Goal: Task Accomplishment & Management: Use online tool/utility

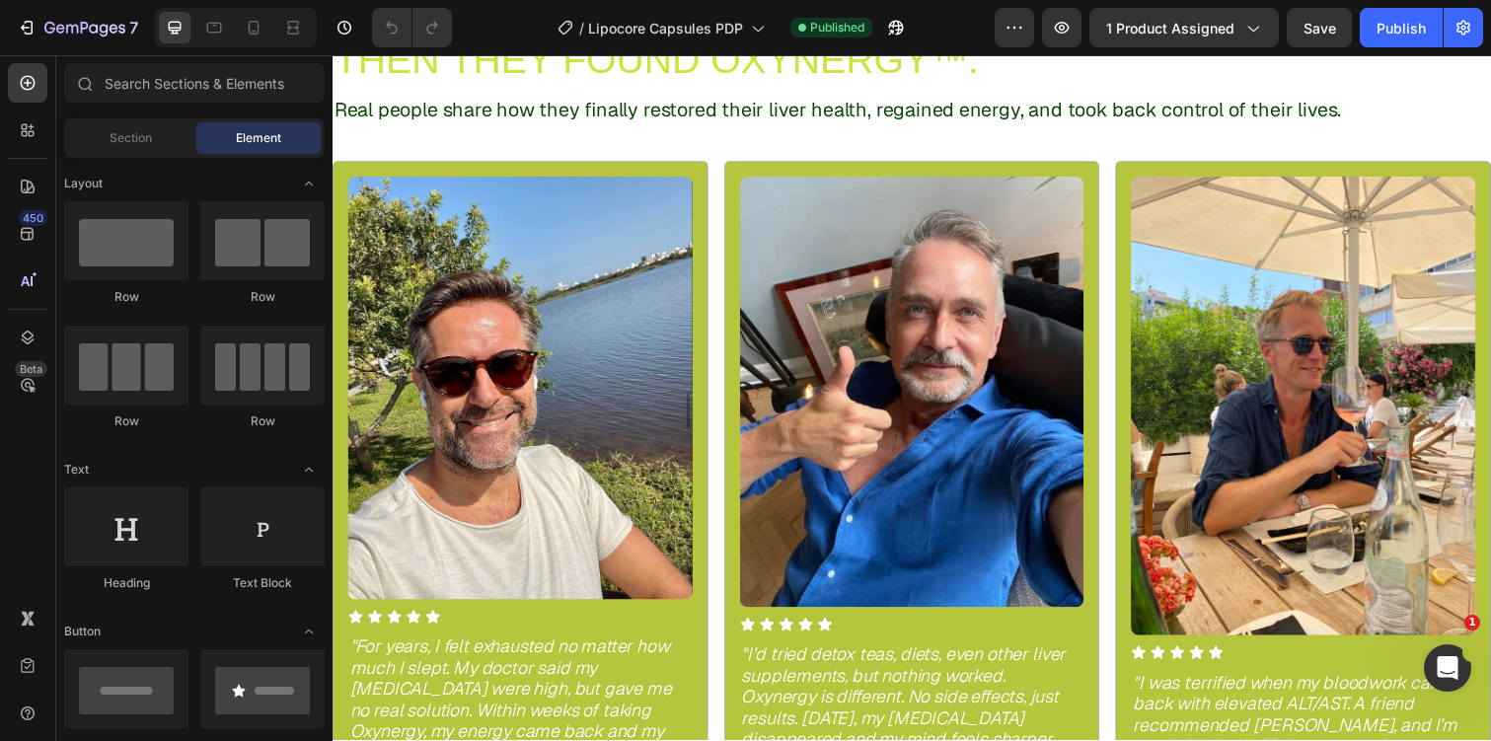
scroll to position [1272, 0]
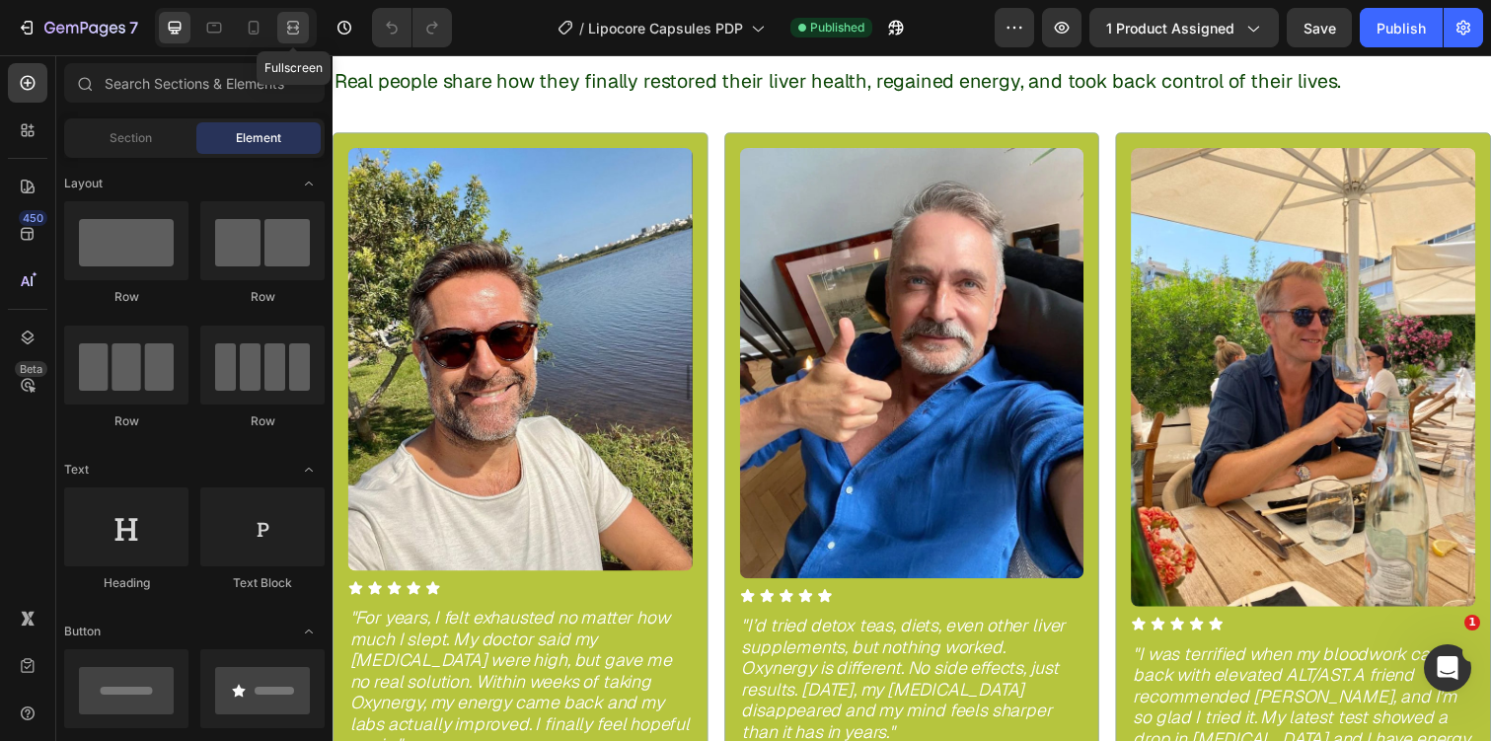
click at [297, 39] on div at bounding box center [293, 28] width 32 height 32
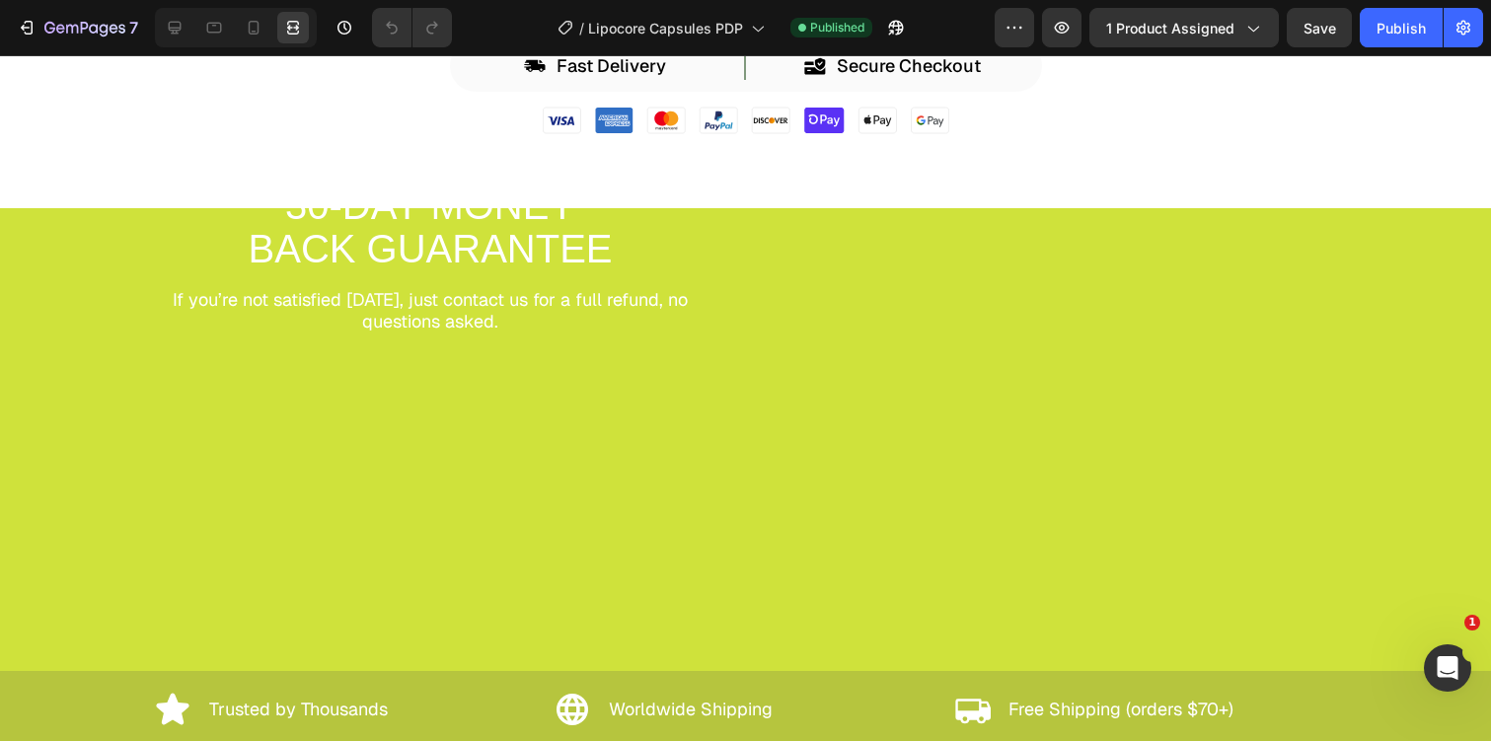
scroll to position [7839, 0]
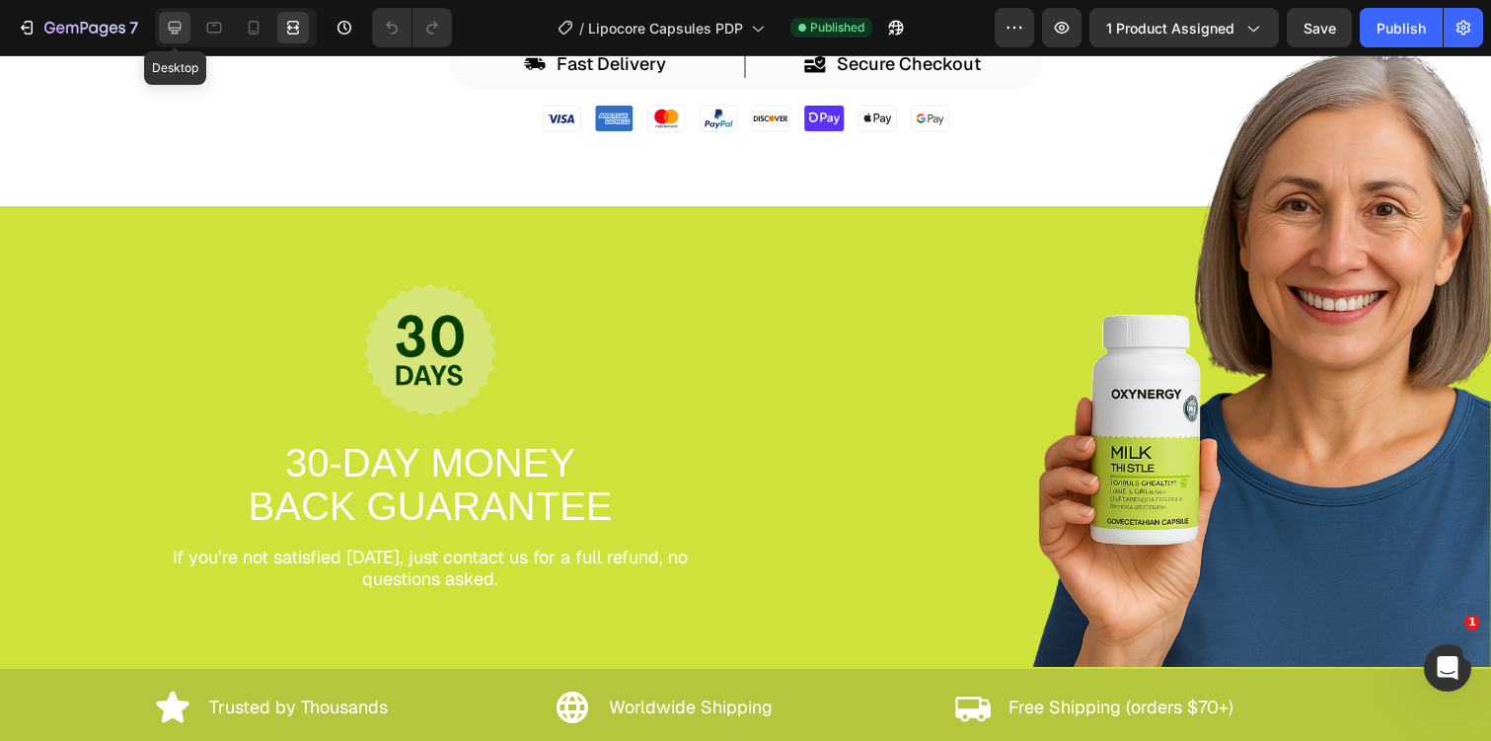
click at [174, 23] on icon at bounding box center [175, 28] width 20 height 20
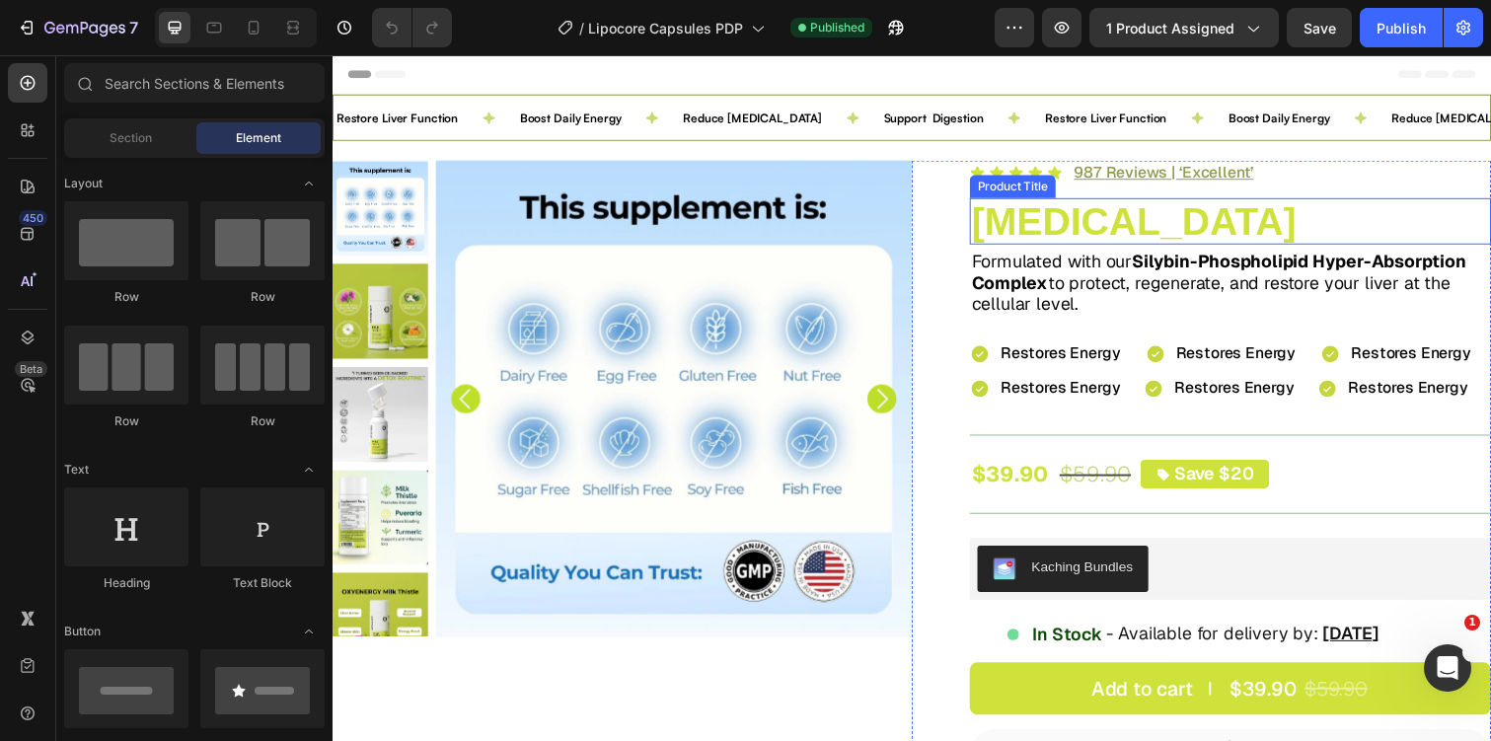
click at [1055, 212] on h2 "[MEDICAL_DATA]" at bounding box center [1250, 224] width 533 height 47
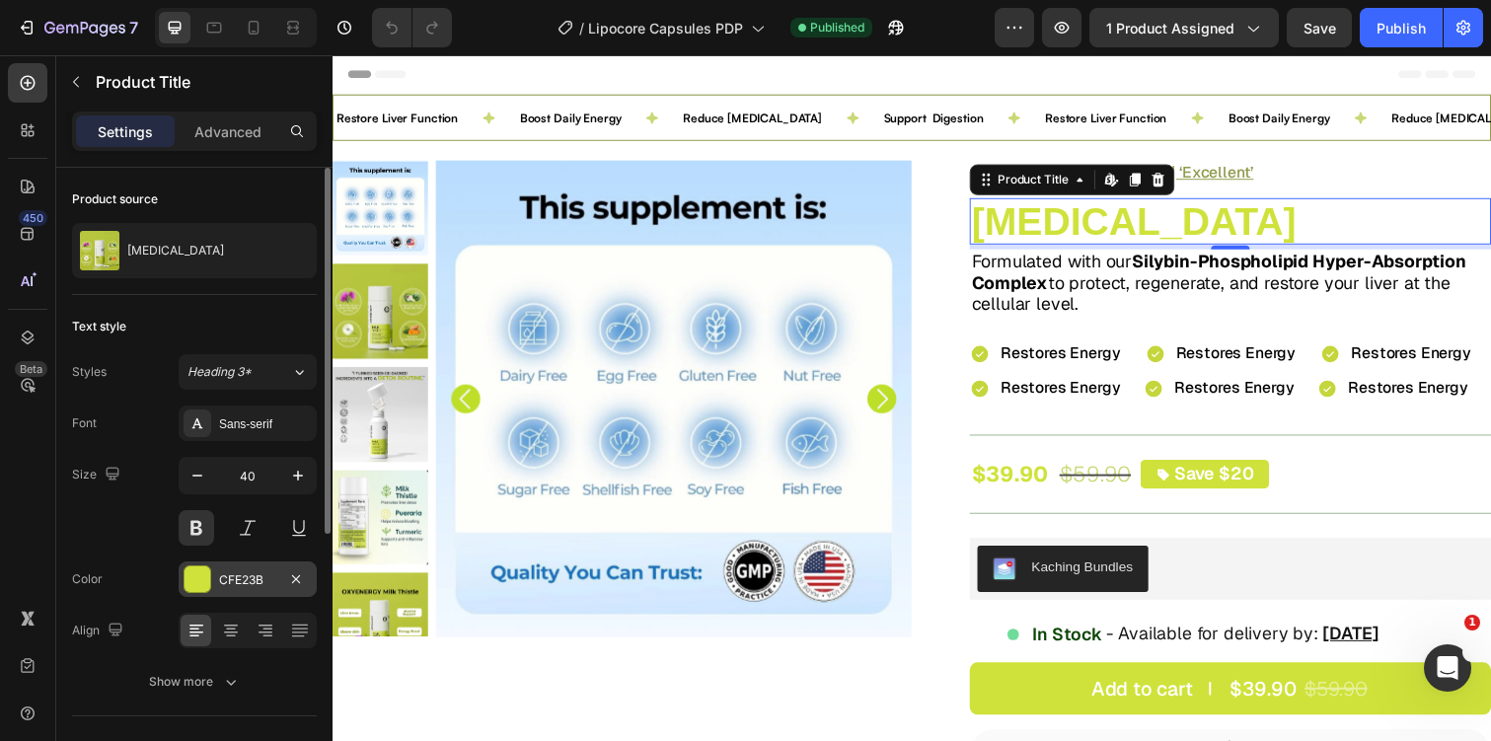
click at [238, 578] on div "CFE23B" at bounding box center [247, 580] width 57 height 18
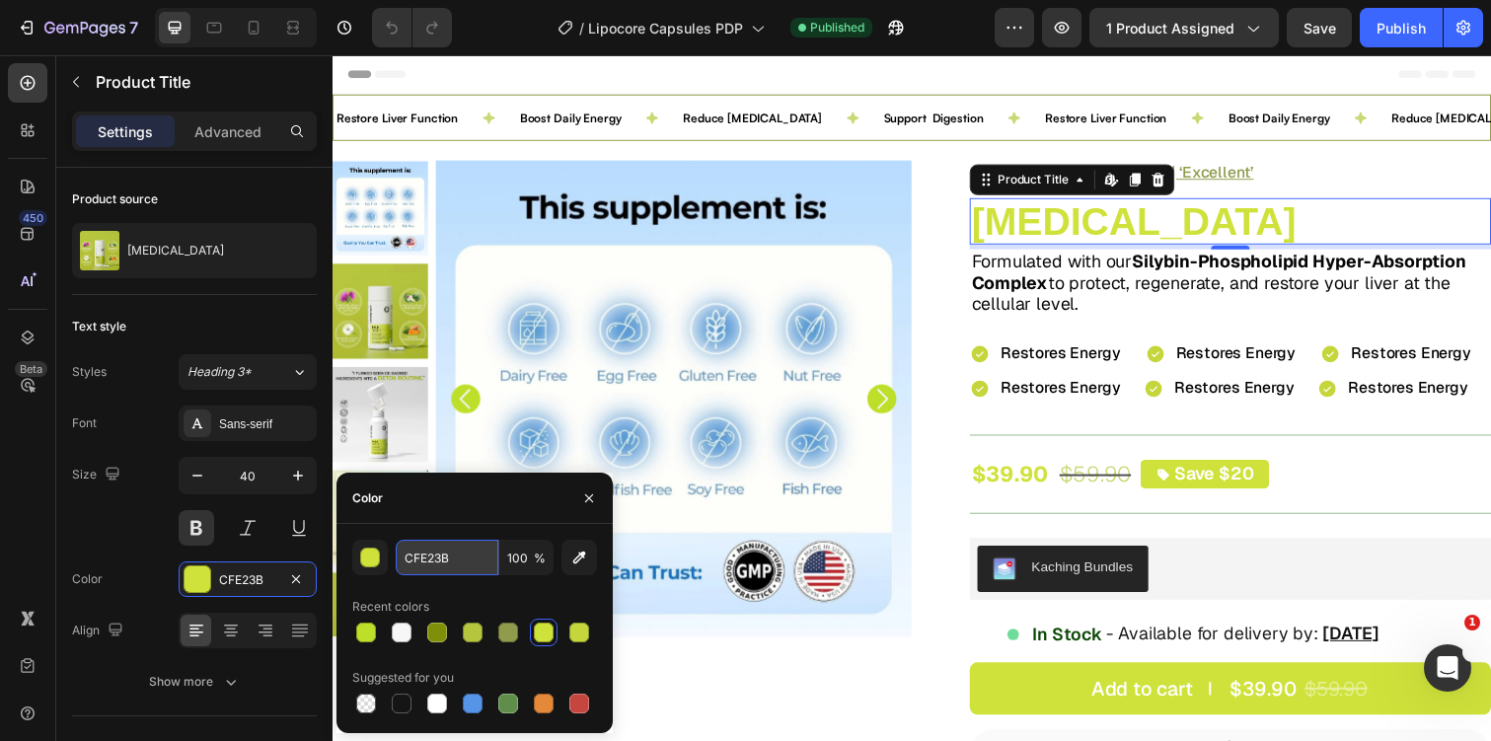
click at [439, 563] on input "CFE23B" at bounding box center [447, 558] width 103 height 36
paste input "bd2e20"
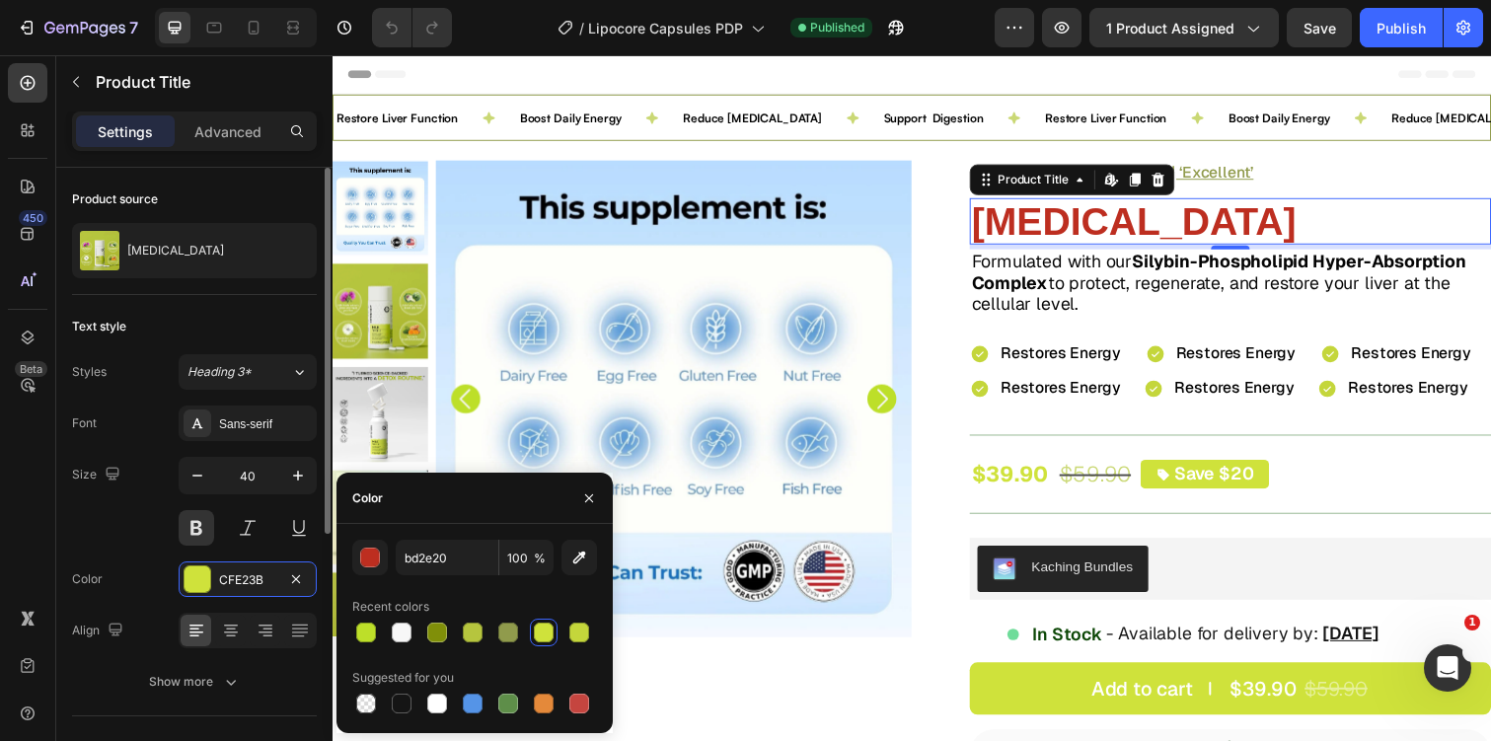
click at [127, 497] on div "Size 40" at bounding box center [194, 501] width 245 height 89
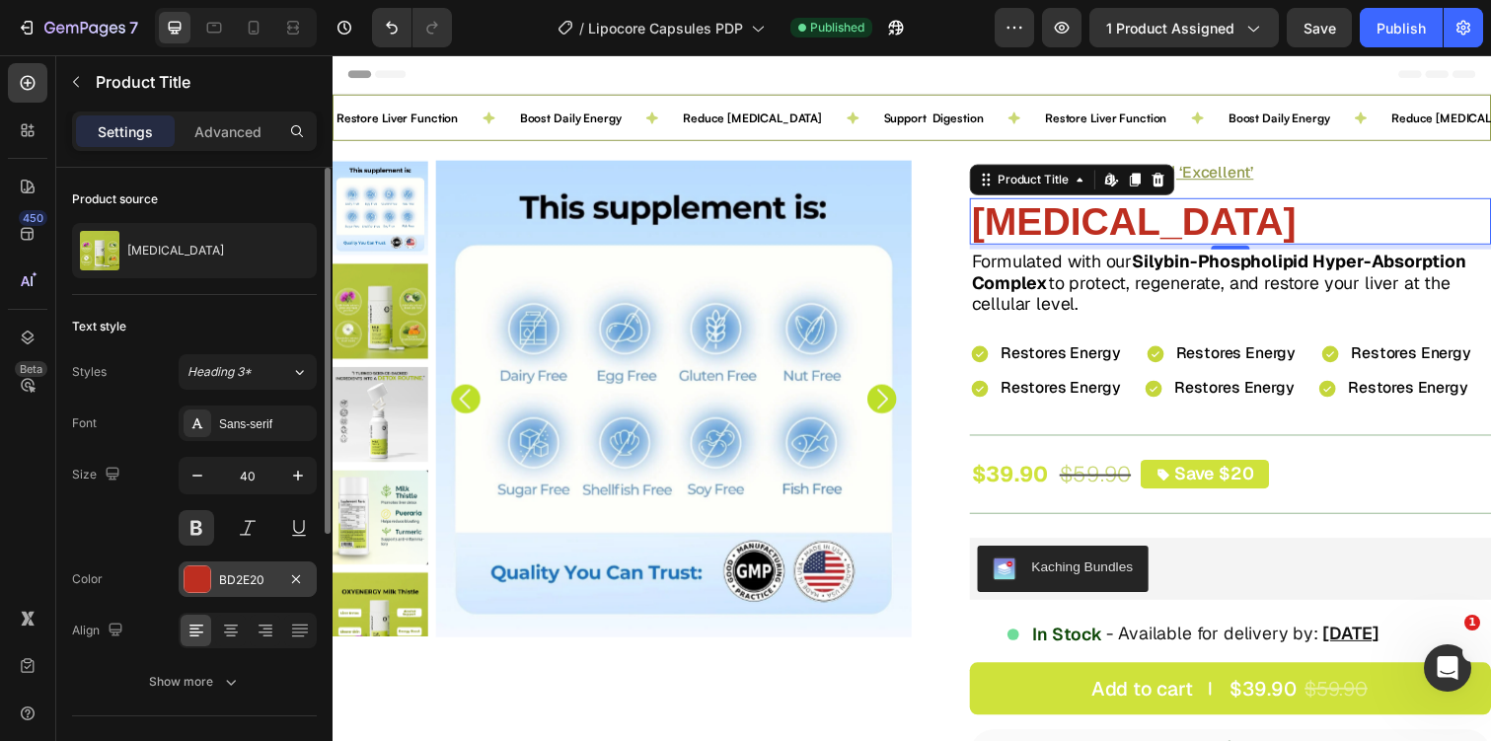
click at [231, 568] on div "BD2E20" at bounding box center [248, 579] width 138 height 36
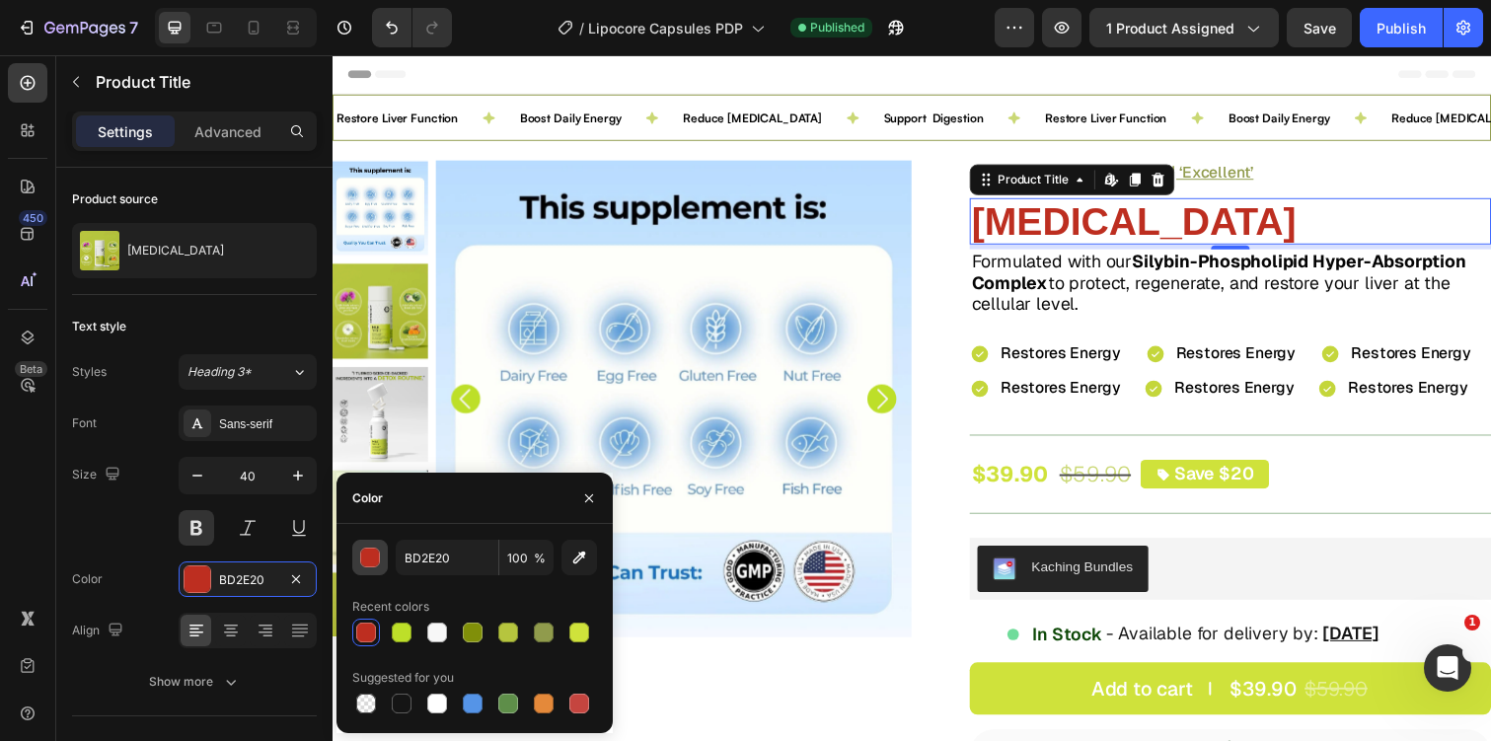
click at [363, 572] on button "button" at bounding box center [370, 558] width 36 height 36
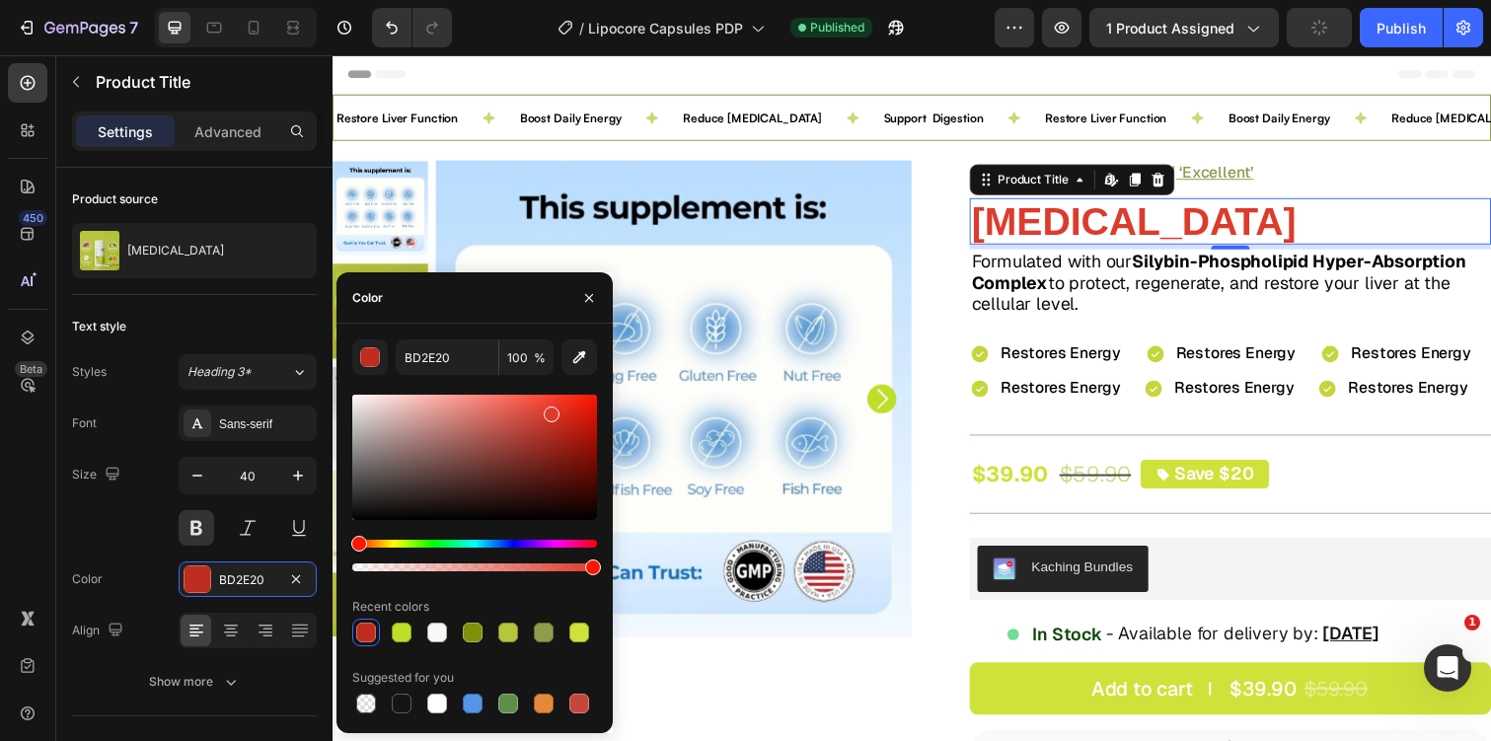
drag, startPoint x: 560, startPoint y: 430, endPoint x: 549, endPoint y: 410, distance: 23.0
click at [549, 410] on div at bounding box center [552, 415] width 16 height 16
drag, startPoint x: 546, startPoint y: 413, endPoint x: 539, endPoint y: 405, distance: 11.3
click at [539, 405] on div at bounding box center [542, 409] width 16 height 16
type input "EA4738"
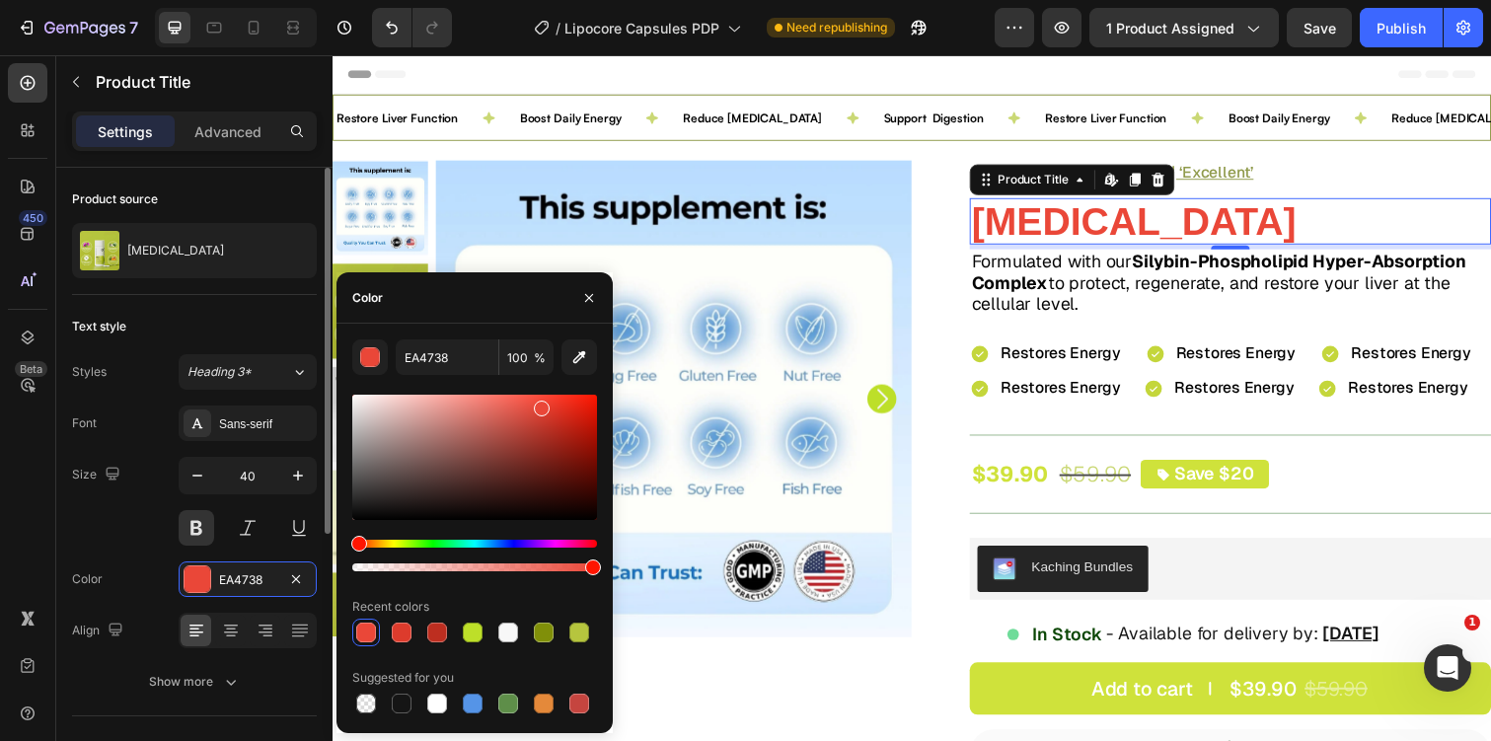
click at [123, 516] on div "Size 40" at bounding box center [194, 501] width 245 height 89
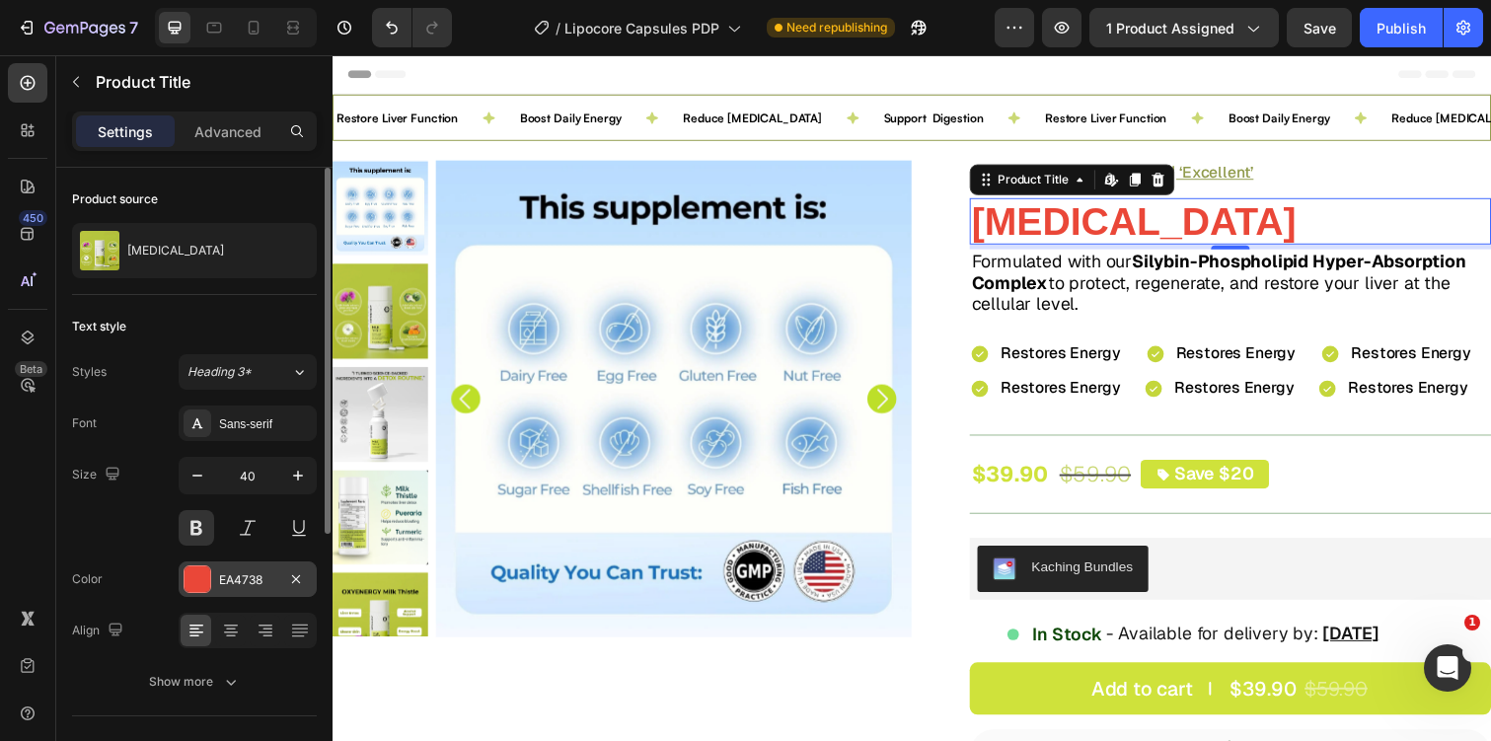
click at [215, 570] on div "EA4738" at bounding box center [248, 579] width 138 height 36
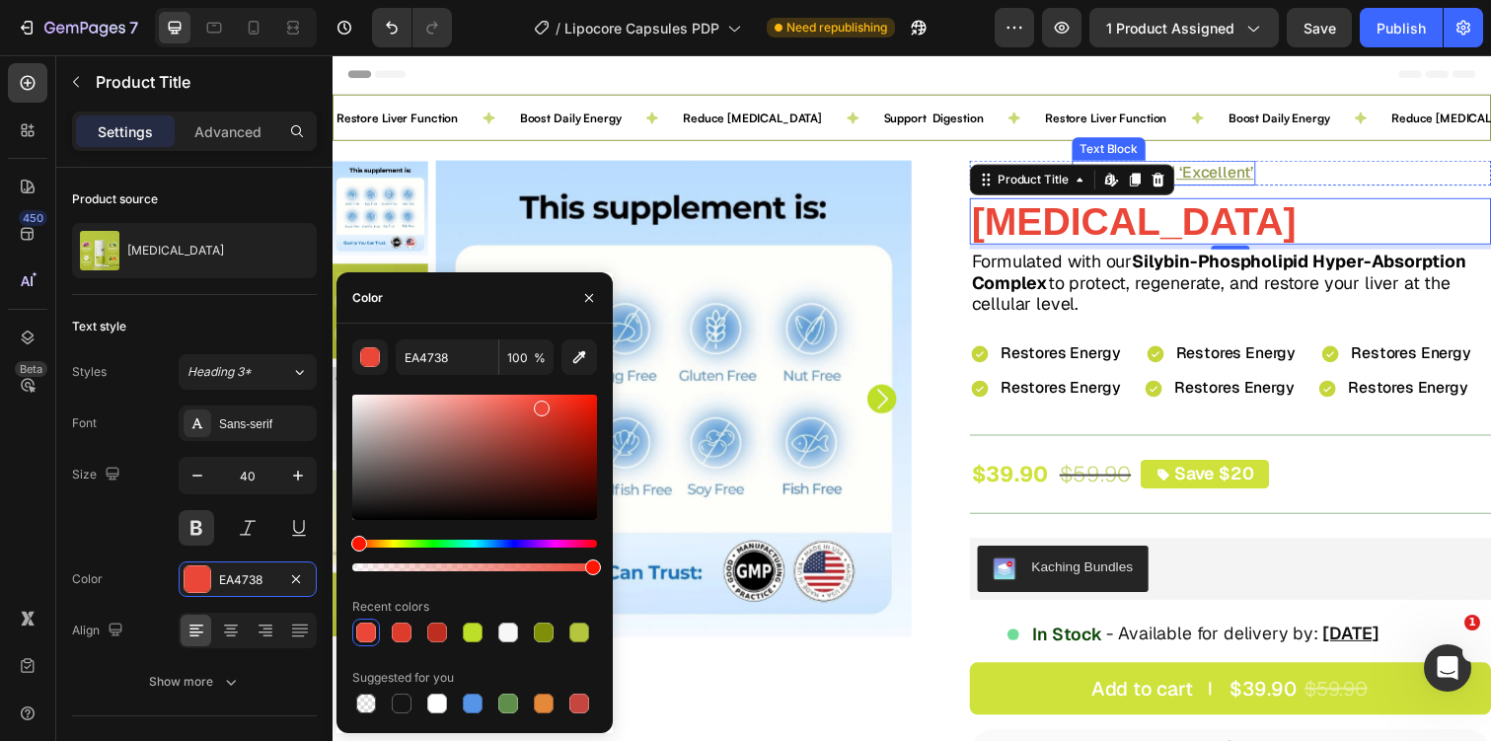
click at [1245, 177] on u "987 Reviews | ‘Excellent’" at bounding box center [1182, 175] width 184 height 21
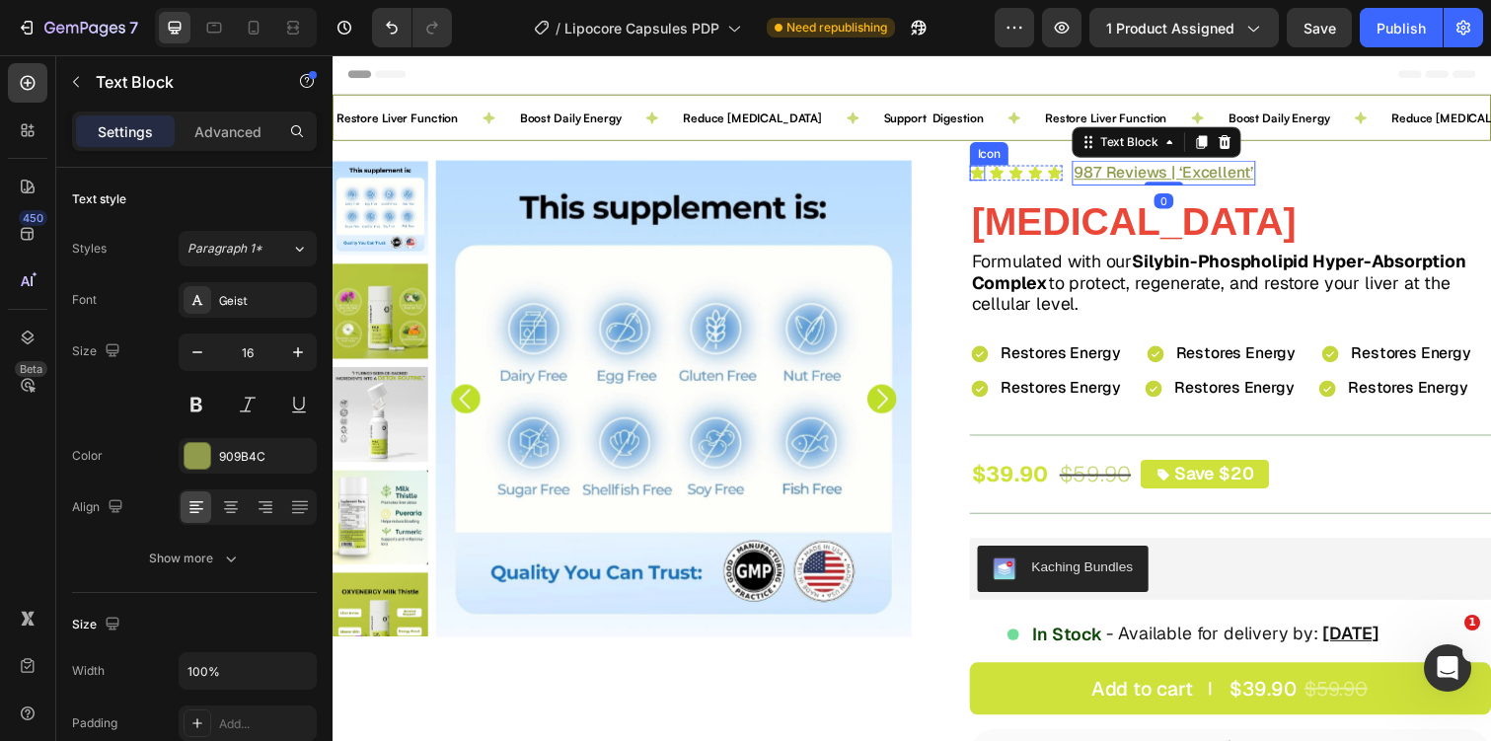
click at [994, 177] on icon at bounding box center [992, 175] width 14 height 13
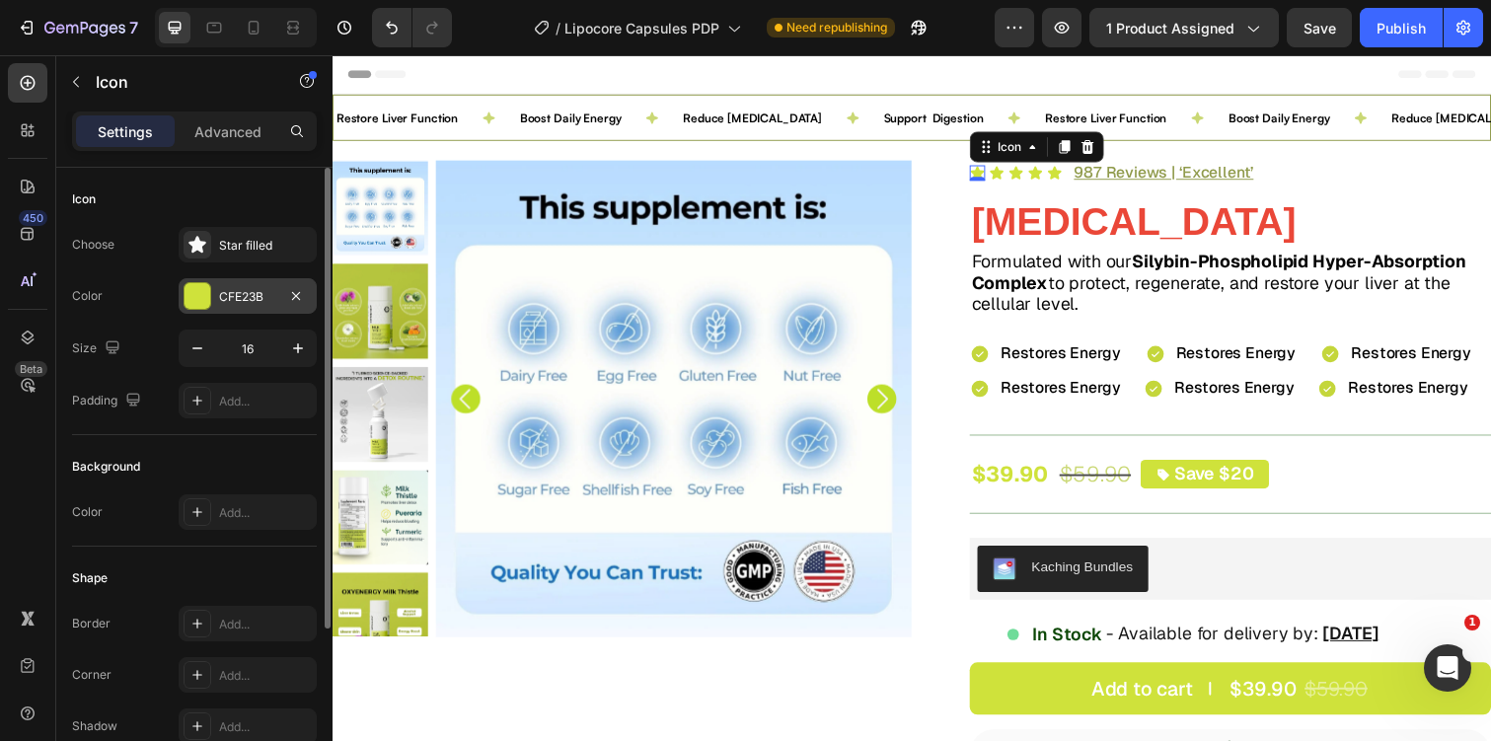
click at [247, 298] on div "CFE23B" at bounding box center [247, 297] width 57 height 18
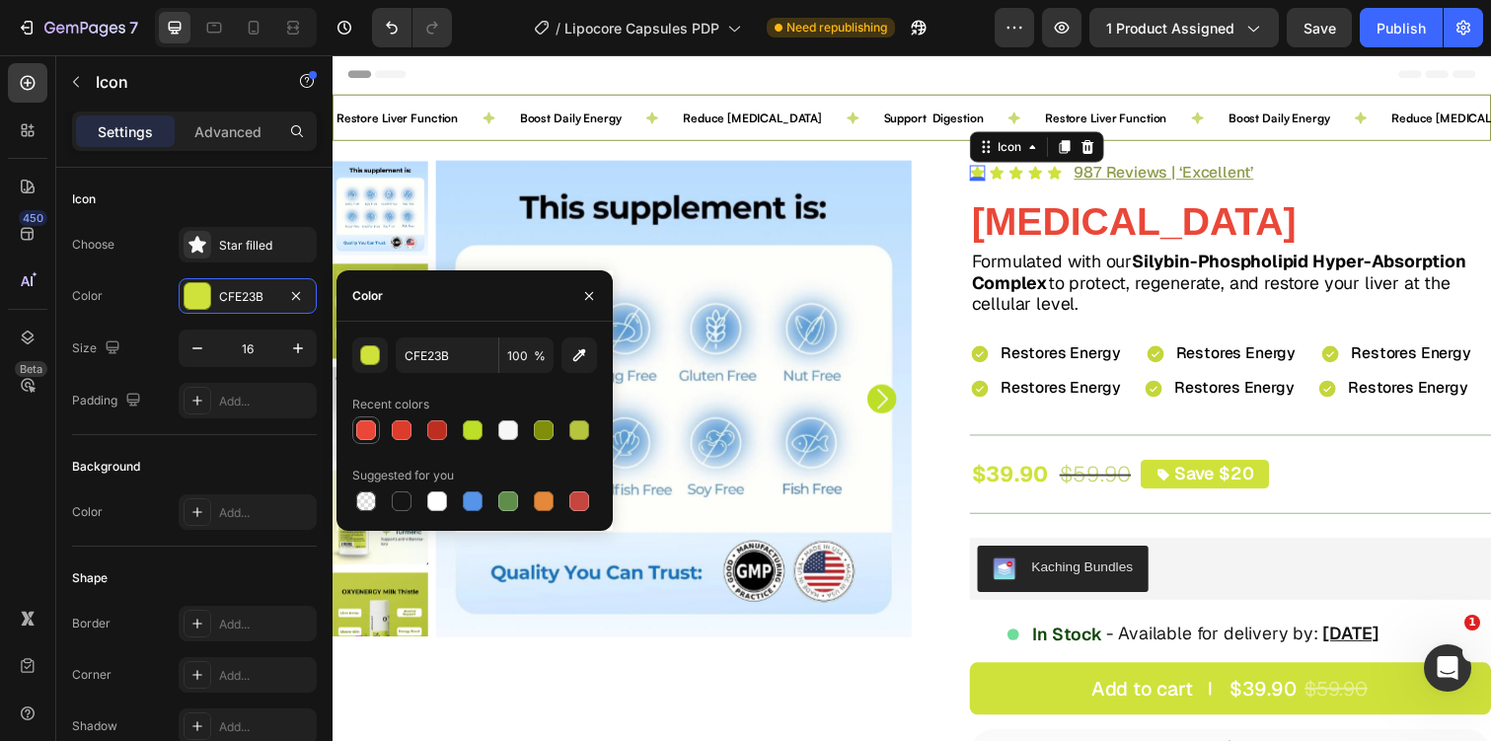
click at [374, 430] on div at bounding box center [366, 430] width 20 height 20
type input "EA4738"
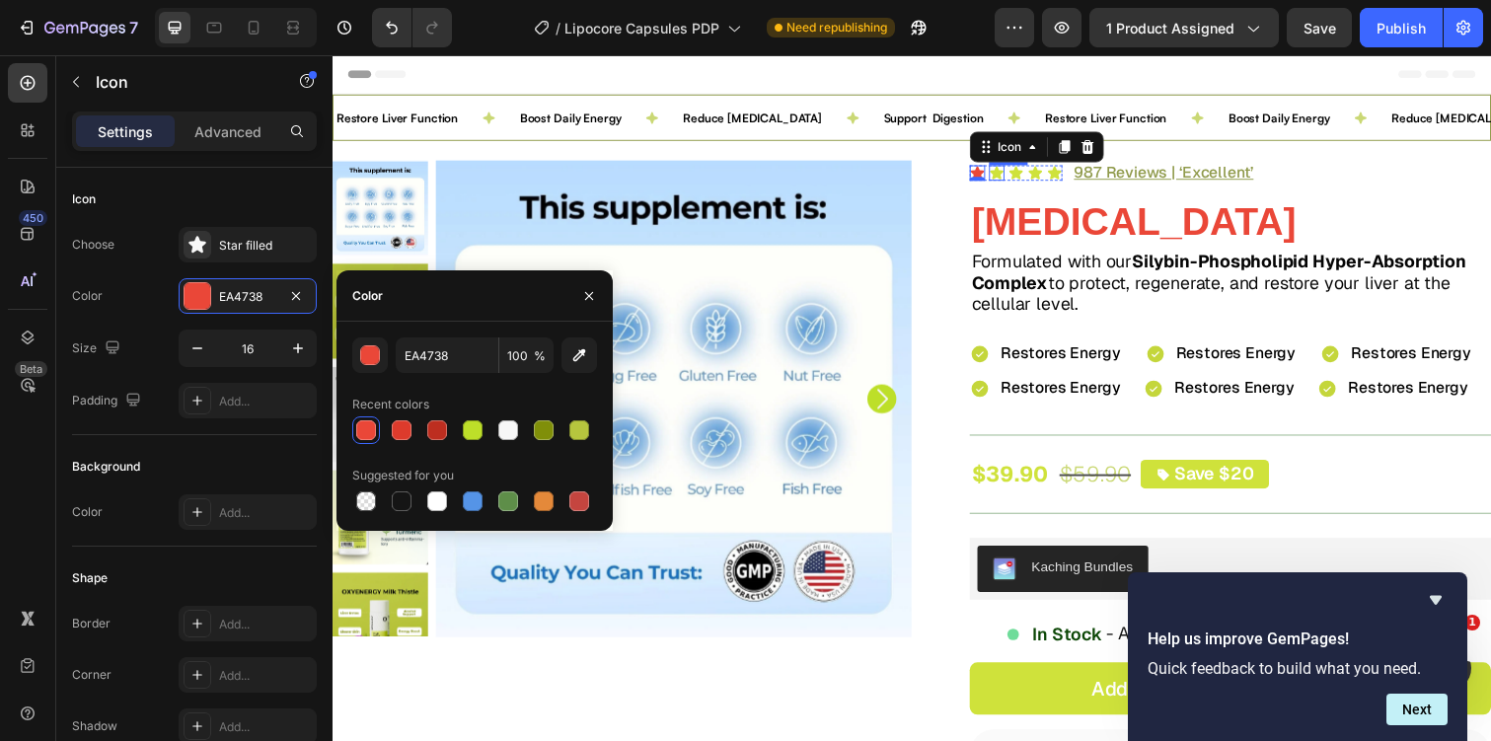
click at [1010, 175] on icon at bounding box center [1011, 175] width 14 height 13
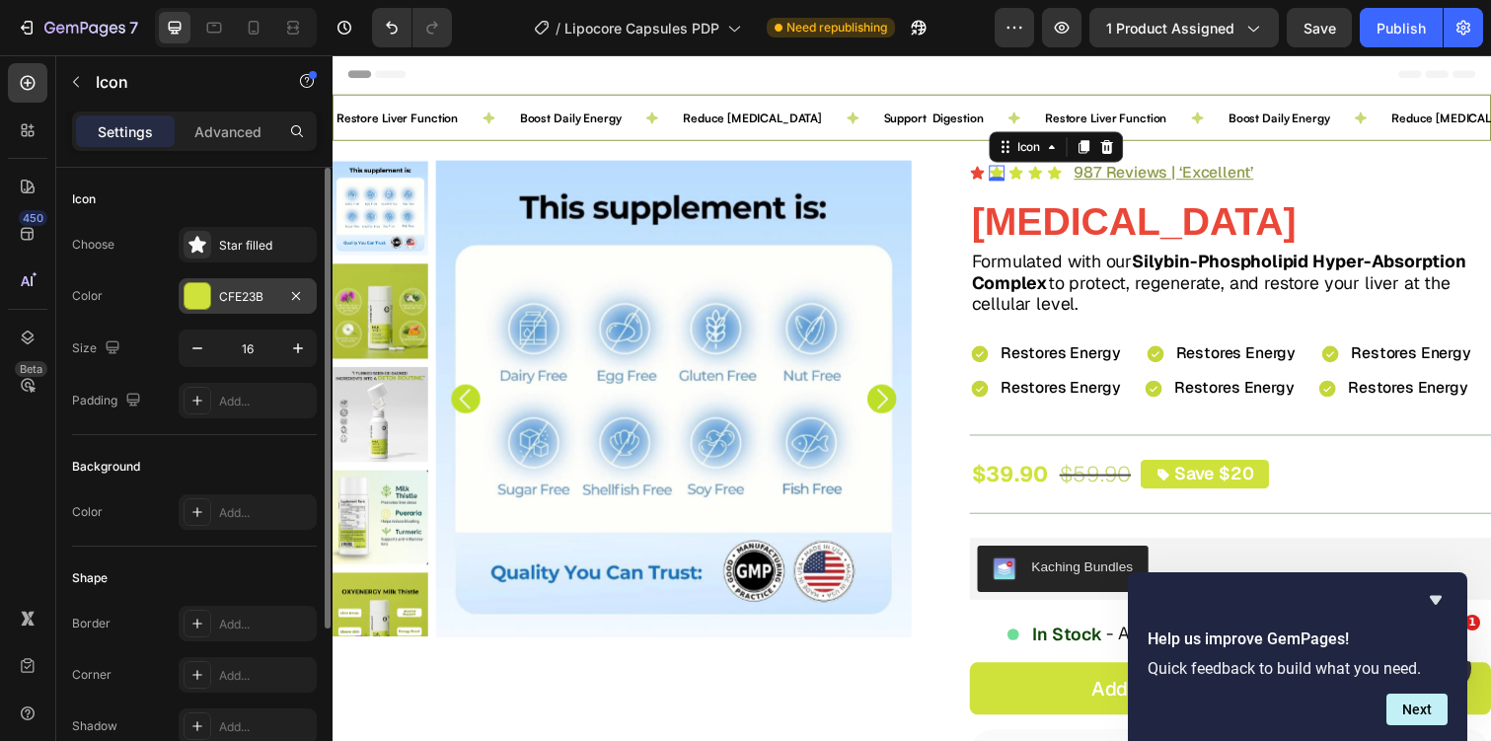
click at [261, 284] on div "CFE23B" at bounding box center [248, 296] width 138 height 36
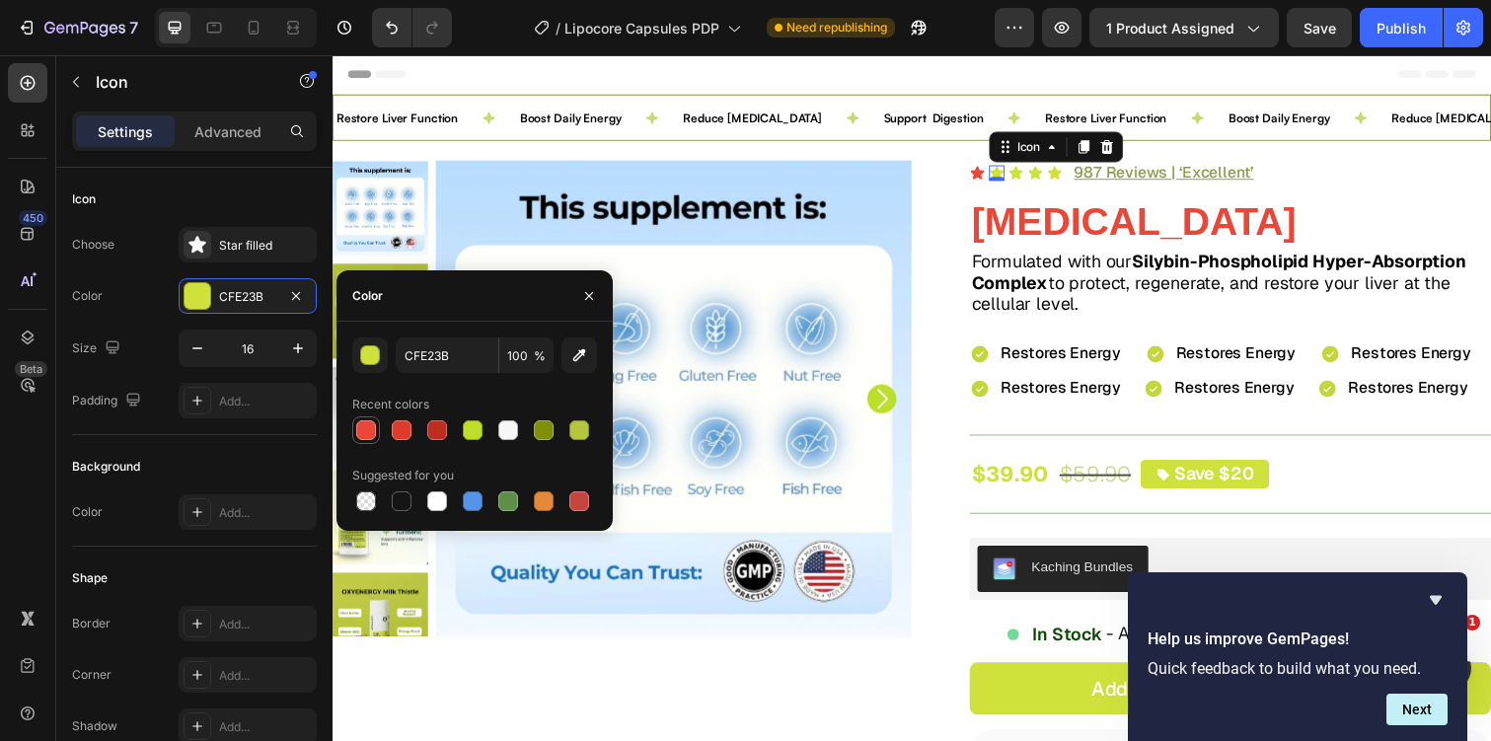
click at [369, 420] on div at bounding box center [366, 430] width 20 height 20
type input "EA4738"
click at [1030, 174] on icon at bounding box center [1031, 175] width 14 height 13
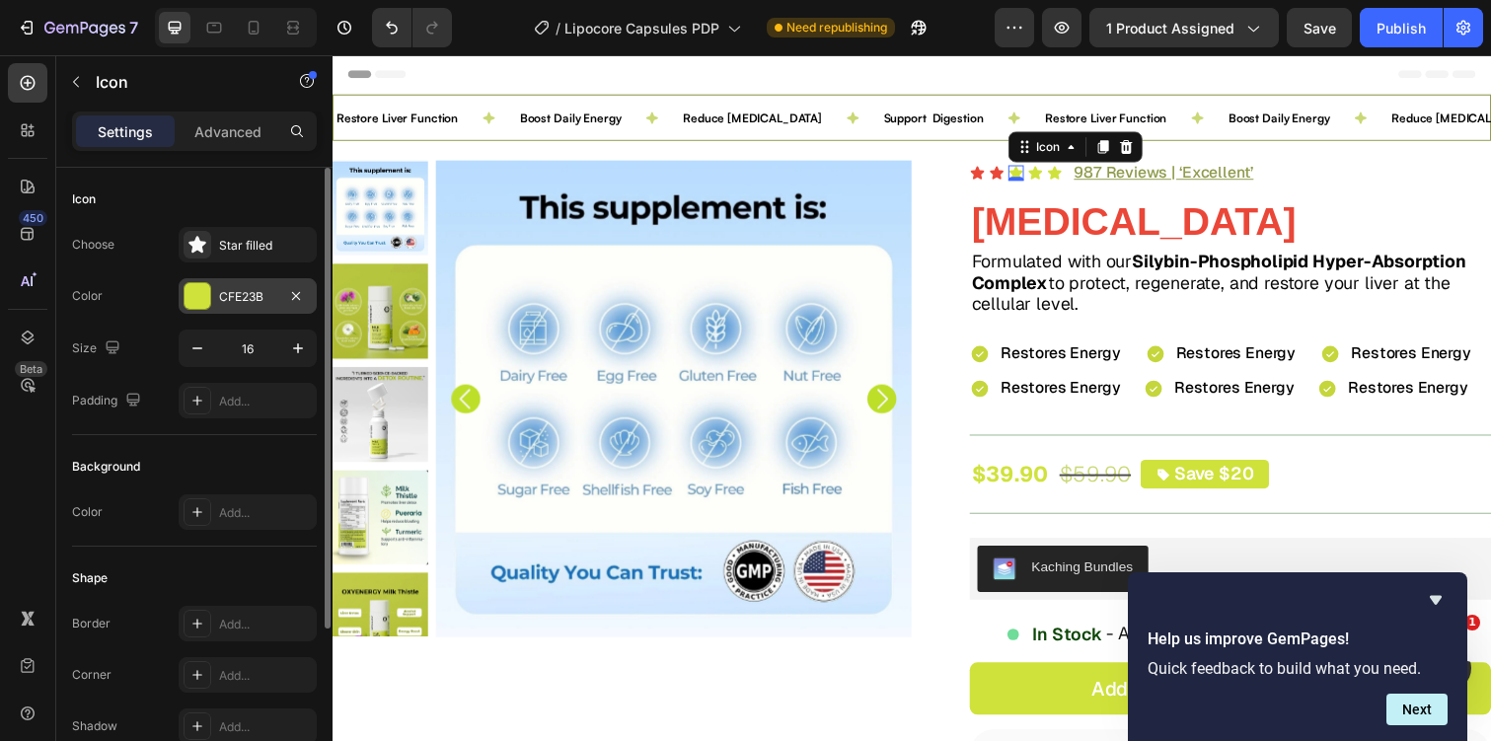
click at [257, 288] on div "CFE23B" at bounding box center [247, 297] width 57 height 18
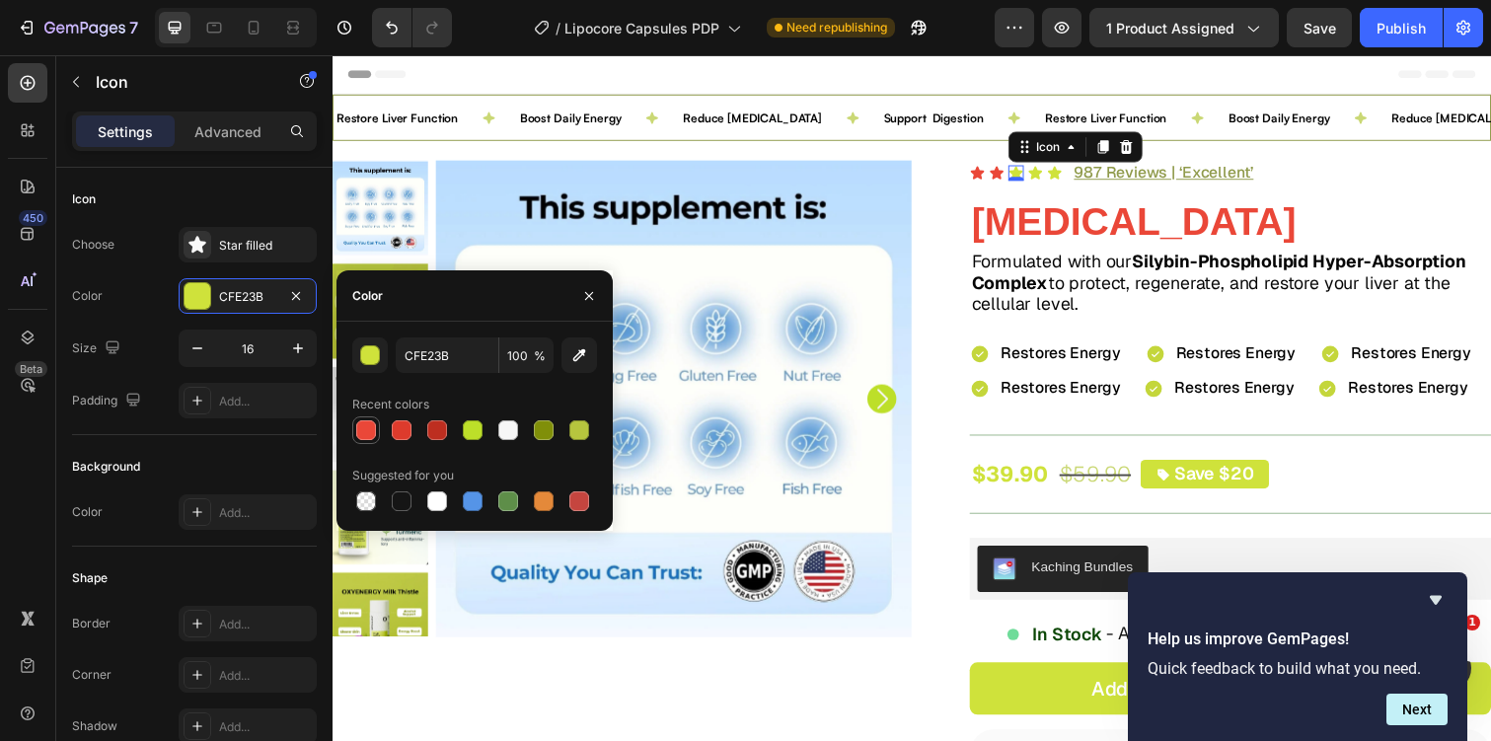
click at [364, 430] on div at bounding box center [366, 430] width 20 height 20
type input "EA4738"
click at [1049, 174] on icon at bounding box center [1051, 175] width 14 height 13
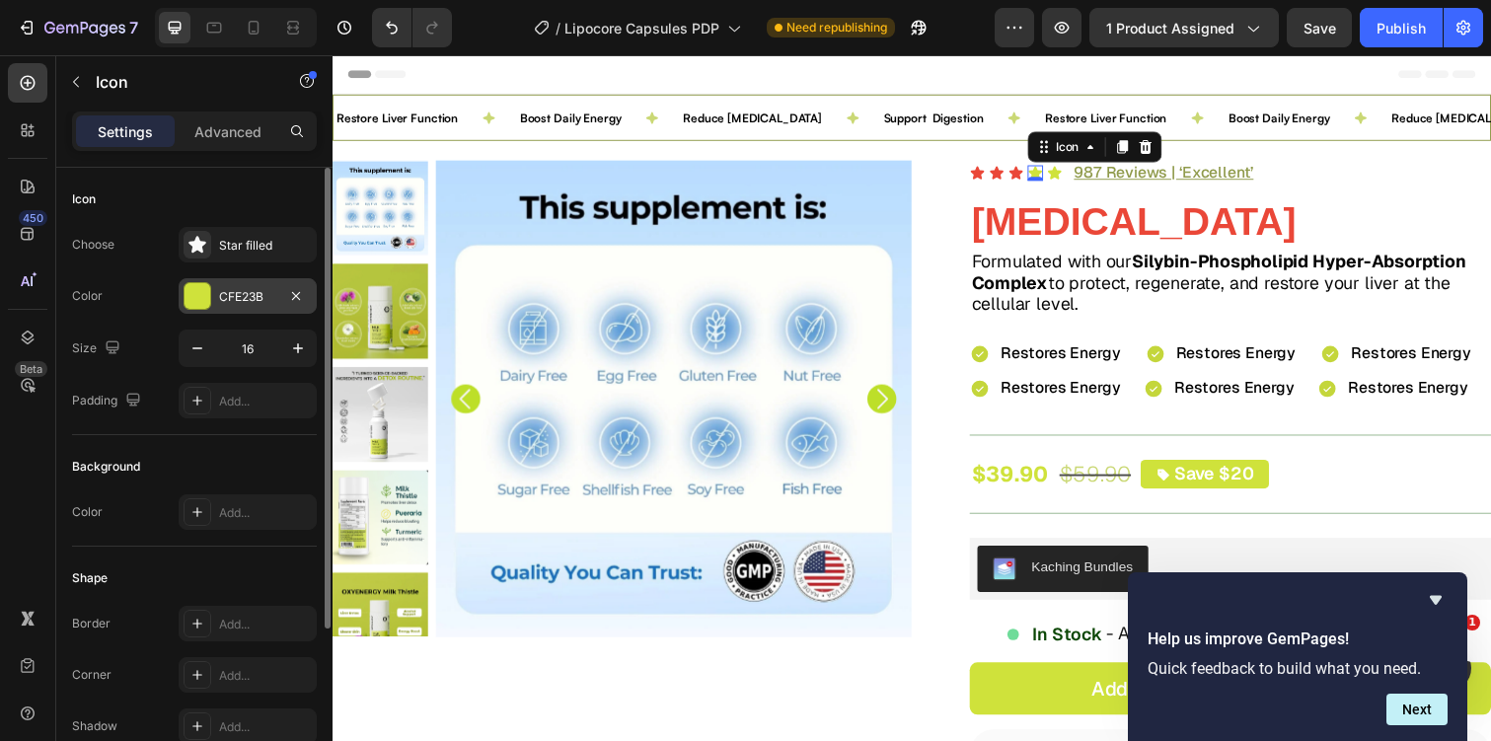
click at [197, 299] on div at bounding box center [198, 296] width 26 height 26
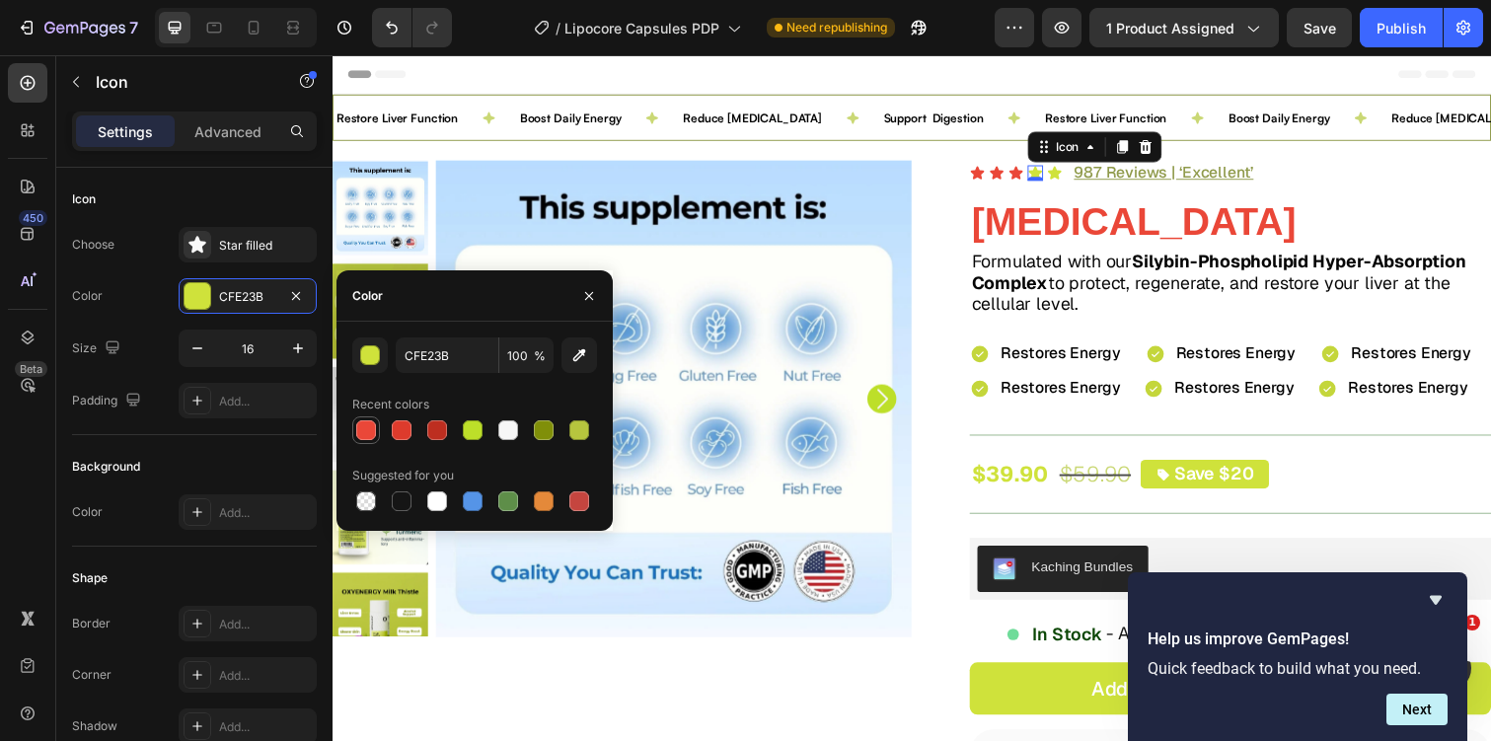
click at [374, 425] on div at bounding box center [366, 430] width 20 height 20
type input "EA4738"
click at [1076, 176] on icon at bounding box center [1071, 176] width 16 height 16
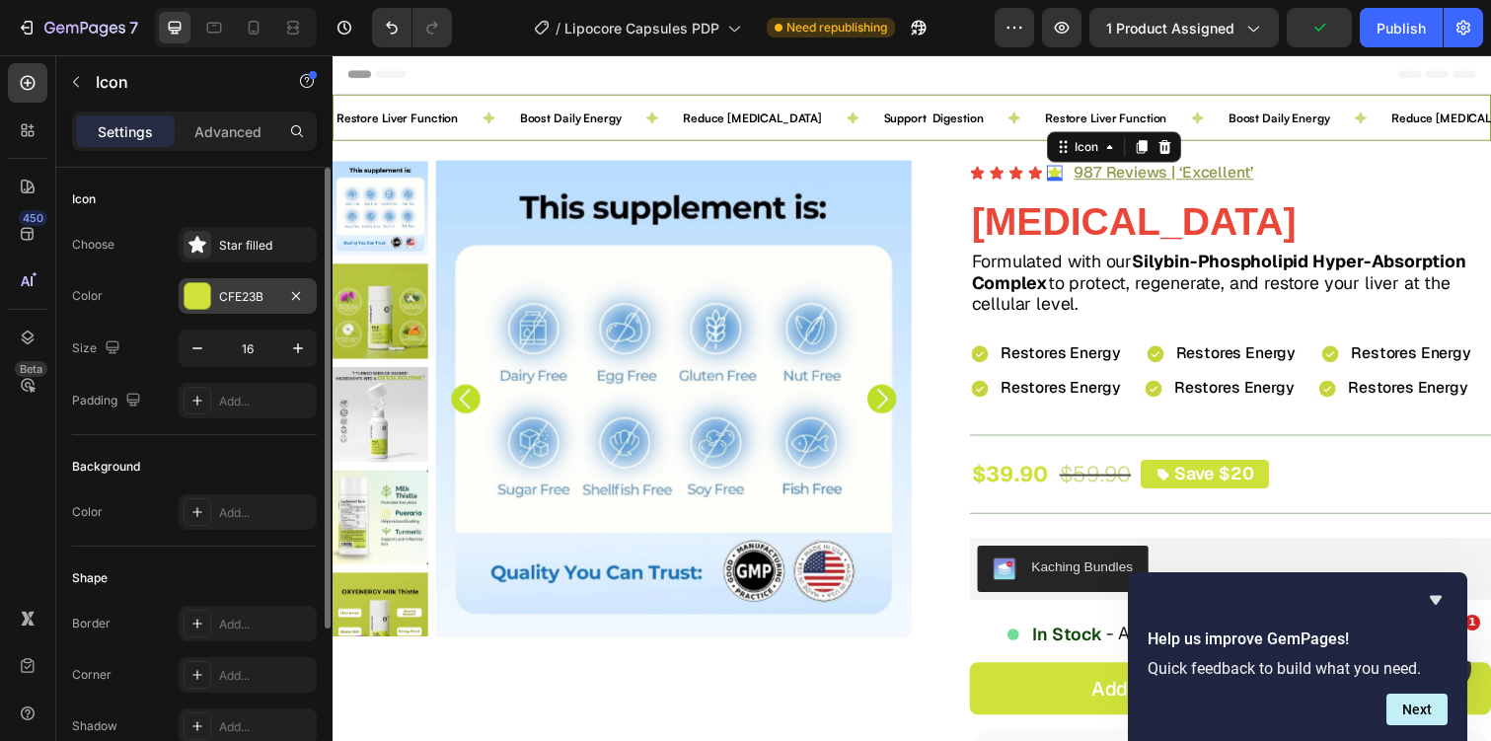
click at [234, 298] on div "CFE23B" at bounding box center [247, 297] width 57 height 18
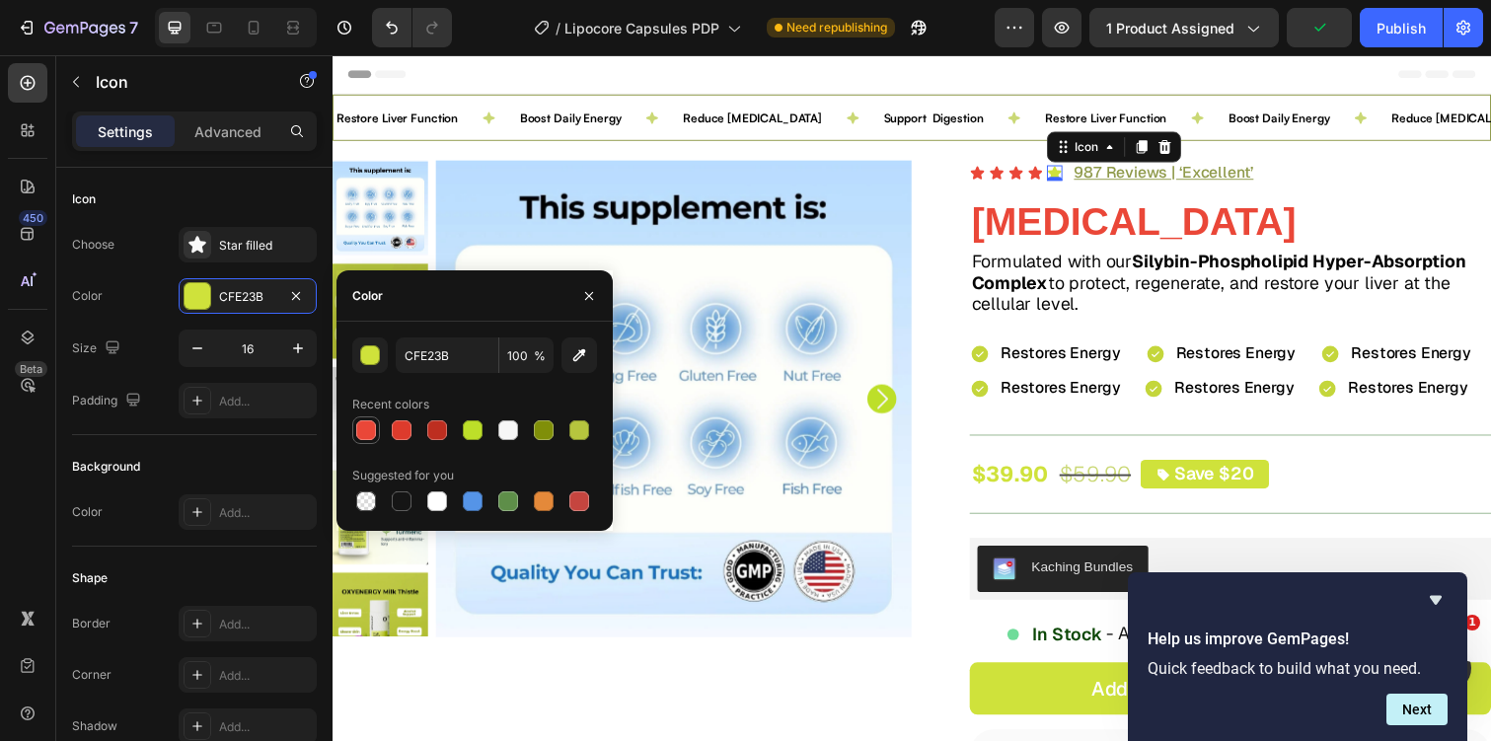
click at [368, 434] on div at bounding box center [366, 430] width 20 height 20
type input "EA4738"
click at [1143, 184] on u "987 Reviews | ‘Excellent’" at bounding box center [1182, 175] width 184 height 21
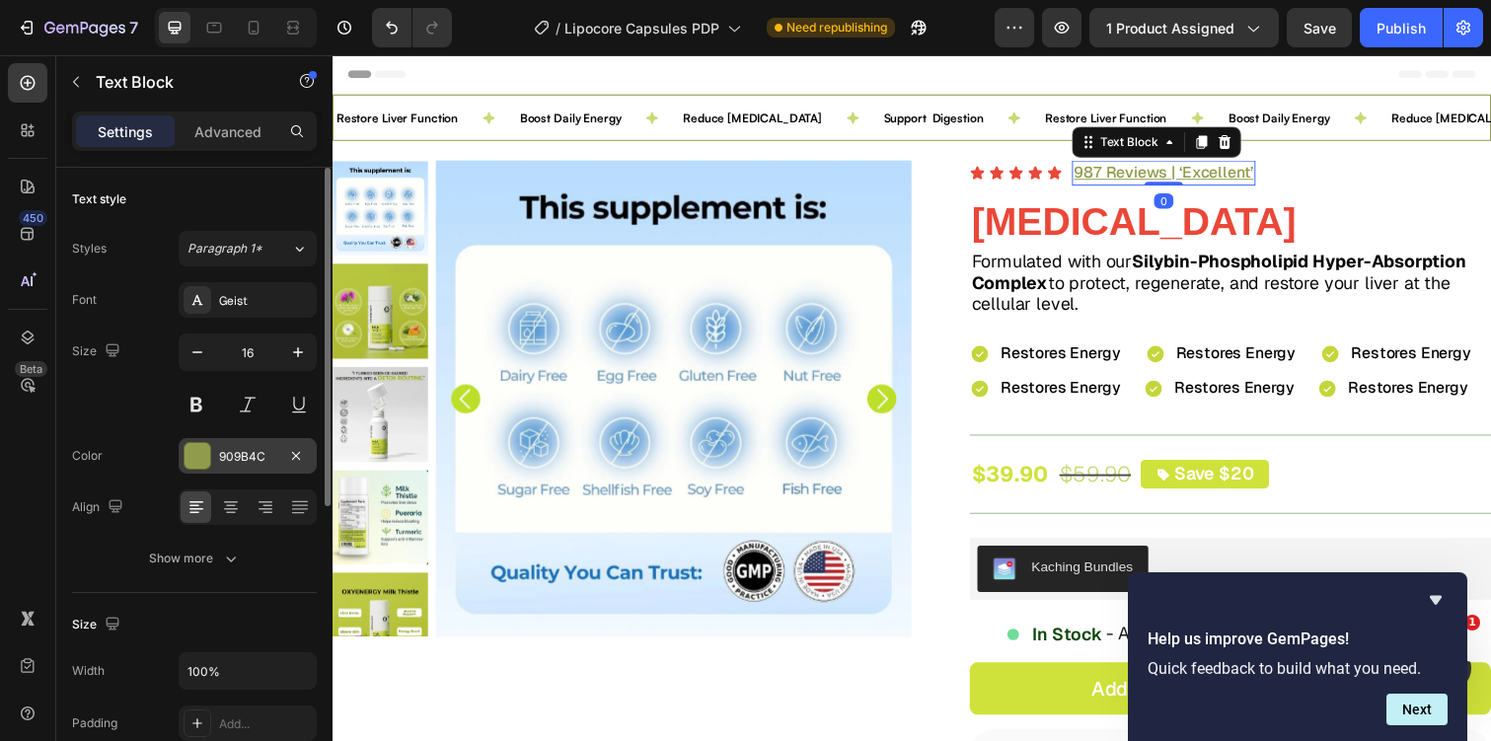
click at [229, 462] on div "909B4C" at bounding box center [247, 457] width 57 height 18
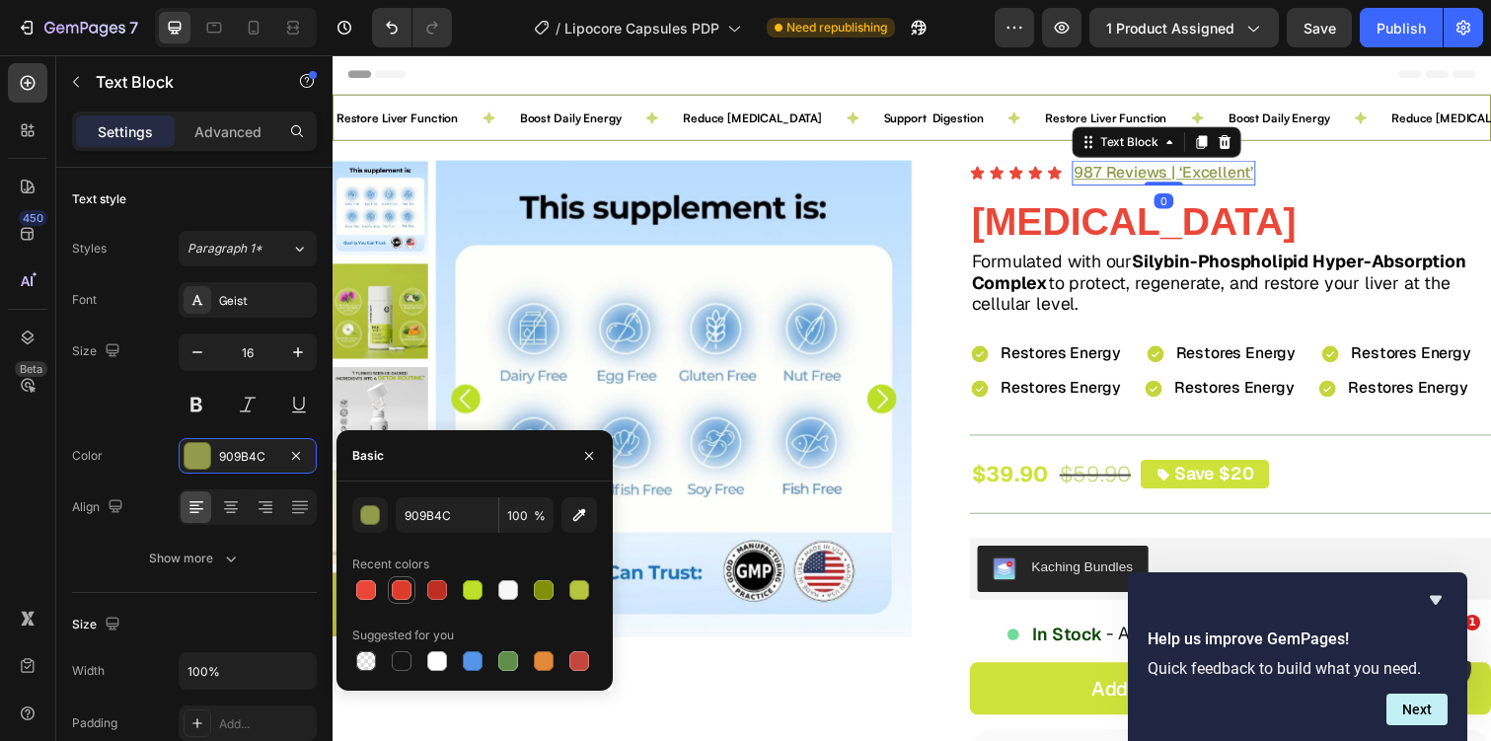
click at [408, 590] on div at bounding box center [402, 590] width 20 height 20
type input "DD3B2C"
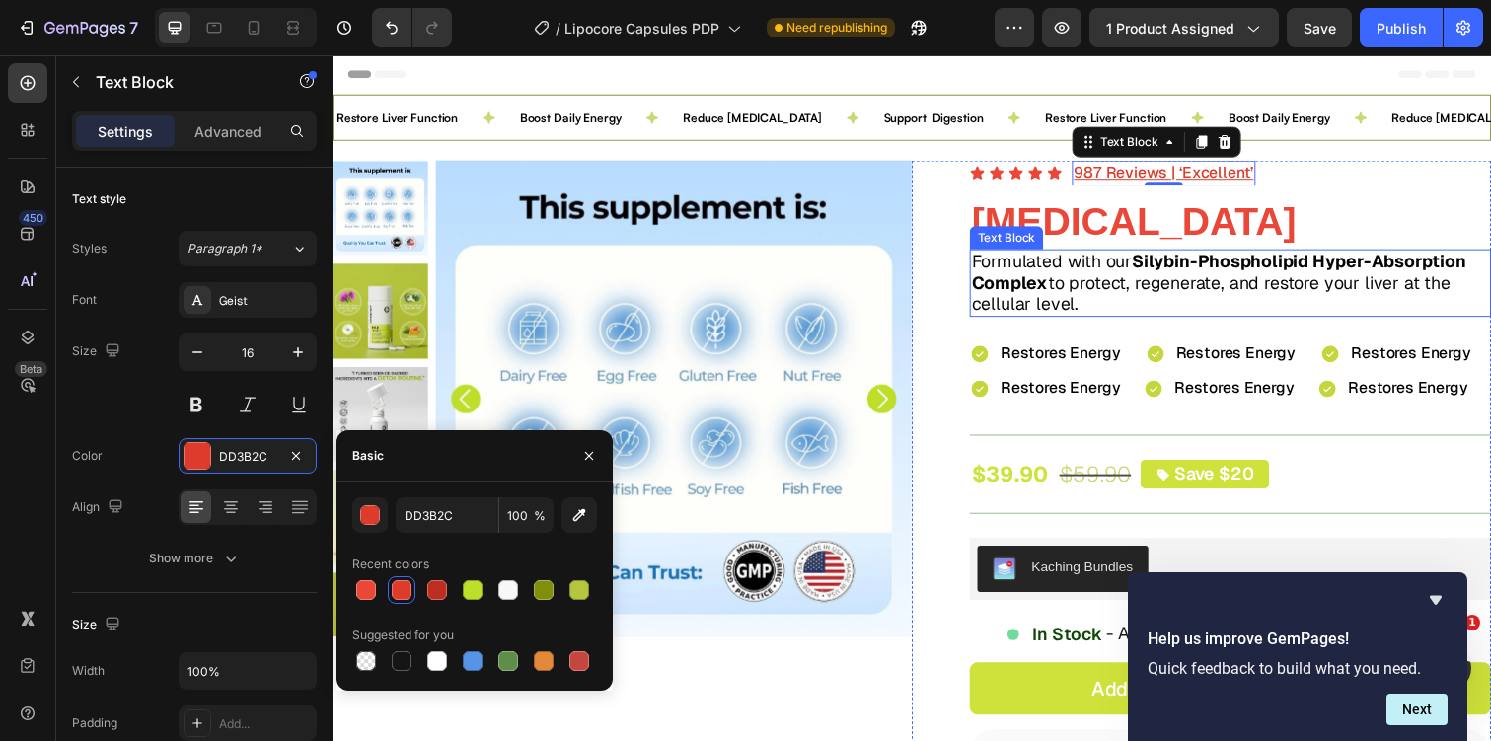
click at [1164, 264] on strong "Silybin-Phospholipid Hyper-Absorption Complex" at bounding box center [1238, 277] width 505 height 44
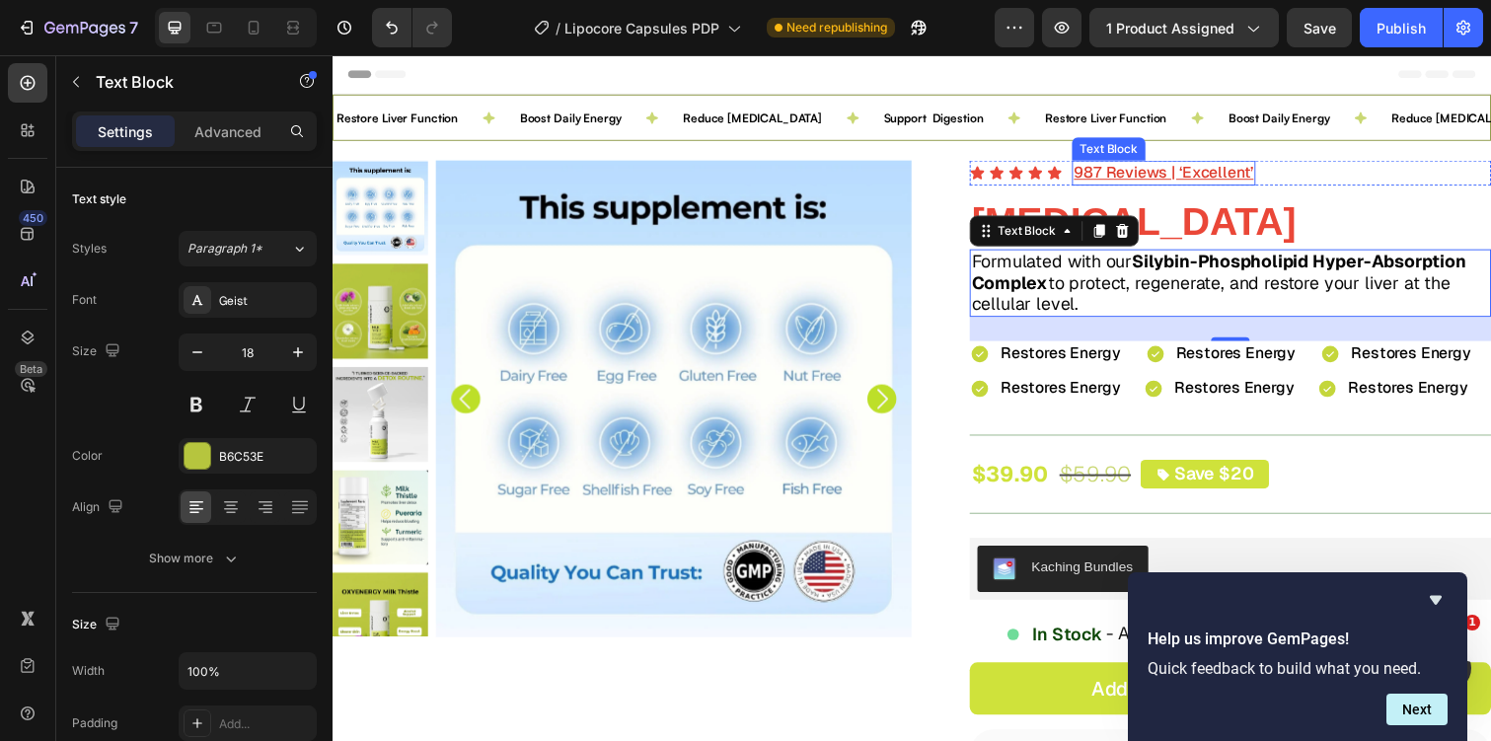
click at [1218, 163] on div "987 Reviews | ‘Excellent’" at bounding box center [1181, 176] width 187 height 26
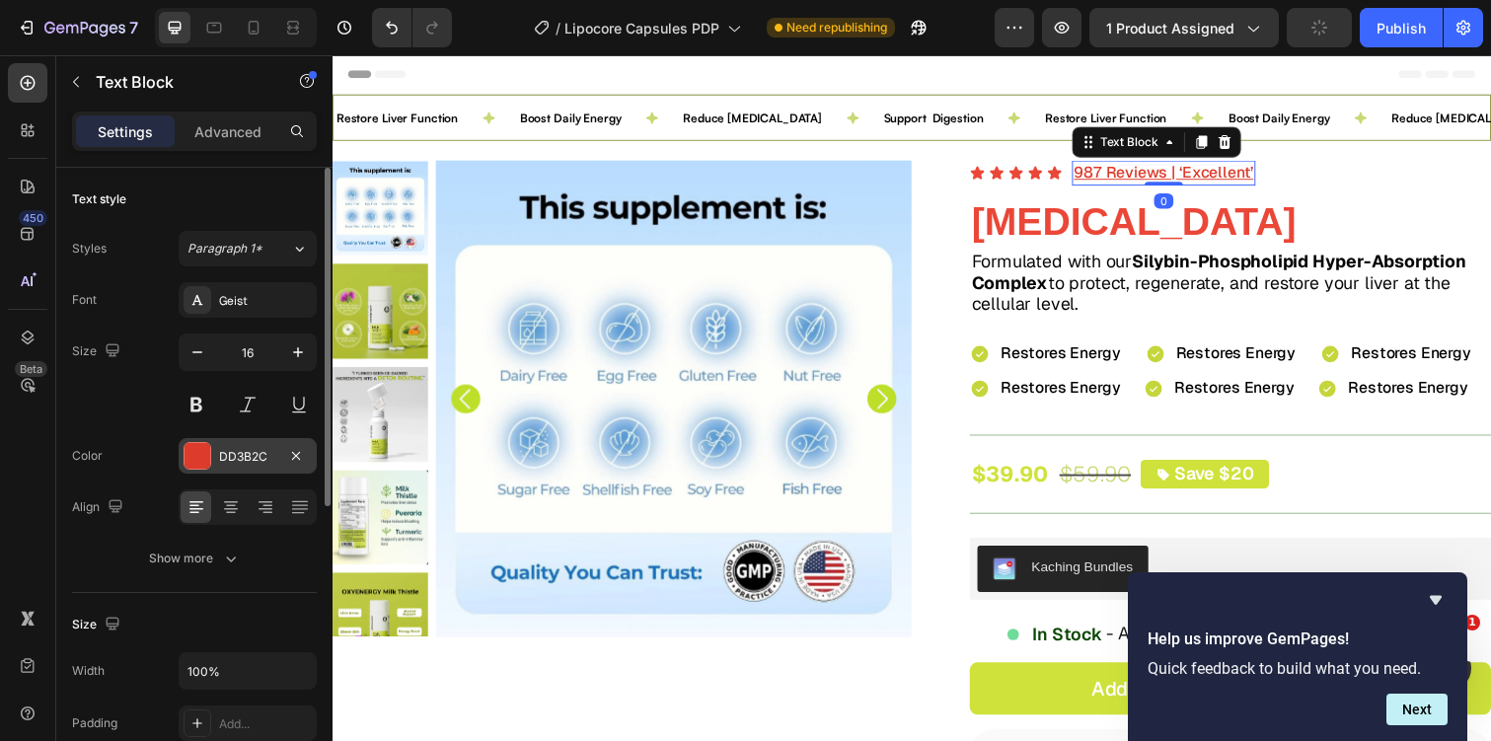
click at [240, 454] on div "DD3B2C" at bounding box center [247, 457] width 57 height 18
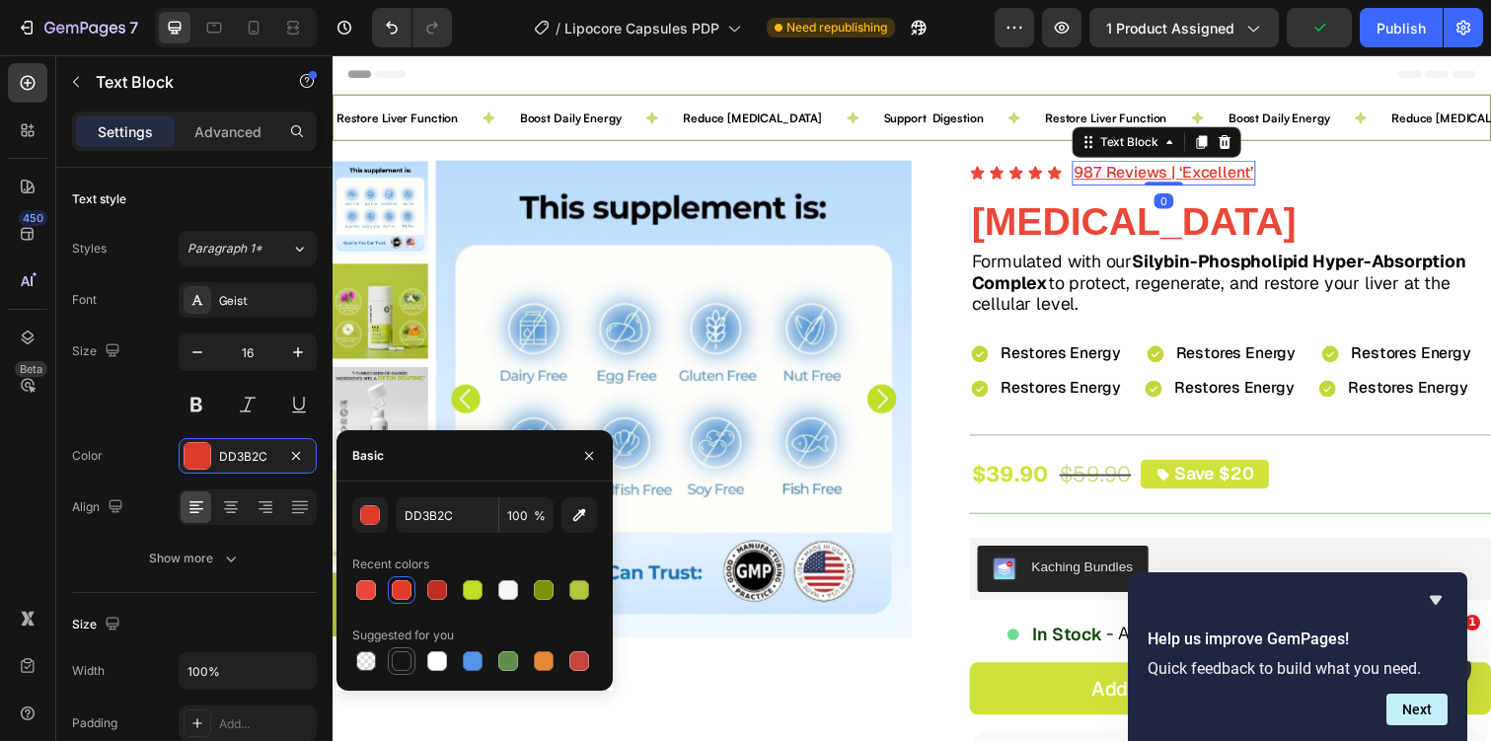
click at [393, 654] on div at bounding box center [402, 661] width 20 height 20
type input "151515"
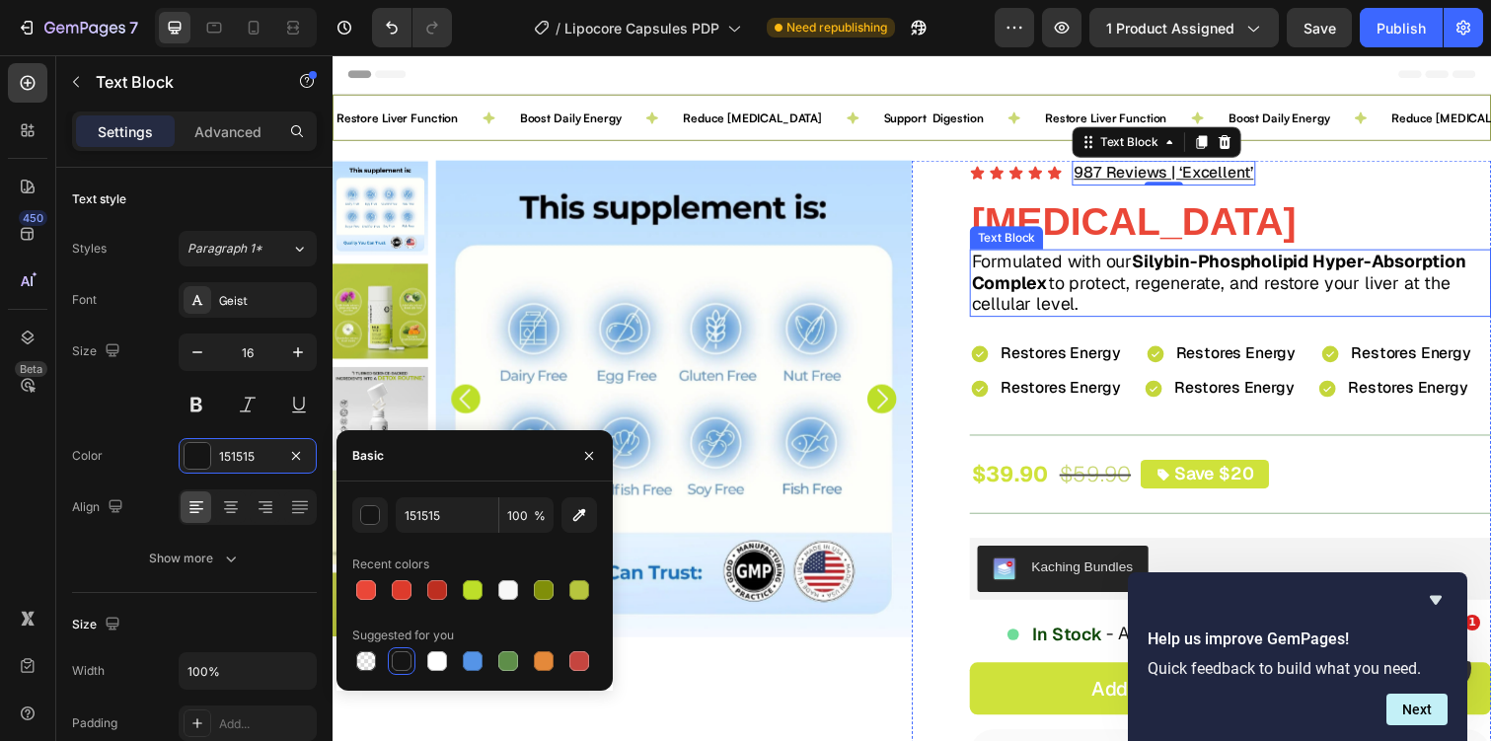
click at [1165, 299] on p "Formulated with our Silybin-Phospholipid Hyper-Absorption Complex to protect, r…" at bounding box center [1250, 288] width 529 height 65
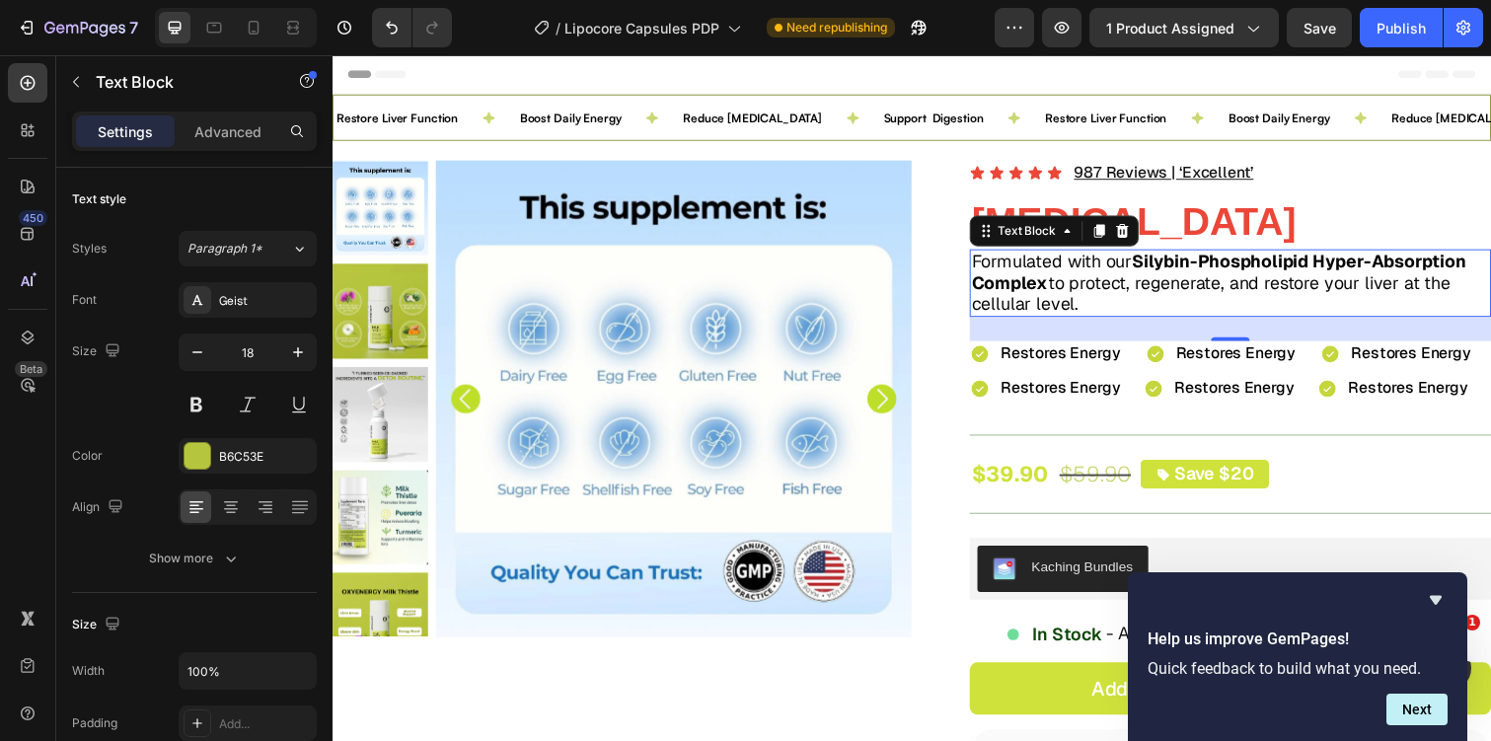
click at [1059, 279] on strong "Silybin-Phospholipid Hyper-Absorption Complex" at bounding box center [1238, 277] width 505 height 44
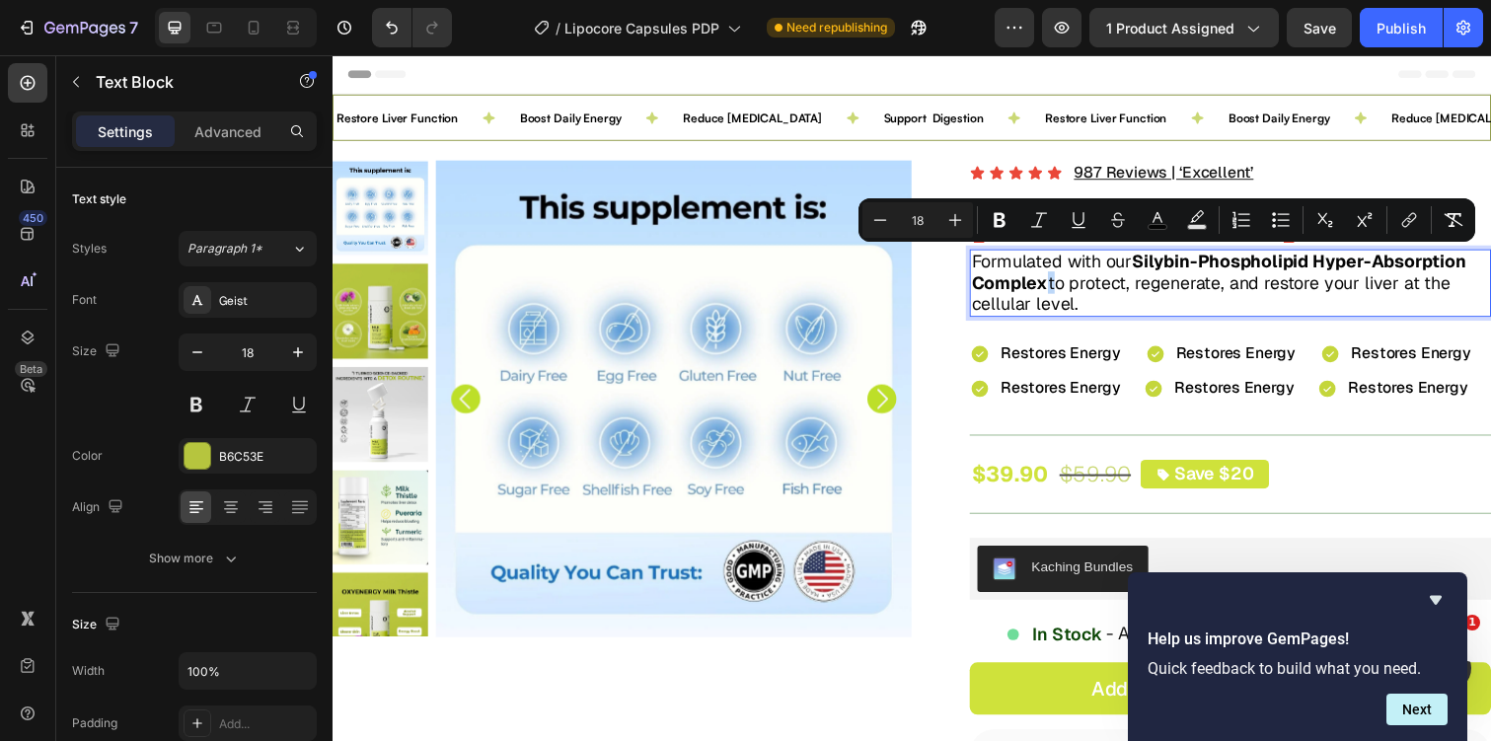
type input "14"
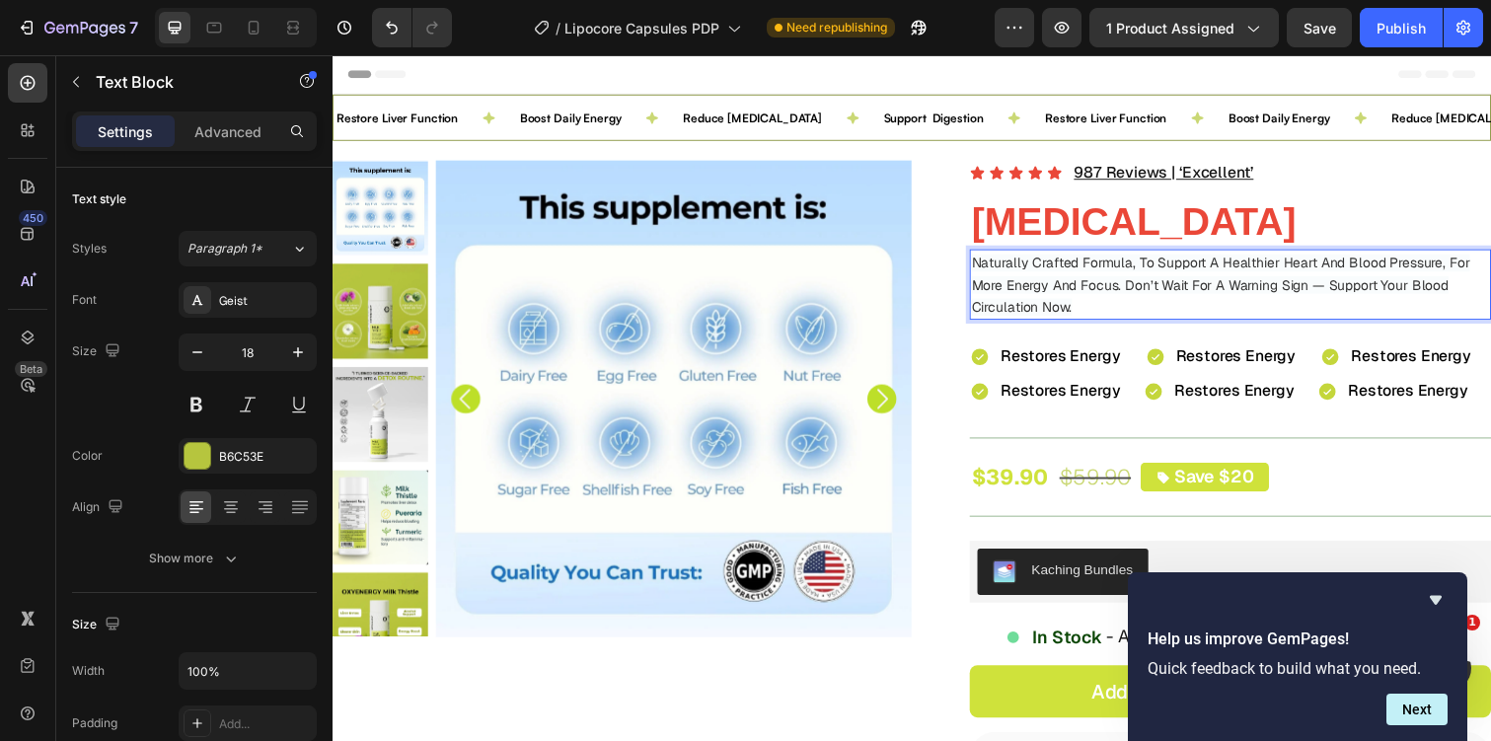
click at [1075, 290] on span "Naturally Crafted Formula, To Support A Healthier Heart And Blood Pressure, For…" at bounding box center [1240, 290] width 509 height 63
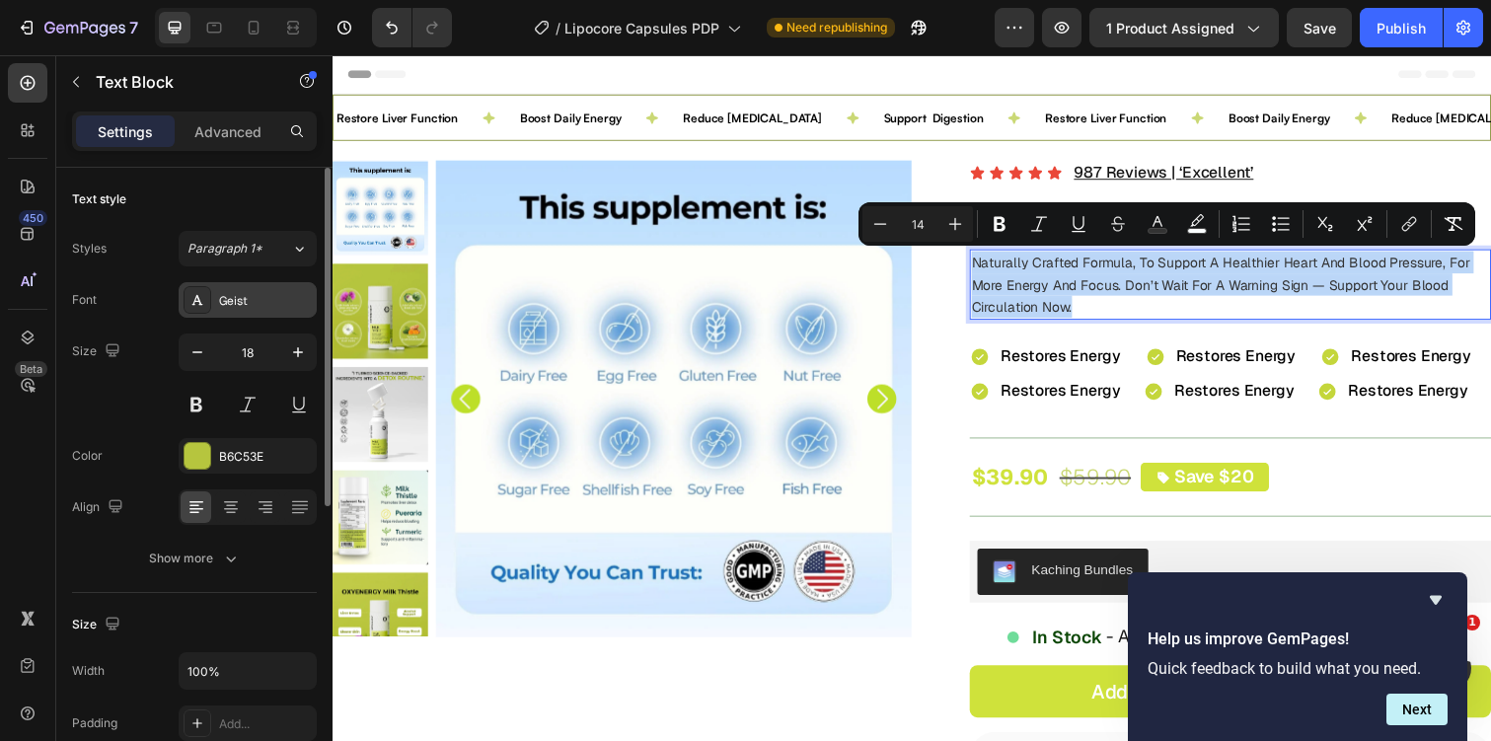
click at [276, 305] on div "Geist" at bounding box center [265, 301] width 93 height 18
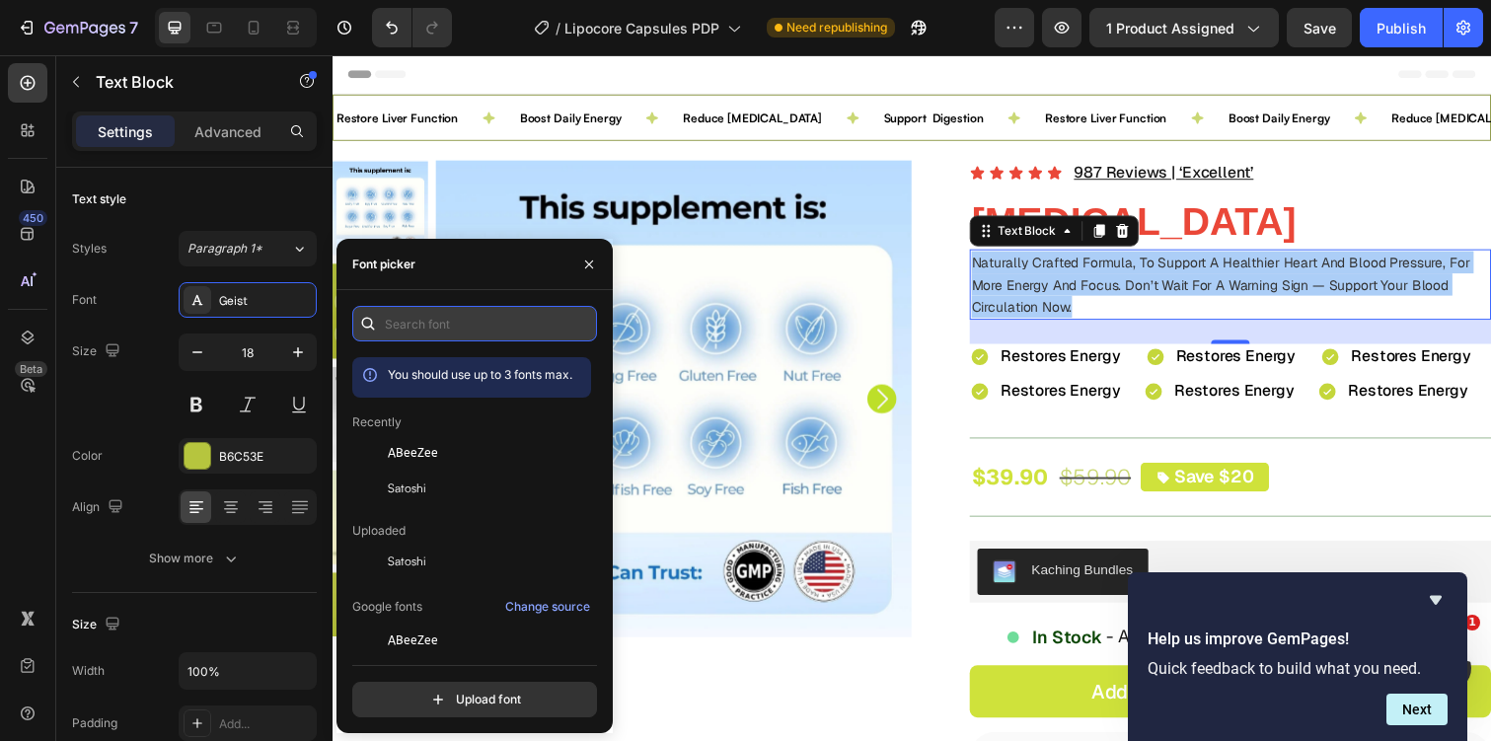
click at [466, 314] on input "text" at bounding box center [474, 324] width 245 height 36
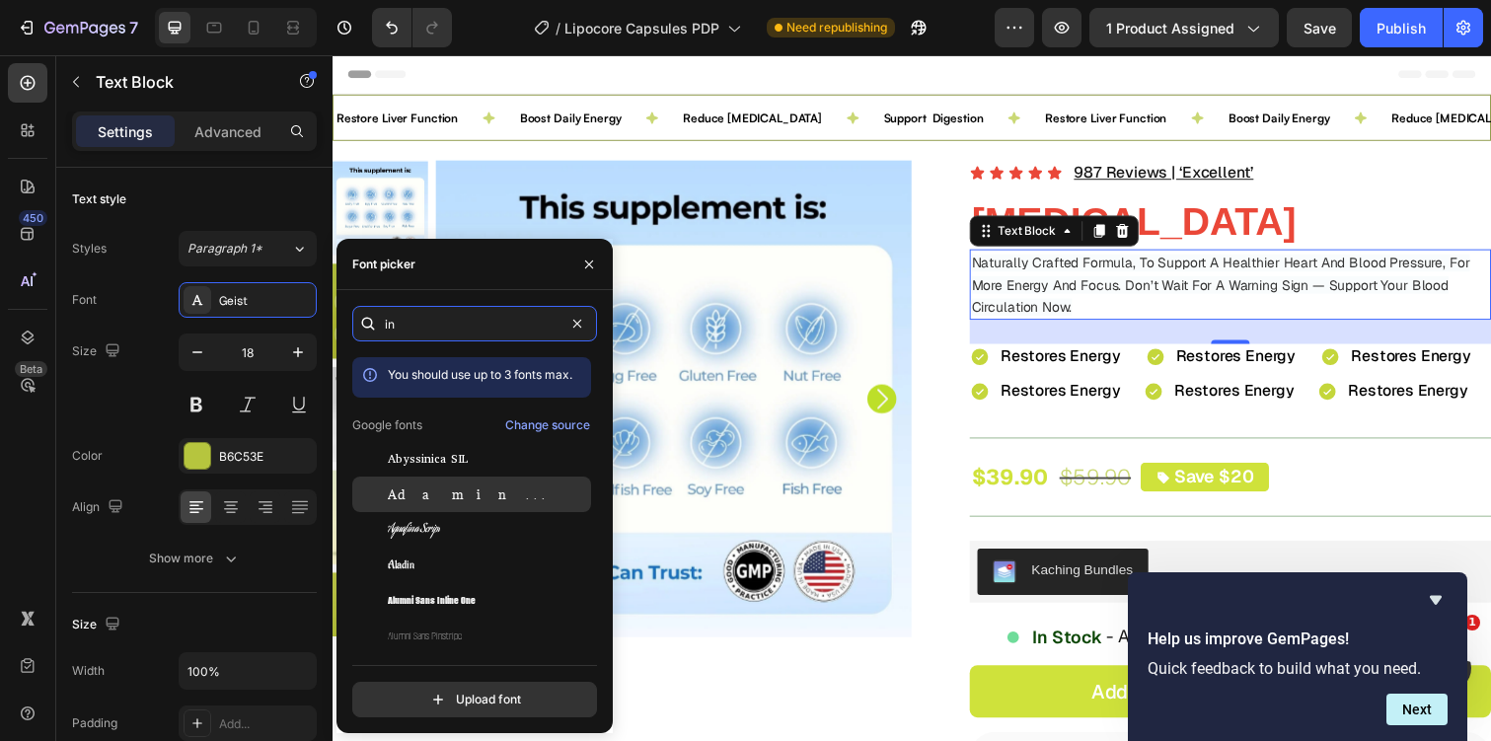
type input "i"
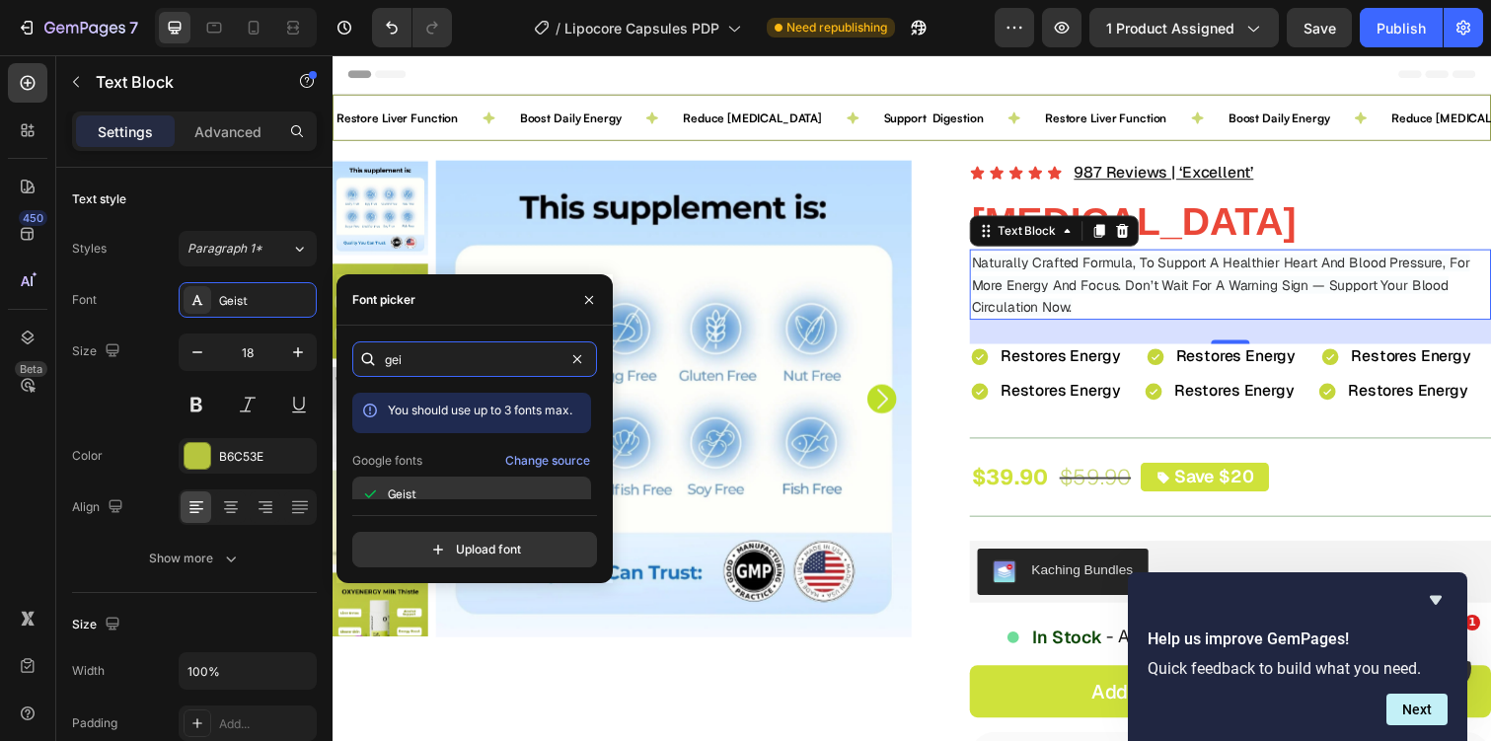
type input "gei"
click at [444, 489] on div "Geist" at bounding box center [487, 494] width 199 height 18
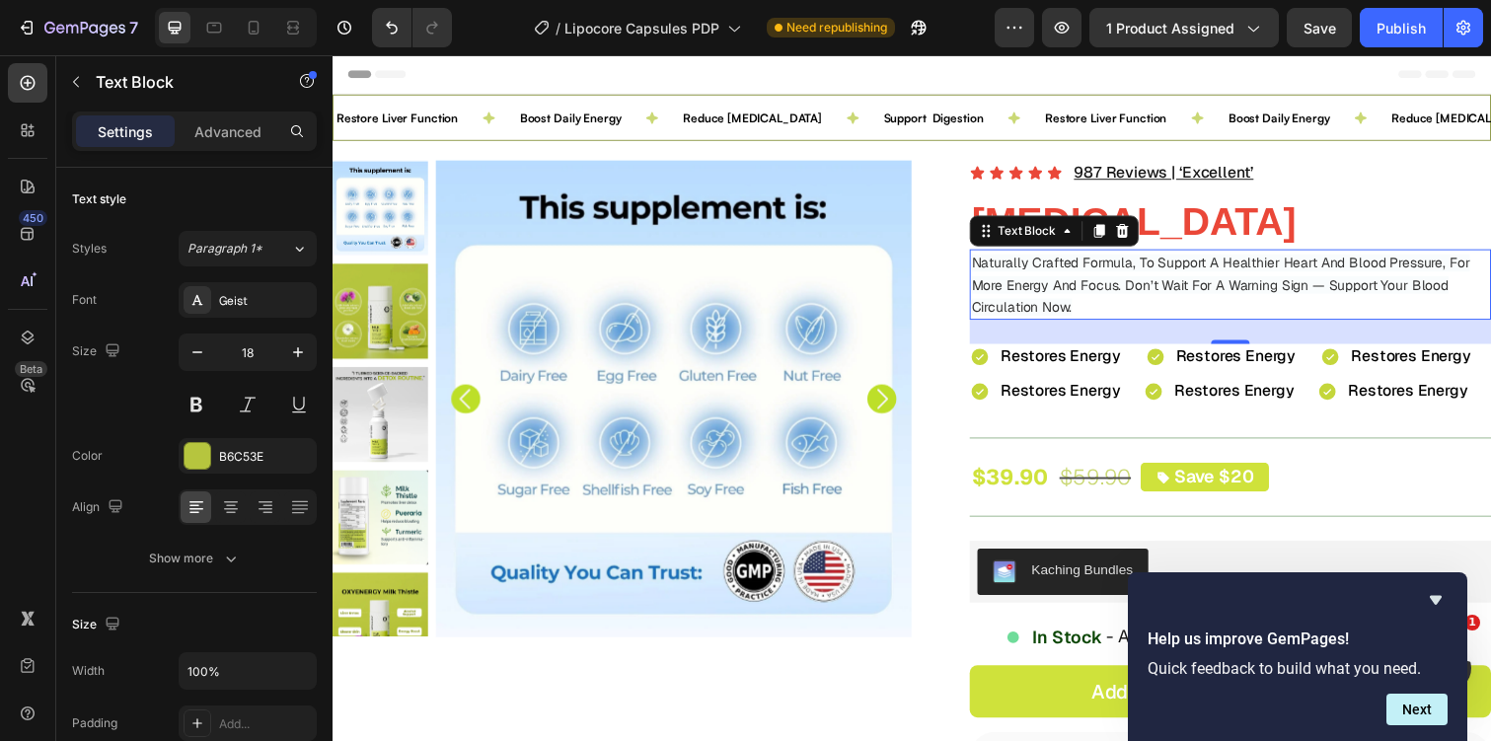
click at [1063, 275] on p "Naturally Crafted Formula, To Support A Healthier Heart And Blood Pressure, For…" at bounding box center [1250, 290] width 529 height 68
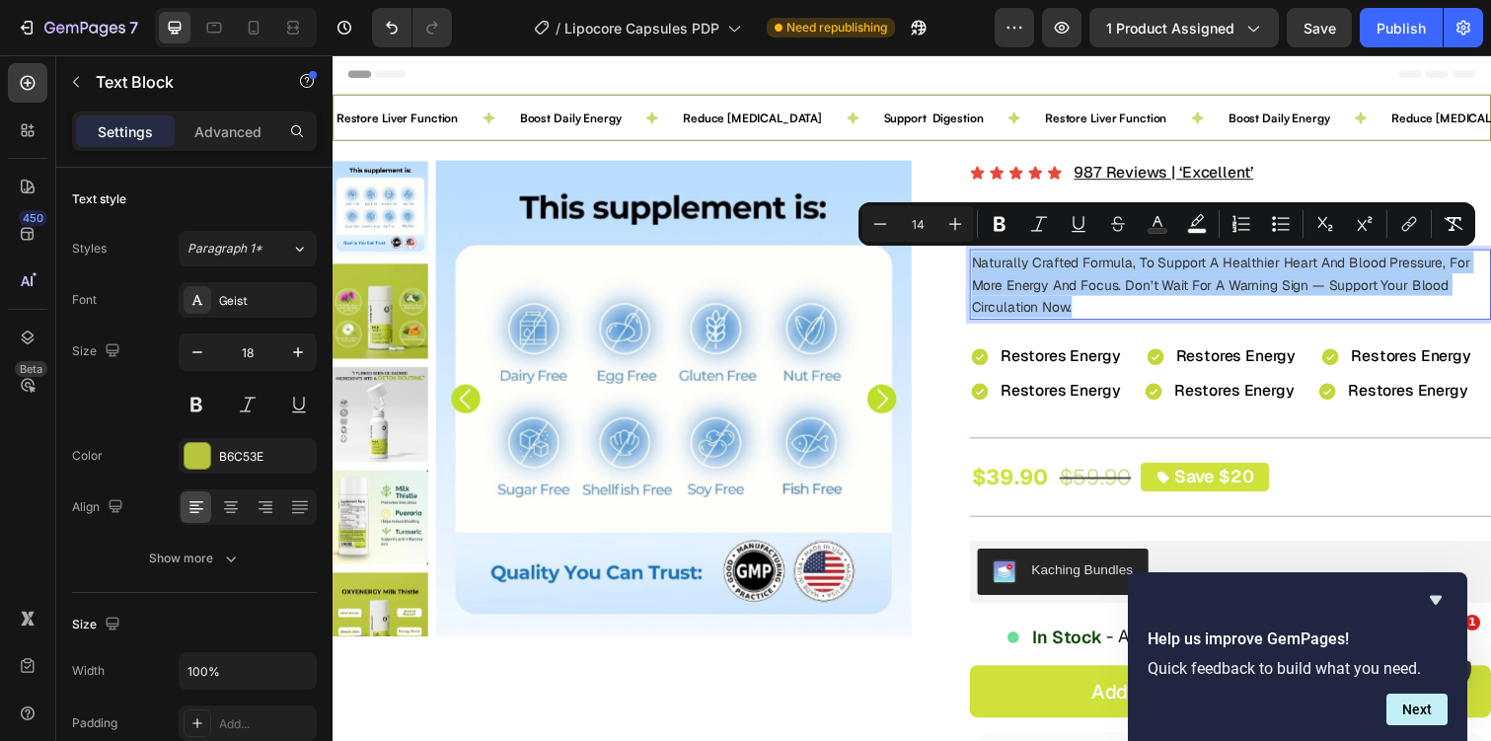
click at [274, 34] on div at bounding box center [236, 27] width 162 height 39
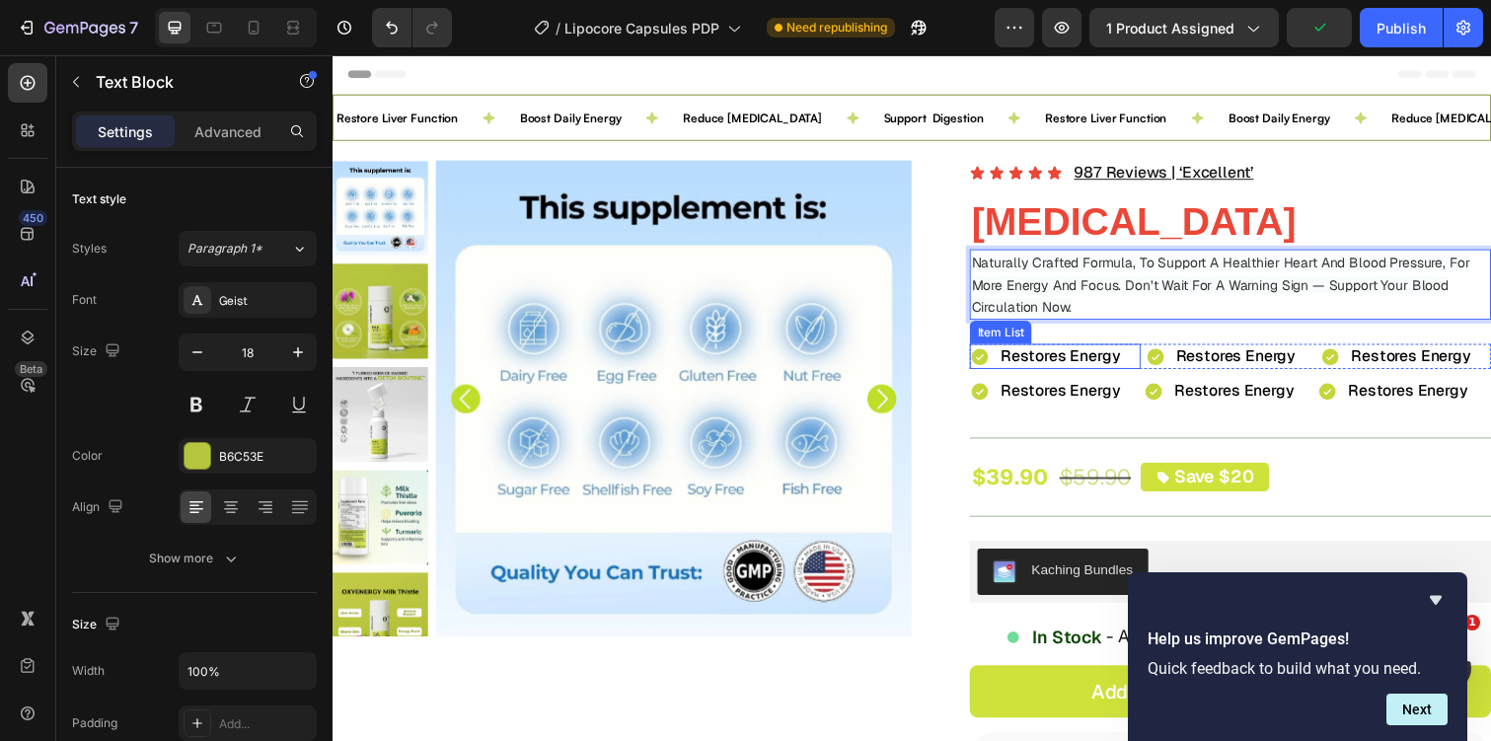
click at [993, 370] on icon at bounding box center [994, 363] width 17 height 17
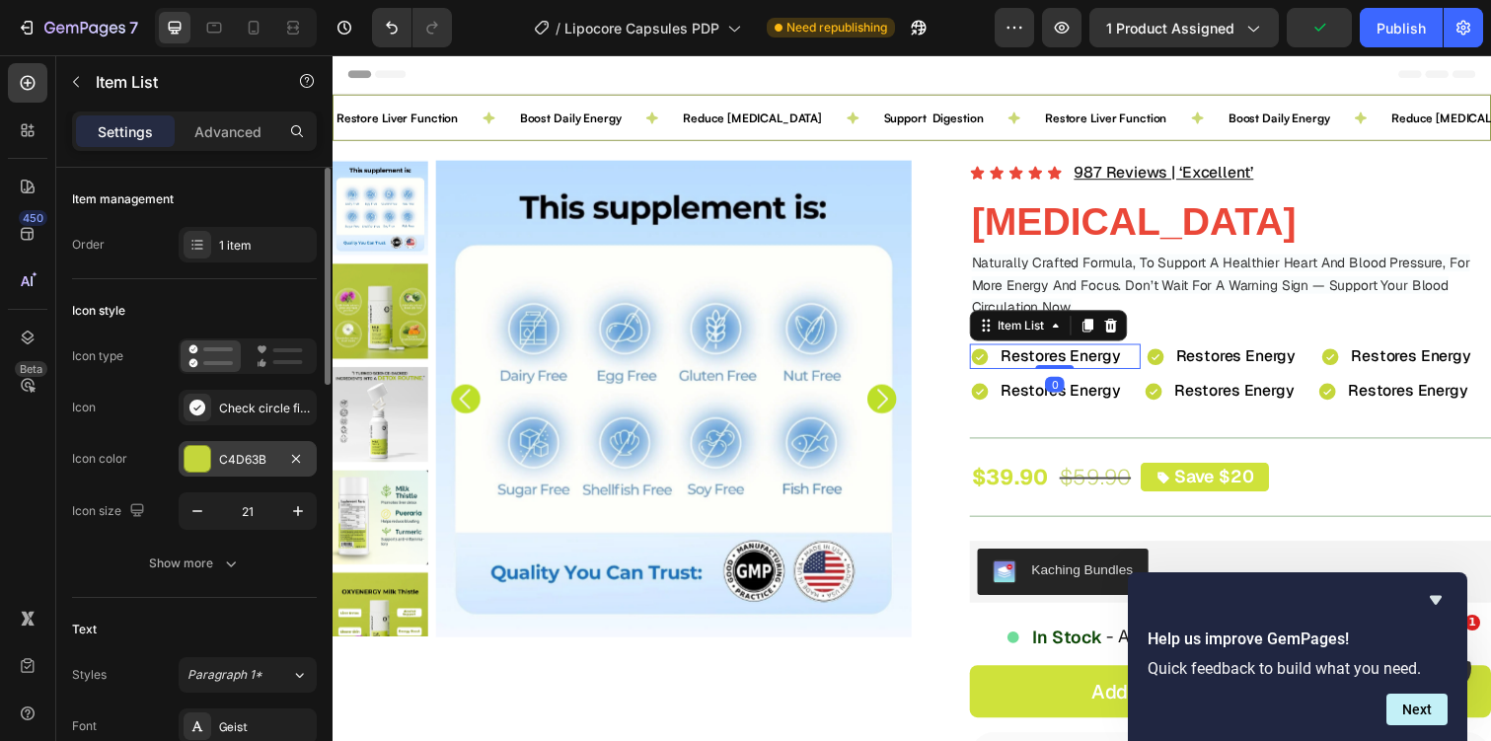
click at [262, 444] on div "C4D63B" at bounding box center [248, 459] width 138 height 36
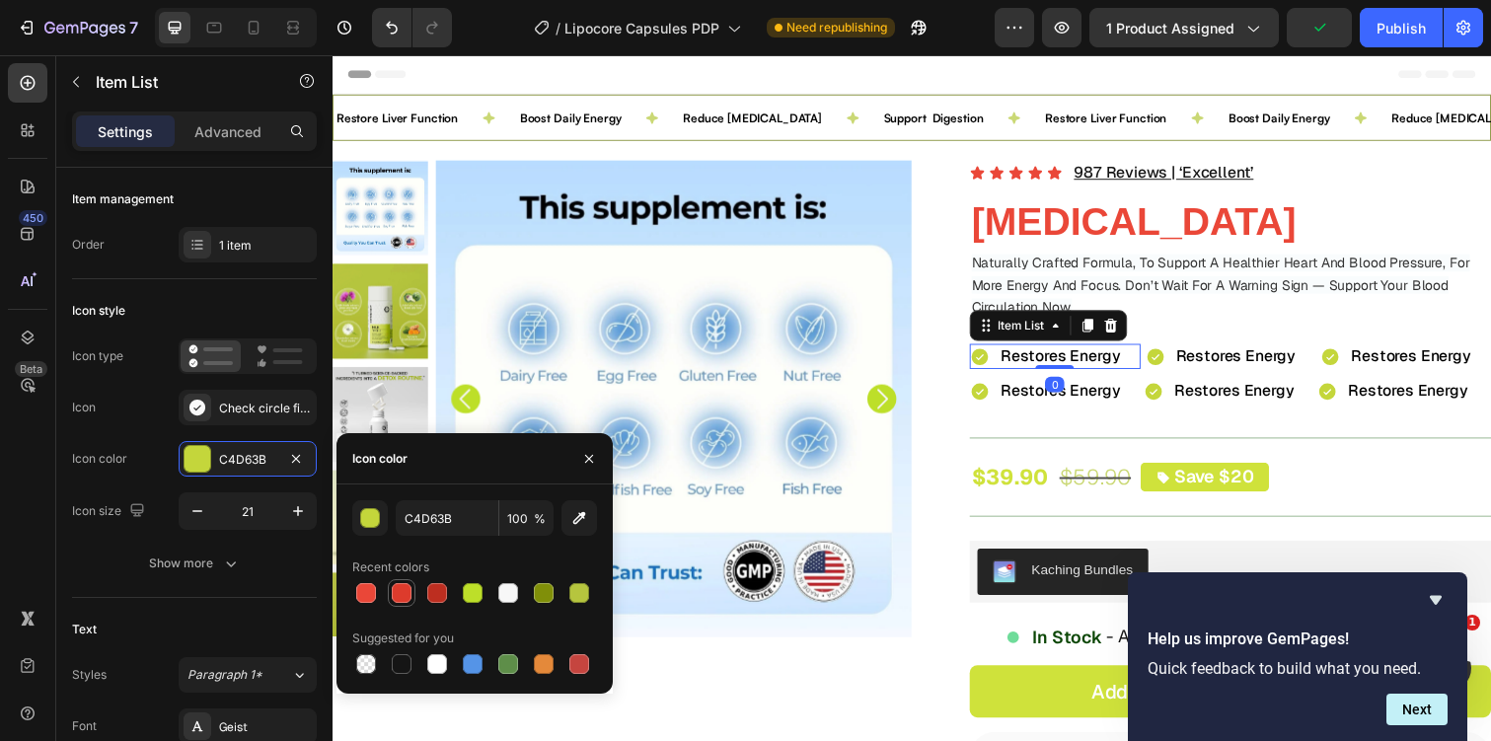
click at [403, 591] on div at bounding box center [402, 593] width 20 height 20
click at [363, 588] on div at bounding box center [366, 593] width 20 height 20
click at [399, 590] on div at bounding box center [402, 593] width 20 height 20
type input "DD3B2C"
click at [1168, 360] on icon at bounding box center [1173, 363] width 17 height 17
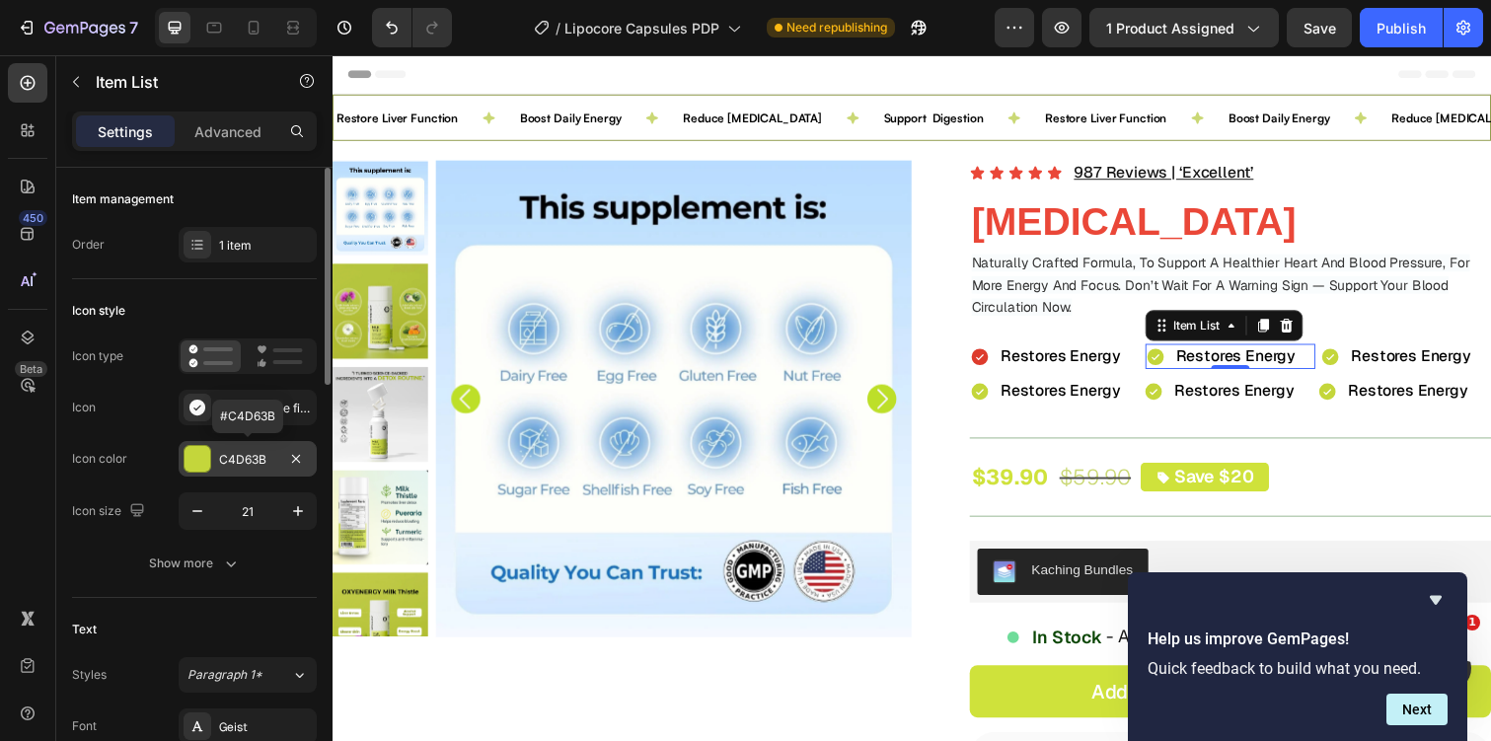
click at [249, 465] on div "C4D63B" at bounding box center [247, 460] width 57 height 18
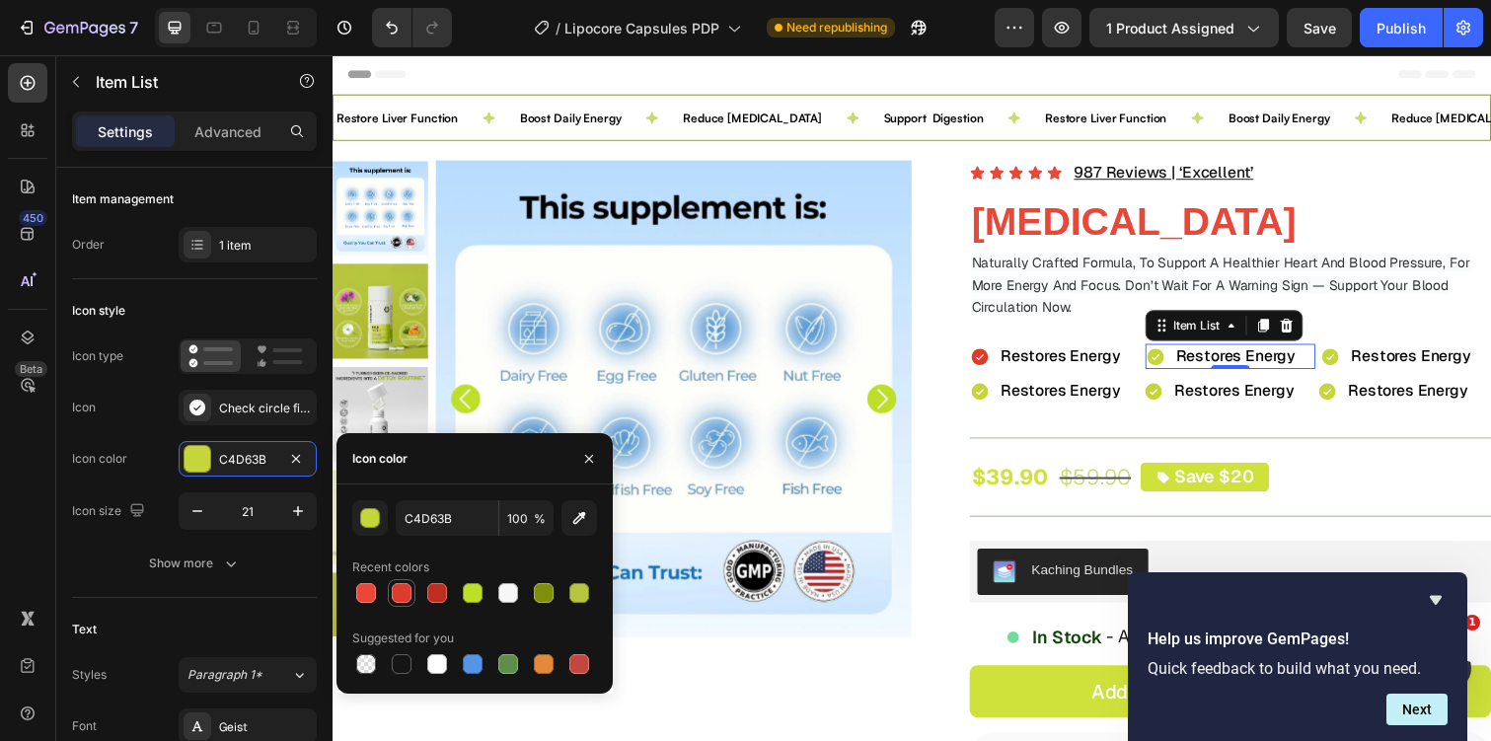
click at [399, 588] on div at bounding box center [402, 593] width 20 height 20
type input "DD3B2C"
click at [1356, 365] on icon at bounding box center [1352, 363] width 17 height 17
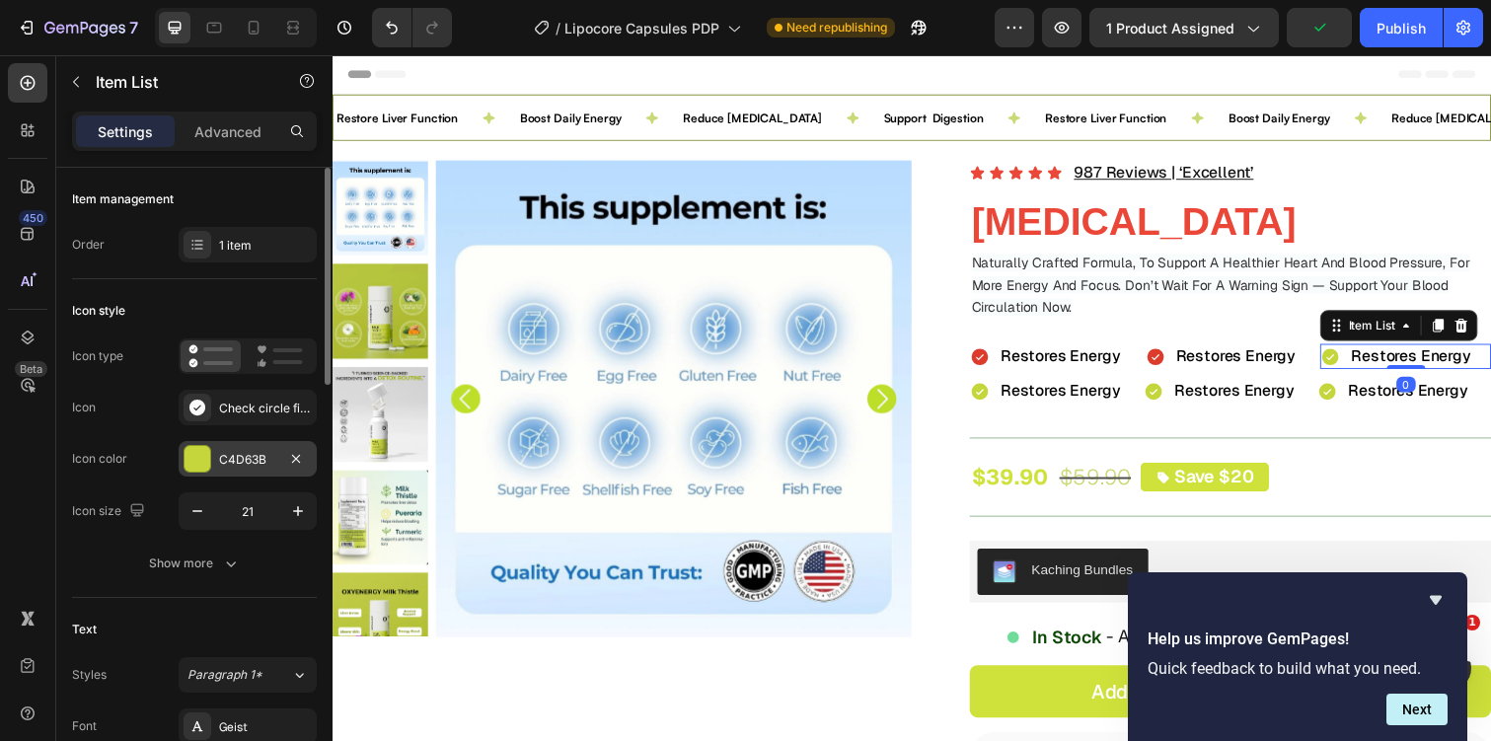
click at [260, 458] on div "C4D63B" at bounding box center [247, 460] width 57 height 18
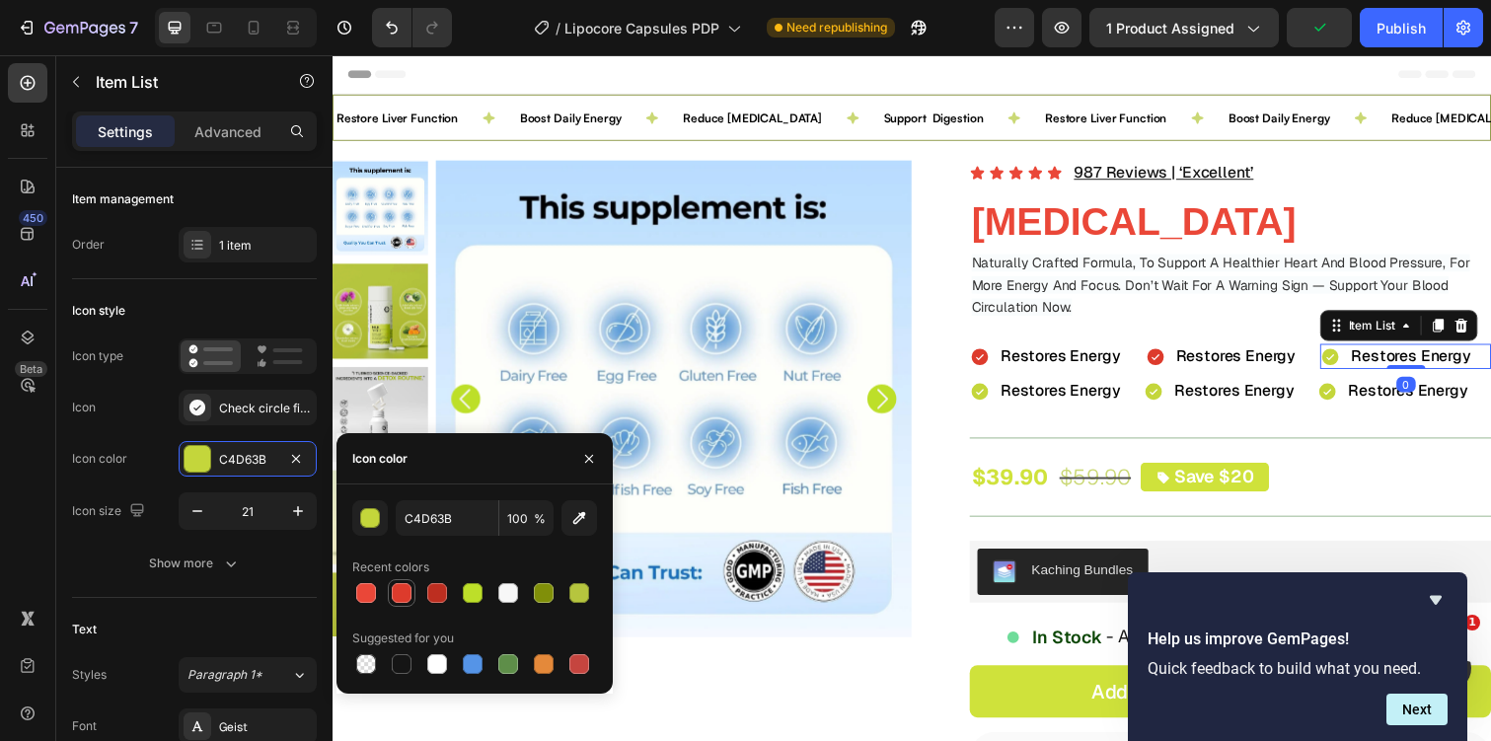
click at [394, 586] on div at bounding box center [402, 593] width 20 height 20
type input "DD3B2C"
click at [994, 354] on icon at bounding box center [994, 363] width 21 height 21
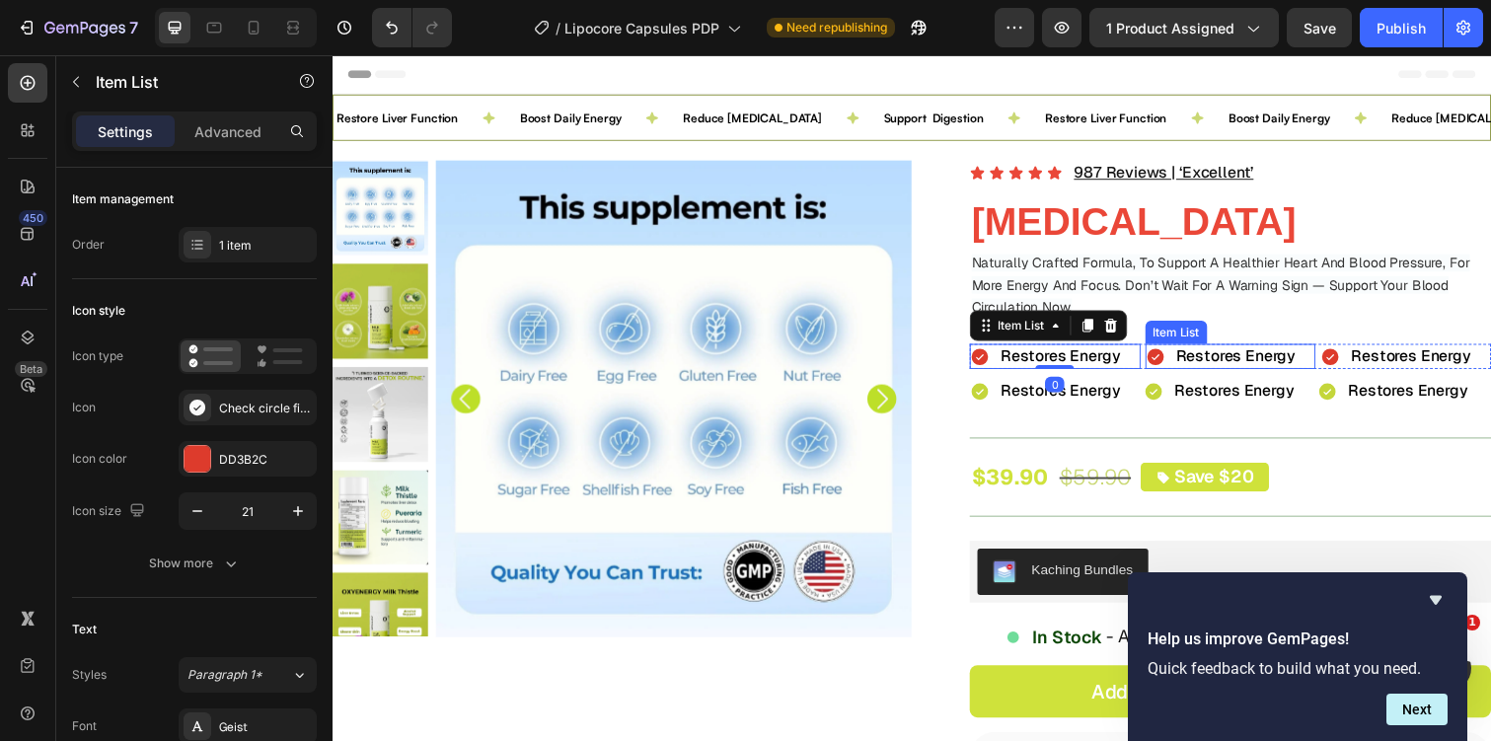
click at [1170, 361] on icon at bounding box center [1173, 363] width 17 height 17
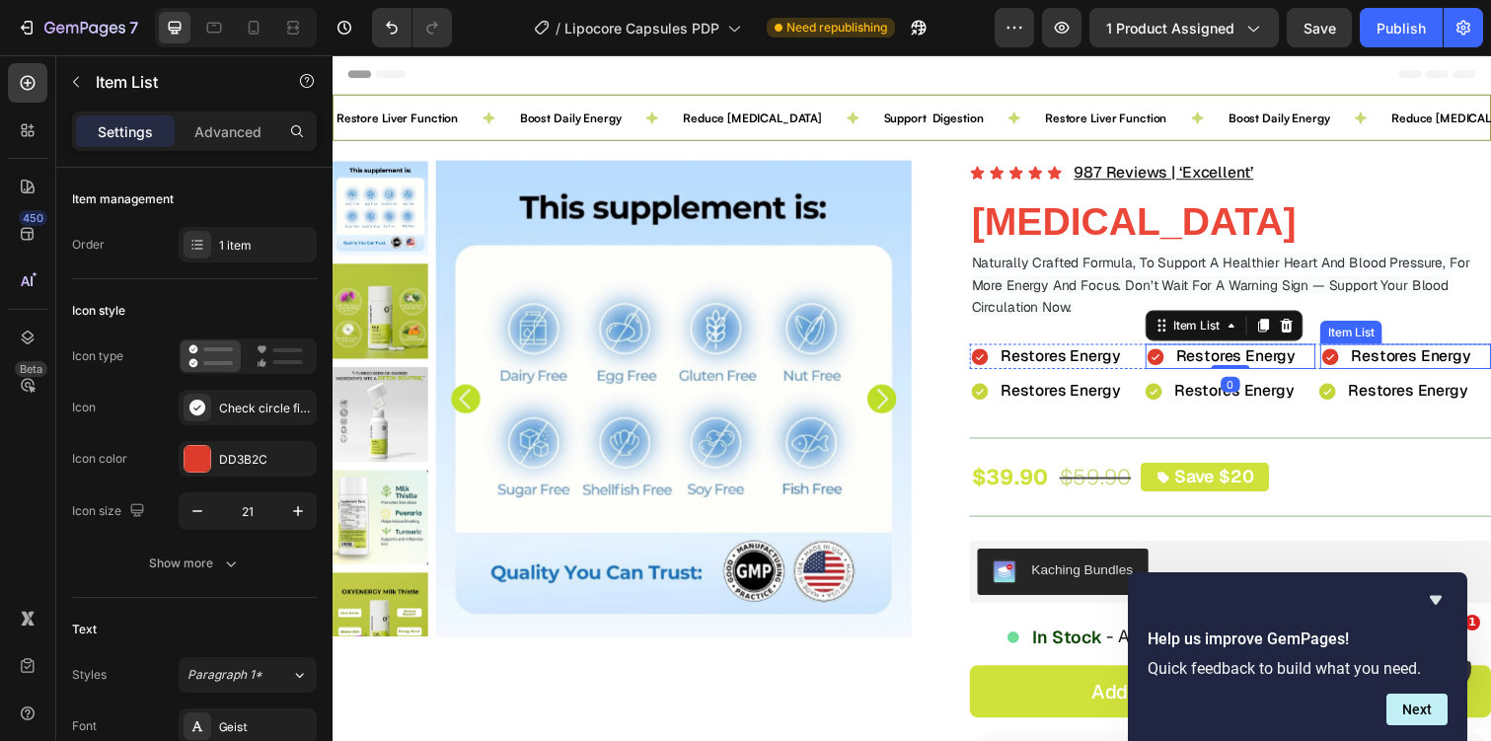
click at [1374, 355] on span "Restores Energy" at bounding box center [1435, 362] width 122 height 21
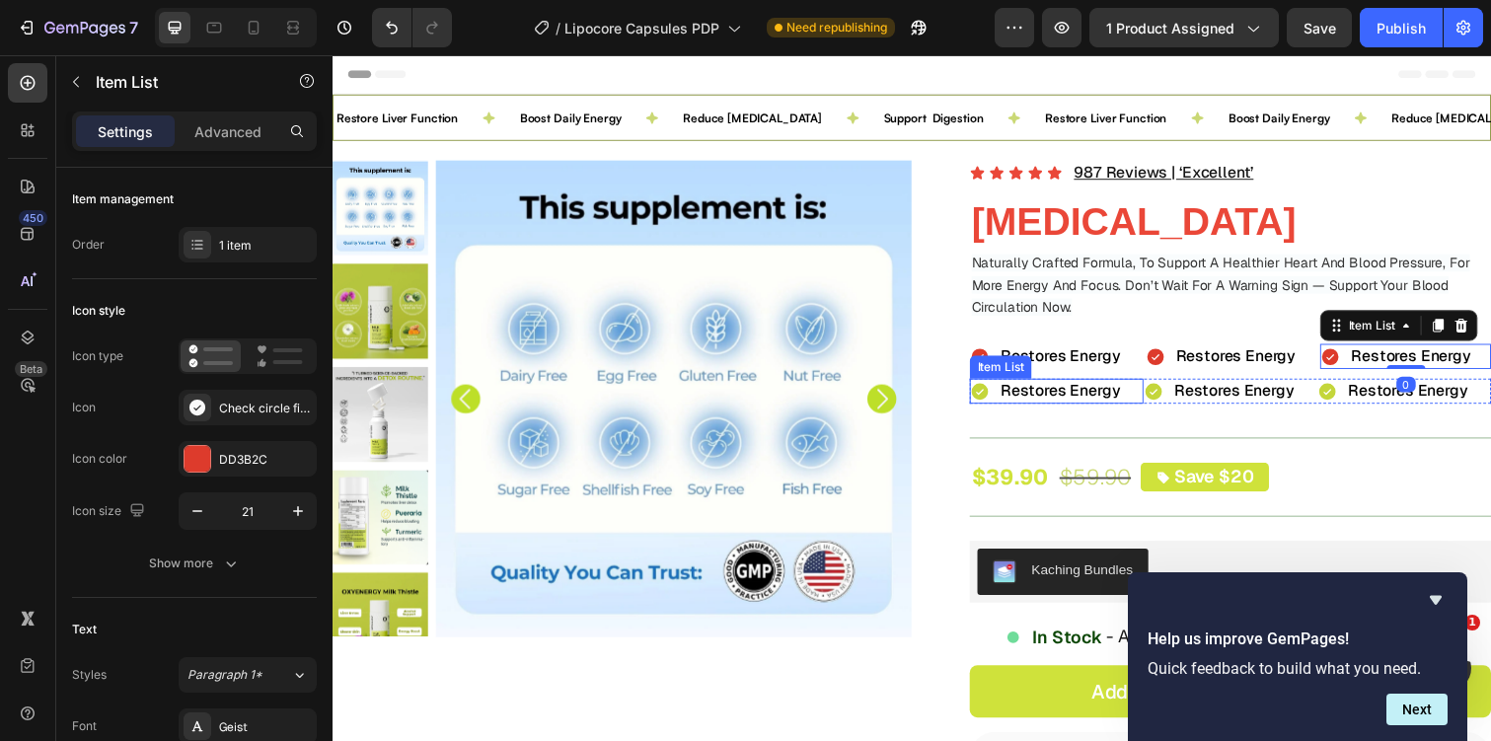
click at [994, 400] on icon at bounding box center [994, 399] width 21 height 21
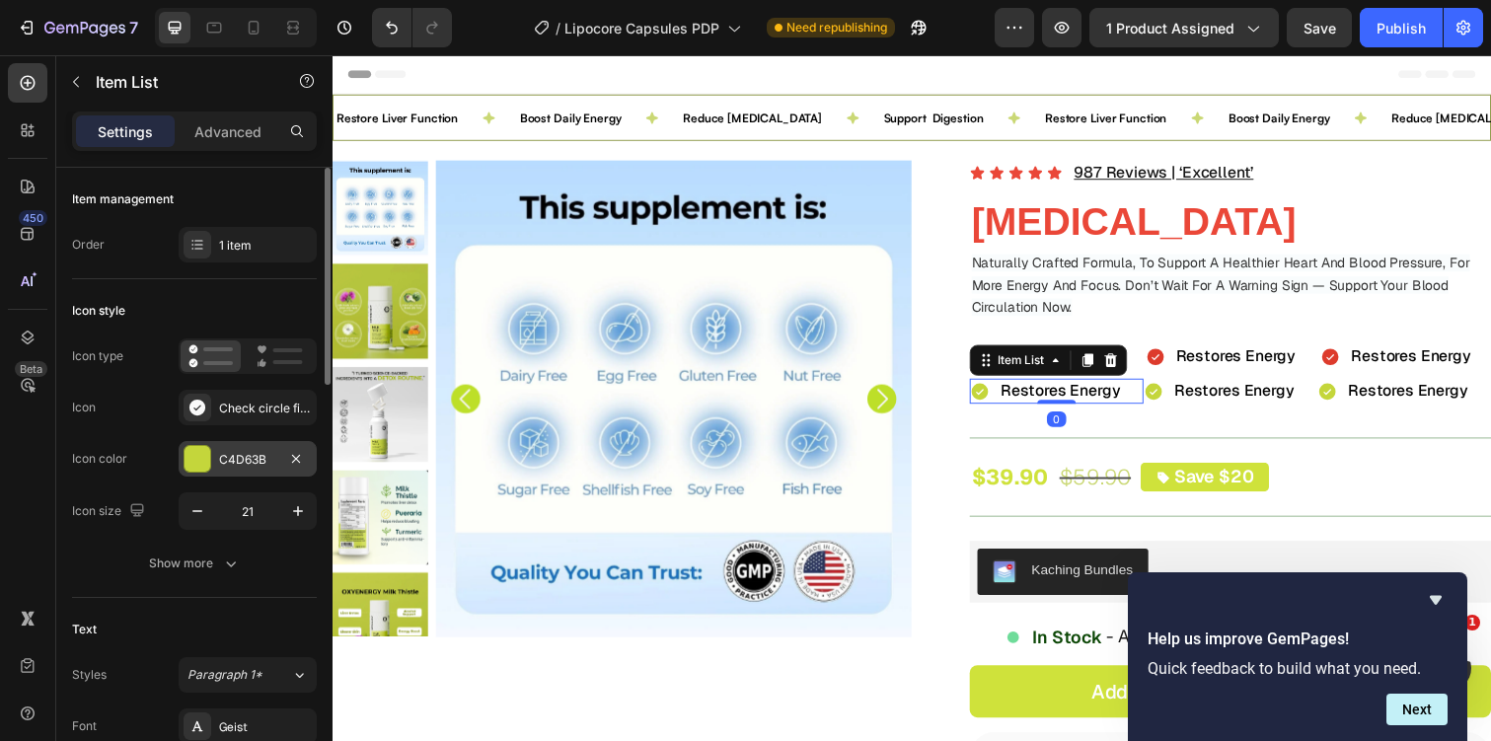
click at [241, 469] on div "C4D63B" at bounding box center [248, 459] width 138 height 36
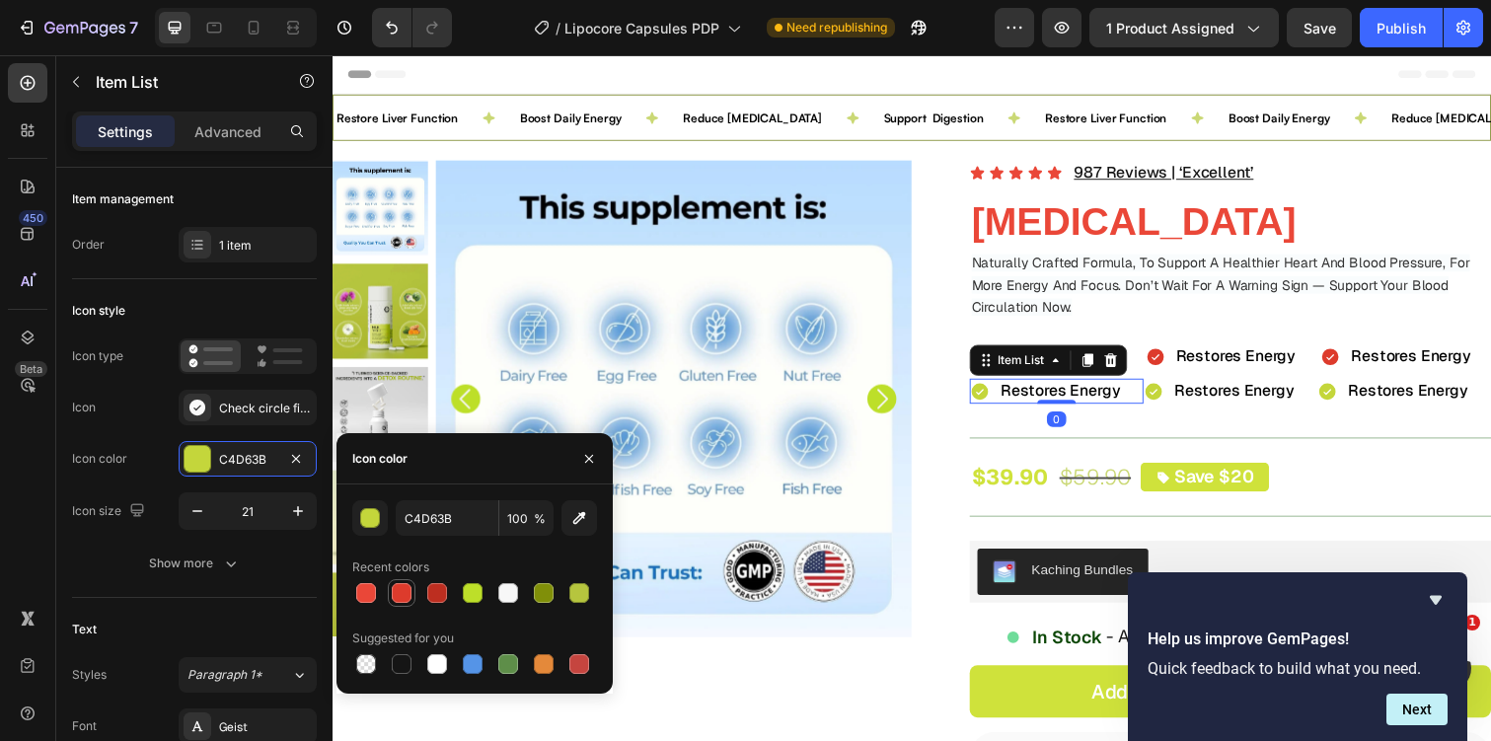
click at [400, 588] on div at bounding box center [402, 593] width 20 height 20
type input "DD3B2C"
click at [1169, 397] on icon at bounding box center [1171, 399] width 17 height 17
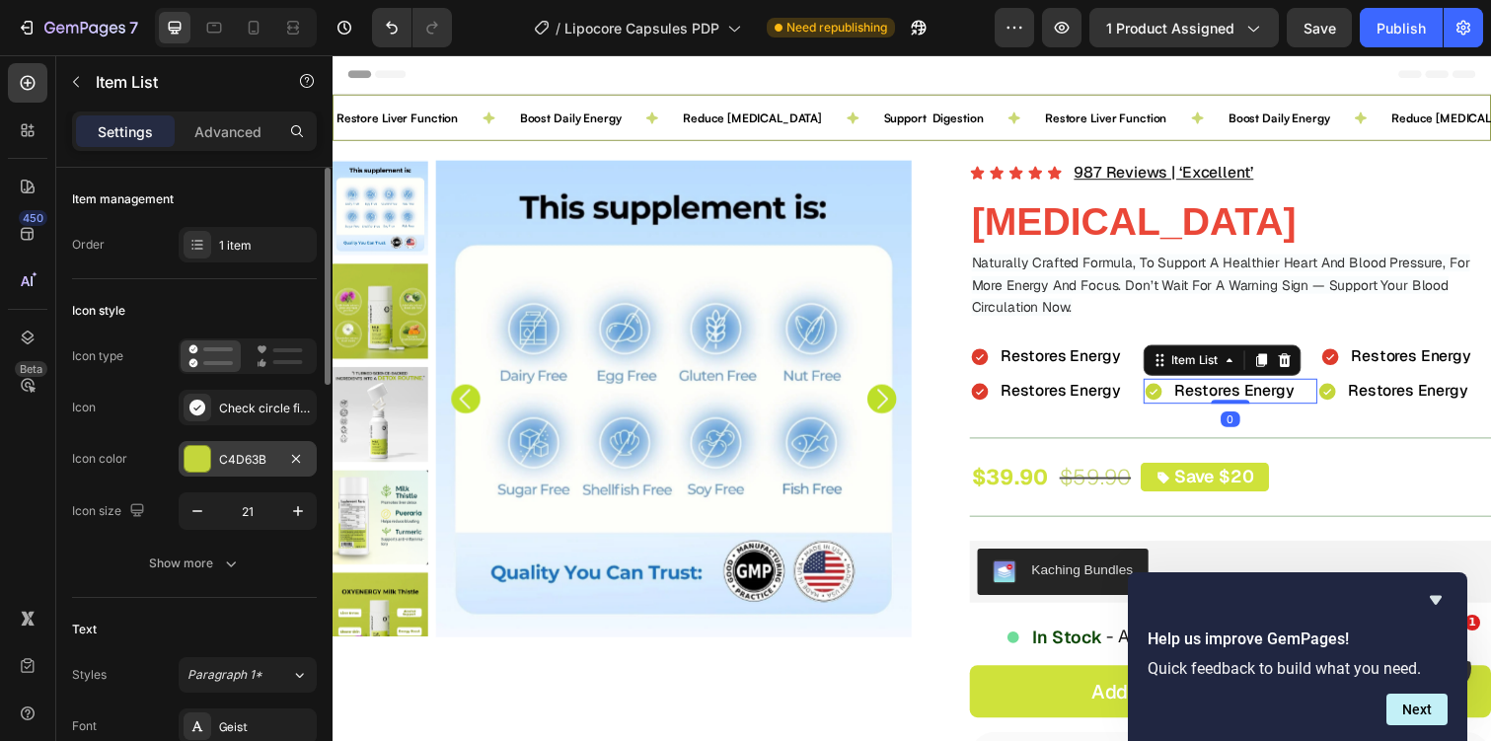
click at [220, 454] on div "C4D63B" at bounding box center [247, 460] width 57 height 18
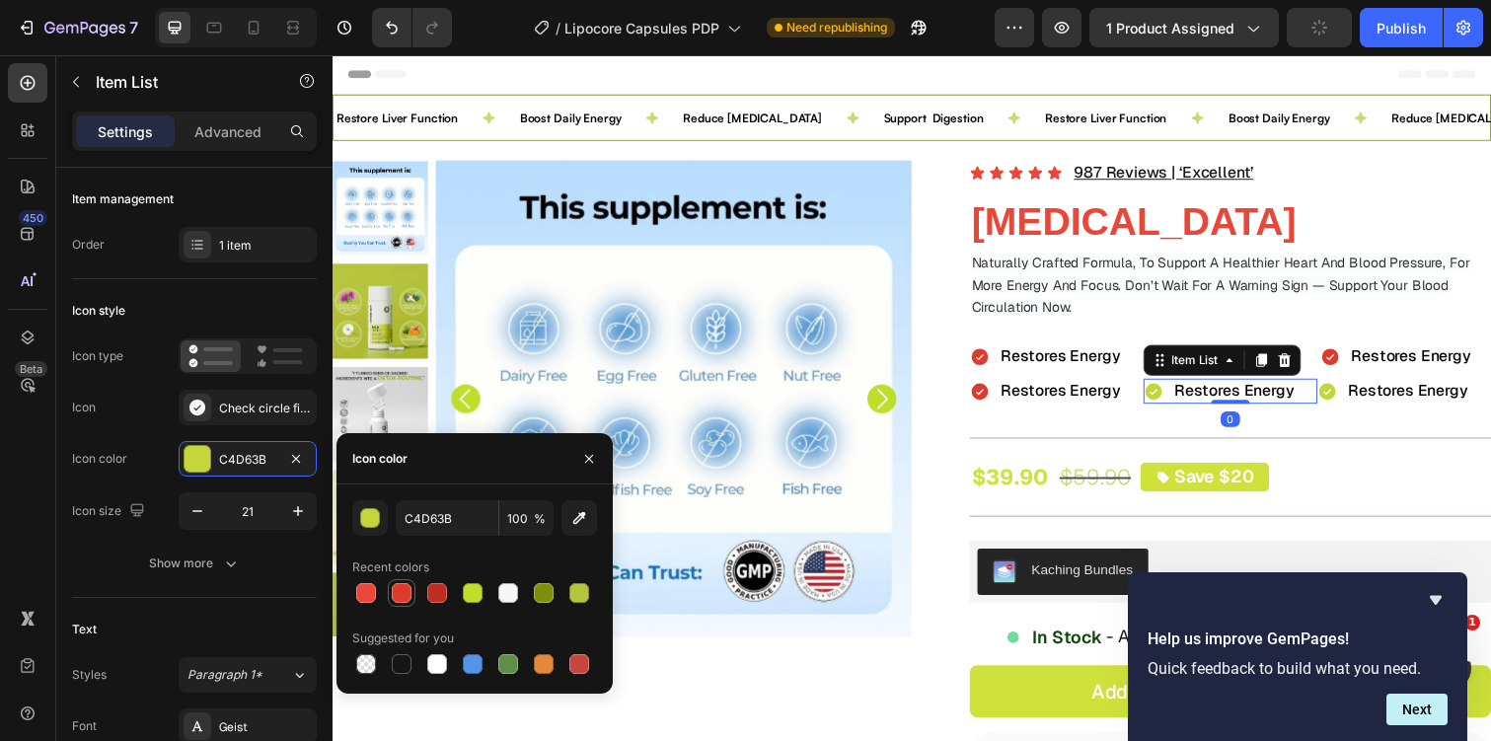
click at [410, 588] on div at bounding box center [402, 593] width 20 height 20
type input "DD3B2C"
click at [1392, 398] on span "Restores Energy" at bounding box center [1432, 398] width 122 height 21
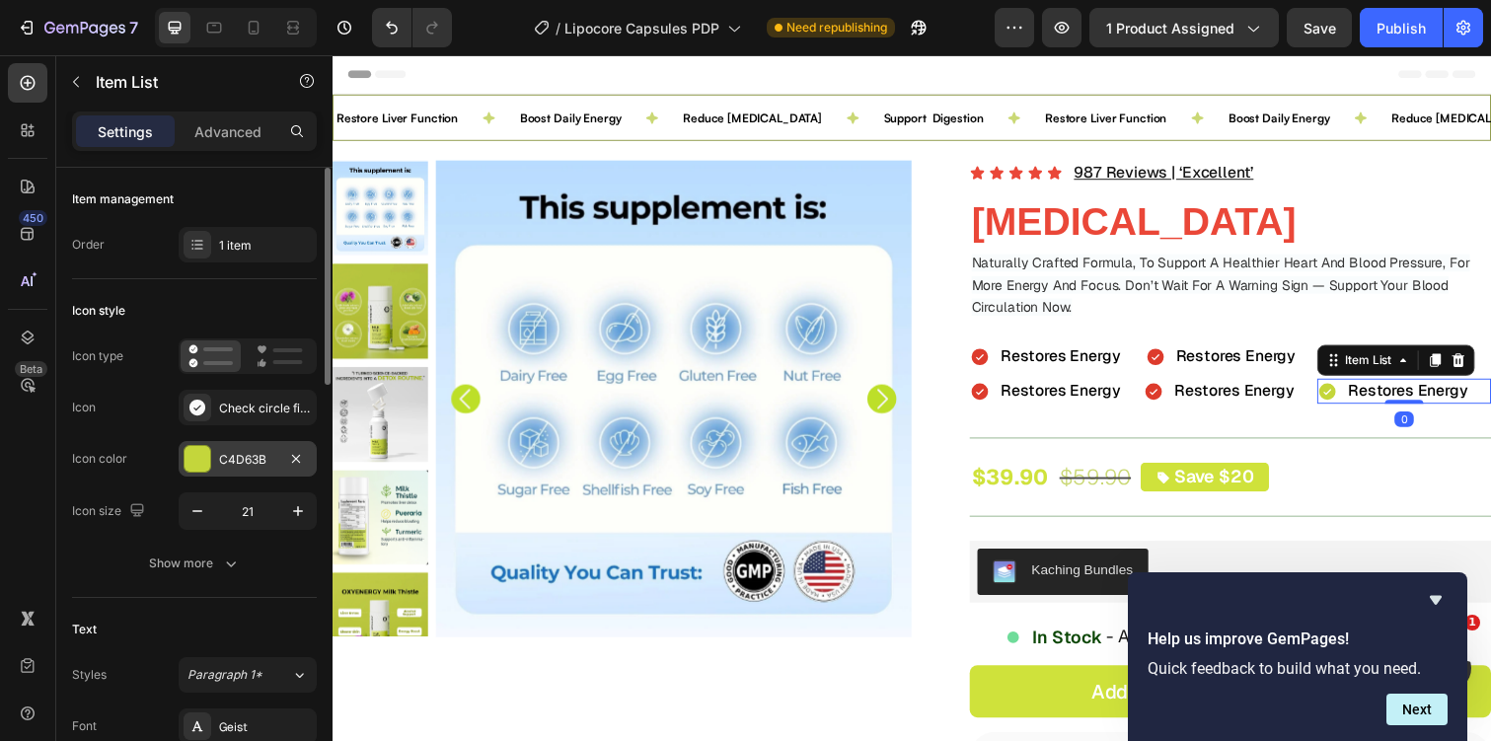
click at [248, 467] on div "C4D63B" at bounding box center [247, 460] width 57 height 18
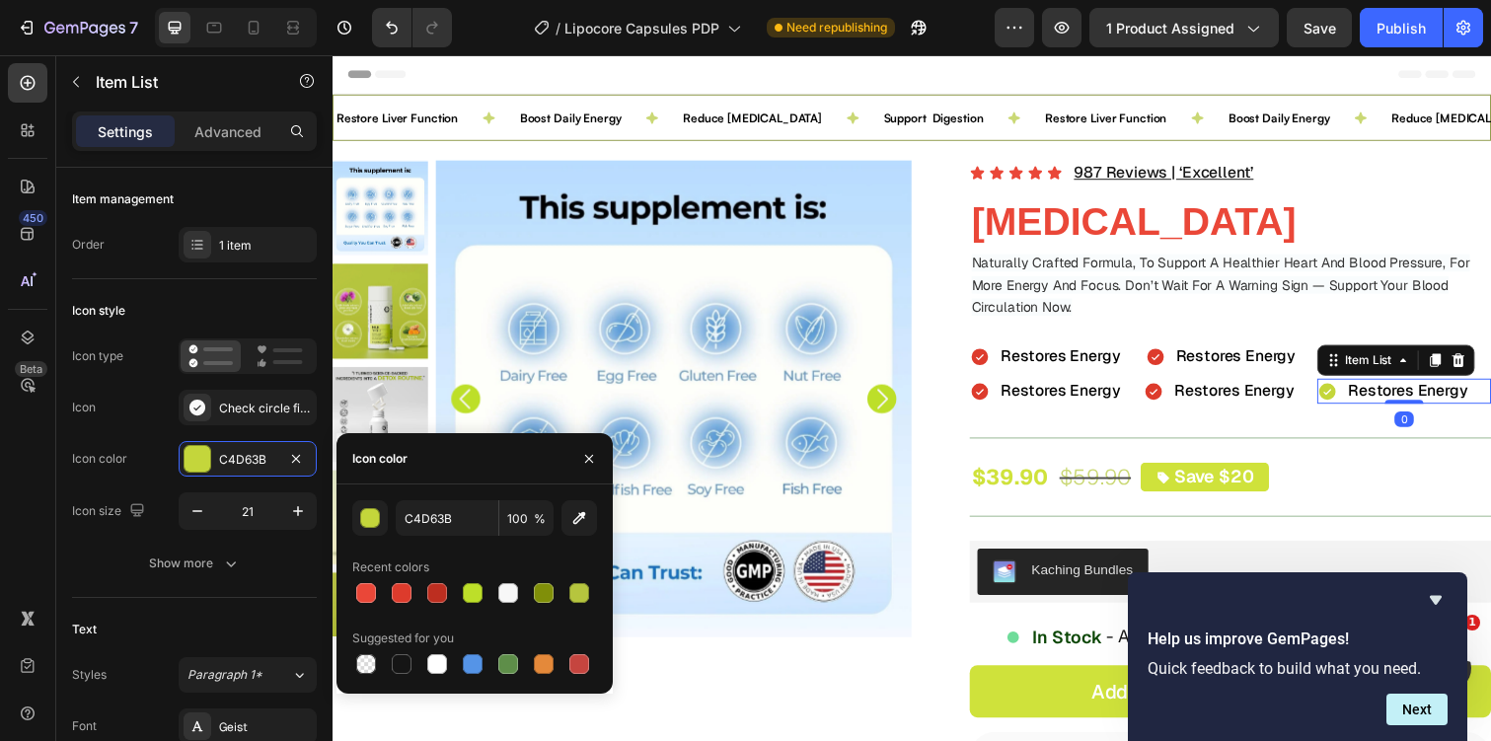
click at [387, 615] on div "C4D63B 100 % Recent colors Suggested for you" at bounding box center [474, 589] width 245 height 178
click at [408, 598] on div at bounding box center [402, 593] width 20 height 20
type input "DD3B2C"
click at [1149, 362] on div "Restores Energy" at bounding box center [1071, 363] width 175 height 26
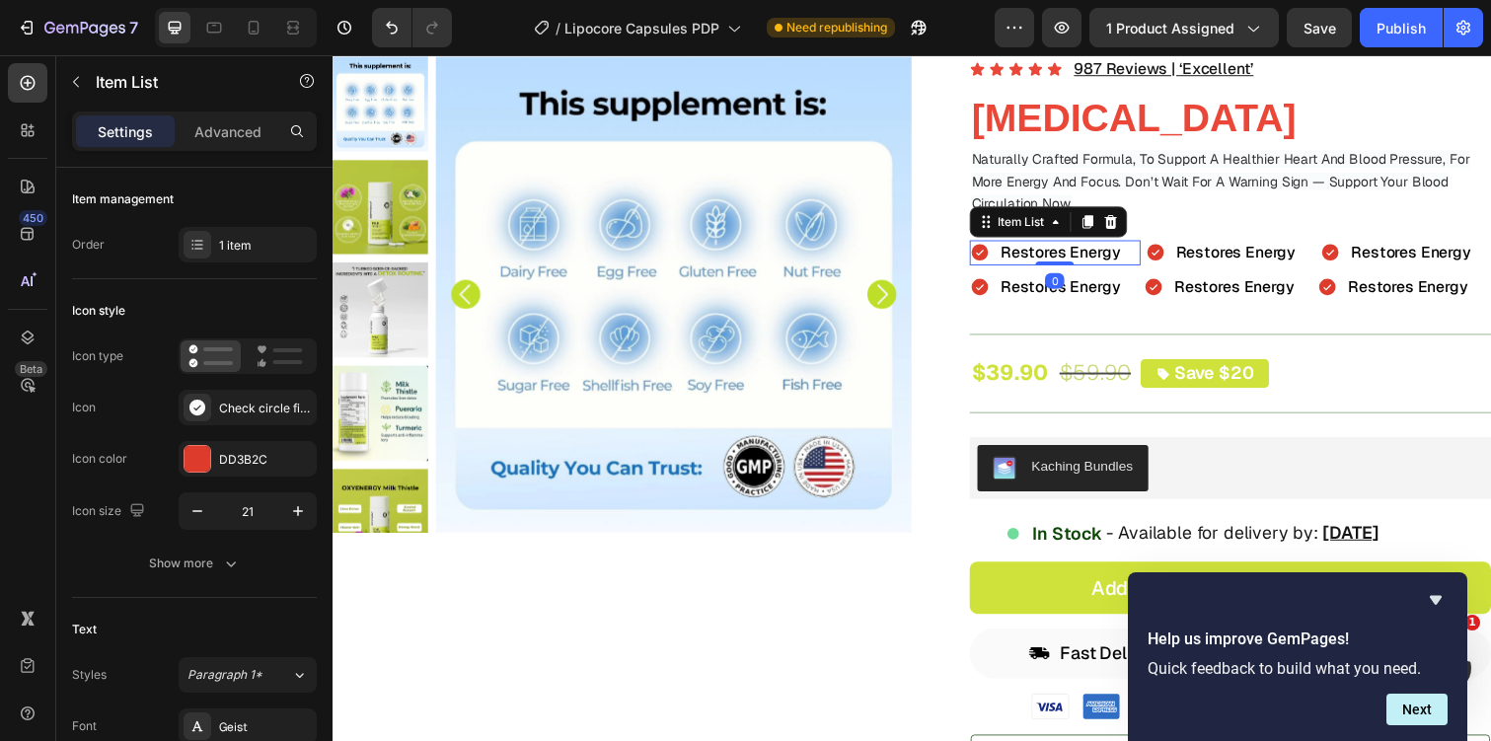
scroll to position [120, 0]
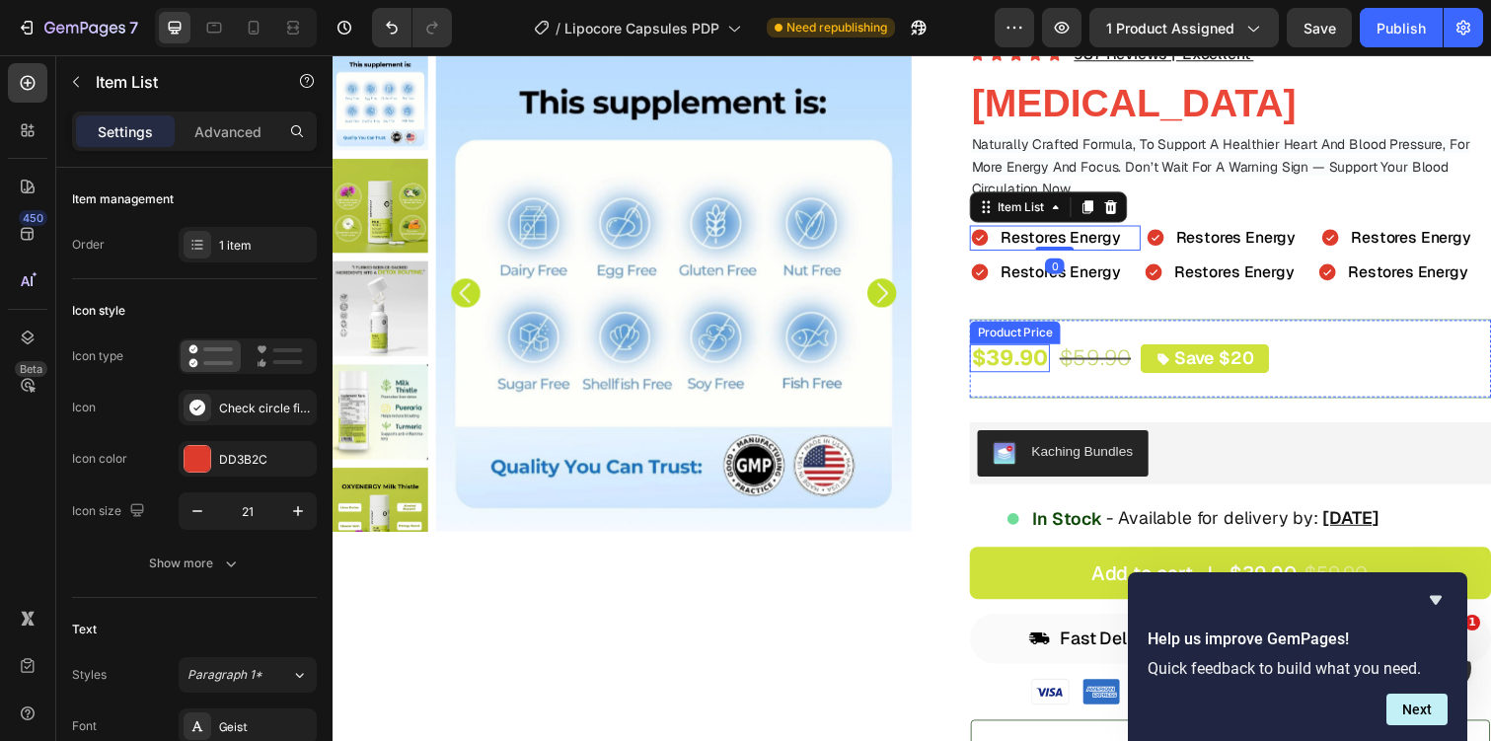
click at [1012, 355] on div "$39.90" at bounding box center [1025, 365] width 82 height 29
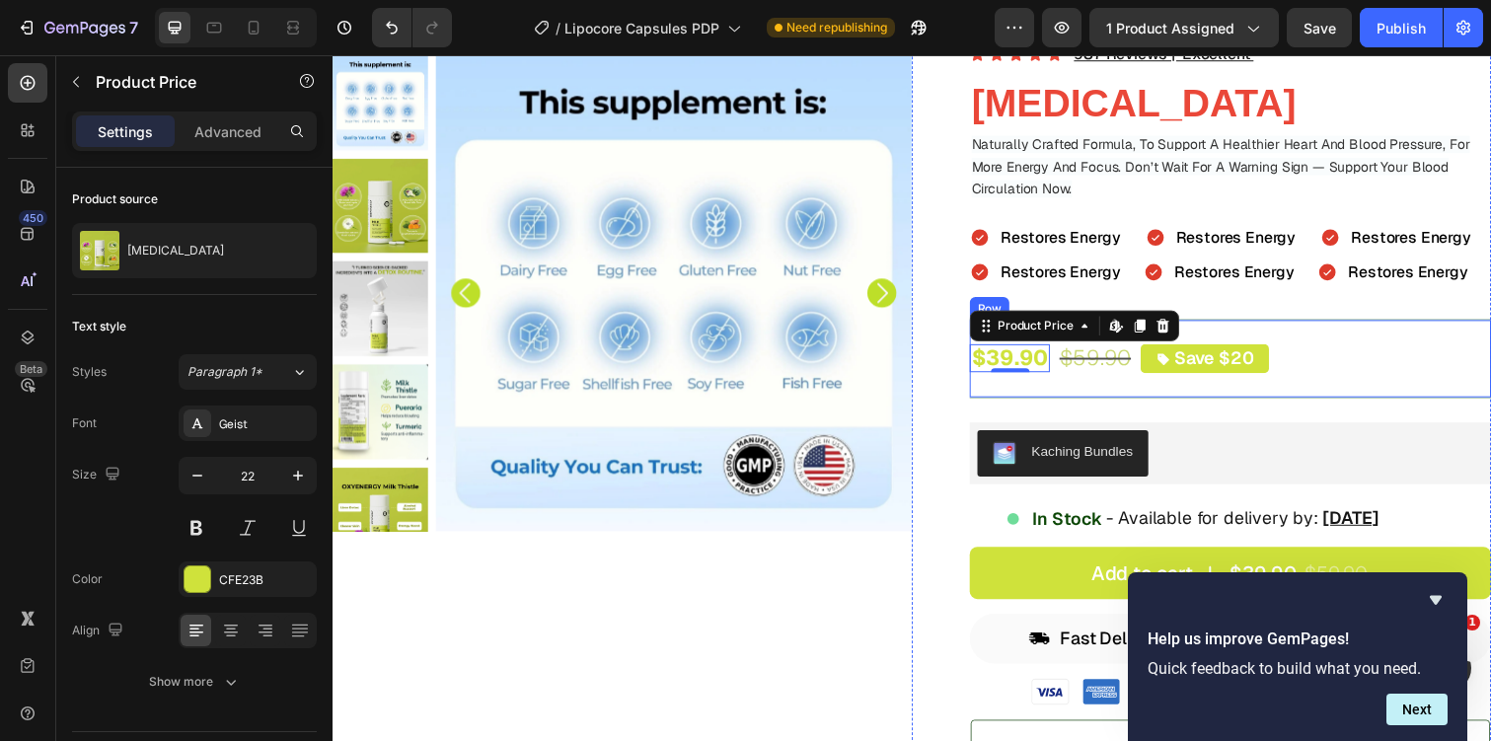
click at [1349, 332] on div "$39.90 Product Price Edit content in Shopify 0 Product Price Edit content in Sh…" at bounding box center [1250, 366] width 533 height 81
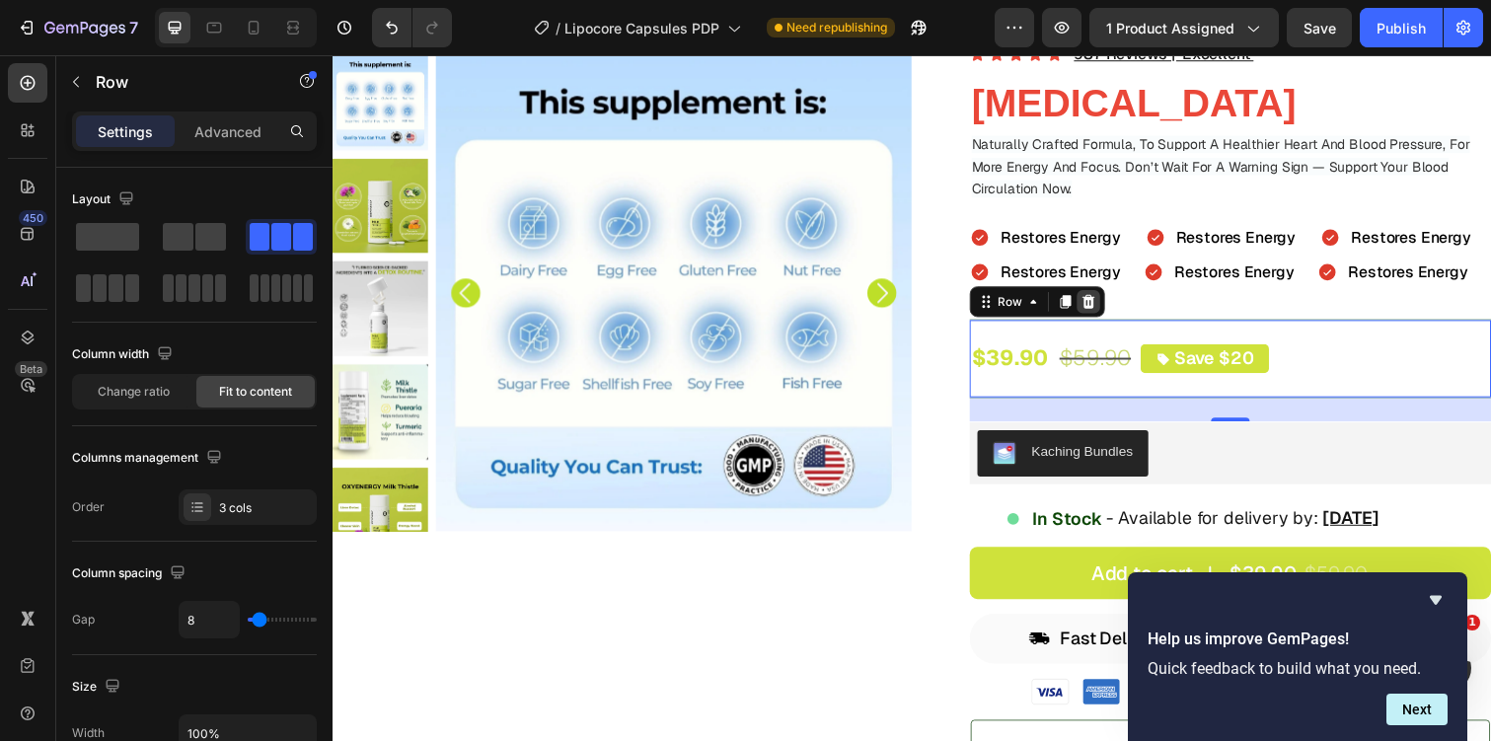
click at [1101, 300] on icon at bounding box center [1105, 308] width 16 height 16
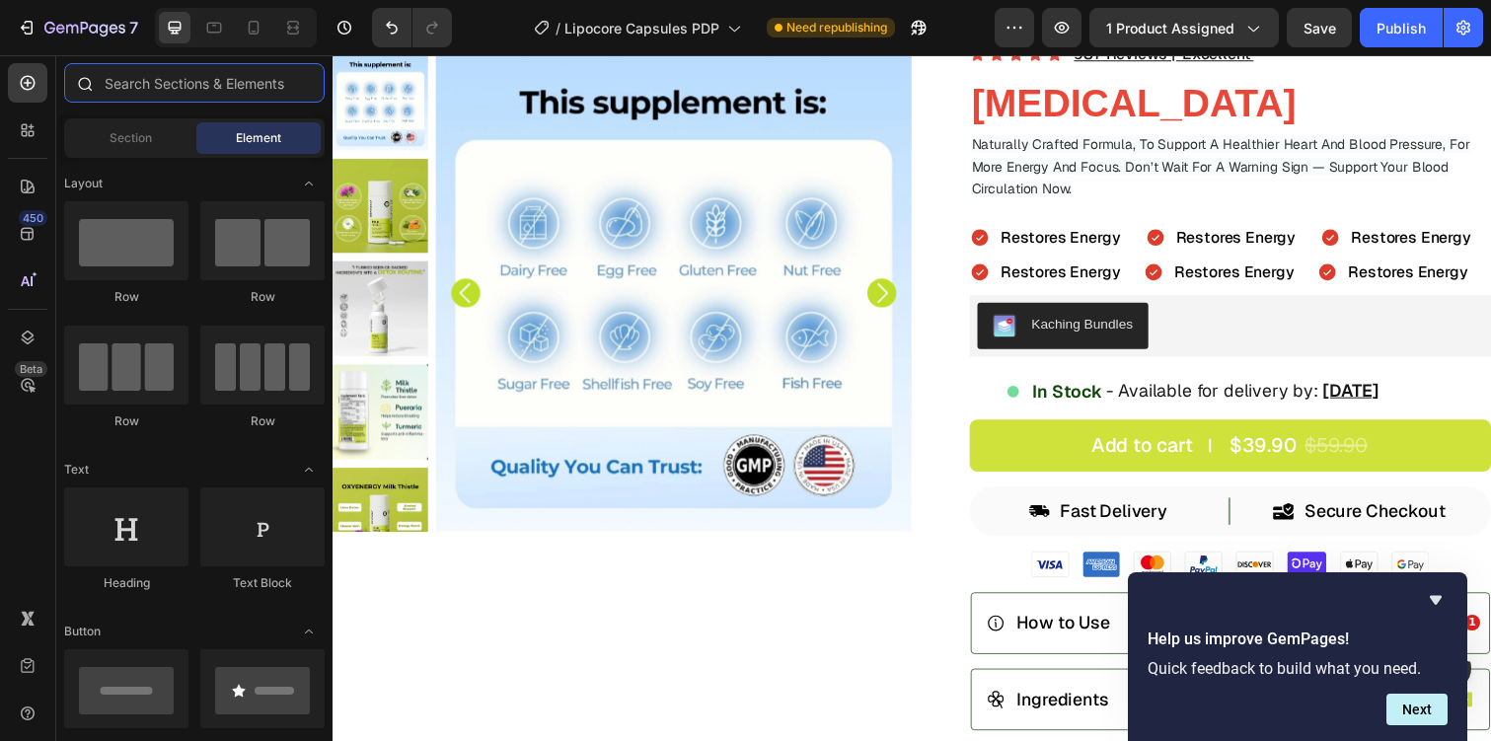
click at [134, 90] on input "text" at bounding box center [194, 82] width 260 height 39
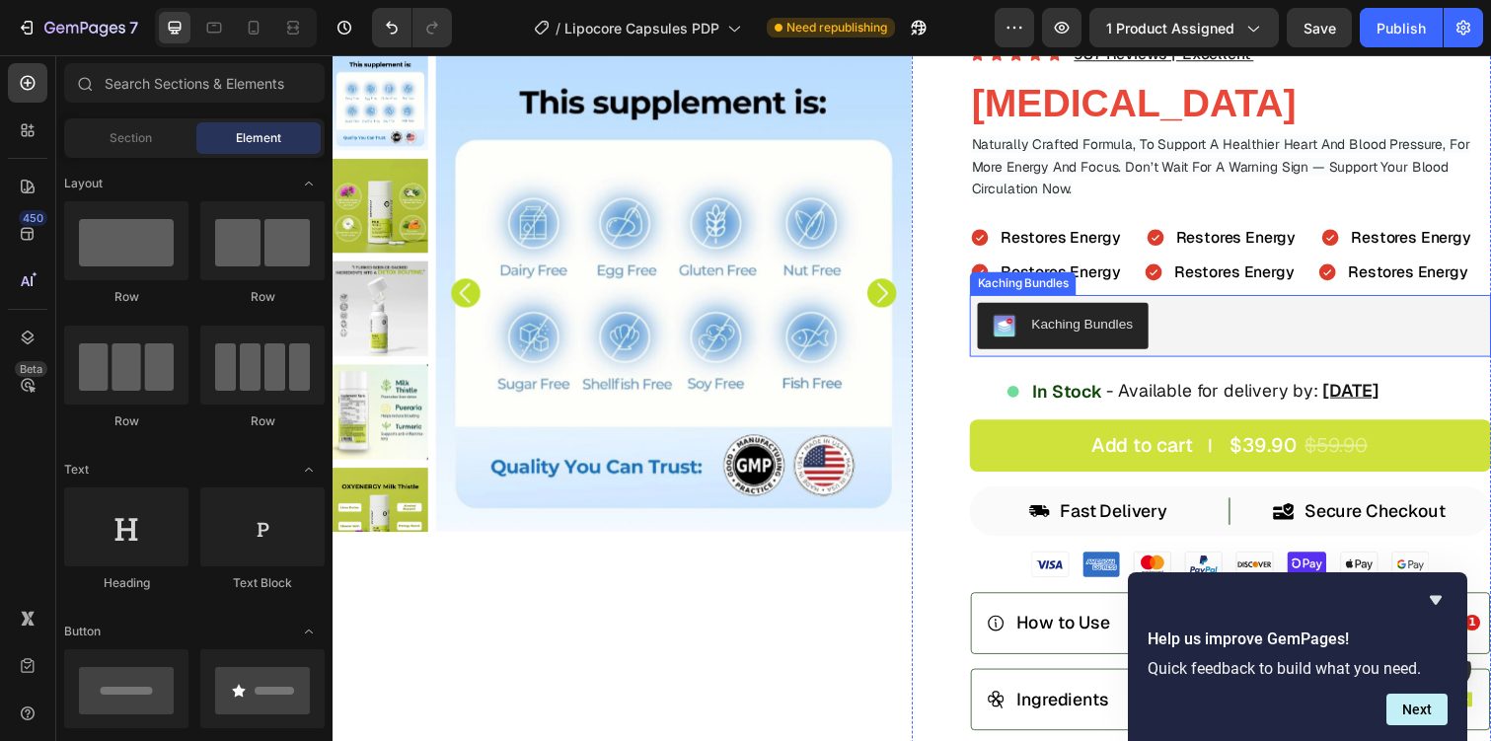
click at [1114, 324] on div "Kaching Bundles" at bounding box center [1099, 331] width 104 height 21
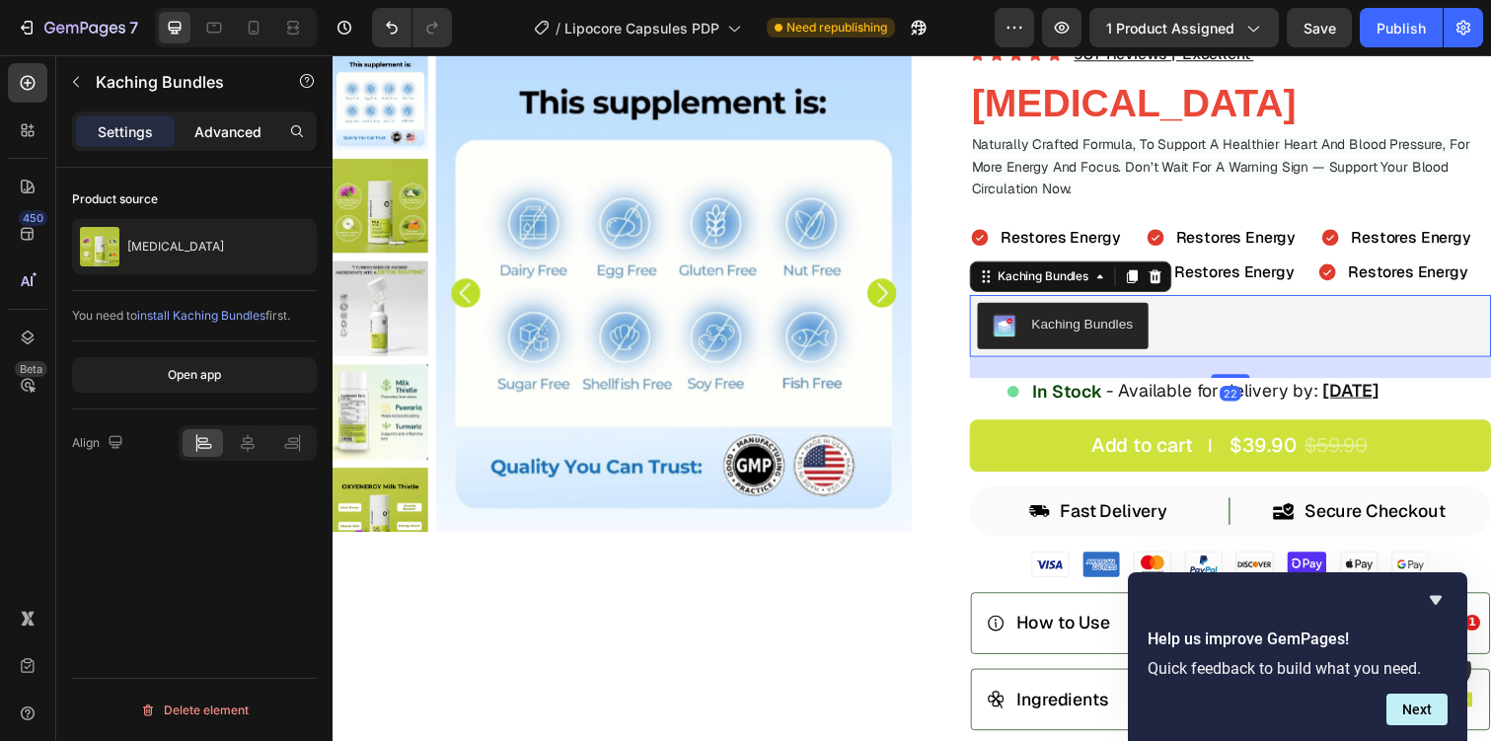
click at [243, 127] on p "Advanced" at bounding box center [227, 131] width 67 height 21
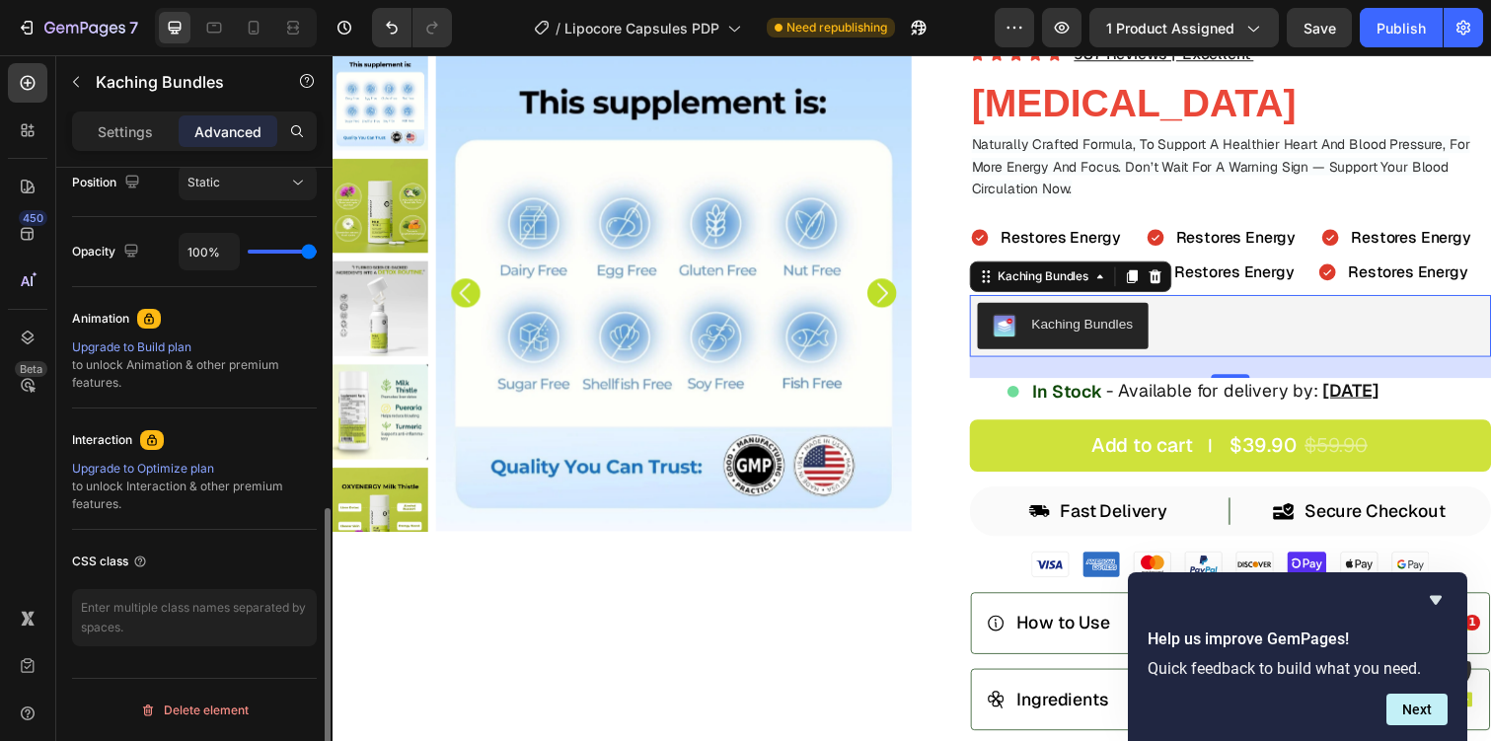
scroll to position [0, 0]
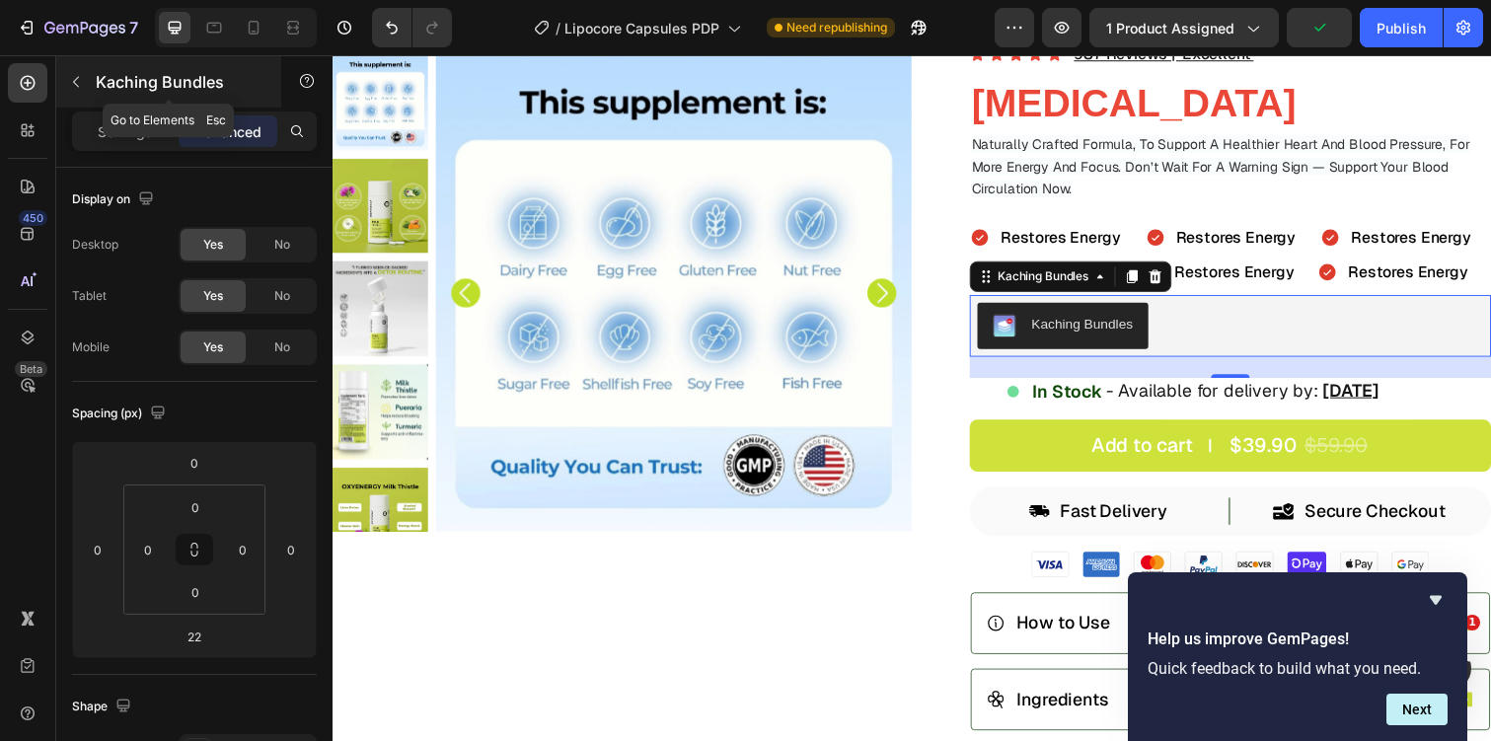
click at [74, 84] on icon "button" at bounding box center [76, 82] width 16 height 16
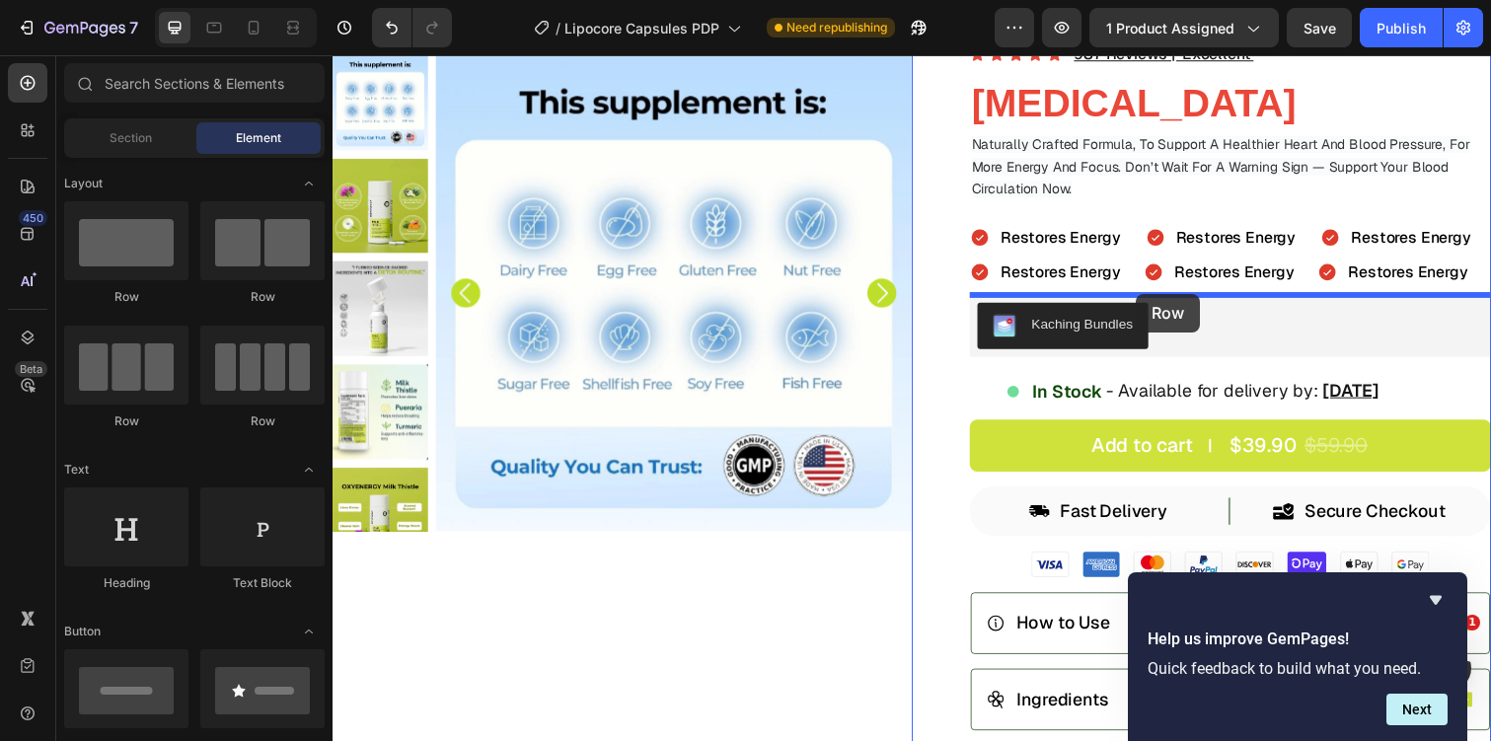
drag, startPoint x: 462, startPoint y: 298, endPoint x: 1153, endPoint y: 297, distance: 691.7
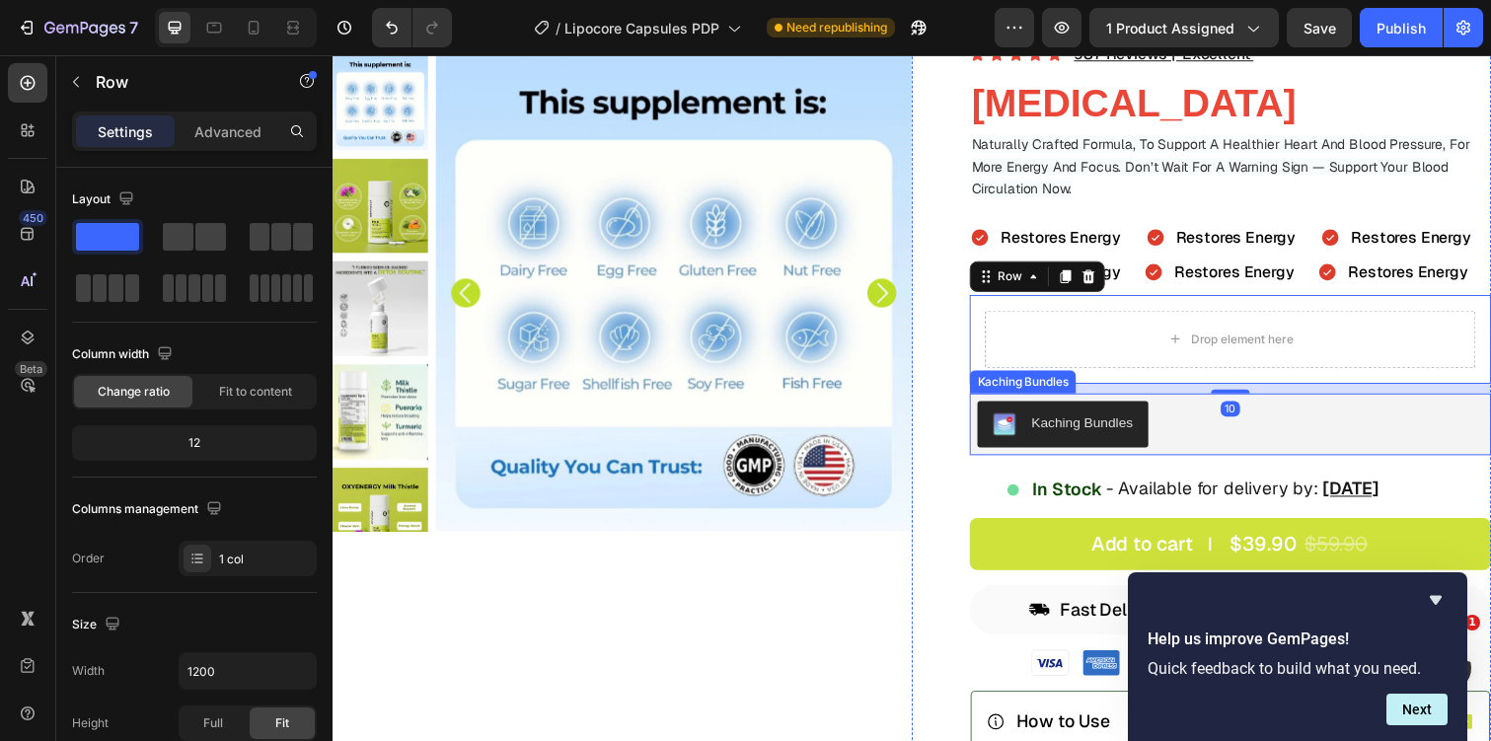
click at [1113, 438] on div "Kaching Bundles" at bounding box center [1099, 431] width 104 height 21
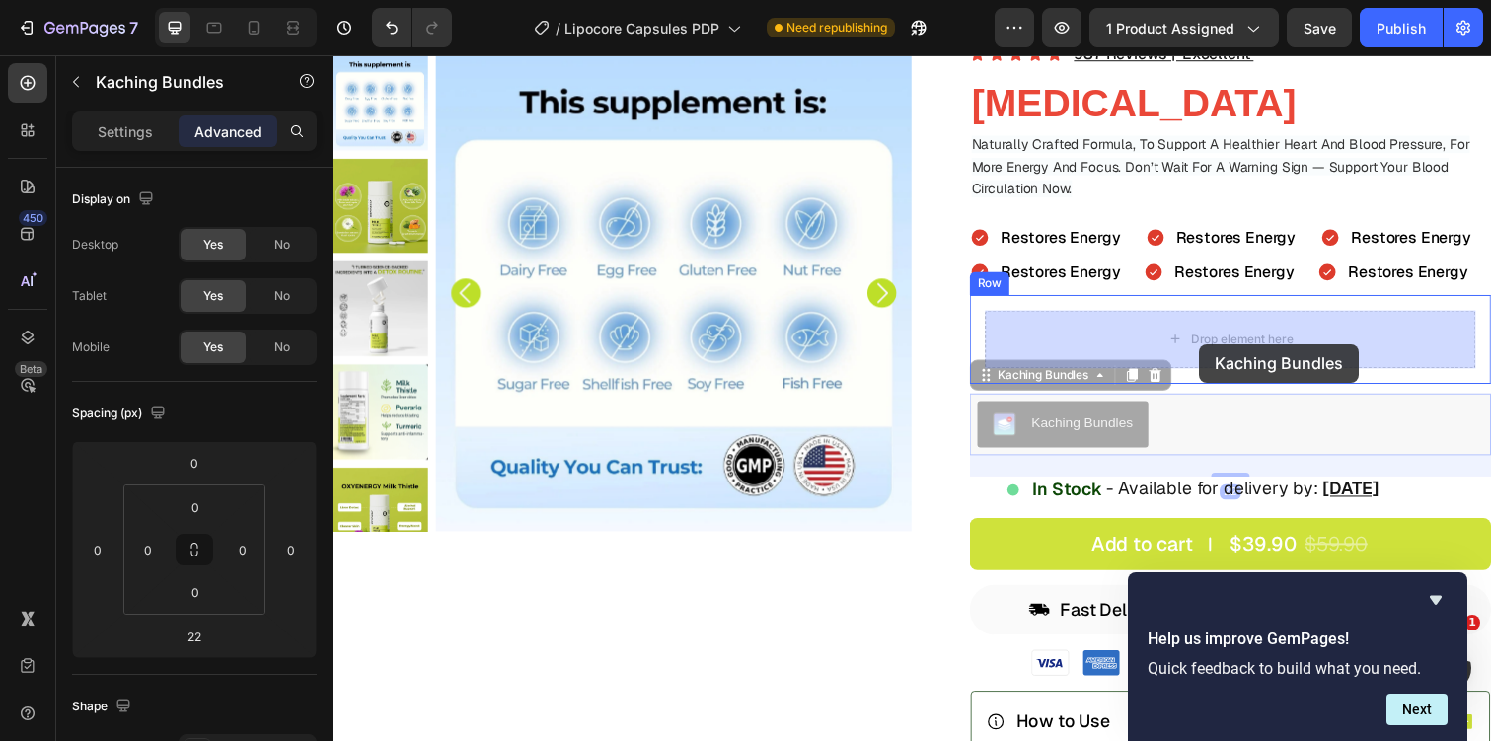
drag, startPoint x: 1113, startPoint y: 438, endPoint x: 1218, endPoint y: 350, distance: 136.6
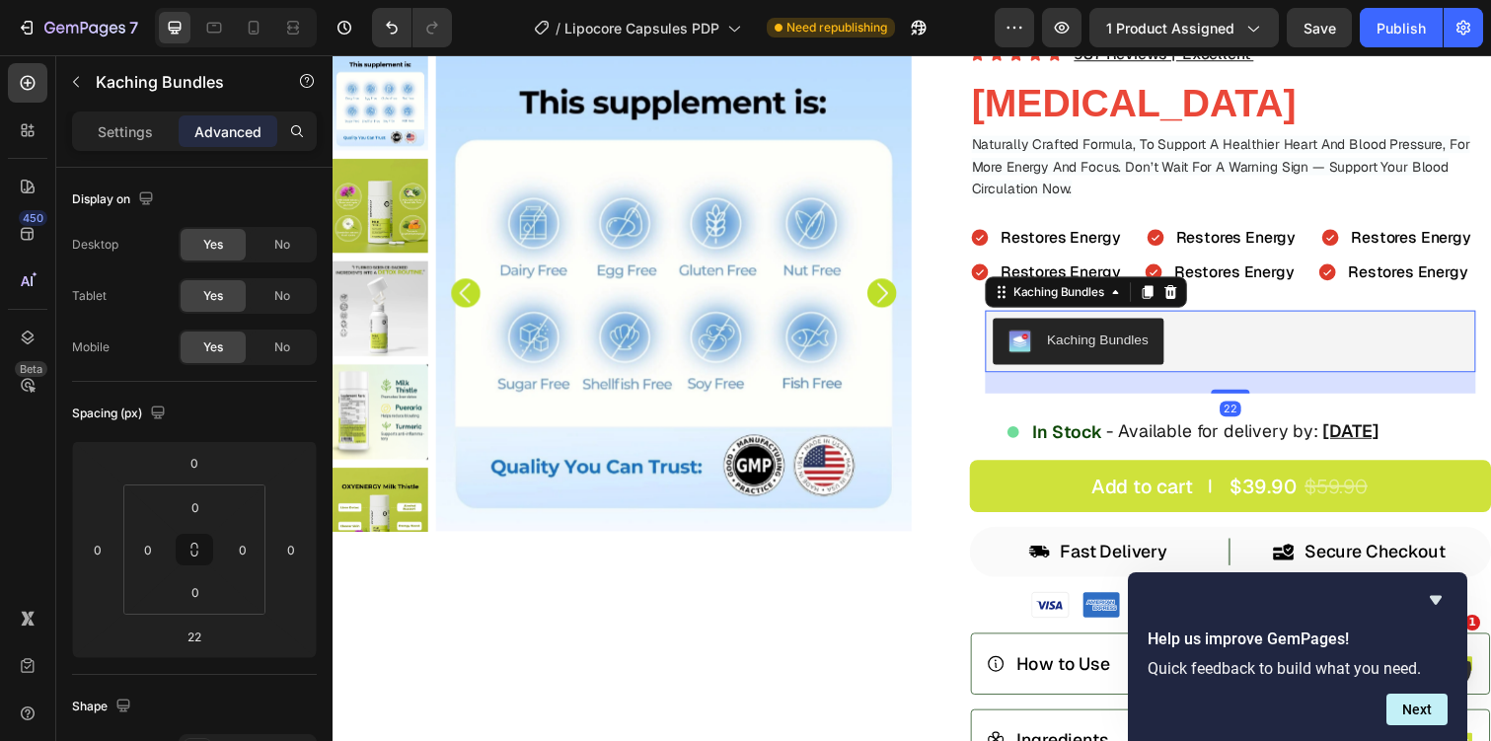
click at [1239, 340] on div "Kaching Bundles" at bounding box center [1249, 348] width 485 height 47
click at [151, 129] on p "Settings" at bounding box center [125, 131] width 55 height 21
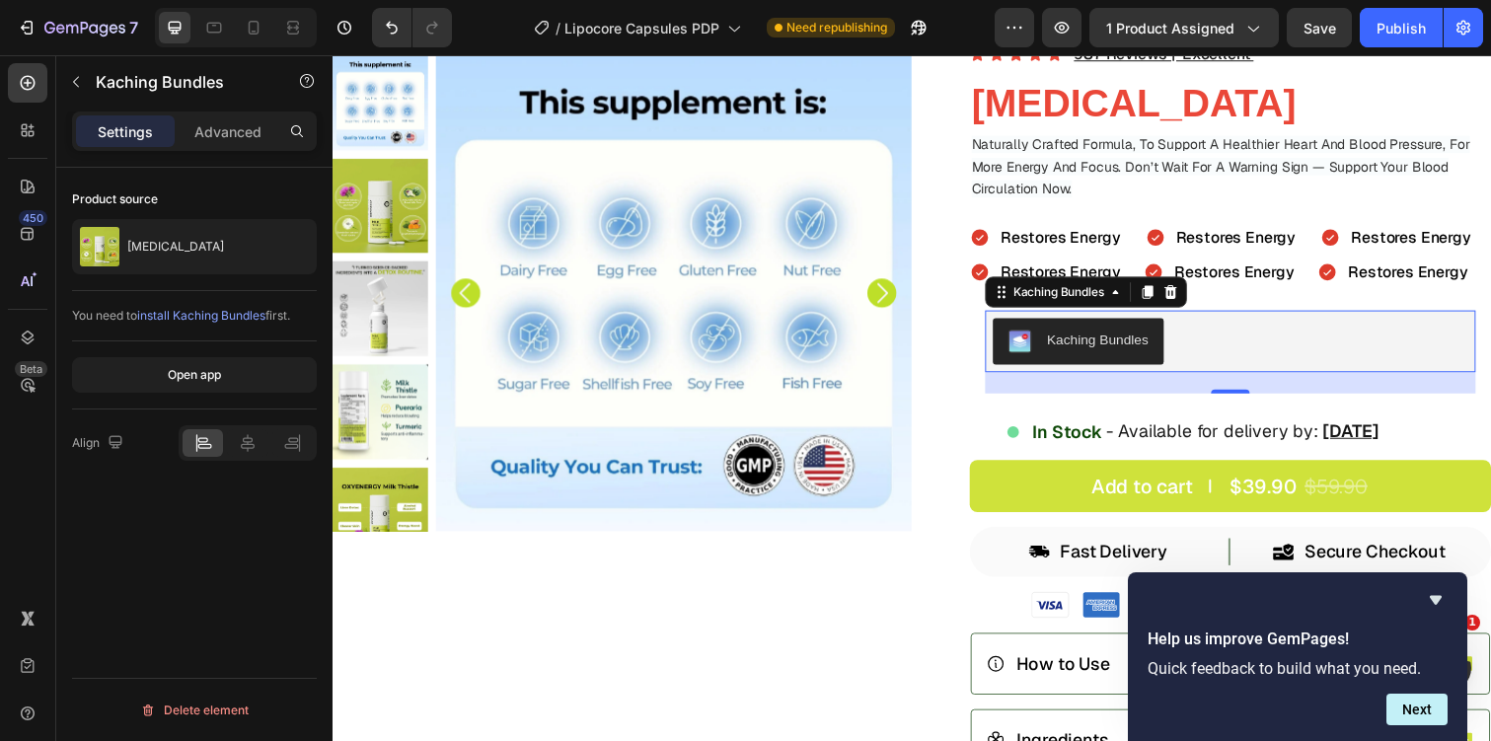
click at [234, 341] on div "Open app" at bounding box center [194, 375] width 245 height 68
click at [1090, 377] on div "Kaching Bundles" at bounding box center [1250, 348] width 501 height 63
click at [1085, 298] on div "Kaching Bundles" at bounding box center [1074, 298] width 101 height 18
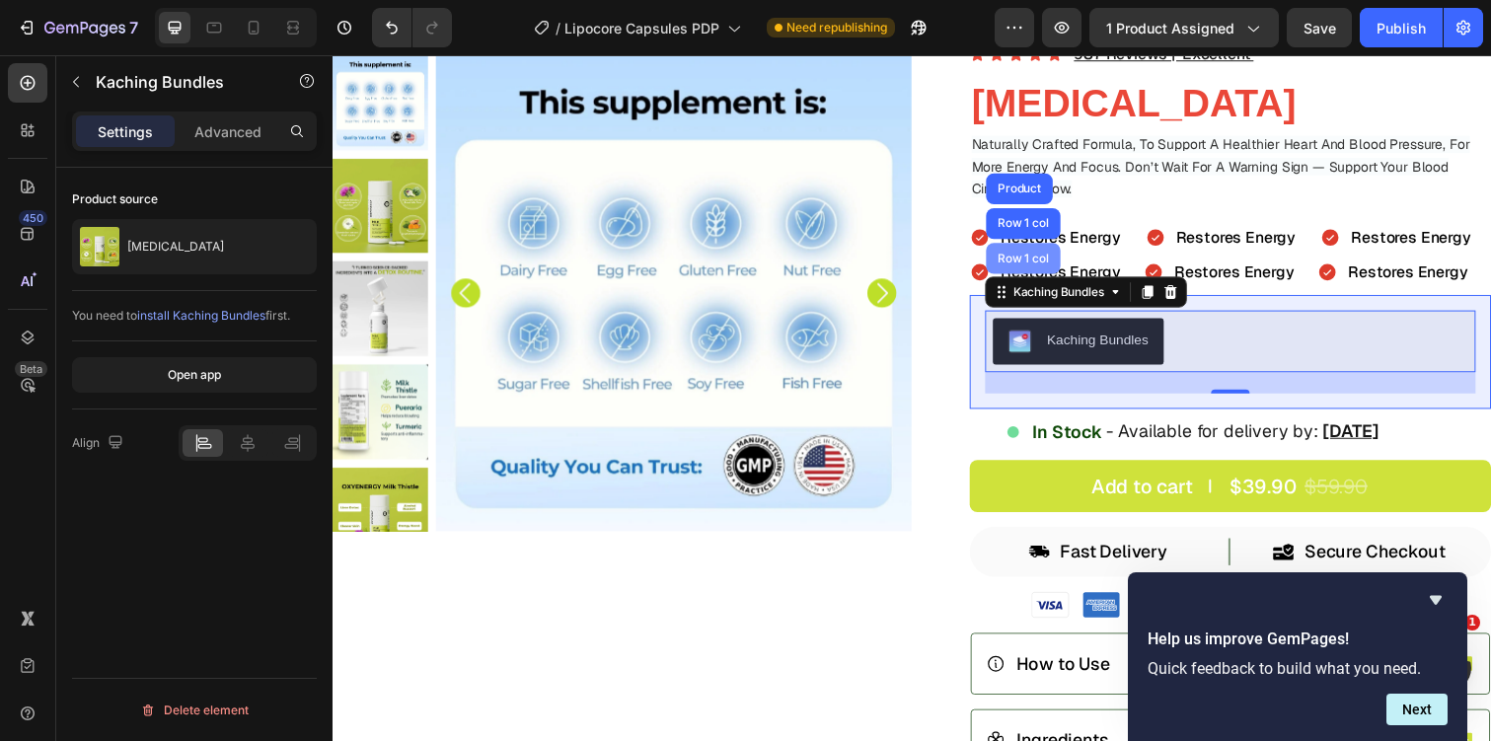
click at [1051, 258] on div "Row 1 col" at bounding box center [1038, 264] width 60 height 12
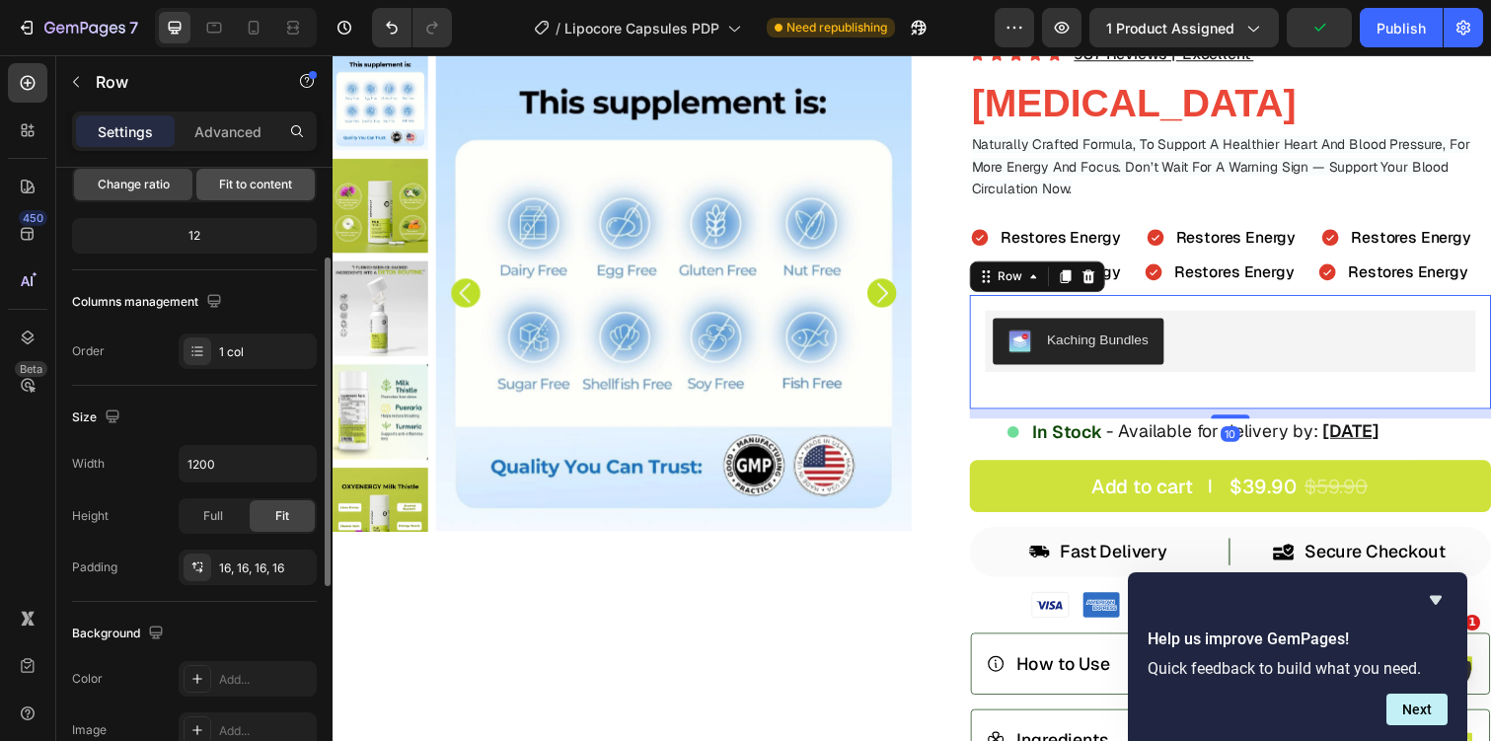
scroll to position [338, 0]
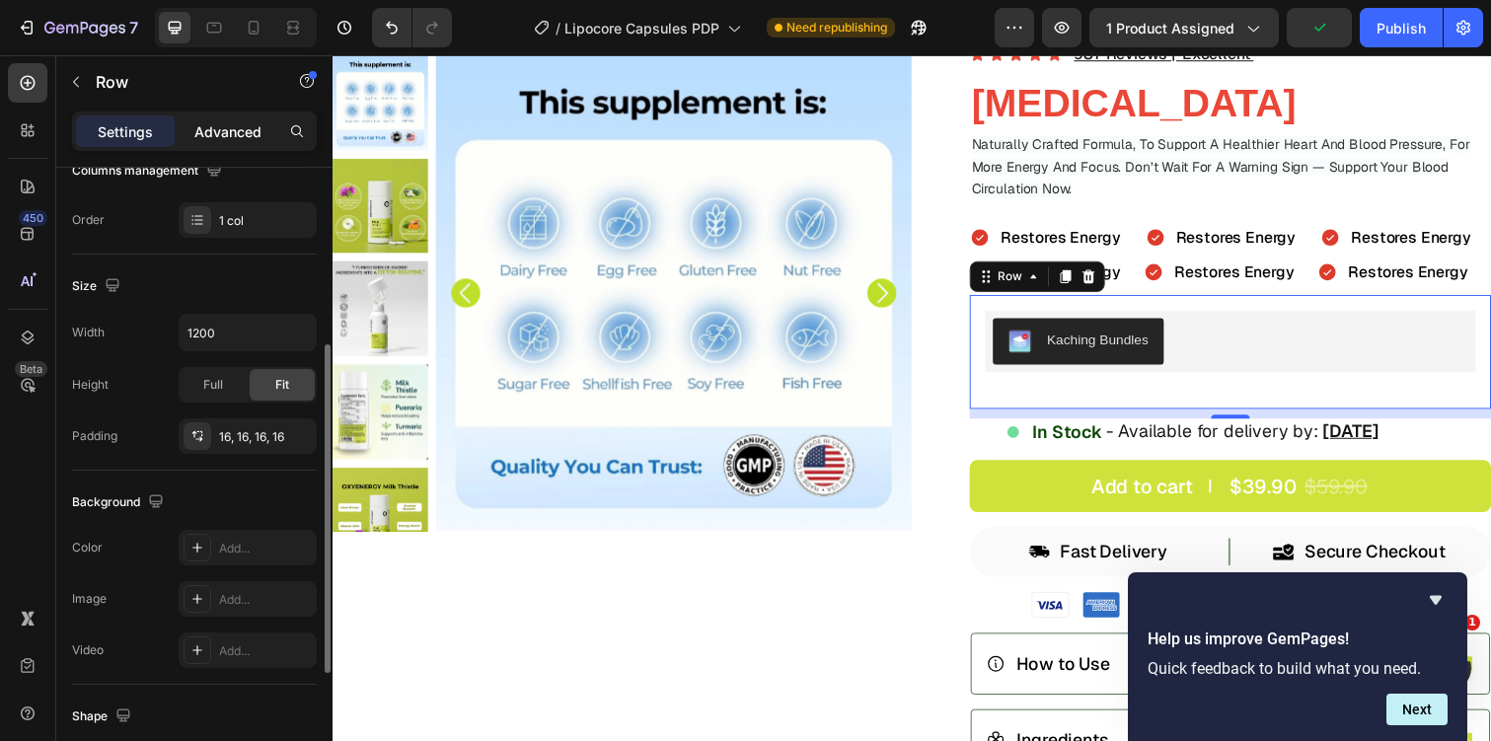
click at [249, 121] on p "Advanced" at bounding box center [227, 131] width 67 height 21
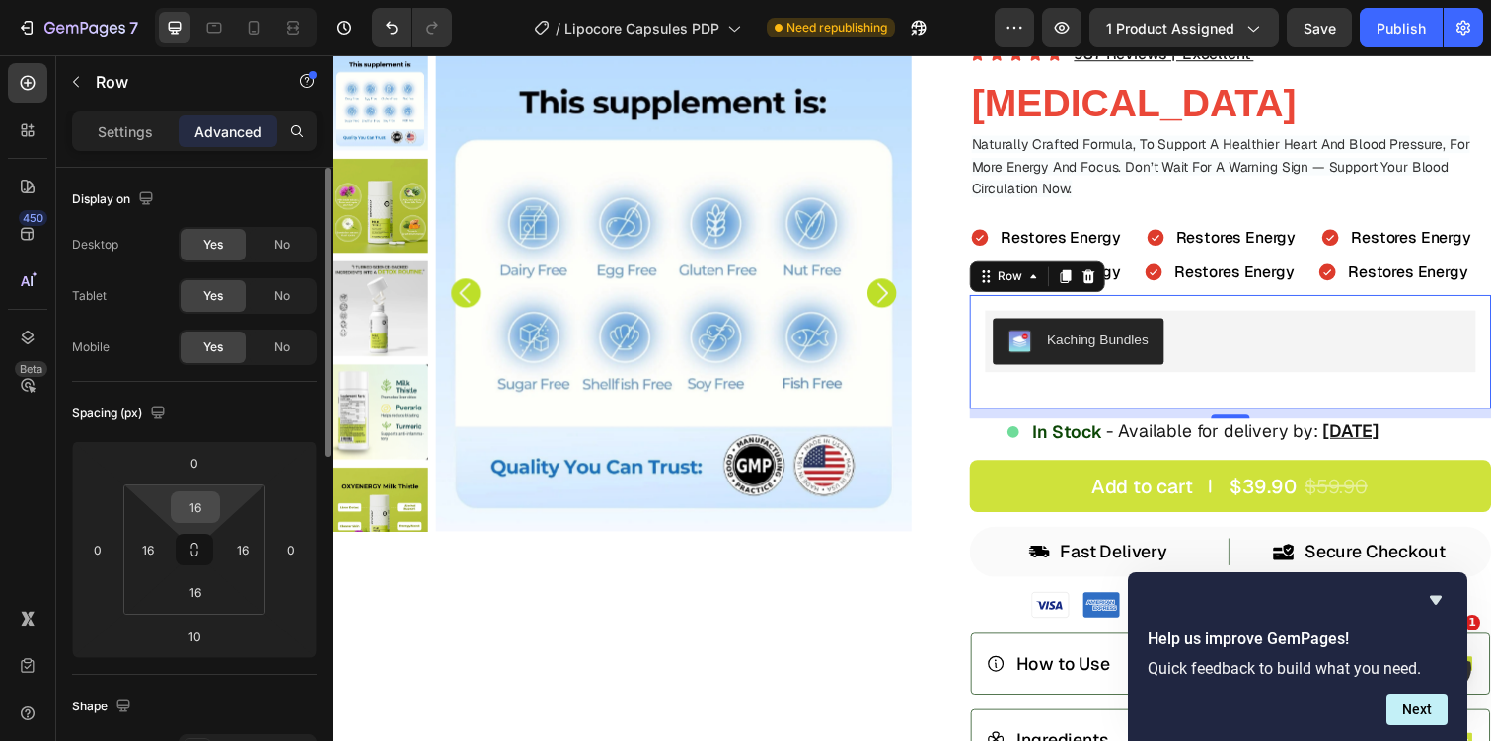
scroll to position [38, 0]
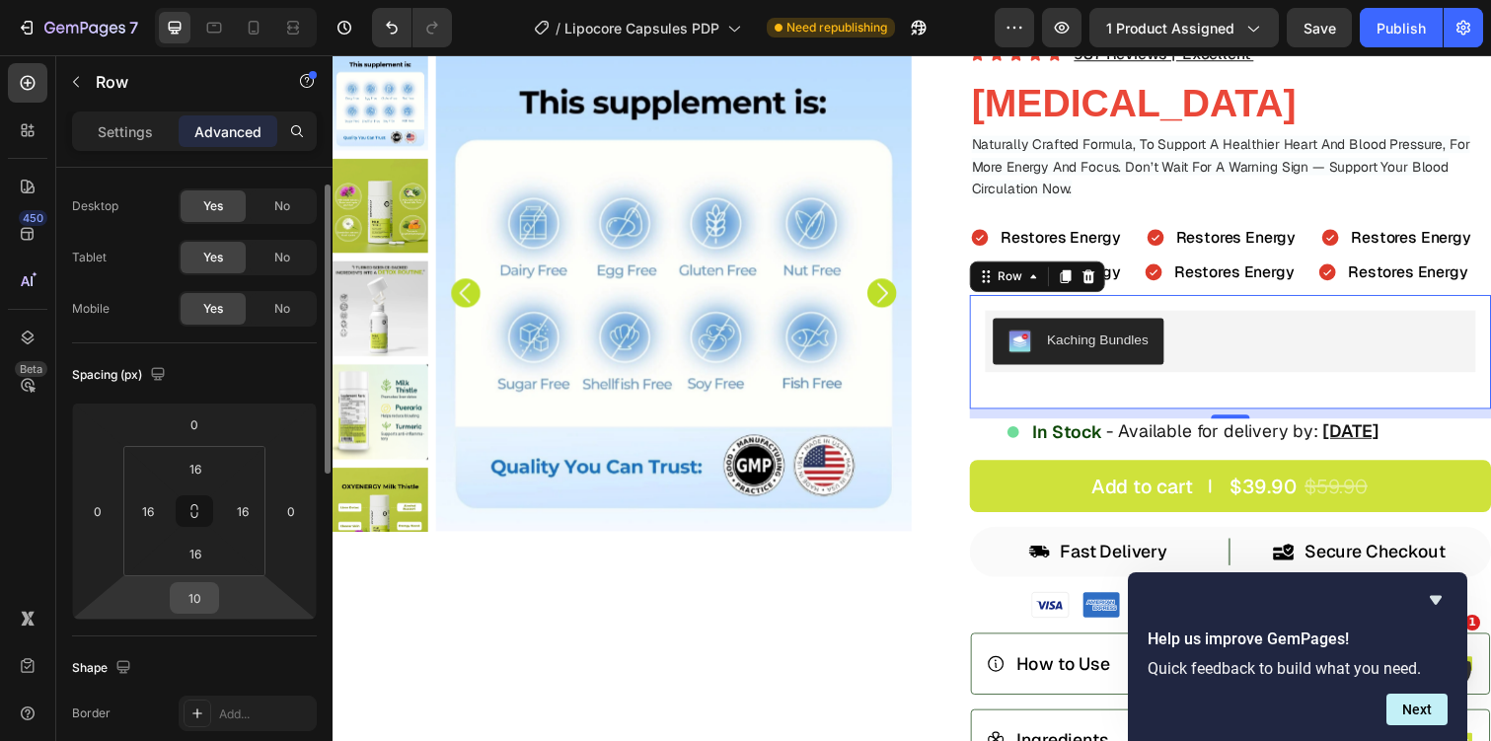
click at [196, 606] on input "10" at bounding box center [194, 598] width 39 height 30
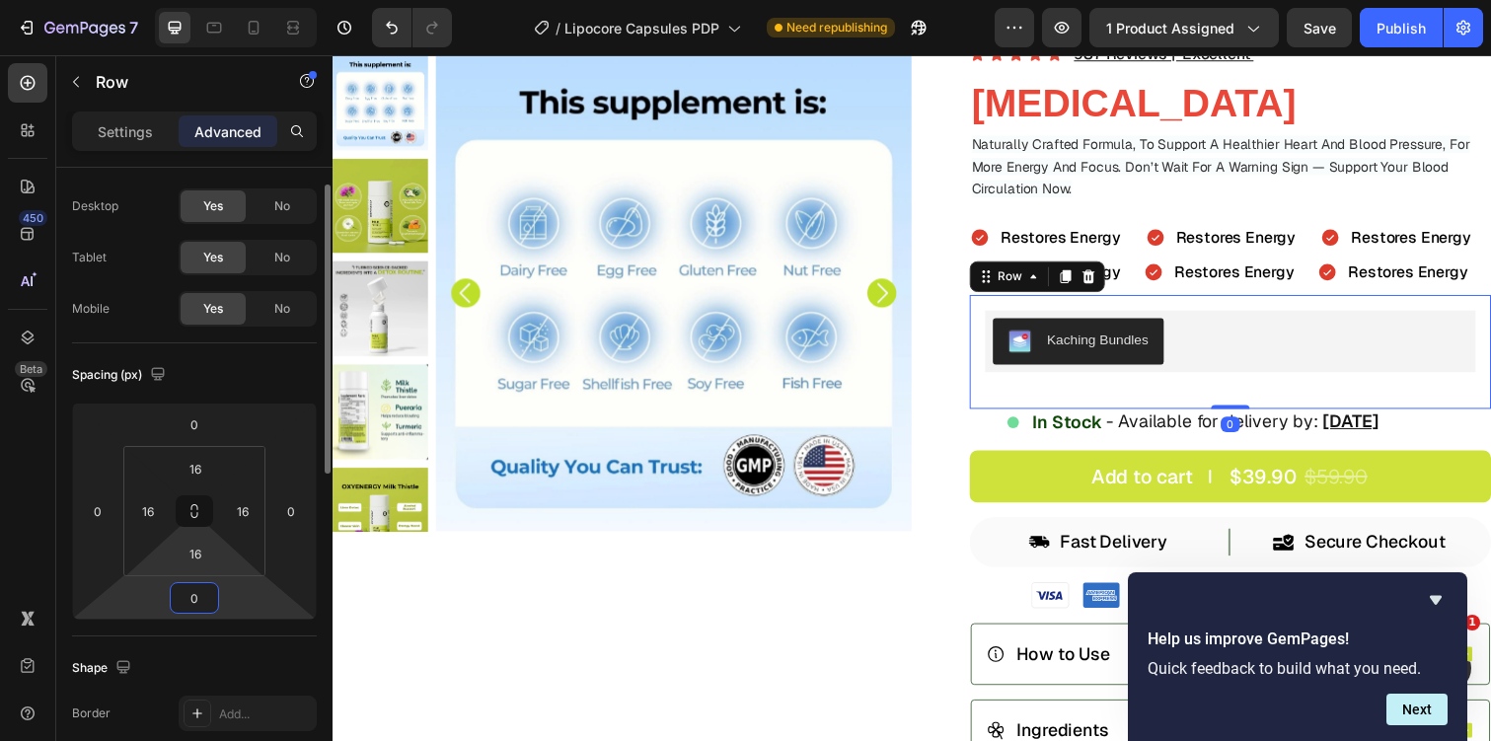
type input "0"
click at [193, 0] on html "7 / Lipocore Capsules PDP Need republishing Preview 1 product assigned Save Pub…" at bounding box center [745, 0] width 1491 height 0
click at [202, 547] on input "16" at bounding box center [195, 554] width 39 height 30
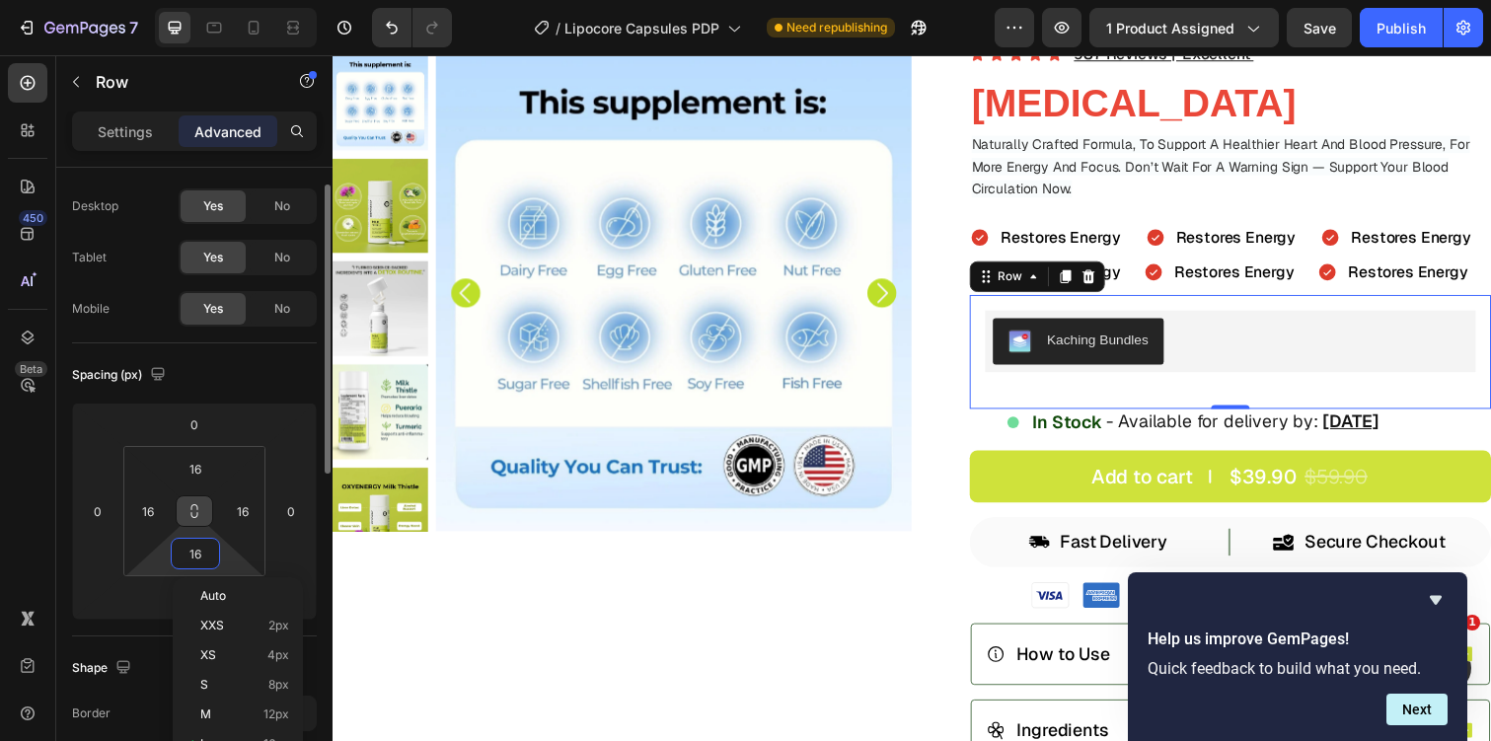
click at [197, 513] on icon at bounding box center [194, 515] width 7 height 6
click at [191, 508] on icon at bounding box center [194, 507] width 7 height 6
click at [192, 511] on icon at bounding box center [194, 511] width 16 height 16
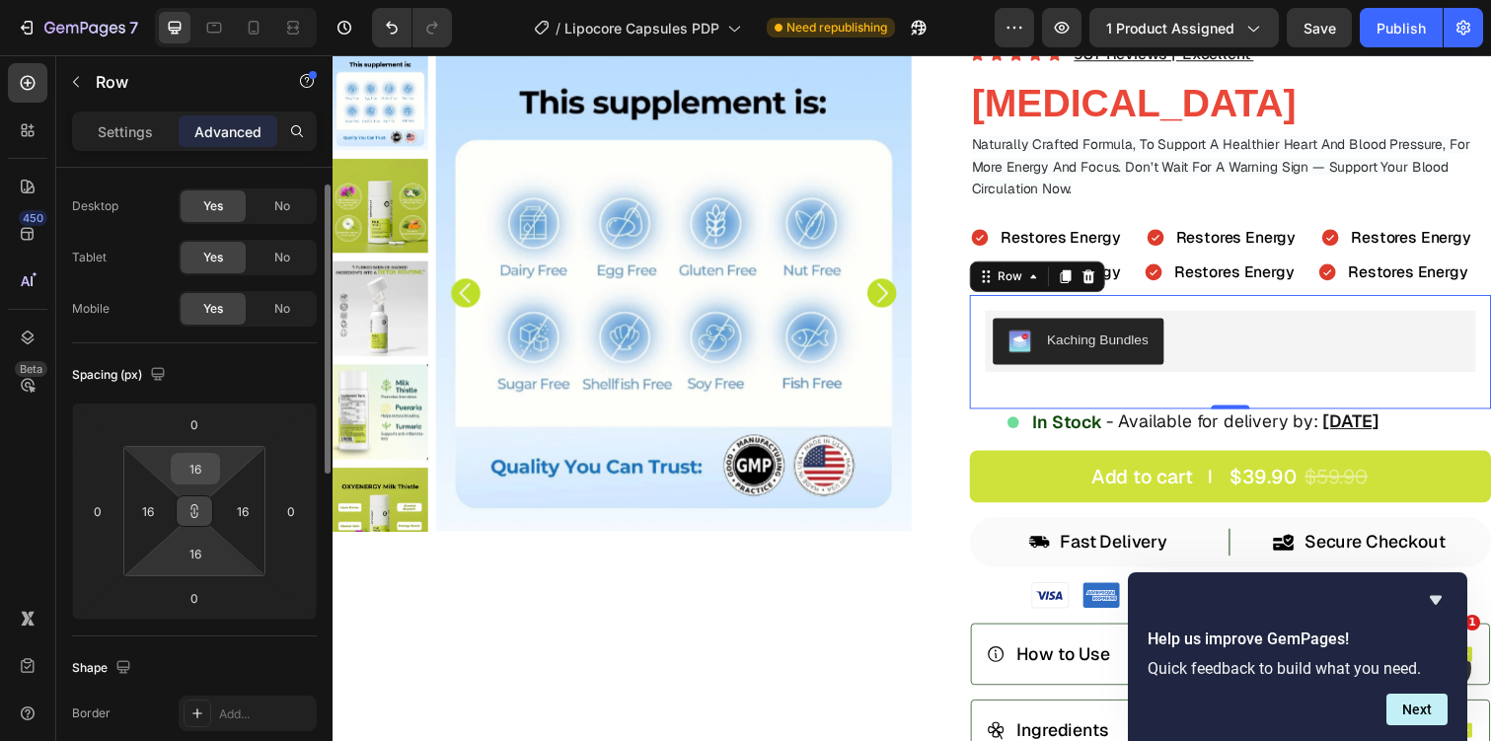
click at [199, 471] on input "16" at bounding box center [195, 469] width 39 height 30
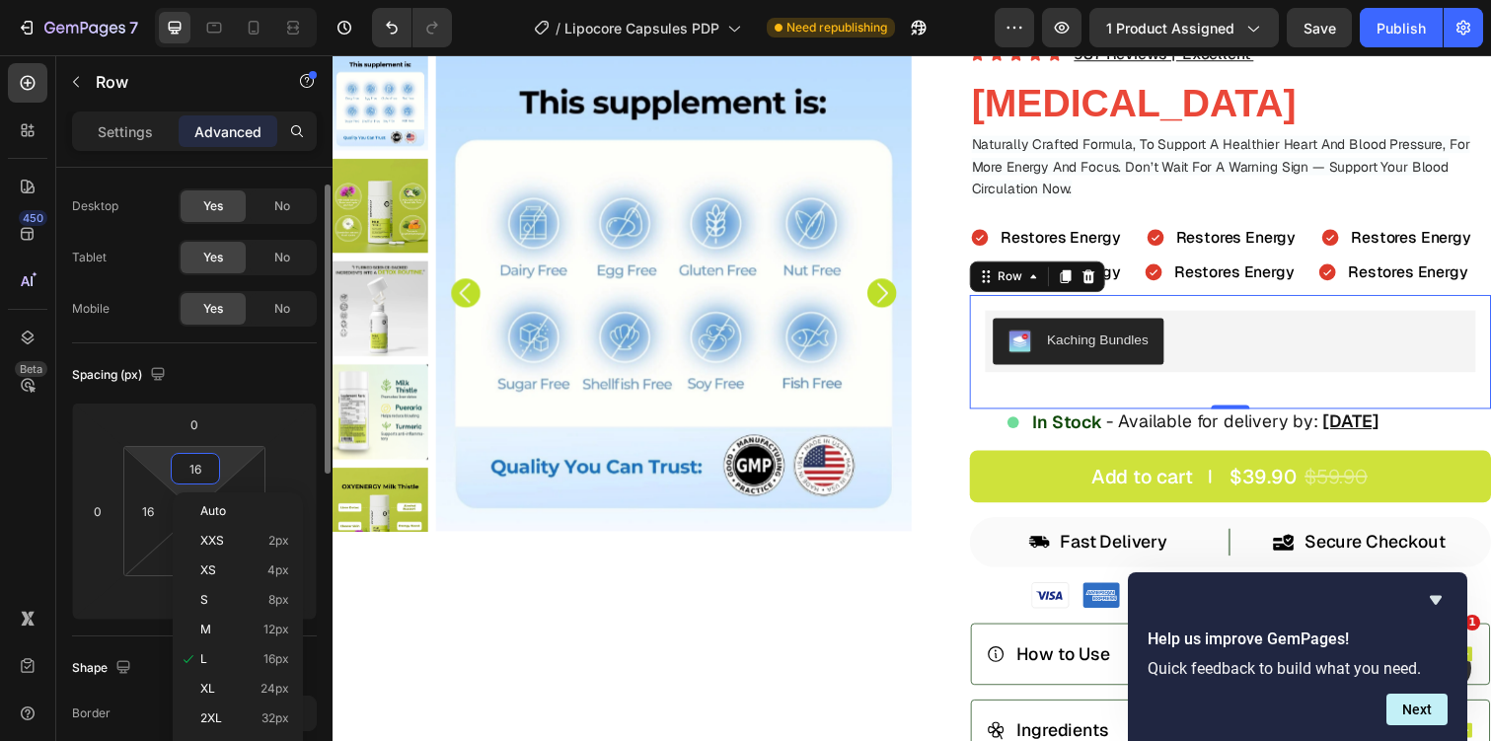
type input "5"
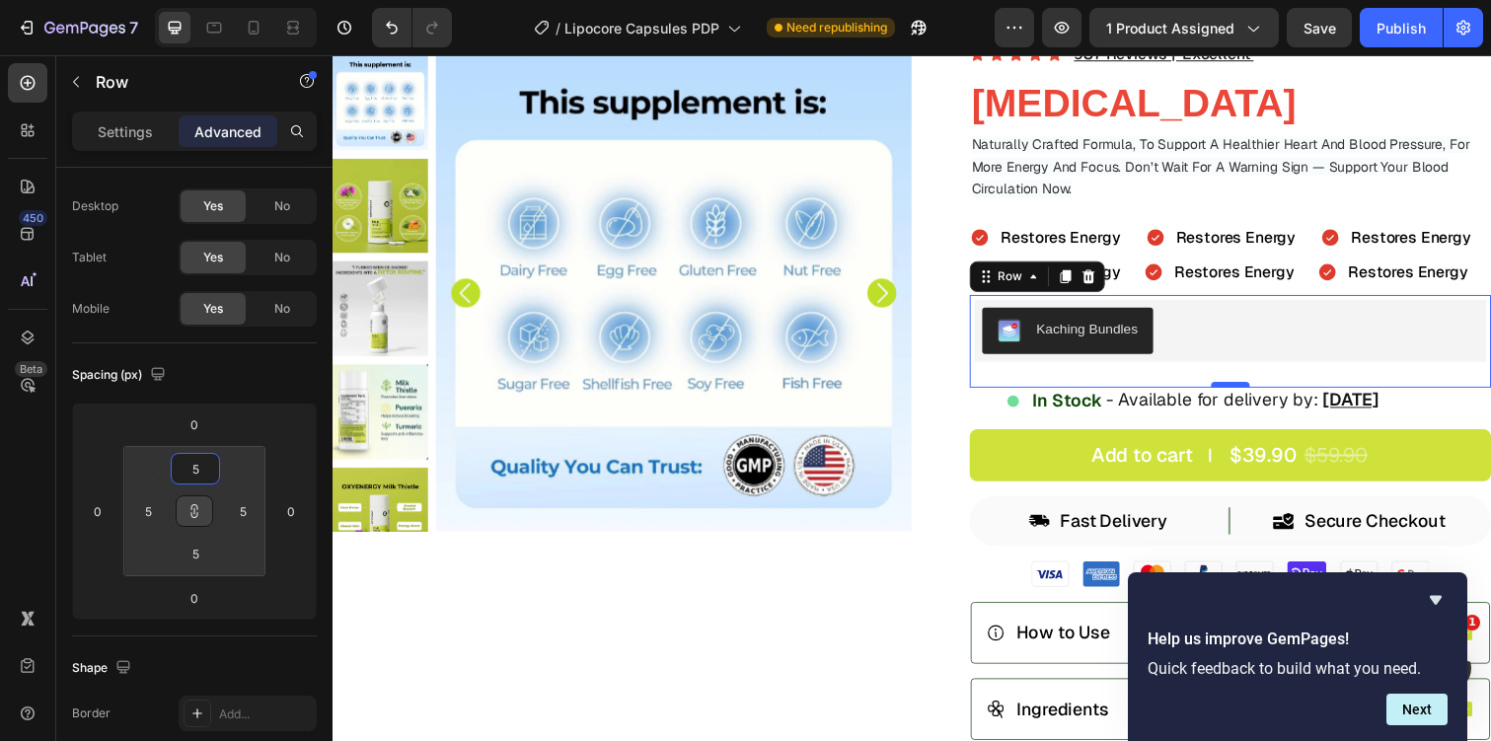
type input "5"
drag, startPoint x: 1246, startPoint y: 391, endPoint x: 1262, endPoint y: 345, distance: 48.1
click at [1262, 345] on div "Kaching Bundles Kaching Bundles Row 0" at bounding box center [1250, 348] width 533 height 95
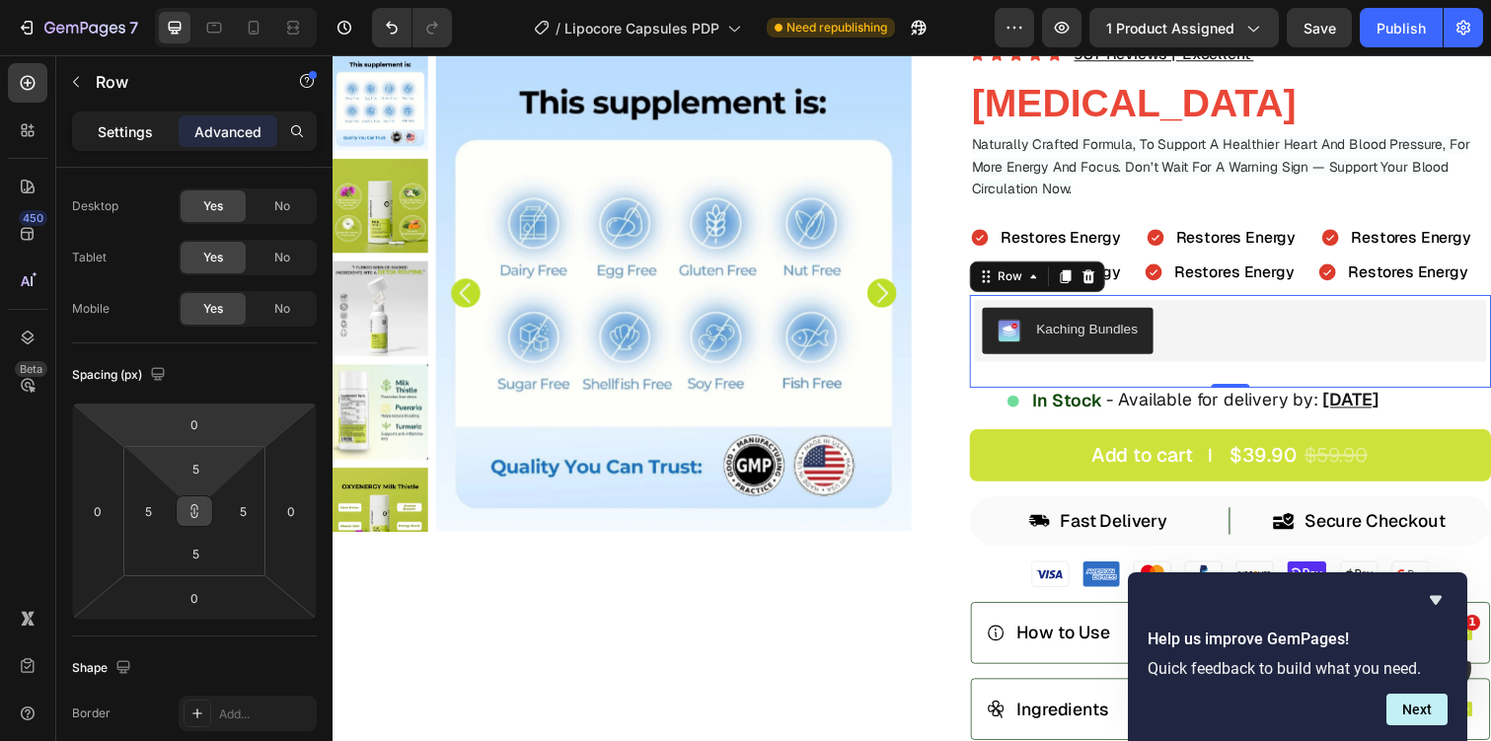
click at [140, 123] on p "Settings" at bounding box center [125, 131] width 55 height 21
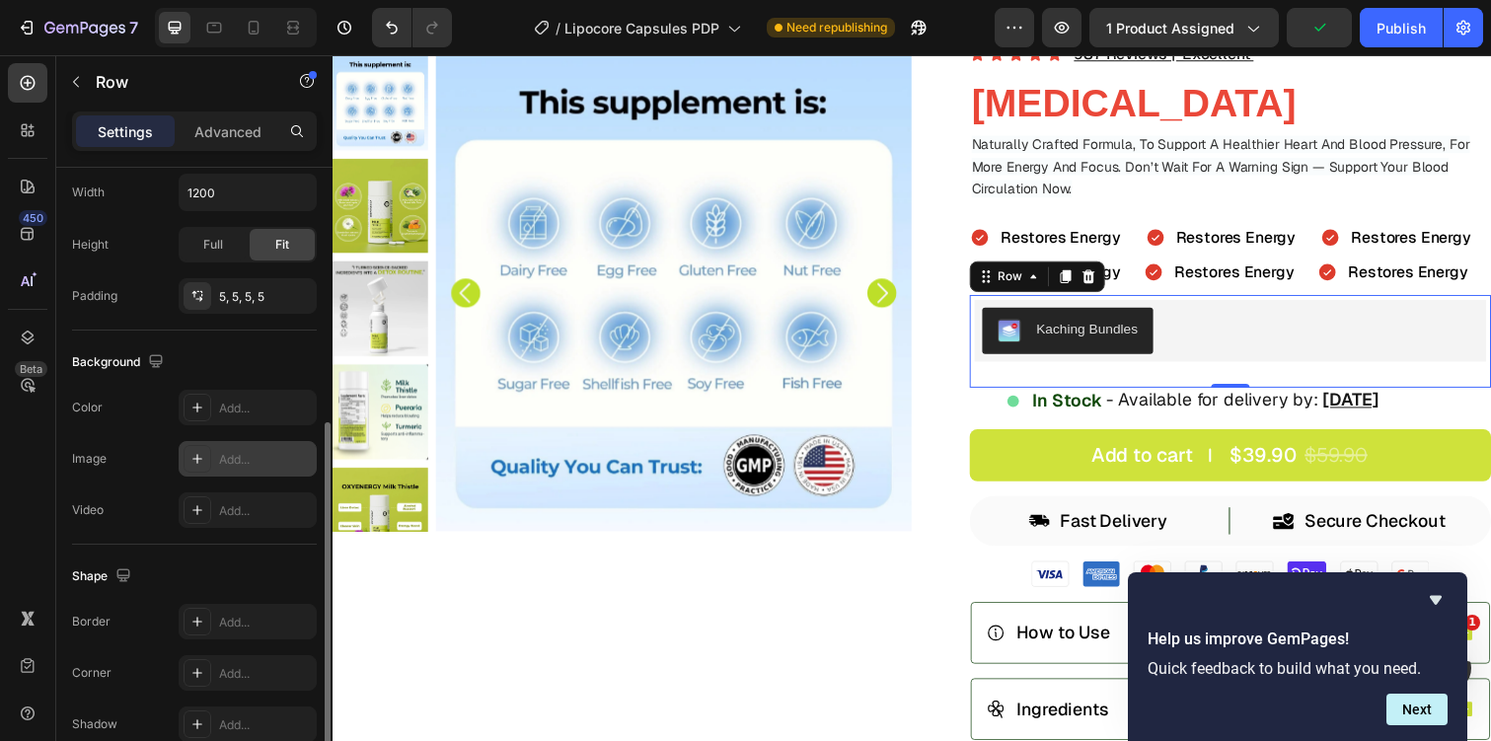
scroll to position [482, 0]
click at [194, 610] on div at bounding box center [198, 619] width 28 height 28
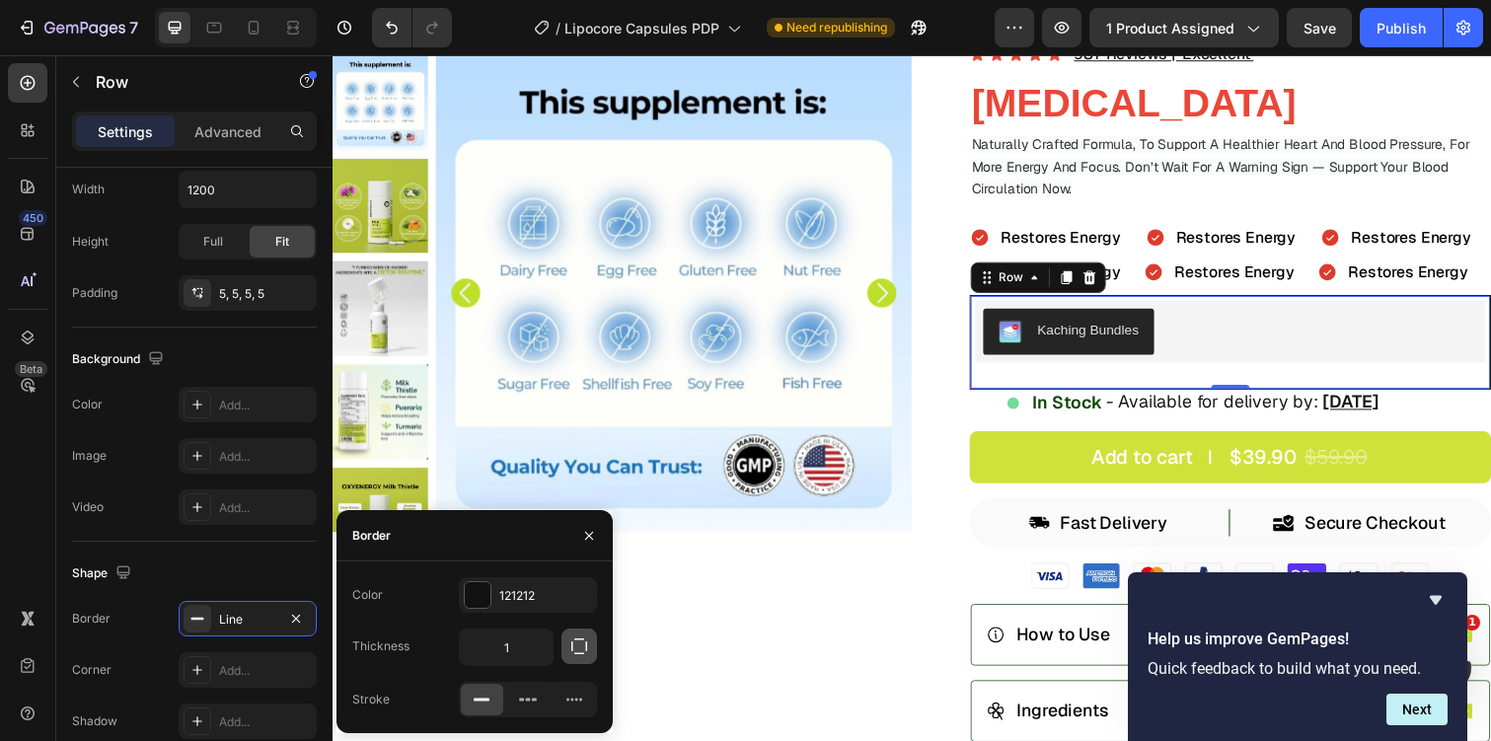
click at [579, 641] on icon "button" at bounding box center [579, 646] width 20 height 20
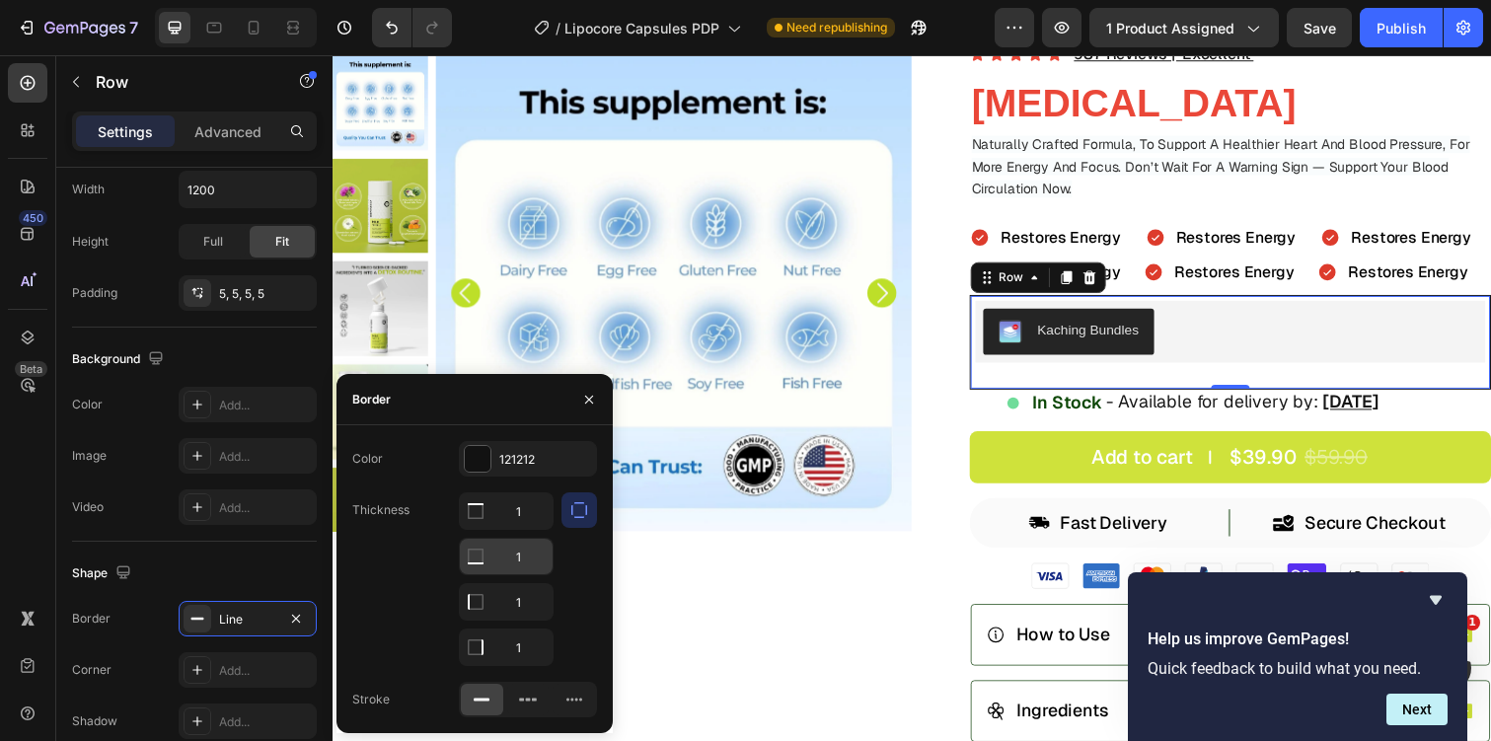
click at [506, 564] on input "1" at bounding box center [506, 557] width 93 height 36
type input "0"
click at [525, 600] on input "1" at bounding box center [506, 602] width 93 height 36
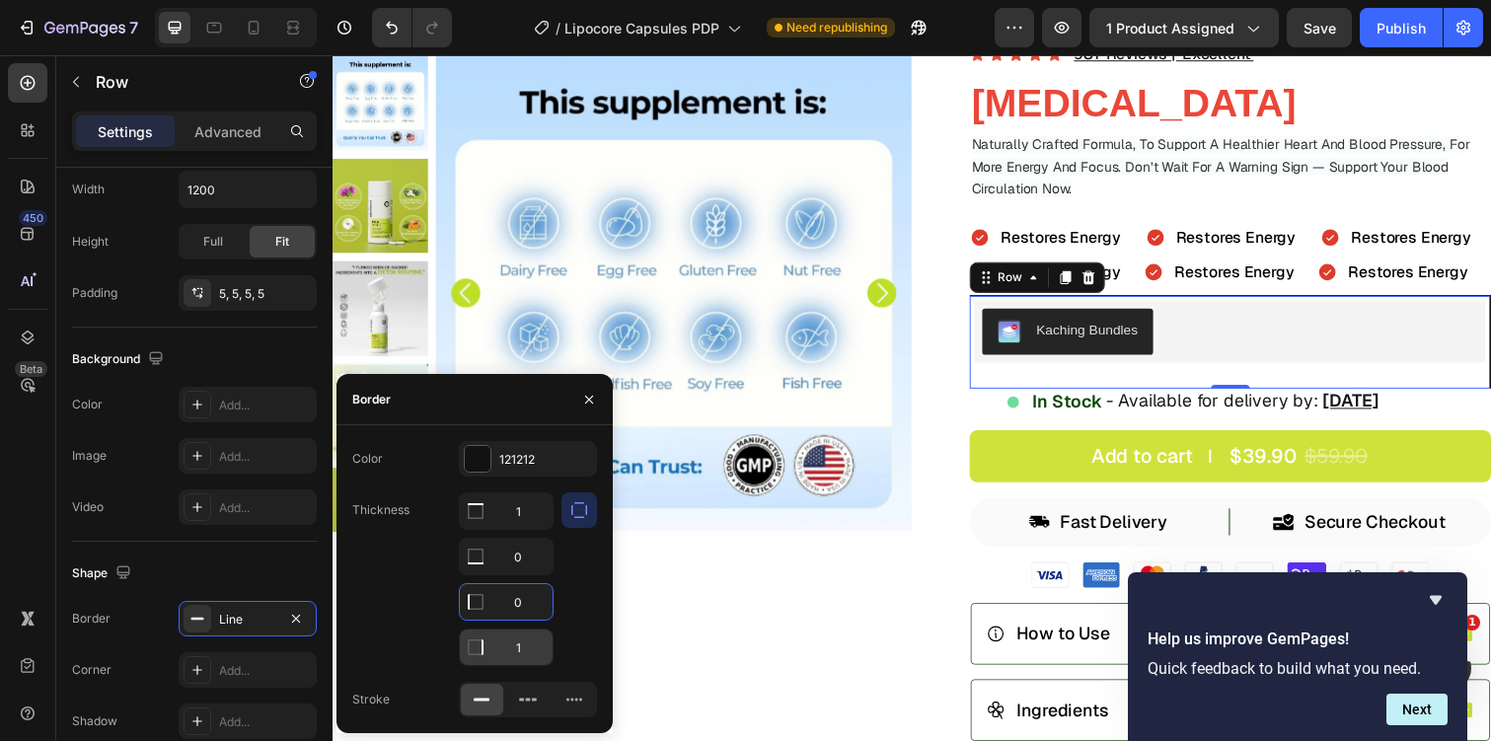
type input "0"
click at [526, 632] on input "1" at bounding box center [506, 648] width 93 height 36
type input "0"
click at [505, 461] on div "121212" at bounding box center [527, 460] width 57 height 18
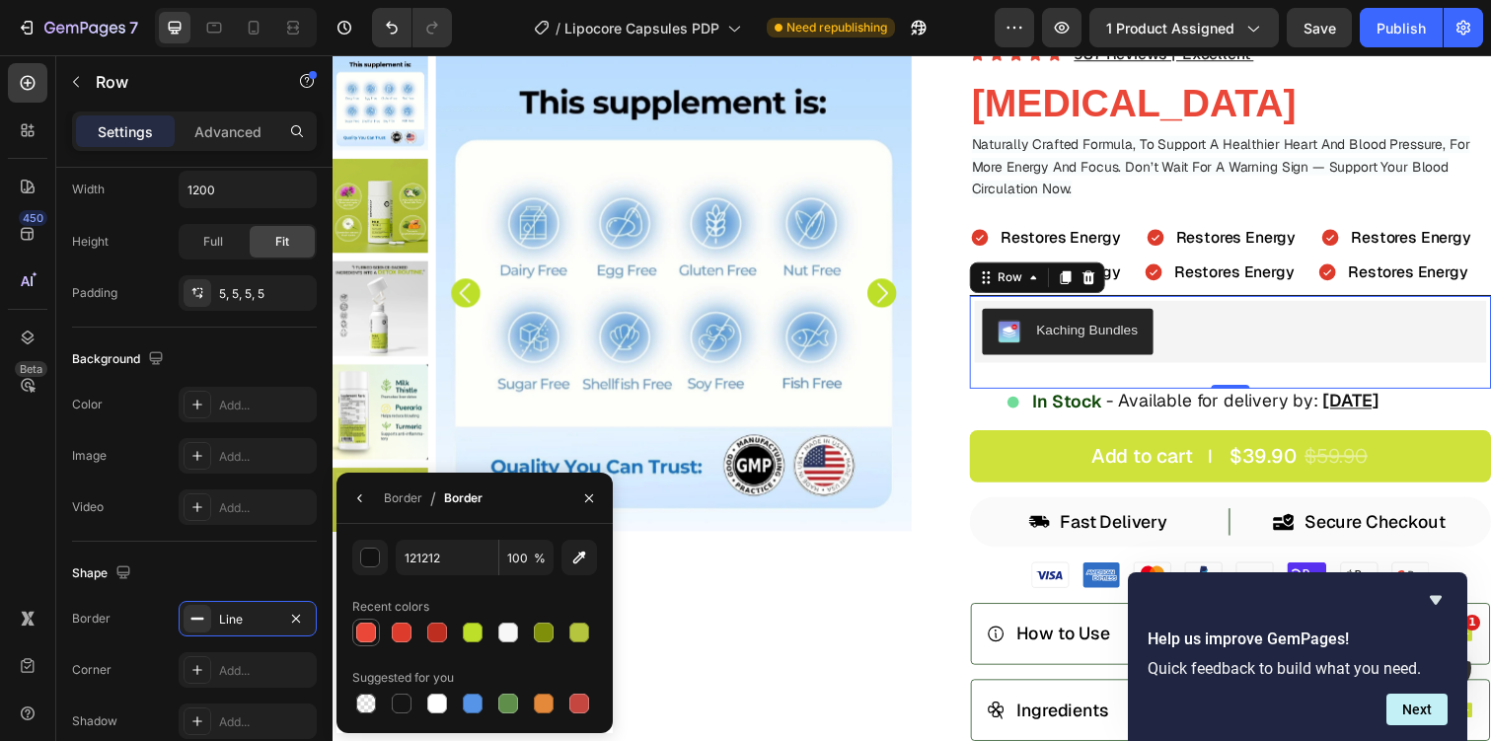
click at [368, 640] on div at bounding box center [366, 633] width 20 height 20
type input "EA4738"
click at [239, 124] on p "Advanced" at bounding box center [227, 131] width 67 height 21
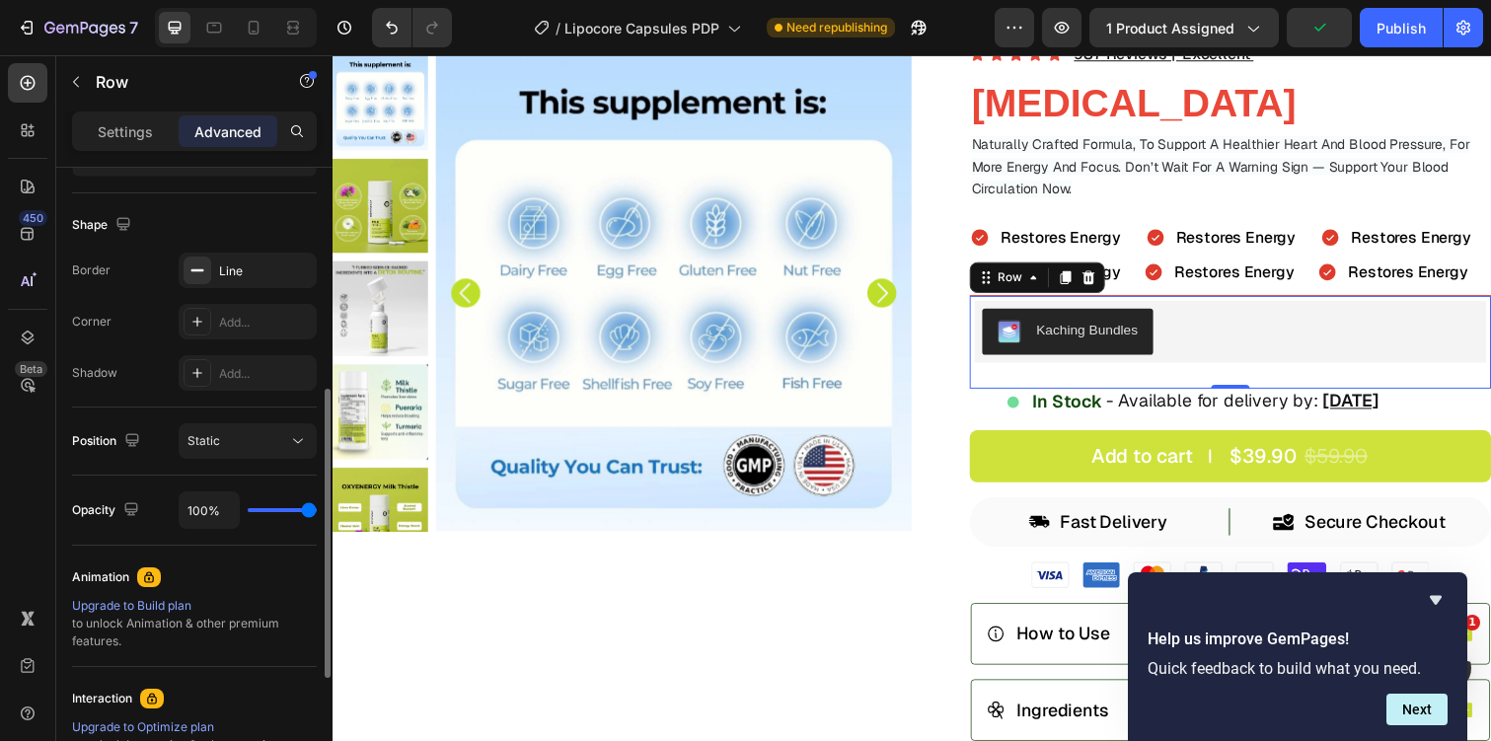
scroll to position [0, 0]
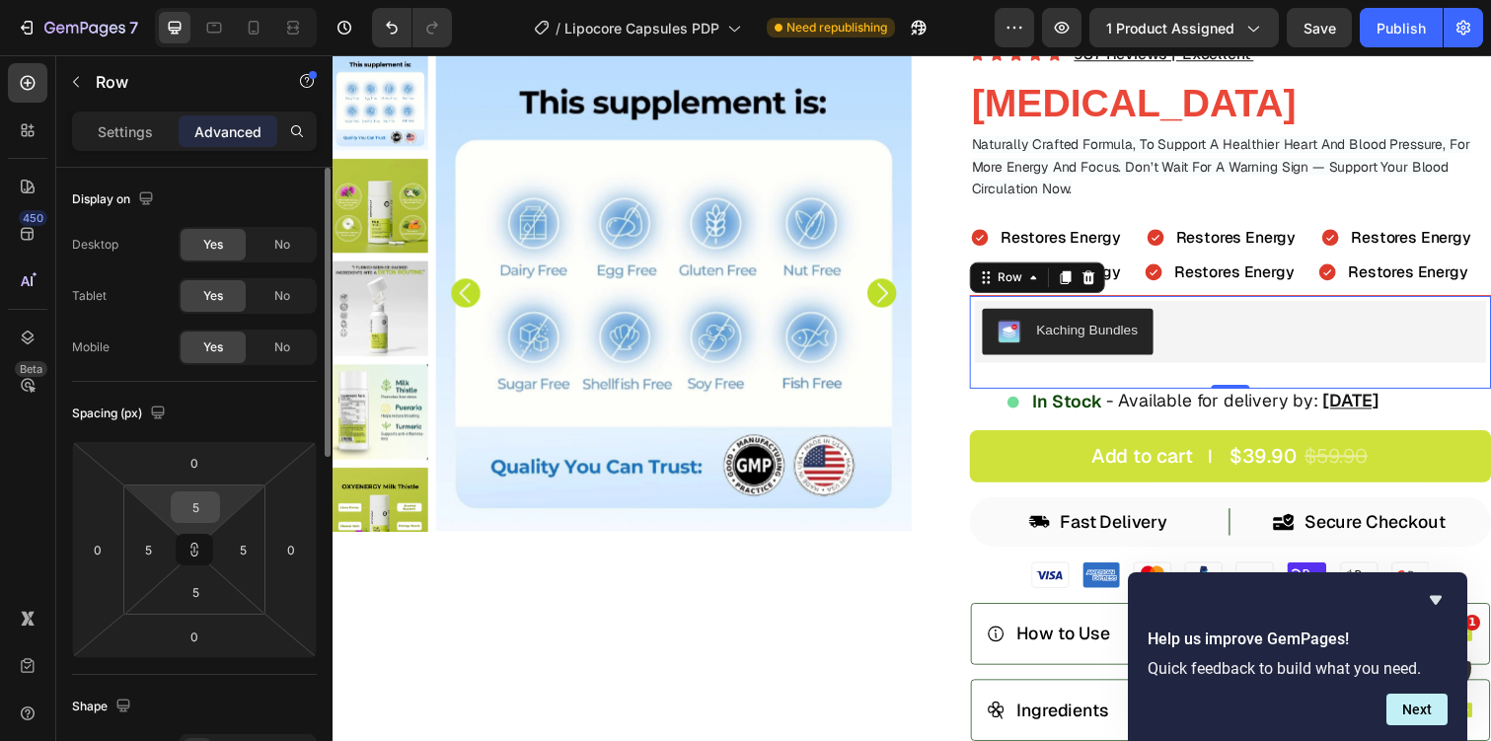
click at [197, 512] on input "5" at bounding box center [195, 507] width 39 height 30
type input "1"
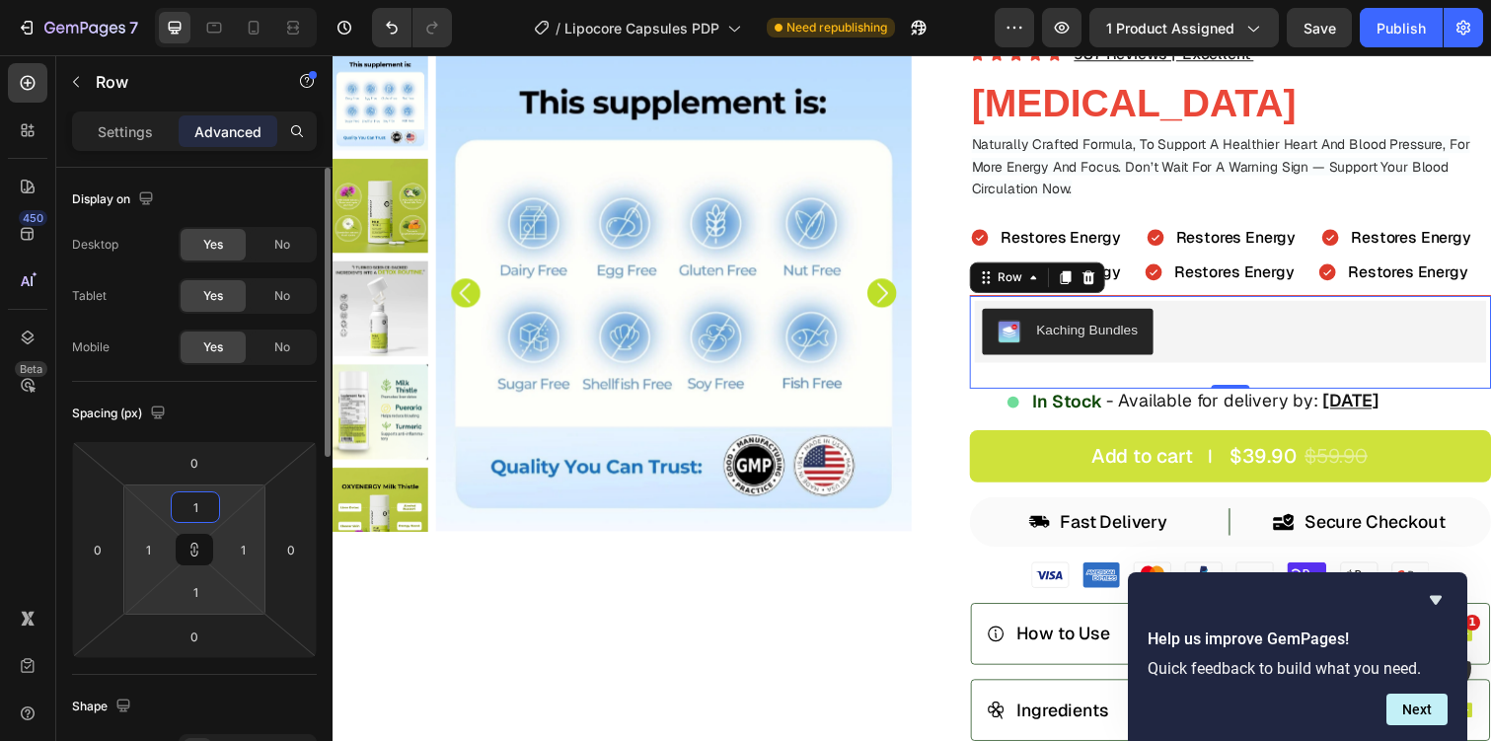
type input "10"
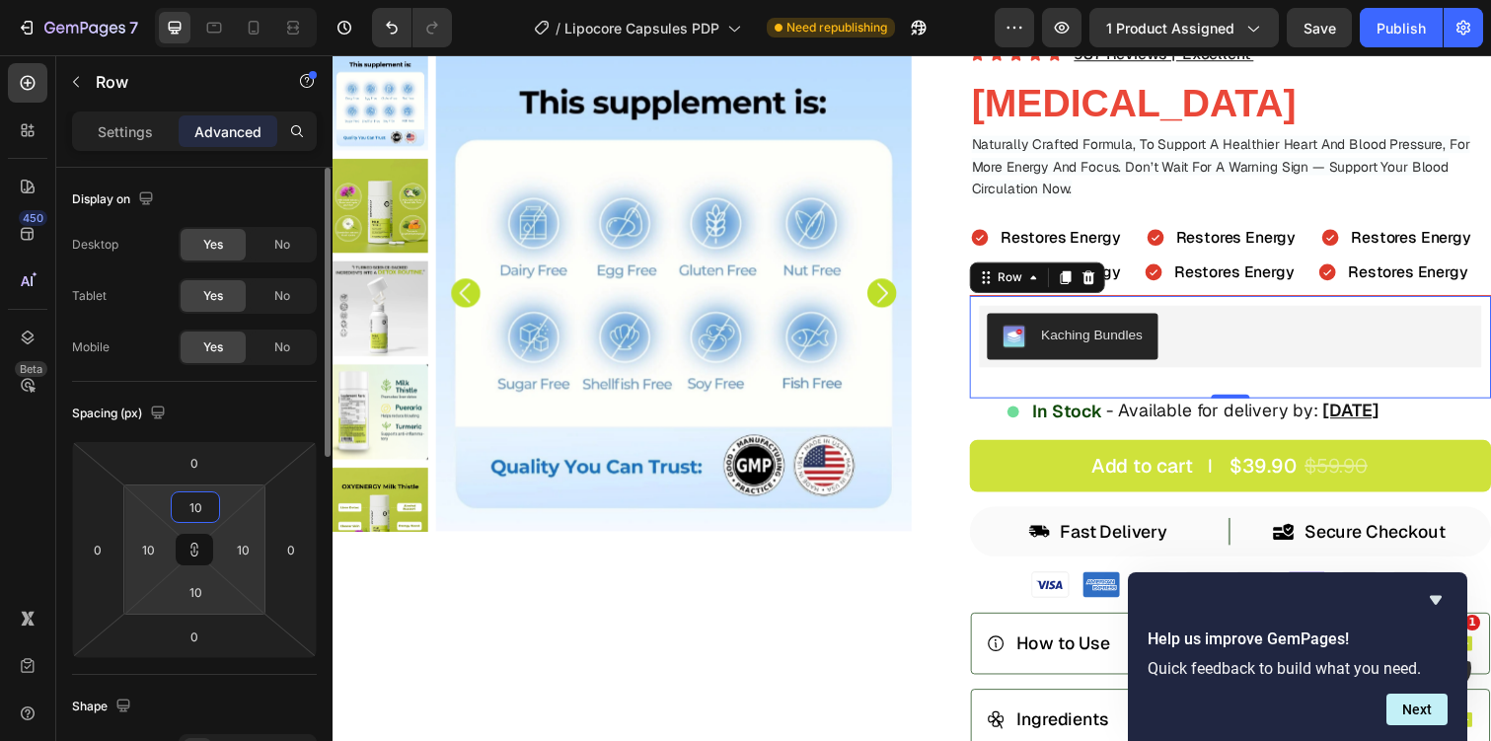
type input "1"
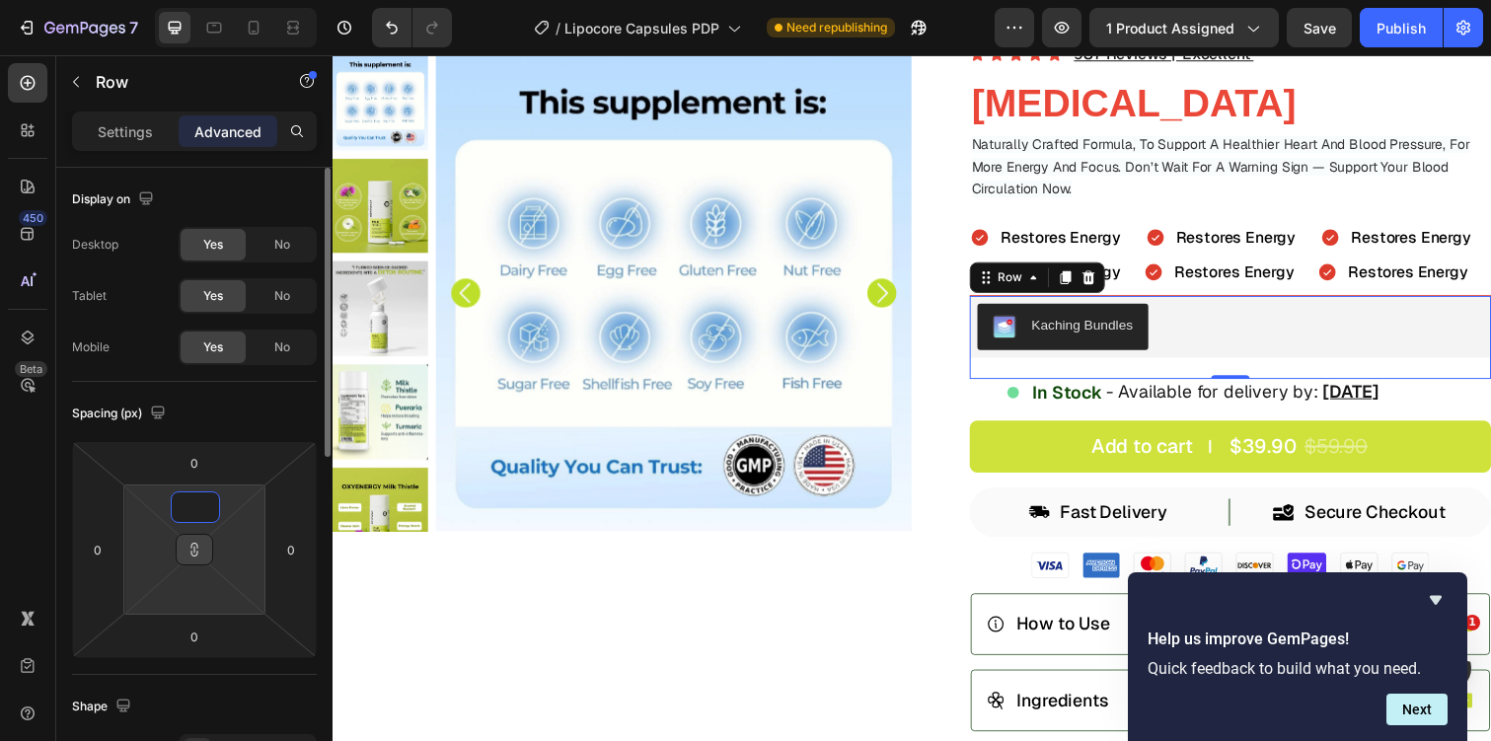
click at [195, 540] on button at bounding box center [194, 550] width 37 height 32
type input "1"
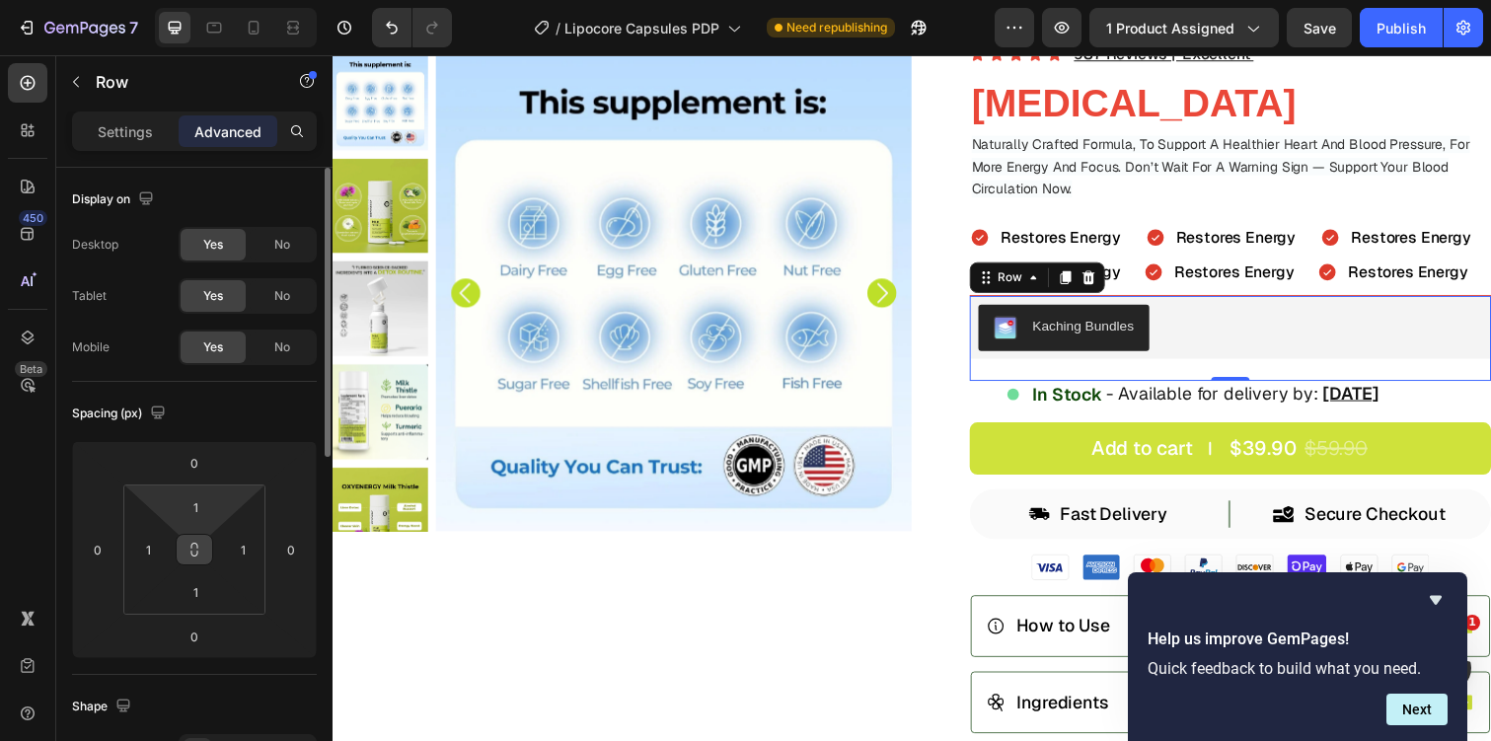
click at [201, 548] on icon at bounding box center [194, 550] width 16 height 16
click at [200, 507] on input "1" at bounding box center [195, 507] width 39 height 30
type input "11"
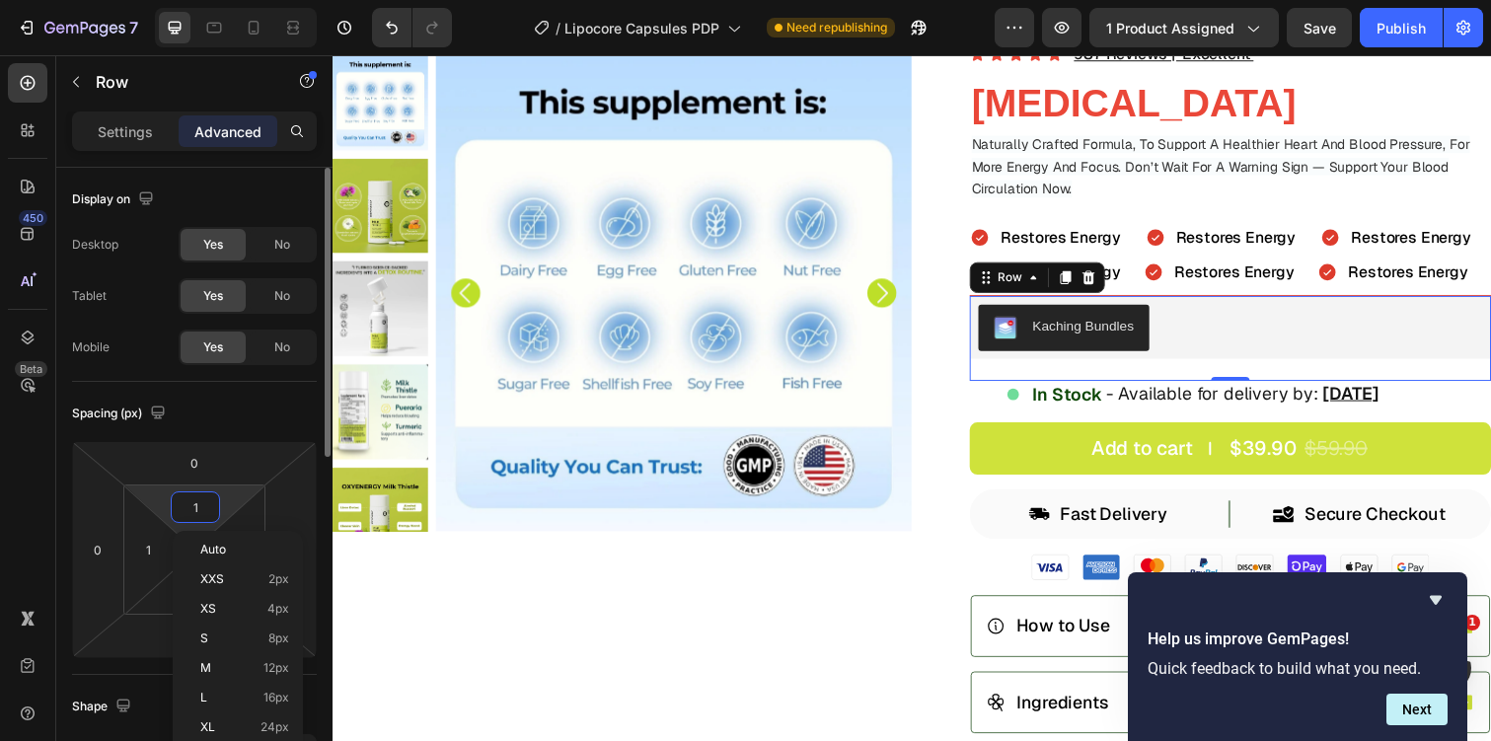
type input "11"
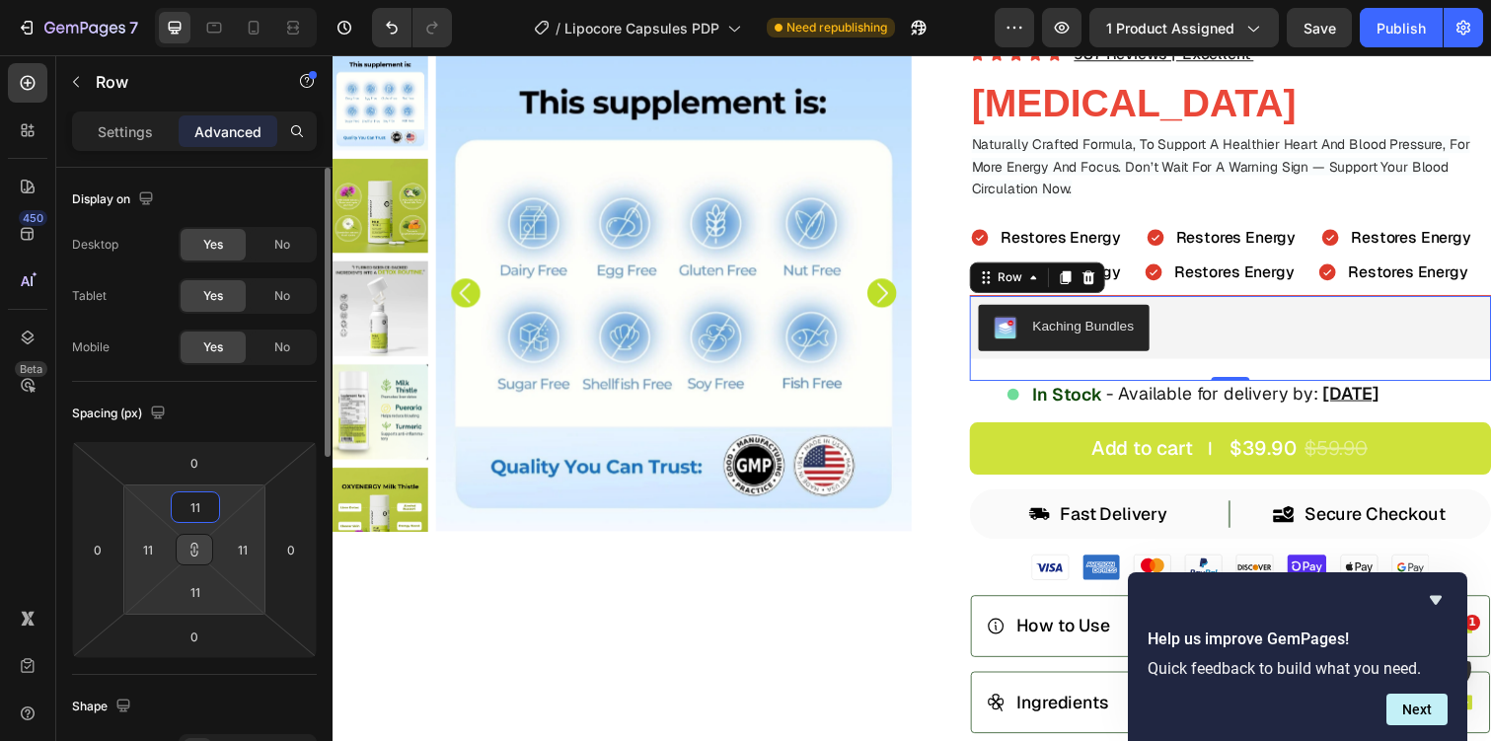
type input "110"
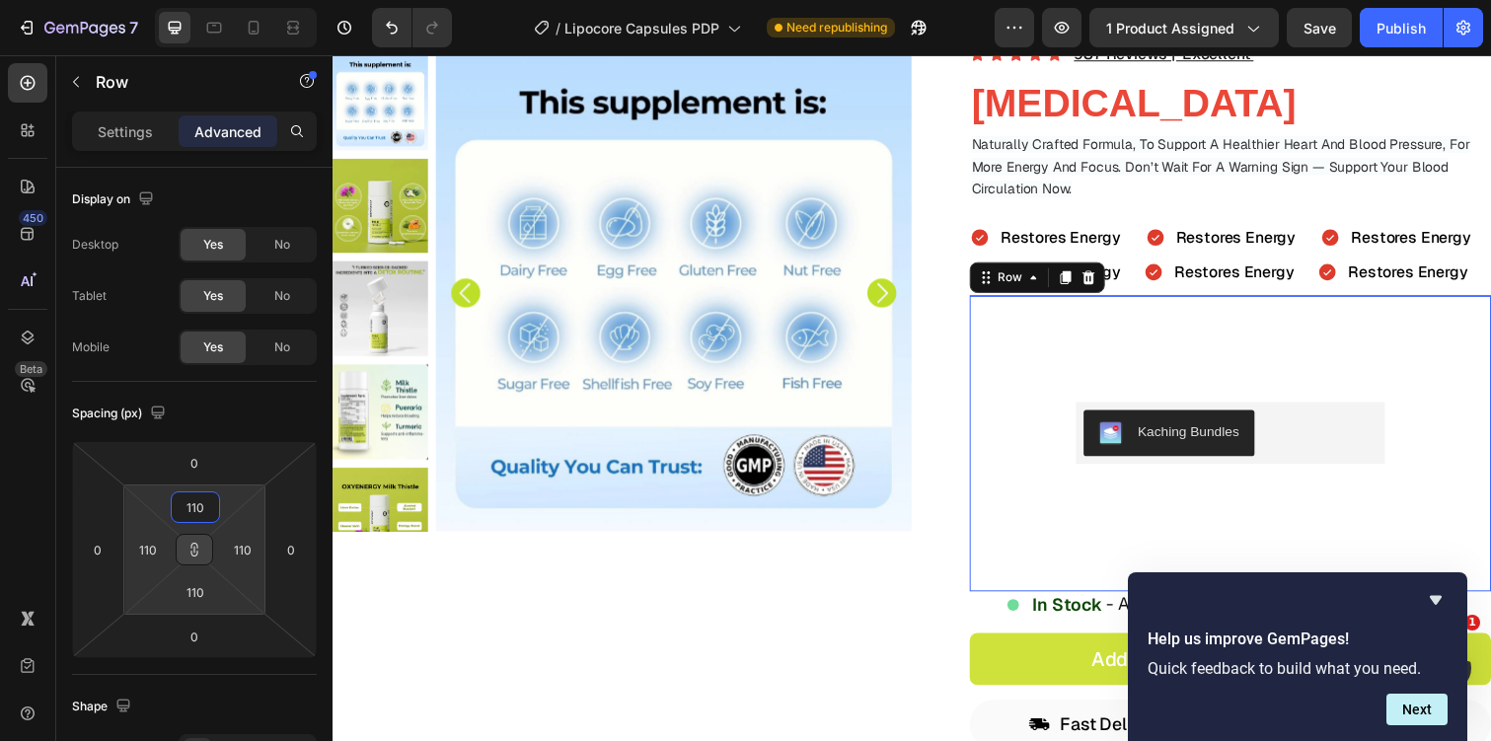
type input "11"
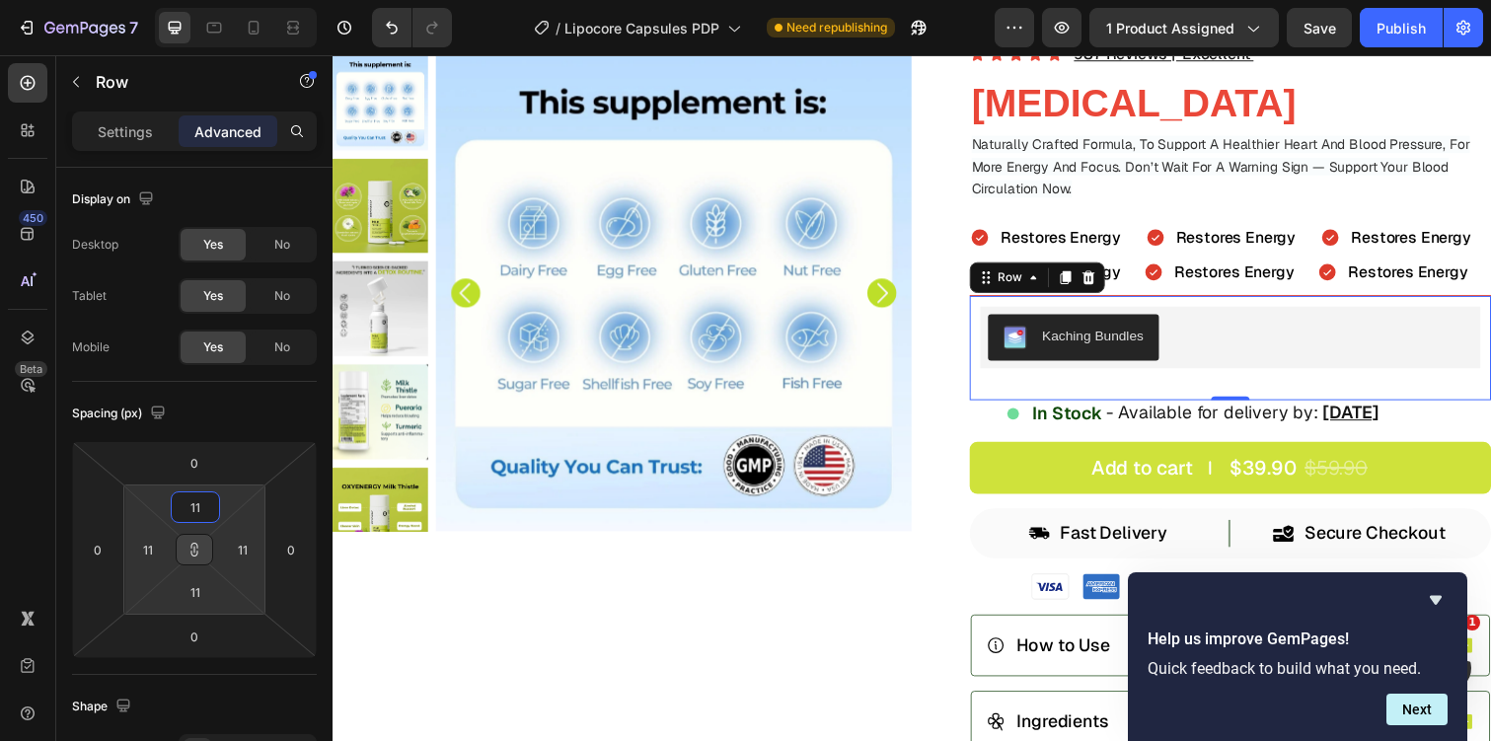
type input "1"
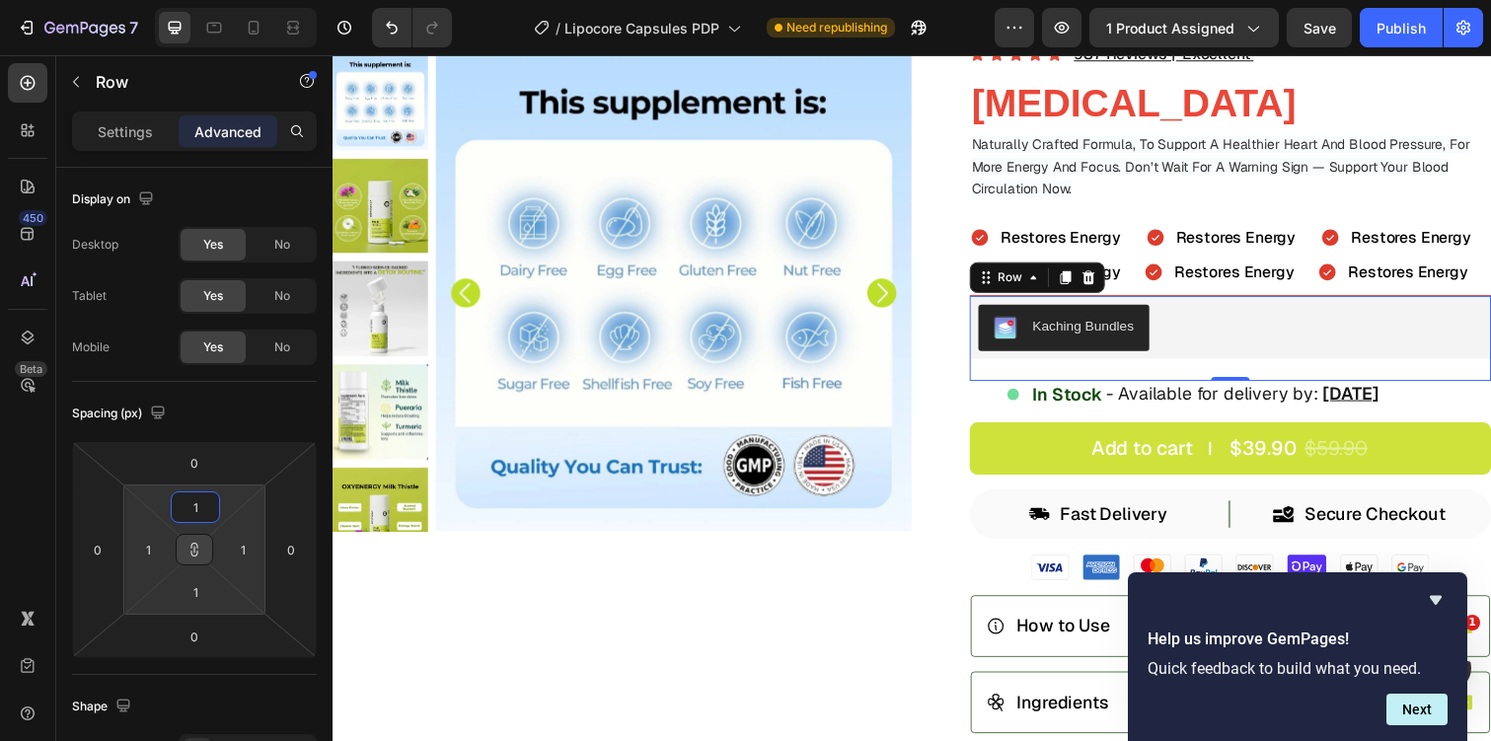
type input "10"
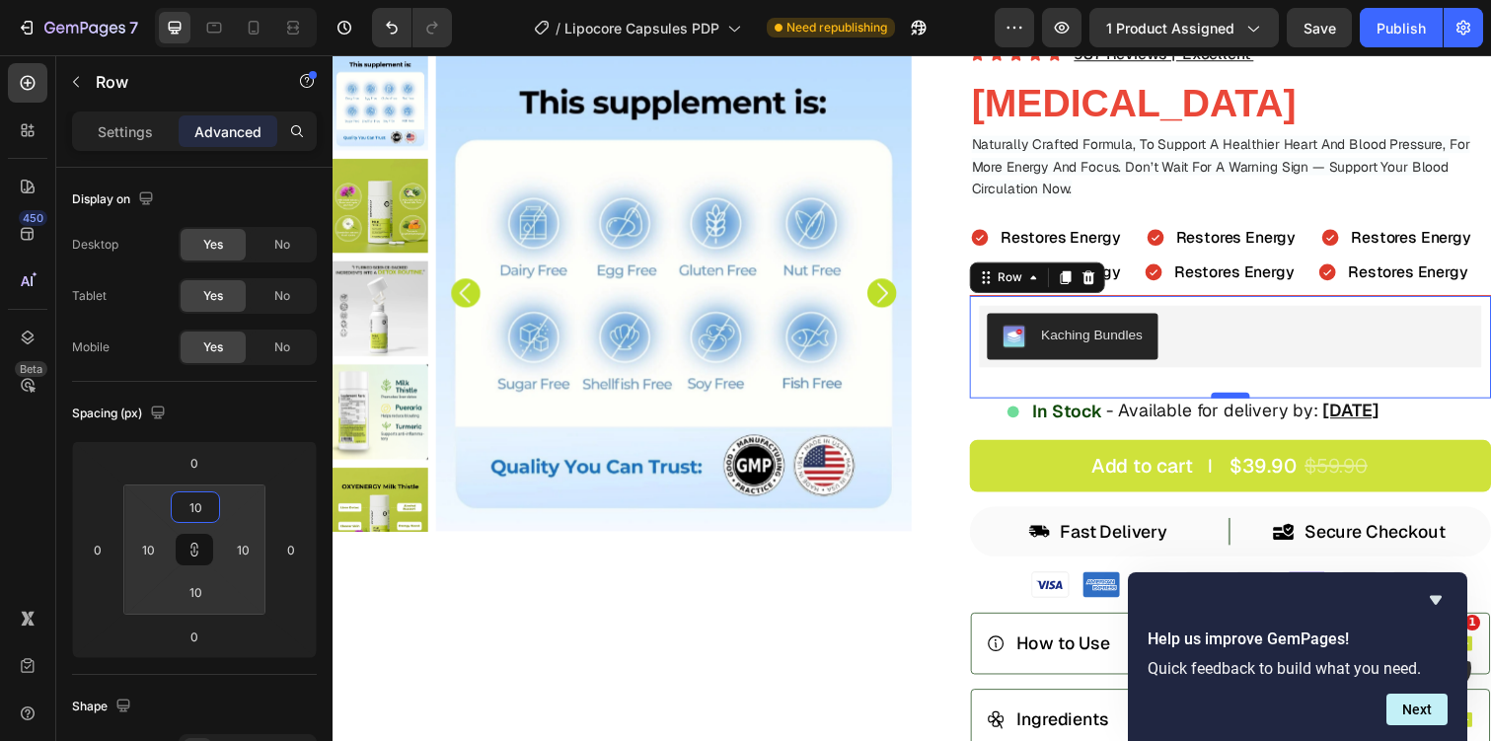
type input "10"
drag, startPoint x: 1243, startPoint y: 404, endPoint x: 1243, endPoint y: 388, distance: 15.8
click at [1243, 389] on div "Kaching Bundles Kaching Bundles Row 0" at bounding box center [1250, 354] width 533 height 106
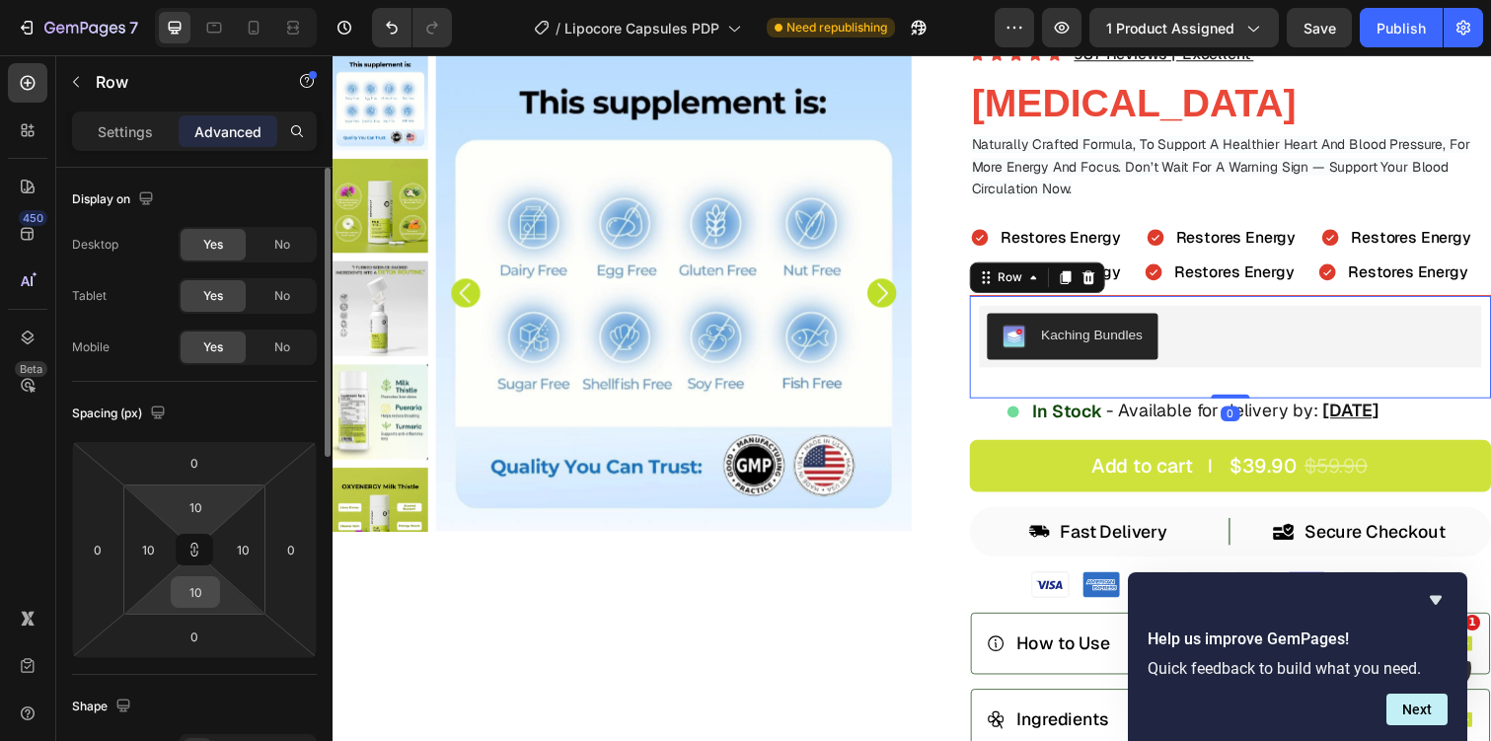
click at [194, 585] on input "10" at bounding box center [195, 592] width 39 height 30
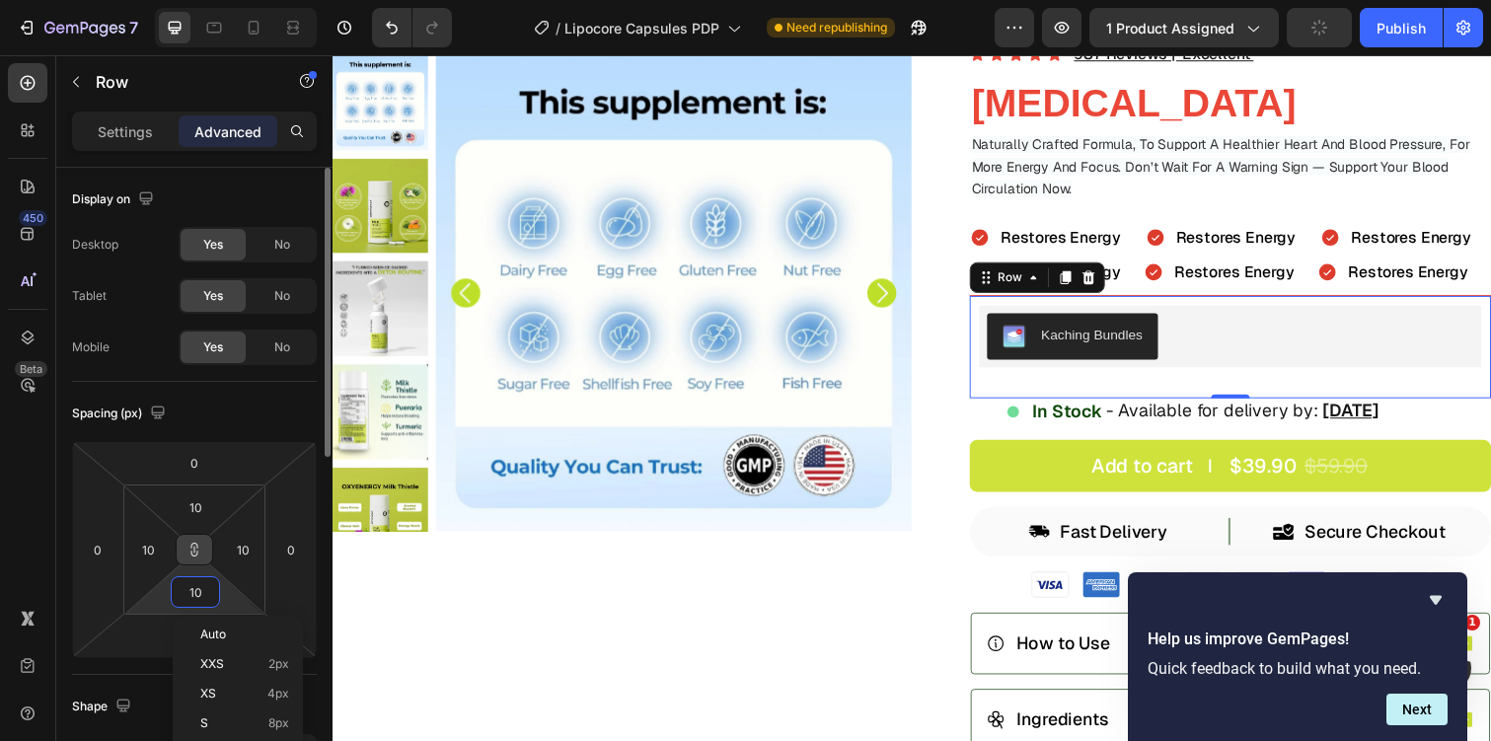
click at [201, 555] on icon at bounding box center [194, 550] width 16 height 16
click at [196, 583] on input "10" at bounding box center [195, 592] width 39 height 30
type input "1"
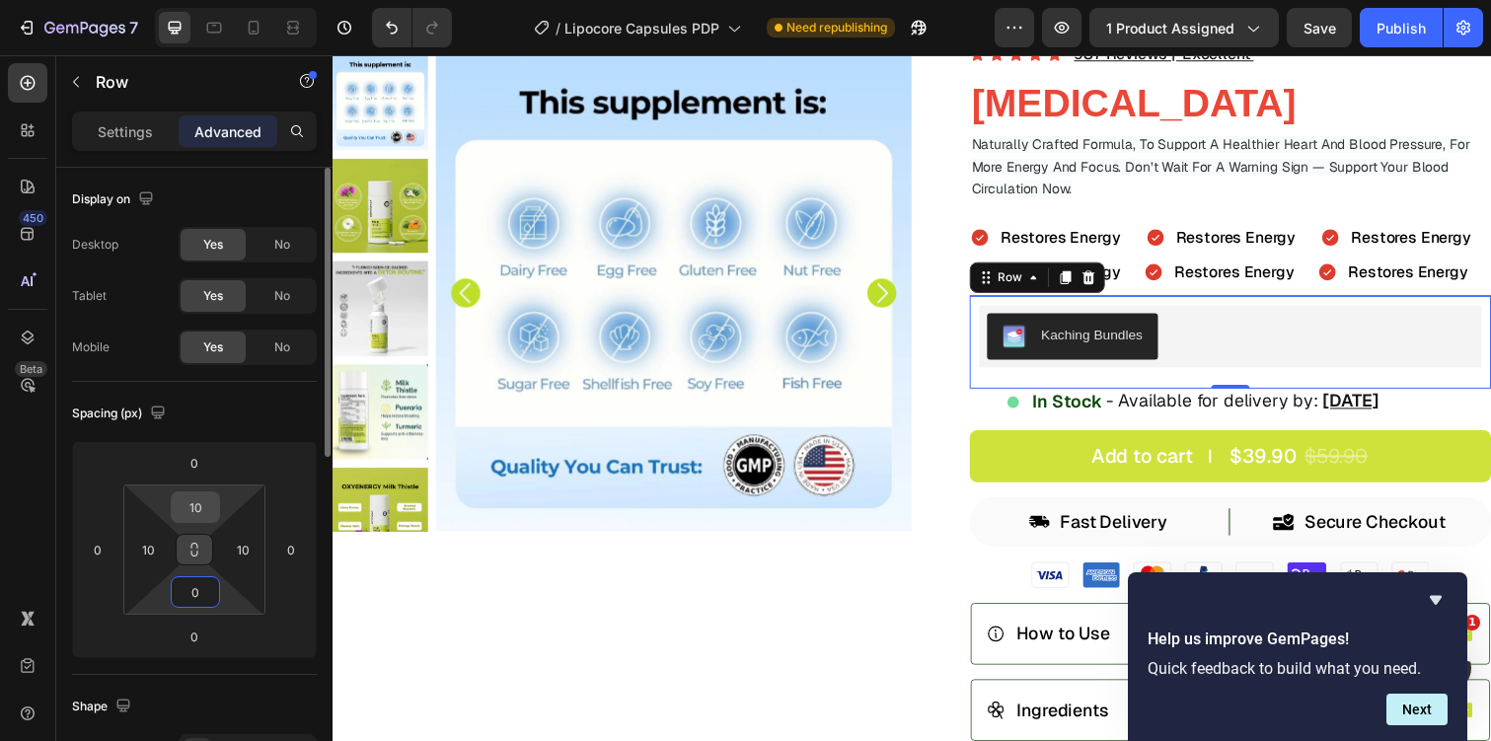
type input "0"
click at [197, 503] on input "10" at bounding box center [195, 507] width 39 height 30
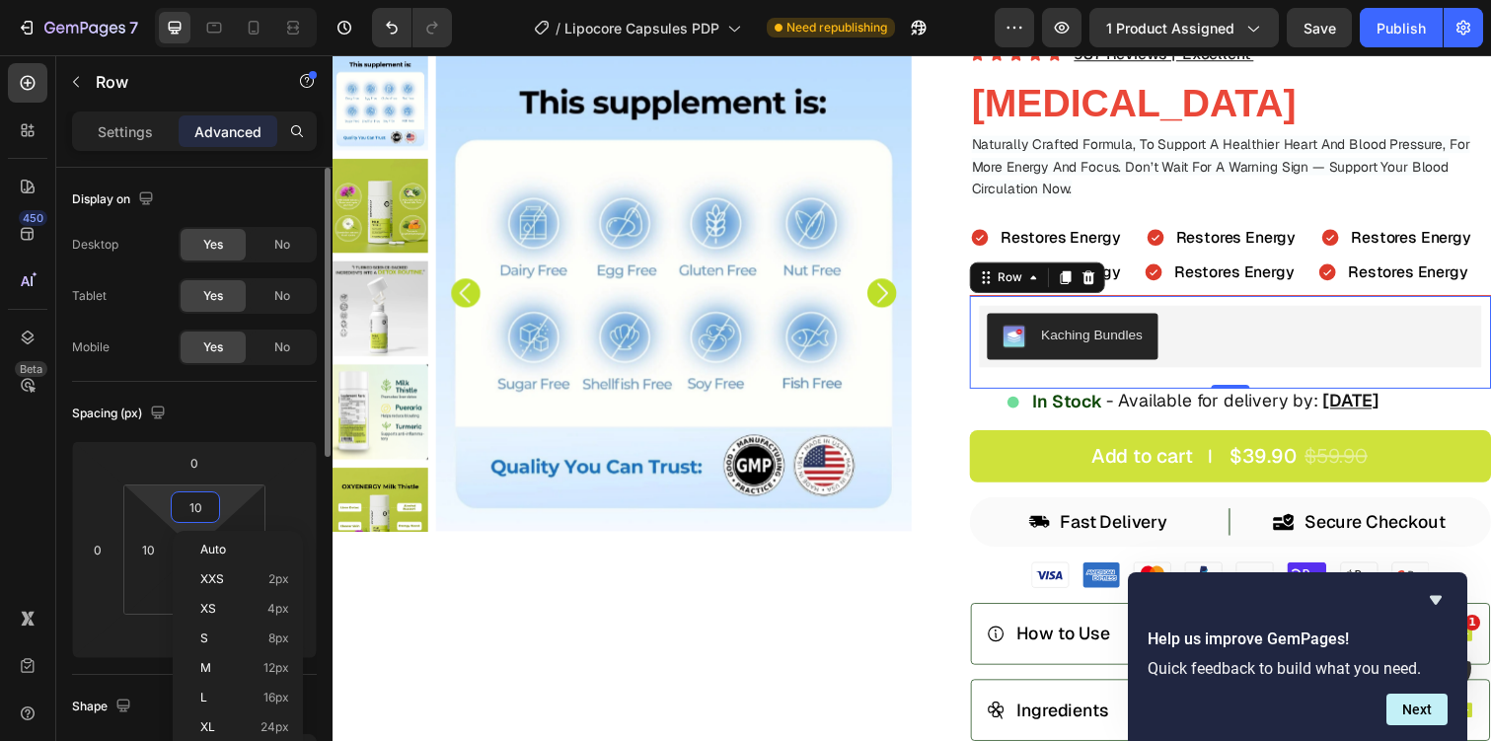
click at [197, 503] on input "10" at bounding box center [195, 507] width 39 height 30
type input "20"
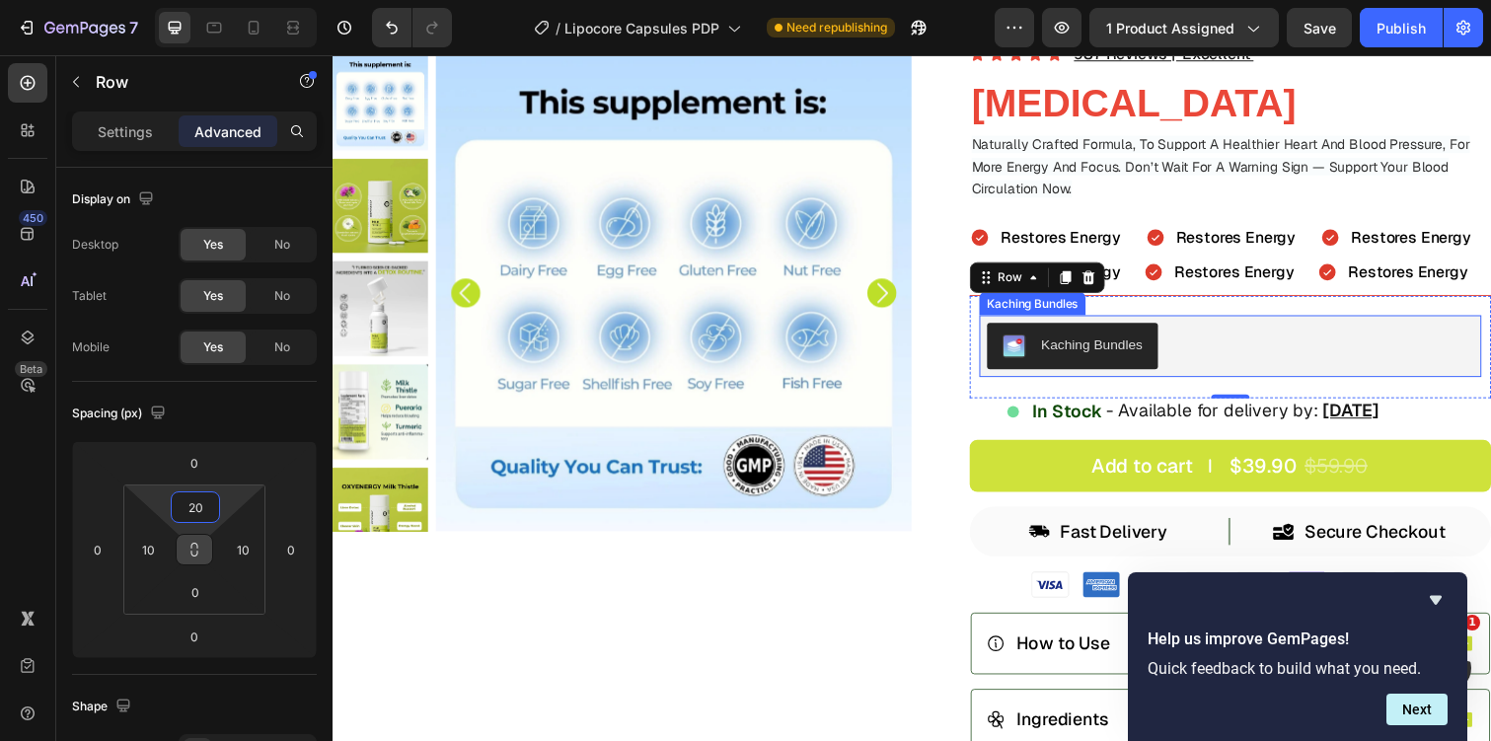
click at [1308, 352] on div "Kaching Bundles" at bounding box center [1250, 353] width 497 height 47
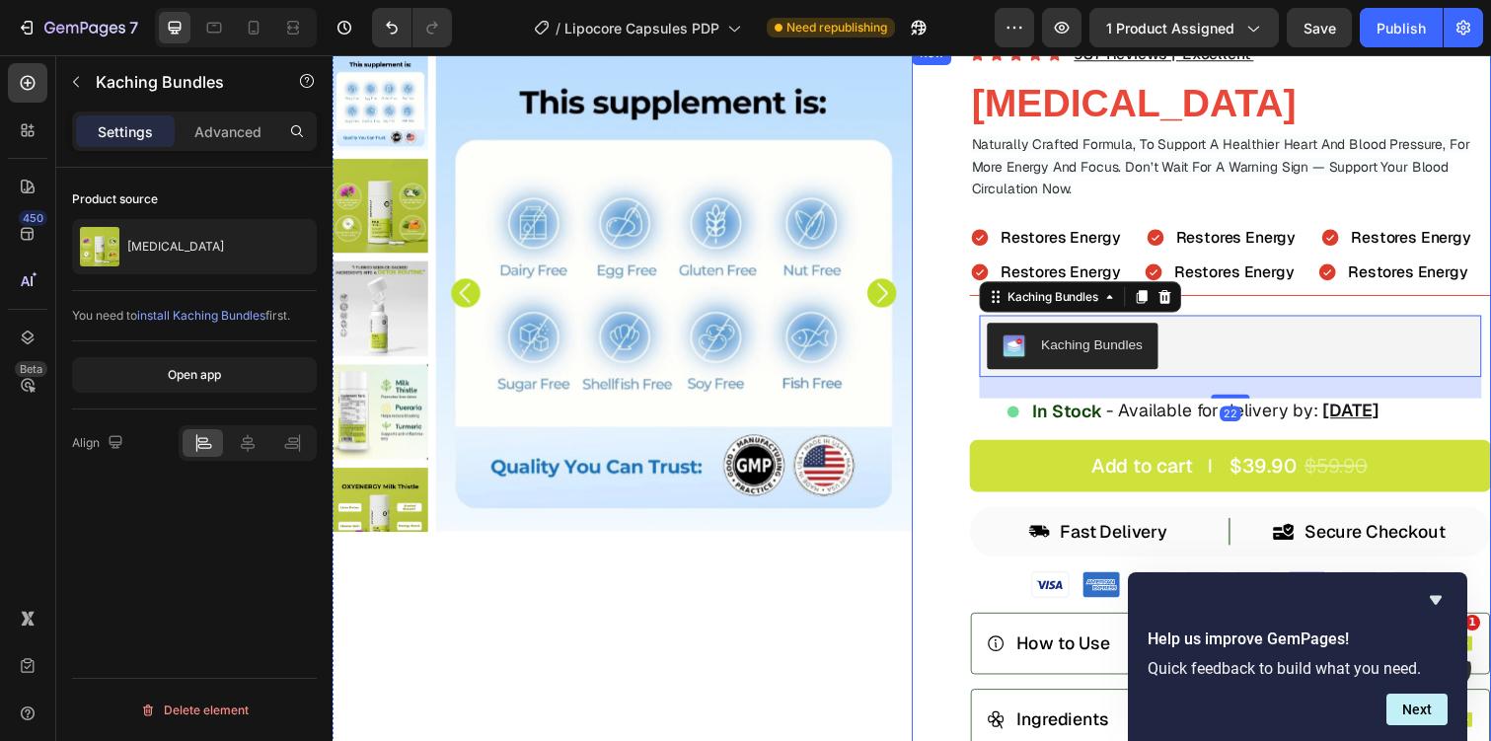
click at [959, 577] on div "Icon Icon Icon Icon Icon Icon List 987 Reviews | ‘Excellent’ Text Block Row Mil…" at bounding box center [1221, 482] width 592 height 880
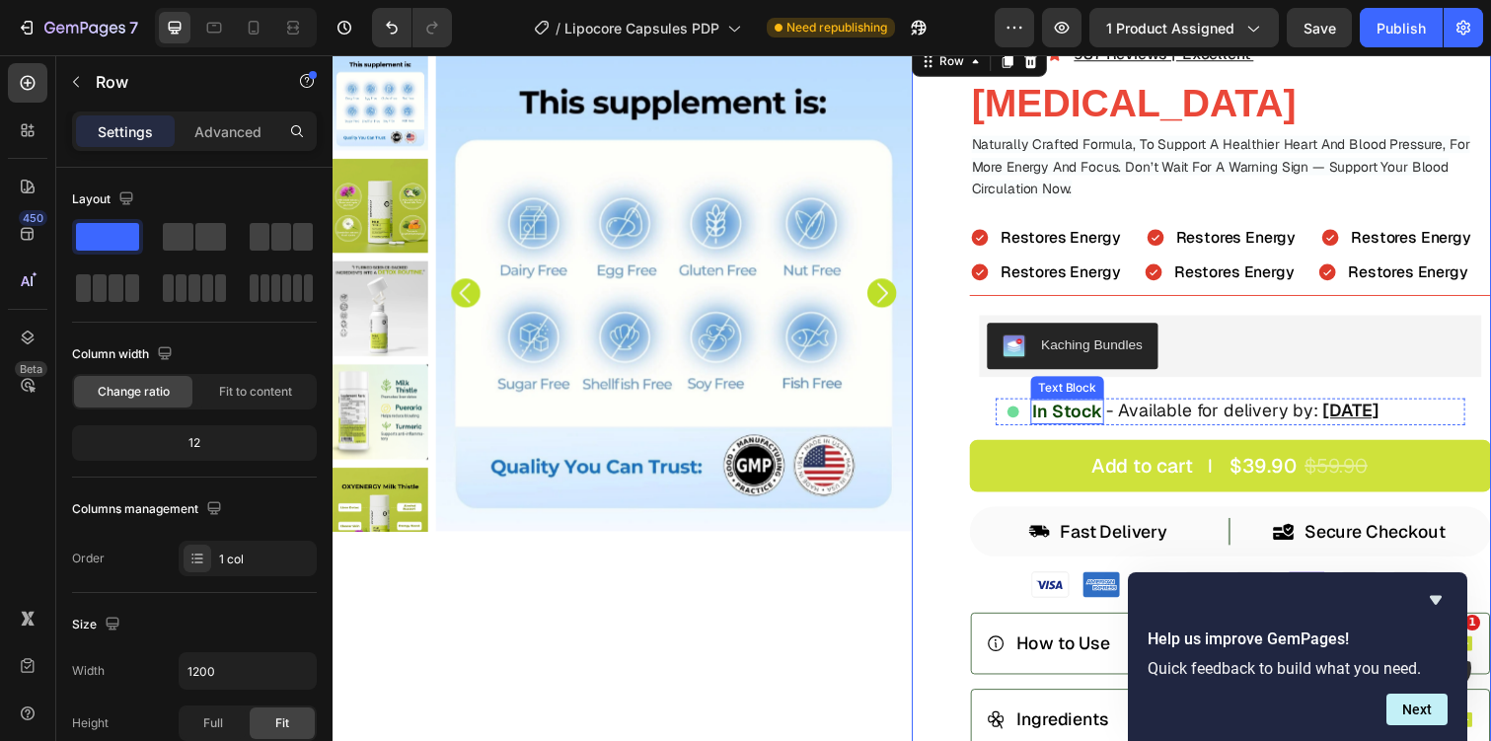
click at [1117, 418] on p "In Stock" at bounding box center [1083, 420] width 71 height 22
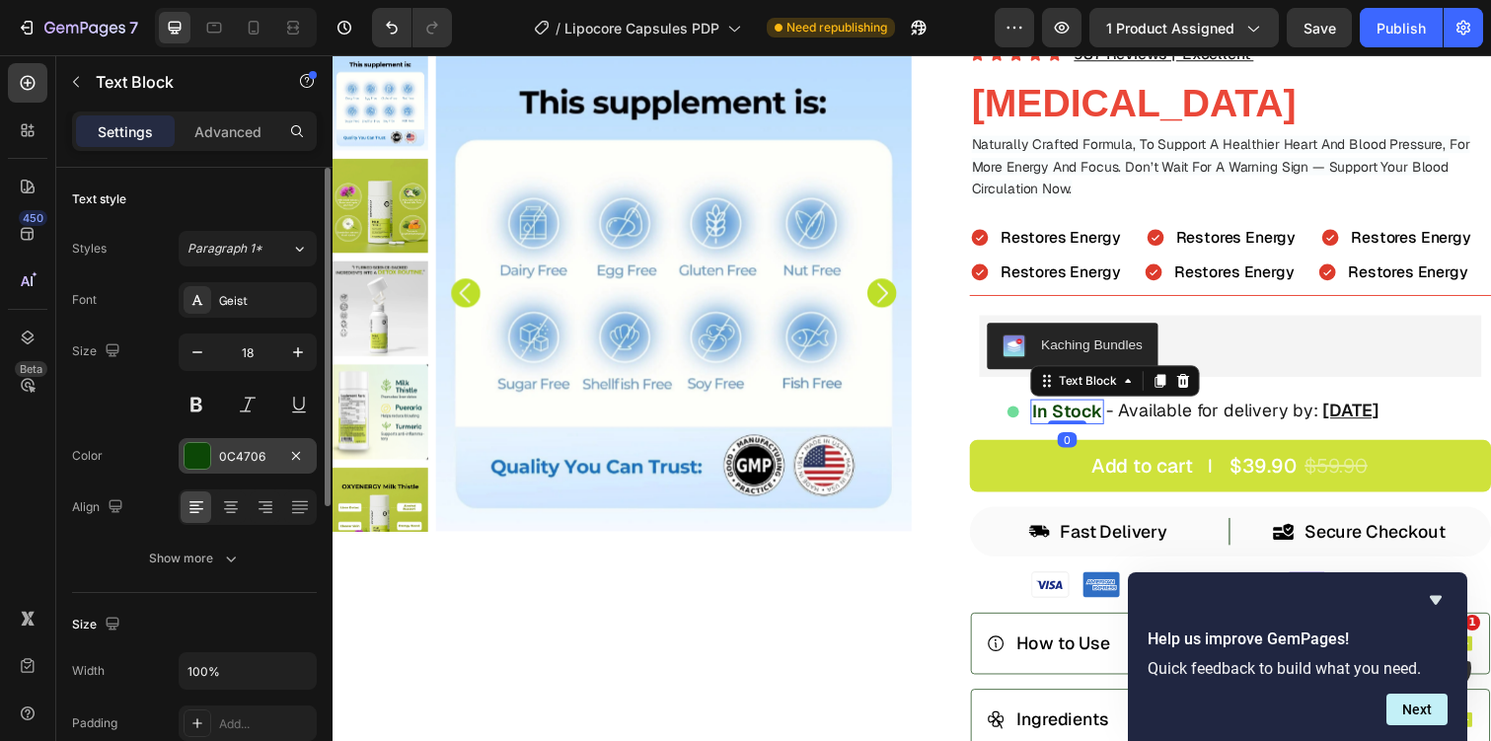
click at [249, 446] on div "0C4706" at bounding box center [248, 456] width 138 height 36
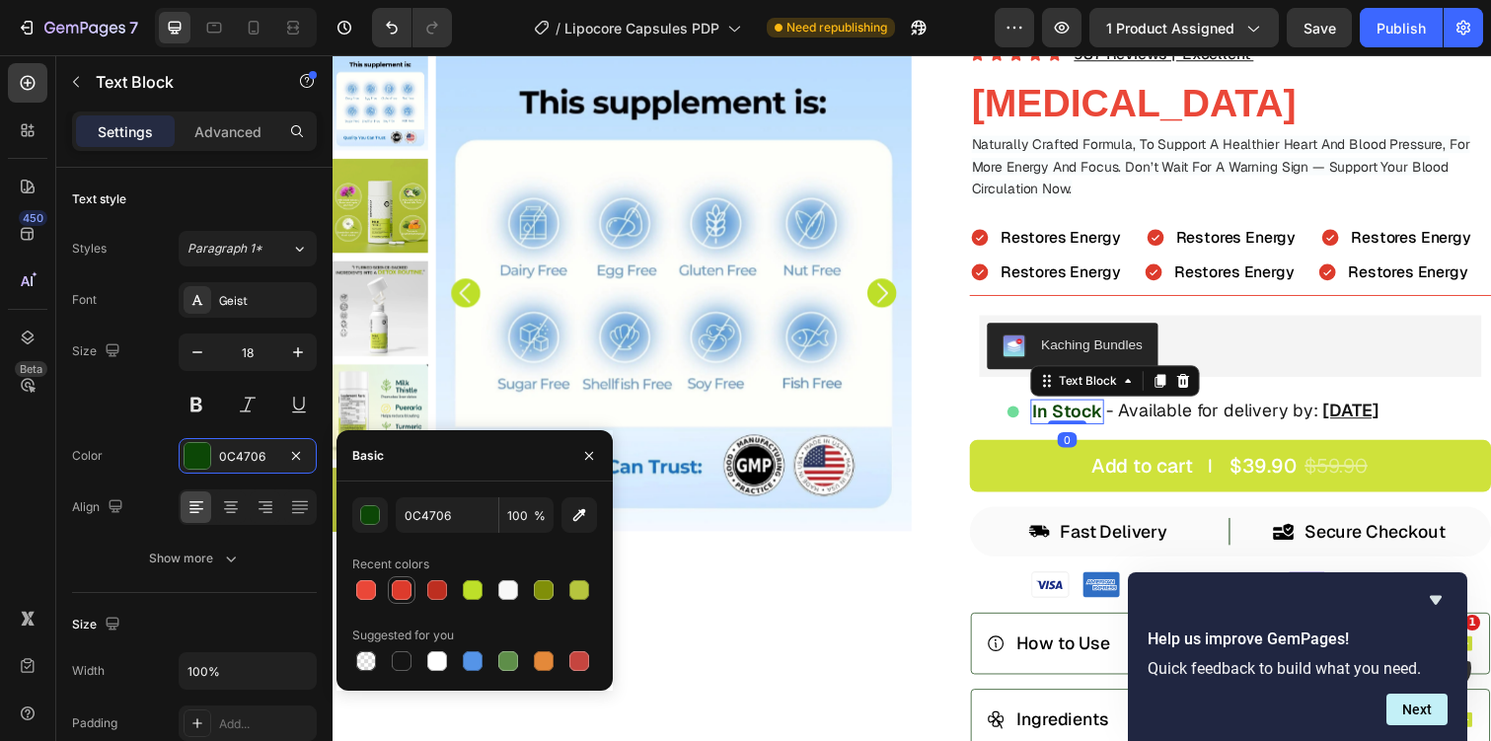
click at [401, 587] on div at bounding box center [402, 590] width 20 height 20
type input "DD3B2C"
click at [1167, 412] on span "- Available for delivery by:" at bounding box center [1231, 419] width 217 height 23
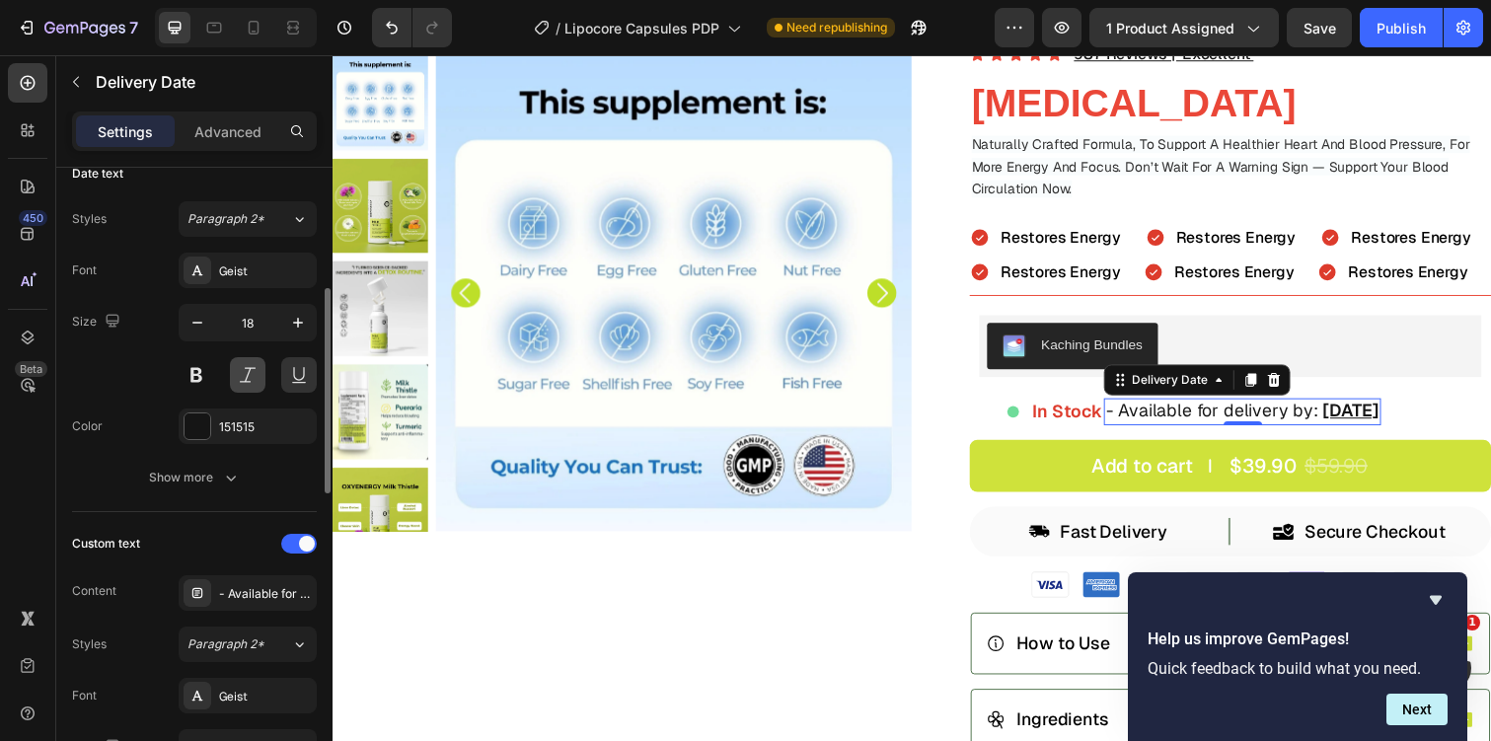
scroll to position [413, 0]
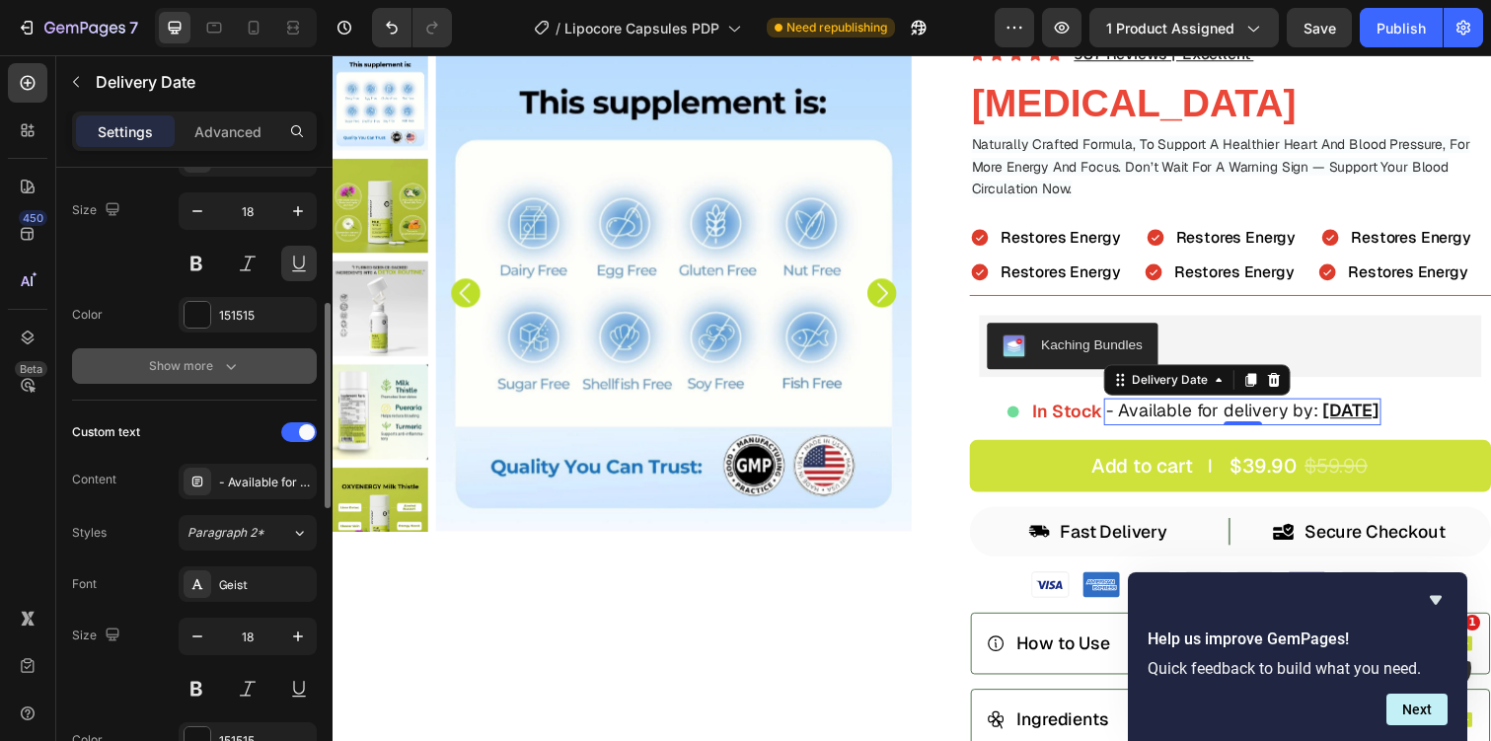
click at [228, 352] on button "Show more" at bounding box center [194, 366] width 245 height 36
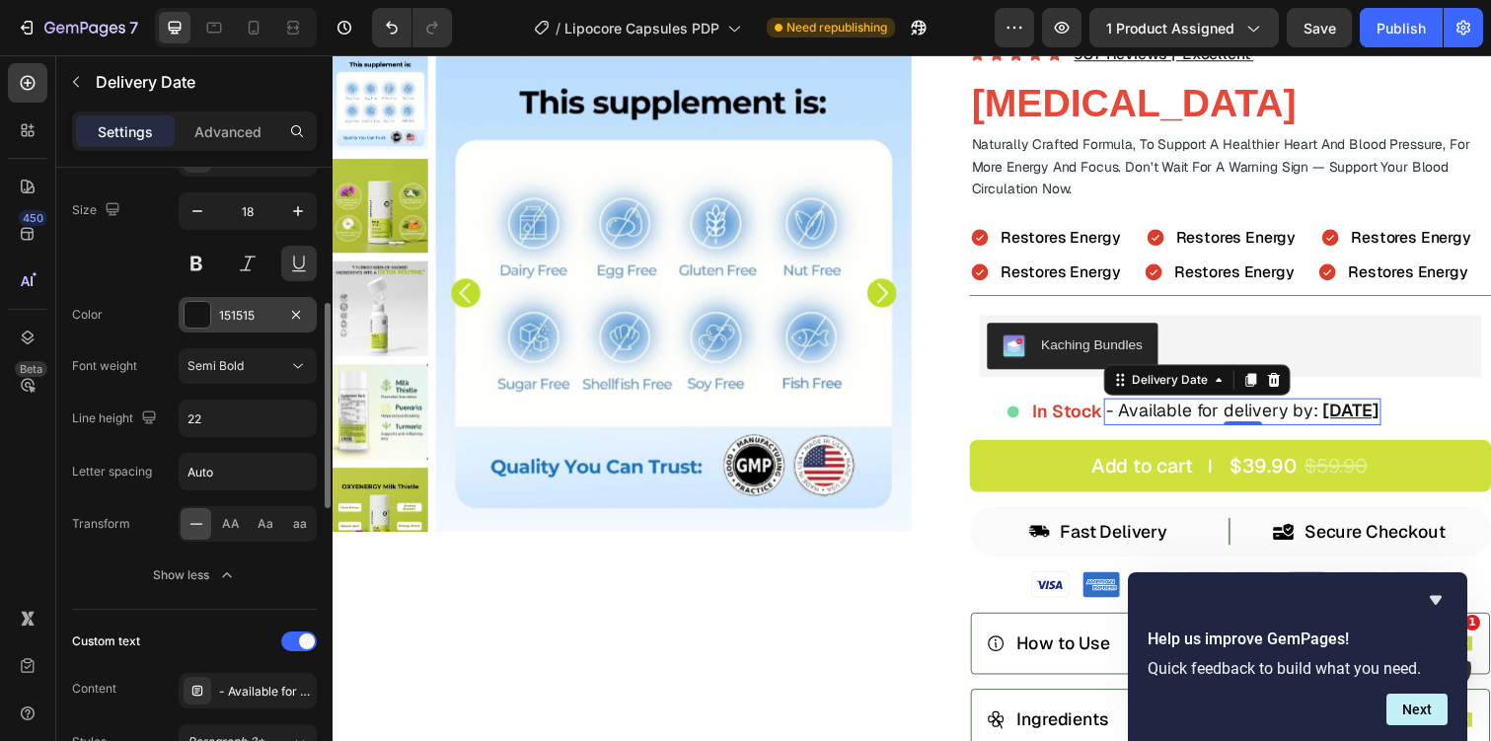
click at [235, 314] on div "151515" at bounding box center [247, 316] width 57 height 18
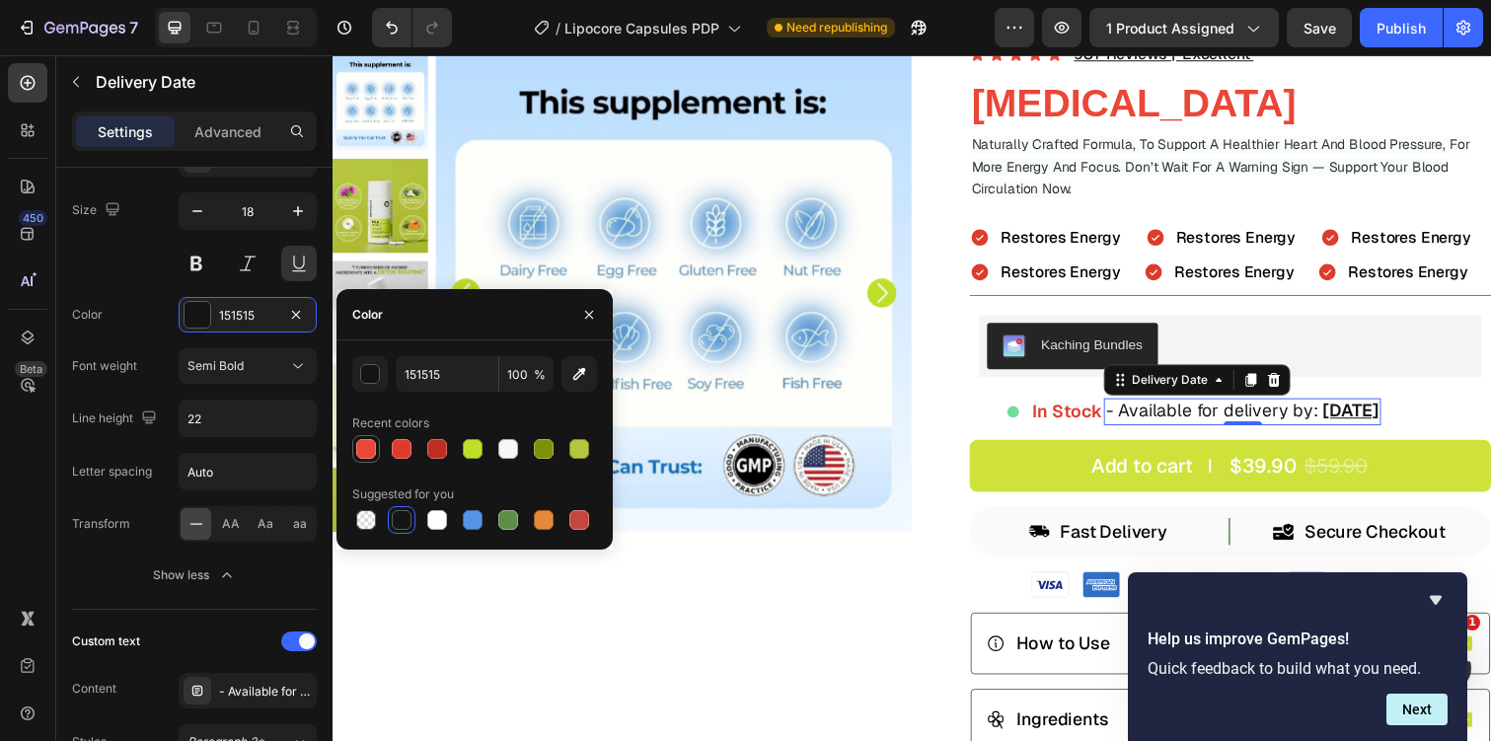
click at [370, 451] on div at bounding box center [366, 449] width 20 height 20
type input "EA4738"
click at [137, 350] on div "Font weight Semi Bold" at bounding box center [194, 366] width 245 height 36
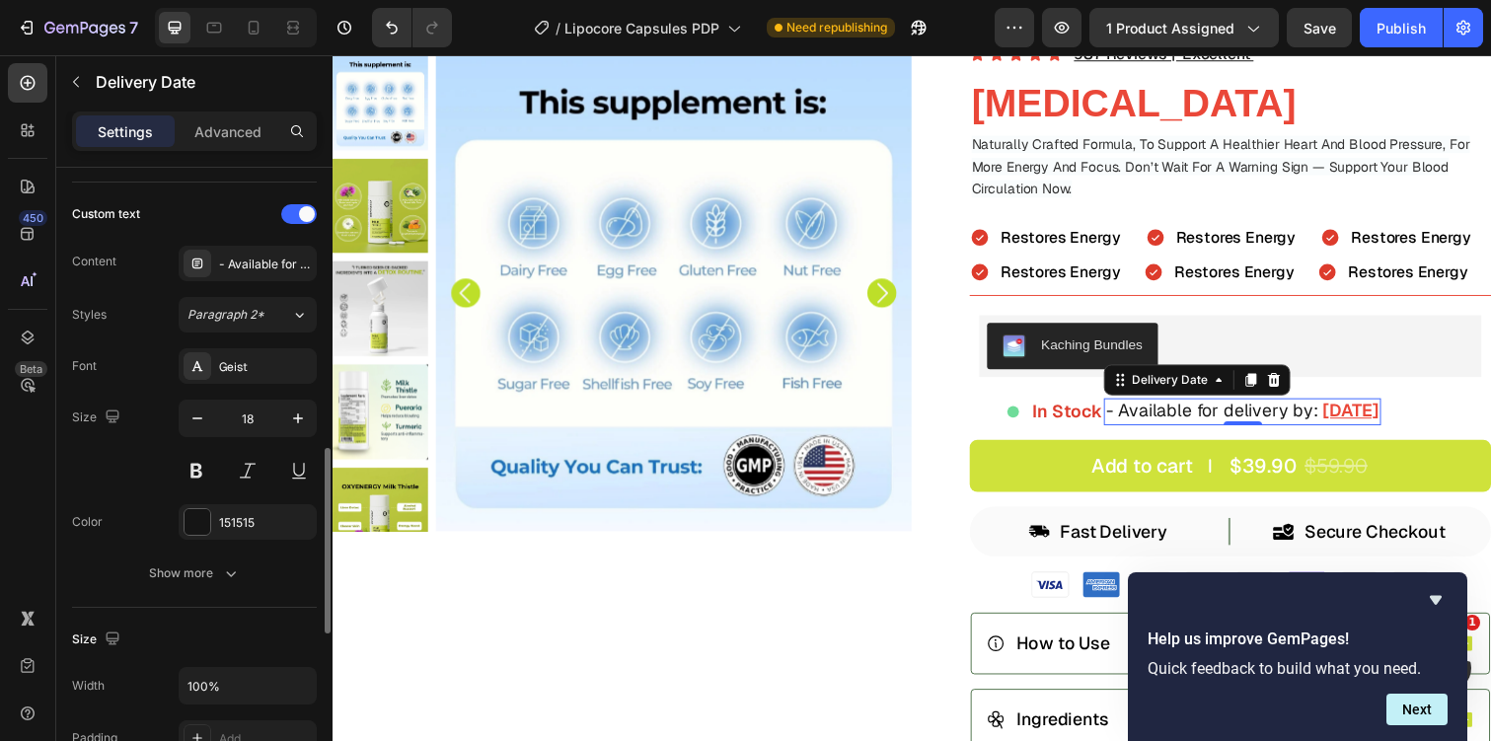
scroll to position [866, 0]
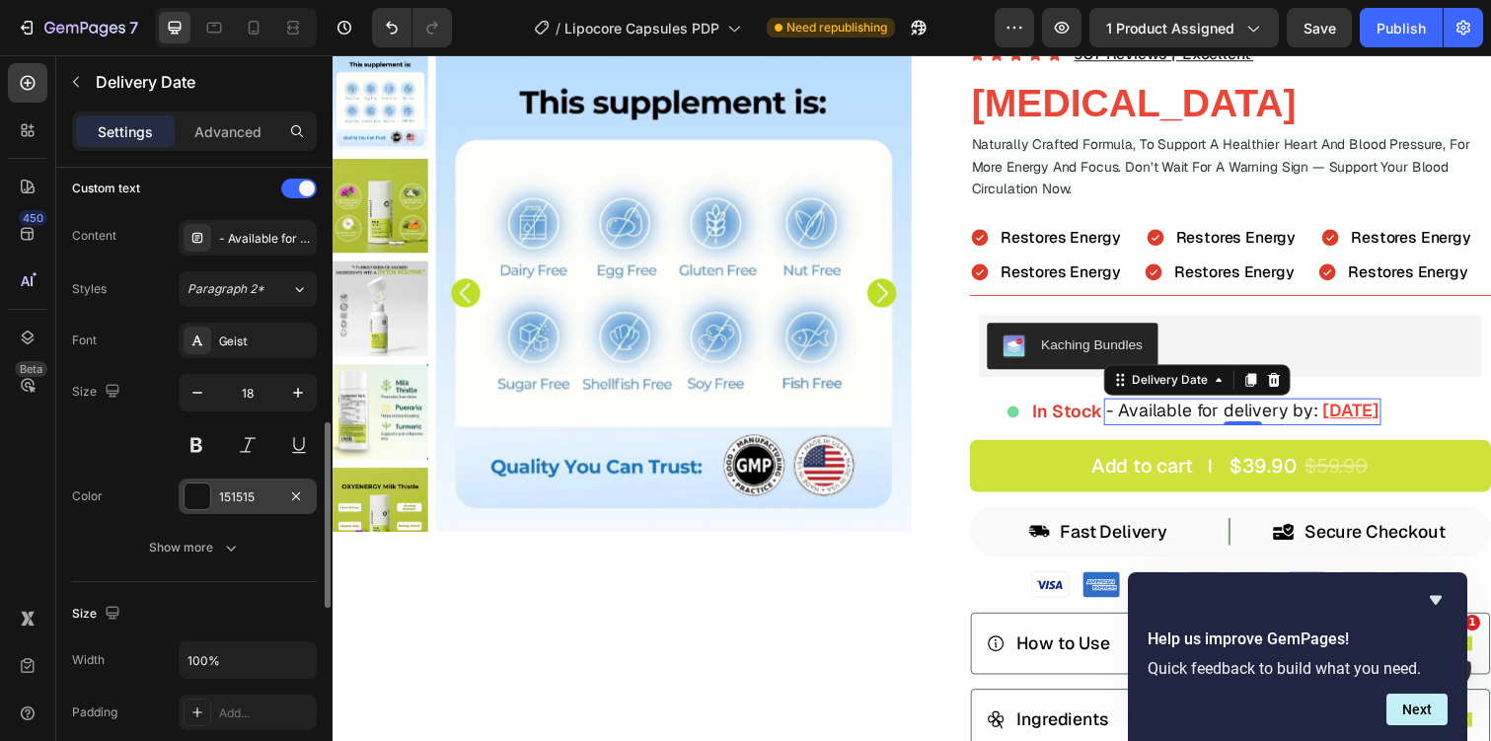
click at [244, 499] on div "151515" at bounding box center [247, 497] width 57 height 18
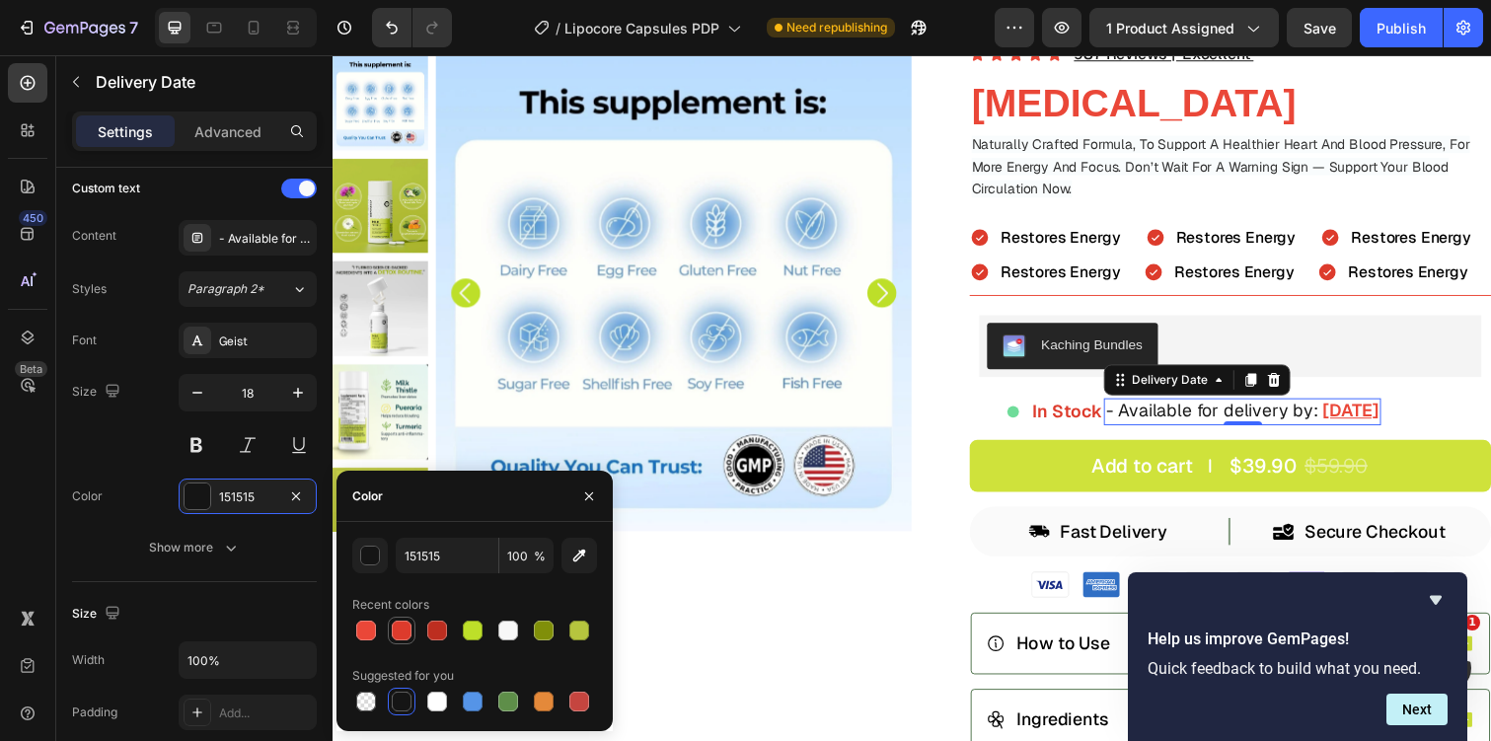
click at [402, 638] on div at bounding box center [402, 631] width 20 height 20
click at [406, 704] on div at bounding box center [402, 702] width 20 height 20
click at [380, 562] on button "button" at bounding box center [370, 556] width 36 height 36
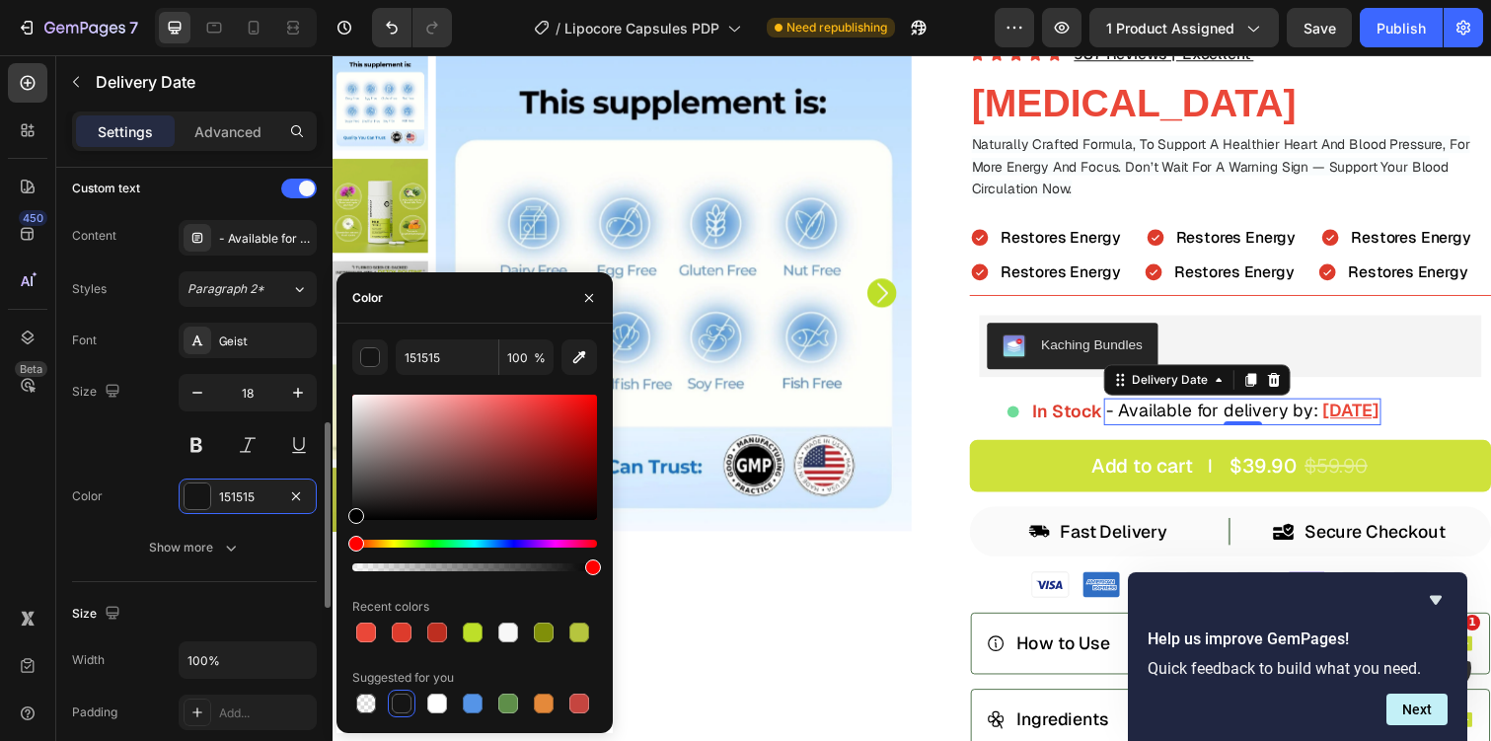
drag, startPoint x: 356, startPoint y: 510, endPoint x: 301, endPoint y: 621, distance: 123.6
click at [301, 621] on div "450 Beta Sections(18) Elements(84) Section Element Hero Section Product Detail …" at bounding box center [166, 398] width 333 height 686
type input "000000"
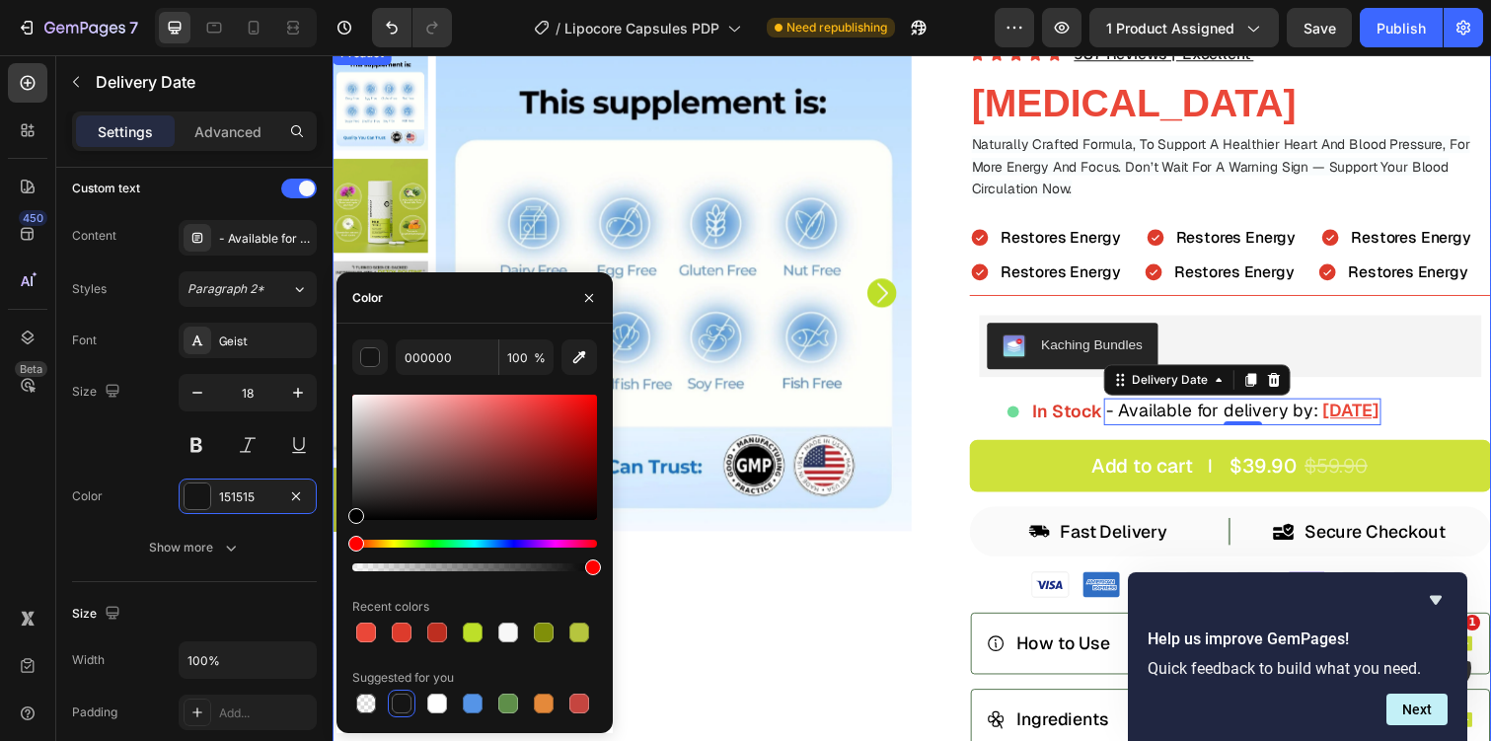
click at [916, 553] on div "Product Images" at bounding box center [629, 482] width 592 height 880
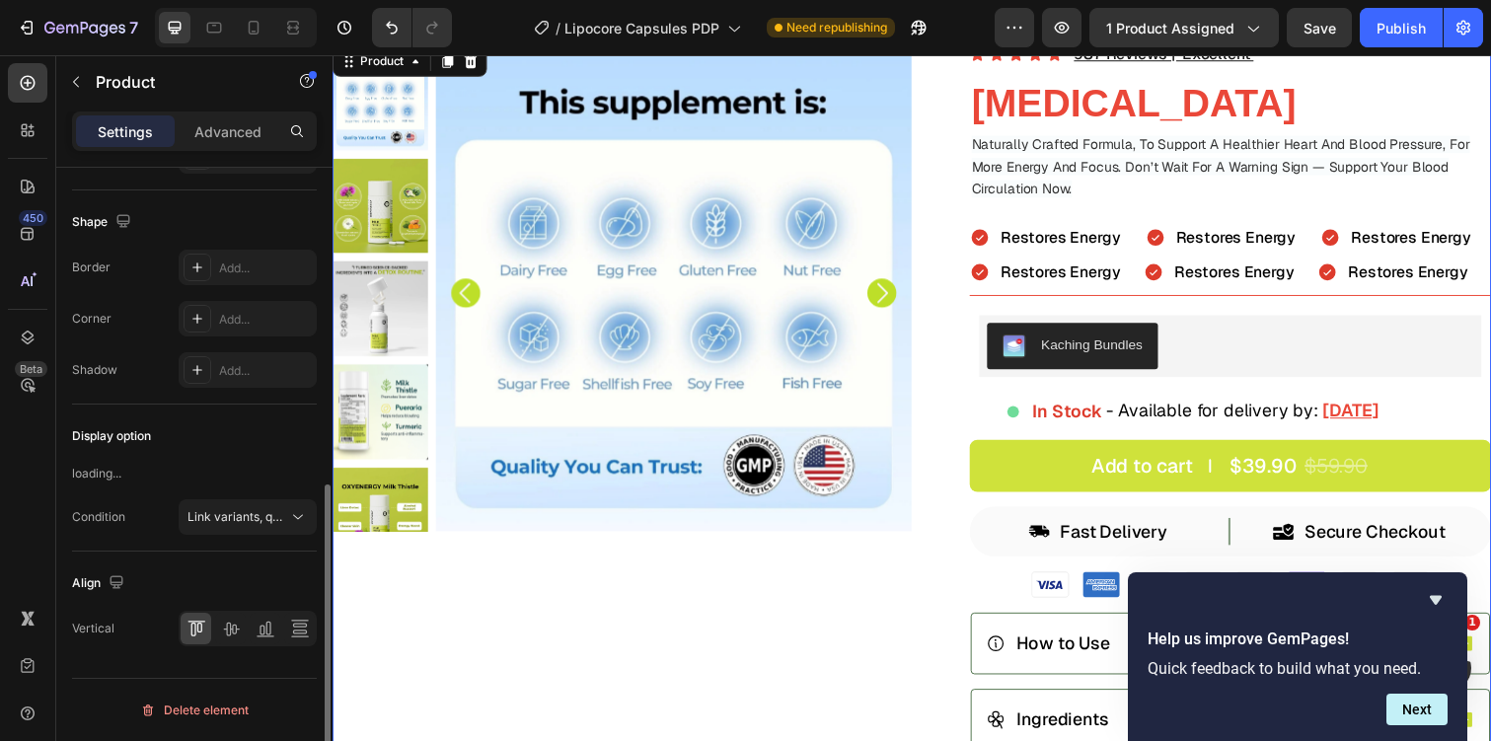
scroll to position [0, 0]
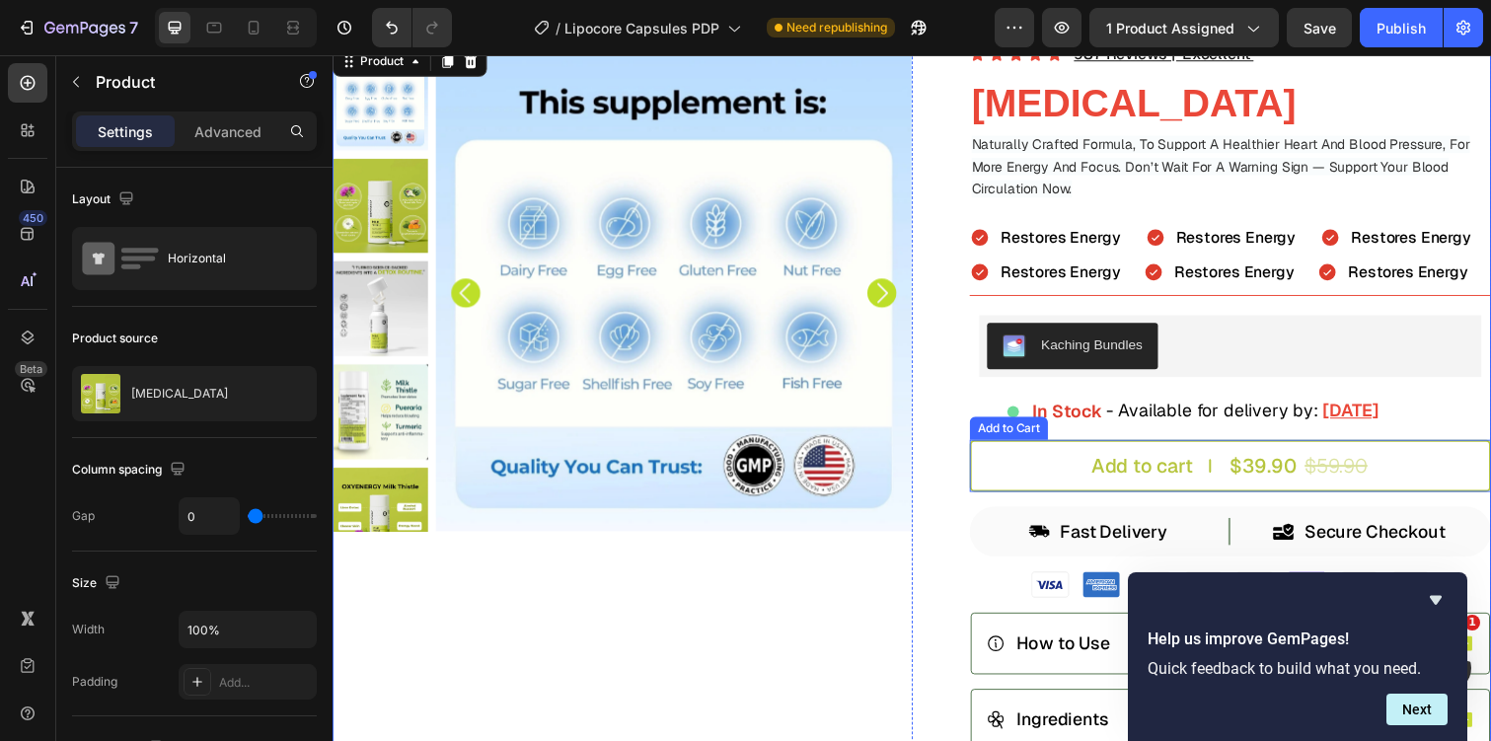
click at [1053, 471] on button "Add to cart $39.90 $59.90" at bounding box center [1250, 475] width 533 height 53
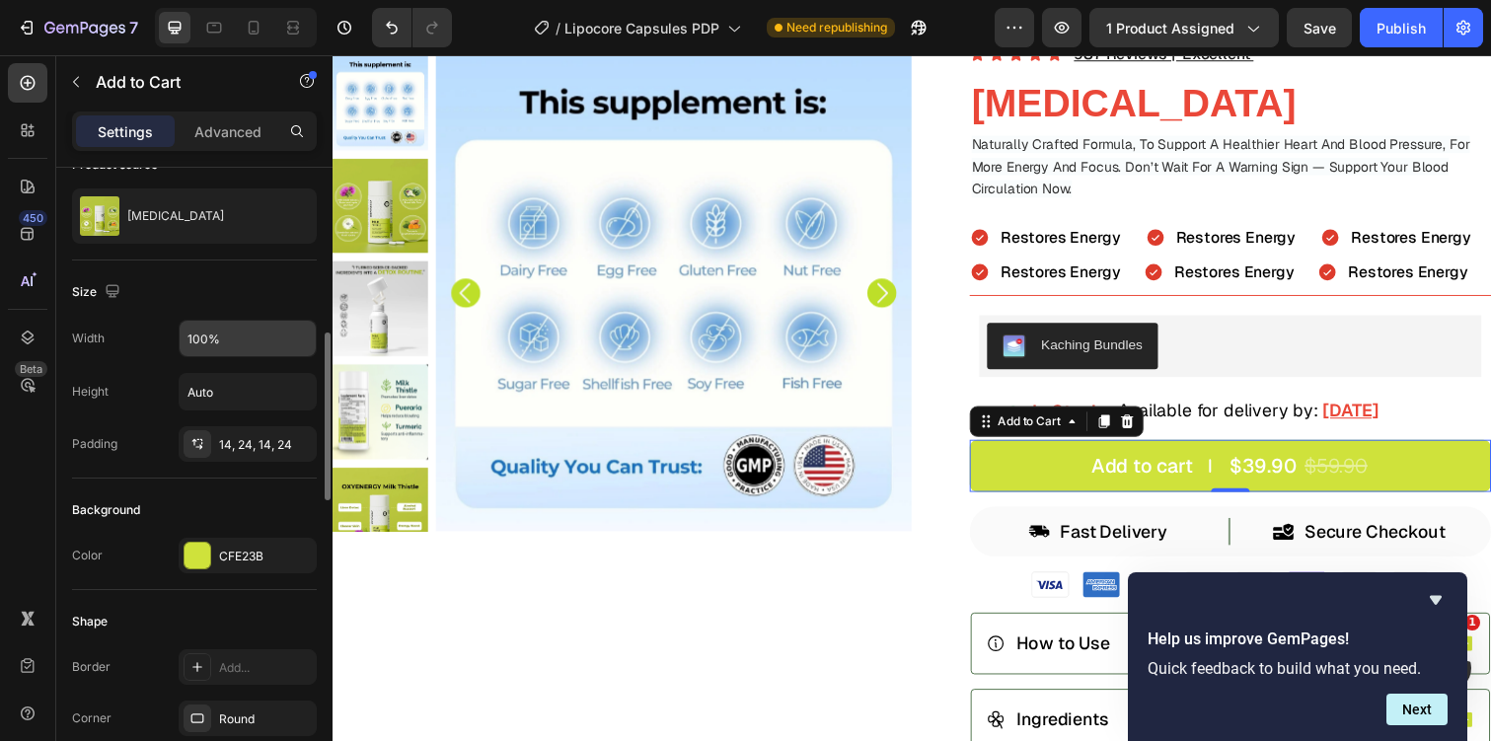
scroll to position [267, 0]
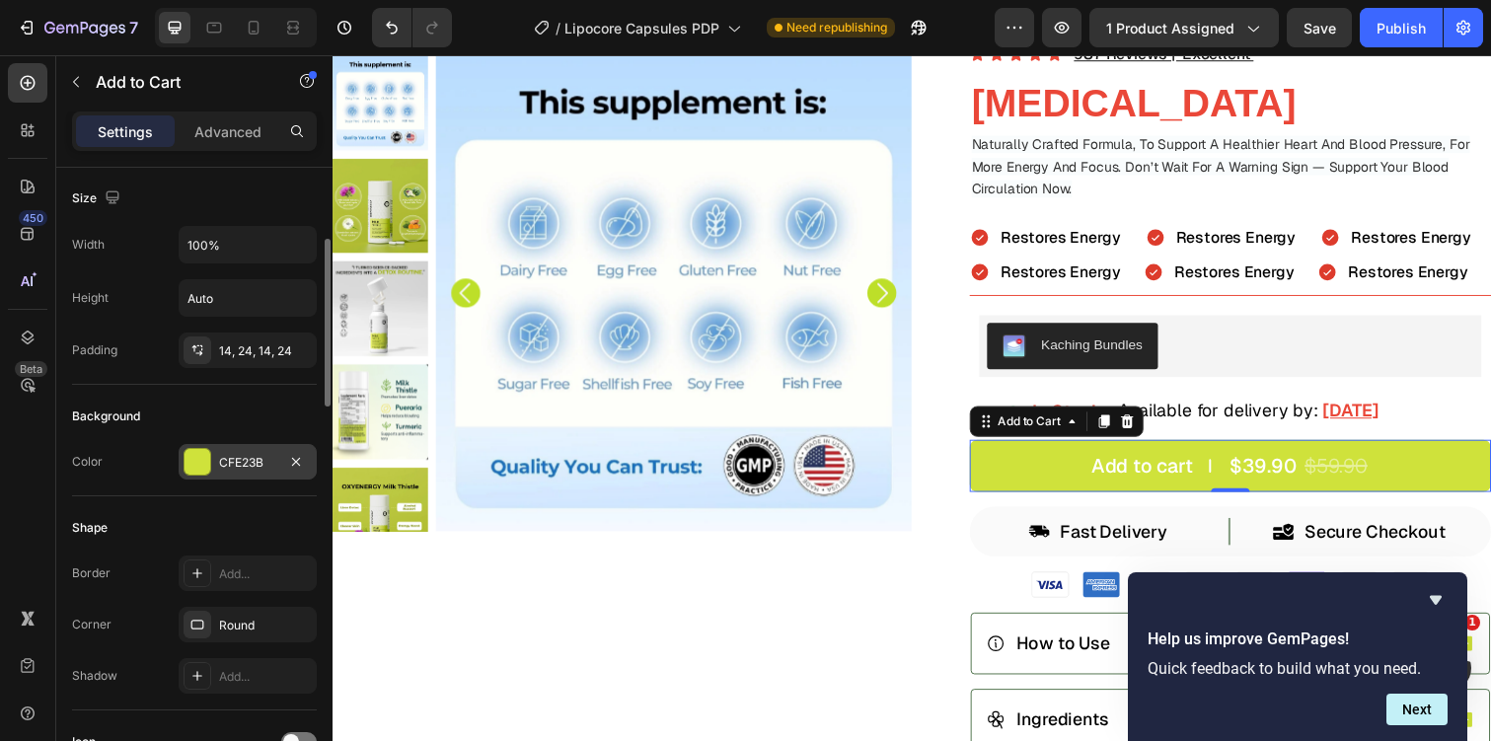
click at [246, 471] on div "CFE23B" at bounding box center [247, 463] width 57 height 18
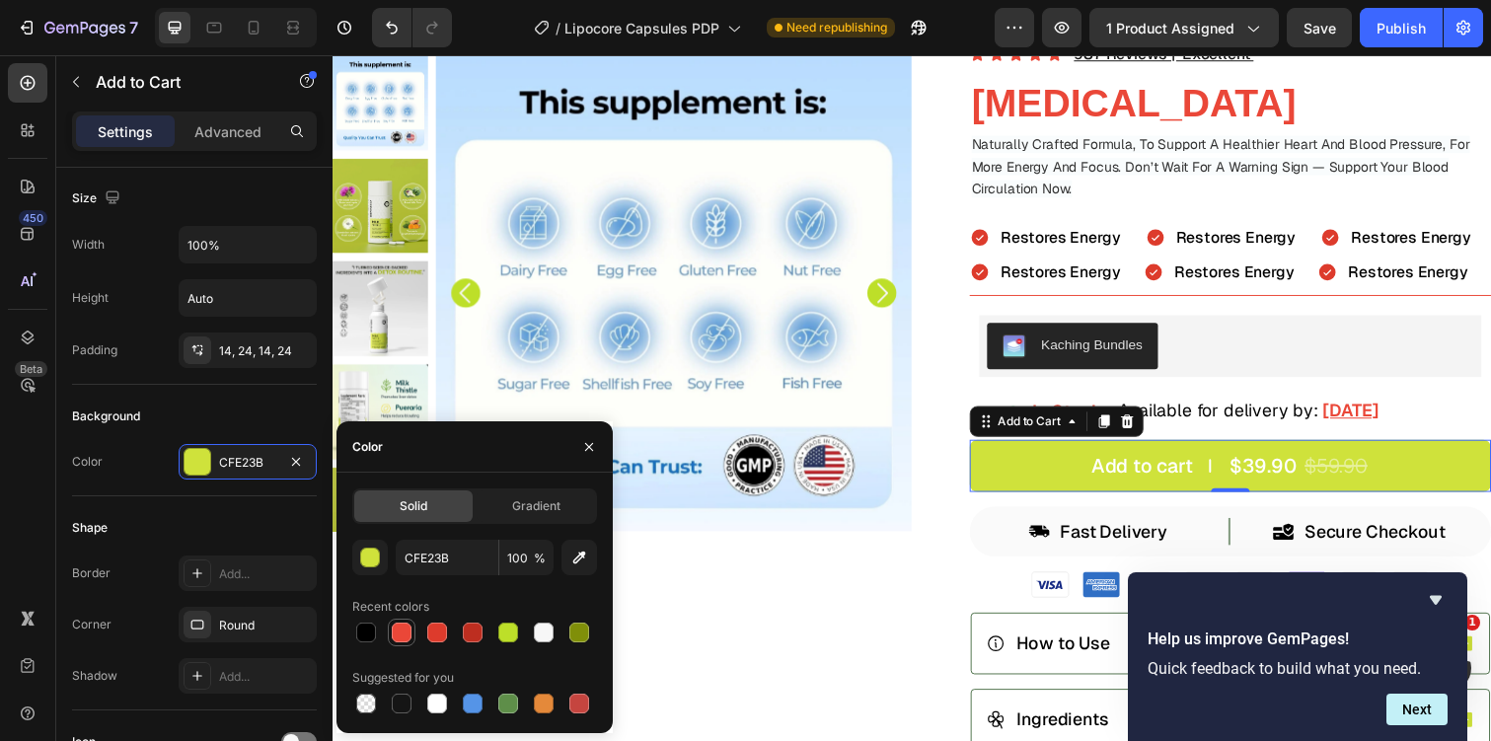
click at [408, 638] on div at bounding box center [402, 633] width 20 height 20
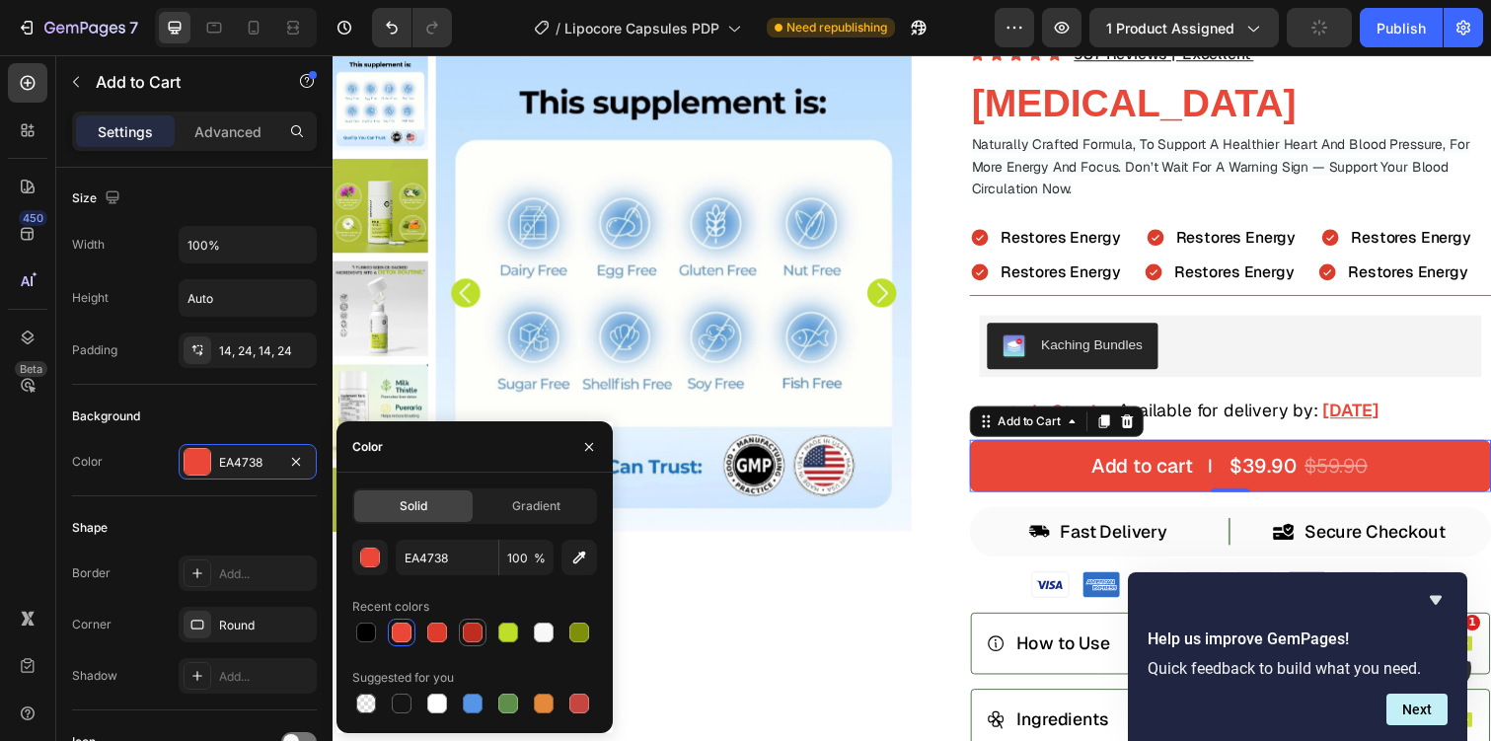
click at [460, 629] on div at bounding box center [473, 633] width 28 height 28
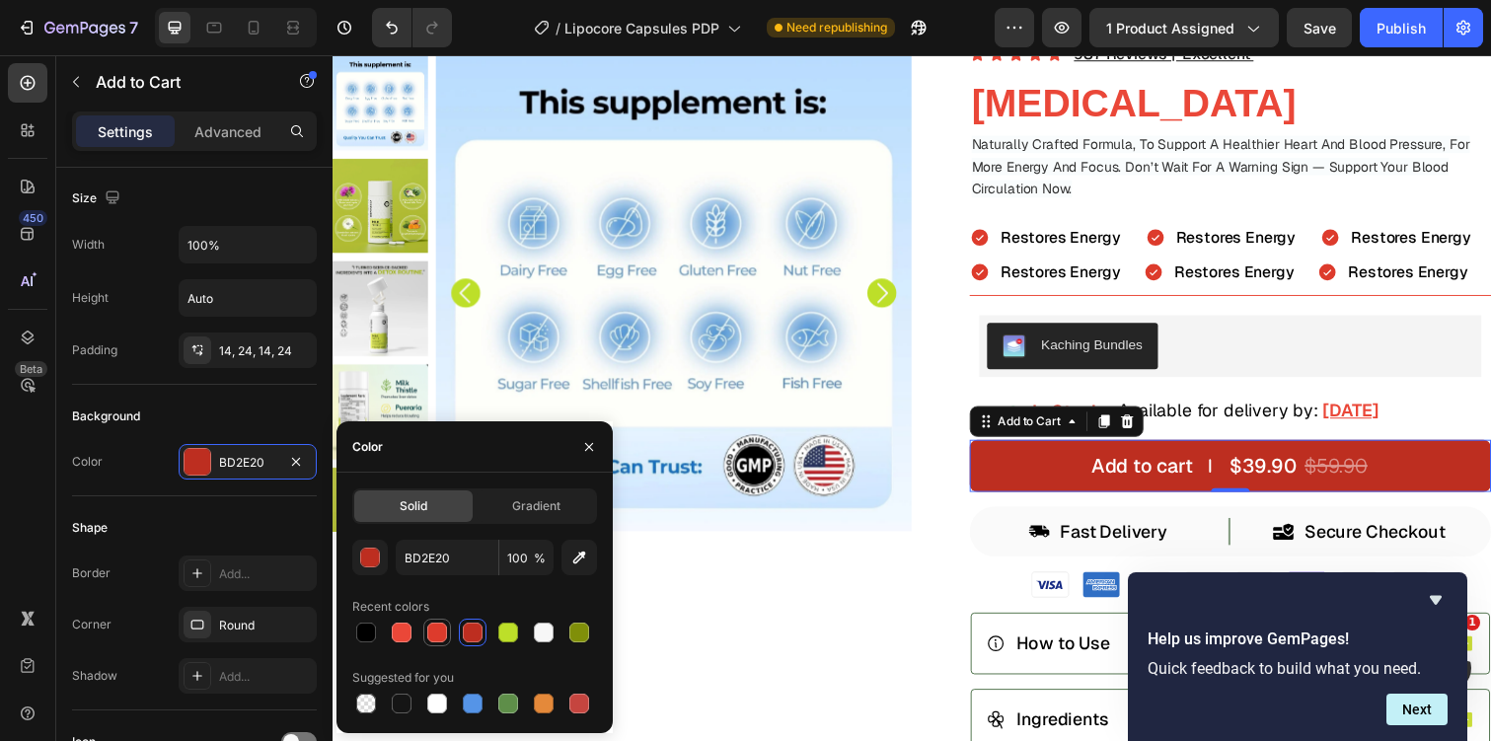
click at [434, 630] on div at bounding box center [437, 633] width 20 height 20
type input "DD3B2C"
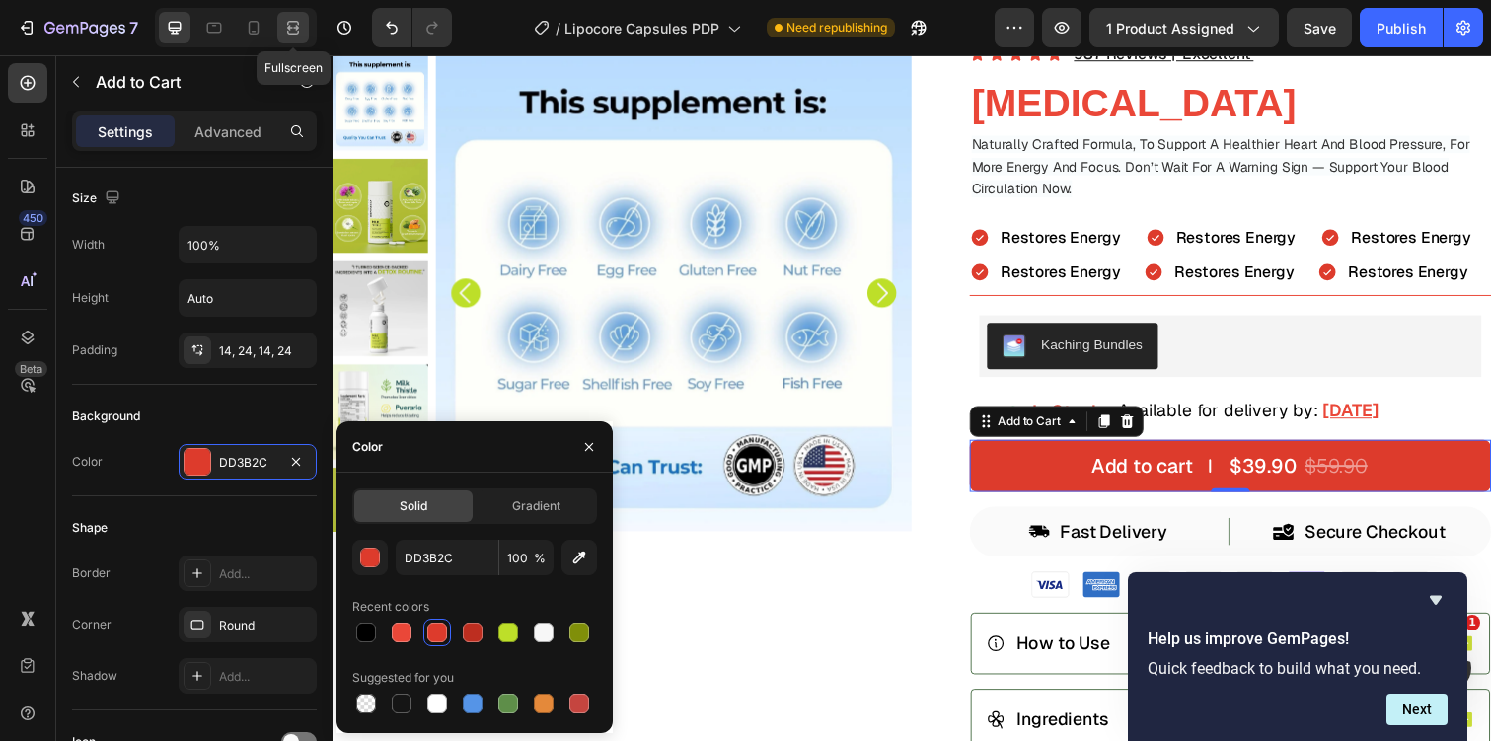
click at [281, 24] on div at bounding box center [293, 28] width 32 height 32
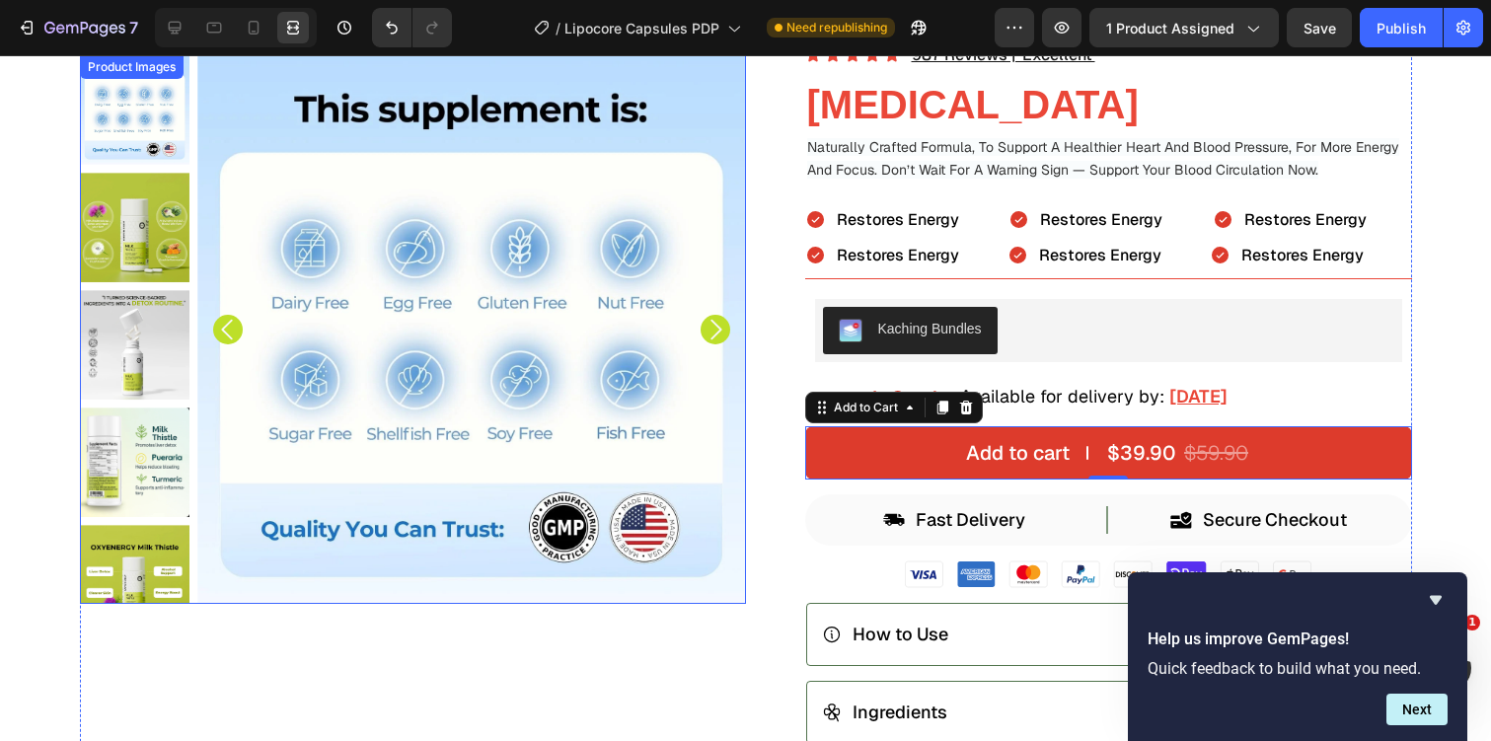
click at [630, 269] on img at bounding box center [471, 329] width 549 height 549
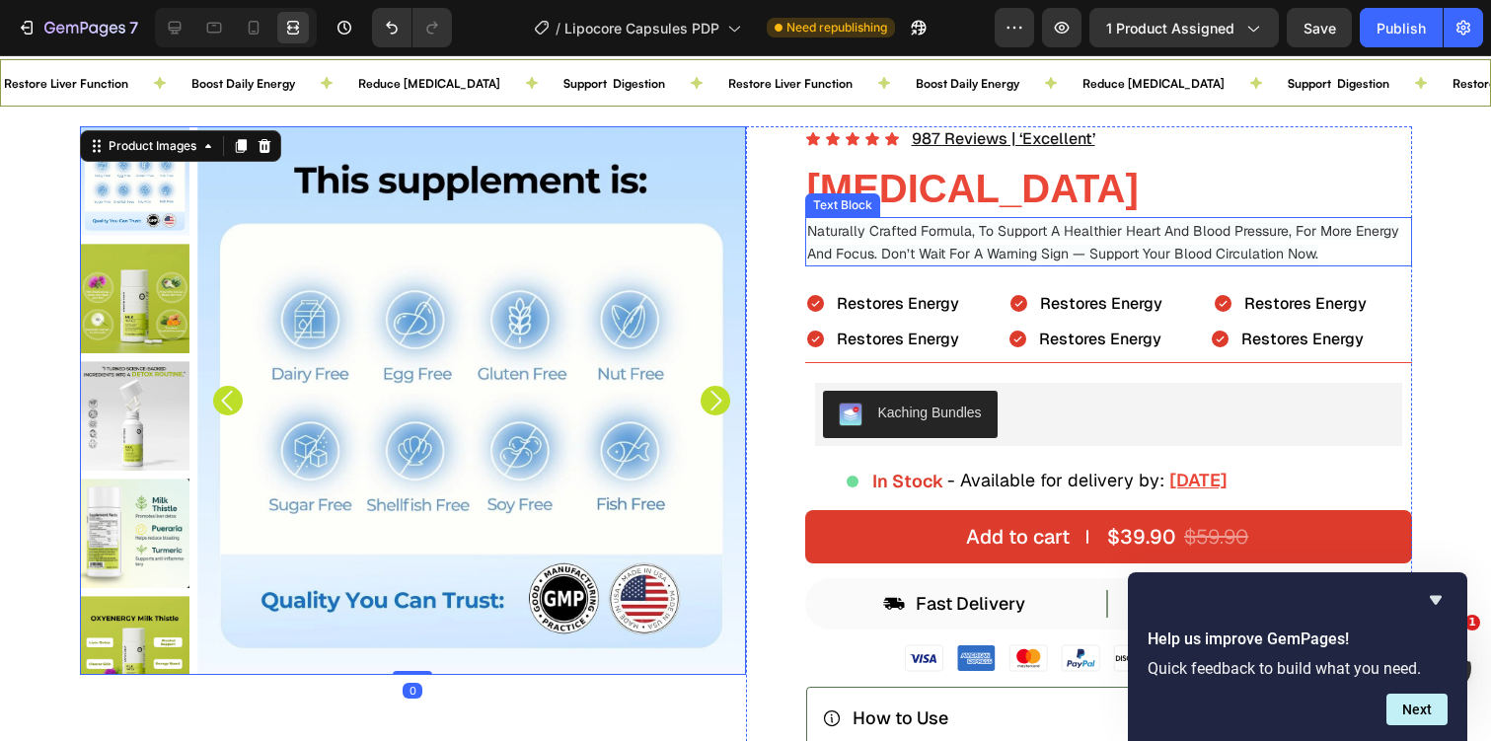
scroll to position [28, 0]
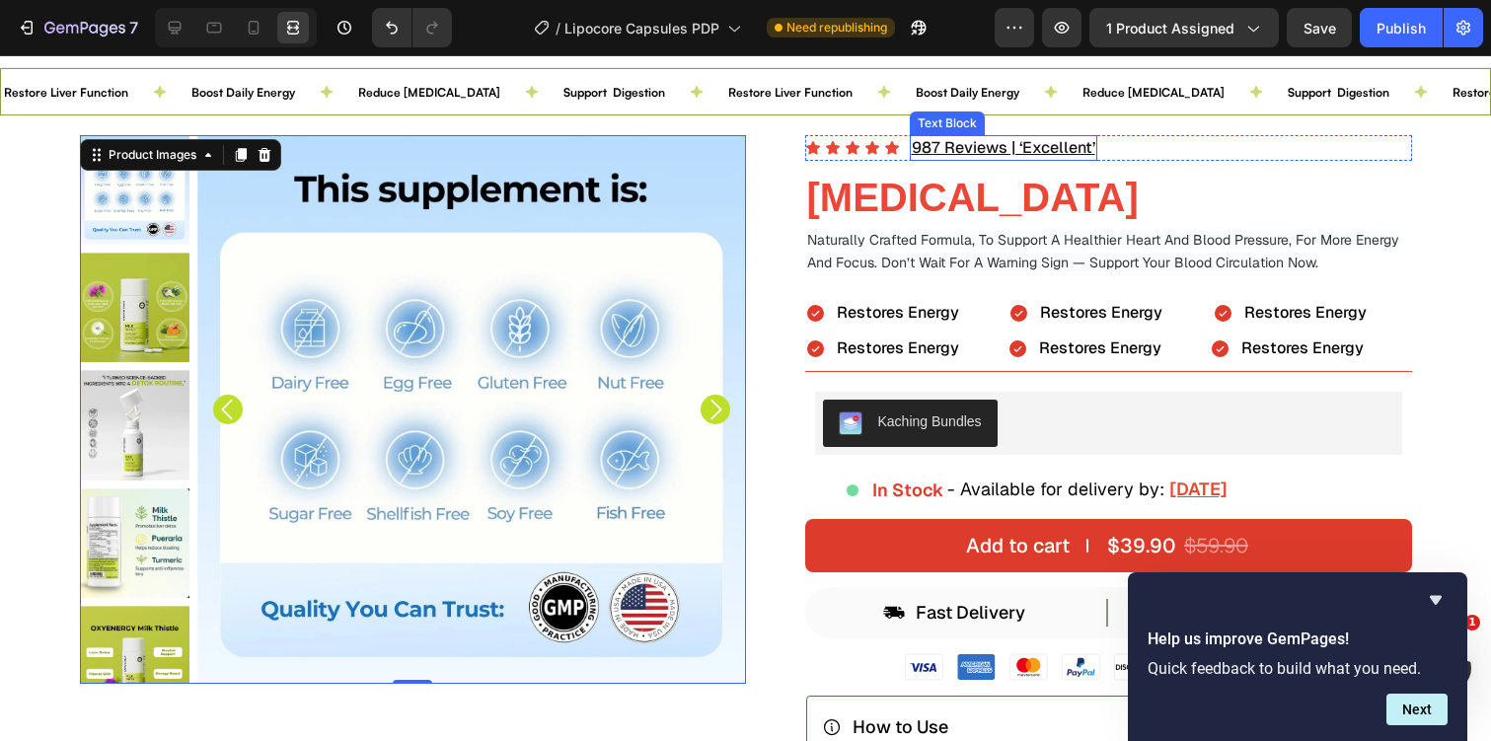
click at [1059, 148] on u "987 Reviews | ‘Excellent’" at bounding box center [1004, 147] width 184 height 21
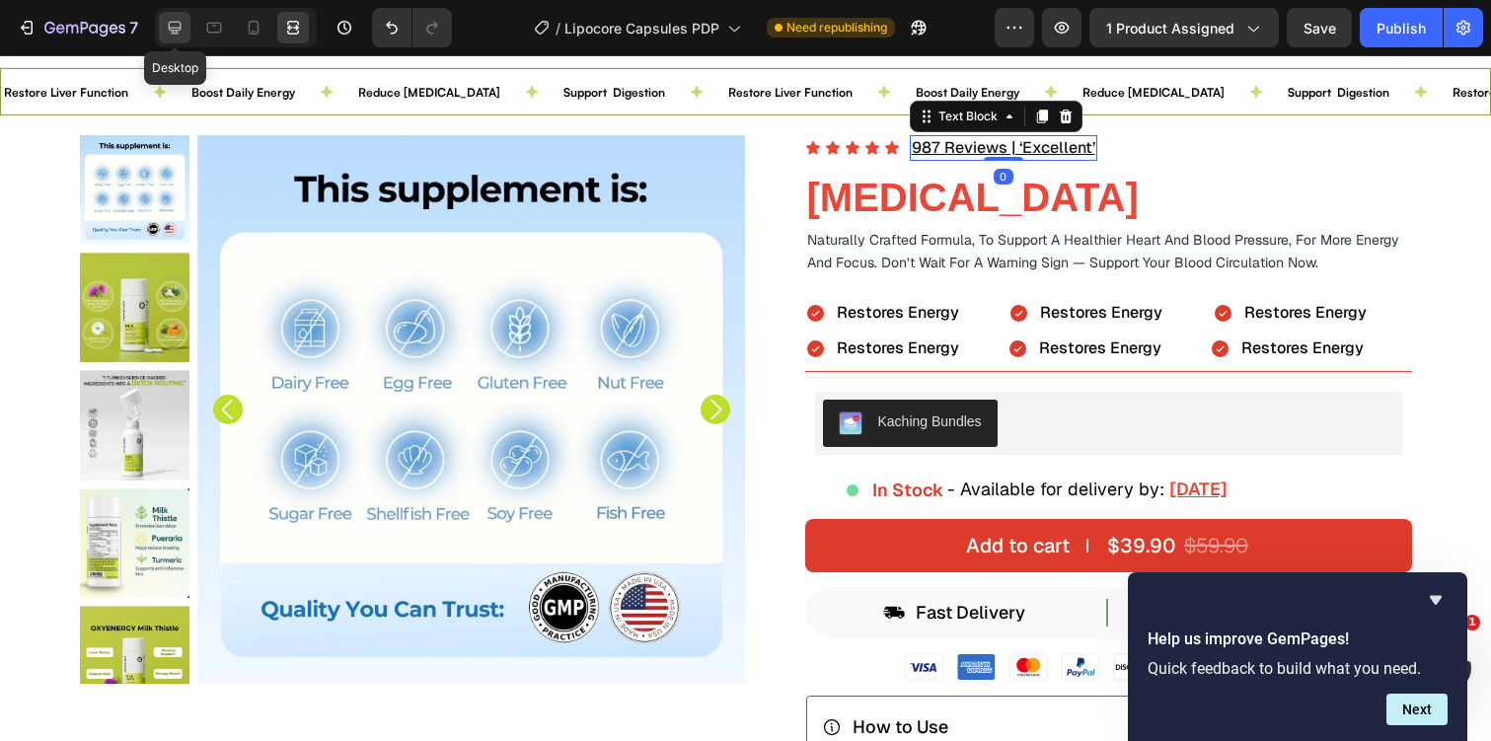
click at [186, 27] on div at bounding box center [175, 28] width 32 height 32
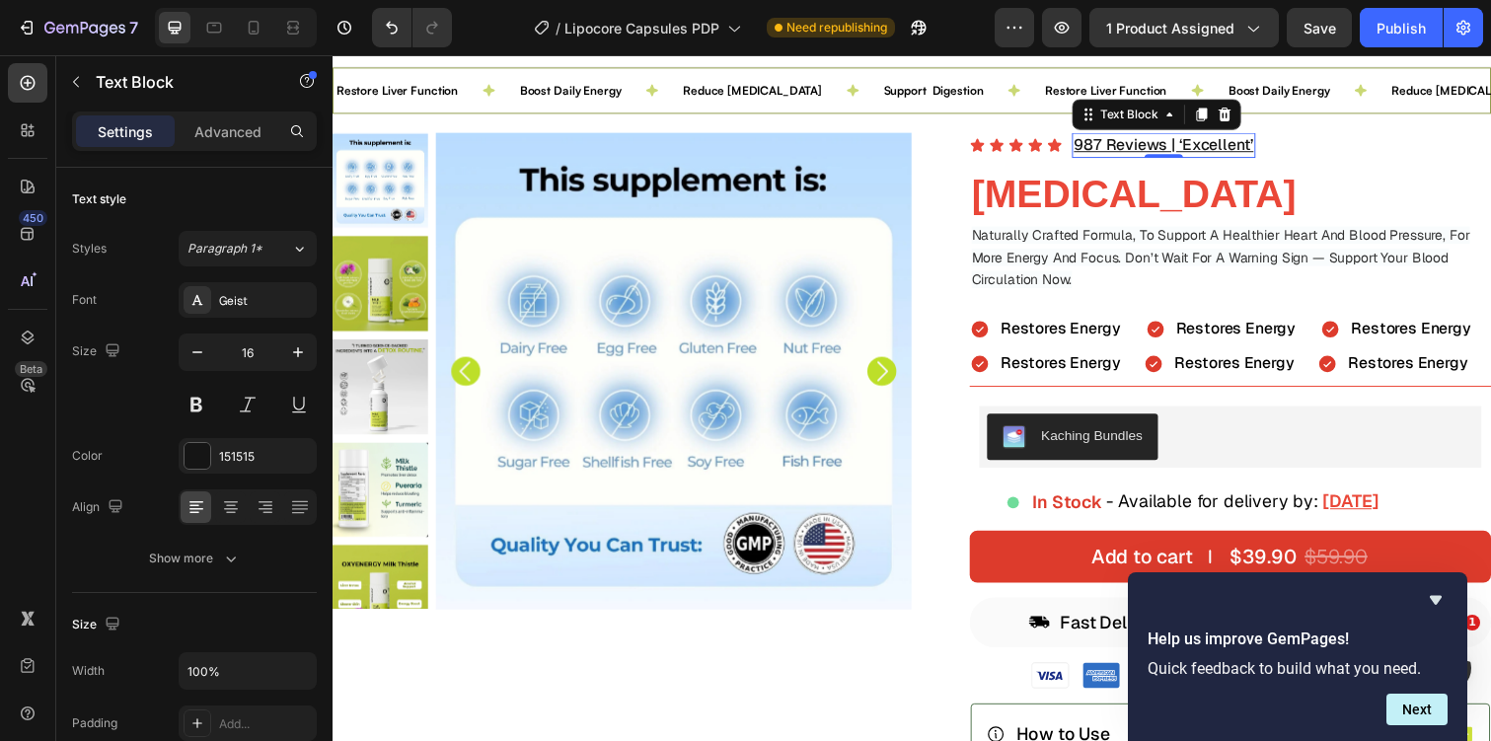
click at [1150, 139] on u "987 Reviews | ‘Excellent’" at bounding box center [1182, 147] width 184 height 21
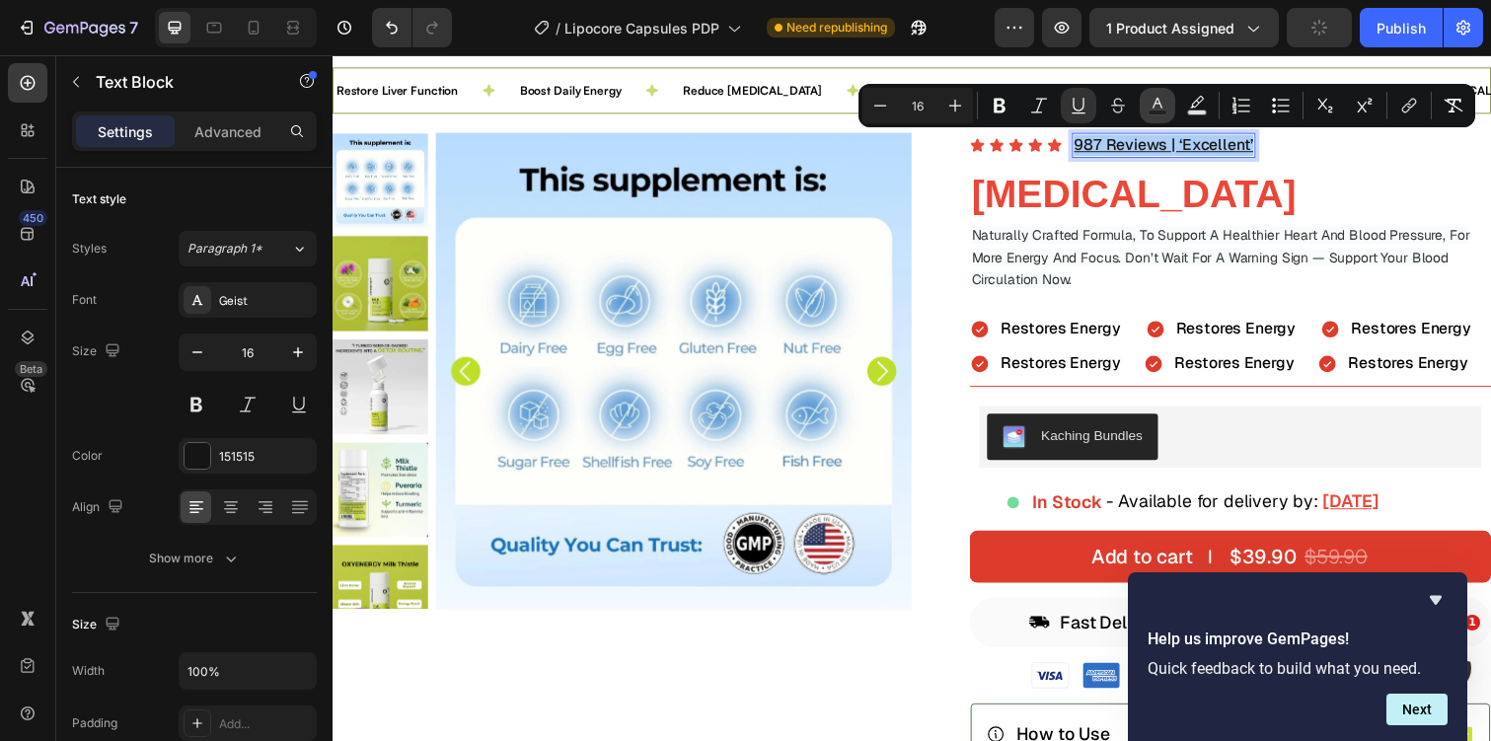
click at [1156, 111] on rect "Editor contextual toolbar" at bounding box center [1158, 113] width 19 height 5
type input "151515"
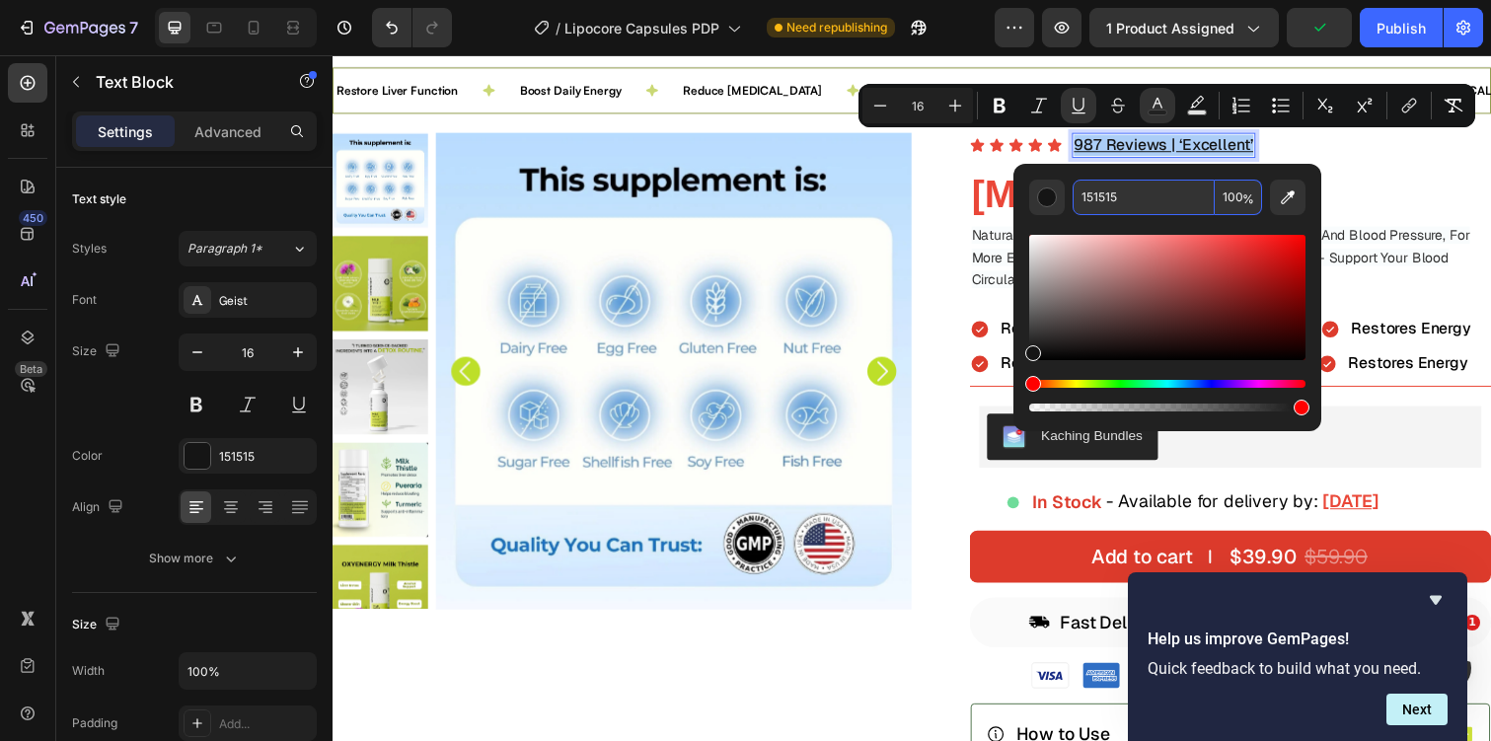
click at [1104, 191] on input "151515" at bounding box center [1144, 198] width 142 height 36
paste input "Naturally Crafted Formula, To Support A Healthier Heart And Blood Pressure, For…"
type input "Naturally Crafted Formula, To Support A Healthier Heart And Blood Pressure, For…"
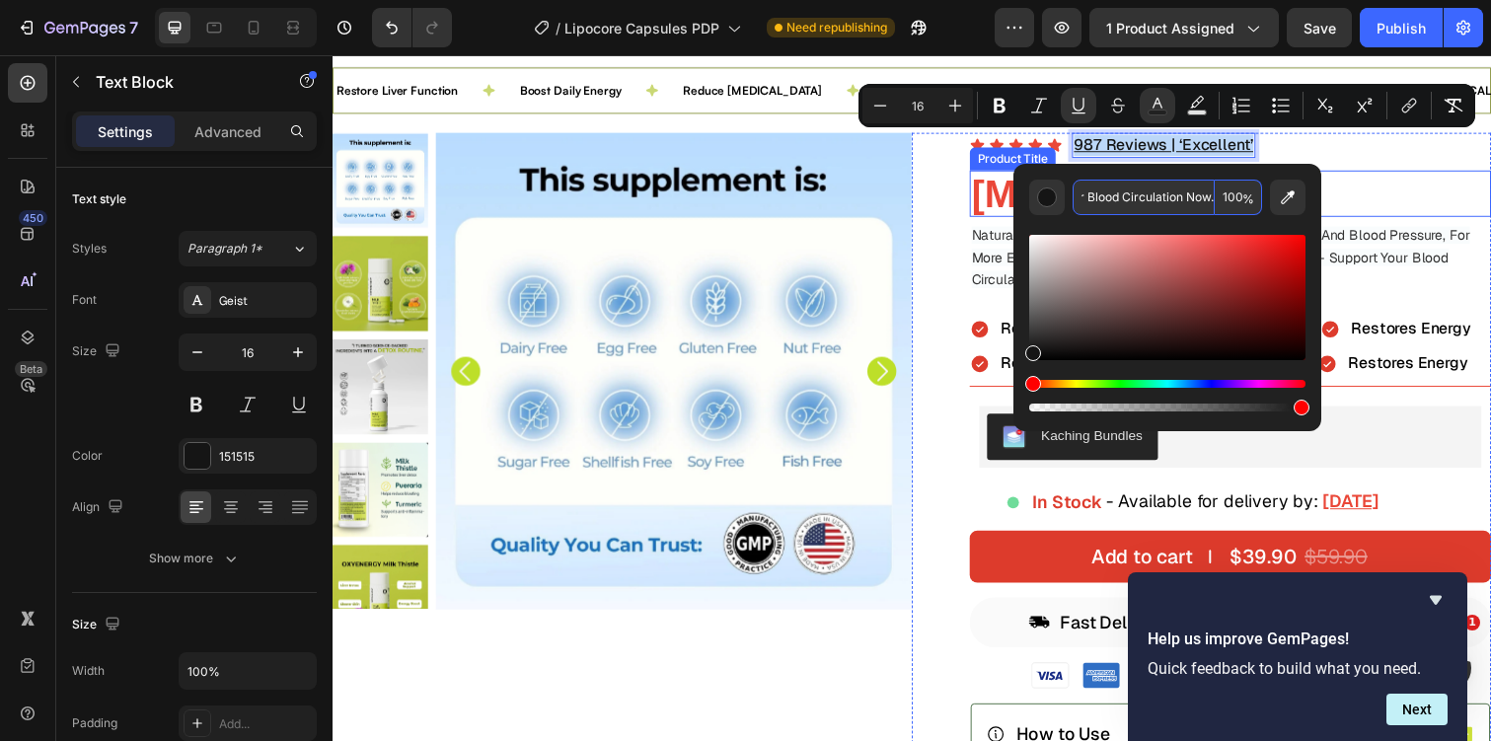
click at [1420, 178] on h2 "[MEDICAL_DATA]" at bounding box center [1250, 197] width 533 height 47
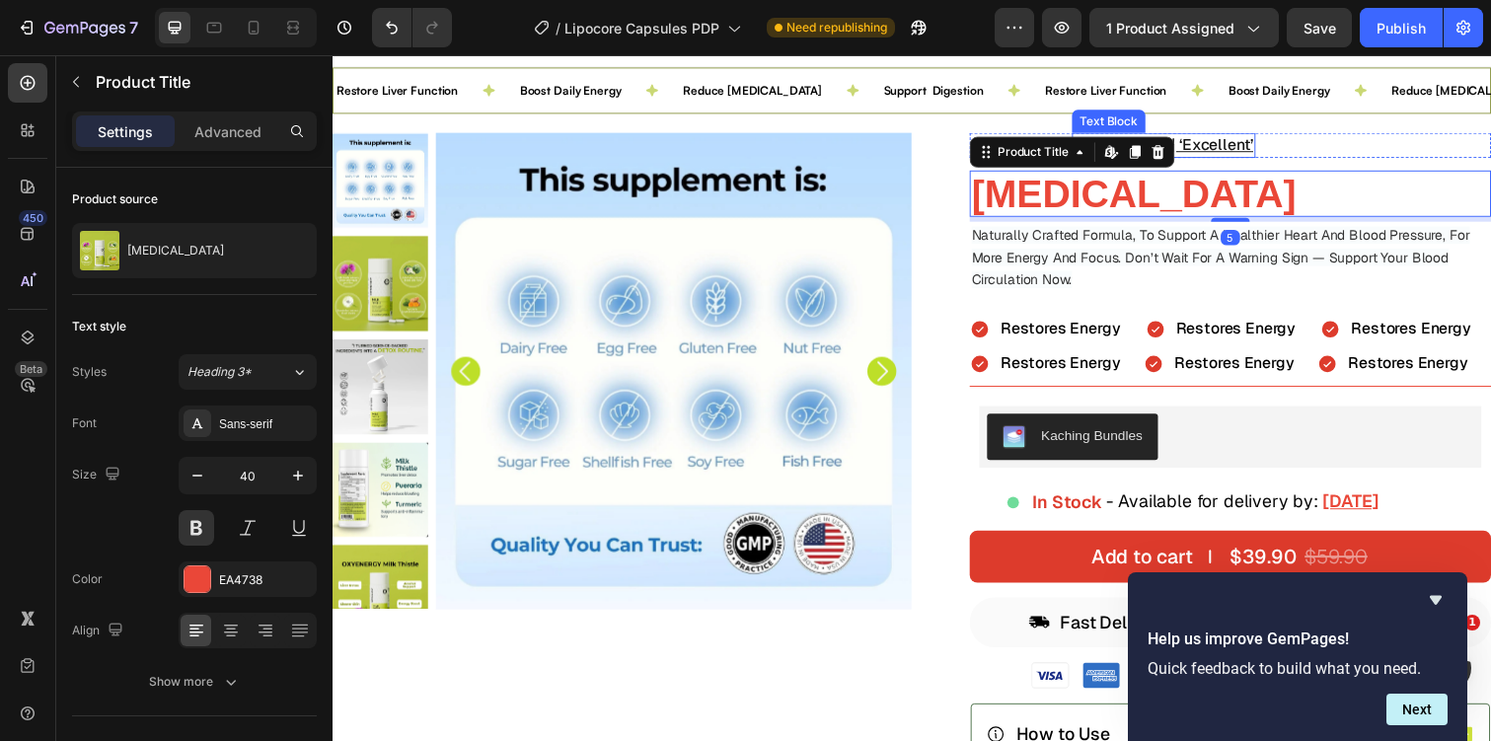
click at [1228, 151] on u "987 Reviews | ‘Excellent’" at bounding box center [1182, 147] width 184 height 21
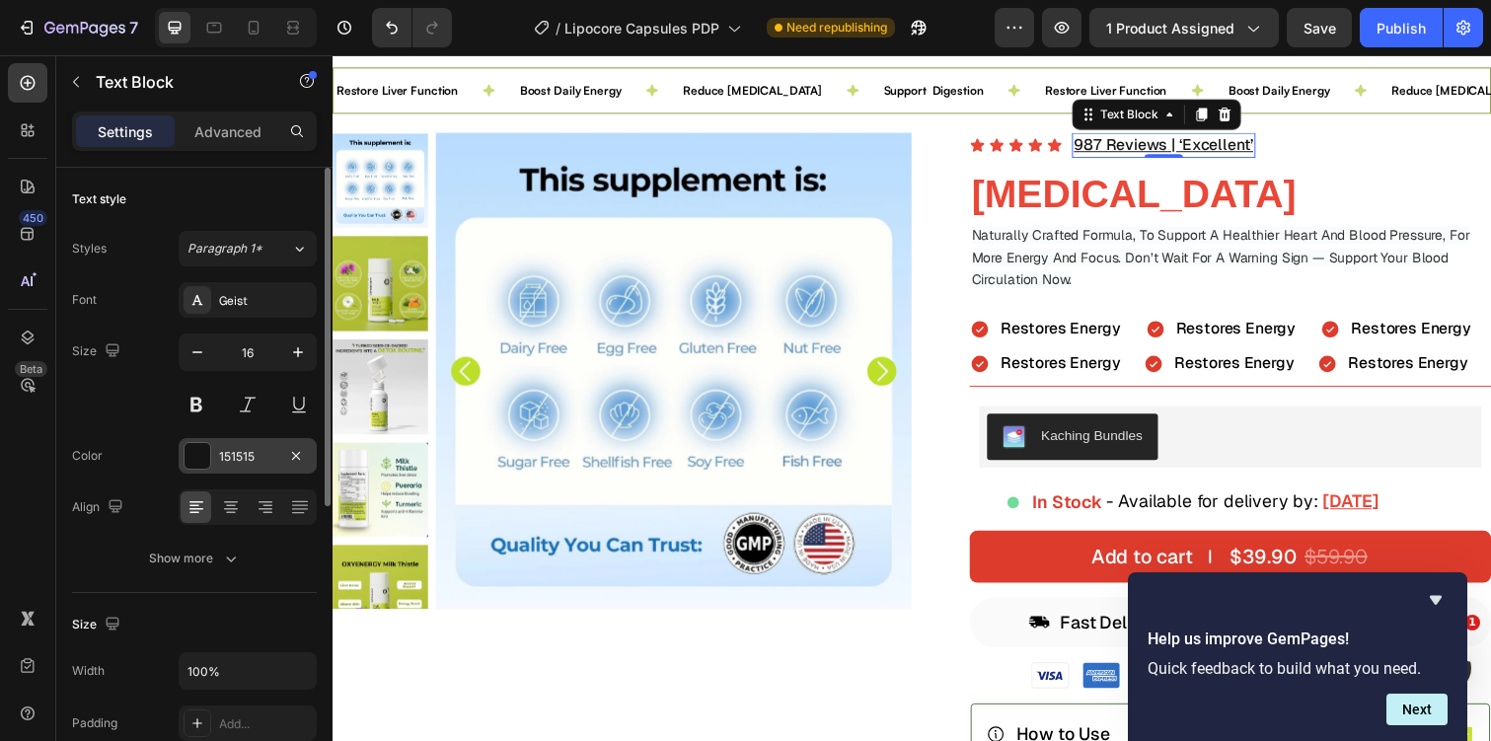
click at [214, 458] on div "151515" at bounding box center [248, 456] width 138 height 36
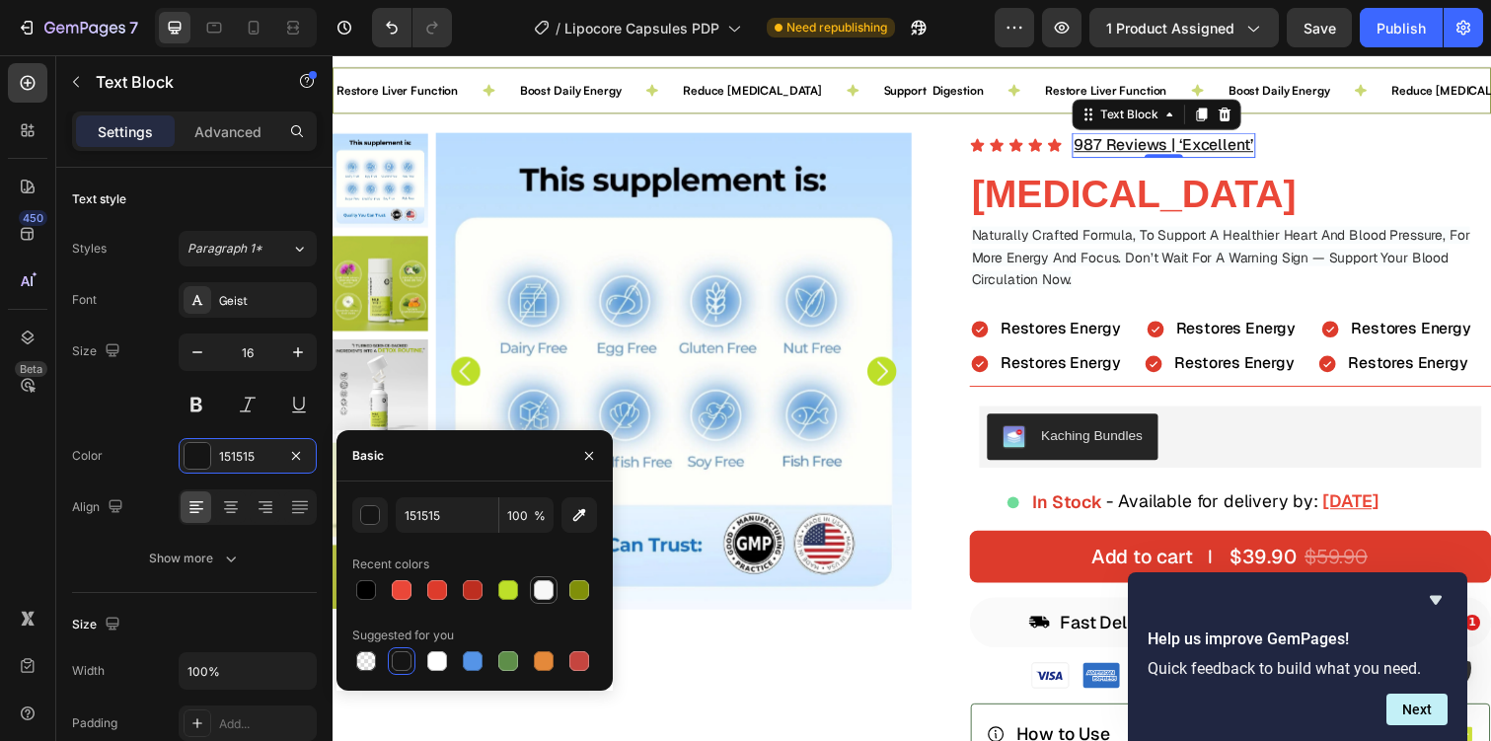
click at [543, 587] on div at bounding box center [544, 590] width 20 height 20
click at [358, 586] on div at bounding box center [366, 590] width 20 height 20
type input "000000"
click at [1125, 333] on span "Restores Energy" at bounding box center [1076, 335] width 122 height 21
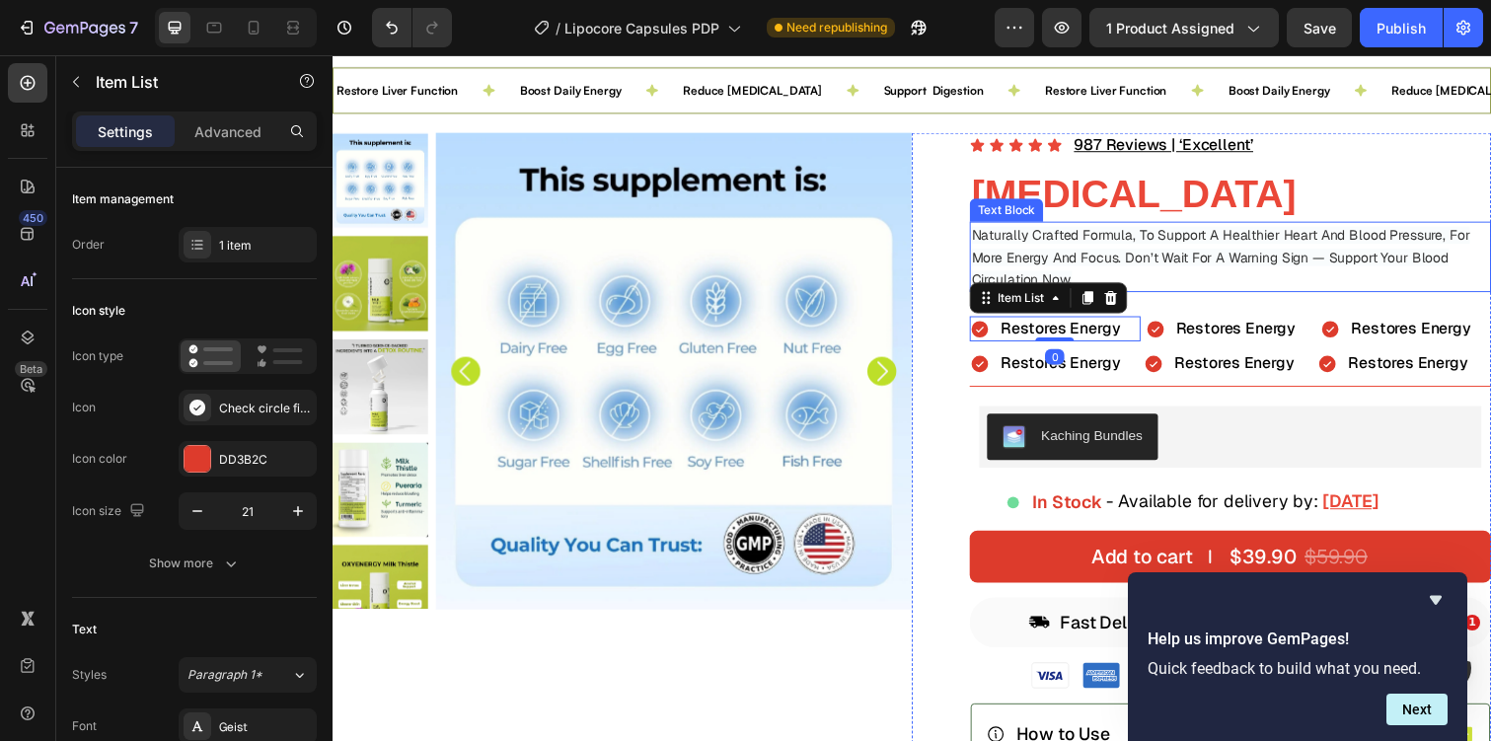
click at [1325, 231] on span "Naturally Crafted Formula, To Support A Healthier Heart And Blood Pressure, For…" at bounding box center [1240, 262] width 509 height 63
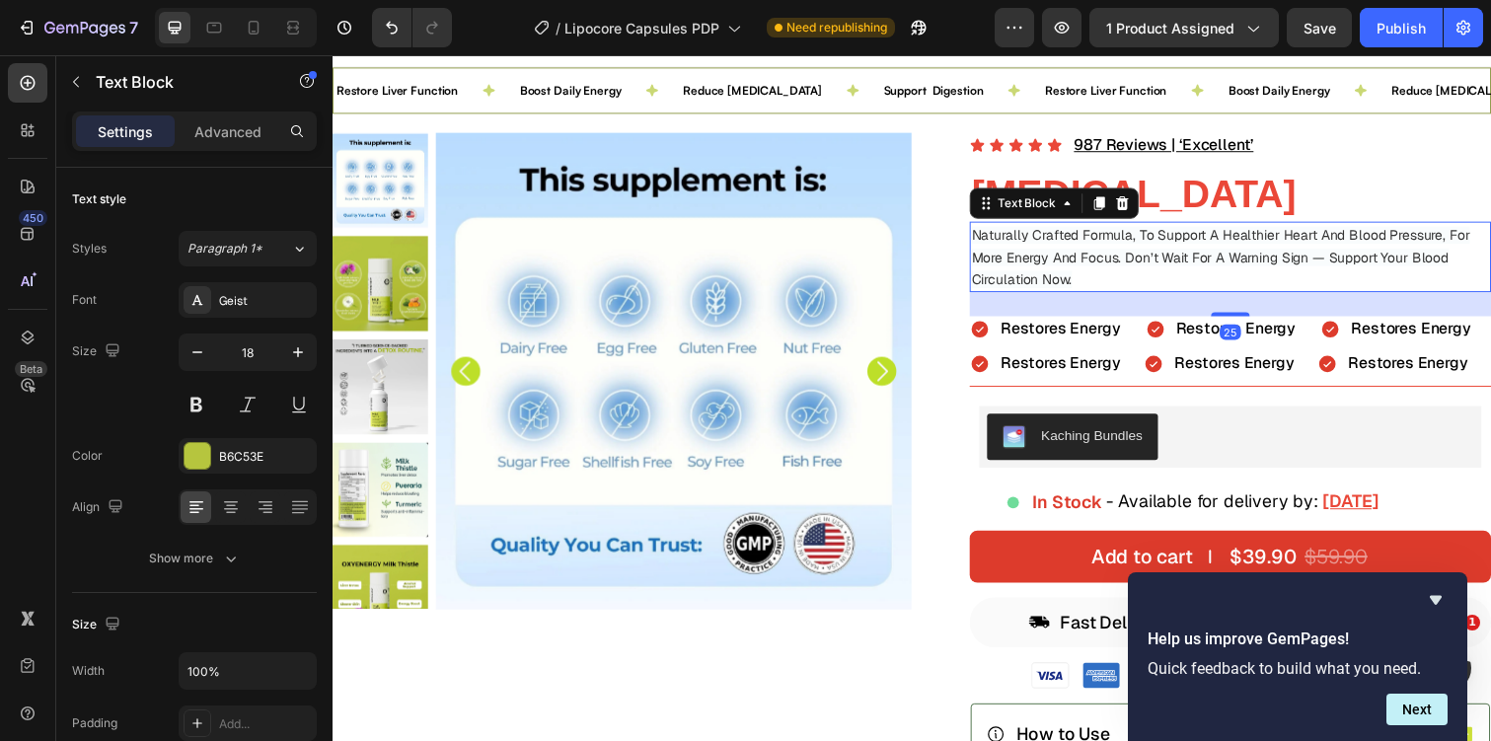
click at [1189, 262] on span "Naturally Crafted Formula, To Support A Healthier Heart And Blood Pressure, For…" at bounding box center [1240, 262] width 509 height 63
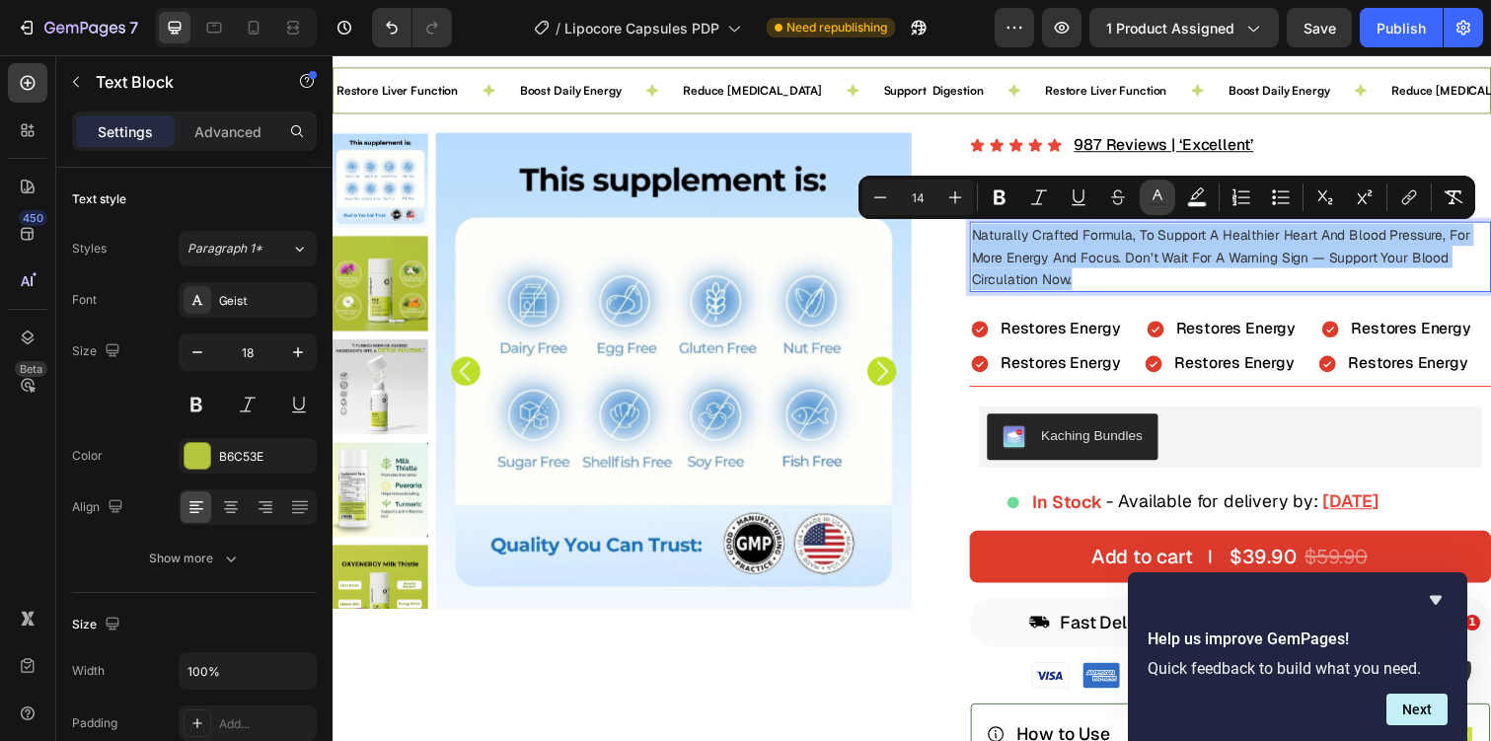
click at [1160, 198] on icon "Editor contextual toolbar" at bounding box center [1158, 197] width 20 height 20
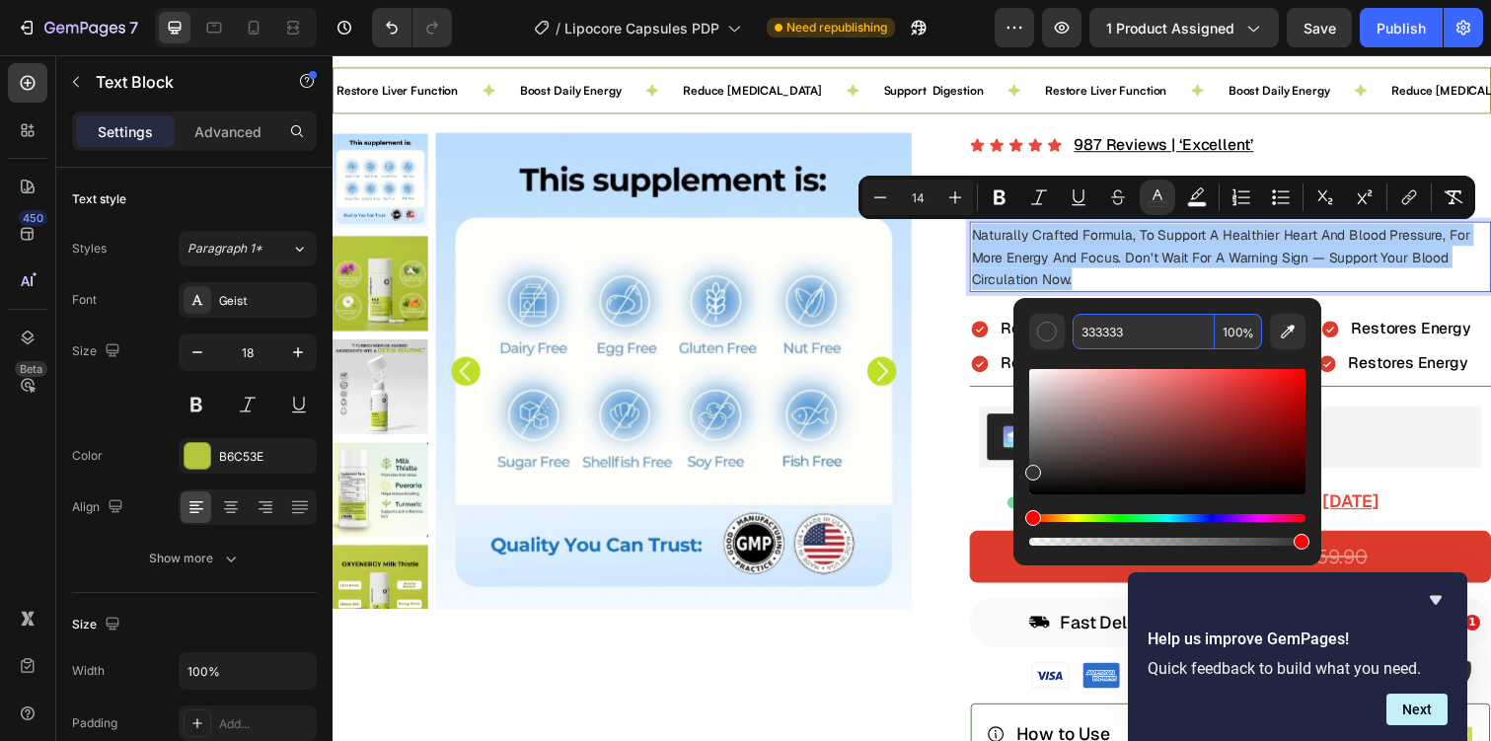
click at [1109, 331] on input "333333" at bounding box center [1144, 332] width 142 height 36
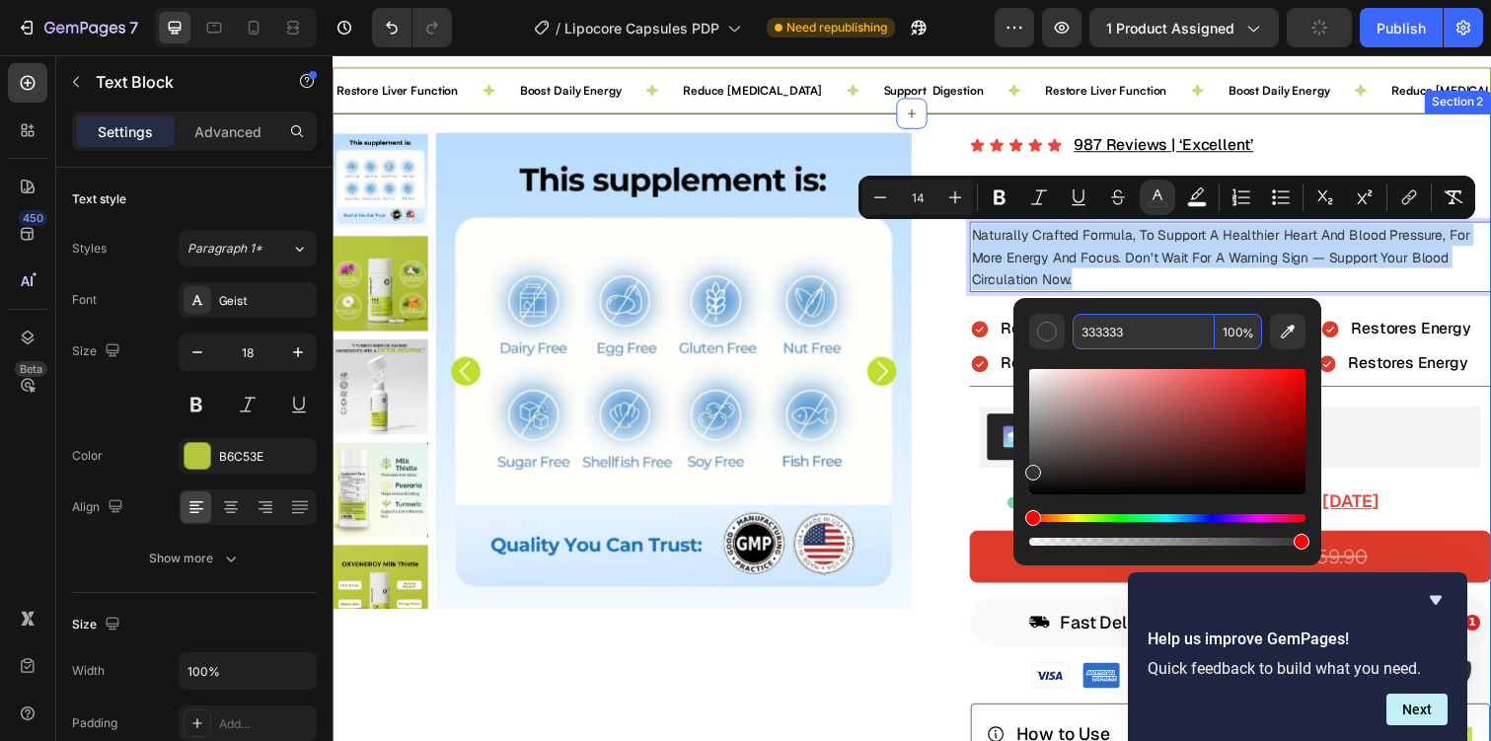
click at [1252, 131] on div "Product Images Icon Icon Icon Icon Icon Icon List 987 Reviews | ‘Excellent’ Tex…" at bounding box center [925, 589] width 1184 height 949
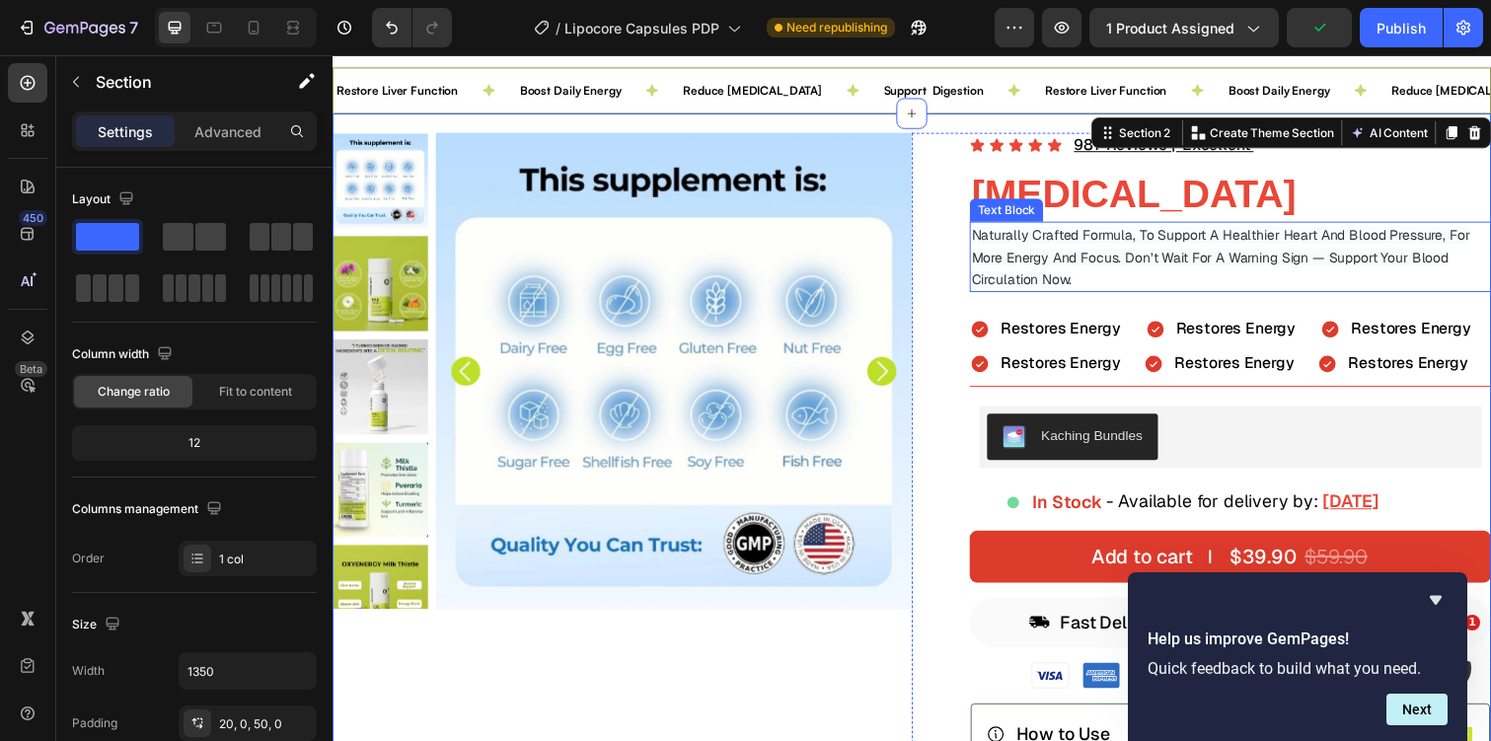
click at [1130, 266] on span "Naturally Crafted Formula, To Support A Healthier Heart And Blood Pressure, For…" at bounding box center [1240, 262] width 509 height 63
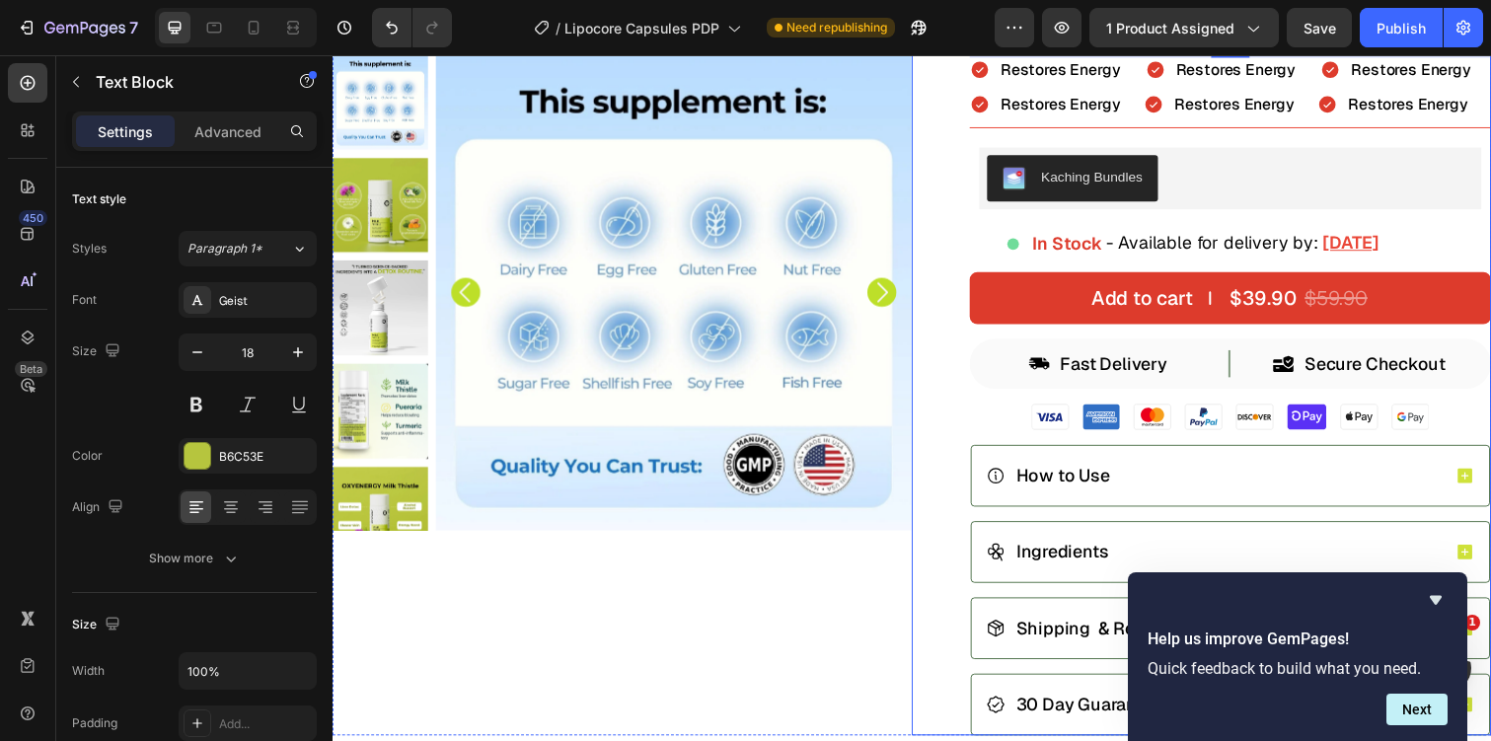
scroll to position [494, 0]
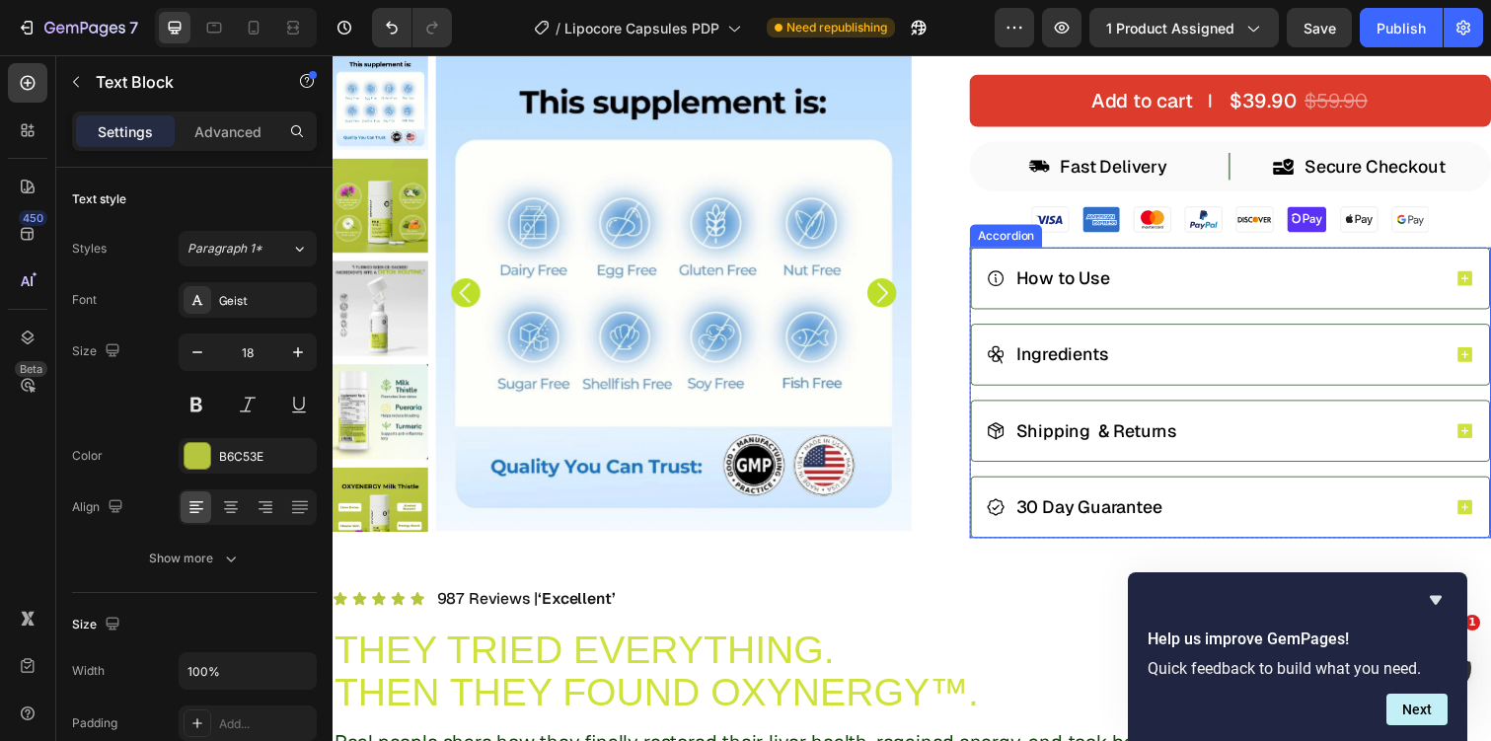
click at [1179, 277] on div "How to Use" at bounding box center [1233, 283] width 464 height 28
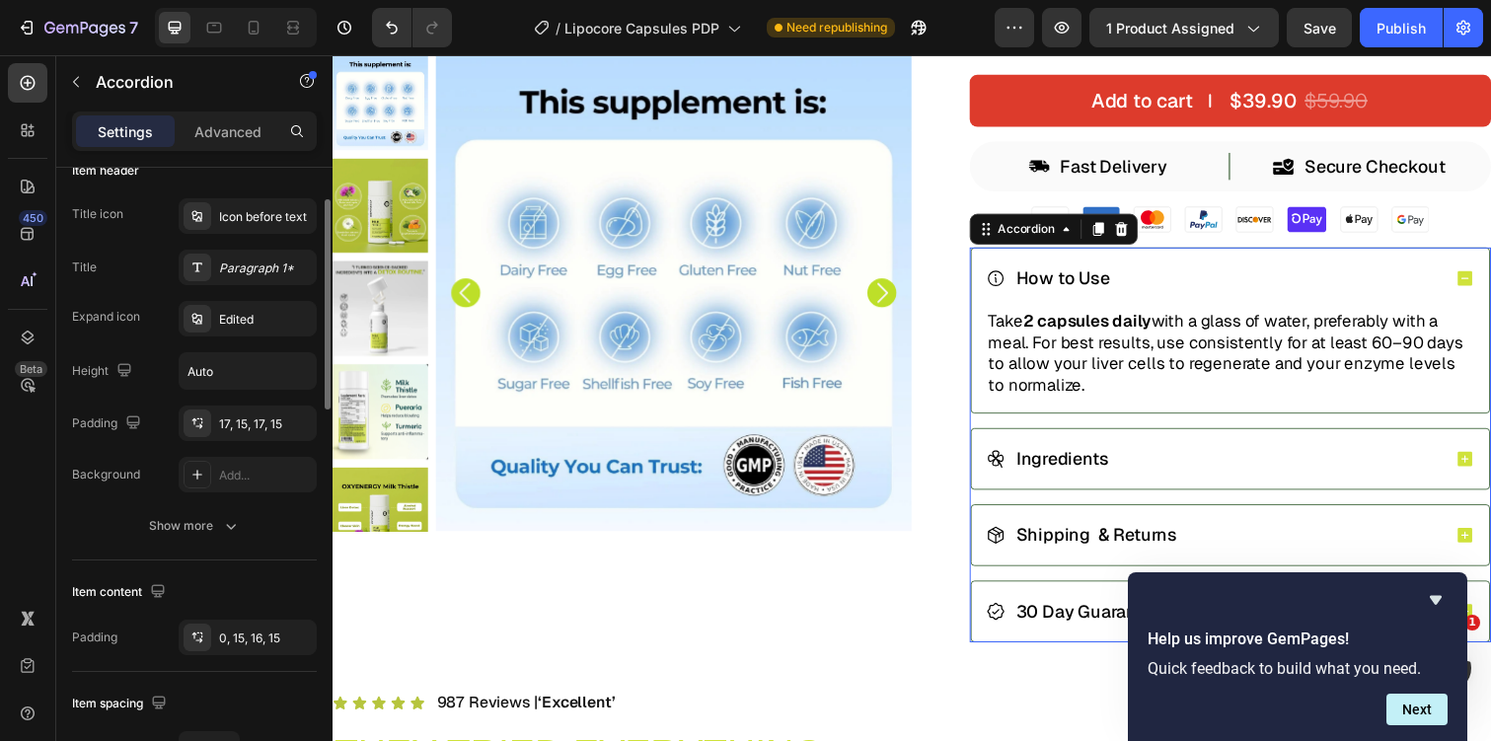
scroll to position [407, 0]
click at [241, 321] on div "Edited" at bounding box center [265, 319] width 93 height 18
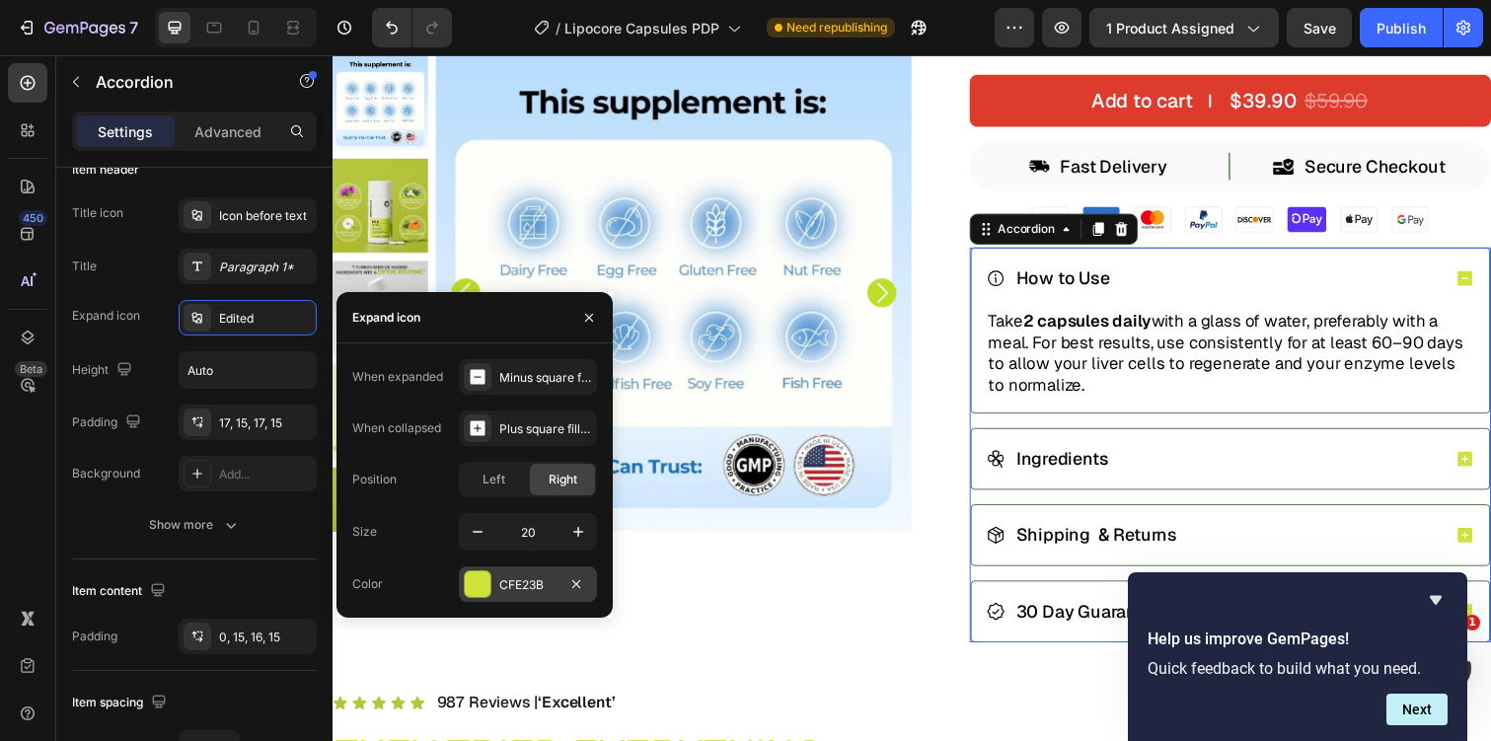
click at [525, 589] on div "CFE23B" at bounding box center [527, 585] width 57 height 18
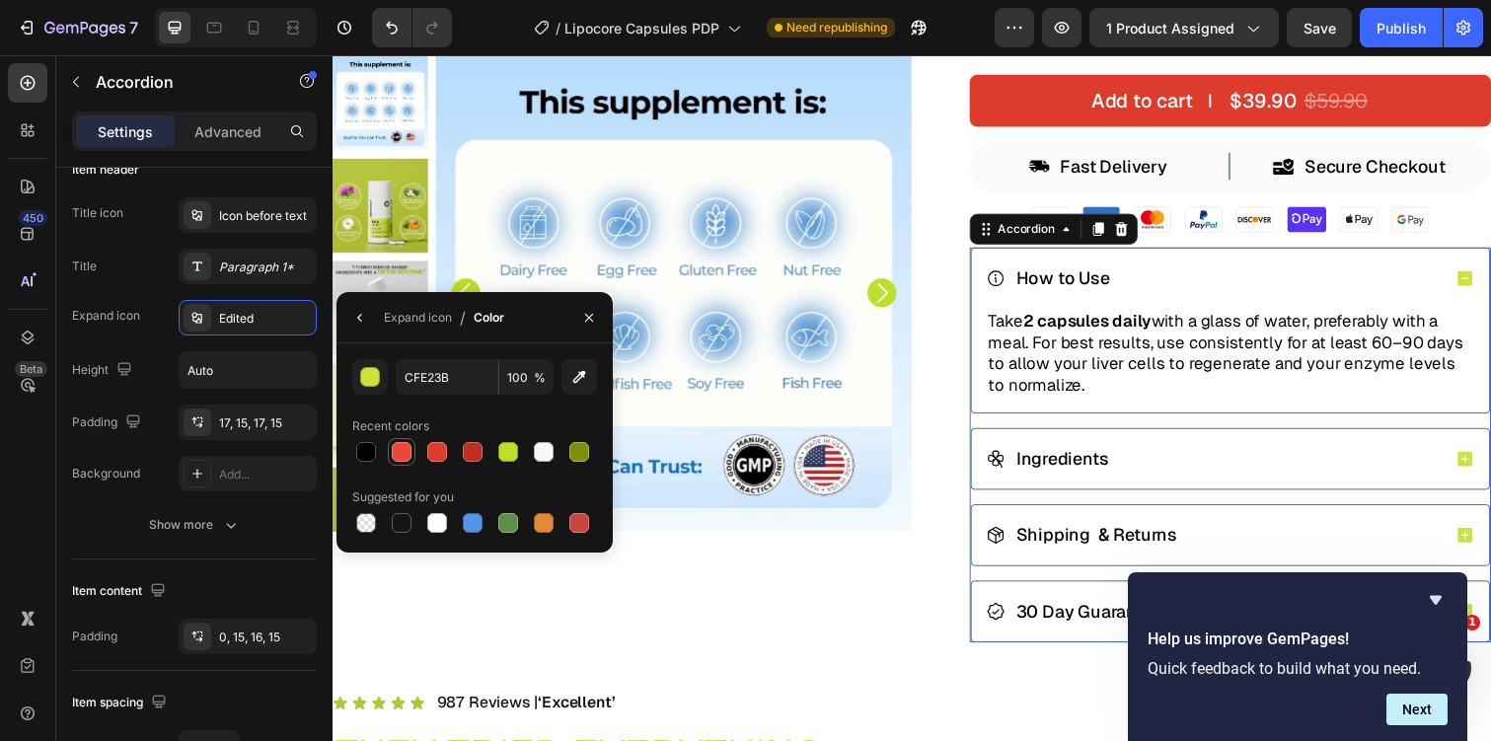
click at [406, 451] on div at bounding box center [402, 452] width 20 height 20
type input "EA4738"
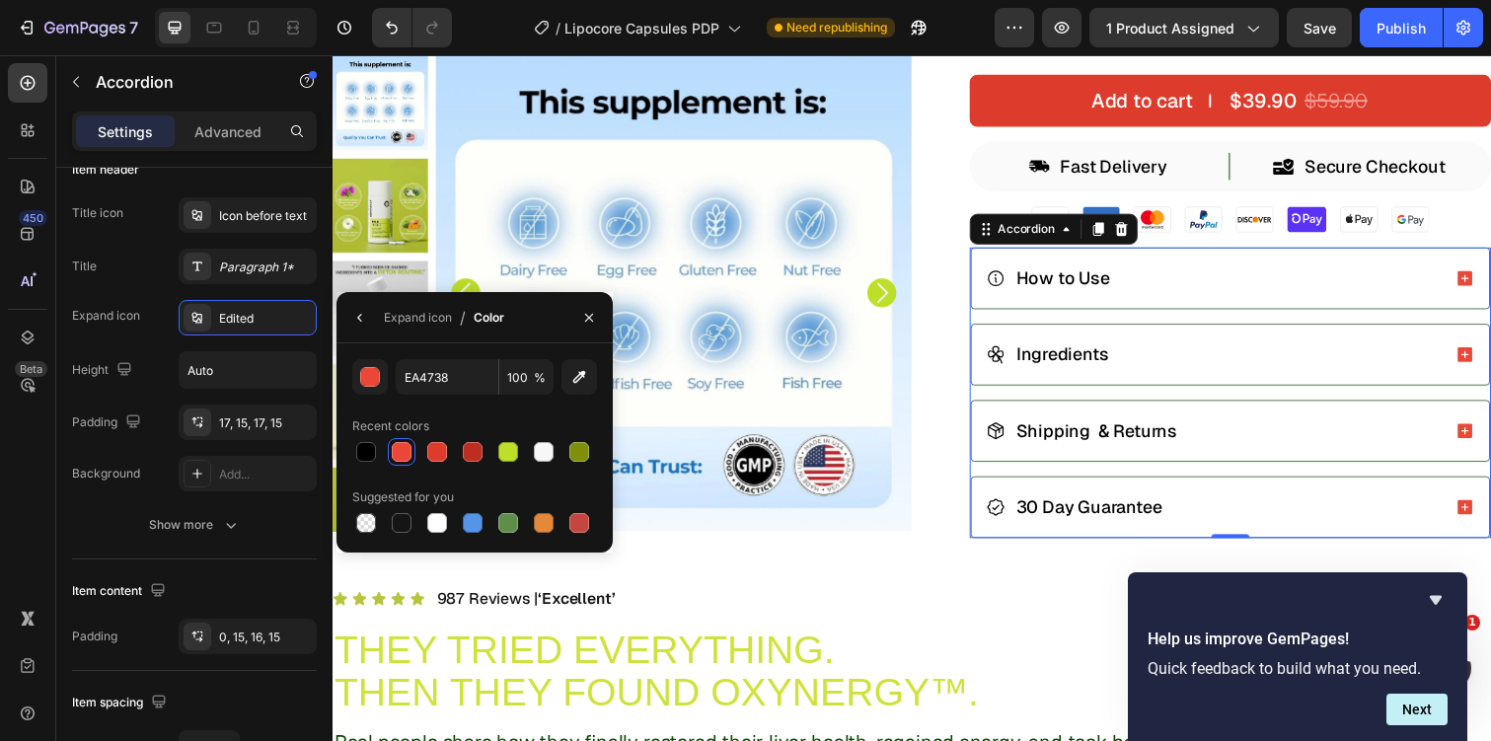
click at [1123, 432] on p "Shipping & Returns" at bounding box center [1113, 439] width 165 height 22
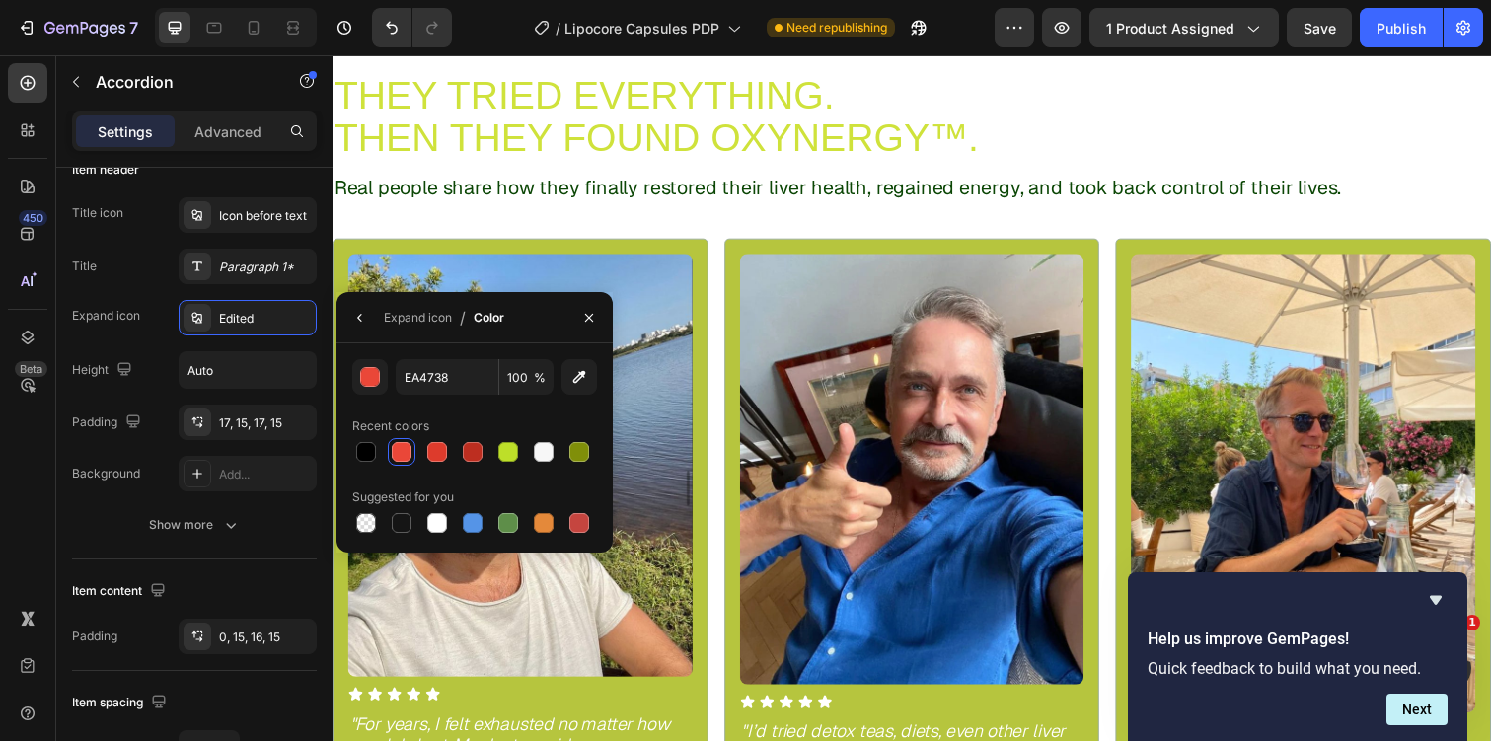
scroll to position [778, 0]
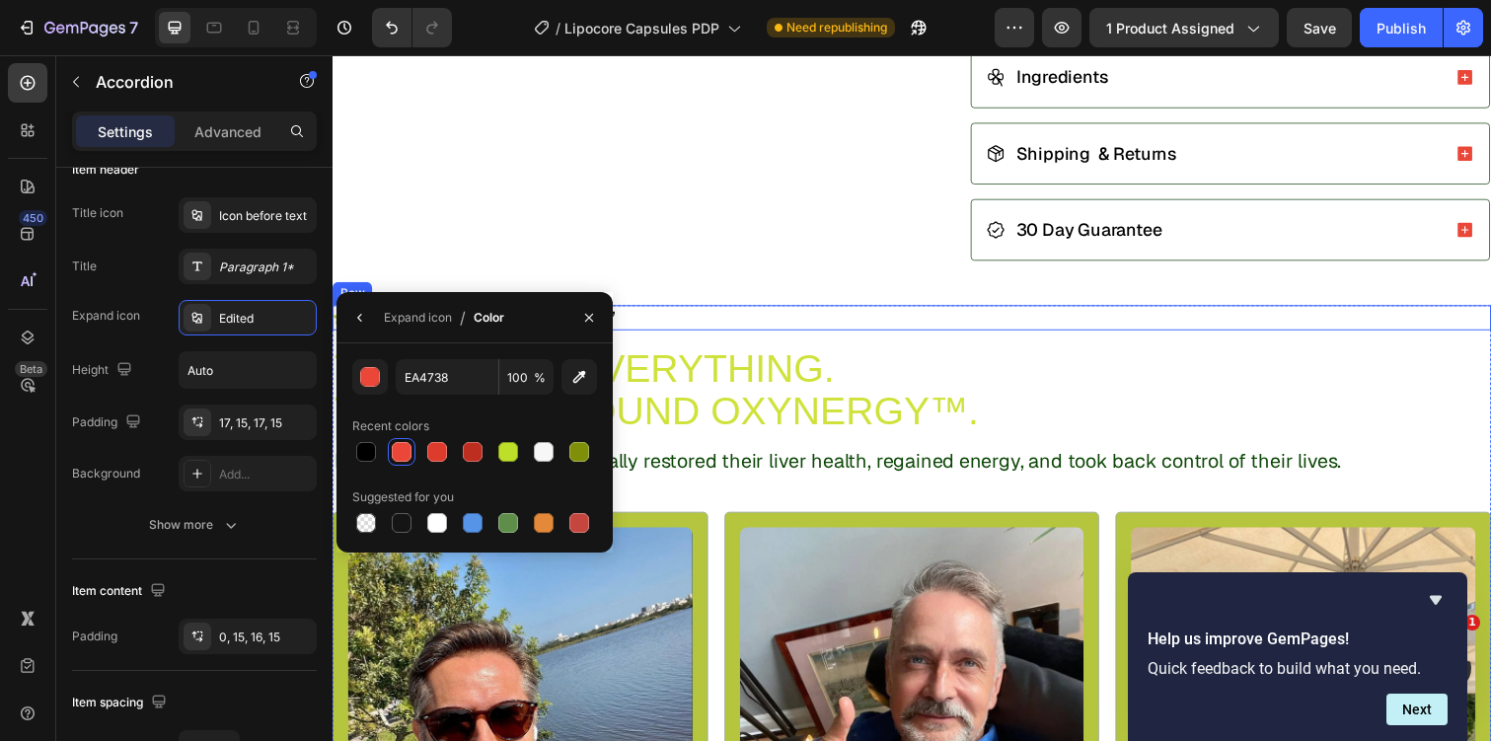
click at [757, 359] on span "THEY TRIED EVERYTHING." at bounding box center [589, 374] width 511 height 43
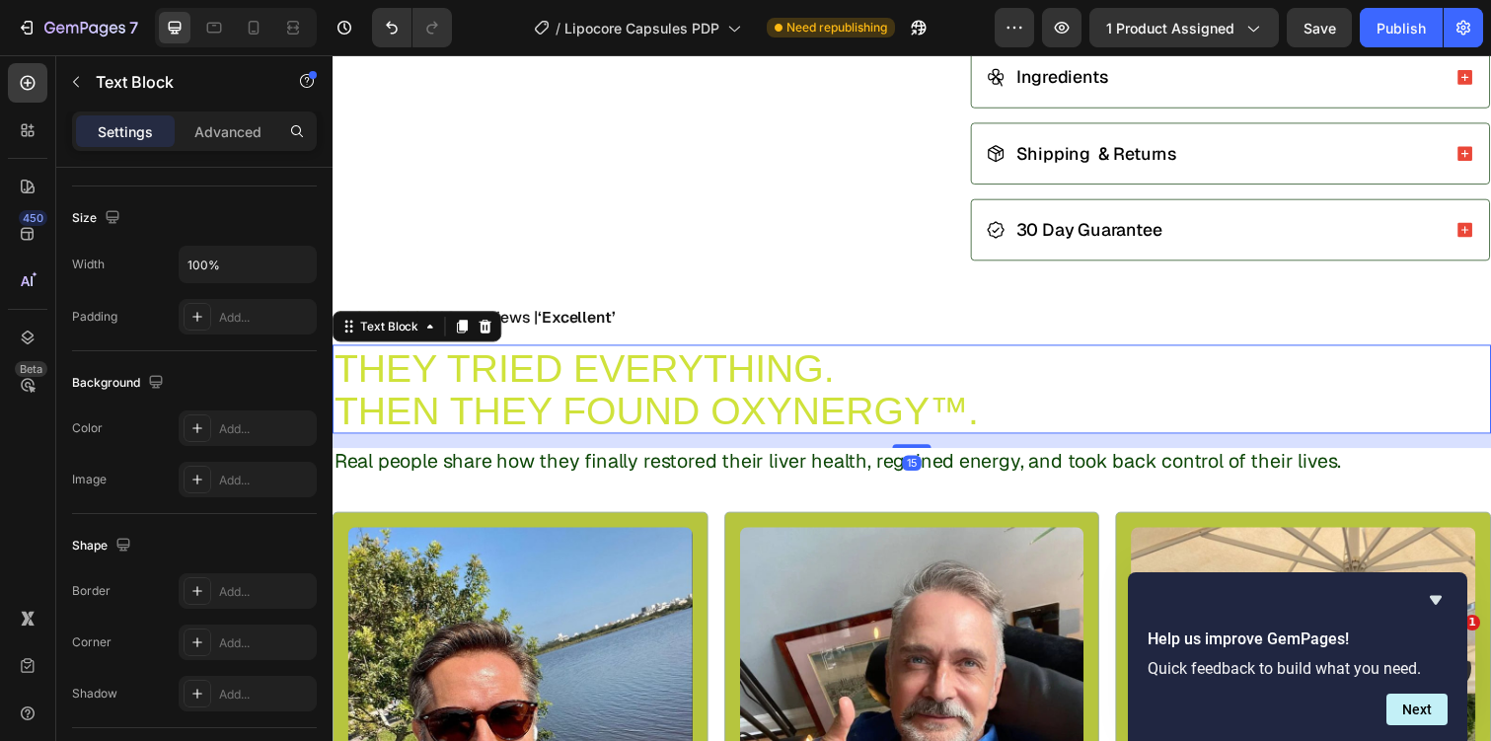
scroll to position [0, 0]
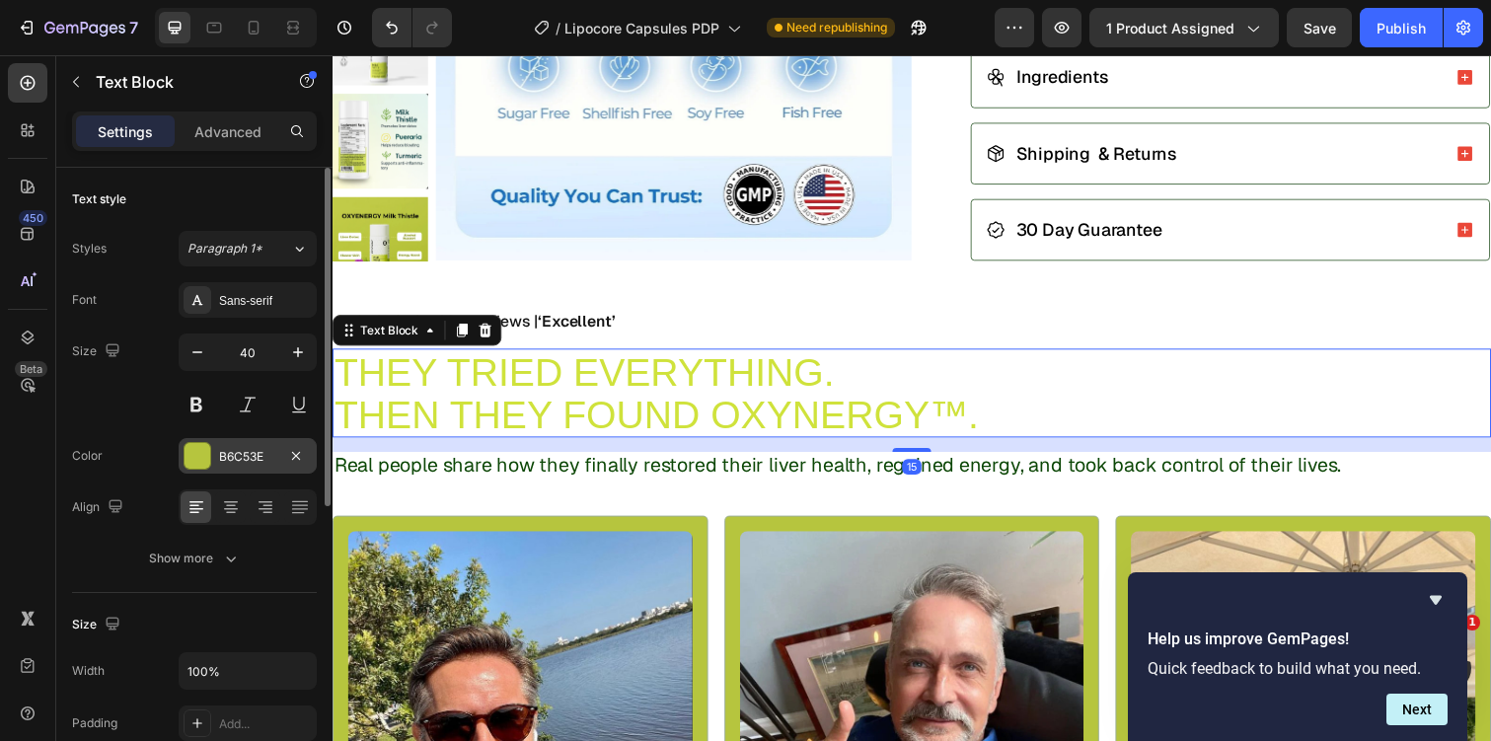
click at [251, 452] on div "B6C53E" at bounding box center [247, 457] width 57 height 18
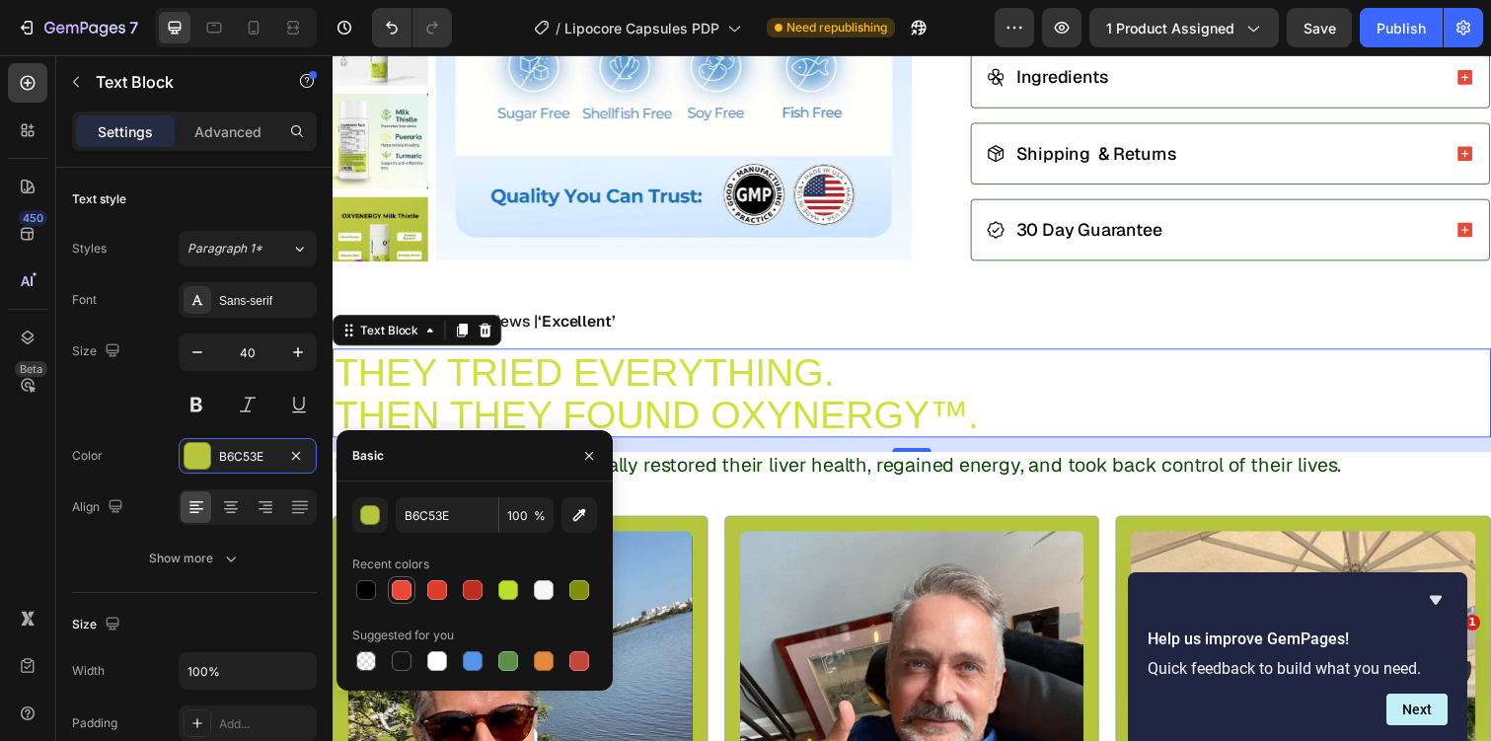
click at [408, 591] on div at bounding box center [402, 590] width 20 height 20
type input "EA4738"
click at [610, 390] on span "THEY TRIED EVERYTHING." at bounding box center [589, 378] width 511 height 43
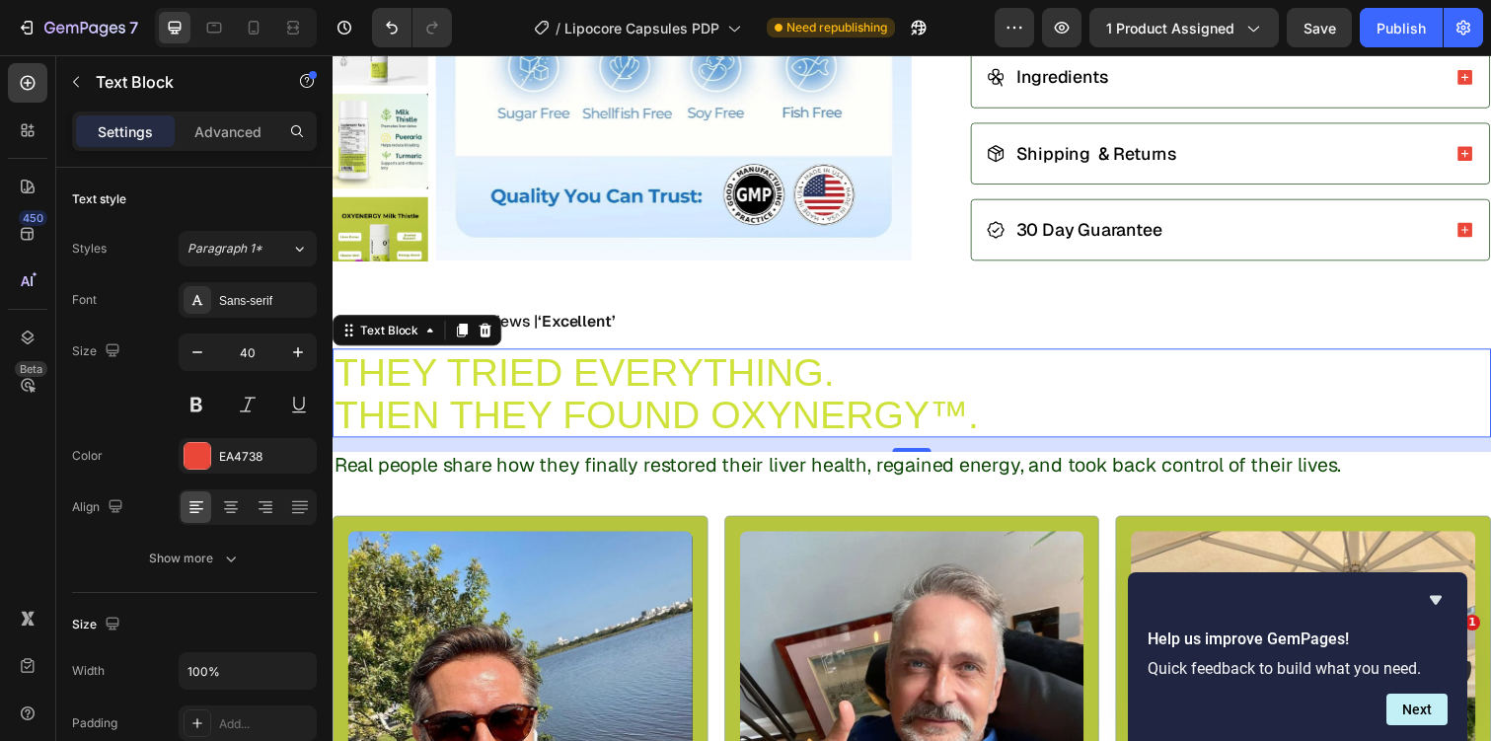
click at [610, 390] on span "THEY TRIED EVERYTHING." at bounding box center [589, 378] width 511 height 43
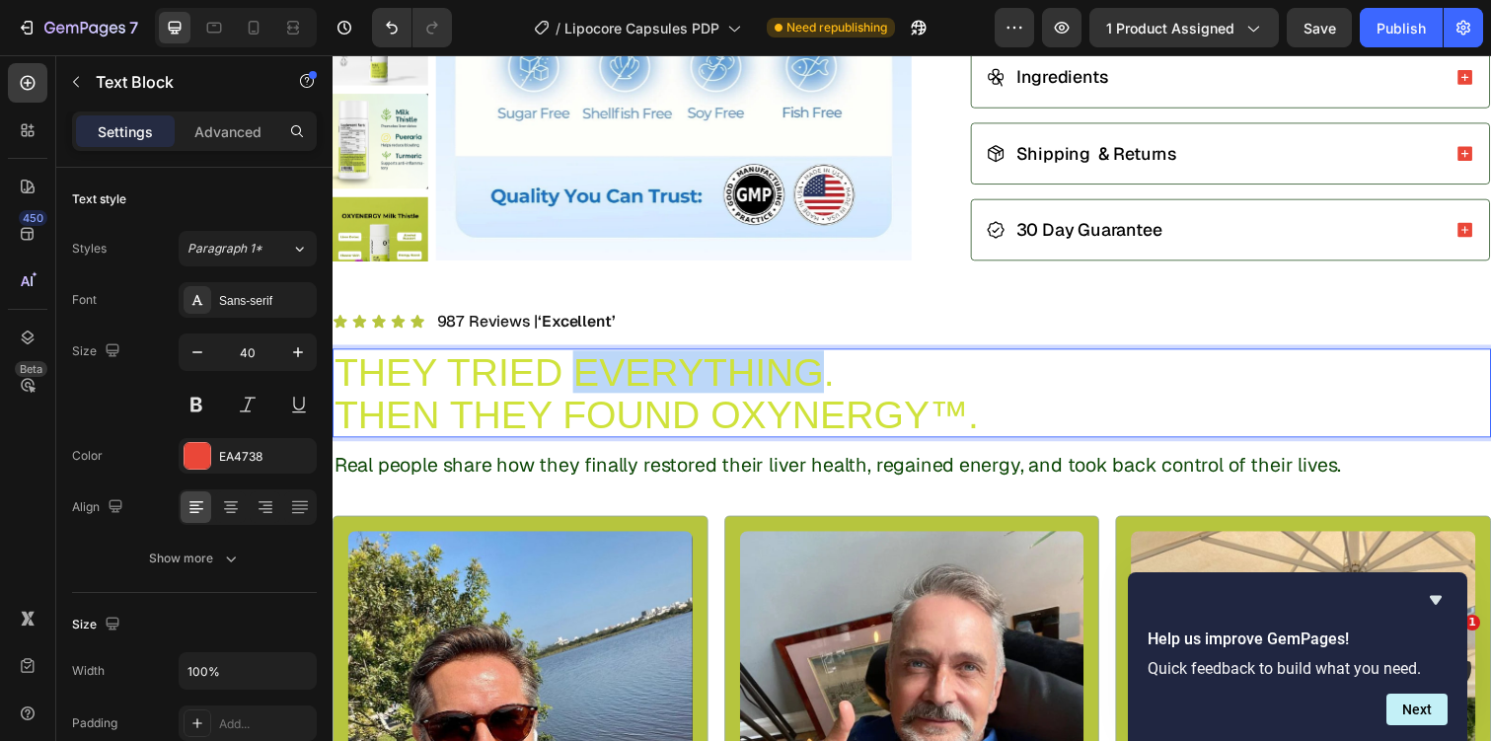
click at [610, 390] on span "THEY TRIED EVERYTHING." at bounding box center [589, 378] width 511 height 43
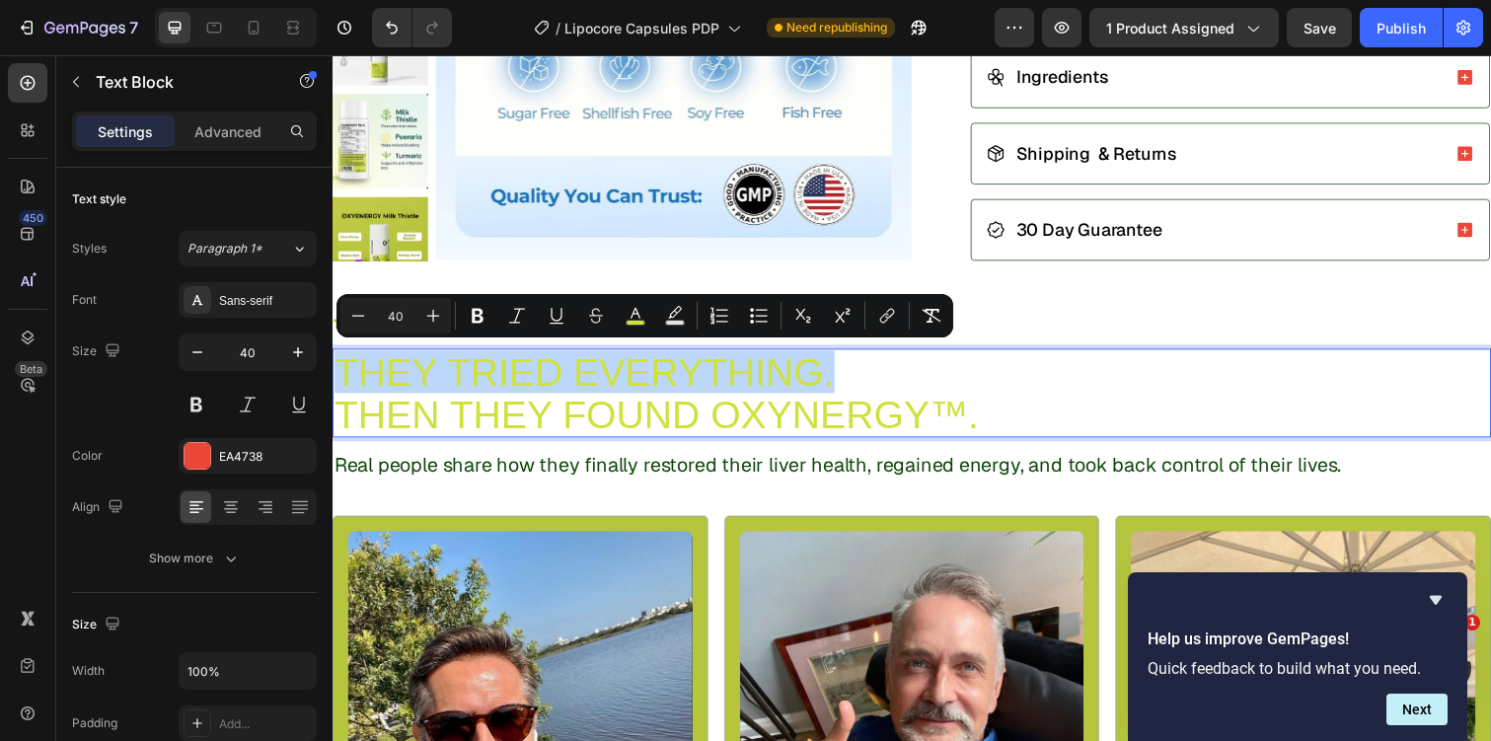
click at [499, 427] on span "THEN THEY FOUND OXYNERGY™." at bounding box center [663, 422] width 659 height 43
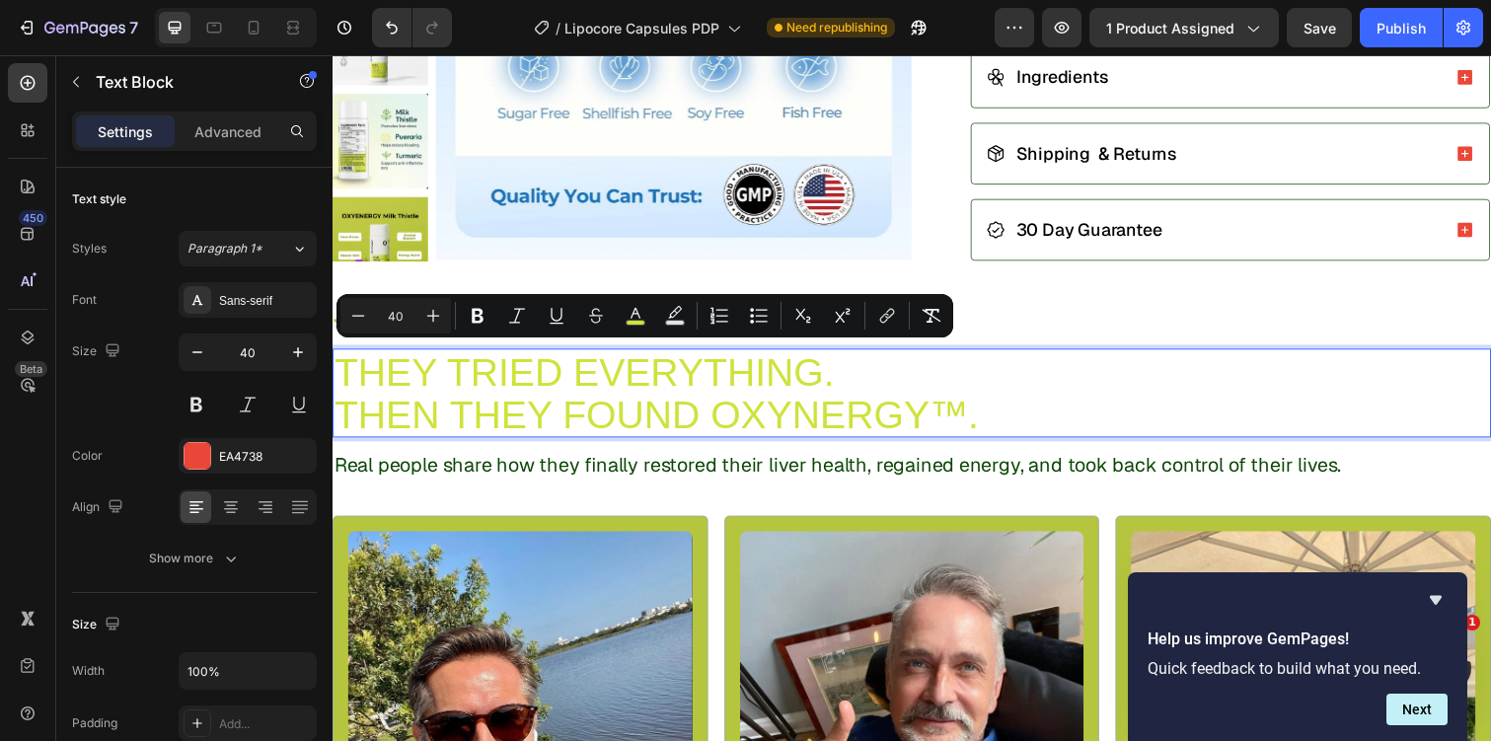
click at [499, 427] on span "THEN THEY FOUND OXYNERGY™." at bounding box center [663, 422] width 659 height 43
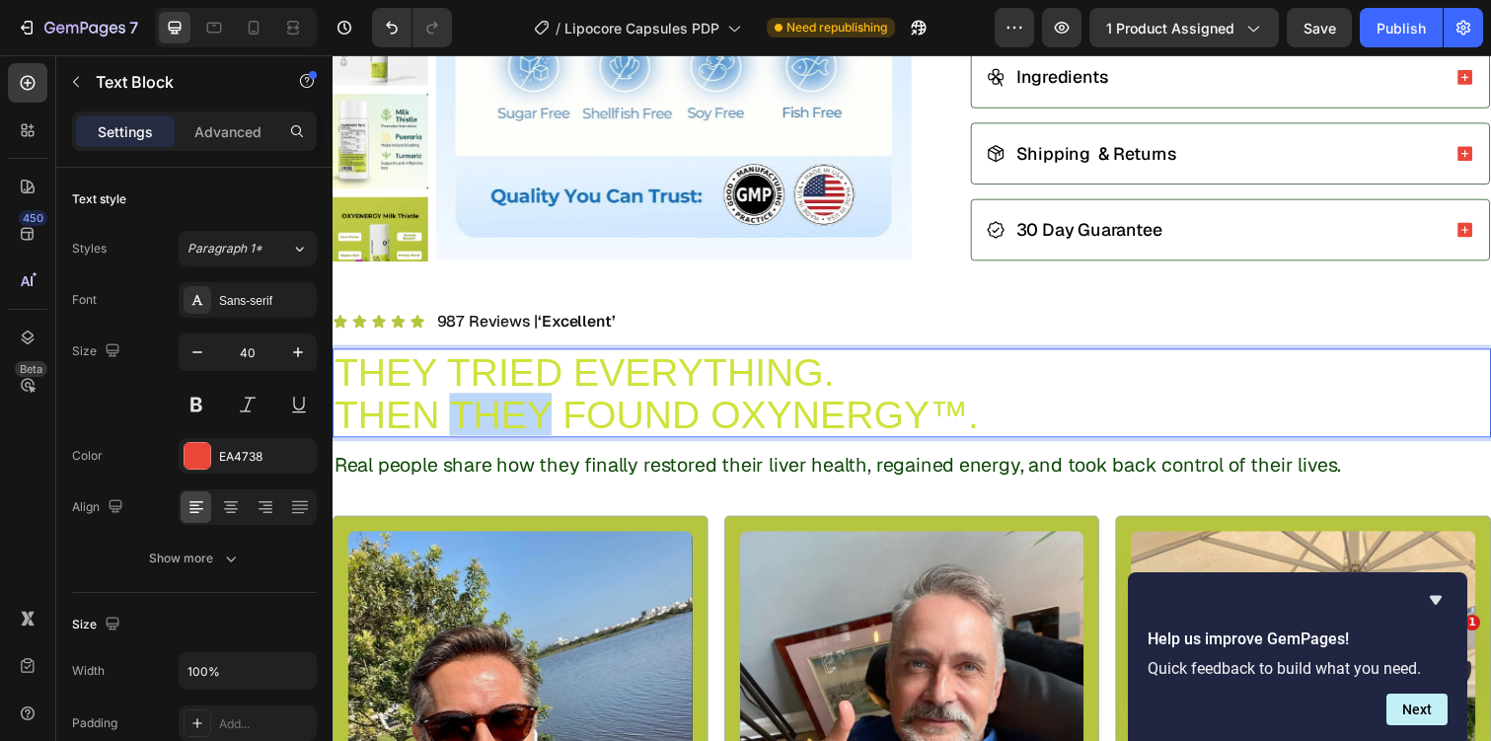
click at [499, 427] on span "THEN THEY FOUND OXYNERGY™." at bounding box center [663, 422] width 659 height 43
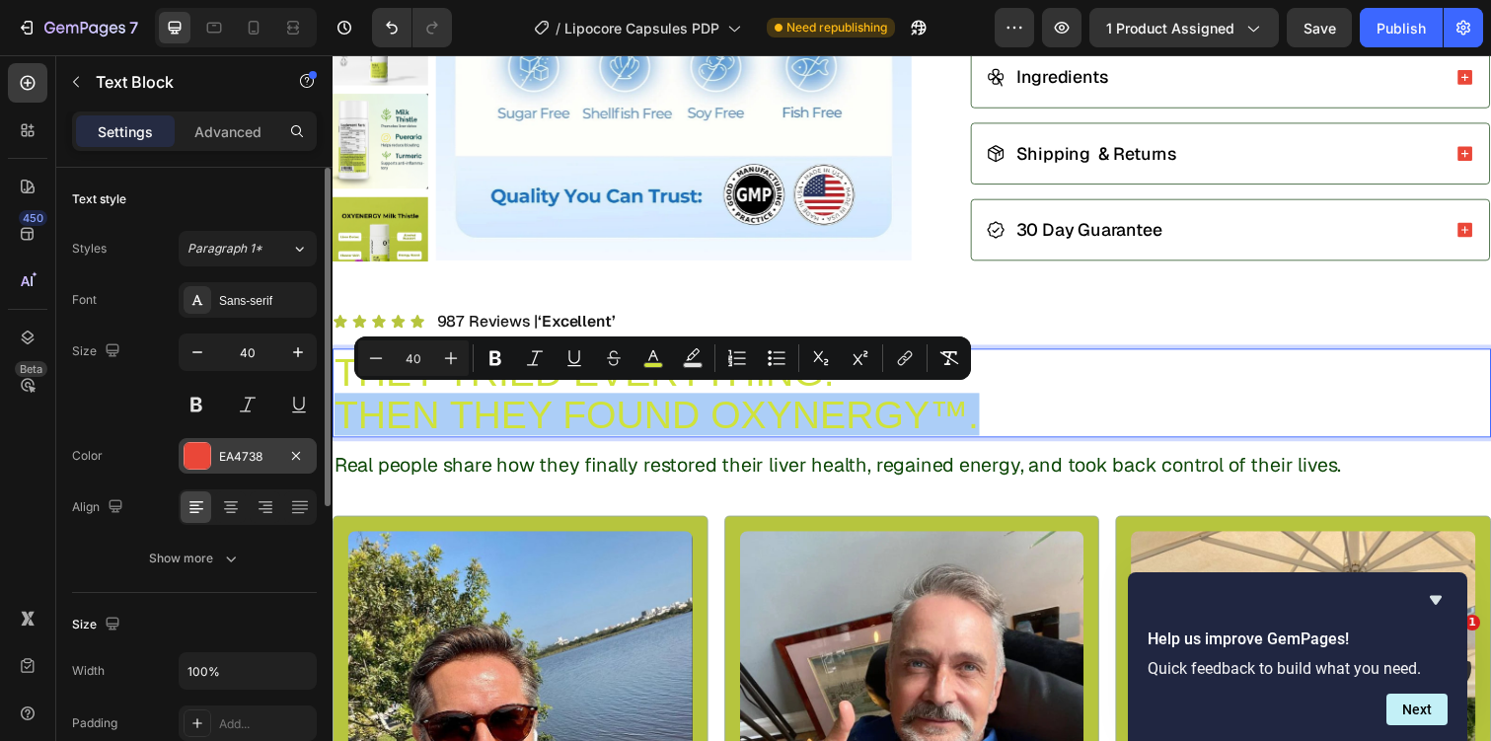
click at [262, 459] on div "EA4738" at bounding box center [247, 457] width 57 height 18
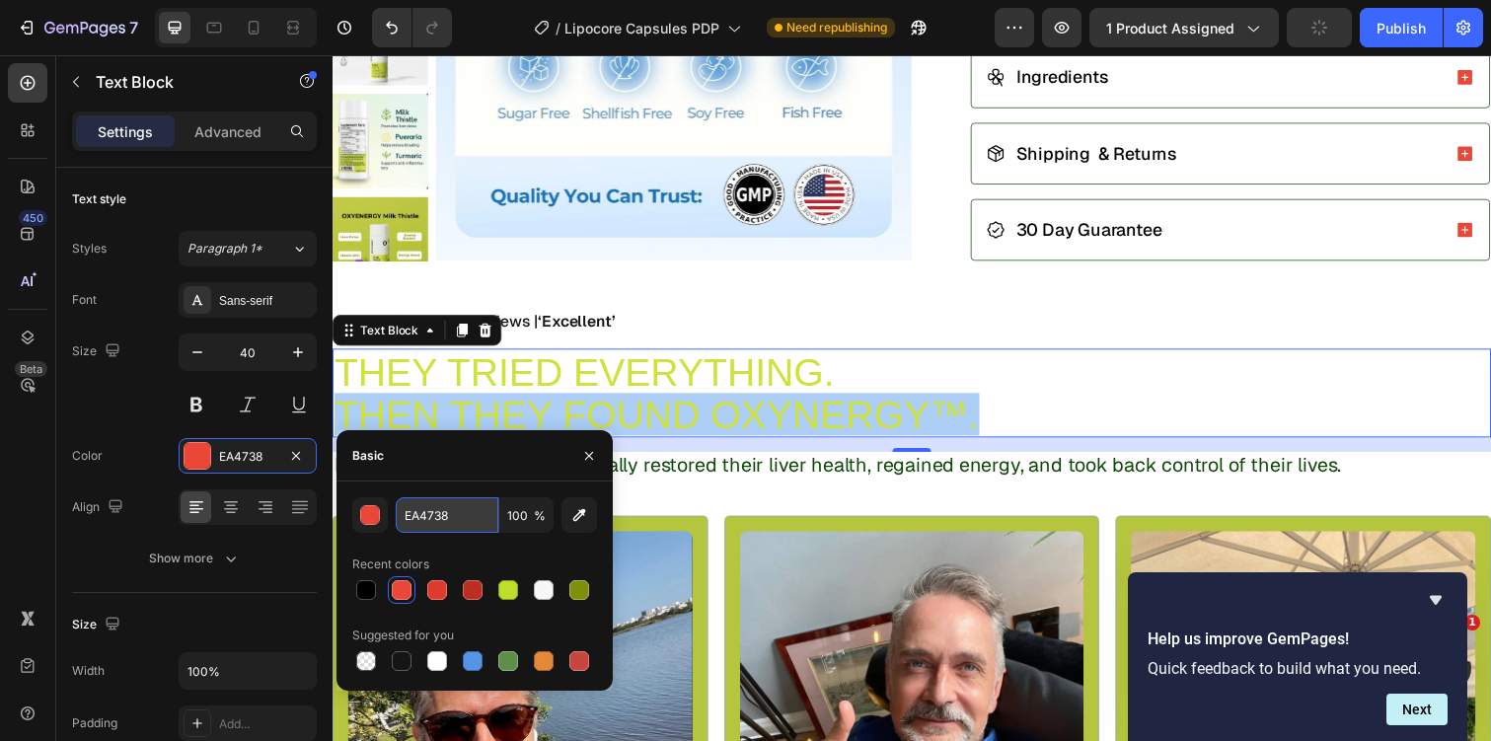
click at [462, 515] on input "EA4738" at bounding box center [447, 515] width 103 height 36
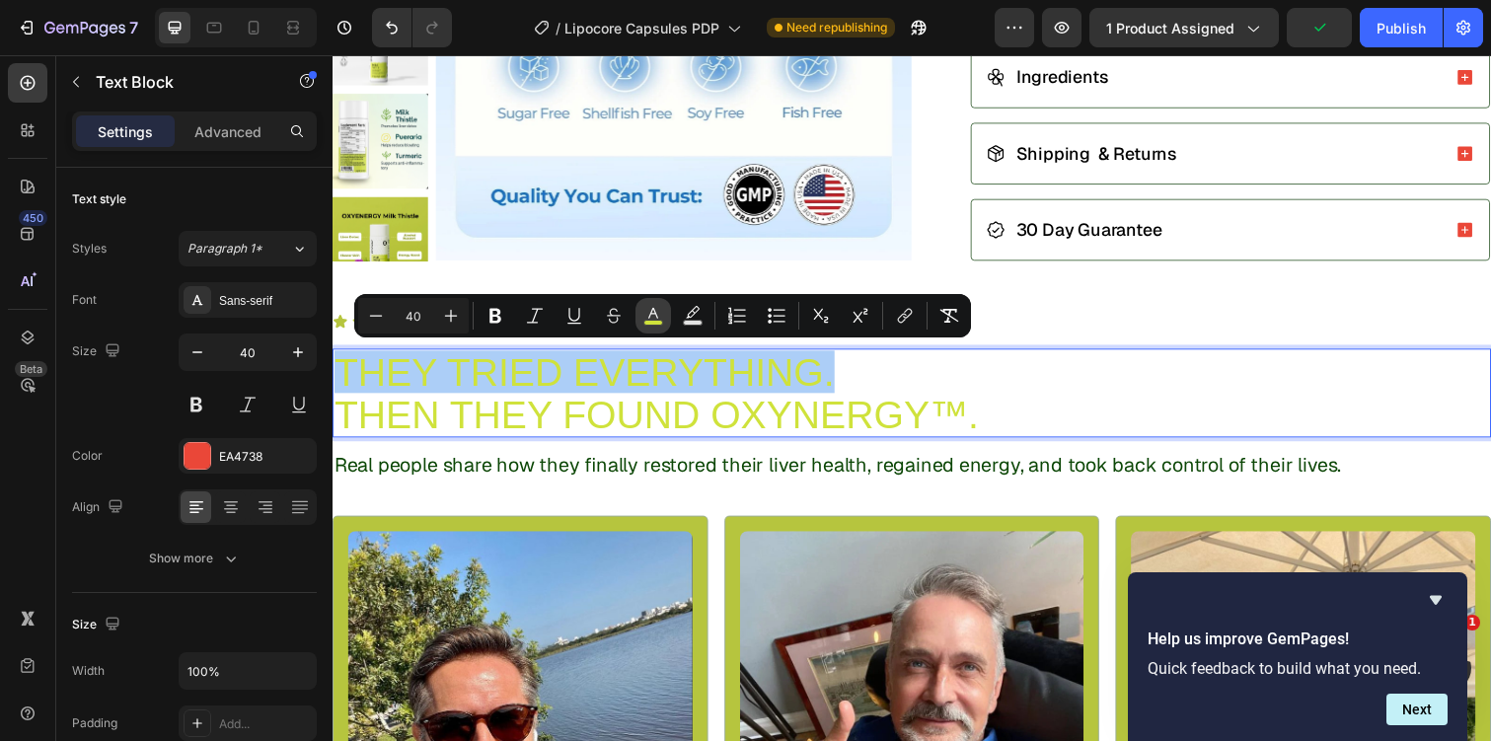
click at [655, 306] on icon "Editor contextual toolbar" at bounding box center [653, 316] width 20 height 20
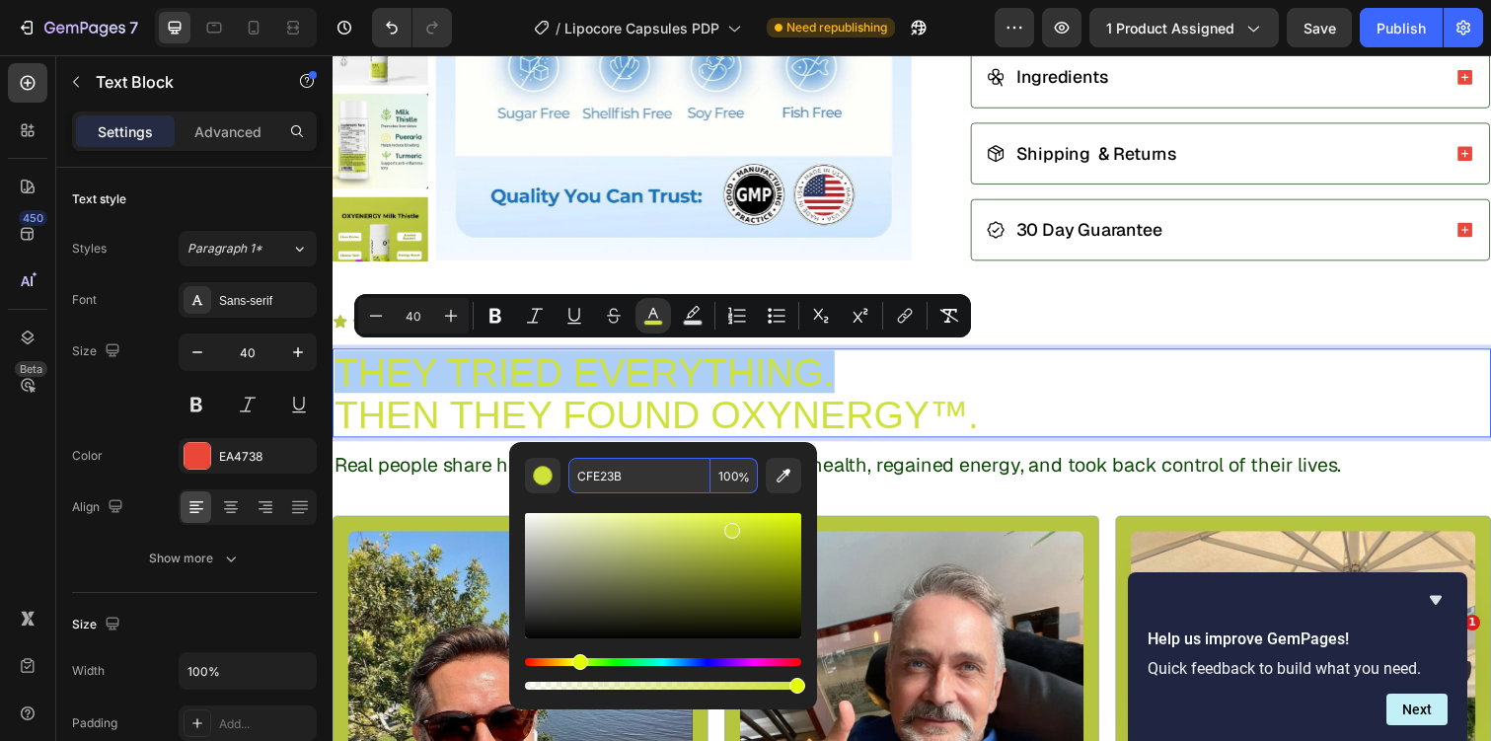
click at [621, 489] on input "CFE23B" at bounding box center [639, 476] width 142 height 36
paste input "EA4738"
type input "EA4738"
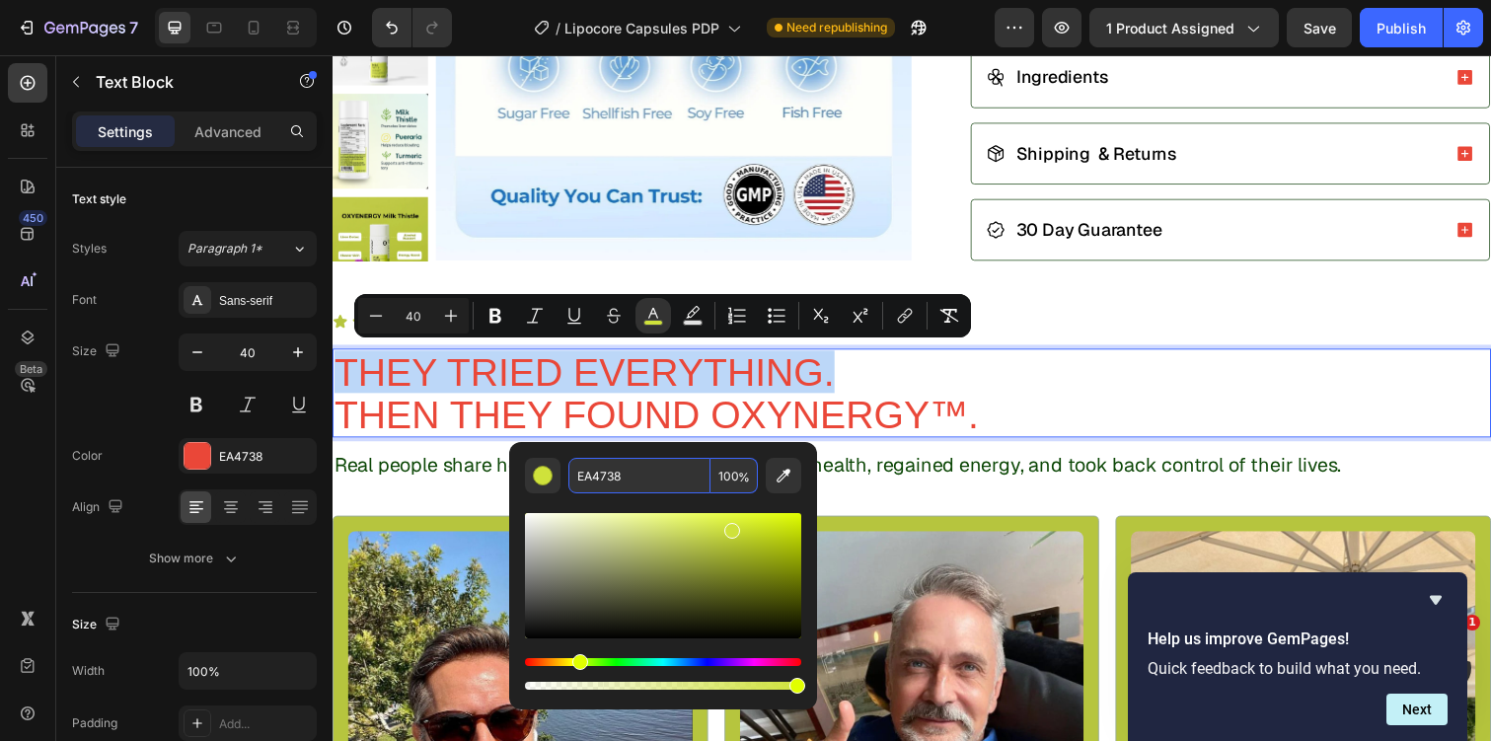
click at [1030, 392] on p "THEY TRIED EVERYTHING." at bounding box center [924, 378] width 1180 height 43
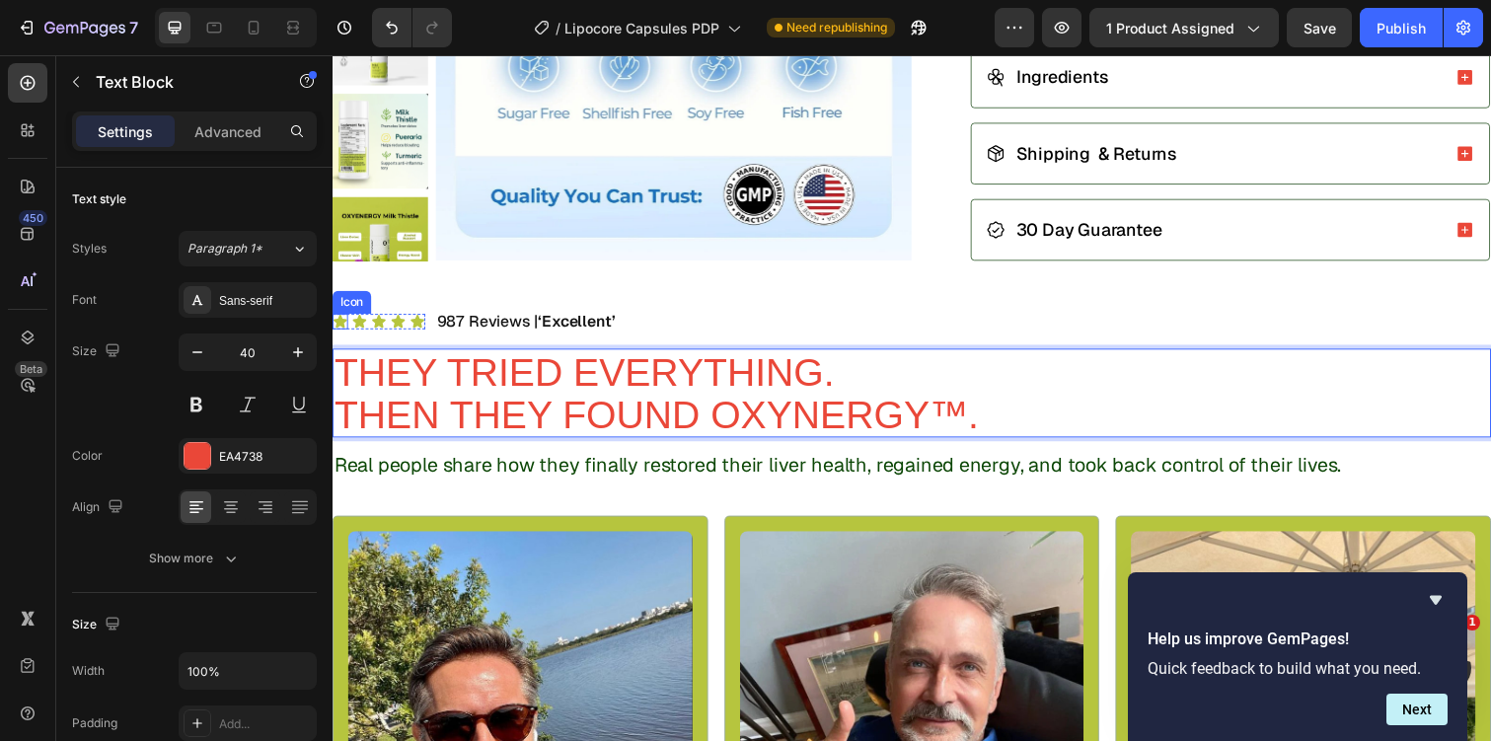
click at [339, 323] on icon at bounding box center [341, 327] width 14 height 13
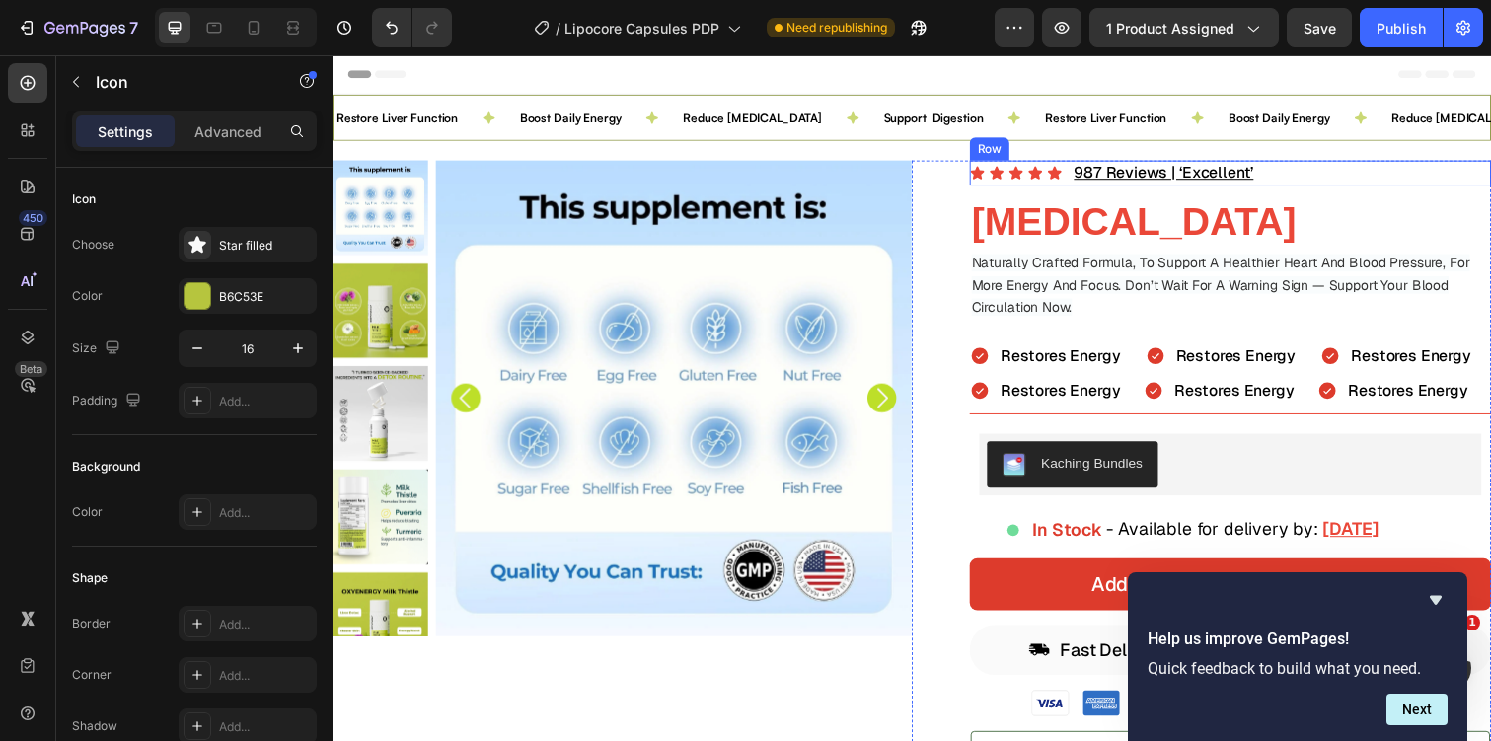
click at [1288, 181] on div "Icon Icon Icon Icon Icon Icon List 987 Reviews | ‘Excellent’ Text Block Row" at bounding box center [1250, 176] width 533 height 26
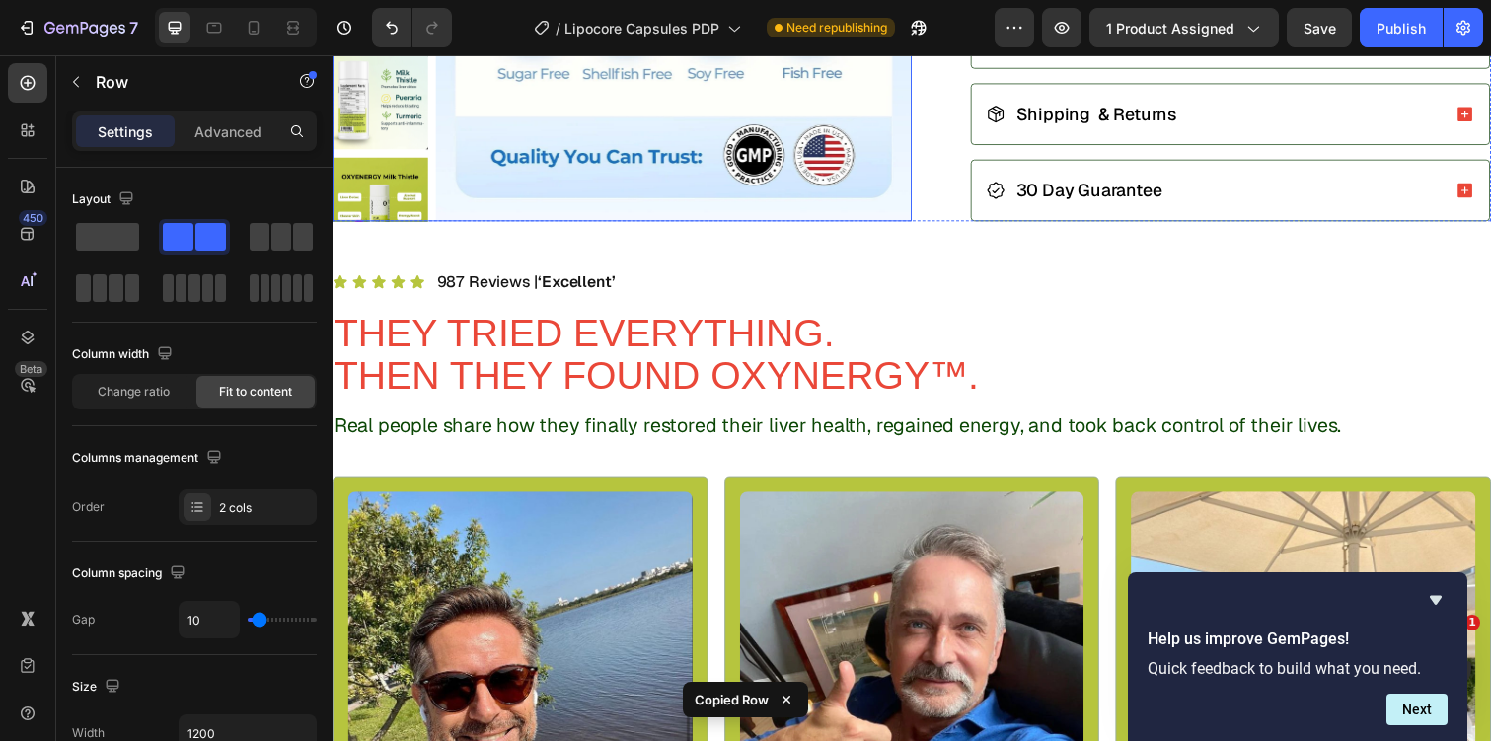
scroll to position [739, 0]
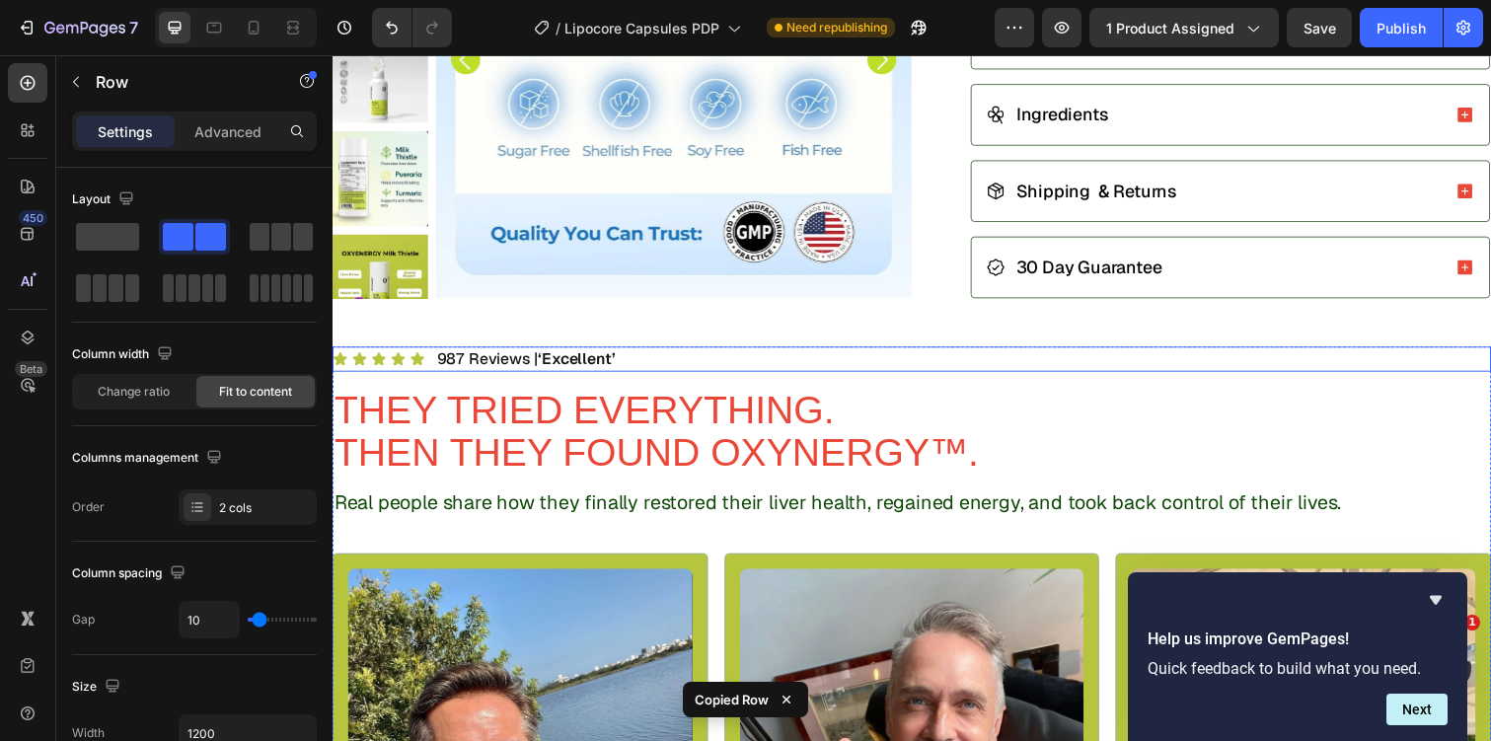
click at [695, 356] on div "Icon Icon Icon Icon Icon Icon List 987 Reviews | ‘Excellent’ Text Block Row" at bounding box center [925, 366] width 1184 height 26
click at [451, 334] on icon at bounding box center [454, 335] width 16 height 16
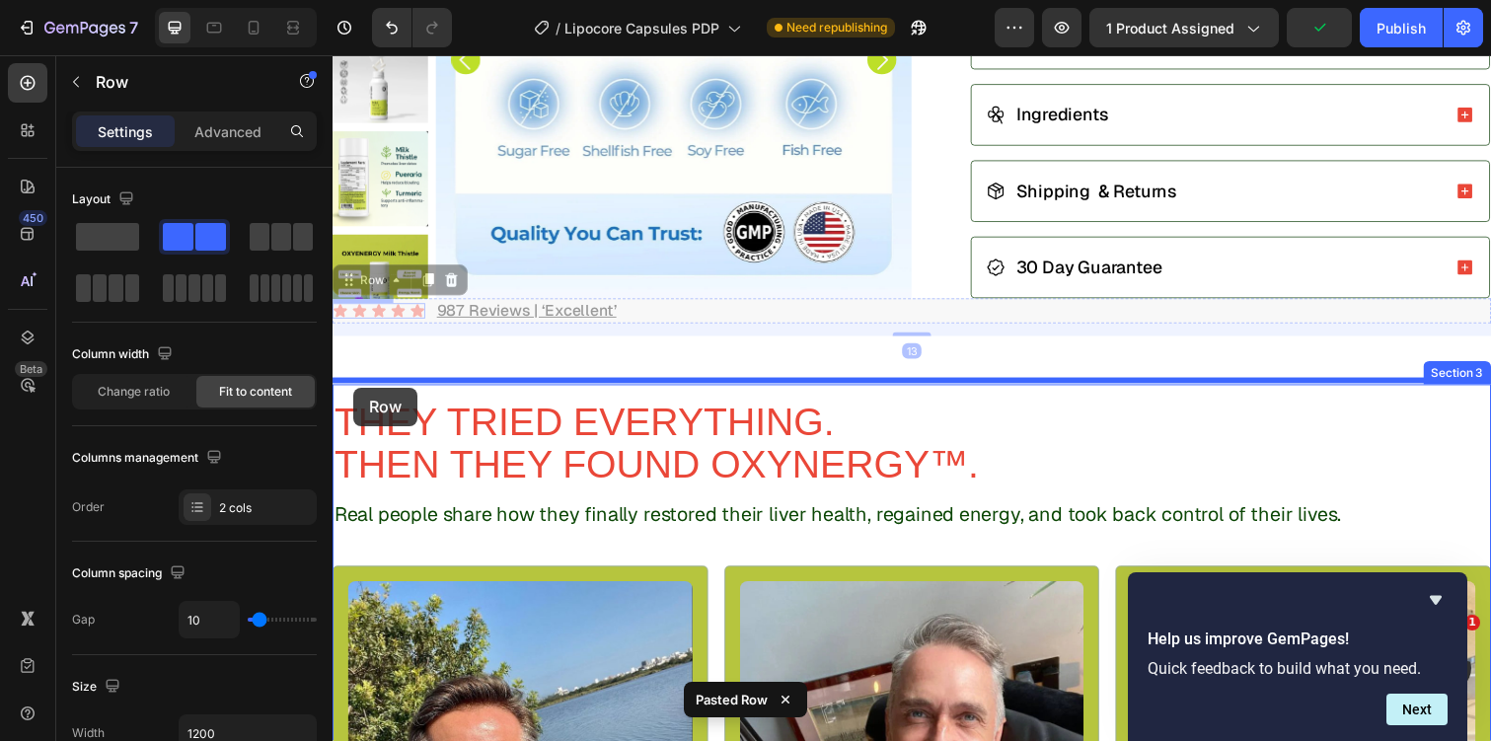
drag, startPoint x: 350, startPoint y: 282, endPoint x: 353, endPoint y: 396, distance: 113.5
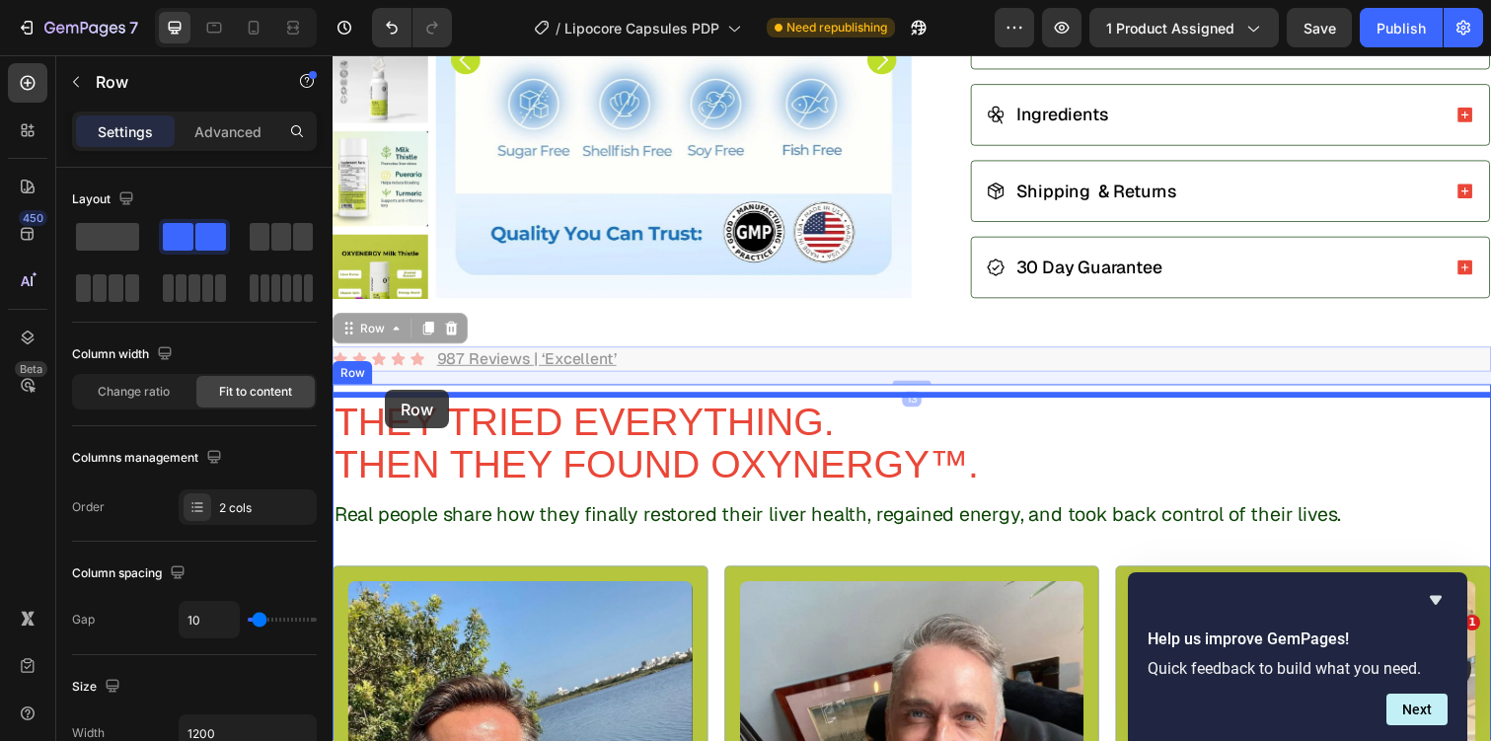
drag, startPoint x: 349, startPoint y: 332, endPoint x: 386, endPoint y: 397, distance: 74.7
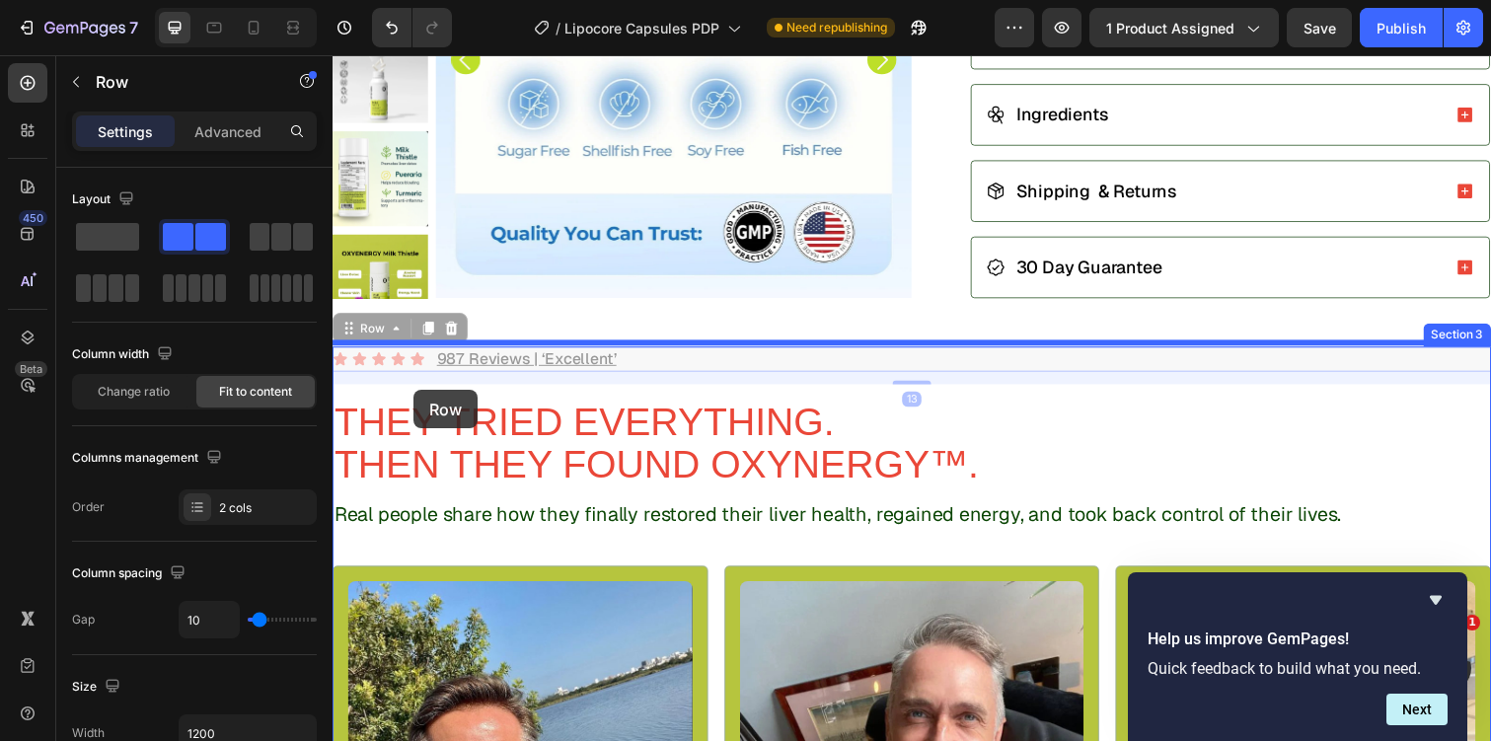
drag, startPoint x: 343, startPoint y: 329, endPoint x: 414, endPoint y: 398, distance: 99.1
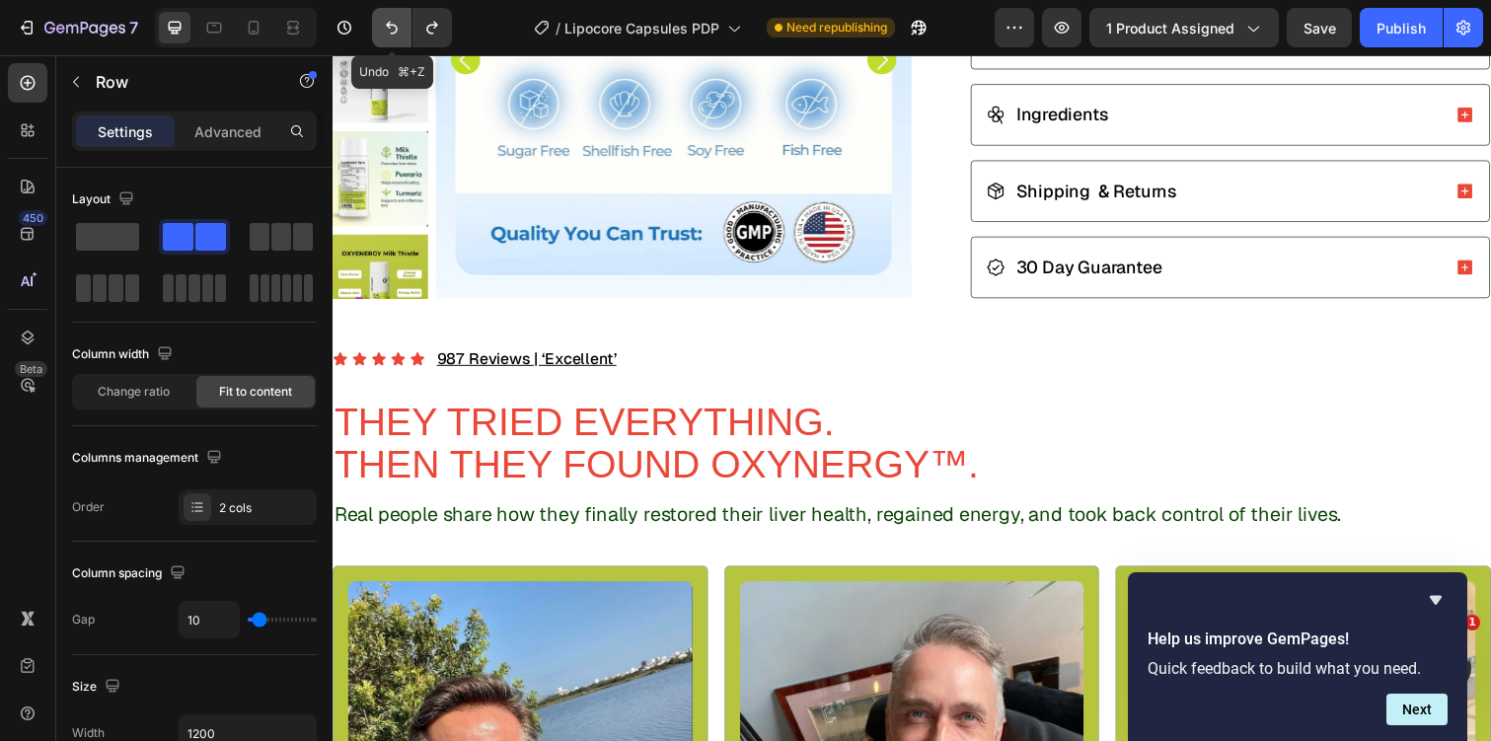
click at [398, 33] on icon "Undo/Redo" at bounding box center [392, 28] width 20 height 20
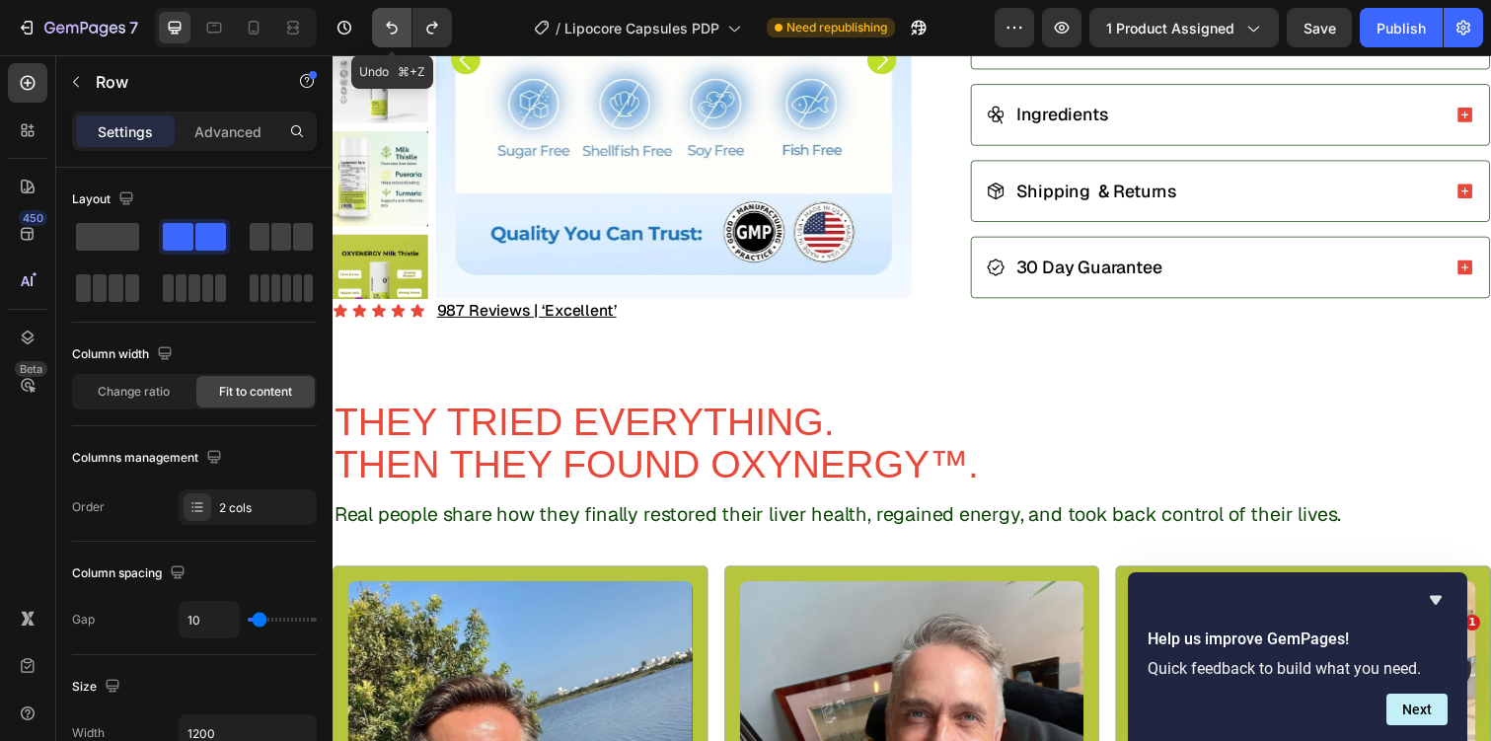
click at [398, 33] on icon "Undo/Redo" at bounding box center [392, 28] width 20 height 20
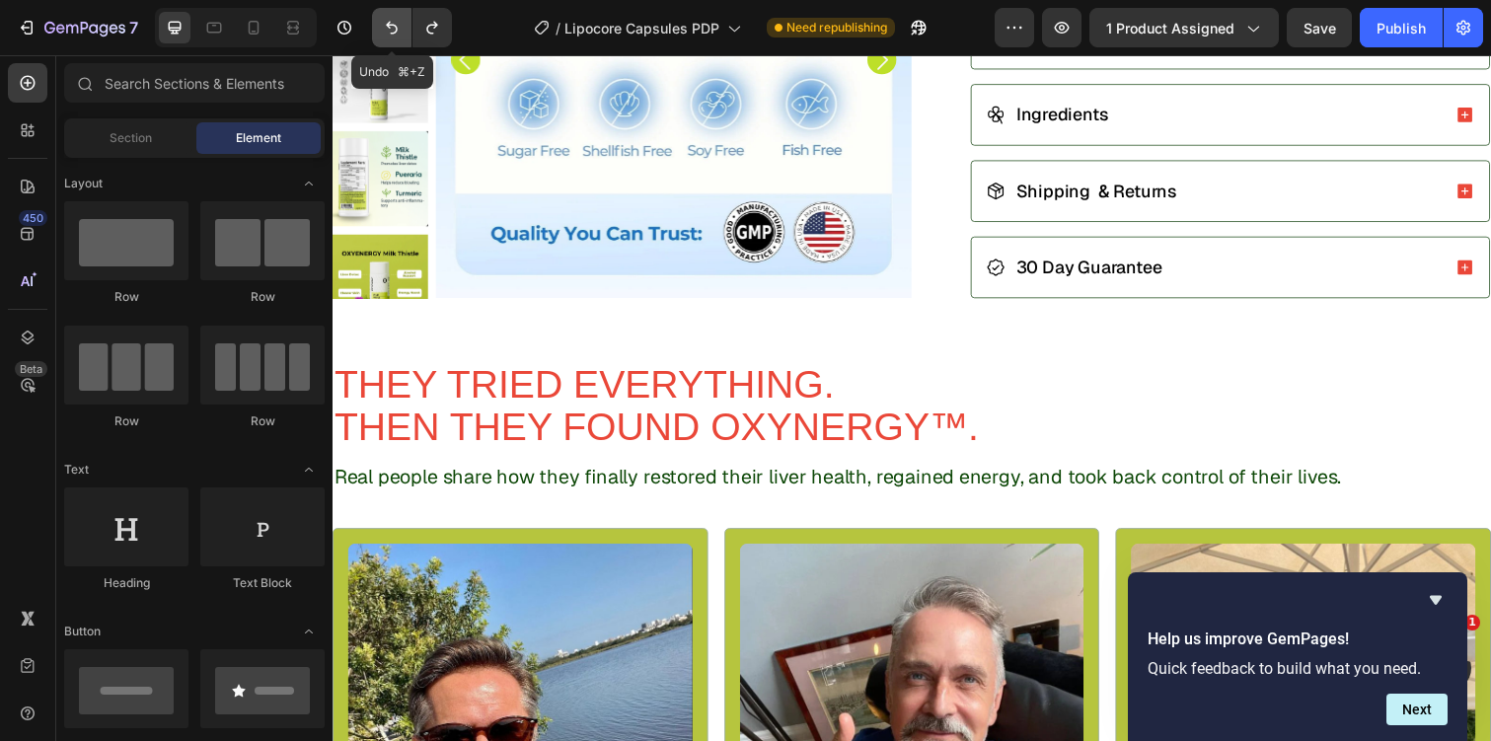
click at [393, 19] on icon "Undo/Redo" at bounding box center [392, 28] width 20 height 20
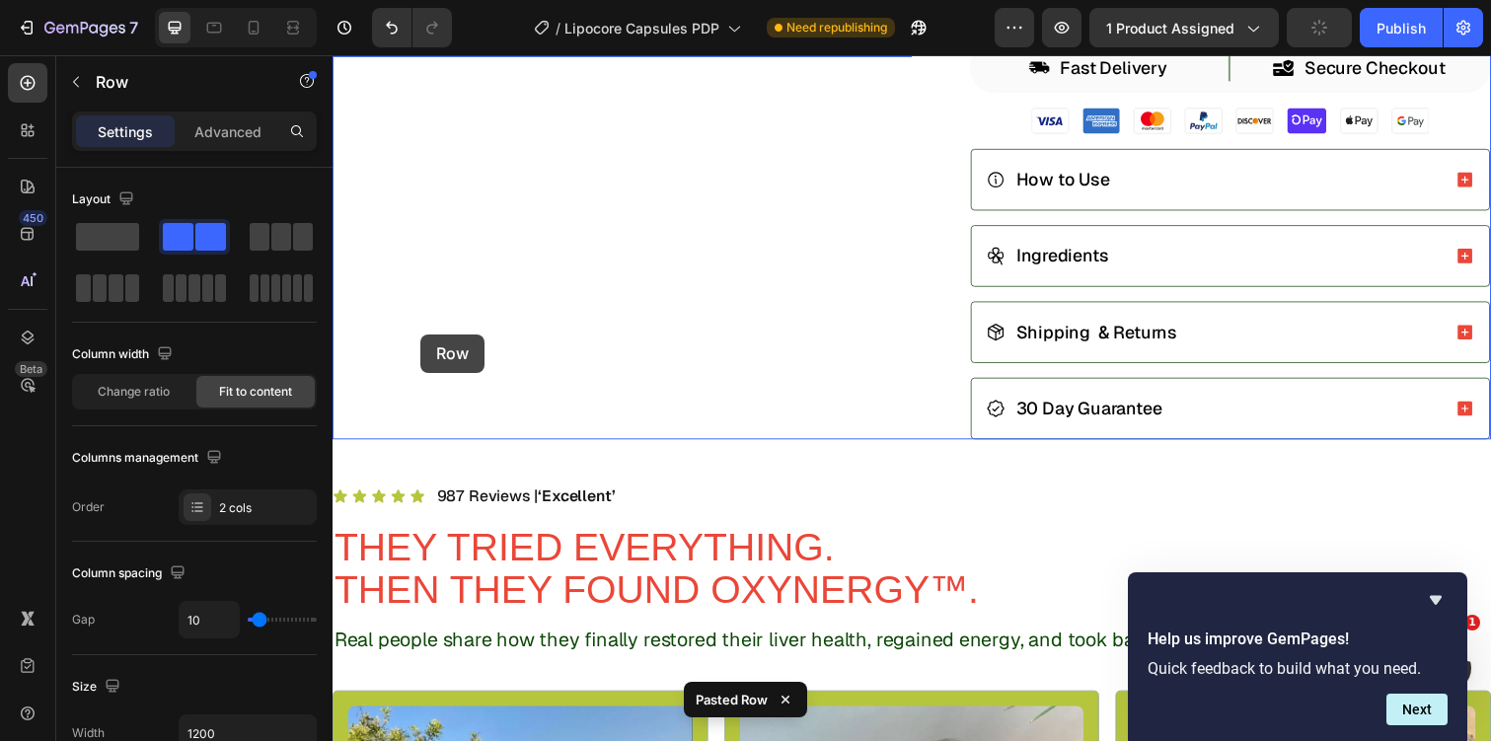
scroll to position [522, 0]
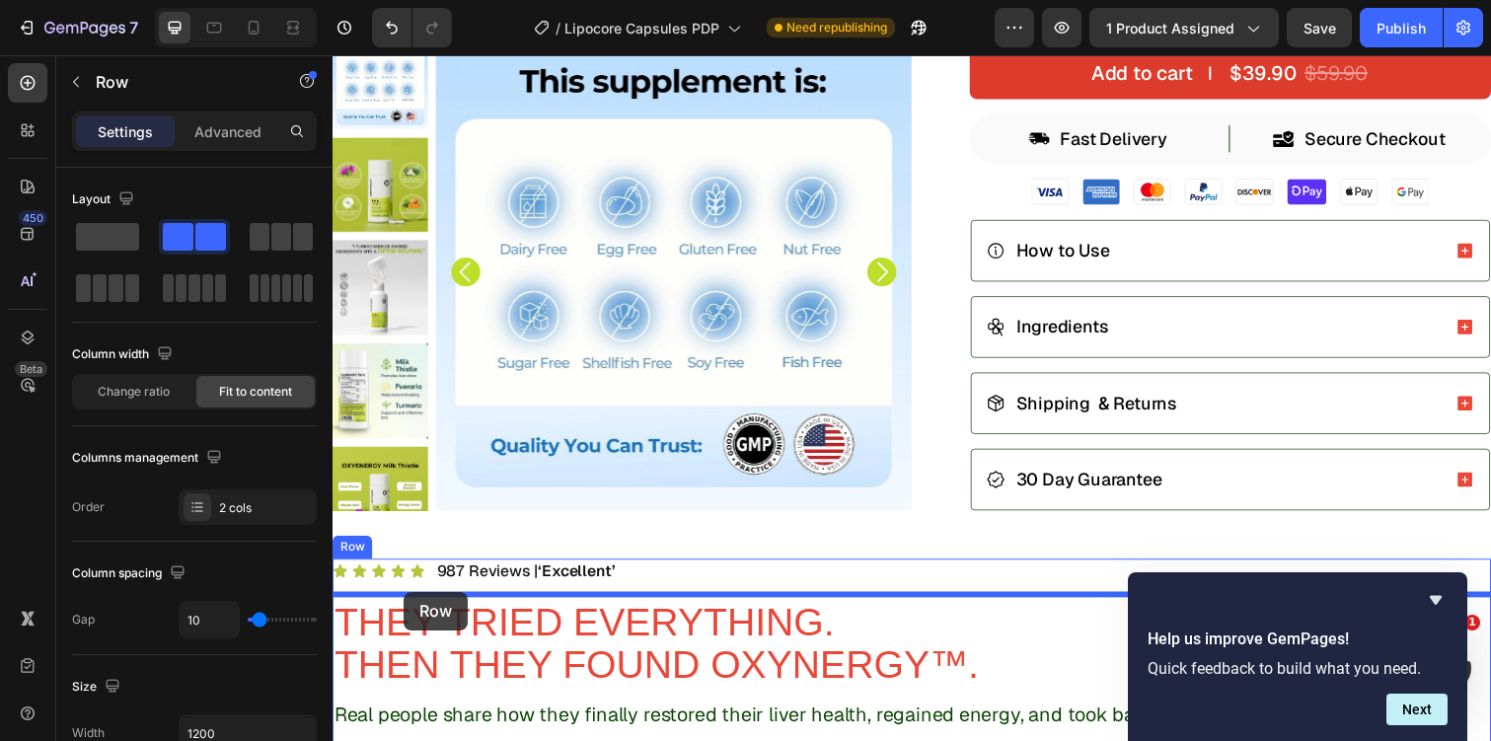
drag, startPoint x: 353, startPoint y: 350, endPoint x: 406, endPoint y: 604, distance: 258.9
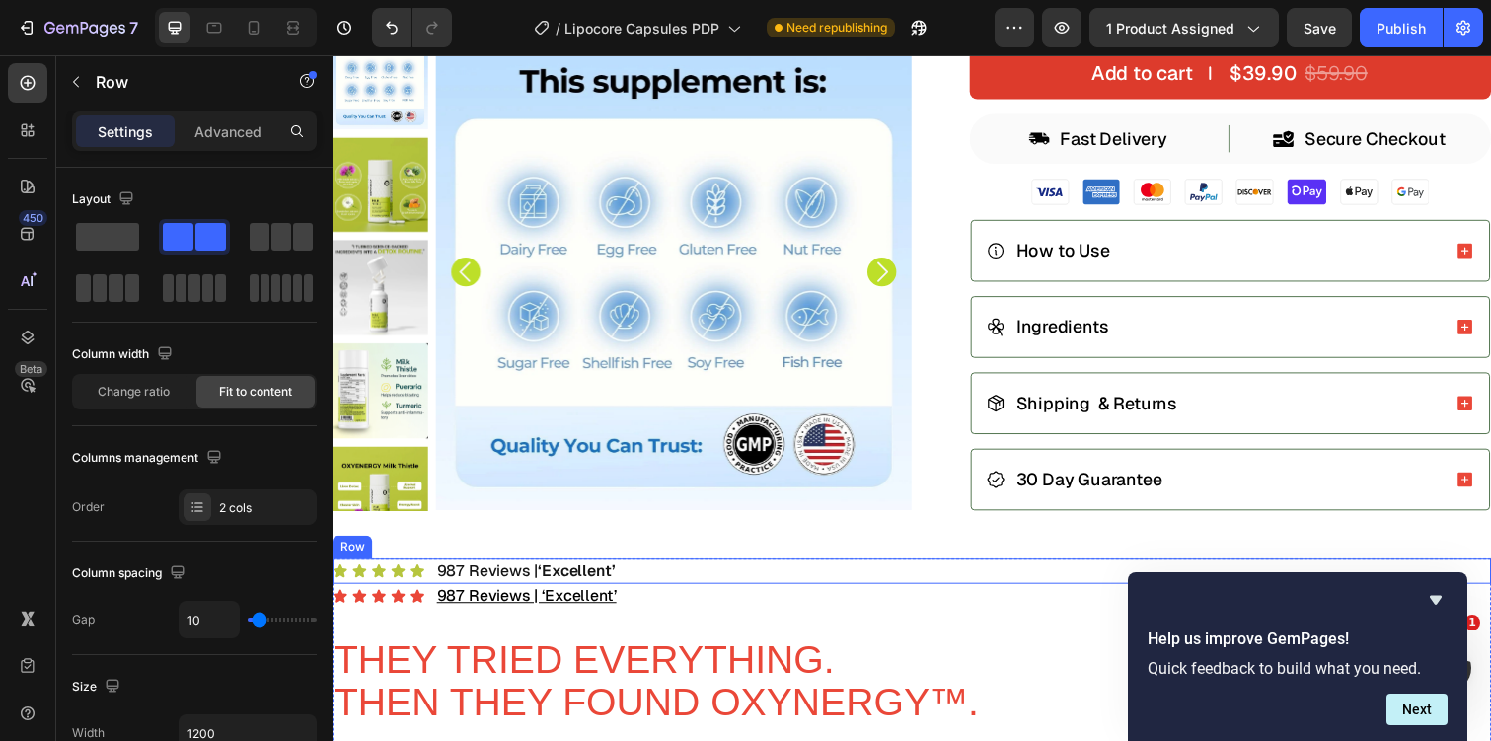
click at [650, 580] on div "Icon Icon Icon Icon Icon Icon List 987 Reviews | ‘Excellent’ Text Block Row" at bounding box center [925, 583] width 1184 height 26
click at [458, 546] on icon at bounding box center [454, 552] width 16 height 16
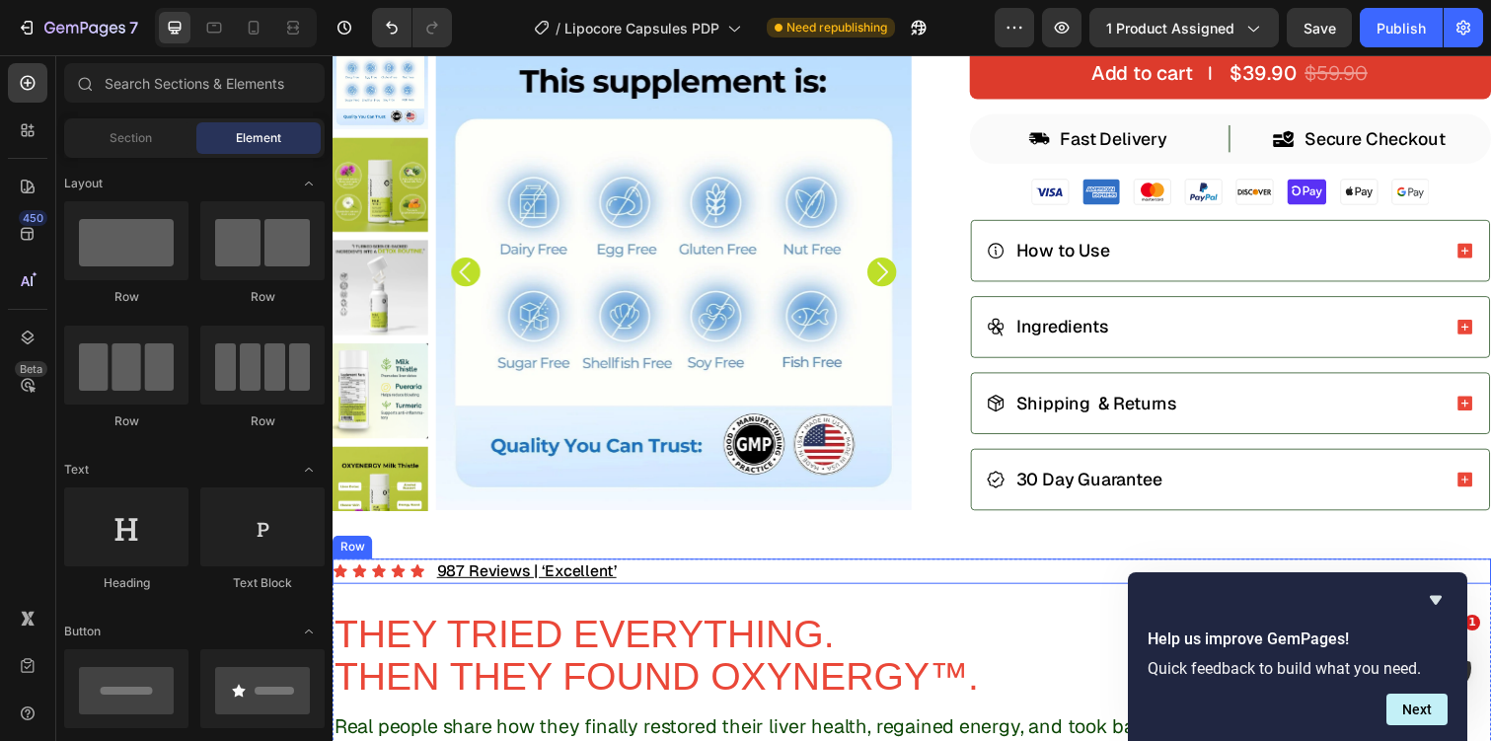
click at [644, 575] on div "Icon Icon Icon Icon Icon Icon List 987 Reviews | ‘Excellent’ Text Block Row" at bounding box center [925, 583] width 1184 height 26
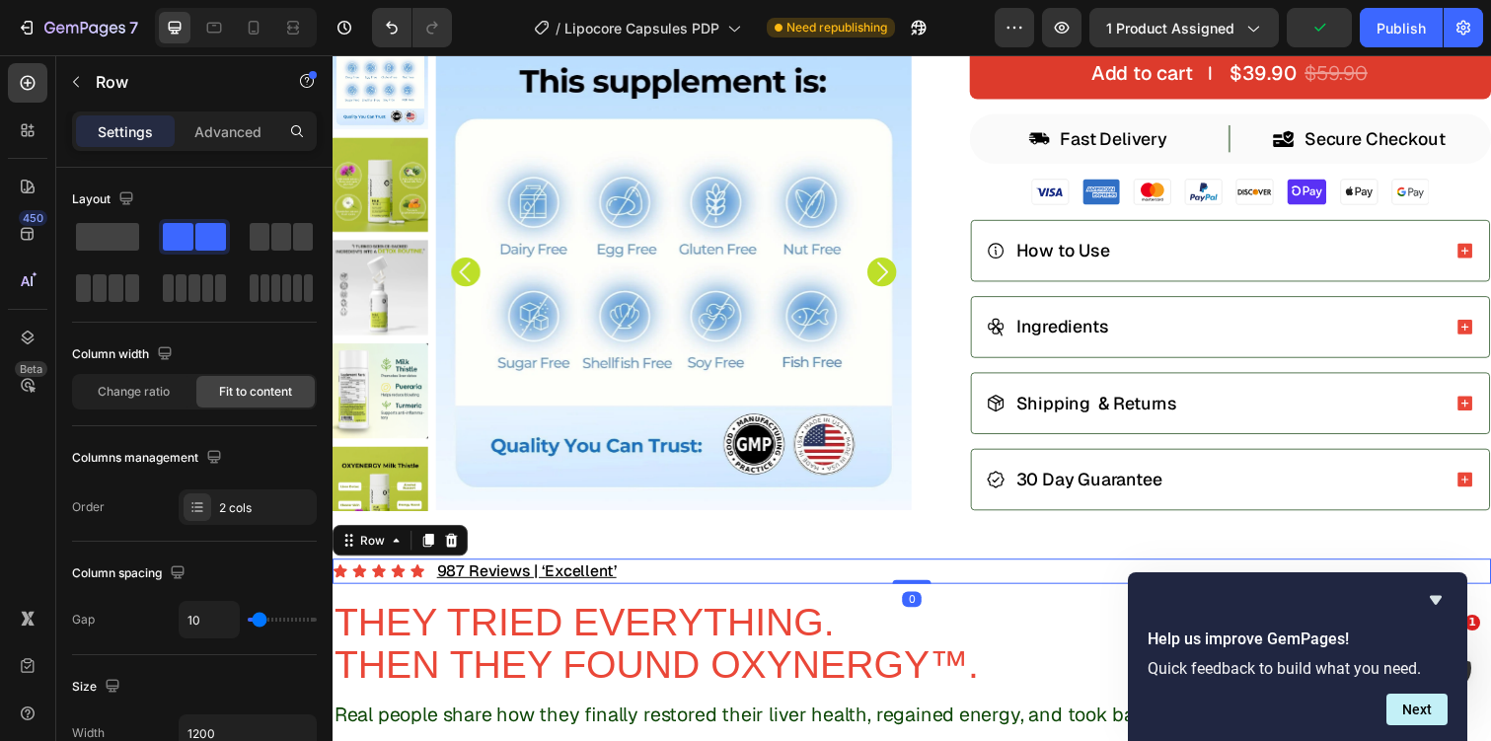
drag, startPoint x: 927, startPoint y: 603, endPoint x: 931, endPoint y: 537, distance: 66.3
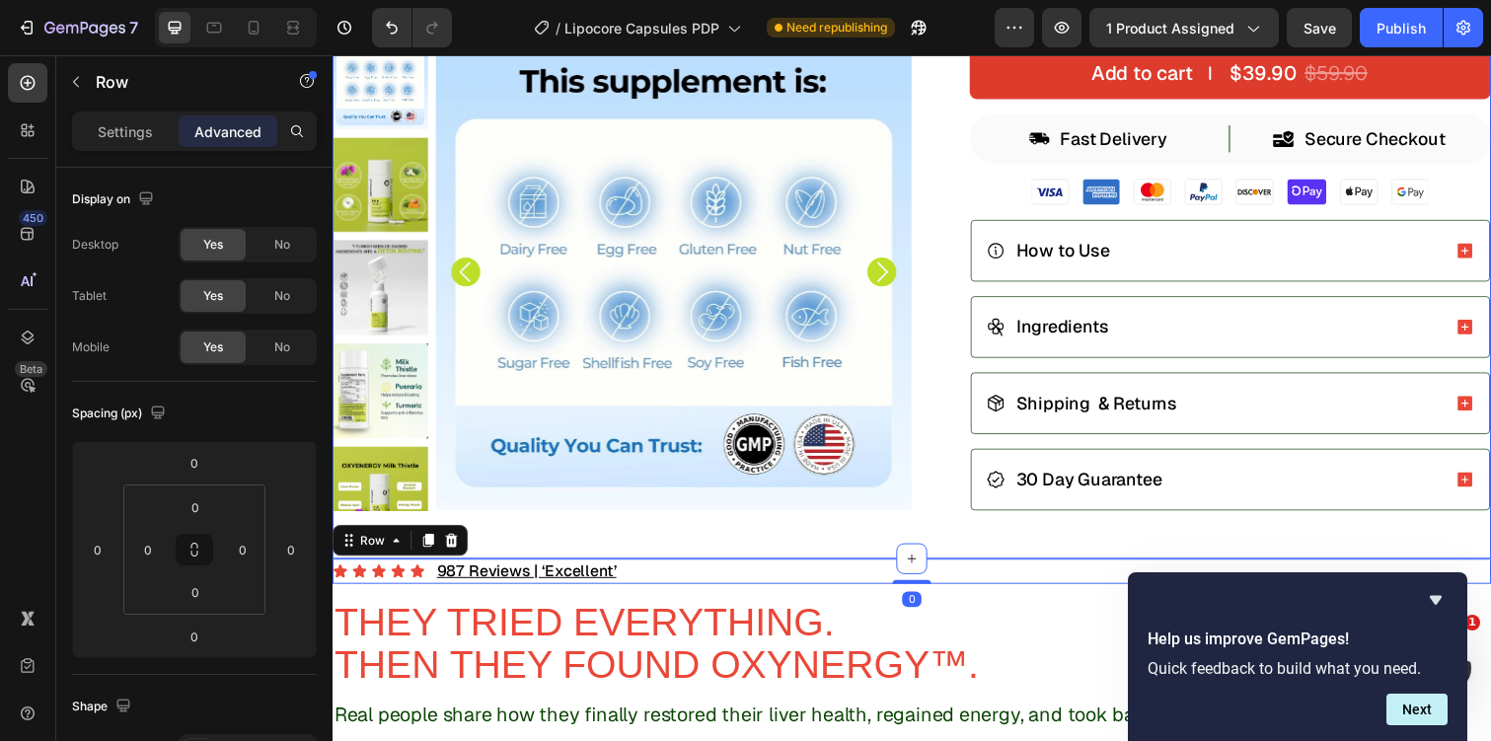
click at [959, 529] on div "Product Images Icon Icon Icon Icon Icon Icon List 987 Reviews | ‘Excellent’ Tex…" at bounding box center [925, 95] width 1184 height 949
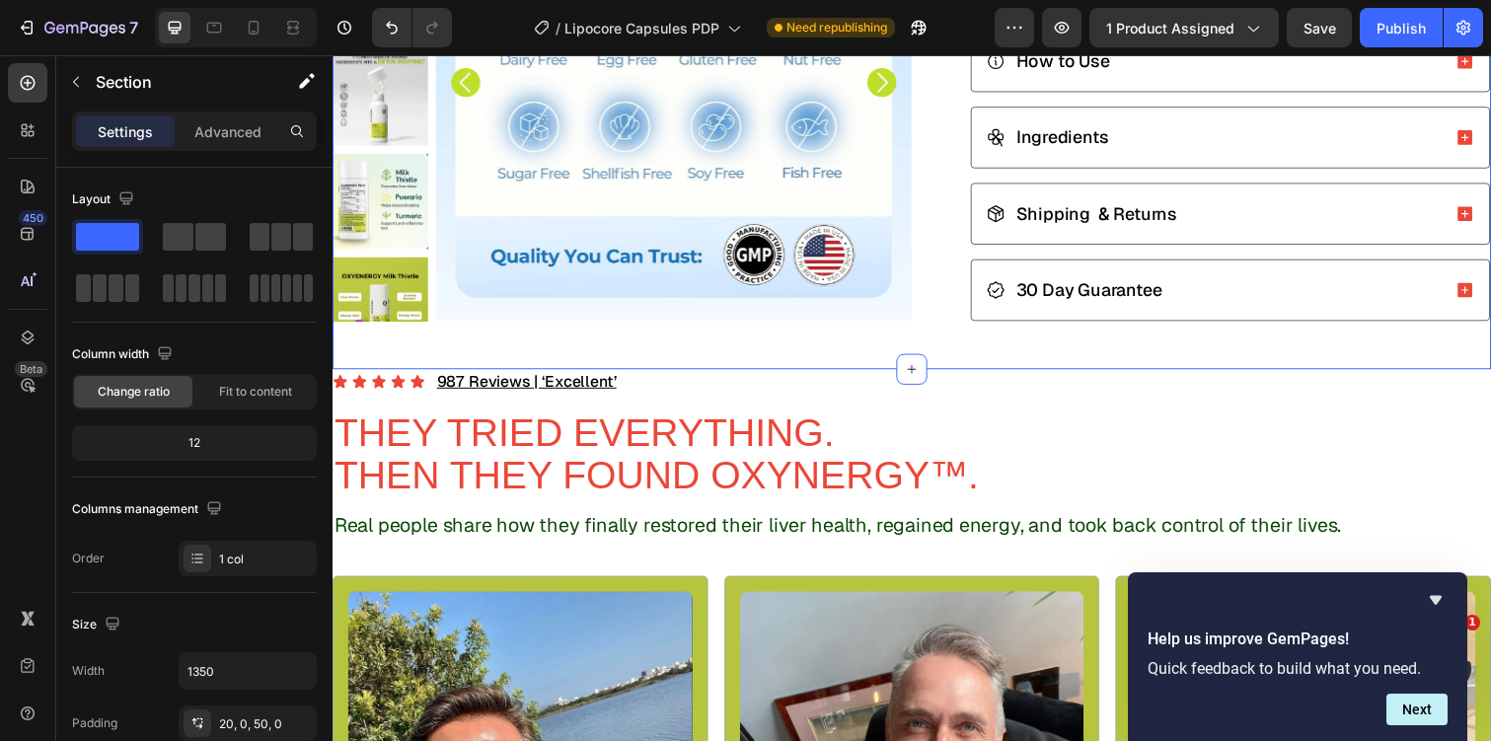
scroll to position [718, 0]
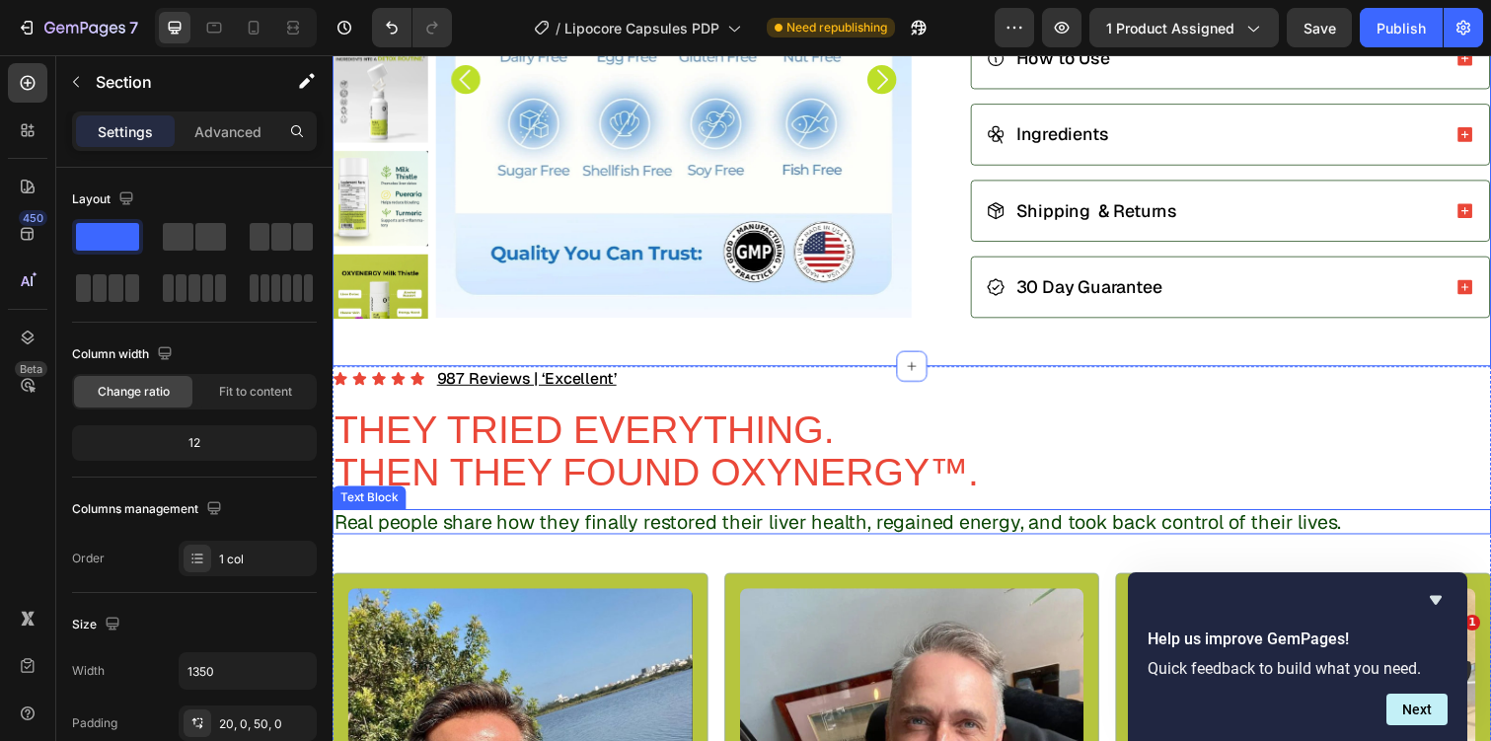
click at [455, 522] on p "Real people share how they finally restored their liver health, regained energy…" at bounding box center [924, 533] width 1180 height 22
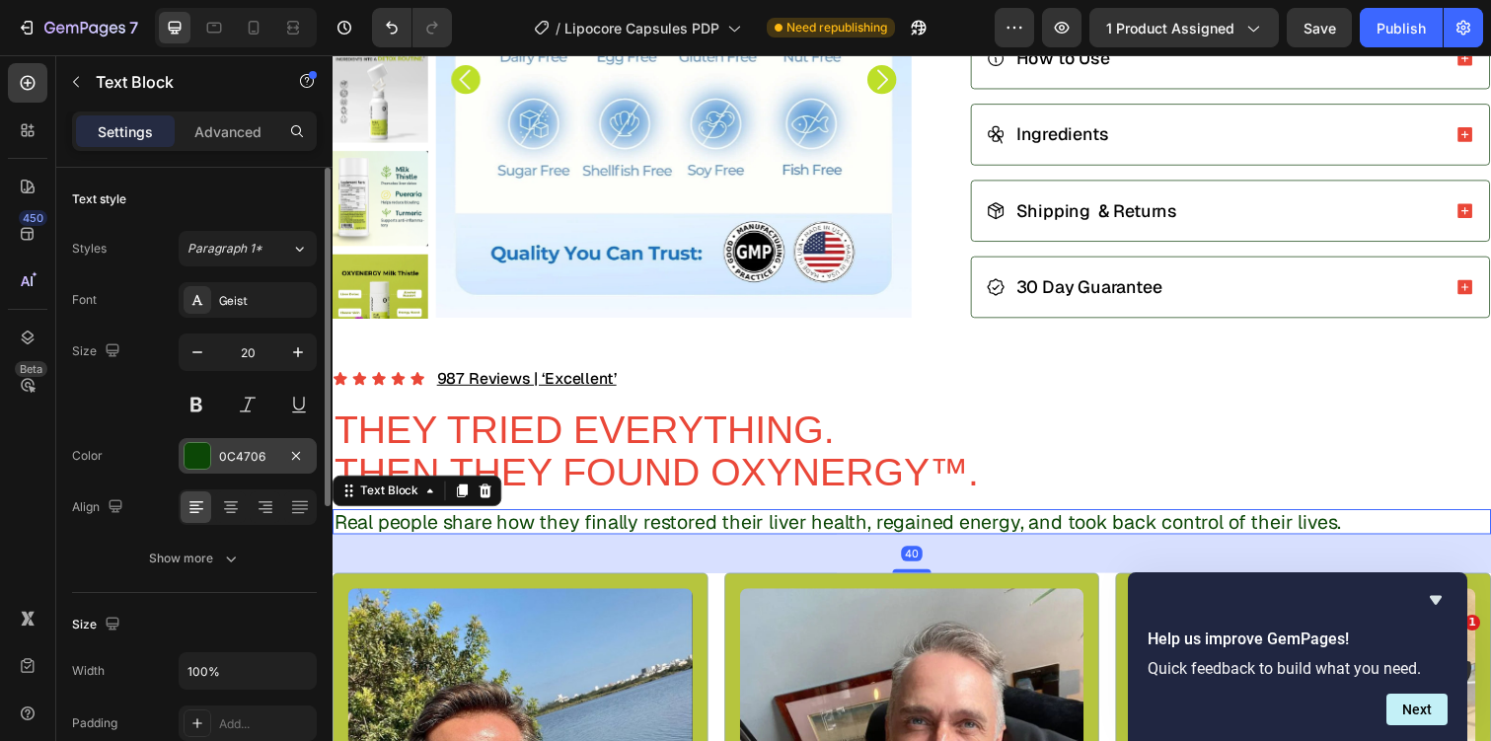
click at [231, 454] on div "0C4706" at bounding box center [247, 457] width 57 height 18
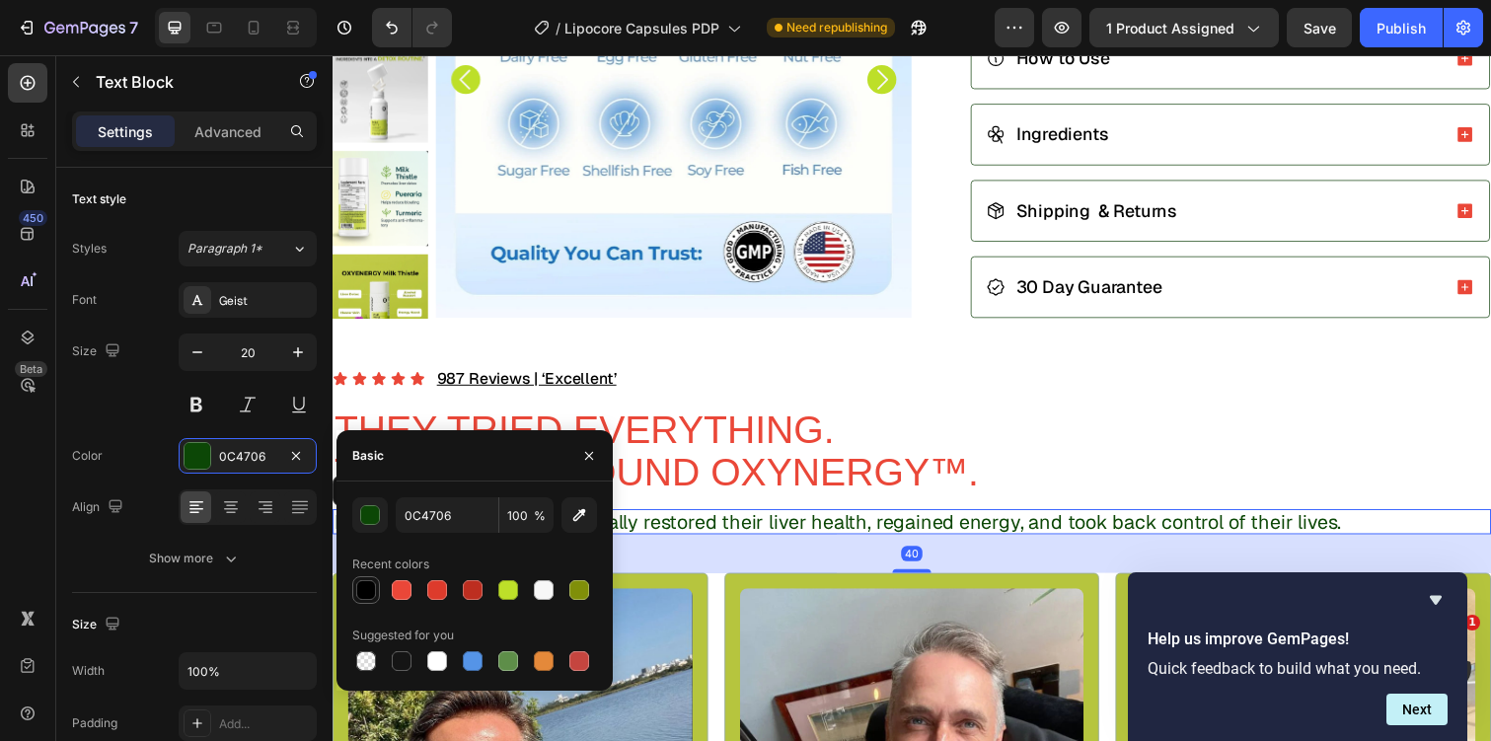
click at [359, 584] on div at bounding box center [366, 590] width 20 height 20
type input "000000"
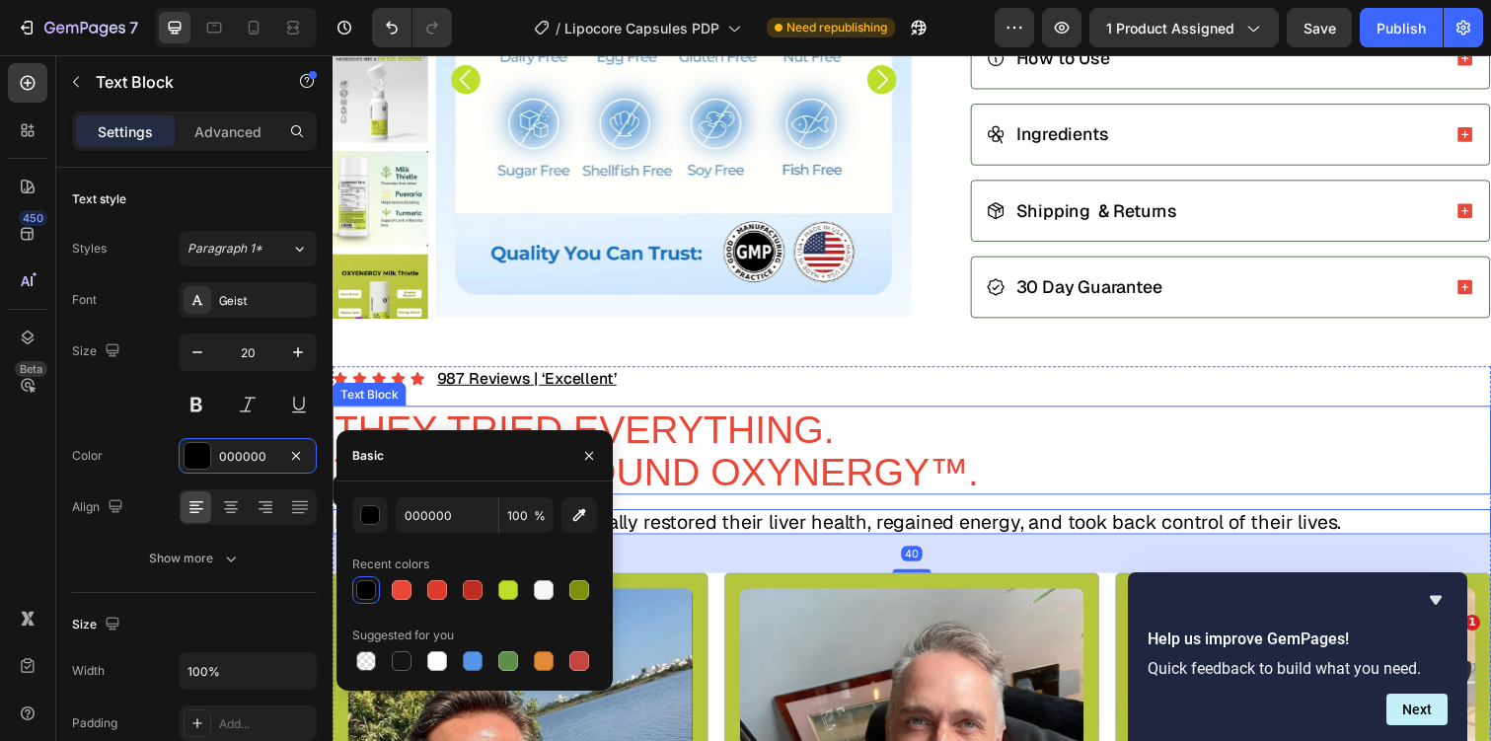
click at [865, 423] on p "THEY TRIED EVERYTHING." at bounding box center [924, 437] width 1180 height 43
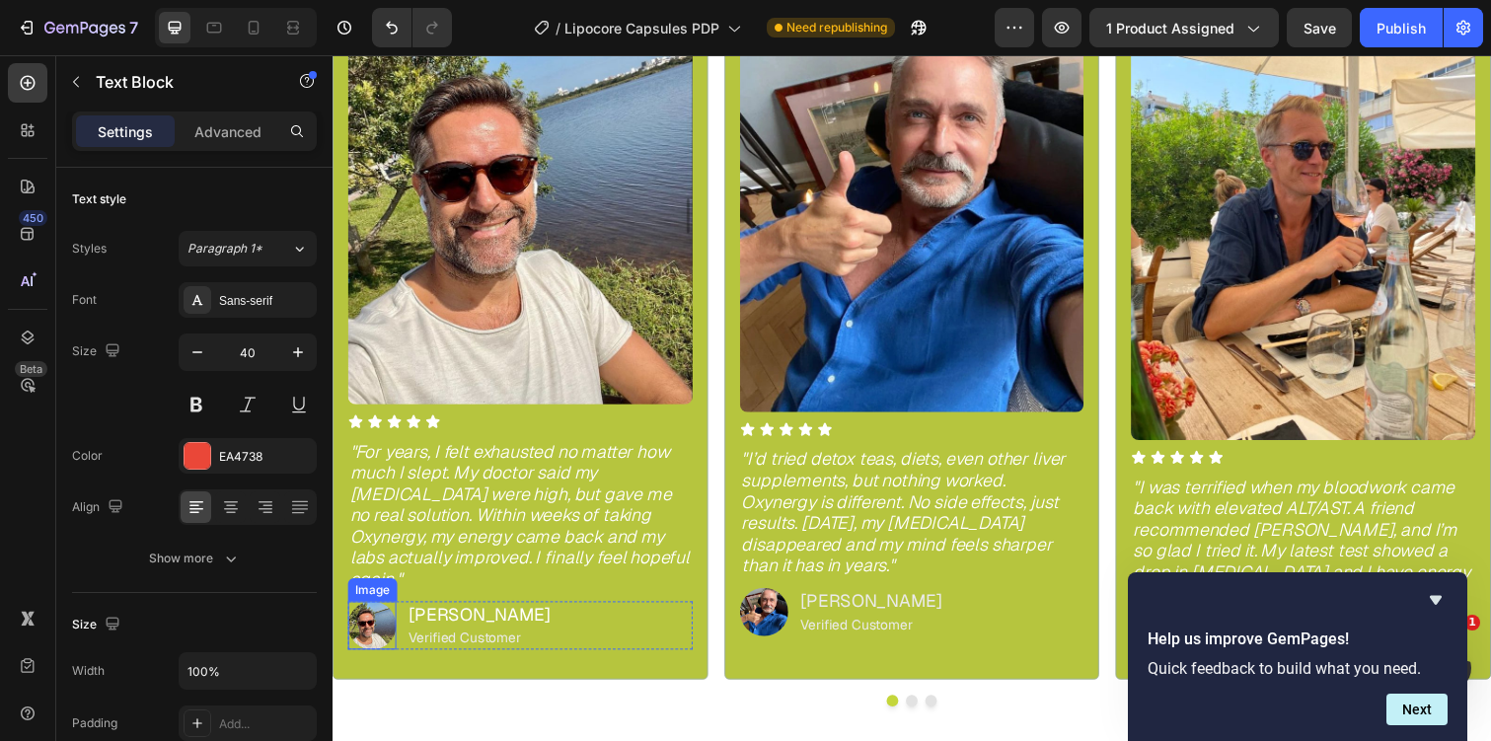
scroll to position [1339, 0]
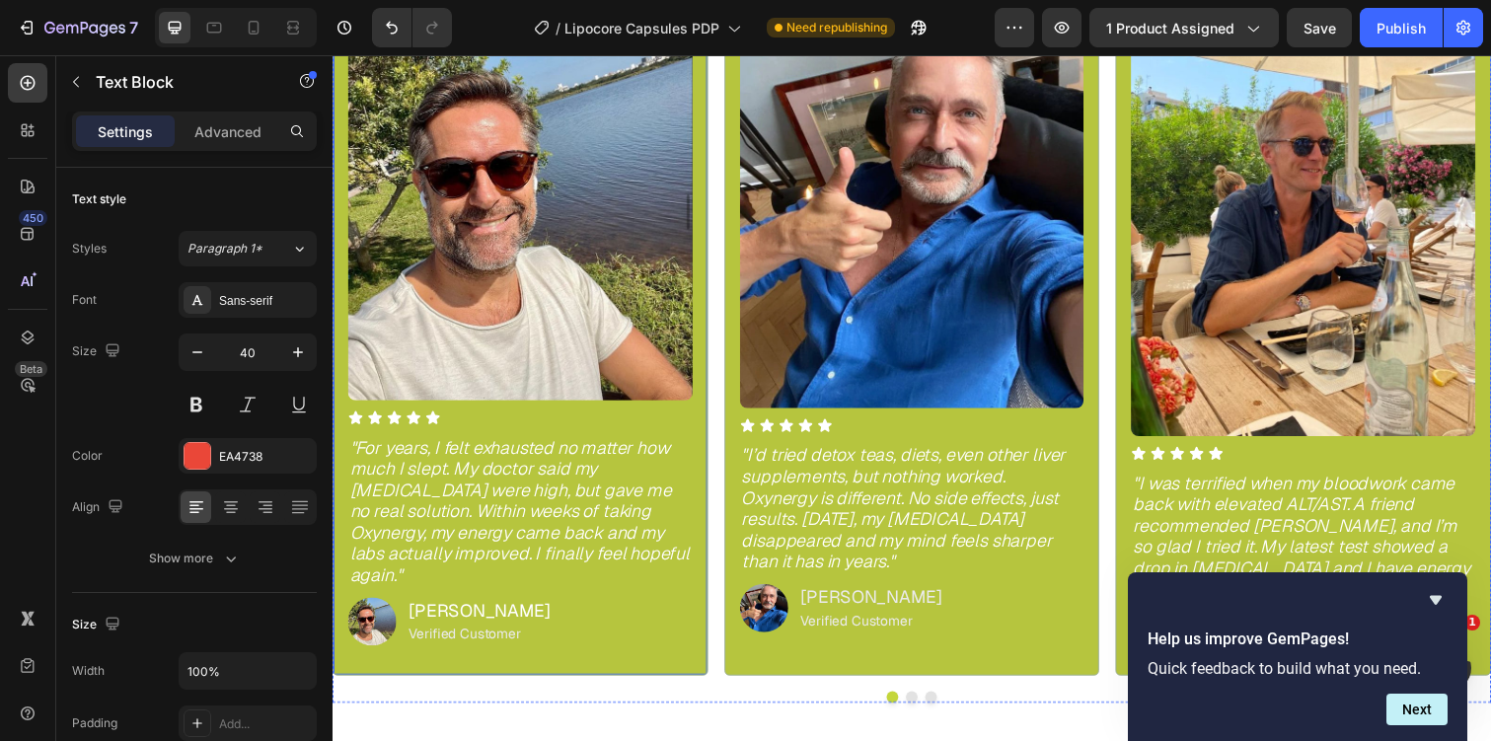
click at [383, 672] on div "Image Icon Icon Icon Icon Icon Icon List "For years, I felt exhausted no matter…" at bounding box center [524, 325] width 352 height 698
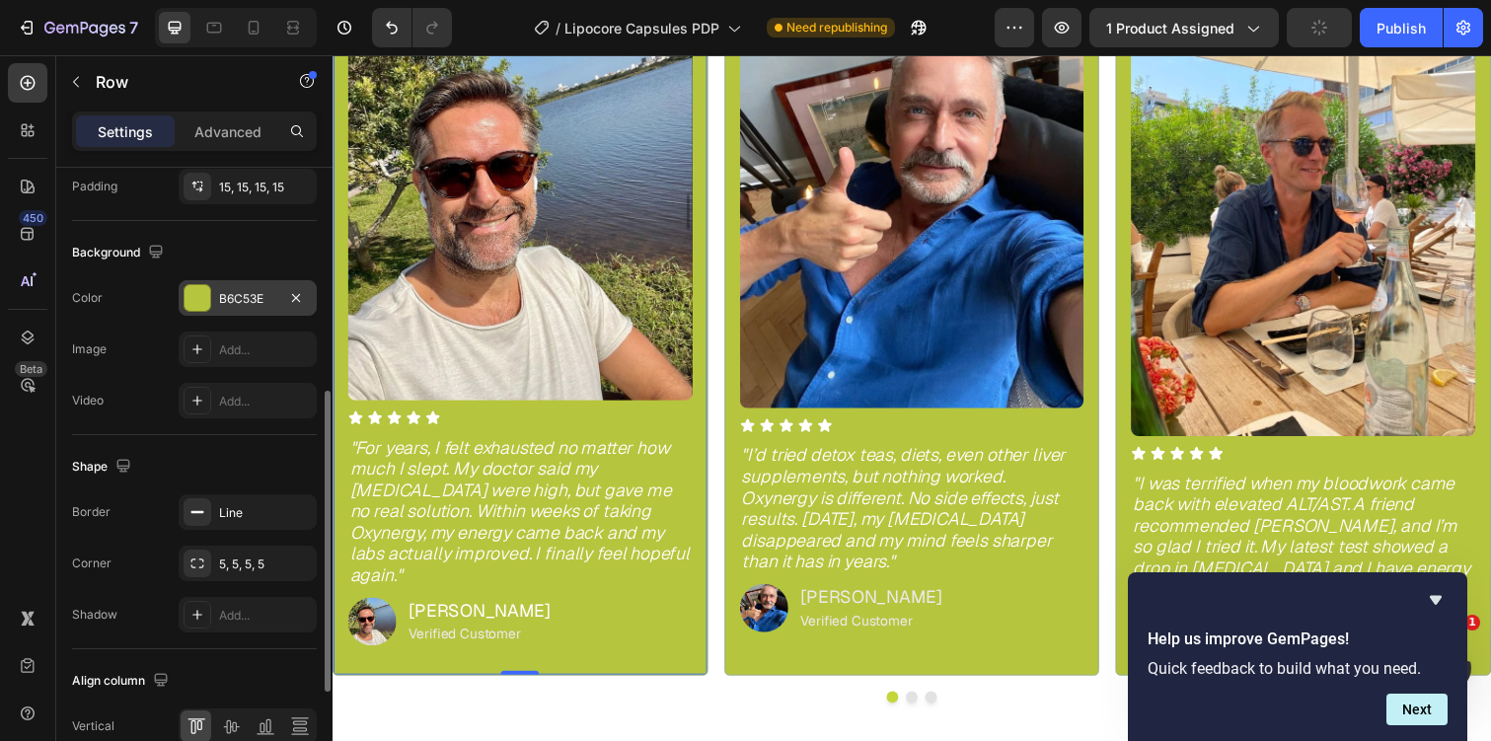
scroll to position [528, 0]
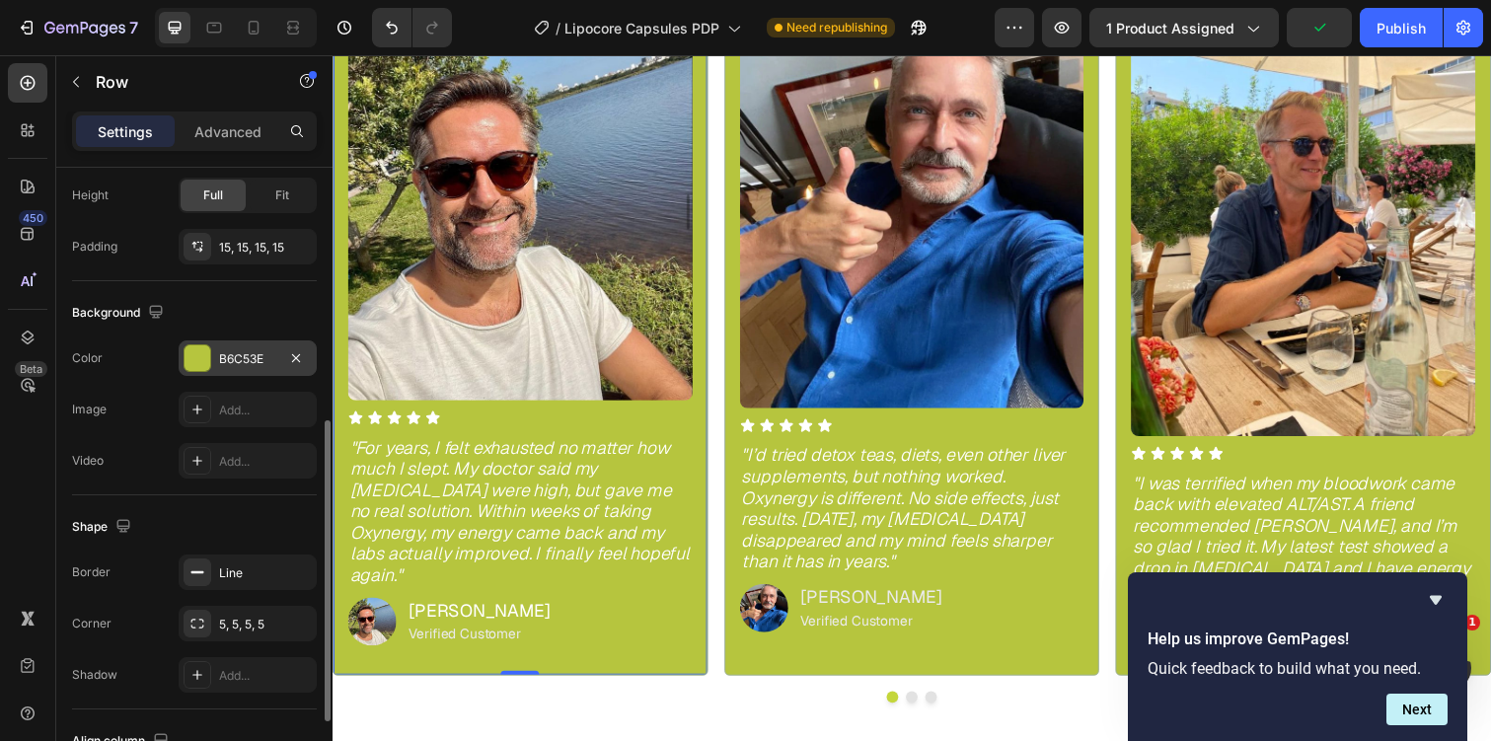
click at [226, 356] on div "B6C53E" at bounding box center [247, 359] width 57 height 18
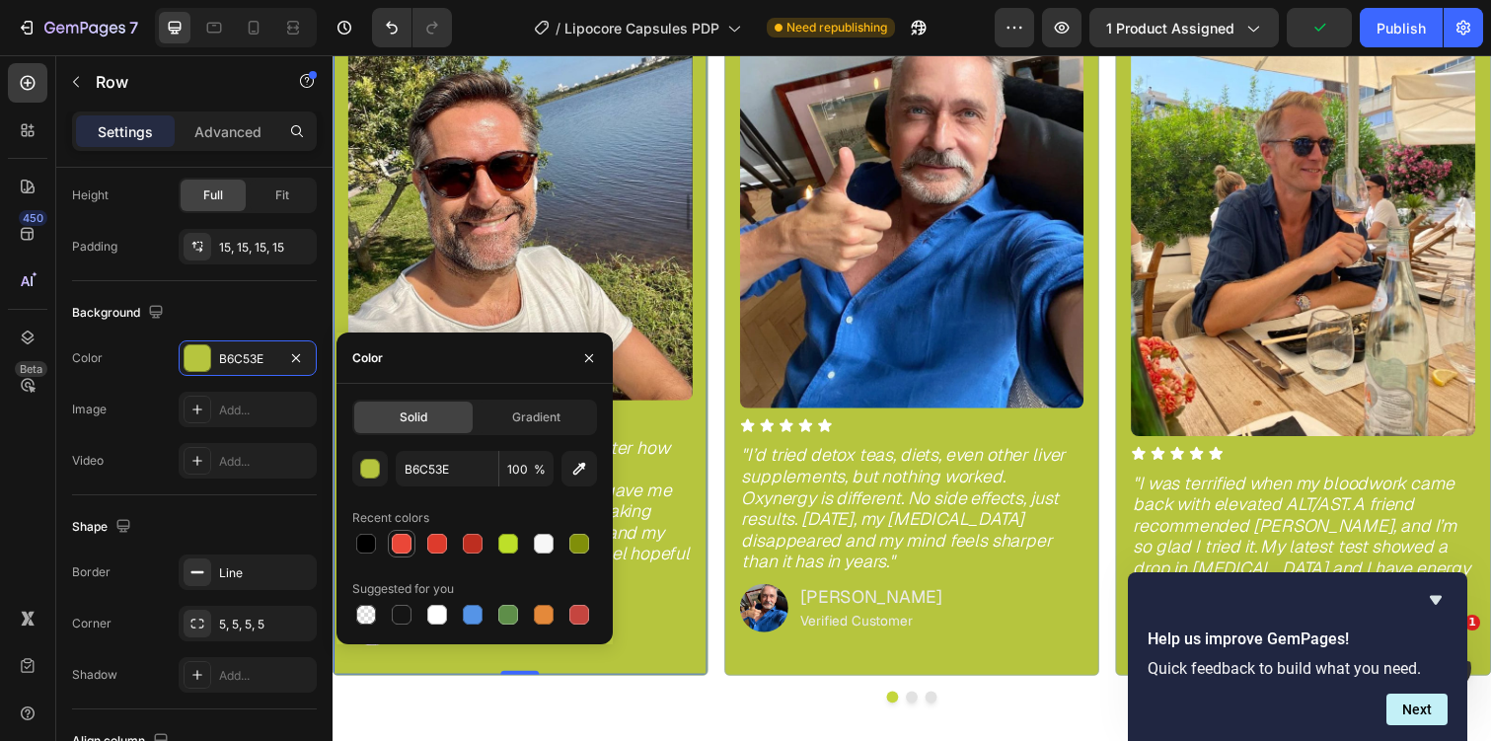
click at [397, 546] on div at bounding box center [402, 544] width 20 height 20
type input "EA4738"
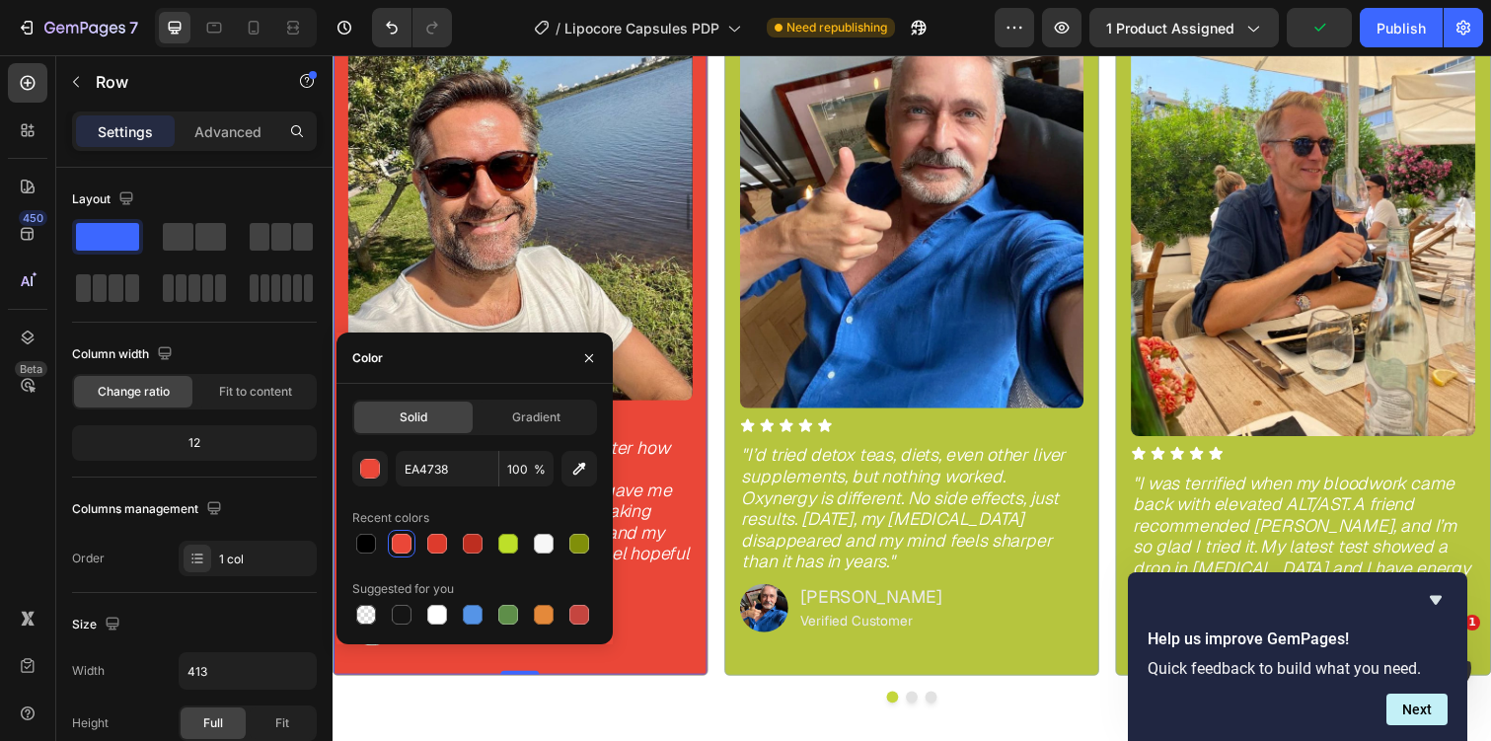
scroll to position [528, 0]
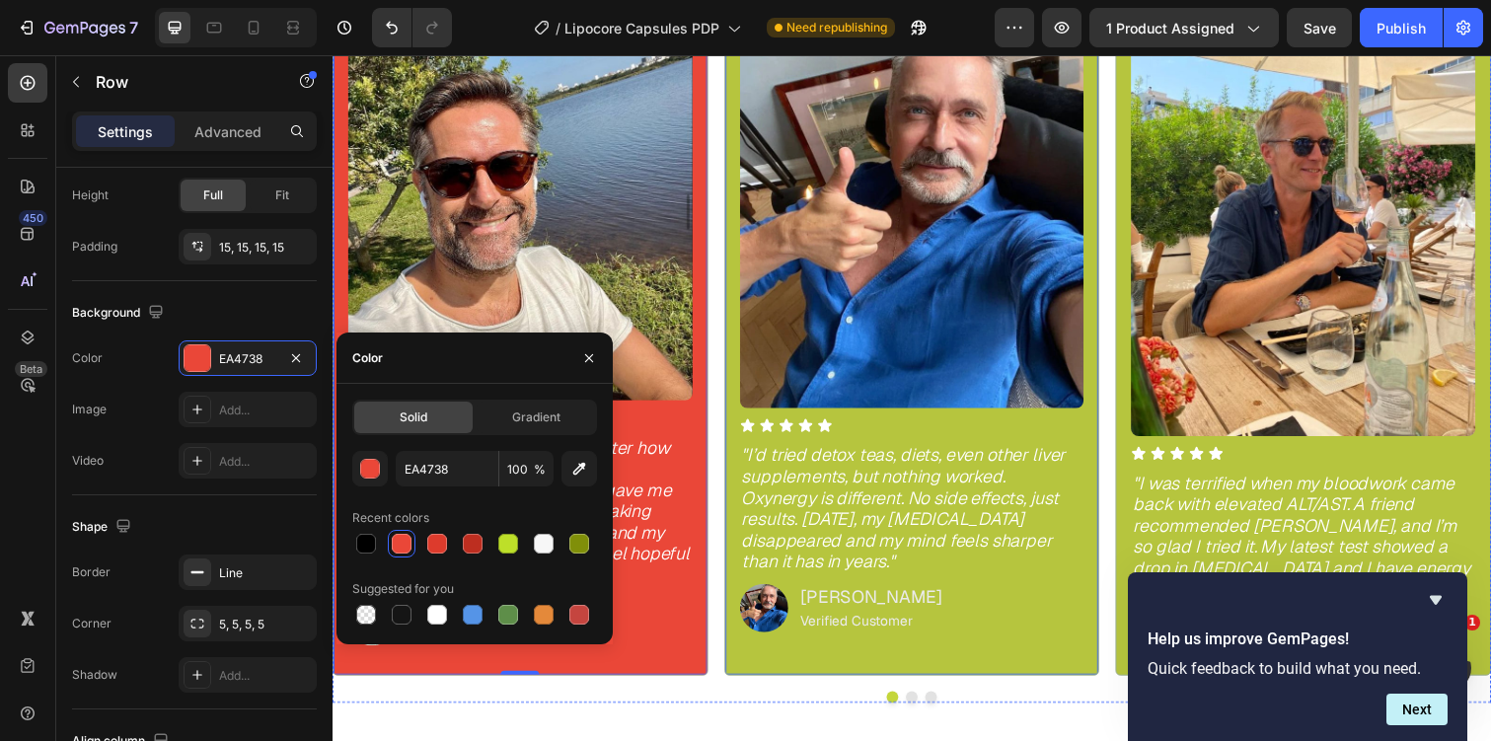
click at [770, 677] on div "Image Icon Icon Icon Icon Icon Icon List "I’d tried detox teas, diets, even oth…" at bounding box center [925, 325] width 384 height 729
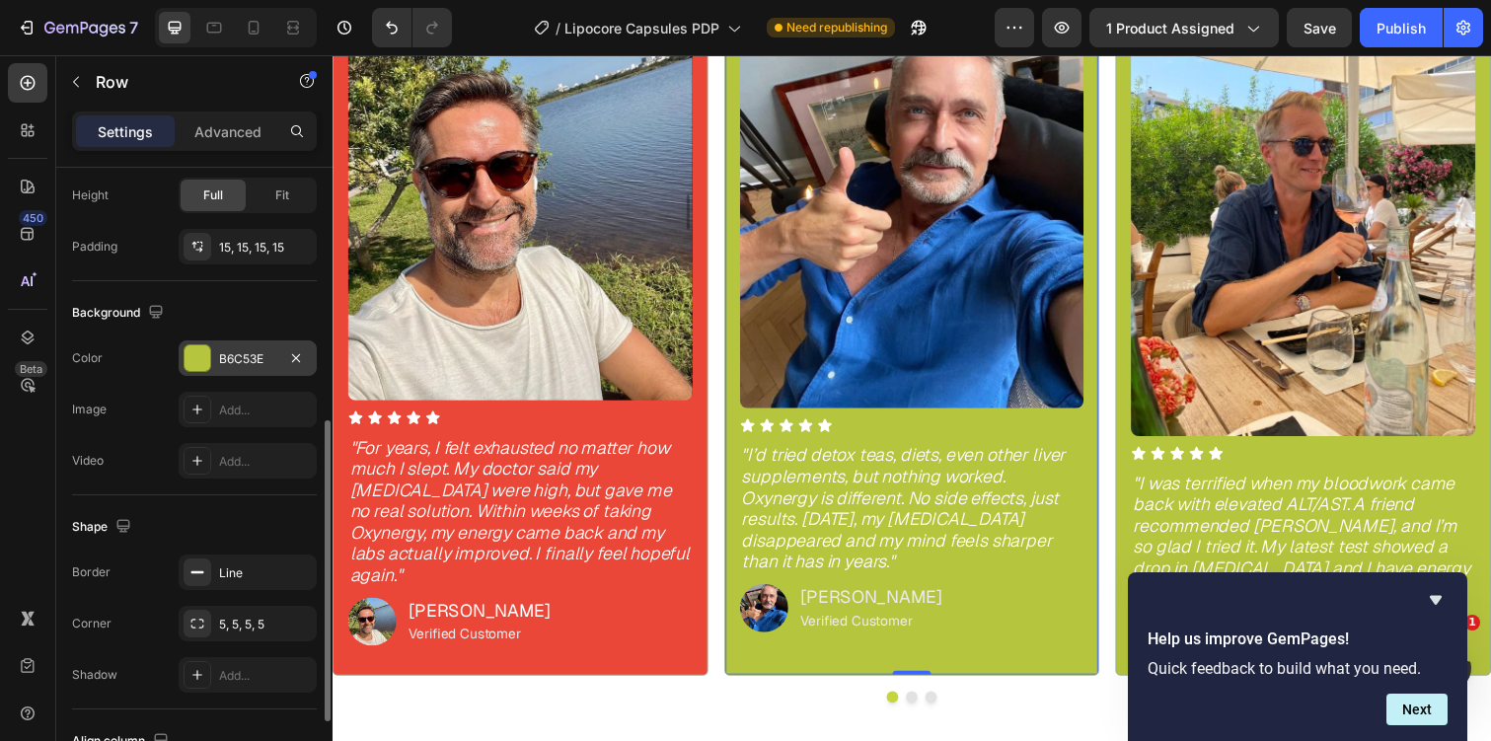
click at [241, 362] on div "B6C53E" at bounding box center [247, 359] width 57 height 18
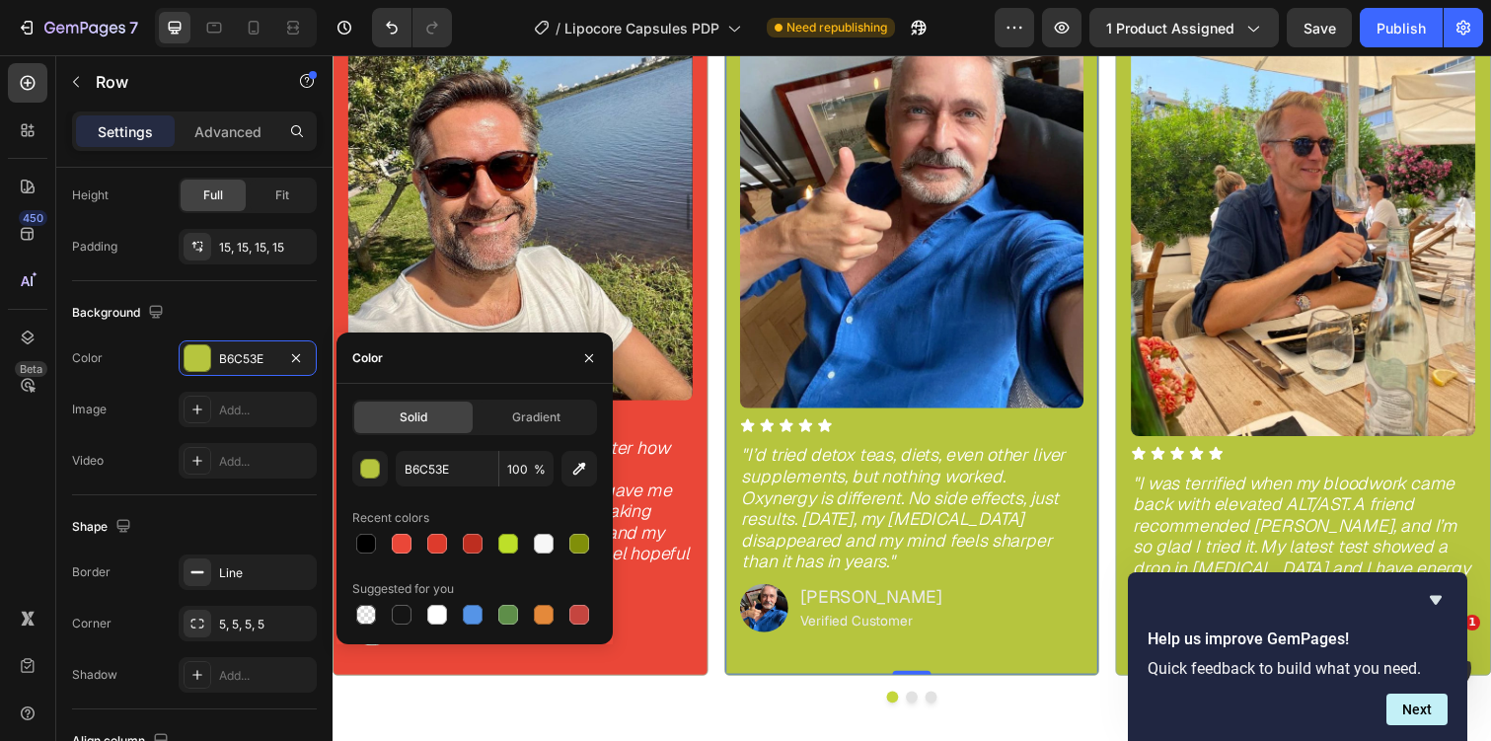
click at [403, 557] on div "B6C53E 100 % Recent colors Suggested for you" at bounding box center [474, 540] width 245 height 178
click at [409, 547] on div at bounding box center [402, 544] width 20 height 20
type input "EA4738"
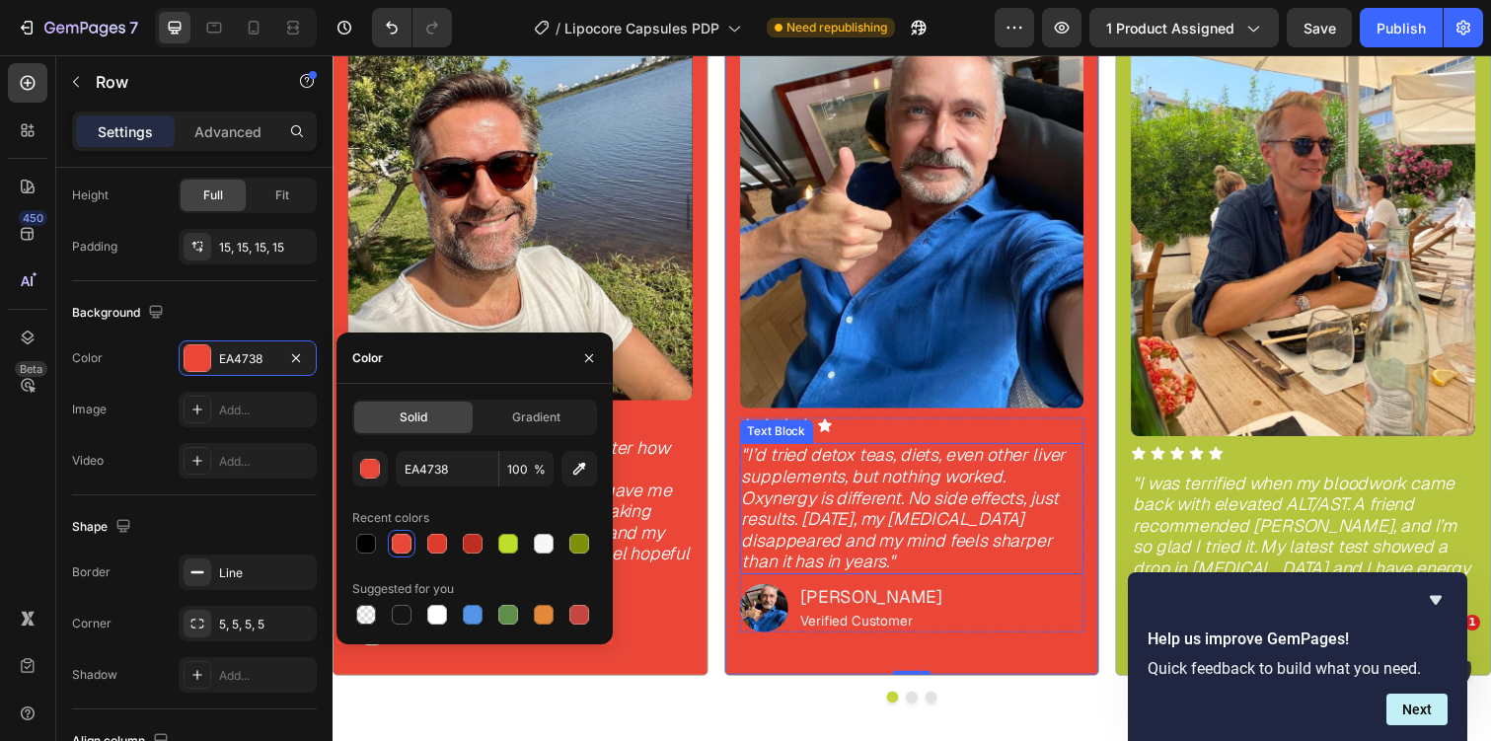
scroll to position [1589, 0]
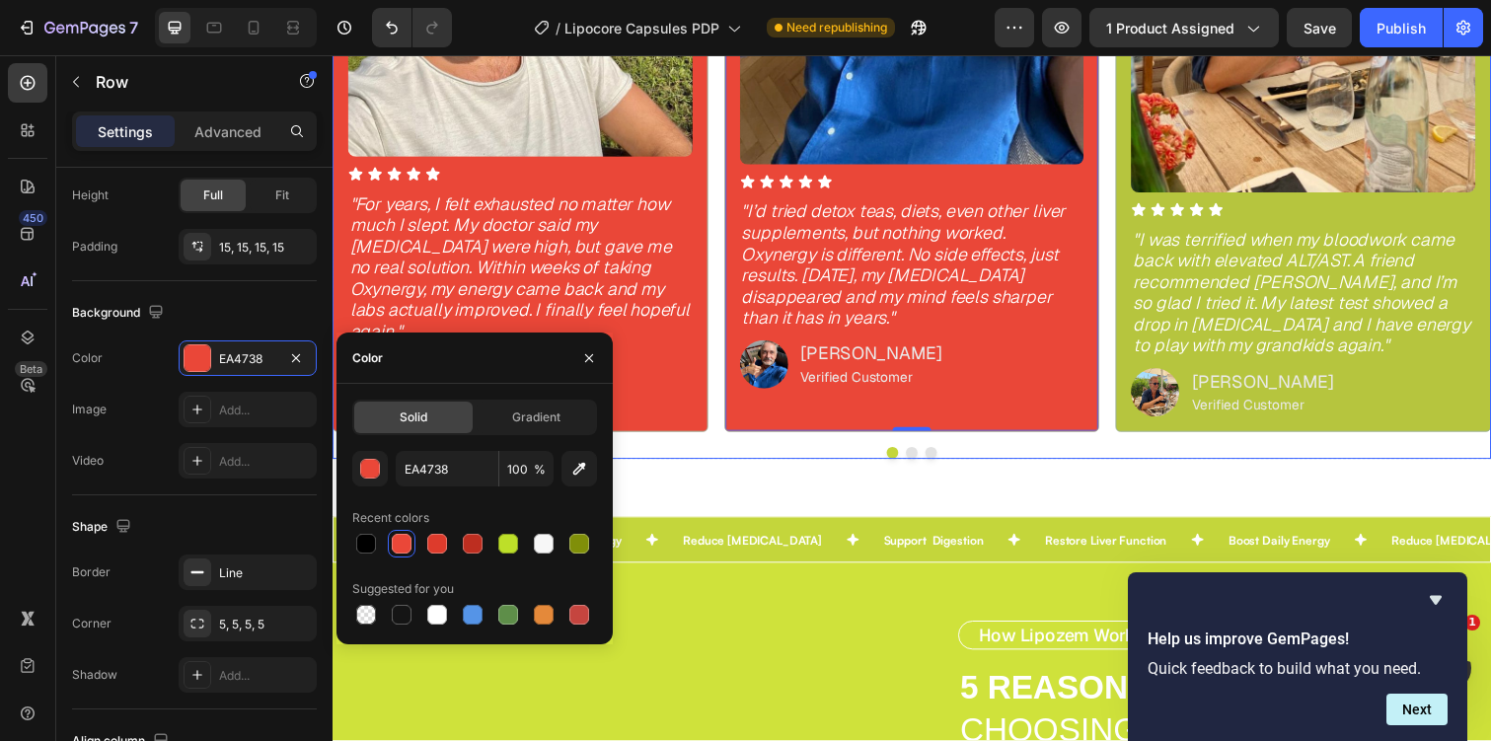
click at [924, 460] on button "Dot" at bounding box center [925, 462] width 12 height 12
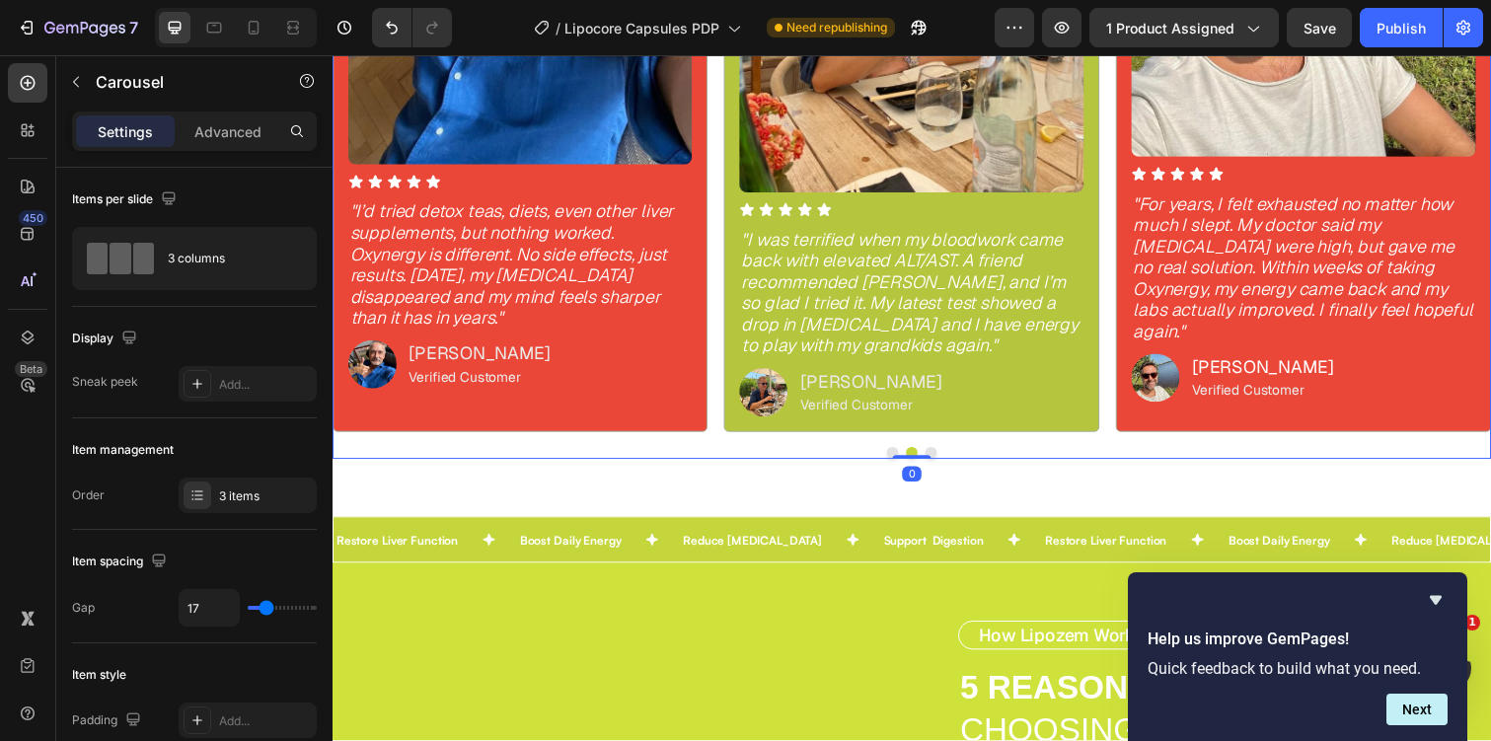
click at [943, 460] on button "Dot" at bounding box center [944, 462] width 12 height 12
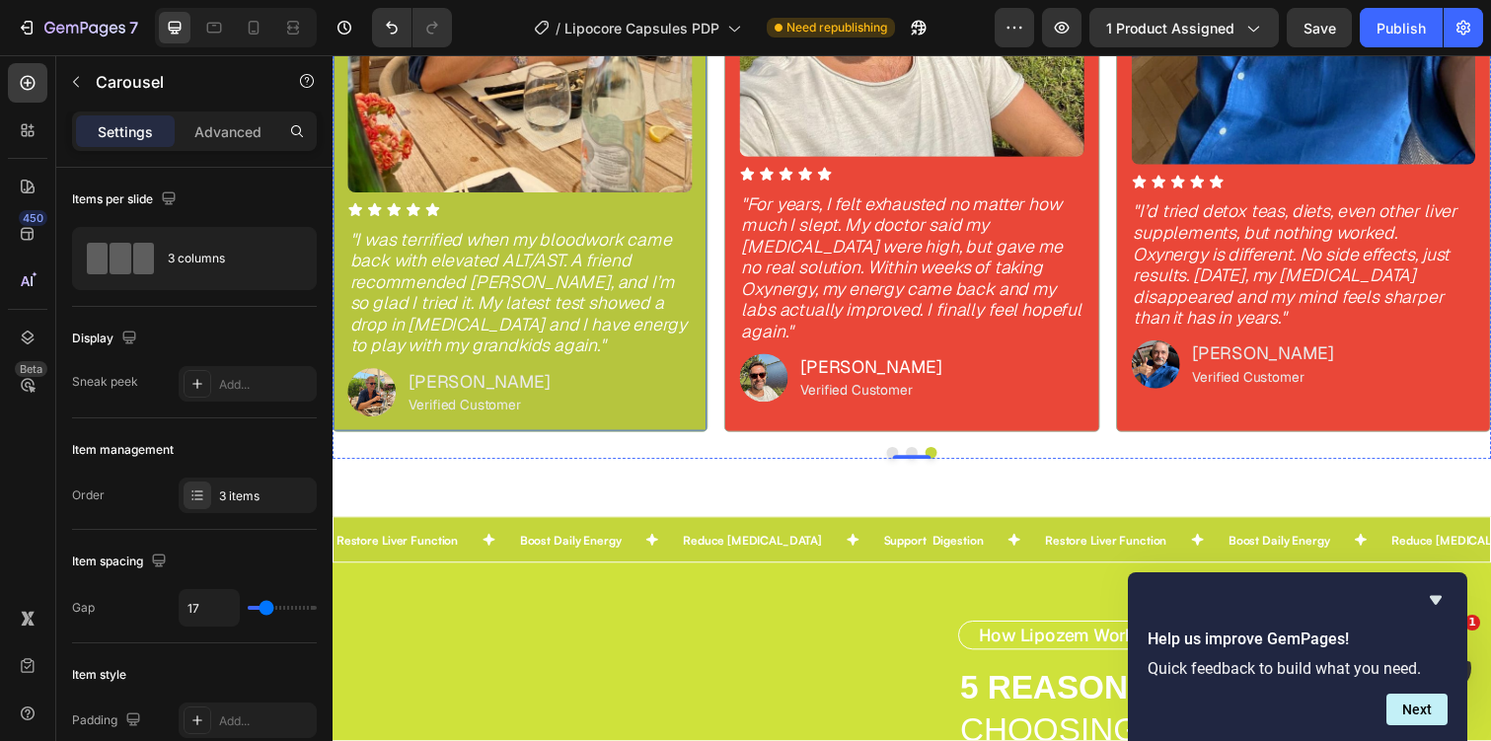
click at [621, 434] on div "Image Icon Icon Icon Icon Icon Icon List "I was terrified when my bloodwork cam…" at bounding box center [525, 75] width 384 height 729
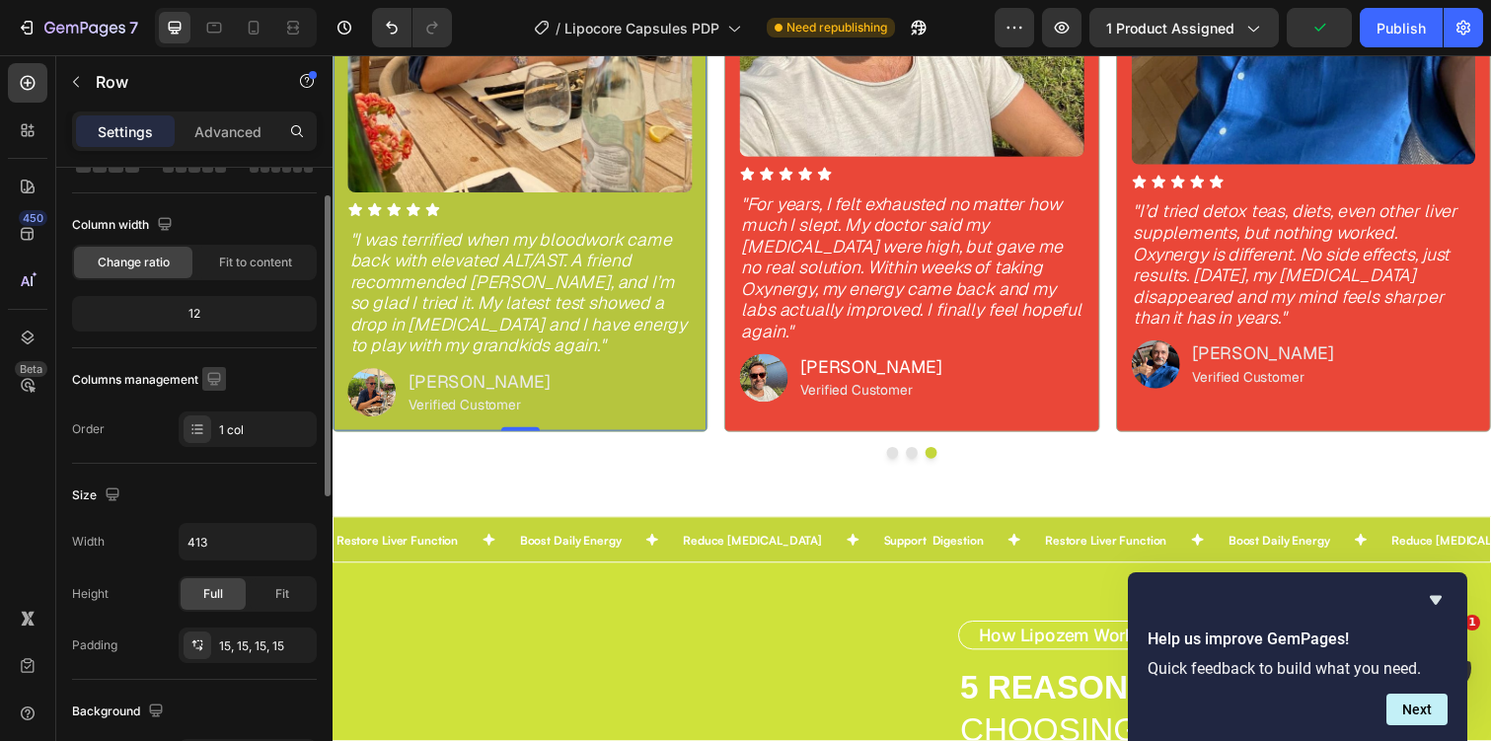
scroll to position [163, 0]
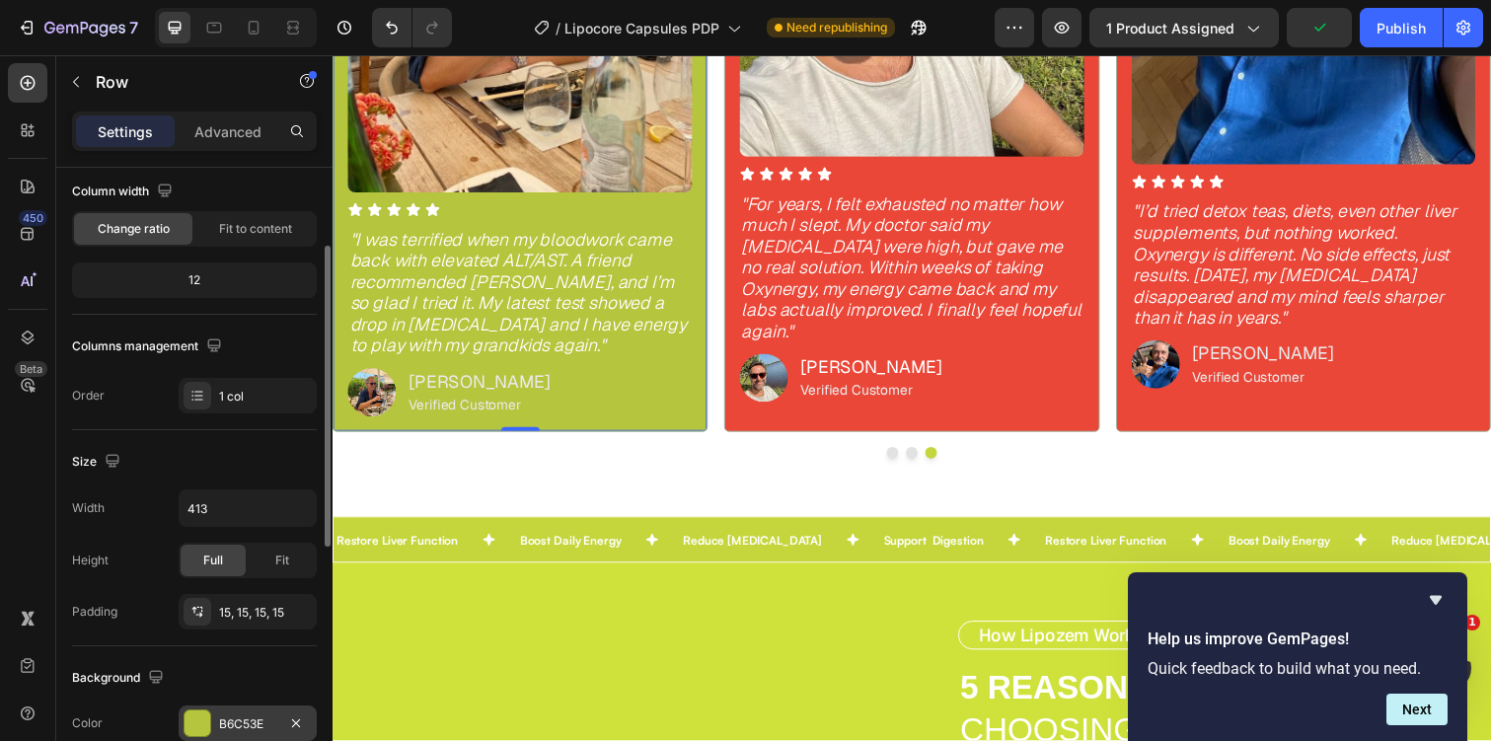
click at [247, 710] on div "B6C53E" at bounding box center [248, 723] width 138 height 36
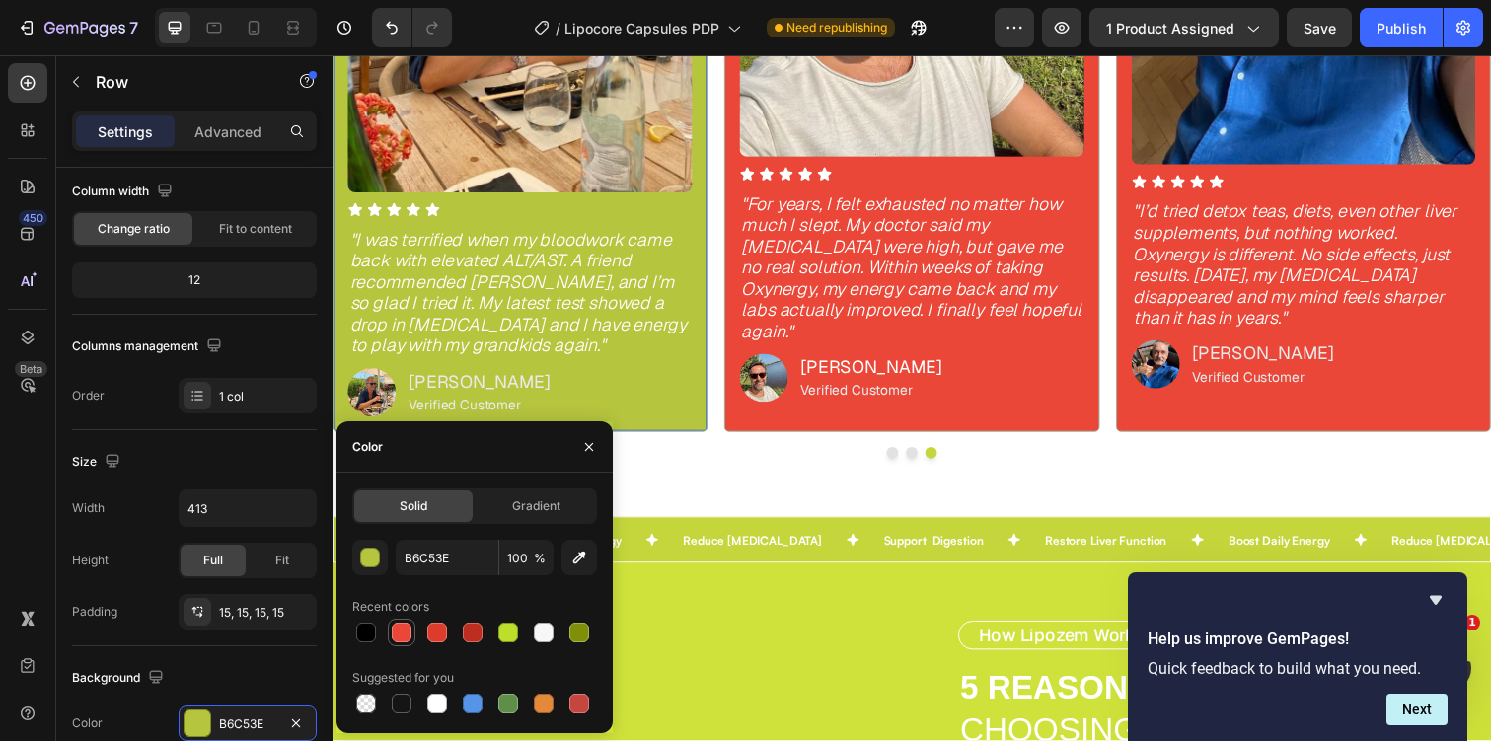
click at [402, 626] on div at bounding box center [402, 633] width 20 height 20
type input "EA4738"
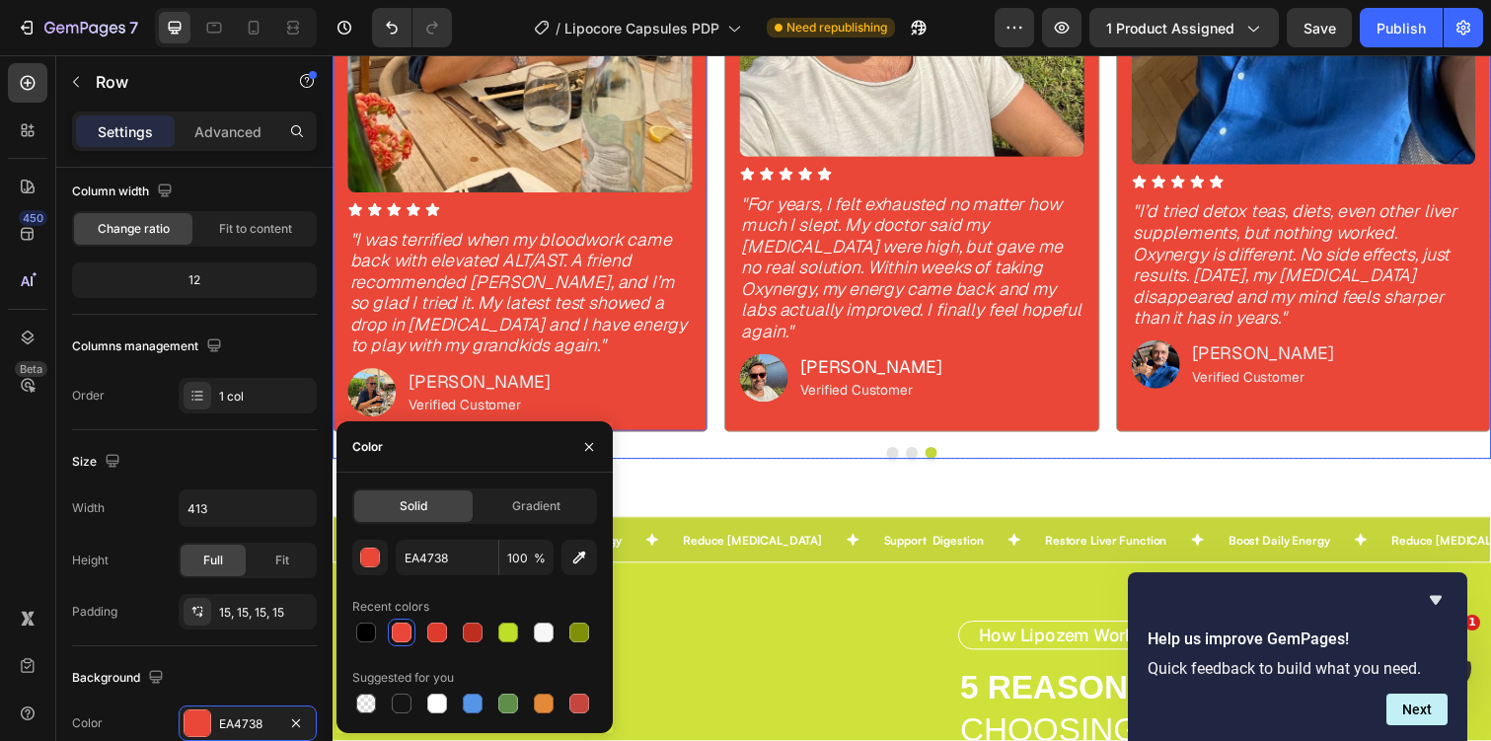
click at [720, 466] on div at bounding box center [925, 462] width 1184 height 12
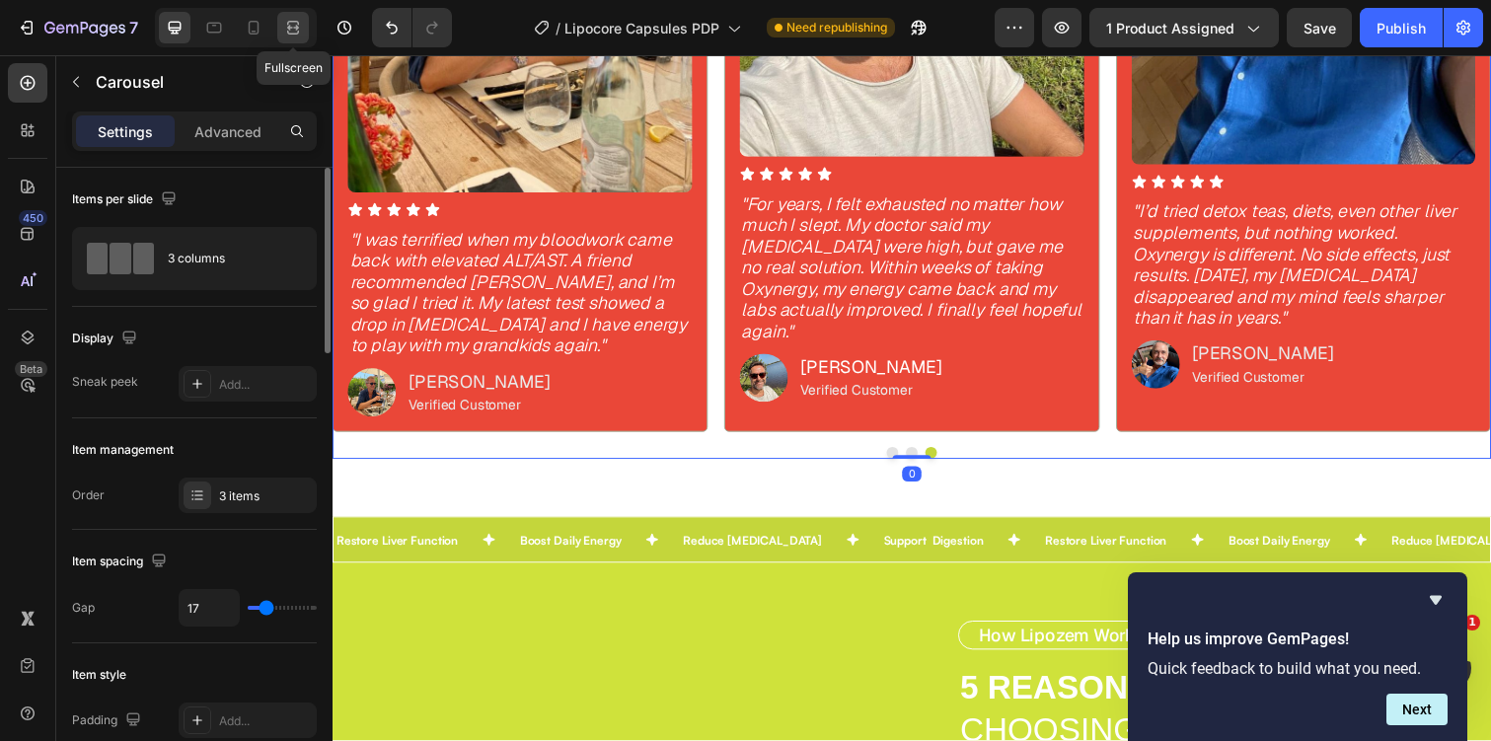
click at [291, 36] on icon at bounding box center [293, 28] width 20 height 20
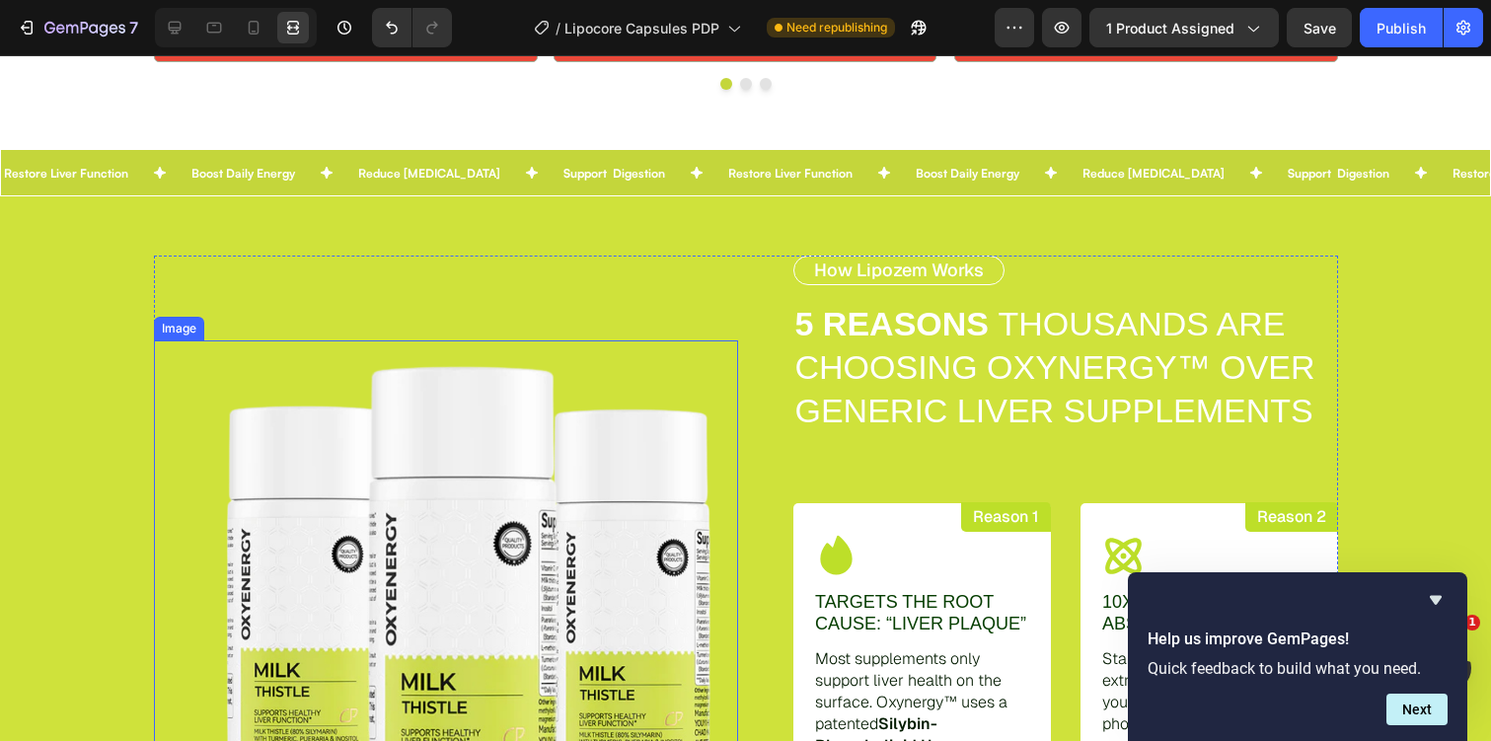
scroll to position [1995, 0]
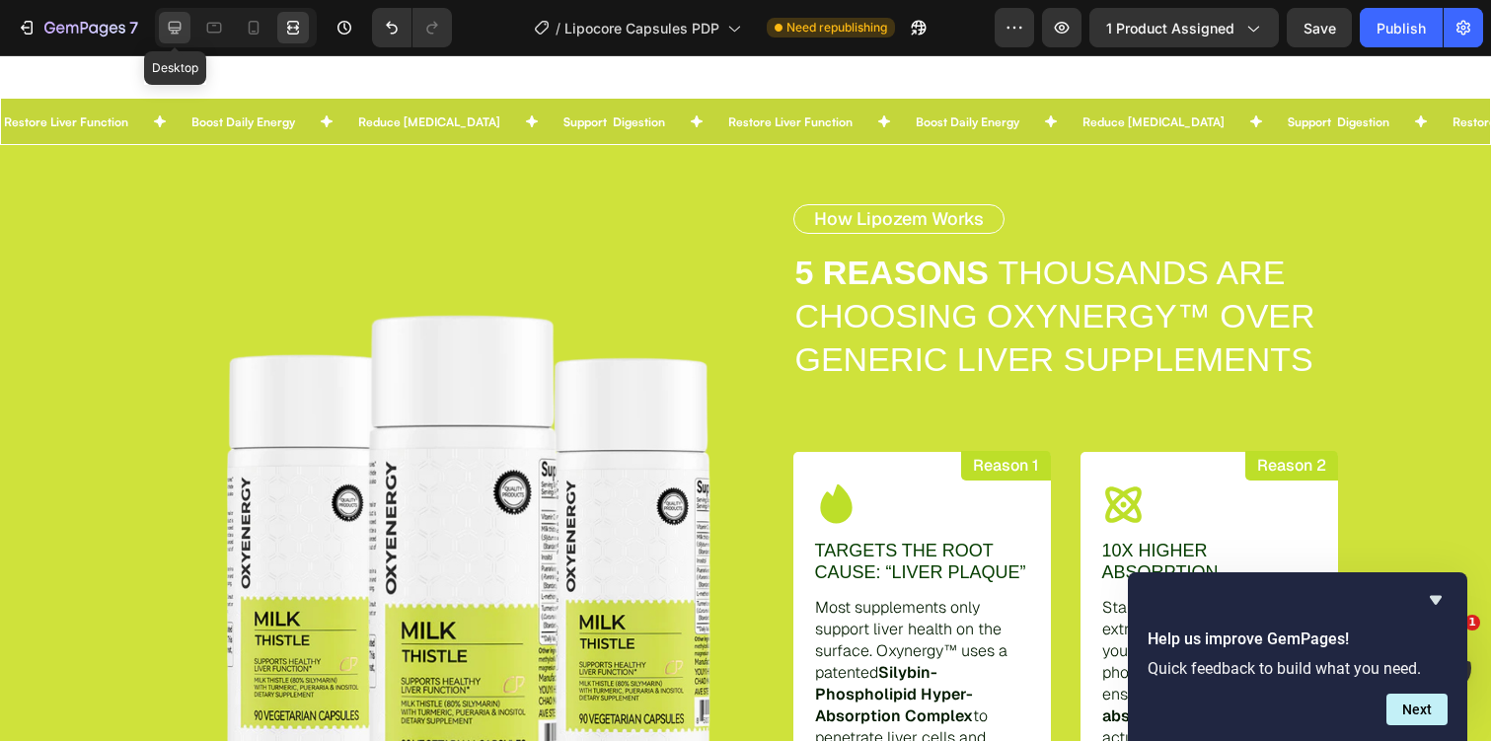
click at [179, 24] on icon at bounding box center [175, 28] width 20 height 20
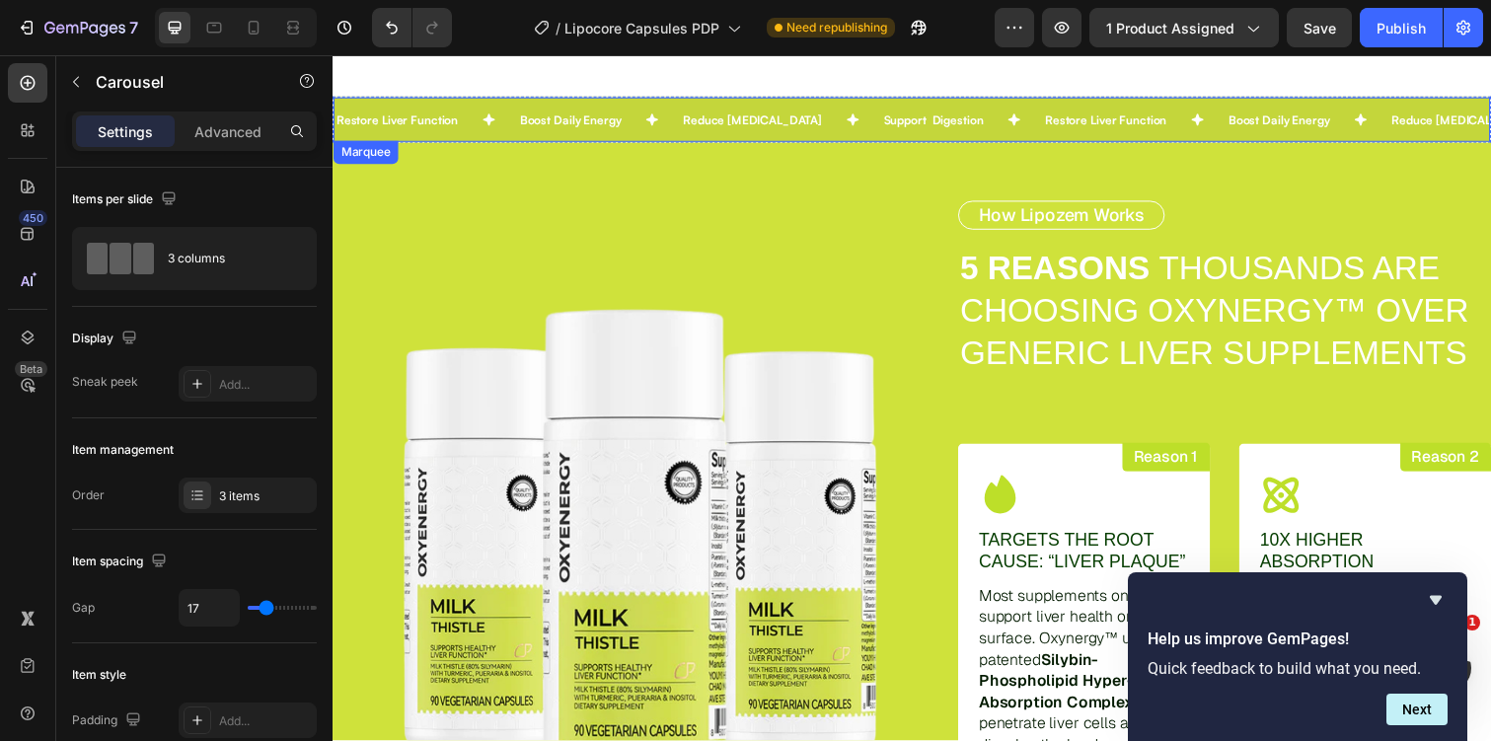
click at [501, 136] on div "Restore Liver Function Text Block" at bounding box center [427, 121] width 187 height 45
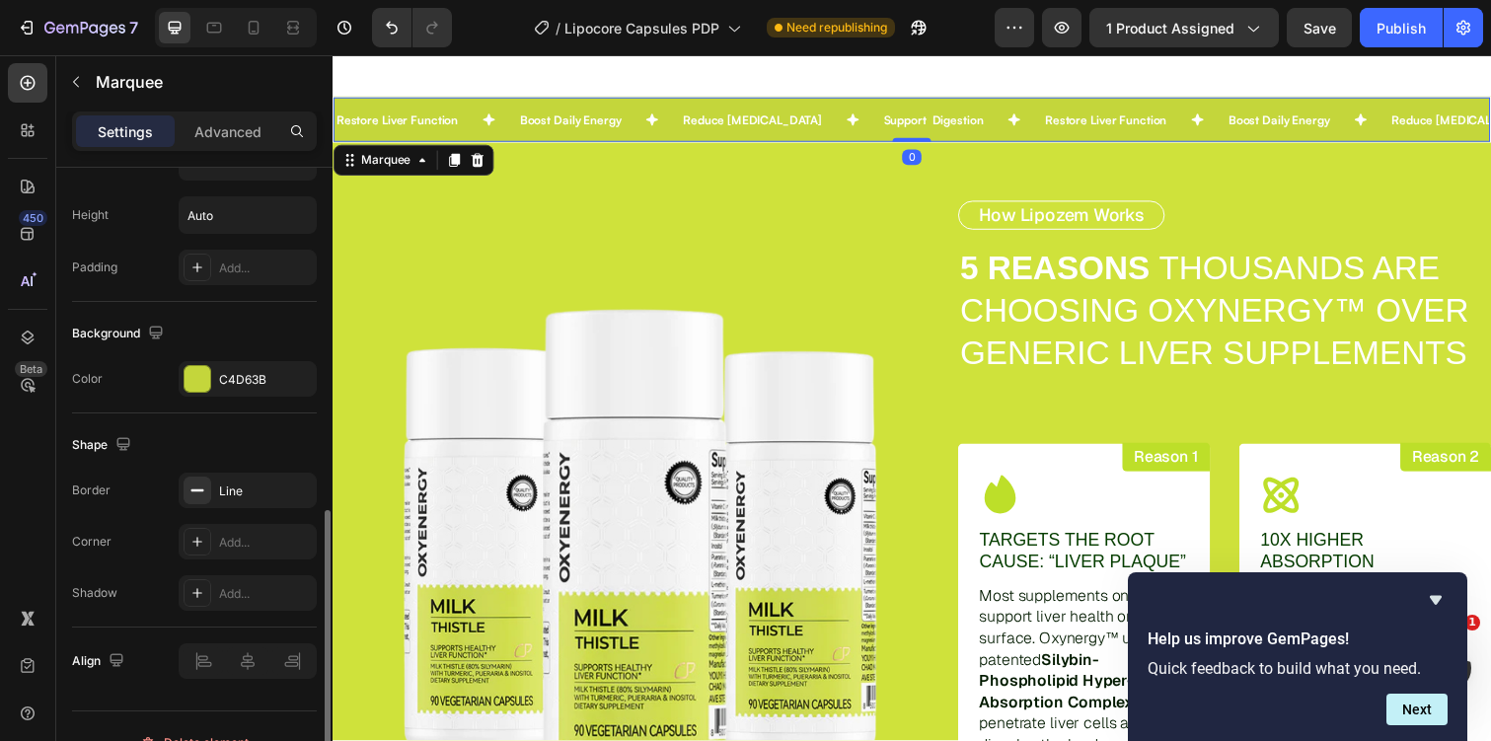
scroll to position [902, 0]
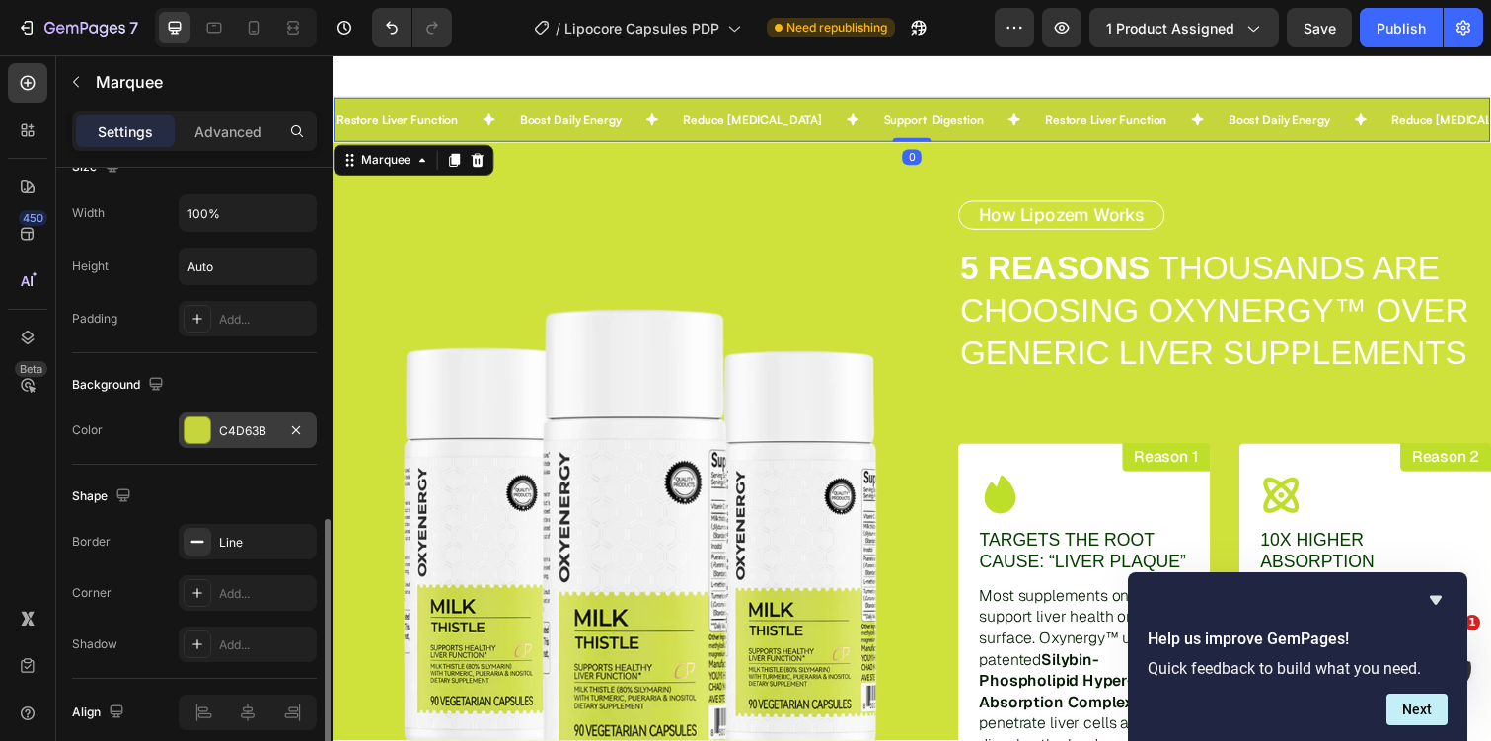
click at [248, 428] on div "C4D63B" at bounding box center [247, 431] width 57 height 18
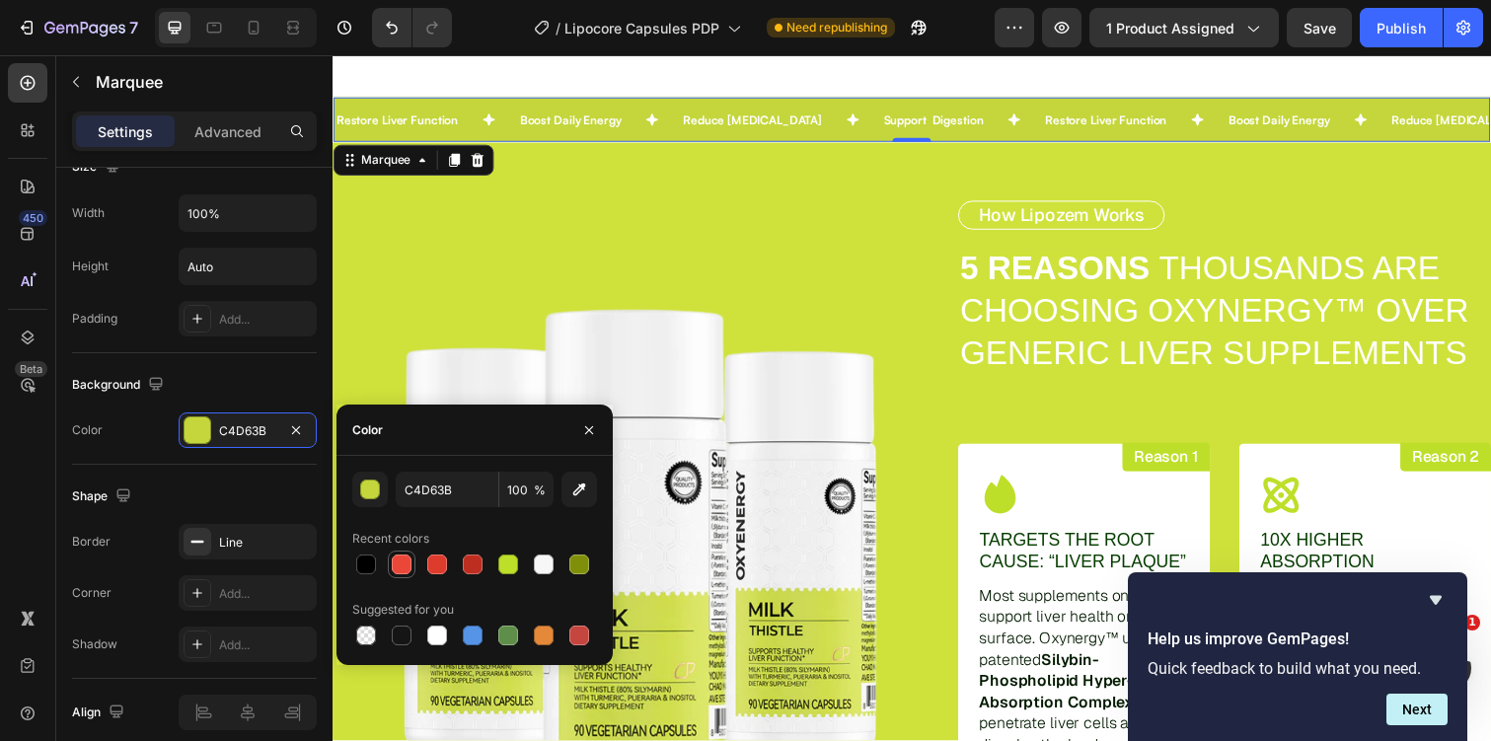
click at [396, 570] on div at bounding box center [402, 565] width 20 height 20
type input "EA4738"
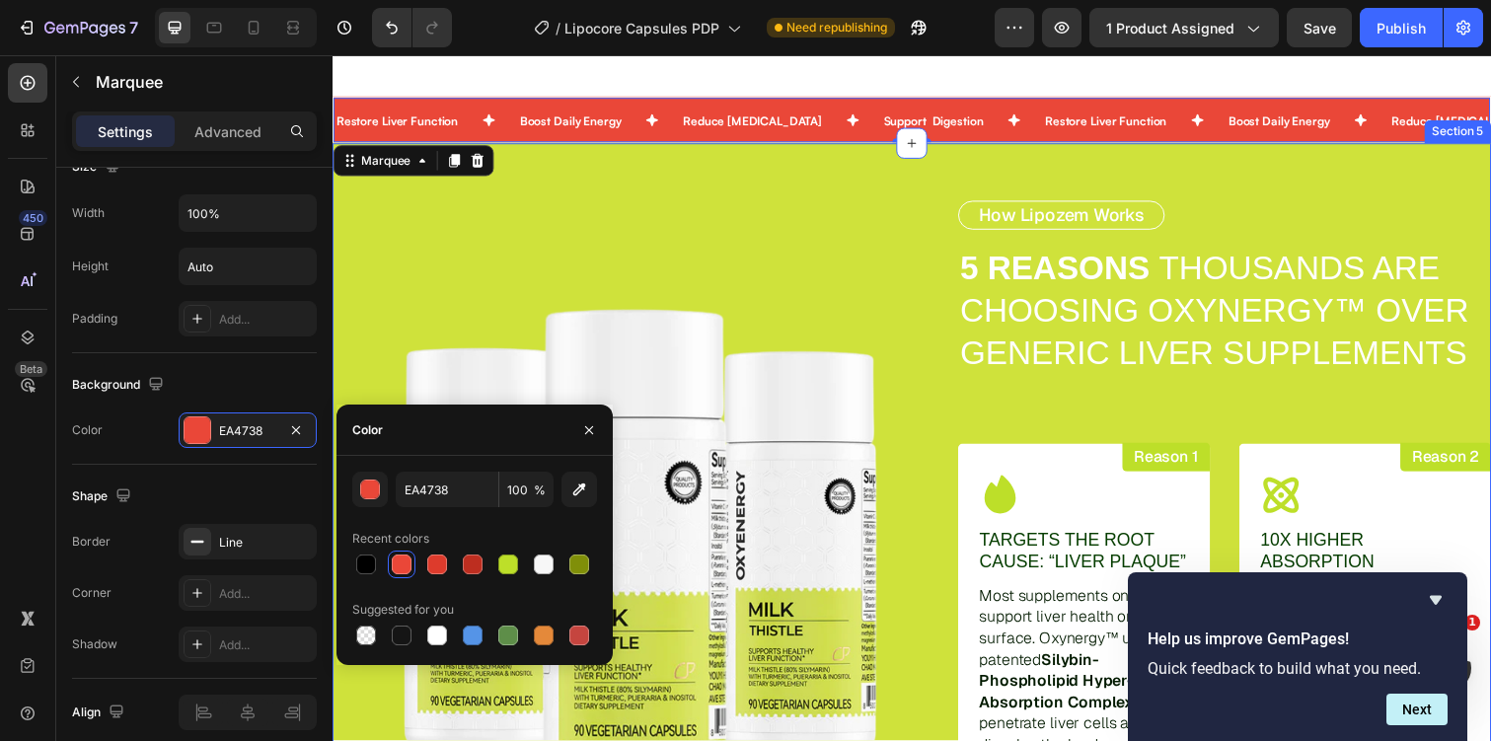
click at [504, 185] on div "Image How Lipozem Works Text Block 5 REASONS THOUSANDS ARE CHOOSING OXYNERGY™ O…" at bounding box center [925, 548] width 1184 height 807
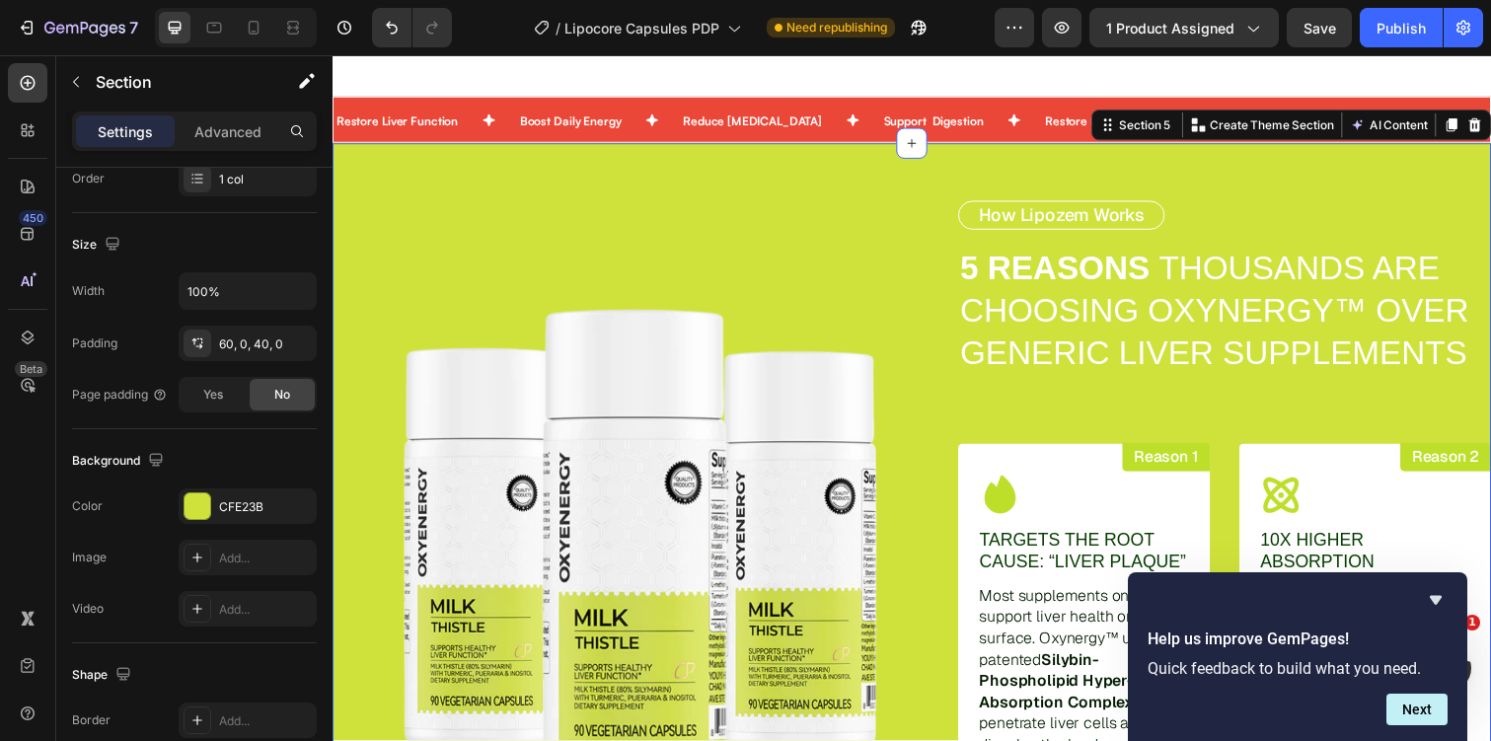
scroll to position [574, 0]
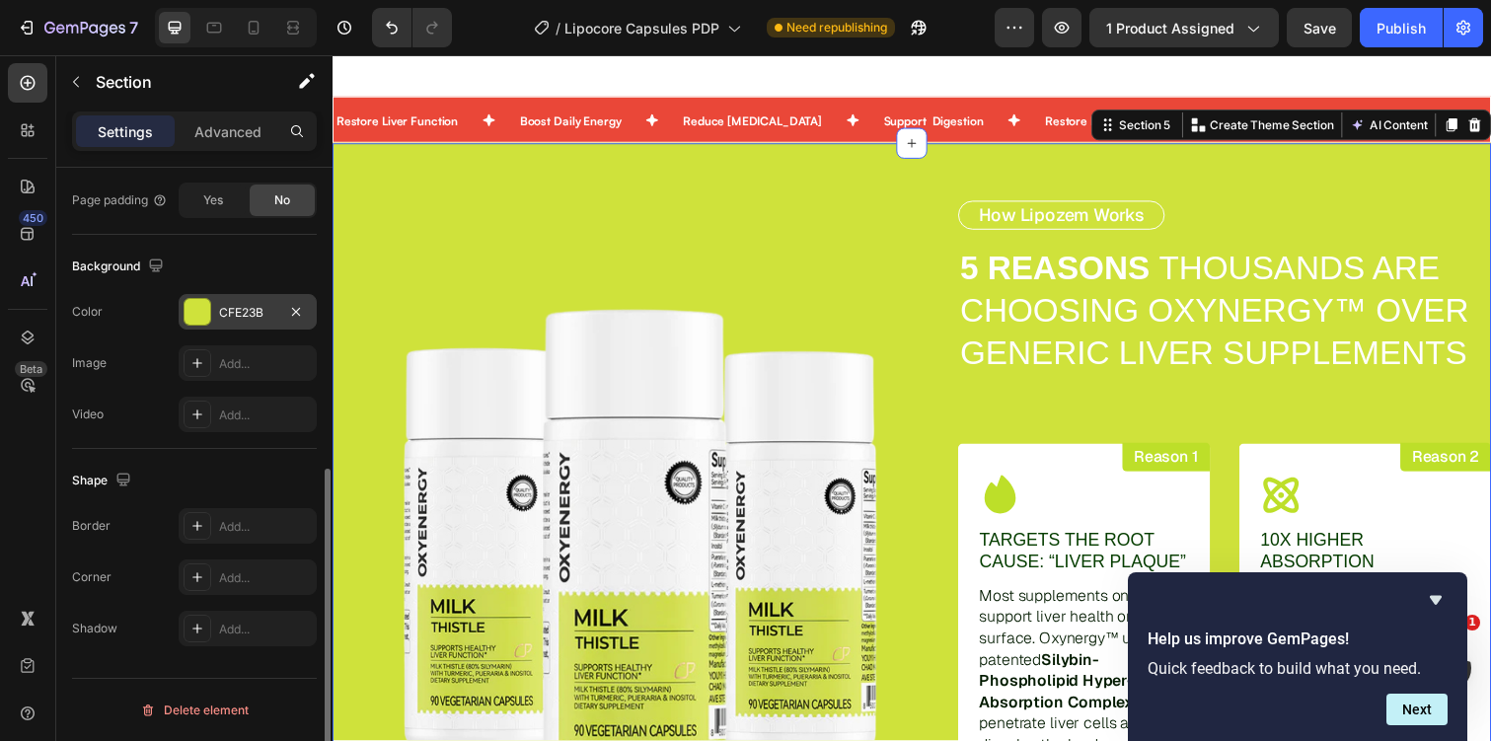
click at [243, 304] on div "CFE23B" at bounding box center [247, 313] width 57 height 18
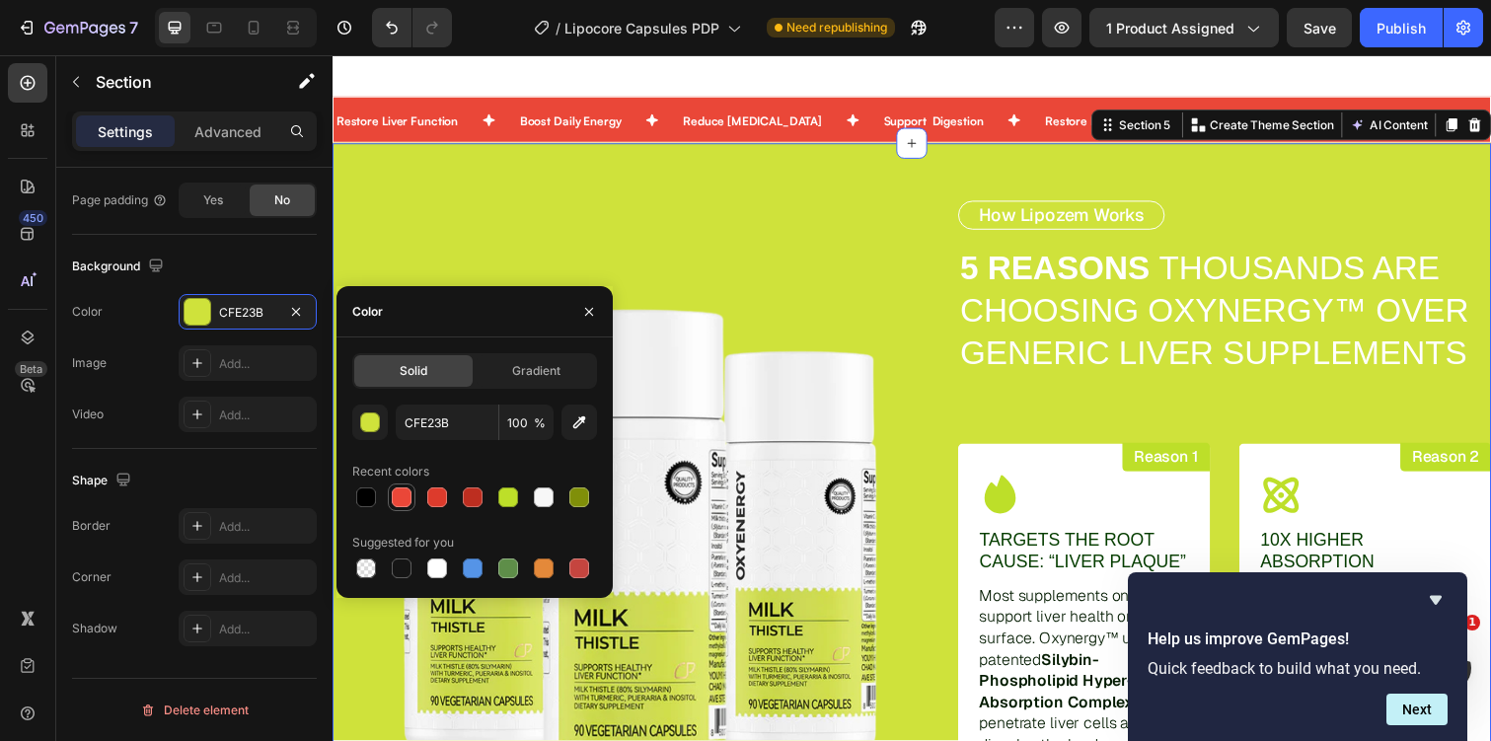
click at [407, 495] on div at bounding box center [402, 497] width 20 height 20
type input "EA4738"
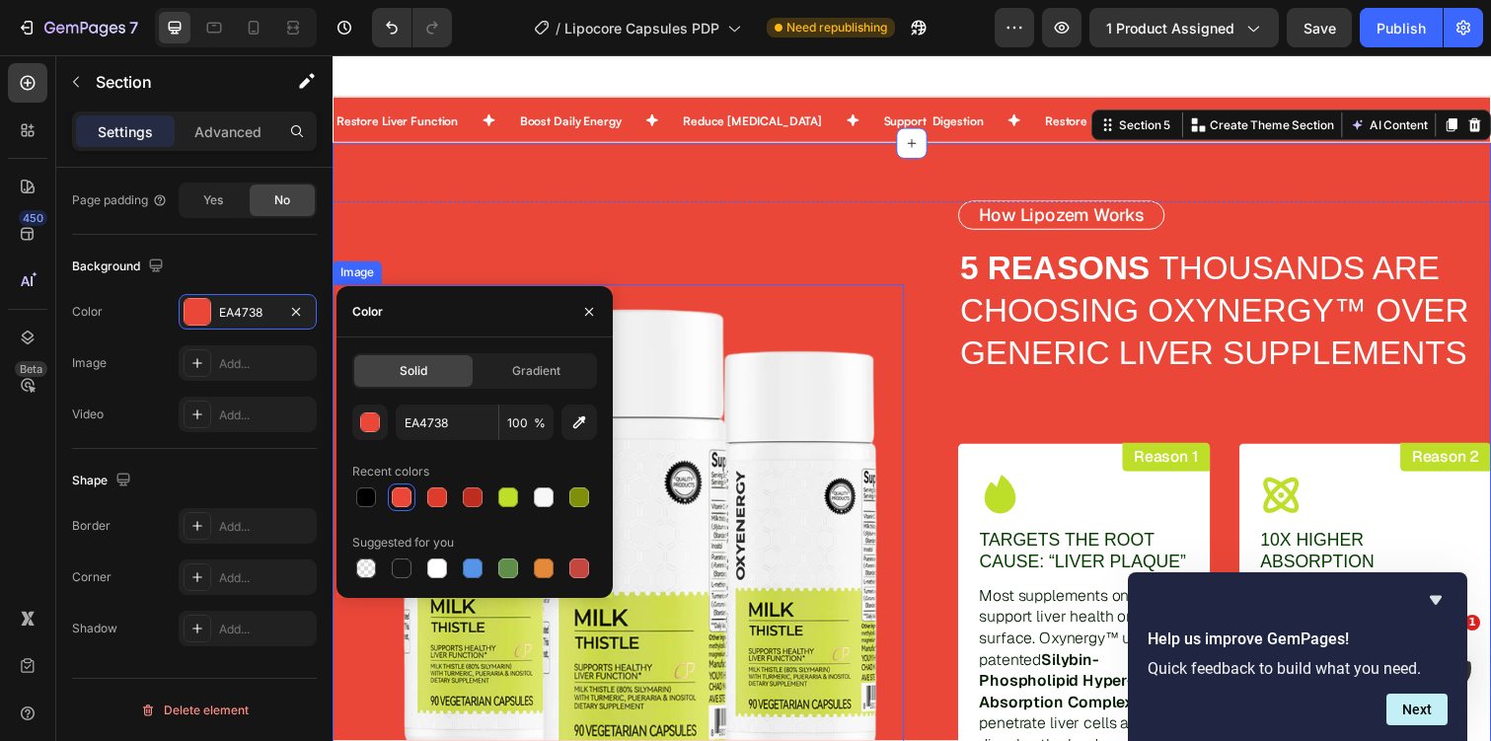
click at [783, 289] on img at bounding box center [647, 558] width 539 height 539
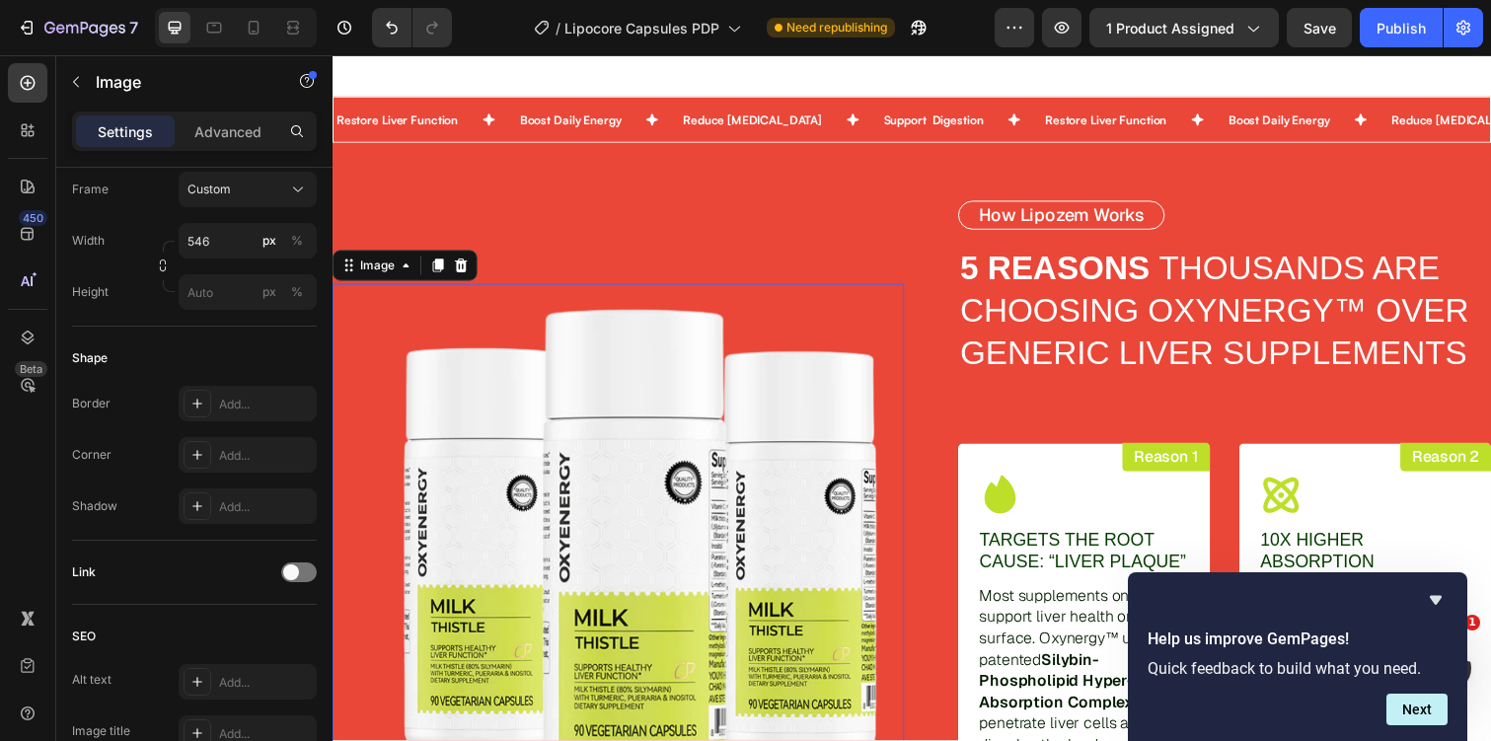
scroll to position [0, 0]
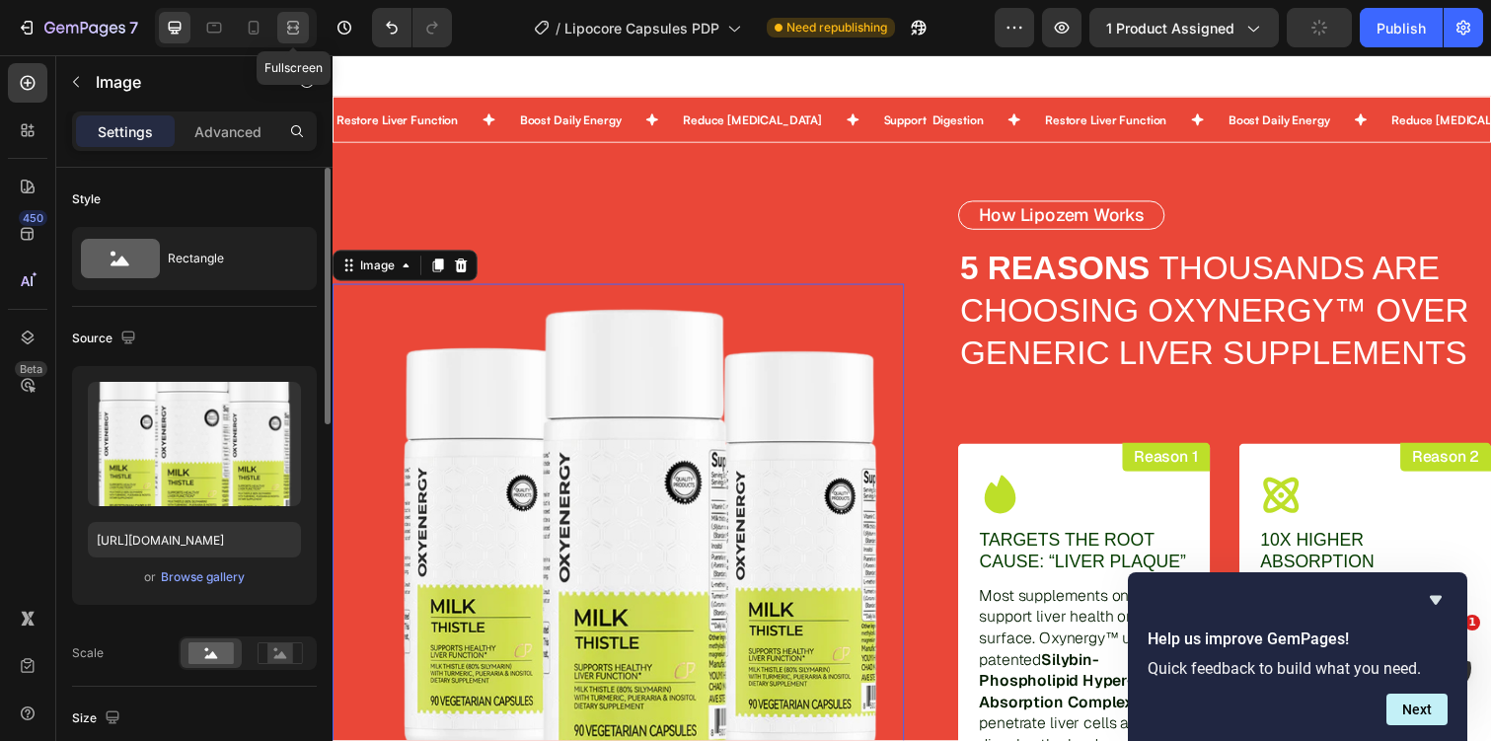
click at [286, 21] on icon at bounding box center [293, 28] width 20 height 20
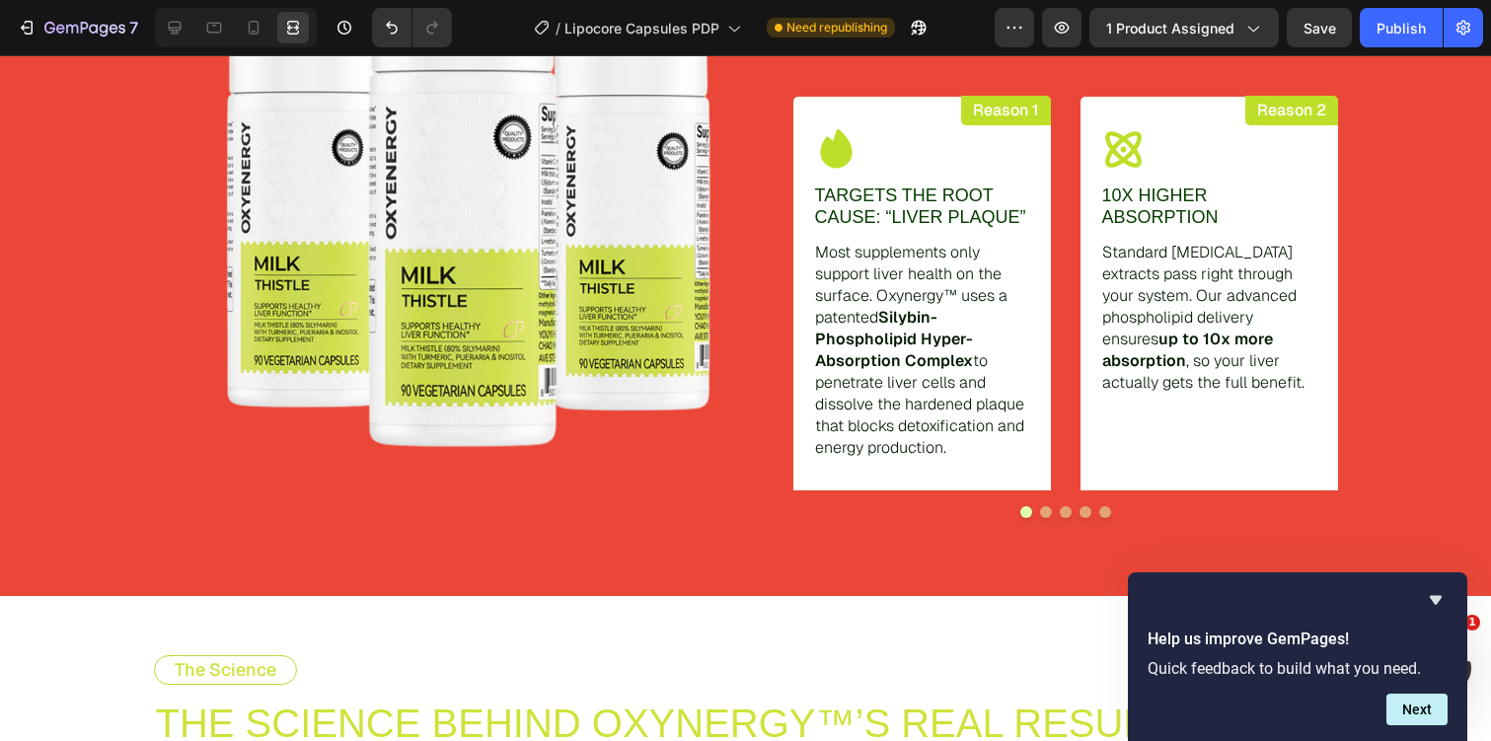
scroll to position [2345, 0]
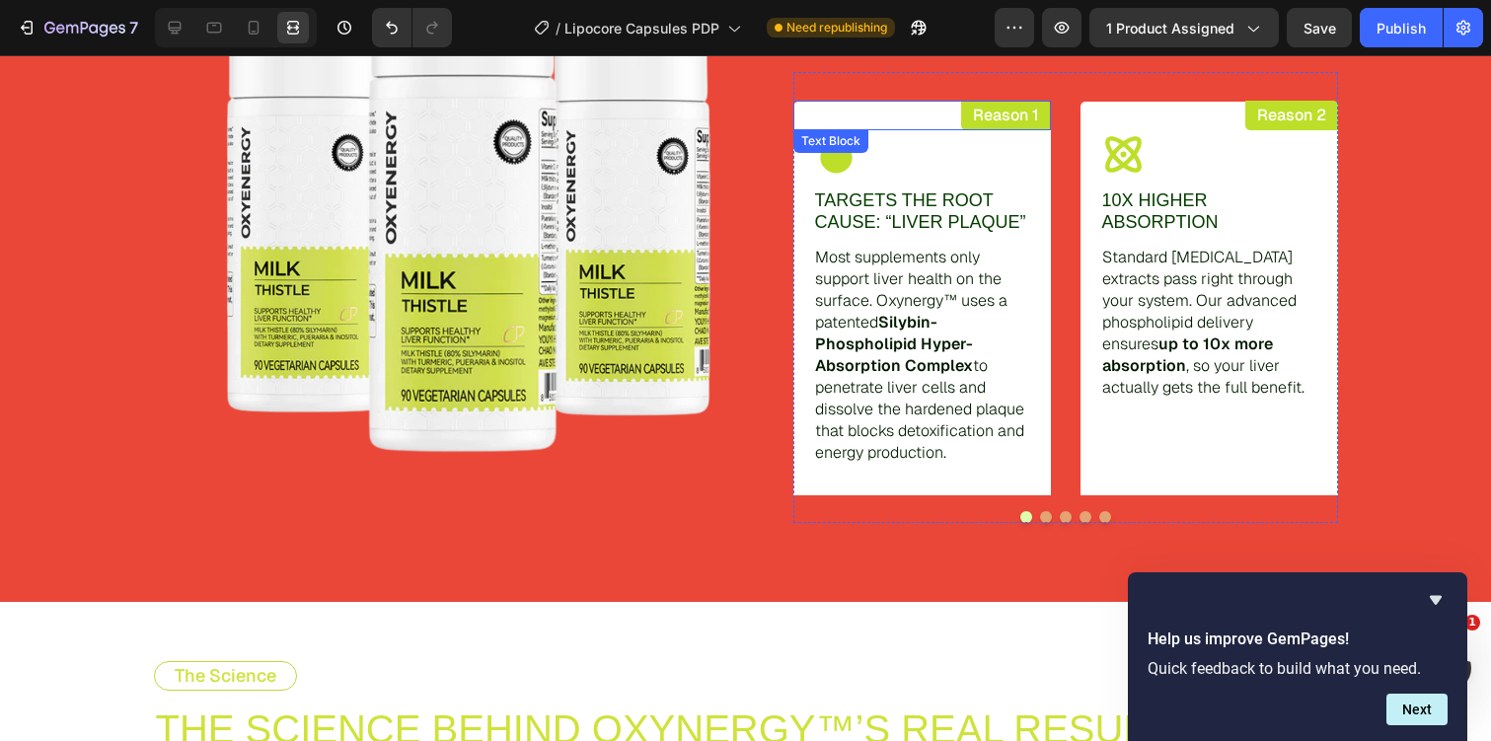
click at [995, 118] on p "Reason 1" at bounding box center [1006, 116] width 66 height 20
click at [179, 30] on icon at bounding box center [175, 28] width 13 height 13
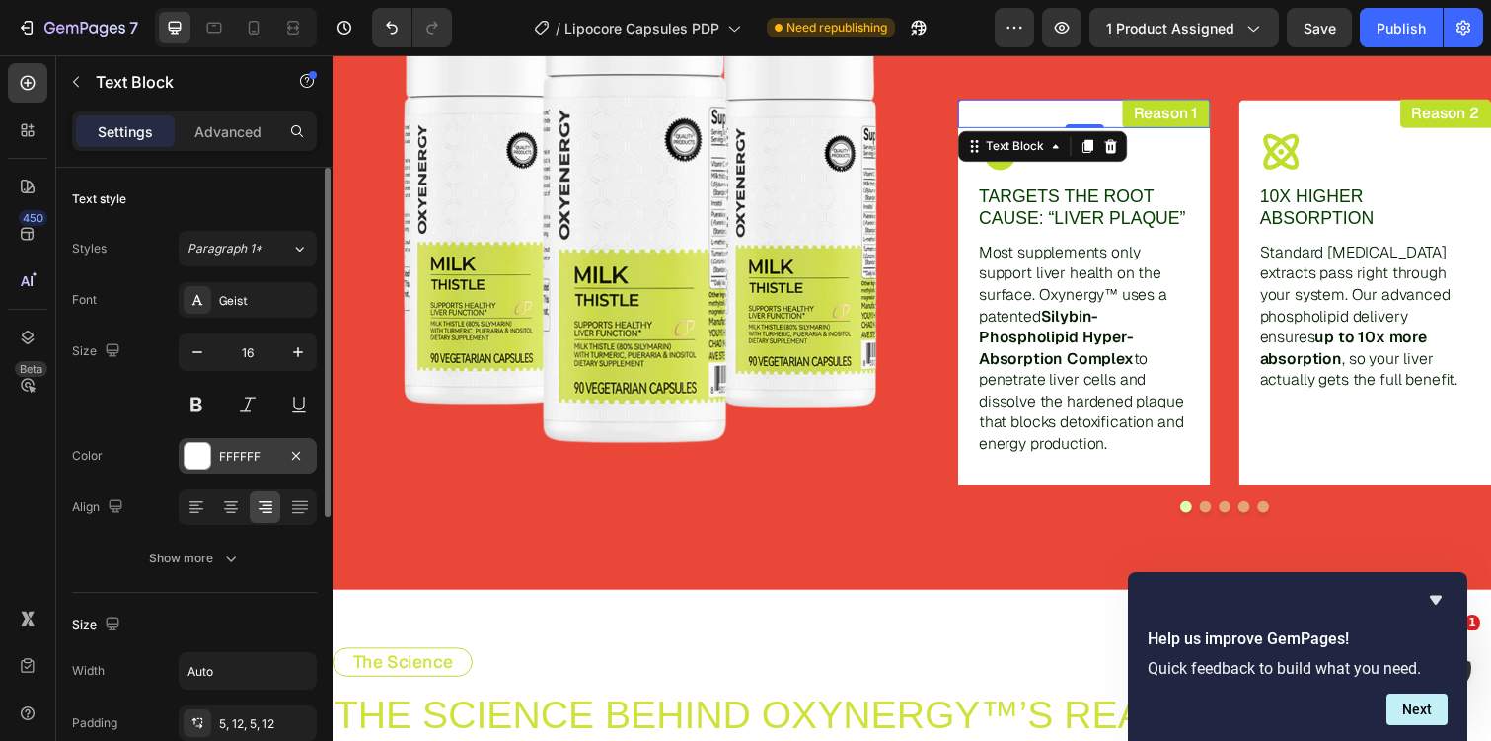
click at [215, 457] on div "FFFFFF" at bounding box center [248, 456] width 138 height 36
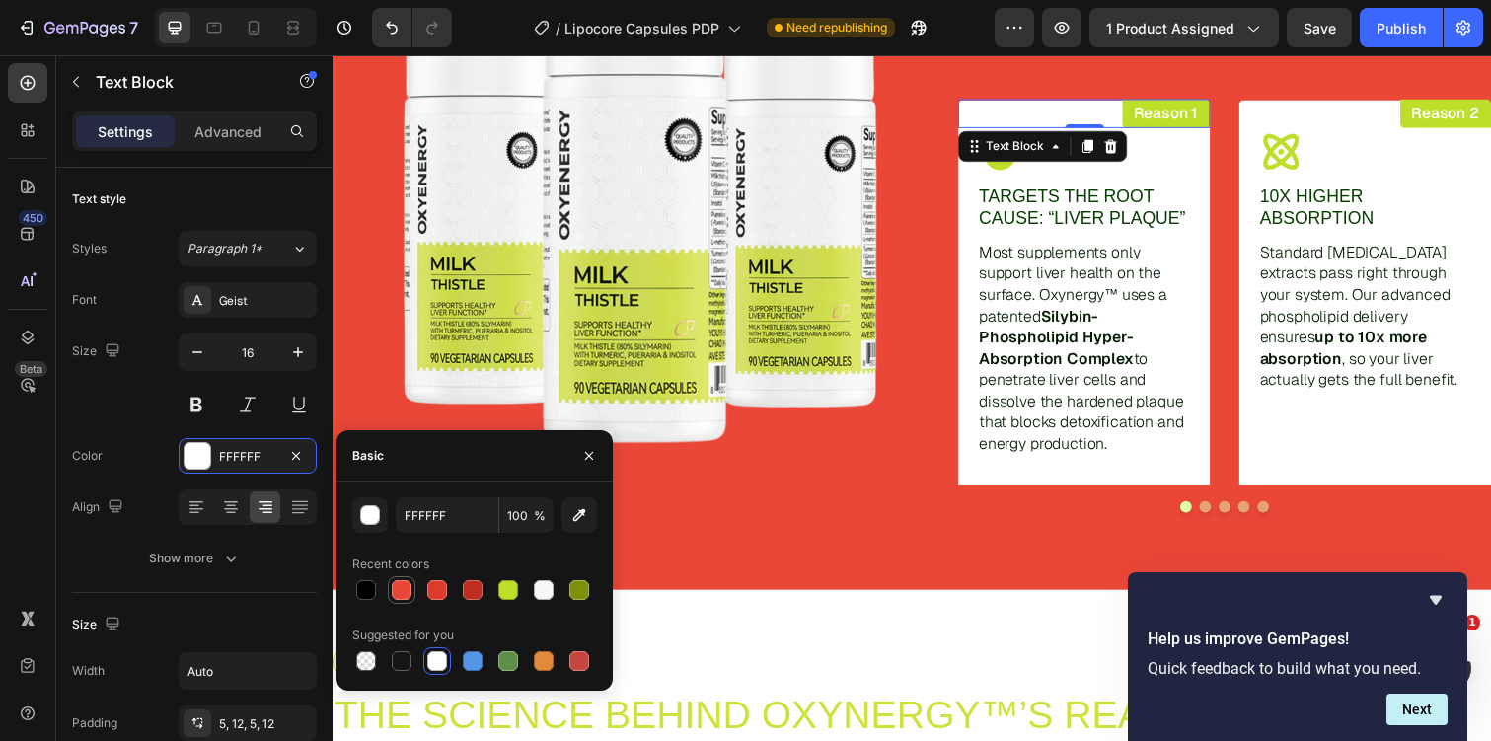
click at [407, 593] on div at bounding box center [402, 590] width 20 height 20
type input "EA4738"
click at [384, 15] on button "Undo/Redo" at bounding box center [391, 27] width 39 height 39
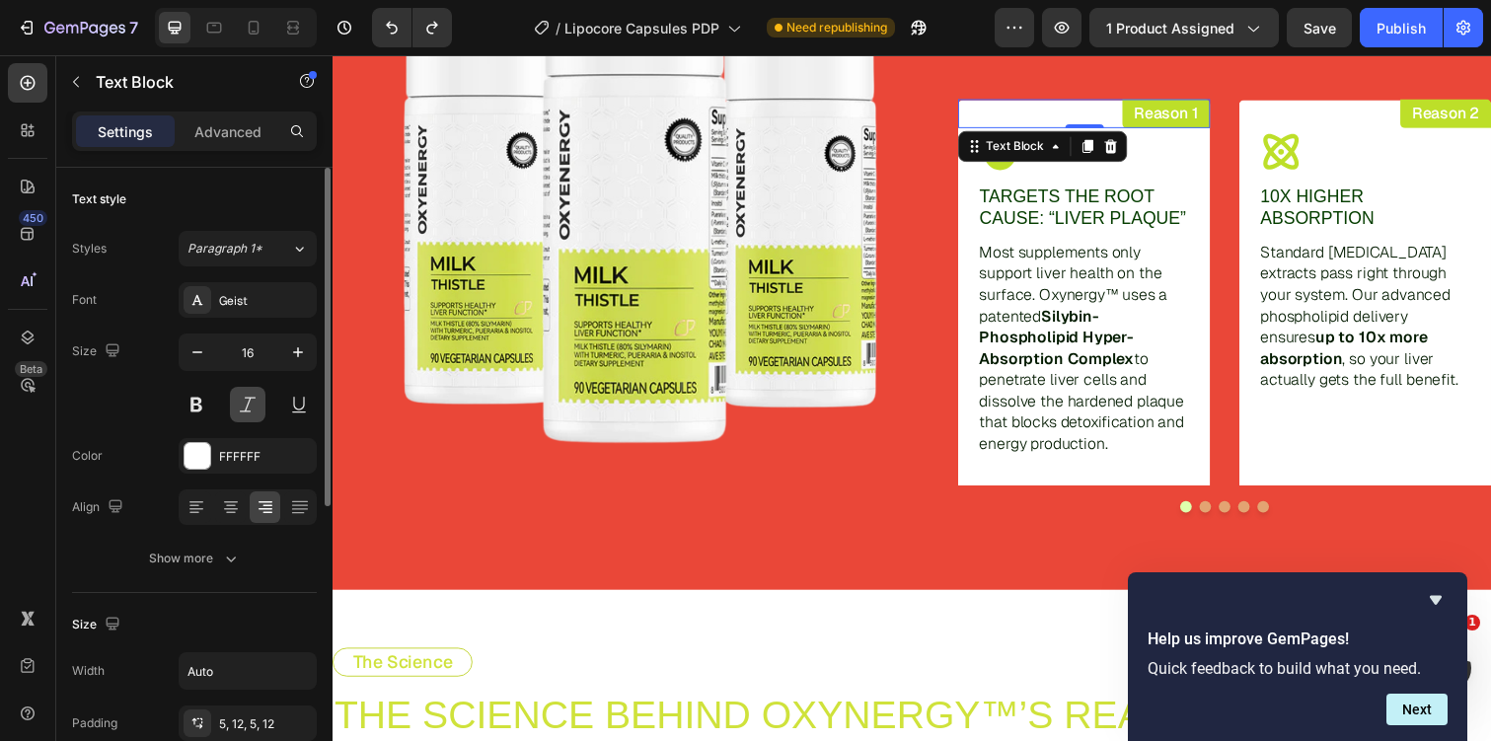
scroll to position [540, 0]
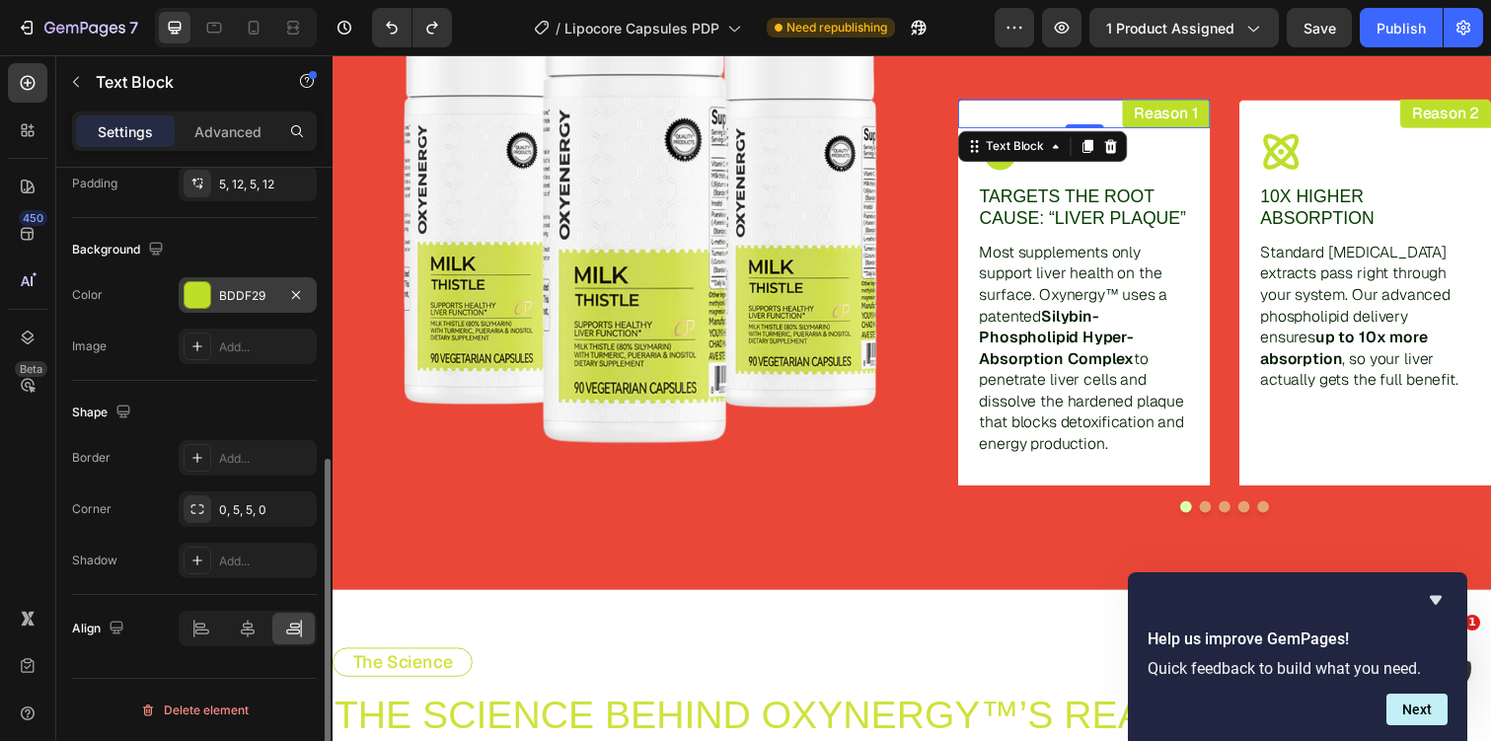
click at [247, 290] on div "BDDF29" at bounding box center [247, 296] width 57 height 18
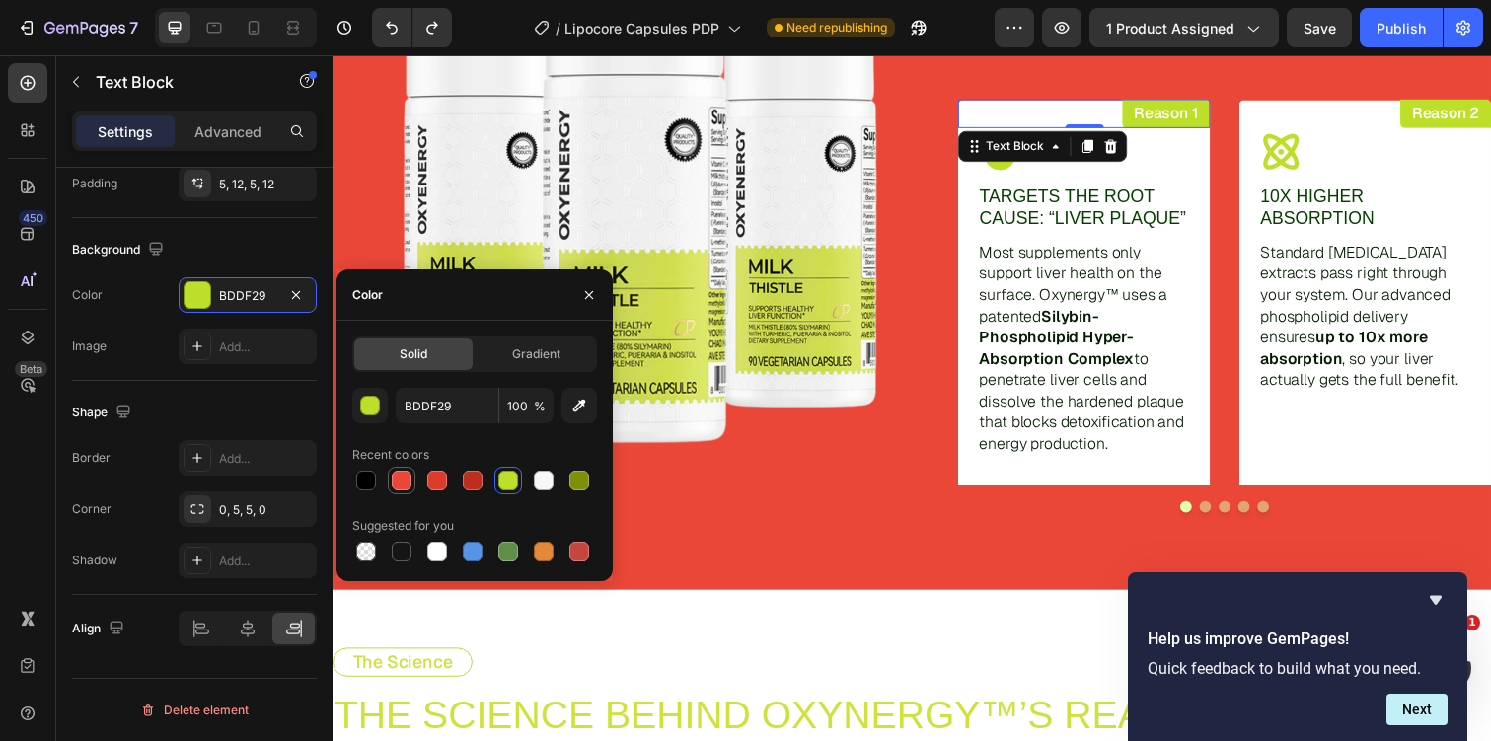
click at [403, 482] on div at bounding box center [402, 481] width 20 height 20
type input "EA4738"
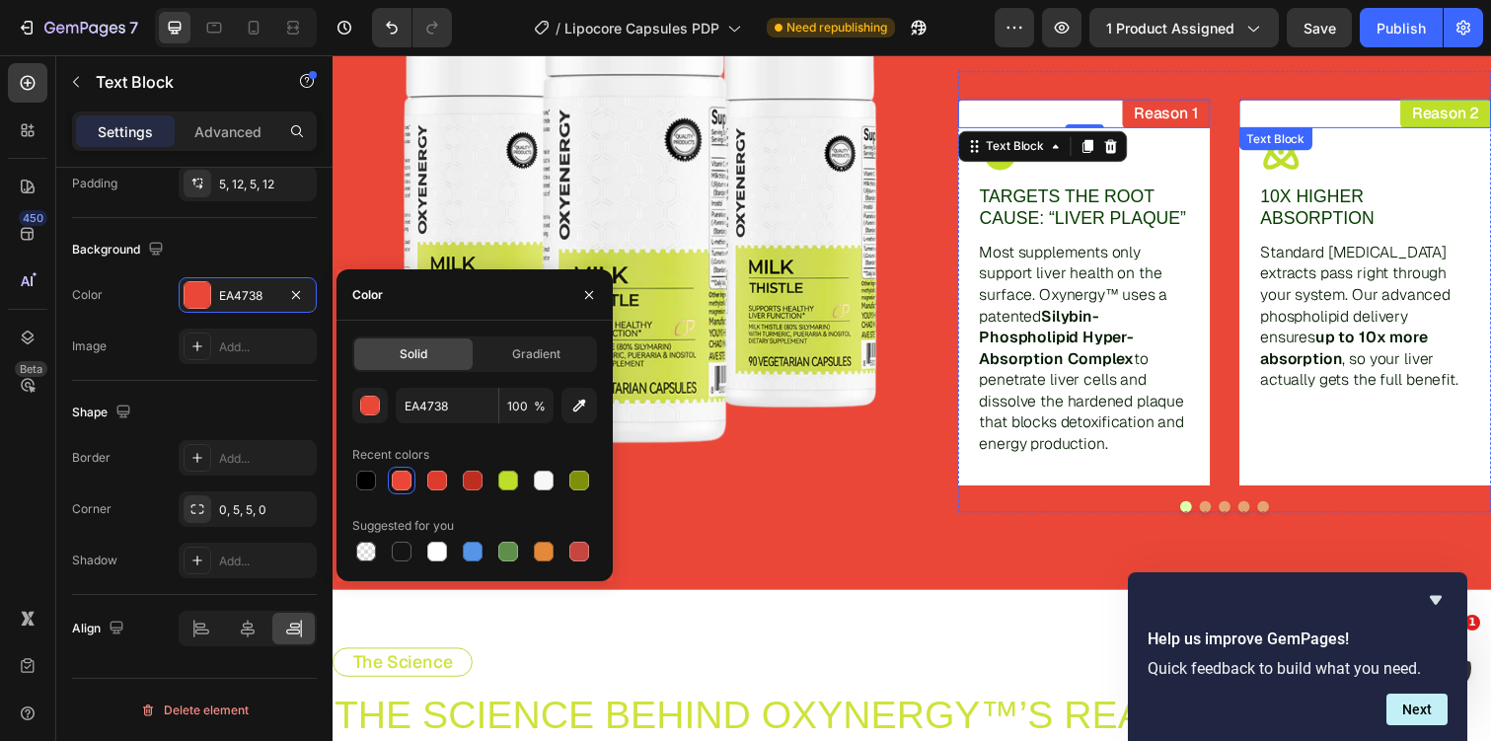
click at [1433, 121] on div "Reason 2" at bounding box center [1470, 116] width 93 height 30
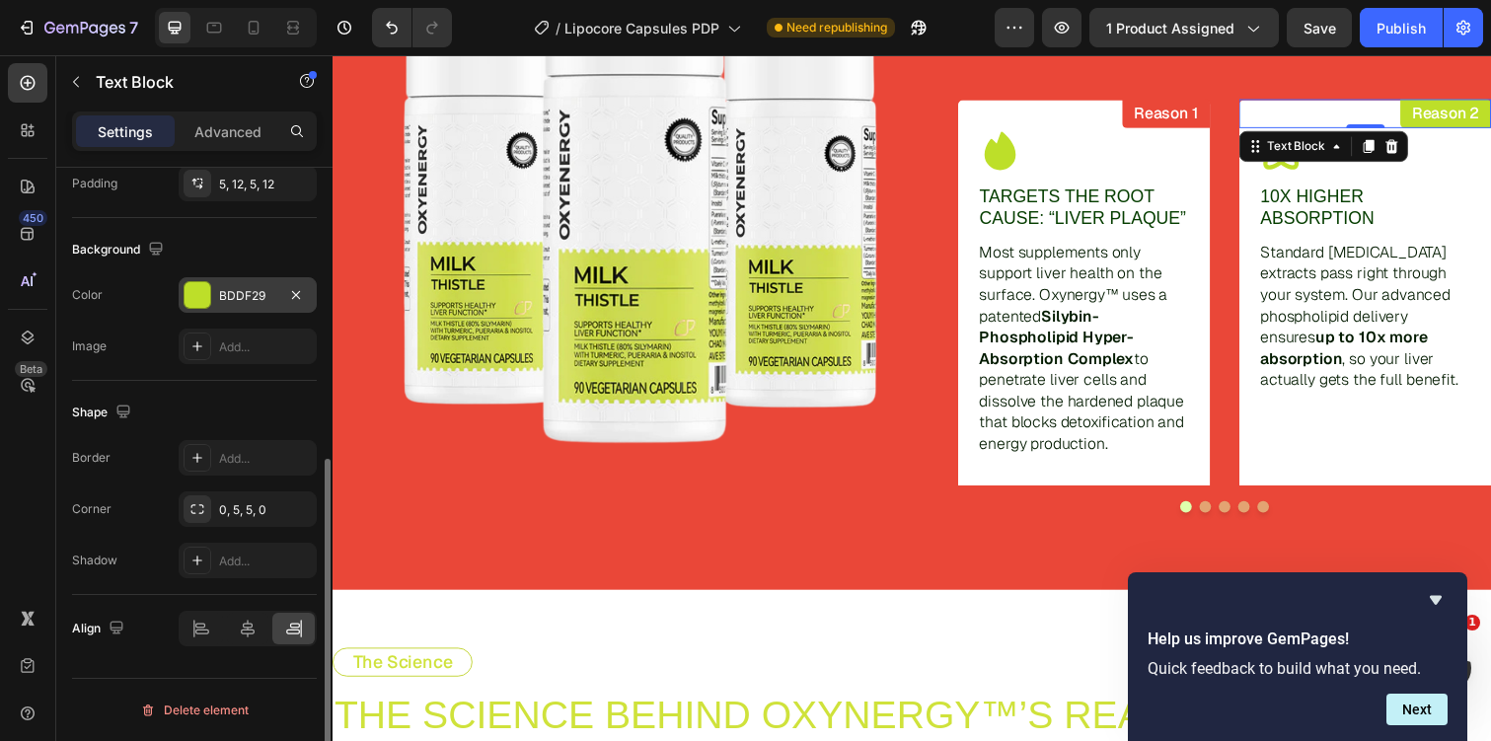
click at [259, 301] on div "BDDF29" at bounding box center [247, 296] width 57 height 18
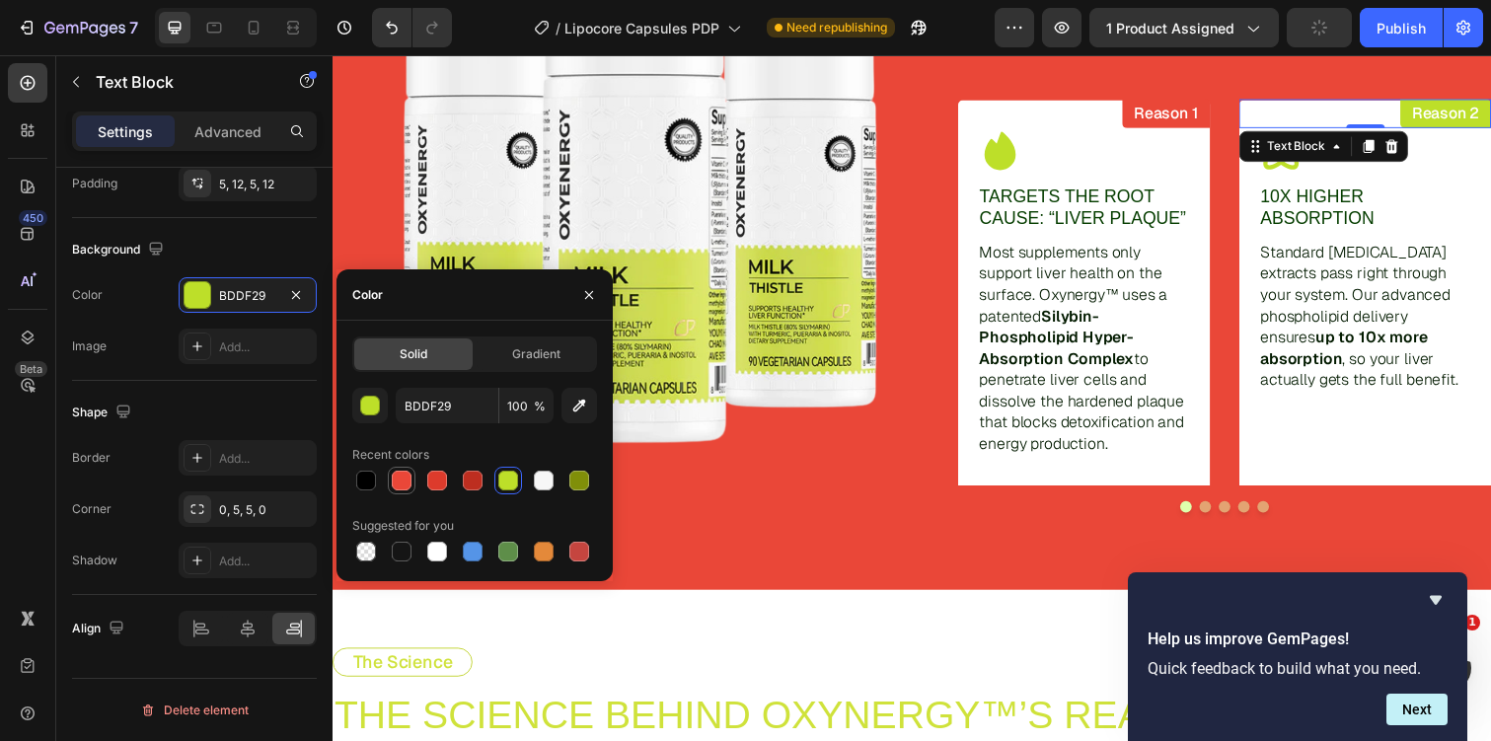
click at [407, 469] on div at bounding box center [402, 481] width 24 height 24
type input "EA4738"
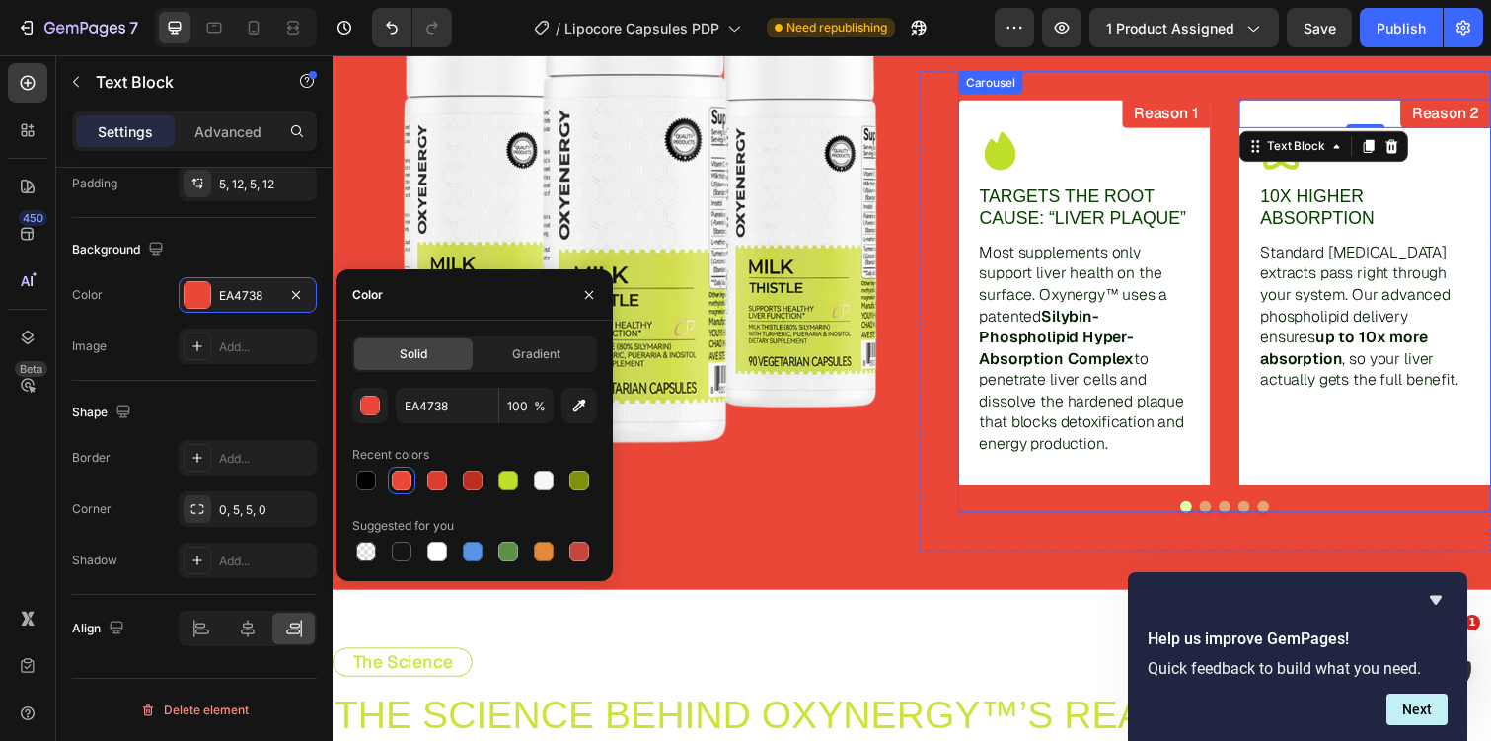
click at [1240, 516] on button "Dot" at bounding box center [1244, 517] width 12 height 12
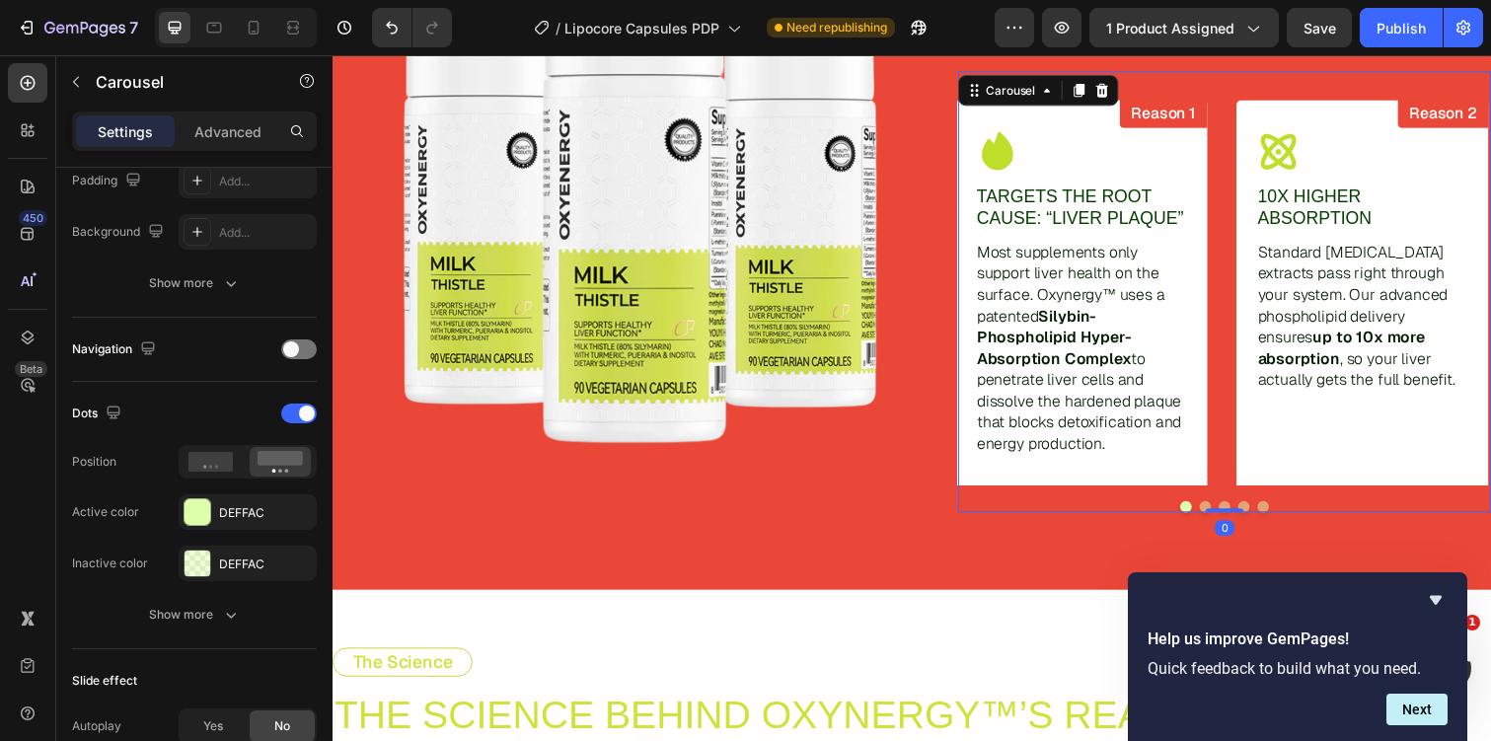
scroll to position [0, 0]
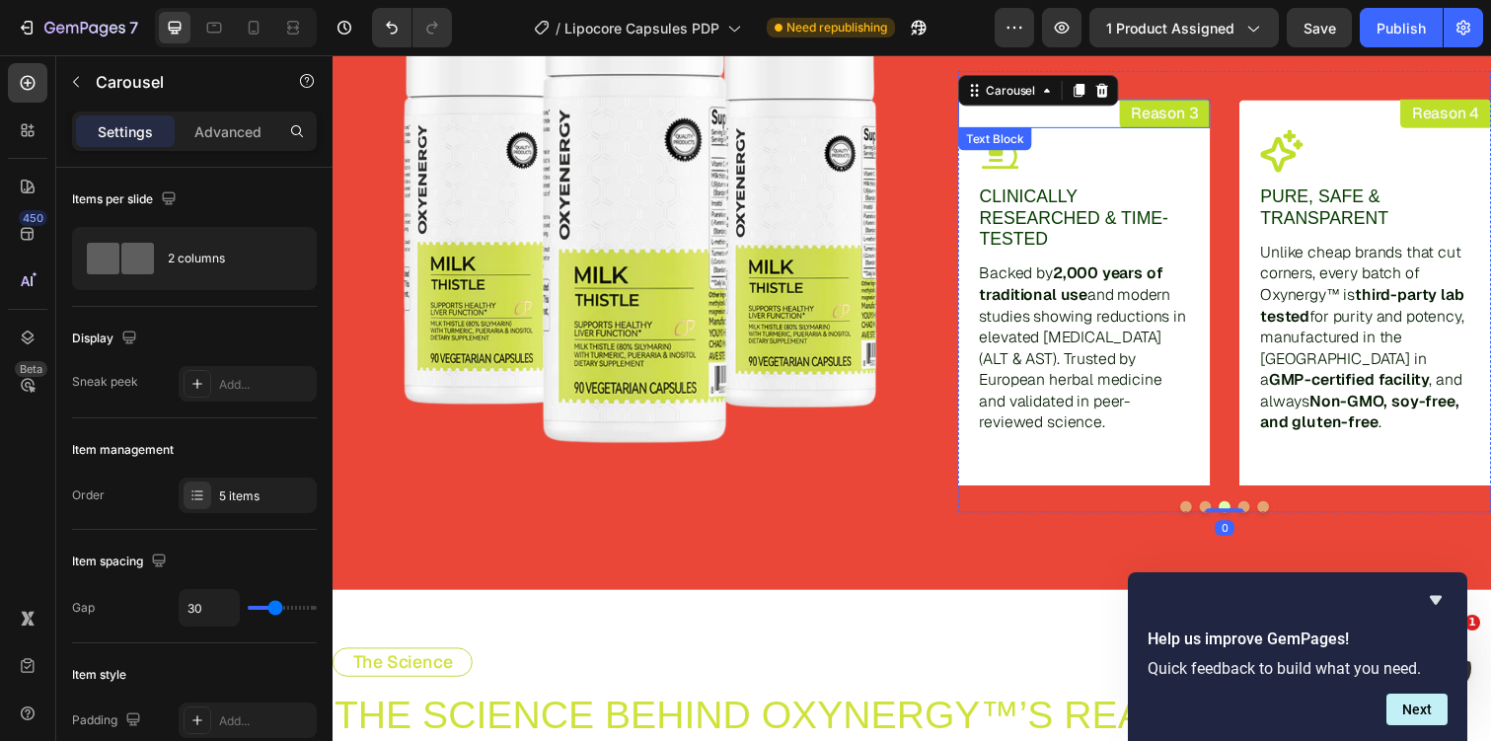
click at [1151, 122] on p "Reason 3" at bounding box center [1183, 116] width 69 height 20
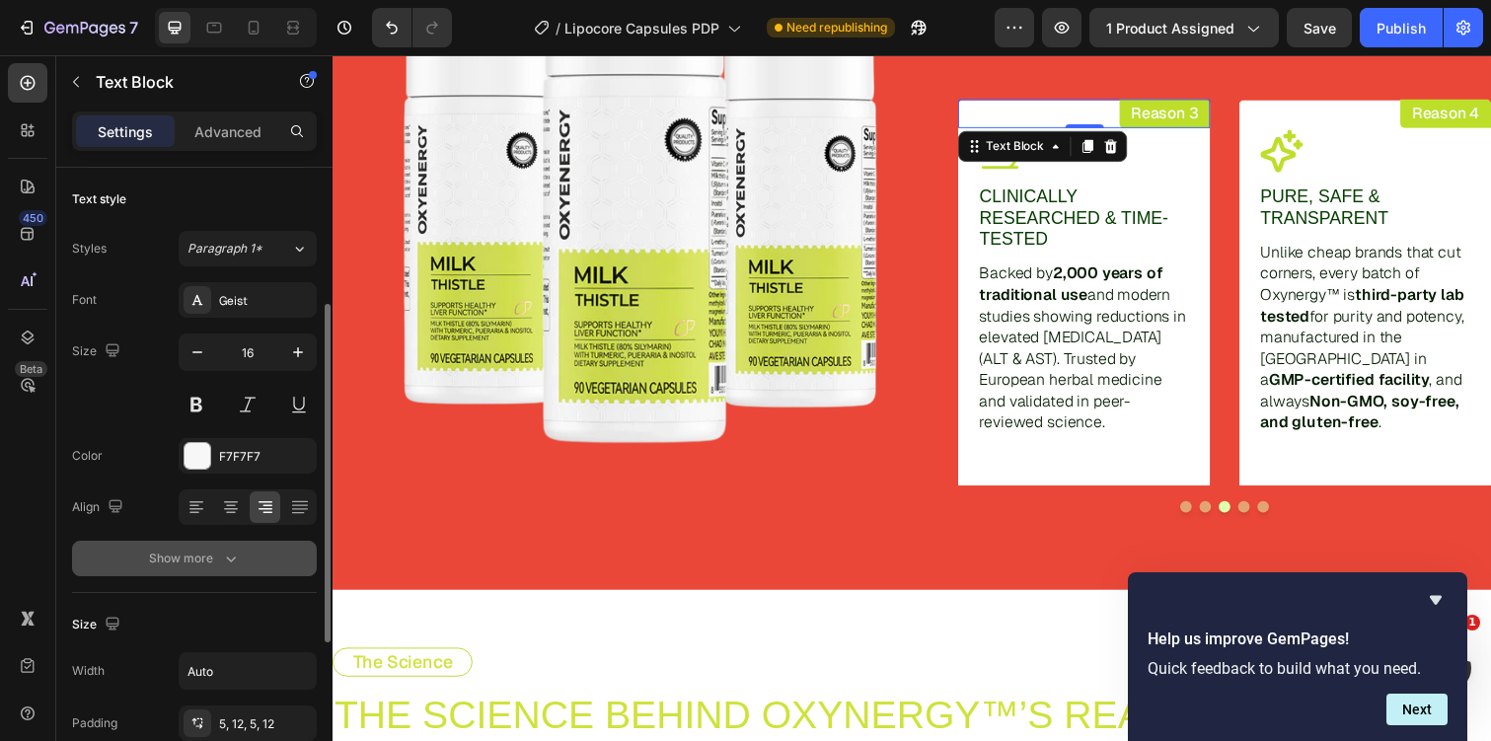
scroll to position [540, 0]
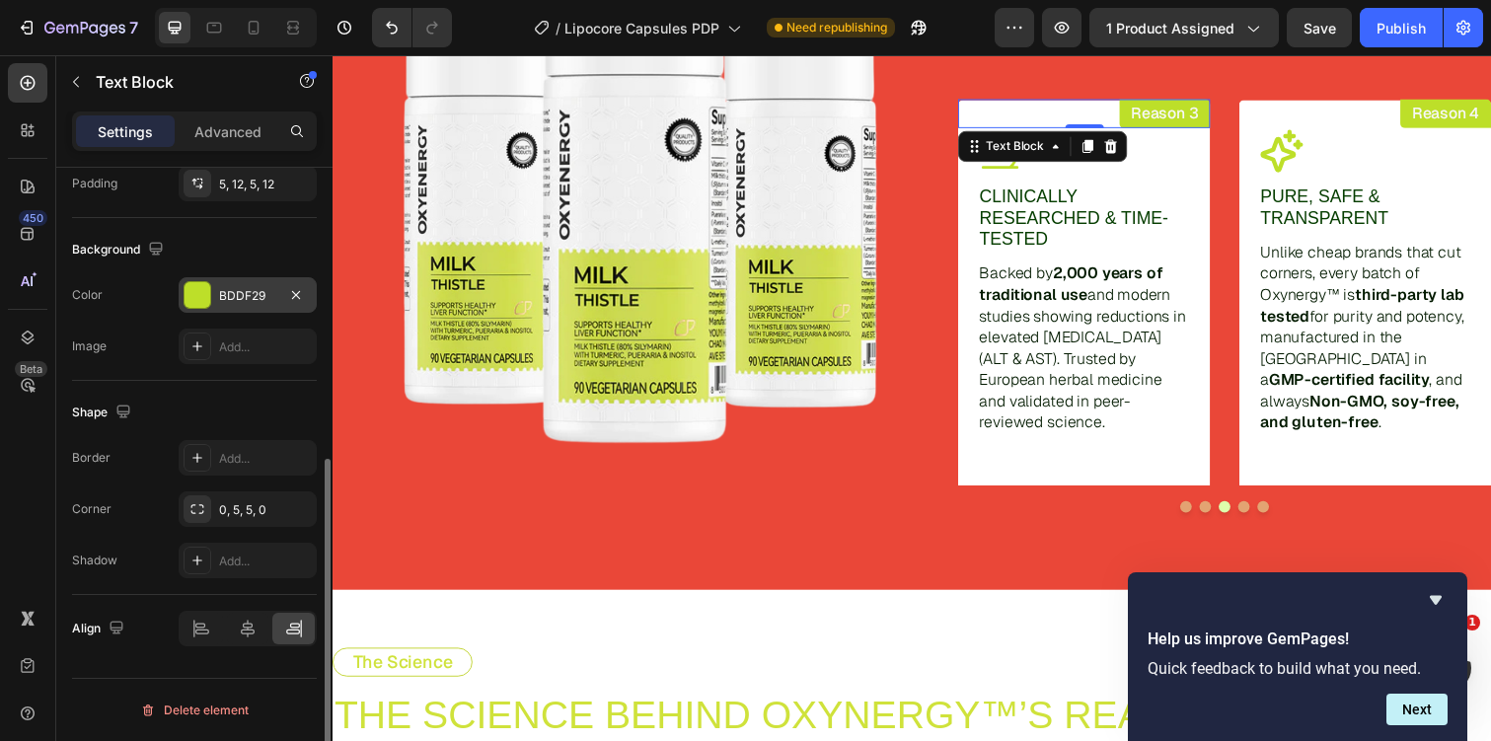
click at [213, 301] on div "BDDF29" at bounding box center [248, 295] width 138 height 36
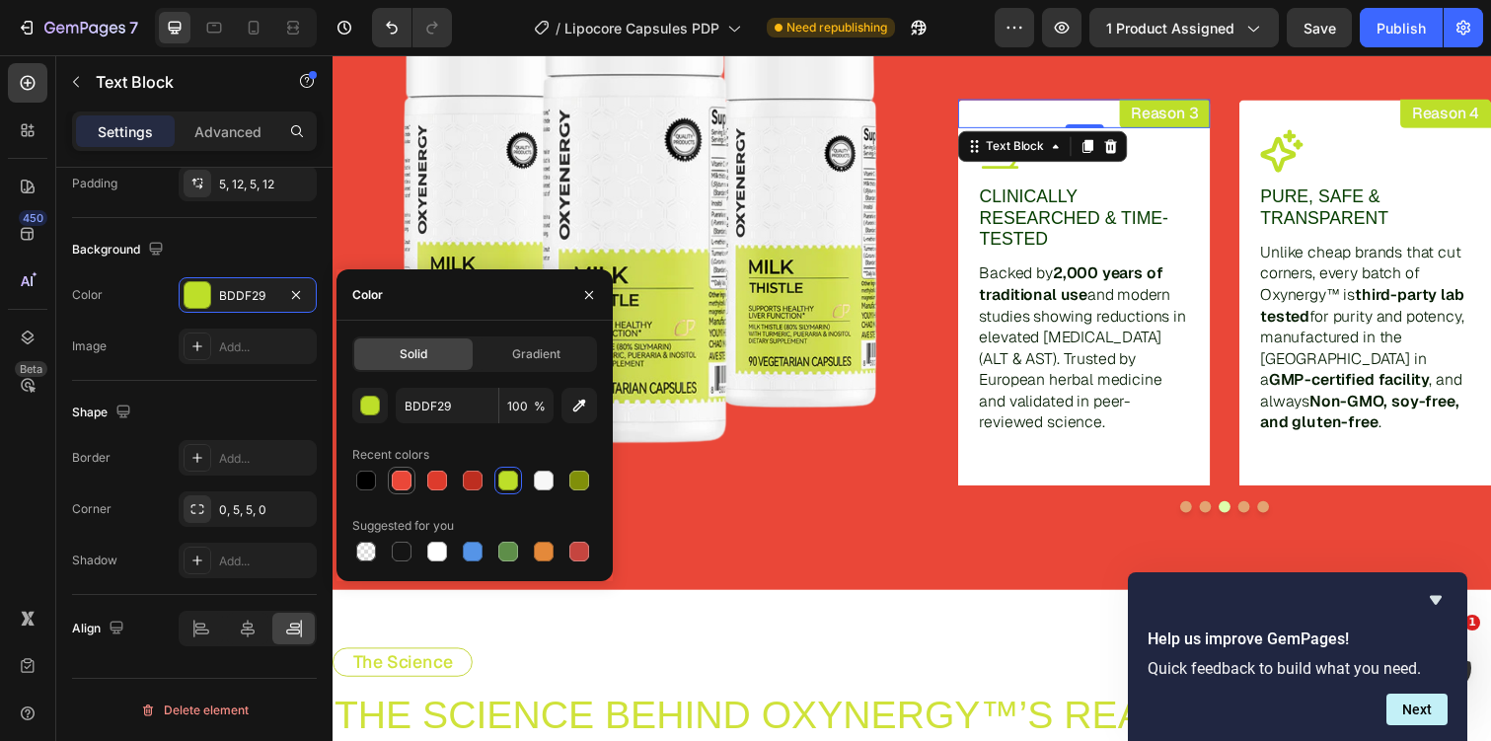
click at [395, 475] on div at bounding box center [402, 481] width 20 height 20
type input "EA4738"
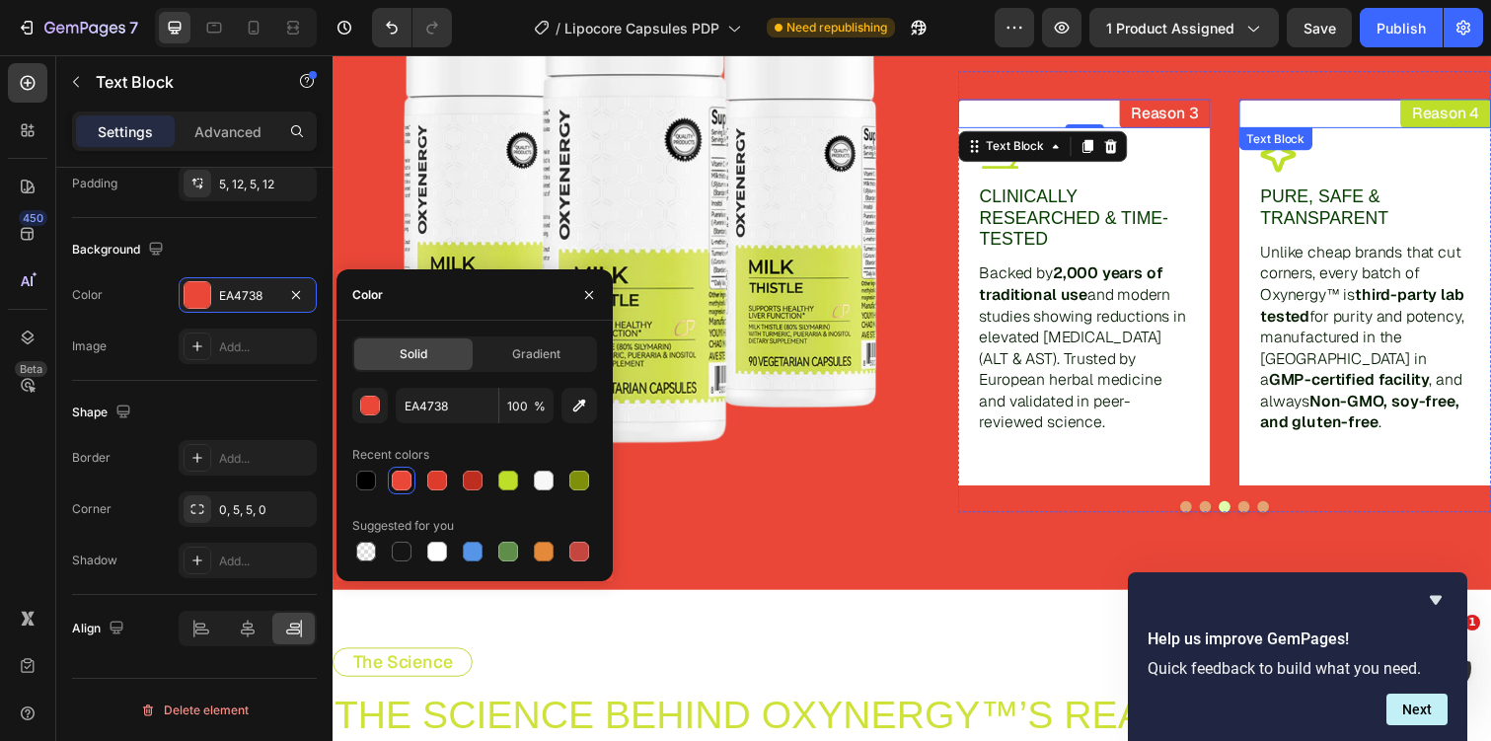
click at [1426, 113] on div "Reason 4" at bounding box center [1470, 116] width 93 height 30
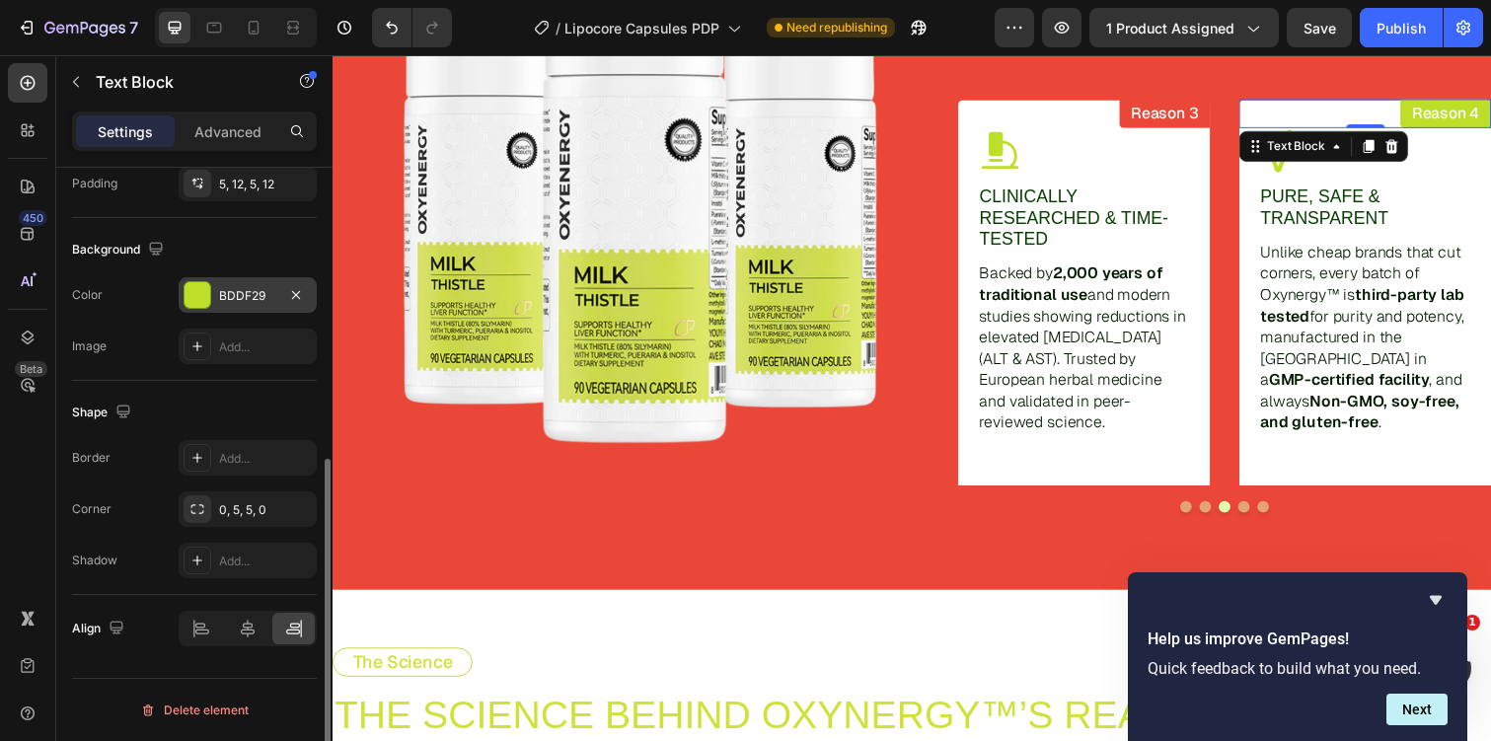
click at [252, 288] on div "BDDF29" at bounding box center [247, 296] width 57 height 18
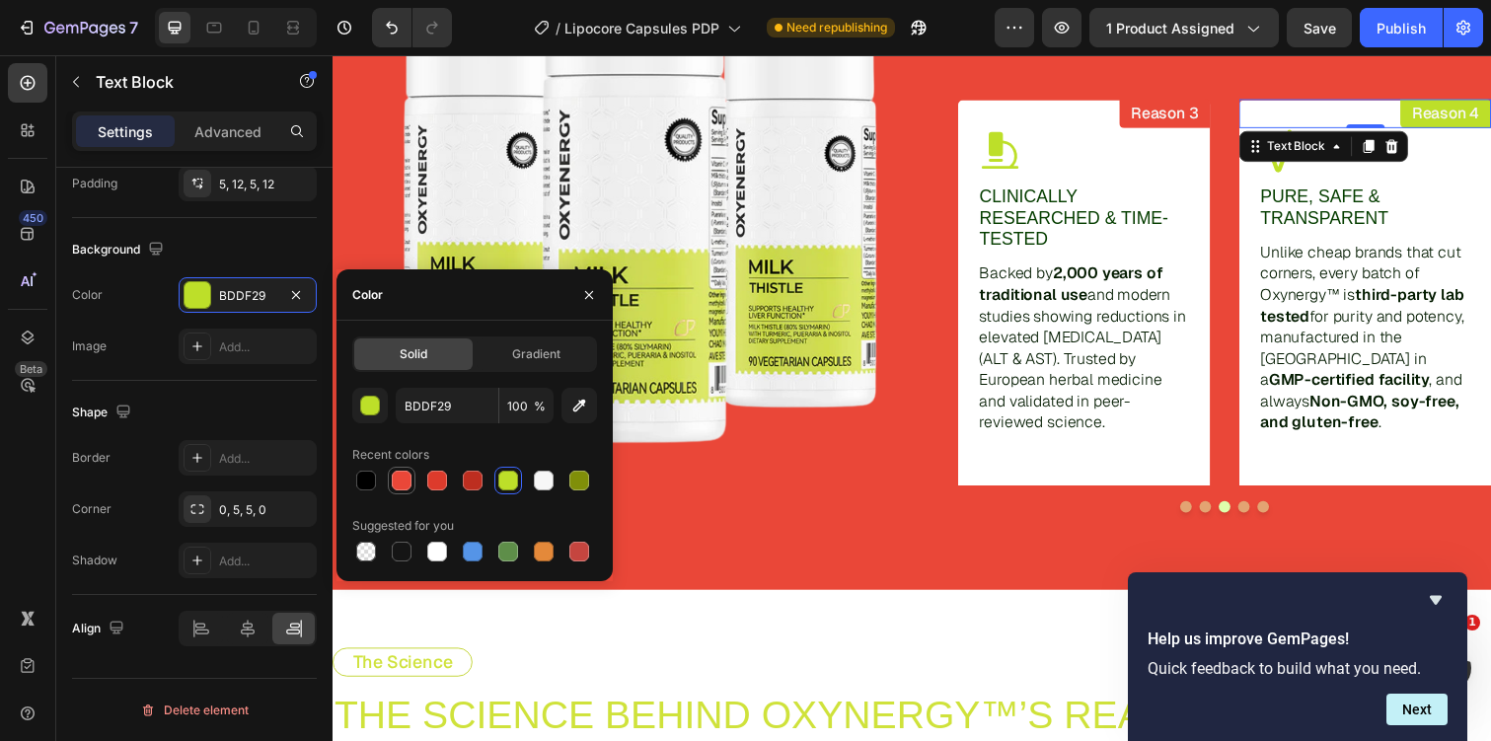
click at [412, 478] on div at bounding box center [402, 481] width 24 height 24
type input "EA4738"
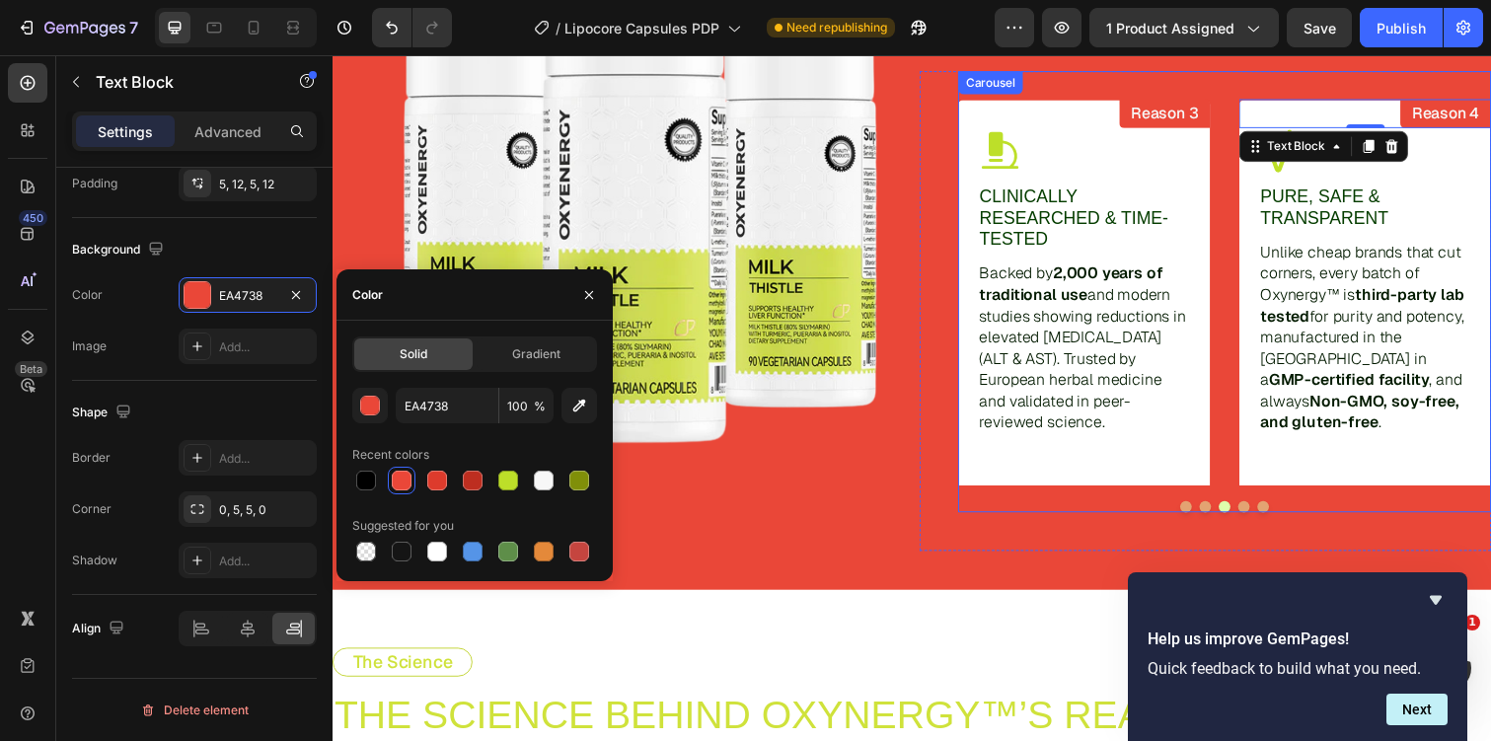
click at [1262, 515] on button "Dot" at bounding box center [1264, 517] width 12 height 12
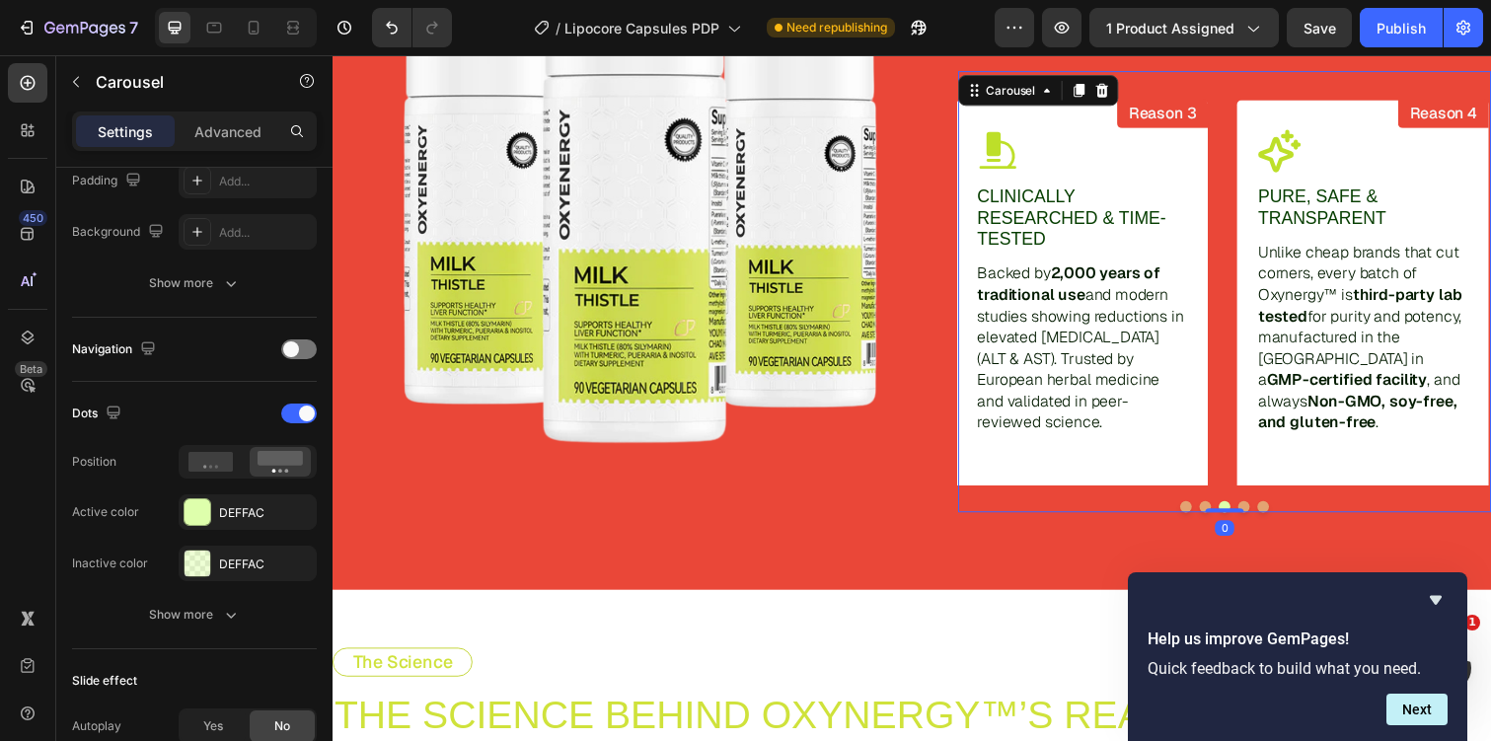
scroll to position [0, 0]
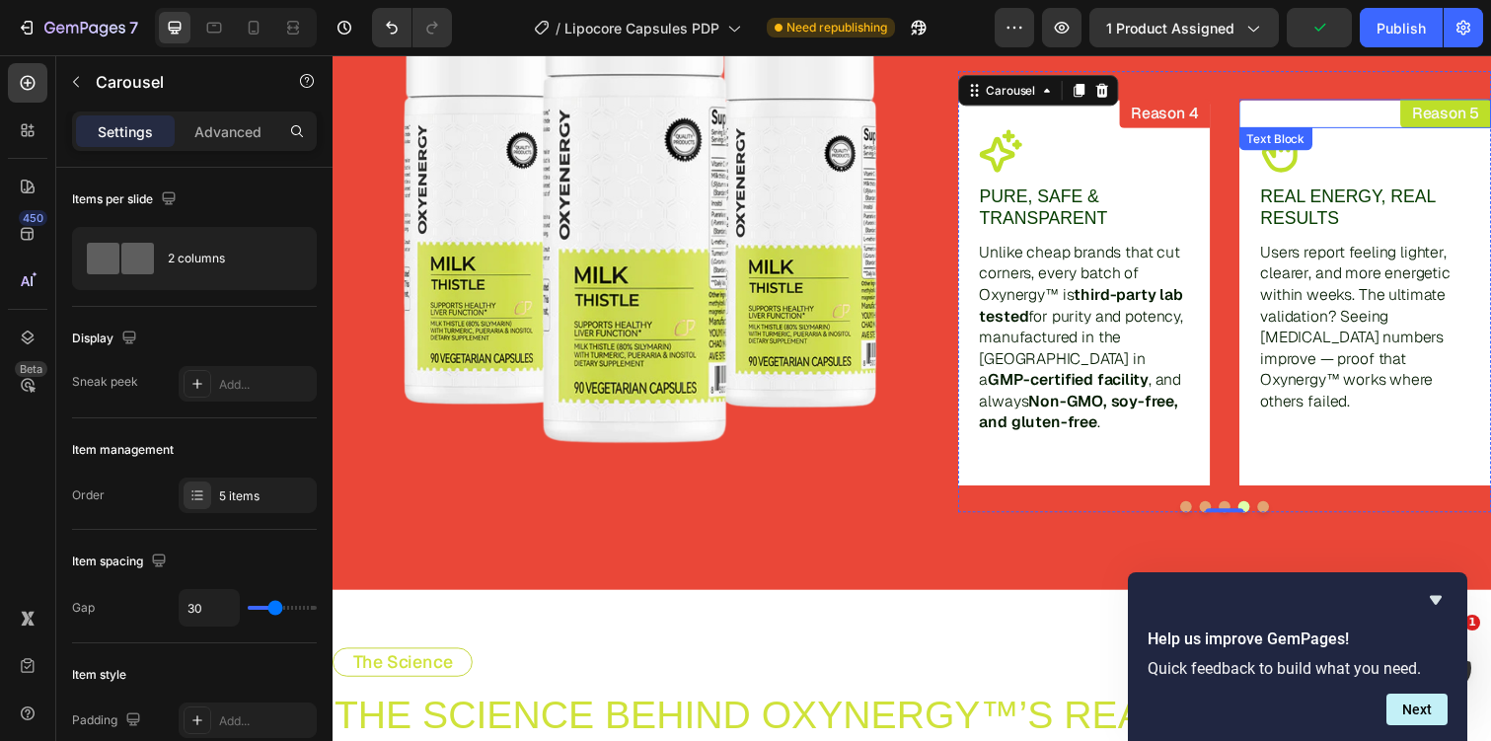
click at [1432, 116] on div "Reason 5" at bounding box center [1470, 116] width 93 height 30
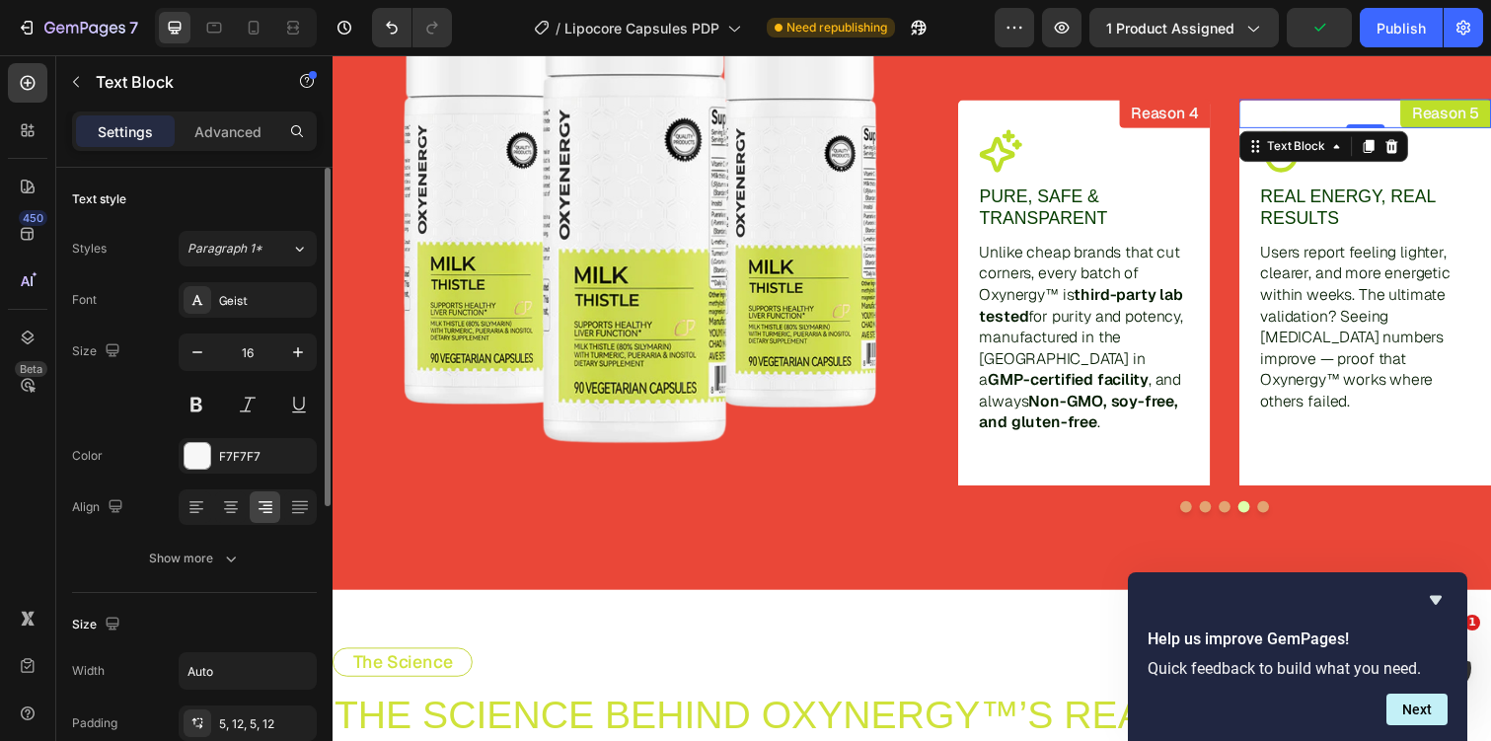
scroll to position [540, 0]
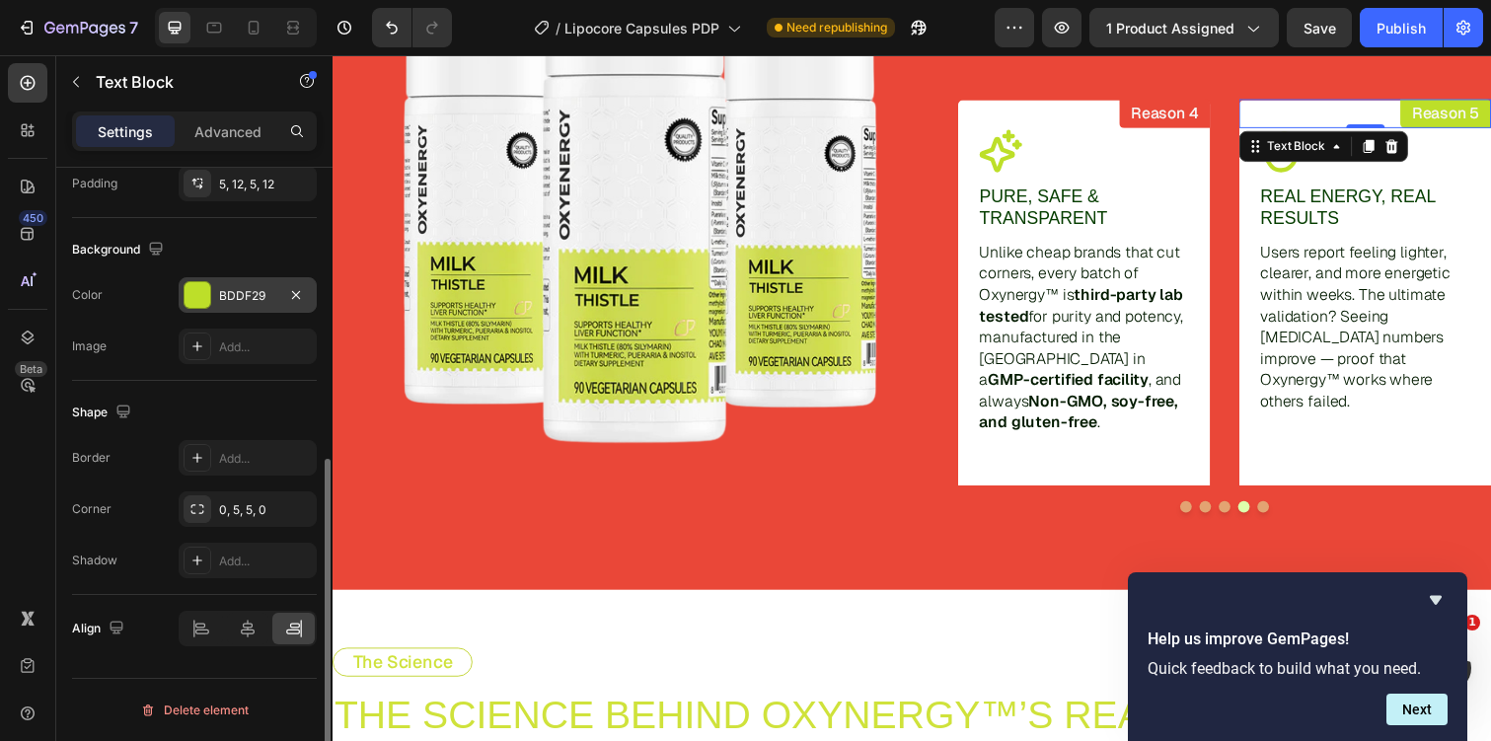
click at [220, 309] on div "BDDF29" at bounding box center [248, 295] width 138 height 36
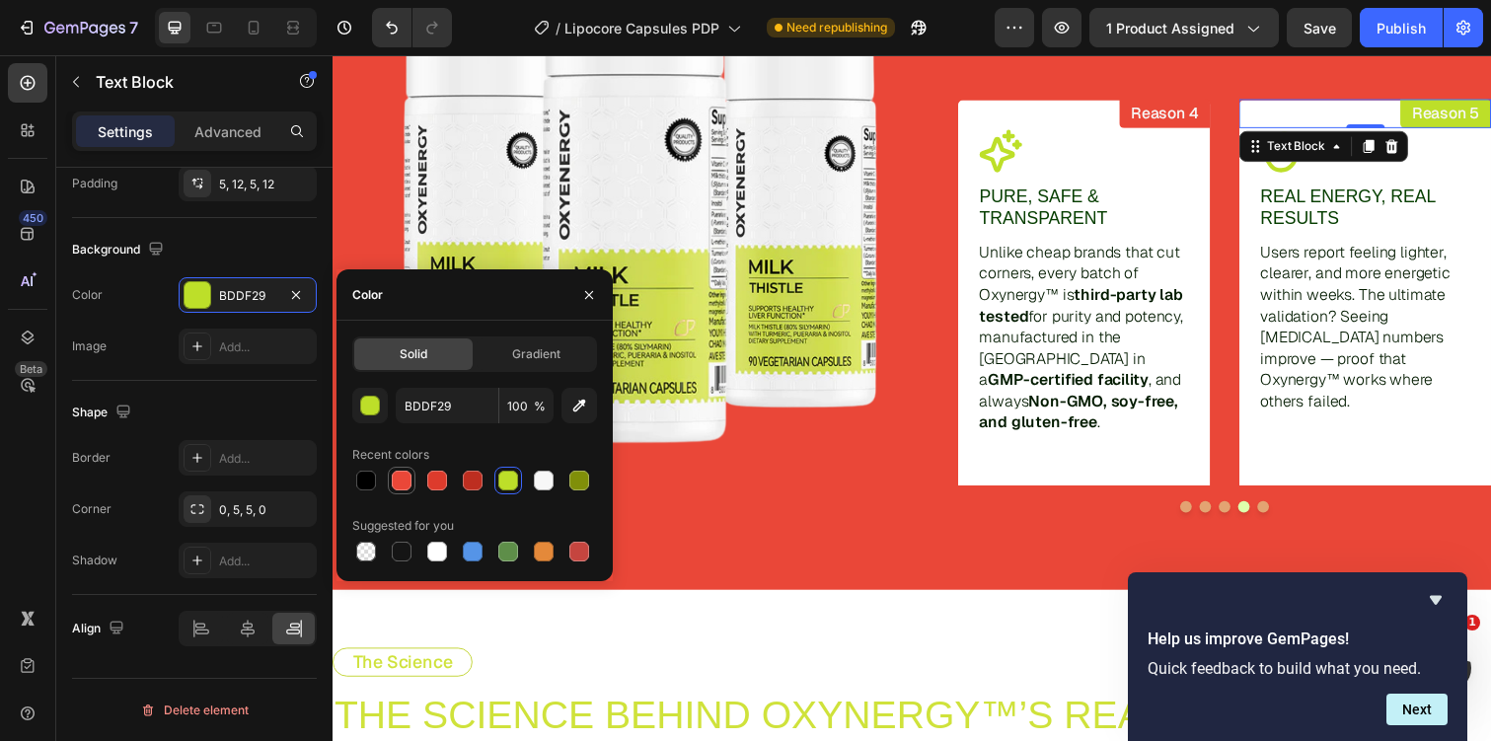
click at [405, 485] on div at bounding box center [402, 481] width 20 height 20
type input "EA4738"
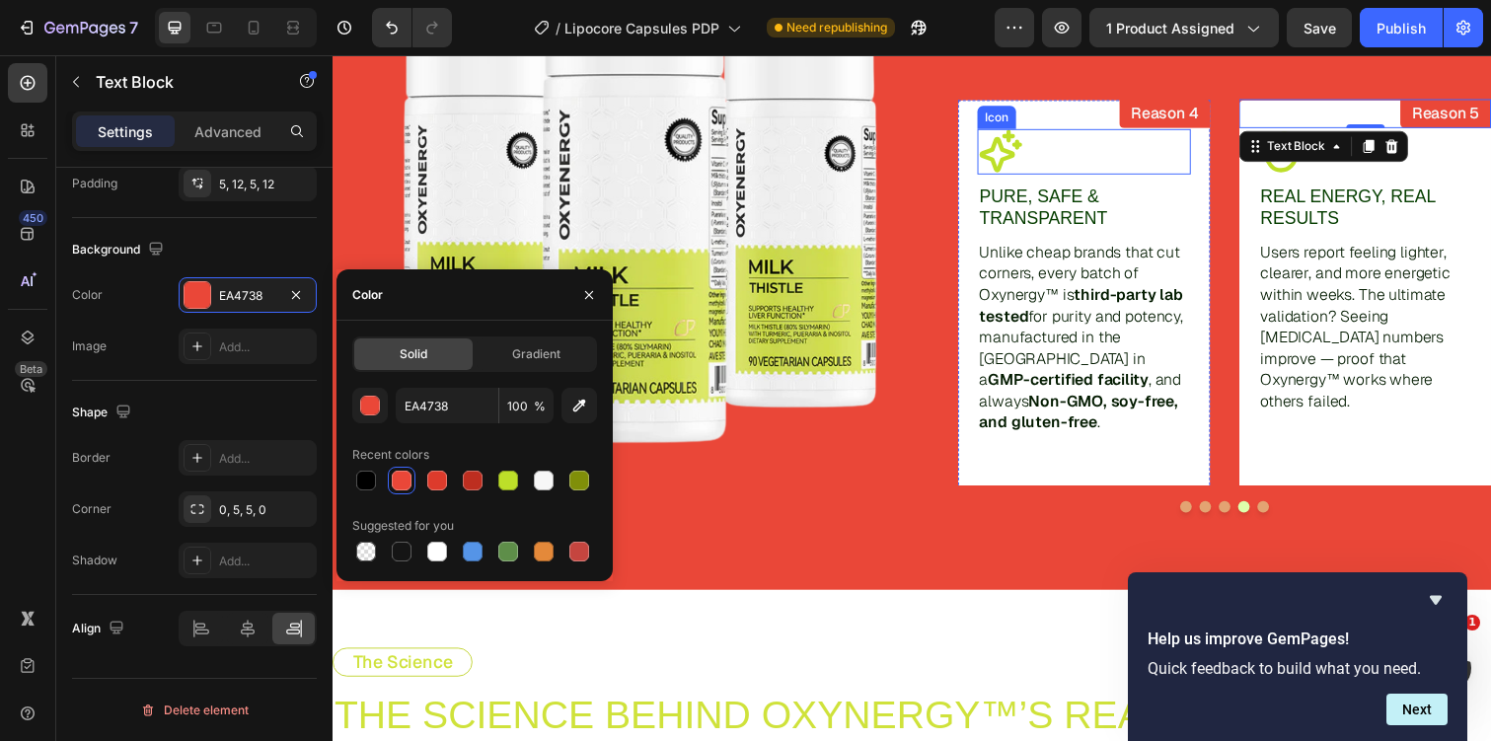
click at [1014, 162] on icon at bounding box center [1015, 152] width 43 height 43
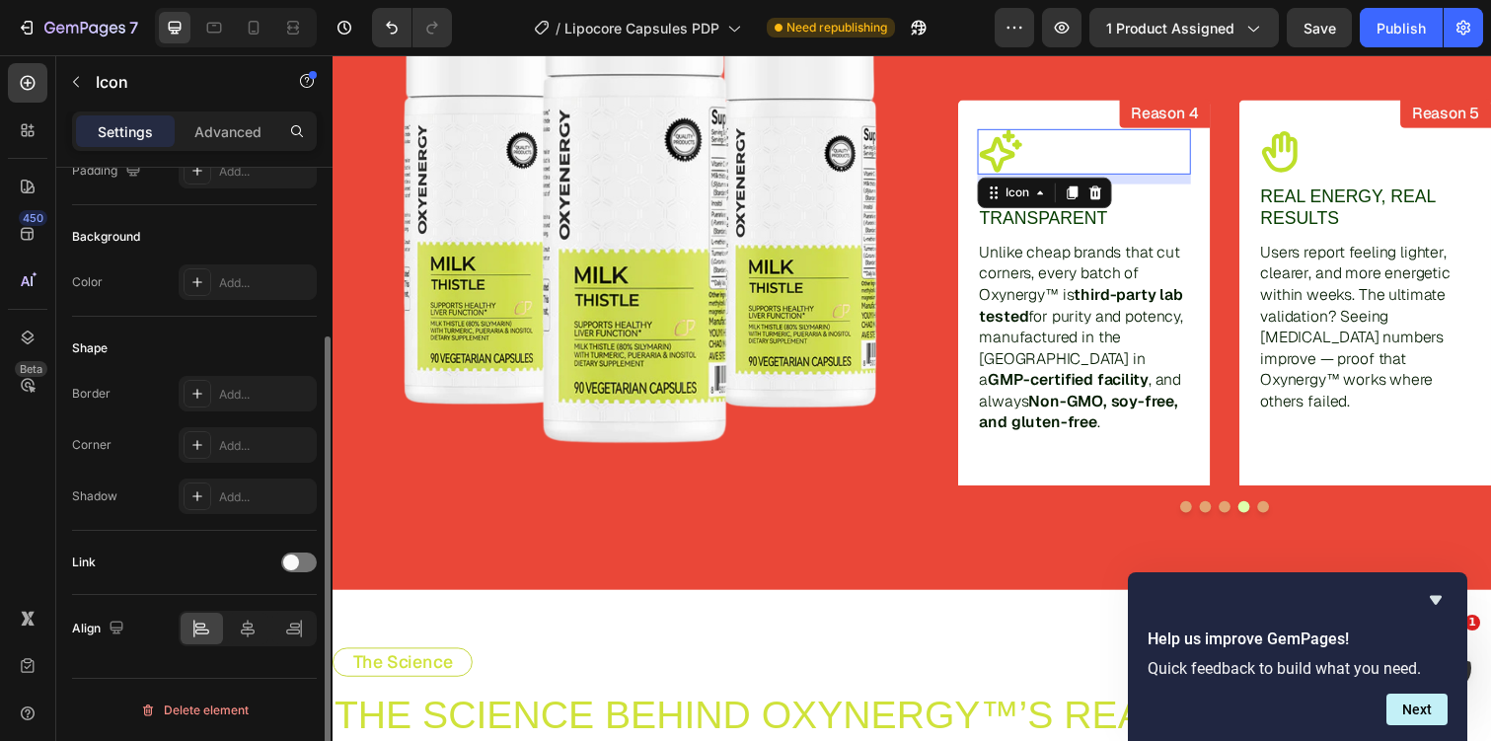
scroll to position [0, 0]
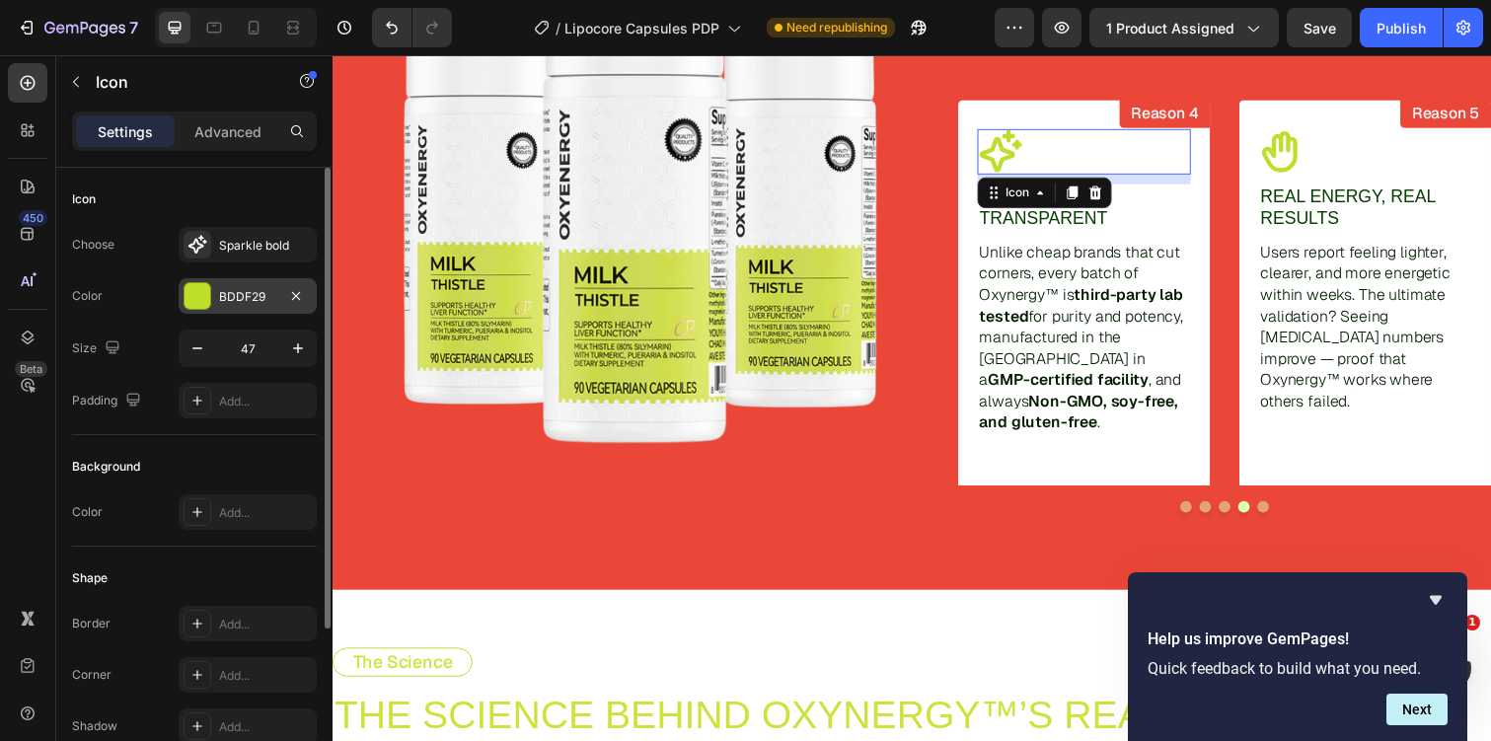
click at [225, 310] on div "BDDF29" at bounding box center [248, 296] width 138 height 36
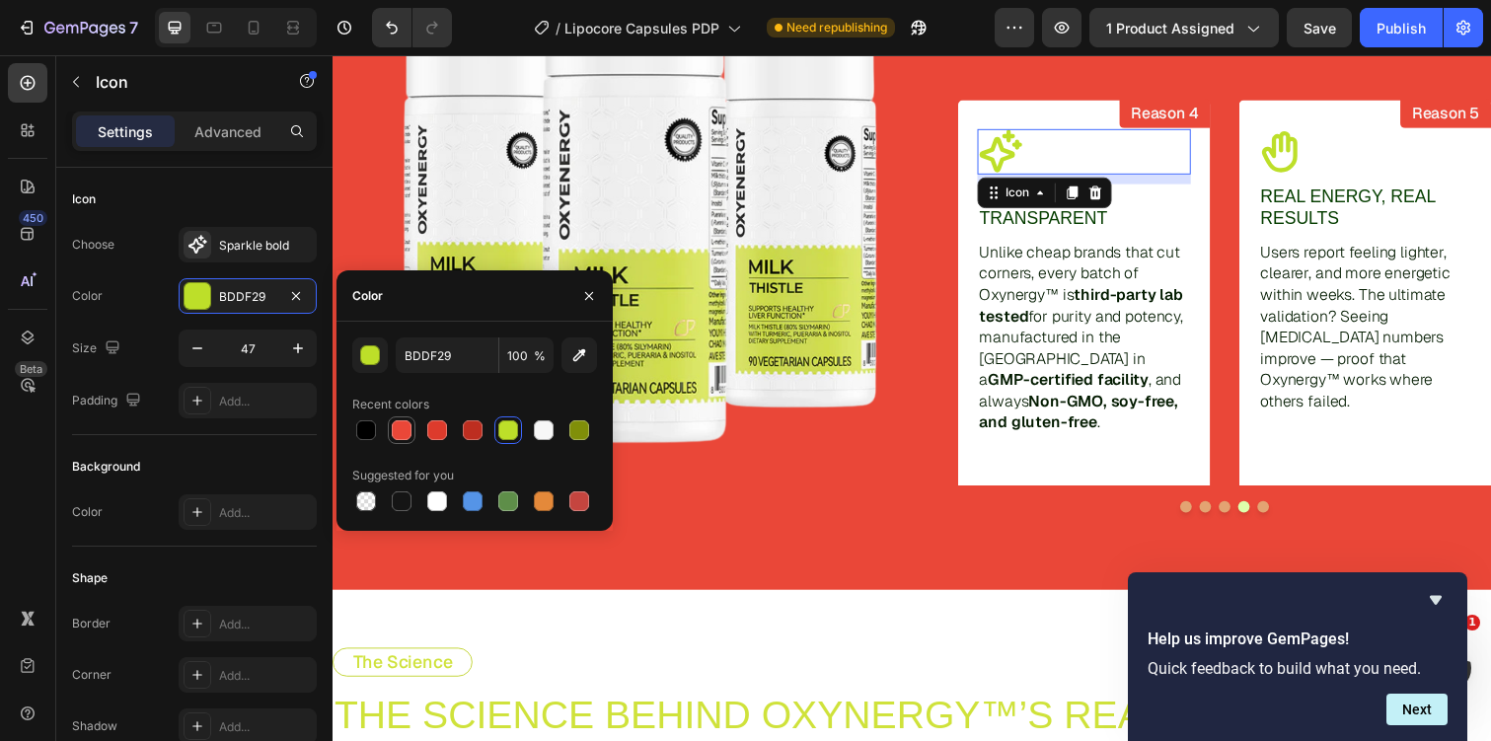
click at [397, 434] on div at bounding box center [402, 430] width 20 height 20
type input "EA4738"
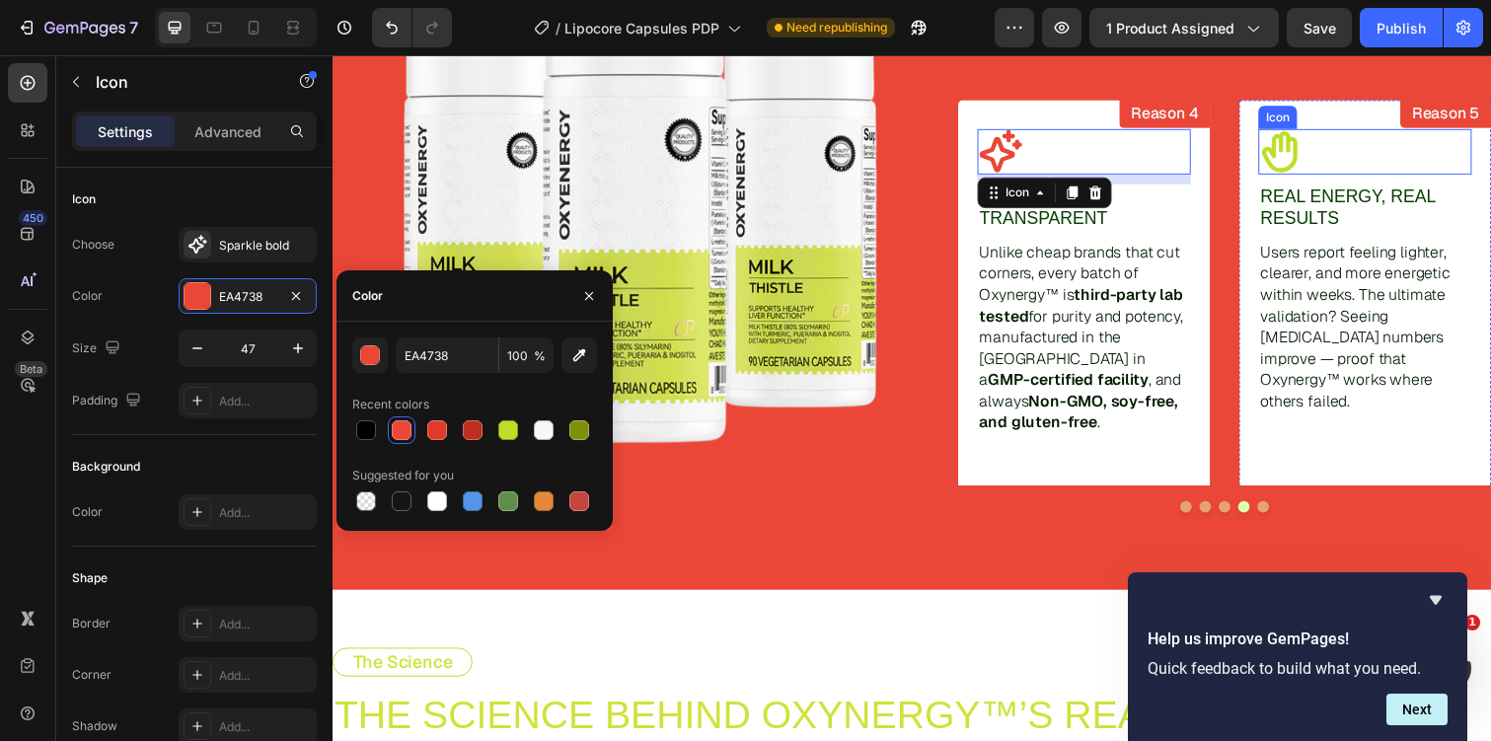
click at [1321, 152] on icon at bounding box center [1302, 154] width 46 height 46
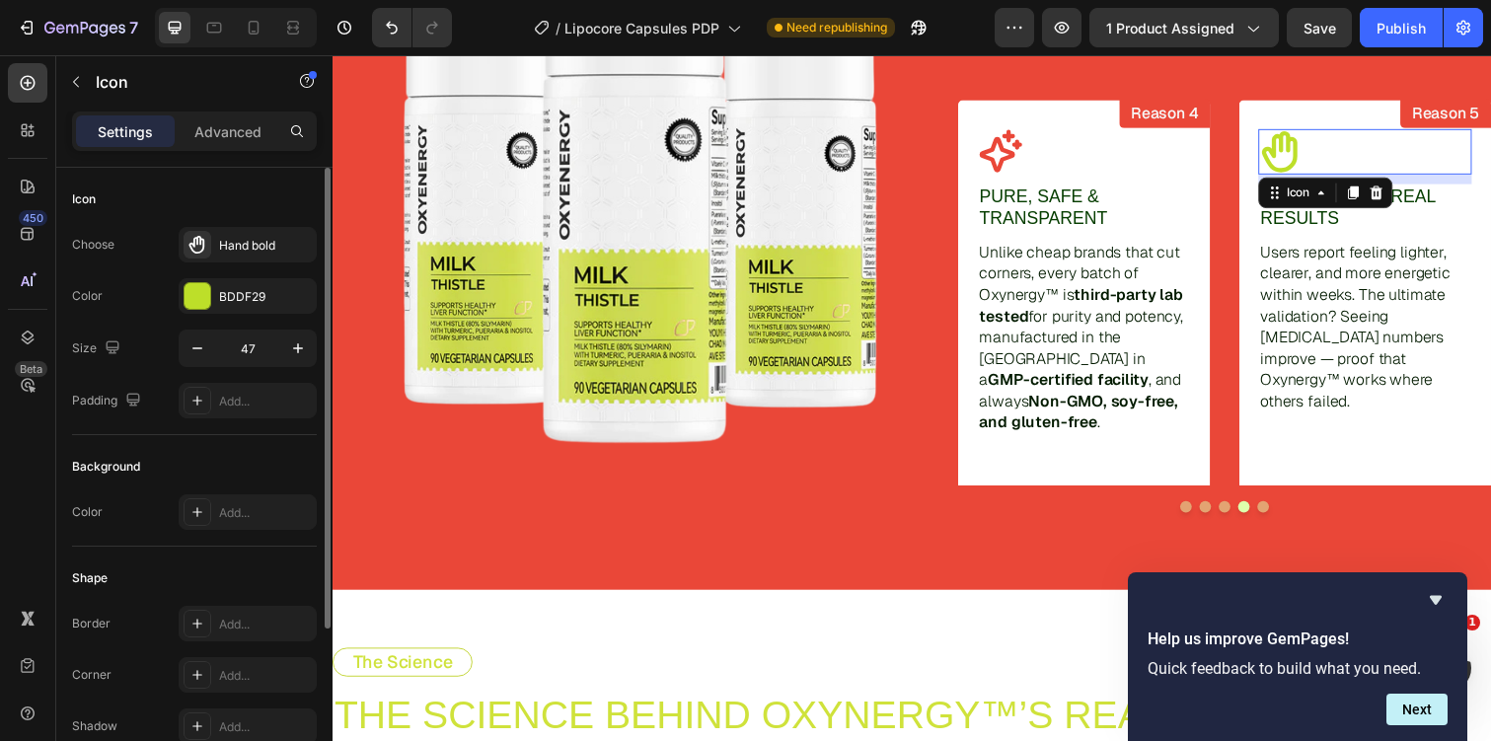
click at [225, 316] on div "Choose Hand bold Color BDDF29 Size 47 Padding Add..." at bounding box center [194, 322] width 245 height 191
click at [234, 306] on div "BDDF29" at bounding box center [248, 296] width 138 height 36
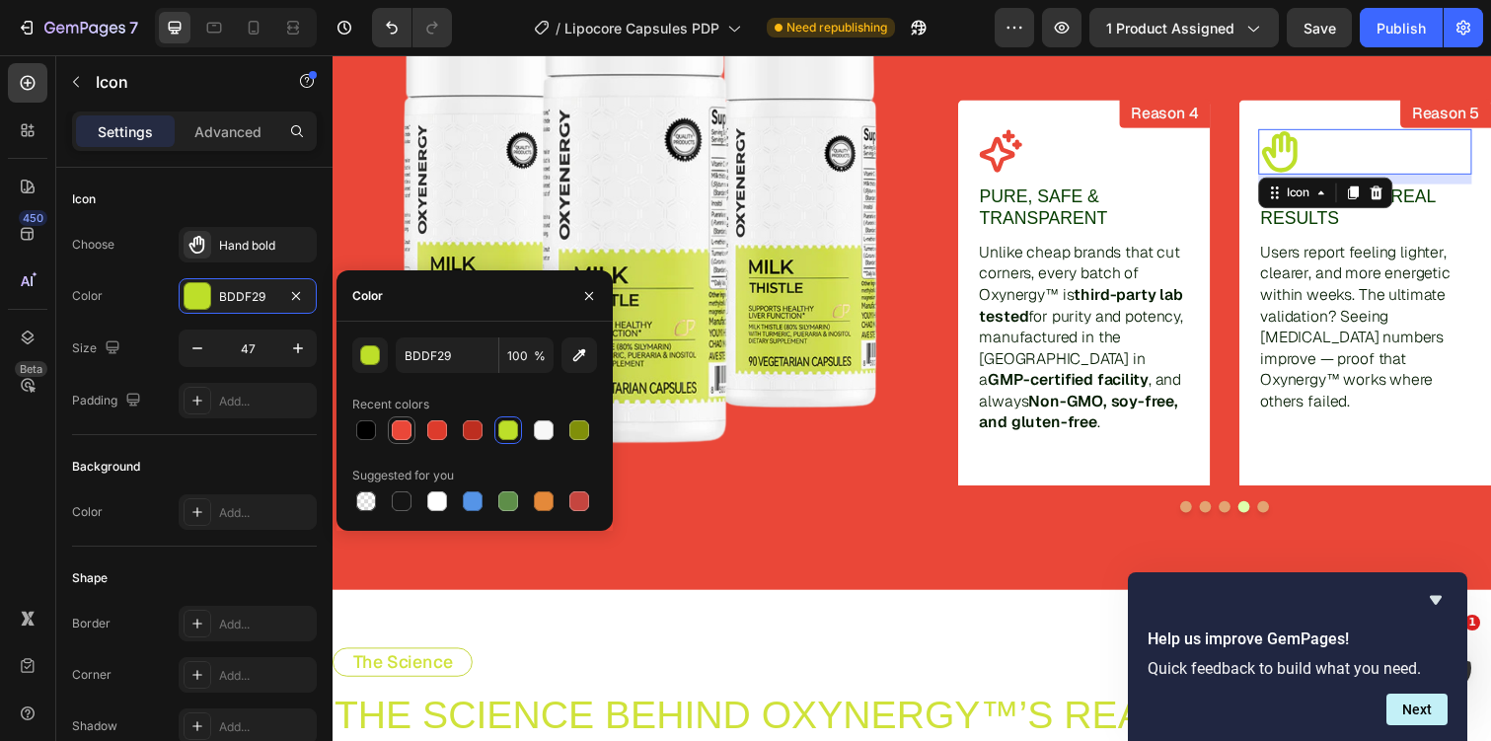
click at [392, 437] on div at bounding box center [402, 430] width 20 height 20
type input "EA4738"
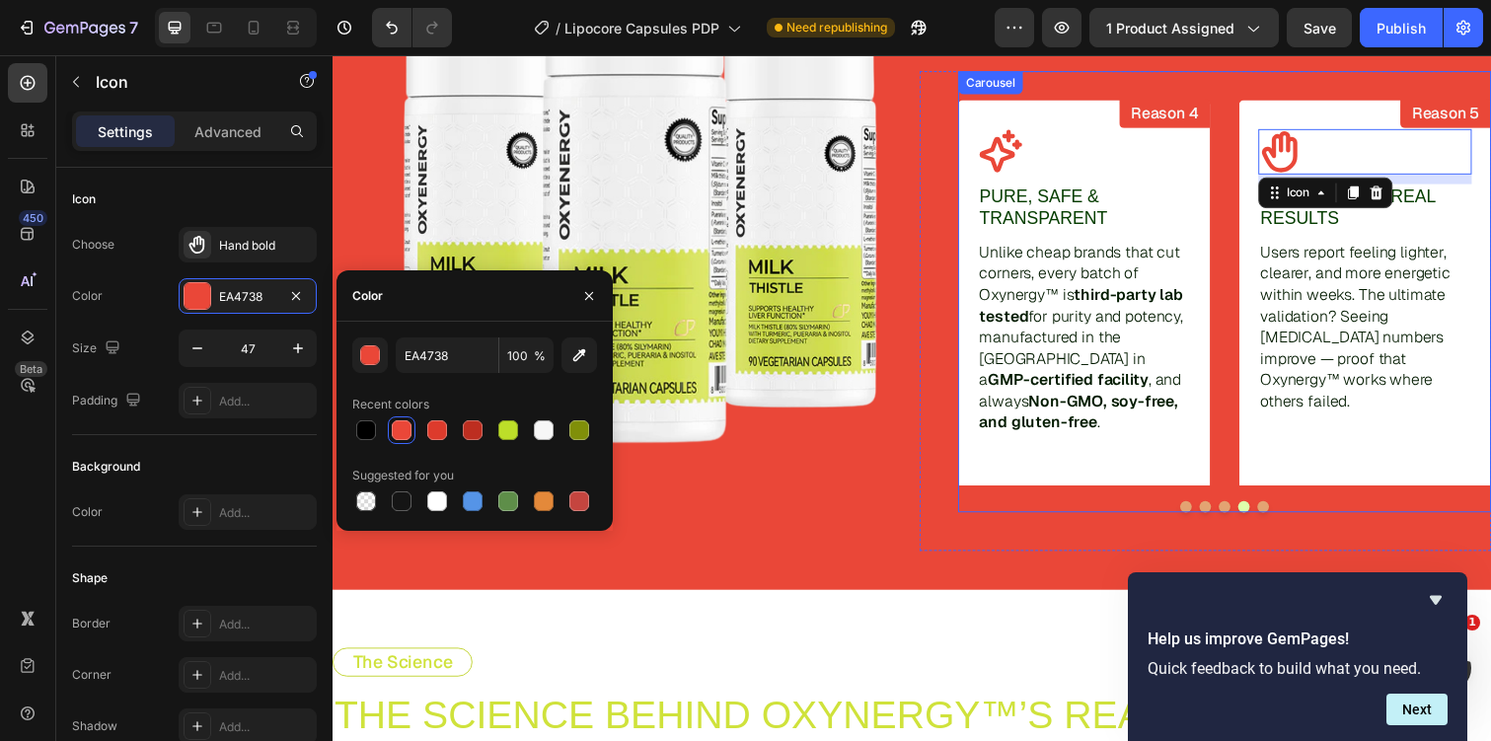
click at [1282, 515] on button "Dot" at bounding box center [1284, 517] width 12 height 12
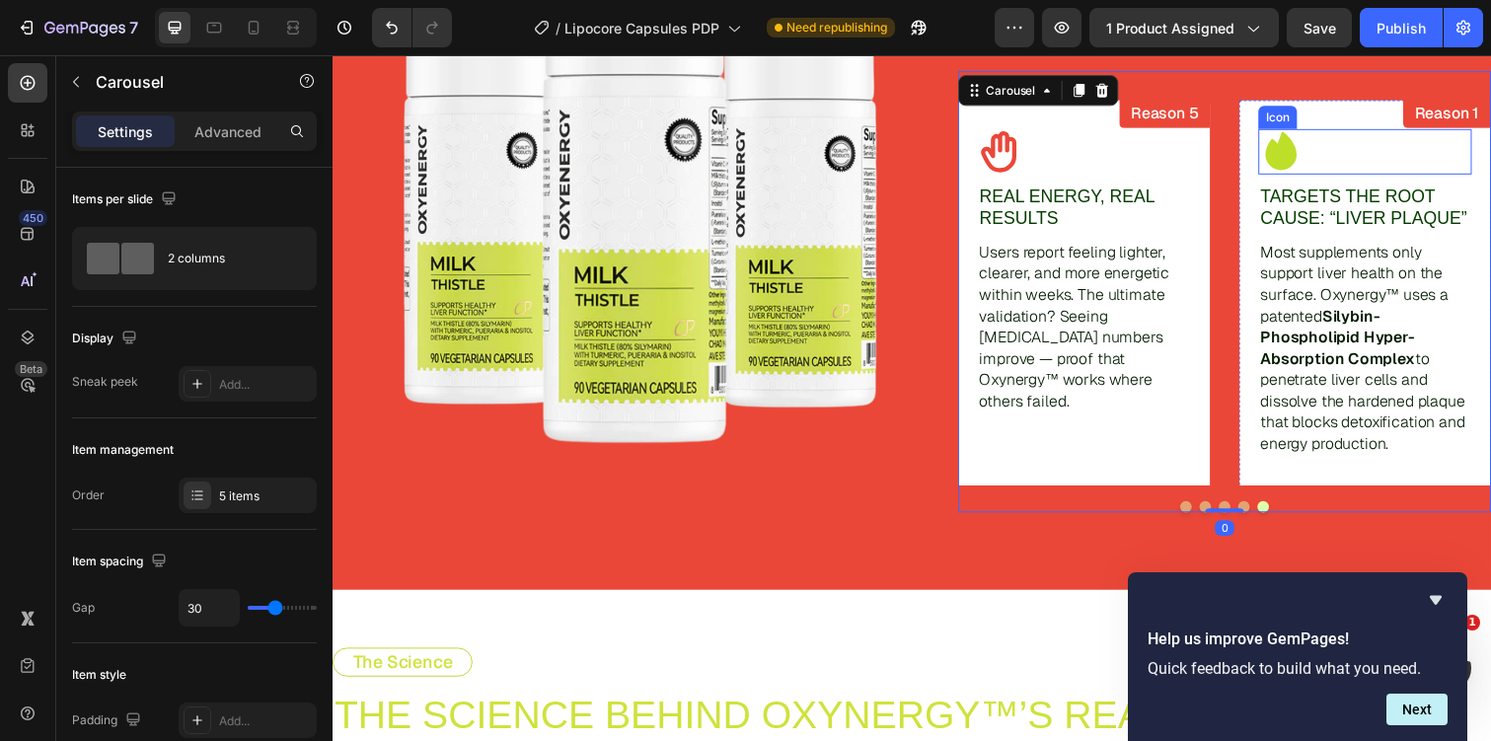
click at [1310, 165] on icon at bounding box center [1302, 153] width 32 height 39
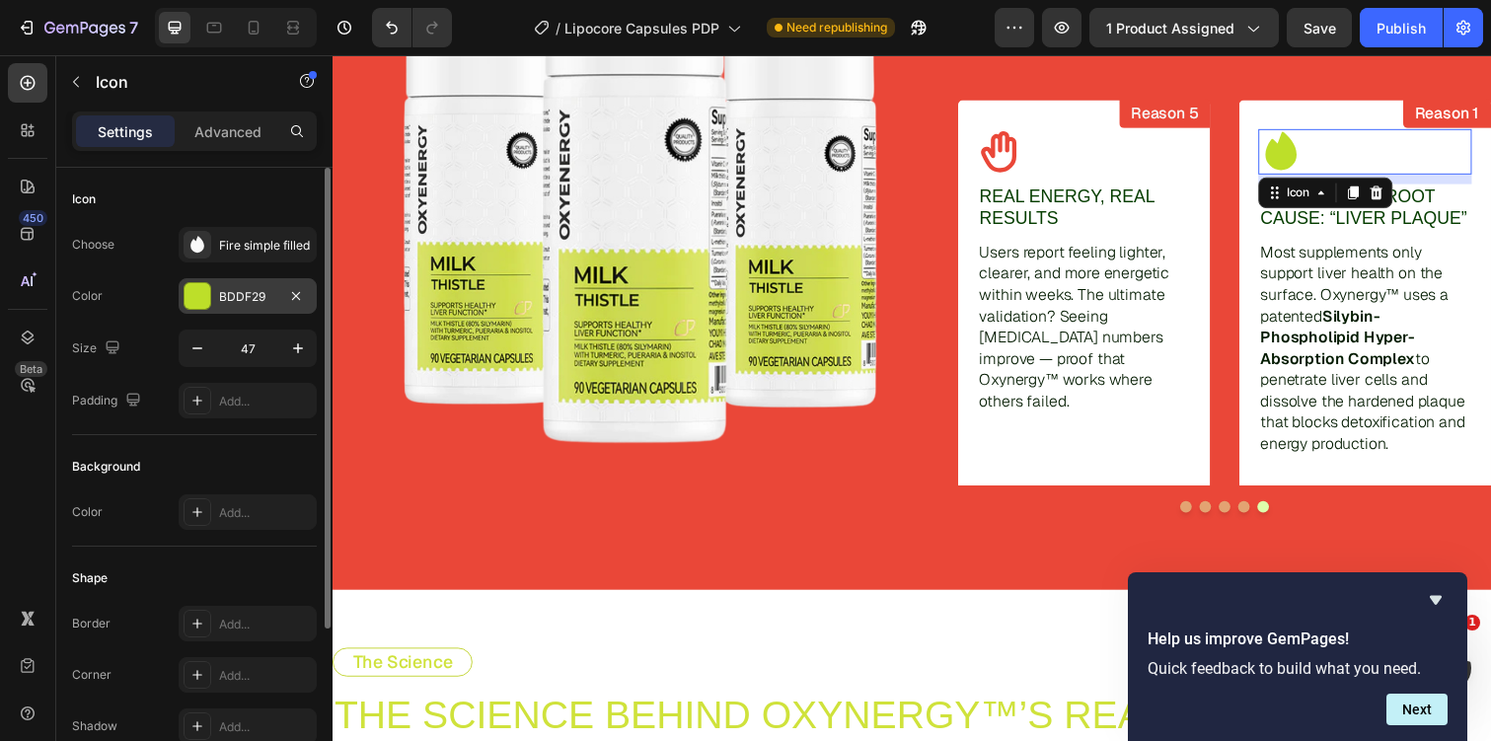
click at [194, 304] on div at bounding box center [198, 296] width 26 height 26
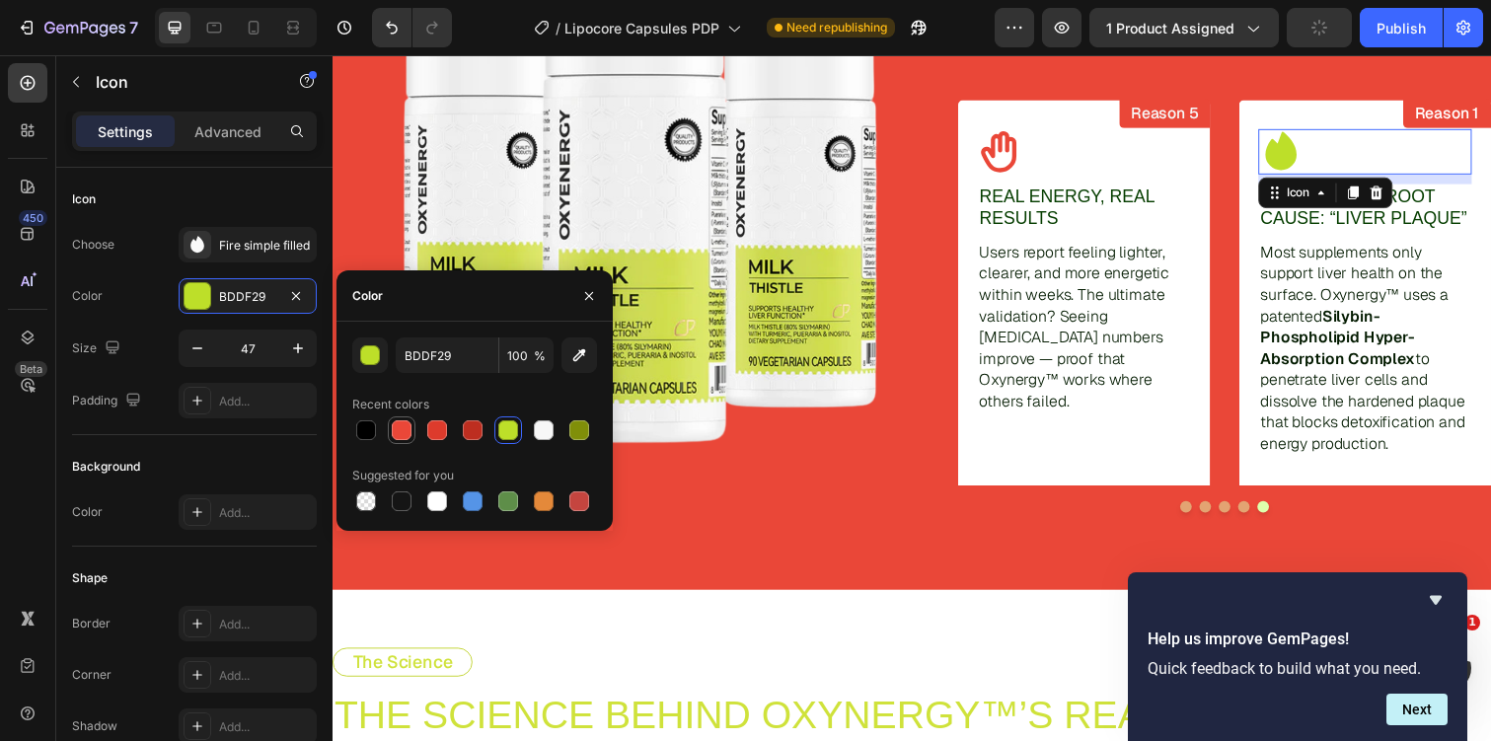
click at [397, 439] on div at bounding box center [402, 430] width 20 height 20
type input "EA4738"
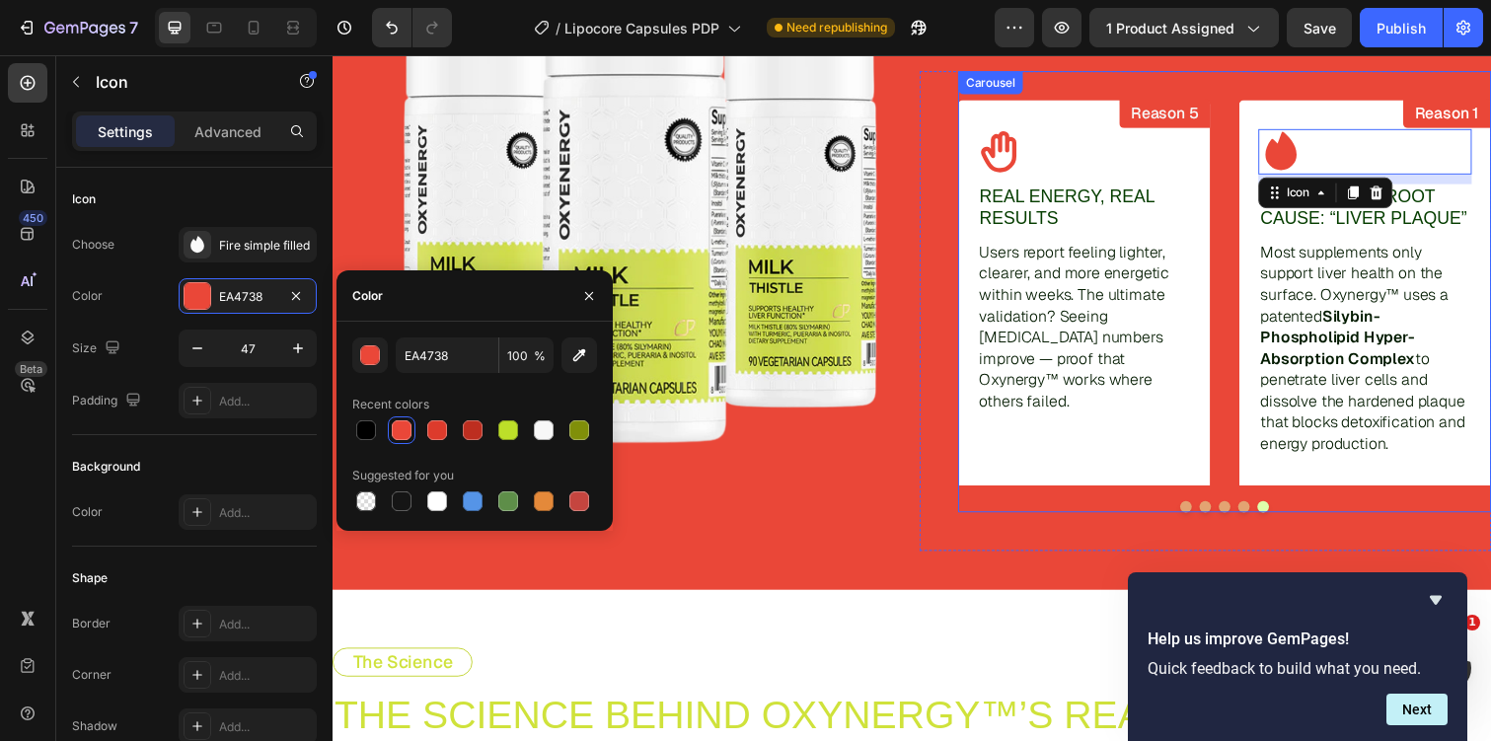
click at [1209, 515] on button "Dot" at bounding box center [1205, 517] width 12 height 12
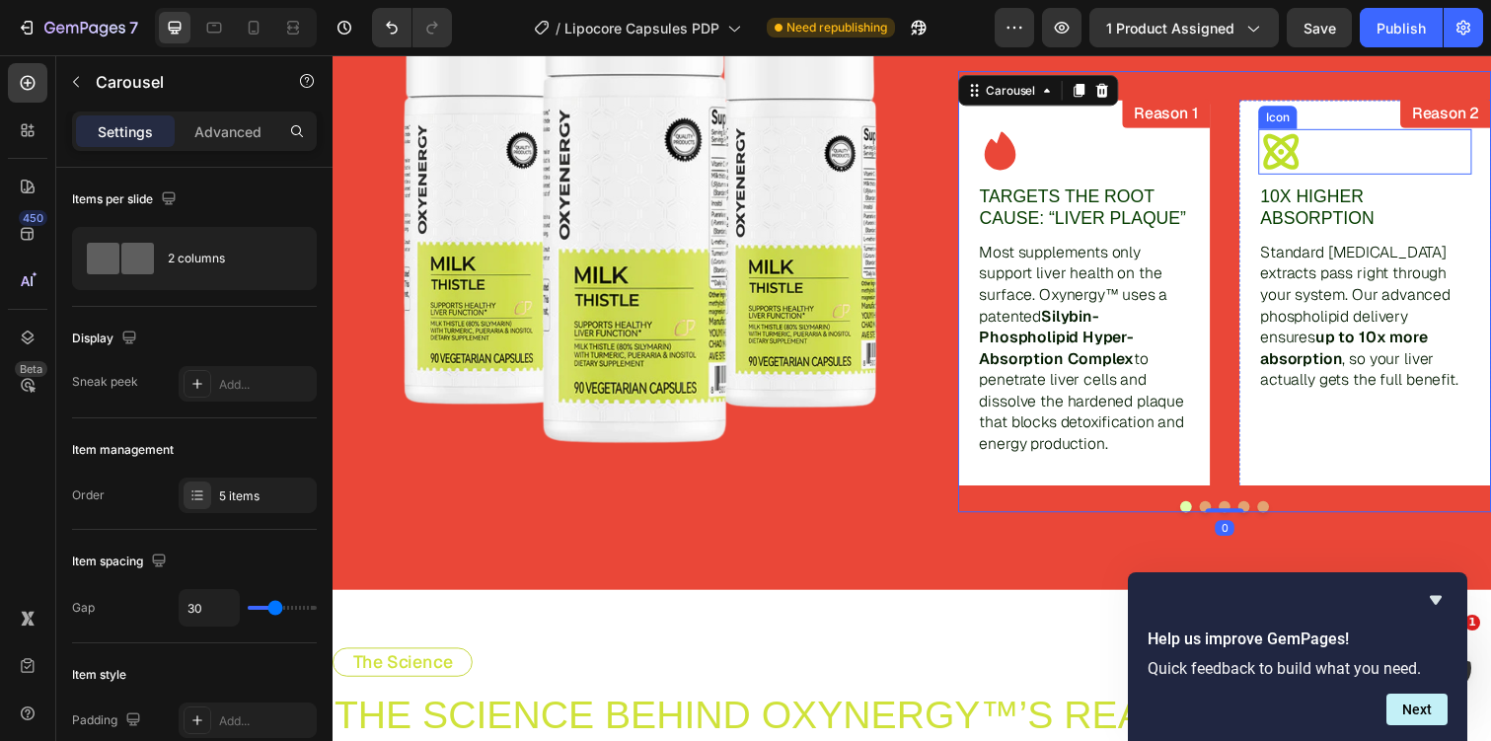
click at [1323, 165] on icon at bounding box center [1302, 154] width 46 height 46
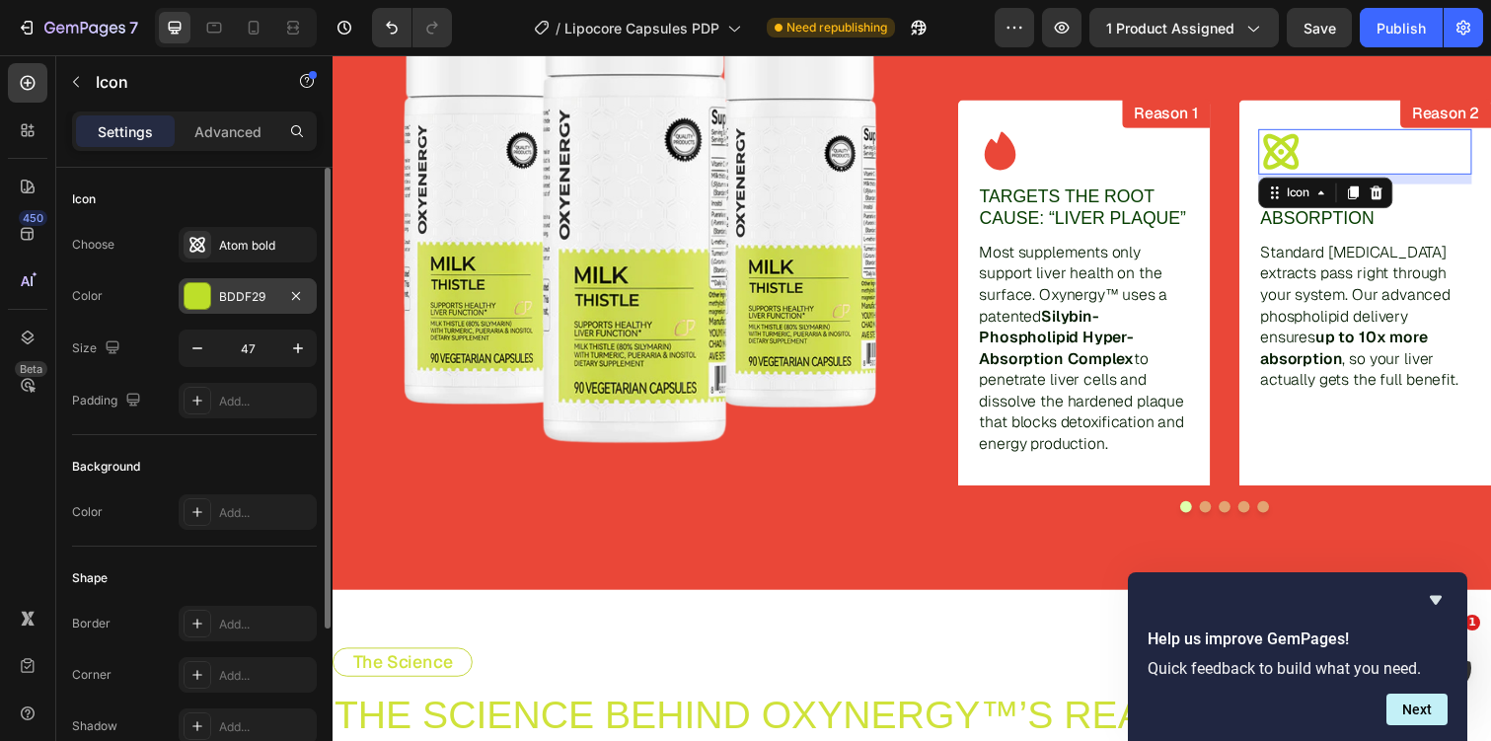
click at [238, 307] on div "BDDF29" at bounding box center [248, 296] width 138 height 36
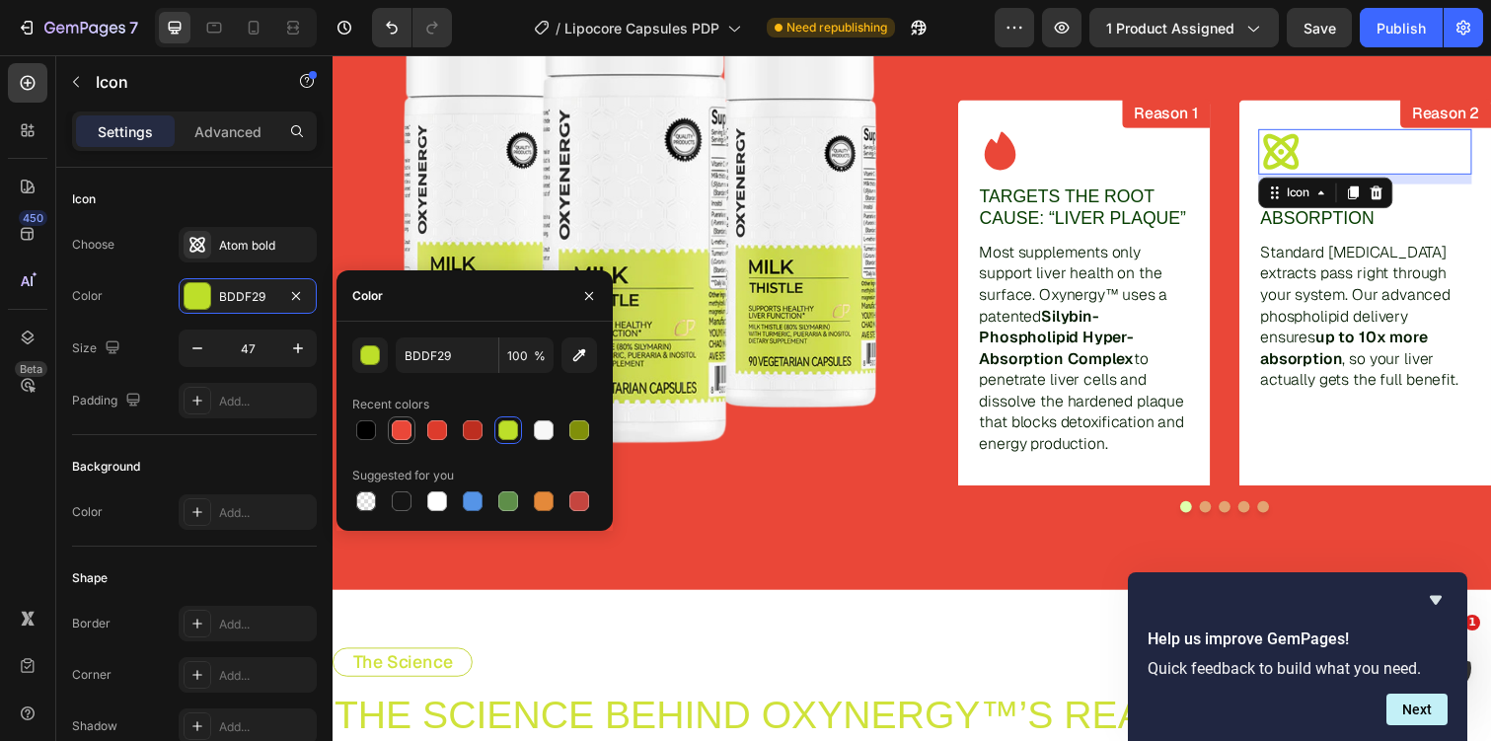
click at [405, 428] on div at bounding box center [402, 430] width 20 height 20
type input "EA4738"
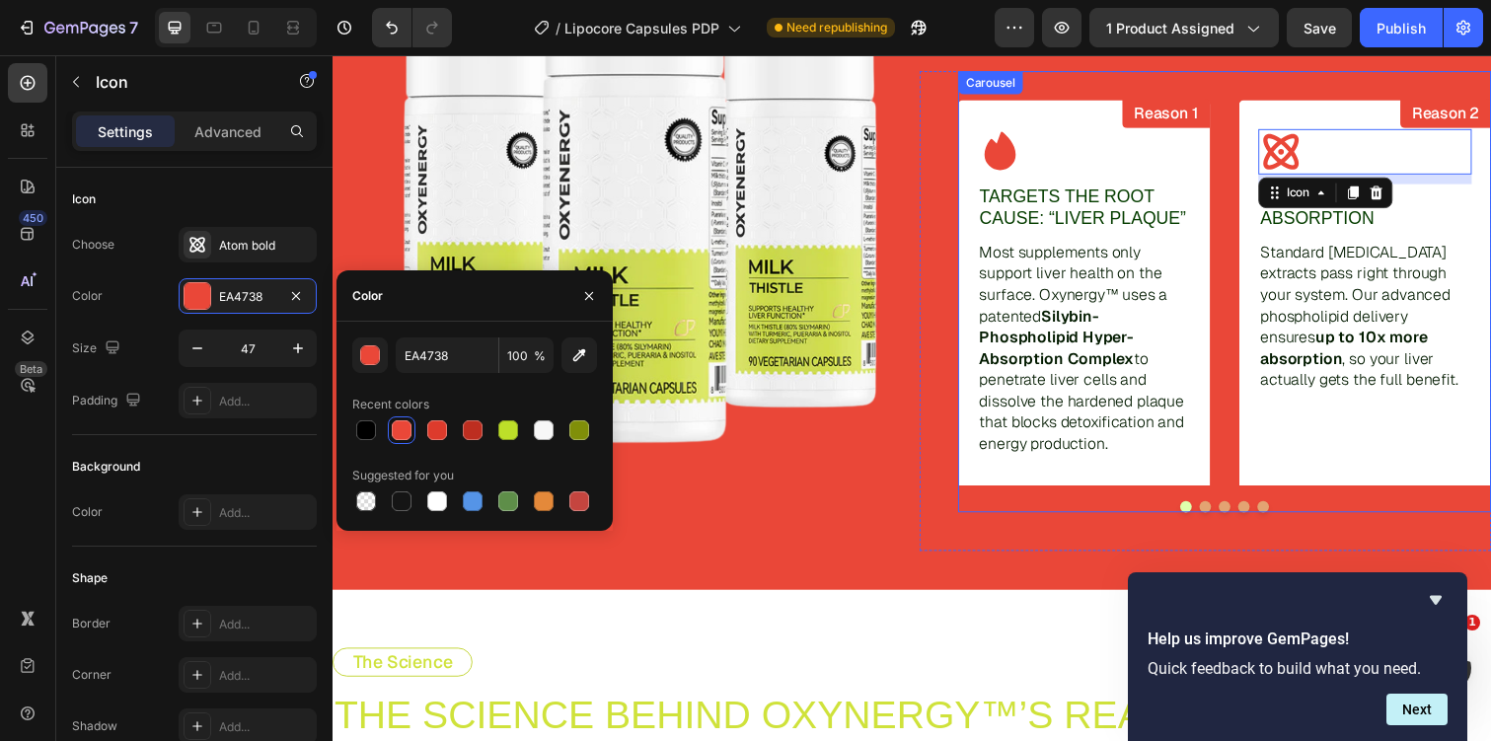
click at [1227, 513] on button "Dot" at bounding box center [1225, 517] width 12 height 12
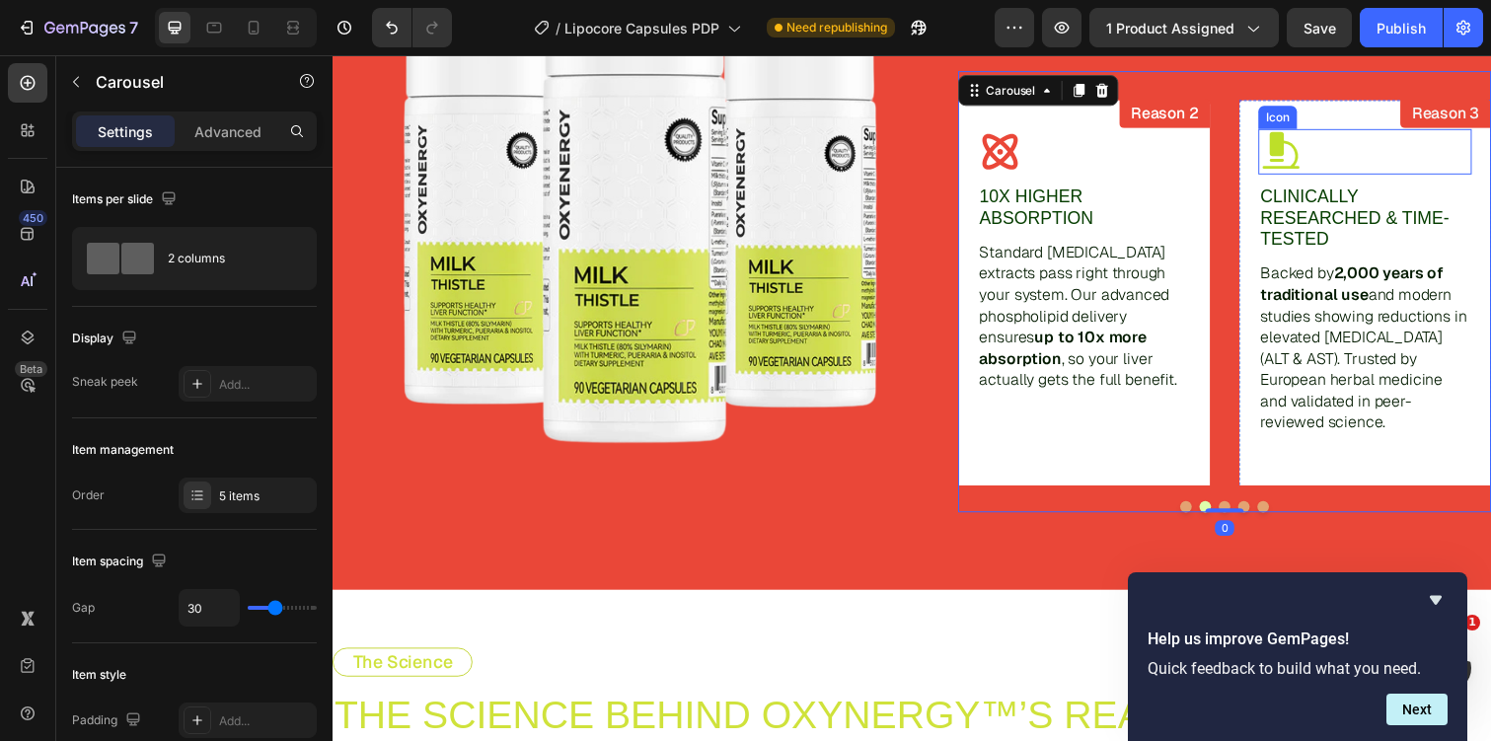
click at [1313, 152] on icon at bounding box center [1302, 154] width 46 height 46
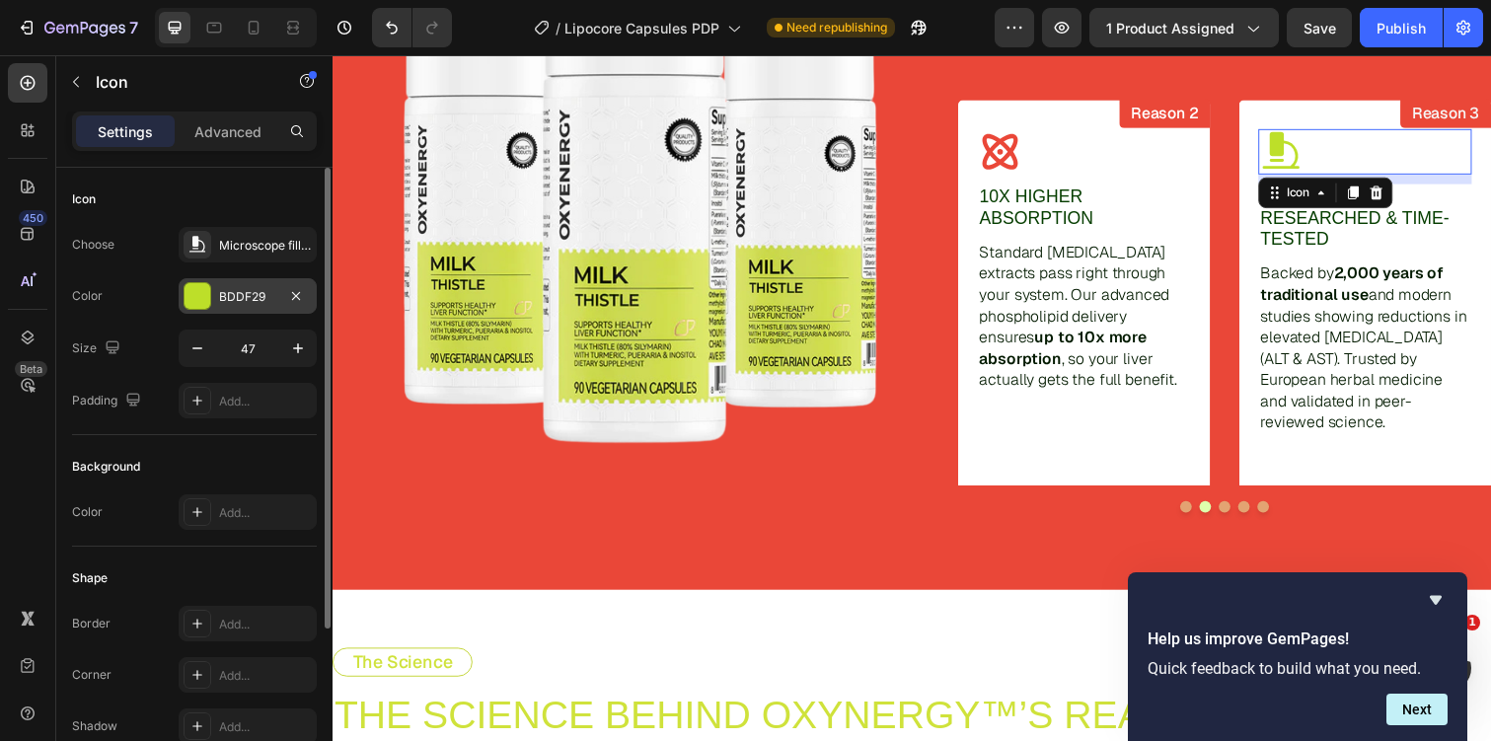
click at [227, 310] on div "BDDF29" at bounding box center [248, 296] width 138 height 36
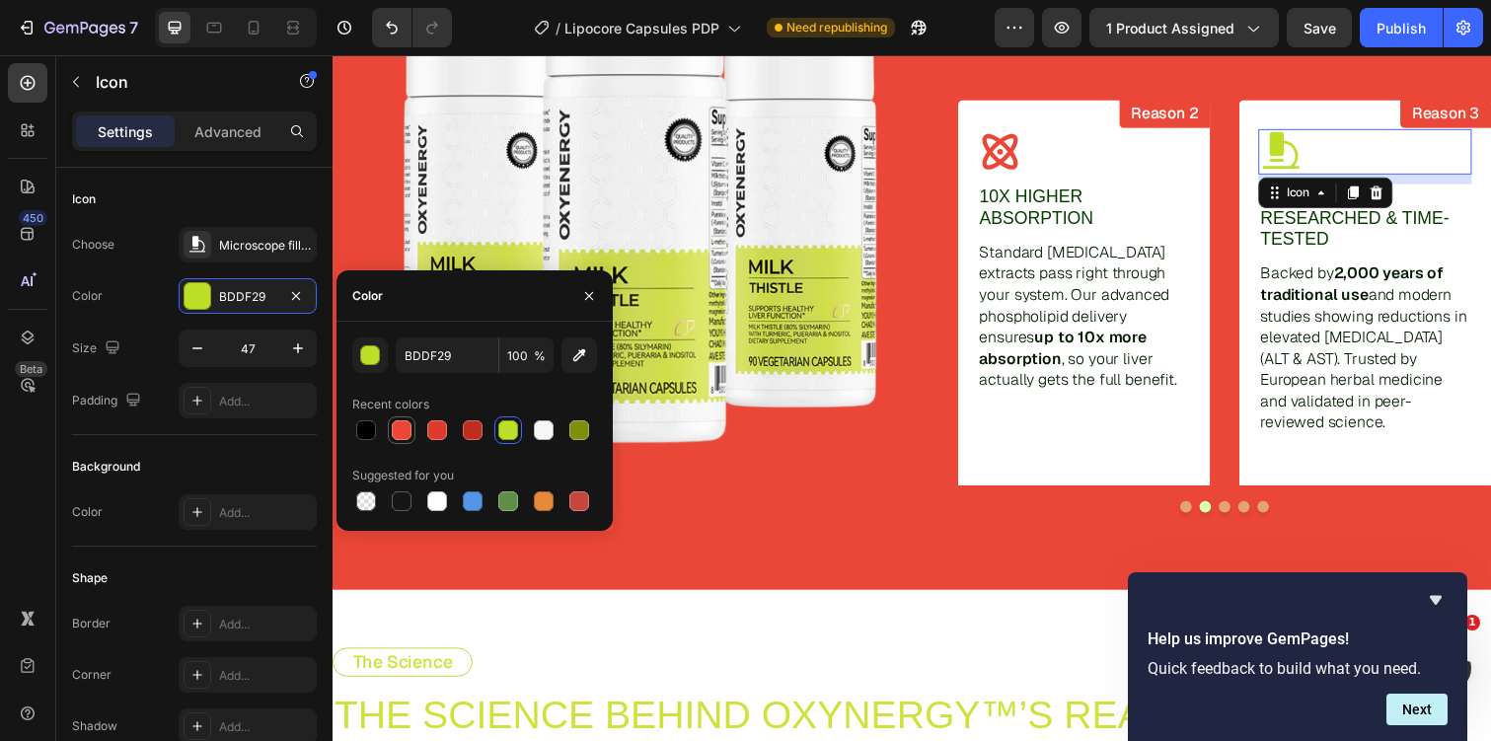
click at [398, 425] on div at bounding box center [402, 430] width 20 height 20
type input "EA4738"
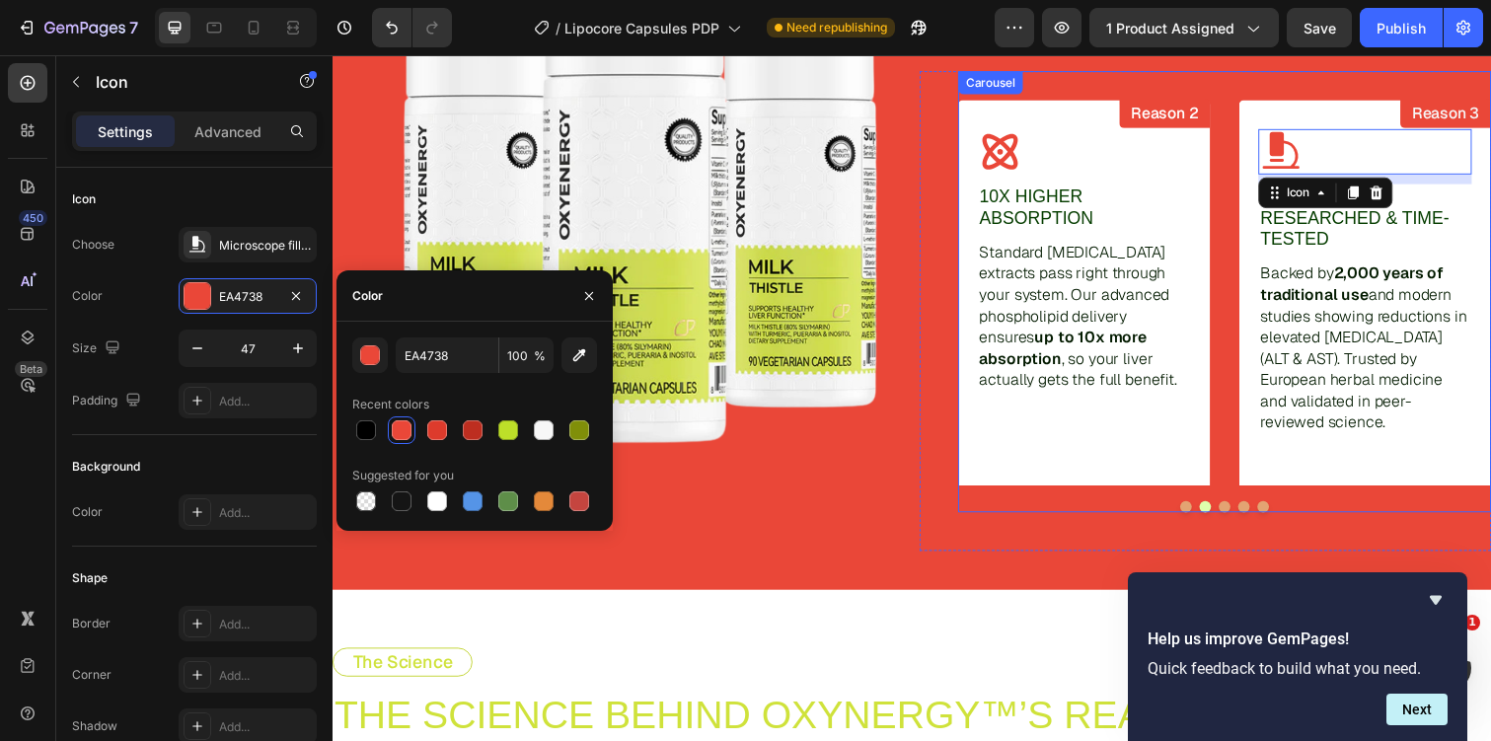
click at [1249, 512] on div at bounding box center [1244, 517] width 545 height 12
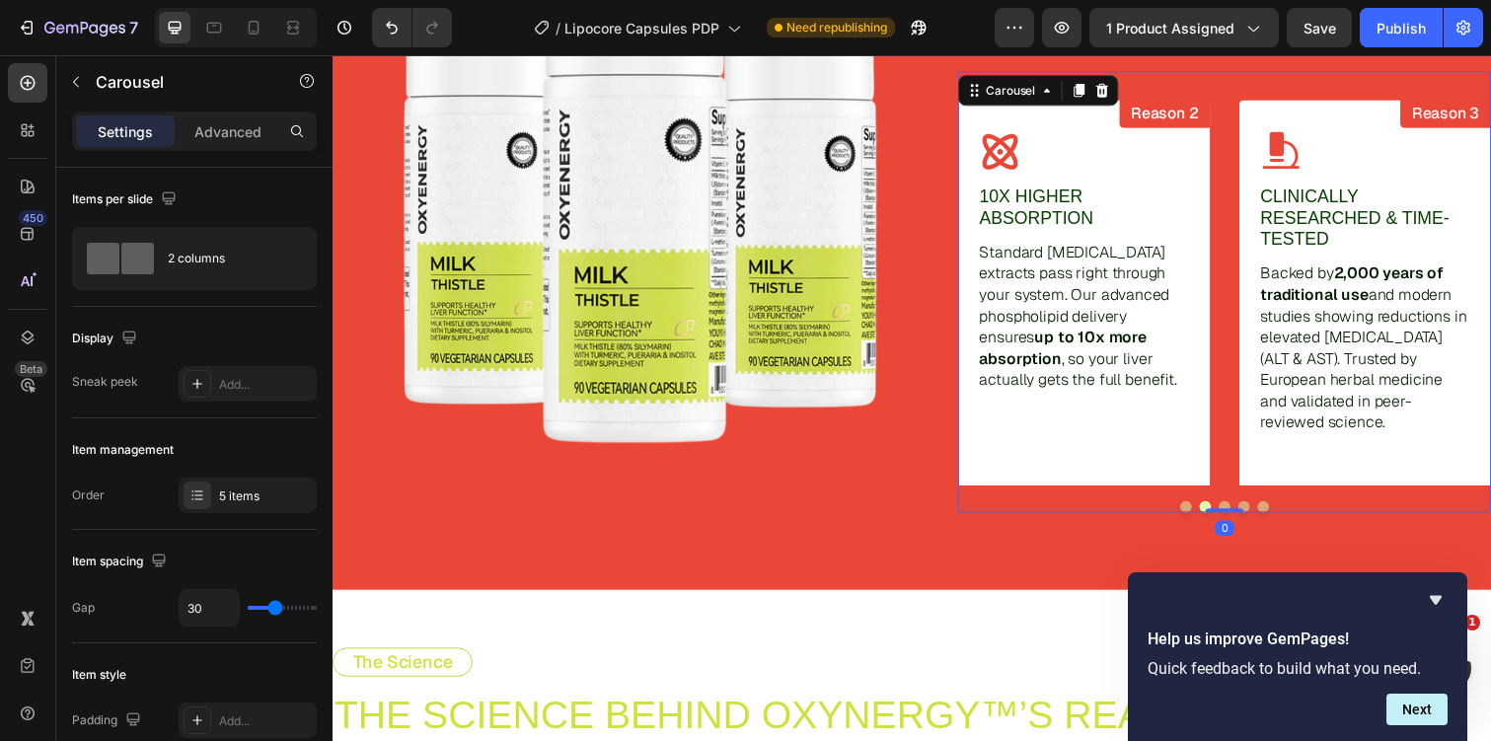
click at [1305, 514] on div at bounding box center [1244, 517] width 545 height 12
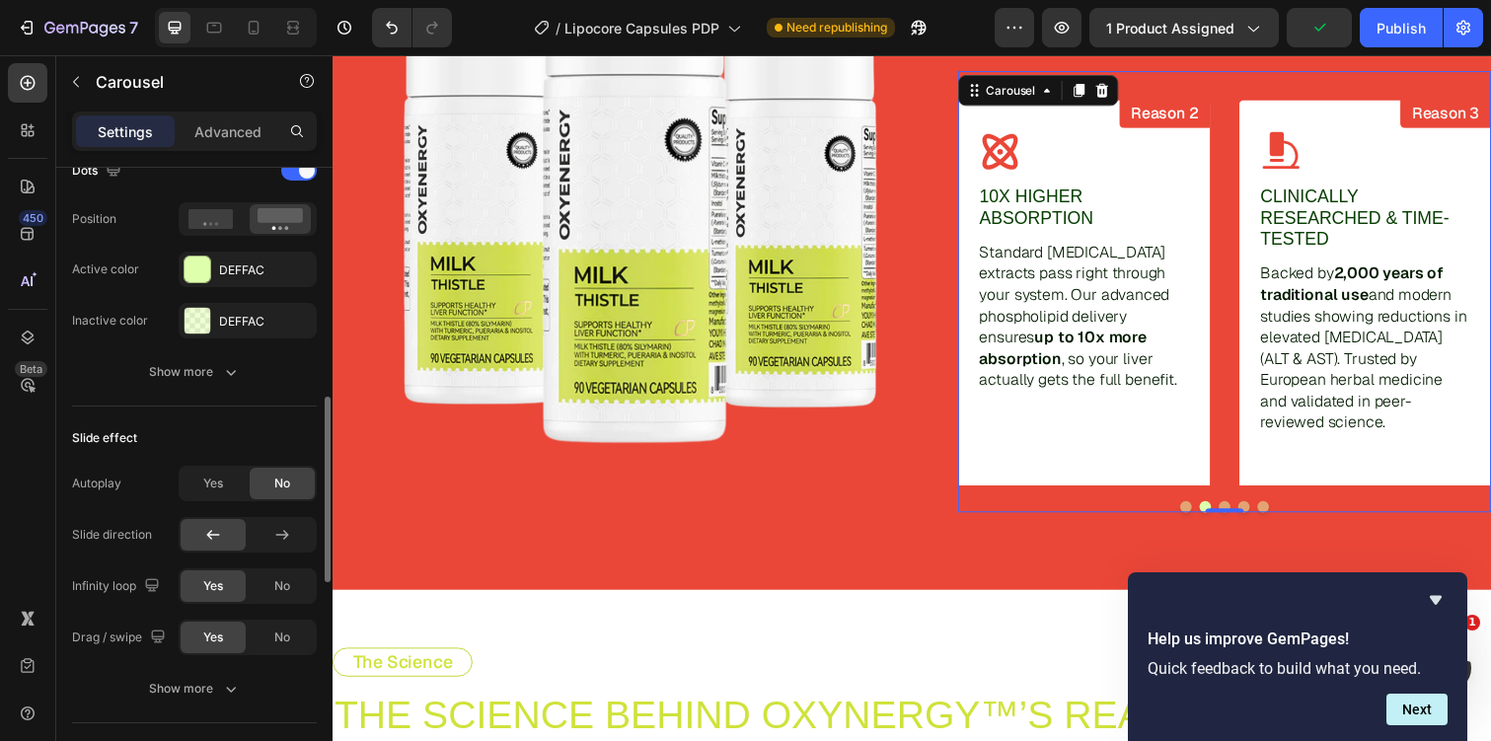
scroll to position [781, 0]
click at [231, 270] on div "DEFFAC" at bounding box center [247, 271] width 57 height 18
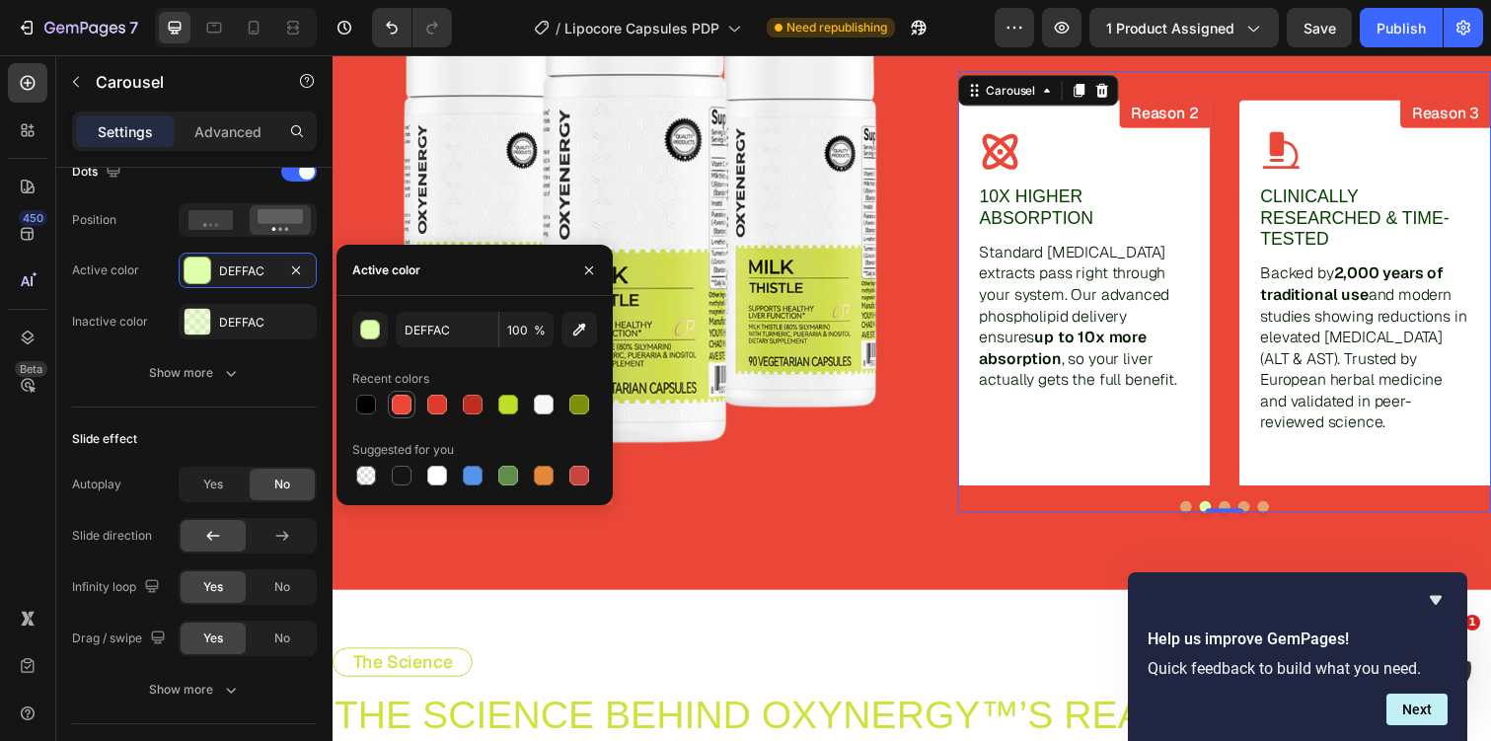
click at [400, 398] on div at bounding box center [402, 405] width 20 height 20
click at [437, 327] on input "EA4738" at bounding box center [447, 330] width 103 height 36
click at [365, 332] on div "button" at bounding box center [371, 331] width 20 height 20
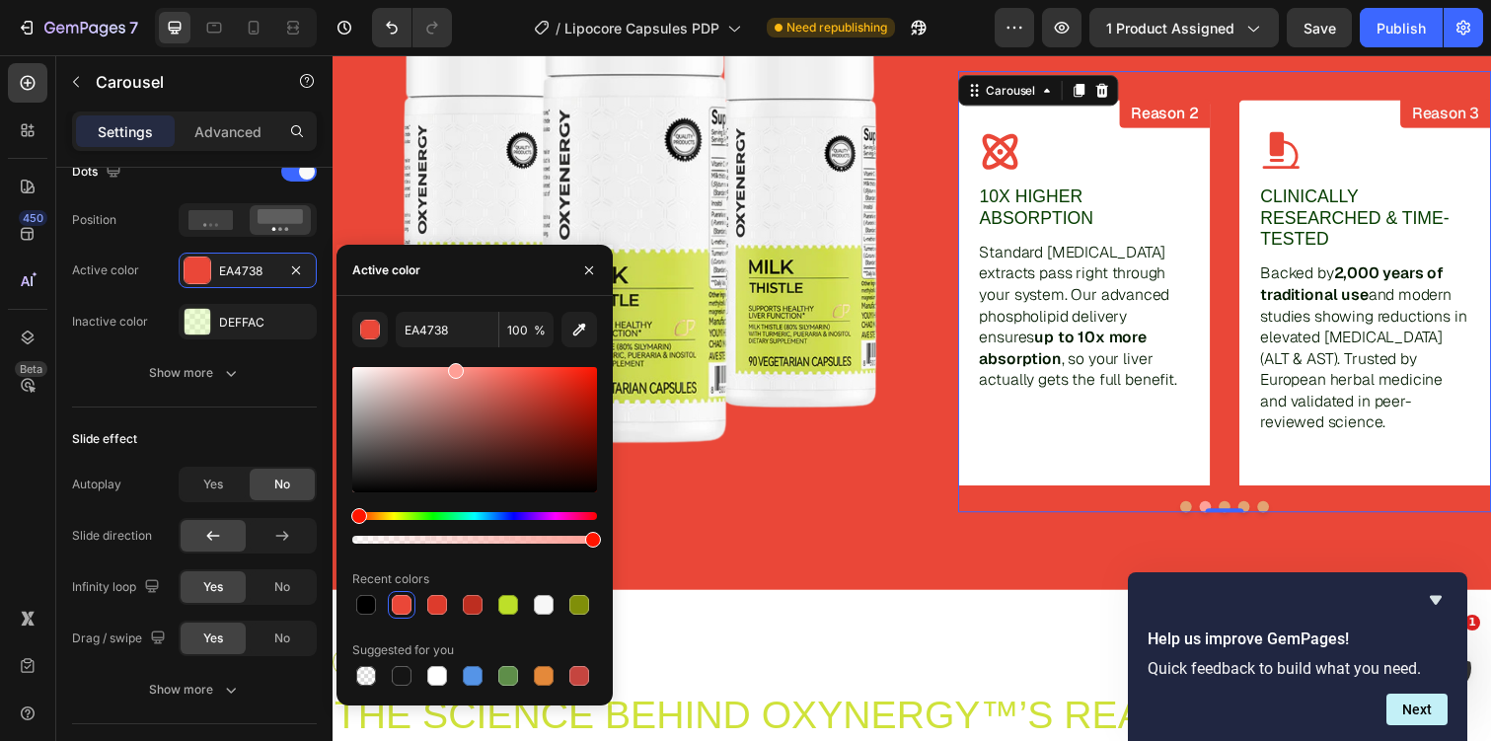
drag, startPoint x: 544, startPoint y: 380, endPoint x: 445, endPoint y: 364, distance: 99.9
click at [448, 364] on div at bounding box center [456, 371] width 16 height 16
drag, startPoint x: 444, startPoint y: 376, endPoint x: 486, endPoint y: 390, distance: 44.6
click at [487, 391] on div at bounding box center [495, 396] width 16 height 16
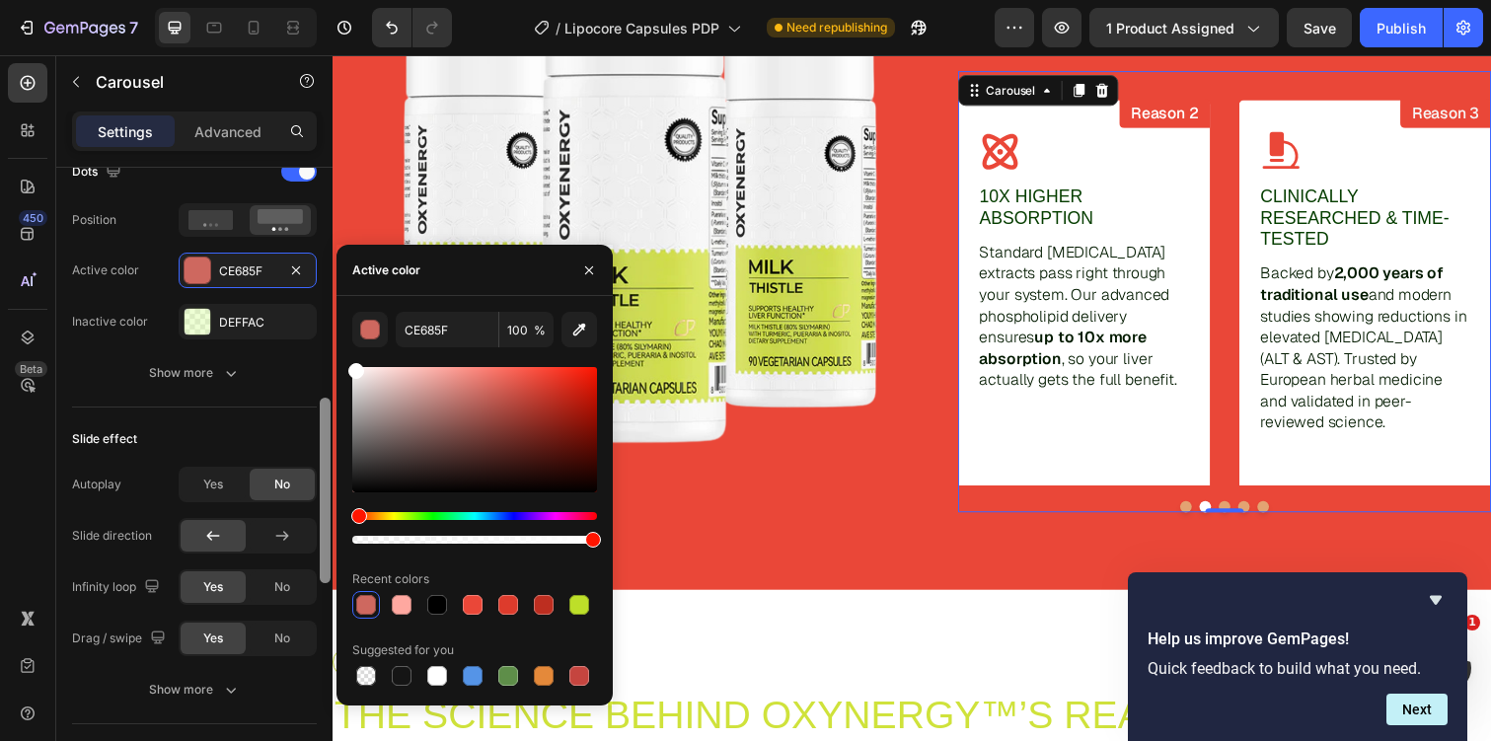
drag, startPoint x: 337, startPoint y: 362, endPoint x: 322, endPoint y: 352, distance: 18.6
click at [322, 352] on div "450 Beta Sections(18) Elements(84) Section Element Hero Section Product Detail …" at bounding box center [166, 398] width 333 height 686
type input "FFFFFF"
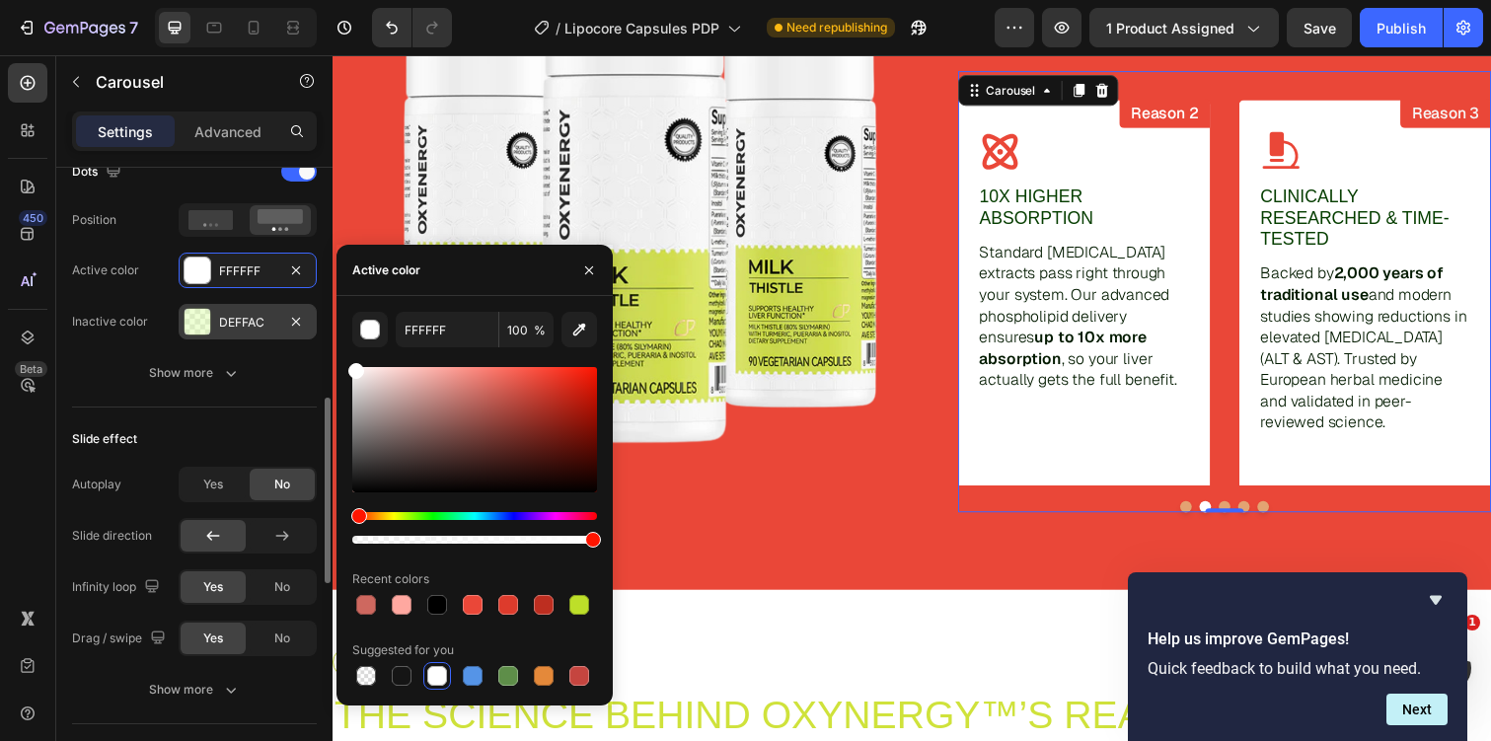
click at [219, 330] on div "DEFFAC" at bounding box center [247, 323] width 57 height 18
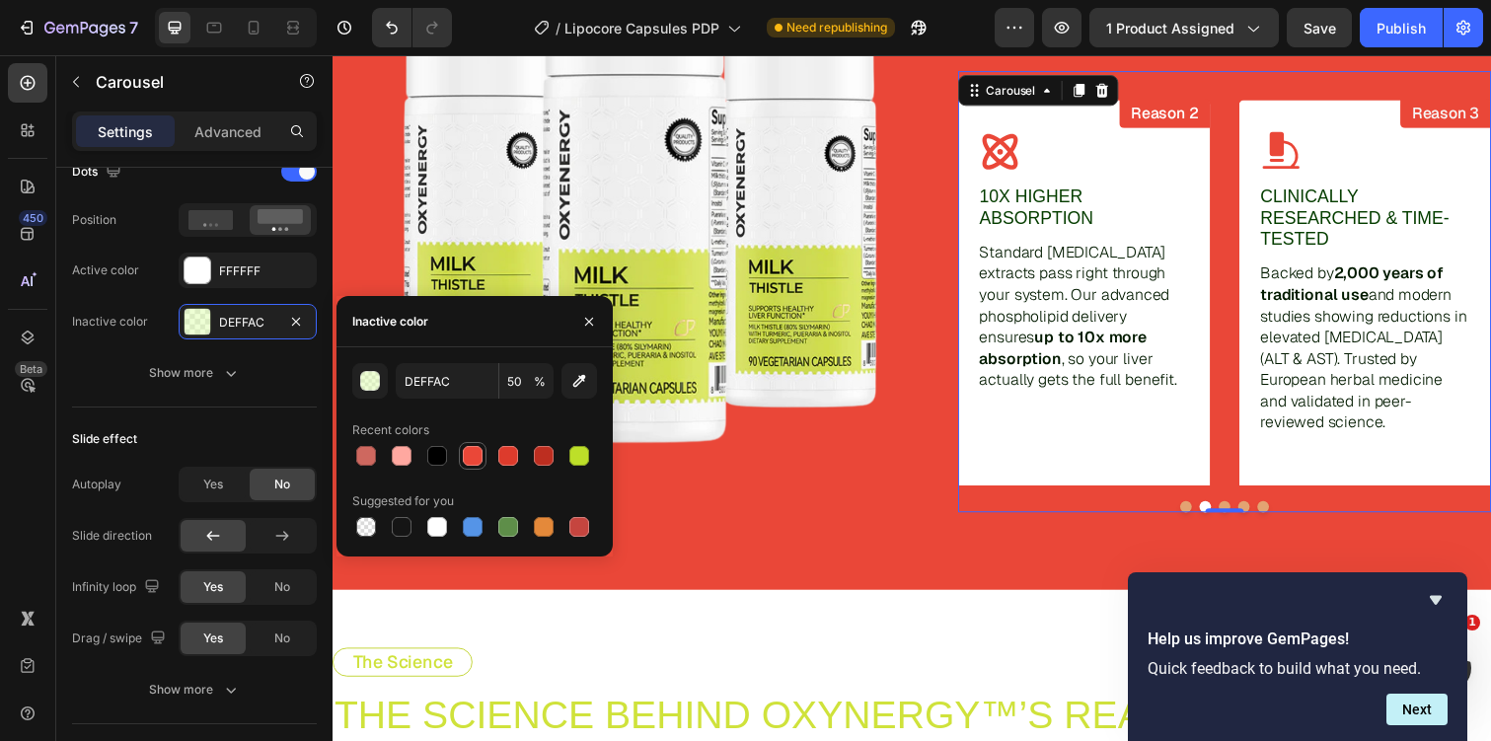
click at [470, 453] on div at bounding box center [473, 456] width 20 height 20
type input "EA4738"
click at [521, 389] on input "100" at bounding box center [526, 381] width 54 height 36
type input "10"
click at [174, 418] on div "Slide effect Autoplay Yes No Slide direction Infinity loop Yes No Drag / swipe …" at bounding box center [194, 566] width 245 height 317
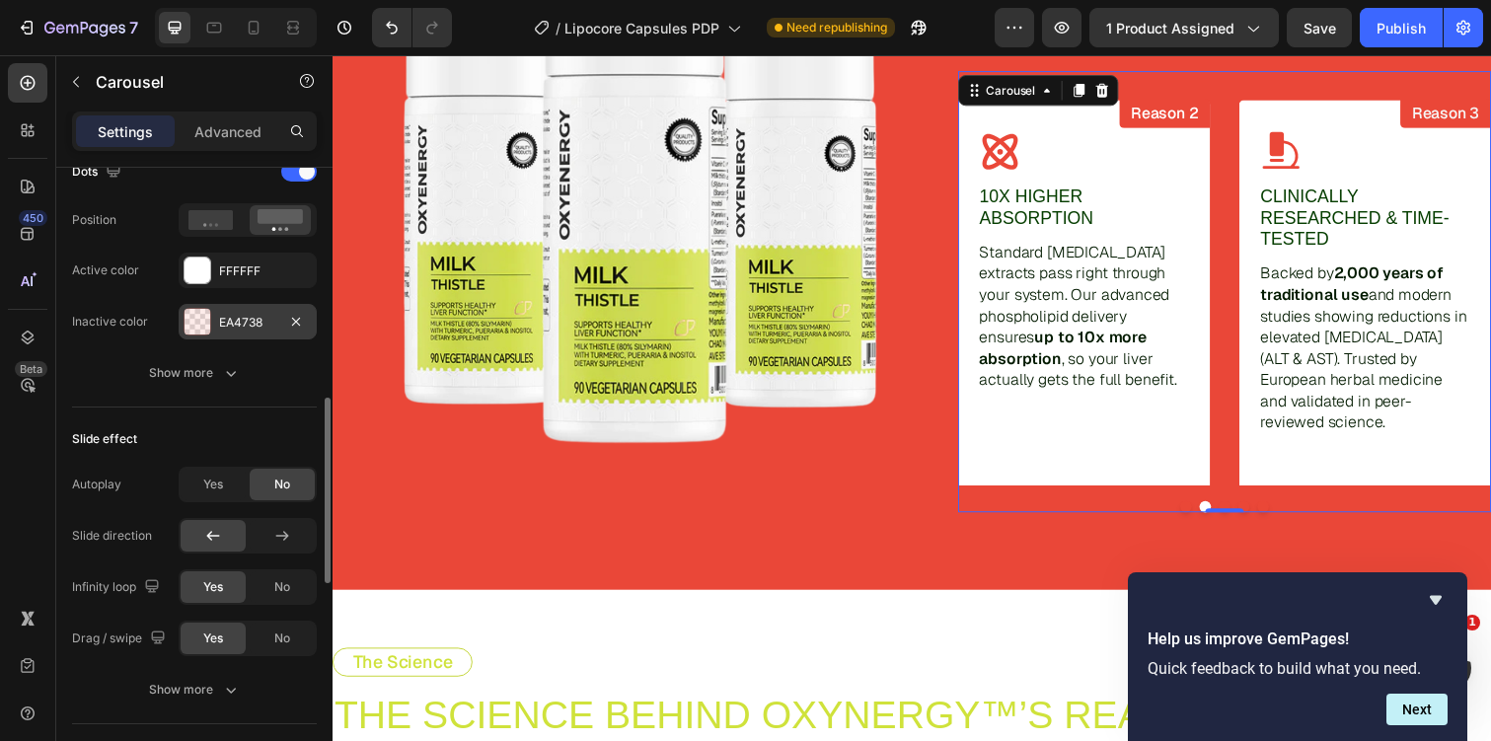
click at [261, 328] on div "EA4738" at bounding box center [247, 323] width 57 height 18
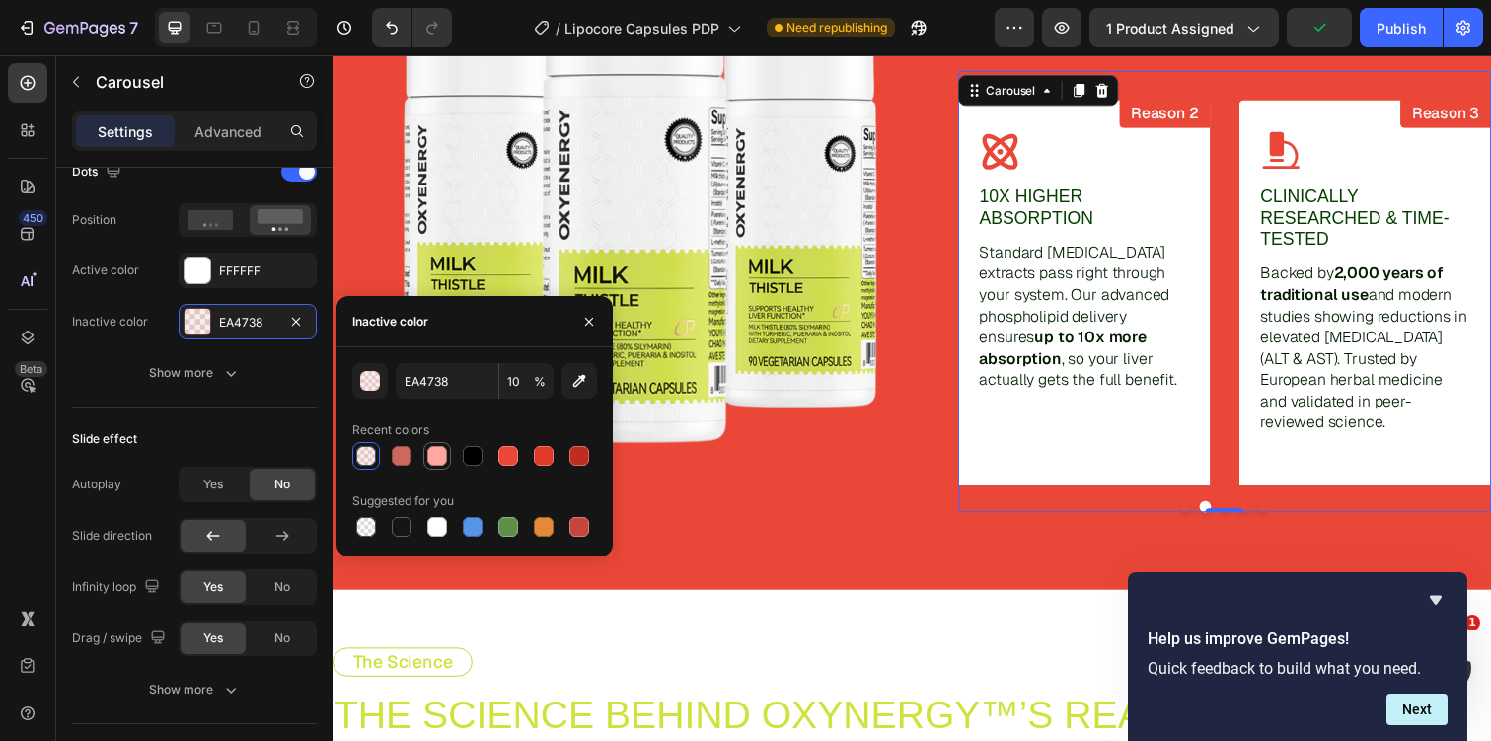
click at [437, 454] on div at bounding box center [437, 456] width 20 height 20
type input "FFA8A0"
type input "100"
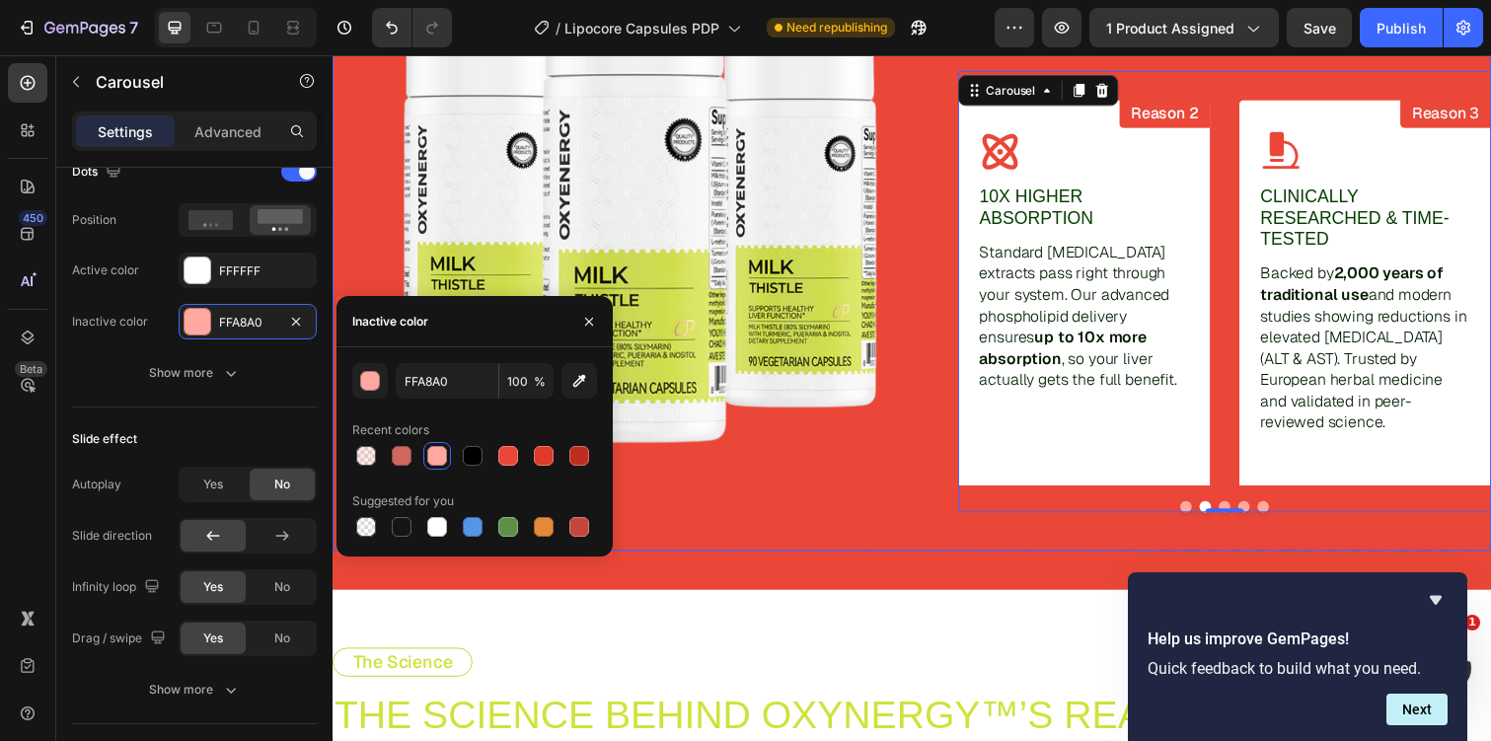
click at [844, 543] on div "Image" at bounding box center [625, 208] width 584 height 708
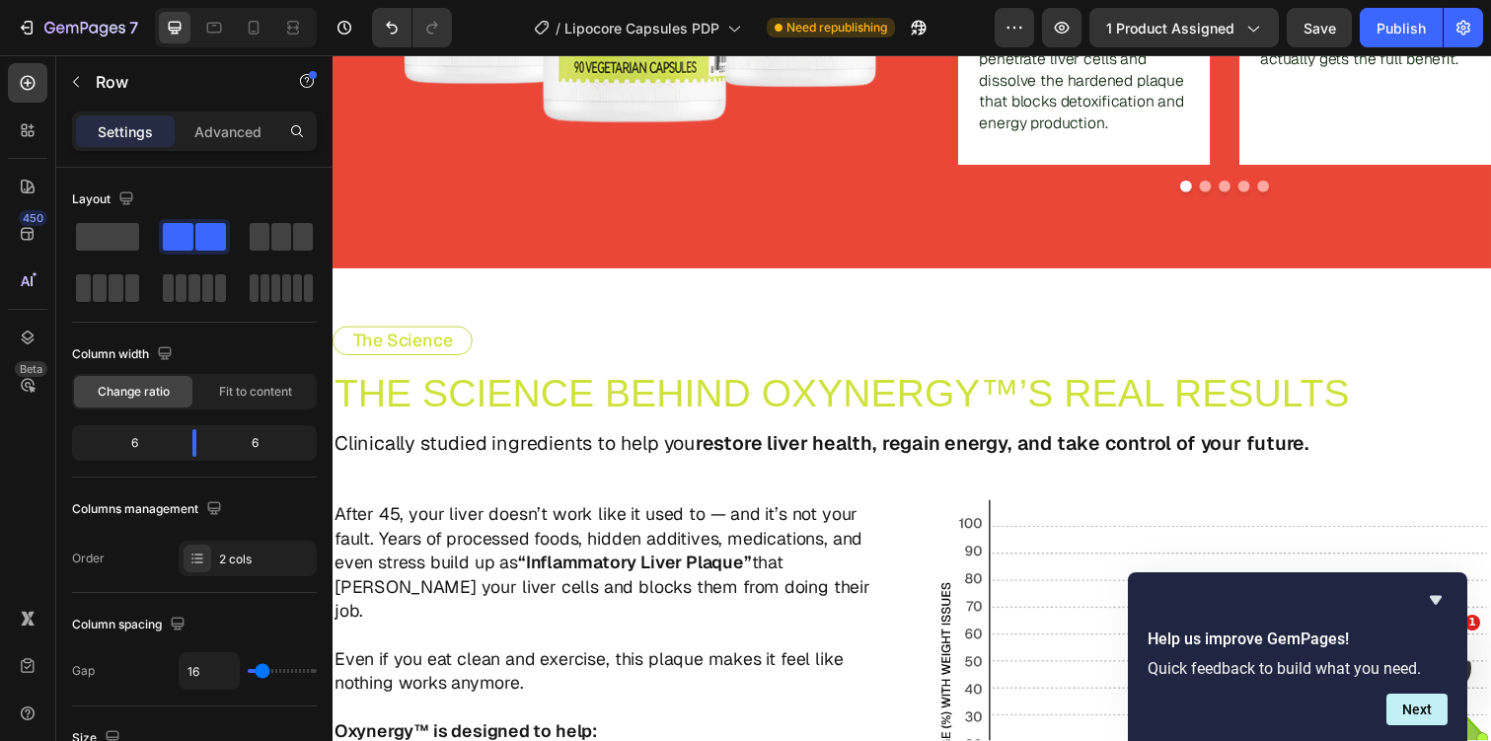
scroll to position [2783, 0]
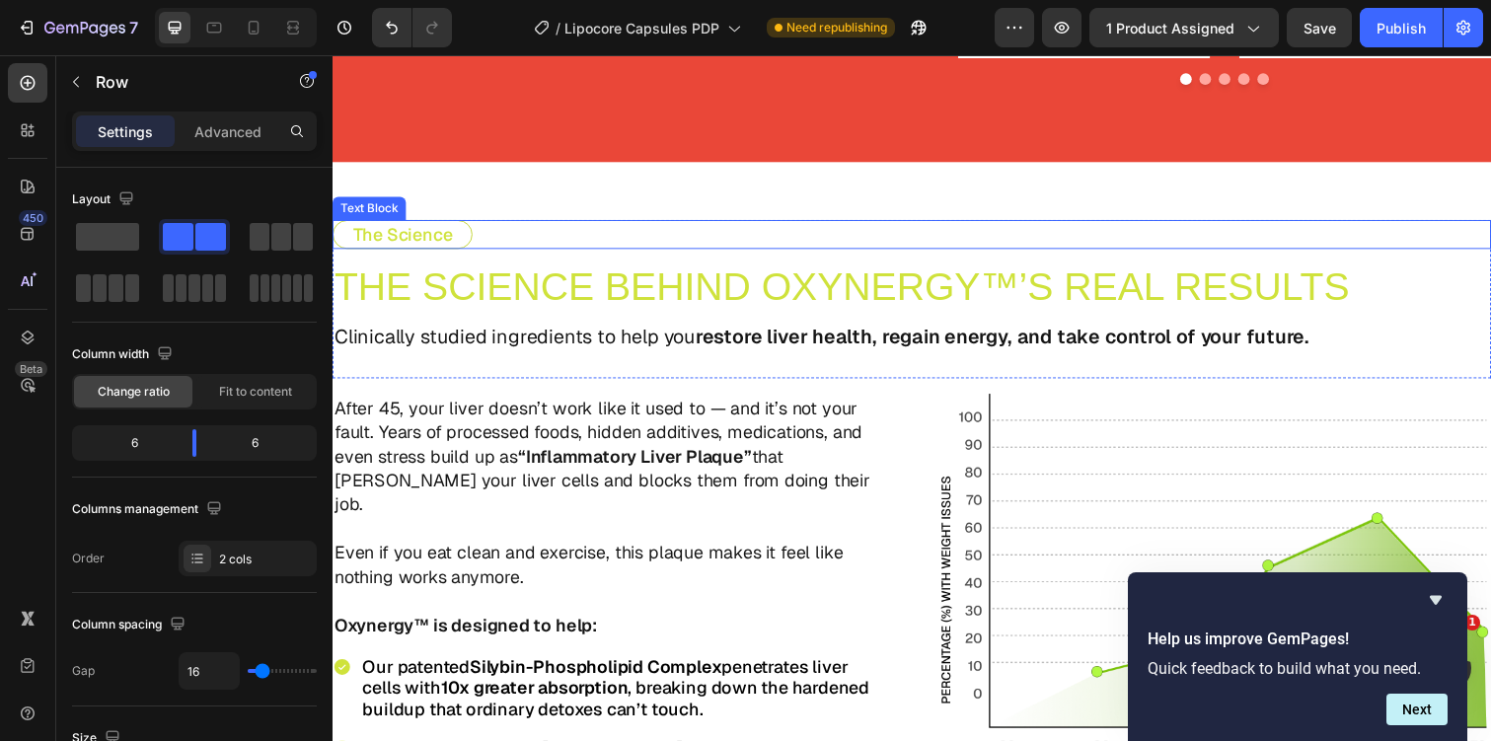
click at [441, 237] on p "The Science" at bounding box center [404, 239] width 102 height 22
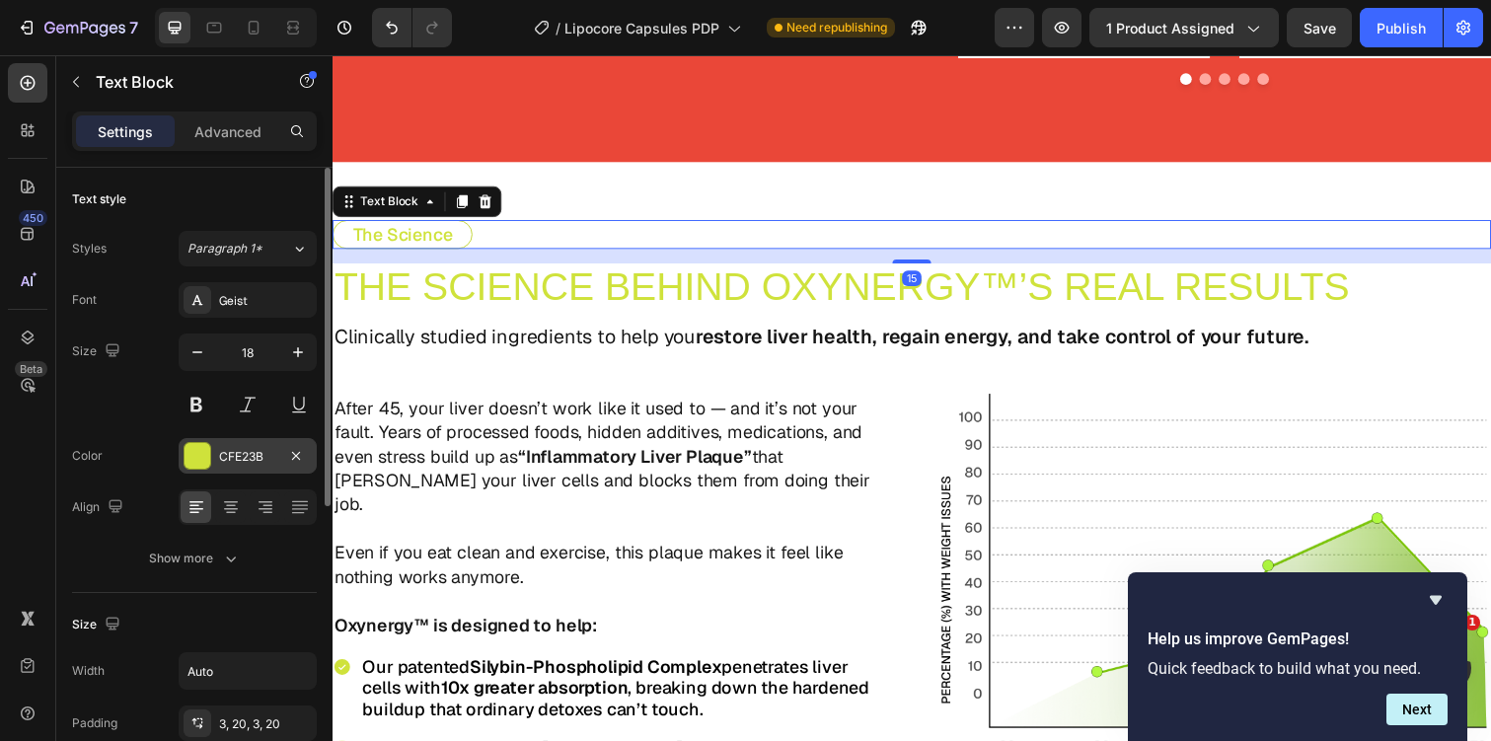
click at [237, 462] on div "CFE23B" at bounding box center [247, 457] width 57 height 18
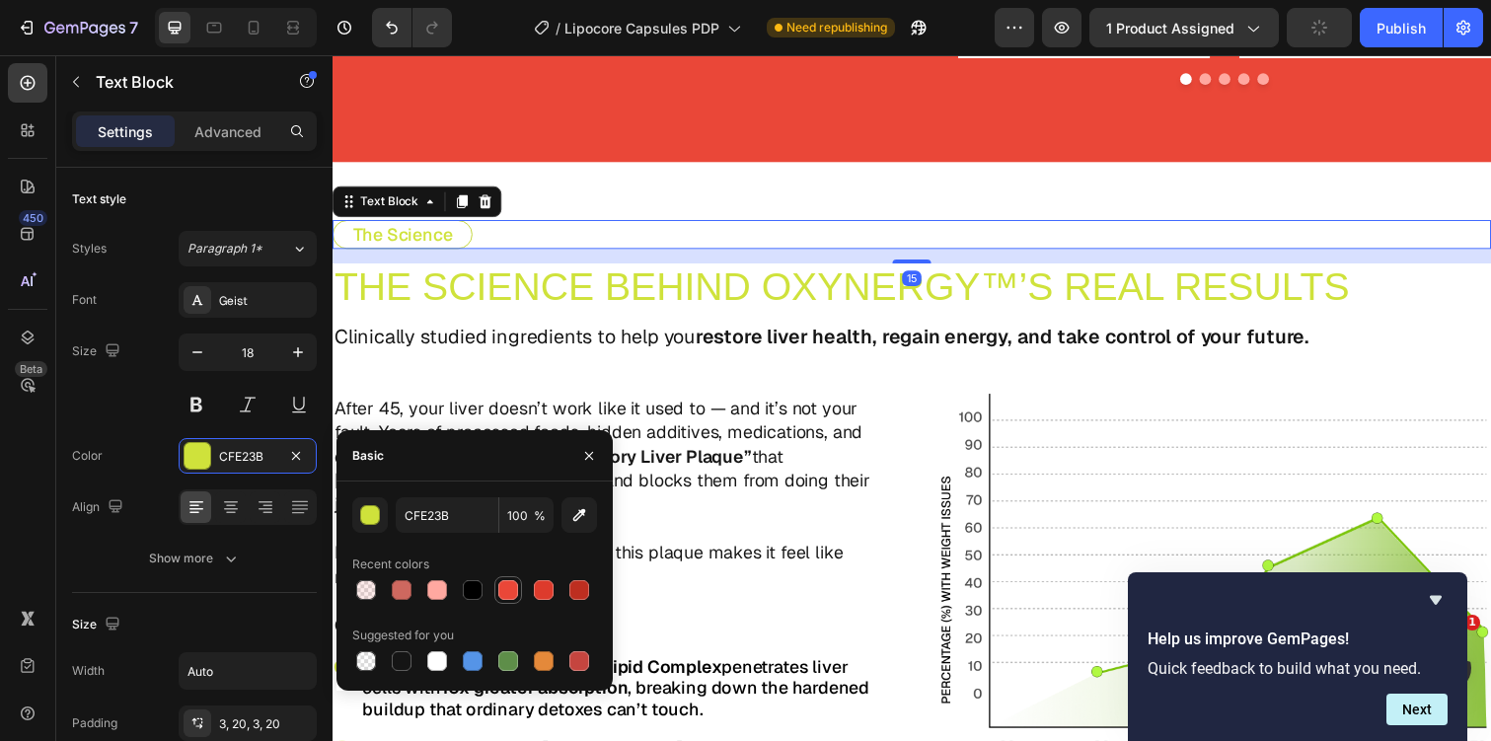
click at [506, 597] on div at bounding box center [508, 590] width 20 height 20
type input "EA4738"
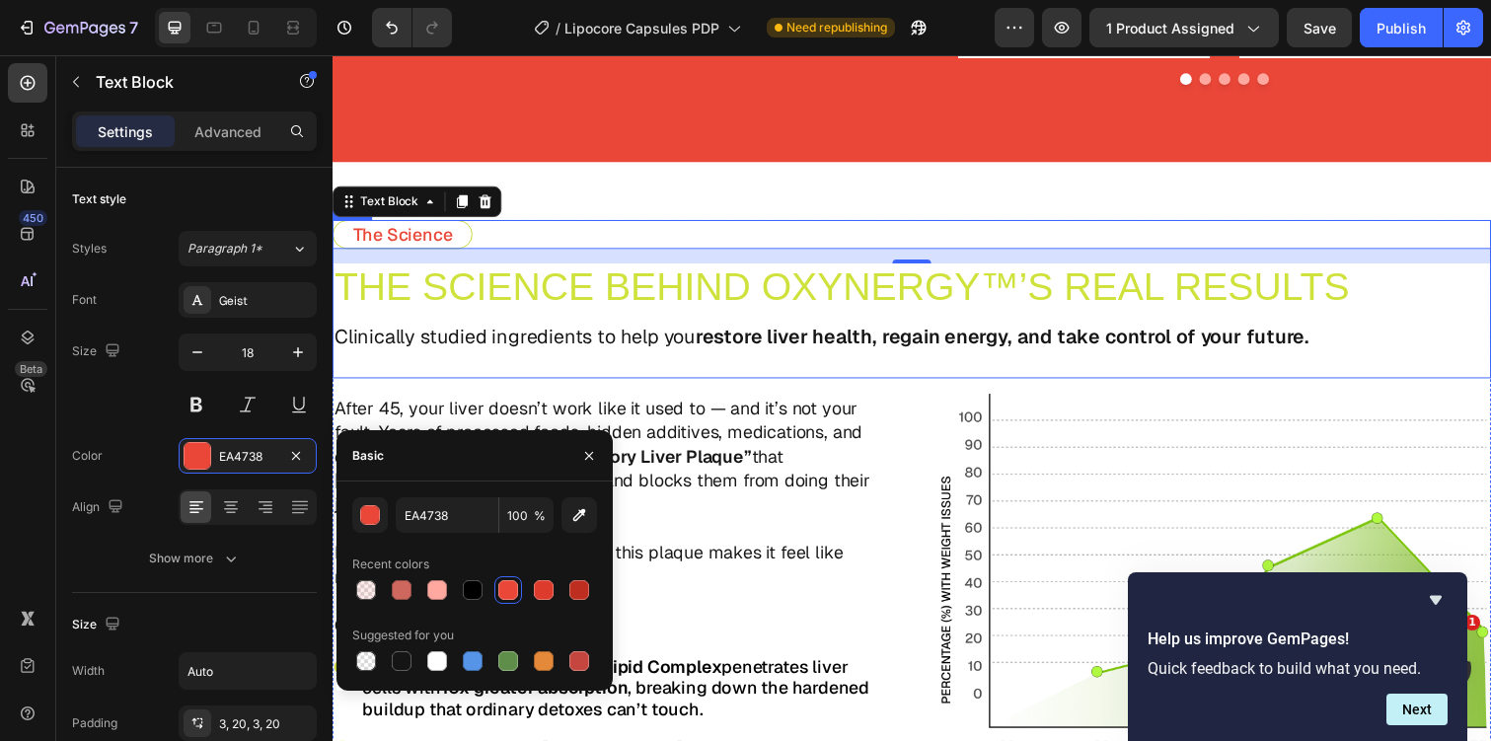
click at [639, 317] on div "The Science Text Block 15 THE SCIENCE BEHIND OXYNERGY™’S REAL RESULTS Text Bloc…" at bounding box center [925, 305] width 1184 height 162
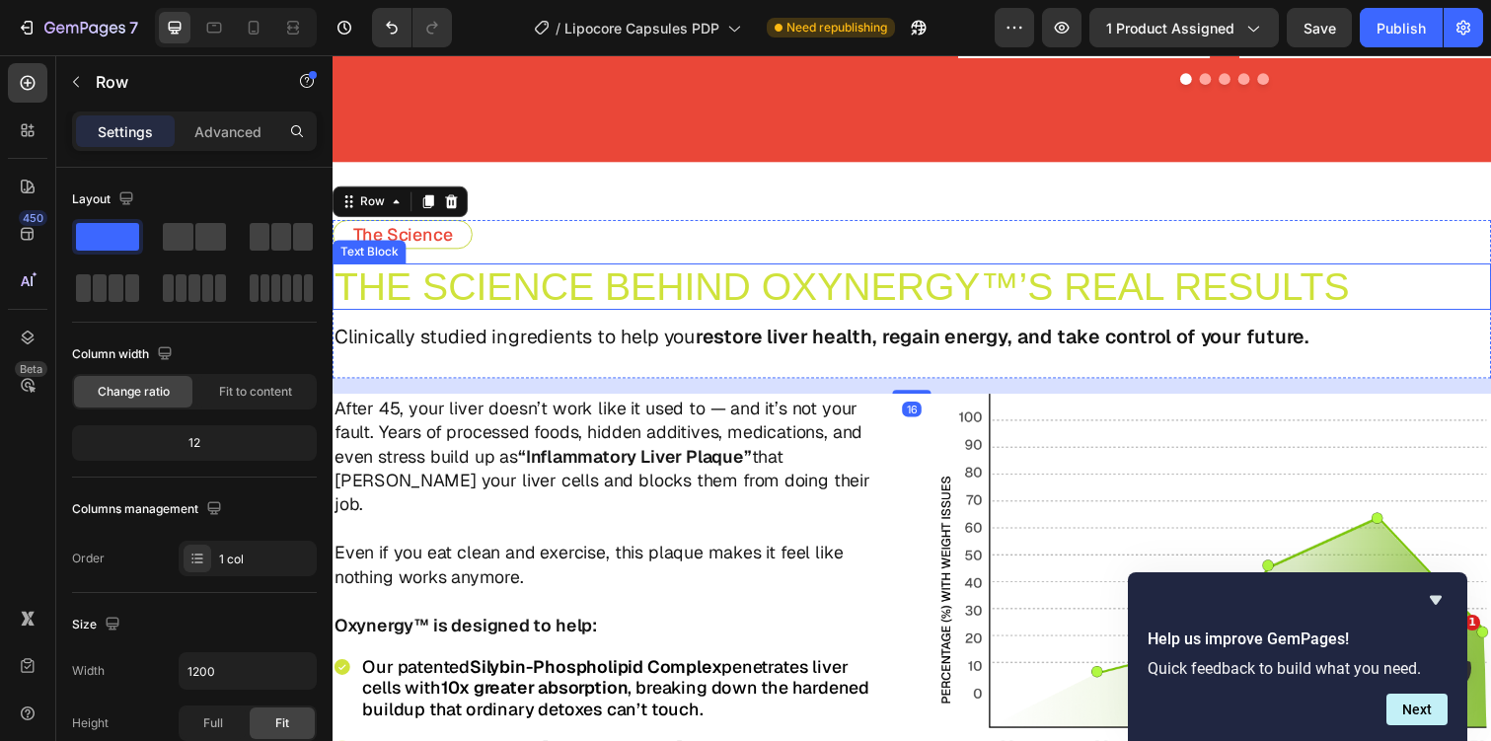
click at [640, 293] on span "THE SCIENCE BEHIND OXYNERGY™’S REAL RESULTS" at bounding box center [852, 291] width 1037 height 43
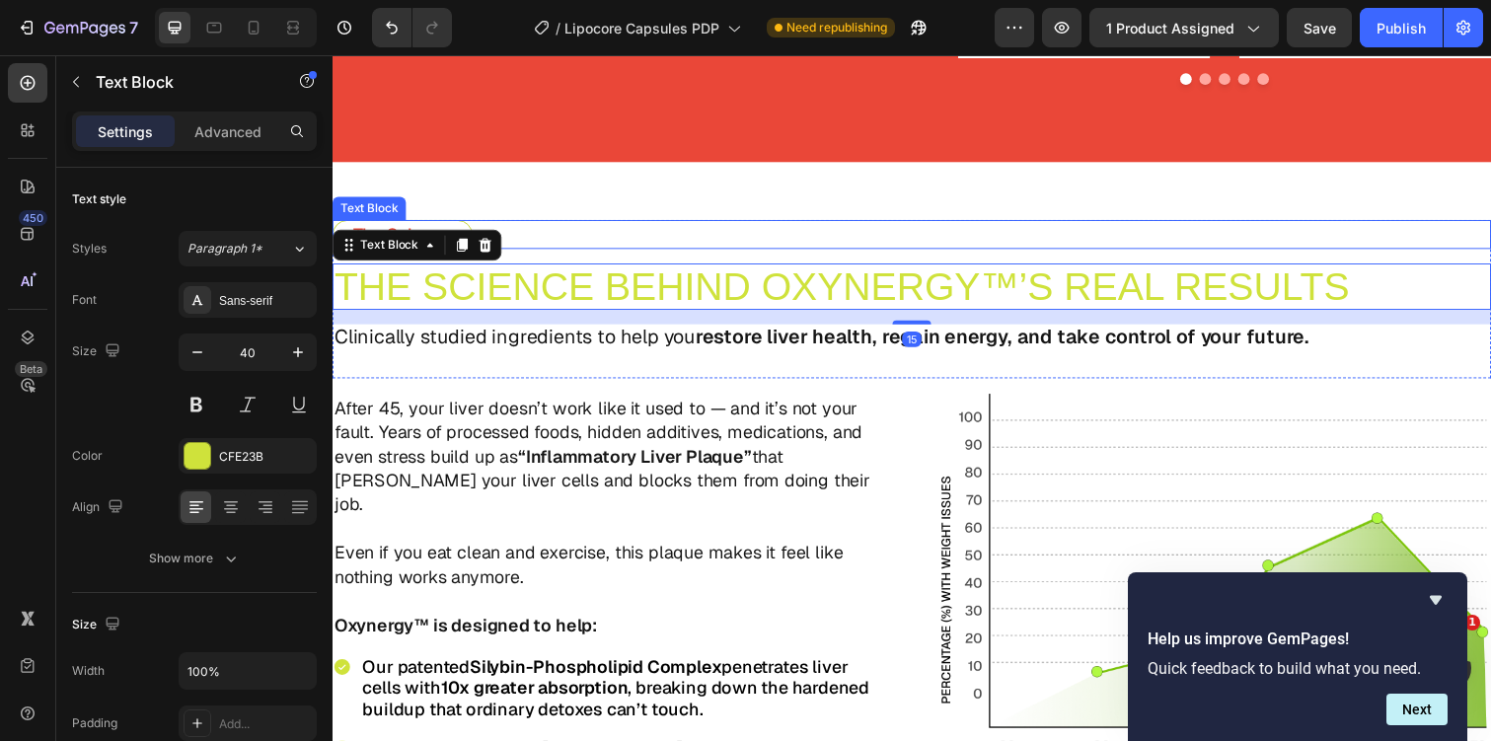
click at [459, 229] on div "The Science" at bounding box center [404, 239] width 143 height 30
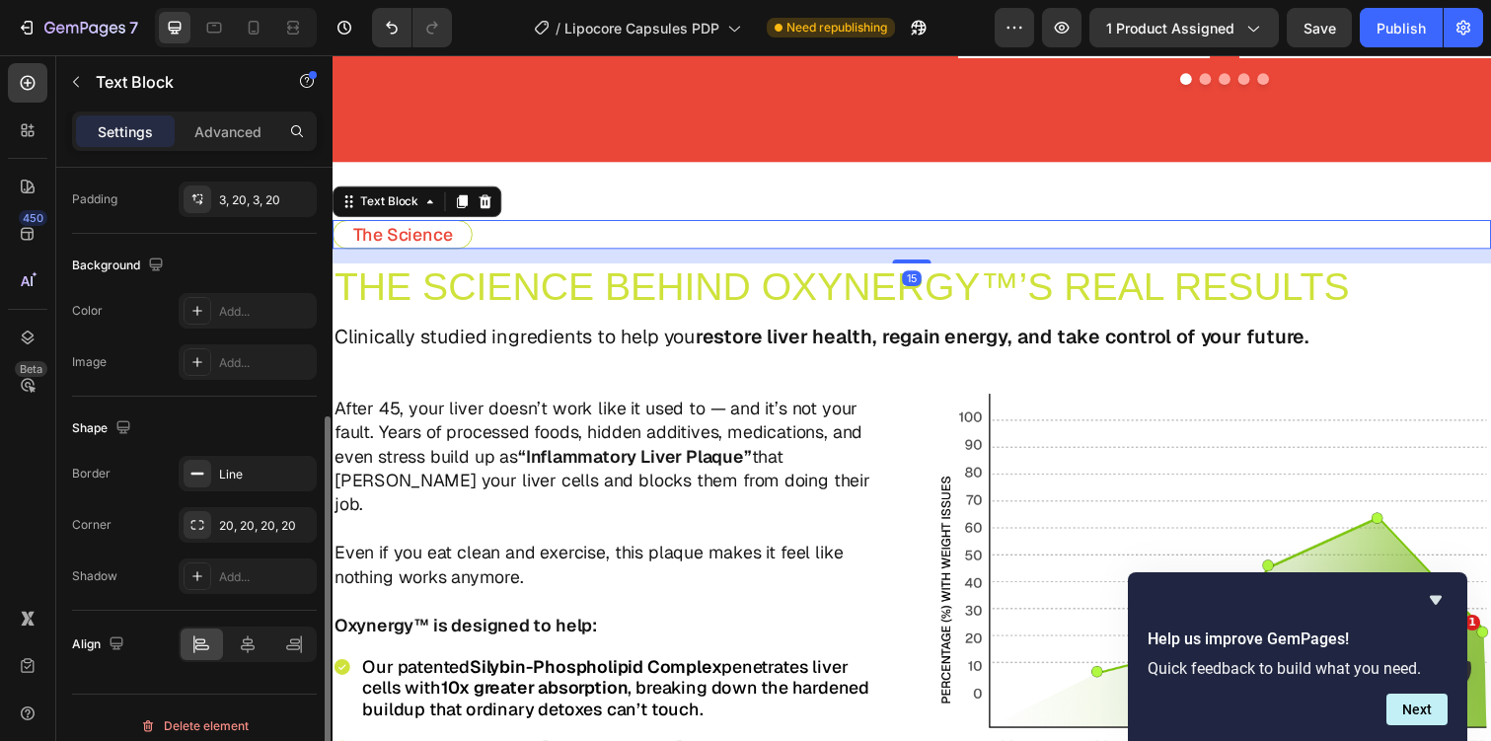
scroll to position [530, 0]
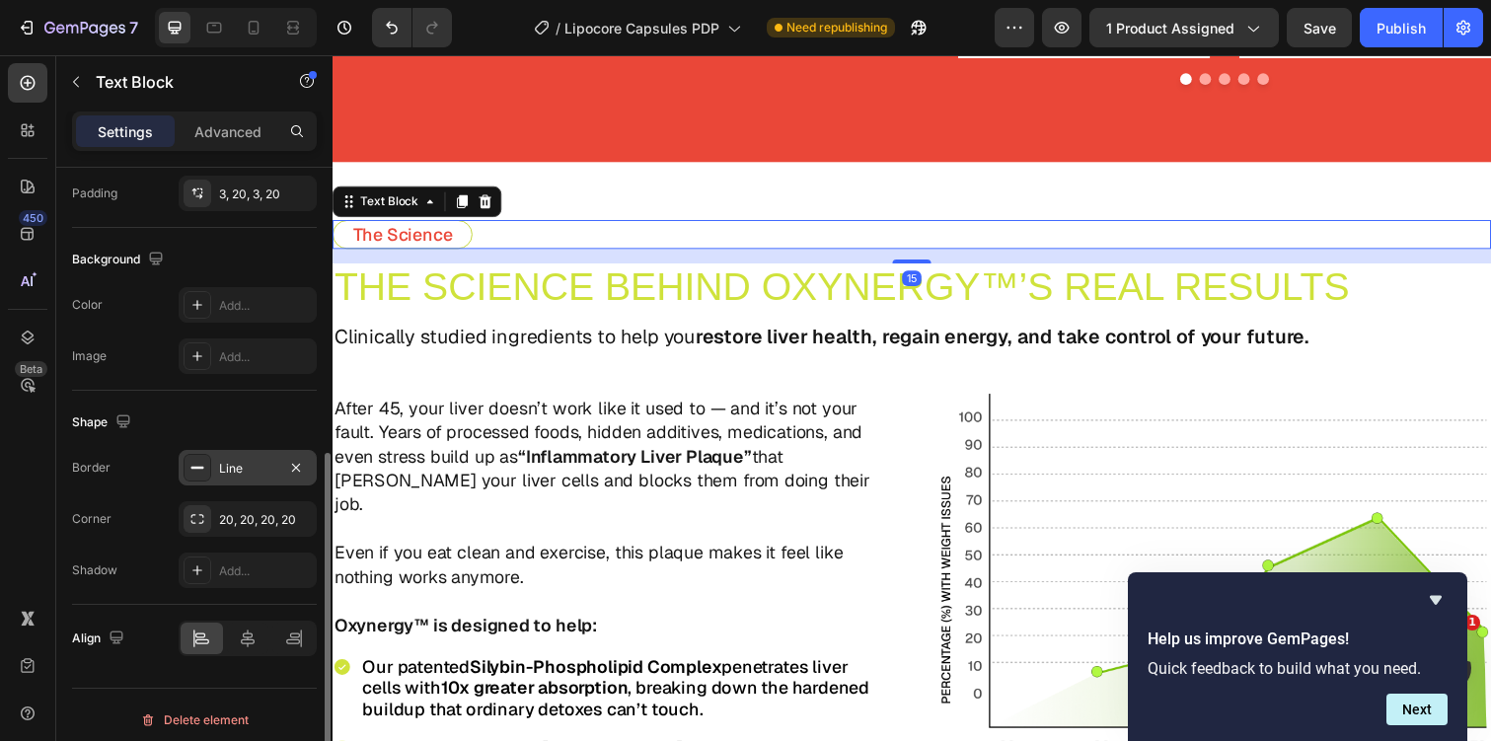
click at [226, 465] on div "Line" at bounding box center [247, 469] width 57 height 18
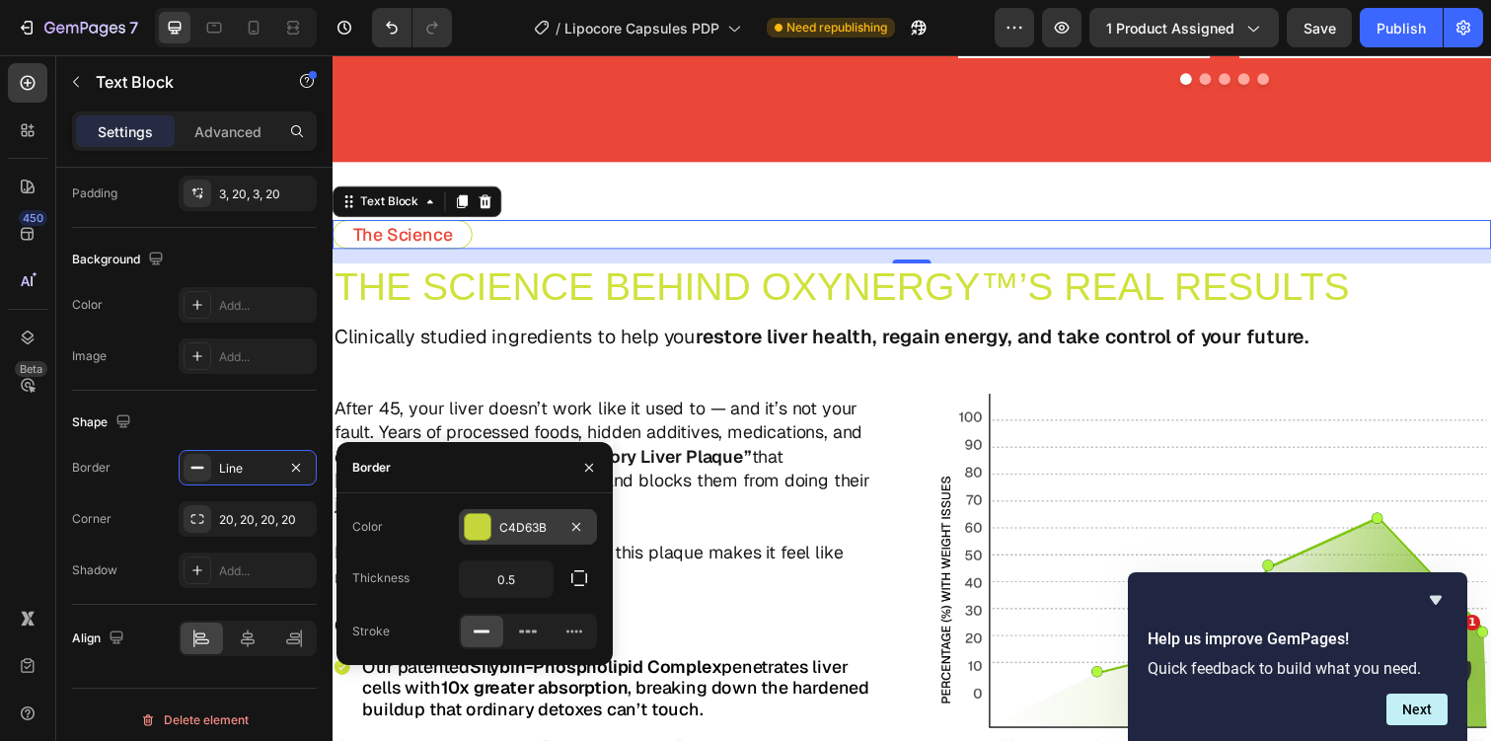
click at [501, 523] on div "C4D63B" at bounding box center [527, 528] width 57 height 18
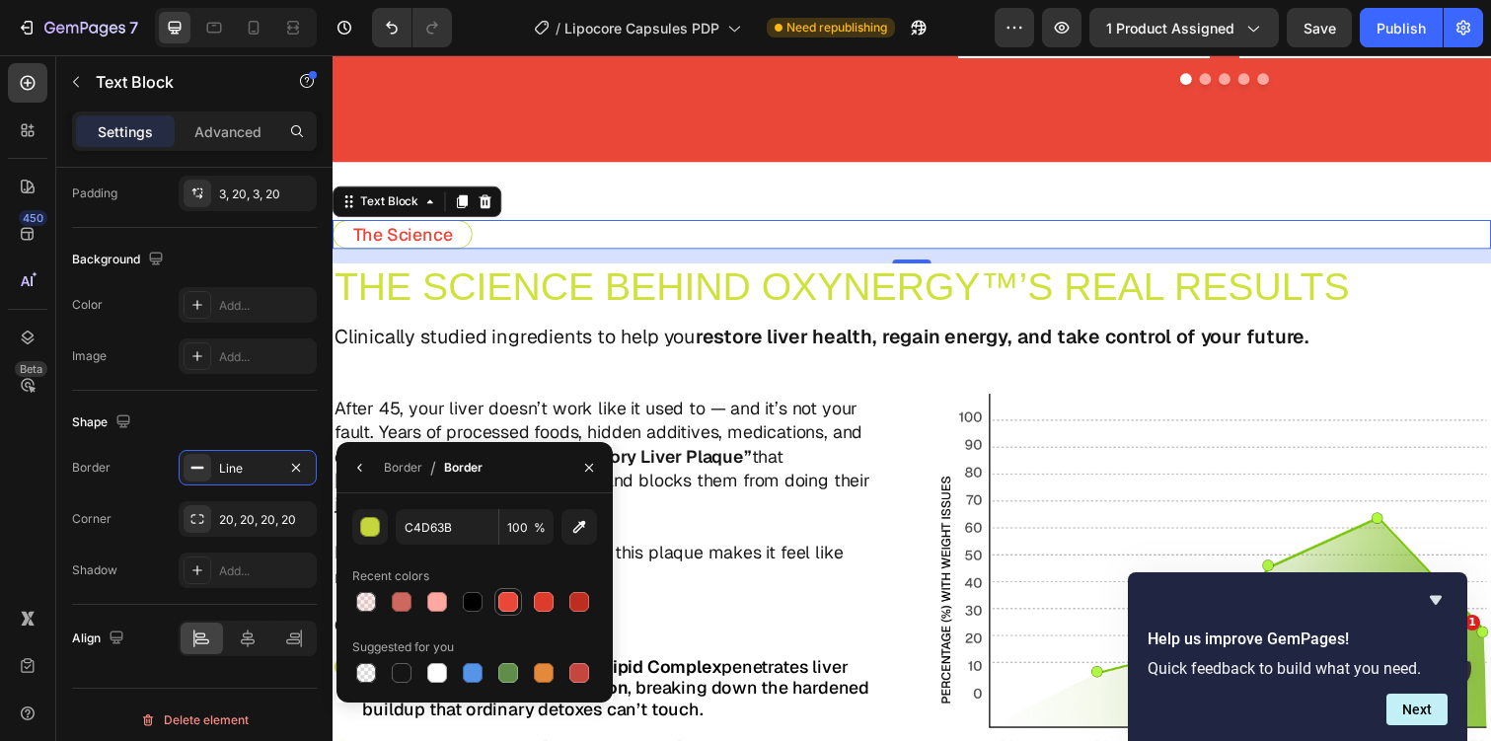
click at [503, 606] on div at bounding box center [508, 602] width 20 height 20
type input "EA4738"
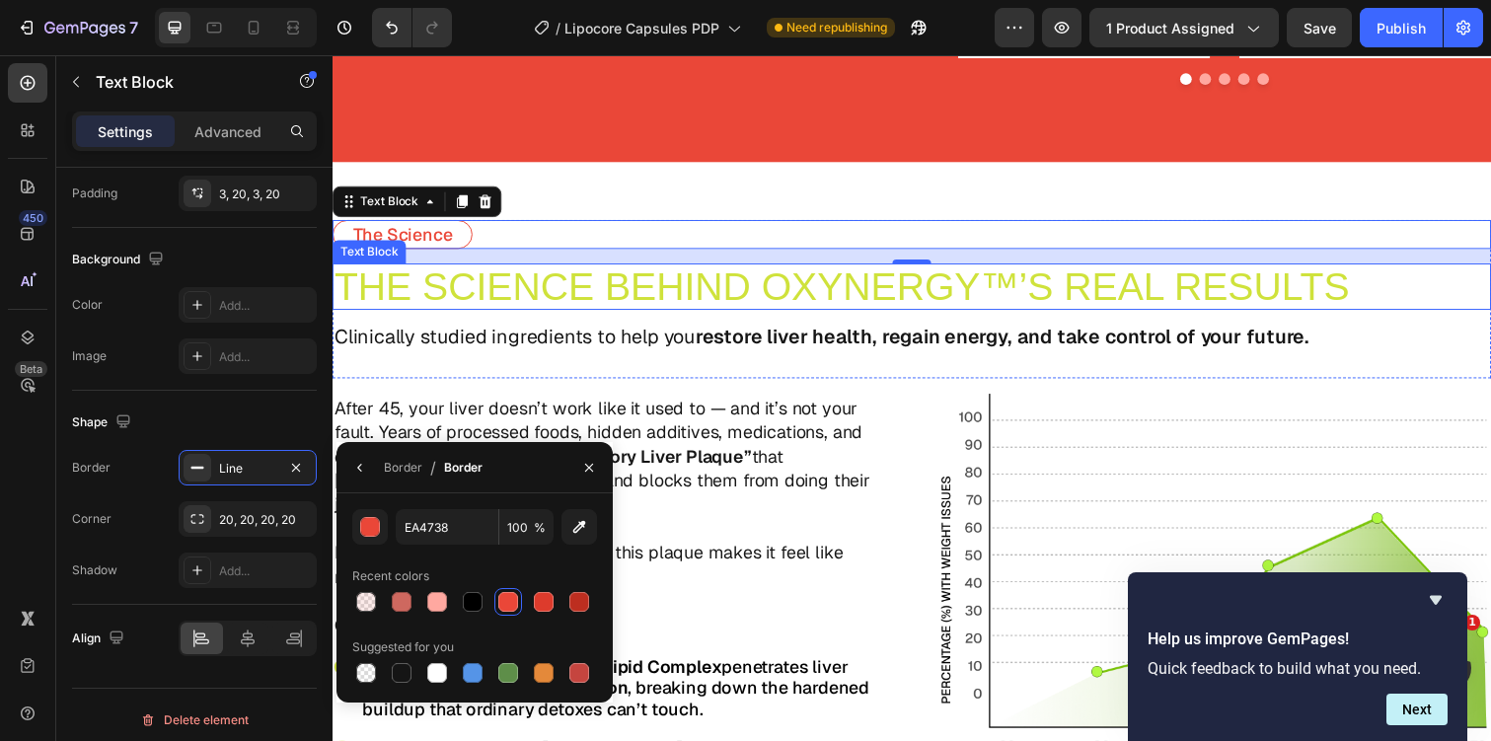
click at [583, 289] on span "THE SCIENCE BEHIND OXYNERGY™’S REAL RESULTS" at bounding box center [852, 291] width 1037 height 43
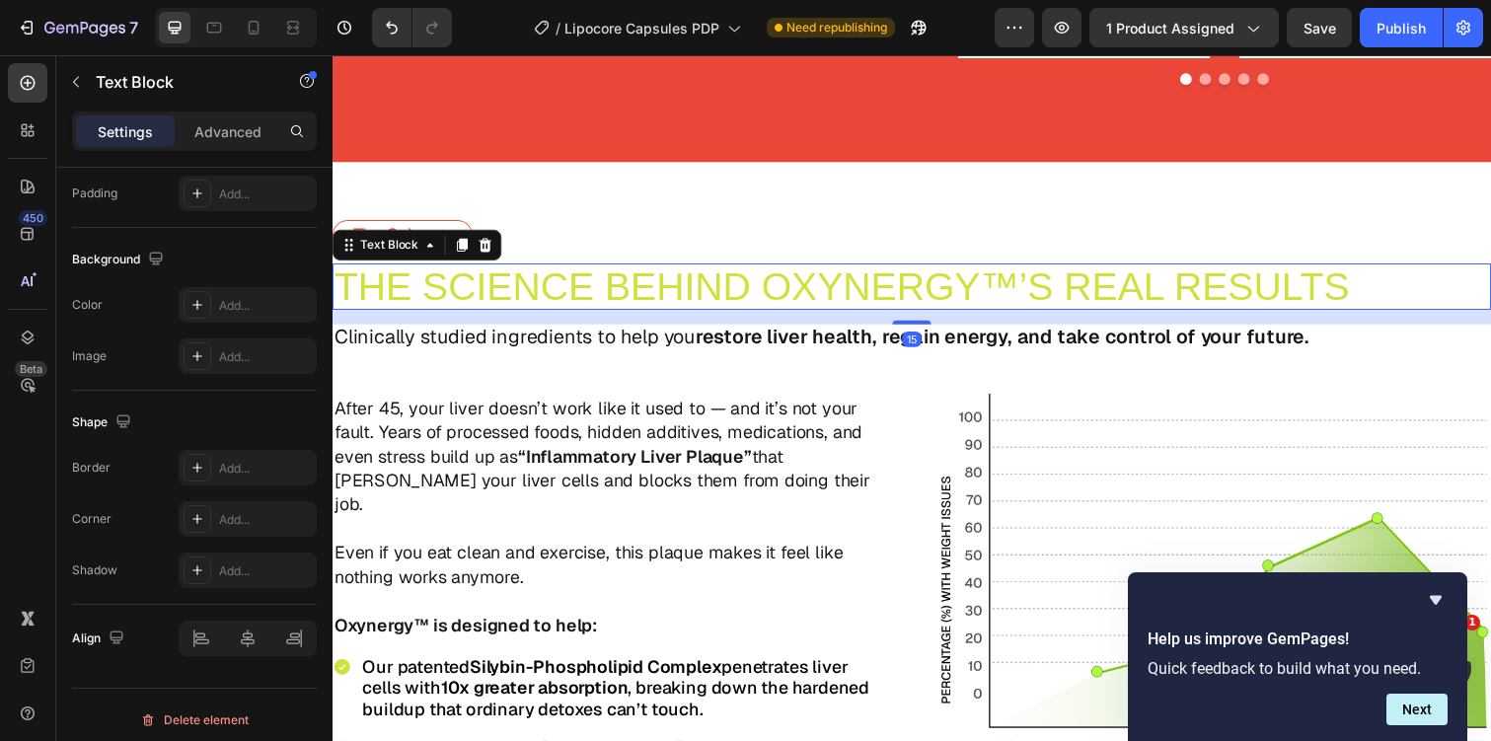
click at [393, 302] on span "THE SCIENCE BEHIND OXYNERGY™’S REAL RESULTS" at bounding box center [852, 291] width 1037 height 43
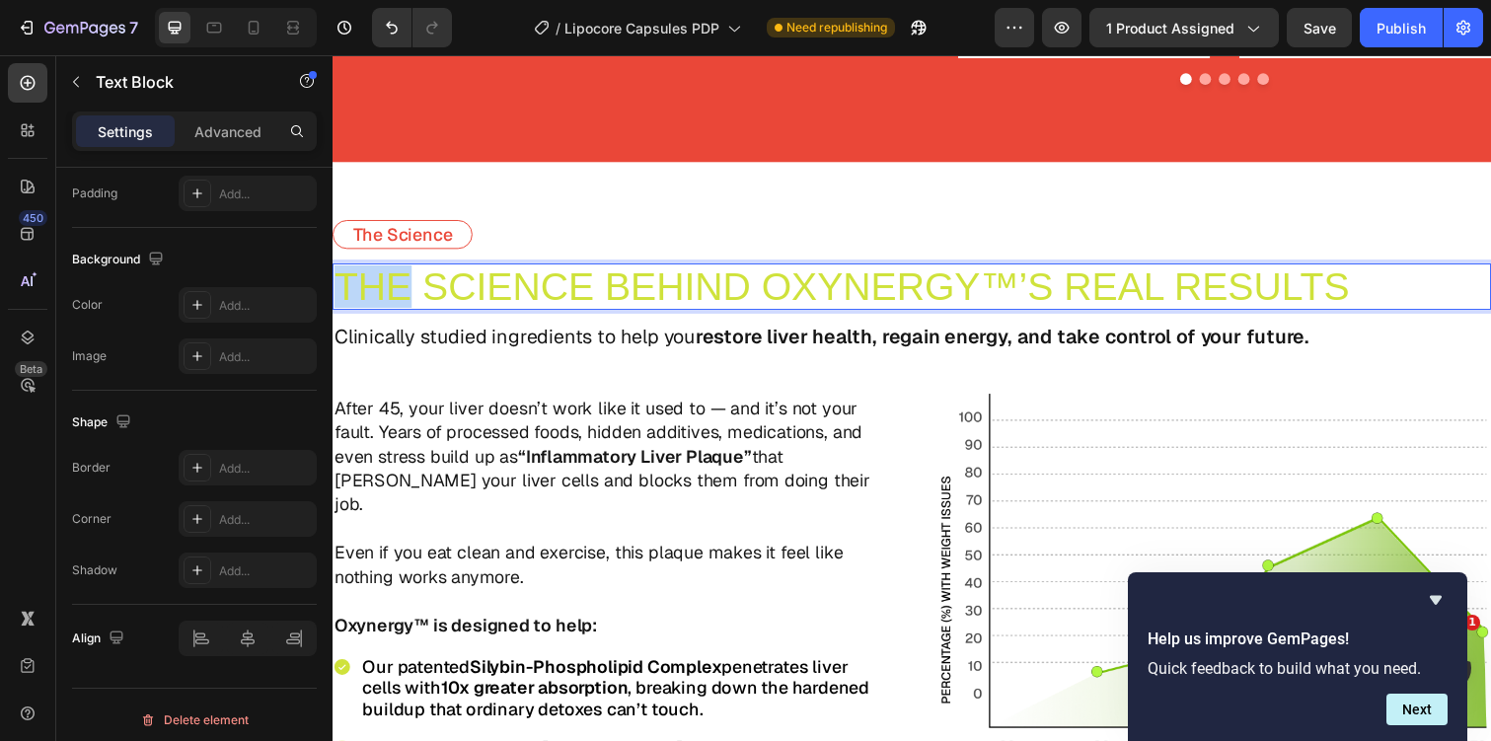
click at [393, 302] on span "THE SCIENCE BEHIND OXYNERGY™’S REAL RESULTS" at bounding box center [852, 291] width 1037 height 43
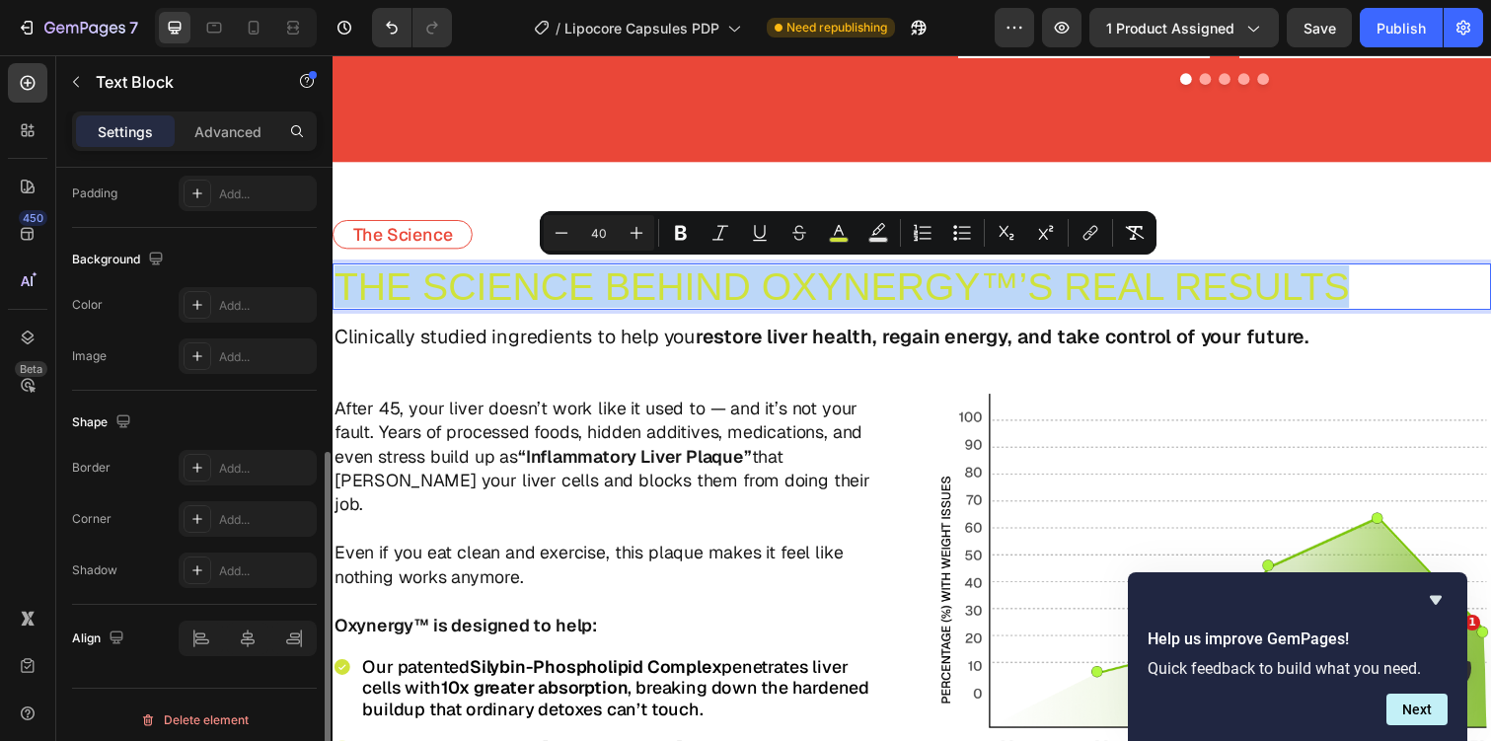
scroll to position [0, 0]
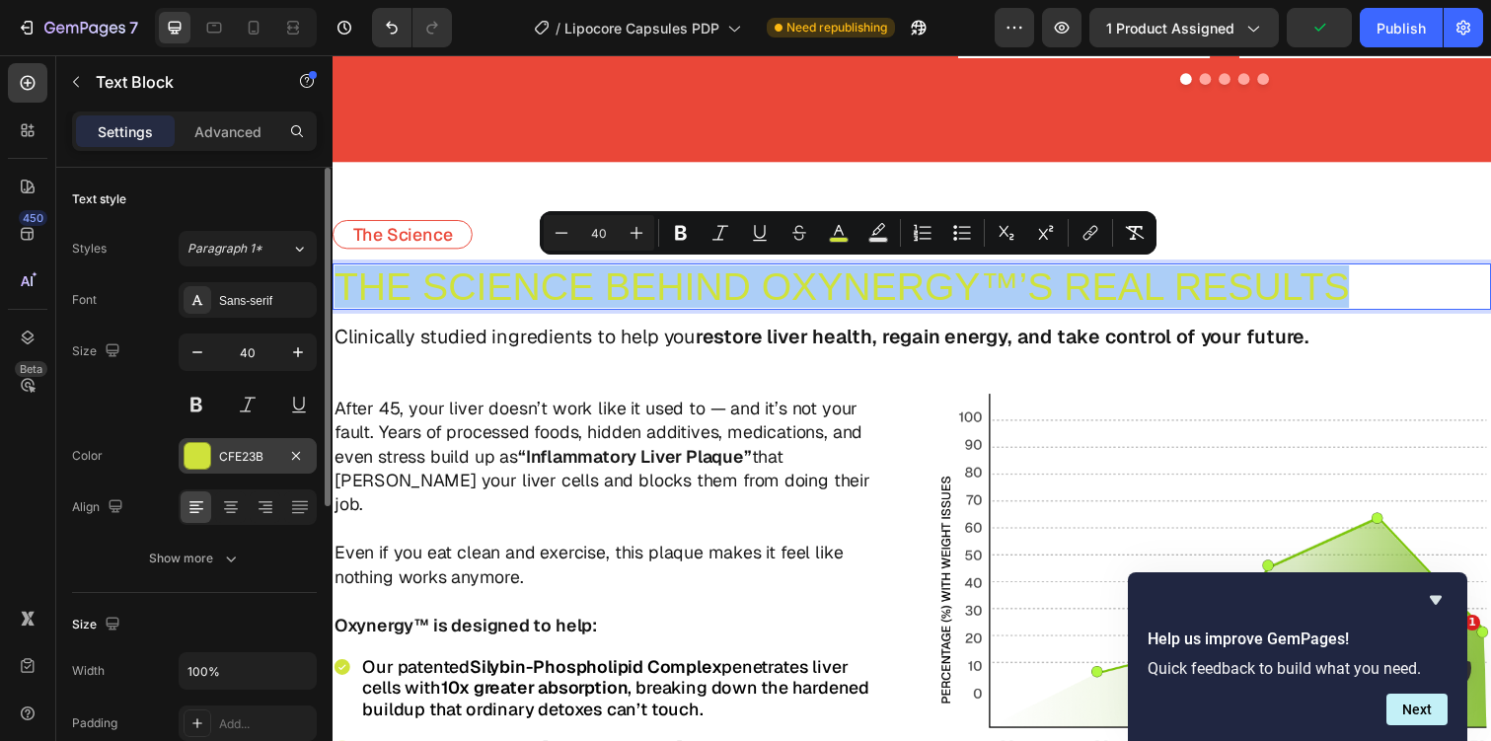
click at [230, 446] on div "CFE23B" at bounding box center [248, 456] width 138 height 36
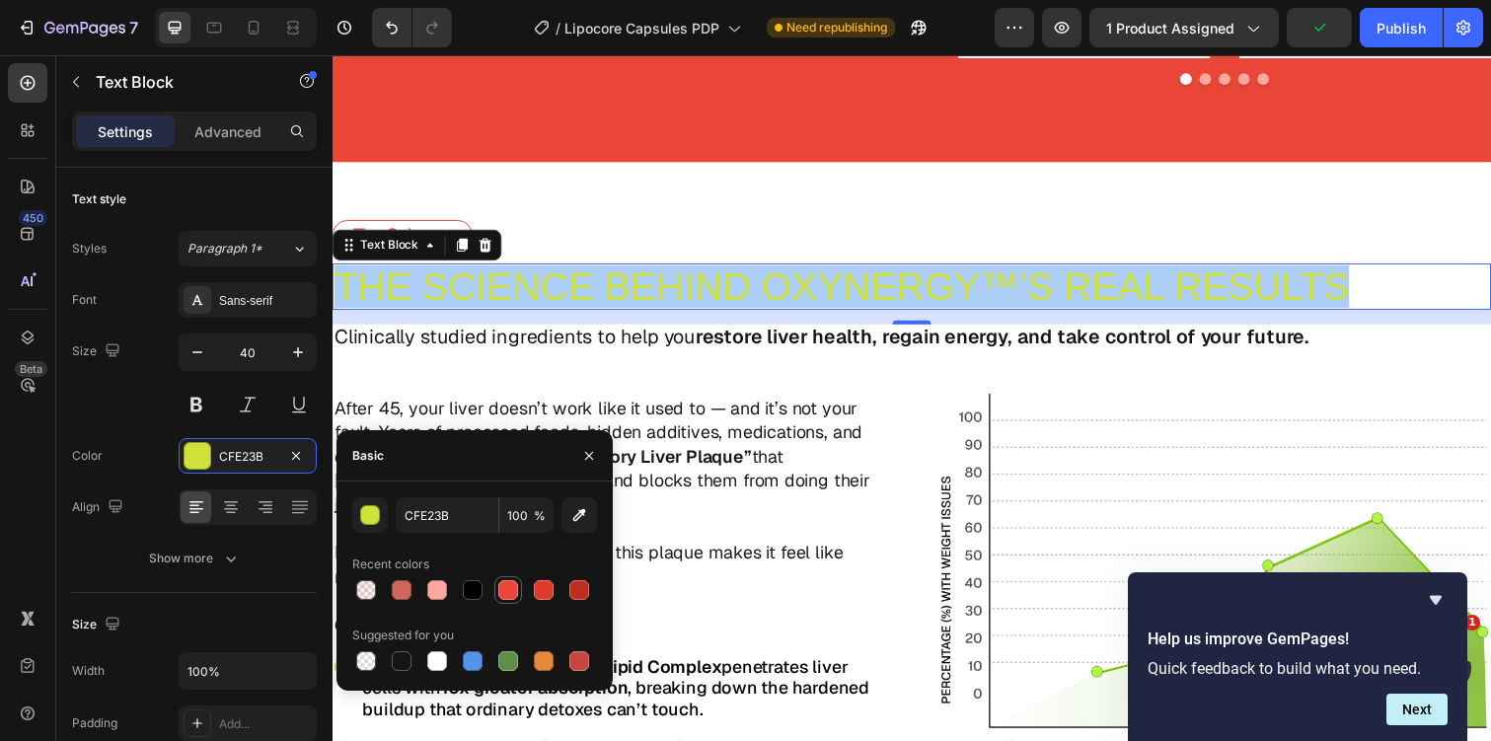
click at [509, 595] on div at bounding box center [508, 590] width 20 height 20
type input "EA4738"
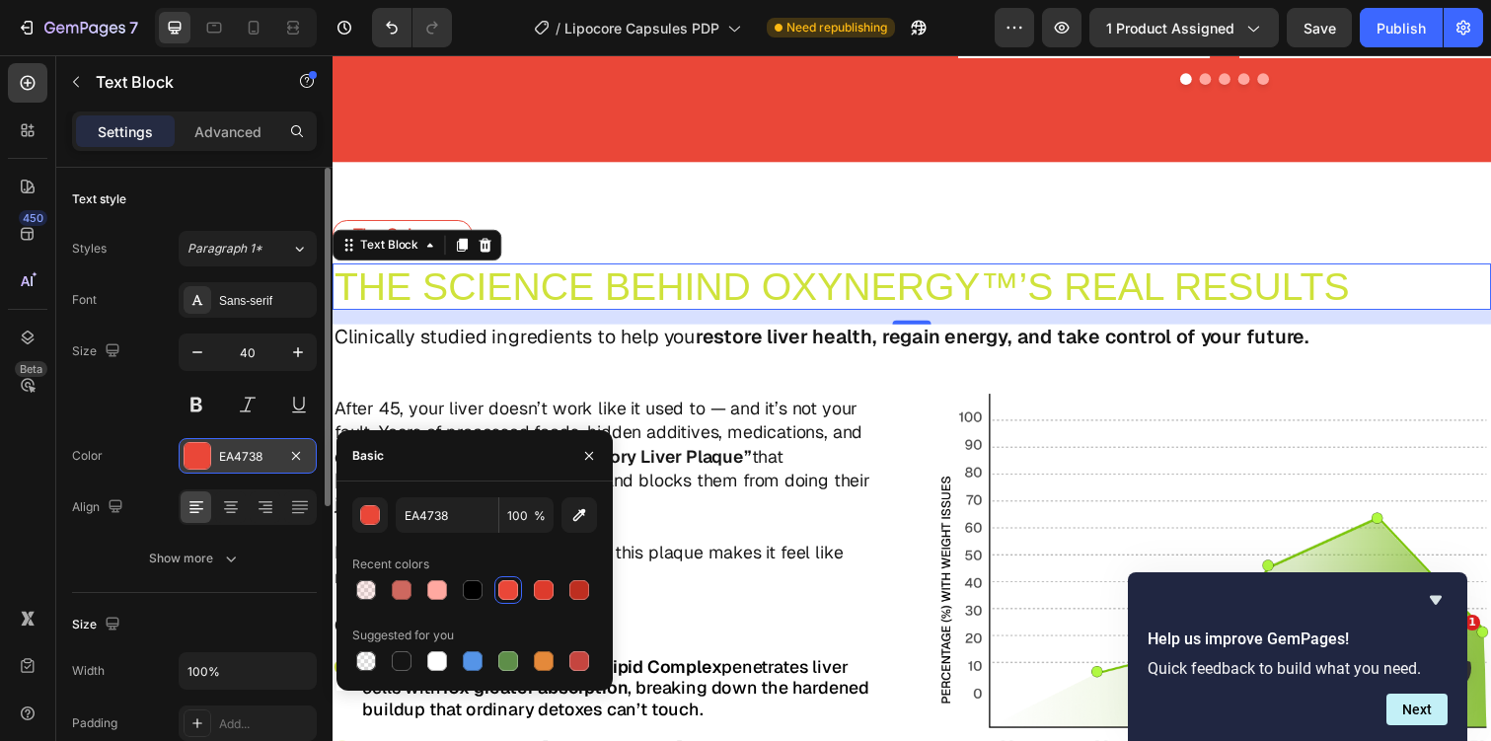
click at [259, 460] on div "EA4738" at bounding box center [247, 457] width 57 height 18
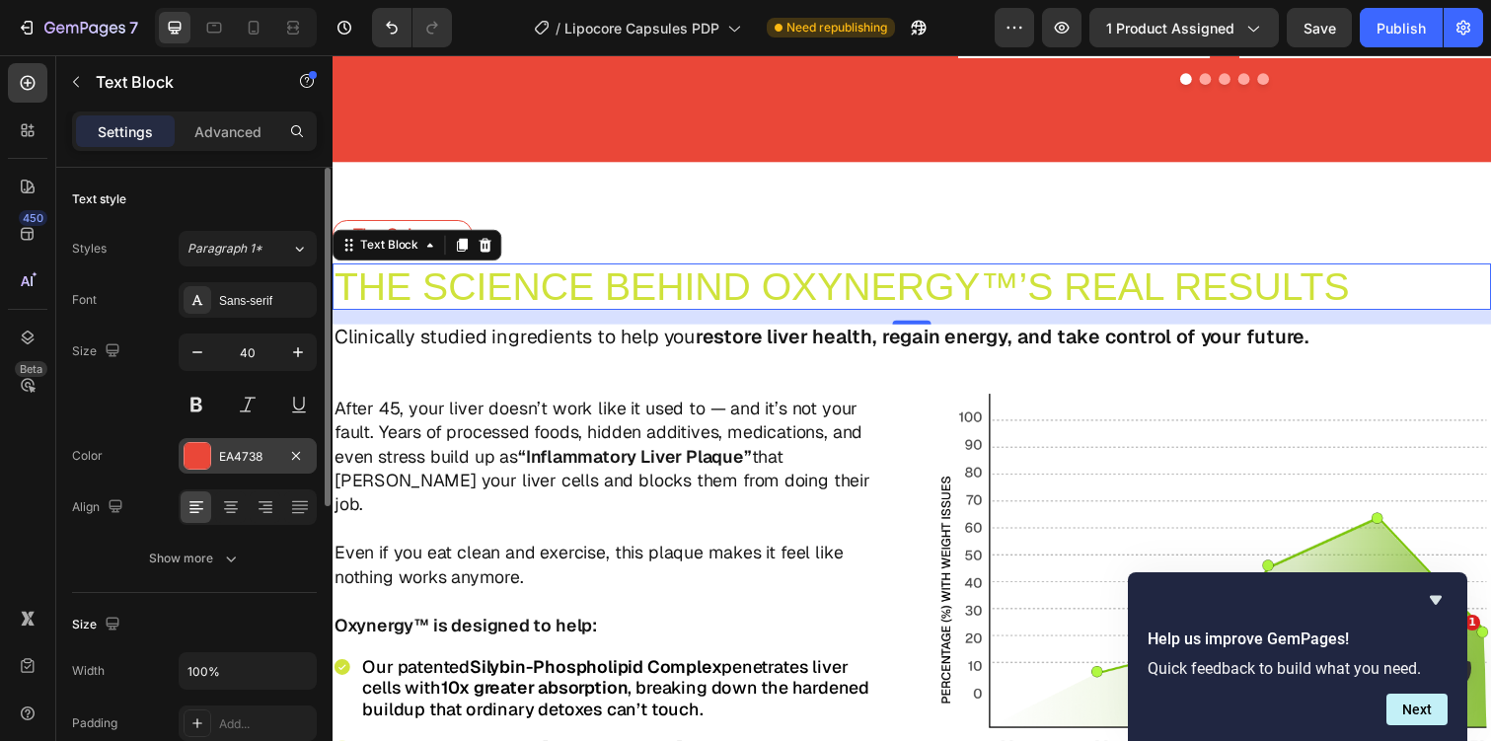
click at [245, 456] on div "EA4738" at bounding box center [247, 457] width 57 height 18
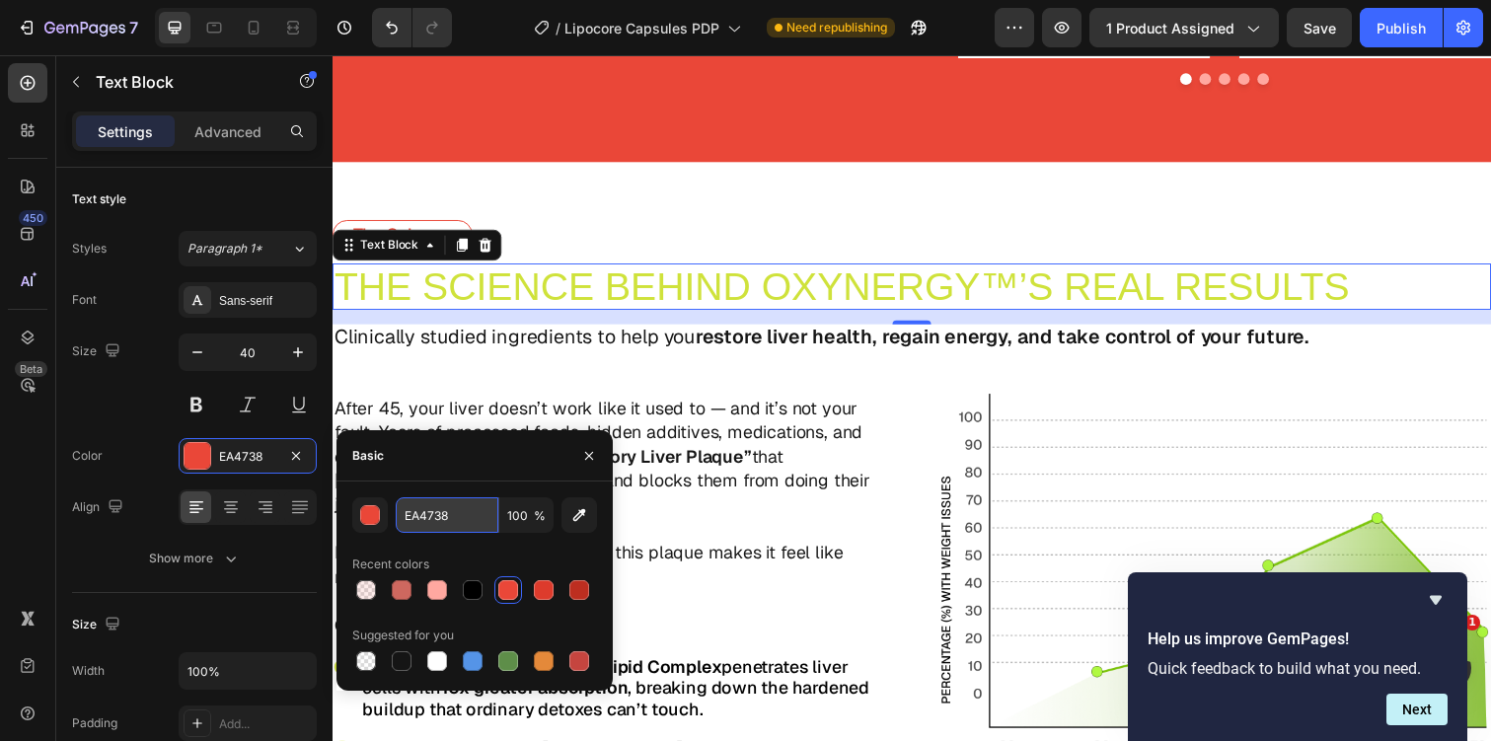
click at [413, 507] on input "EA4738" at bounding box center [447, 515] width 103 height 36
click at [655, 286] on span "THE SCIENCE BEHIND OXYNERGY™’S REAL RESULTS" at bounding box center [852, 291] width 1037 height 43
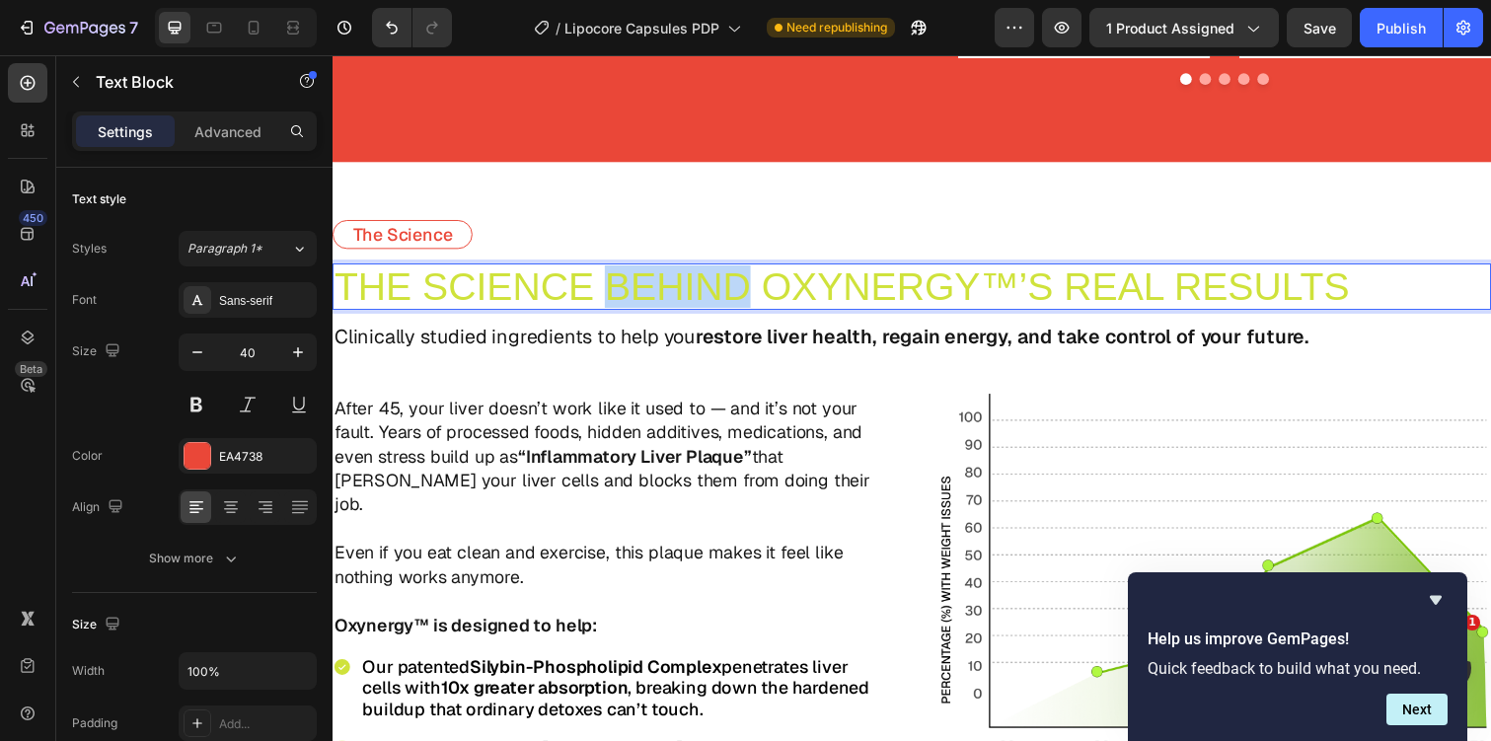
click at [655, 286] on span "THE SCIENCE BEHIND OXYNERGY™’S REAL RESULTS" at bounding box center [852, 291] width 1037 height 43
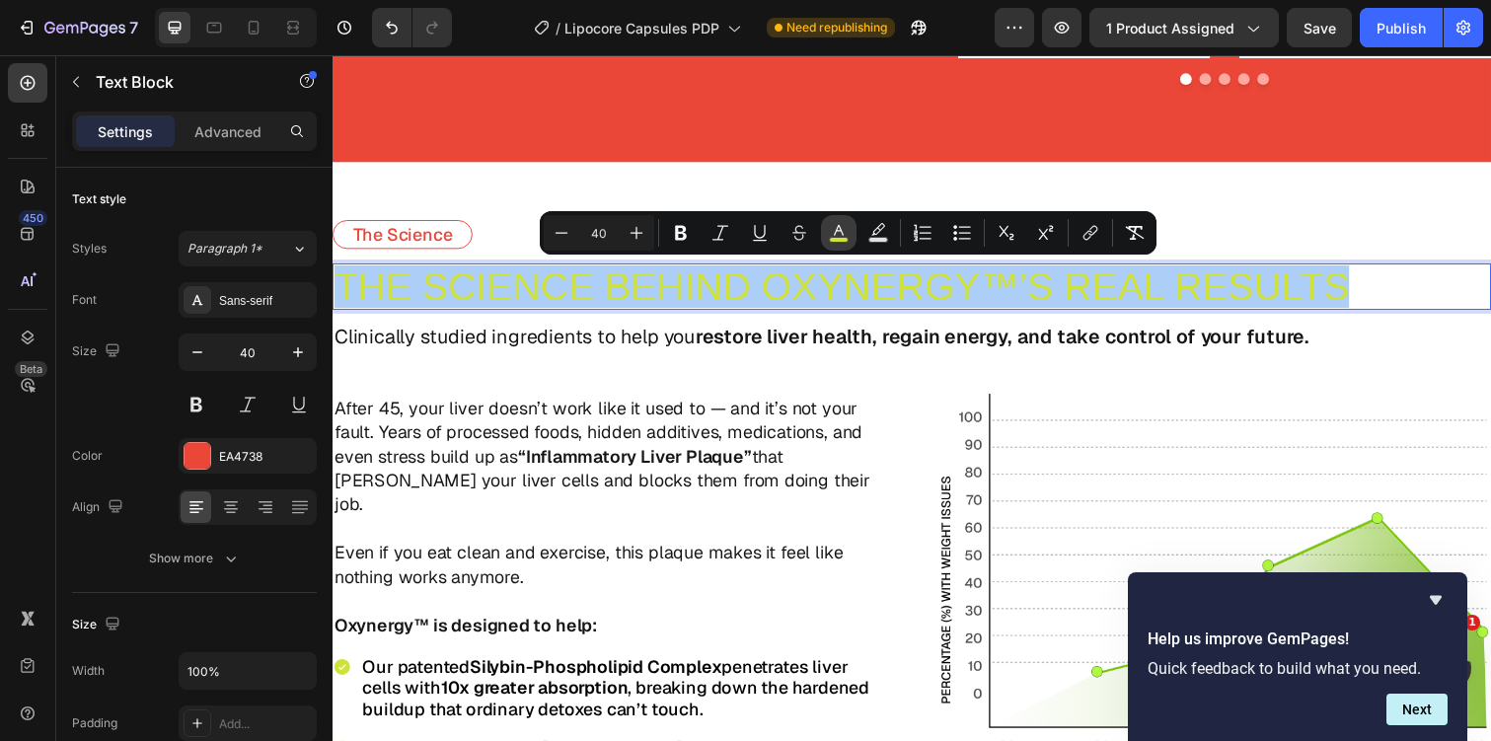
click at [829, 233] on icon "Editor contextual toolbar" at bounding box center [839, 233] width 20 height 20
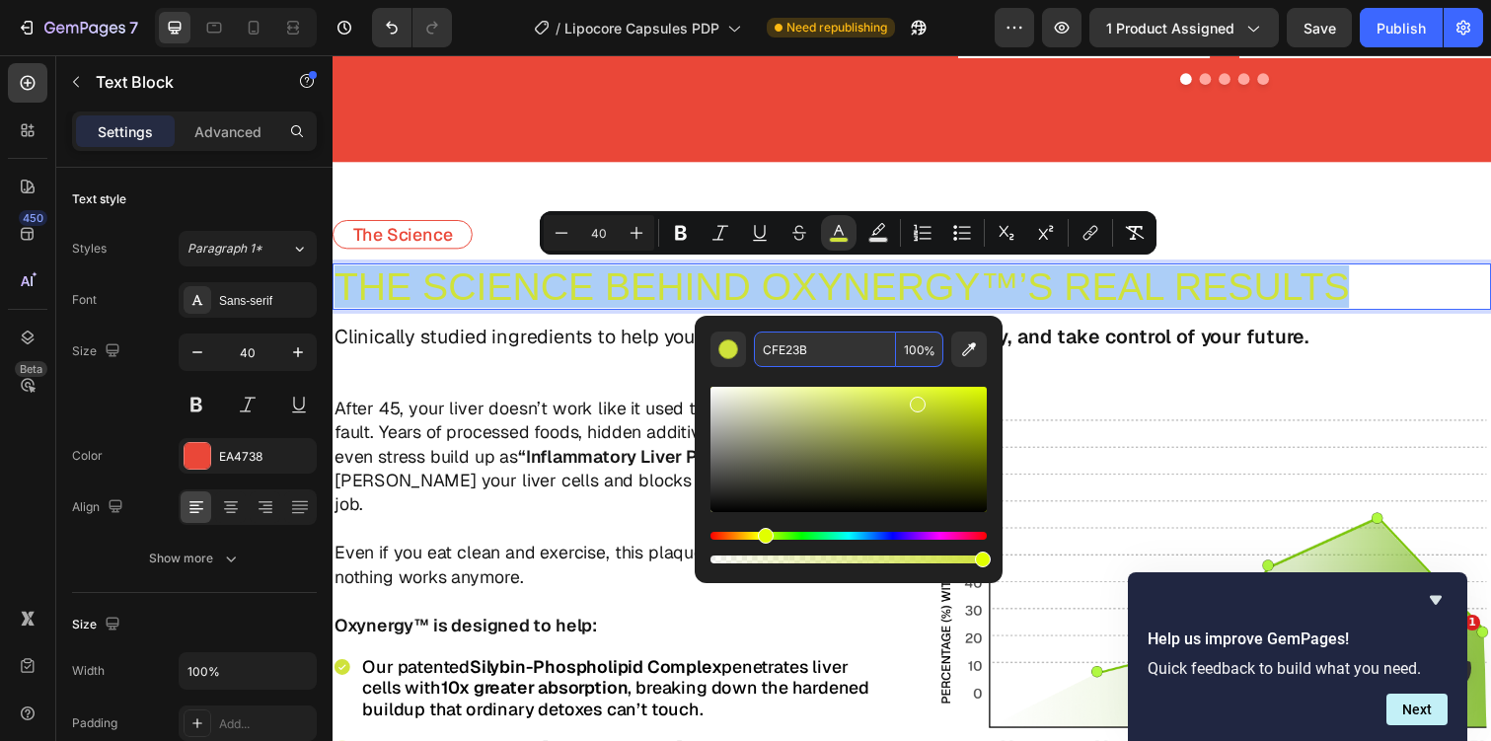
click at [804, 349] on input "CFE23B" at bounding box center [825, 350] width 142 height 36
paste input "EA4738"
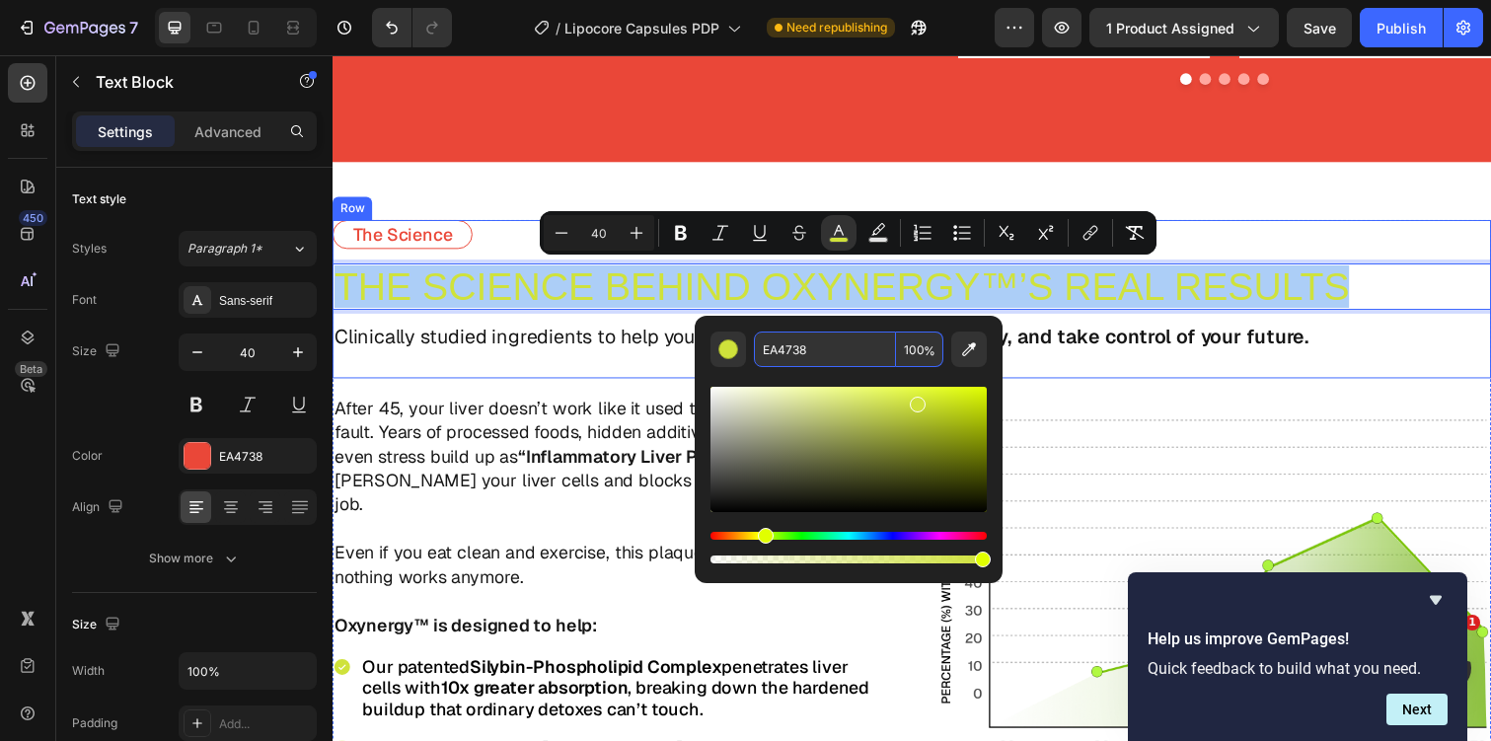
type input "EA4738"
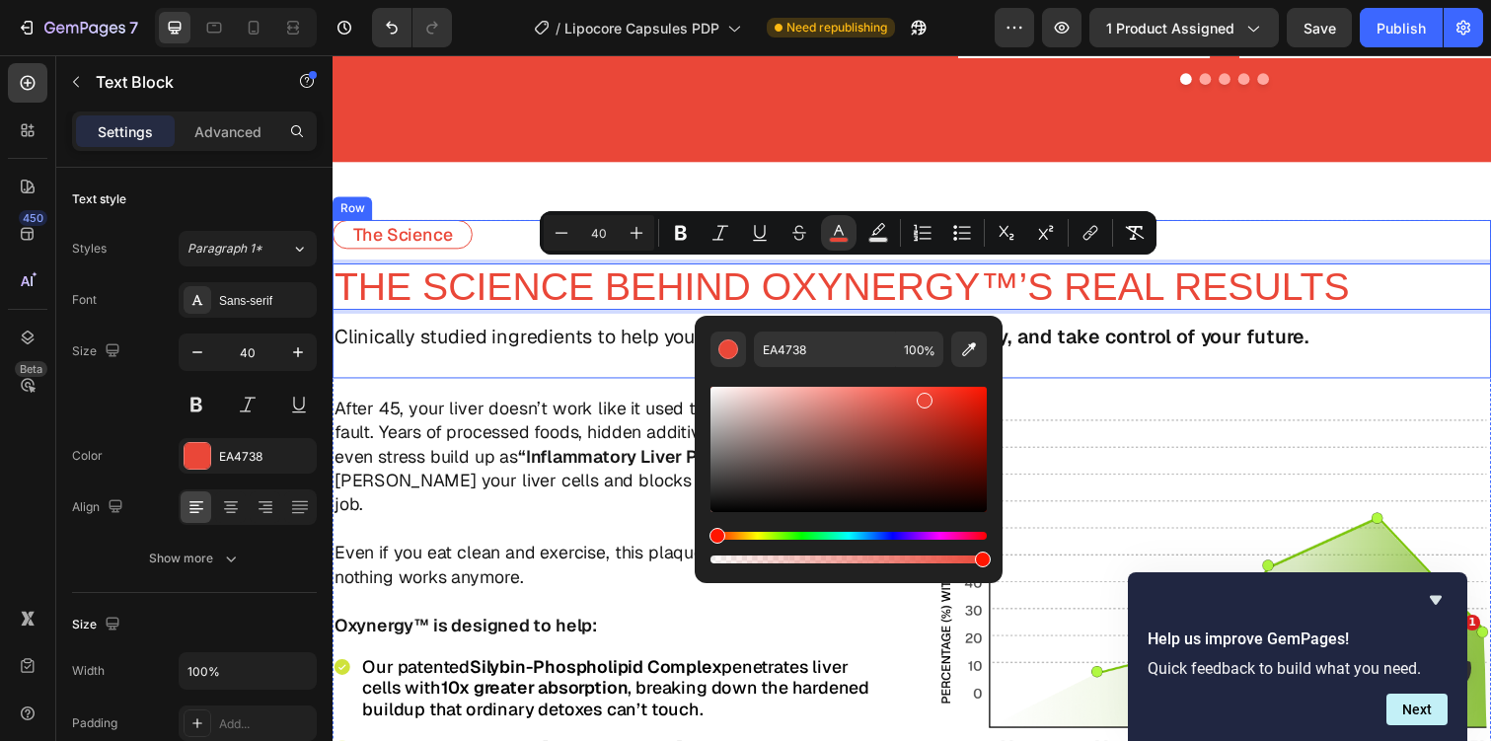
click at [1117, 323] on div "The Science Text Block THE SCIENCE BEHIND OXYNERGY™’S REAL RESULTS Text Block 1…" at bounding box center [925, 305] width 1184 height 162
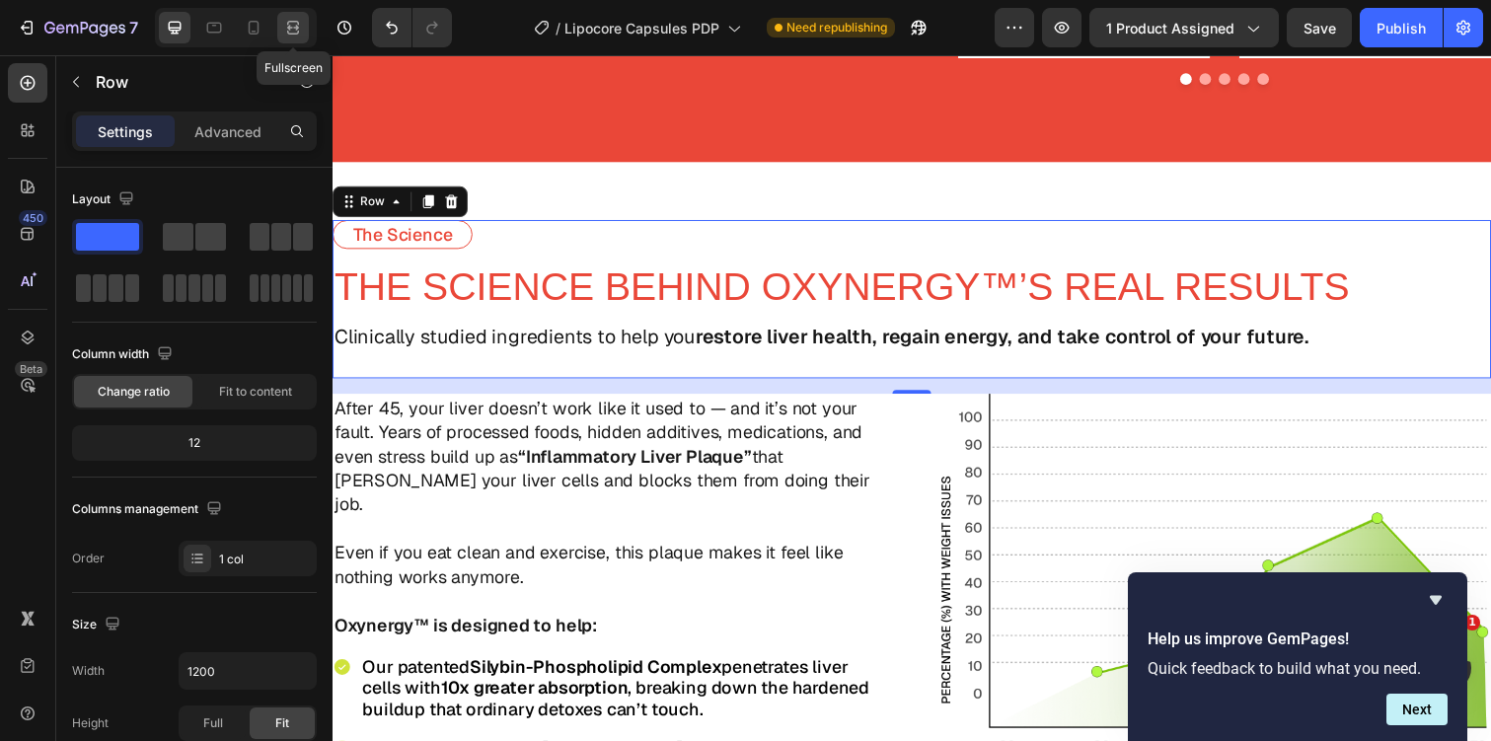
click at [286, 36] on icon at bounding box center [293, 28] width 20 height 20
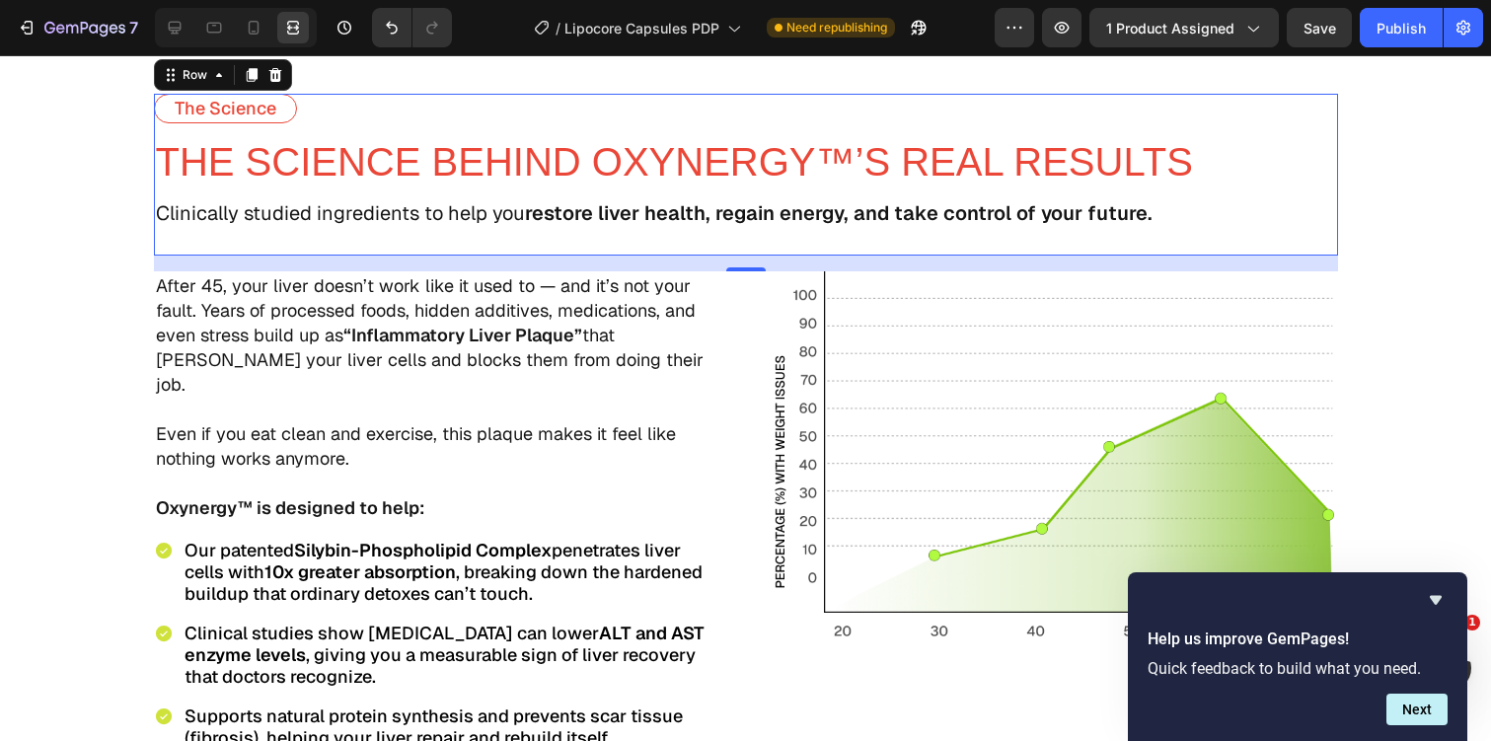
scroll to position [2916, 0]
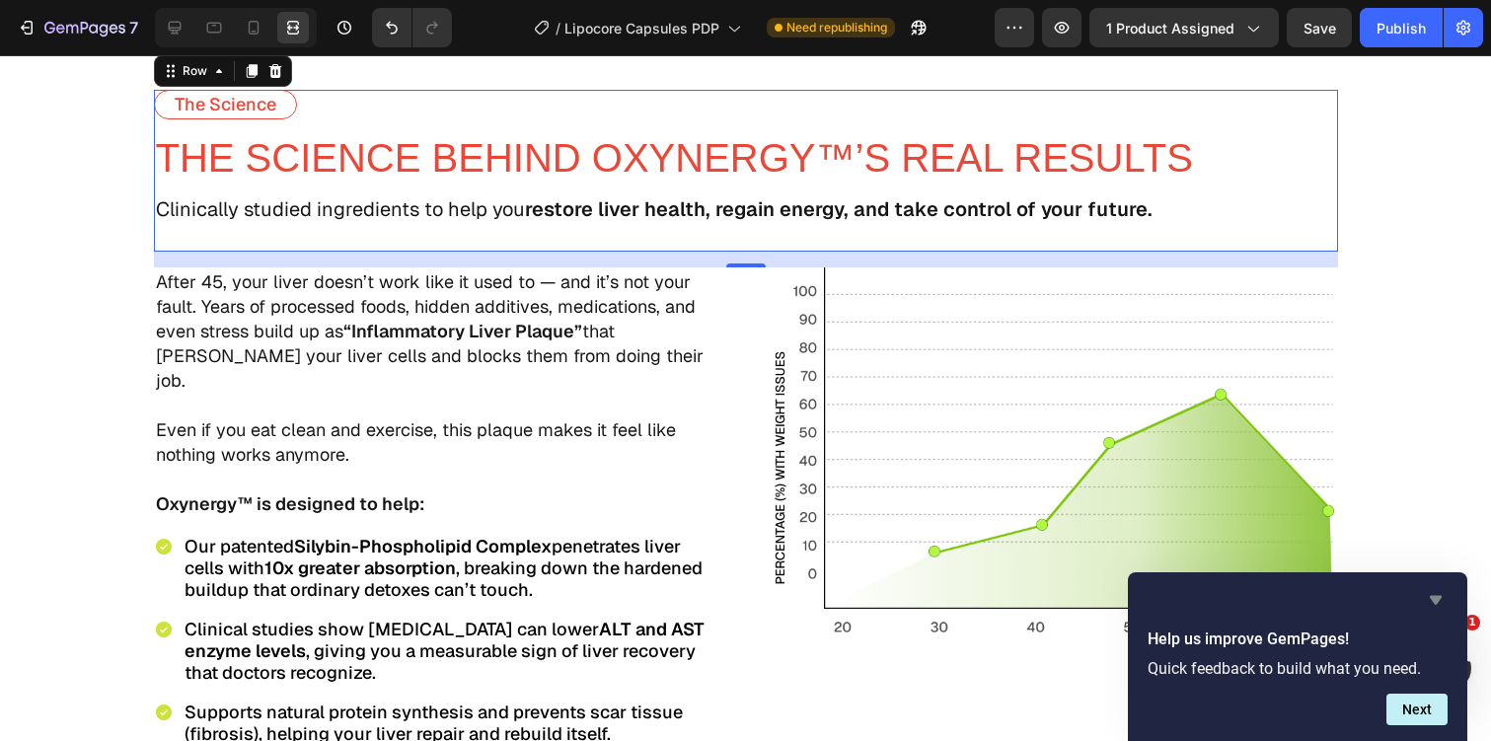
click at [1435, 602] on icon "Hide survey" at bounding box center [1436, 600] width 12 height 9
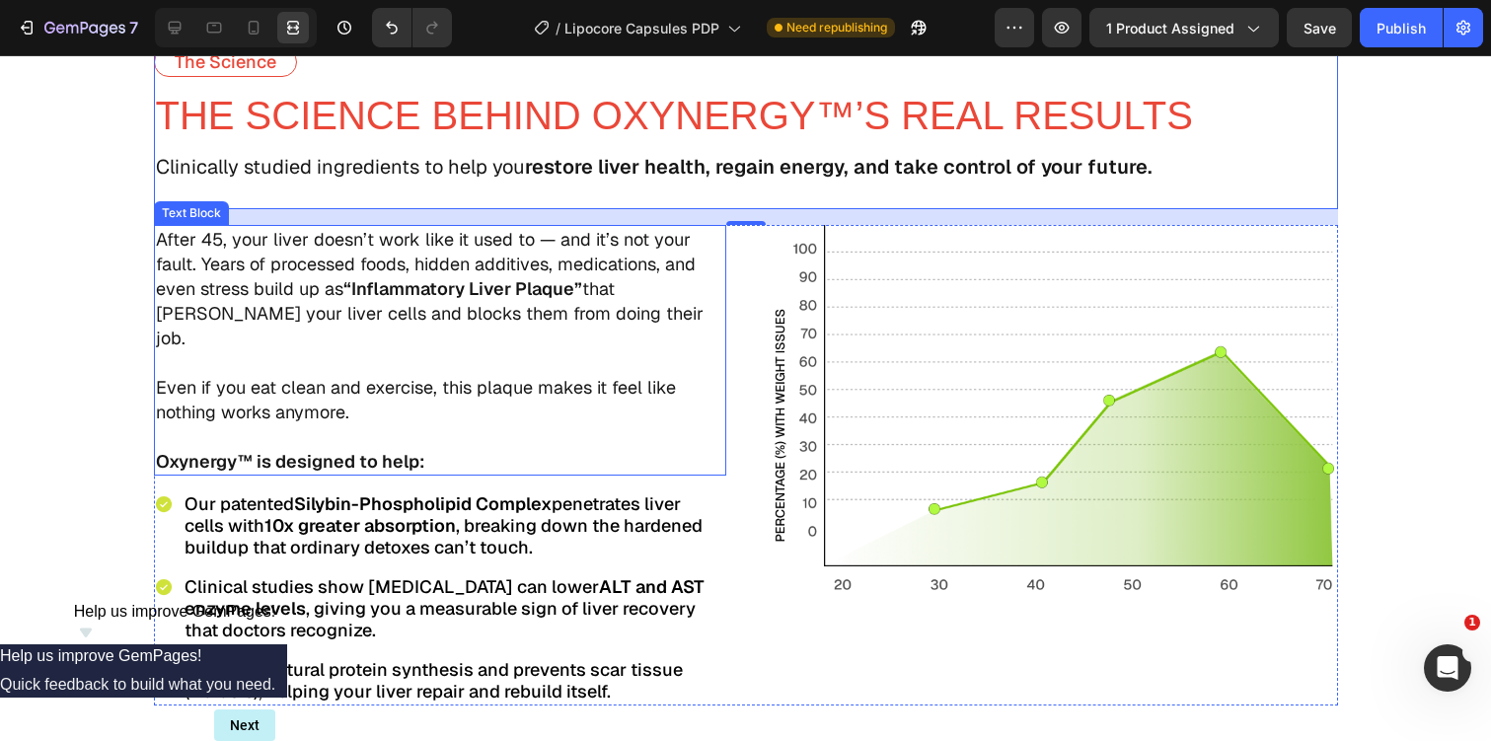
scroll to position [3013, 0]
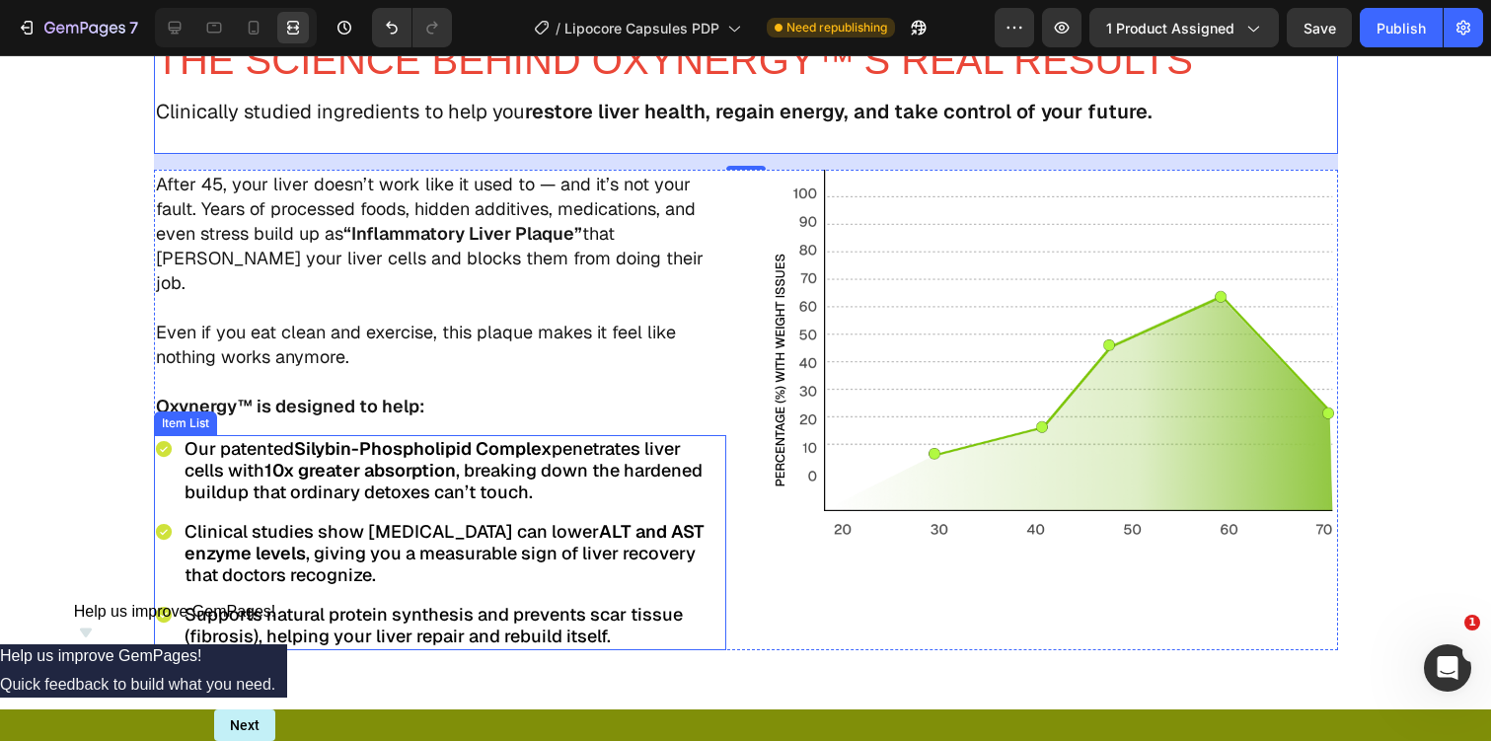
click at [163, 441] on icon at bounding box center [163, 449] width 16 height 16
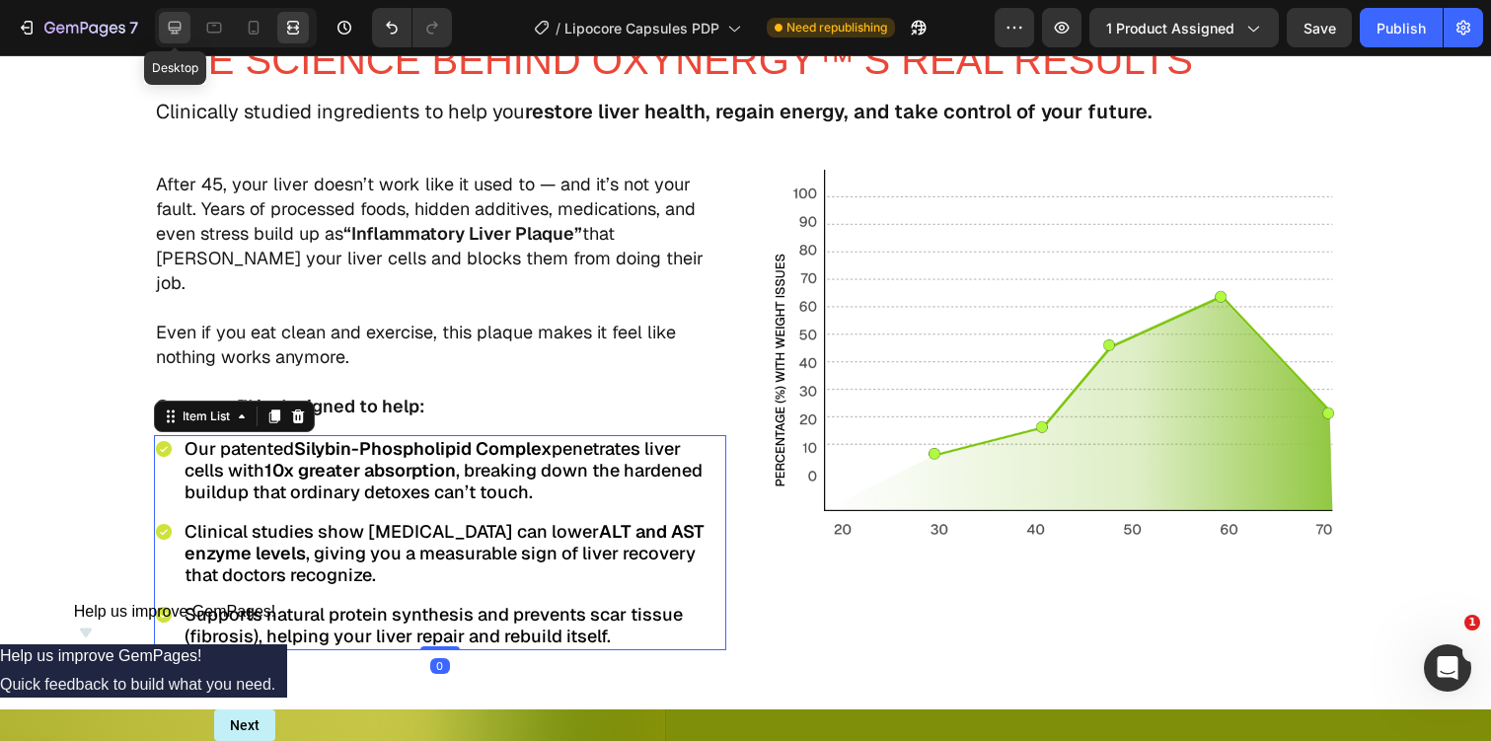
click at [173, 30] on icon at bounding box center [175, 28] width 13 height 13
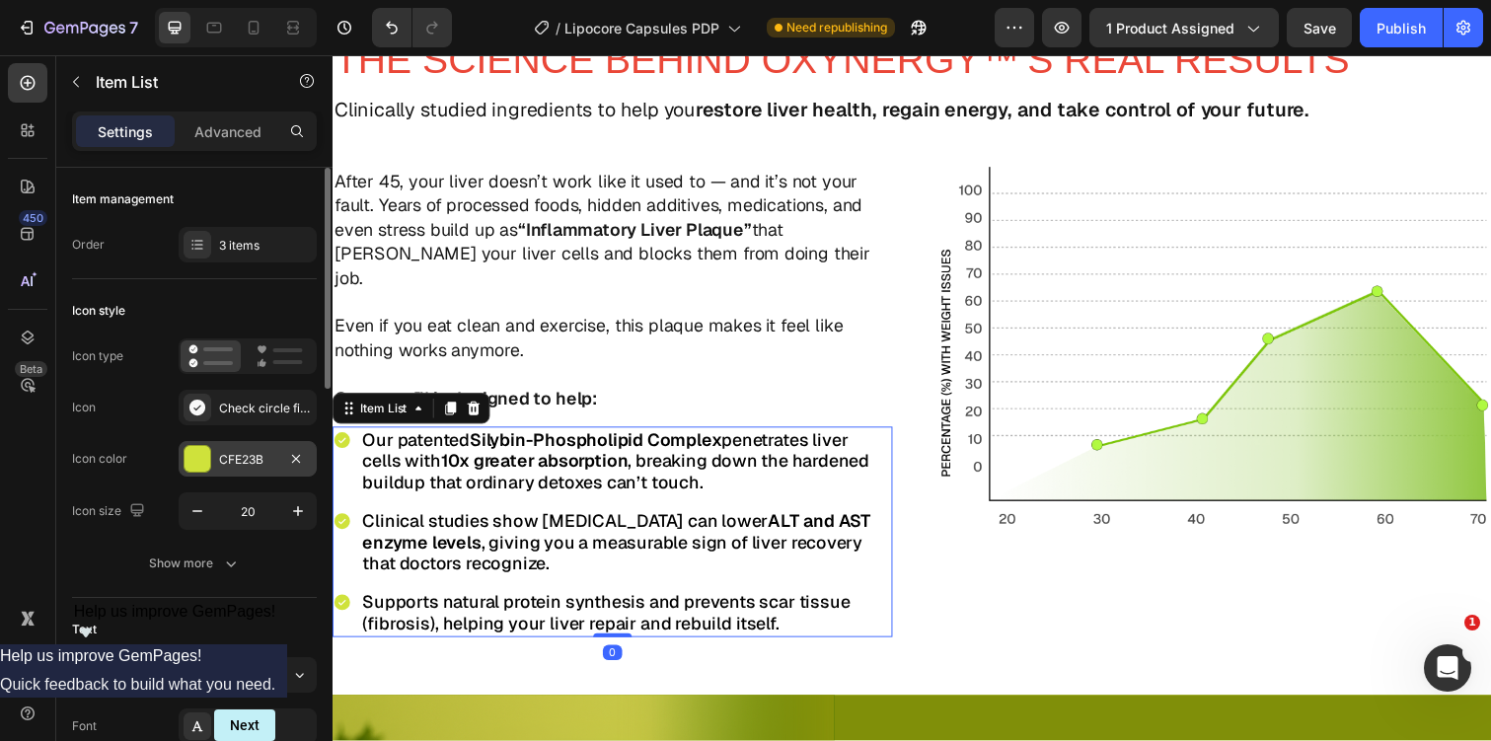
click at [254, 466] on div "CFE23B" at bounding box center [247, 460] width 57 height 18
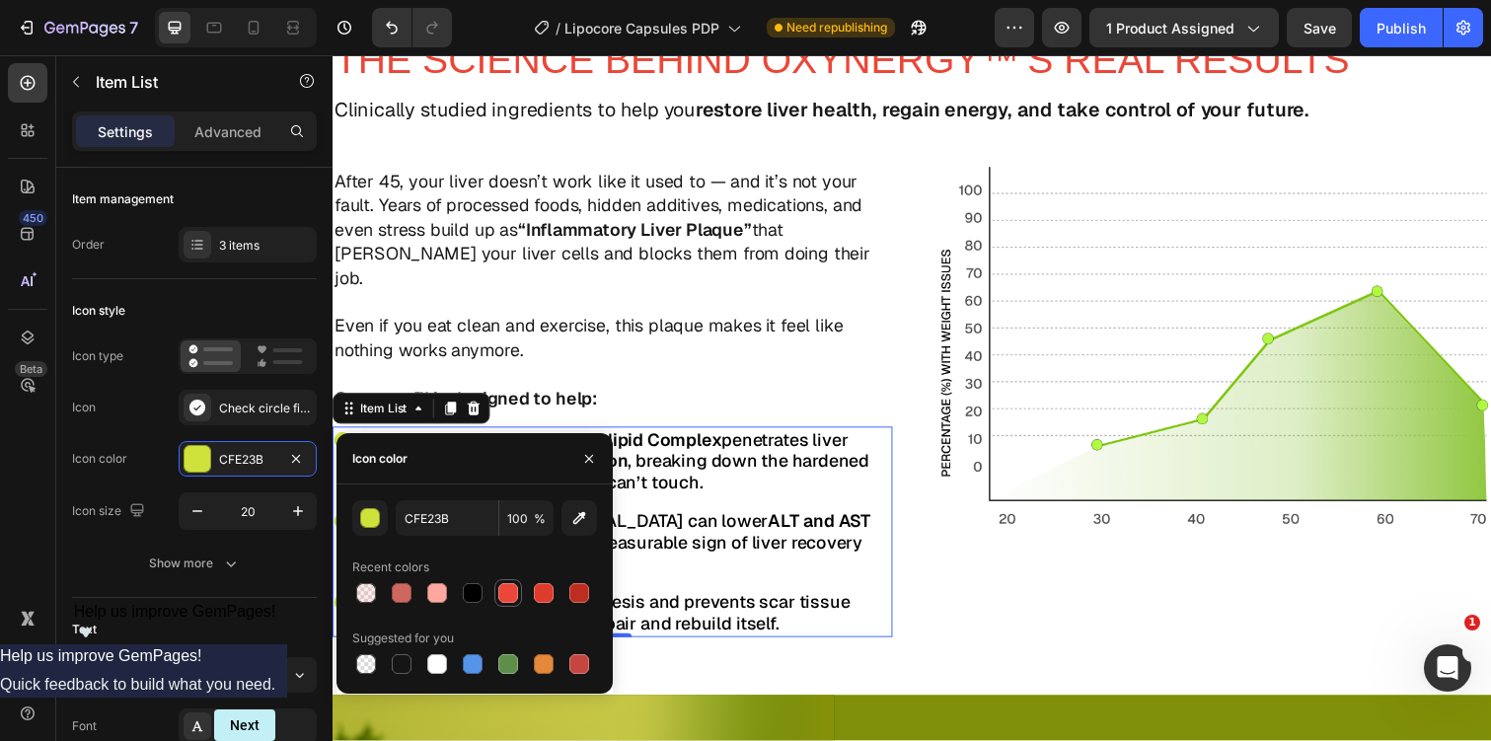
click at [517, 592] on div at bounding box center [508, 593] width 20 height 20
type input "EA4738"
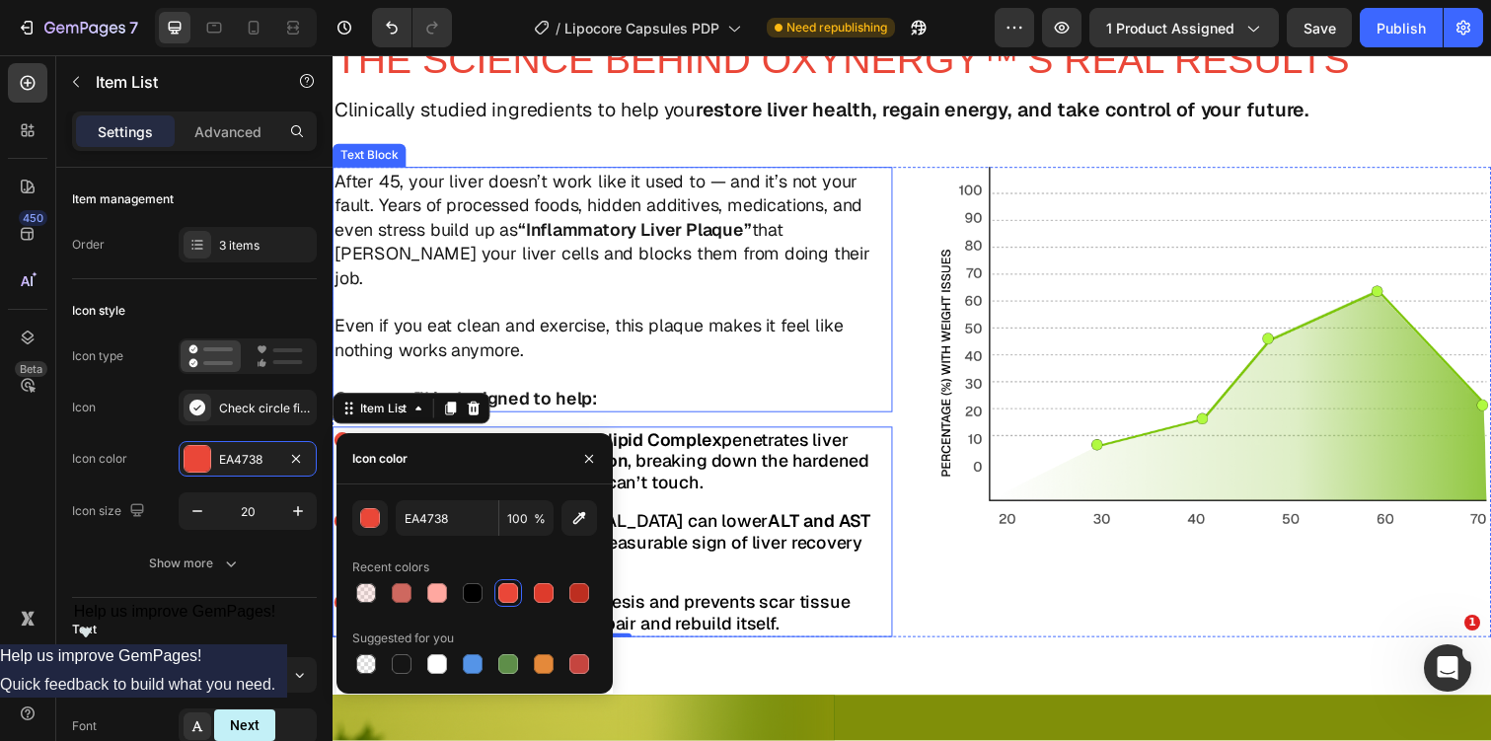
click at [832, 362] on p "Even if you eat clean and exercise, this plaque makes it feel like nothing work…" at bounding box center [618, 369] width 568 height 99
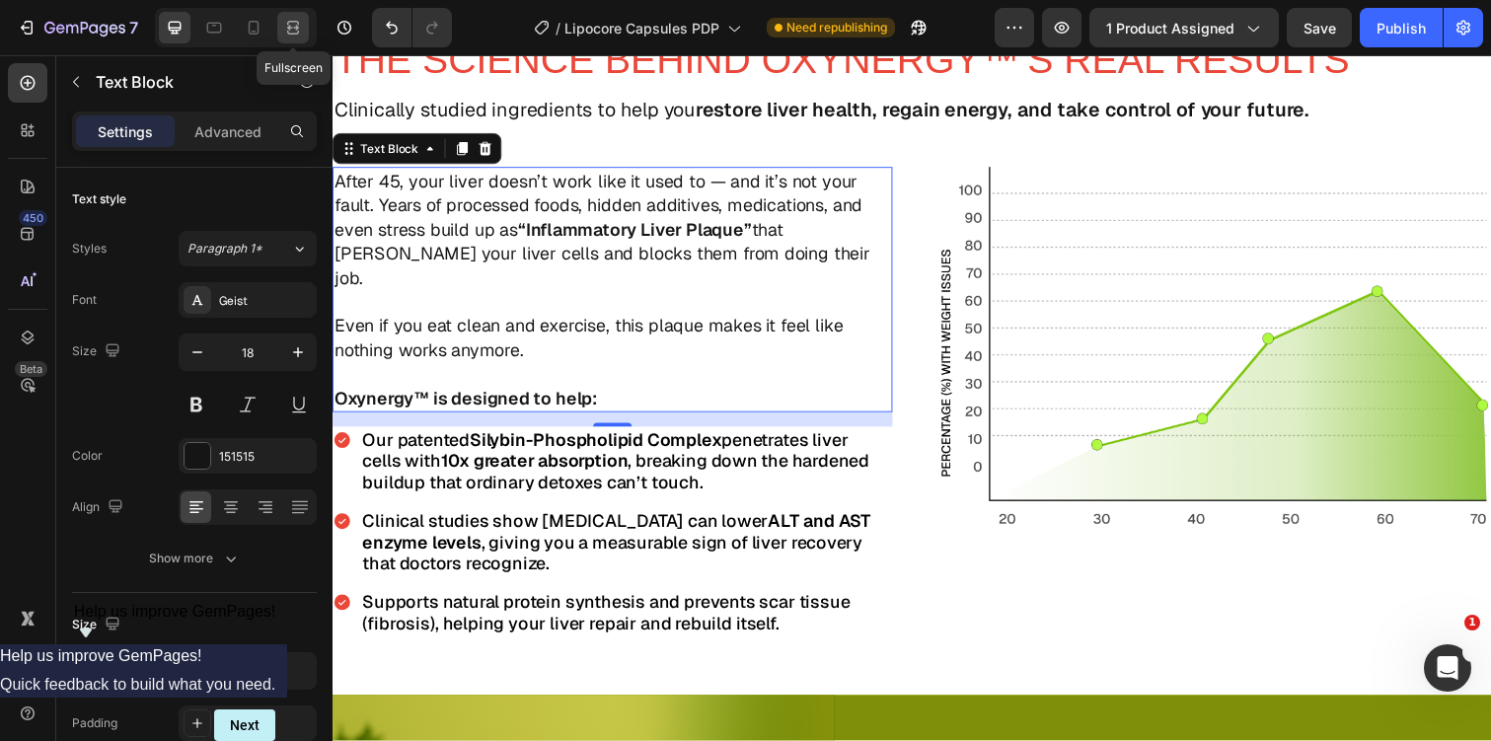
click at [285, 24] on icon at bounding box center [293, 28] width 20 height 20
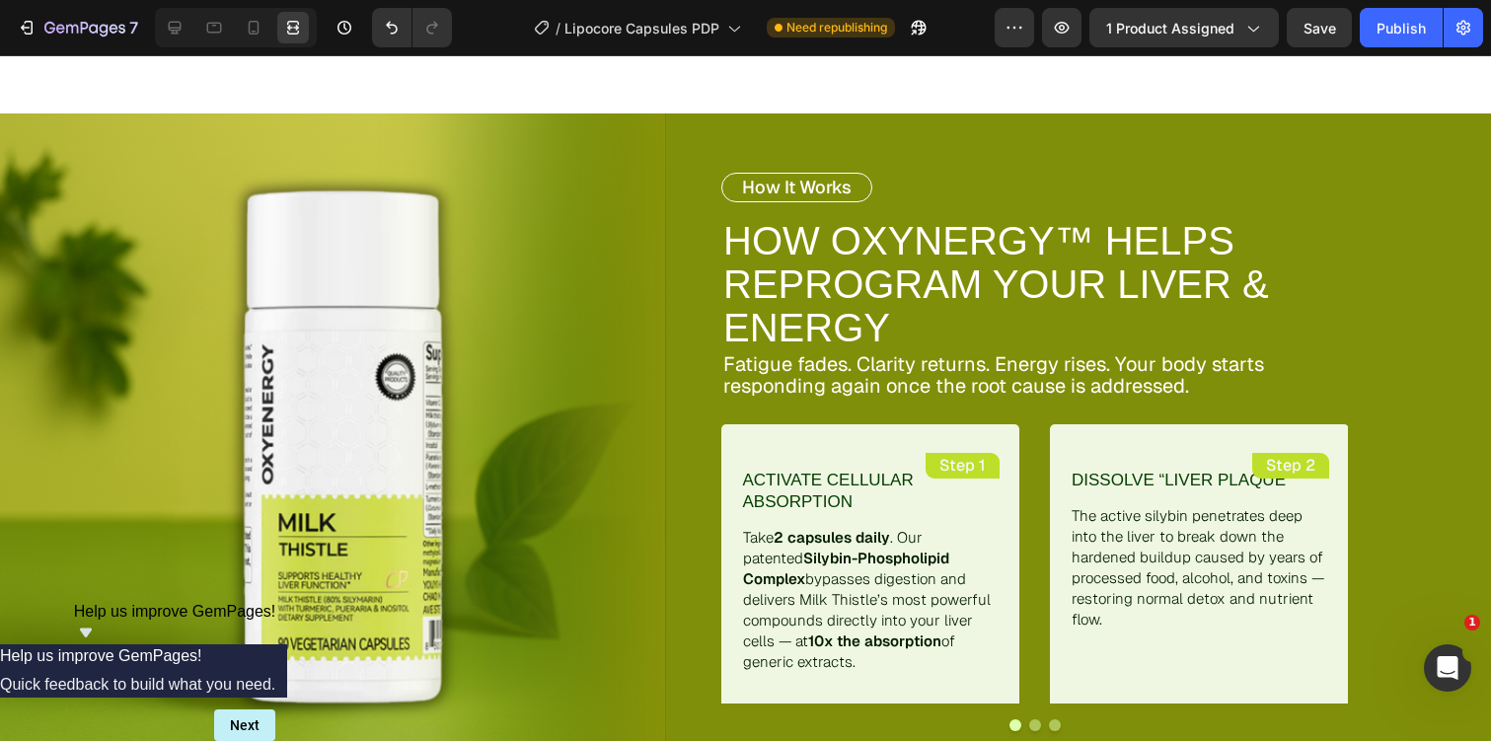
scroll to position [3511, 0]
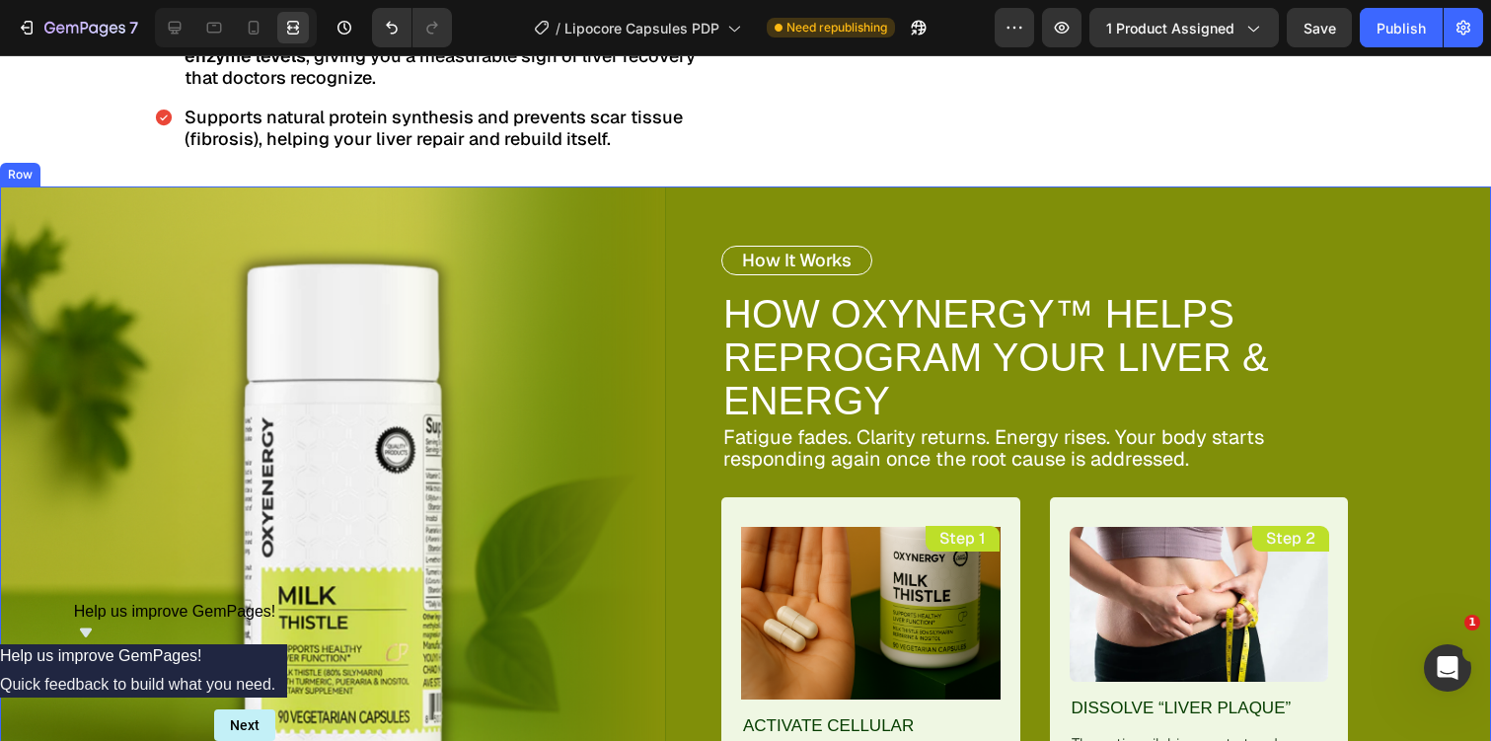
click at [1108, 219] on div "How It Works Text Block HOW OXYNERGY™ HELPS REPROGRAM YOUR LIVER & ENERGY Text …" at bounding box center [1015, 601] width 666 height 830
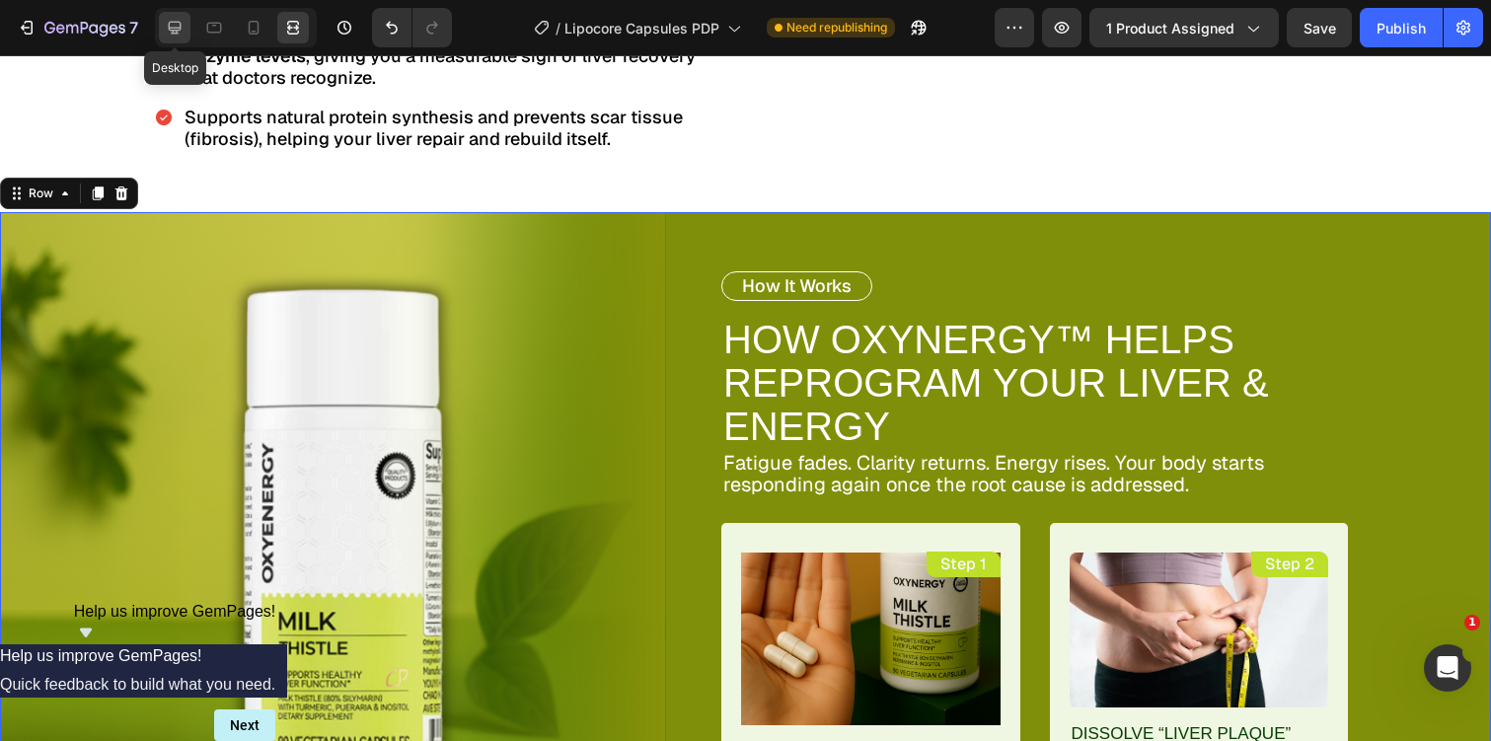
click at [179, 27] on icon at bounding box center [175, 28] width 13 height 13
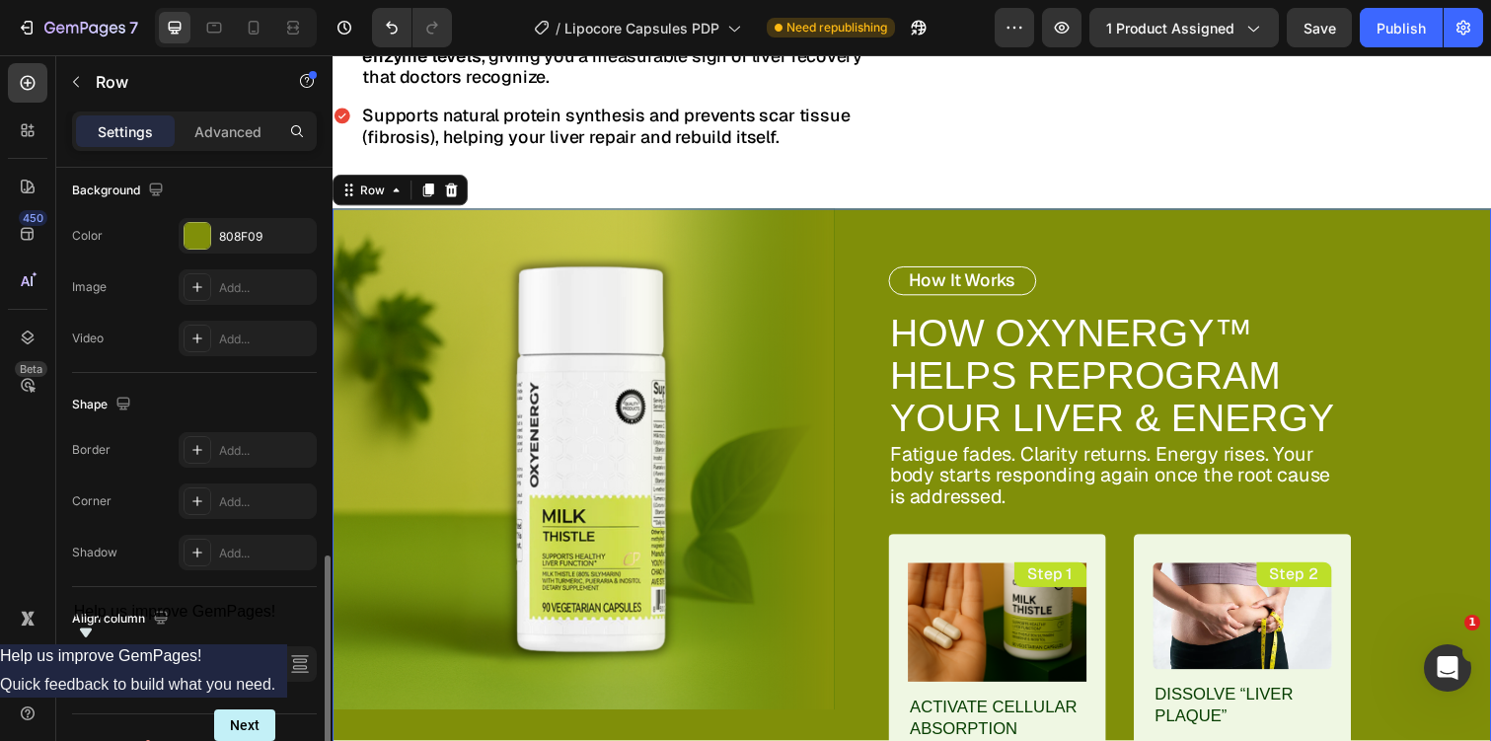
scroll to position [799, 0]
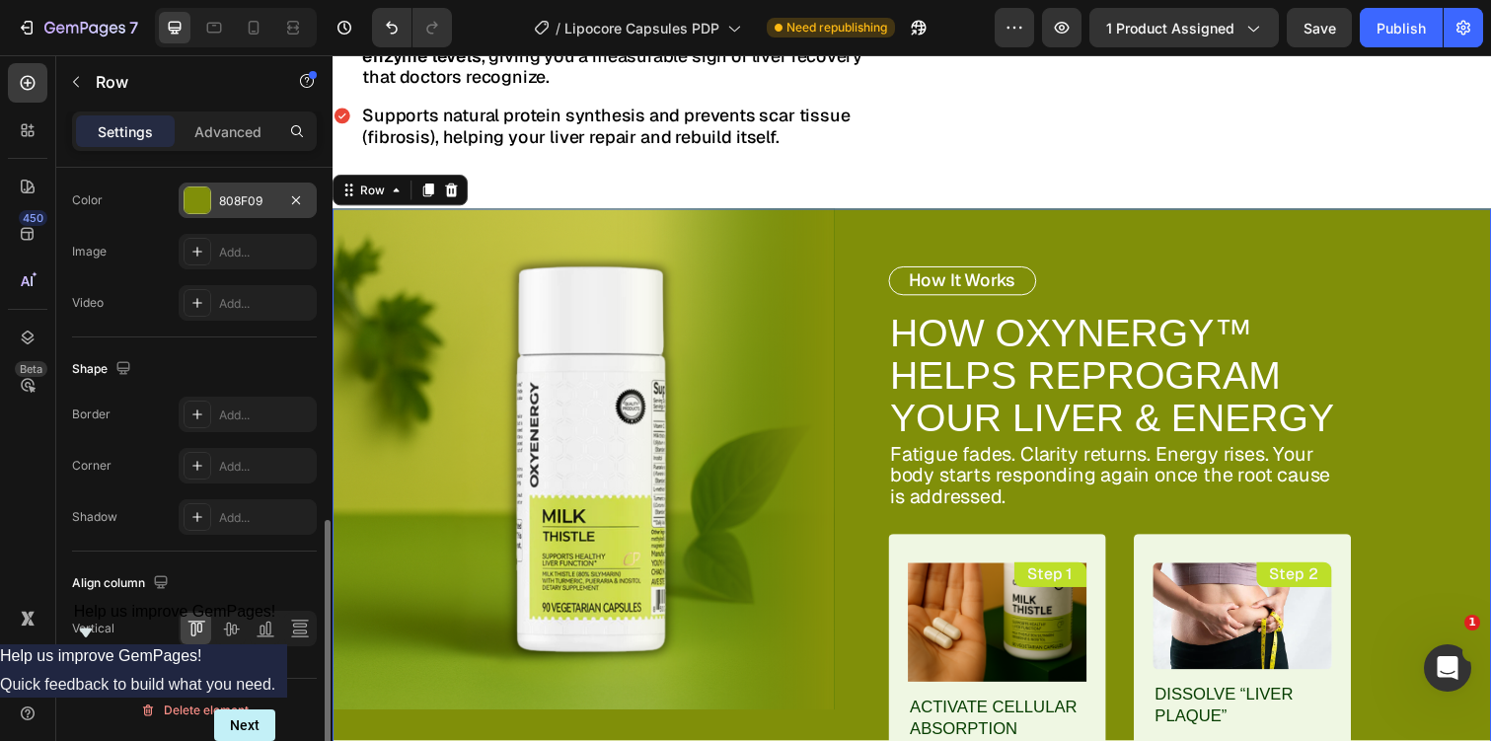
click at [262, 200] on div "808F09" at bounding box center [247, 201] width 57 height 18
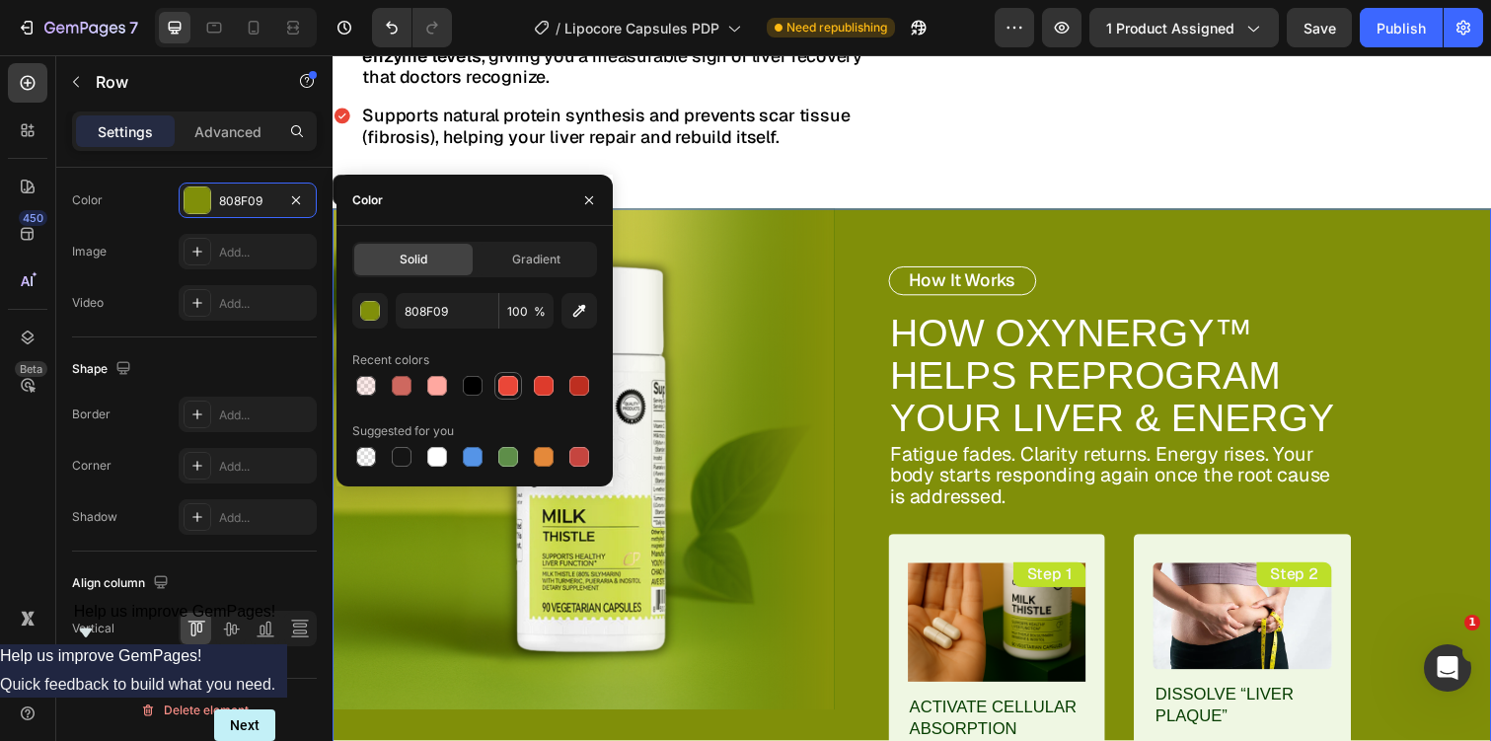
click at [511, 390] on div at bounding box center [508, 386] width 20 height 20
type input "EA4738"
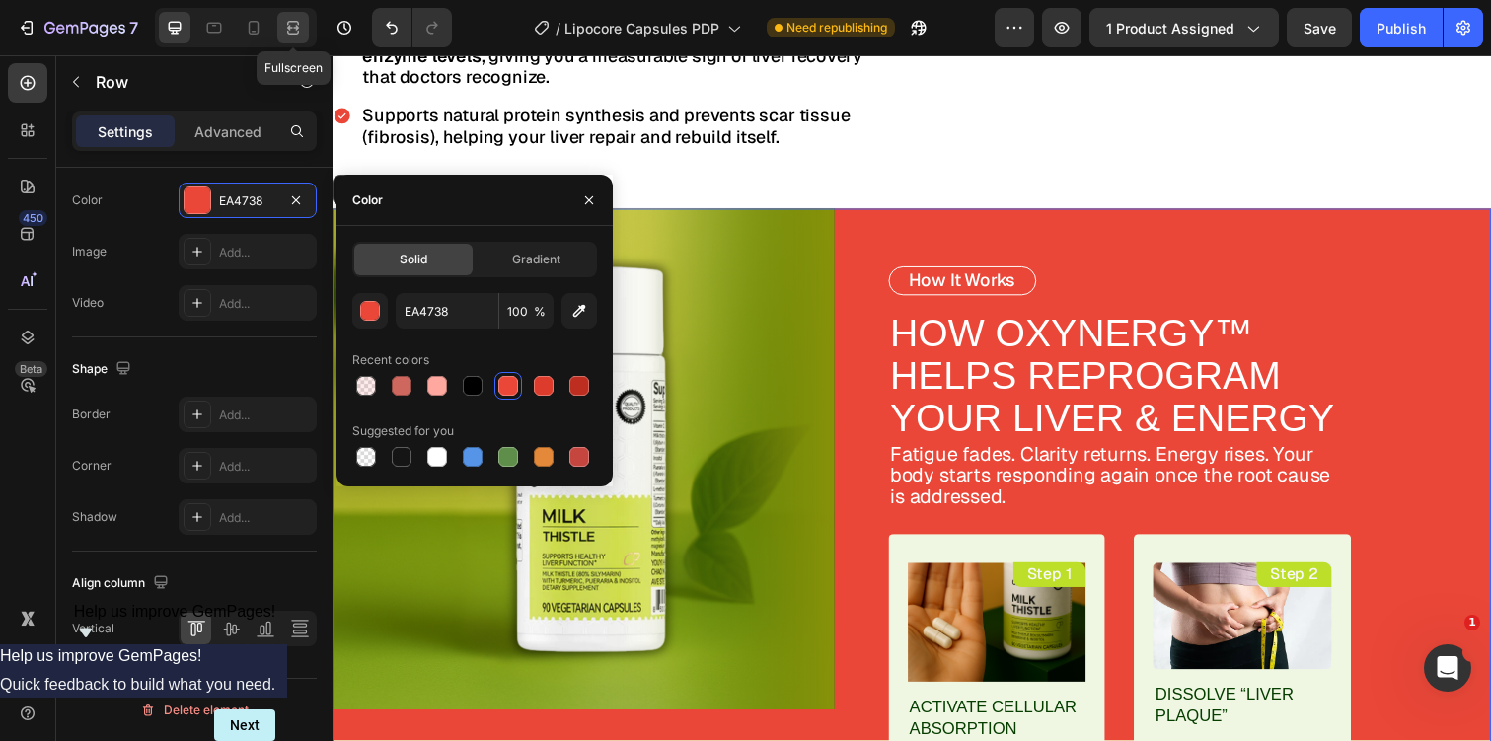
click at [286, 29] on icon at bounding box center [293, 28] width 20 height 20
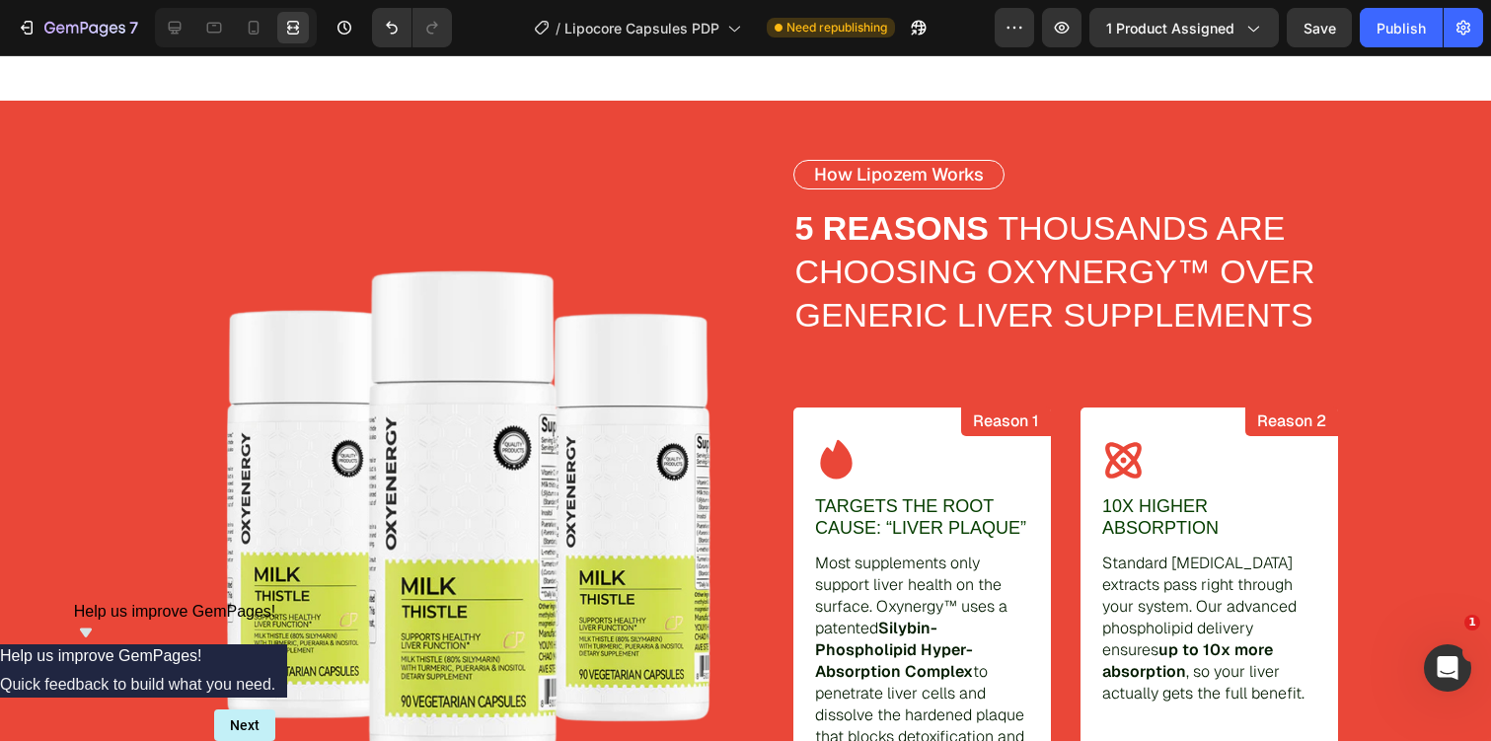
scroll to position [1930, 0]
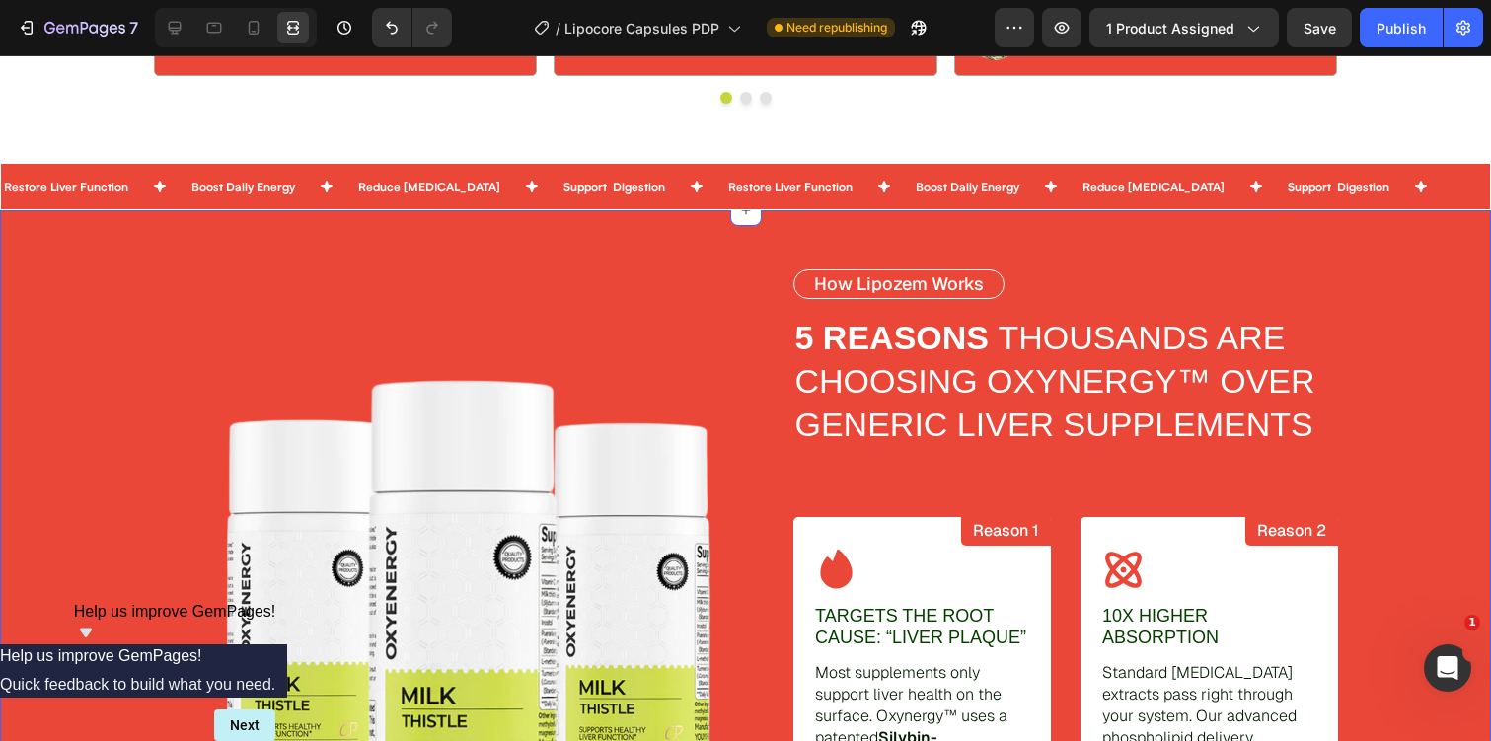
click at [32, 289] on div "Image How Lipozem Works Text Block 5 REASONS THOUSANDS ARE CHOOSING OXYNERGY™ O…" at bounding box center [745, 623] width 1491 height 708
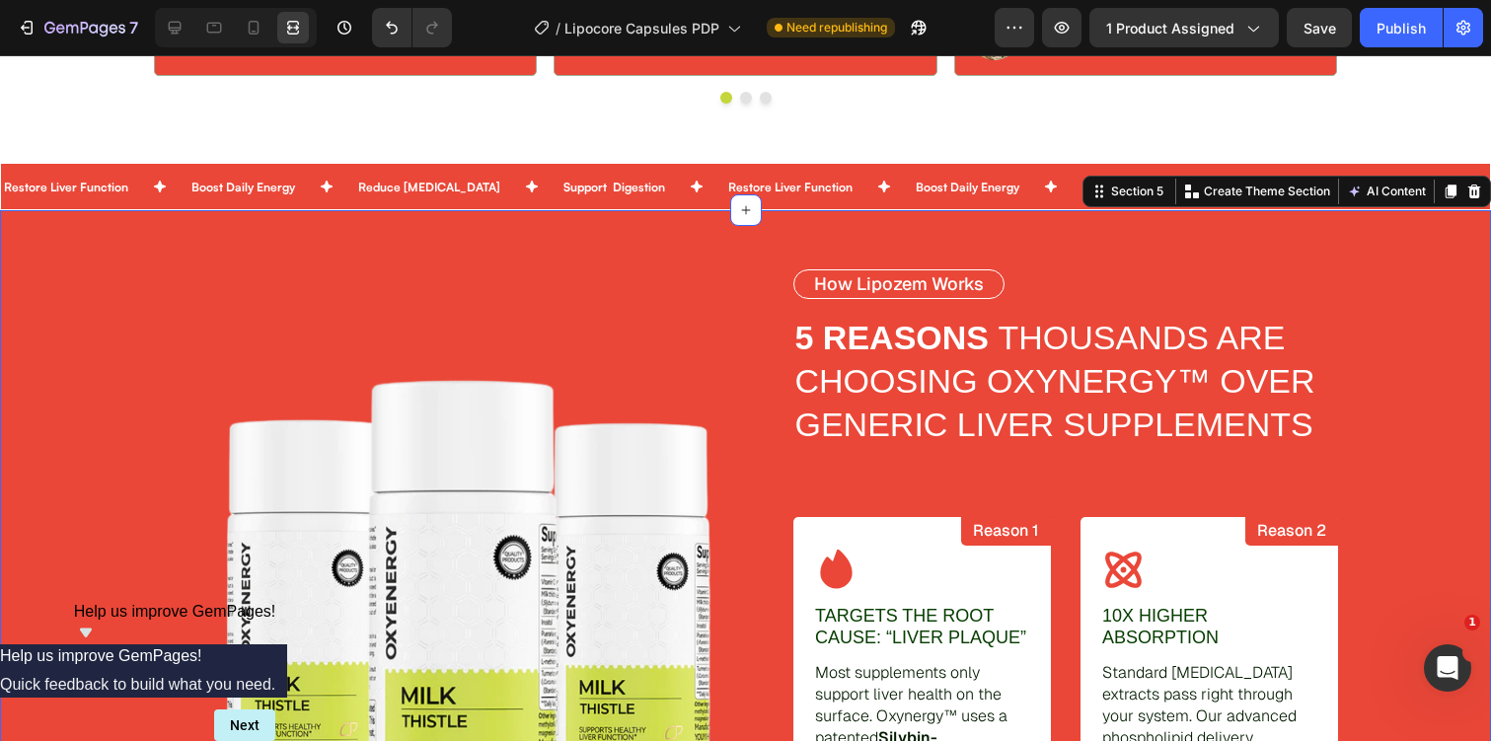
scroll to position [0, 0]
click at [180, 36] on icon at bounding box center [175, 28] width 20 height 20
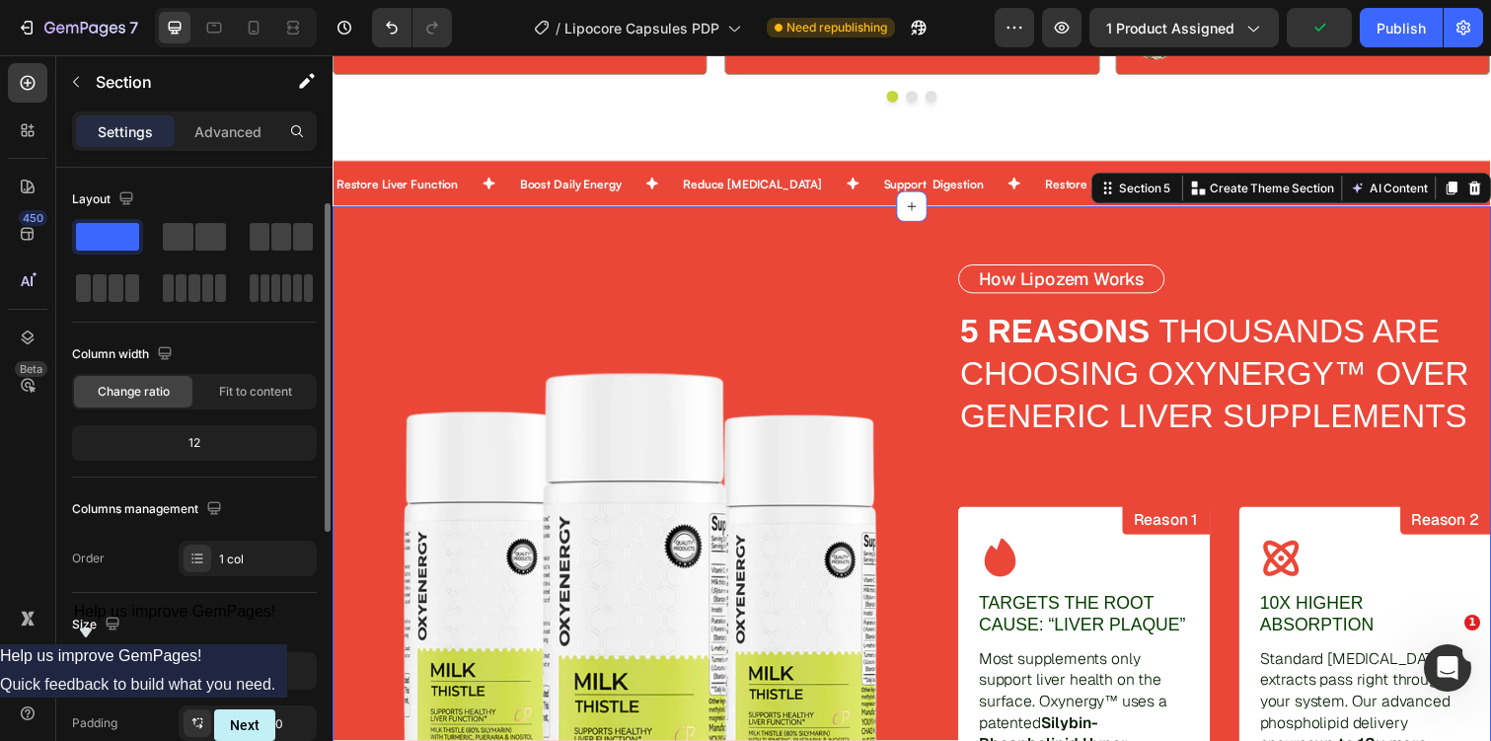
scroll to position [574, 0]
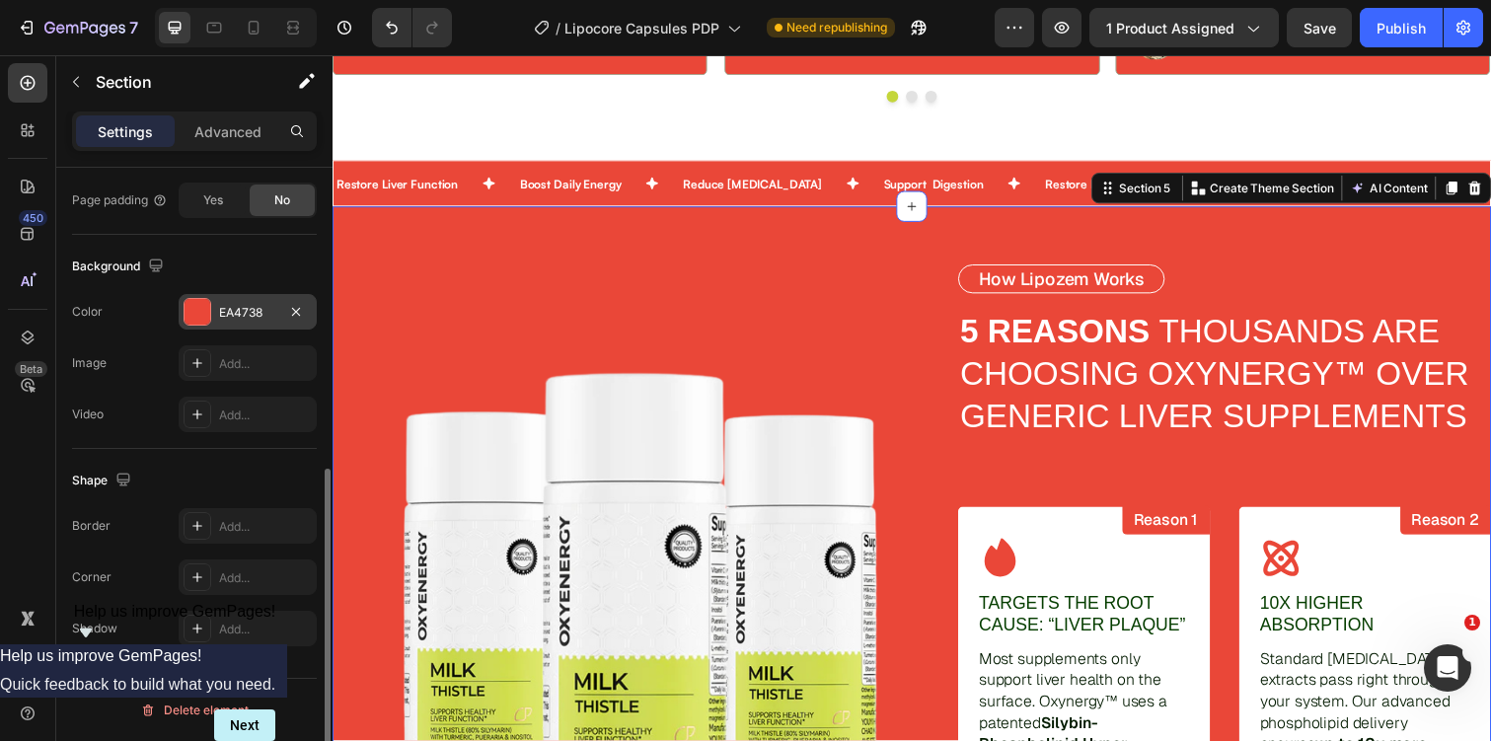
click at [249, 315] on div "EA4738" at bounding box center [247, 313] width 57 height 18
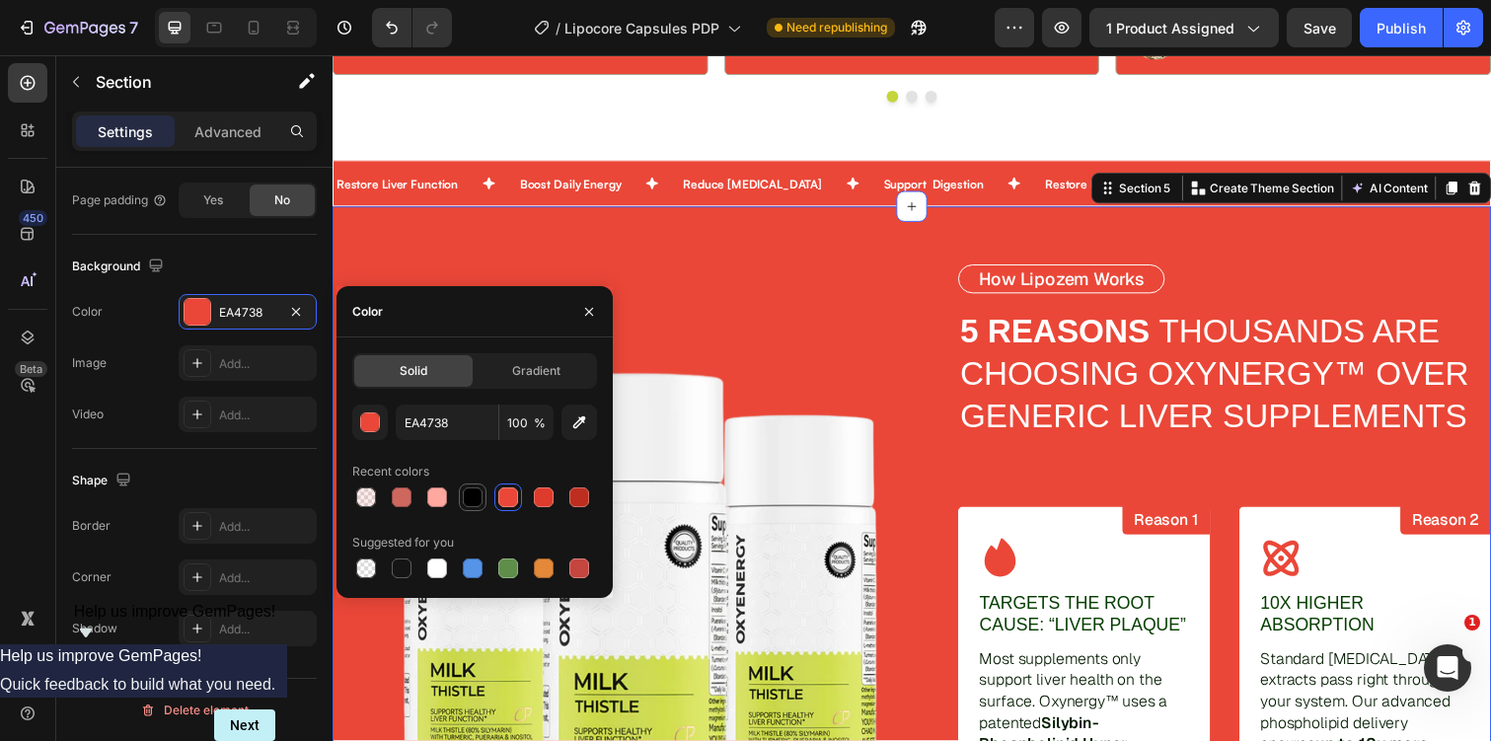
click at [472, 492] on div at bounding box center [473, 497] width 20 height 20
type input "000000"
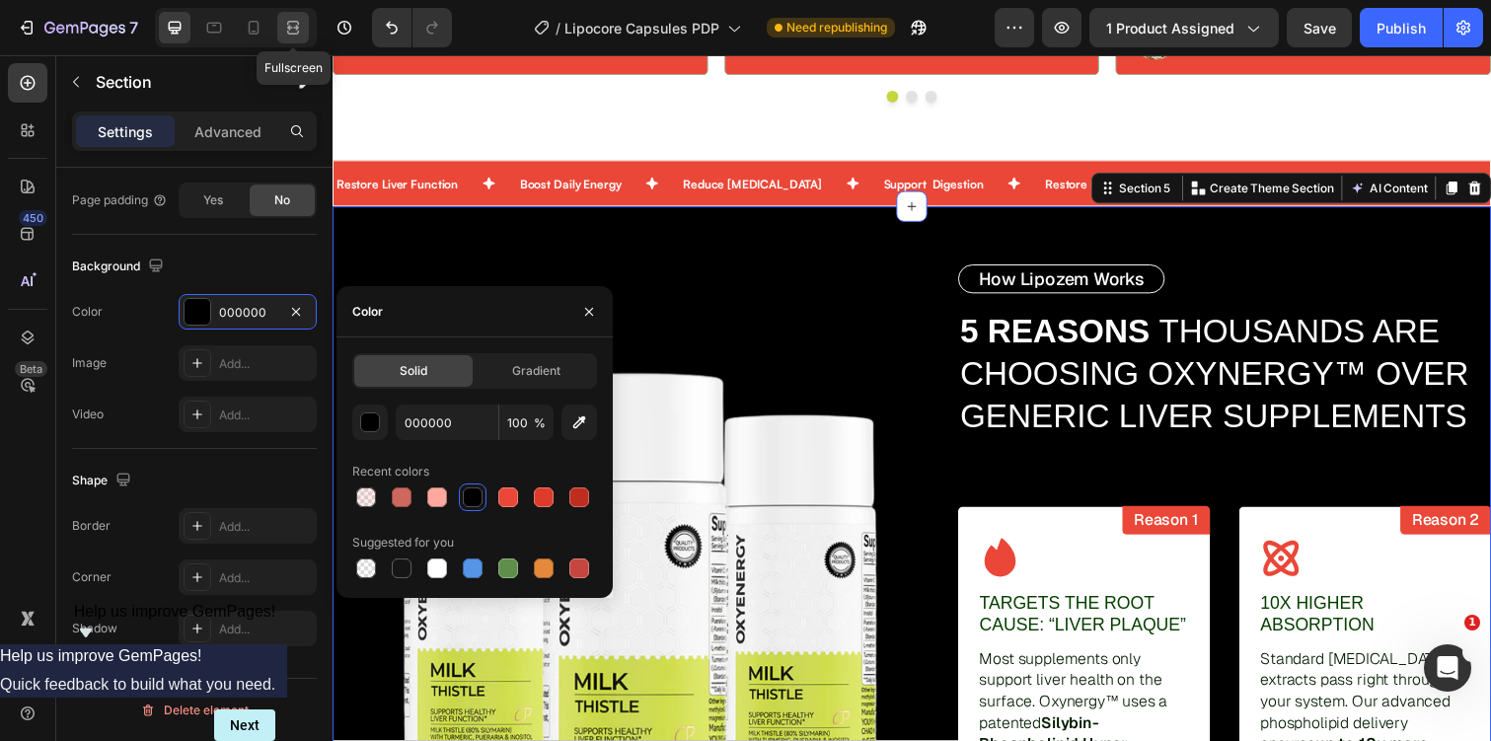
click at [290, 33] on icon at bounding box center [293, 28] width 20 height 20
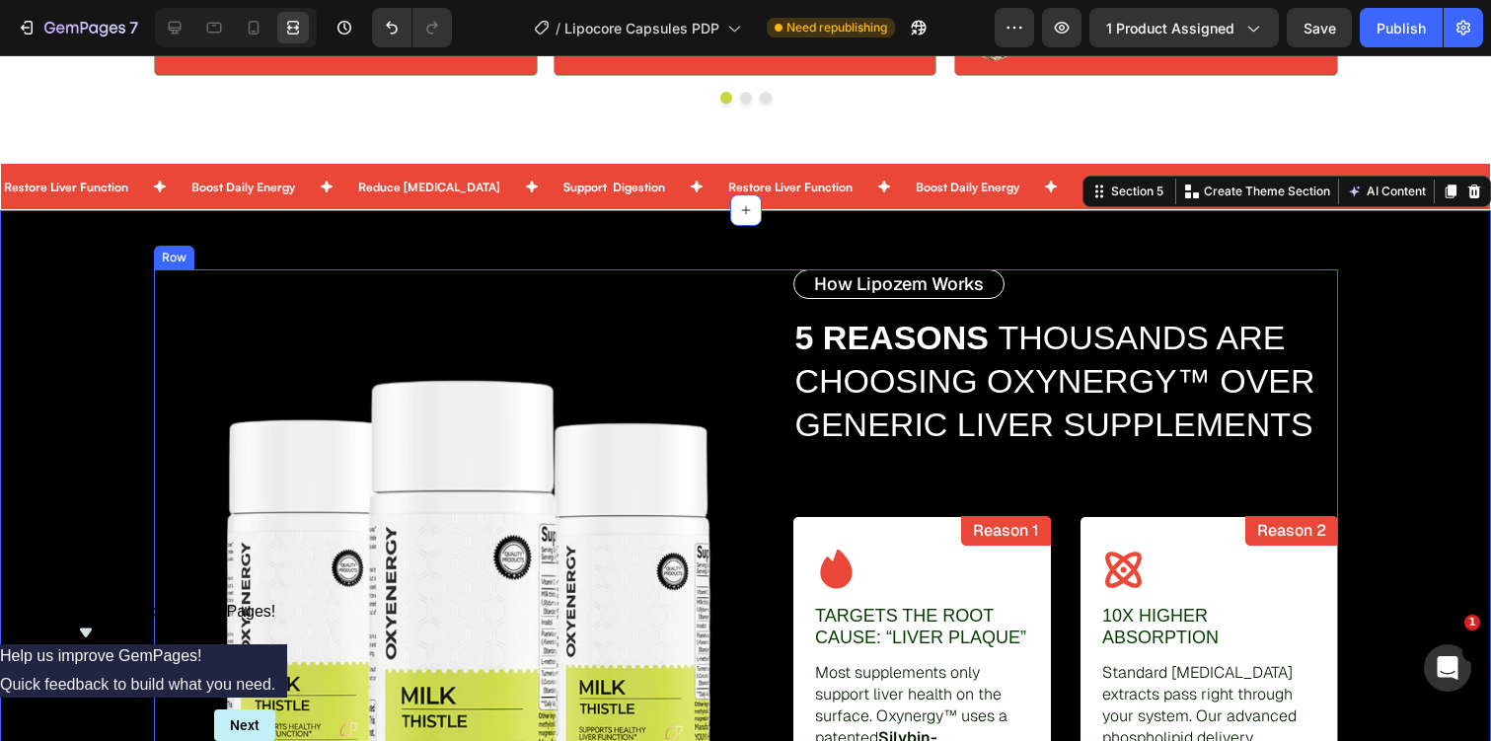
click at [494, 294] on div "Image" at bounding box center [446, 623] width 584 height 708
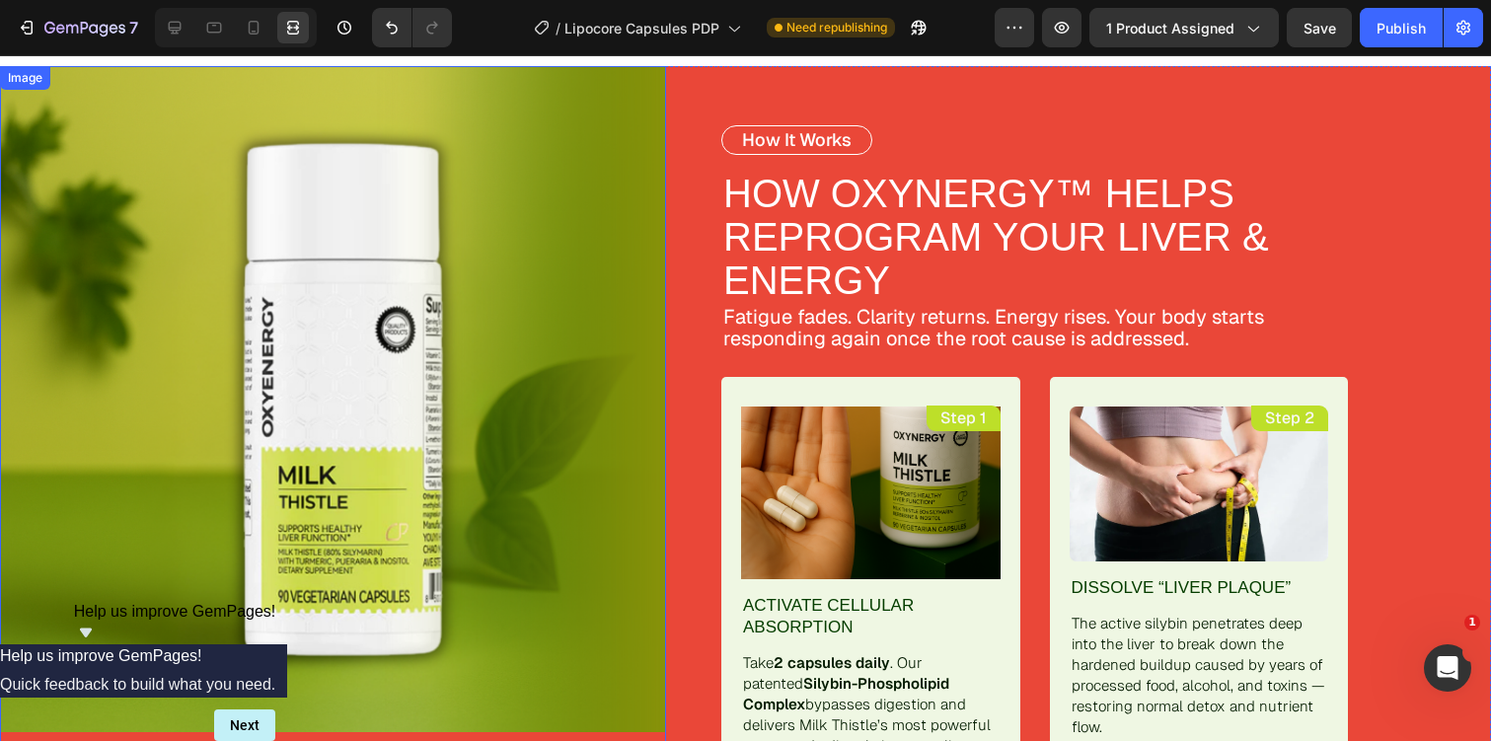
scroll to position [3539, 0]
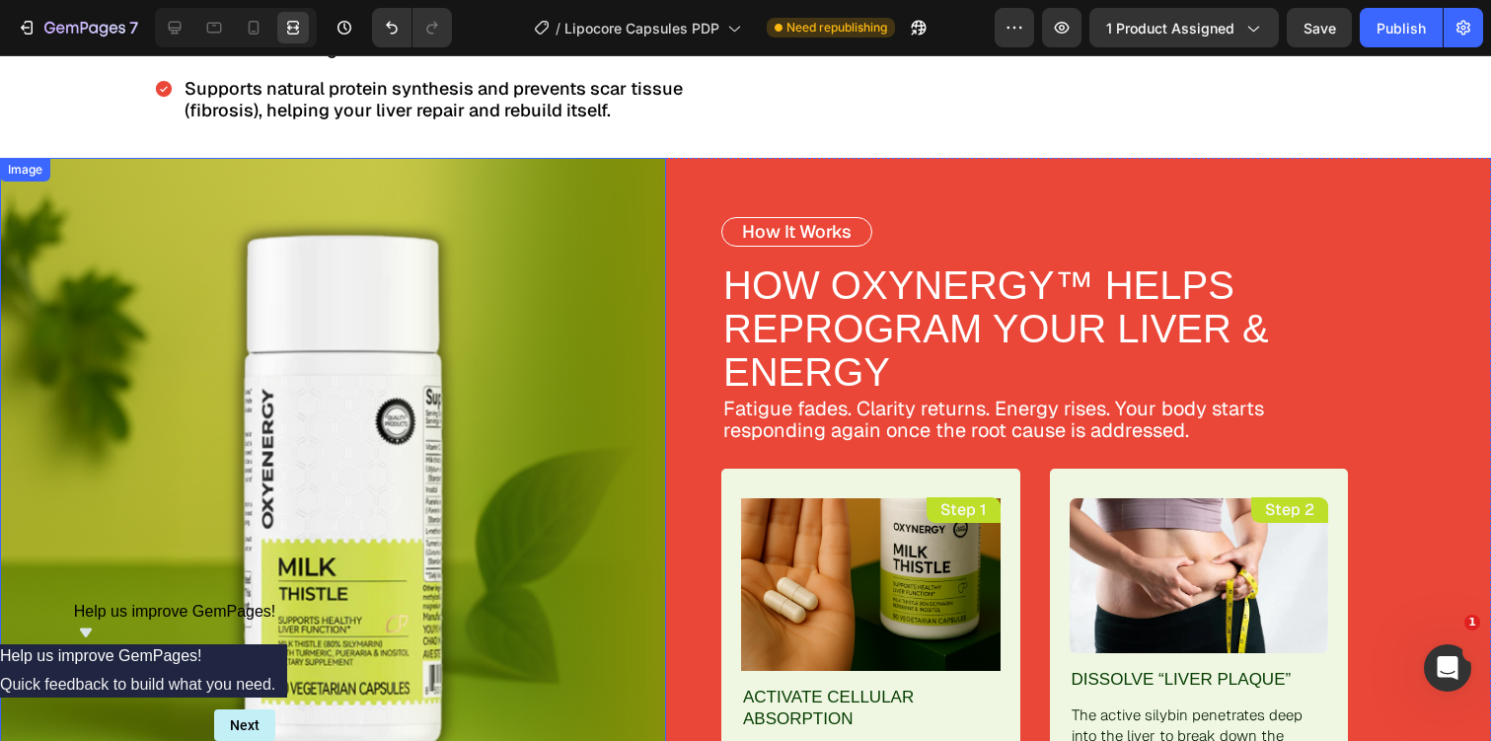
click at [595, 262] on img at bounding box center [333, 491] width 666 height 666
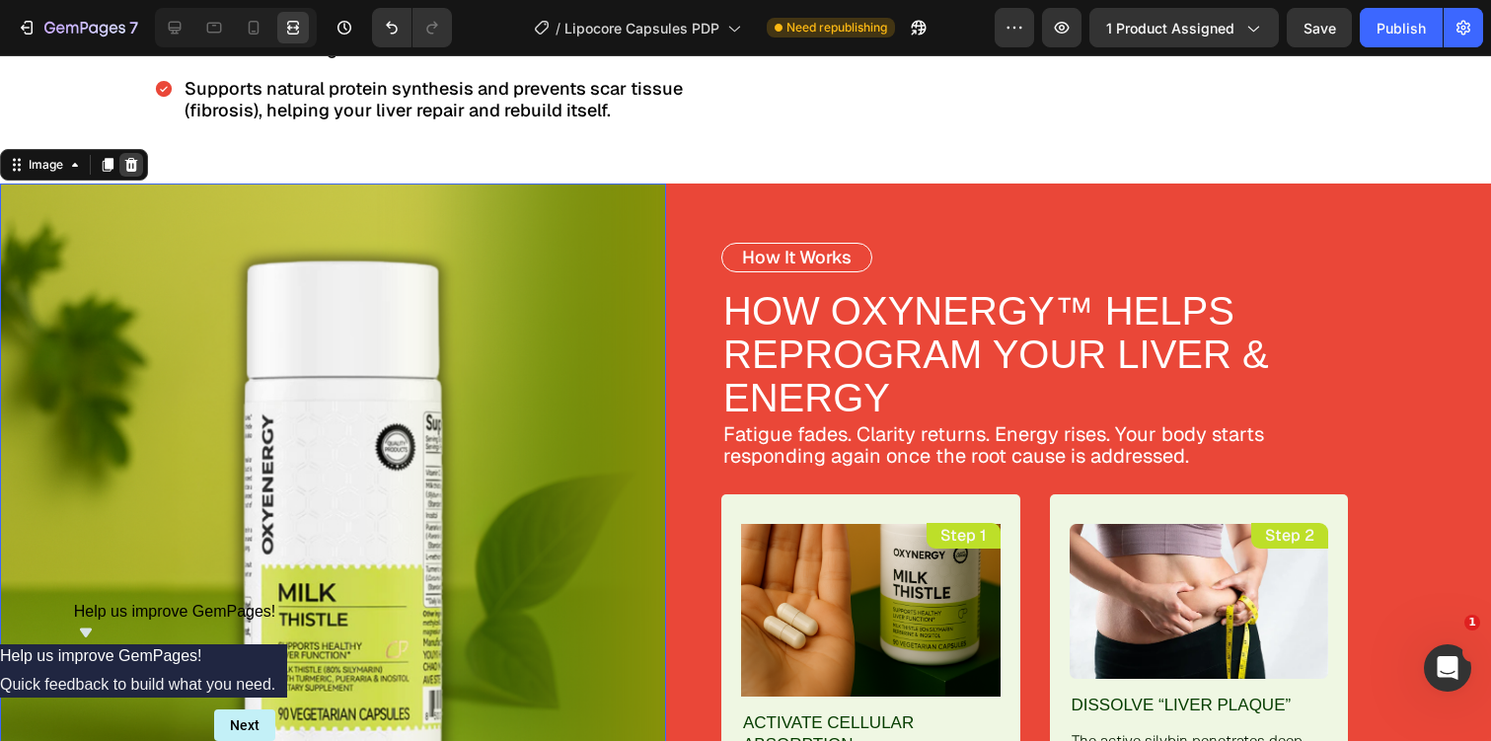
click at [128, 158] on icon at bounding box center [131, 165] width 13 height 14
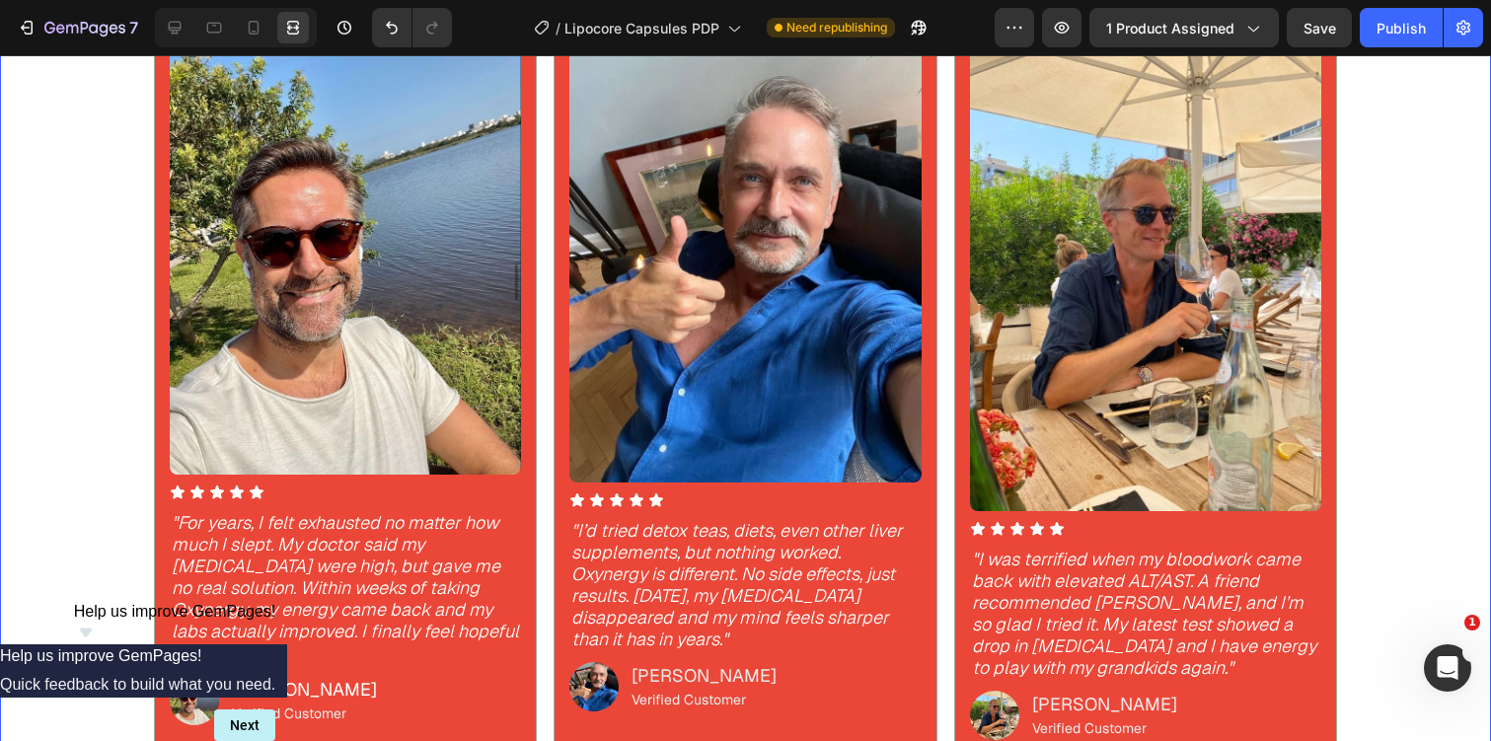
scroll to position [1754, 0]
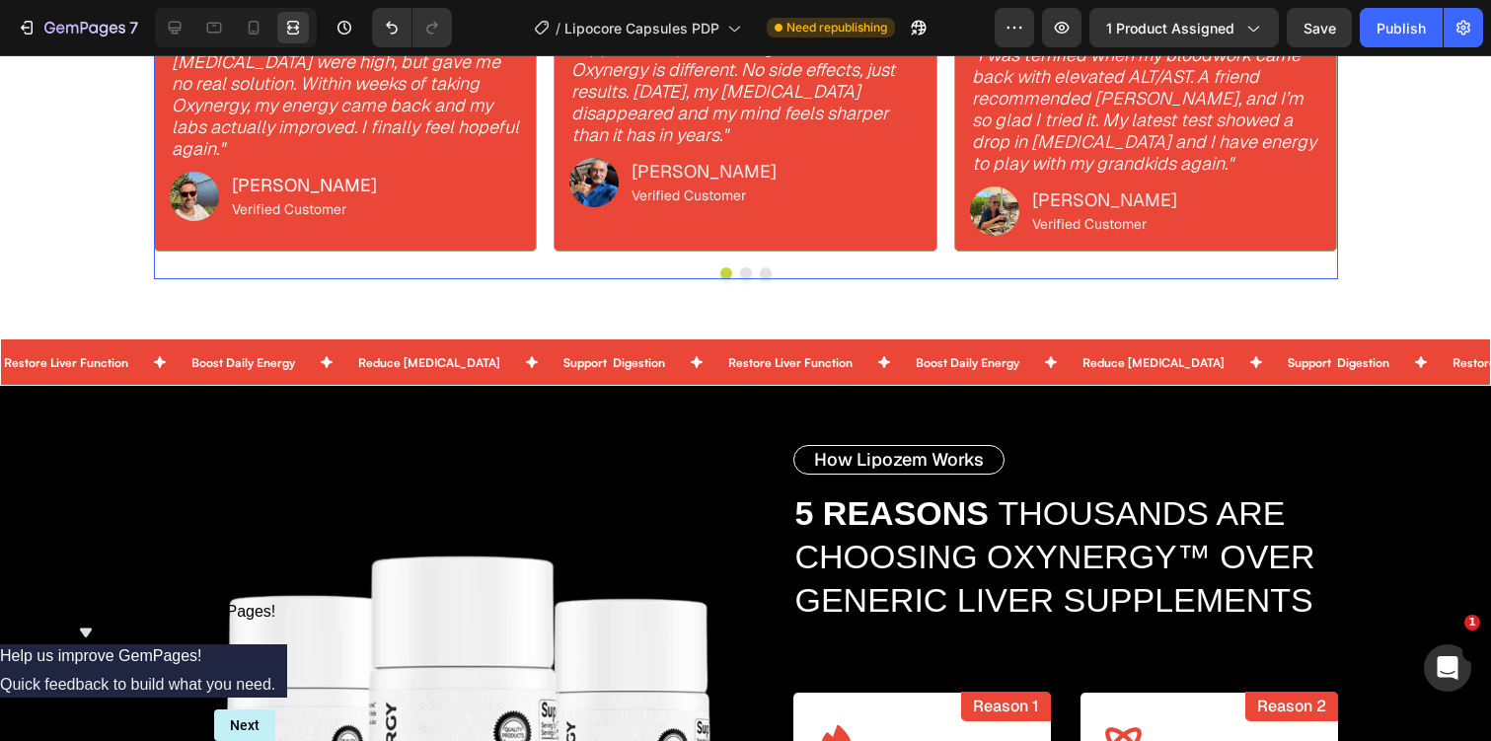
click at [704, 275] on div at bounding box center [746, 273] width 1184 height 12
click at [186, 32] on div at bounding box center [175, 28] width 32 height 32
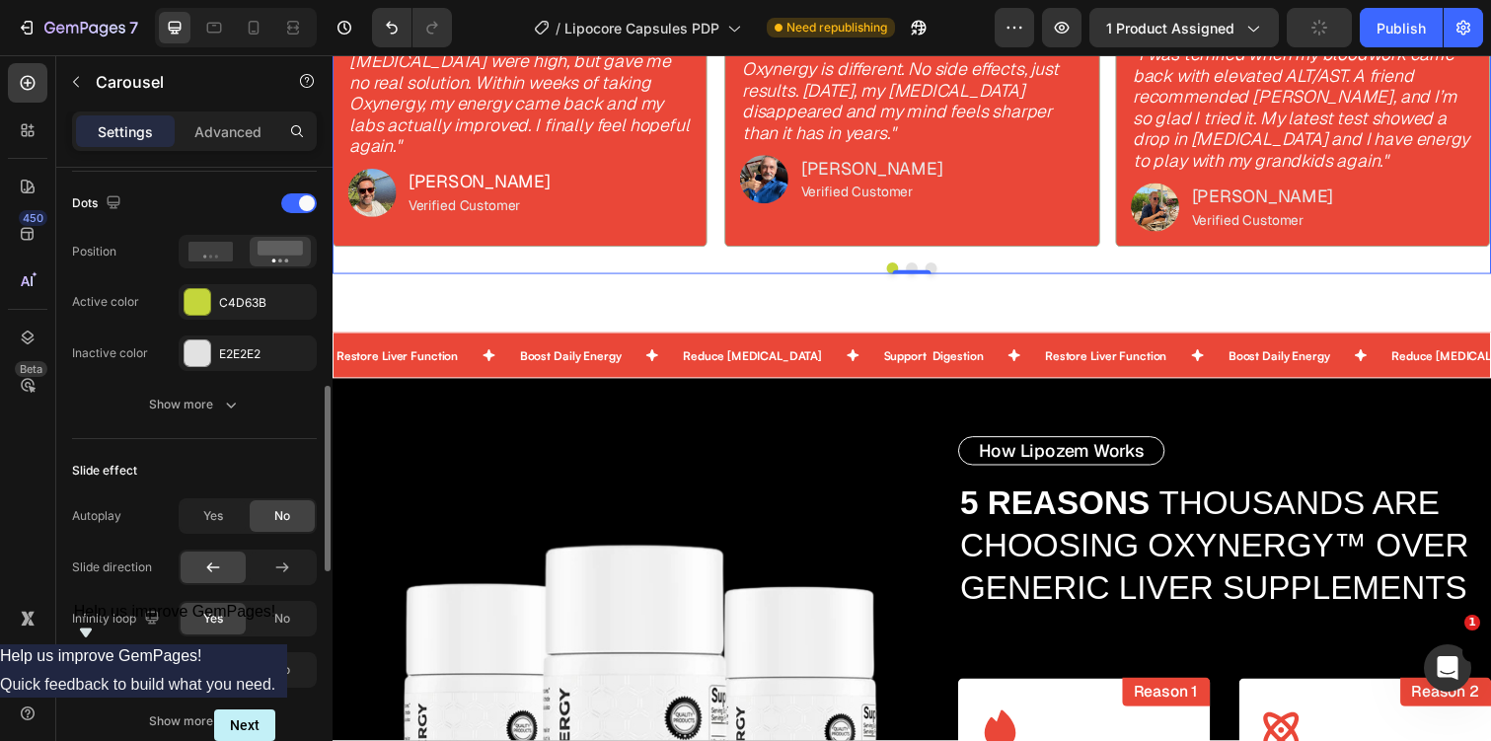
scroll to position [751, 0]
click at [244, 293] on div "C4D63B" at bounding box center [247, 302] width 57 height 18
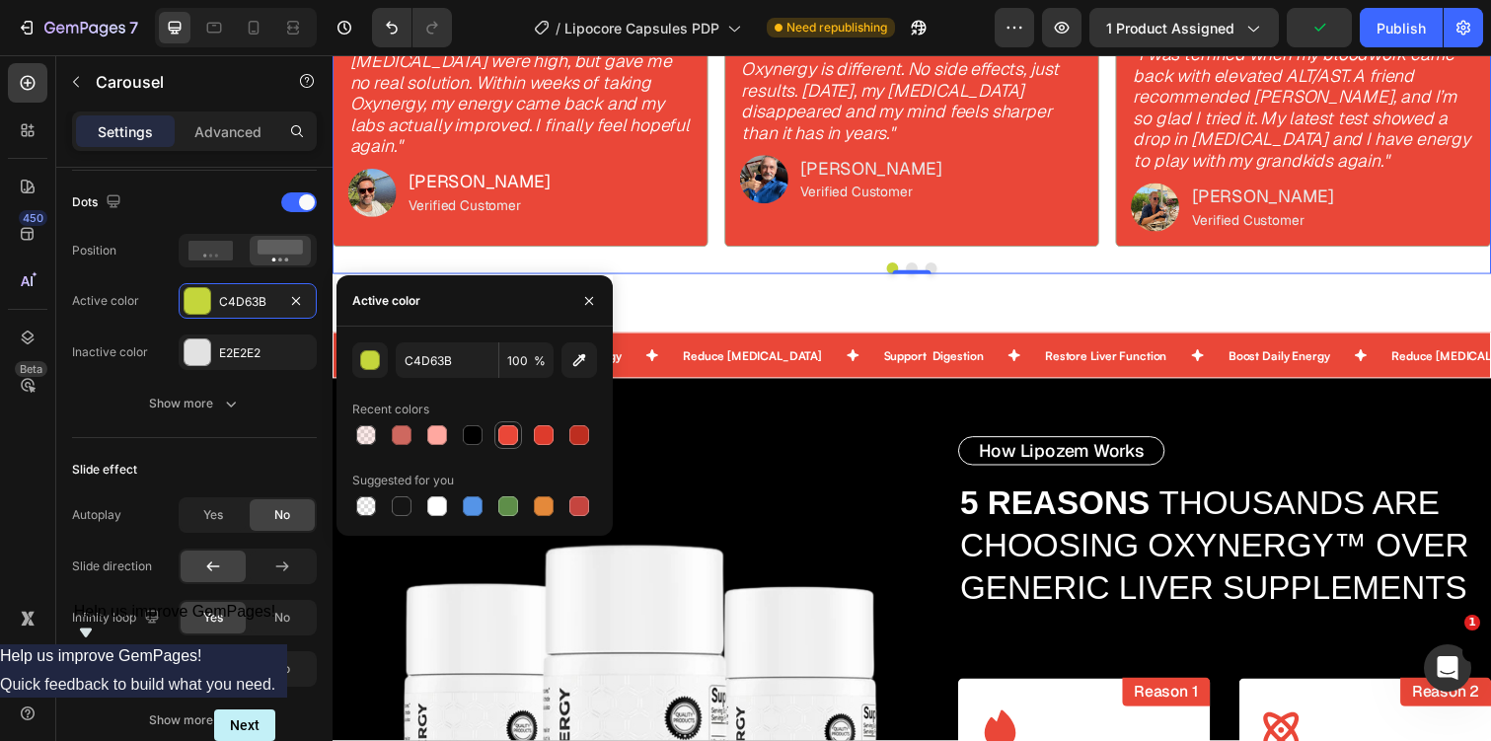
click at [499, 435] on div at bounding box center [508, 435] width 20 height 20
type input "EA4738"
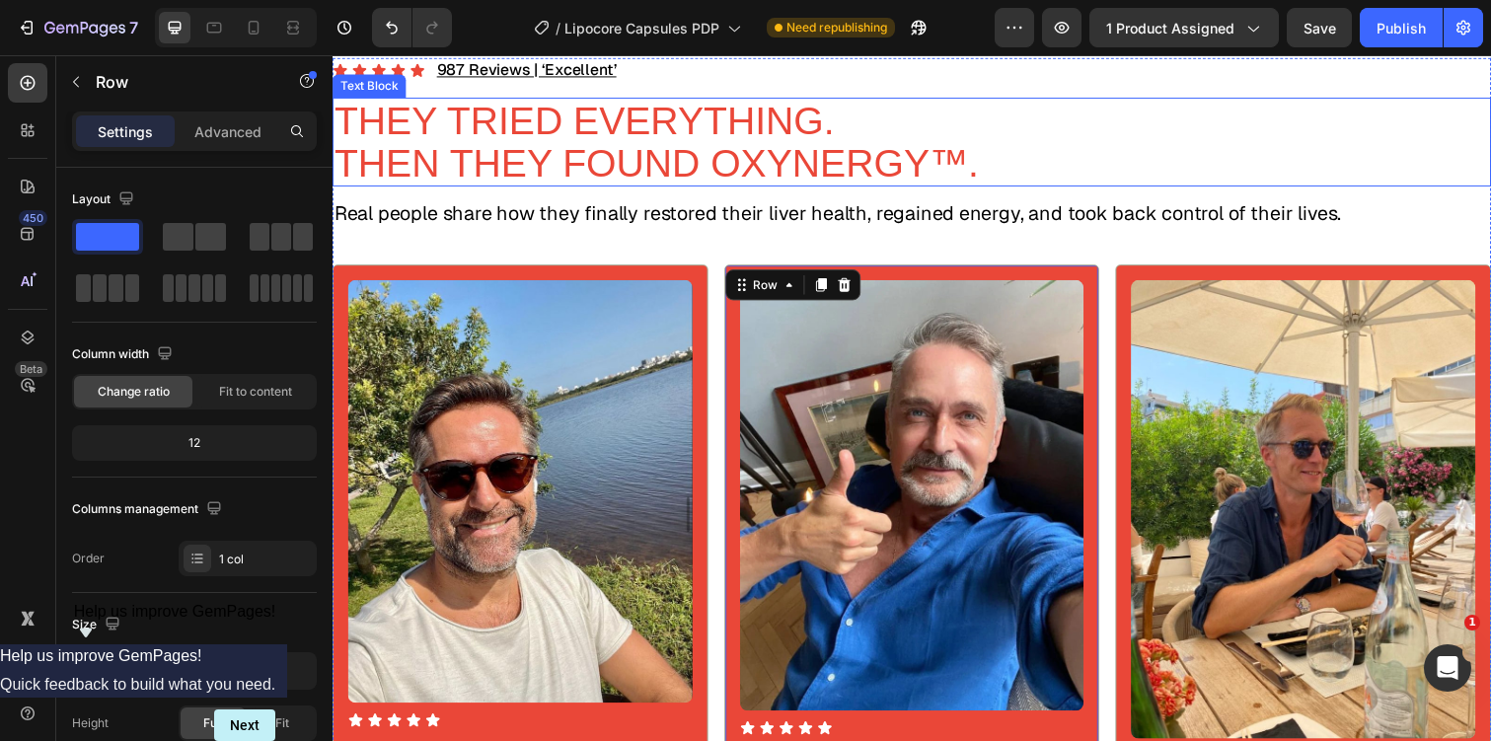
scroll to position [1011, 0]
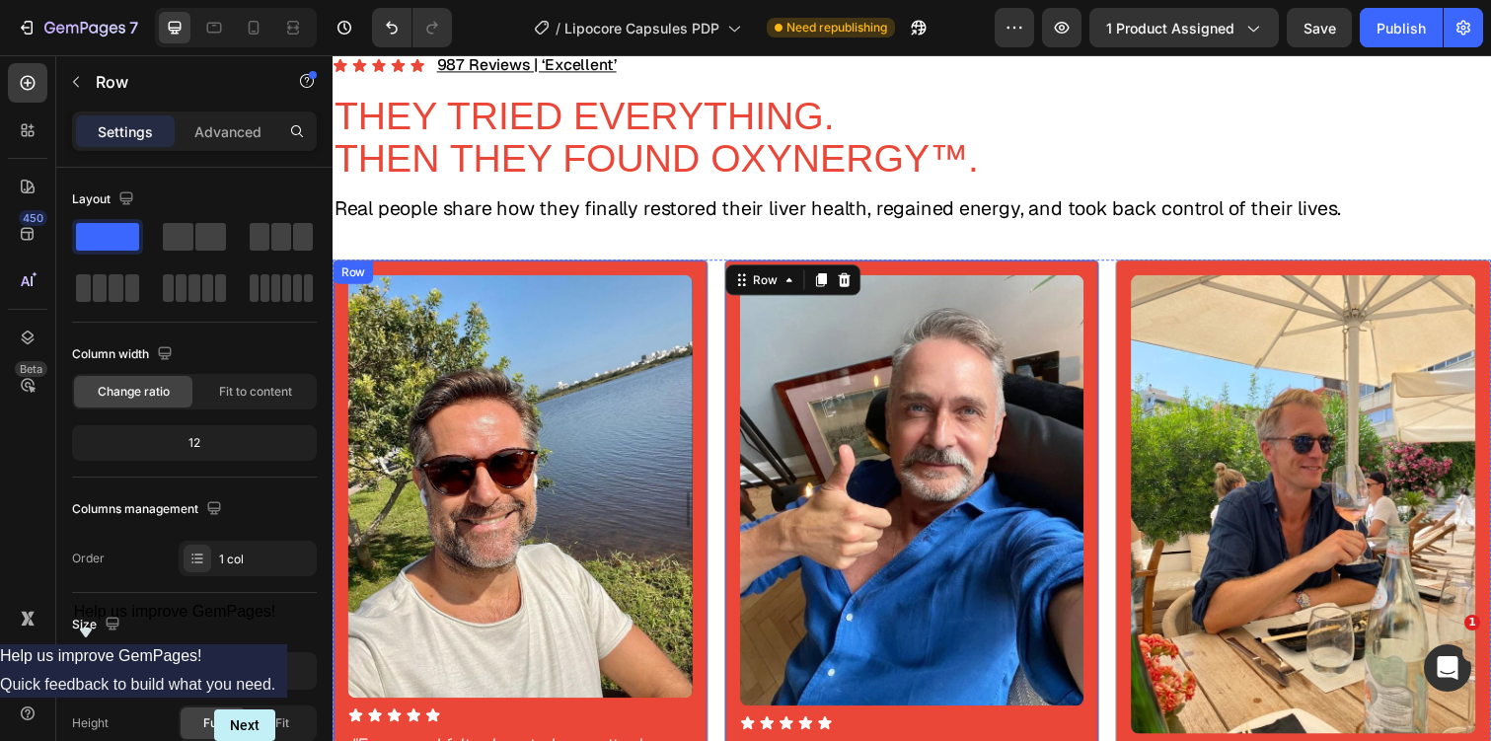
click at [343, 334] on div "Image Icon Icon Icon Icon Icon Icon List "For years, I felt exhausted no matter…" at bounding box center [525, 628] width 384 height 729
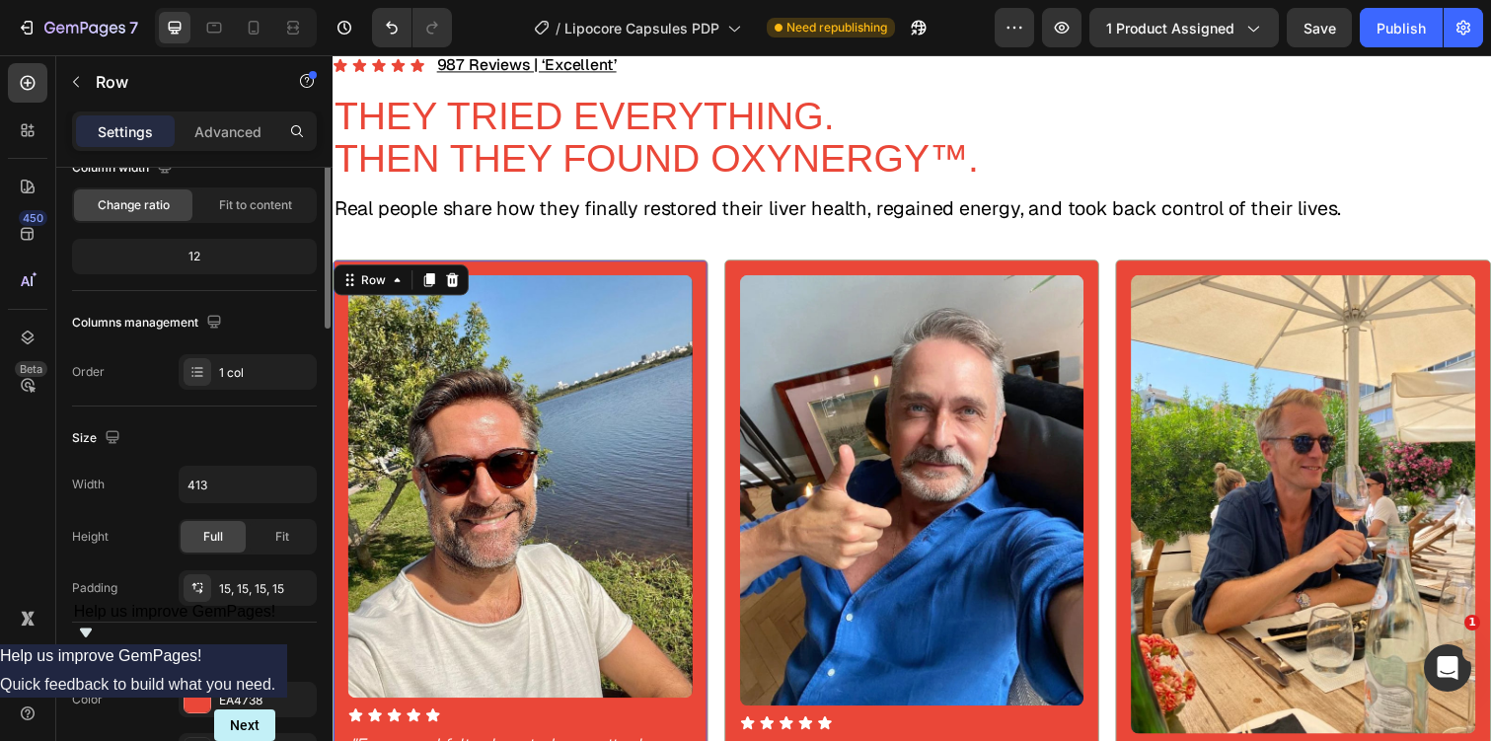
scroll to position [686, 0]
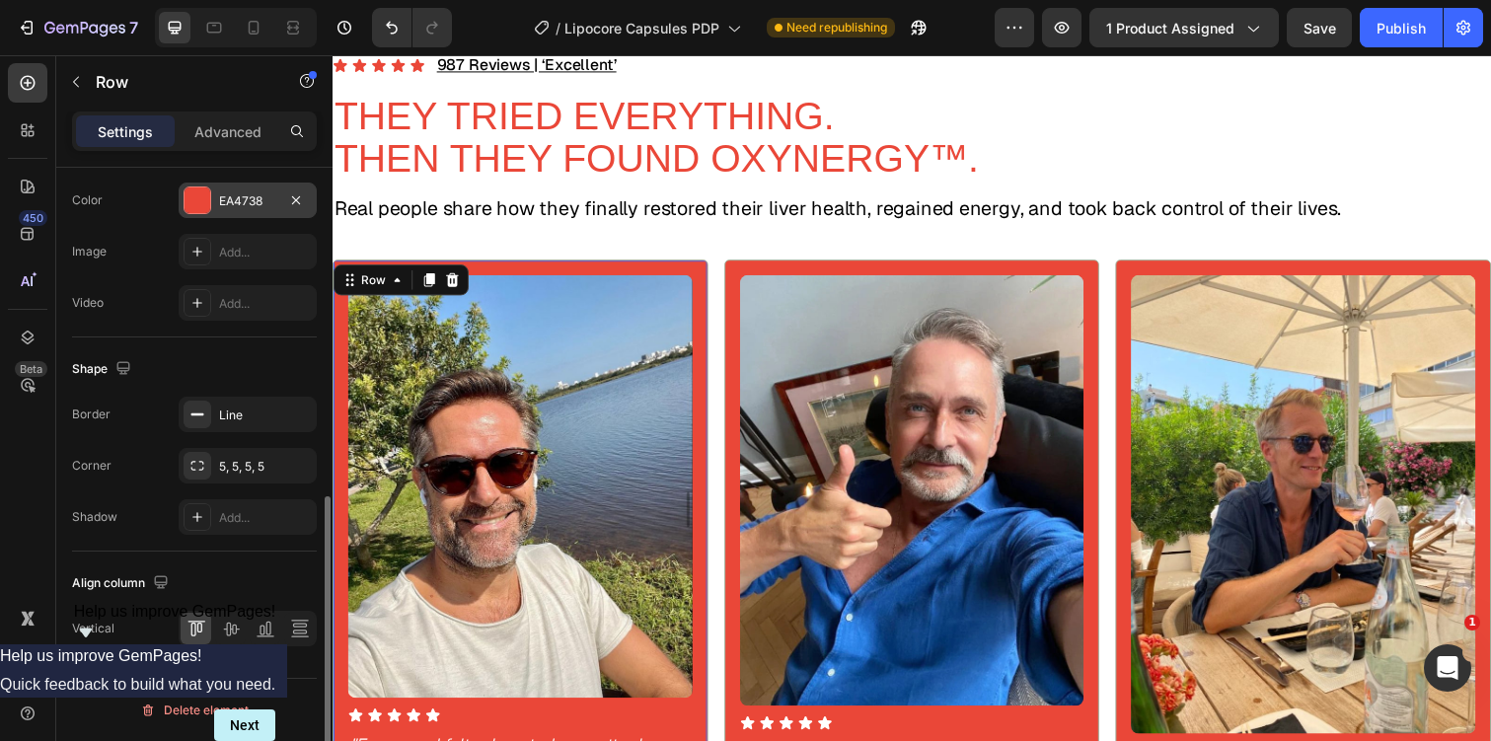
click at [246, 207] on div "EA4738" at bounding box center [247, 201] width 57 height 18
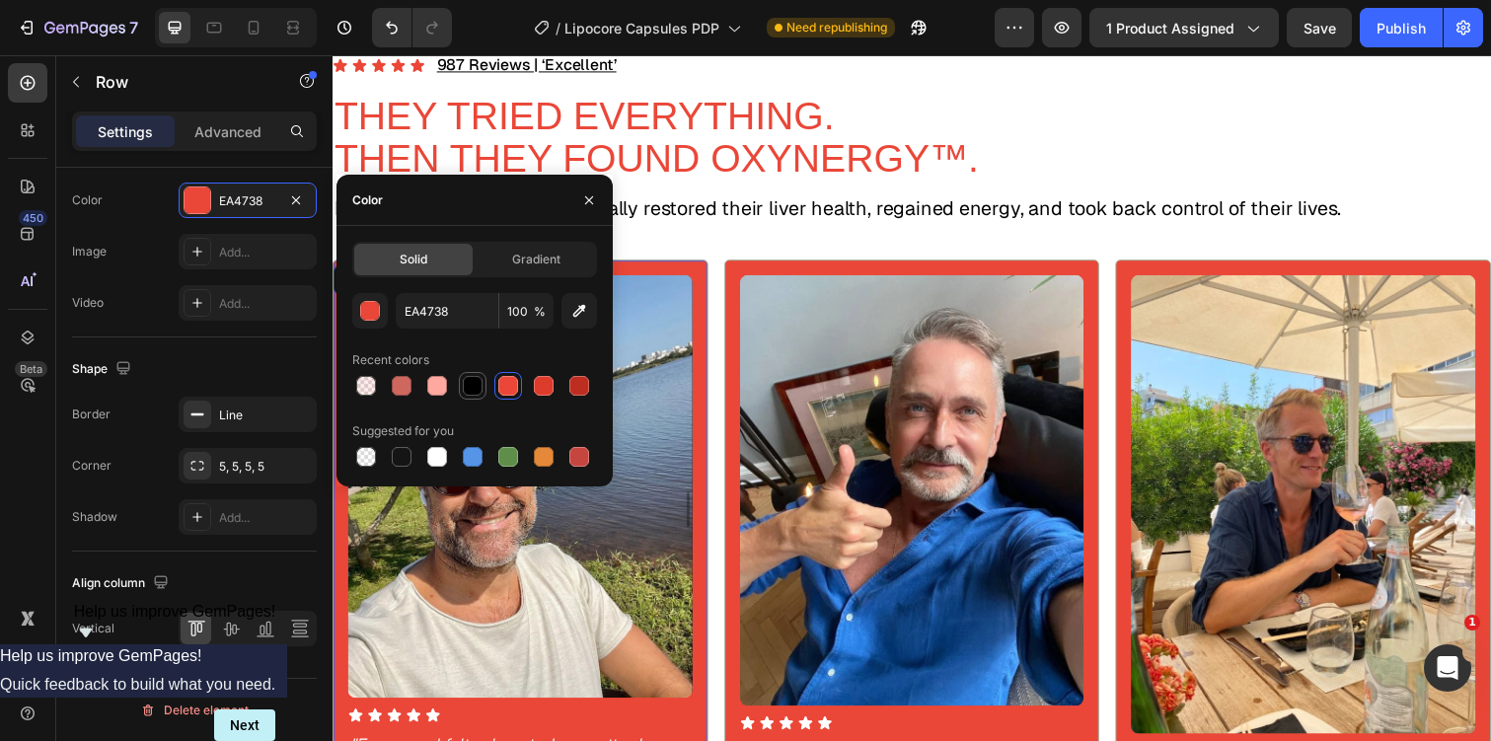
click at [481, 391] on div at bounding box center [473, 386] width 20 height 20
type input "000000"
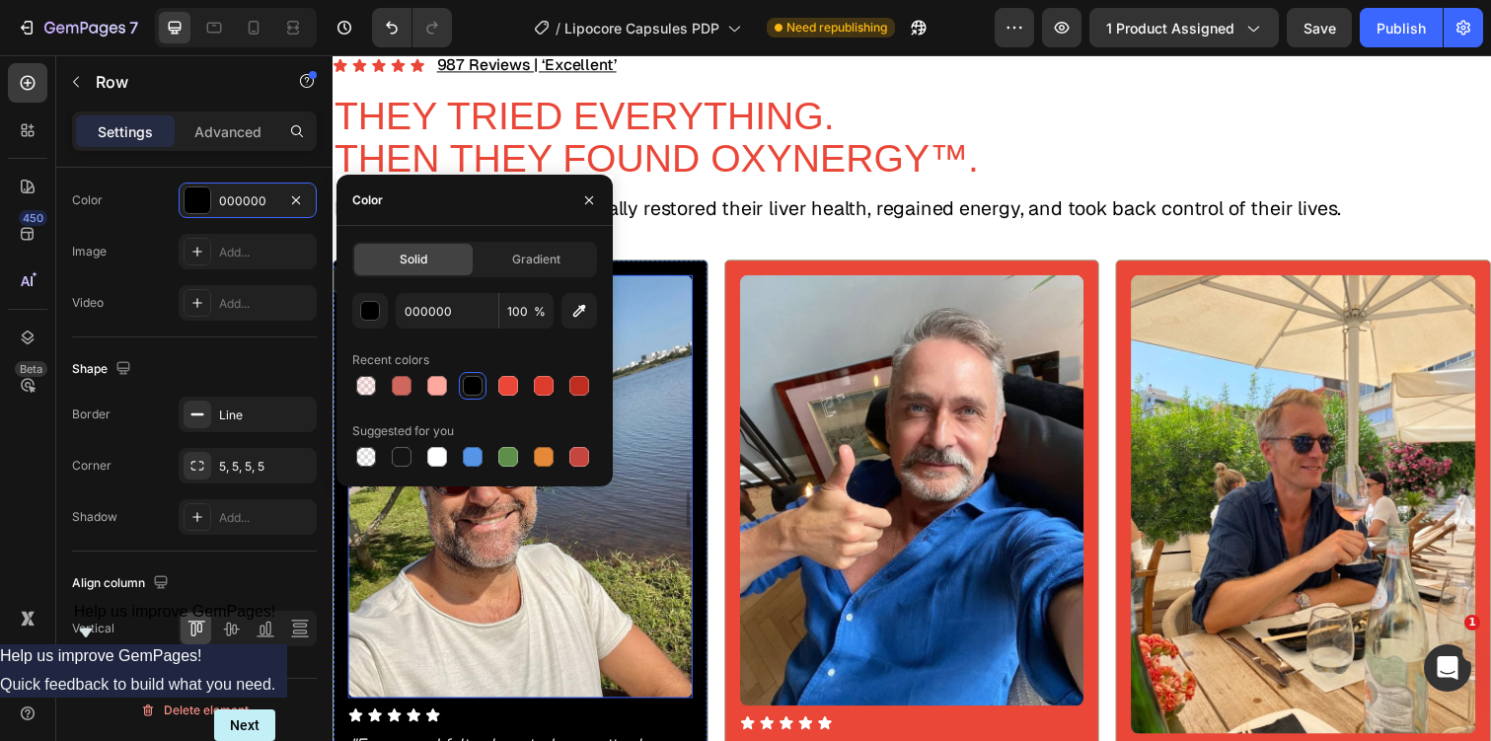
click at [685, 375] on img at bounding box center [524, 496] width 352 height 432
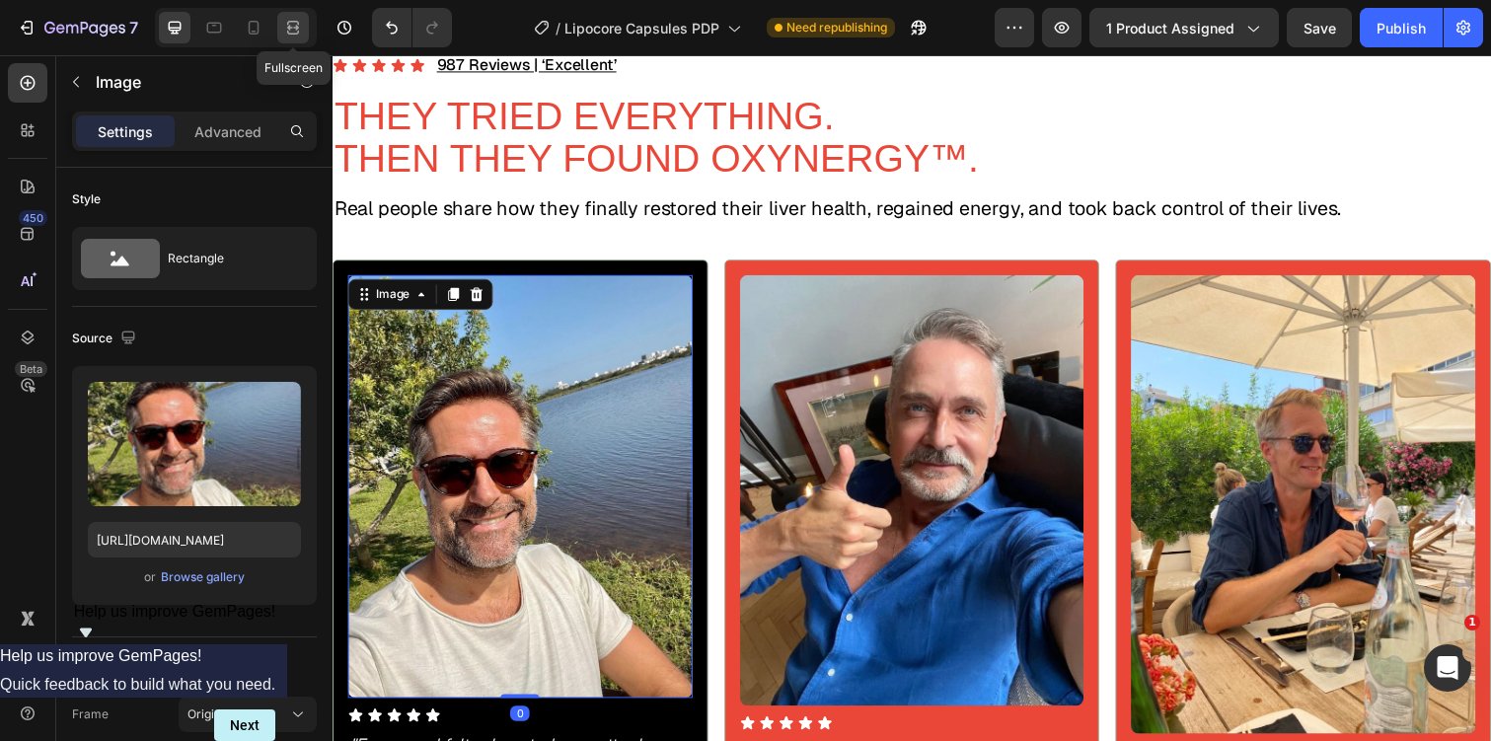
click at [295, 30] on icon at bounding box center [293, 28] width 20 height 20
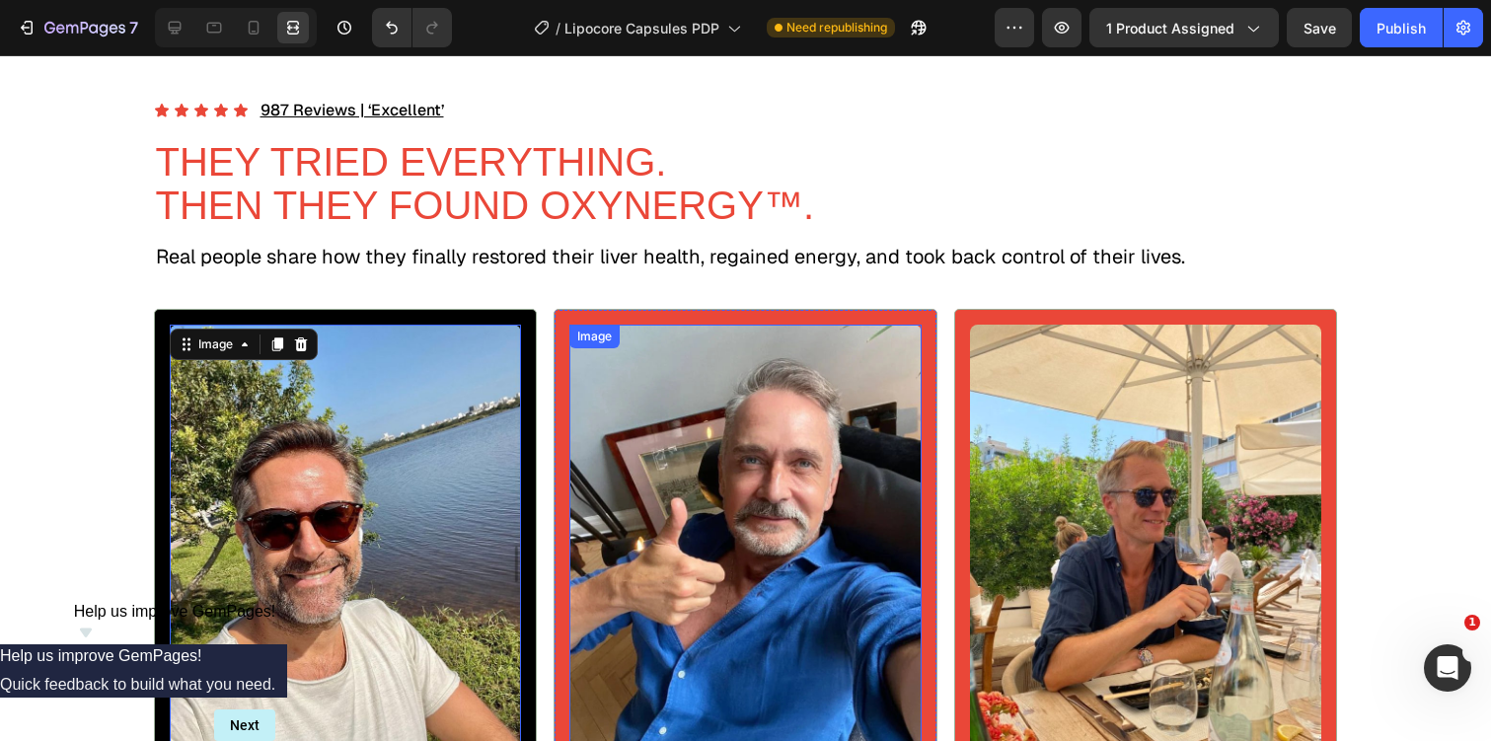
scroll to position [903, 0]
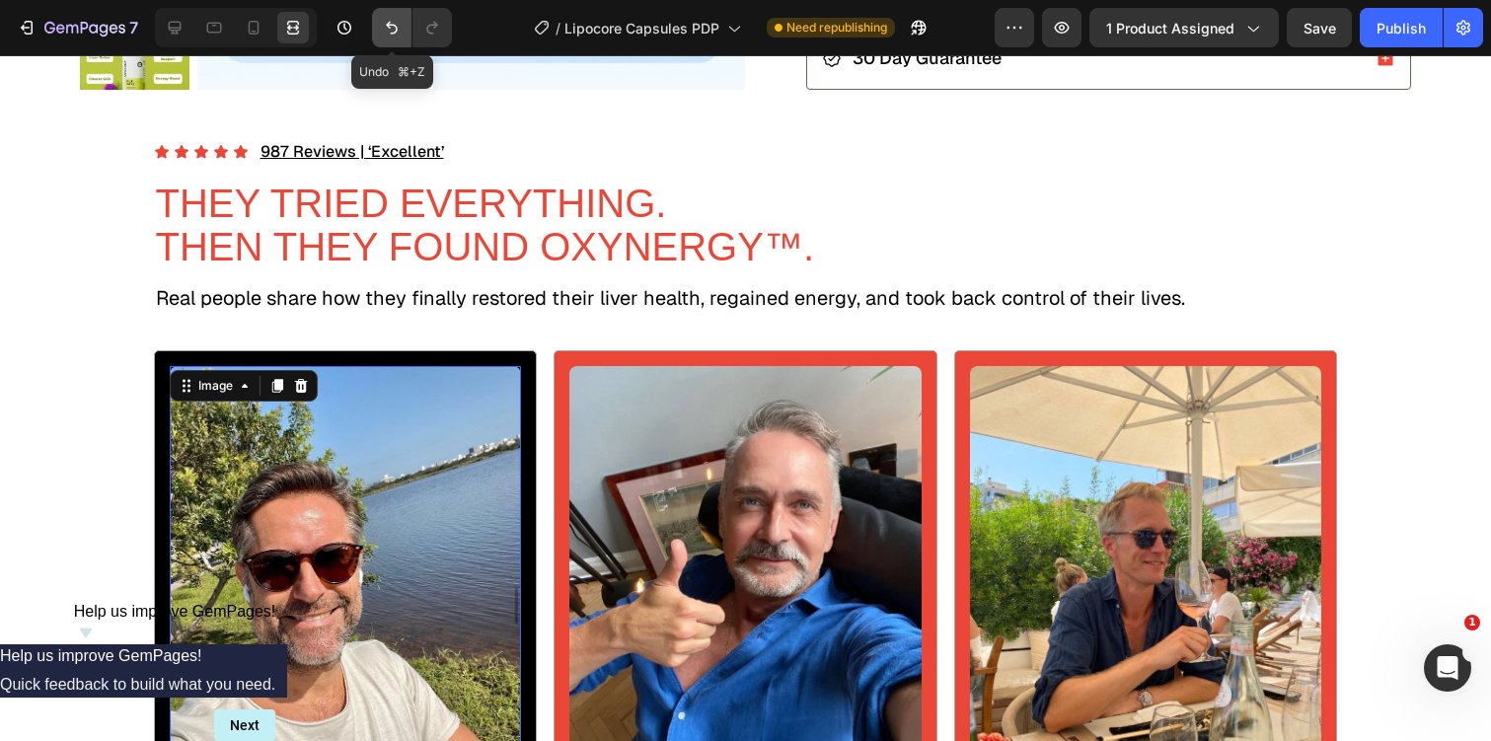
click at [393, 27] on icon "Undo/Redo" at bounding box center [392, 28] width 20 height 20
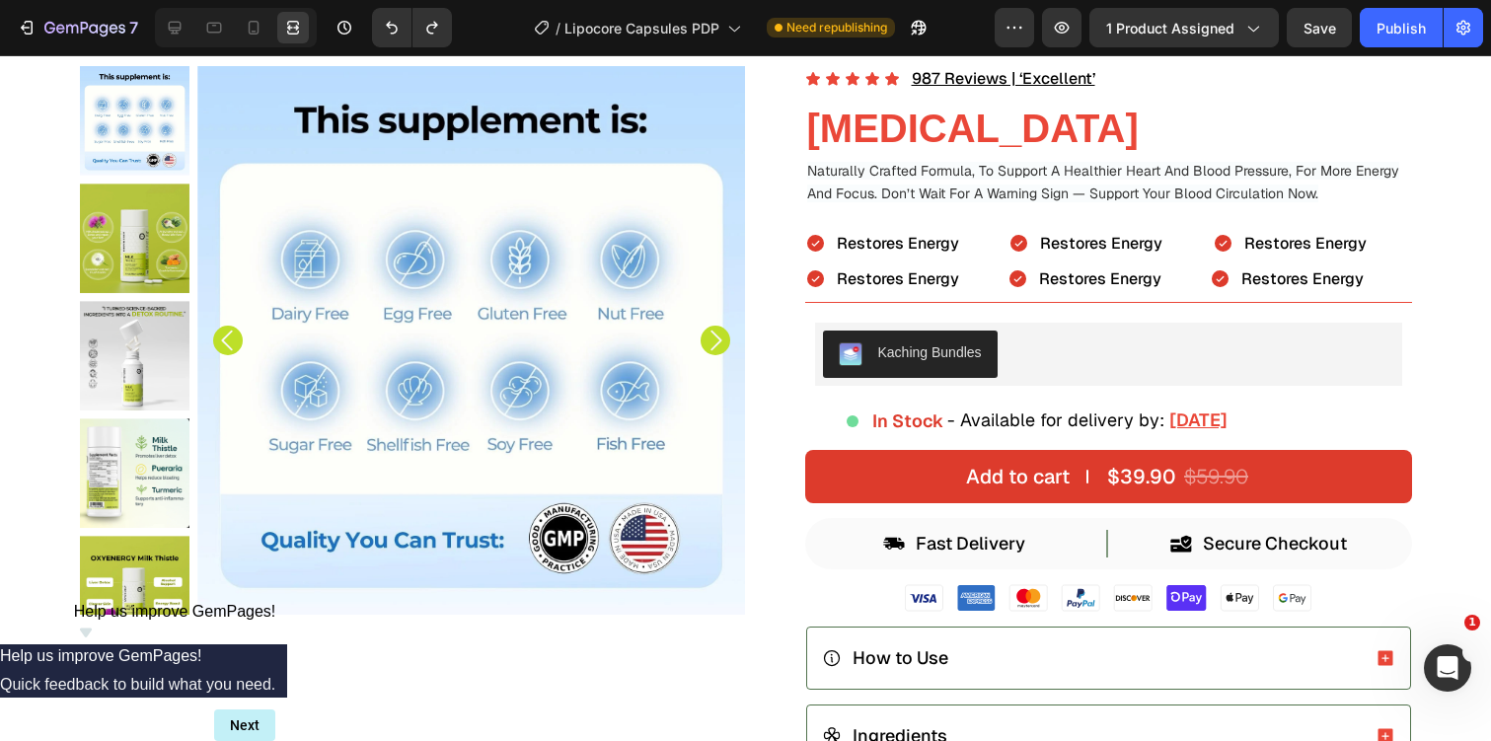
scroll to position [0, 0]
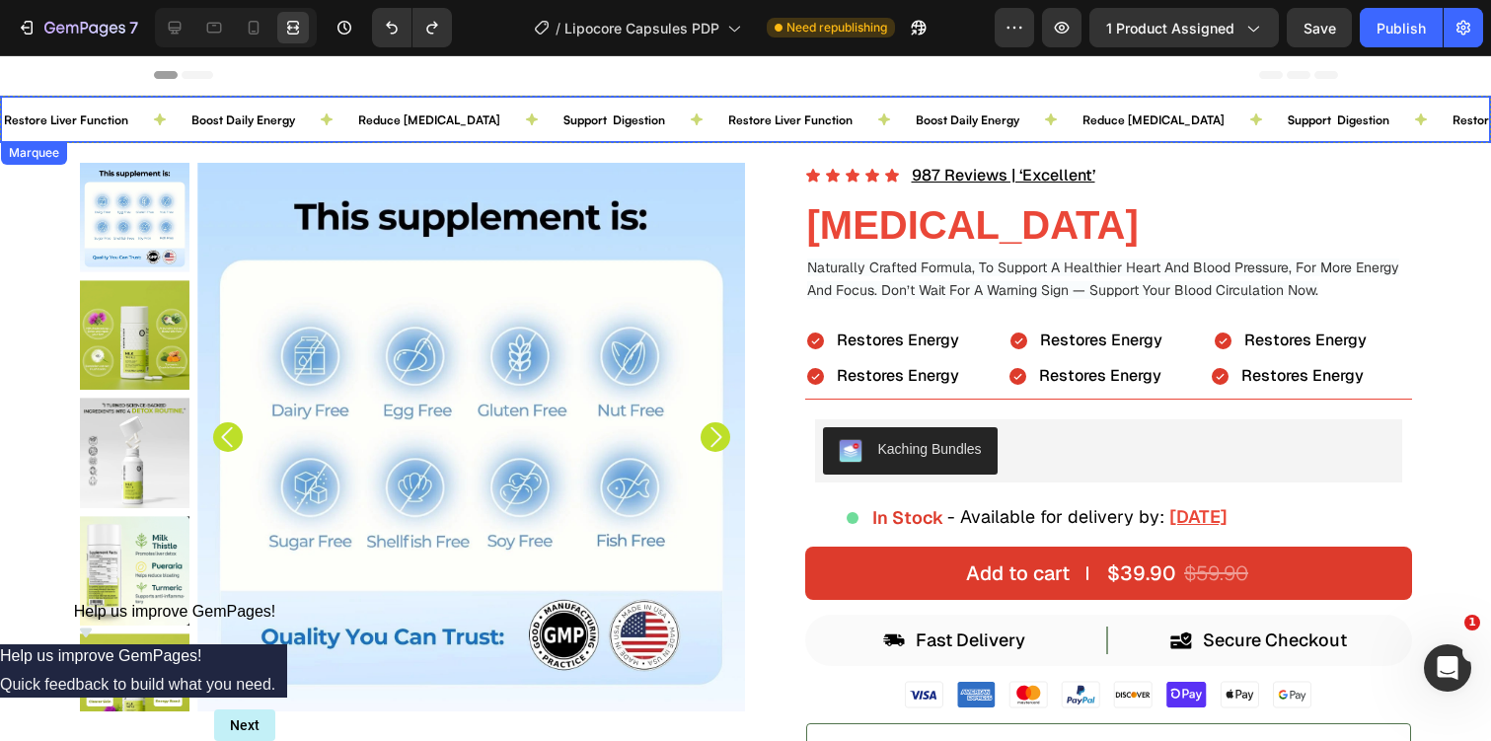
click at [651, 136] on div "Support Digestion Text Block" at bounding box center [643, 119] width 165 height 45
click at [171, 34] on icon at bounding box center [175, 28] width 20 height 20
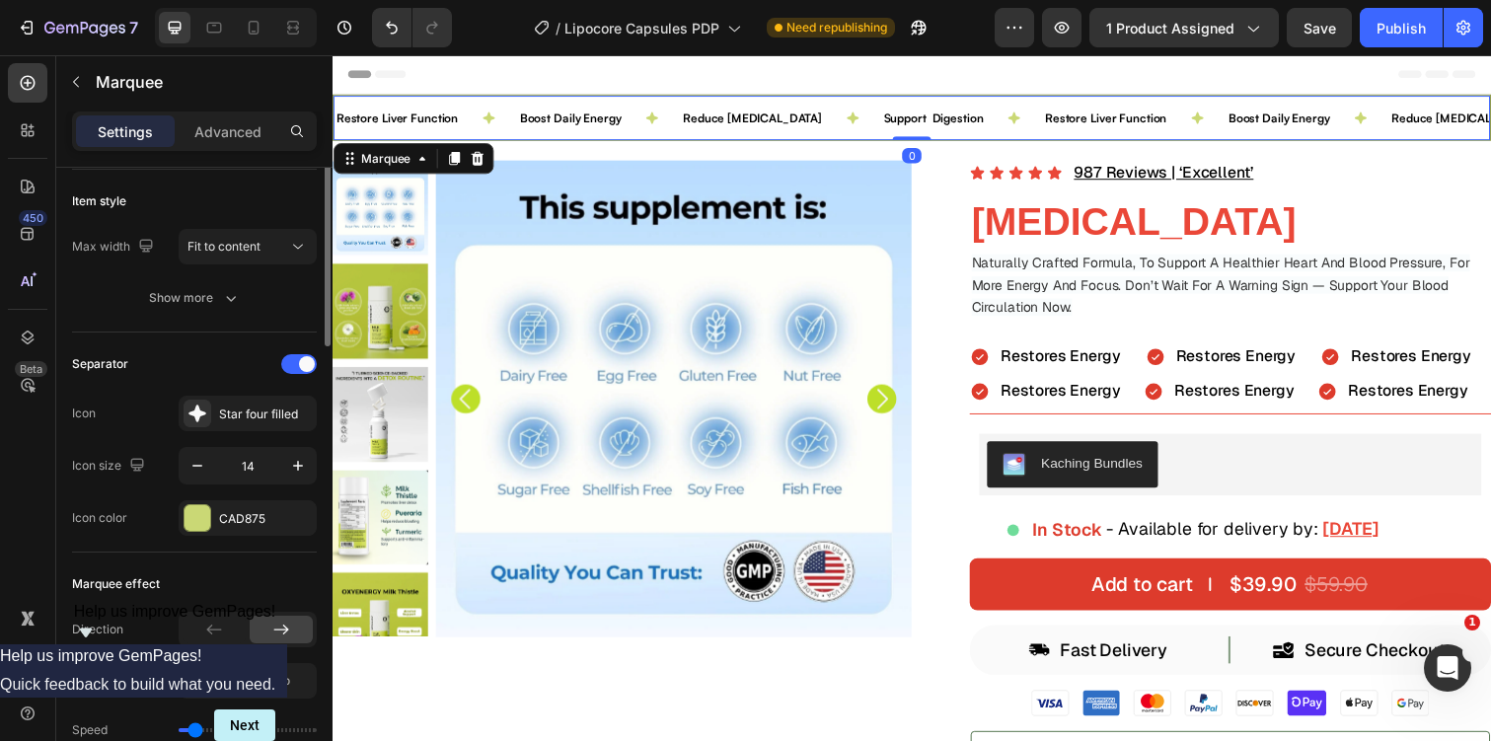
scroll to position [371, 0]
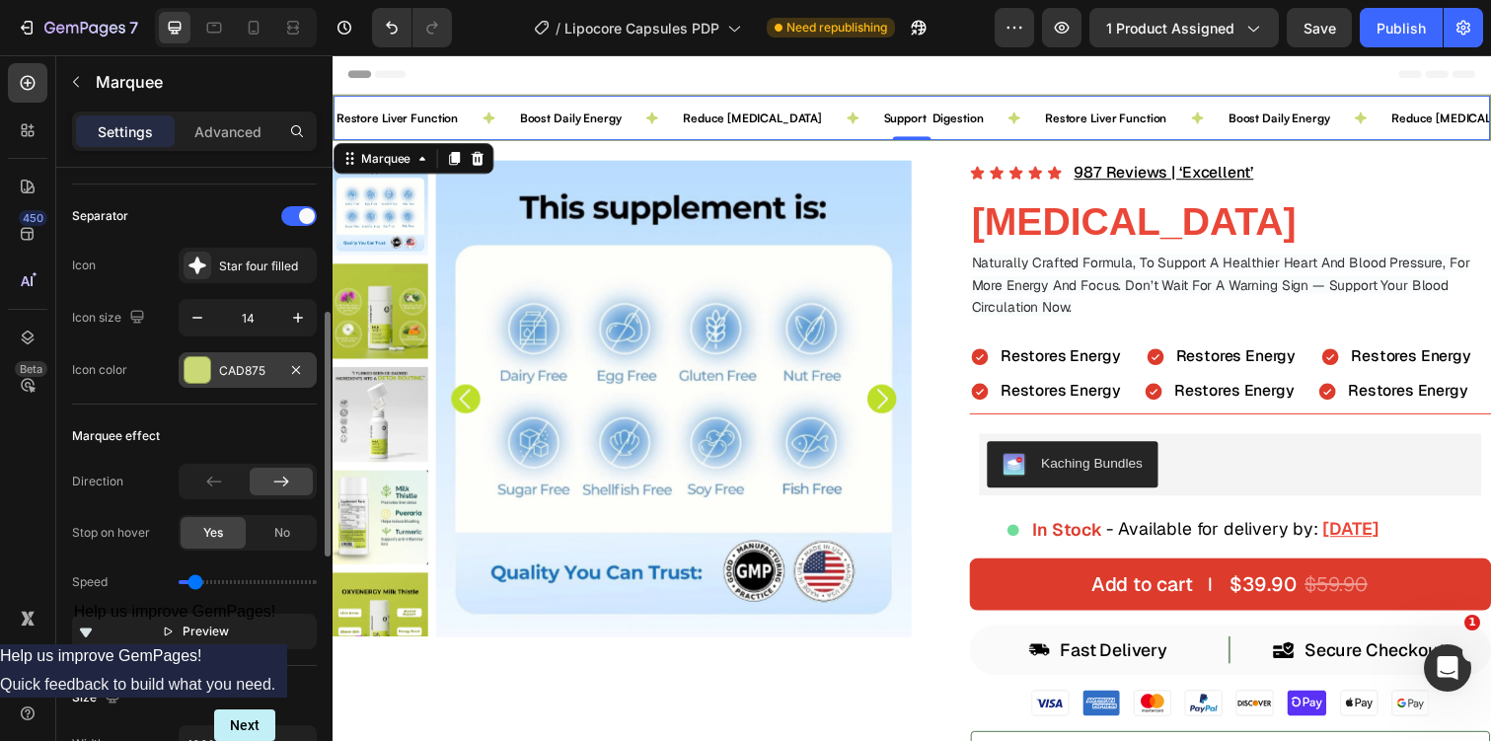
click at [243, 380] on div "CAD875" at bounding box center [248, 370] width 138 height 36
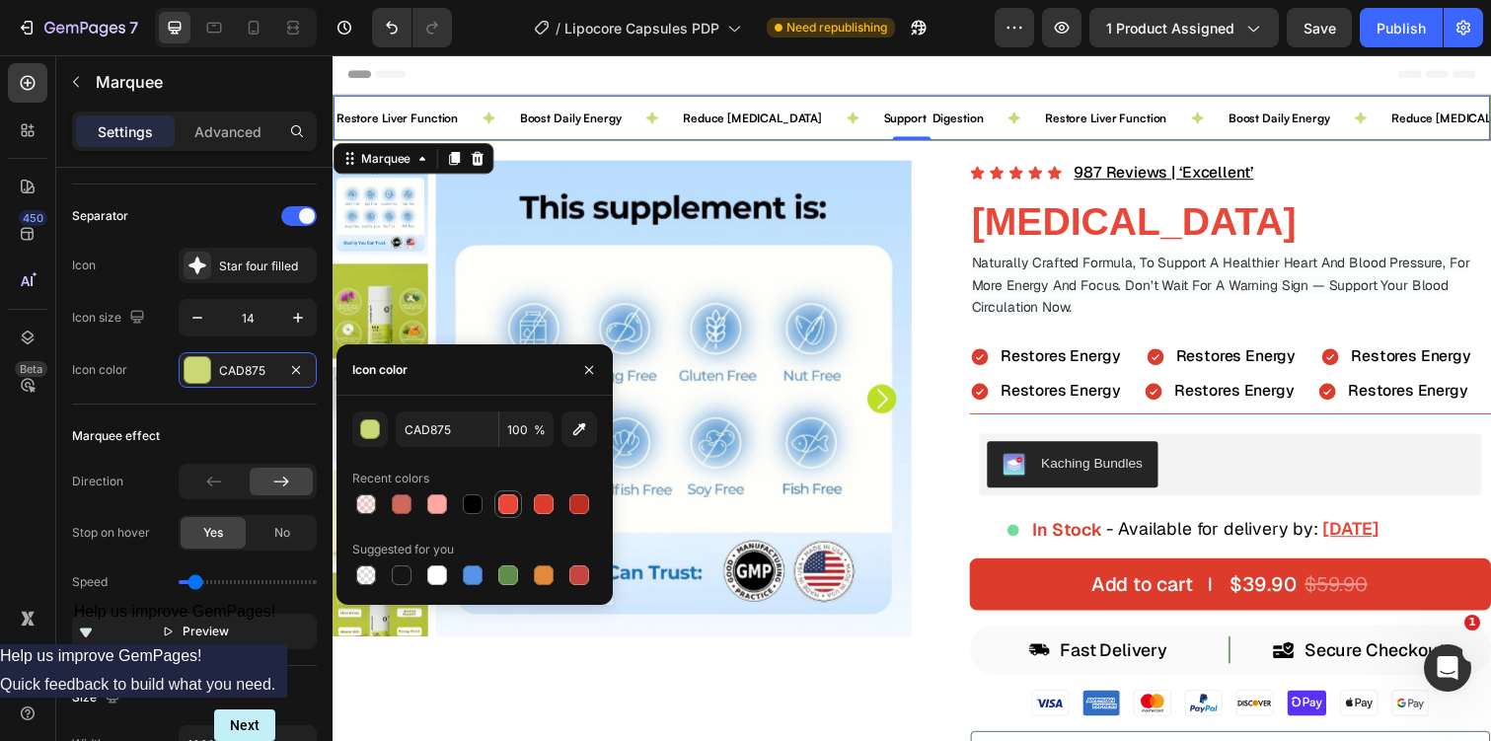
click at [514, 502] on div at bounding box center [508, 504] width 20 height 20
type input "EA4738"
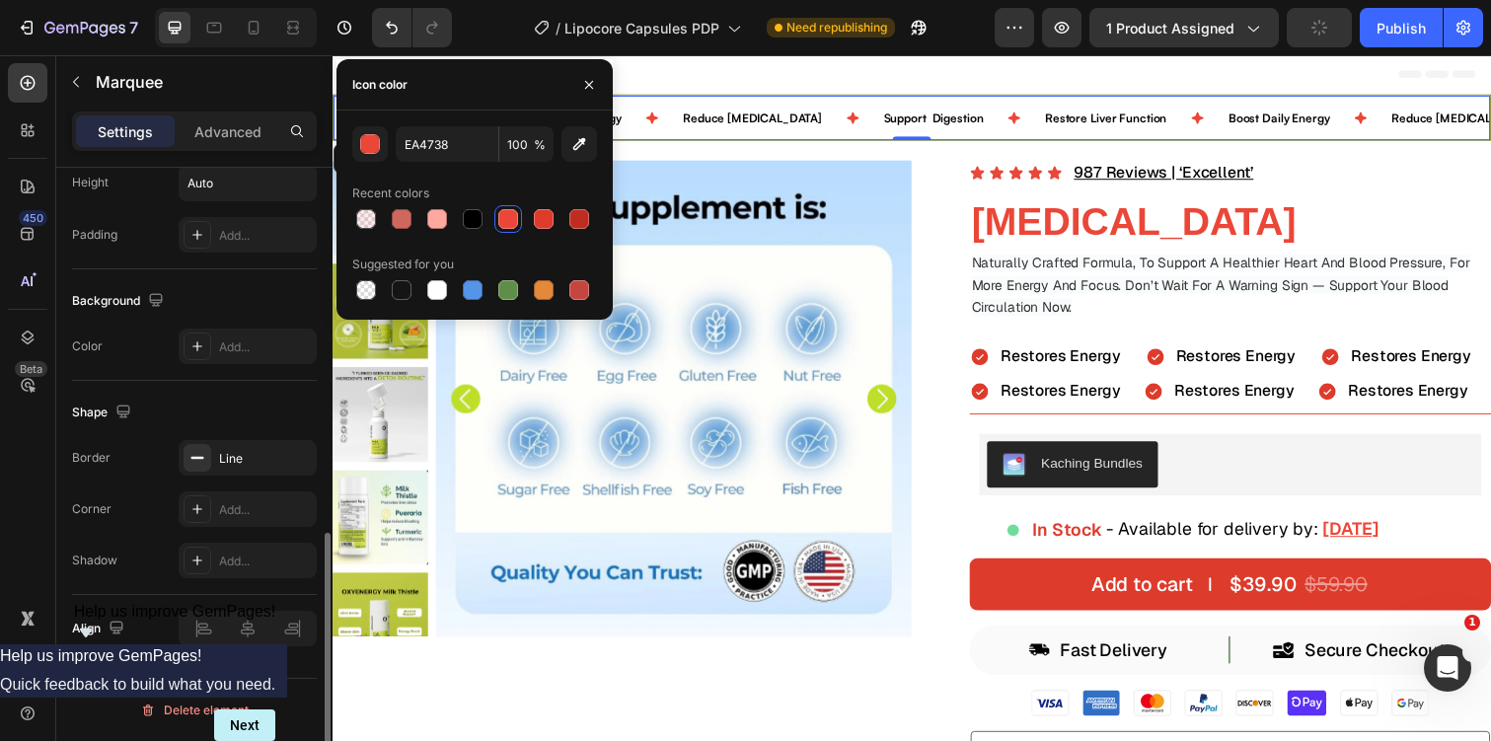
scroll to position [967, 0]
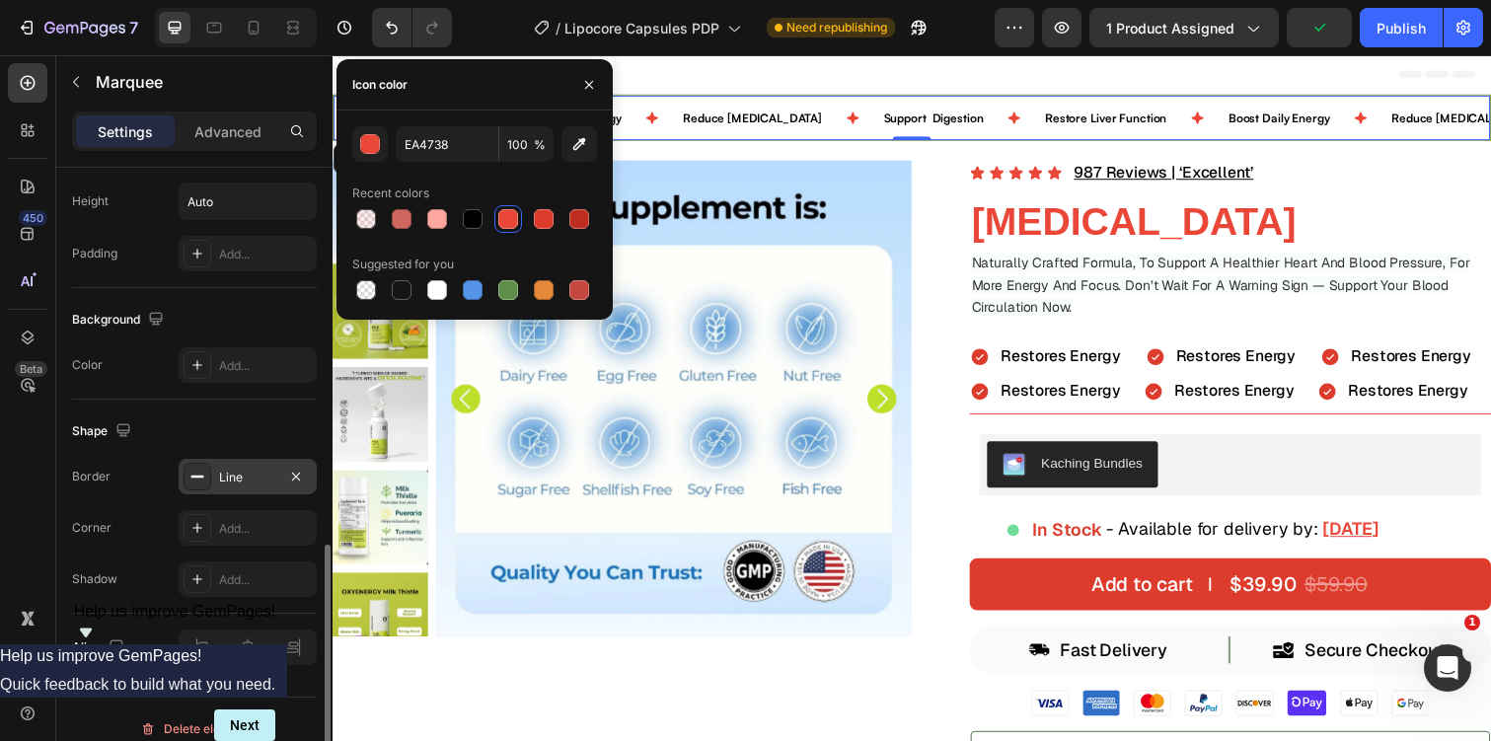
click at [236, 476] on div "Line" at bounding box center [247, 478] width 57 height 18
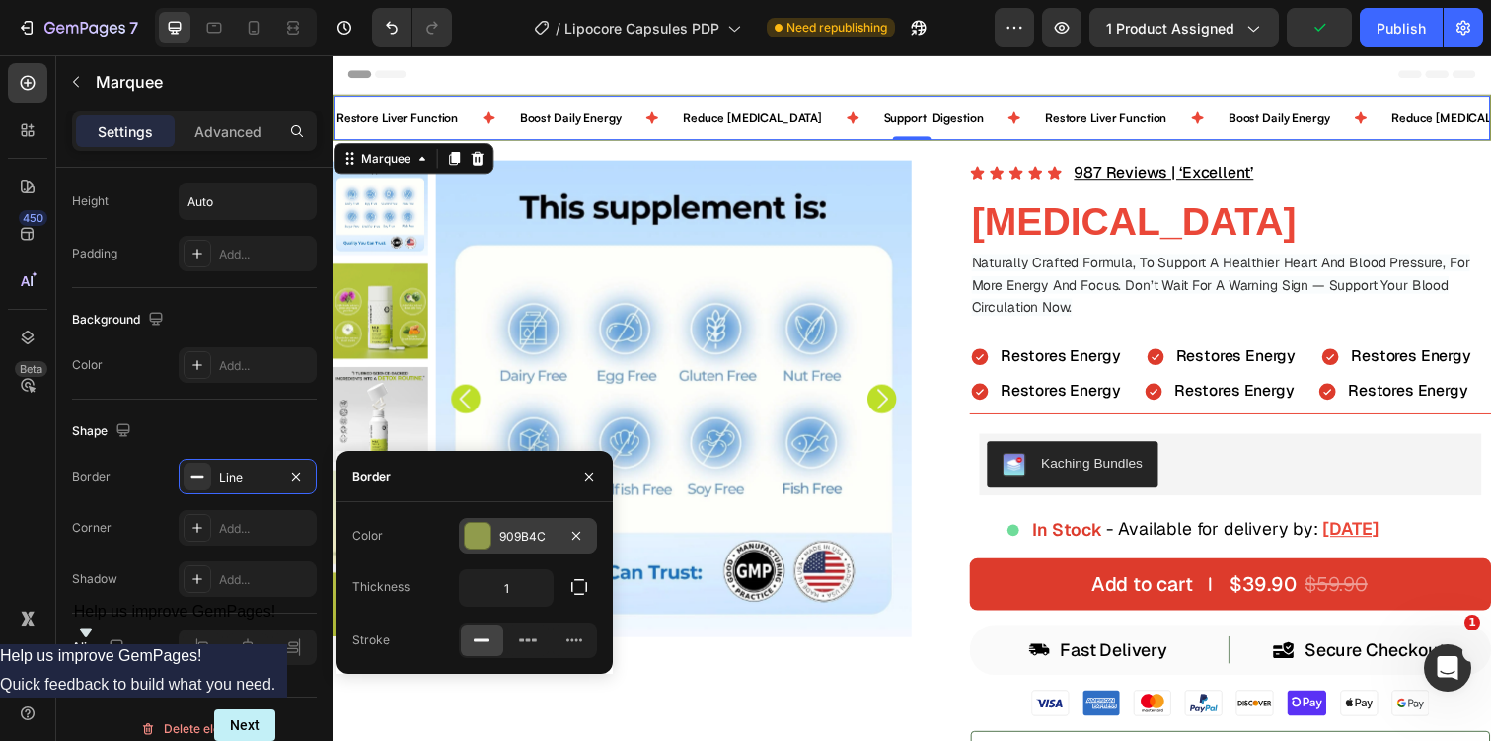
click at [547, 522] on div "909B4C" at bounding box center [528, 536] width 138 height 36
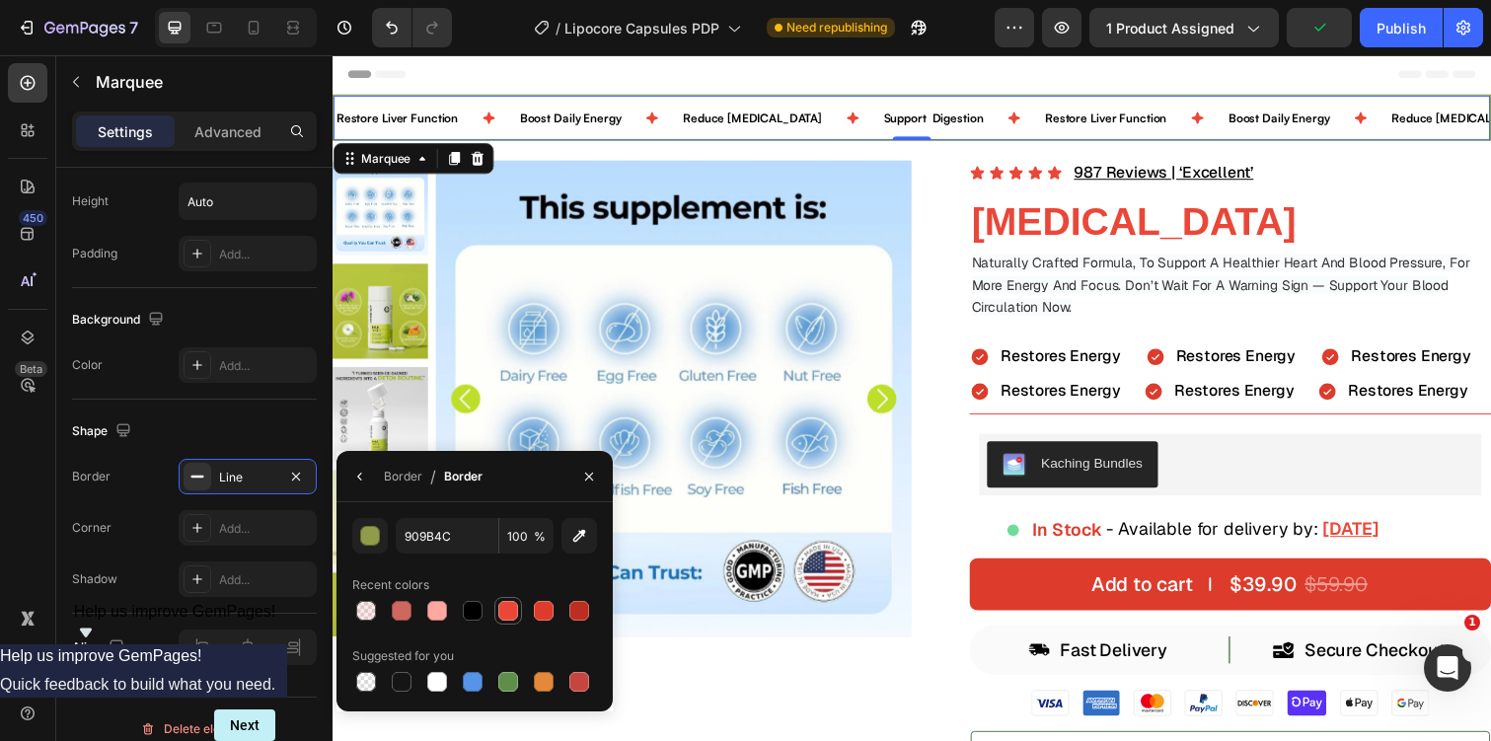
click at [505, 604] on div at bounding box center [508, 611] width 20 height 20
type input "EA4738"
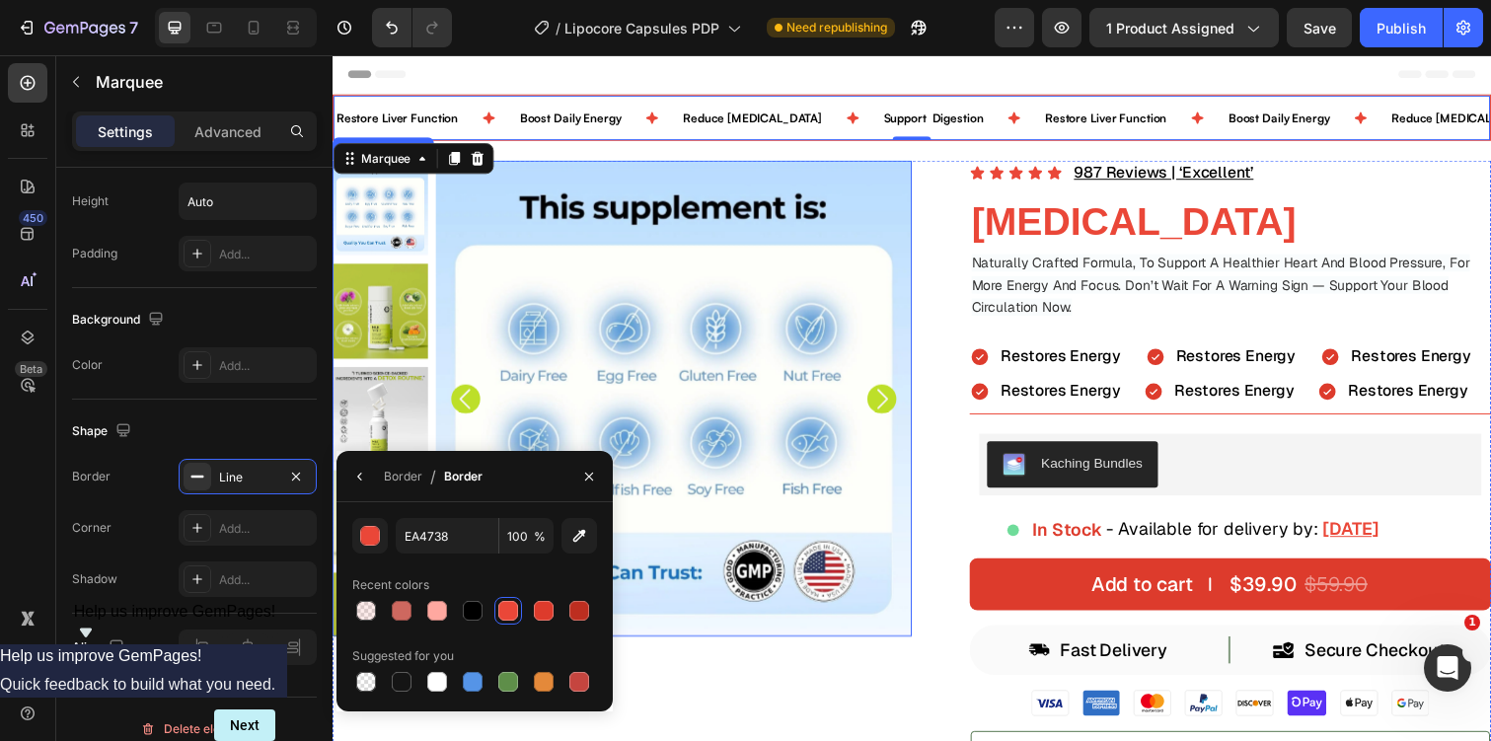
click at [726, 269] on img at bounding box center [681, 406] width 486 height 486
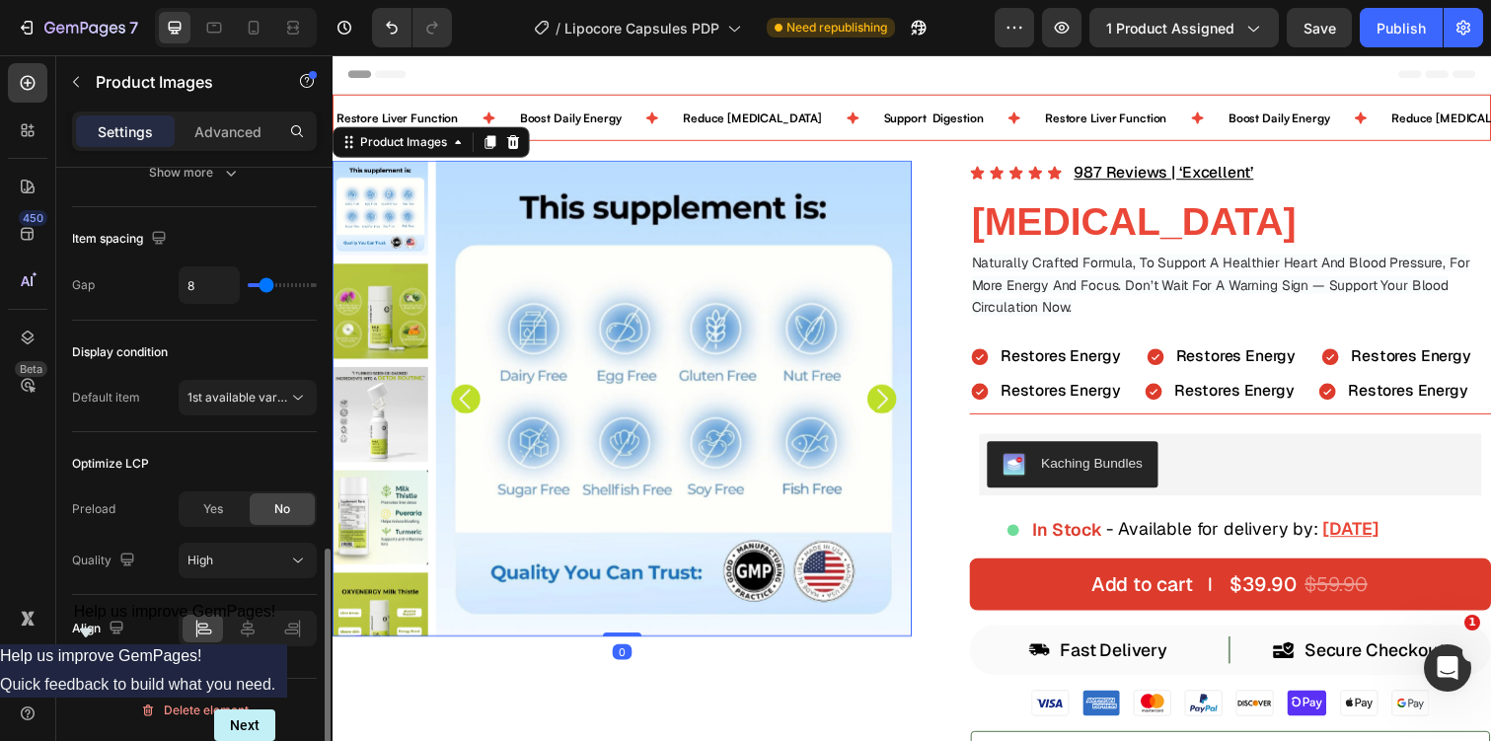
scroll to position [0, 0]
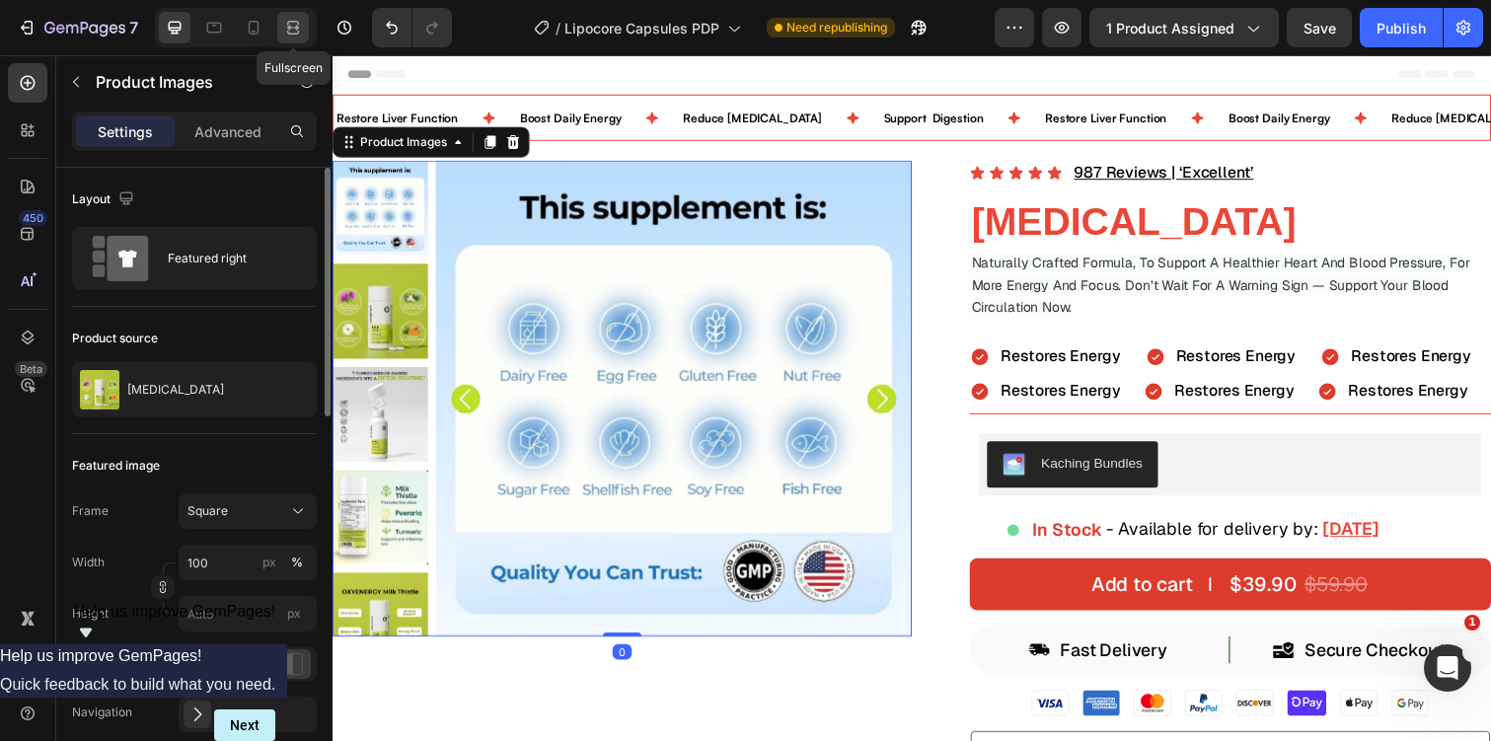
click at [297, 19] on icon at bounding box center [293, 28] width 20 height 20
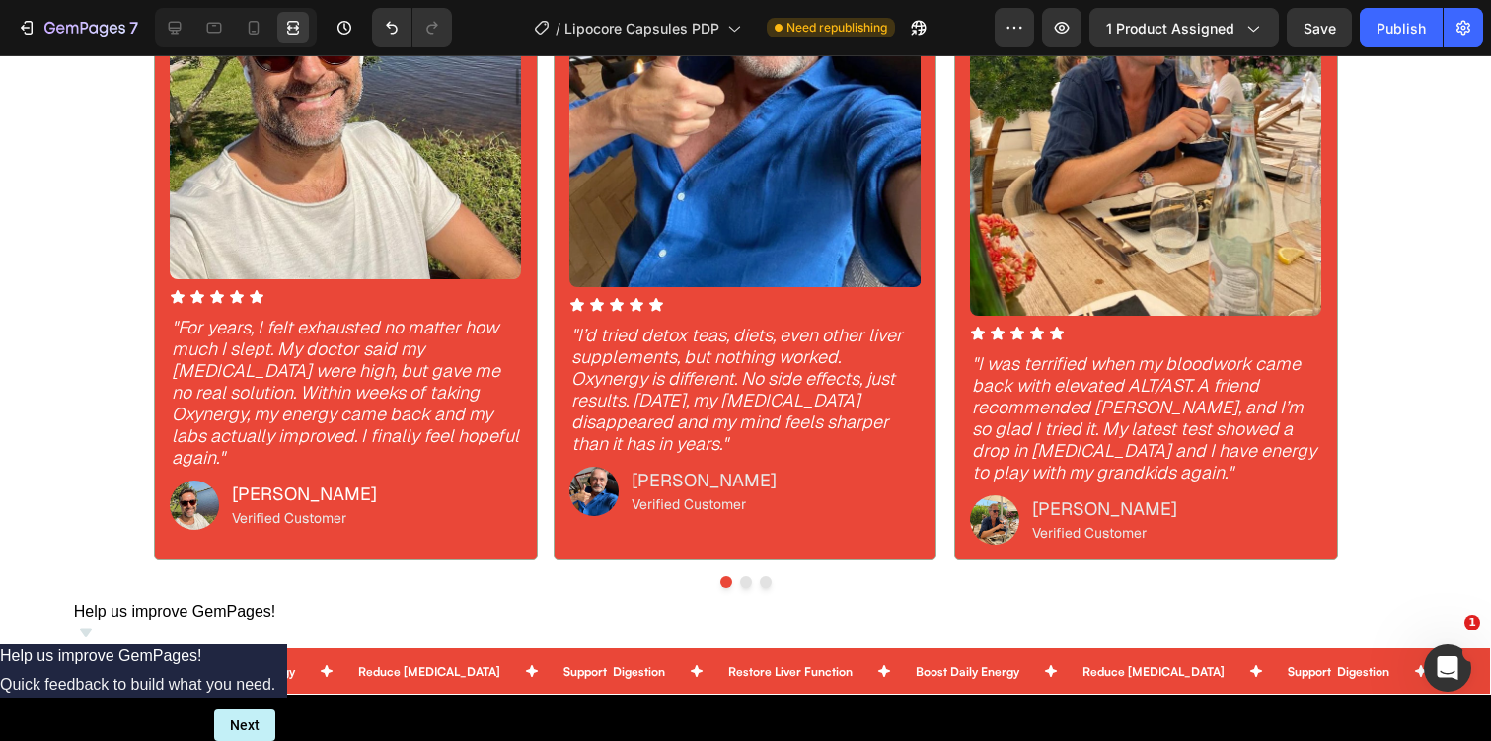
scroll to position [1459, 0]
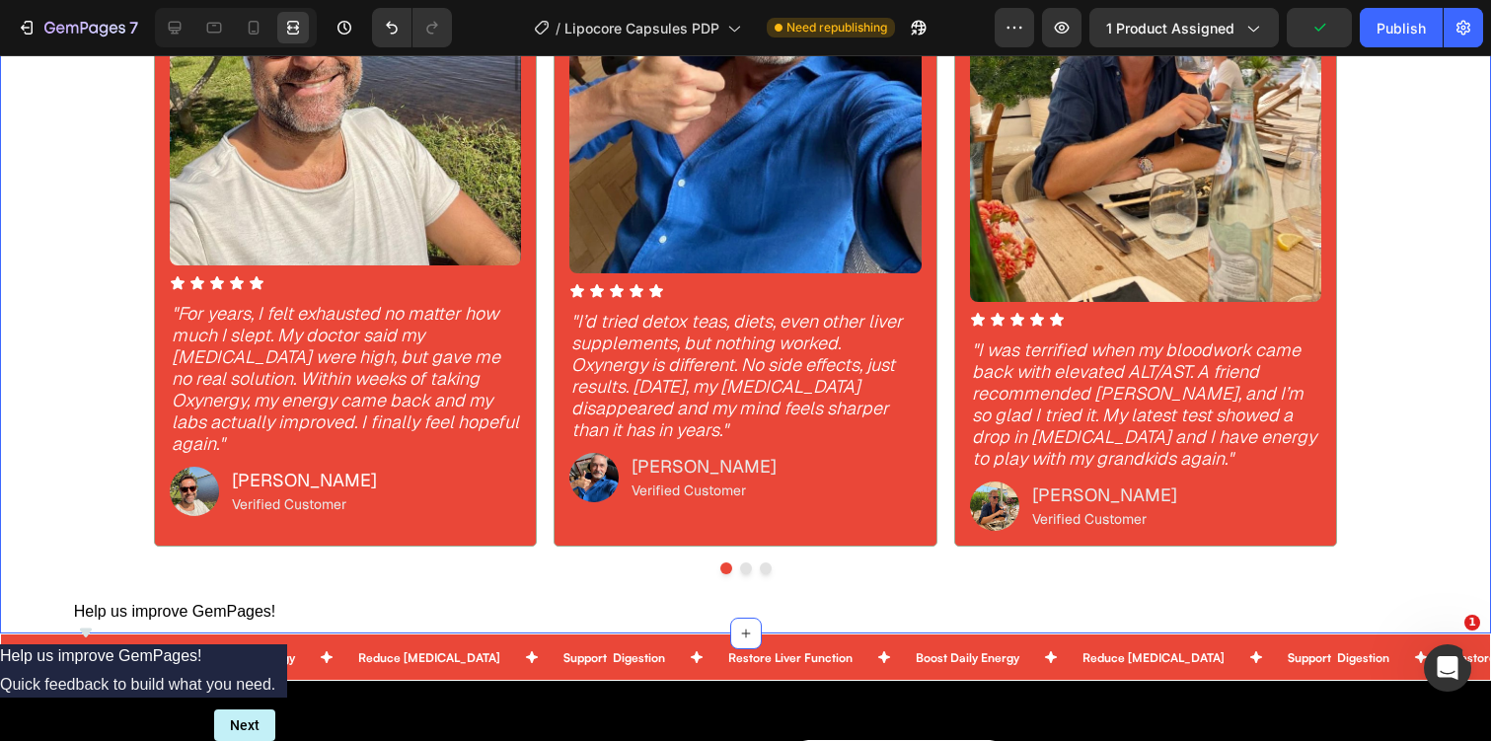
click at [92, 185] on div "Icon Icon Icon Icon Icon Icon List 987 Reviews | ‘Excellent’ Text Block Row THE…" at bounding box center [745, 90] width 1491 height 968
click at [104, 393] on div "Icon Icon Icon Icon Icon Icon List 987 Reviews | ‘Excellent’ Text Block Row THE…" at bounding box center [745, 90] width 1491 height 968
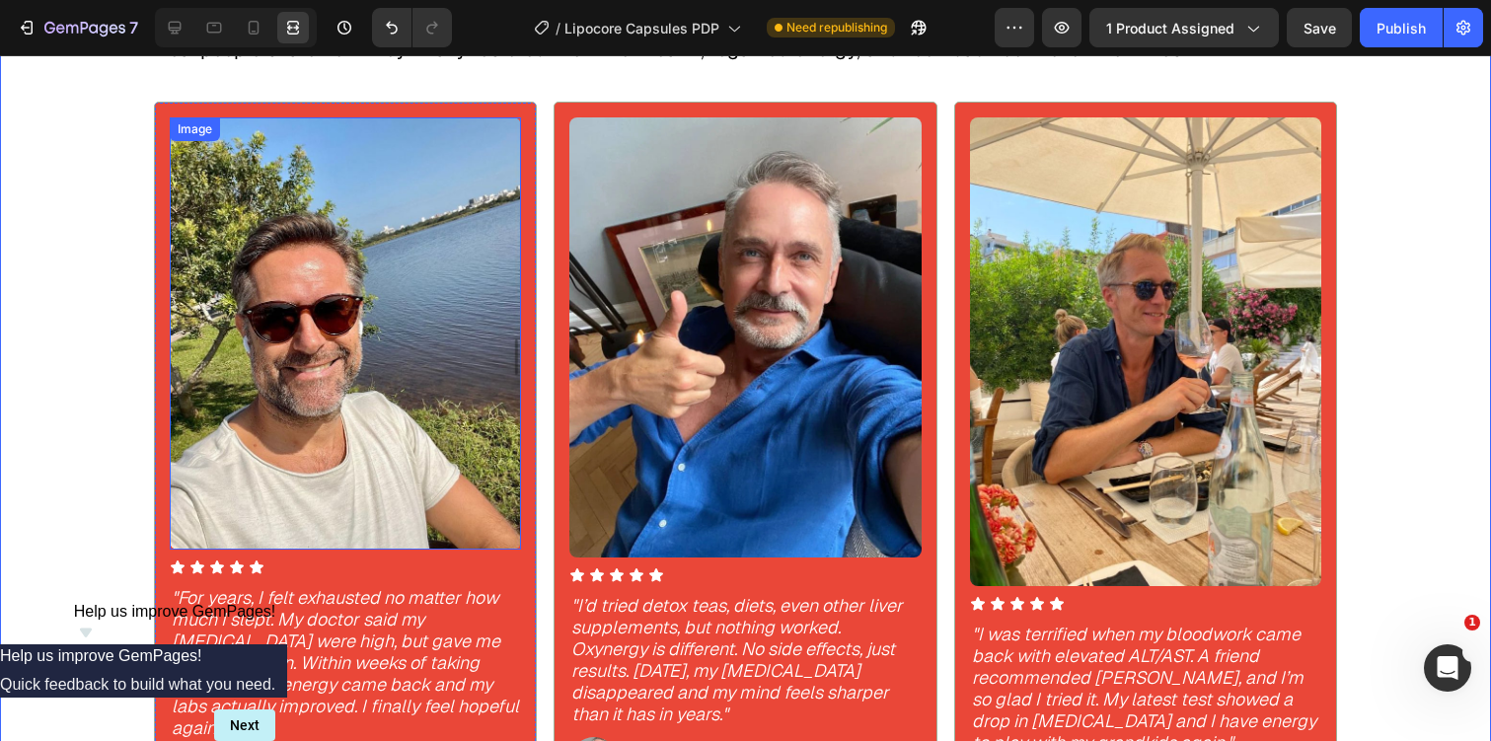
scroll to position [1179, 0]
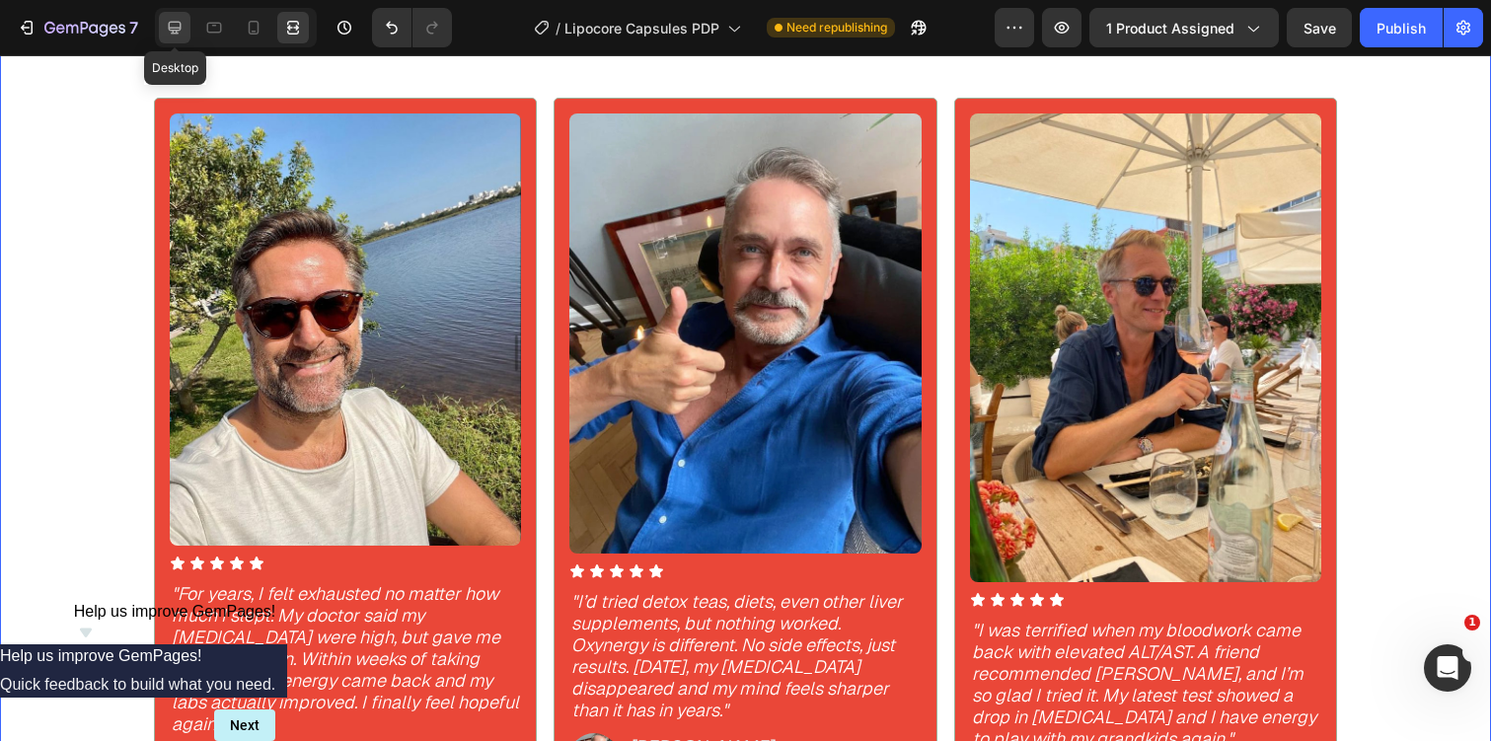
click at [186, 27] on div at bounding box center [175, 28] width 32 height 32
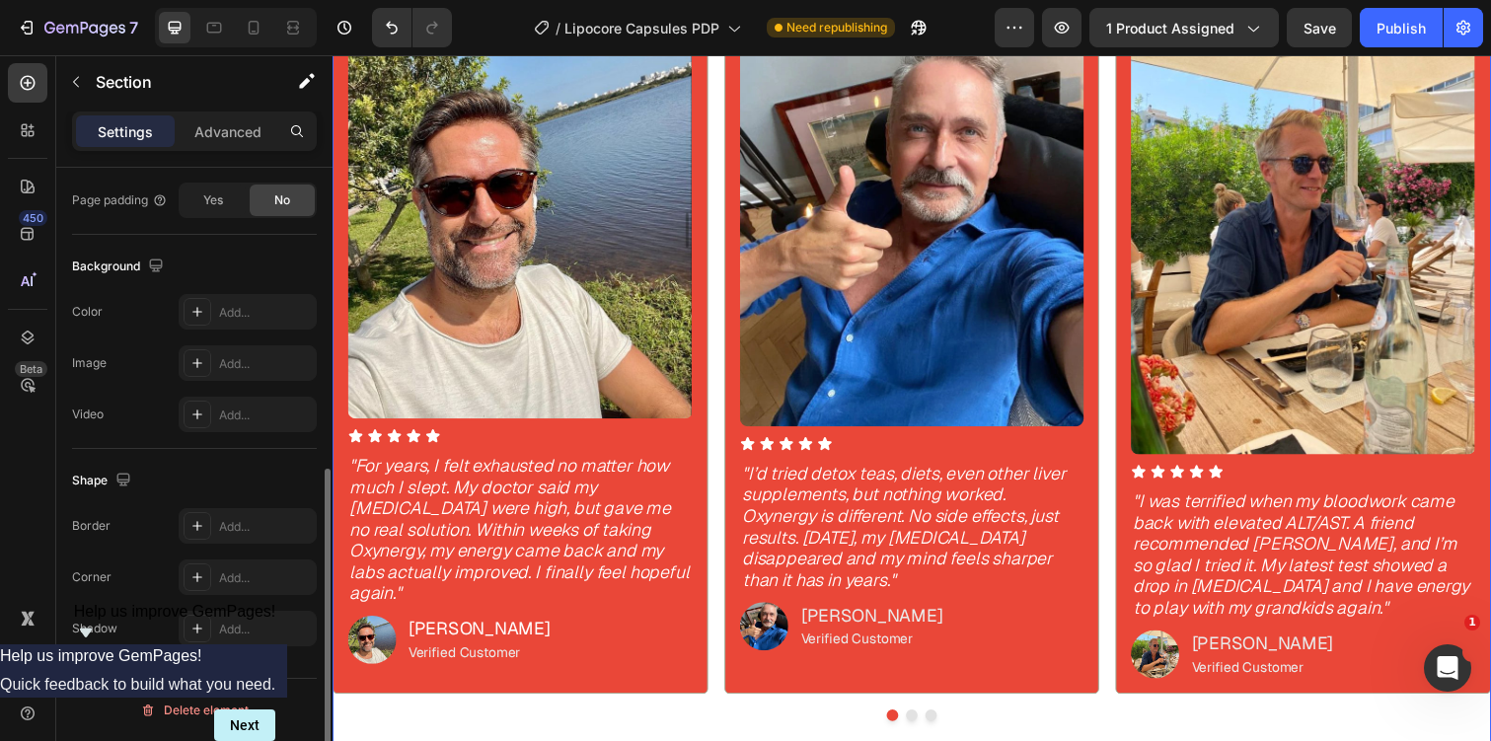
scroll to position [1539, 0]
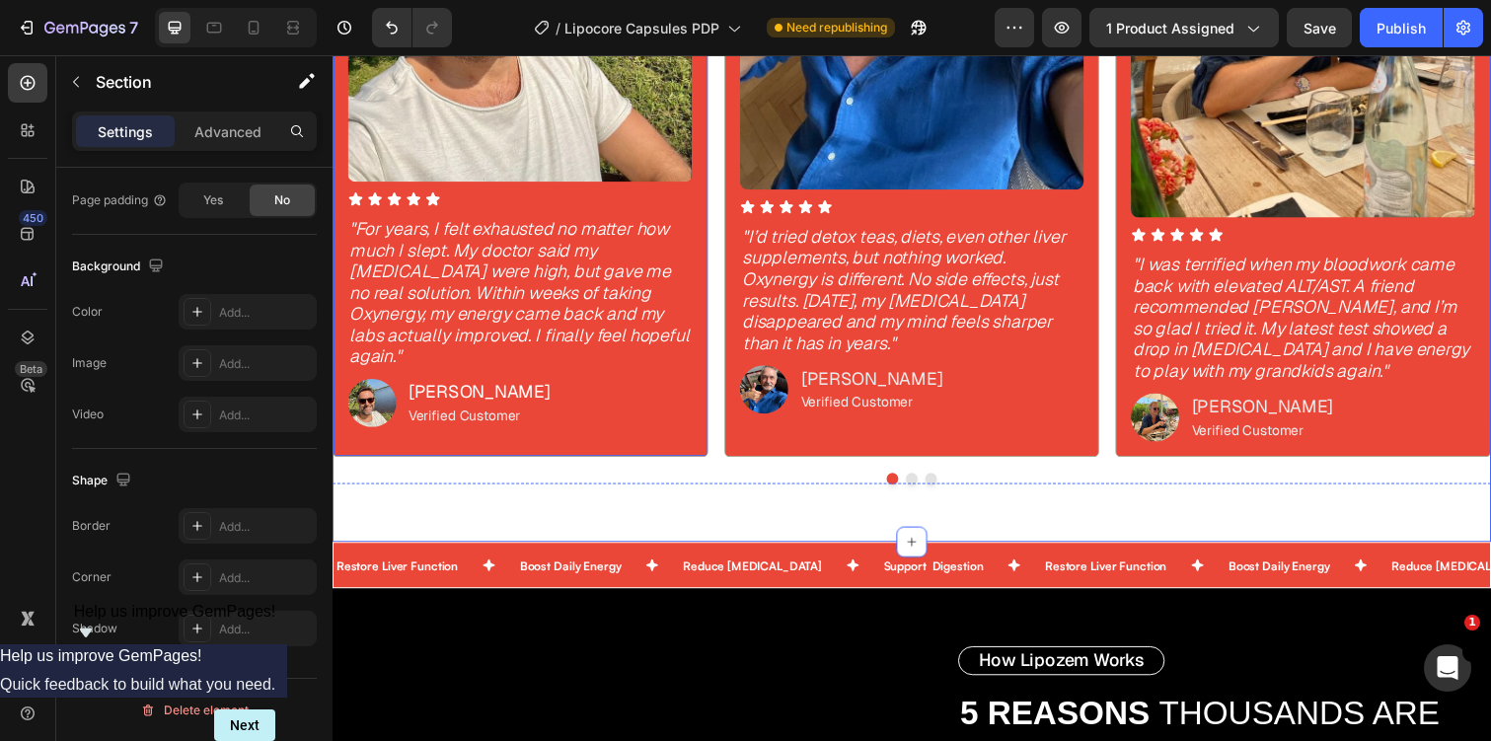
click at [478, 448] on div "Image Icon Icon Icon Icon Icon Icon List "For years, I felt exhausted no matter…" at bounding box center [524, 102] width 352 height 698
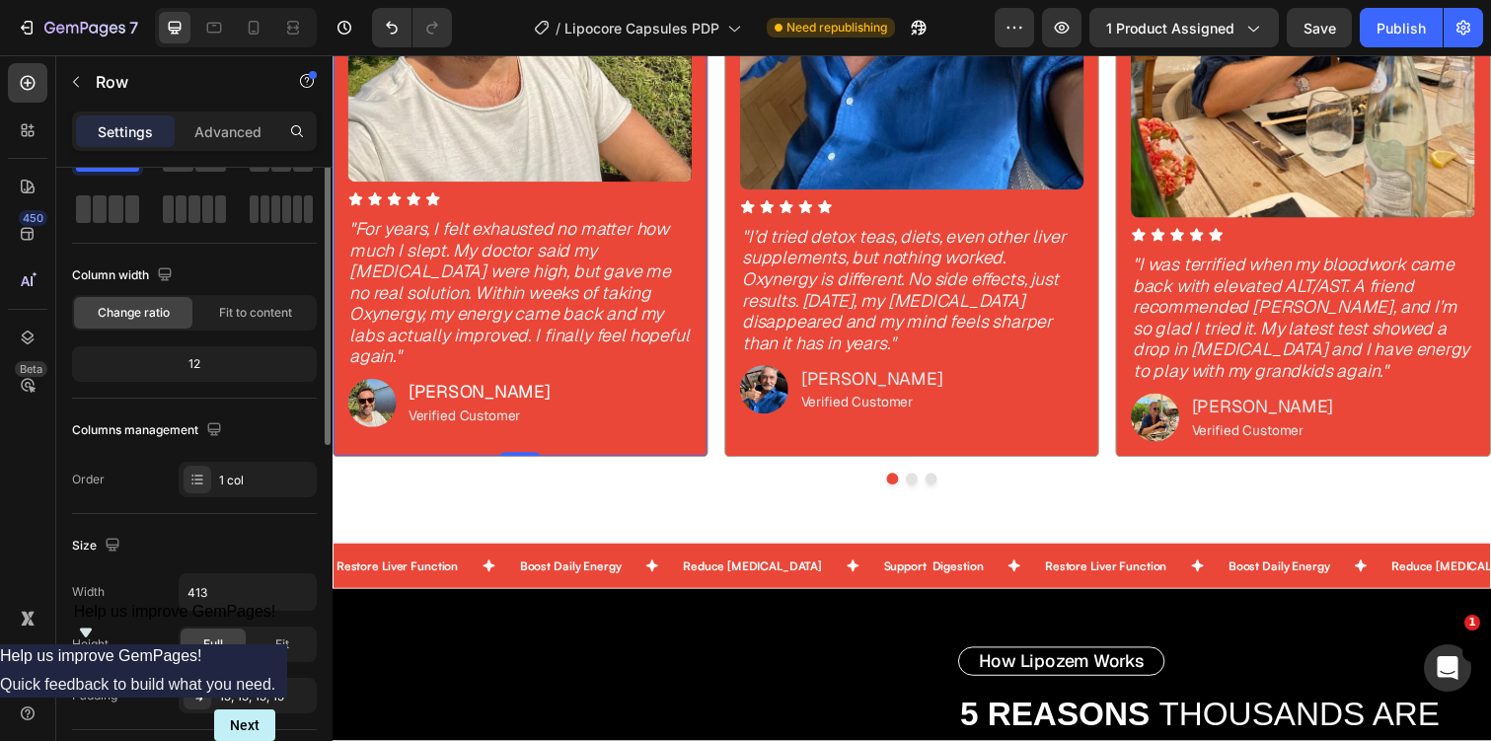
scroll to position [330, 0]
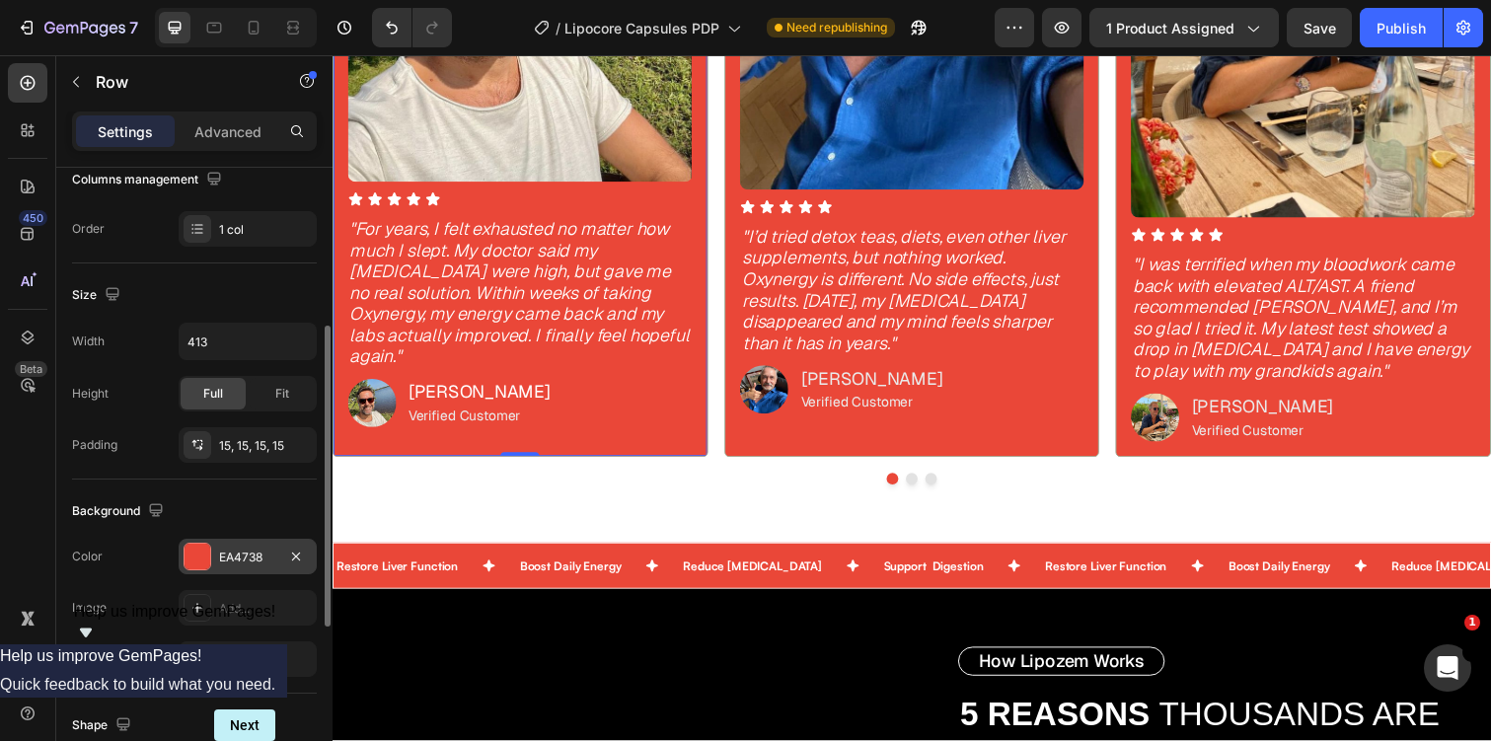
click at [243, 553] on div "EA4738" at bounding box center [247, 558] width 57 height 18
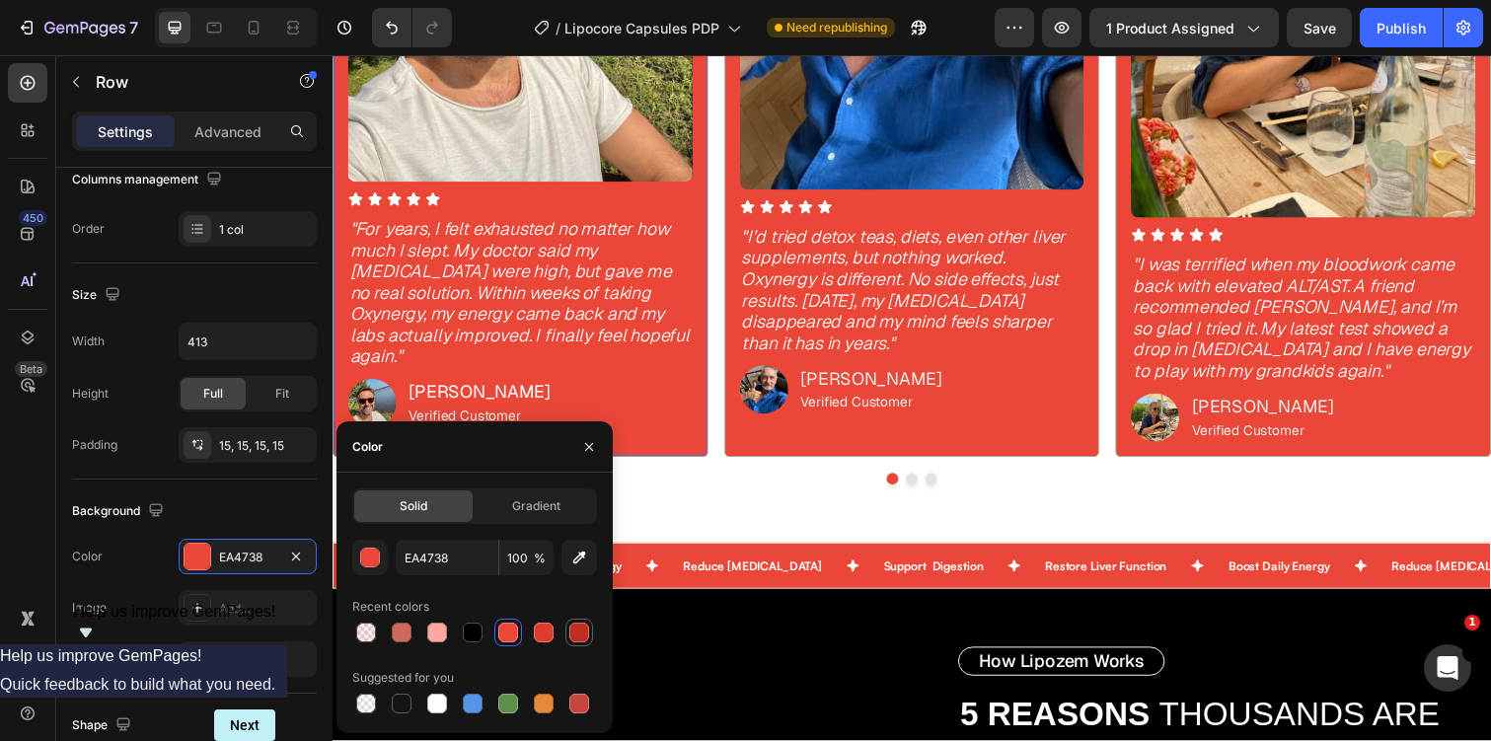
click at [575, 637] on div at bounding box center [579, 633] width 20 height 20
type input "BD2E20"
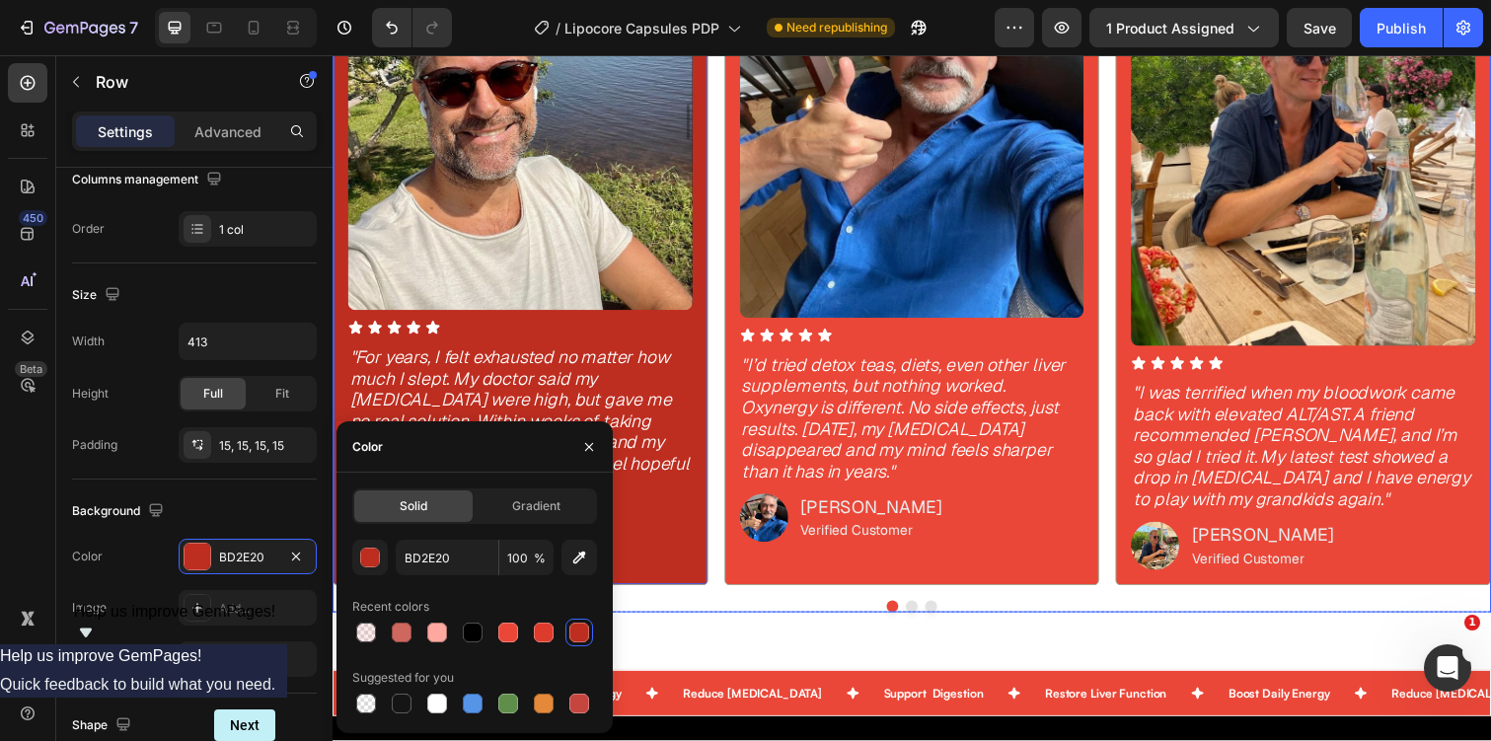
scroll to position [1396, 0]
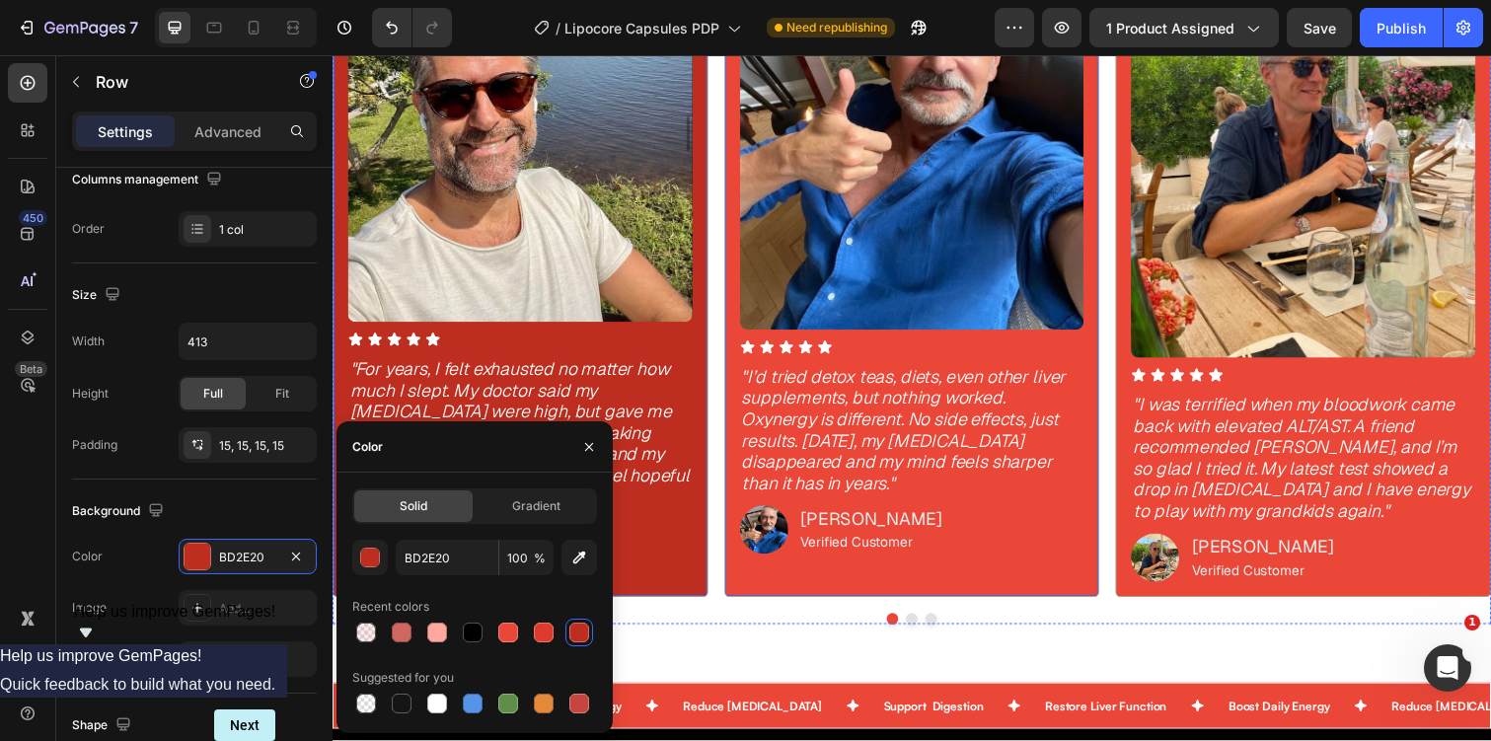
click at [778, 580] on div "Image Icon Icon Icon Icon Icon Icon List "I’d tried detox teas, diets, even oth…" at bounding box center [925, 245] width 352 height 698
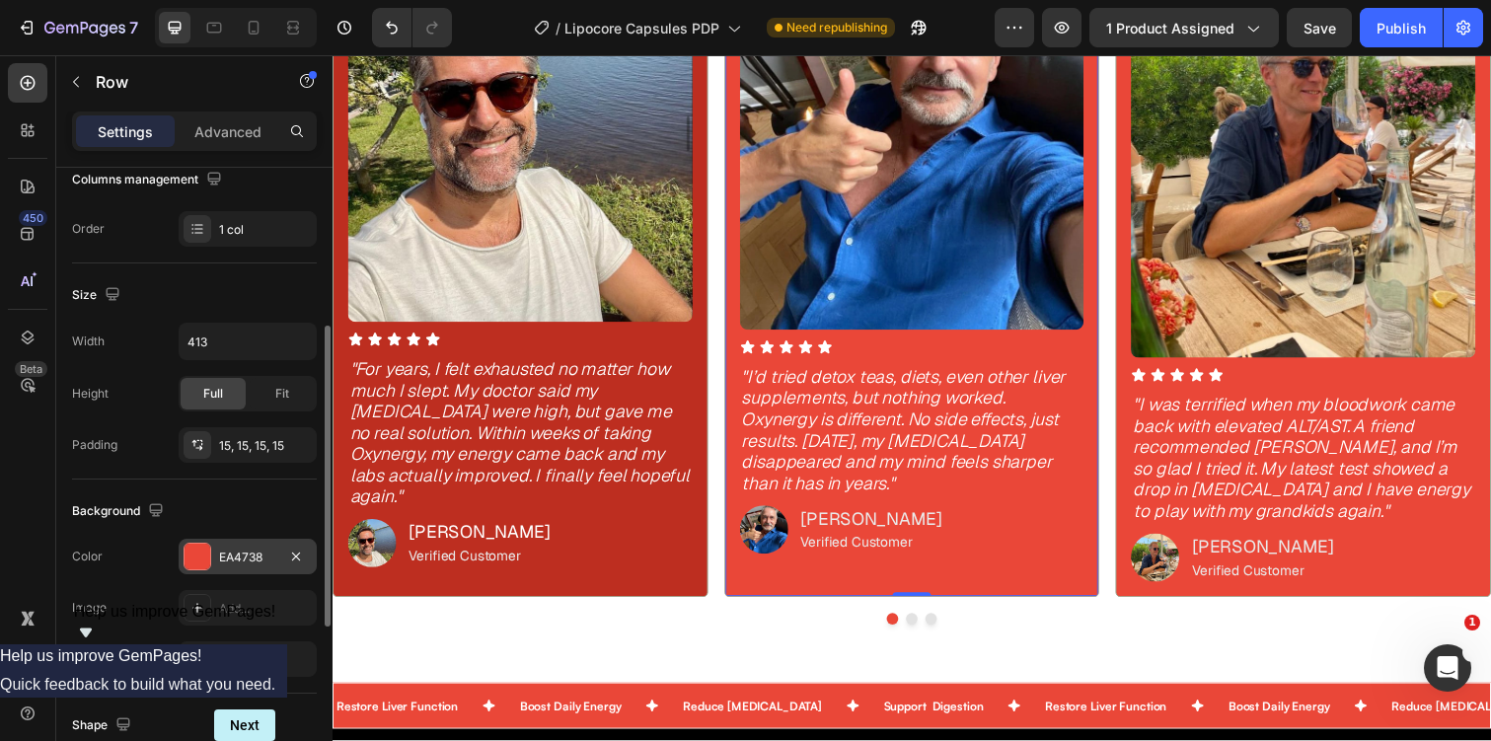
click at [237, 546] on div "EA4738" at bounding box center [248, 557] width 138 height 36
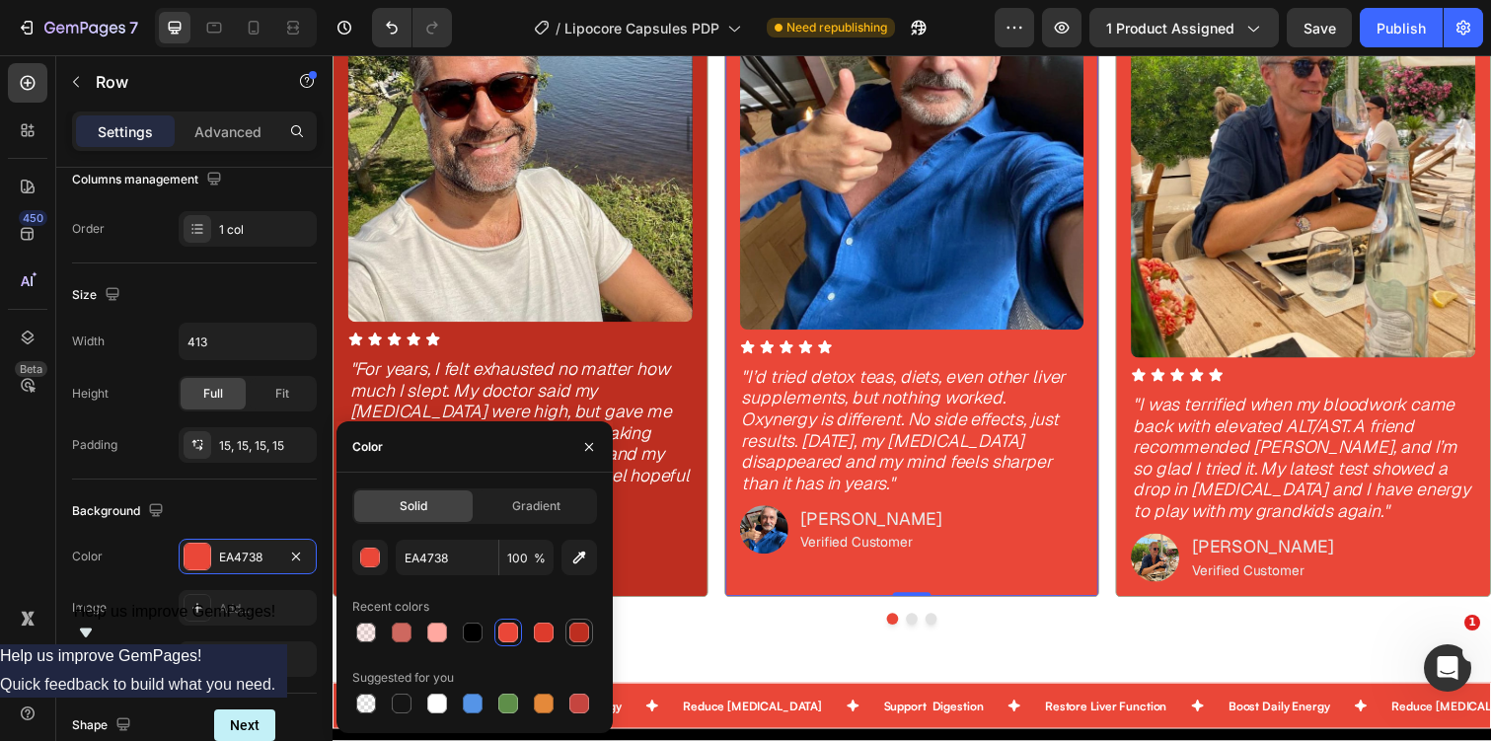
click at [575, 625] on div at bounding box center [579, 633] width 20 height 20
type input "BD2E20"
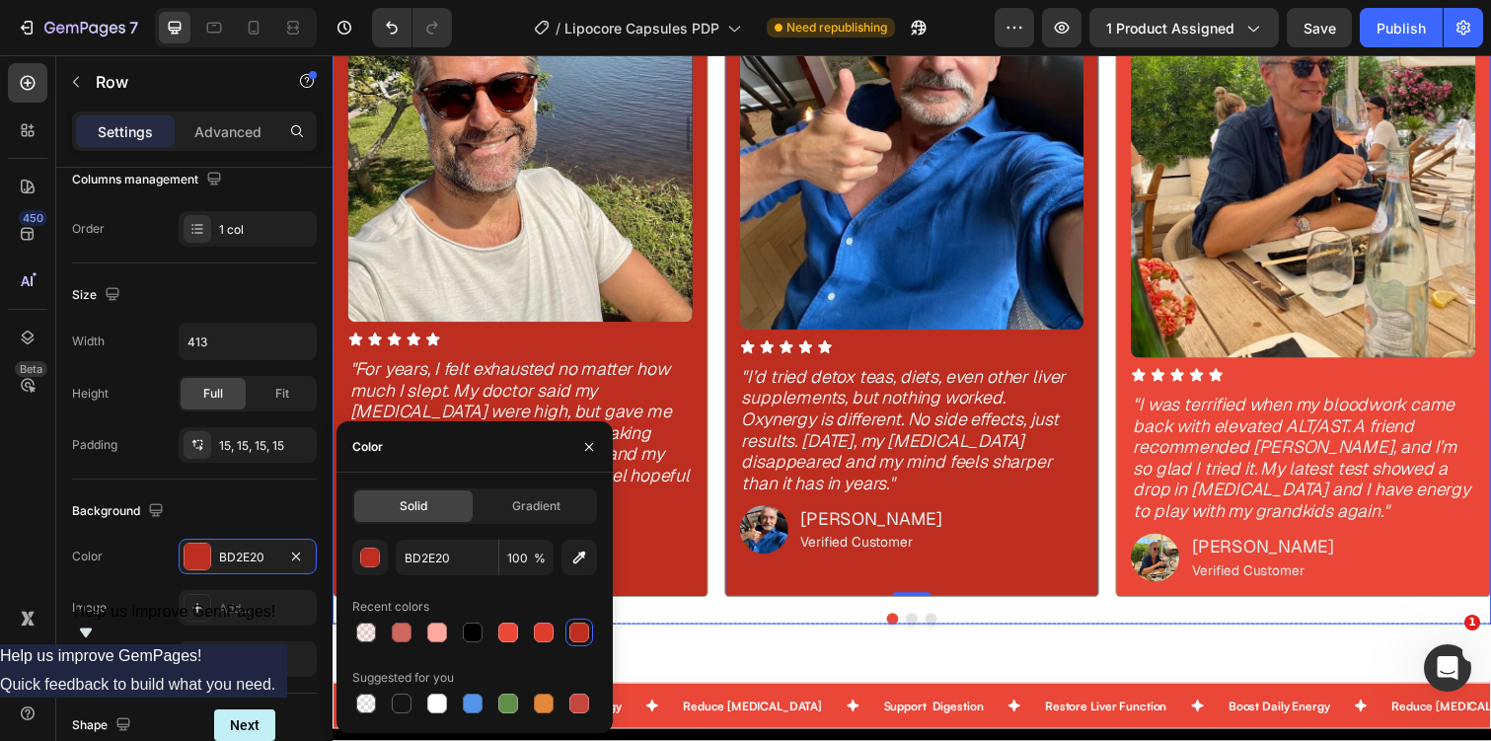
click at [944, 628] on button "Dot" at bounding box center [944, 632] width 12 height 12
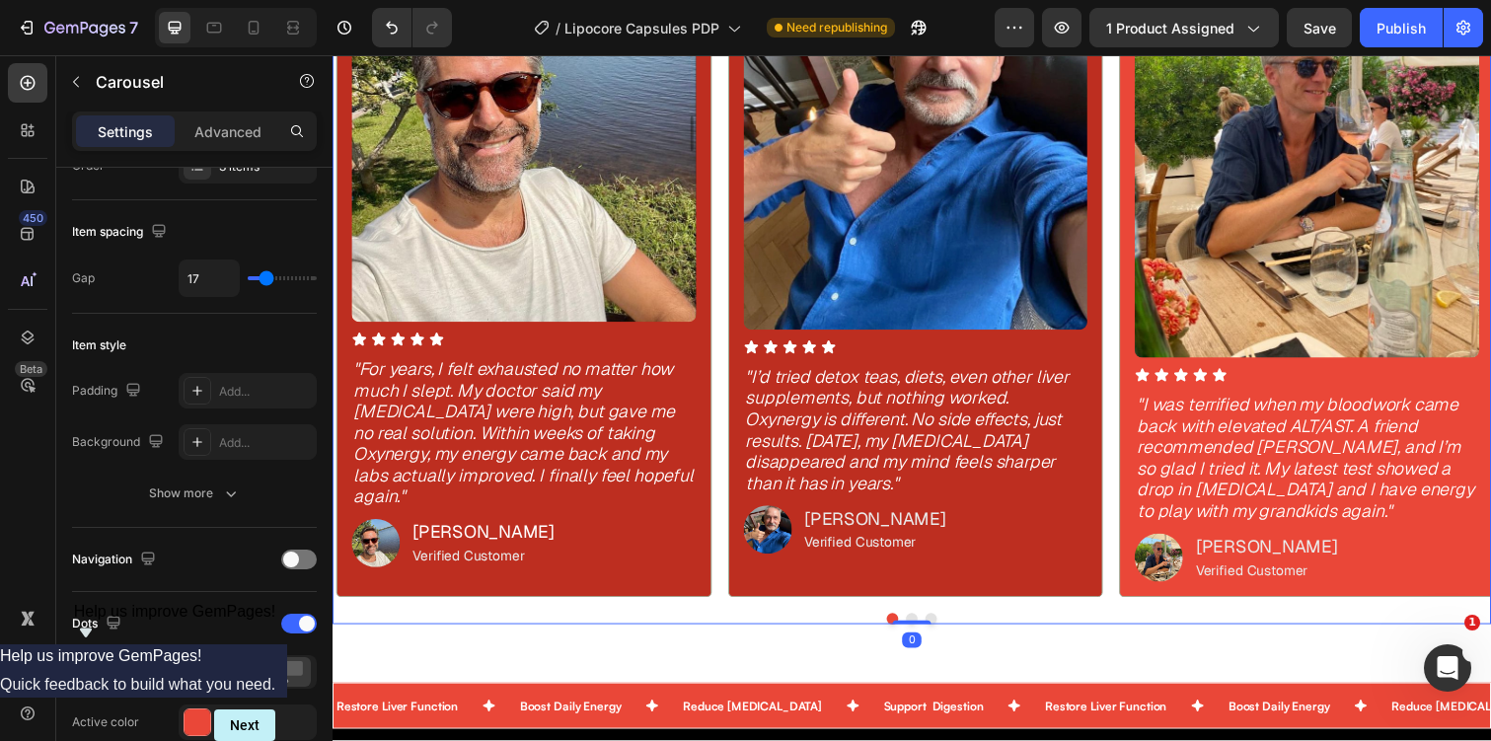
scroll to position [0, 0]
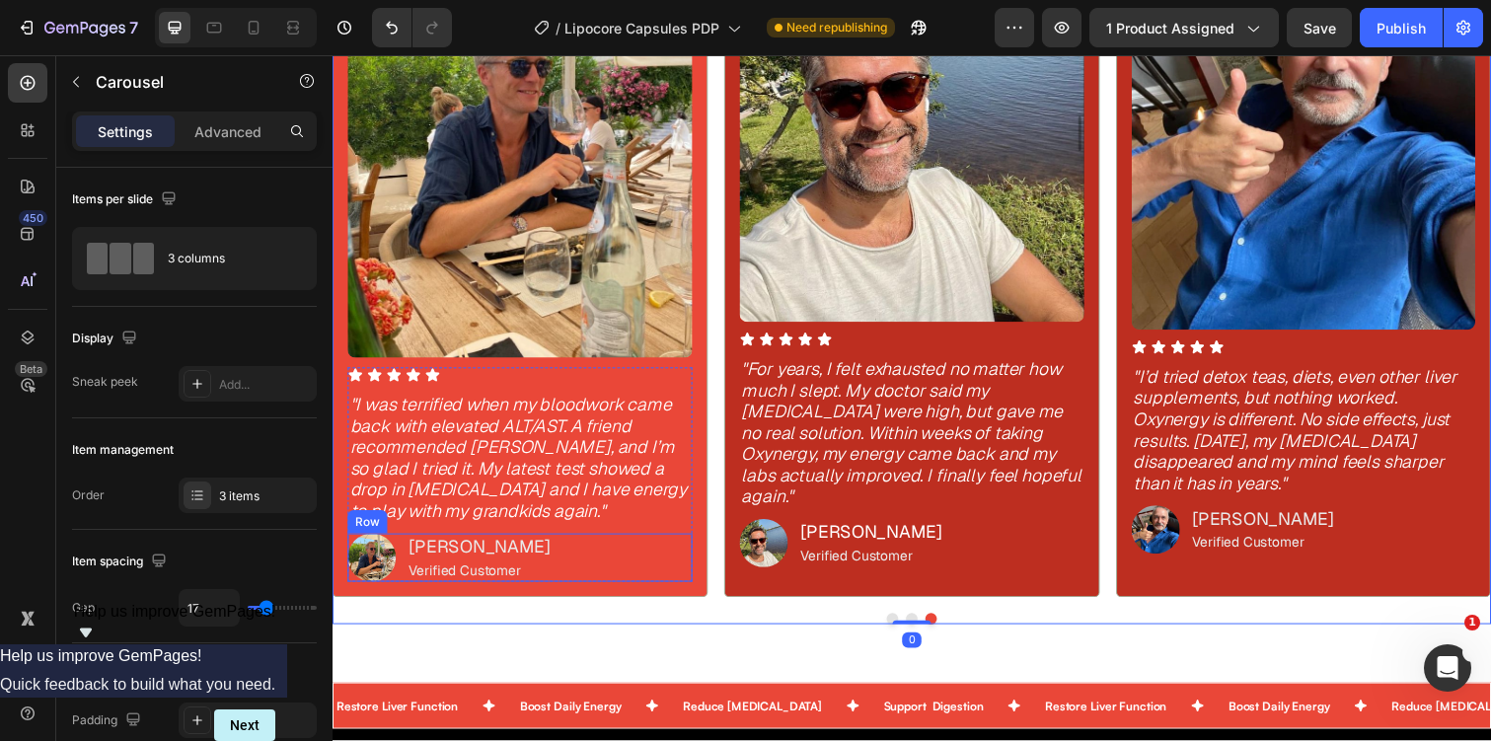
click at [637, 583] on div "Image George C. Text Block Verified Customer Text Block Row" at bounding box center [524, 569] width 352 height 49
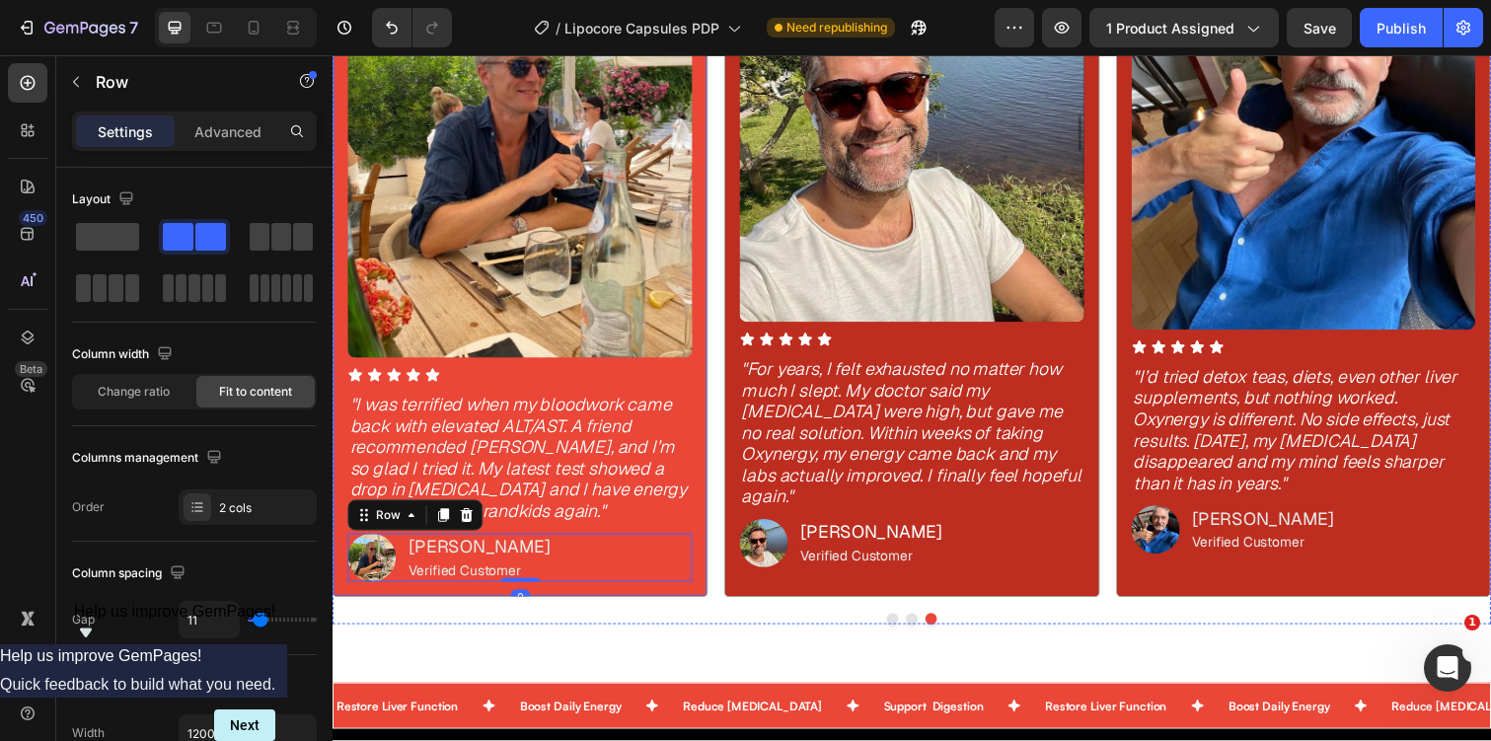
click at [705, 529] on div "Image Icon Icon Icon Icon Icon Icon List "I was terrified when my bloodwork cam…" at bounding box center [525, 245] width 384 height 729
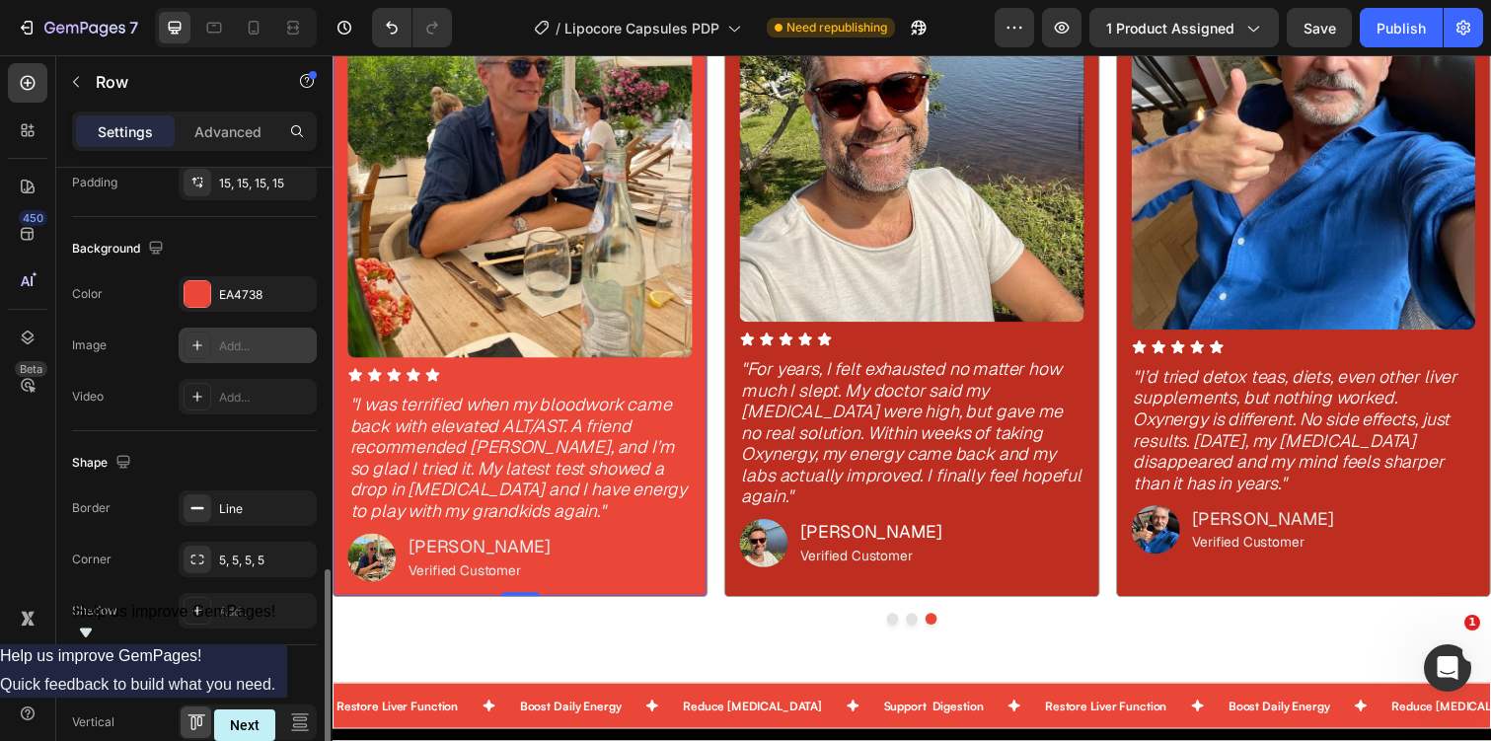
scroll to position [550, 0]
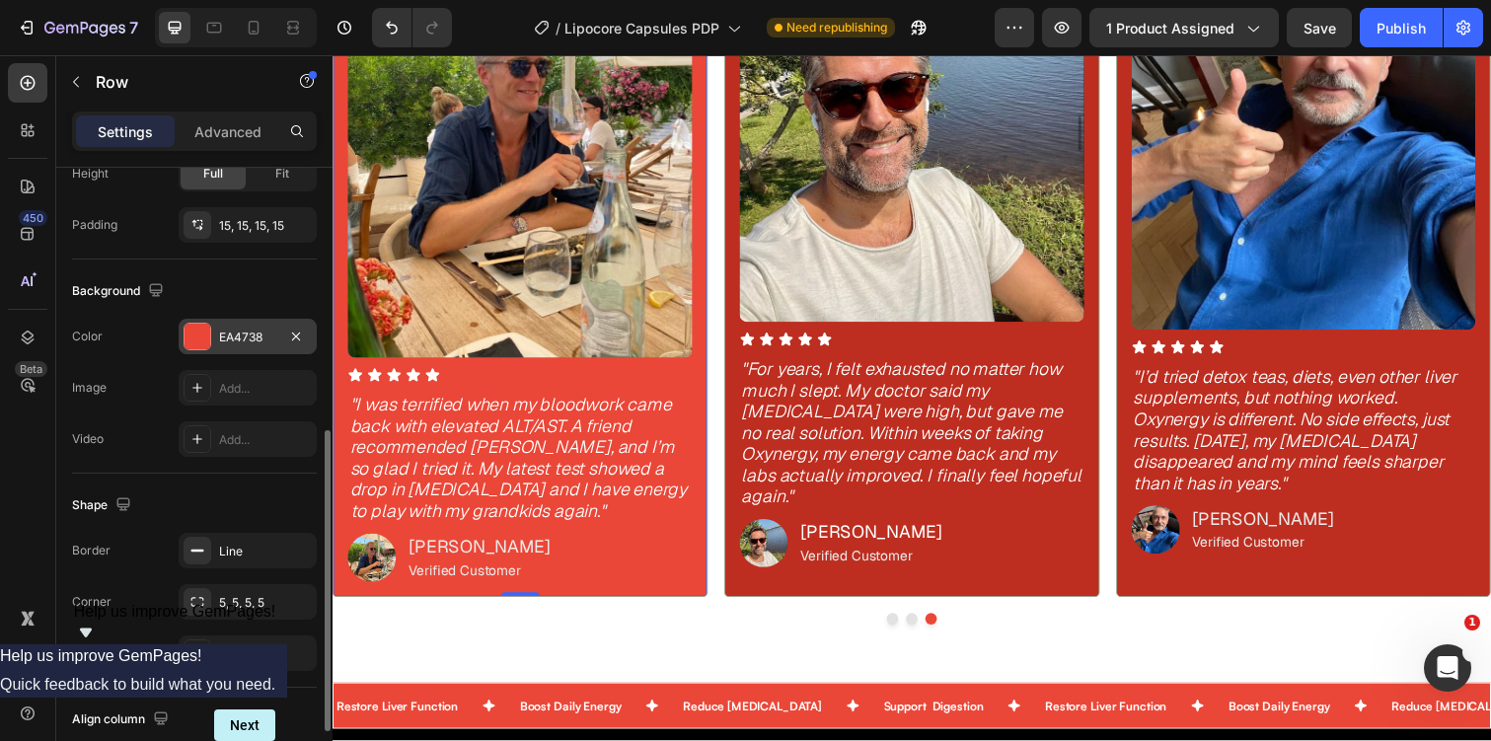
click at [250, 343] on div "EA4738" at bounding box center [247, 338] width 57 height 18
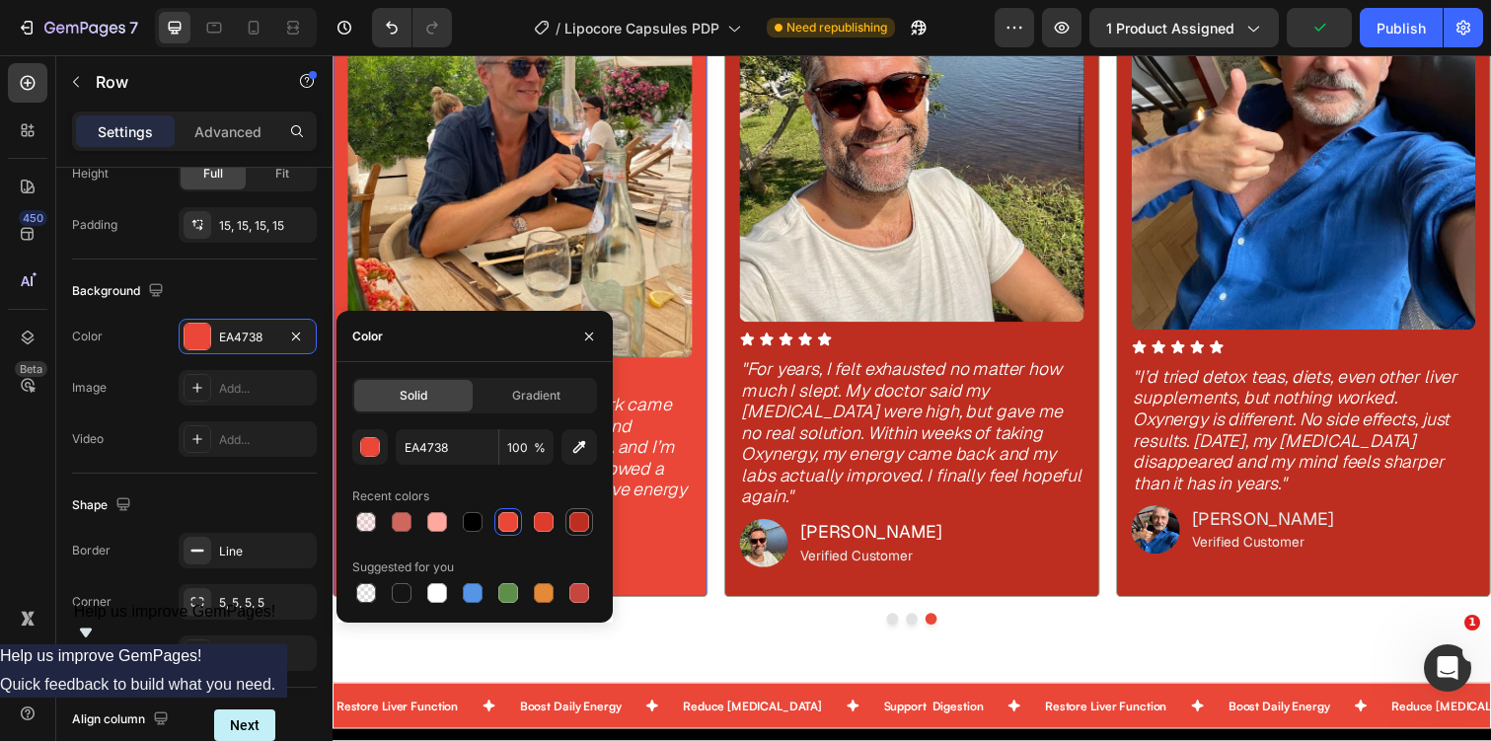
click at [579, 523] on div at bounding box center [579, 522] width 20 height 20
type input "BD2E20"
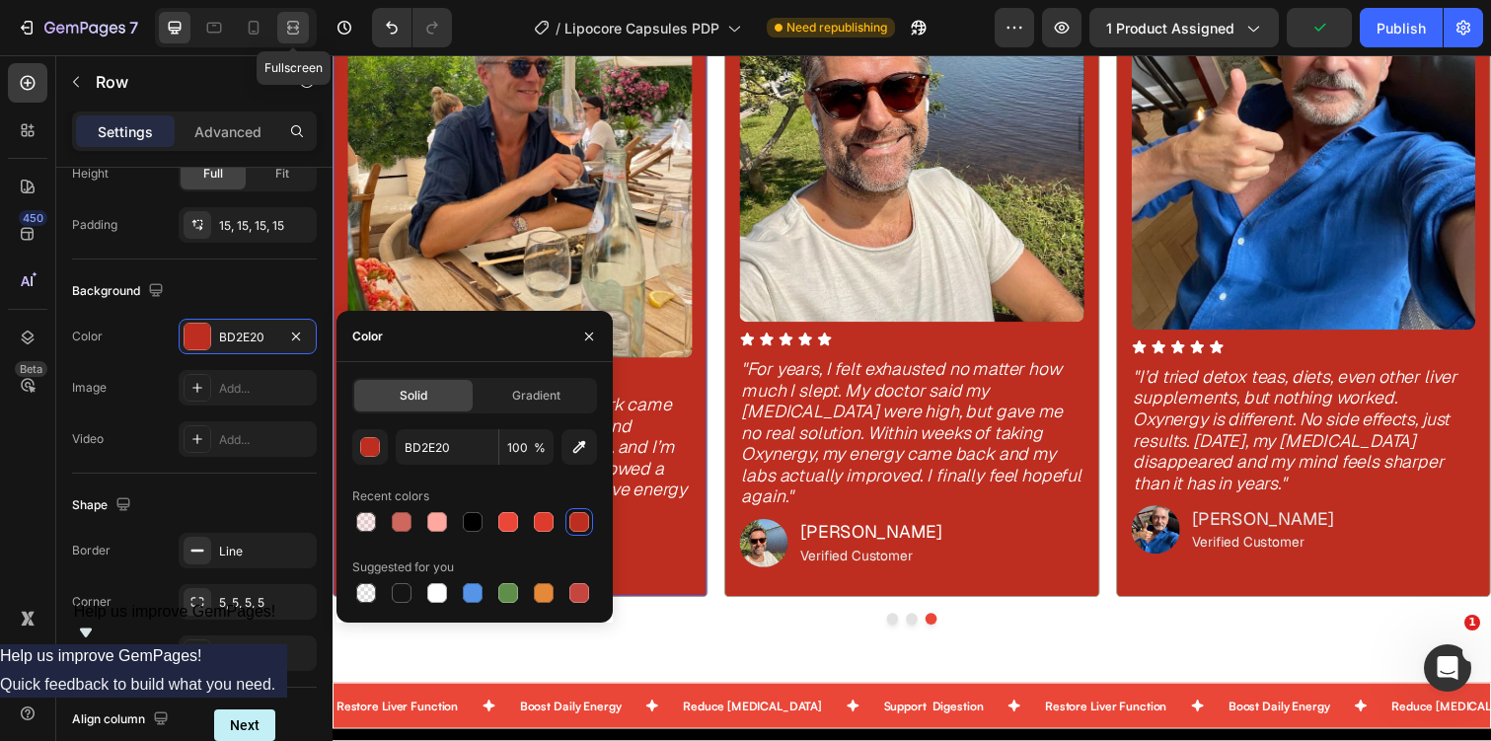
click at [292, 25] on icon at bounding box center [293, 28] width 20 height 20
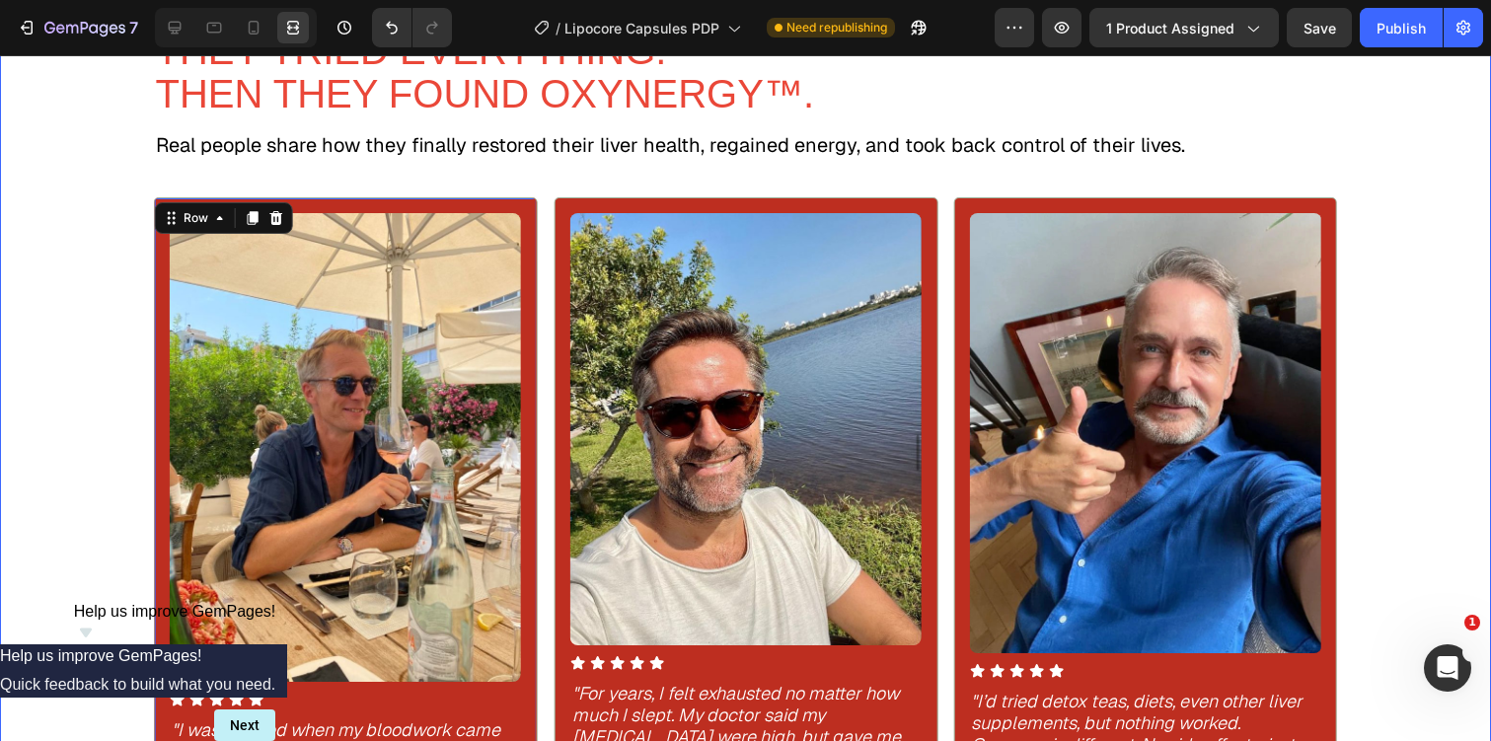
scroll to position [1002, 0]
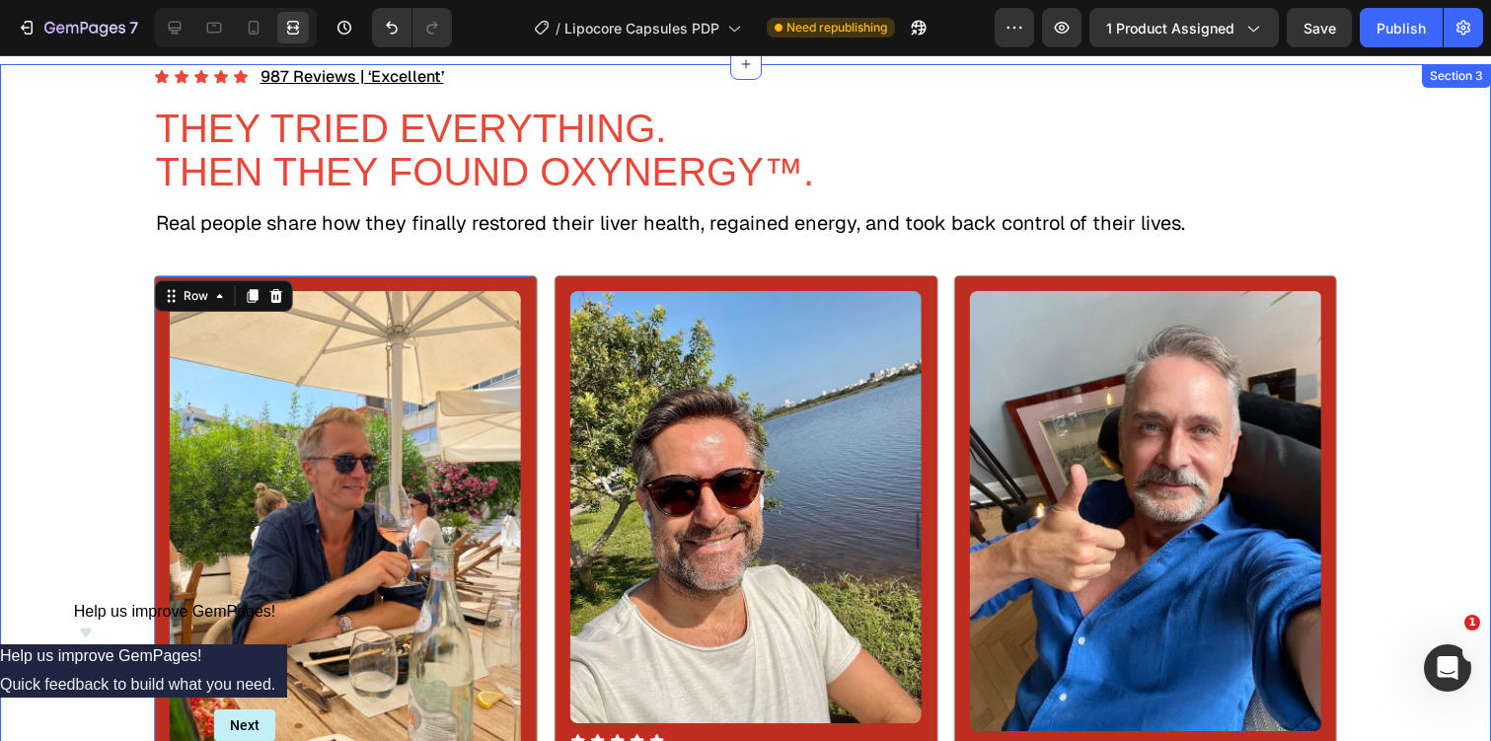
click at [90, 408] on div "Icon Icon Icon Icon Icon Icon List 987 Reviews | ‘Excellent’ Text Block Row THE…" at bounding box center [745, 548] width 1491 height 968
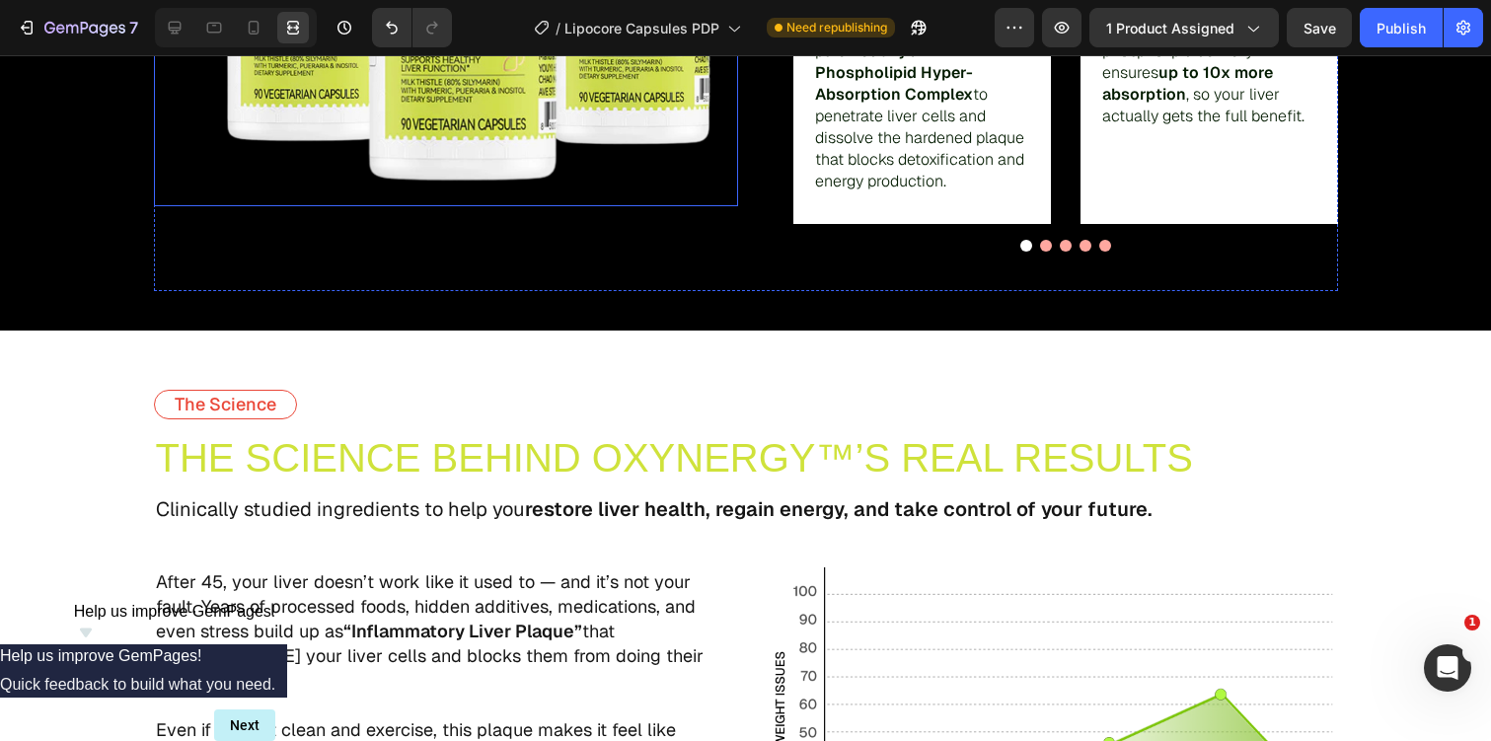
scroll to position [2784, 0]
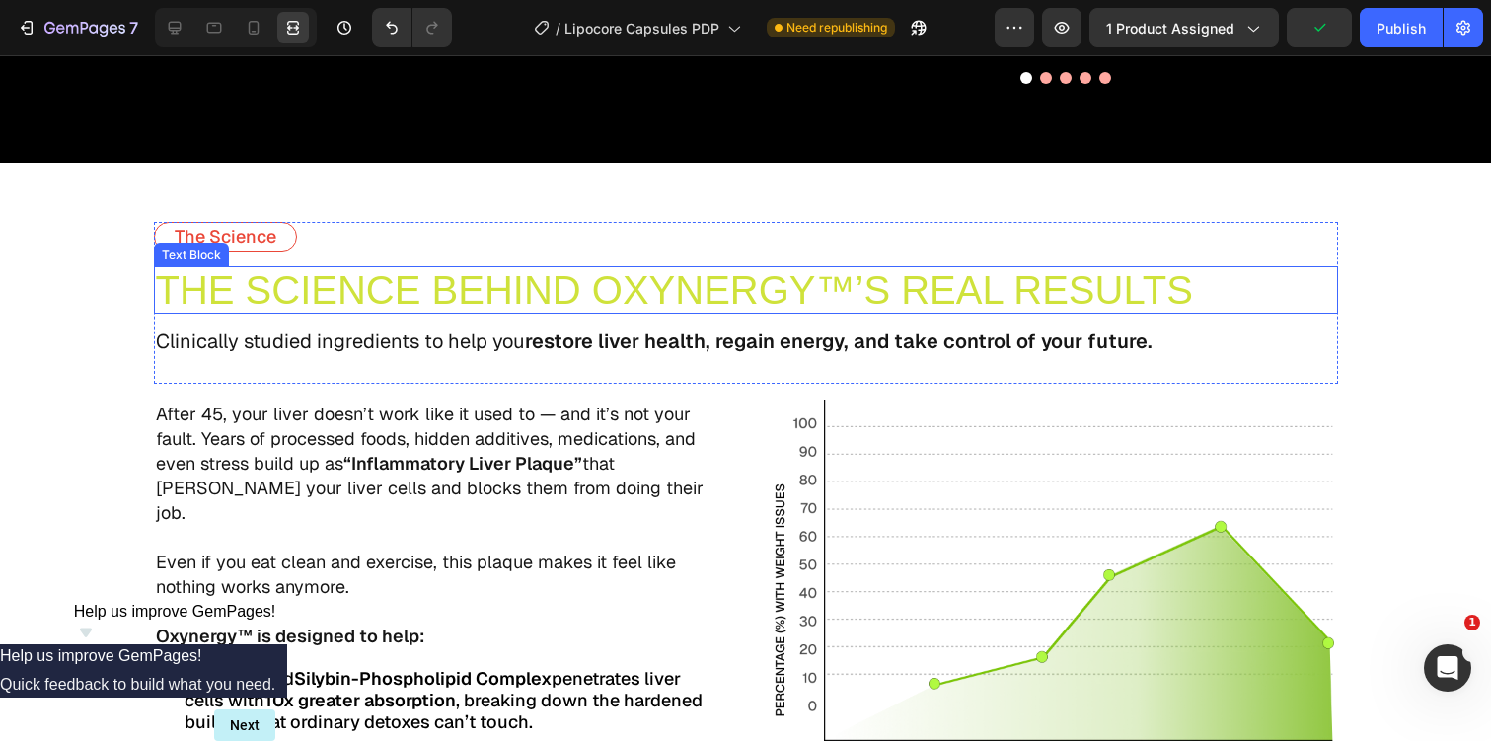
click at [499, 300] on span "THE SCIENCE BEHIND OXYNERGY™’S REAL RESULTS" at bounding box center [674, 289] width 1037 height 43
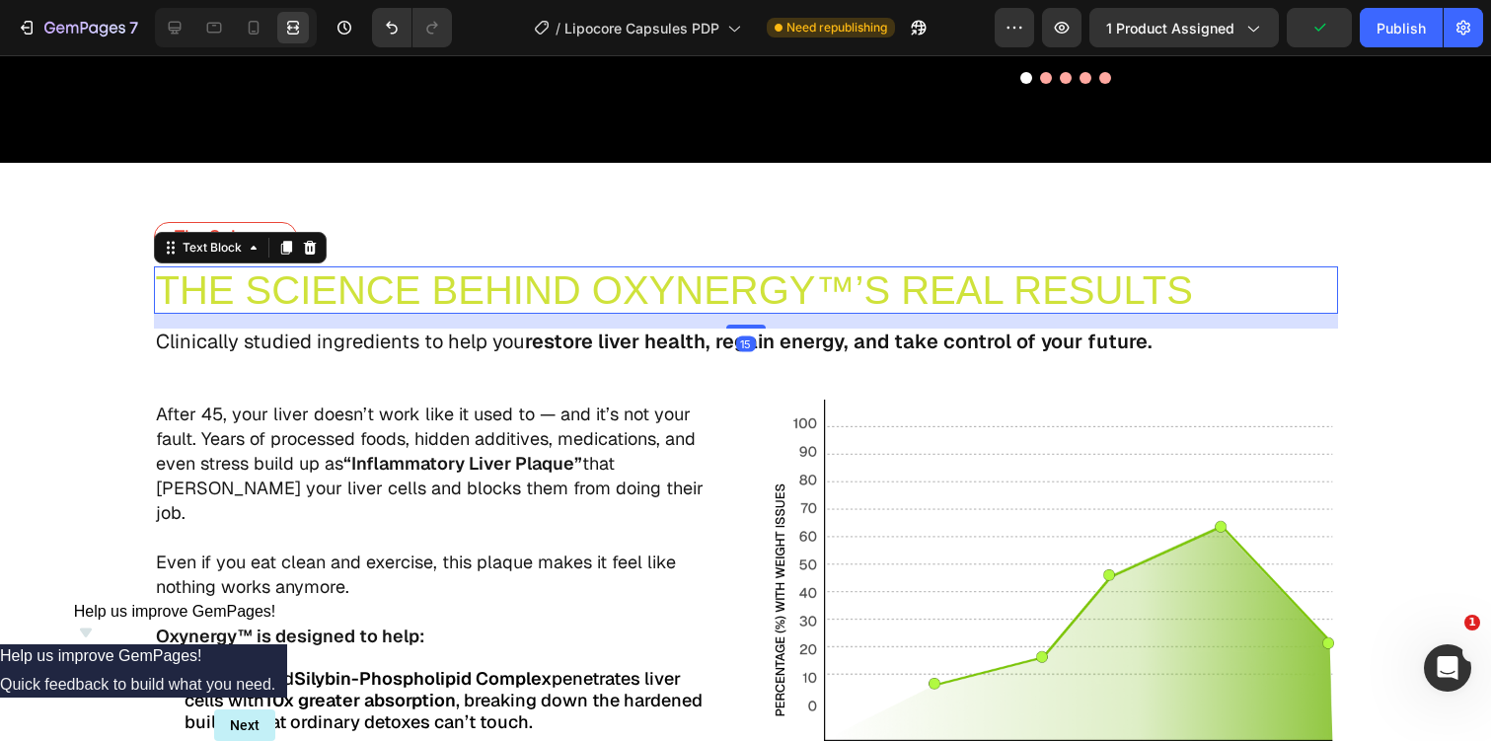
click at [499, 300] on span "THE SCIENCE BEHIND OXYNERGY™’S REAL RESULTS" at bounding box center [674, 289] width 1037 height 43
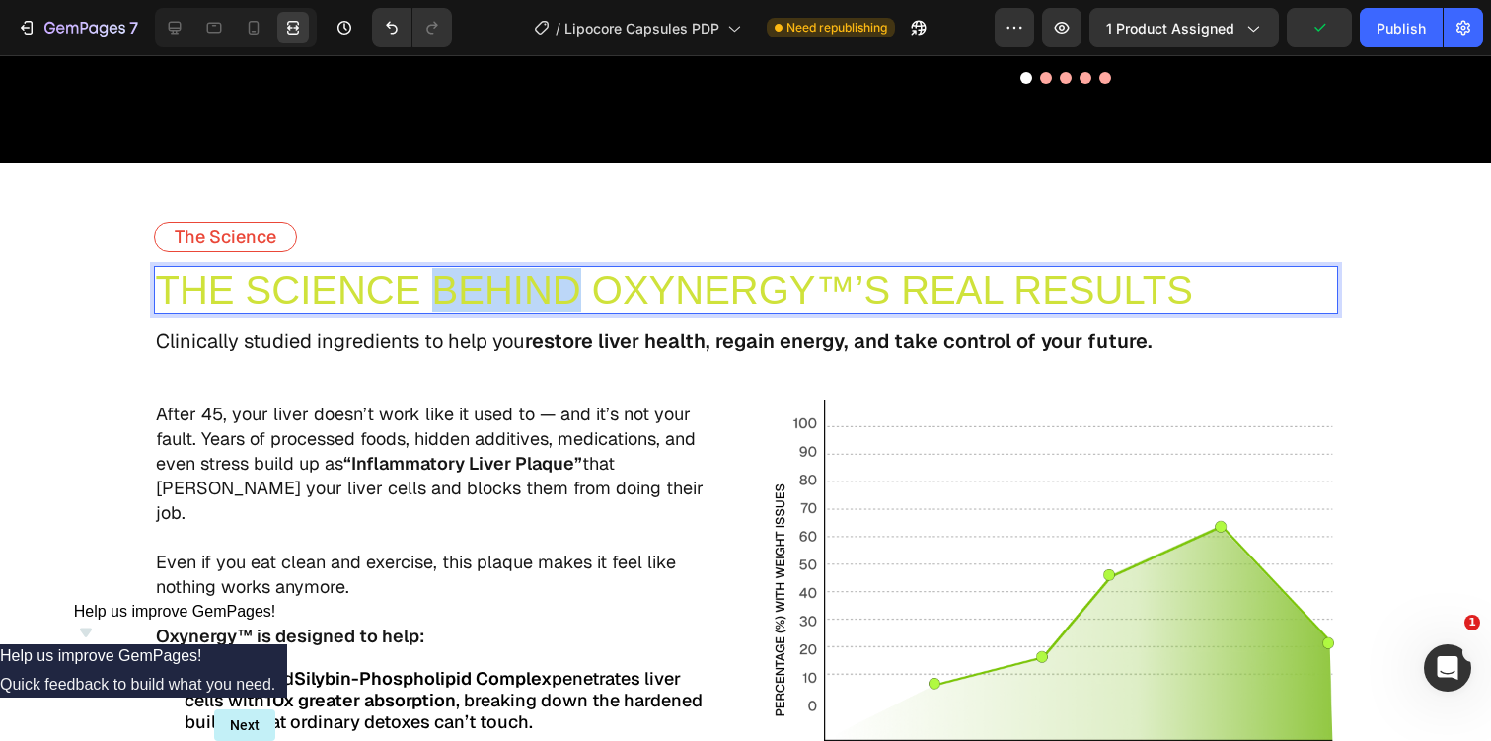
click at [499, 300] on span "THE SCIENCE BEHIND OXYNERGY™’S REAL RESULTS" at bounding box center [674, 289] width 1037 height 43
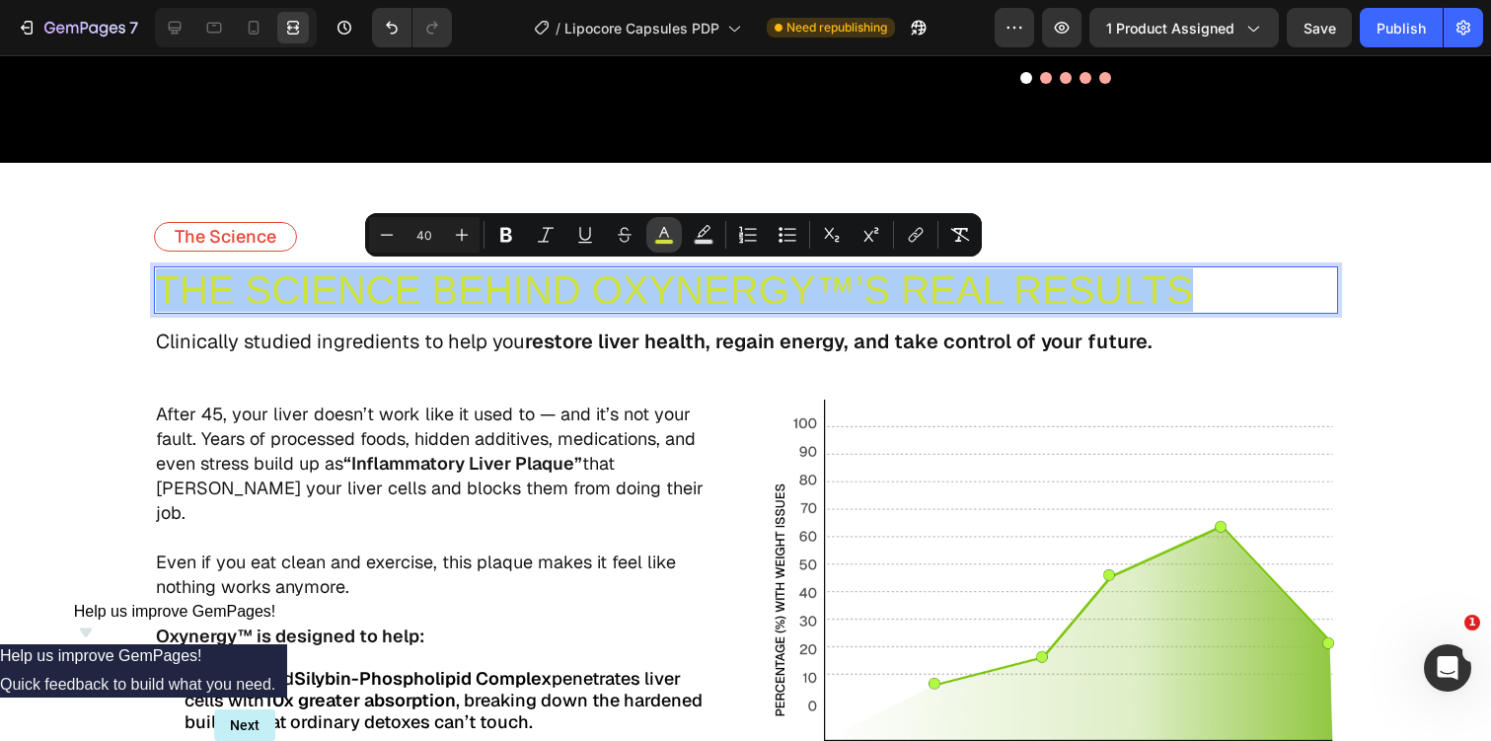
click at [651, 228] on button "color" at bounding box center [664, 235] width 36 height 36
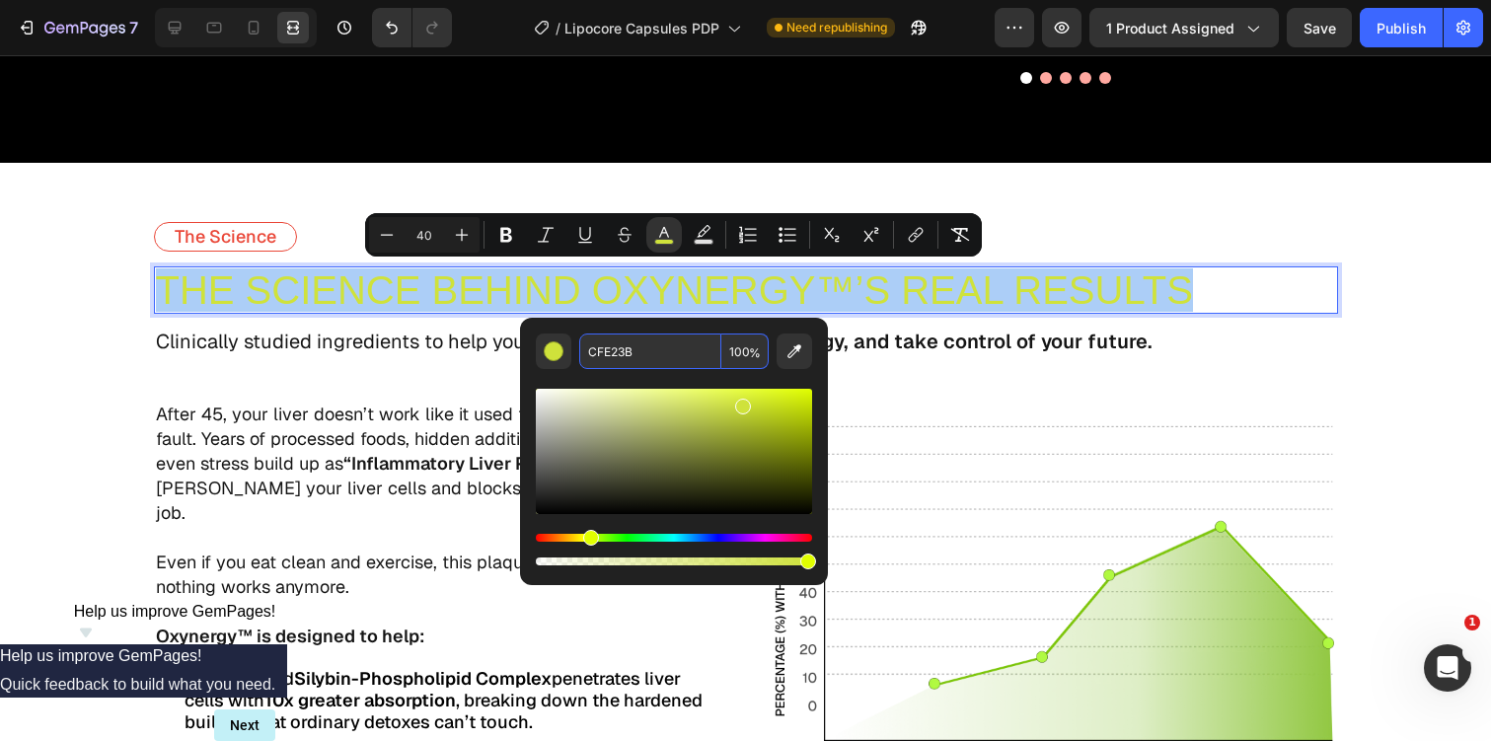
click at [674, 340] on input "CFE23B" at bounding box center [650, 352] width 142 height 36
paste input "EA4738"
type input "EA4738"
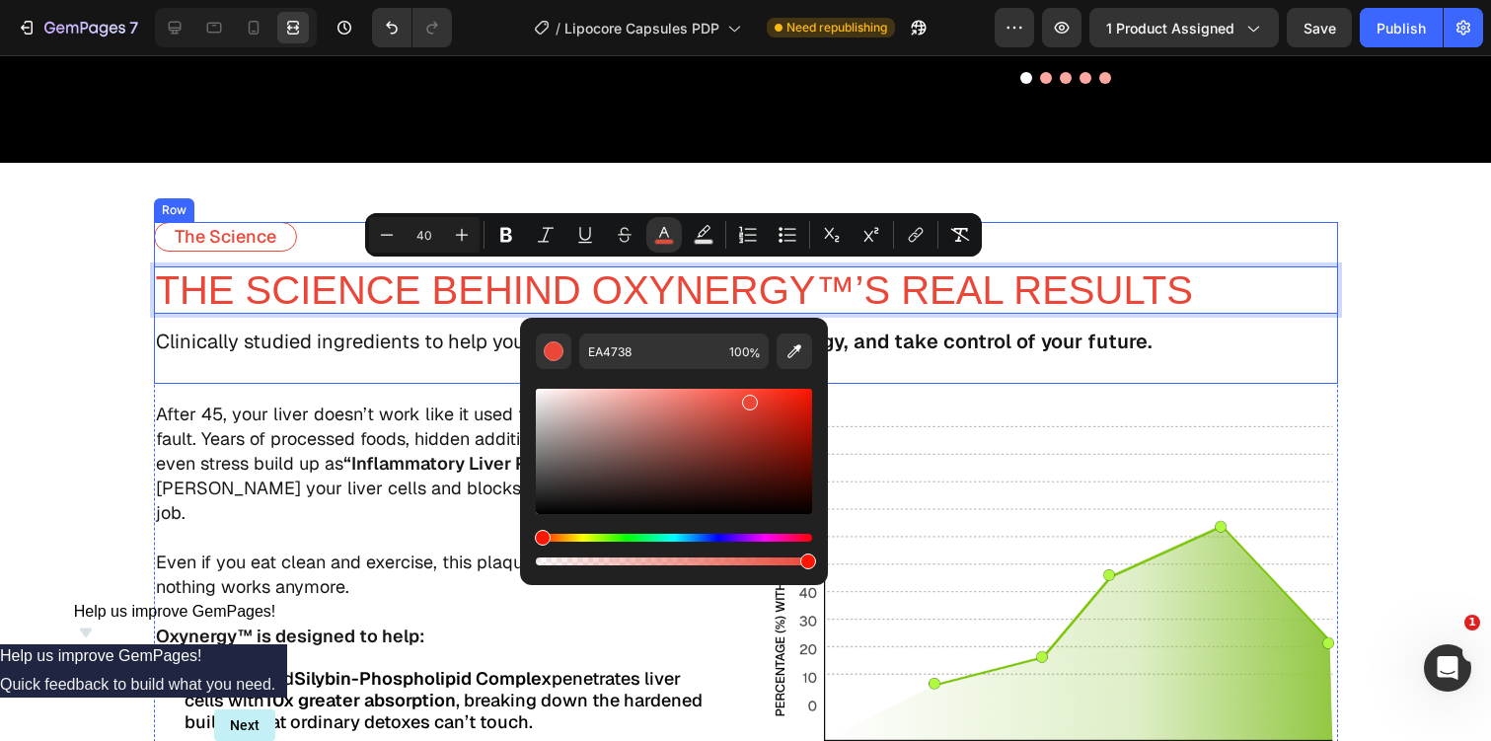
click at [880, 357] on div "The Science Text Block THE SCIENCE BEHIND OXYNERGY™’S REAL RESULTS Text Block 1…" at bounding box center [746, 303] width 1184 height 162
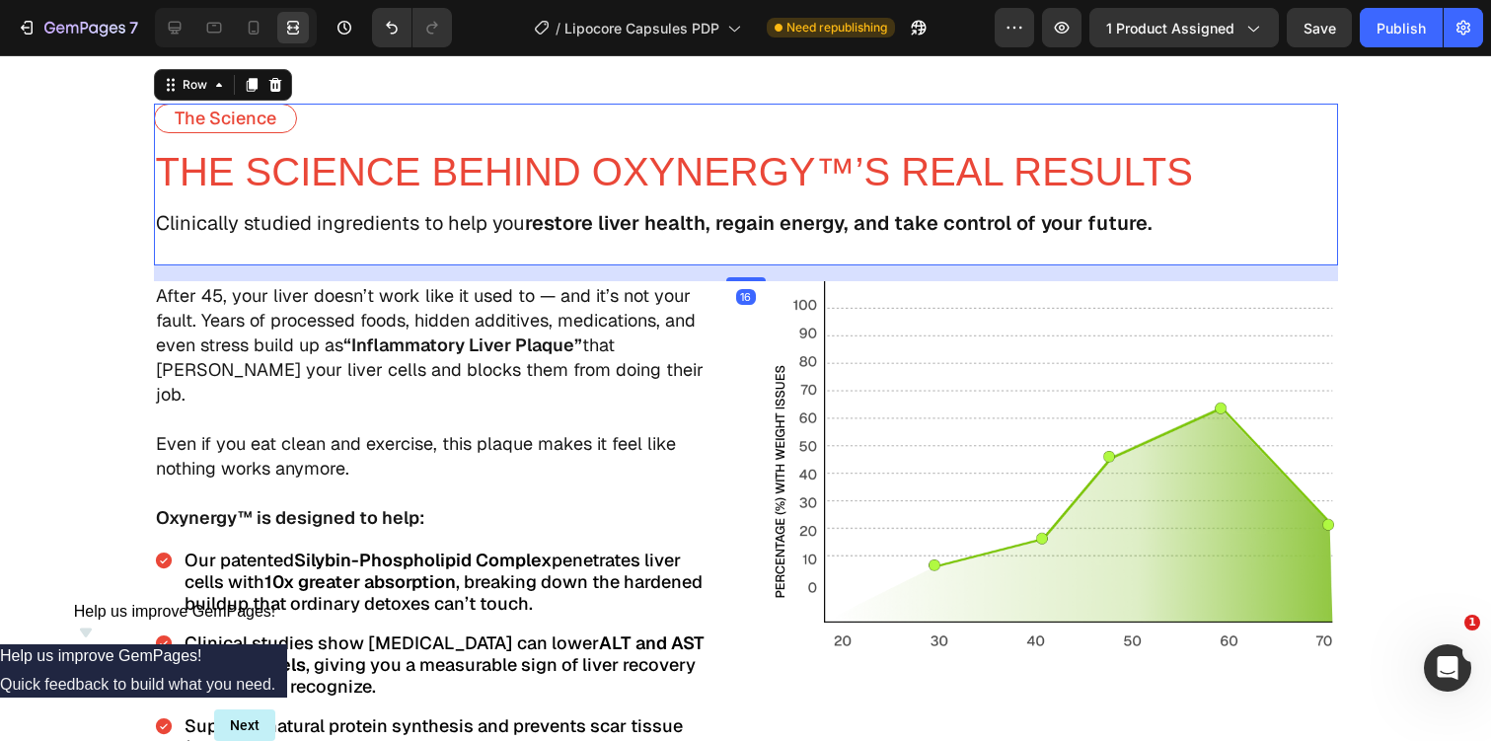
scroll to position [3040, 0]
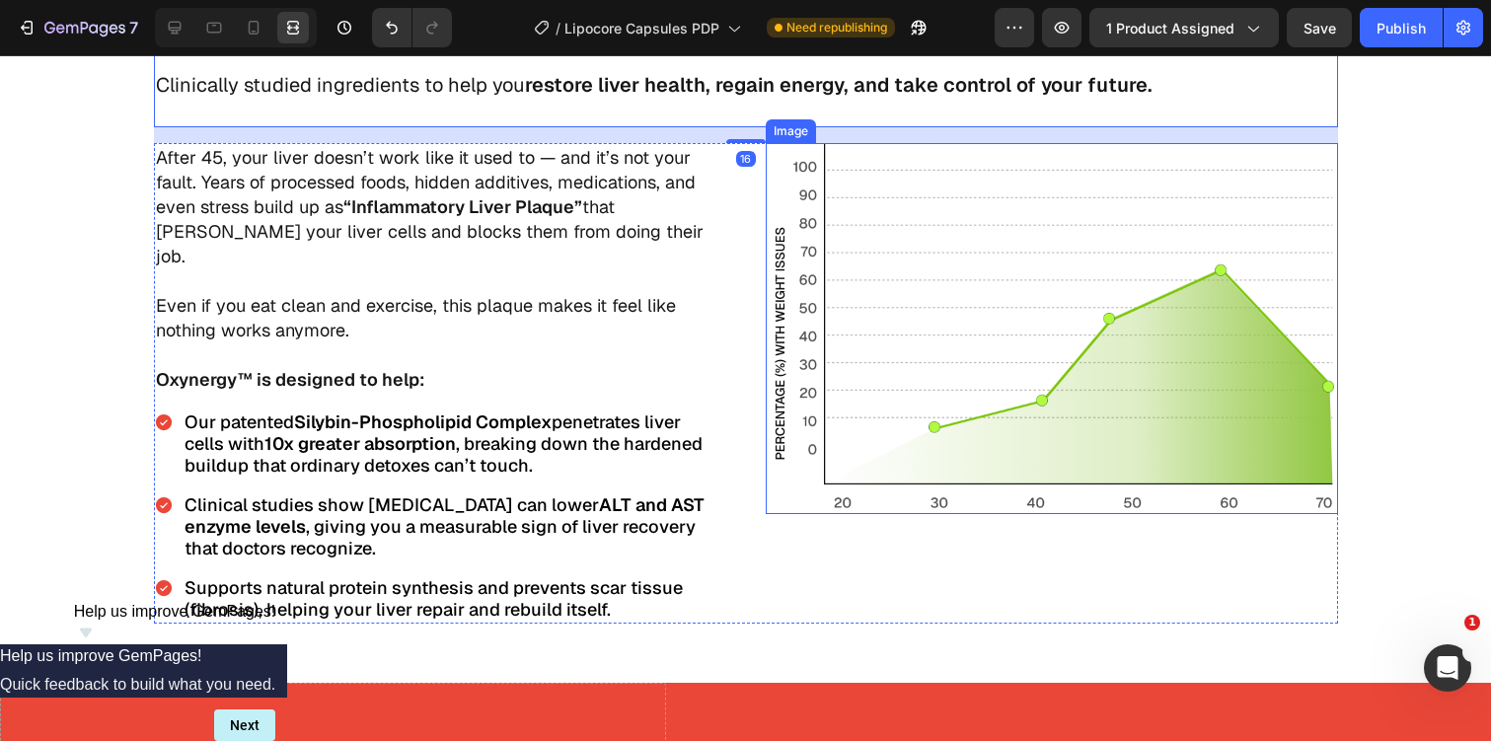
click at [887, 329] on img at bounding box center [1051, 328] width 565 height 371
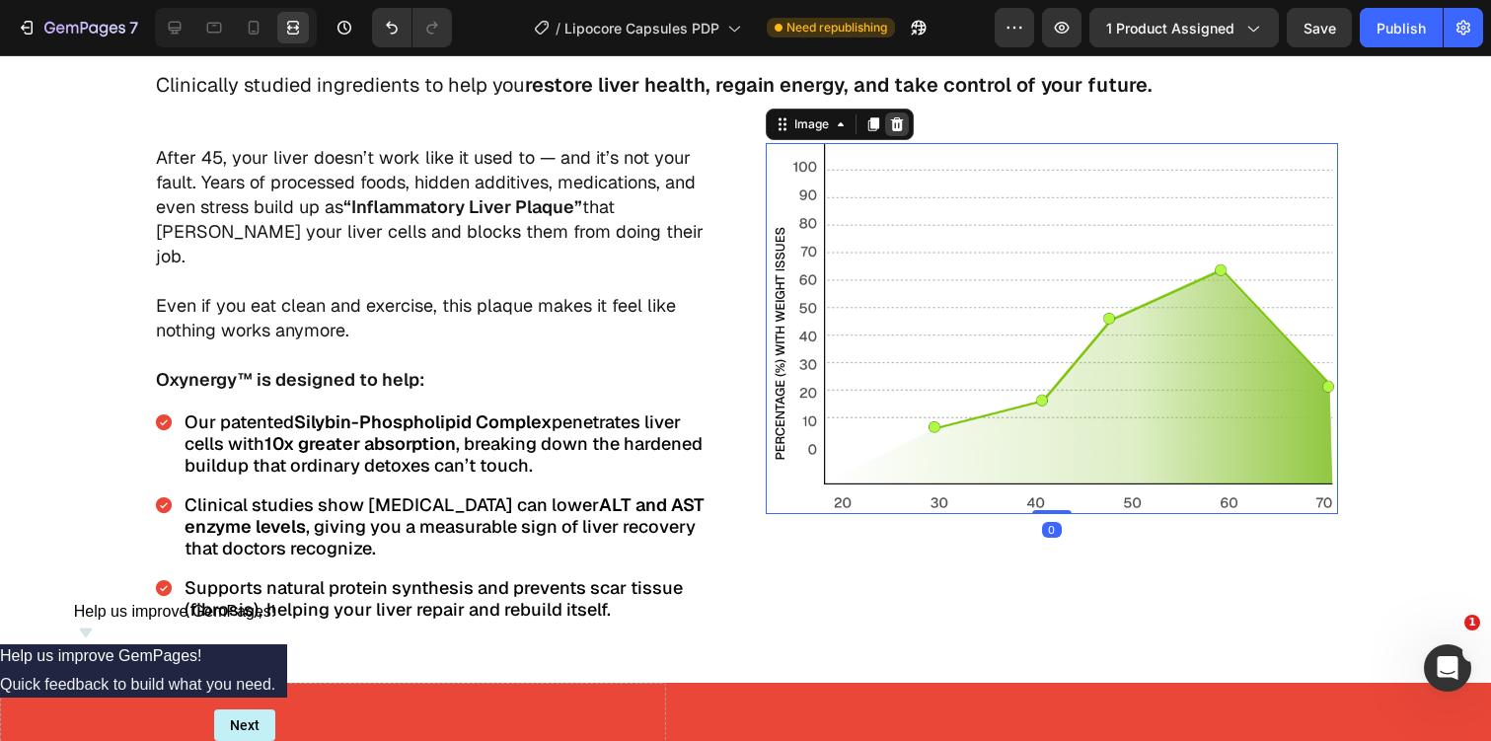
click at [889, 132] on div at bounding box center [897, 124] width 24 height 24
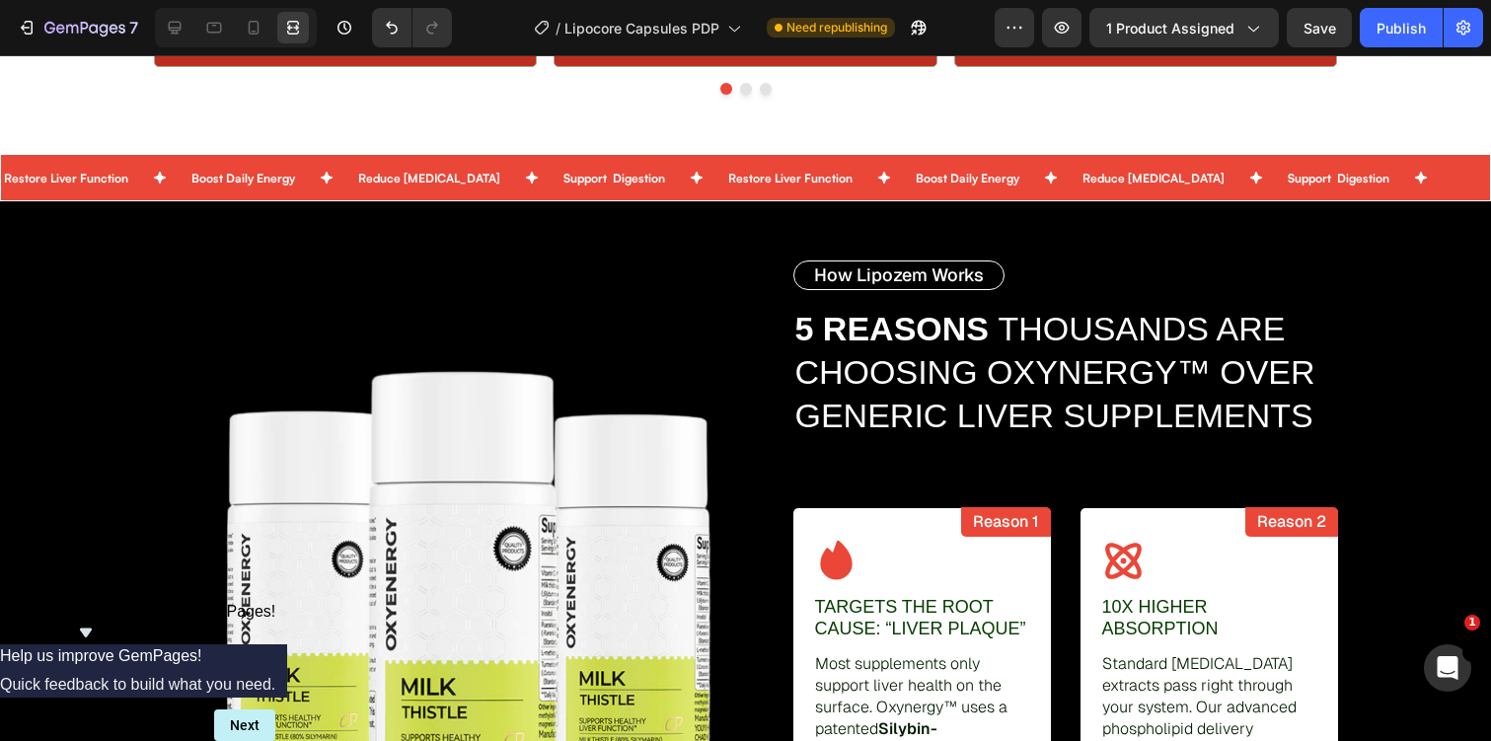
scroll to position [2092, 0]
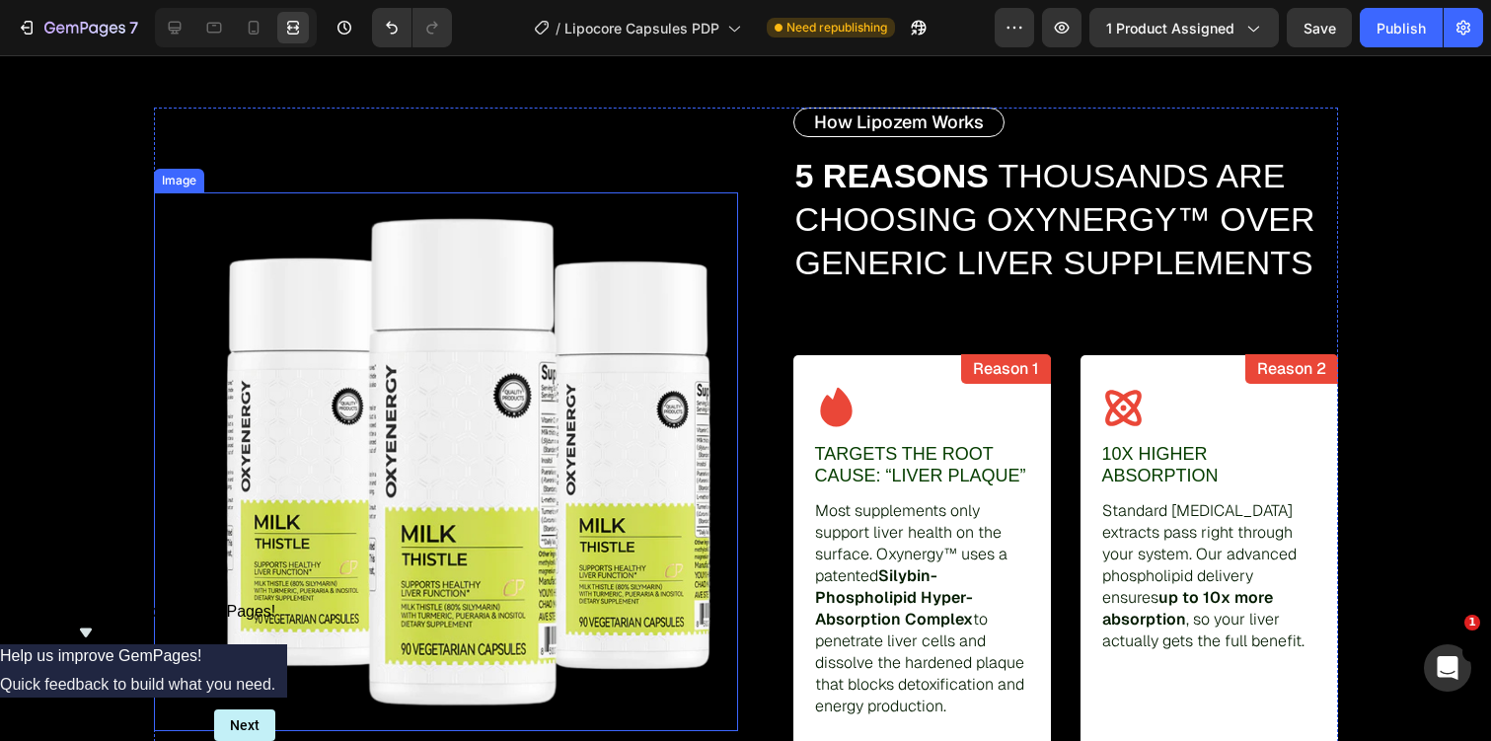
click at [611, 335] on img at bounding box center [468, 461] width 539 height 539
click at [296, 173] on div at bounding box center [285, 174] width 24 height 24
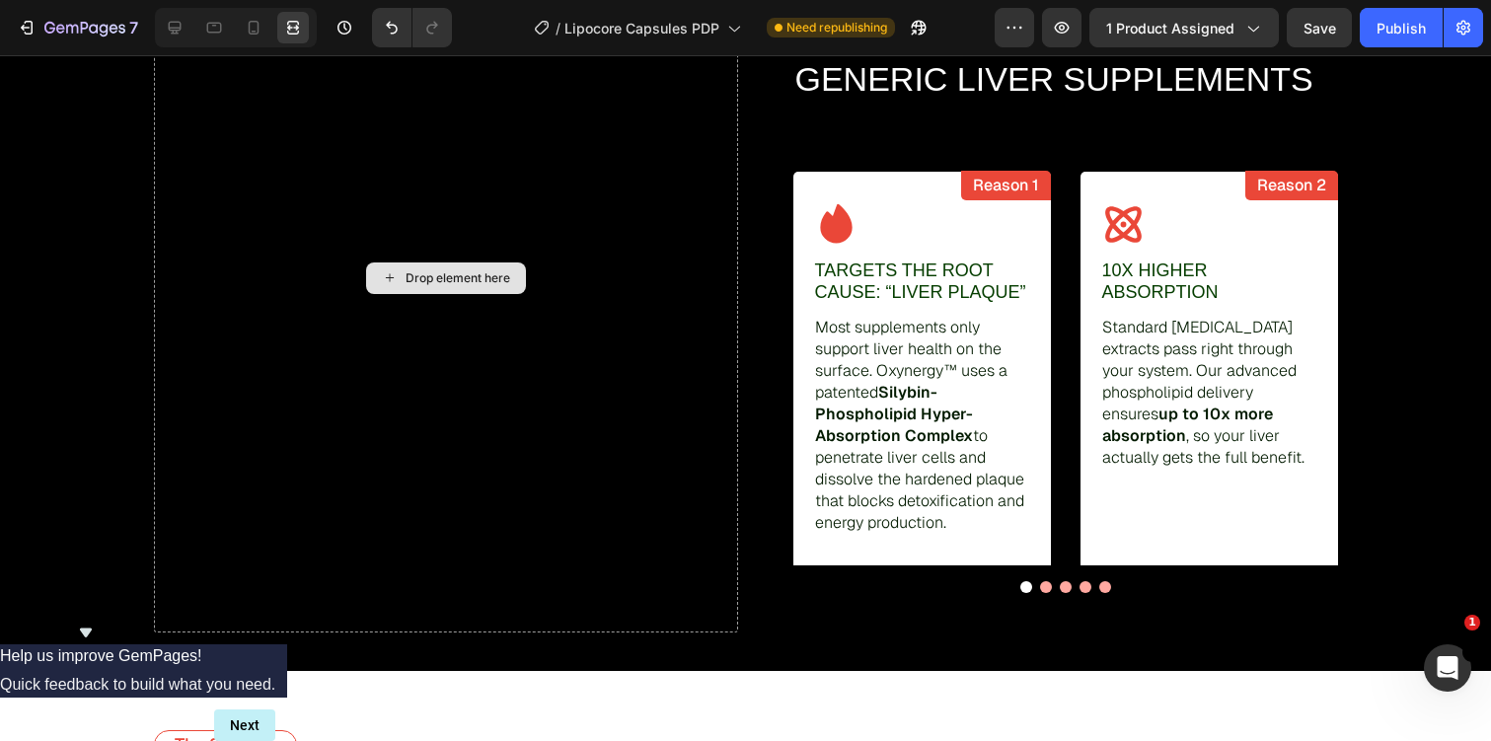
scroll to position [2272, 0]
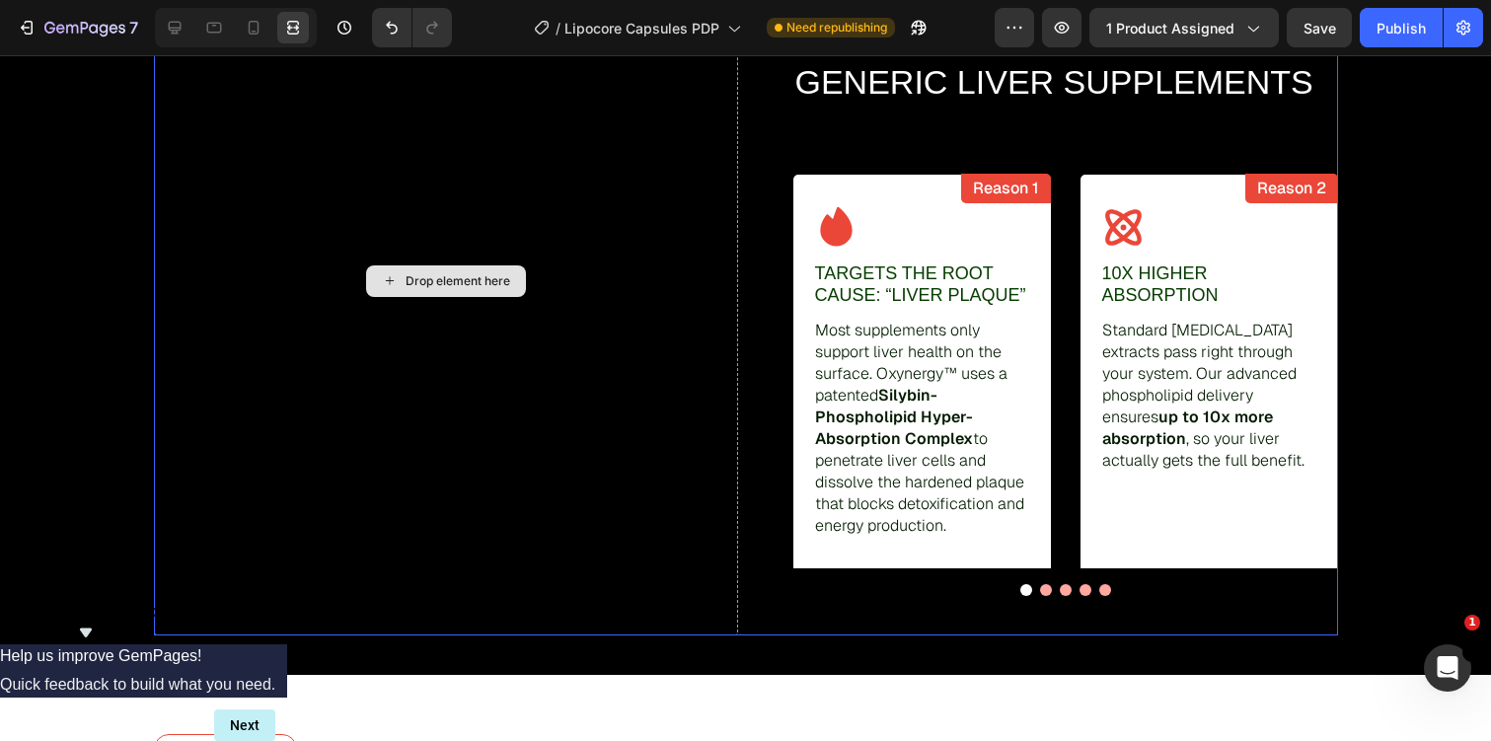
click at [461, 310] on div "Drop element here" at bounding box center [446, 281] width 584 height 708
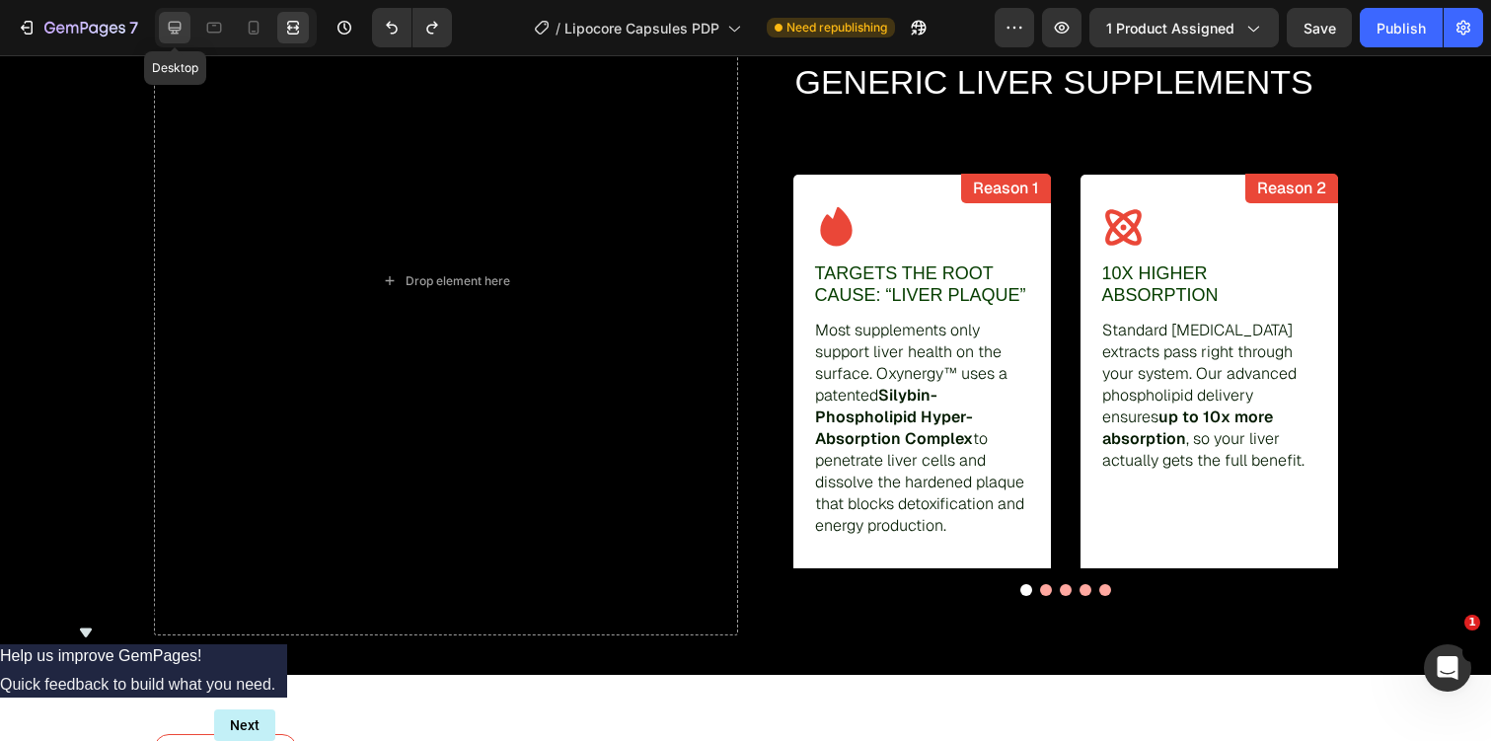
click at [162, 21] on div at bounding box center [175, 28] width 32 height 32
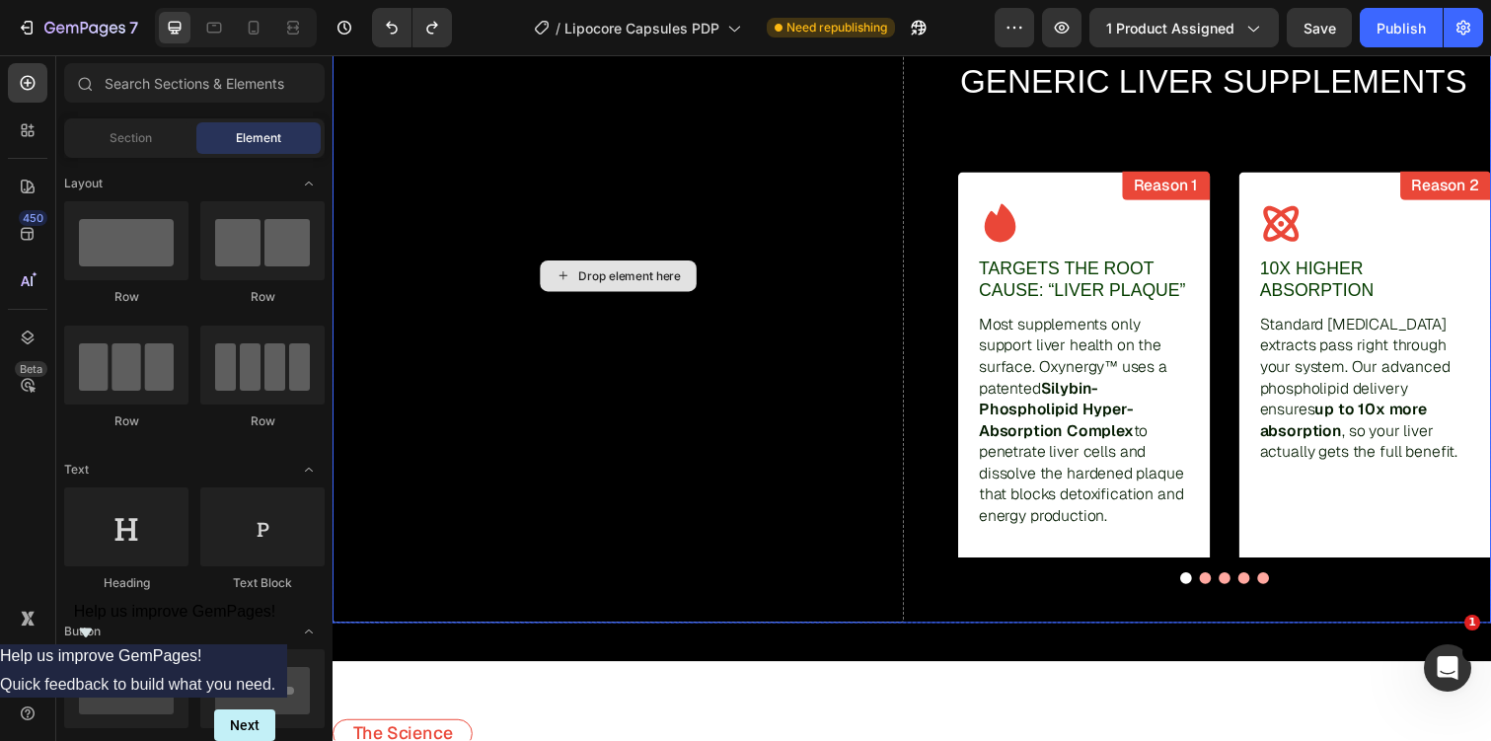
click at [475, 241] on div "Drop element here" at bounding box center [625, 281] width 584 height 708
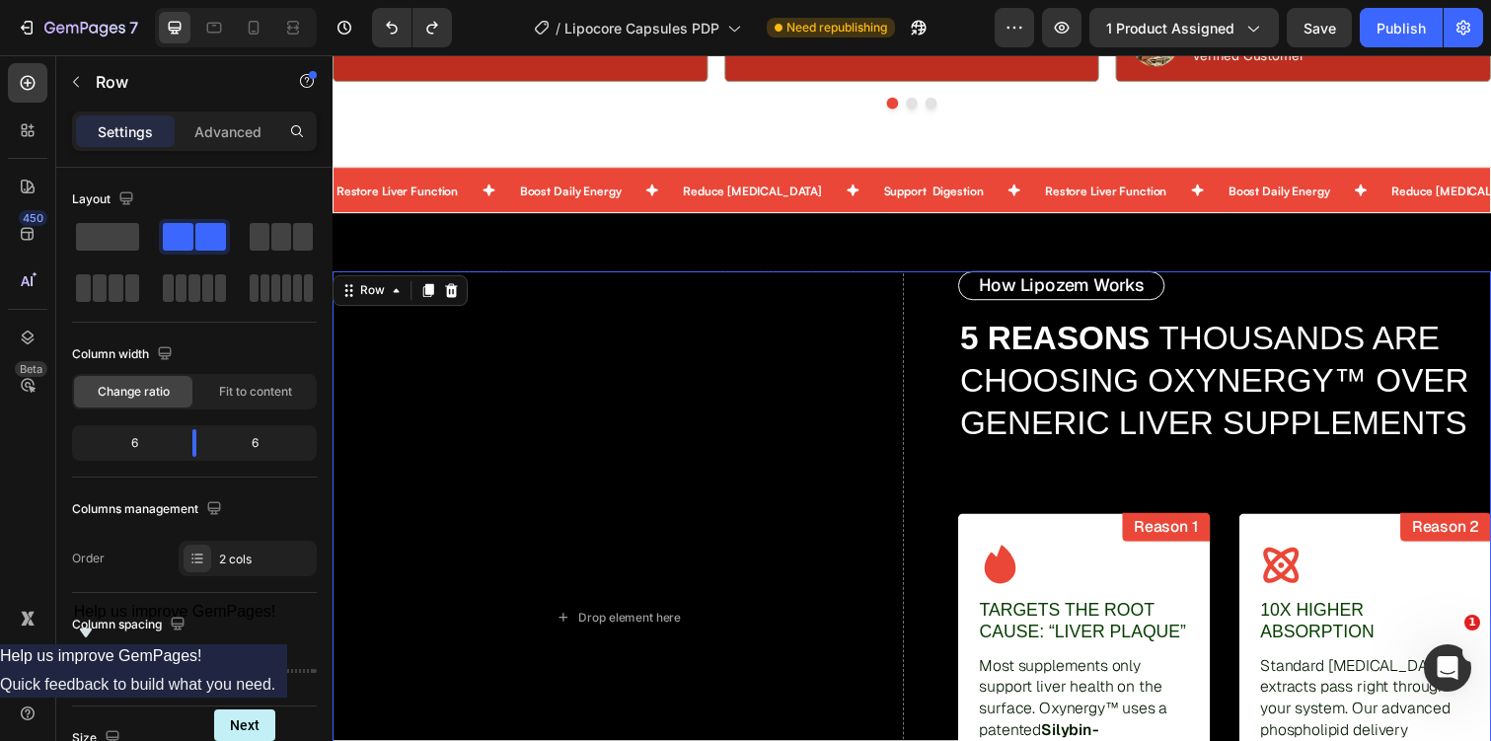
scroll to position [1956, 0]
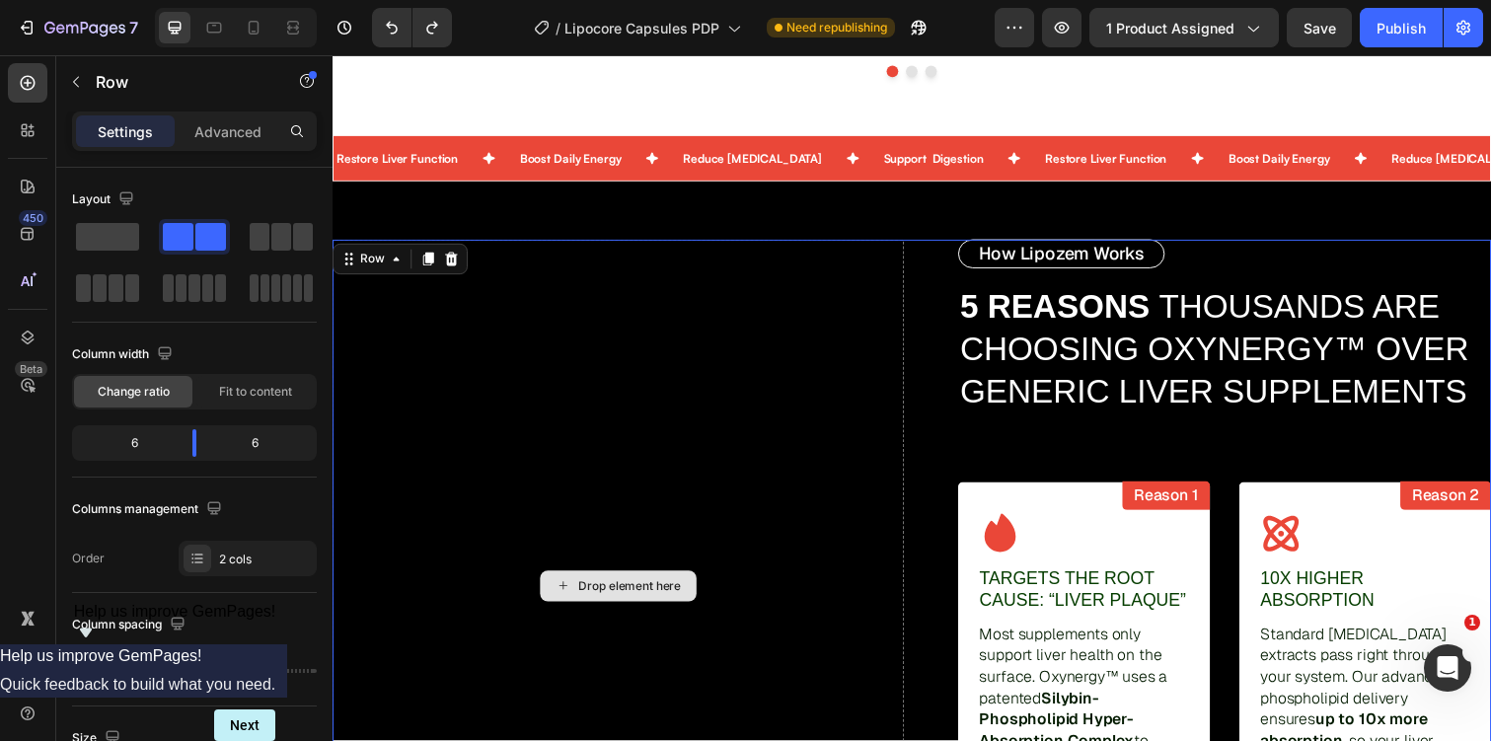
click at [577, 510] on div "Drop element here" at bounding box center [625, 598] width 584 height 708
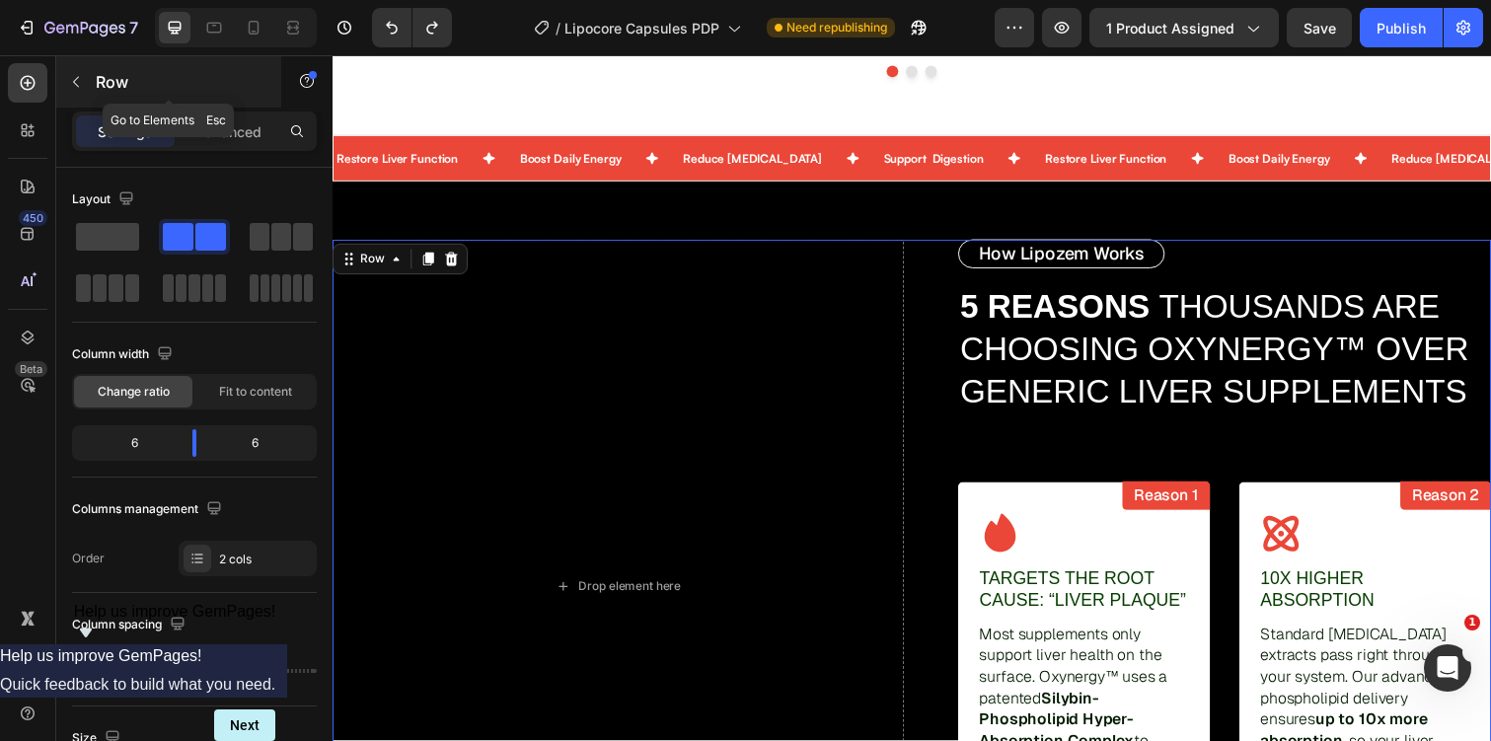
click at [83, 74] on icon "button" at bounding box center [76, 82] width 16 height 16
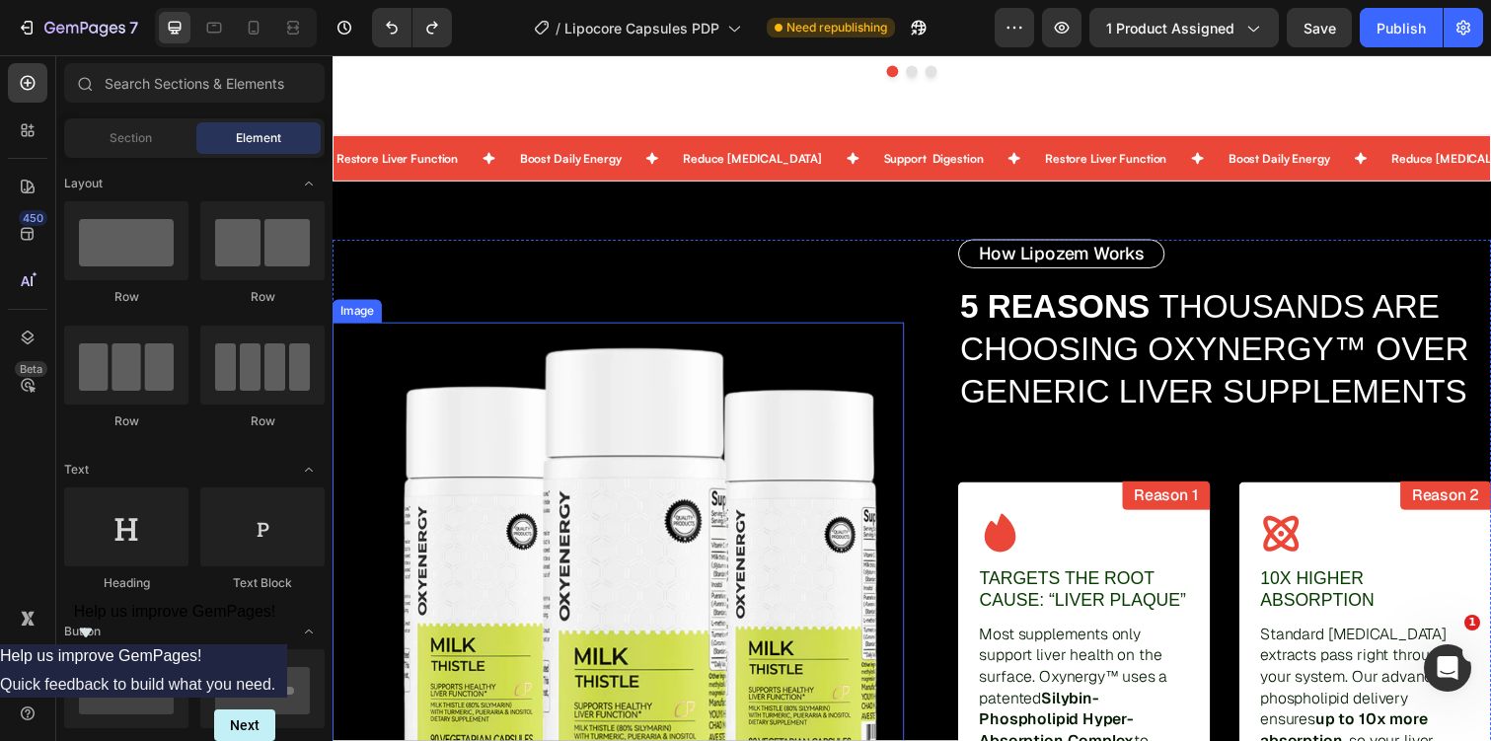
click at [643, 448] on img at bounding box center [647, 598] width 539 height 539
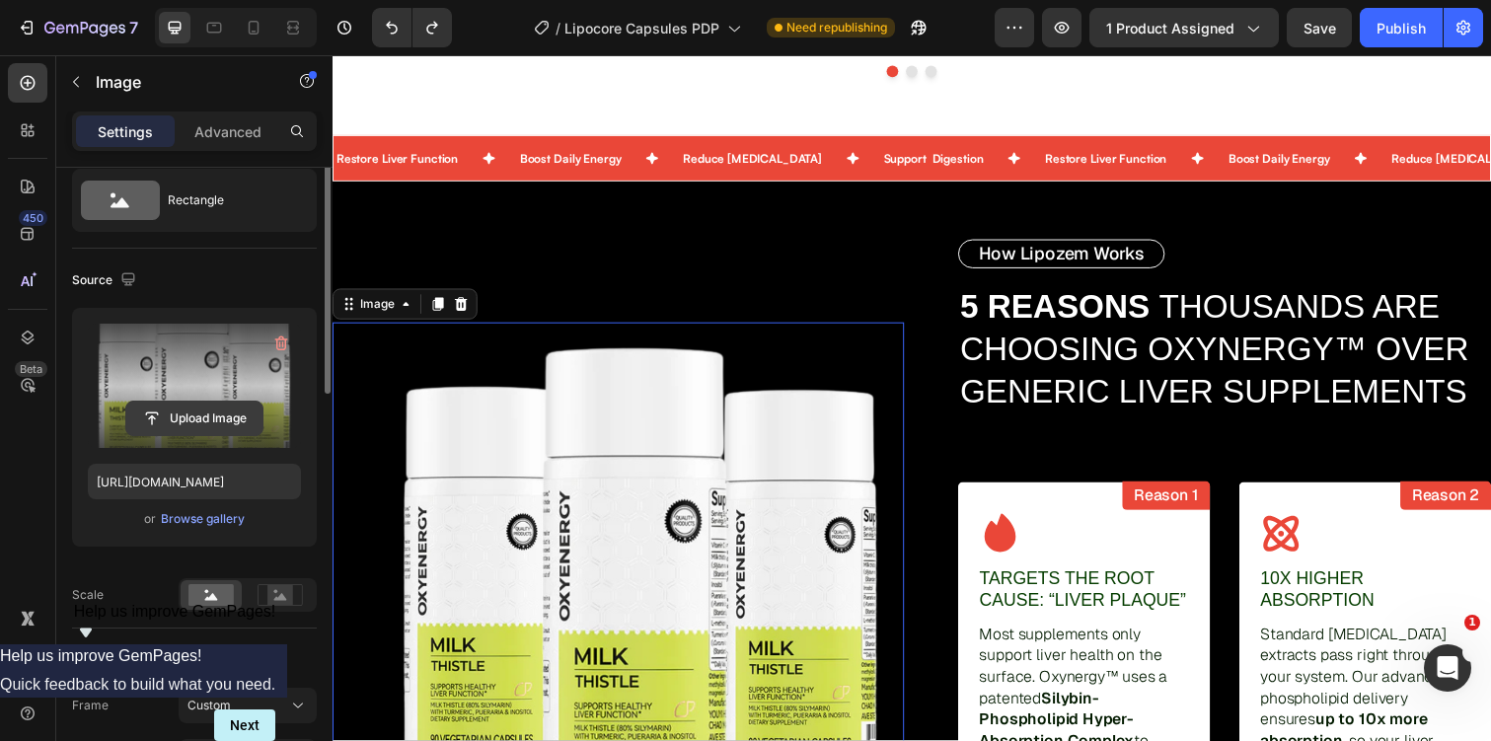
scroll to position [76, 0]
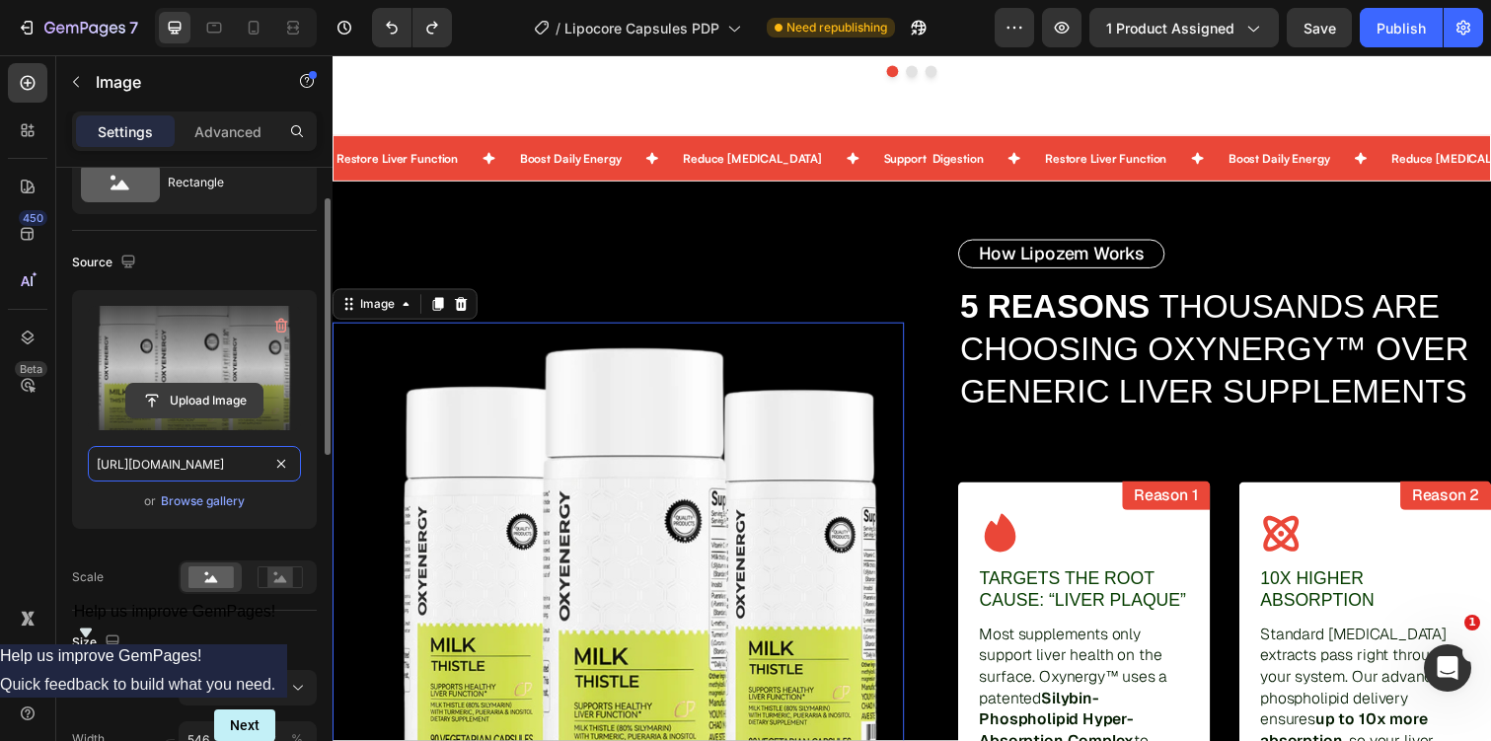
click at [236, 471] on input "https://cdn.shopify.com/s/files/1/0728/8009/5384/files/gempages_584625223475659…" at bounding box center [194, 464] width 213 height 36
paste input "text"
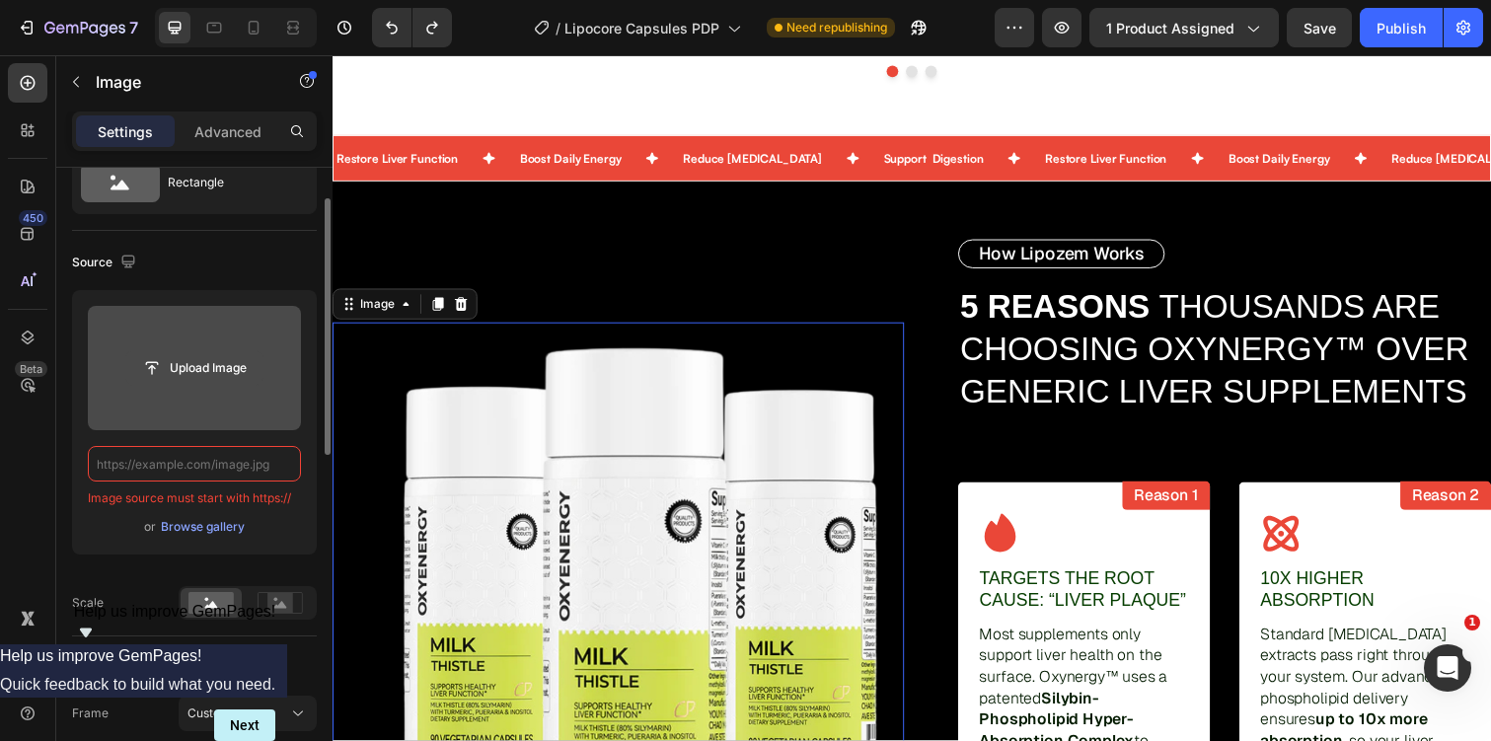
click at [211, 360] on input "file" at bounding box center [194, 368] width 136 height 34
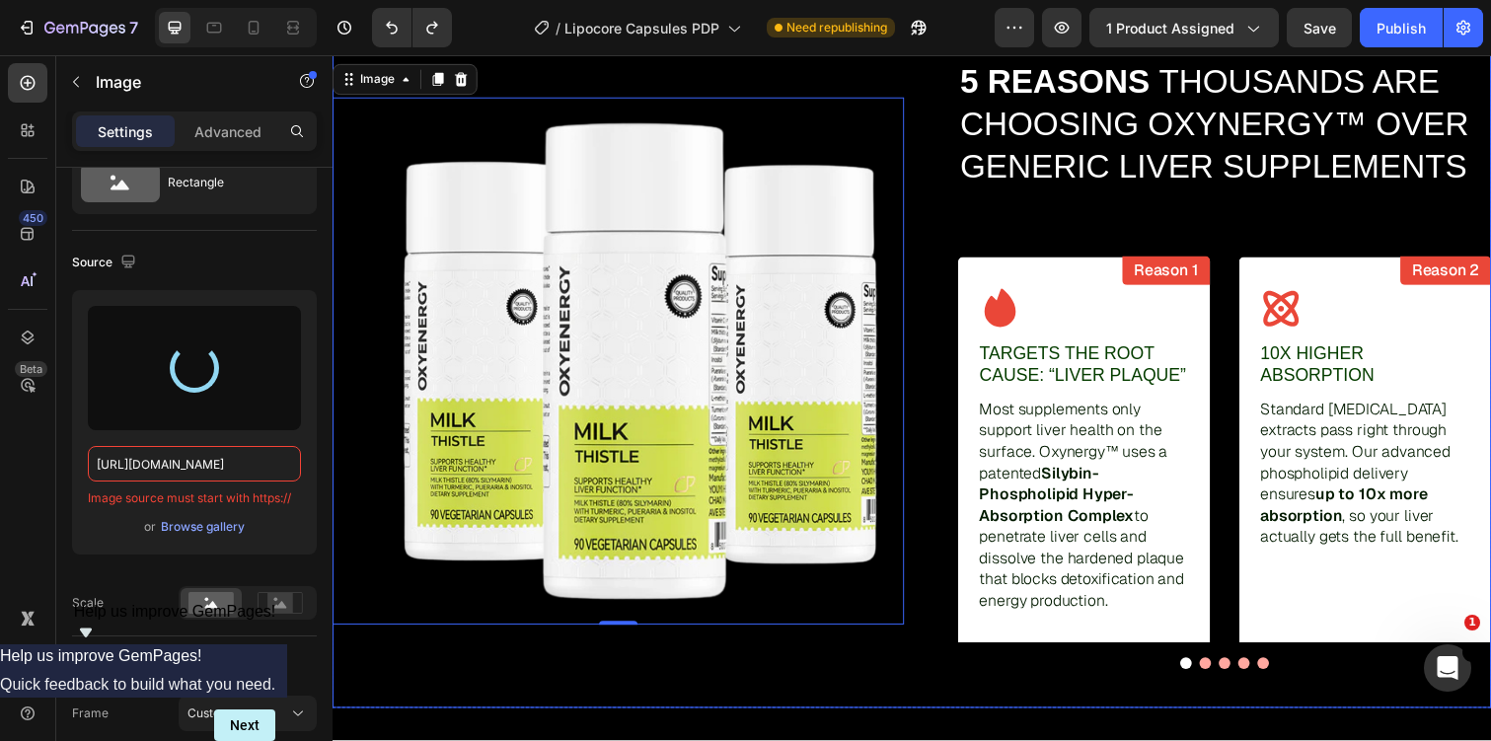
scroll to position [2274, 0]
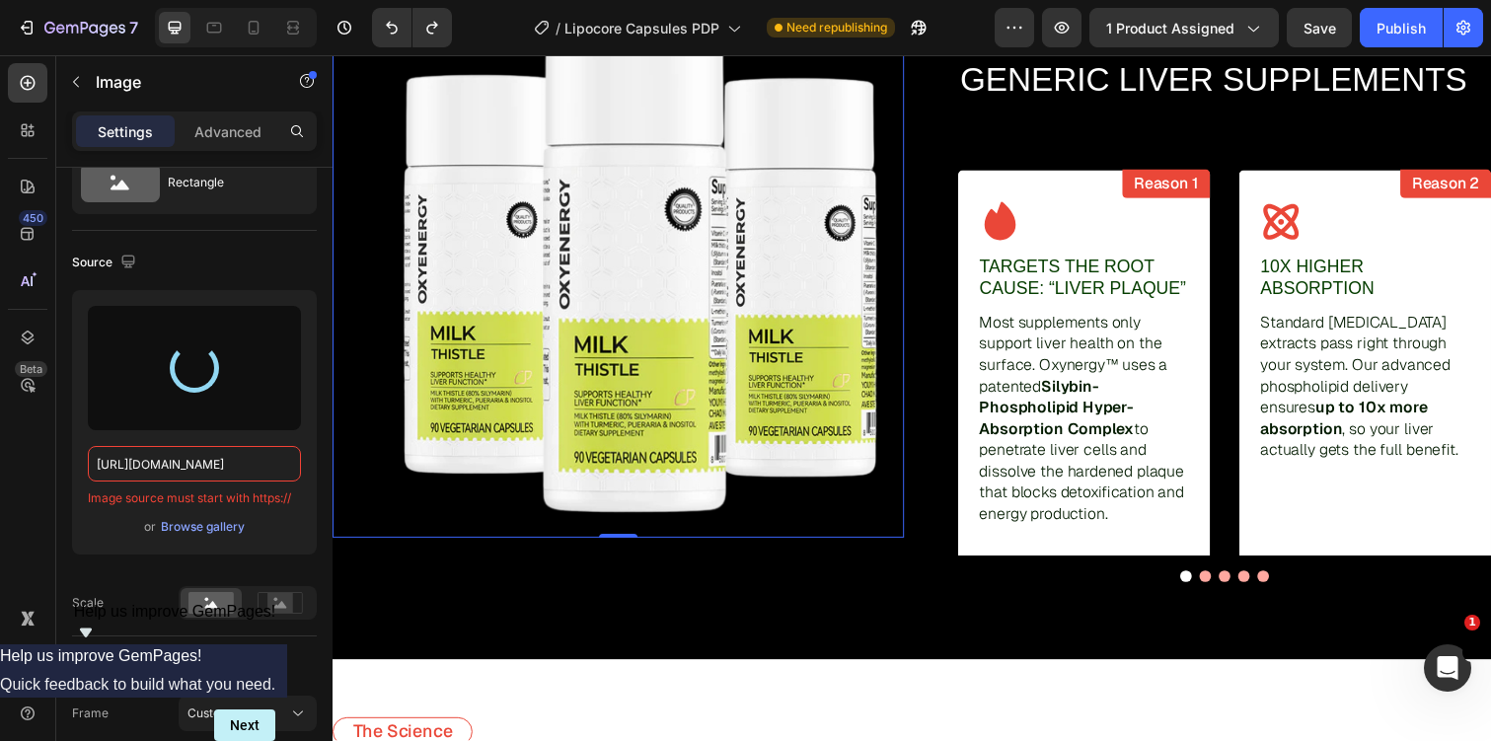
type input "https://cdn.shopify.com/s/files/1/0728/8009/5384/files/gempages_584625223475659…"
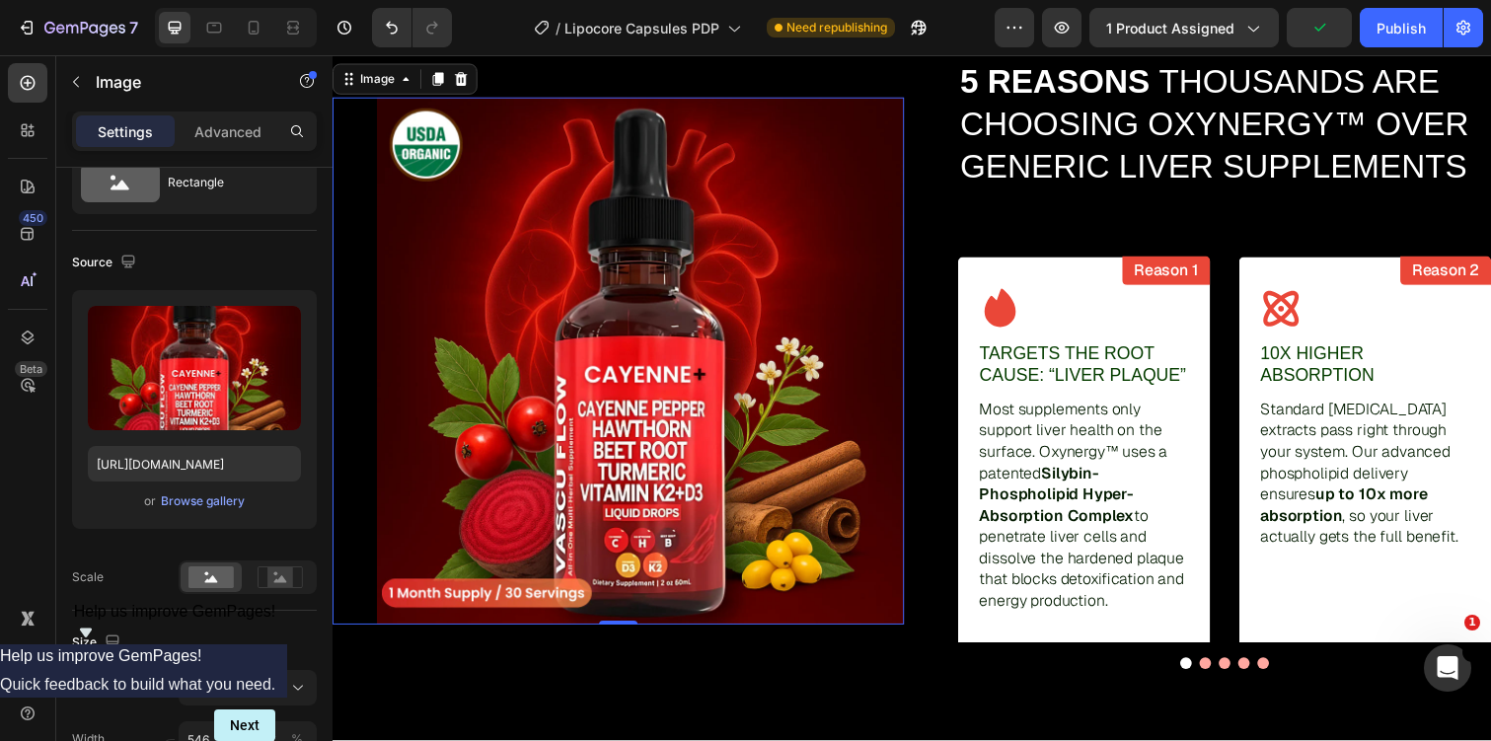
scroll to position [2035, 0]
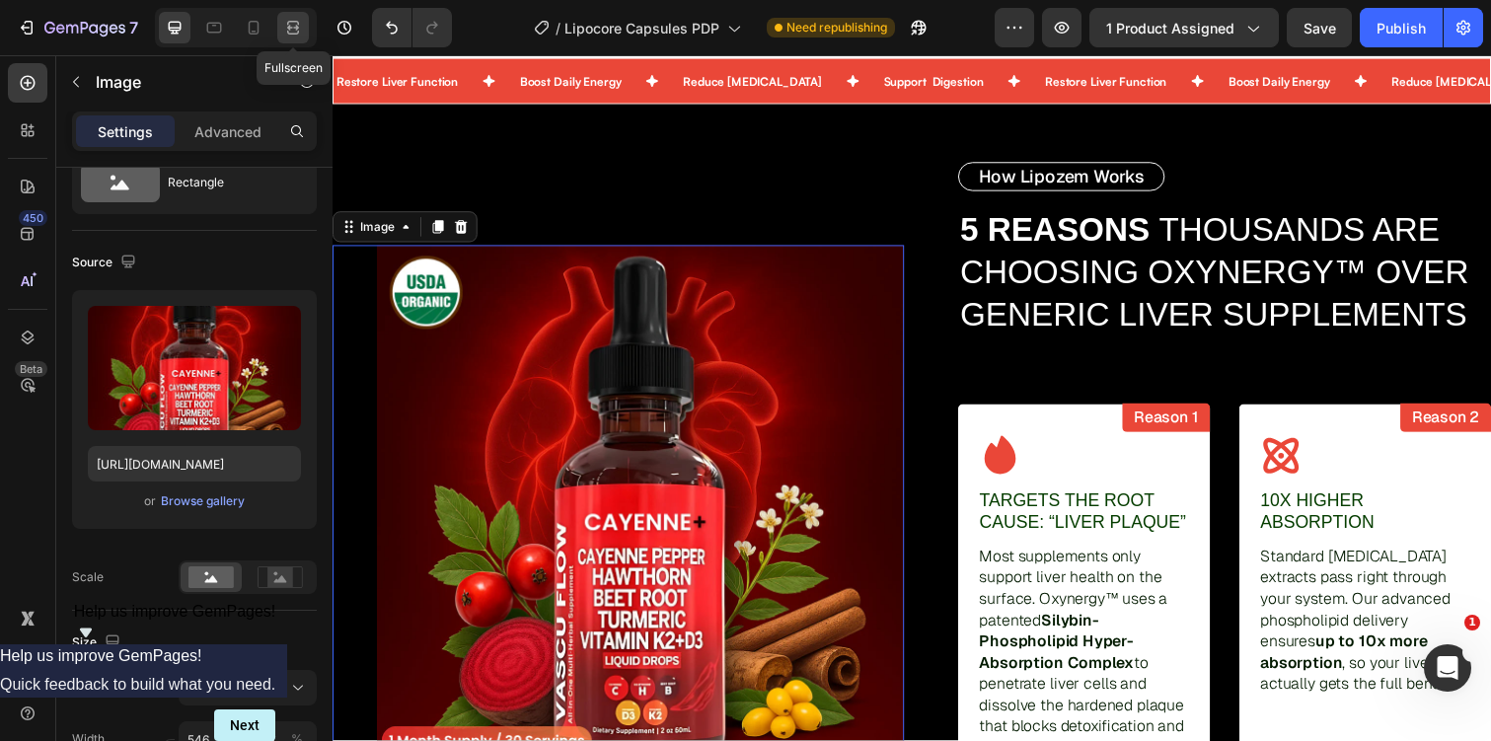
click at [286, 19] on icon at bounding box center [293, 28] width 20 height 20
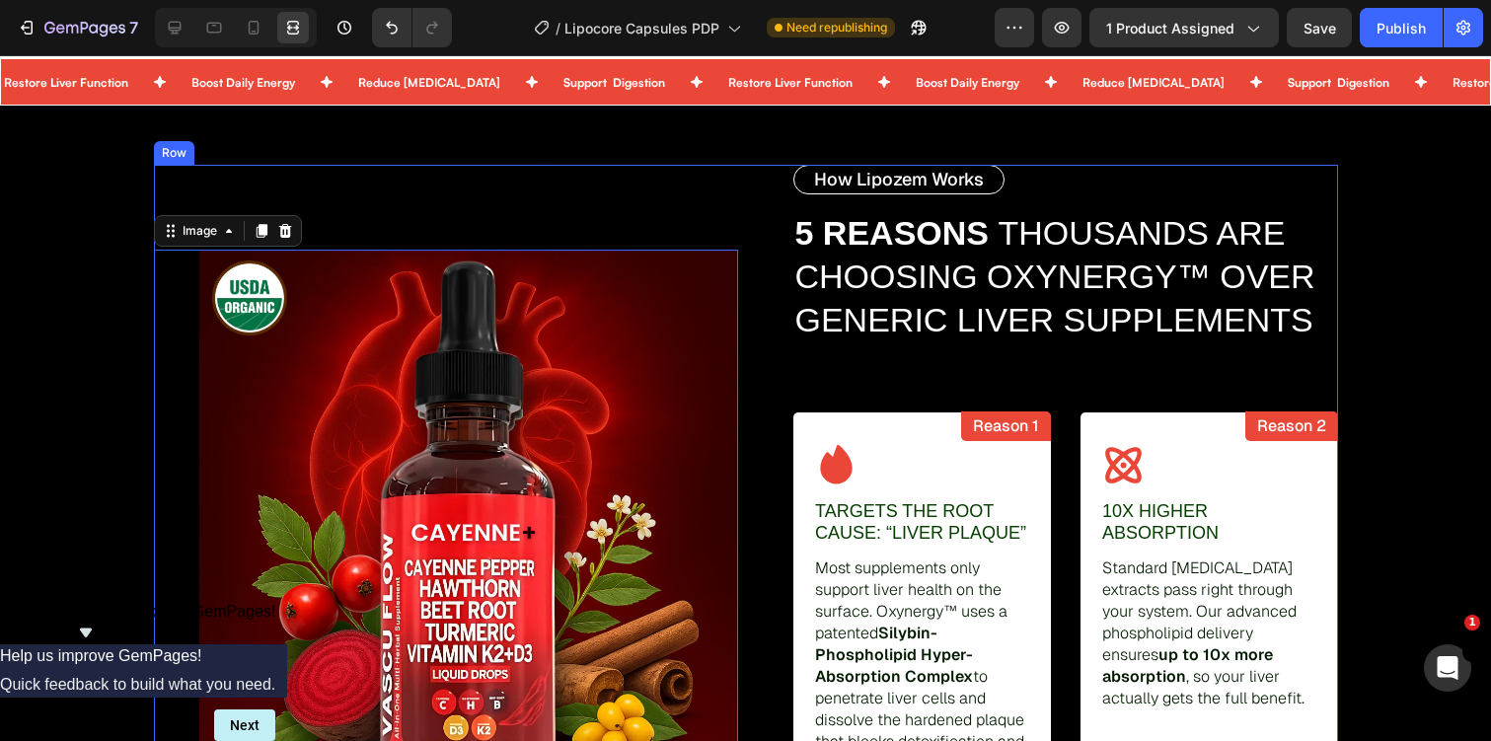
click at [602, 170] on div "Image 0" at bounding box center [446, 519] width 584 height 708
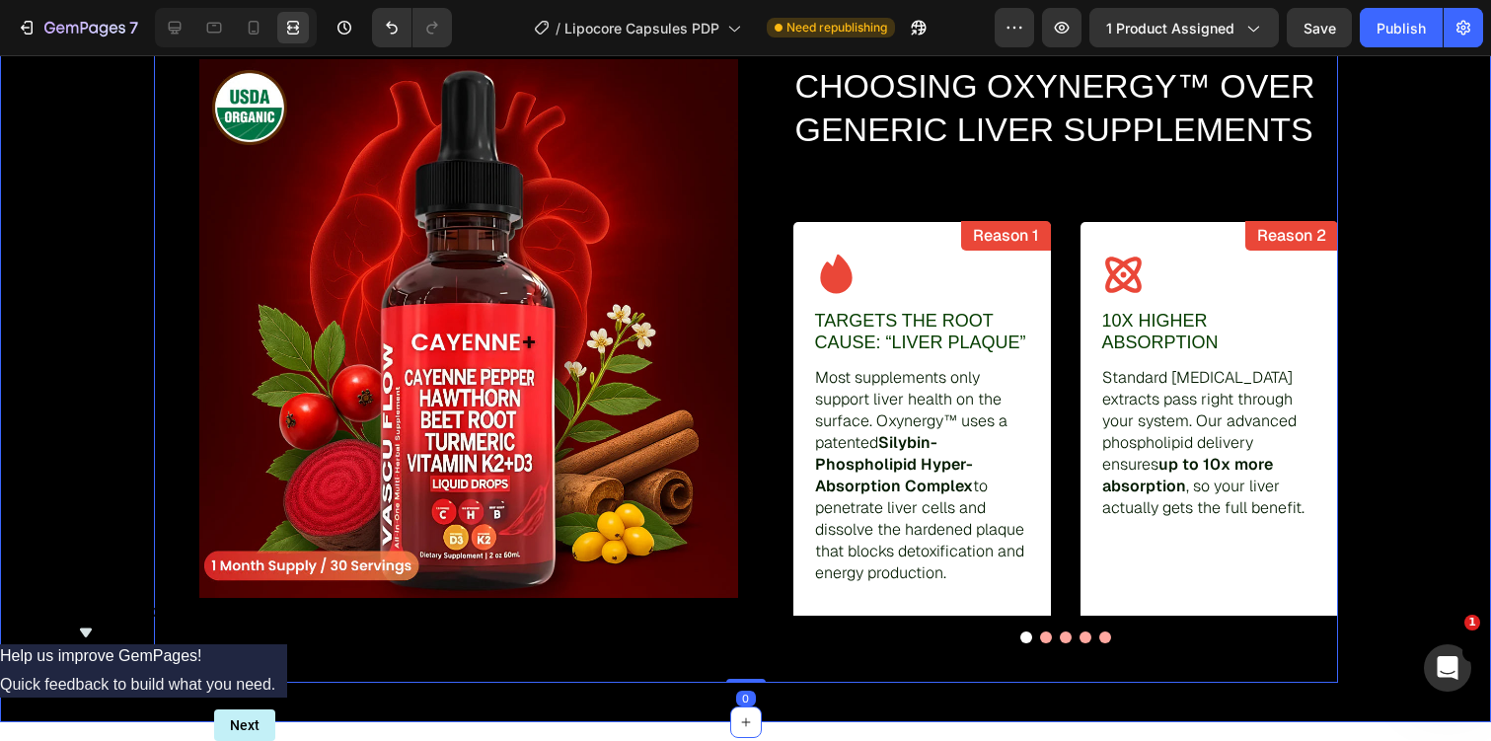
click at [75, 442] on div "Image How Lipozem Works Text Block 5 REASONS THOUSANDS ARE CHOOSING OXYNERGY™ O…" at bounding box center [745, 328] width 1491 height 708
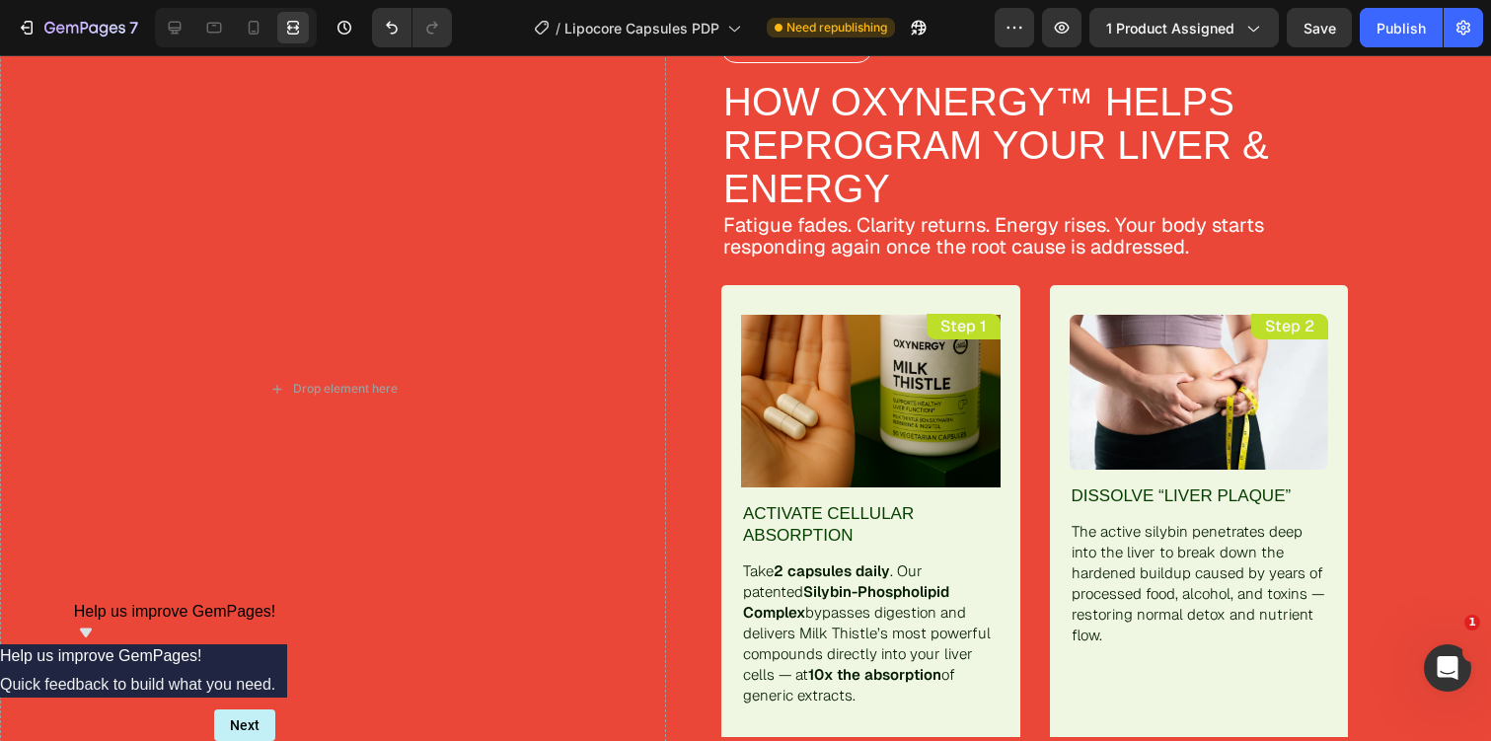
scroll to position [3753, 0]
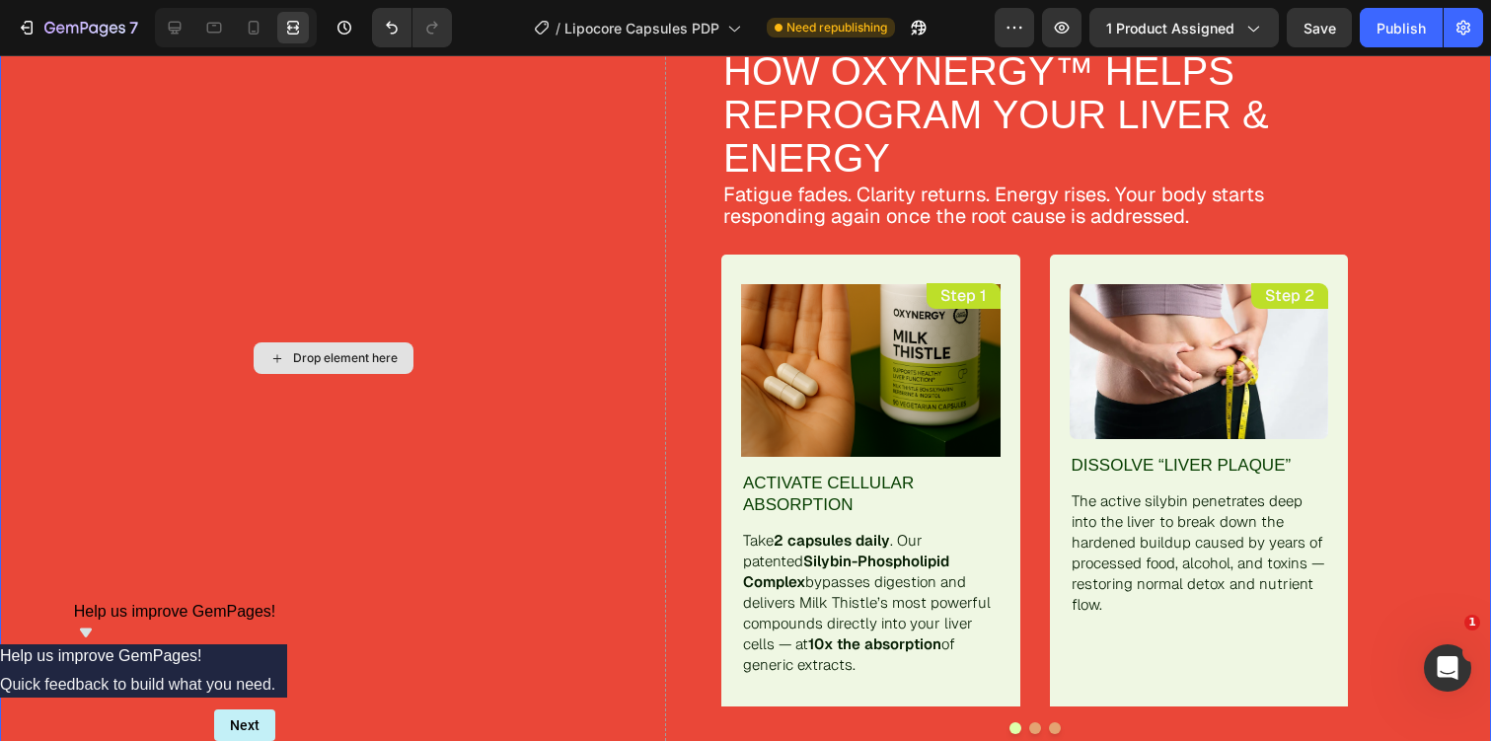
click at [388, 371] on div "Drop element here" at bounding box center [333, 359] width 666 height 830
click at [184, 27] on icon at bounding box center [175, 28] width 20 height 20
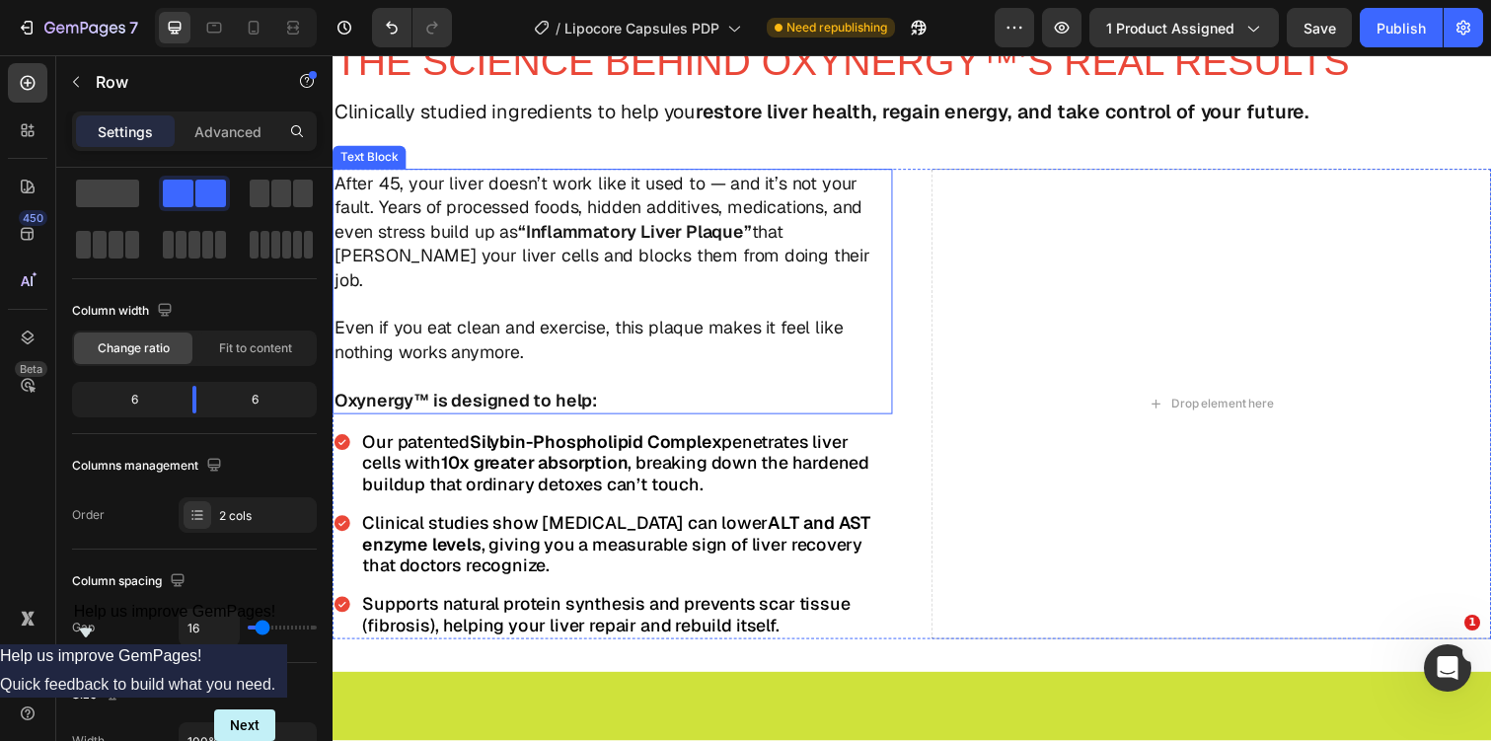
scroll to position [2397, 0]
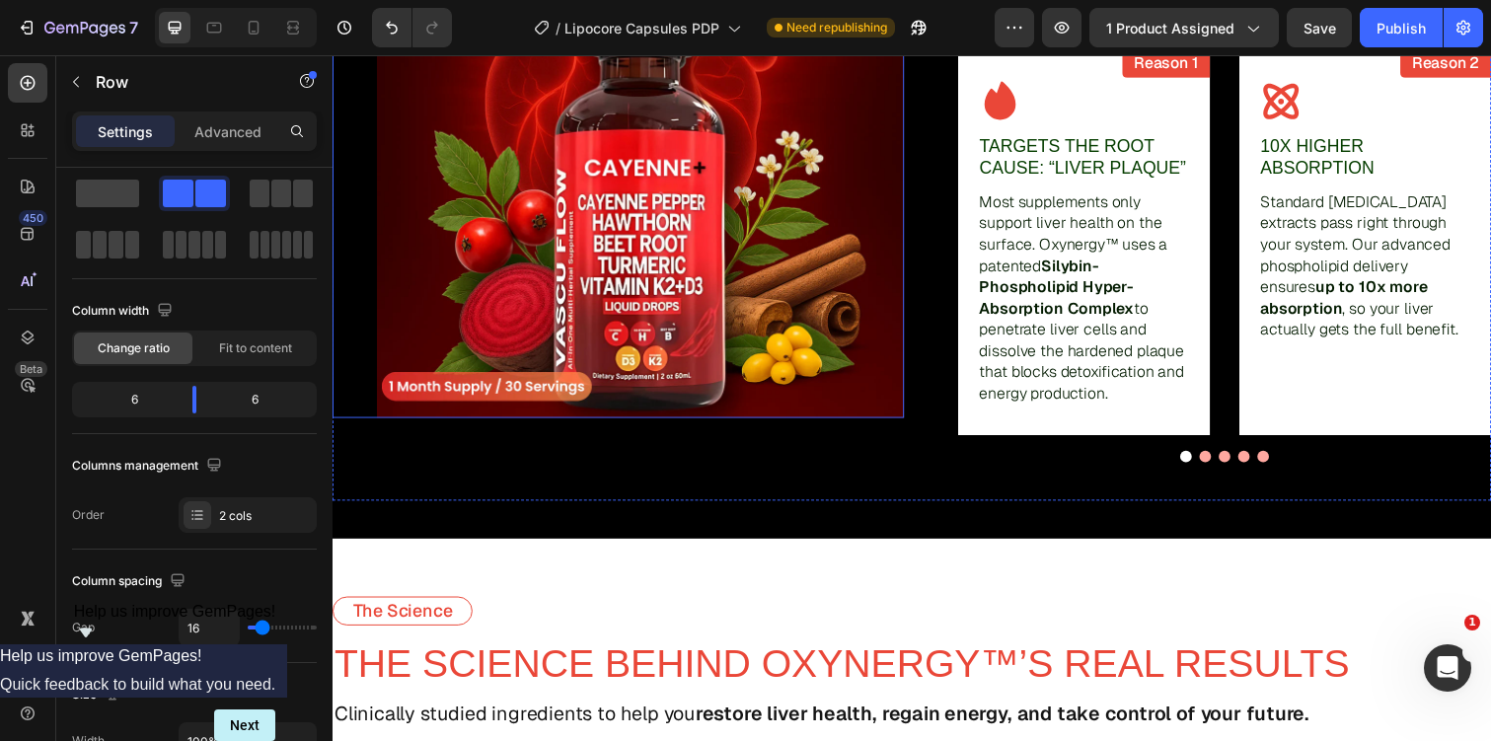
click at [560, 313] on img at bounding box center [647, 157] width 539 height 539
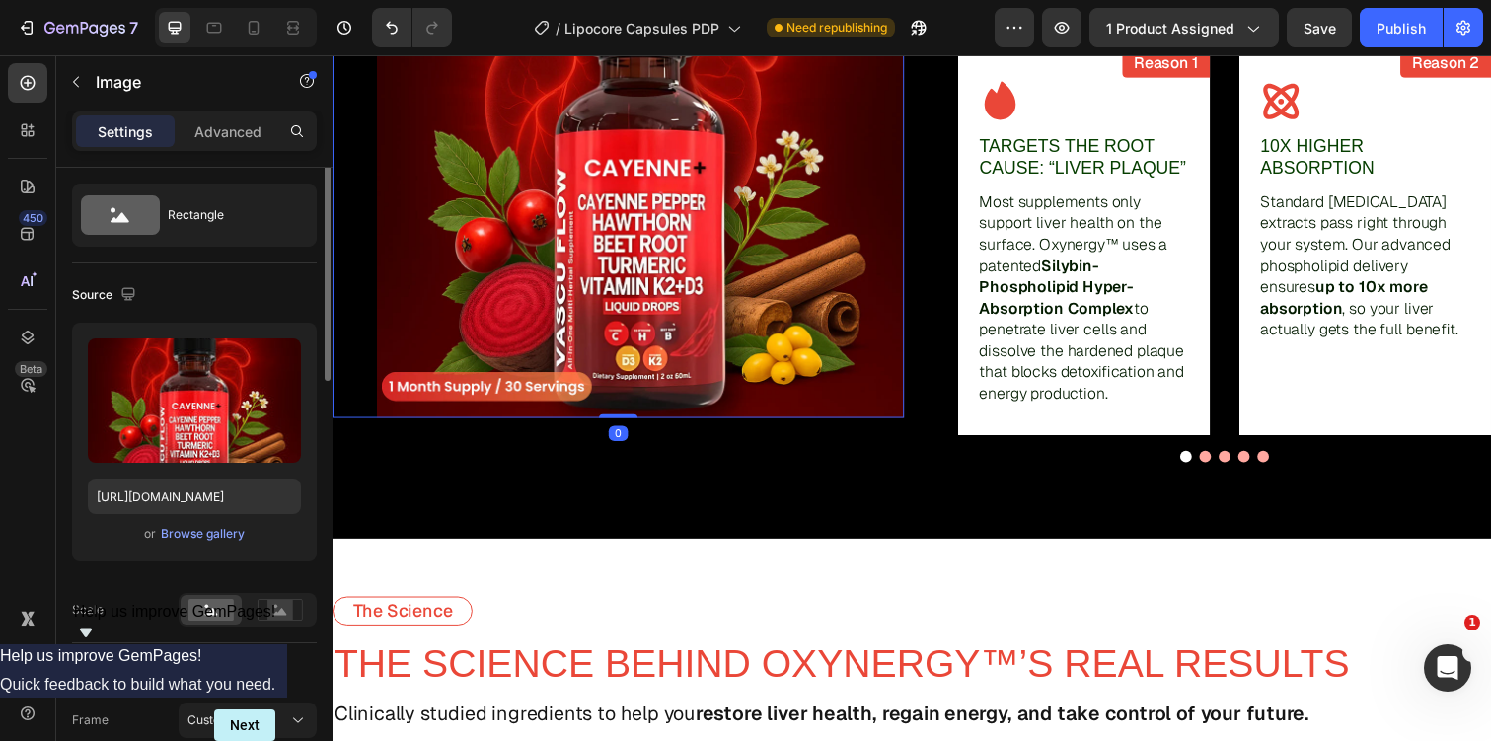
scroll to position [0, 0]
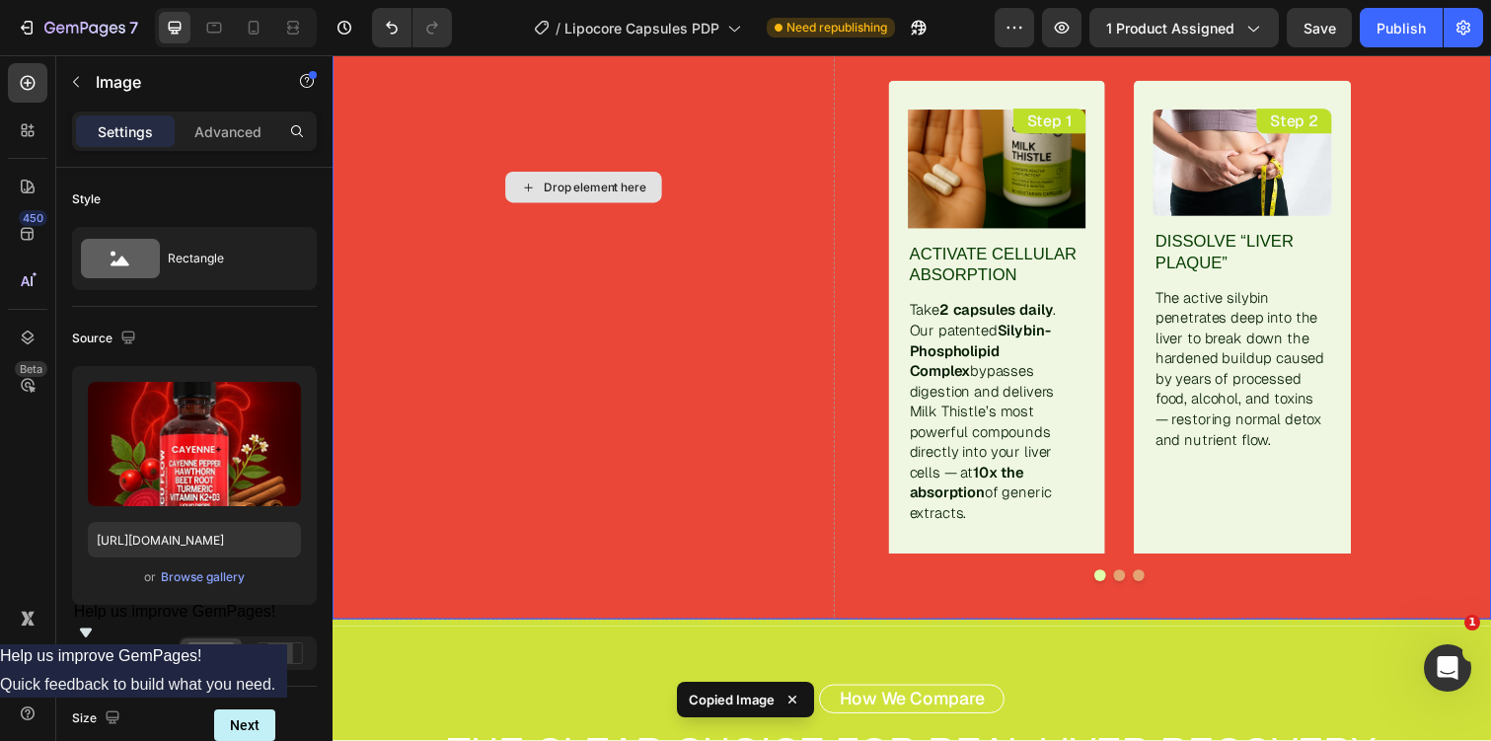
click at [577, 205] on div "Drop element here" at bounding box center [589, 190] width 513 height 883
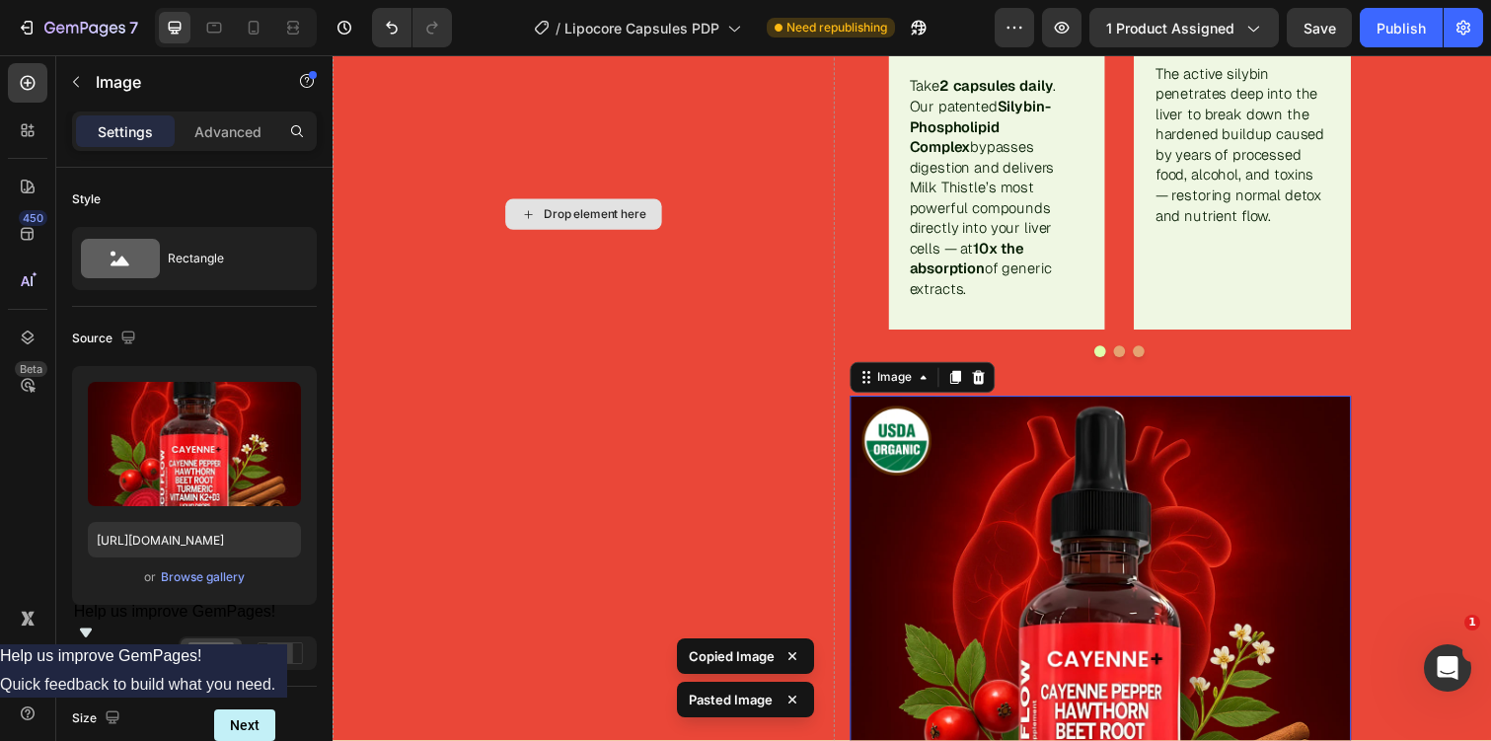
scroll to position [4168, 0]
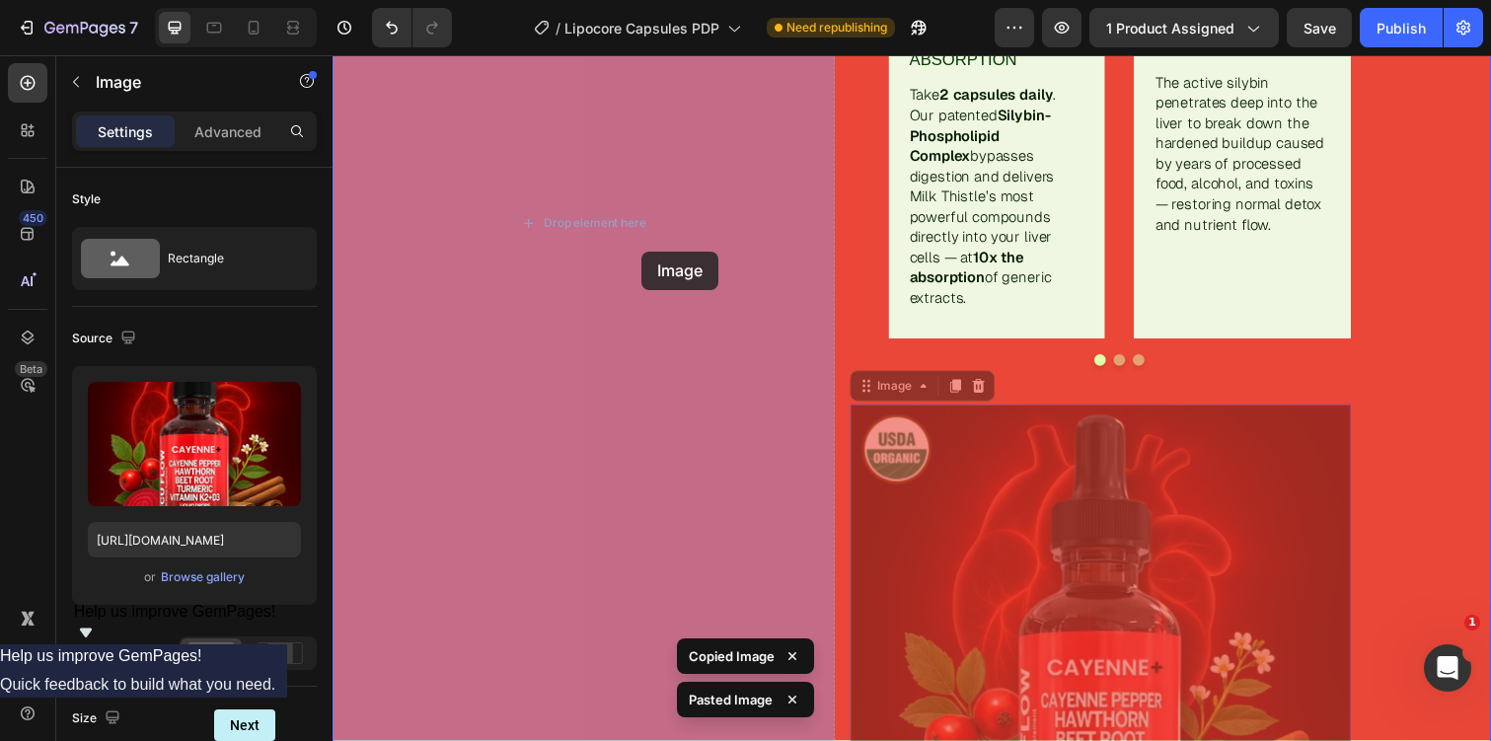
drag, startPoint x: 881, startPoint y: 357, endPoint x: 648, endPoint y: 256, distance: 254.1
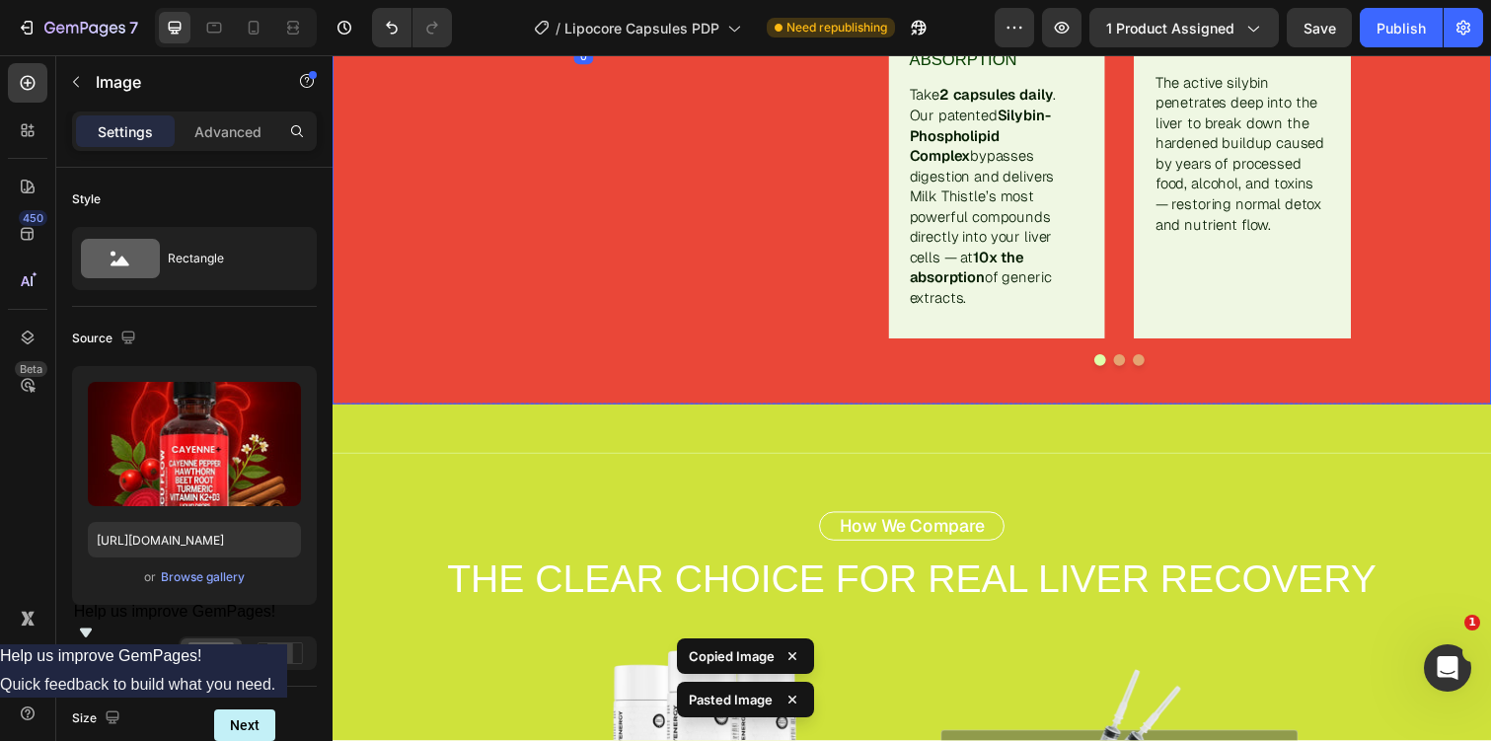
scroll to position [3780, 0]
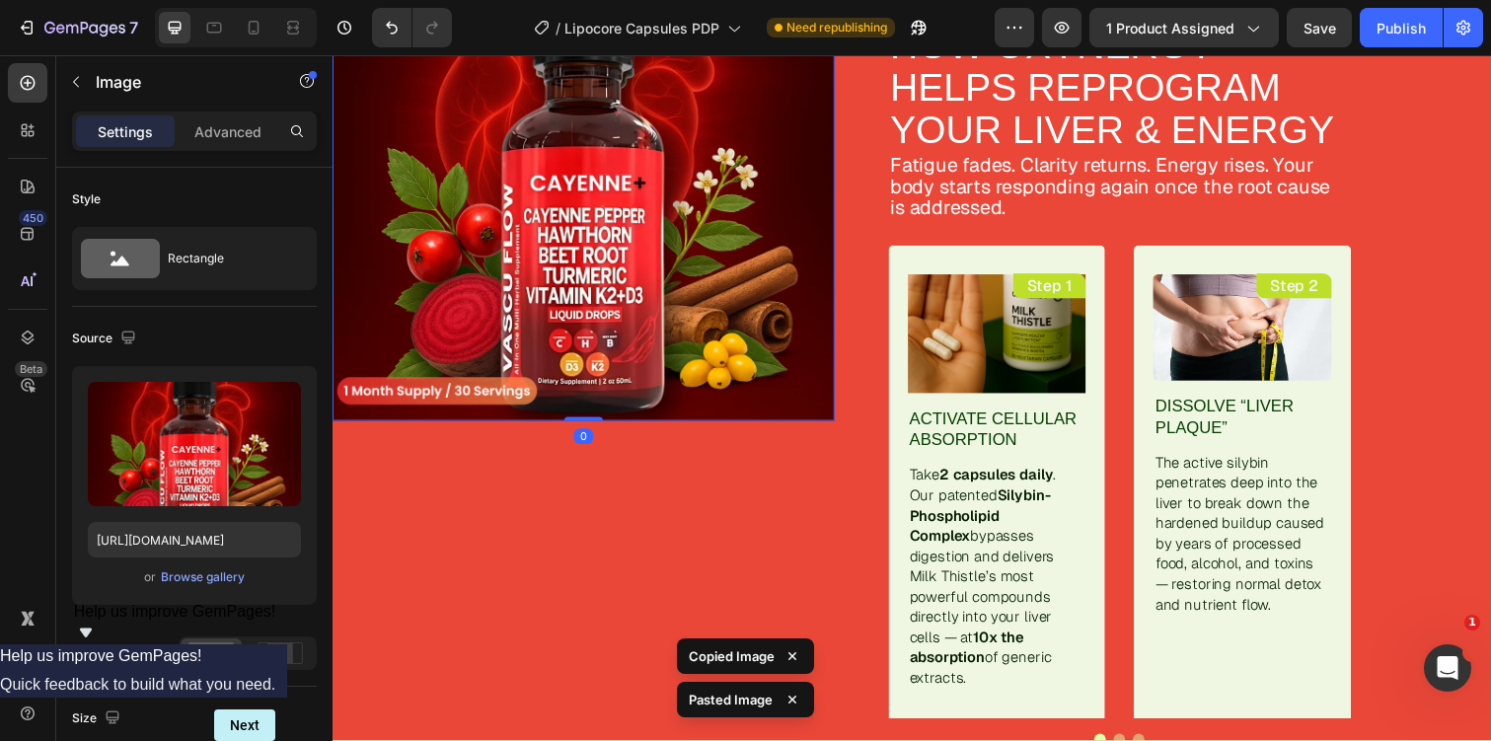
click at [631, 265] on img at bounding box center [589, 173] width 513 height 513
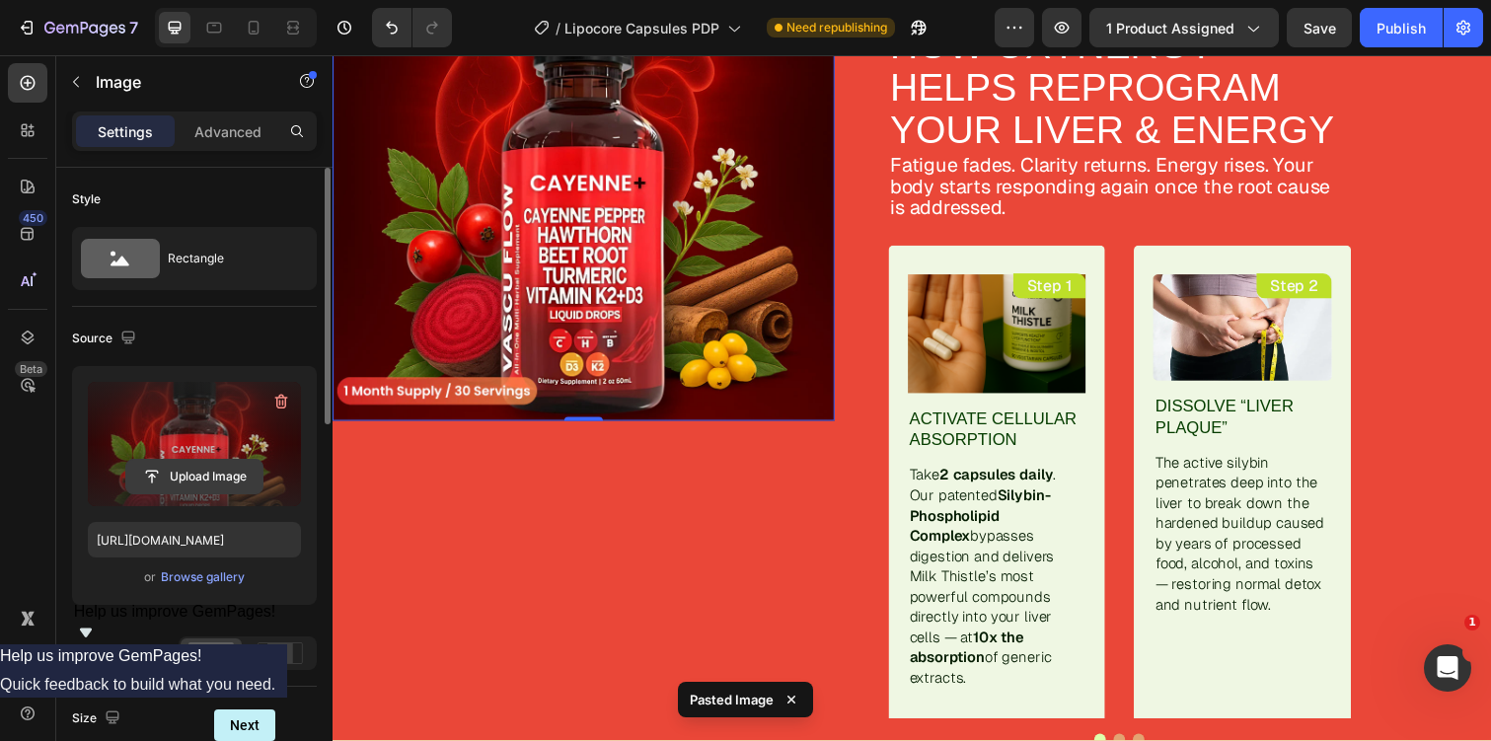
click at [212, 474] on input "file" at bounding box center [194, 477] width 136 height 34
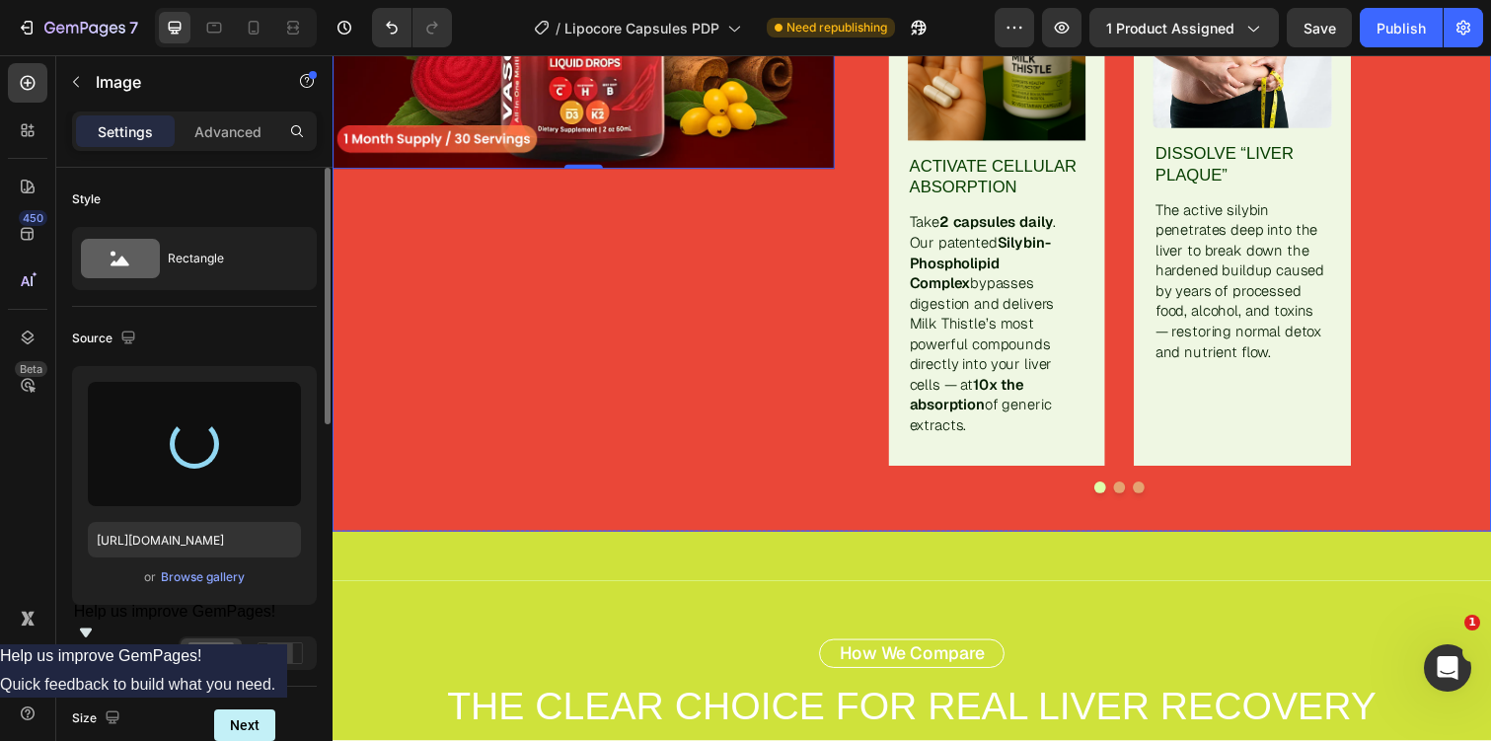
scroll to position [4057, 0]
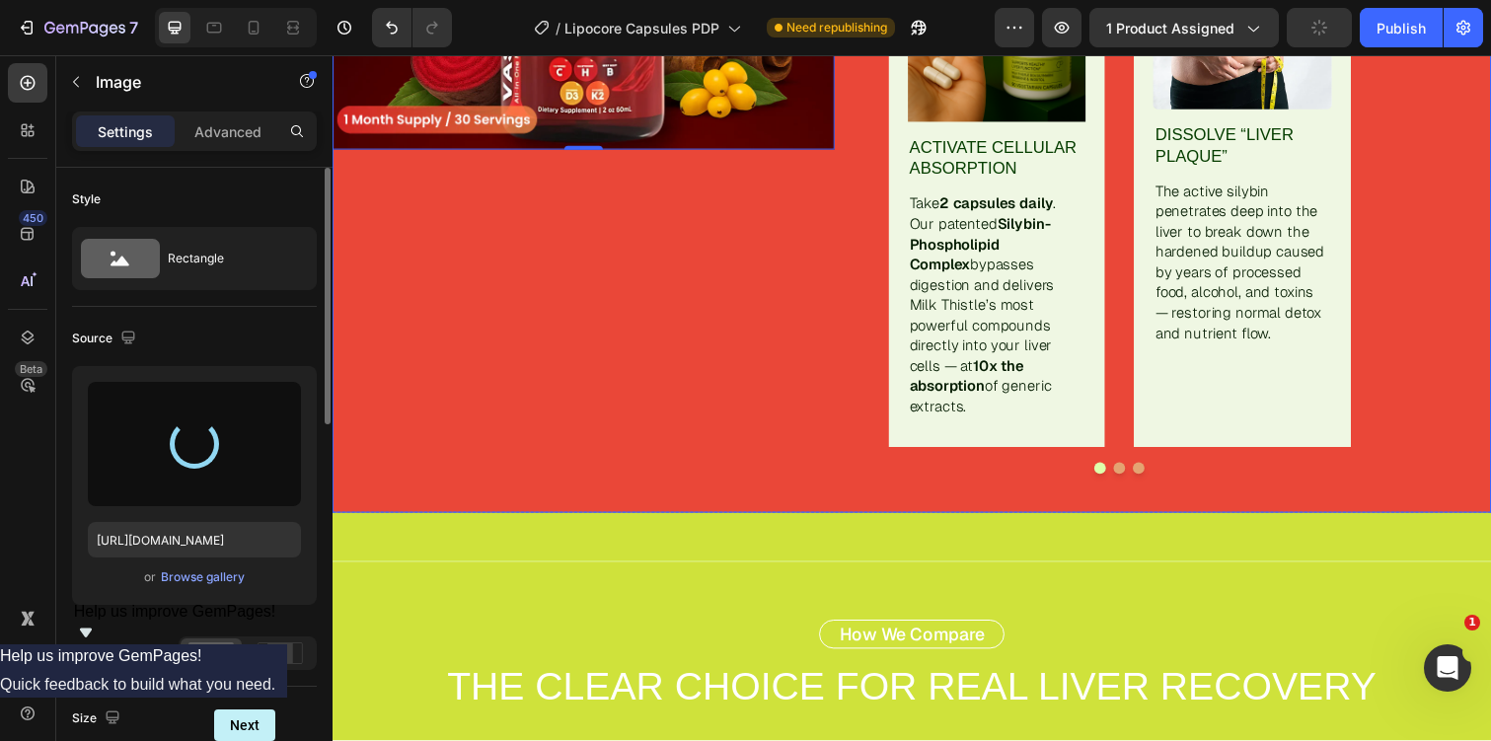
type input "[URL][DOMAIN_NAME]"
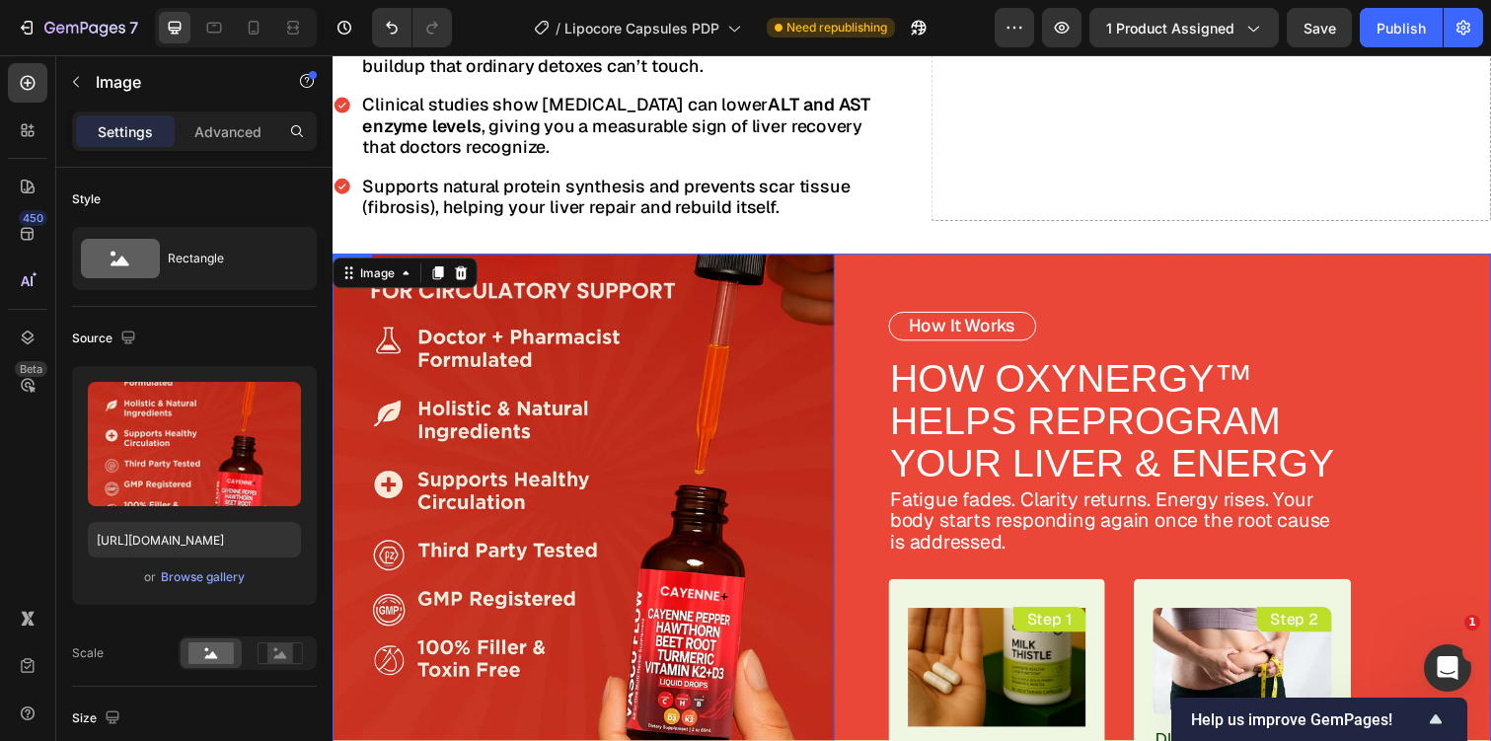
scroll to position [2950, 0]
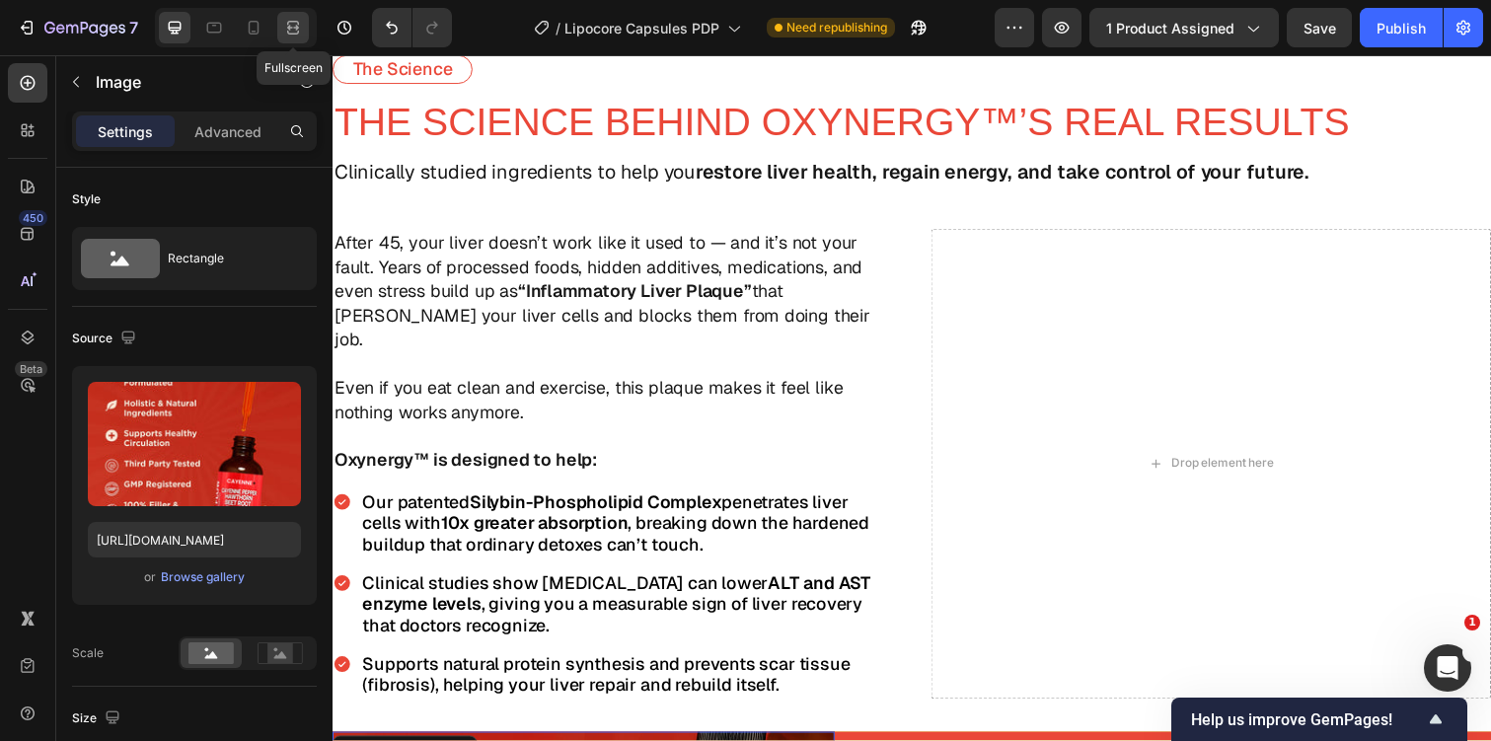
click at [294, 35] on icon at bounding box center [293, 28] width 20 height 20
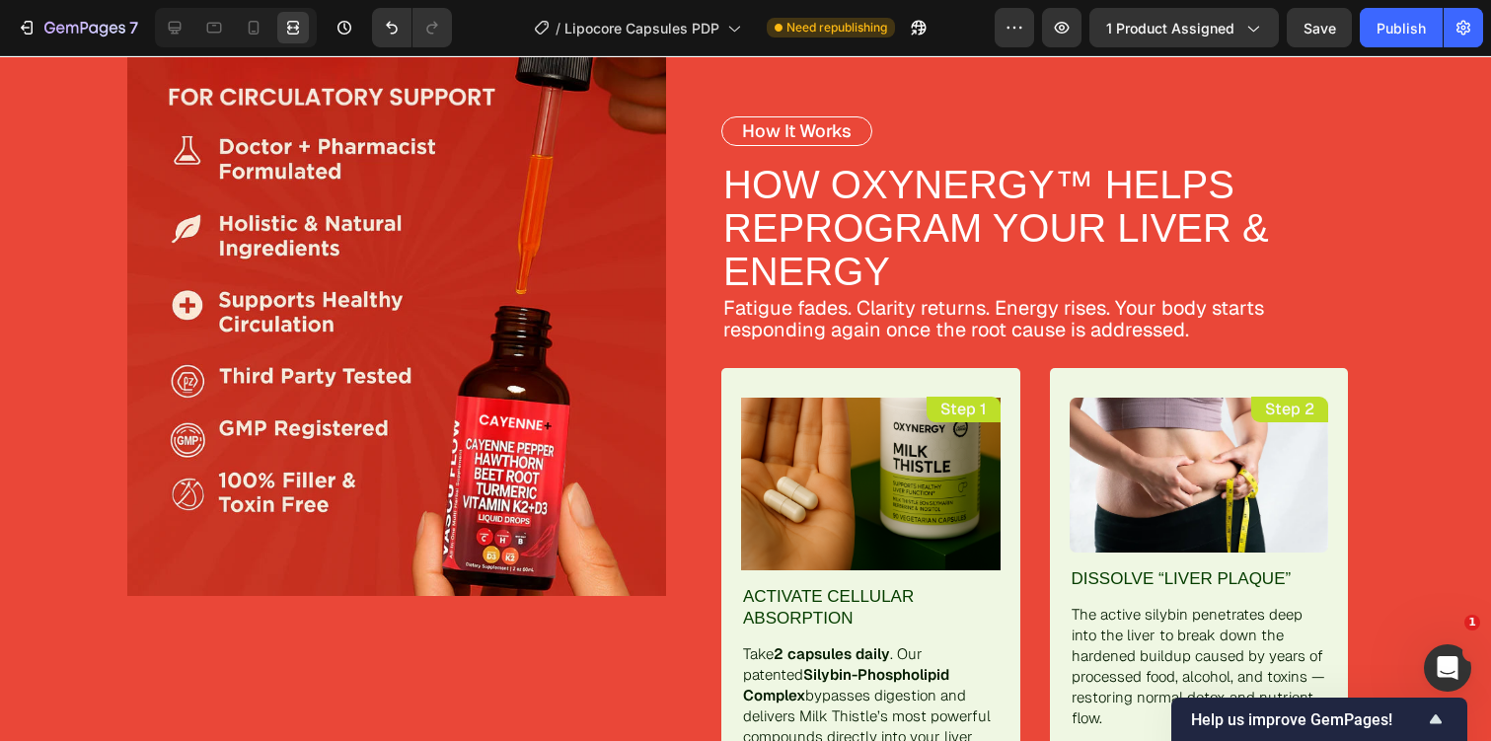
scroll to position [3368, 0]
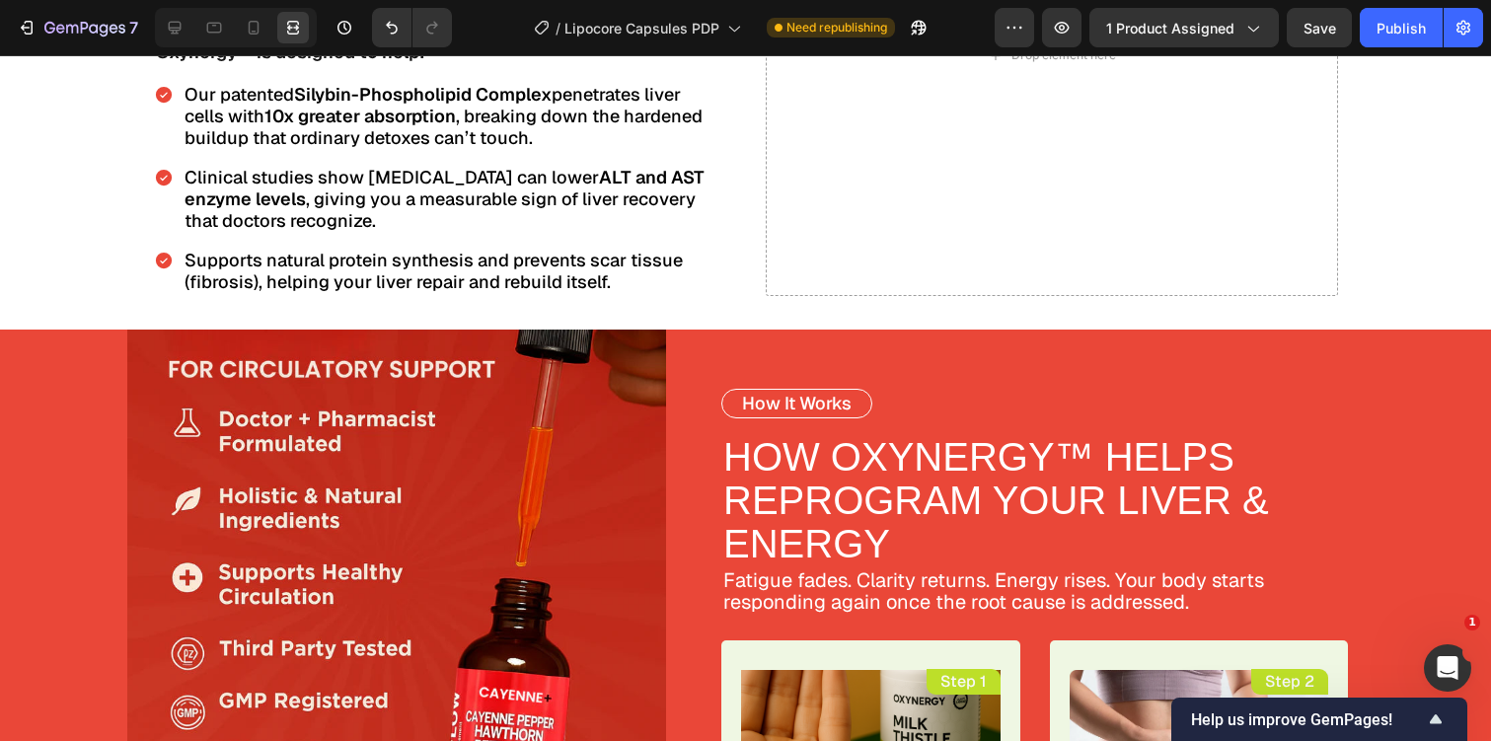
click at [168, 431] on img at bounding box center [396, 599] width 539 height 539
click at [71, 438] on div at bounding box center [333, 599] width 666 height 539
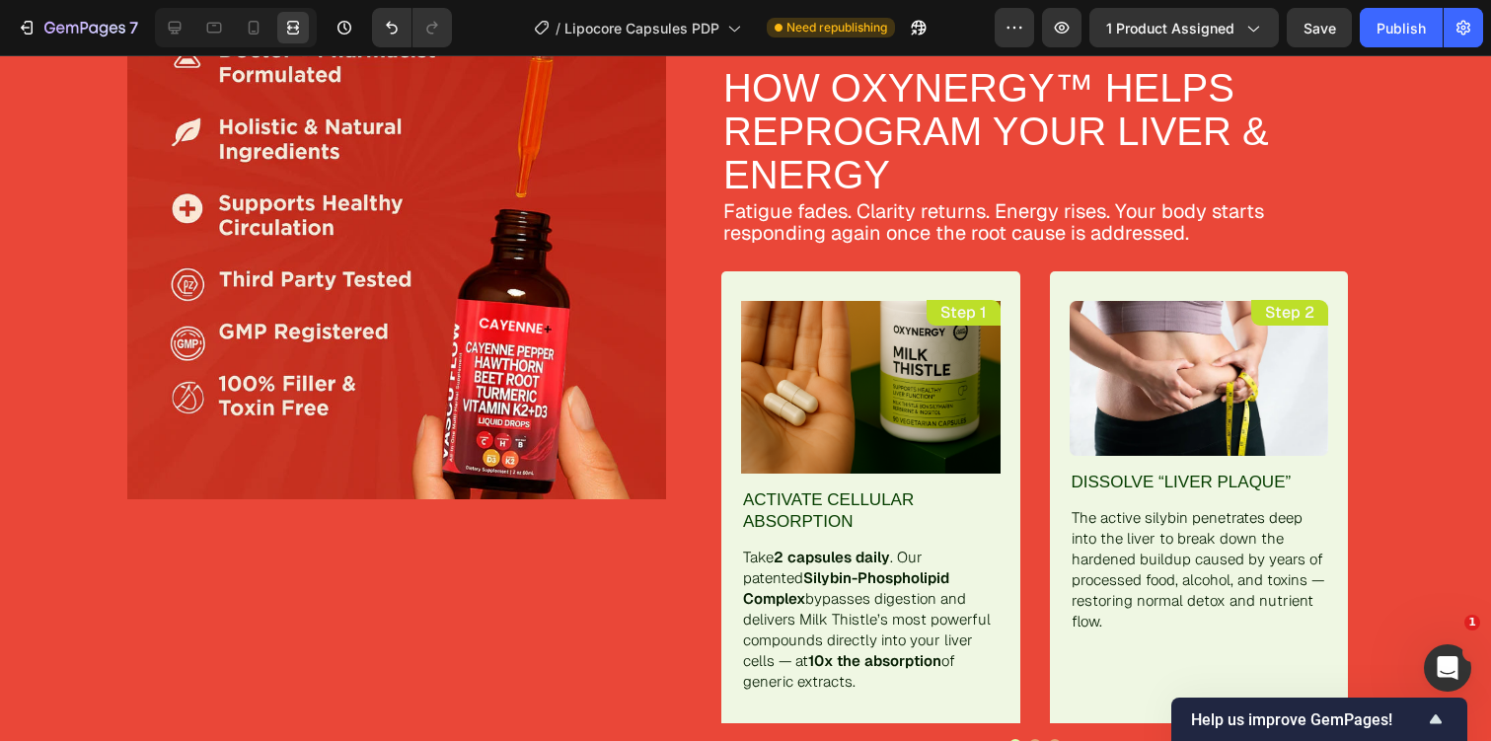
scroll to position [3806, 0]
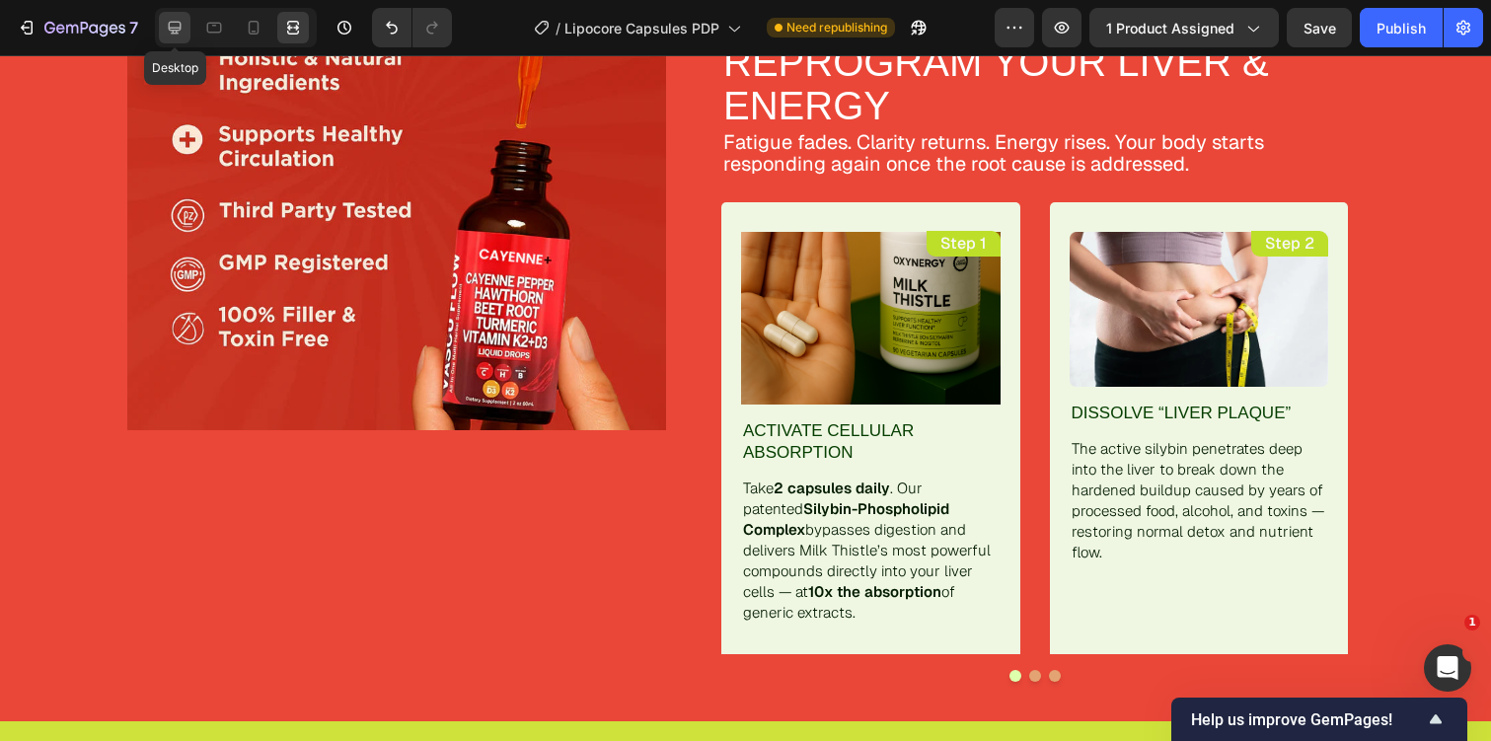
click at [165, 37] on div at bounding box center [175, 28] width 32 height 32
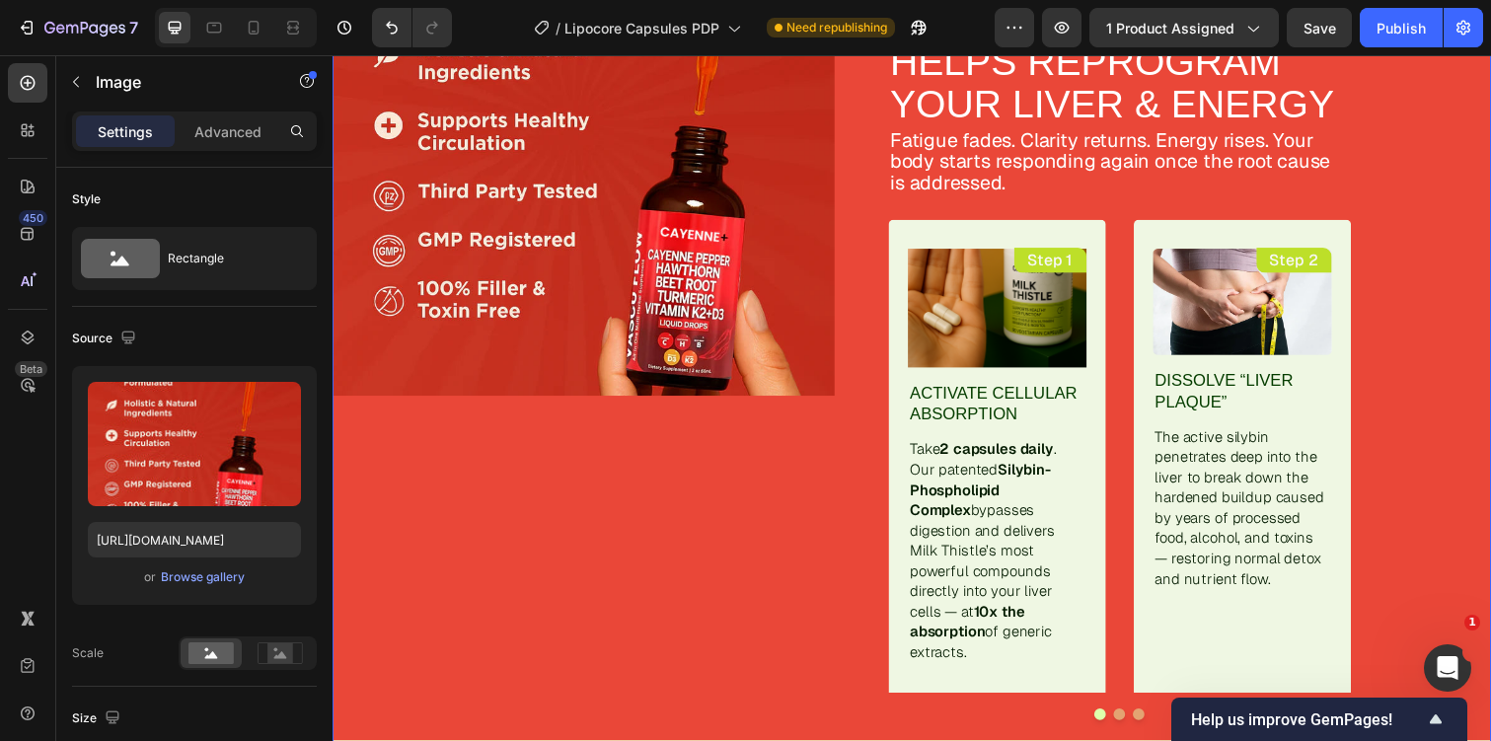
click at [412, 514] on div "Image" at bounding box center [589, 332] width 513 height 883
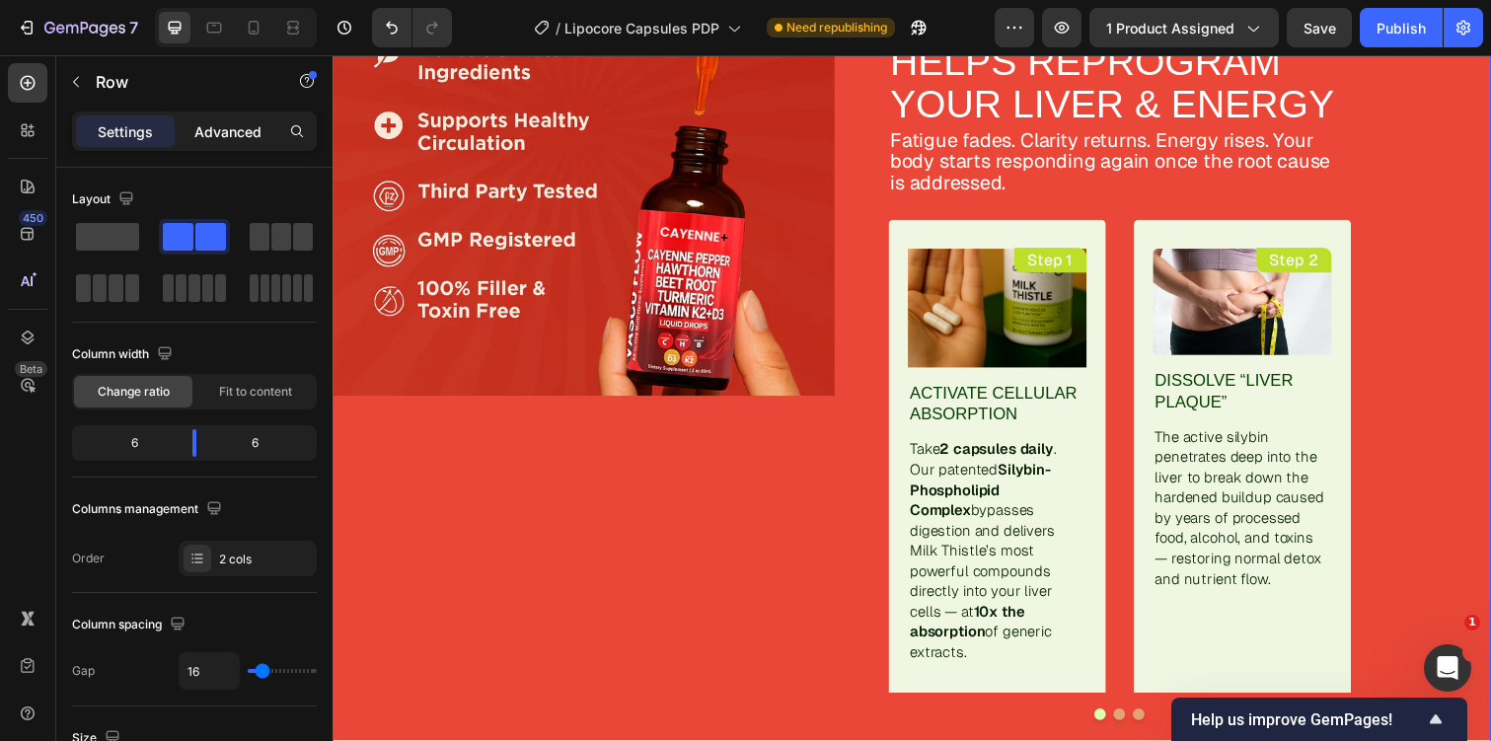
click at [251, 135] on p "Advanced" at bounding box center [227, 131] width 67 height 21
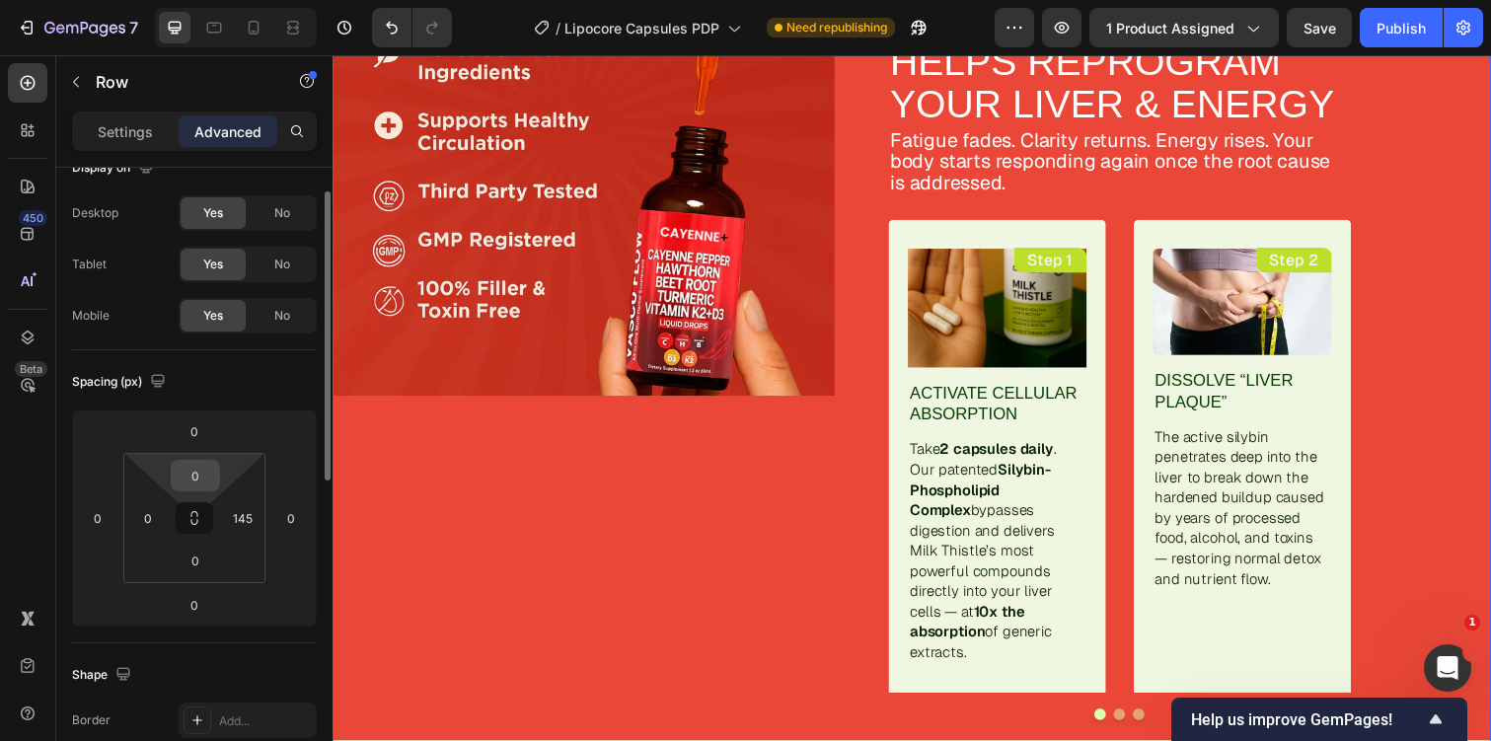
scroll to position [40, 0]
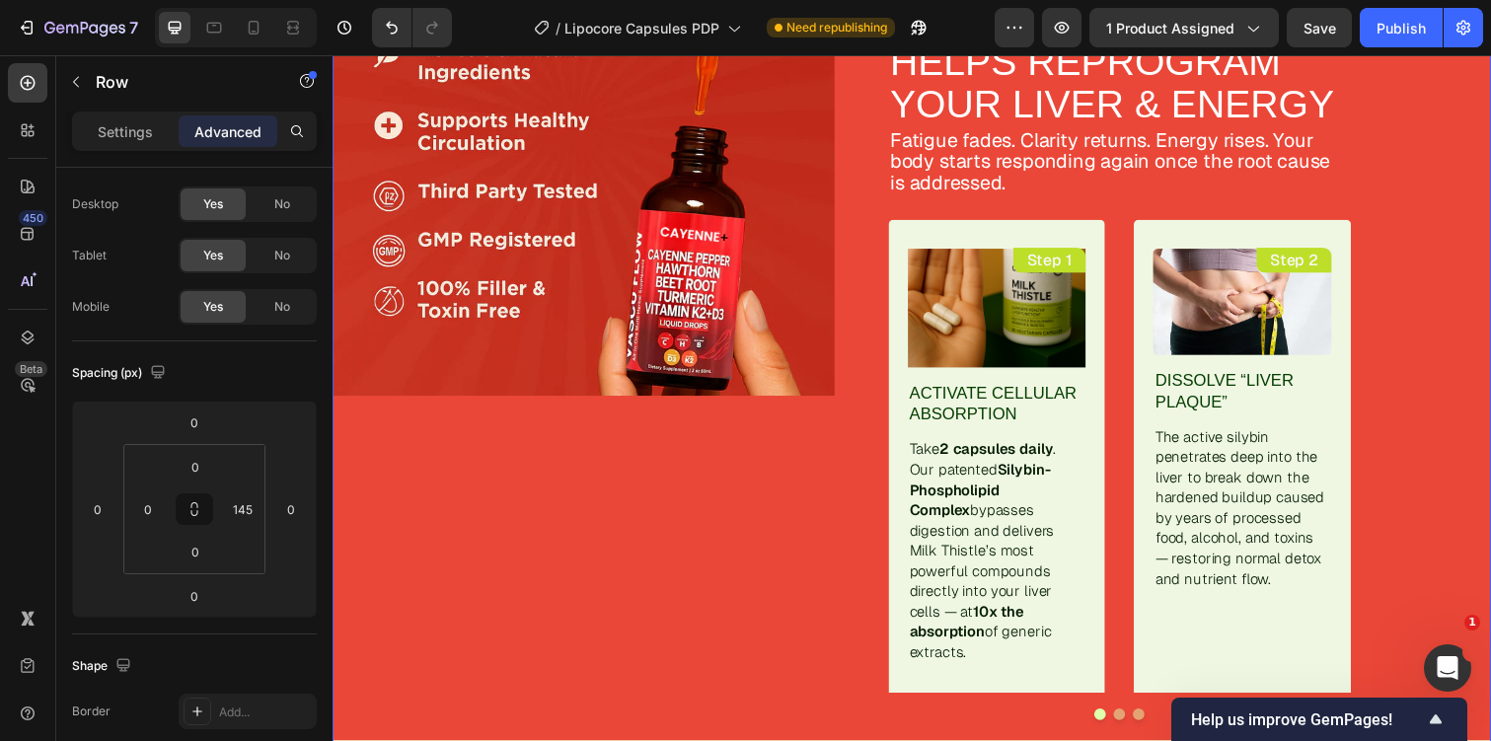
click at [406, 551] on div "Image" at bounding box center [589, 332] width 513 height 883
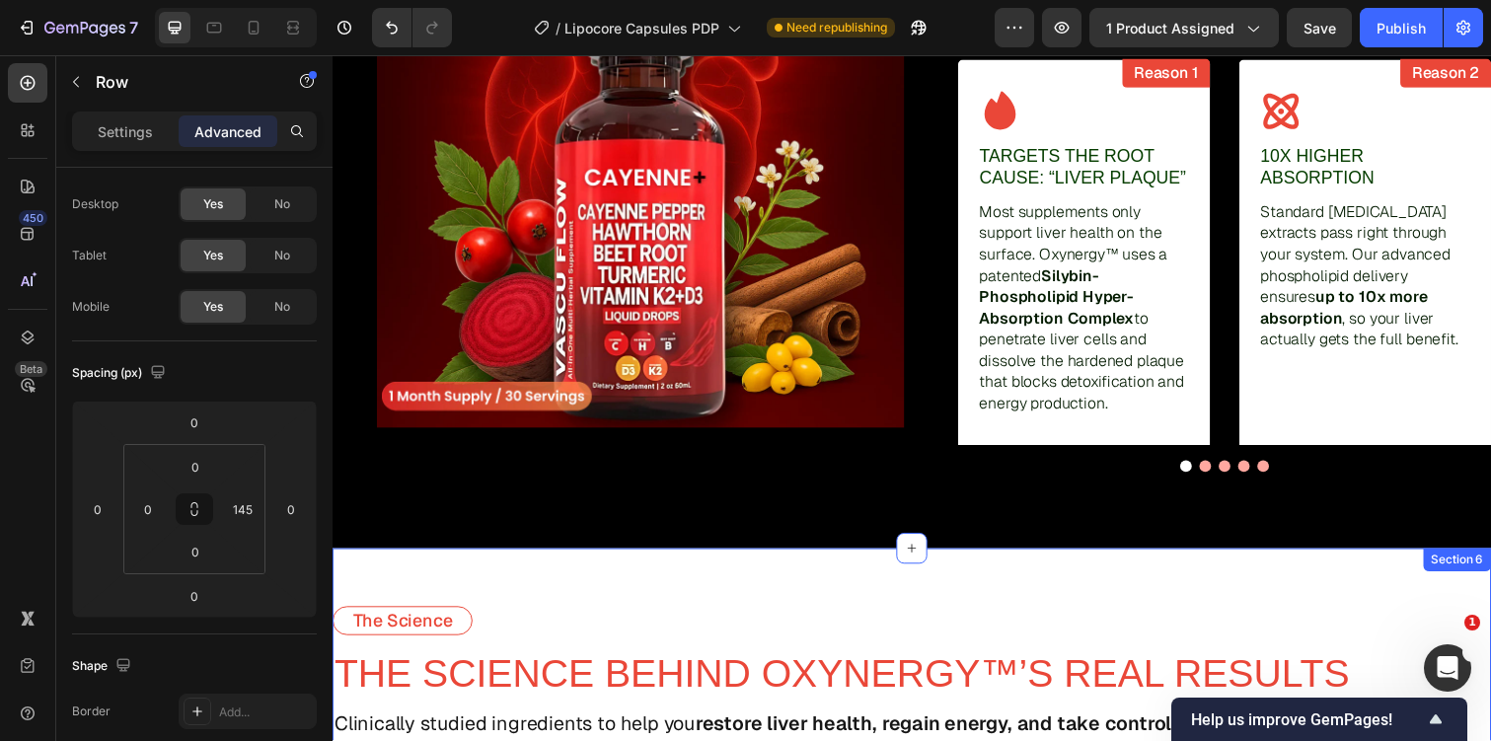
scroll to position [2430, 0]
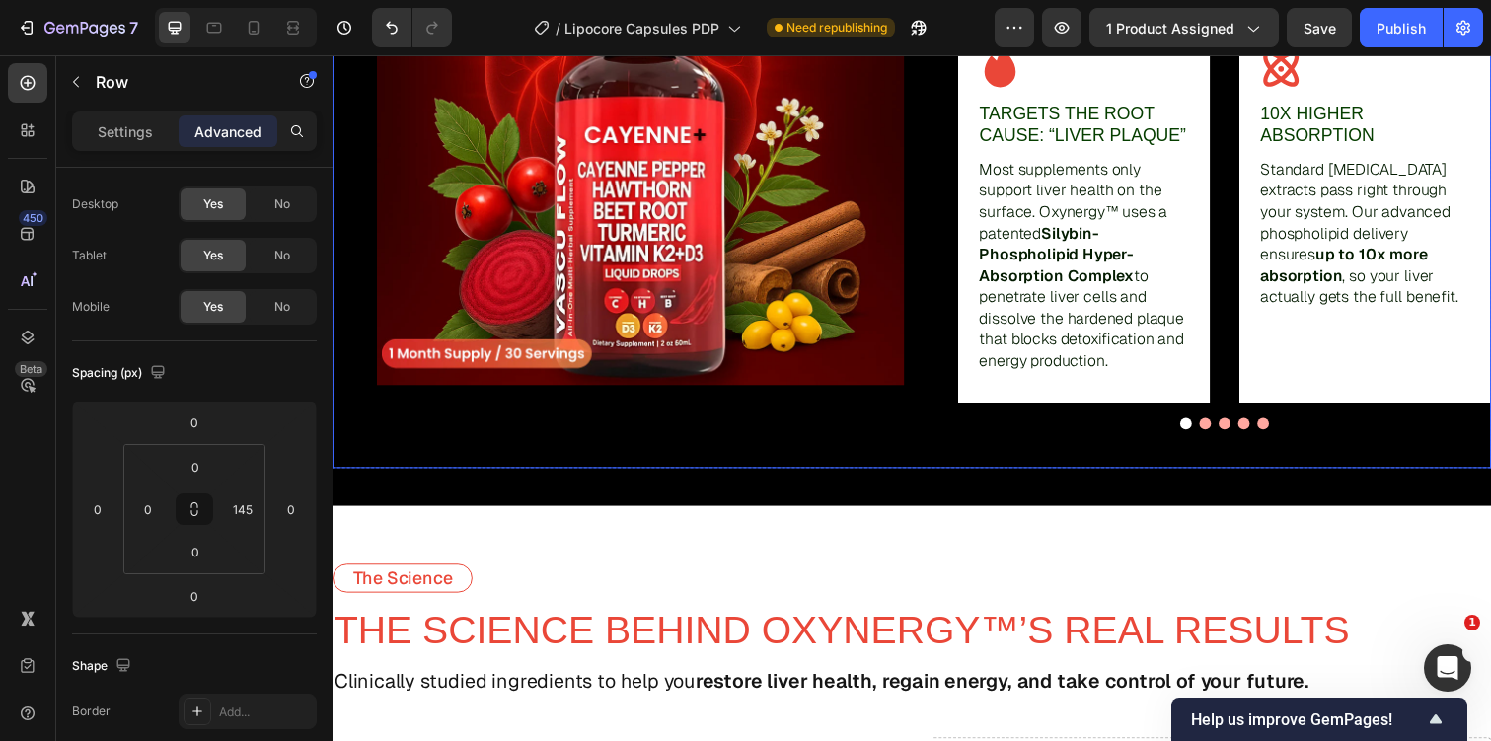
click at [436, 443] on div "Image" at bounding box center [625, 123] width 584 height 708
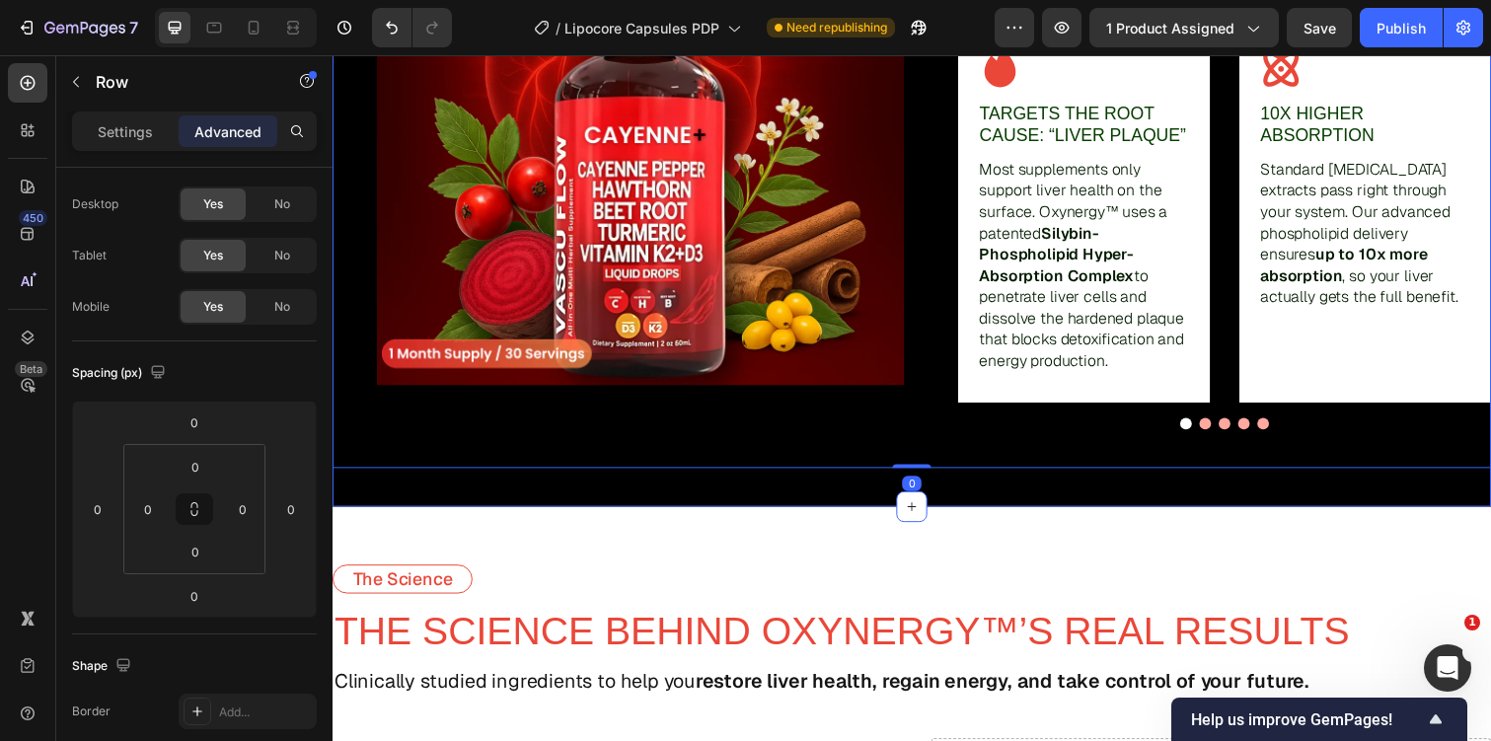
click at [436, 494] on div "Image How Lipozem Works Text Block 5 REASONS THOUSANDS ARE CHOOSING OXYNERGY™ O…" at bounding box center [925, 113] width 1184 height 807
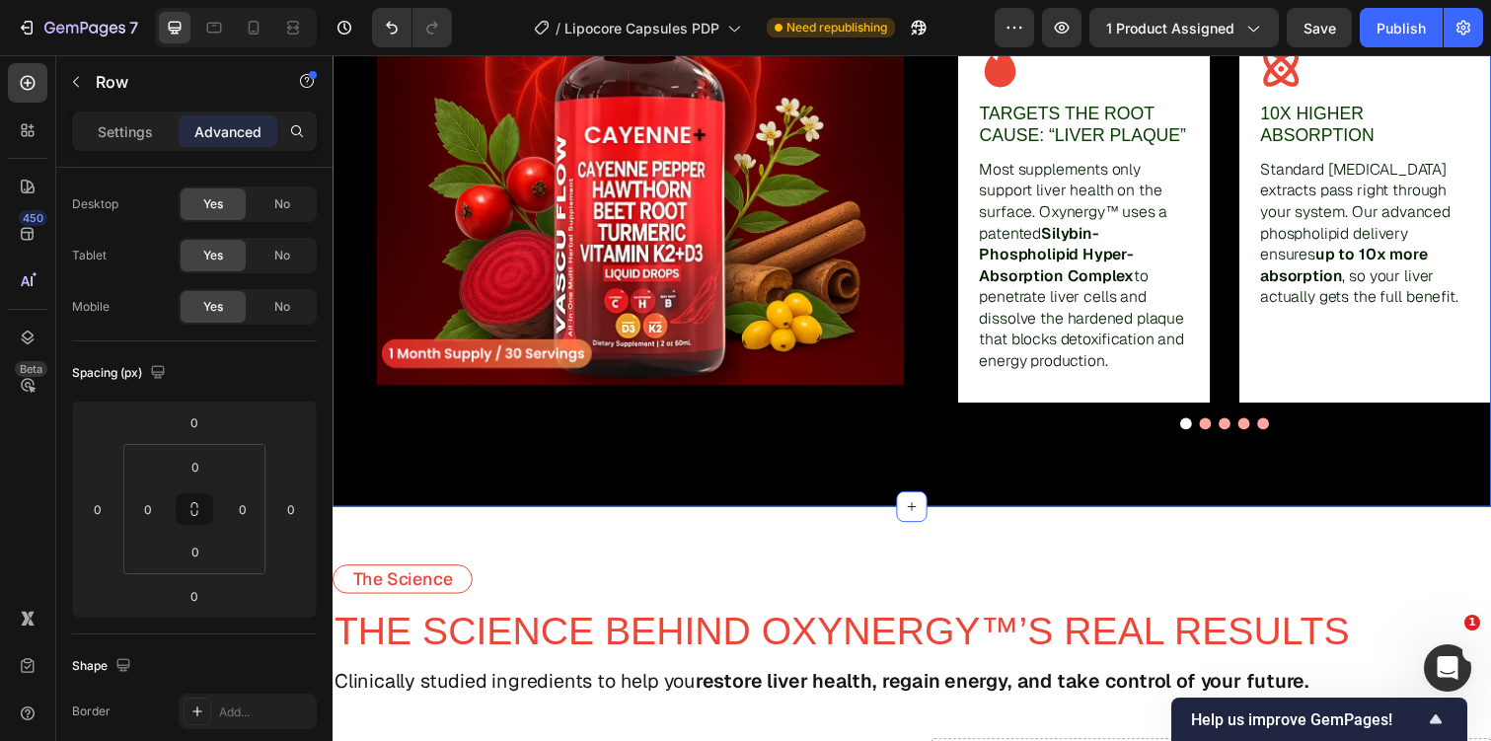
scroll to position [0, 0]
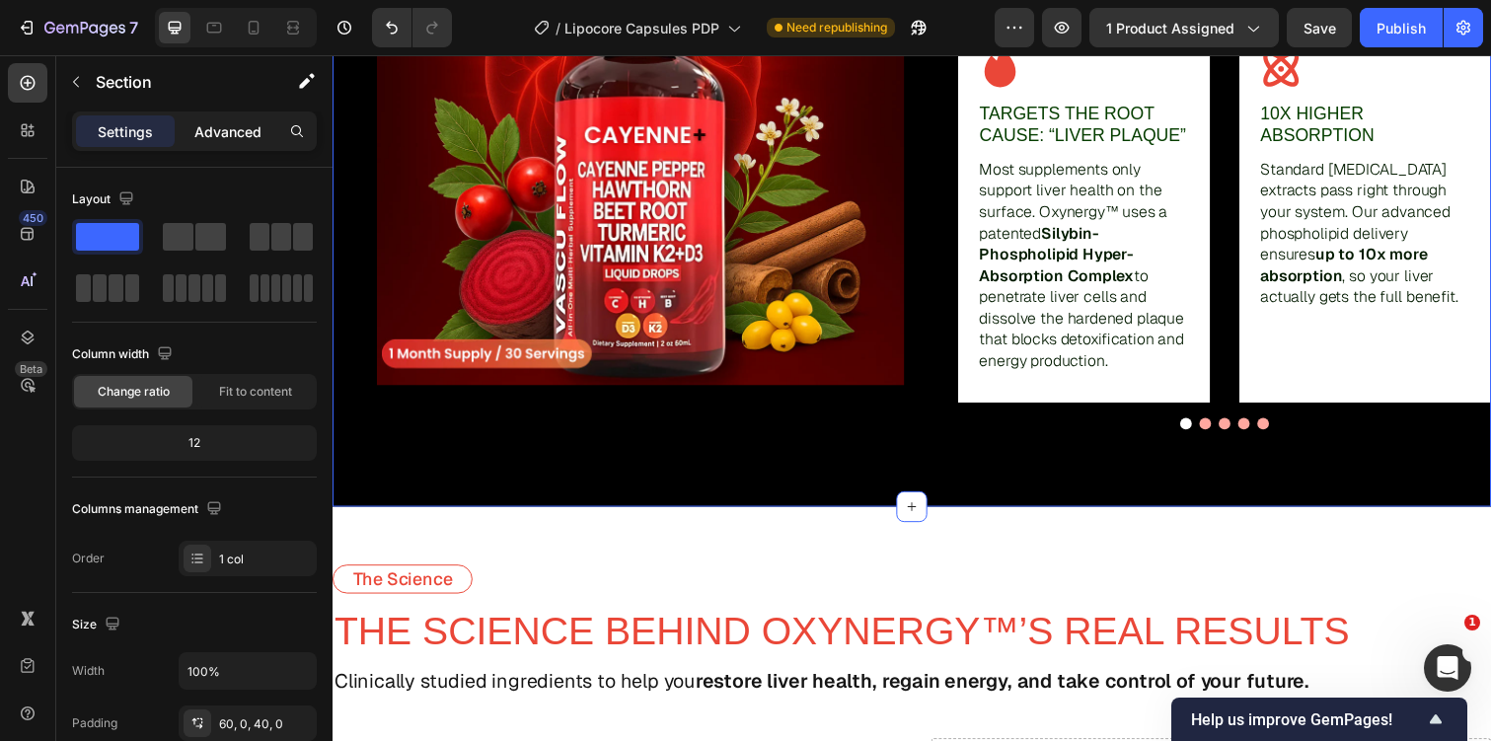
click at [254, 136] on p "Advanced" at bounding box center [227, 131] width 67 height 21
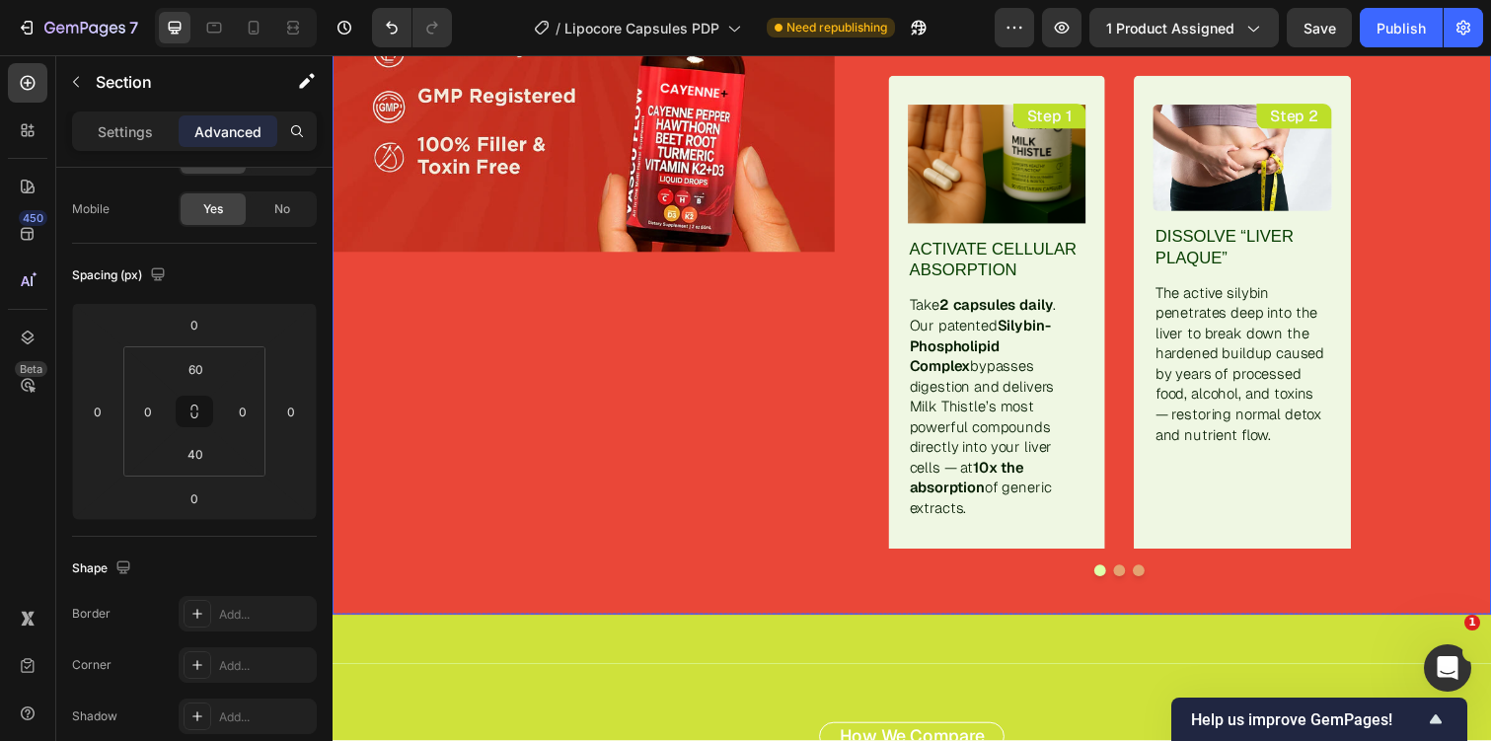
scroll to position [3959, 0]
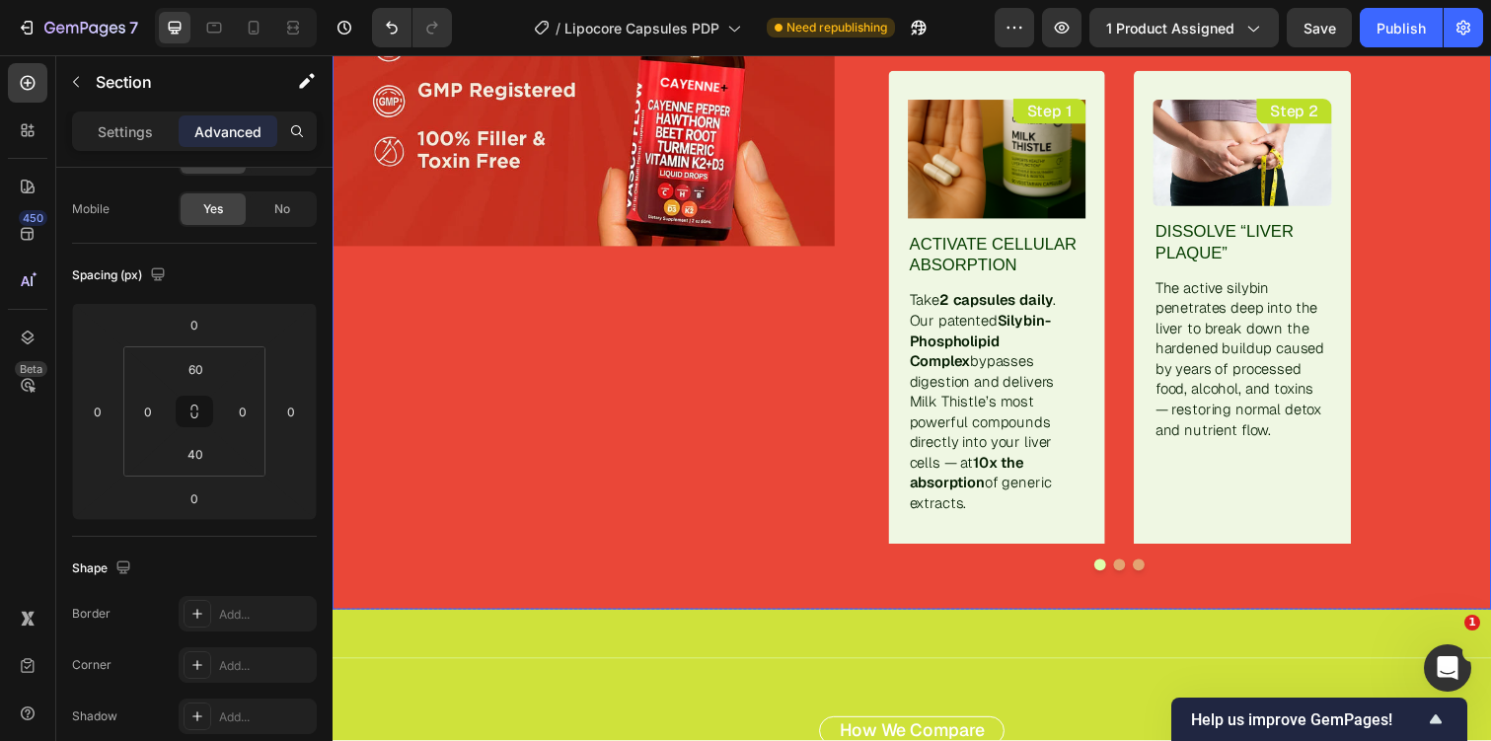
click at [761, 502] on div "Image" at bounding box center [589, 180] width 513 height 883
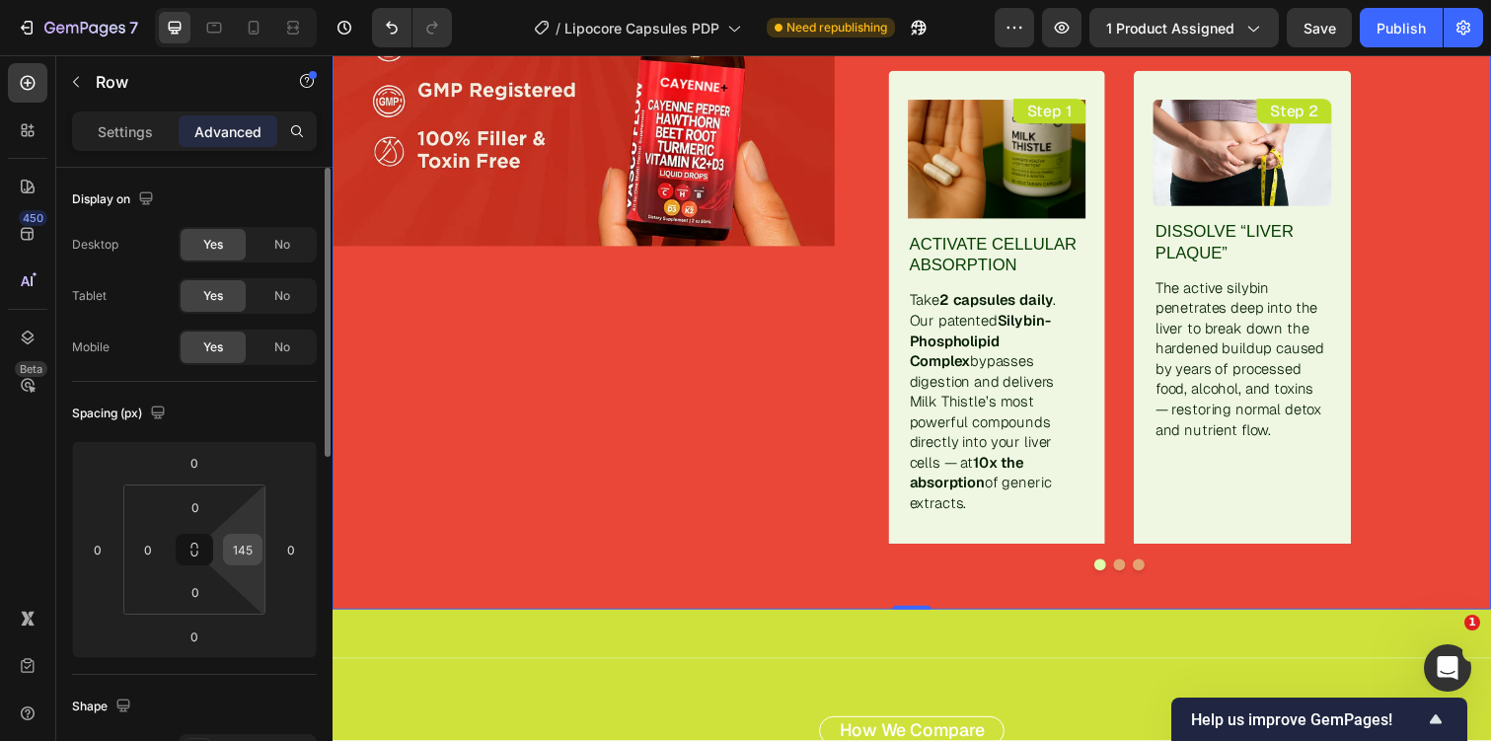
click at [241, 545] on input "145" at bounding box center [243, 550] width 30 height 30
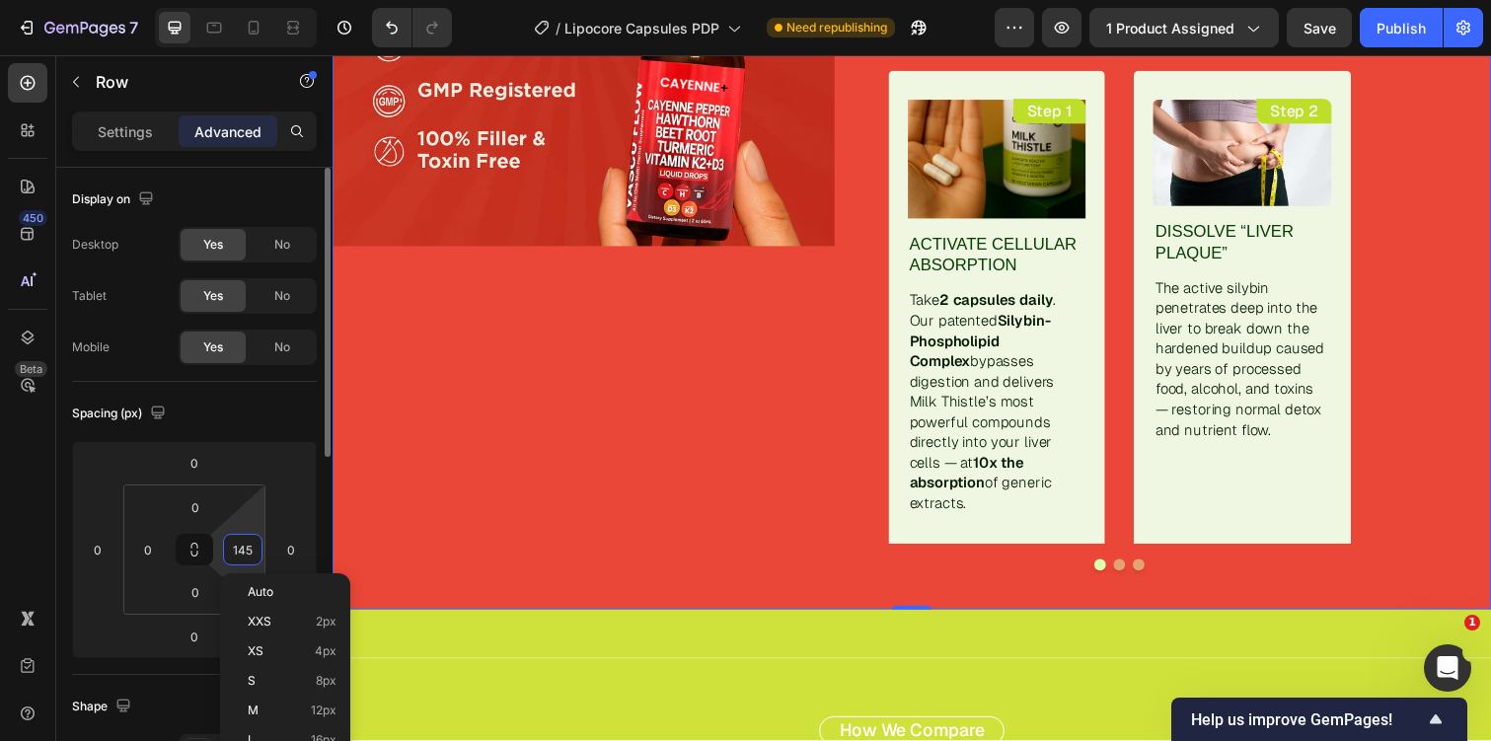
click at [241, 545] on input "145" at bounding box center [243, 550] width 30 height 30
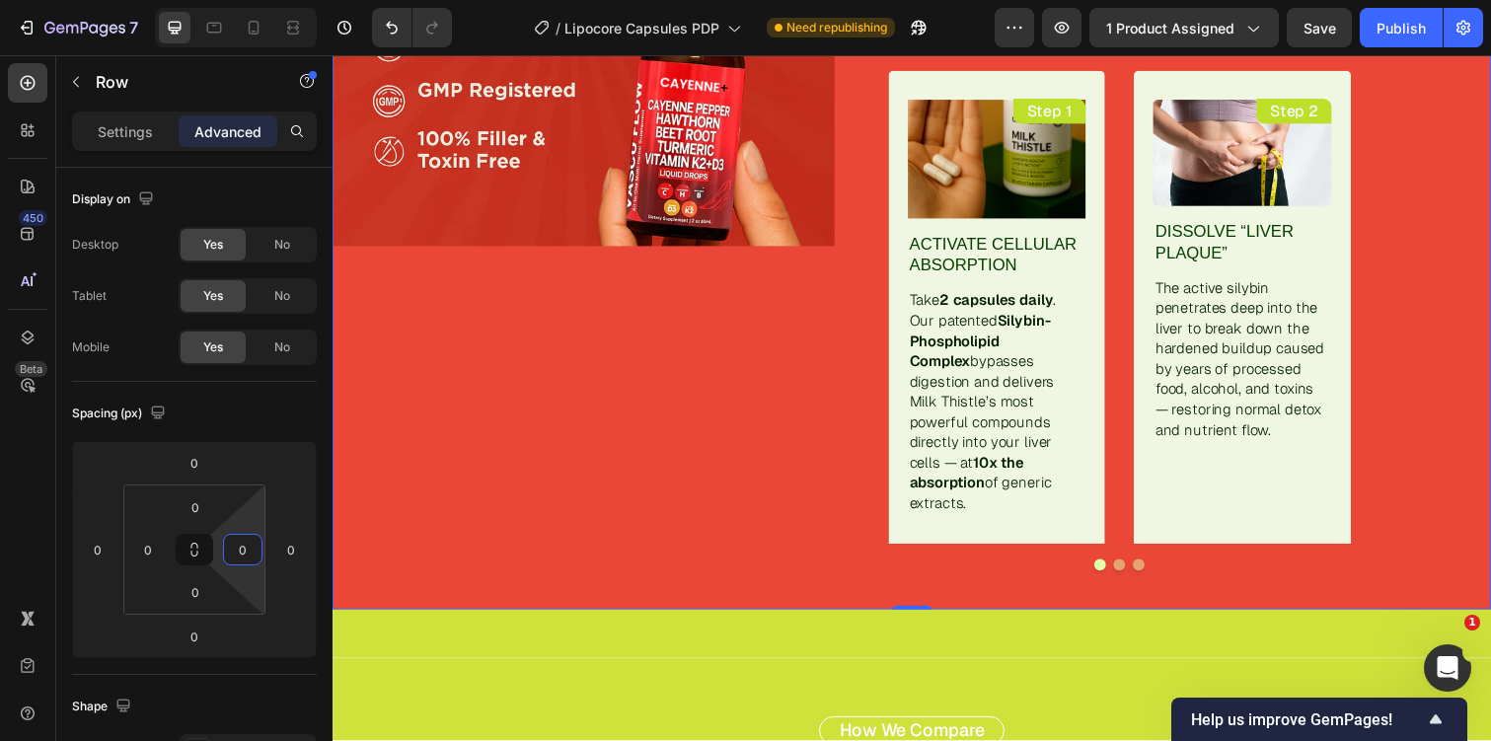
click at [409, 482] on div "Image" at bounding box center [589, 180] width 513 height 883
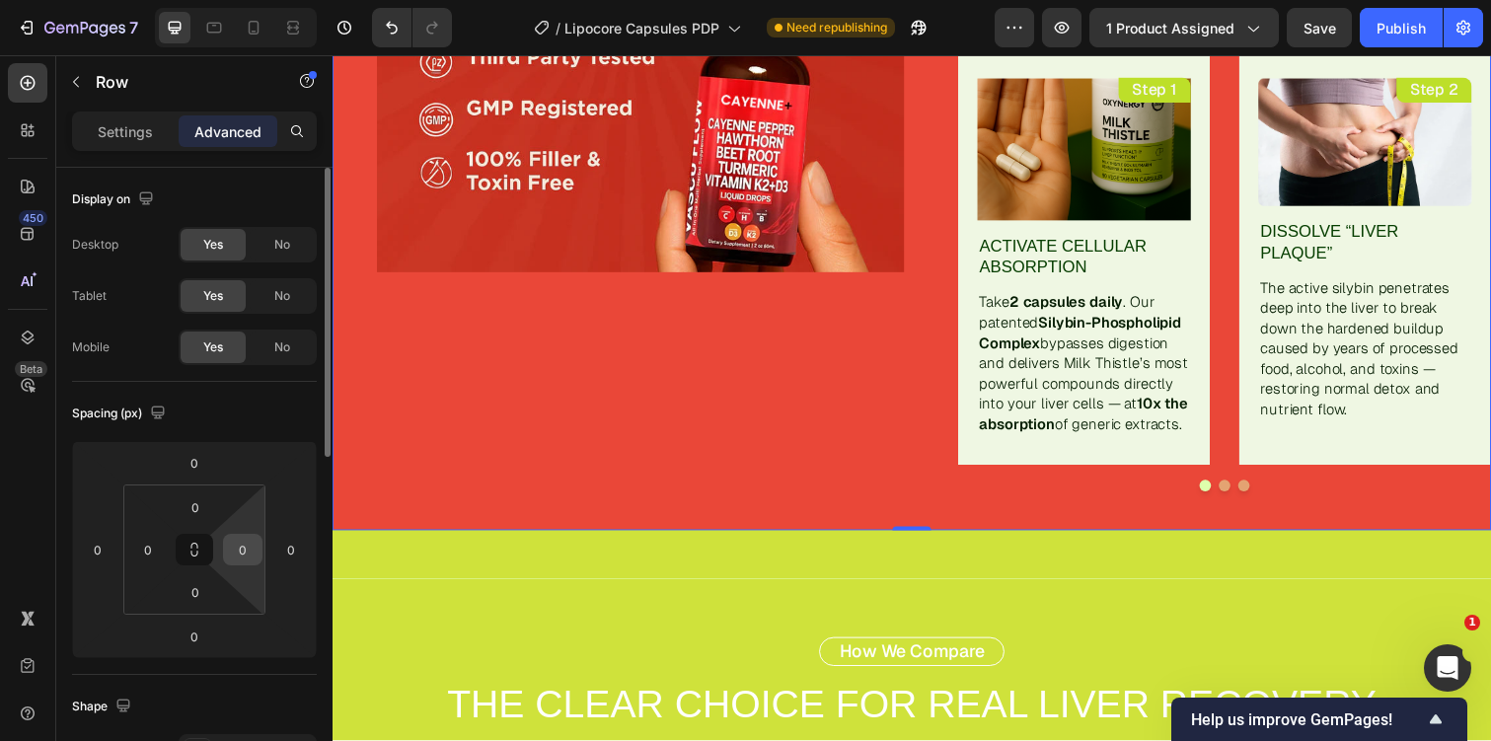
click at [243, 549] on input "0" at bounding box center [243, 550] width 30 height 30
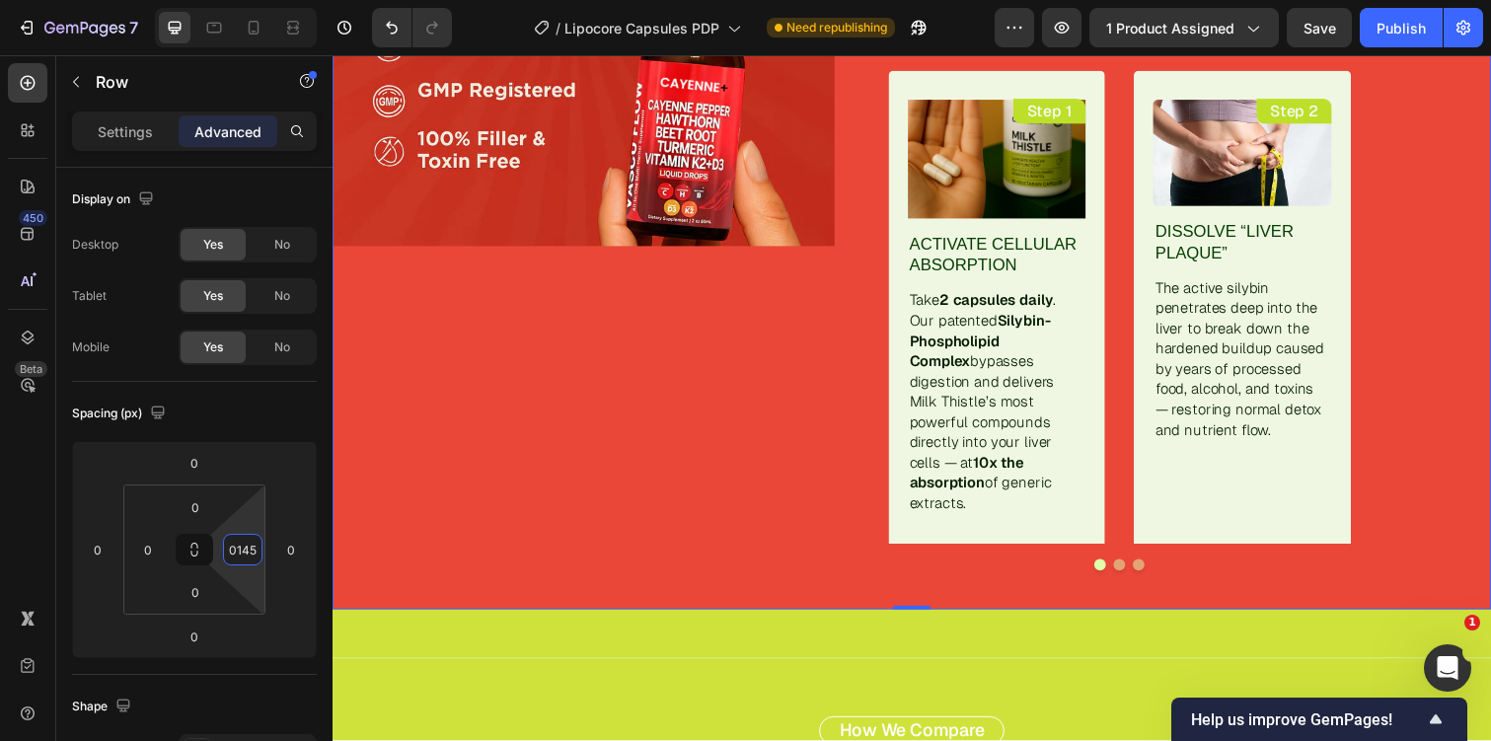
click at [476, 509] on div "Image" at bounding box center [589, 180] width 513 height 883
type input "145"
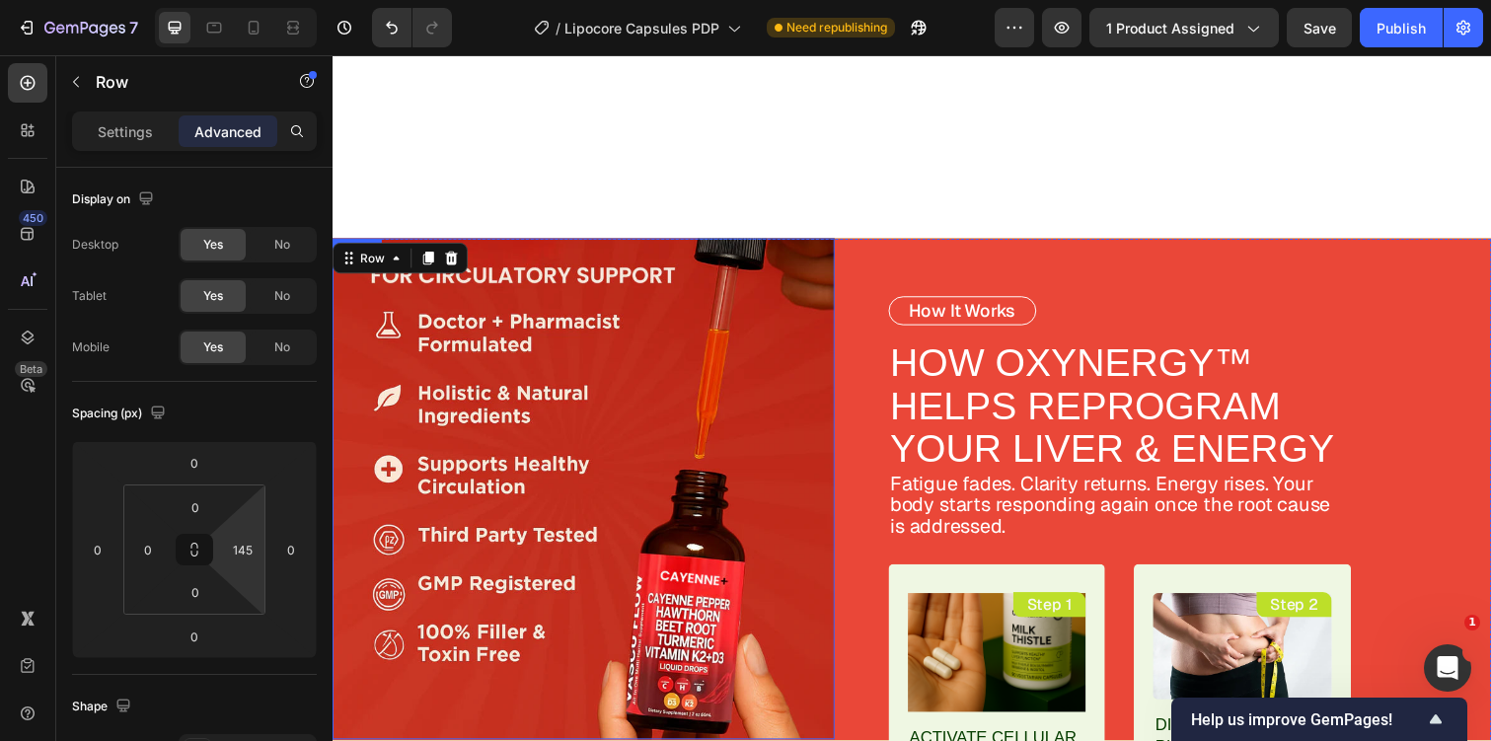
scroll to position [3408, 0]
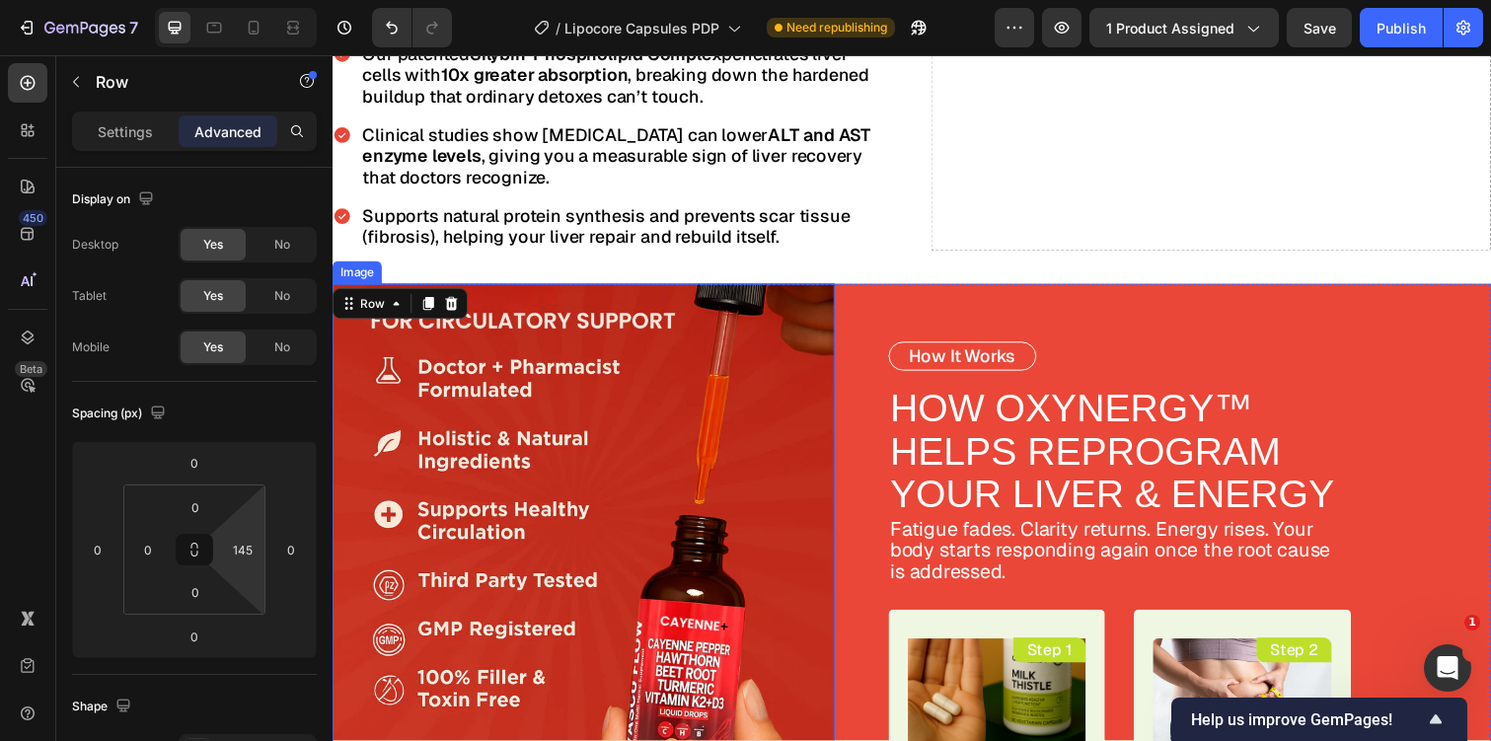
click at [521, 343] on img at bounding box center [589, 545] width 513 height 513
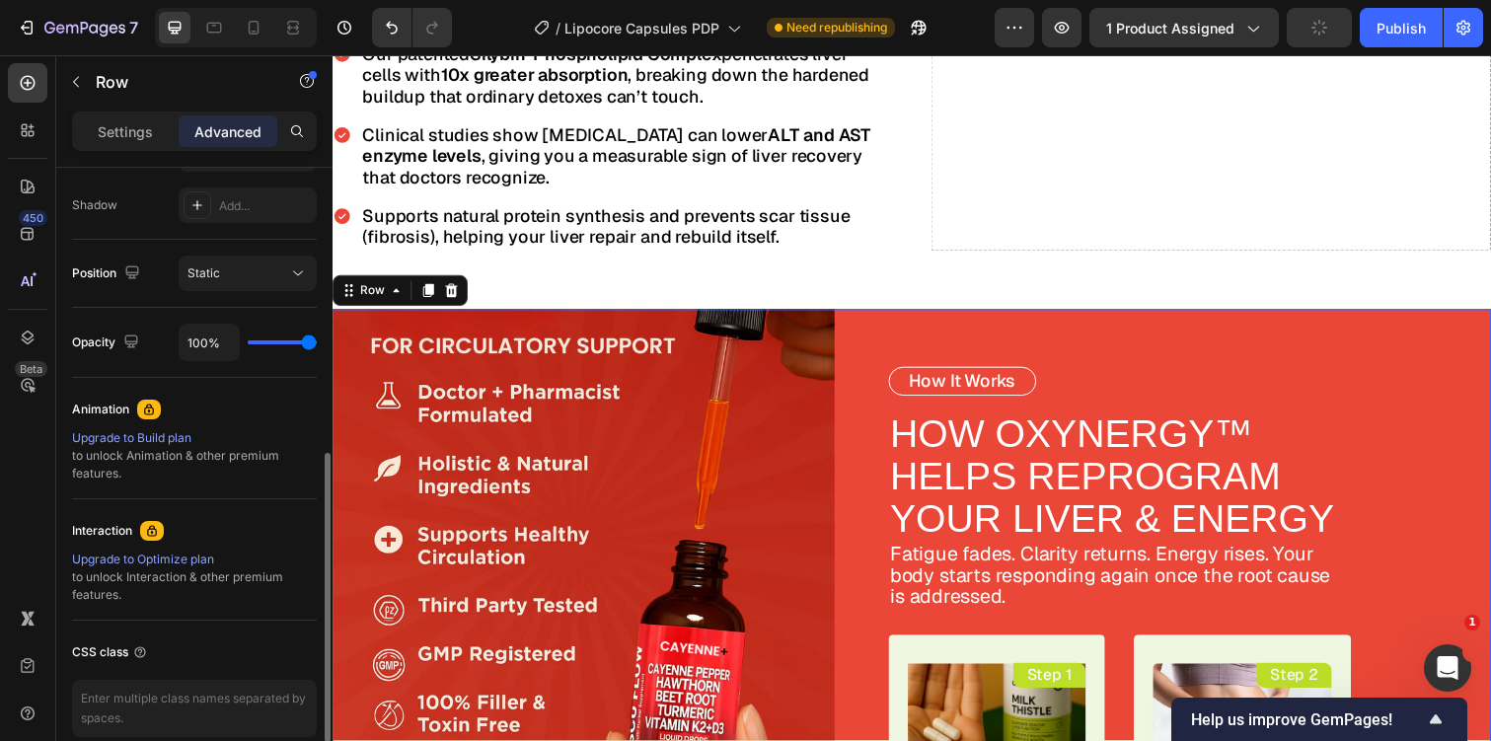
scroll to position [629, 0]
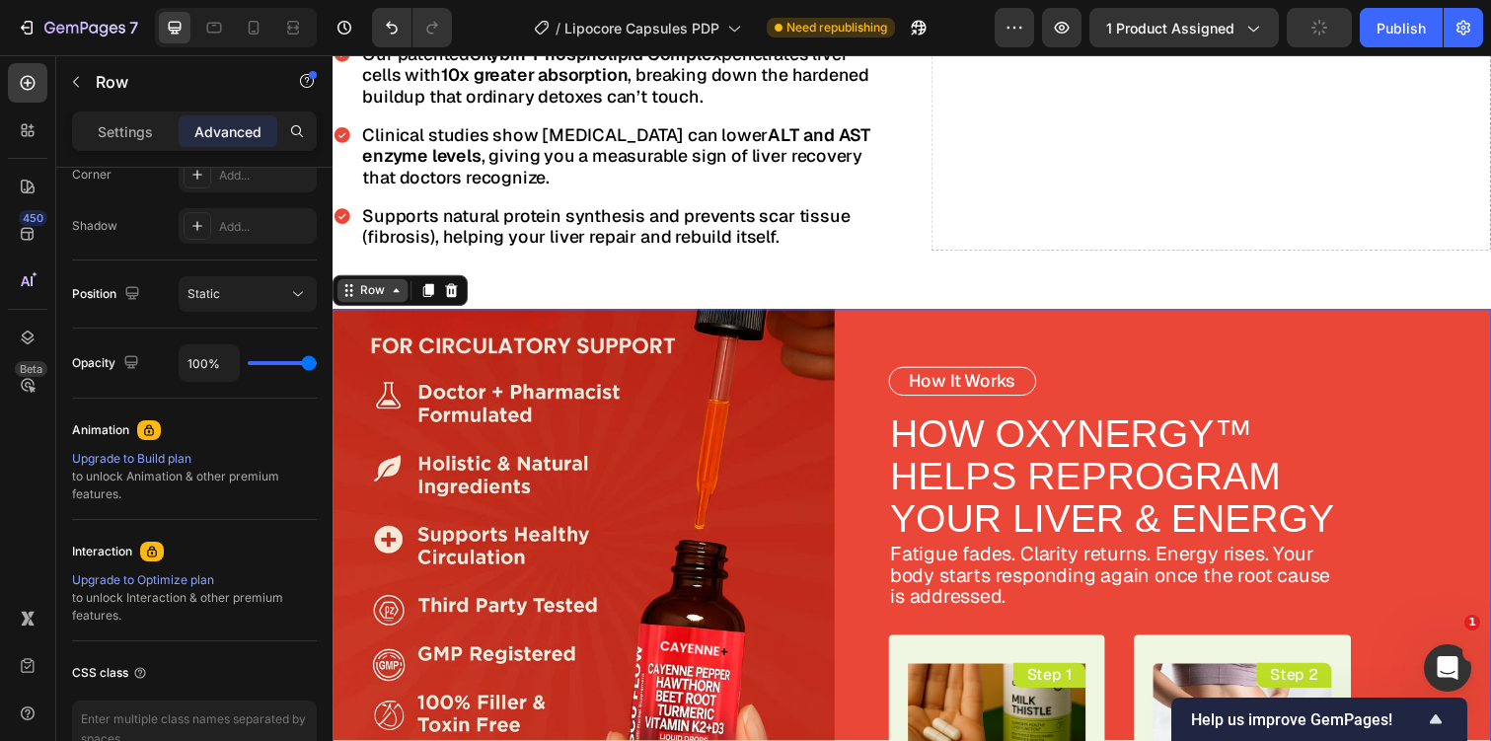
click at [385, 287] on div "Row" at bounding box center [373, 296] width 33 height 18
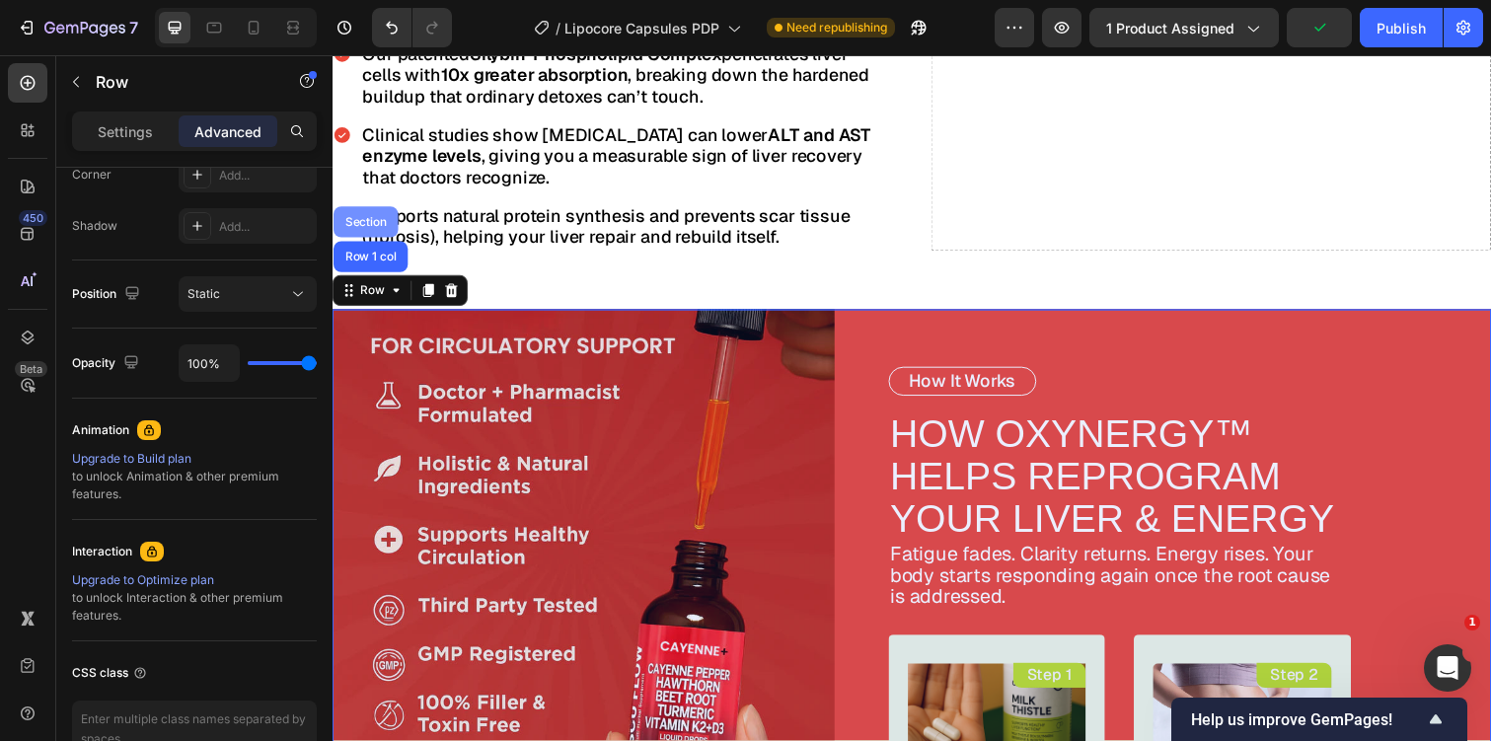
click at [370, 220] on div "Section" at bounding box center [366, 226] width 50 height 12
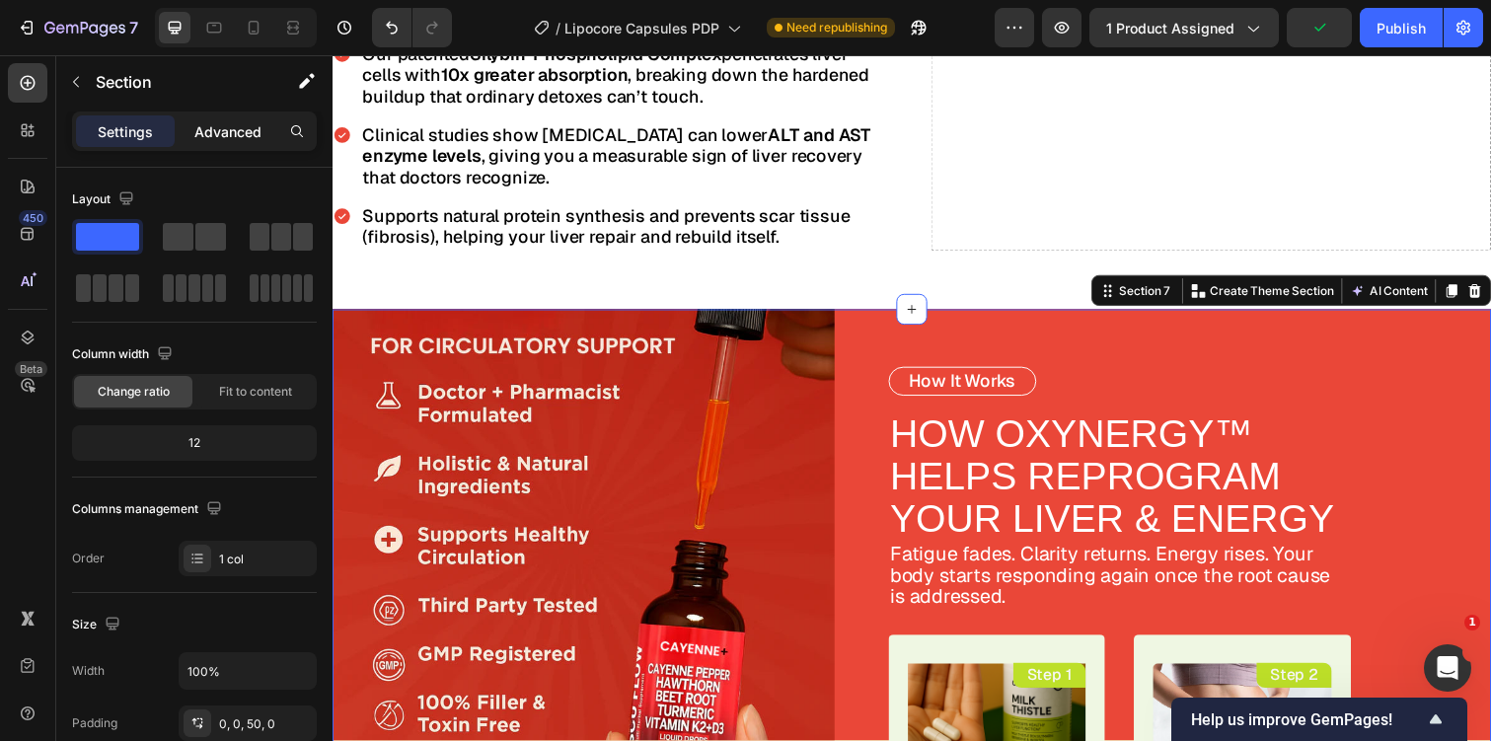
click at [244, 116] on div "Advanced" at bounding box center [228, 131] width 99 height 32
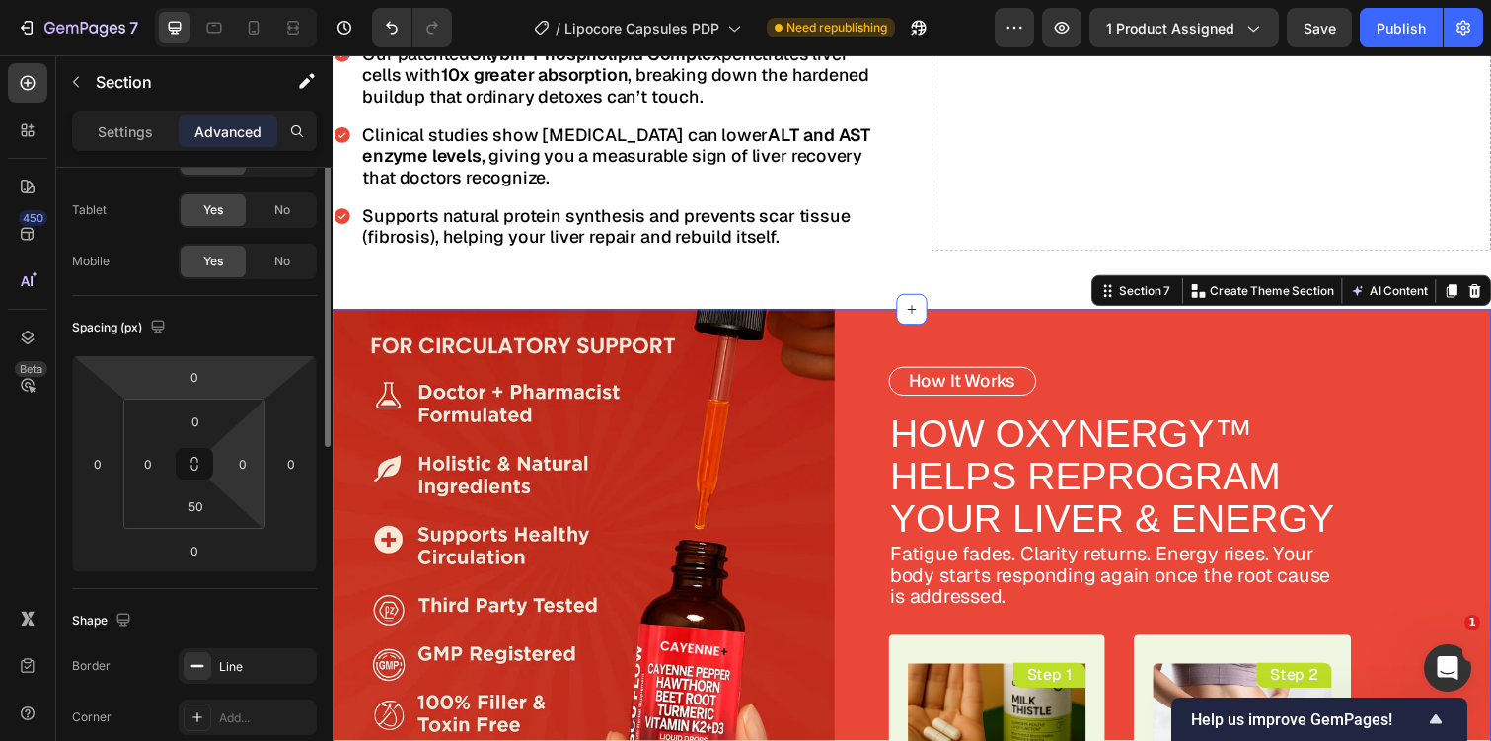
scroll to position [118, 0]
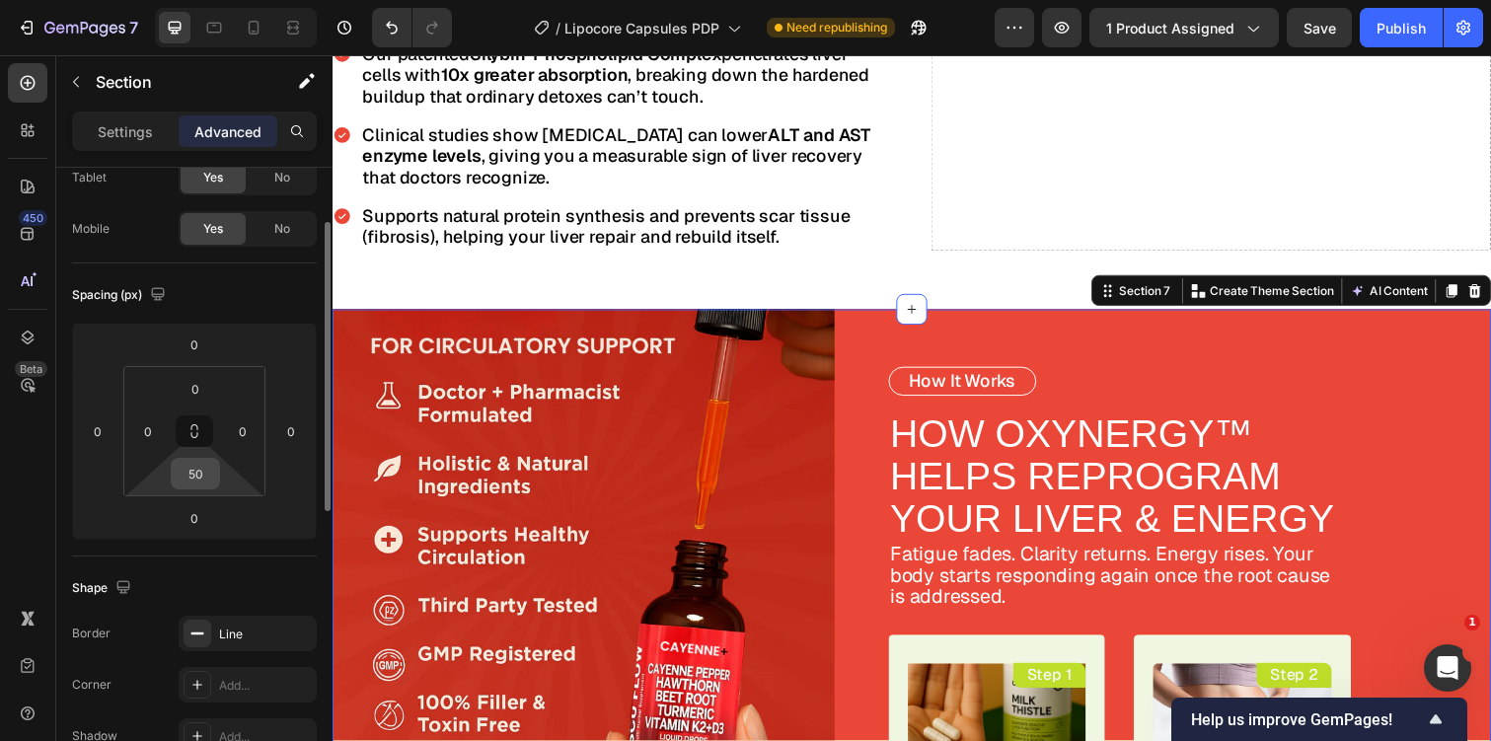
click at [206, 475] on input "50" at bounding box center [195, 474] width 39 height 30
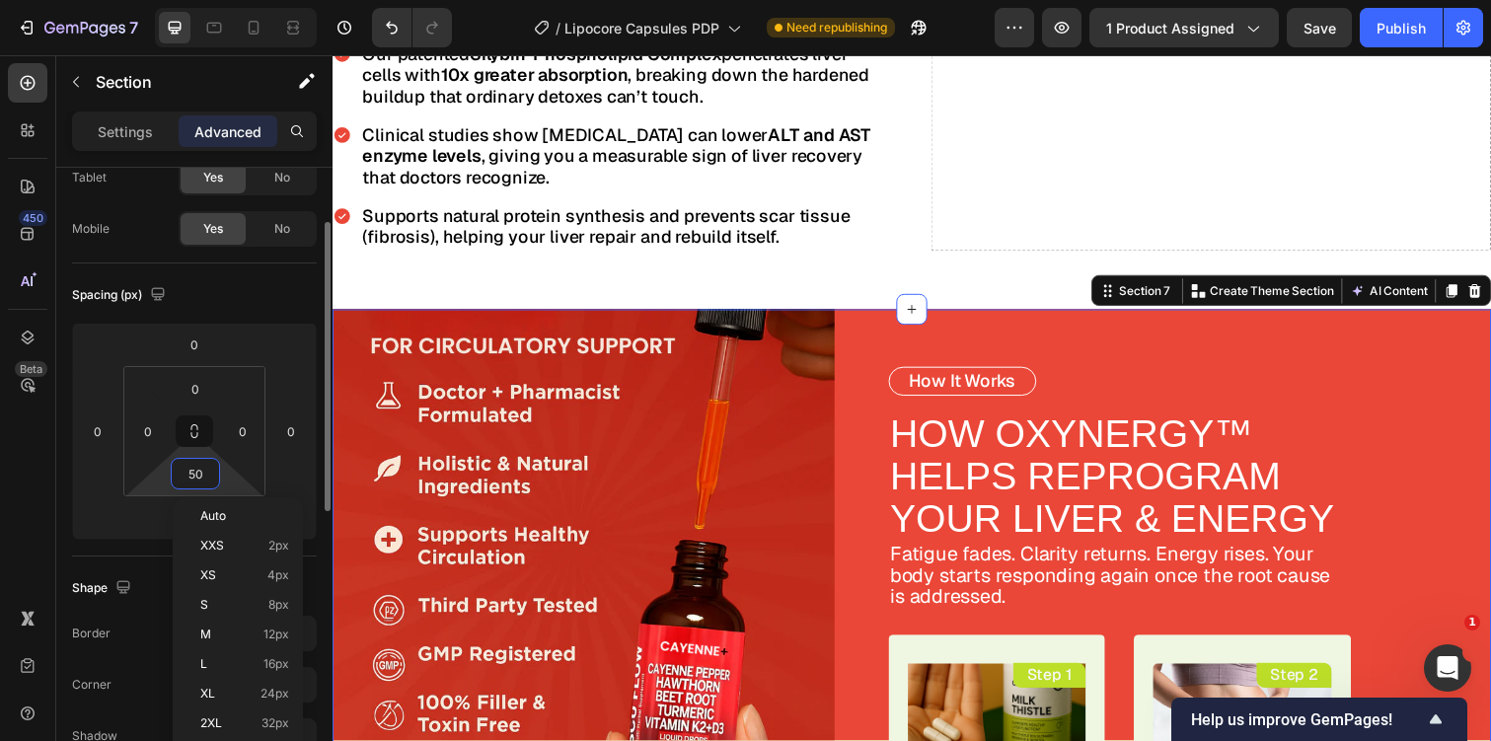
type input "0"
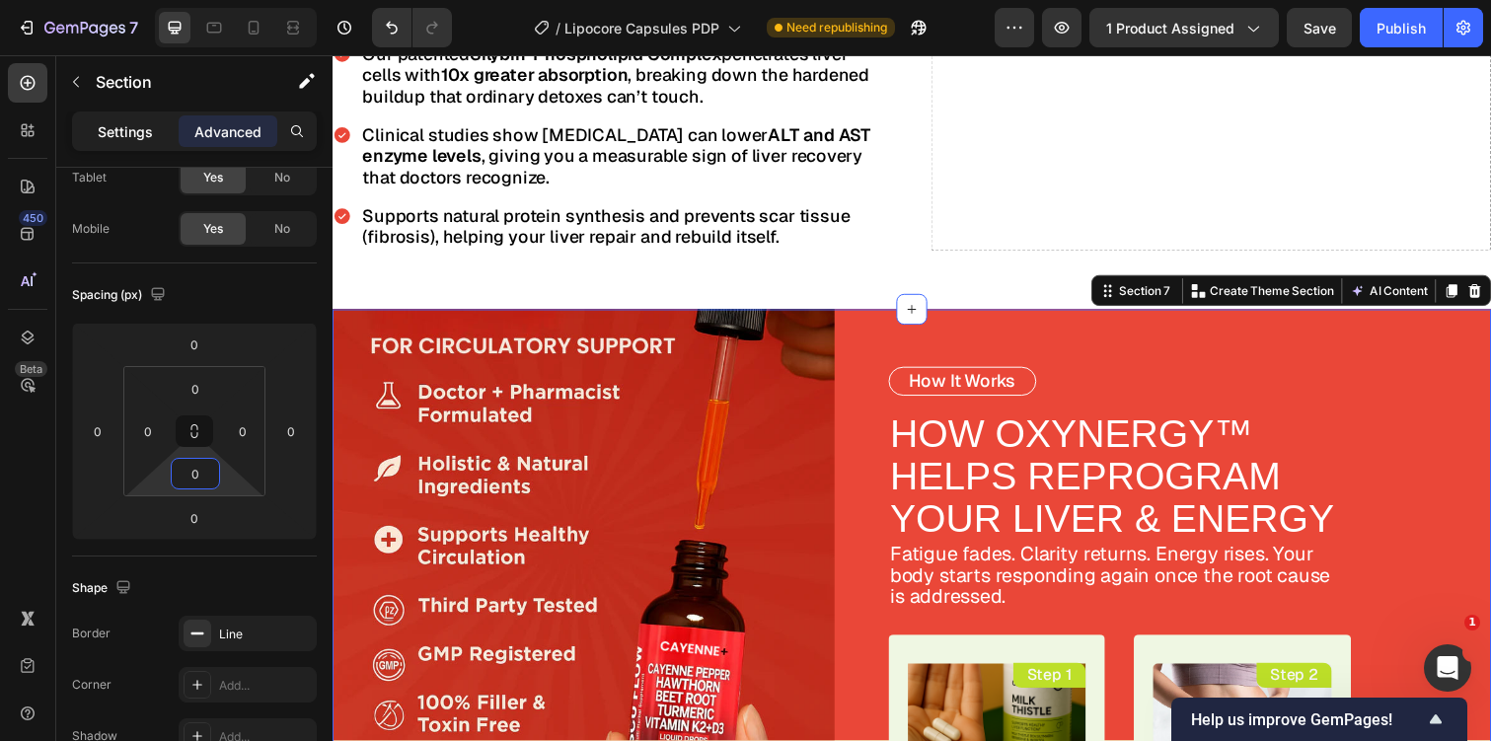
click at [136, 115] on div "Settings" at bounding box center [125, 131] width 99 height 32
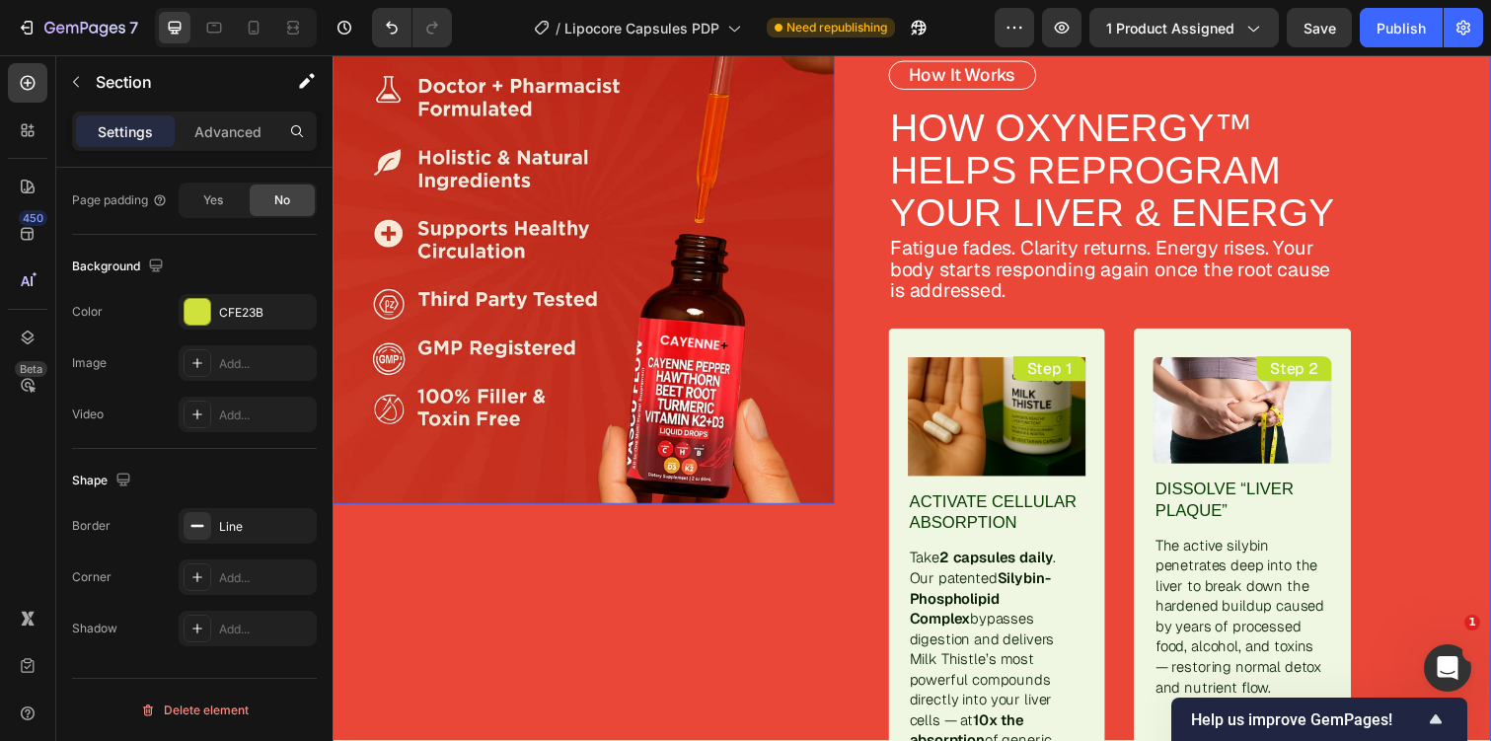
scroll to position [3982, 0]
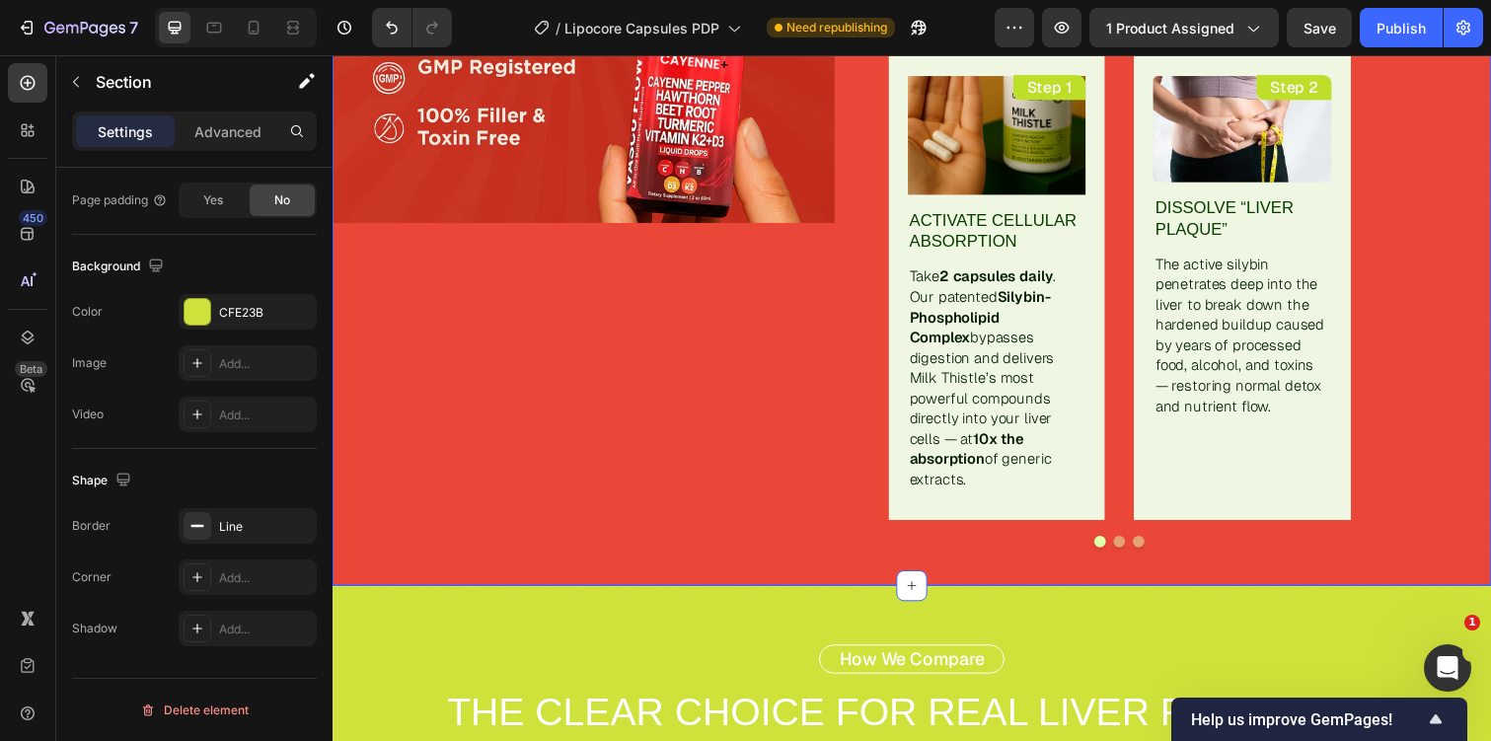
click at [595, 408] on div "Image" at bounding box center [589, 156] width 513 height 883
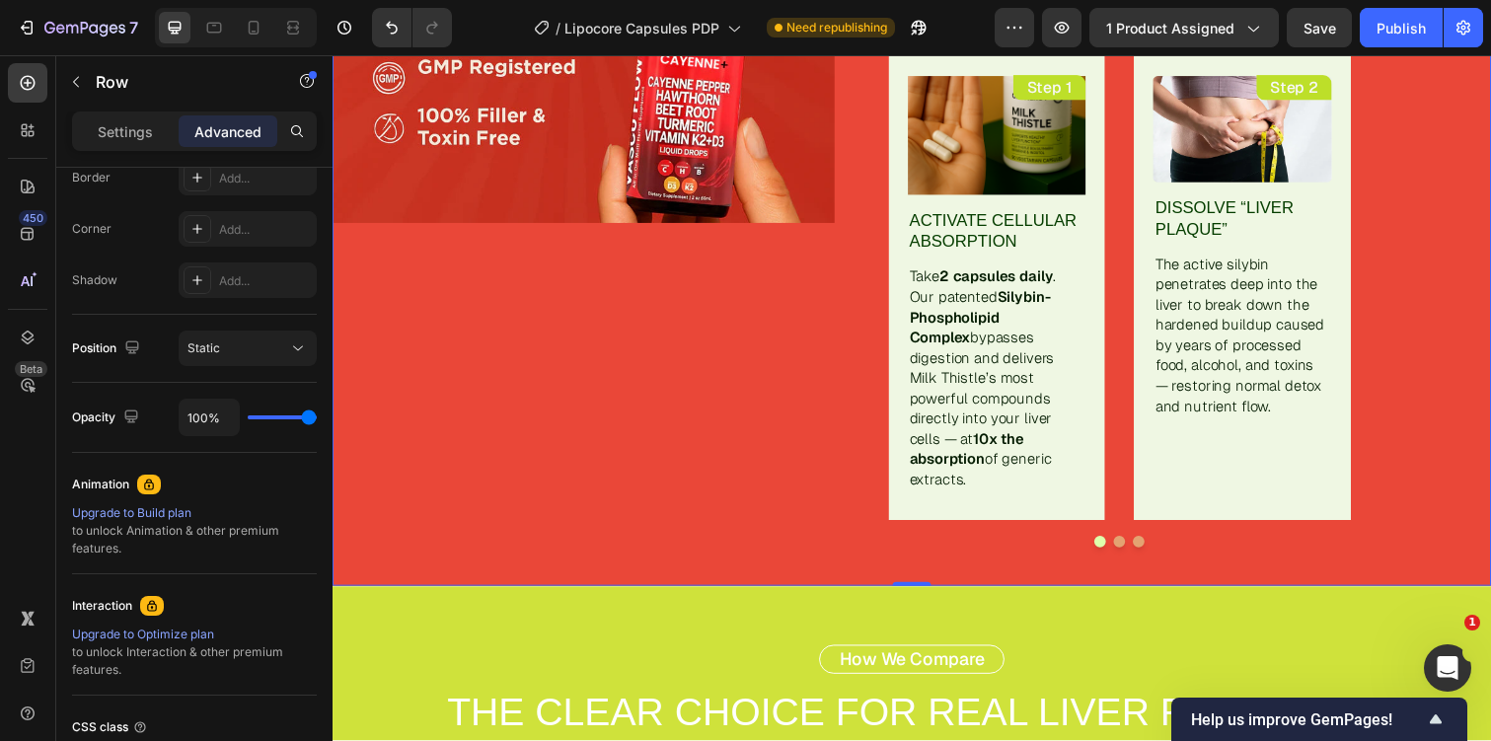
scroll to position [0, 0]
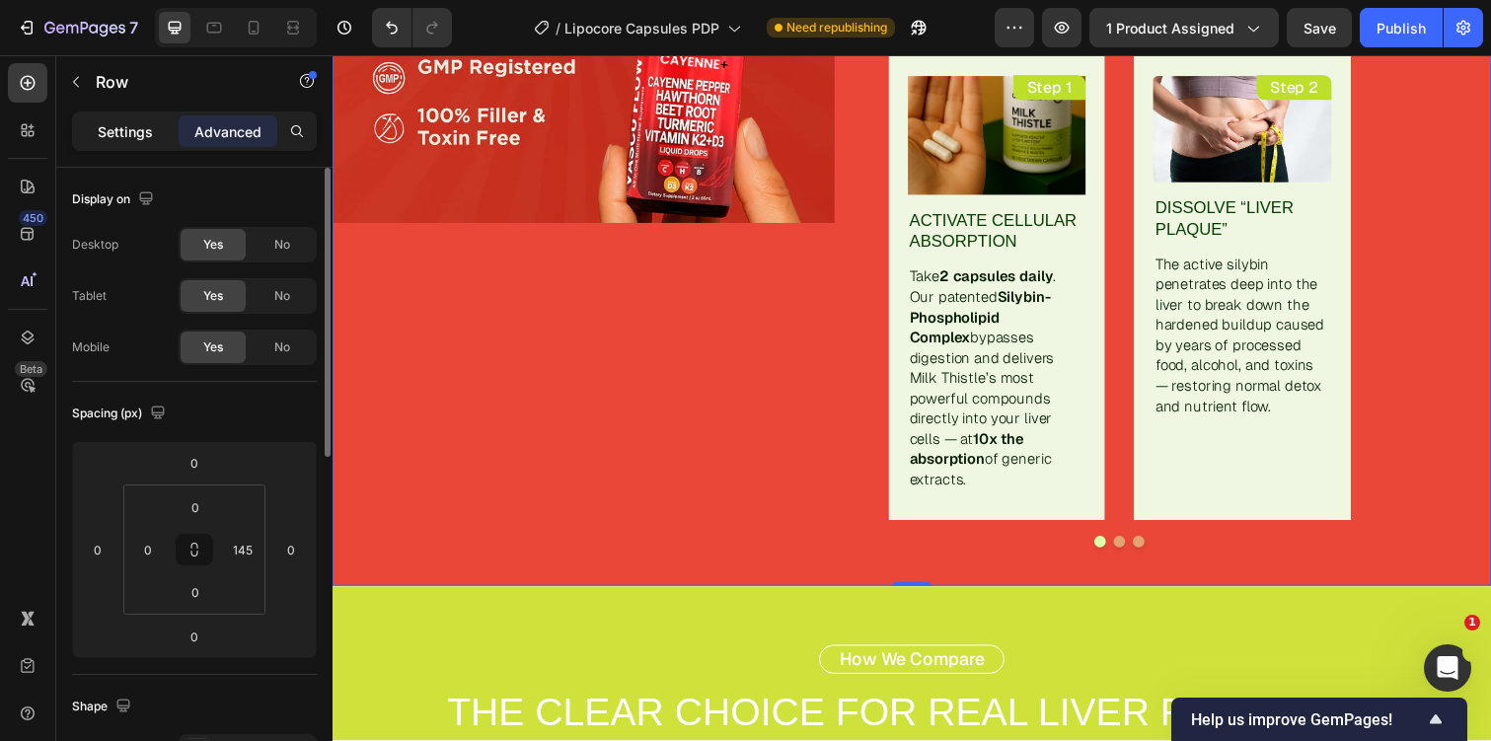
click at [144, 126] on p "Settings" at bounding box center [125, 131] width 55 height 21
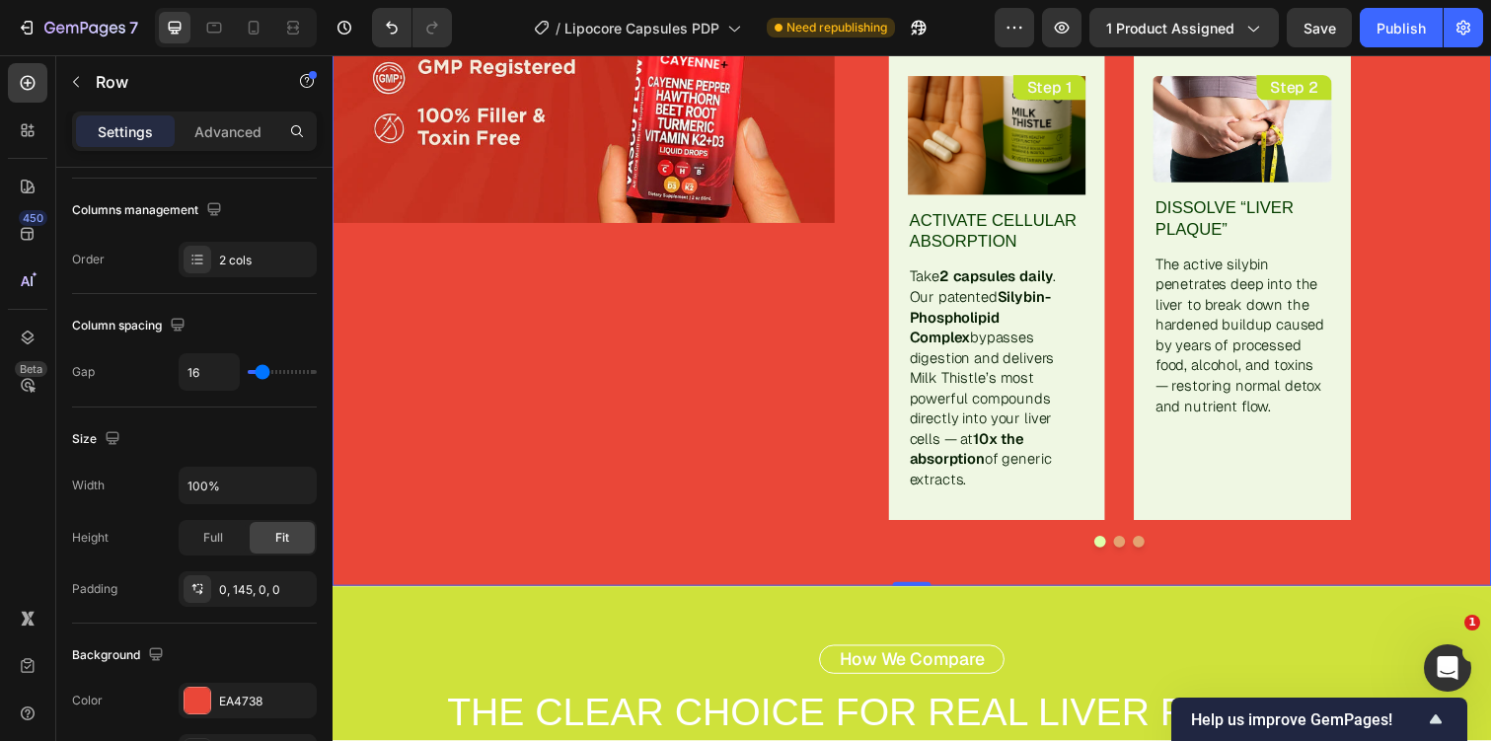
scroll to position [799, 0]
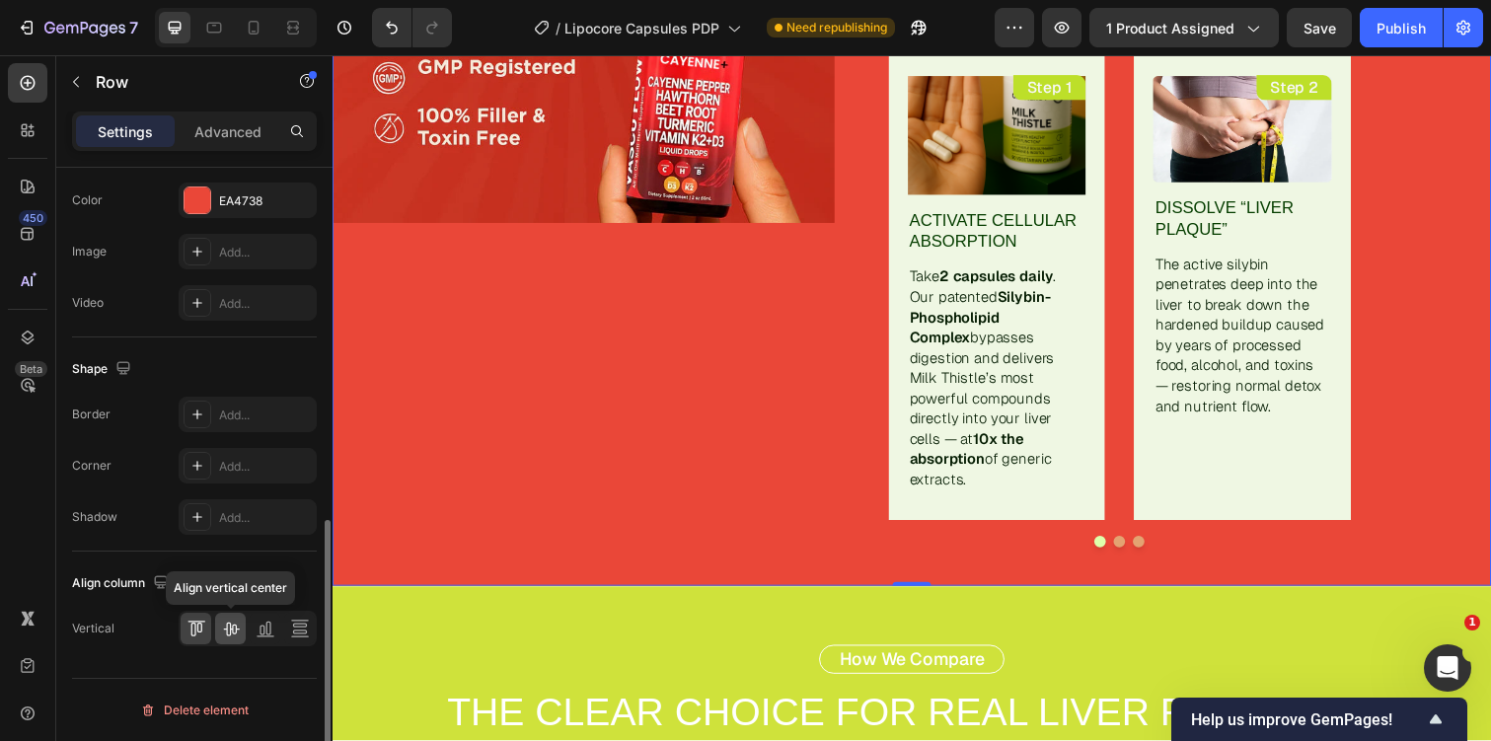
click at [232, 629] on icon at bounding box center [231, 630] width 16 height 14
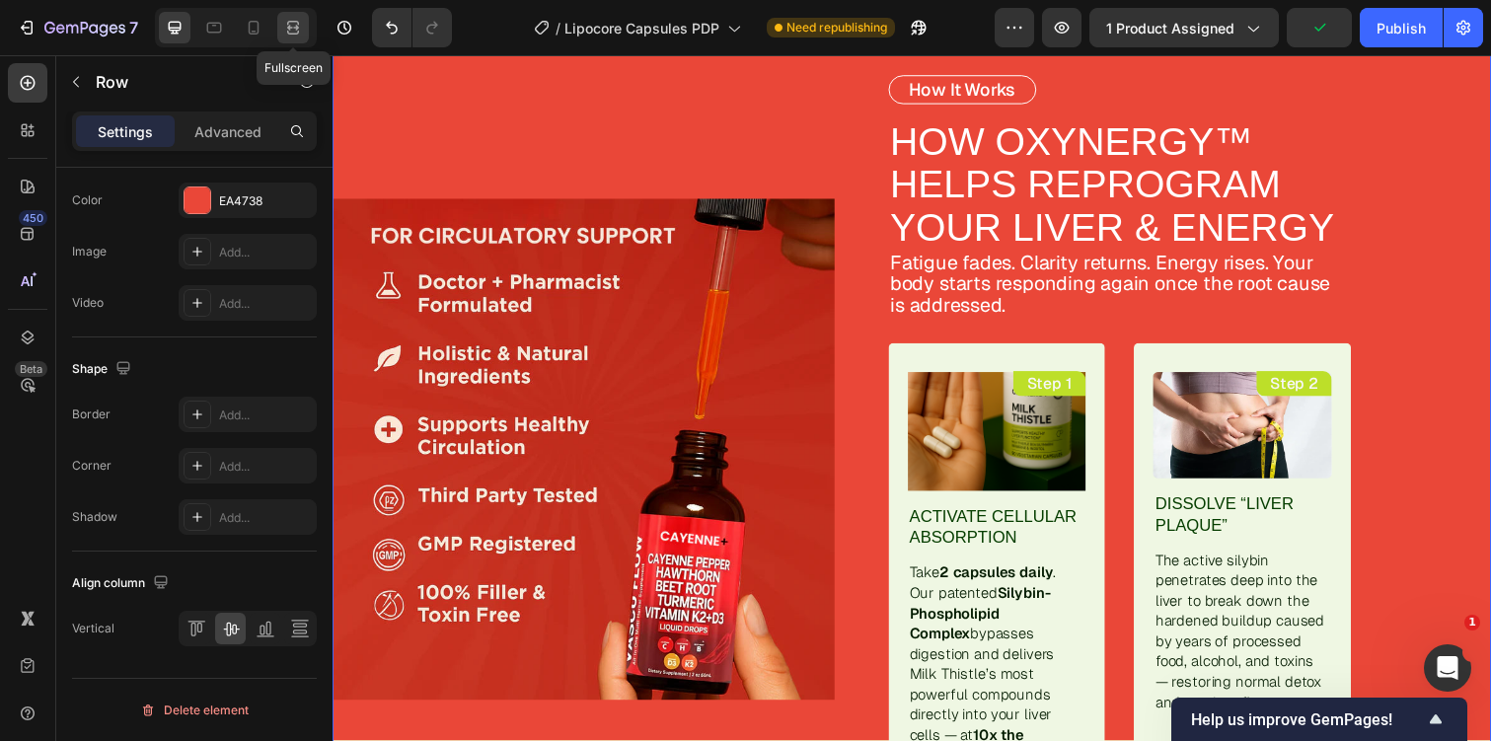
click at [302, 22] on icon at bounding box center [293, 28] width 20 height 20
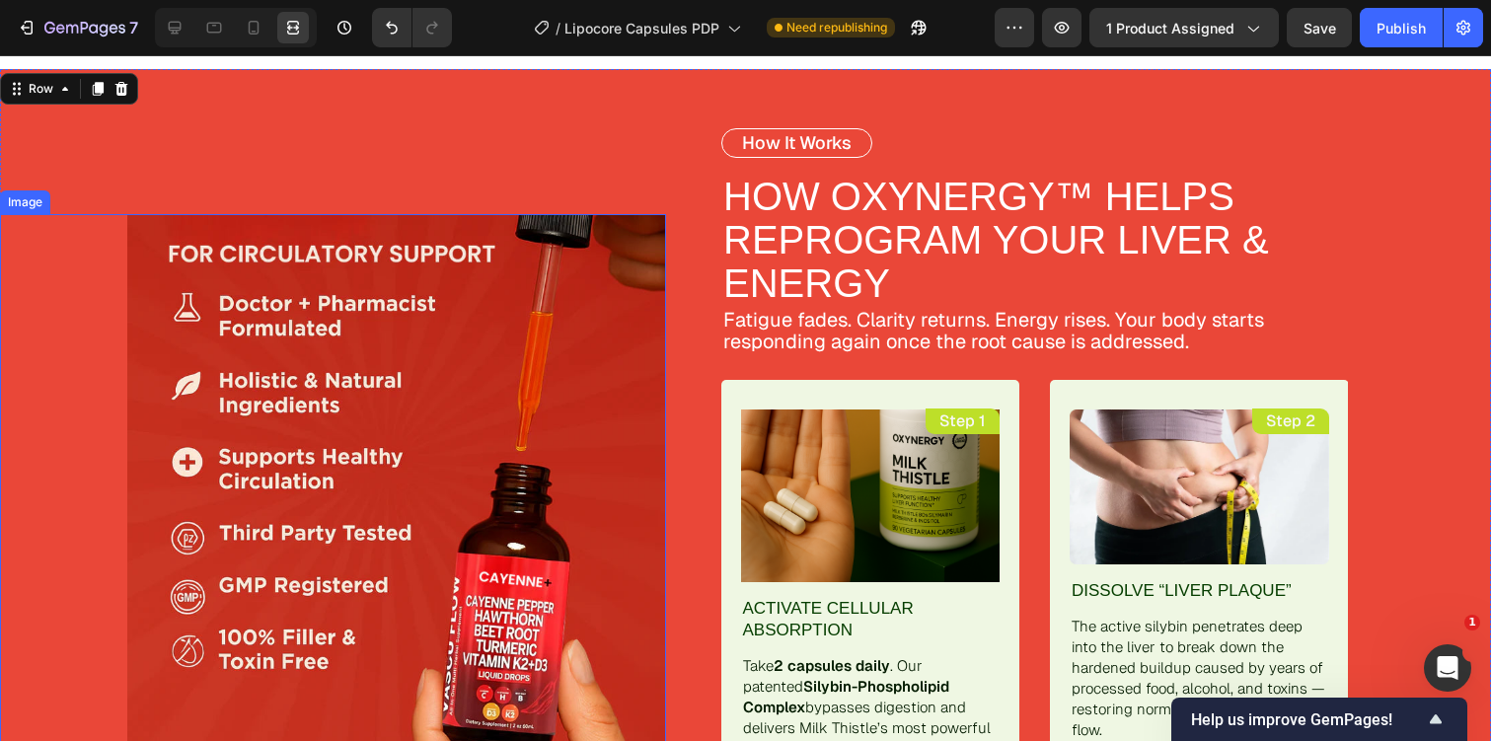
scroll to position [3630, 0]
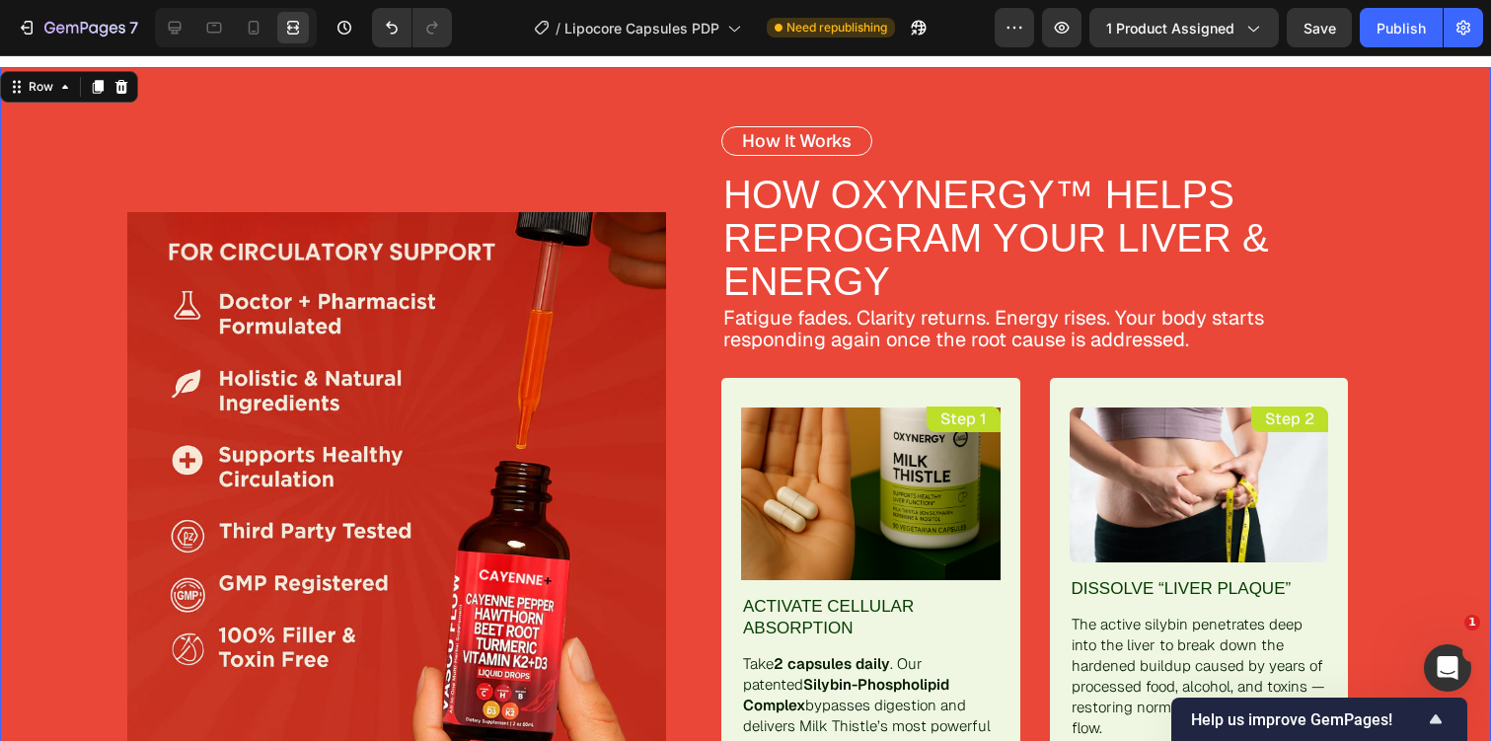
click at [1471, 173] on div "Image How It Works Text Block HOW OXYNERGY™ HELPS REPROGRAM YOUR LIVER & ENERGY…" at bounding box center [745, 482] width 1491 height 830
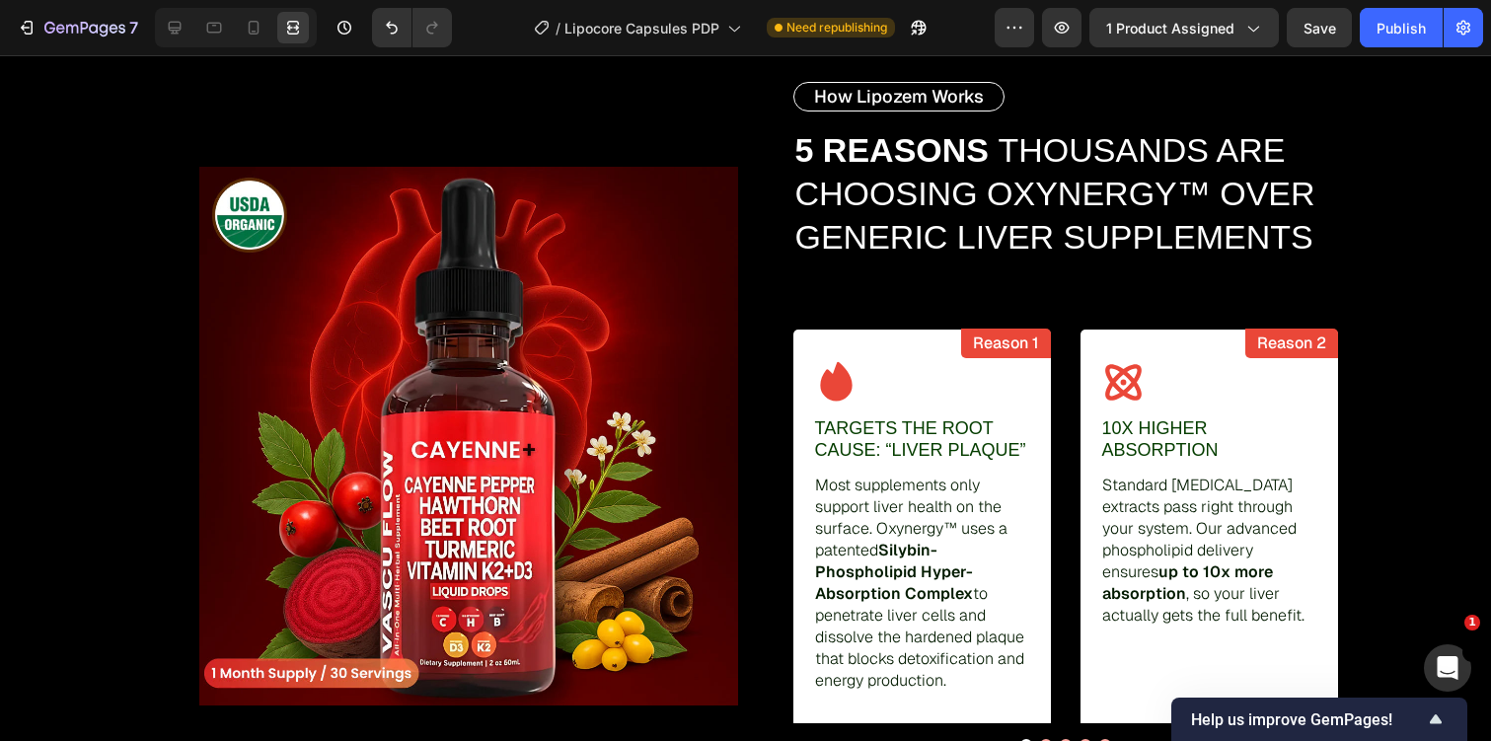
scroll to position [1821, 0]
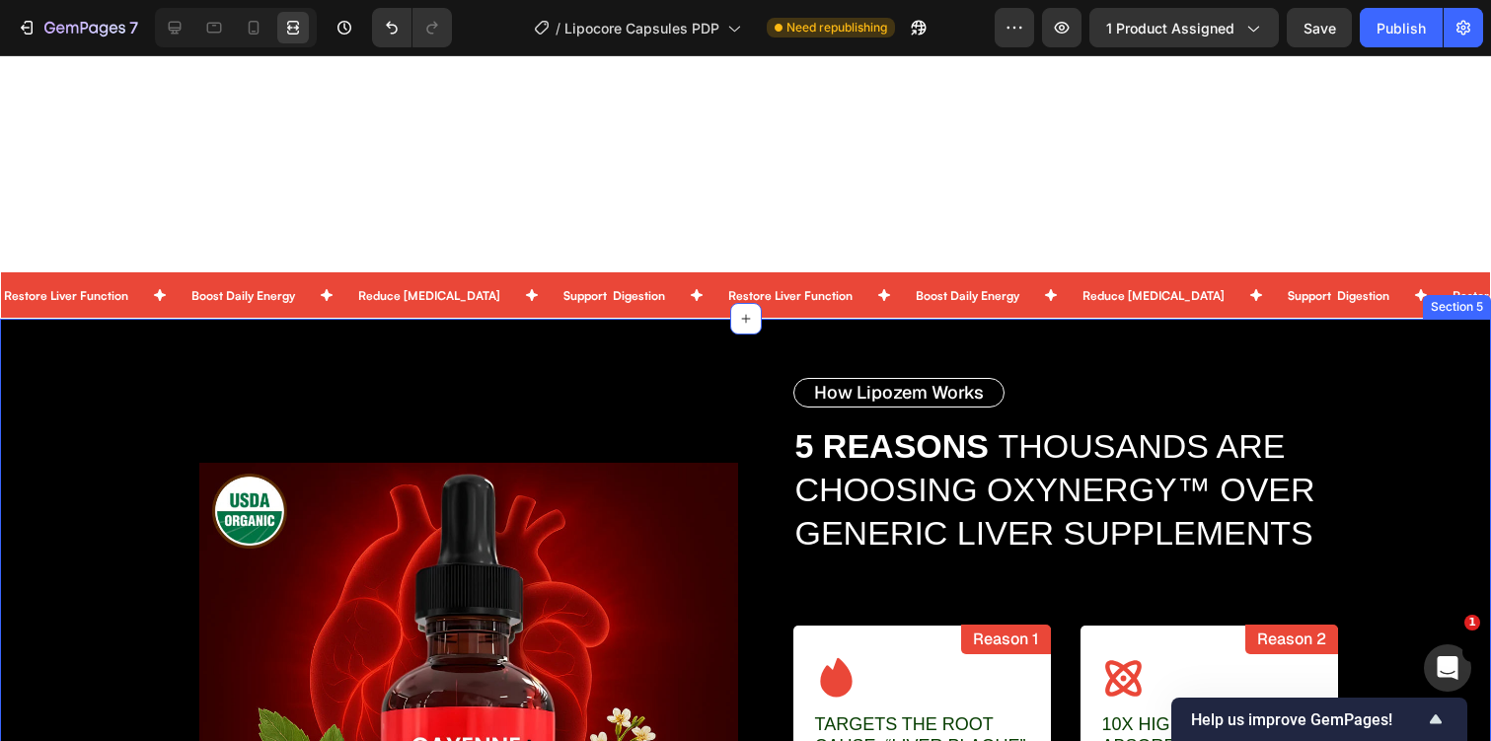
click at [69, 401] on div "Image How Lipozem Works Text Block 5 REASONS THOUSANDS ARE CHOOSING OXYNERGY™ O…" at bounding box center [745, 732] width 1491 height 708
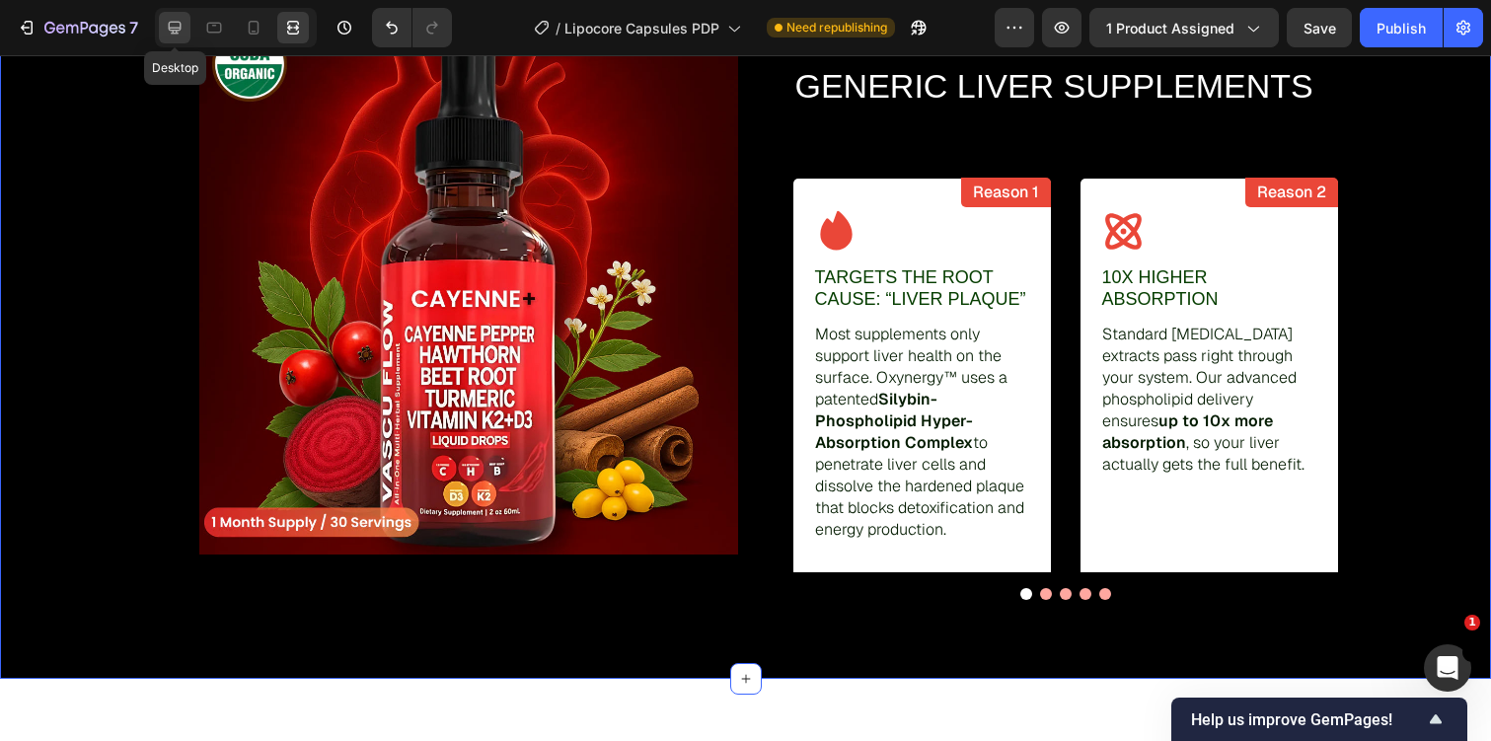
click at [174, 22] on icon at bounding box center [175, 28] width 13 height 13
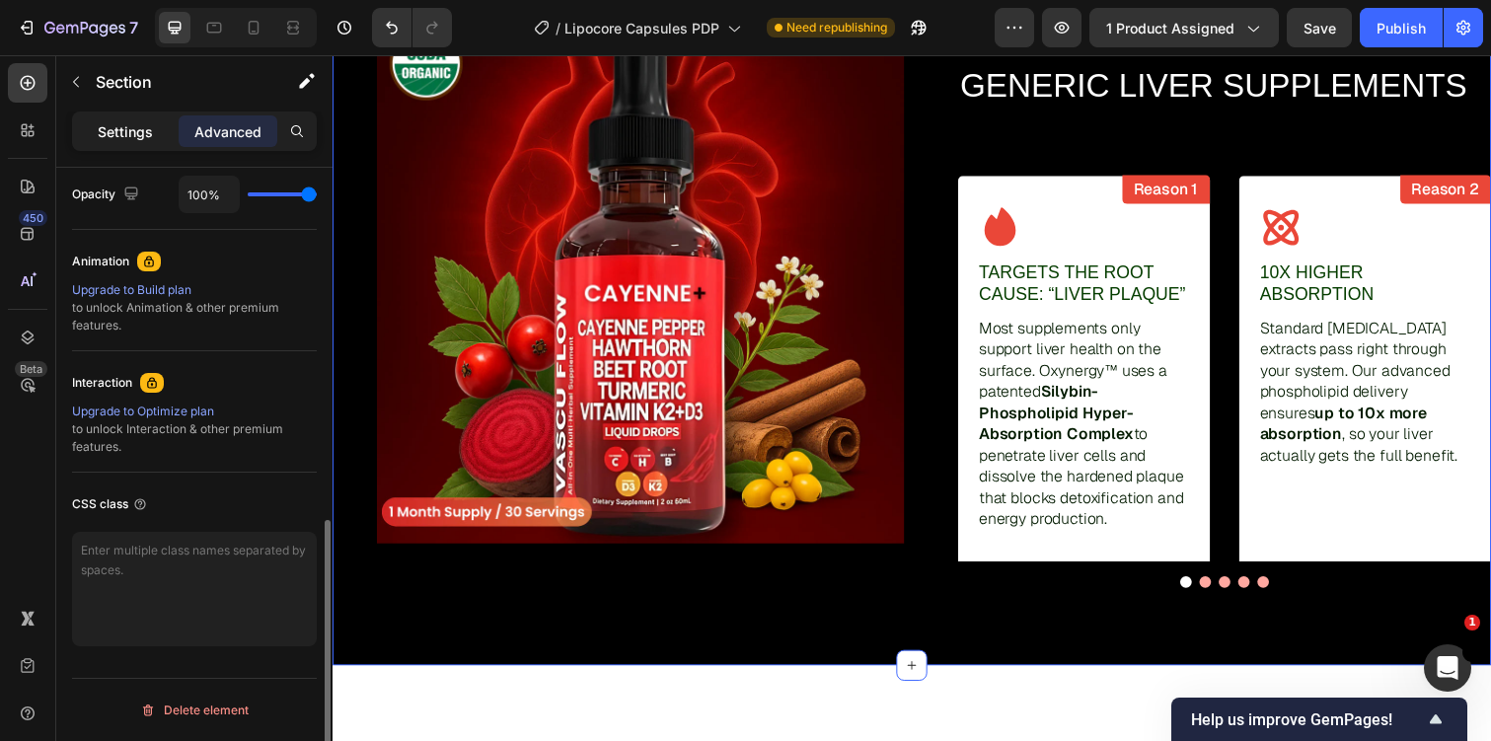
click at [139, 129] on p "Settings" at bounding box center [125, 131] width 55 height 21
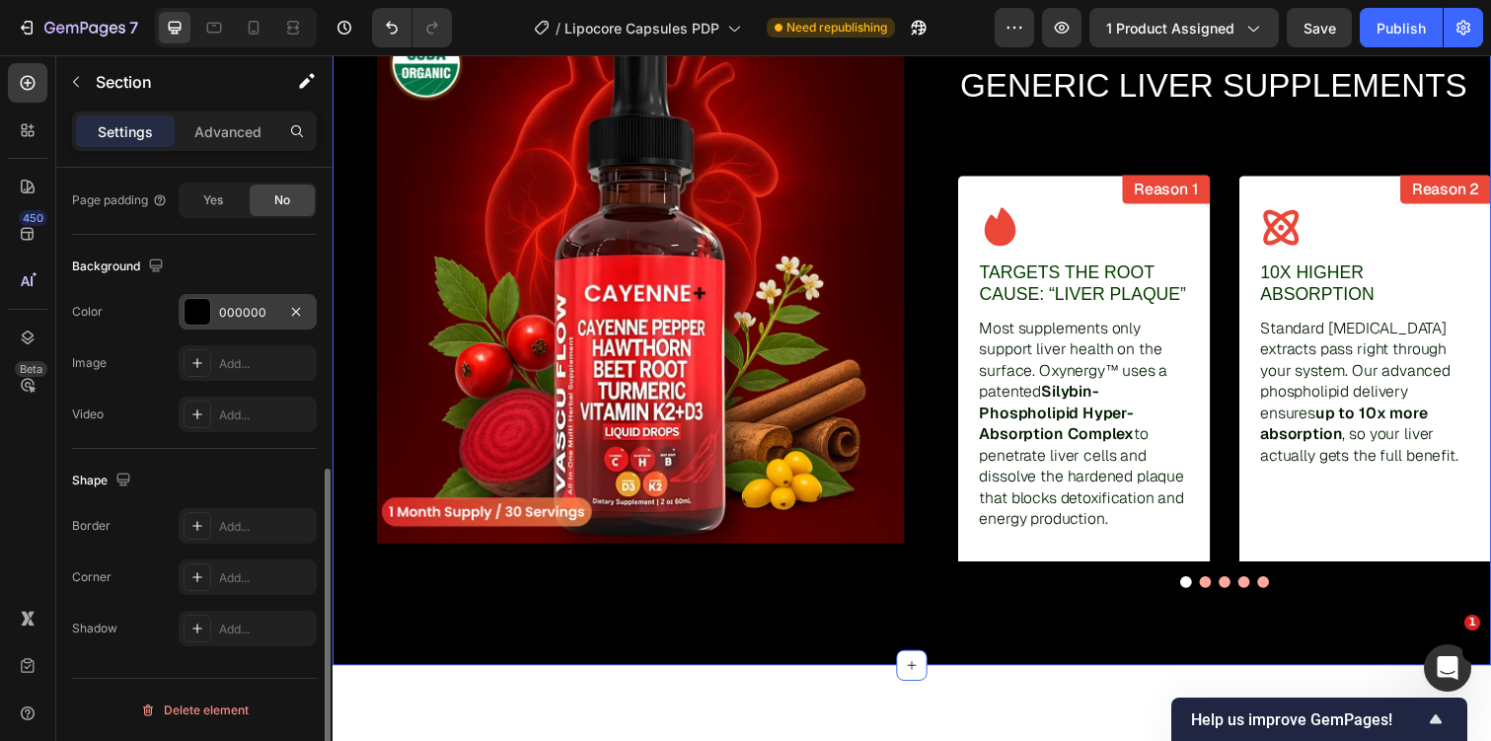
click at [254, 304] on div "000000" at bounding box center [247, 313] width 57 height 18
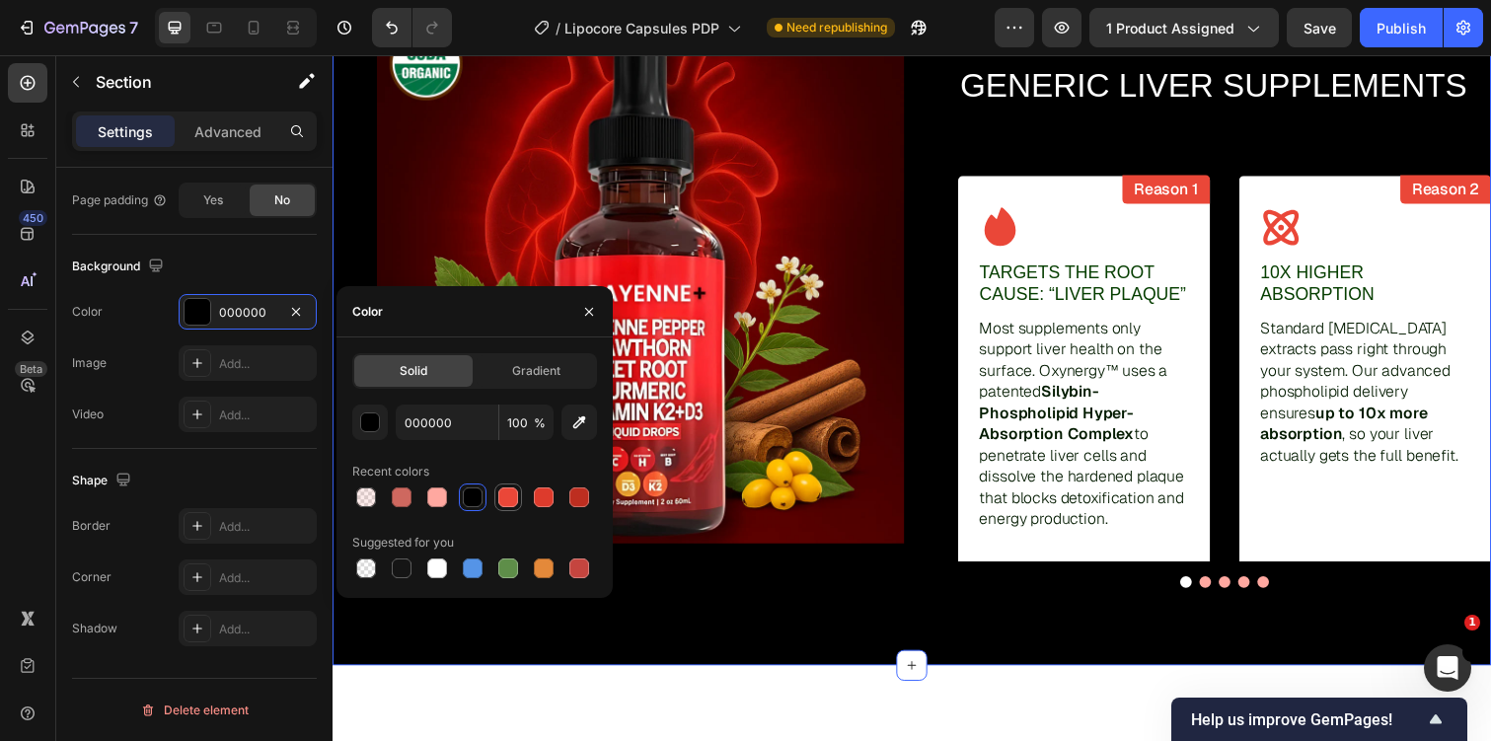
click at [512, 500] on div at bounding box center [508, 497] width 20 height 20
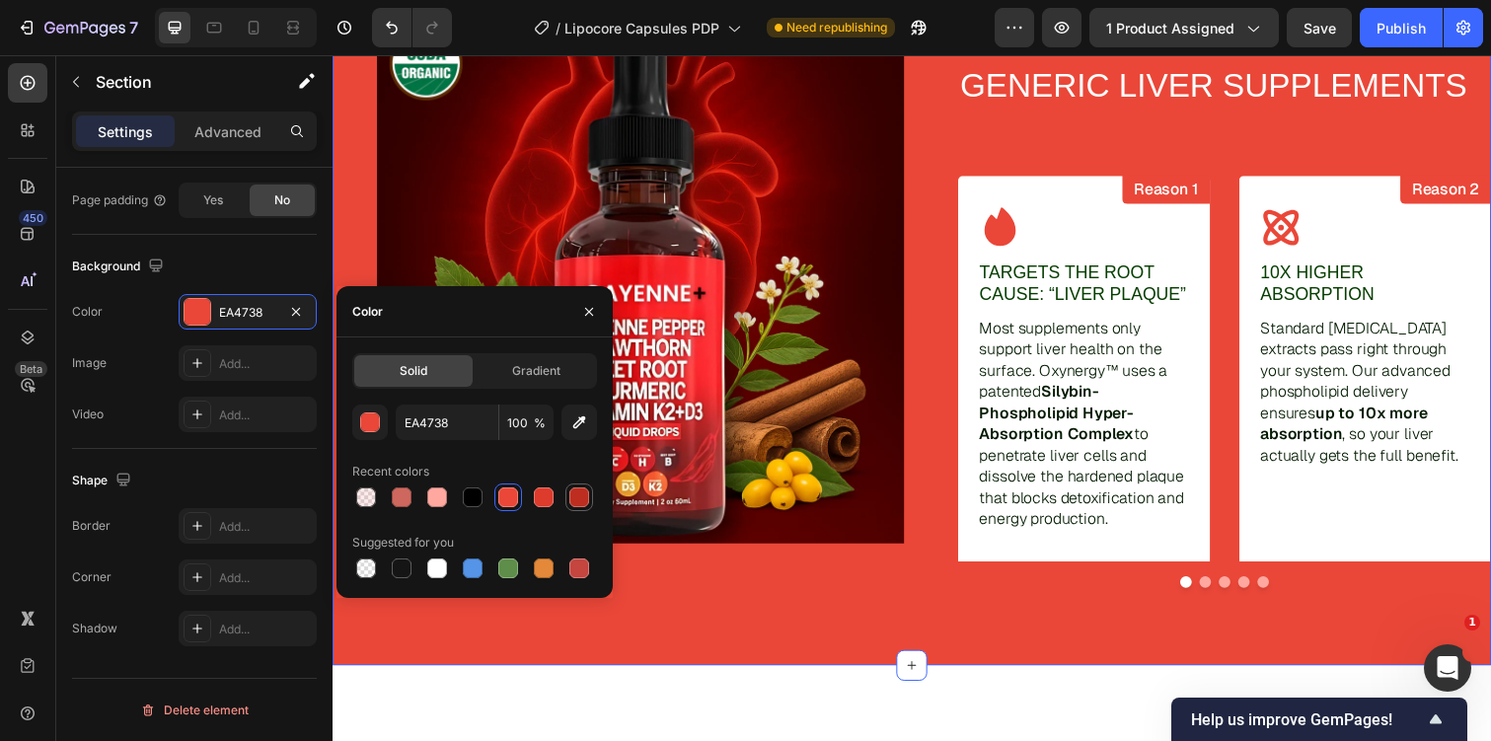
click at [586, 493] on div at bounding box center [579, 497] width 20 height 20
type input "BD2E20"
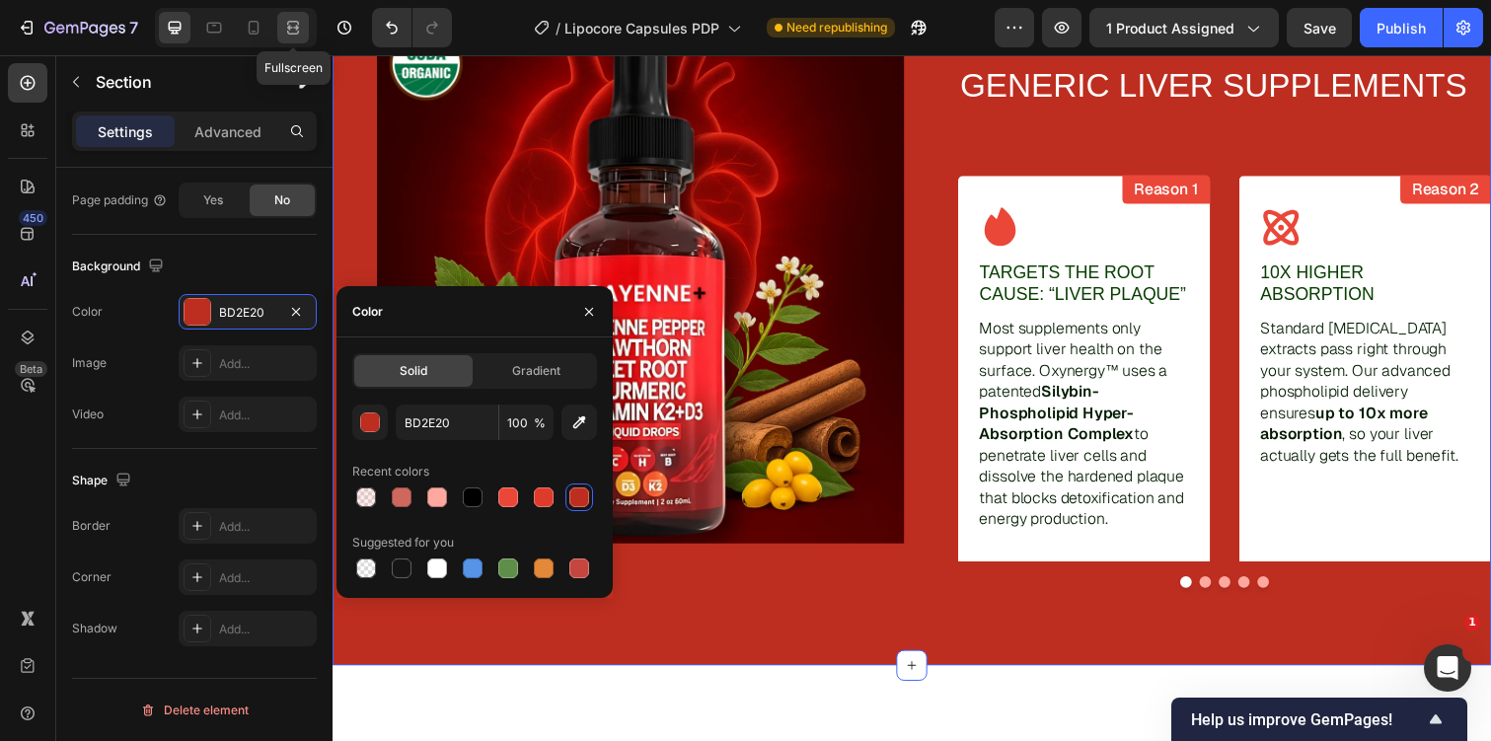
click at [288, 29] on icon at bounding box center [290, 27] width 6 height 5
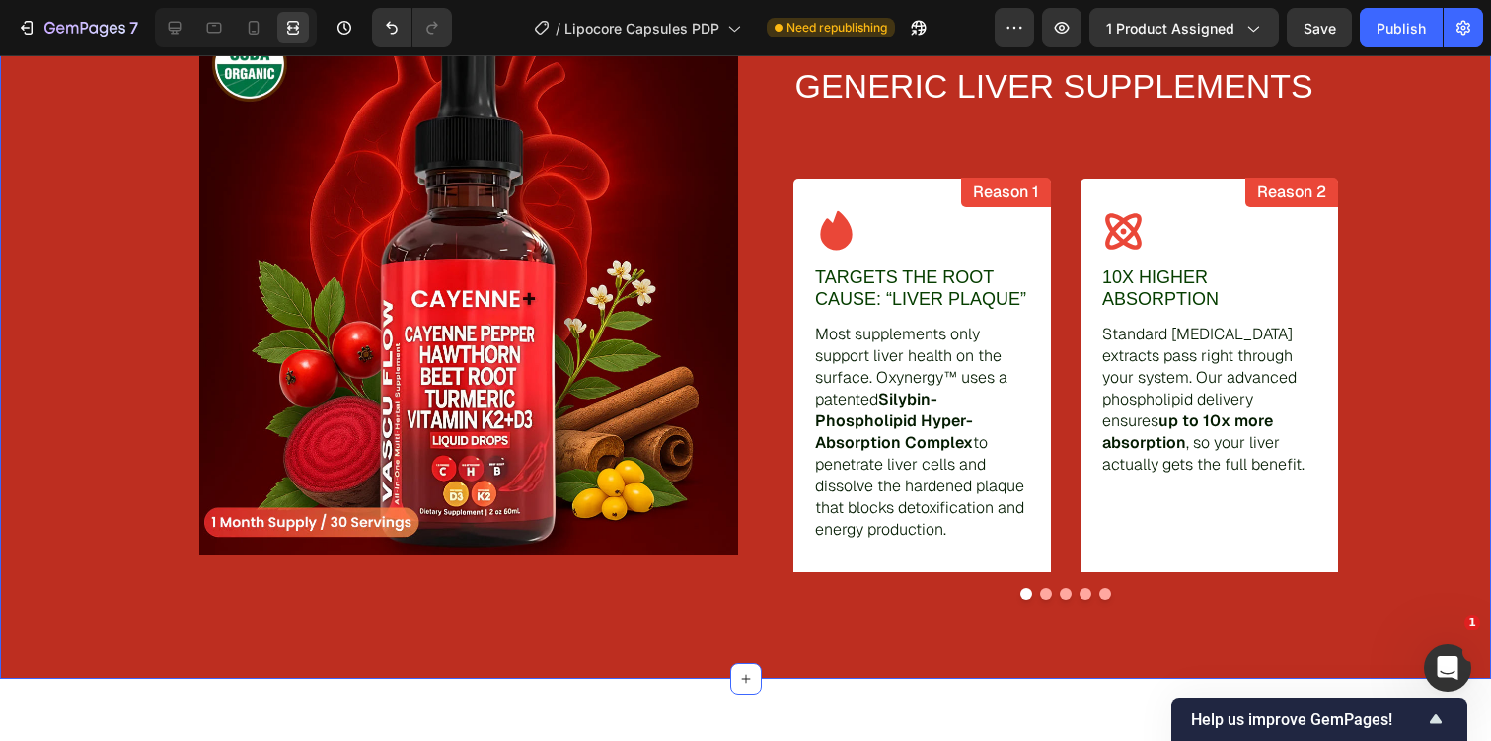
click at [626, 329] on div "Image How Lipozem Works Text Block 5 REASONS THOUSANDS ARE CHOOSING OXYNERGY™ O…" at bounding box center [745, 275] width 1491 height 807
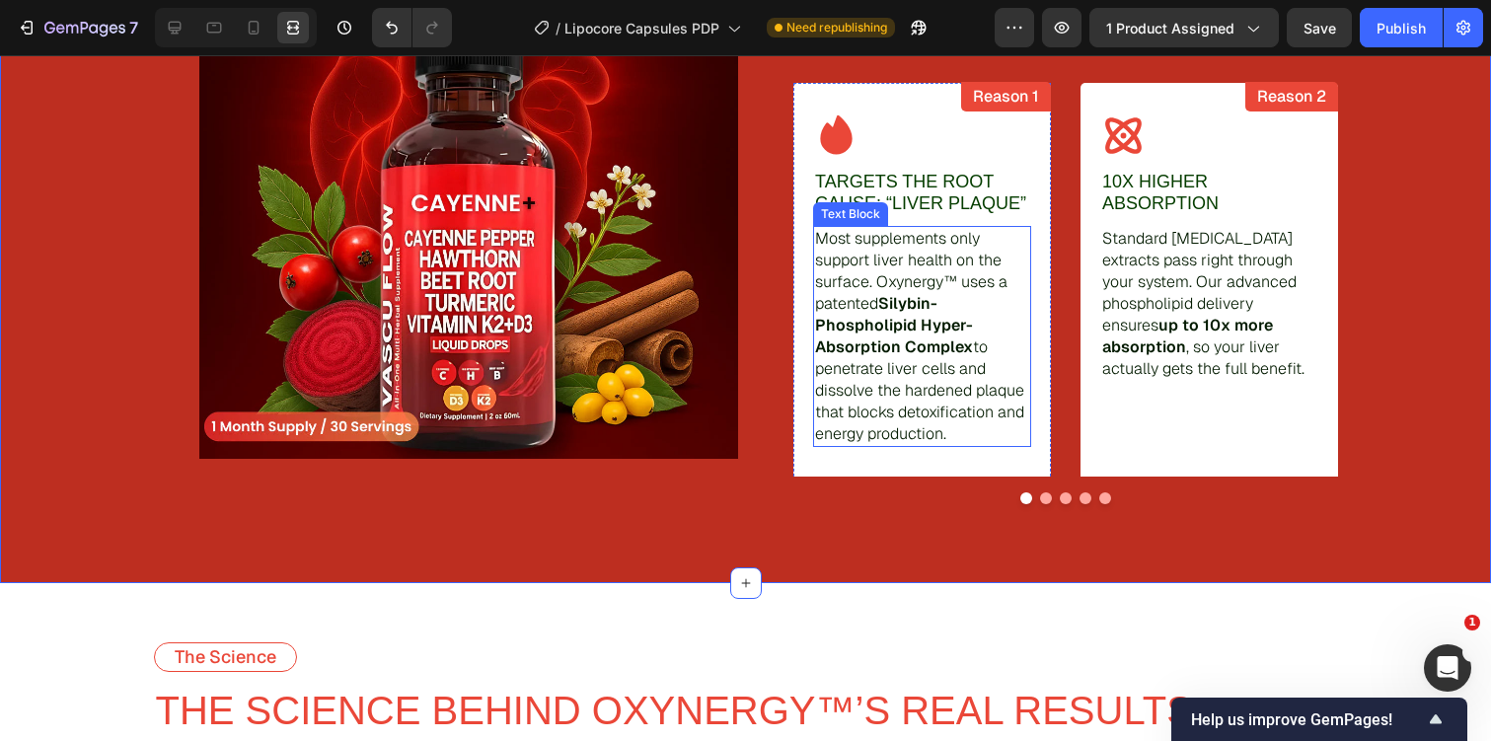
click at [844, 306] on p "Most supplements only support liver health on the surface. Oxynergy™ uses a pat…" at bounding box center [922, 336] width 214 height 217
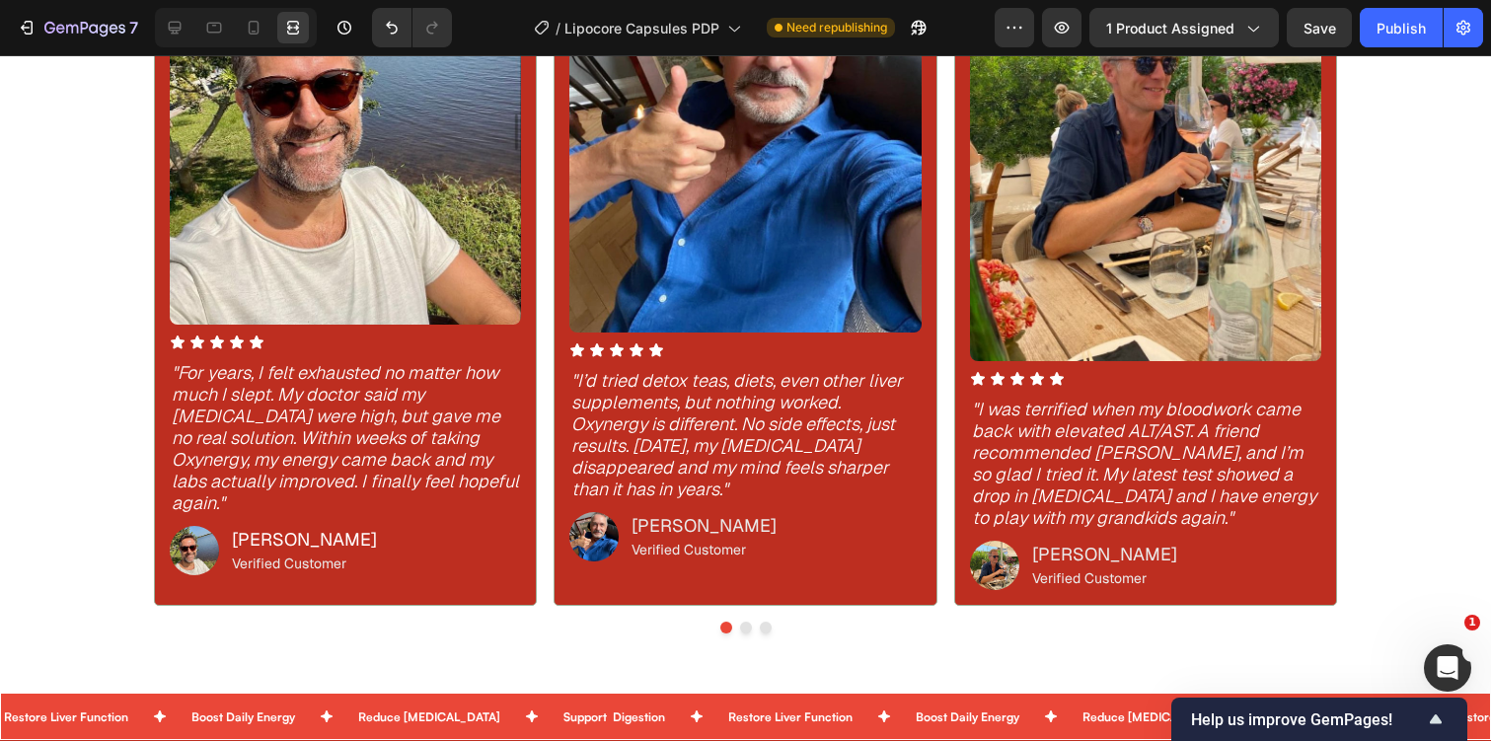
scroll to position [1654, 0]
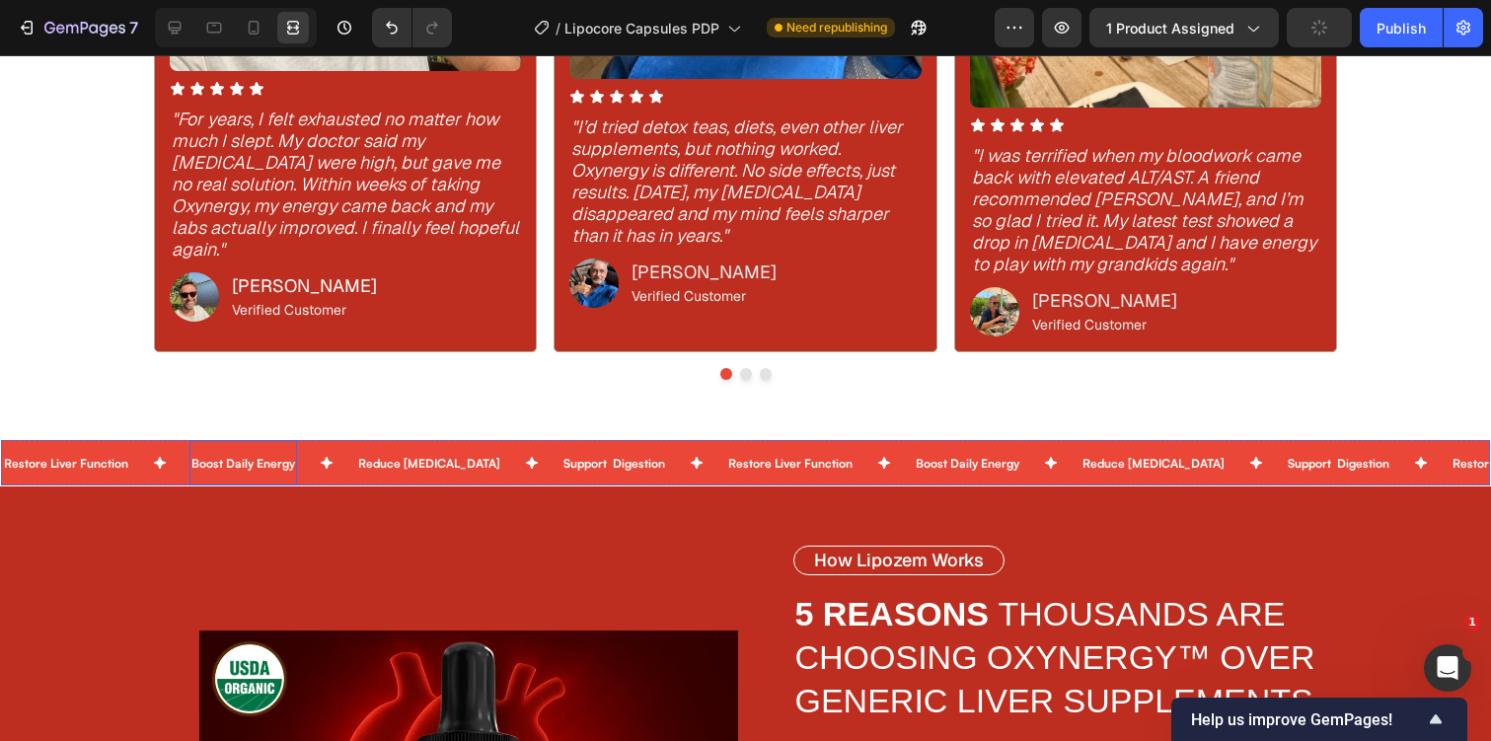
click at [262, 448] on div "Boost Daily Energy" at bounding box center [243, 463] width 108 height 30
click at [169, 19] on icon at bounding box center [175, 28] width 20 height 20
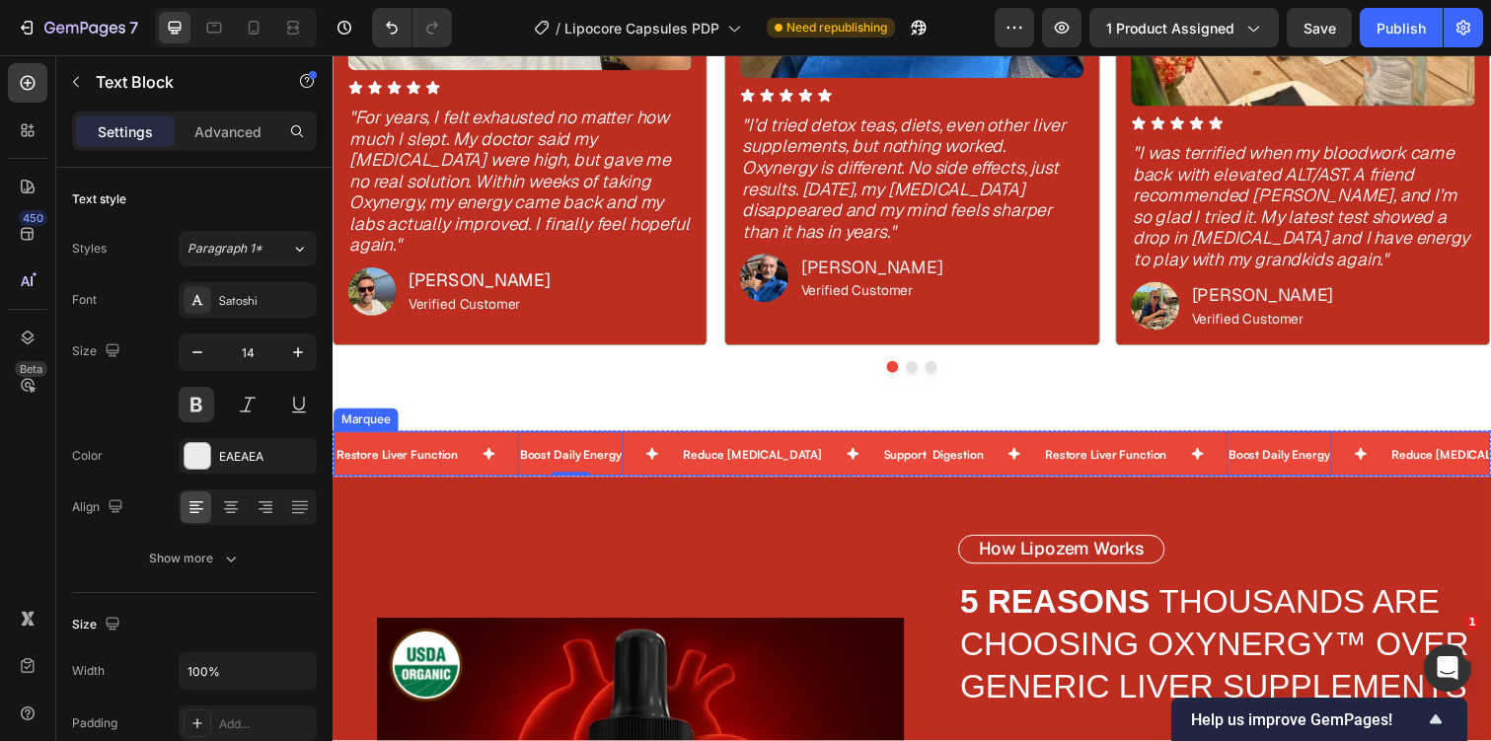
click at [500, 481] on div "Restore Liver Function Text Block" at bounding box center [427, 462] width 187 height 45
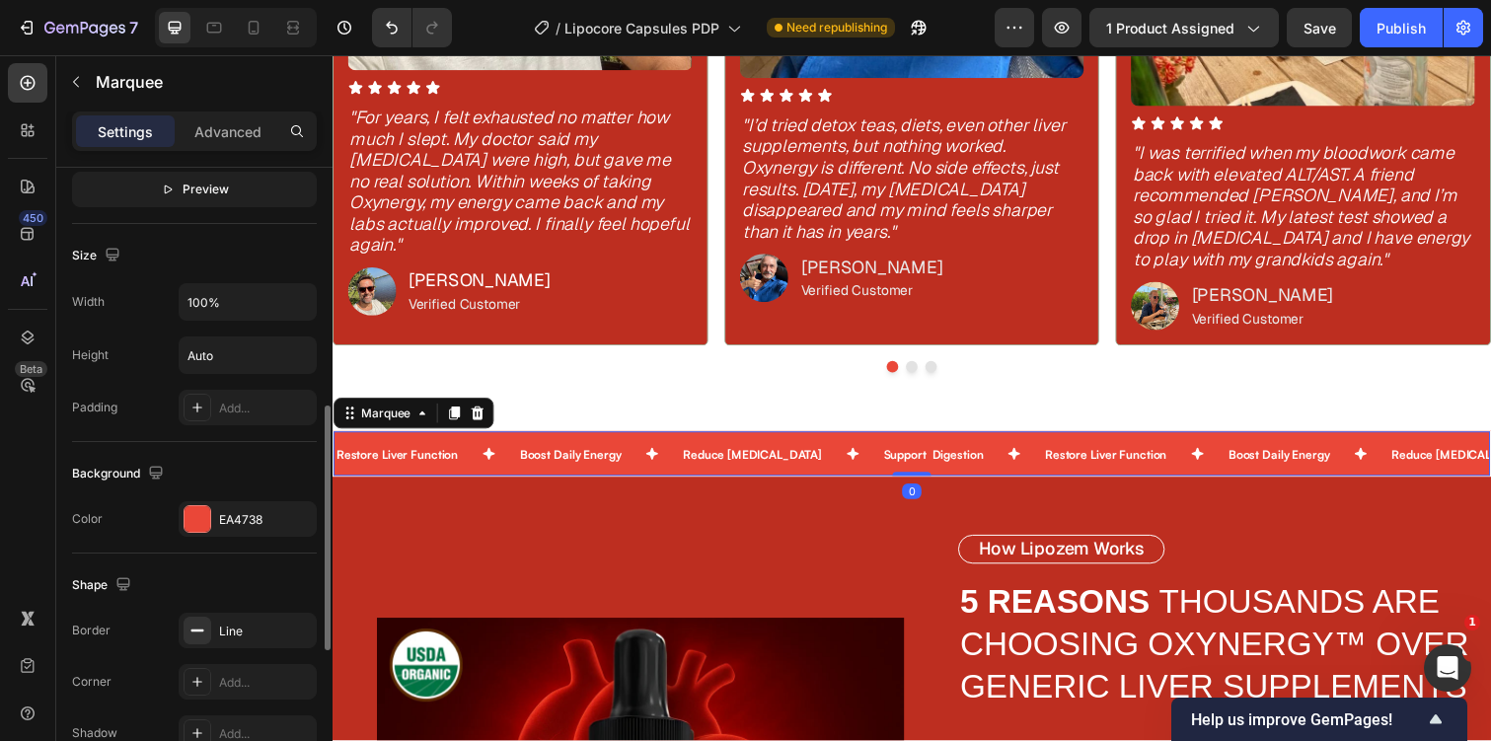
scroll to position [986, 0]
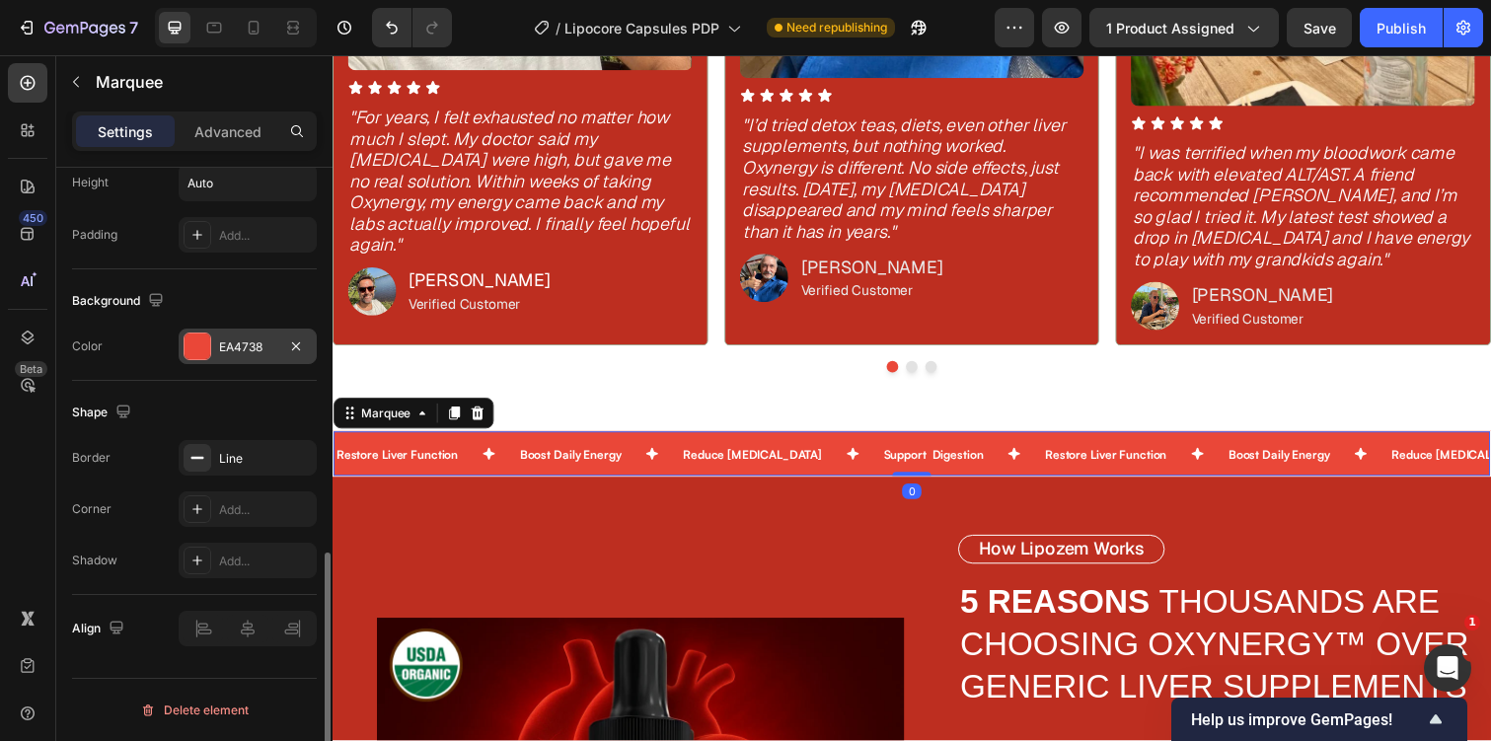
click at [246, 334] on div "EA4738" at bounding box center [248, 347] width 138 height 36
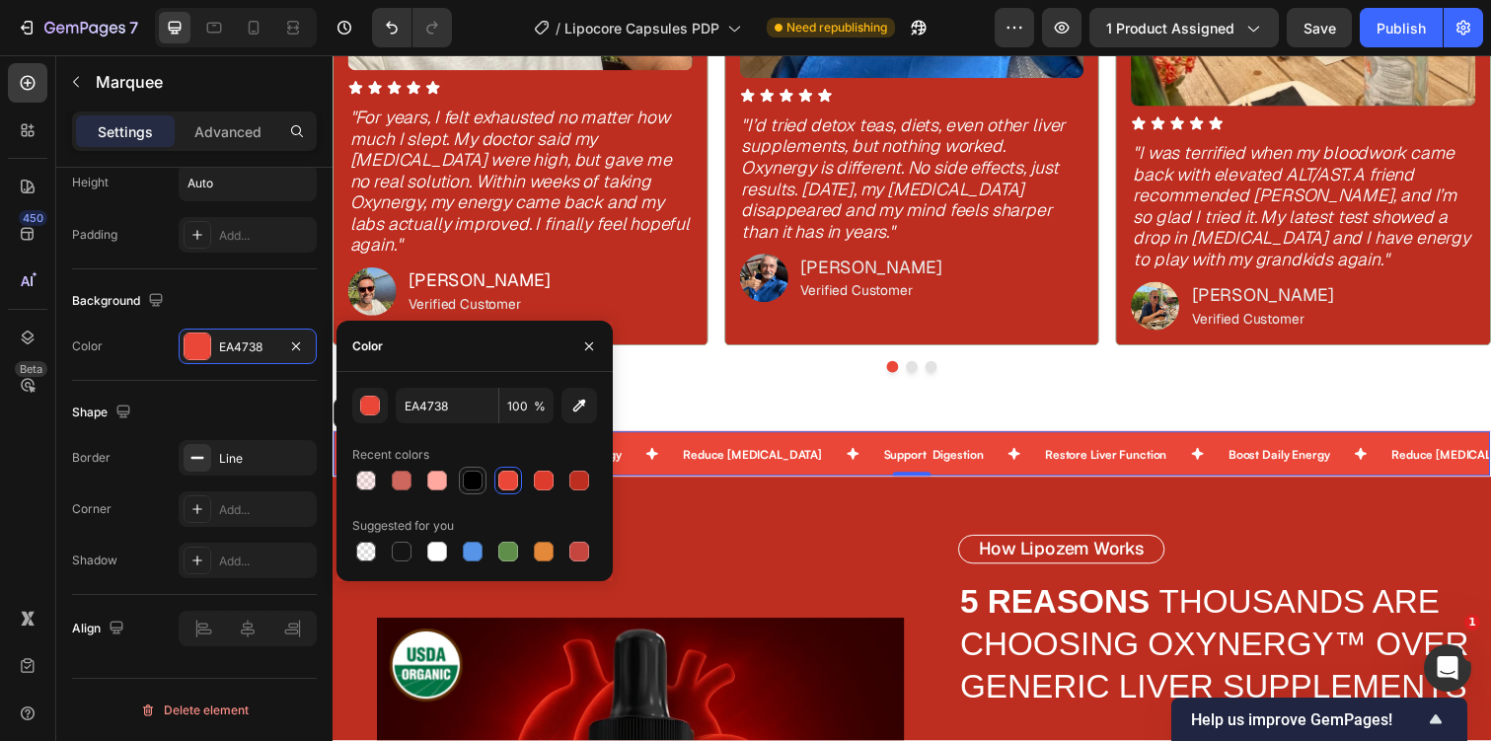
click at [471, 478] on div at bounding box center [473, 481] width 20 height 20
type input "000000"
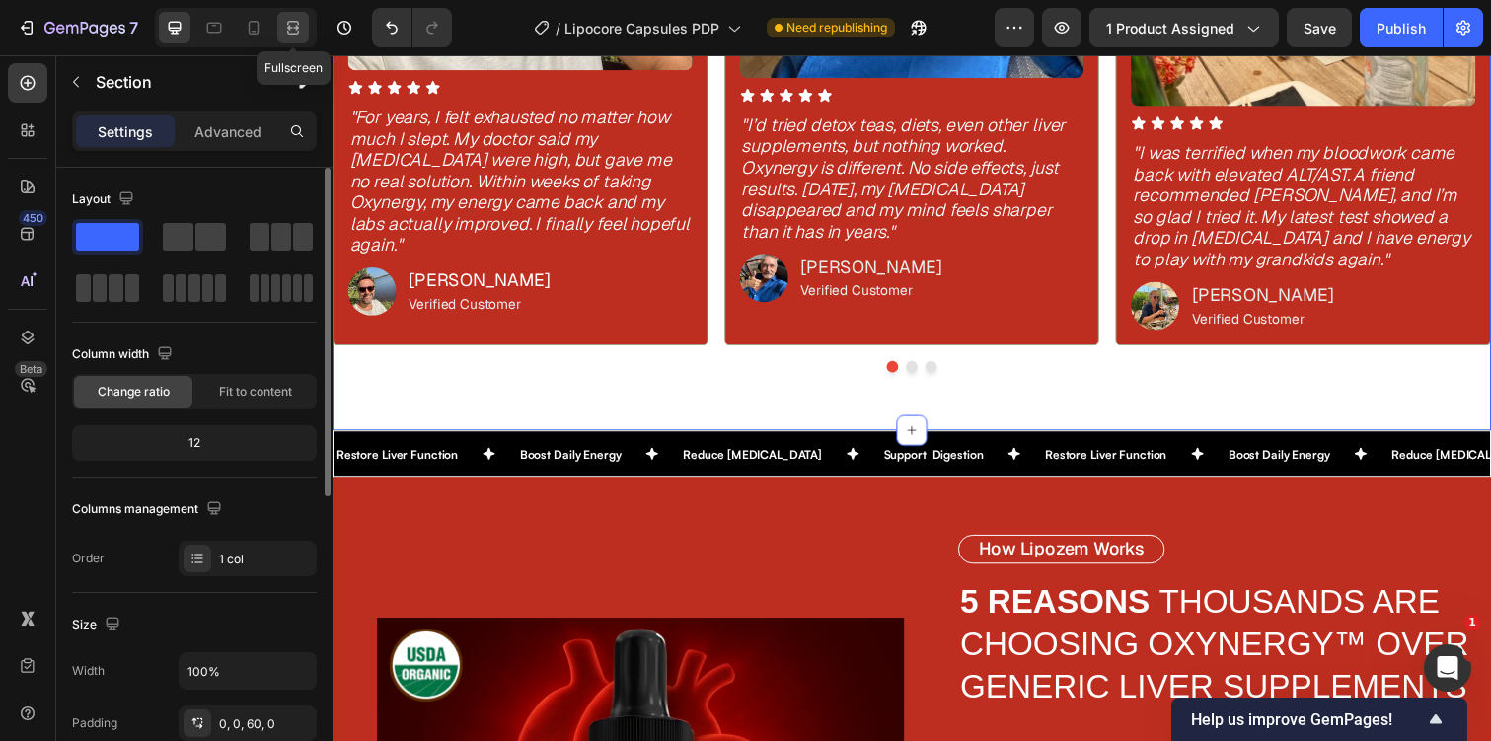
click at [290, 31] on icon at bounding box center [293, 28] width 20 height 20
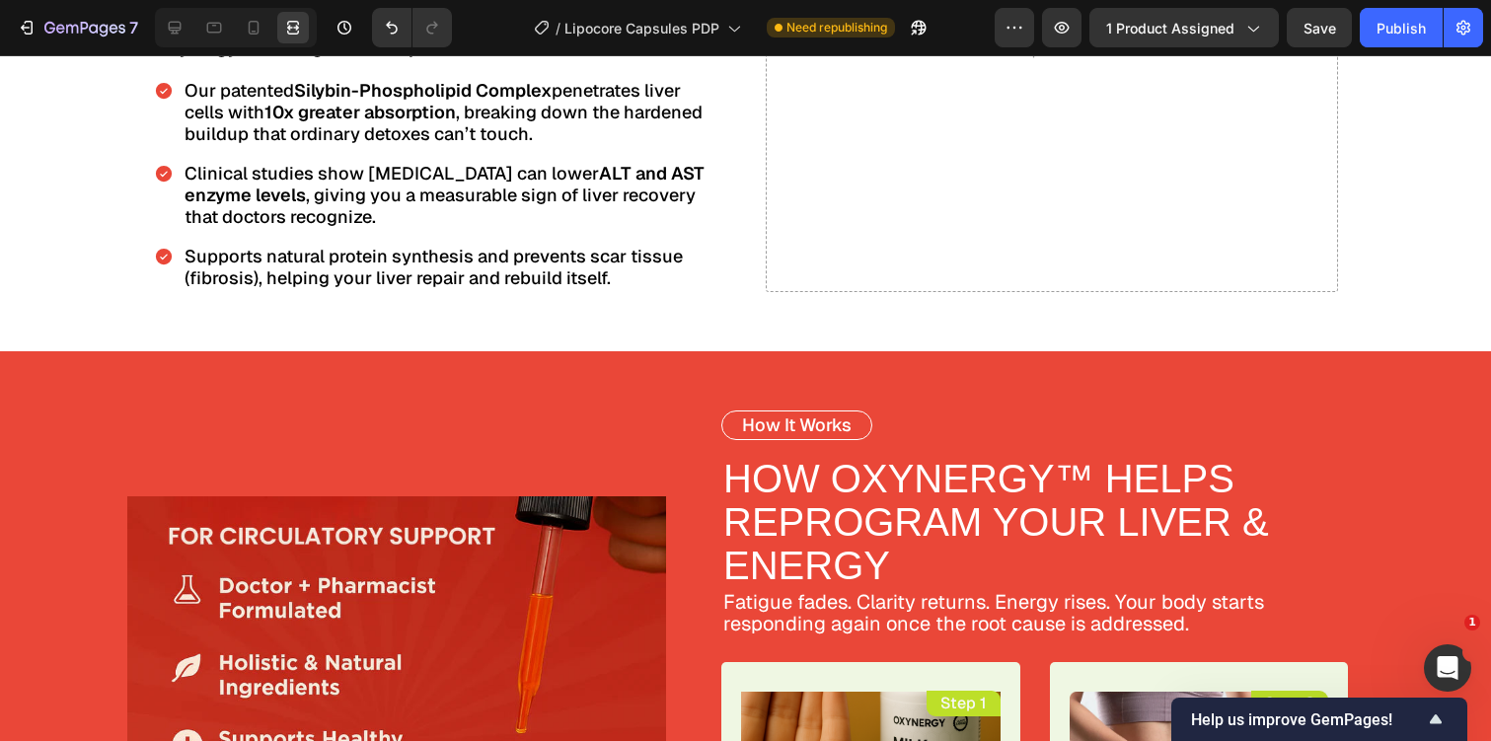
scroll to position [3425, 0]
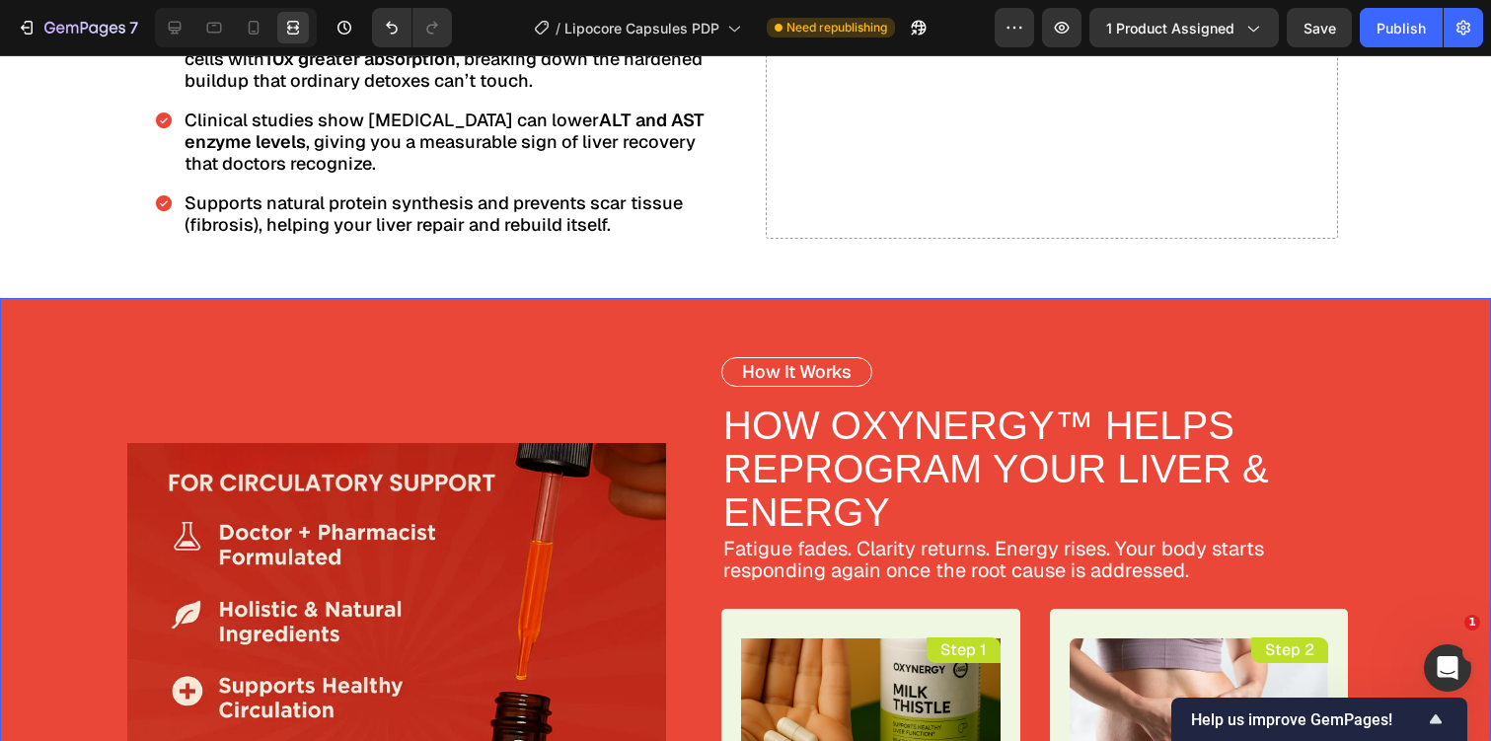
click at [332, 302] on div "Image" at bounding box center [333, 713] width 666 height 830
click at [185, 21] on icon at bounding box center [175, 28] width 20 height 20
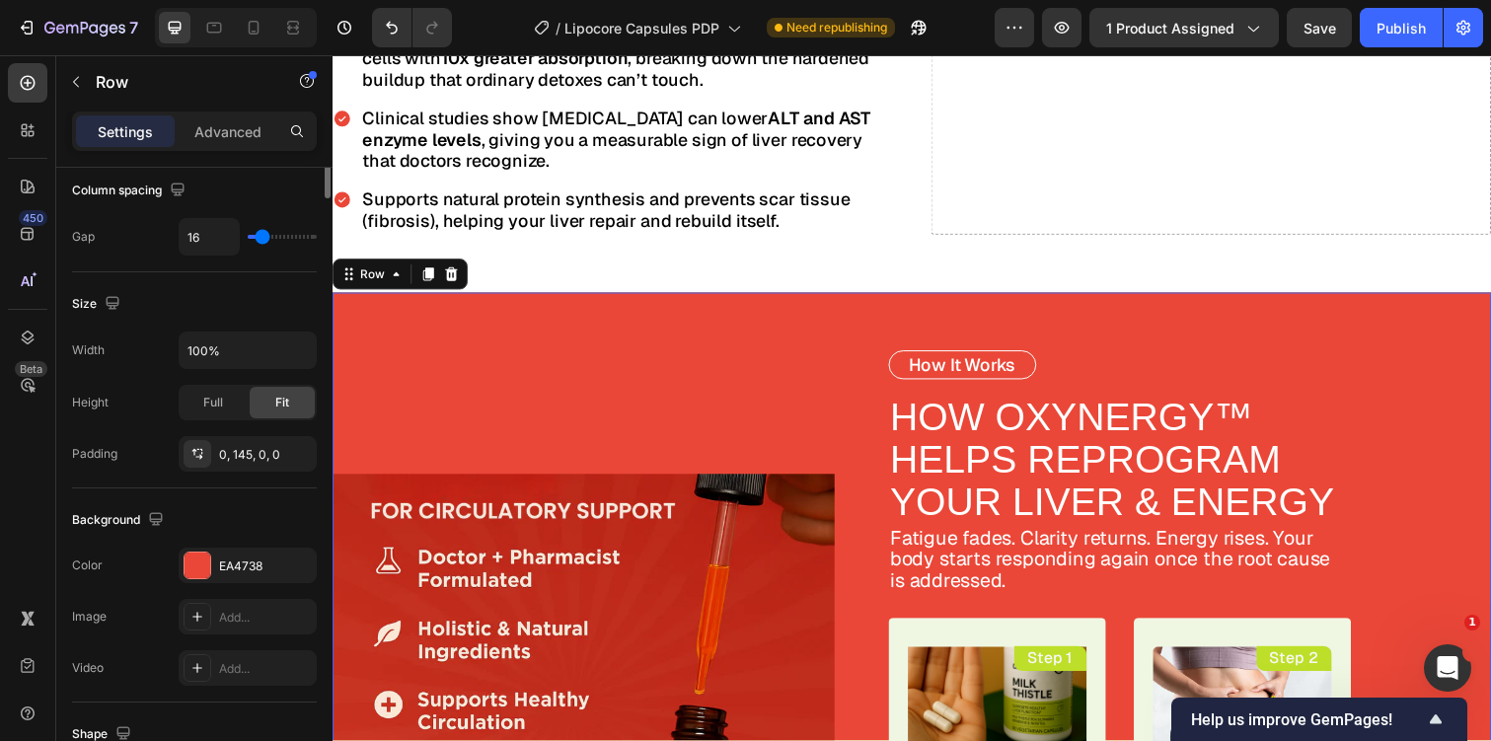
scroll to position [676, 0]
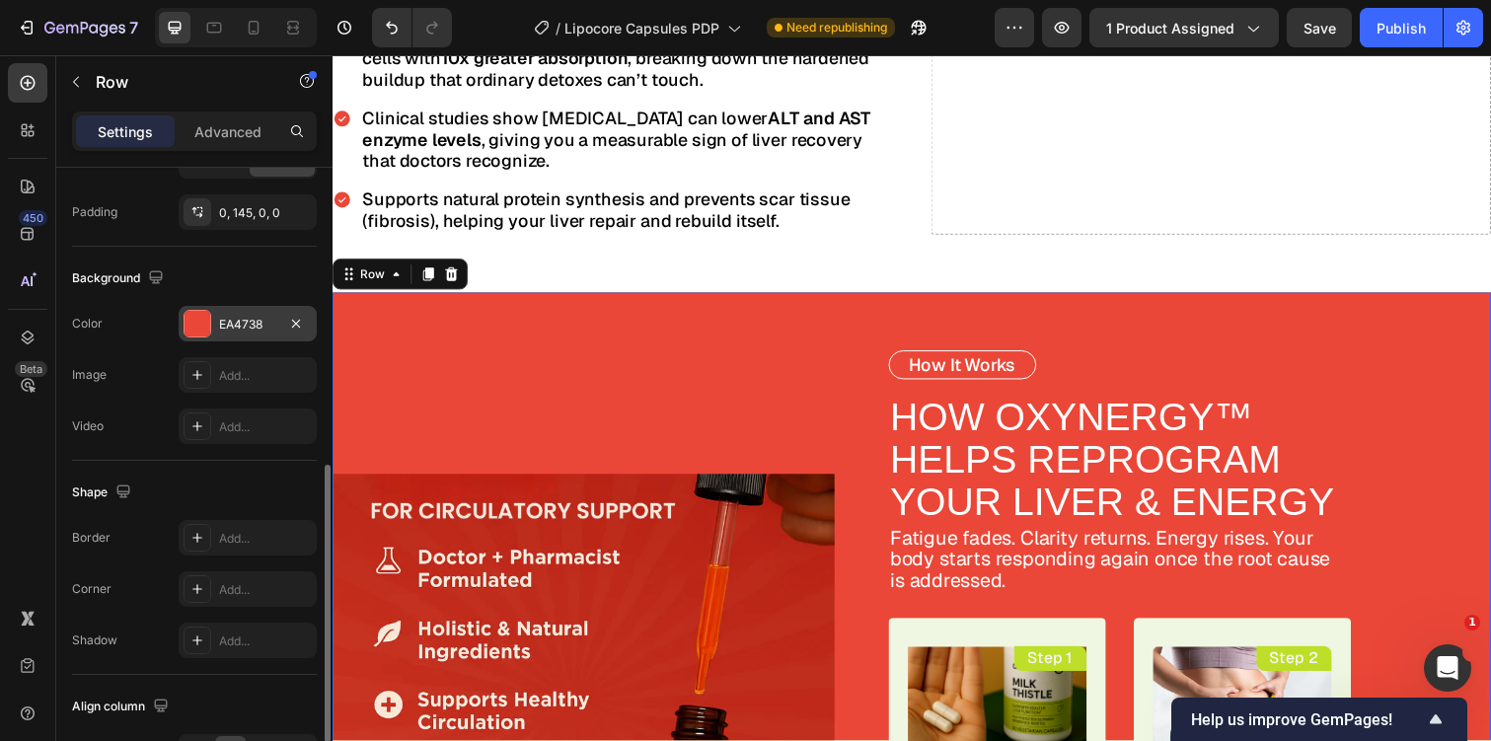
click at [247, 323] on div "EA4738" at bounding box center [247, 325] width 57 height 18
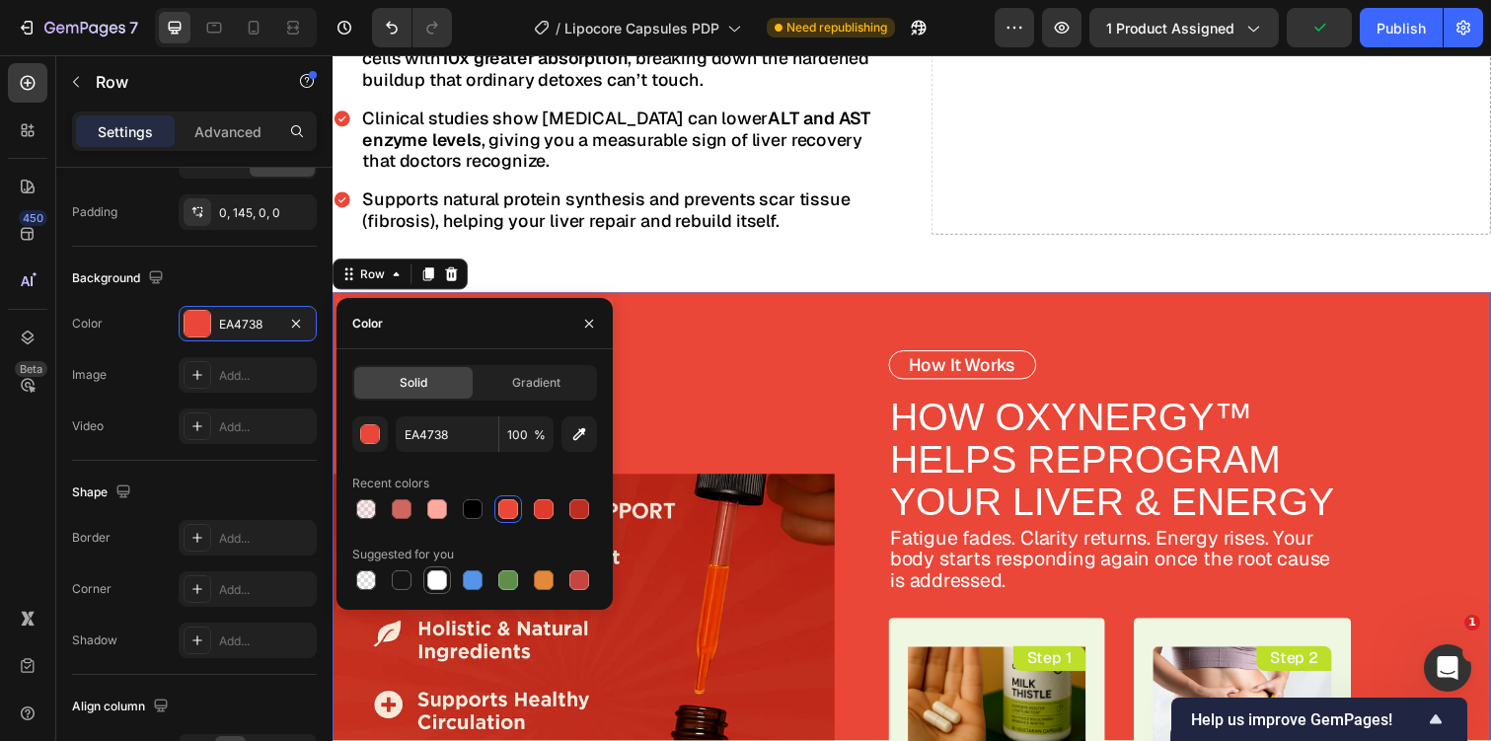
click at [430, 580] on div at bounding box center [437, 580] width 20 height 20
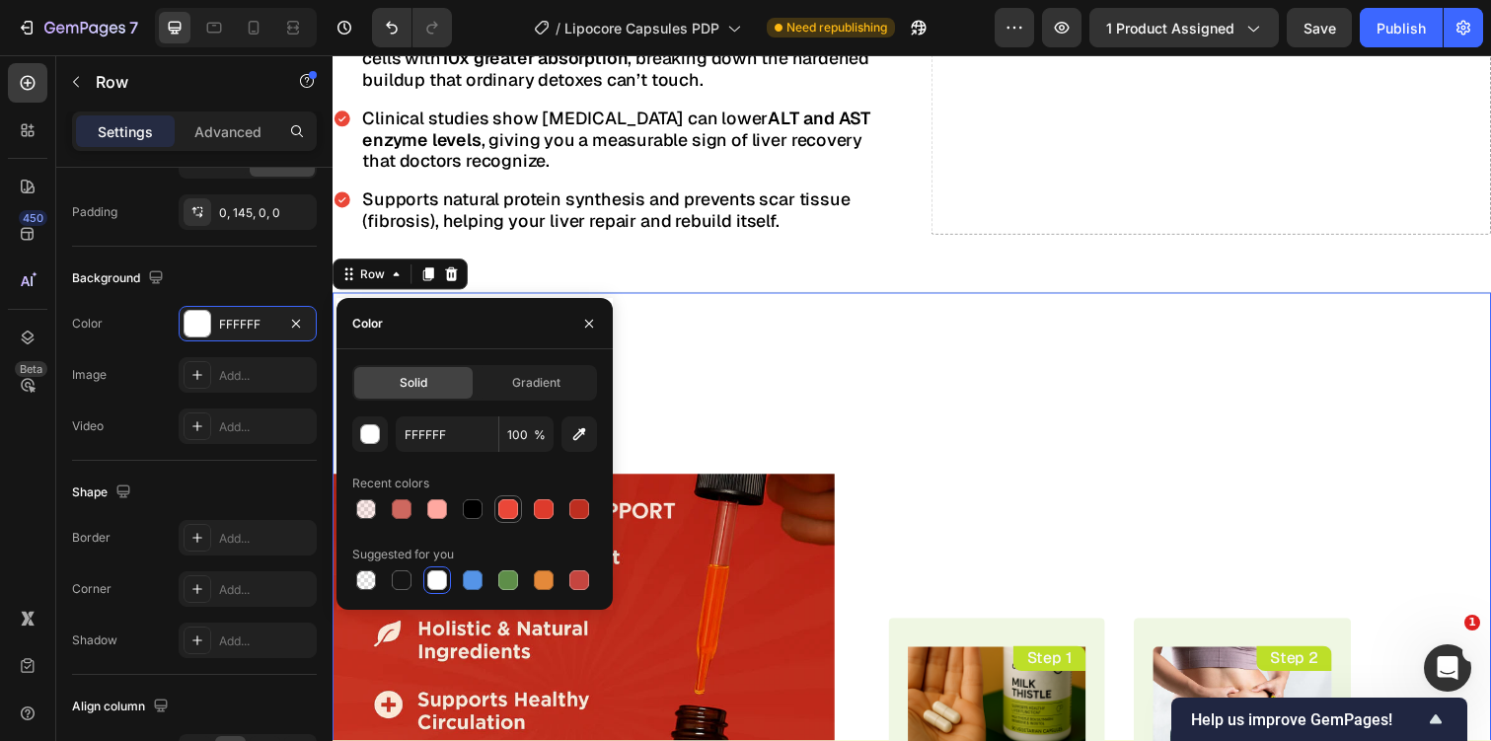
click at [503, 509] on div at bounding box center [508, 509] width 20 height 20
type input "EA4738"
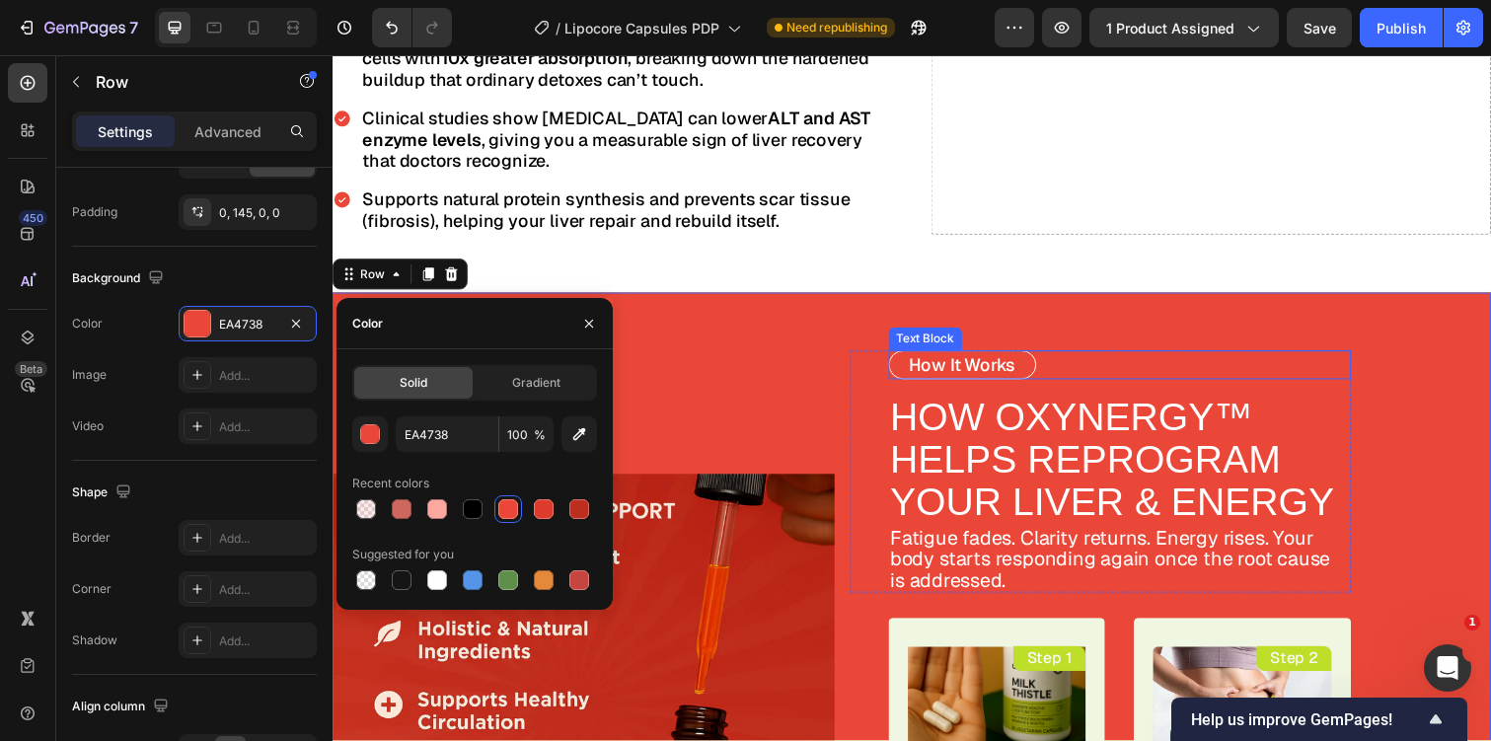
click at [1048, 357] on div "How It Works" at bounding box center [976, 372] width 151 height 30
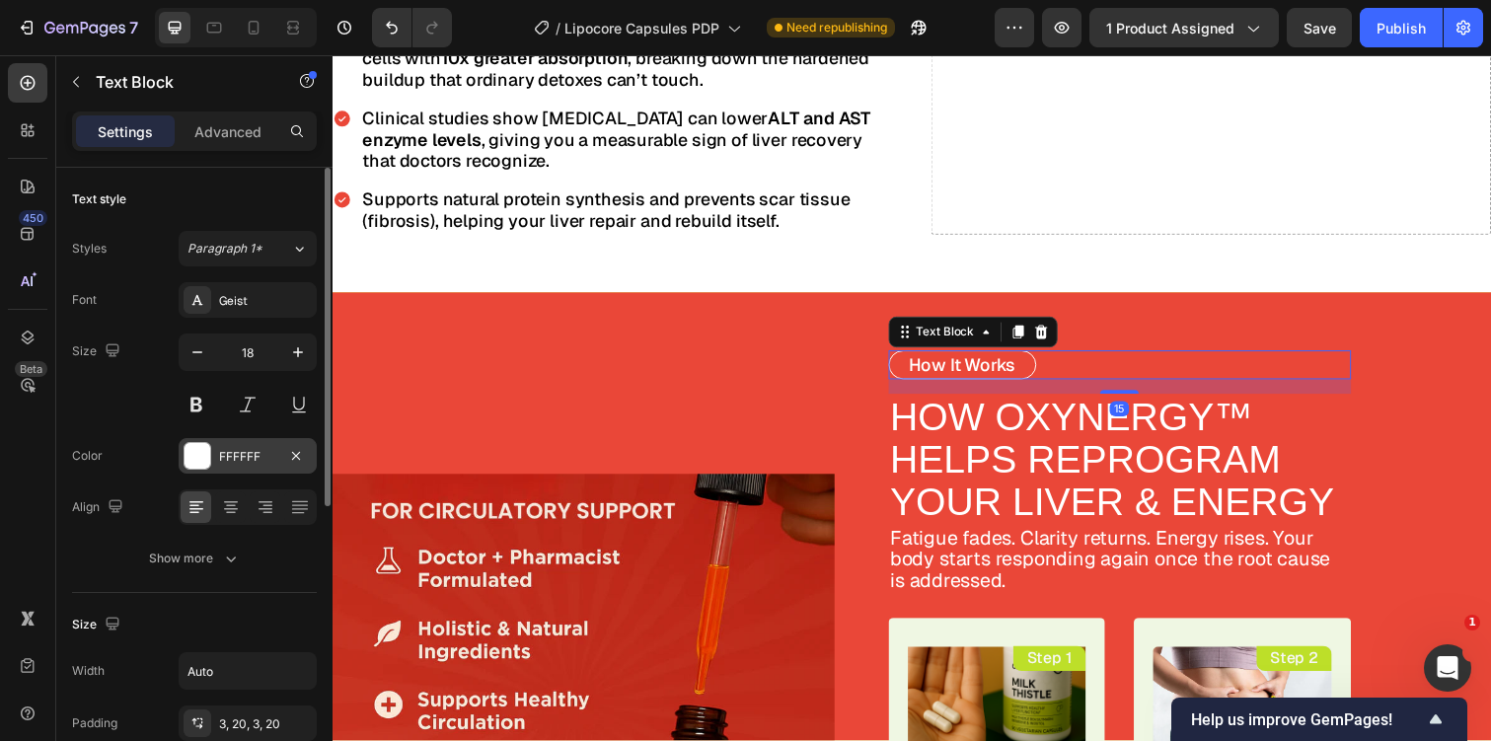
click at [226, 463] on div "FFFFFF" at bounding box center [247, 457] width 57 height 18
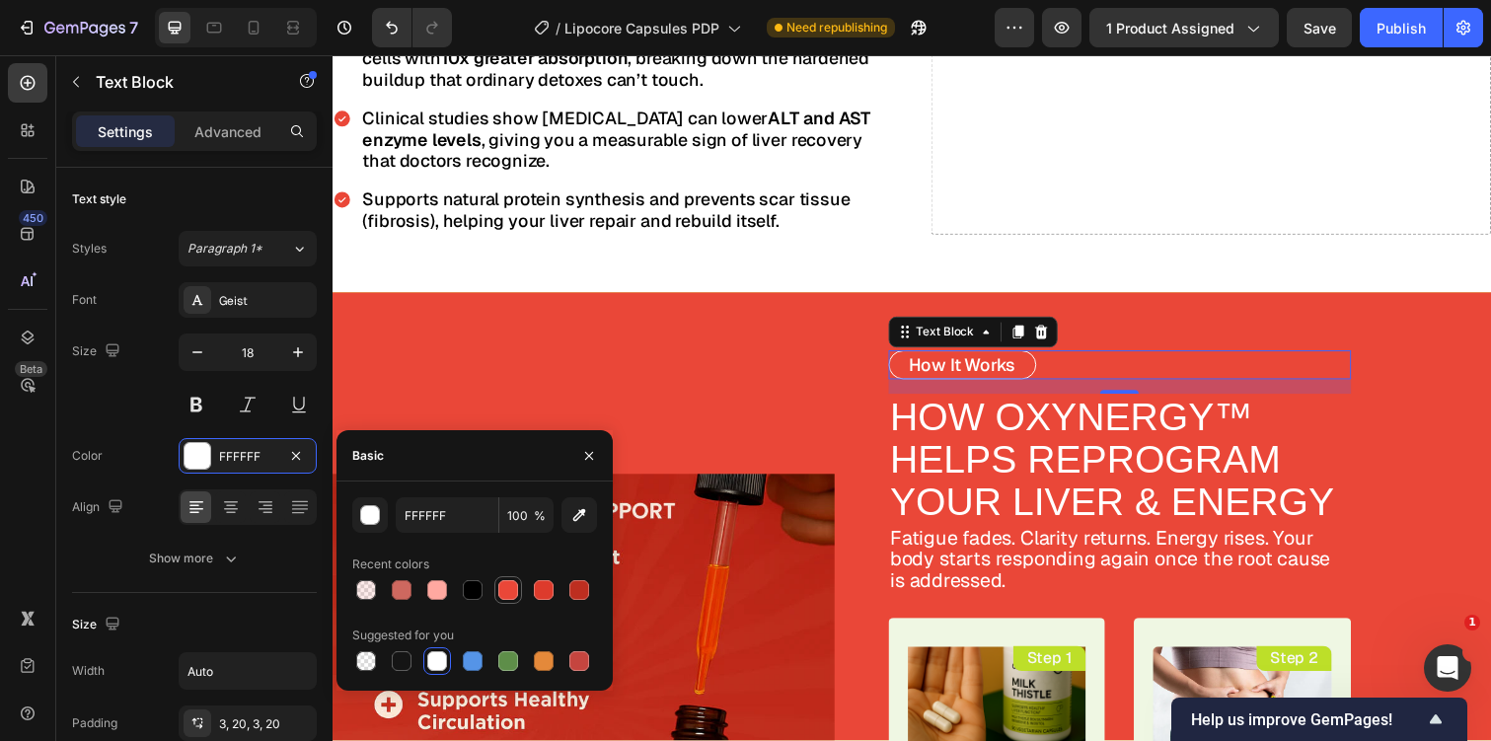
click at [512, 589] on div at bounding box center [508, 590] width 20 height 20
type input "EA4738"
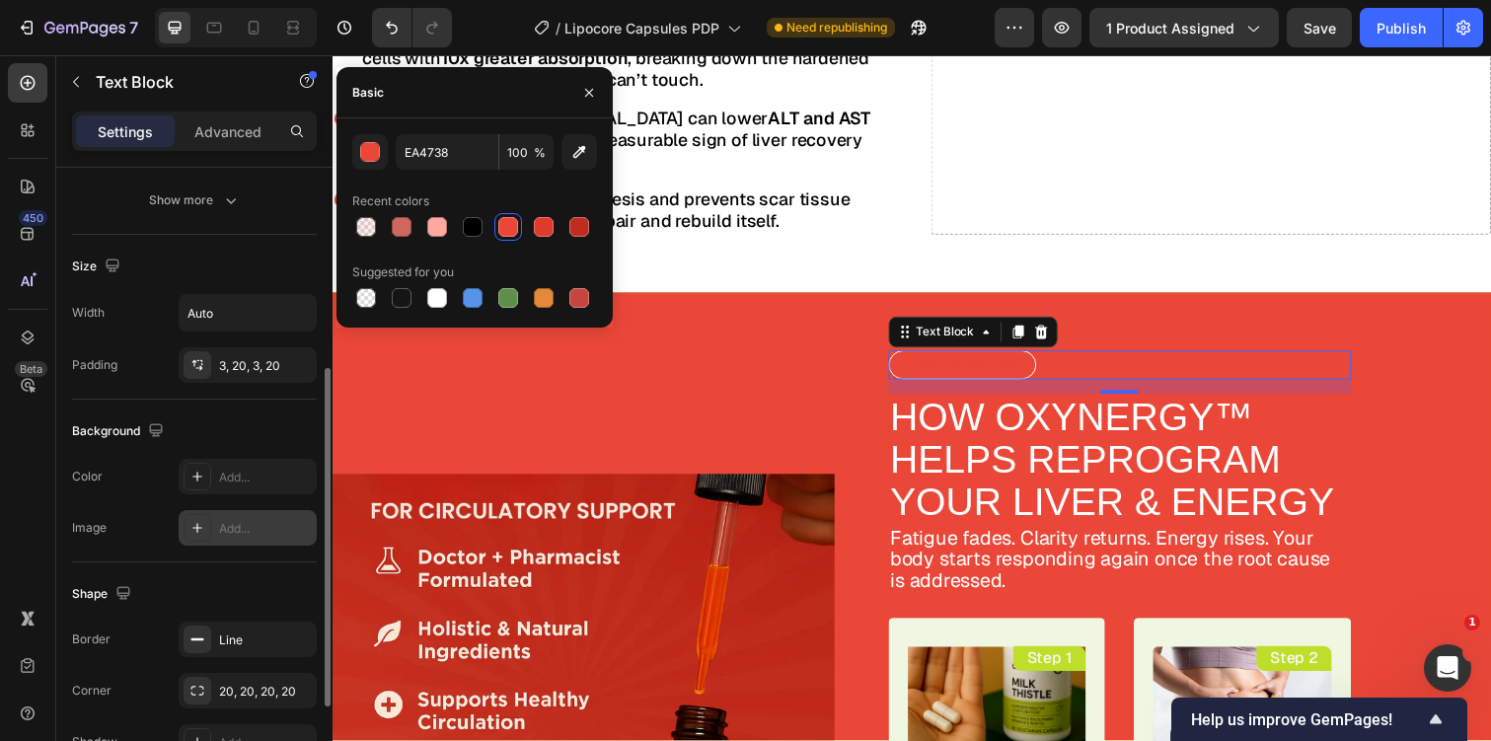
scroll to position [540, 0]
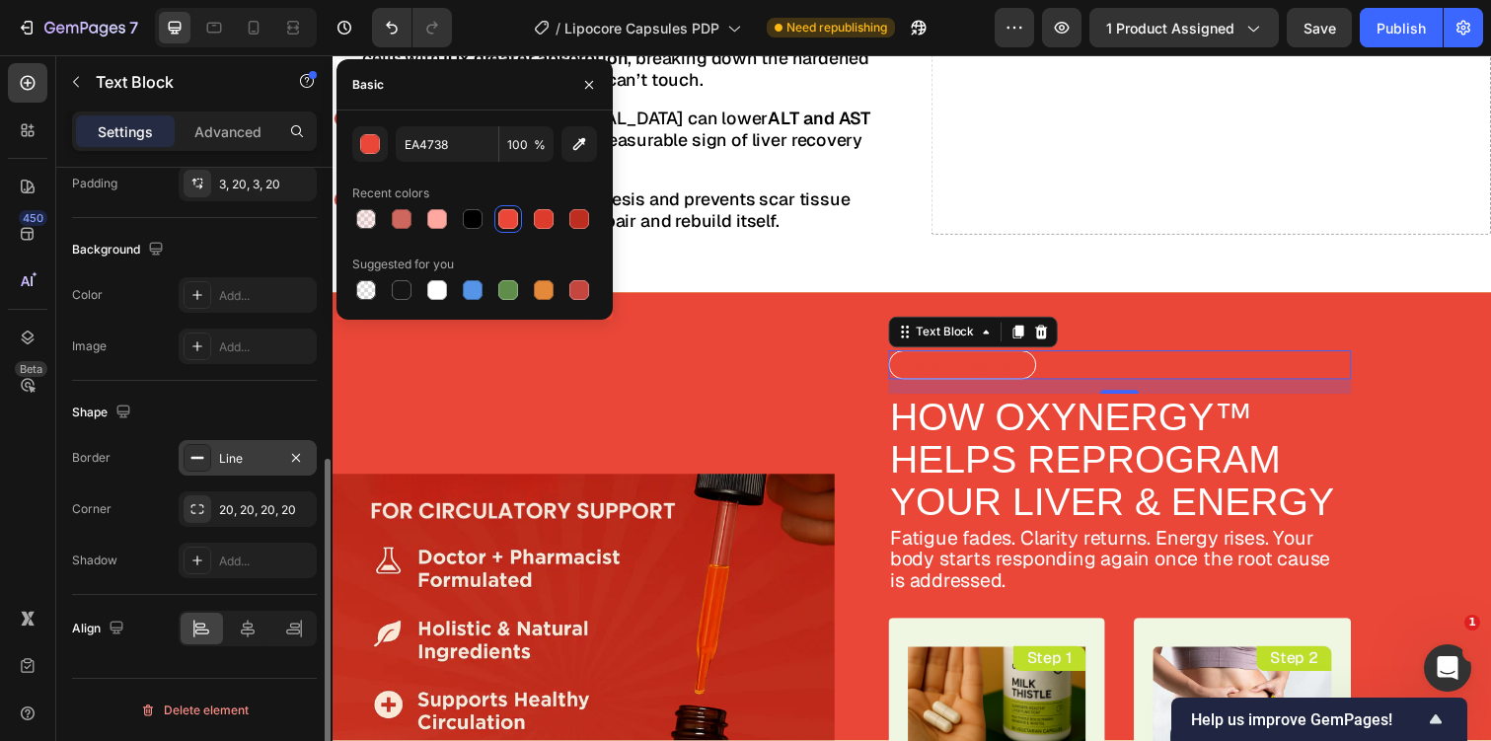
click at [240, 451] on div "Line" at bounding box center [247, 459] width 57 height 18
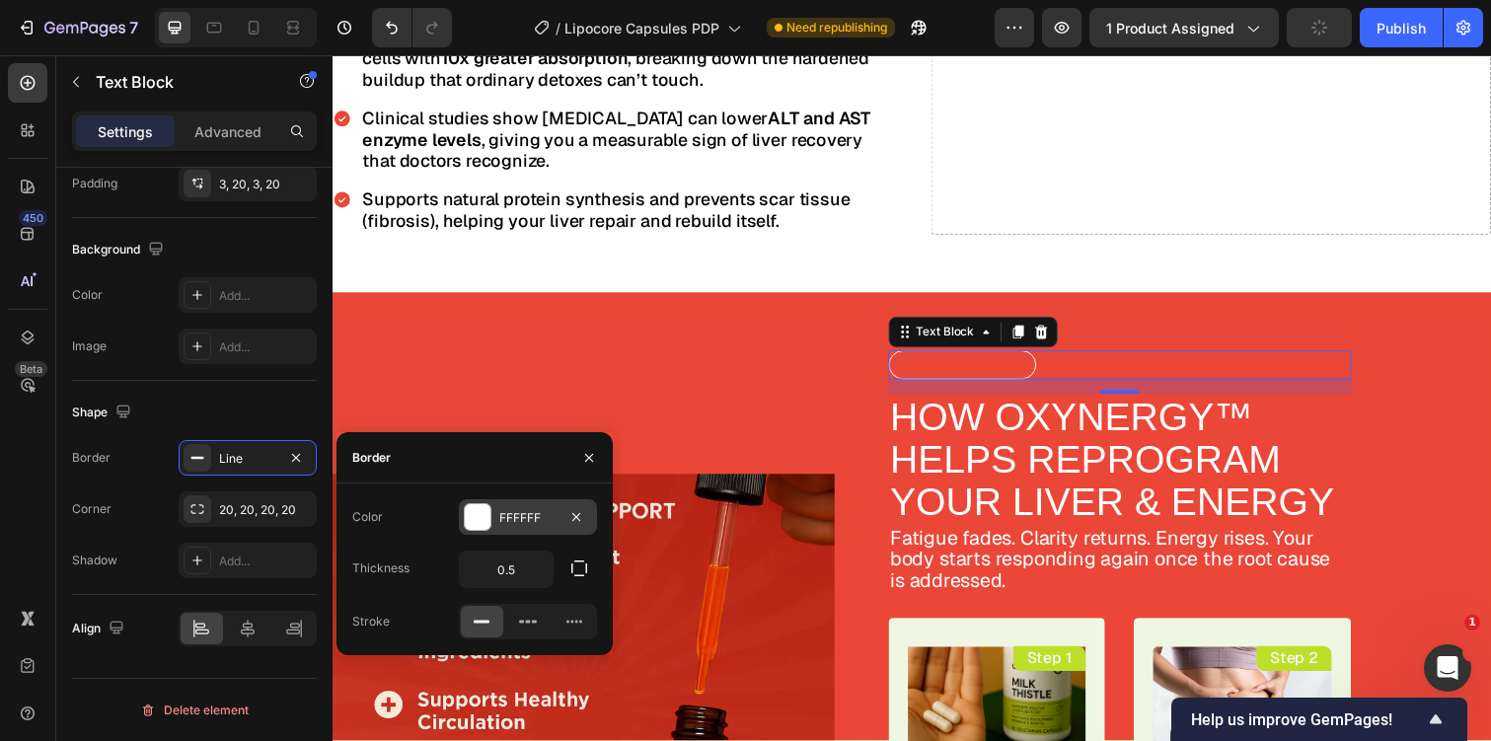
click at [529, 509] on div "FFFFFF" at bounding box center [527, 518] width 57 height 18
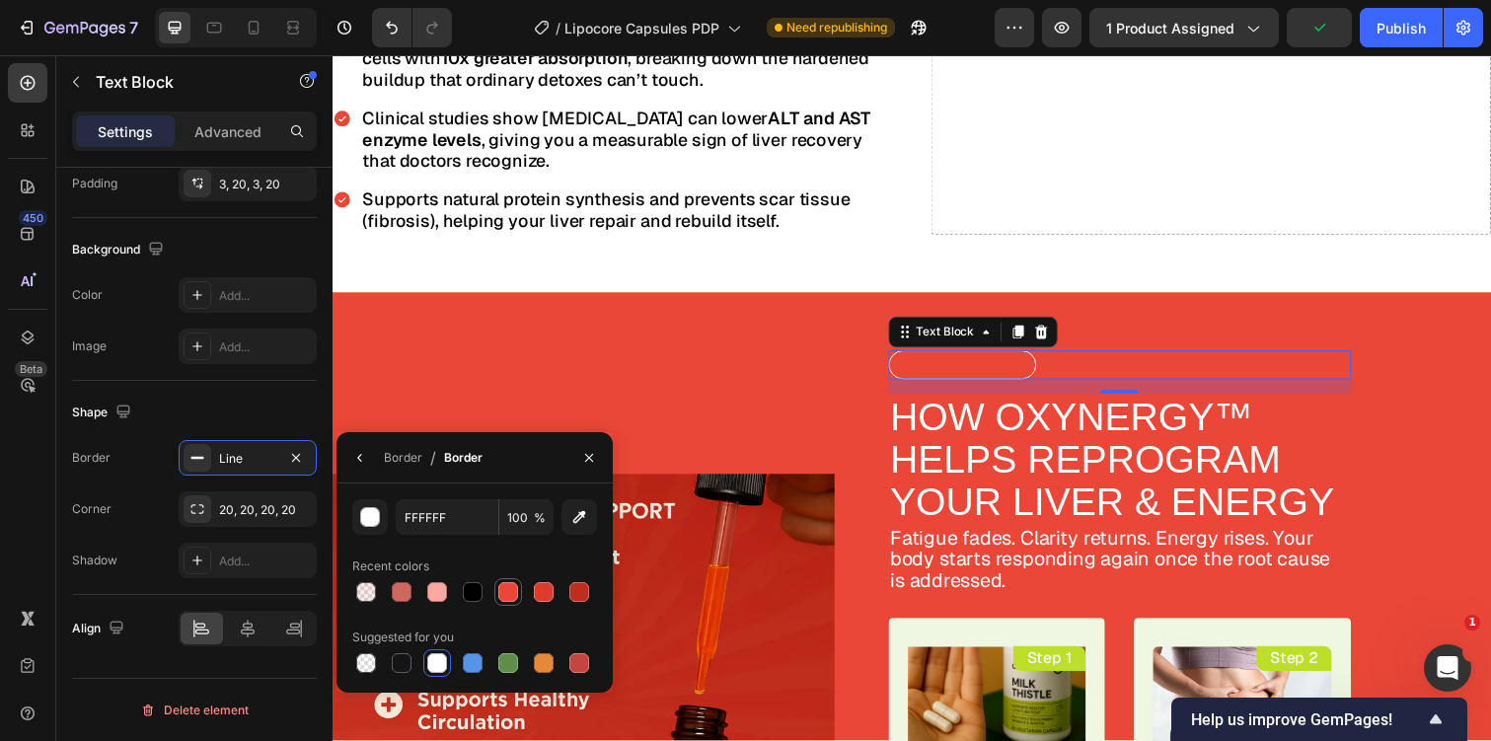
click at [506, 590] on div at bounding box center [508, 592] width 20 height 20
type input "EA4738"
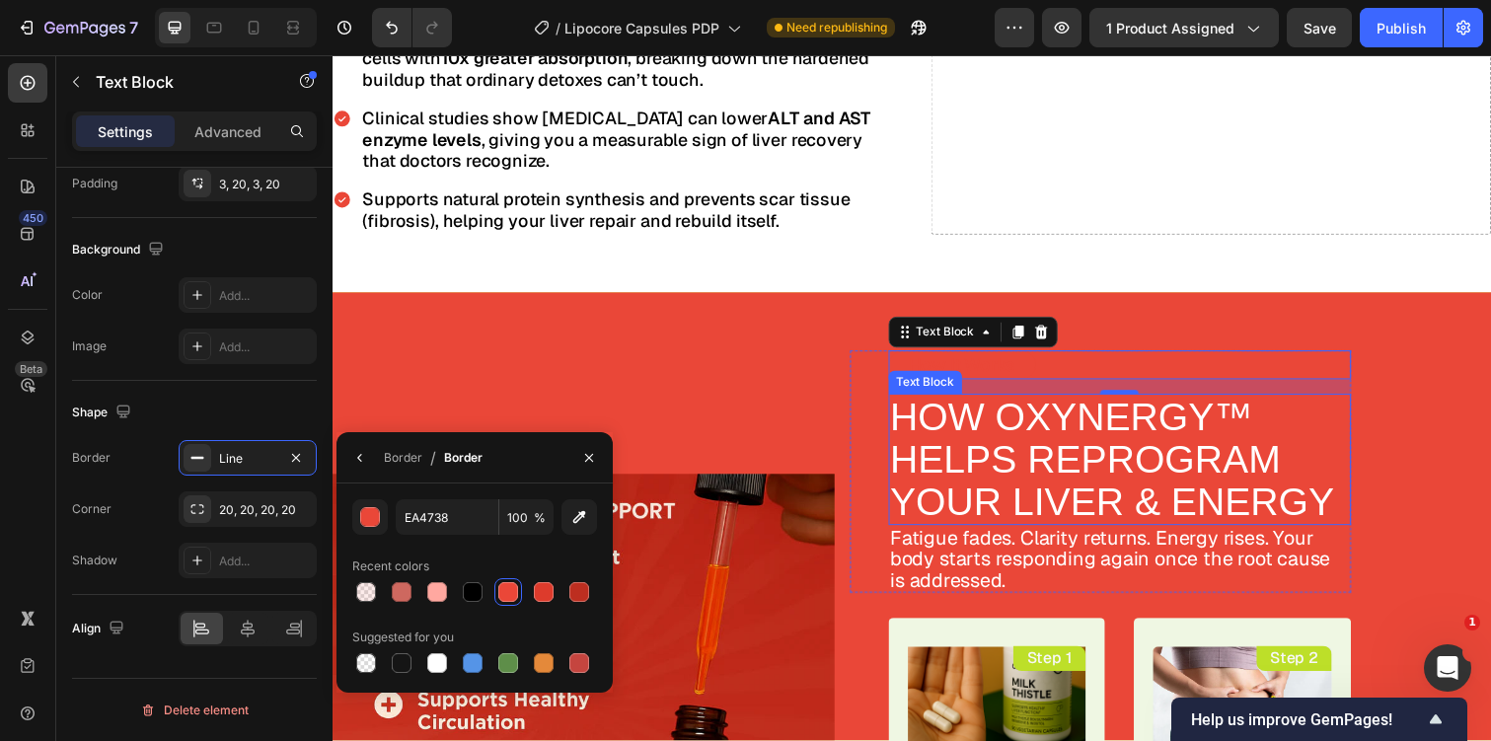
click at [1014, 408] on p "HOW OXYNERGY™ HELPS REPROGRAM YOUR LIVER & ENERGY" at bounding box center [1138, 469] width 470 height 130
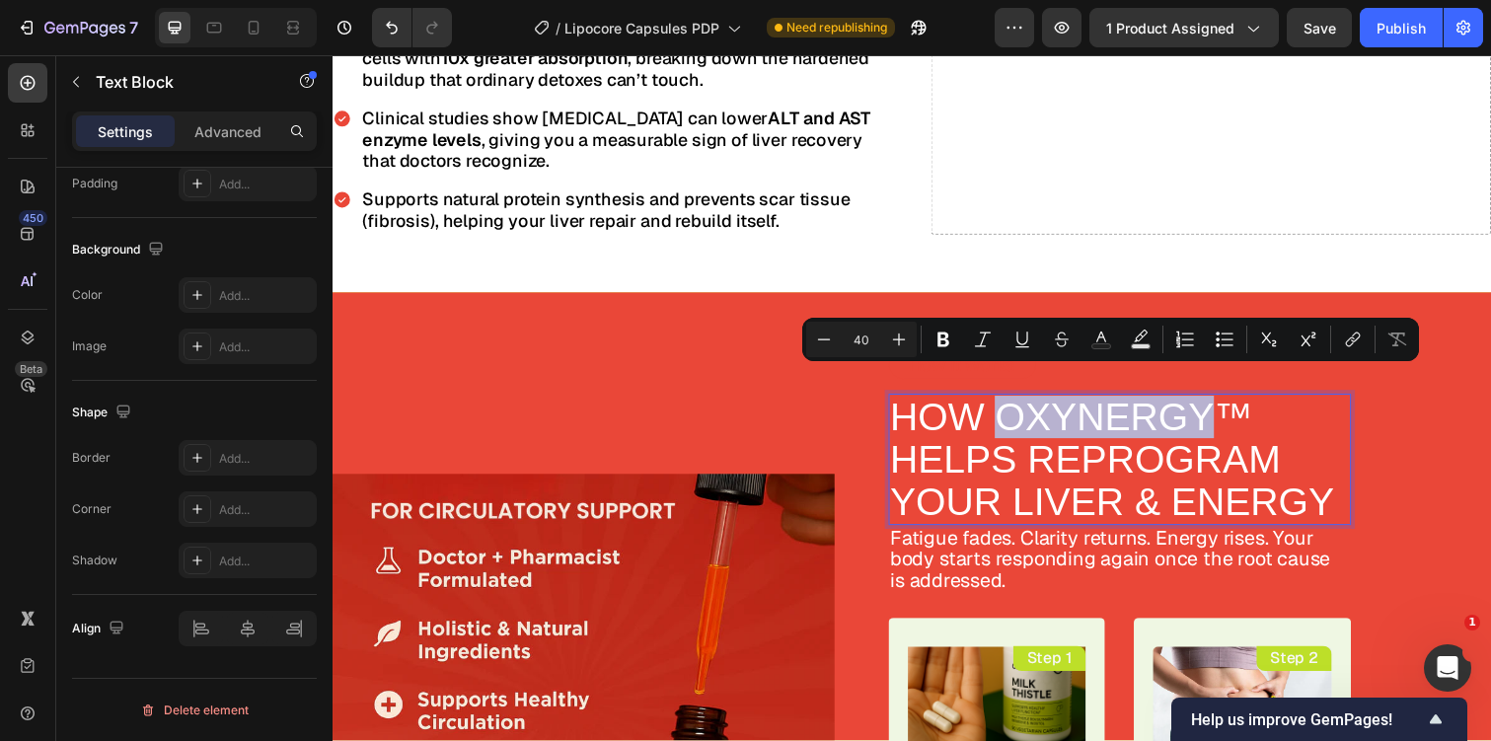
click at [929, 429] on p "HOW OXYNERGY™ HELPS REPROGRAM YOUR LIVER & ENERGY" at bounding box center [1138, 469] width 470 height 130
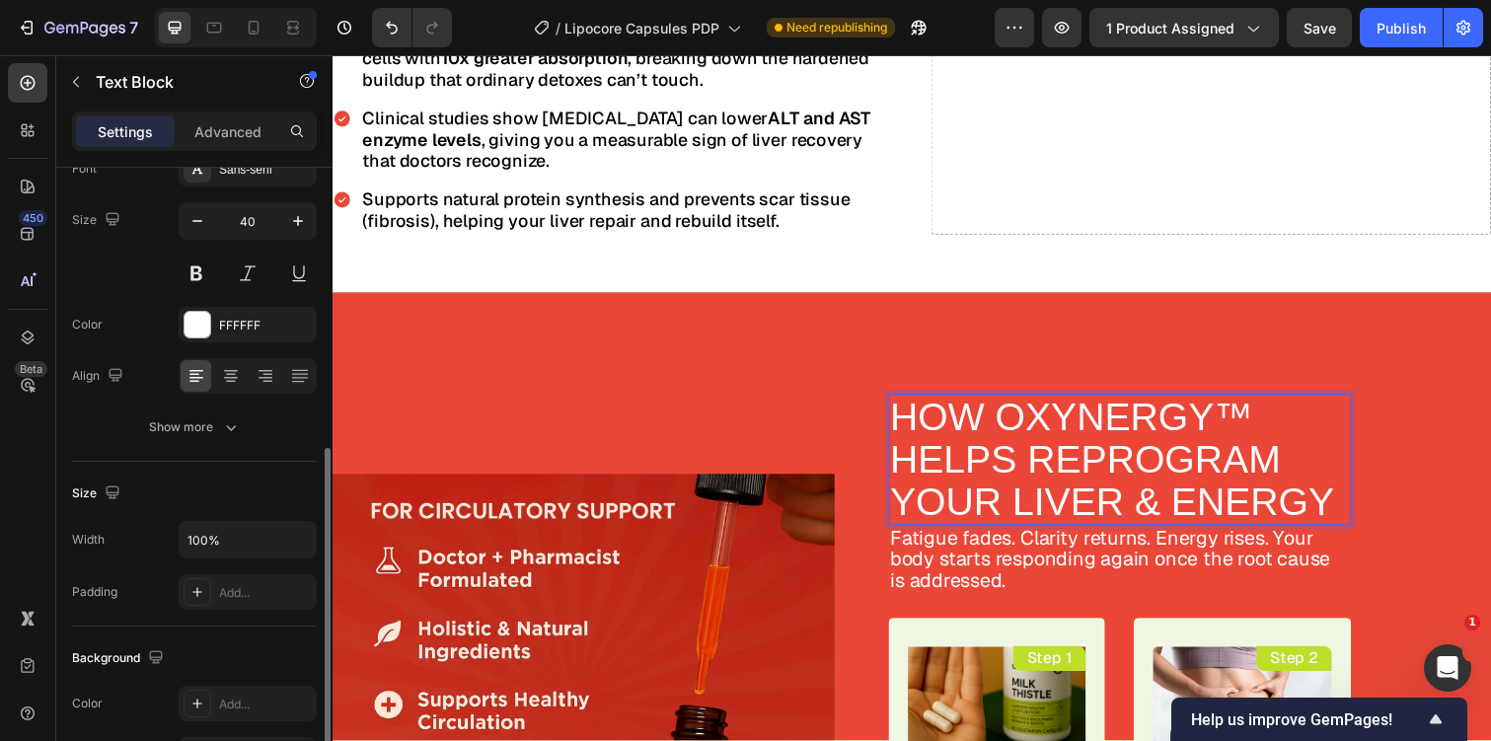
scroll to position [0, 0]
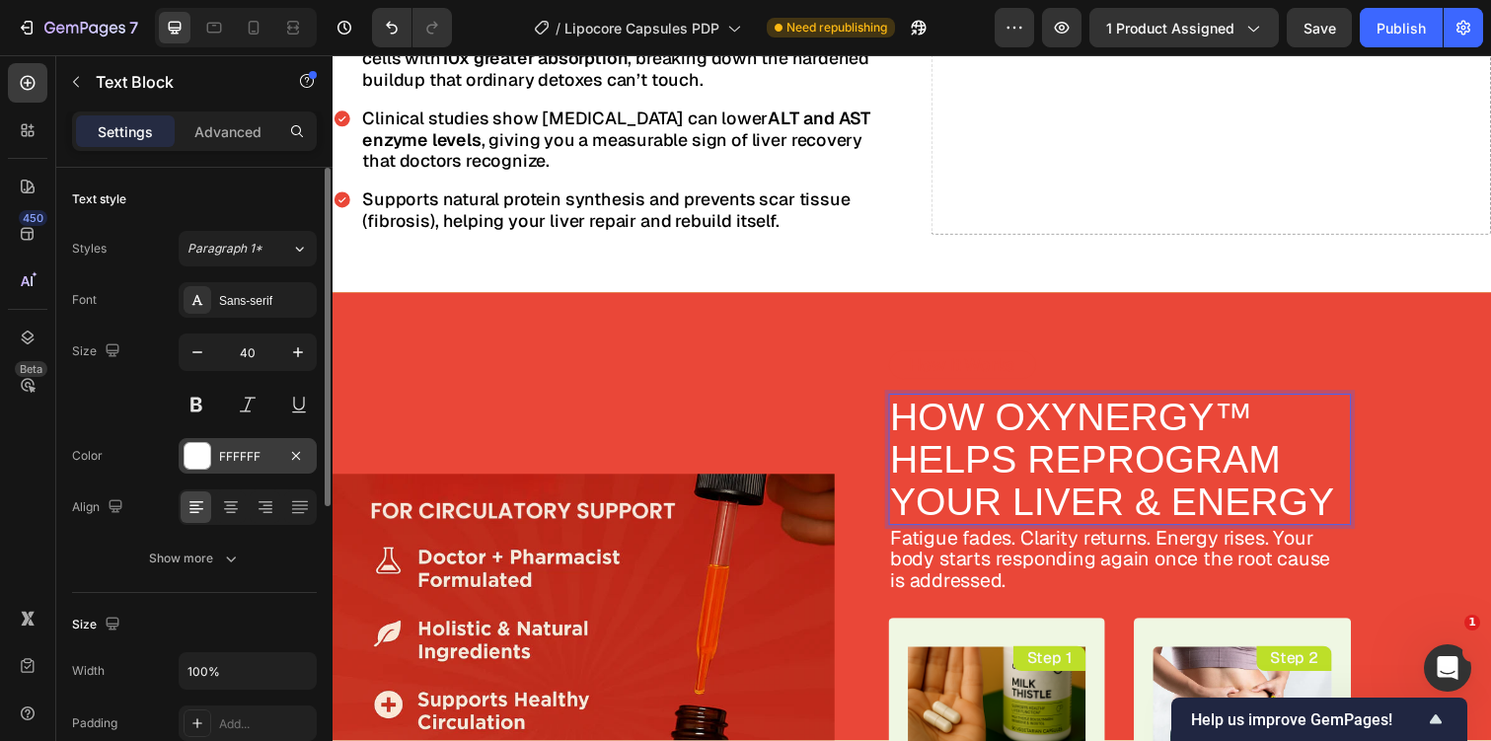
click at [238, 450] on div "FFFFFF" at bounding box center [247, 457] width 57 height 18
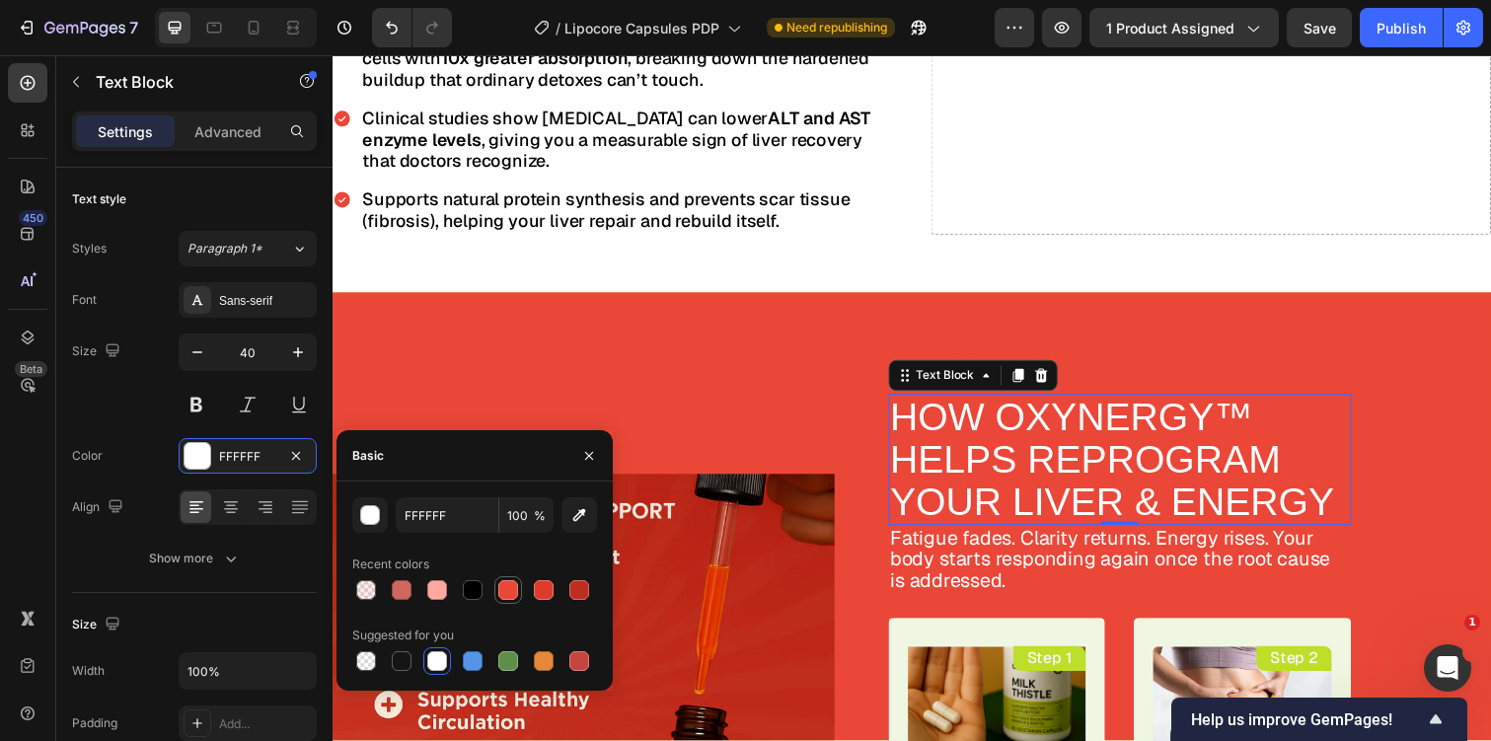
click at [508, 587] on div at bounding box center [508, 590] width 20 height 20
type input "EA4738"
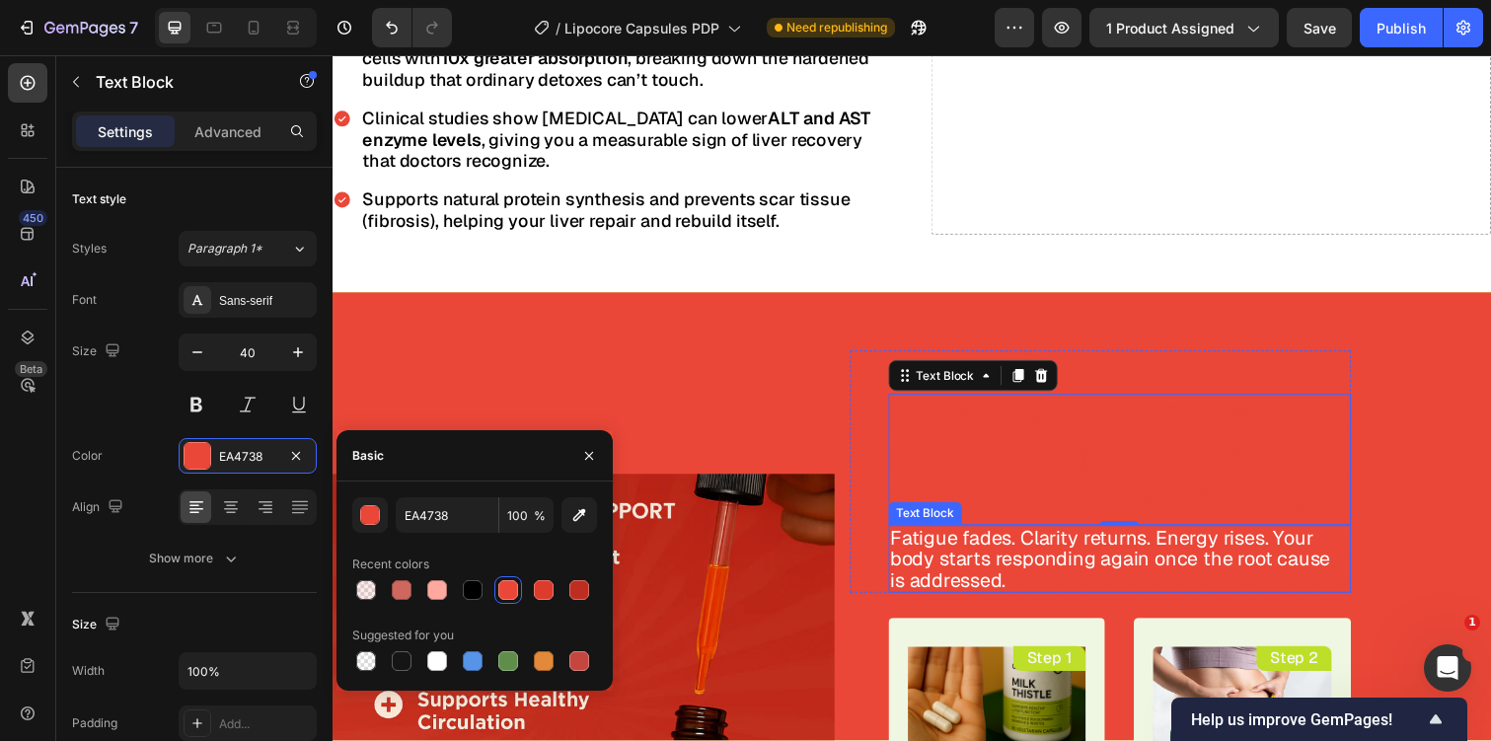
click at [954, 538] on p "Fatigue fades. Clarity returns. Energy rises. Your body starts responding again…" at bounding box center [1138, 570] width 470 height 65
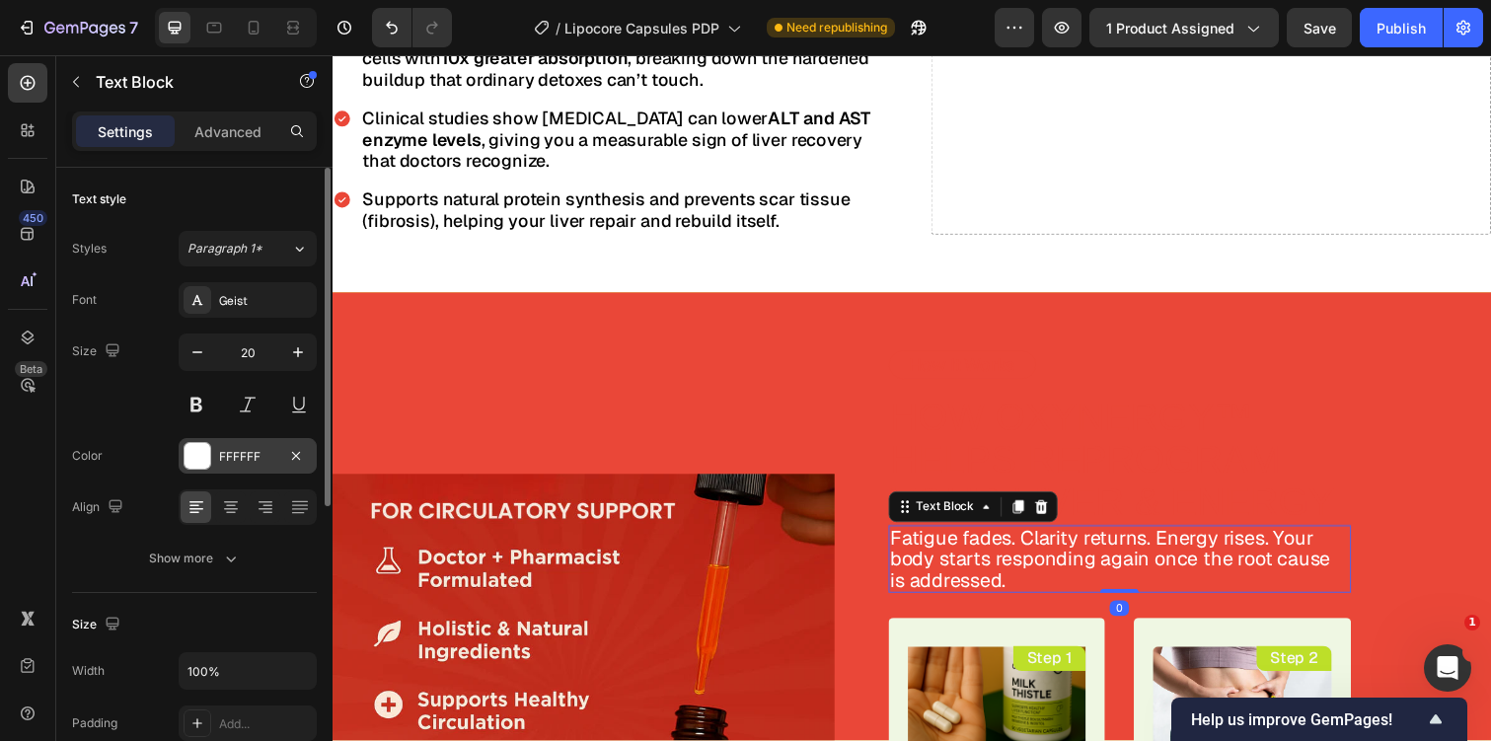
click at [247, 464] on div "FFFFFF" at bounding box center [247, 457] width 57 height 18
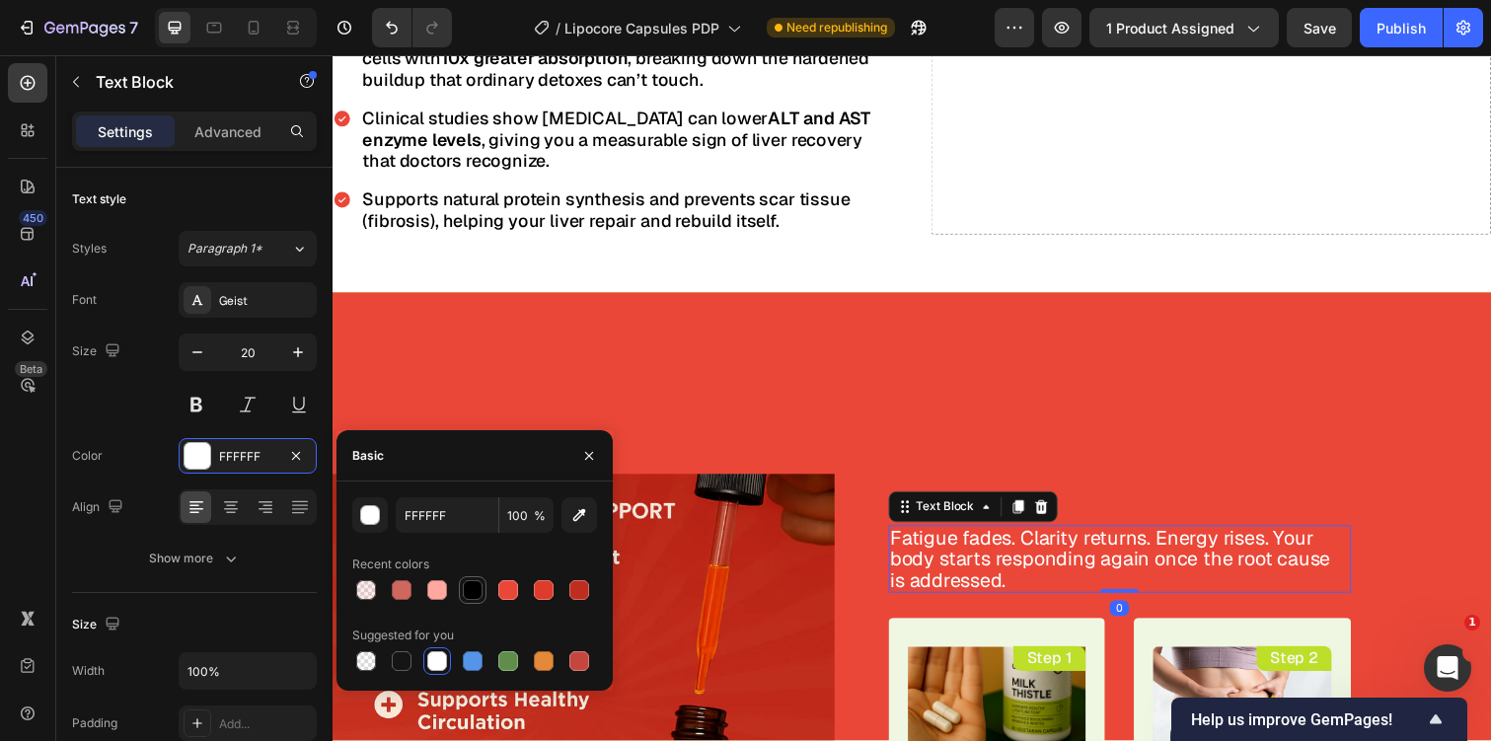
click at [476, 583] on div at bounding box center [473, 590] width 20 height 20
type input "000000"
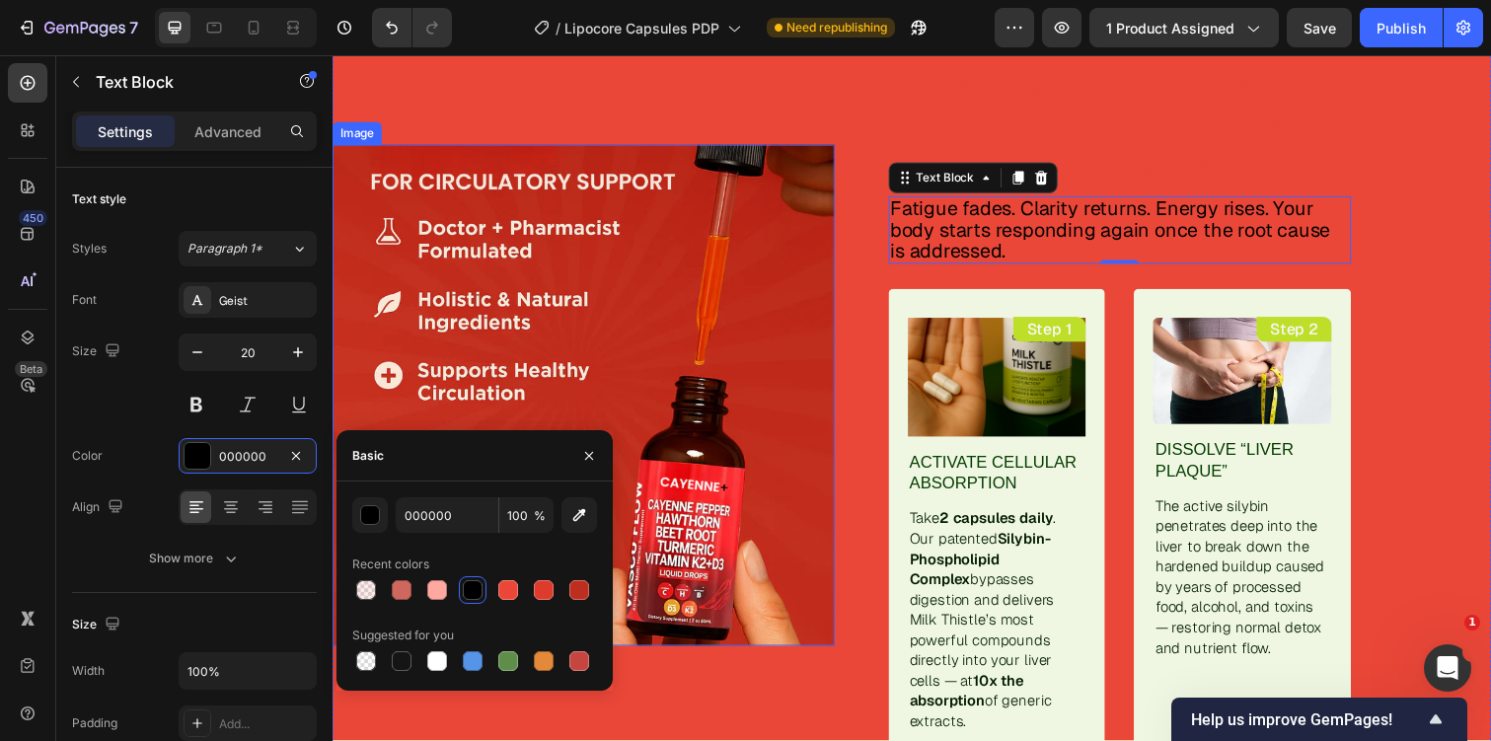
scroll to position [3813, 0]
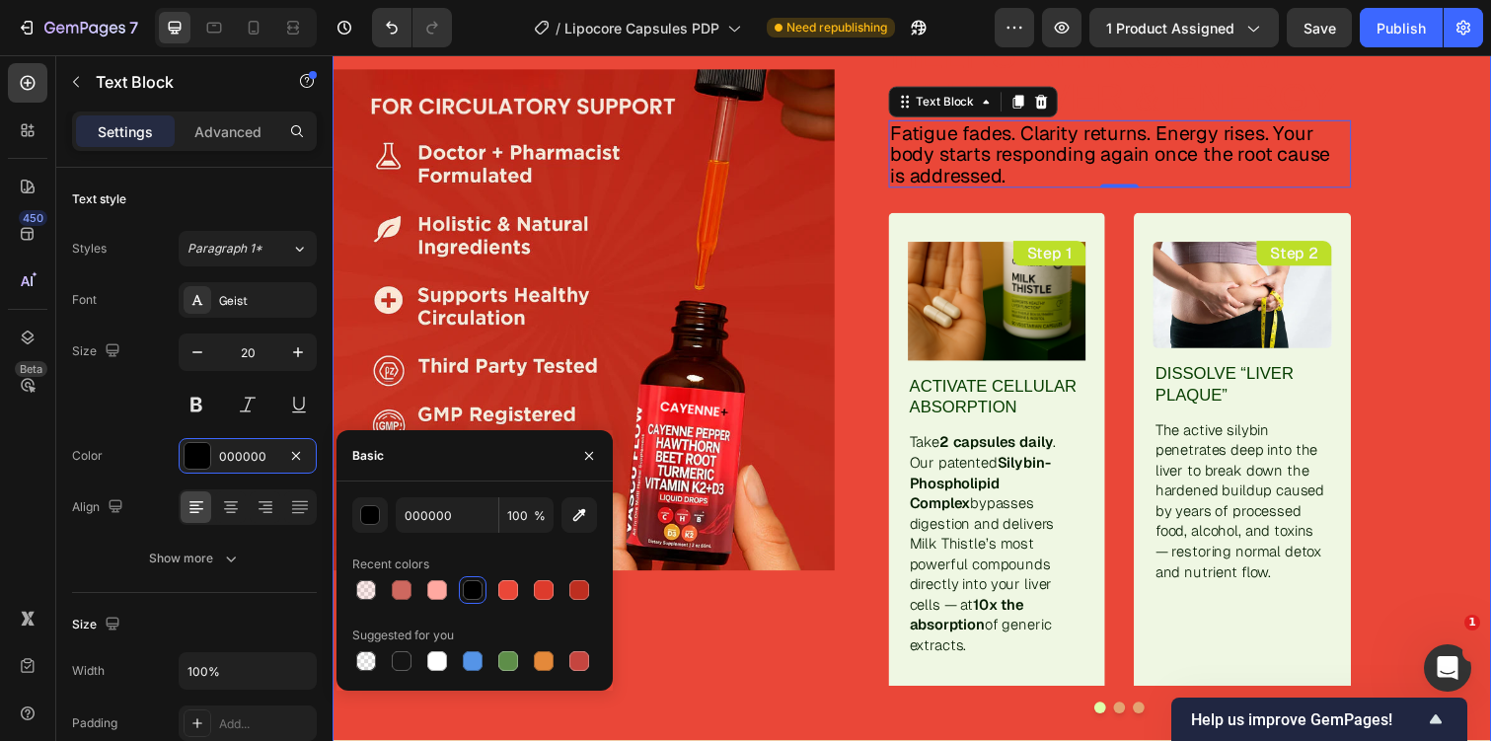
click at [747, 665] on div "Image" at bounding box center [589, 326] width 513 height 883
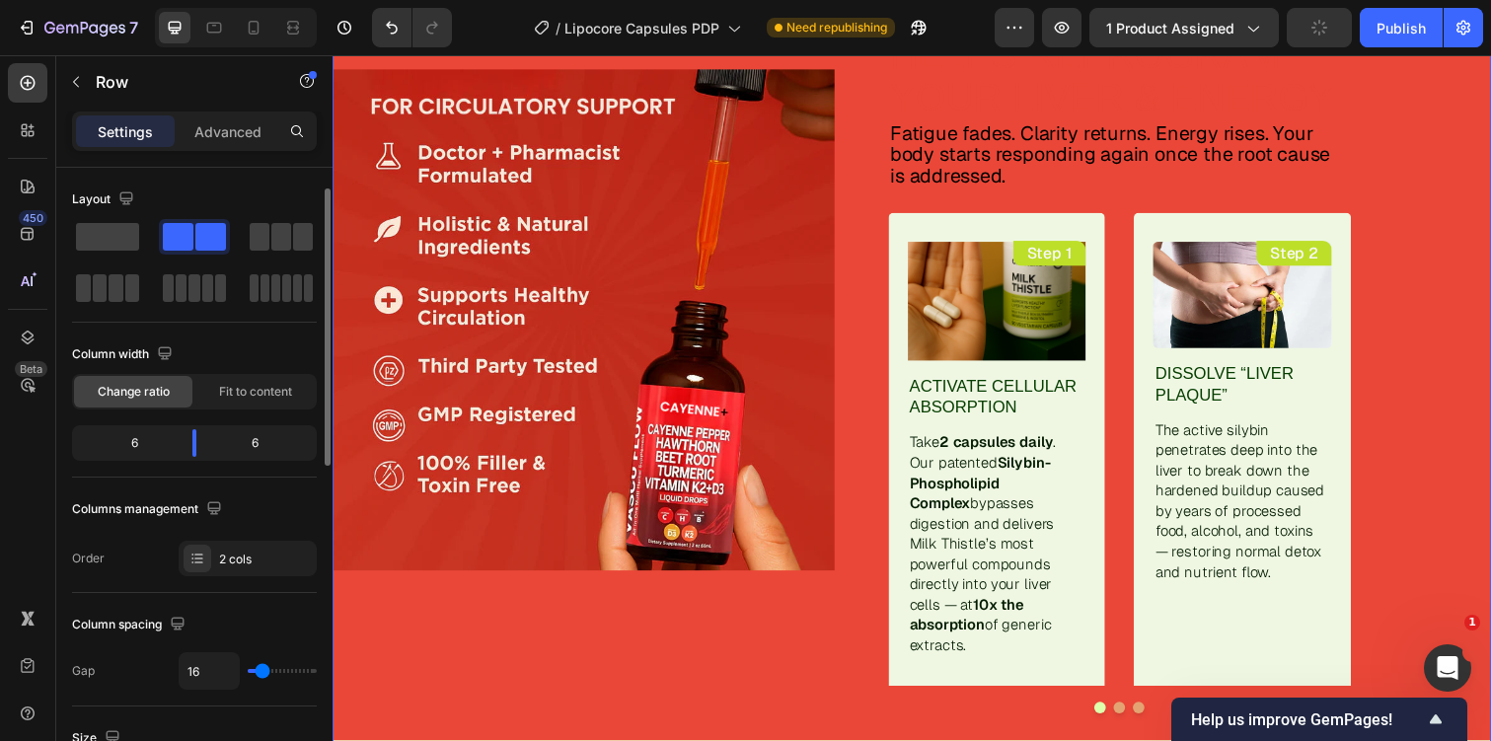
scroll to position [799, 0]
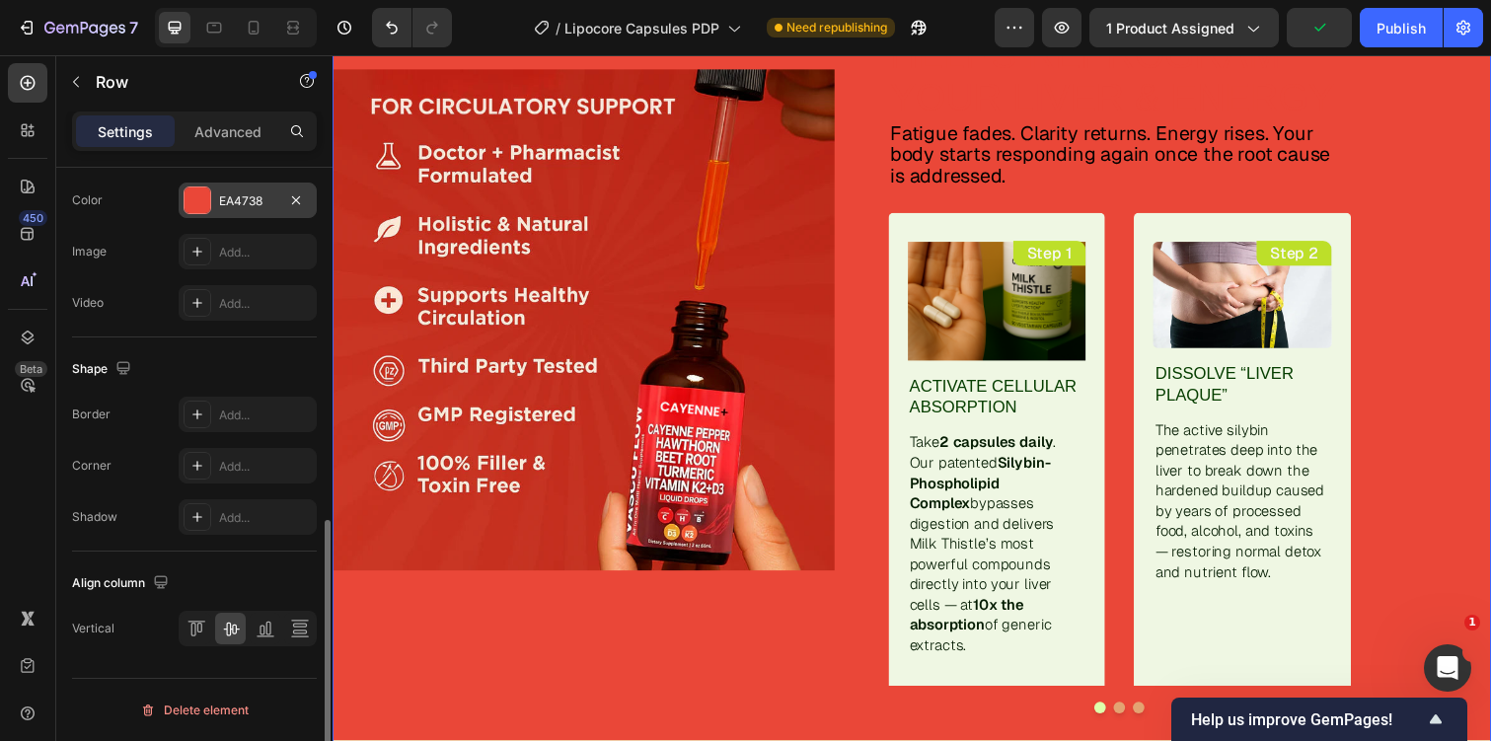
click at [232, 183] on div "EA4738" at bounding box center [248, 201] width 138 height 36
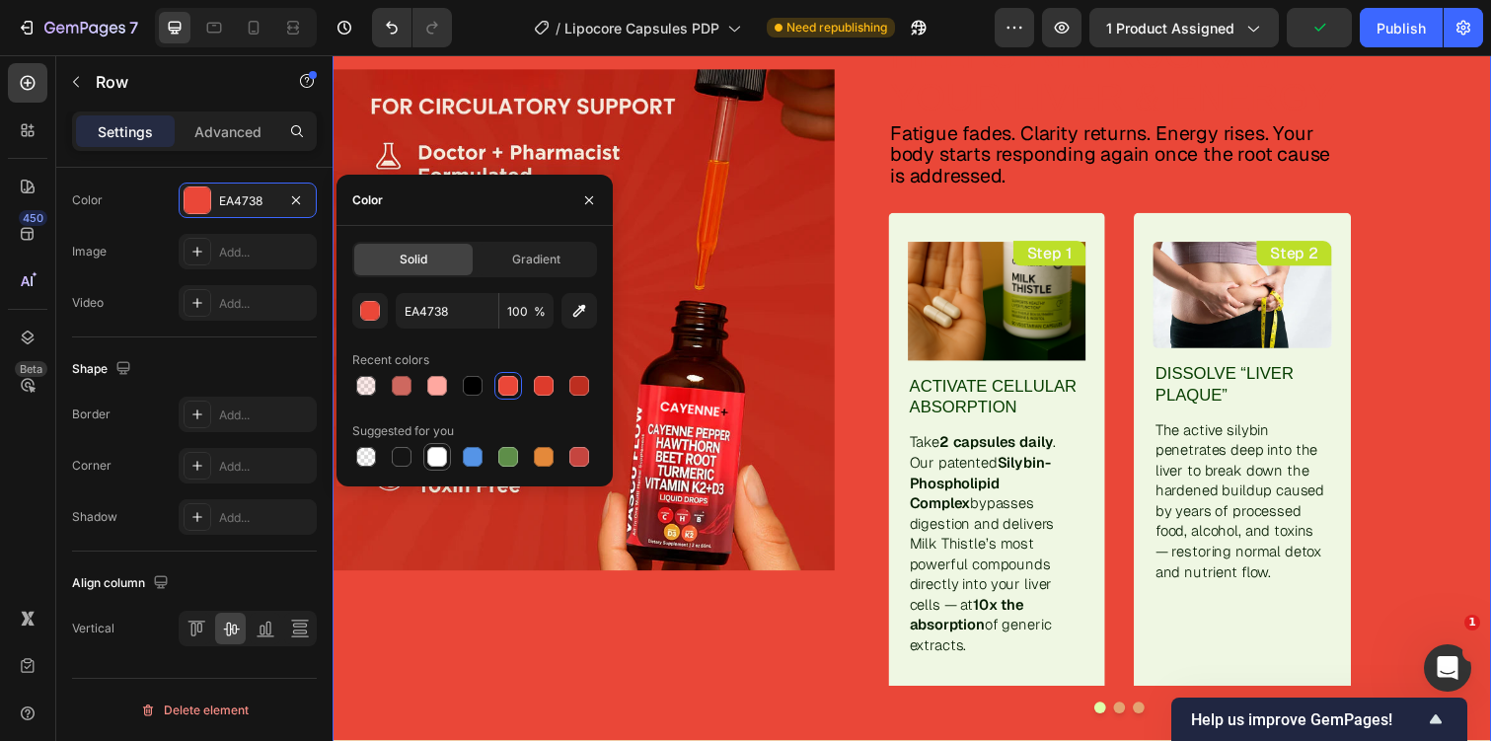
click at [444, 465] on div at bounding box center [437, 457] width 20 height 20
type input "FFFFFF"
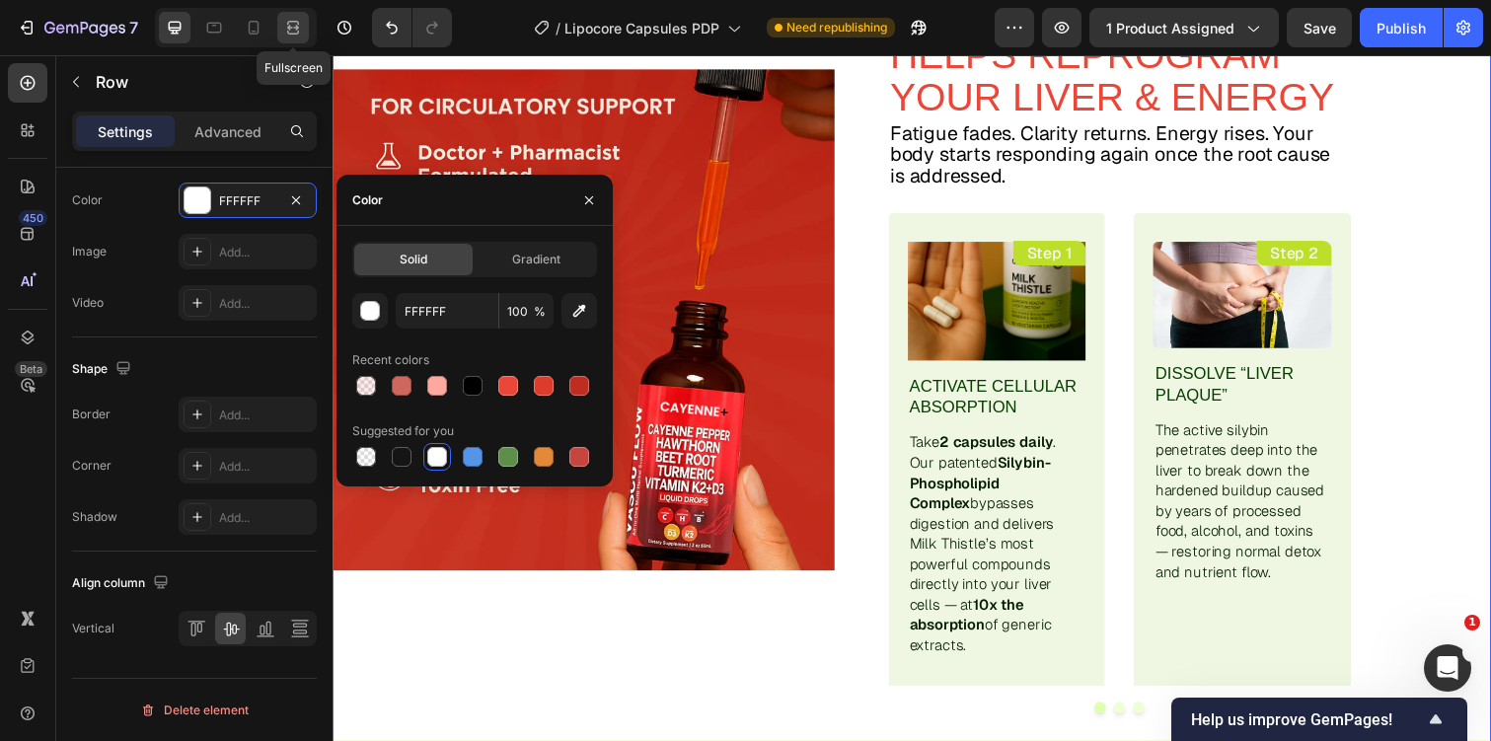
click at [285, 24] on icon at bounding box center [293, 28] width 20 height 20
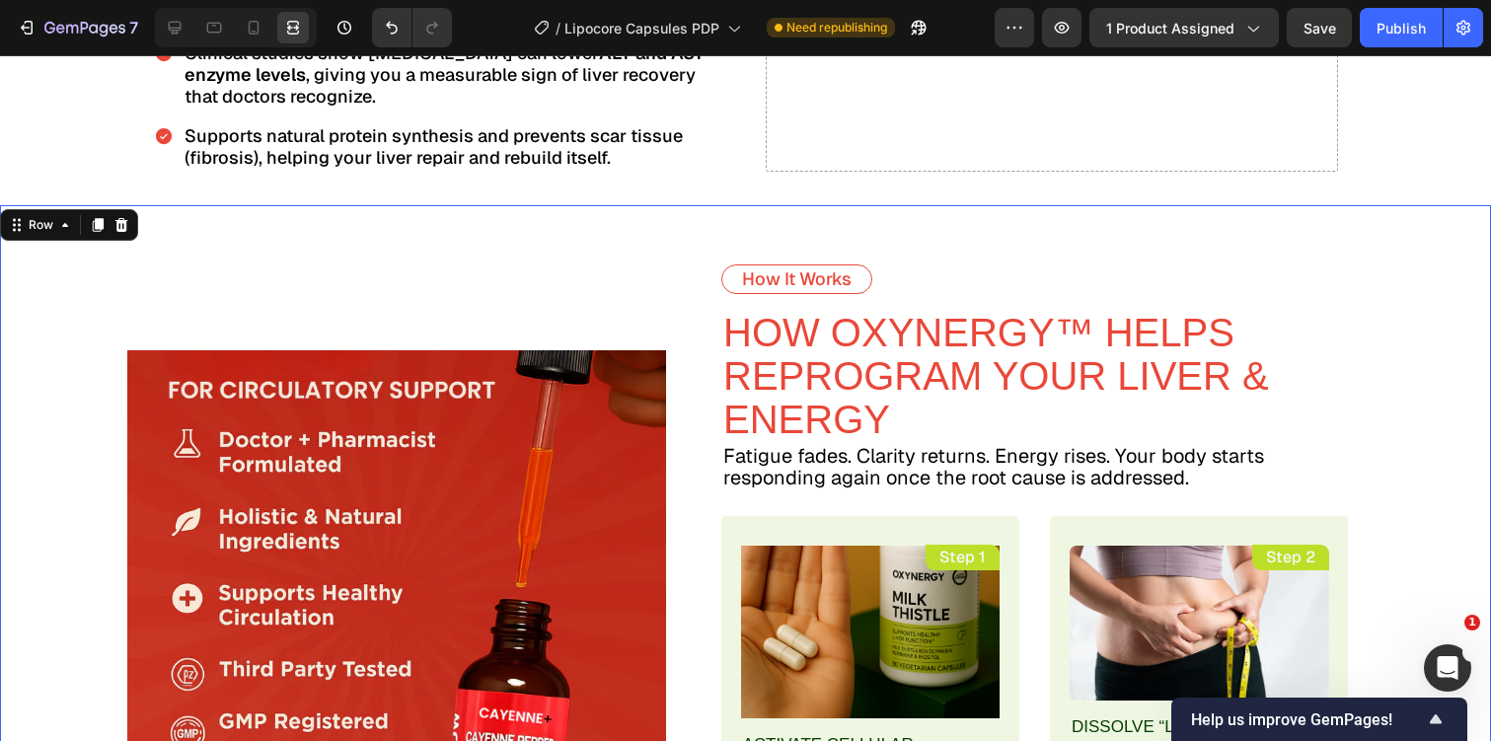
click at [581, 239] on div "Image" at bounding box center [333, 620] width 666 height 830
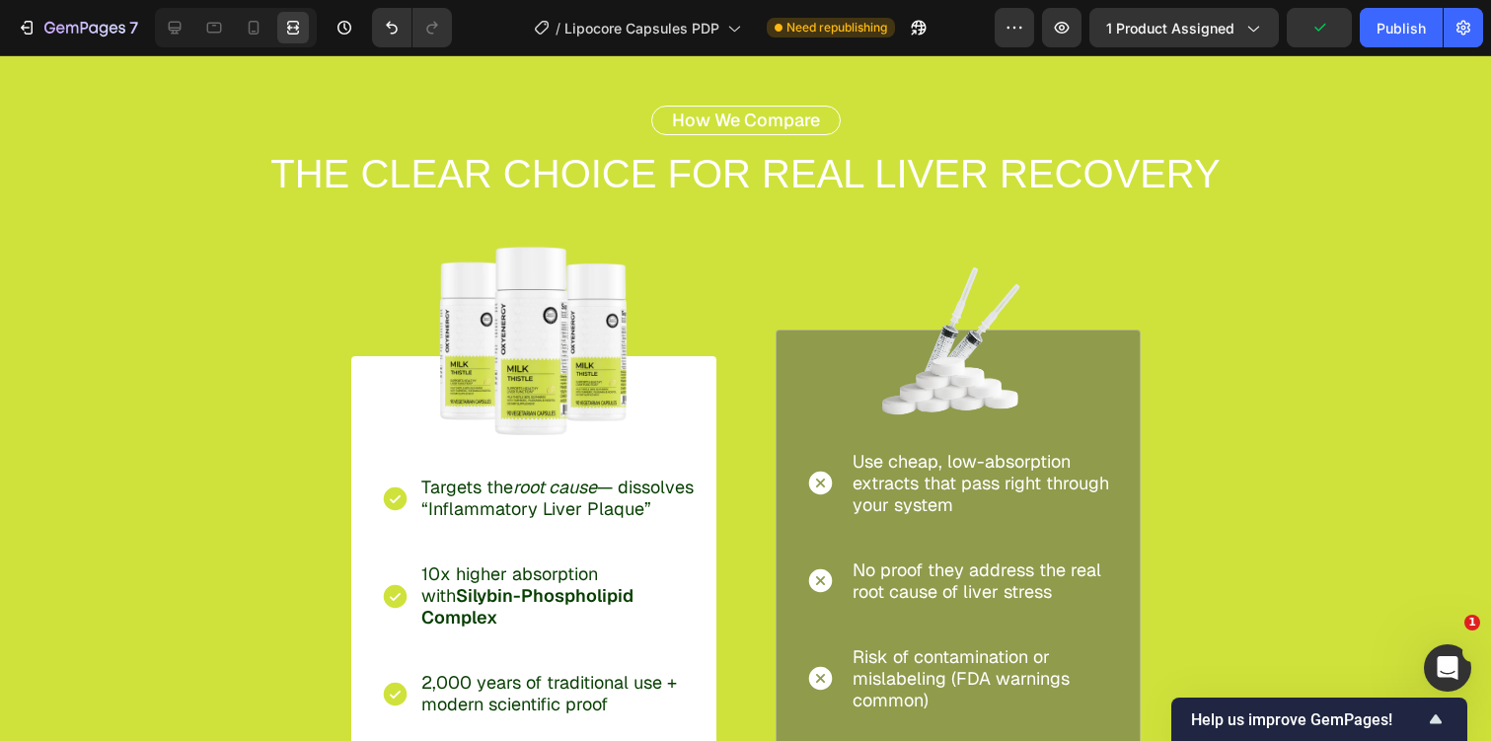
scroll to position [4415, 0]
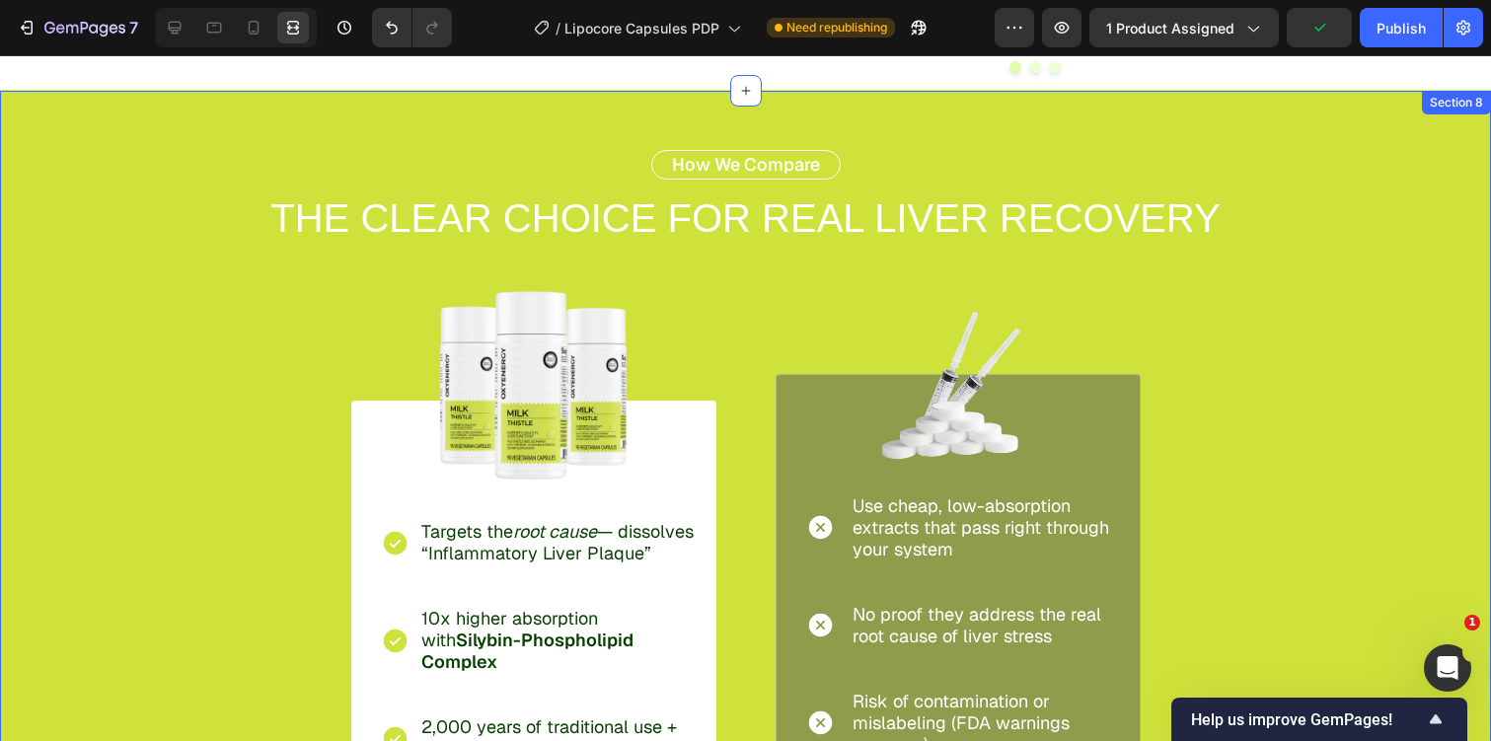
click at [129, 131] on div "How We Compare Text Block THE CLEAR CHOICE FOR REAL LIVER RECOVERY Text Block R…" at bounding box center [745, 583] width 1491 height 985
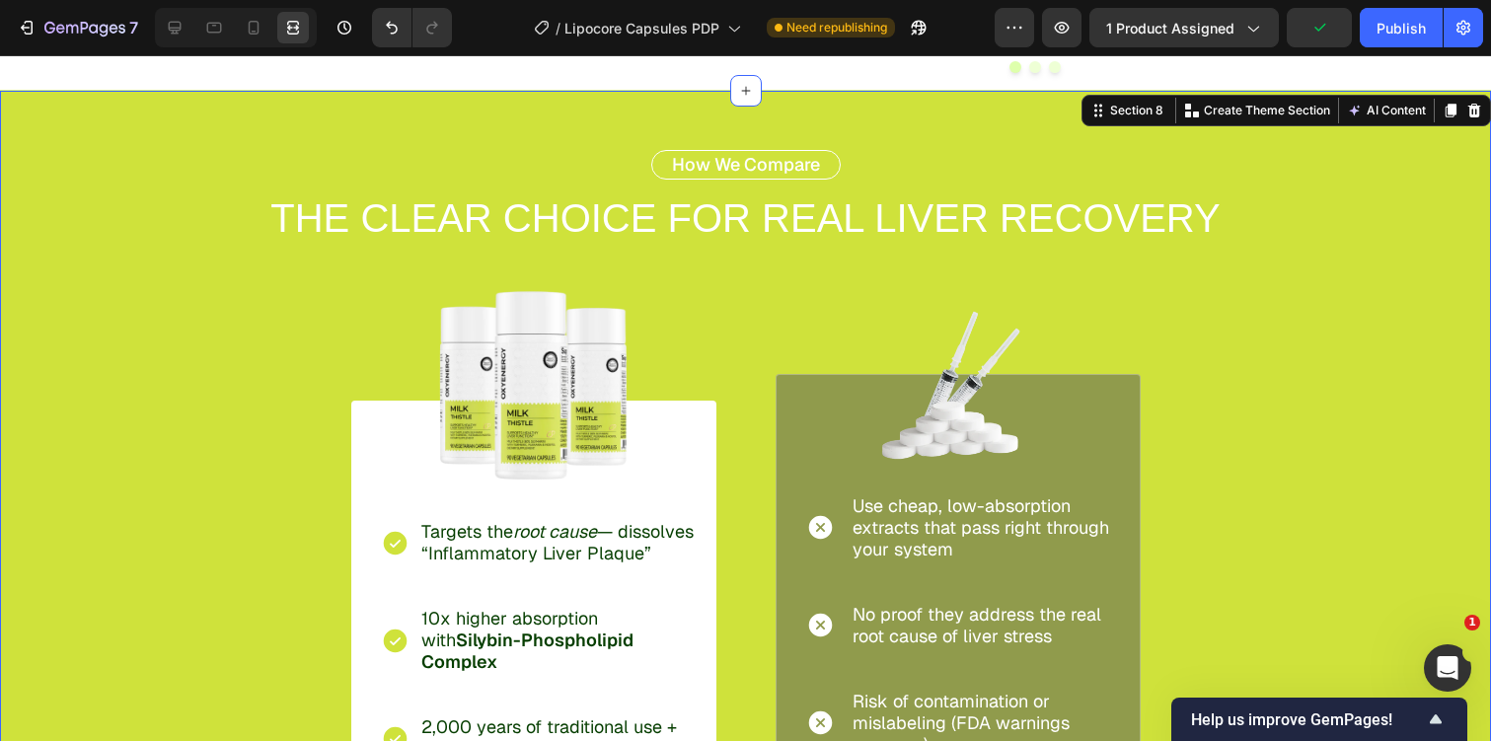
scroll to position [0, 0]
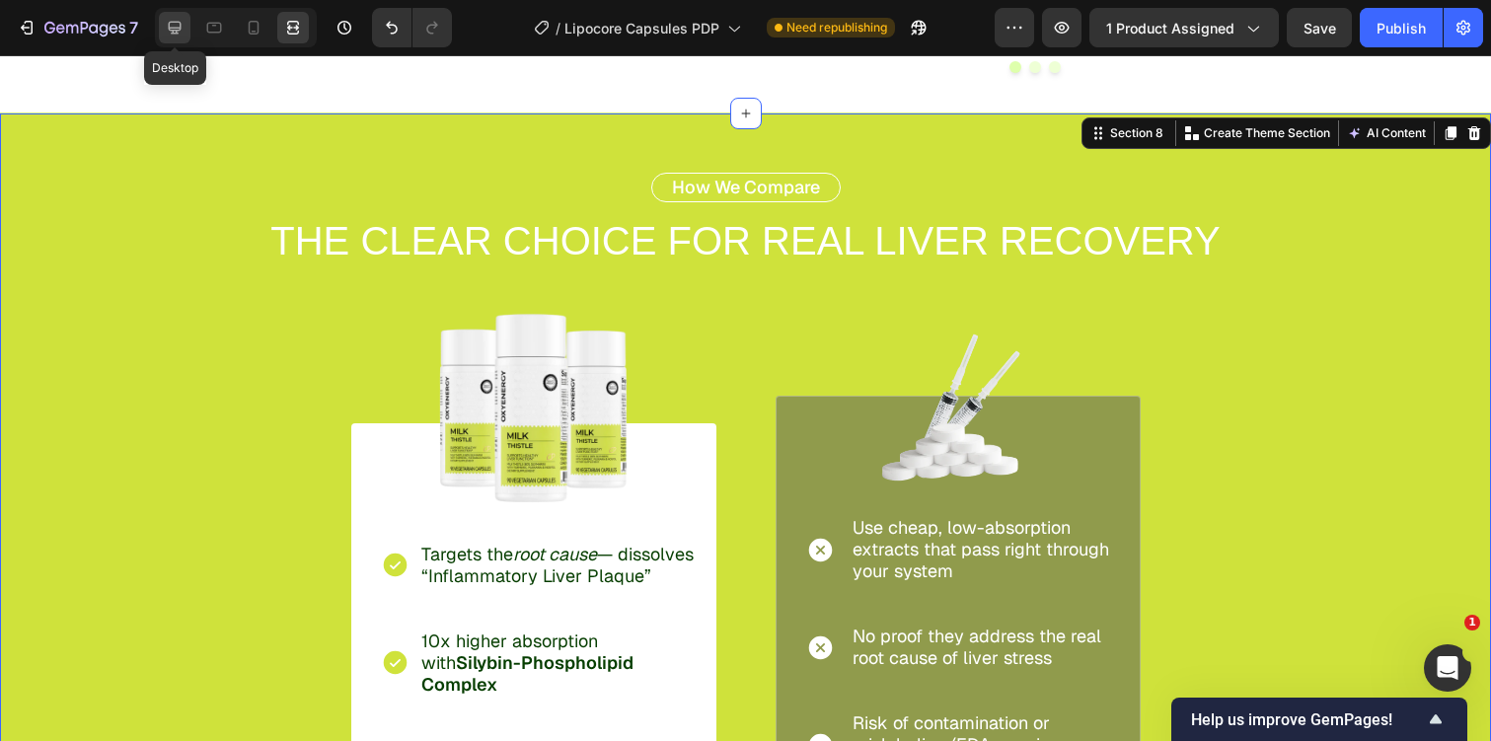
click at [181, 22] on icon at bounding box center [175, 28] width 20 height 20
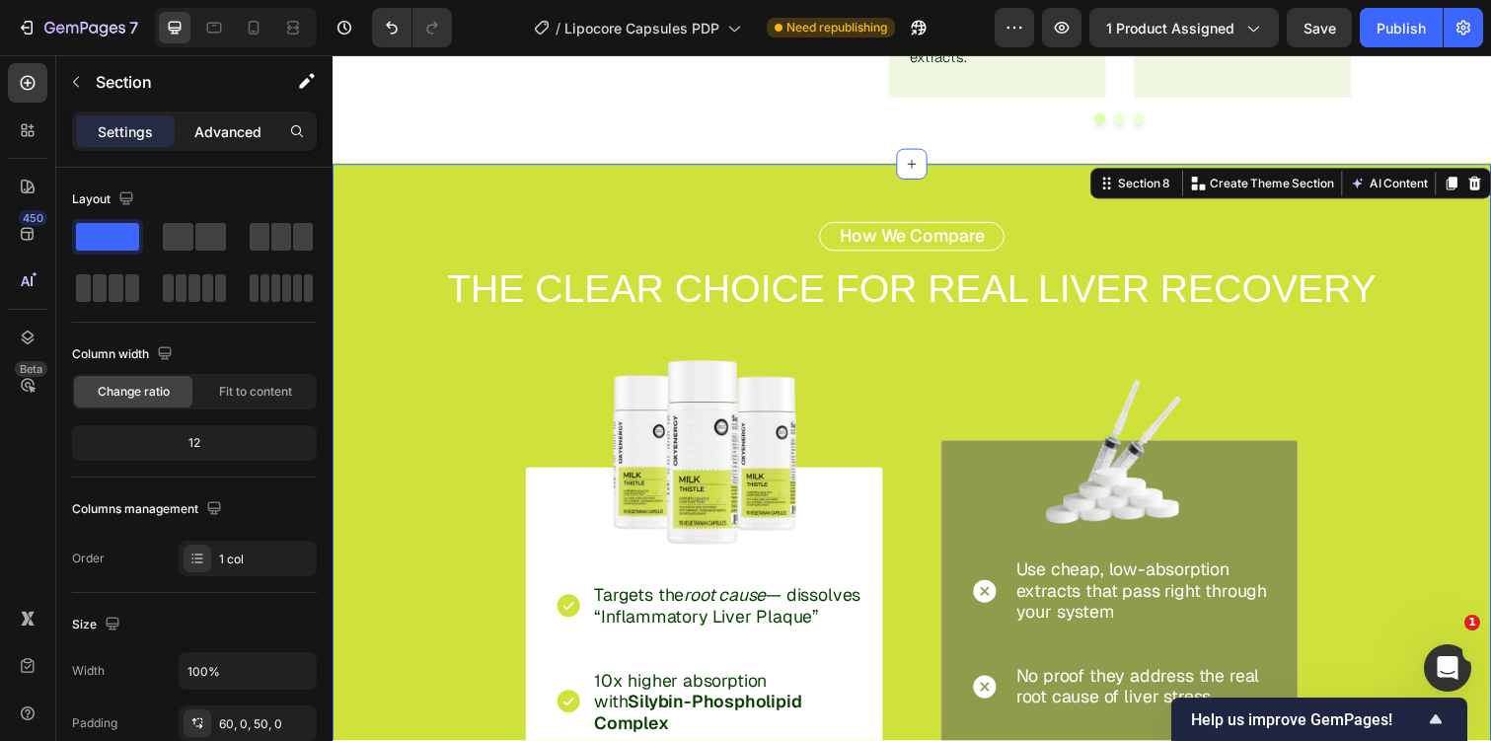
click at [243, 122] on p "Advanced" at bounding box center [227, 131] width 67 height 21
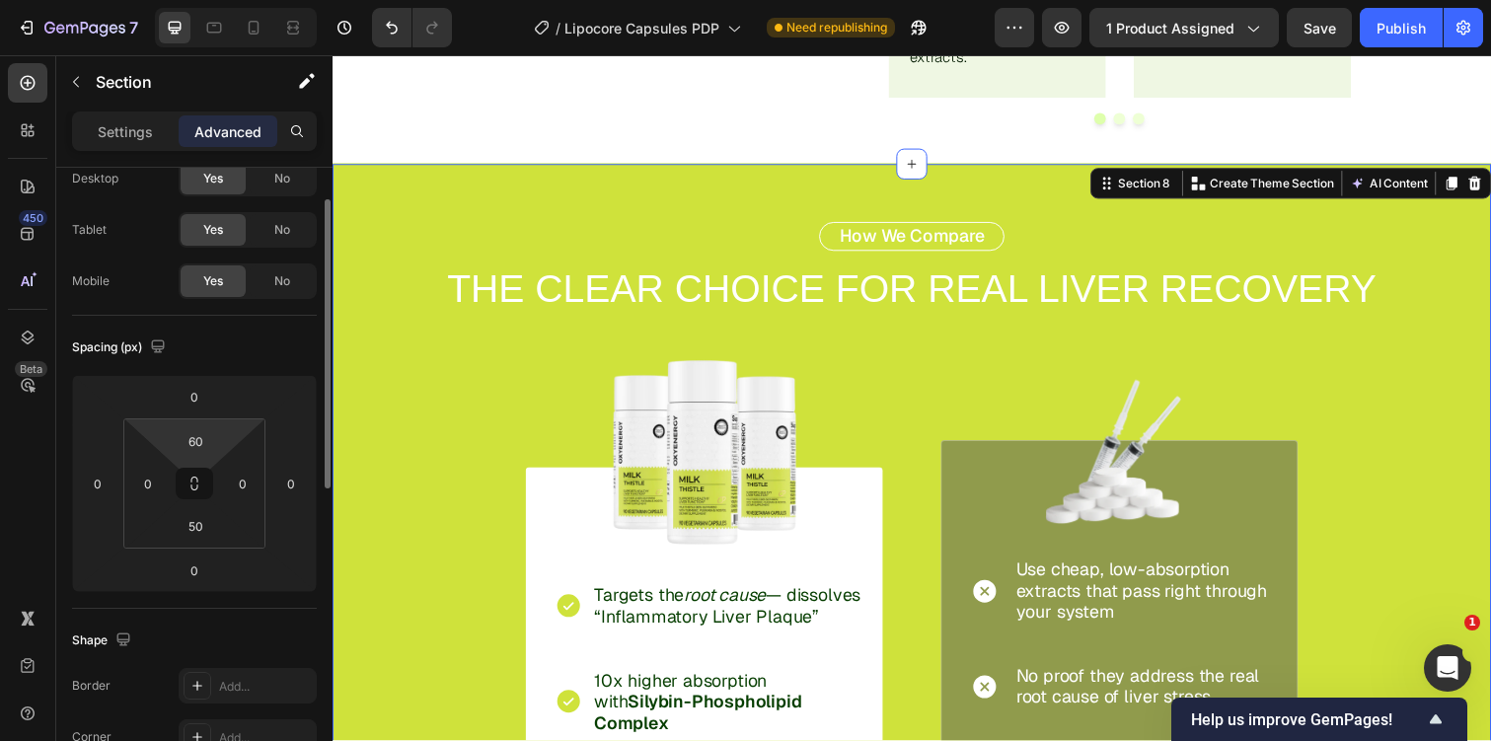
scroll to position [67, 0]
click at [202, 432] on input "60" at bounding box center [195, 440] width 39 height 30
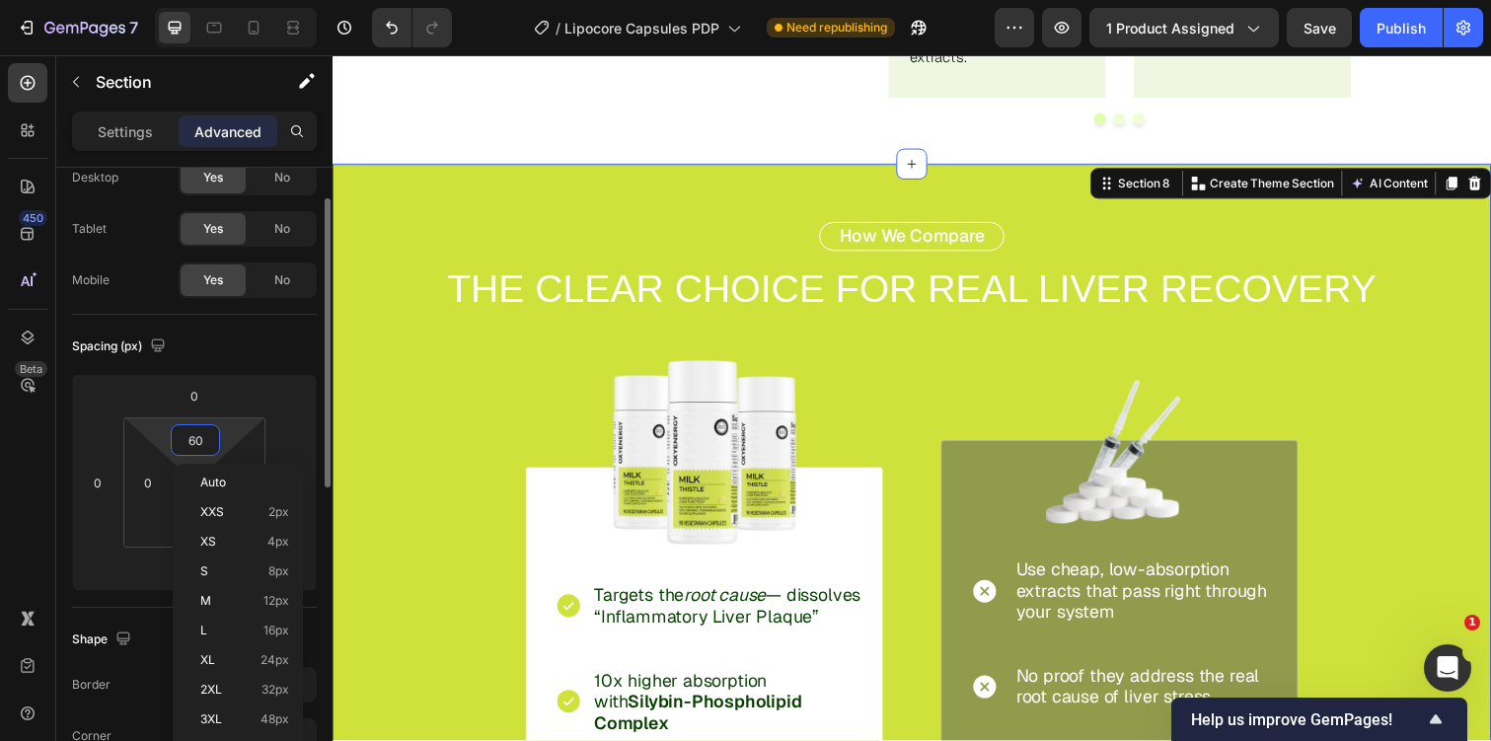
click at [202, 432] on input "60" at bounding box center [195, 440] width 39 height 30
click at [239, 338] on div "Spacing (px)" at bounding box center [194, 347] width 245 height 32
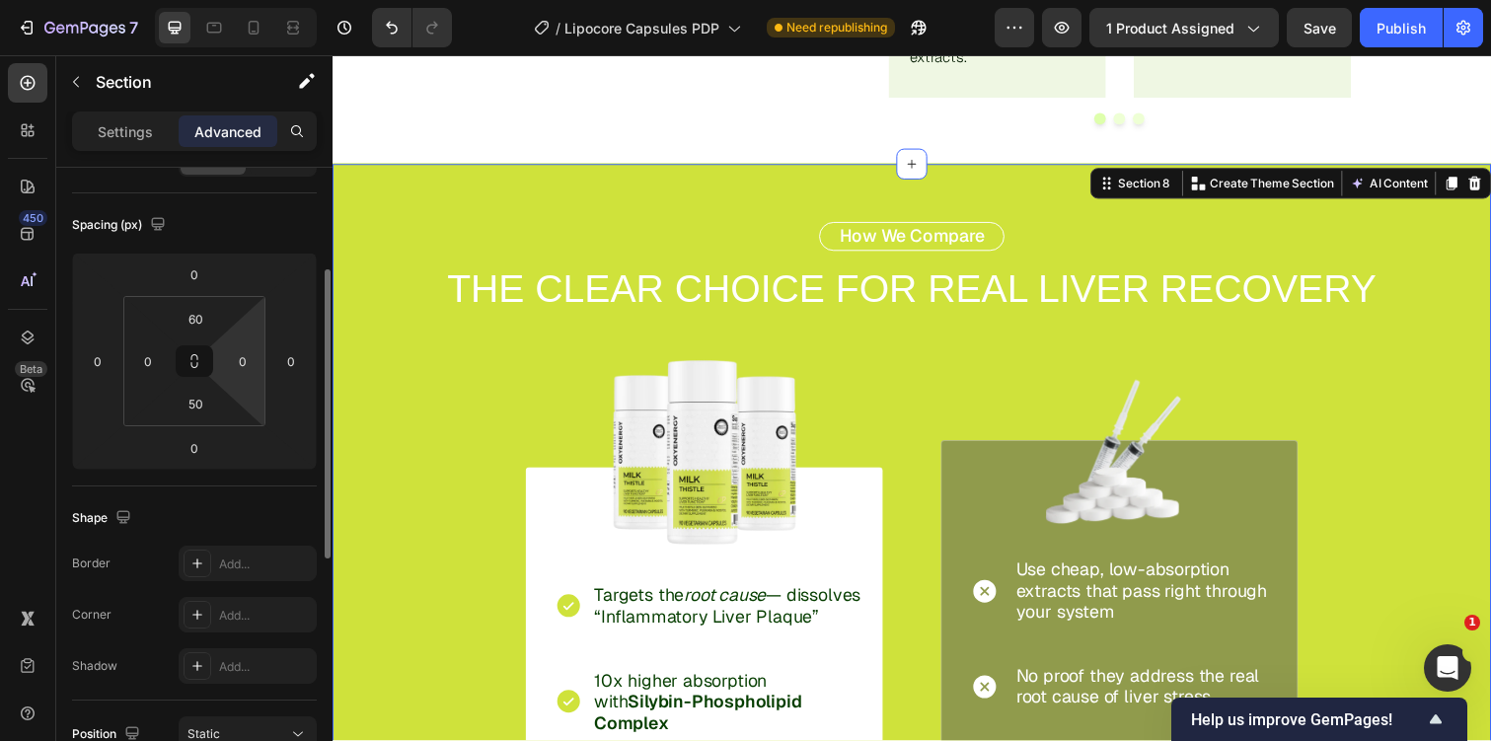
scroll to position [202, 0]
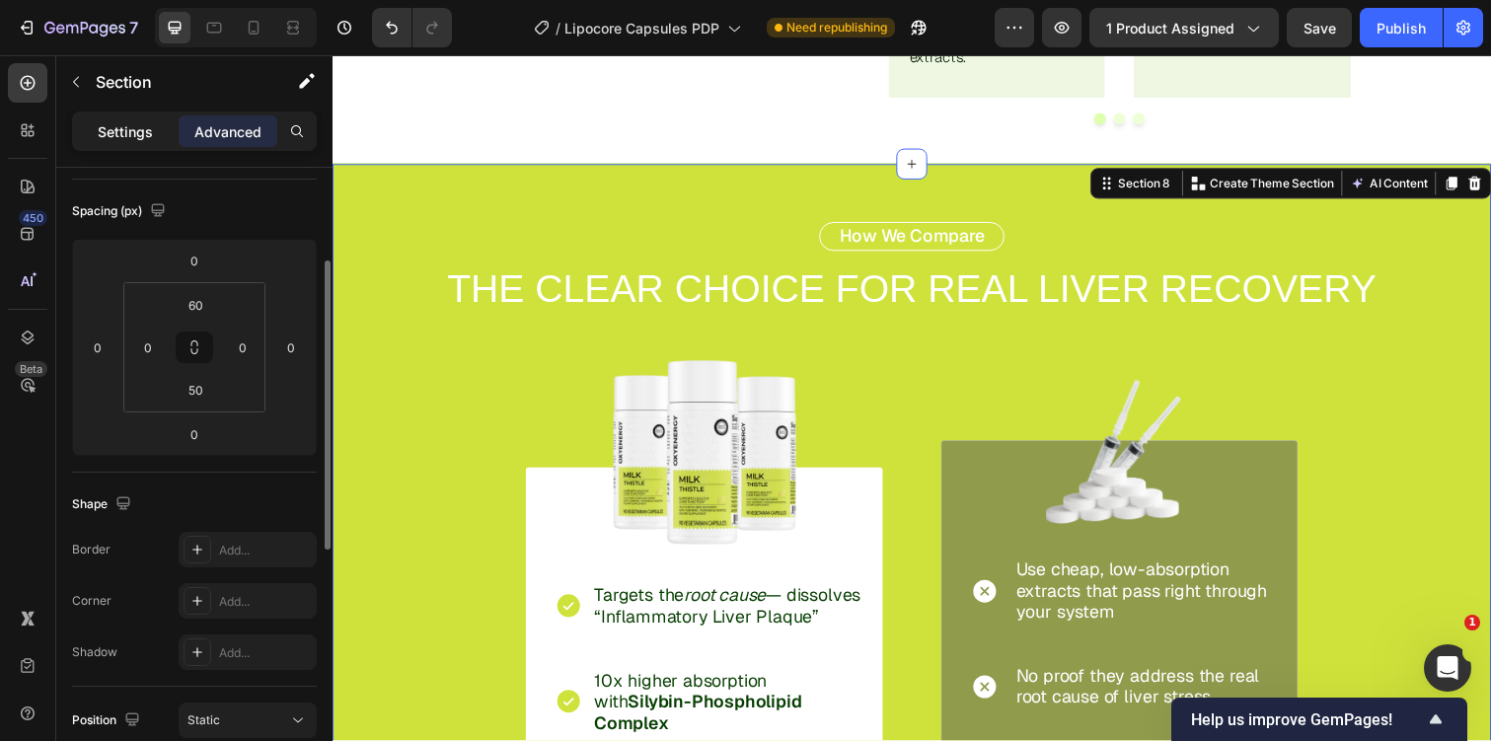
click at [140, 134] on p "Settings" at bounding box center [125, 131] width 55 height 21
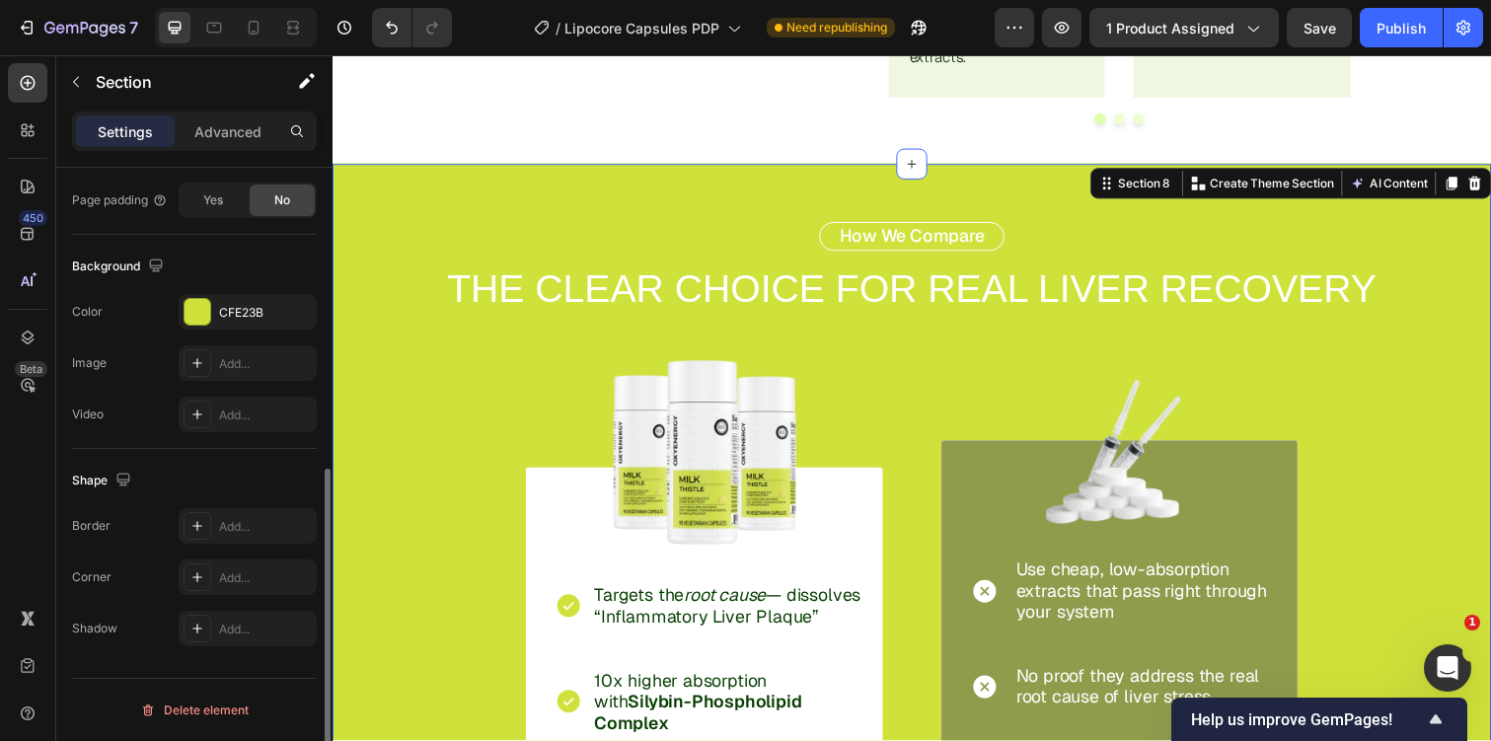
scroll to position [568, 0]
click at [236, 331] on div "CFE23B" at bounding box center [248, 318] width 138 height 36
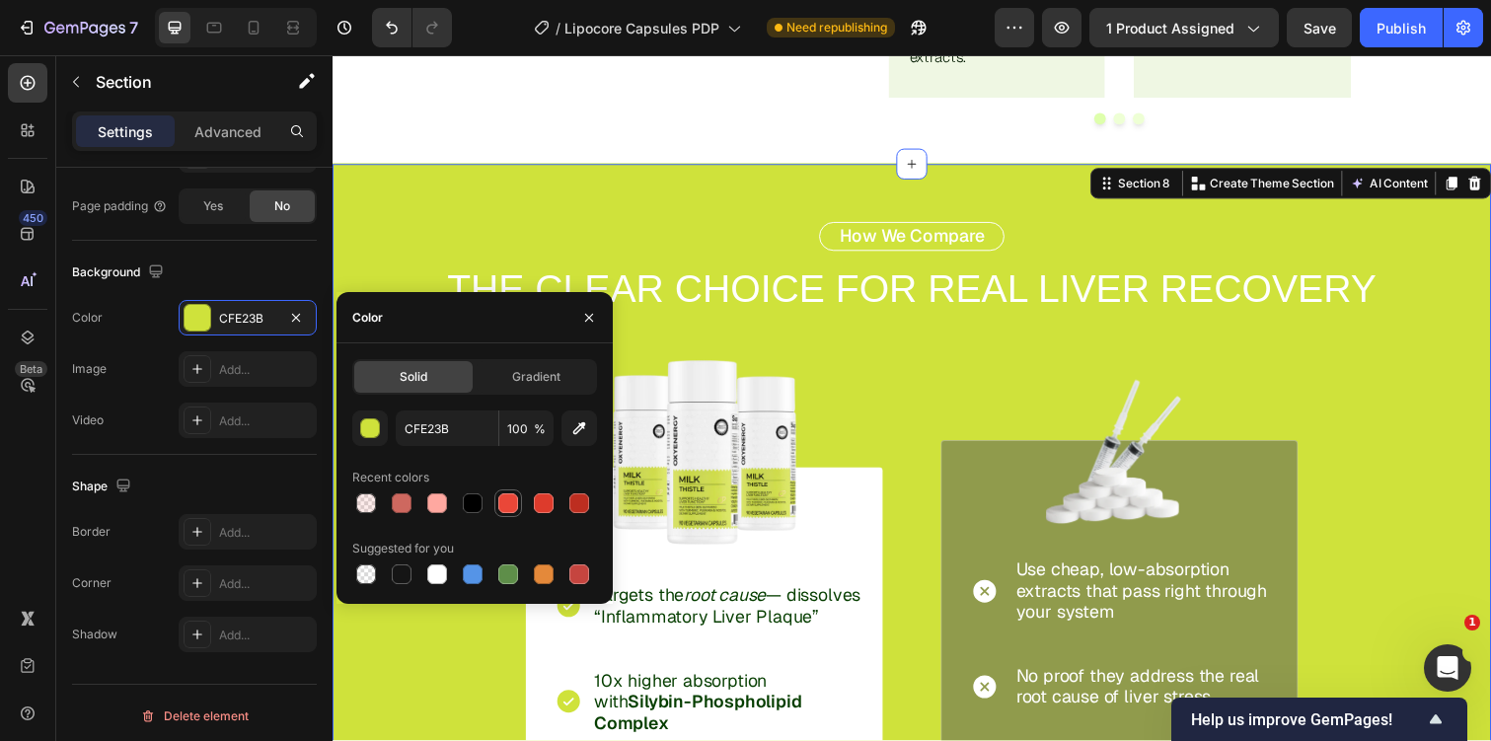
click at [503, 508] on div at bounding box center [508, 503] width 20 height 20
type input "EA4738"
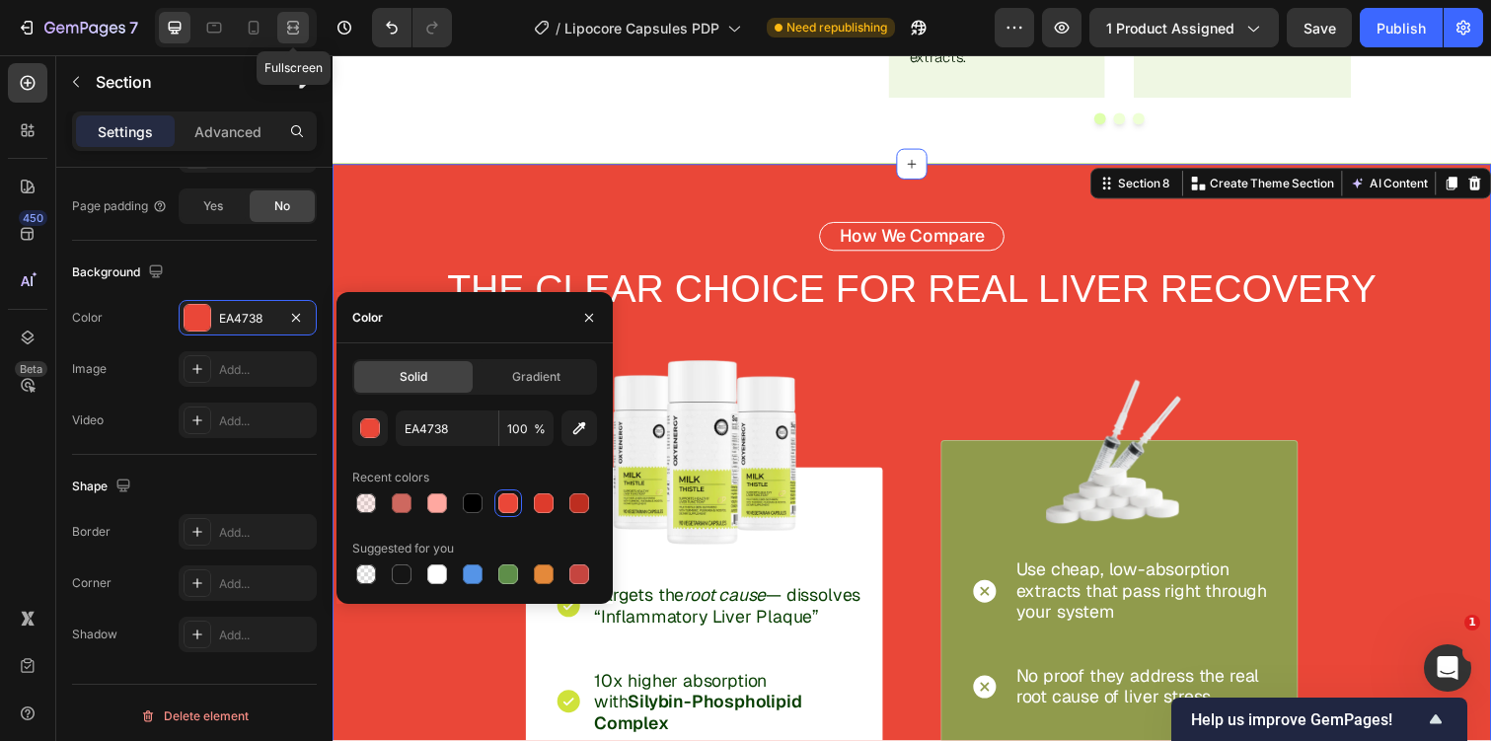
click at [288, 14] on div at bounding box center [293, 28] width 32 height 32
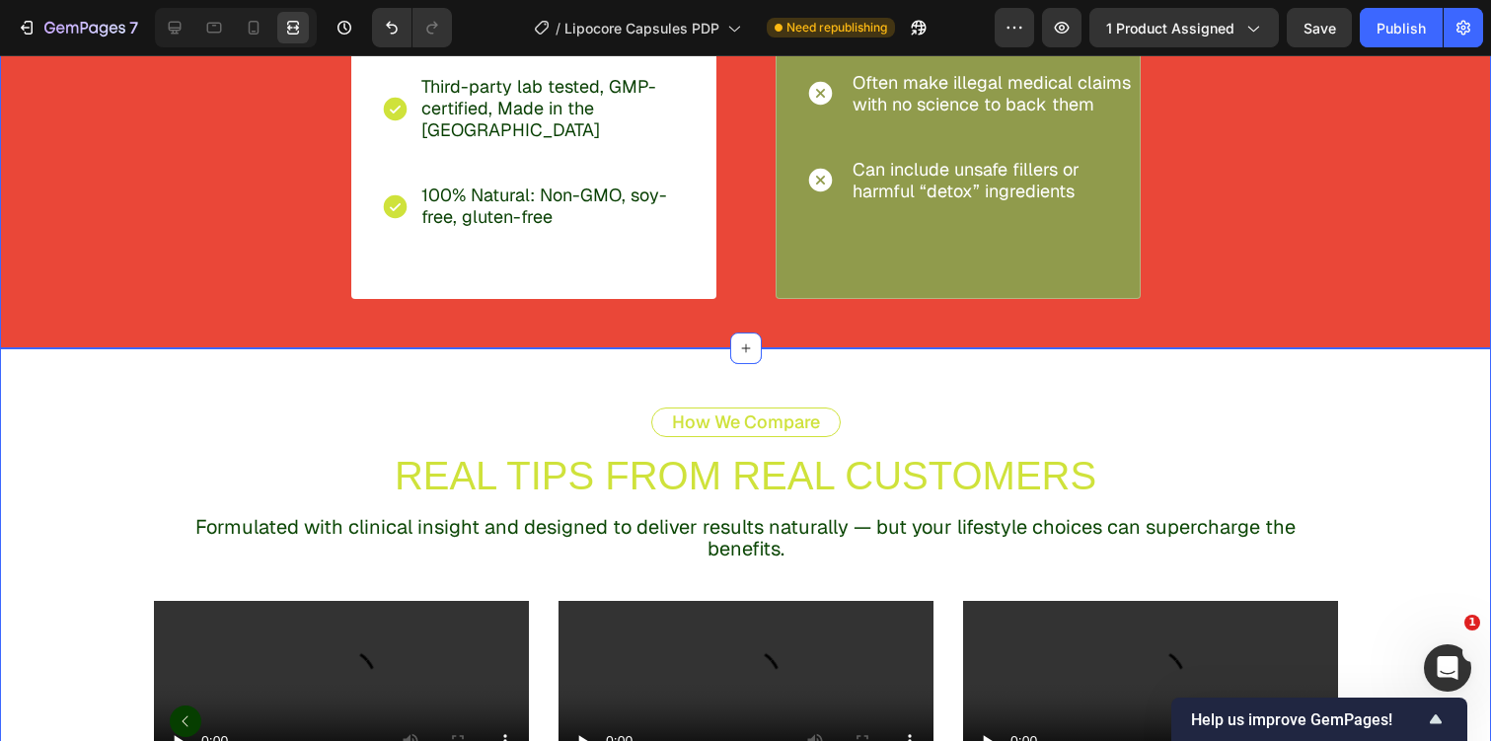
click at [667, 348] on div "How We Compare Text Block REAL TIPS FROM REAL CUSTOMERS Text Block Formulated w…" at bounding box center [745, 593] width 1491 height 490
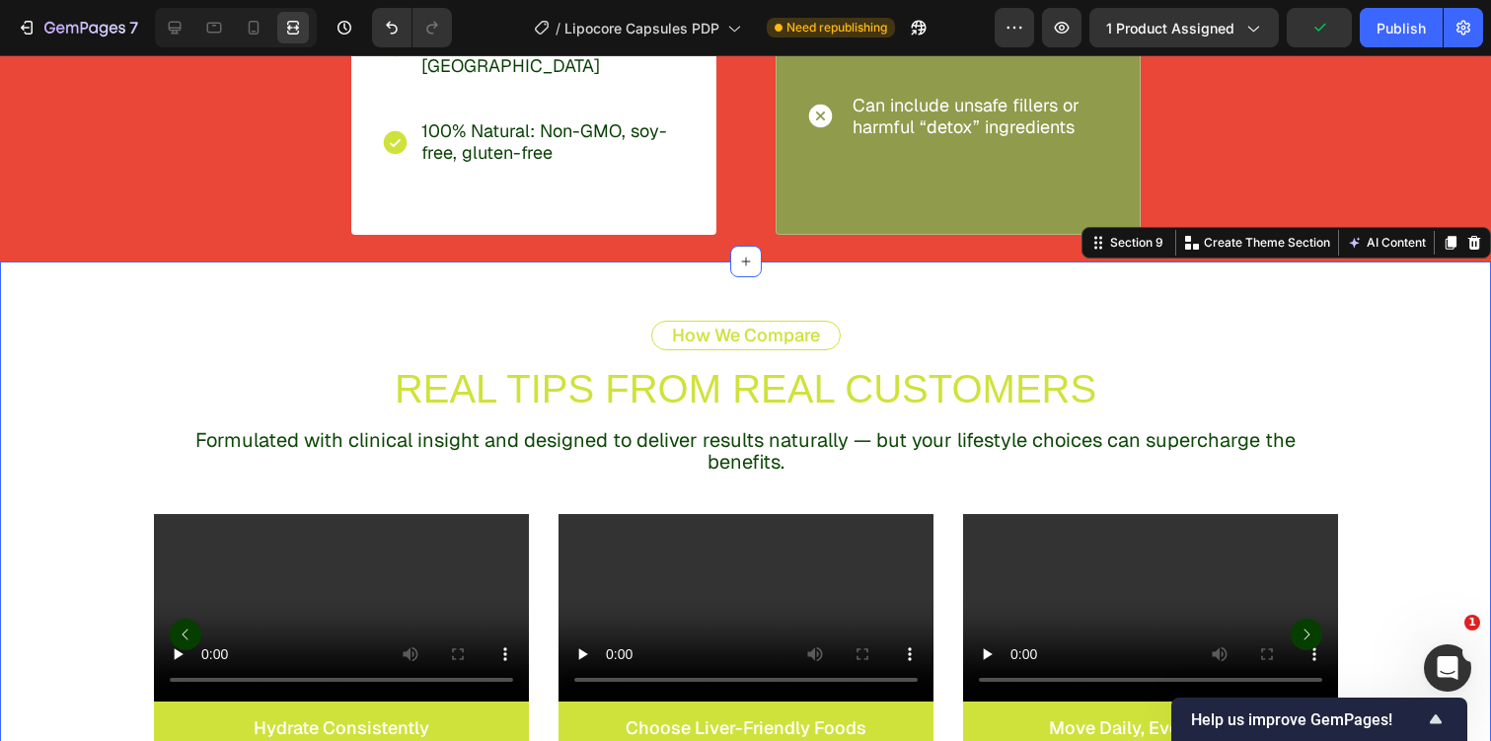
scroll to position [5193, 0]
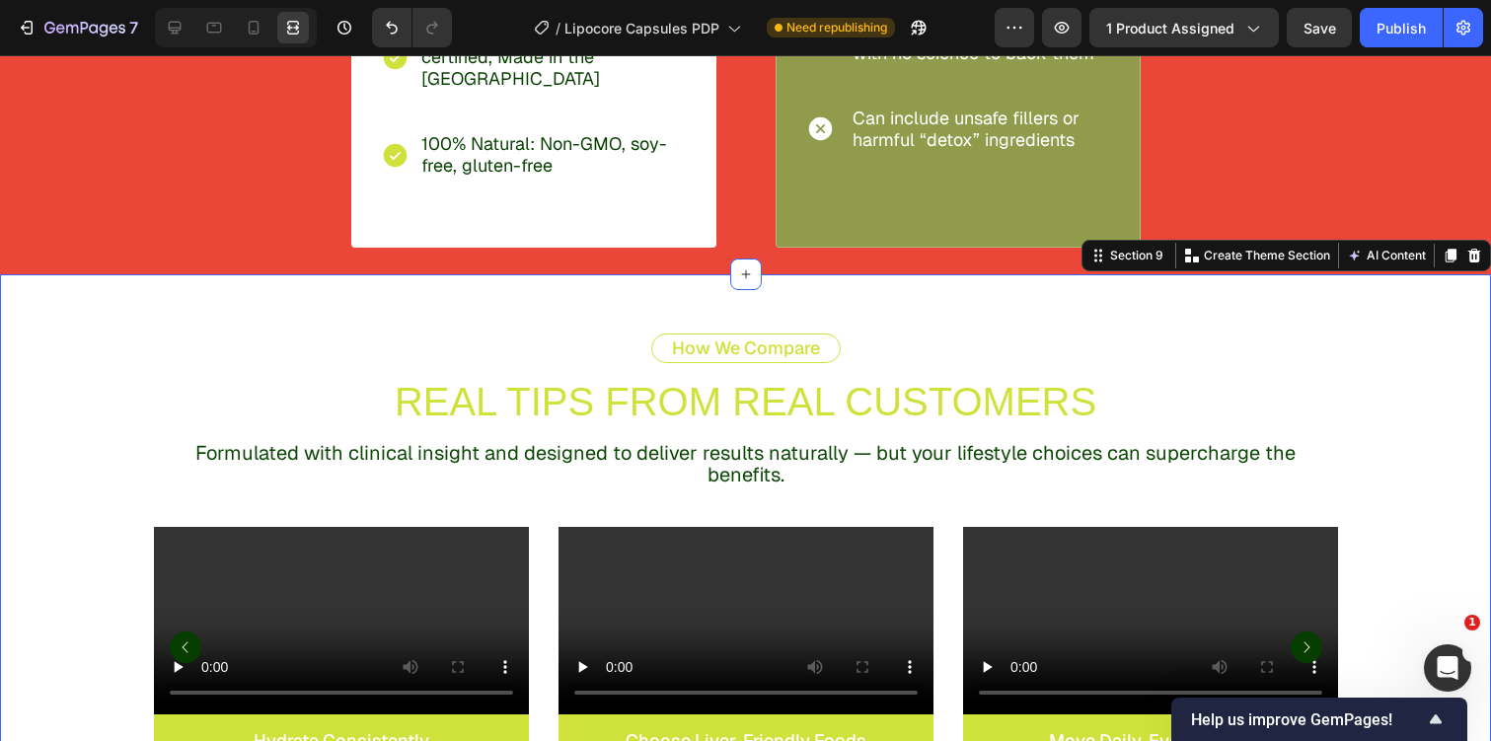
click at [304, 309] on div "How We Compare Text Block REAL TIPS FROM REAL CUSTOMERS Text Block Formulated w…" at bounding box center [745, 564] width 1491 height 580
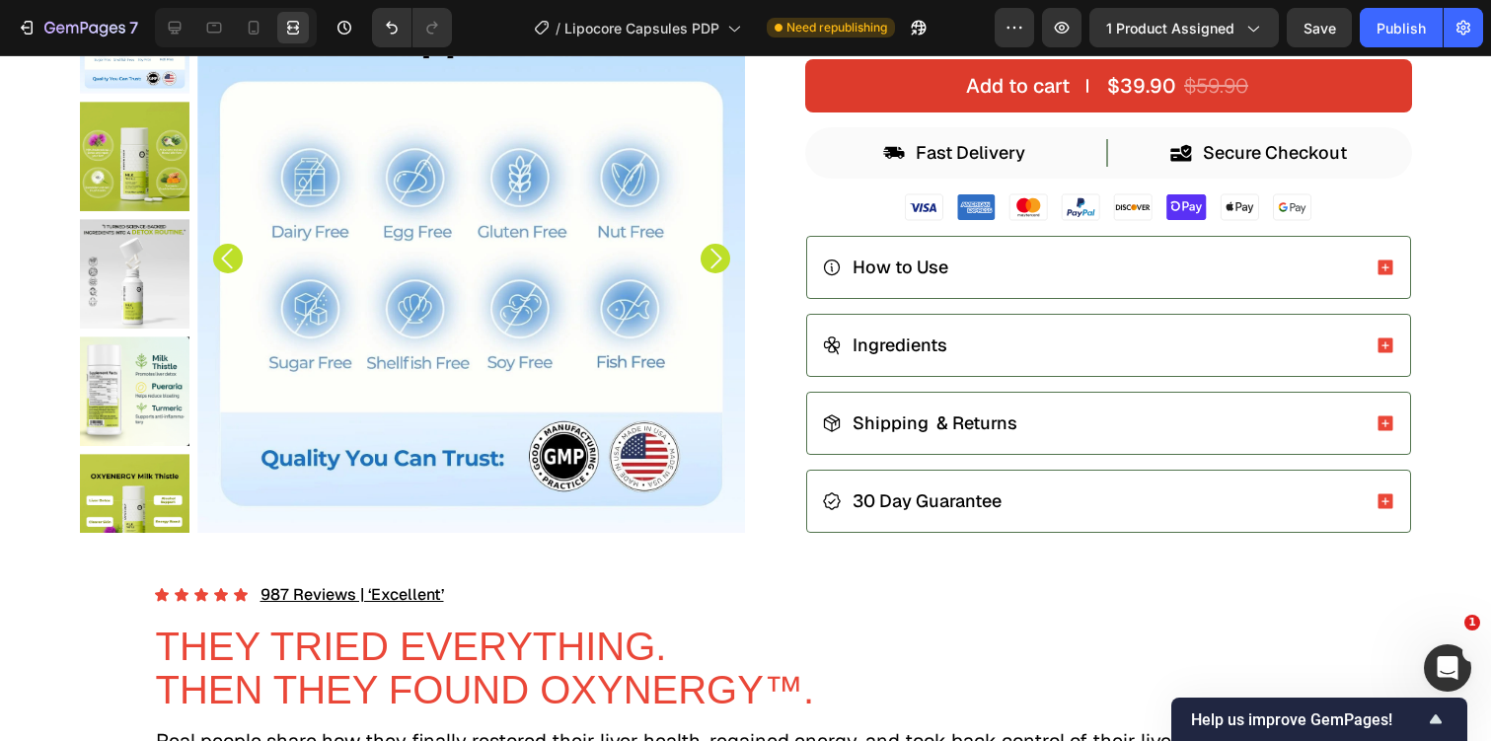
scroll to position [459, 0]
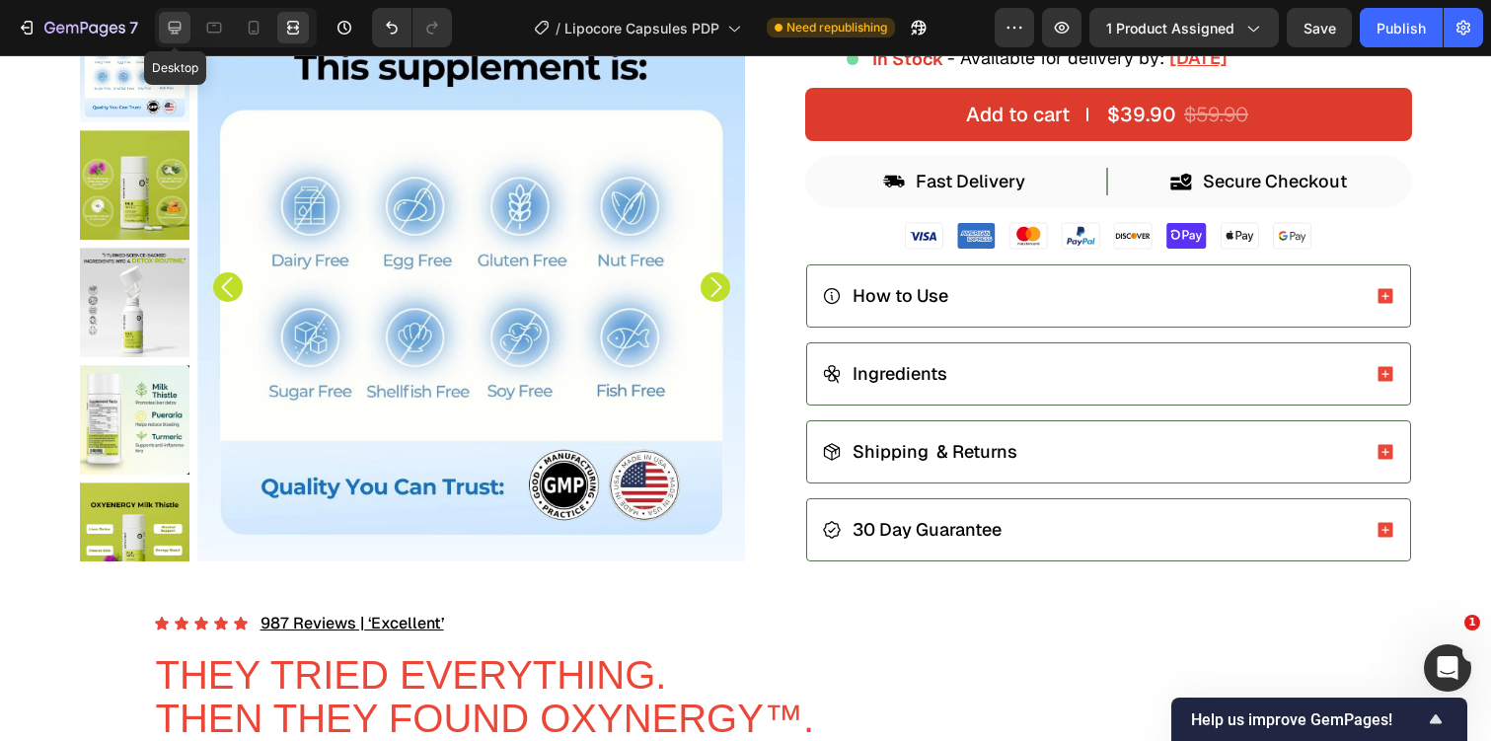
click at [174, 18] on icon at bounding box center [175, 28] width 20 height 20
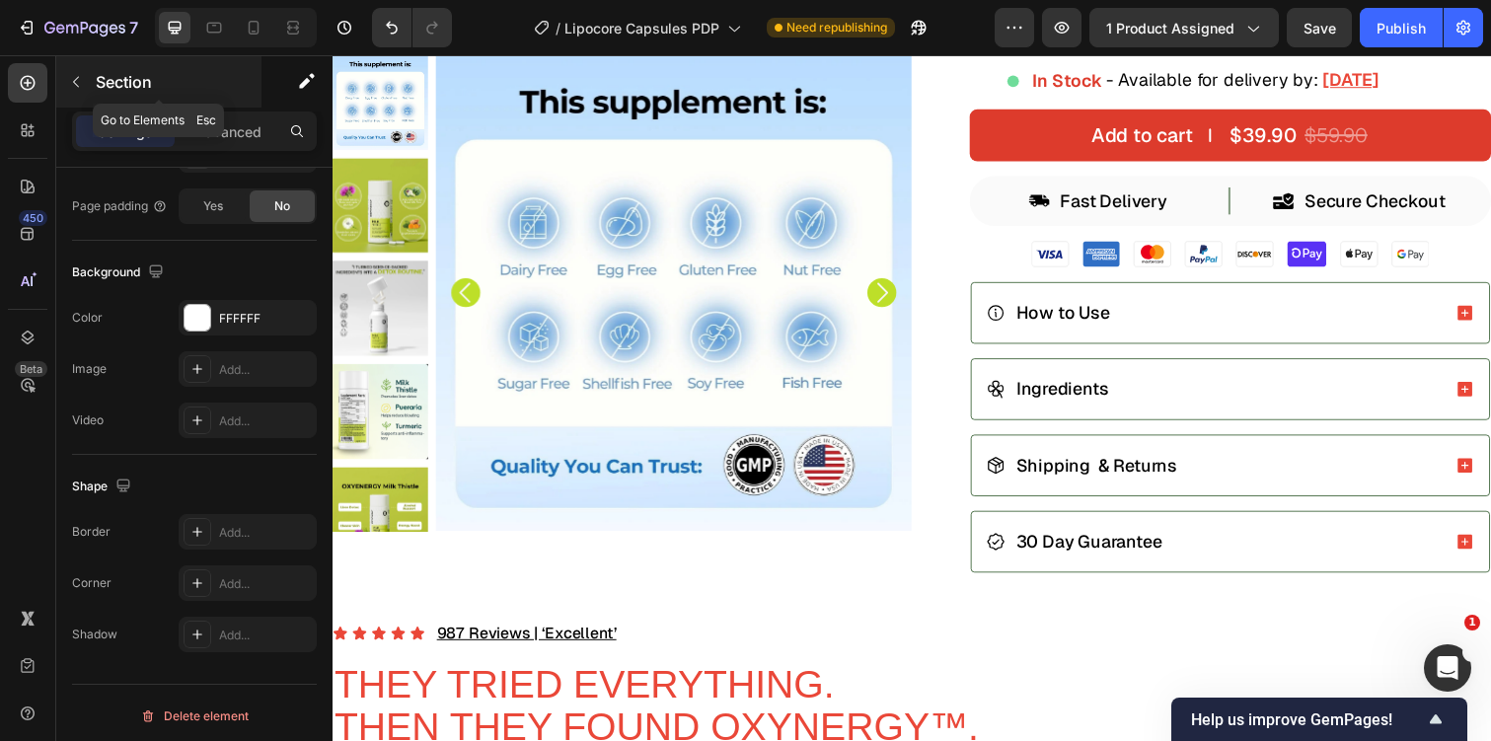
click at [68, 77] on icon "button" at bounding box center [76, 82] width 16 height 16
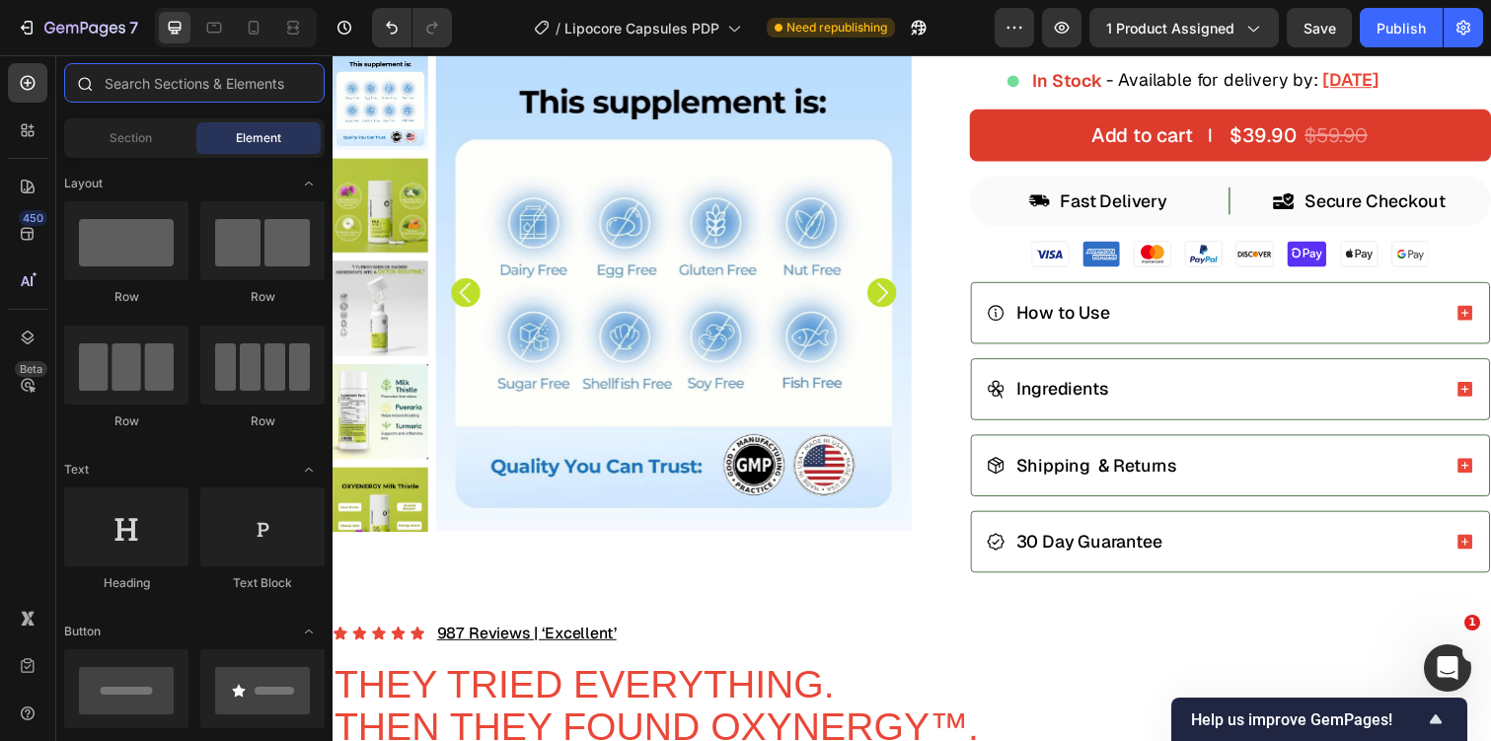
click at [147, 81] on input "text" at bounding box center [194, 82] width 260 height 39
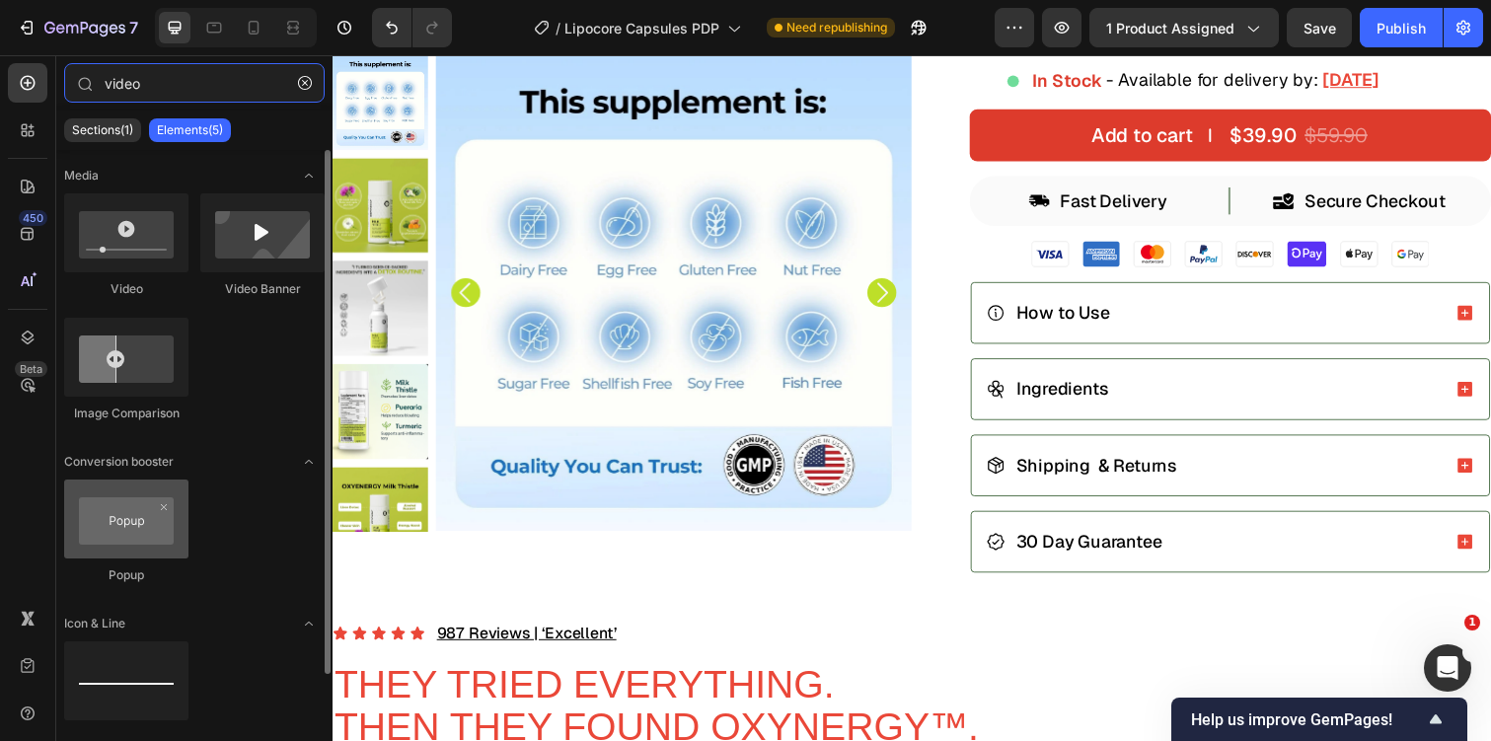
scroll to position [59, 0]
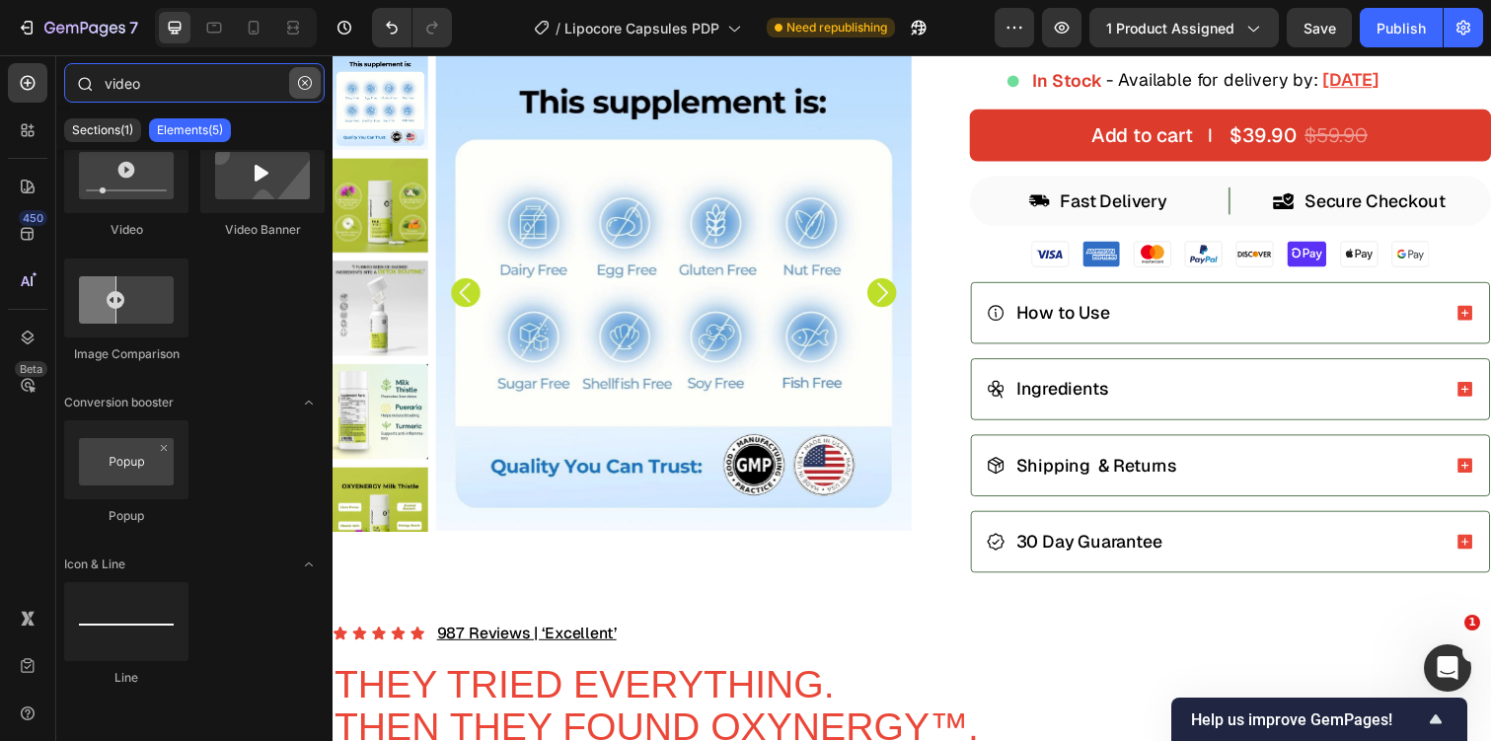
type input "video"
click at [306, 86] on icon "button" at bounding box center [305, 83] width 14 height 14
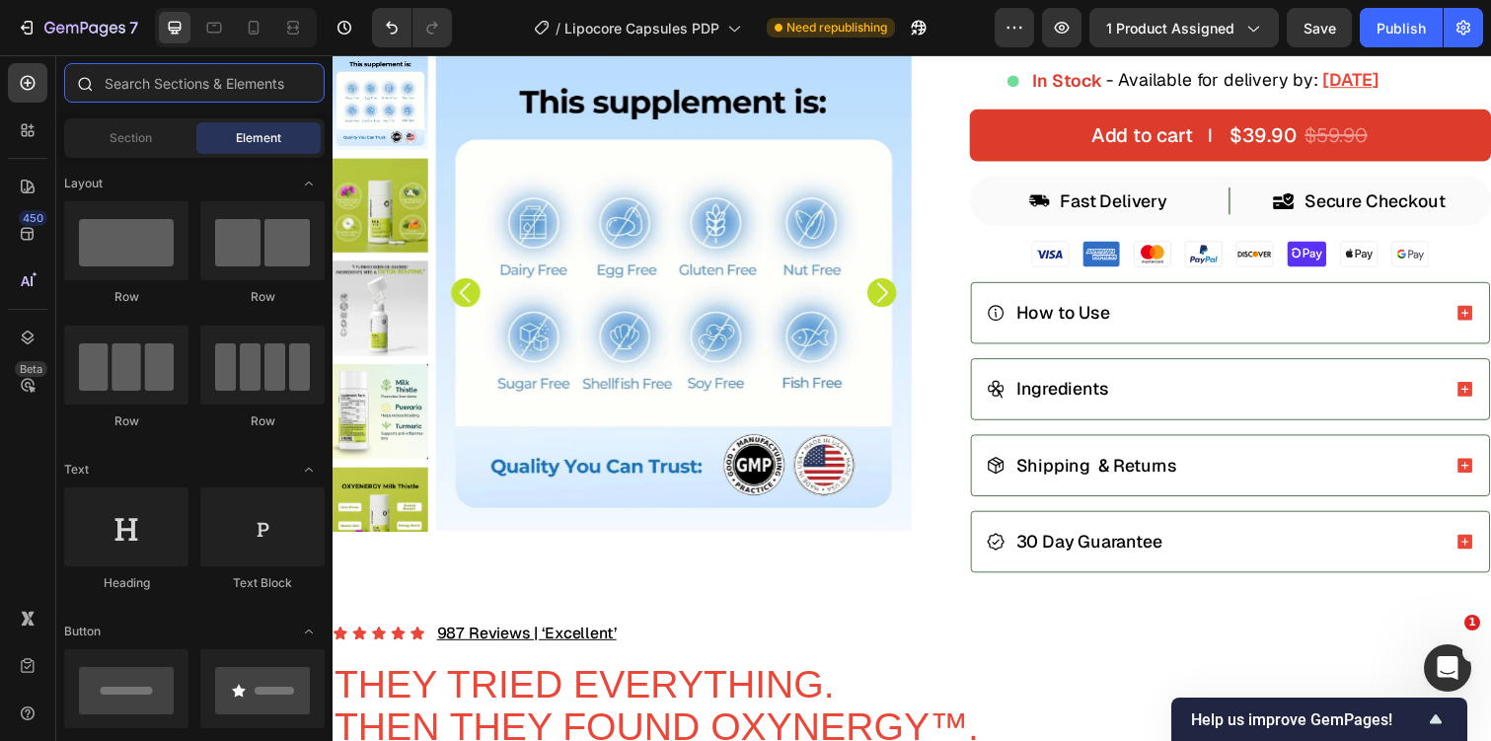
click at [298, 80] on input "text" at bounding box center [194, 82] width 260 height 39
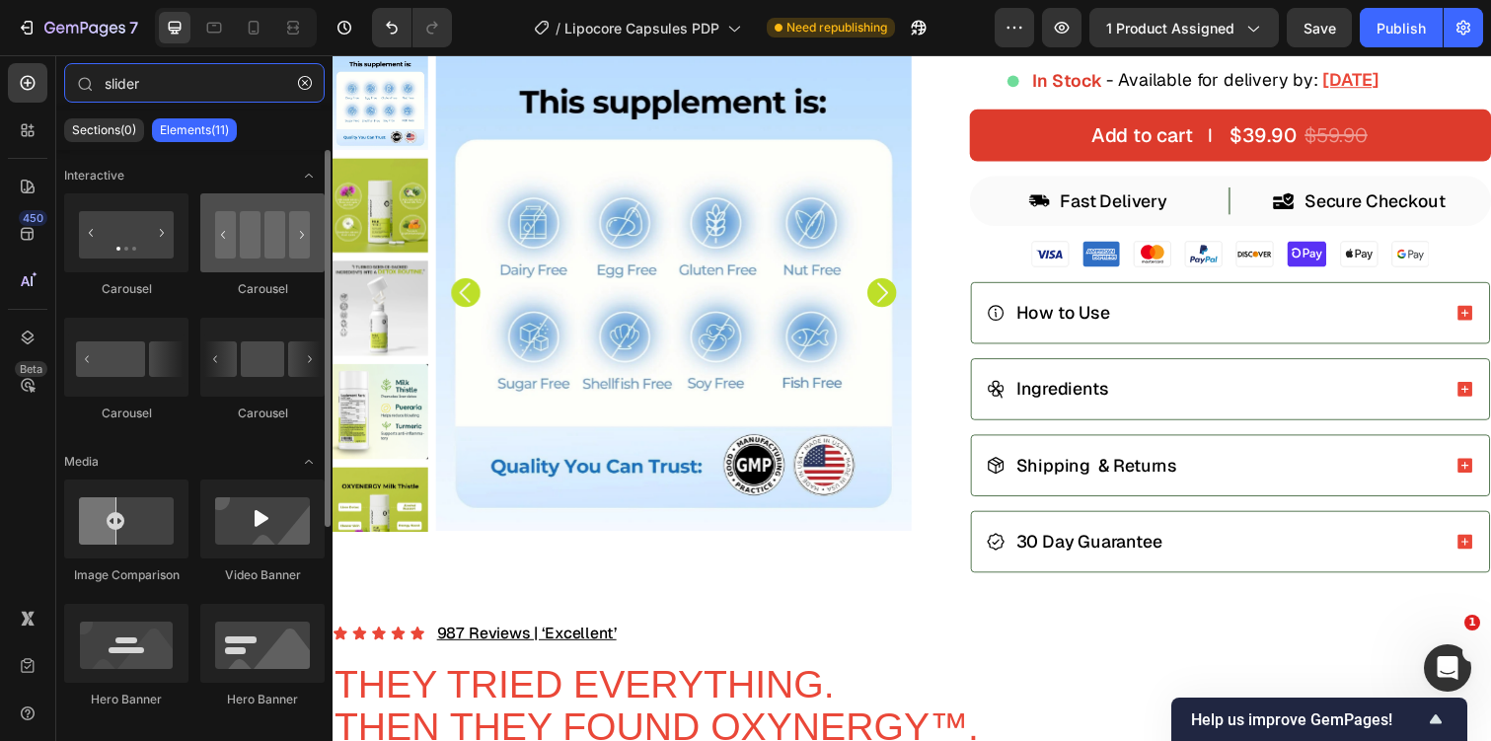
type input "slider"
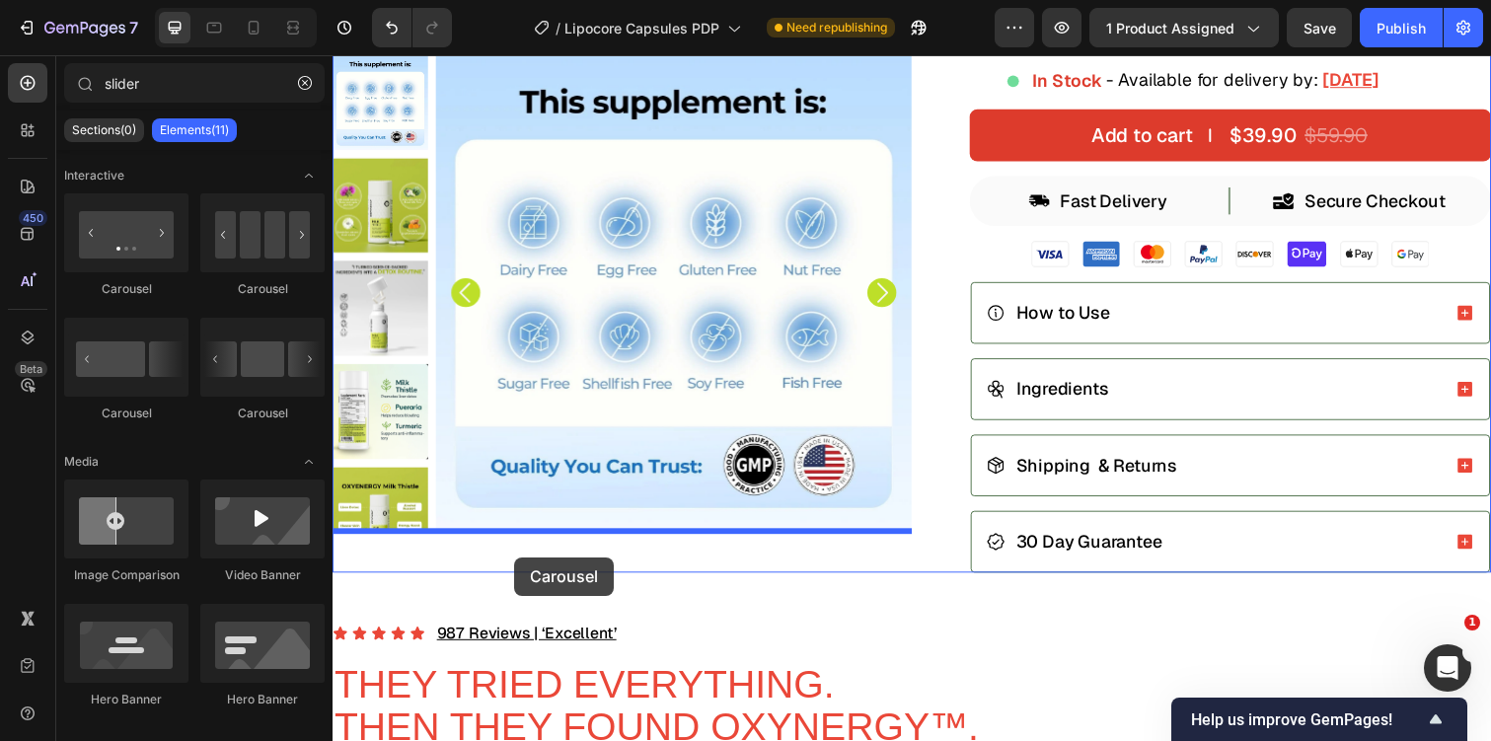
drag, startPoint x: 595, startPoint y: 291, endPoint x: 518, endPoint y: 568, distance: 287.7
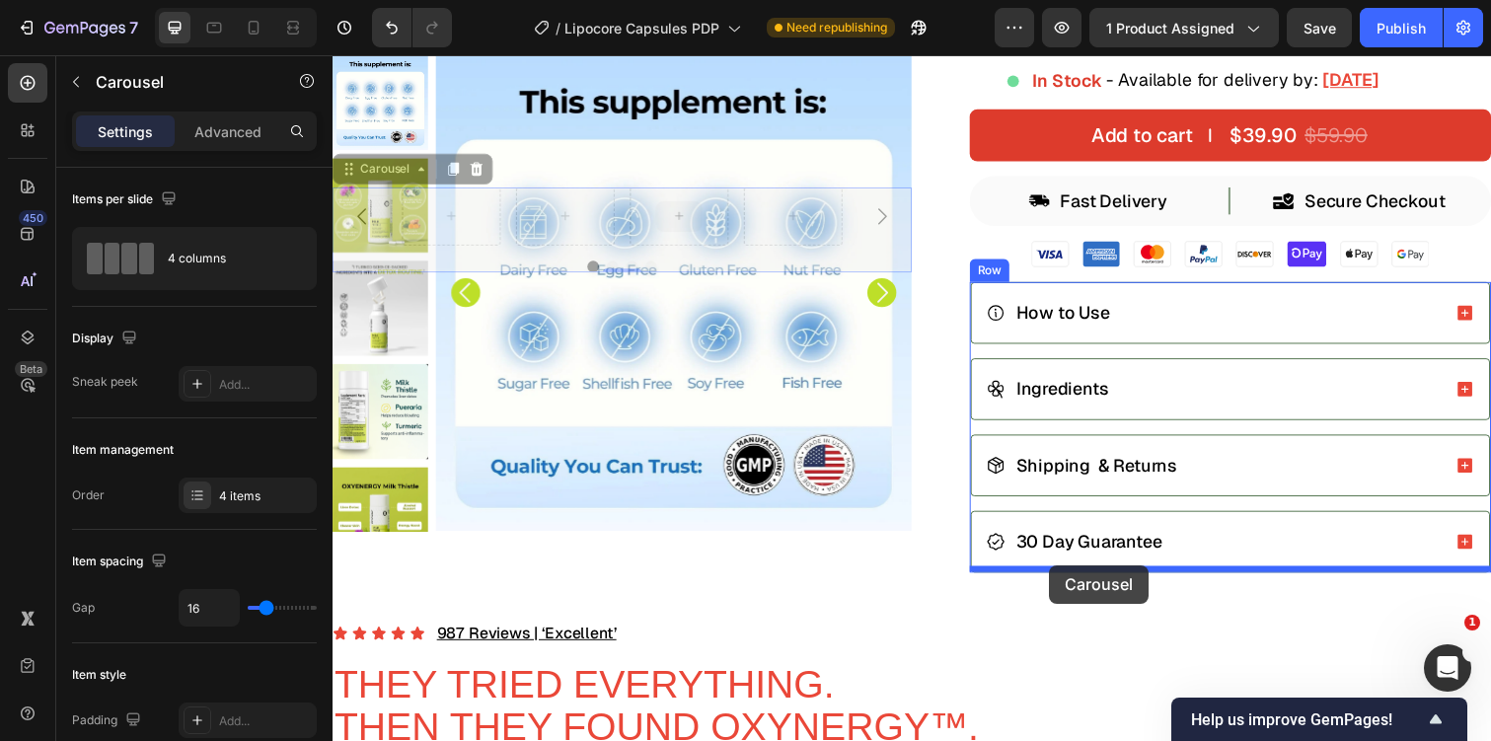
drag, startPoint x: 346, startPoint y: 174, endPoint x: 1065, endPoint y: 576, distance: 823.4
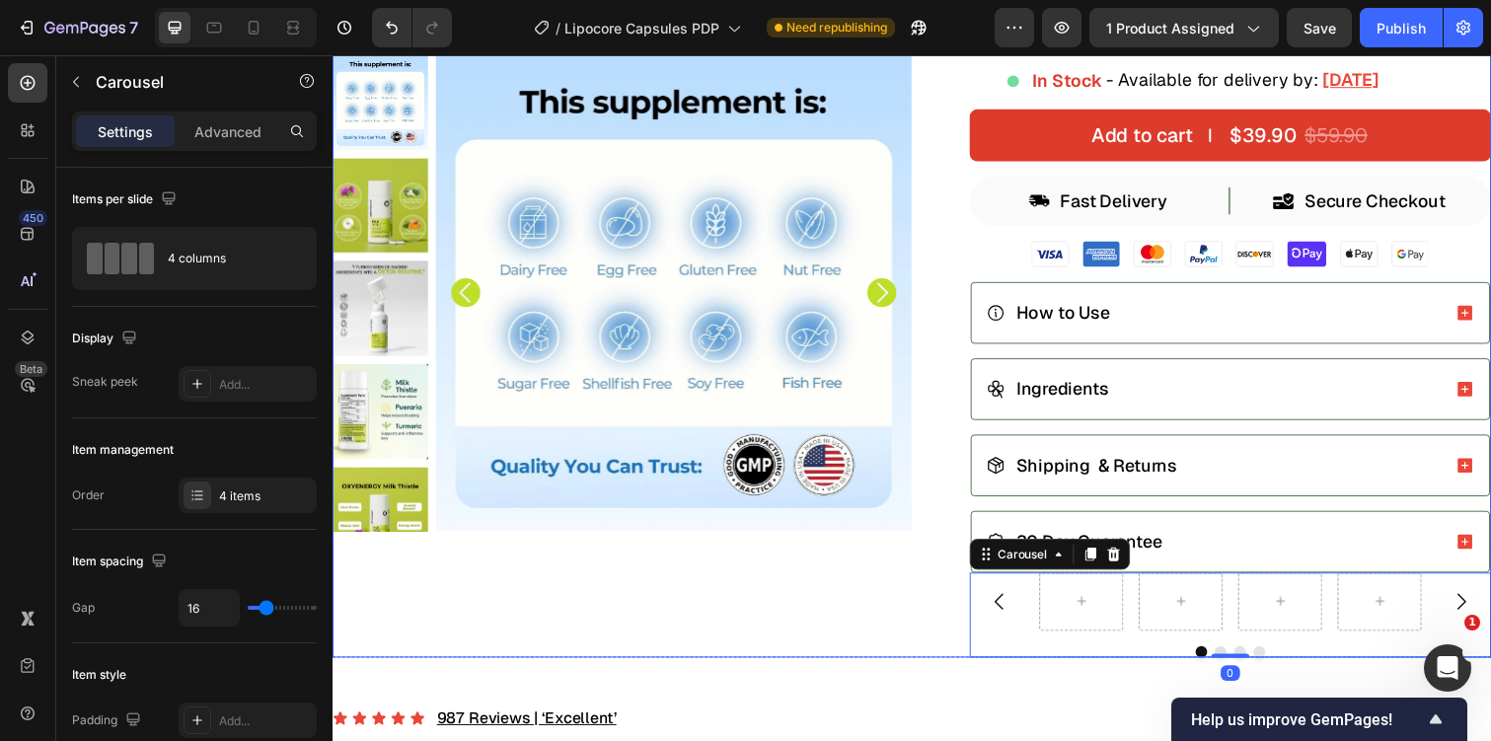
click at [814, 564] on div "Product Images" at bounding box center [629, 187] width 592 height 967
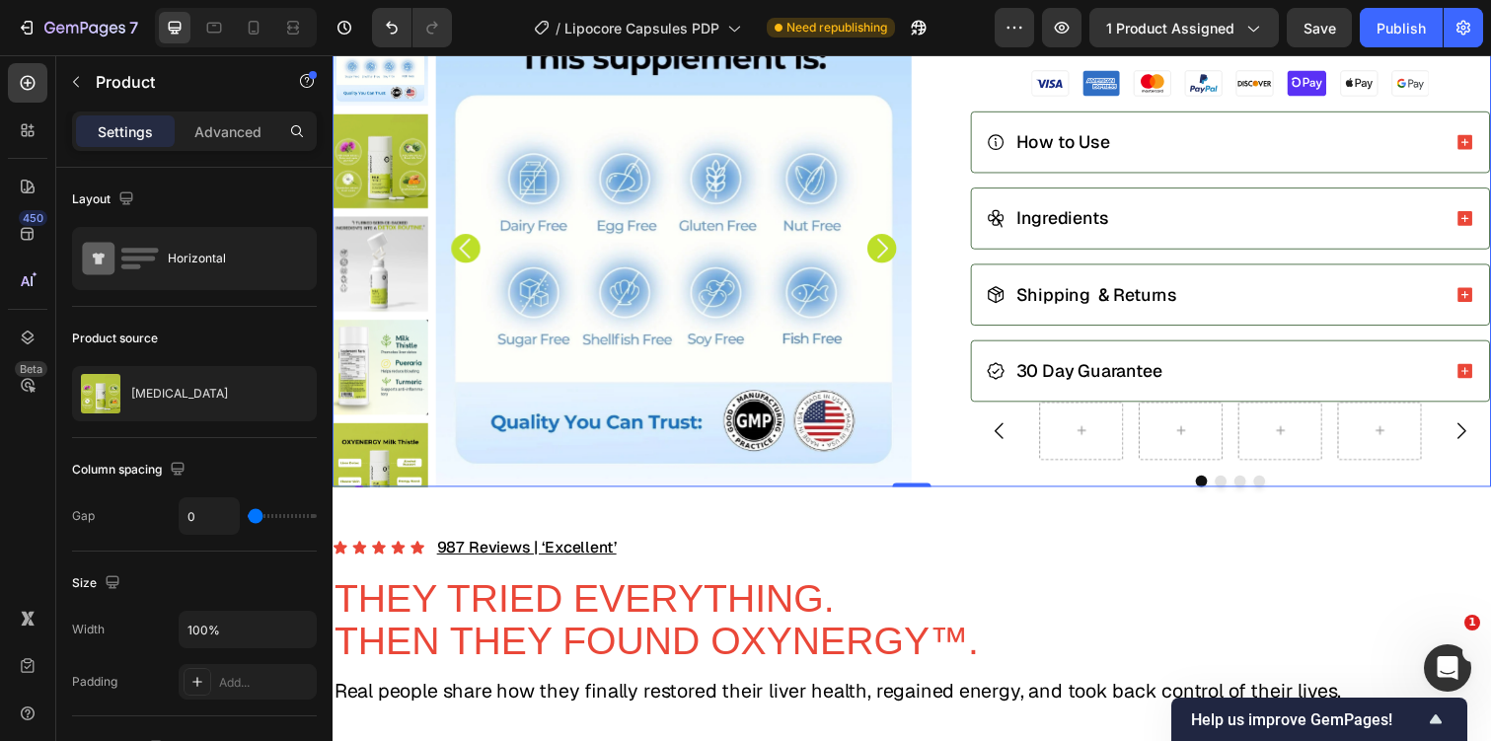
scroll to position [615, 0]
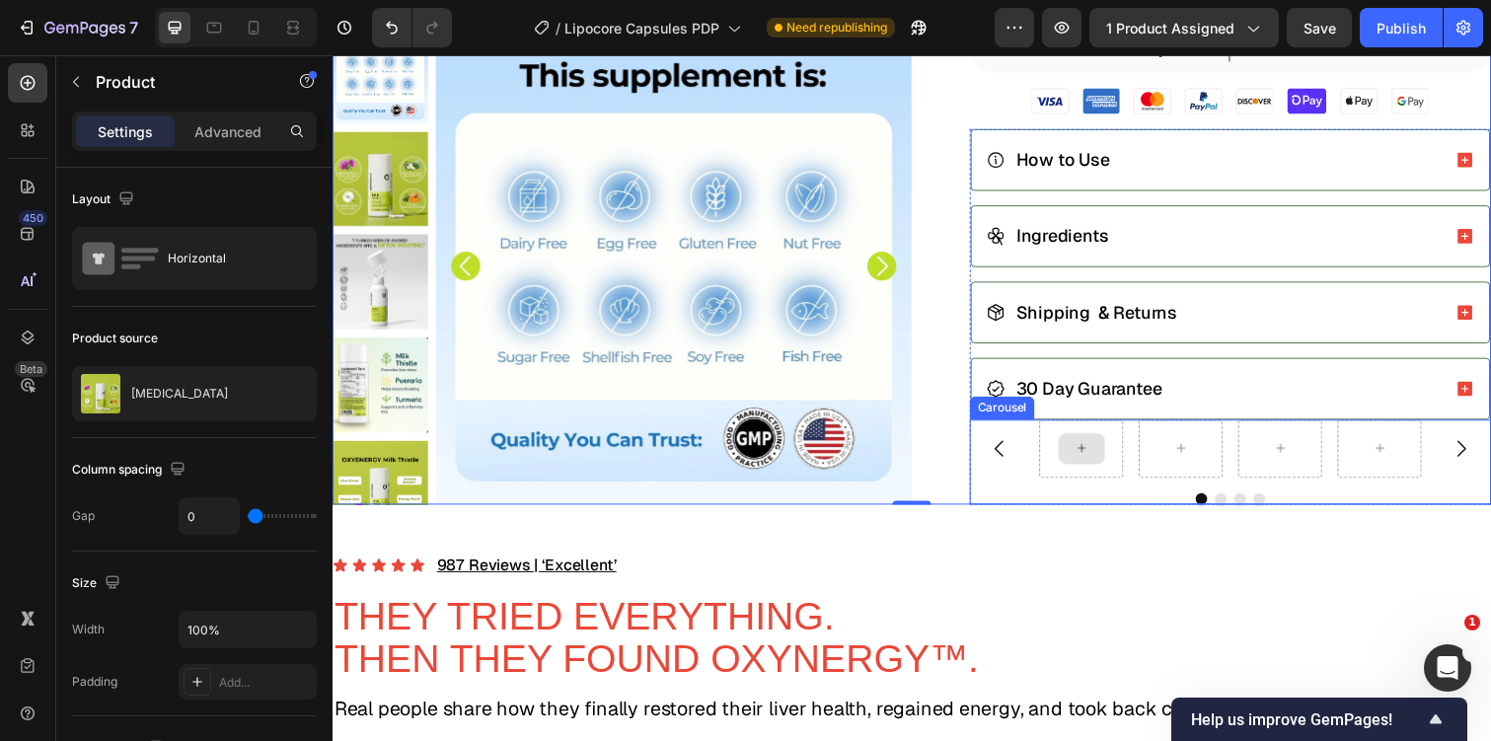
click at [1108, 461] on div at bounding box center [1098, 458] width 47 height 32
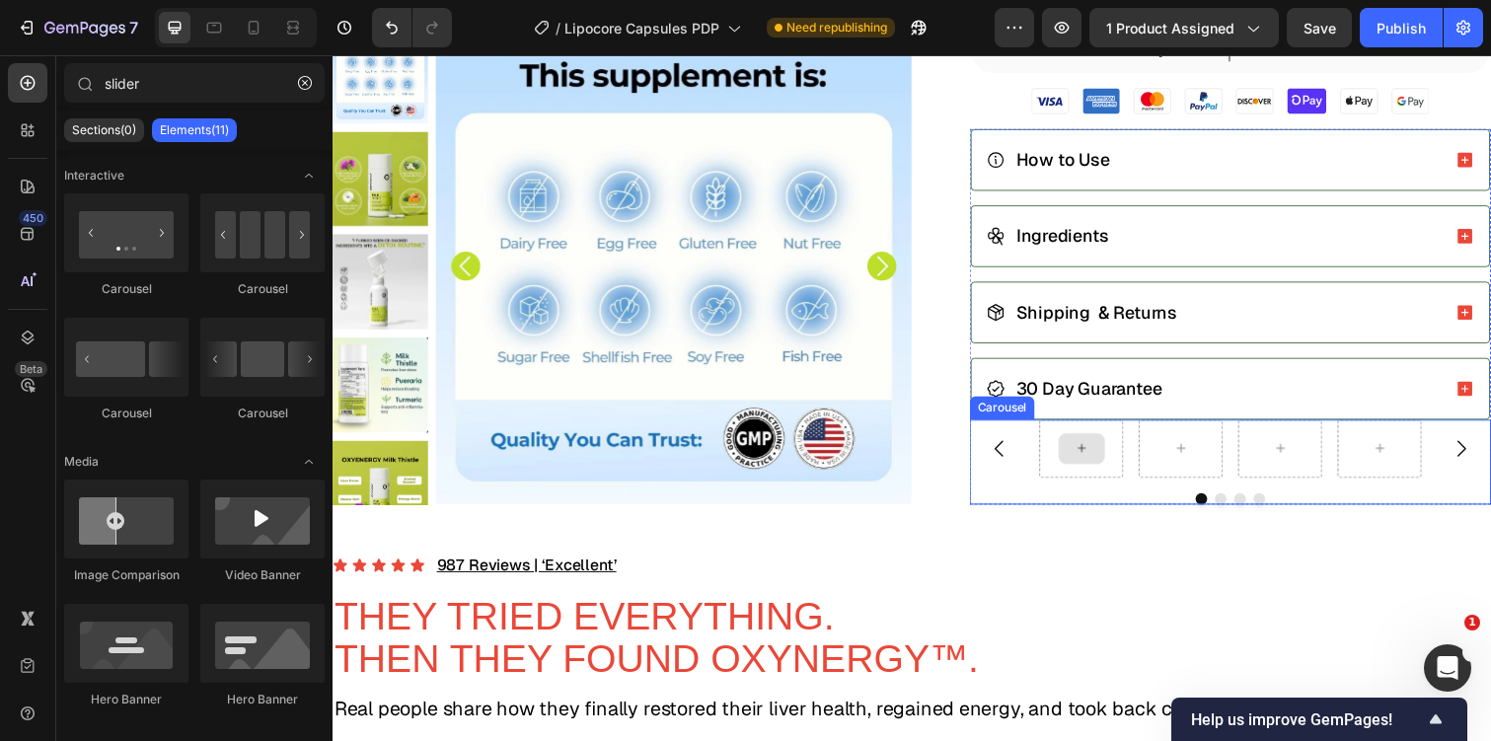
click at [1098, 449] on icon at bounding box center [1098, 457] width 16 height 17
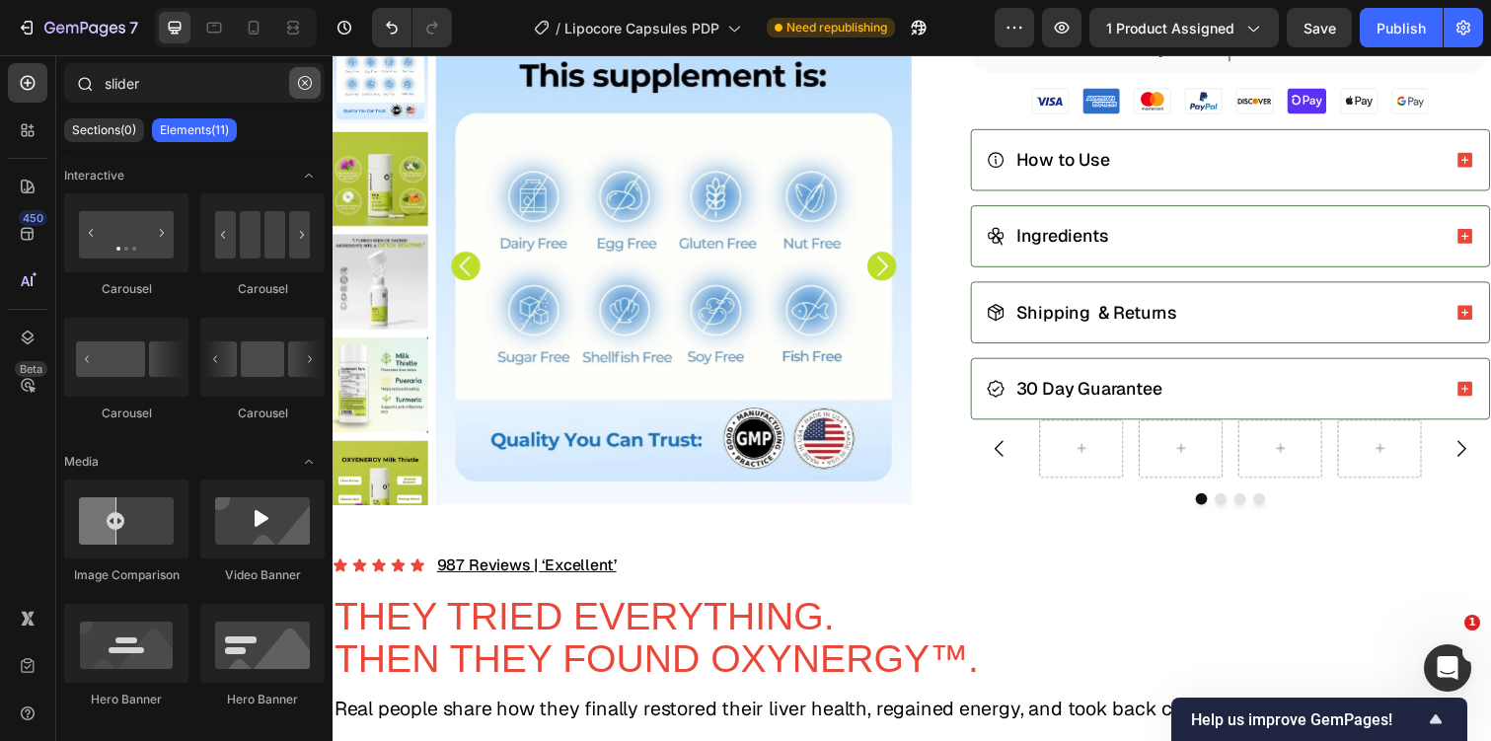
click at [309, 80] on icon "button" at bounding box center [305, 83] width 14 height 14
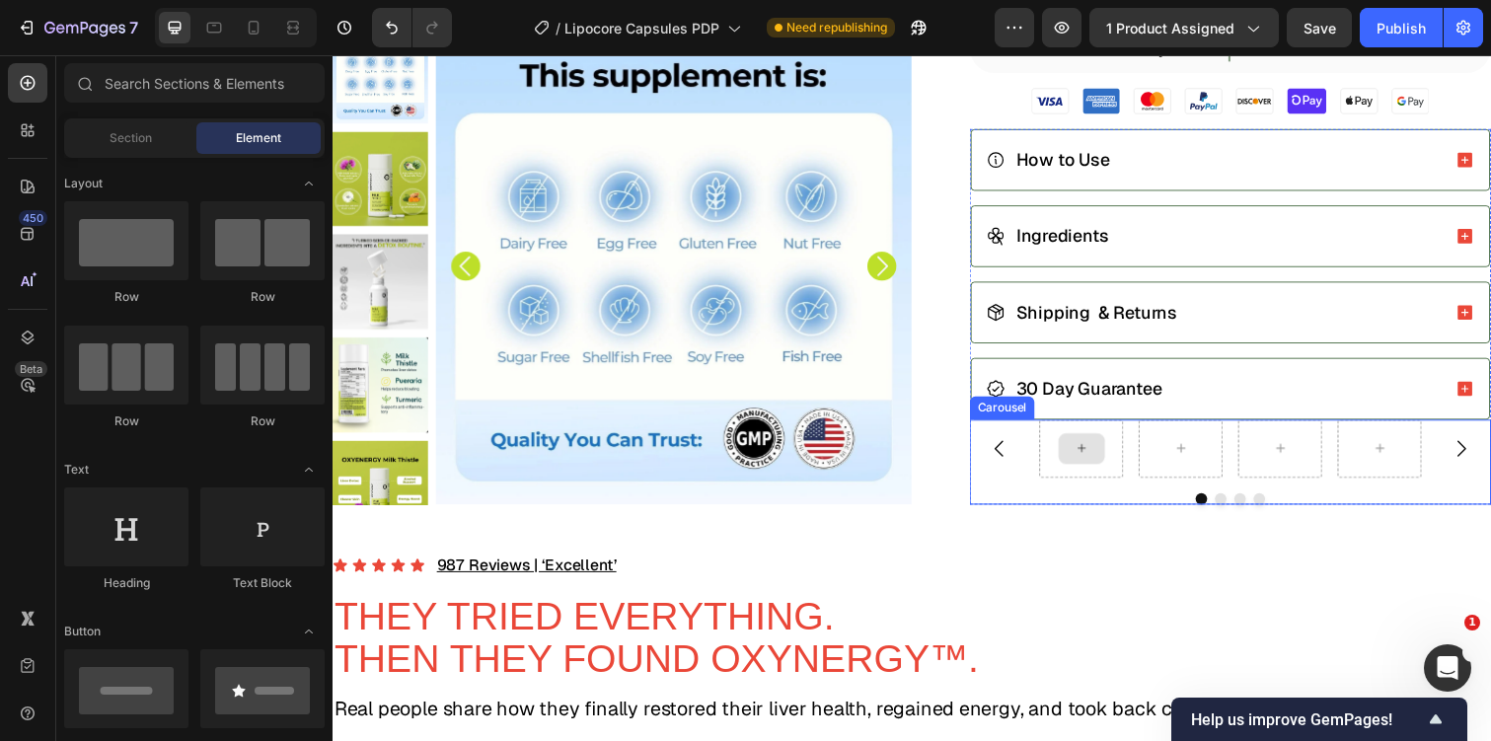
click at [1088, 451] on div at bounding box center [1098, 458] width 47 height 32
click at [1033, 452] on button "Carousel Back Arrow" at bounding box center [1014, 457] width 55 height 55
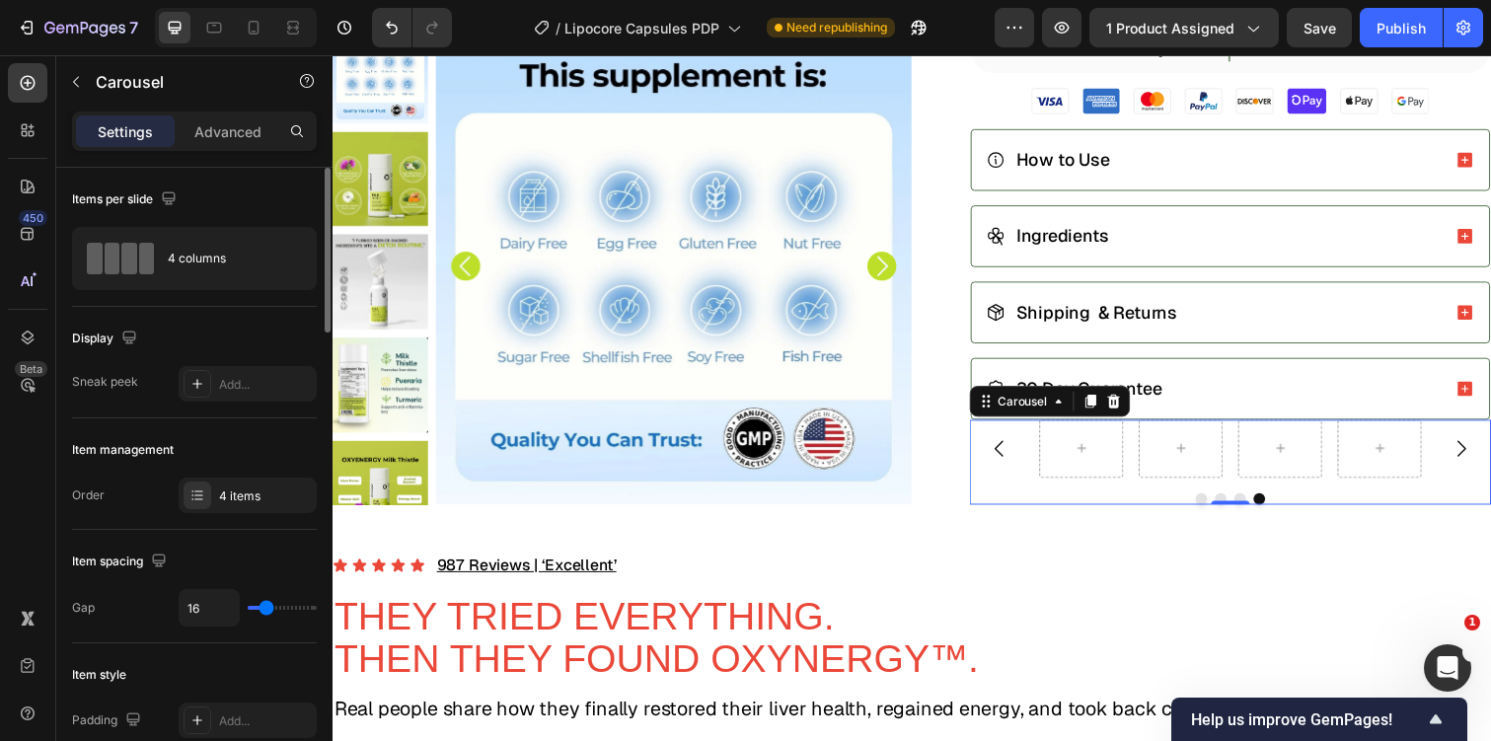
click at [223, 314] on div "Display Sneak peek Add..." at bounding box center [194, 362] width 245 height 111
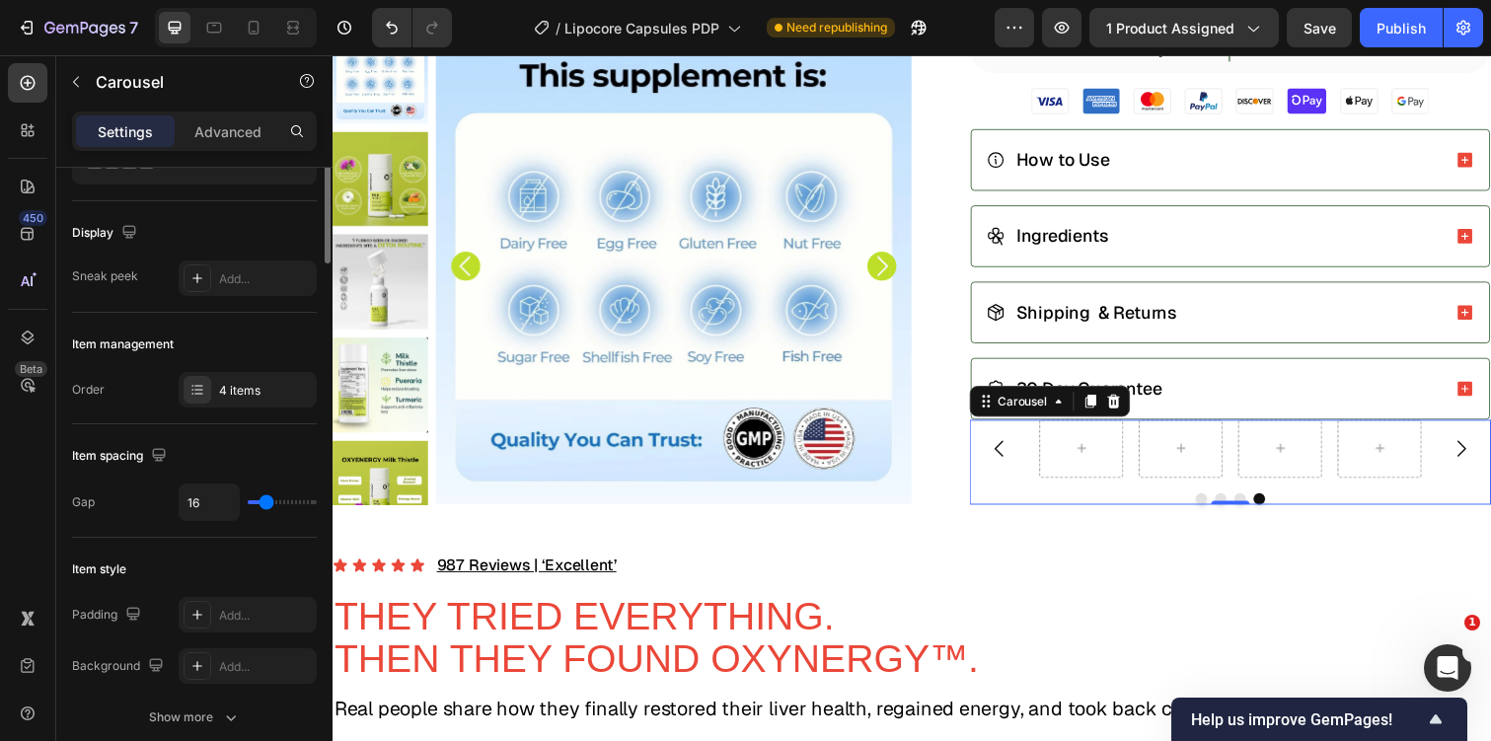
scroll to position [0, 0]
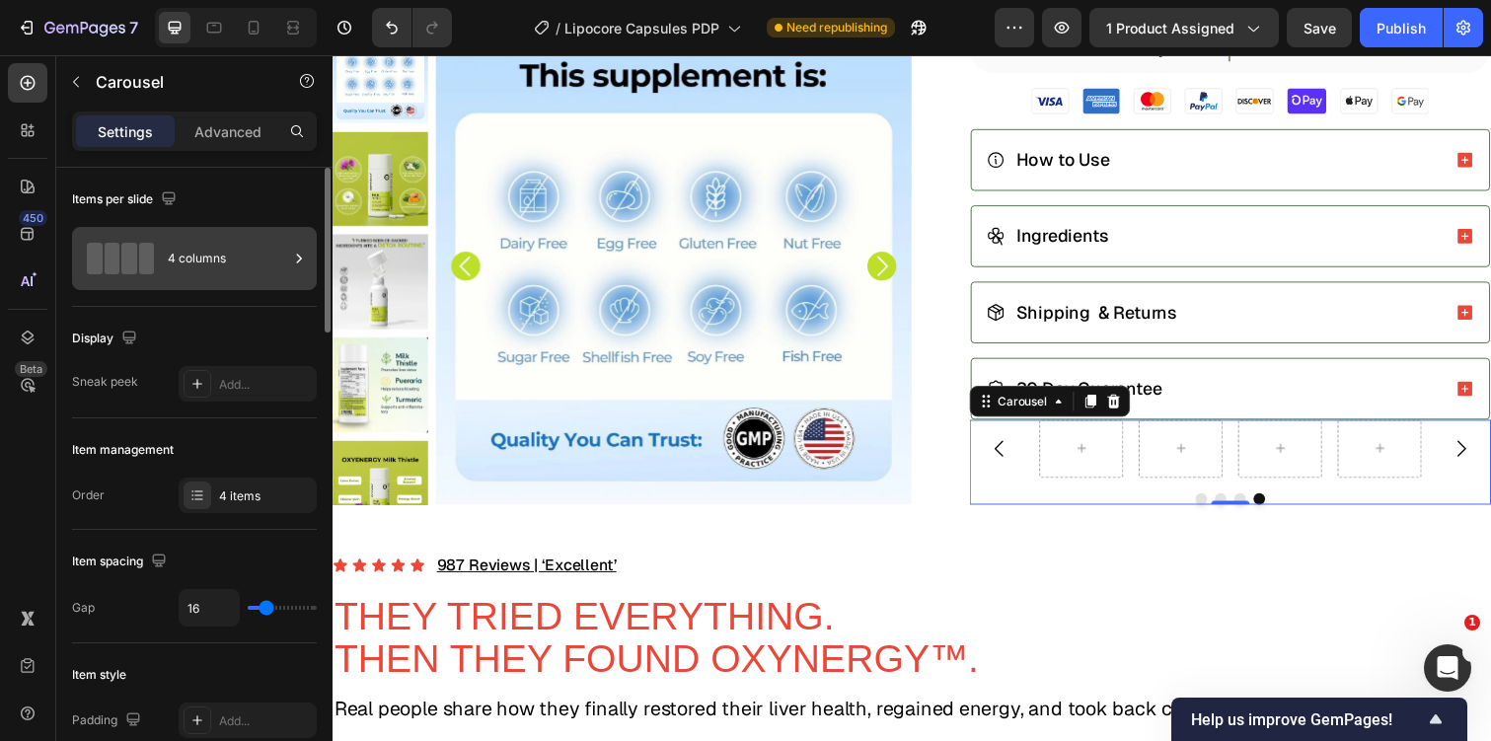
click at [244, 269] on div "4 columns" at bounding box center [228, 258] width 120 height 45
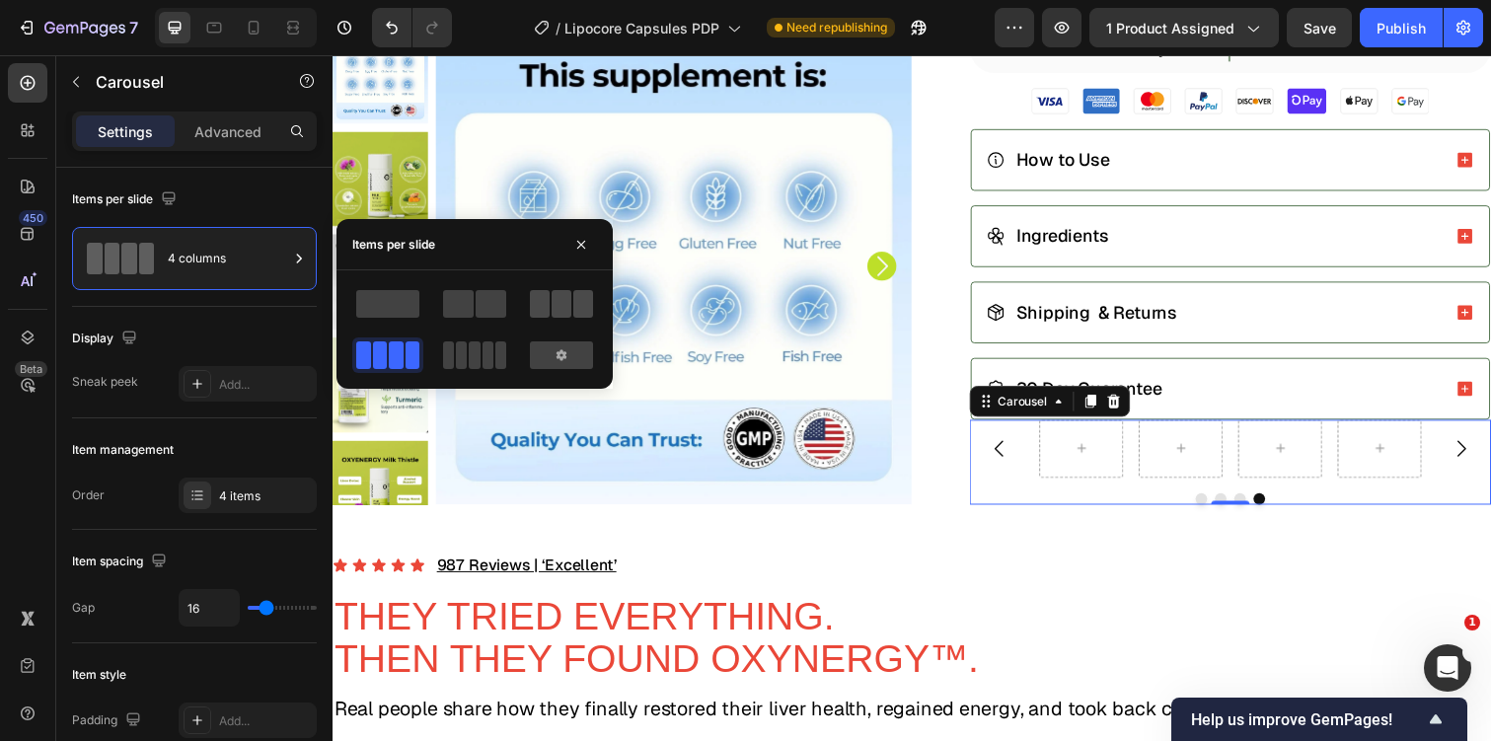
click at [581, 304] on span at bounding box center [583, 304] width 20 height 28
click at [1089, 462] on div at bounding box center [1114, 457] width 119 height 59
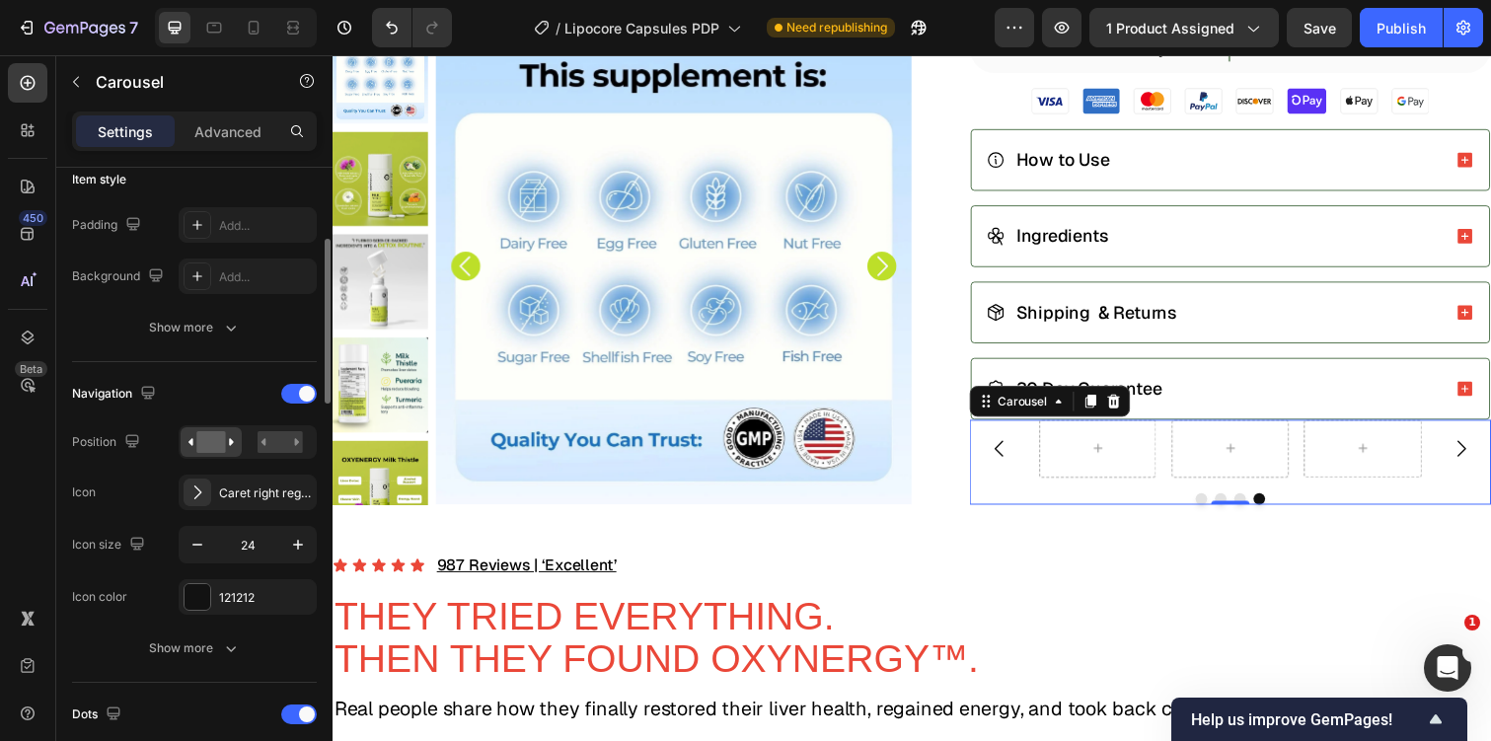
scroll to position [616, 0]
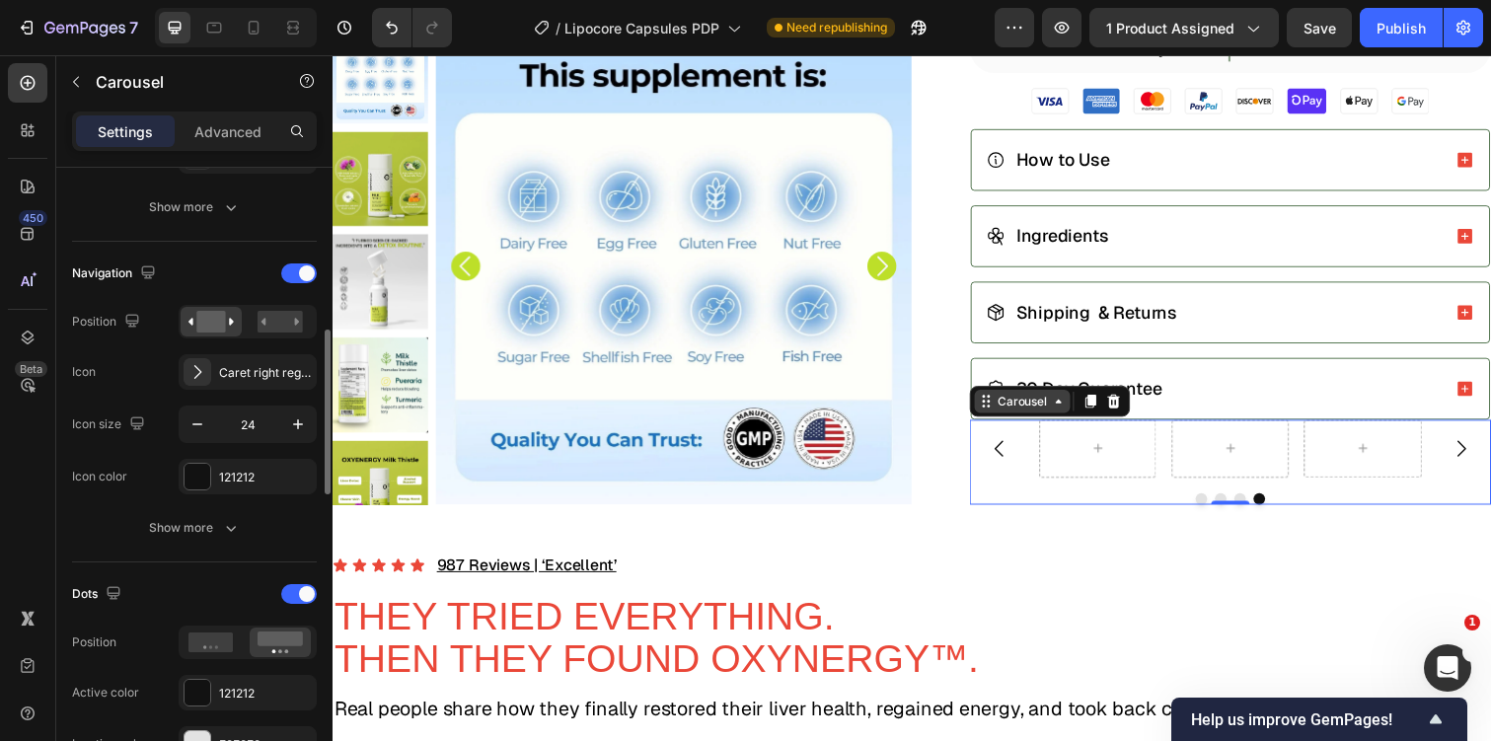
click at [1032, 410] on div "Carousel" at bounding box center [1037, 410] width 58 height 18
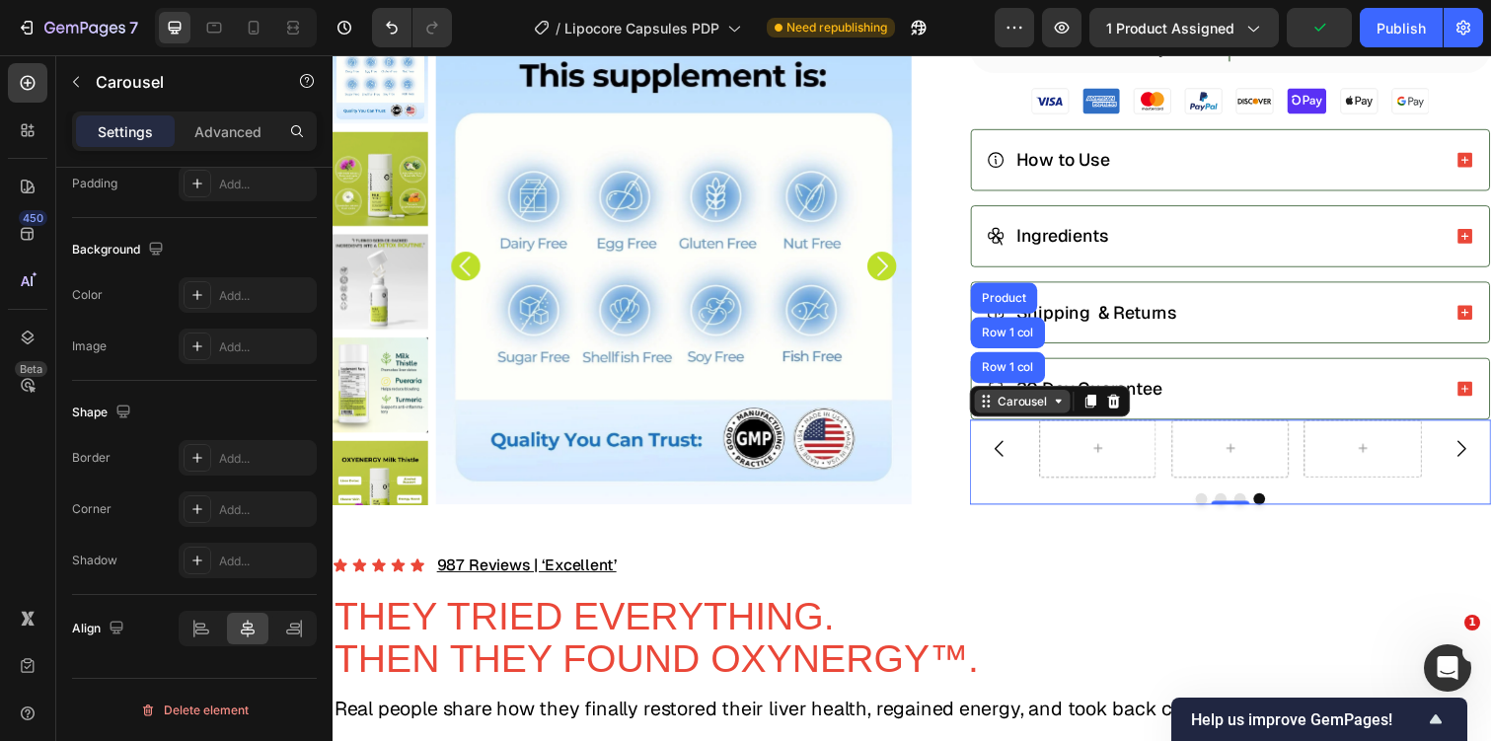
scroll to position [653, 0]
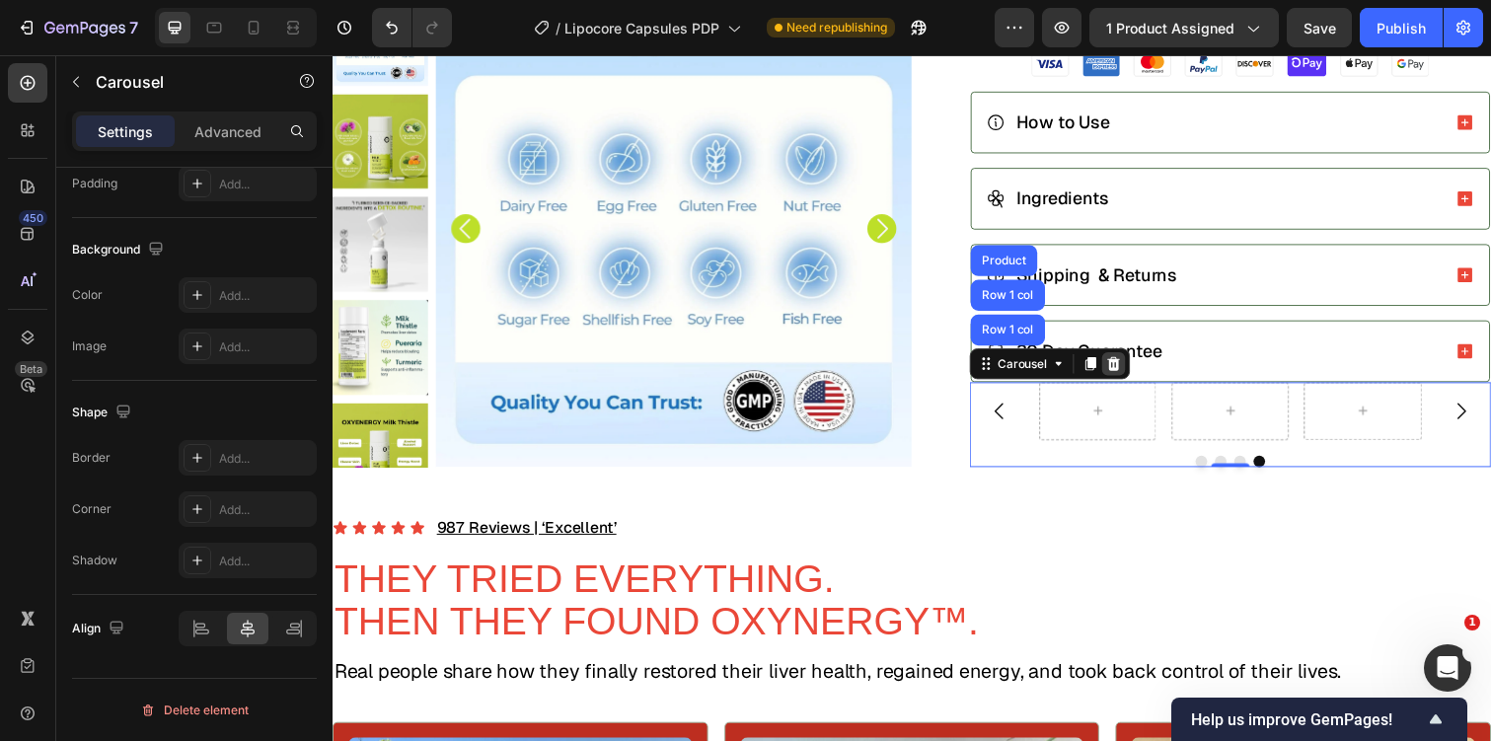
click at [1136, 367] on icon at bounding box center [1131, 371] width 16 height 16
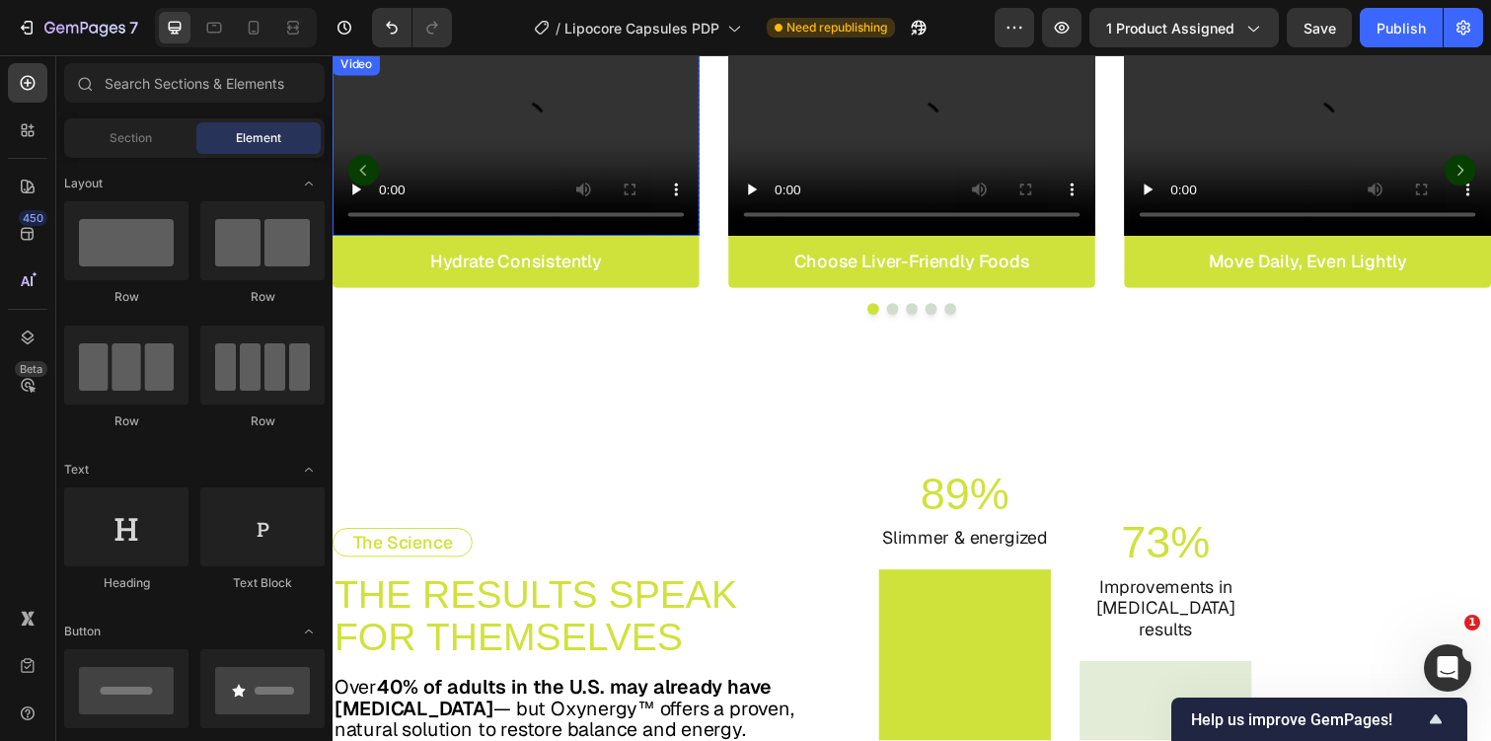
scroll to position [6102, 0]
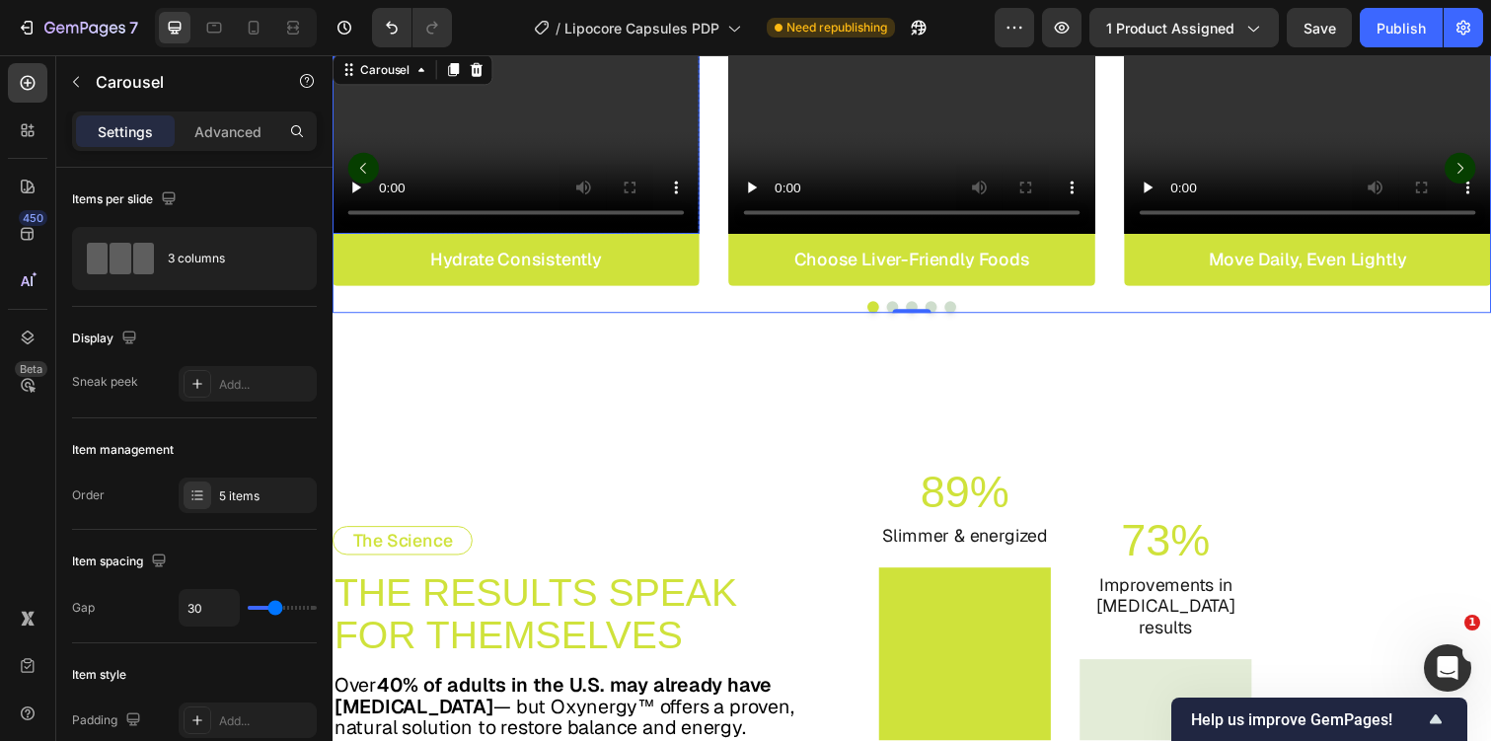
scroll to position [5964, 0]
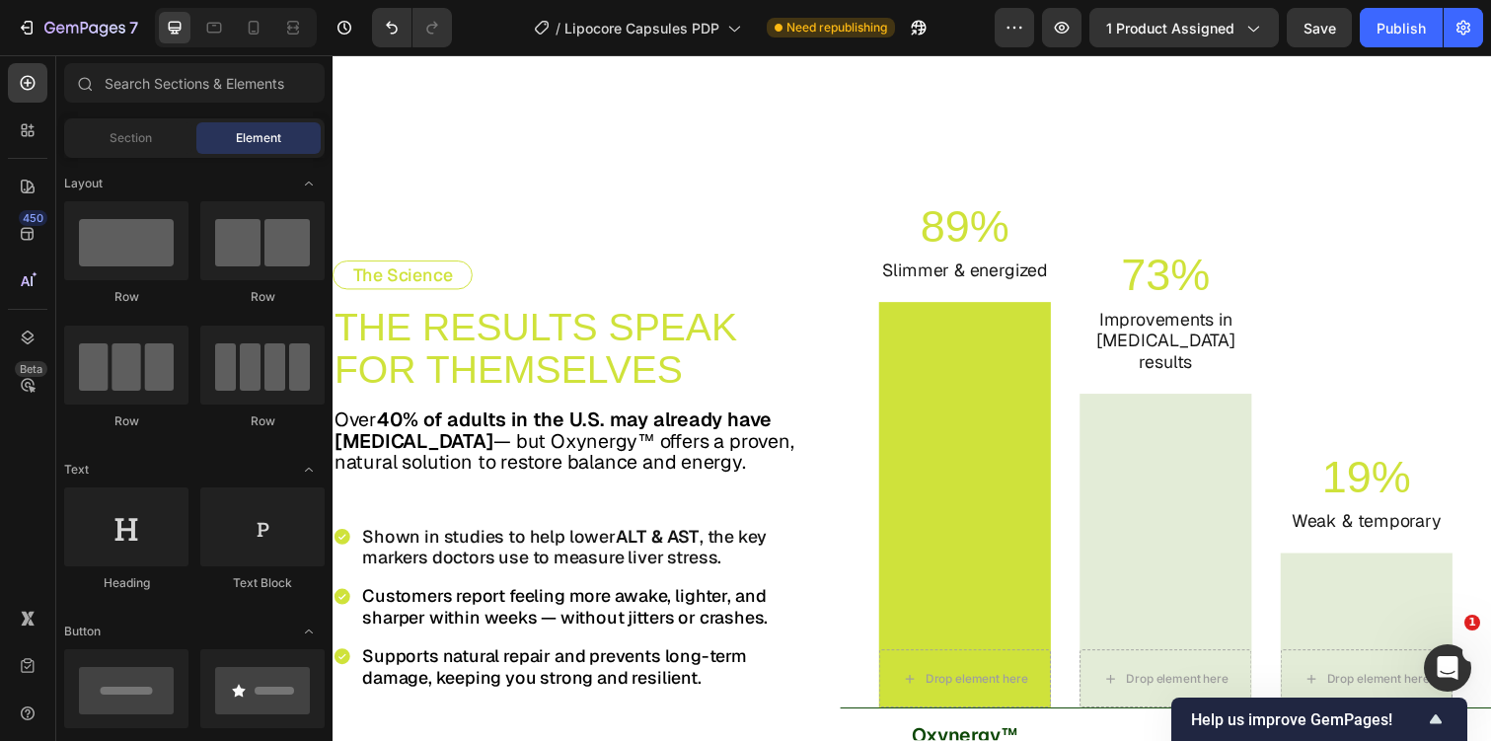
click at [904, 47] on button "Dot" at bounding box center [905, 42] width 12 height 12
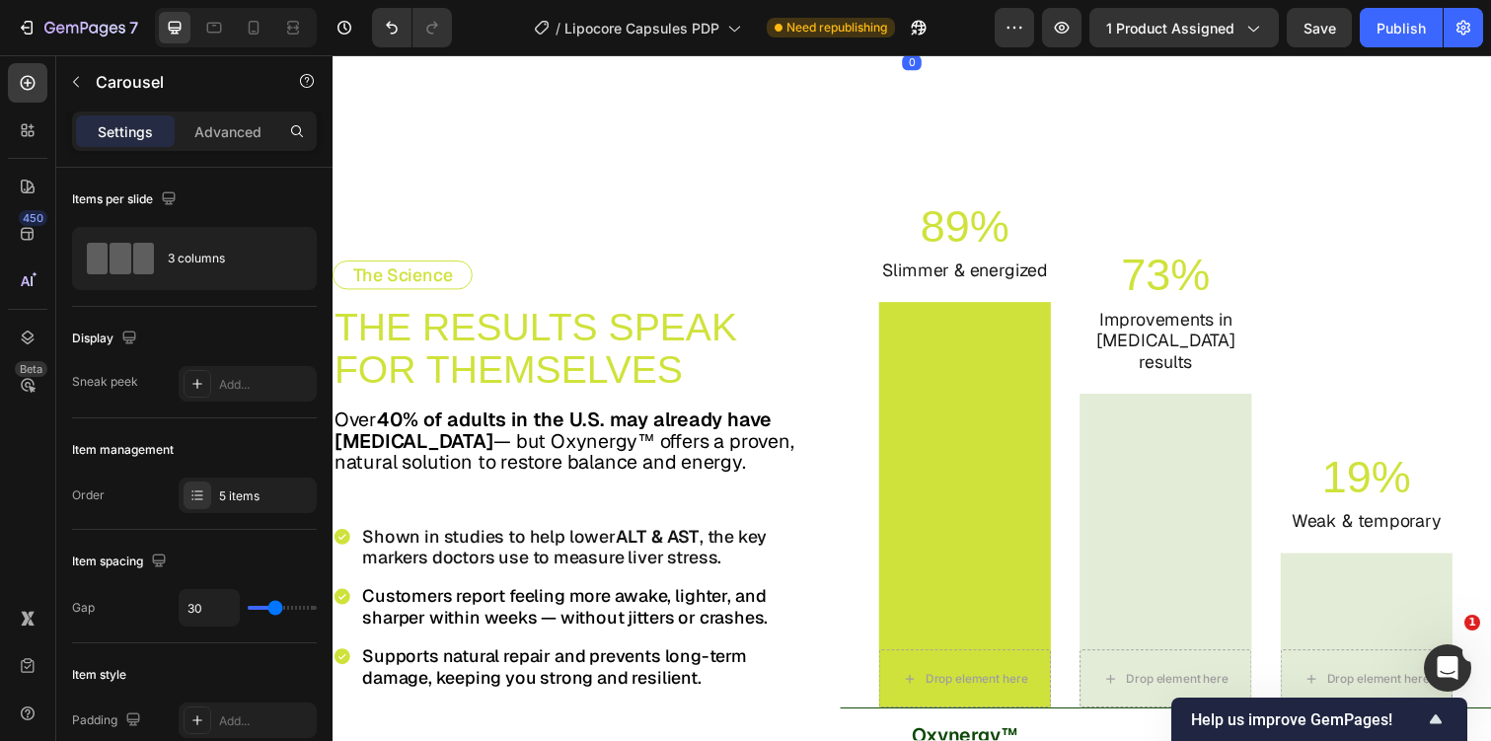
click at [927, 47] on button "Dot" at bounding box center [925, 42] width 12 height 12
click at [941, 47] on button "Dot" at bounding box center [944, 42] width 12 height 12
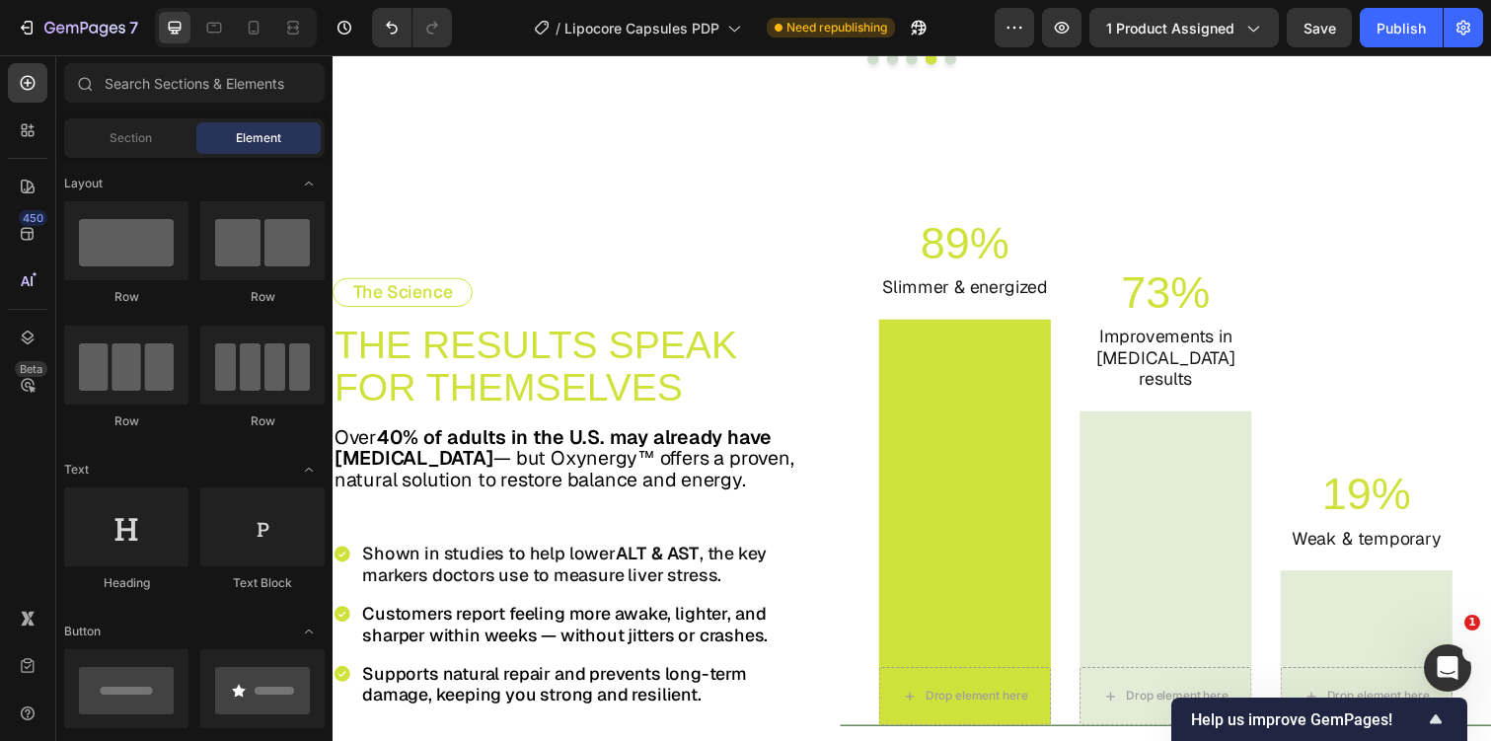
scroll to position [5875, 0]
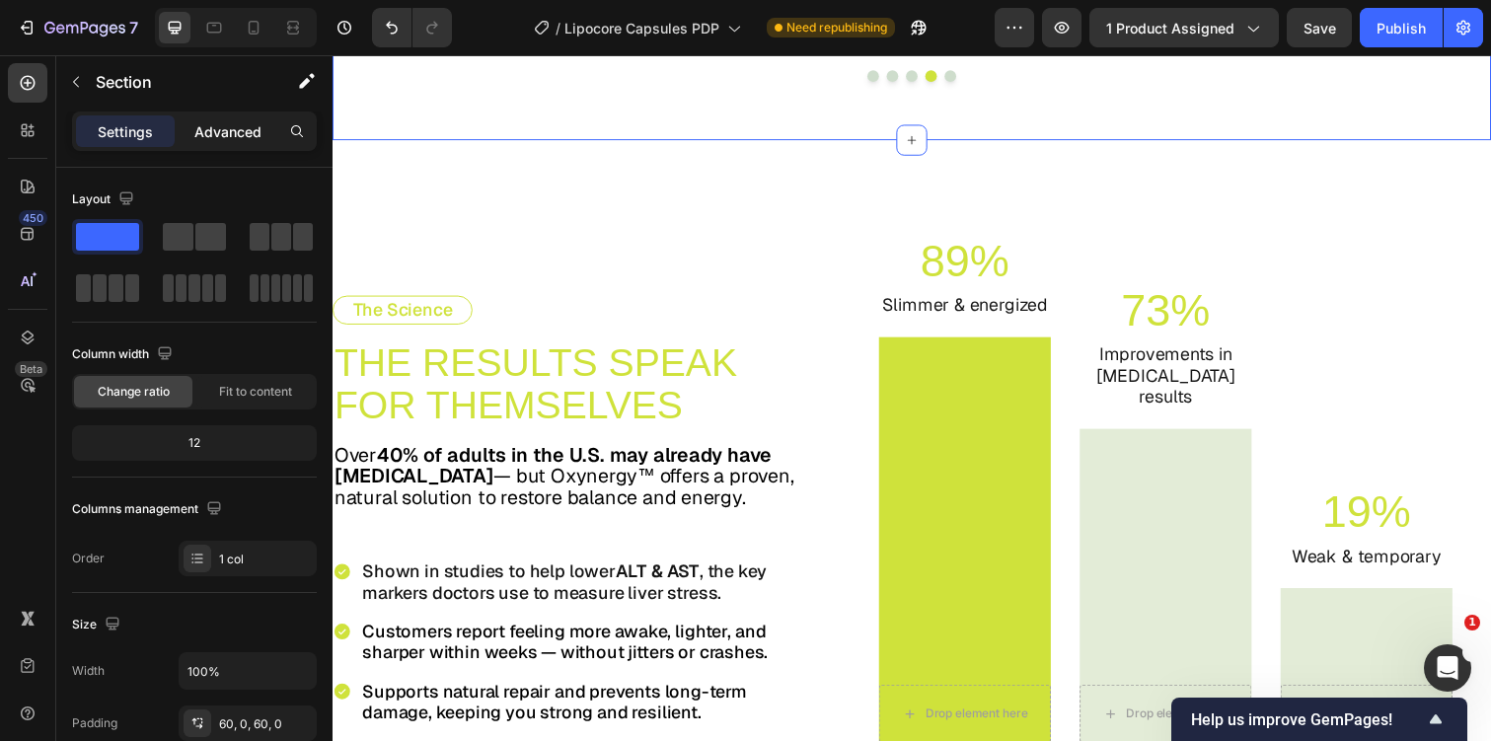
click at [220, 125] on p "Advanced" at bounding box center [227, 131] width 67 height 21
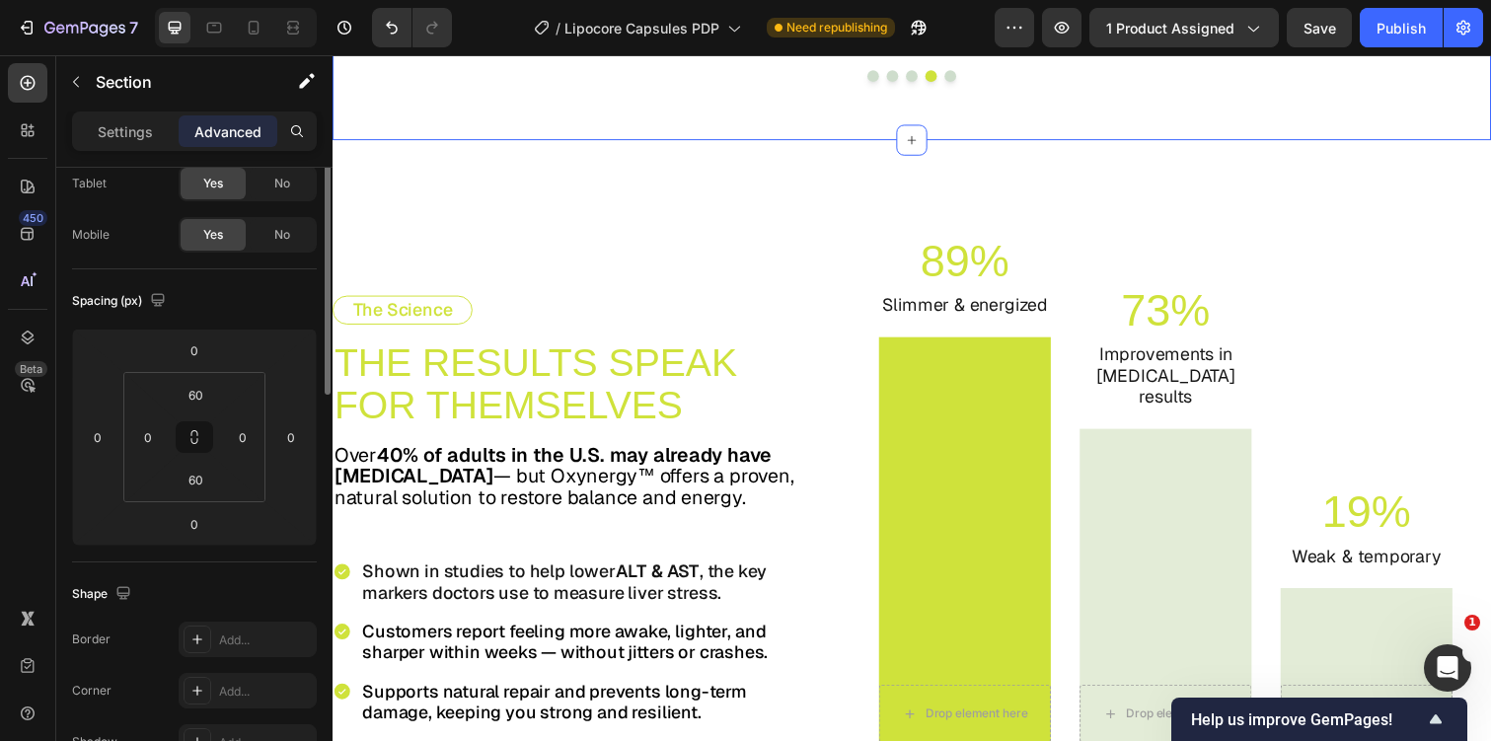
scroll to position [159, 0]
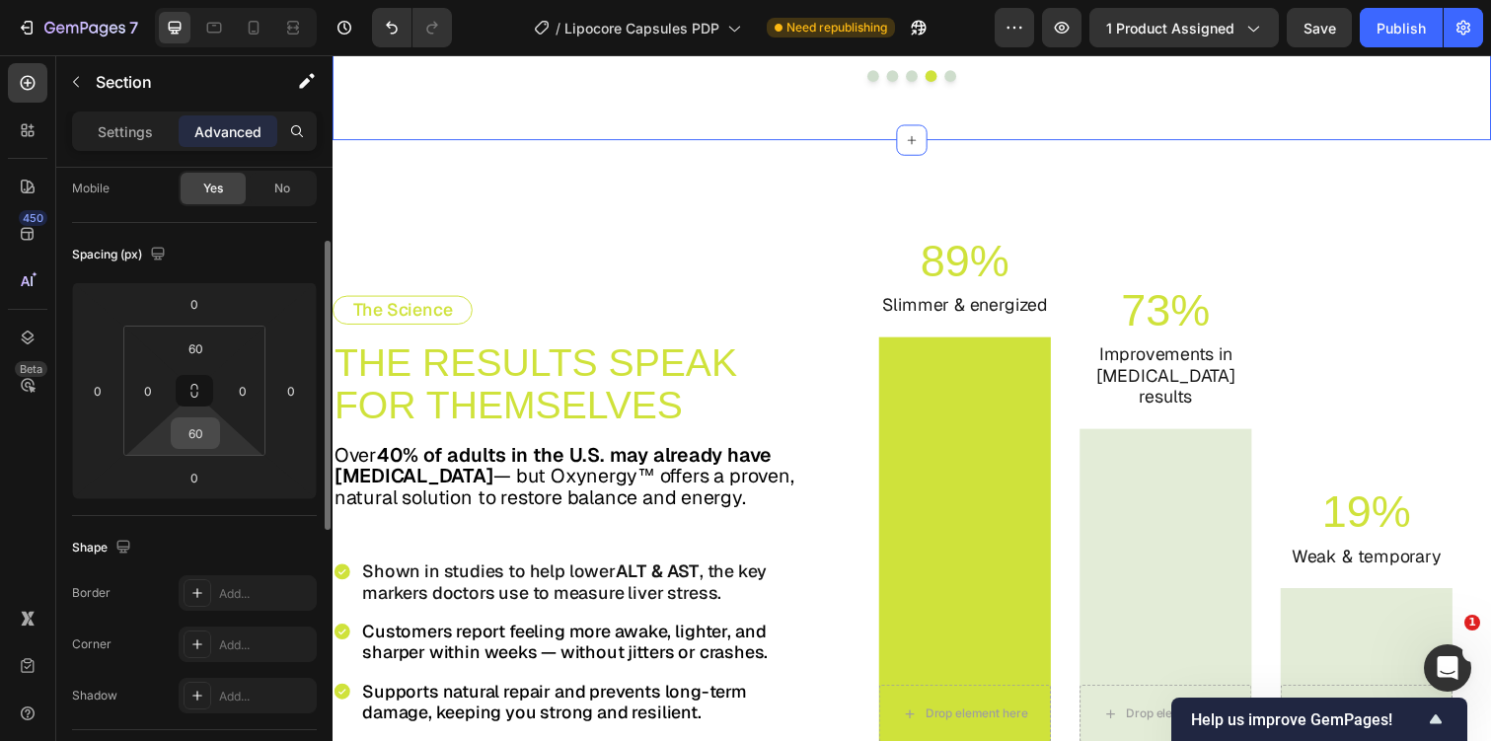
click at [206, 433] on input "60" at bounding box center [195, 433] width 39 height 30
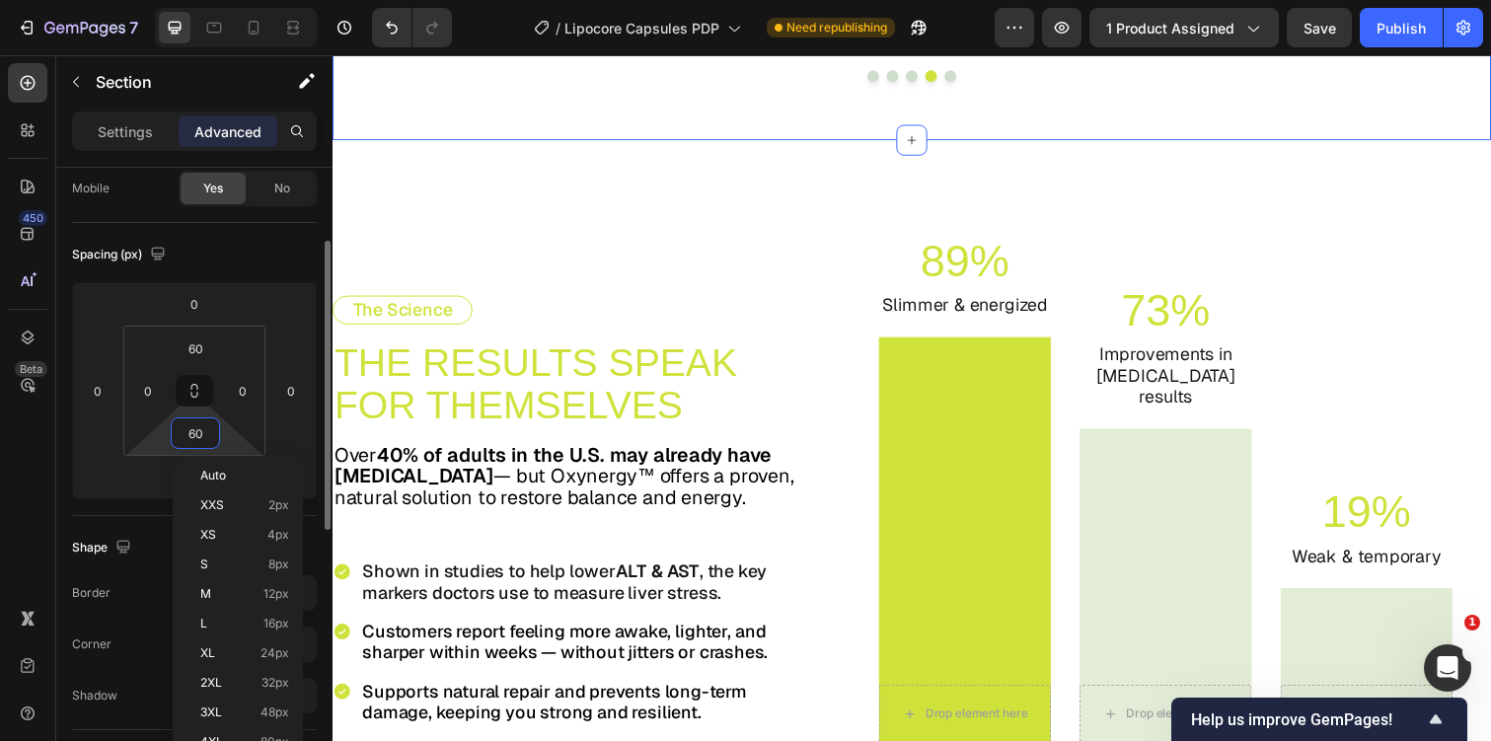
click at [206, 433] on input "60" at bounding box center [195, 433] width 39 height 30
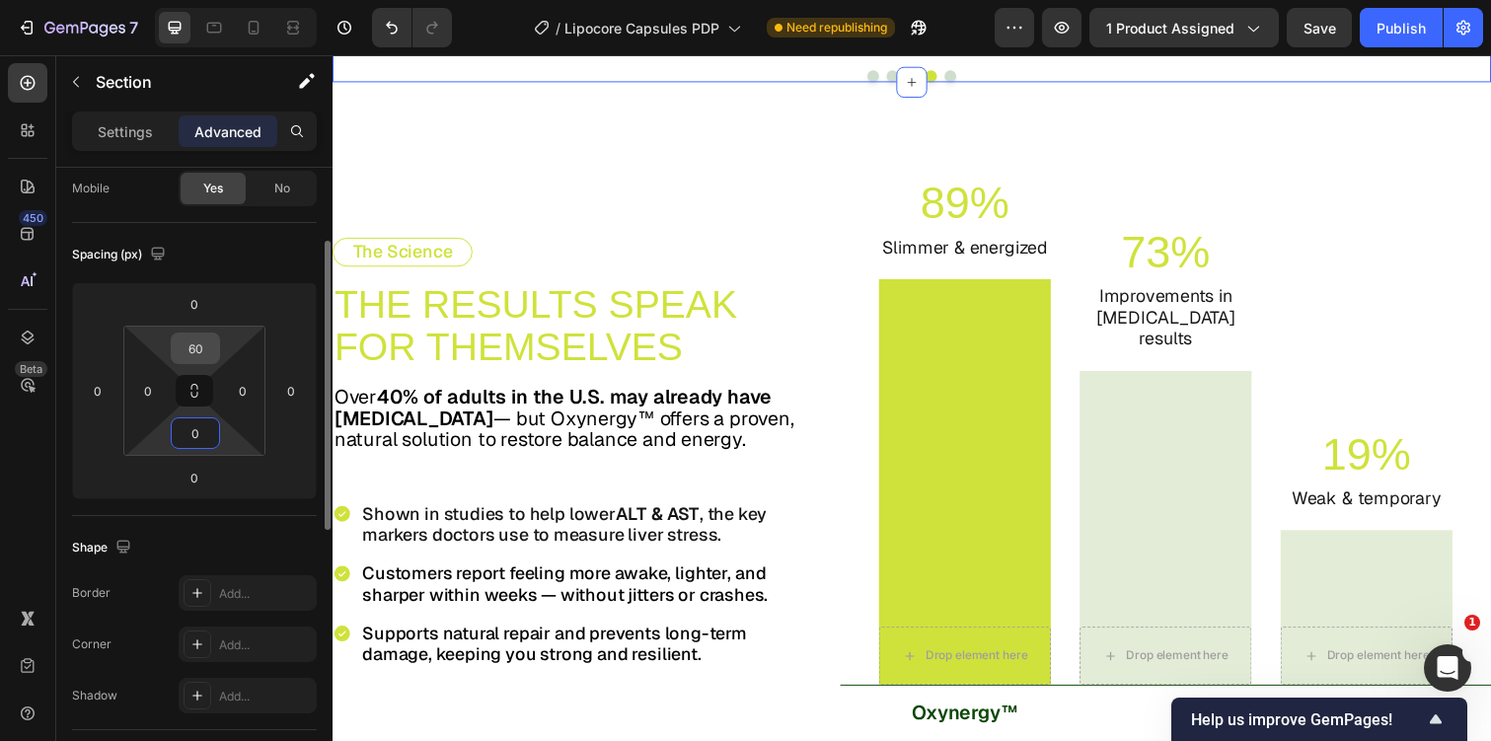
type input "0"
click at [197, 344] on input "60" at bounding box center [195, 349] width 39 height 30
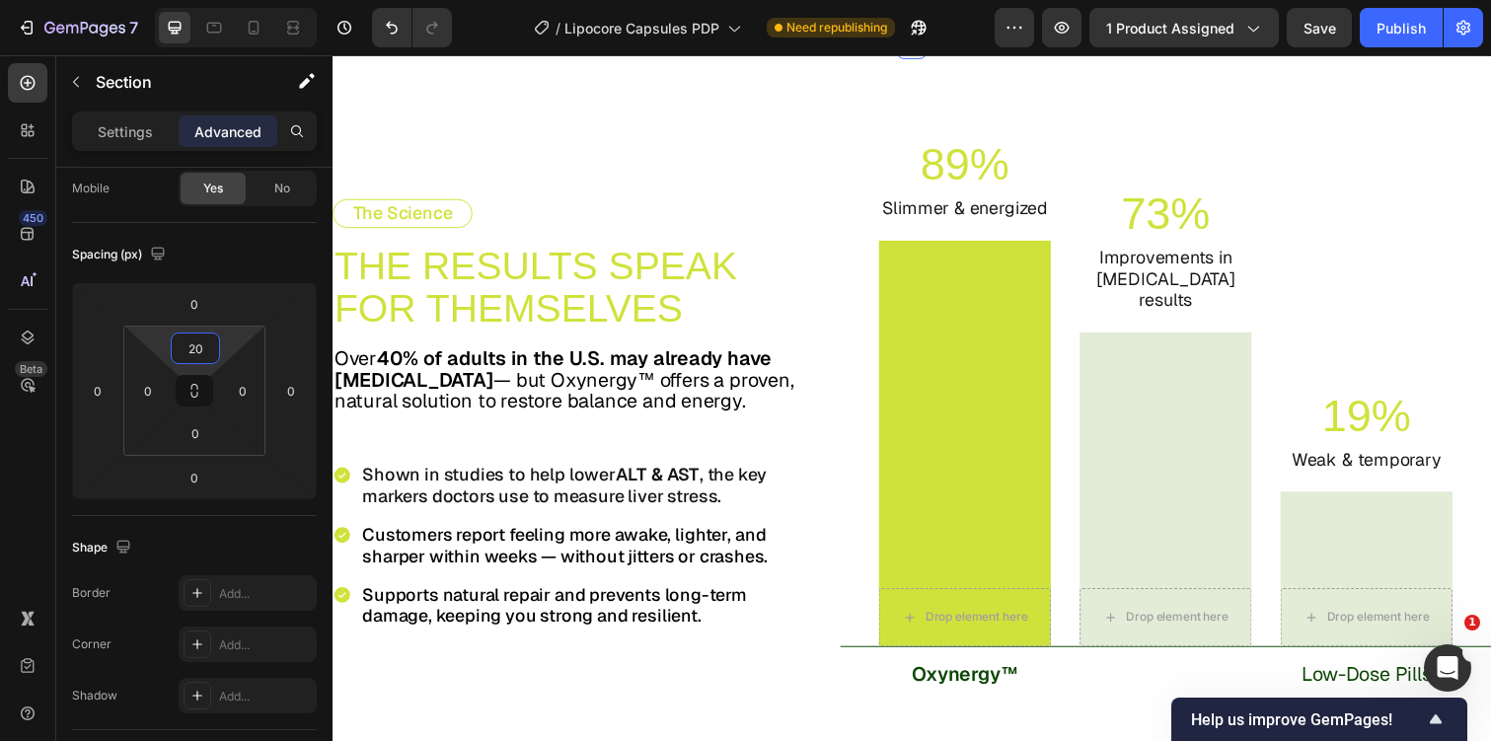
type input "20"
click at [295, 34] on icon at bounding box center [293, 33] width 12 height 4
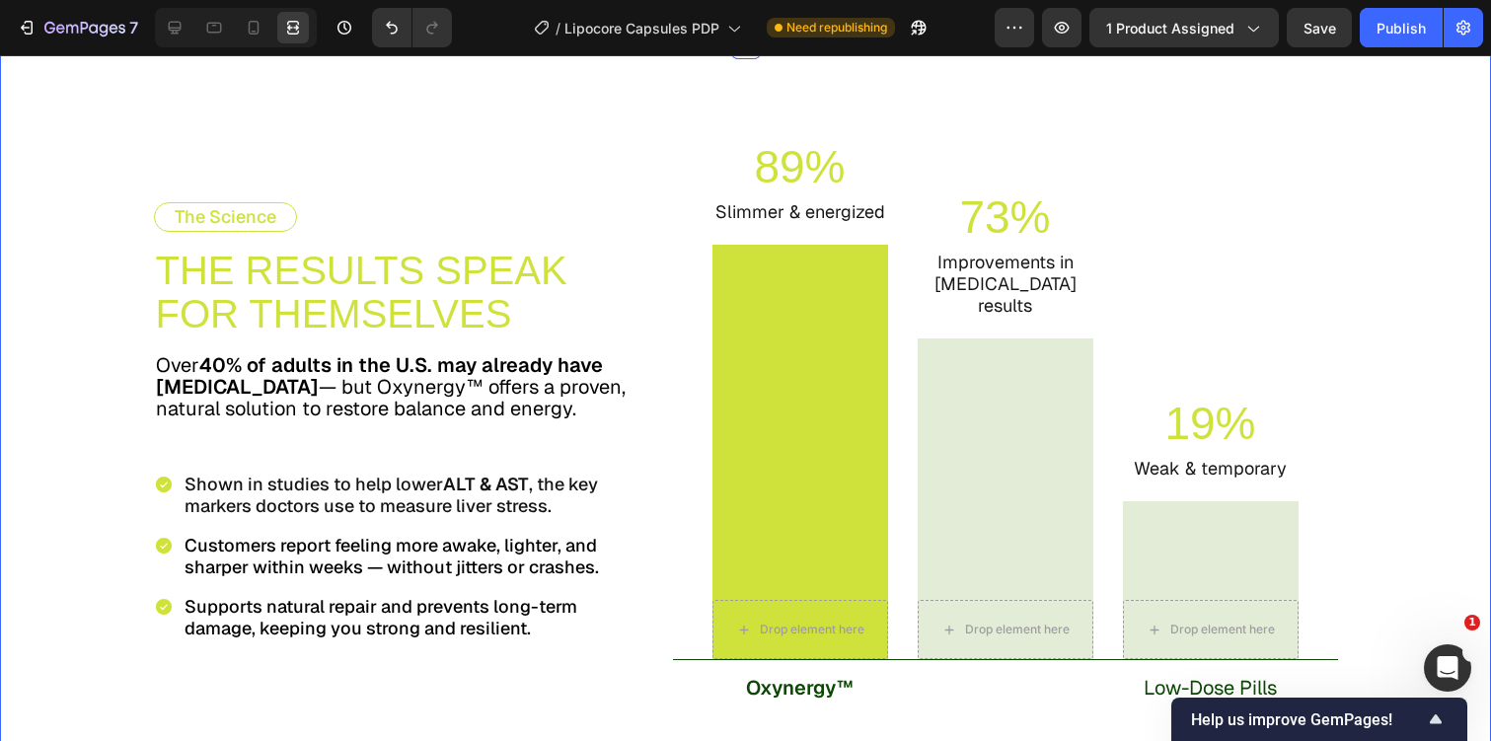
click at [459, 578] on div "The Science Text Block THE RESULTS SPEAK FOR THEMSELVES Text Block Over 40% of …" at bounding box center [745, 401] width 1491 height 717
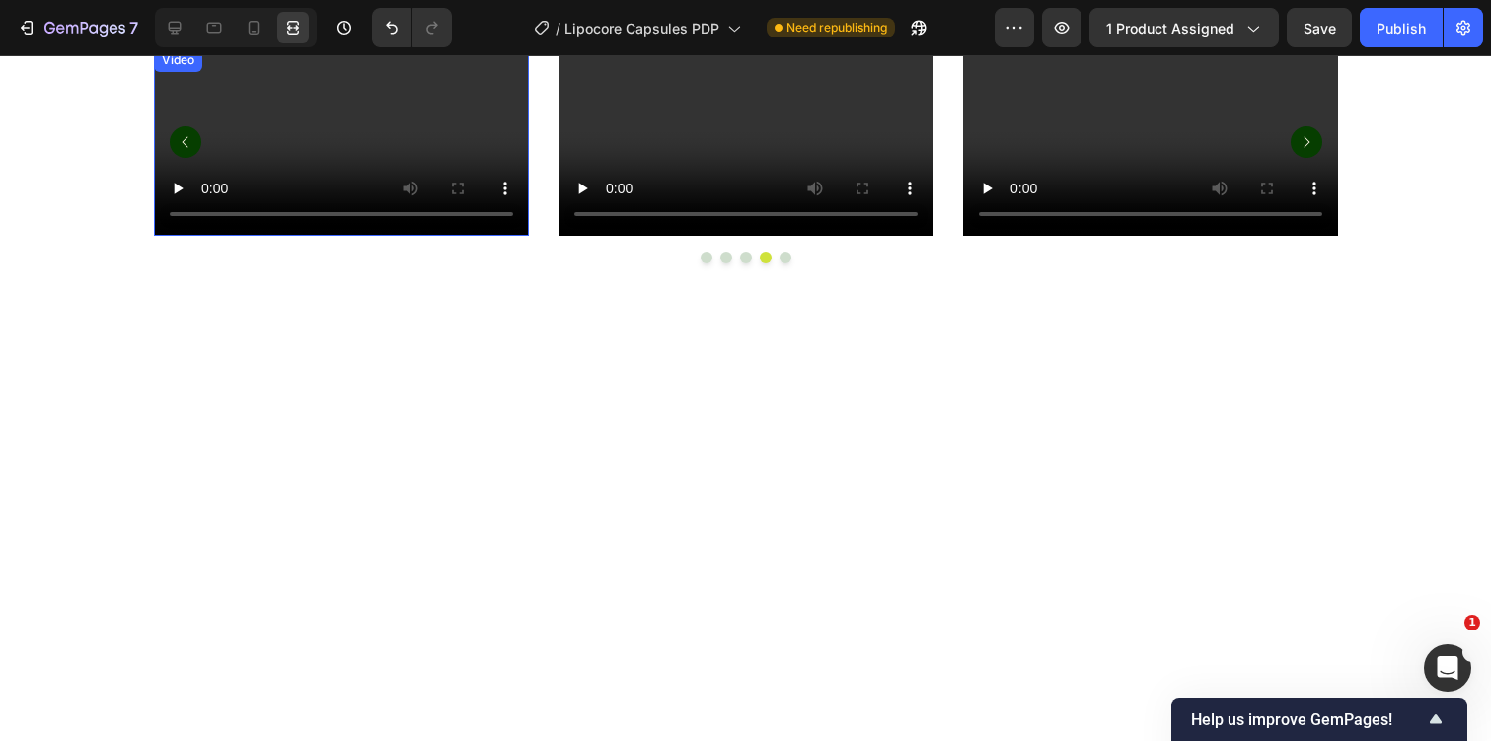
scroll to position [5861, 0]
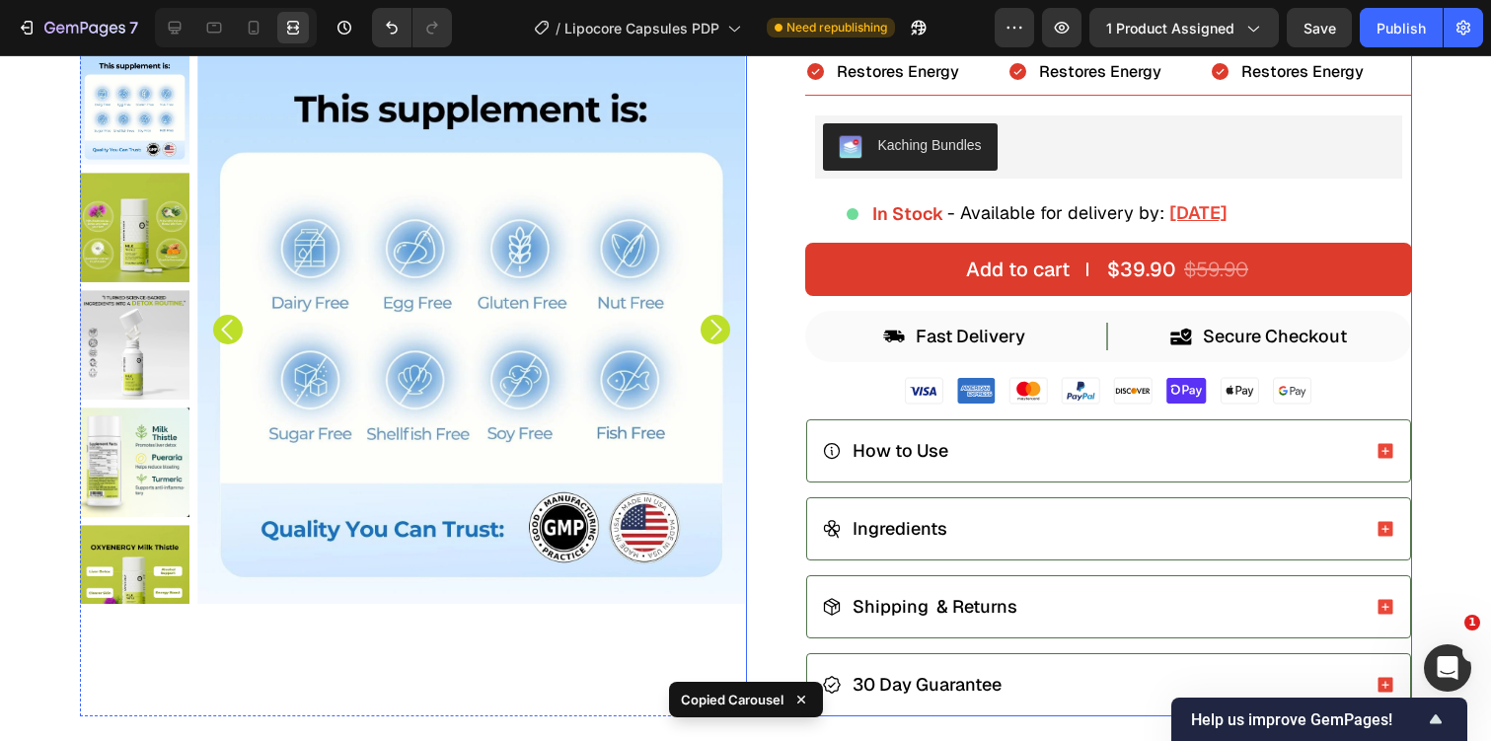
scroll to position [611, 0]
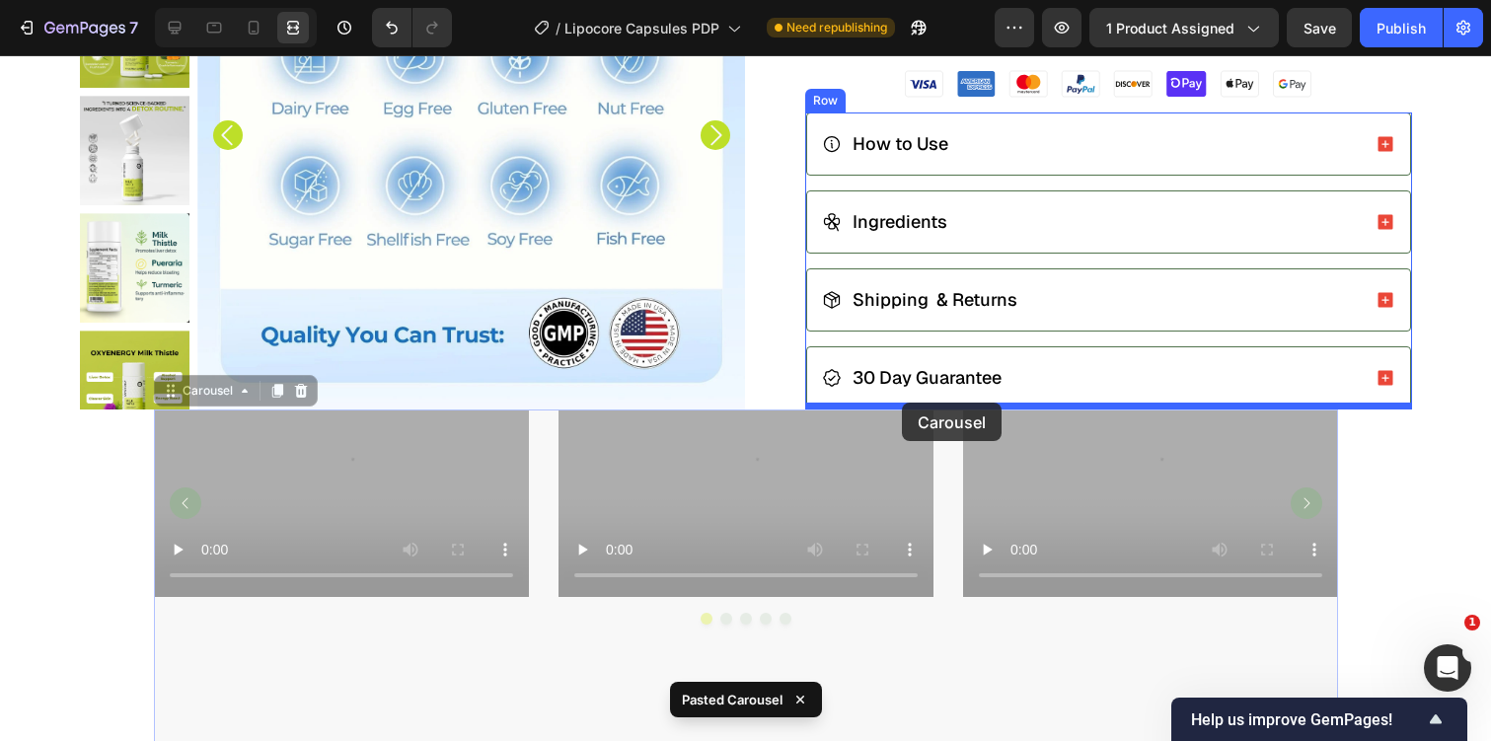
drag, startPoint x: 165, startPoint y: 384, endPoint x: 900, endPoint y: 403, distance: 735.3
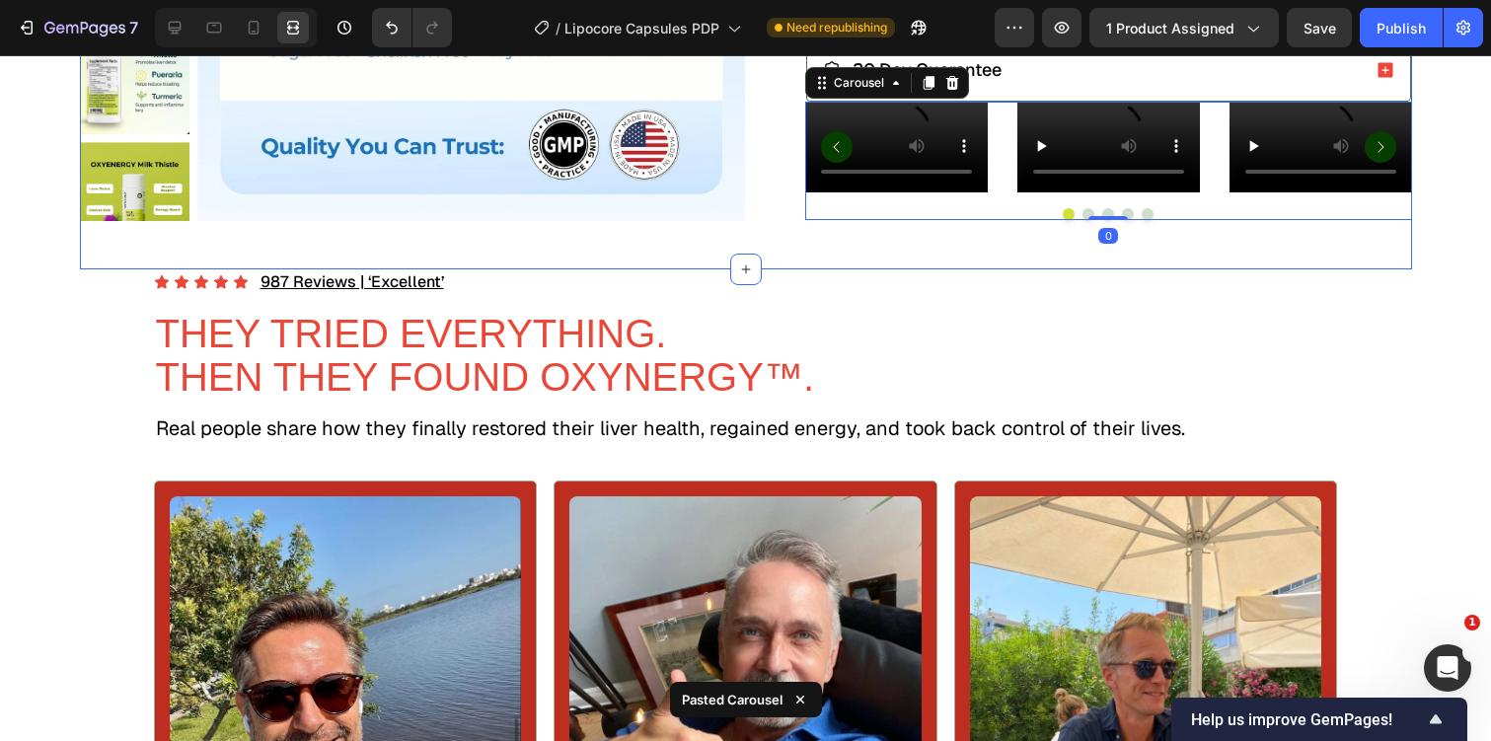
scroll to position [923, 0]
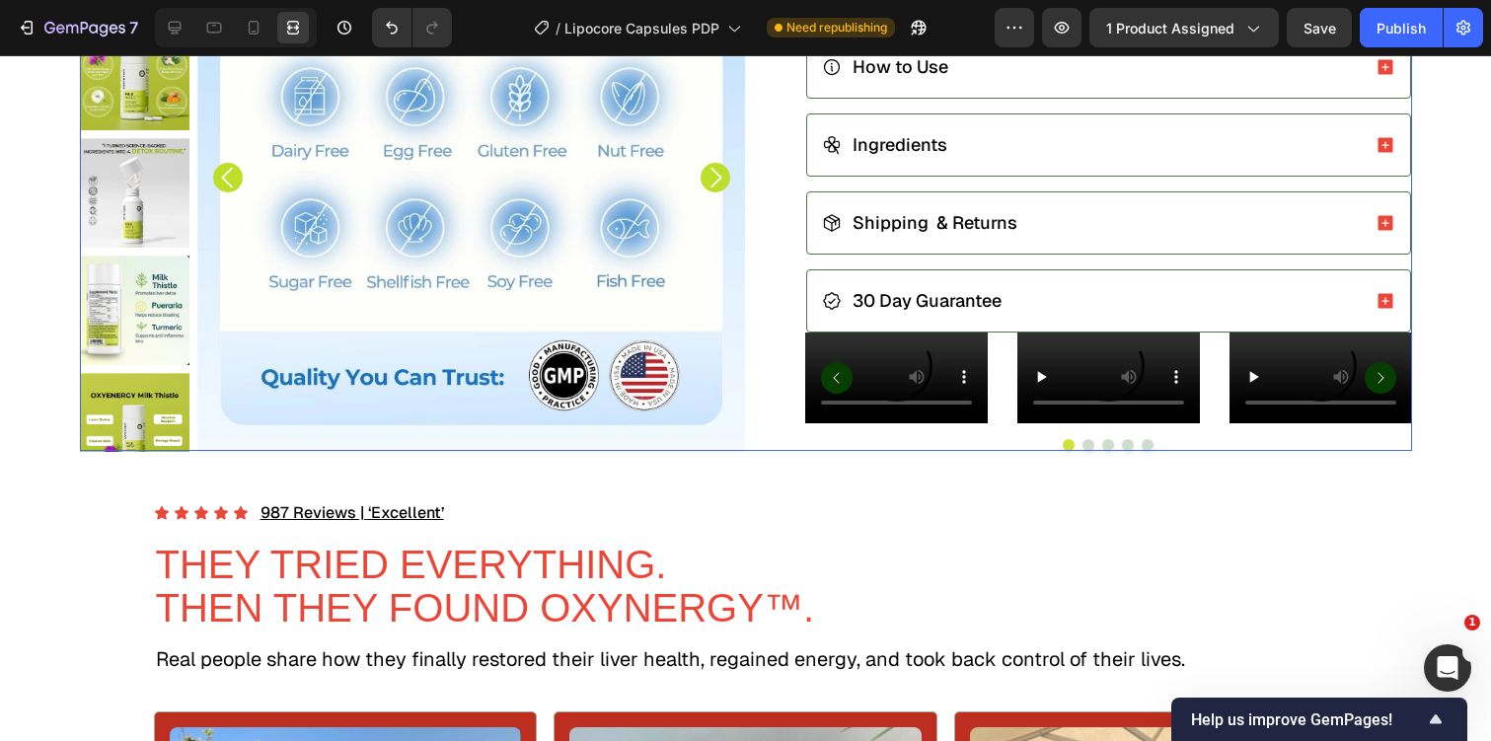
scroll to position [915, 0]
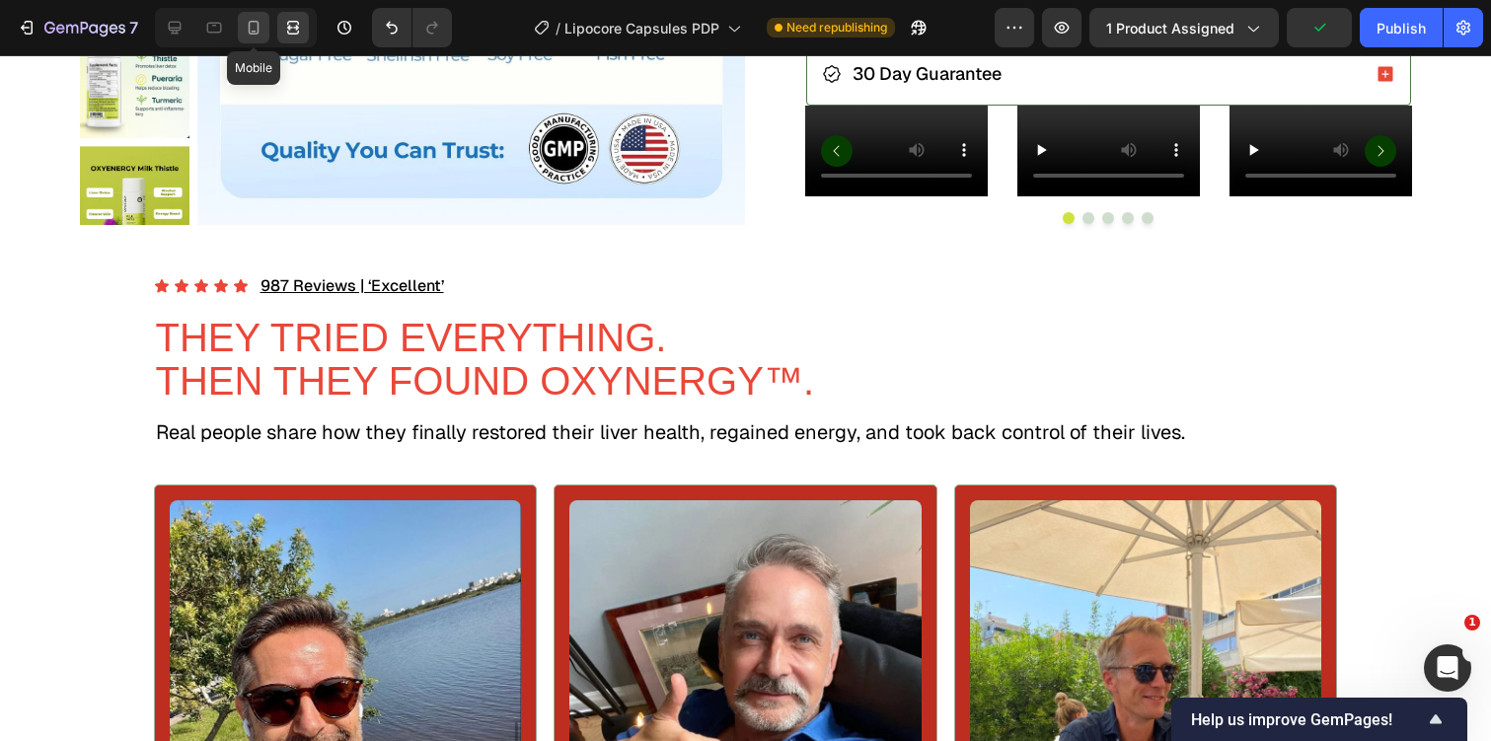
click at [248, 29] on icon at bounding box center [254, 28] width 20 height 20
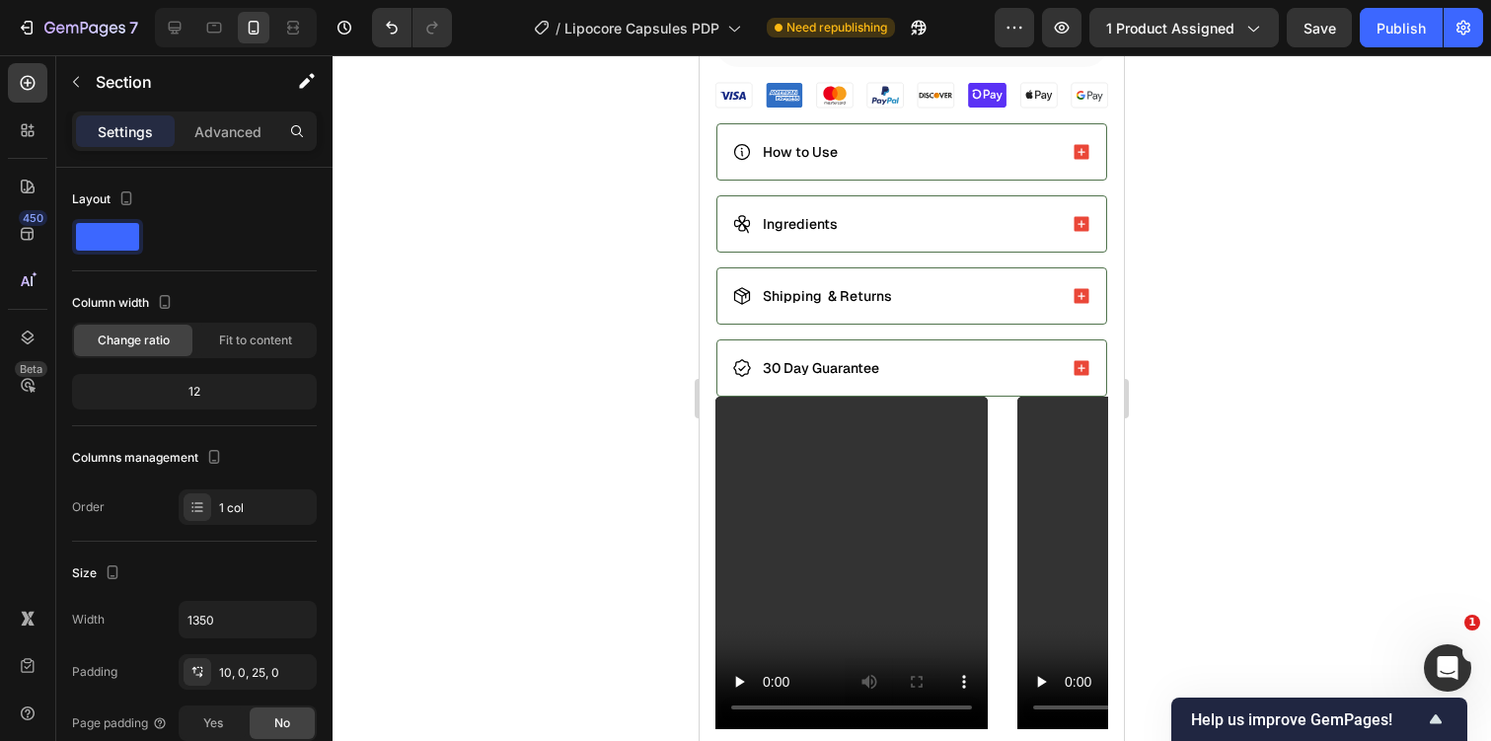
scroll to position [1201, 0]
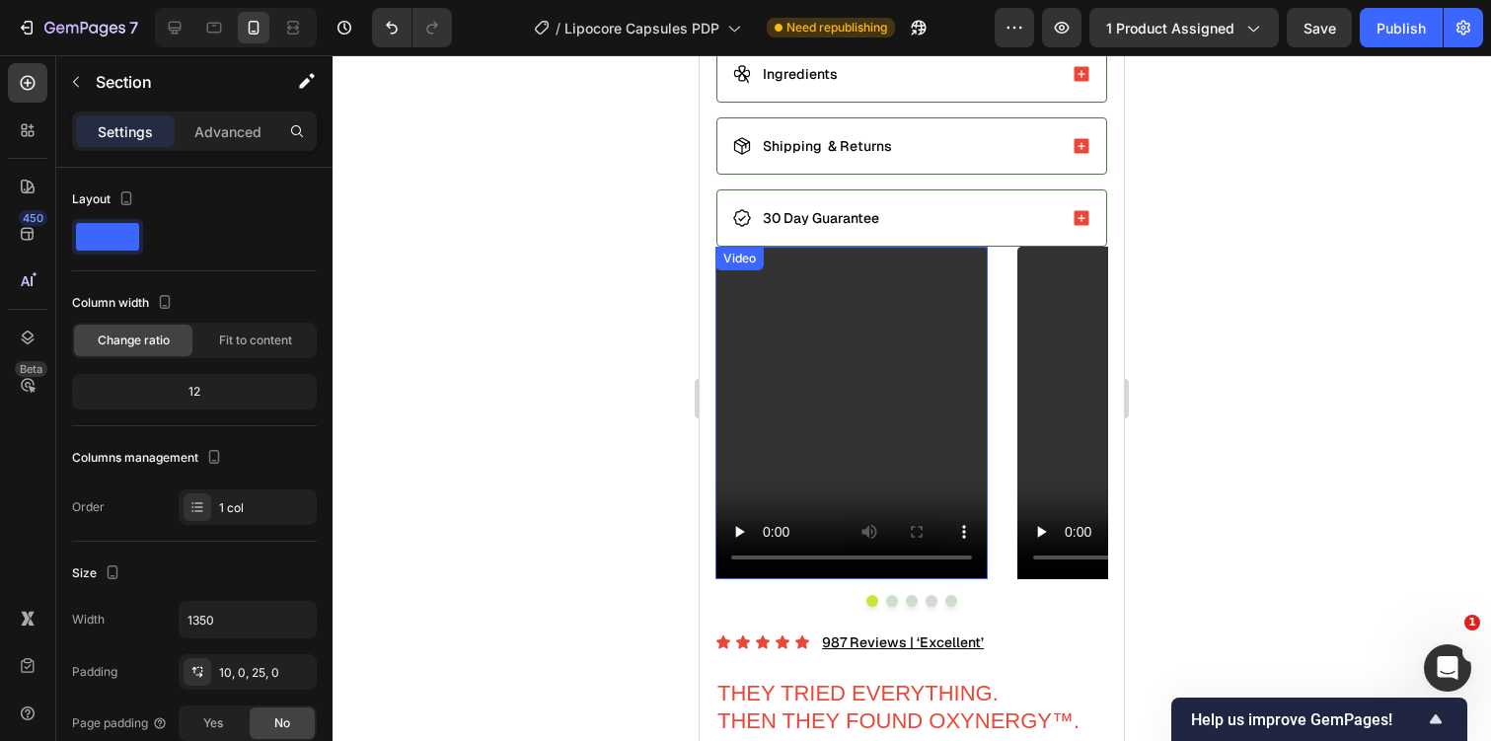
click at [750, 483] on video at bounding box center [851, 413] width 272 height 333
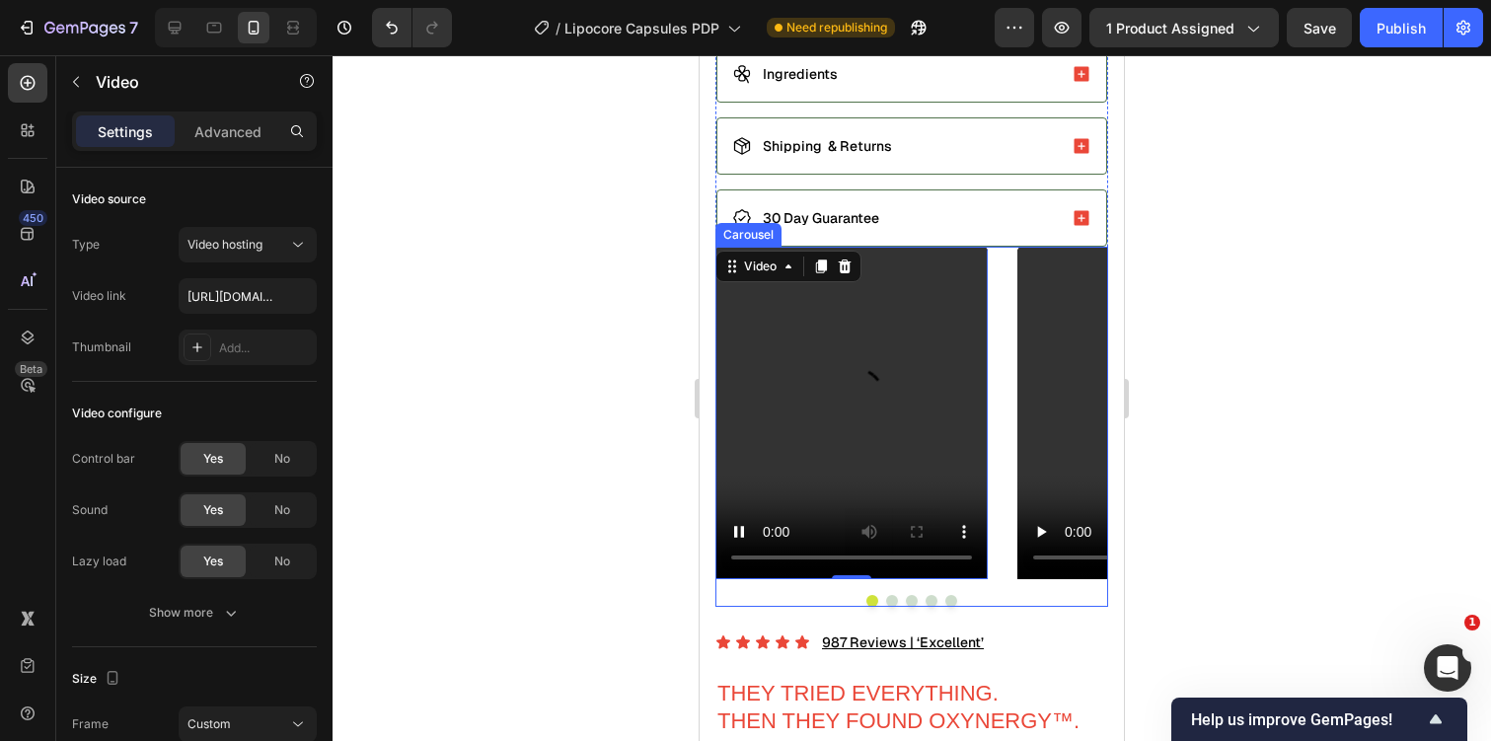
click at [1000, 493] on div "Video 0 Row Video Row Video Row Video Row Video Row" at bounding box center [911, 413] width 393 height 333
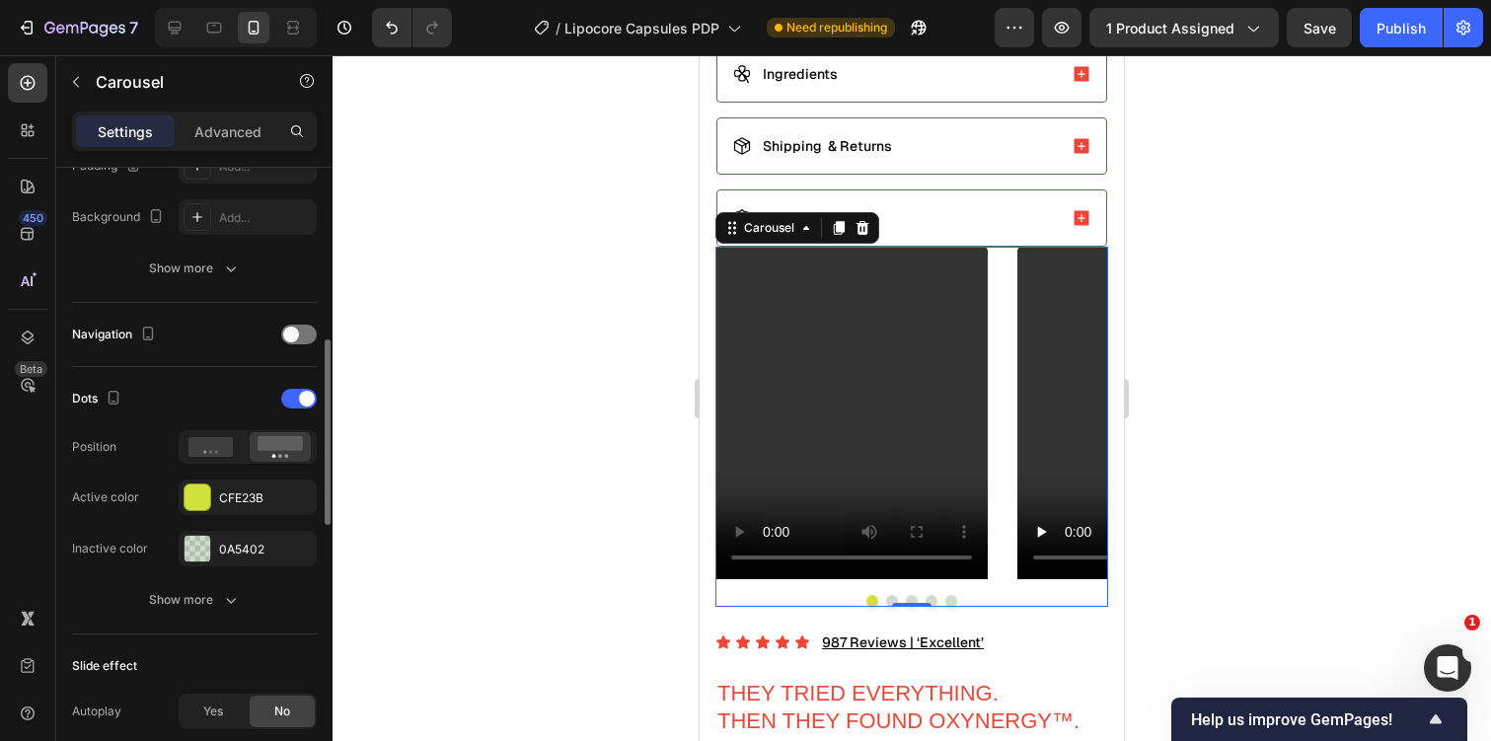
scroll to position [575, 0]
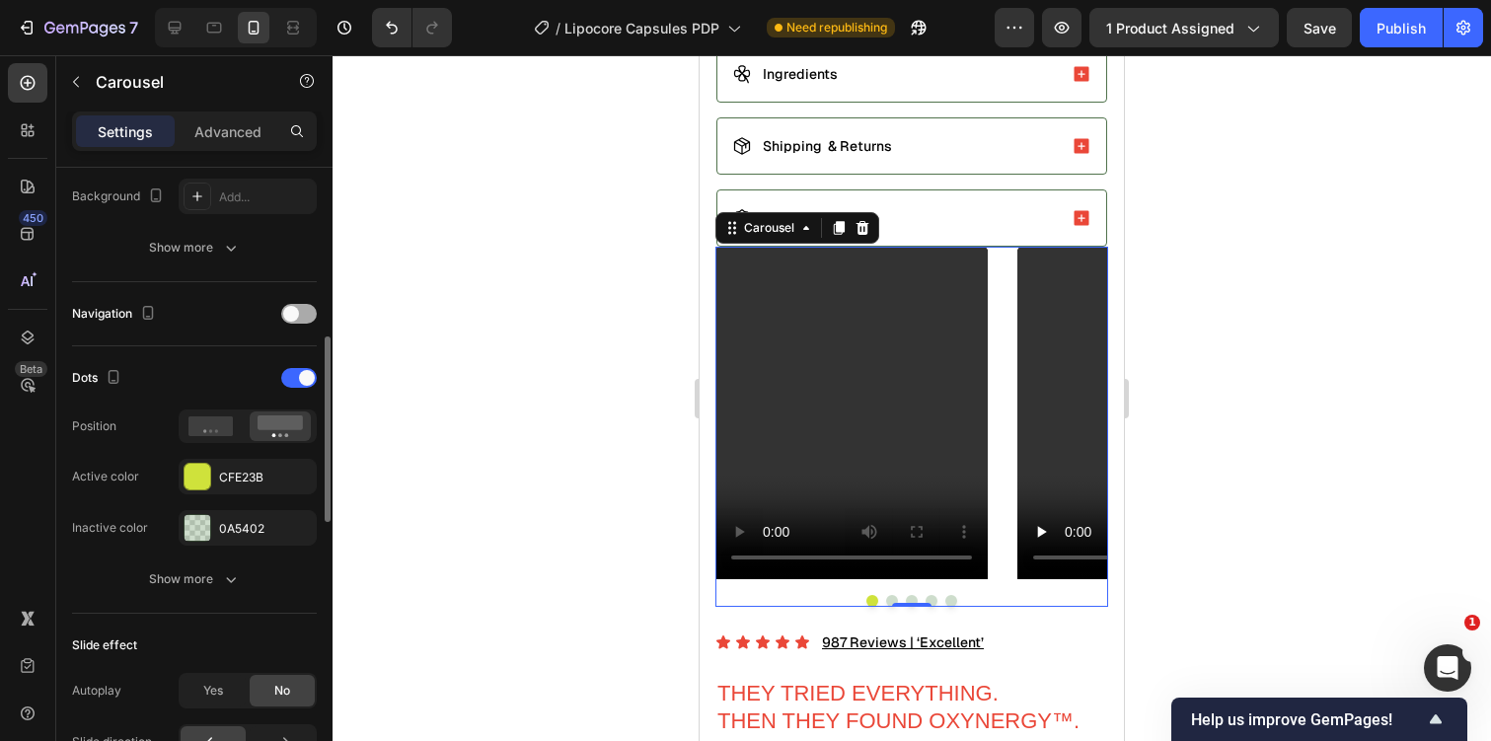
click at [295, 315] on span at bounding box center [291, 314] width 16 height 16
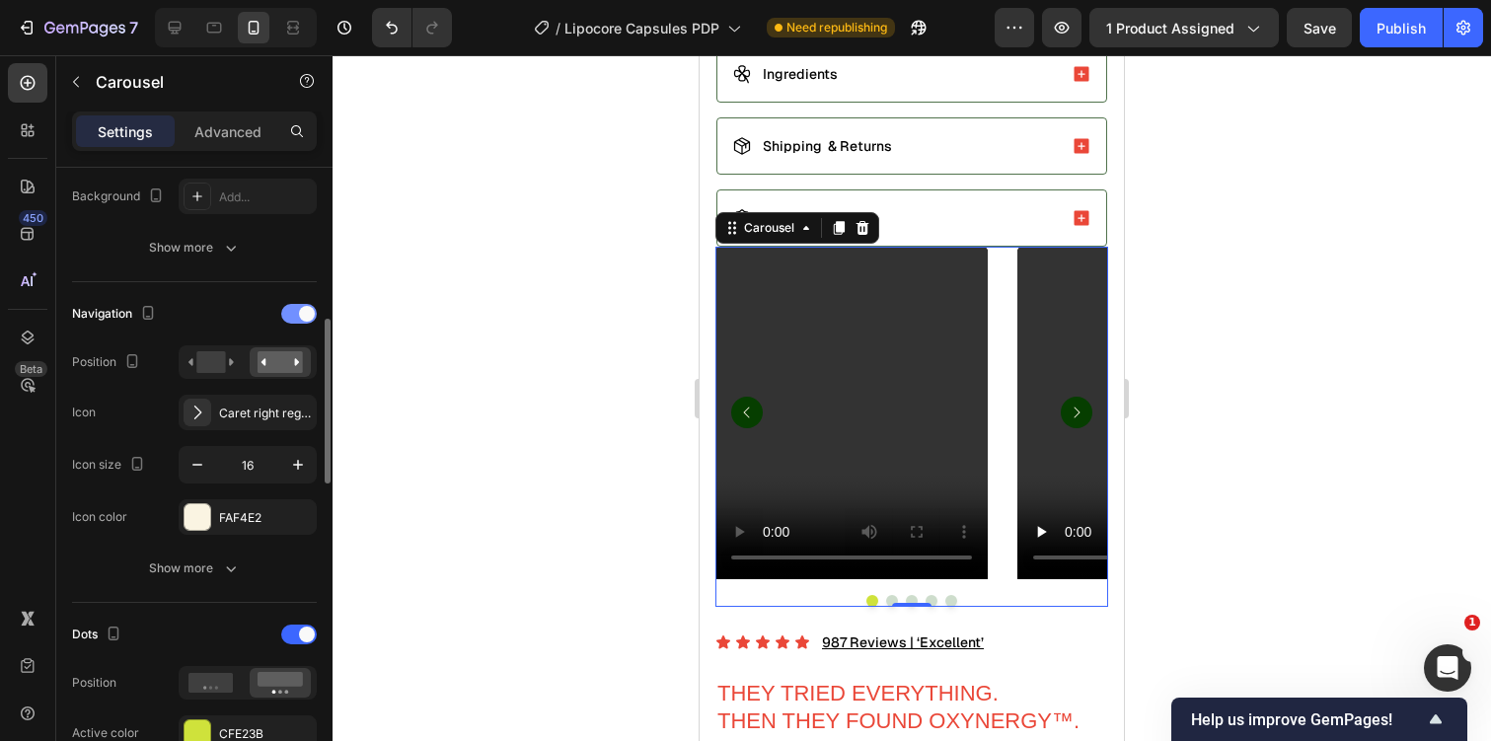
click at [295, 315] on div at bounding box center [299, 314] width 36 height 20
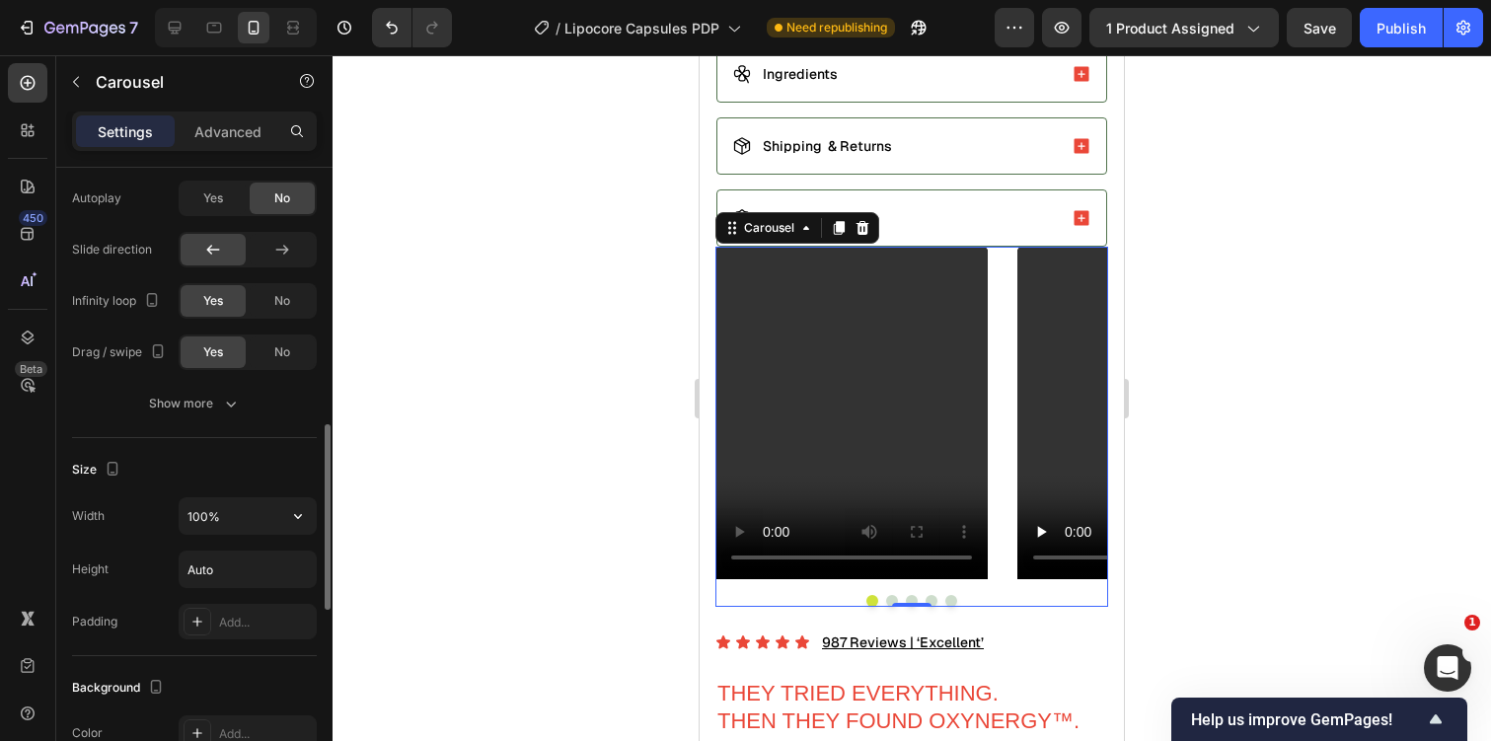
scroll to position [1092, 0]
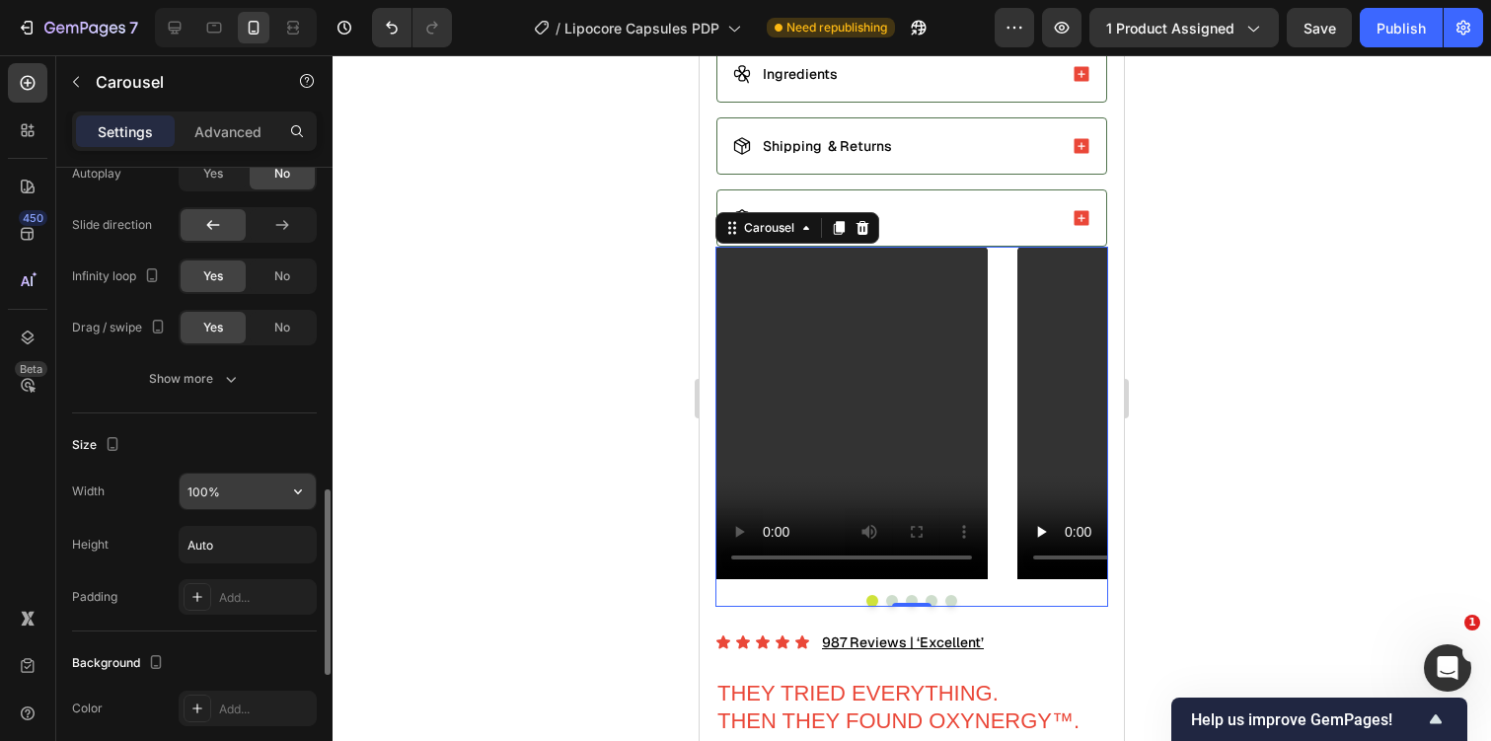
click at [246, 506] on input "100%" at bounding box center [248, 492] width 136 height 36
click at [278, 492] on input "100%" at bounding box center [248, 492] width 136 height 36
click at [305, 492] on icon "button" at bounding box center [298, 492] width 20 height 20
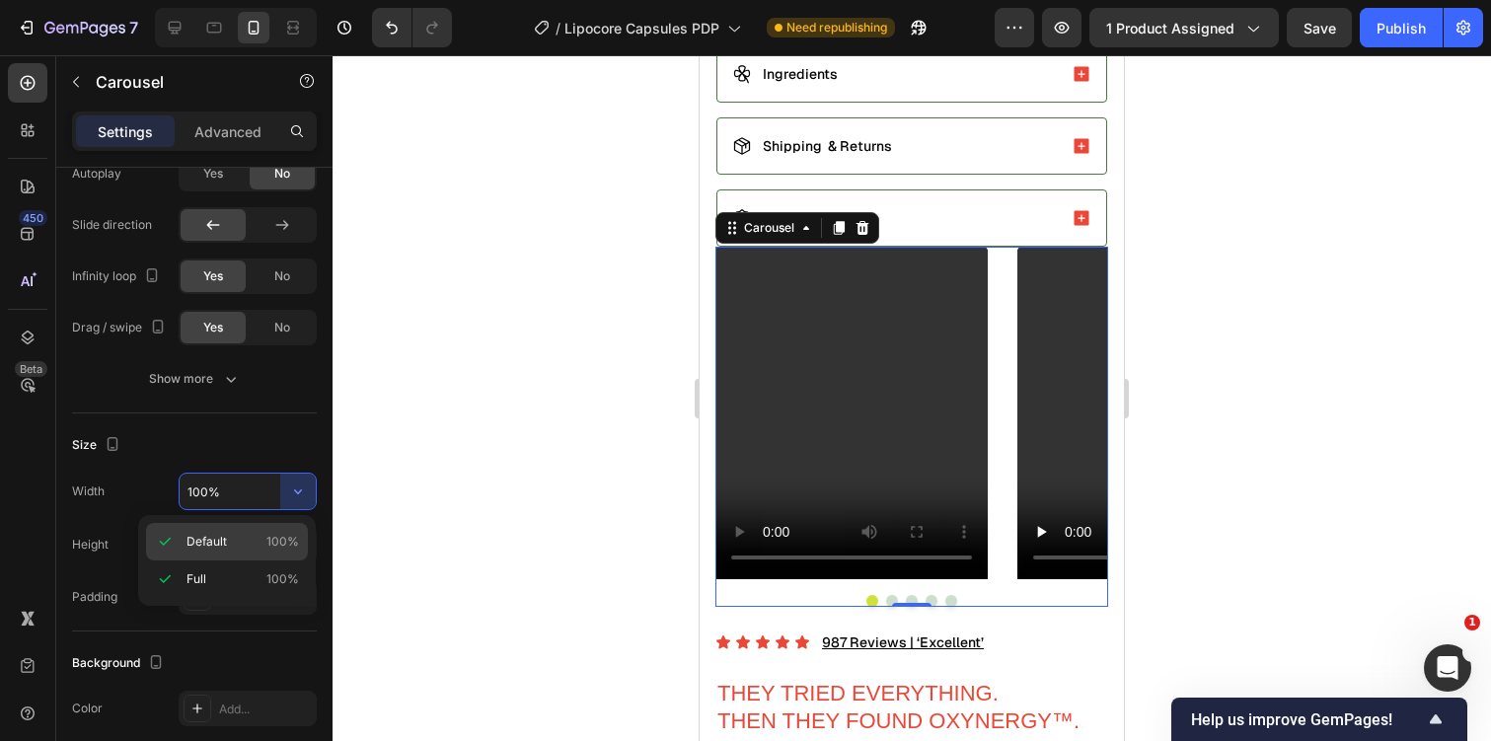
click at [266, 543] on p "Default 100%" at bounding box center [242, 542] width 112 height 18
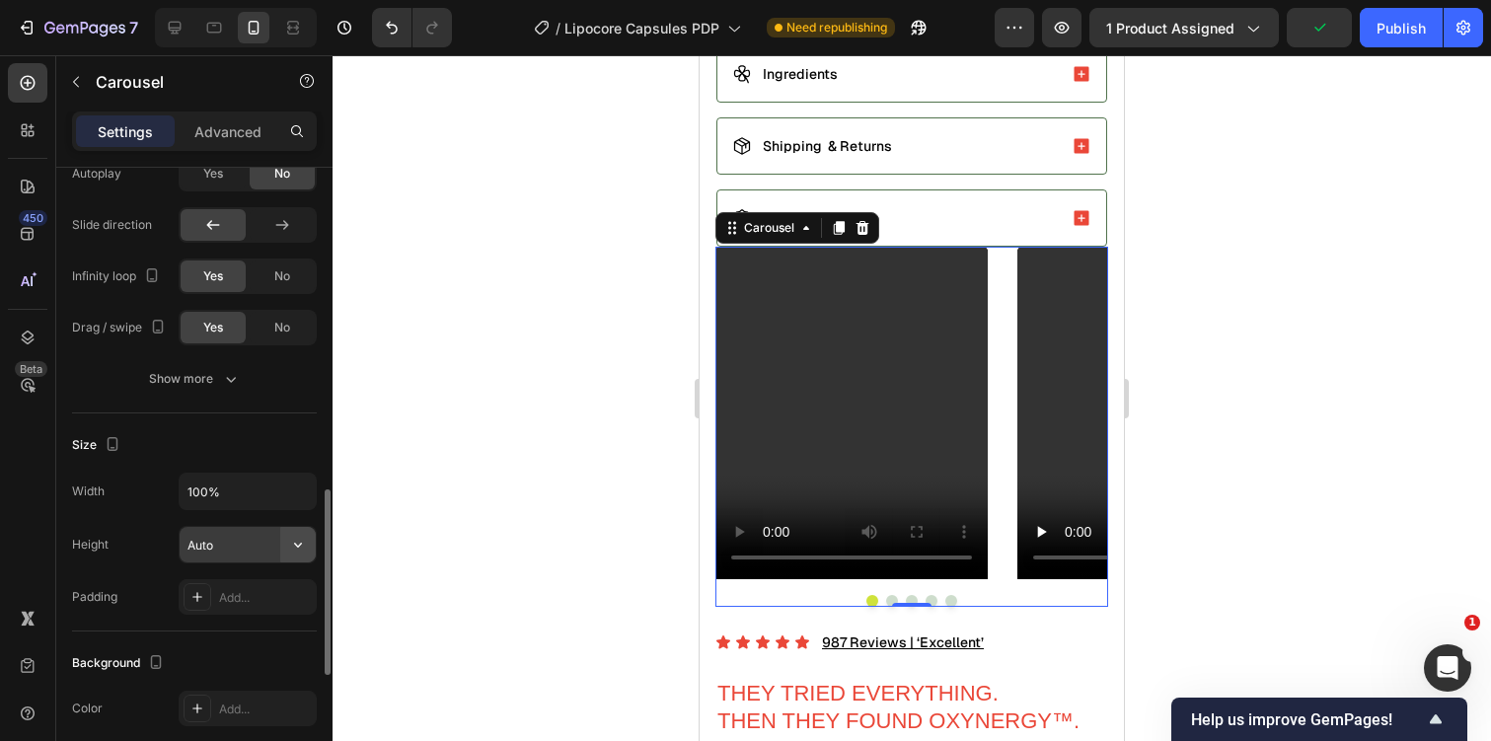
click at [295, 548] on icon "button" at bounding box center [298, 545] width 20 height 20
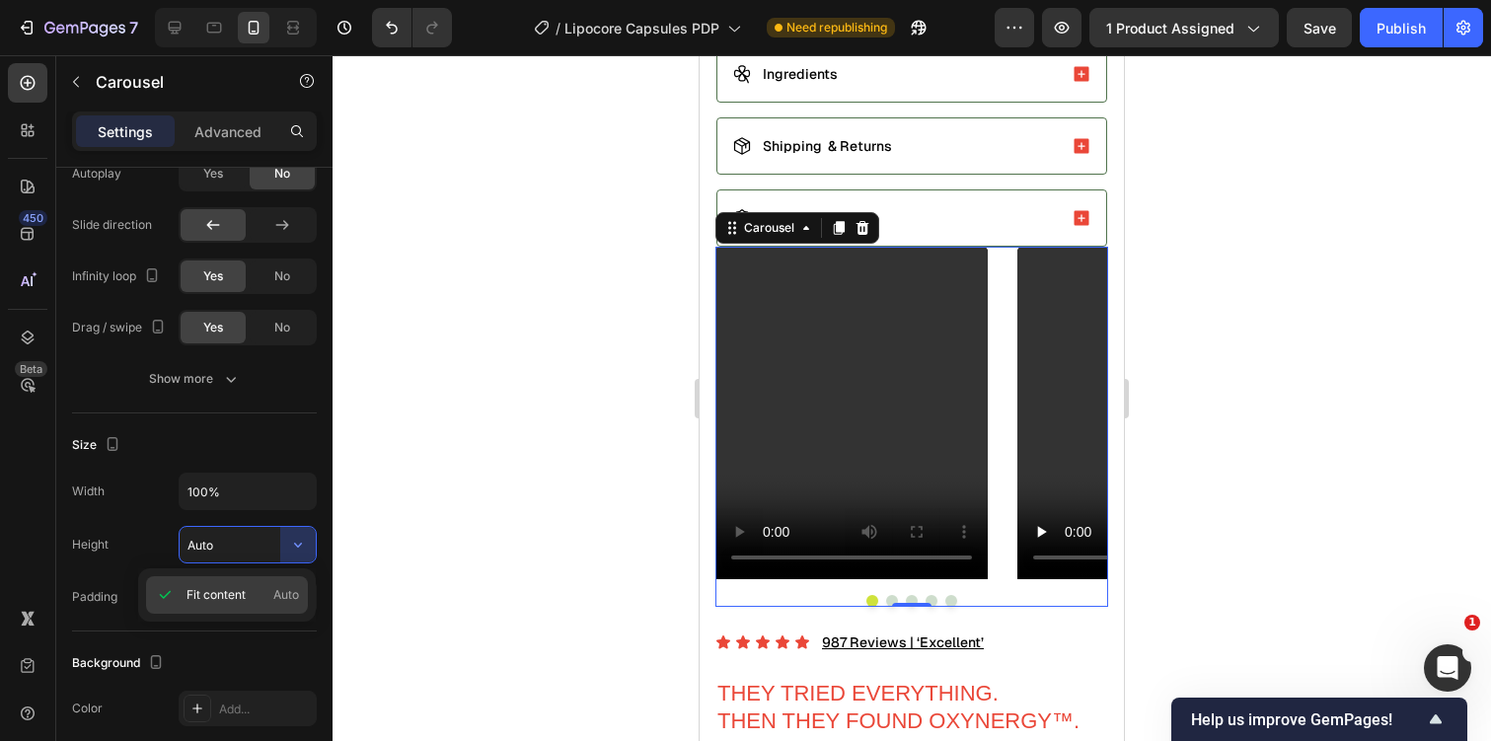
click at [278, 596] on span "Auto" at bounding box center [286, 595] width 26 height 18
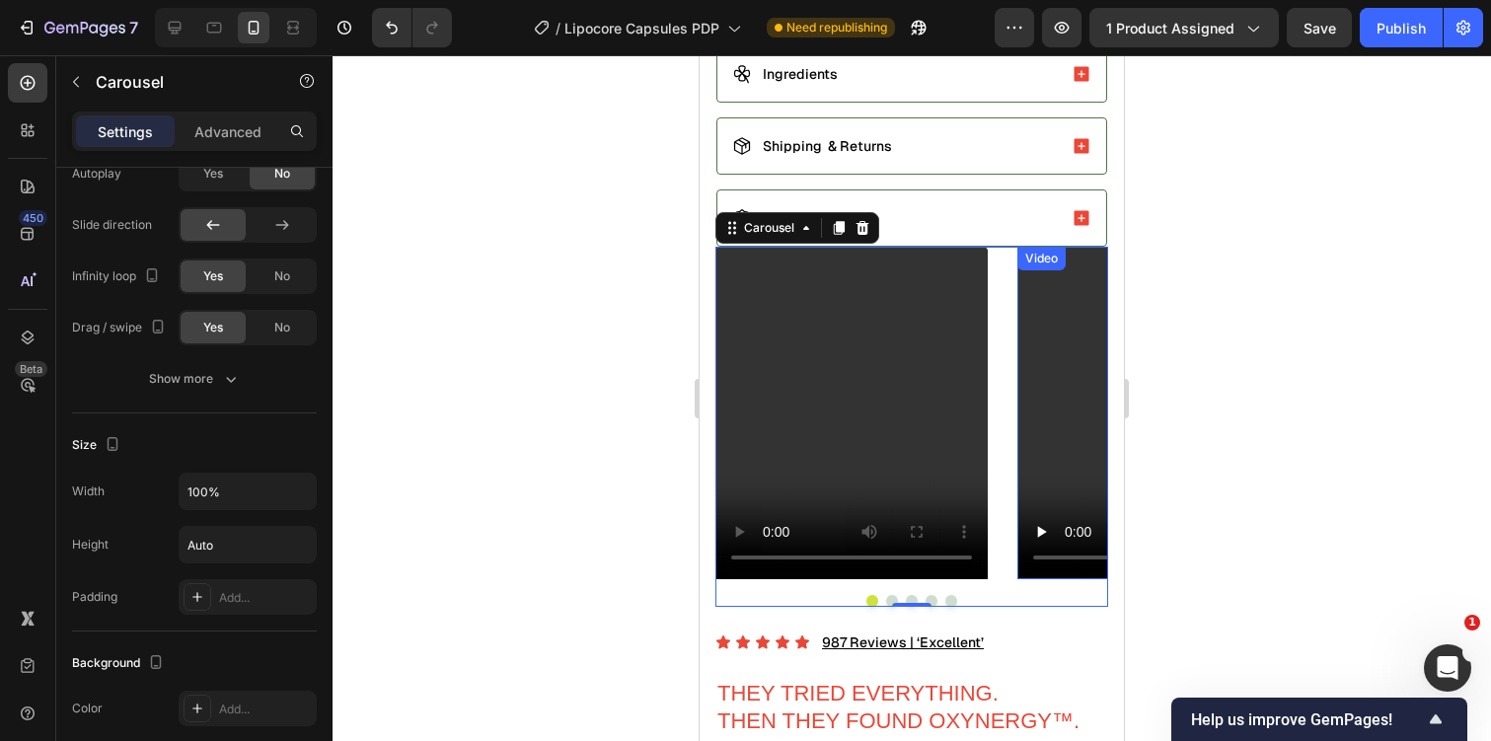
click at [1032, 452] on video at bounding box center [1153, 413] width 272 height 333
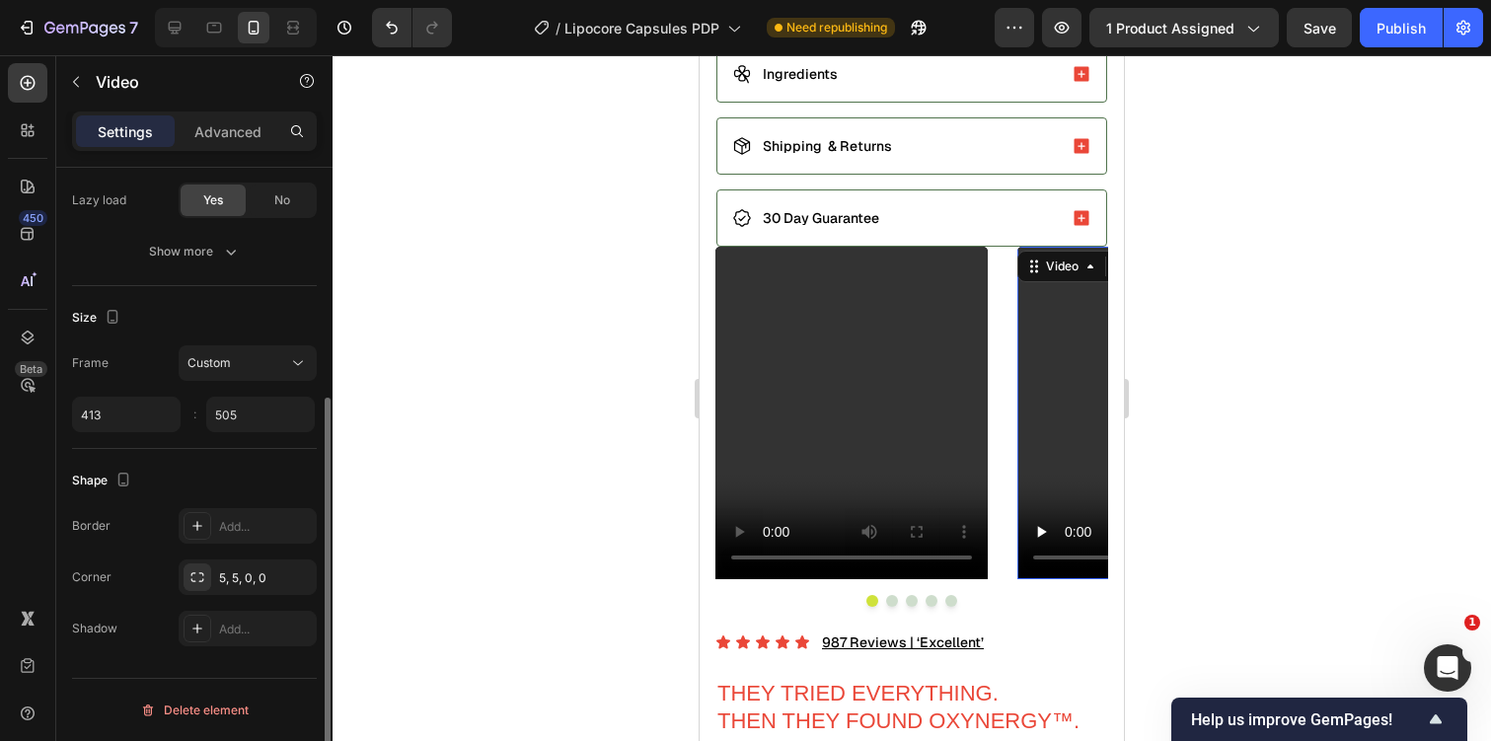
scroll to position [0, 0]
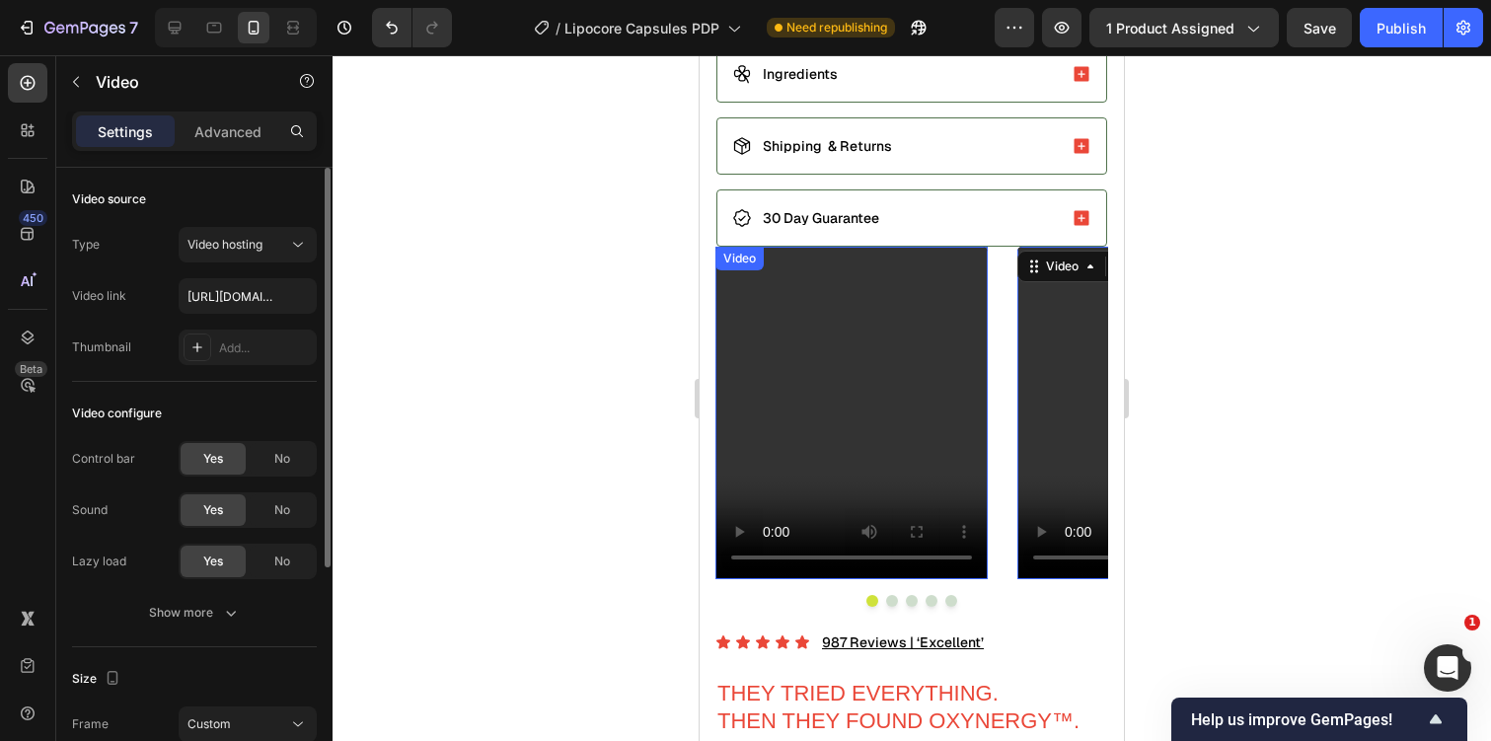
click at [865, 440] on video at bounding box center [851, 413] width 272 height 333
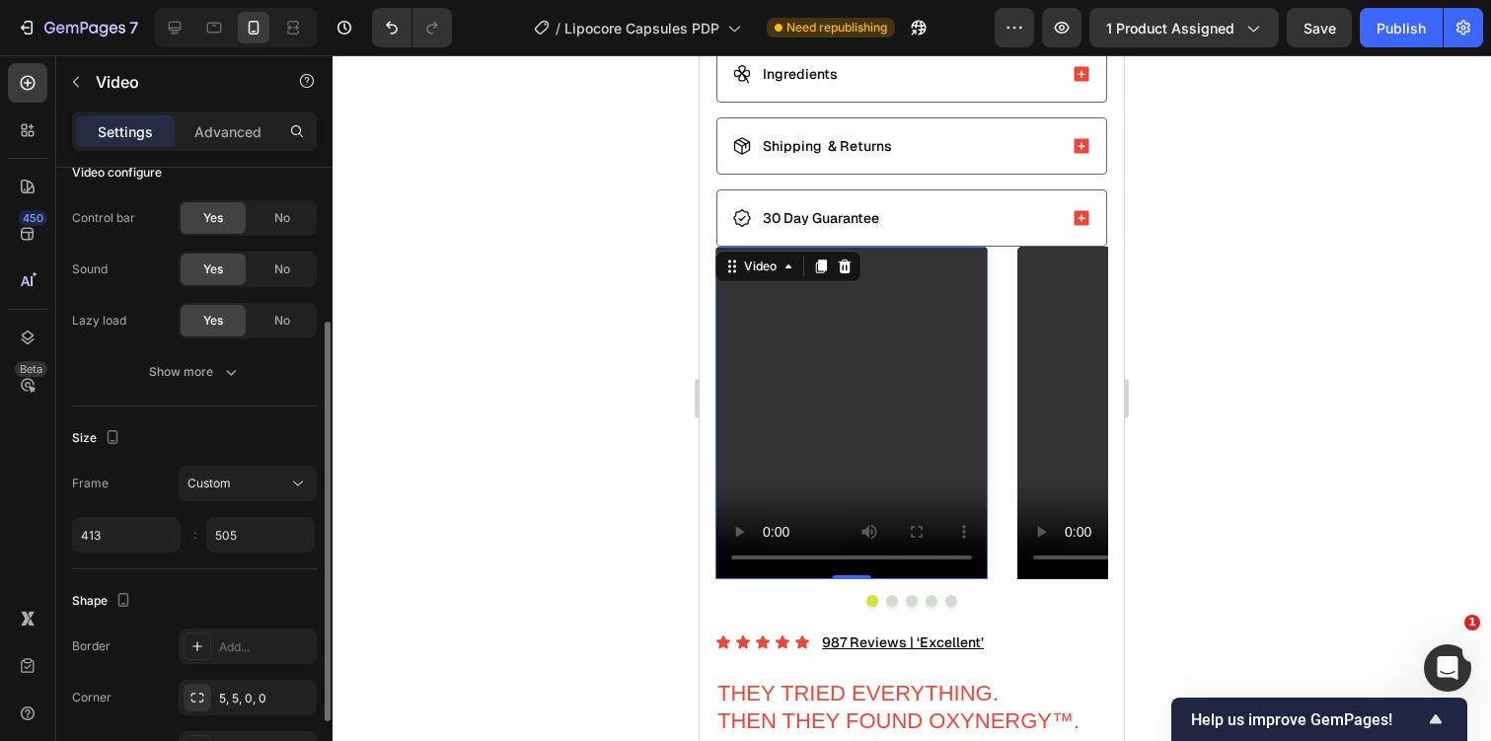
scroll to position [266, 0]
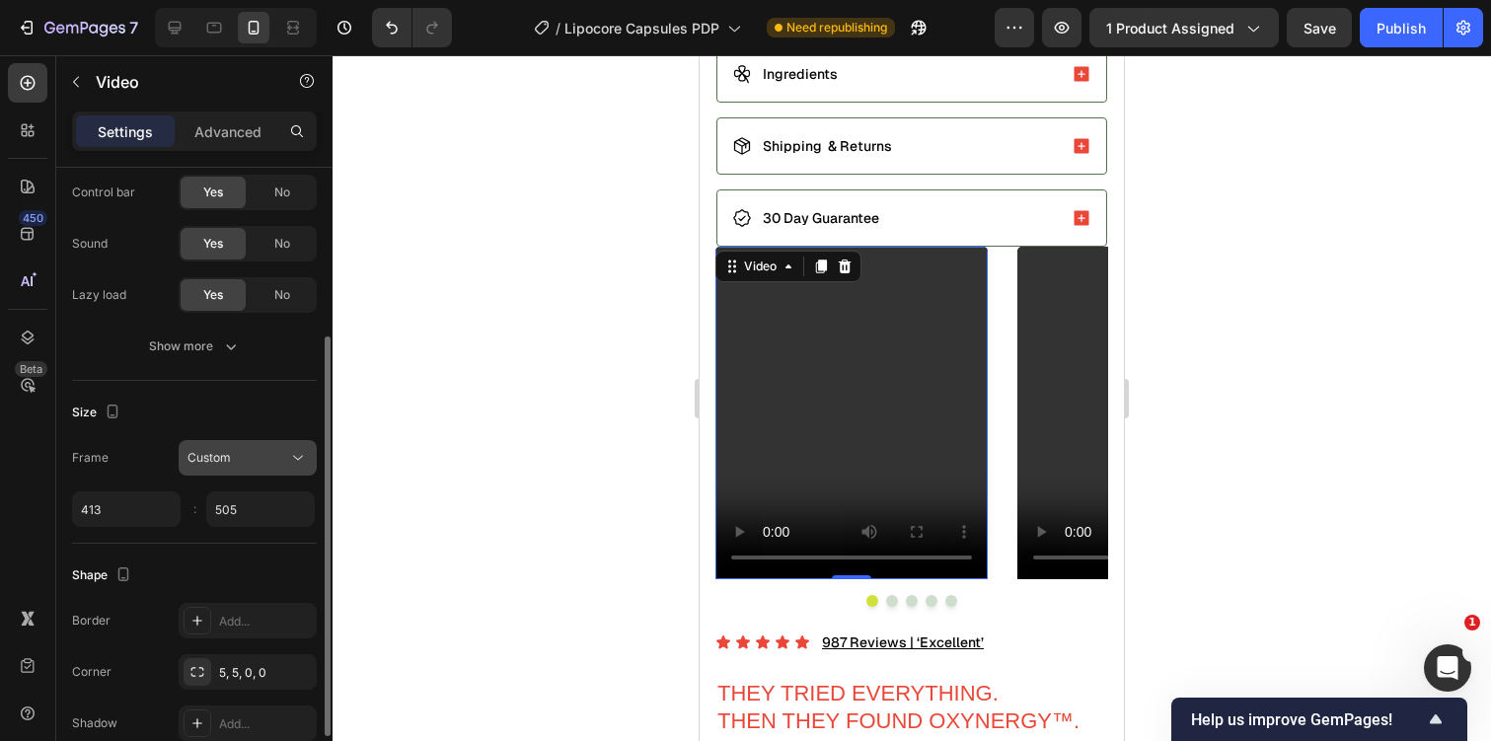
click at [244, 465] on div "Custom" at bounding box center [237, 458] width 101 height 18
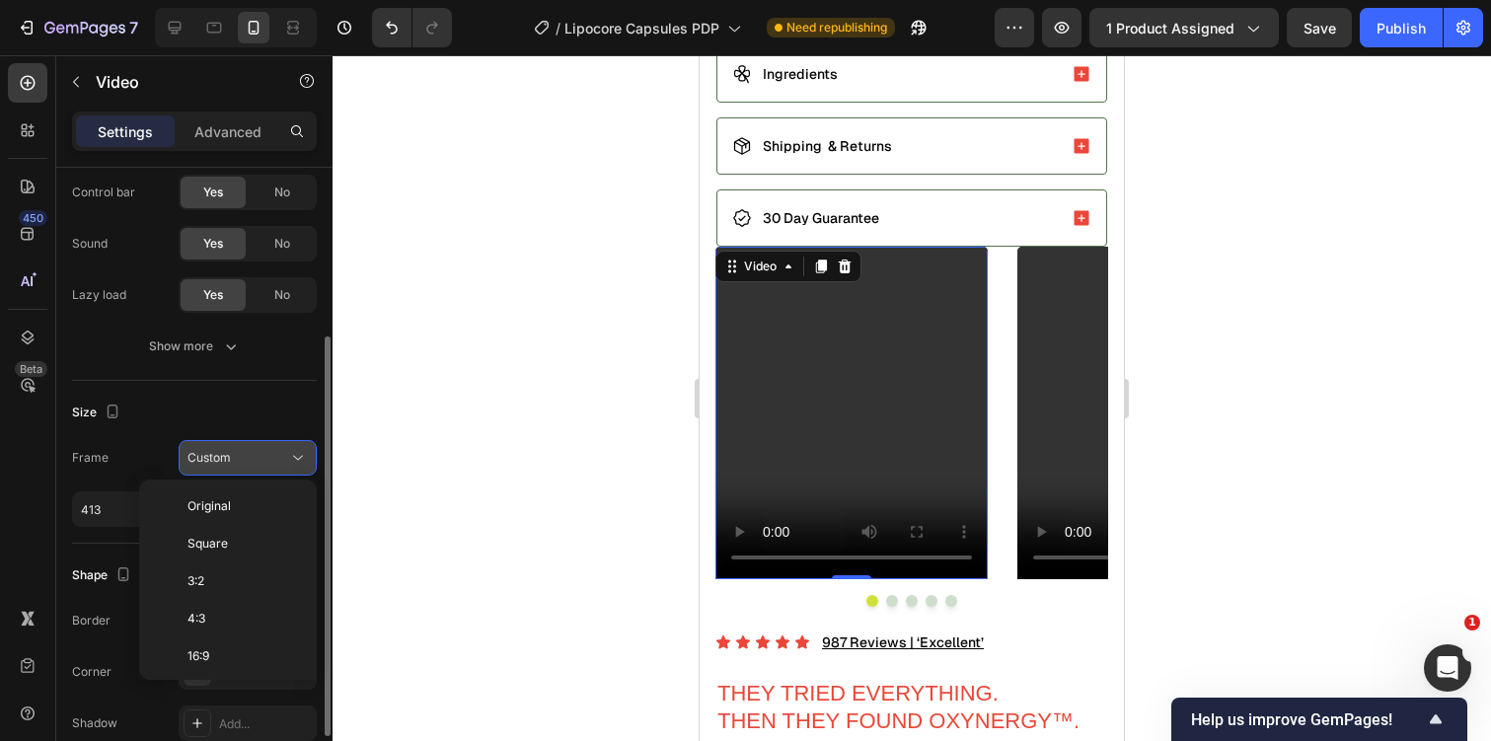
scroll to position [190, 0]
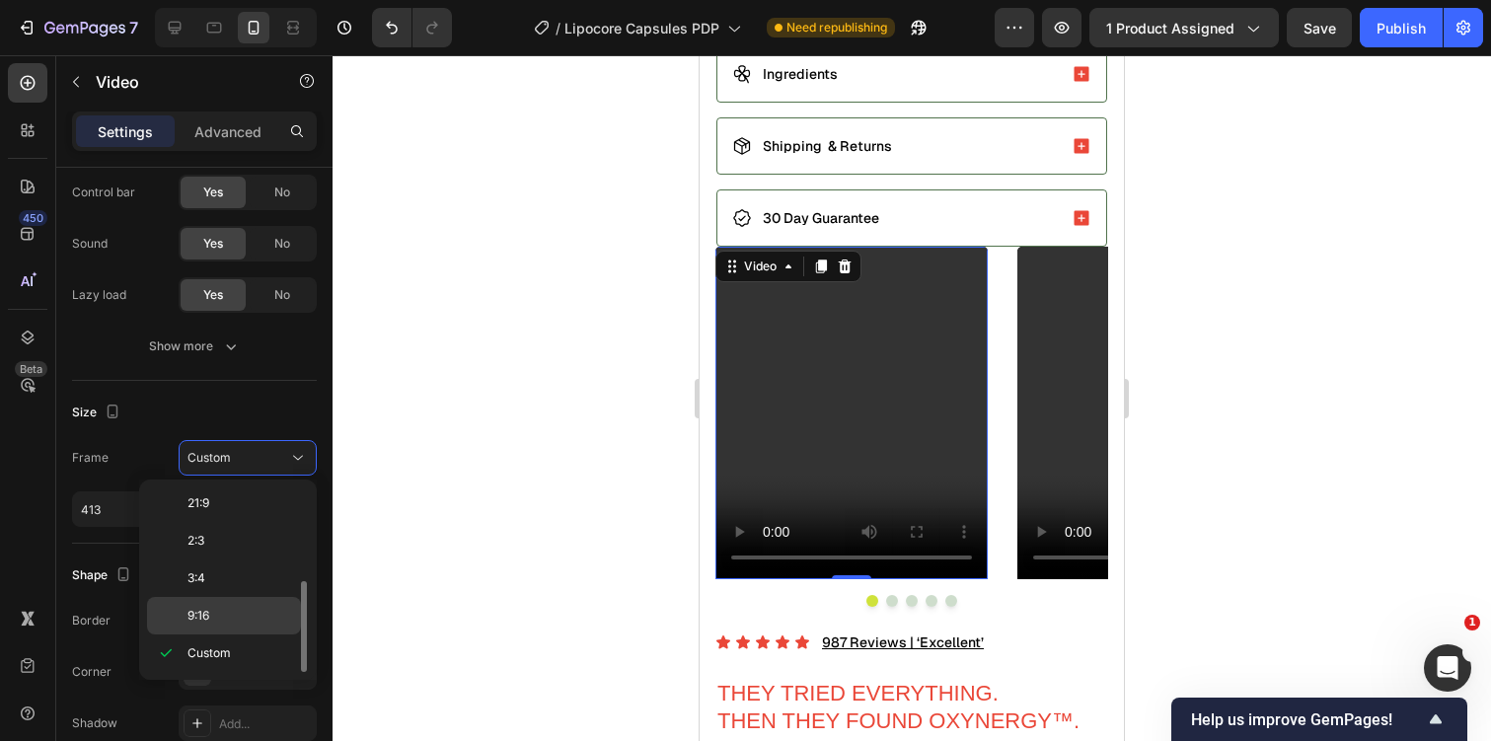
click at [230, 611] on p "9:16" at bounding box center [239, 616] width 105 height 18
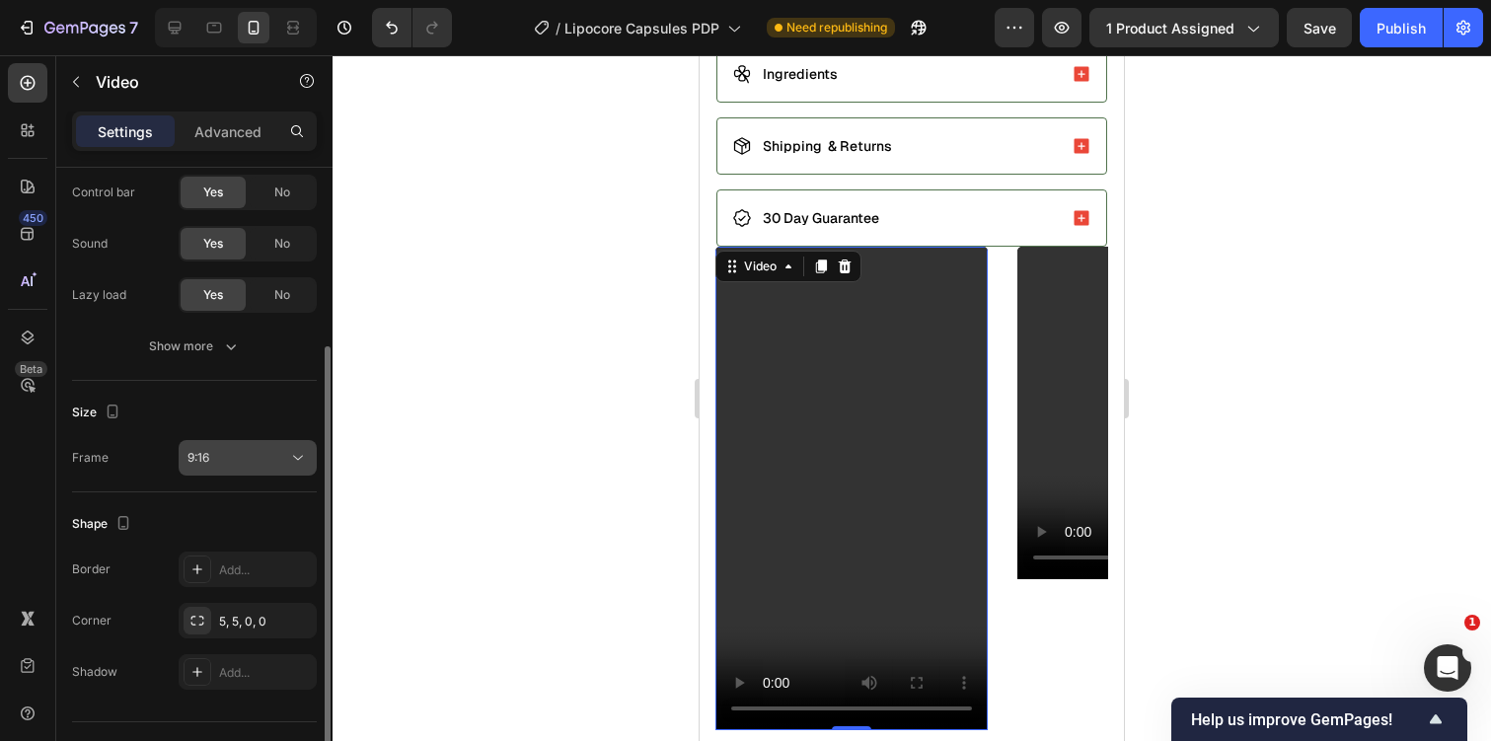
click at [259, 463] on div "9:16" at bounding box center [237, 458] width 101 height 18
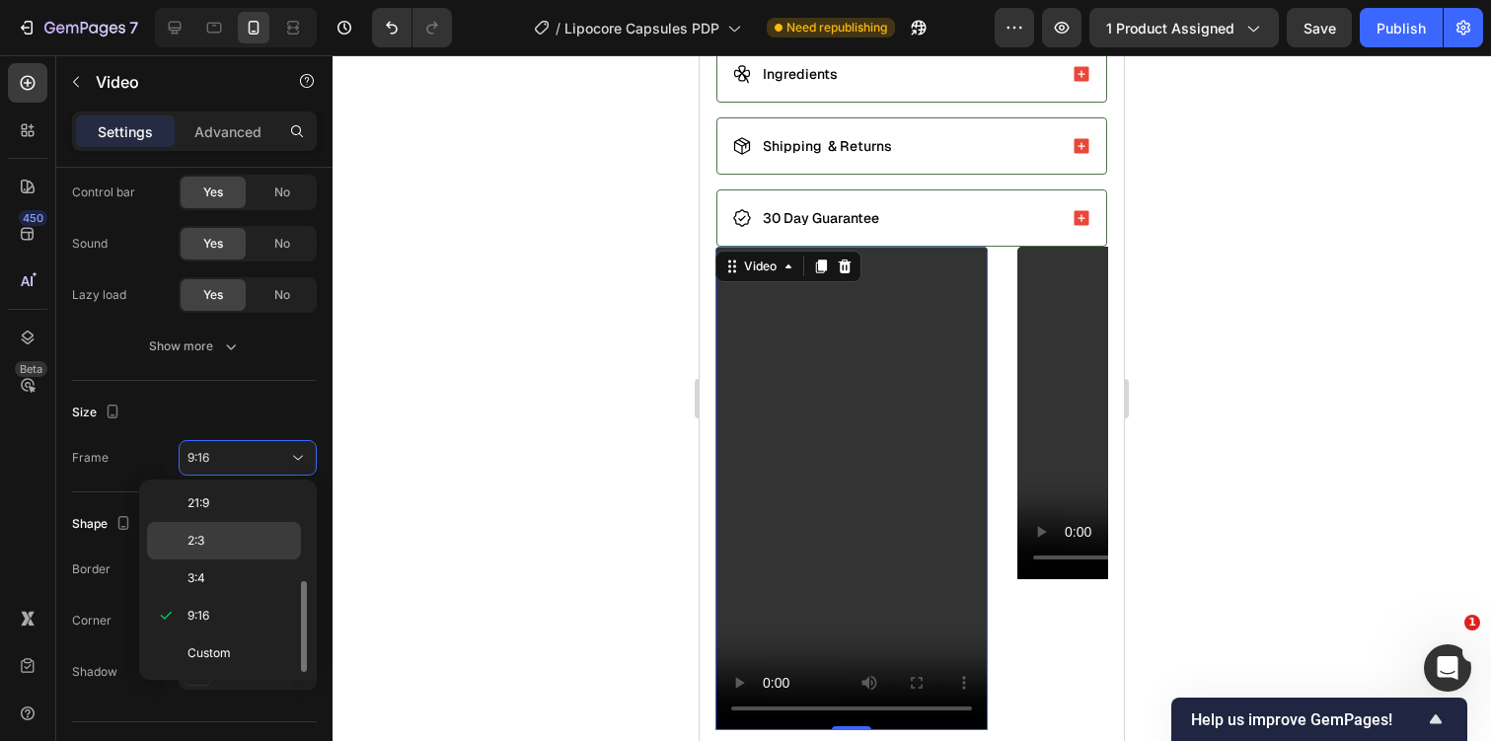
click at [252, 523] on div "2:3" at bounding box center [224, 540] width 154 height 37
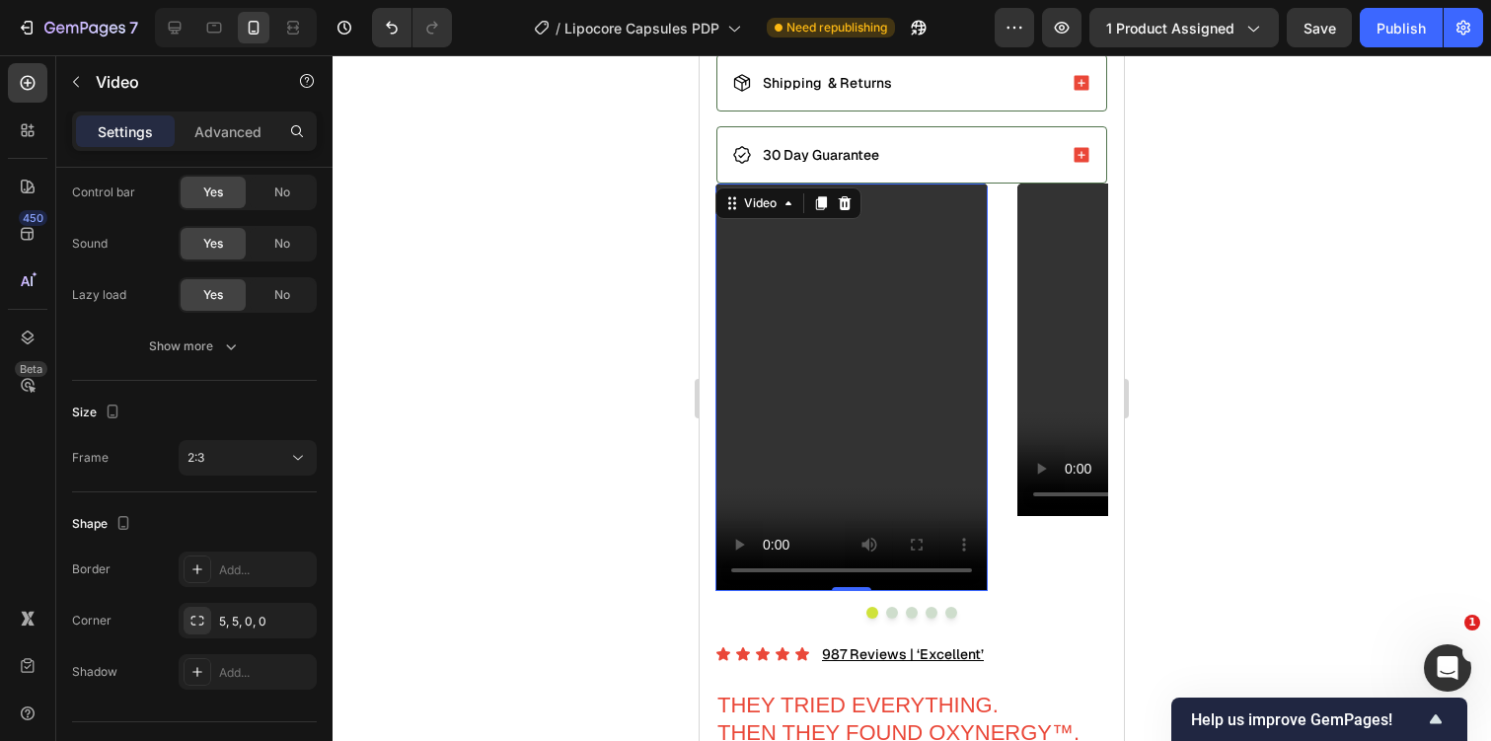
scroll to position [1274, 0]
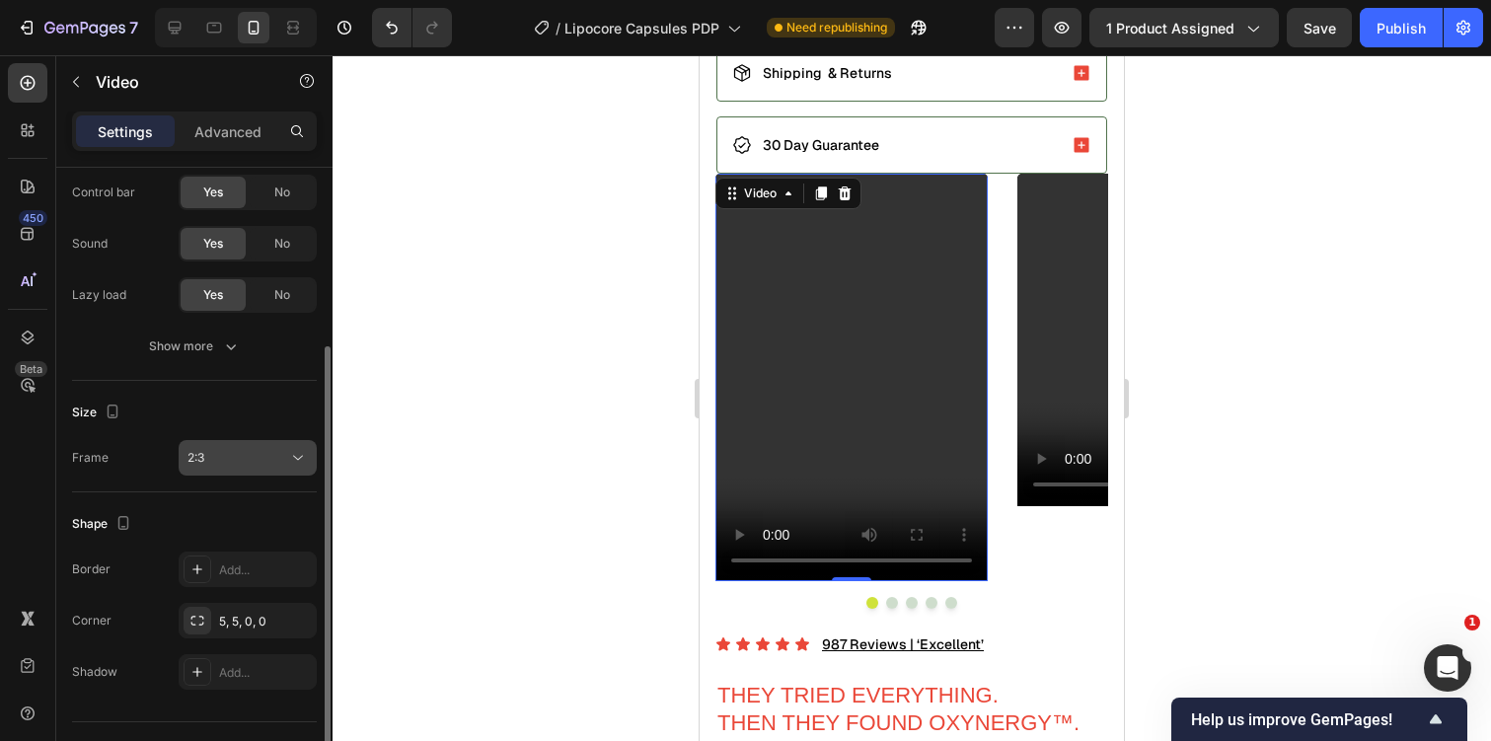
click at [247, 461] on div "2:3" at bounding box center [237, 458] width 101 height 18
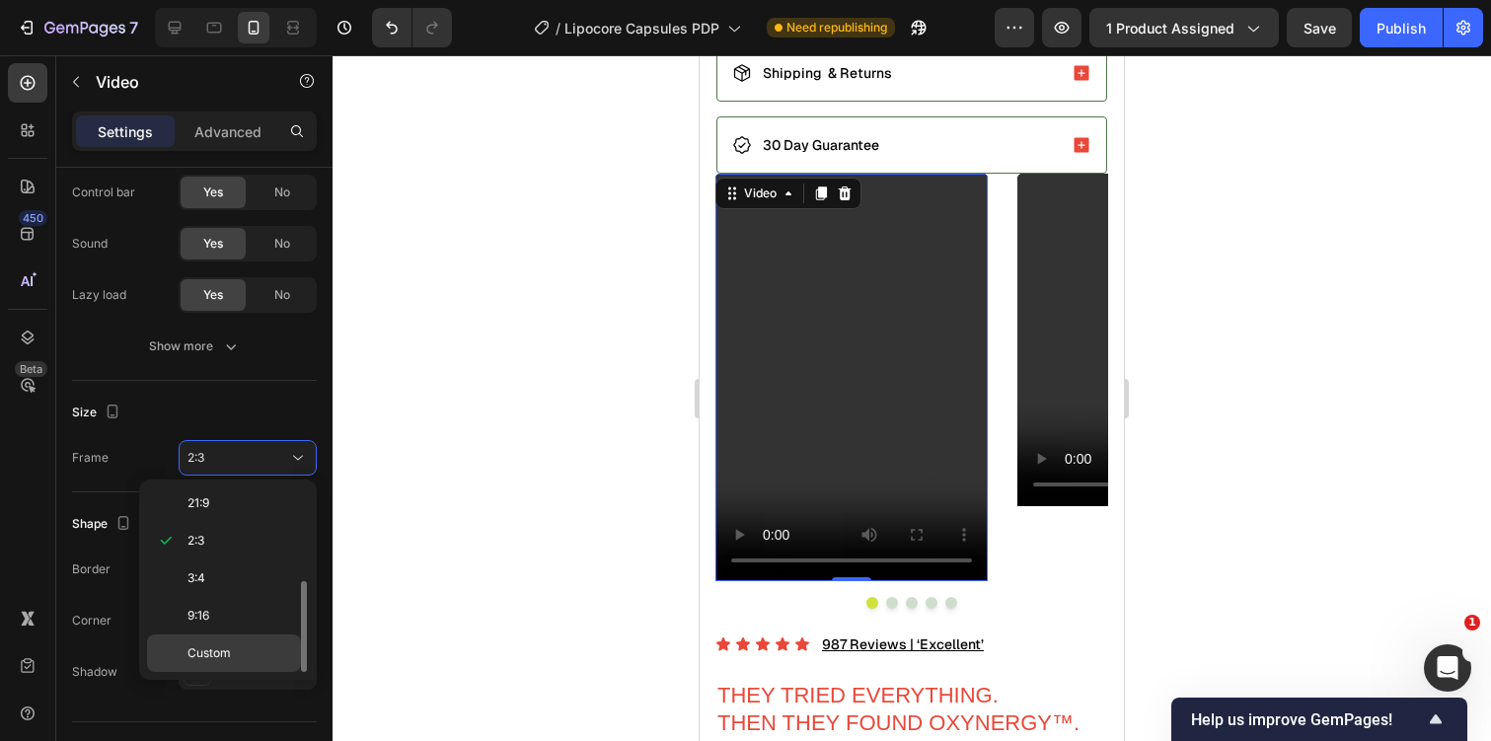
click at [241, 649] on p "Custom" at bounding box center [239, 653] width 105 height 18
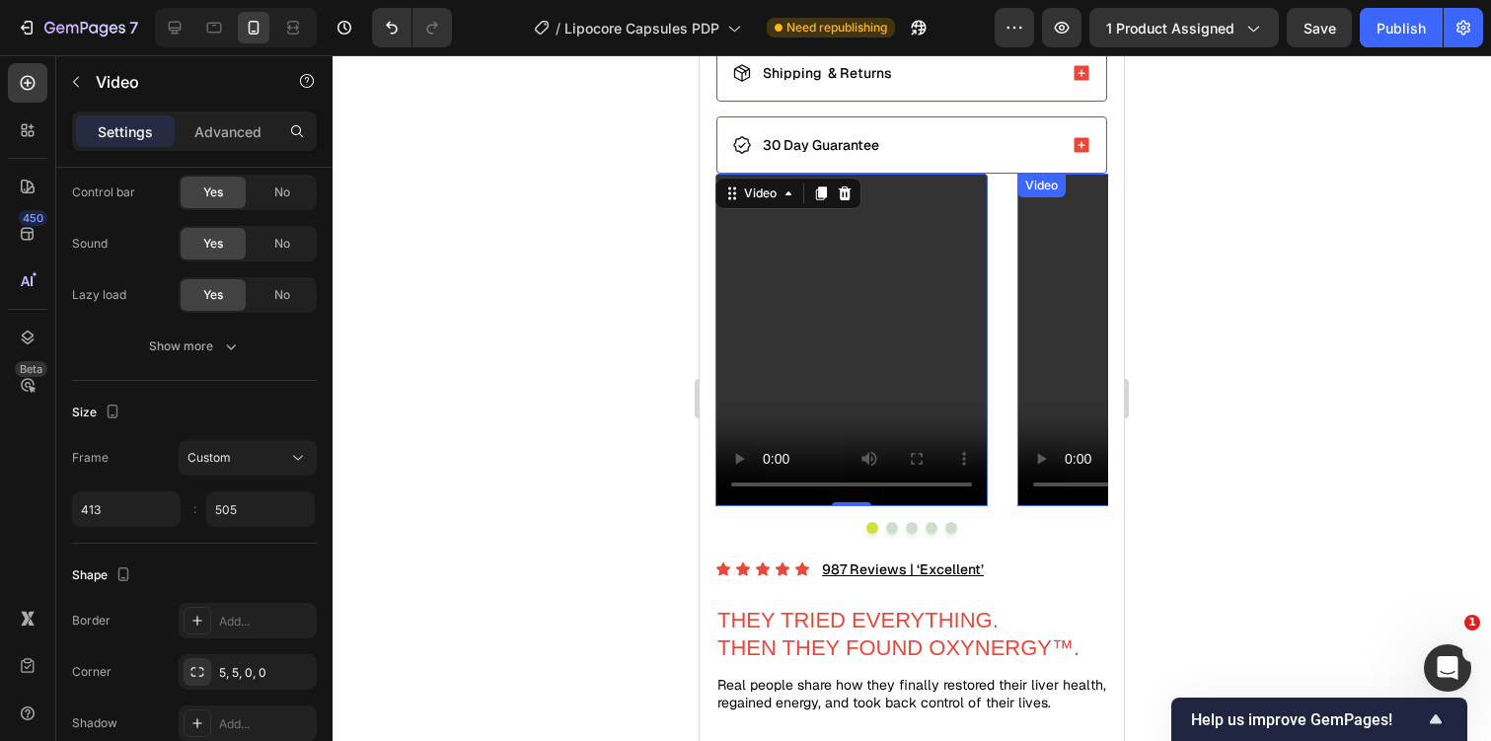
click at [1042, 372] on video at bounding box center [1153, 340] width 272 height 333
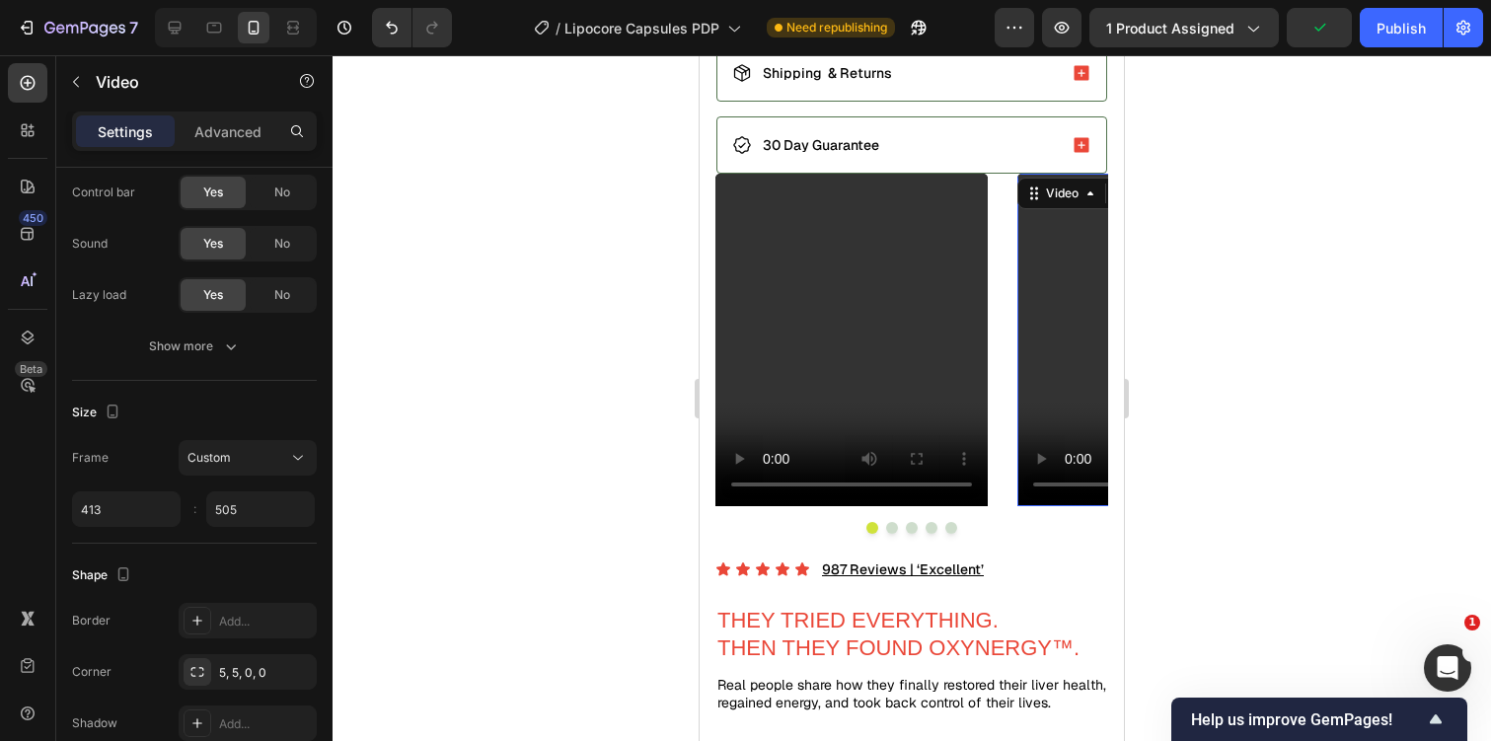
click at [1029, 354] on video at bounding box center [1153, 340] width 272 height 333
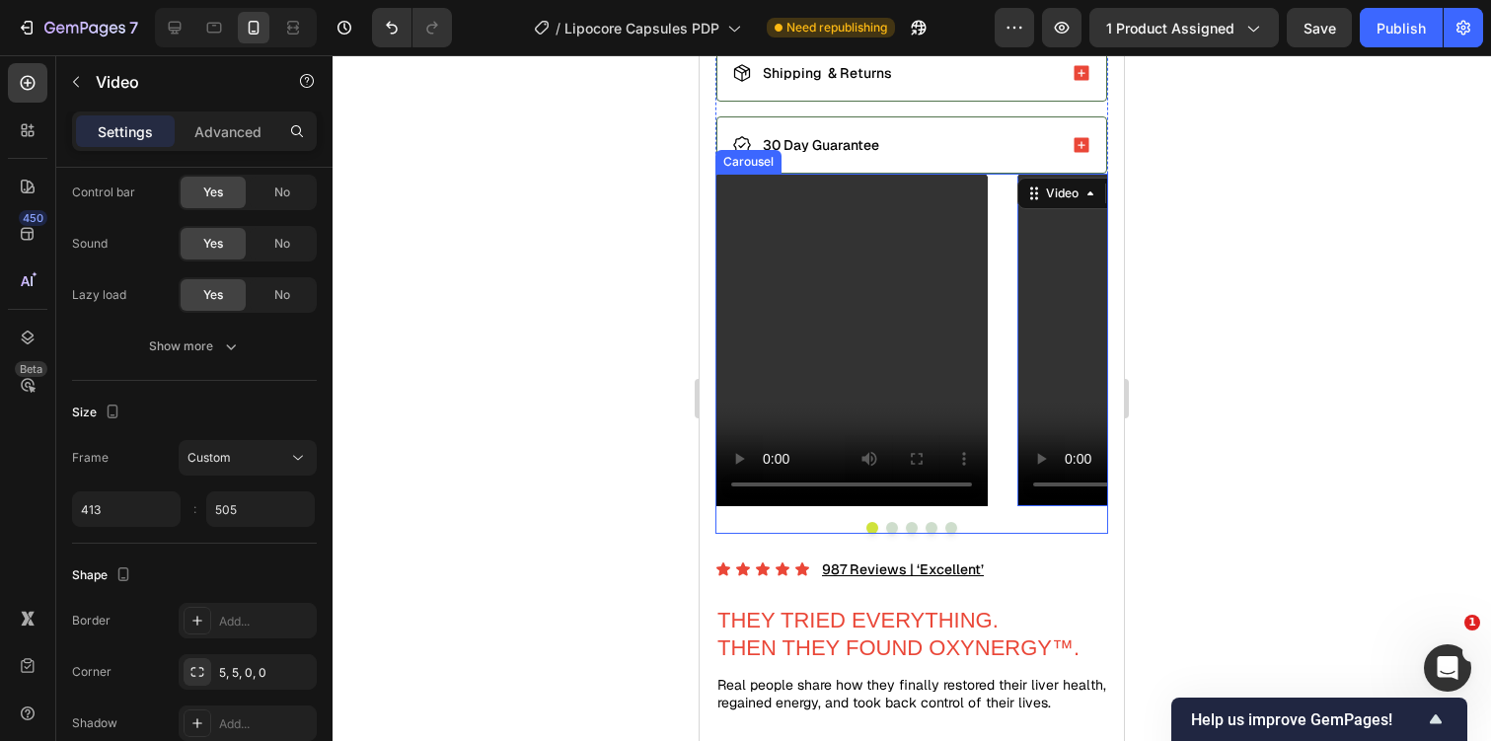
click at [994, 338] on div "Video Row Video 0 Row Video Row Video Row Video Row" at bounding box center [911, 340] width 393 height 333
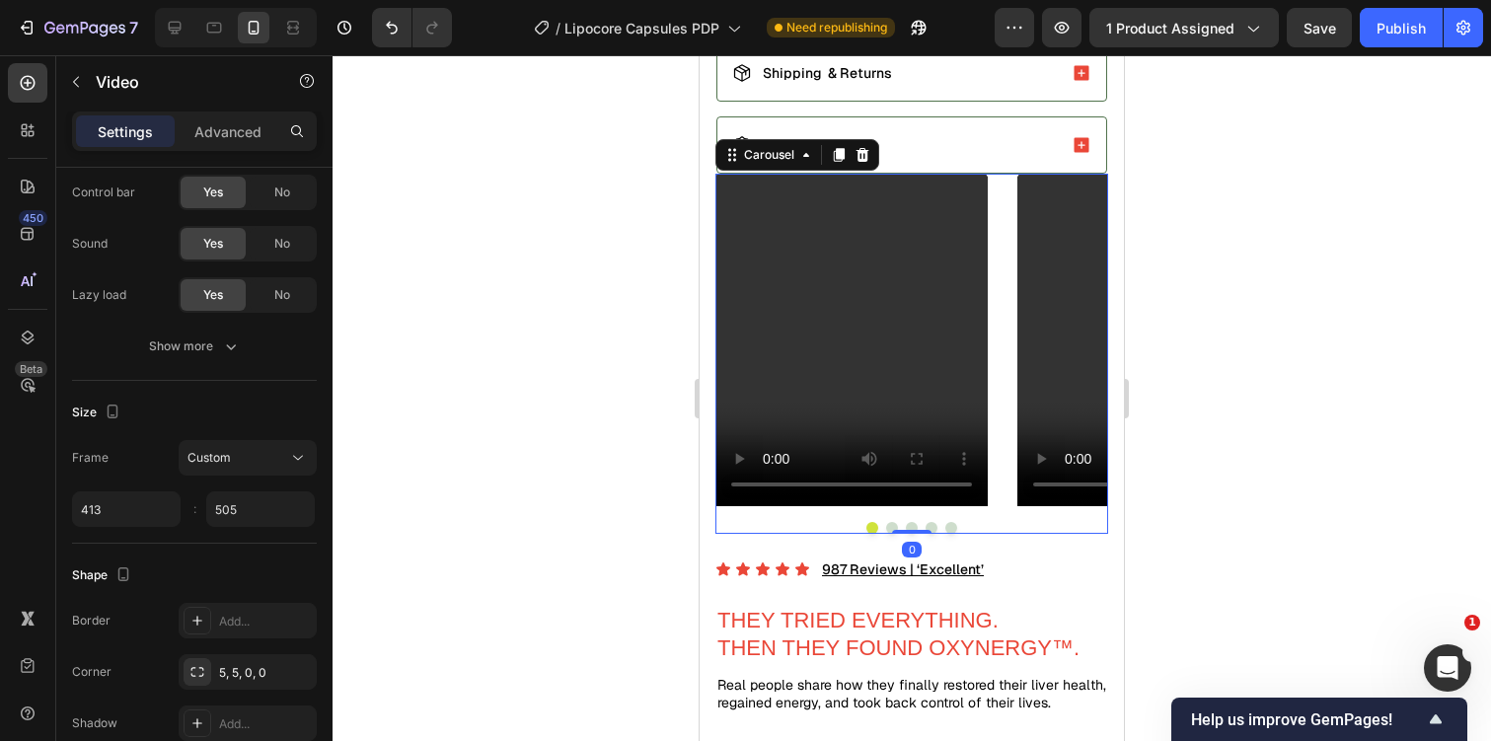
scroll to position [0, 0]
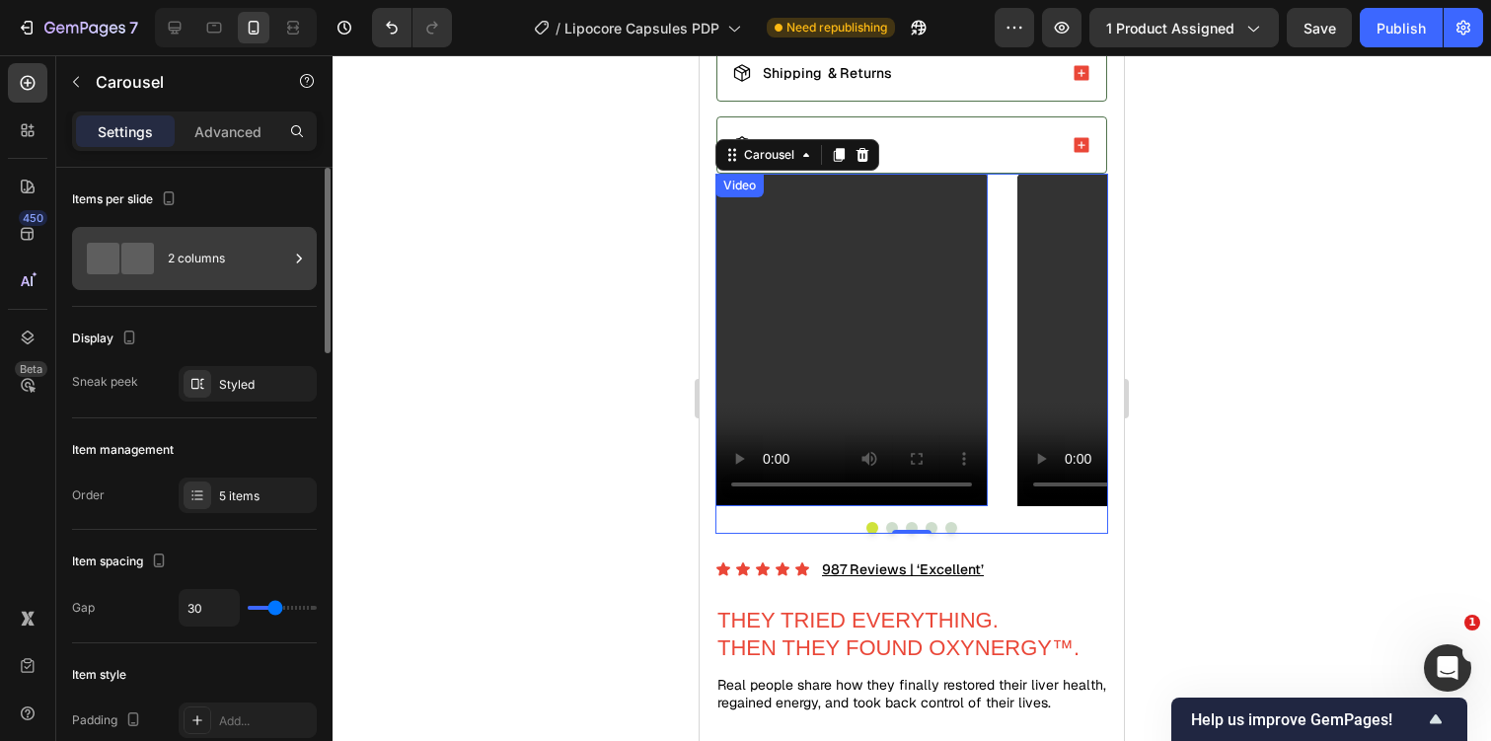
click at [191, 269] on div "2 columns" at bounding box center [228, 258] width 120 height 45
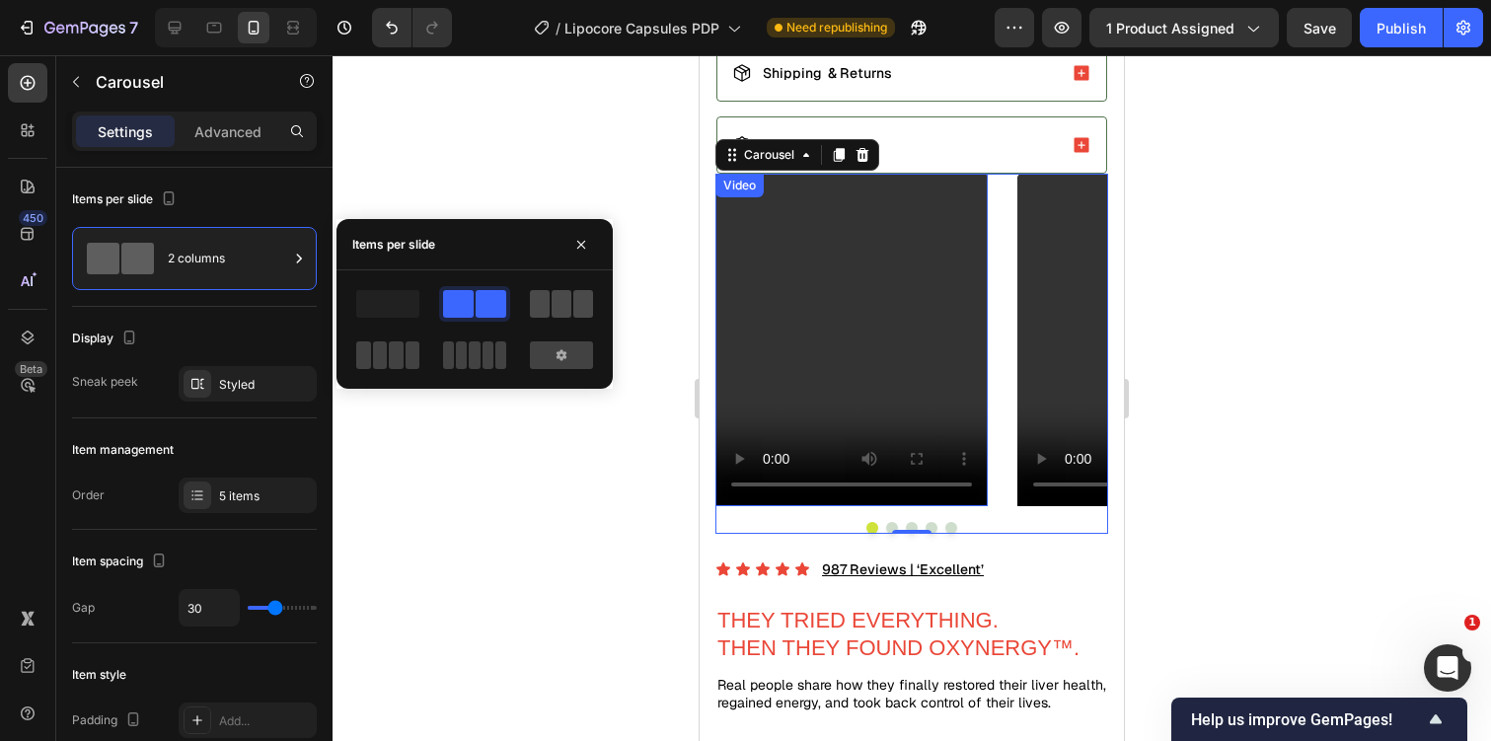
click at [571, 312] on div at bounding box center [561, 304] width 63 height 28
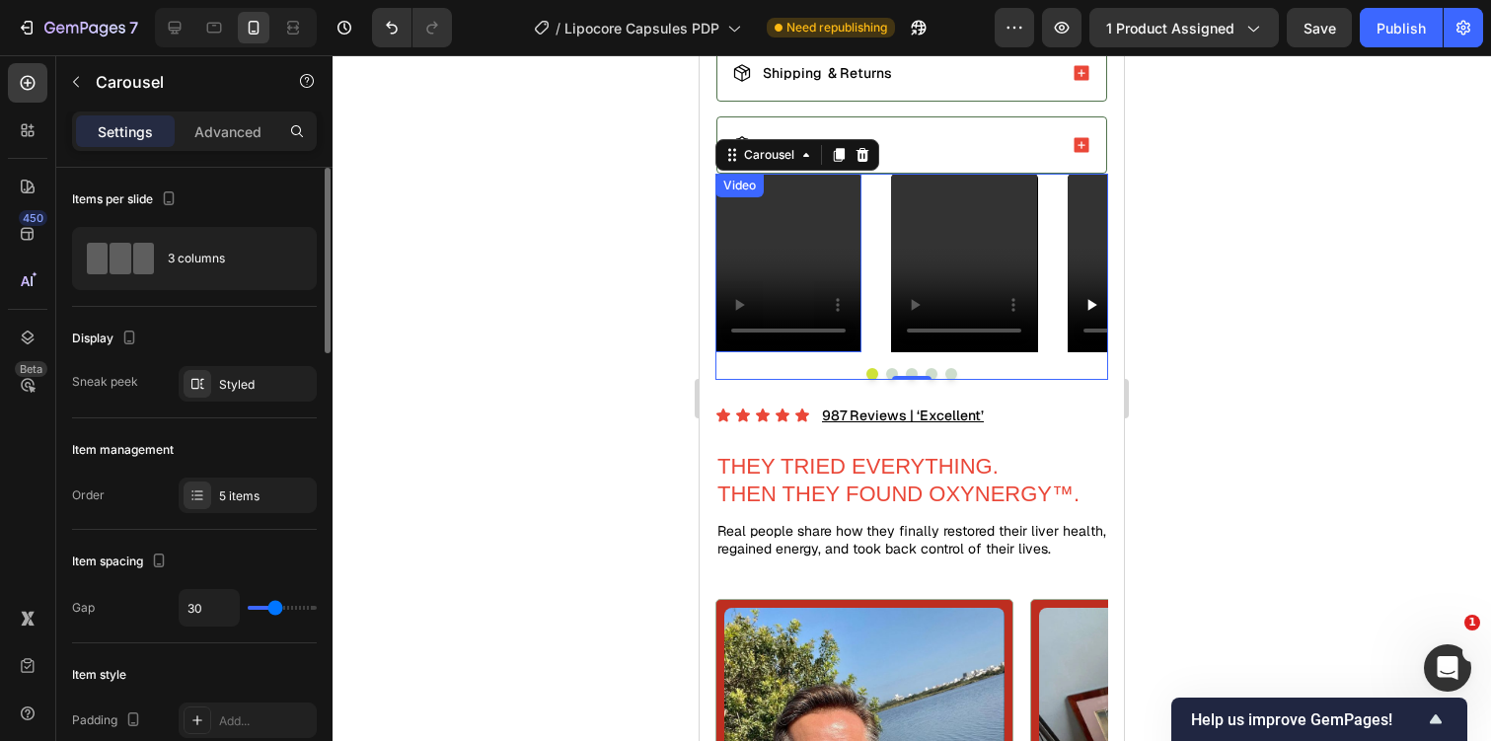
type input "21"
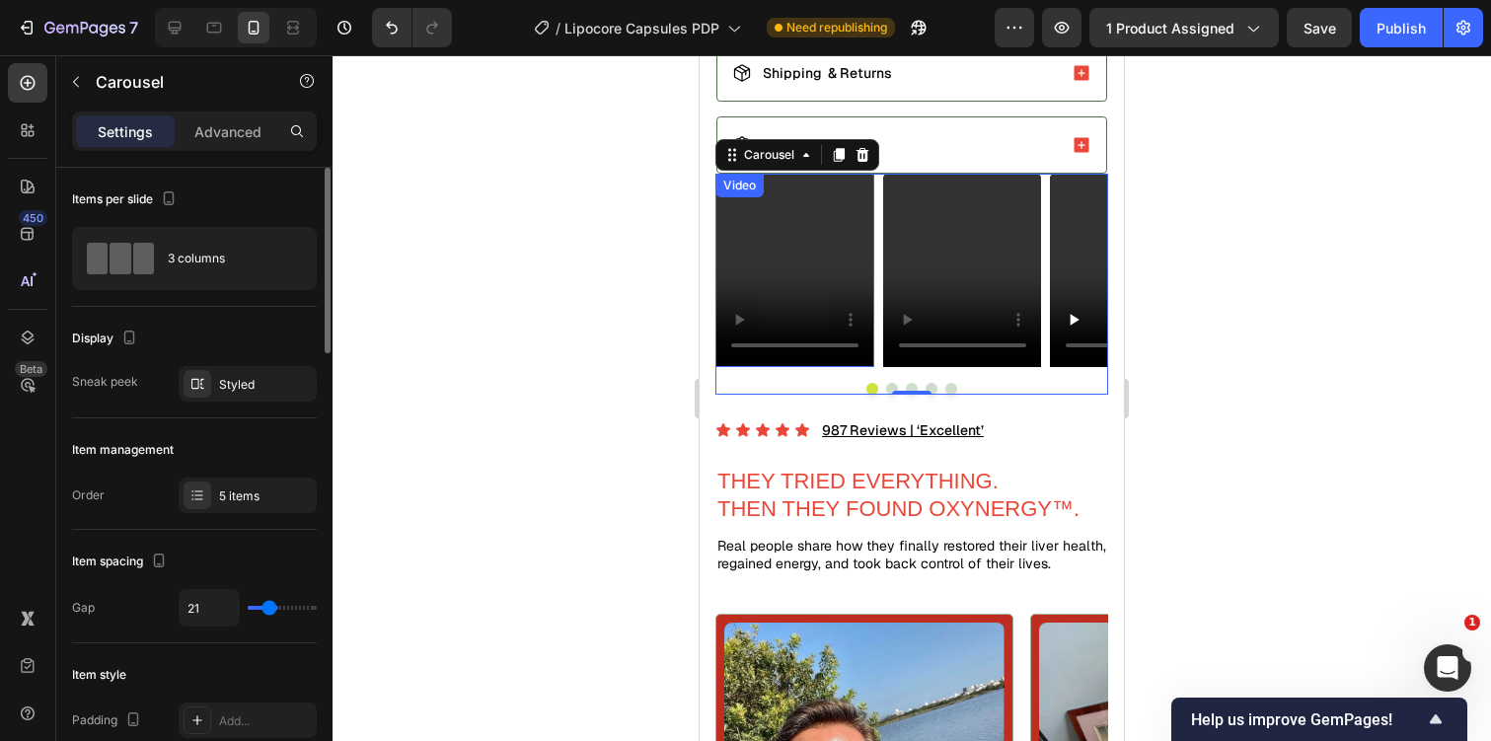
type input "9"
type input "7"
type input "5"
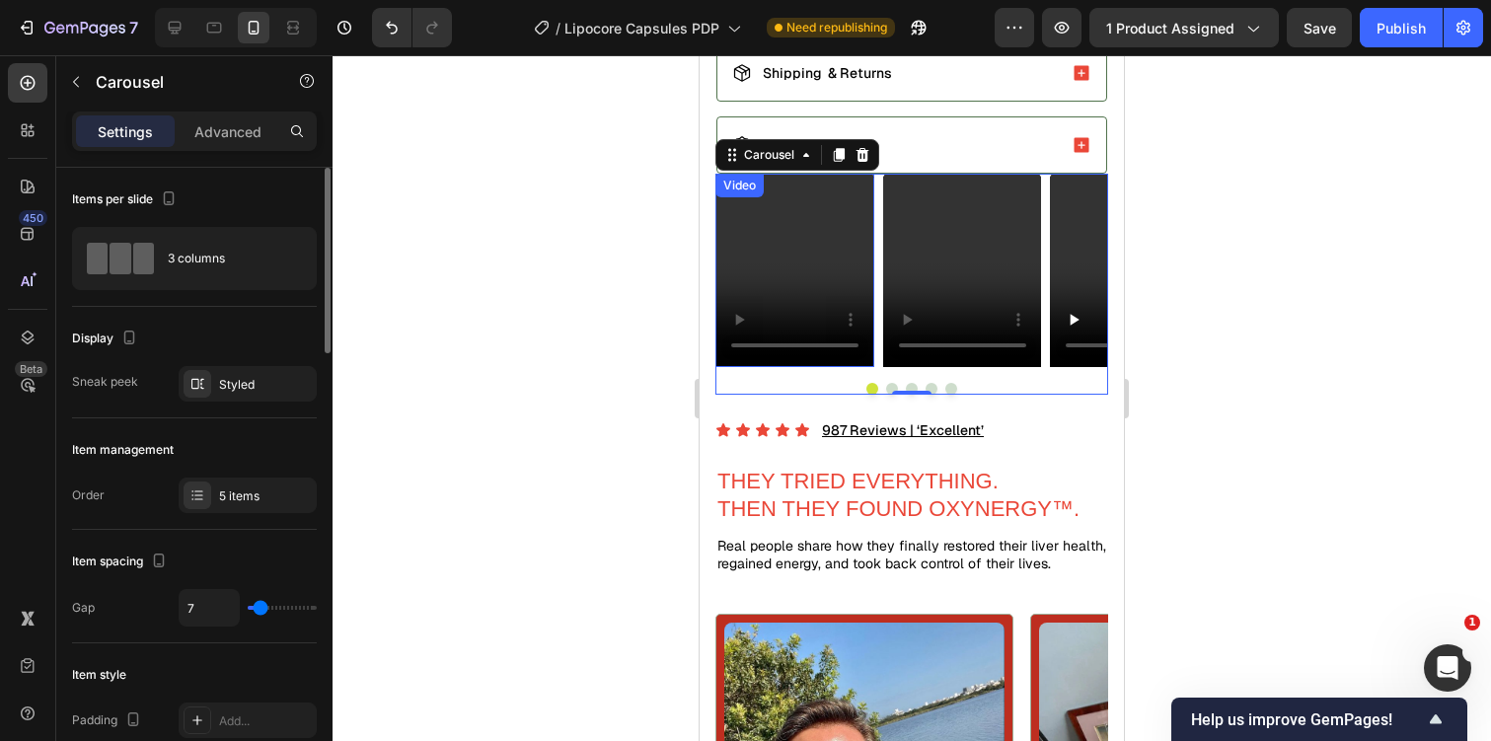
type input "5"
type input "4"
type input "3"
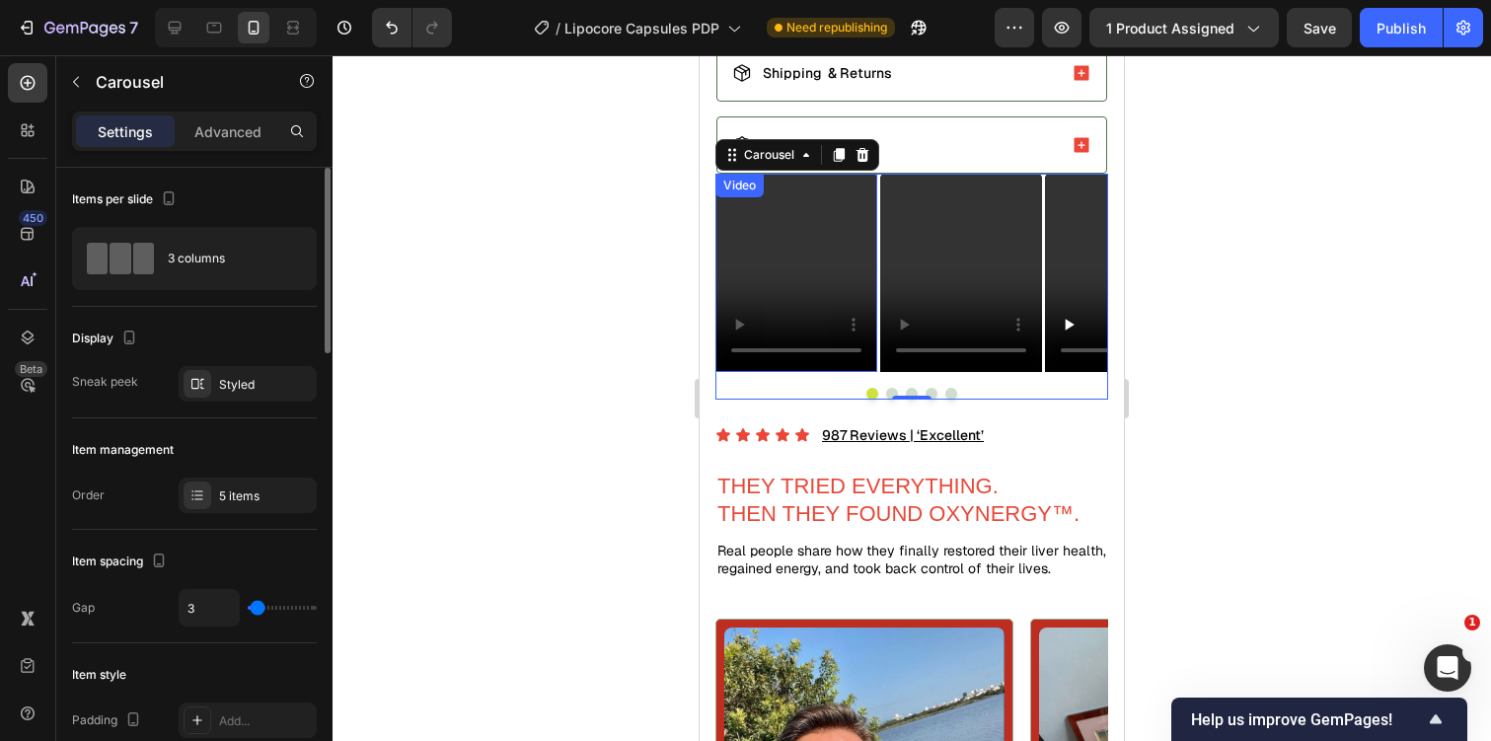
type input "6"
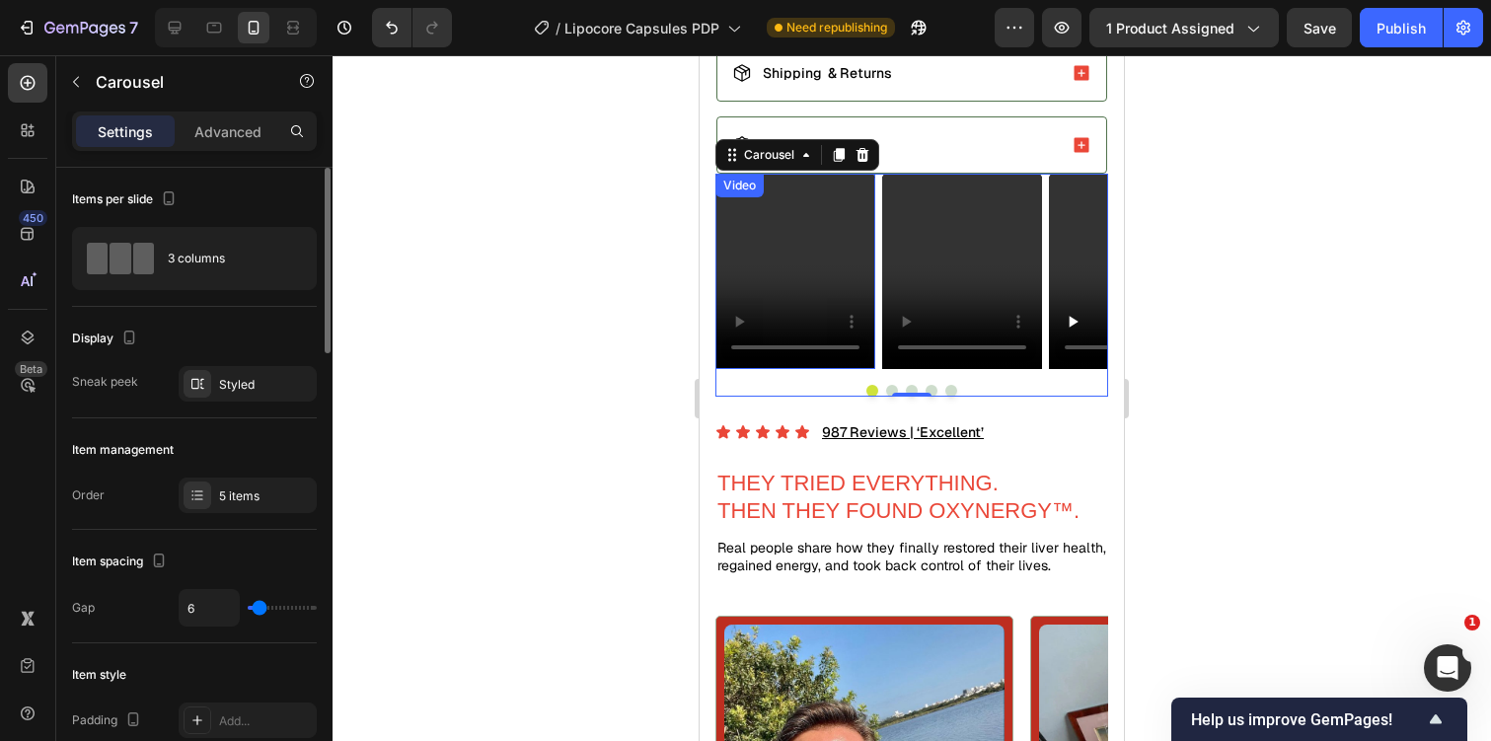
type input "7"
type input "8"
drag, startPoint x: 277, startPoint y: 614, endPoint x: 260, endPoint y: 611, distance: 17.0
type input "8"
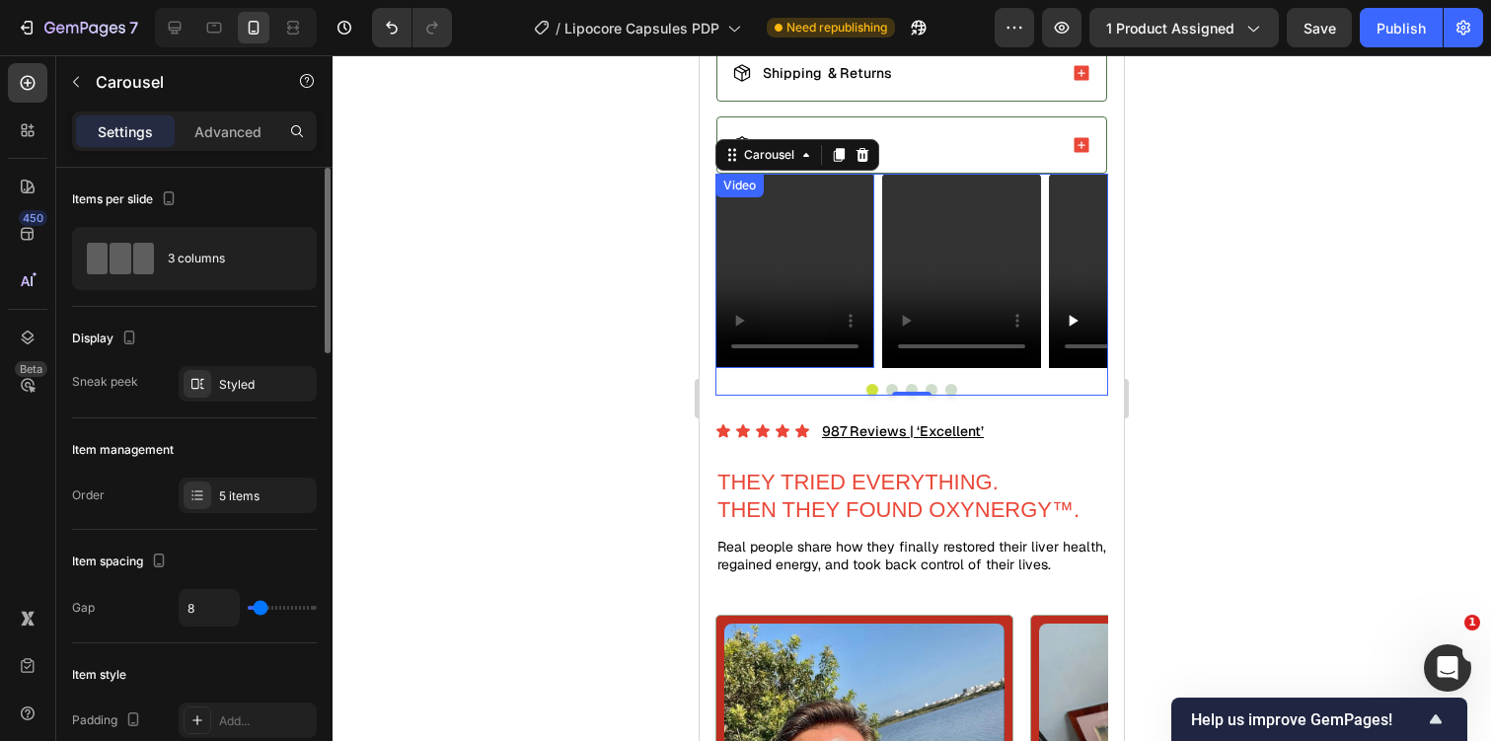
click at [260, 610] on input "range" at bounding box center [282, 608] width 69 height 4
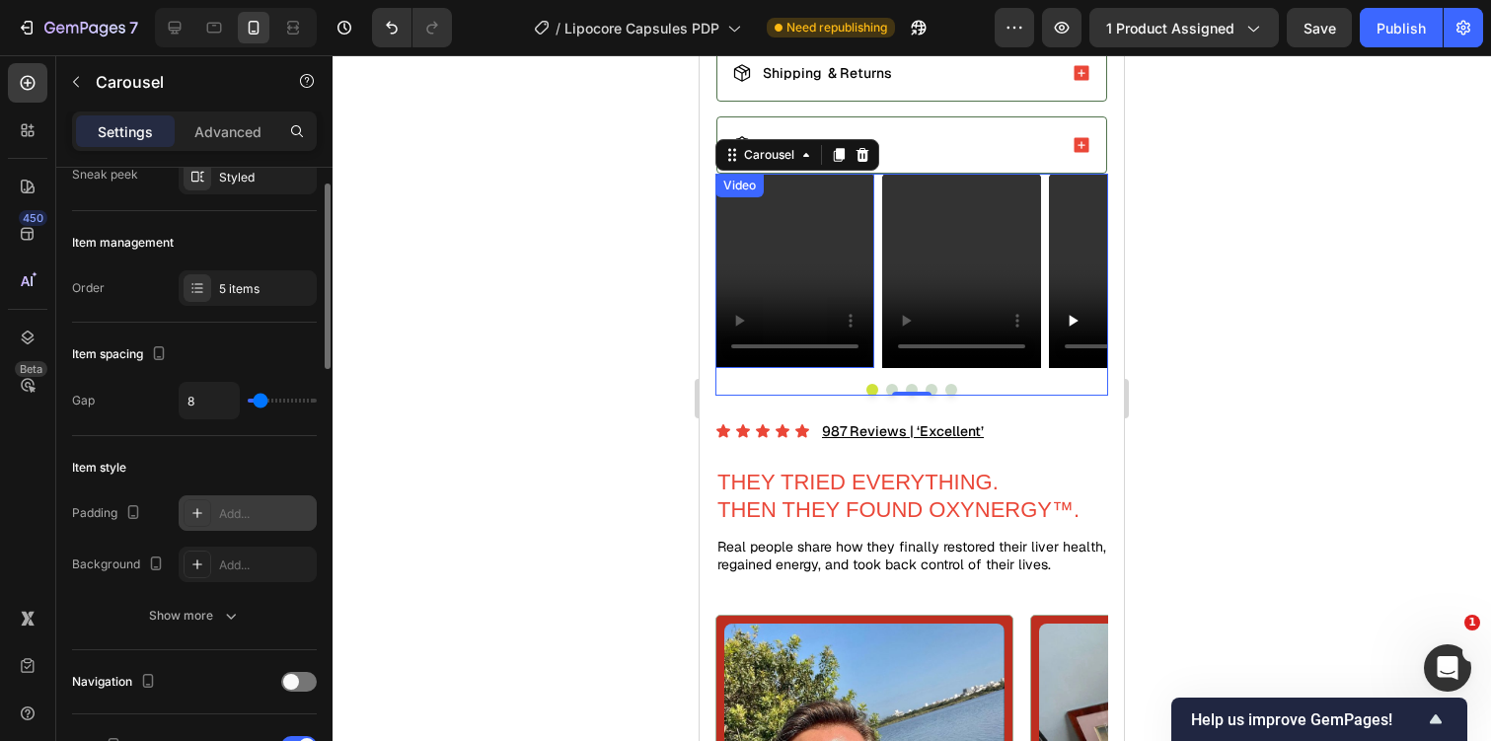
scroll to position [208, 0]
click at [260, 273] on div "5 items" at bounding box center [248, 287] width 138 height 36
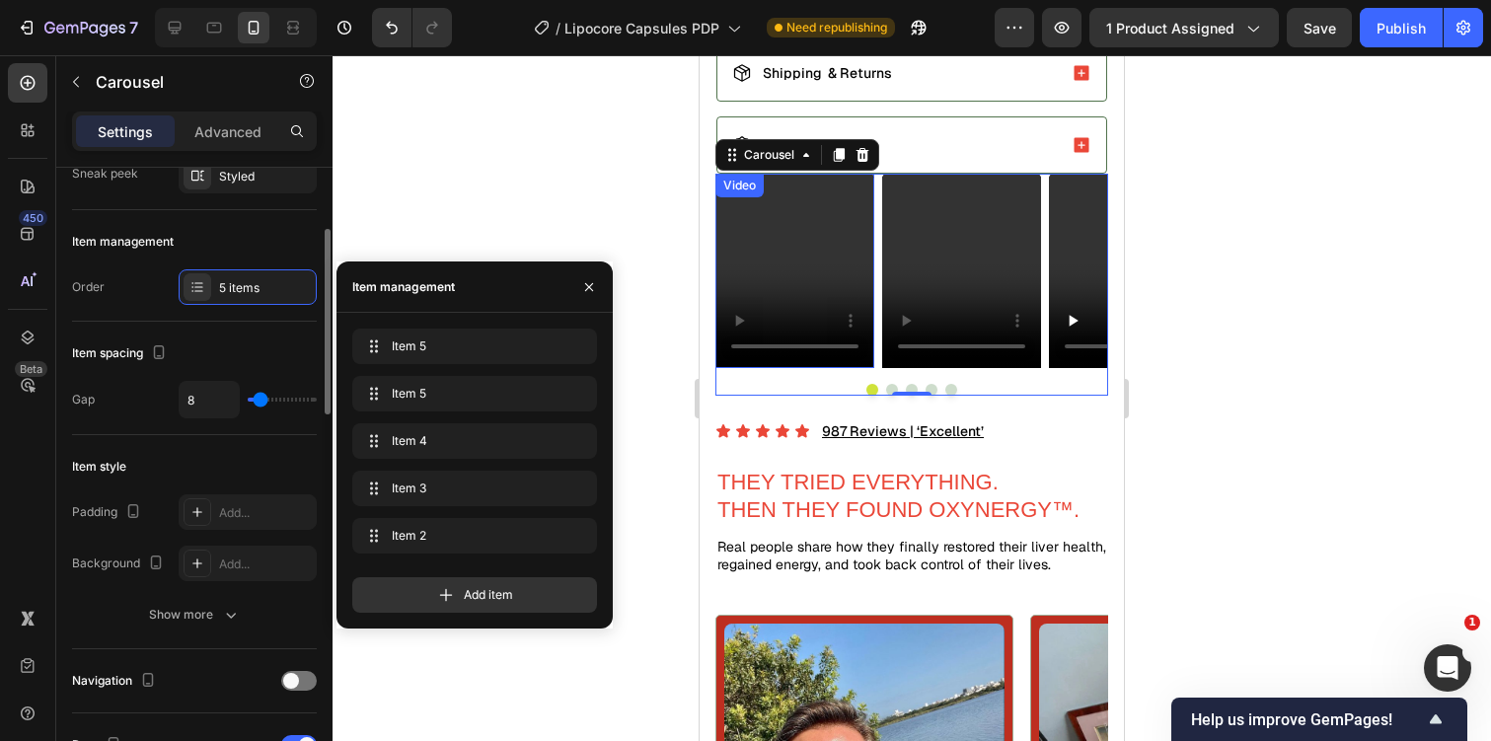
click at [185, 313] on div "Item management Order 5 items" at bounding box center [194, 265] width 245 height 111
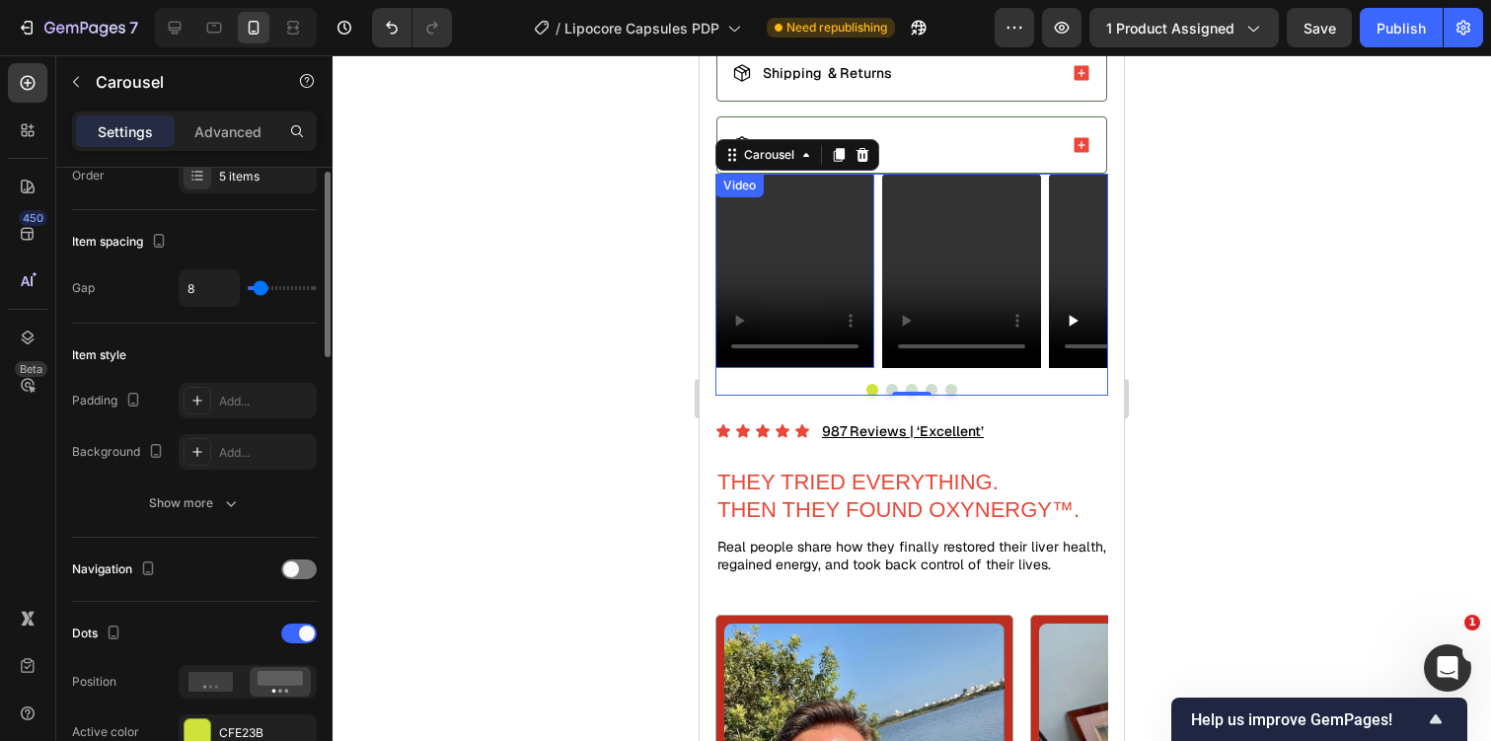
scroll to position [350, 0]
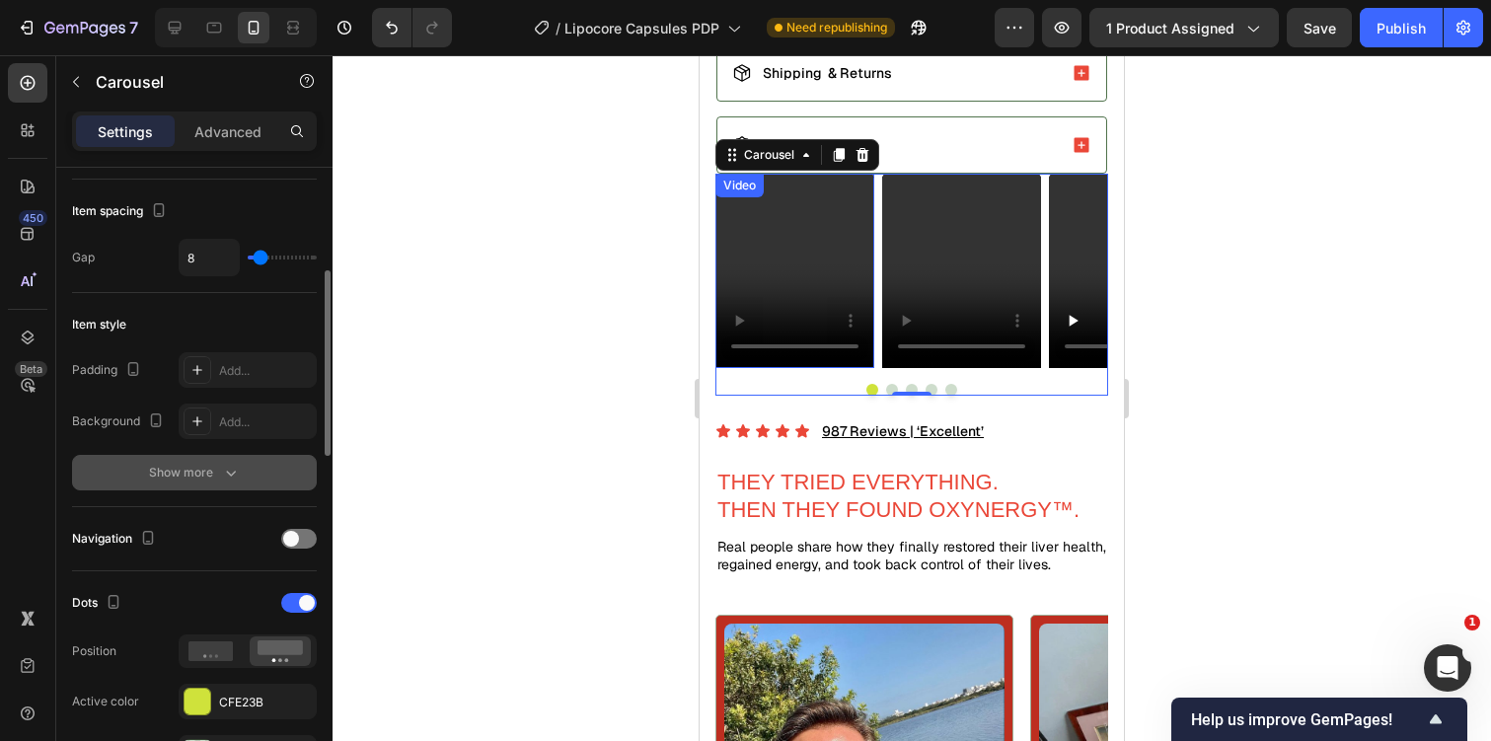
click at [214, 484] on button "Show more" at bounding box center [194, 473] width 245 height 36
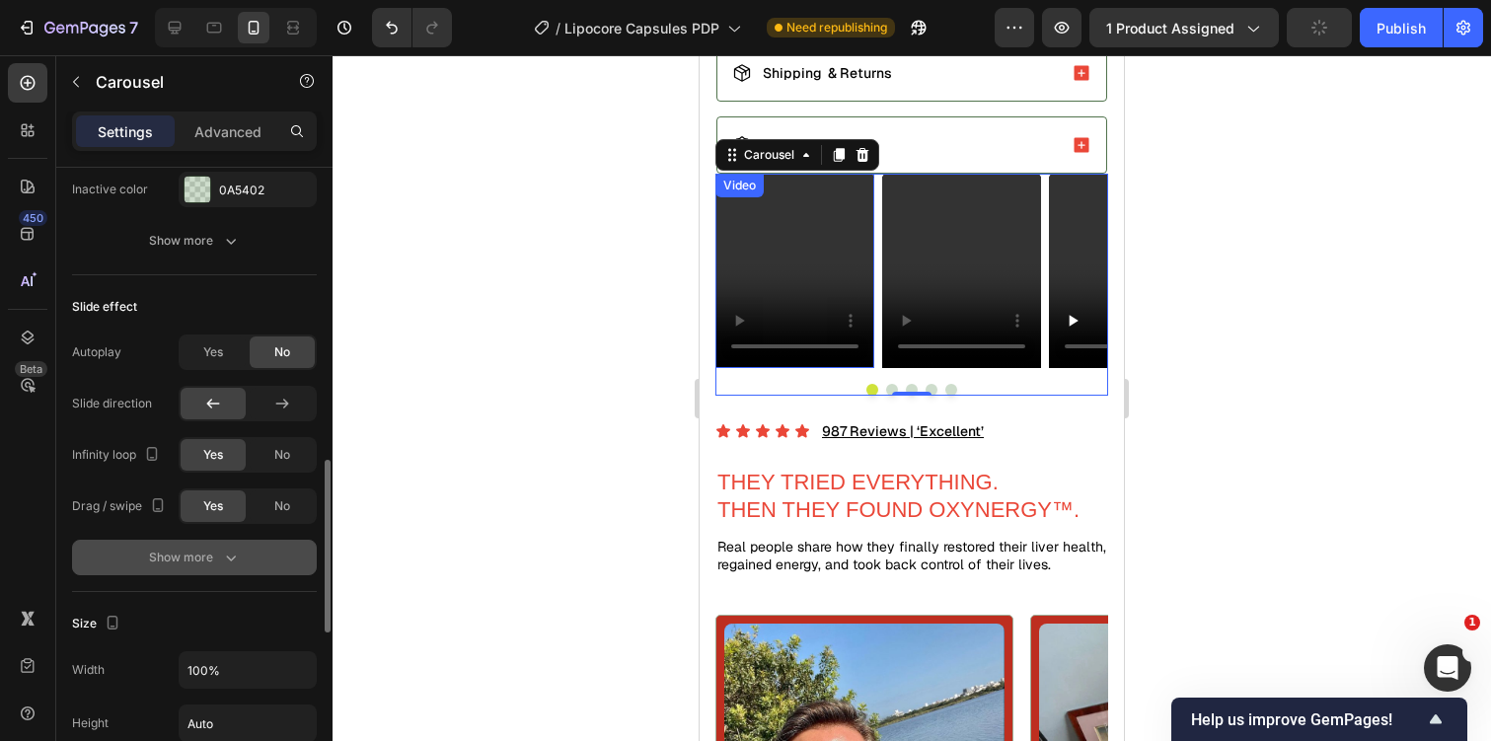
scroll to position [1069, 0]
click at [233, 564] on icon "button" at bounding box center [231, 557] width 20 height 20
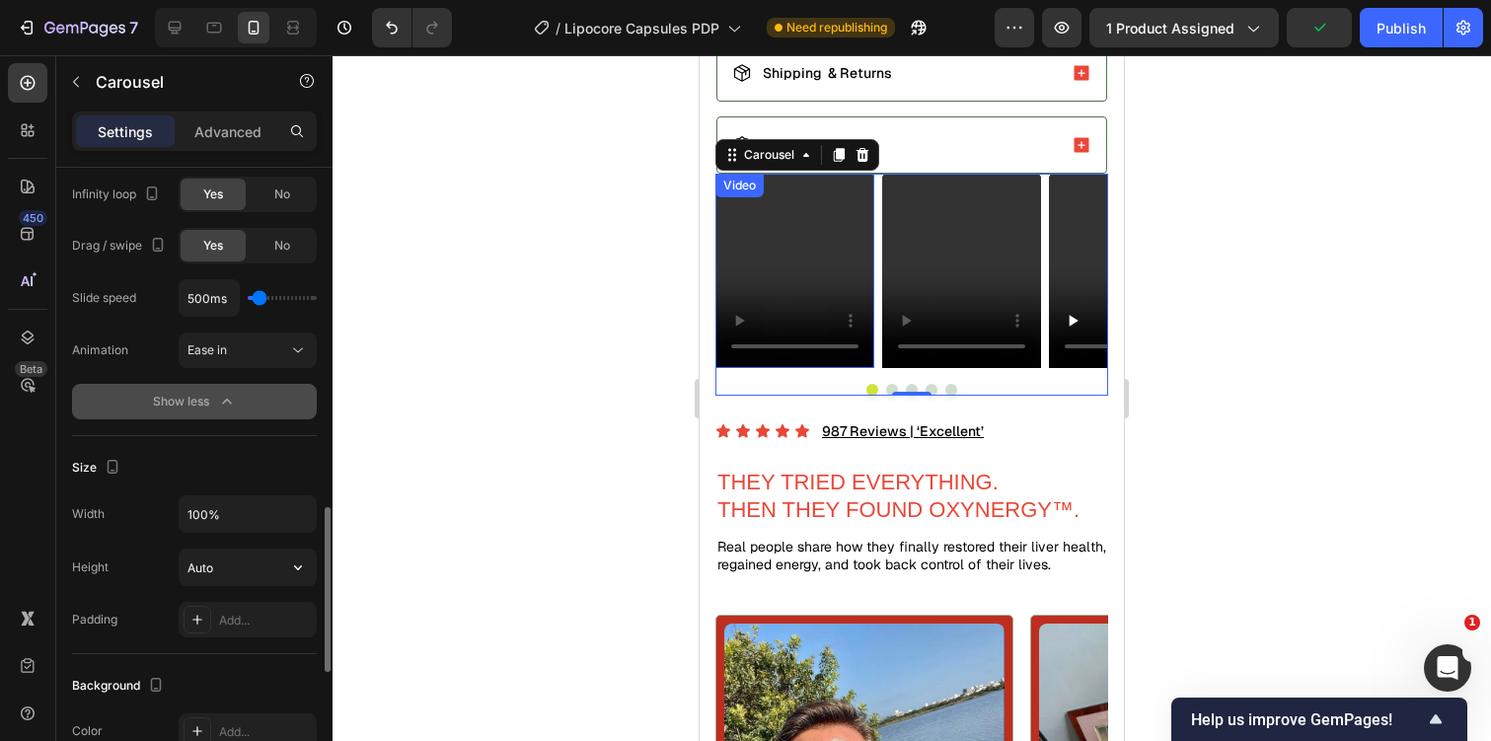
scroll to position [1361, 0]
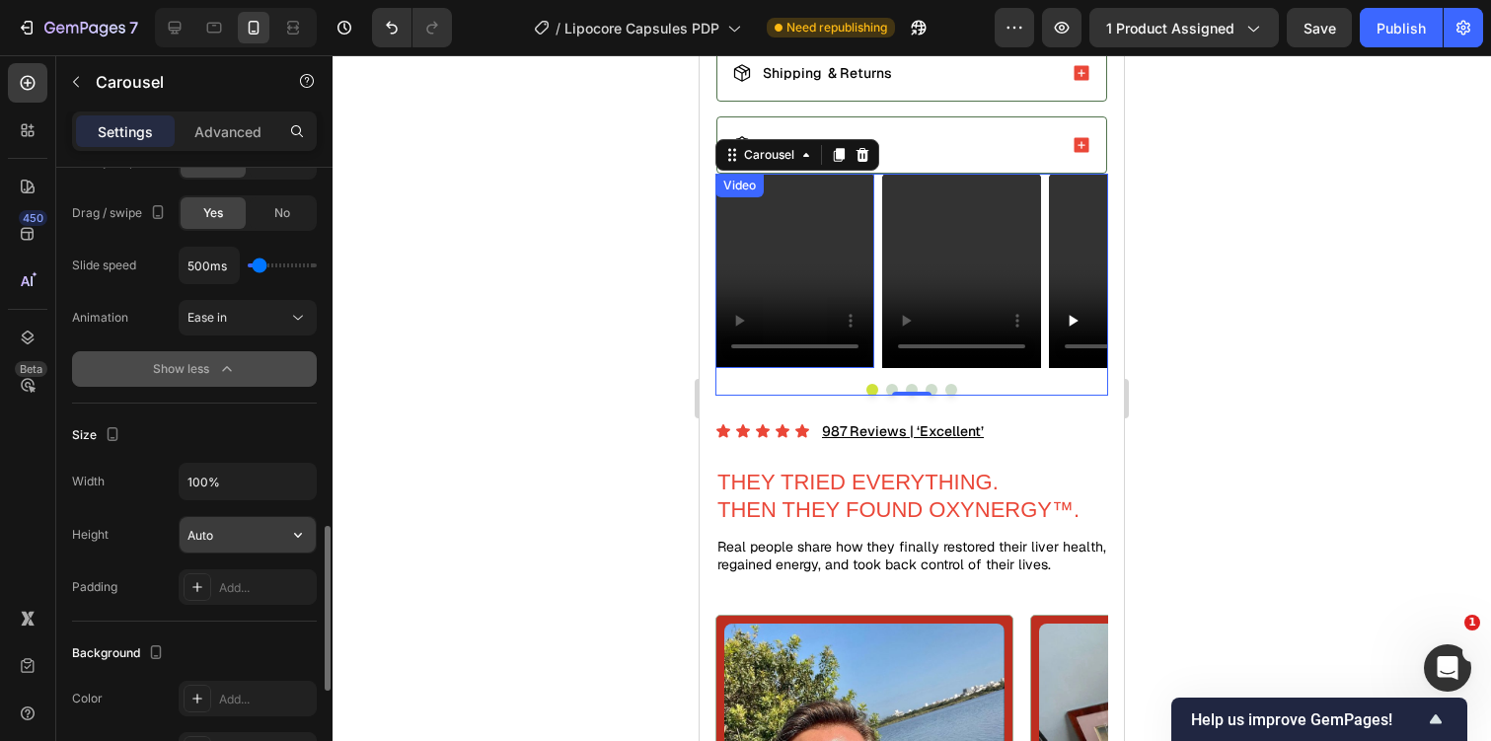
click at [241, 537] on input "Auto" at bounding box center [248, 535] width 136 height 36
click at [191, 582] on icon at bounding box center [197, 587] width 16 height 16
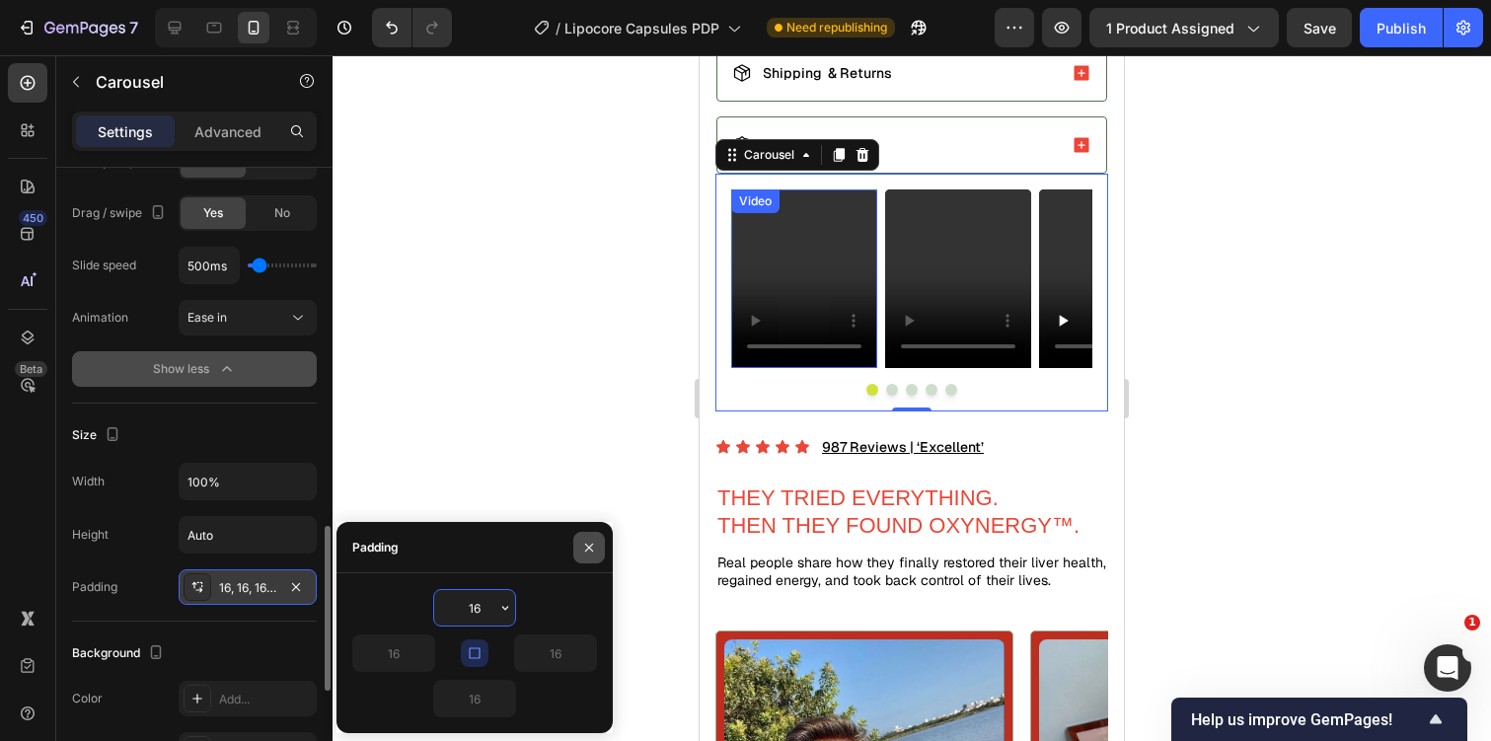
click at [581, 544] on icon "button" at bounding box center [589, 548] width 16 height 16
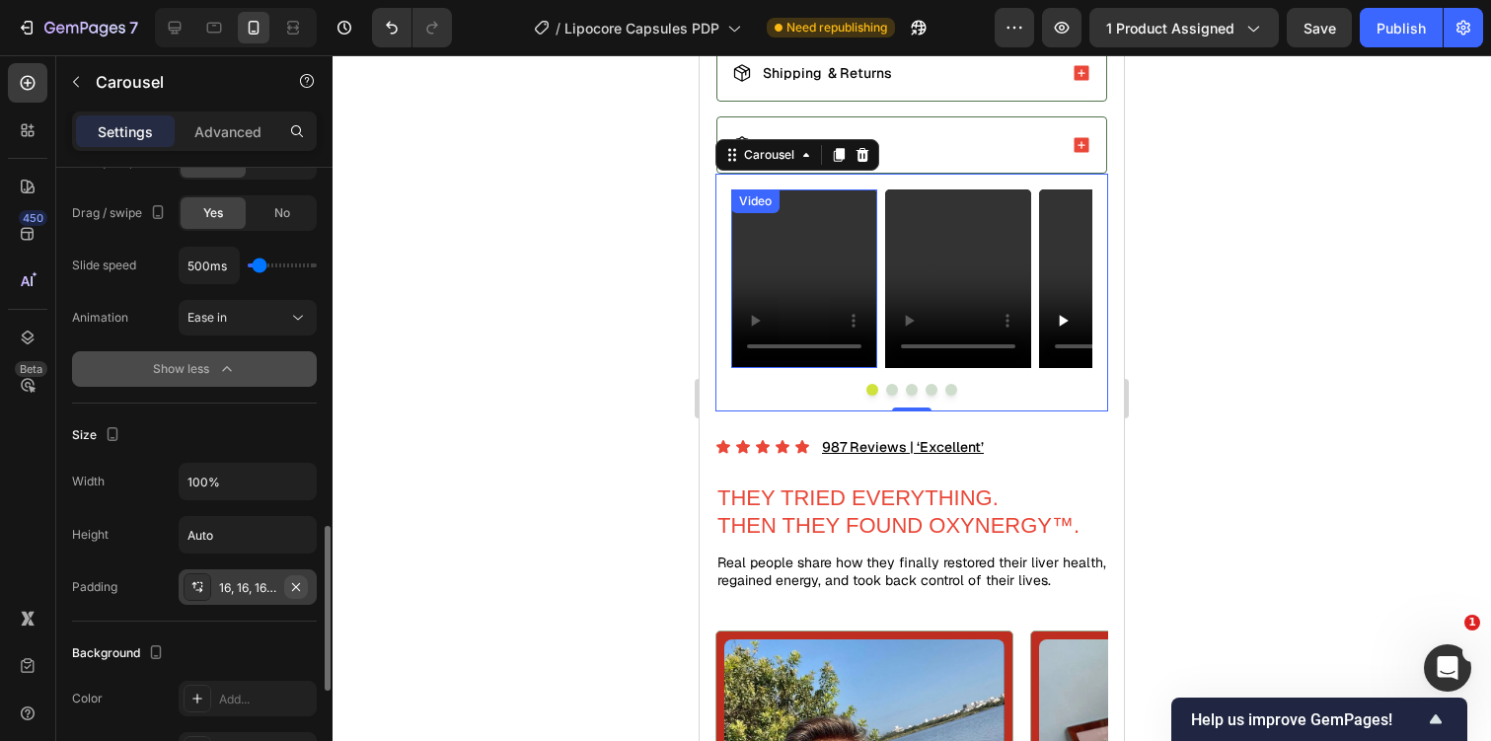
click at [296, 595] on button "button" at bounding box center [296, 587] width 24 height 24
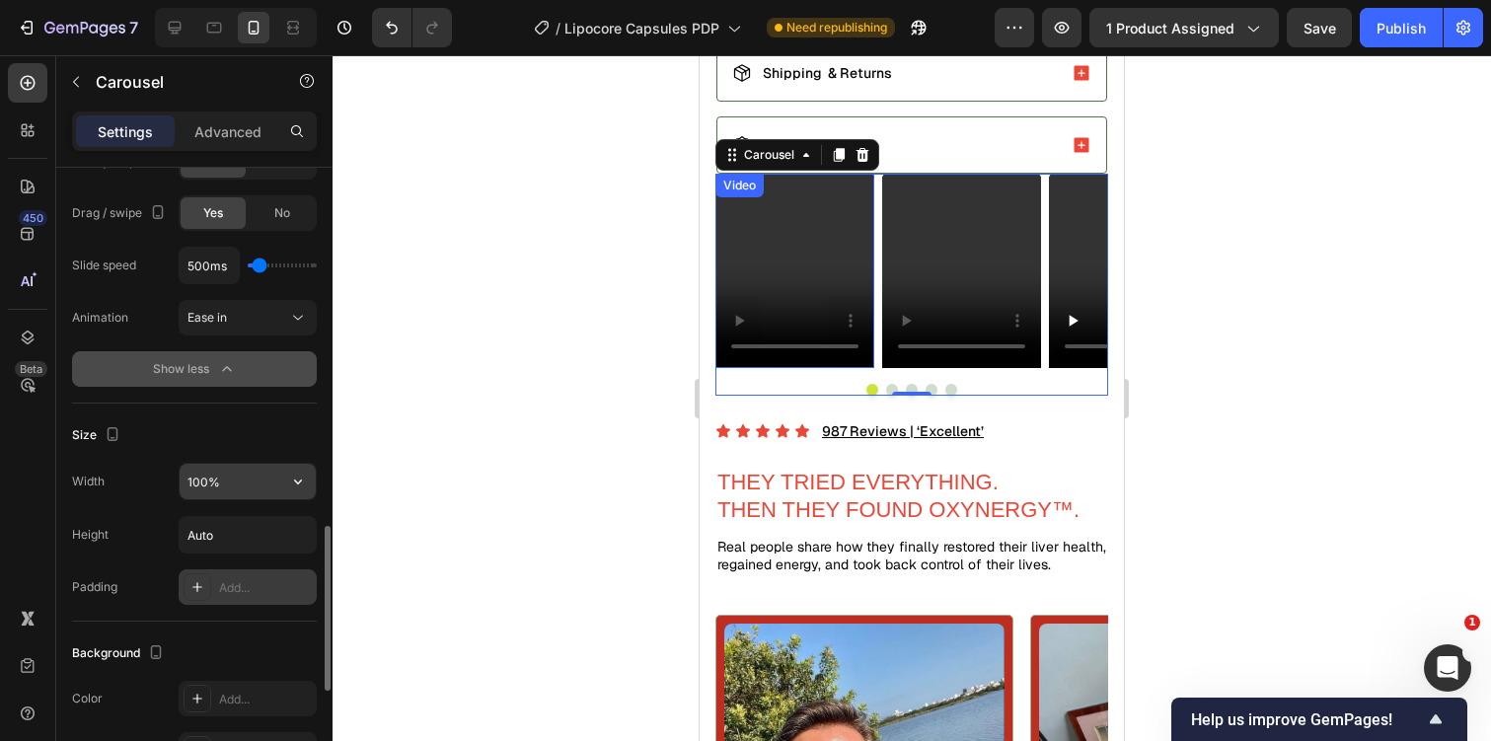
click at [258, 491] on input "100%" at bounding box center [248, 482] width 136 height 36
click at [304, 487] on icon "button" at bounding box center [298, 482] width 20 height 20
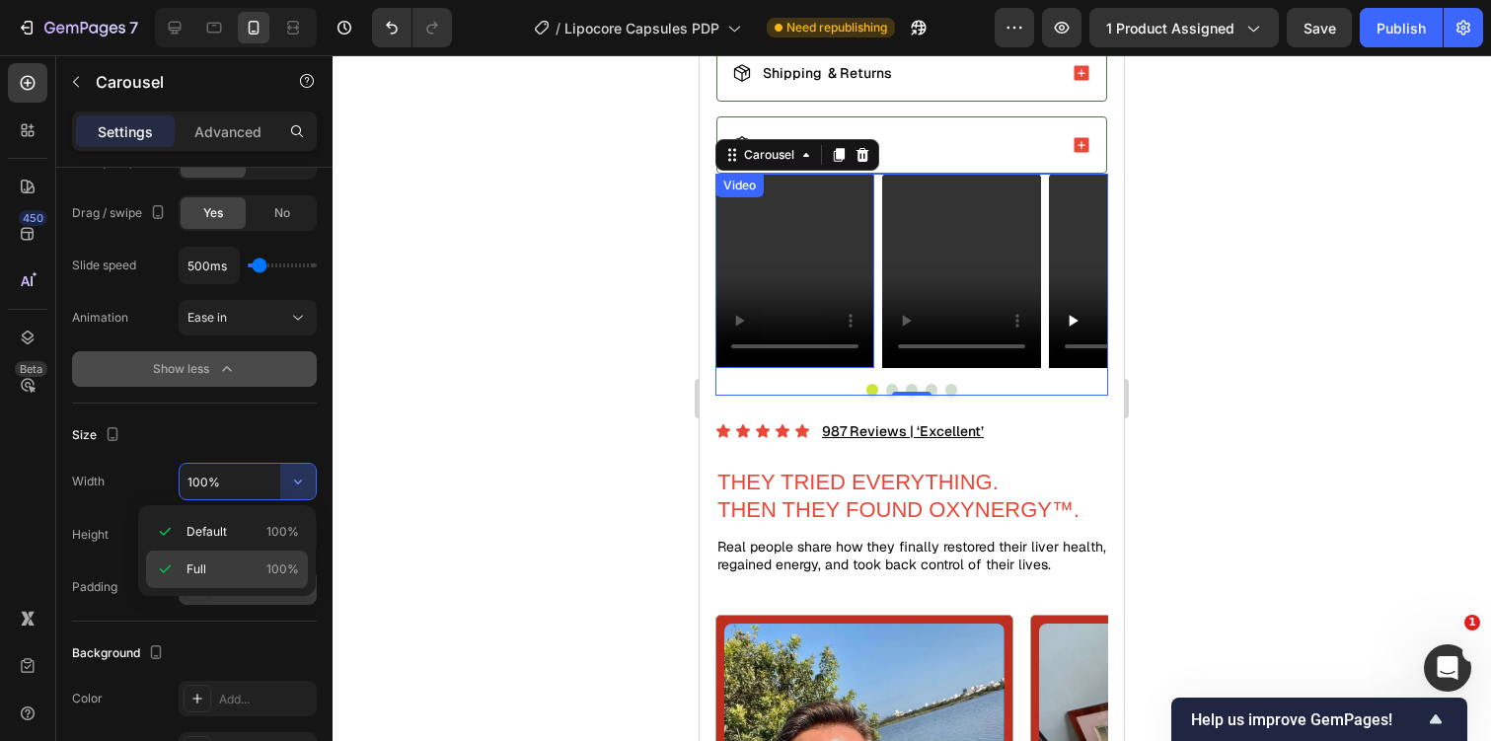
click at [279, 556] on div "Full 100%" at bounding box center [227, 569] width 162 height 37
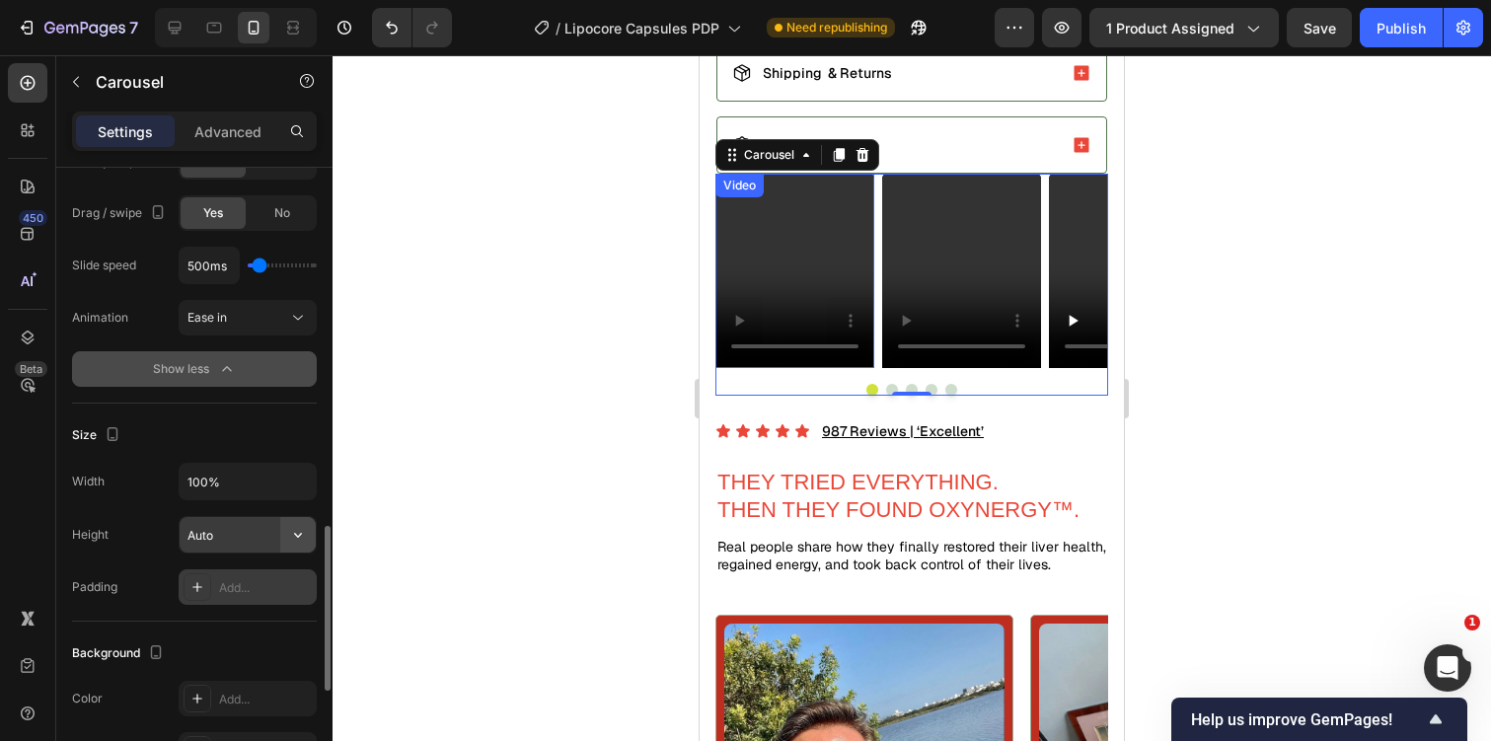
click at [284, 539] on button "button" at bounding box center [298, 535] width 36 height 36
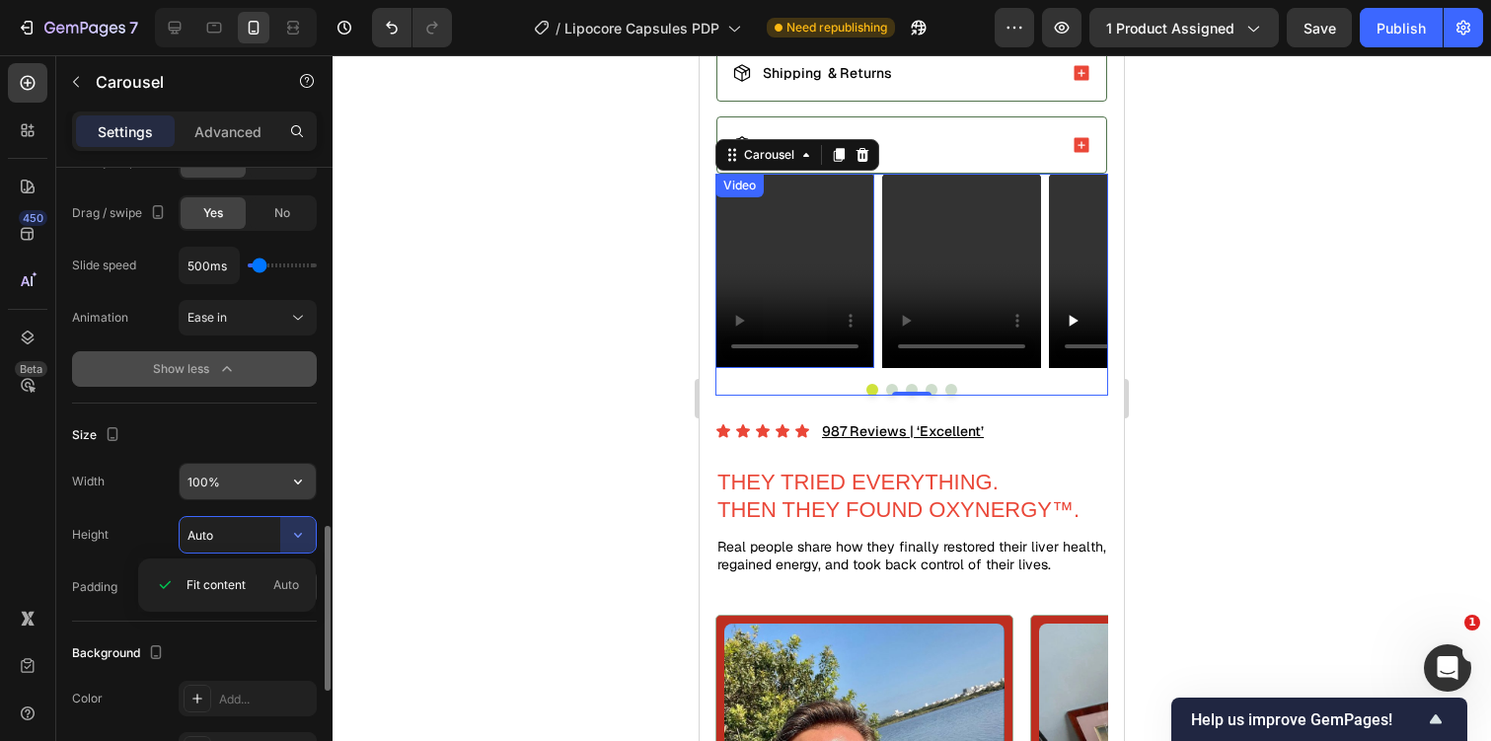
click at [243, 484] on input "100%" at bounding box center [248, 482] width 136 height 36
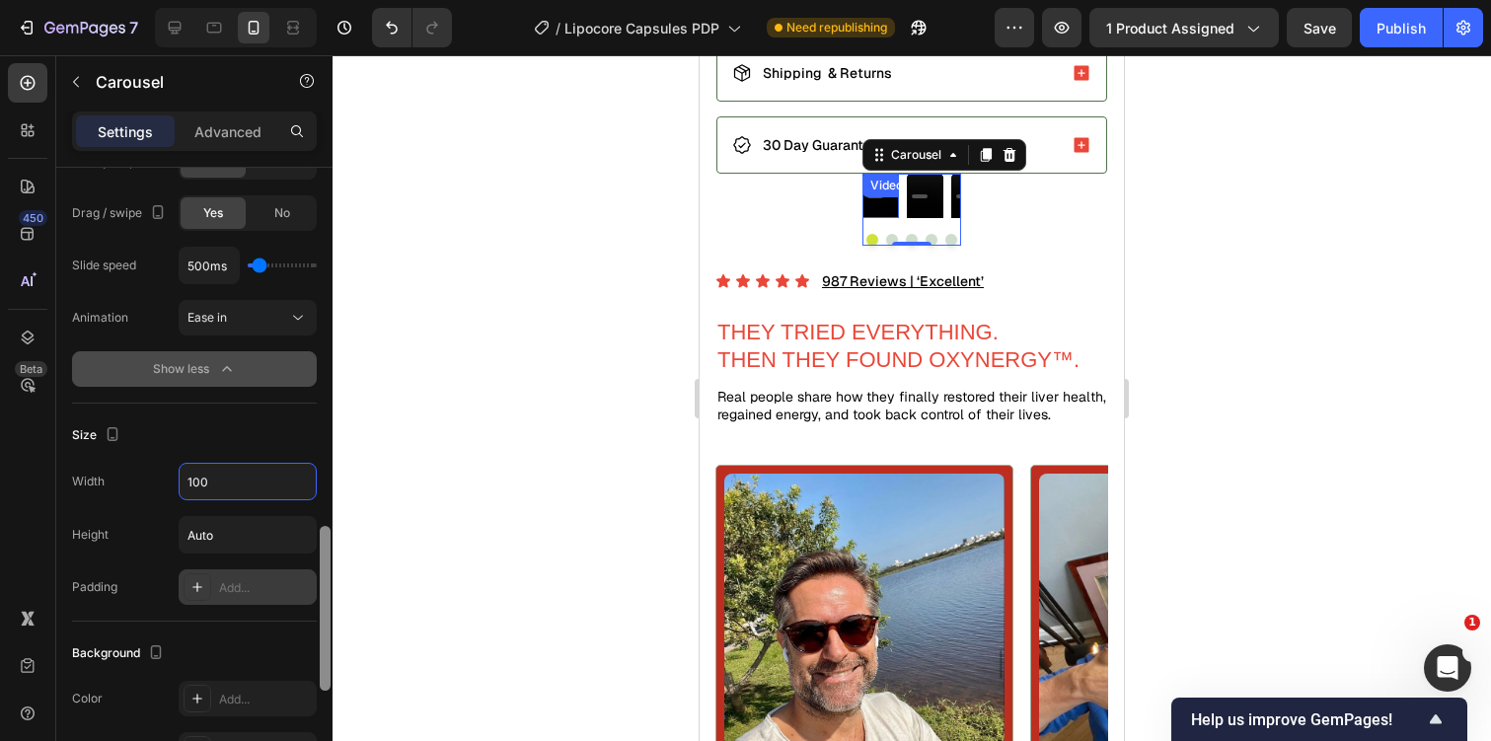
click at [326, 408] on div at bounding box center [325, 483] width 15 height 630
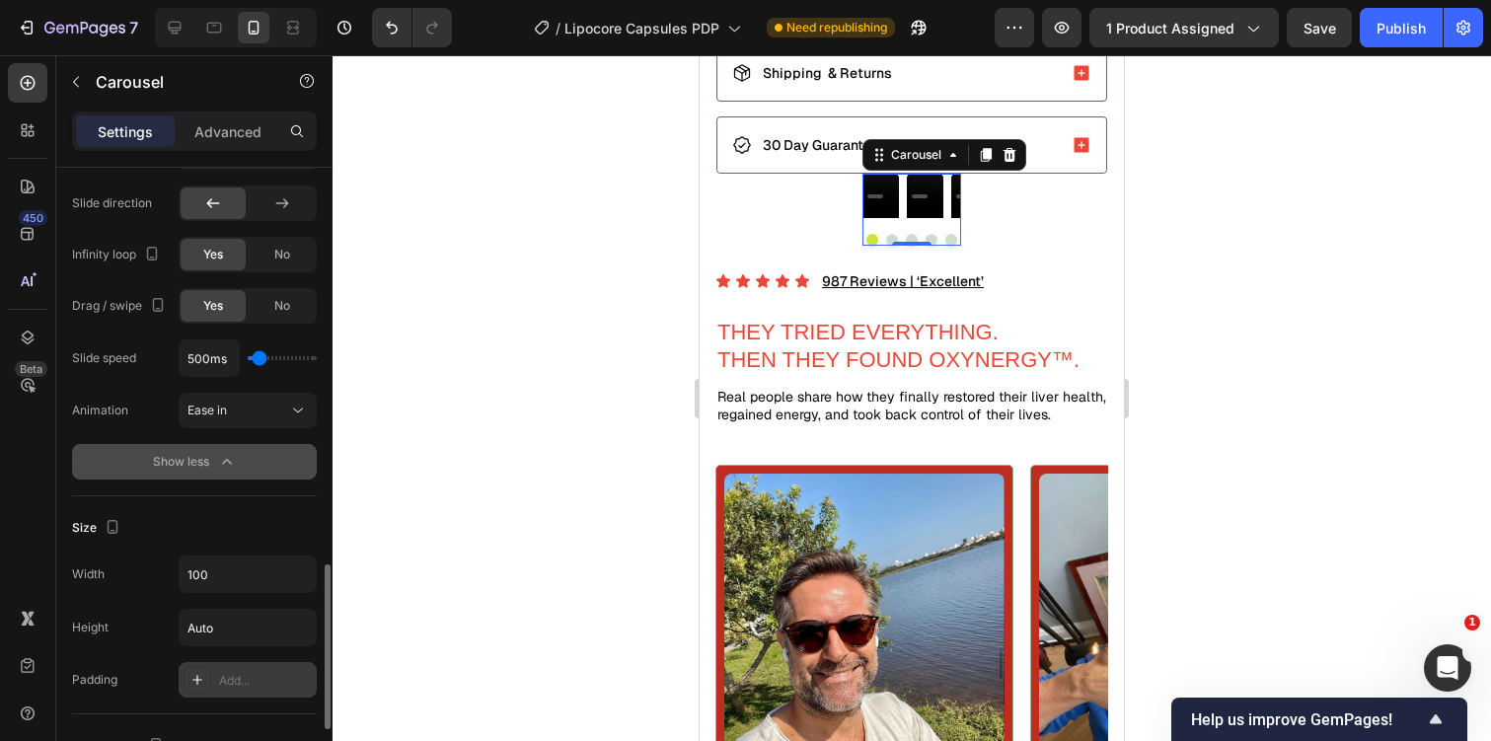
scroll to position [1363, 0]
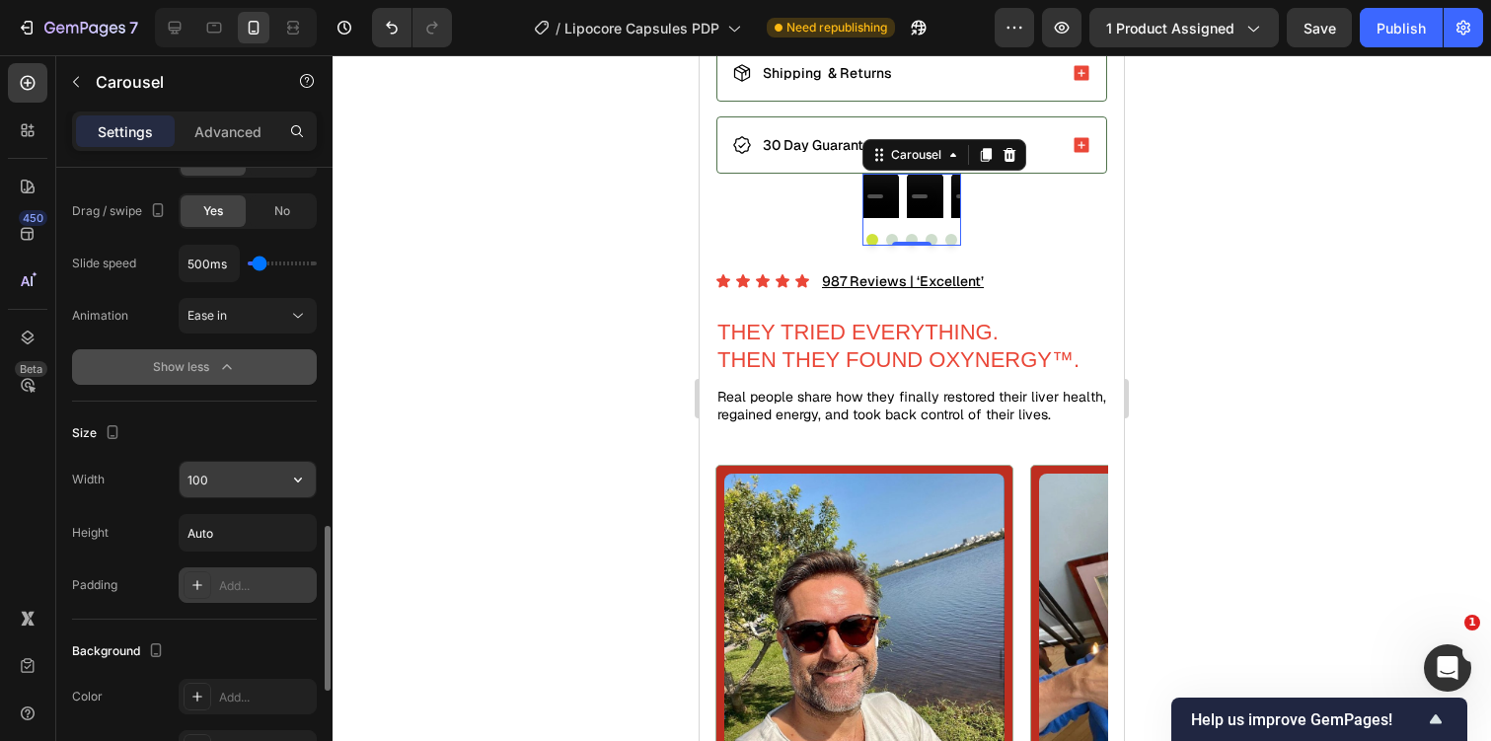
click at [257, 480] on input "100" at bounding box center [248, 480] width 136 height 36
click at [304, 486] on icon "button" at bounding box center [298, 480] width 20 height 20
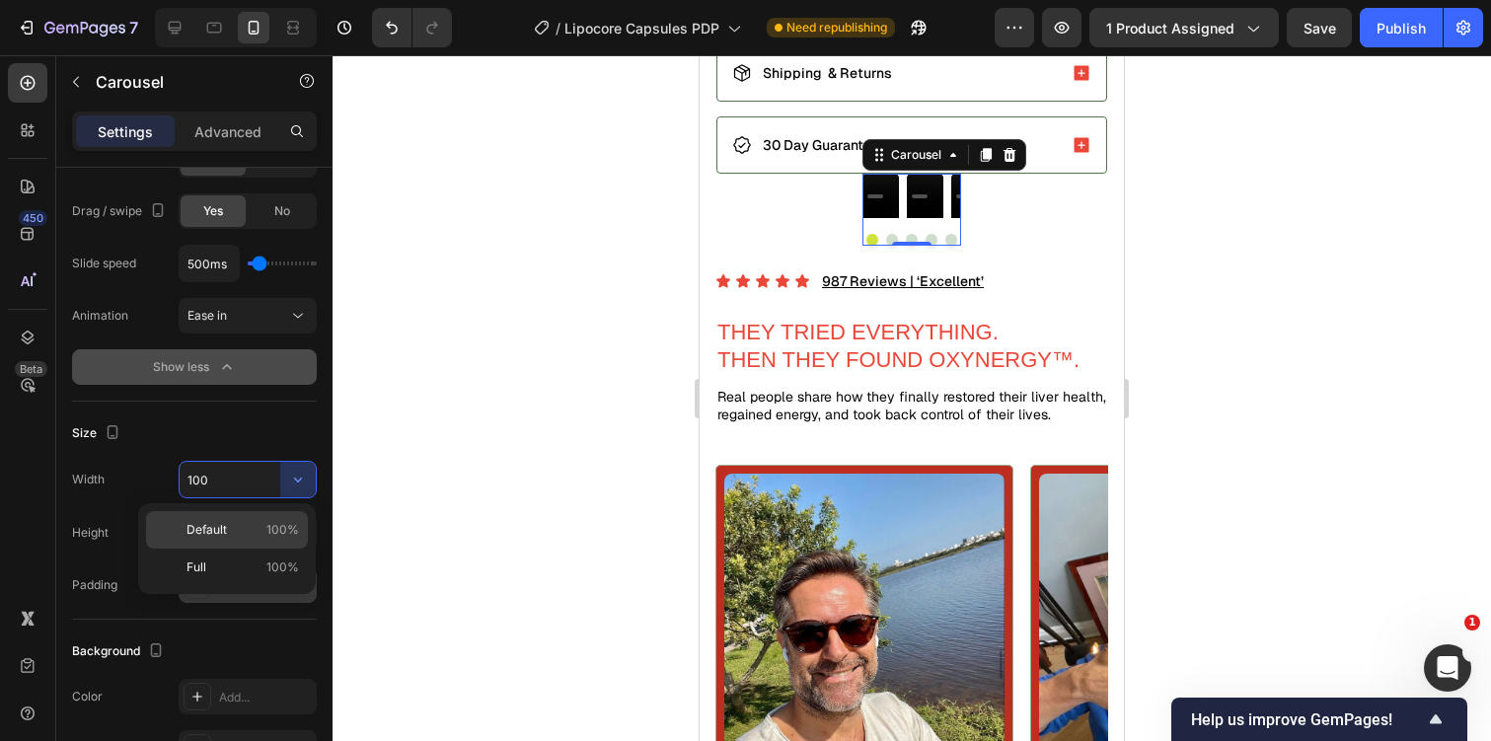
click at [288, 537] on span "100%" at bounding box center [282, 530] width 33 height 18
type input "100%"
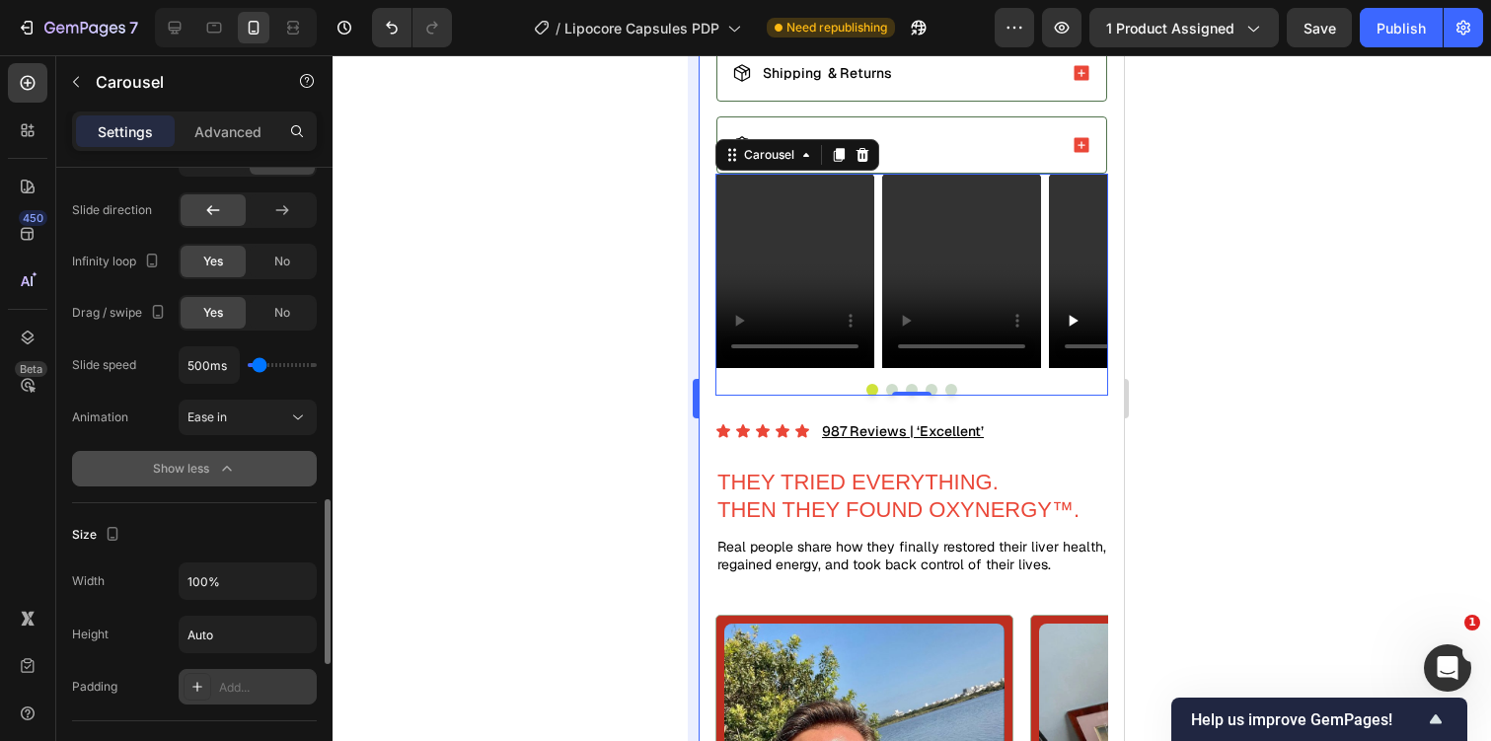
scroll to position [1217, 0]
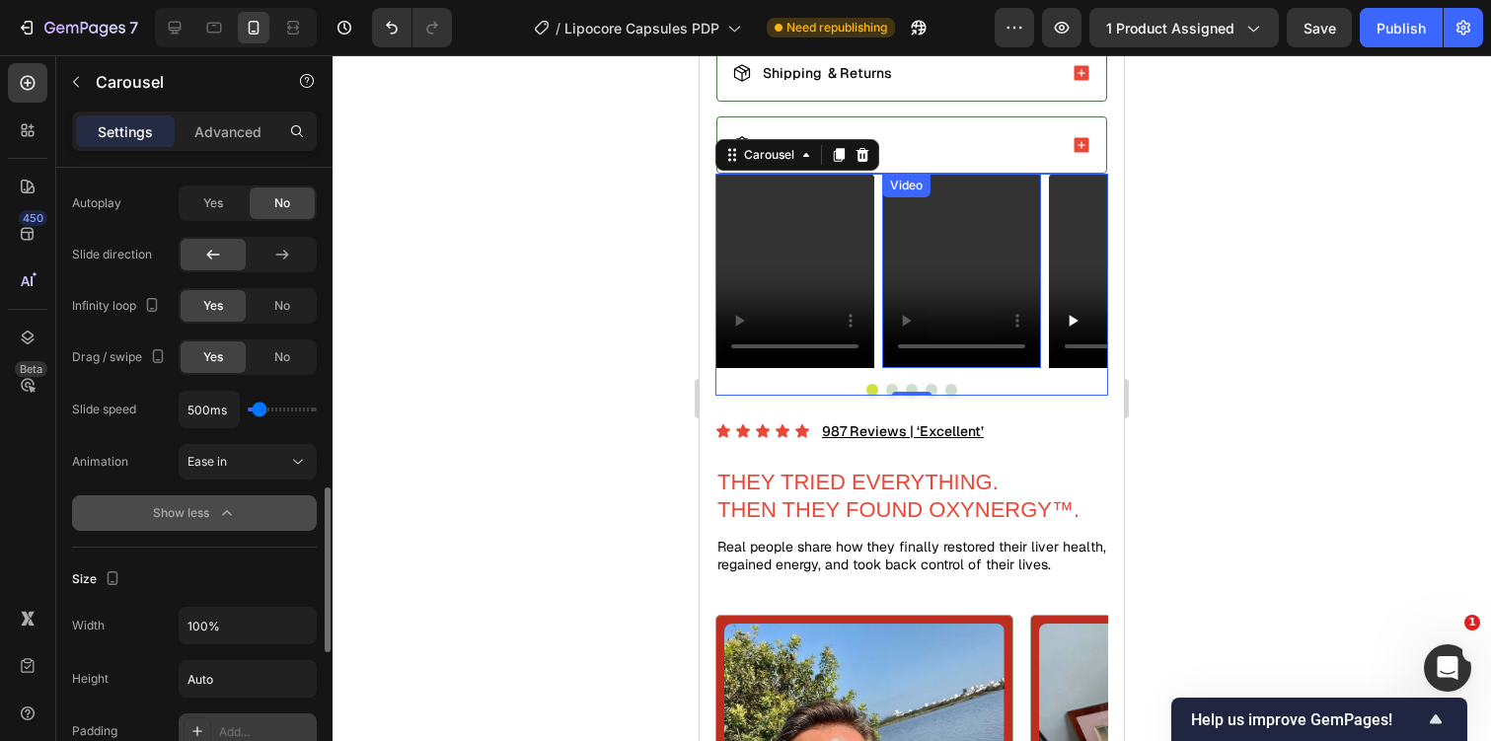
click at [969, 215] on video at bounding box center [961, 271] width 159 height 194
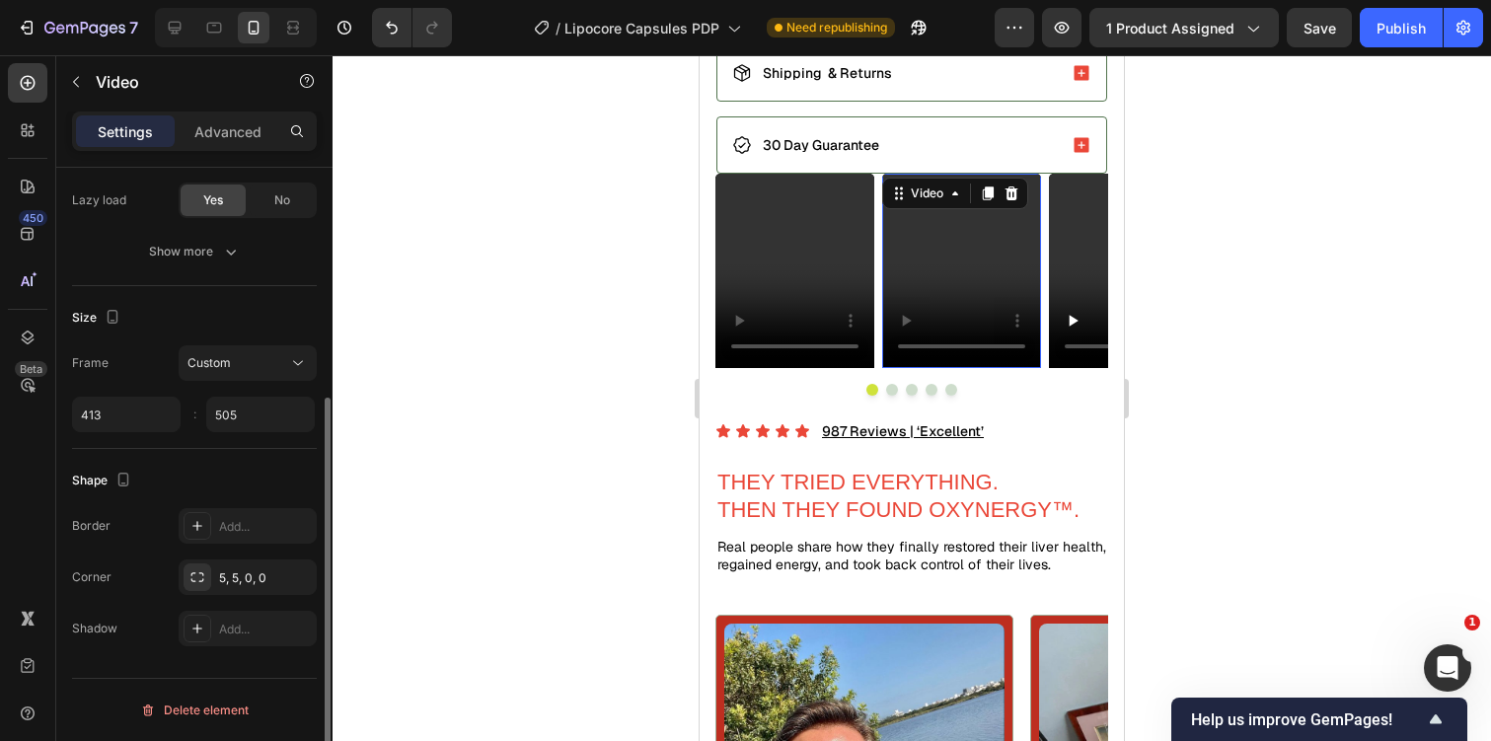
scroll to position [0, 0]
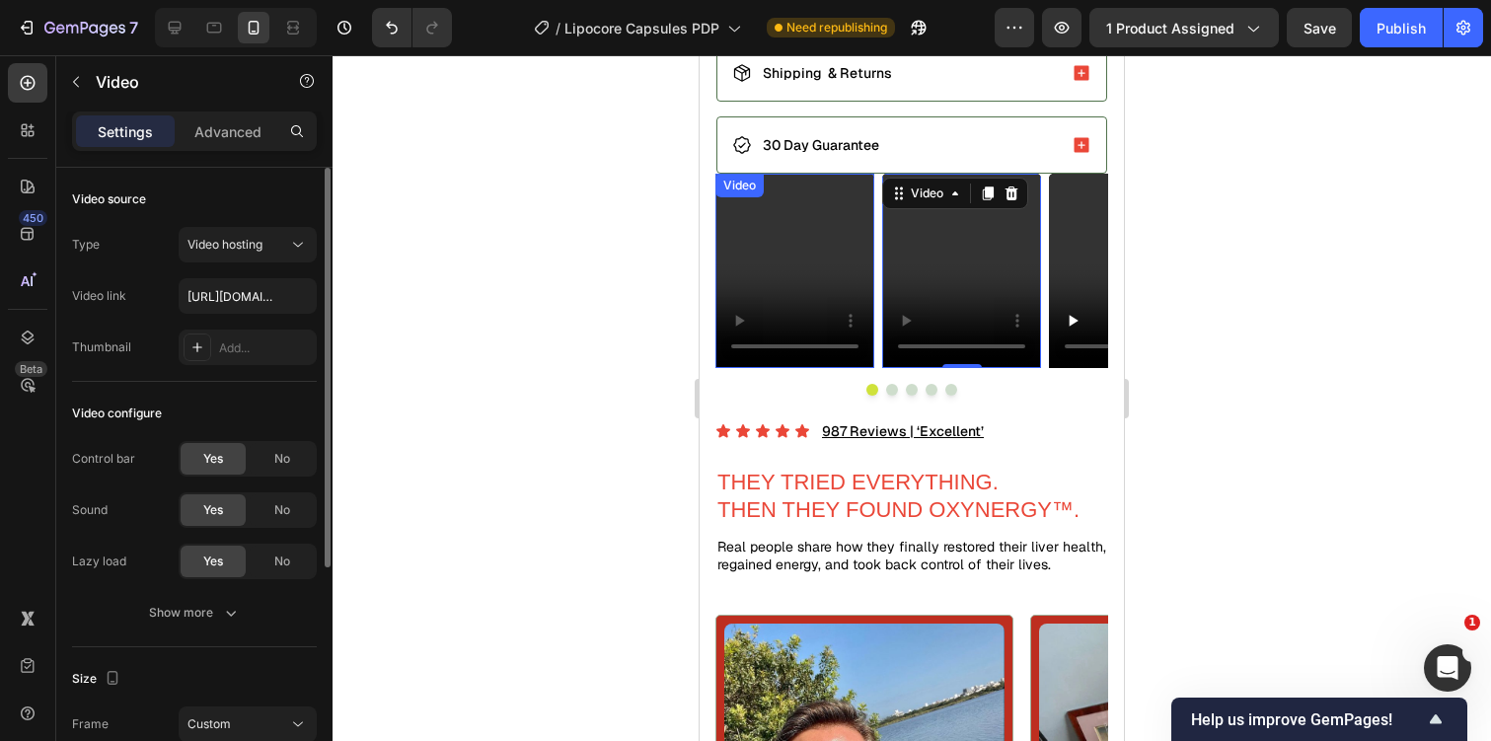
click at [820, 212] on video at bounding box center [794, 271] width 159 height 194
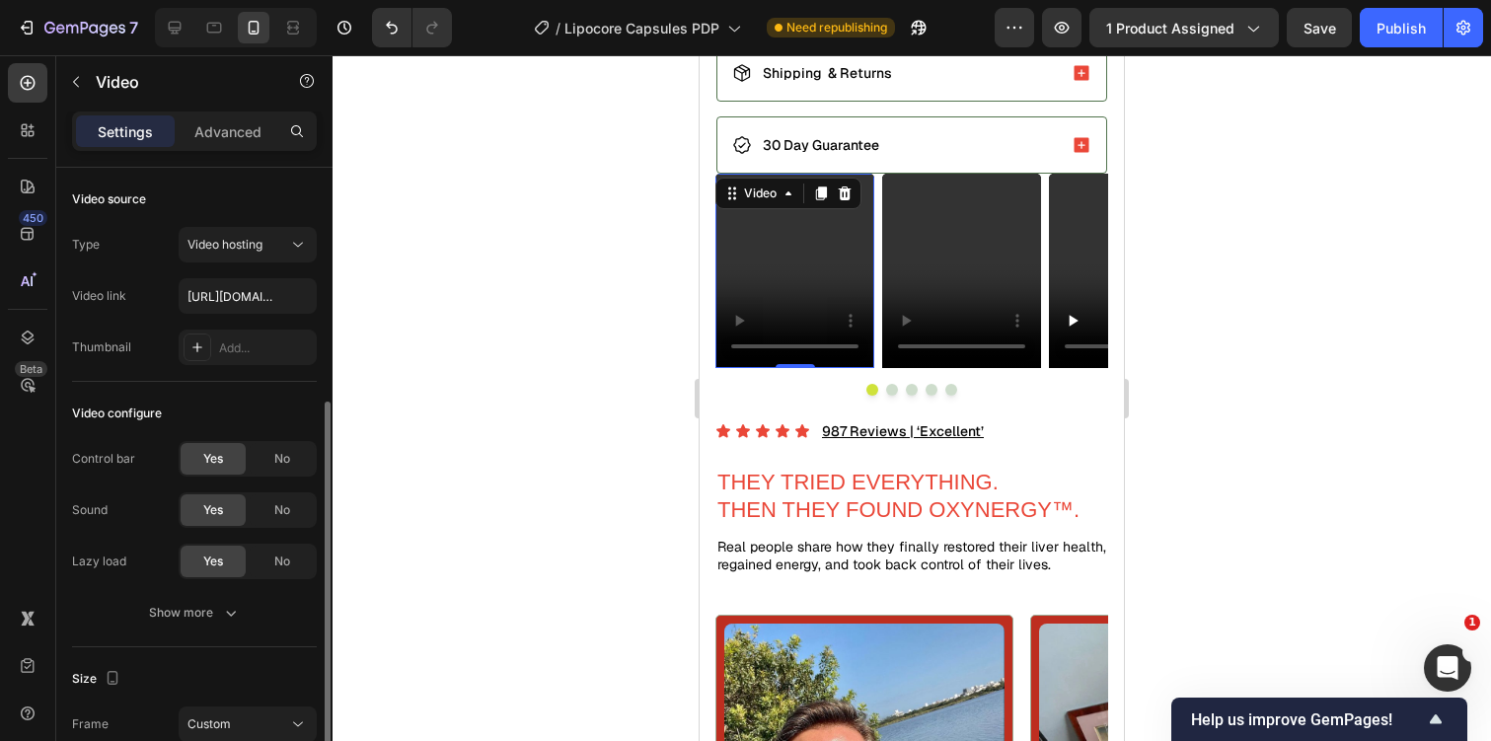
scroll to position [361, 0]
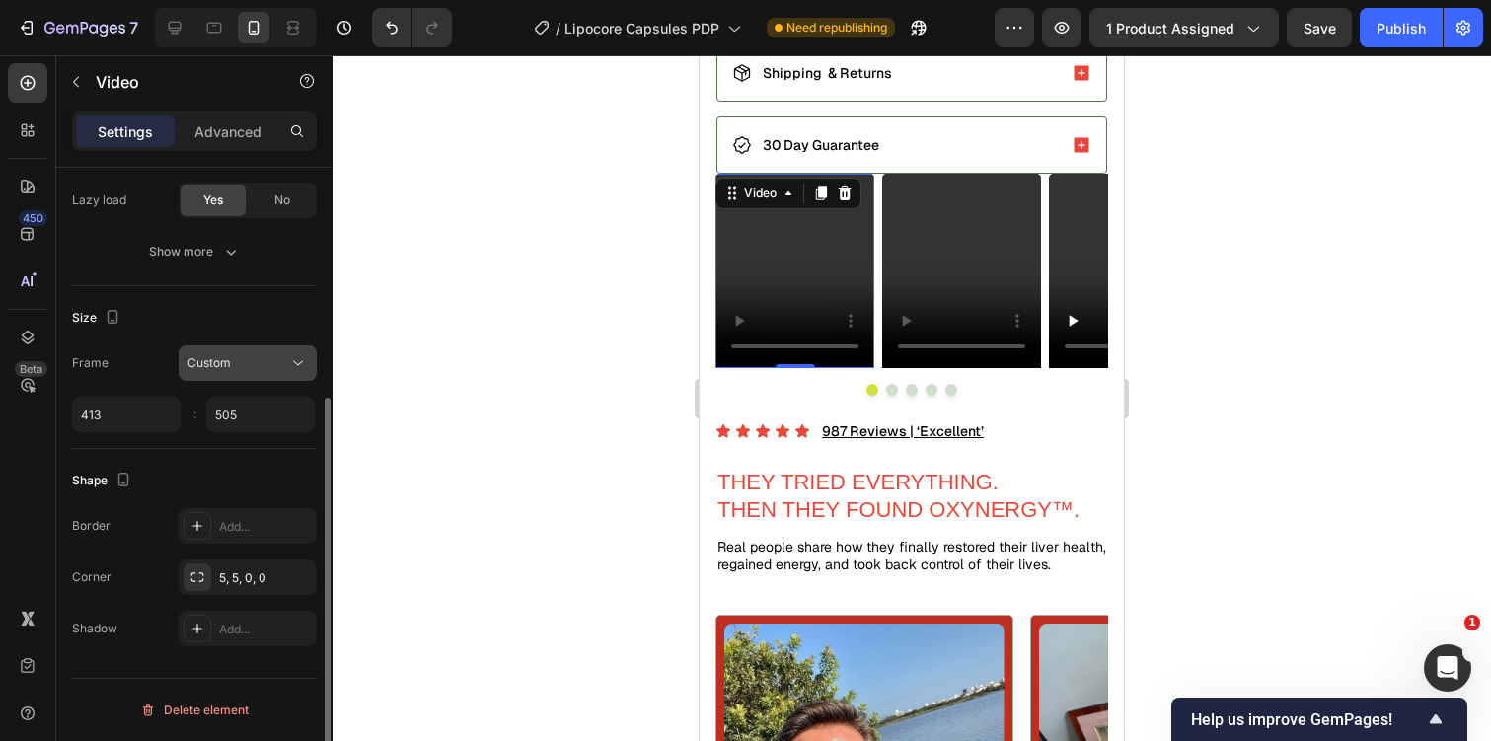
click at [256, 377] on button "Custom" at bounding box center [248, 363] width 138 height 36
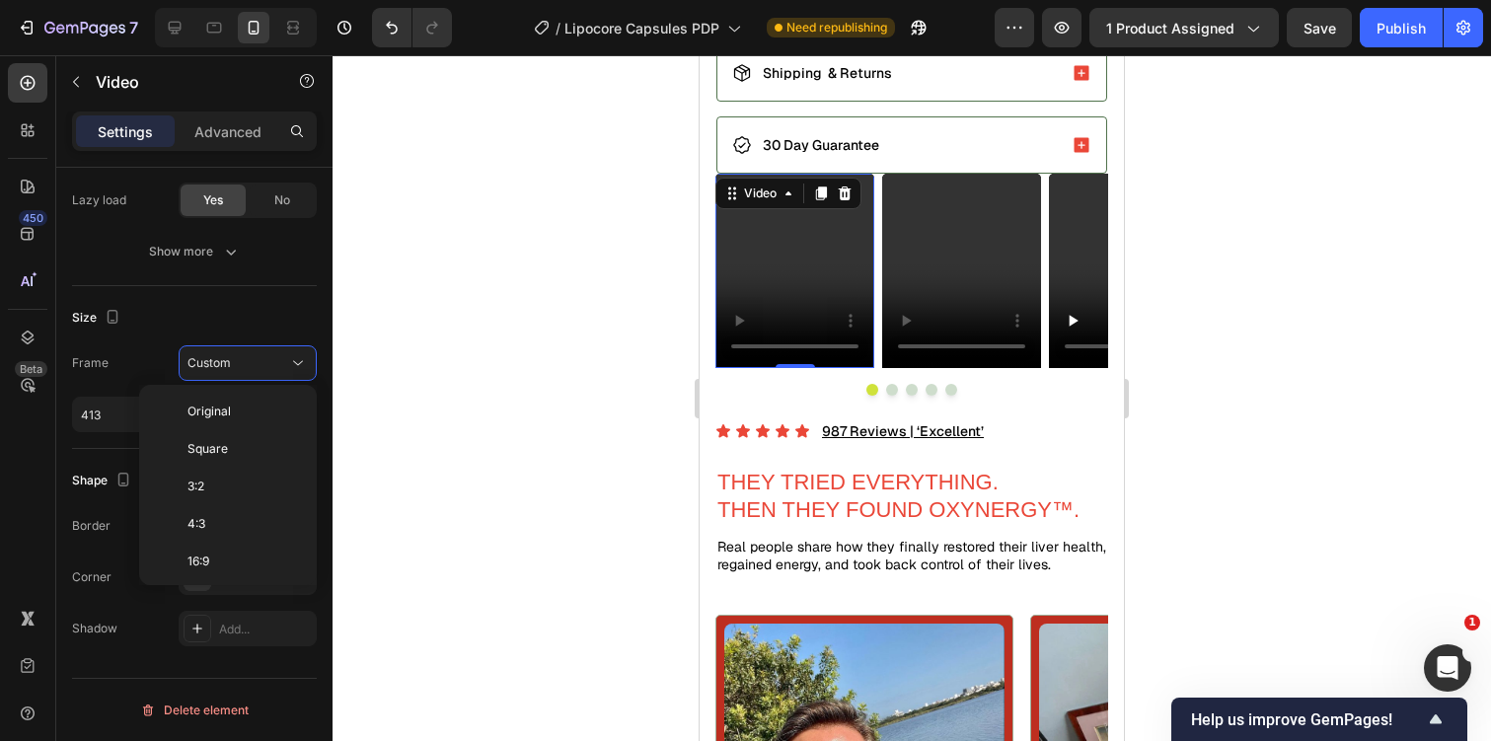
scroll to position [190, 0]
click at [267, 513] on p "9:16" at bounding box center [239, 521] width 105 height 18
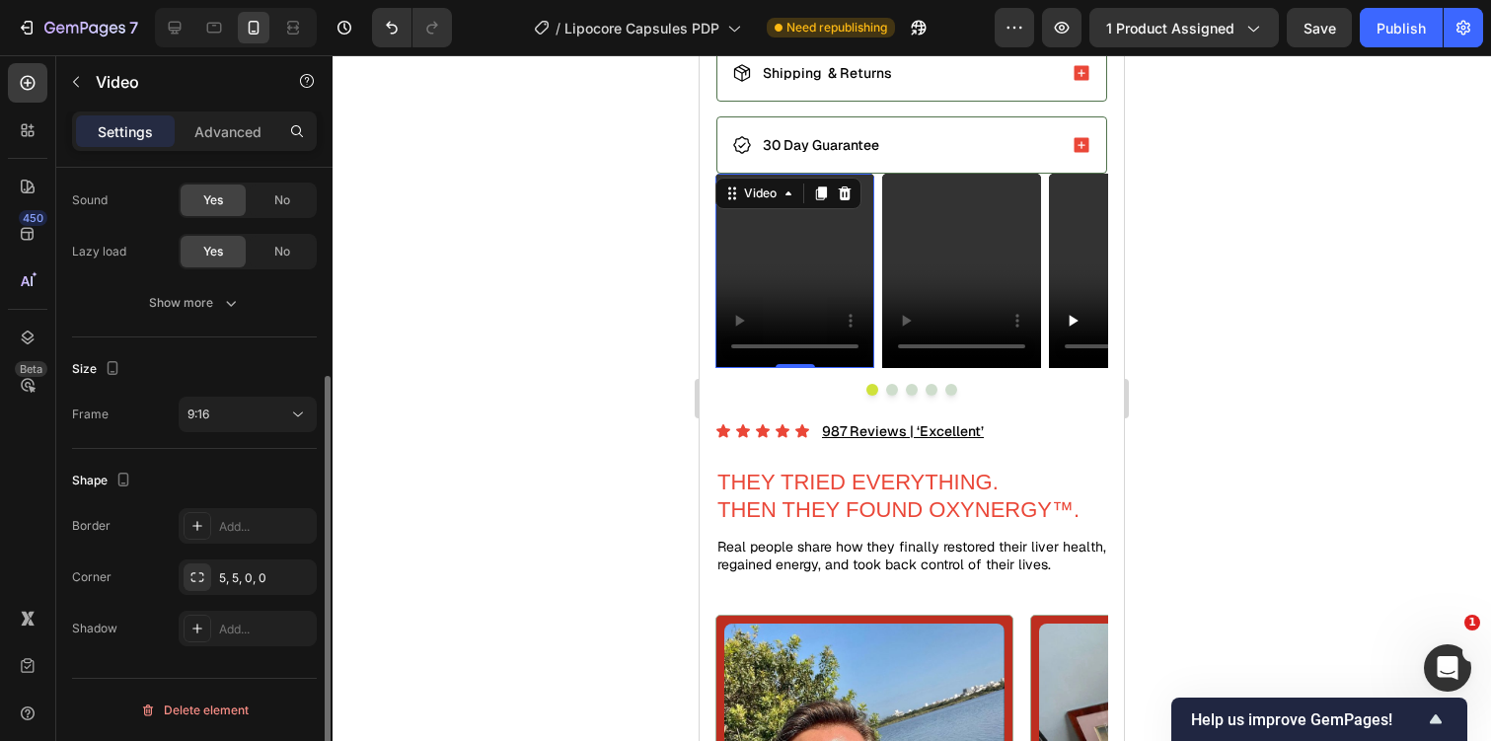
scroll to position [310, 0]
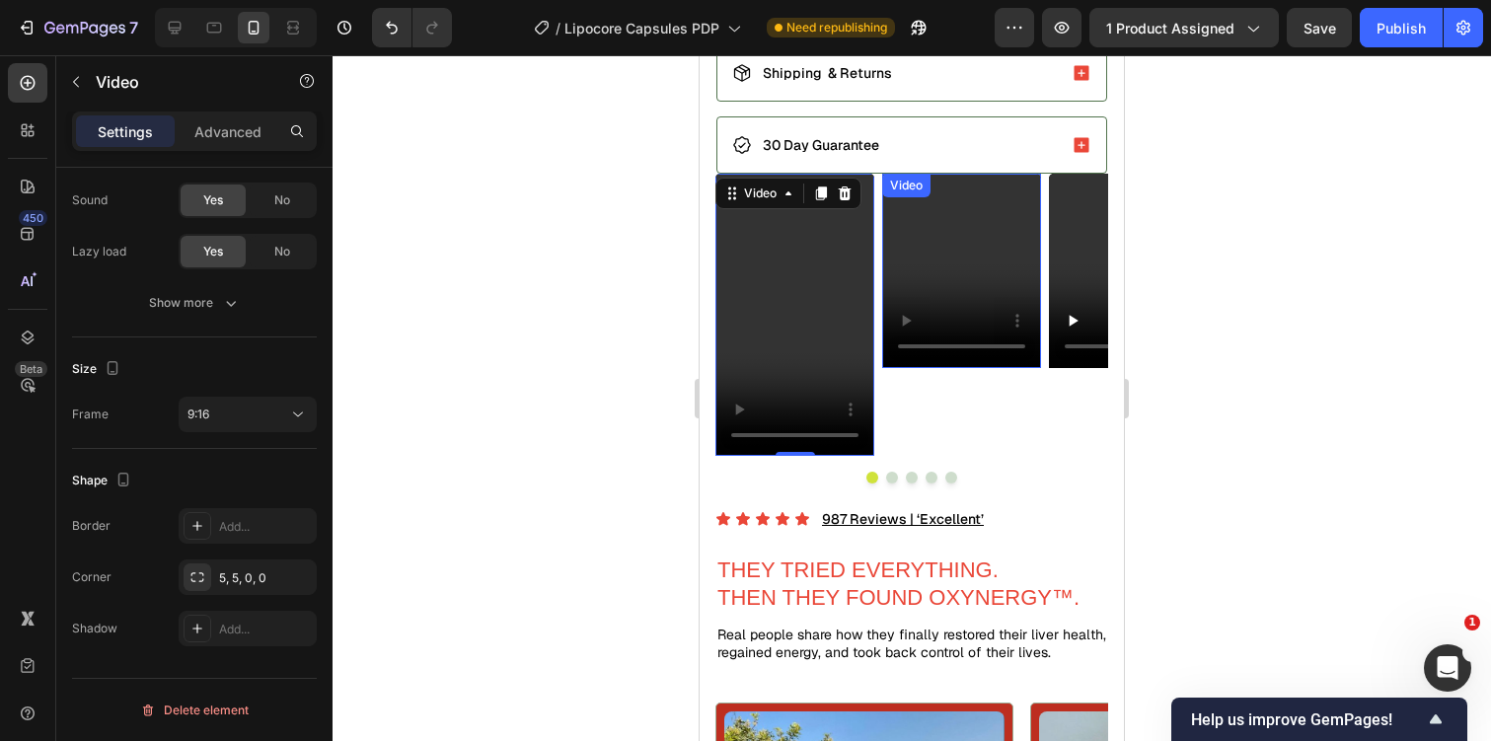
click at [954, 260] on video at bounding box center [961, 271] width 159 height 194
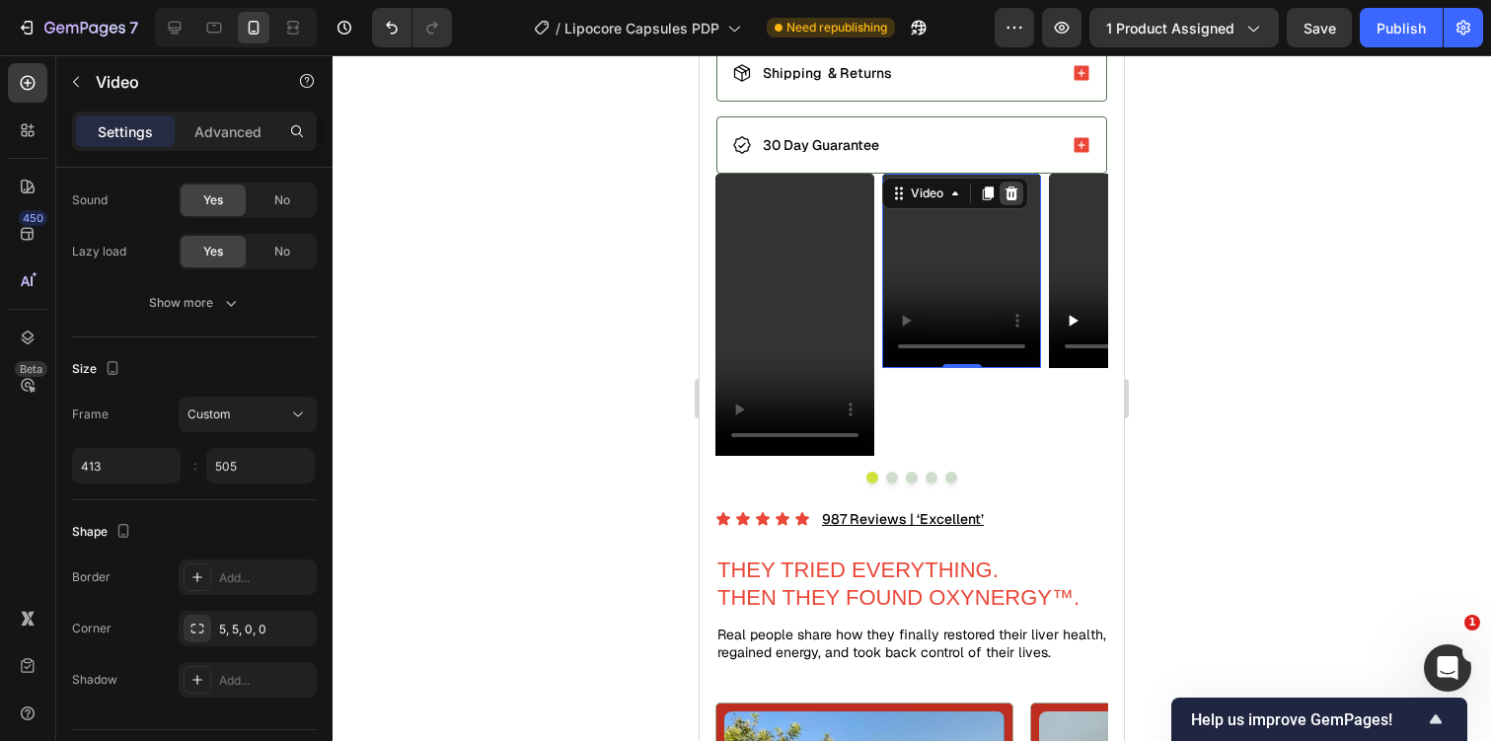
click at [1010, 199] on div at bounding box center [1012, 194] width 24 height 24
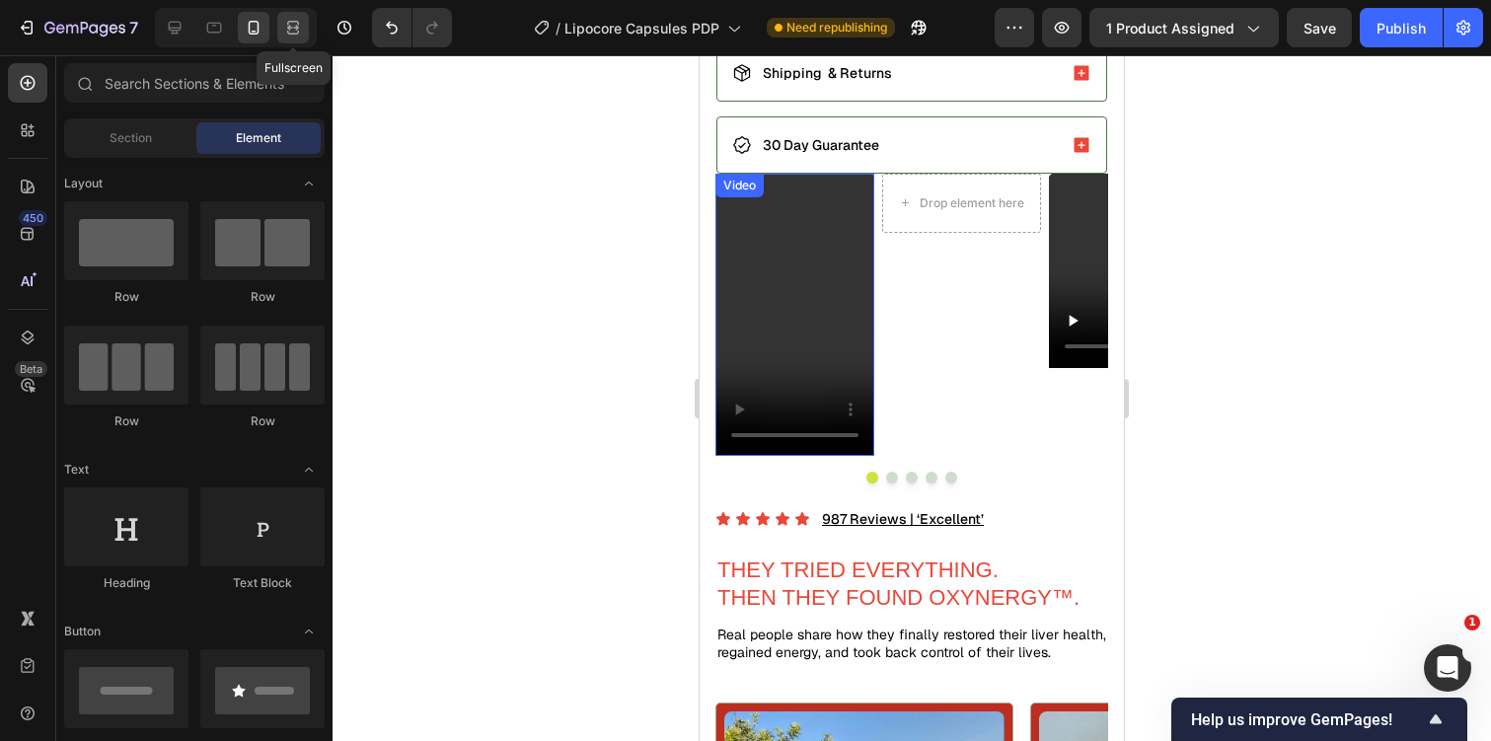
click at [286, 24] on icon at bounding box center [293, 28] width 20 height 20
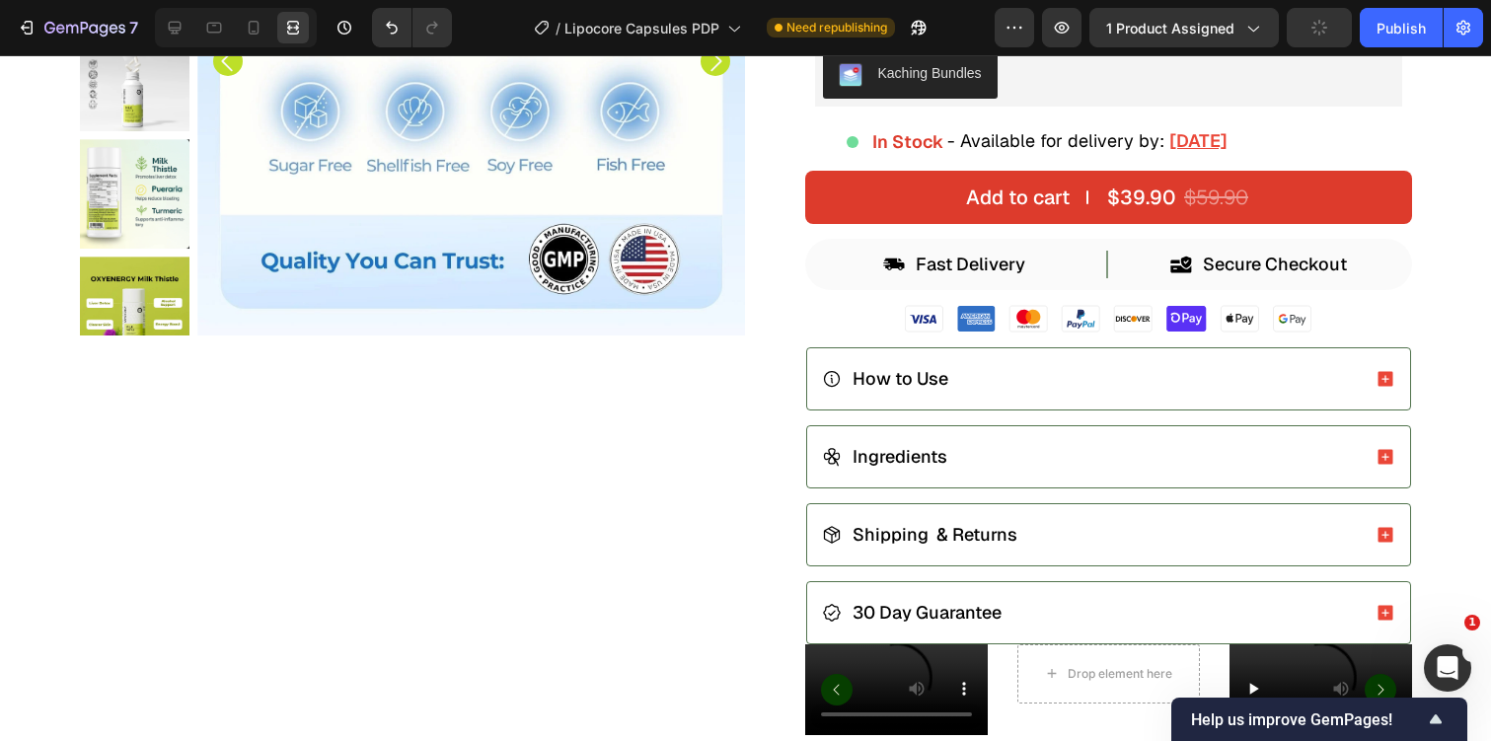
scroll to position [793, 0]
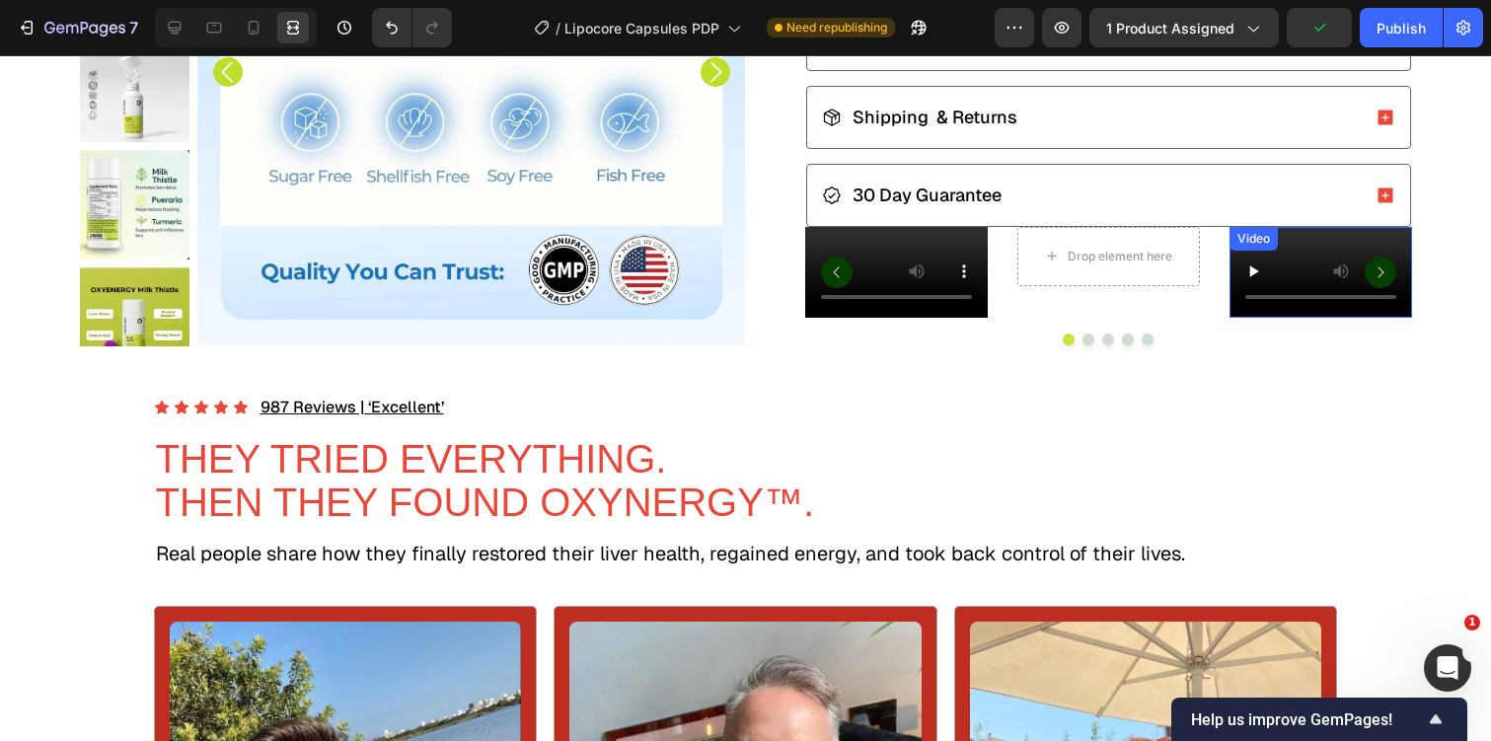
click at [1326, 319] on video at bounding box center [1320, 273] width 183 height 92
click at [1107, 345] on button "Dot" at bounding box center [1108, 340] width 12 height 12
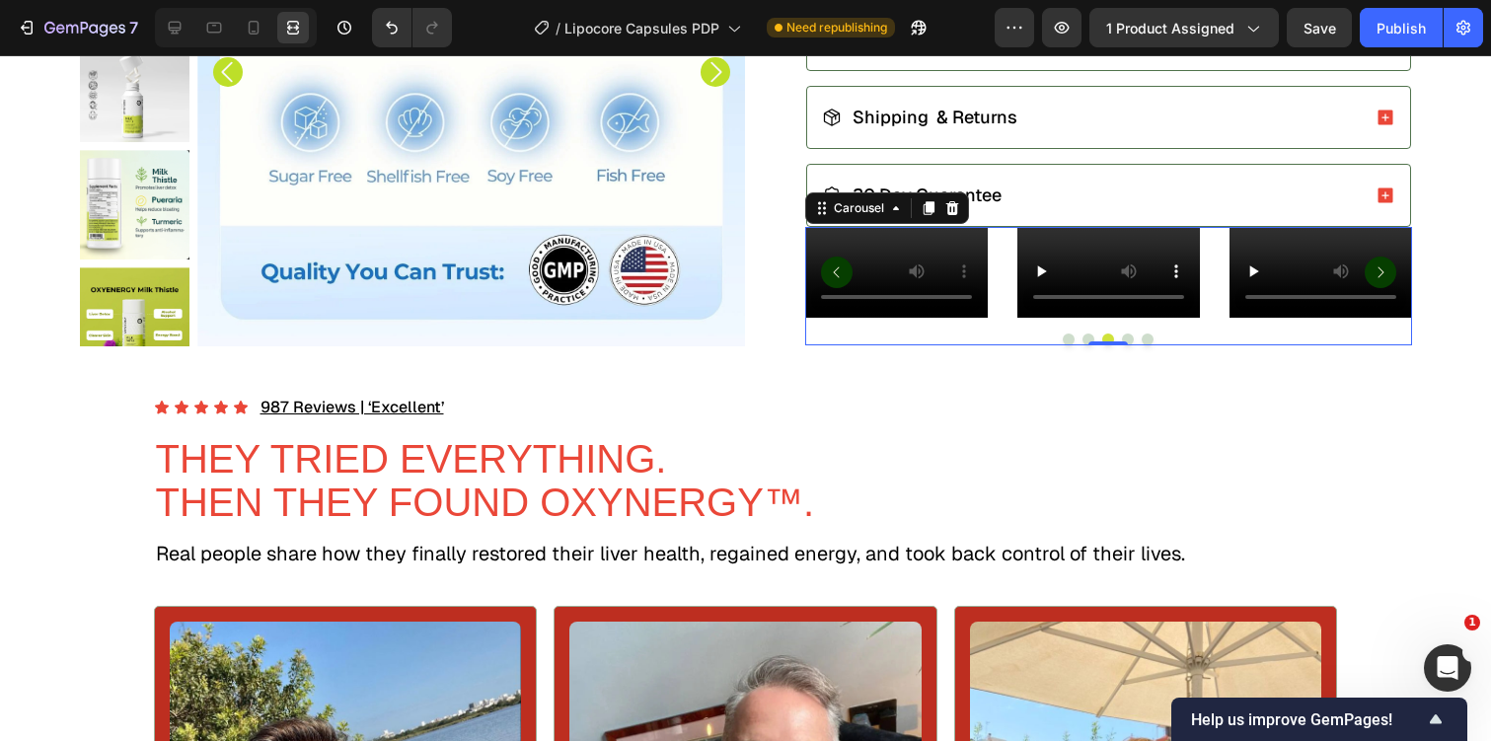
click at [1086, 345] on button "Dot" at bounding box center [1088, 340] width 12 height 12
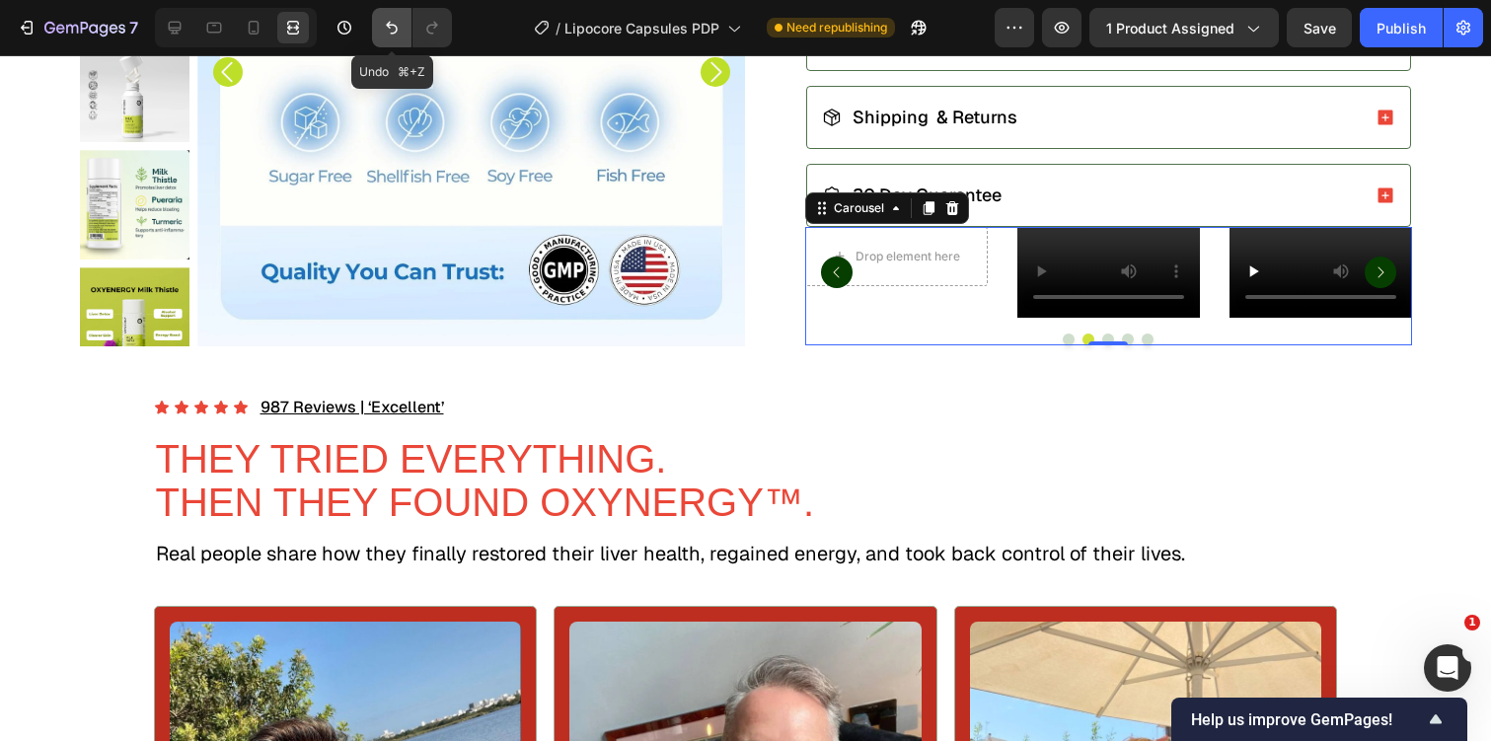
click at [385, 28] on icon "Undo/Redo" at bounding box center [392, 28] width 20 height 20
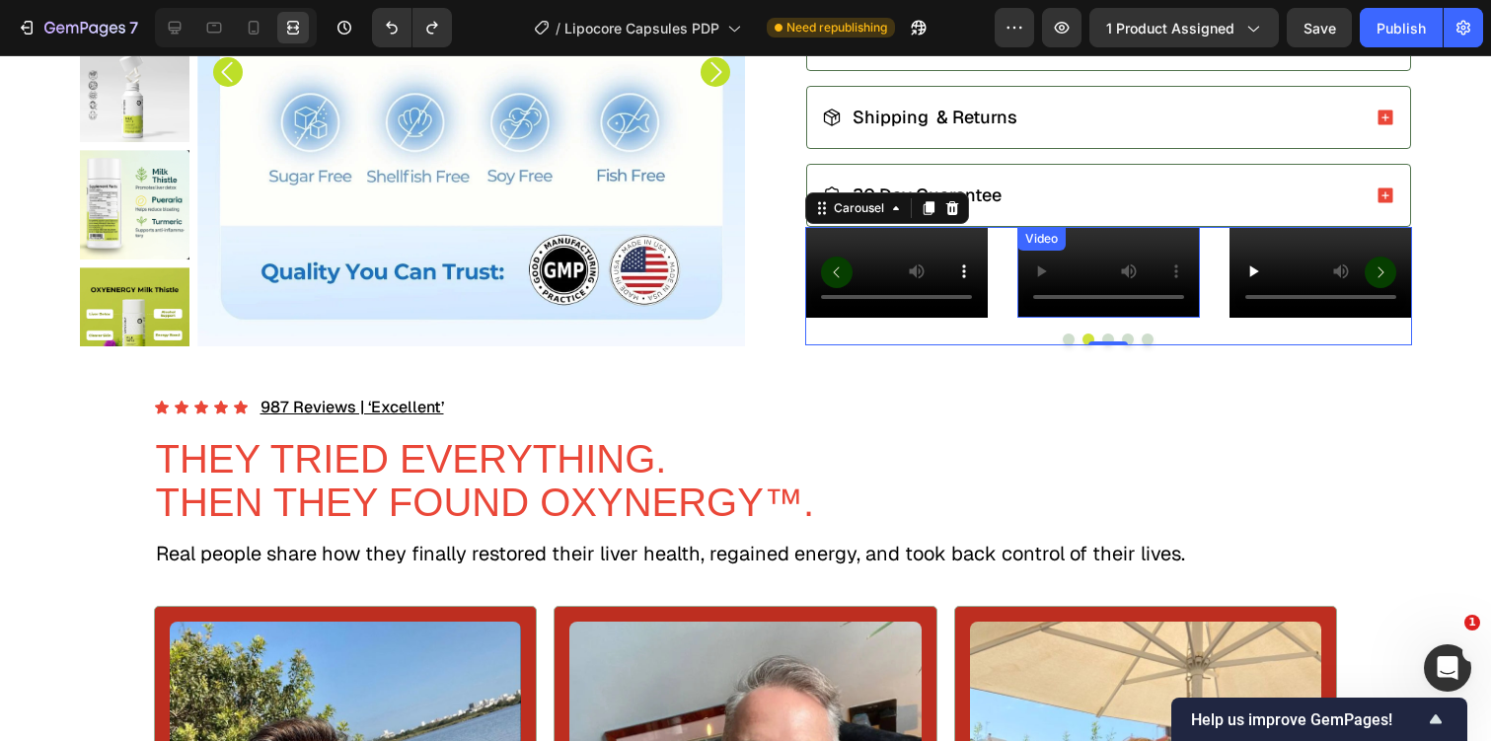
click at [1131, 319] on video at bounding box center [1108, 273] width 183 height 92
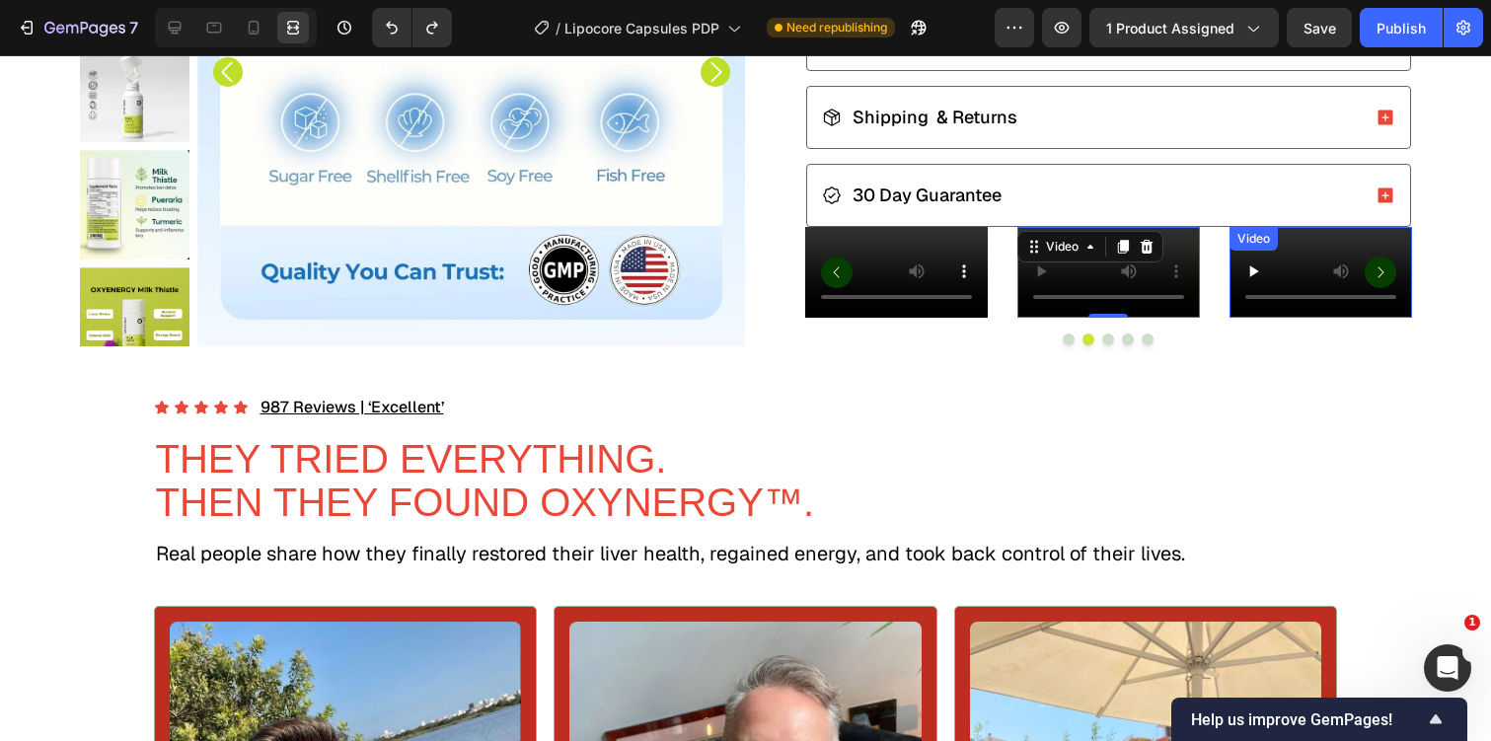
click at [1313, 319] on video at bounding box center [1320, 273] width 183 height 92
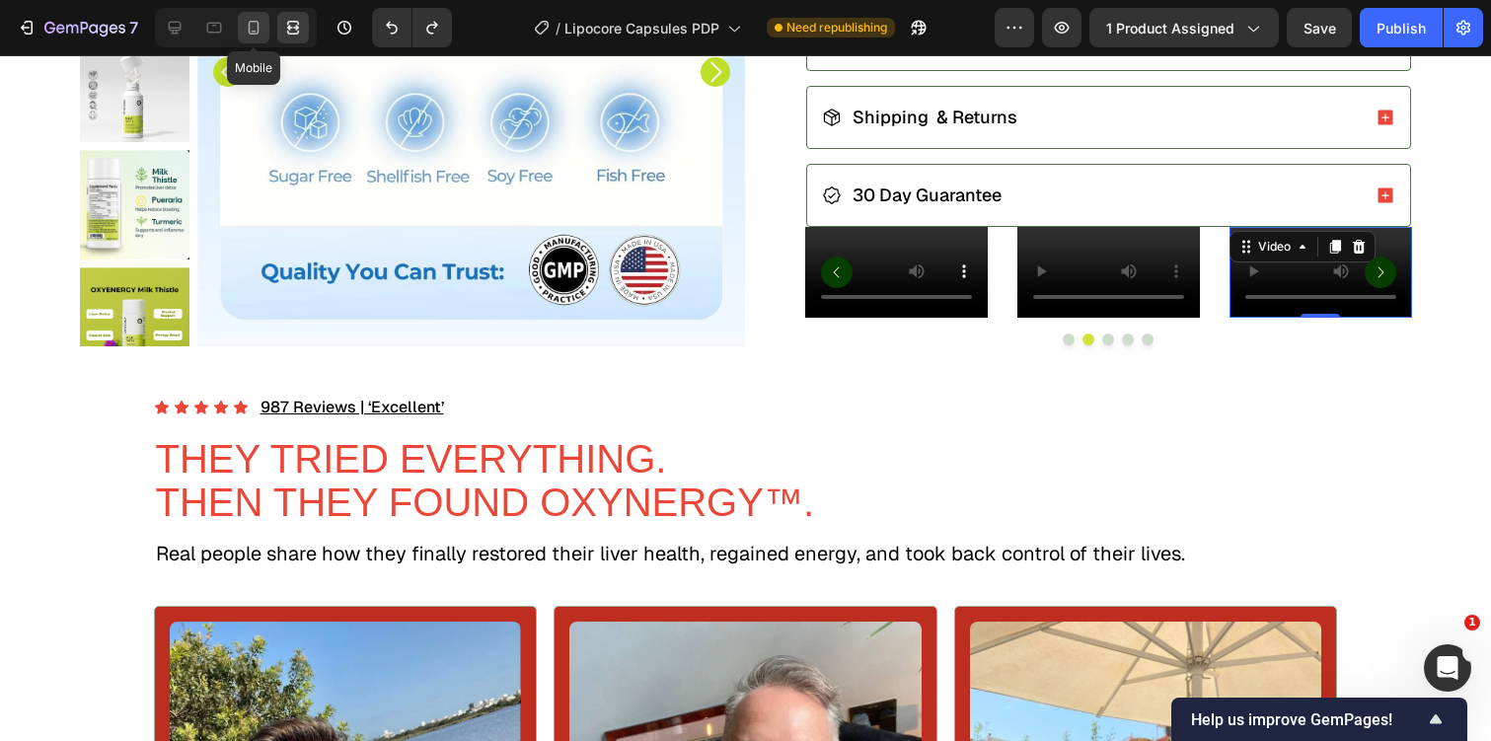
click at [267, 22] on div at bounding box center [254, 28] width 32 height 32
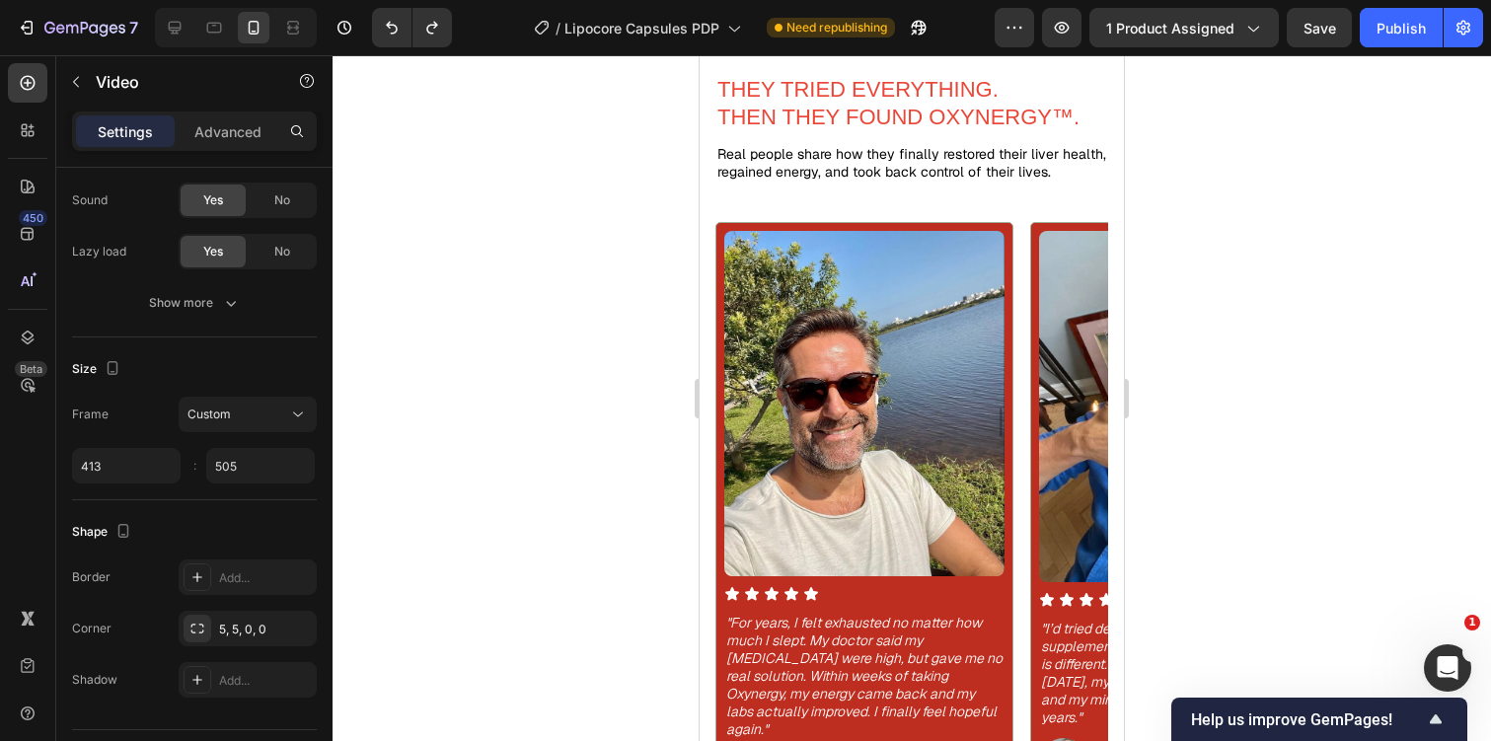
scroll to position [1140, 0]
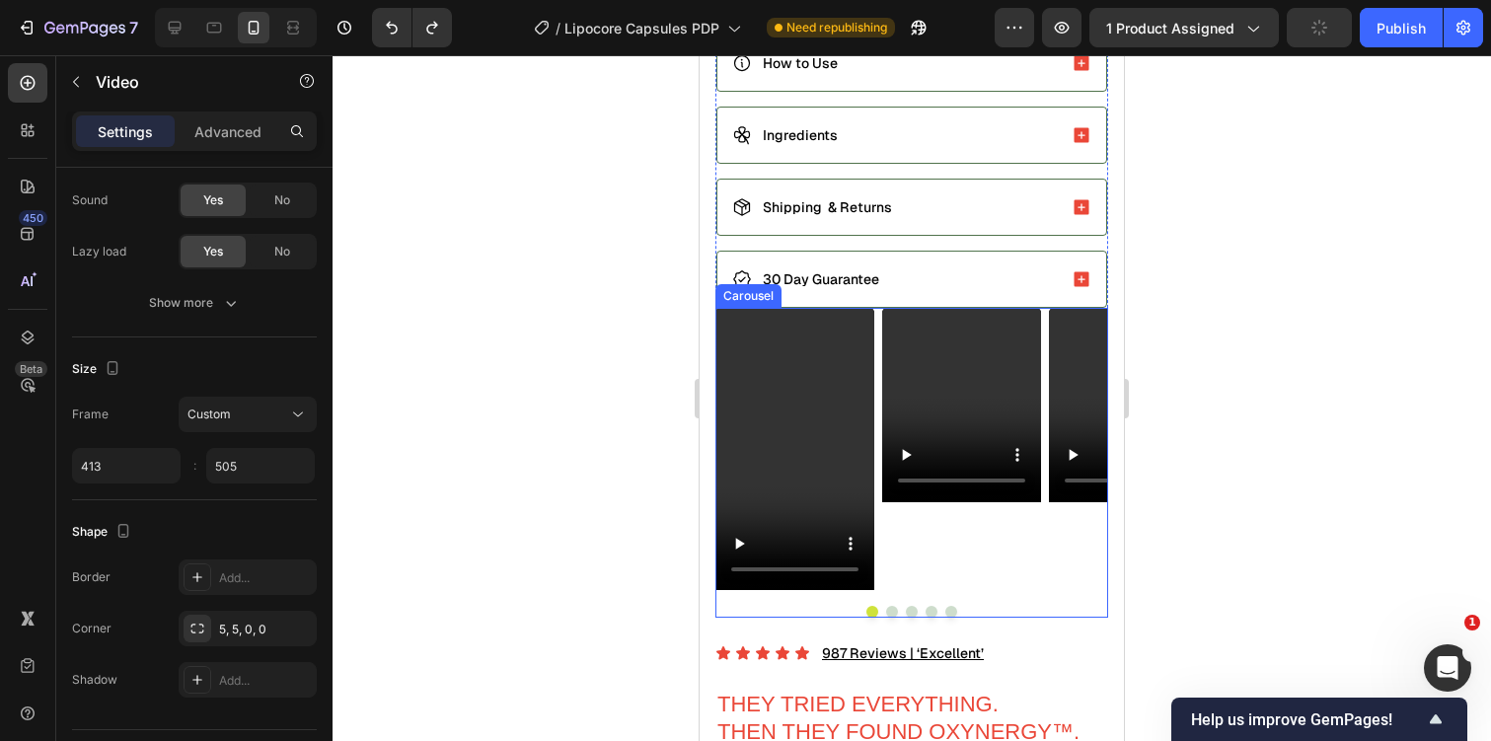
click at [890, 606] on button "Dot" at bounding box center [892, 612] width 12 height 12
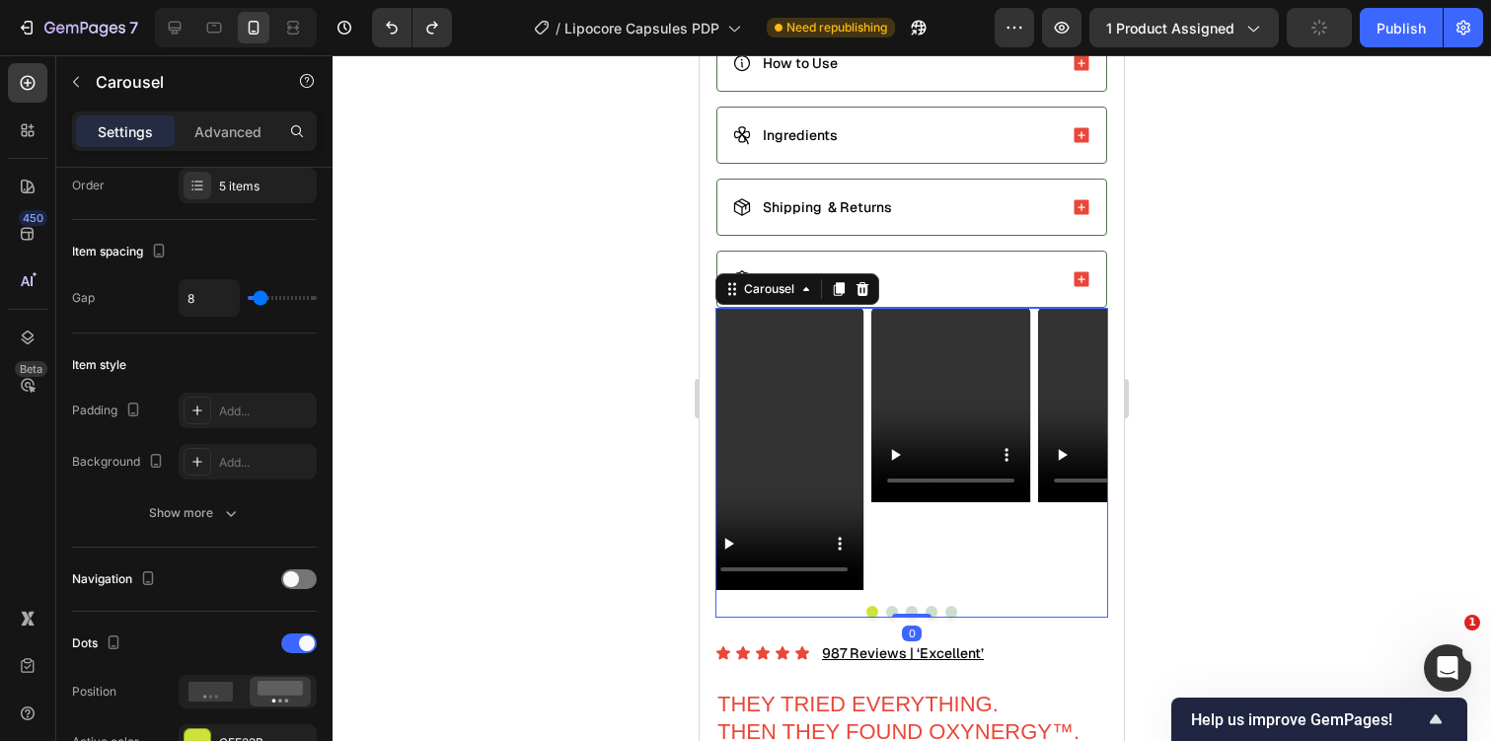
scroll to position [0, 0]
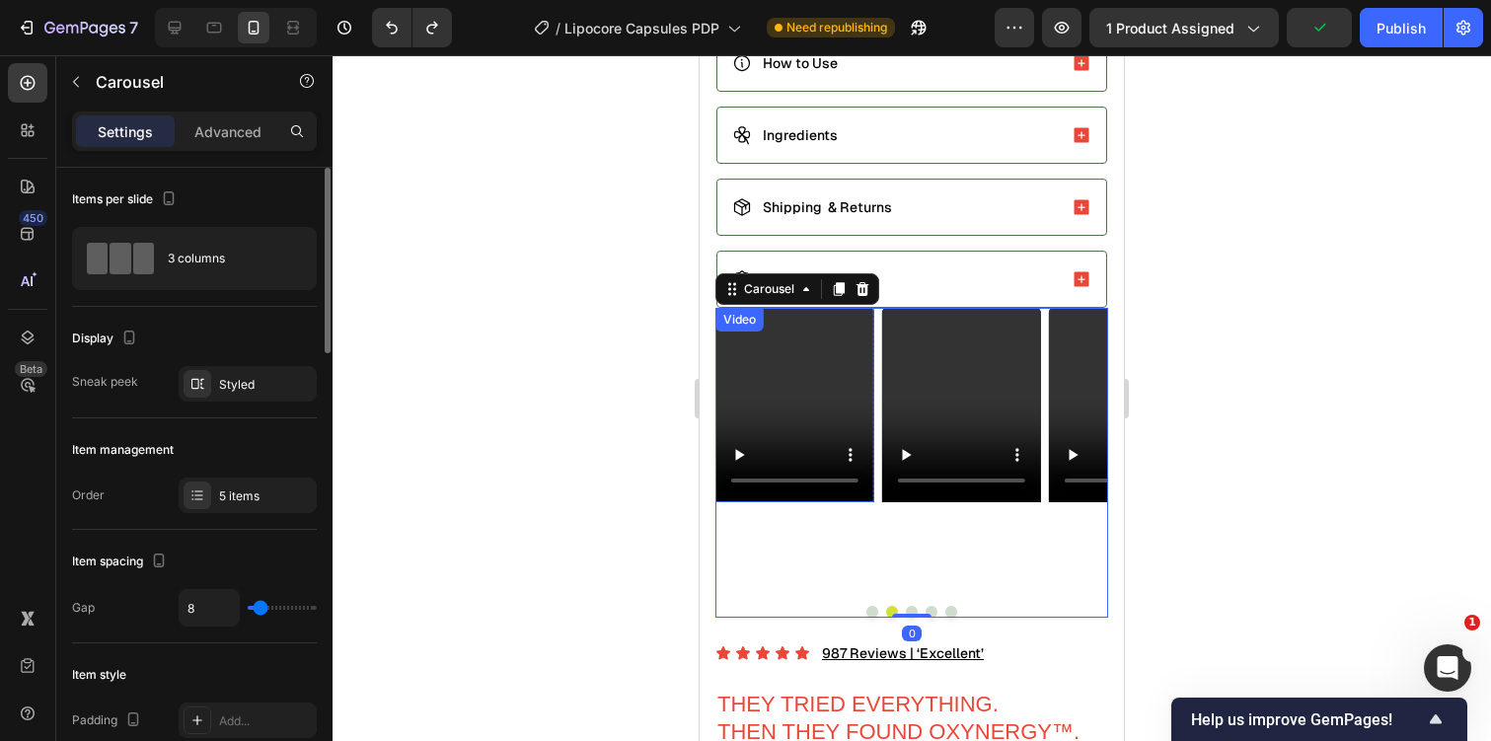
click at [812, 361] on video at bounding box center [794, 405] width 159 height 194
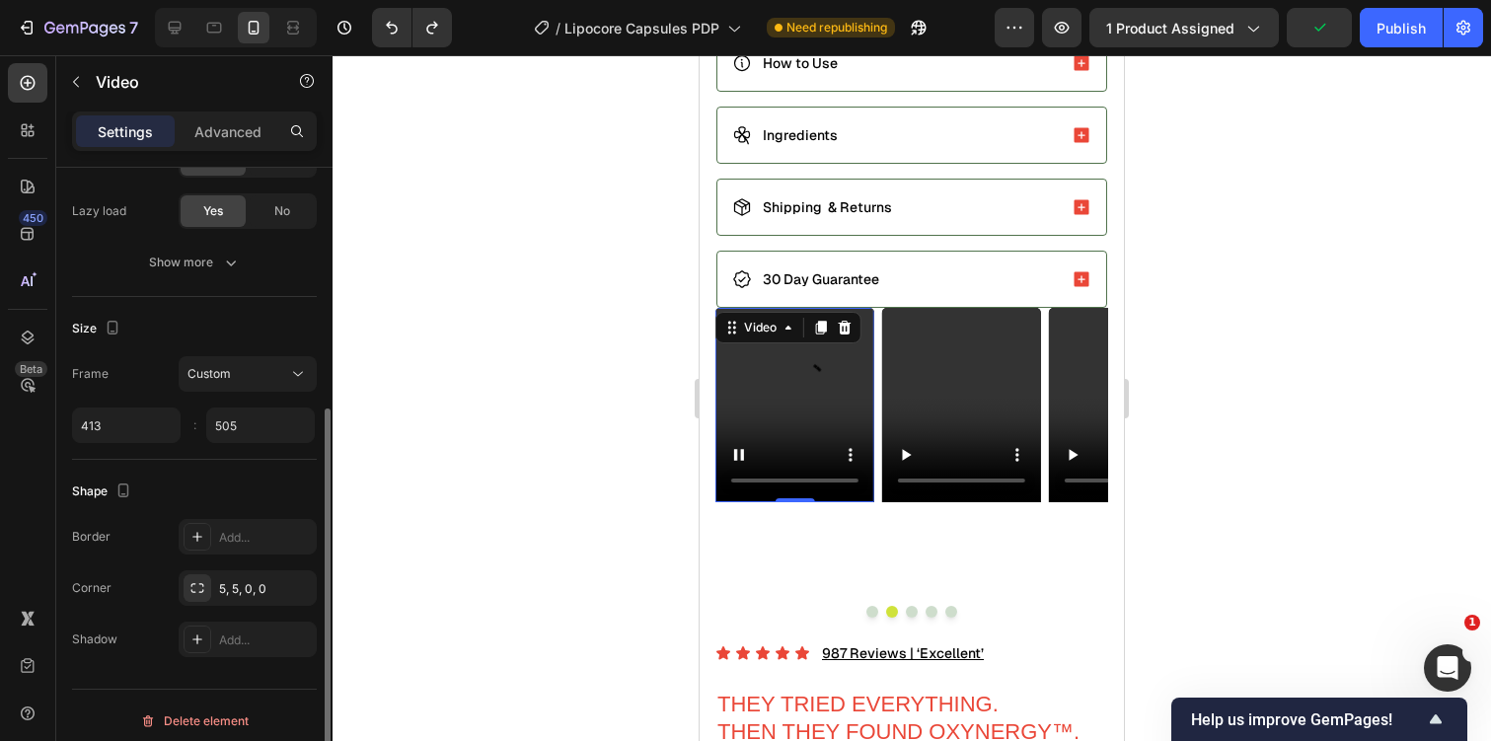
scroll to position [361, 0]
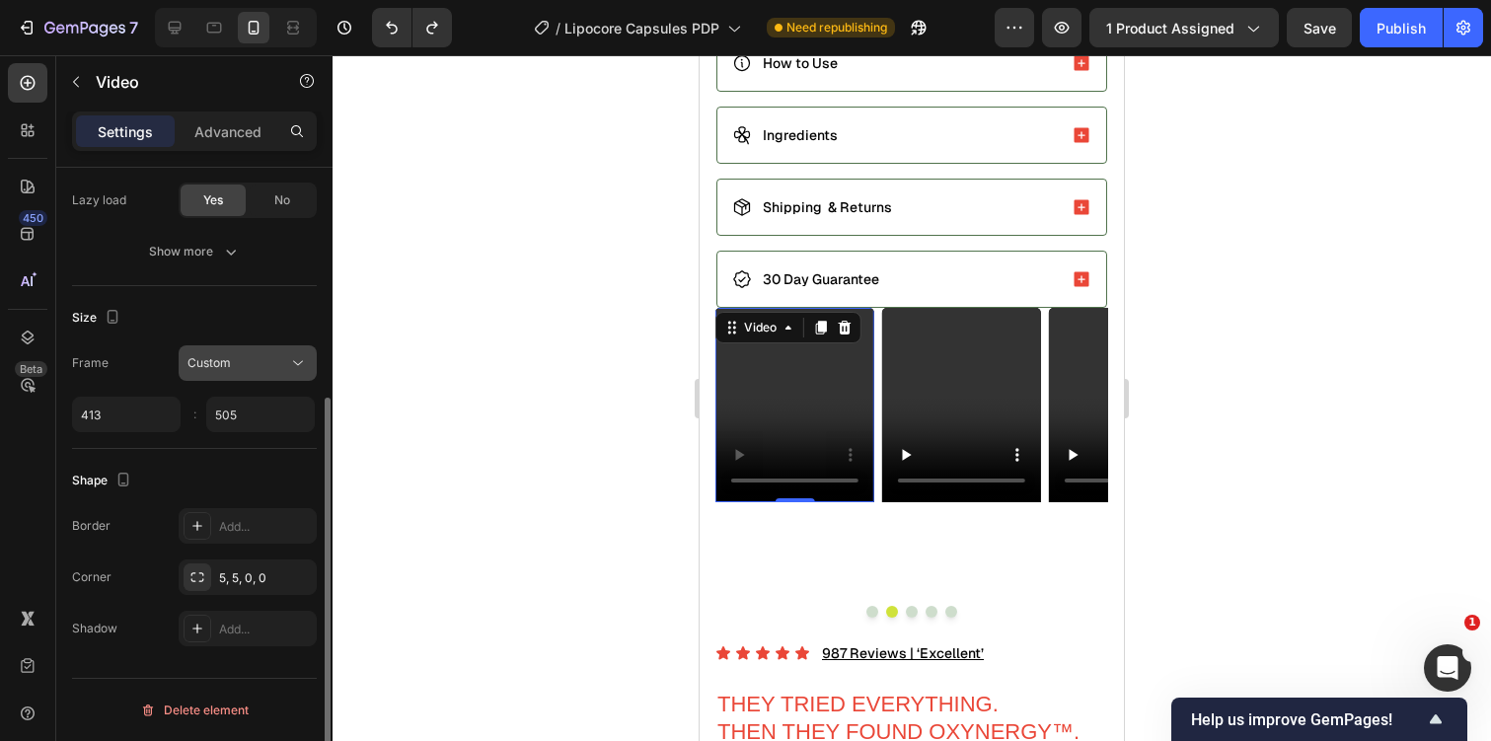
click at [255, 360] on div "Custom" at bounding box center [237, 363] width 101 height 18
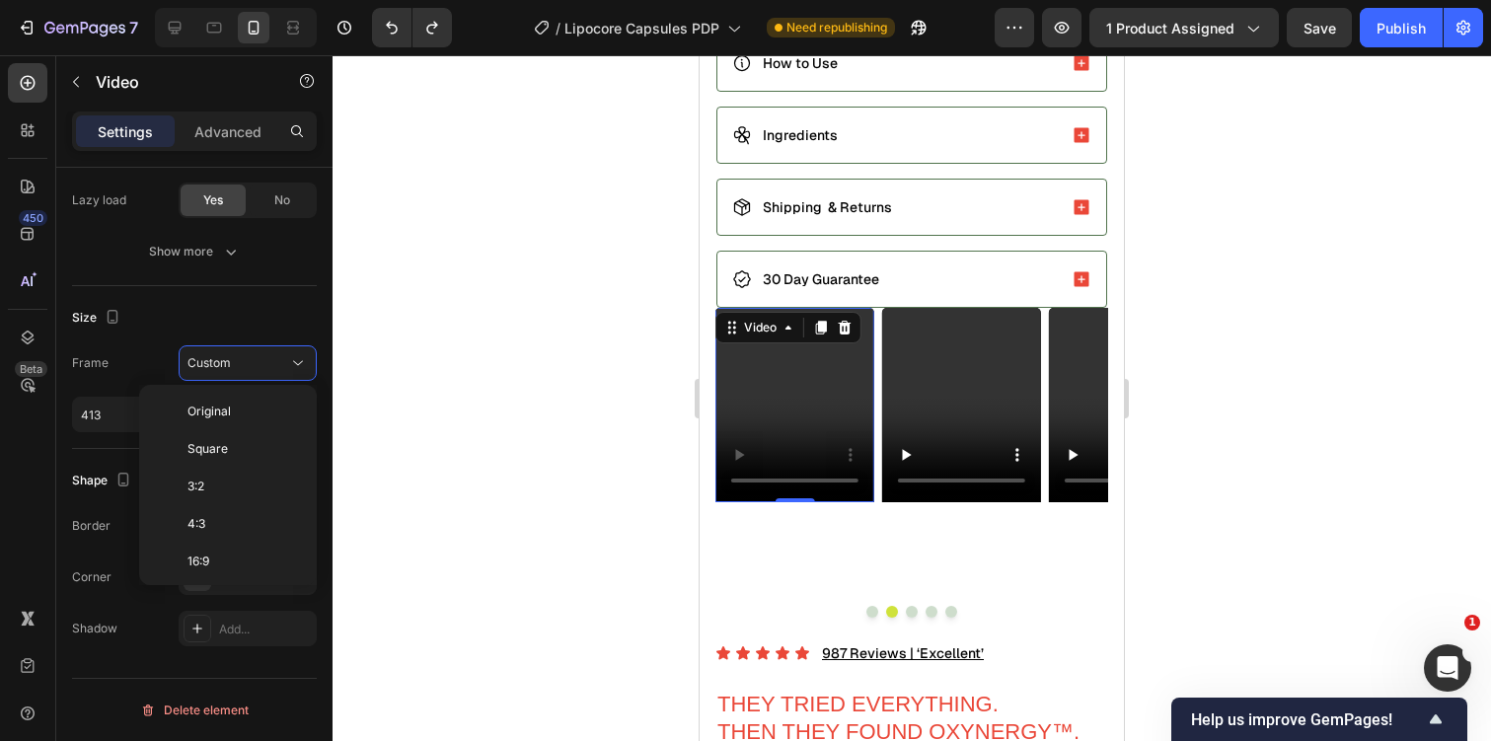
scroll to position [190, 0]
click at [258, 516] on p "9:16" at bounding box center [239, 521] width 105 height 18
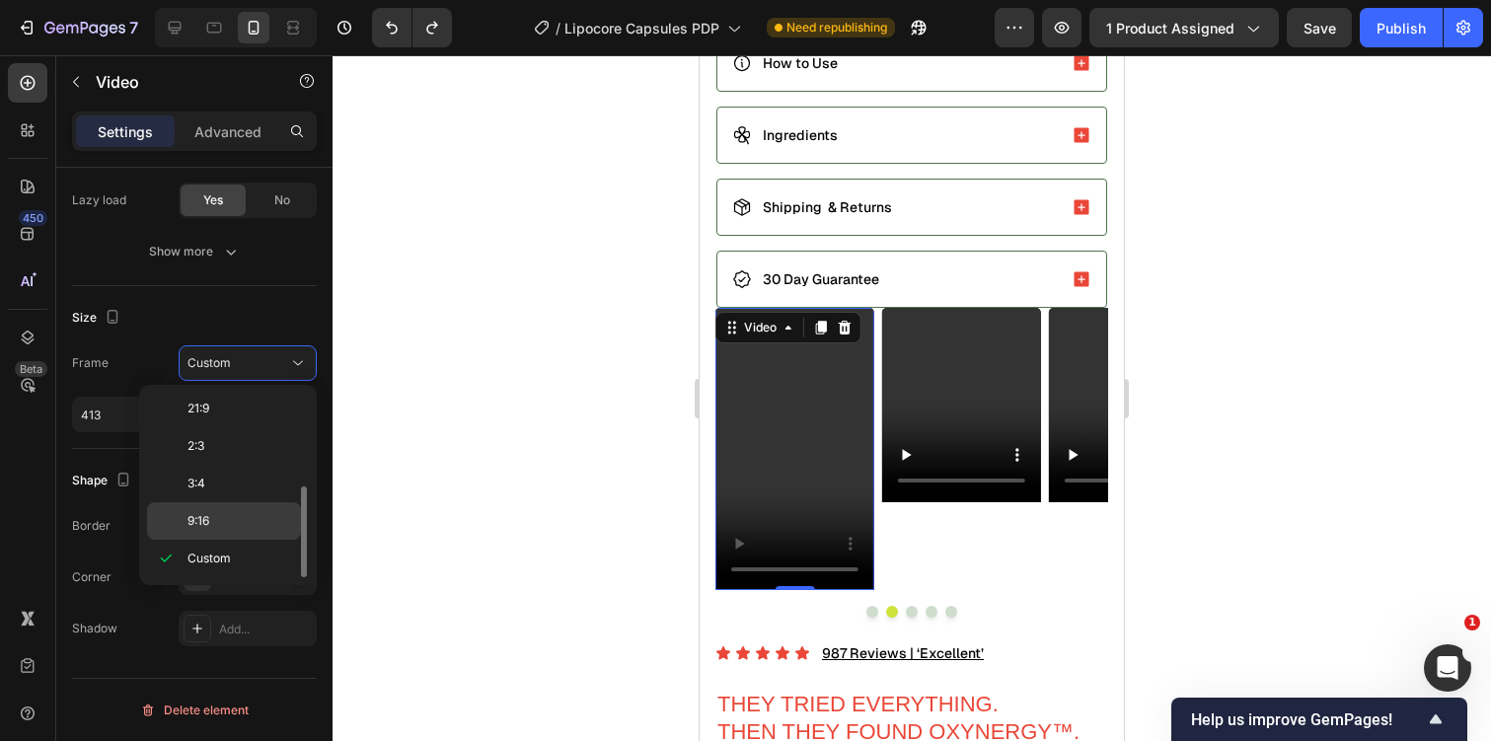
scroll to position [310, 0]
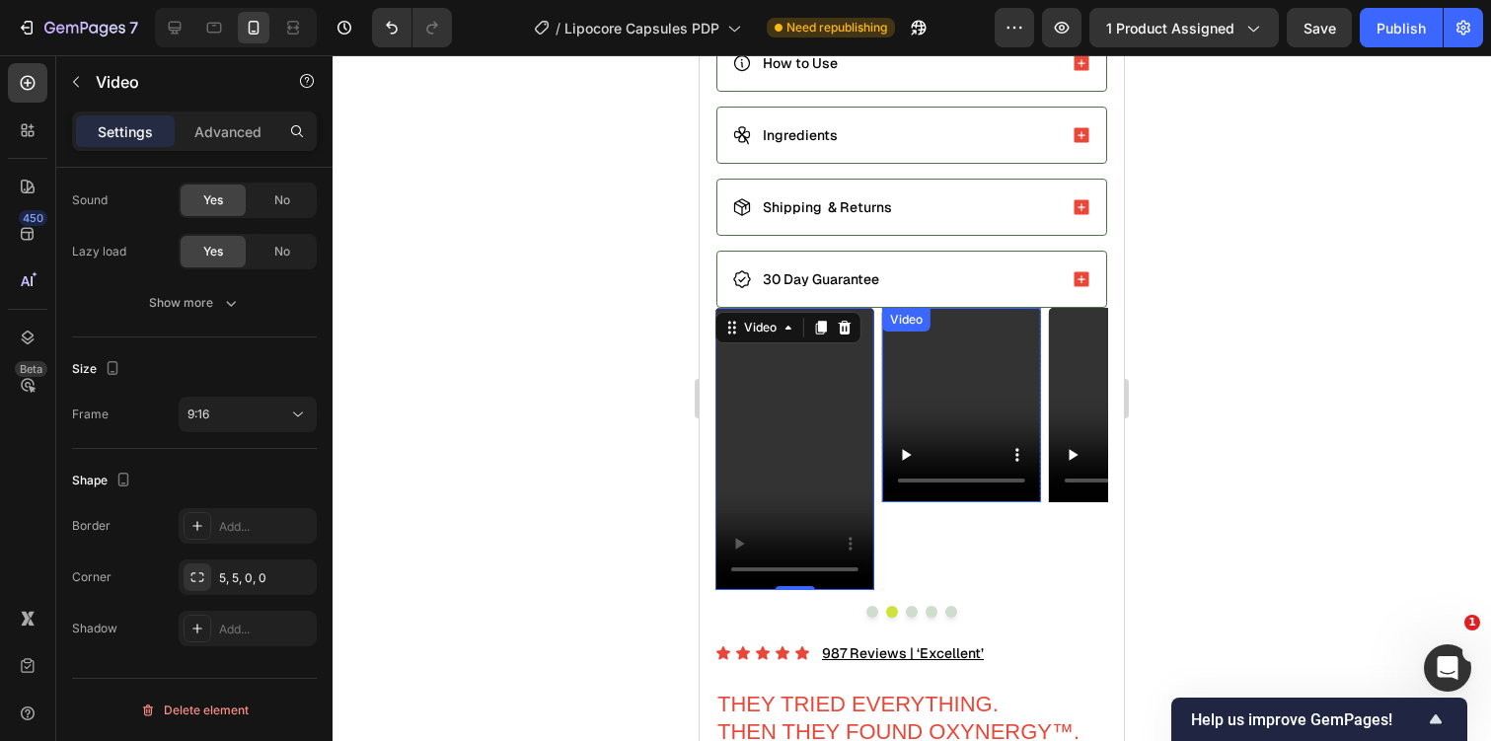
click at [906, 317] on div "Video" at bounding box center [906, 320] width 40 height 18
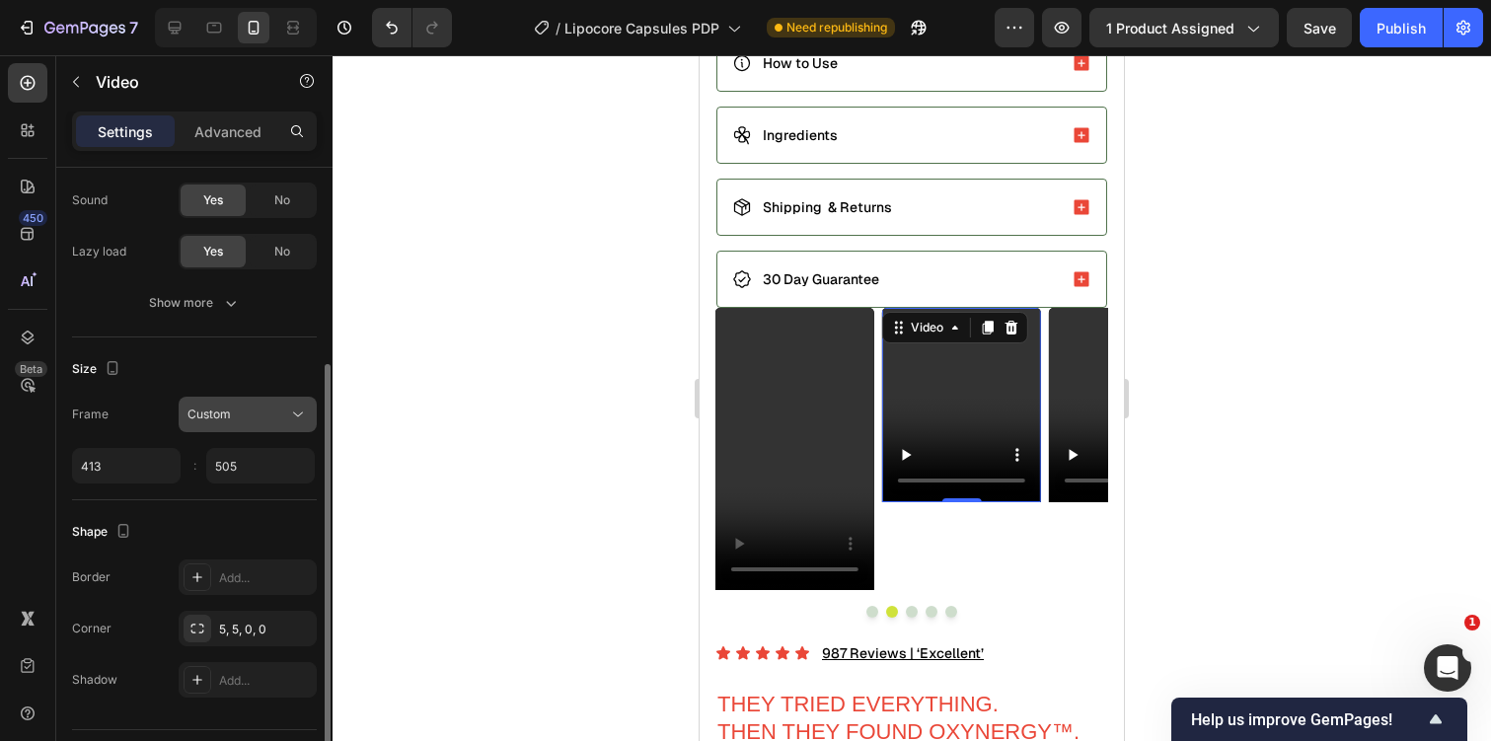
click at [280, 417] on div "Custom" at bounding box center [237, 415] width 101 height 18
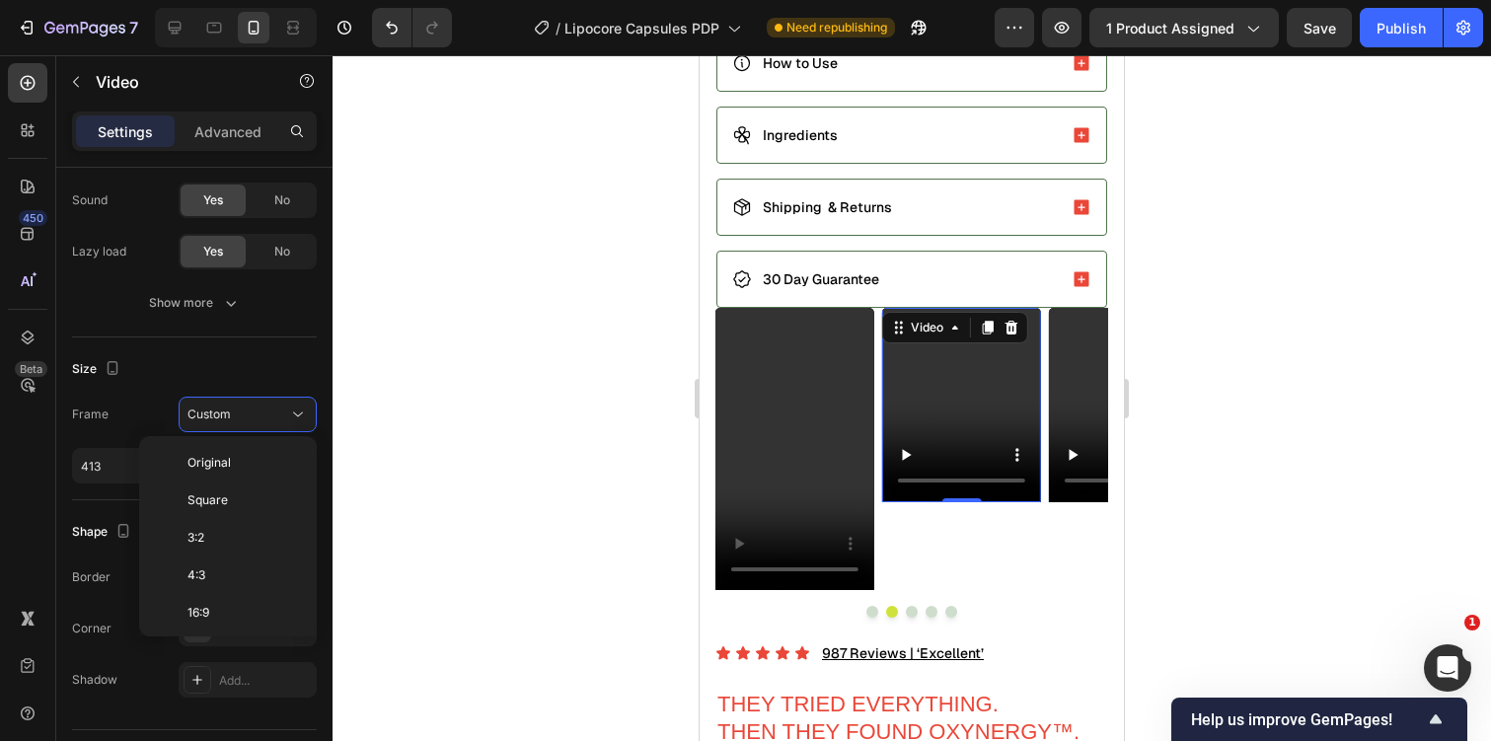
scroll to position [190, 0]
click at [266, 565] on p "9:16" at bounding box center [239, 572] width 105 height 18
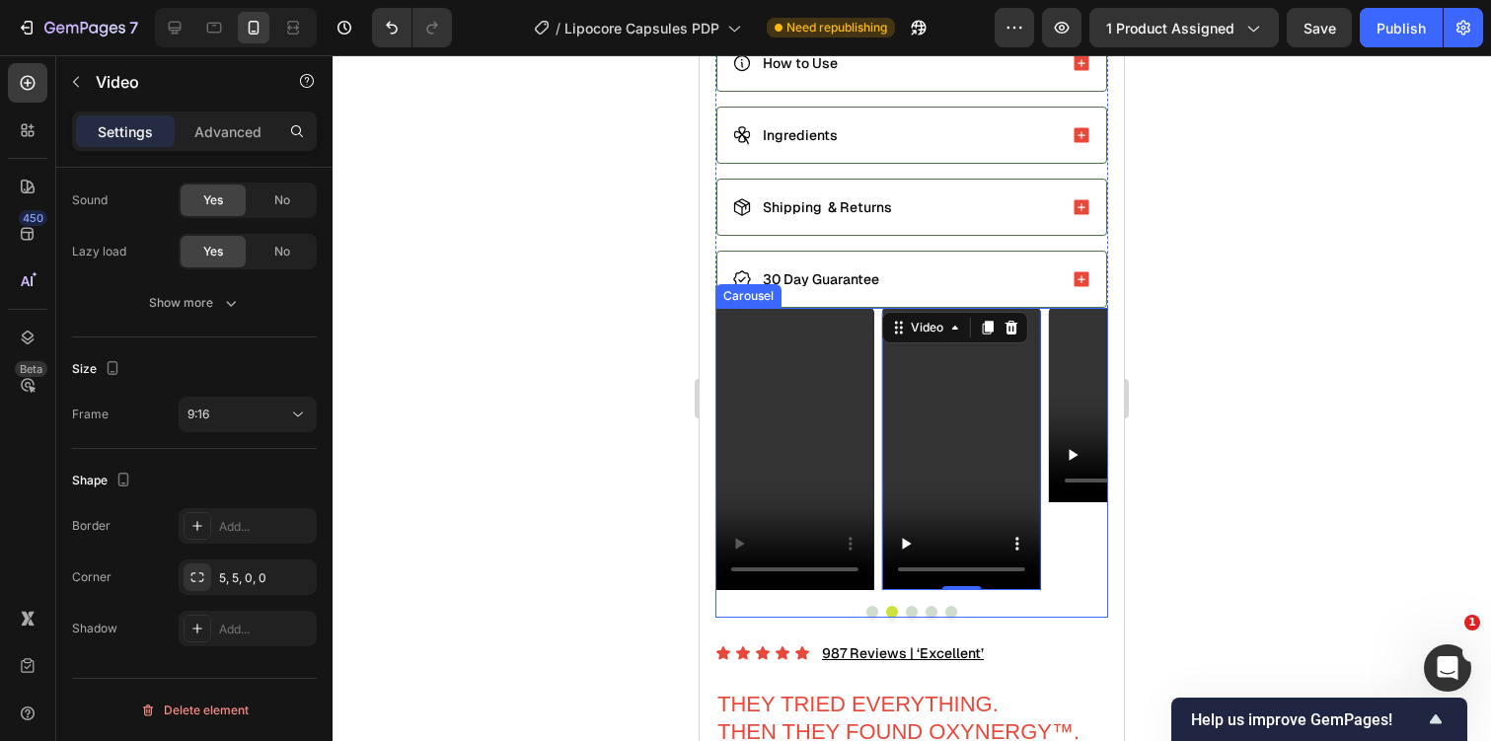
click at [932, 606] on button "Dot" at bounding box center [932, 612] width 12 height 12
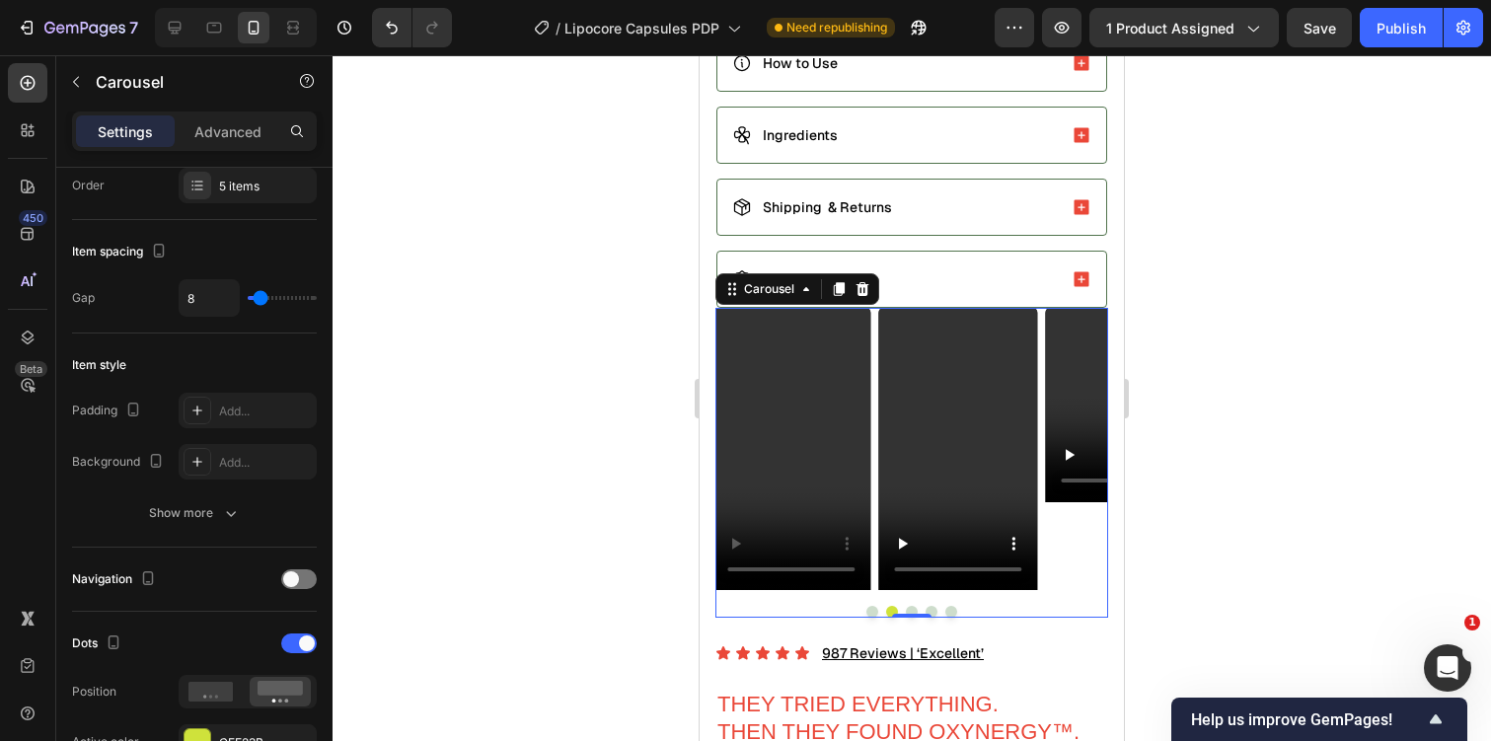
scroll to position [0, 0]
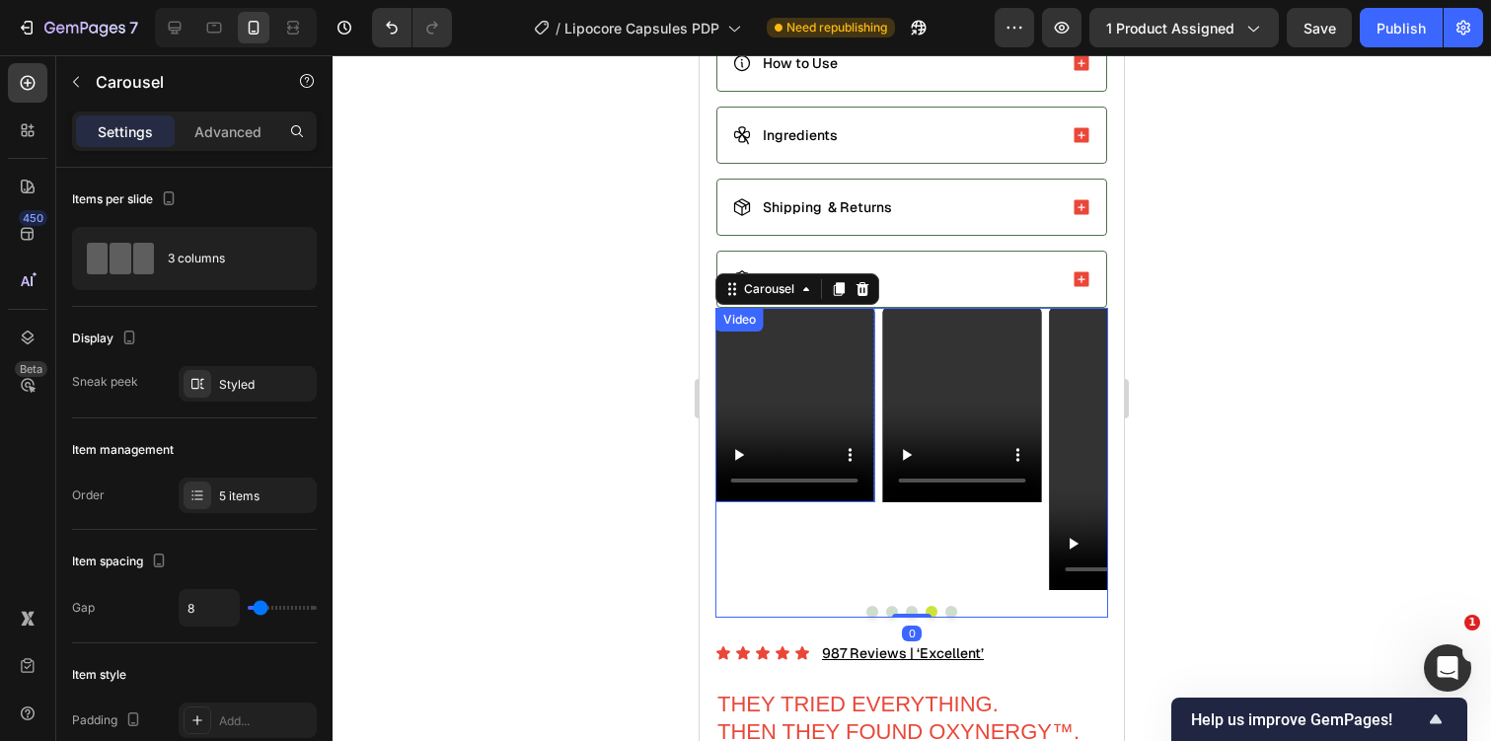
click at [740, 317] on div "Video" at bounding box center [739, 320] width 40 height 18
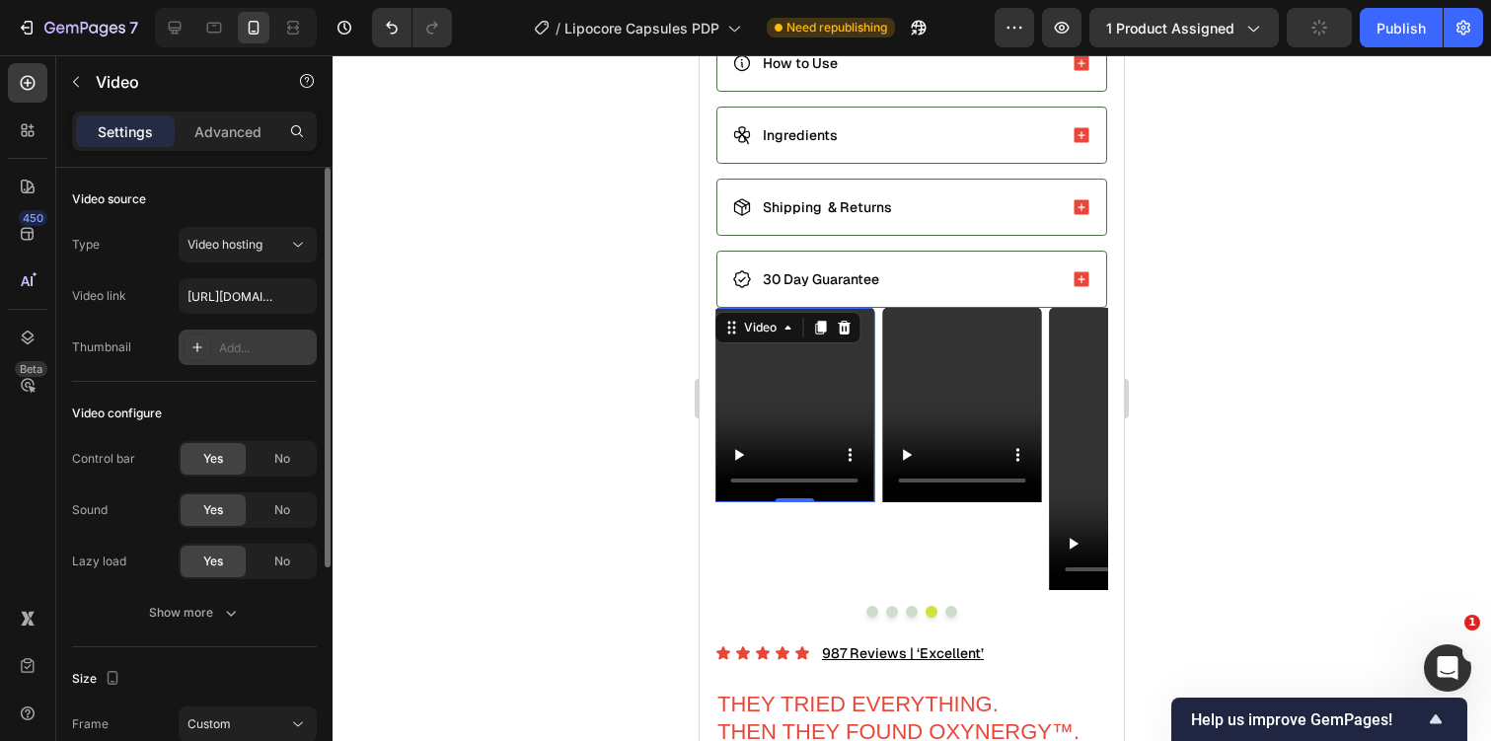
scroll to position [361, 0]
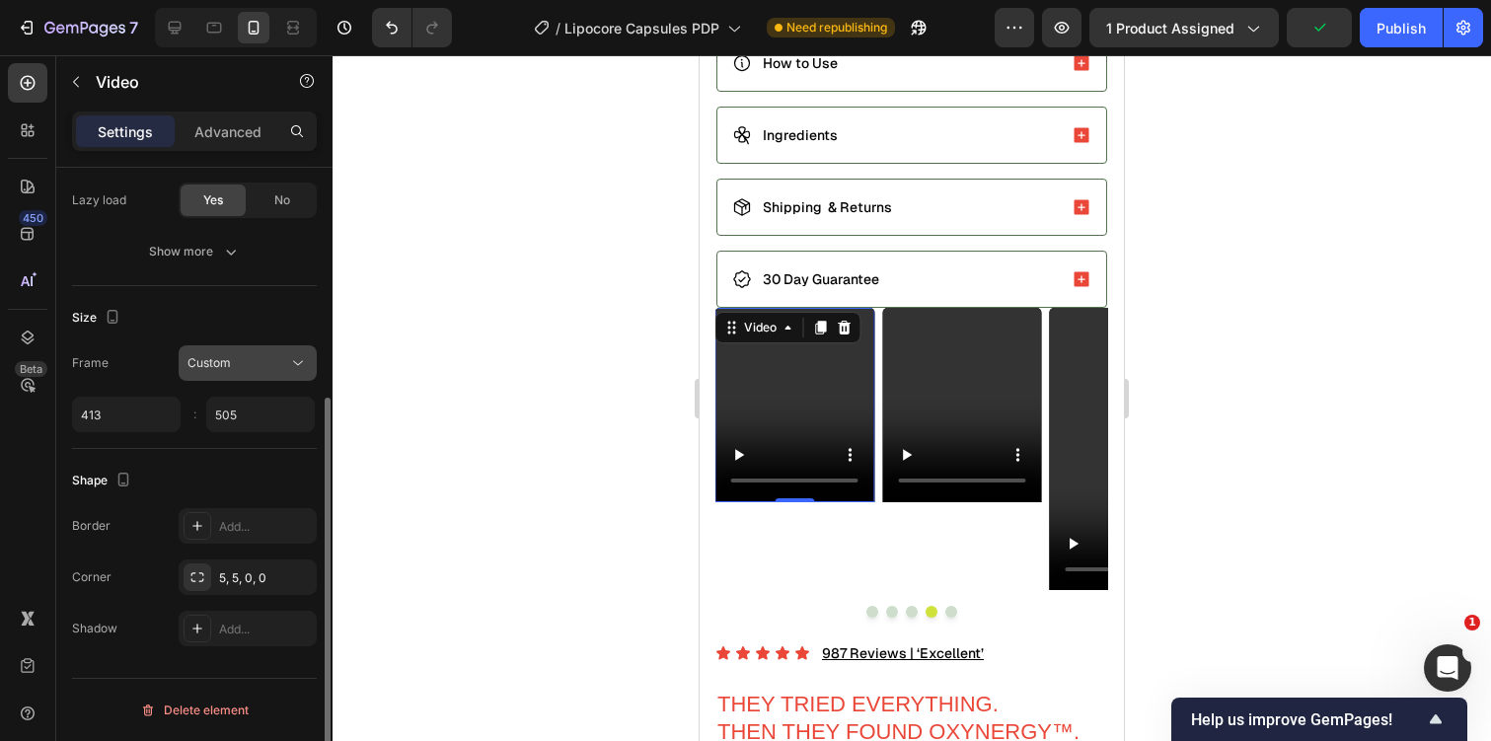
click at [252, 362] on div "Custom" at bounding box center [237, 363] width 101 height 18
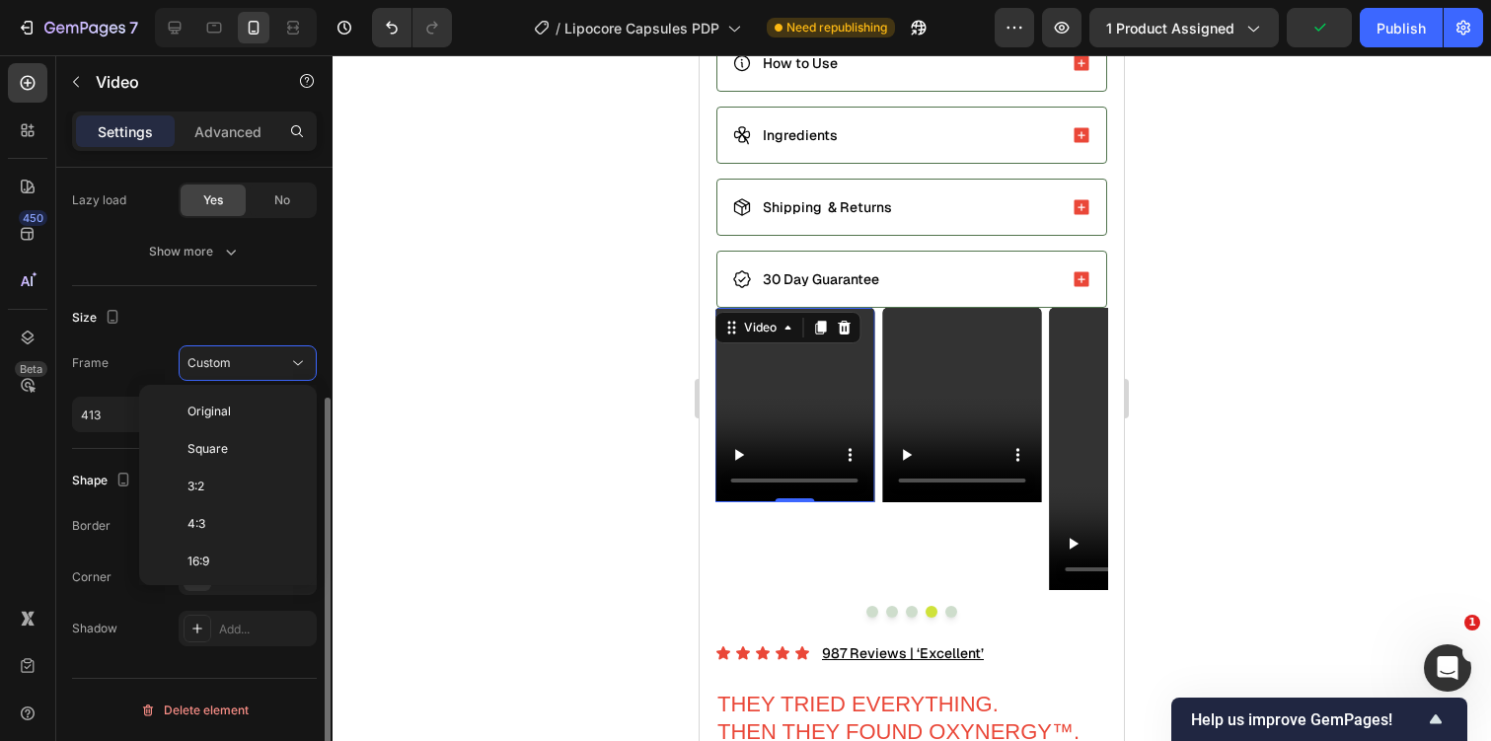
scroll to position [190, 0]
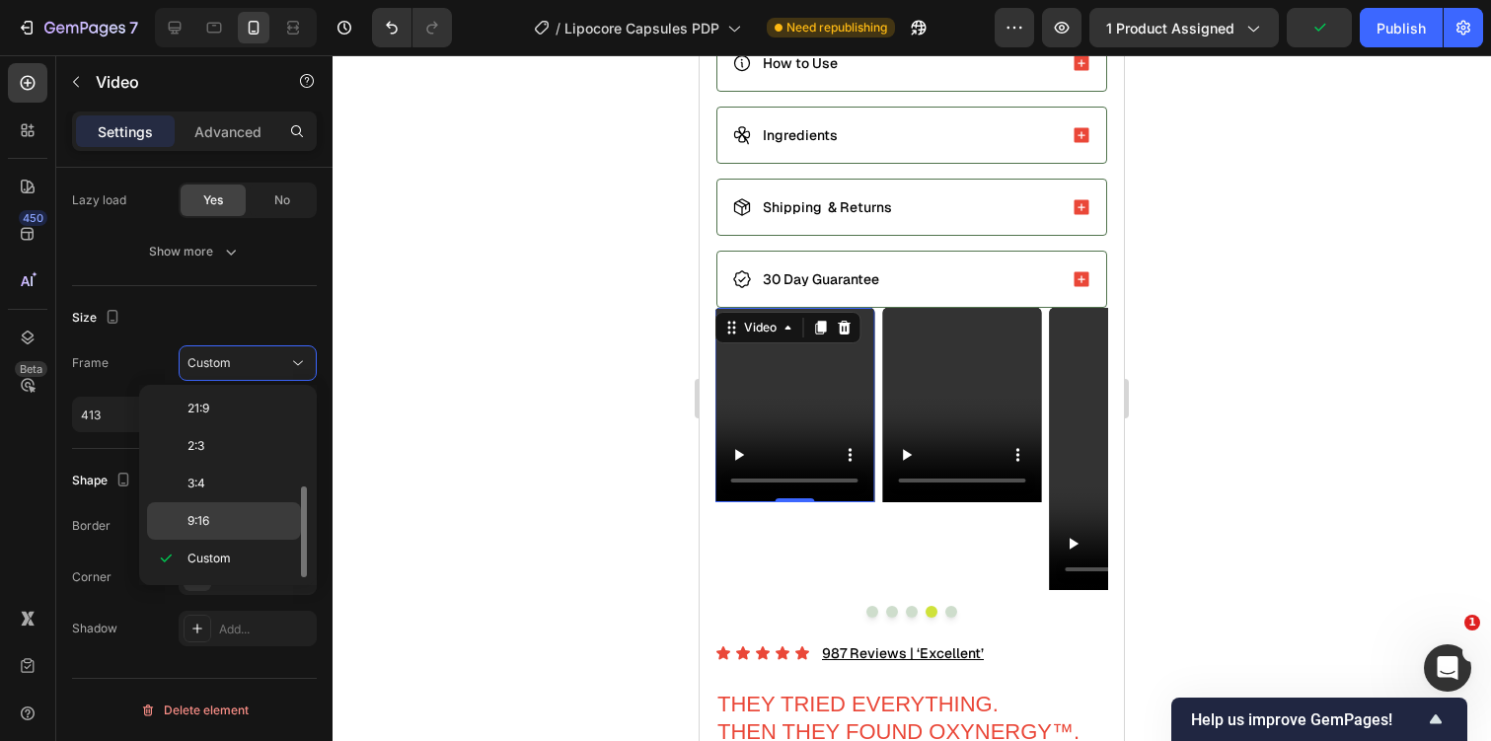
click at [260, 521] on p "9:16" at bounding box center [239, 521] width 105 height 18
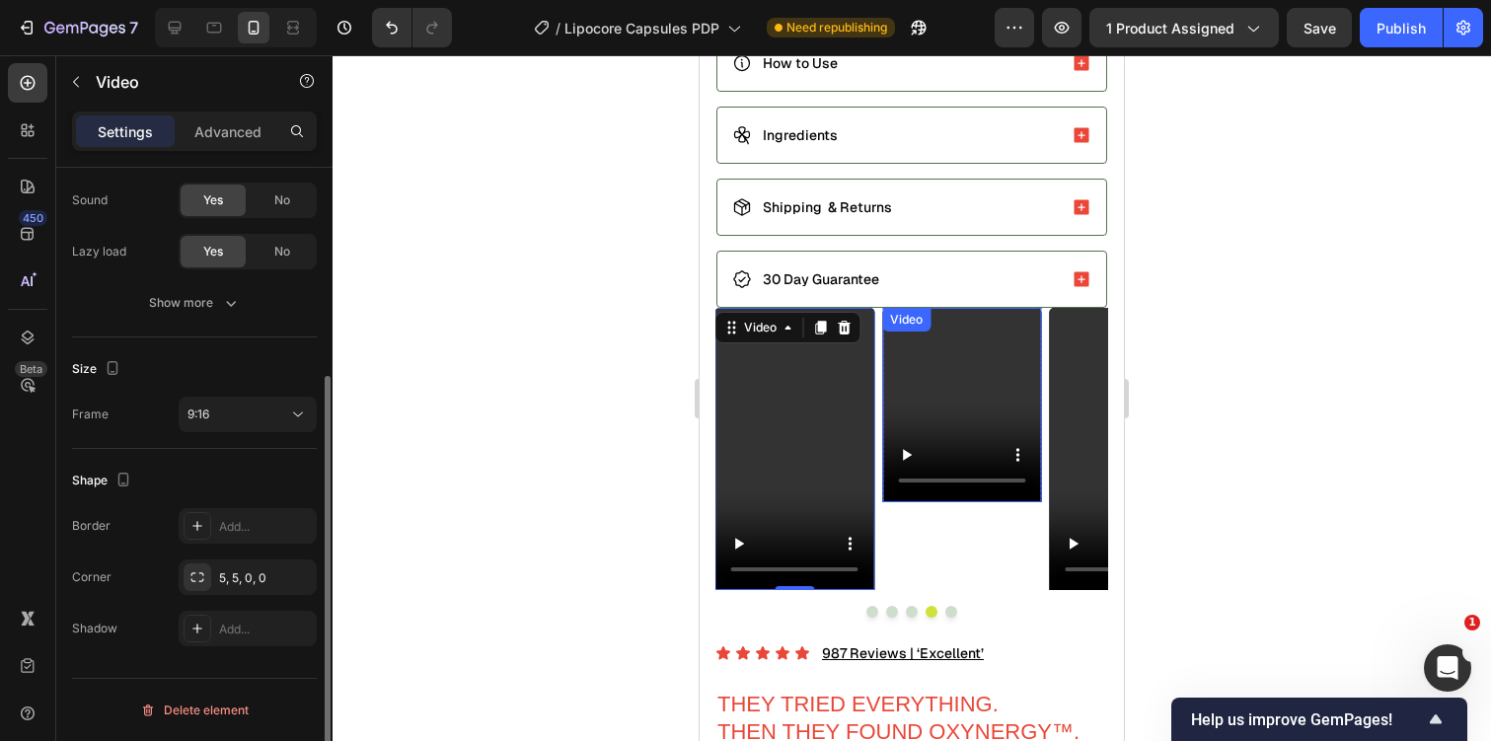
click at [906, 313] on div "Video" at bounding box center [906, 320] width 40 height 18
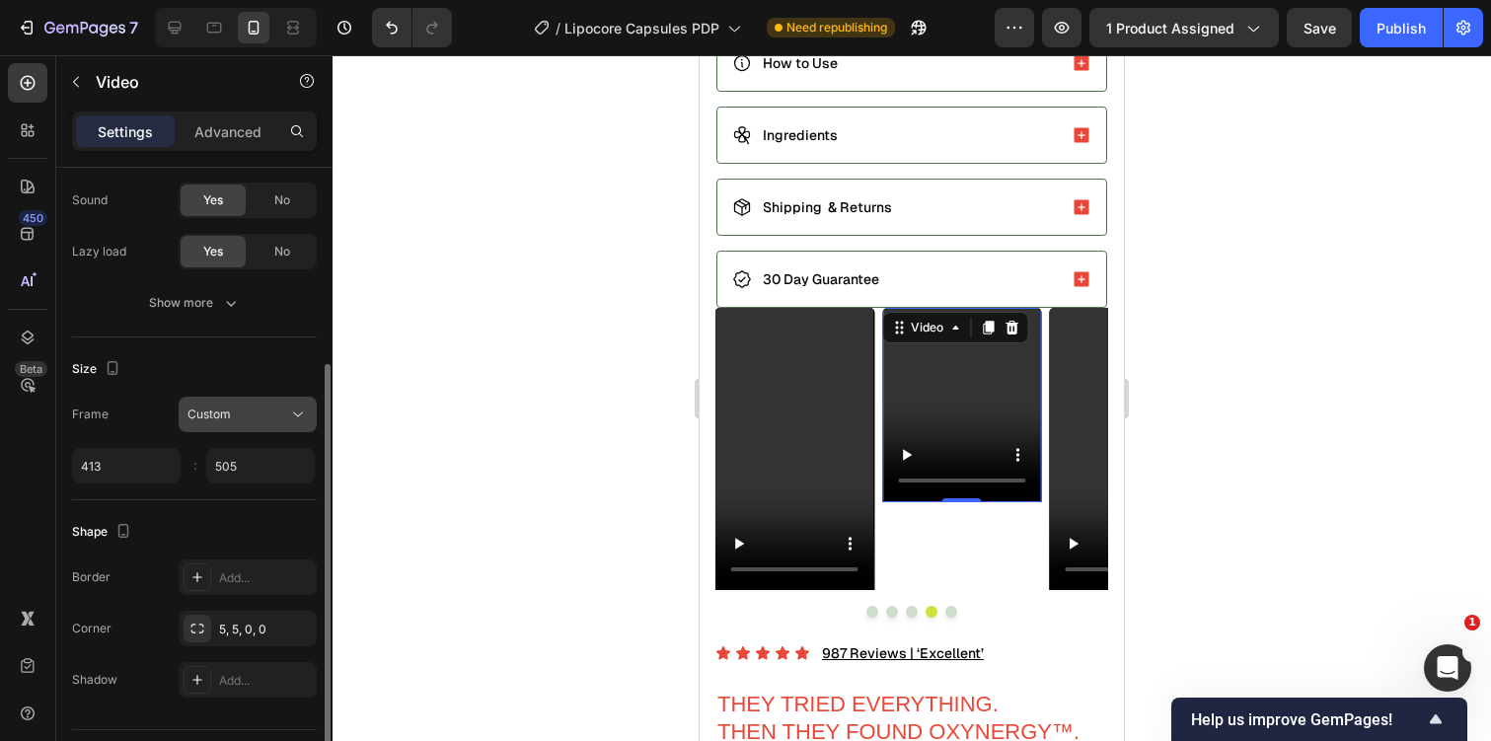
click at [267, 415] on div "Custom" at bounding box center [237, 415] width 101 height 18
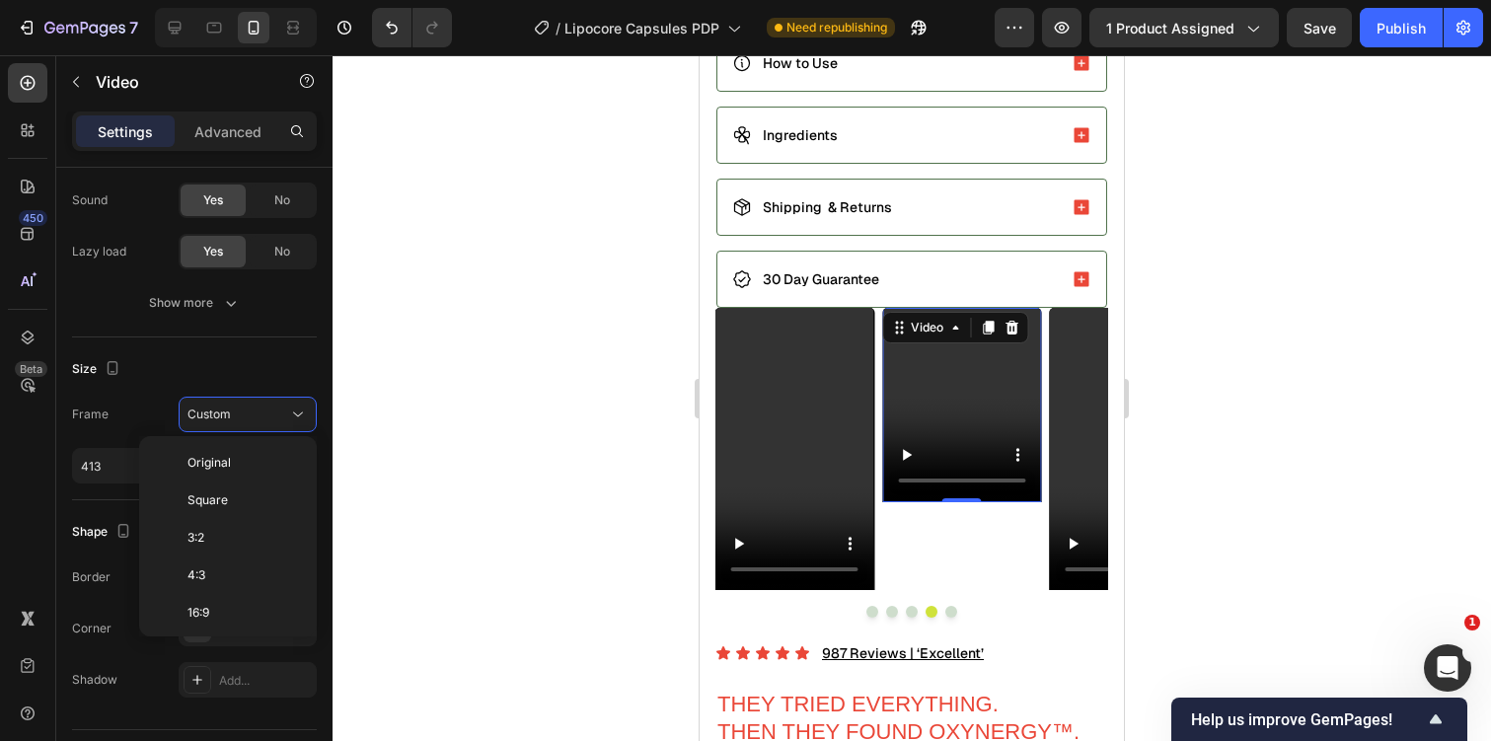
scroll to position [190, 0]
click at [250, 571] on p "9:16" at bounding box center [239, 572] width 105 height 18
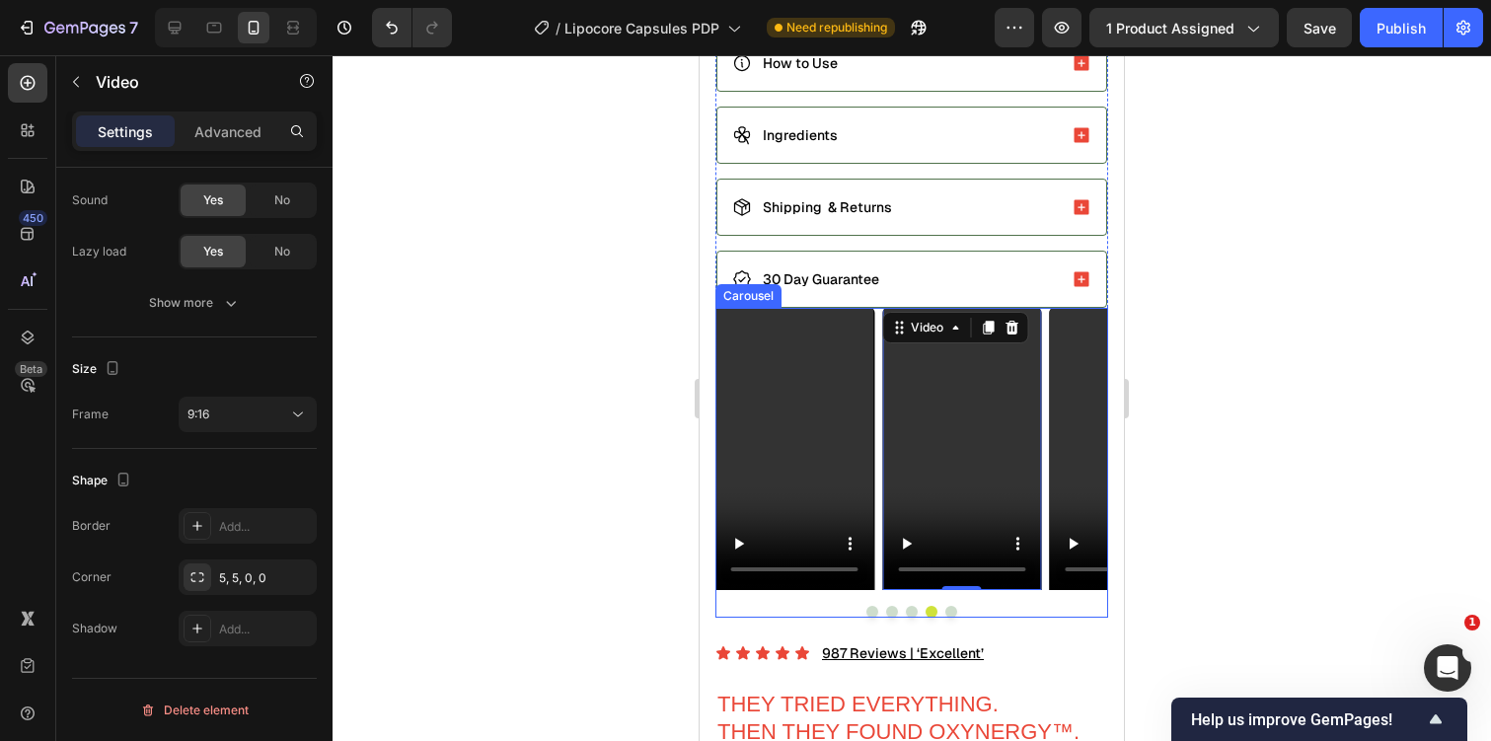
click at [846, 613] on div at bounding box center [911, 612] width 393 height 12
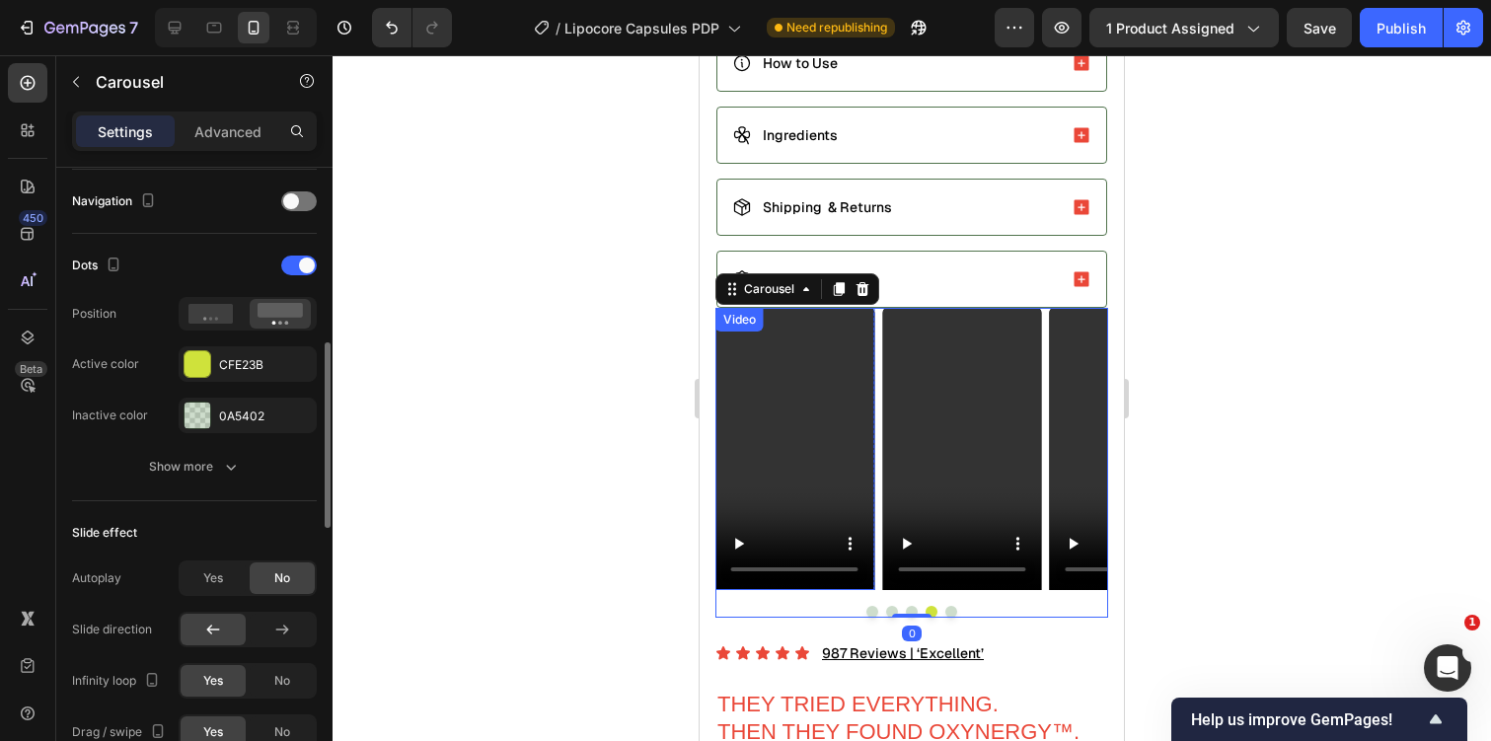
scroll to position [666, 0]
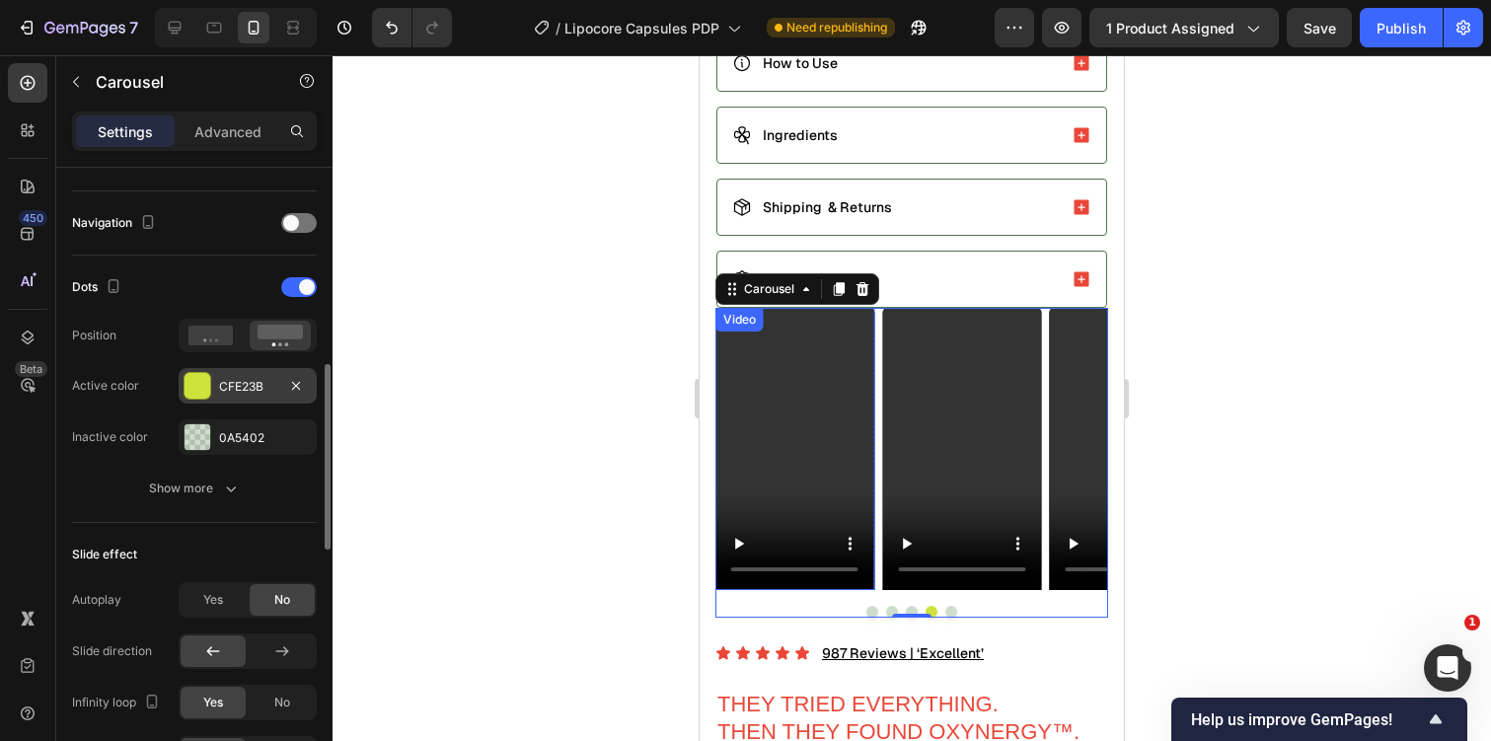
click at [266, 399] on div "CFE23B" at bounding box center [248, 386] width 138 height 36
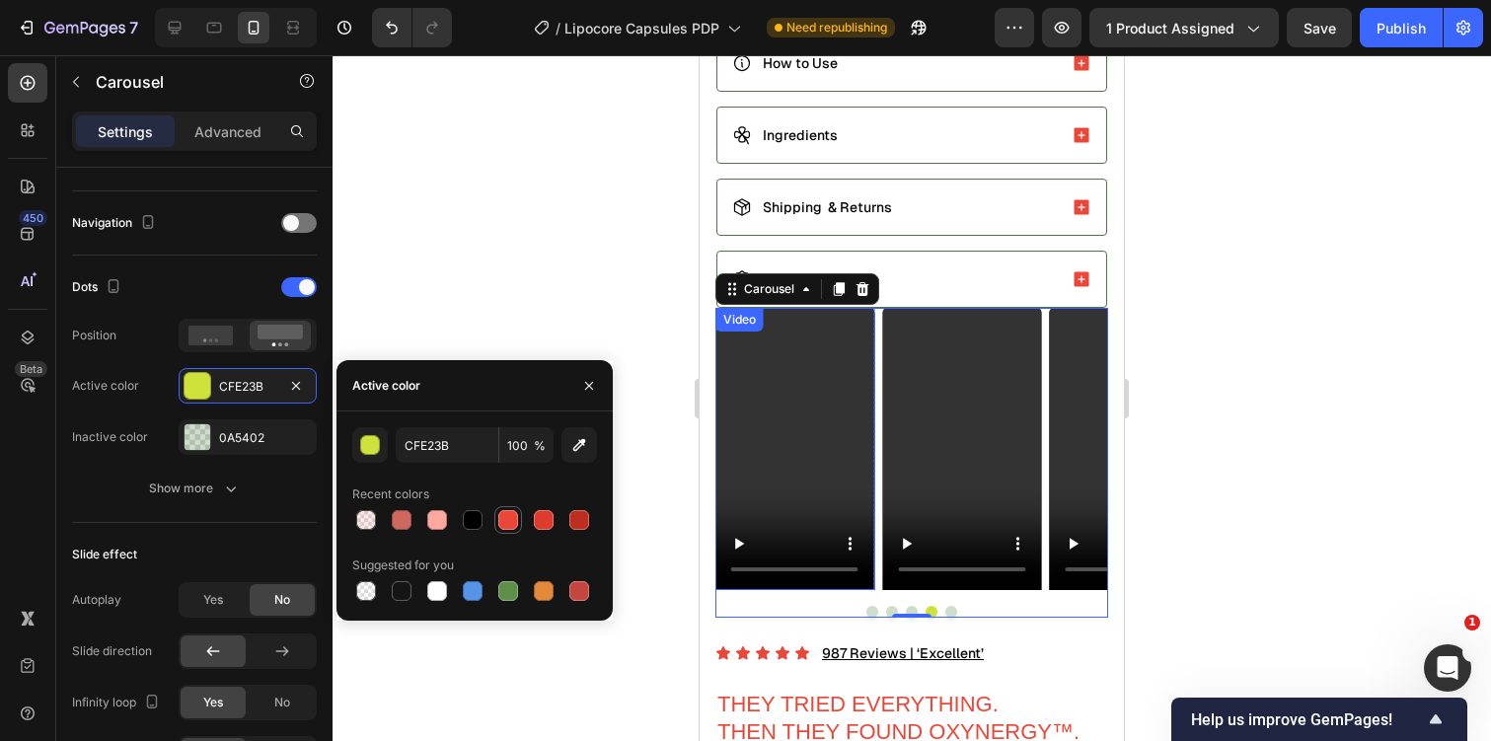
click at [499, 515] on div at bounding box center [508, 520] width 20 height 20
type input "EA4738"
click at [259, 433] on div "0A5402" at bounding box center [247, 438] width 57 height 18
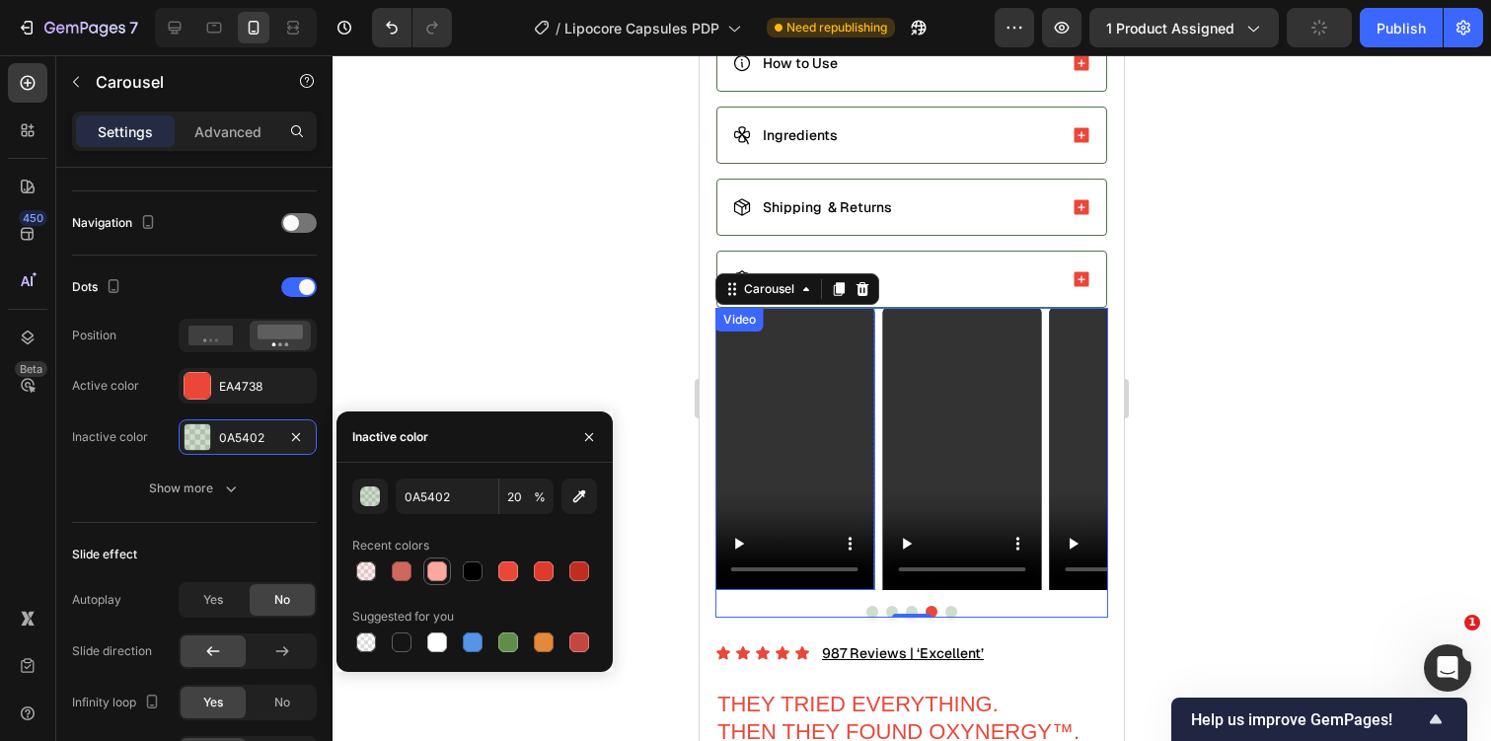
click at [424, 573] on div at bounding box center [437, 571] width 28 height 28
type input "FFA8A0"
type input "100"
click at [409, 644] on div at bounding box center [402, 642] width 20 height 20
click at [447, 573] on div at bounding box center [437, 571] width 24 height 24
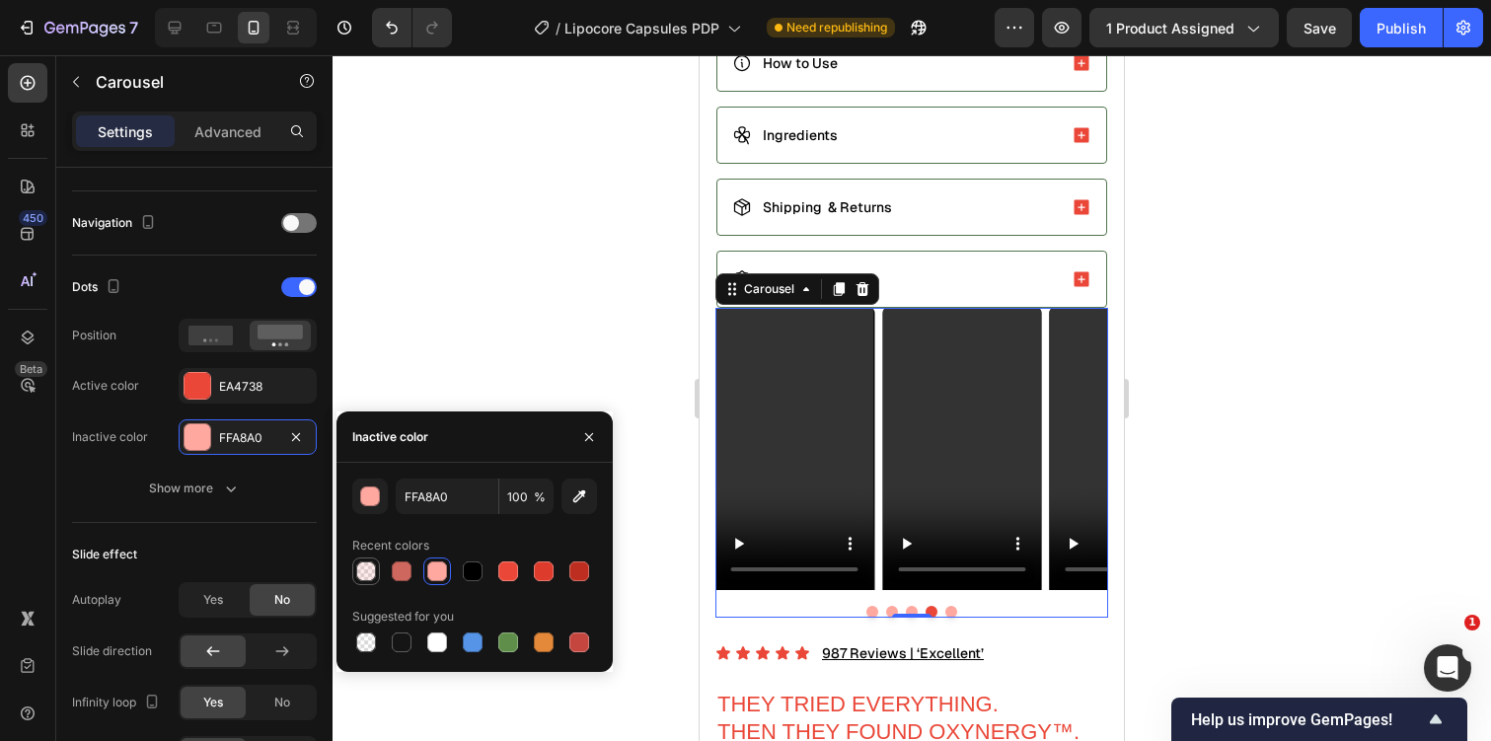
click at [366, 565] on div at bounding box center [366, 571] width 20 height 20
type input "EA4738"
type input "10"
click at [933, 427] on video at bounding box center [961, 449] width 159 height 283
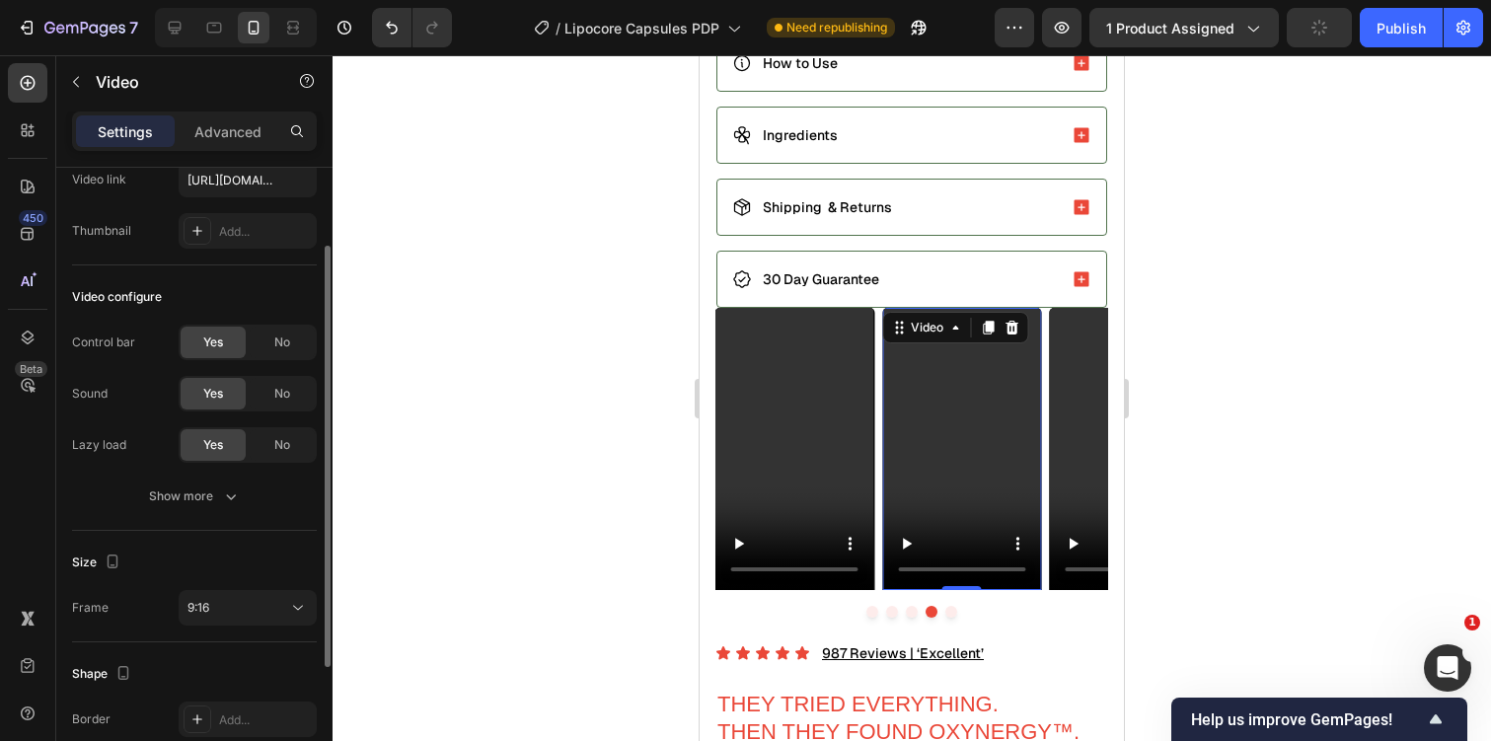
scroll to position [121, 0]
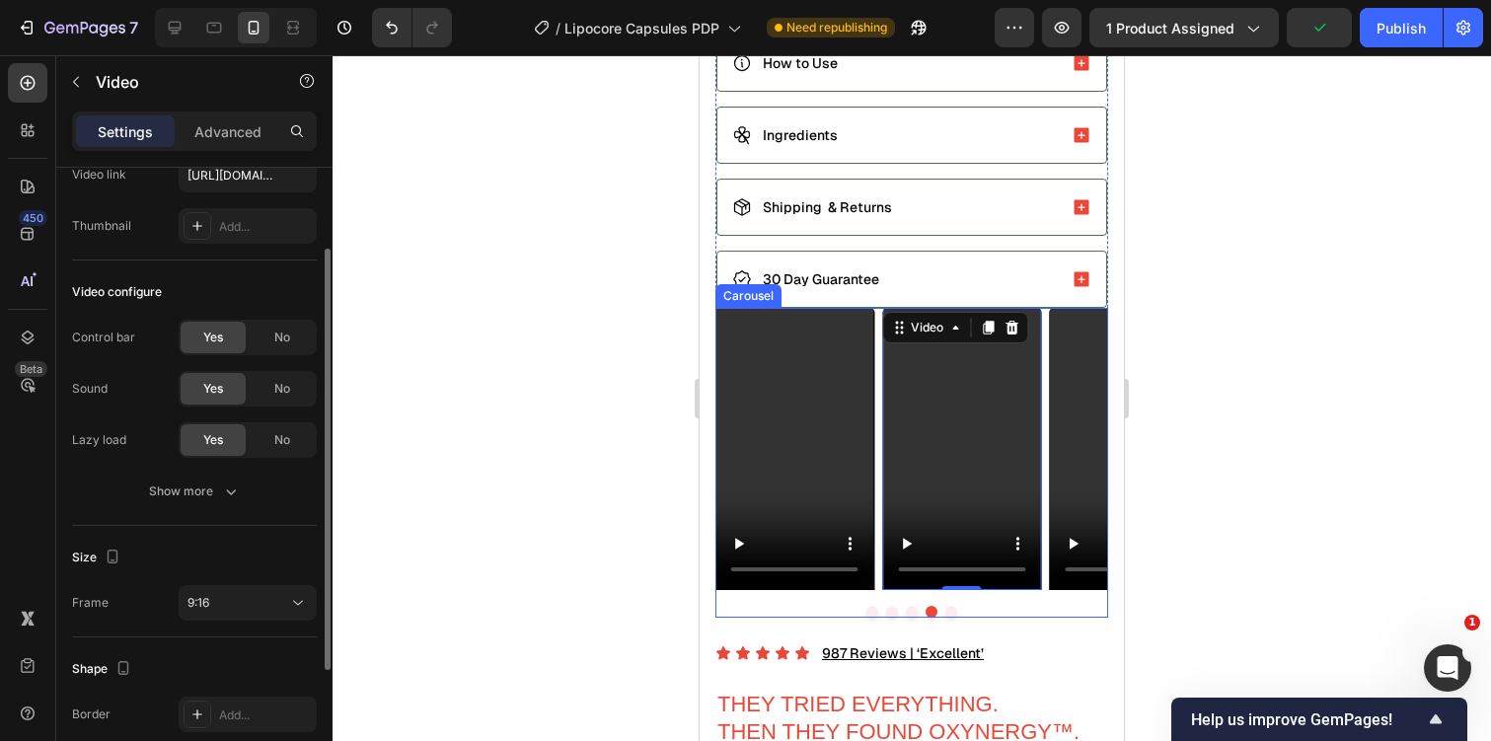
click at [788, 598] on div "Video Row Video Row Video Row Video Row Video 0 Row Carousel" at bounding box center [911, 463] width 393 height 311
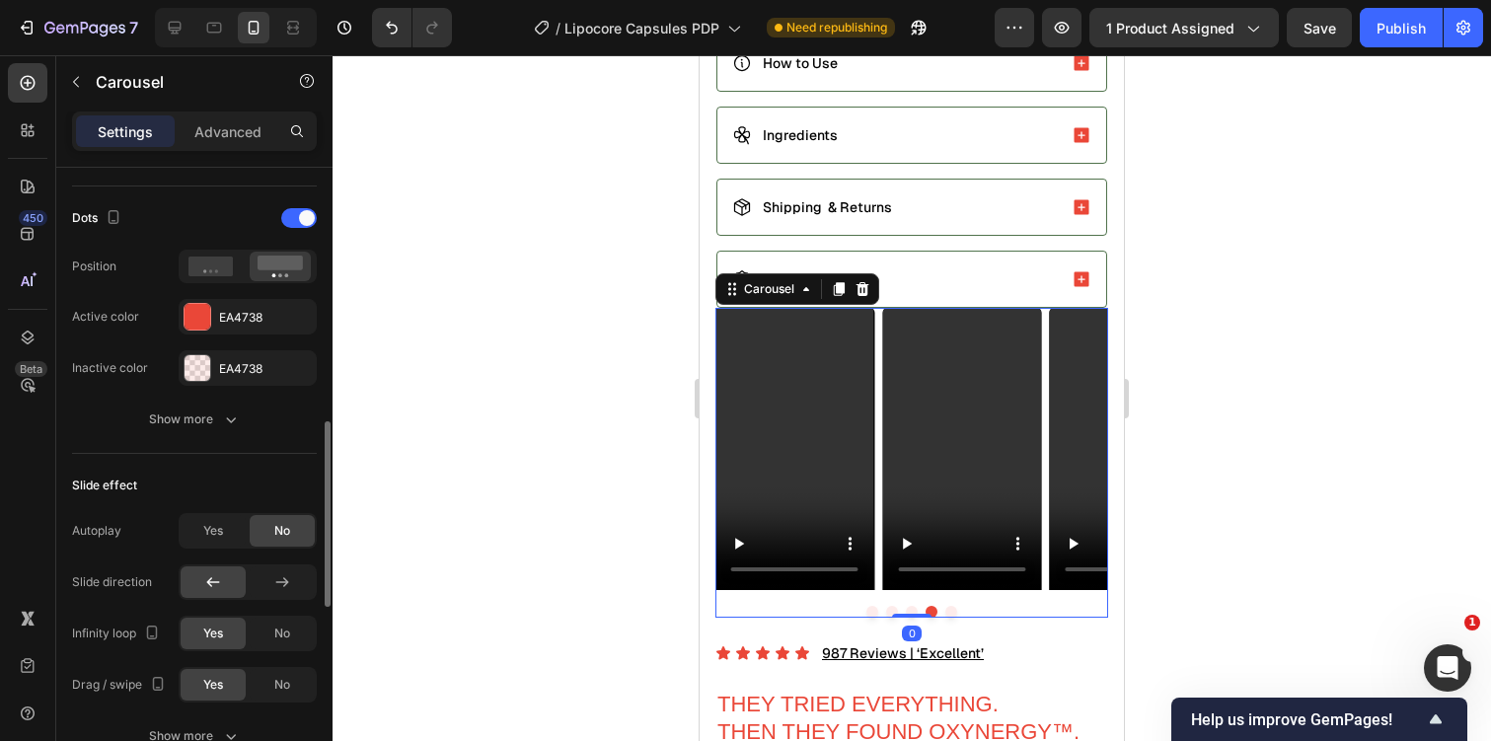
scroll to position [729, 0]
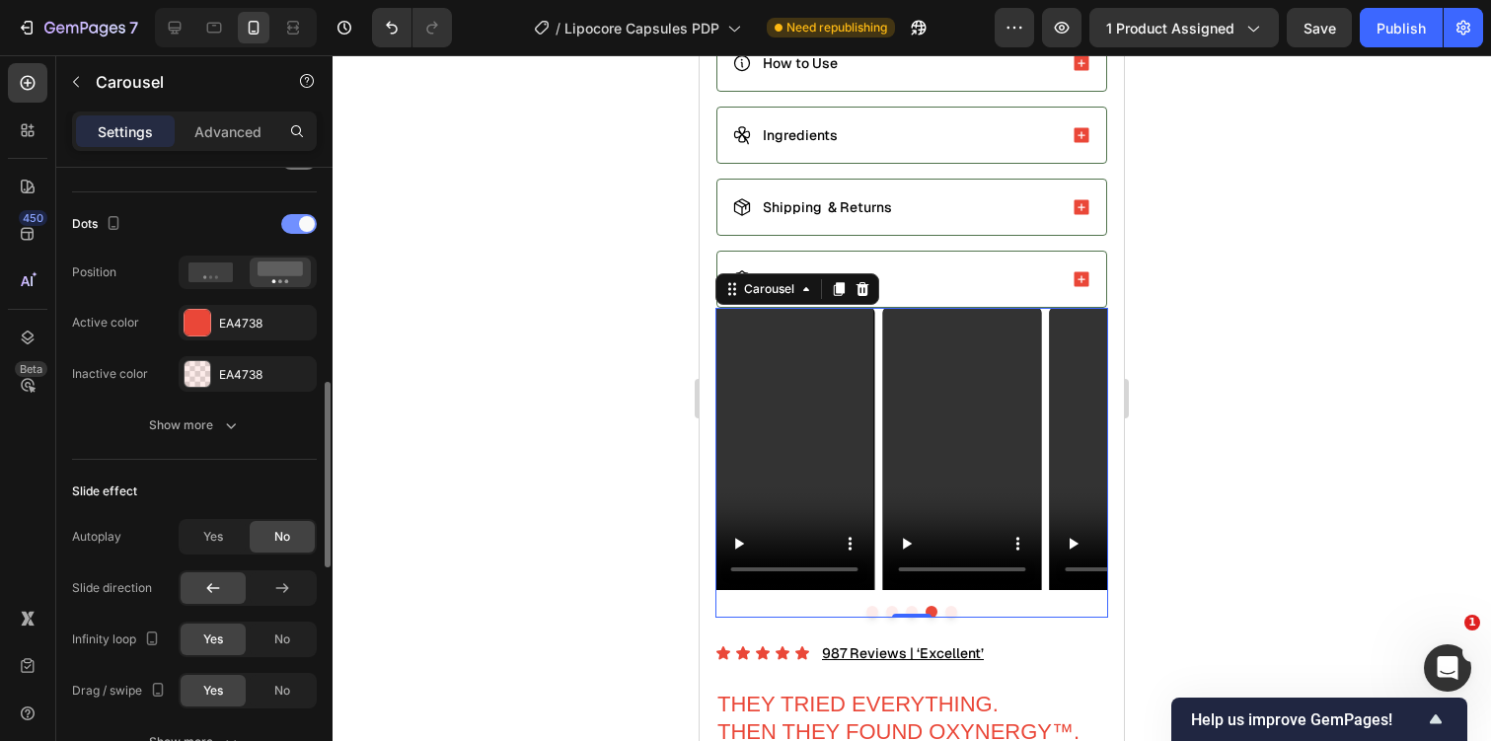
click at [292, 219] on div at bounding box center [299, 224] width 36 height 20
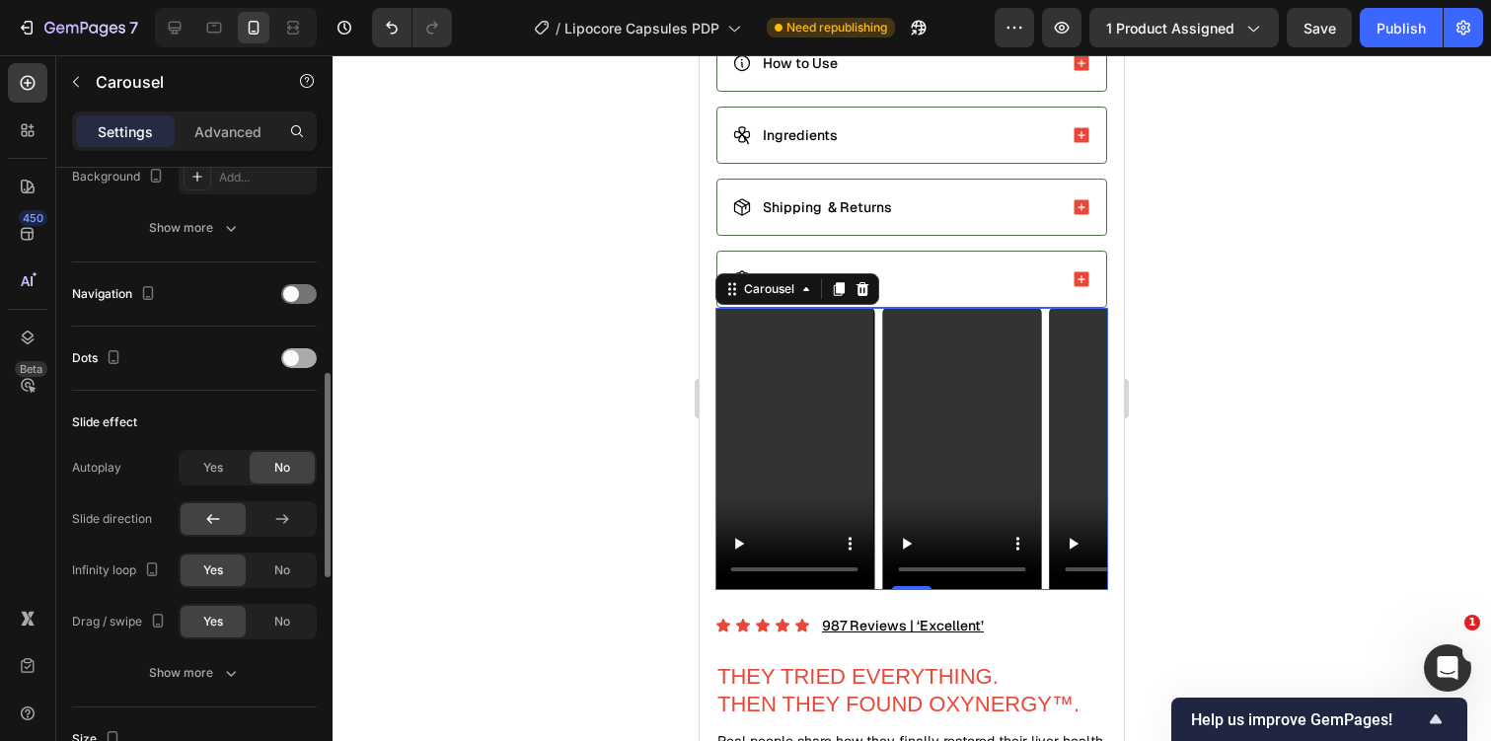
scroll to position [580, 0]
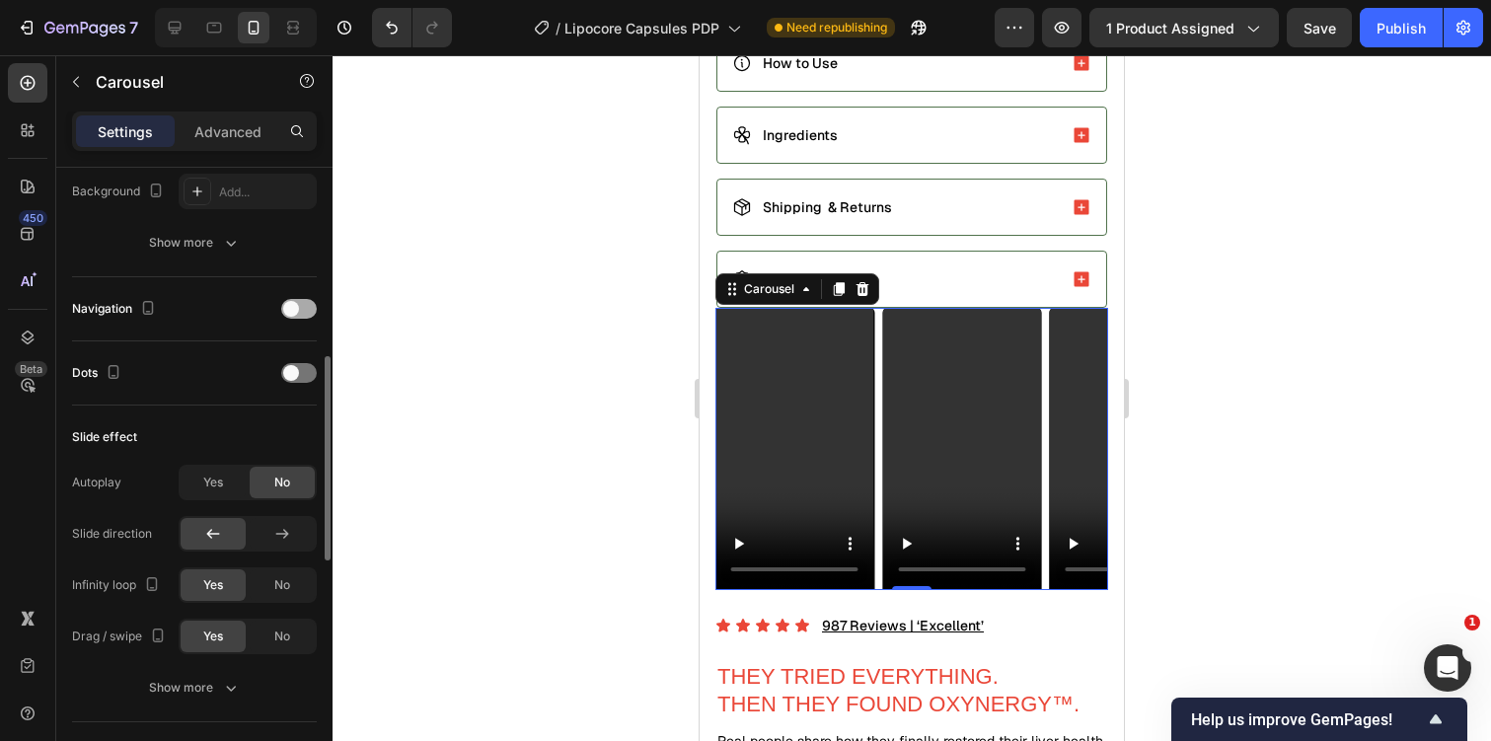
click at [301, 316] on div at bounding box center [299, 309] width 36 height 20
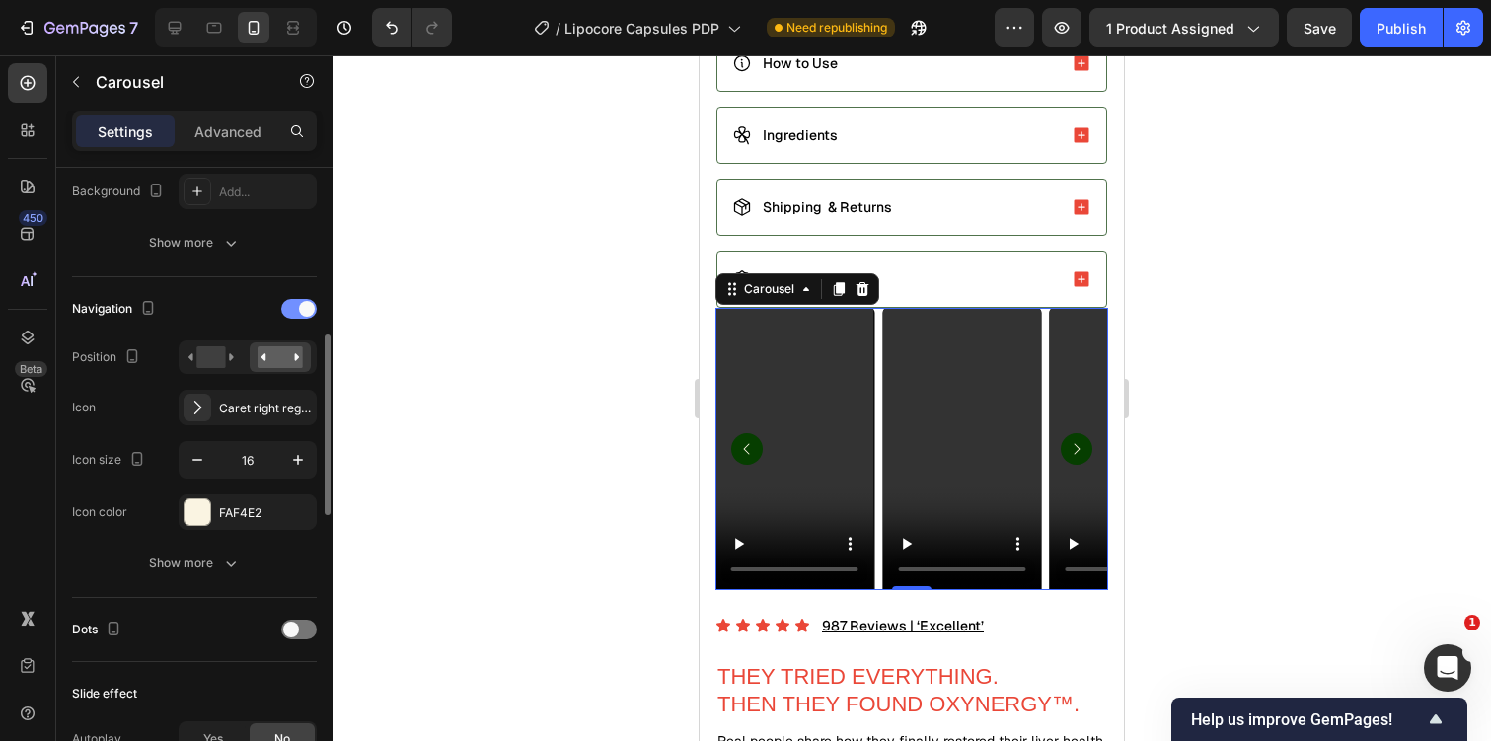
click at [301, 316] on div at bounding box center [299, 309] width 36 height 20
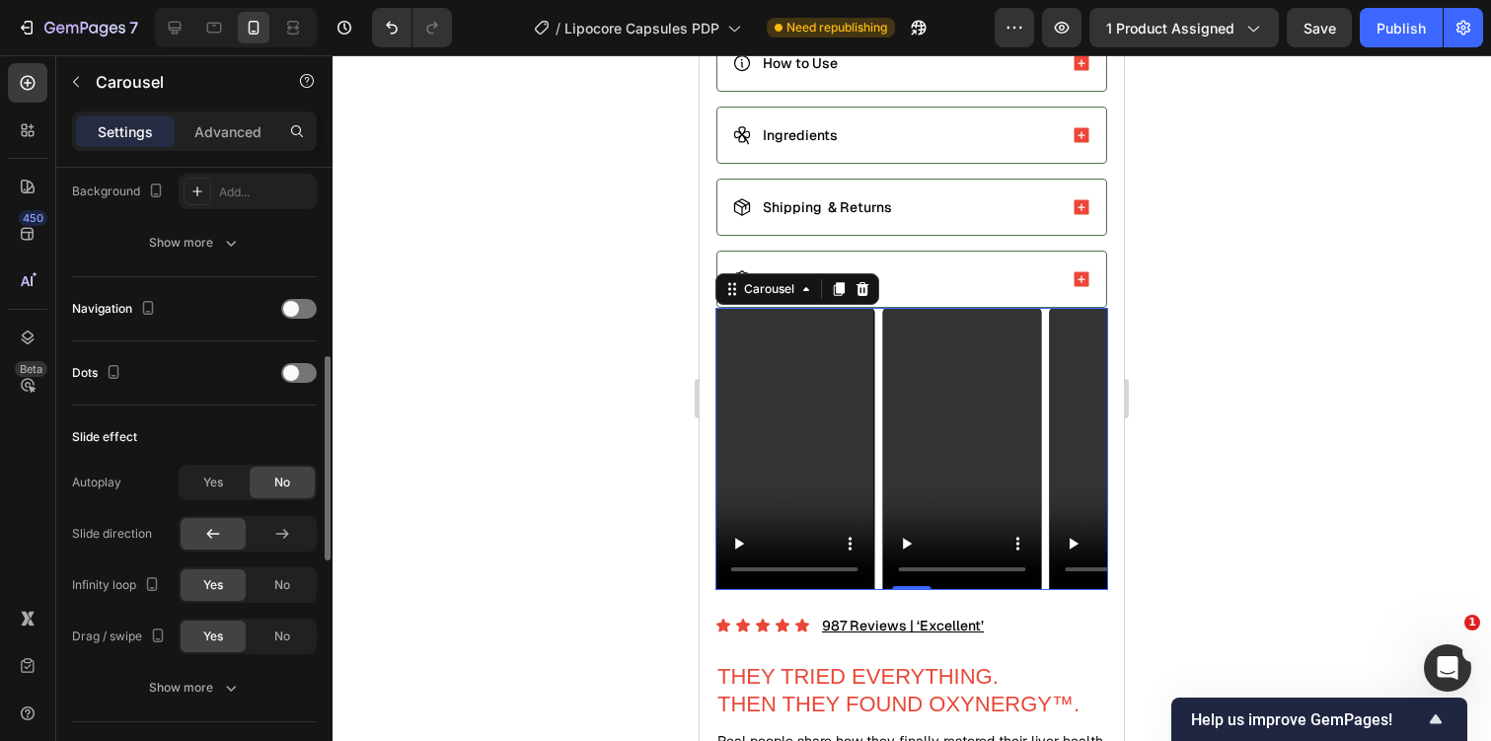
click at [305, 361] on div "Dots" at bounding box center [194, 373] width 245 height 32
click at [304, 383] on div "Dots" at bounding box center [194, 373] width 245 height 32
click at [304, 380] on div at bounding box center [299, 373] width 36 height 20
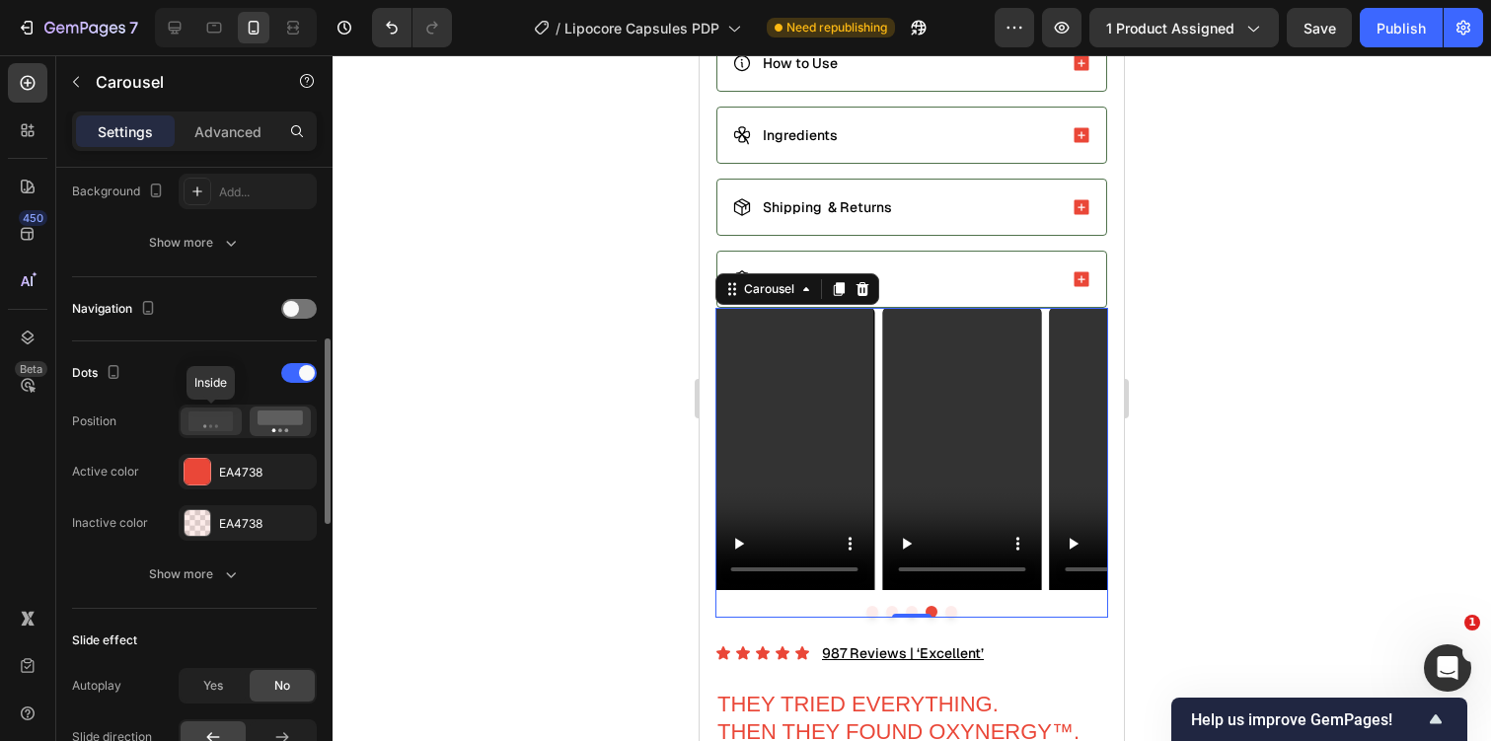
click at [218, 411] on icon at bounding box center [210, 421] width 45 height 20
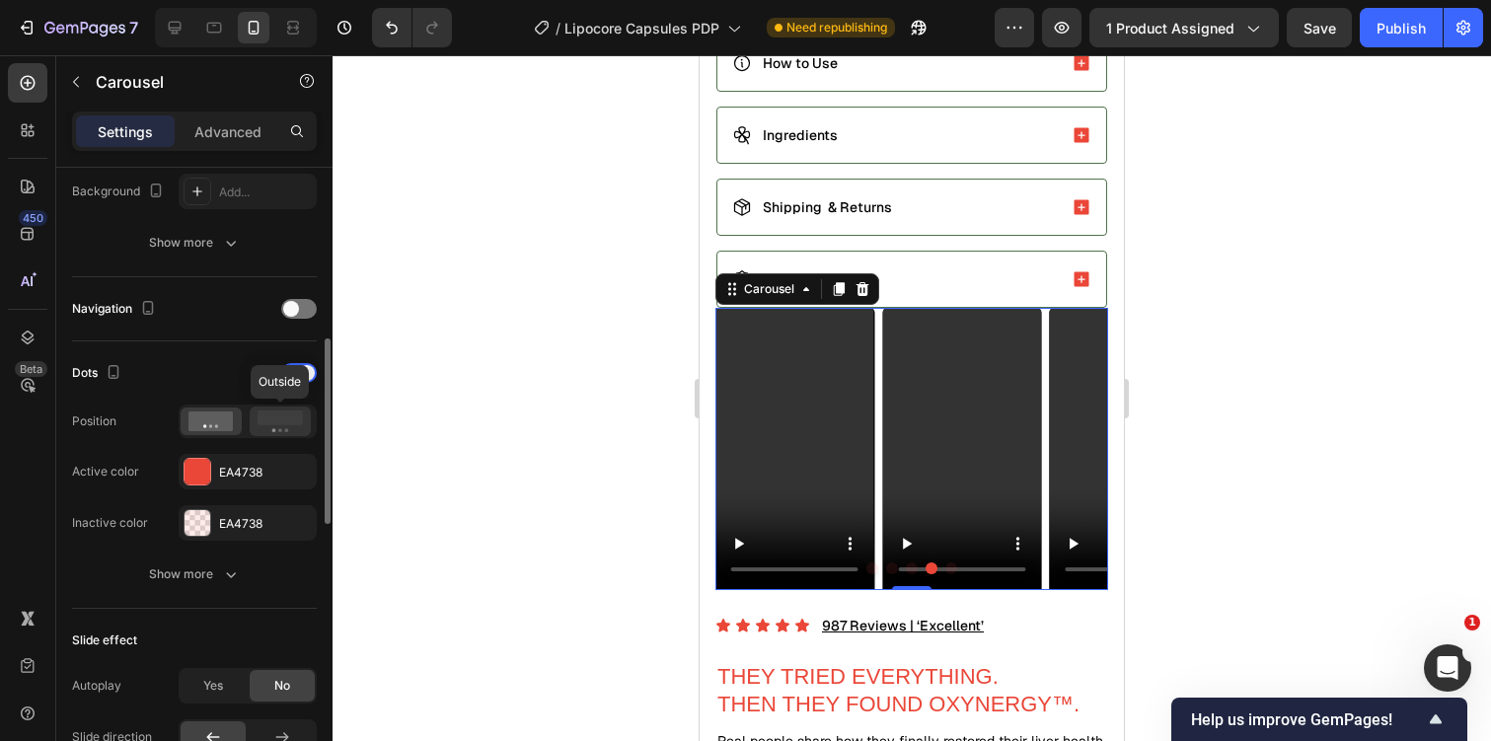
click at [269, 417] on rect at bounding box center [280, 417] width 45 height 15
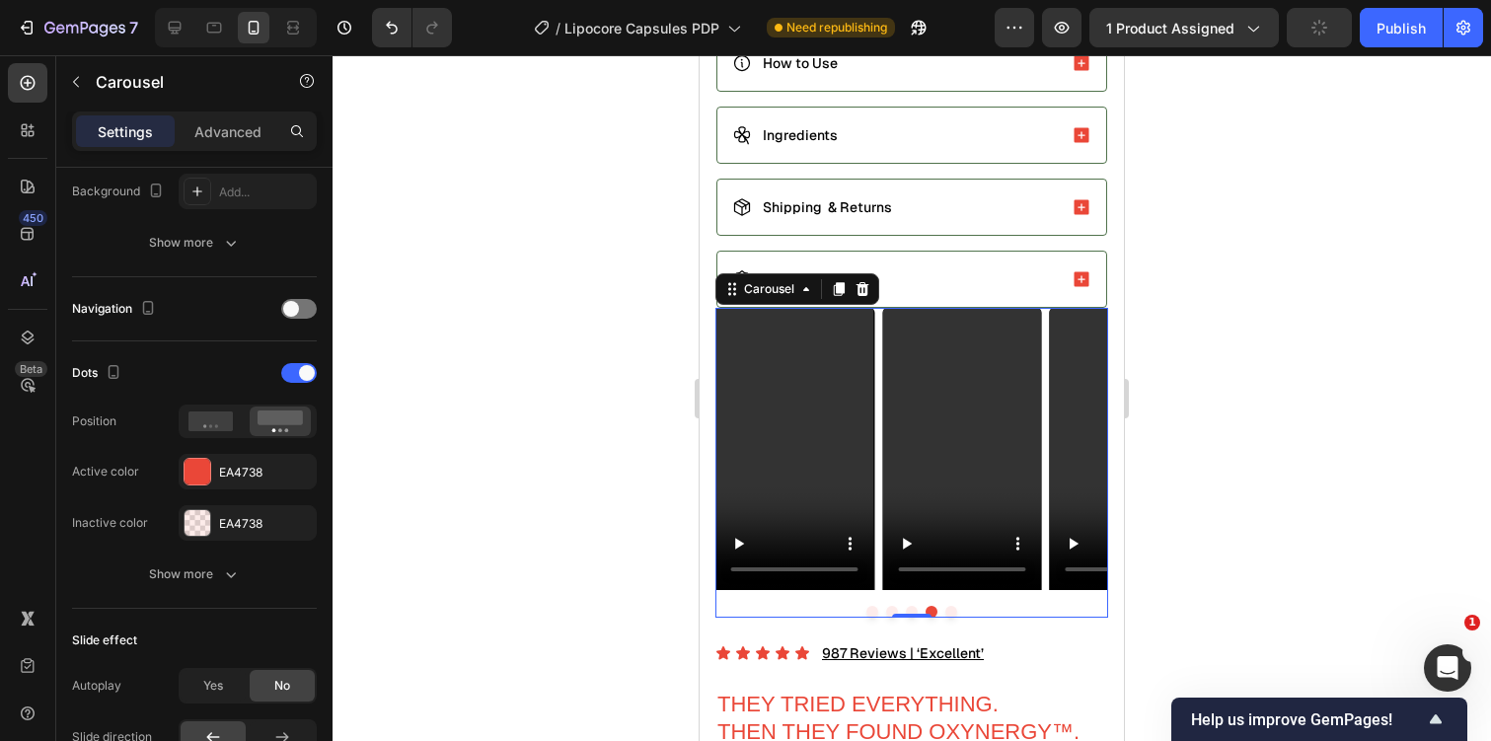
click at [566, 244] on div at bounding box center [912, 398] width 1158 height 686
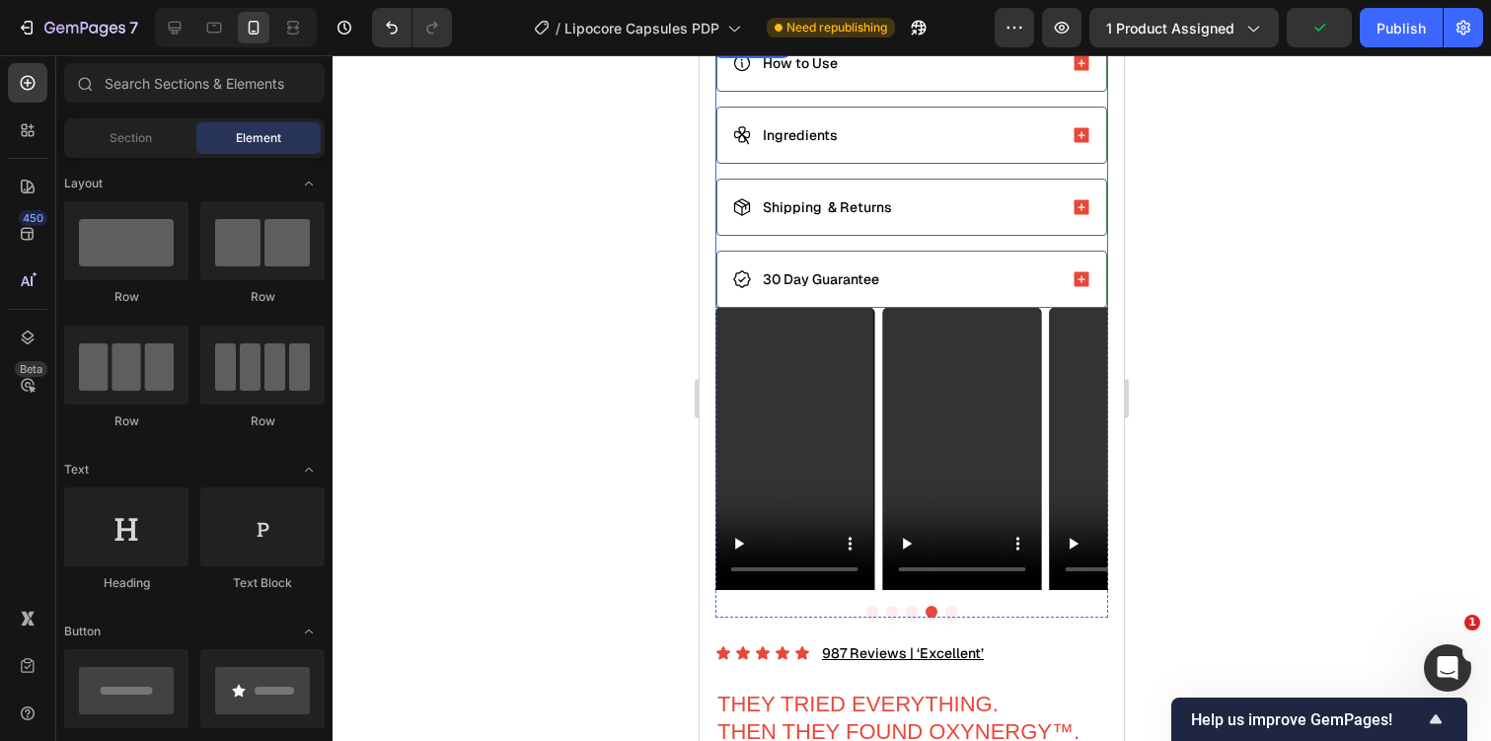
scroll to position [1119, 0]
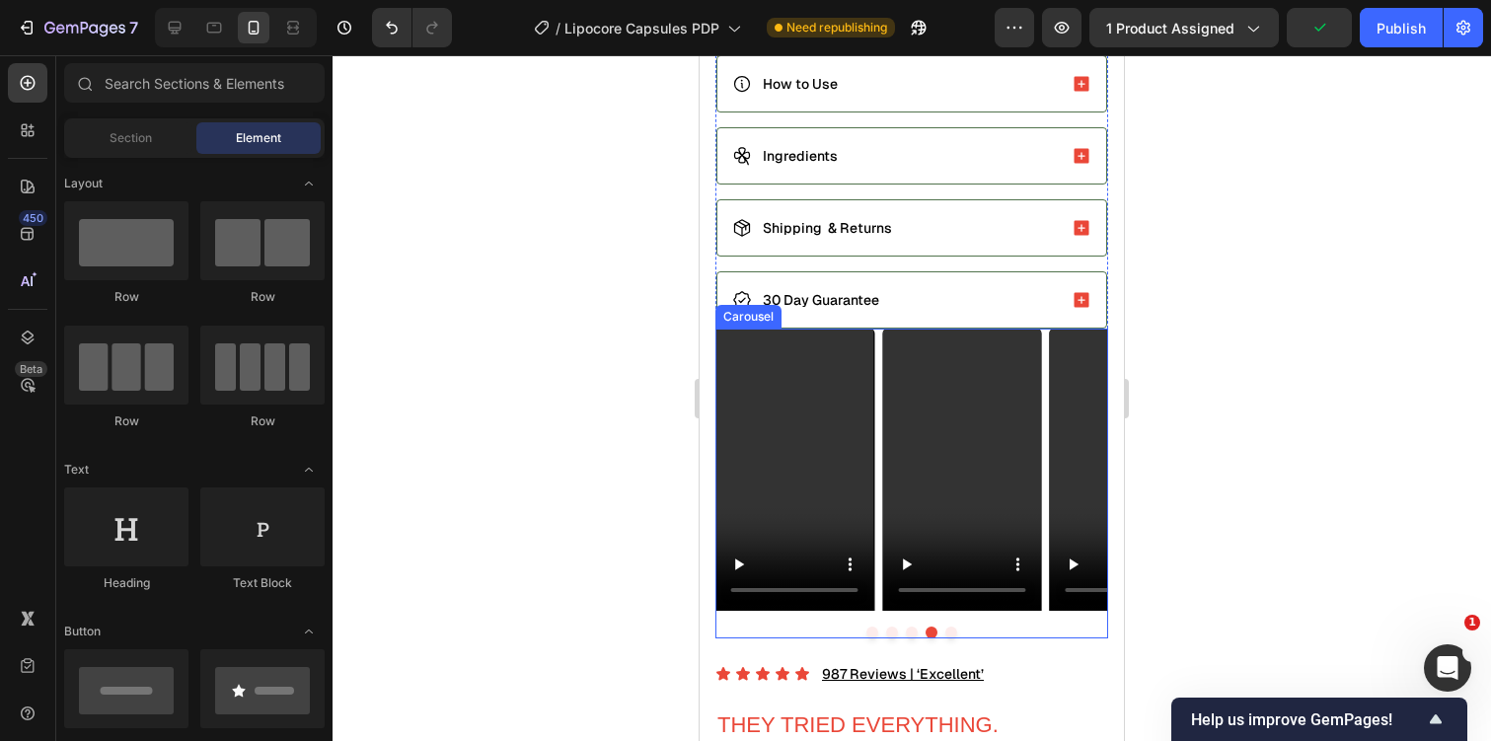
click at [880, 348] on div "Video Row Video Row Video Row Video Row Video Row" at bounding box center [911, 470] width 393 height 283
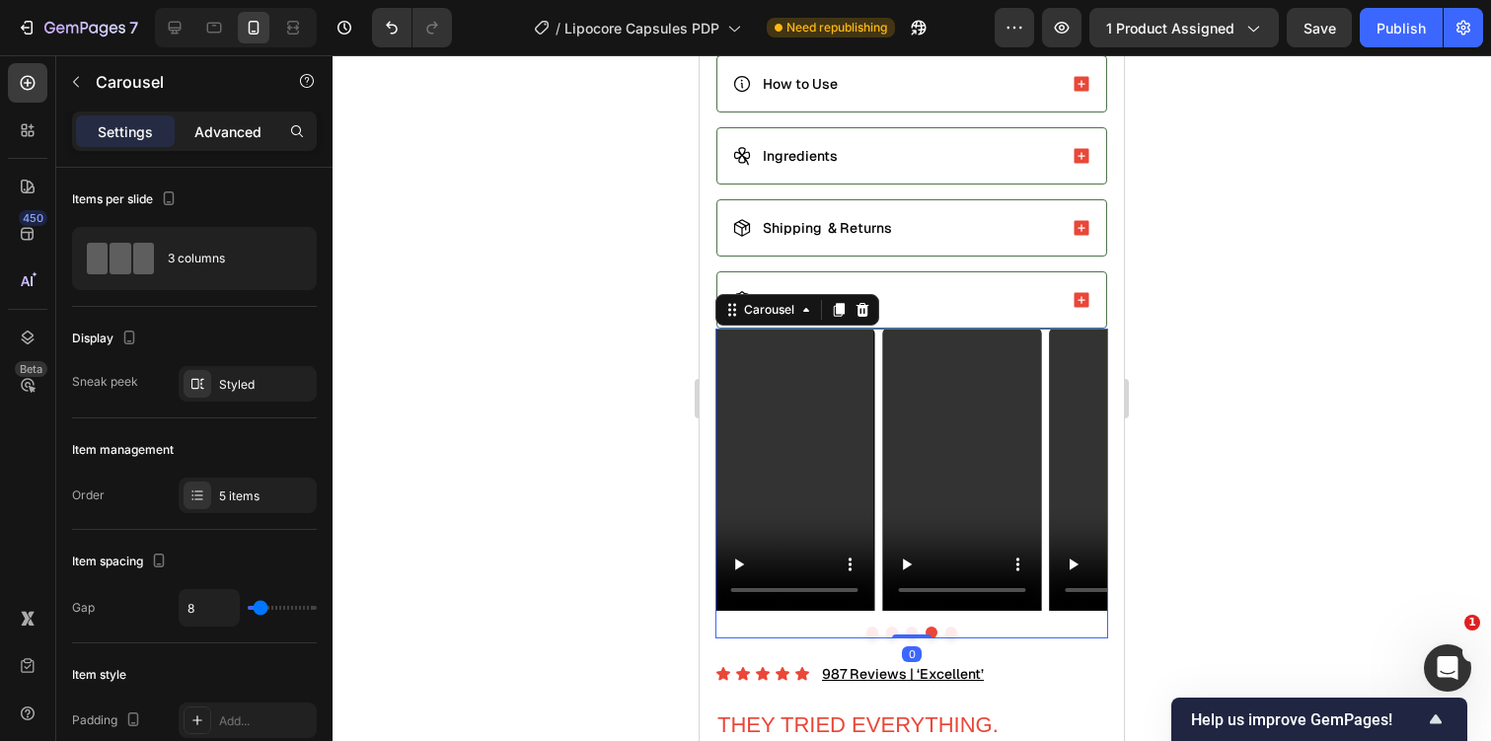
click at [234, 122] on p "Advanced" at bounding box center [227, 131] width 67 height 21
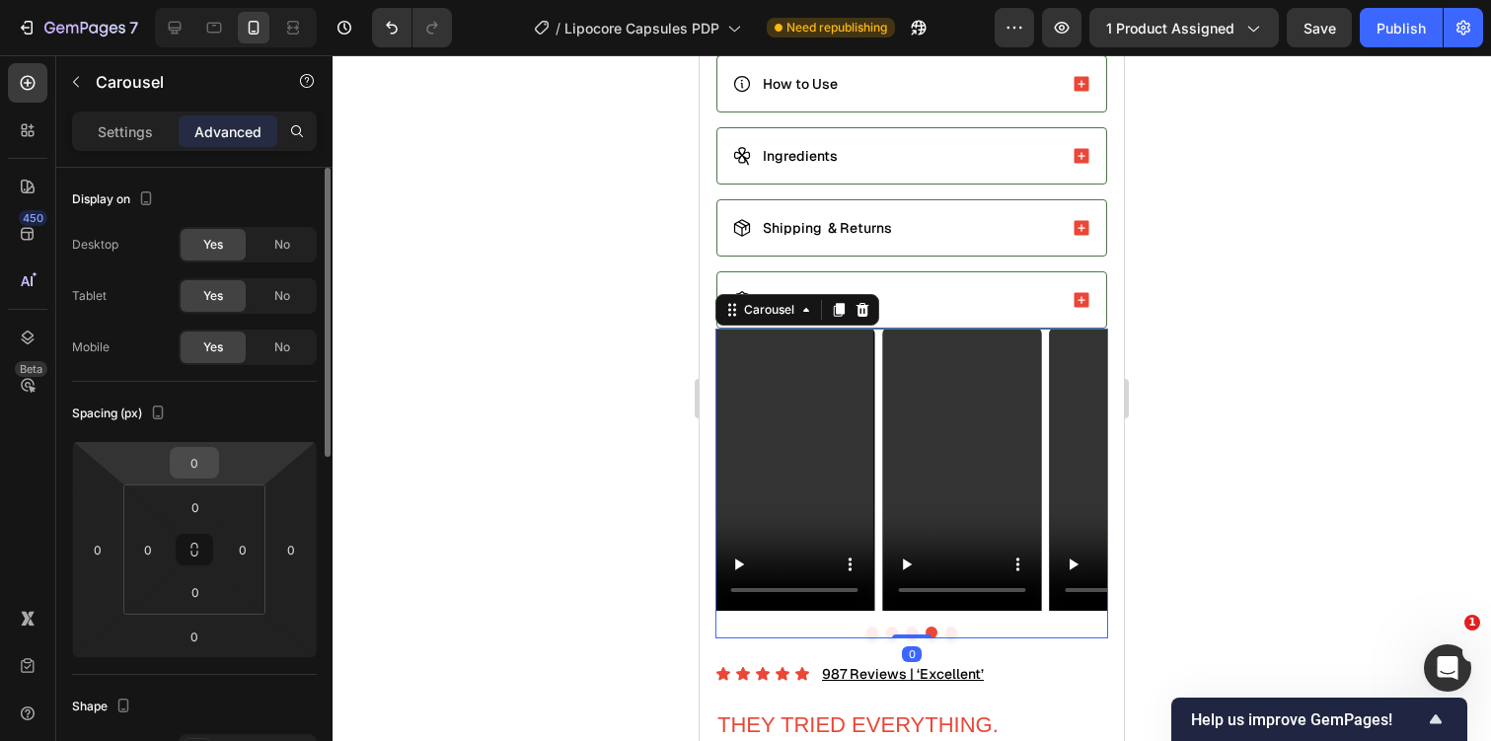
click at [200, 463] on input "0" at bounding box center [194, 463] width 39 height 30
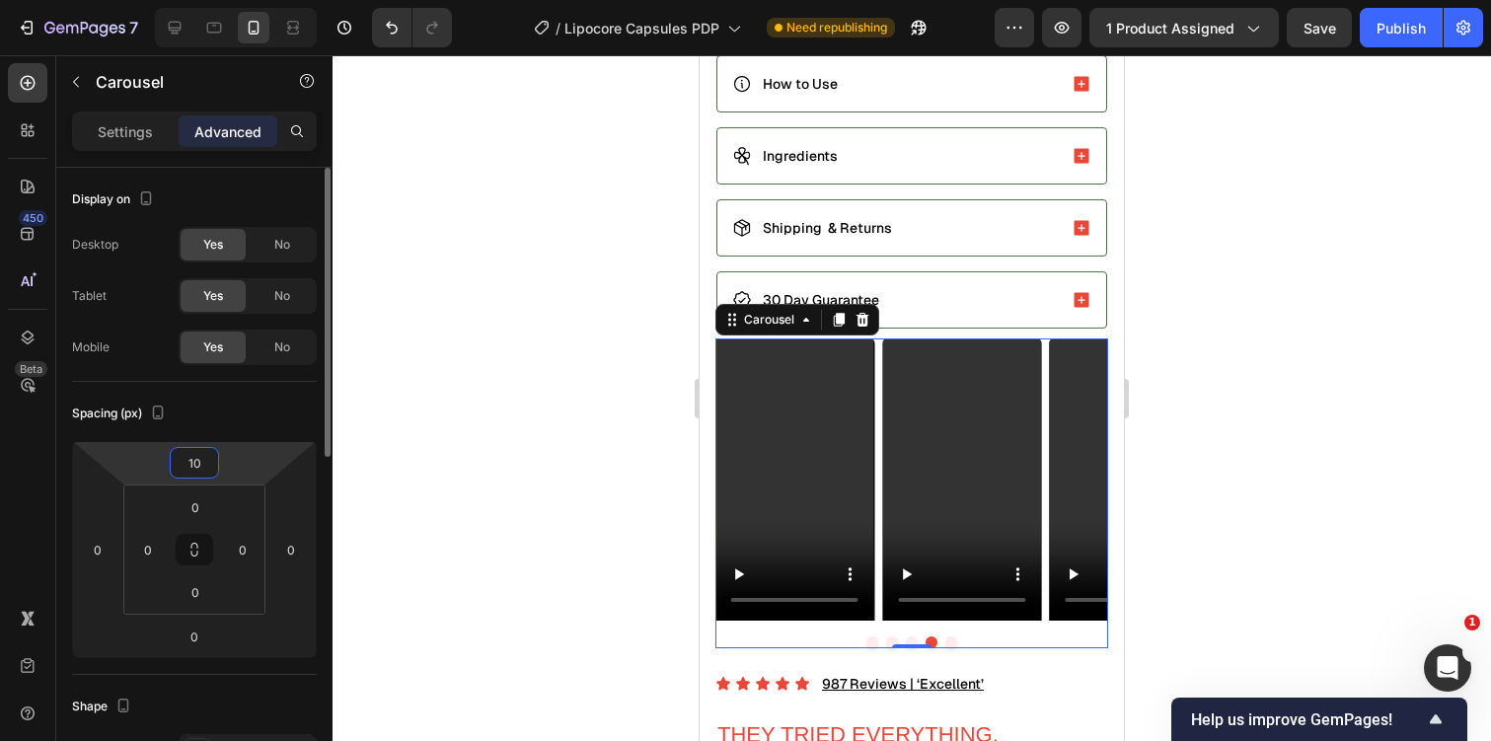
type input "1"
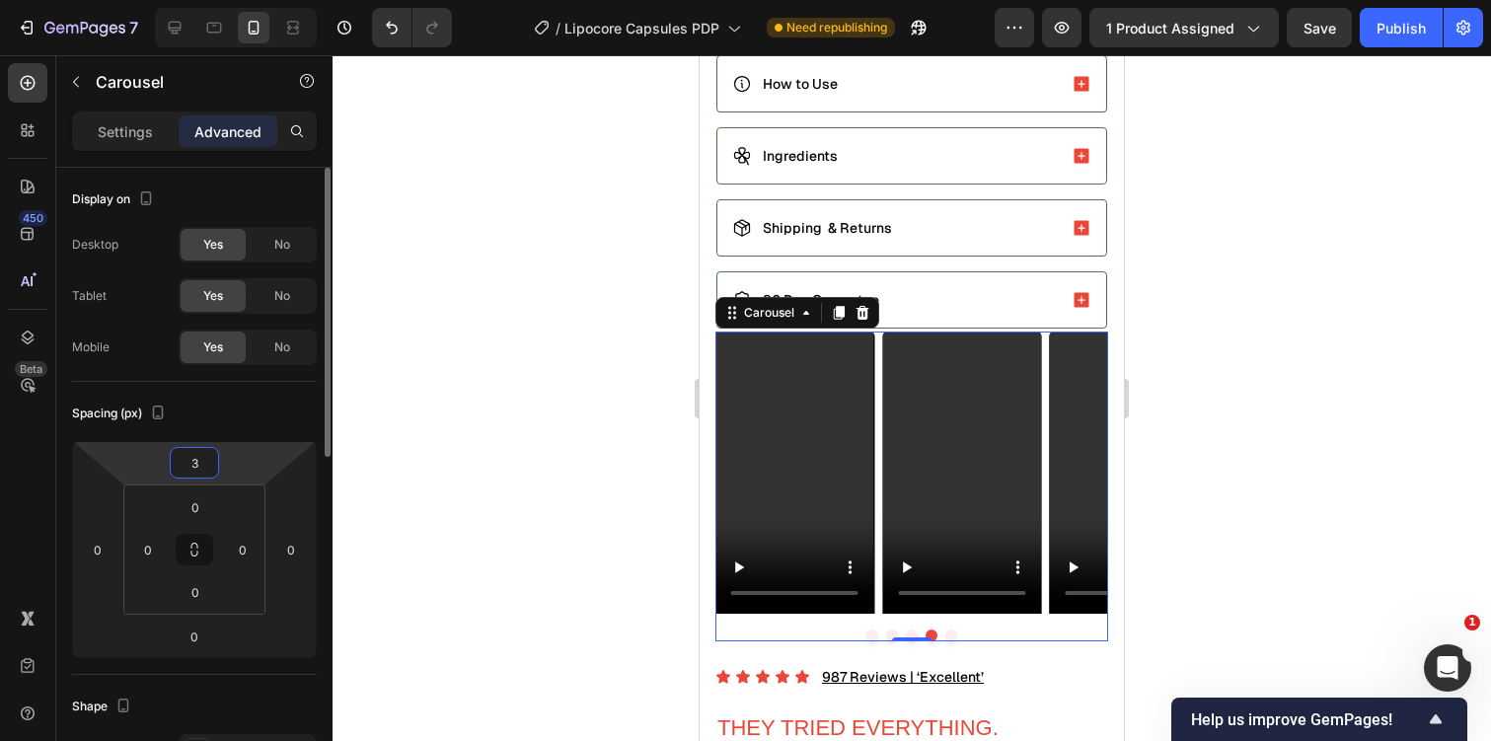
type input "30"
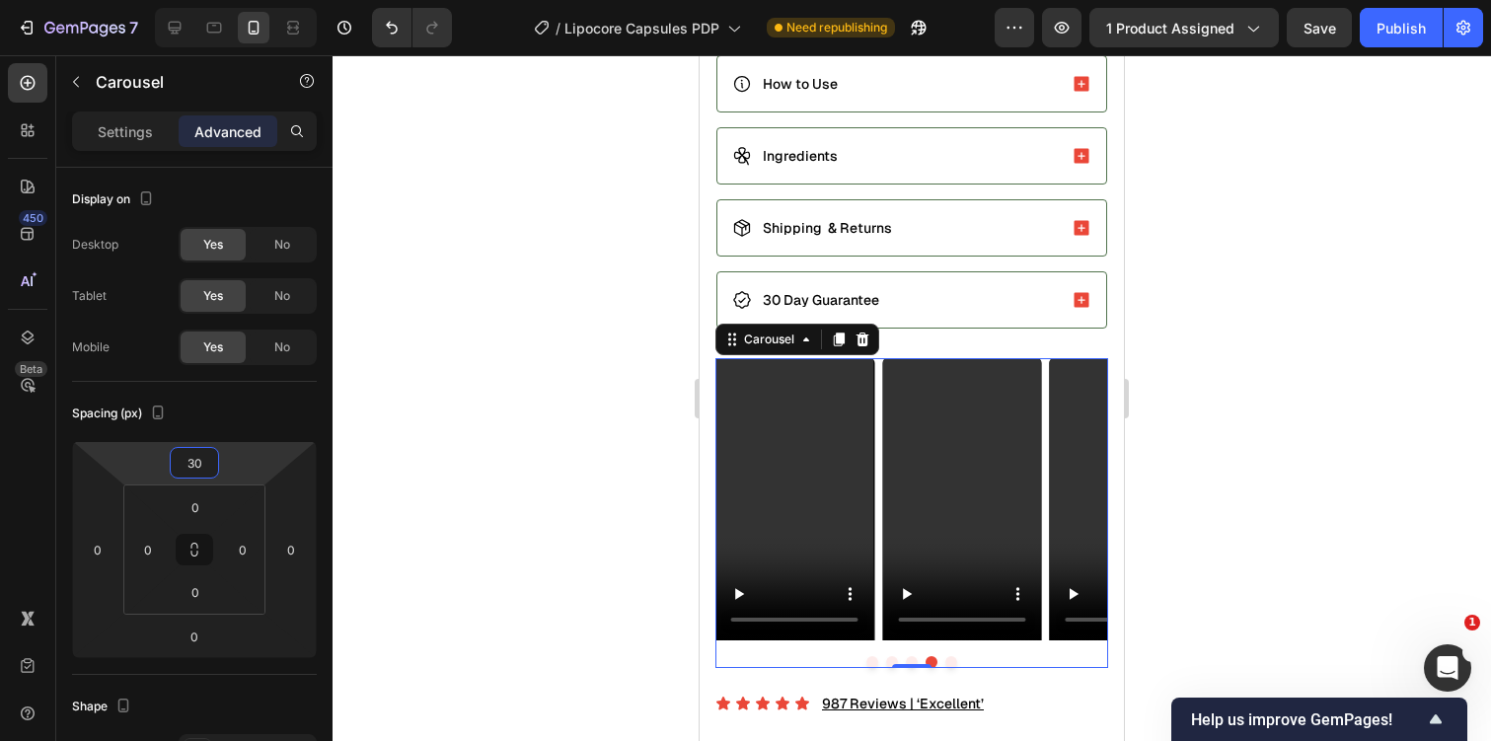
click at [1214, 264] on div at bounding box center [912, 398] width 1158 height 686
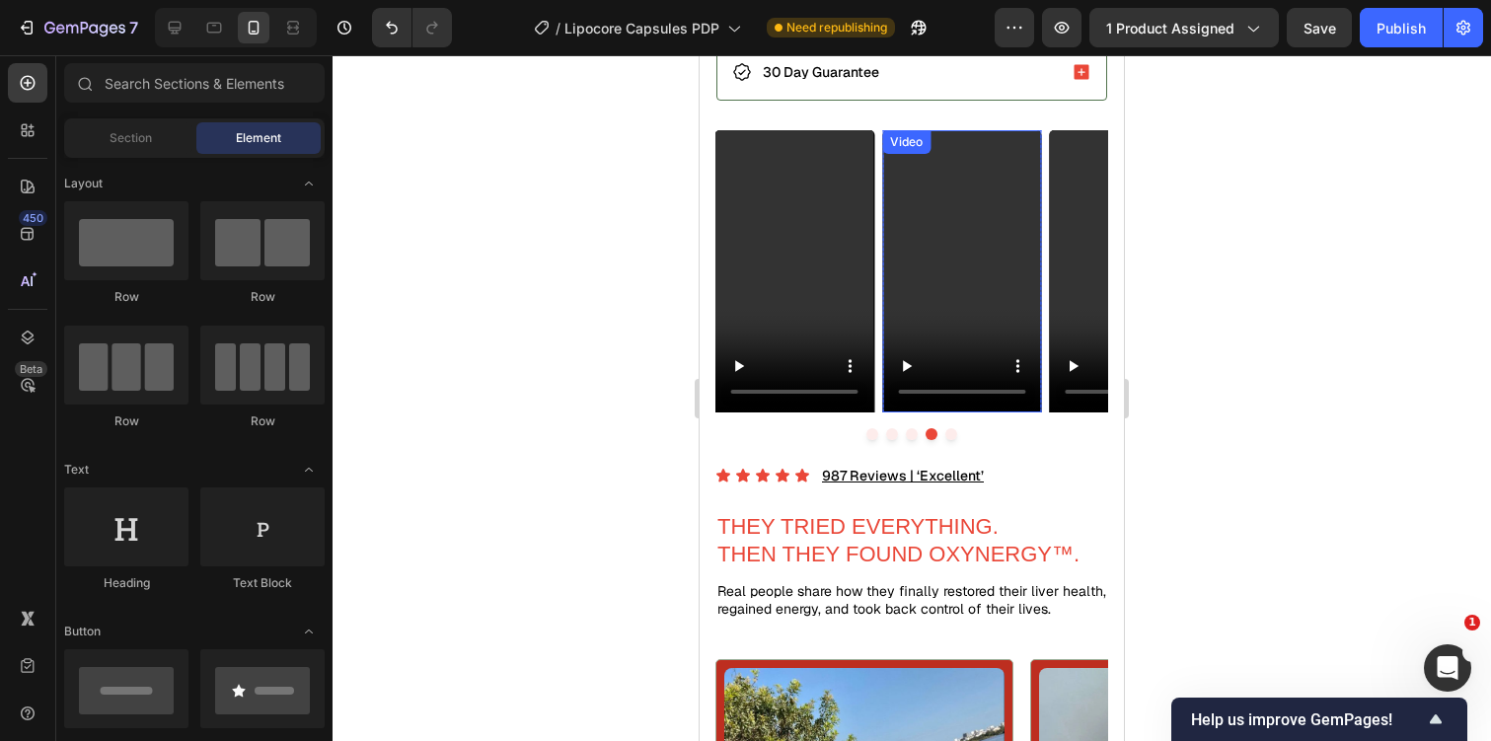
scroll to position [1346, 0]
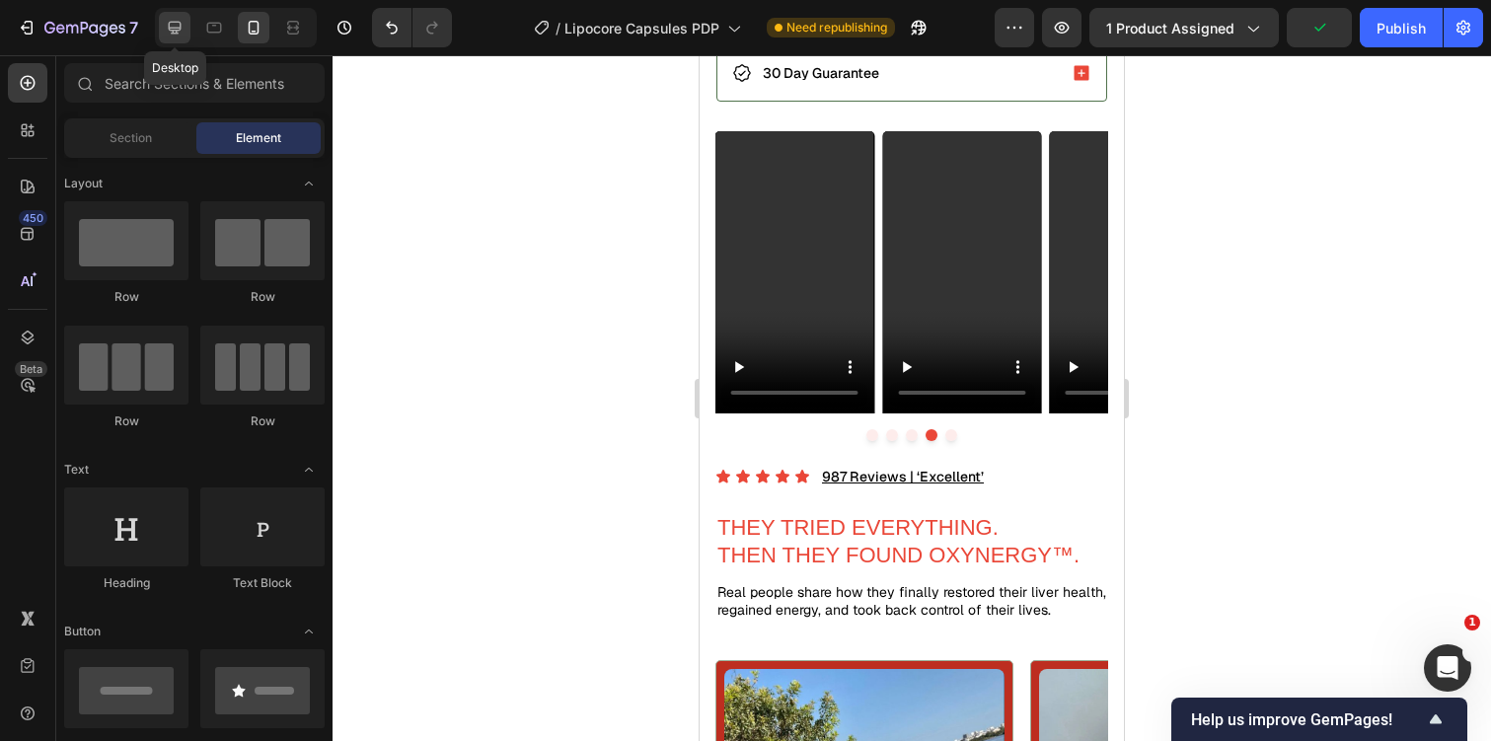
click at [175, 26] on icon at bounding box center [175, 28] width 20 height 20
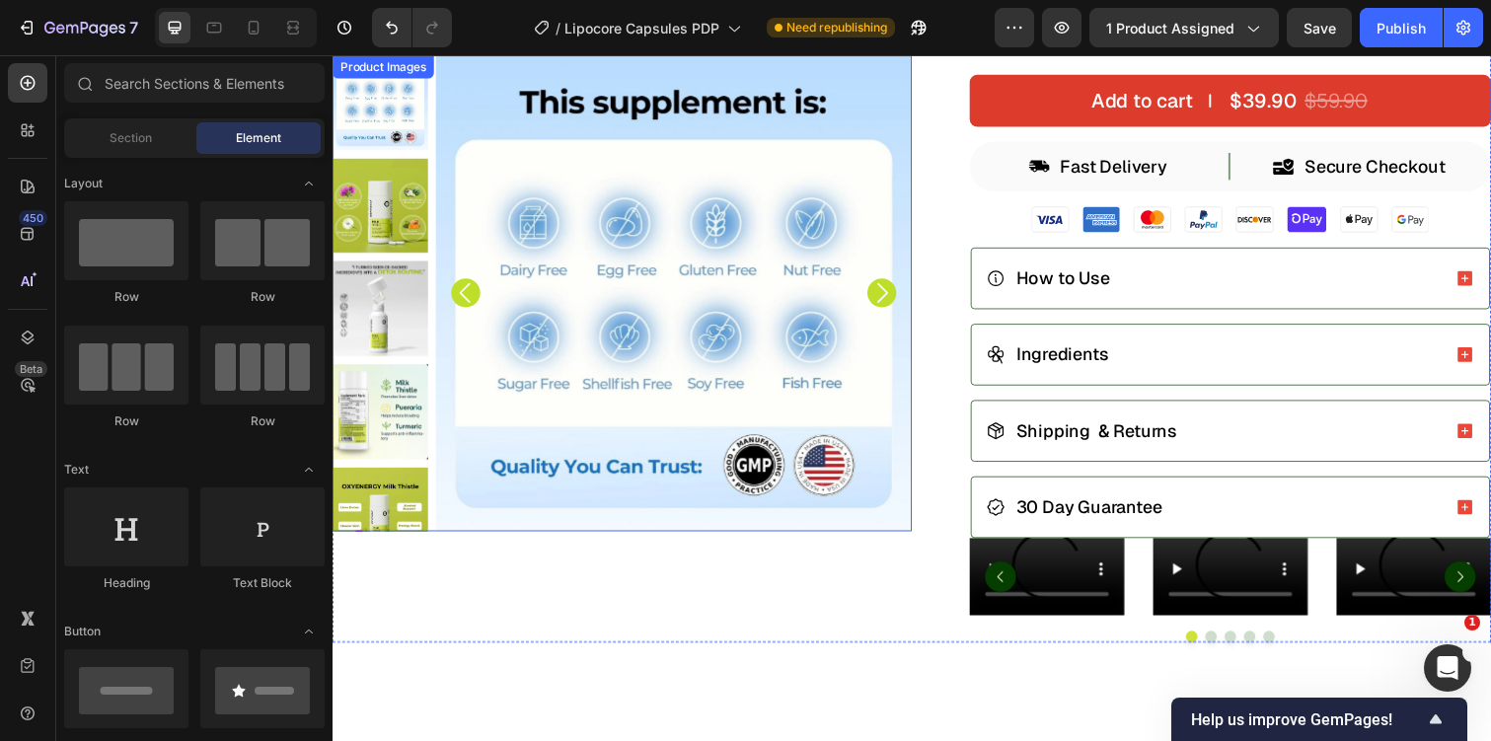
scroll to position [557, 0]
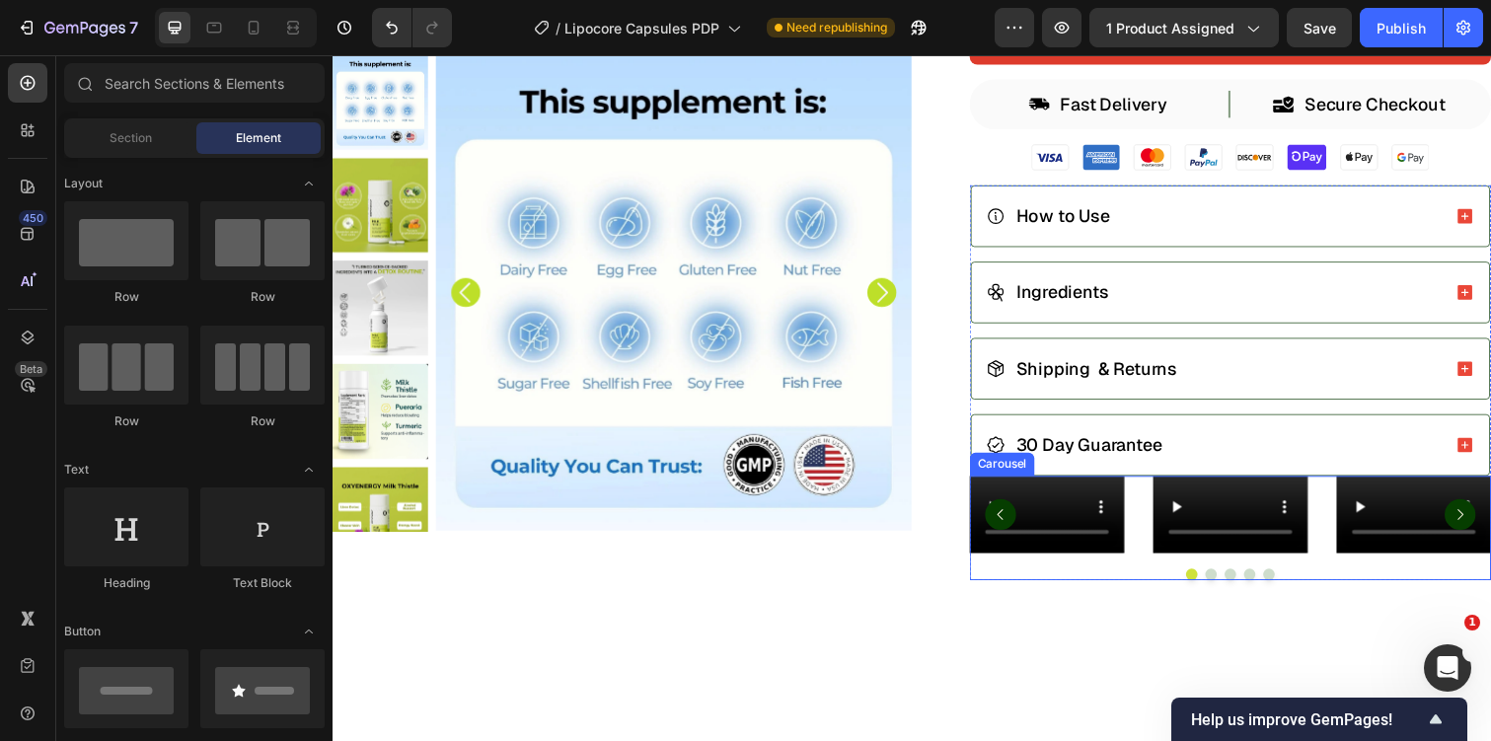
click at [1159, 528] on div "Video Row Video Row Video Row Video Row Video Row" at bounding box center [1250, 524] width 533 height 79
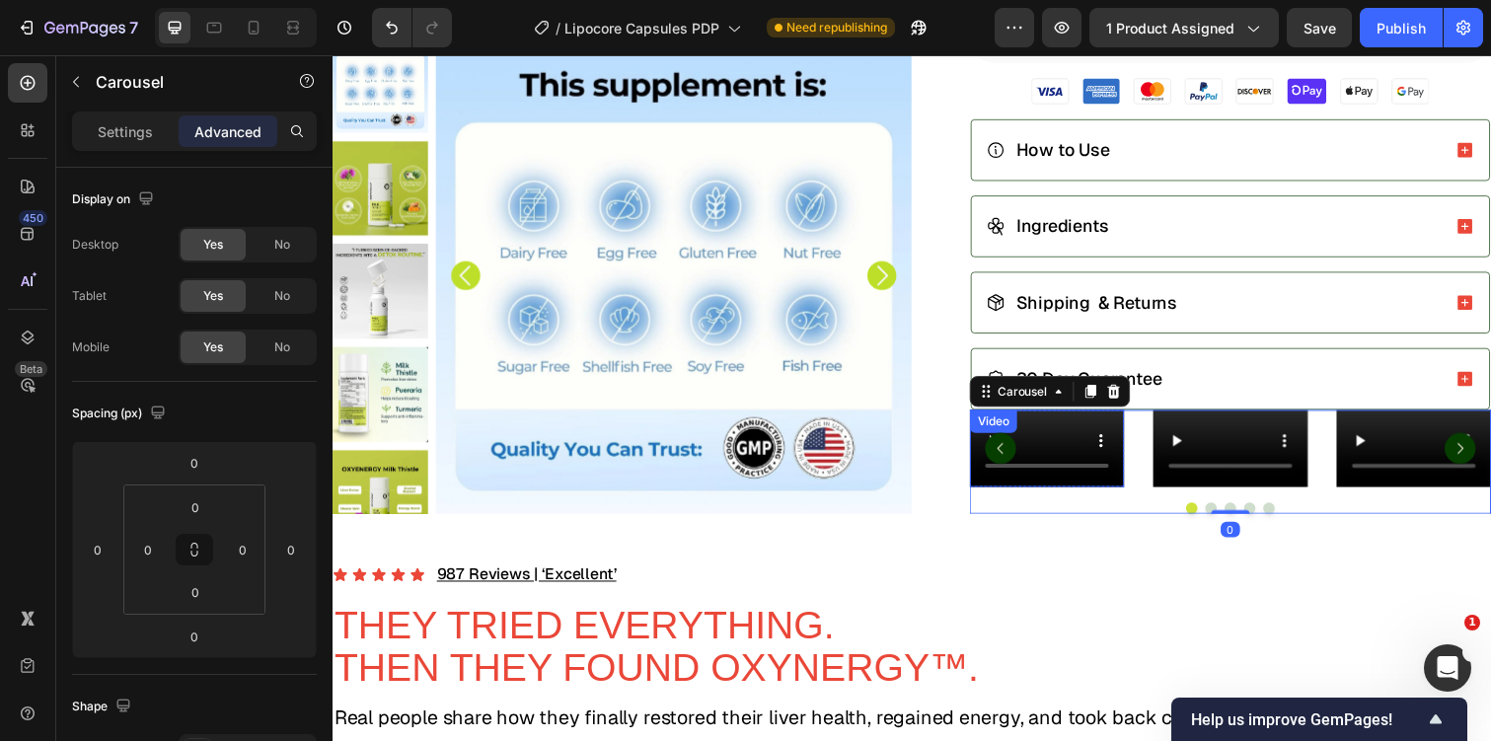
scroll to position [642, 0]
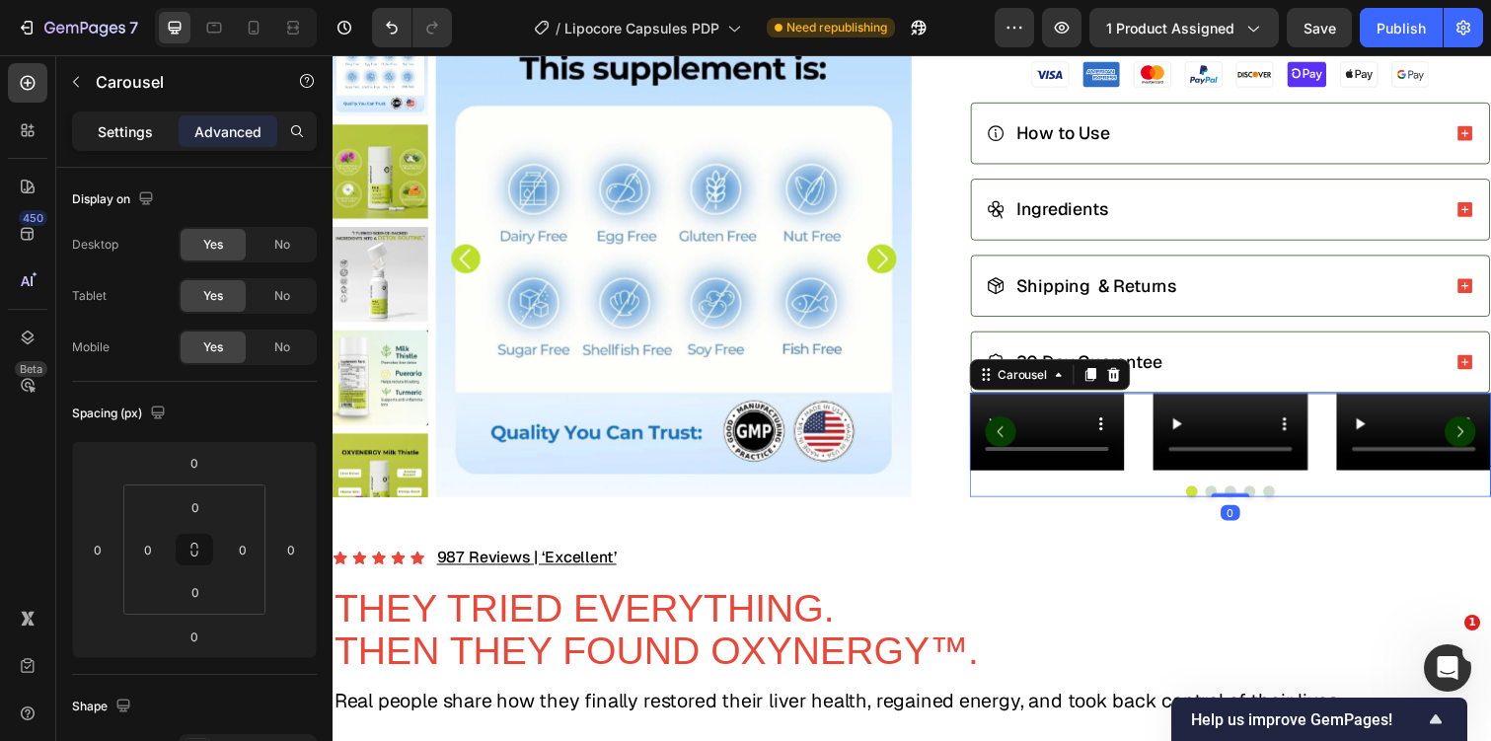
click at [139, 129] on p "Settings" at bounding box center [125, 131] width 55 height 21
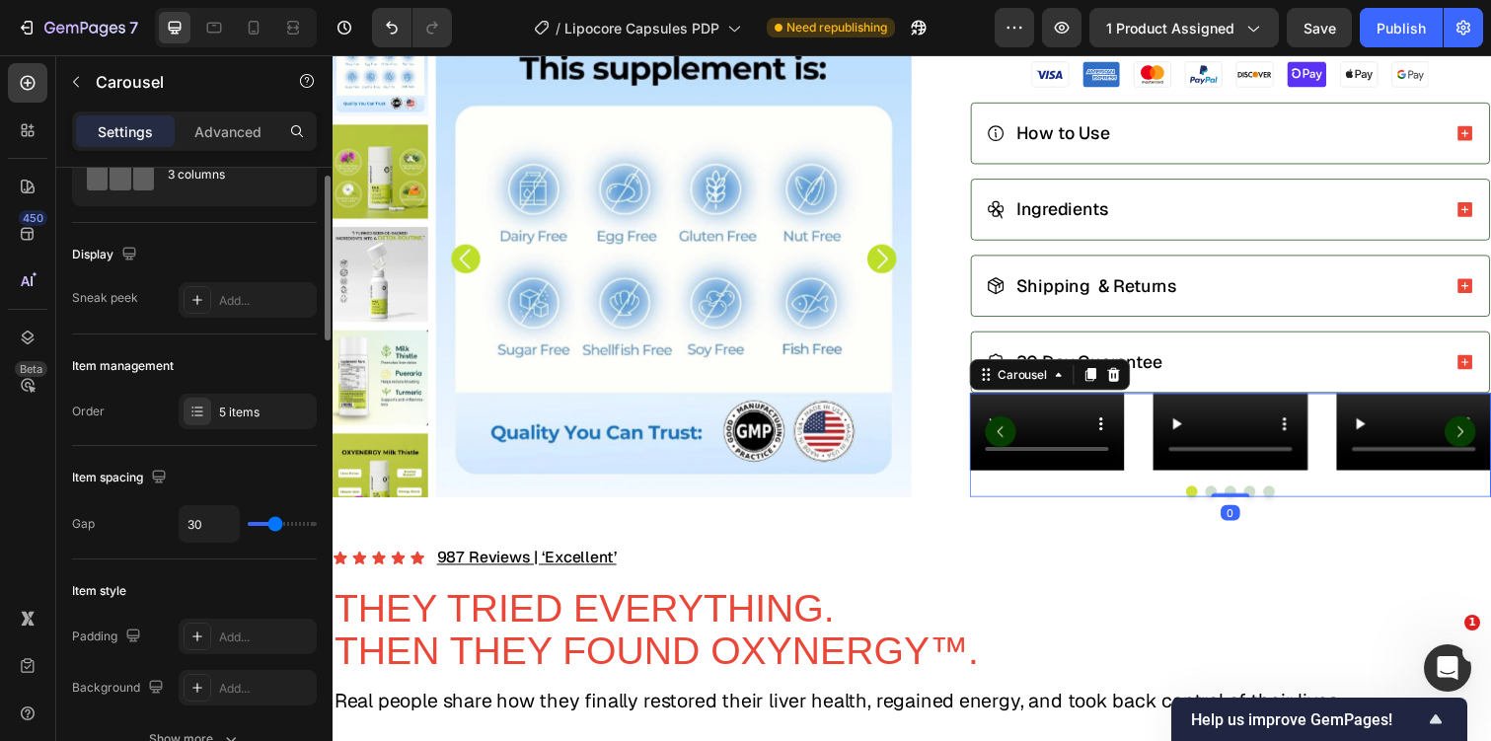
scroll to position [160, 0]
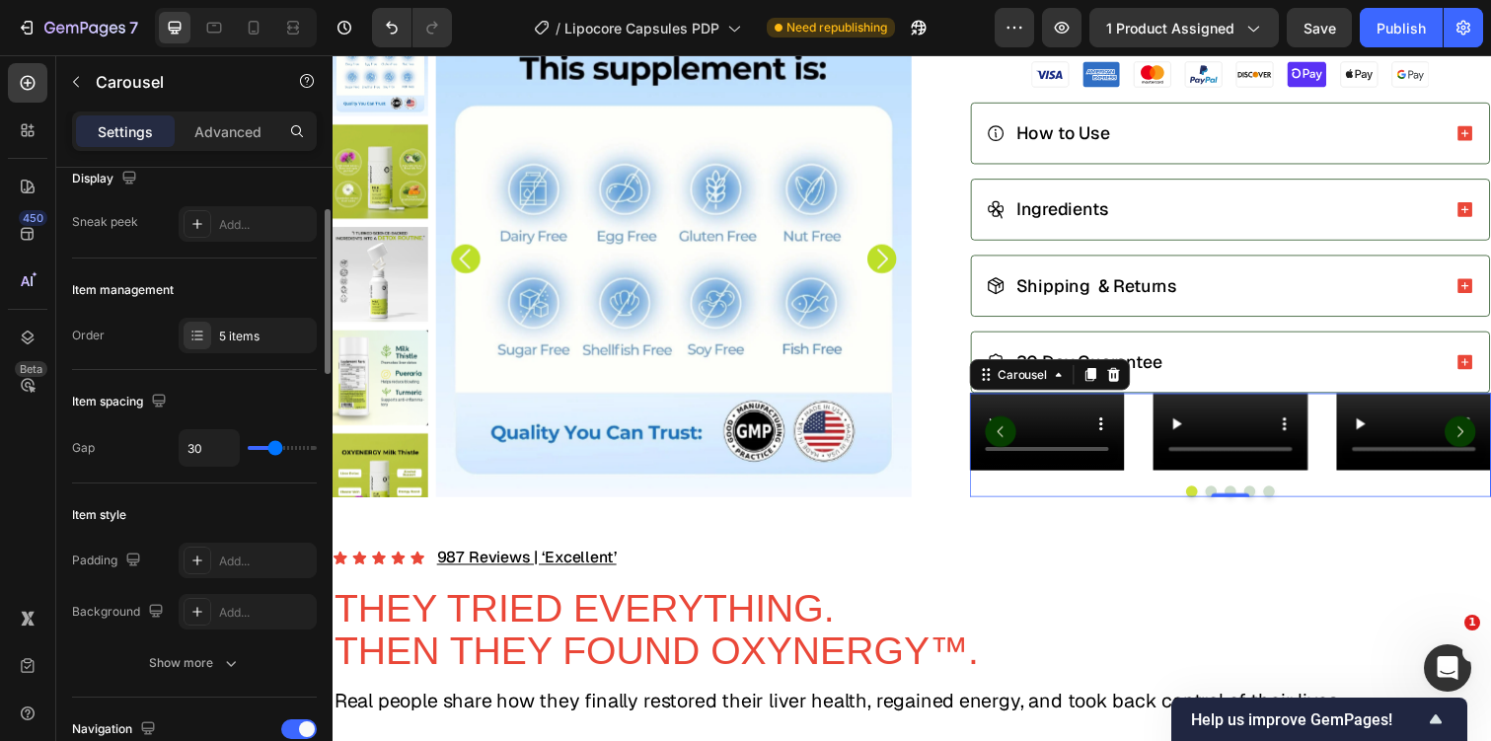
type input "26"
type input "22"
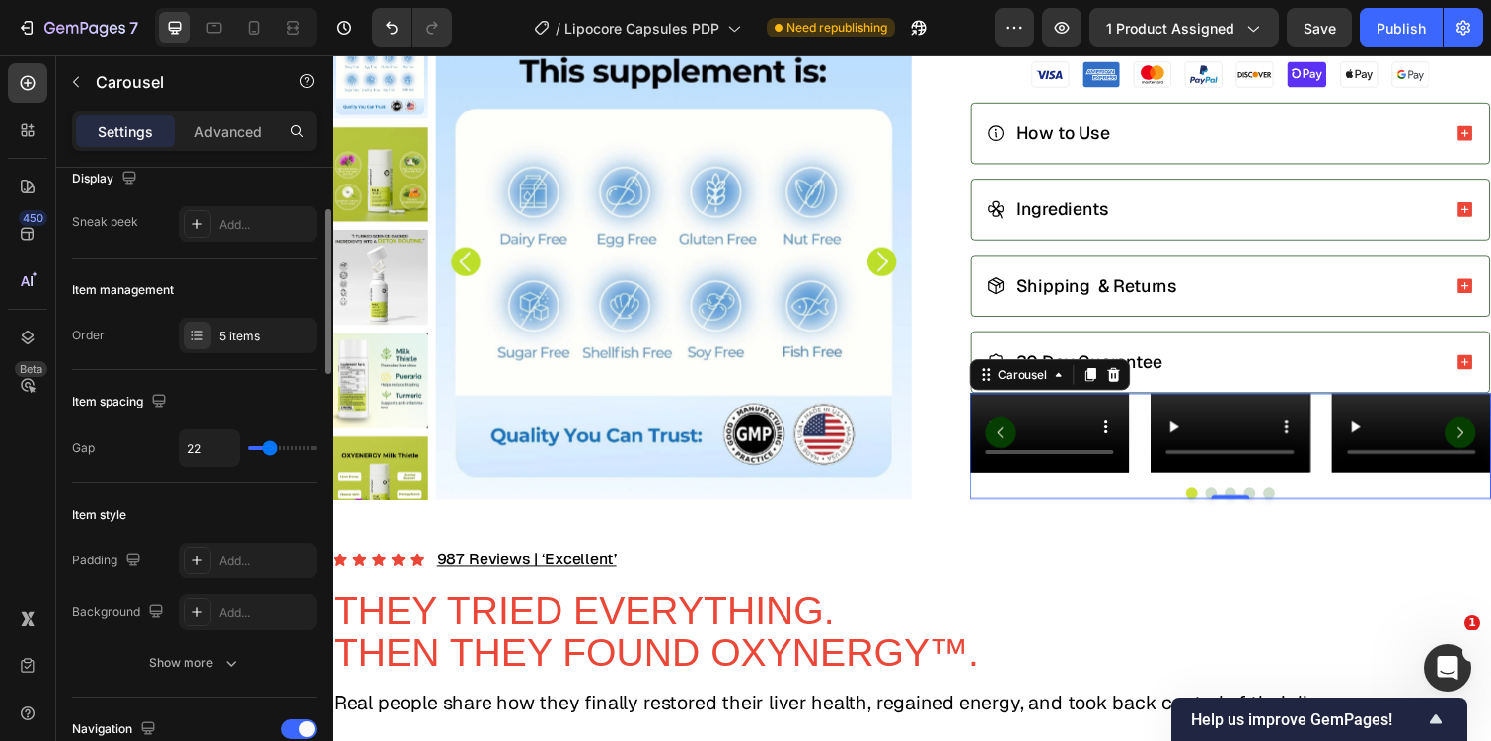
type input "21"
type input "18"
type input "17"
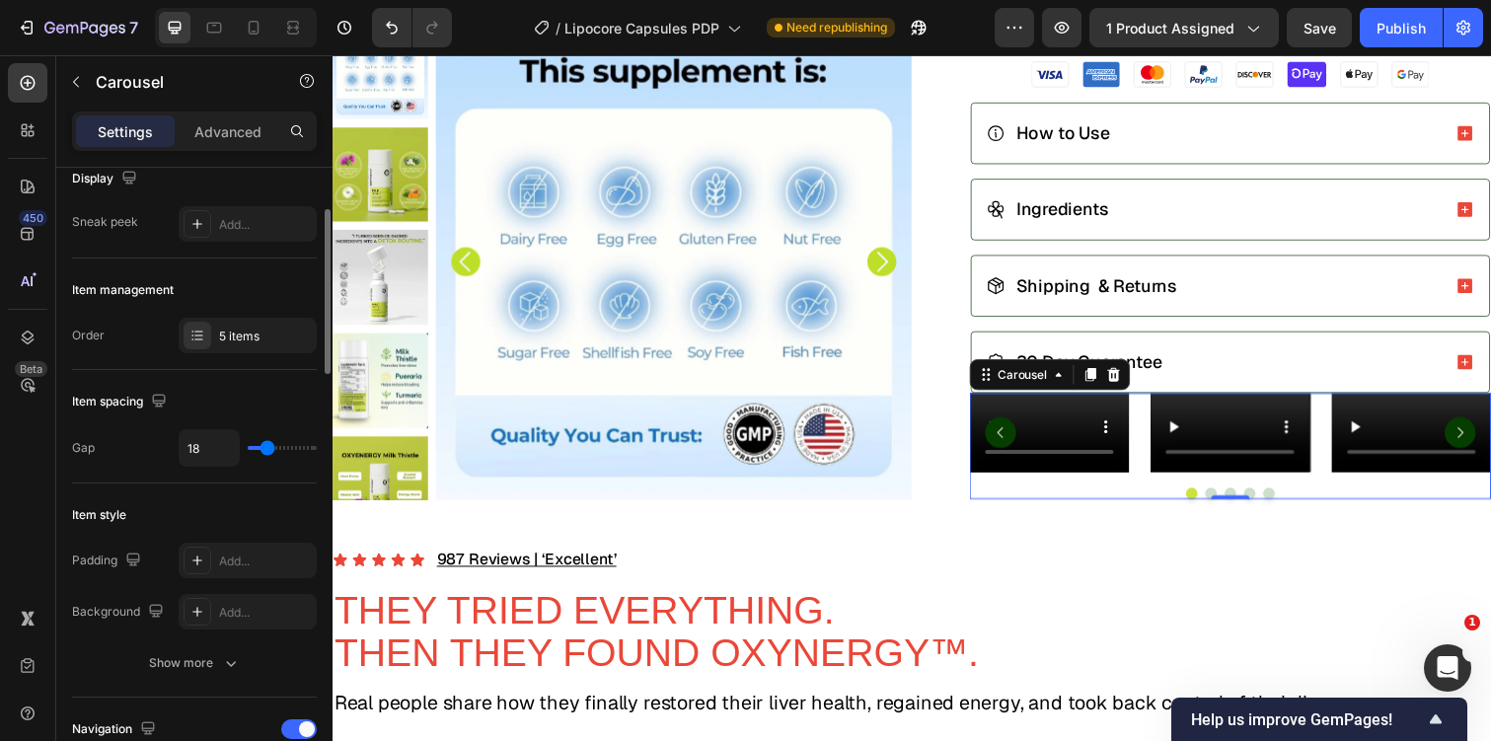
type input "17"
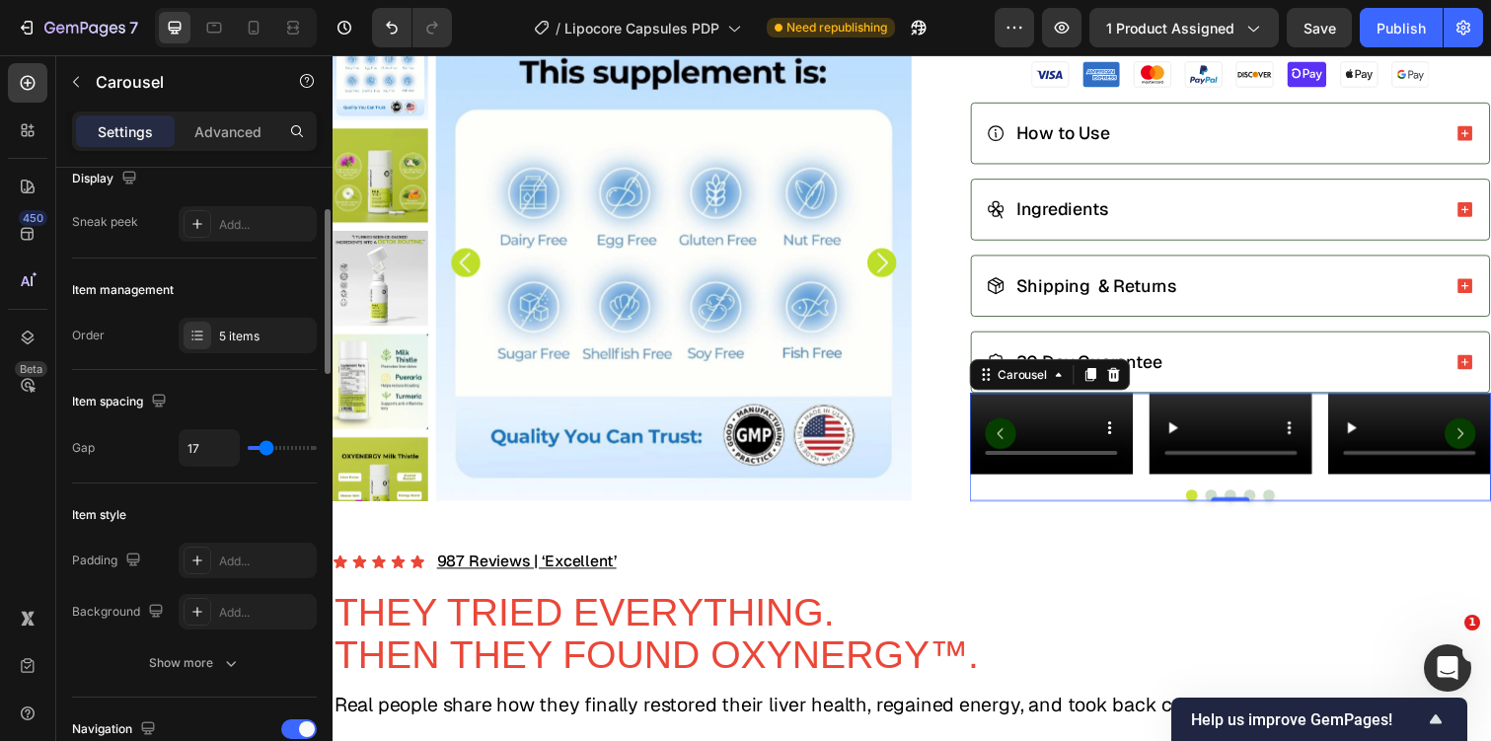
type input "16"
type input "6"
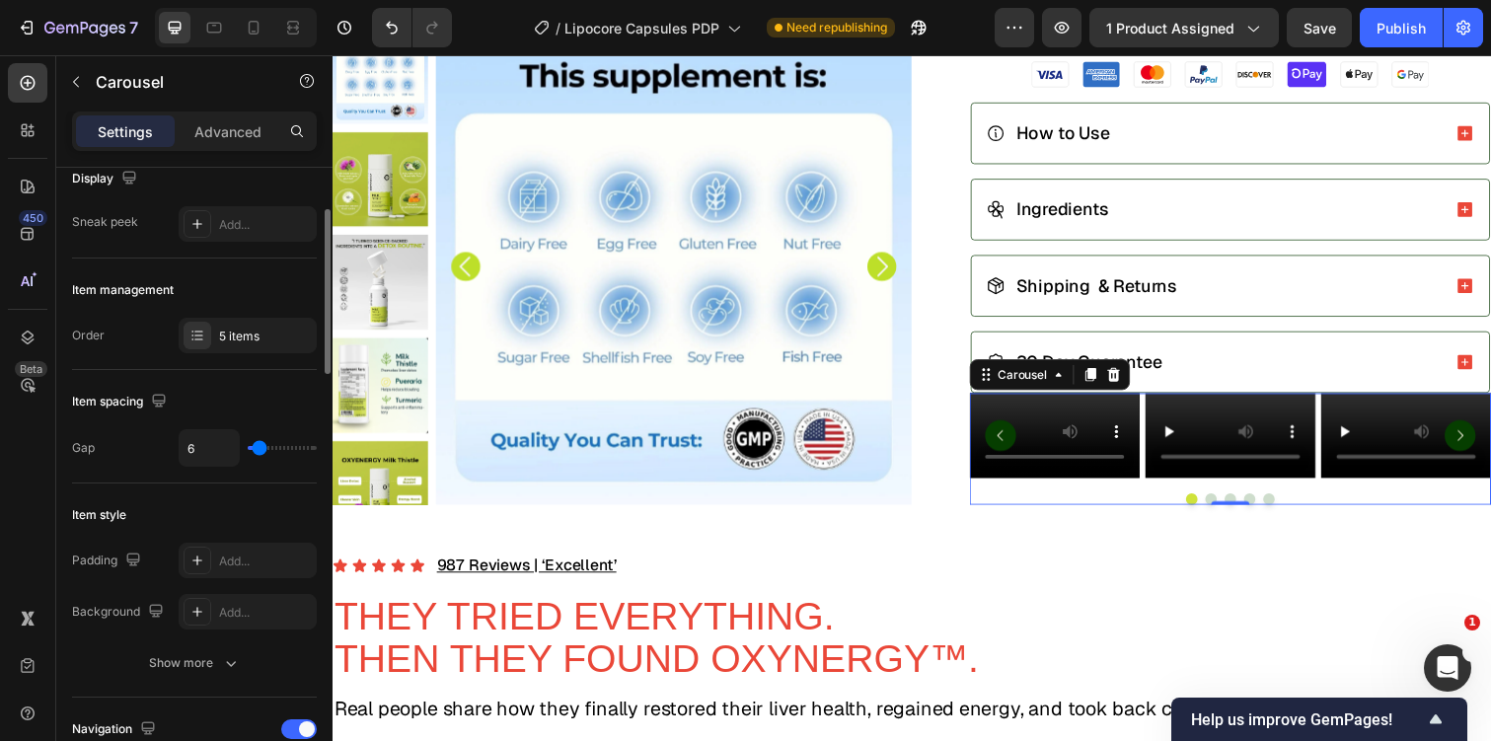
type input "5"
type input "6"
type input "8"
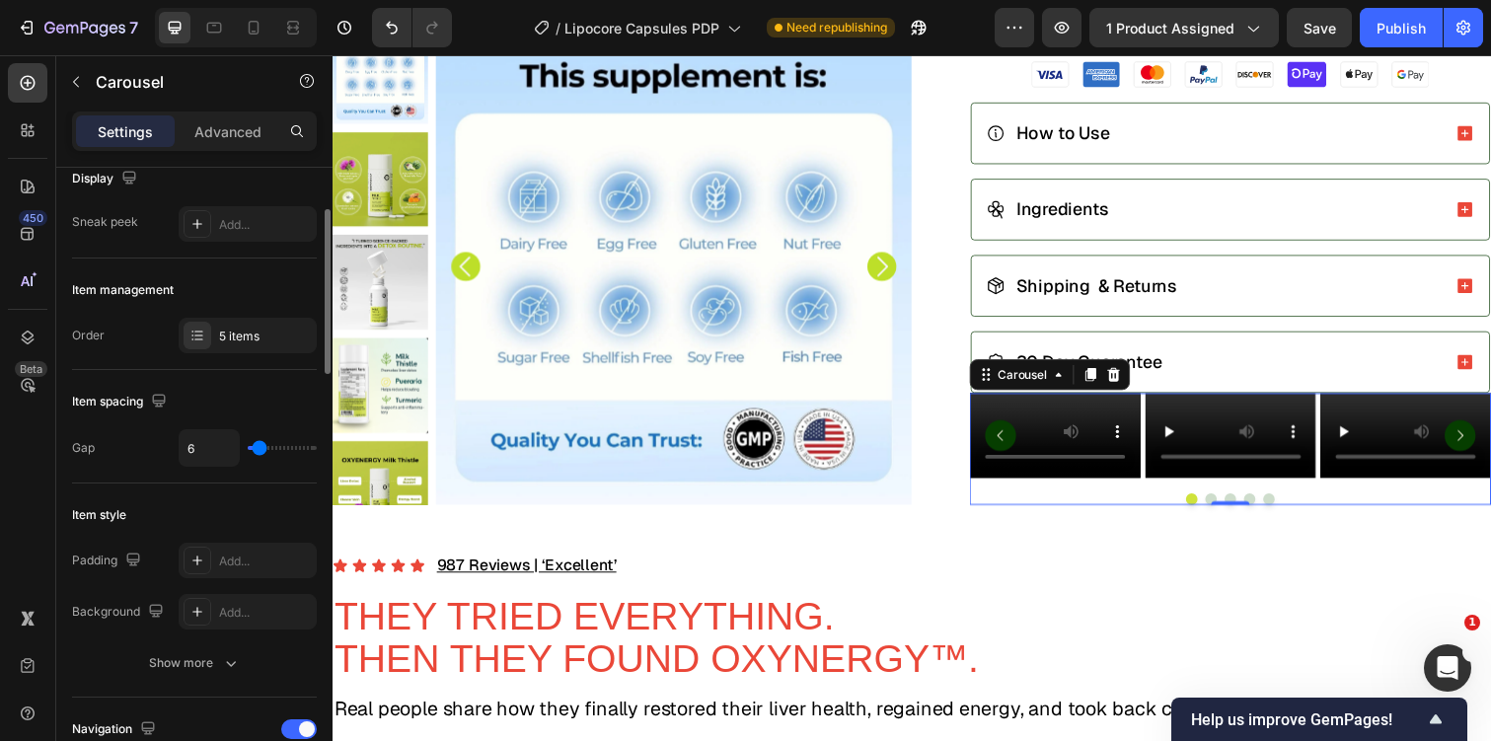
type input "8"
type input "9"
type input "10"
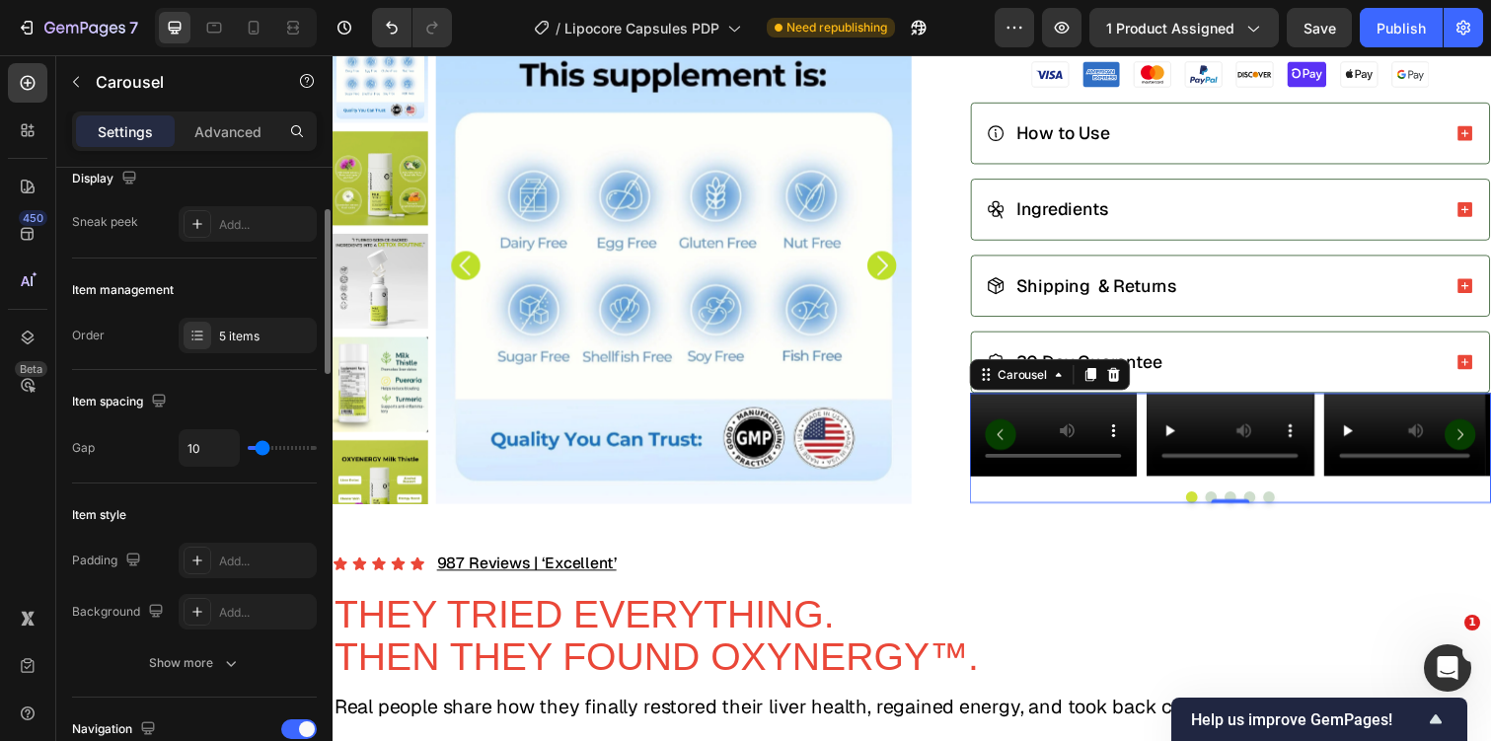
type input "11"
type input "10"
drag, startPoint x: 274, startPoint y: 453, endPoint x: 261, endPoint y: 450, distance: 13.2
type input "10"
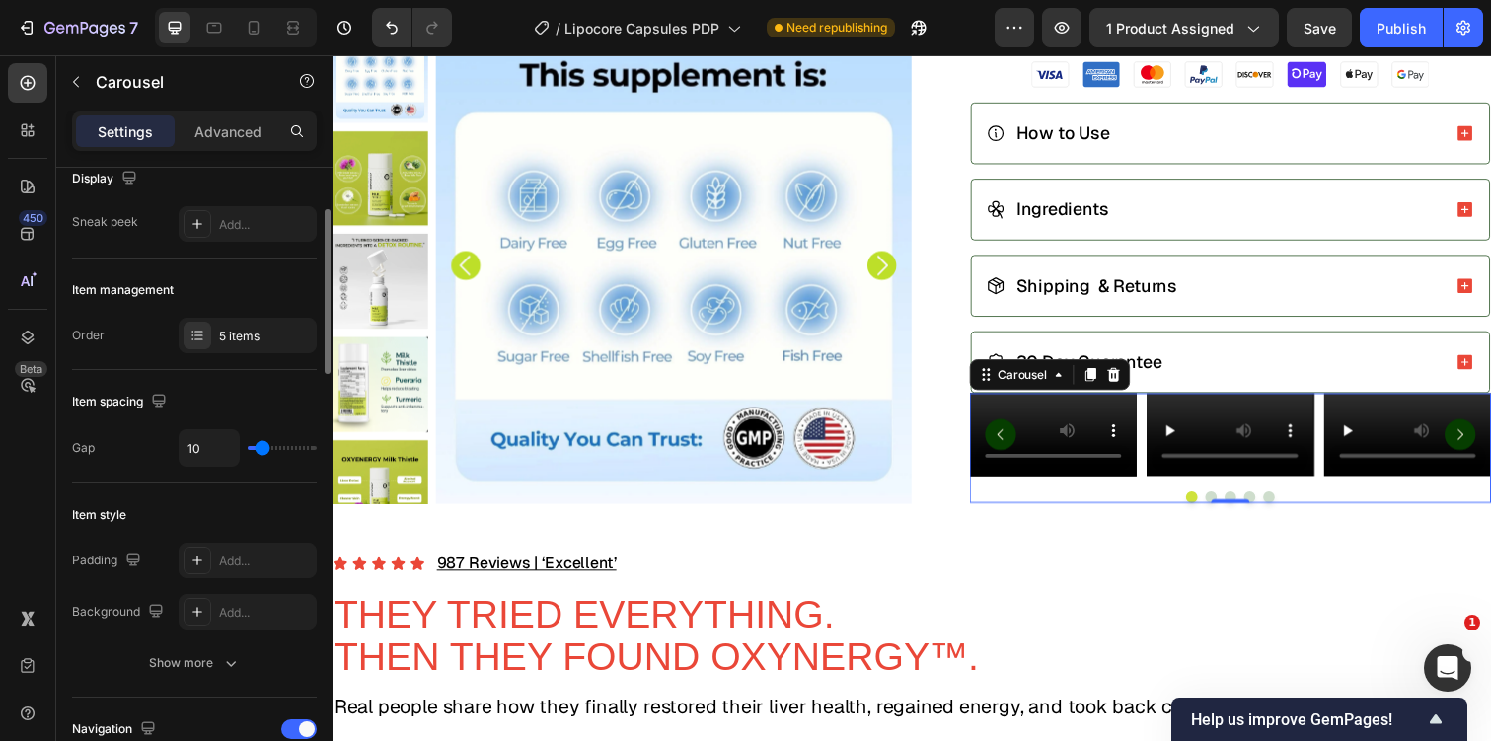
click at [261, 450] on input "range" at bounding box center [282, 448] width 69 height 4
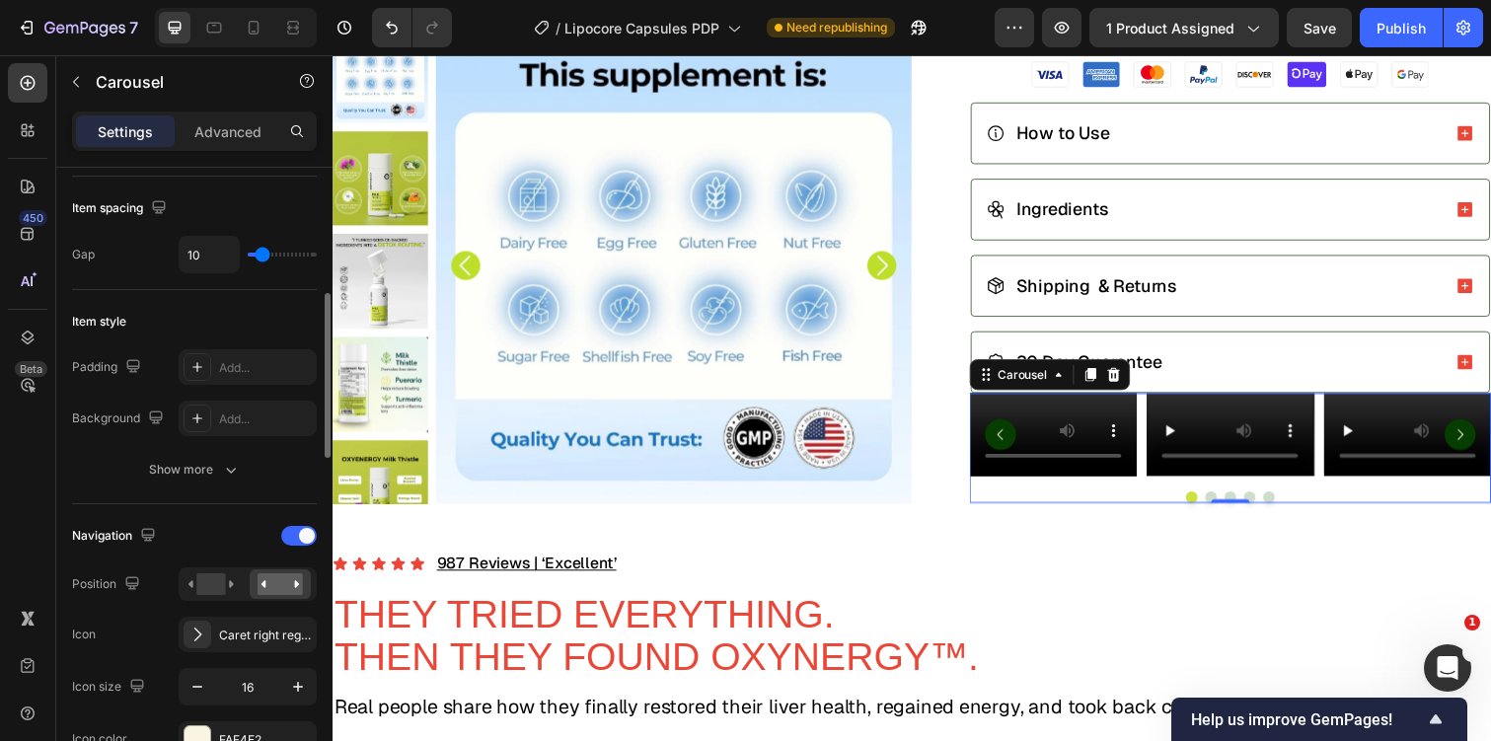
scroll to position [422, 0]
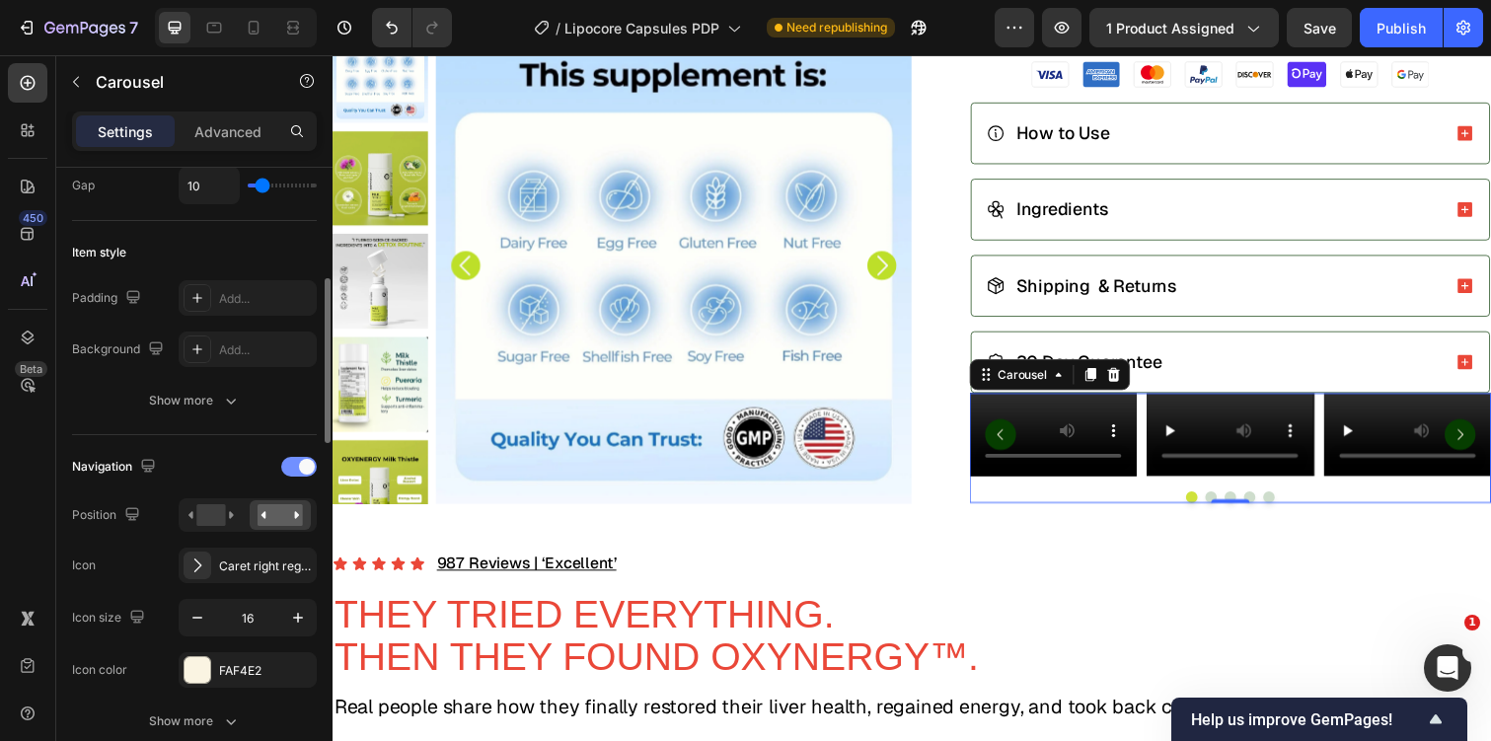
click at [295, 467] on div at bounding box center [299, 467] width 36 height 20
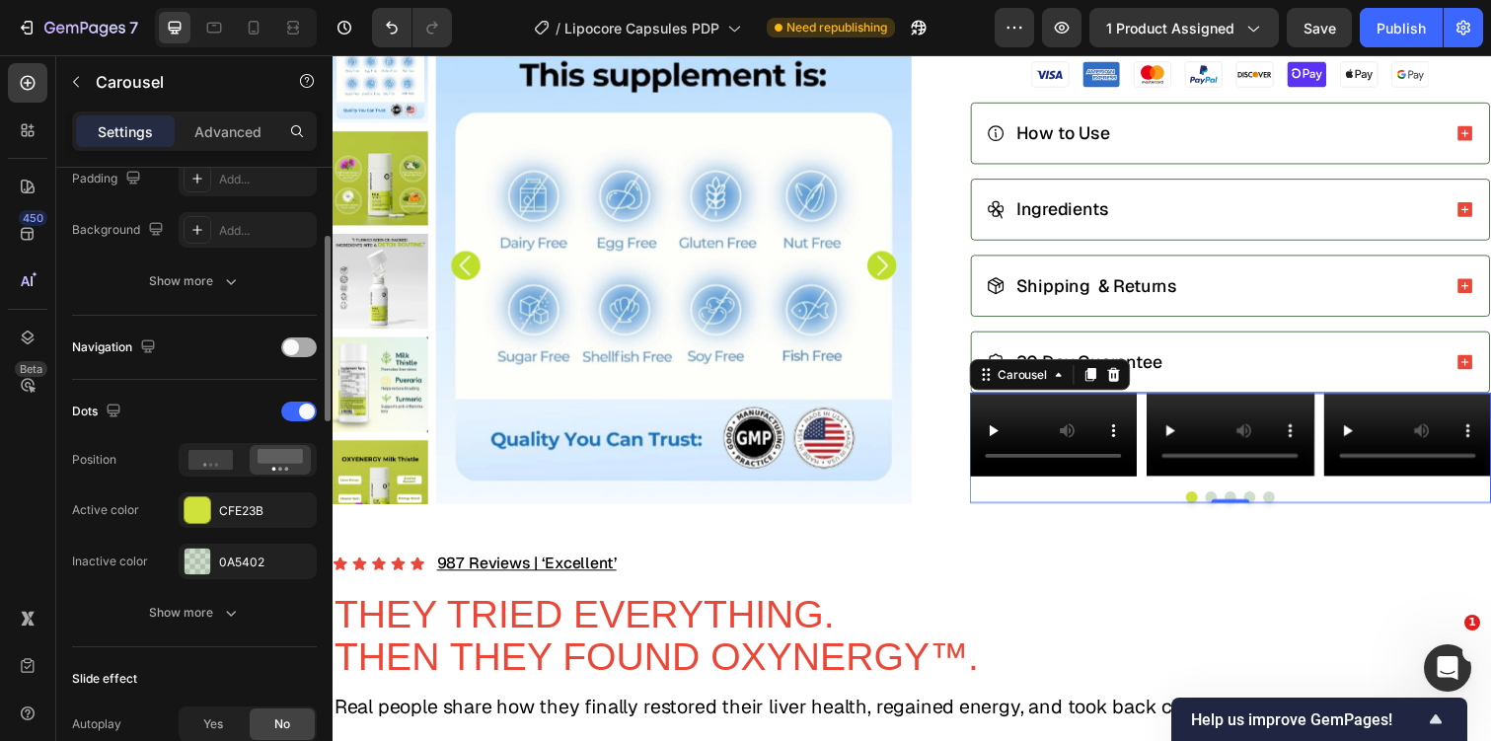
scroll to position [557, 0]
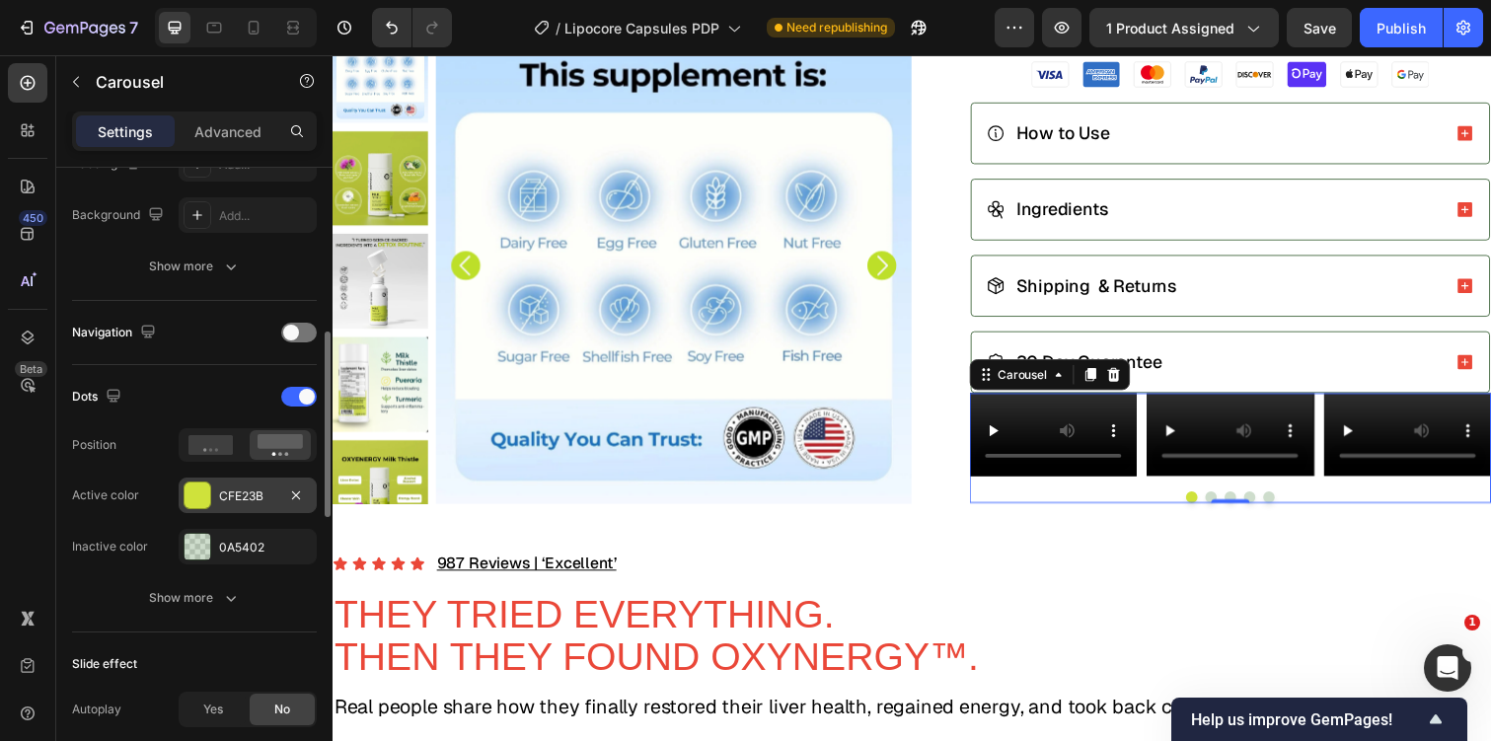
click at [246, 500] on div "CFE23B" at bounding box center [247, 496] width 57 height 18
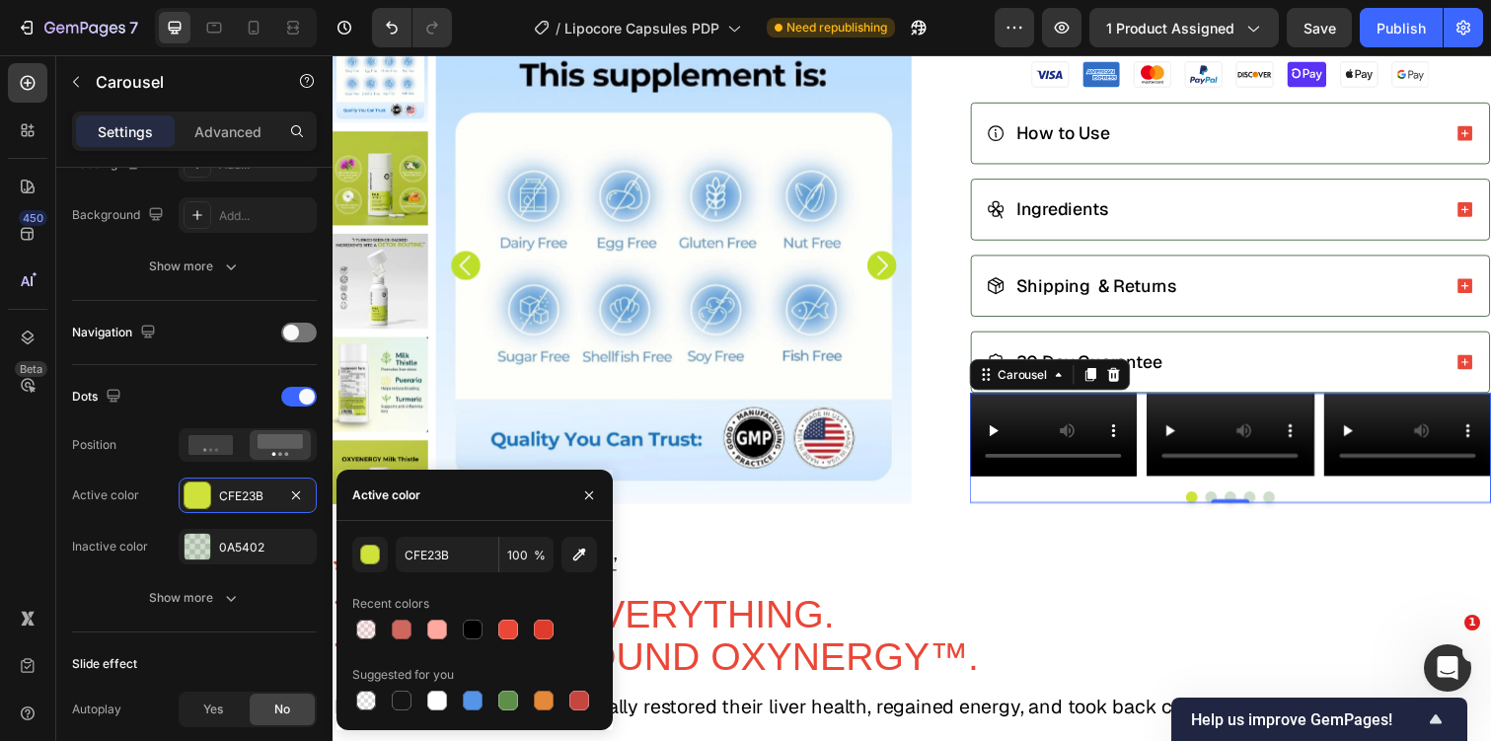
click at [493, 628] on div at bounding box center [474, 630] width 245 height 28
click at [499, 628] on div at bounding box center [508, 630] width 20 height 20
type input "EA4738"
click at [260, 544] on div "0A5402" at bounding box center [247, 548] width 57 height 18
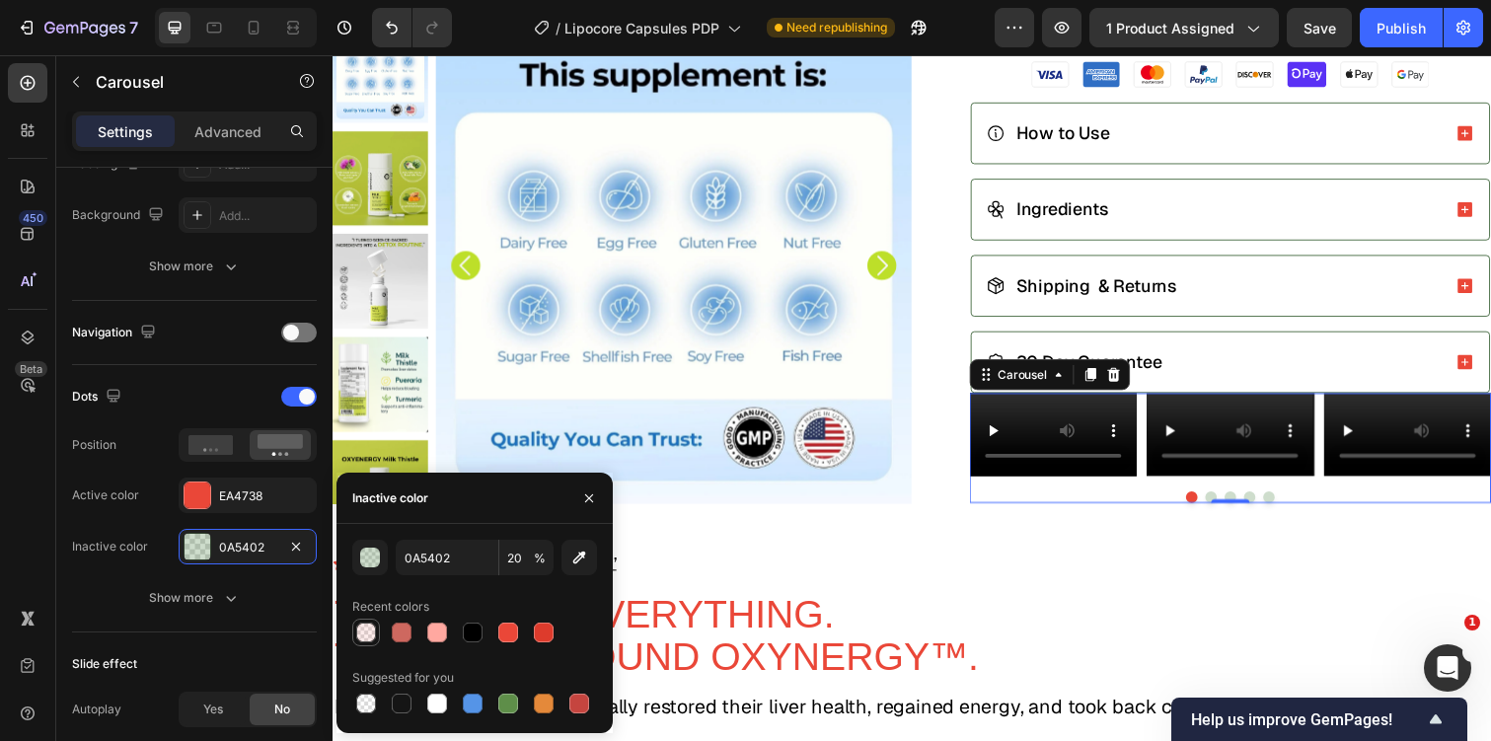
click at [377, 627] on div at bounding box center [366, 633] width 24 height 24
type input "EA4738"
type input "10"
click at [240, 311] on div "Navigation" at bounding box center [194, 333] width 245 height 64
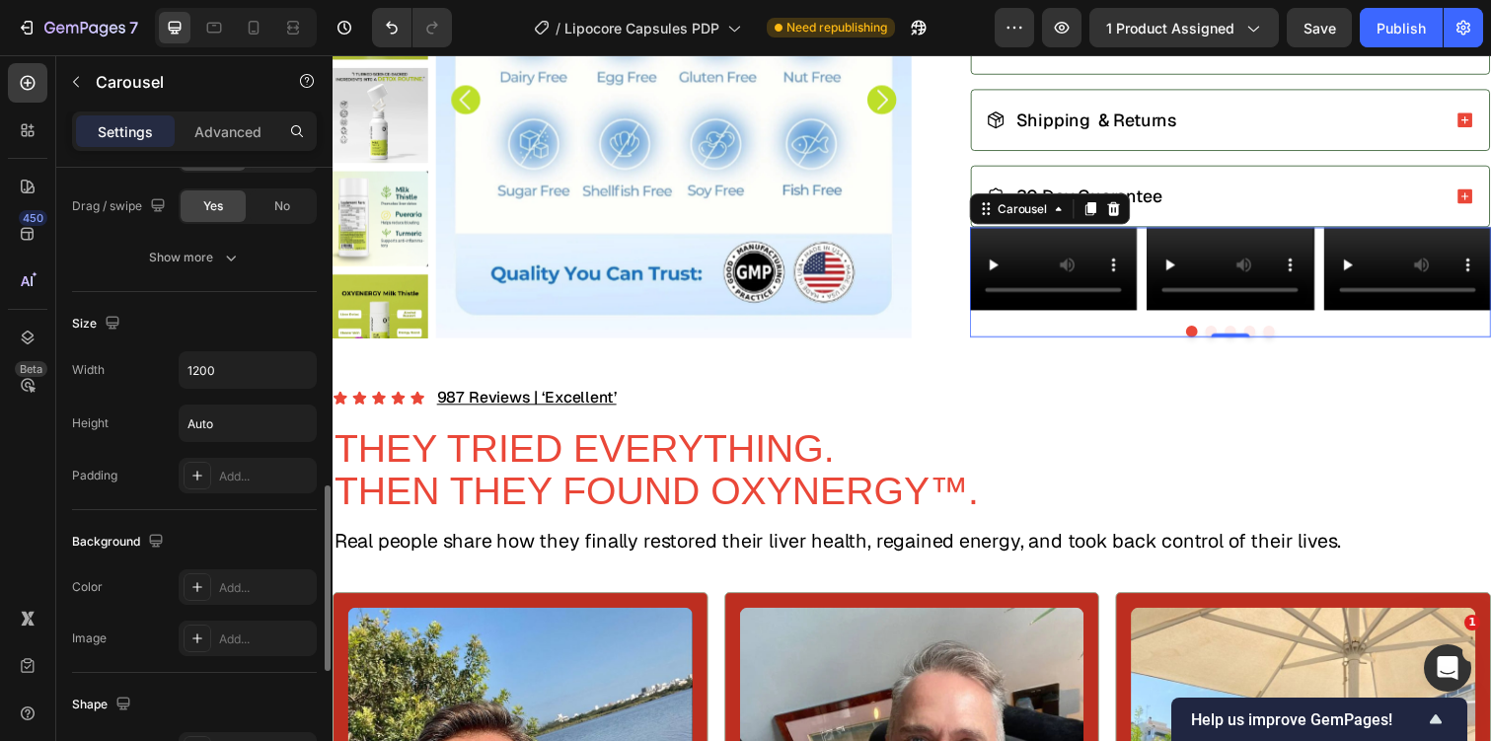
scroll to position [1244, 0]
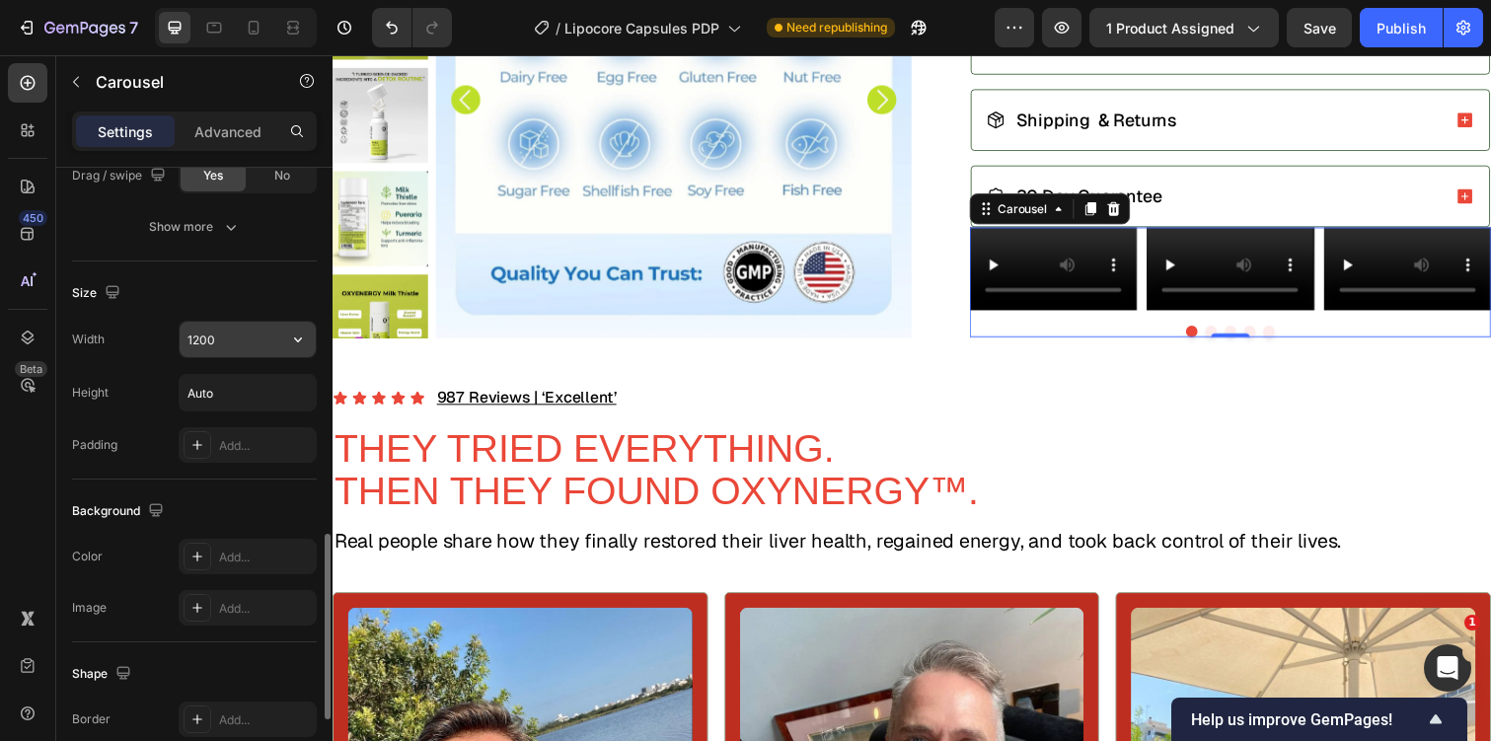
click at [262, 349] on input "1200" at bounding box center [248, 340] width 136 height 36
click at [295, 340] on icon "button" at bounding box center [298, 340] width 20 height 20
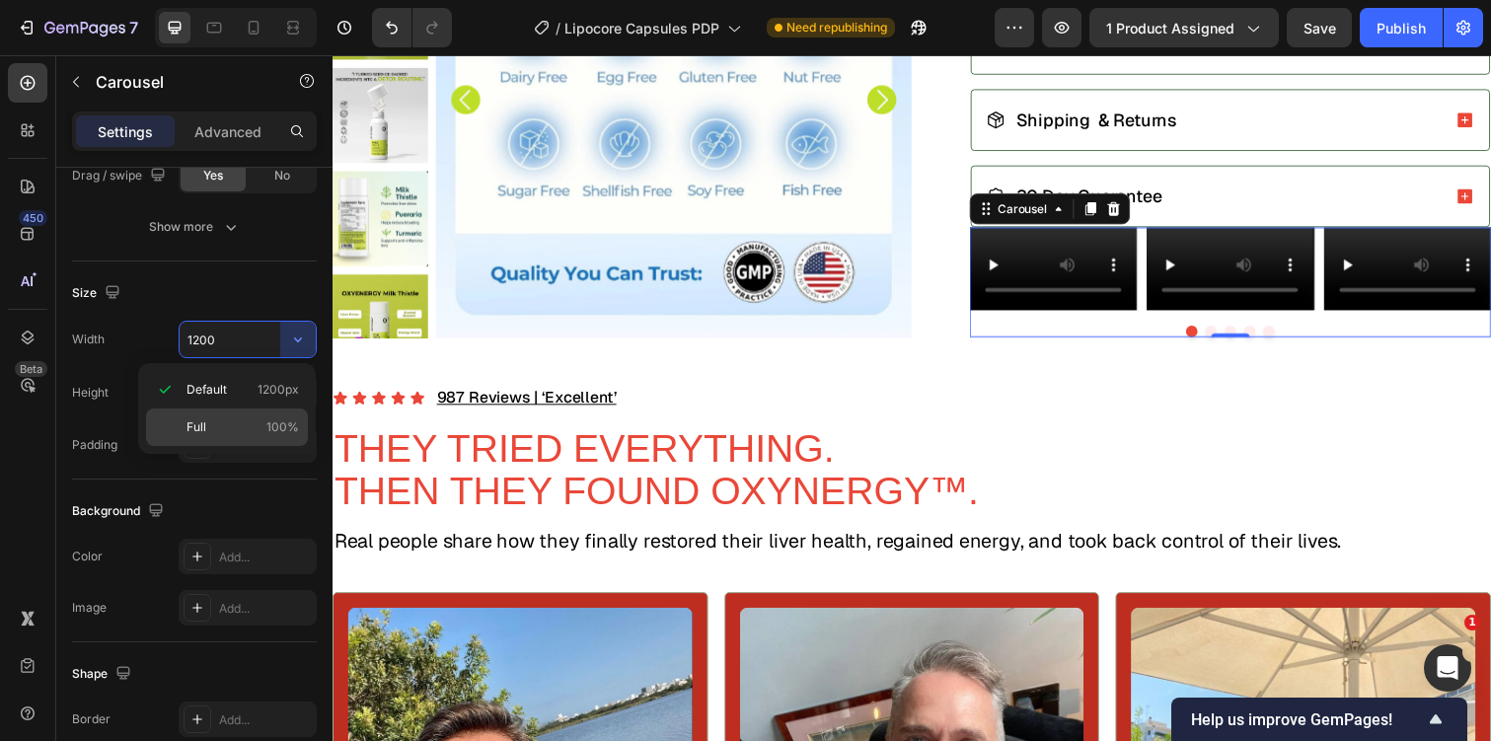
click at [267, 436] on div "Full 100%" at bounding box center [227, 426] width 162 height 37
type input "100%"
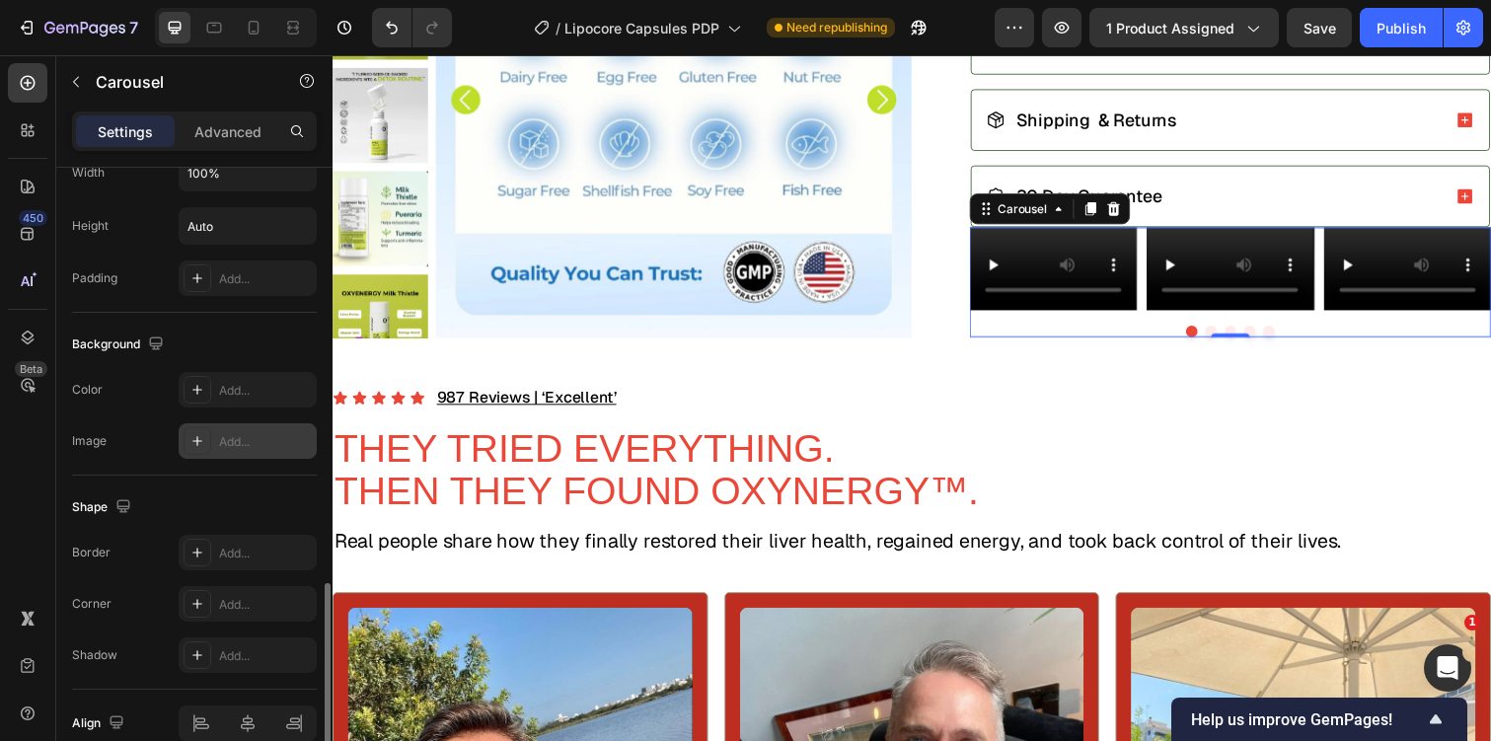
scroll to position [1466, 0]
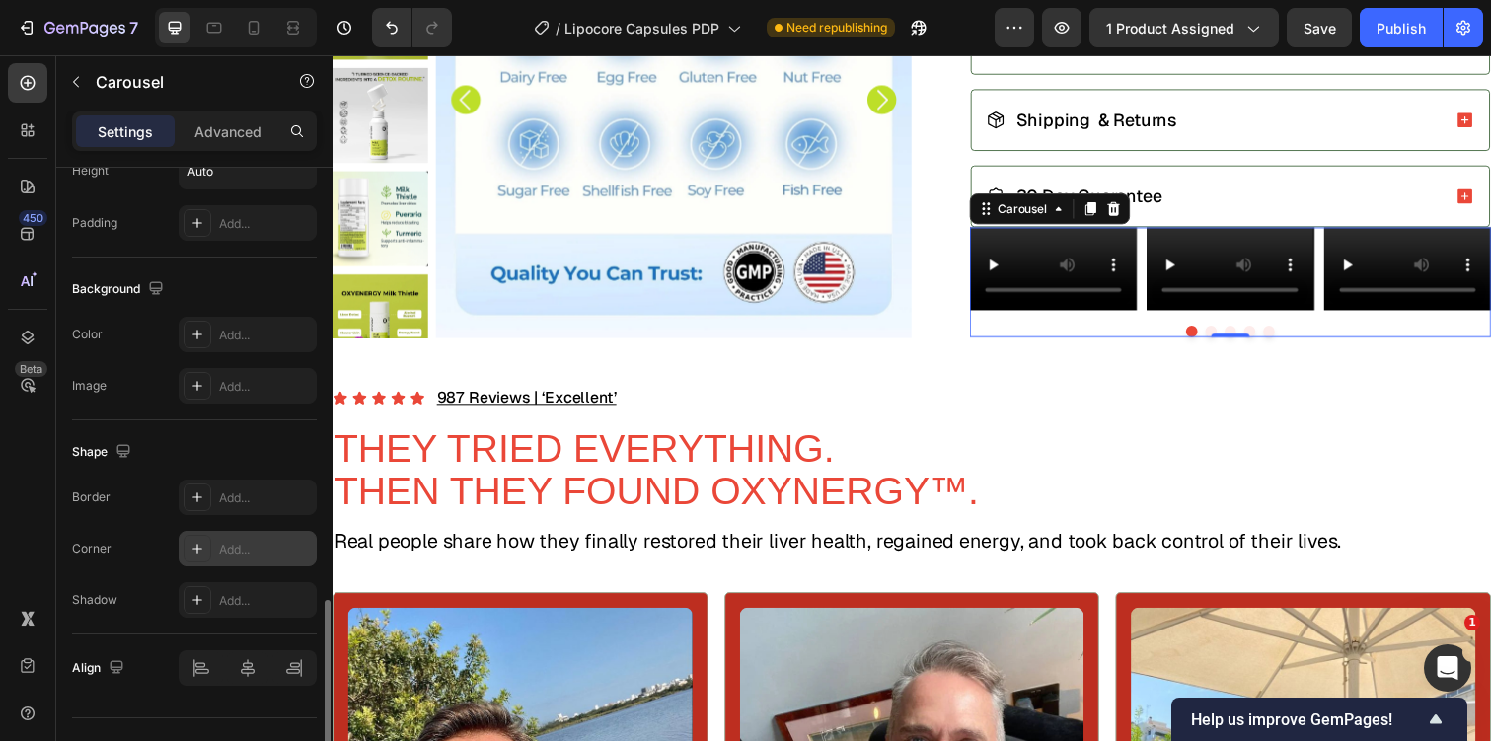
click at [197, 547] on icon at bounding box center [197, 549] width 10 height 10
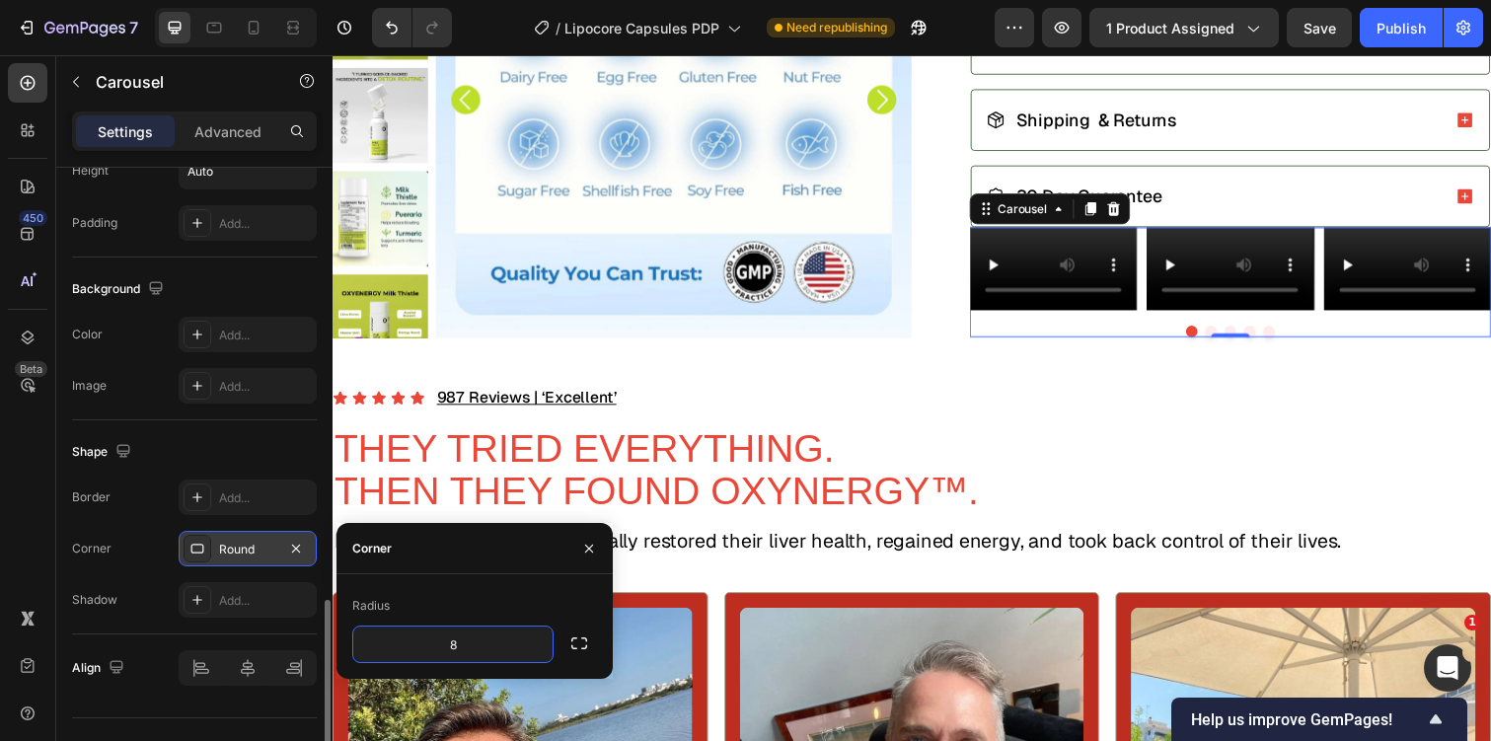
click at [169, 544] on div "Corner Round" at bounding box center [194, 549] width 245 height 36
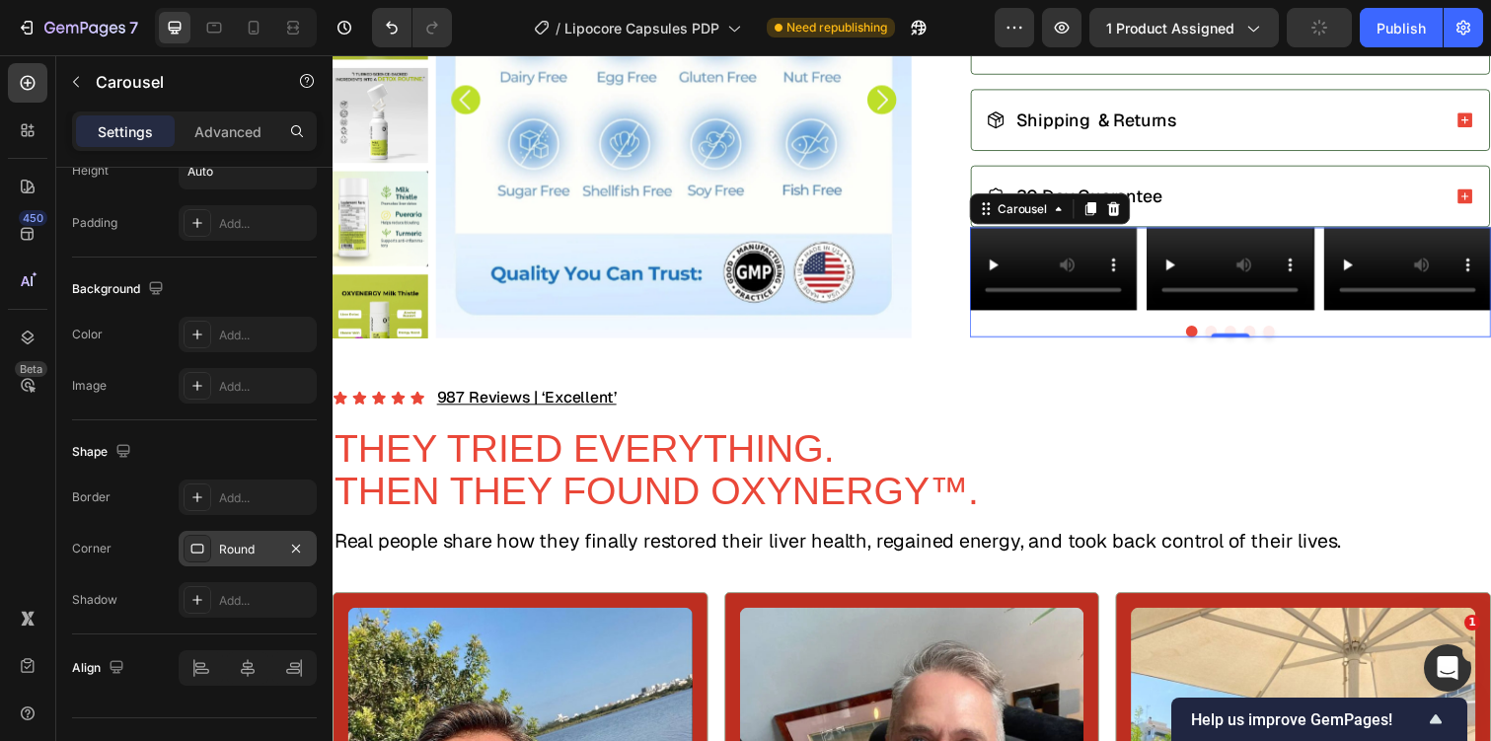
click at [308, 551] on div "Round" at bounding box center [248, 549] width 138 height 36
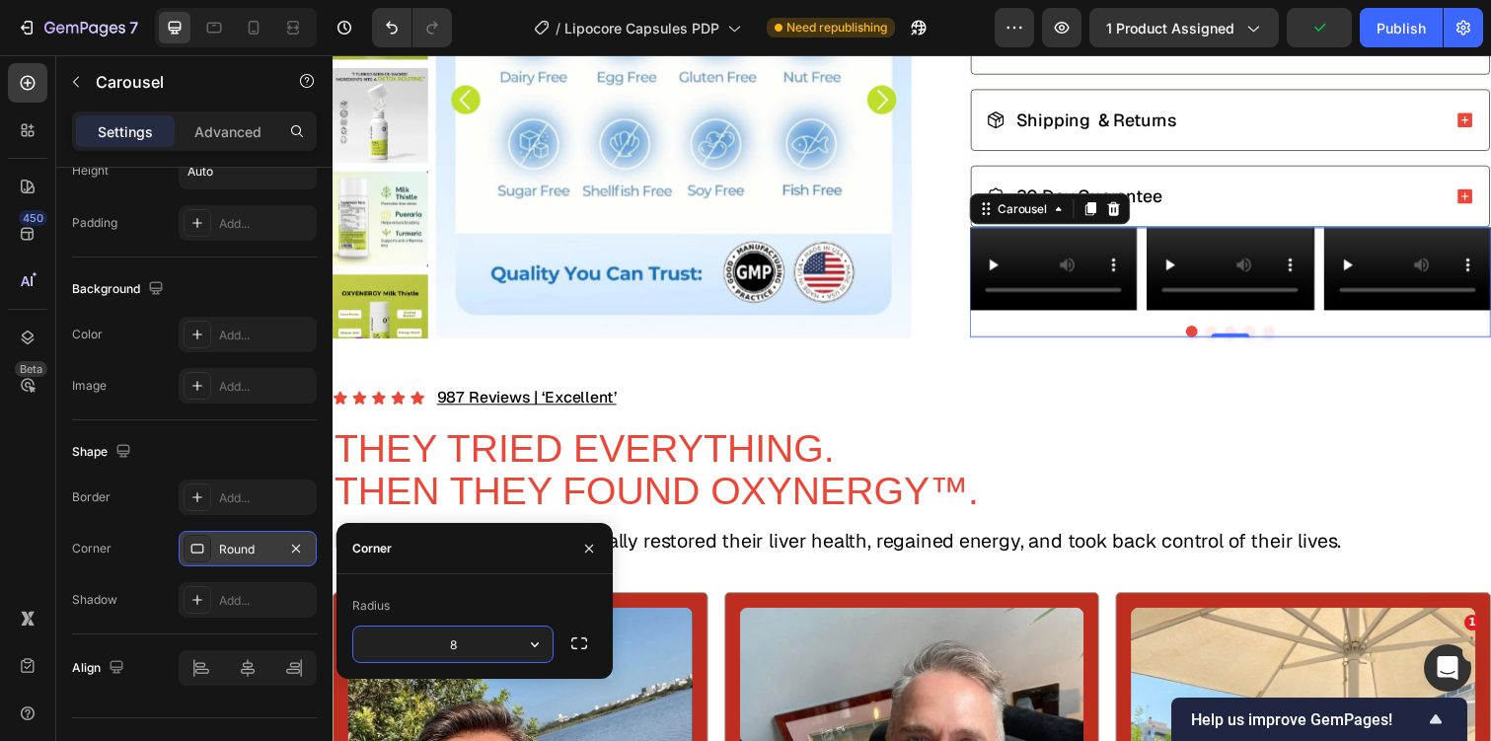
scroll to position [1506, 0]
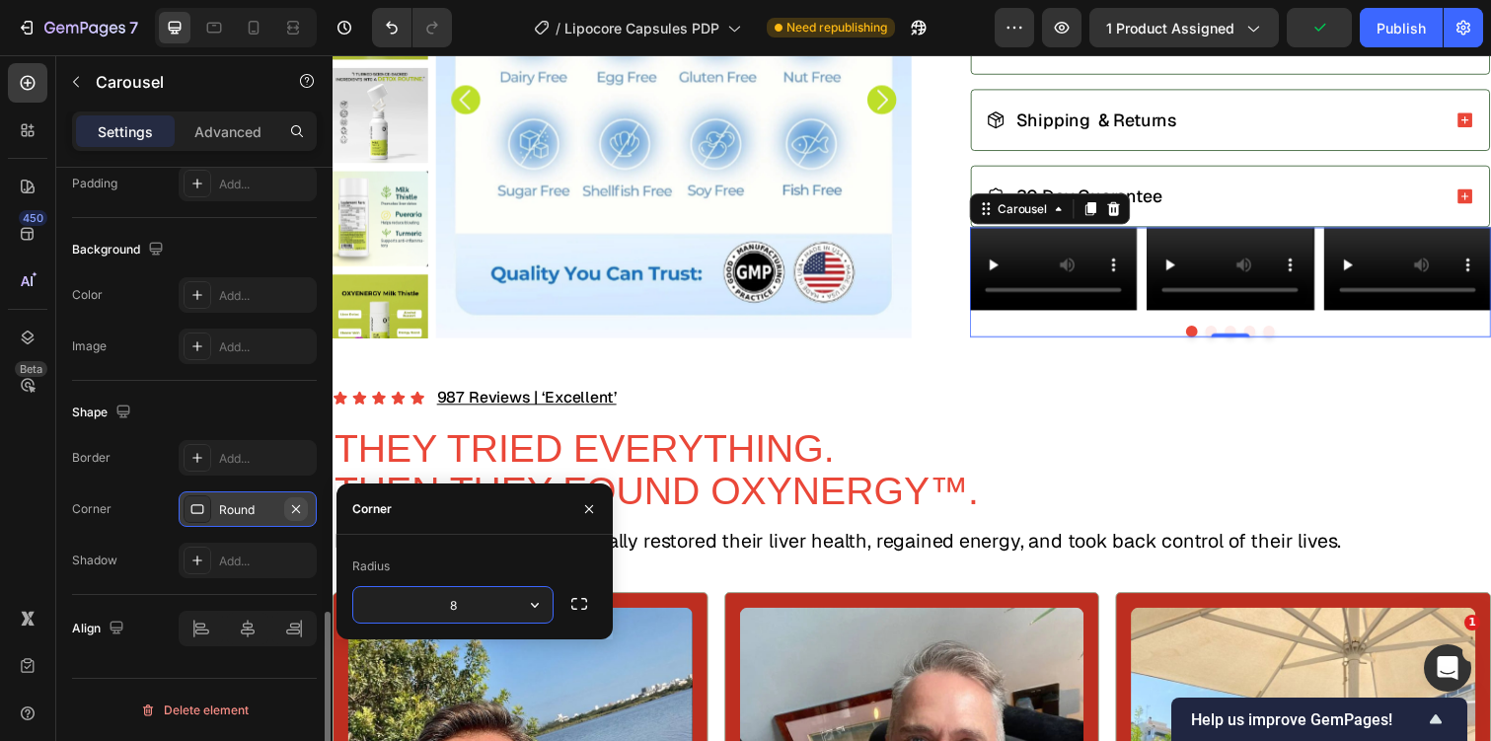
click at [298, 513] on icon "button" at bounding box center [296, 509] width 16 height 16
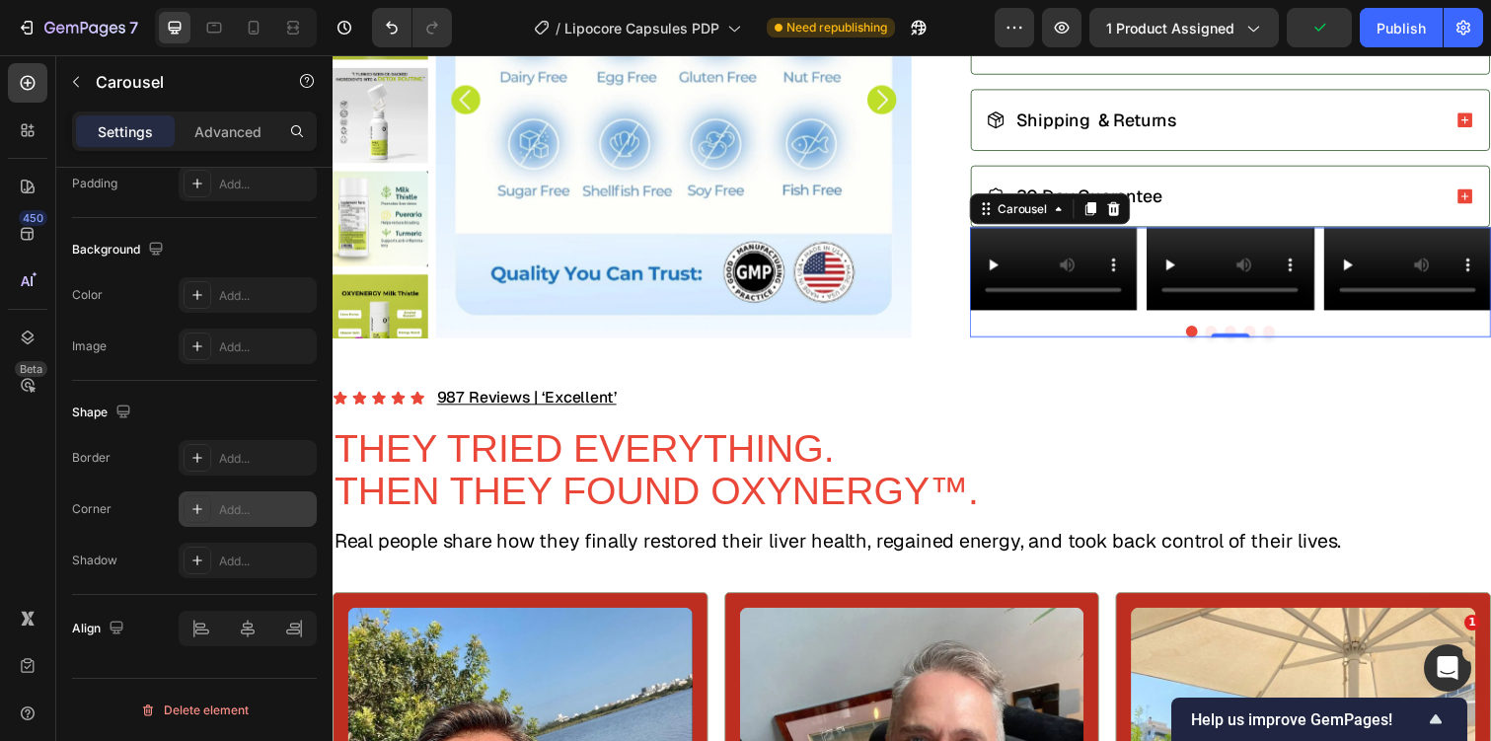
click at [251, 112] on div "Settings Advanced" at bounding box center [194, 130] width 245 height 39
click at [249, 126] on p "Advanced" at bounding box center [227, 131] width 67 height 21
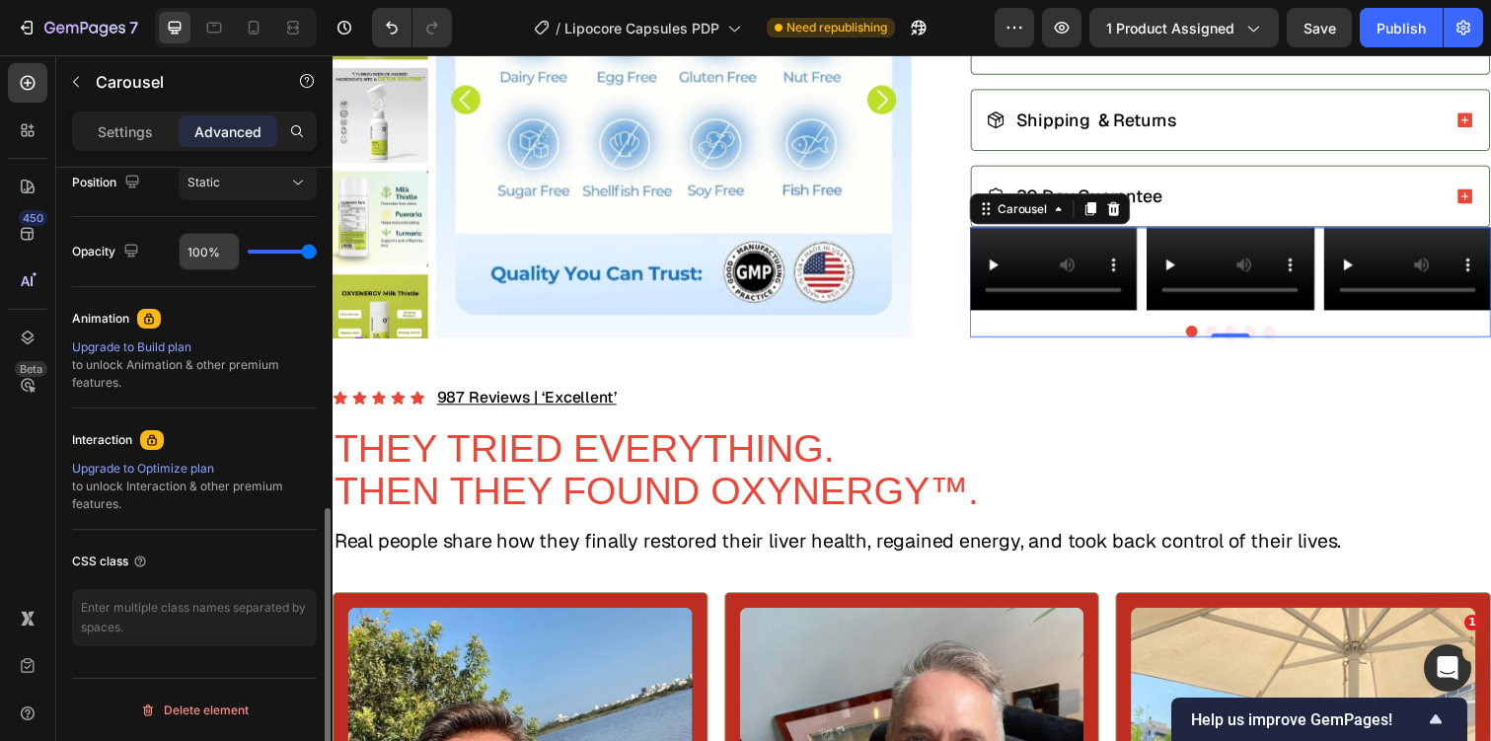
scroll to position [0, 0]
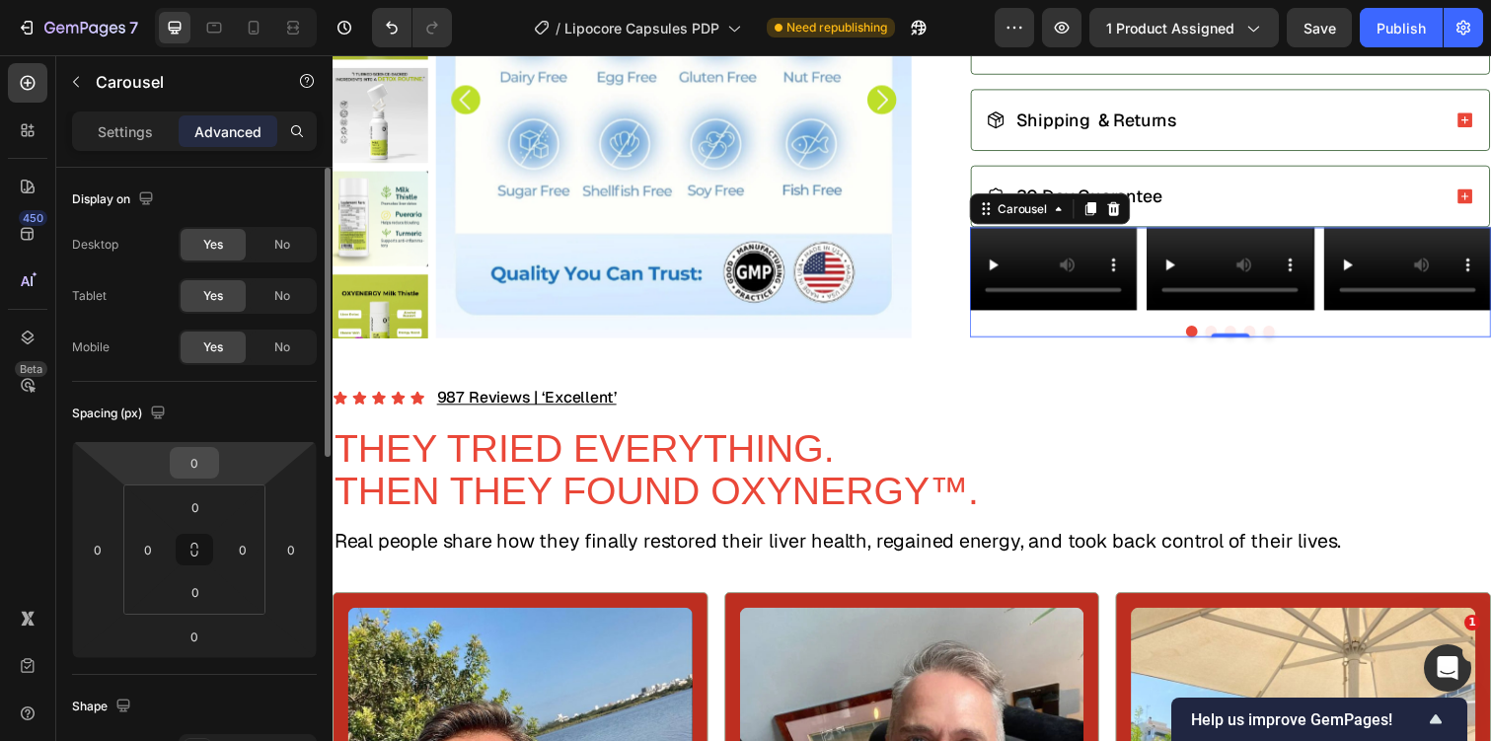
click at [211, 469] on input "0" at bounding box center [194, 463] width 39 height 30
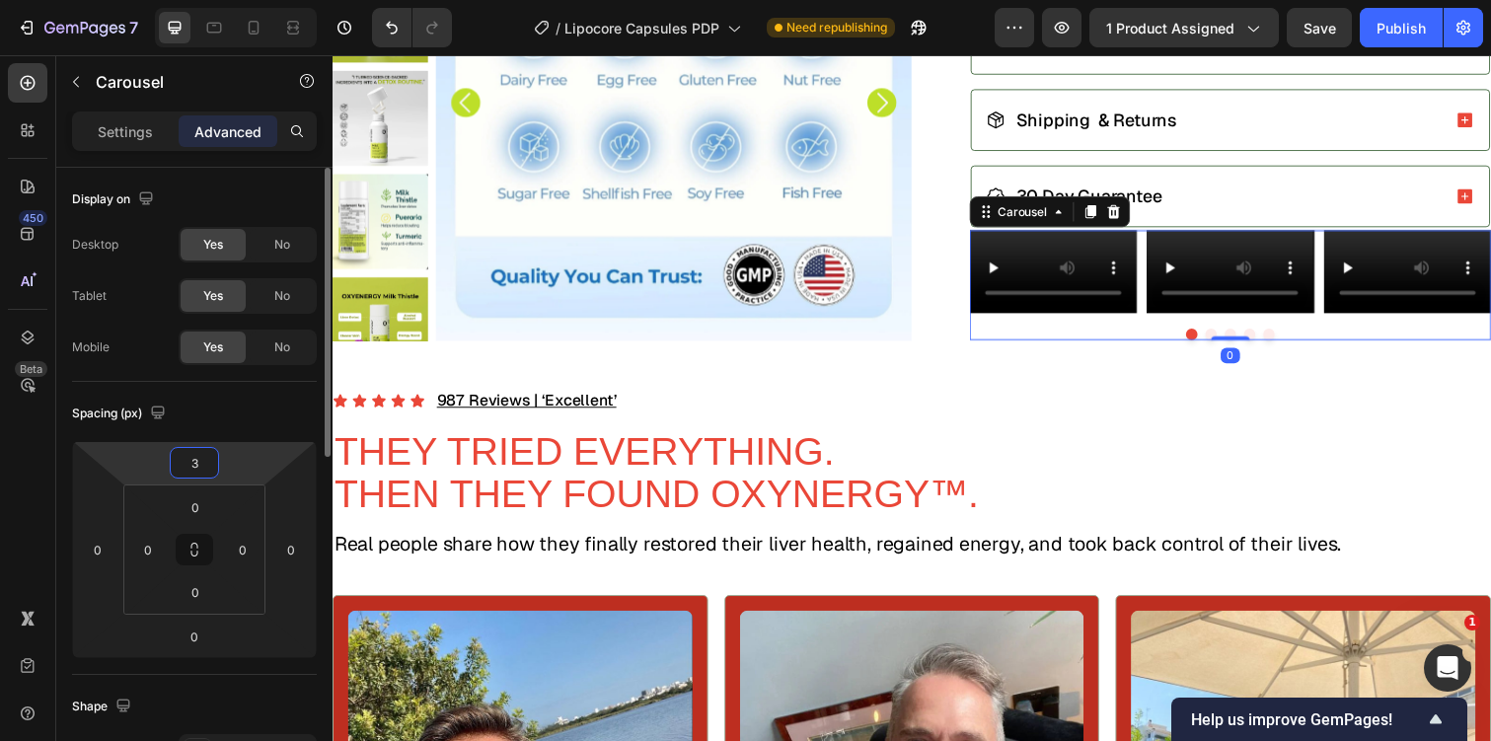
type input "30"
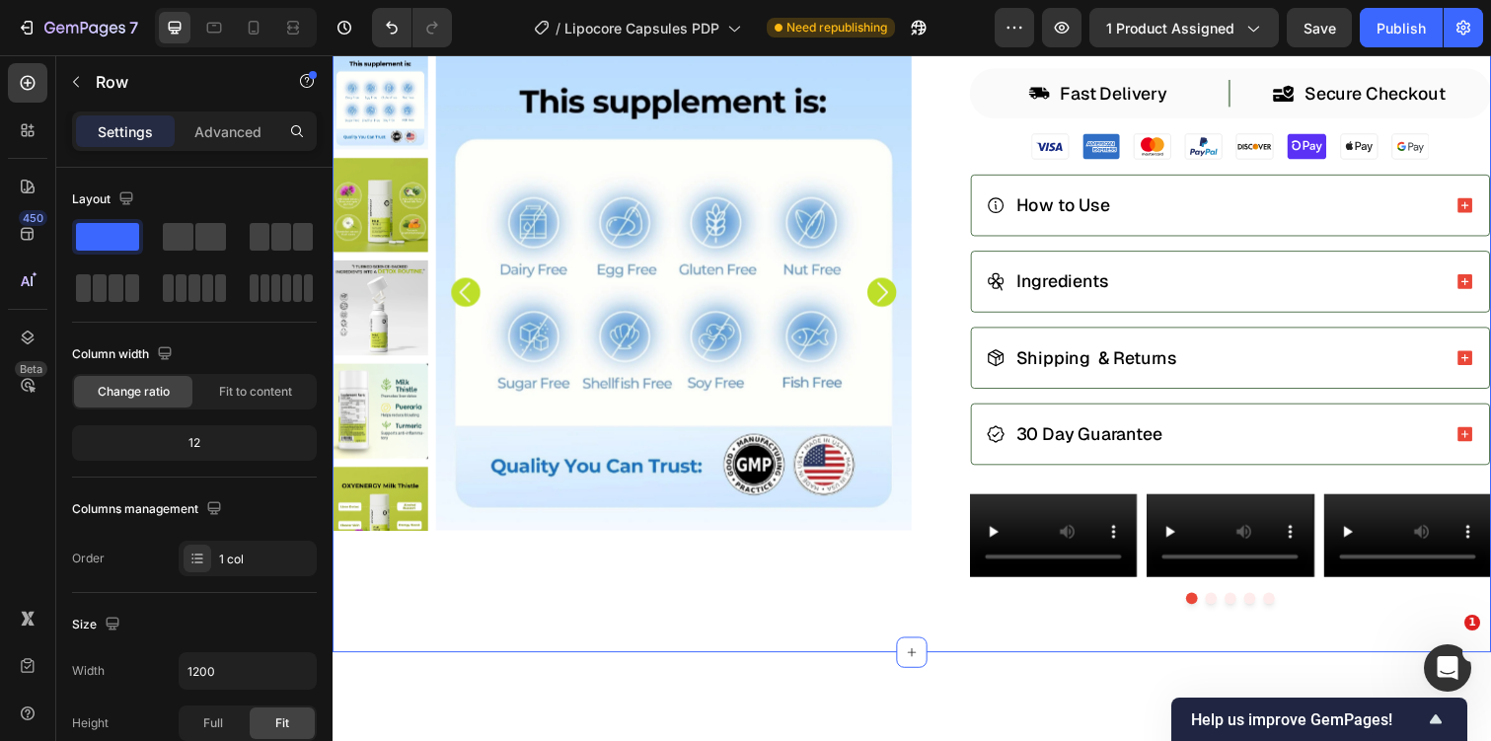
scroll to position [506, 0]
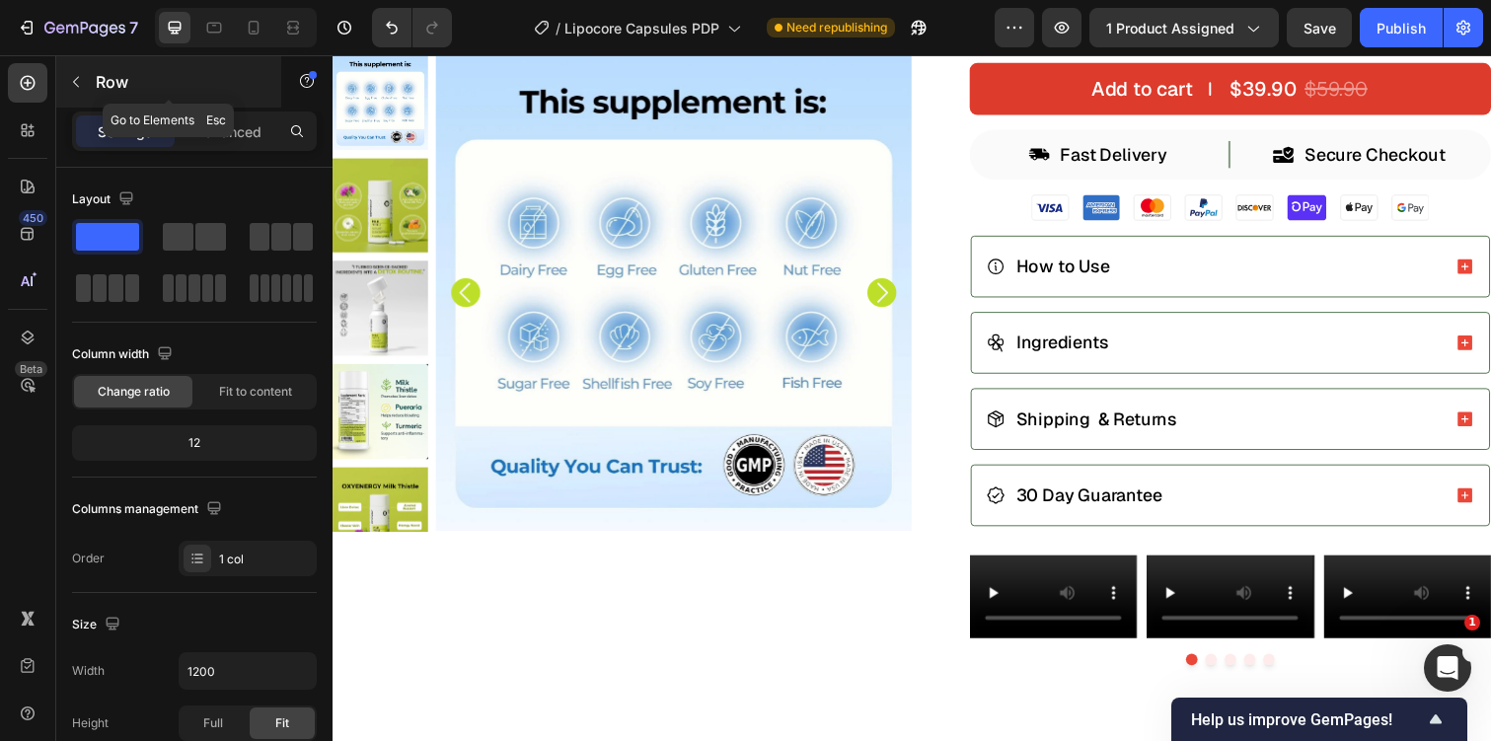
click at [80, 64] on div "Row" at bounding box center [168, 81] width 225 height 51
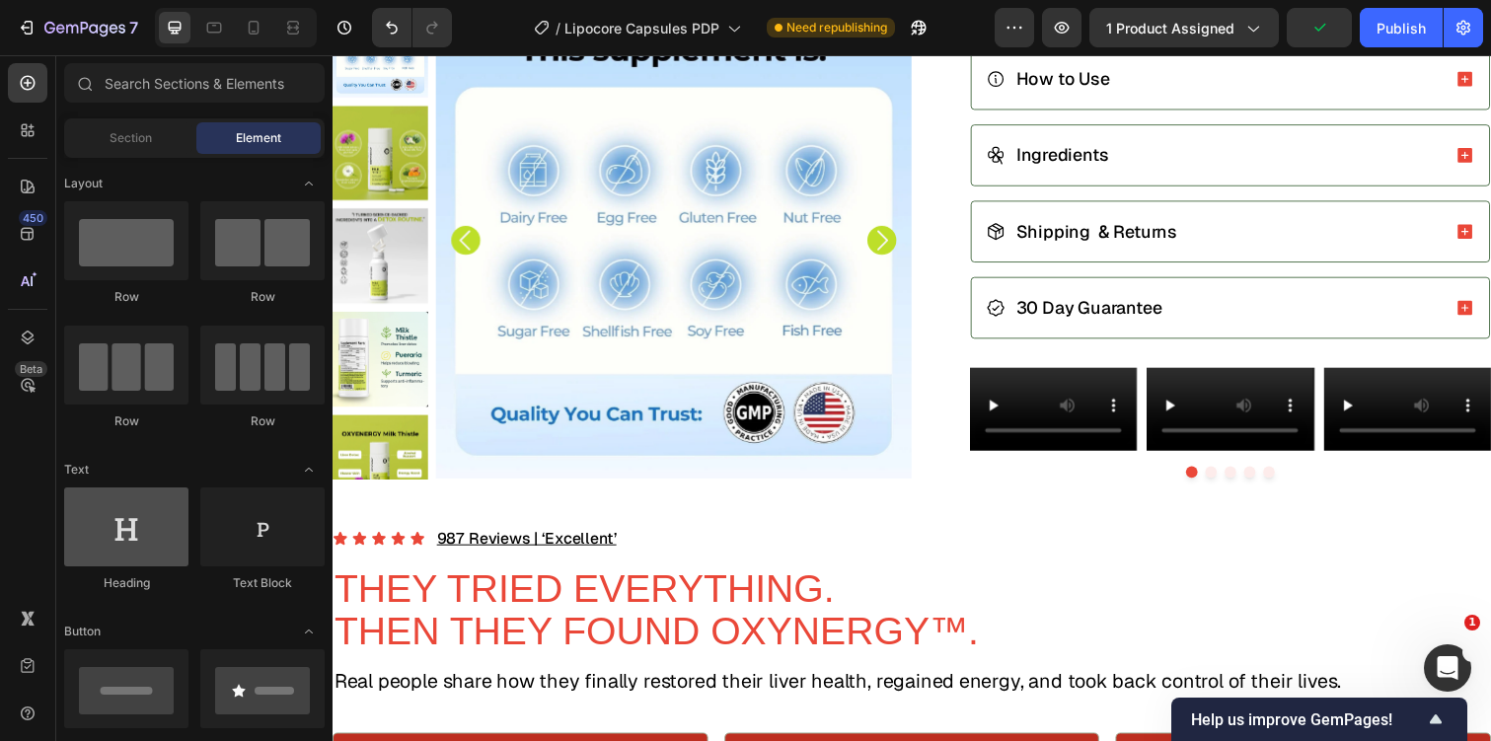
scroll to position [723, 0]
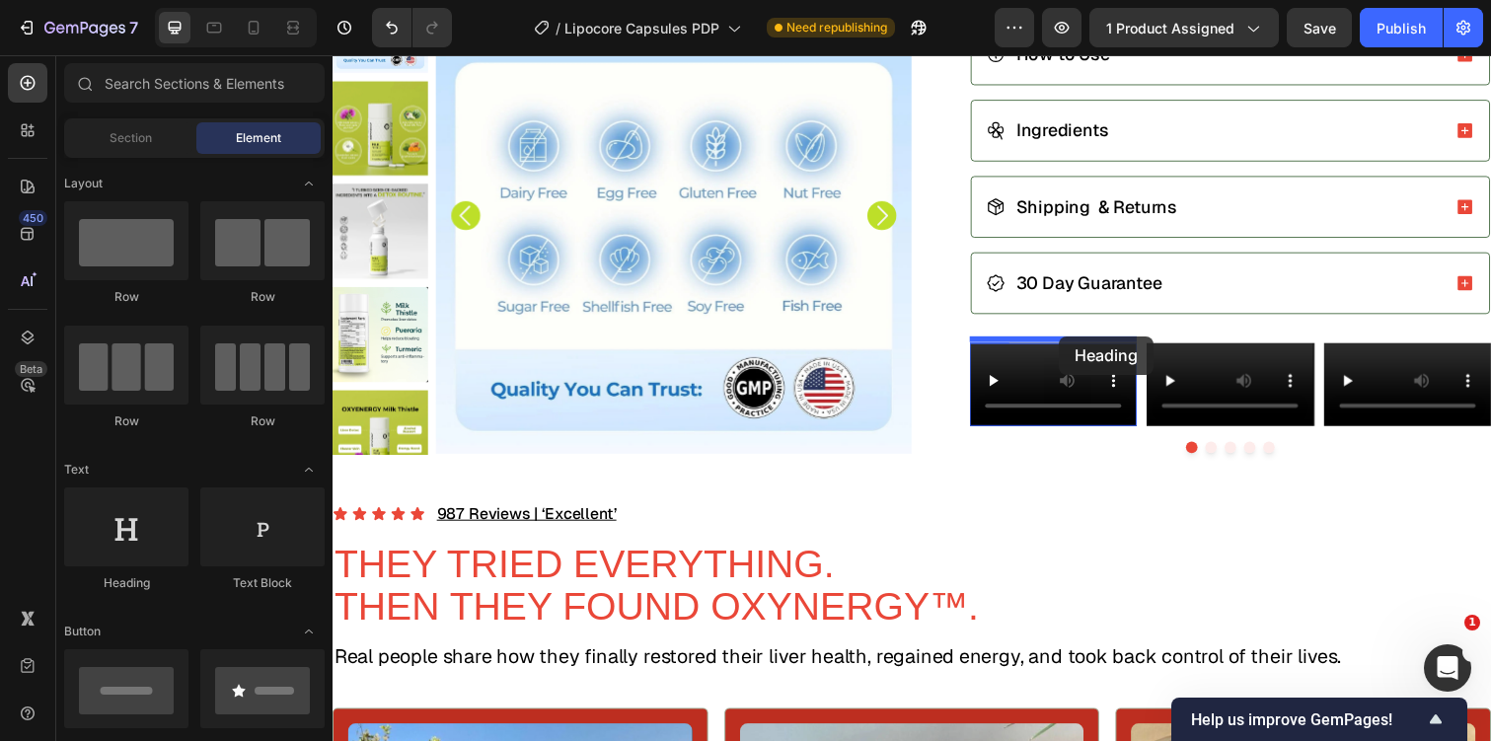
drag, startPoint x: 480, startPoint y: 563, endPoint x: 1075, endPoint y: 341, distance: 635.1
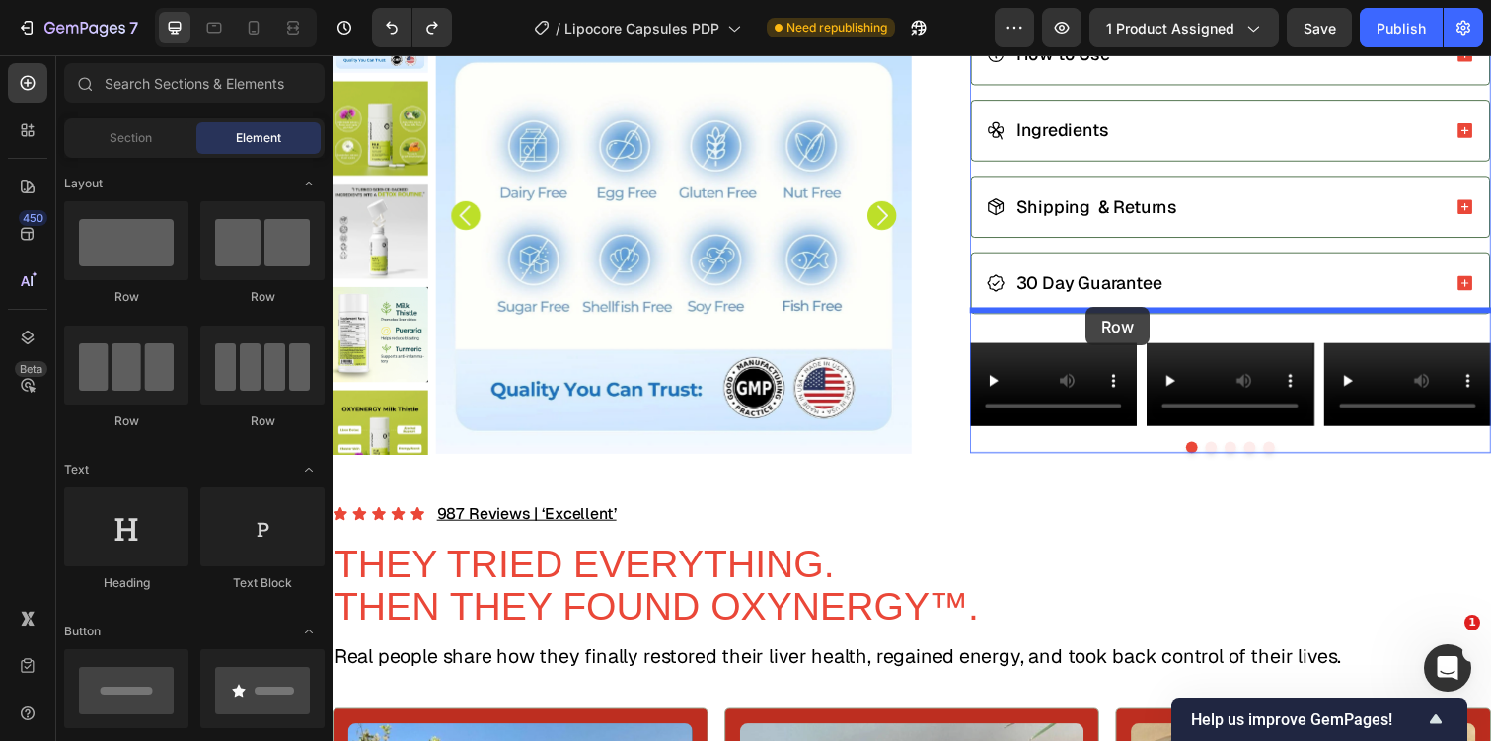
drag, startPoint x: 466, startPoint y: 334, endPoint x: 1102, endPoint y: 313, distance: 636.8
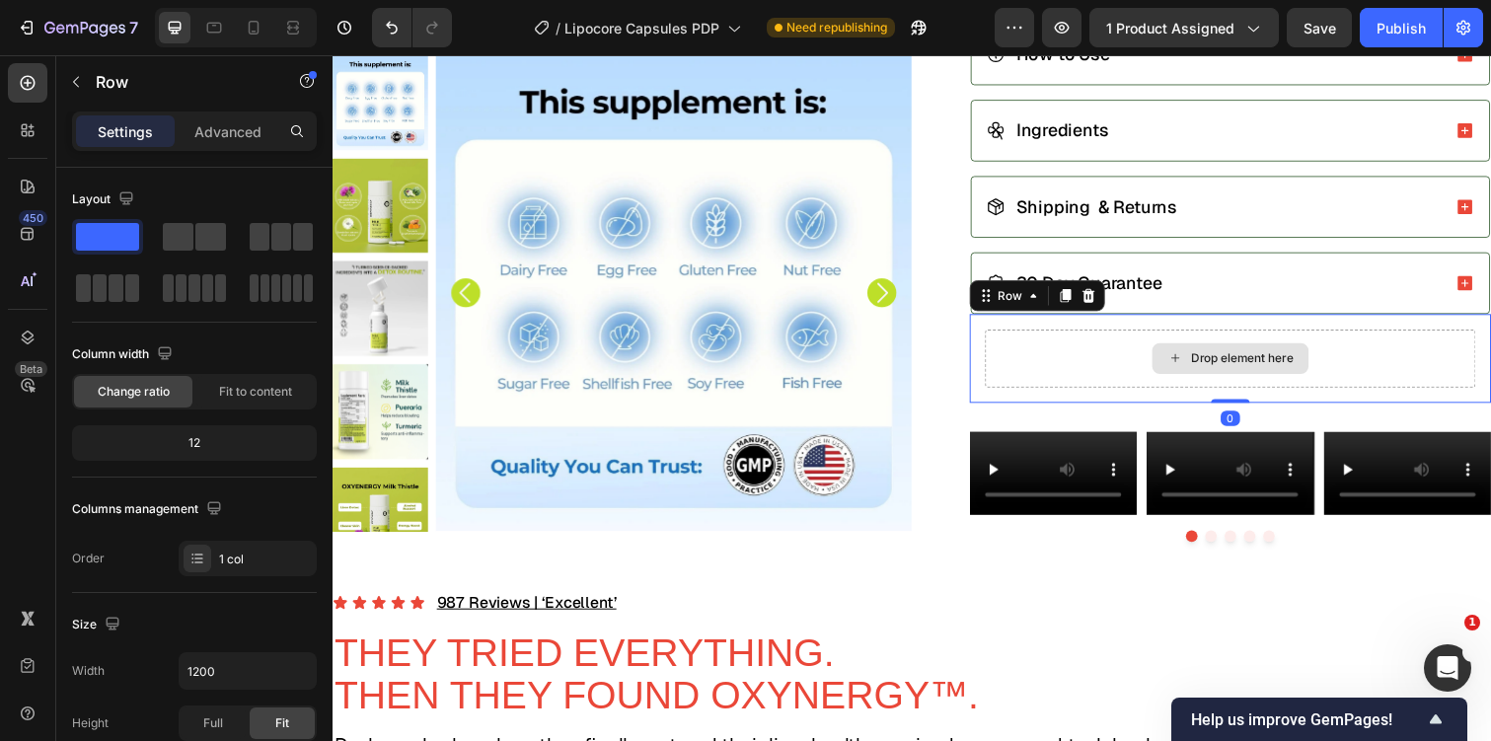
click at [1115, 344] on div "Drop element here" at bounding box center [1250, 364] width 501 height 59
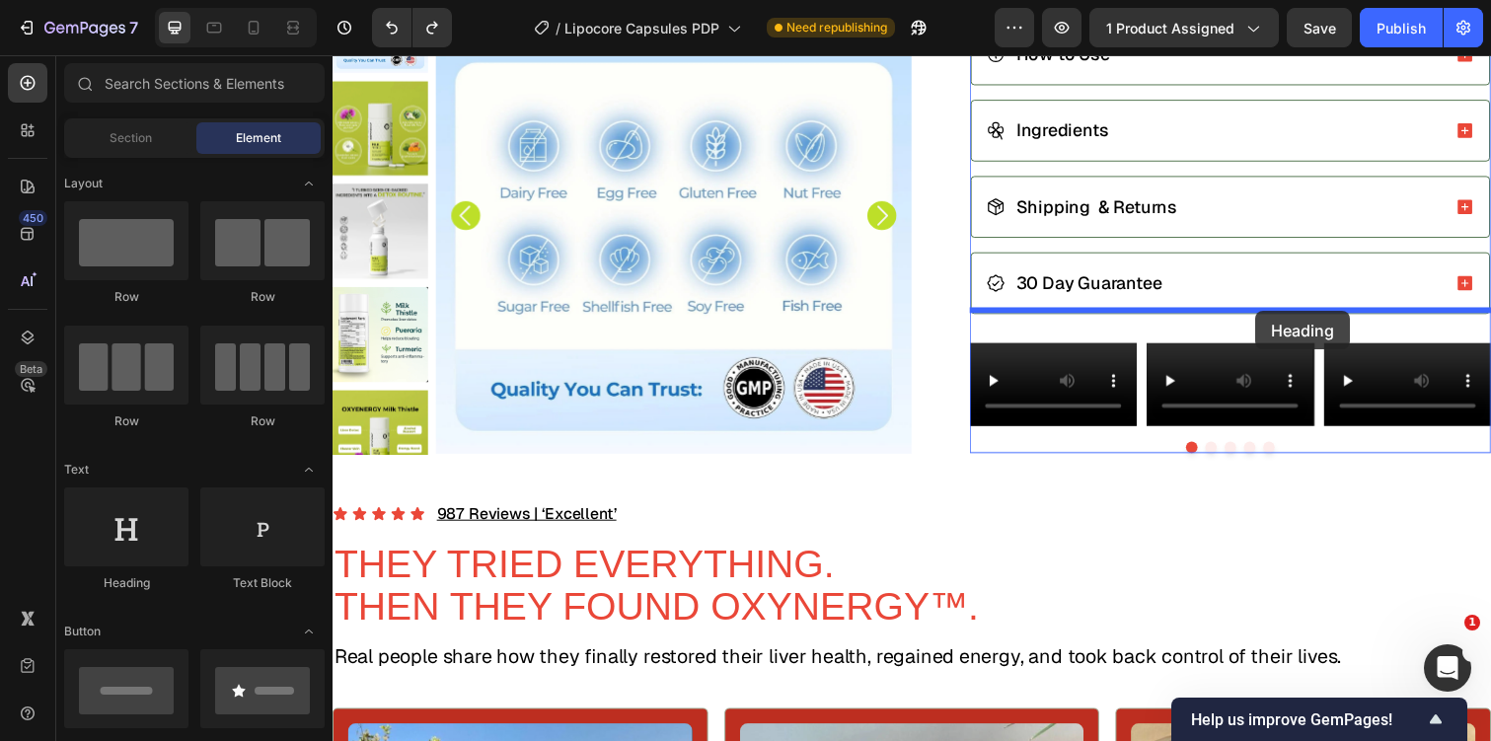
drag, startPoint x: 484, startPoint y: 579, endPoint x: 1276, endPoint y: 317, distance: 833.7
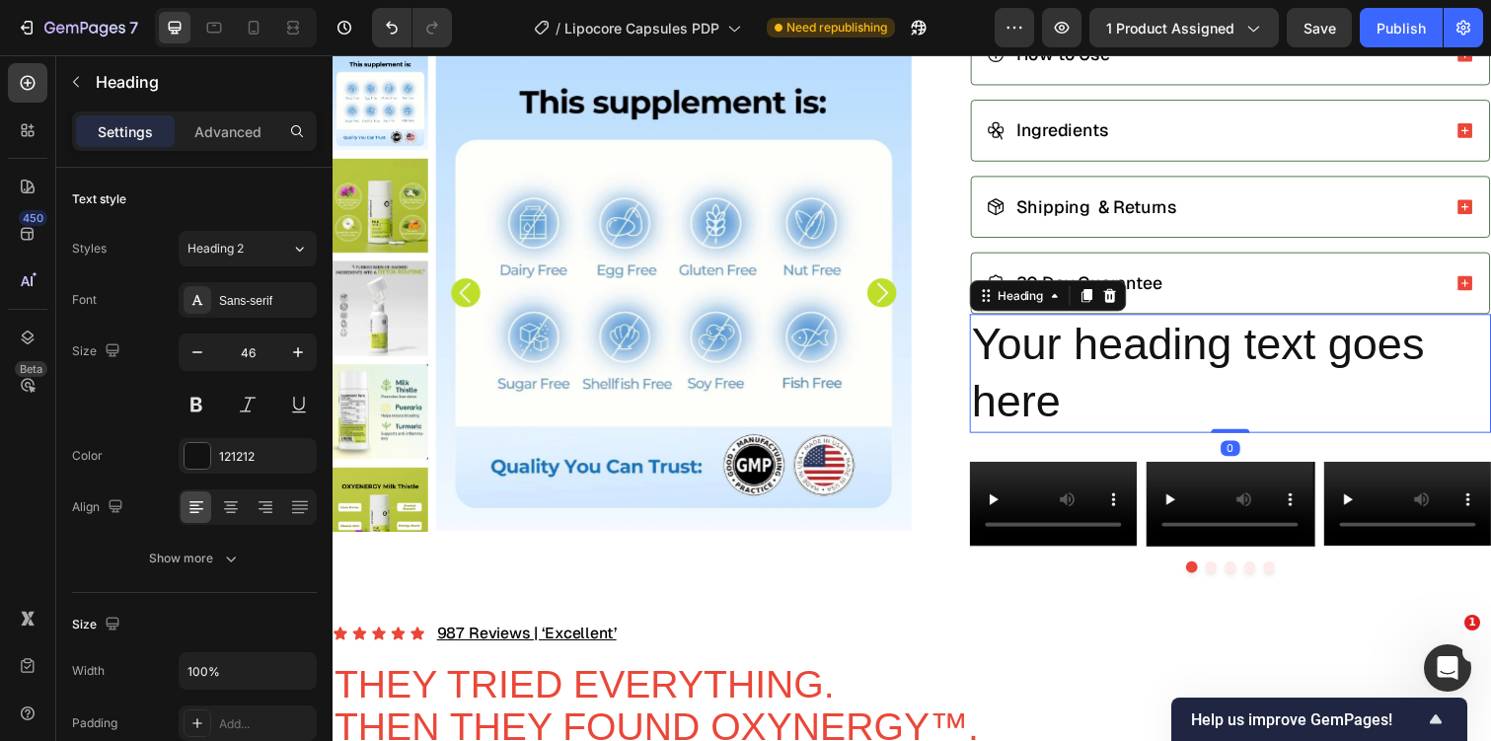
click at [1146, 352] on h2 "Your heading text goes here" at bounding box center [1250, 381] width 533 height 122
click at [1146, 352] on p "Your heading text goes here" at bounding box center [1250, 381] width 529 height 118
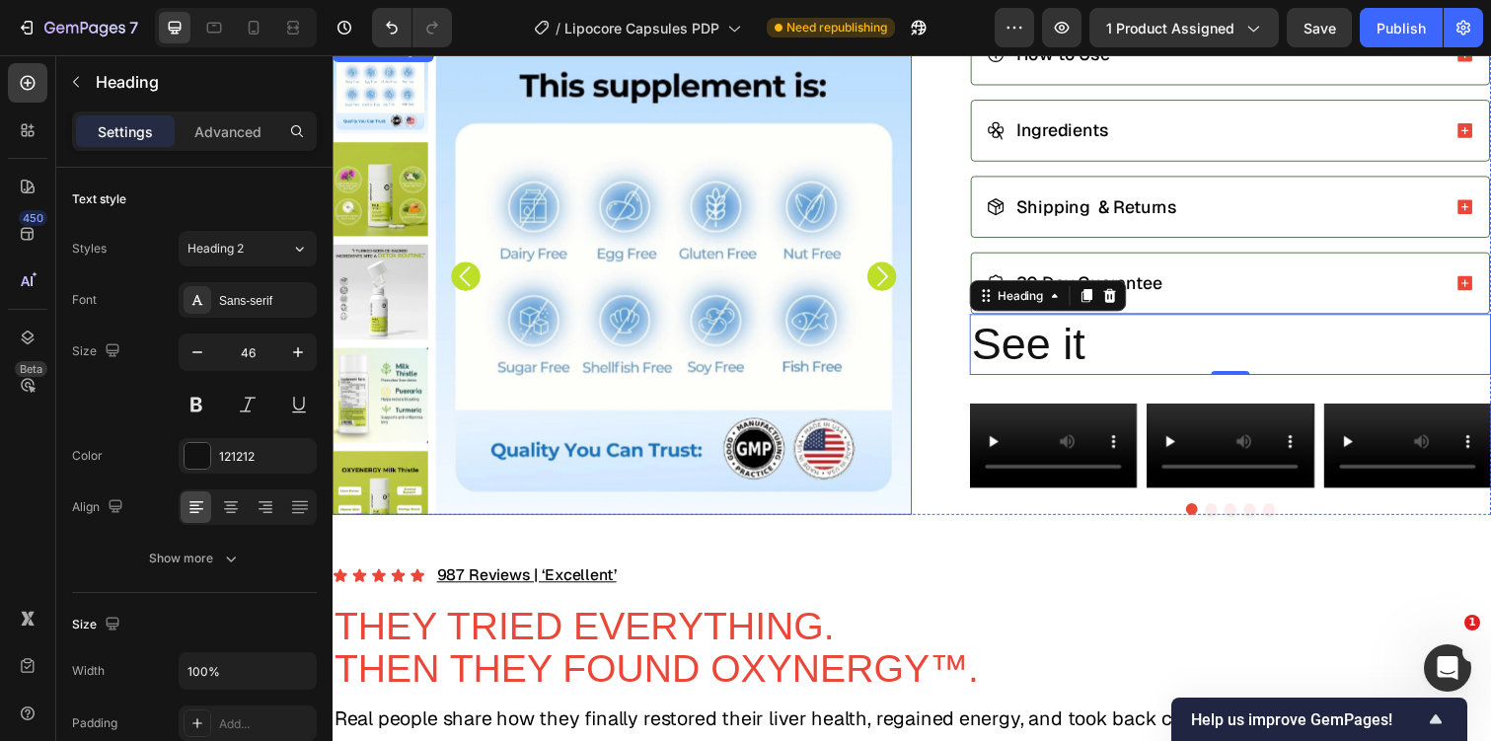
scroll to position [723, 0]
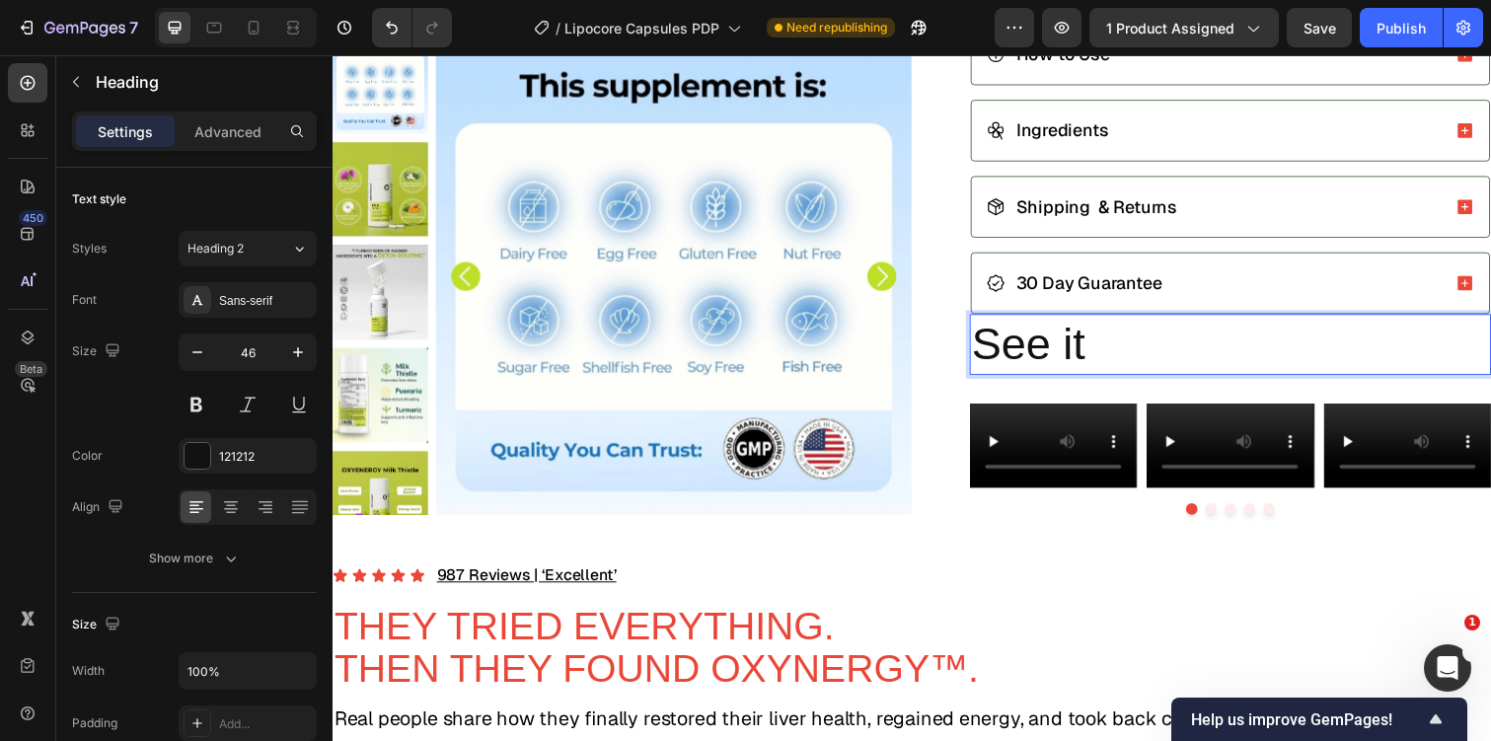
click at [1029, 322] on p "See it" at bounding box center [1250, 351] width 529 height 59
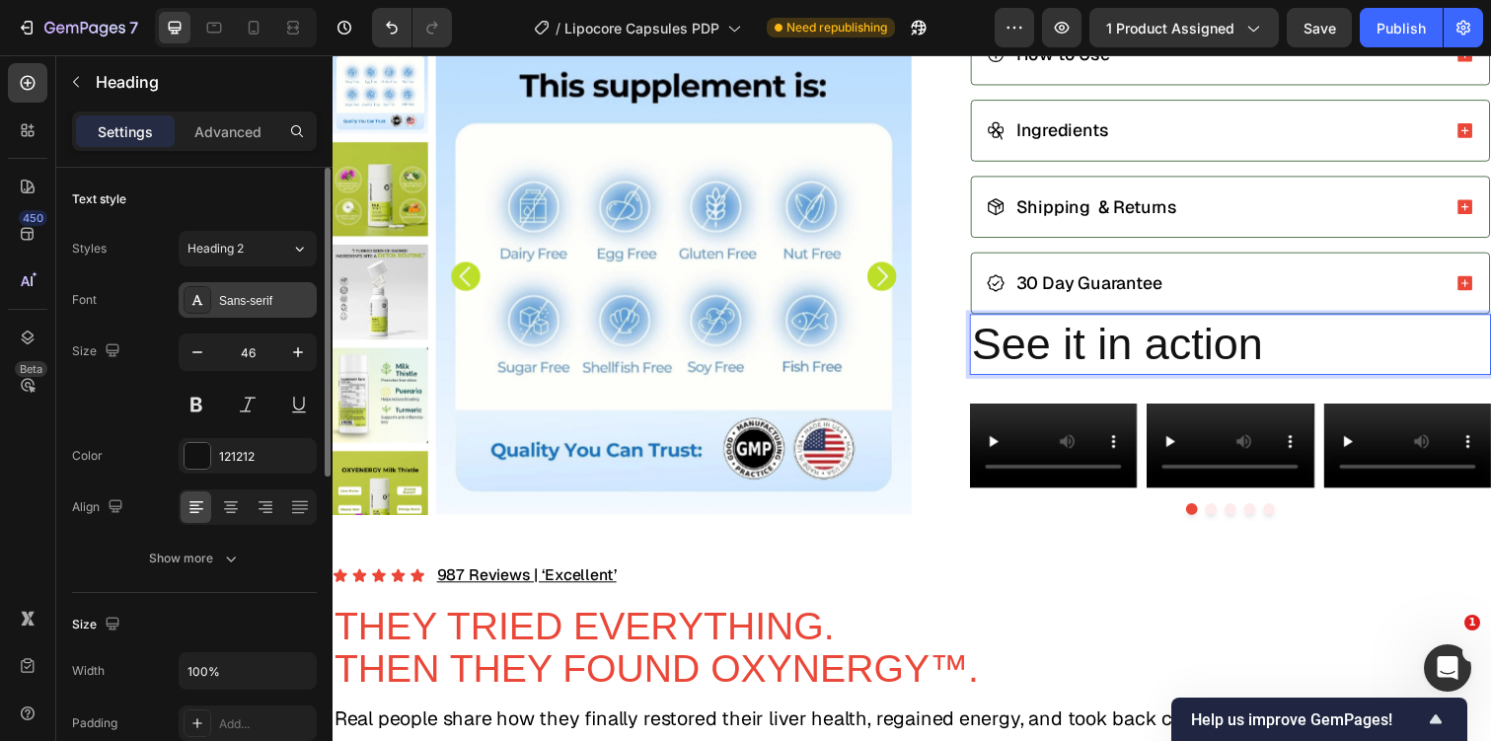
click at [242, 294] on div "Sans-serif" at bounding box center [265, 301] width 93 height 18
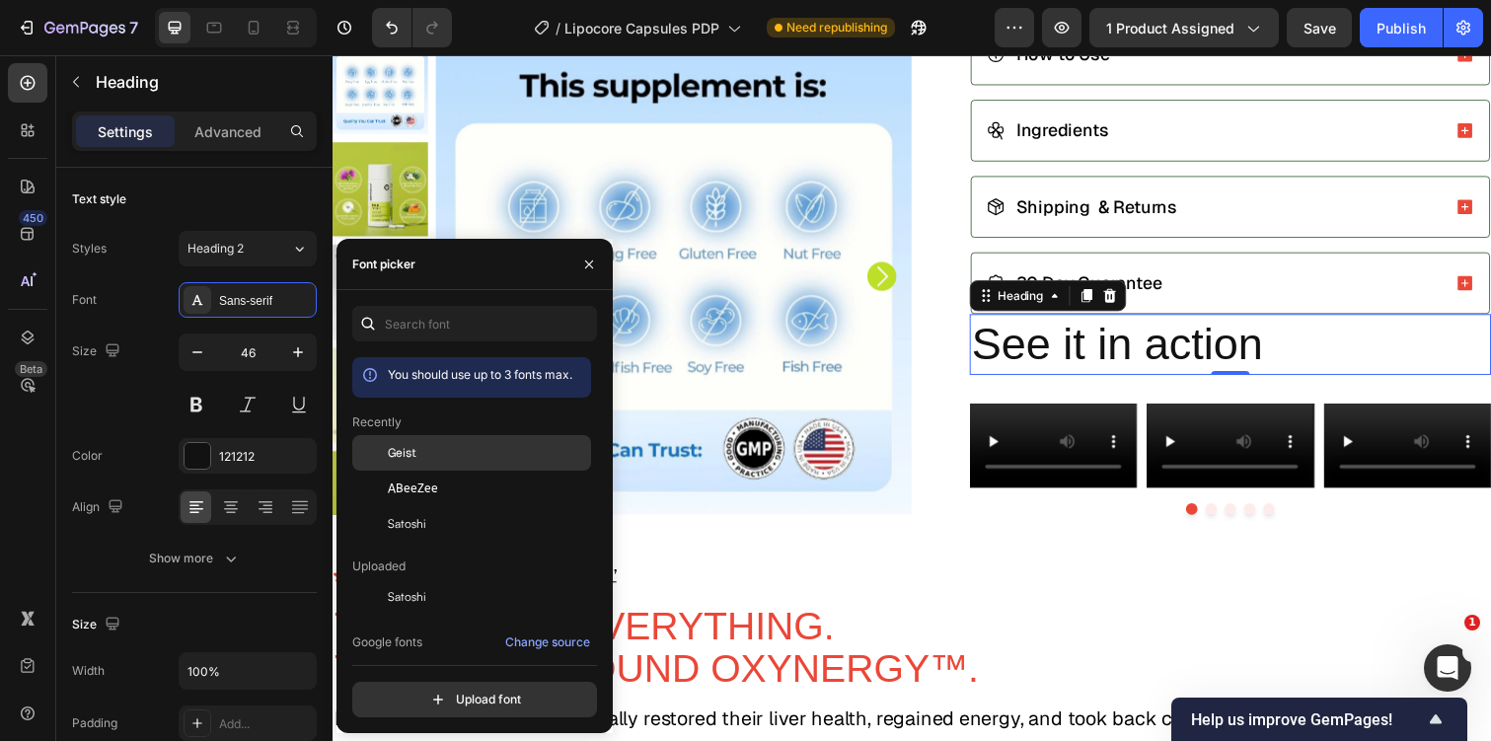
click at [423, 442] on div "Geist" at bounding box center [471, 453] width 239 height 36
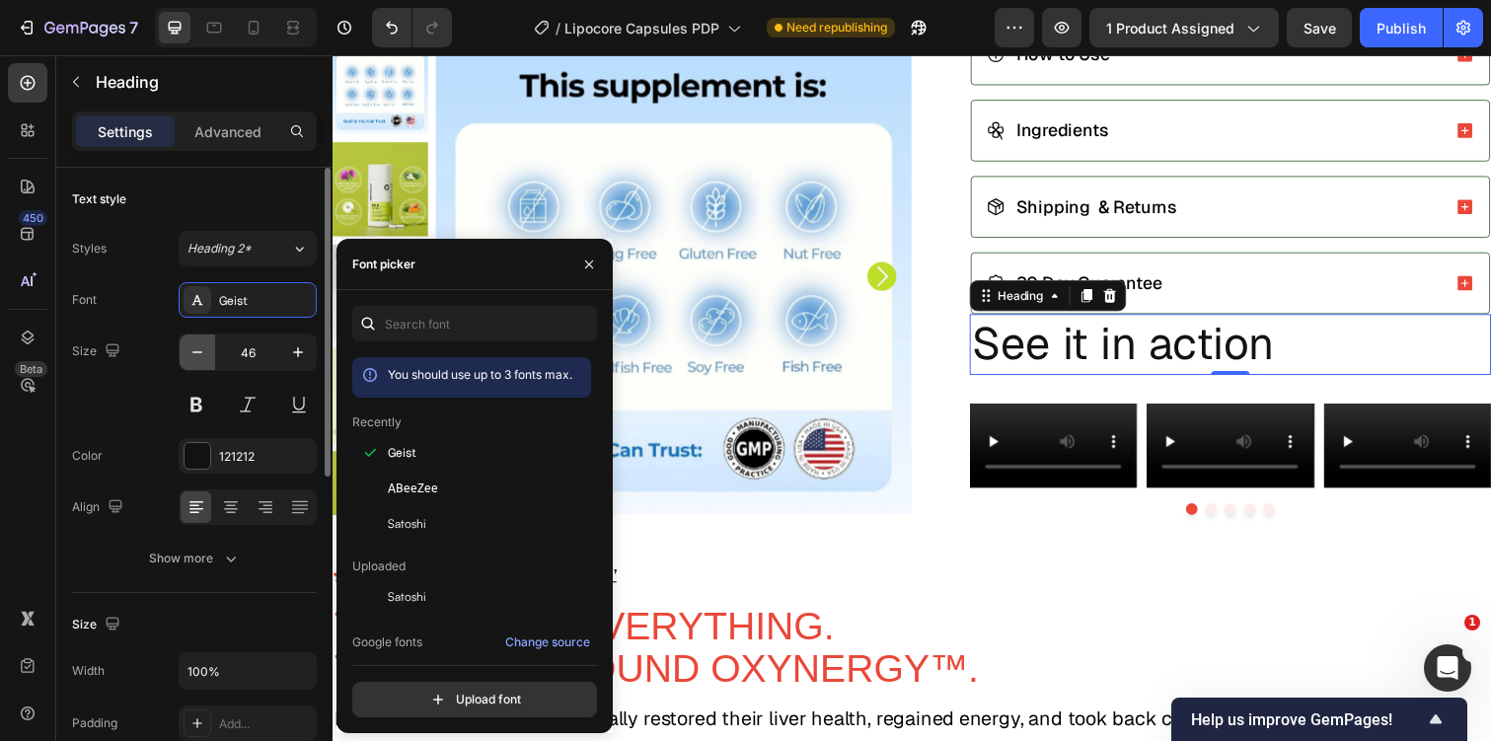
click at [194, 352] on icon "button" at bounding box center [197, 352] width 10 height 2
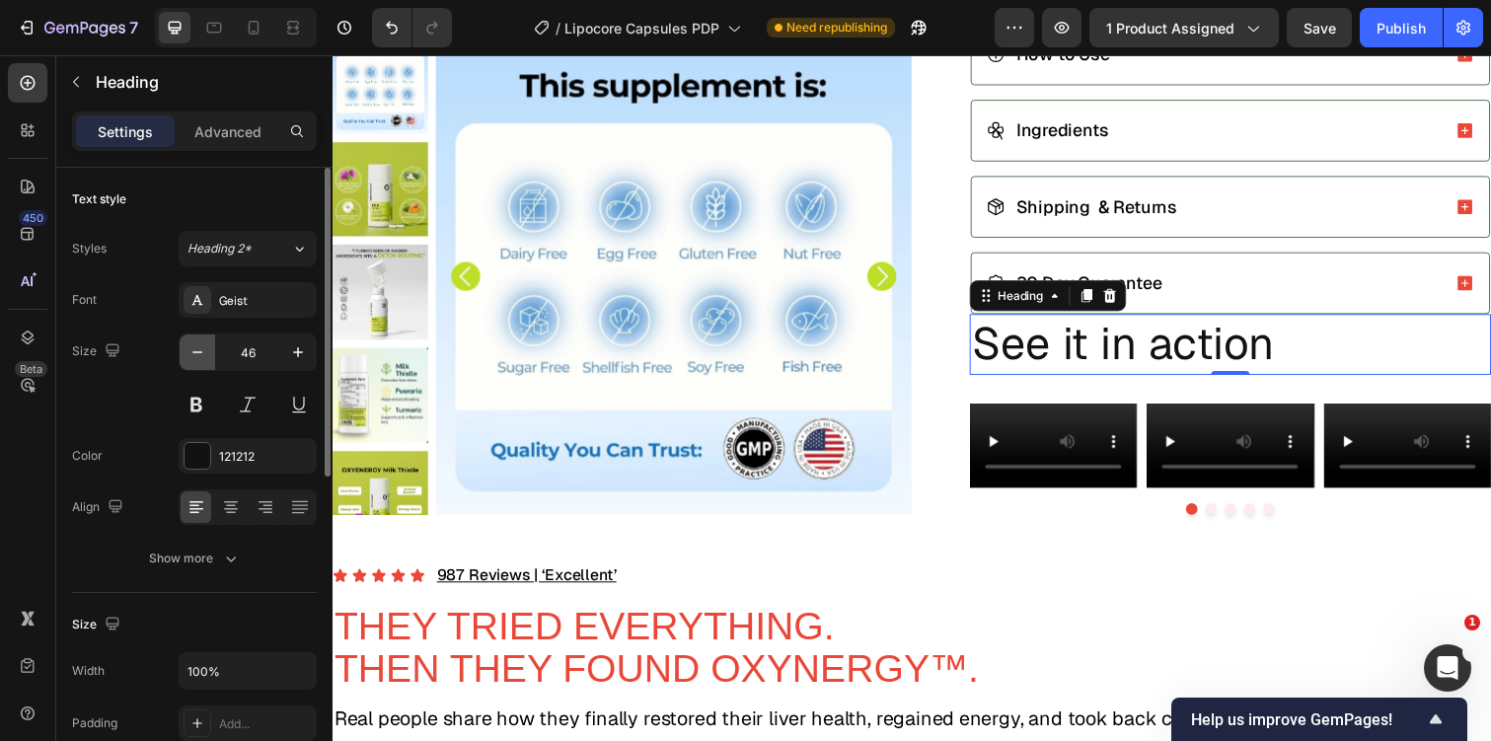
click at [194, 352] on icon "button" at bounding box center [197, 352] width 10 height 2
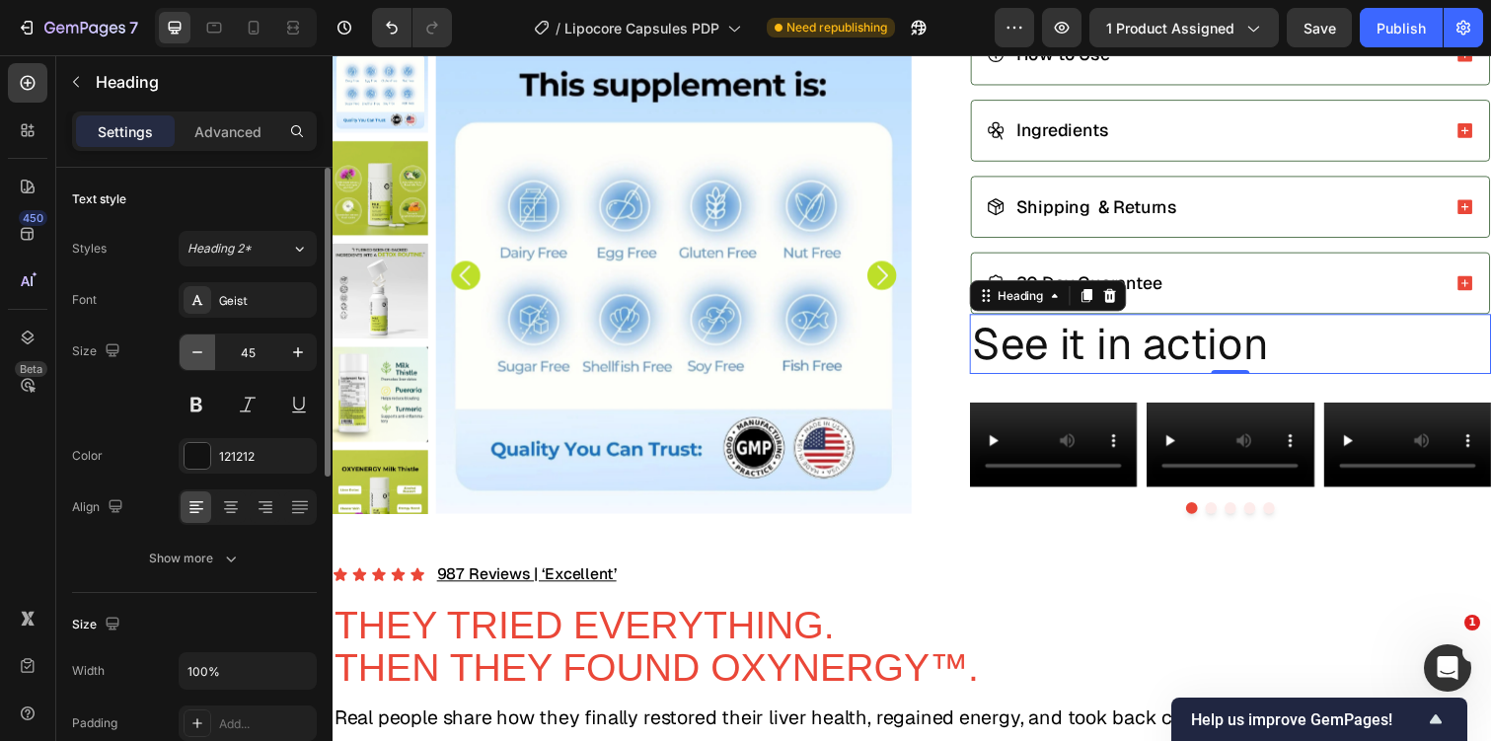
click at [194, 352] on icon "button" at bounding box center [197, 352] width 10 height 2
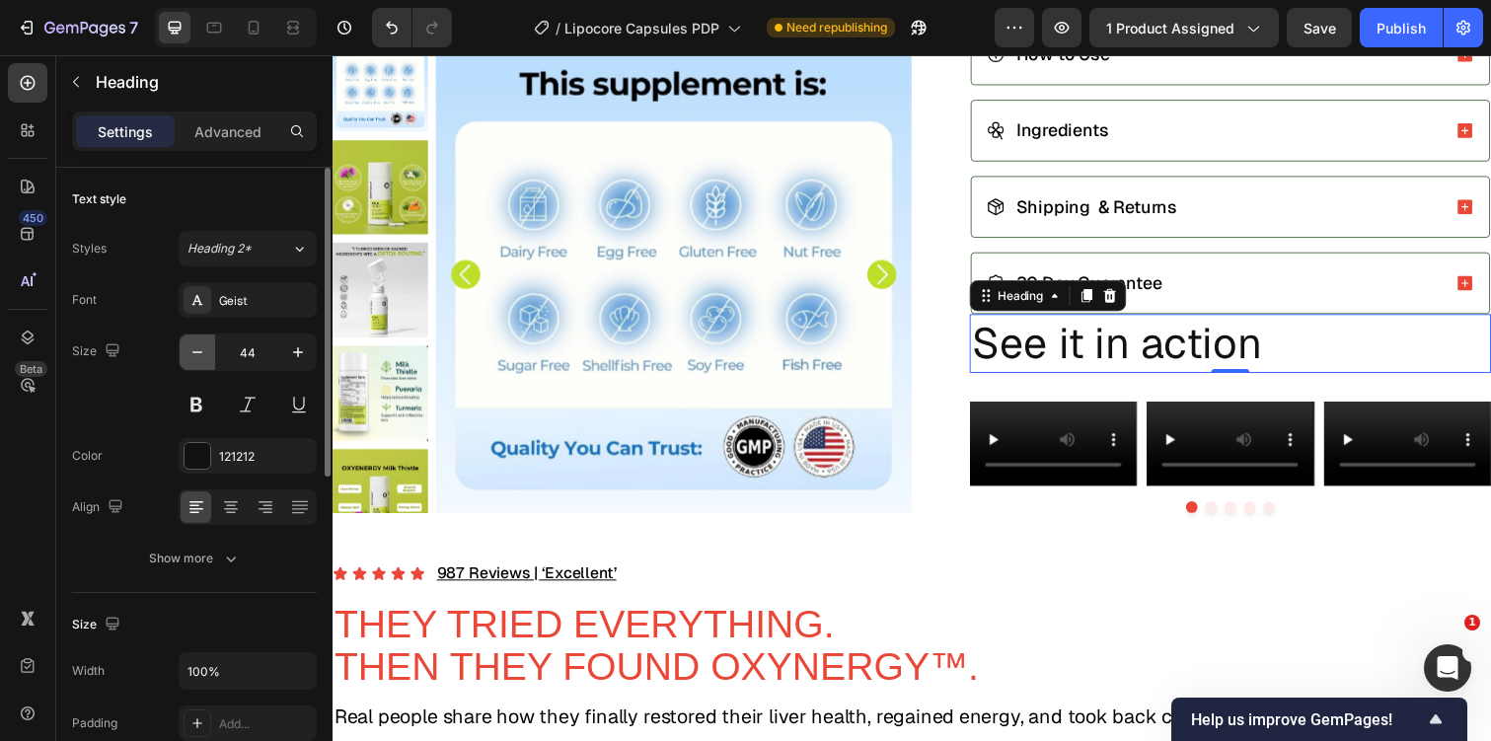
click at [194, 352] on icon "button" at bounding box center [197, 352] width 10 height 2
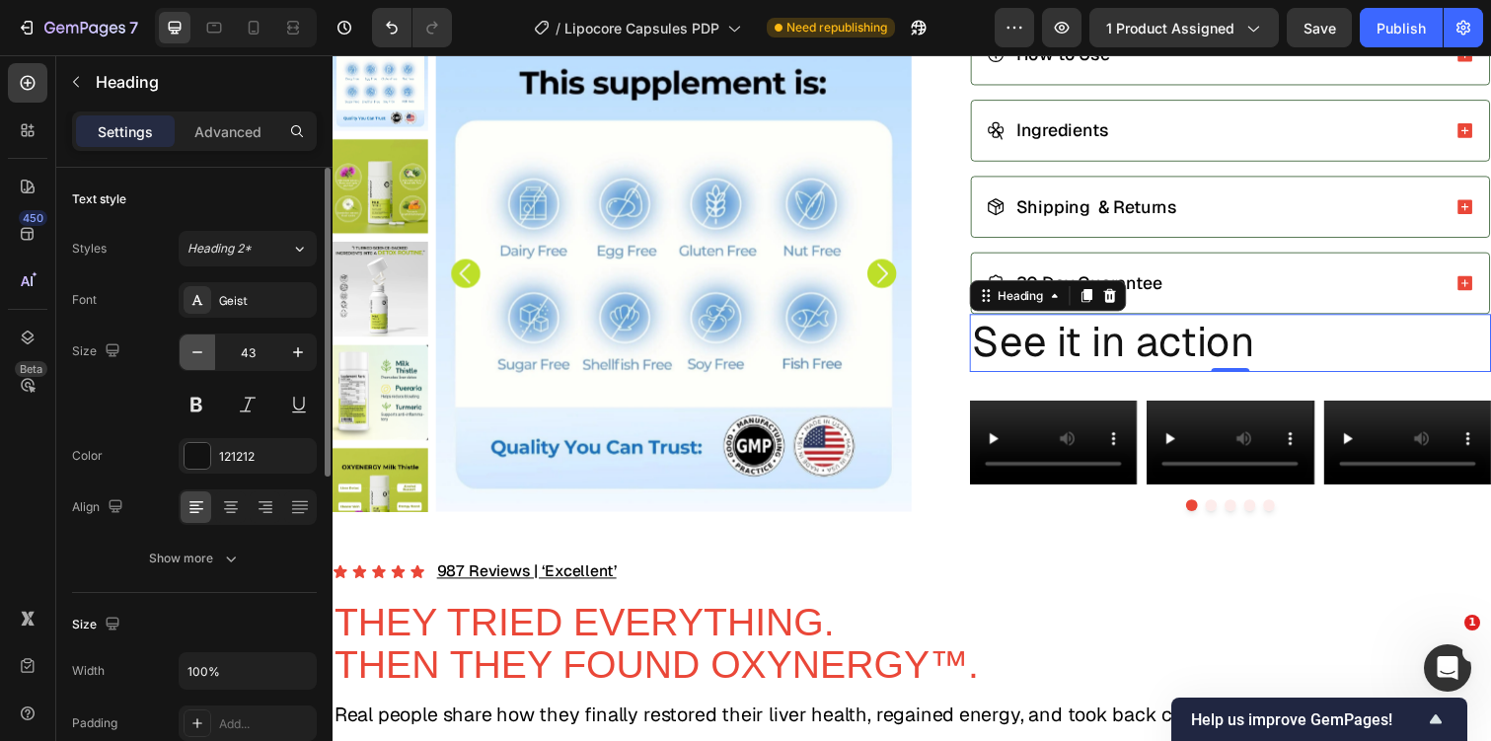
click at [194, 352] on icon "button" at bounding box center [197, 352] width 10 height 2
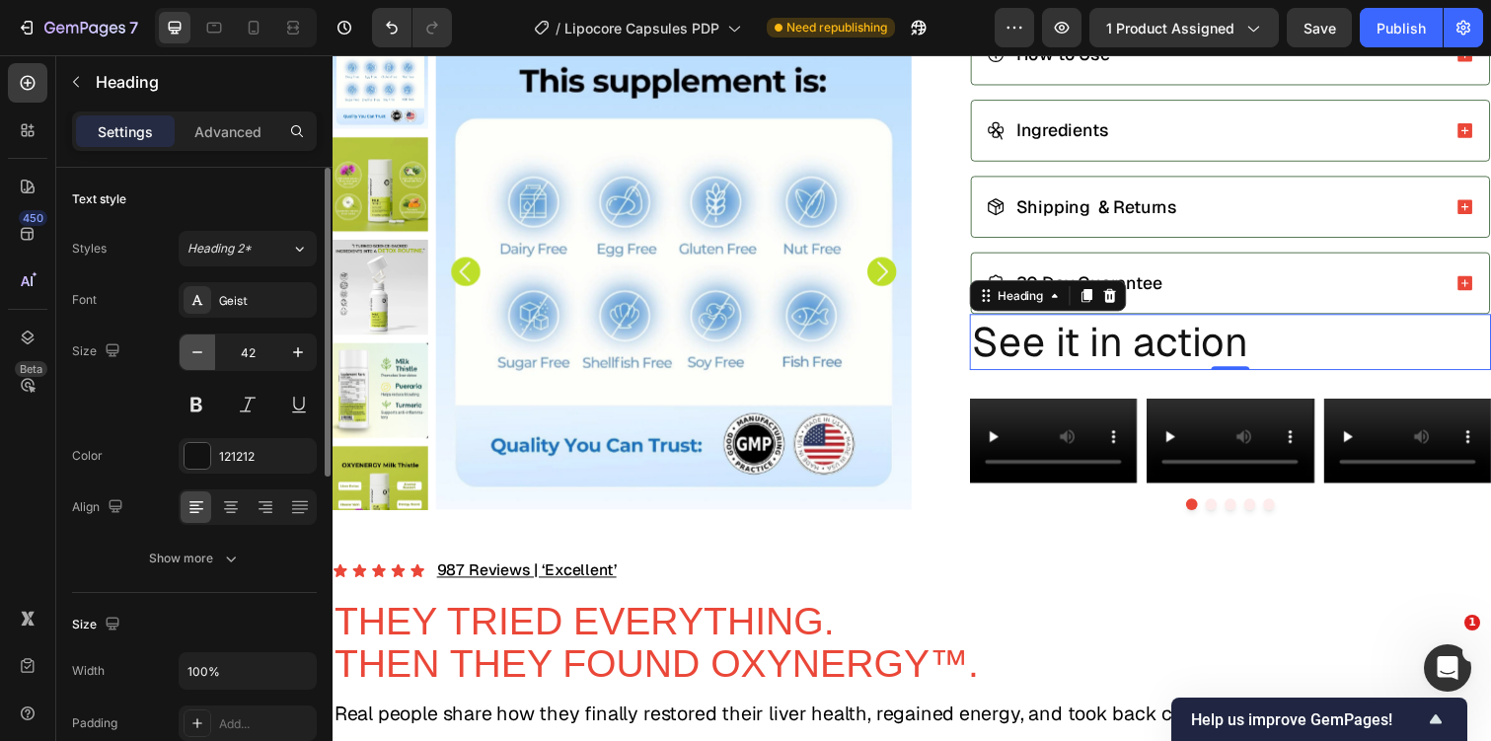
click at [194, 352] on icon "button" at bounding box center [197, 352] width 10 height 2
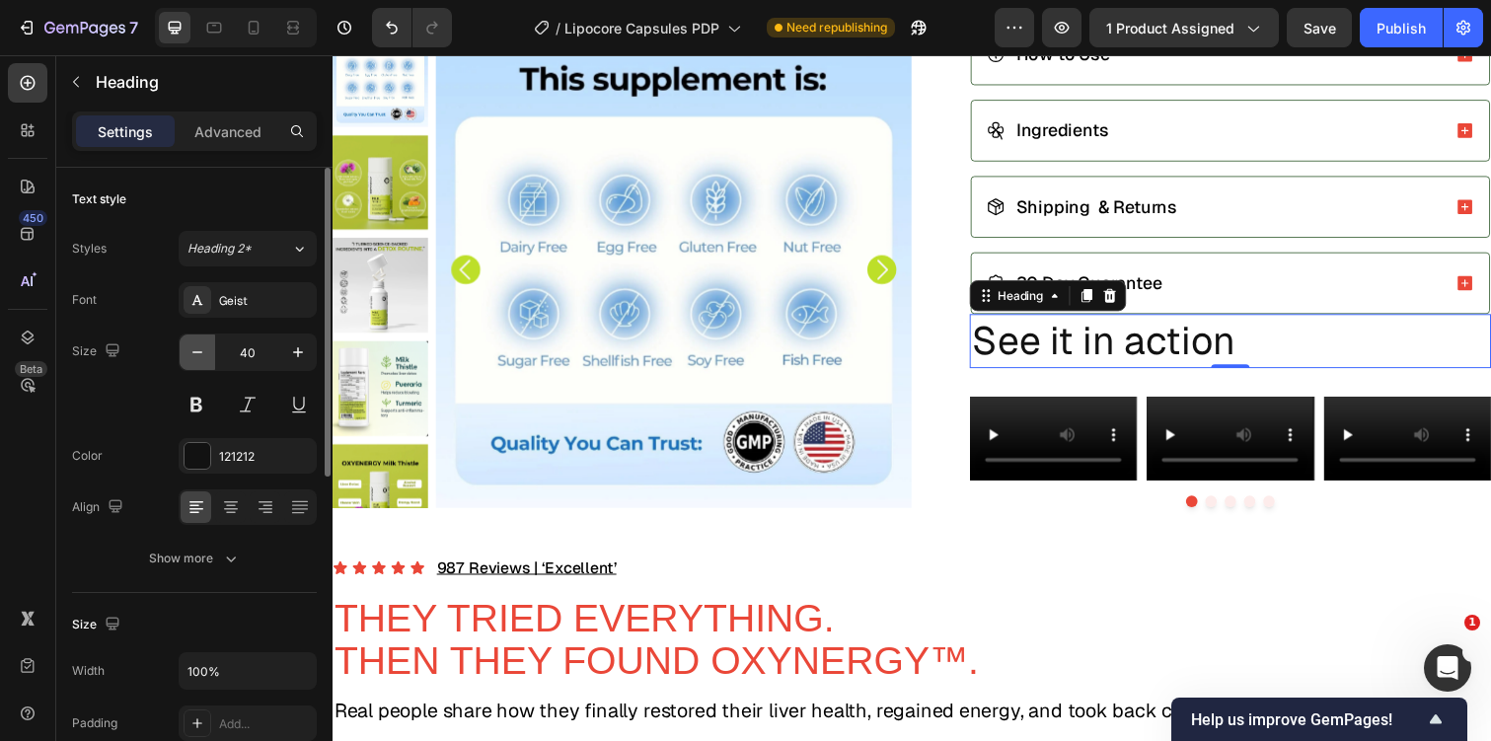
click at [194, 352] on icon "button" at bounding box center [197, 352] width 10 height 2
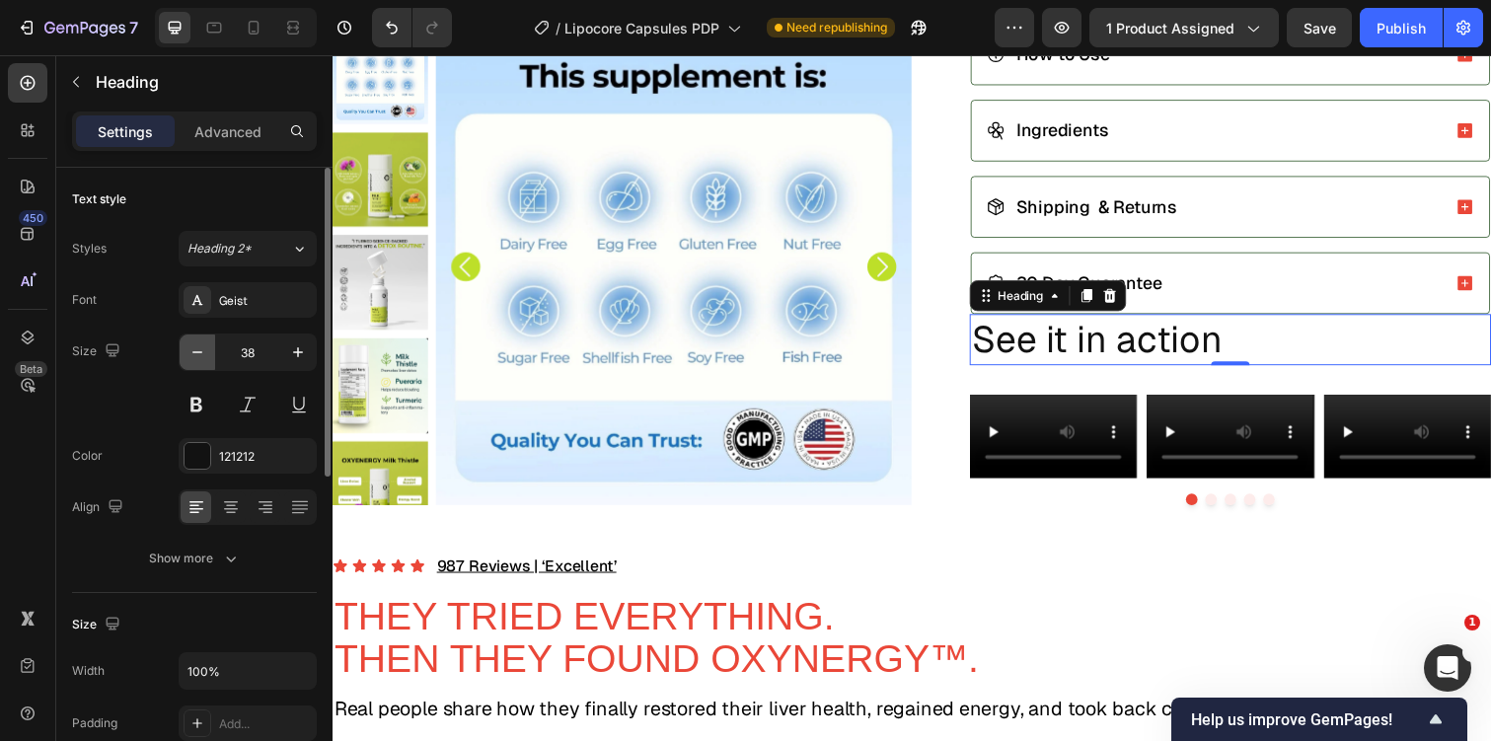
click at [194, 352] on icon "button" at bounding box center [197, 352] width 10 height 2
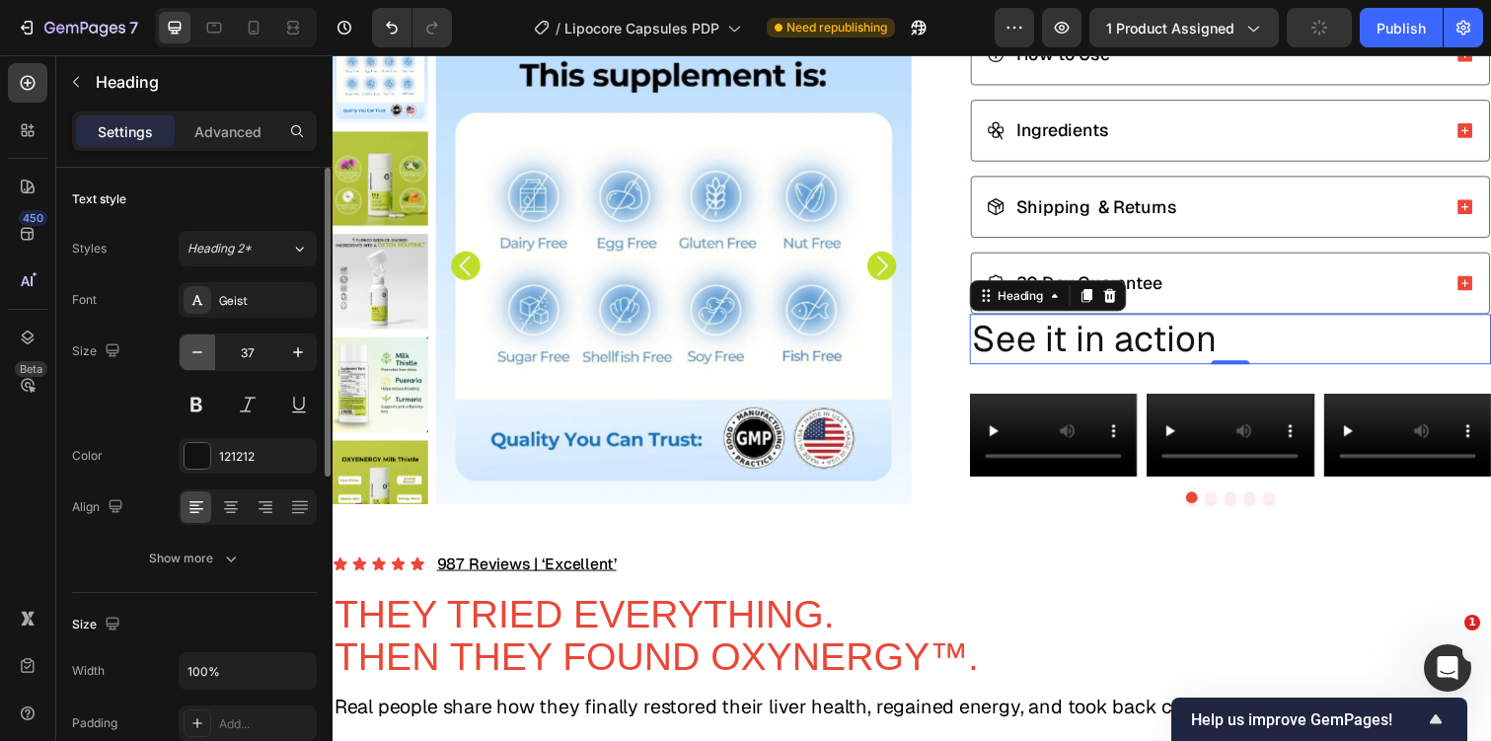
click at [194, 352] on icon "button" at bounding box center [197, 352] width 10 height 2
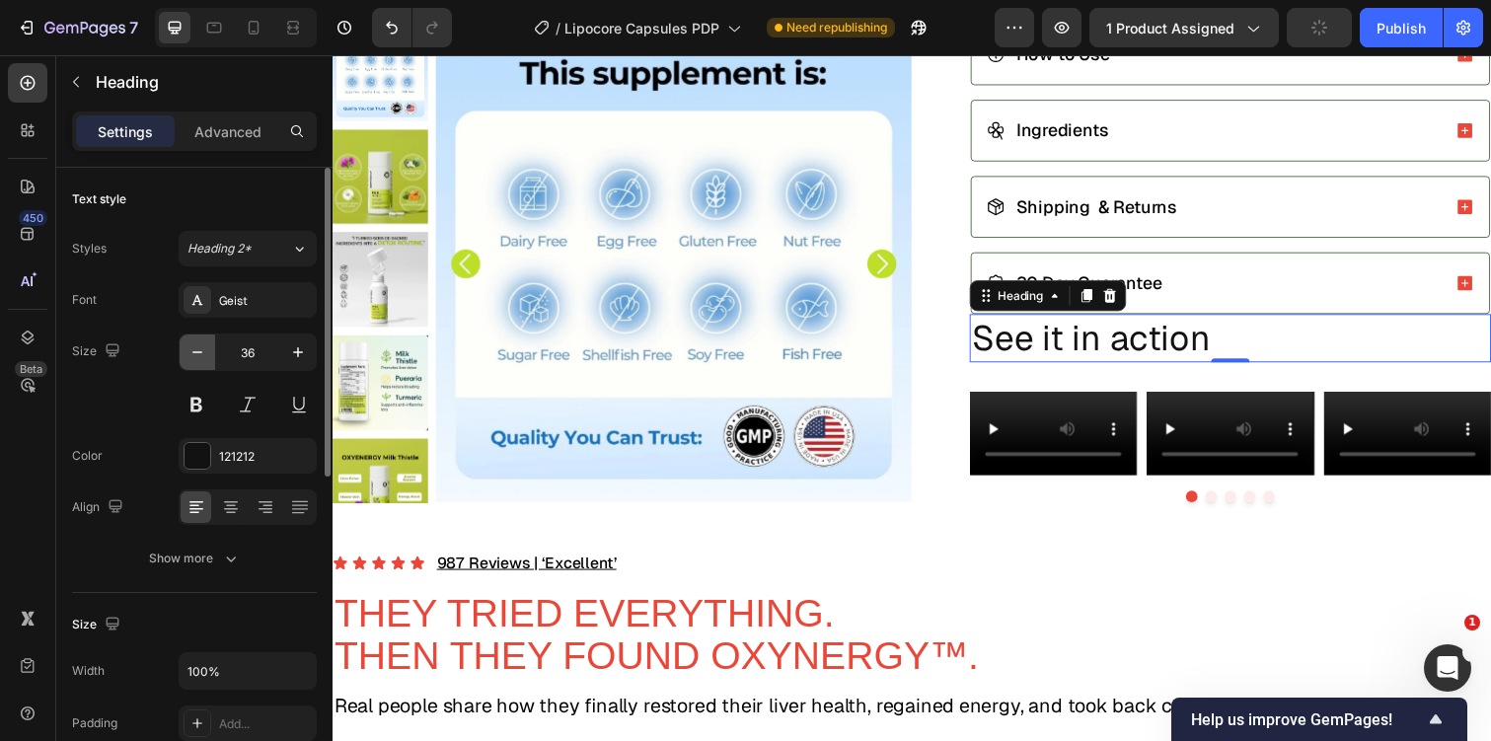
click at [194, 352] on icon "button" at bounding box center [197, 352] width 10 height 2
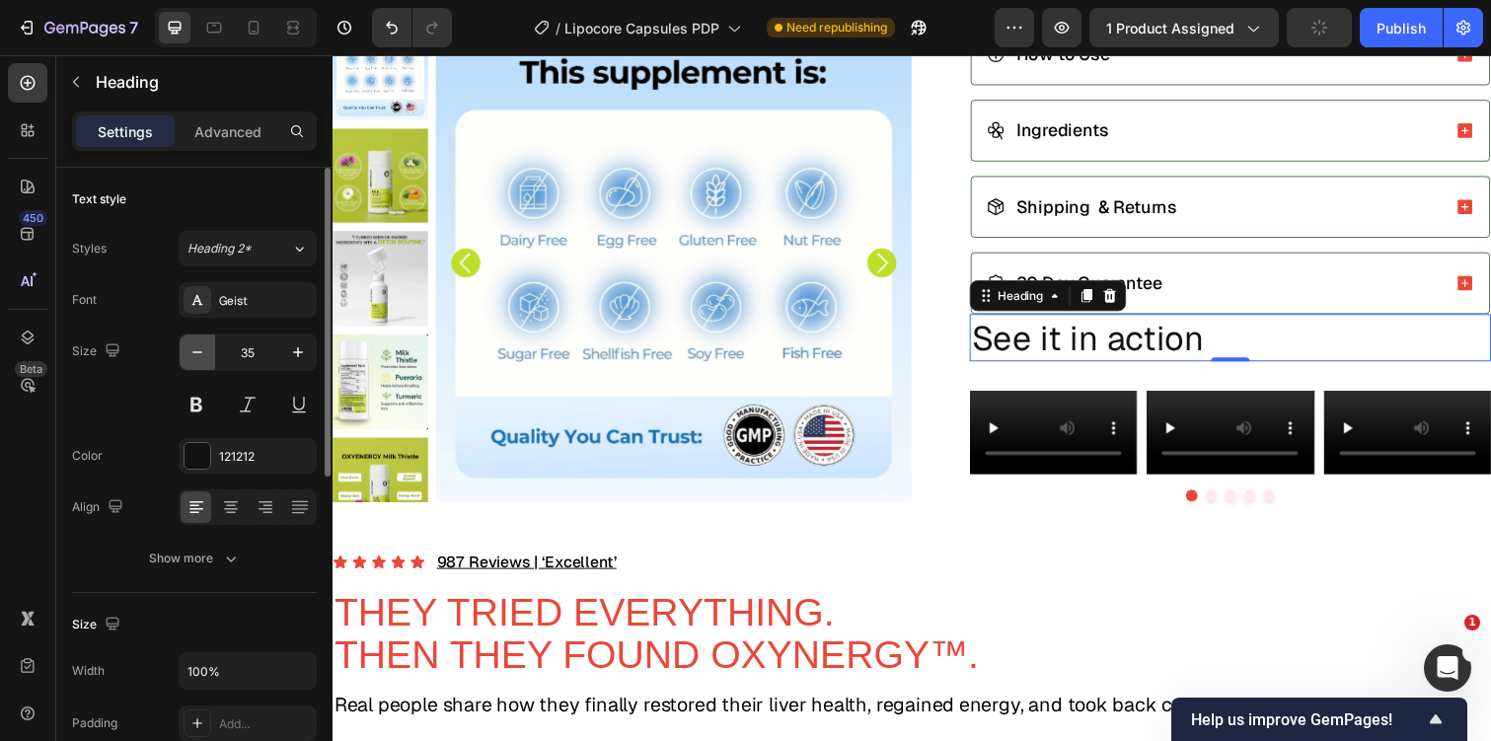
click at [194, 352] on icon "button" at bounding box center [197, 352] width 10 height 2
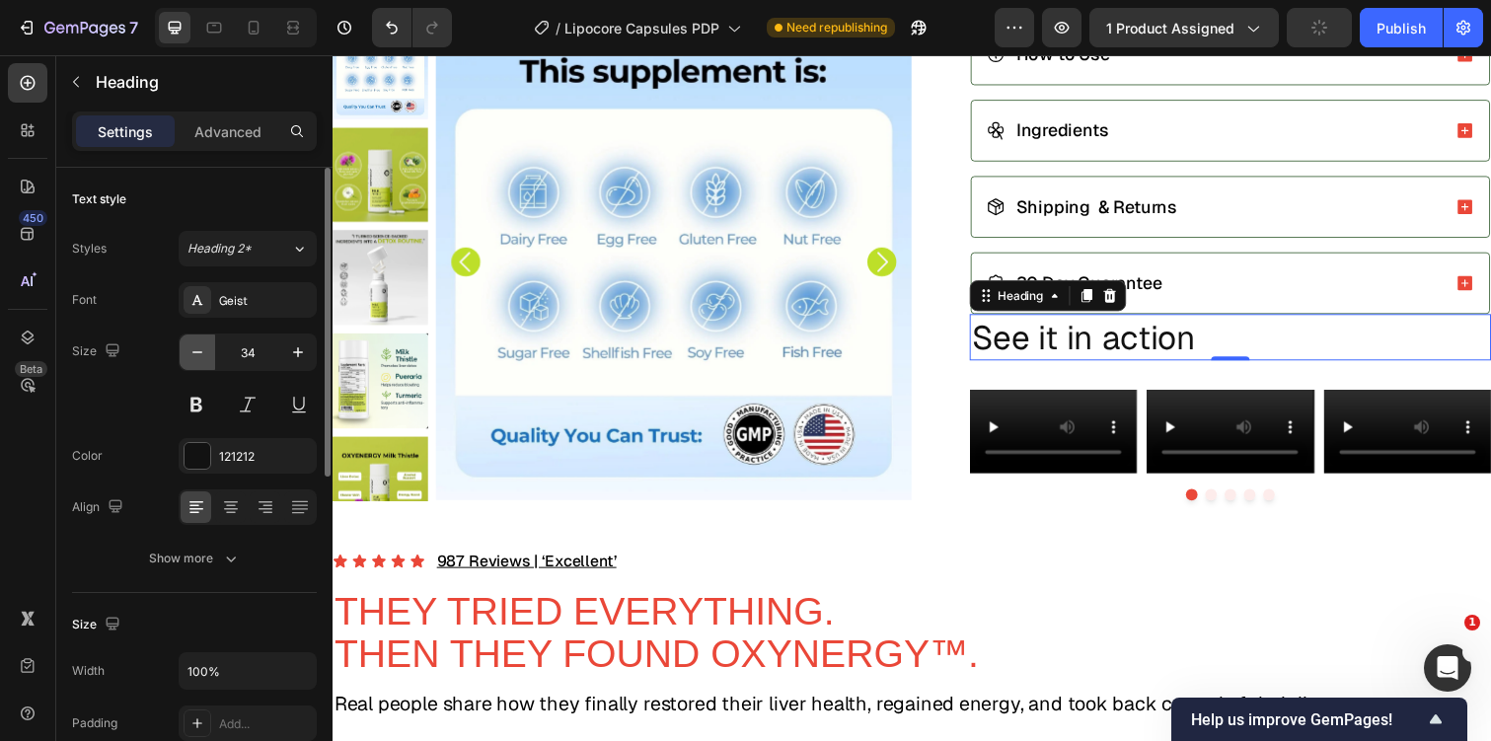
click at [194, 352] on icon "button" at bounding box center [197, 352] width 10 height 2
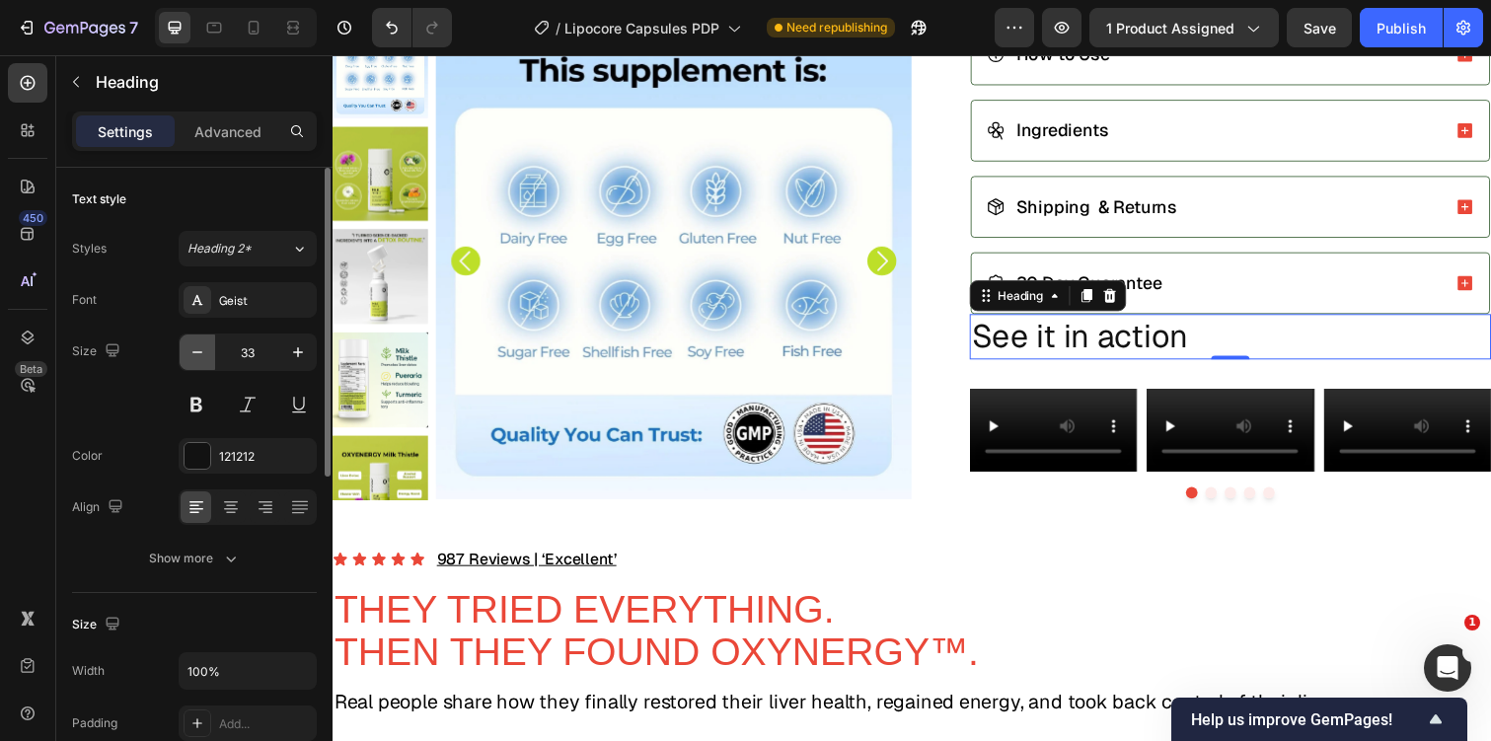
click at [194, 352] on icon "button" at bounding box center [197, 352] width 10 height 2
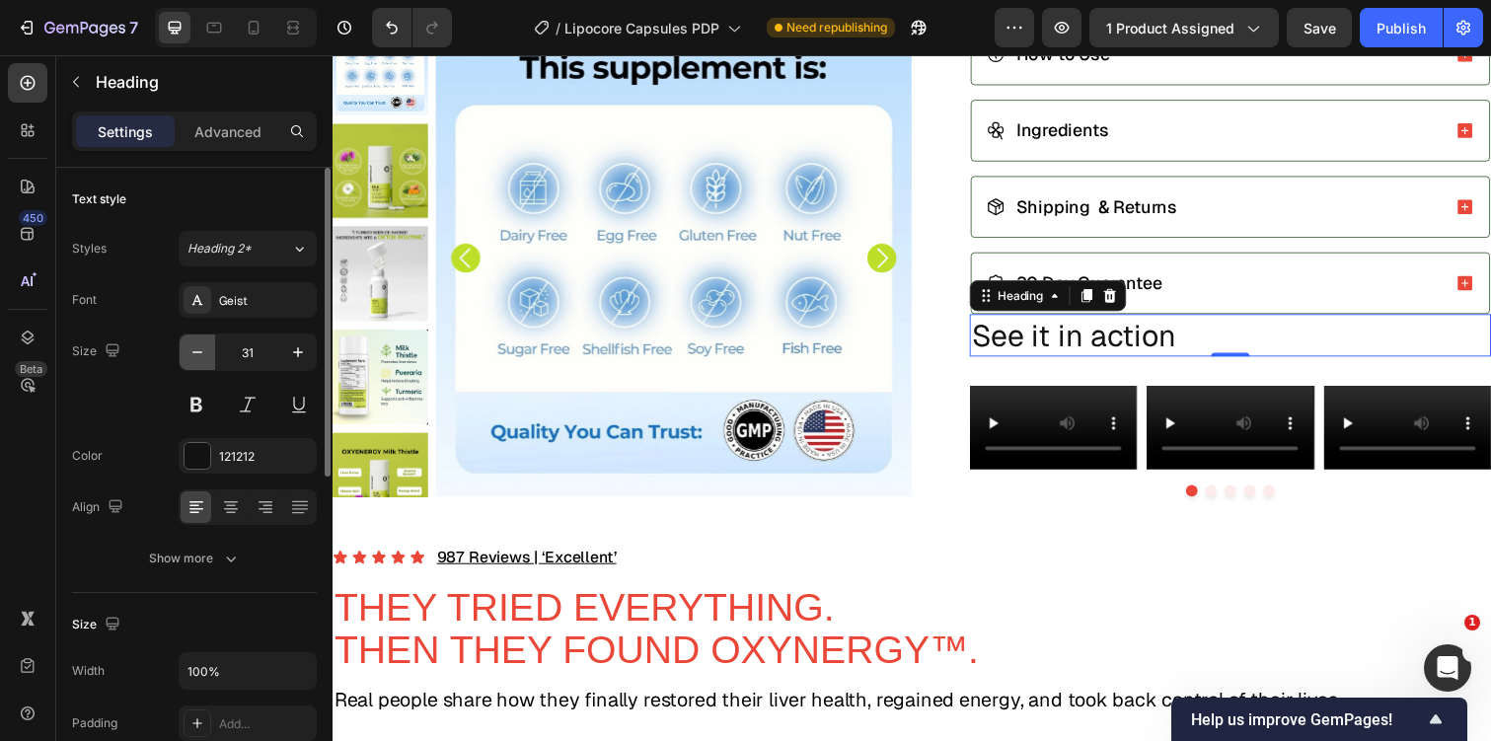
click at [194, 352] on icon "button" at bounding box center [197, 352] width 10 height 2
type input "30"
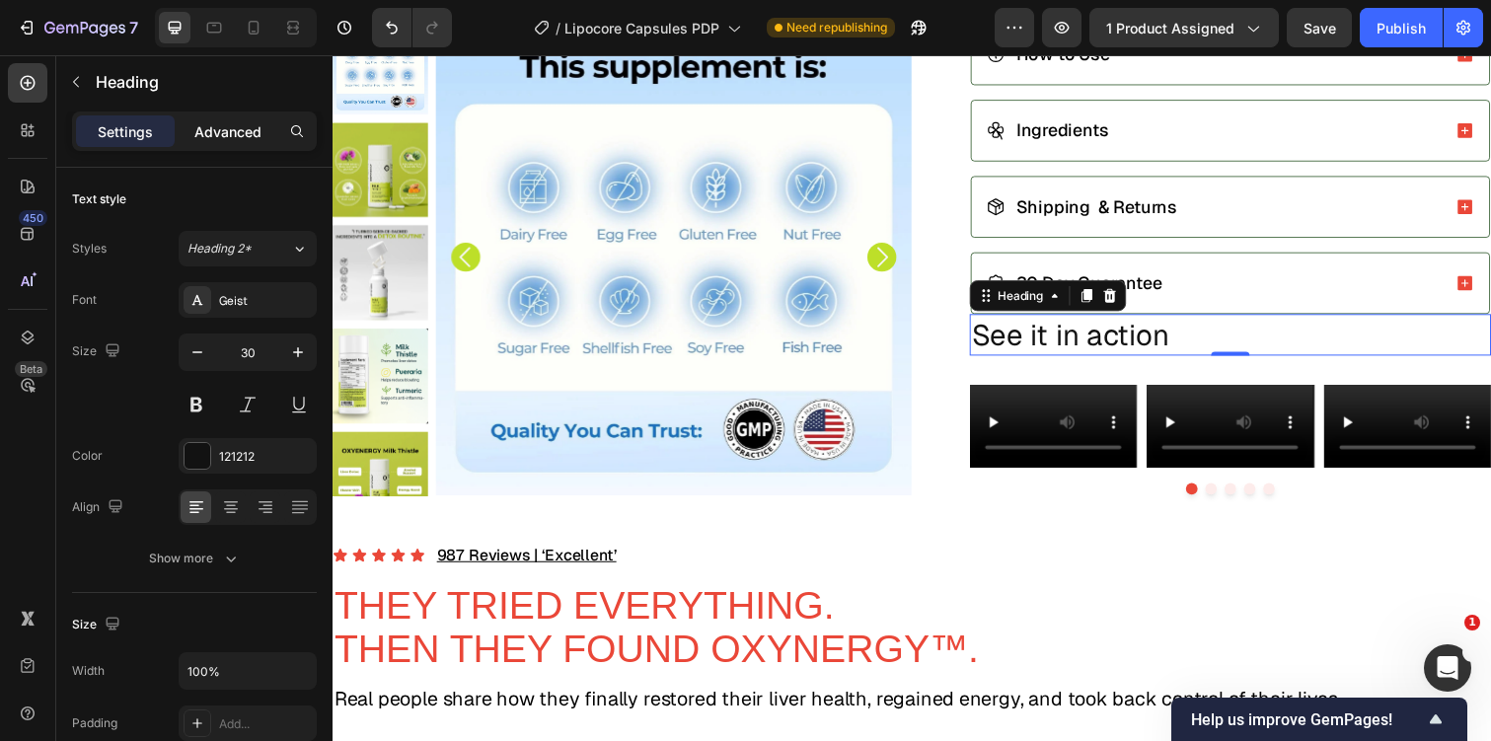
click at [211, 132] on p "Advanced" at bounding box center [227, 131] width 67 height 21
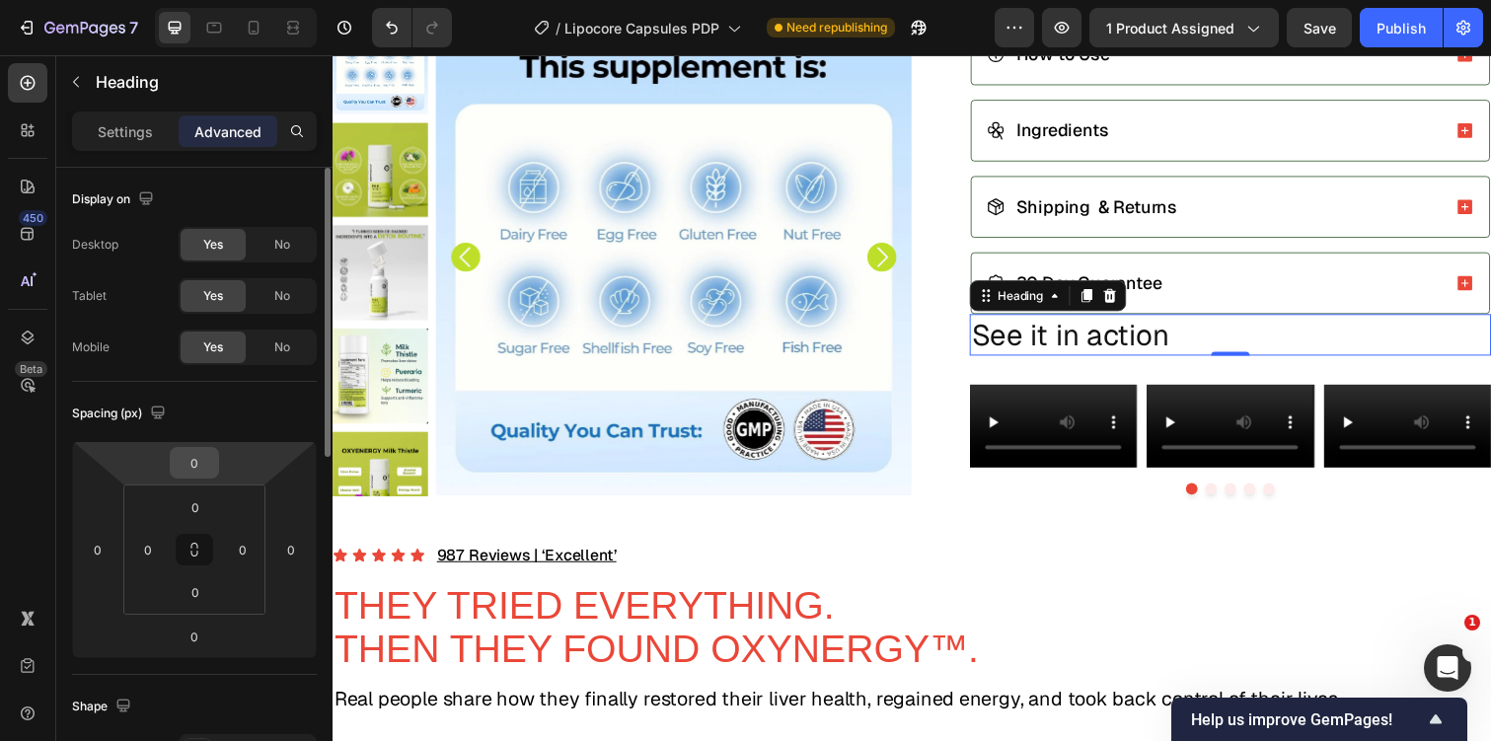
click at [212, 467] on input "0" at bounding box center [194, 463] width 39 height 30
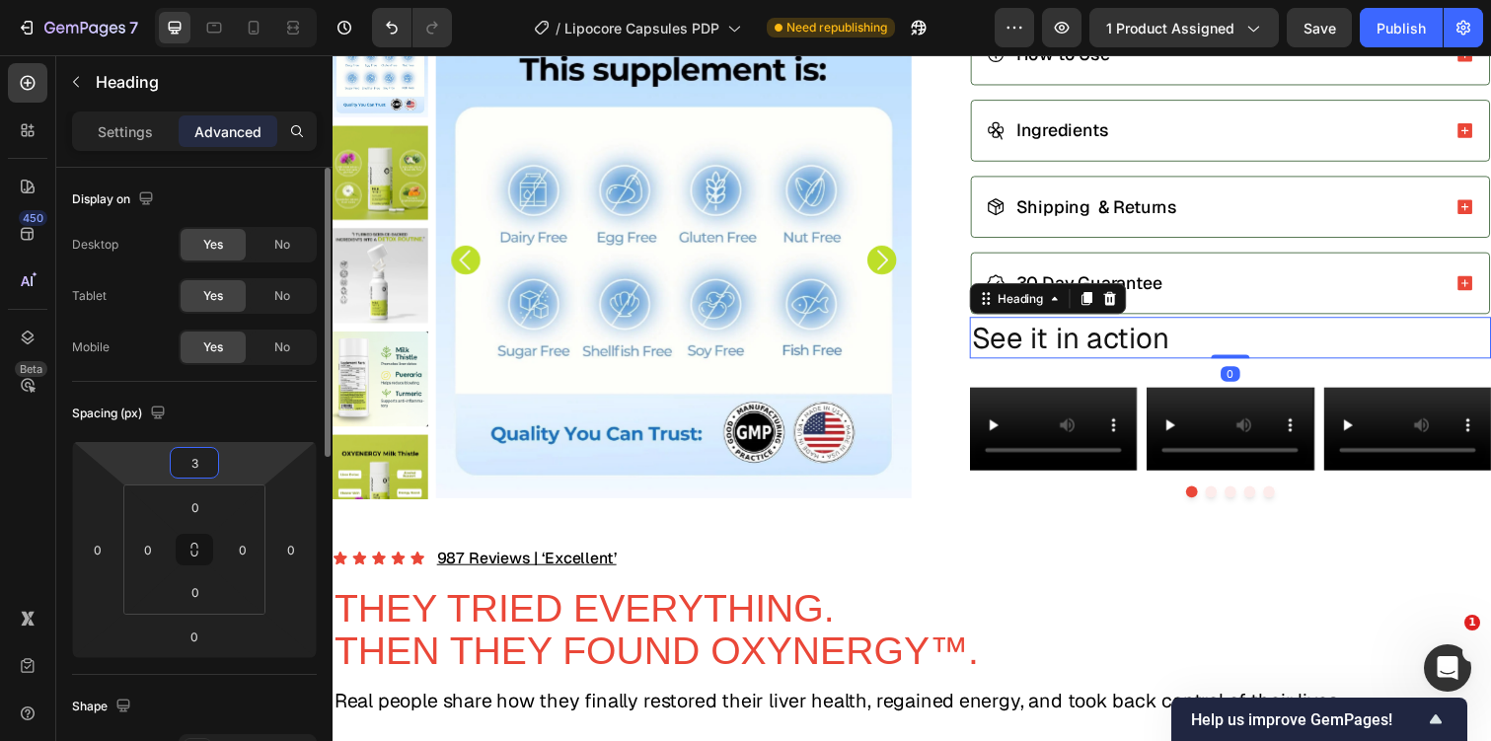
type input "30"
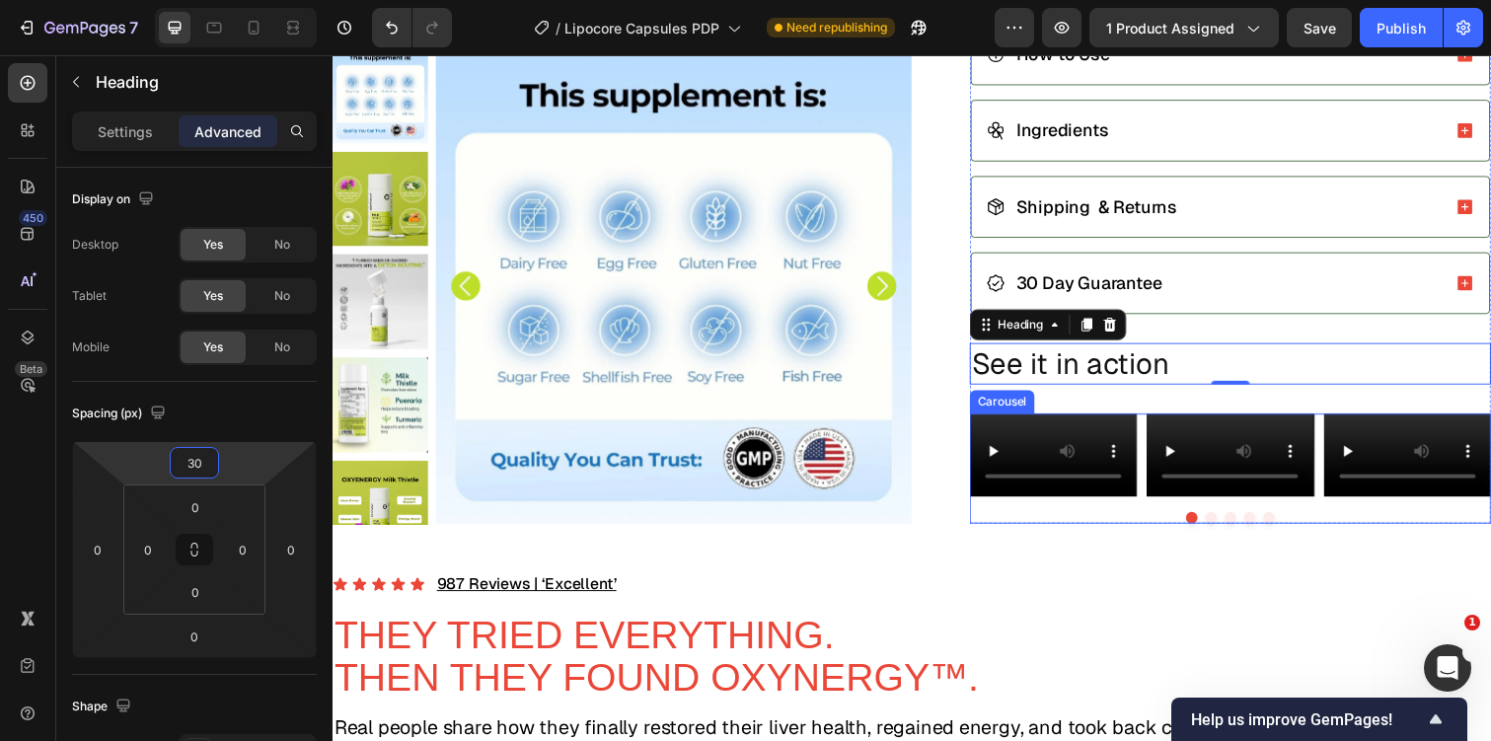
click at [1158, 507] on div "Video Row Video Row Video Row Video Row Video Row" at bounding box center [1250, 464] width 533 height 86
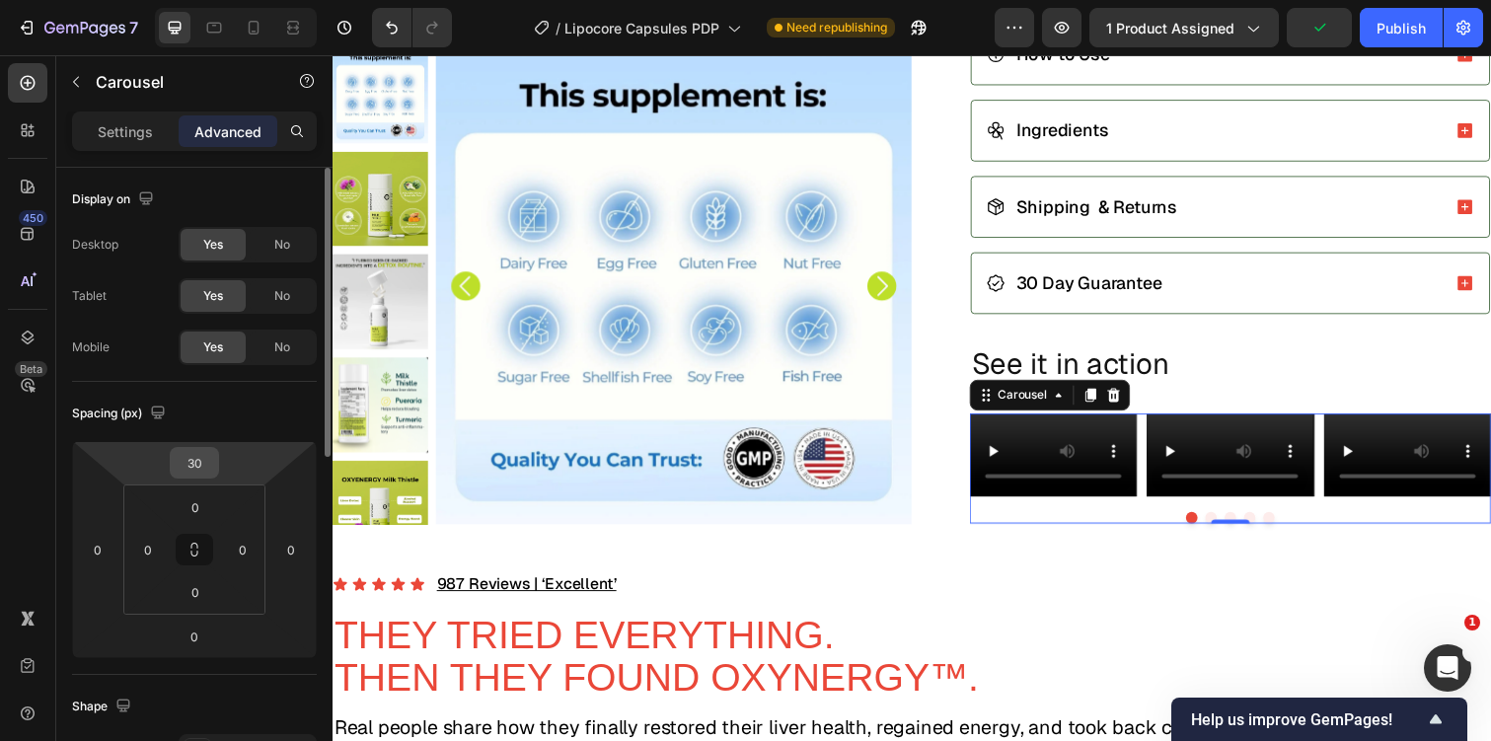
click at [200, 459] on input "30" at bounding box center [194, 463] width 39 height 30
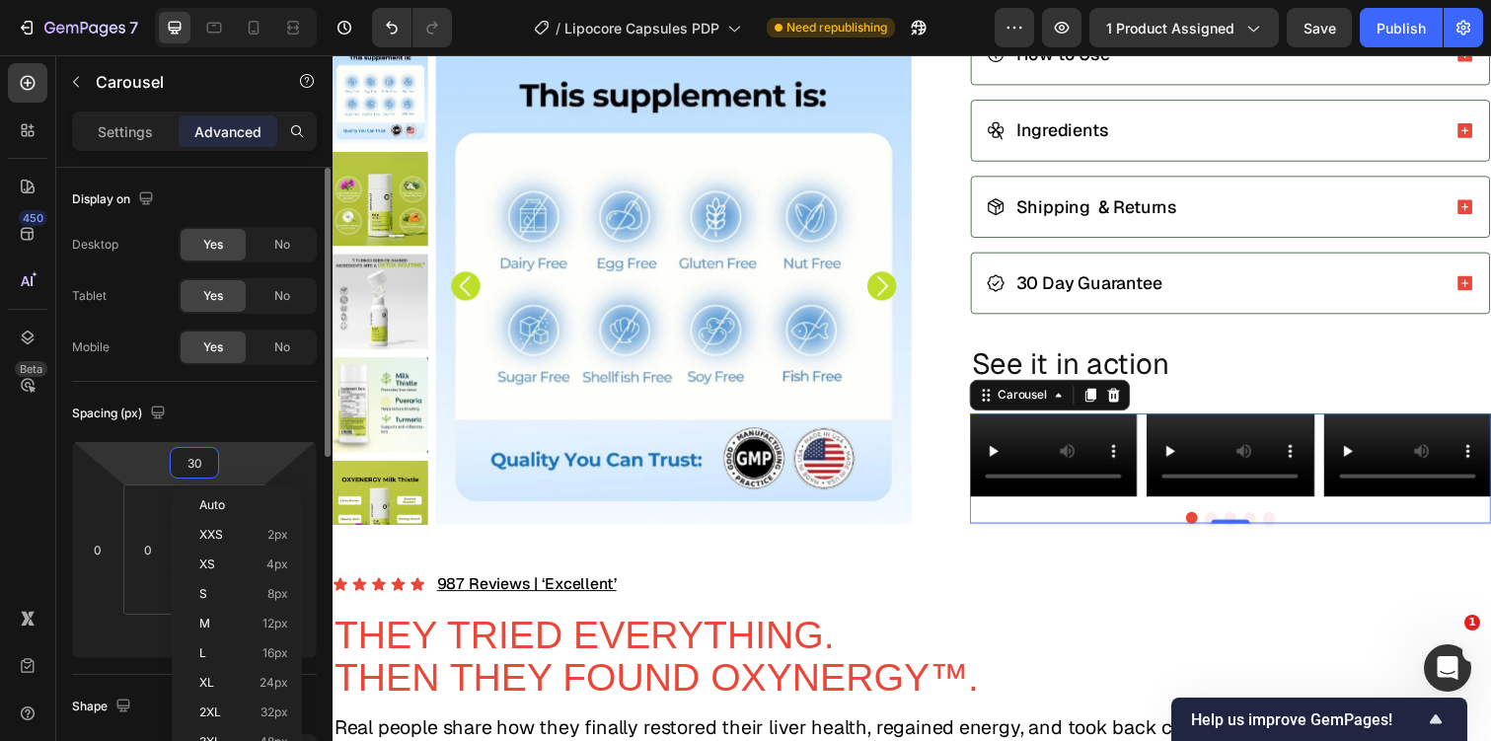
type input "0"
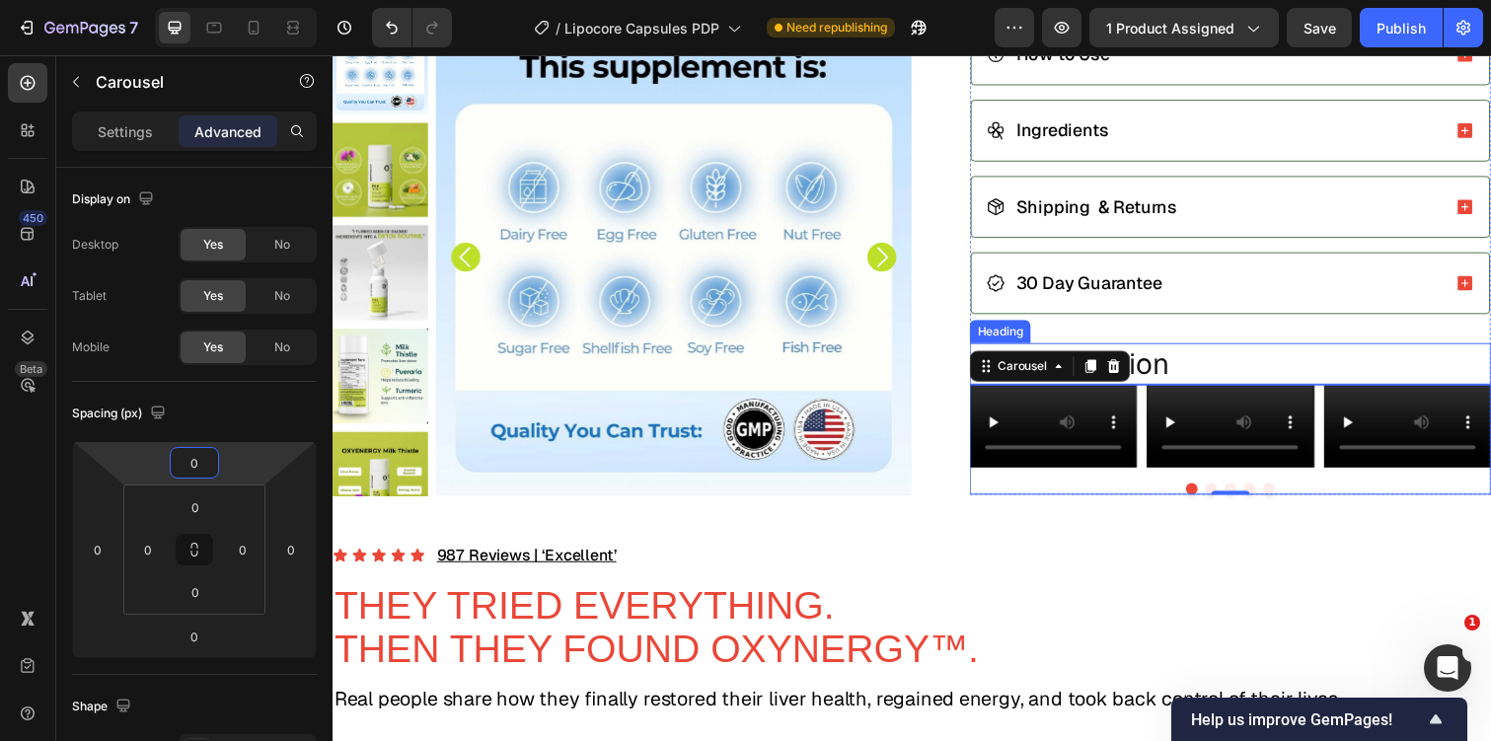
click at [1250, 361] on p "See it in action" at bounding box center [1250, 370] width 529 height 38
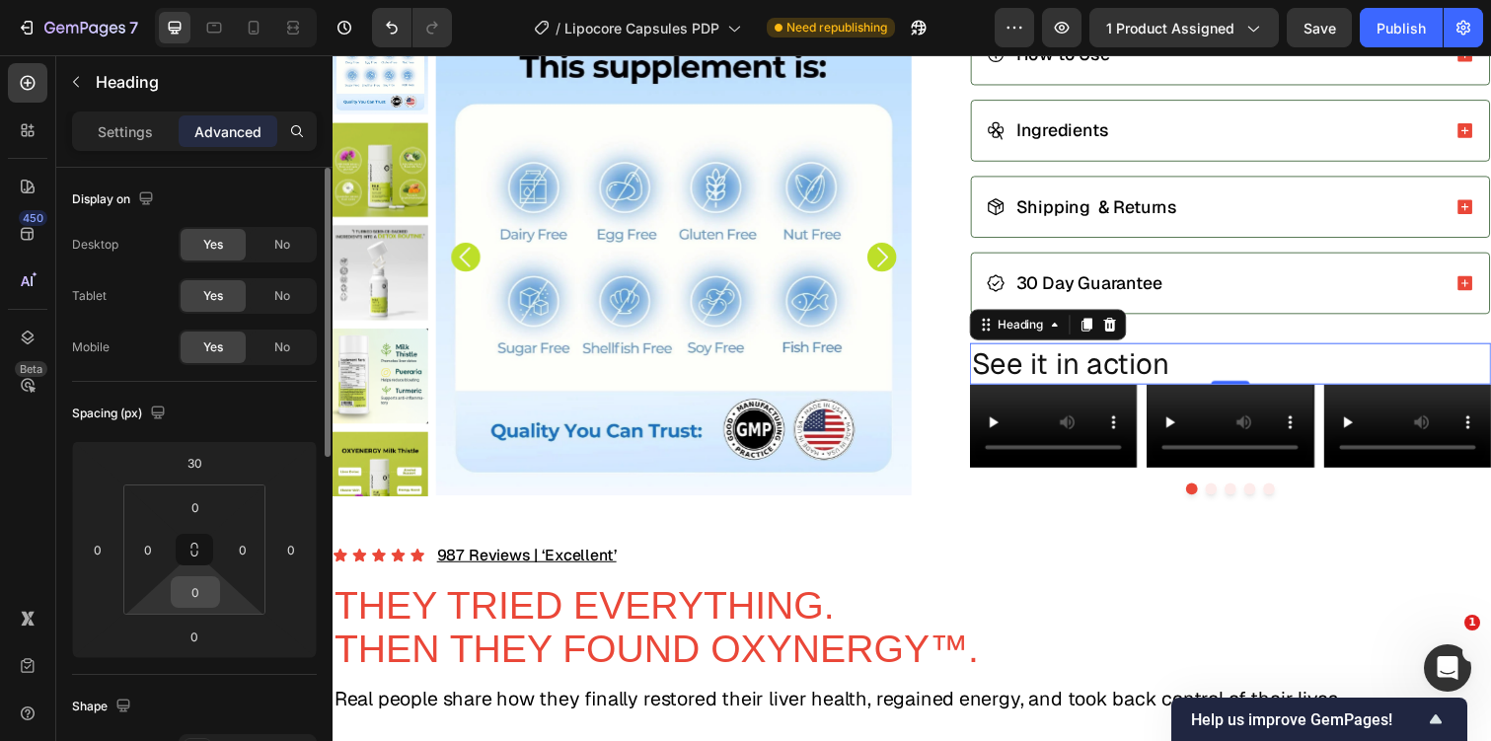
click at [206, 592] on input "0" at bounding box center [195, 592] width 39 height 30
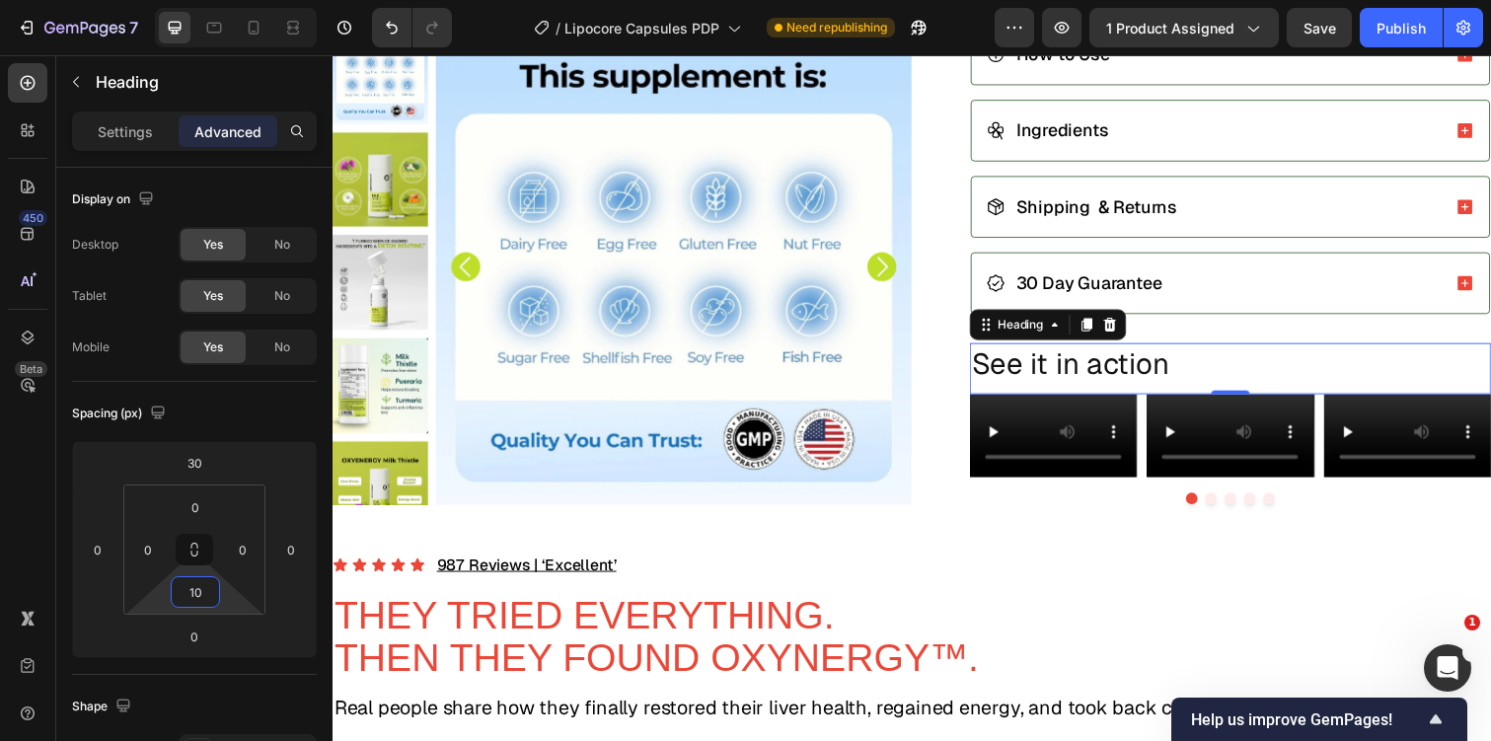
type input "10"
click at [301, 8] on div at bounding box center [236, 27] width 162 height 39
click at [299, 18] on icon at bounding box center [293, 28] width 20 height 20
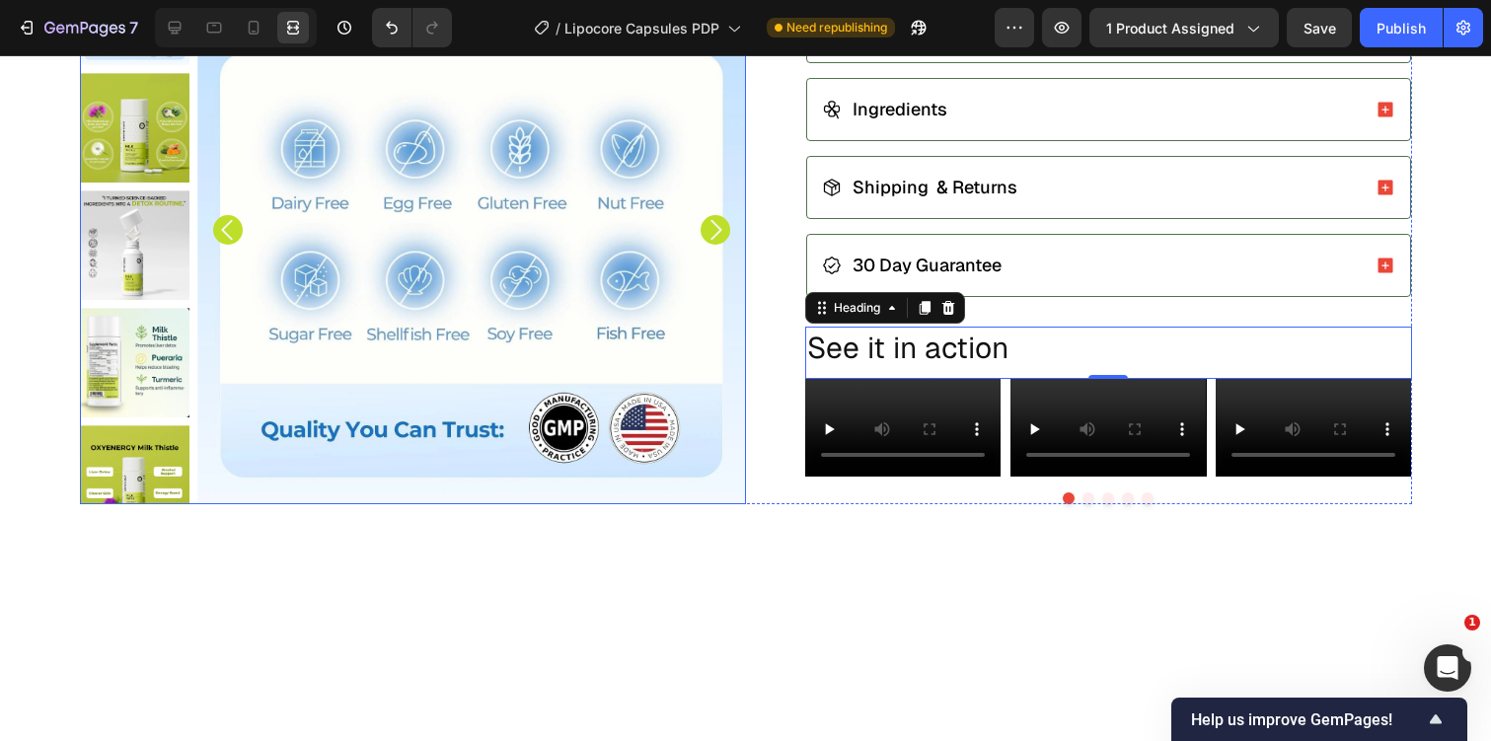
click at [434, 504] on img at bounding box center [471, 230] width 549 height 549
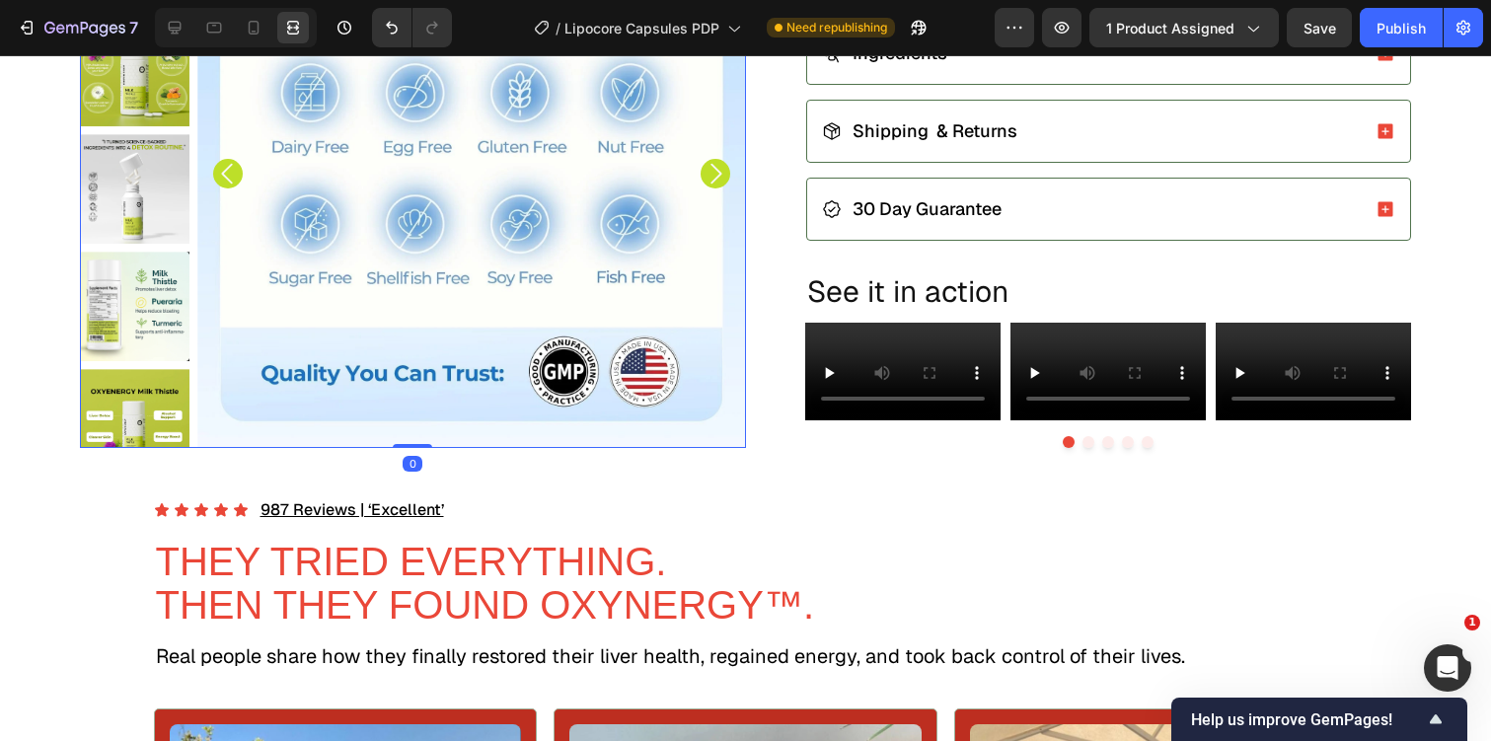
scroll to position [784, 0]
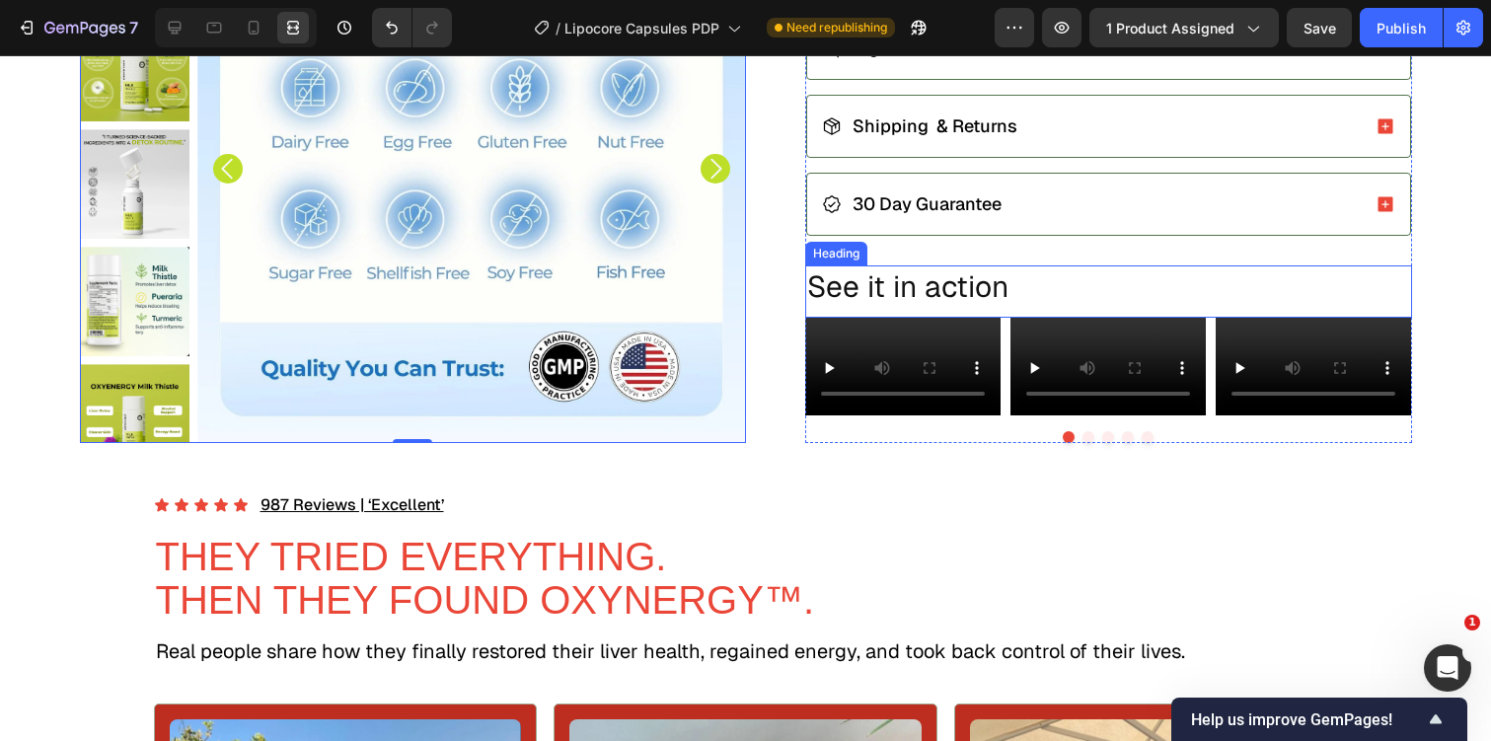
click at [863, 284] on p "See it in action" at bounding box center [1108, 286] width 603 height 38
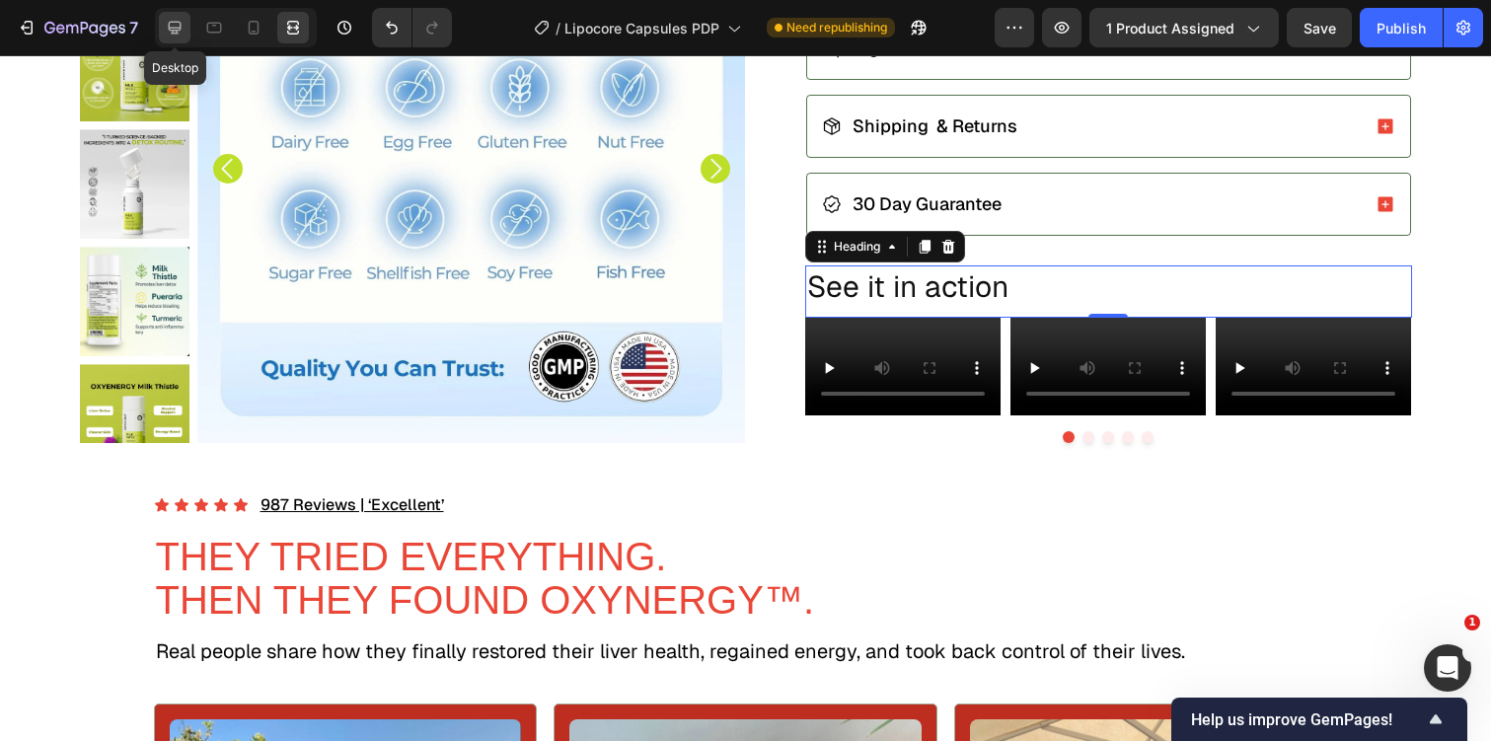
click at [180, 27] on icon at bounding box center [175, 28] width 20 height 20
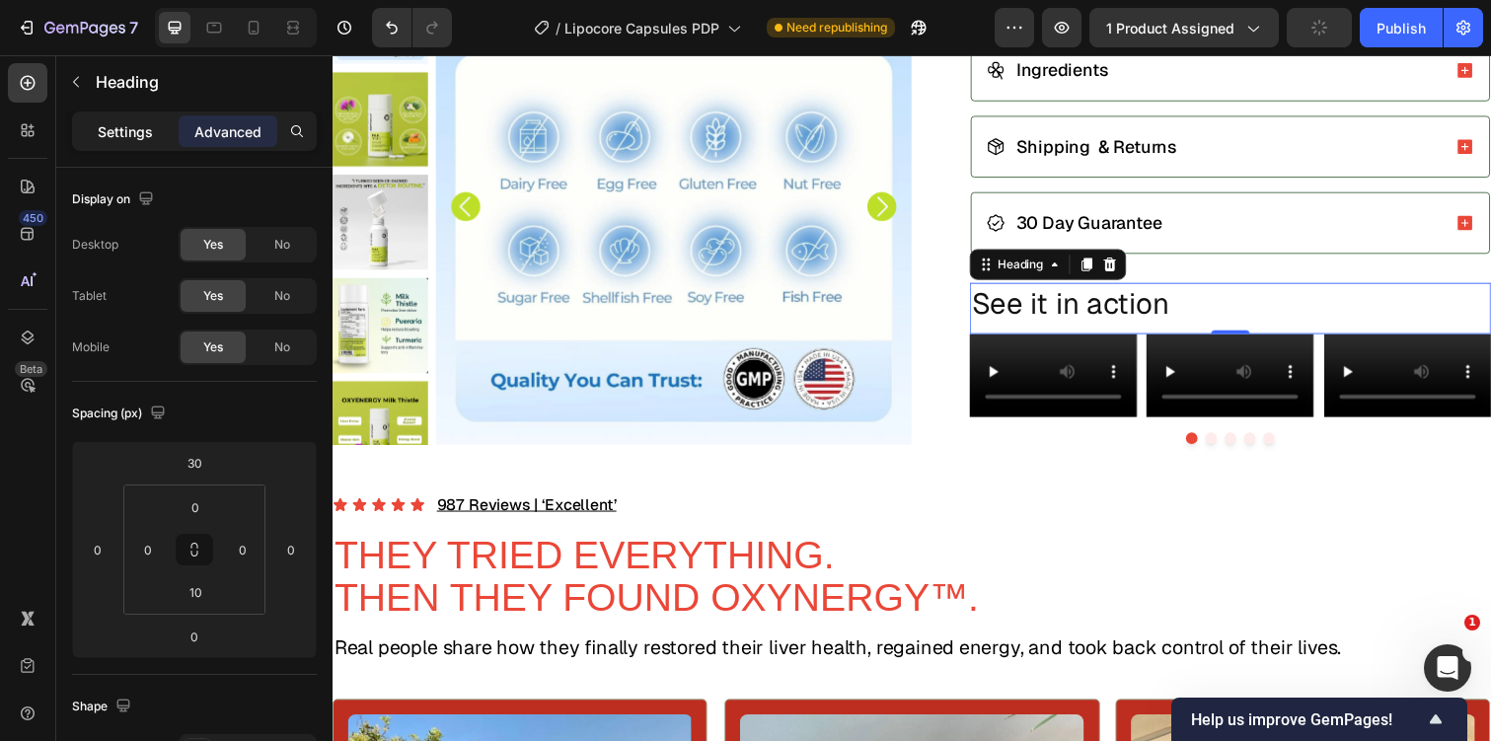
click at [139, 115] on div "Settings" at bounding box center [125, 131] width 99 height 32
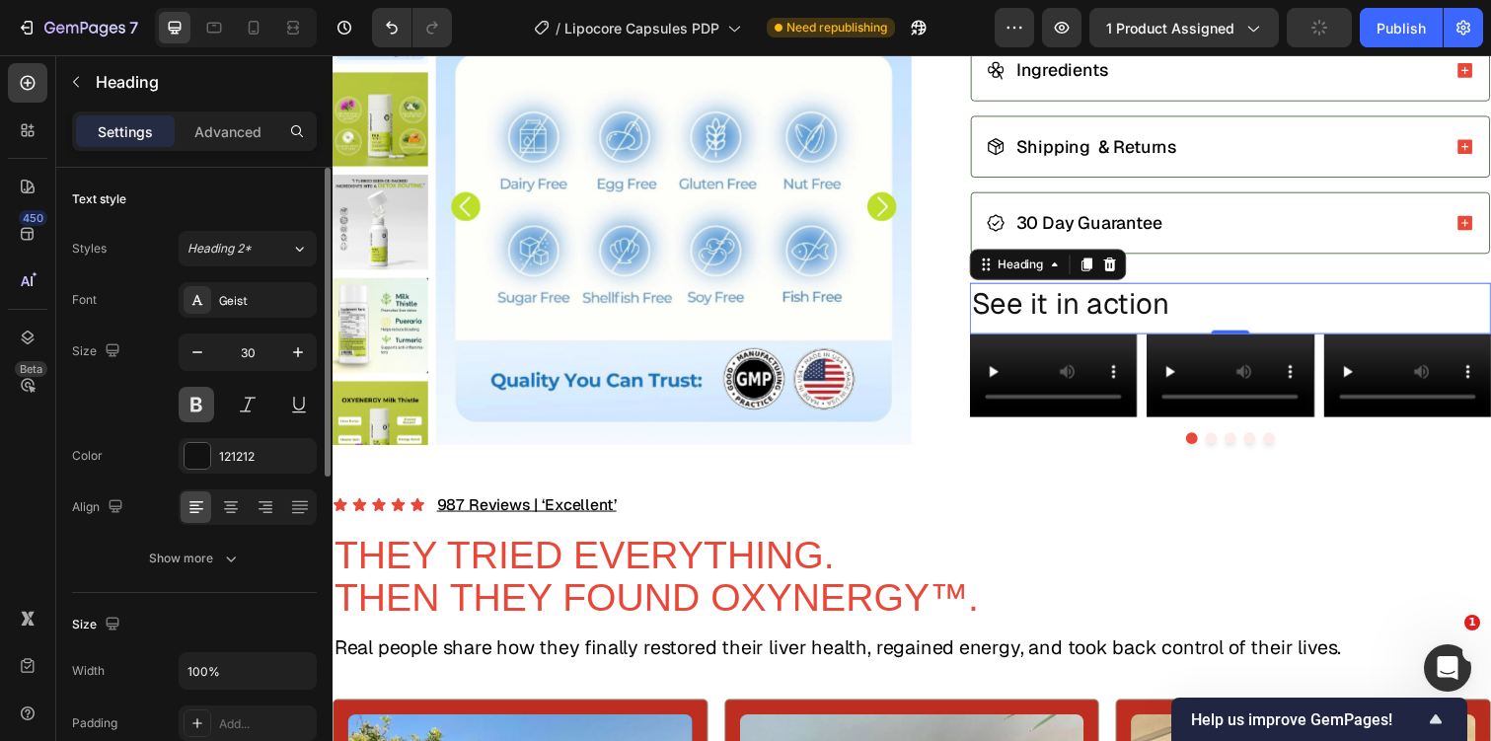
click at [206, 404] on button at bounding box center [197, 405] width 36 height 36
click at [249, 427] on div "Font Geist Size 30 Color 121212 Align Show more" at bounding box center [194, 429] width 245 height 294
click at [245, 408] on button at bounding box center [248, 405] width 36 height 36
click at [215, 456] on div "121212" at bounding box center [248, 456] width 138 height 36
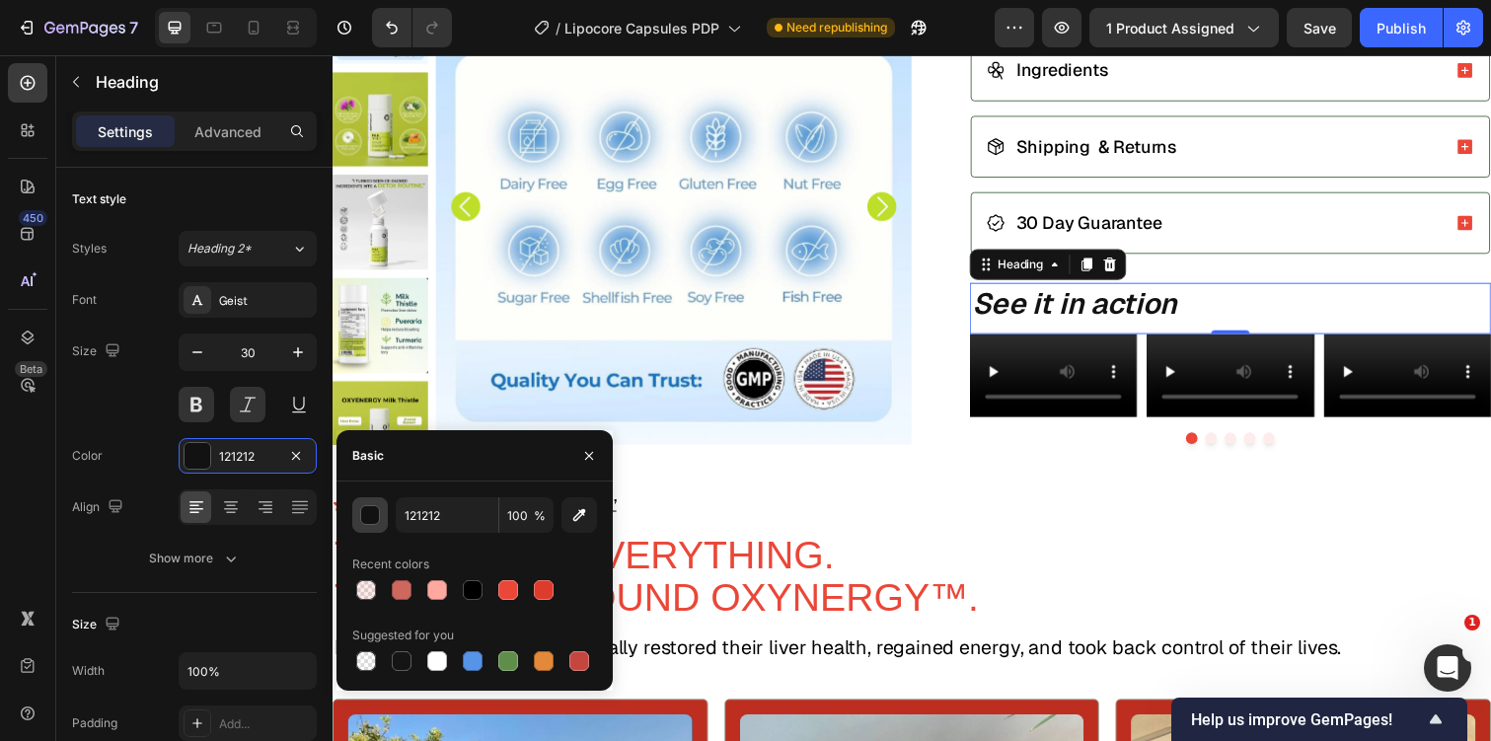
click at [373, 514] on div "button" at bounding box center [371, 516] width 20 height 20
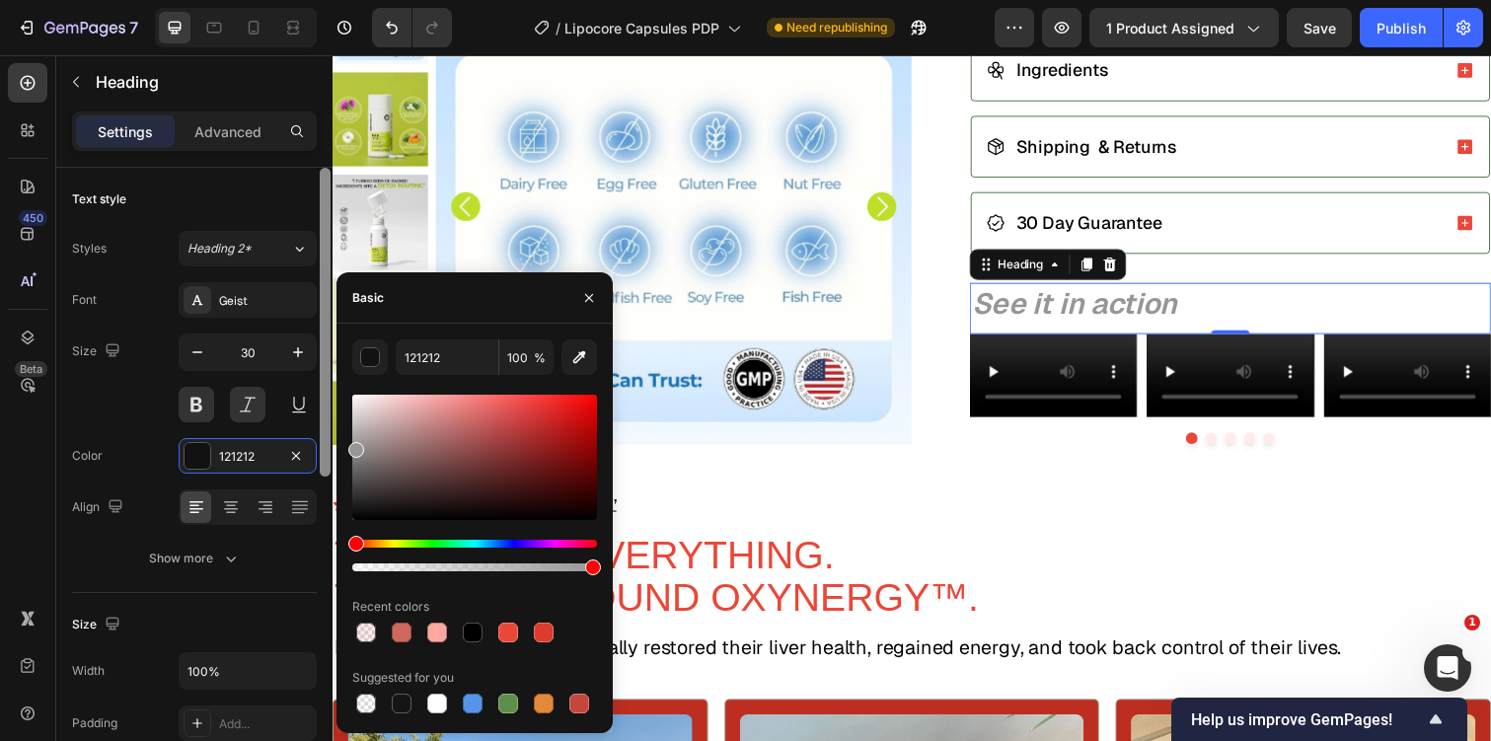
drag, startPoint x: 357, startPoint y: 509, endPoint x: 332, endPoint y: 444, distance: 70.0
click at [332, 444] on div "450 Beta Sections(30) Elements(84) Section Element Hero Section Product Detail …" at bounding box center [166, 398] width 333 height 686
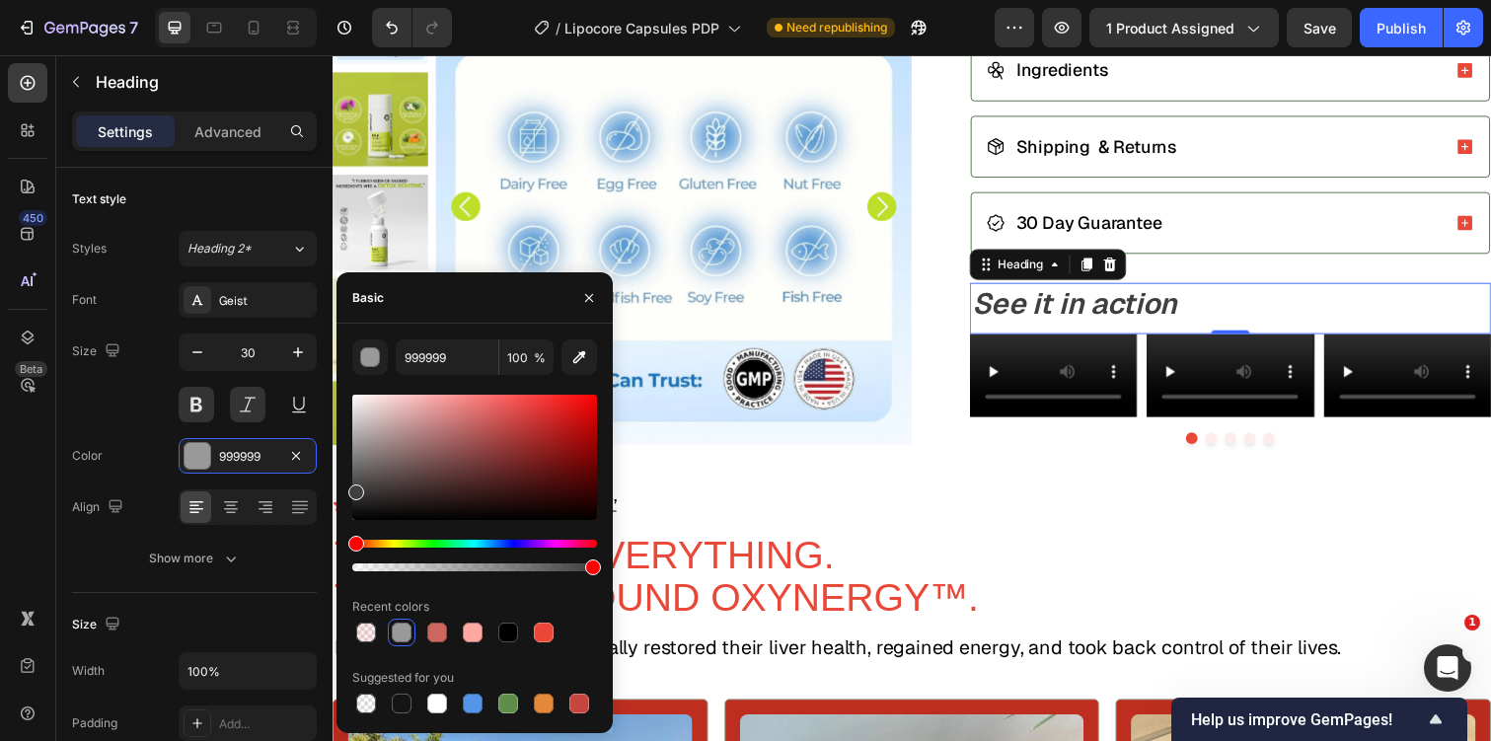
drag, startPoint x: 350, startPoint y: 448, endPoint x: 338, endPoint y: 487, distance: 41.2
click at [338, 487] on div "999999 100 % Recent colors Suggested for you" at bounding box center [474, 528] width 276 height 378
click at [353, 497] on div at bounding box center [356, 501] width 16 height 16
type input "2D2D2D"
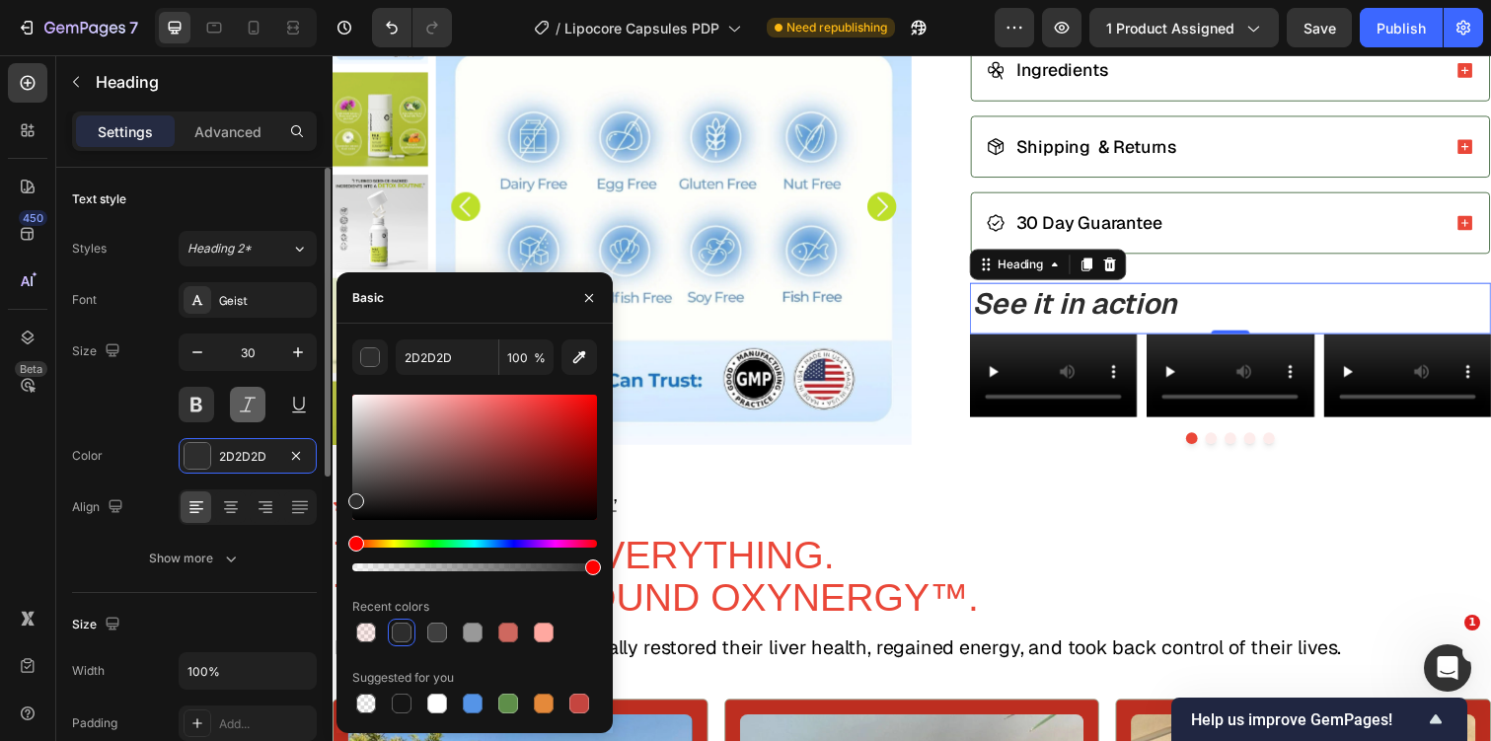
click at [243, 405] on button at bounding box center [248, 405] width 36 height 36
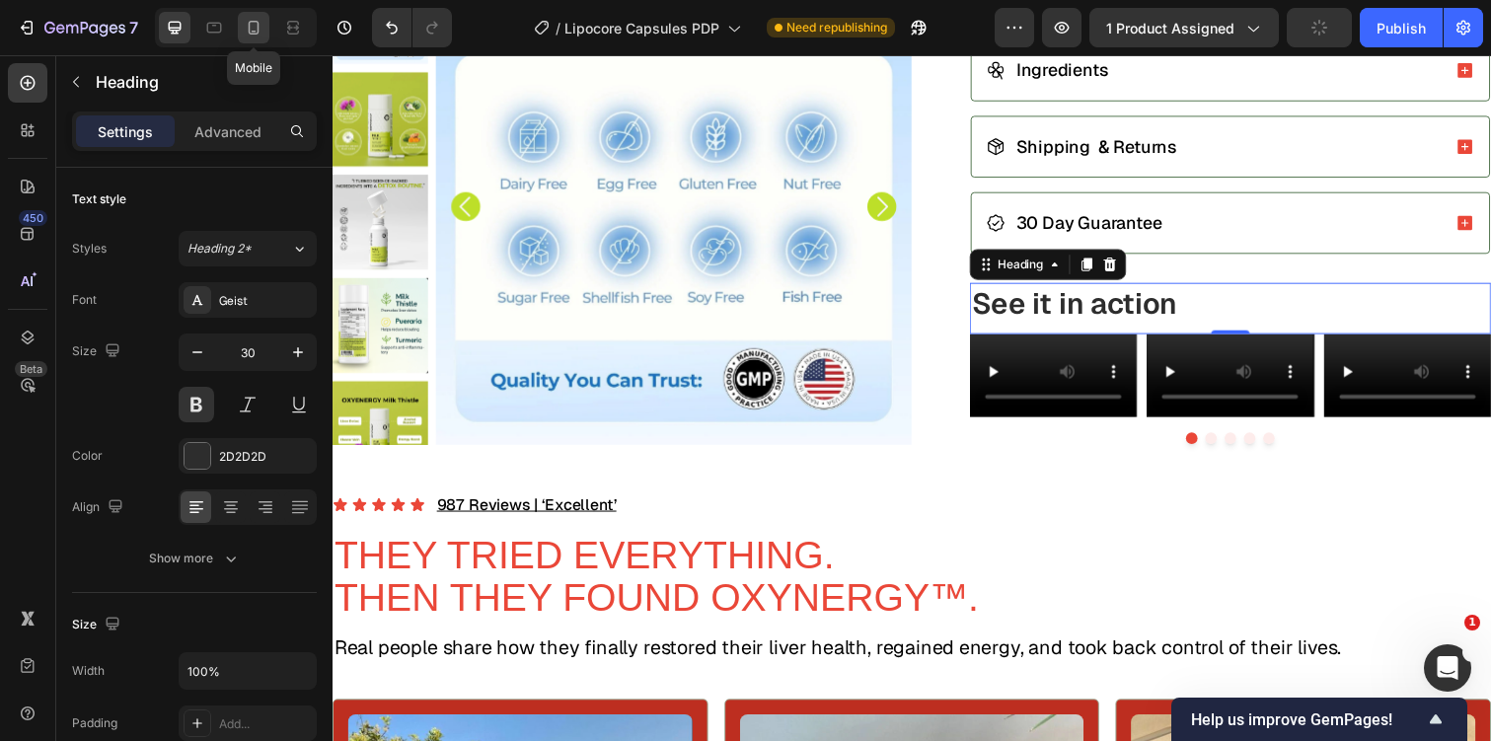
click at [263, 32] on div at bounding box center [254, 28] width 32 height 32
type input "41"
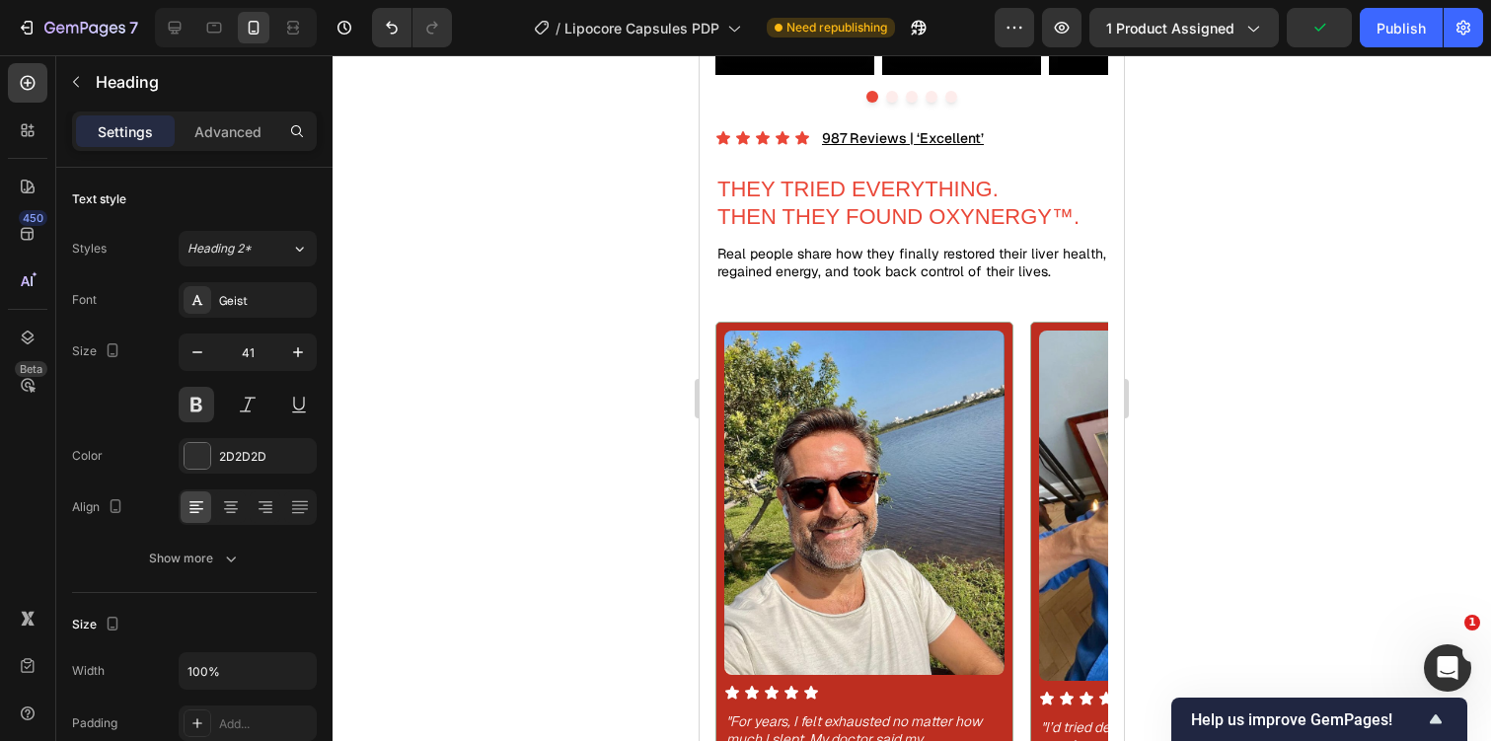
click at [1146, 352] on div at bounding box center [912, 398] width 1158 height 686
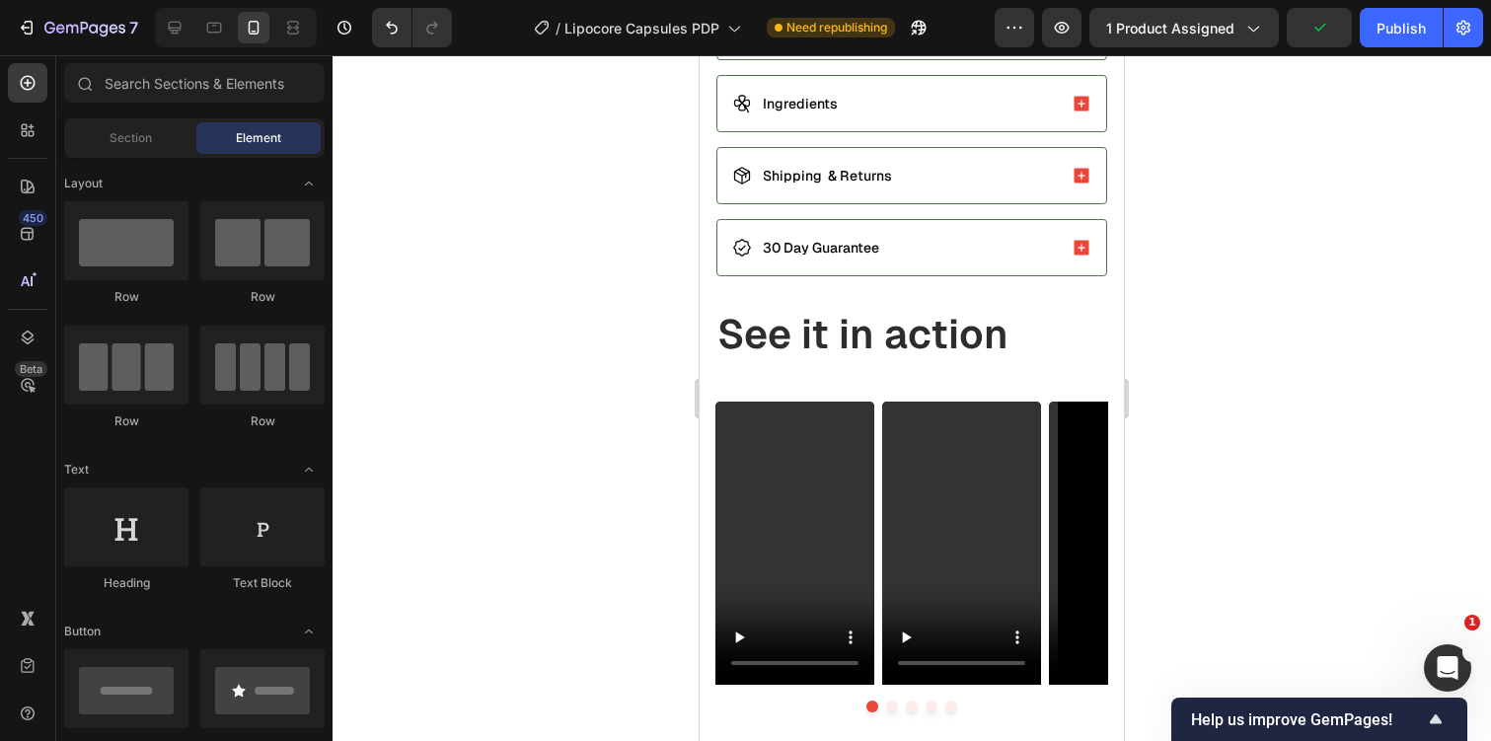
scroll to position [1160, 0]
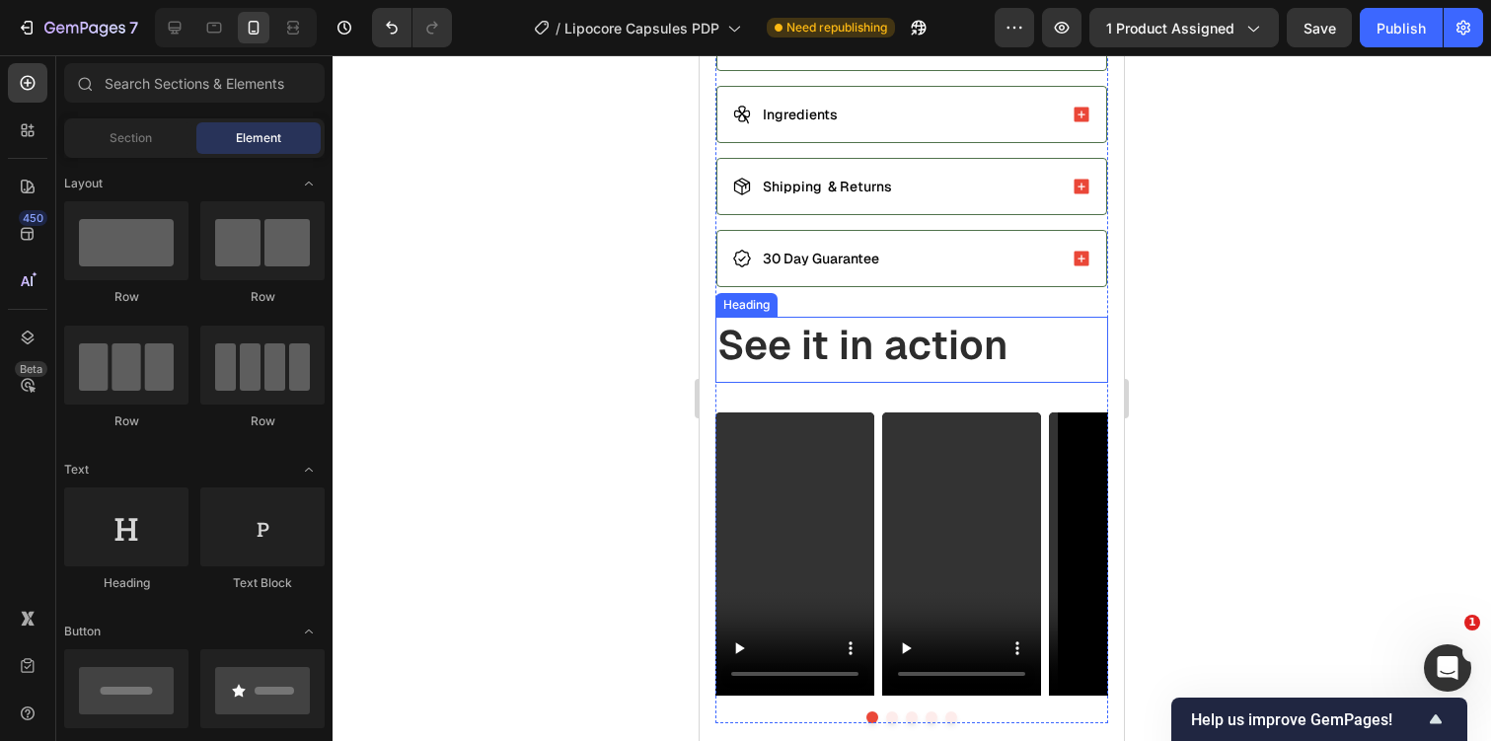
click at [970, 344] on p "See it in action" at bounding box center [911, 345] width 389 height 52
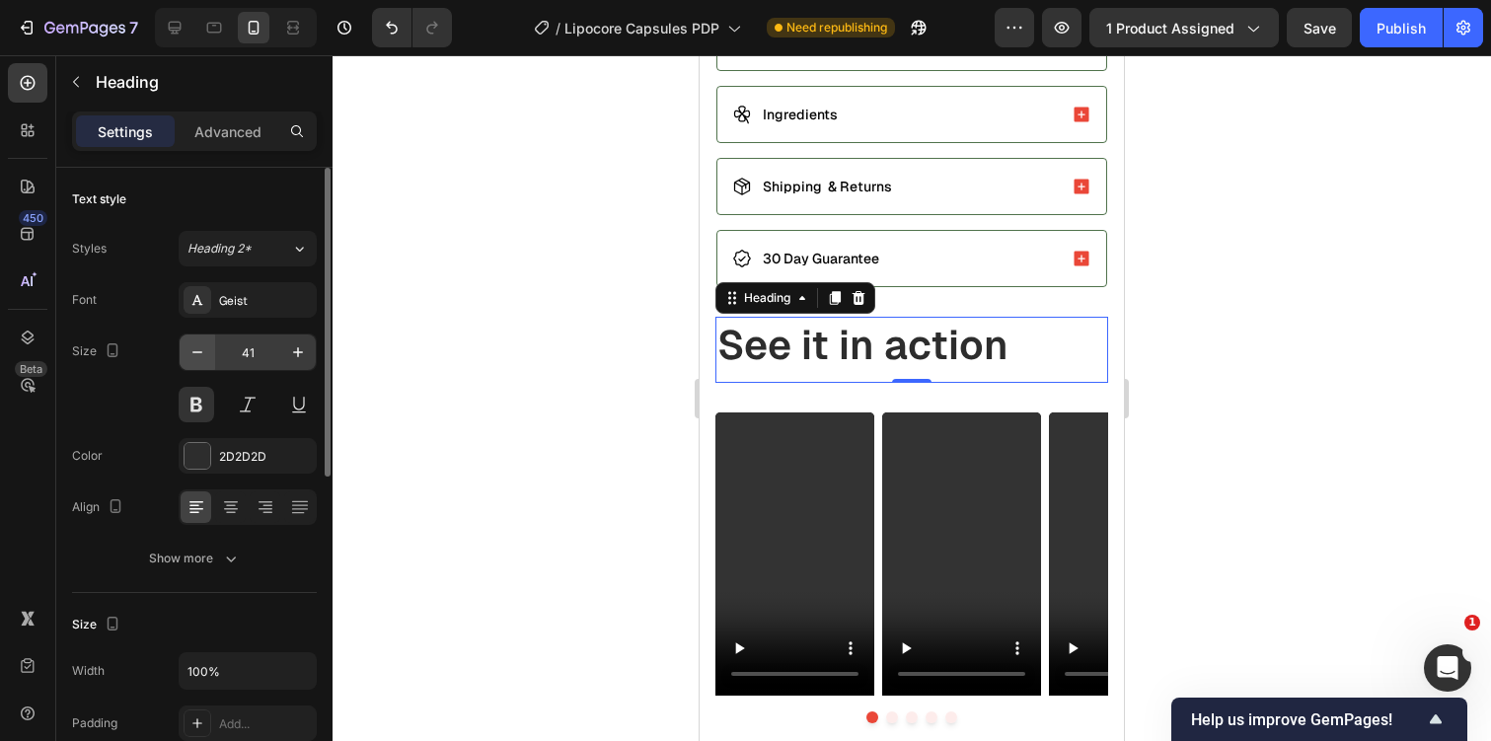
click at [189, 348] on icon "button" at bounding box center [197, 352] width 20 height 20
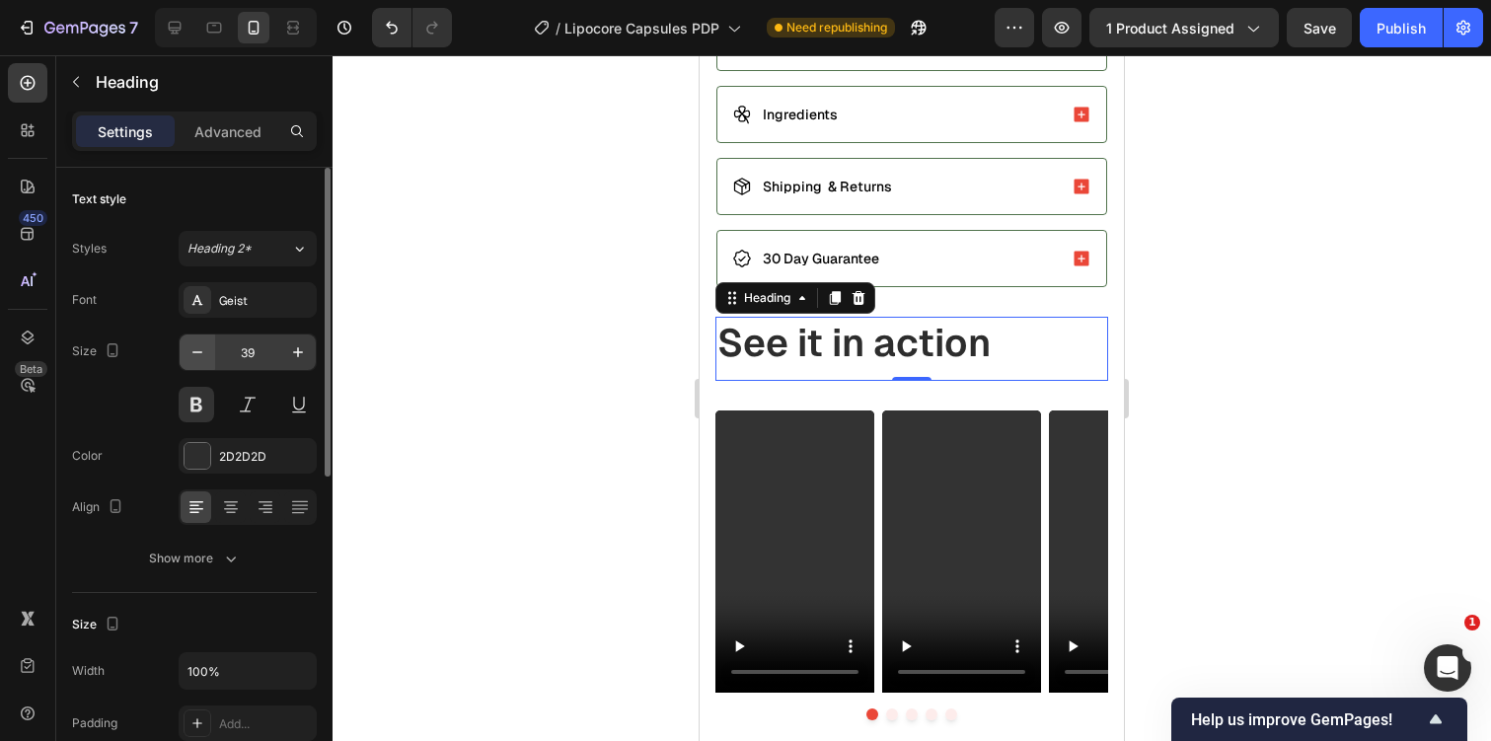
click at [199, 358] on icon "button" at bounding box center [197, 352] width 20 height 20
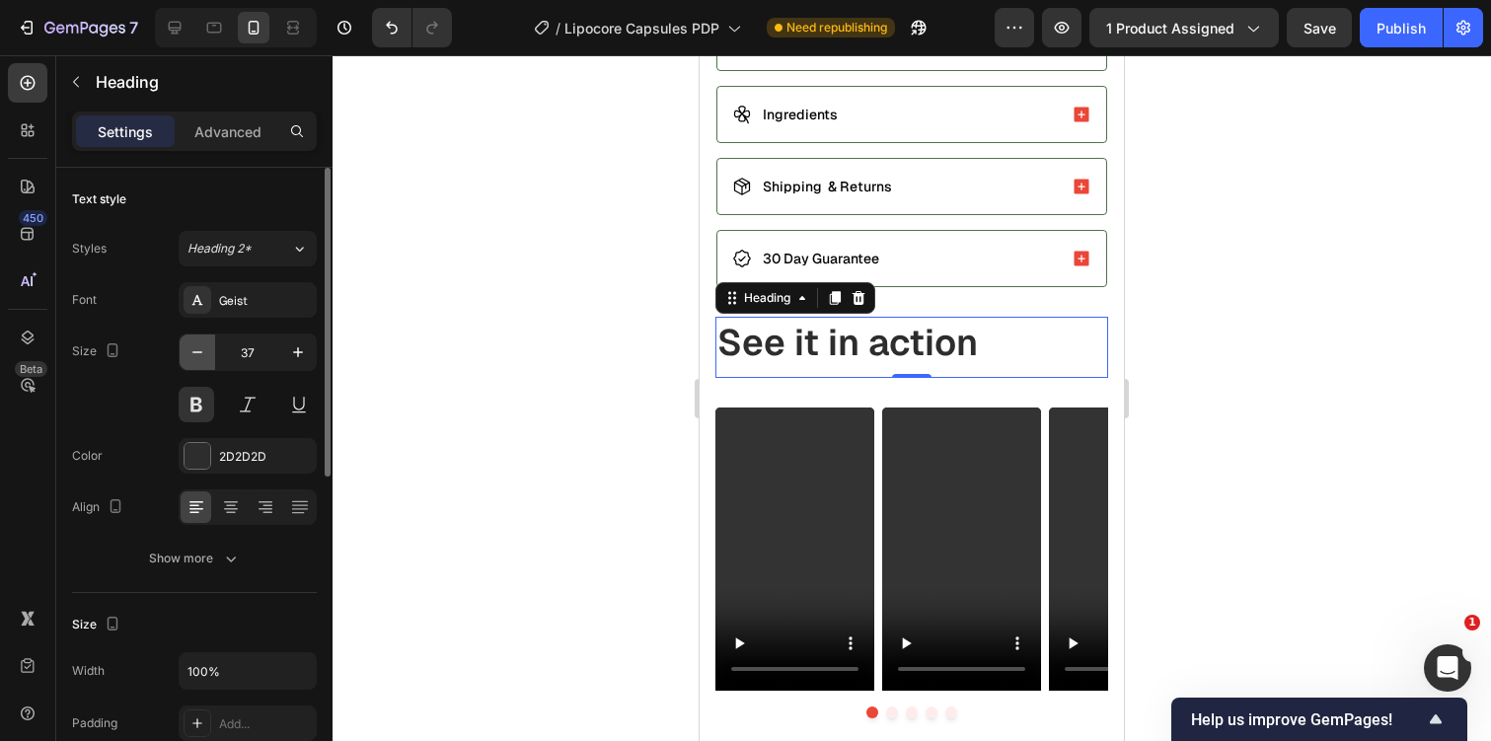
click at [199, 358] on icon "button" at bounding box center [197, 352] width 20 height 20
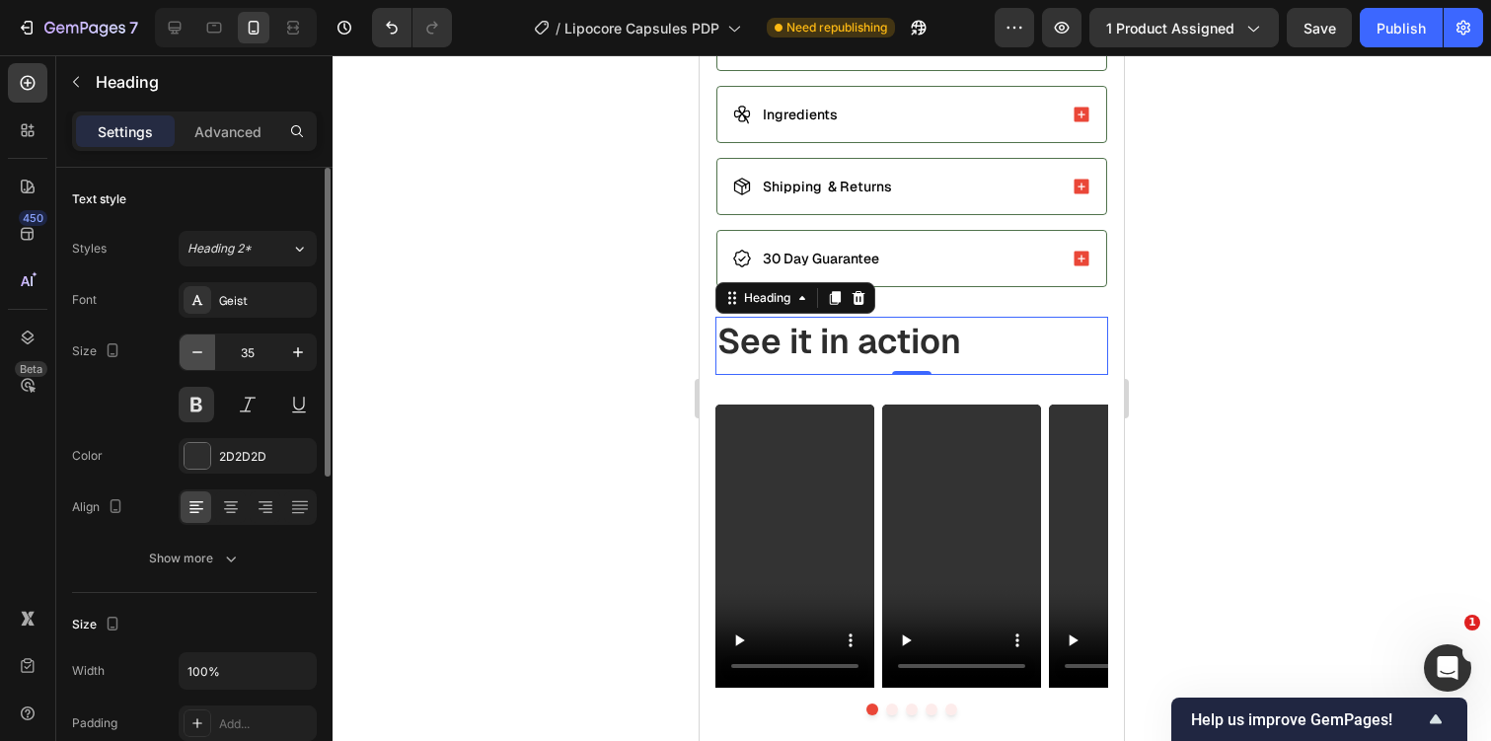
click at [199, 358] on icon "button" at bounding box center [197, 352] width 20 height 20
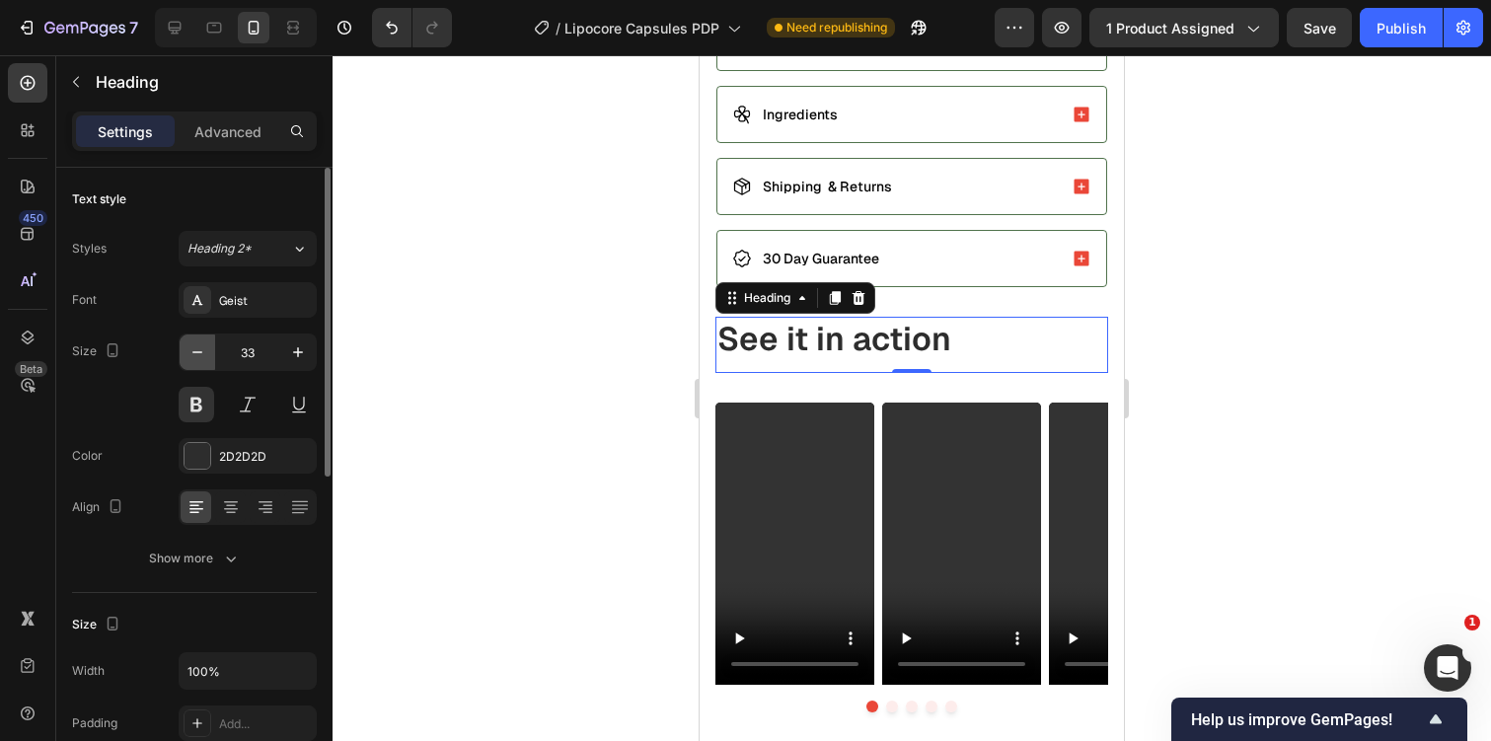
click at [199, 358] on icon "button" at bounding box center [197, 352] width 20 height 20
type input "30"
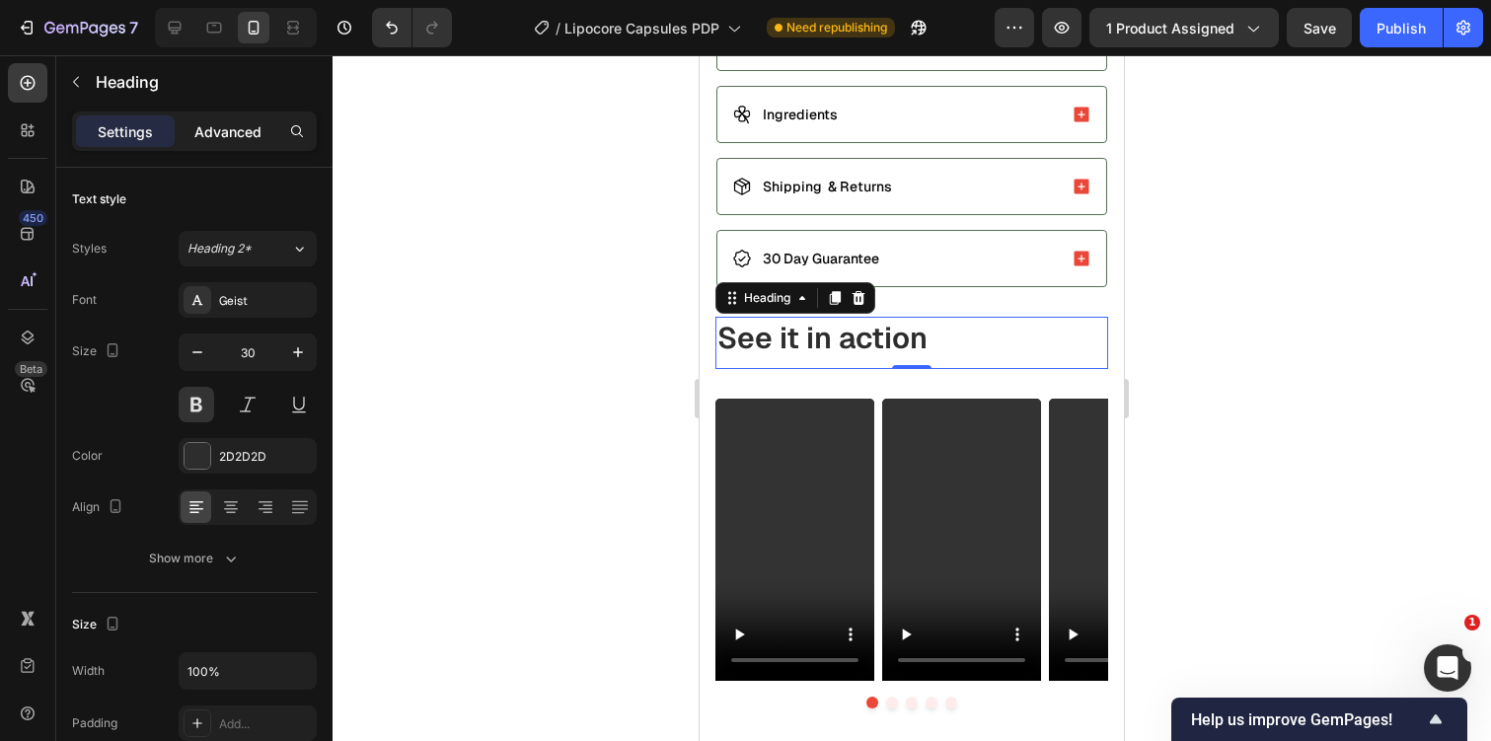
click at [255, 138] on p "Advanced" at bounding box center [227, 131] width 67 height 21
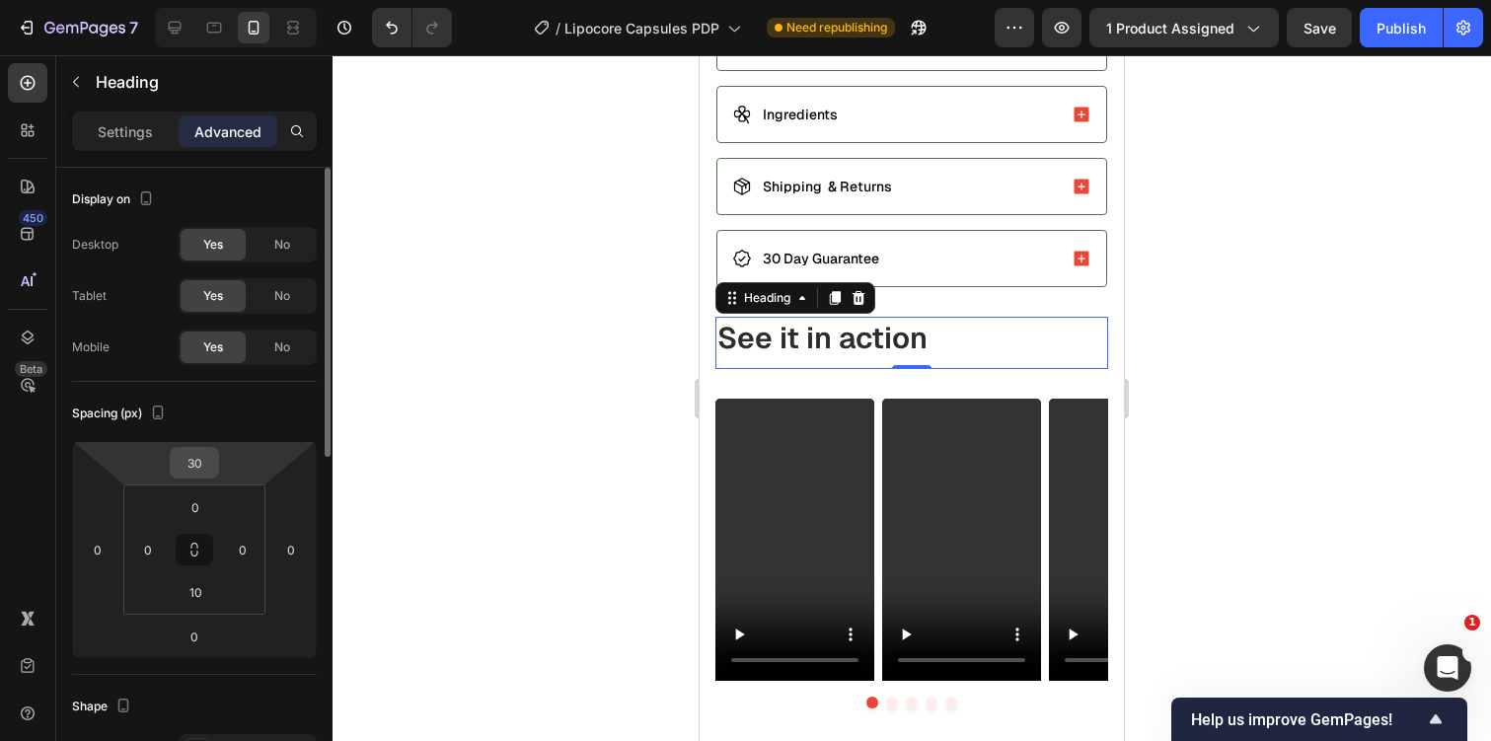
click at [198, 451] on input "30" at bounding box center [194, 463] width 39 height 30
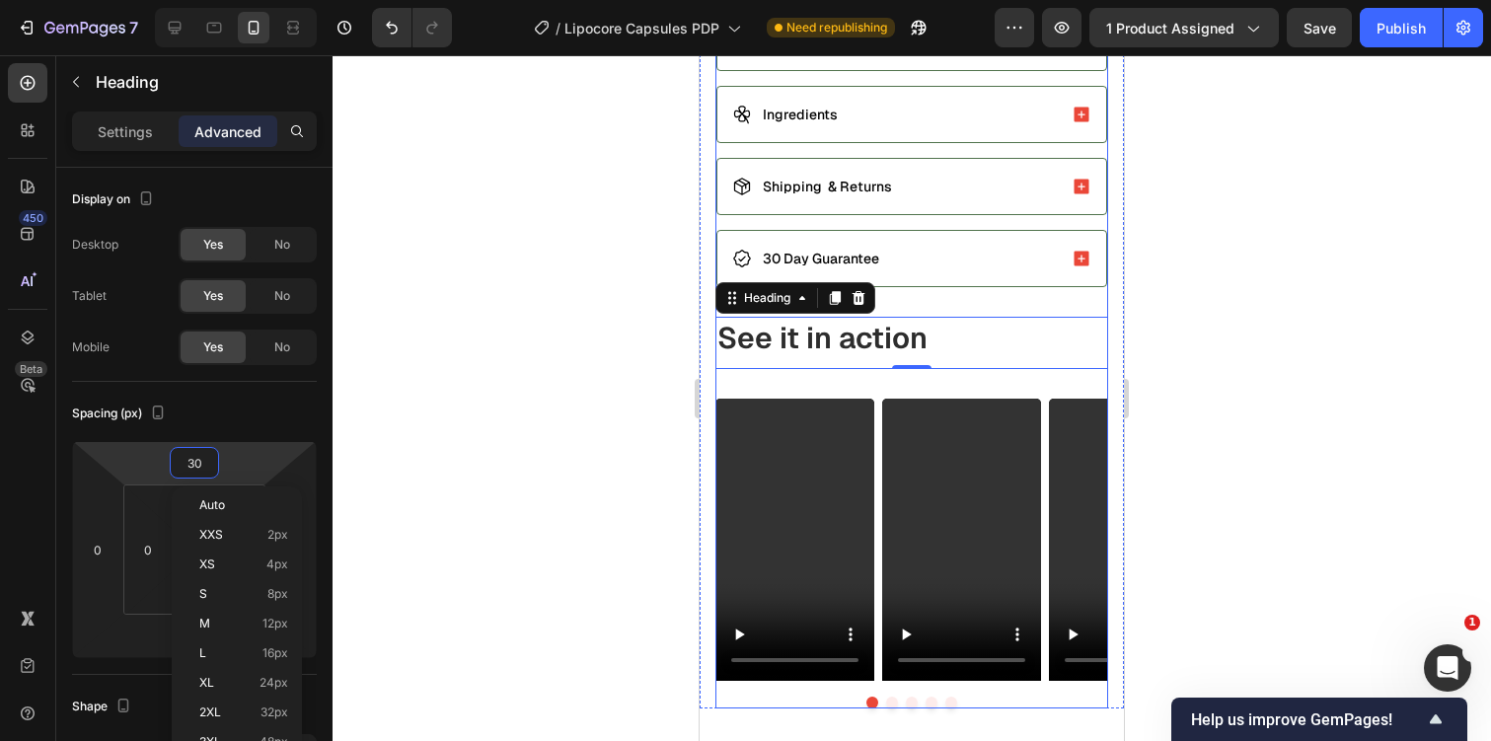
click at [777, 386] on div "Video Row Video Row Video Row Video Row Video Row Carousel" at bounding box center [911, 539] width 393 height 340
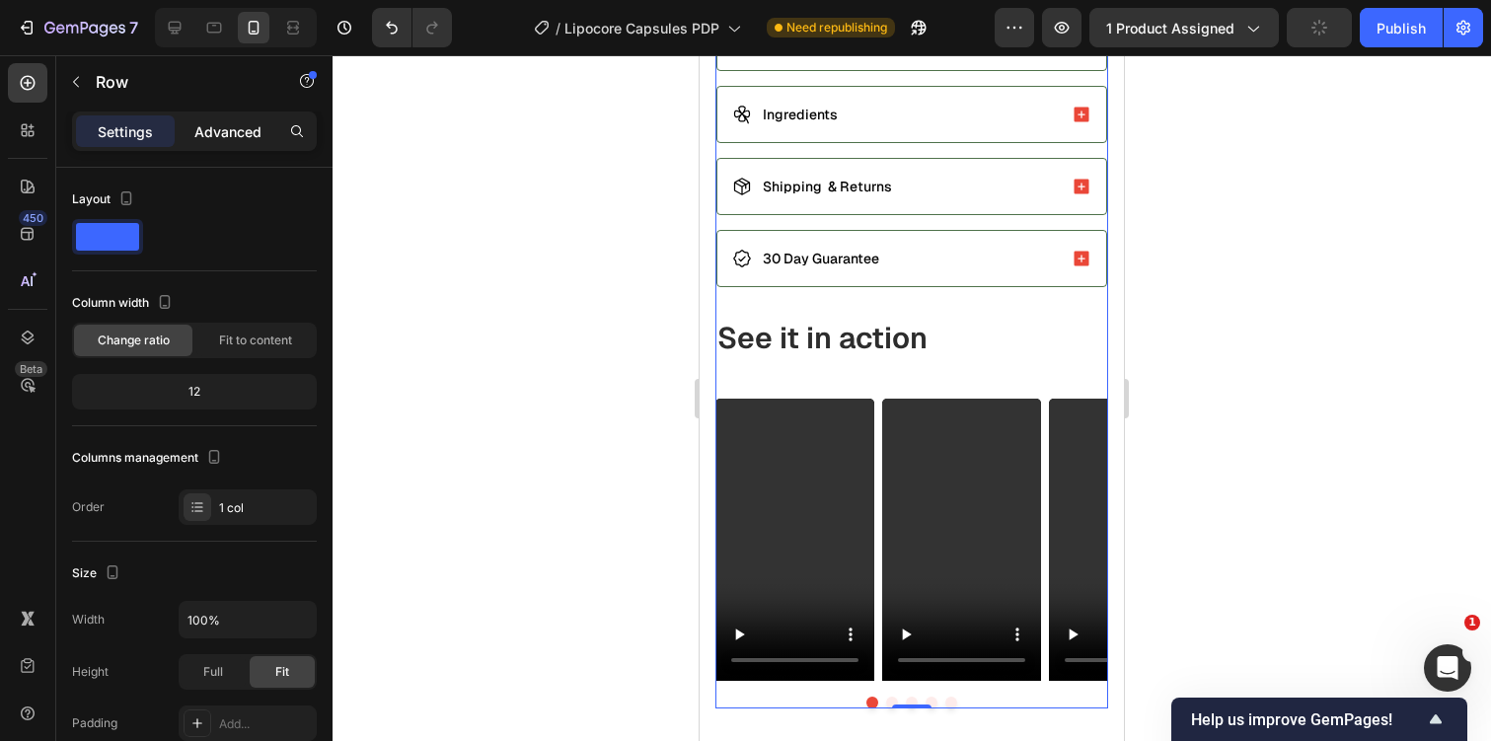
click at [259, 130] on p "Advanced" at bounding box center [227, 131] width 67 height 21
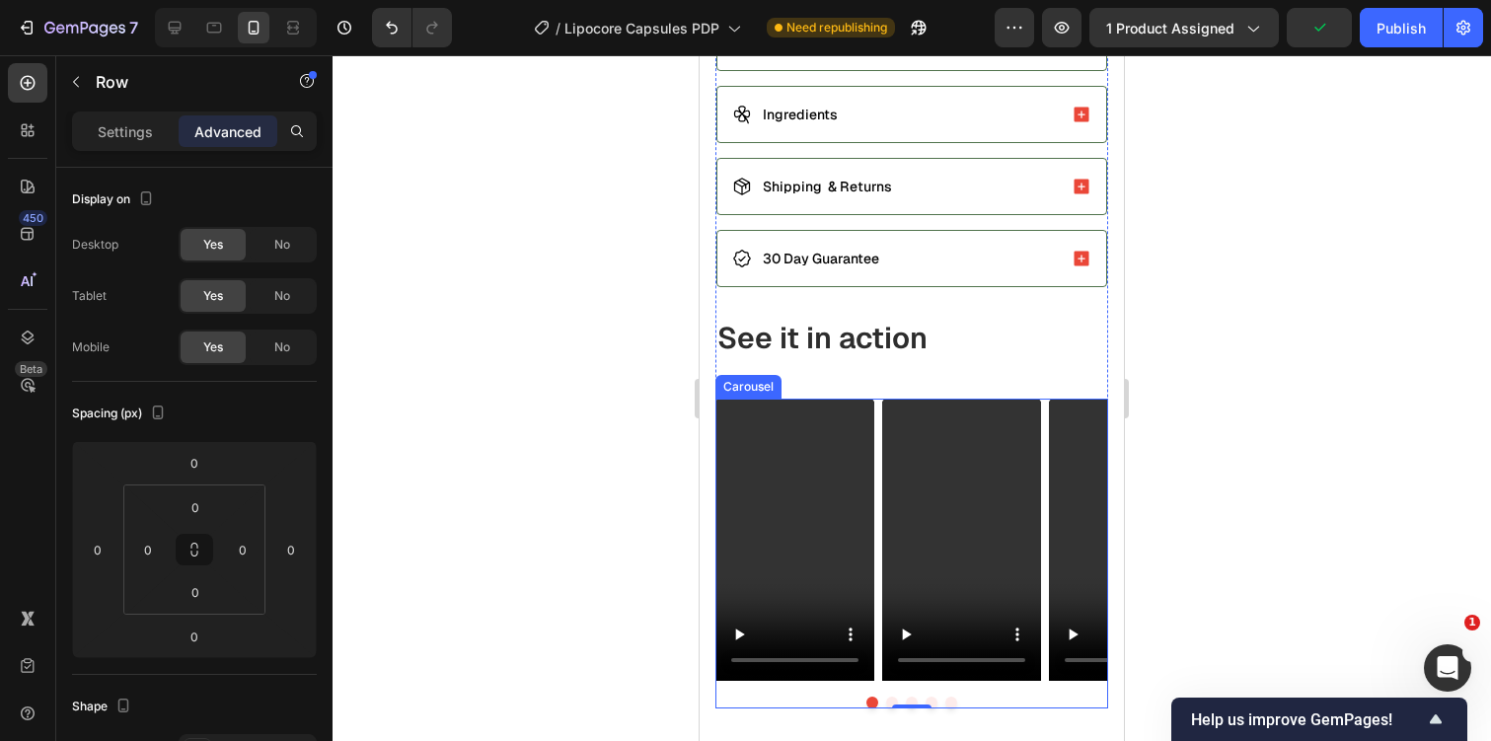
click at [875, 429] on div "Video Row Video Row Video Row Video Row Video Row" at bounding box center [911, 540] width 393 height 283
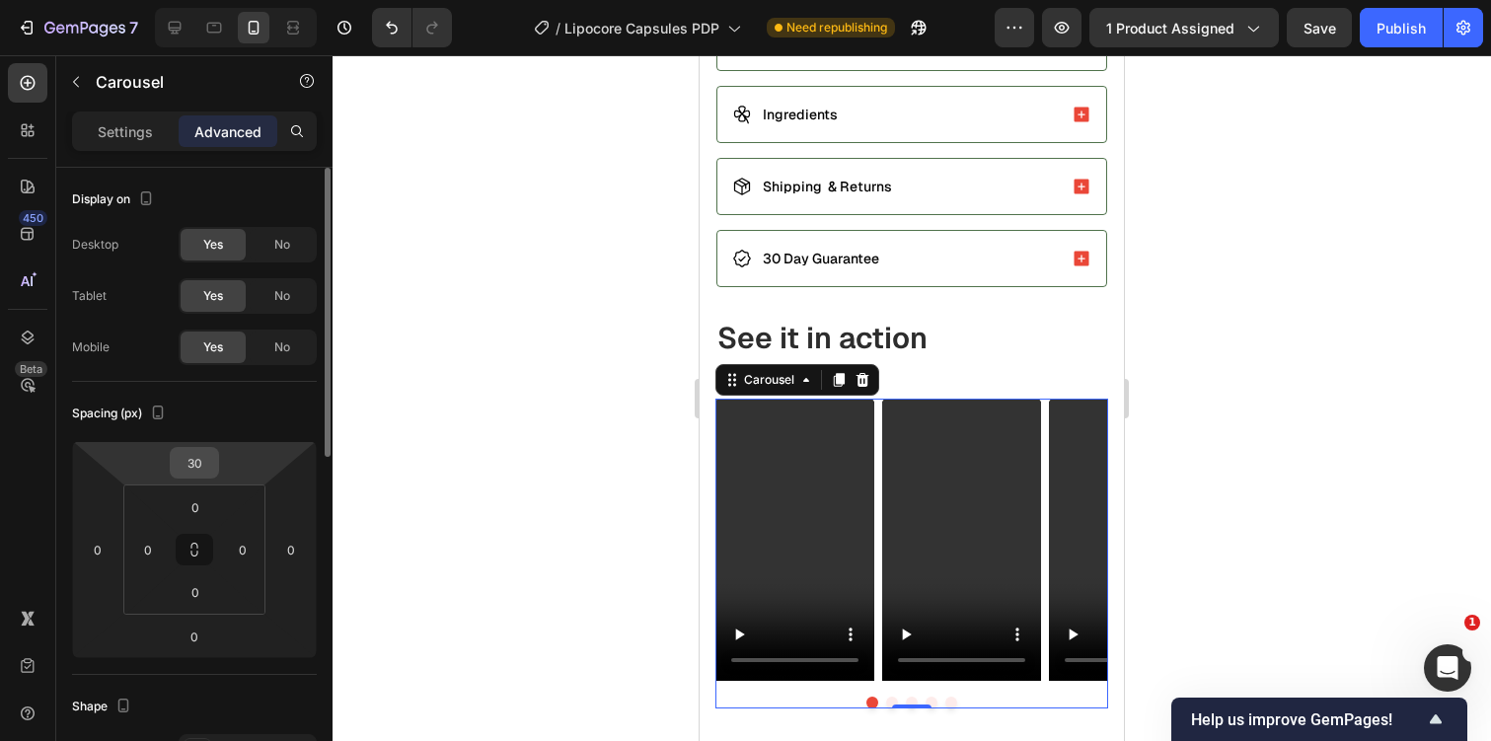
click at [216, 459] on div "30" at bounding box center [194, 463] width 49 height 32
click at [188, 452] on input "30" at bounding box center [194, 463] width 39 height 30
type input "0"
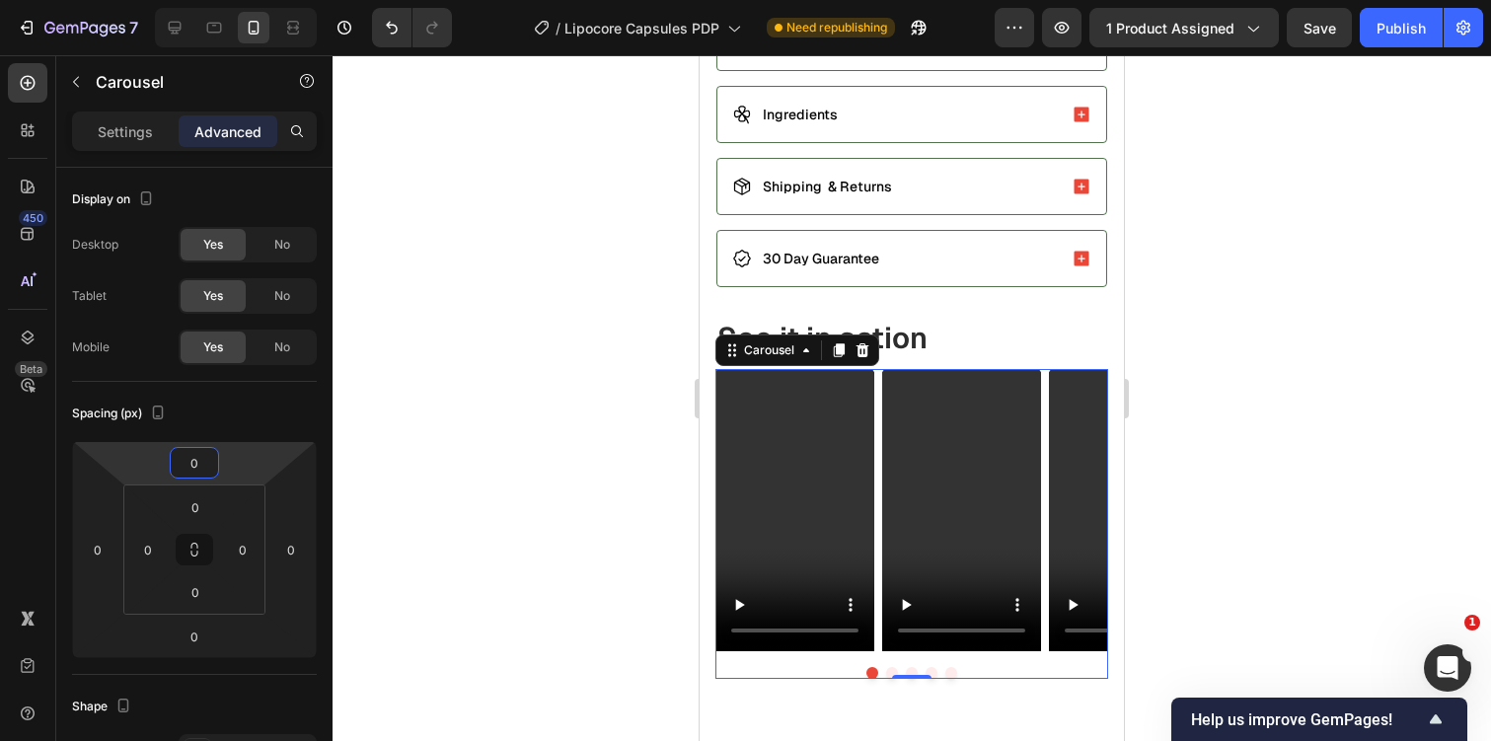
click at [1322, 433] on div at bounding box center [912, 398] width 1158 height 686
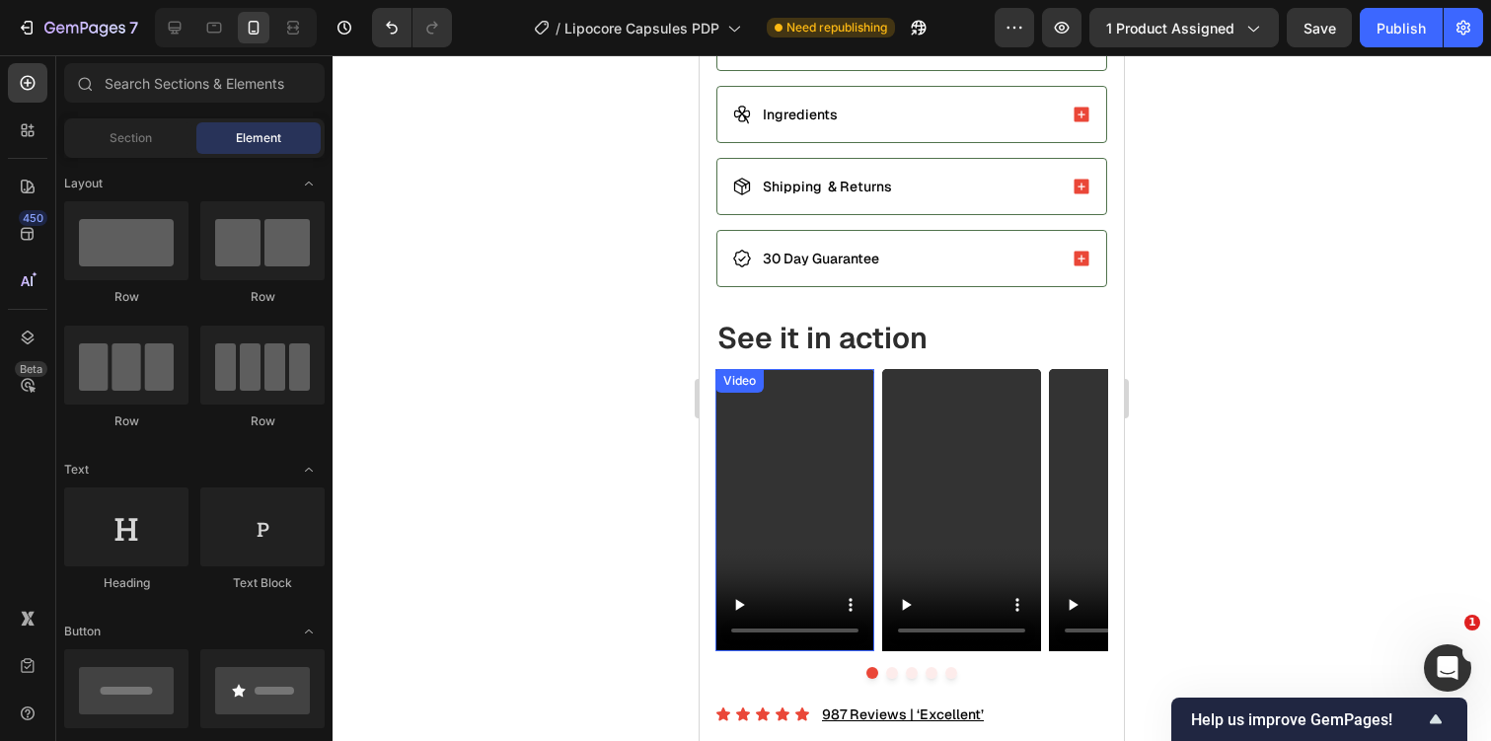
scroll to position [1246, 0]
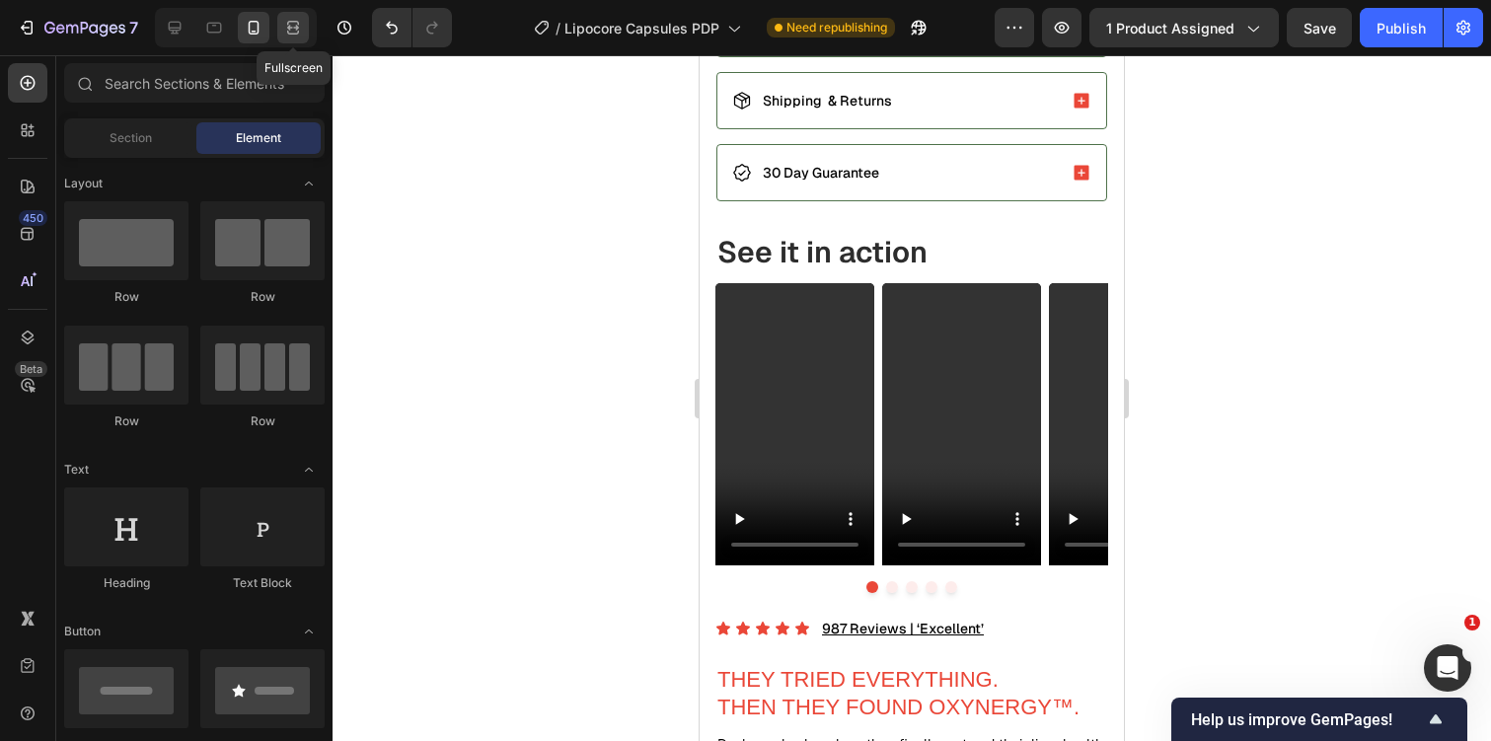
click at [294, 14] on div at bounding box center [293, 28] width 32 height 32
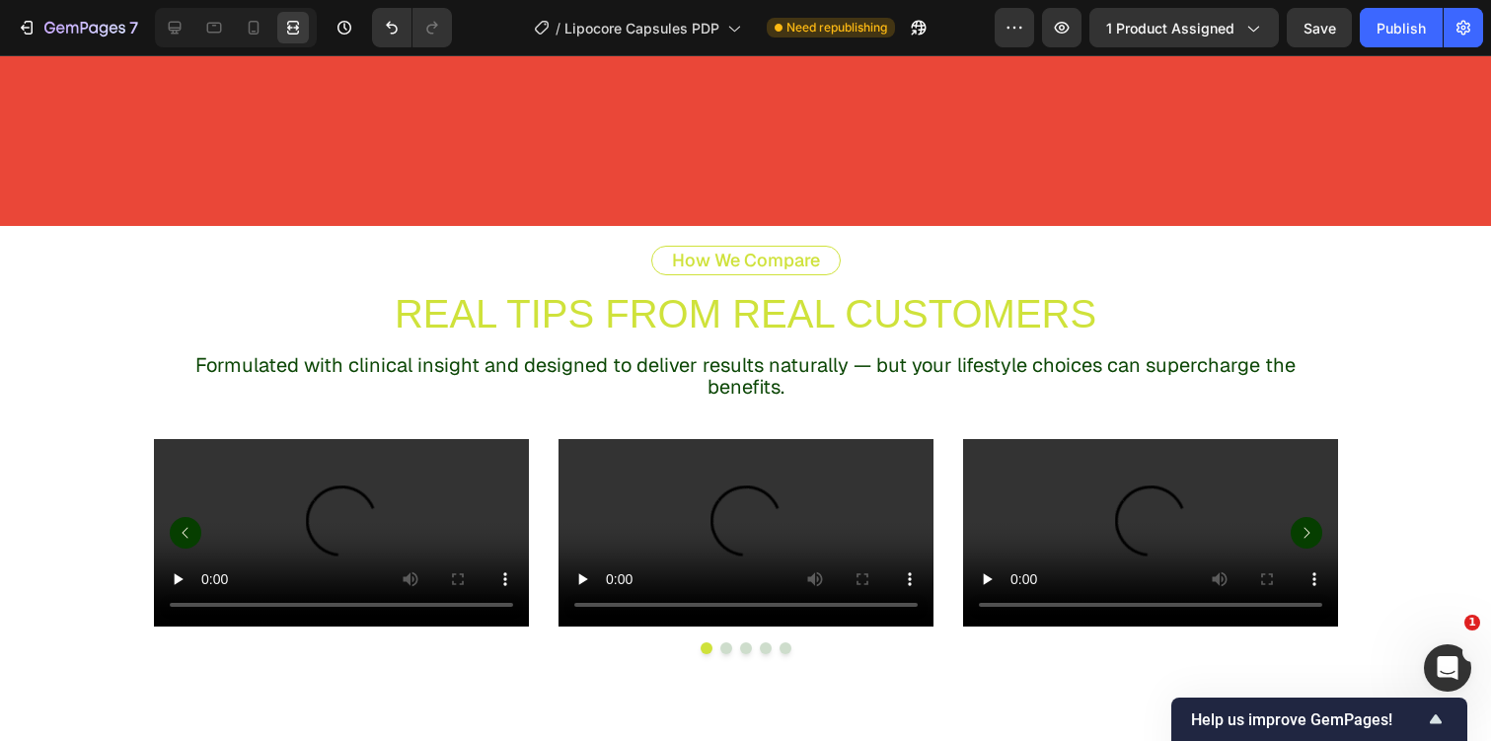
scroll to position [5701, 0]
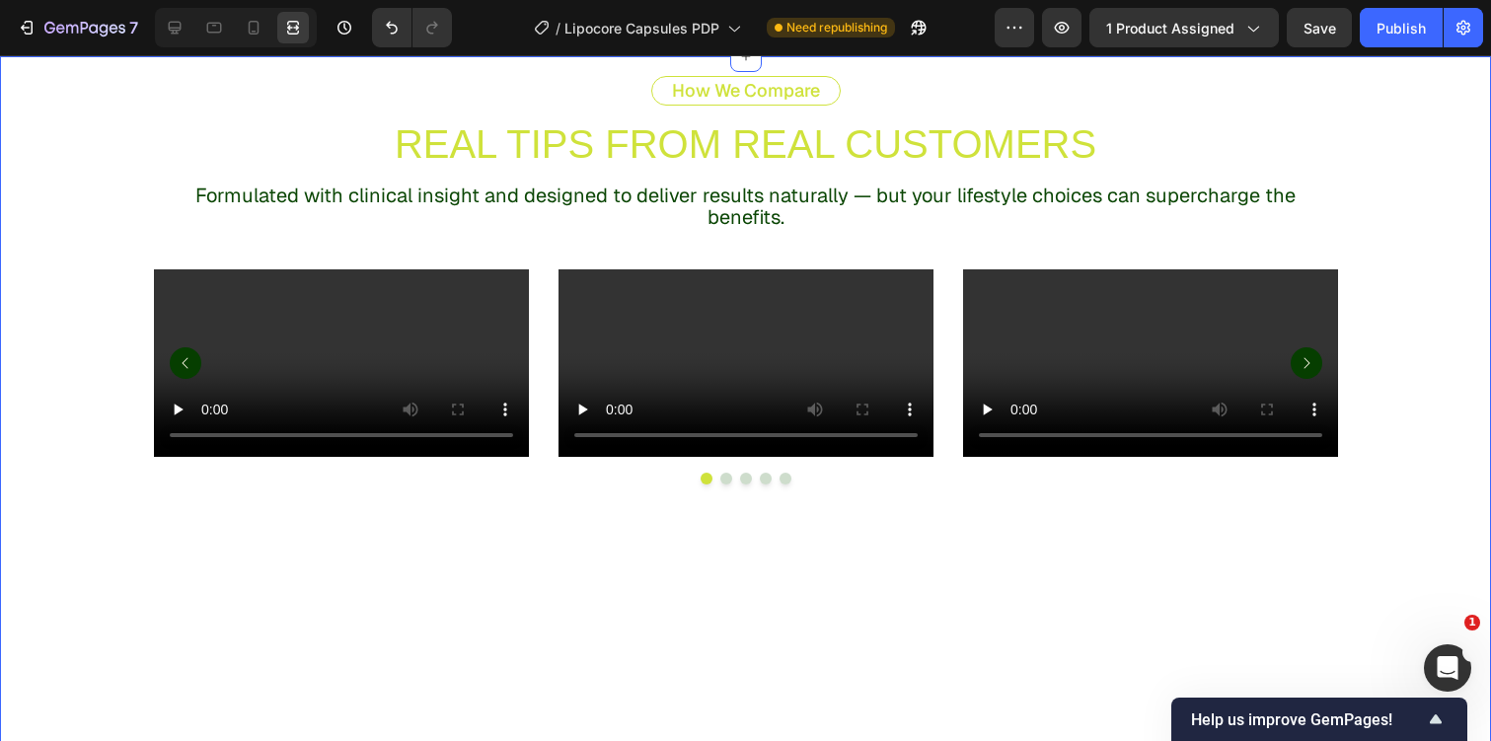
click at [140, 286] on div "How We Compare Text Block REAL TIPS FROM REAL CUSTOMERS Text Block Formulated w…" at bounding box center [745, 508] width 1491 height 865
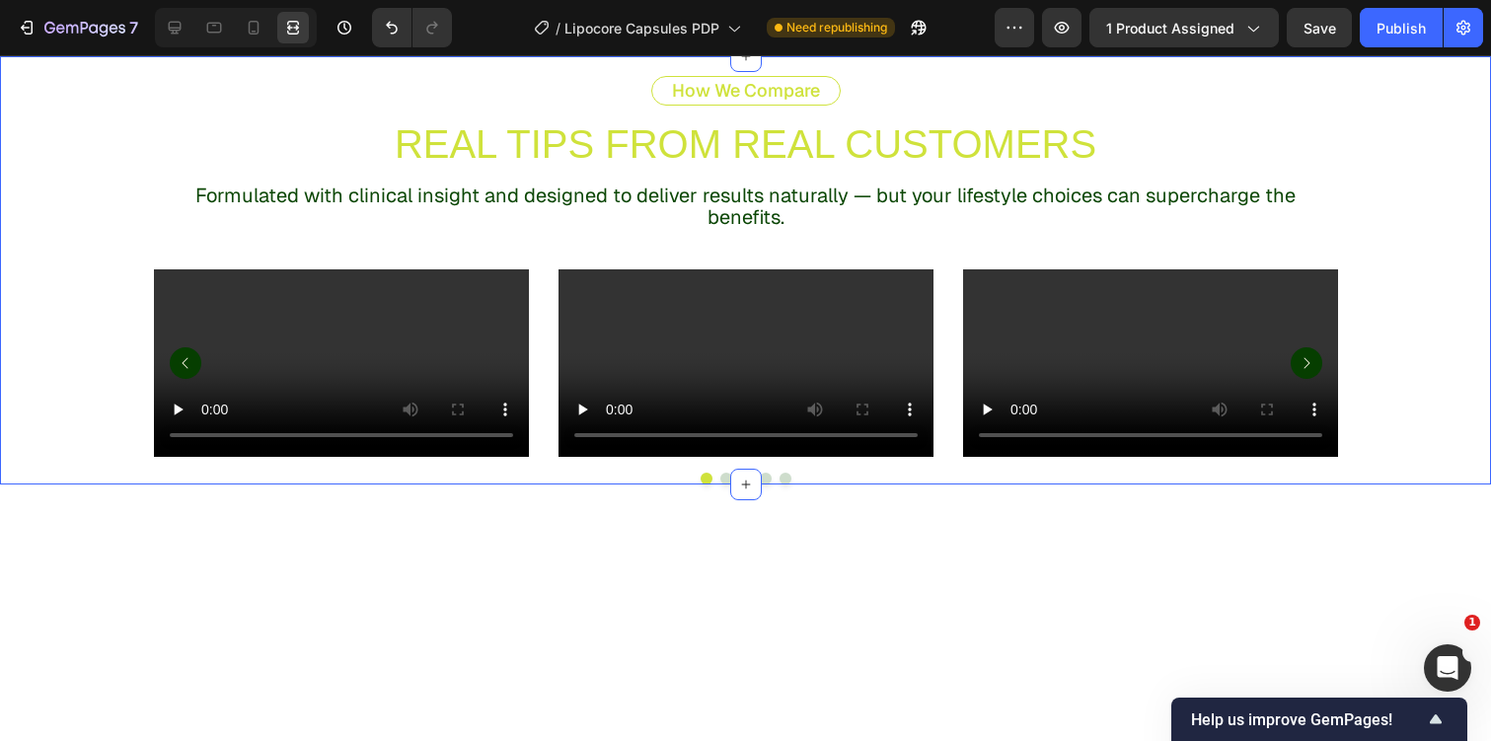
click at [1483, 49] on div at bounding box center [1474, 38] width 24 height 24
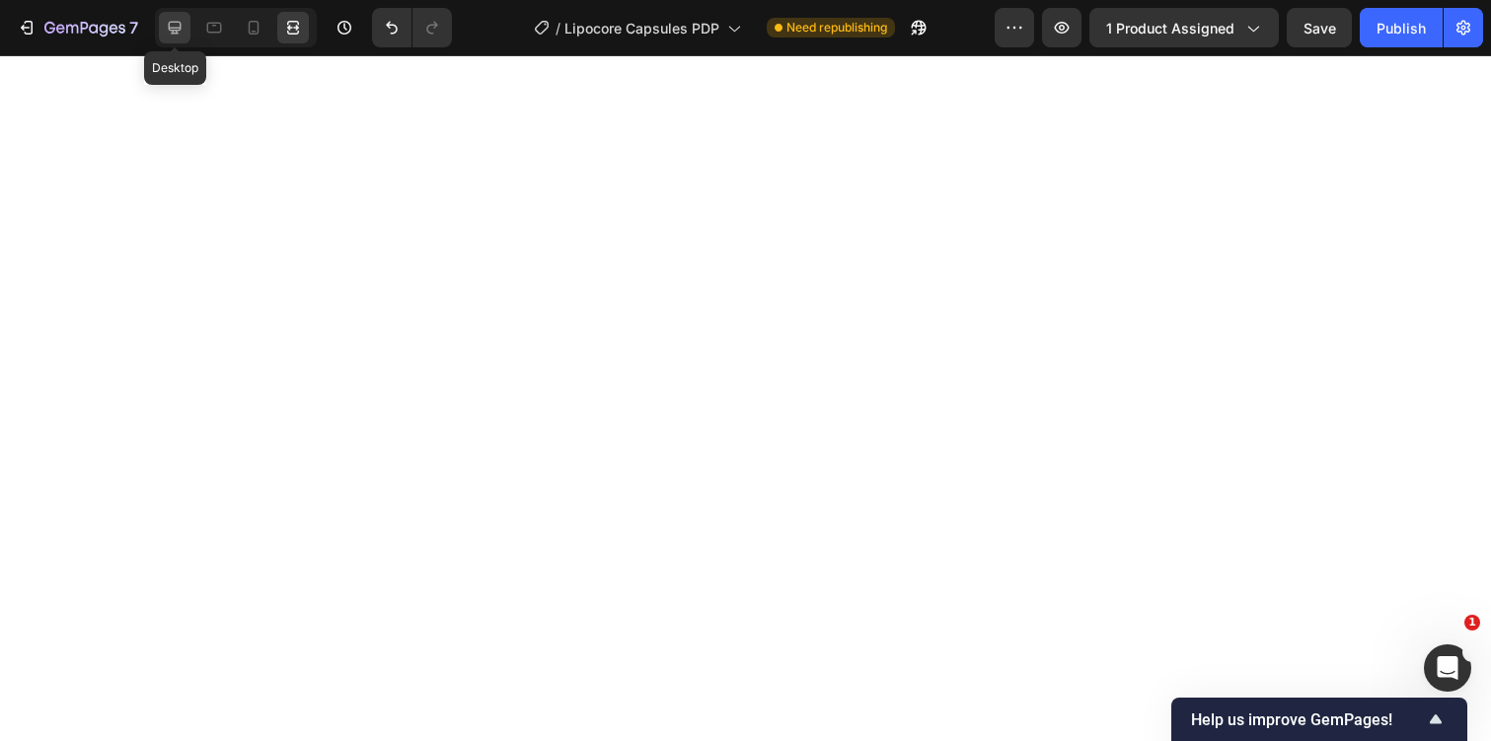
click at [182, 21] on icon at bounding box center [175, 28] width 20 height 20
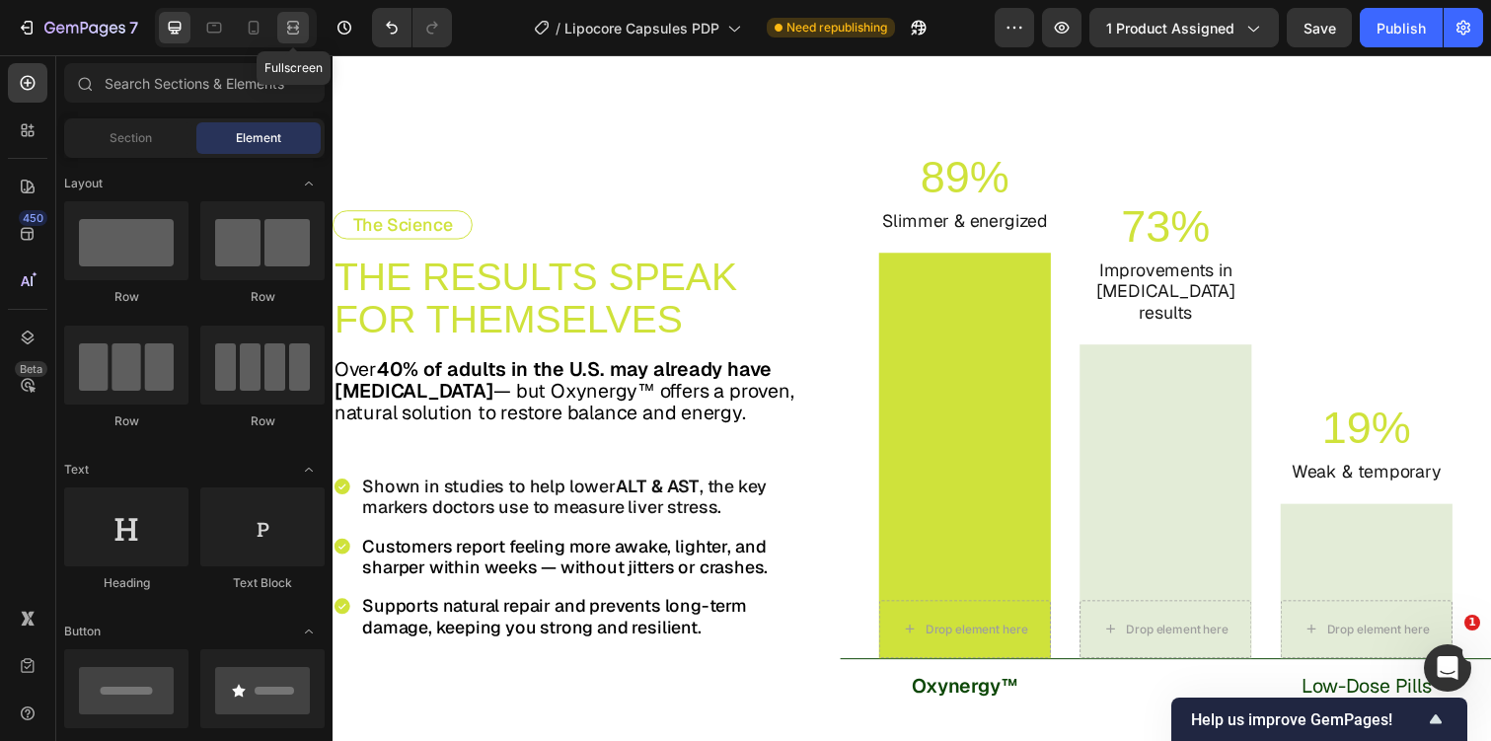
click at [290, 25] on icon at bounding box center [293, 28] width 20 height 20
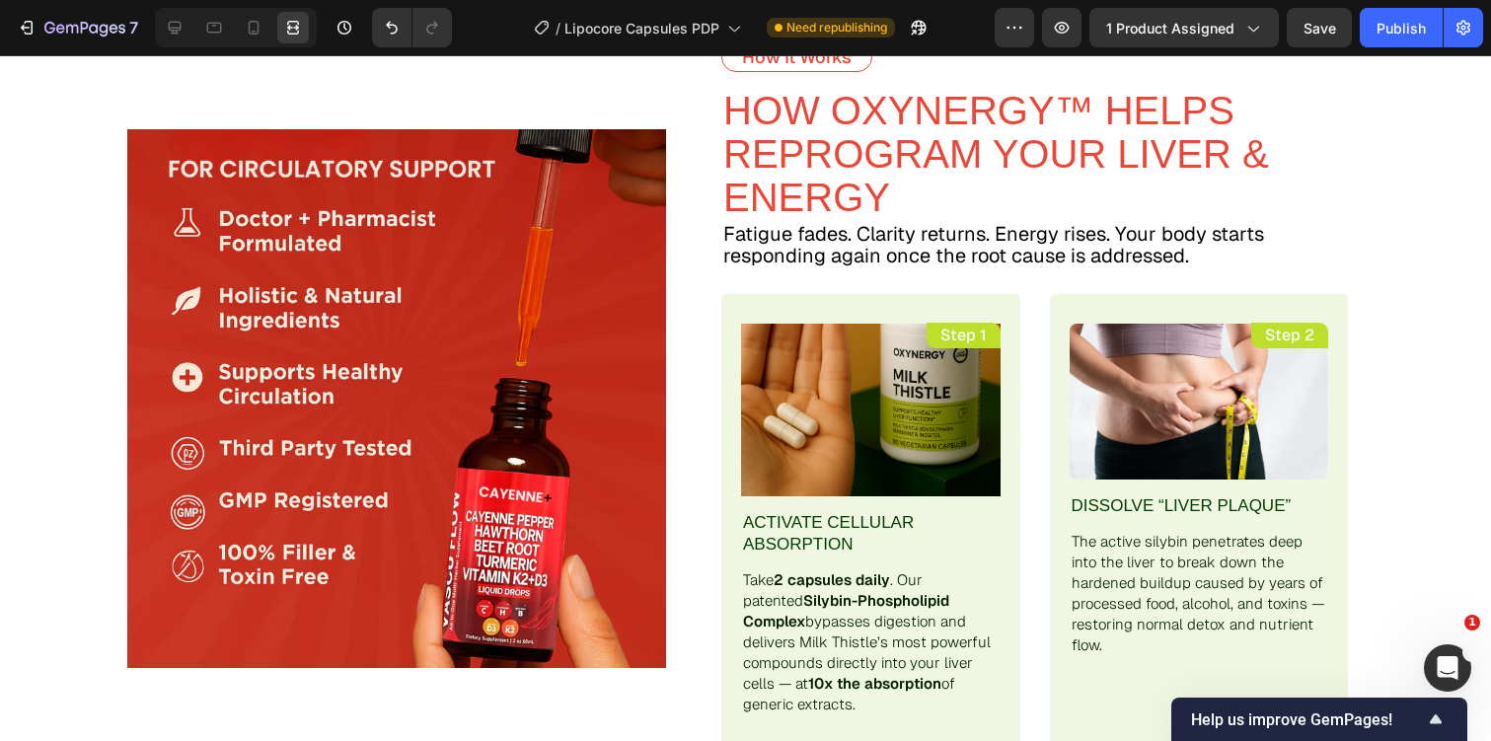
scroll to position [4172, 0]
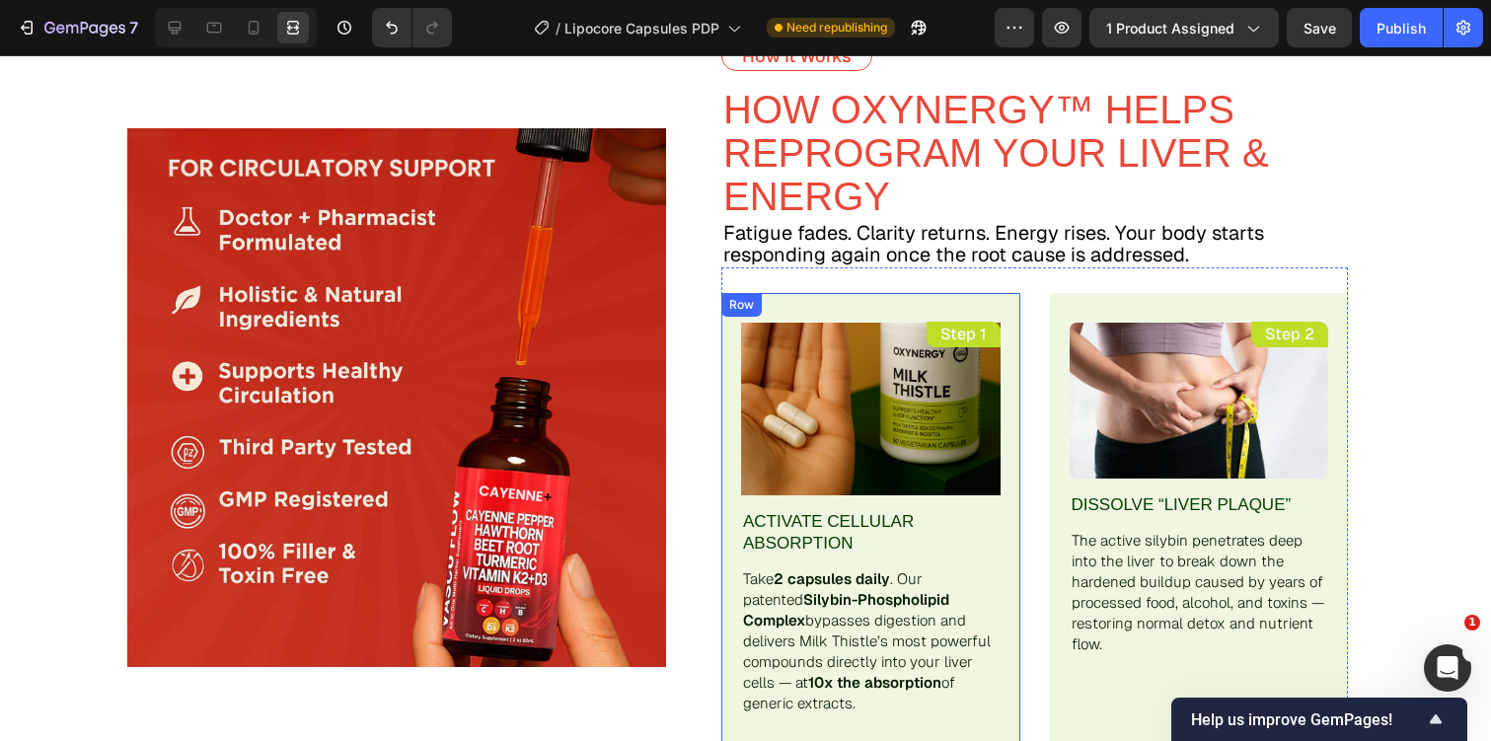
click at [730, 305] on div "Row" at bounding box center [741, 305] width 33 height 18
click at [162, 30] on div at bounding box center [175, 28] width 32 height 32
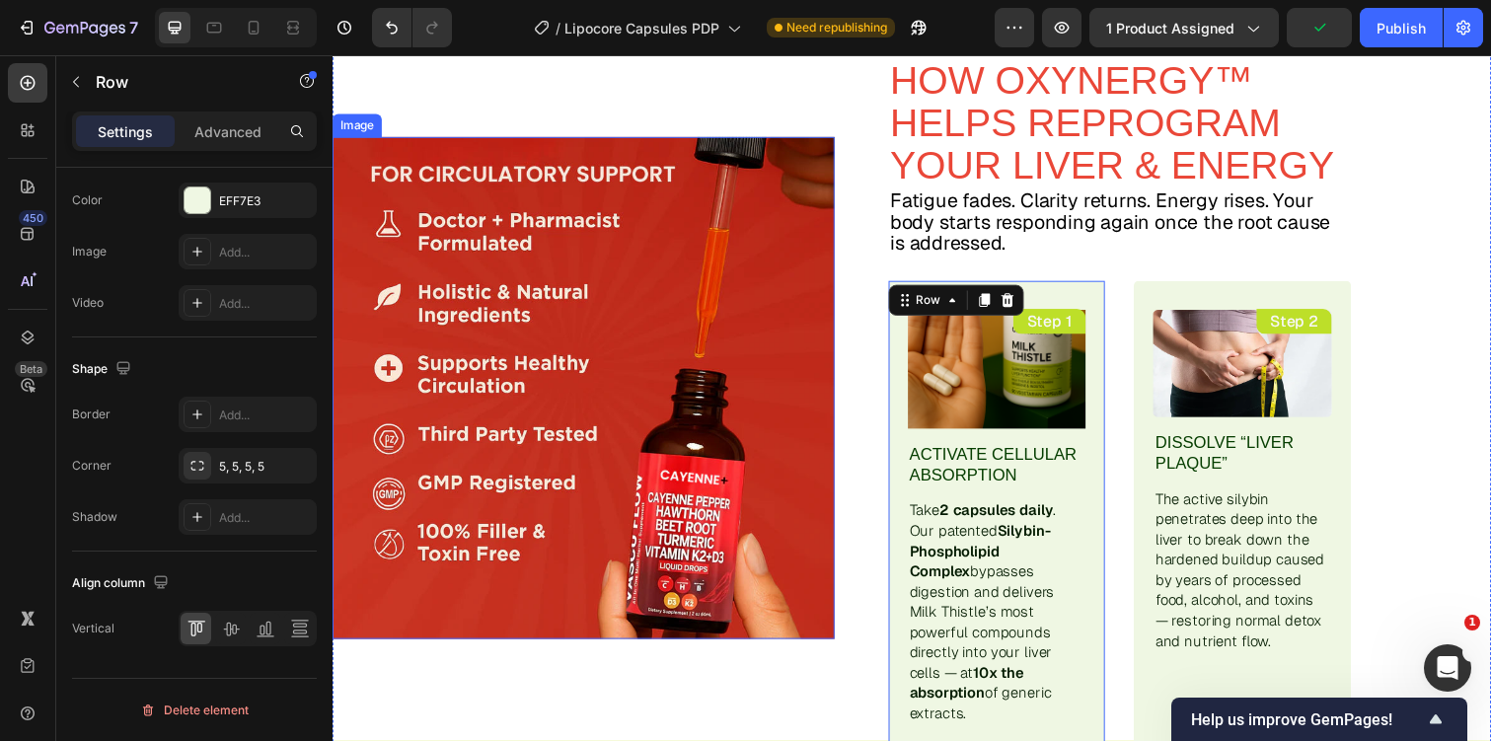
scroll to position [4439, 0]
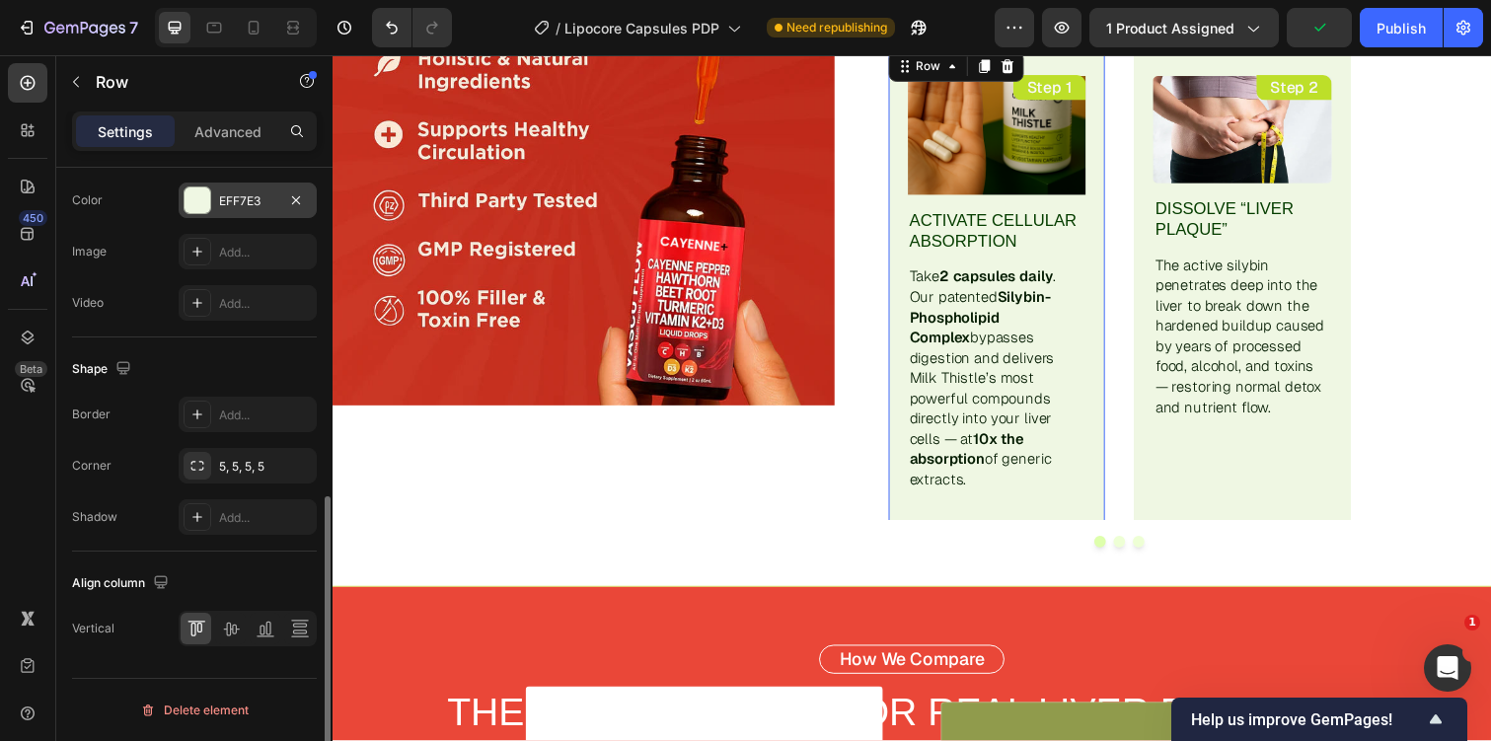
click at [233, 186] on div "EFF7E3" at bounding box center [248, 201] width 138 height 36
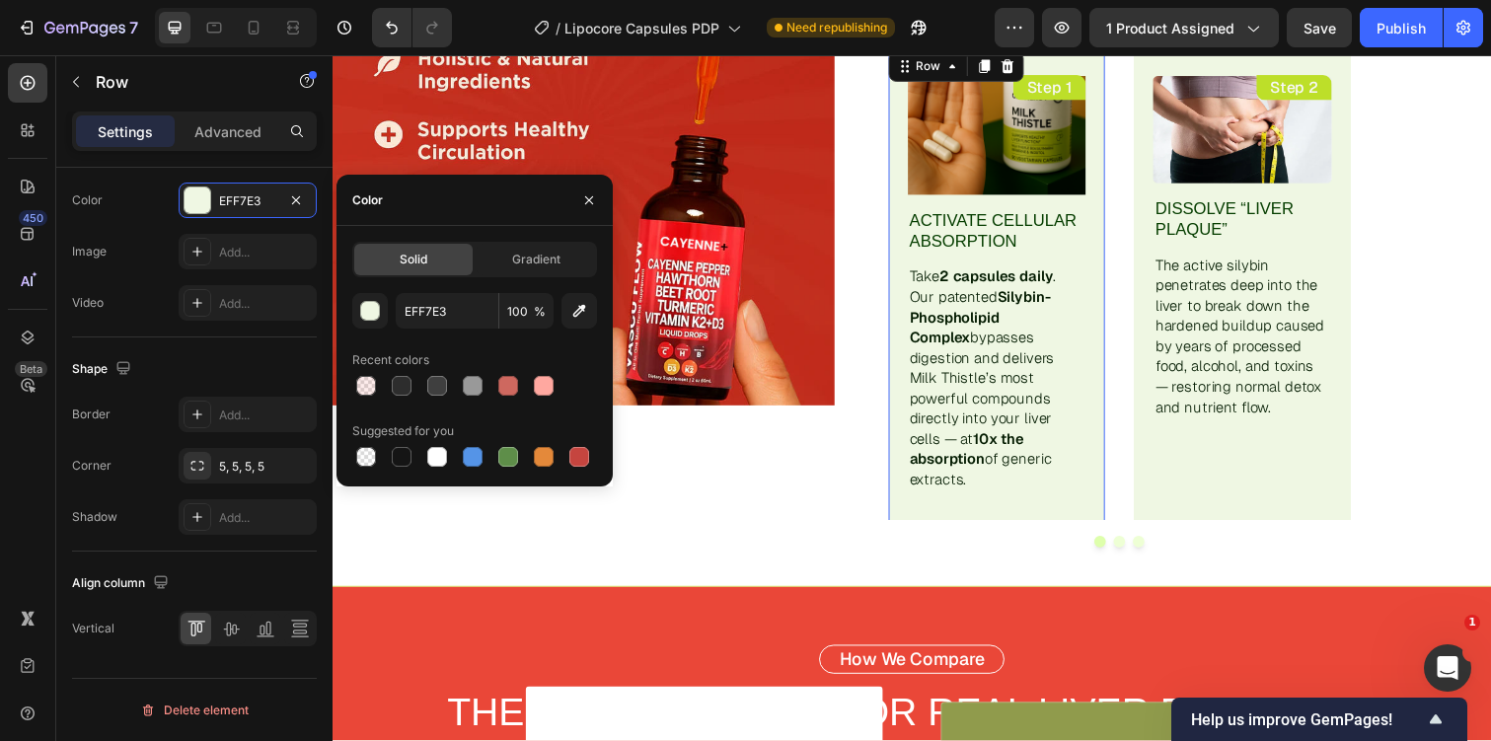
click at [402, 439] on div "Suggested for you" at bounding box center [403, 431] width 102 height 18
click at [403, 454] on div at bounding box center [402, 457] width 20 height 20
type input "151515"
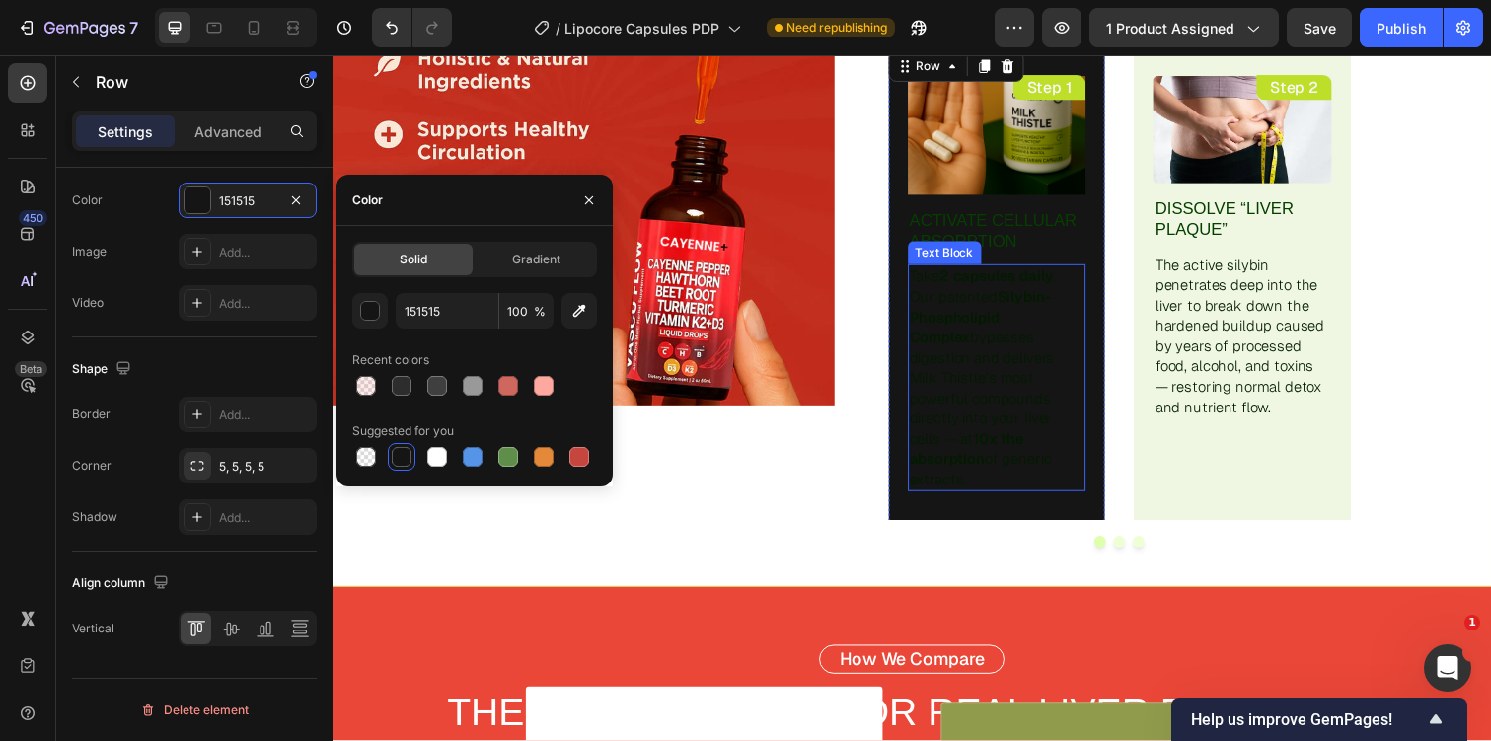
click at [1012, 387] on p "Take 2 capsules daily . Our patented Silybin-Phospholipid Complex bypasses dige…" at bounding box center [1012, 385] width 179 height 228
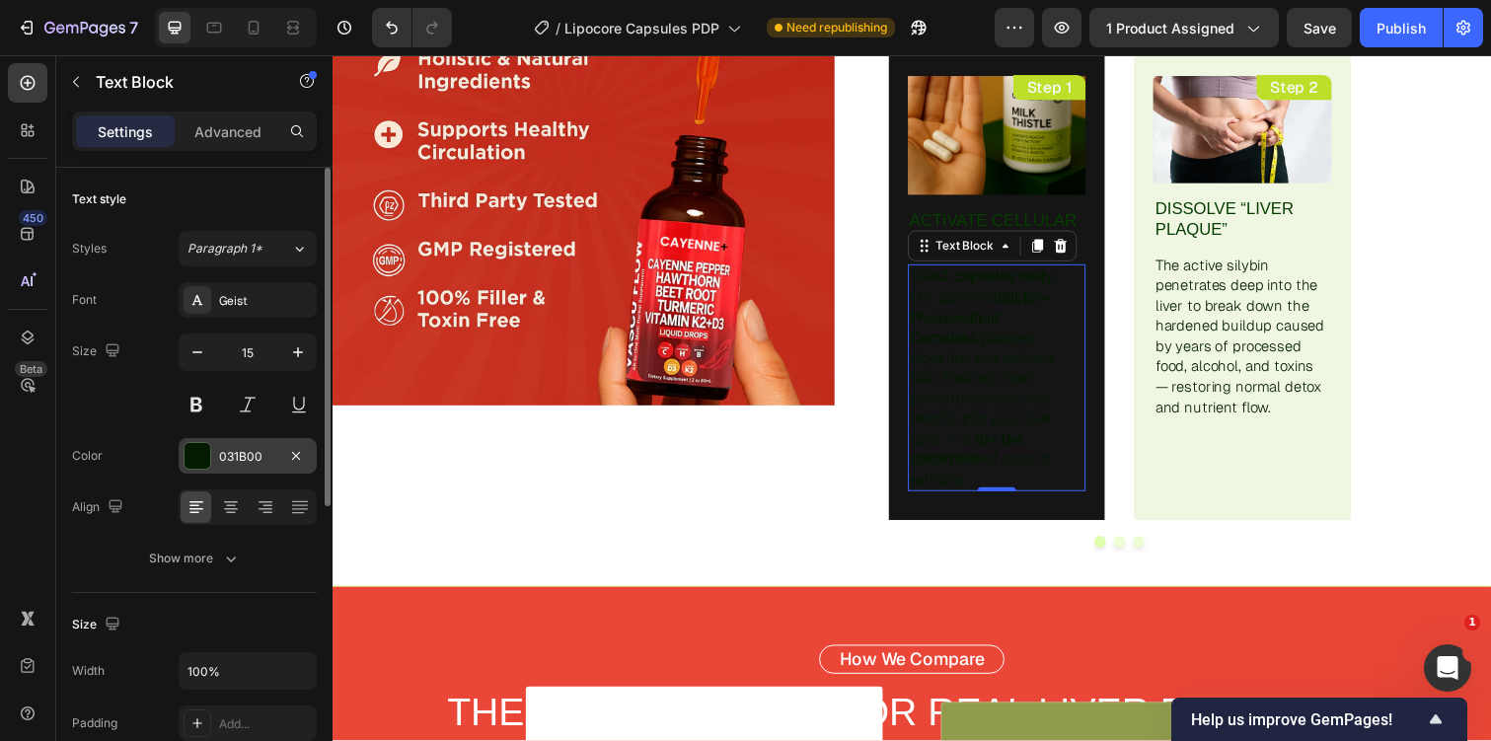
click at [256, 450] on div "031B00" at bounding box center [247, 457] width 57 height 18
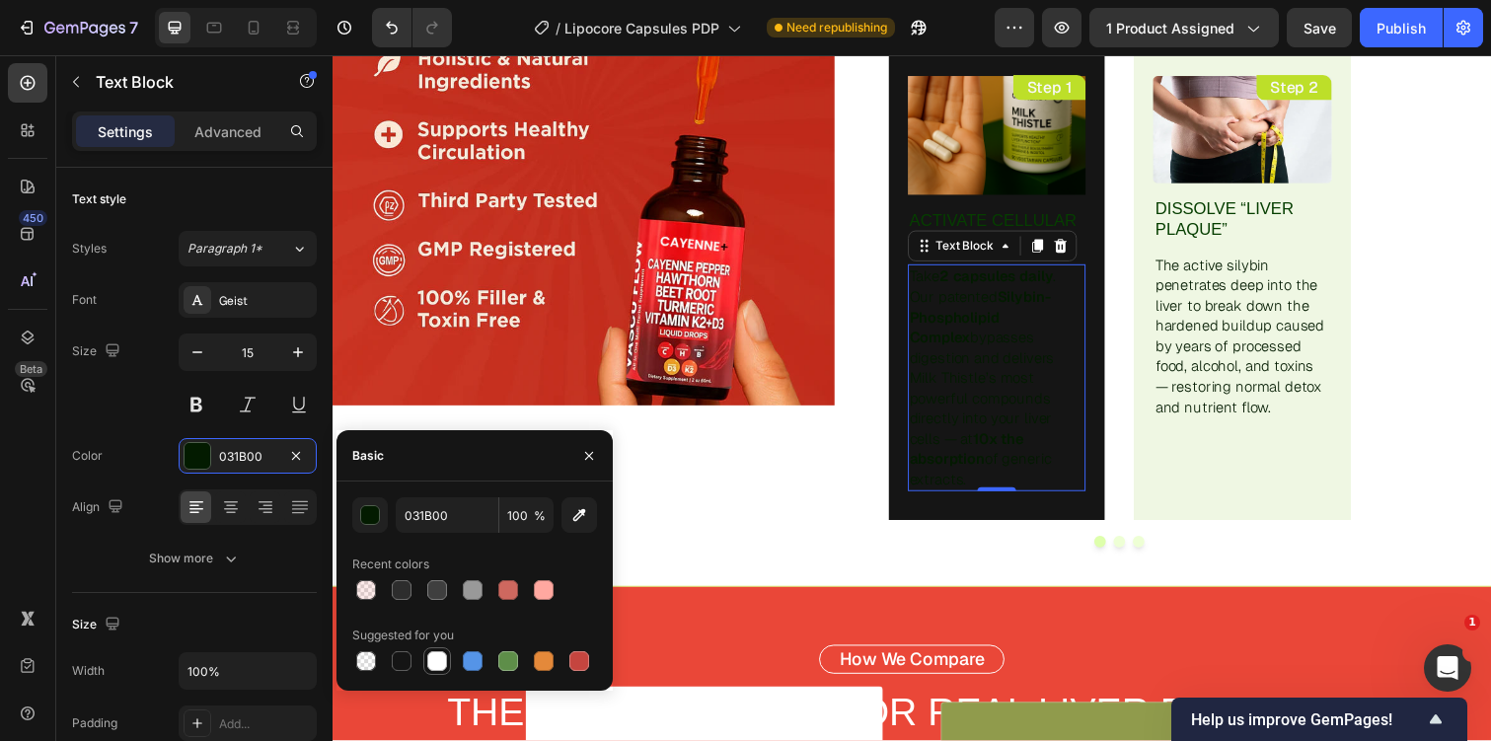
click at [430, 659] on div at bounding box center [437, 661] width 20 height 20
type input "FFFFFF"
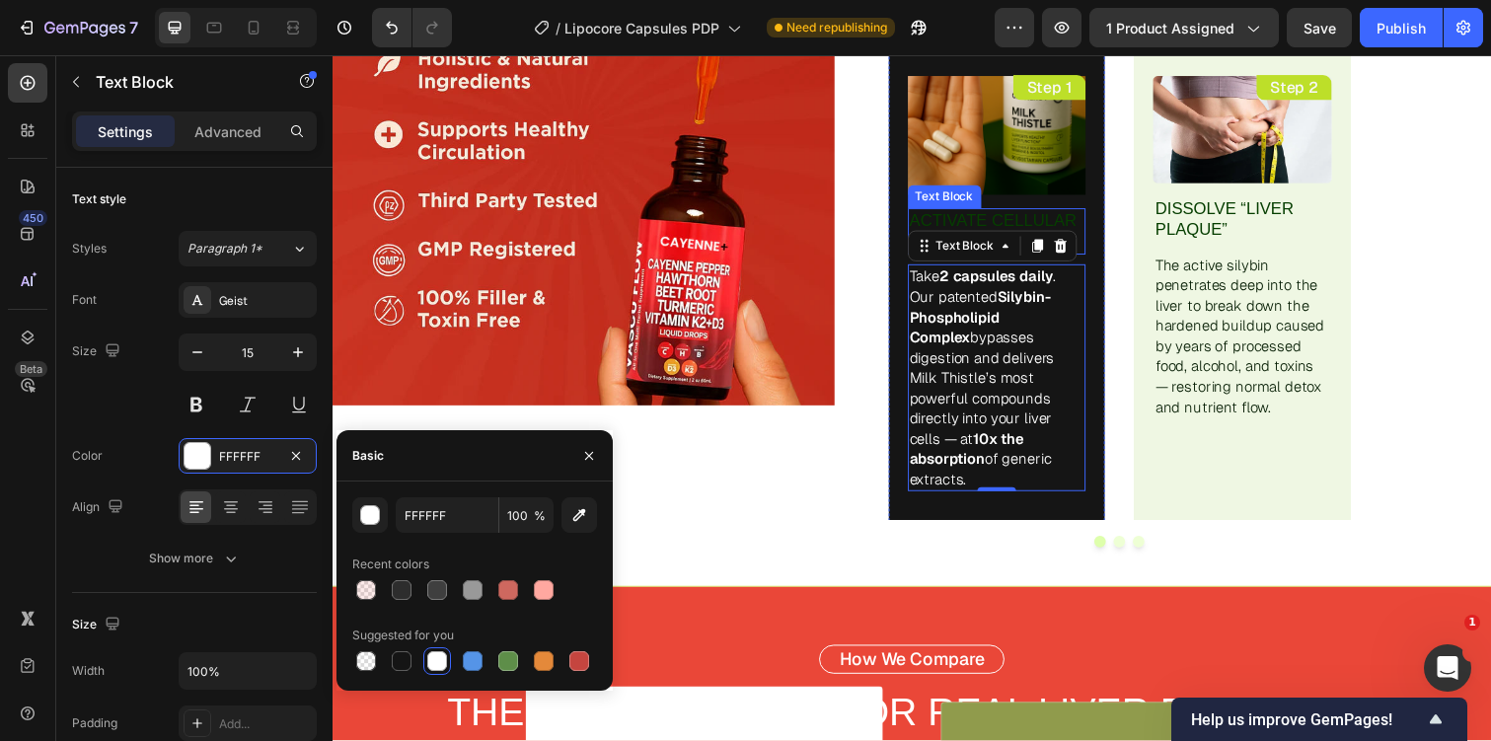
click at [1061, 225] on p "Activate Cellular Absorption" at bounding box center [1012, 235] width 179 height 43
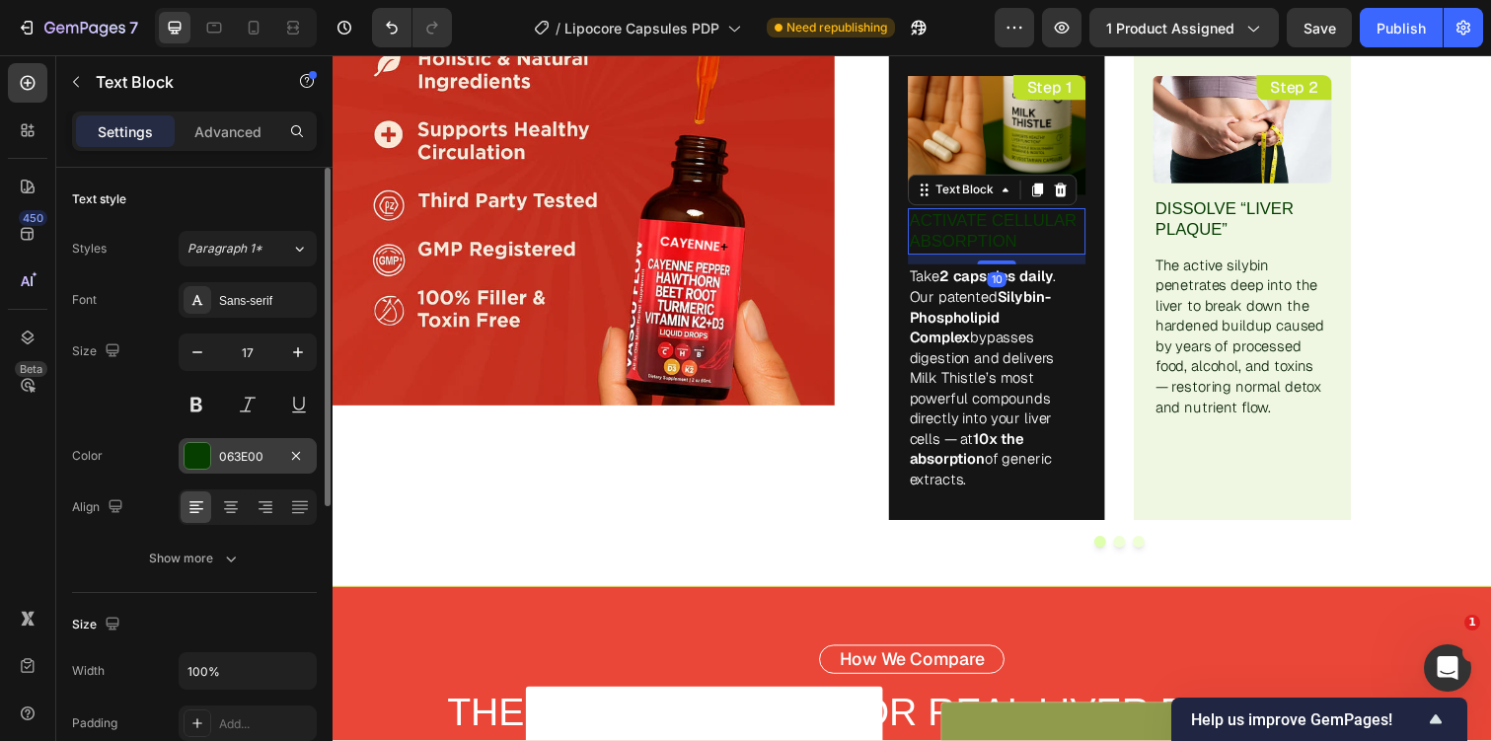
click at [250, 463] on div "063E00" at bounding box center [247, 457] width 57 height 18
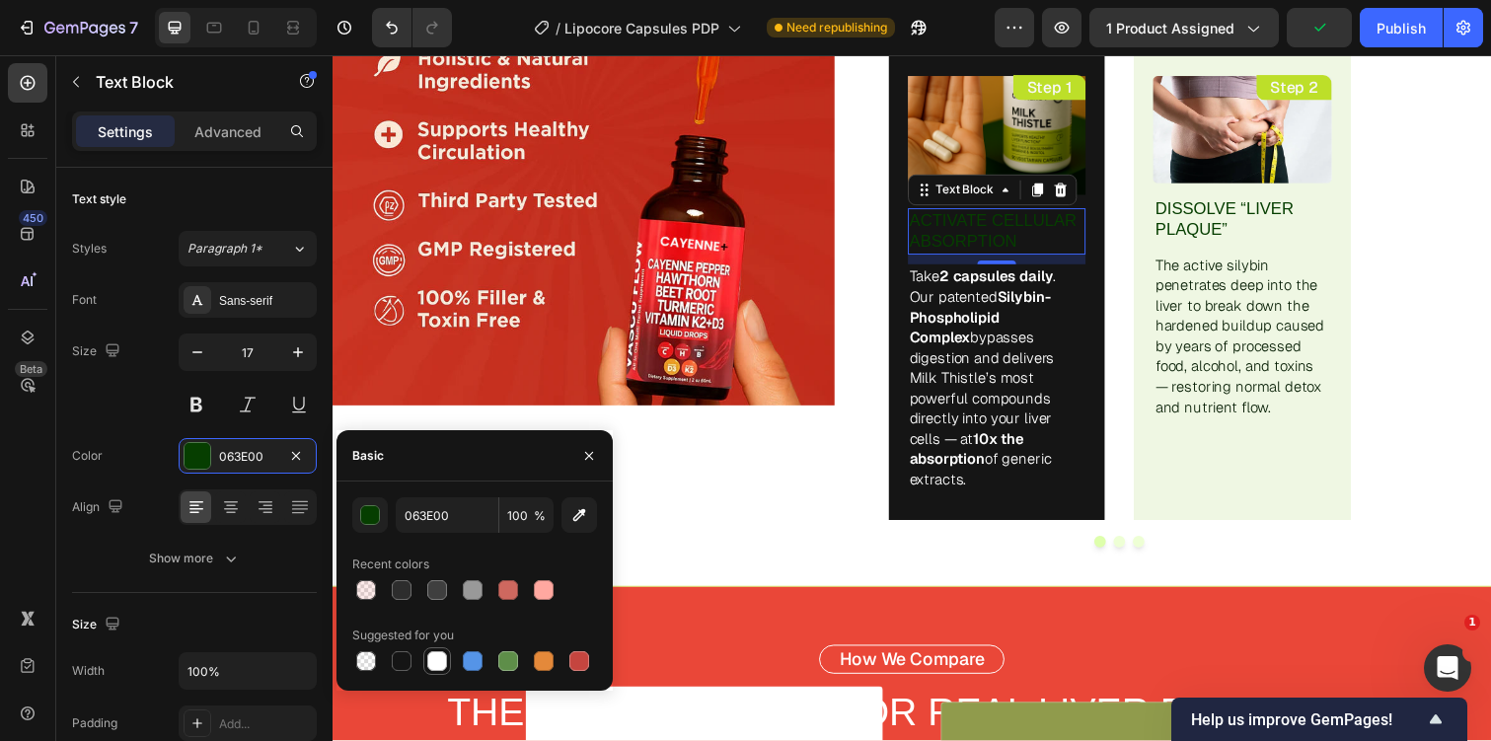
click at [443, 661] on div at bounding box center [437, 661] width 20 height 20
type input "FFFFFF"
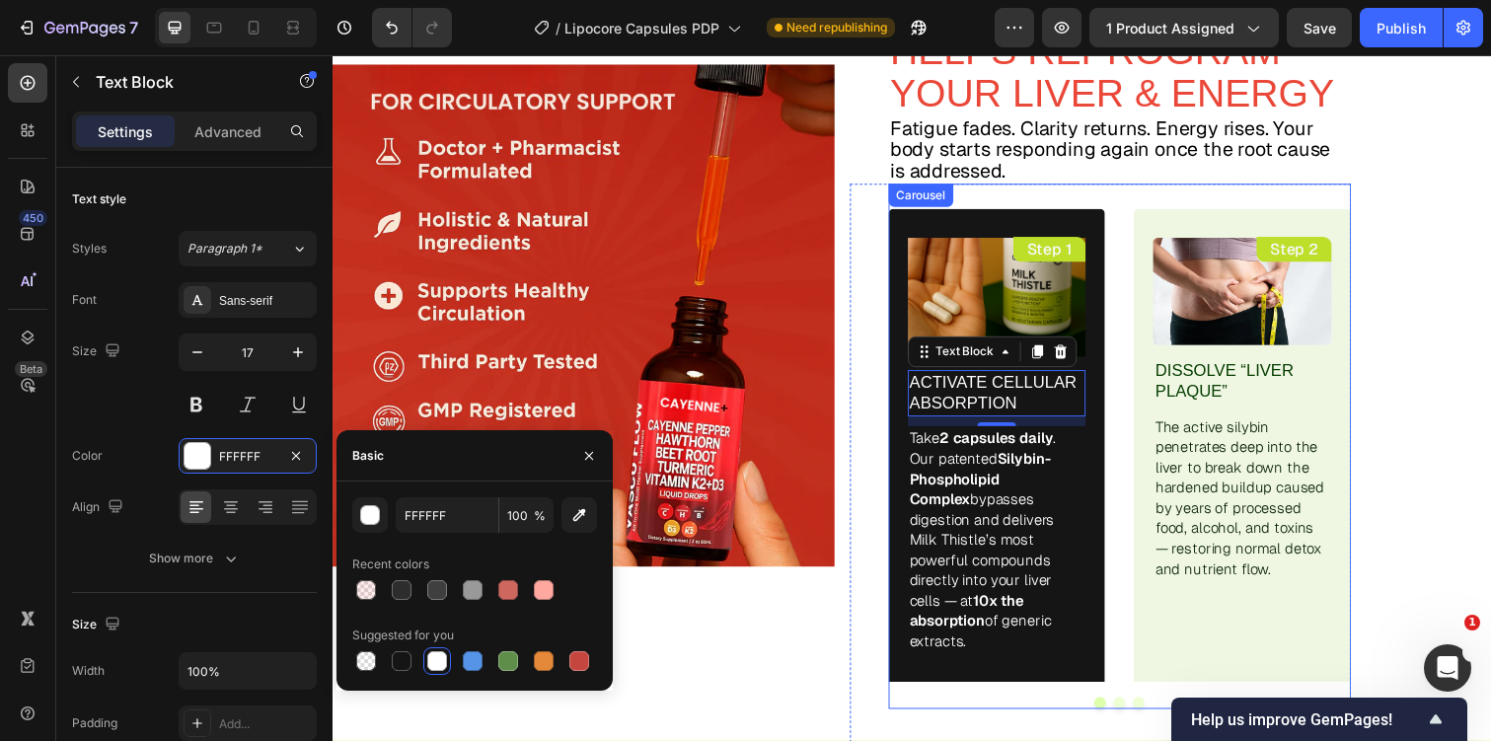
scroll to position [4280, 0]
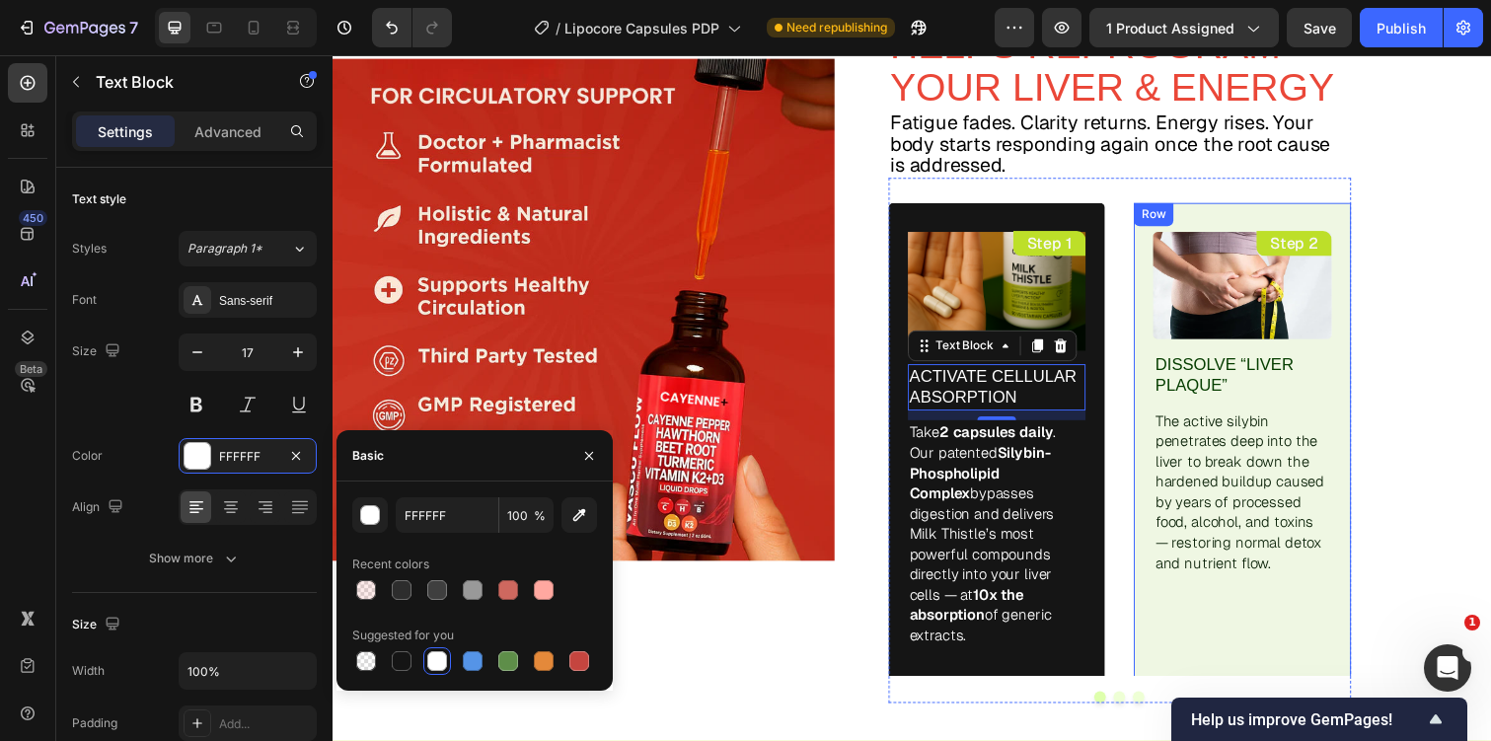
click at [1156, 468] on div "Image Dissolve “Liver Plaque” Text Block The active silybin penetrates deep int…" at bounding box center [1262, 460] width 222 height 509
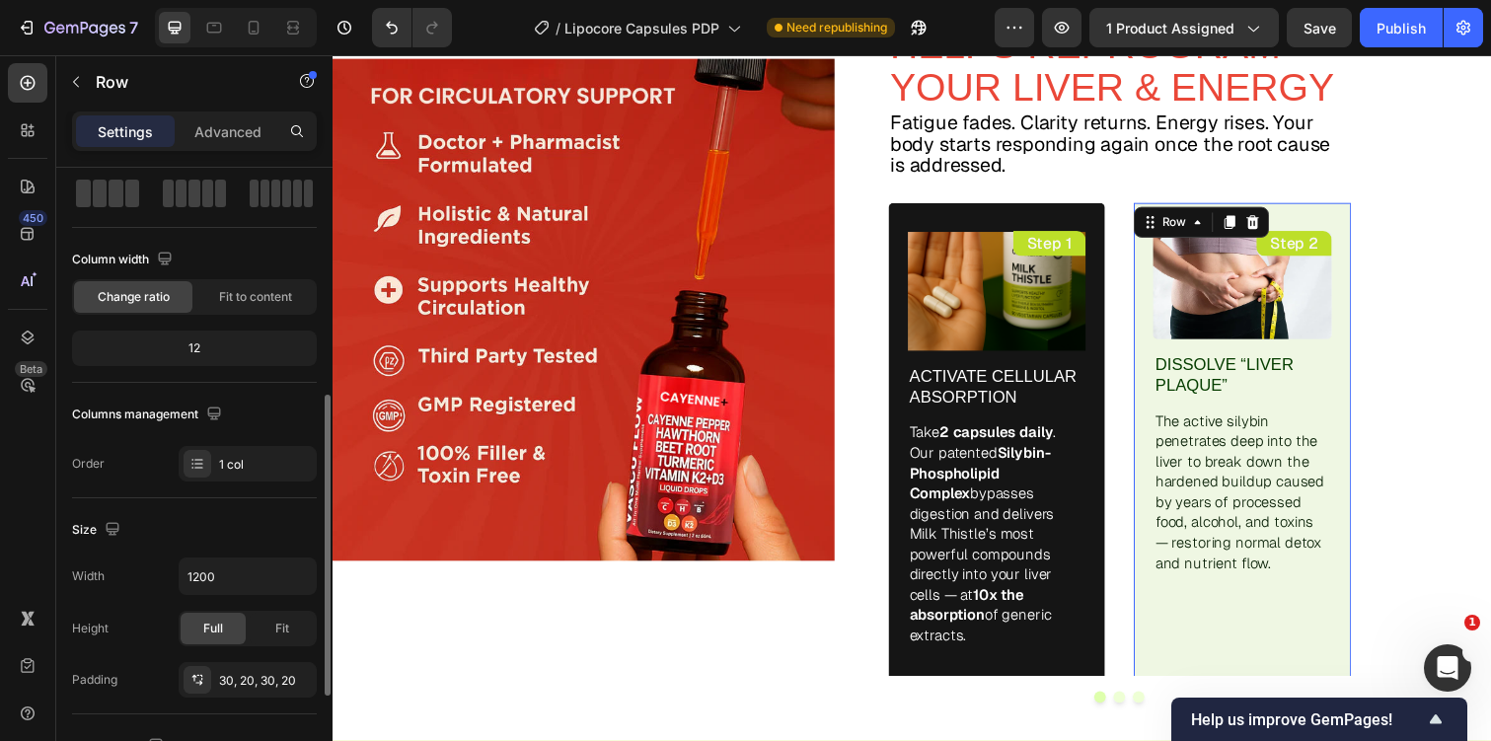
scroll to position [686, 0]
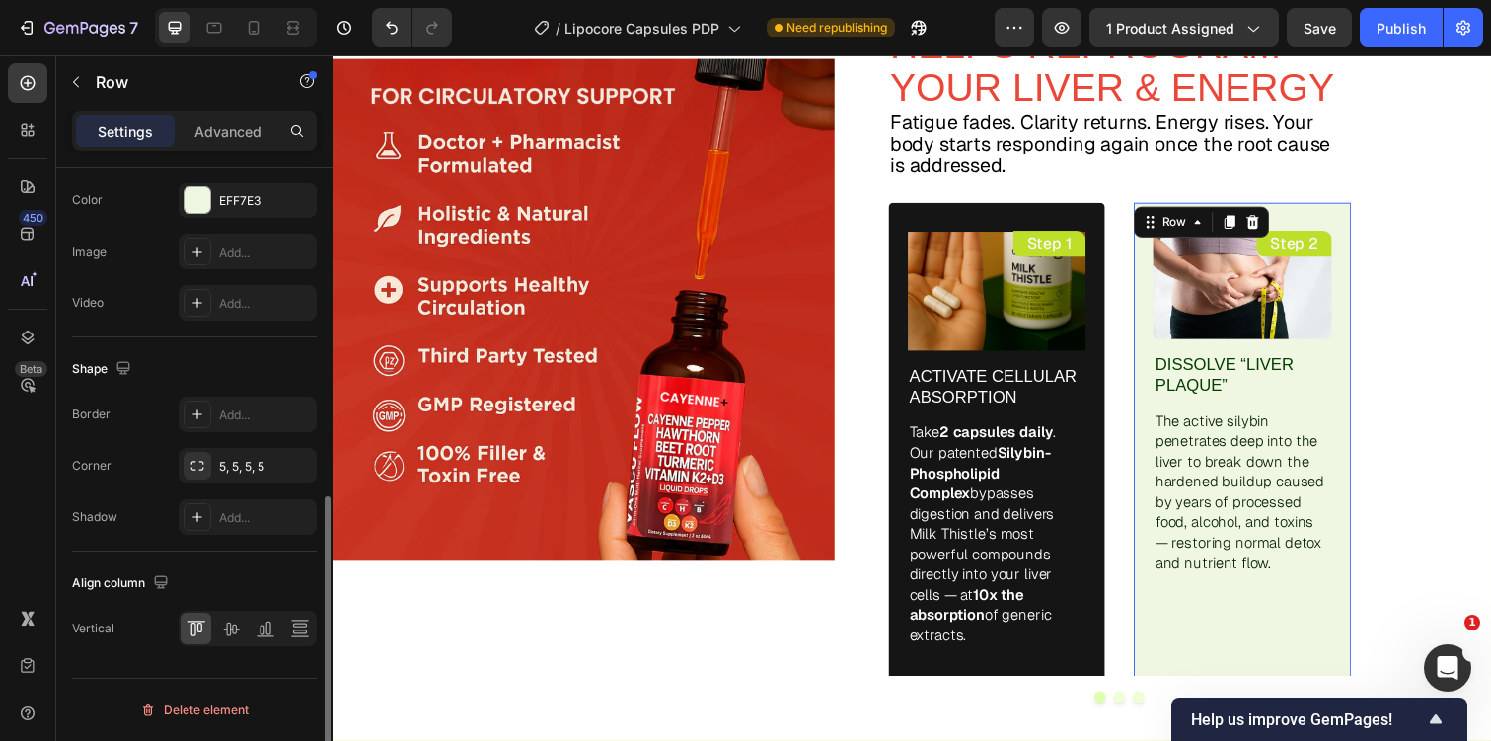
click at [244, 220] on div "The changes might be hidden by the video. Color EFF7E3 Image Add... Video Add..." at bounding box center [194, 252] width 245 height 138
click at [261, 205] on div "EFF7E3" at bounding box center [247, 201] width 57 height 18
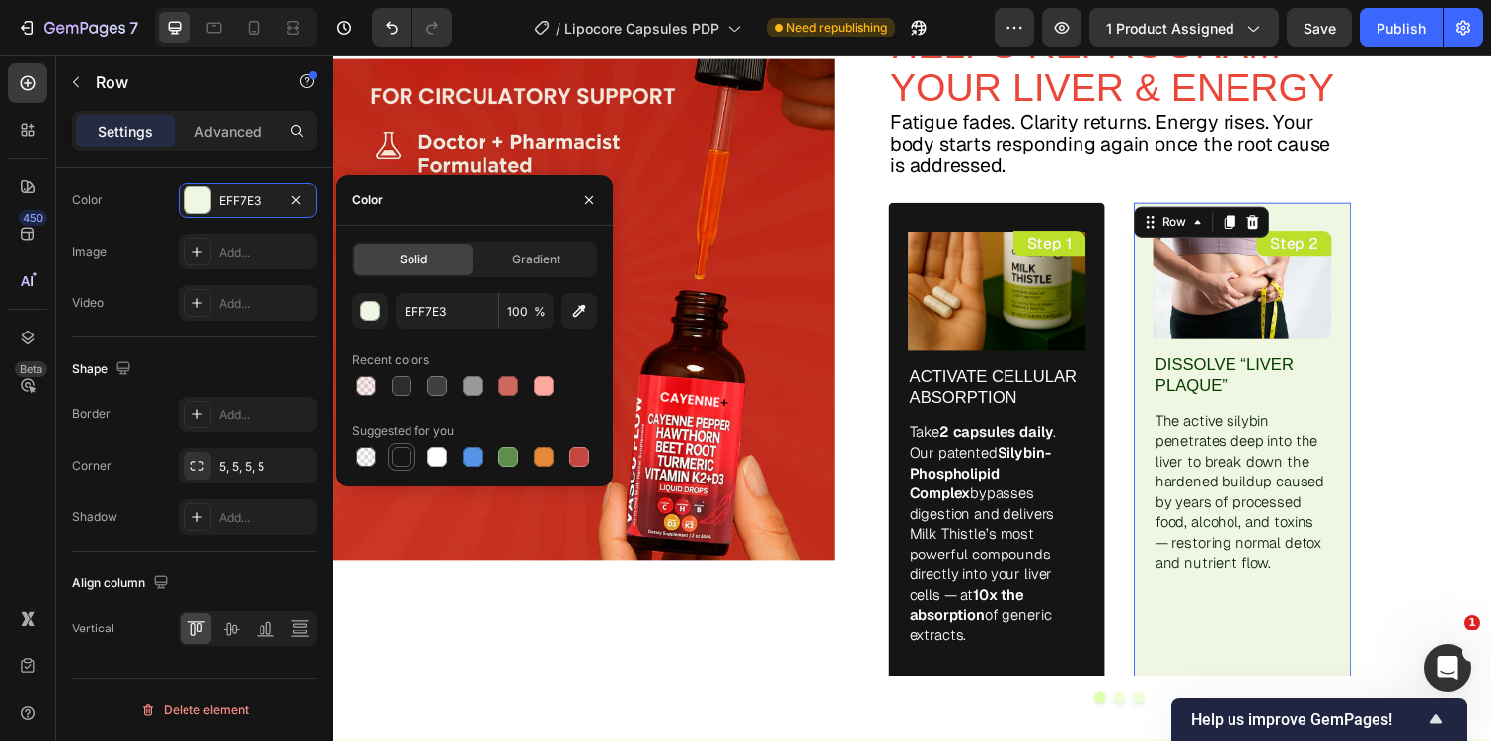
click at [408, 455] on div at bounding box center [402, 457] width 20 height 20
type input "151515"
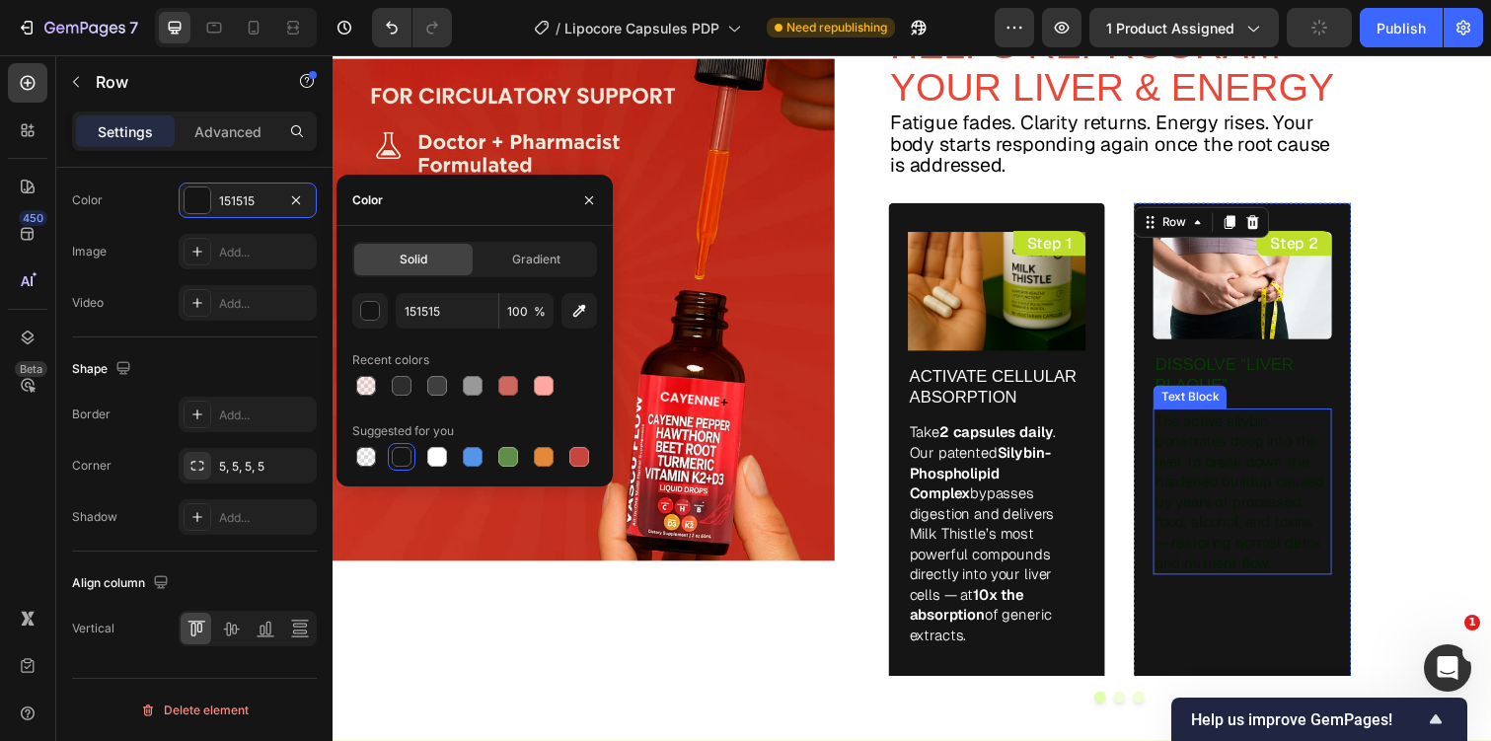
click at [1193, 471] on p "The active silybin penetrates deep into the liver to break down the hardened bu…" at bounding box center [1262, 501] width 179 height 166
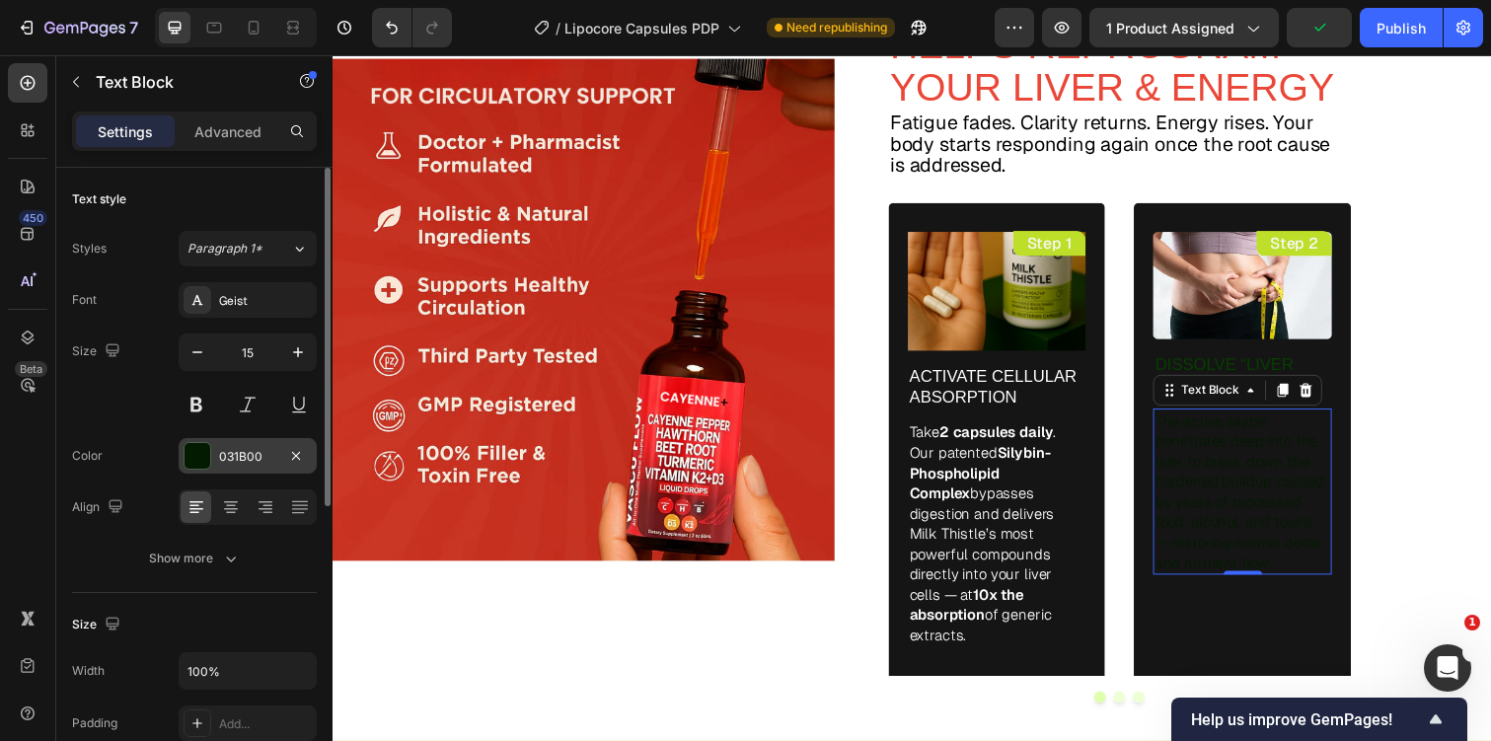
click at [253, 465] on div "031B00" at bounding box center [247, 457] width 57 height 18
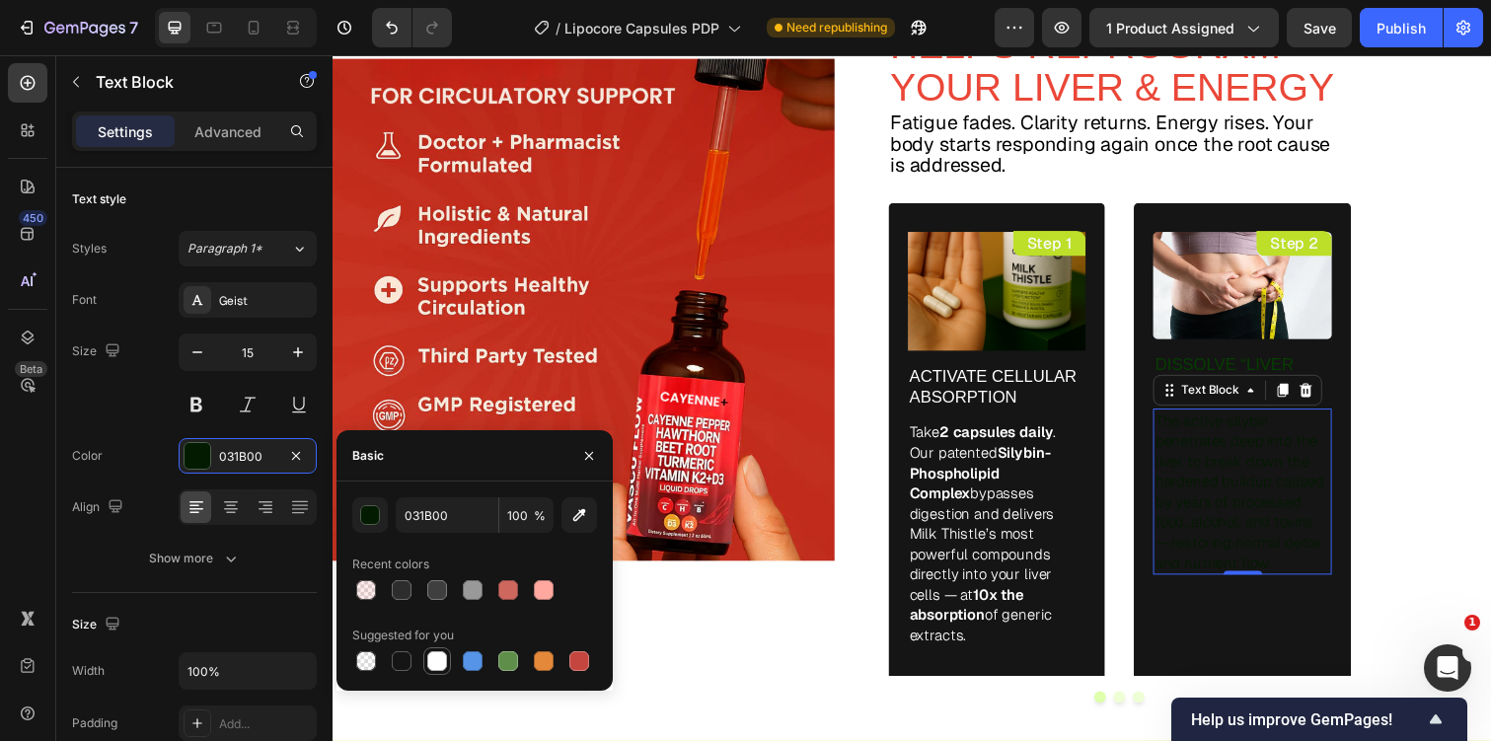
click at [432, 659] on div at bounding box center [437, 661] width 20 height 20
type input "FFFFFF"
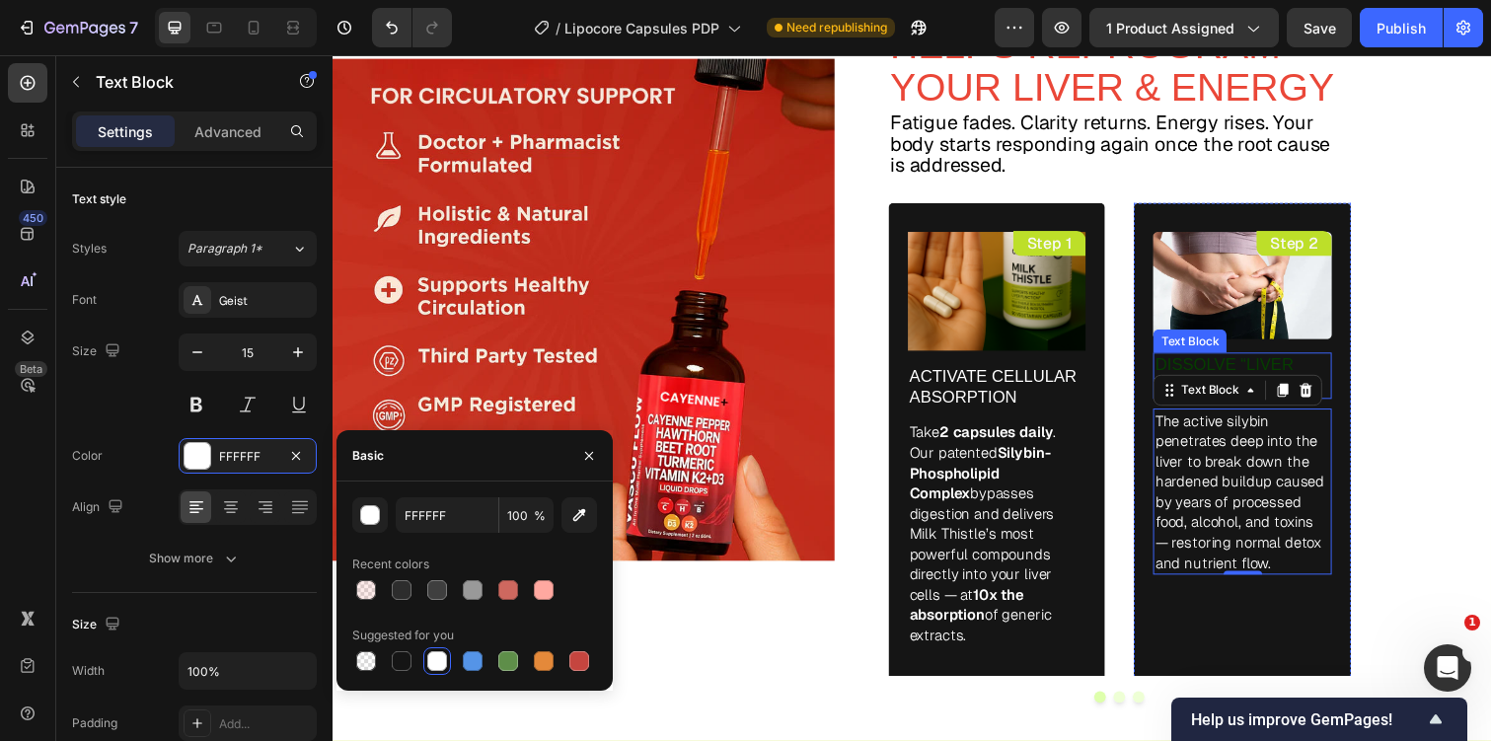
click at [1221, 365] on p "Dissolve “Liver Plaque”" at bounding box center [1262, 382] width 179 height 43
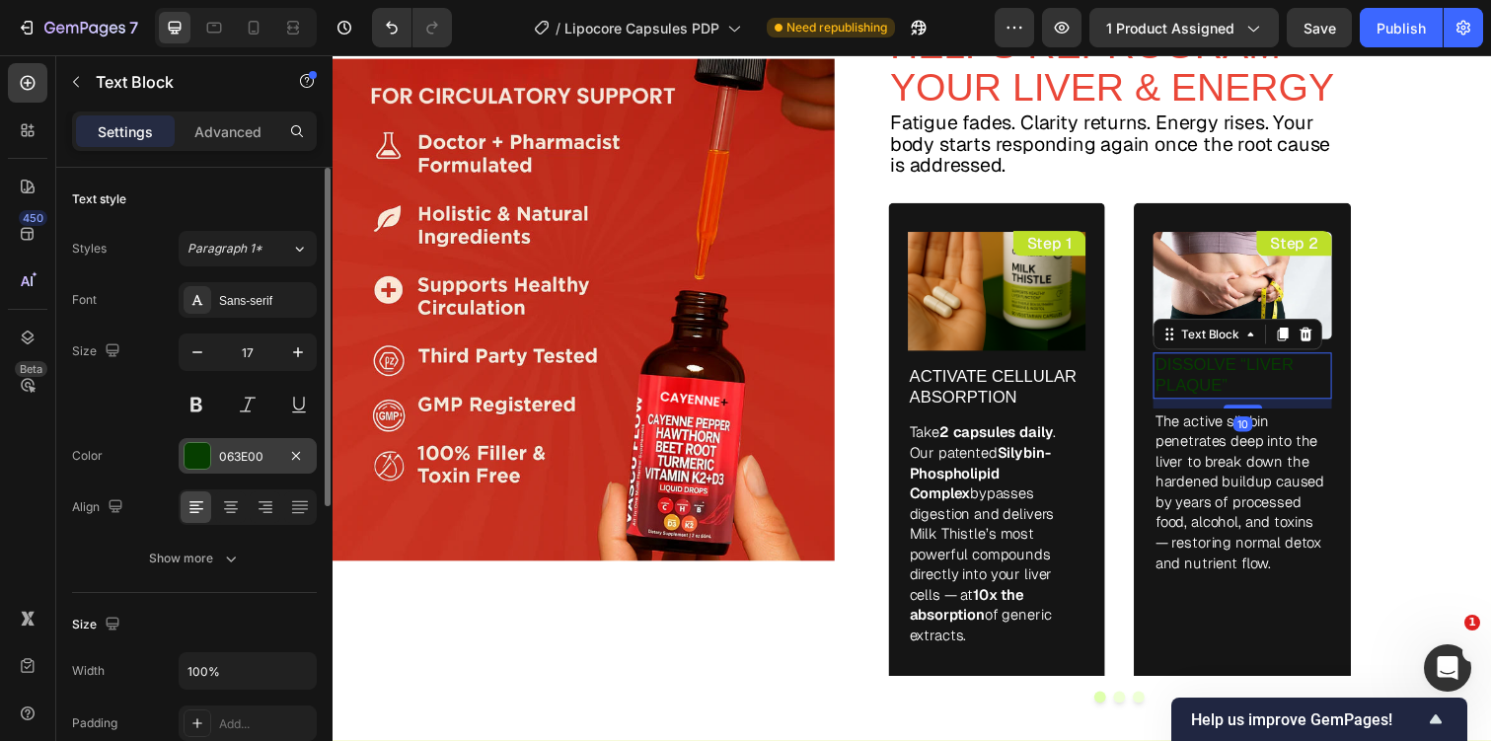
click at [255, 457] on div "063E00" at bounding box center [247, 457] width 57 height 18
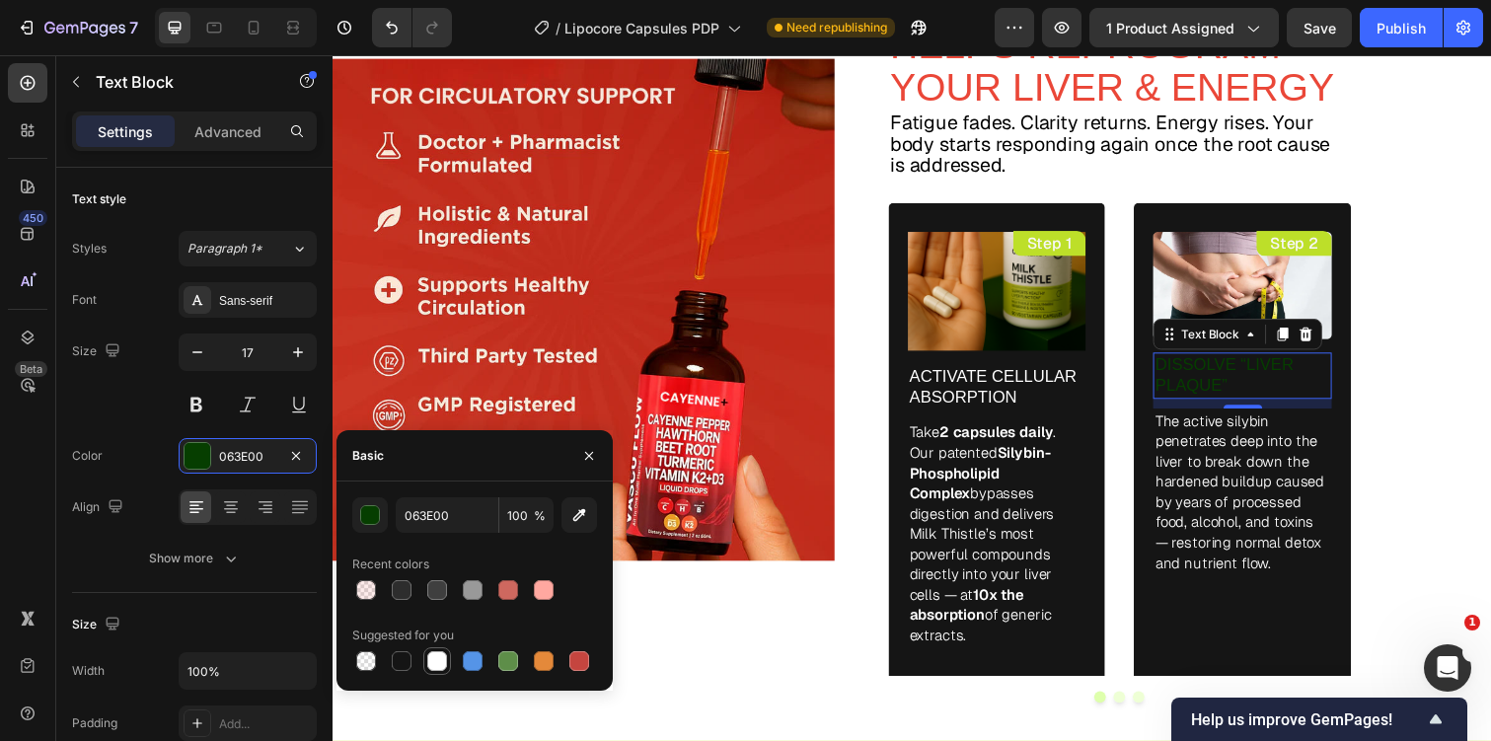
click at [427, 657] on div at bounding box center [437, 661] width 20 height 20
type input "FFFFFF"
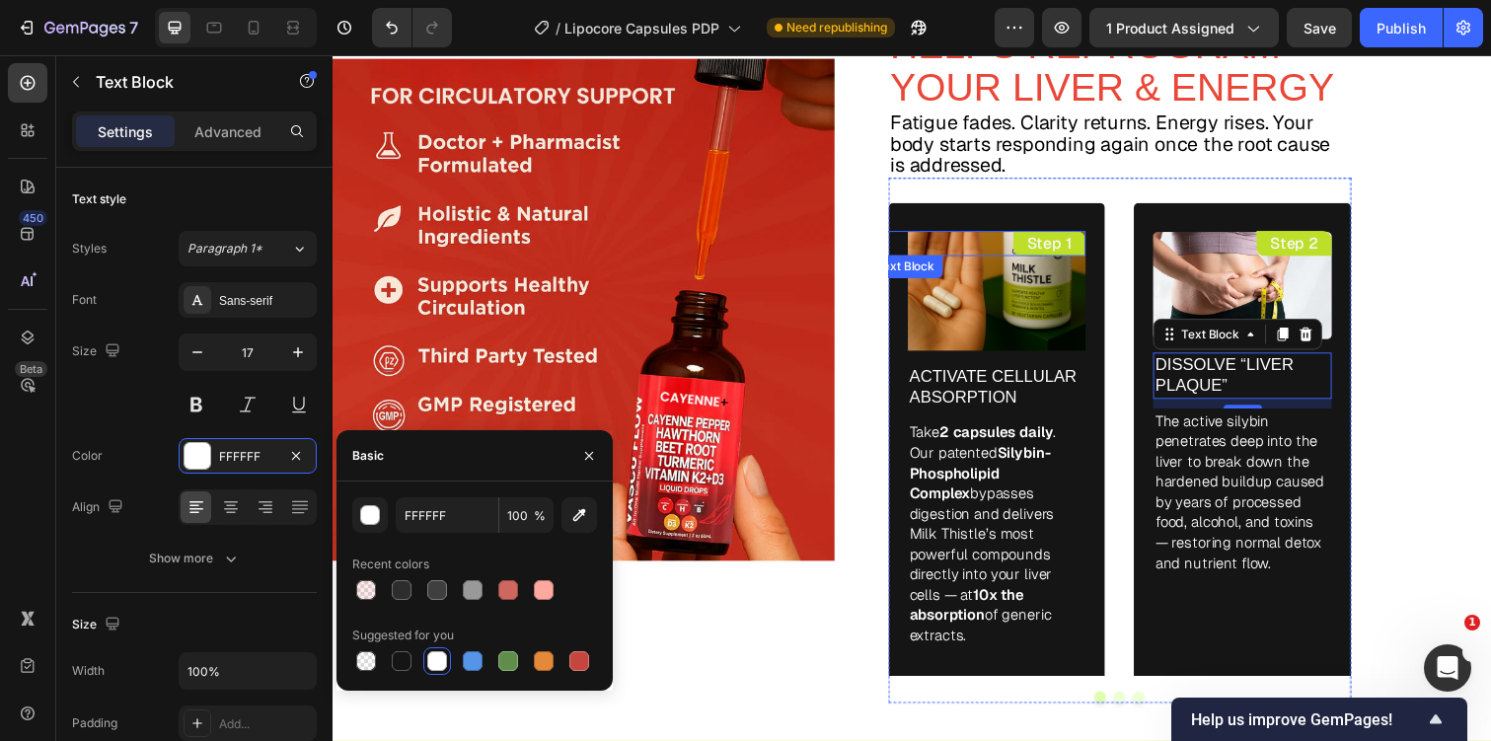
click at [1076, 254] on p "Step 1" at bounding box center [1065, 248] width 46 height 20
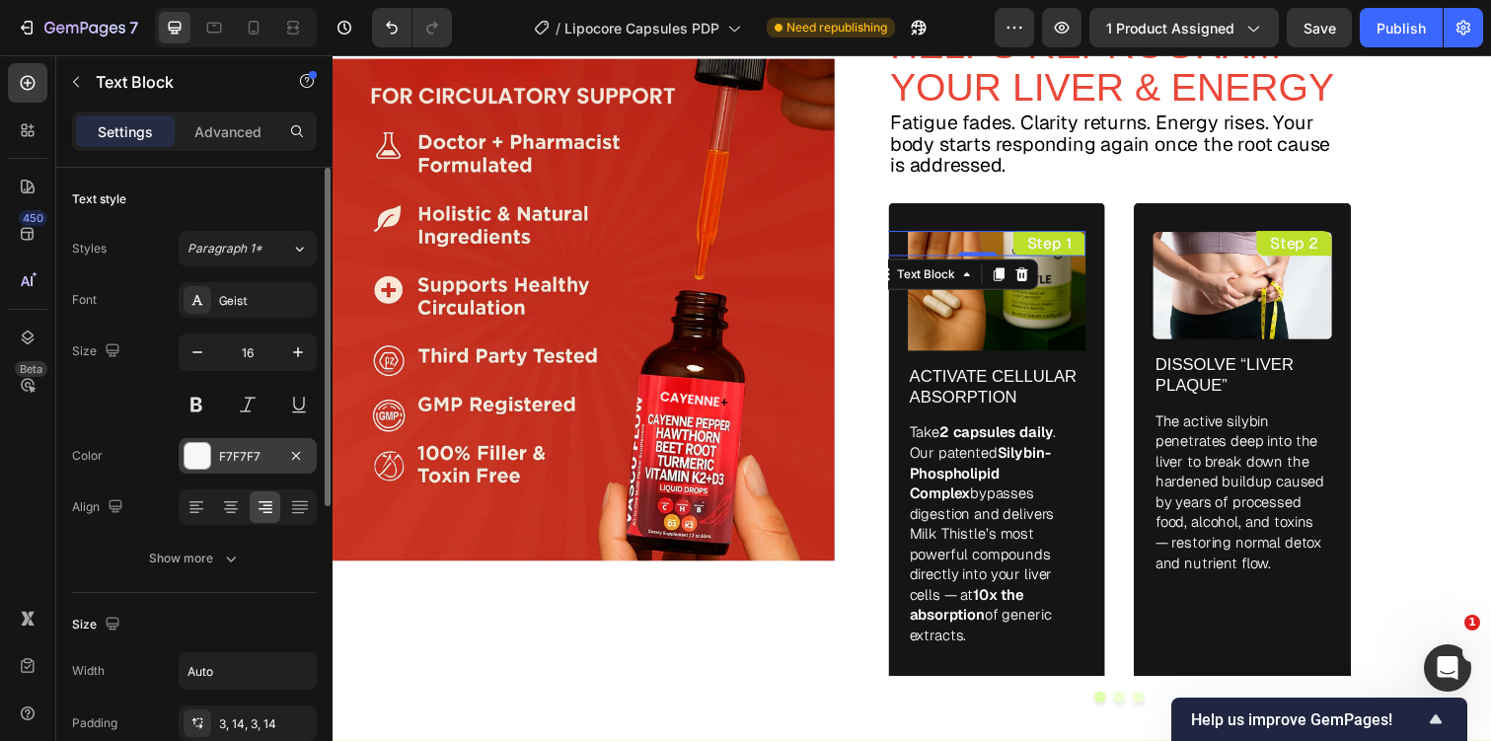
click at [241, 448] on div "F7F7F7" at bounding box center [247, 457] width 57 height 18
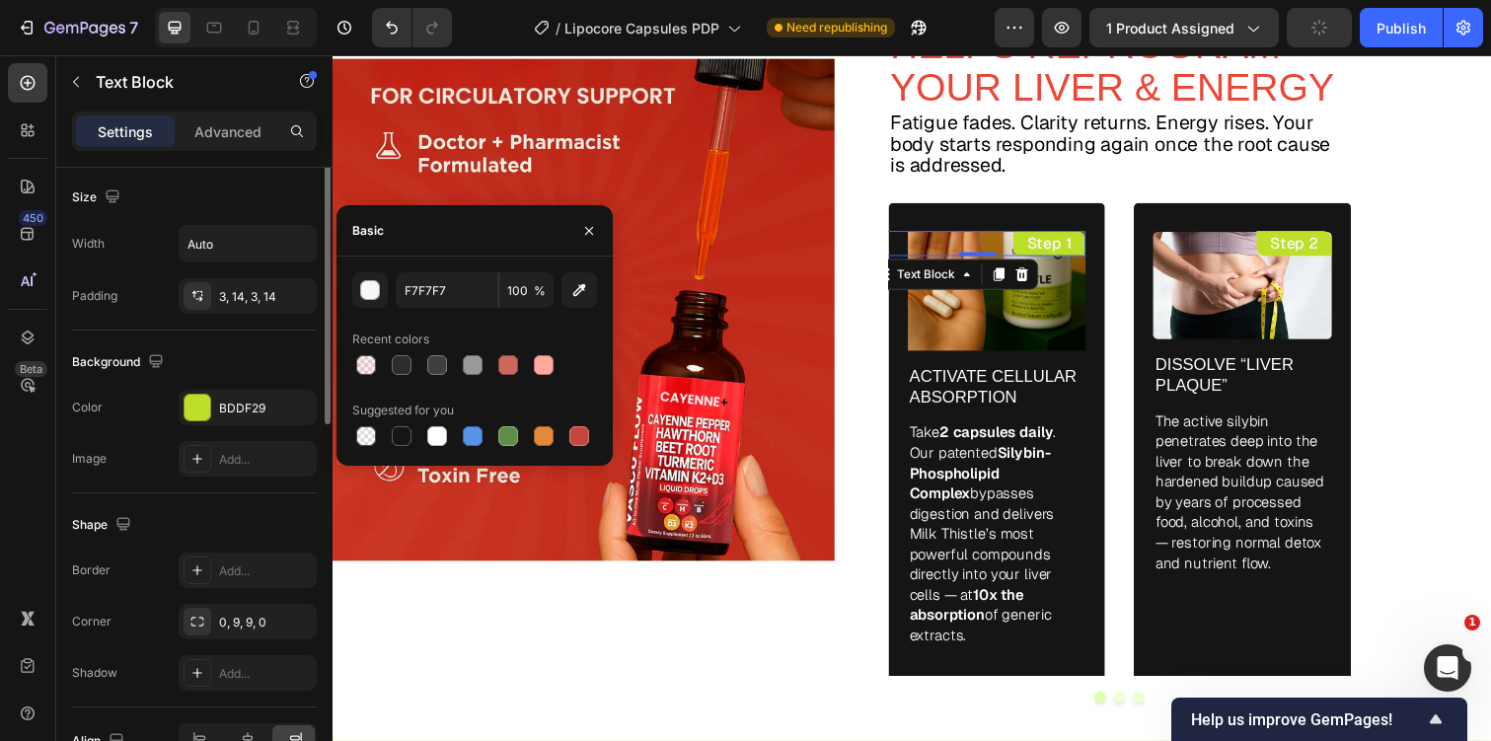
scroll to position [491, 0]
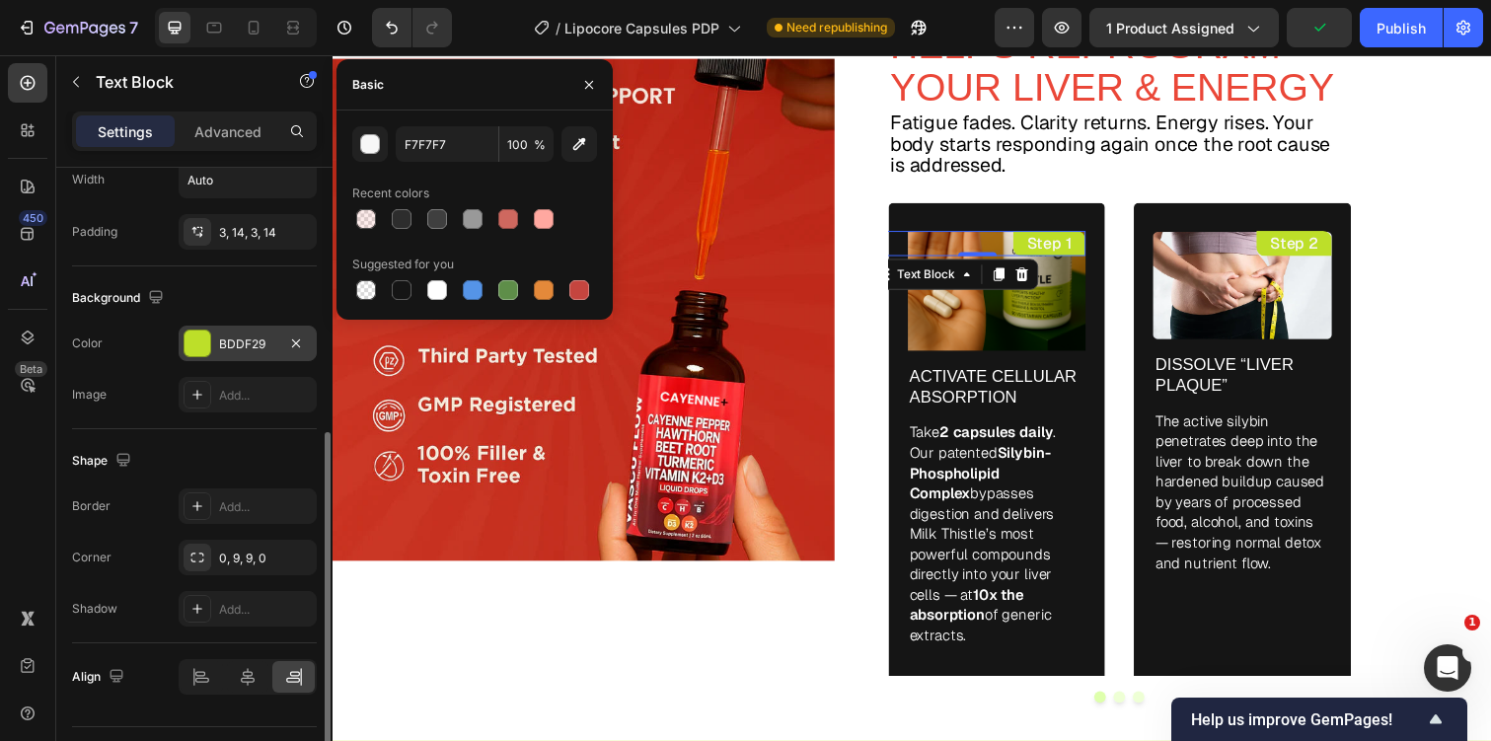
click at [240, 344] on div "BDDF29" at bounding box center [247, 344] width 57 height 18
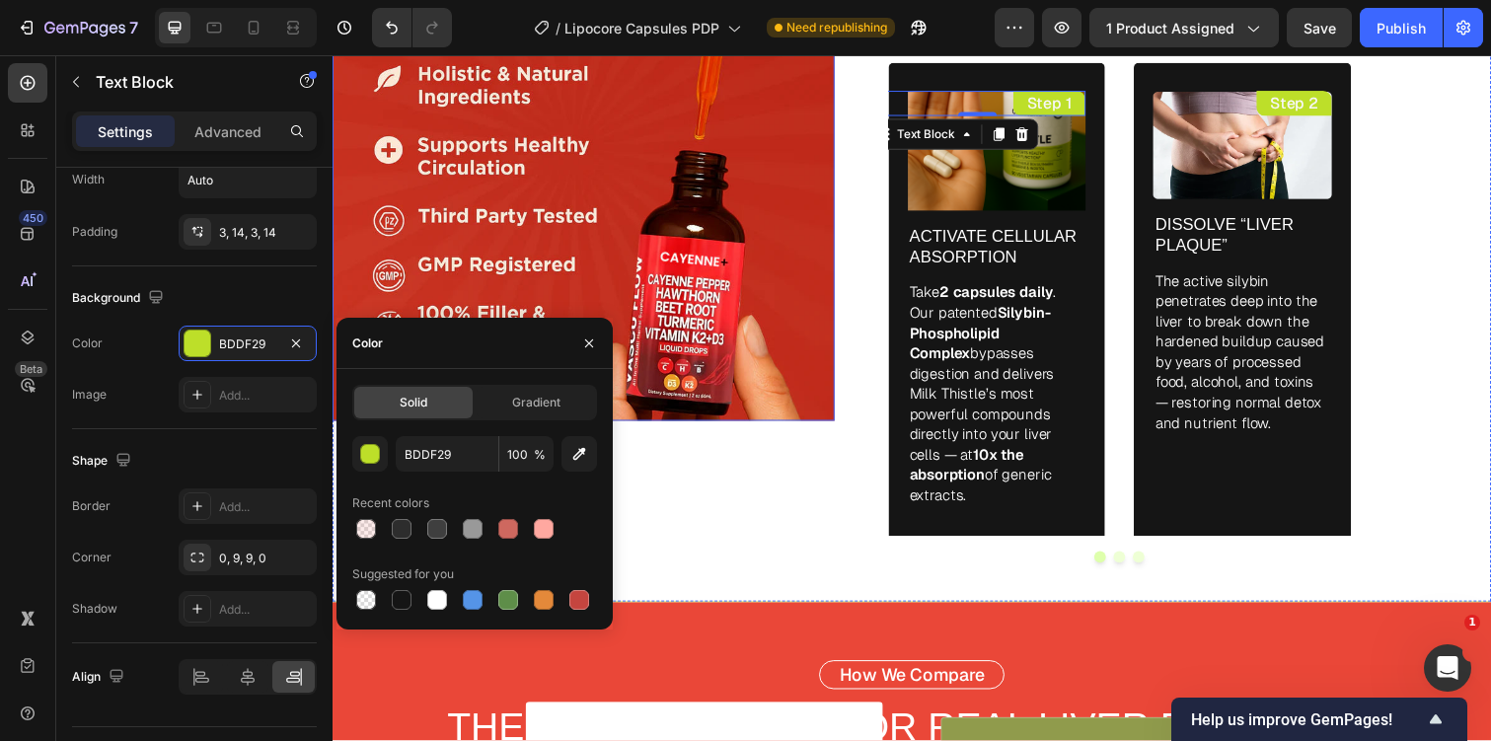
scroll to position [4468, 0]
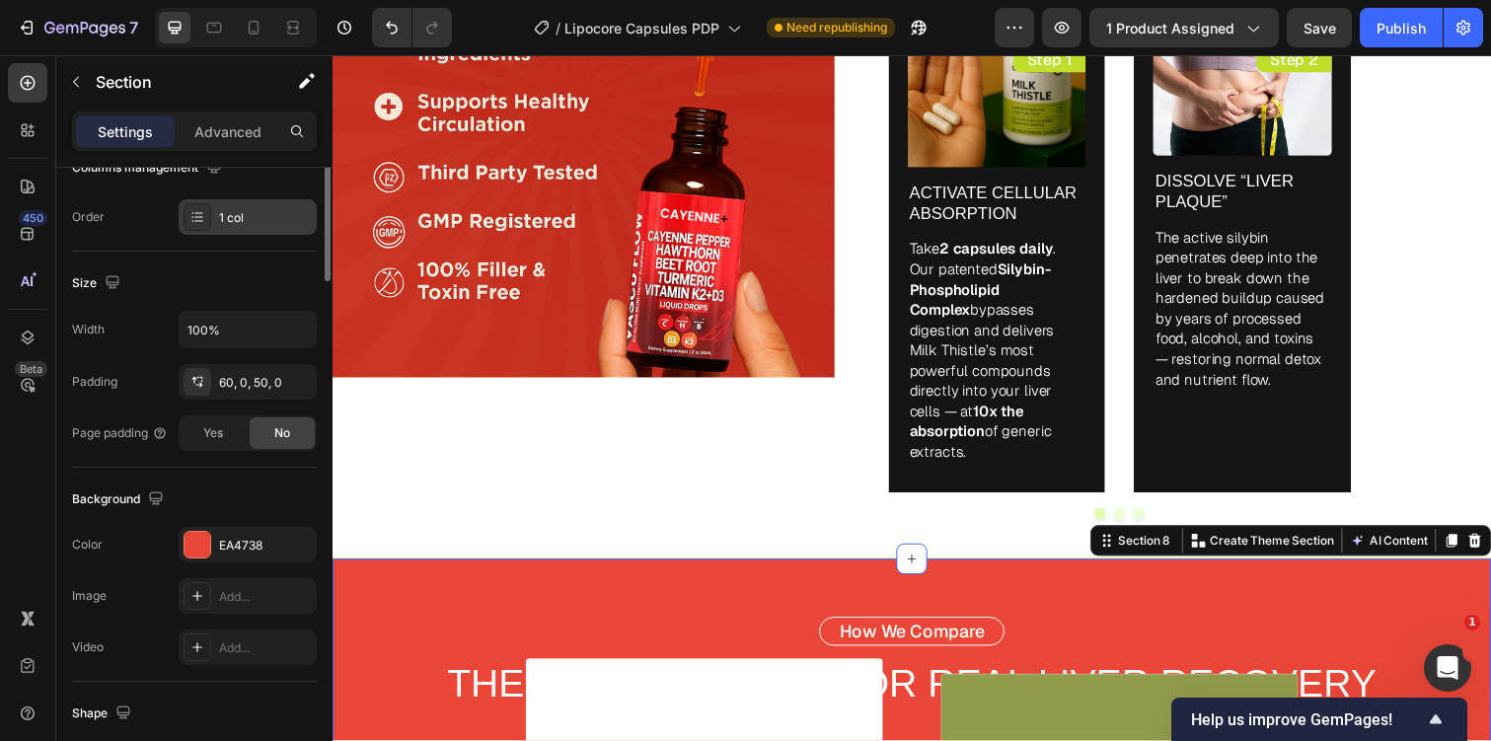
scroll to position [528, 0]
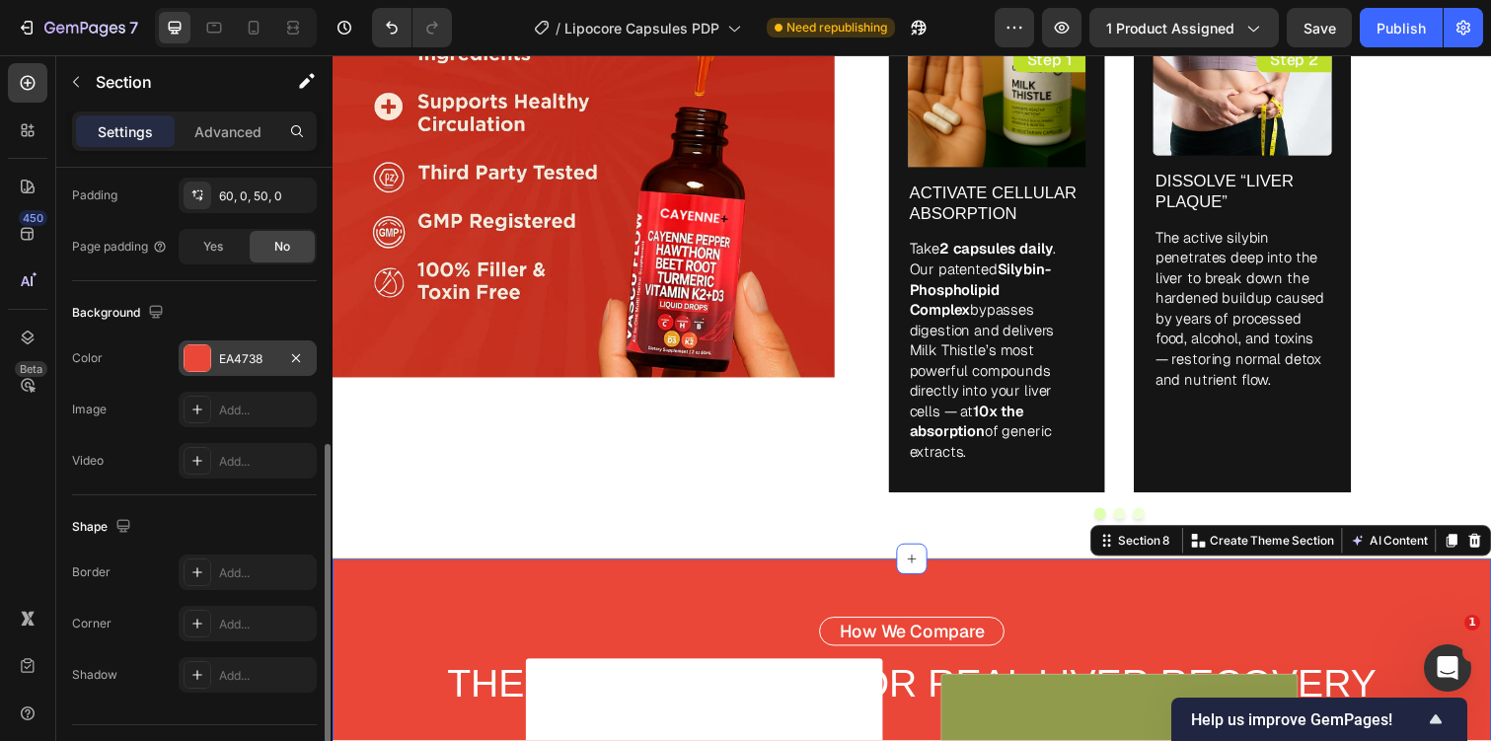
click at [255, 358] on div "EA4738" at bounding box center [247, 359] width 57 height 18
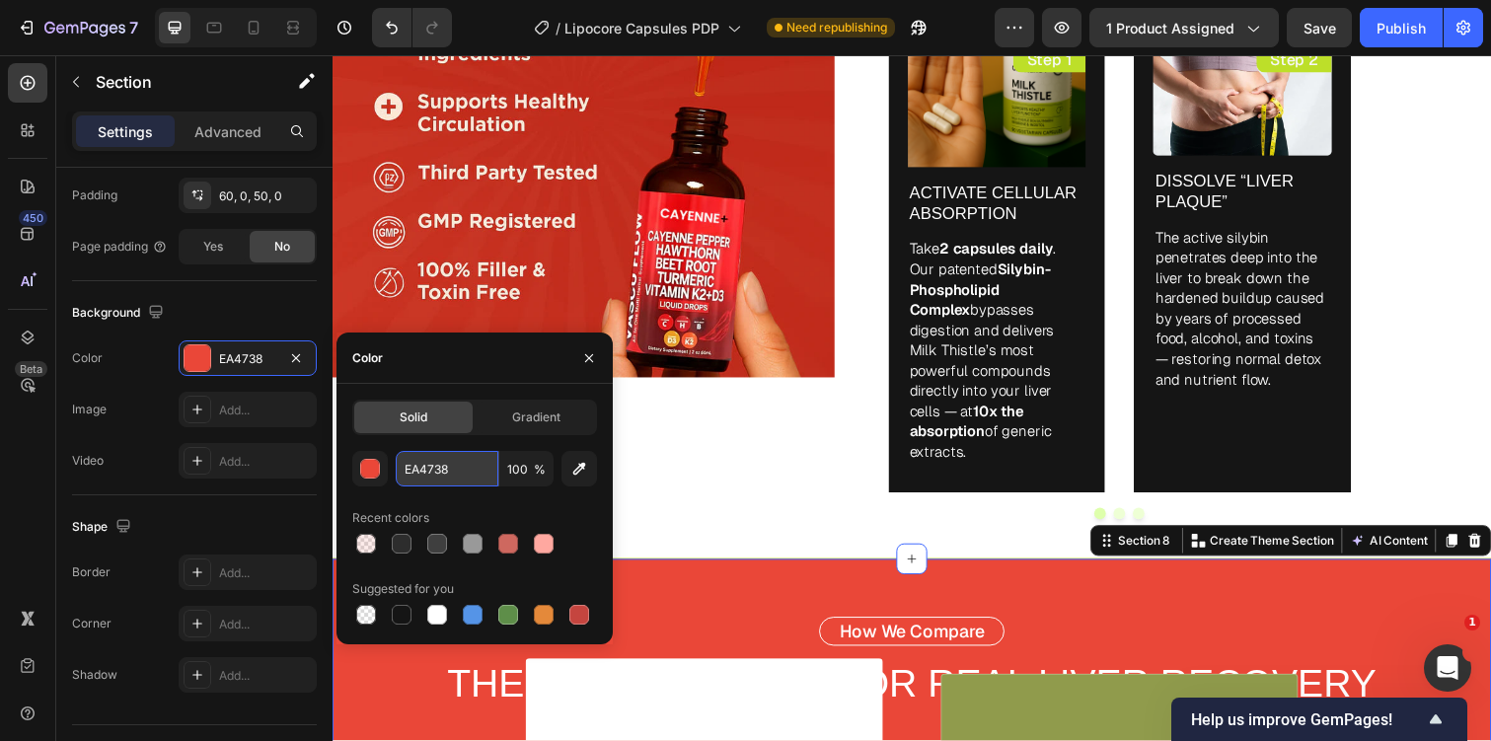
click at [413, 463] on input "EA4738" at bounding box center [447, 469] width 103 height 36
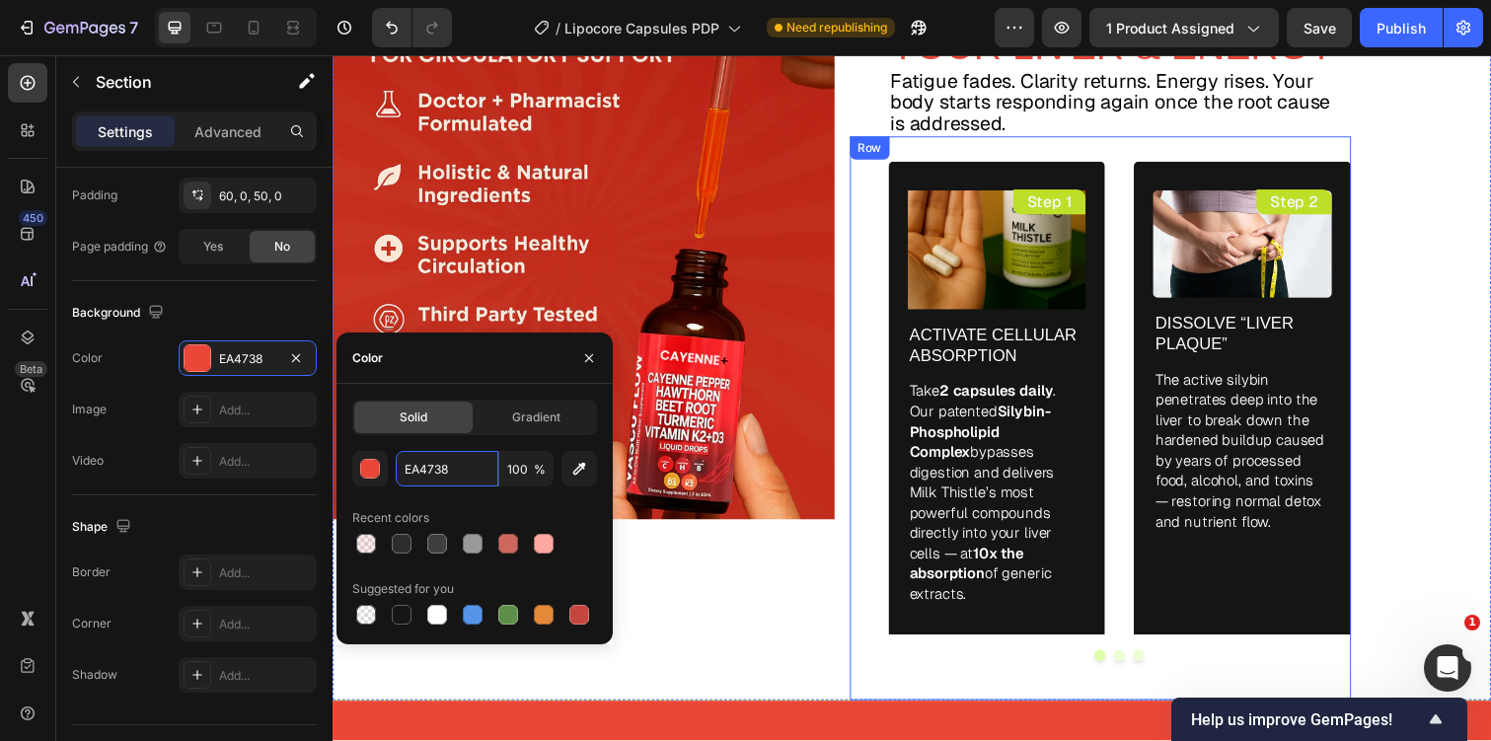
scroll to position [4215, 0]
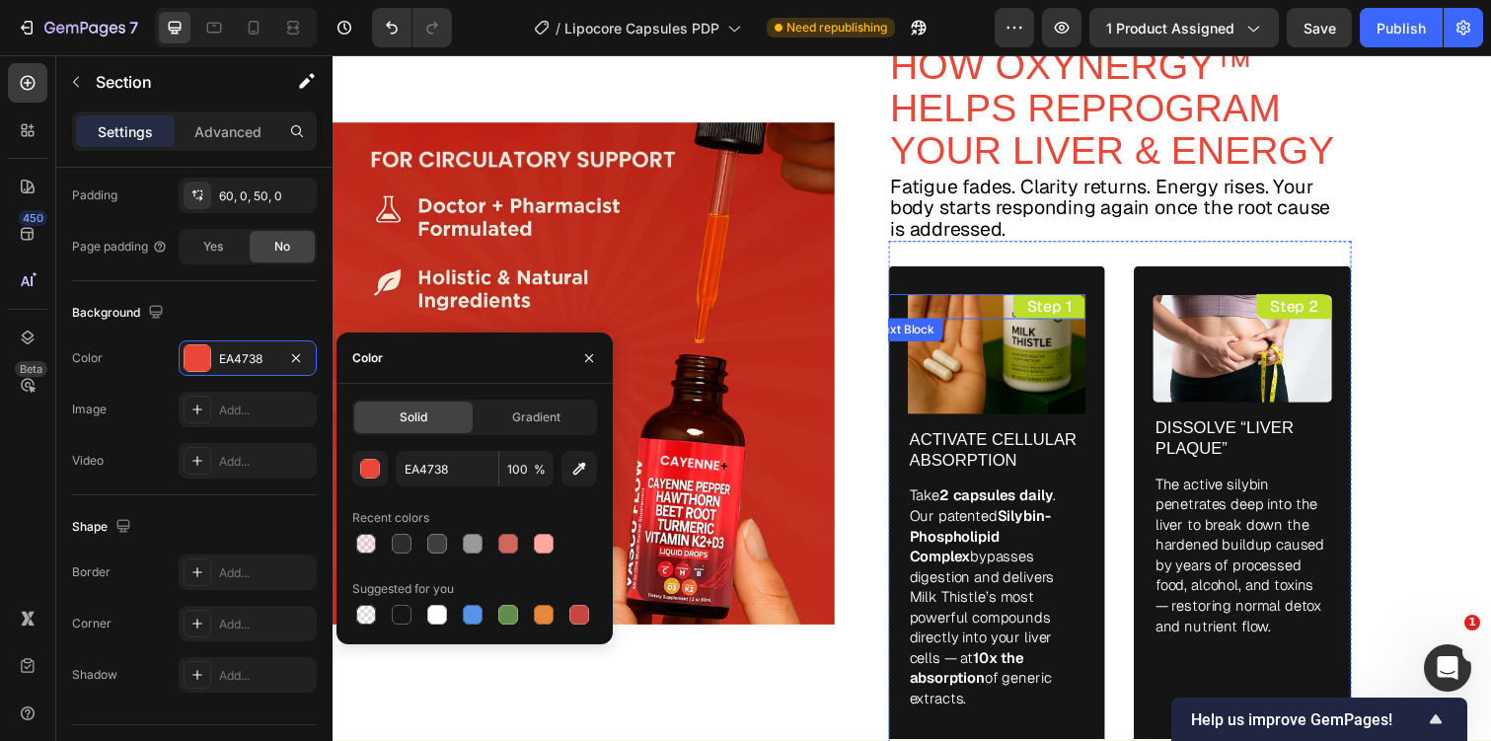
click at [1041, 315] on div "Step 1" at bounding box center [1065, 313] width 74 height 26
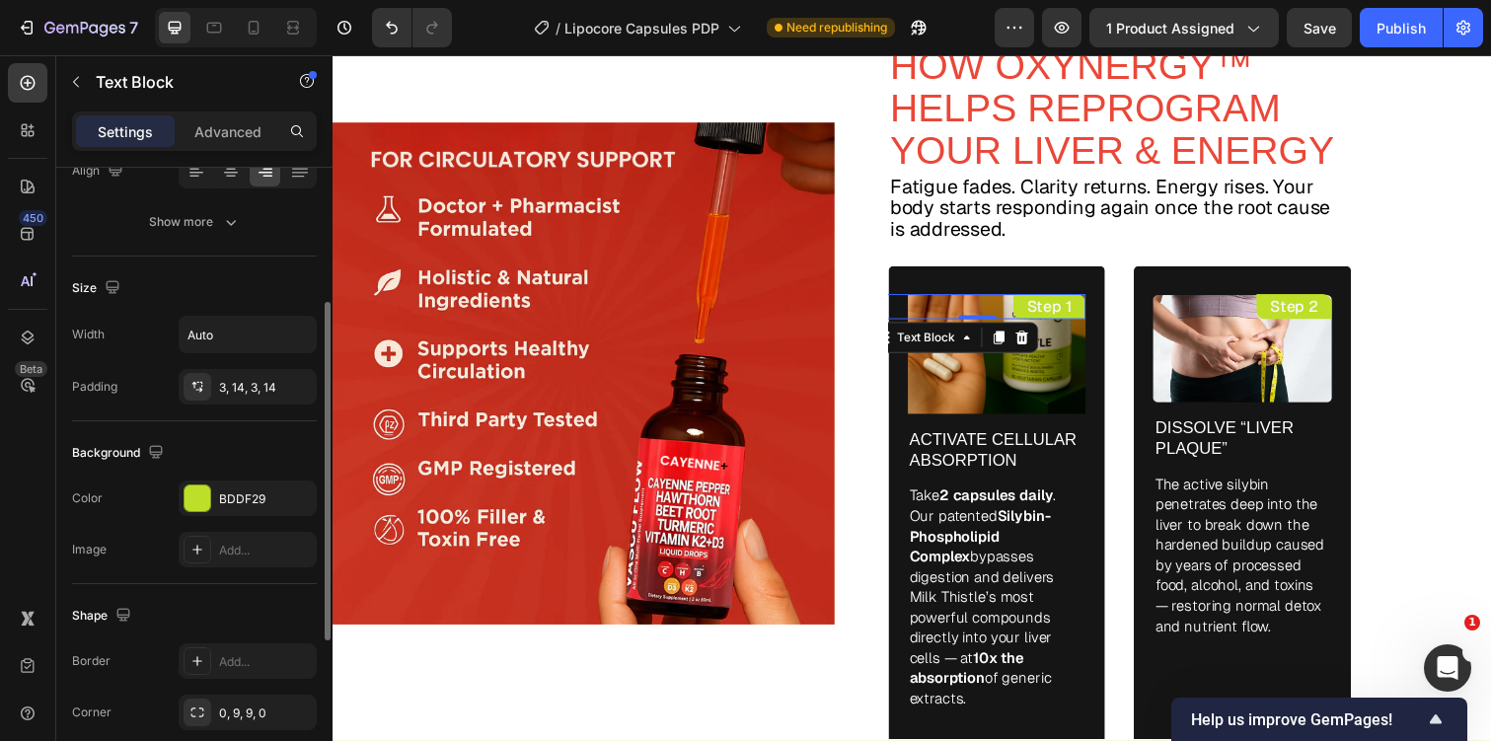
scroll to position [540, 0]
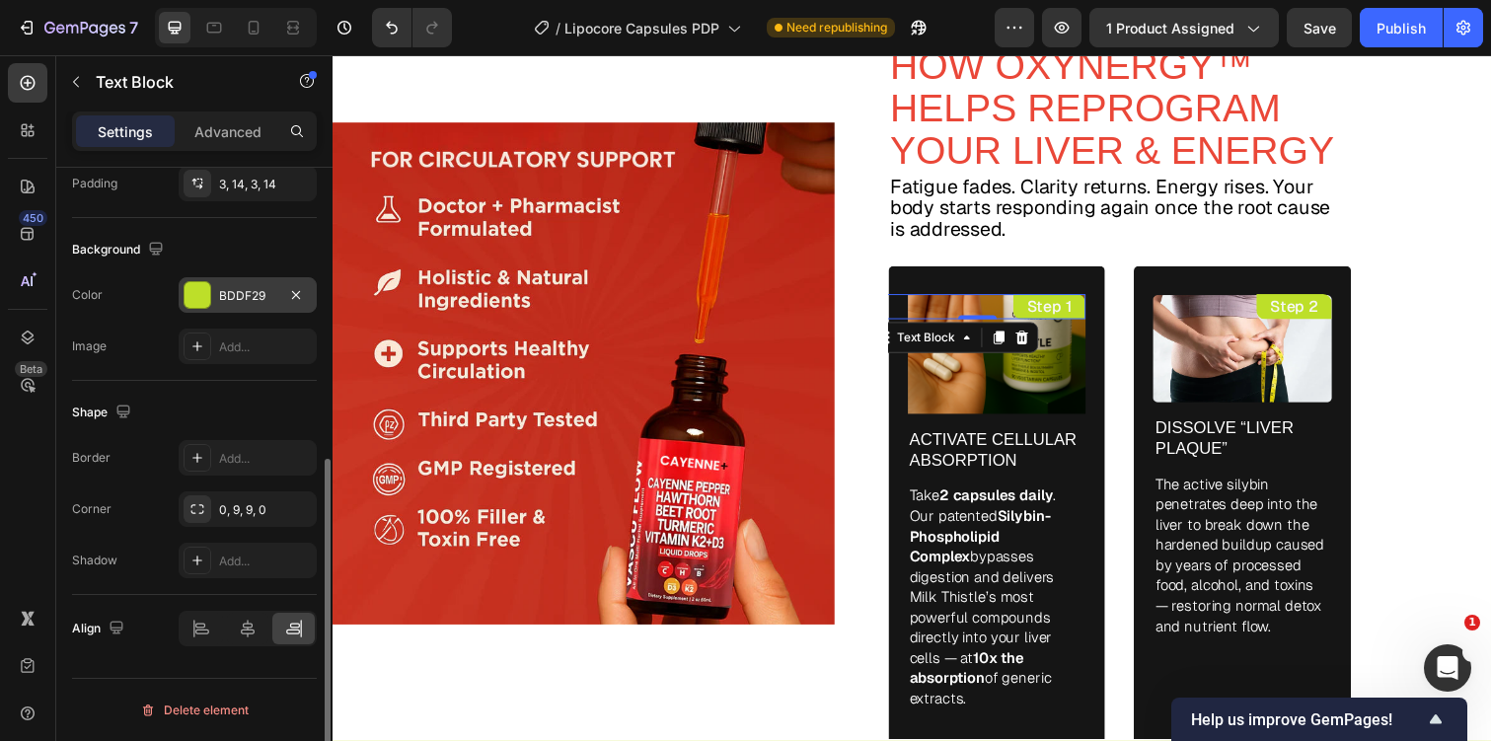
click at [256, 296] on div "BDDF29" at bounding box center [247, 296] width 57 height 18
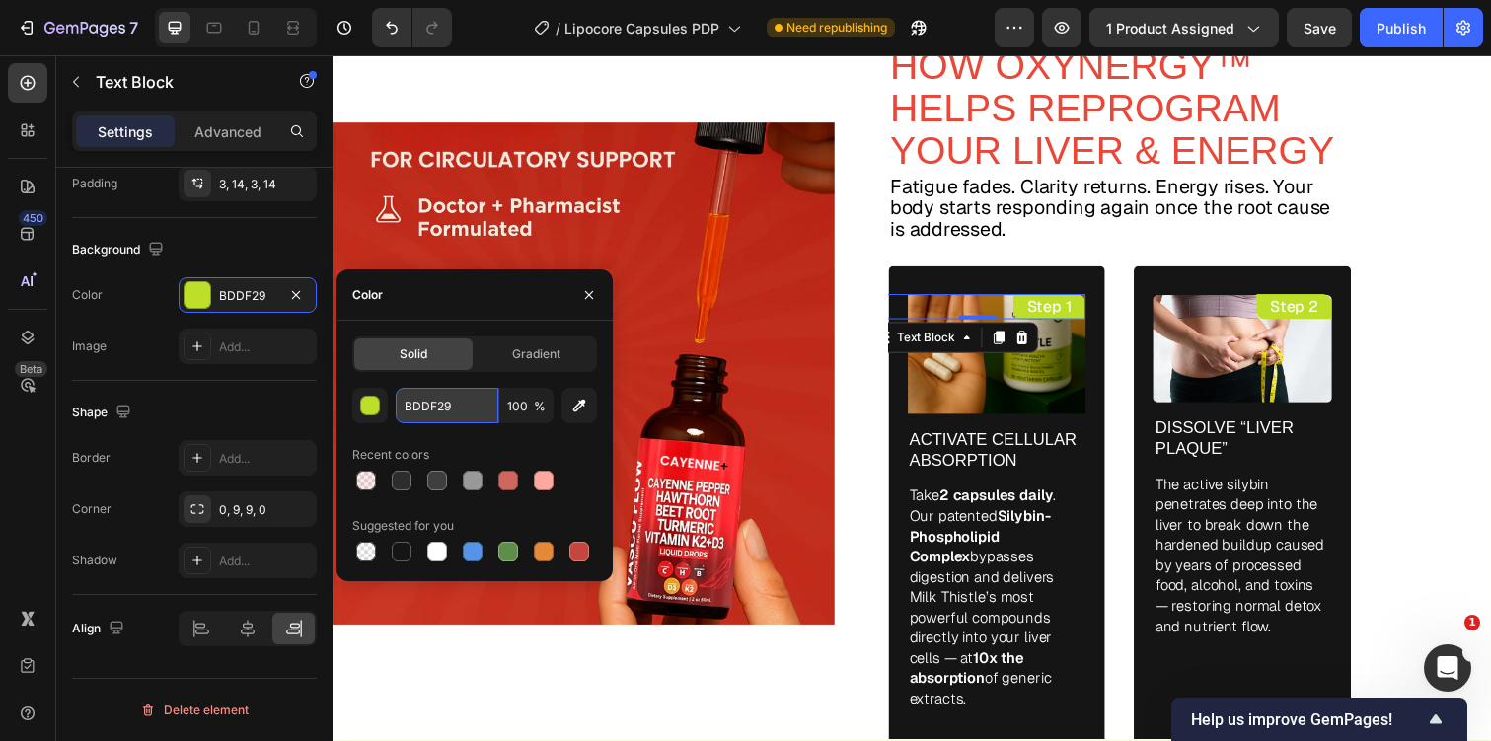
click at [454, 405] on input "BDDF29" at bounding box center [447, 406] width 103 height 36
paste input "EA4738"
type input "EA4738"
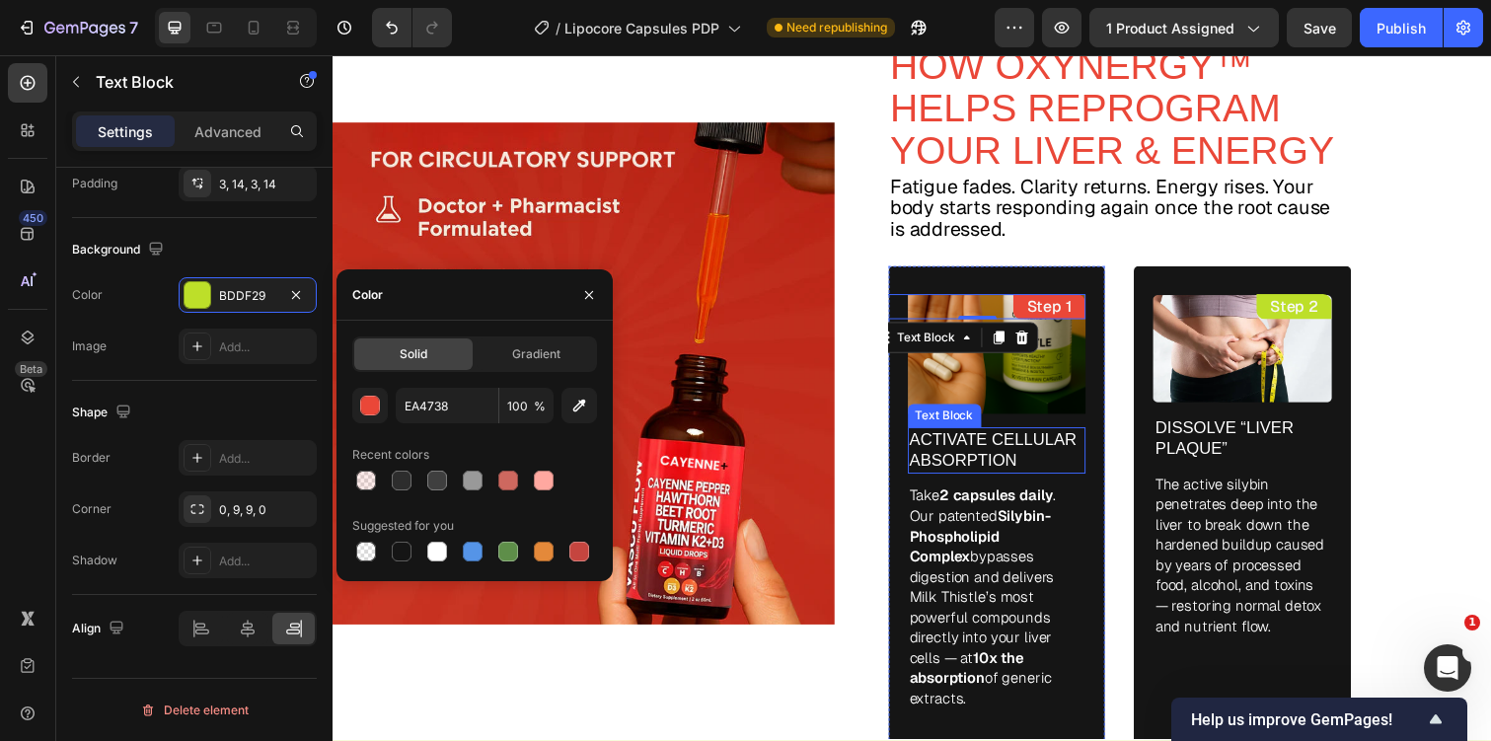
click at [939, 464] on p "Activate Cellular Absorption" at bounding box center [1012, 459] width 179 height 43
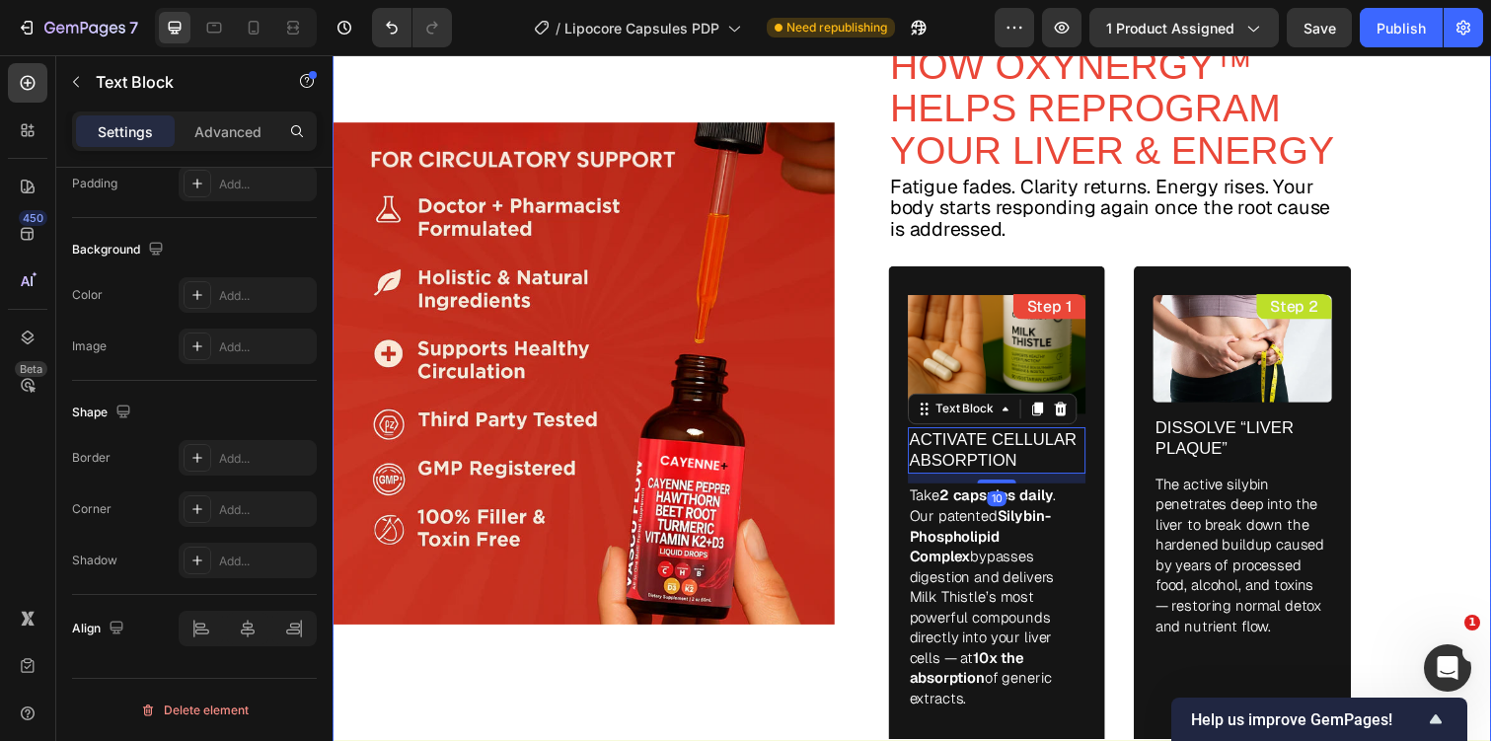
click at [1384, 243] on div "Image How It Works Text Block HOW OXYNERGY™ HELPS REPROGRAM YOUR LIVER & ENERGY…" at bounding box center [925, 380] width 1184 height 883
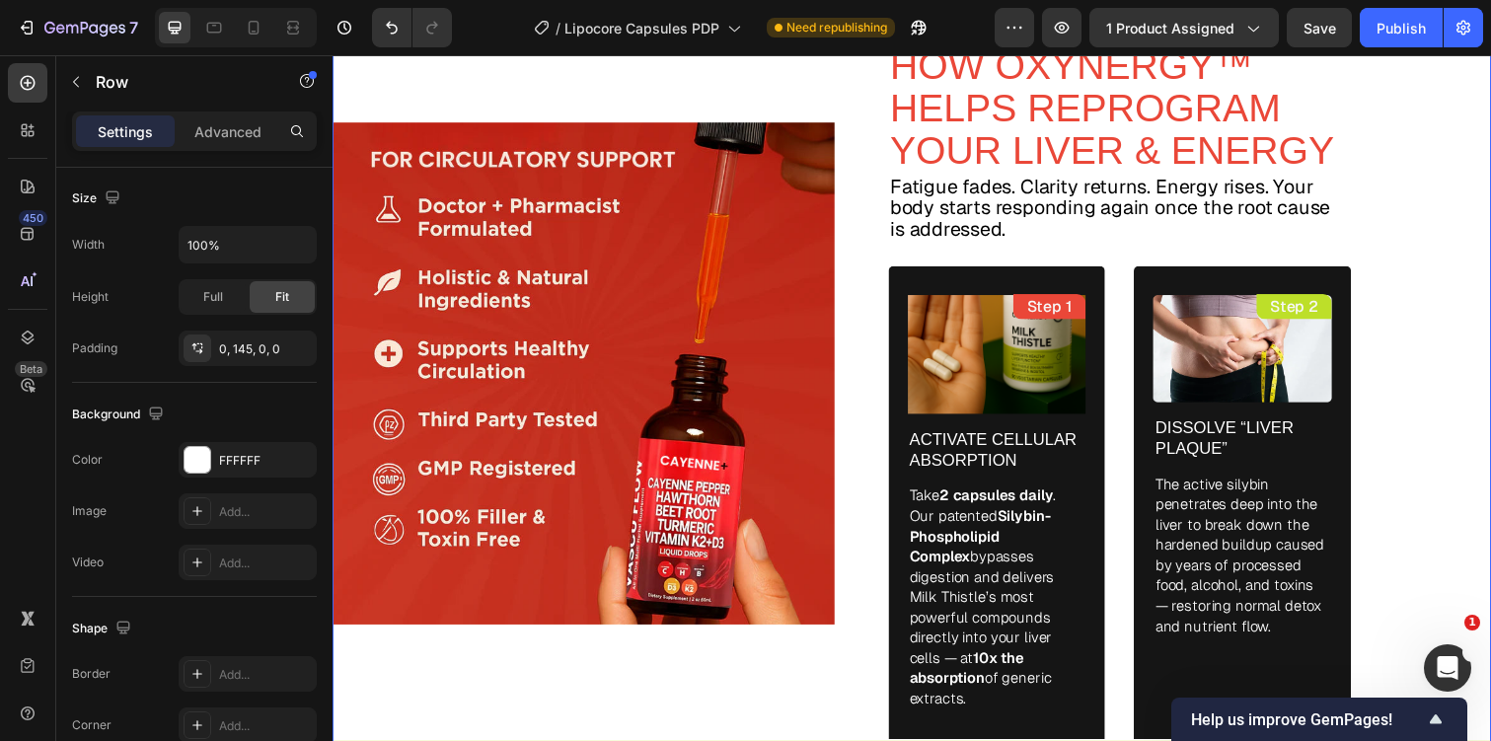
scroll to position [0, 0]
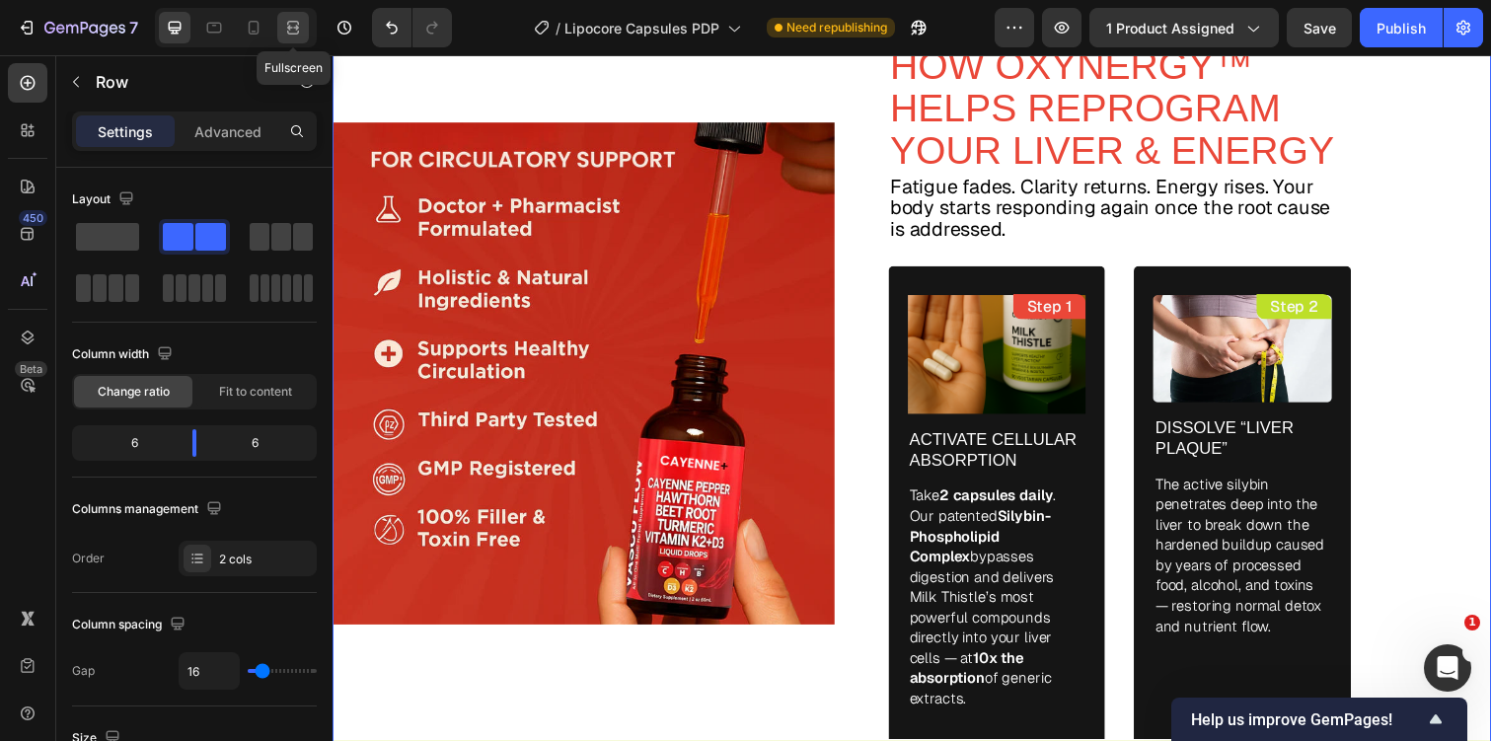
click at [294, 26] on icon at bounding box center [293, 28] width 20 height 20
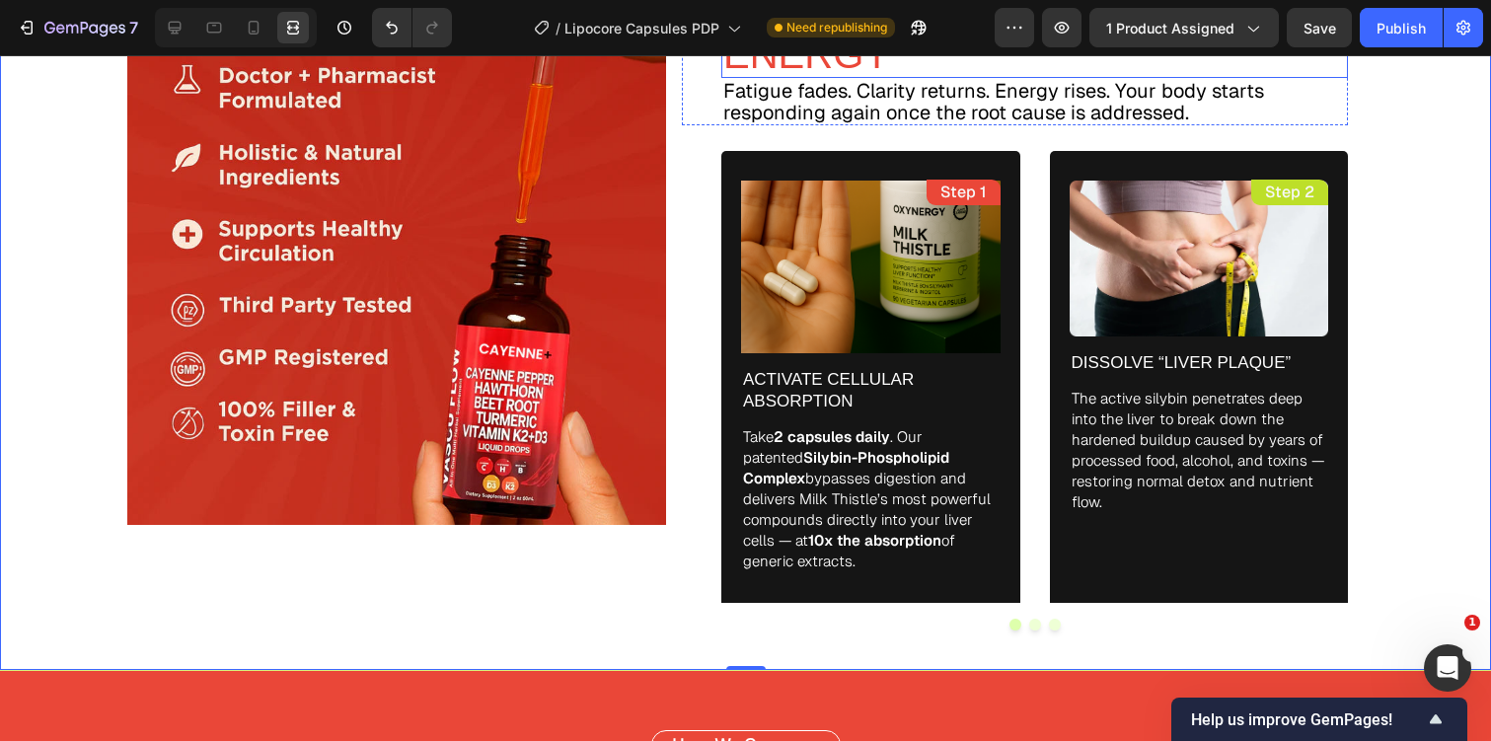
scroll to position [4215, 0]
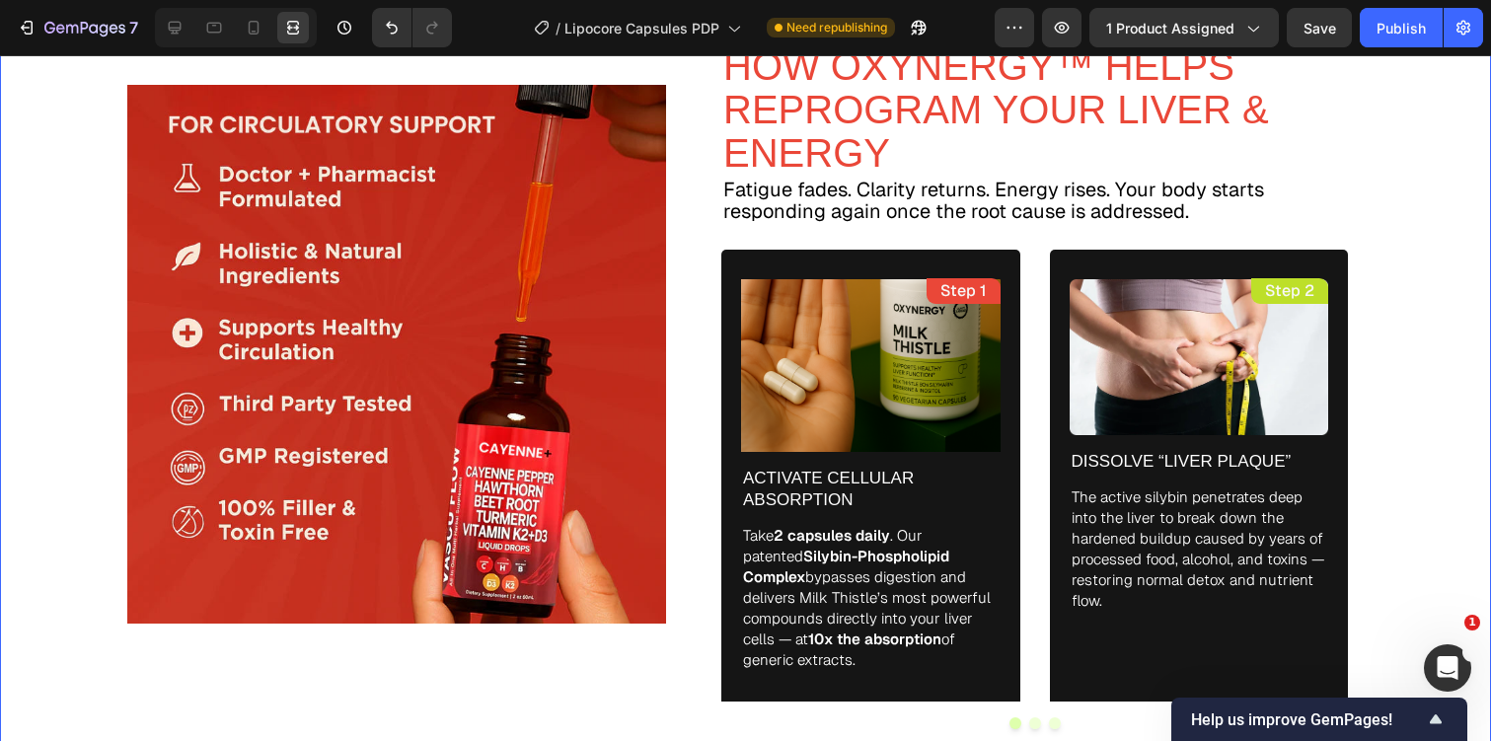
click at [1419, 194] on div "Image How It Works Text Block HOW OXYNERGY™ HELPS REPROGRAM YOUR LIVER & ENERGY…" at bounding box center [745, 354] width 1491 height 830
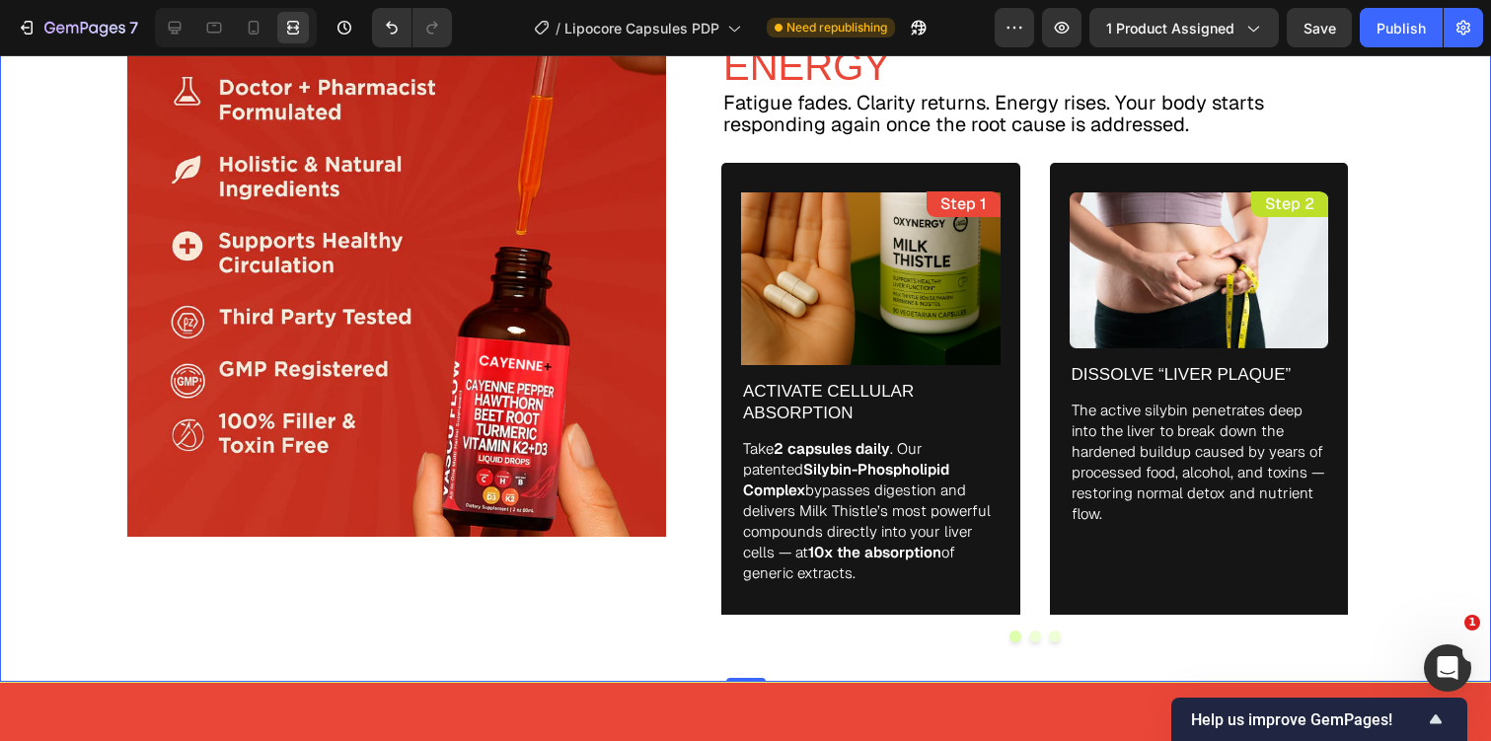
scroll to position [4304, 0]
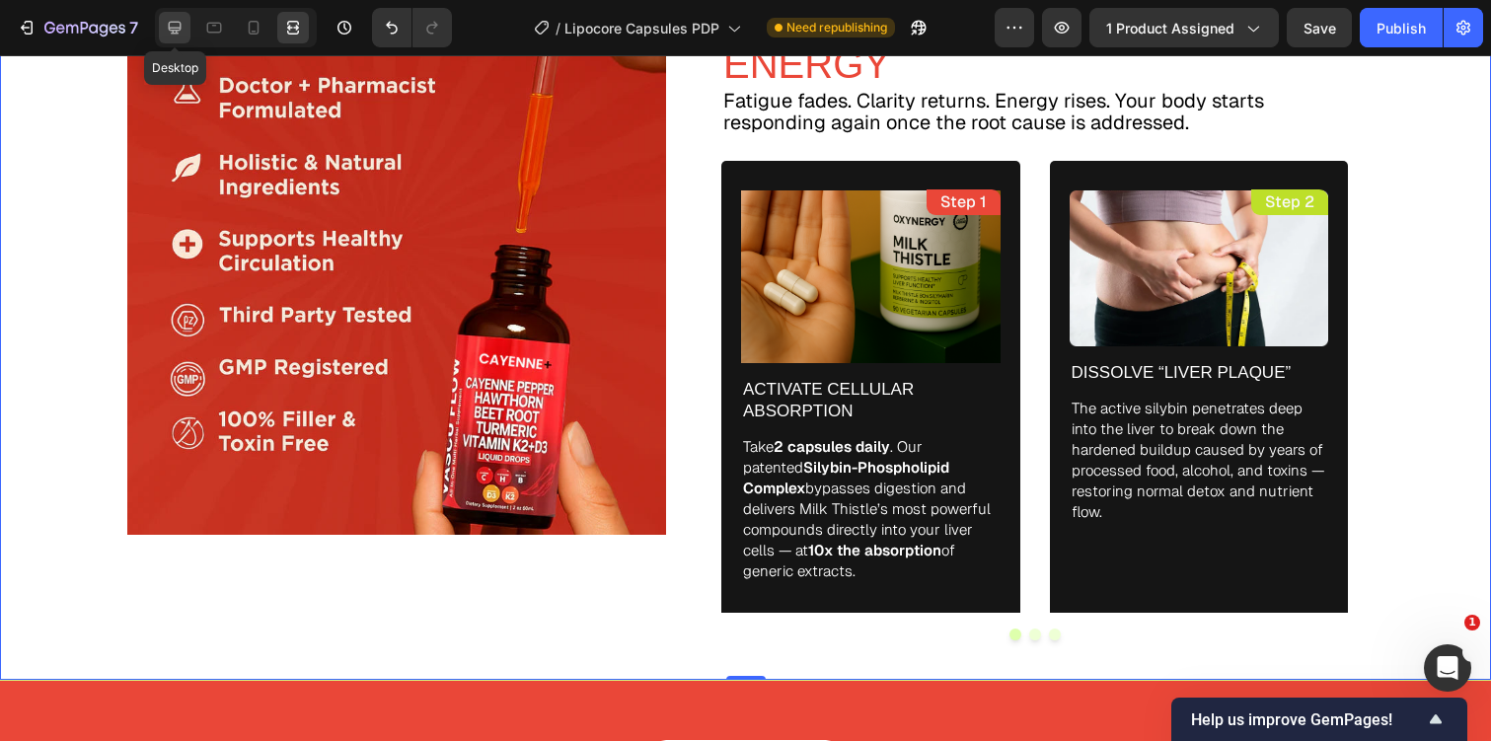
click at [181, 30] on icon at bounding box center [175, 28] width 13 height 13
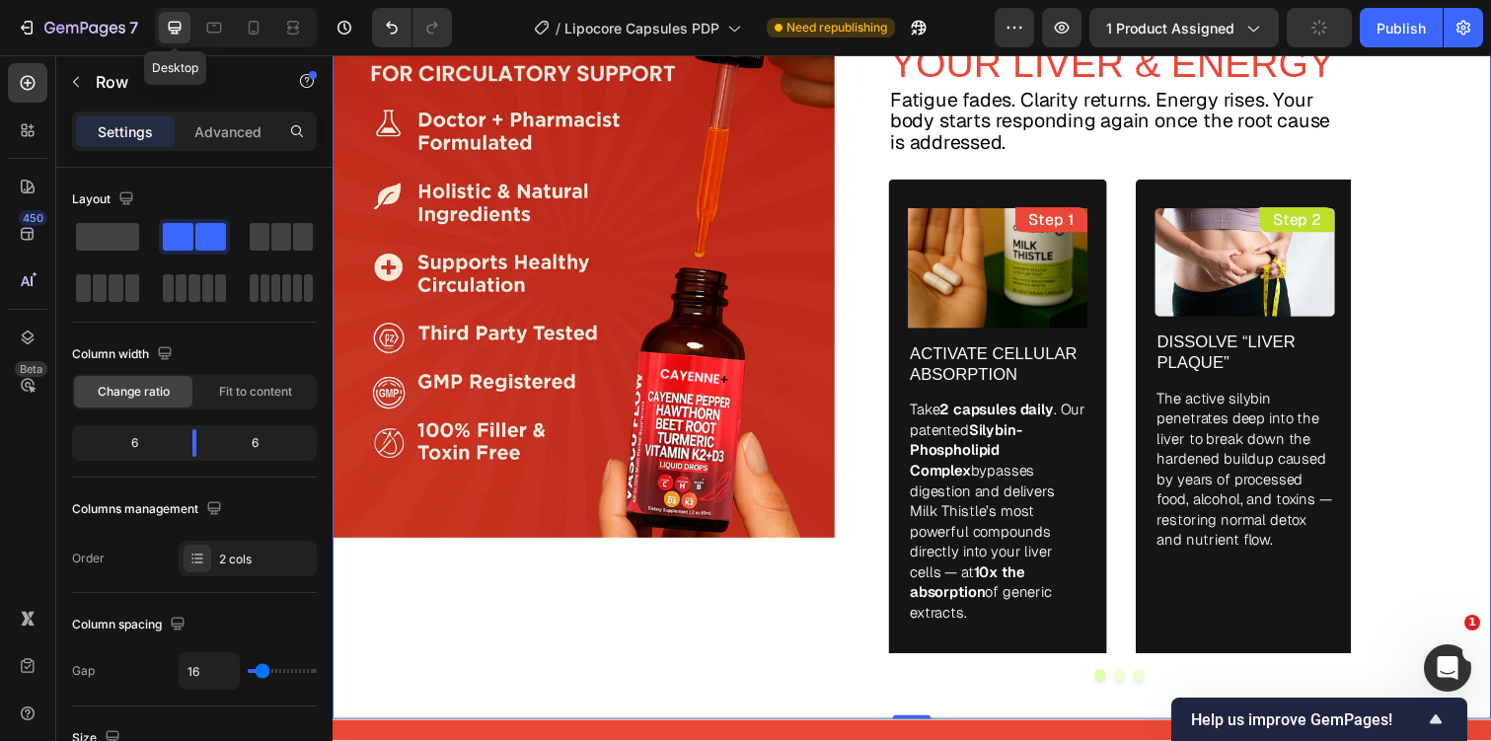
scroll to position [4333, 0]
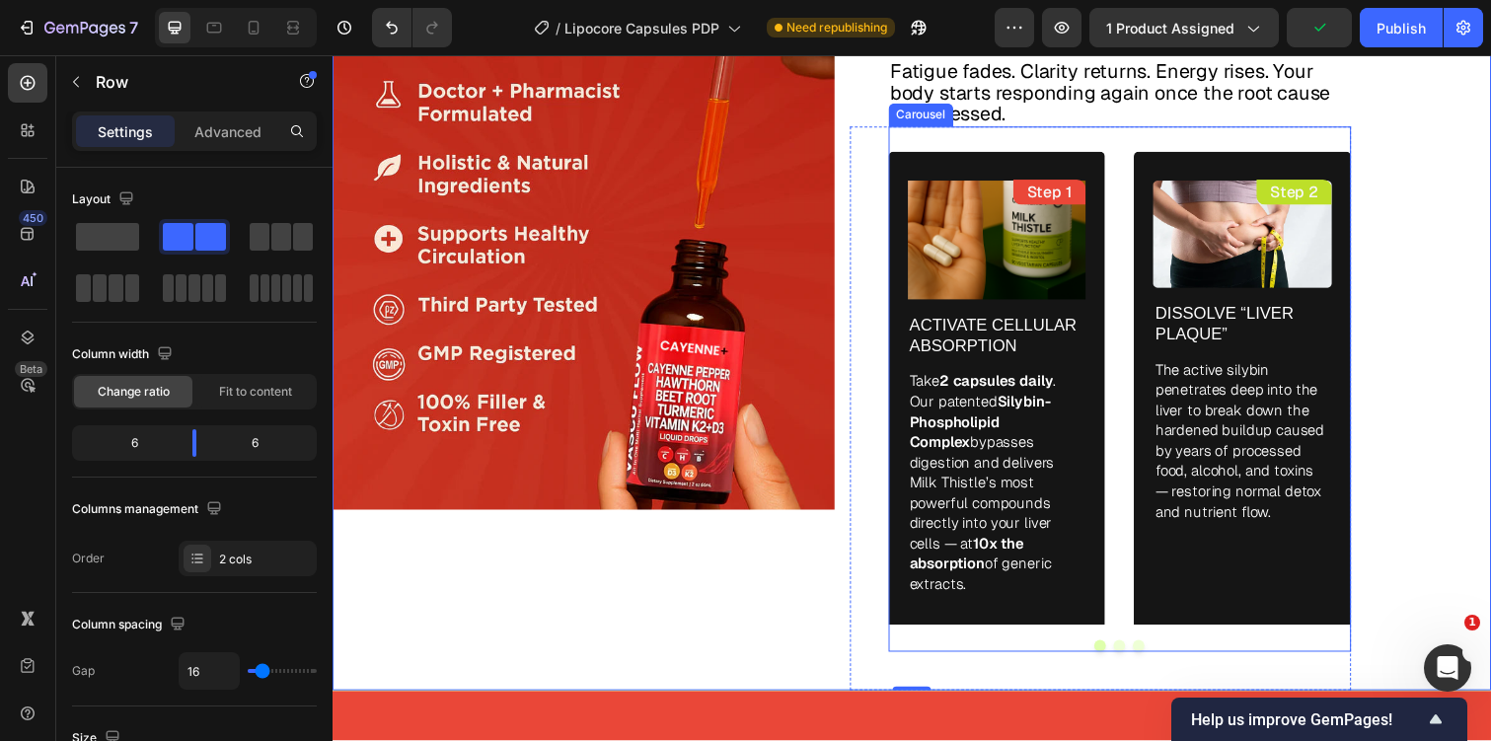
click at [1126, 354] on div "Step 1 Text Block Image Activate Cellular Absorption Text Block Take 2 capsules…" at bounding box center [1138, 382] width 474 height 509
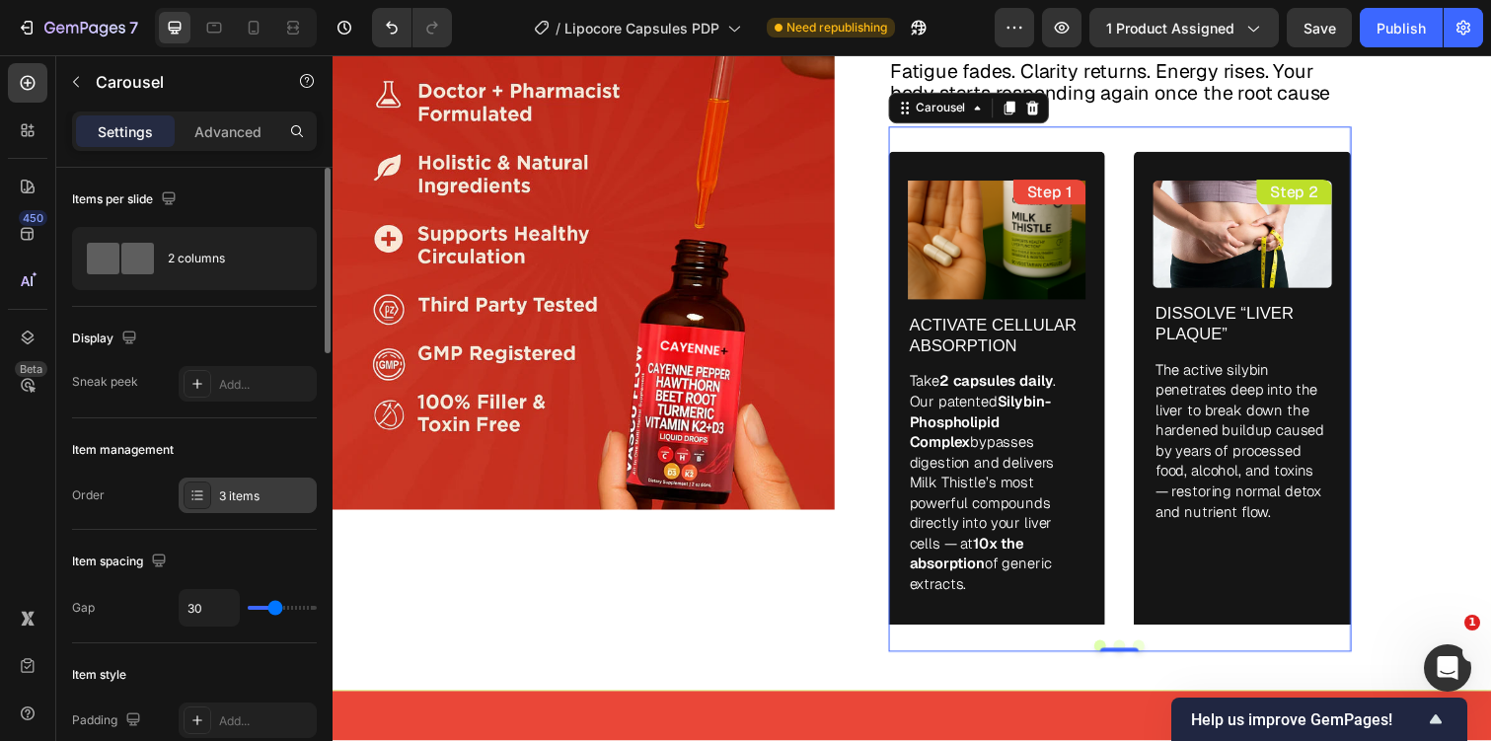
click at [239, 507] on div "3 items" at bounding box center [248, 496] width 138 height 36
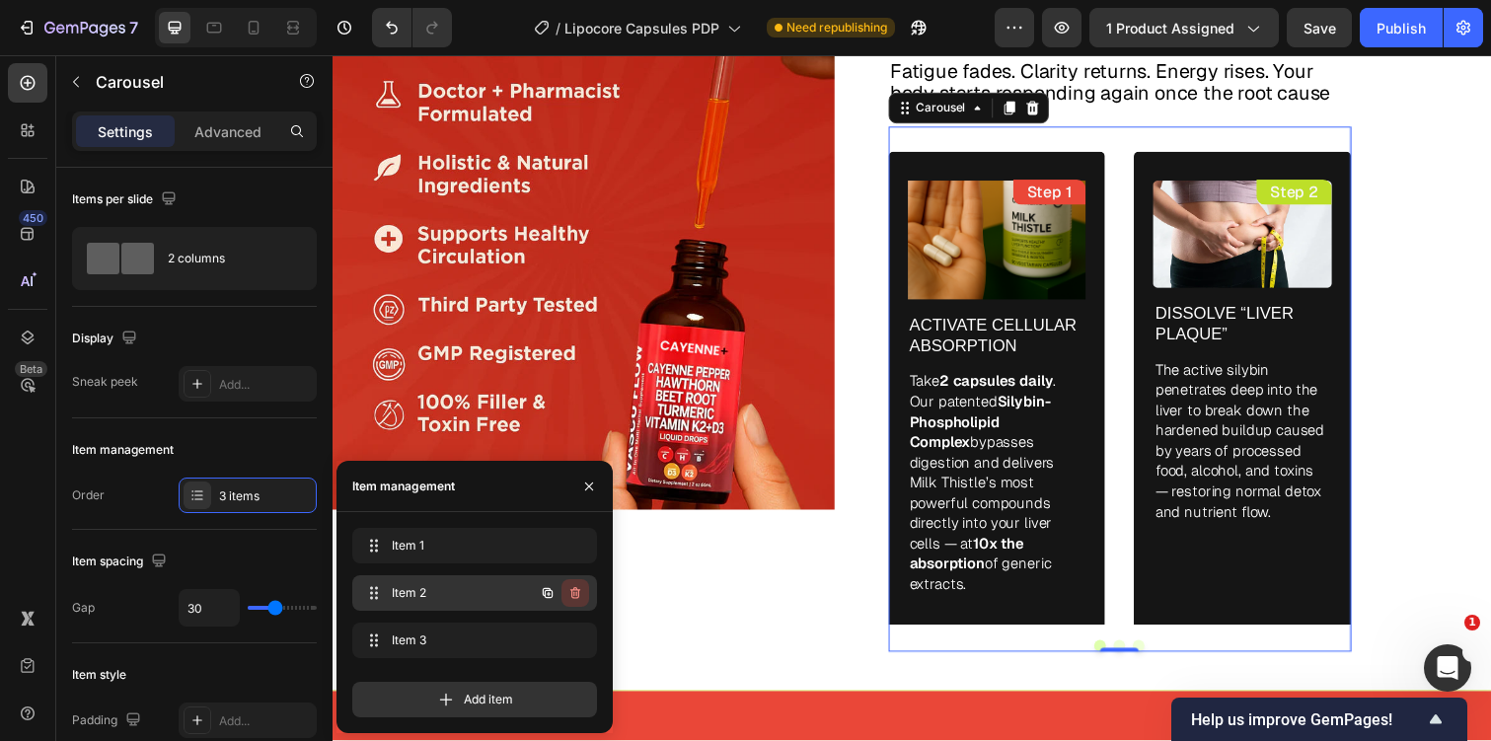
click at [578, 590] on icon "button" at bounding box center [575, 593] width 10 height 12
click at [578, 590] on div "Delete" at bounding box center [562, 593] width 37 height 18
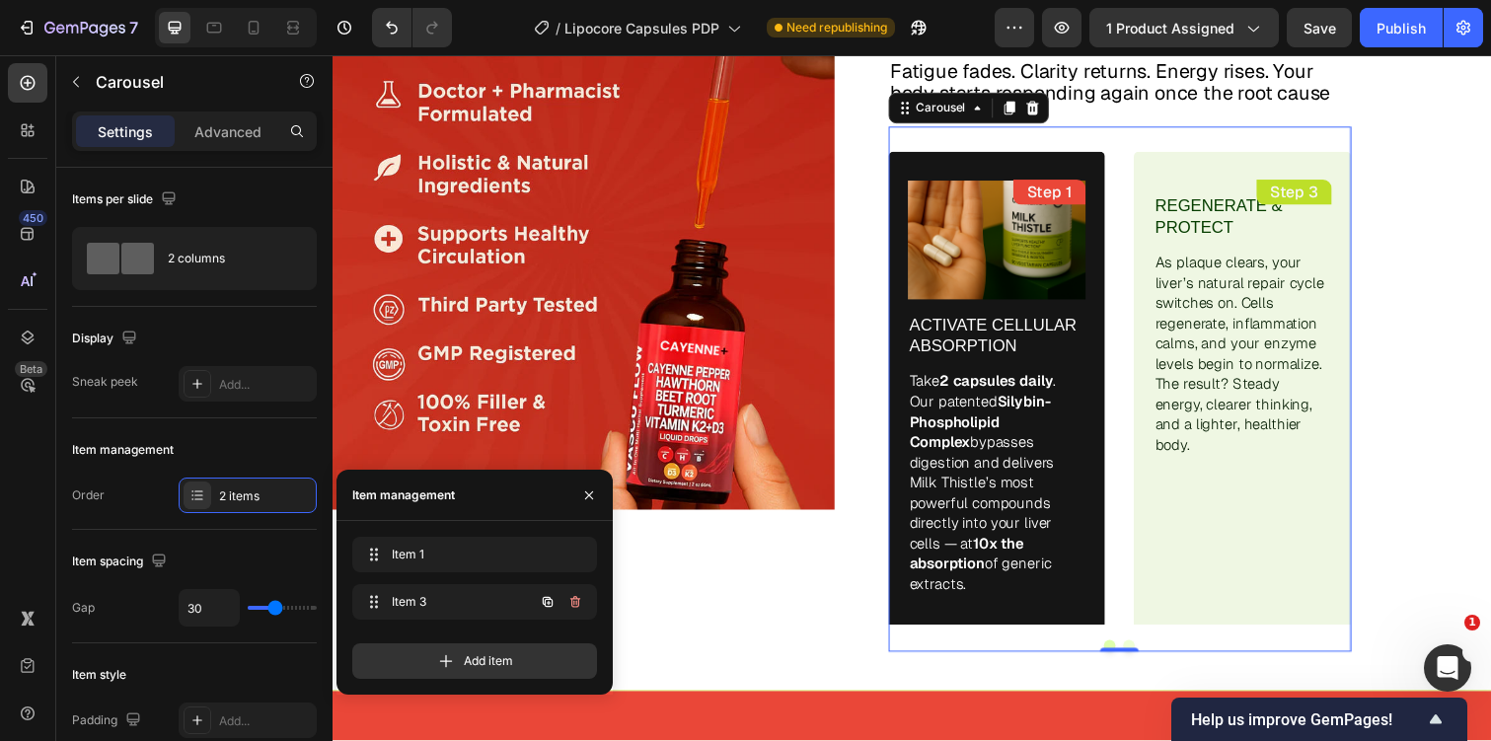
click at [578, 590] on button "button" at bounding box center [575, 602] width 28 height 28
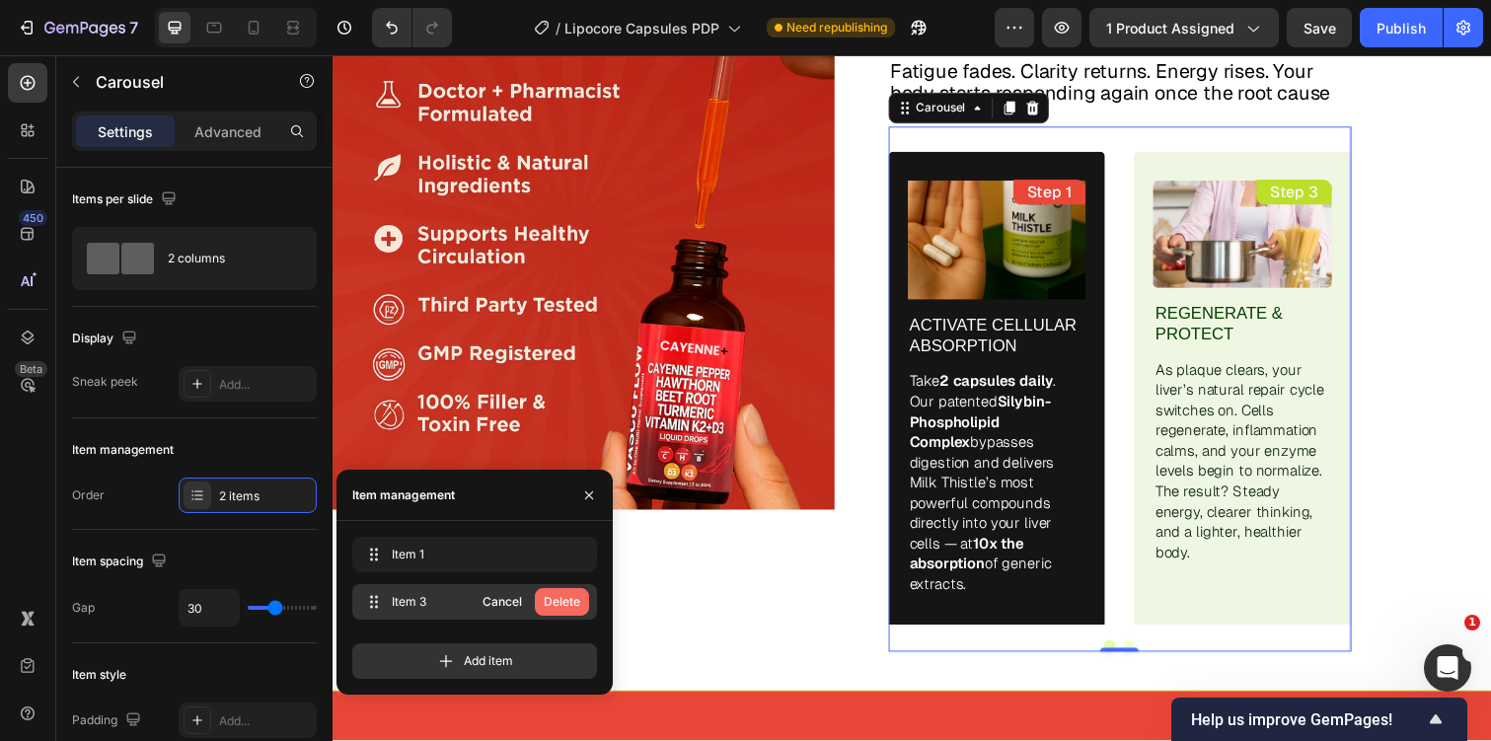
click at [576, 602] on div "Delete" at bounding box center [562, 602] width 37 height 18
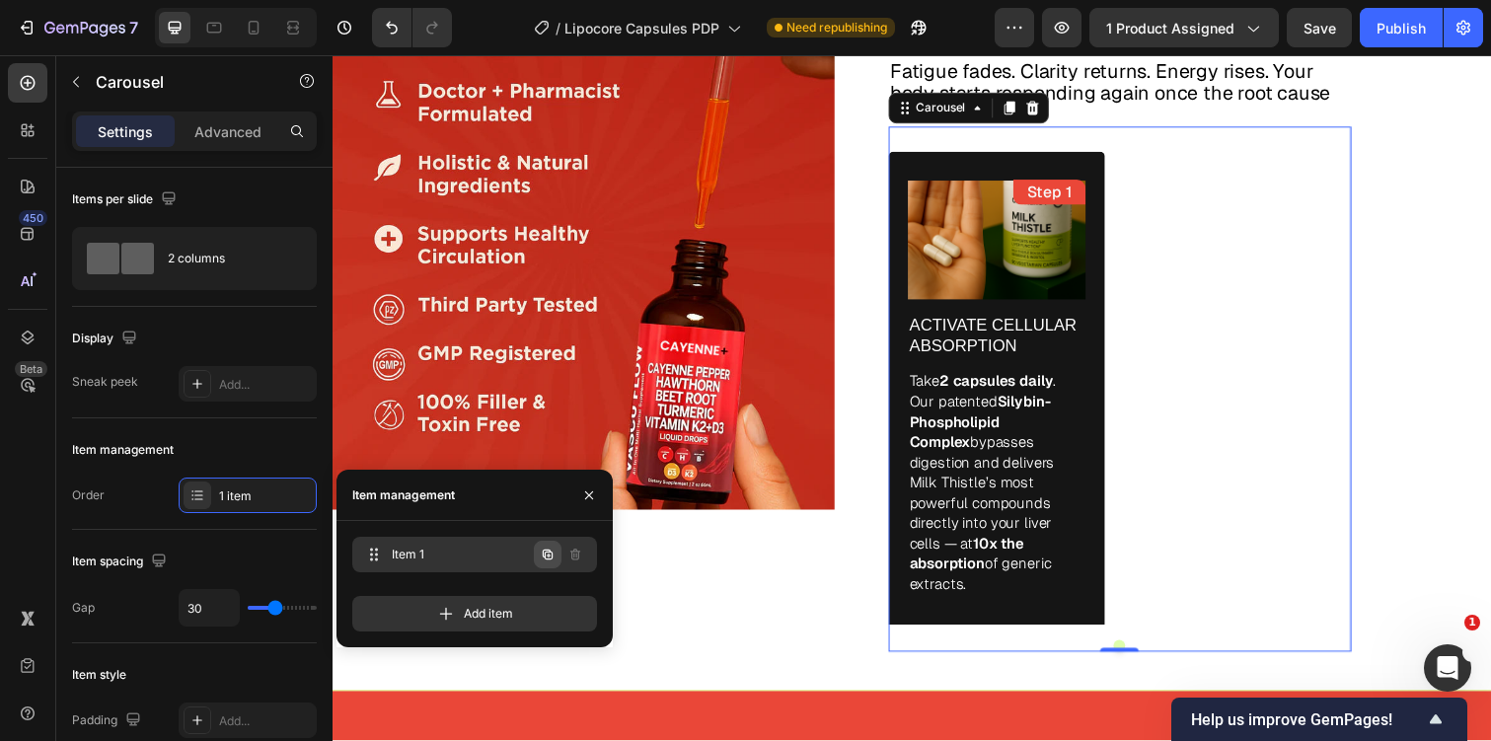
click at [549, 552] on icon "button" at bounding box center [548, 555] width 10 height 10
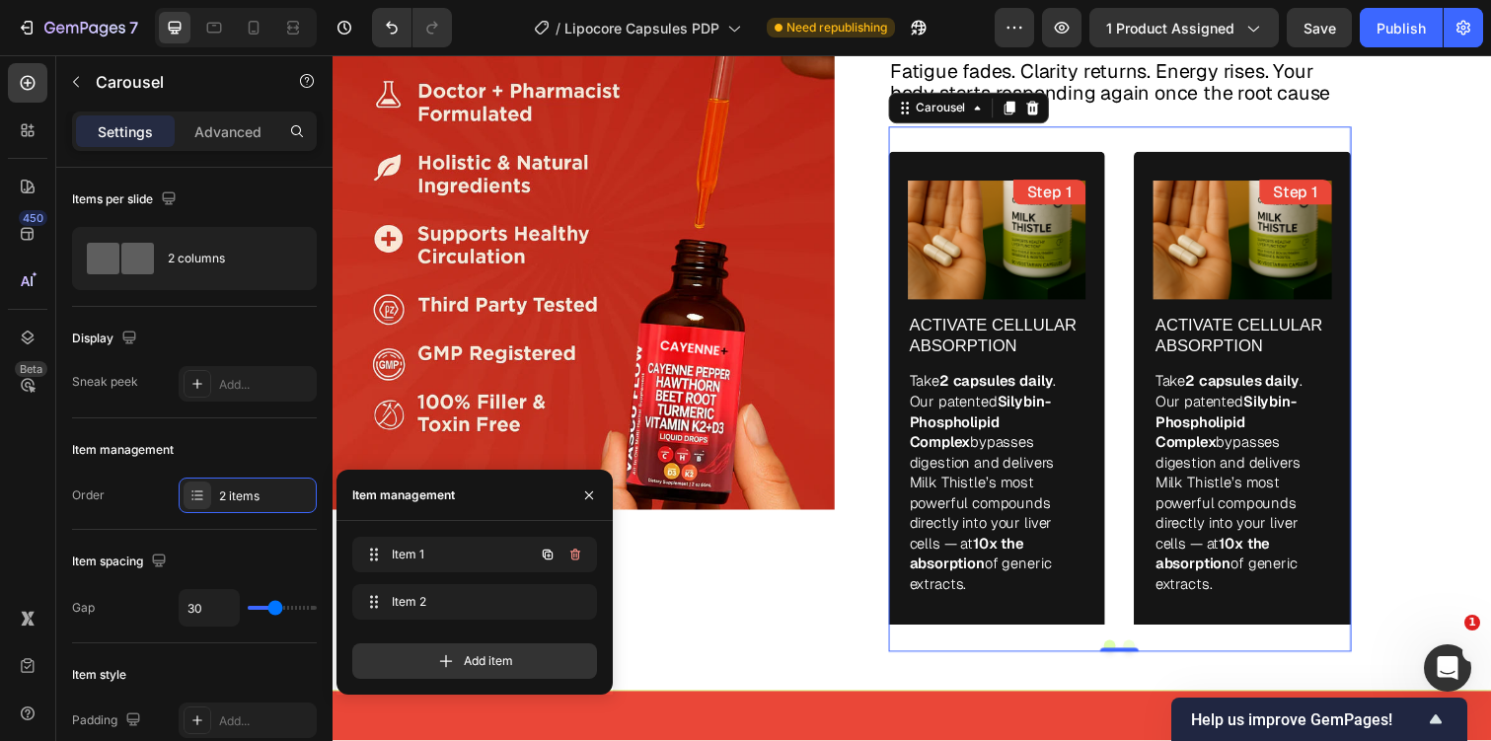
click at [549, 552] on icon "button" at bounding box center [548, 555] width 10 height 10
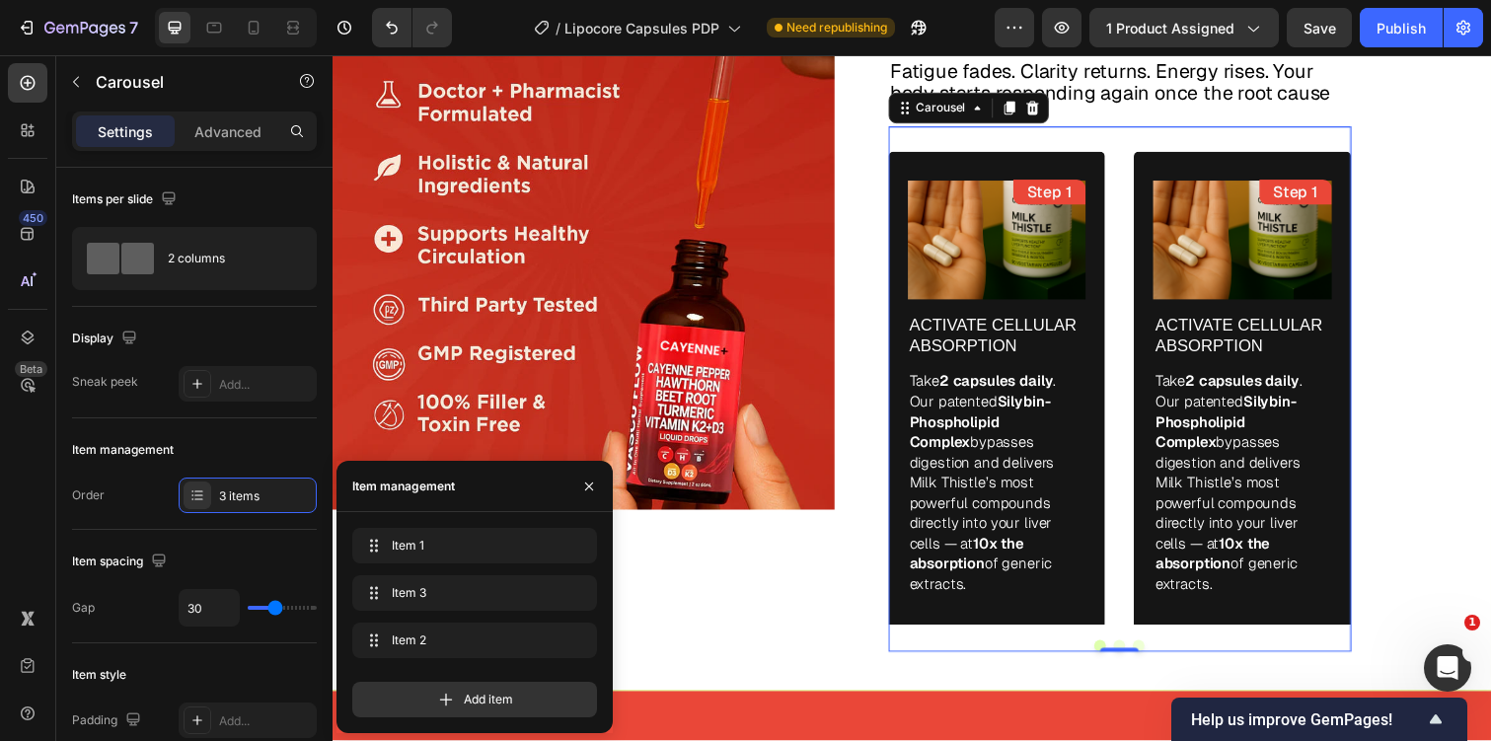
click at [930, 653] on div at bounding box center [1138, 659] width 474 height 12
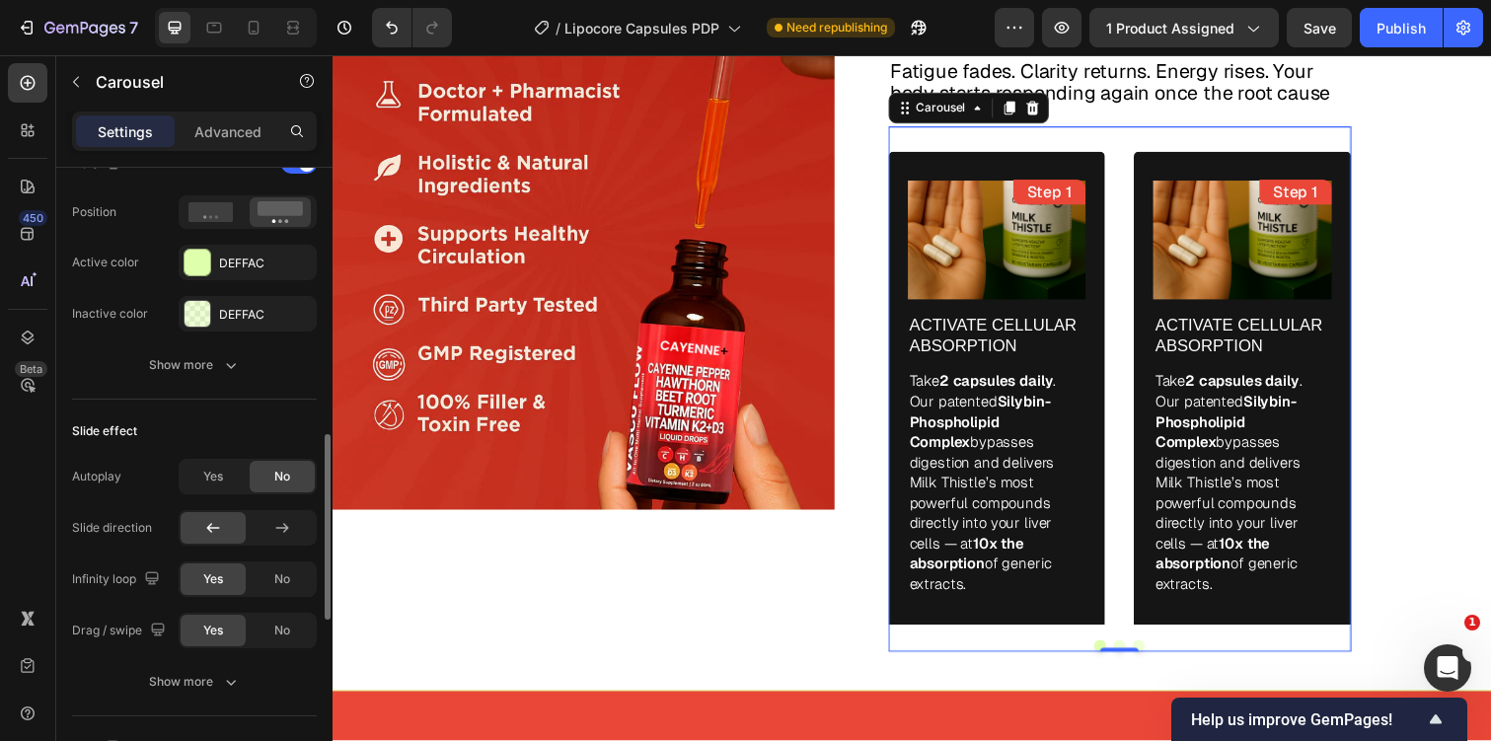
scroll to position [774, 0]
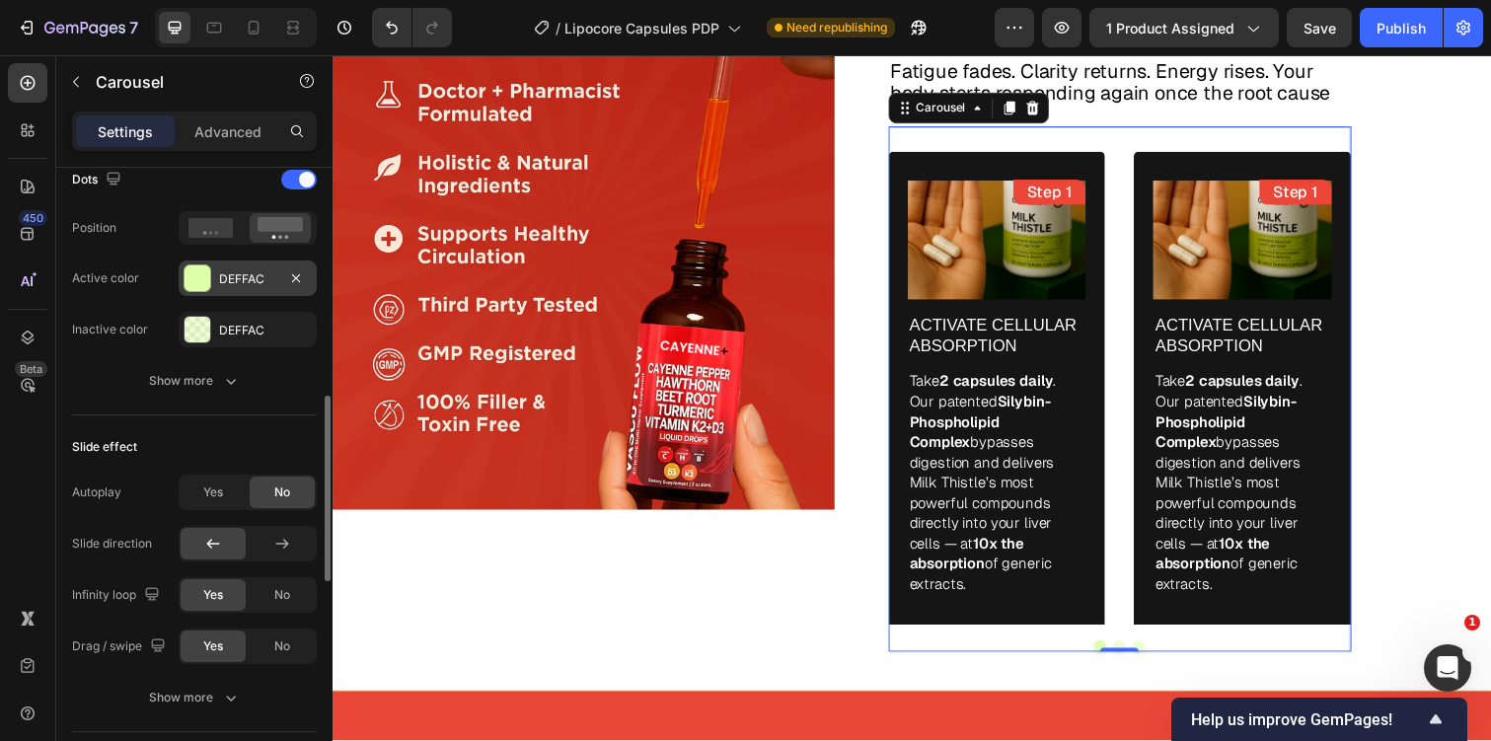
click at [256, 277] on div "DEFFAC" at bounding box center [247, 279] width 57 height 18
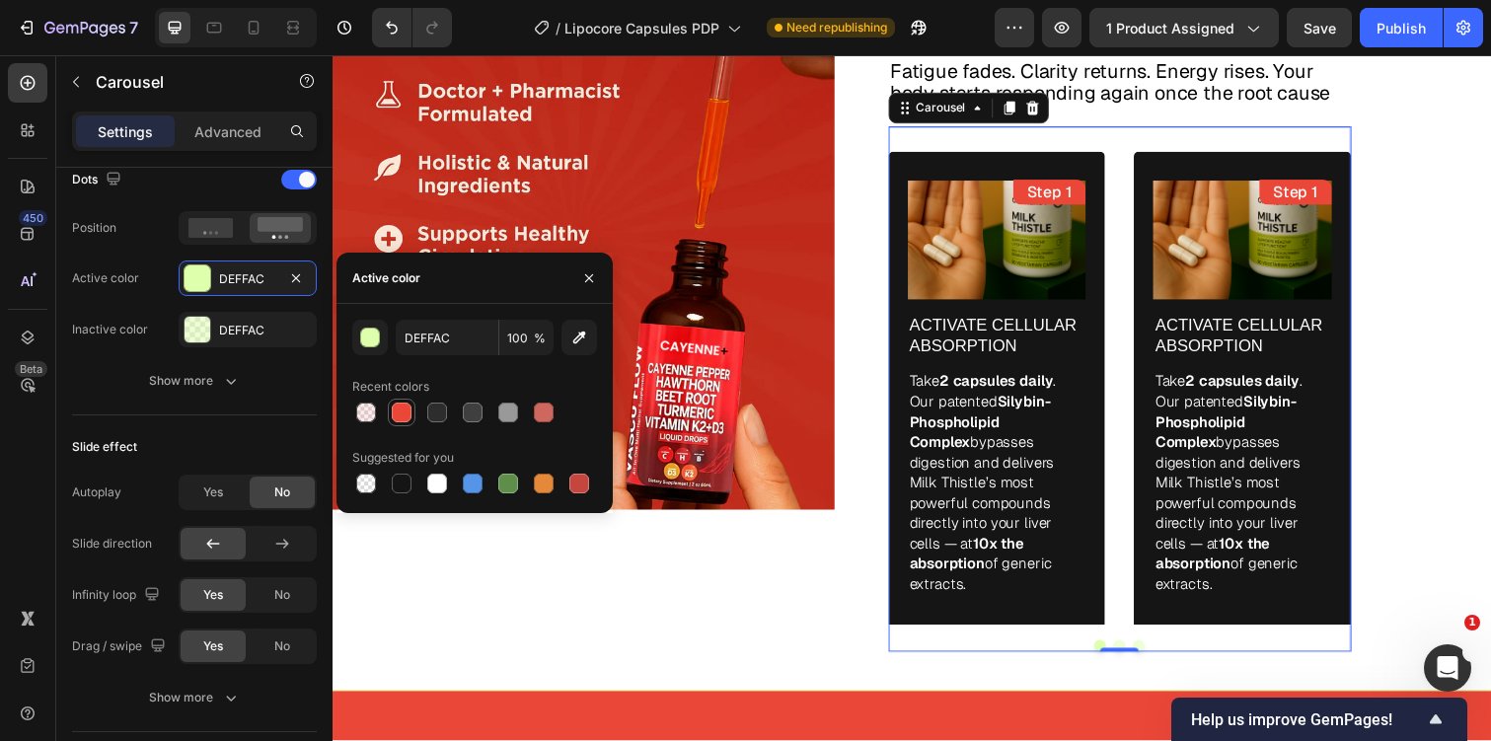
click at [404, 408] on div at bounding box center [402, 413] width 20 height 20
type input "EA4738"
click at [252, 331] on div "DEFFAC" at bounding box center [247, 331] width 57 height 18
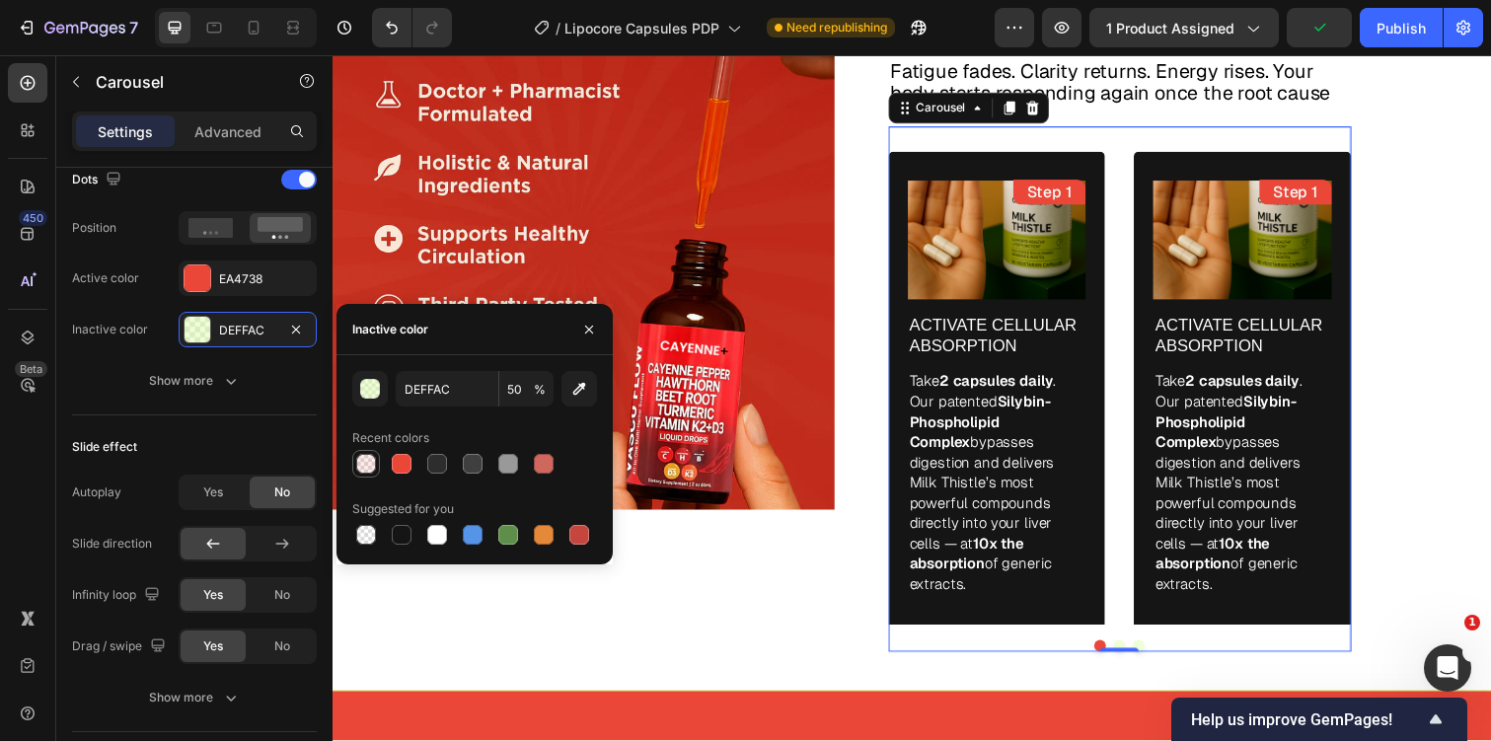
click at [371, 462] on div at bounding box center [366, 464] width 20 height 20
type input "EA4738"
type input "10"
click at [237, 427] on div "Slide effect Autoplay Yes No Slide direction Infinity loop Yes No Drag / swipe …" at bounding box center [194, 573] width 245 height 317
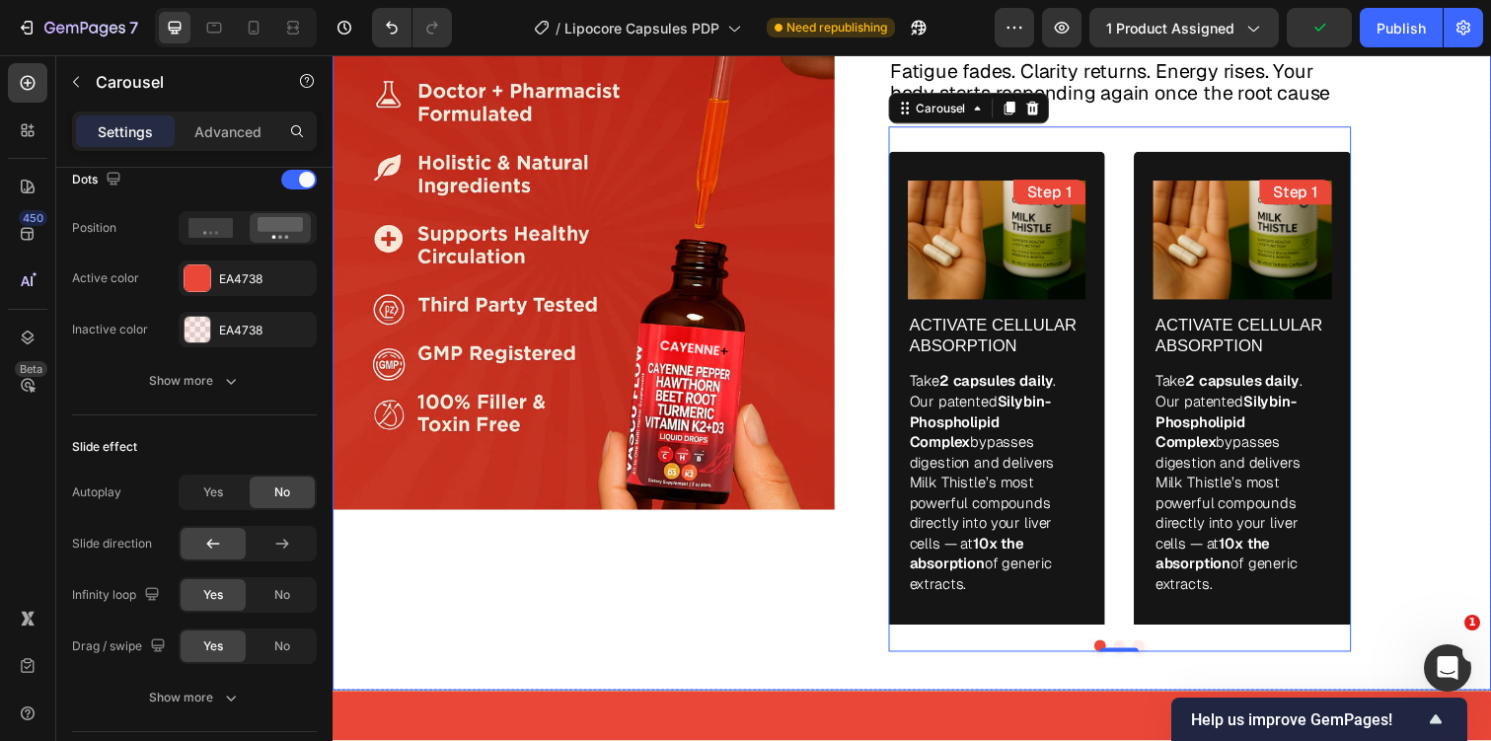
click at [1418, 377] on div "Image How It Works Text Block HOW OXYNERGY™ HELPS REPROGRAM YOUR LIVER & ENERGY…" at bounding box center [925, 262] width 1184 height 883
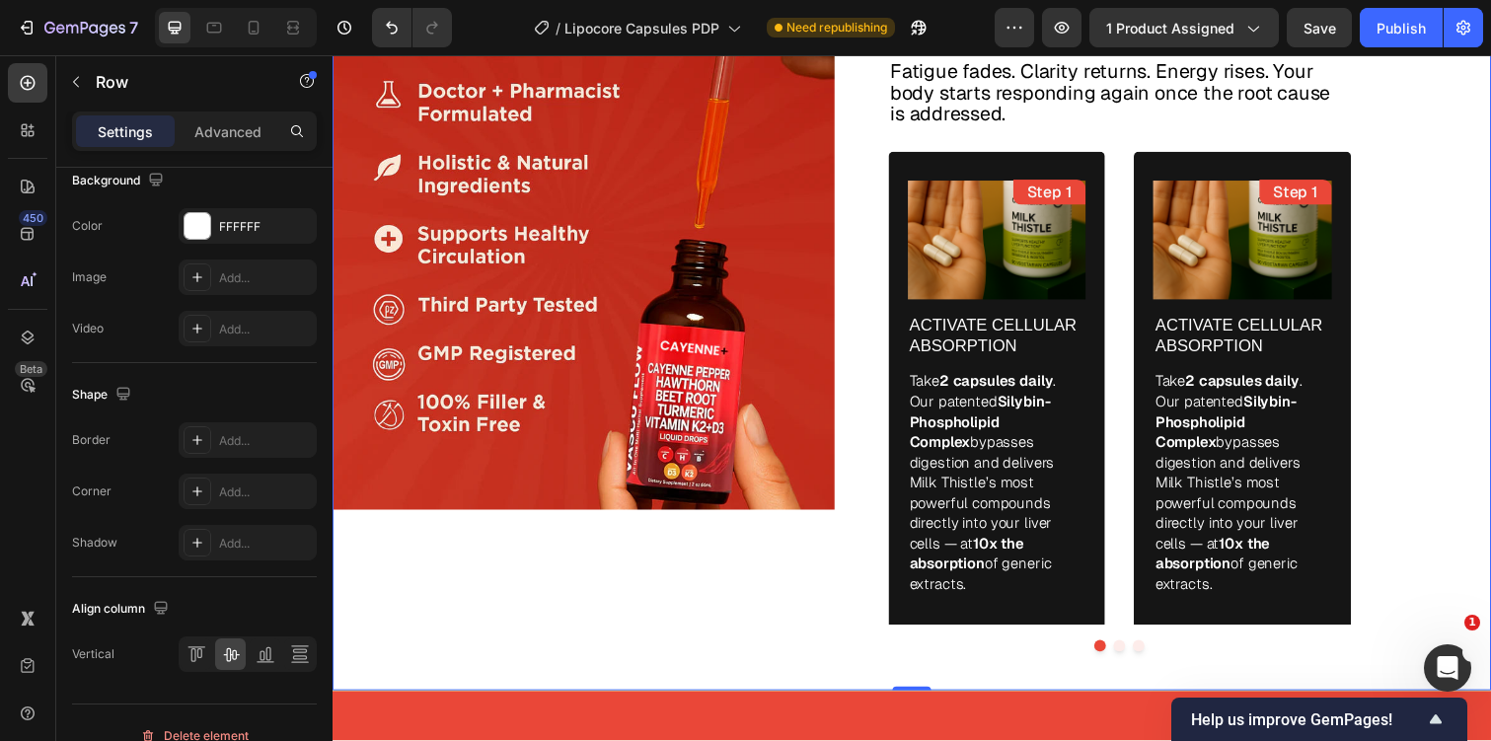
scroll to position [0, 0]
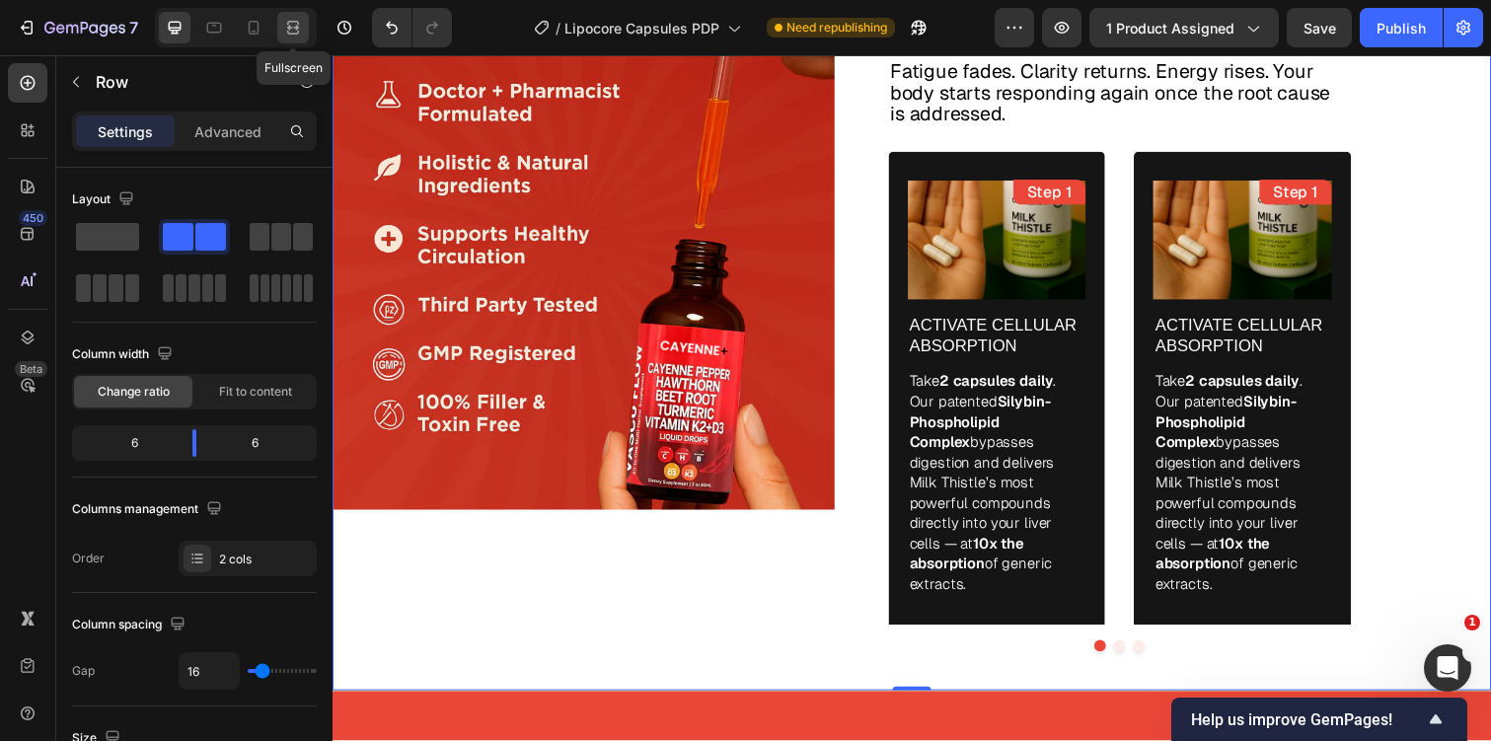
click at [287, 35] on icon at bounding box center [293, 28] width 20 height 20
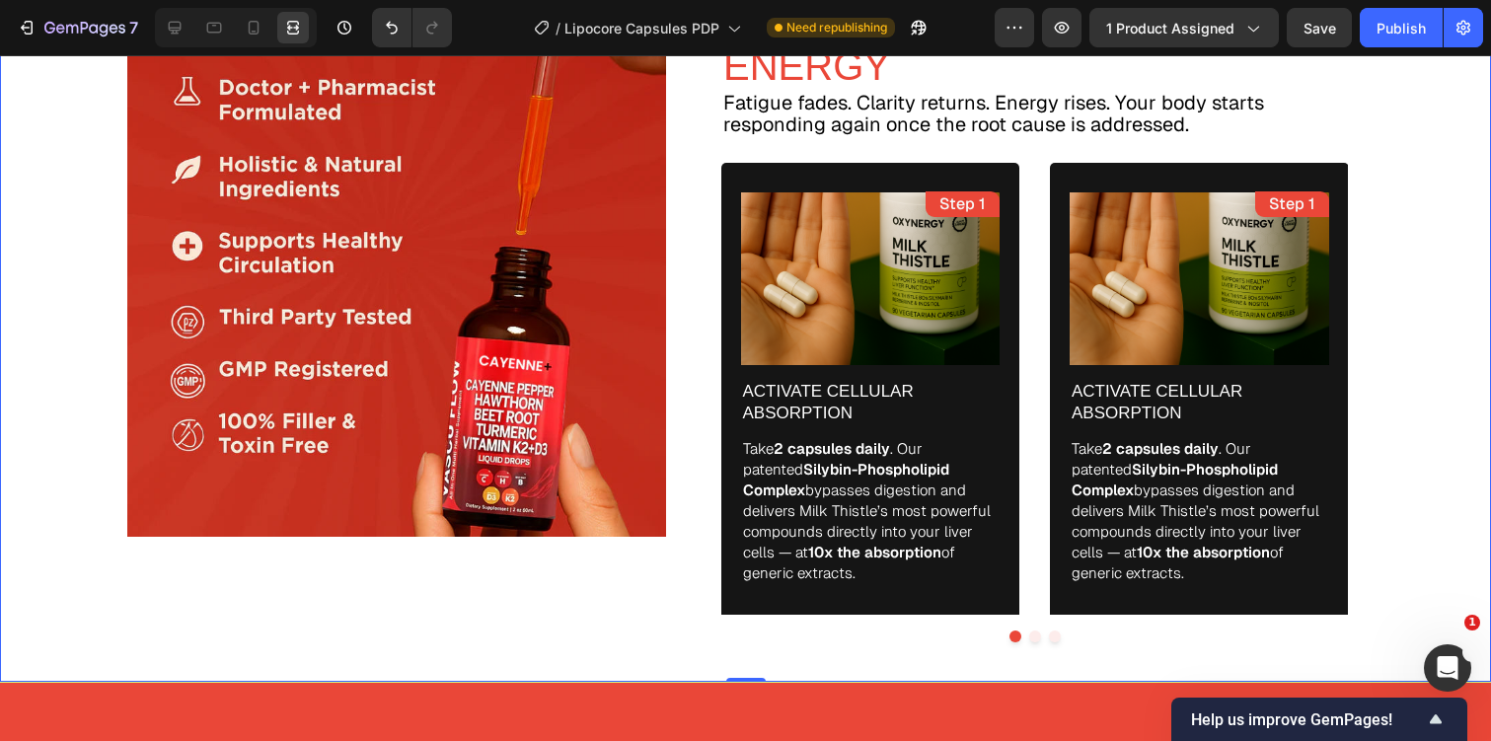
scroll to position [4304, 0]
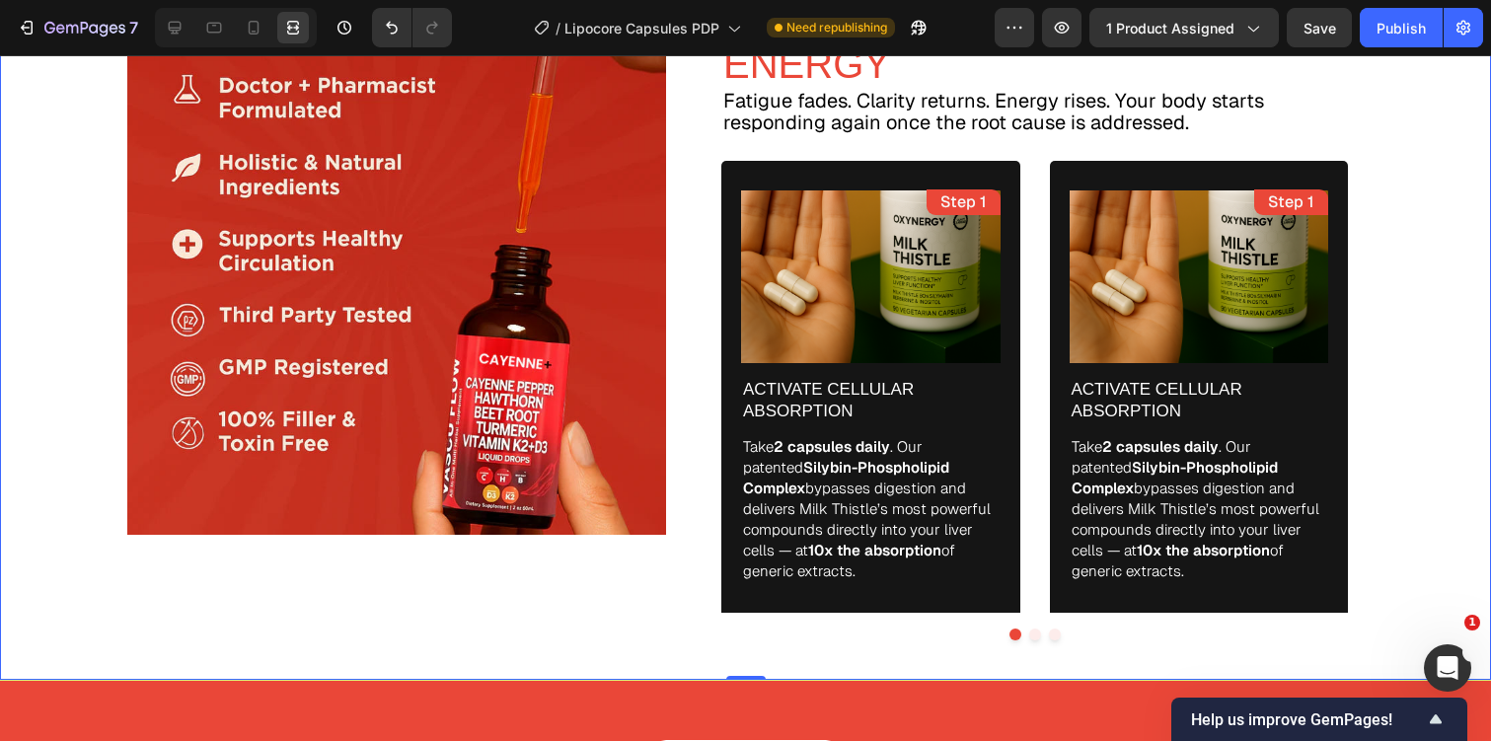
click at [1434, 242] on div "Image How It Works Text Block HOW OXYNERGY™ HELPS REPROGRAM YOUR LIVER & ENERGY…" at bounding box center [745, 265] width 1491 height 830
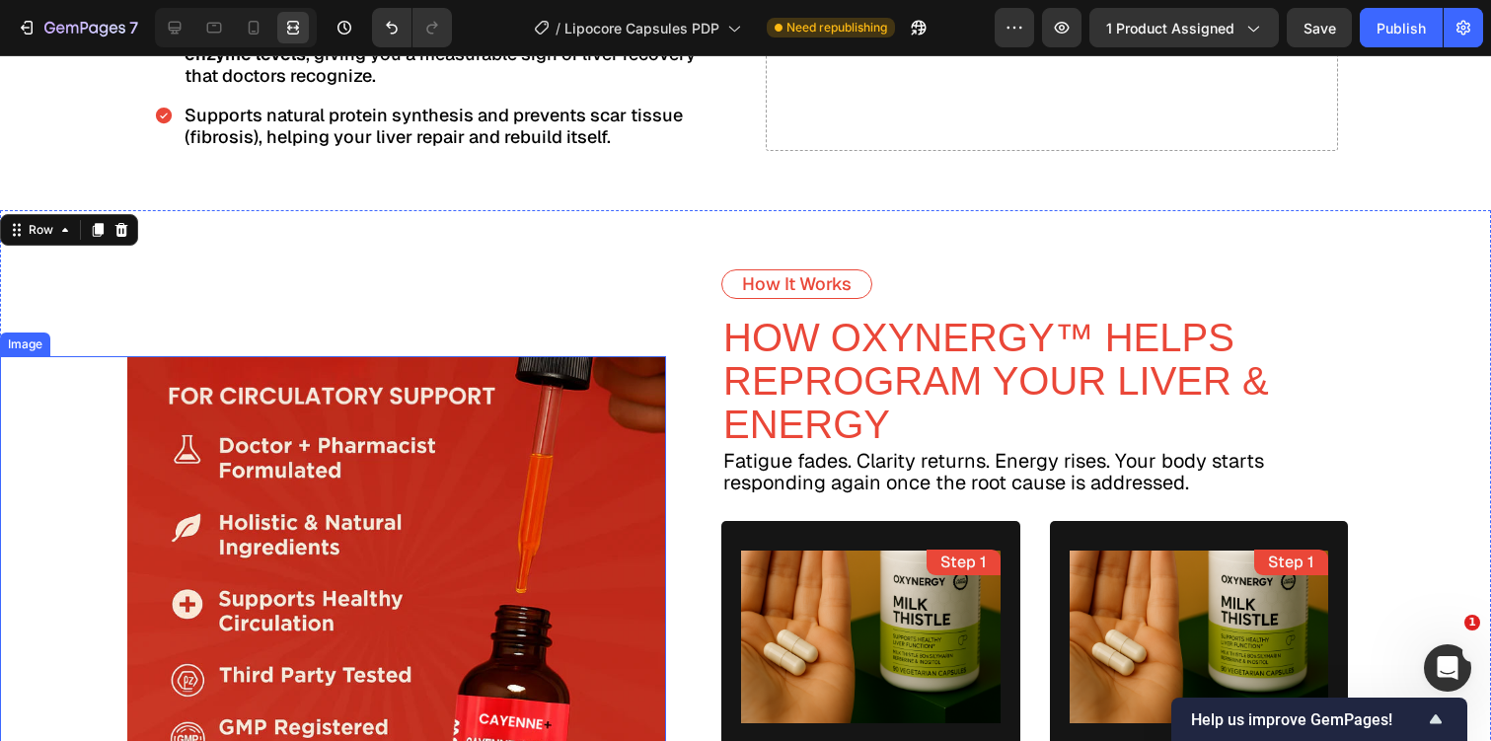
scroll to position [3952, 0]
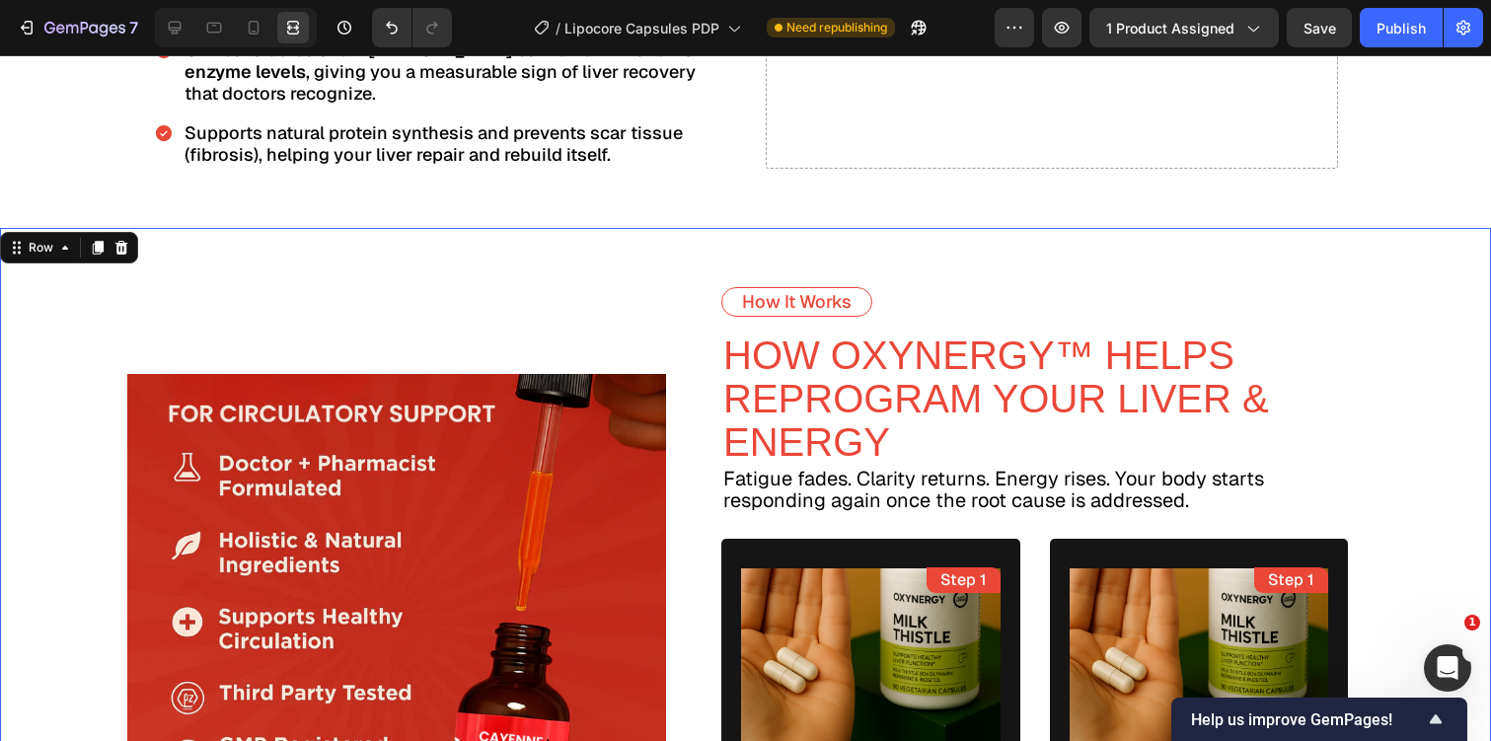
click at [524, 232] on div "Image" at bounding box center [333, 643] width 666 height 830
click at [125, 240] on icon at bounding box center [121, 248] width 16 height 16
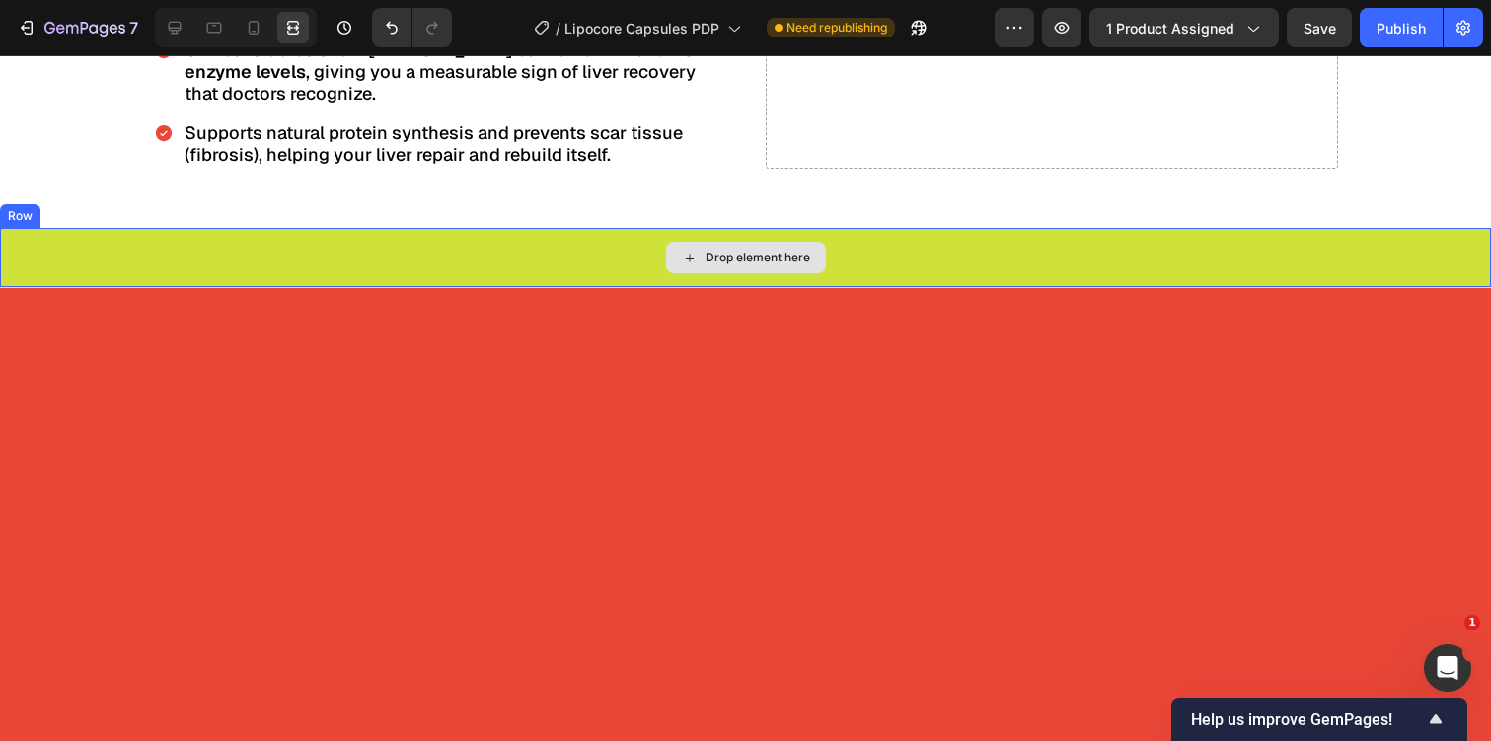
click at [171, 228] on div "Drop element here" at bounding box center [745, 257] width 1491 height 59
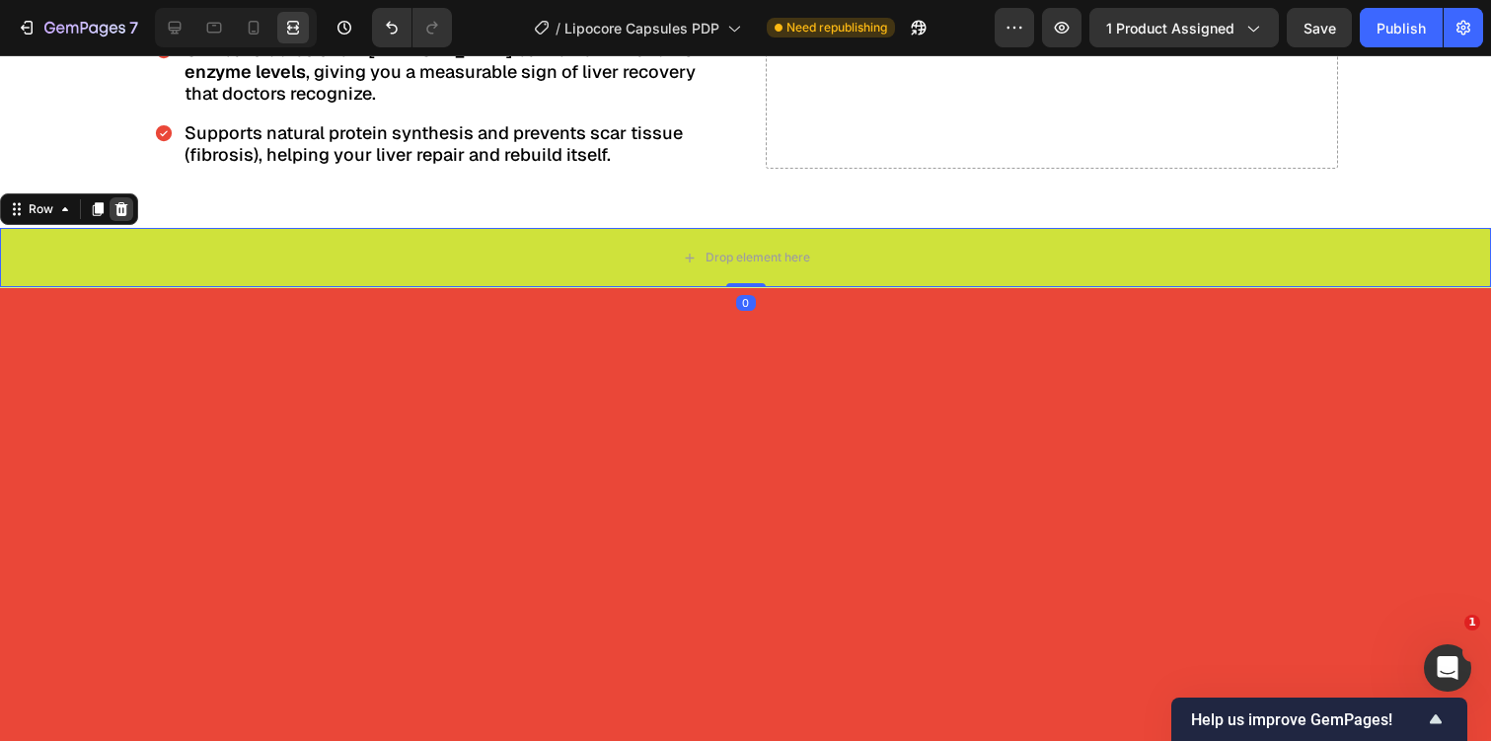
click at [123, 202] on icon at bounding box center [121, 209] width 13 height 14
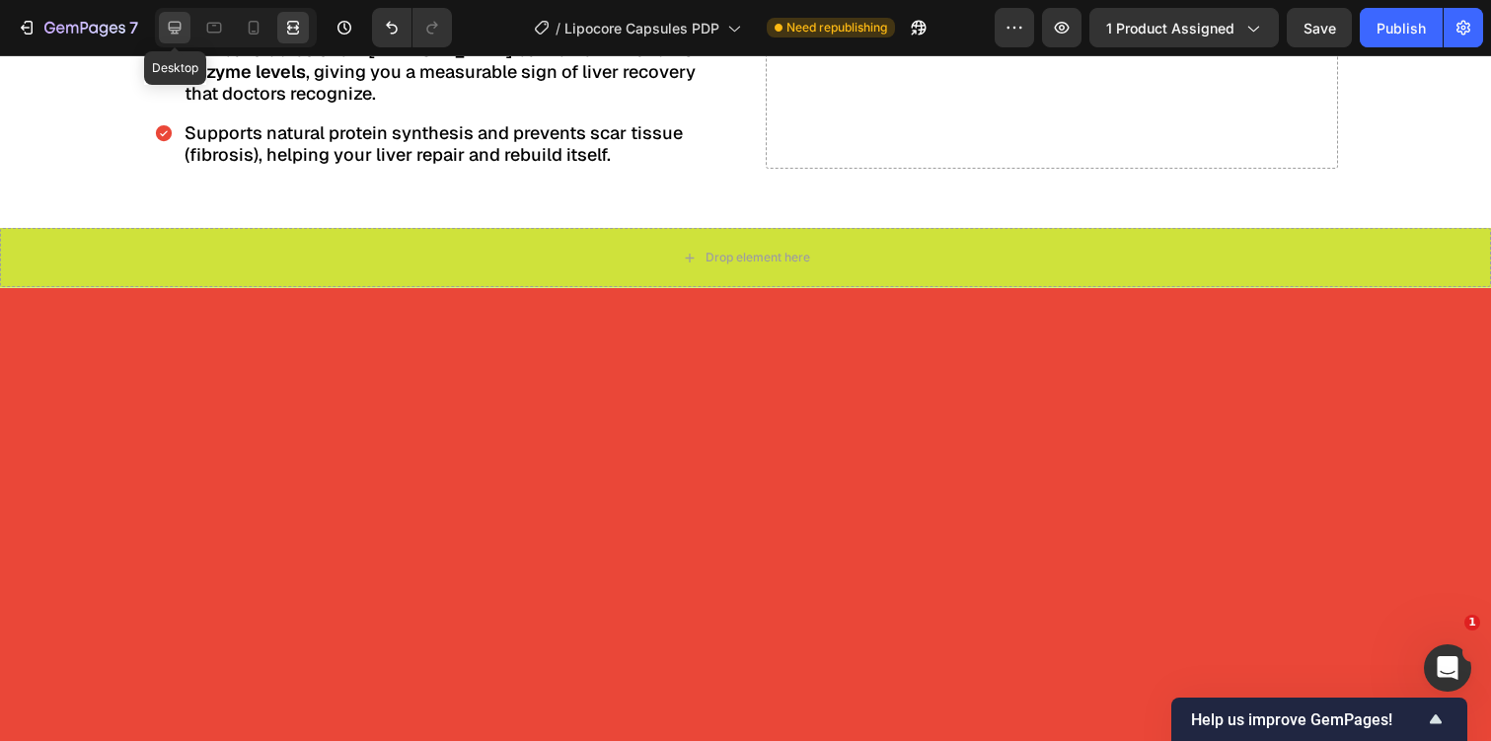
click at [180, 34] on icon at bounding box center [175, 28] width 20 height 20
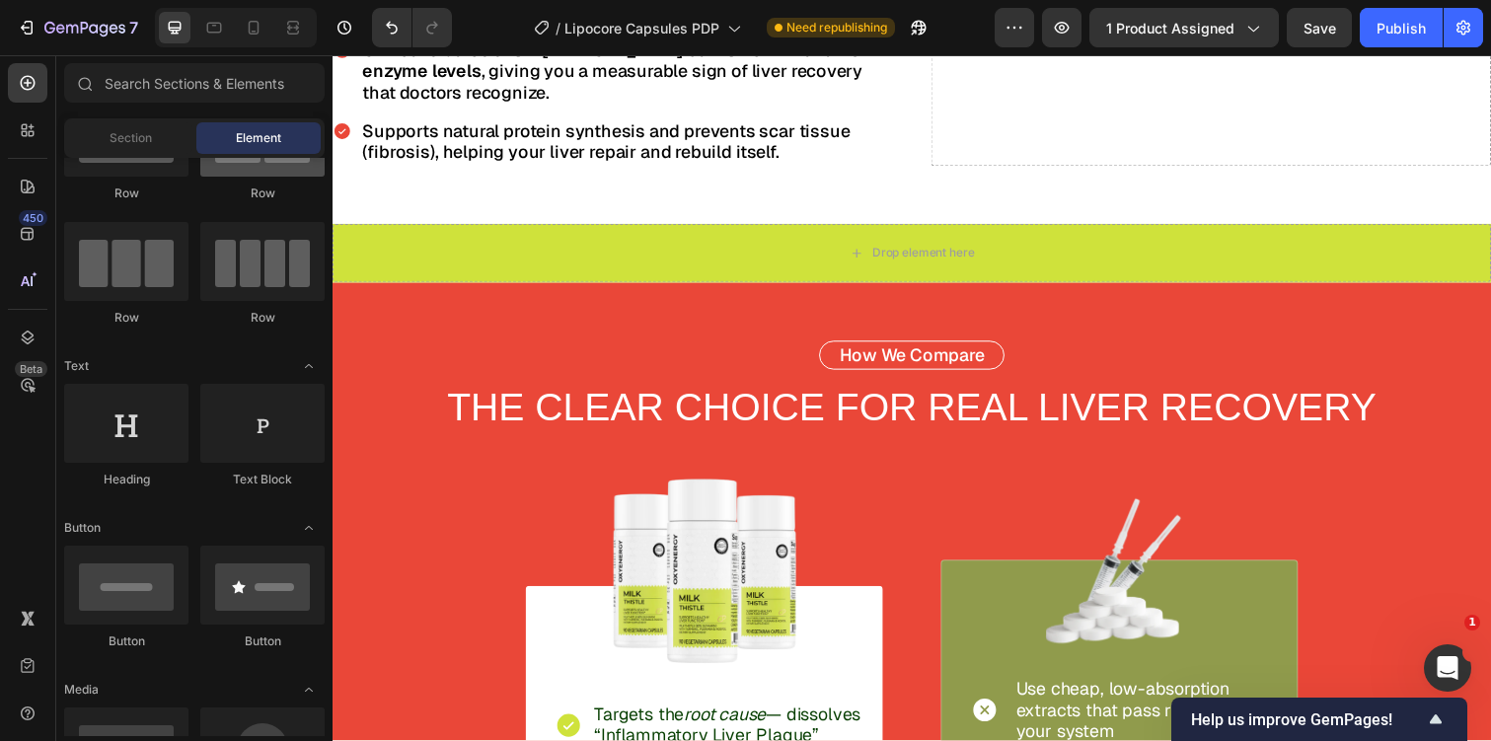
scroll to position [109, 0]
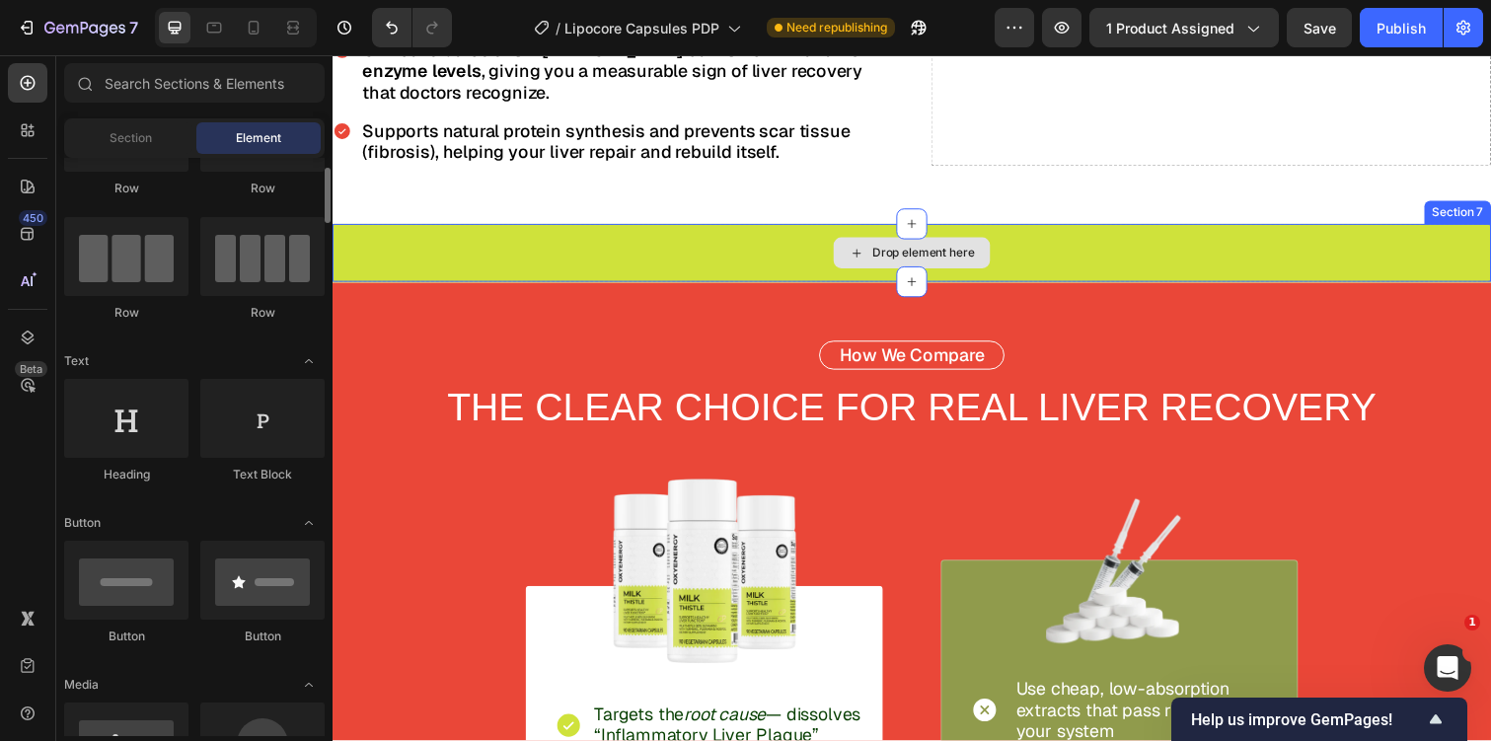
click at [385, 238] on div "Drop element here" at bounding box center [925, 257] width 1184 height 59
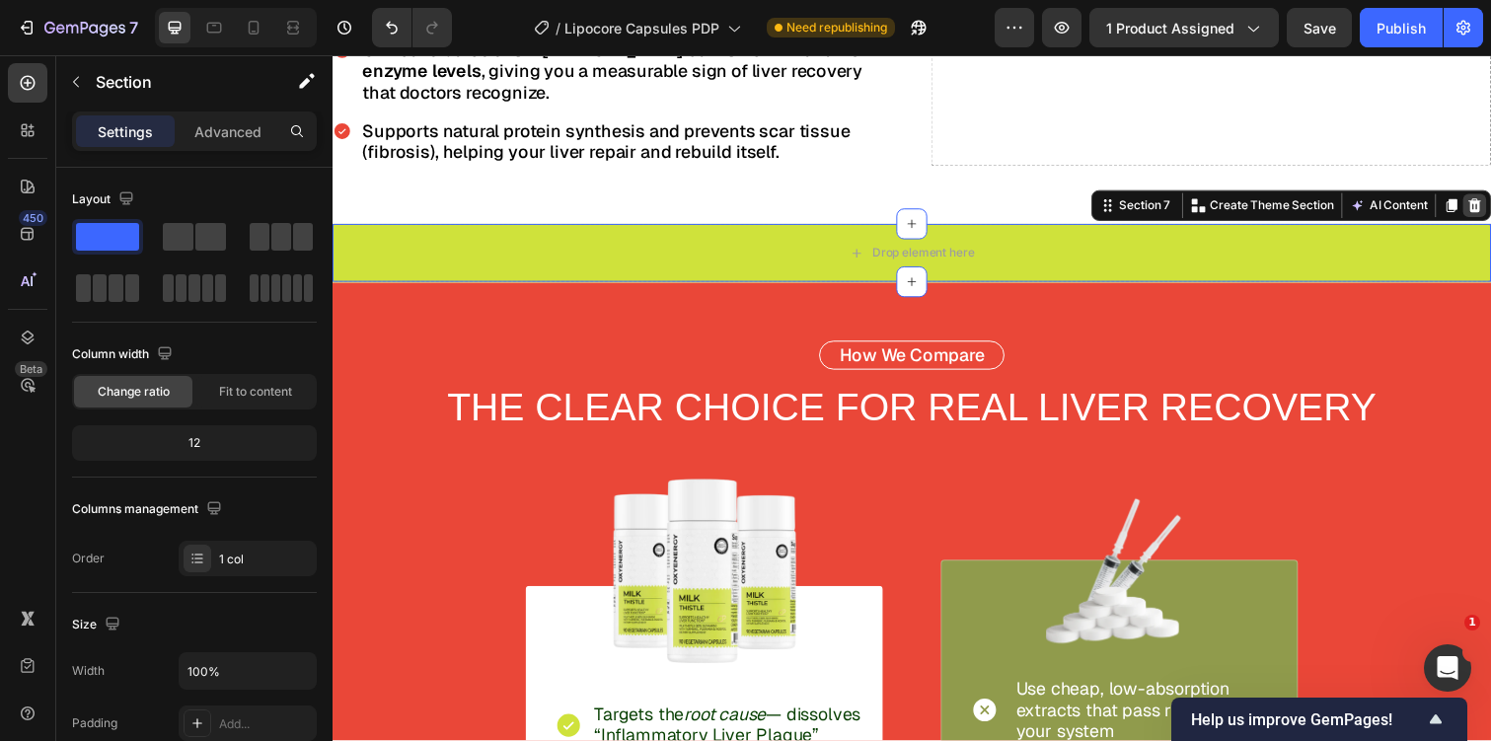
click at [1490, 202] on icon at bounding box center [1500, 209] width 13 height 14
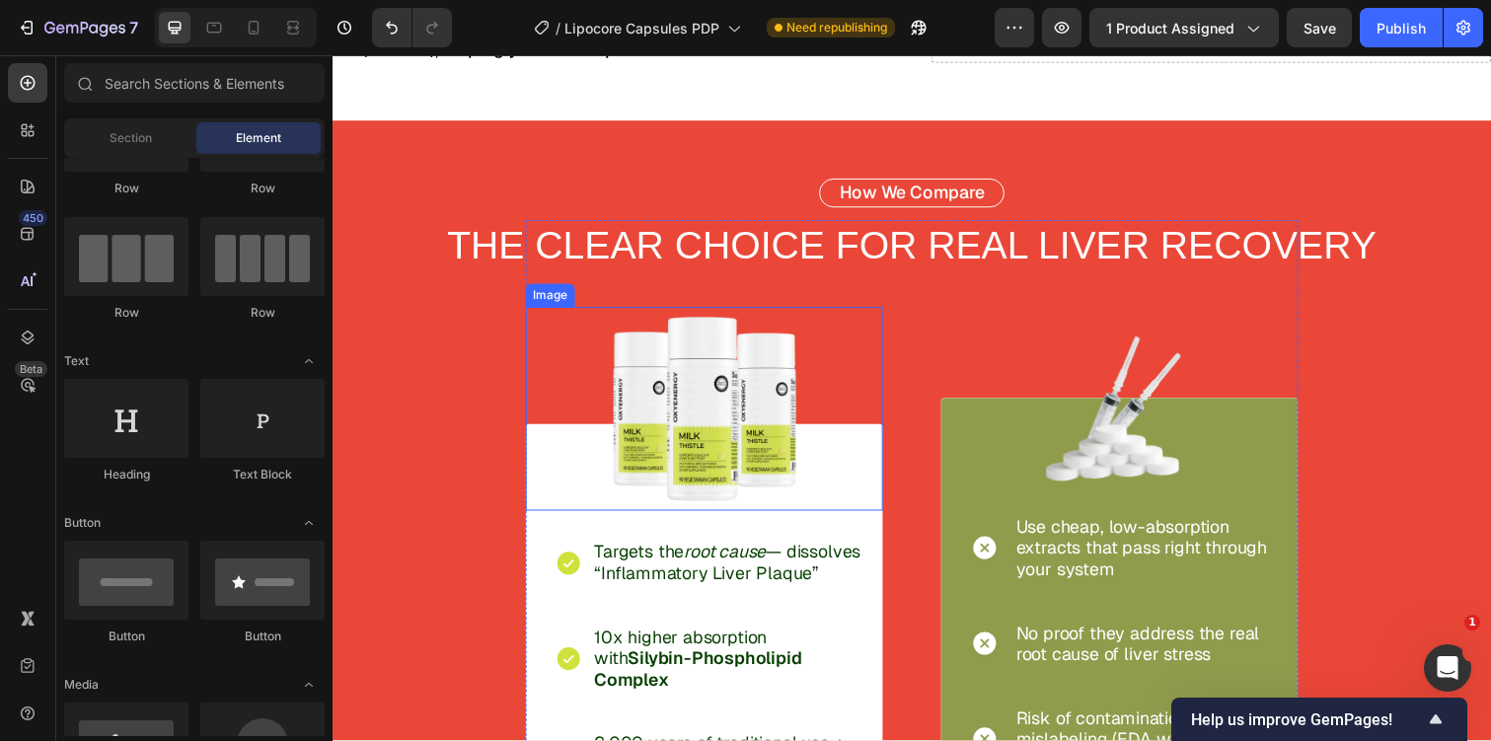
scroll to position [4075, 0]
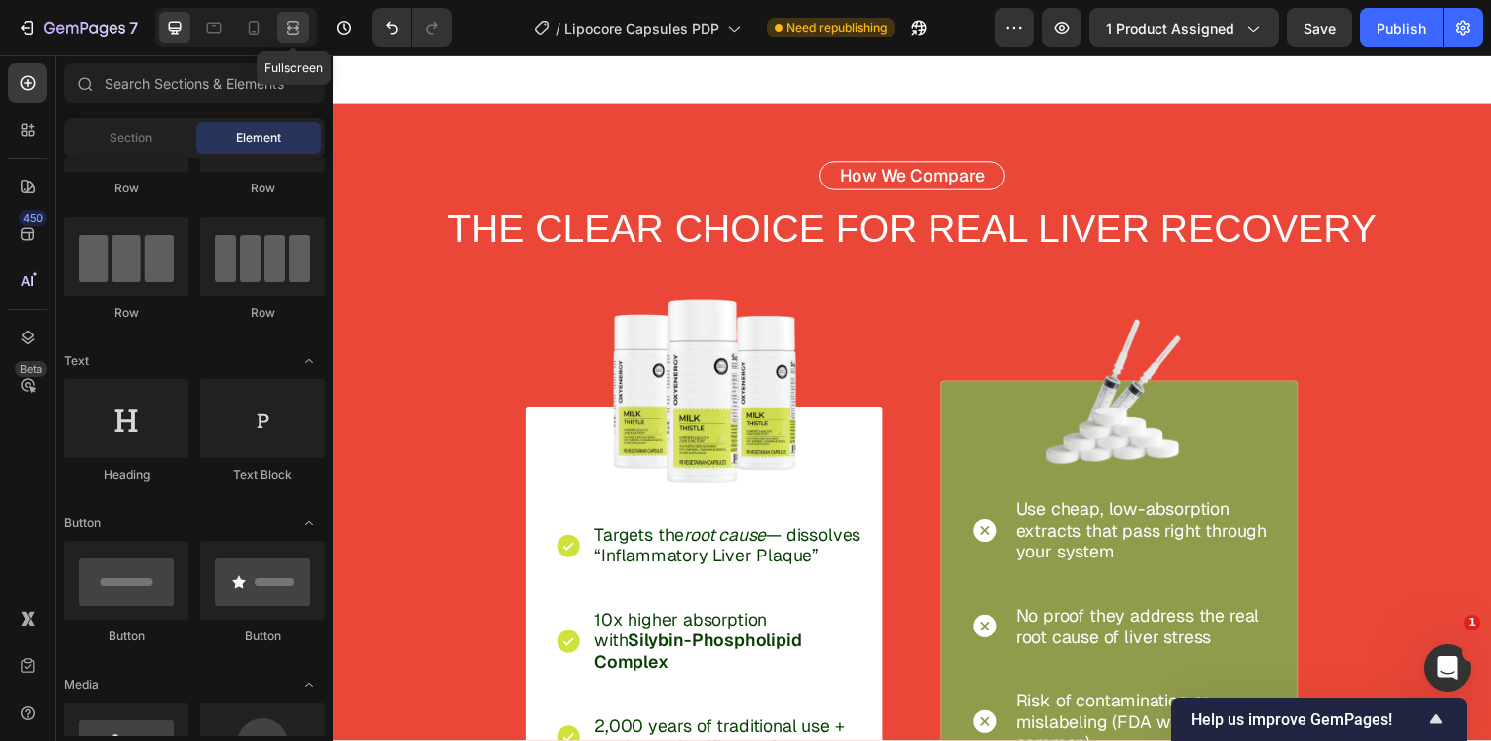
click at [293, 37] on icon at bounding box center [293, 28] width 20 height 20
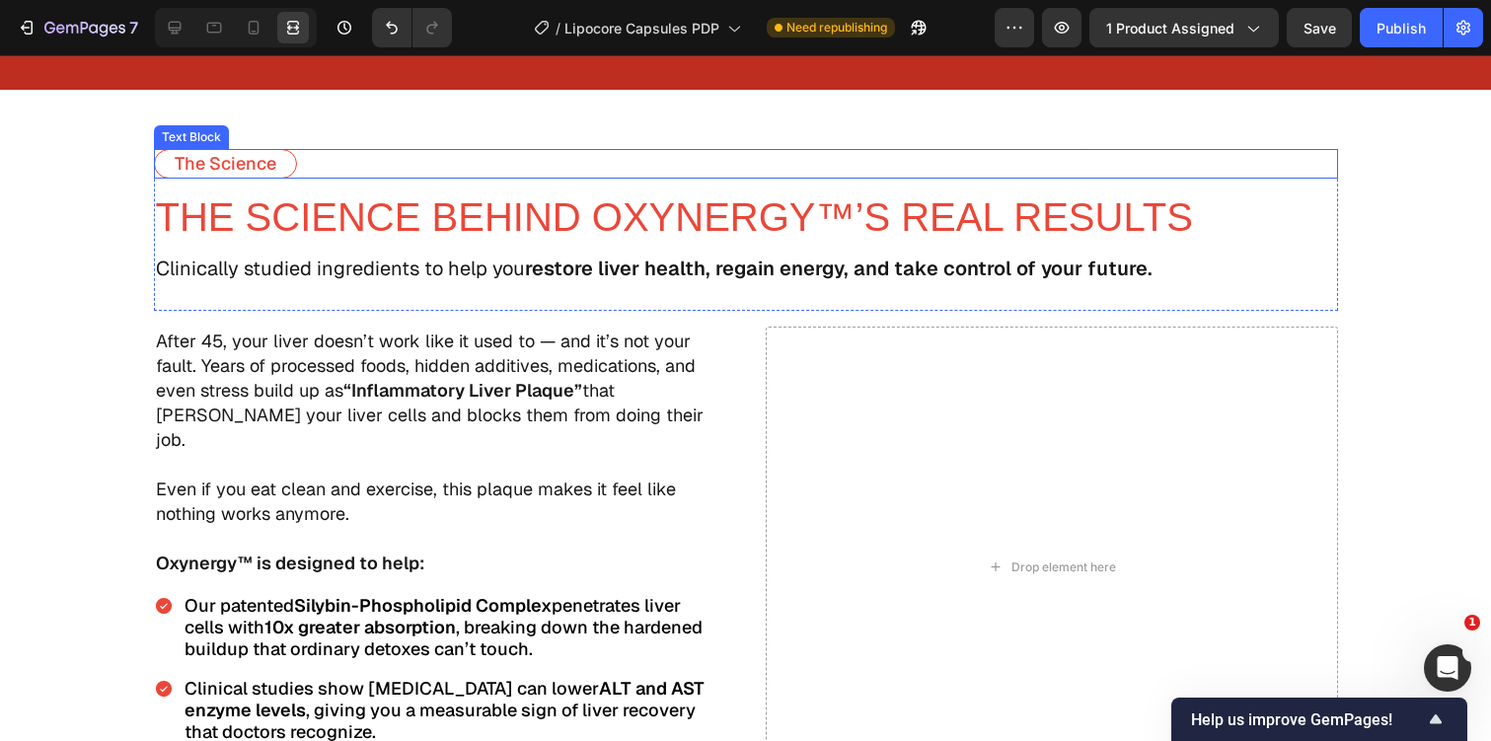
scroll to position [3342, 0]
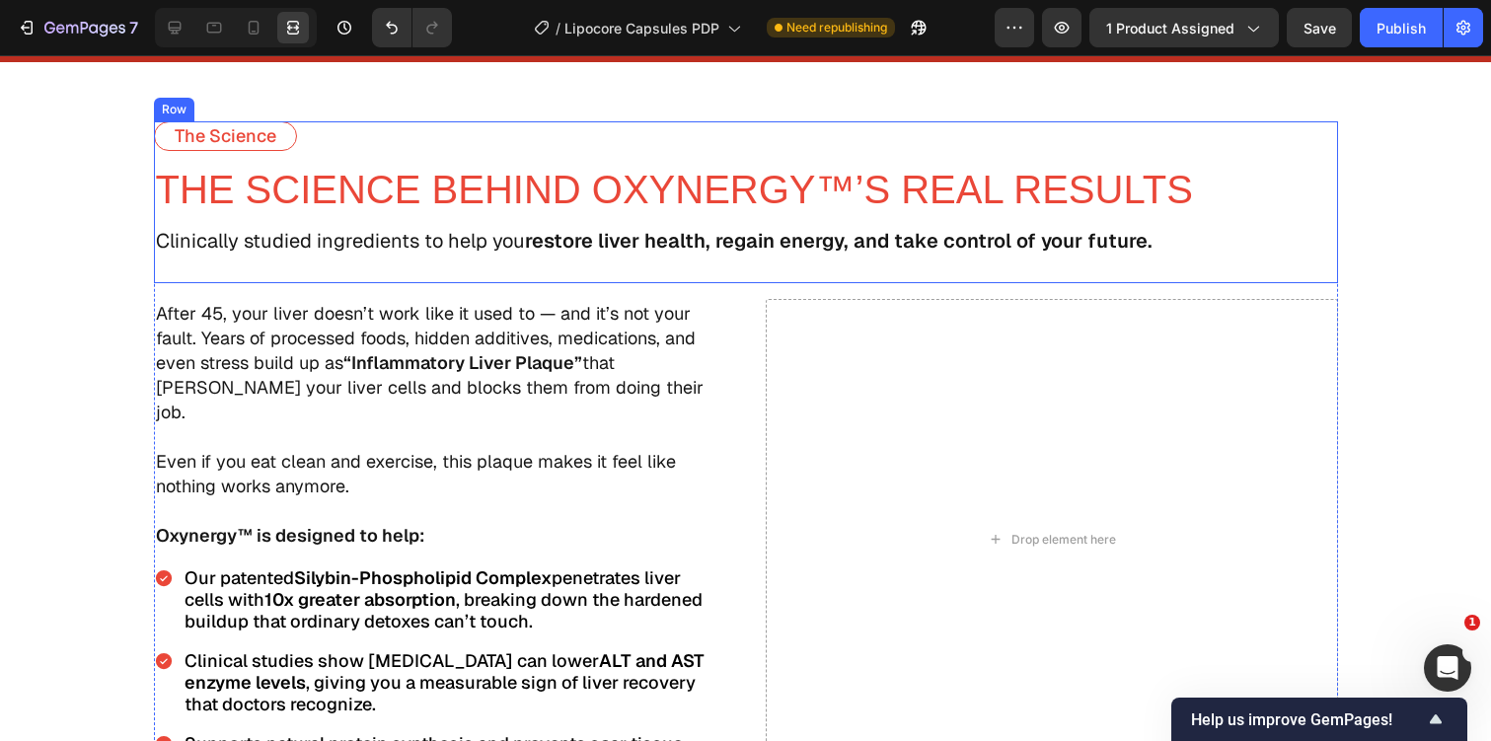
click at [920, 402] on div "Drop element here" at bounding box center [1052, 539] width 572 height 481
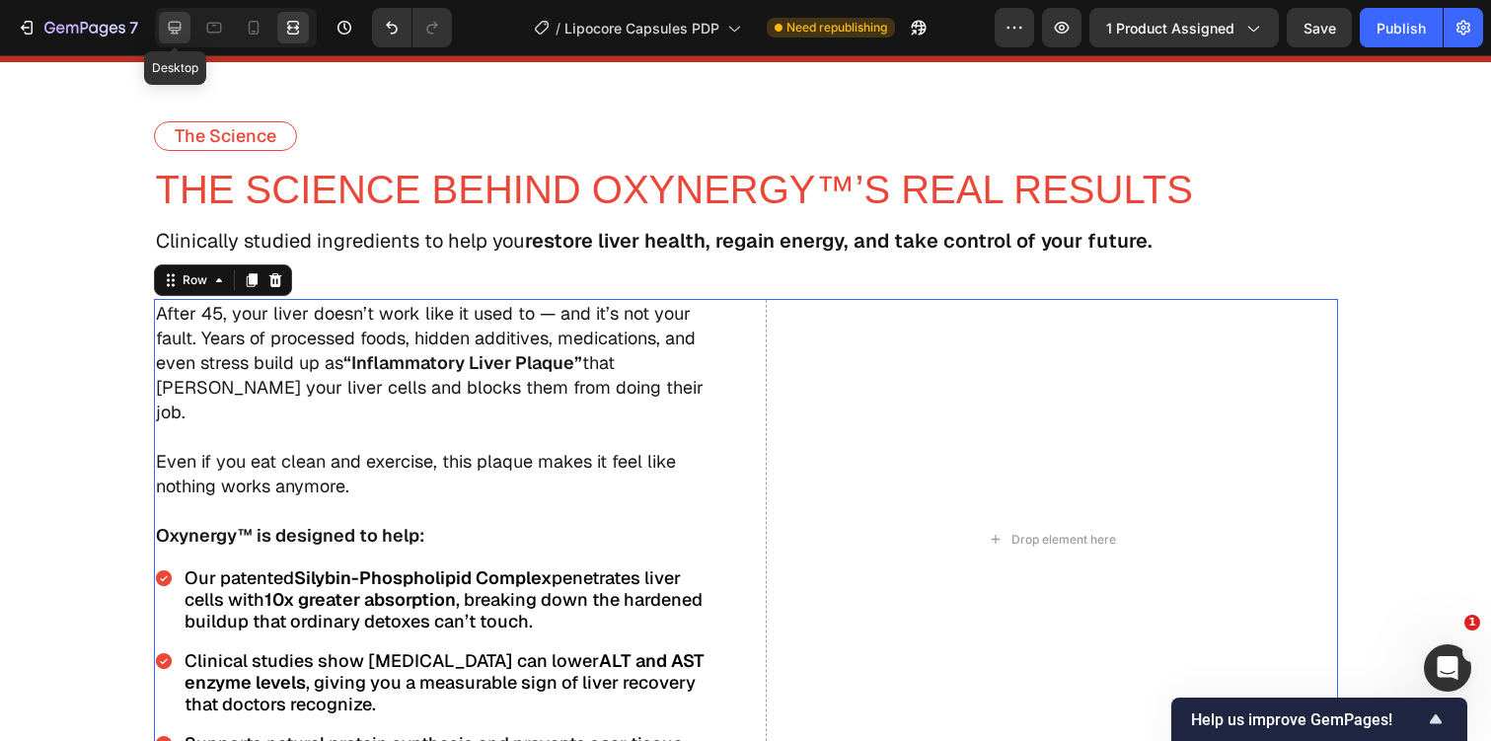
click at [184, 38] on div at bounding box center [175, 28] width 32 height 32
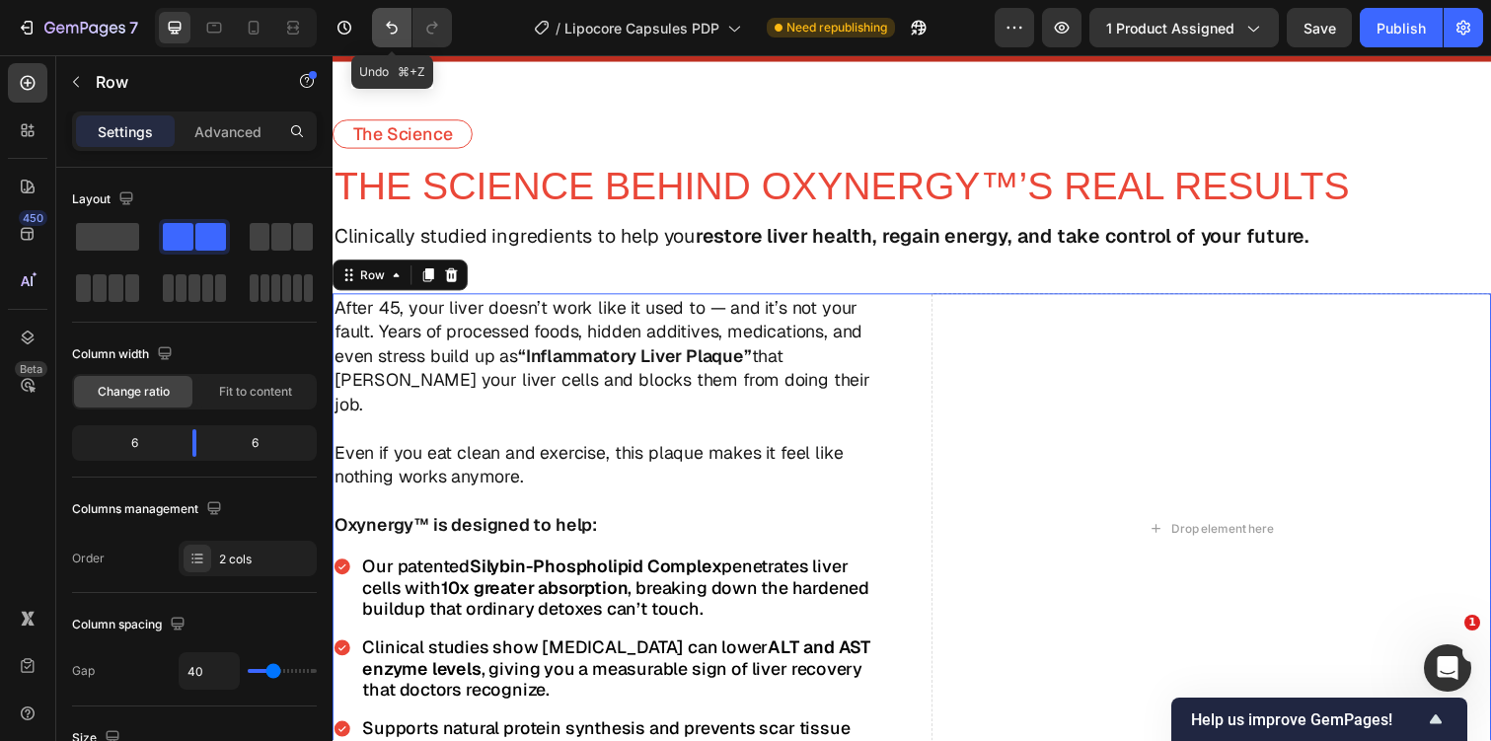
click at [383, 37] on icon "Undo/Redo" at bounding box center [392, 28] width 20 height 20
click at [429, 39] on button "Undo/Redo" at bounding box center [431, 27] width 39 height 39
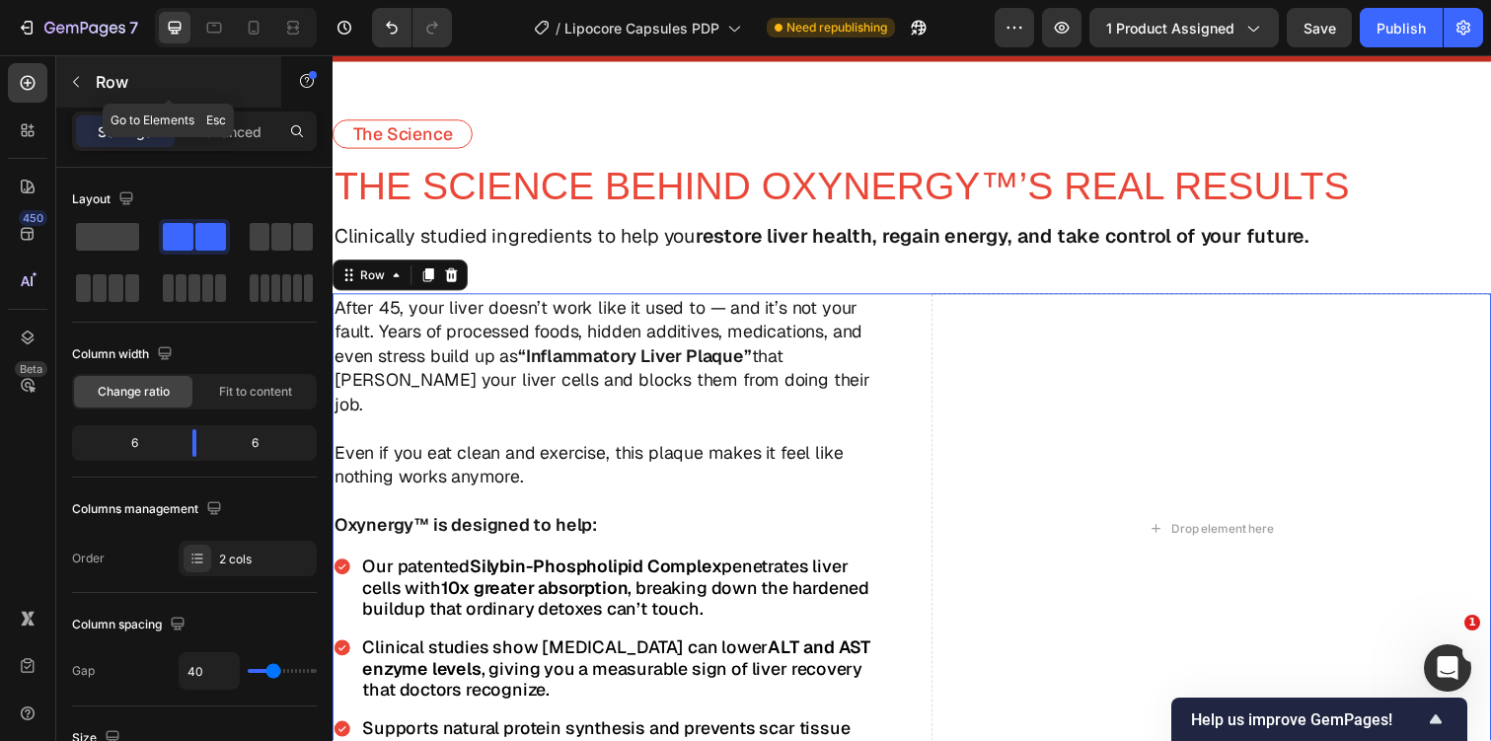
click at [110, 88] on p "Row" at bounding box center [180, 82] width 168 height 24
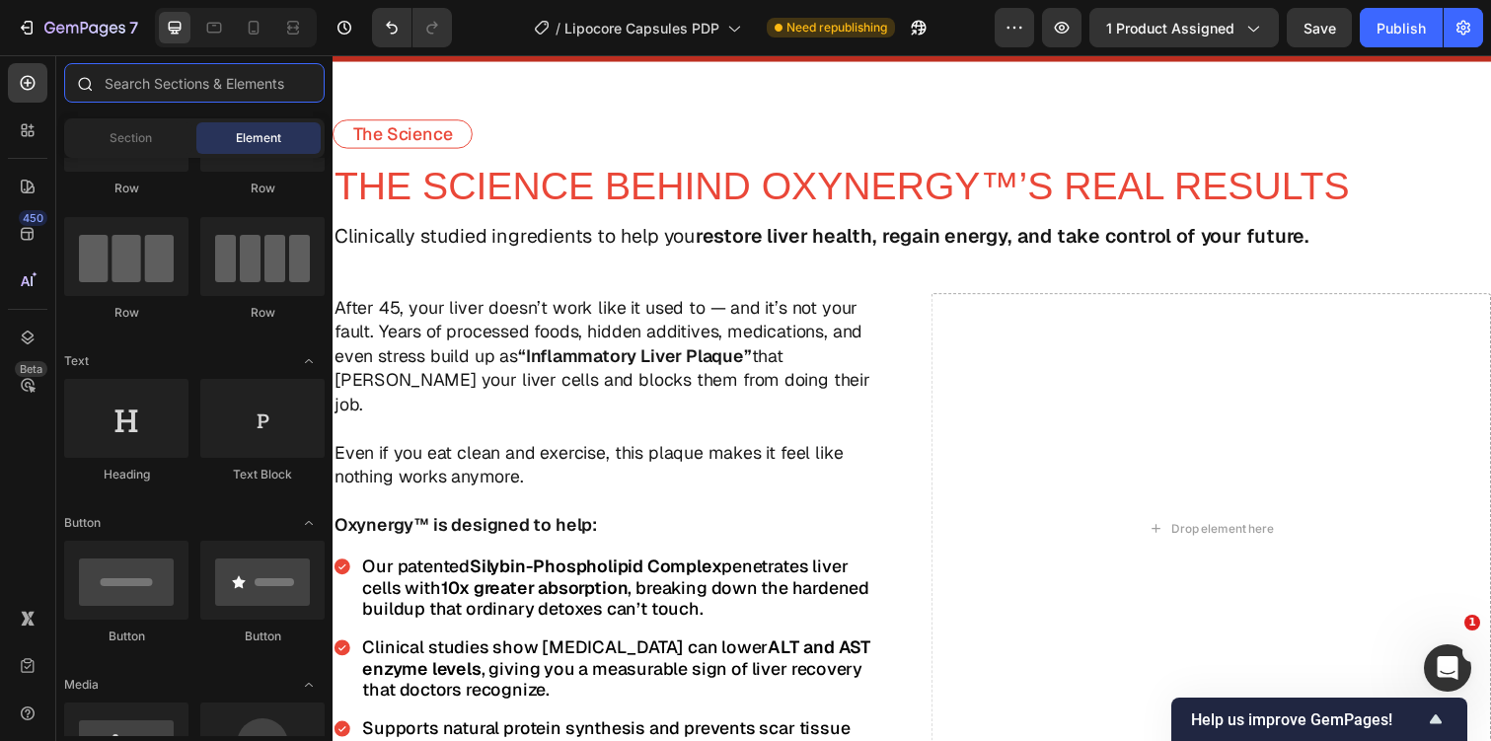
click at [174, 84] on input "text" at bounding box center [194, 82] width 260 height 39
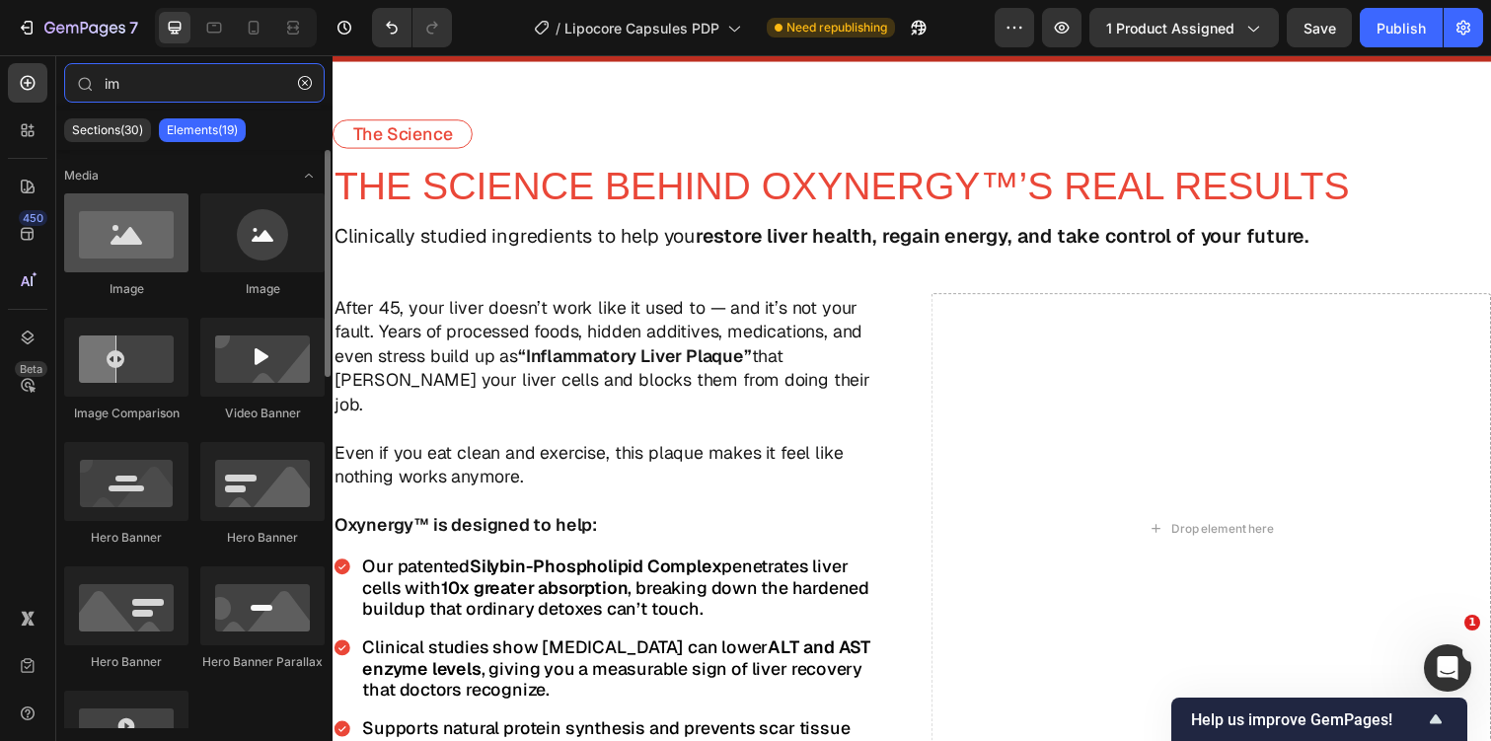
type input "im"
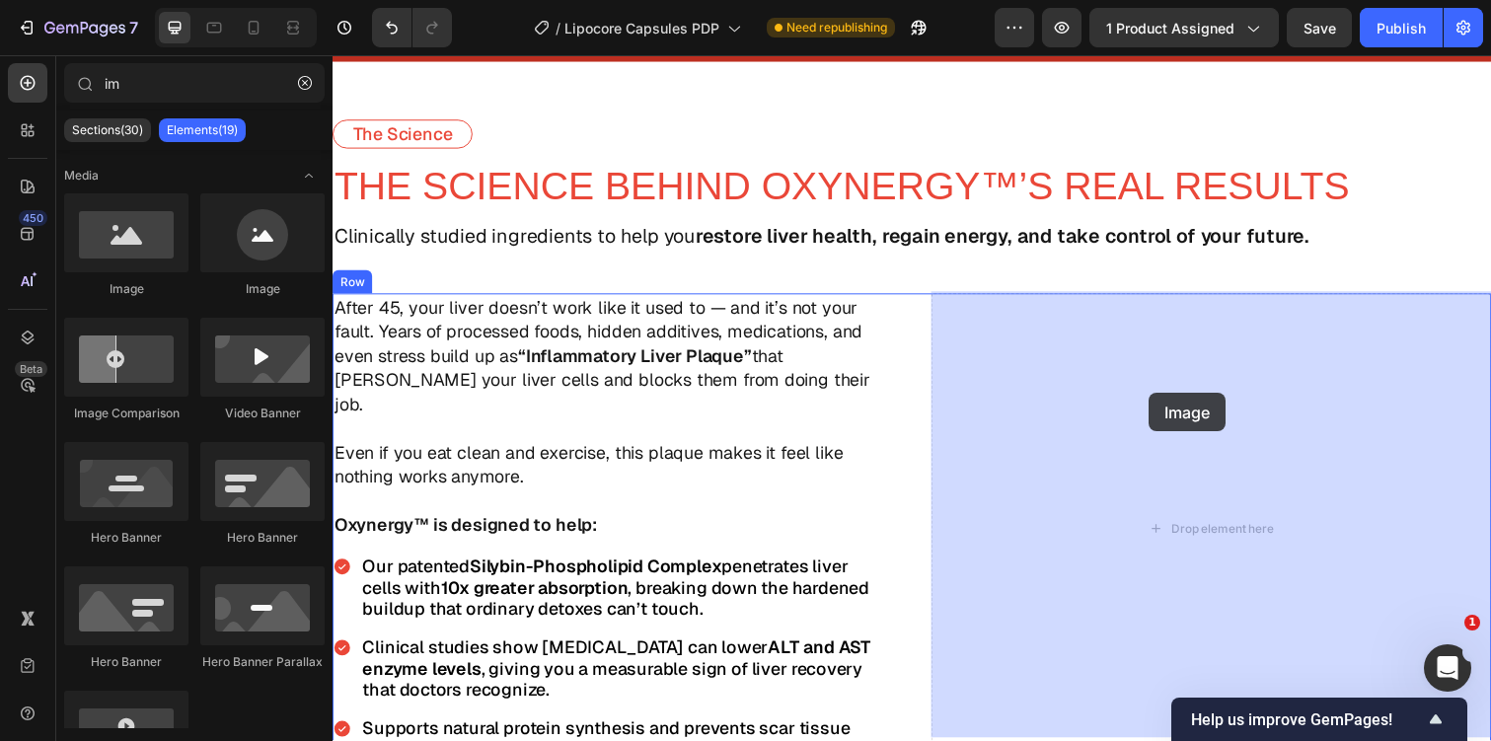
drag, startPoint x: 466, startPoint y: 305, endPoint x: 1167, endPoint y: 400, distance: 707.9
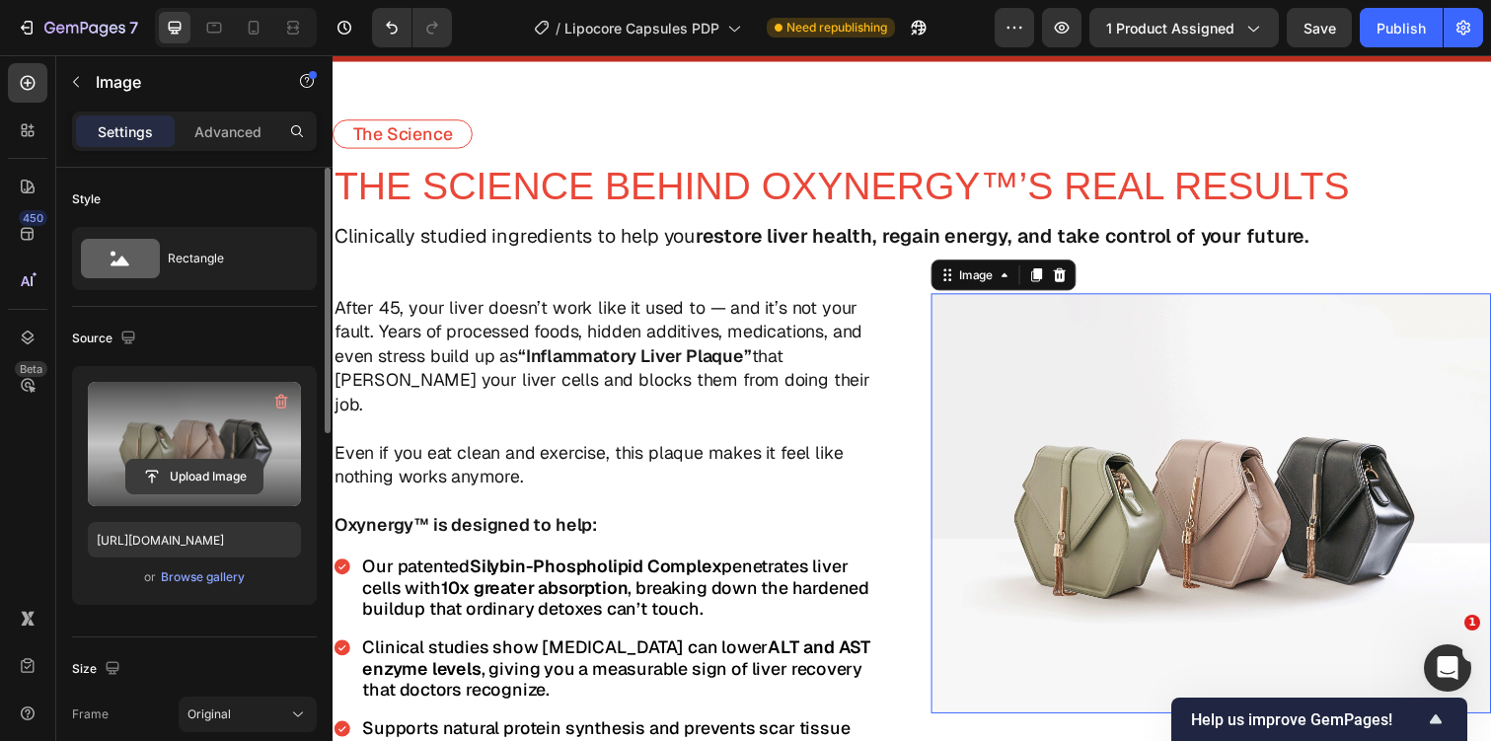
click at [216, 471] on input "file" at bounding box center [194, 477] width 136 height 34
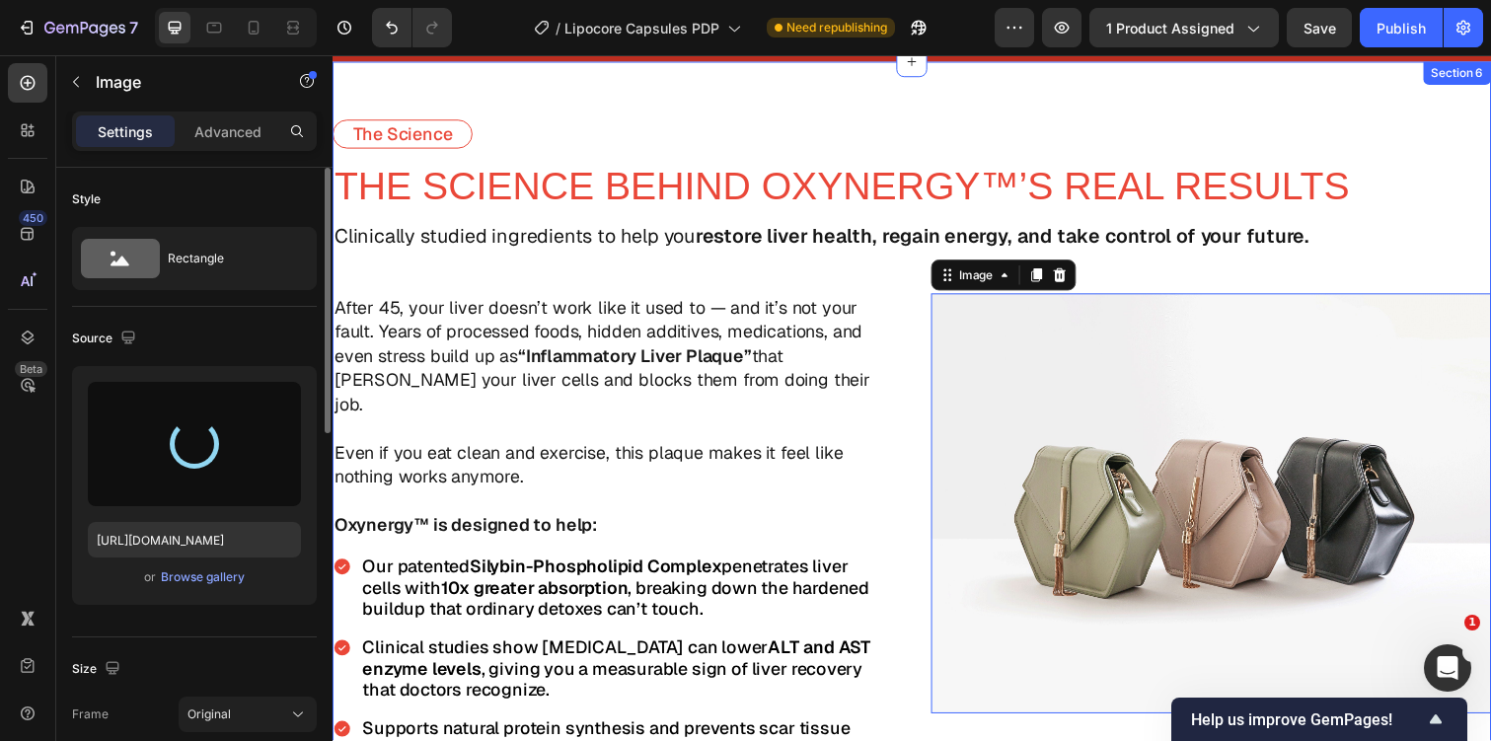
type input "https://cdn.shopify.com/s/files/1/0728/8009/5384/files/gempages_584625223475659…"
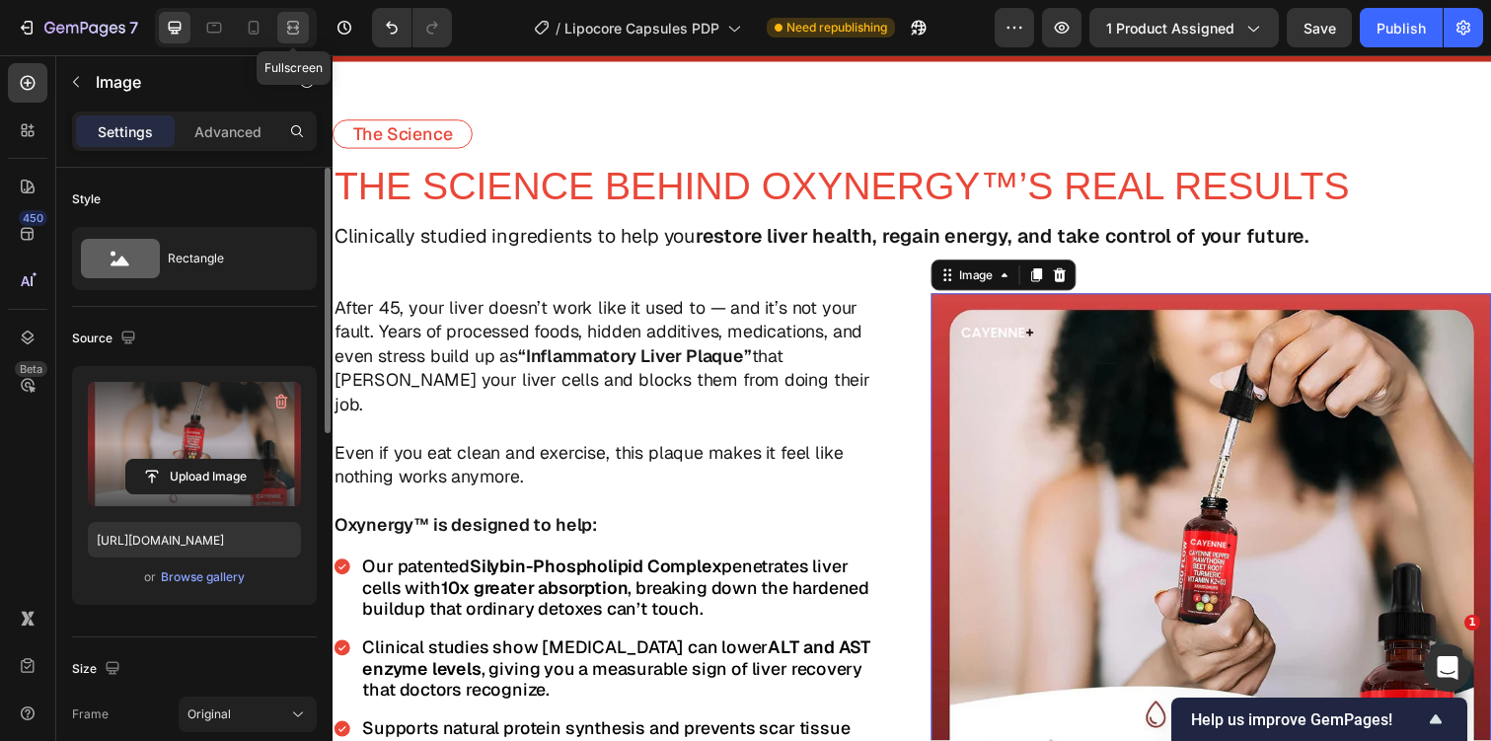
click at [291, 30] on icon at bounding box center [293, 28] width 20 height 20
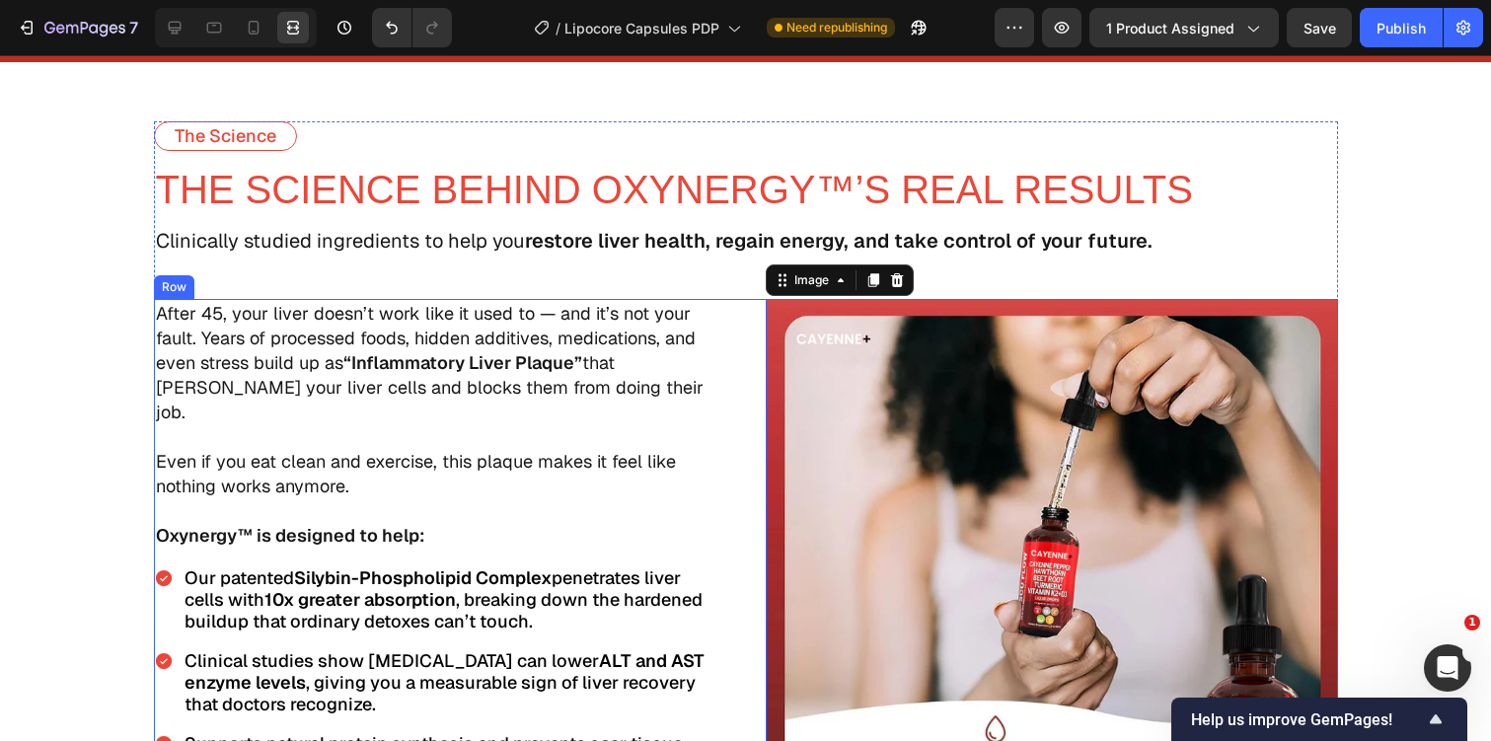
click at [756, 381] on div "After 45, your liver doesn’t work like it used to — and it’s not your fault. Ye…" at bounding box center [746, 585] width 1184 height 572
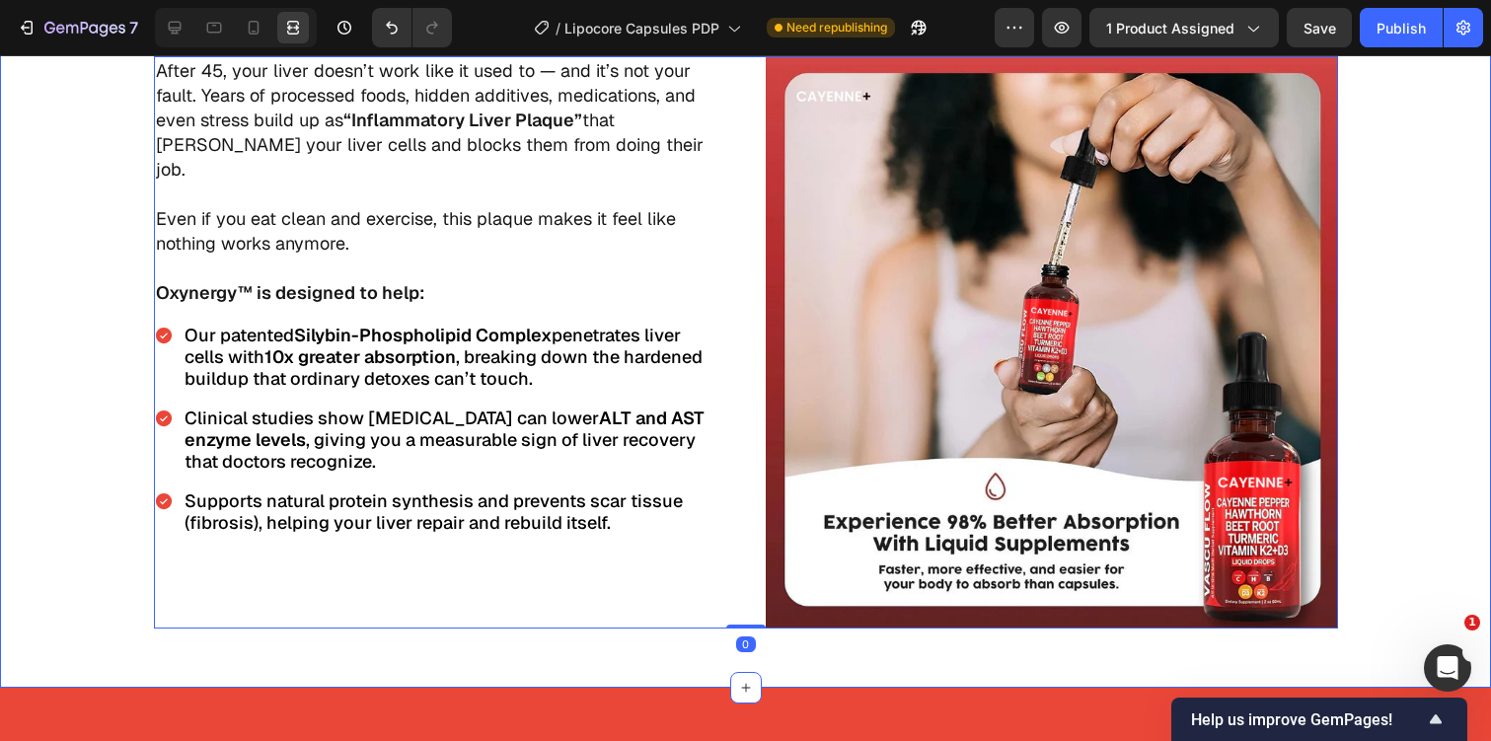
click at [1400, 364] on div "The Science Text Block THE SCIENCE BEHIND OXYNERGY™’S REAL RESULTS Text Block C…" at bounding box center [745, 254] width 1491 height 750
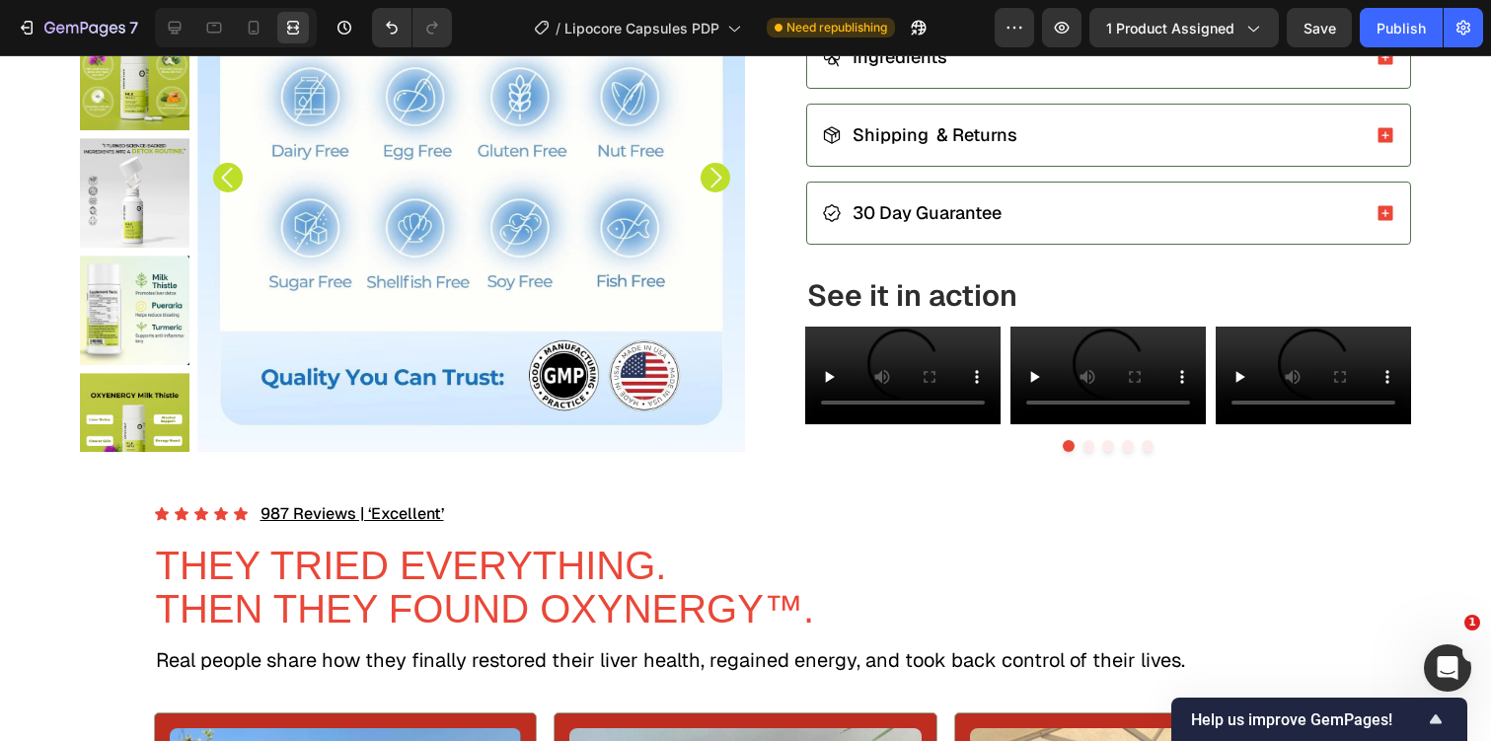
scroll to position [831, 0]
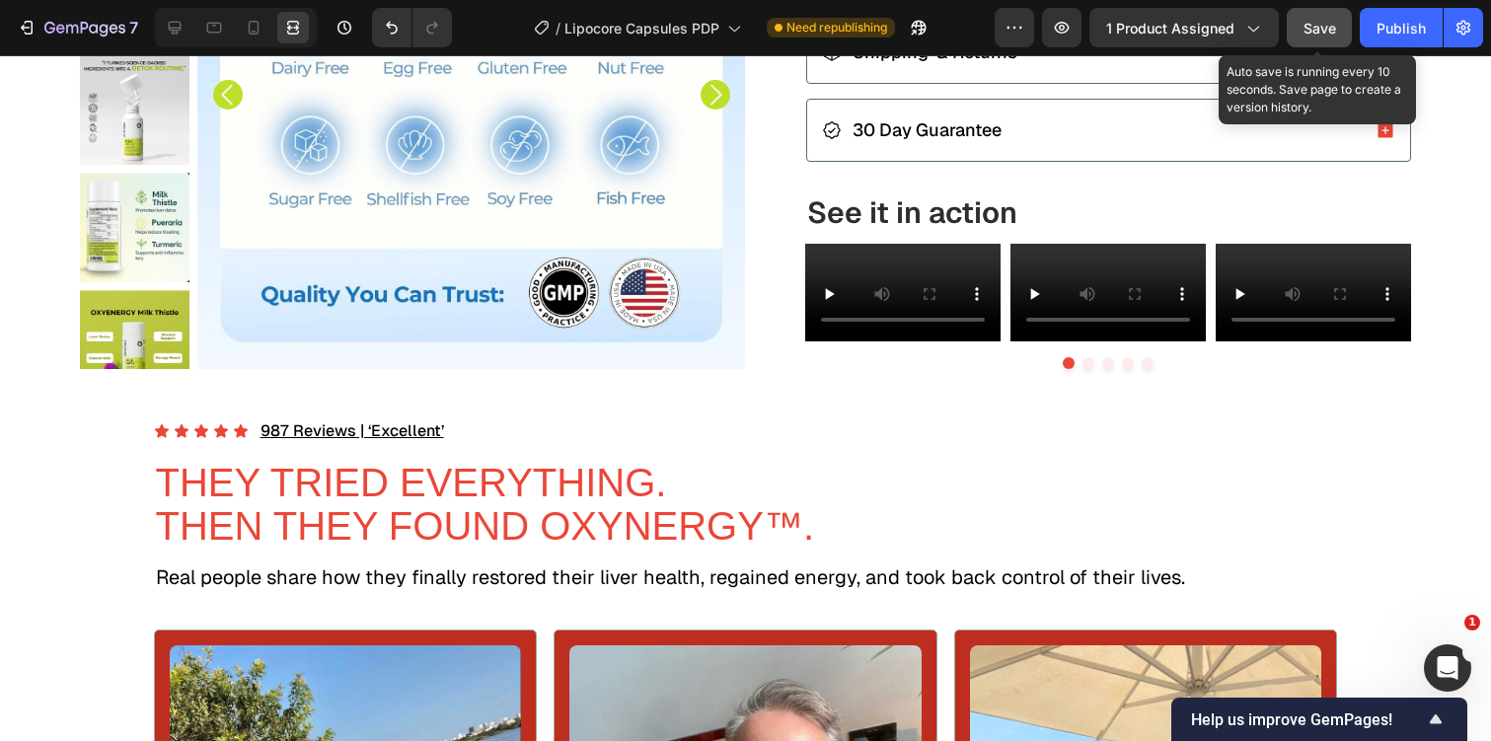
click at [1303, 22] on span "Save" at bounding box center [1319, 28] width 33 height 17
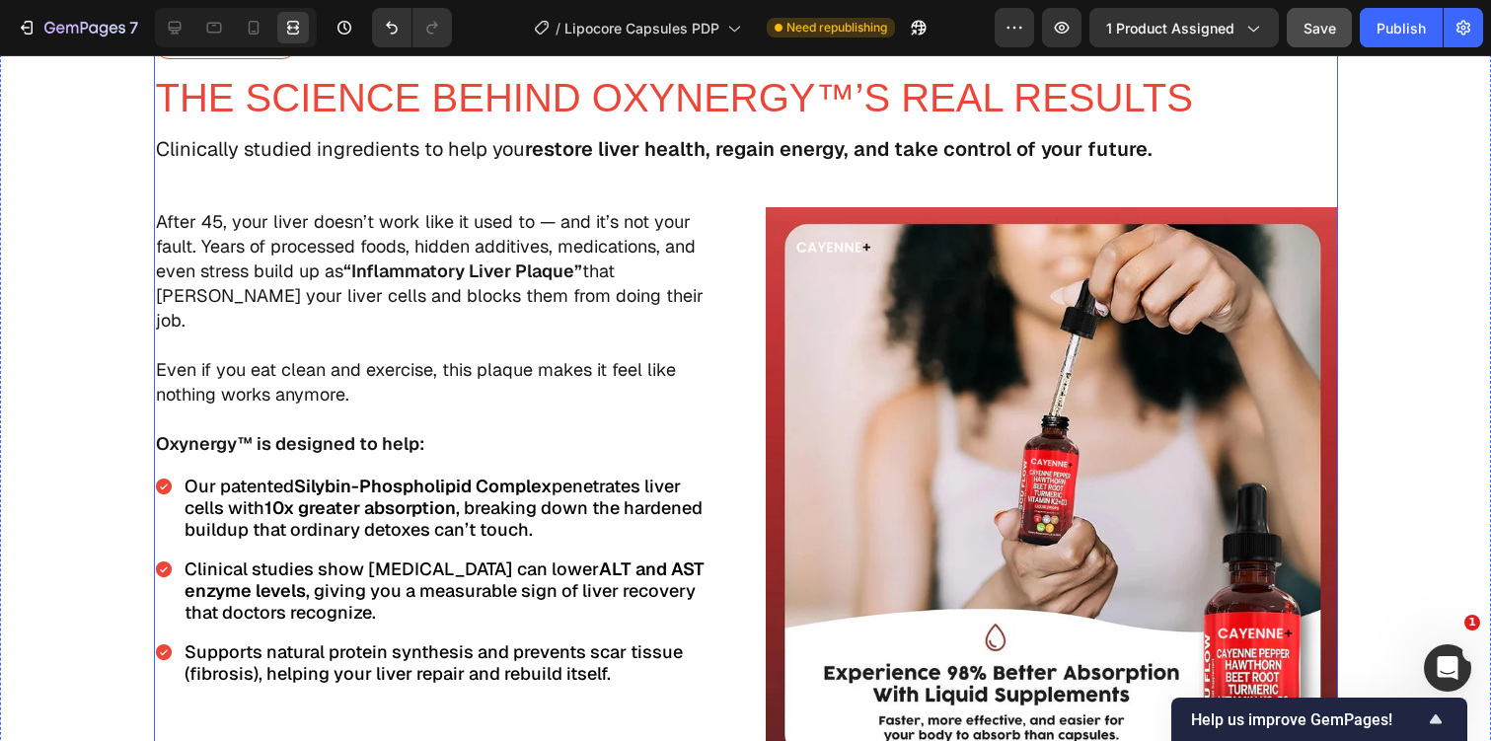
scroll to position [3359, 0]
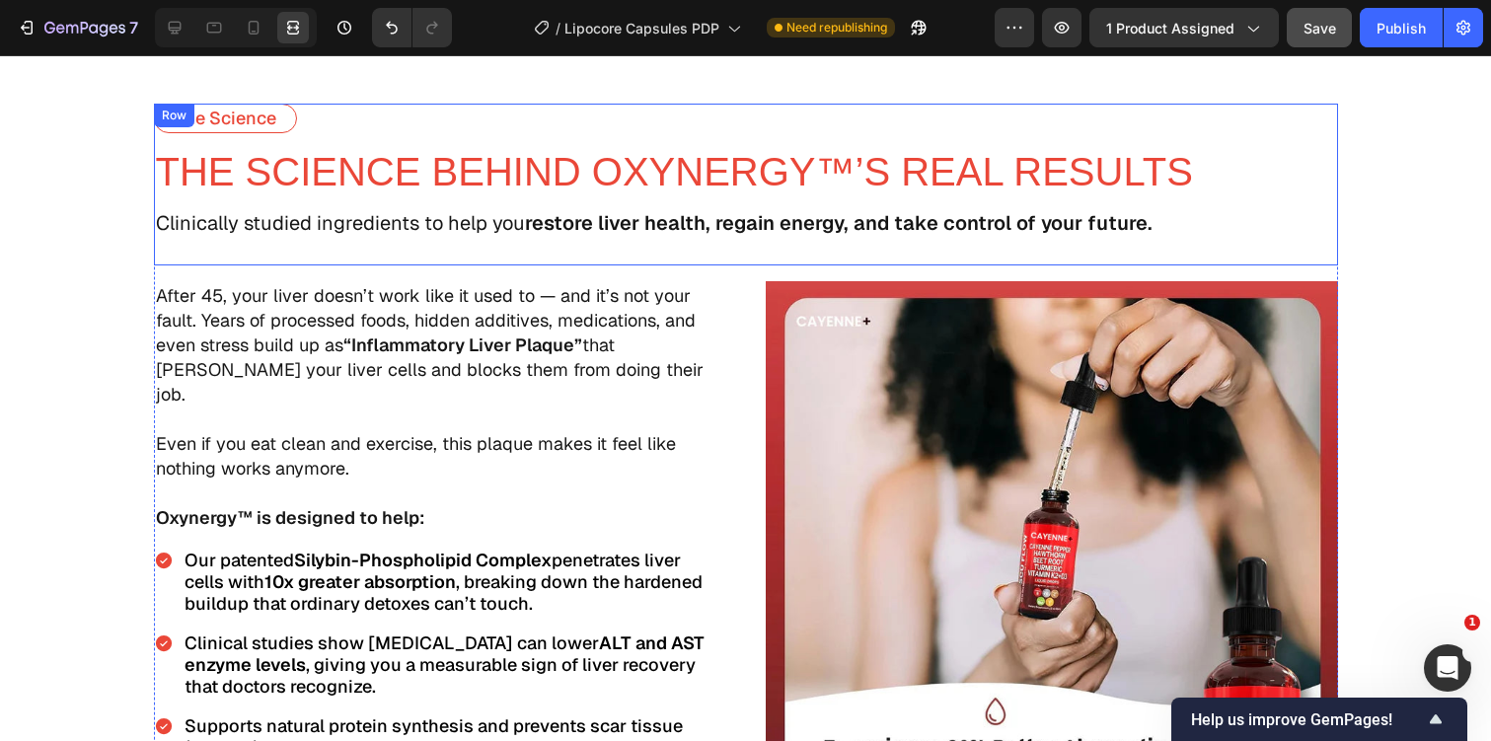
click at [572, 145] on div "The Science Text Block THE SCIENCE BEHIND OXYNERGY™’S REAL RESULTS Text Block C…" at bounding box center [746, 185] width 1184 height 162
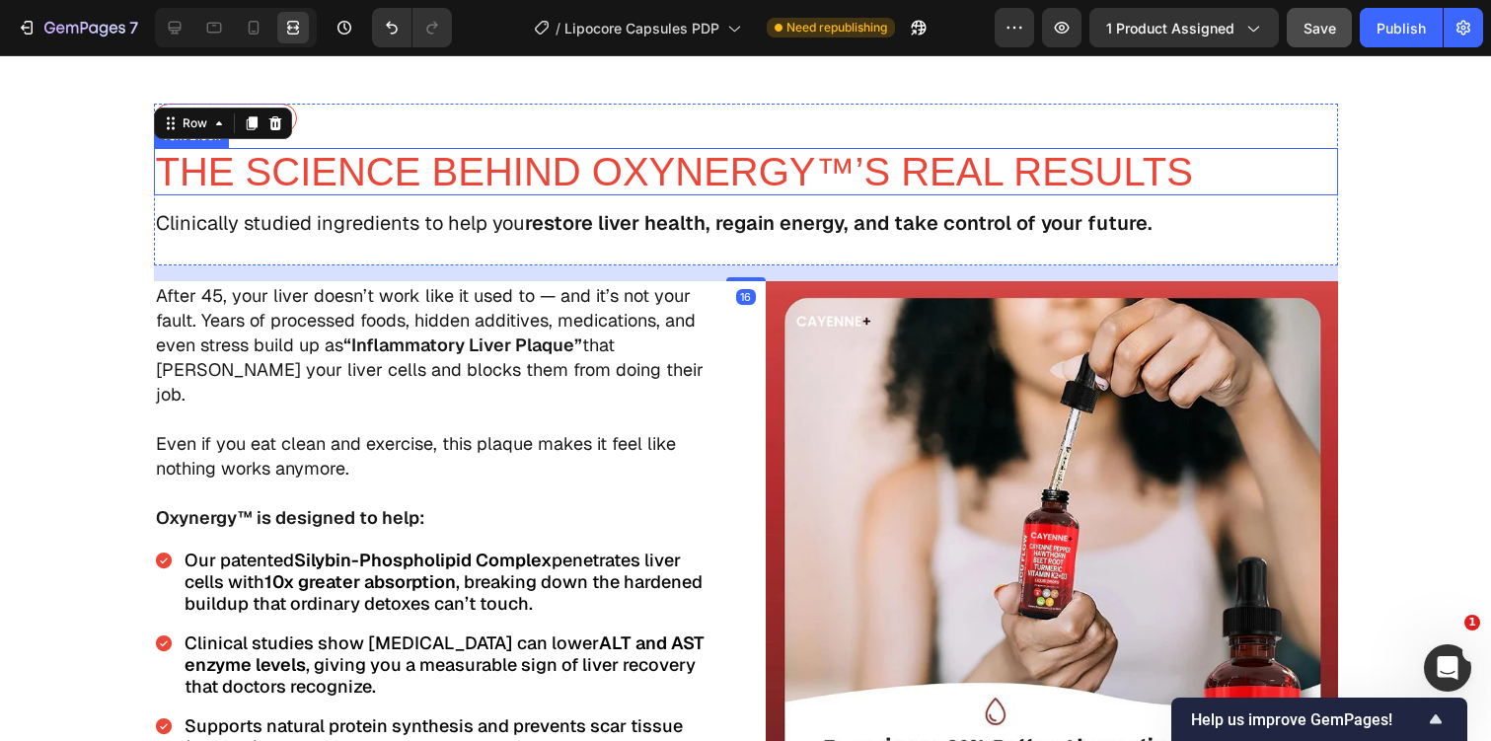
click at [573, 165] on span "THE SCIENCE BEHIND OXYNERGY™’S REAL RESULTS" at bounding box center [674, 171] width 1037 height 43
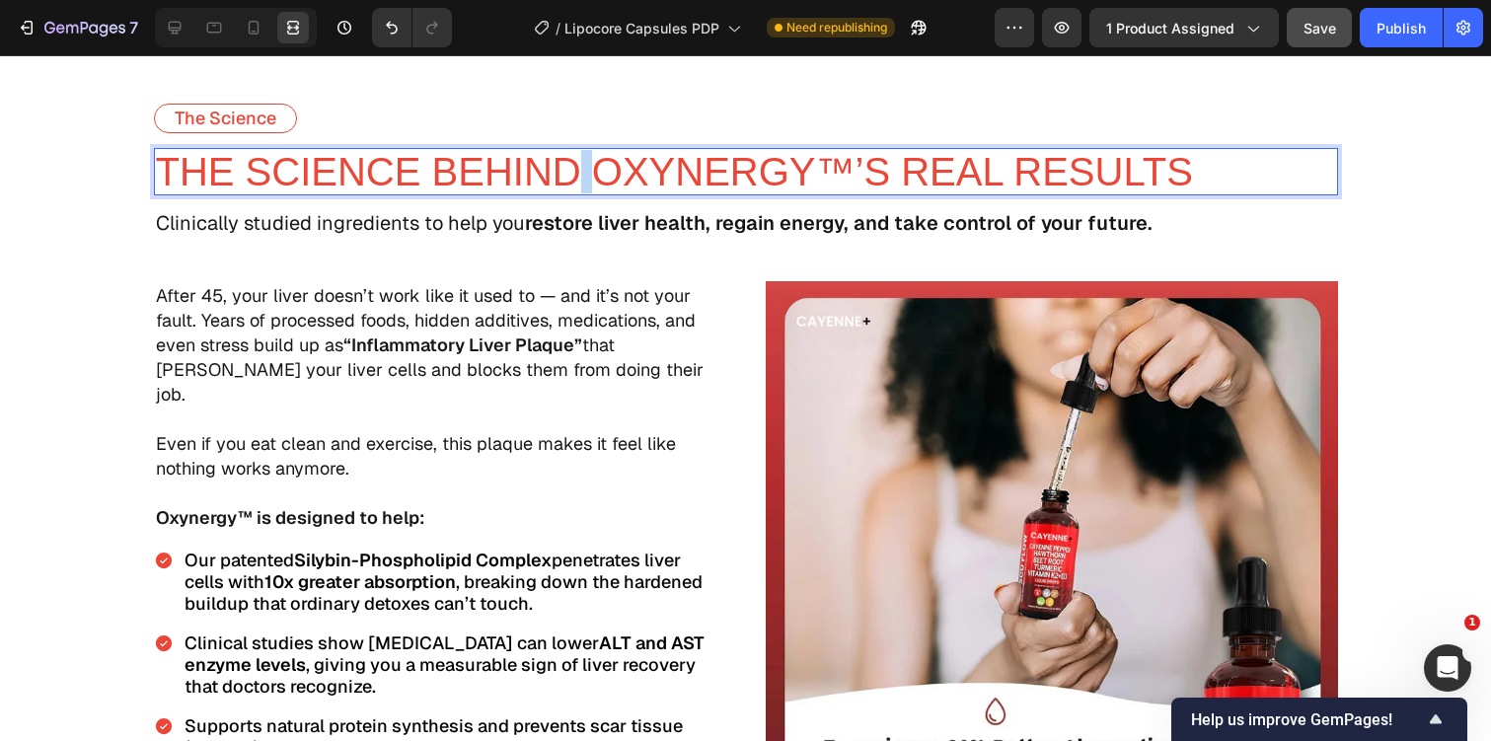
click at [573, 165] on span "THE SCIENCE BEHIND OXYNERGY™’S REAL RESULTS" at bounding box center [674, 171] width 1037 height 43
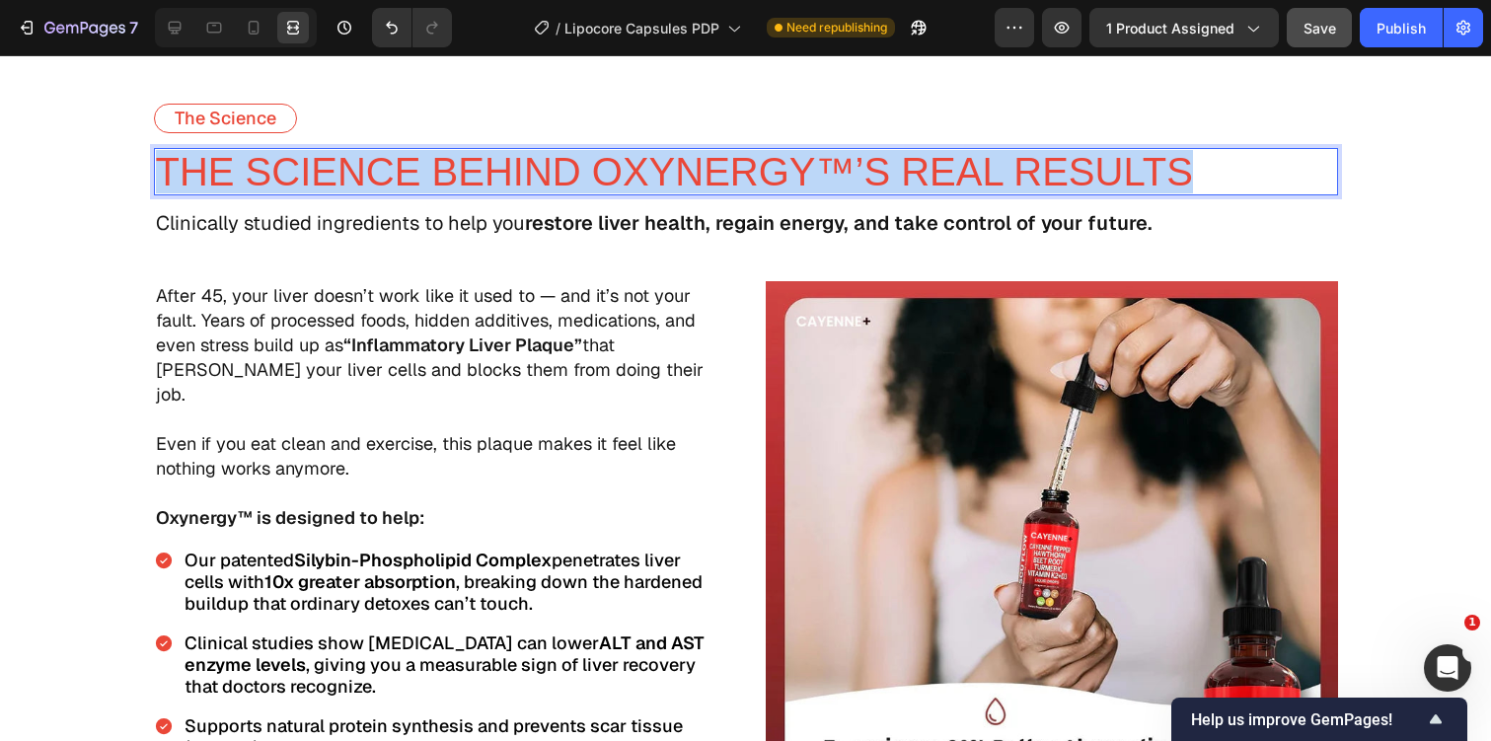
click at [573, 165] on span "THE SCIENCE BEHIND OXYNERGY™’S REAL RESULTS" at bounding box center [674, 171] width 1037 height 43
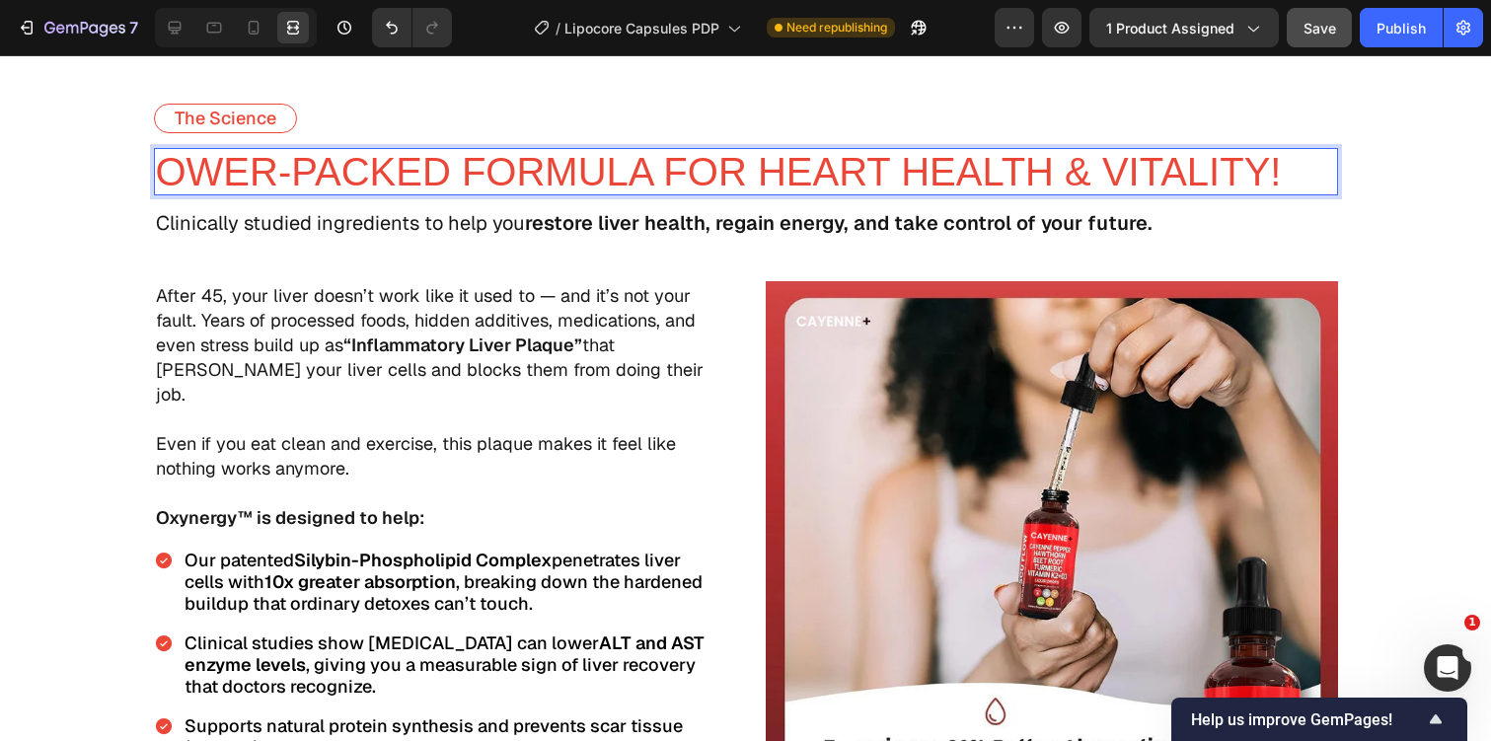
click at [172, 160] on span "ower-Packed Formula For Heart Health & Vitality!" at bounding box center [719, 171] width 1126 height 43
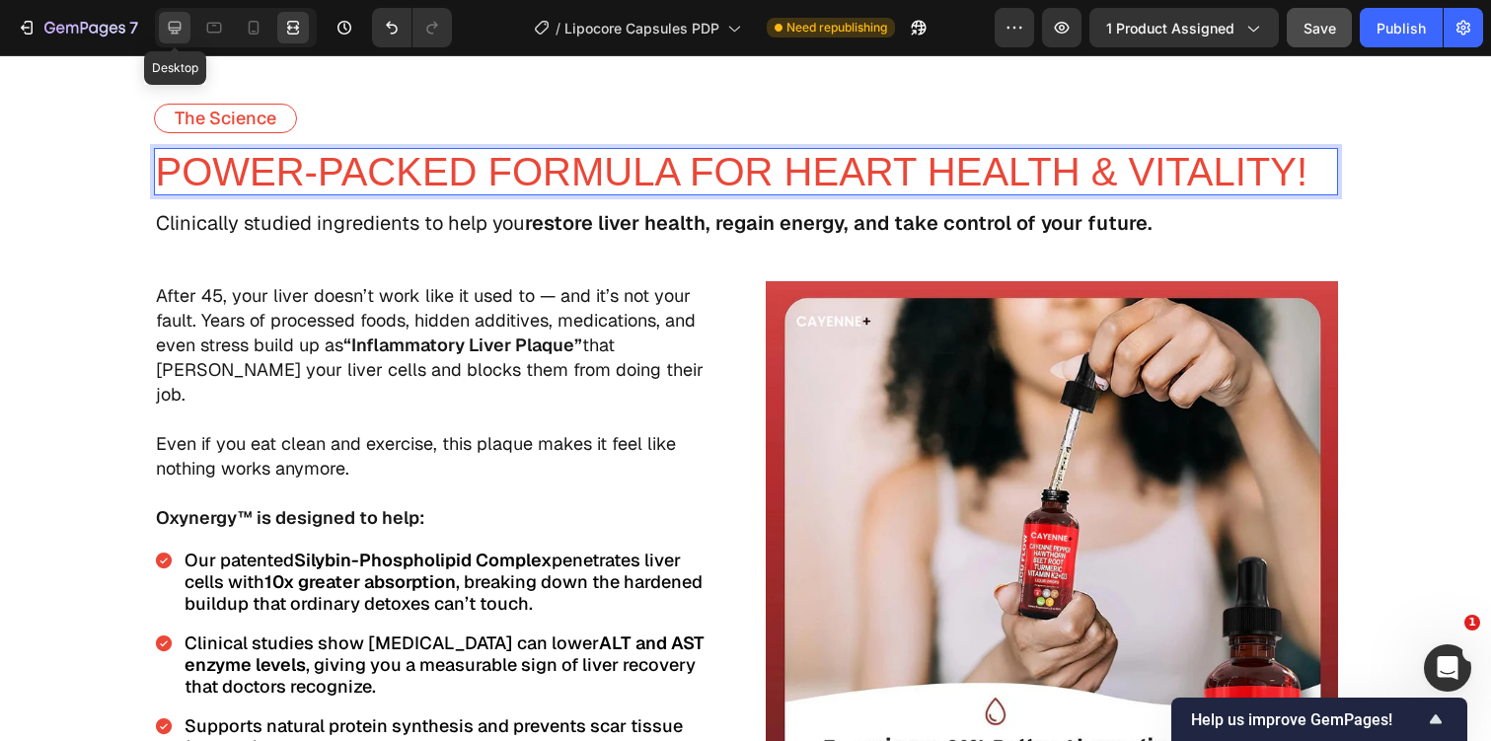
click at [183, 30] on icon at bounding box center [175, 28] width 20 height 20
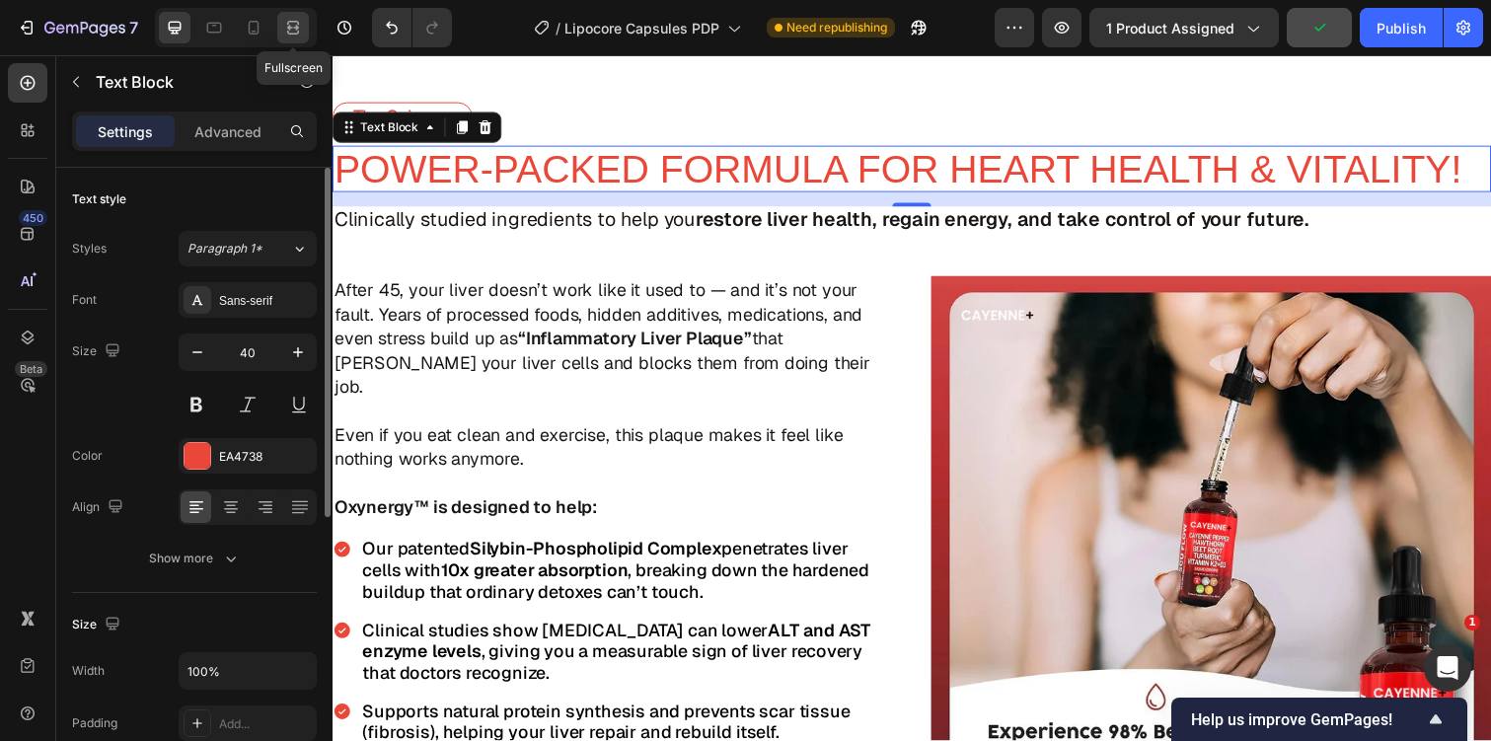
click at [305, 25] on div at bounding box center [293, 28] width 32 height 32
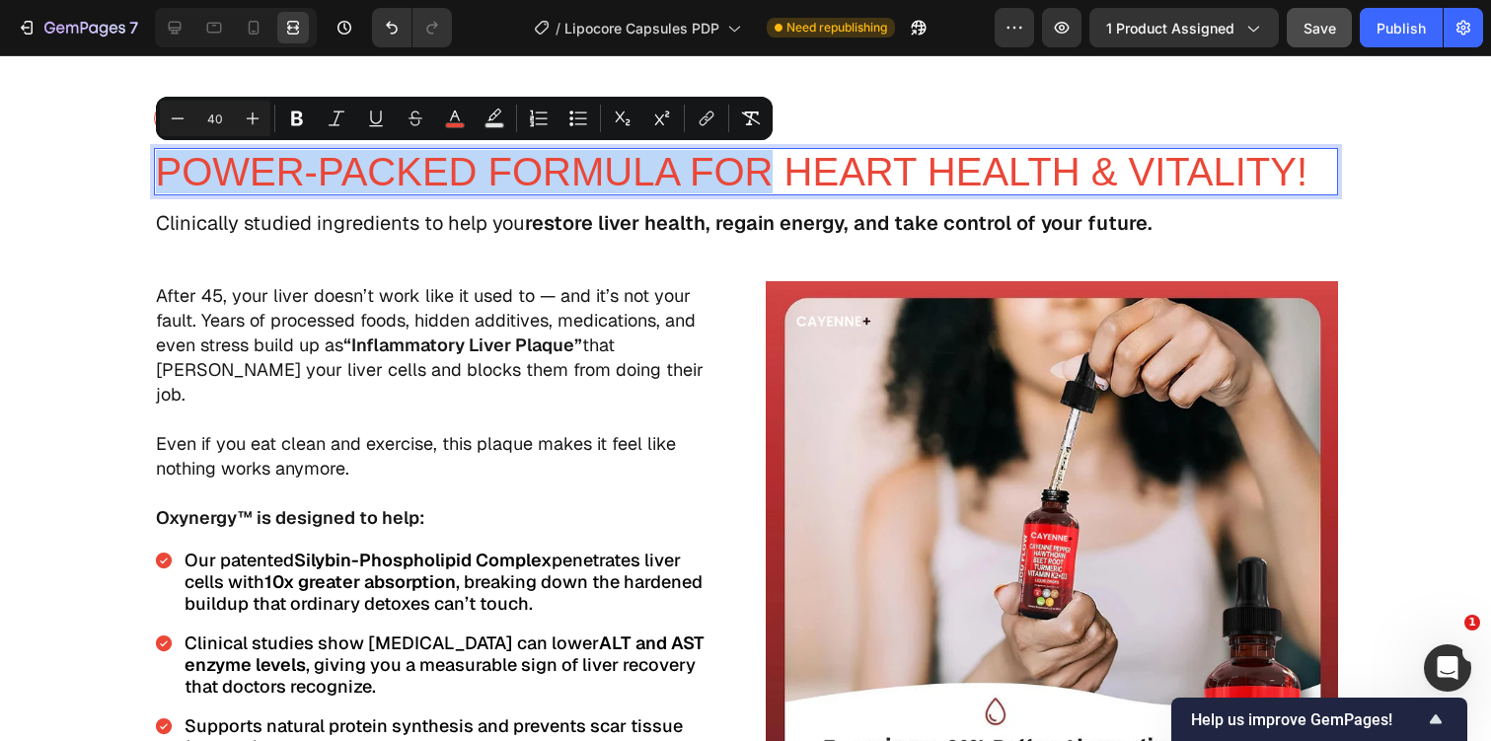
drag, startPoint x: 773, startPoint y: 167, endPoint x: 161, endPoint y: 157, distance: 611.8
click at [161, 157] on span "power-Packed Formula For Heart Health & Vitality!" at bounding box center [732, 171] width 1152 height 43
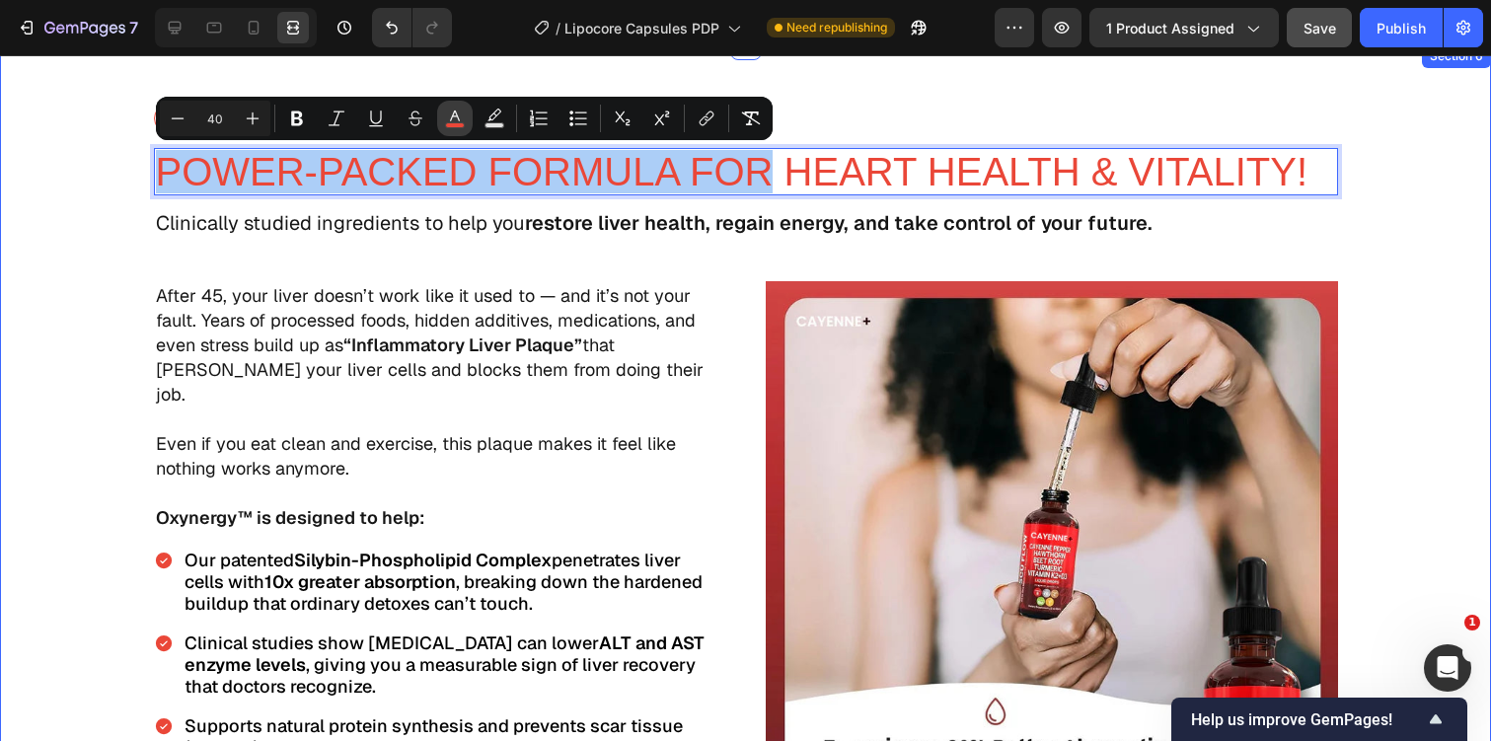
click at [451, 111] on icon "Editor contextual toolbar" at bounding box center [455, 119] width 20 height 20
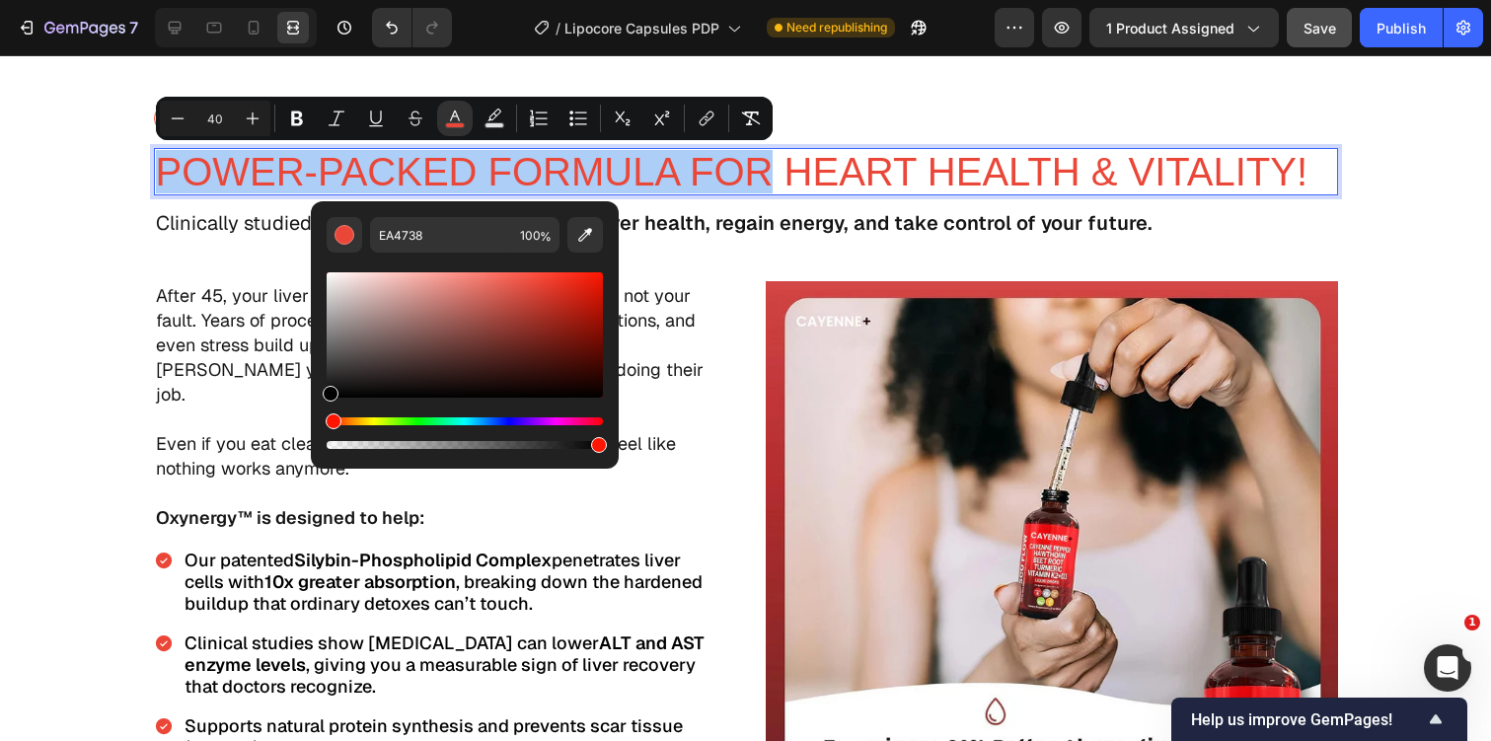
drag, startPoint x: 435, startPoint y: 329, endPoint x: 322, endPoint y: 410, distance: 139.9
click at [322, 408] on div "EA4738 100 %" at bounding box center [465, 327] width 308 height 252
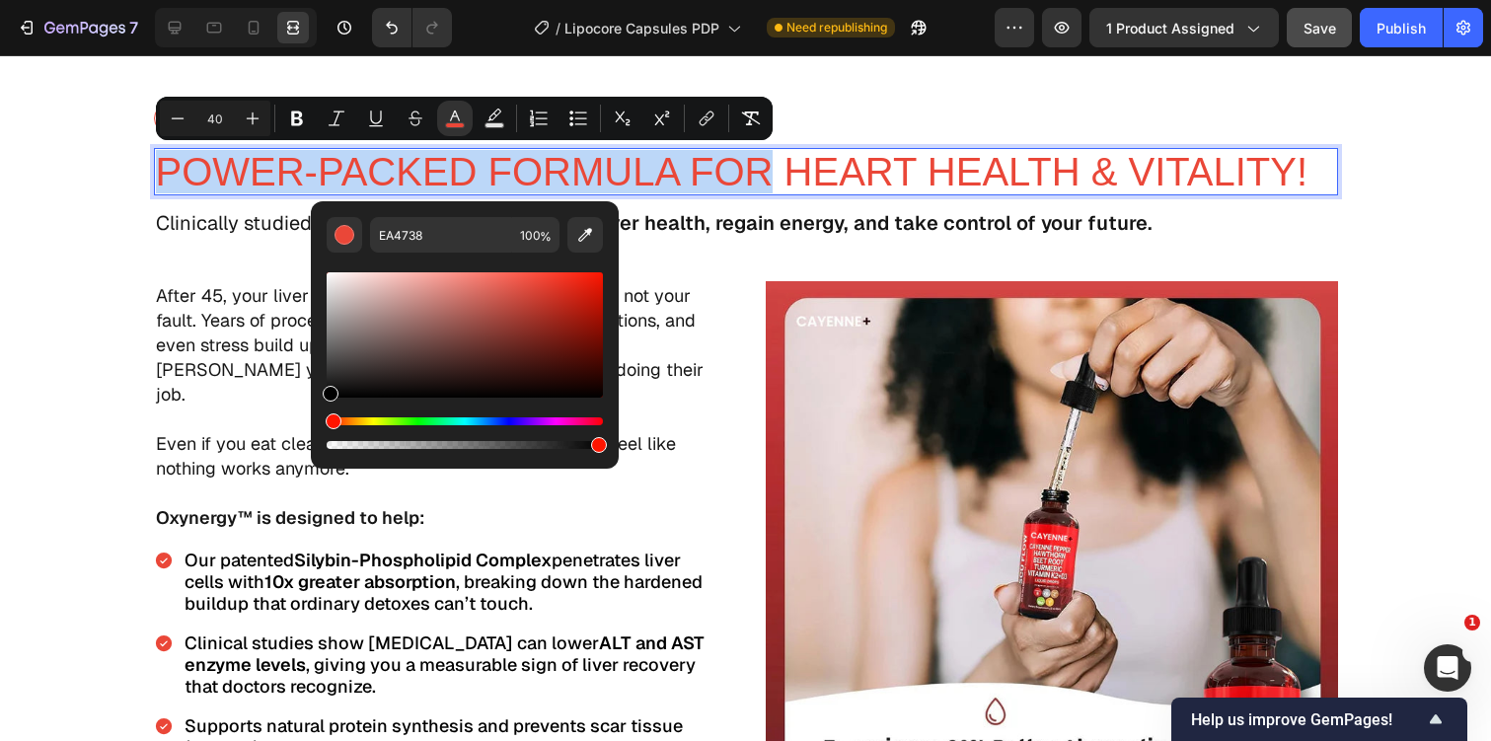
type input "000000"
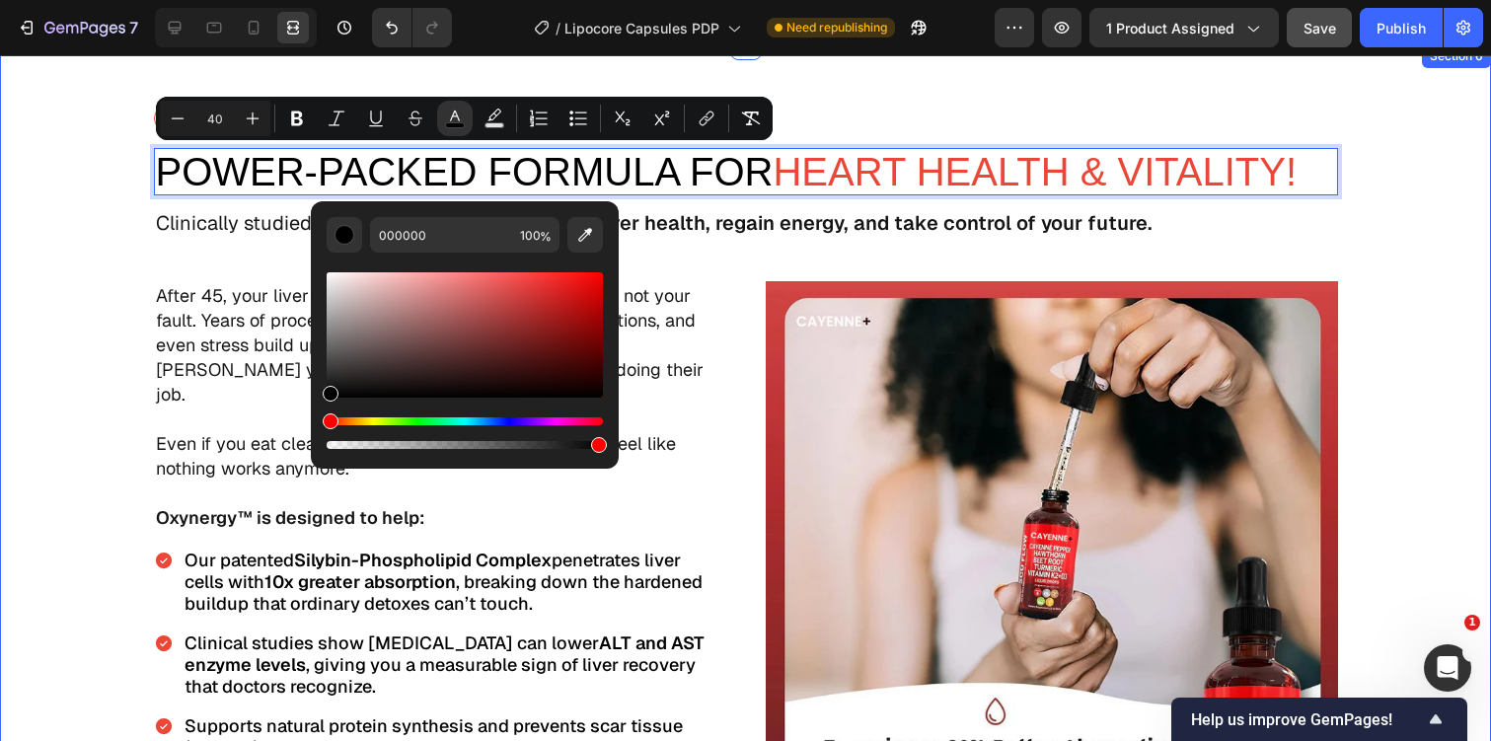
click at [95, 406] on div "The Science Text Block power-Packed Formula For Heart Health & Vitality! Text B…" at bounding box center [745, 479] width 1491 height 750
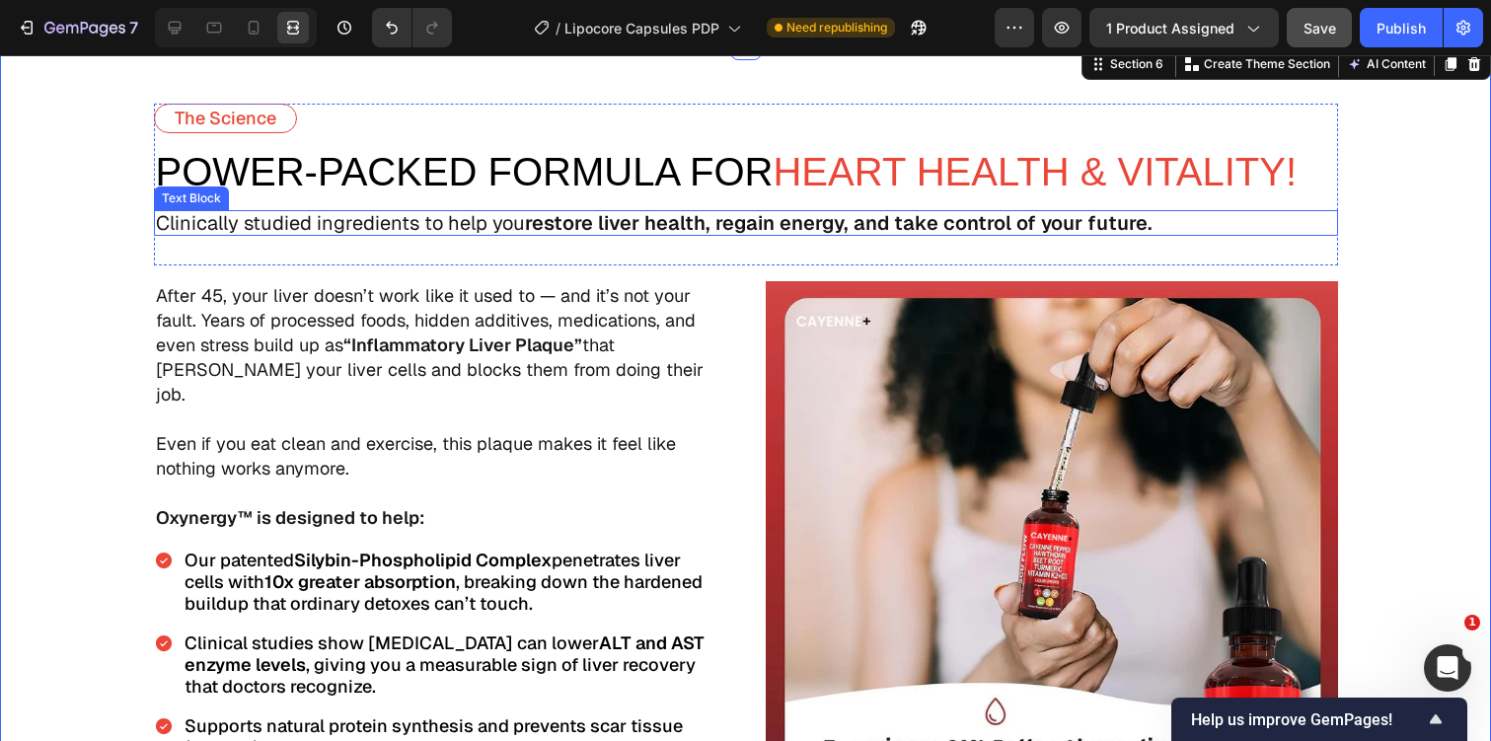
click at [476, 232] on p "Clinically studied ingredients to help you restore liver health, regain energy,…" at bounding box center [746, 223] width 1180 height 22
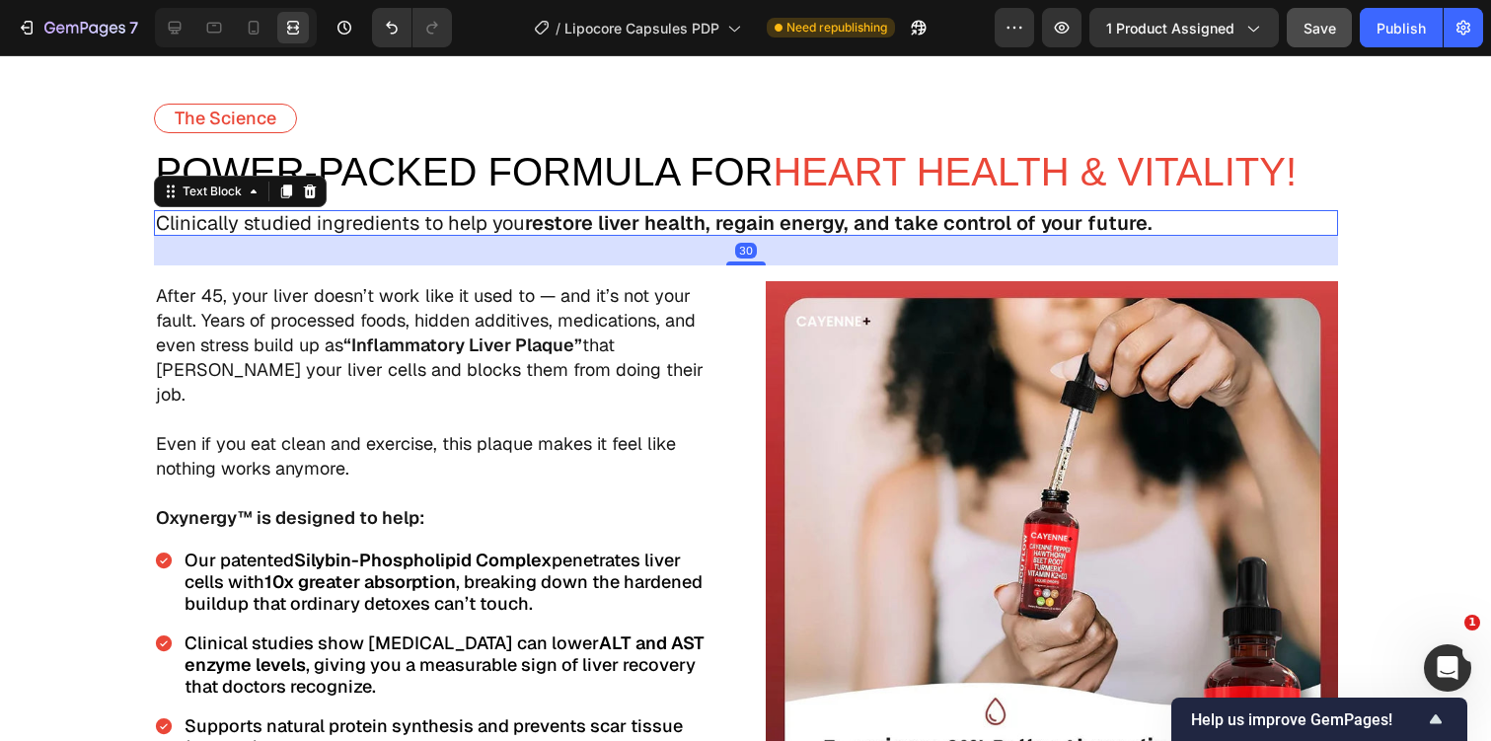
click at [476, 232] on p "Clinically studied ingredients to help you restore liver health, regain energy,…" at bounding box center [746, 223] width 1180 height 22
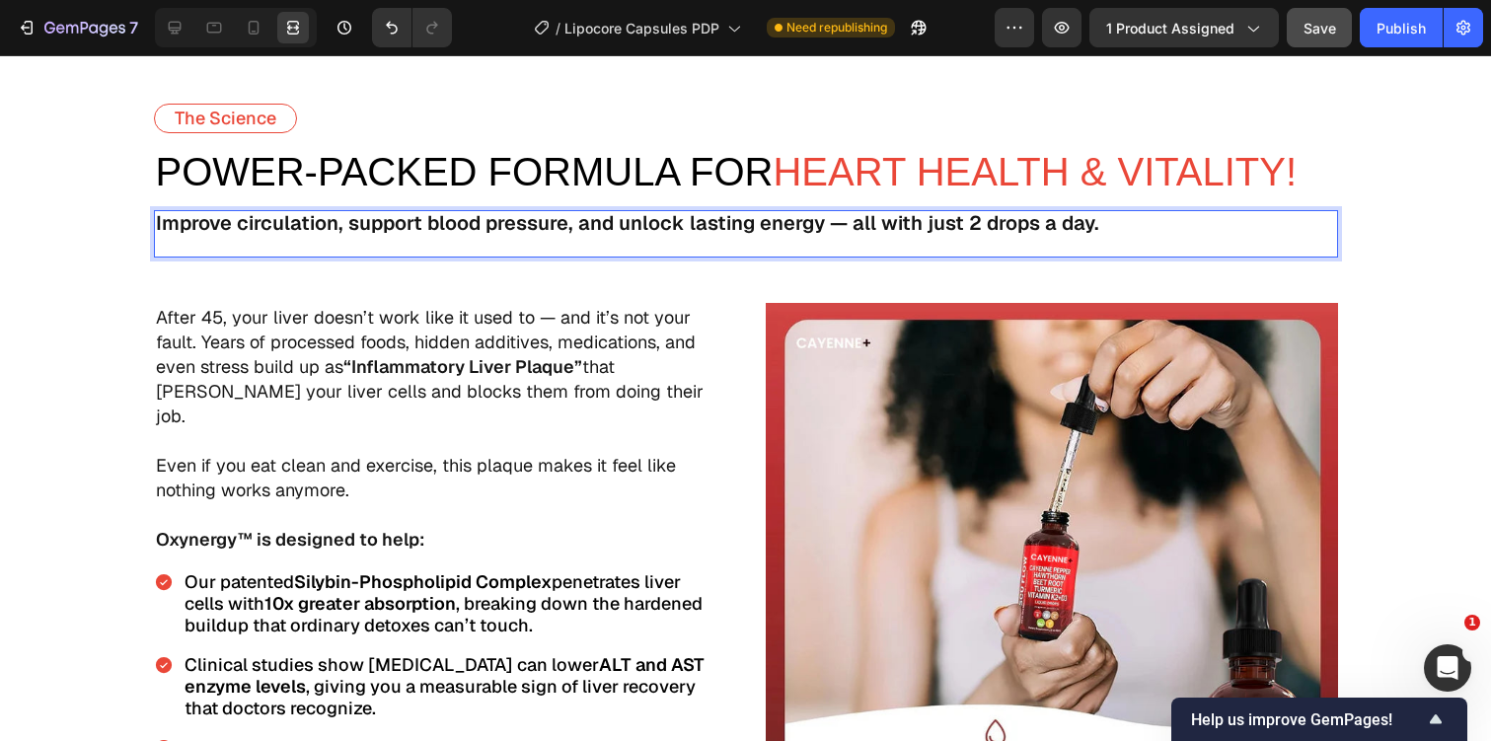
click at [544, 283] on div "The Science Text Block power-Packed Formula For Heart Health & Vitality! Text B…" at bounding box center [746, 196] width 1184 height 184
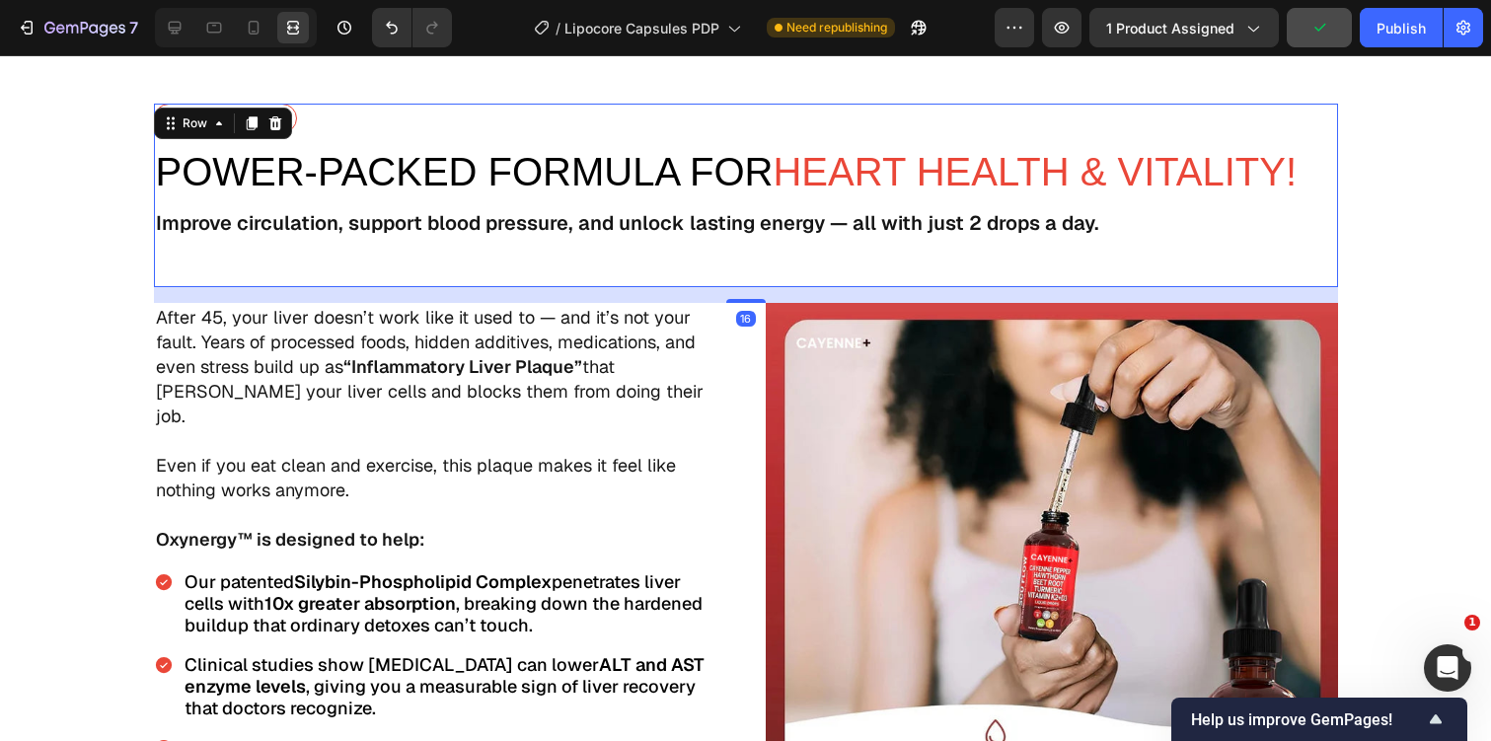
click at [553, 269] on div "The Science Text Block power-Packed Formula For Heart Health & Vitality! Text B…" at bounding box center [746, 196] width 1184 height 184
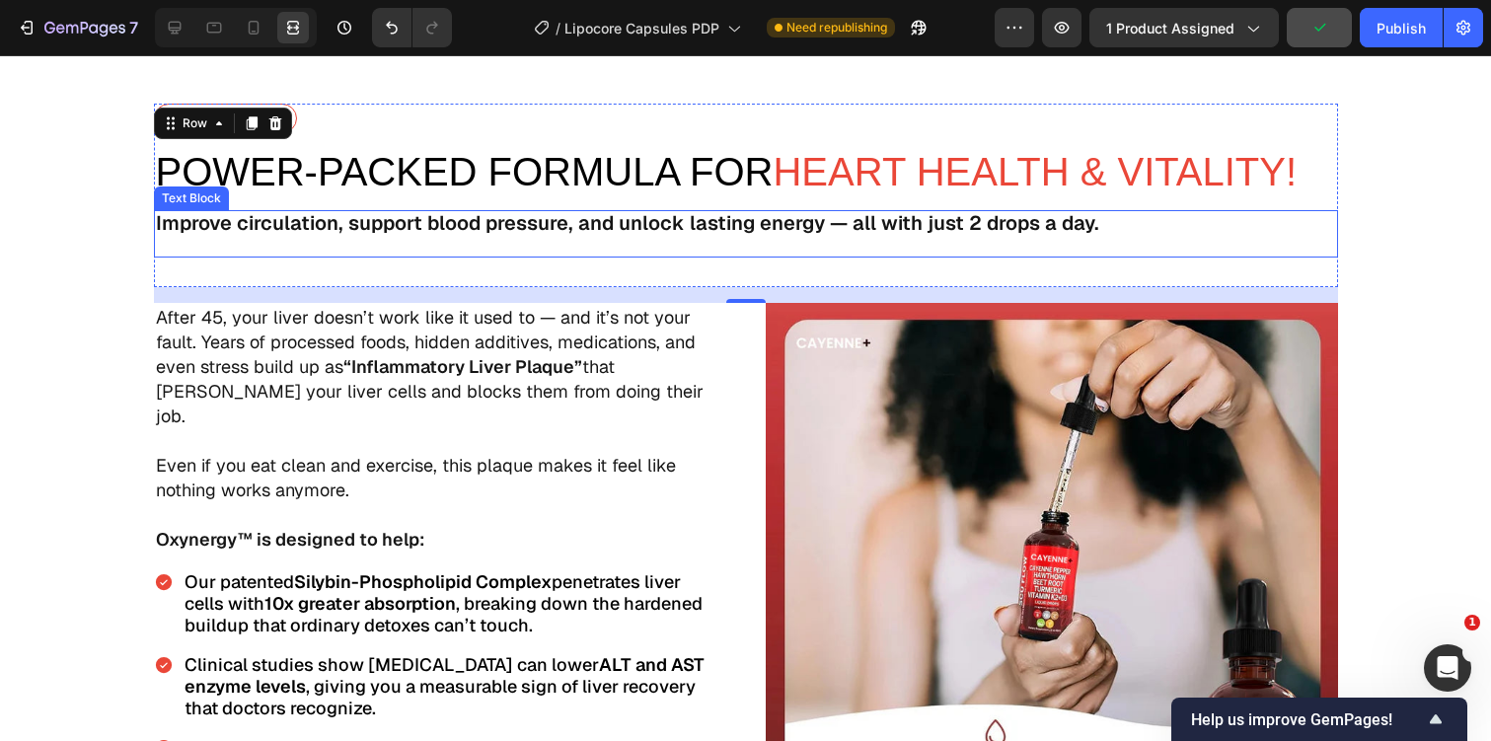
click at [541, 242] on p "Rich Text Editor. Editing area: main" at bounding box center [746, 245] width 1180 height 22
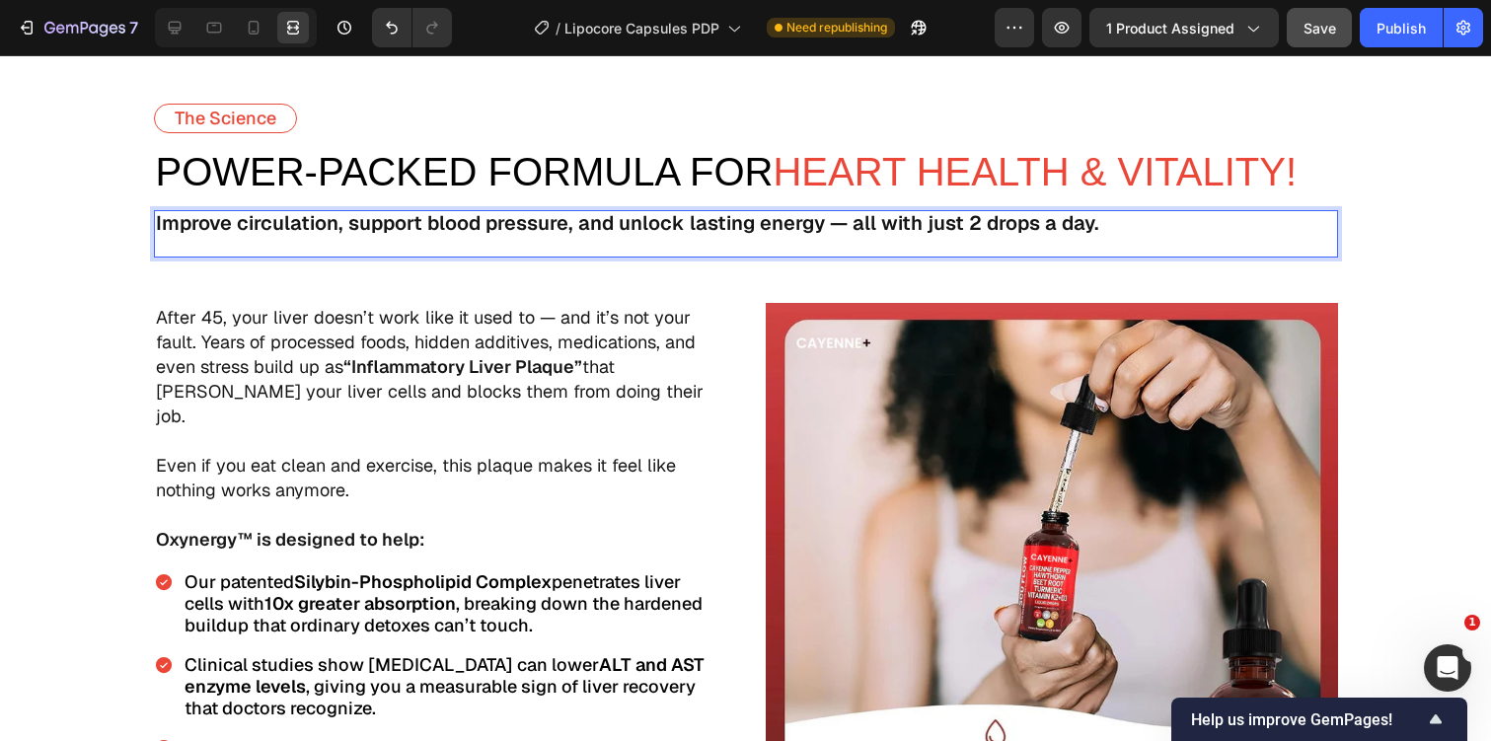
click at [537, 247] on p "Rich Text Editor. Editing area: main" at bounding box center [746, 245] width 1180 height 22
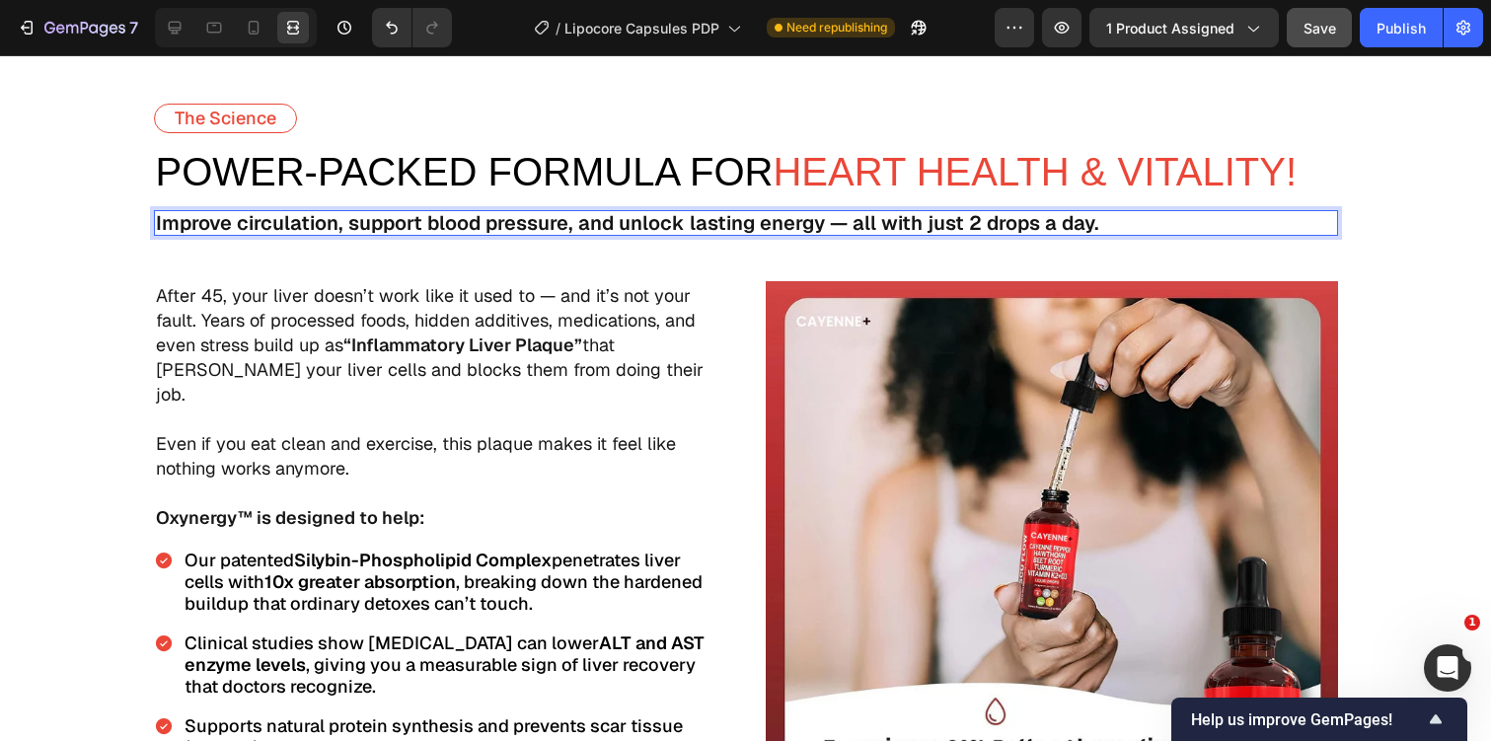
click at [557, 233] on strong "Improve circulation, support blood pressure, and unlock lasting energy — all wi…" at bounding box center [627, 223] width 943 height 26
click at [576, 232] on strong "Improve circulation, support blood pressure, and unlock lasting energy — all wi…" at bounding box center [627, 223] width 943 height 26
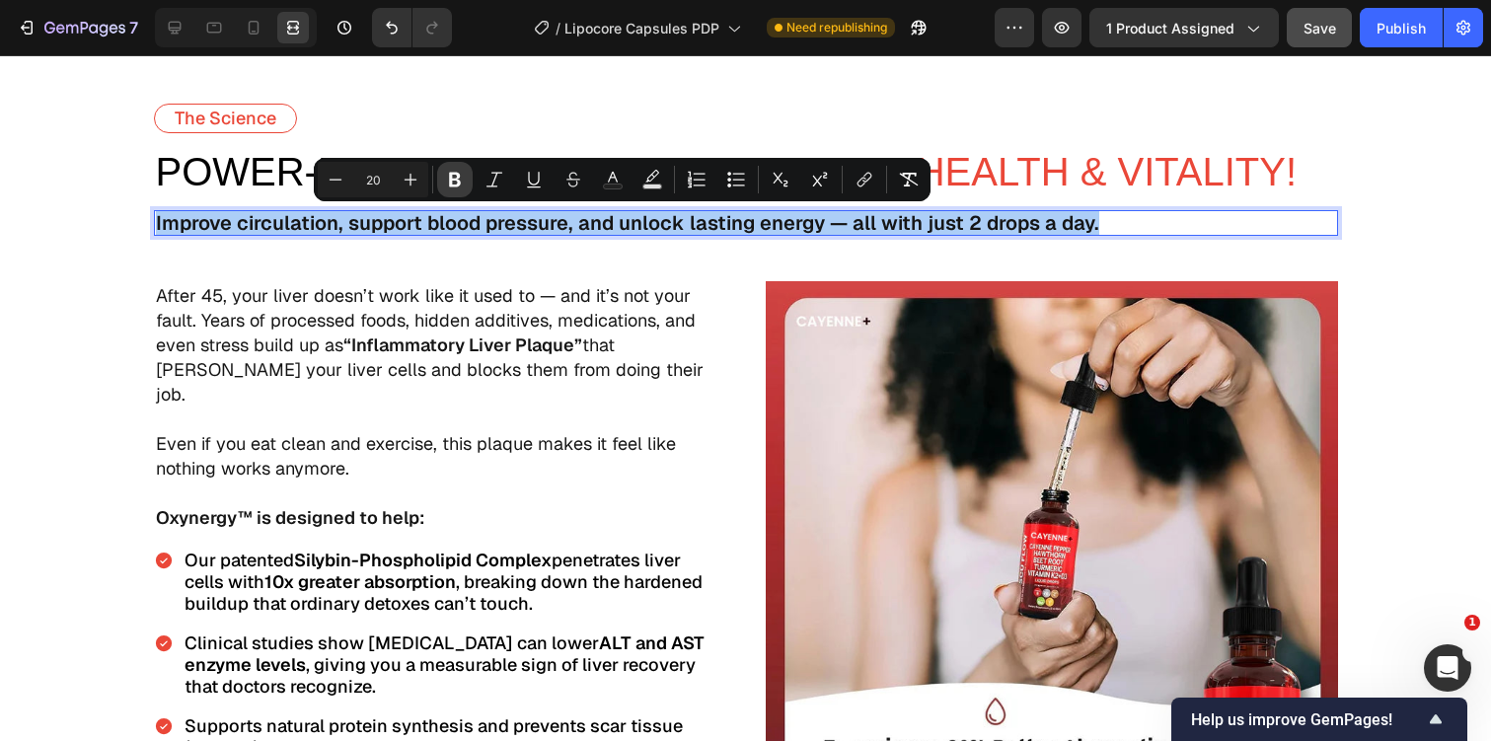
click at [467, 170] on button "Bold" at bounding box center [455, 180] width 36 height 36
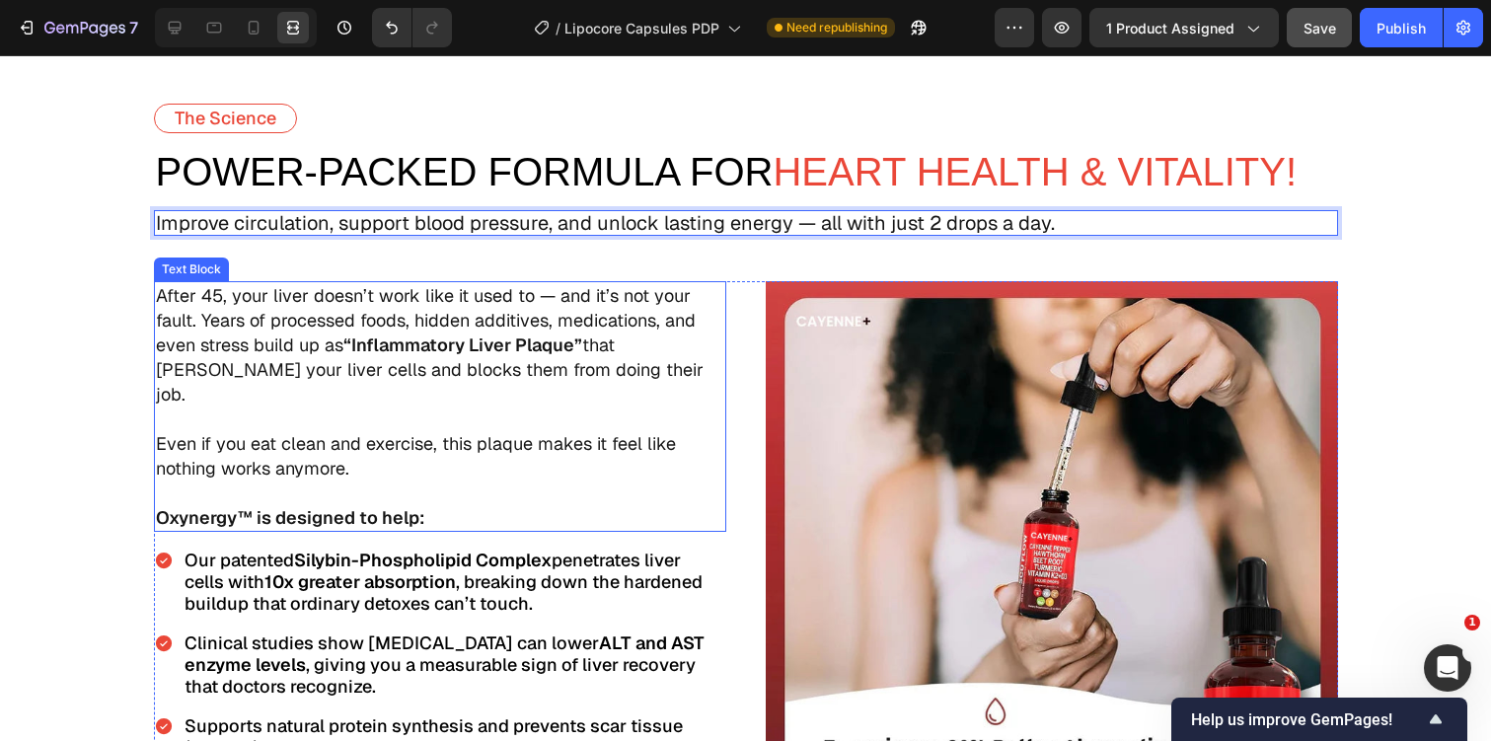
click at [422, 325] on p "After 45, your liver doesn’t work like it used to — and it’s not your fault. Ye…" at bounding box center [440, 357] width 568 height 148
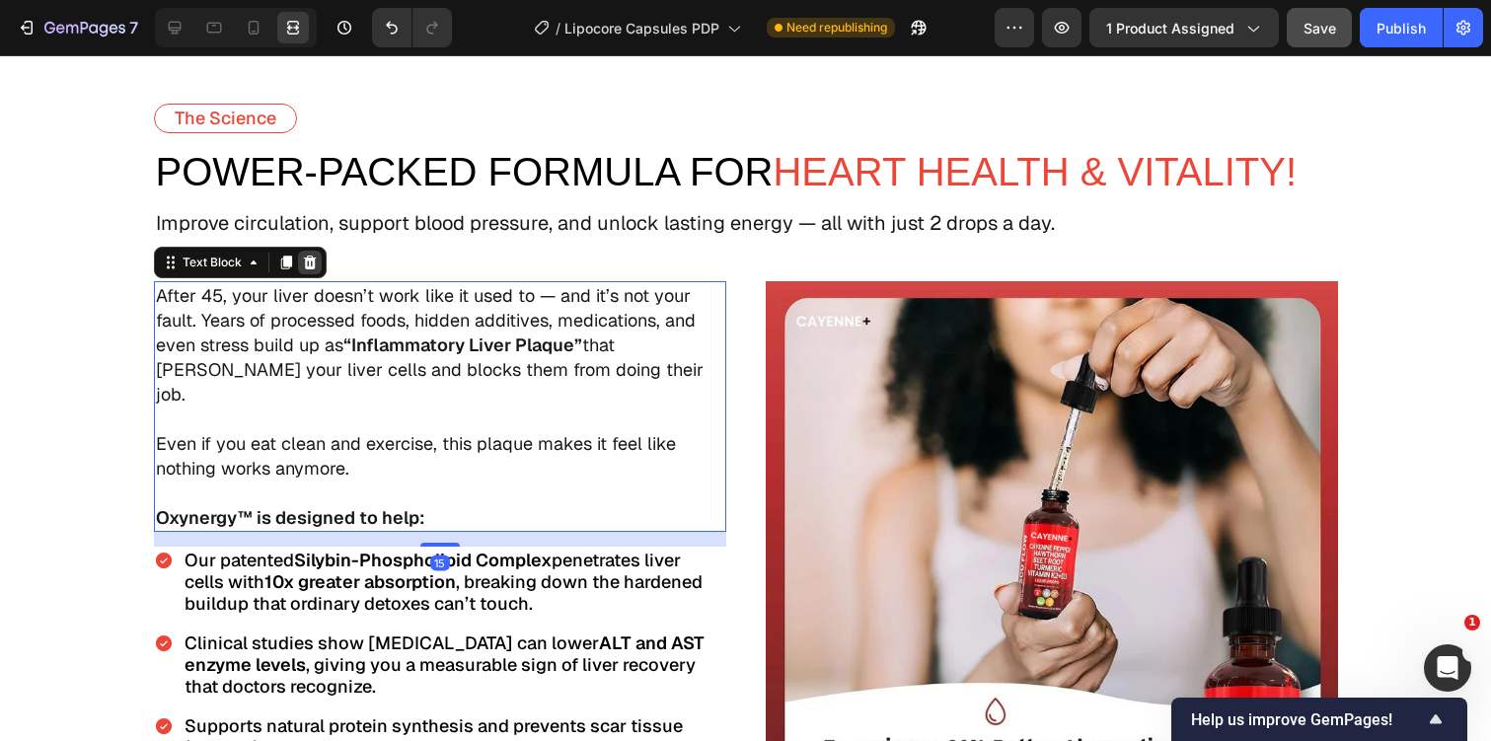
click at [314, 260] on icon at bounding box center [310, 263] width 16 height 16
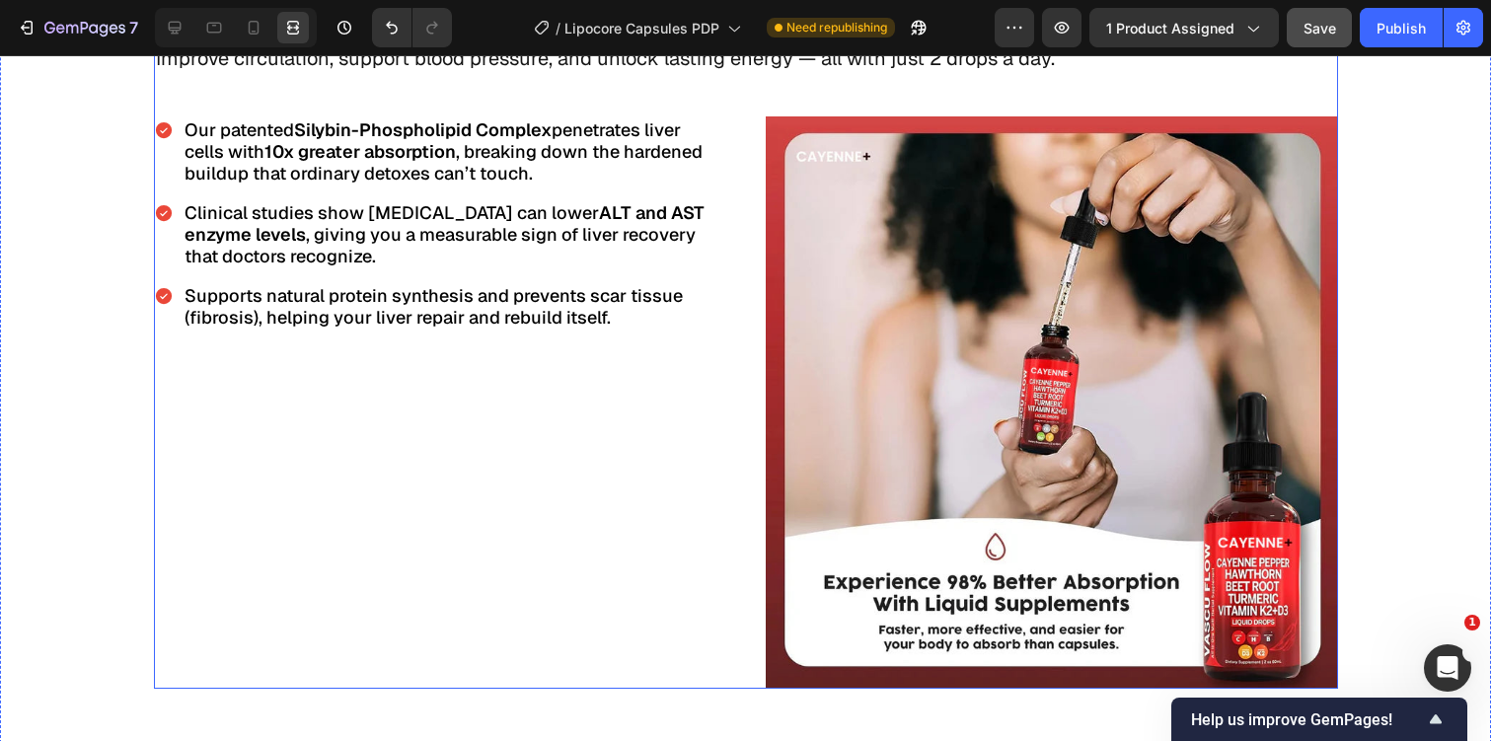
scroll to position [3555, 0]
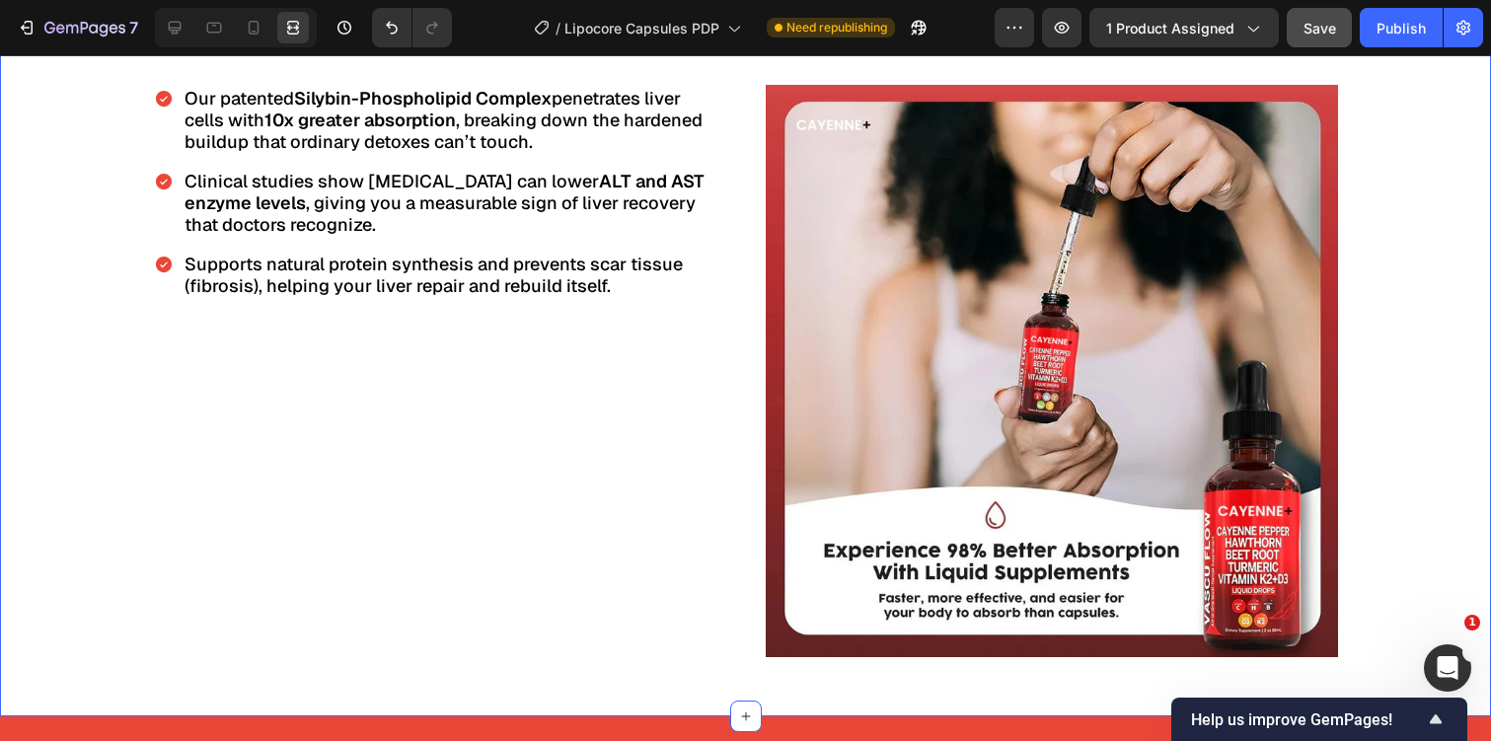
click at [96, 333] on div "The Science Text Block power-Packed Formula For Heart Health & Vitality! Text B…" at bounding box center [745, 282] width 1491 height 750
click at [183, 33] on icon at bounding box center [175, 28] width 20 height 20
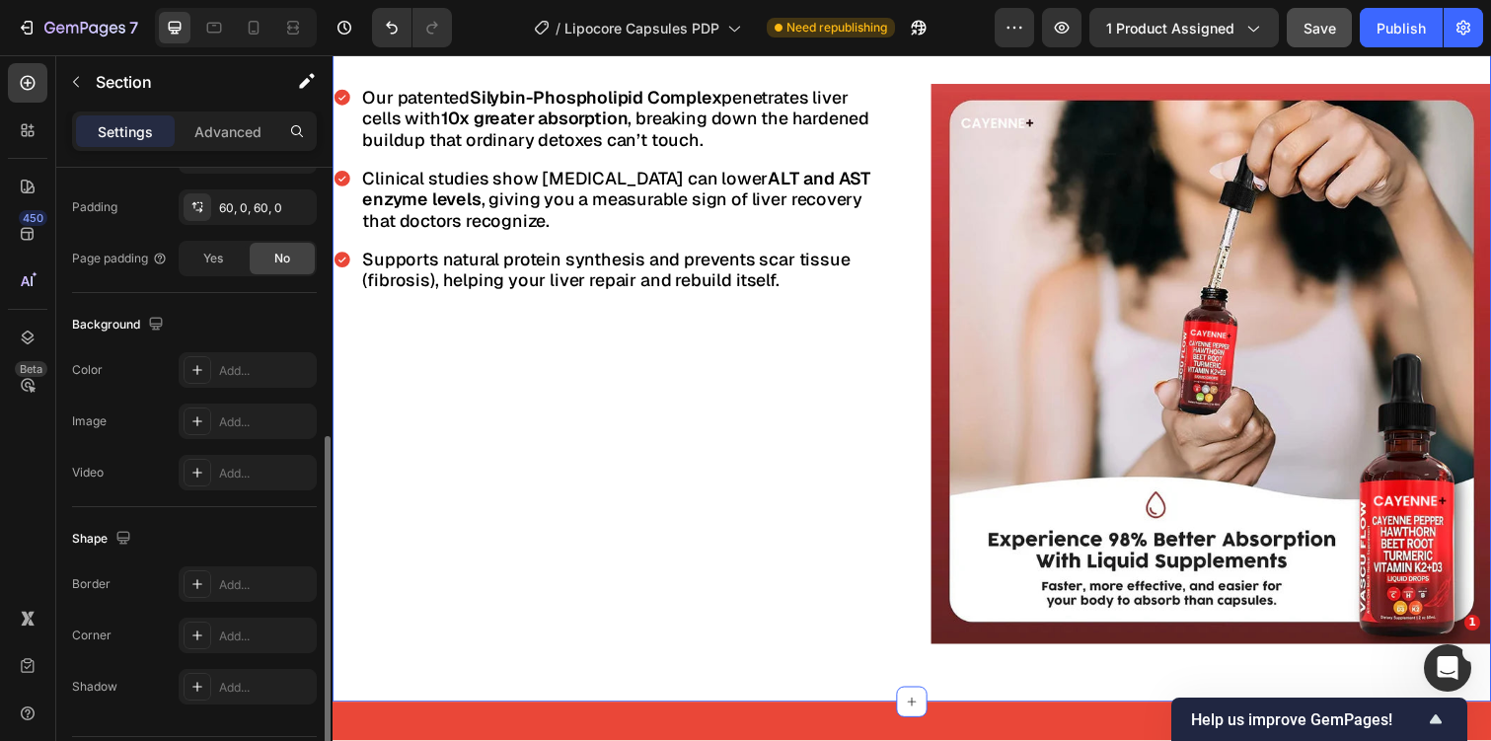
scroll to position [574, 0]
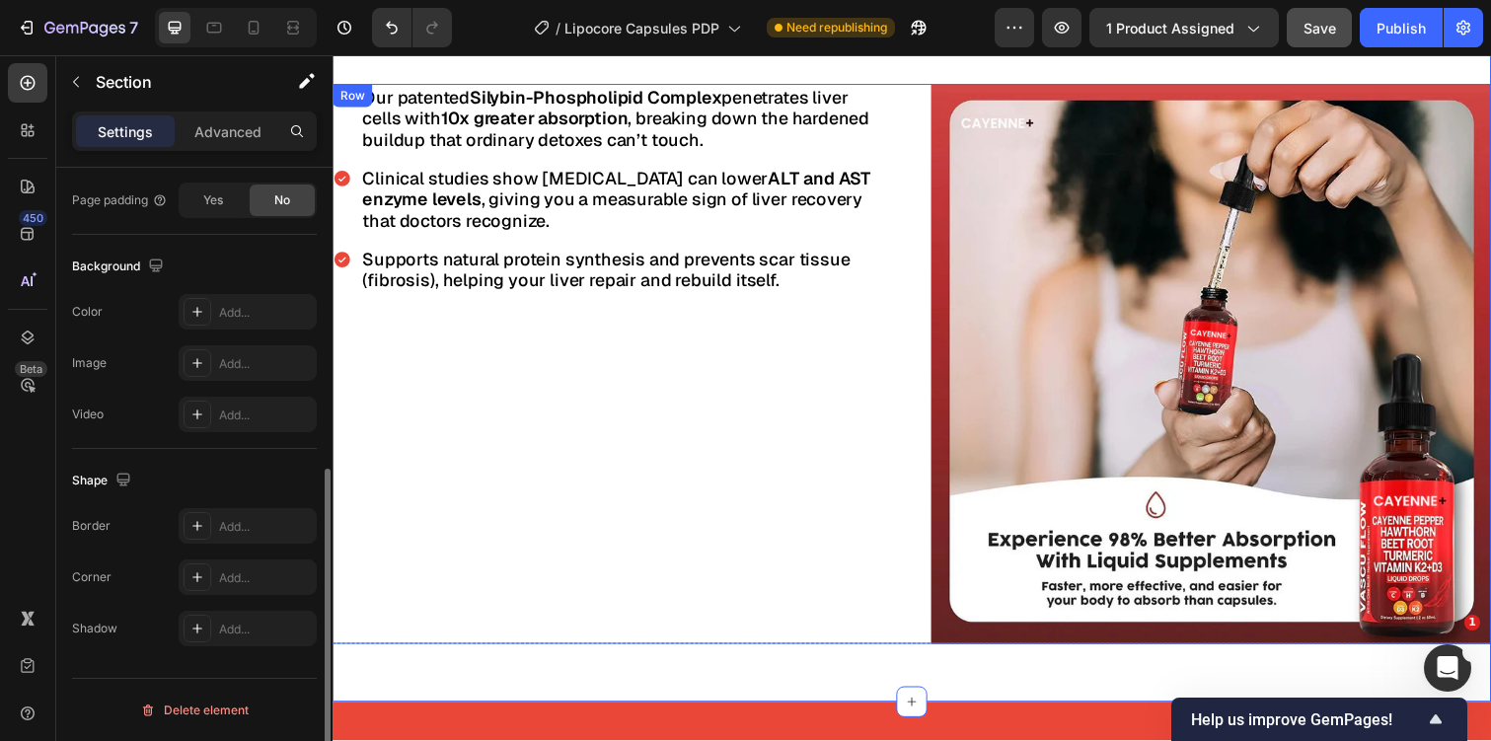
click at [425, 456] on div "Our patented Silybin-Phospholipid Complex penetrates liver cells with 10x great…" at bounding box center [619, 371] width 572 height 572
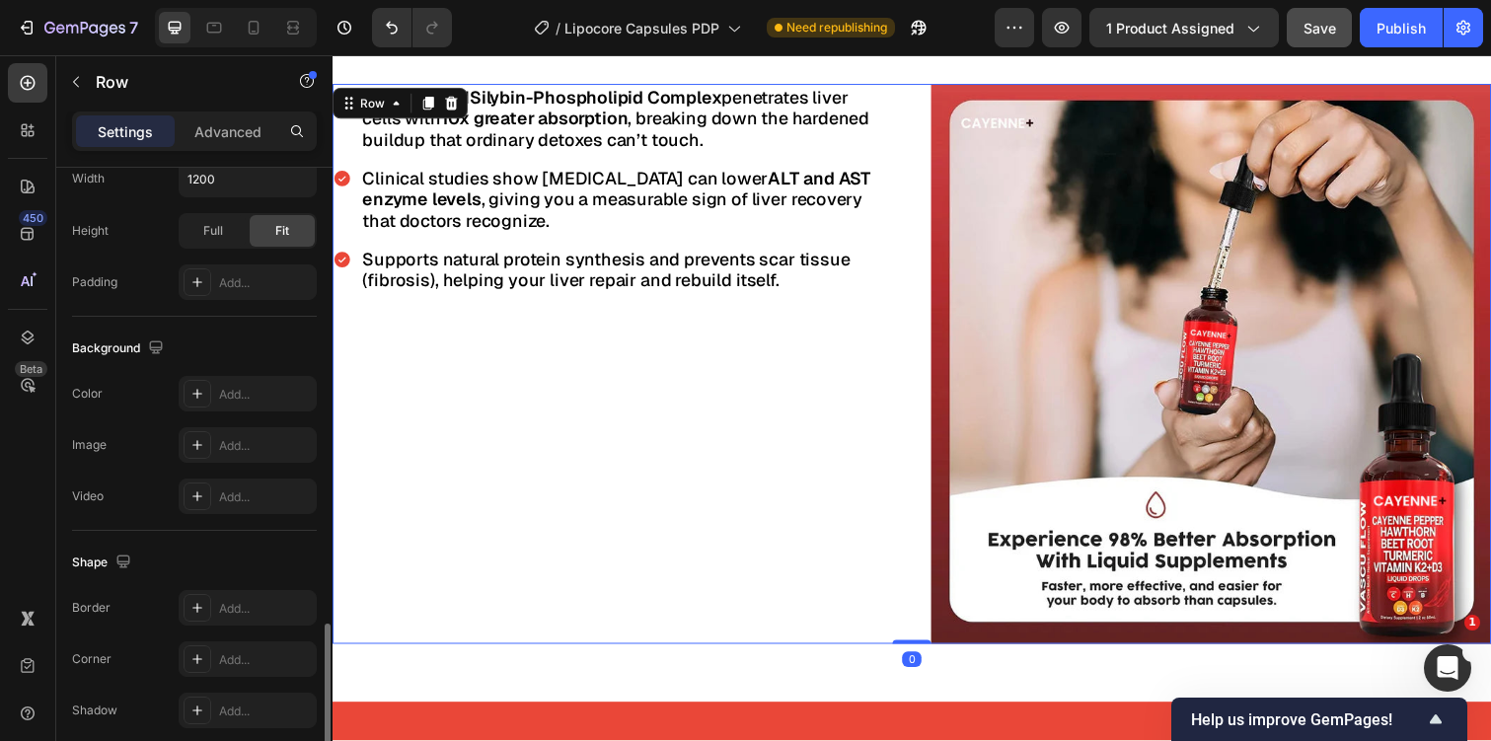
scroll to position [799, 0]
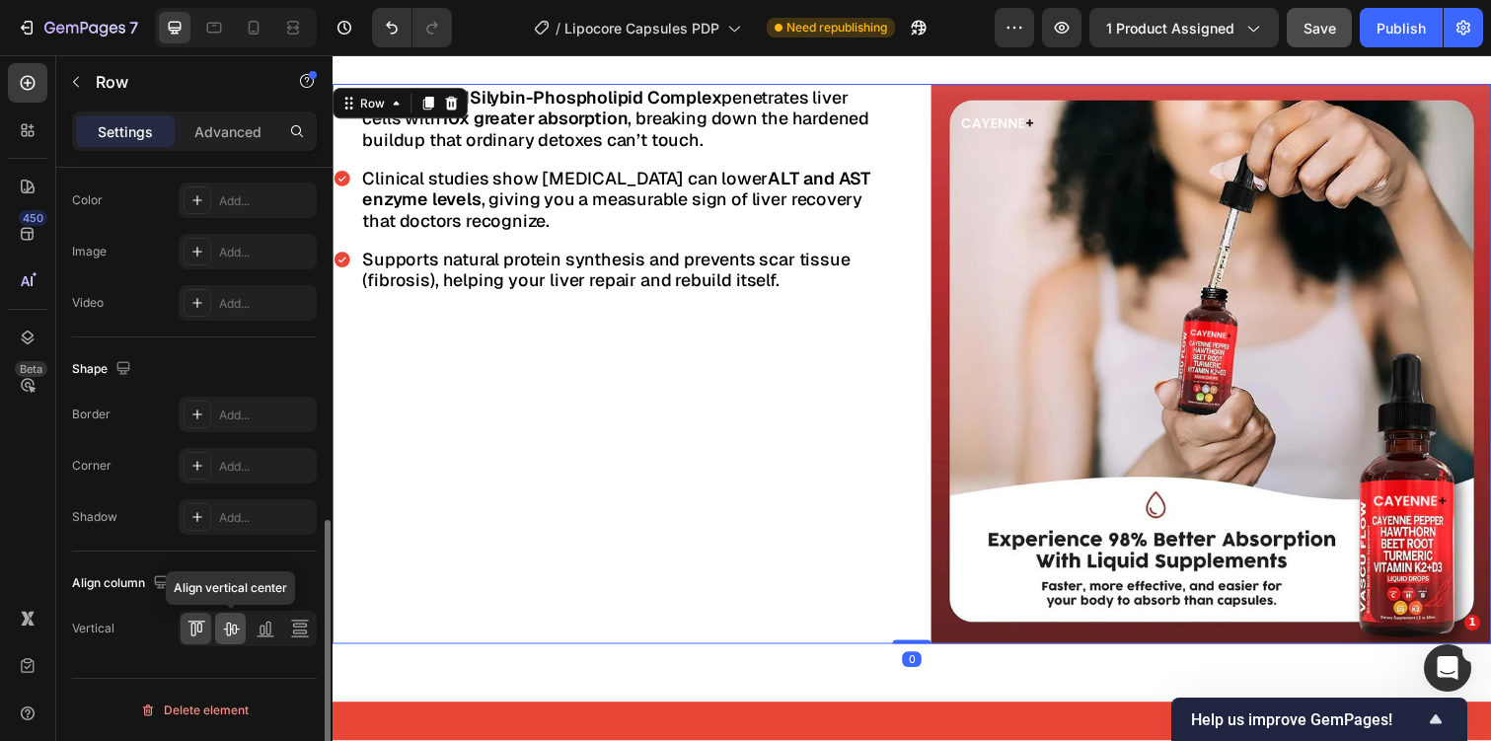
click at [236, 638] on div at bounding box center [230, 629] width 31 height 32
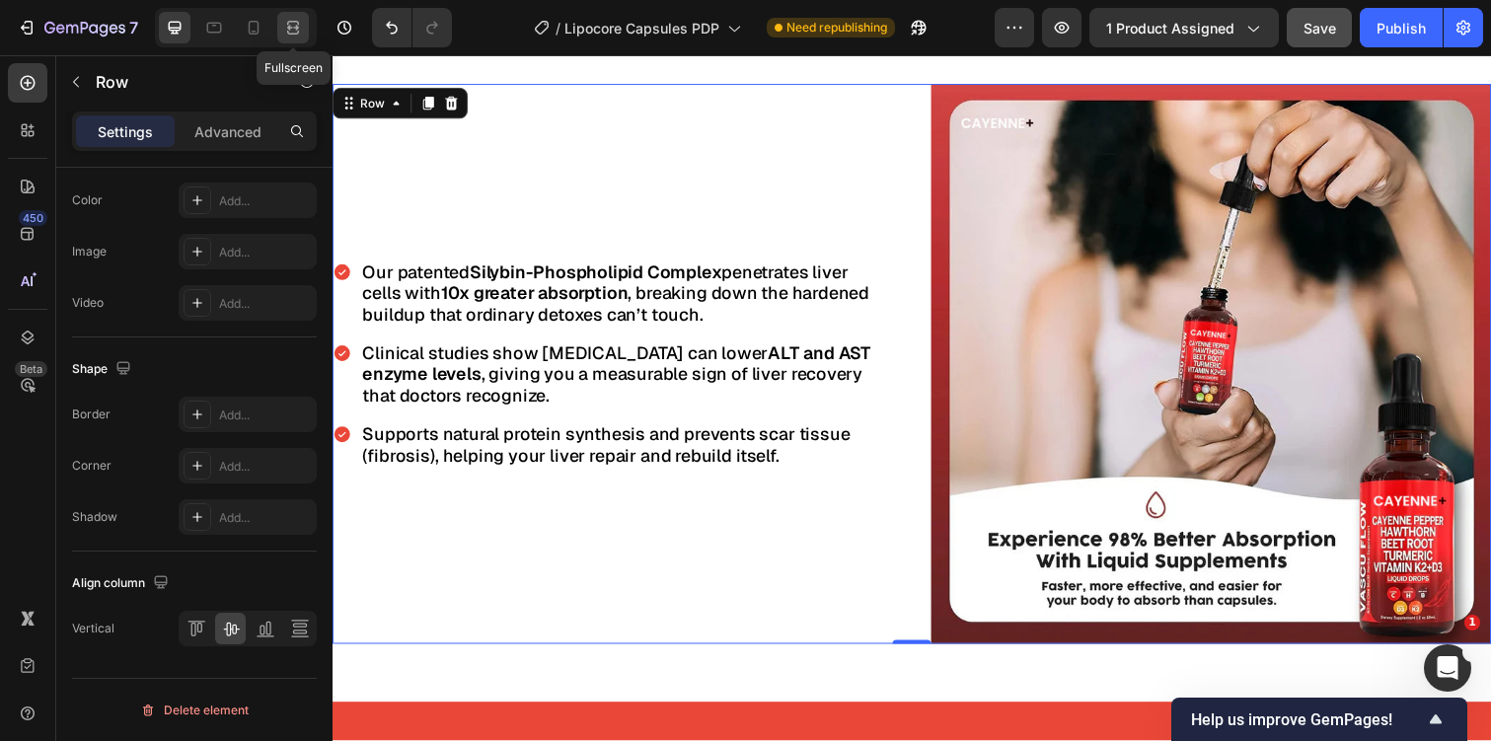
click at [293, 27] on icon at bounding box center [296, 27] width 6 height 5
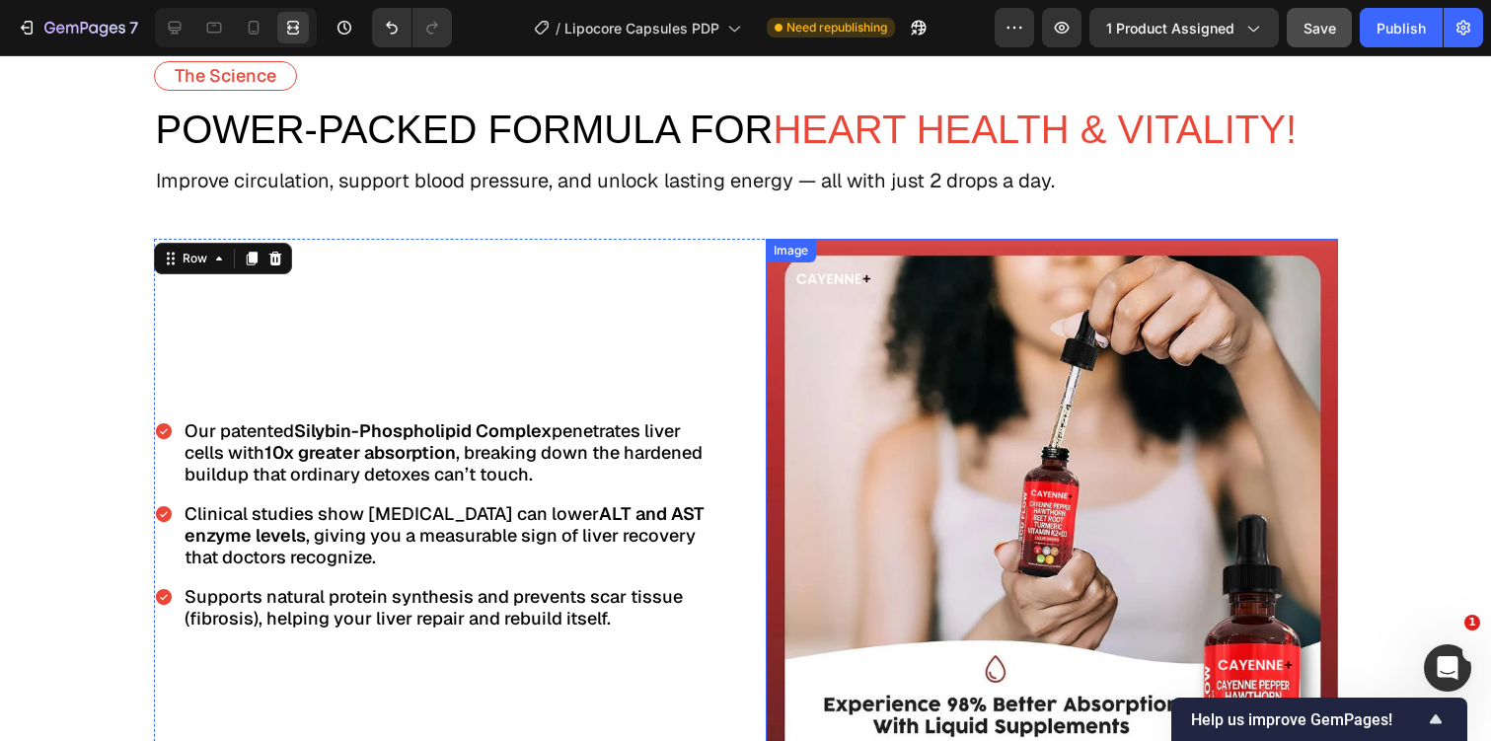
scroll to position [3380, 0]
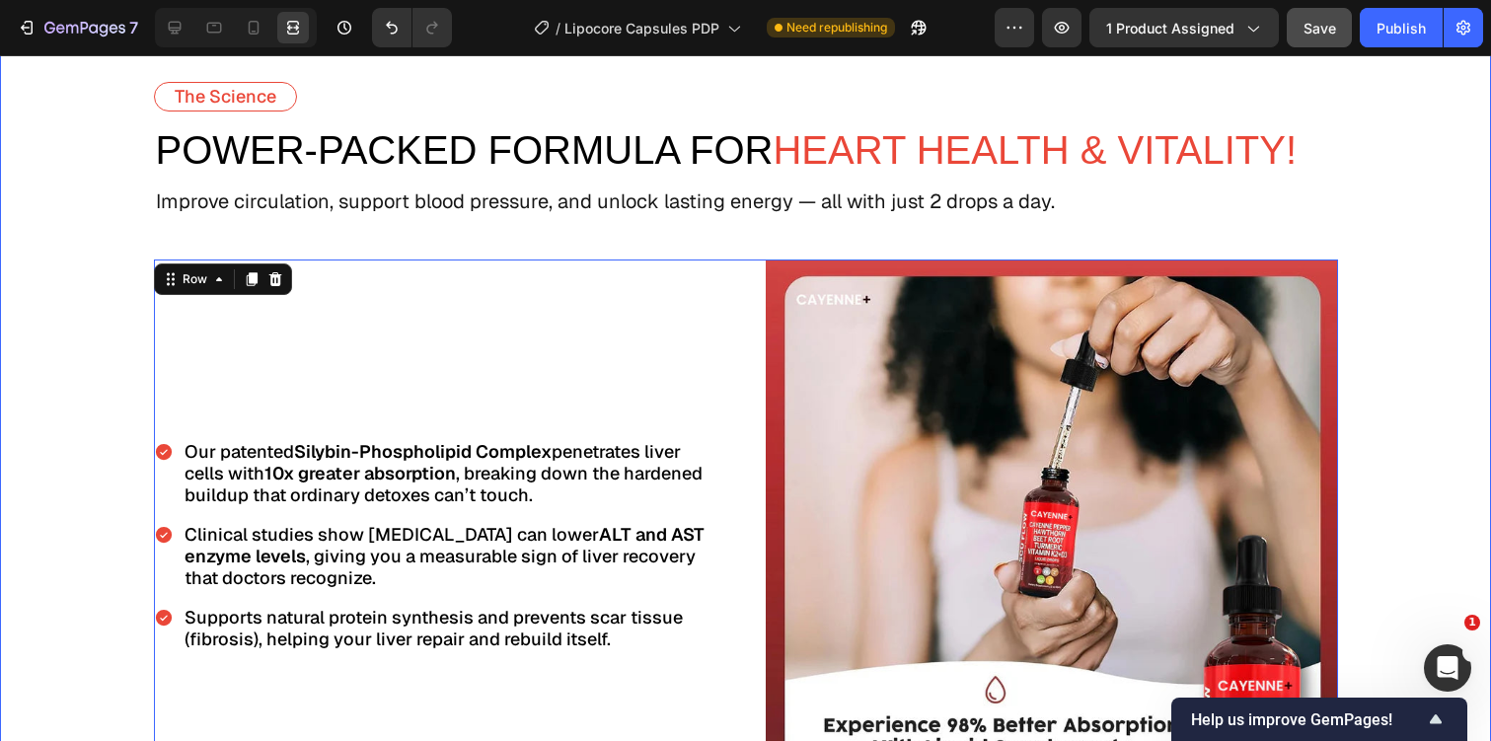
click at [1367, 275] on div "The Science Text Block power-Packed Formula For Heart Health & Vitality! Text B…" at bounding box center [745, 457] width 1491 height 750
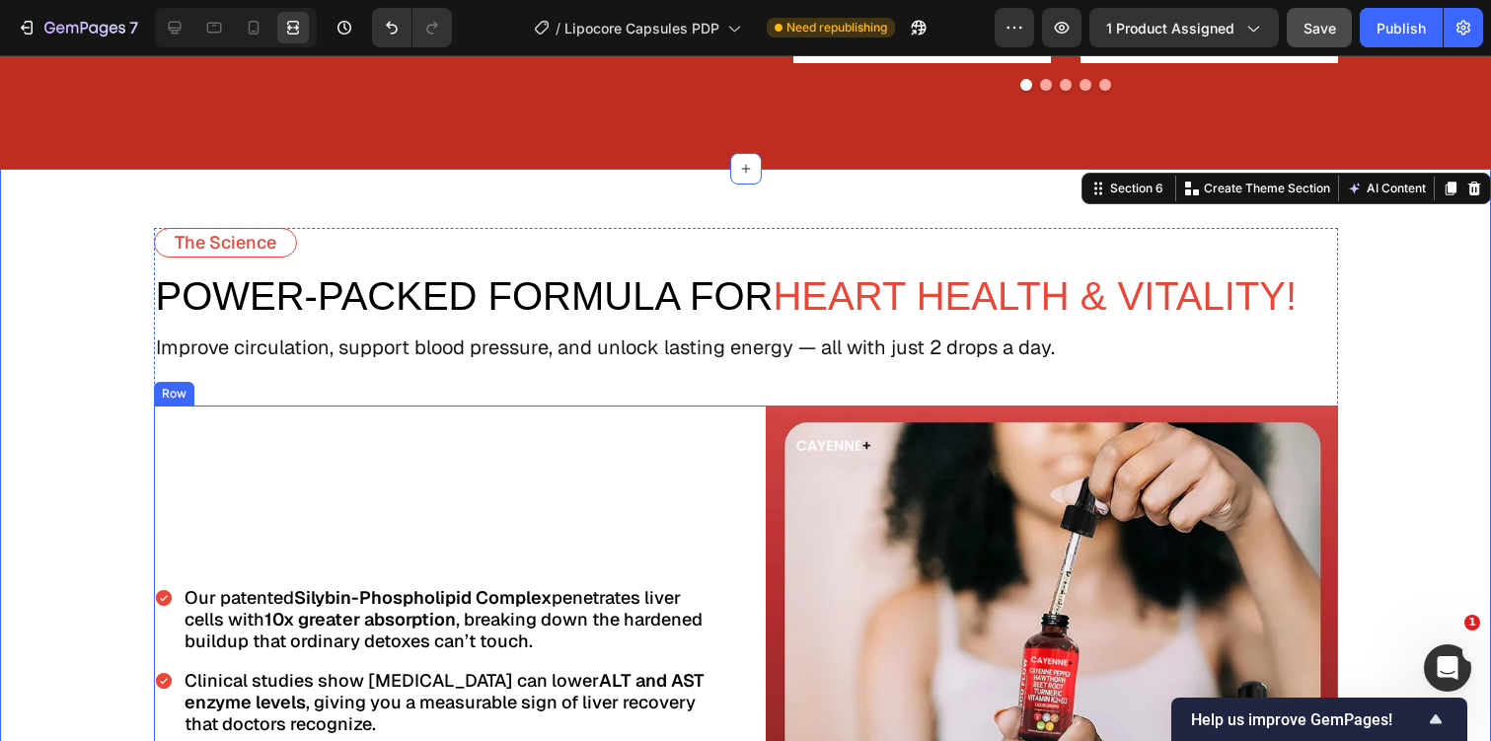
scroll to position [3251, 0]
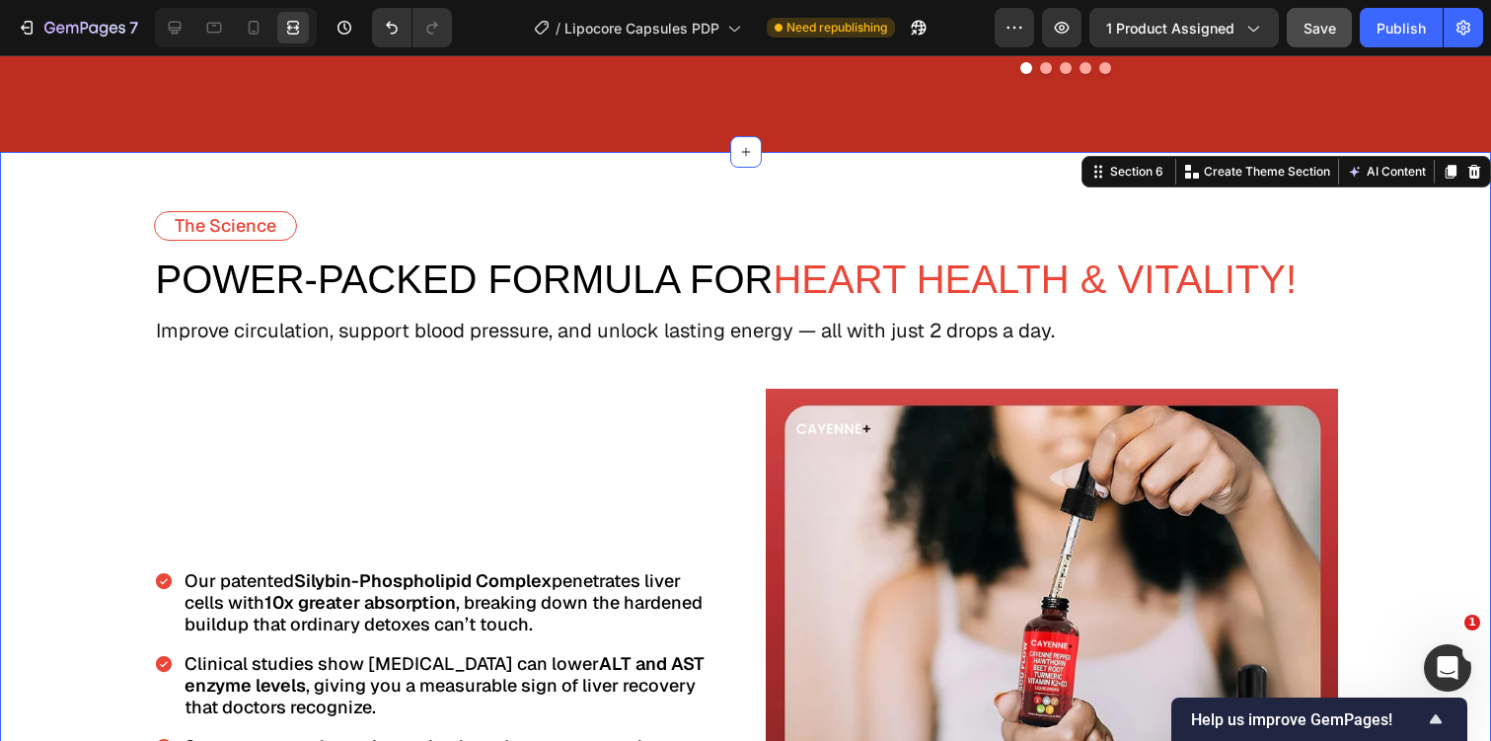
click at [109, 329] on div "The Science Text Block power-Packed Formula For Heart Health & Vitality! Text B…" at bounding box center [745, 586] width 1491 height 750
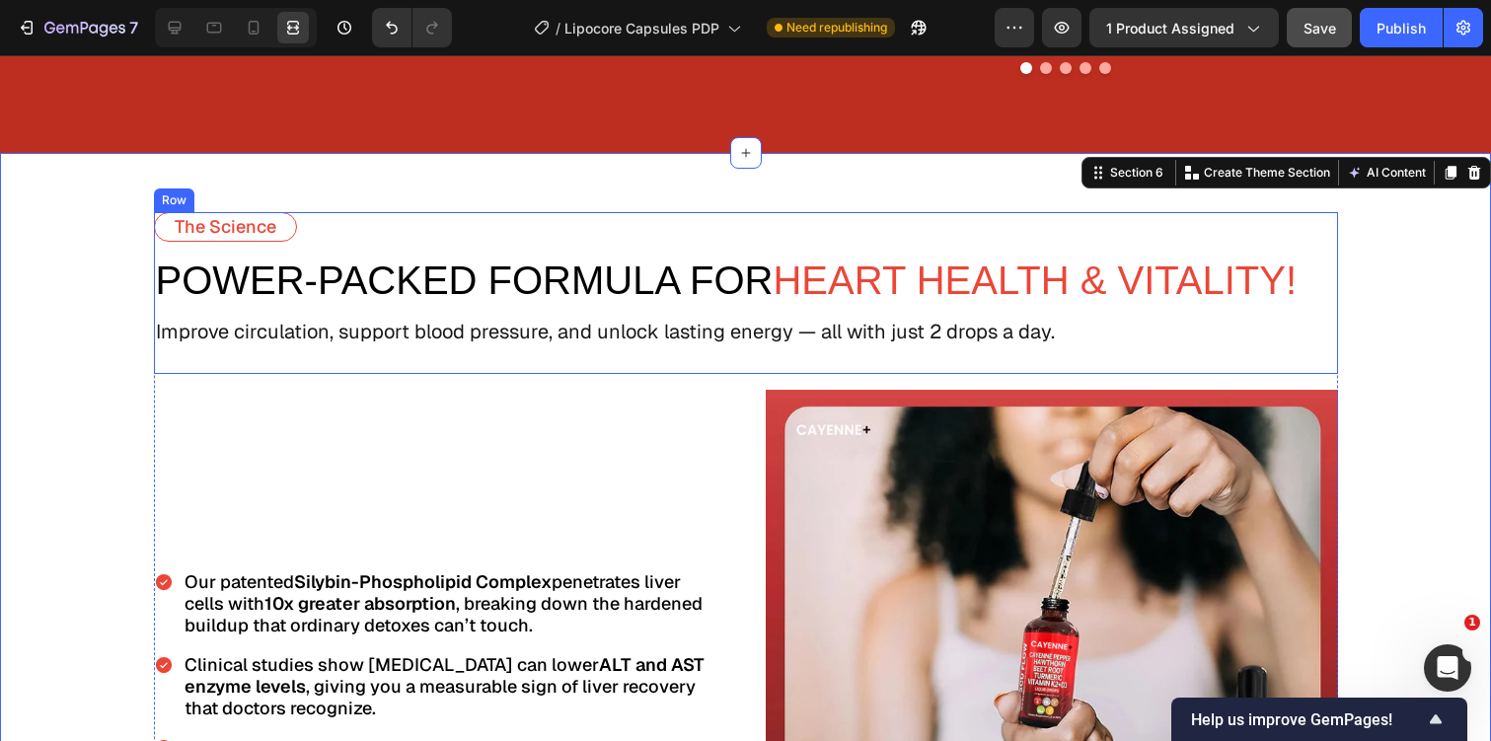
click at [503, 244] on div "The Science Text Block power-Packed Formula For Heart Health & Vitality! Text B…" at bounding box center [746, 293] width 1184 height 162
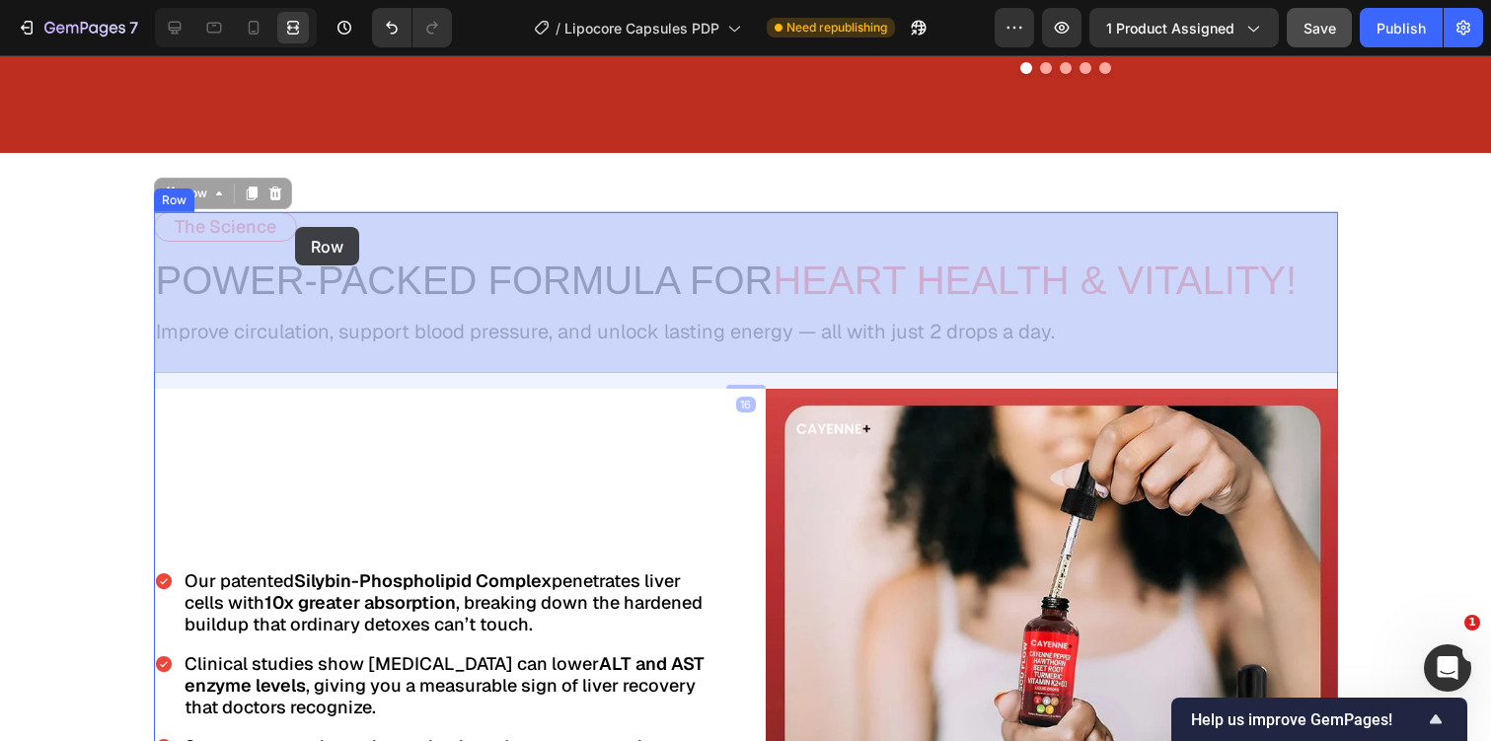
drag, startPoint x: 170, startPoint y: 193, endPoint x: 296, endPoint y: 230, distance: 131.5
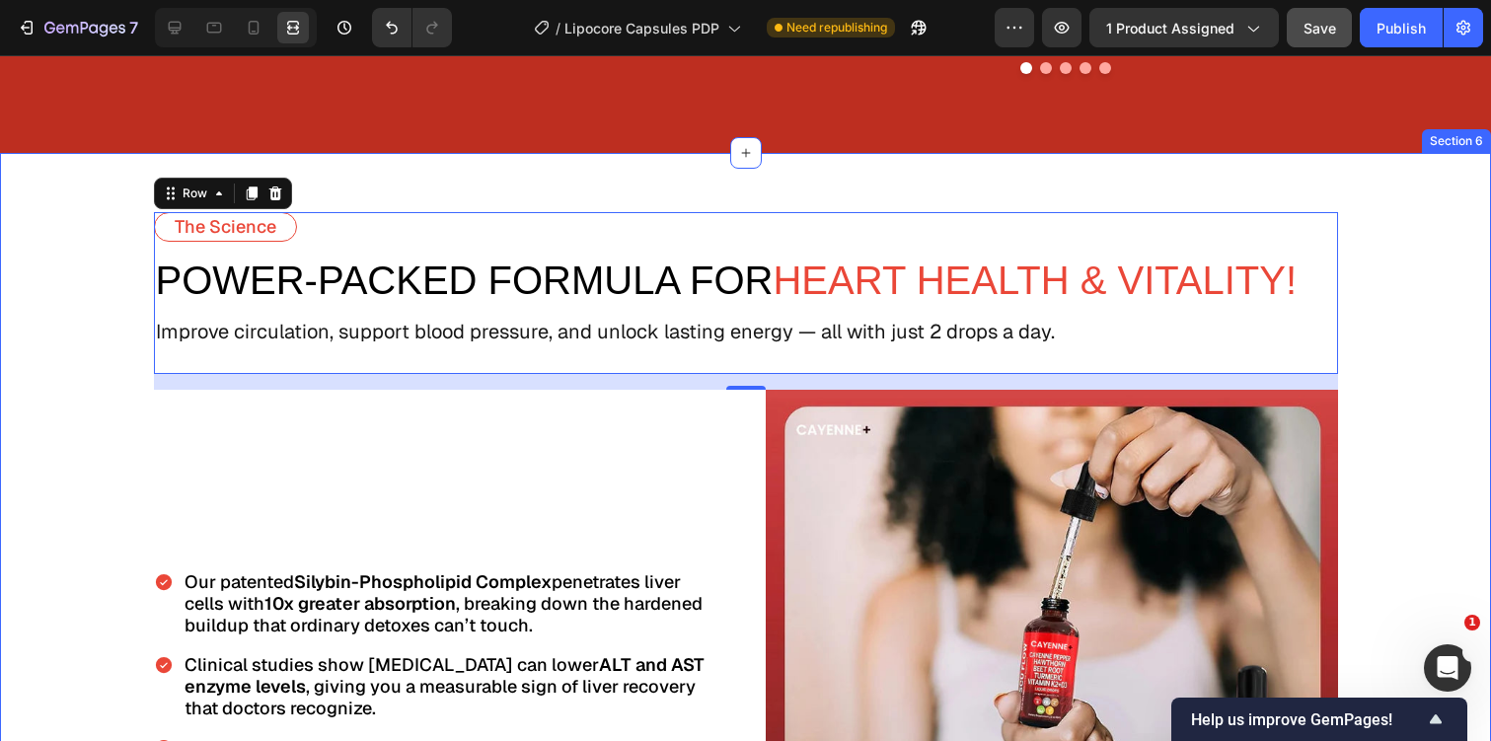
click at [94, 350] on div "The Science Text Block power-Packed Formula For Heart Health & Vitality! Text B…" at bounding box center [745, 587] width 1491 height 750
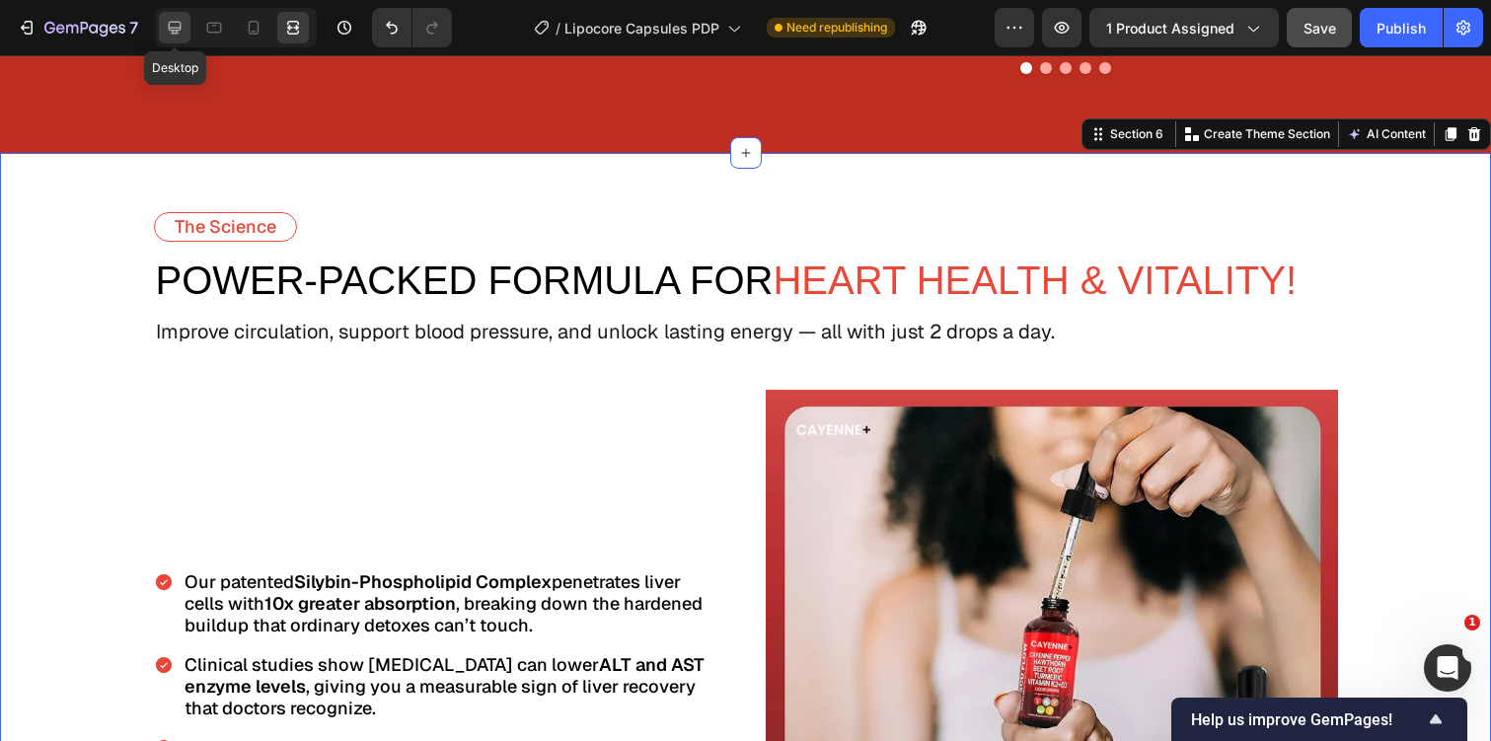
click at [180, 32] on icon at bounding box center [175, 28] width 20 height 20
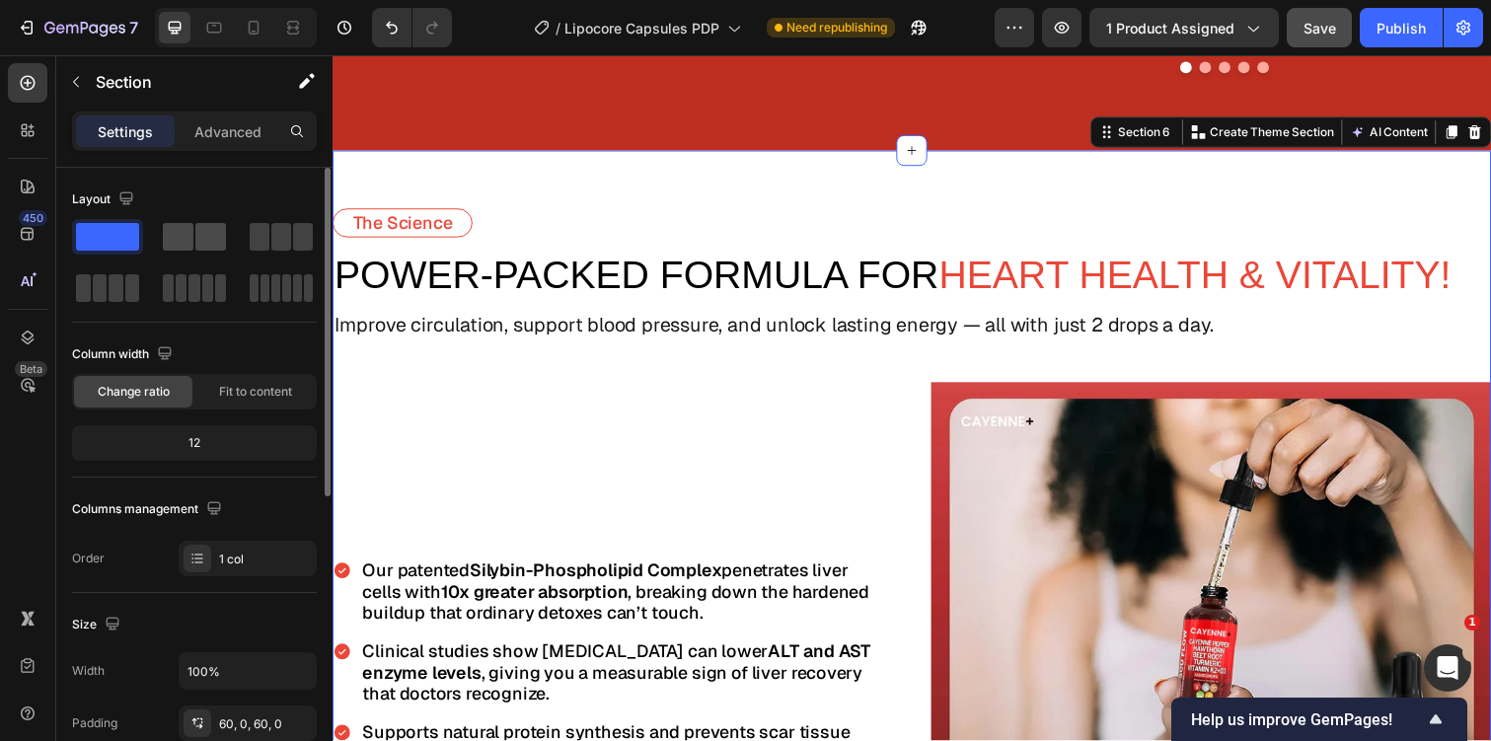
click at [195, 243] on span at bounding box center [210, 237] width 31 height 28
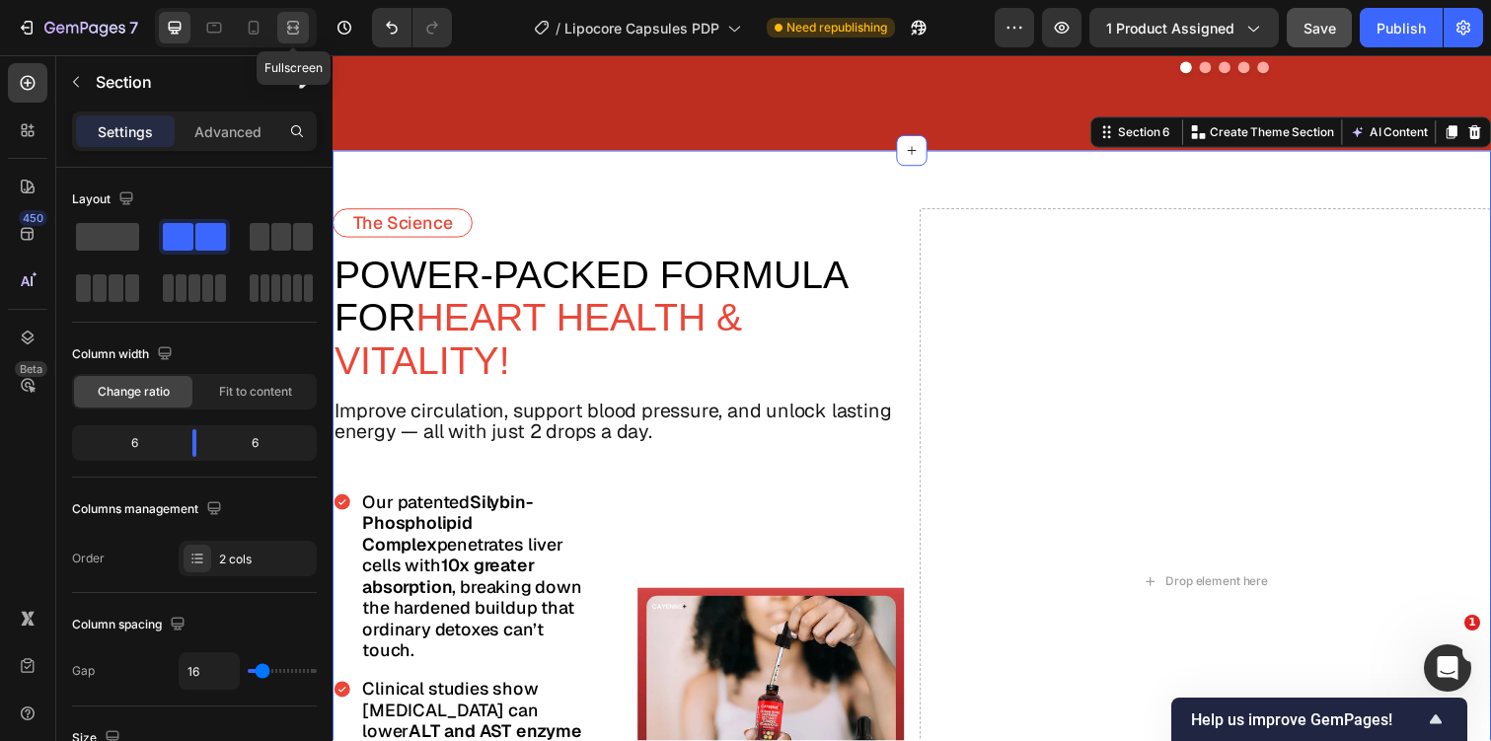
click at [303, 37] on div at bounding box center [293, 28] width 32 height 32
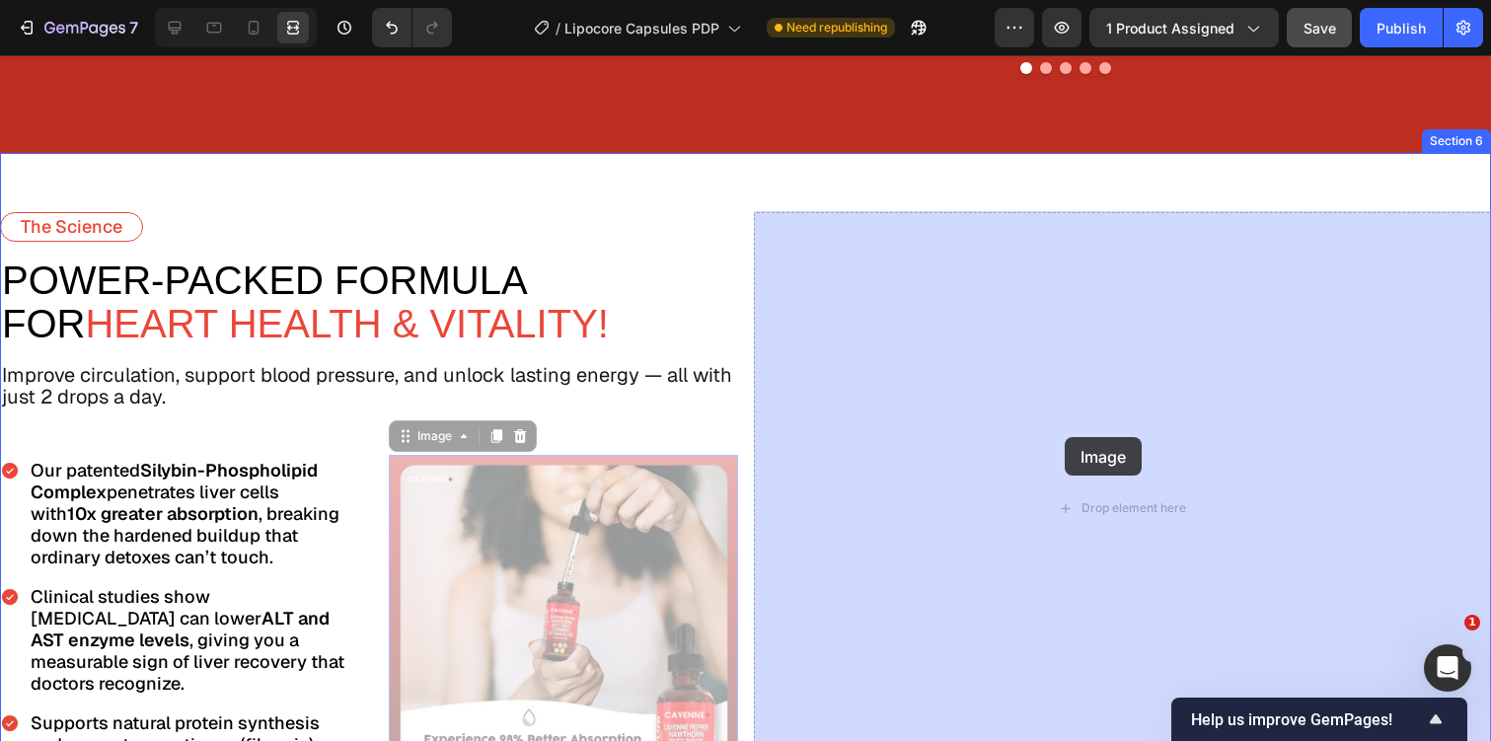
drag, startPoint x: 530, startPoint y: 538, endPoint x: 1065, endPoint y: 435, distance: 544.6
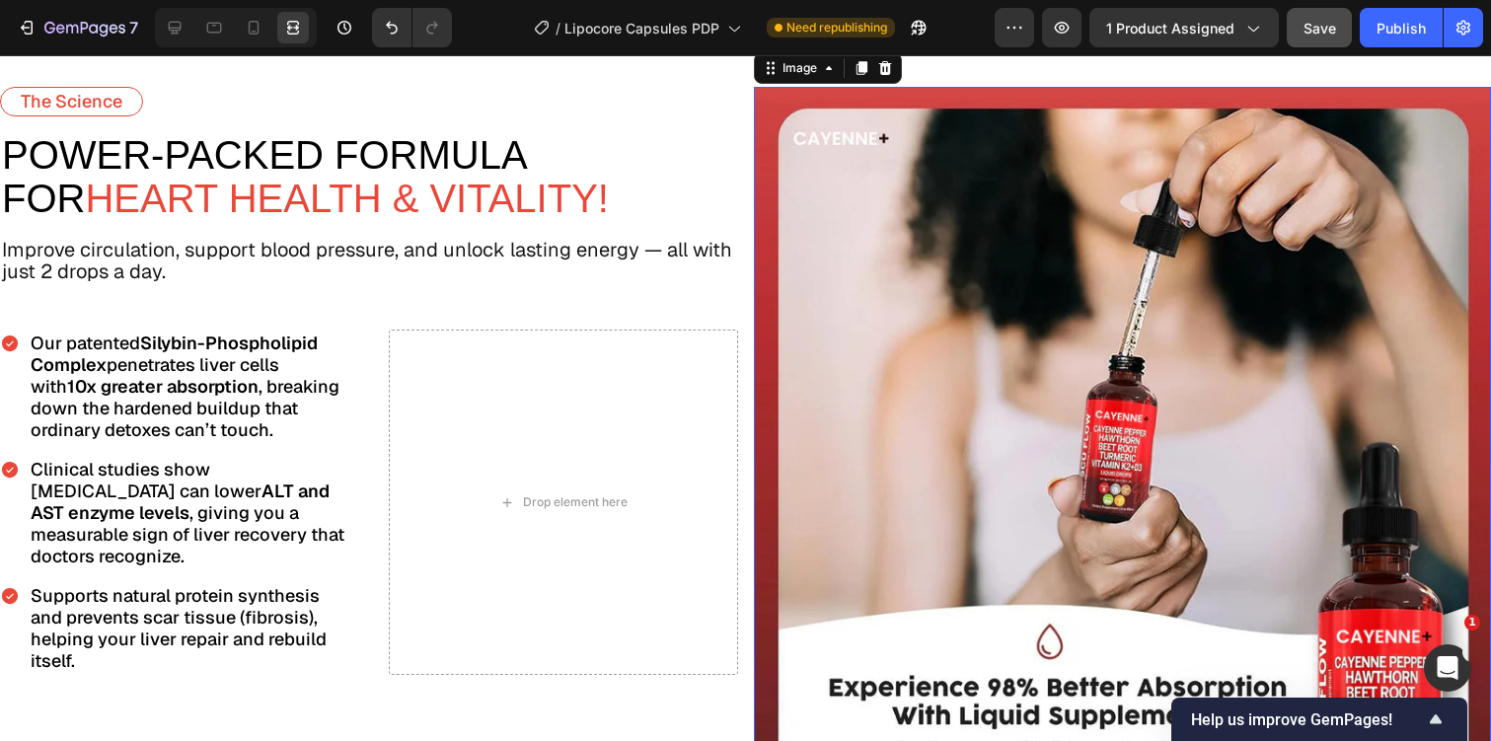
scroll to position [3402, 0]
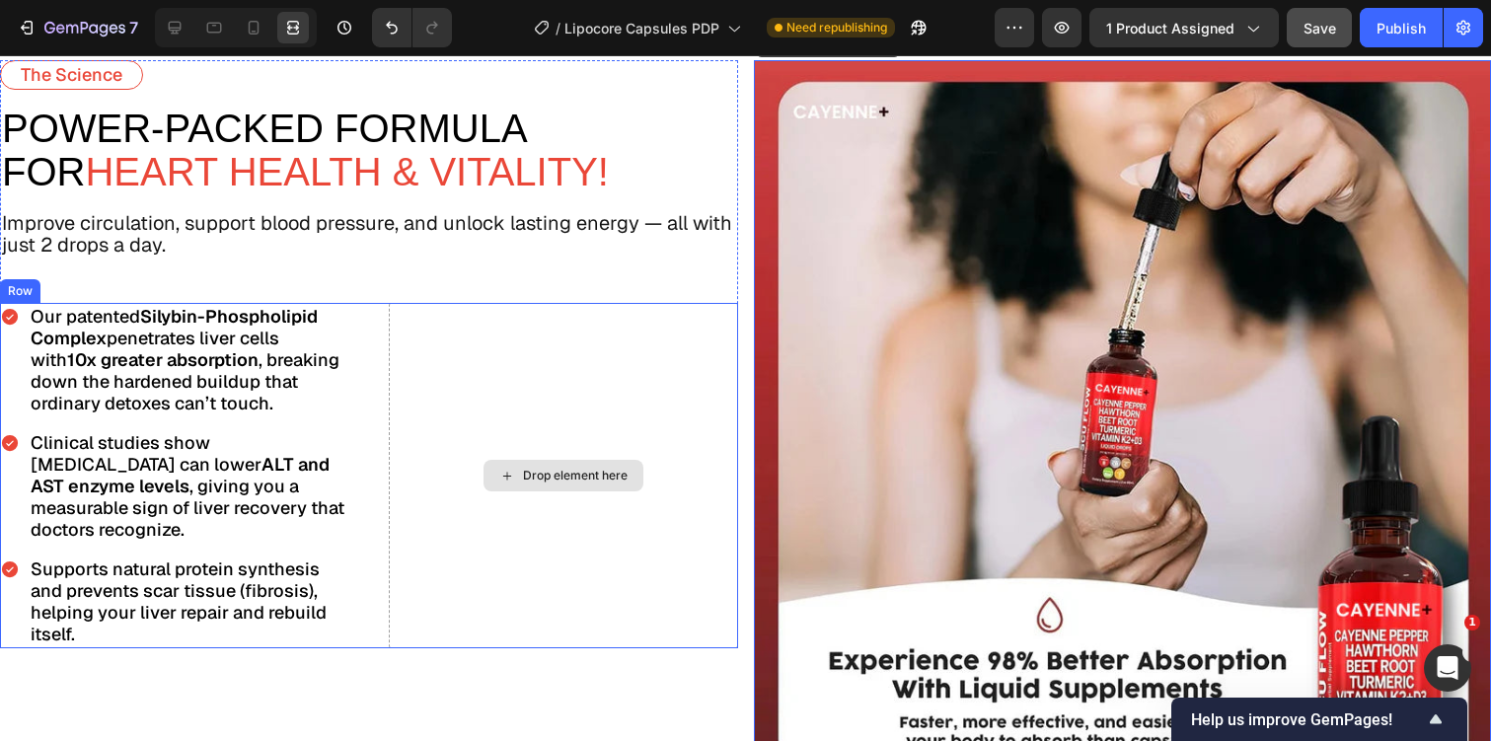
click at [631, 460] on div "Drop element here" at bounding box center [563, 476] width 160 height 32
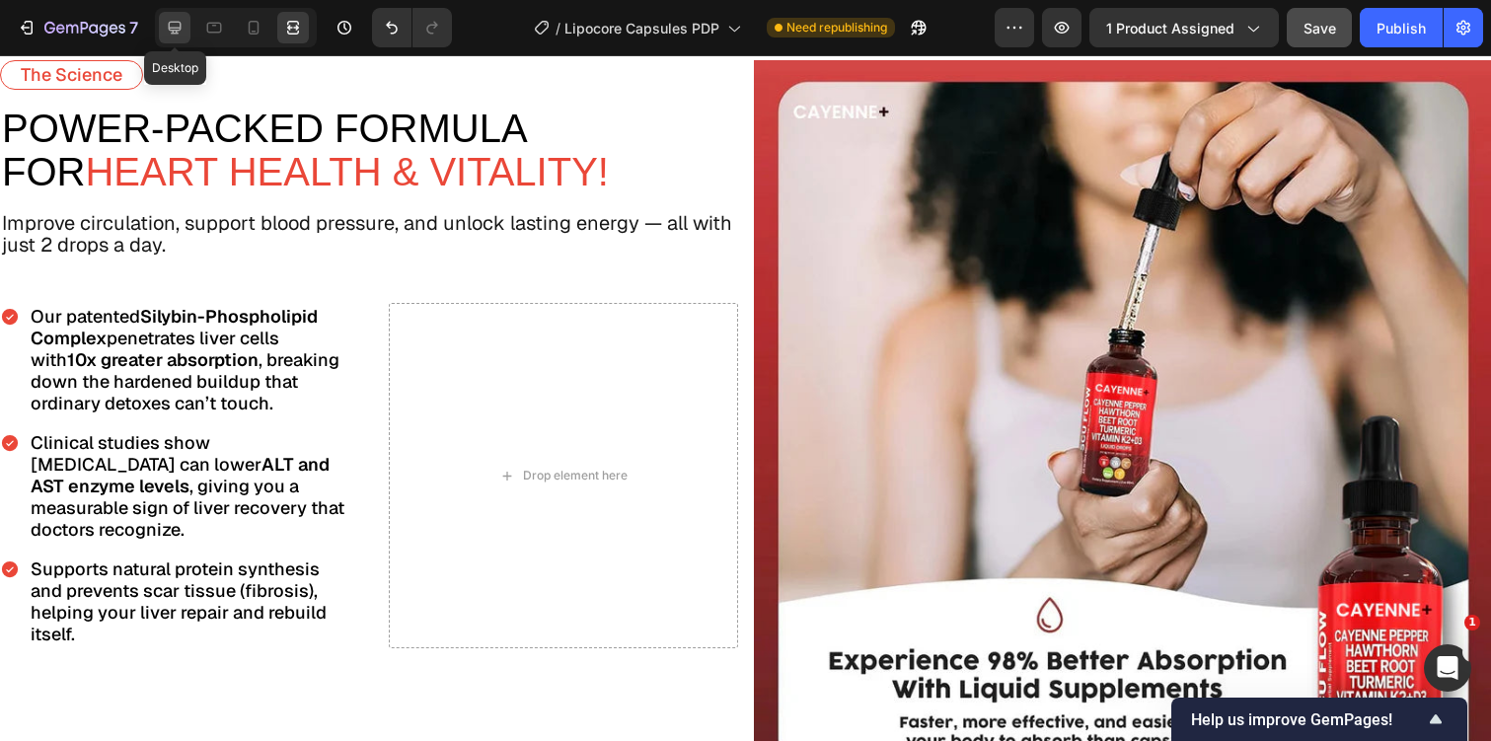
click at [178, 28] on icon at bounding box center [175, 28] width 13 height 13
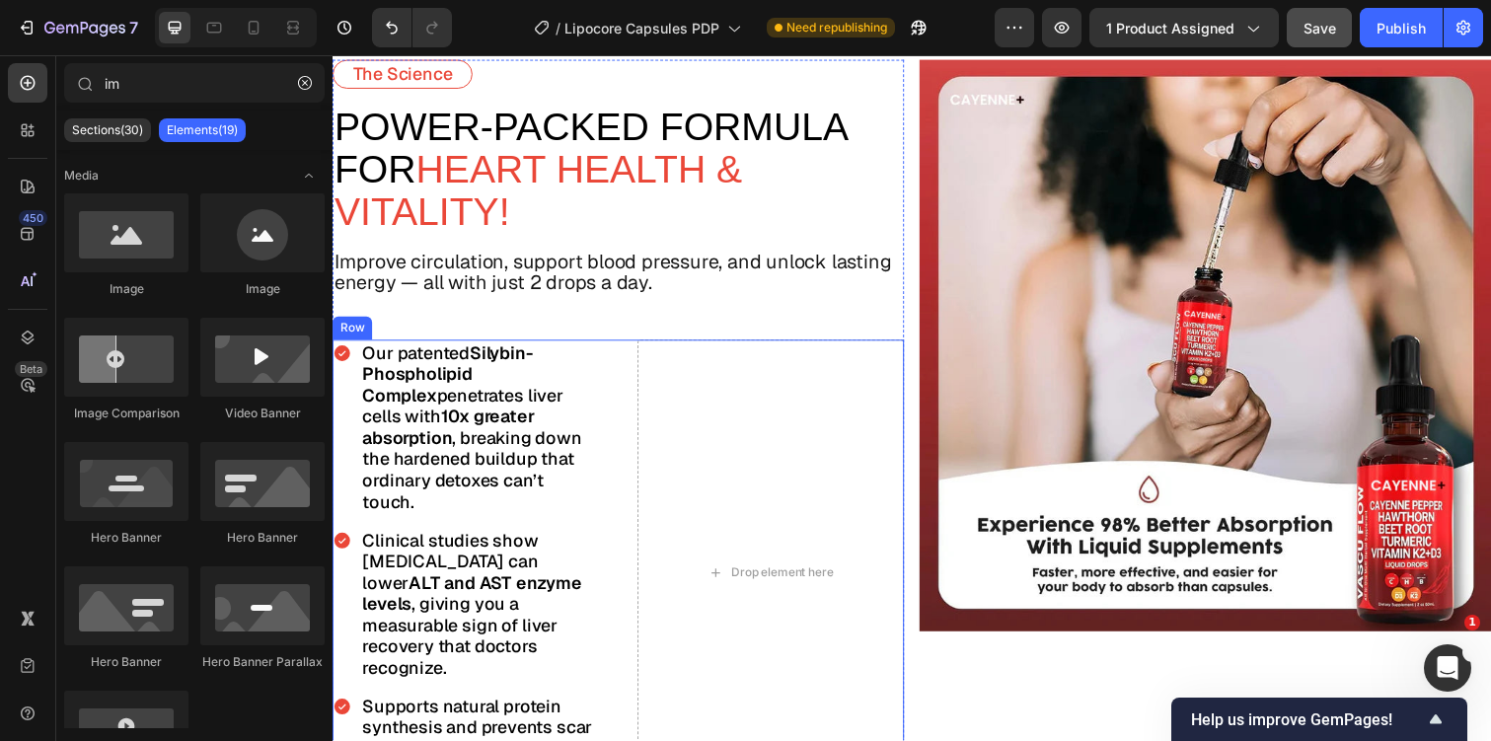
click at [621, 358] on div "Our patented Silybin-Phospholipid Complex penetrates liver cells with 10x great…" at bounding box center [625, 584] width 584 height 476
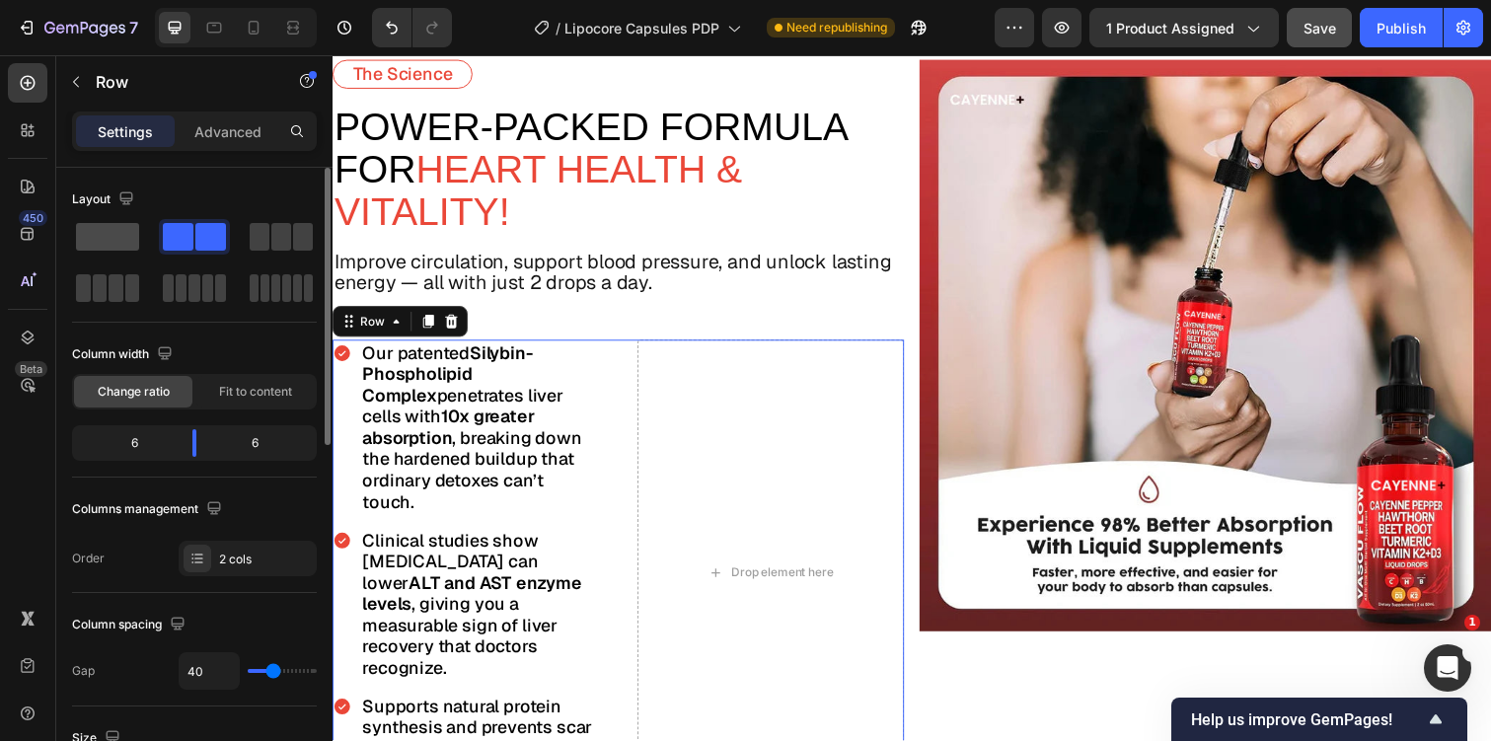
click at [119, 227] on span at bounding box center [107, 237] width 63 height 28
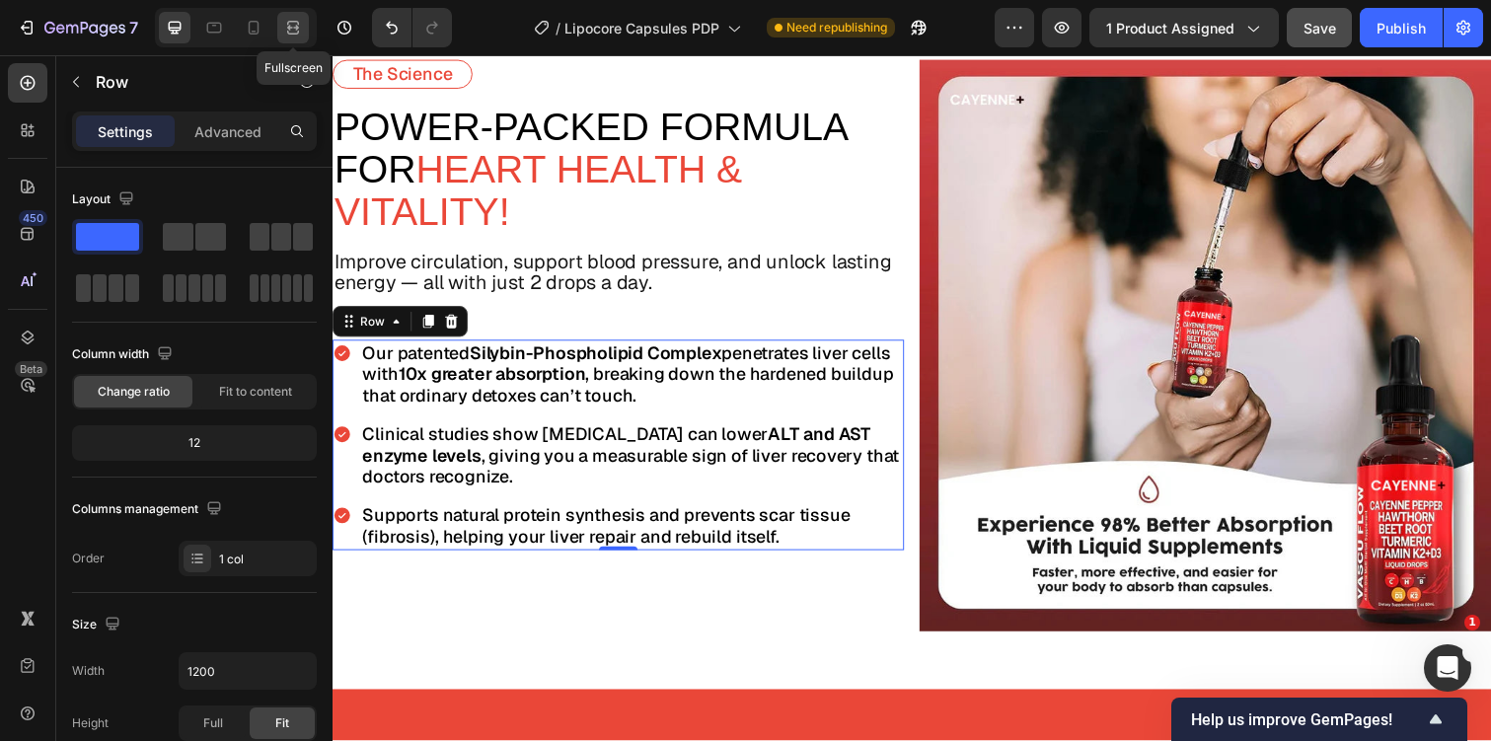
drag, startPoint x: 295, startPoint y: 18, endPoint x: 324, endPoint y: 7, distance: 30.6
click at [295, 18] on icon at bounding box center [293, 28] width 20 height 20
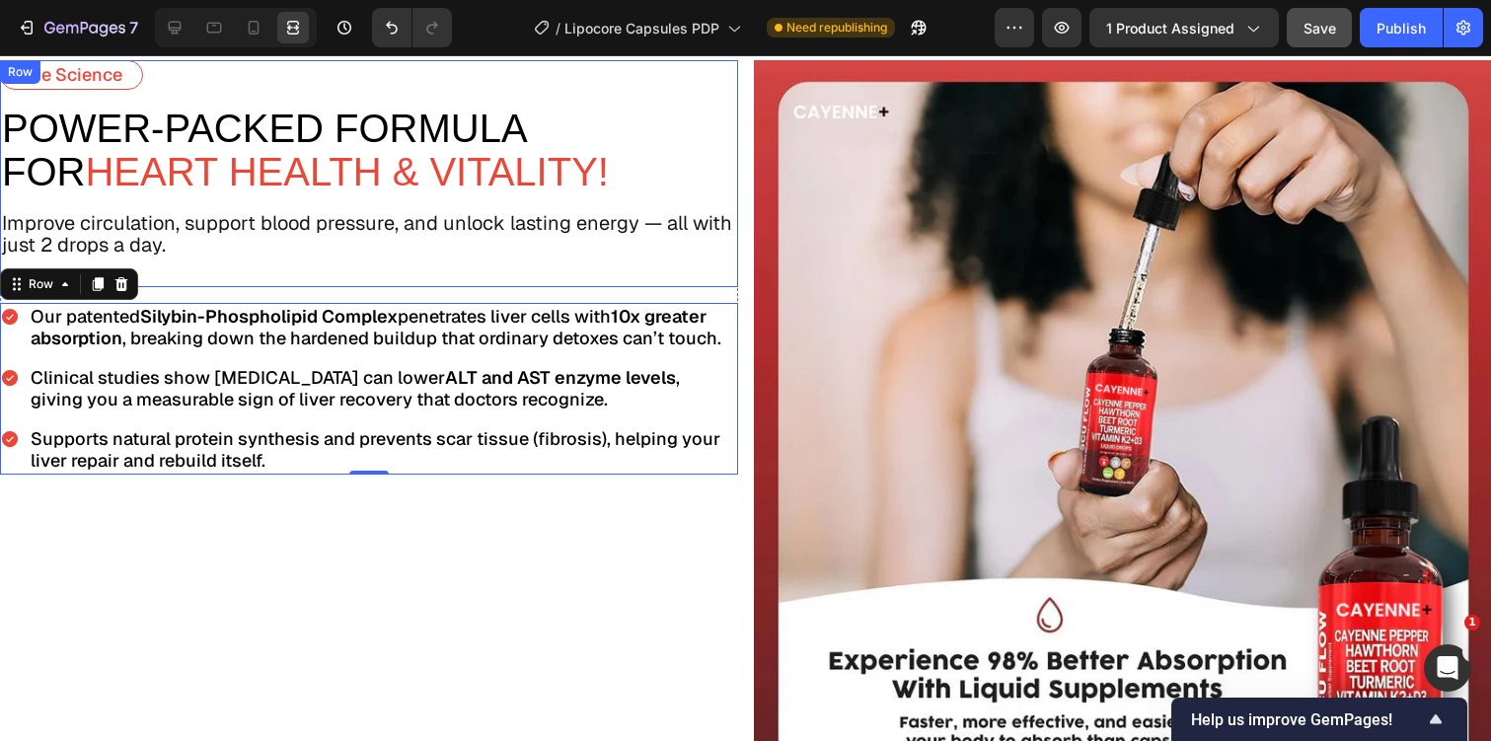
click at [408, 195] on div "The Science Text Block power-Packed Formula For Heart Health & Vitality! Text B…" at bounding box center [369, 173] width 738 height 227
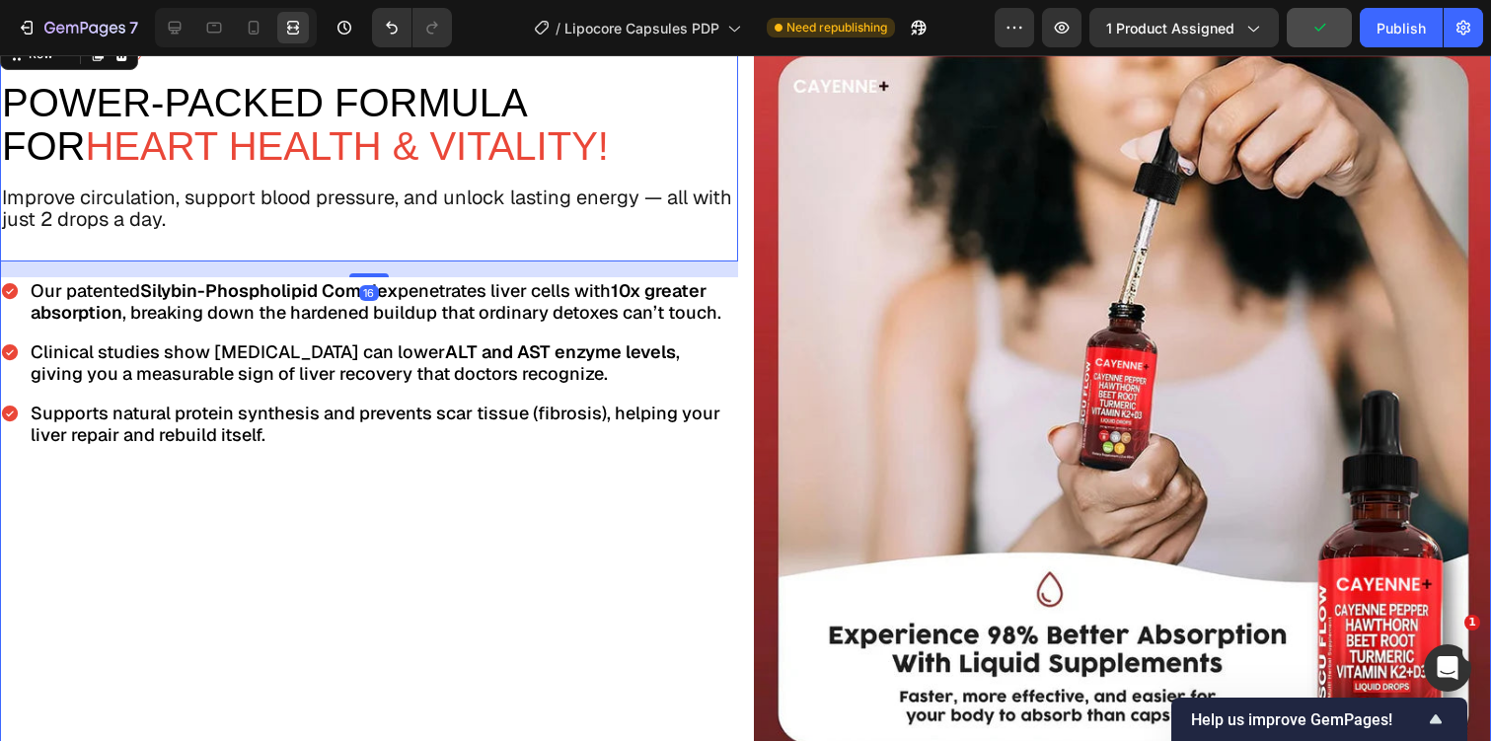
scroll to position [3473, 0]
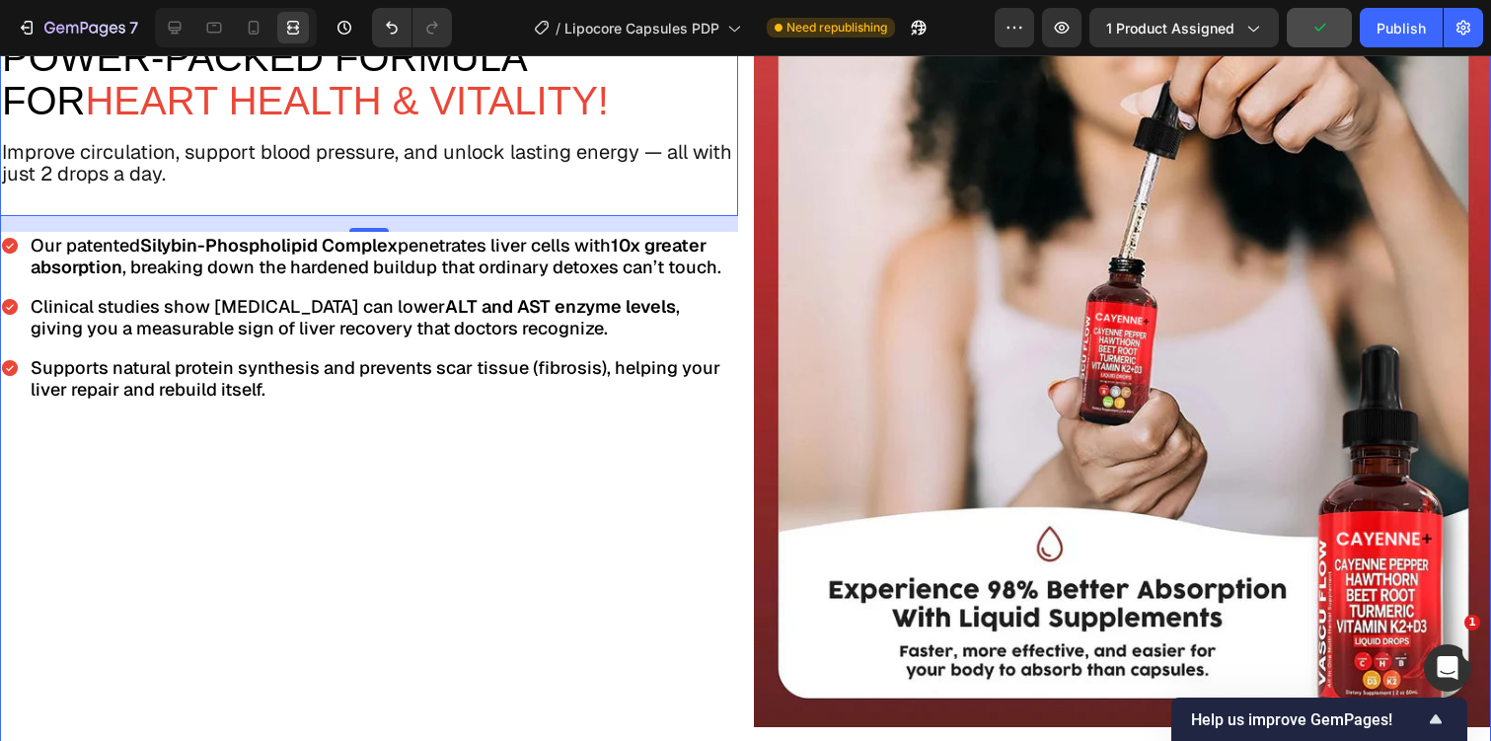
click at [325, 549] on div "The Science Text Block power-Packed Formula For Heart Health & Vitality! Text B…" at bounding box center [369, 358] width 738 height 738
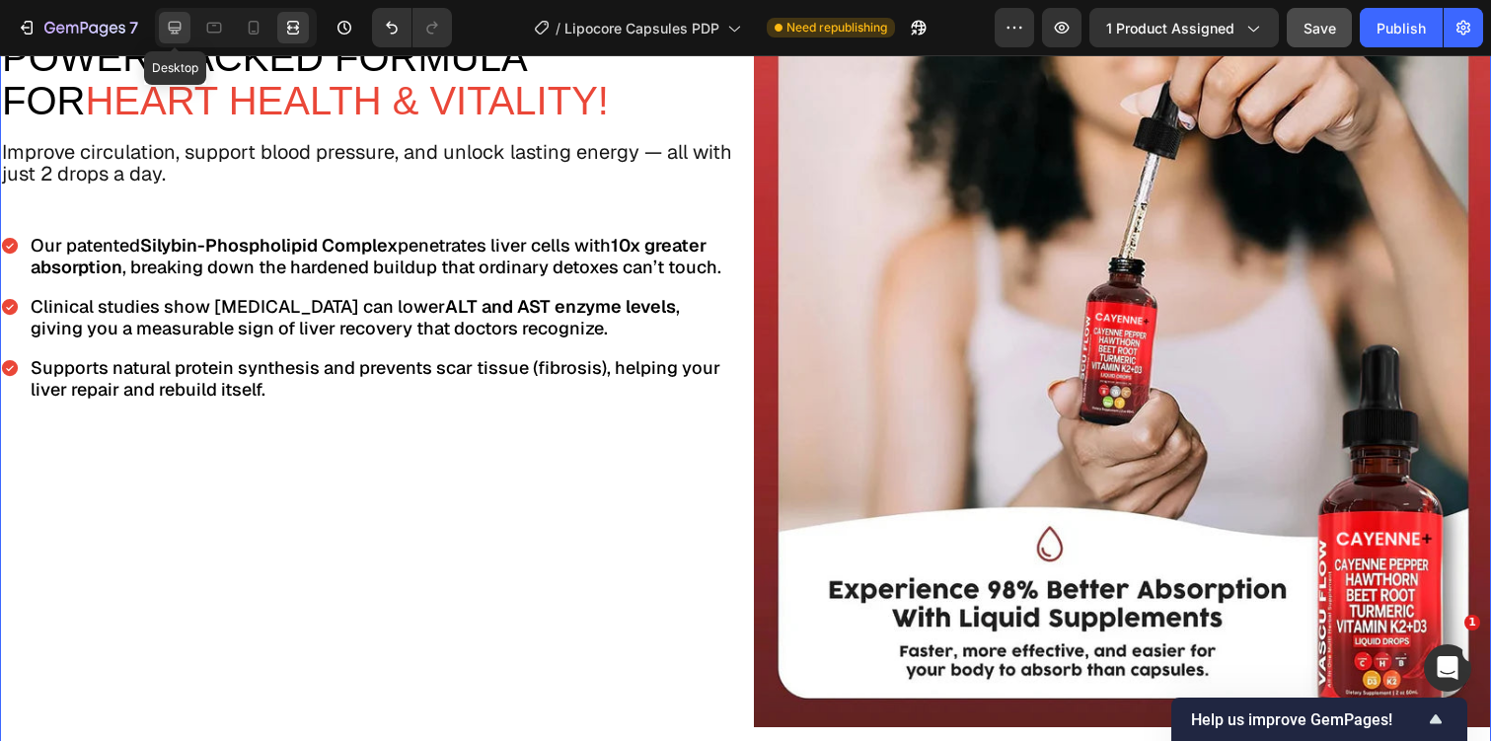
click at [177, 37] on icon at bounding box center [175, 28] width 20 height 20
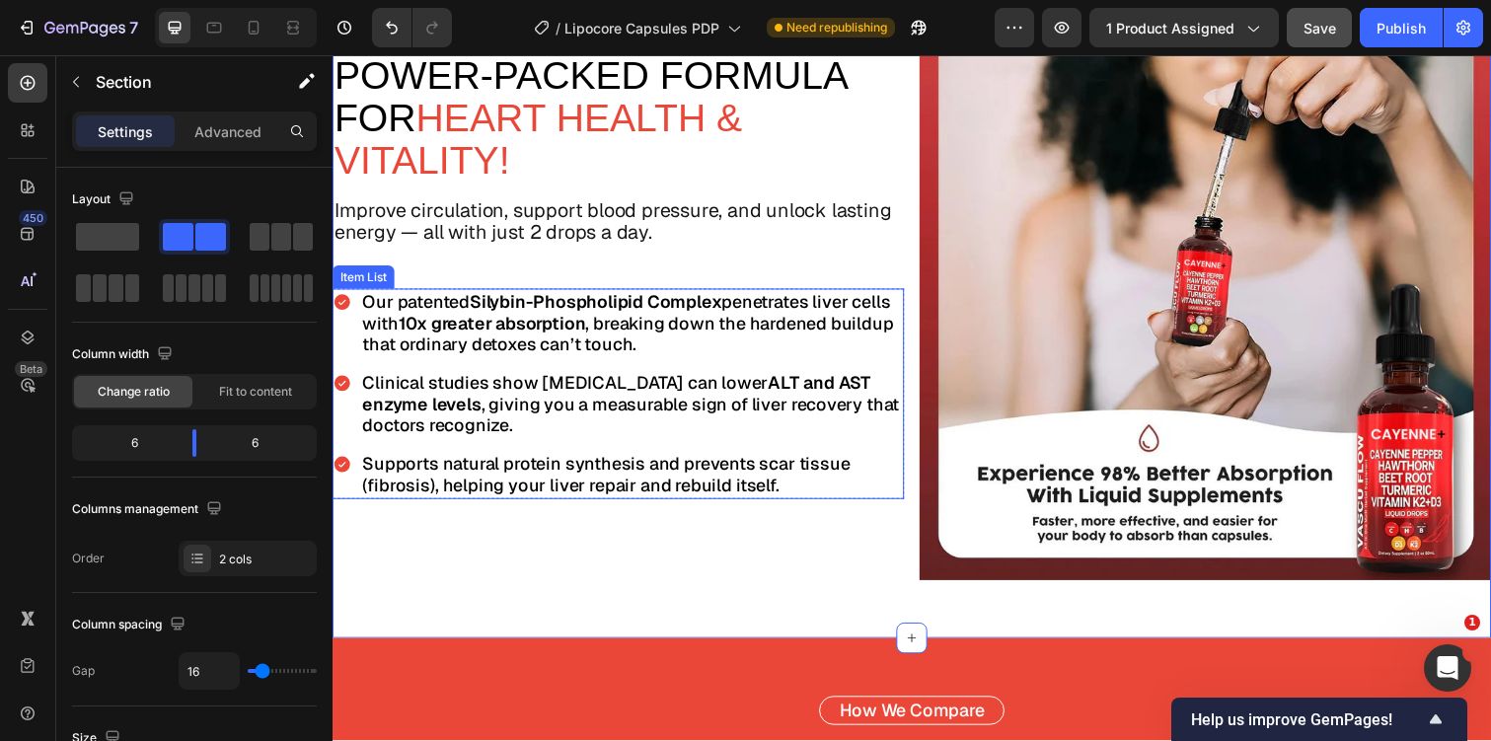
scroll to position [3453, 0]
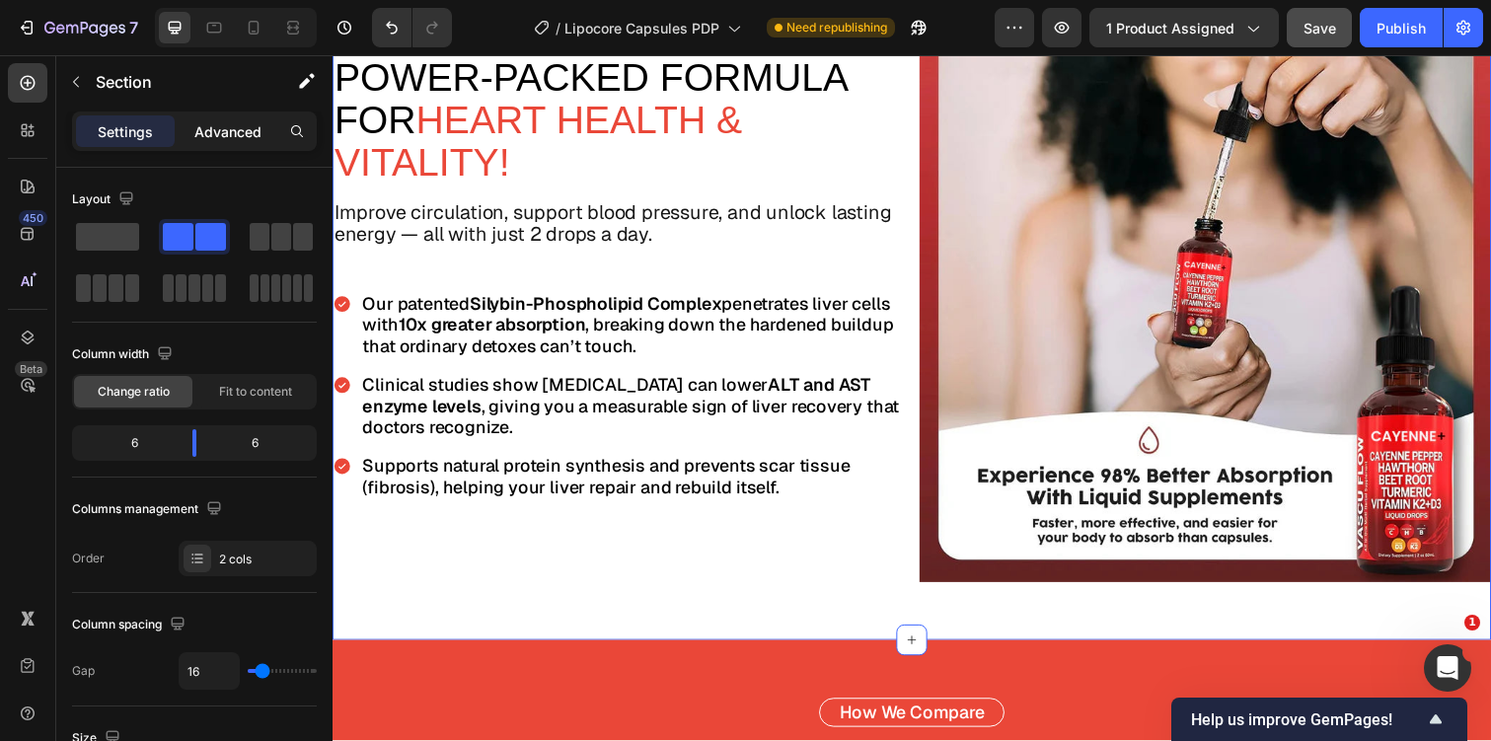
click at [244, 140] on p "Advanced" at bounding box center [227, 131] width 67 height 21
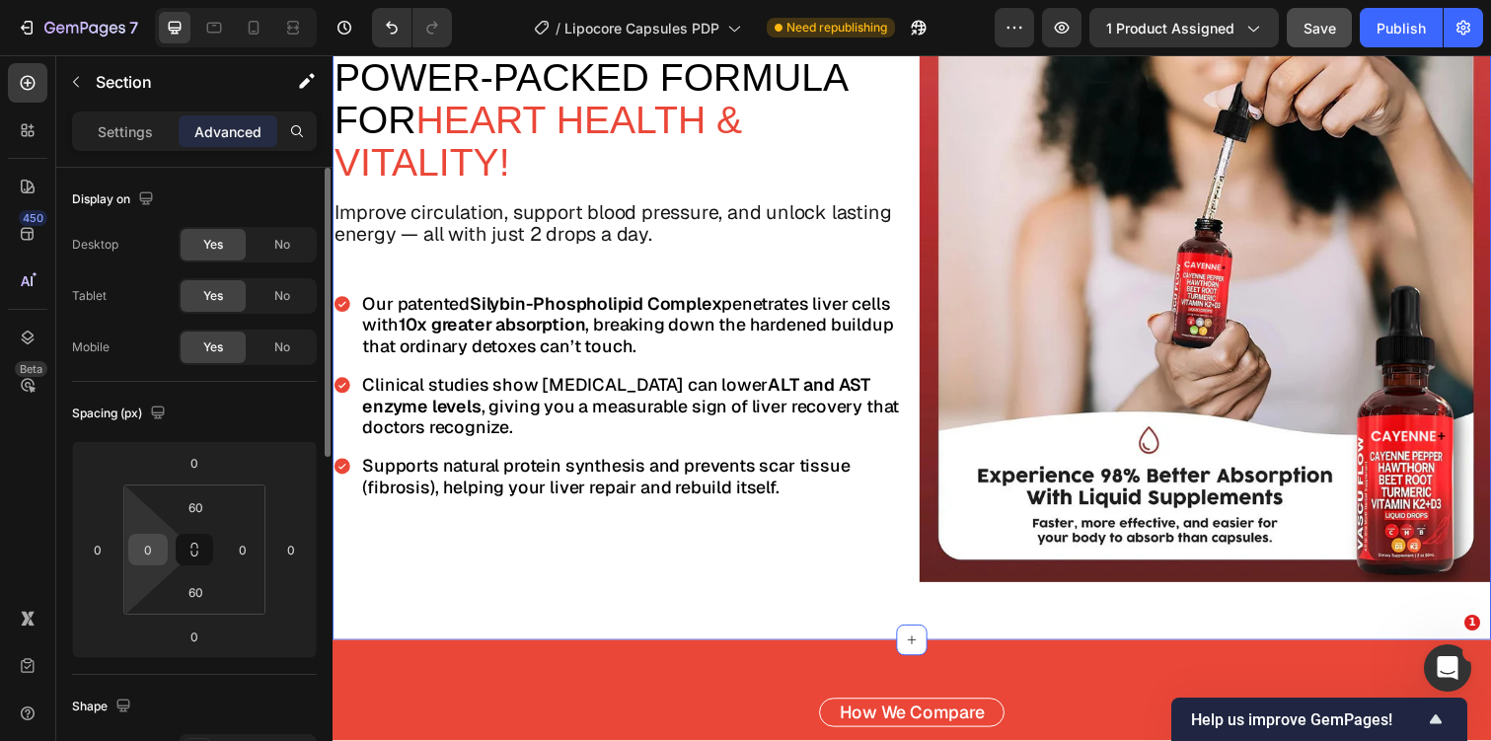
click at [153, 538] on input "0" at bounding box center [148, 550] width 30 height 30
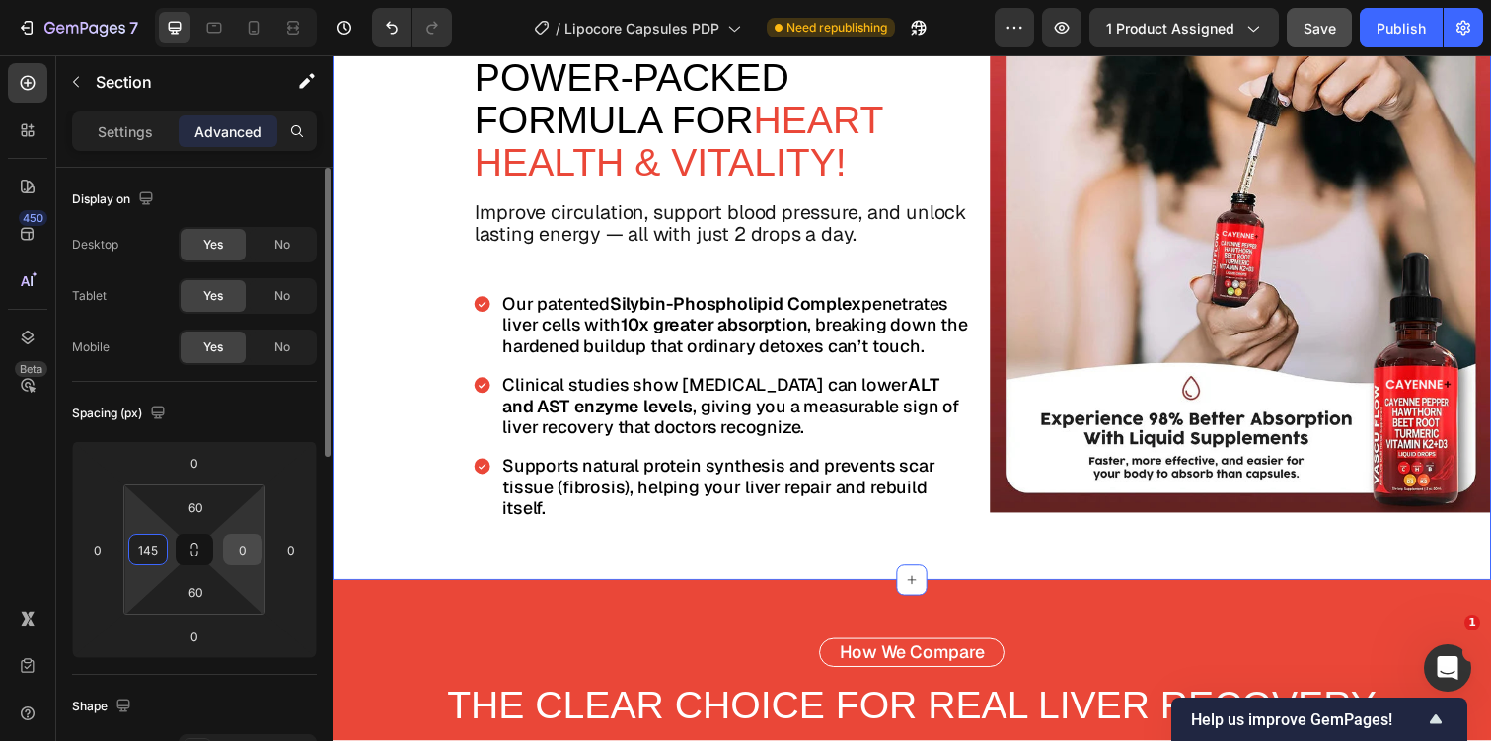
type input "145"
click at [239, 552] on input "0" at bounding box center [243, 550] width 30 height 30
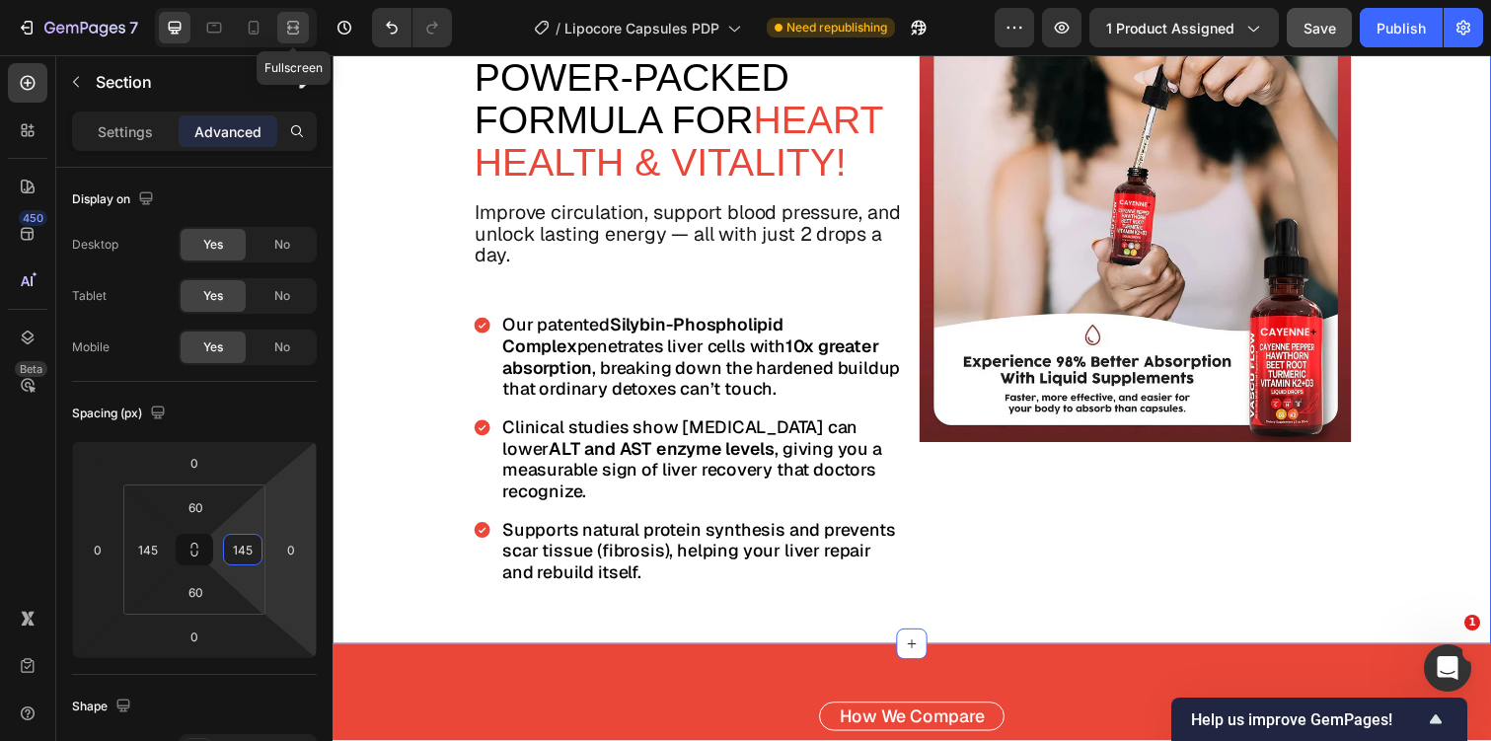
type input "145"
click at [291, 28] on icon at bounding box center [293, 28] width 20 height 20
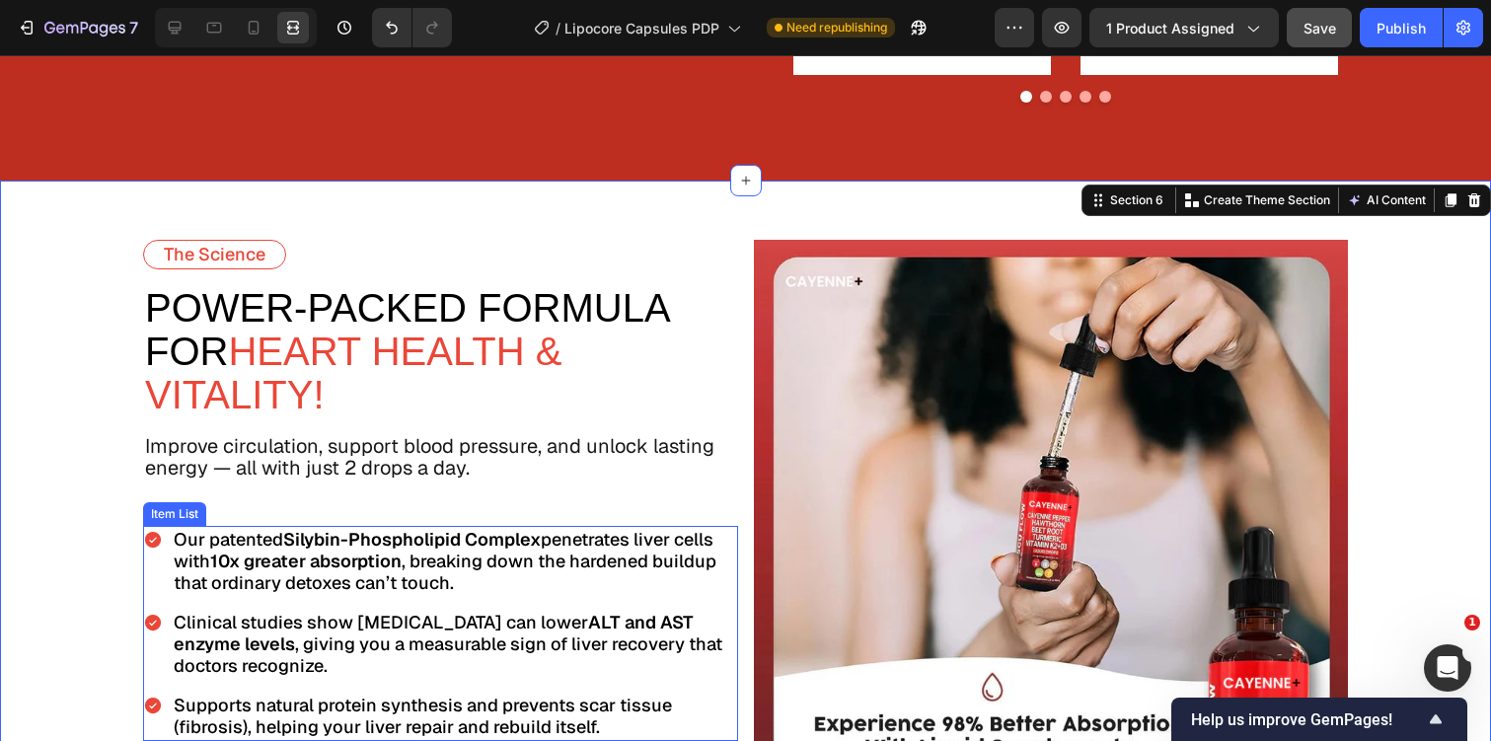
scroll to position [3241, 0]
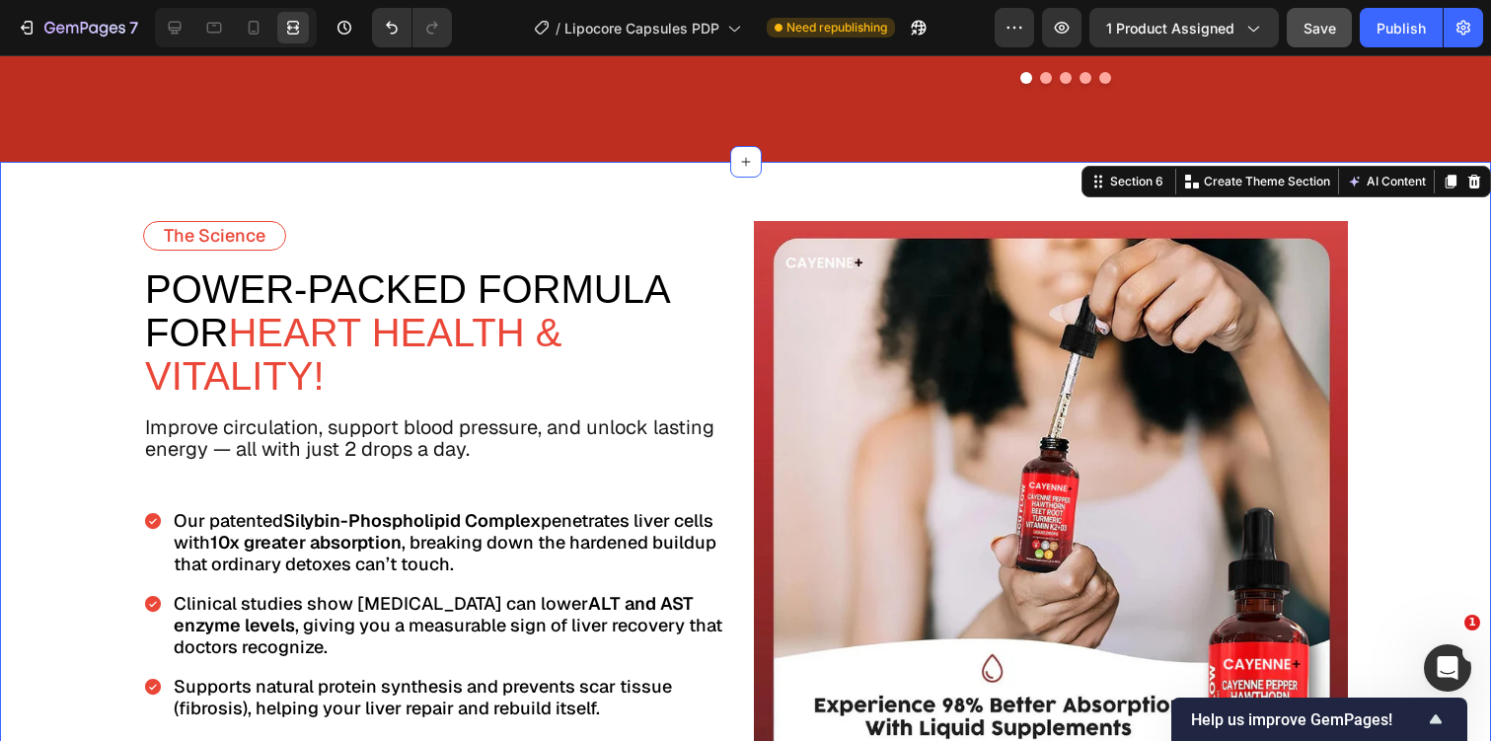
click at [1443, 331] on div "The Science Text Block power-Packed Formula For Heart Health & Vitality! Text B…" at bounding box center [745, 518] width 1491 height 713
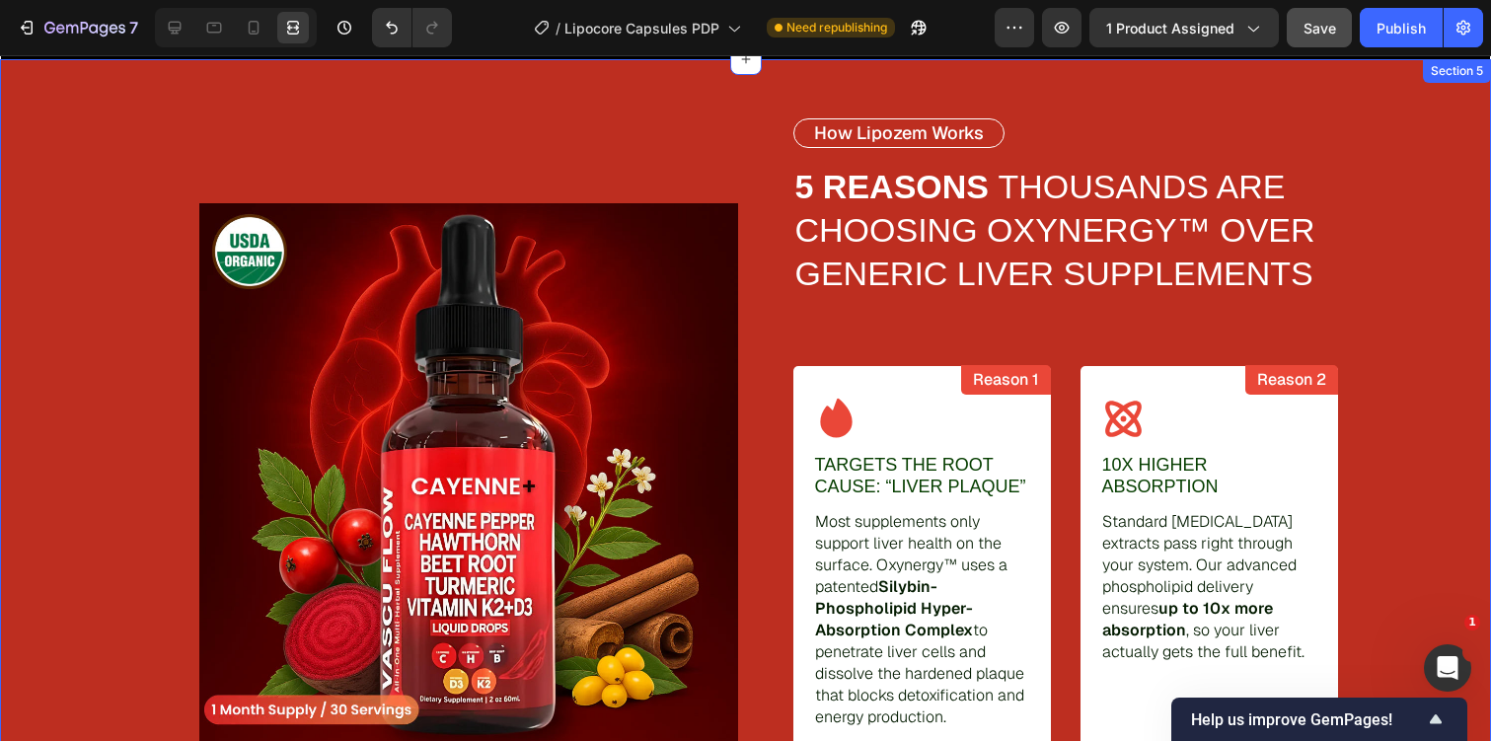
scroll to position [2514, 0]
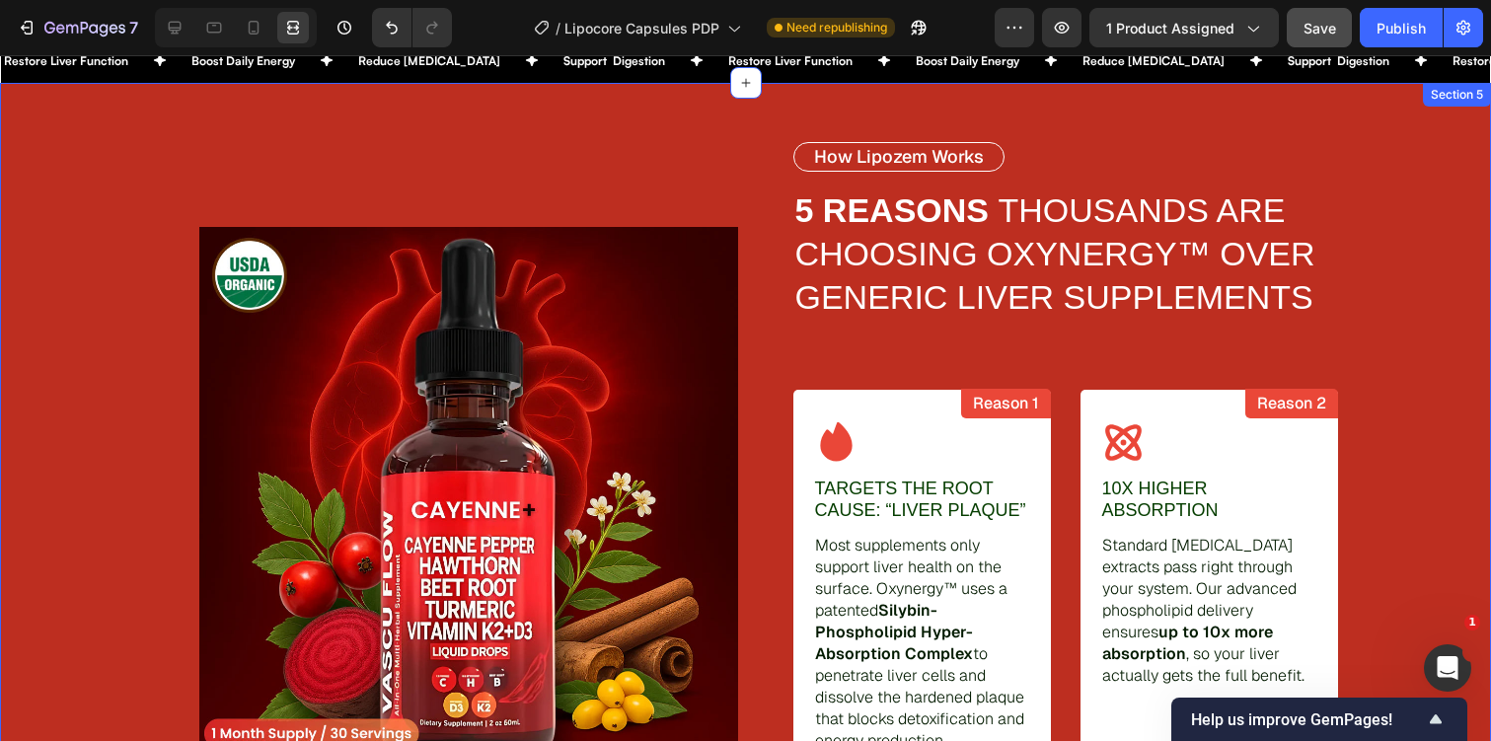
click at [91, 212] on div "Image How Lipozem Works Text Block 5 REASONS THOUSANDS ARE CHOOSING OXYNERGY™ O…" at bounding box center [745, 496] width 1491 height 708
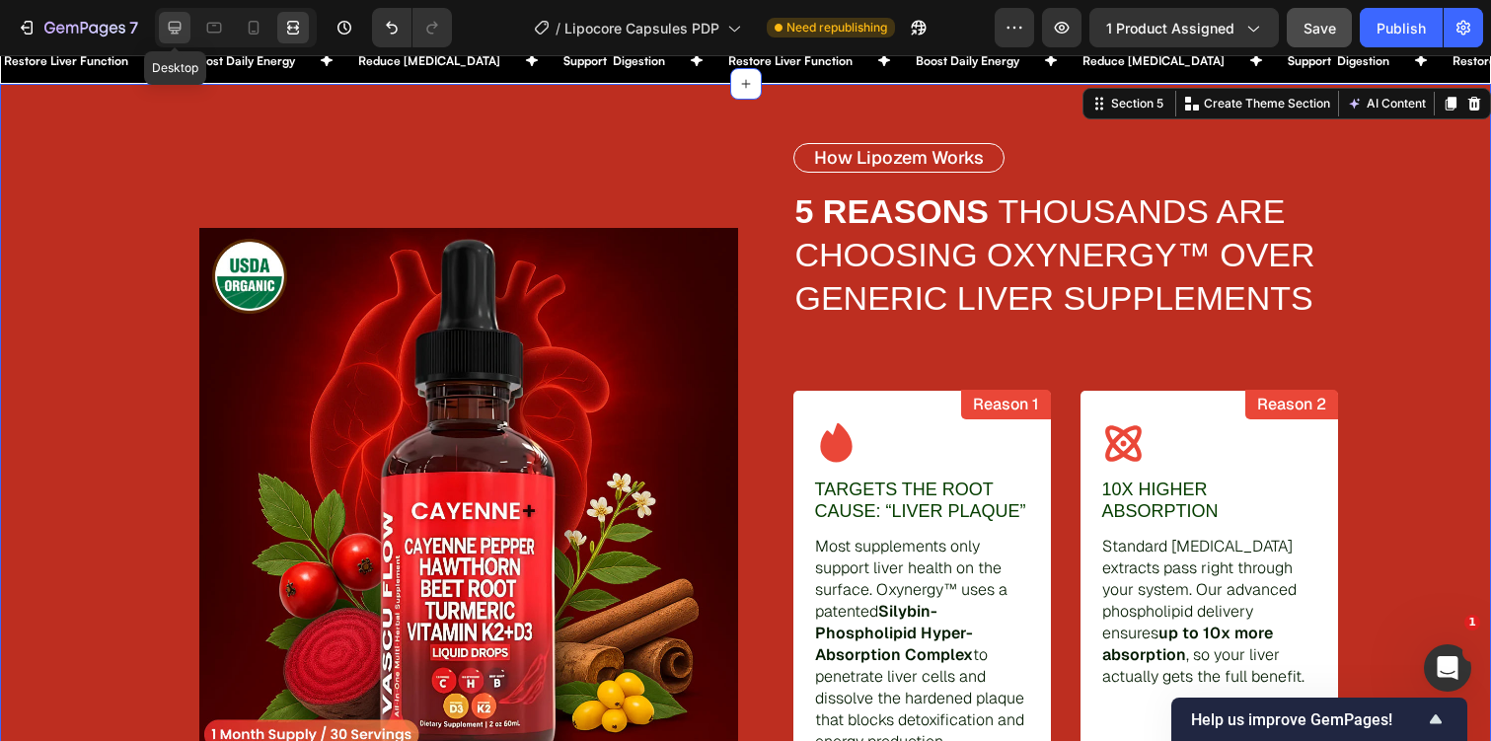
click at [171, 12] on div at bounding box center [175, 28] width 32 height 32
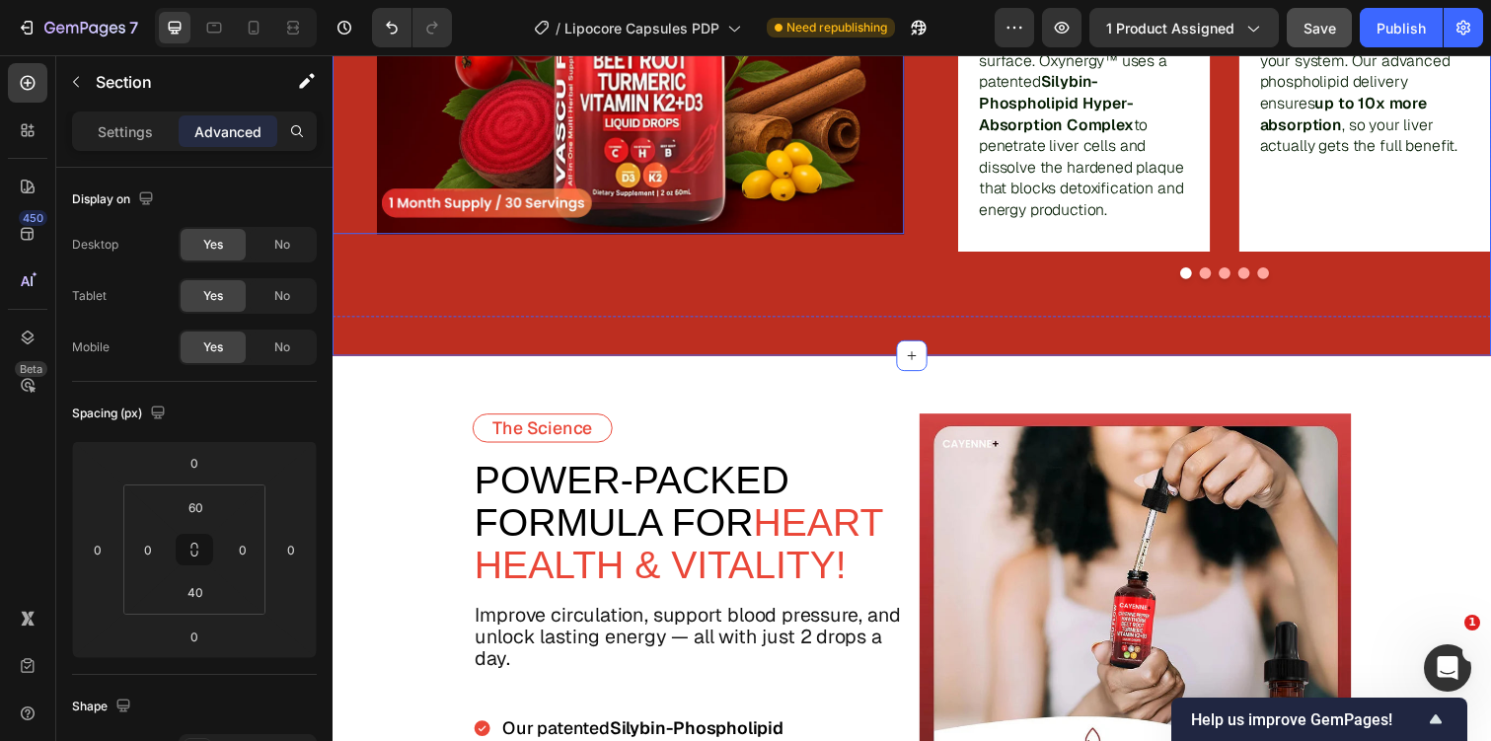
scroll to position [3427, 0]
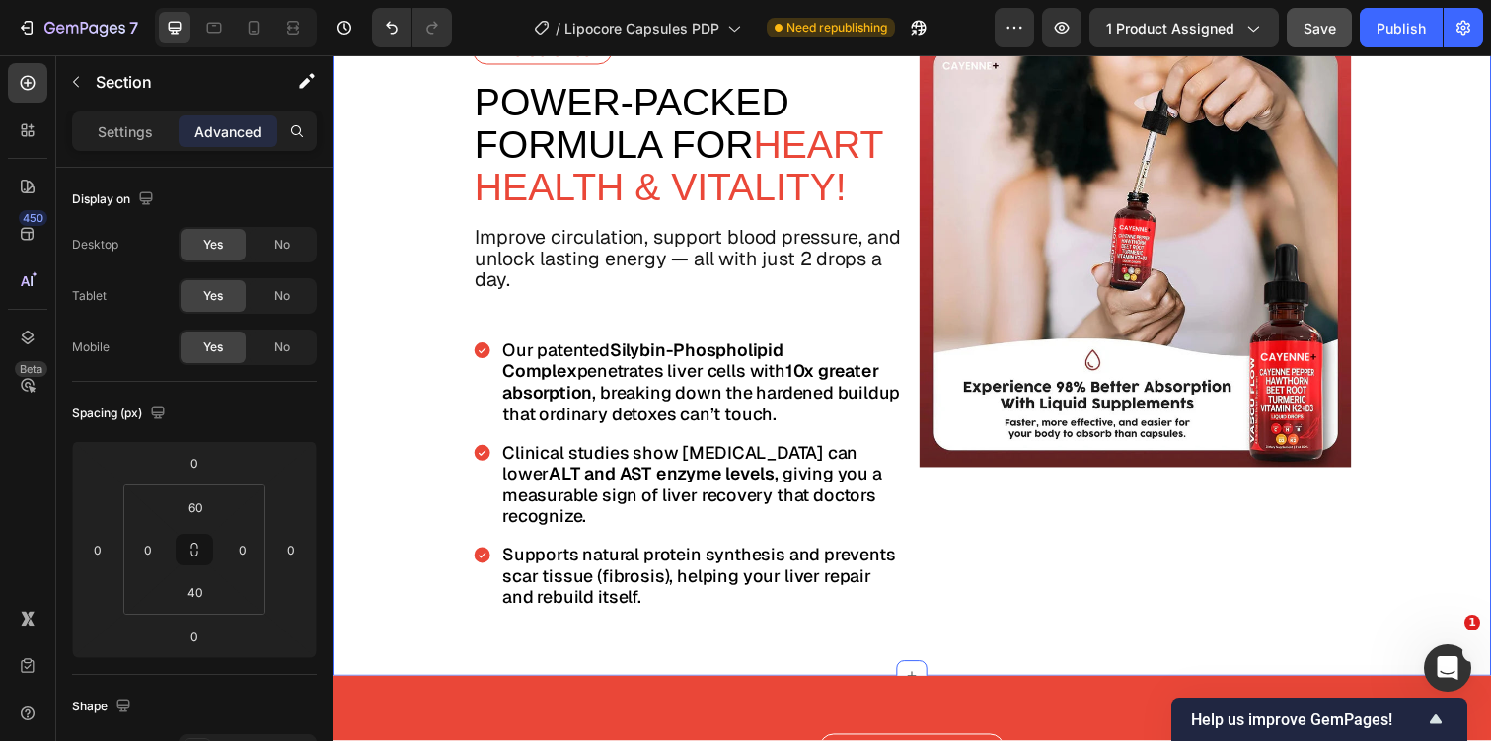
click at [365, 304] on div "The Science Text Block power-Packed Formula For Heart Health & Vitality! Text B…" at bounding box center [925, 332] width 1184 height 713
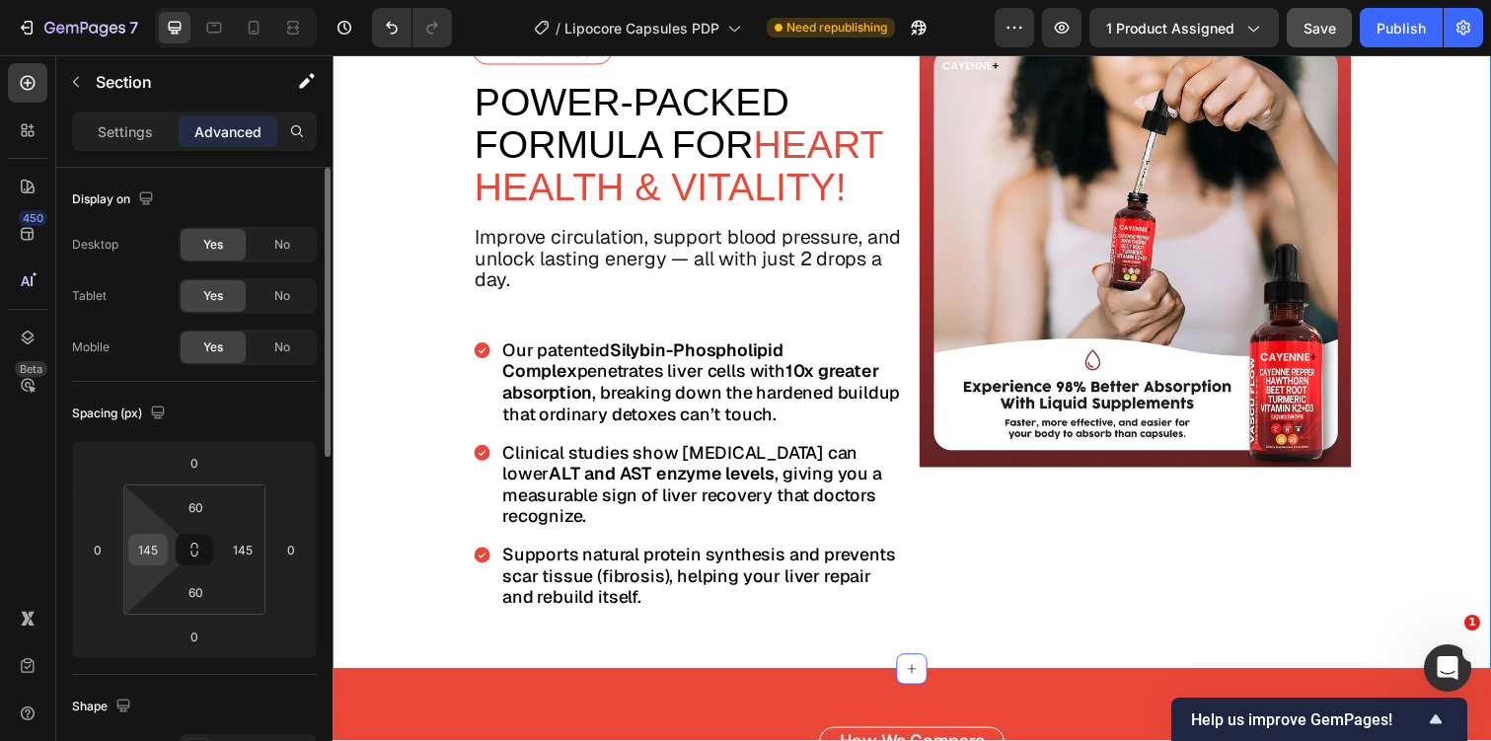
click at [149, 546] on input "145" at bounding box center [148, 550] width 30 height 30
type input "0"
click at [228, 552] on input "145" at bounding box center [243, 550] width 30 height 30
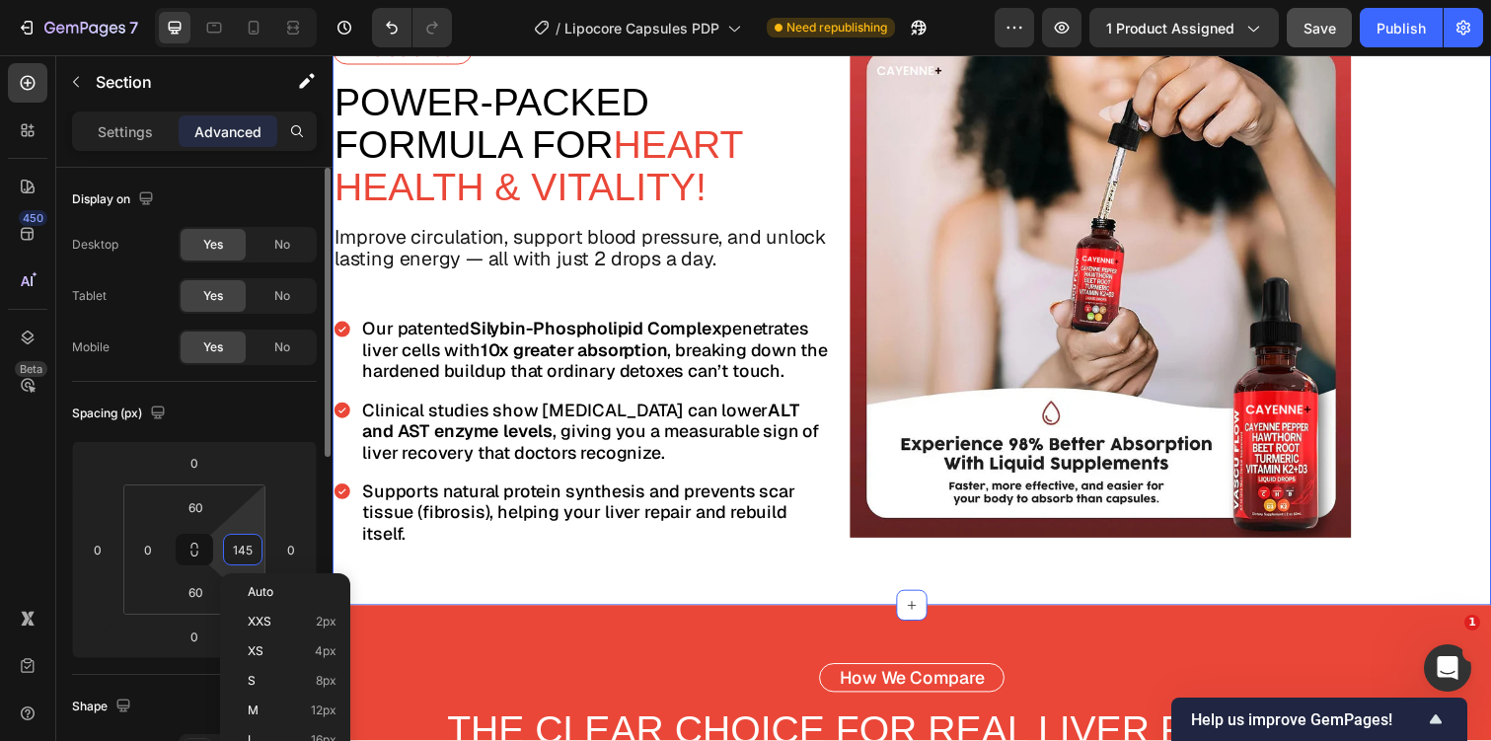
type input "\"
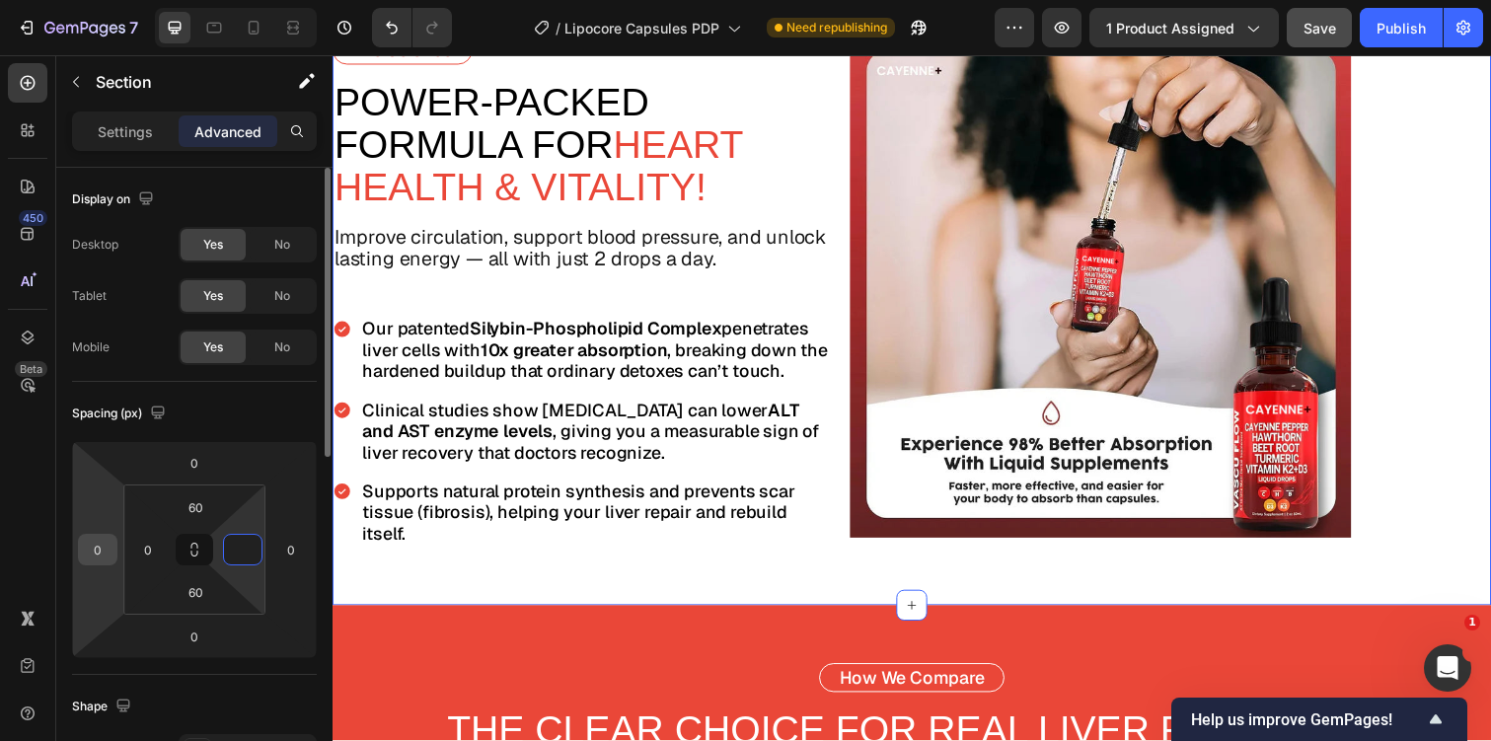
type input "0"
click at [87, 550] on input "0" at bounding box center [98, 550] width 30 height 30
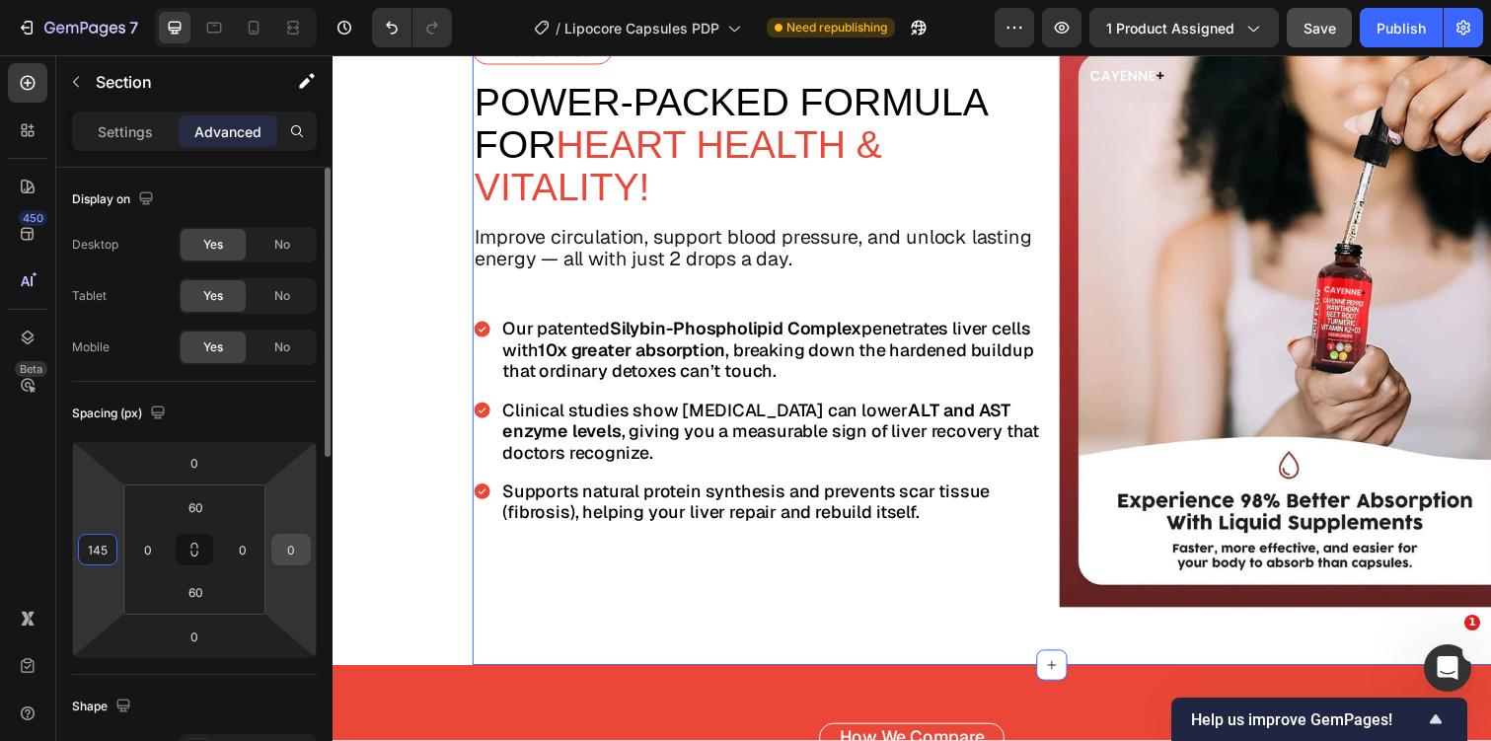
type input "145"
click at [293, 551] on input "0" at bounding box center [291, 550] width 30 height 30
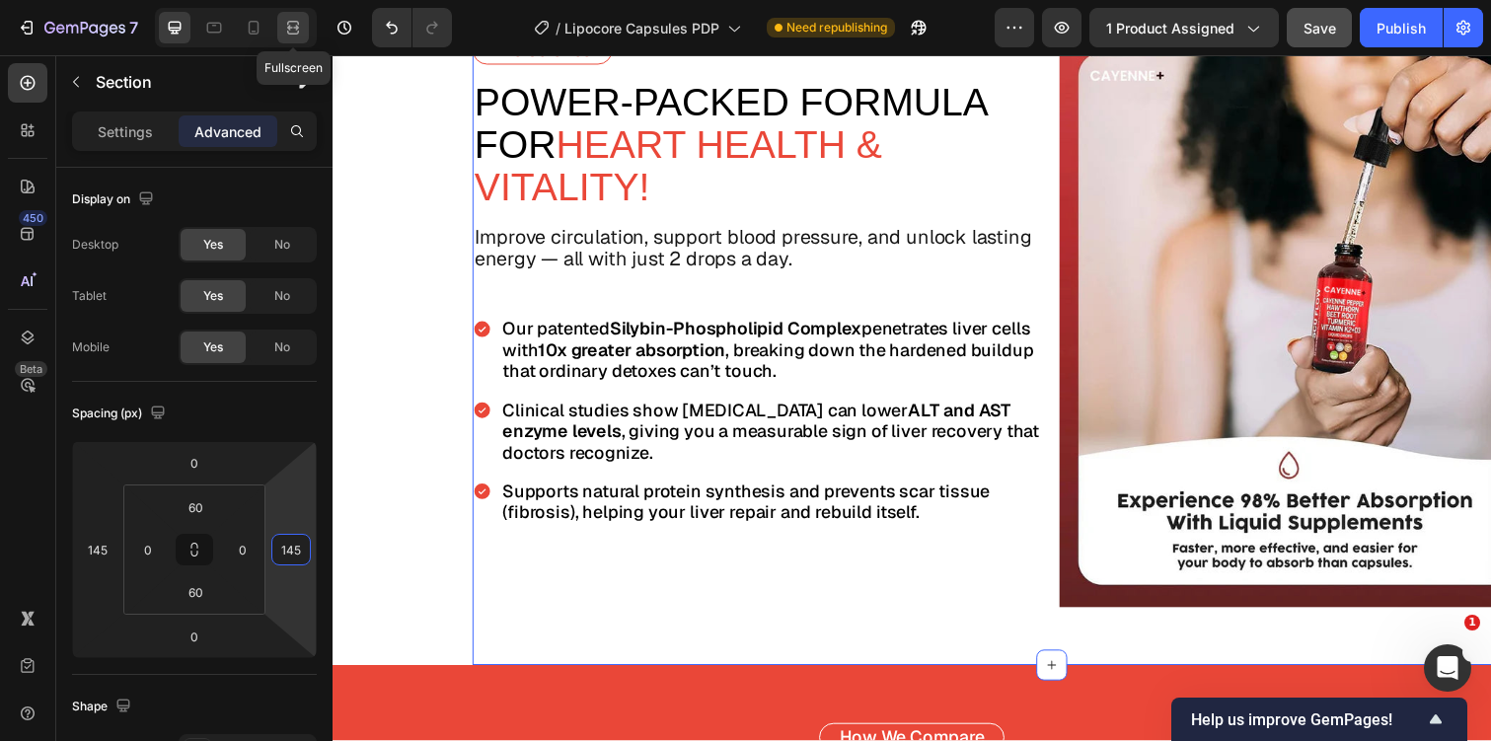
type input "145"
click at [300, 25] on icon at bounding box center [293, 28] width 20 height 20
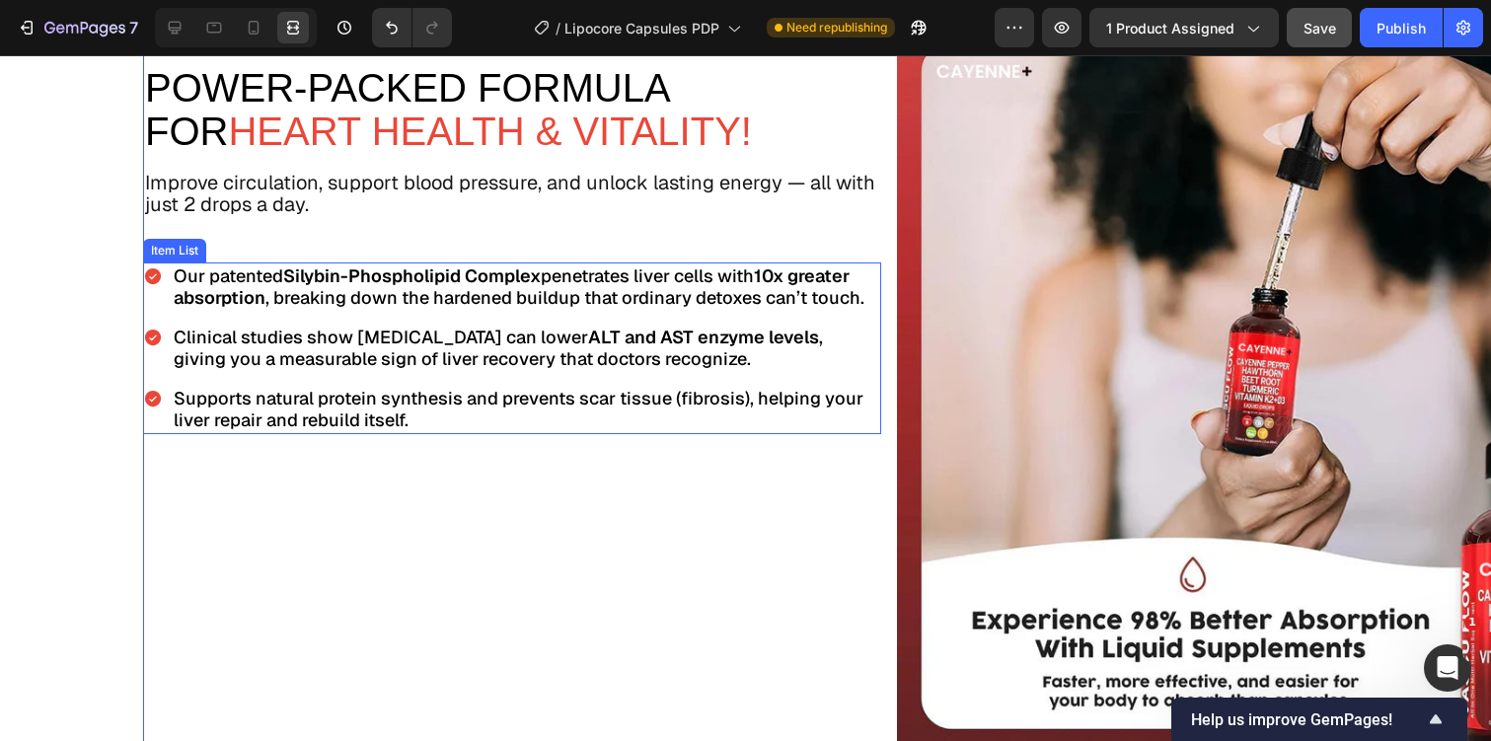
scroll to position [3465, 0]
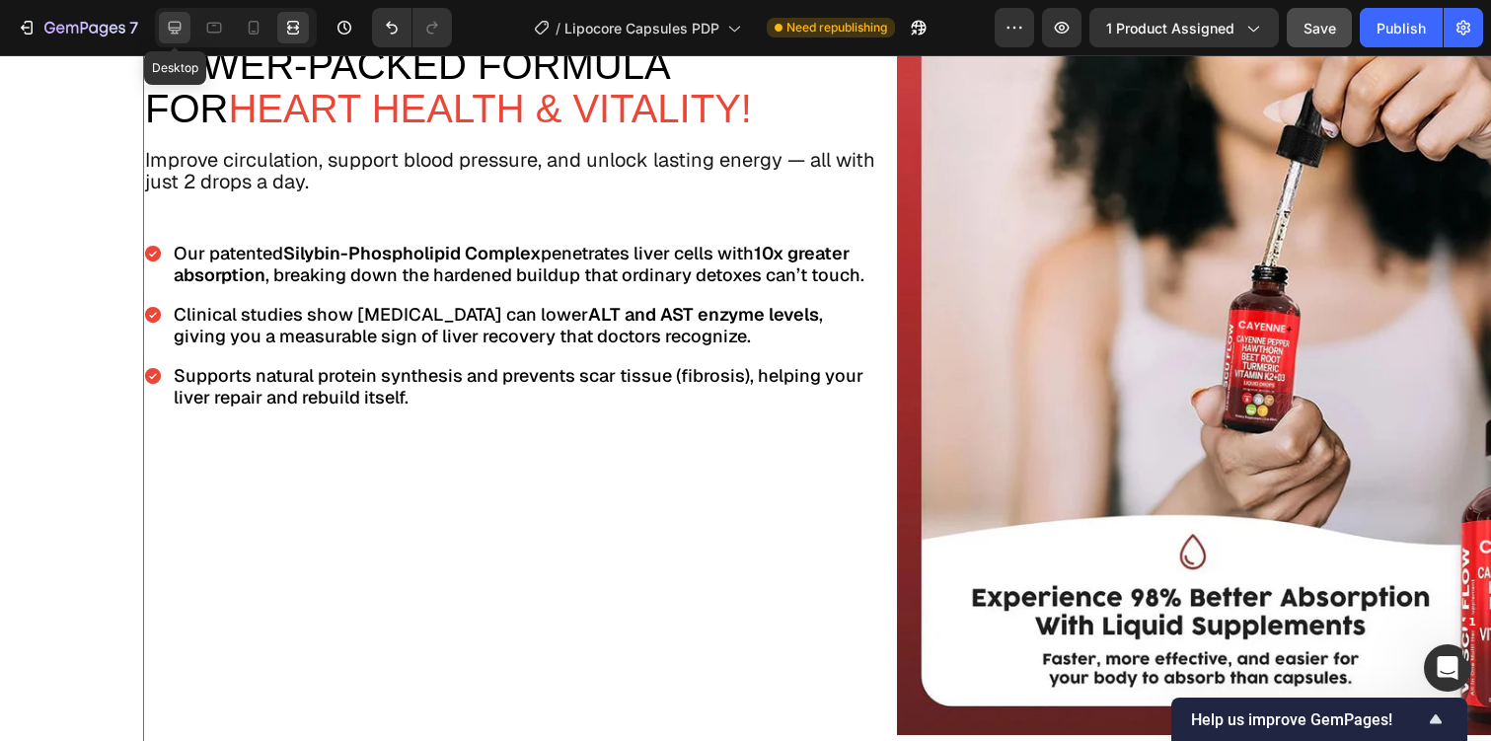
click at [171, 26] on icon at bounding box center [175, 28] width 20 height 20
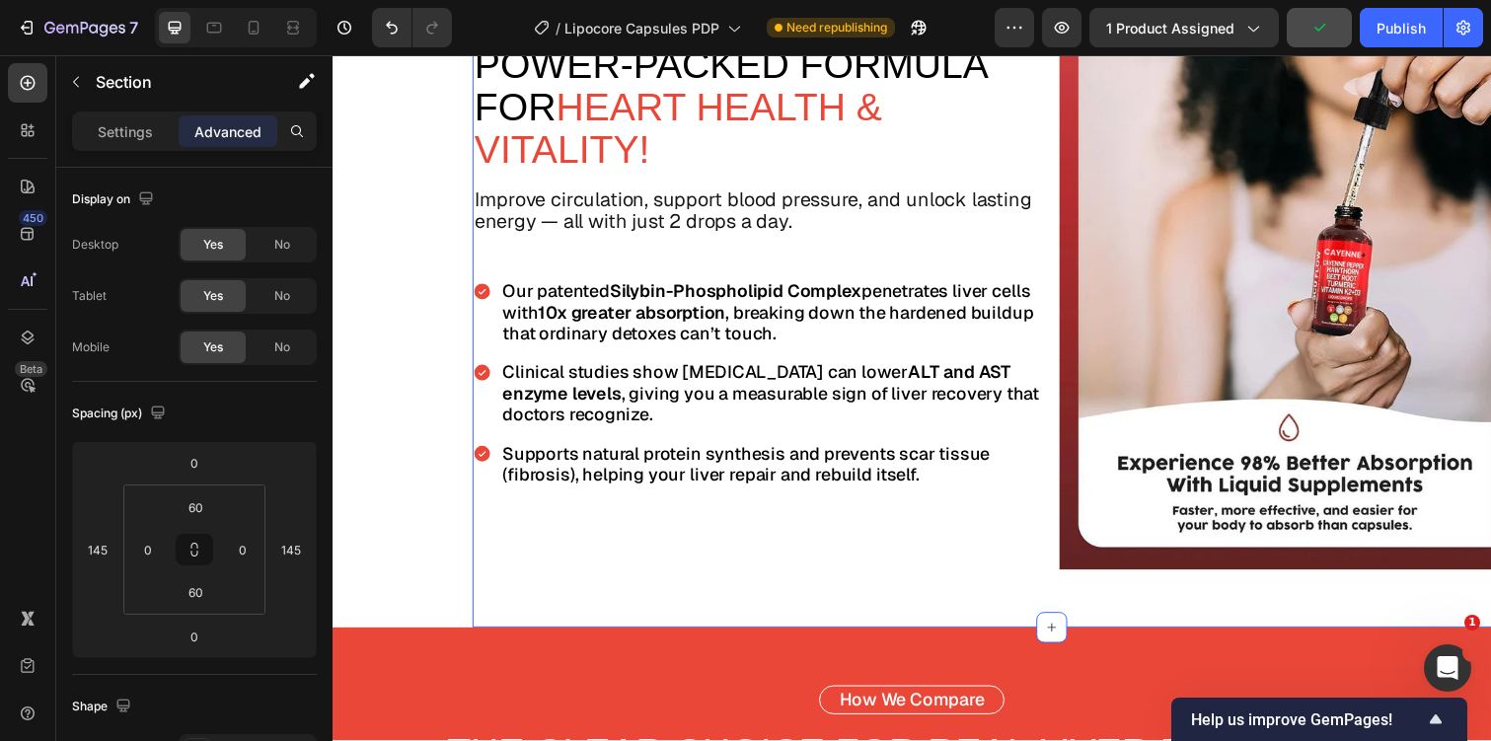
click at [345, 526] on section "The Science Text Block power-Packed Formula For Heart Health & Vitality! Text B…" at bounding box center [925, 289] width 1184 height 703
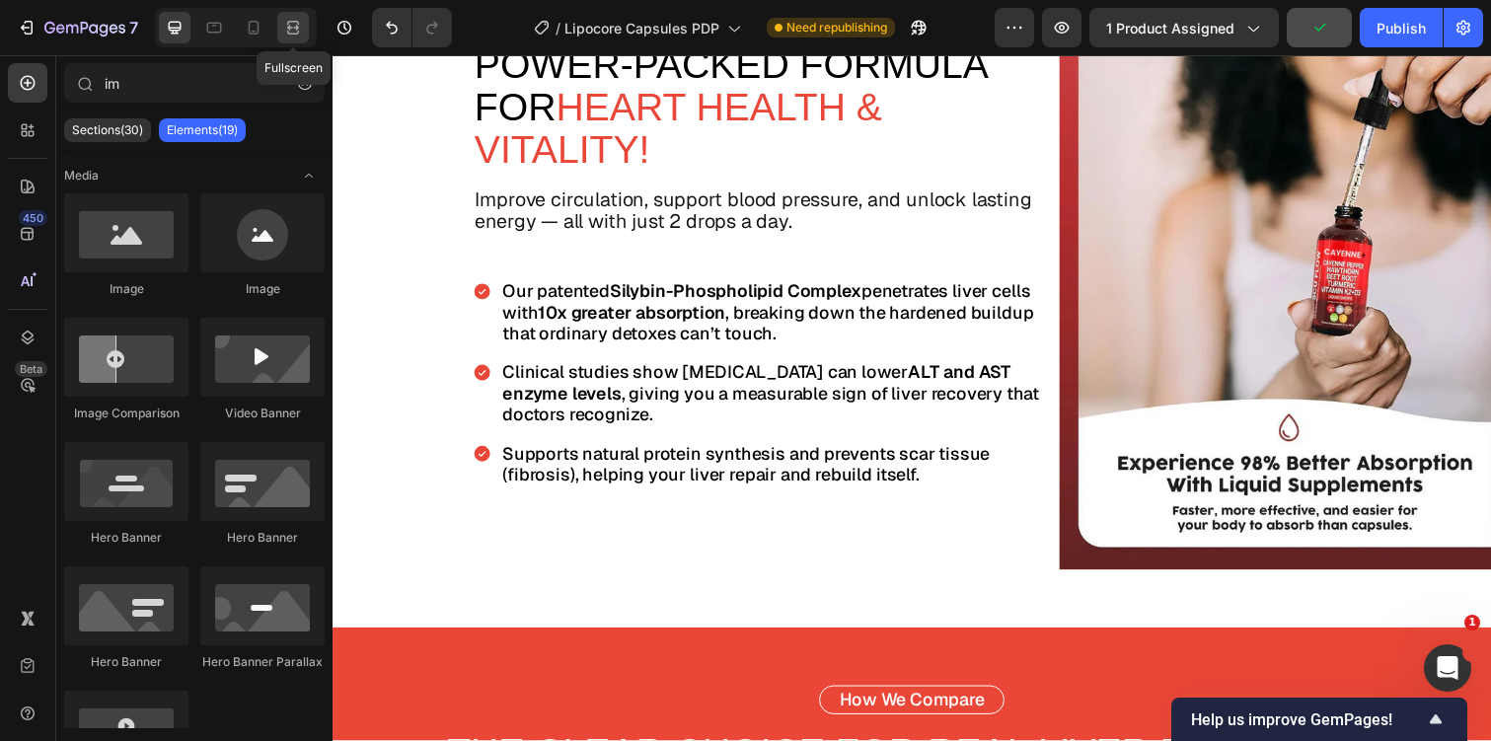
click at [288, 14] on div at bounding box center [293, 28] width 32 height 32
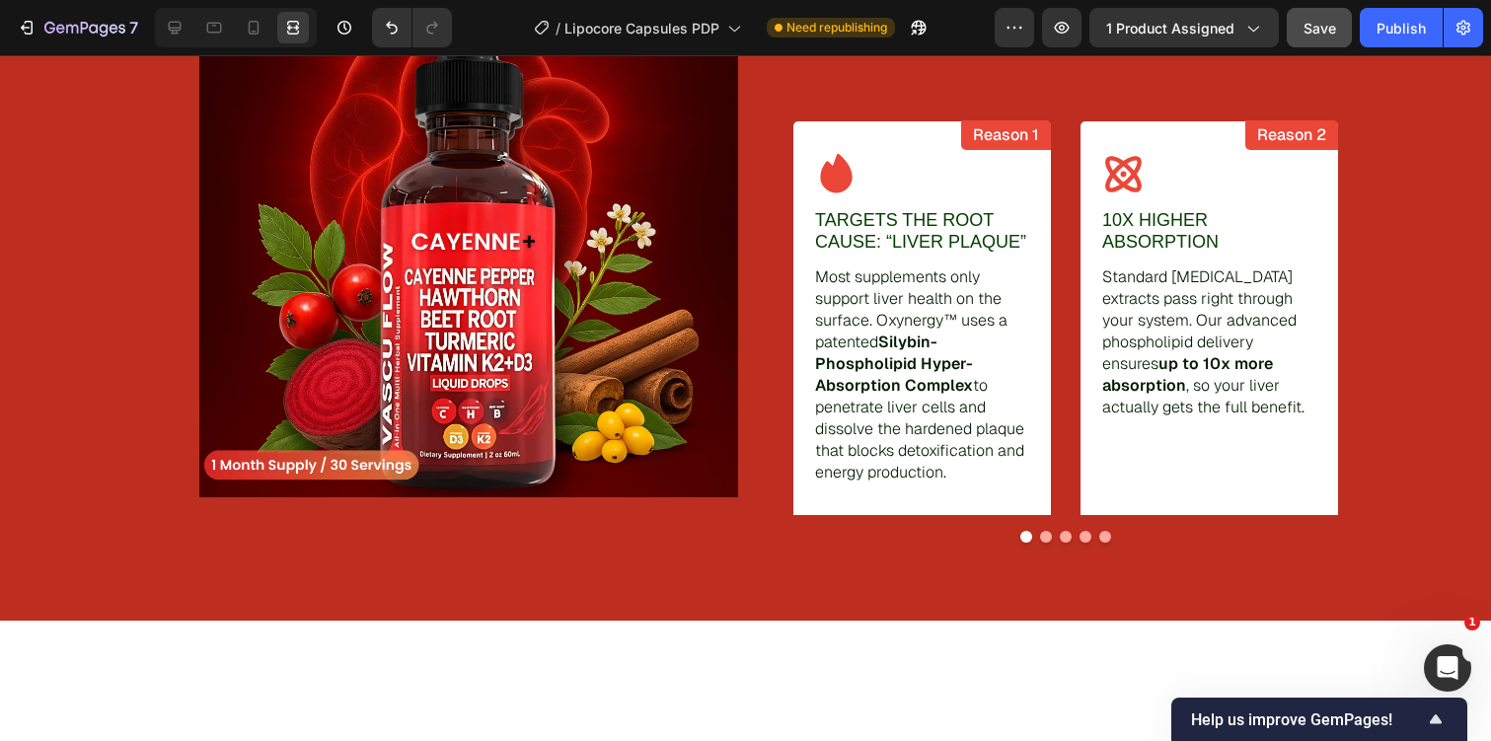
scroll to position [2904, 0]
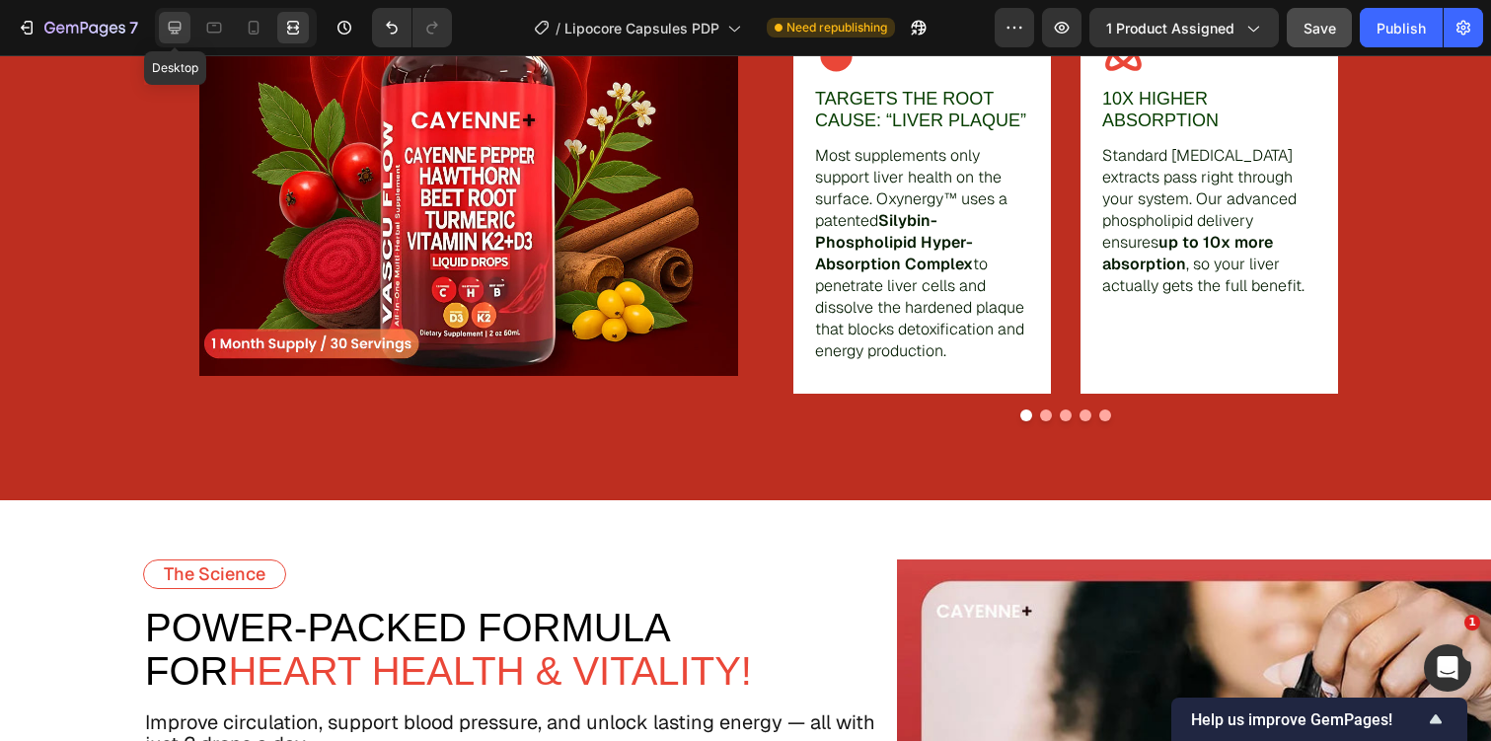
click at [179, 29] on icon at bounding box center [175, 28] width 20 height 20
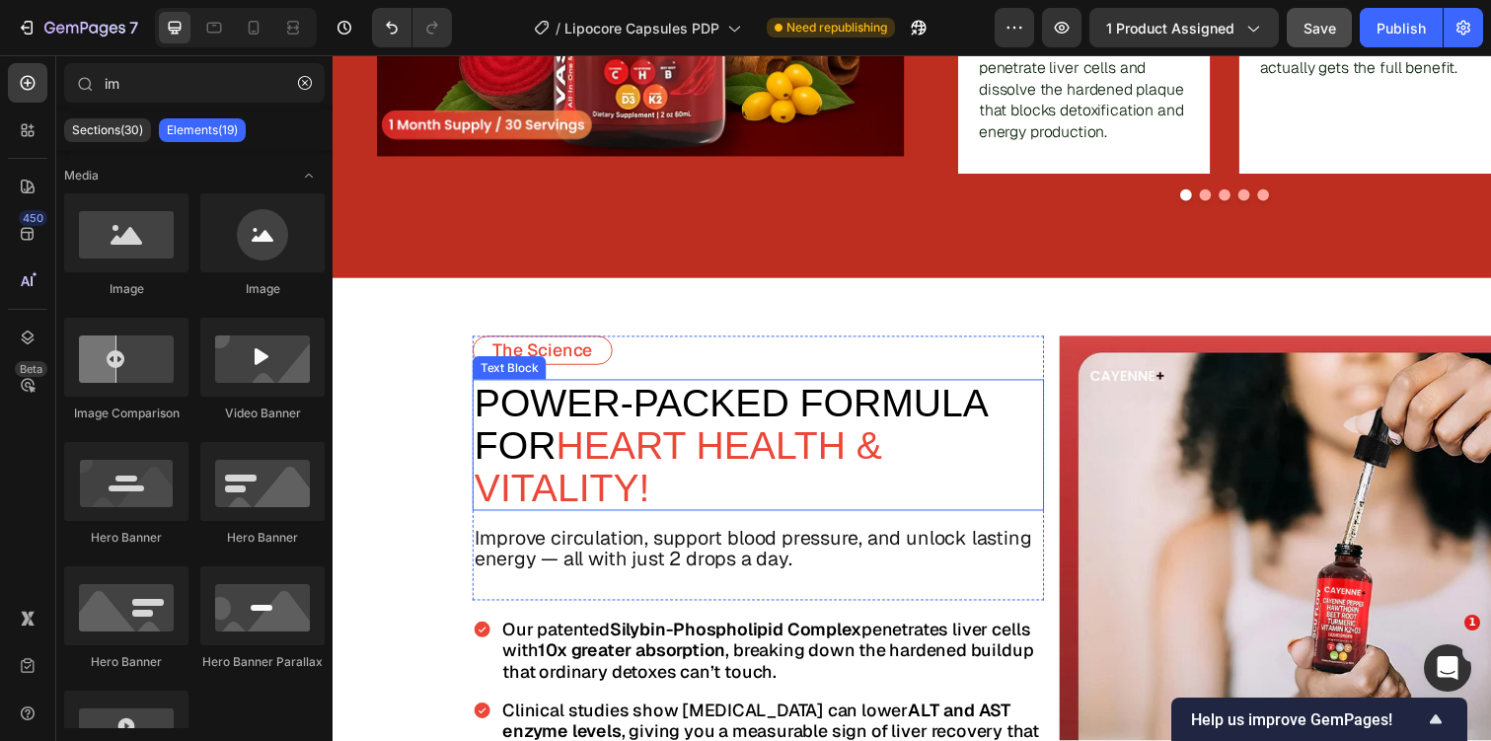
scroll to position [3215, 0]
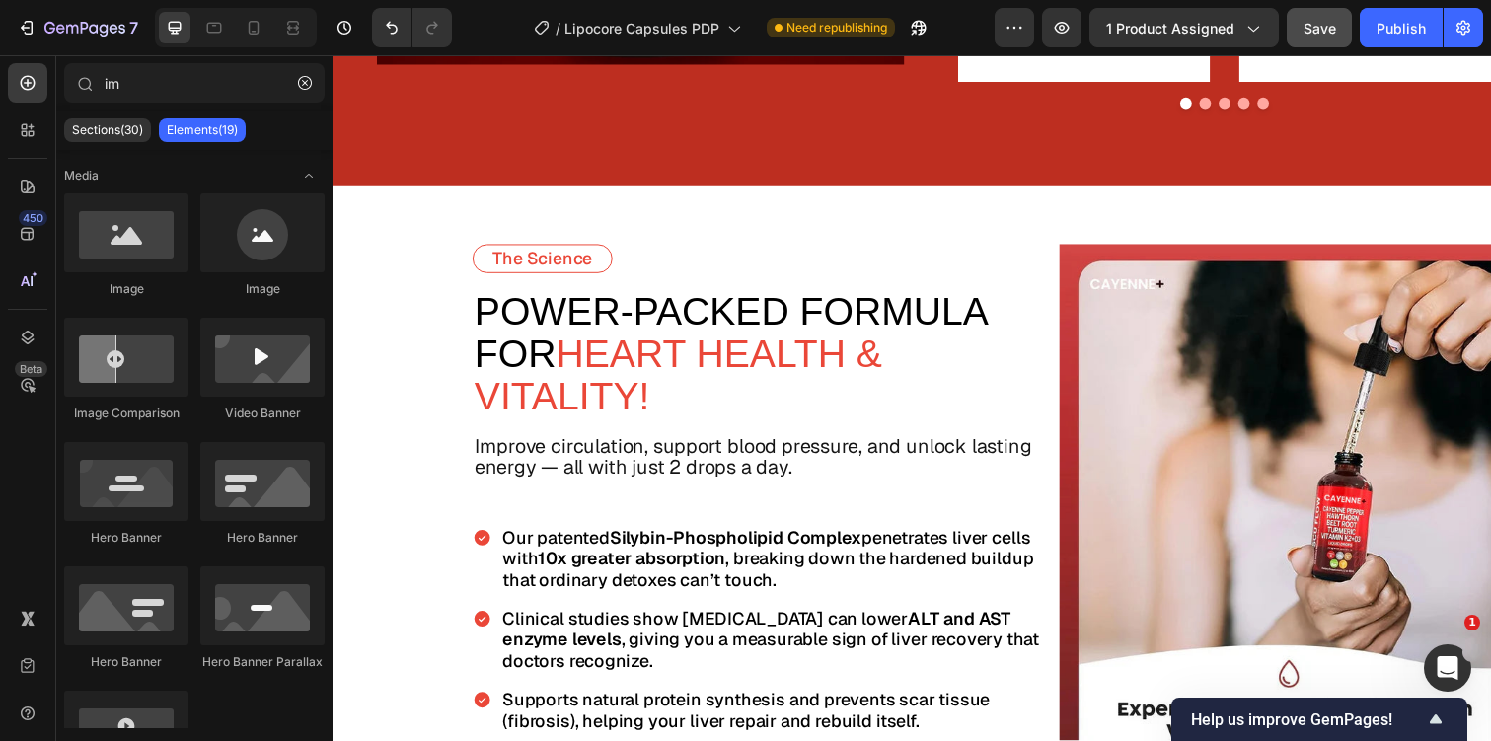
click at [374, 544] on section "The Science Text Block power-Packed Formula For Heart Health & Vitality! Text B…" at bounding box center [925, 540] width 1184 height 703
click at [377, 346] on section "The Science Text Block power-Packed Formula For Heart Health & Vitality! Text B…" at bounding box center [925, 540] width 1184 height 703
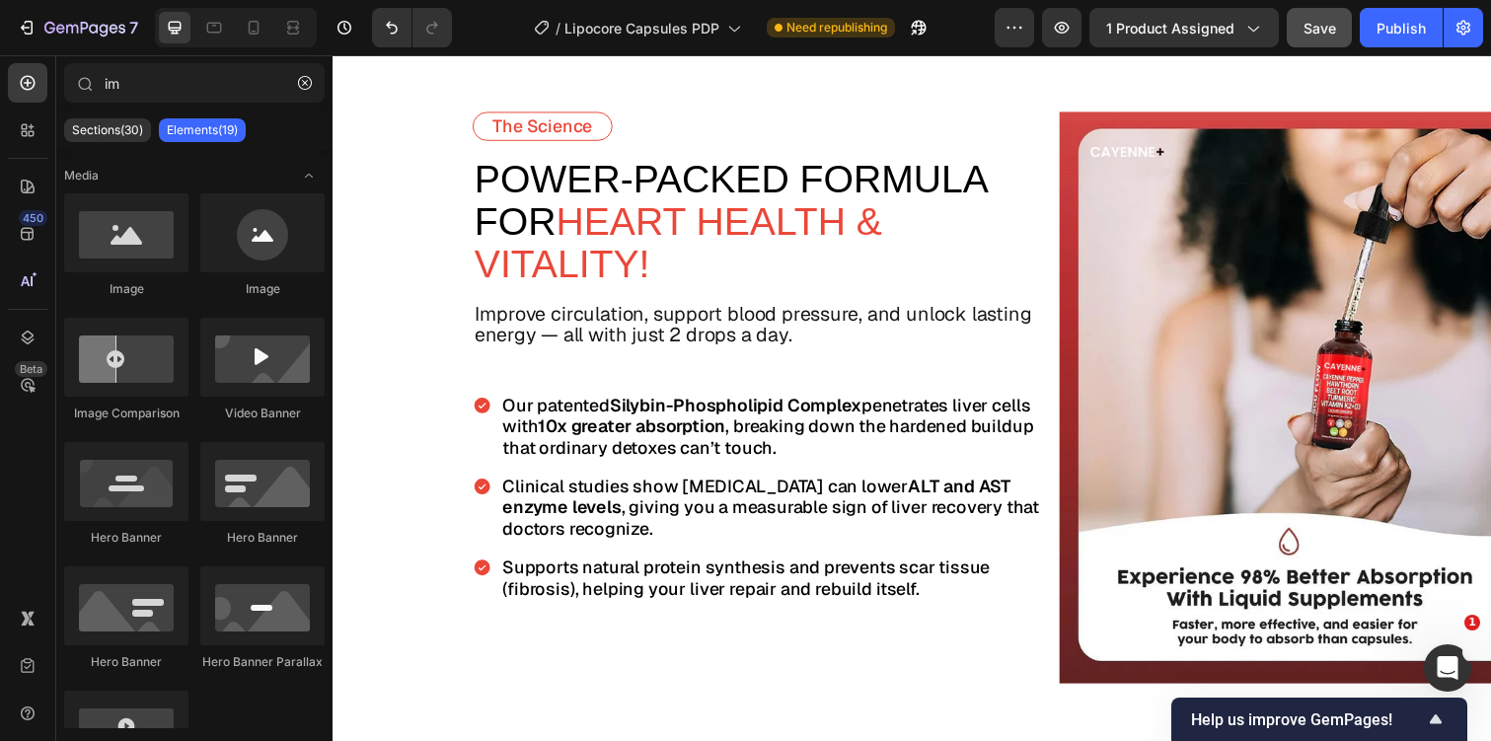
scroll to position [3530, 0]
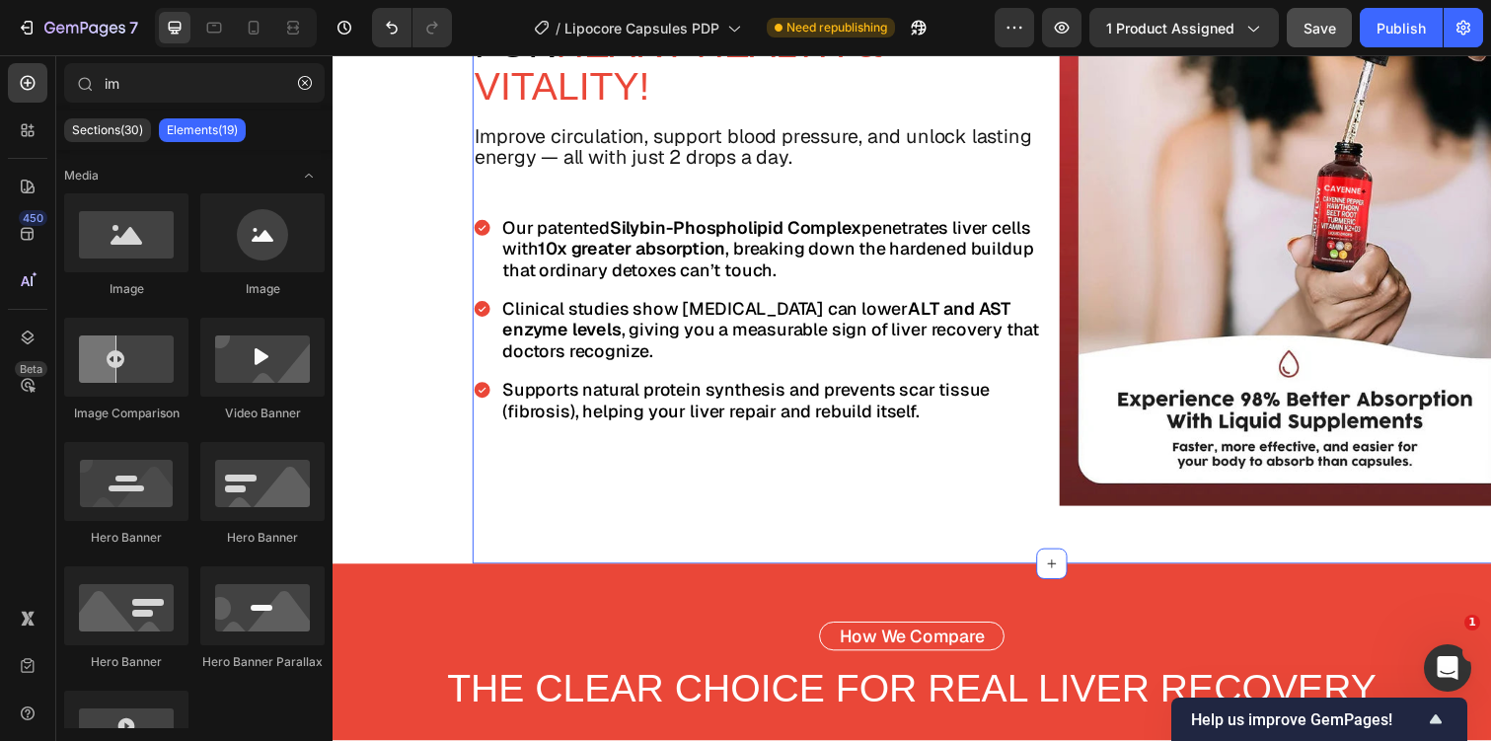
click at [477, 478] on div "The Science Text Block power-Packed Formula For Heart Health & Vitality! Text B…" at bounding box center [768, 224] width 584 height 584
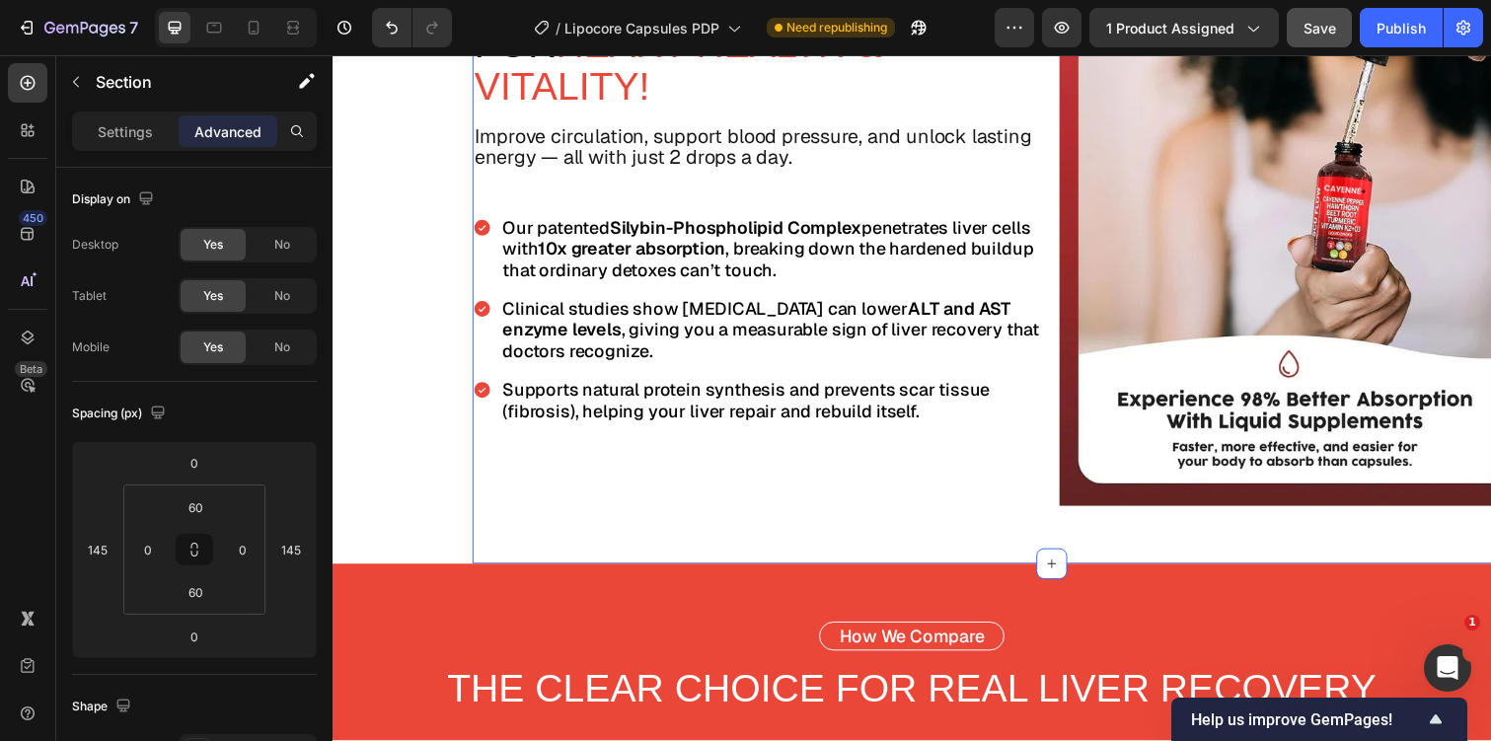
click at [388, 470] on section "The Science Text Block power-Packed Formula For Heart Health & Vitality! Text B…" at bounding box center [925, 224] width 1184 height 703
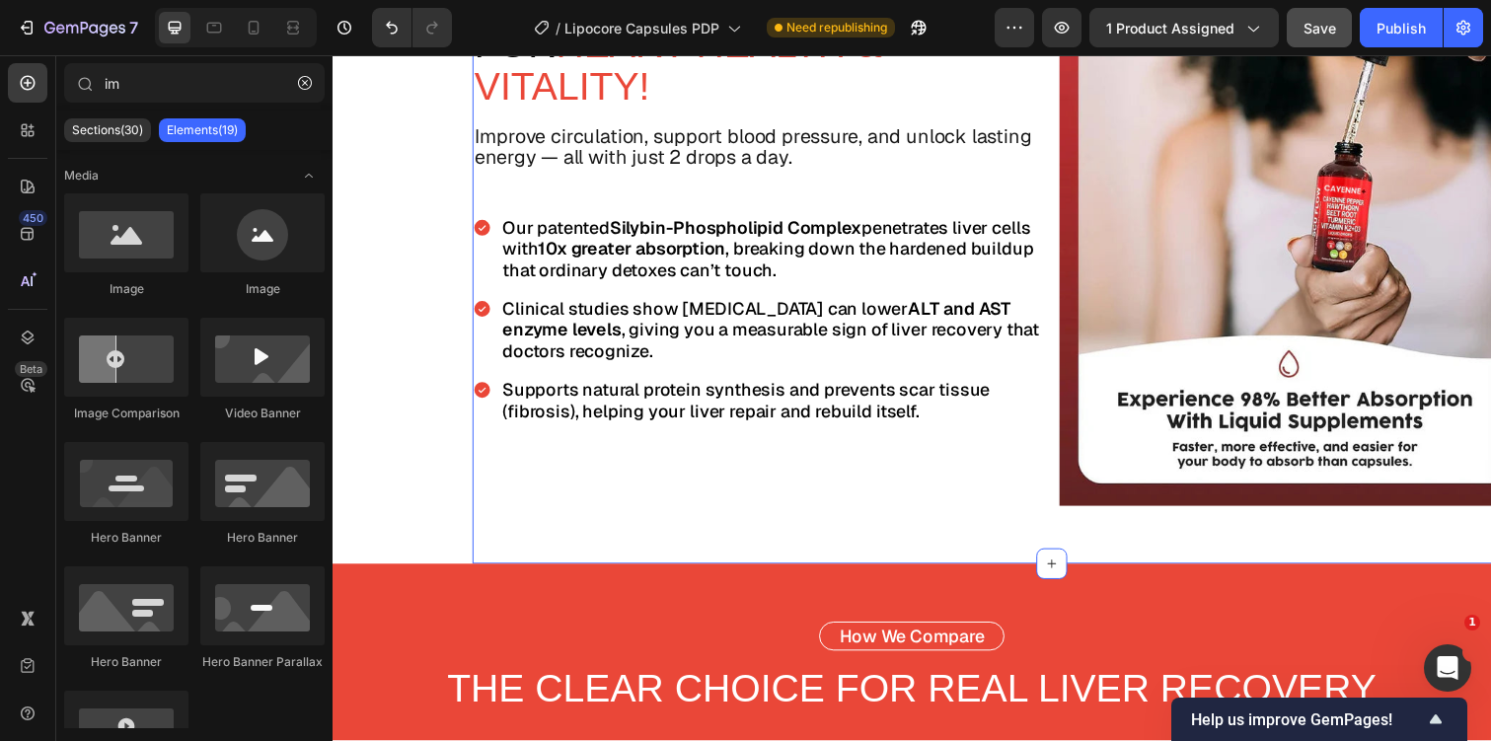
click at [489, 548] on div "The Science Text Block power-Packed Formula For Heart Health & Vitality! Text B…" at bounding box center [1068, 224] width 1184 height 703
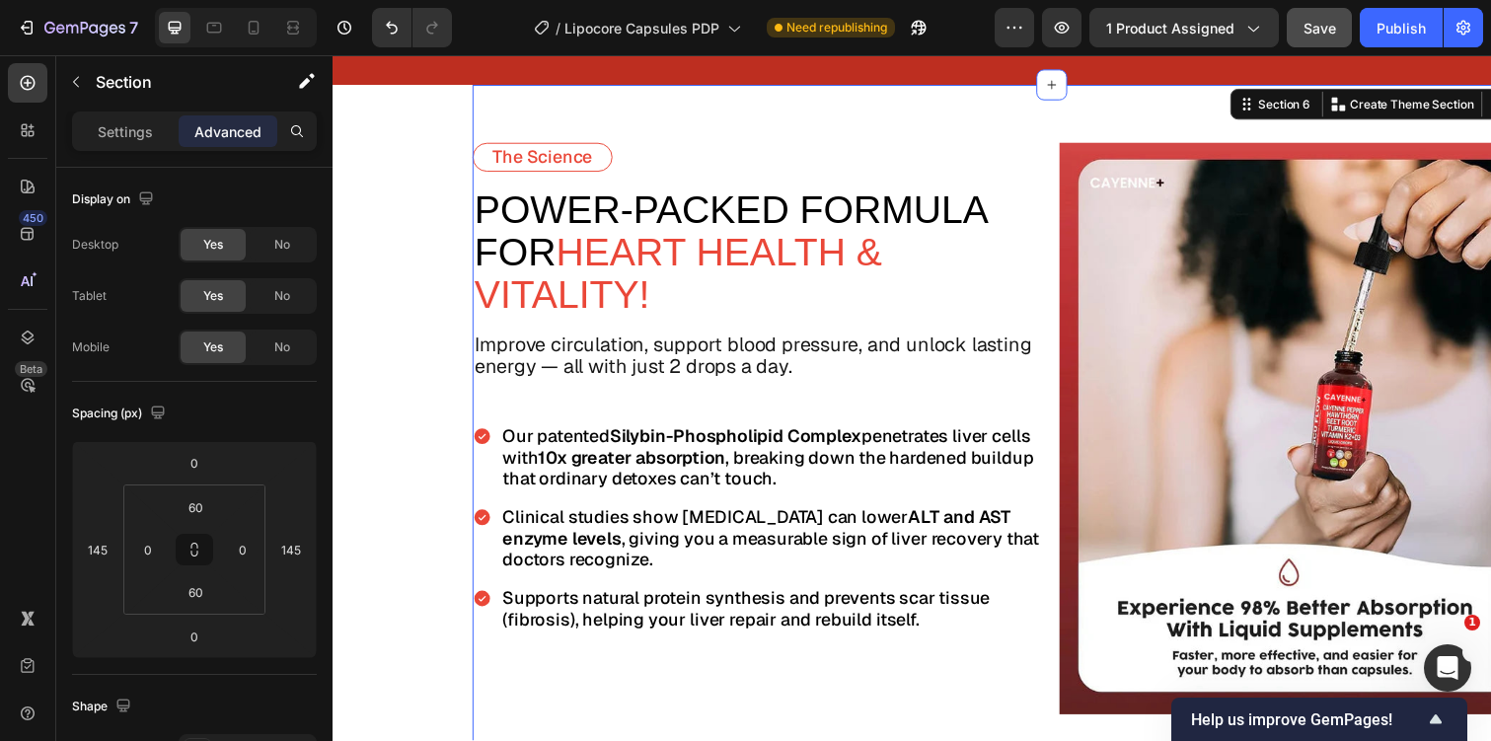
scroll to position [3325, 0]
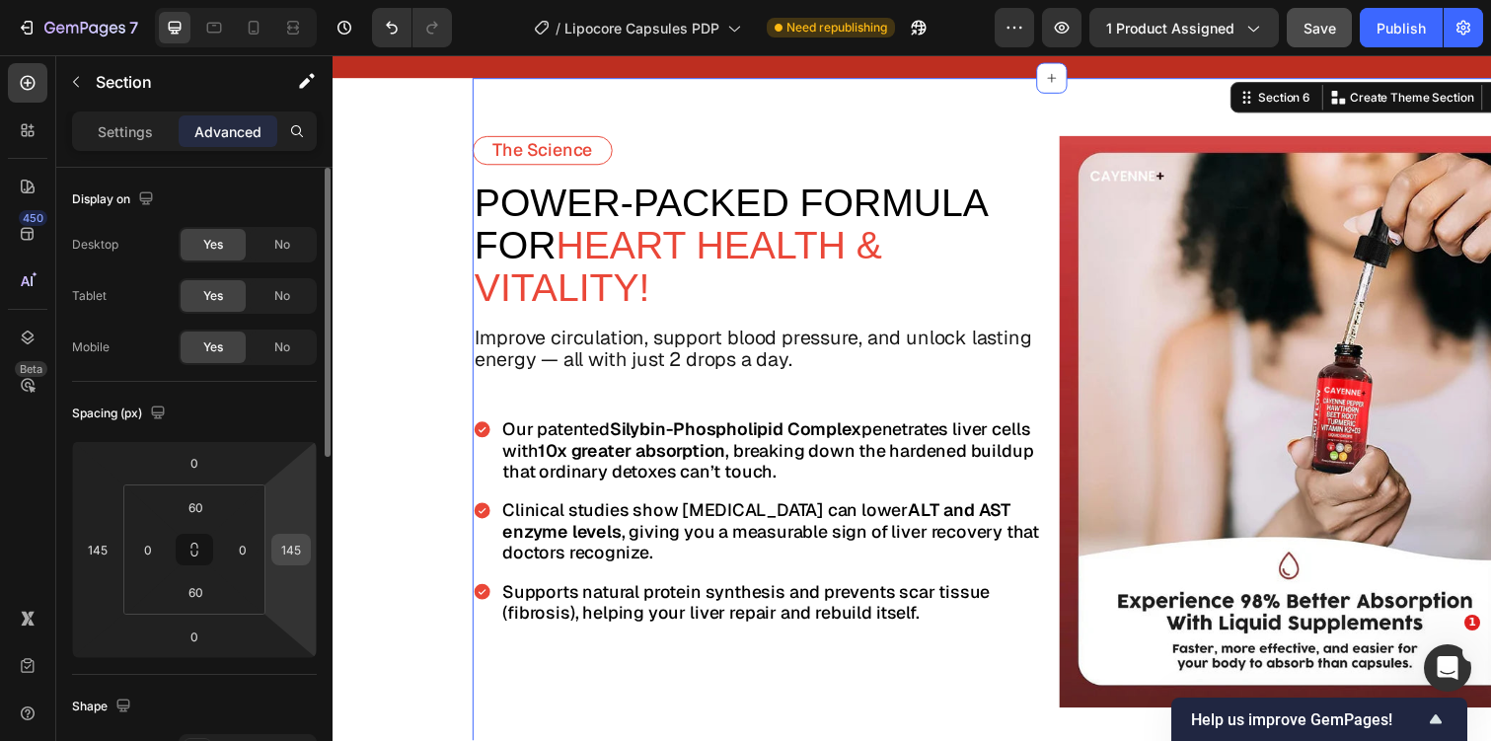
click at [291, 545] on input "145" at bounding box center [291, 550] width 30 height 30
type input "0"
click at [105, 545] on input "145" at bounding box center [98, 550] width 30 height 30
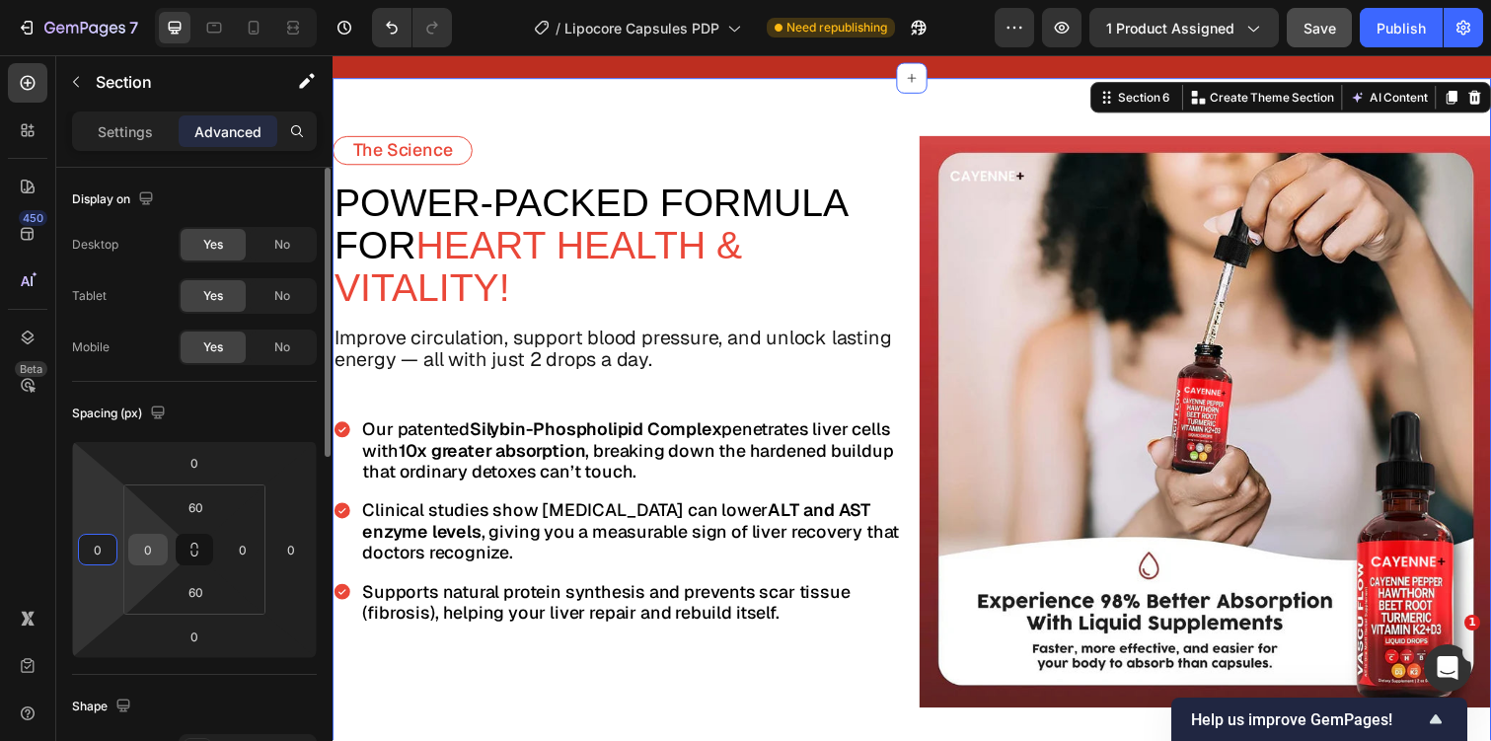
type input "0"
click at [145, 542] on input "0" at bounding box center [148, 550] width 30 height 30
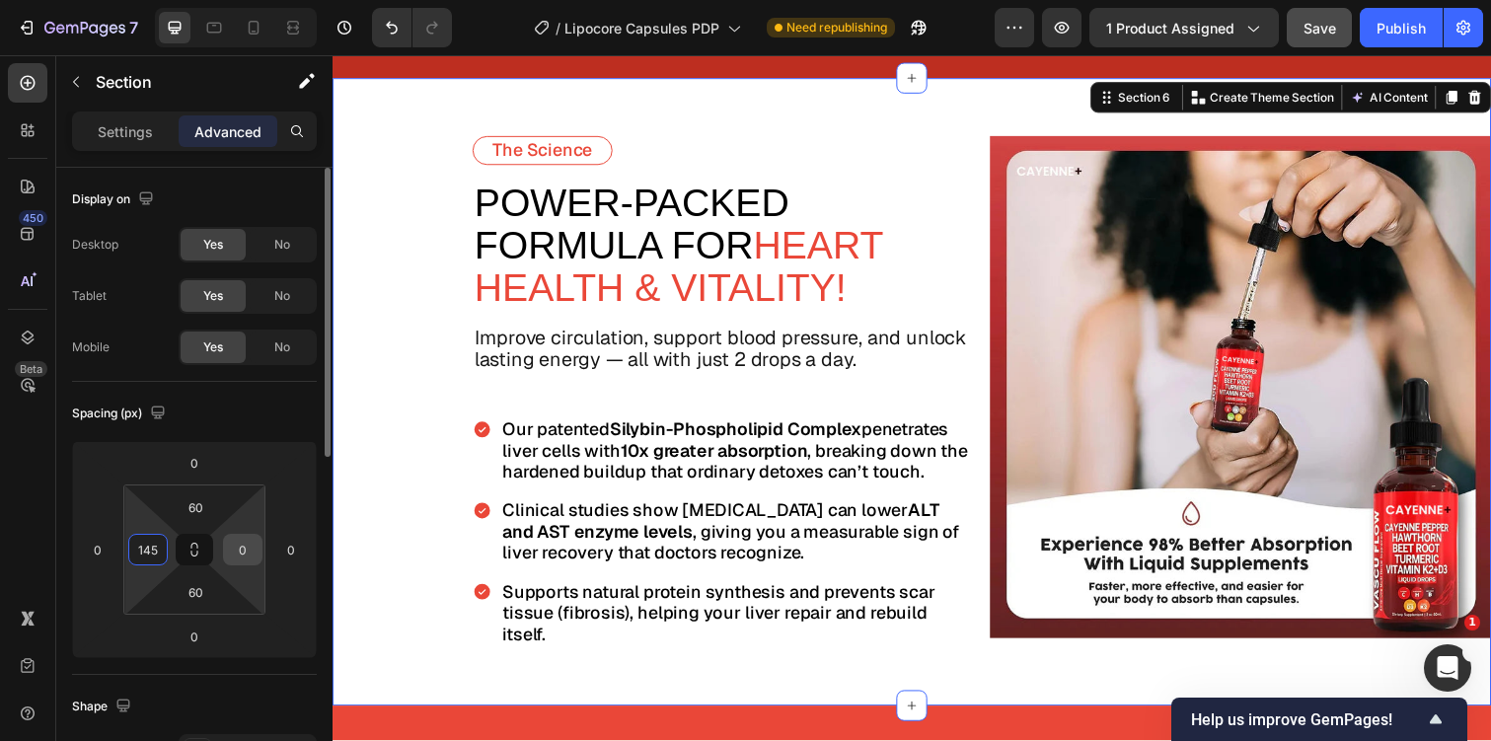
type input "145"
click at [247, 556] on input "0" at bounding box center [243, 550] width 30 height 30
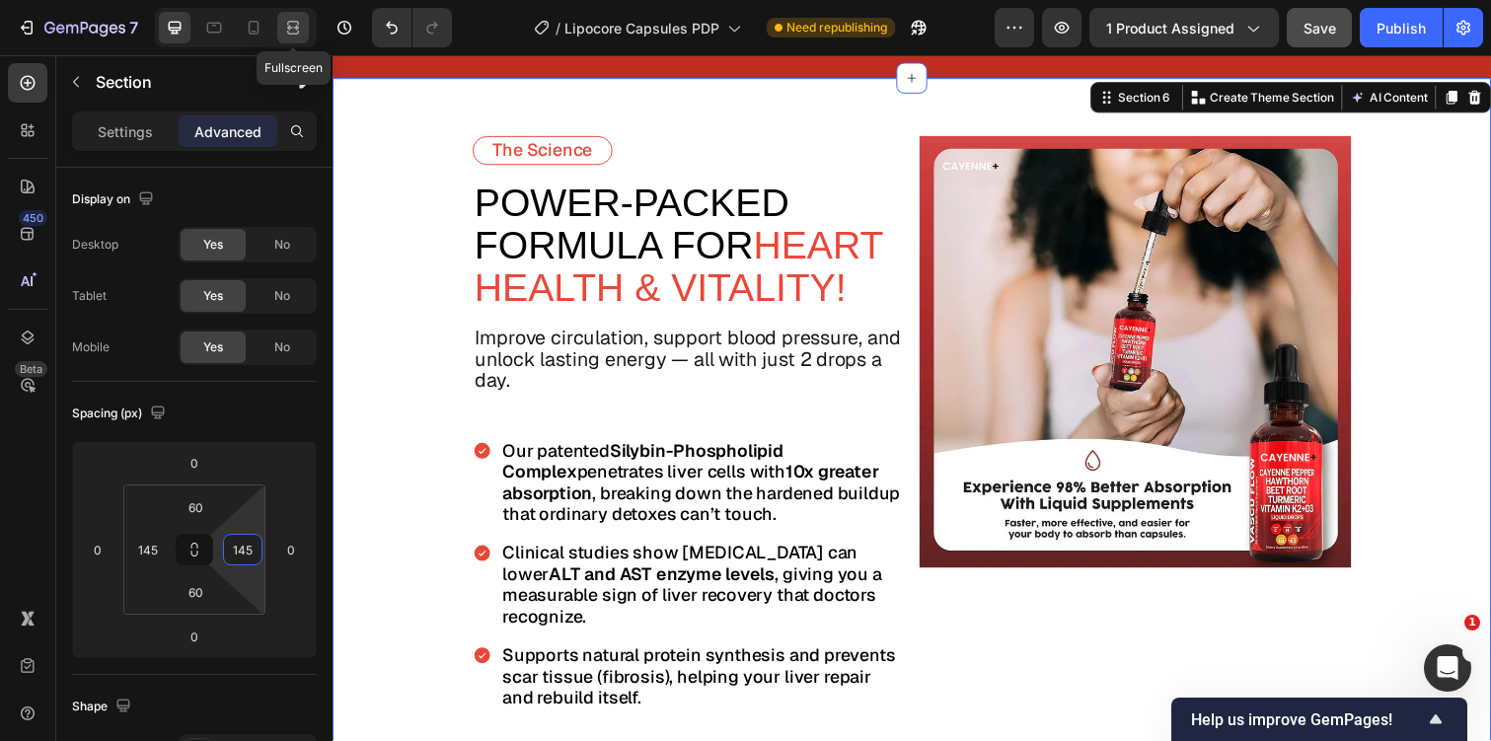
type input "145"
click at [308, 25] on div at bounding box center [293, 28] width 32 height 32
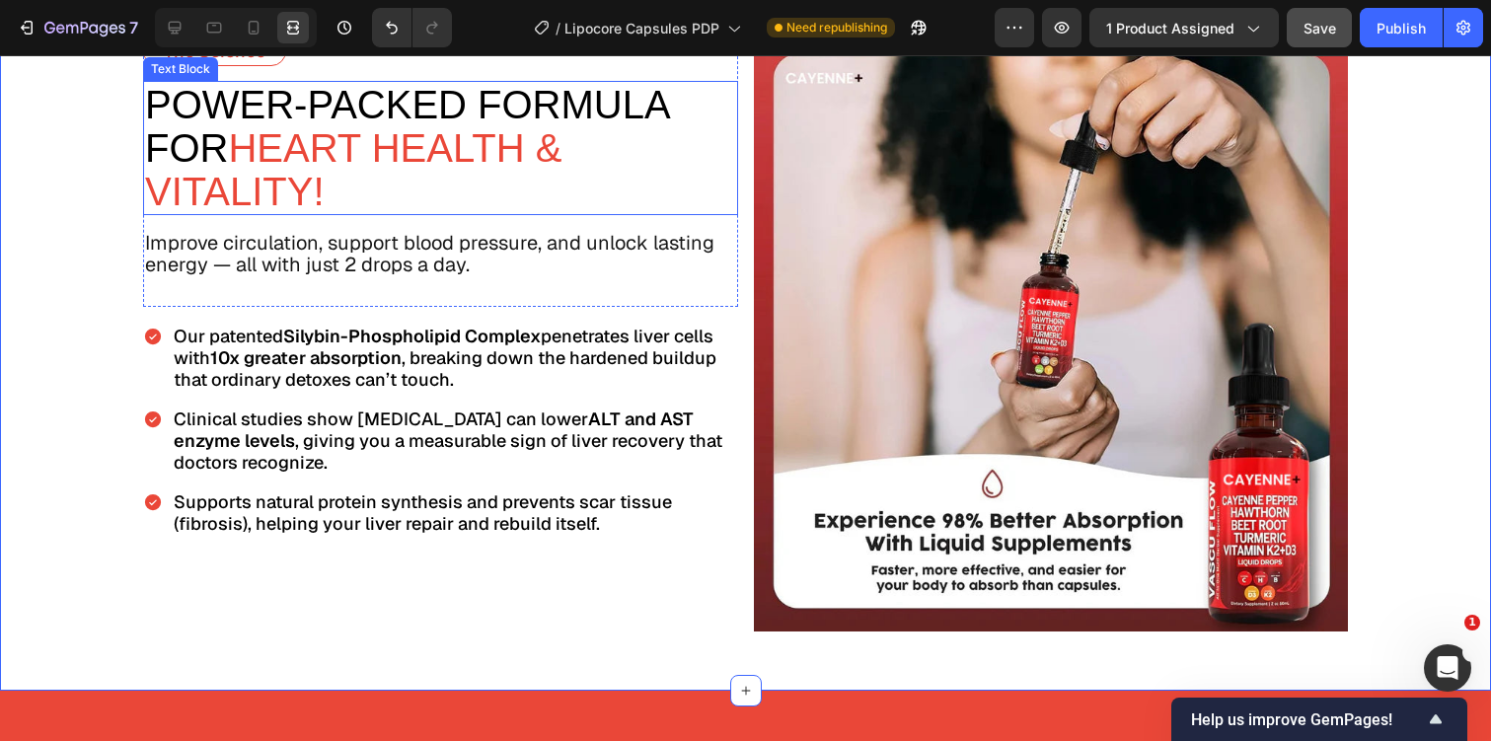
scroll to position [2671, 0]
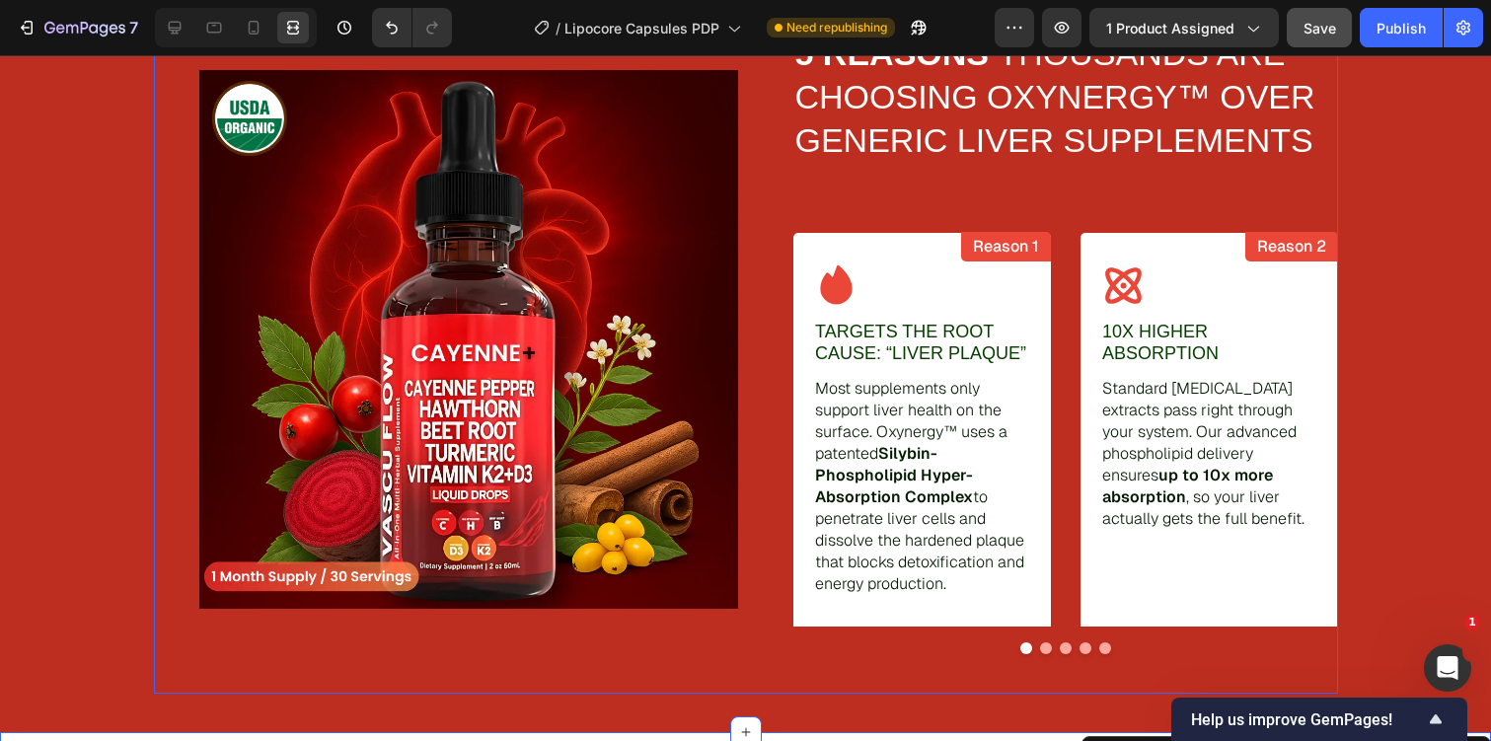
click at [480, 645] on div "Image" at bounding box center [446, 339] width 584 height 708
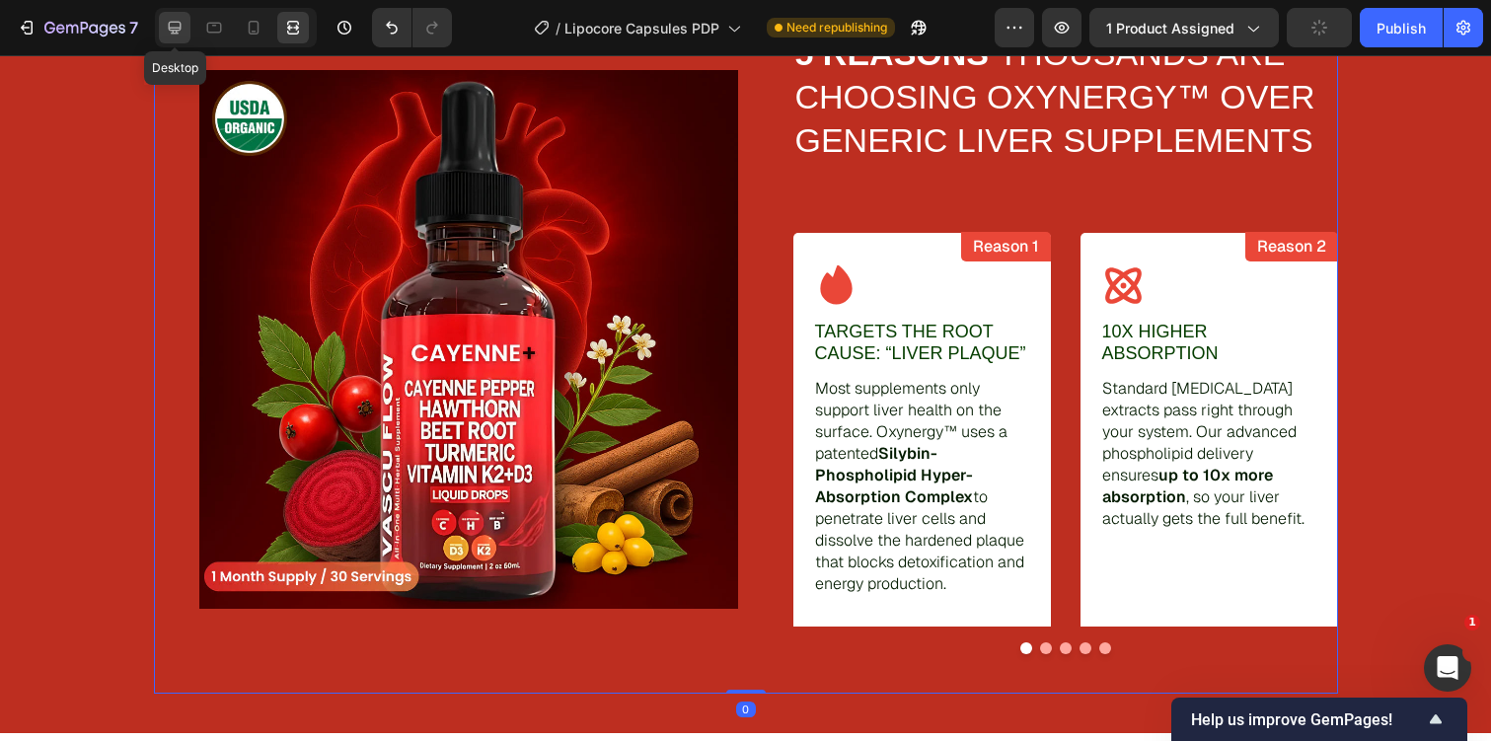
click at [169, 31] on icon at bounding box center [175, 28] width 20 height 20
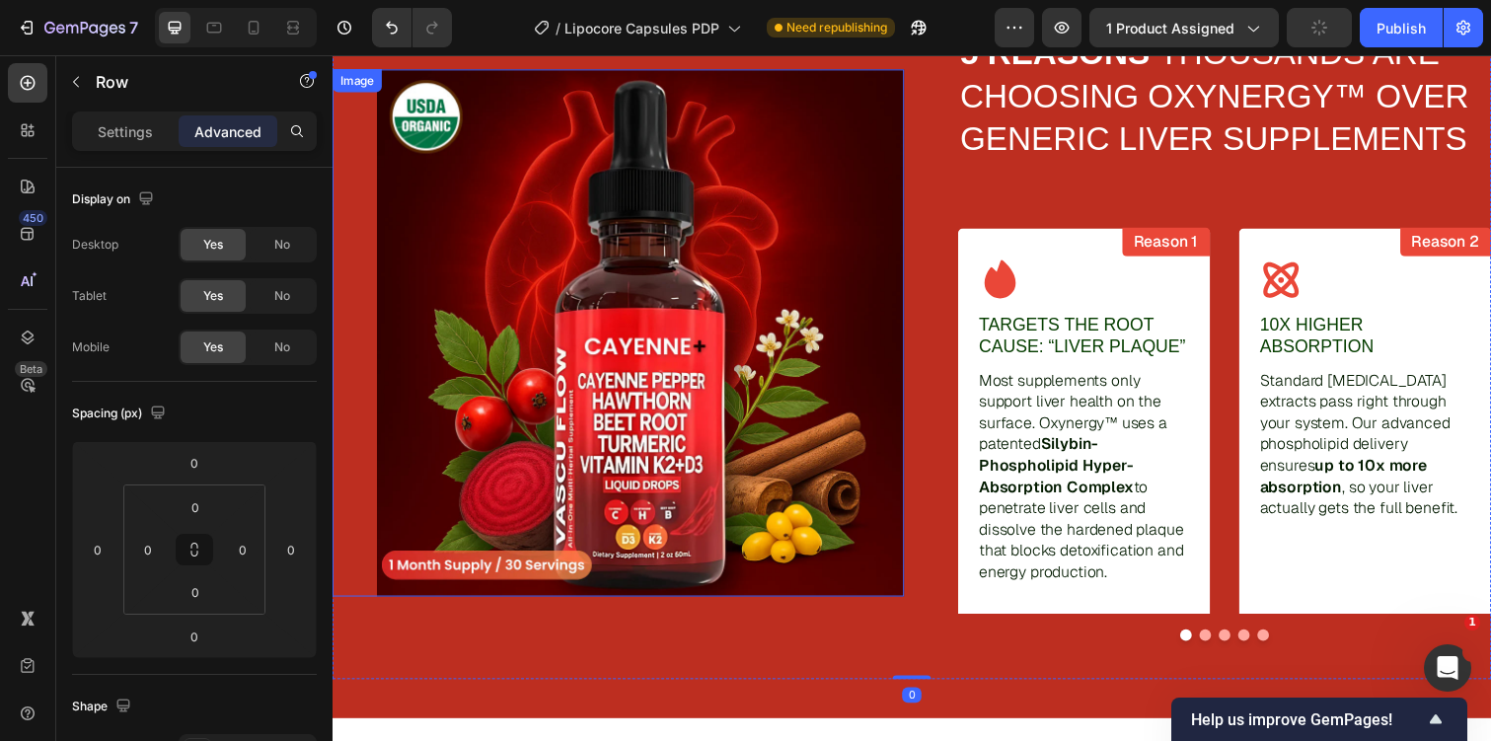
click at [351, 236] on div at bounding box center [625, 339] width 584 height 539
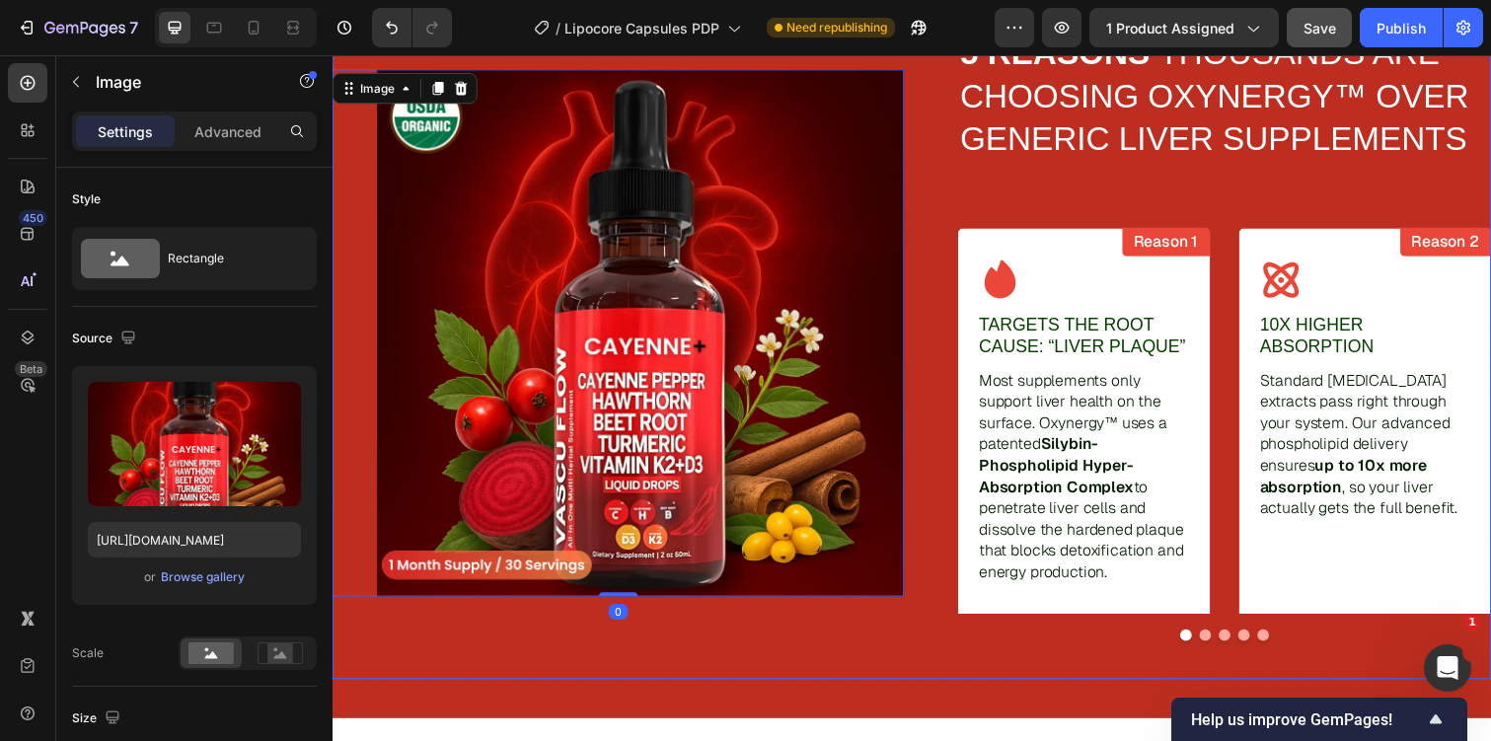
click at [374, 646] on div "Image 0" at bounding box center [625, 339] width 584 height 708
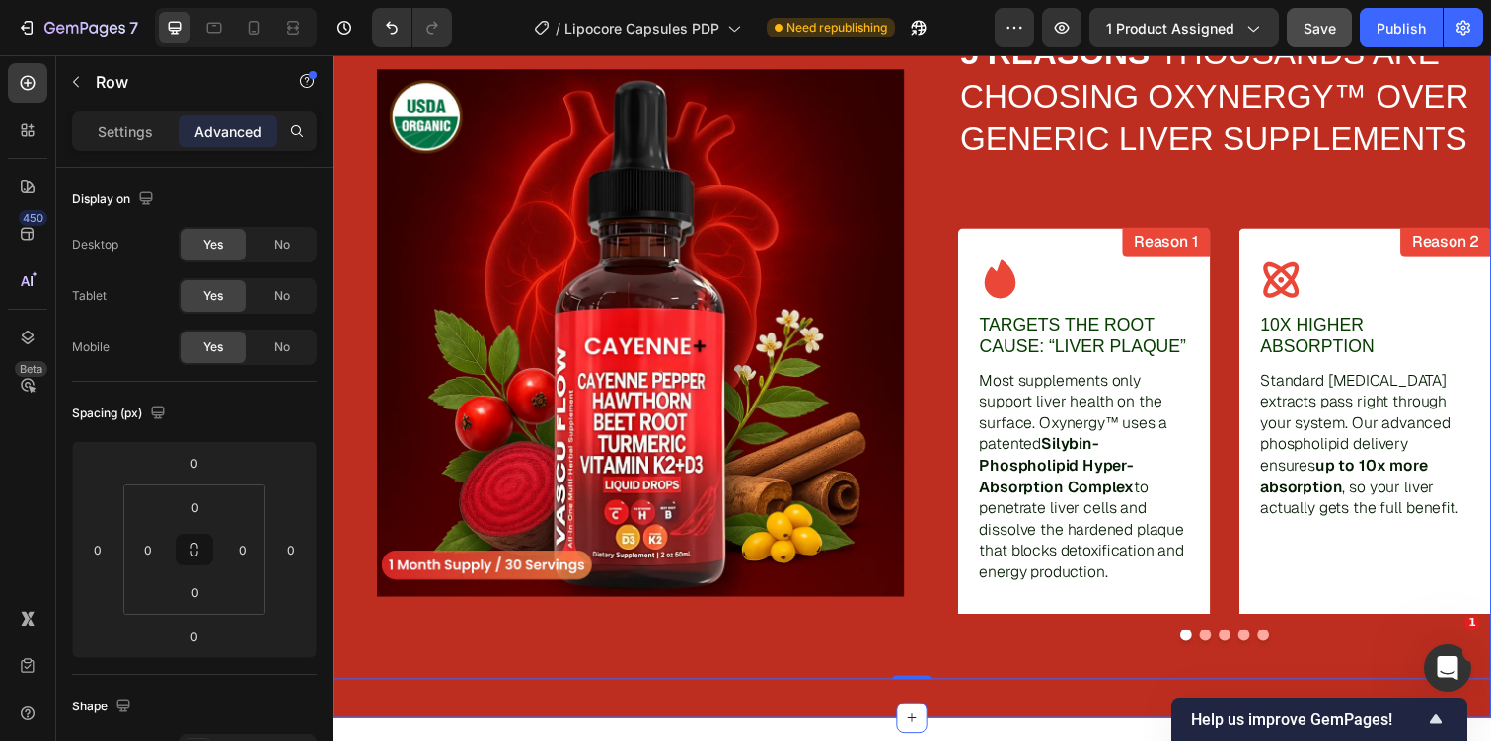
click at [424, 705] on div "Image How Lipozem Works Text Block 5 REASONS THOUSANDS ARE CHOOSING OXYNERGY™ O…" at bounding box center [925, 329] width 1184 height 807
click at [142, 548] on input "0" at bounding box center [148, 550] width 30 height 30
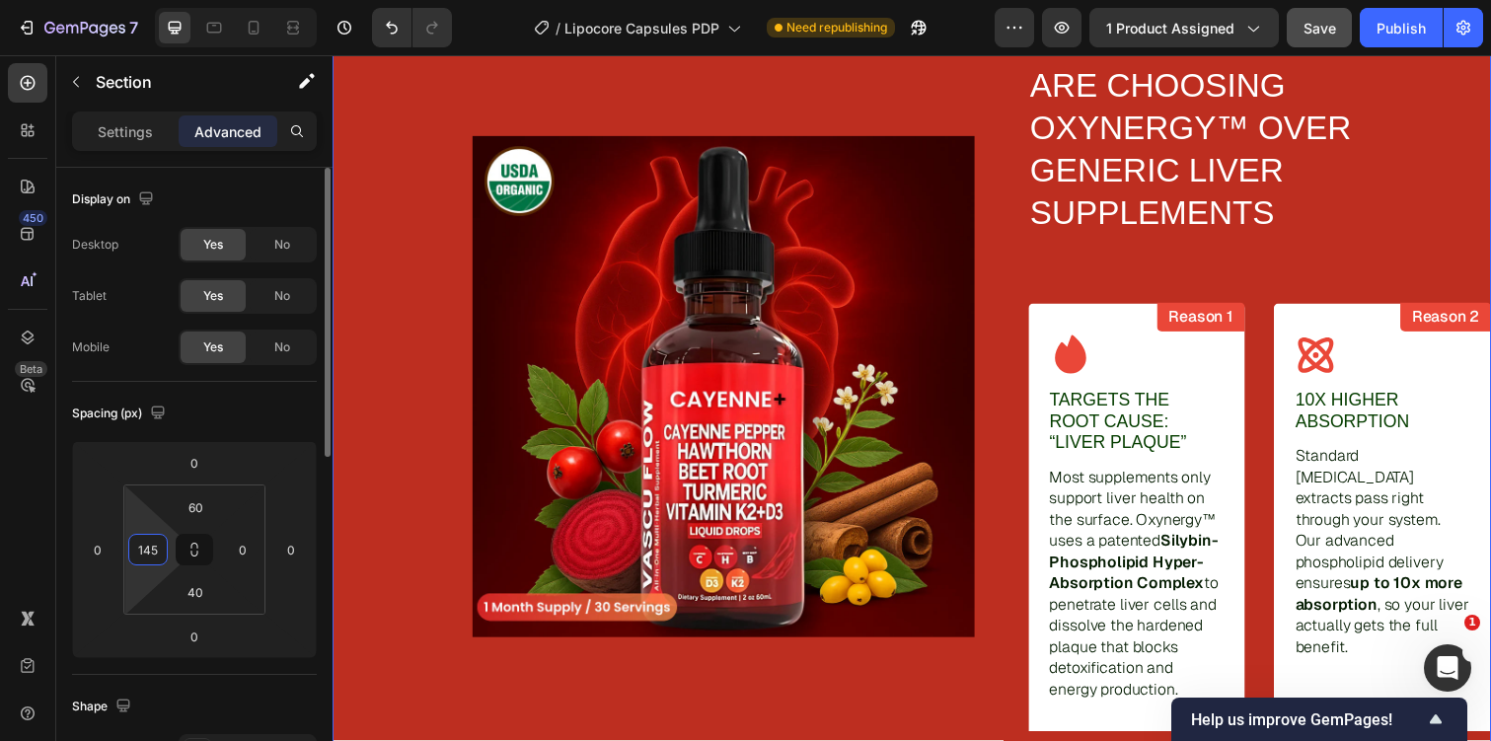
scroll to position [2693, 0]
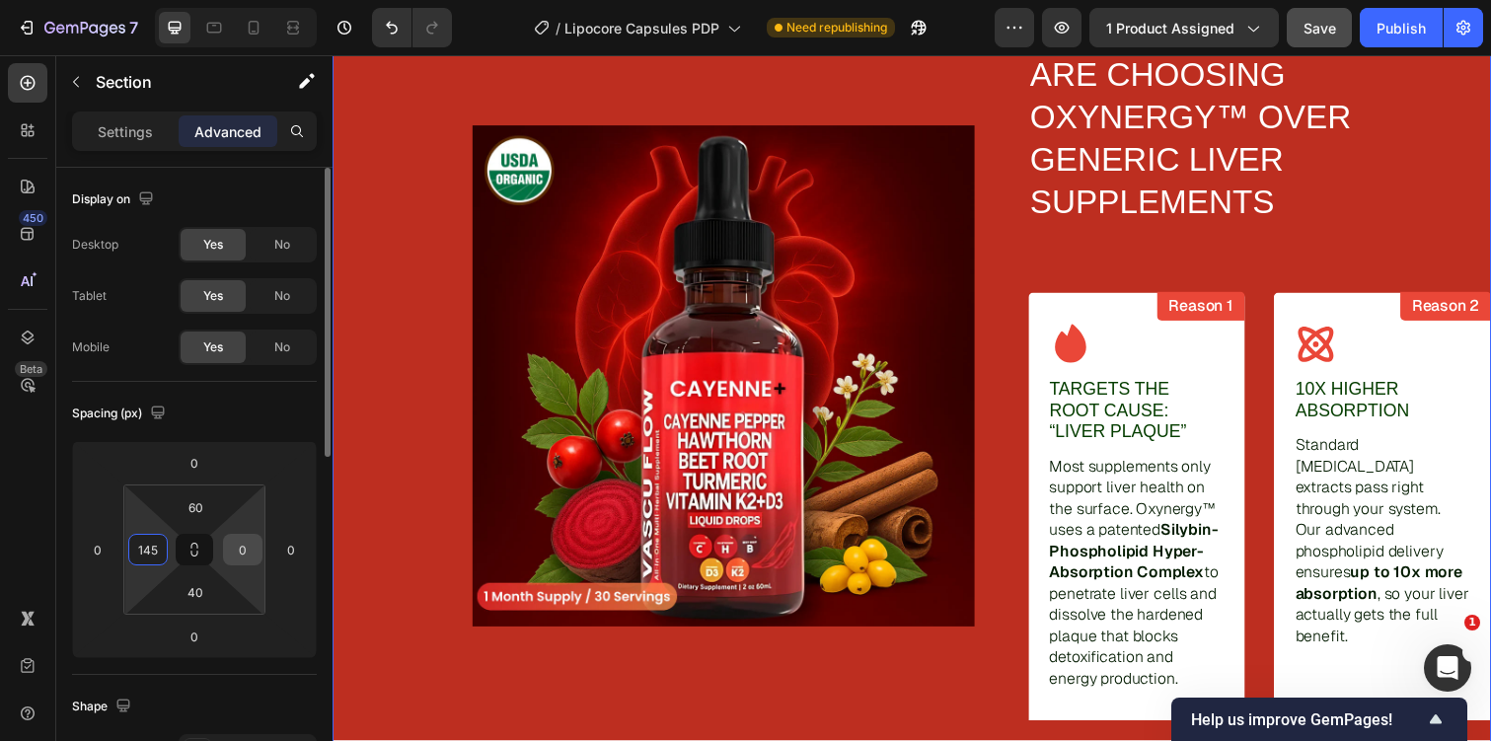
type input "145"
click at [248, 550] on input "0" at bounding box center [243, 550] width 30 height 30
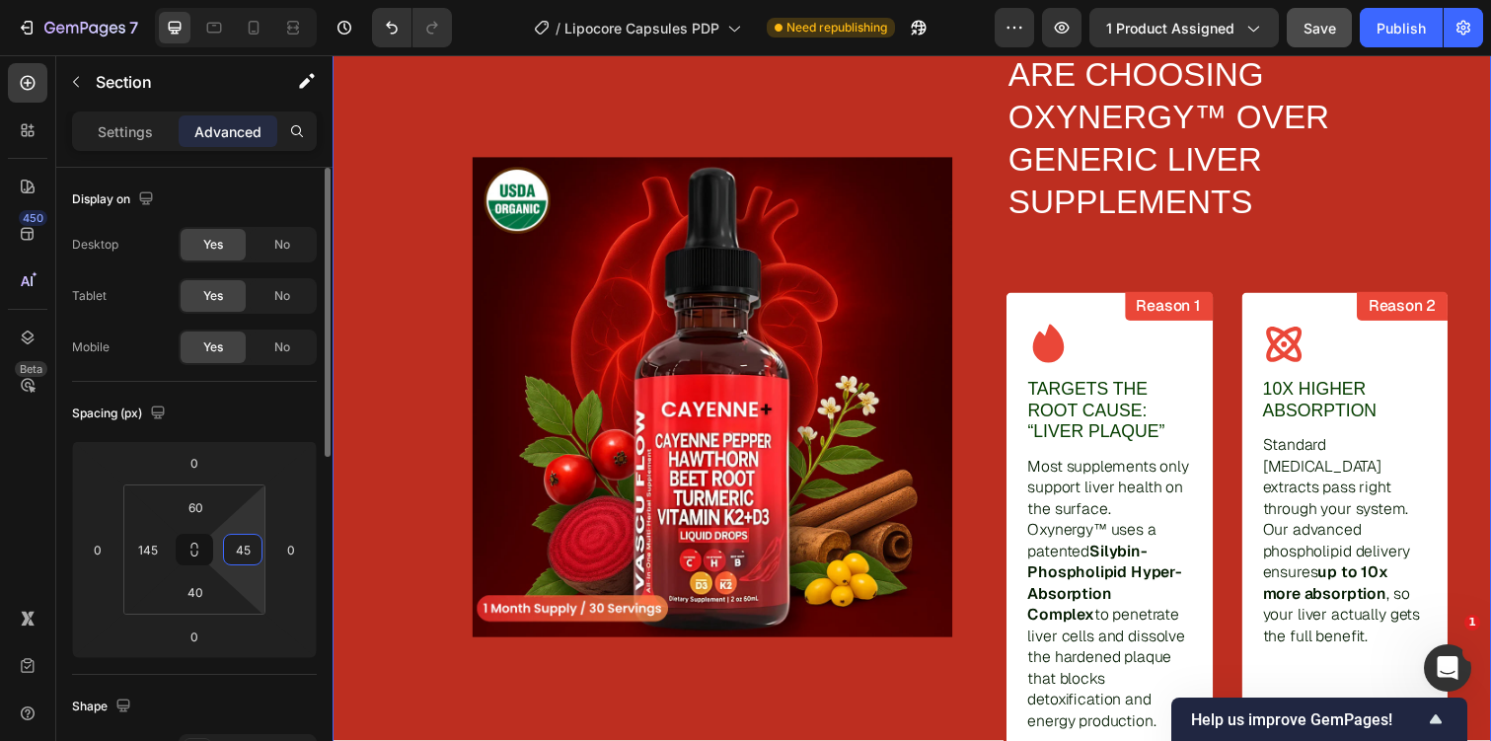
scroll to position [2704, 0]
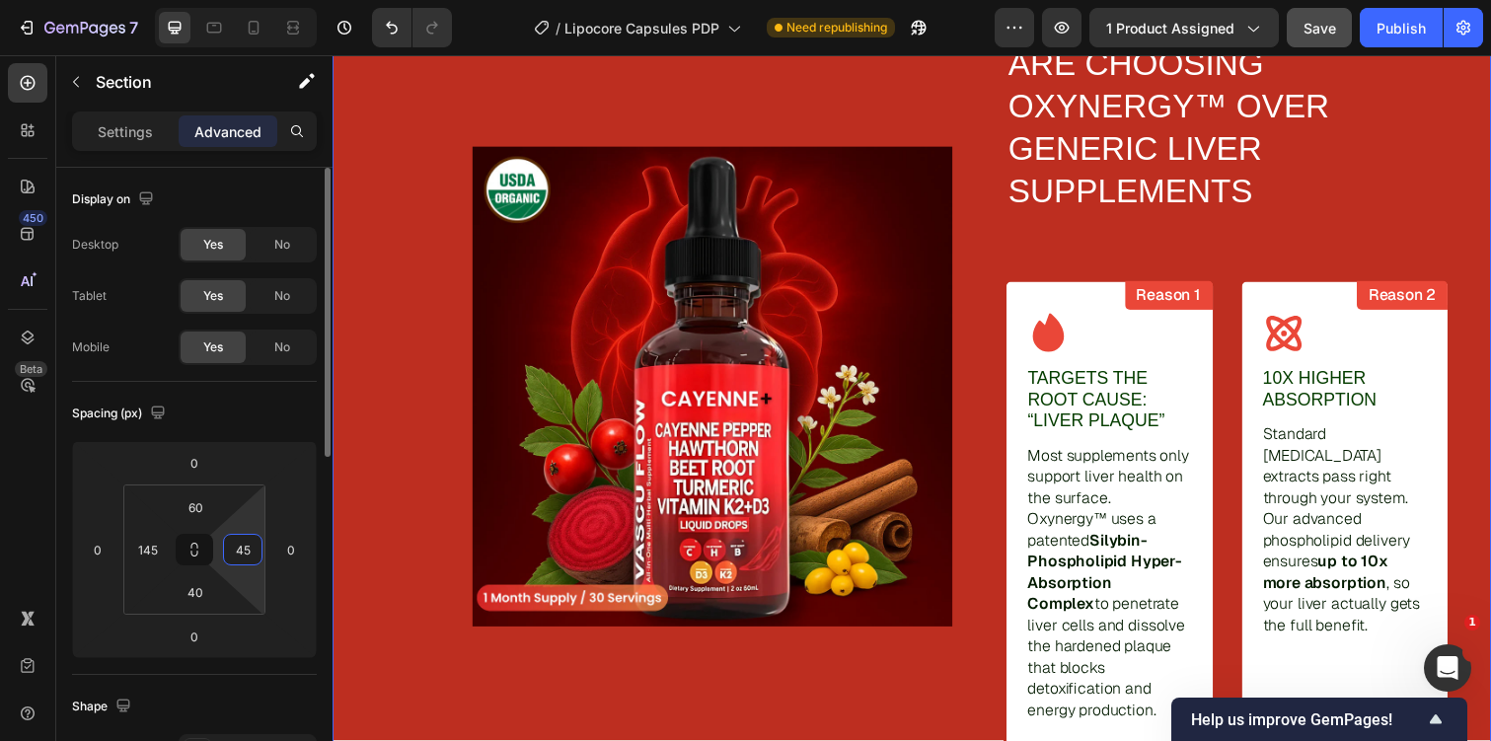
click at [240, 552] on input "45" at bounding box center [243, 550] width 30 height 30
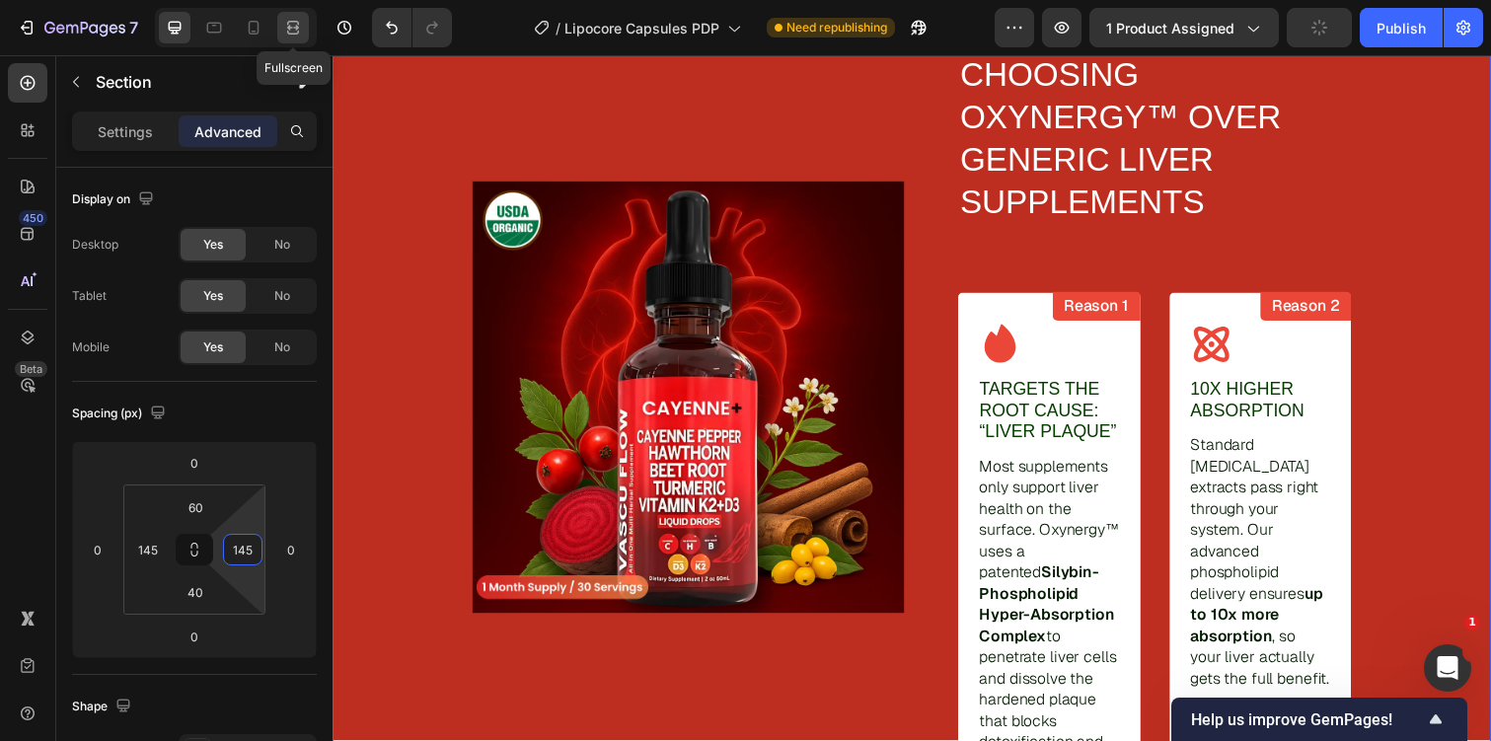
type input "145"
click at [296, 20] on icon at bounding box center [293, 28] width 20 height 20
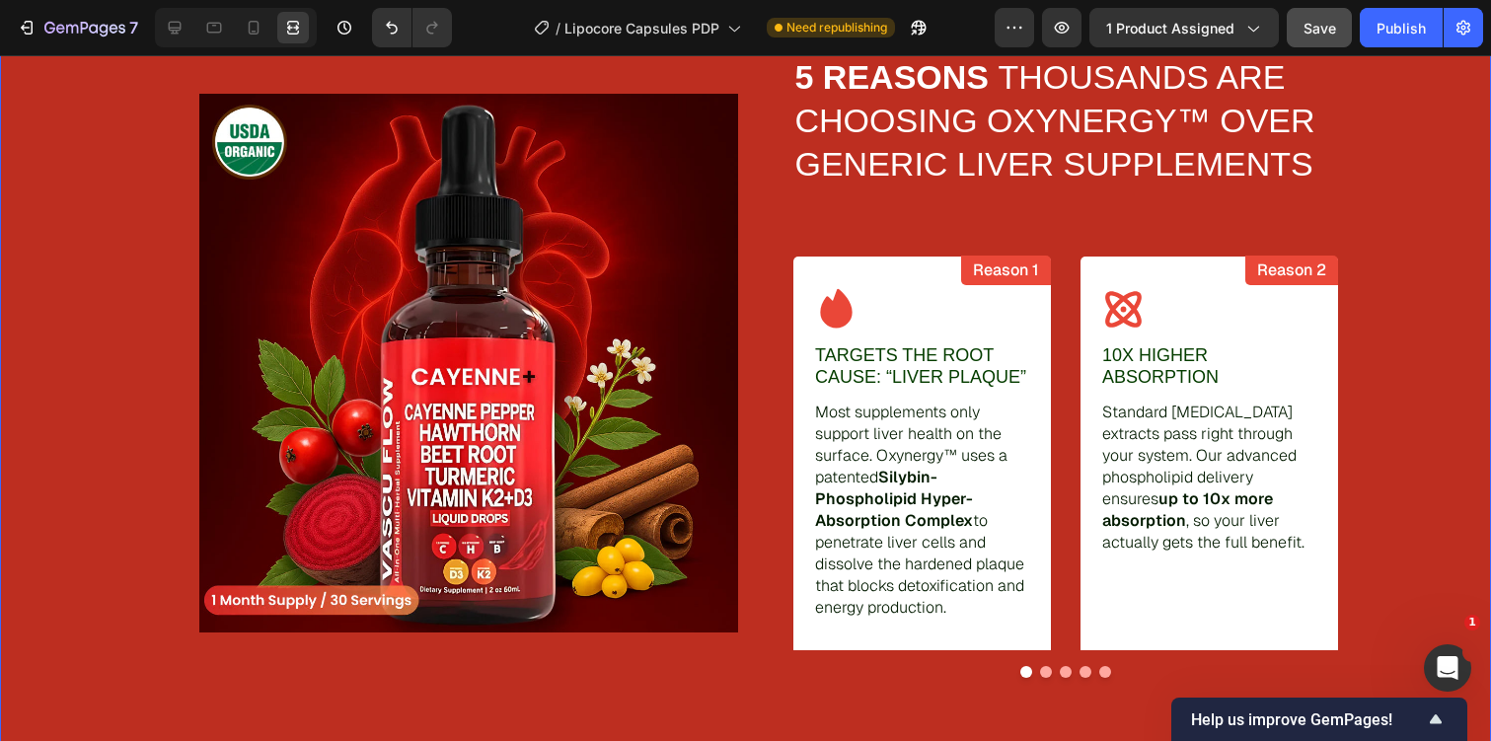
click at [1397, 274] on div "Image How Lipozem Works Text Block 5 REASONS THOUSANDS ARE CHOOSING OXYNERGY™ O…" at bounding box center [745, 353] width 1491 height 807
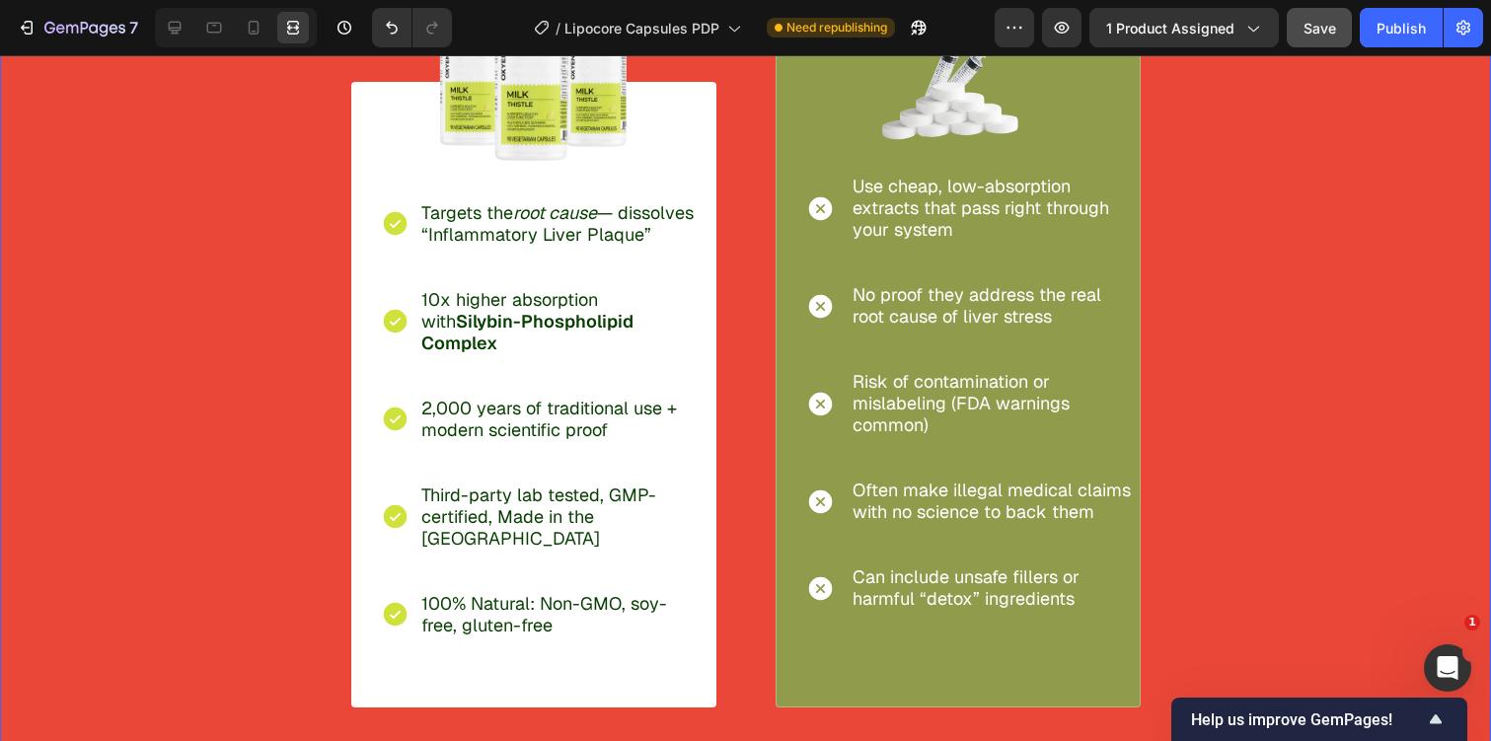
scroll to position [4738, 0]
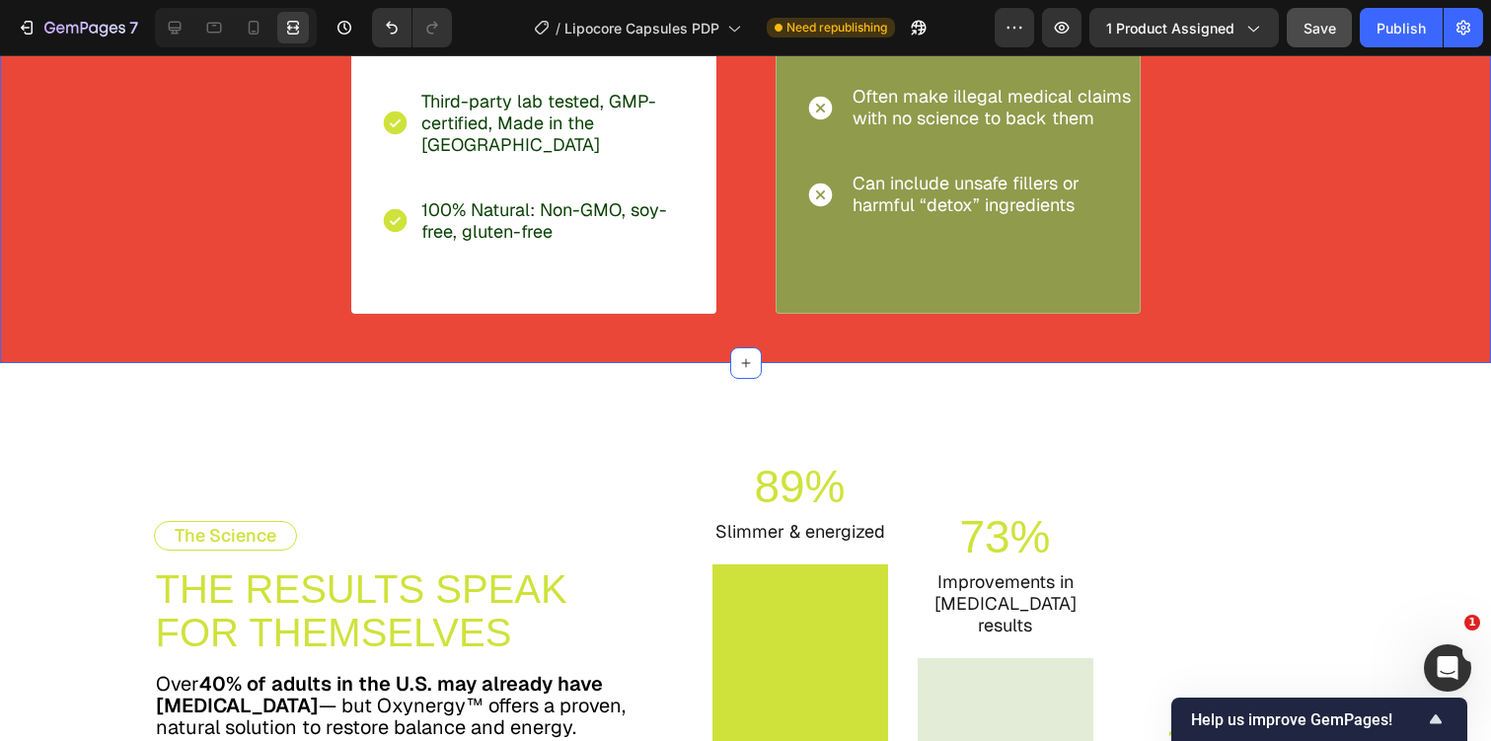
click at [170, 17] on div at bounding box center [175, 28] width 32 height 32
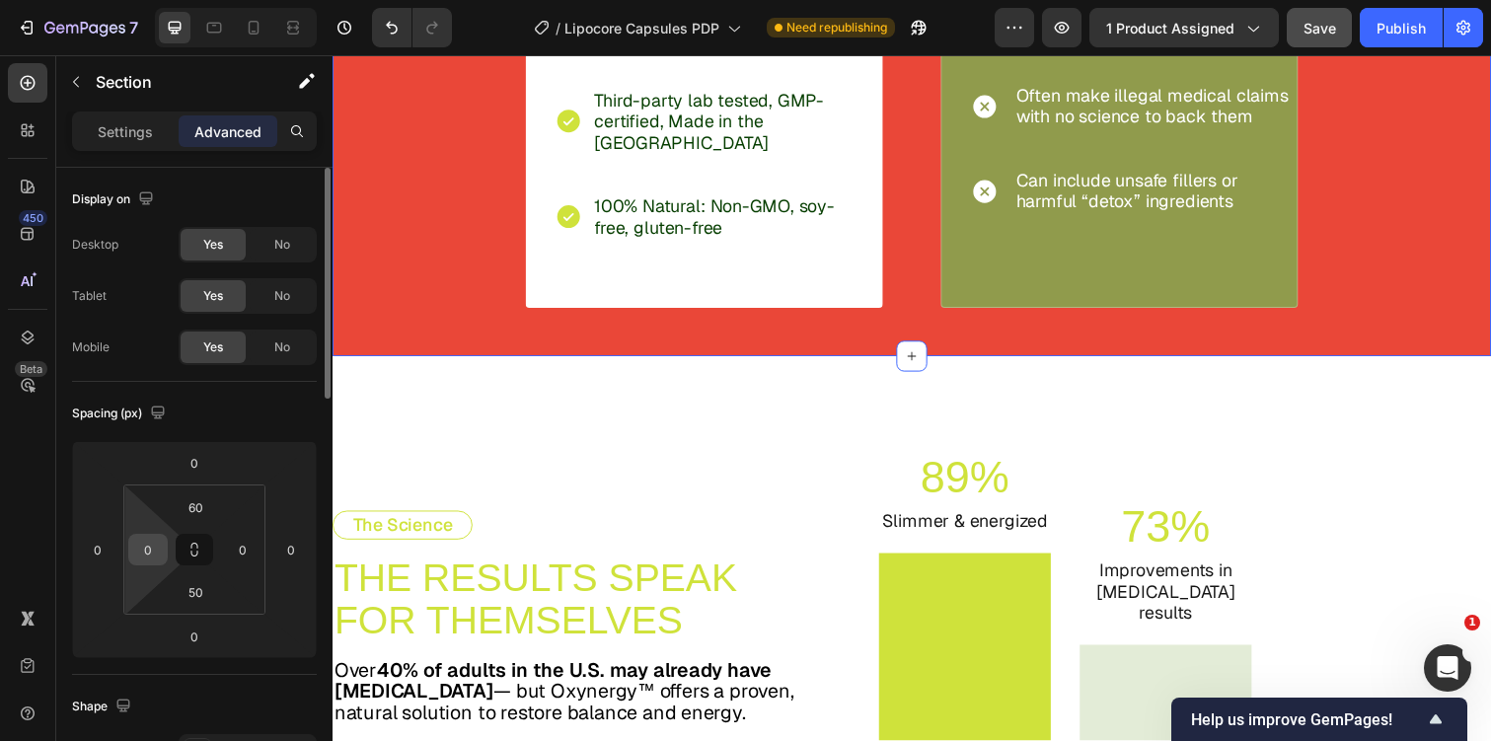
click at [147, 546] on input "0" at bounding box center [148, 550] width 30 height 30
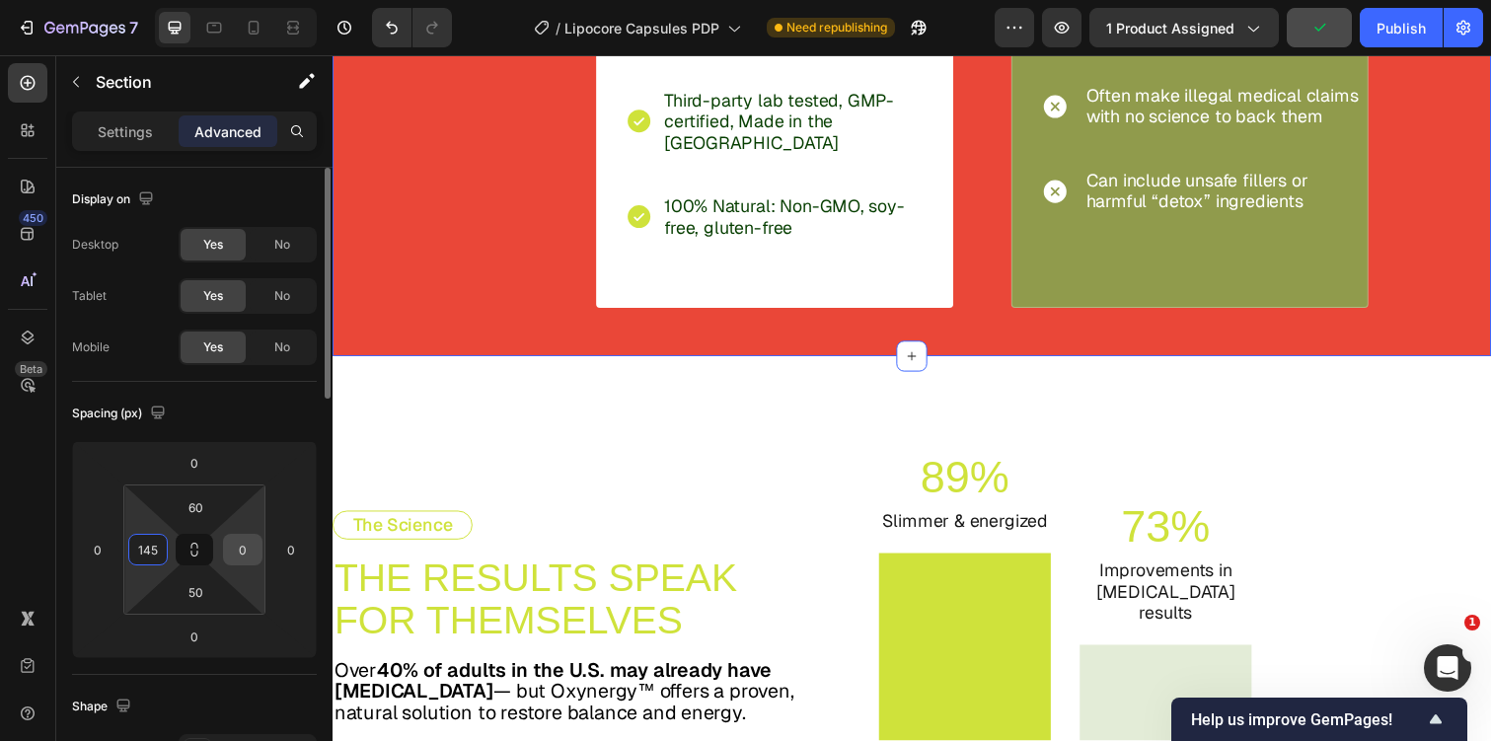
type input "145"
click at [245, 543] on input "0" at bounding box center [243, 550] width 30 height 30
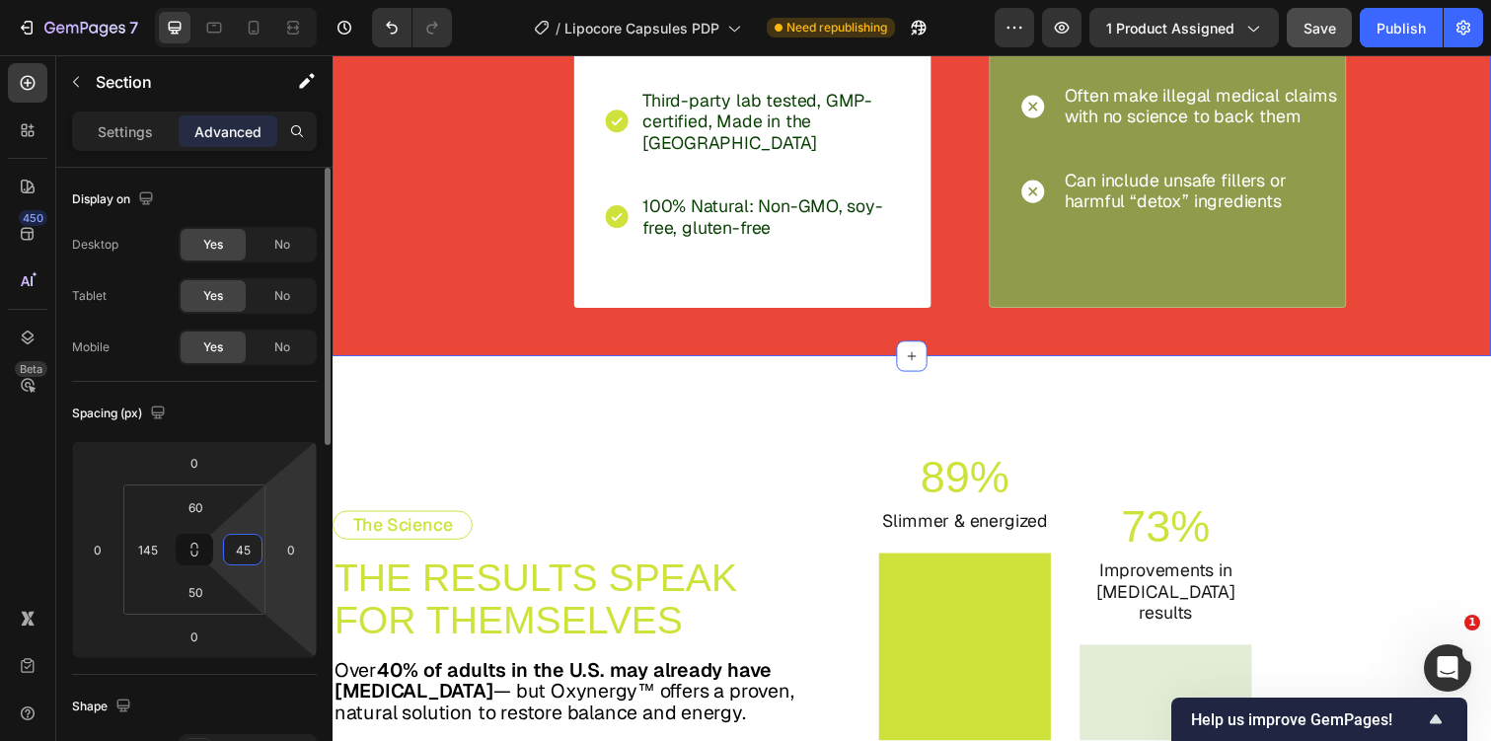
type input "145"
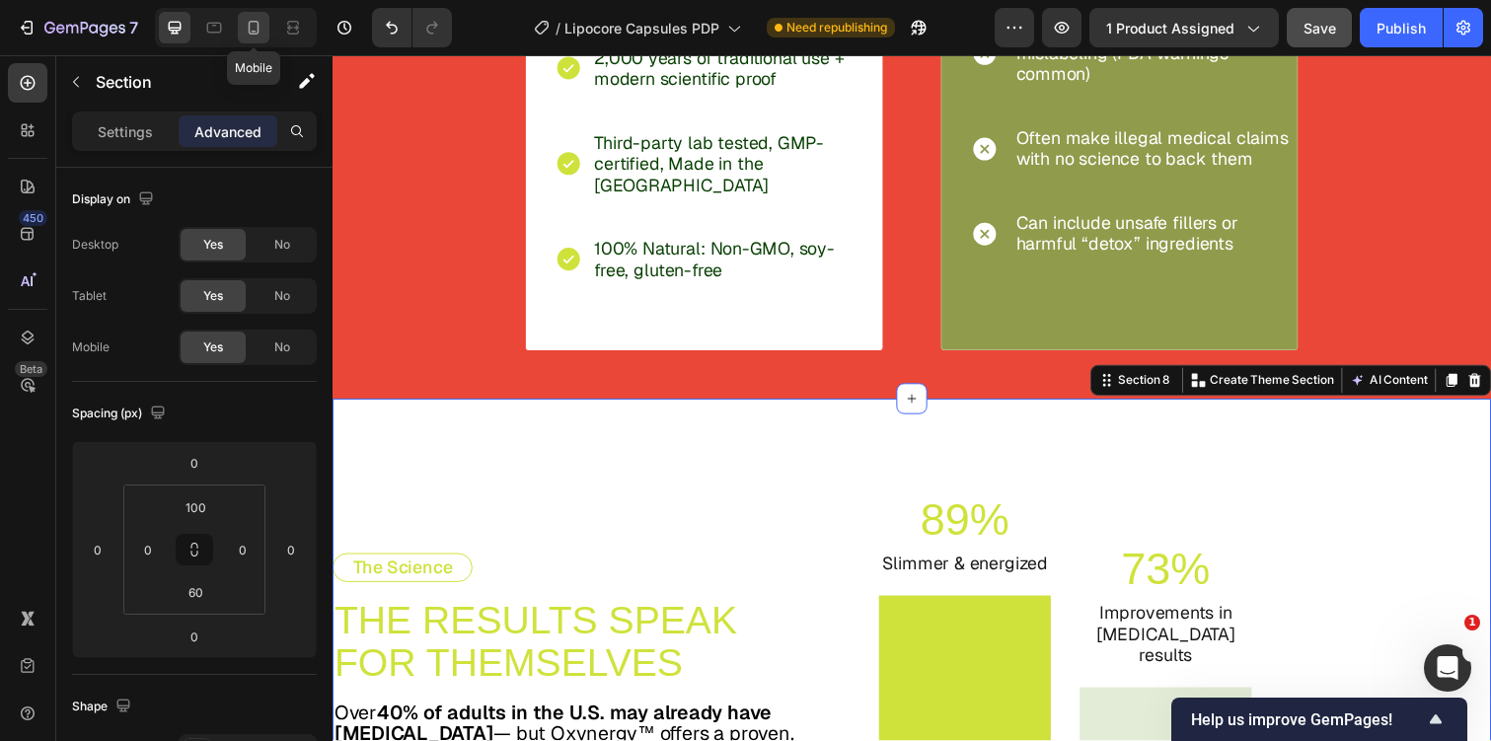
click at [247, 37] on icon at bounding box center [254, 28] width 20 height 20
type input "40"
type input "16"
type input "40"
type input "16"
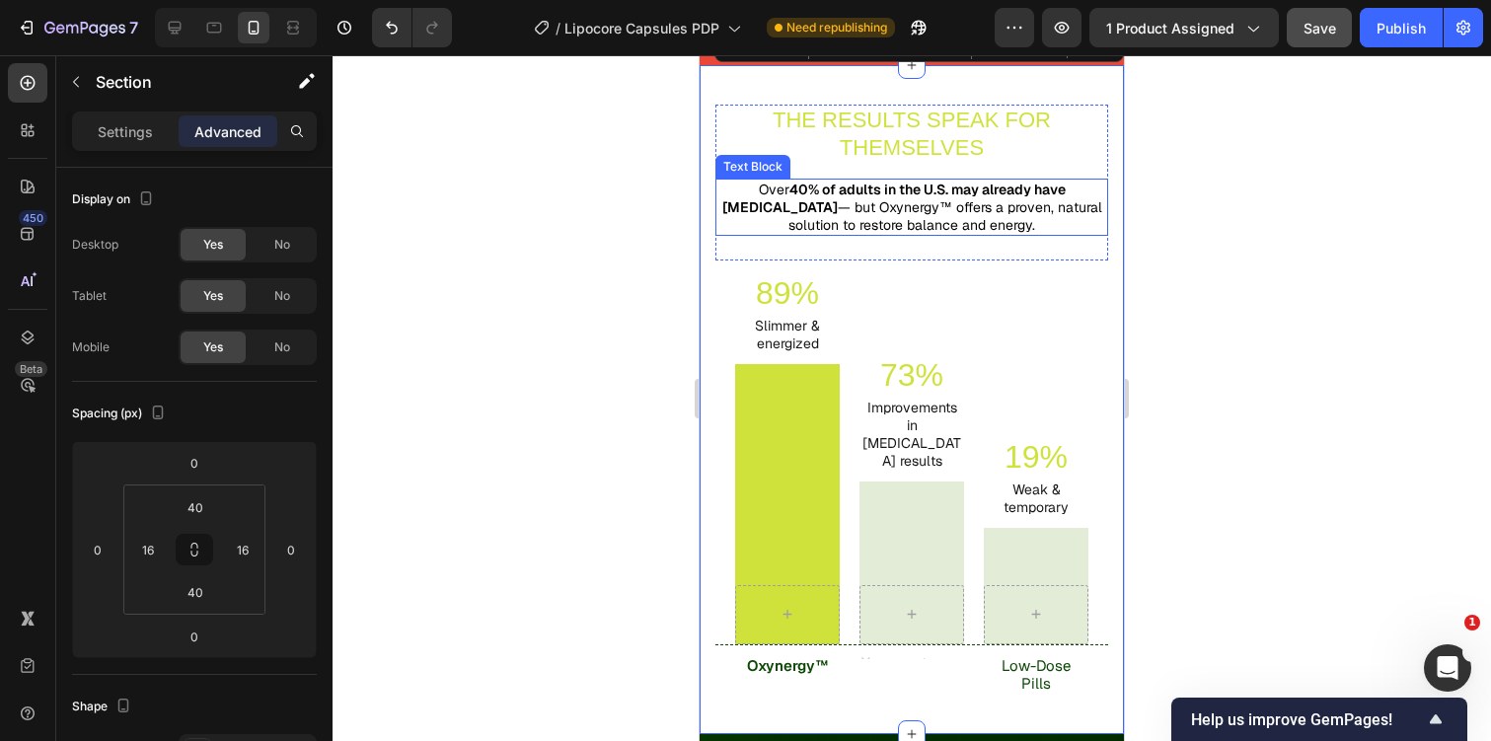
click at [880, 290] on div "73% Text Block Improvements in blood test results Text Block Row" at bounding box center [911, 460] width 105 height 368
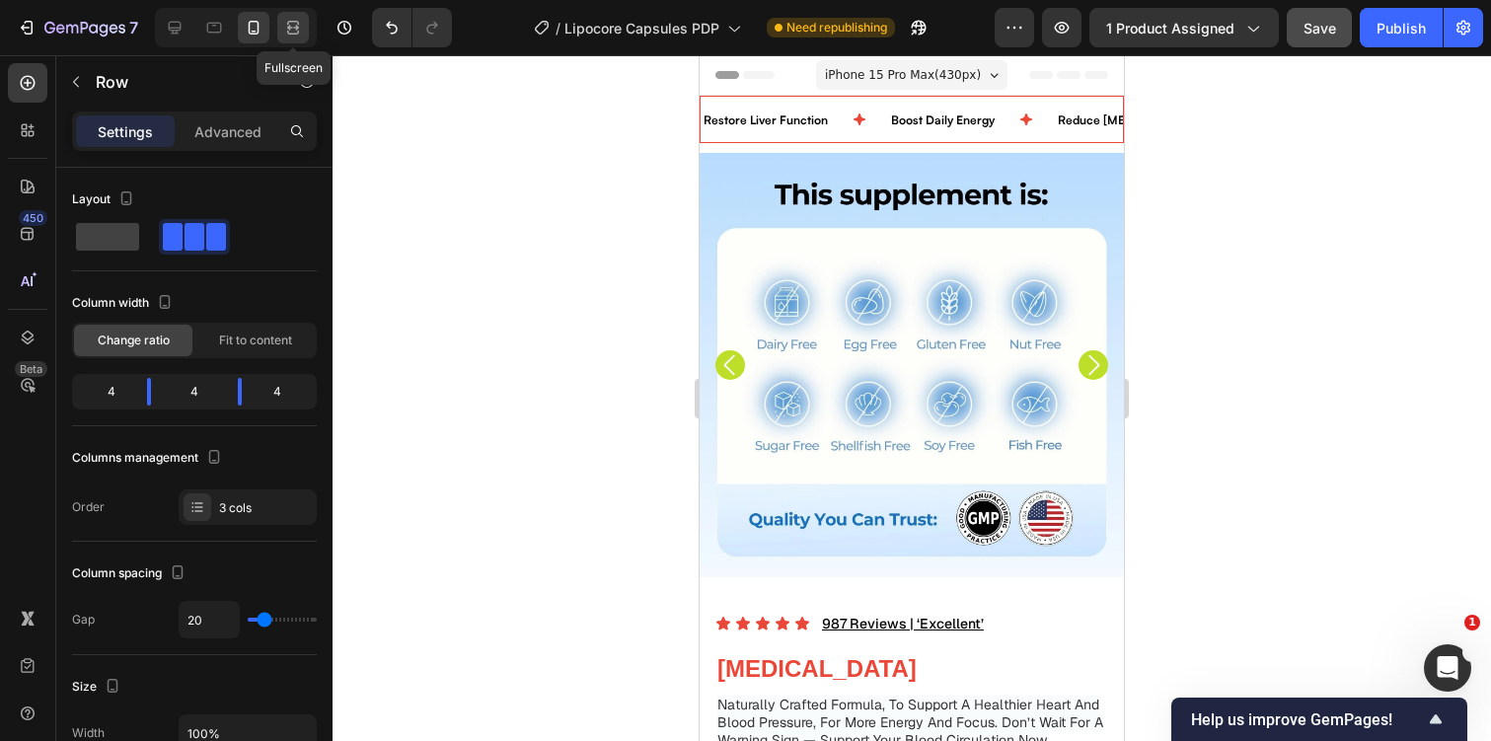
click at [297, 25] on icon at bounding box center [293, 28] width 20 height 20
type input "30"
type input "1200"
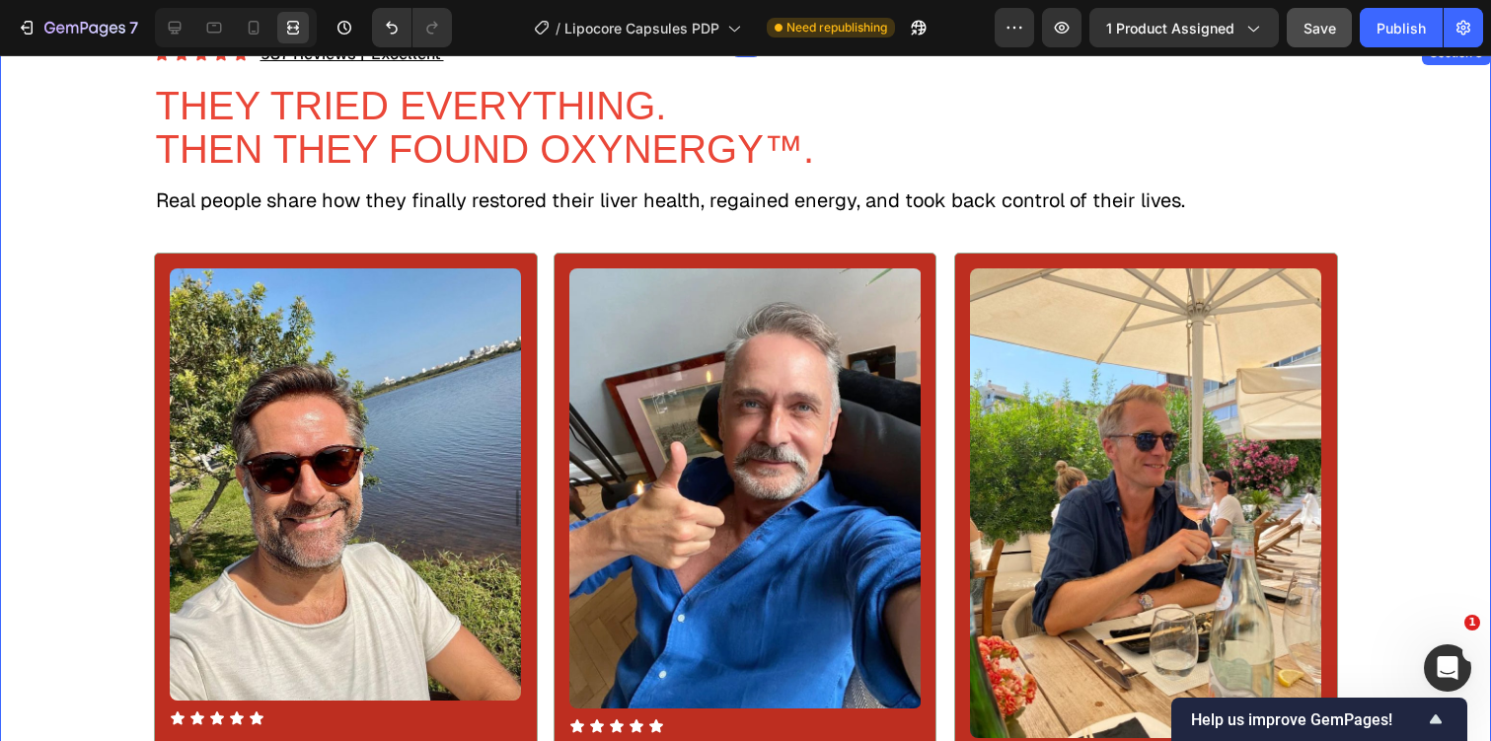
scroll to position [1533, 0]
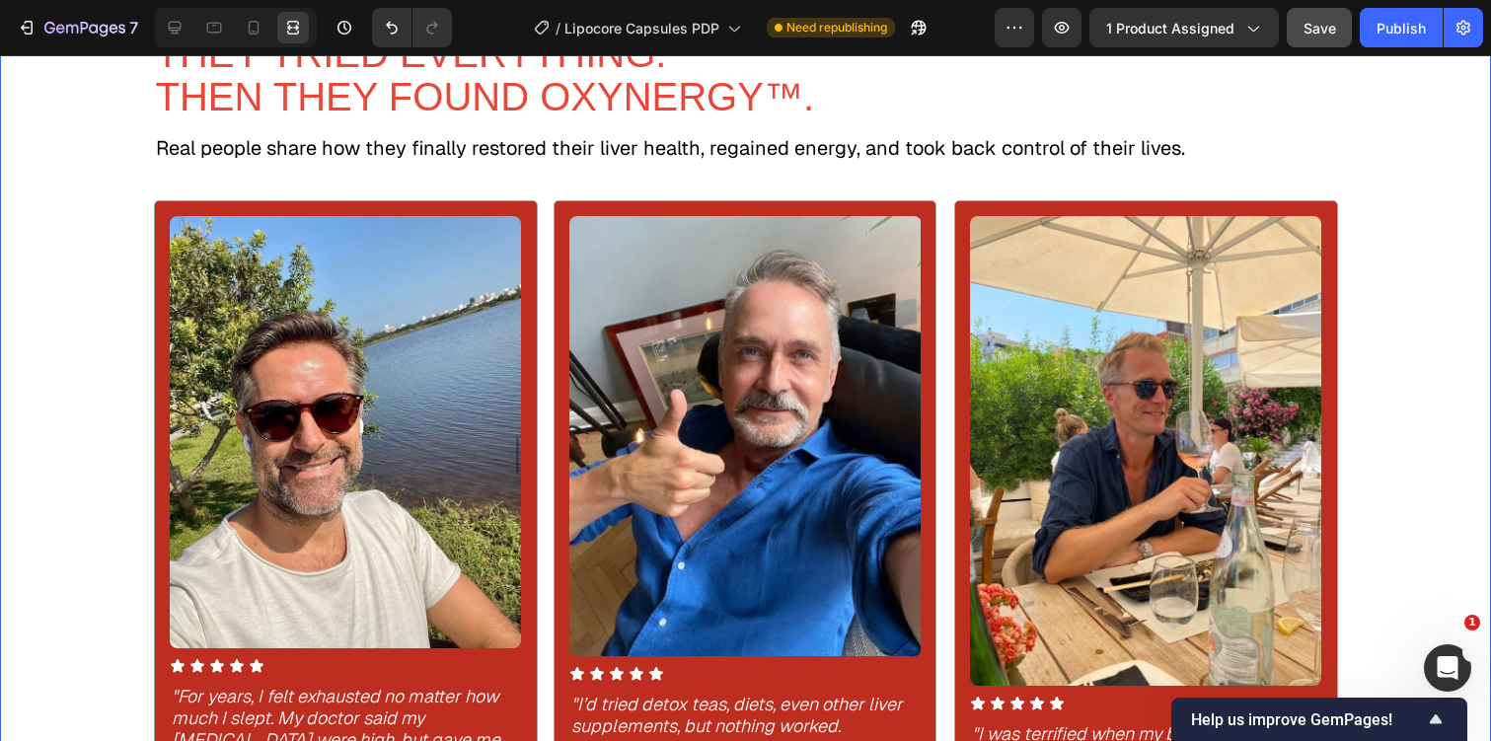
click at [88, 286] on div "Icon Icon Icon Icon Icon Icon List 987 Reviews | ‘Excellent’ Text Block Row THE…" at bounding box center [745, 473] width 1491 height 968
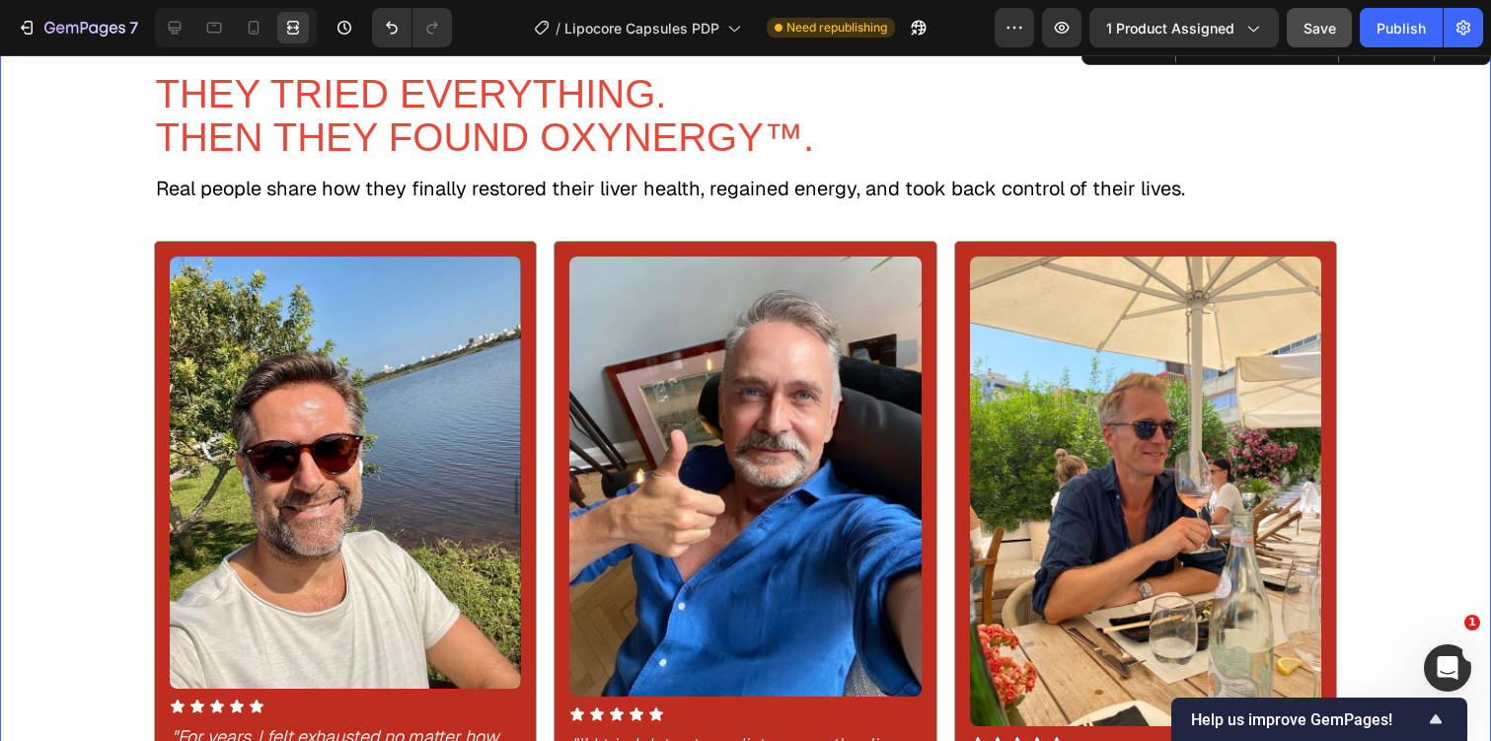
click at [82, 277] on div "Icon Icon Icon Icon Icon Icon List 987 Reviews | ‘Excellent’ Text Block Row THE…" at bounding box center [745, 514] width 1491 height 968
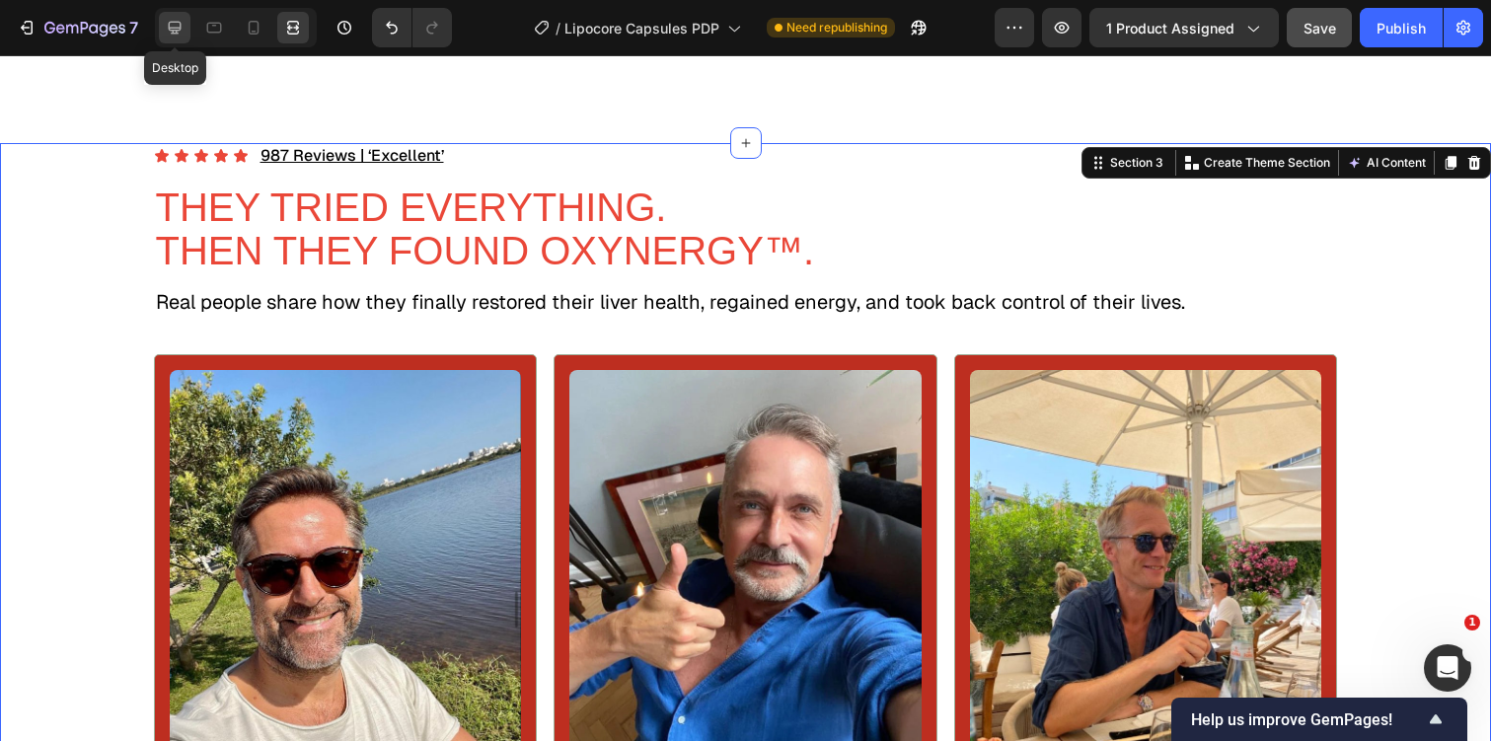
click at [179, 27] on icon at bounding box center [175, 28] width 20 height 20
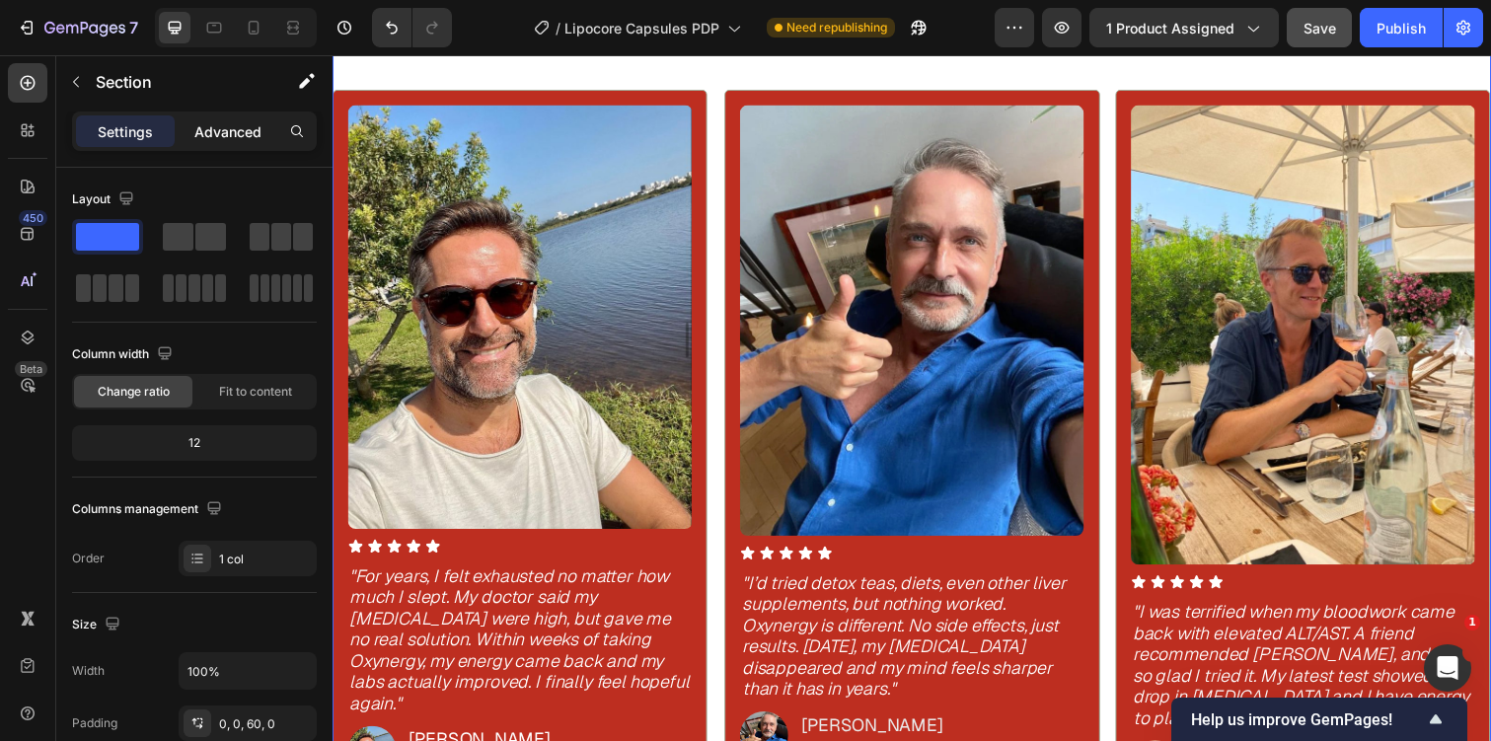
click at [241, 139] on p "Advanced" at bounding box center [227, 131] width 67 height 21
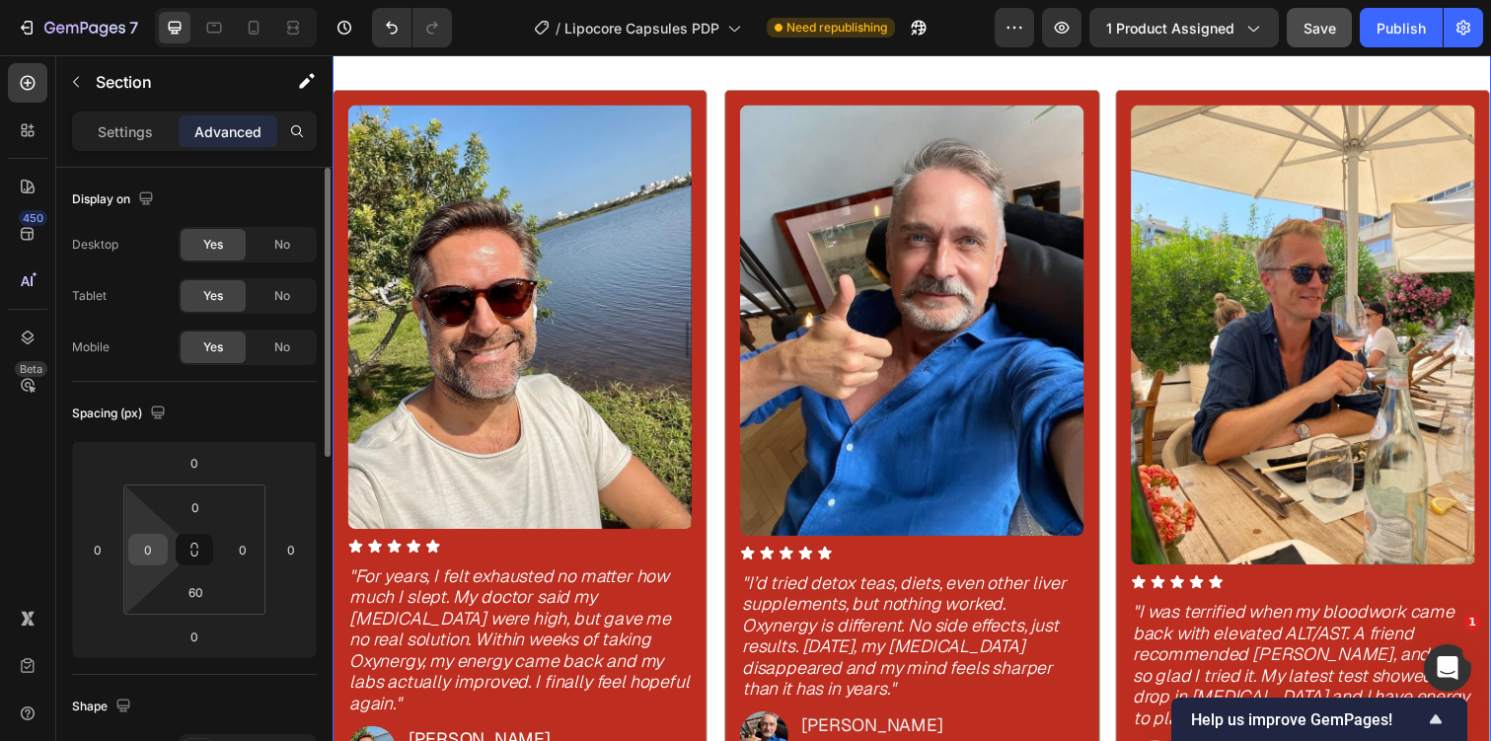
click at [158, 550] on input "0" at bounding box center [148, 550] width 30 height 30
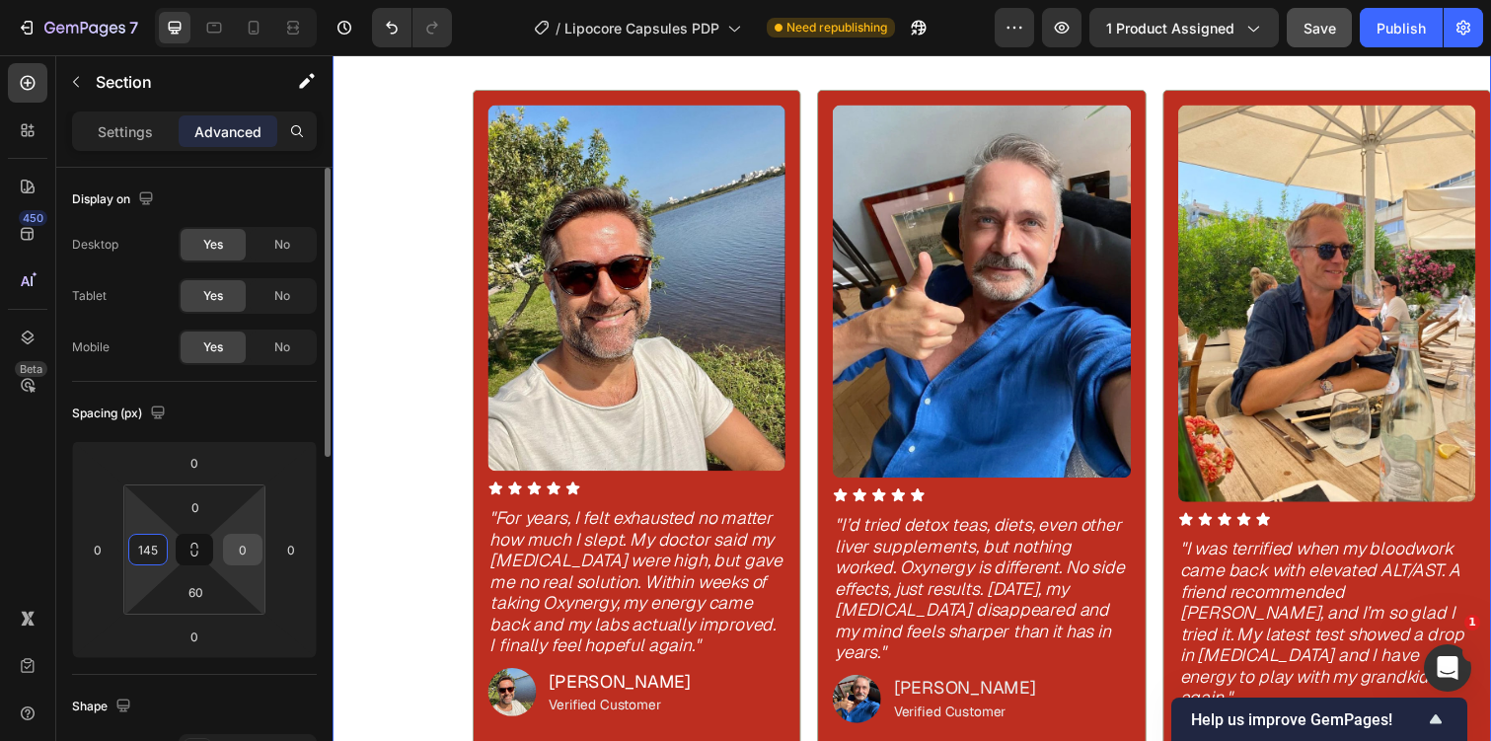
type input "145"
click at [243, 550] on input "0" at bounding box center [243, 550] width 30 height 30
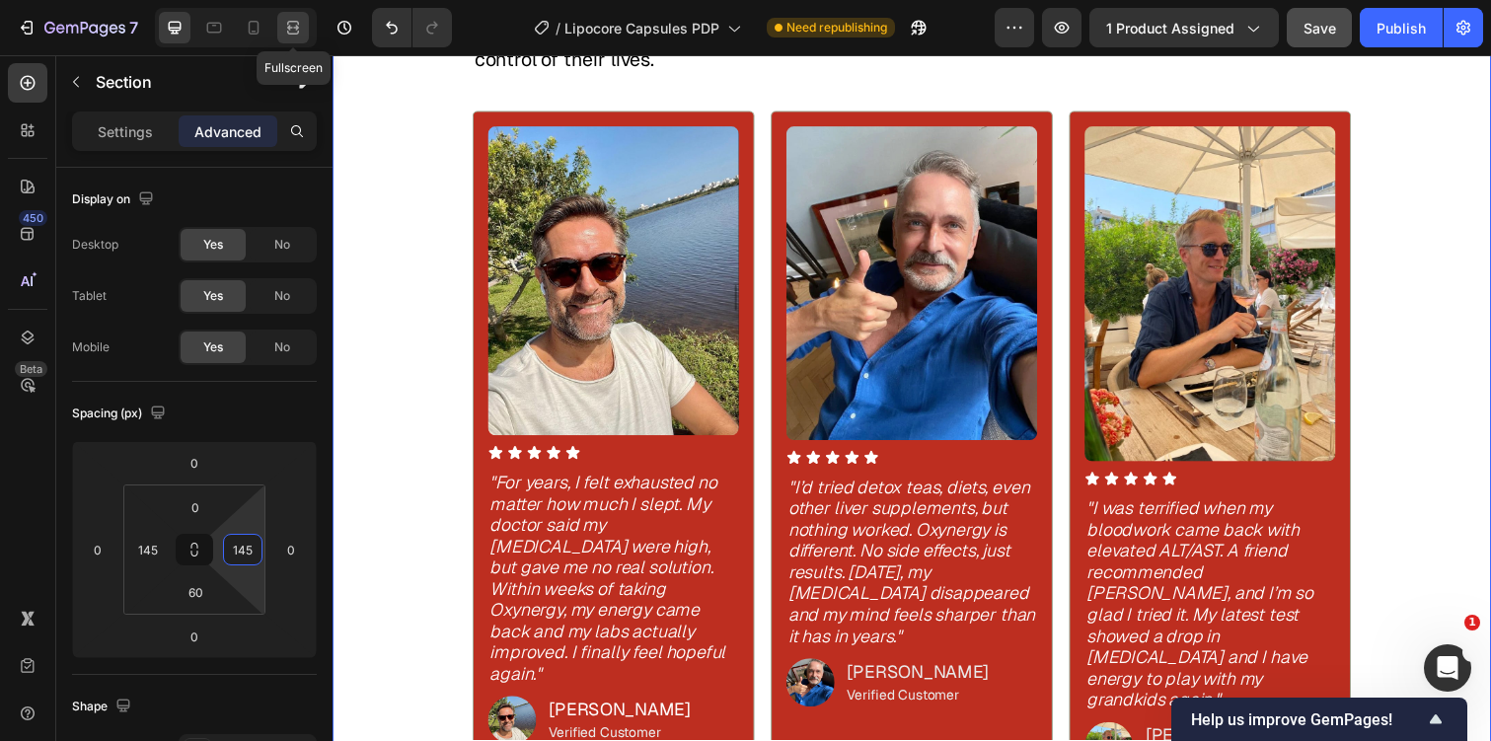
type input "145"
click at [292, 30] on icon at bounding box center [293, 28] width 20 height 20
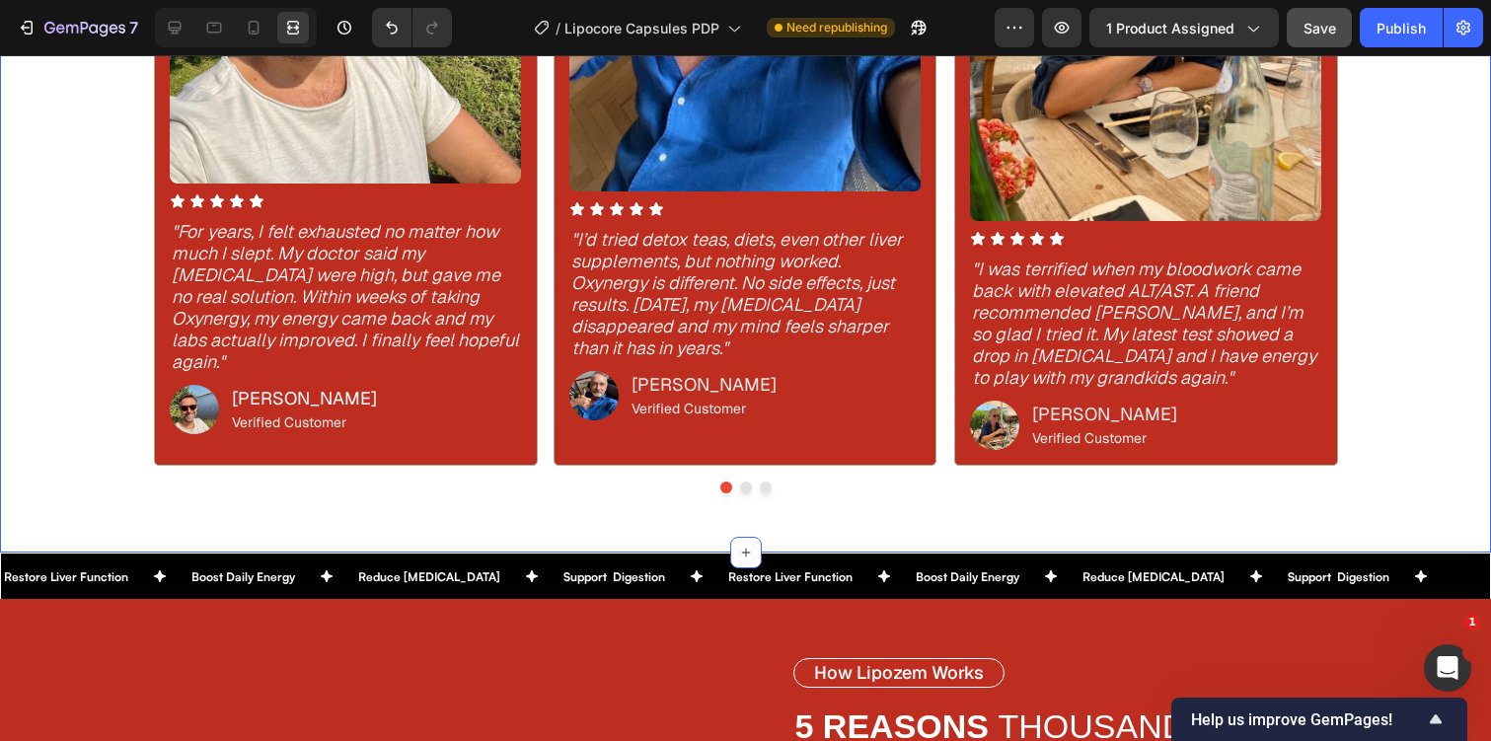
click at [1405, 303] on div "Icon Icon Icon Icon Icon Icon List 987 Reviews | ‘Excellent’ Text Block Row THE…" at bounding box center [745, 37] width 1491 height 1027
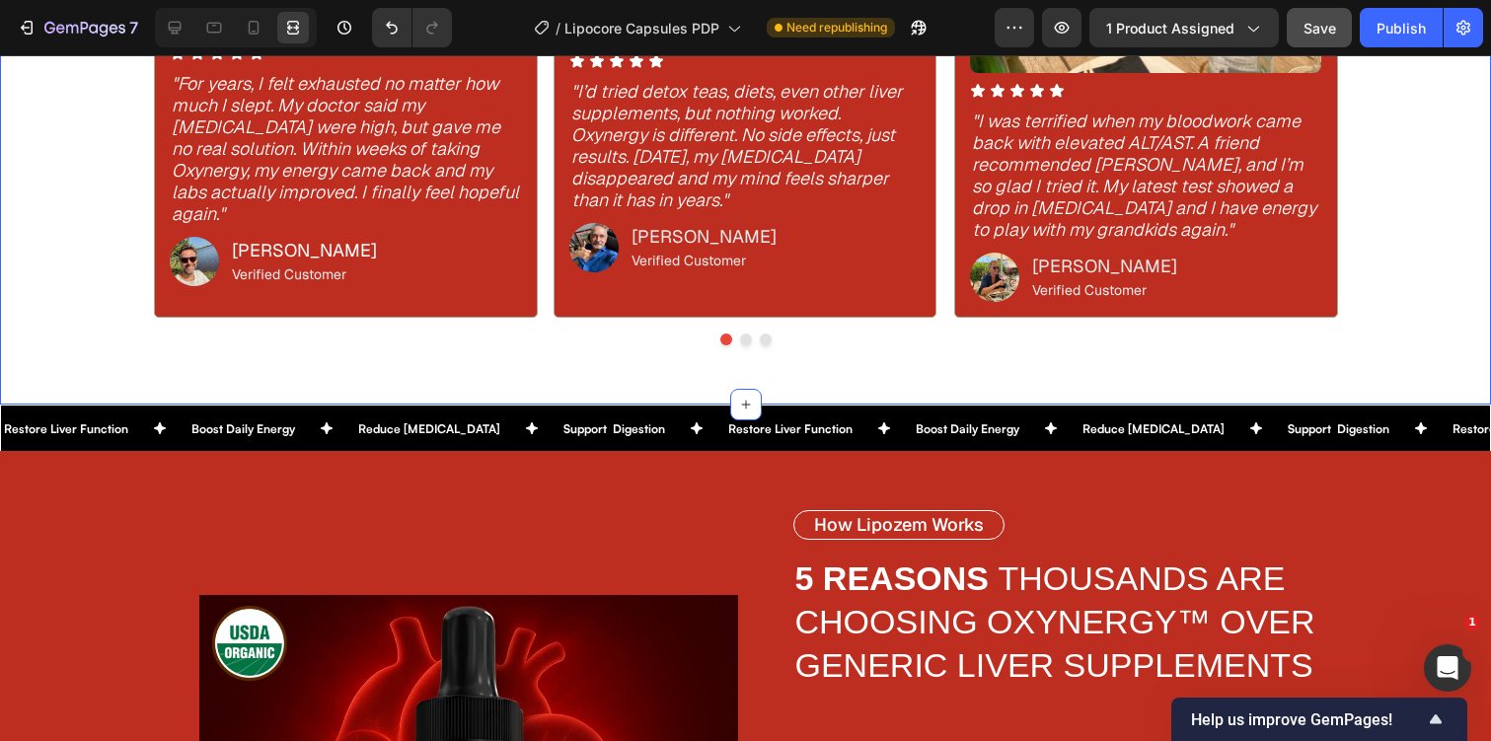
scroll to position [2148, 0]
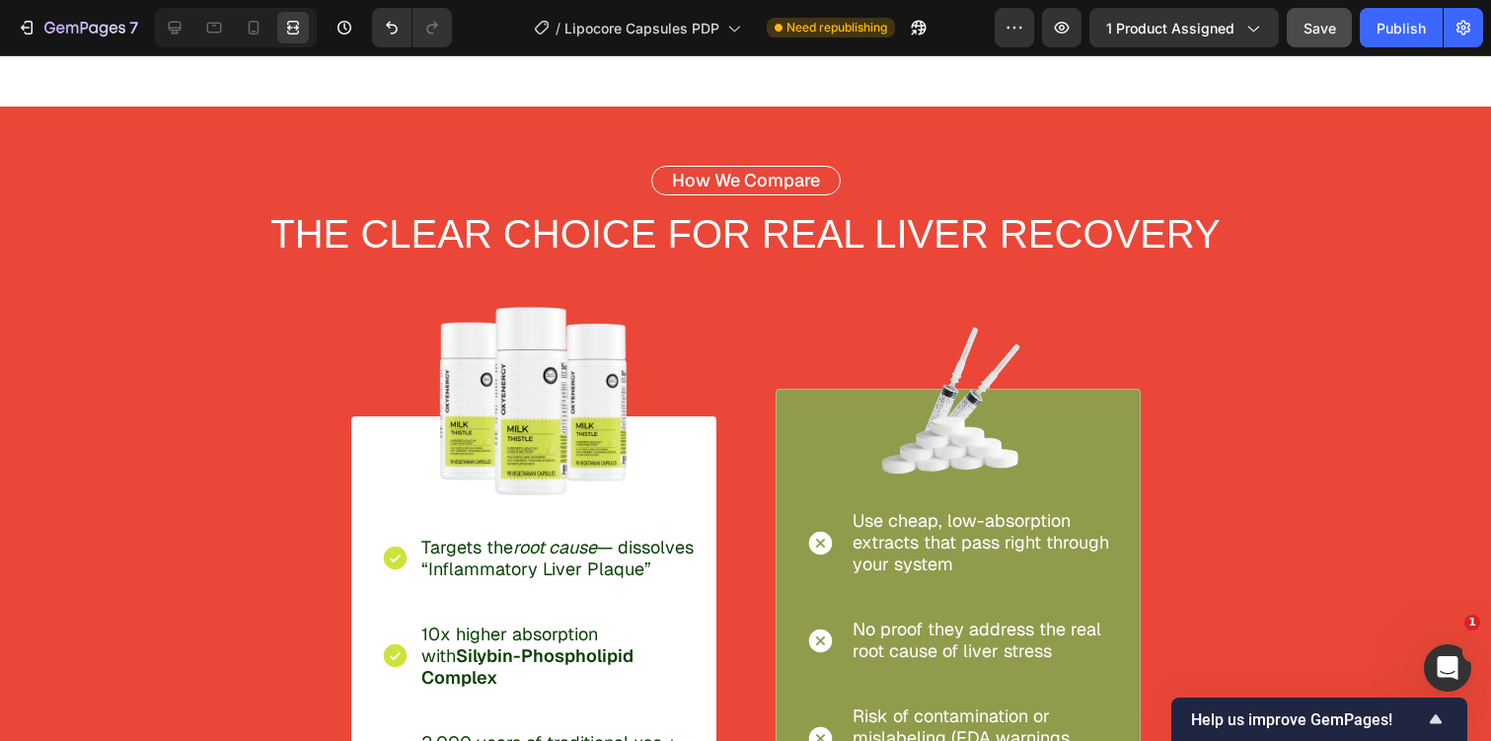
scroll to position [4117, 0]
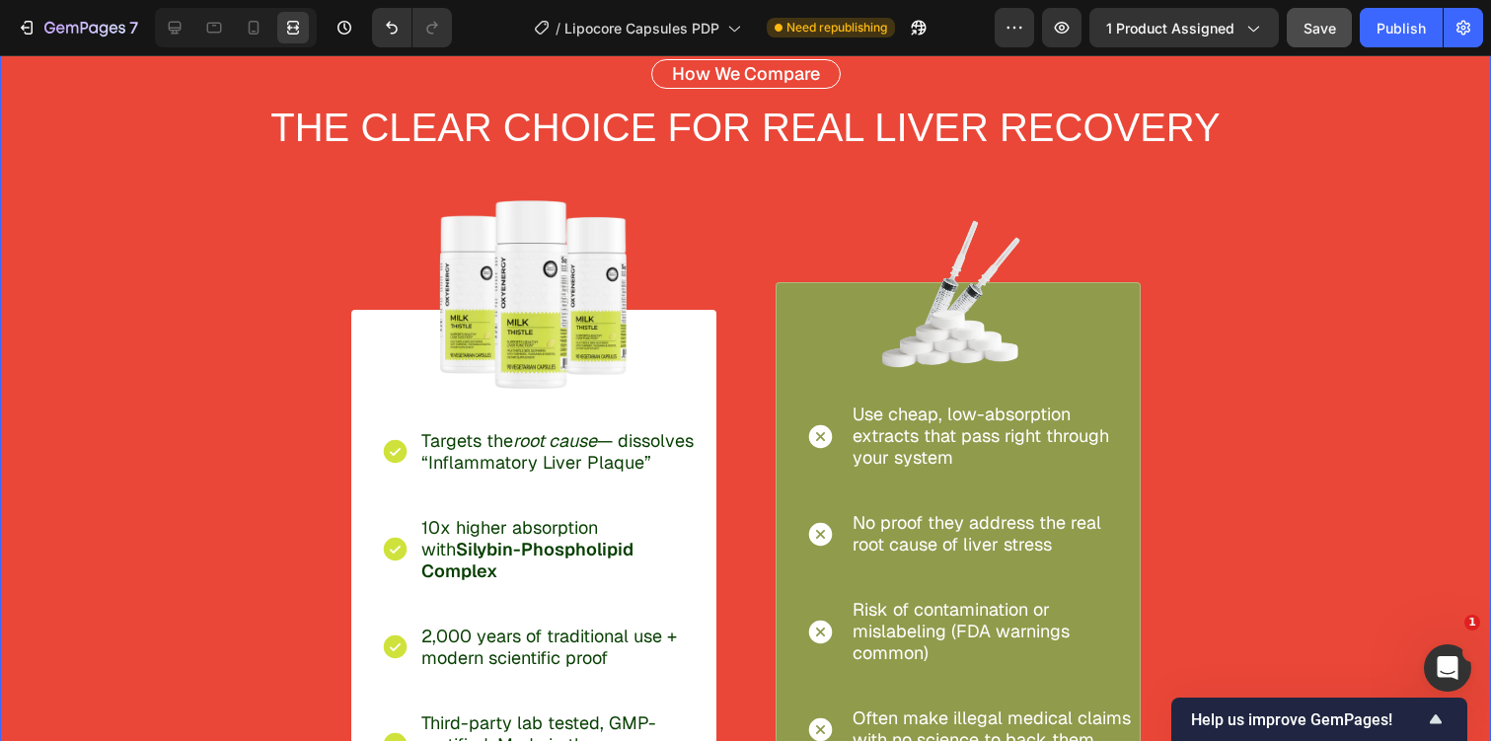
click at [1356, 336] on div "How We Compare Text Block THE CLEAR CHOICE FOR REAL LIVER RECOVERY Text Block R…" at bounding box center [745, 412] width 1491 height 825
click at [181, 29] on icon at bounding box center [175, 28] width 13 height 13
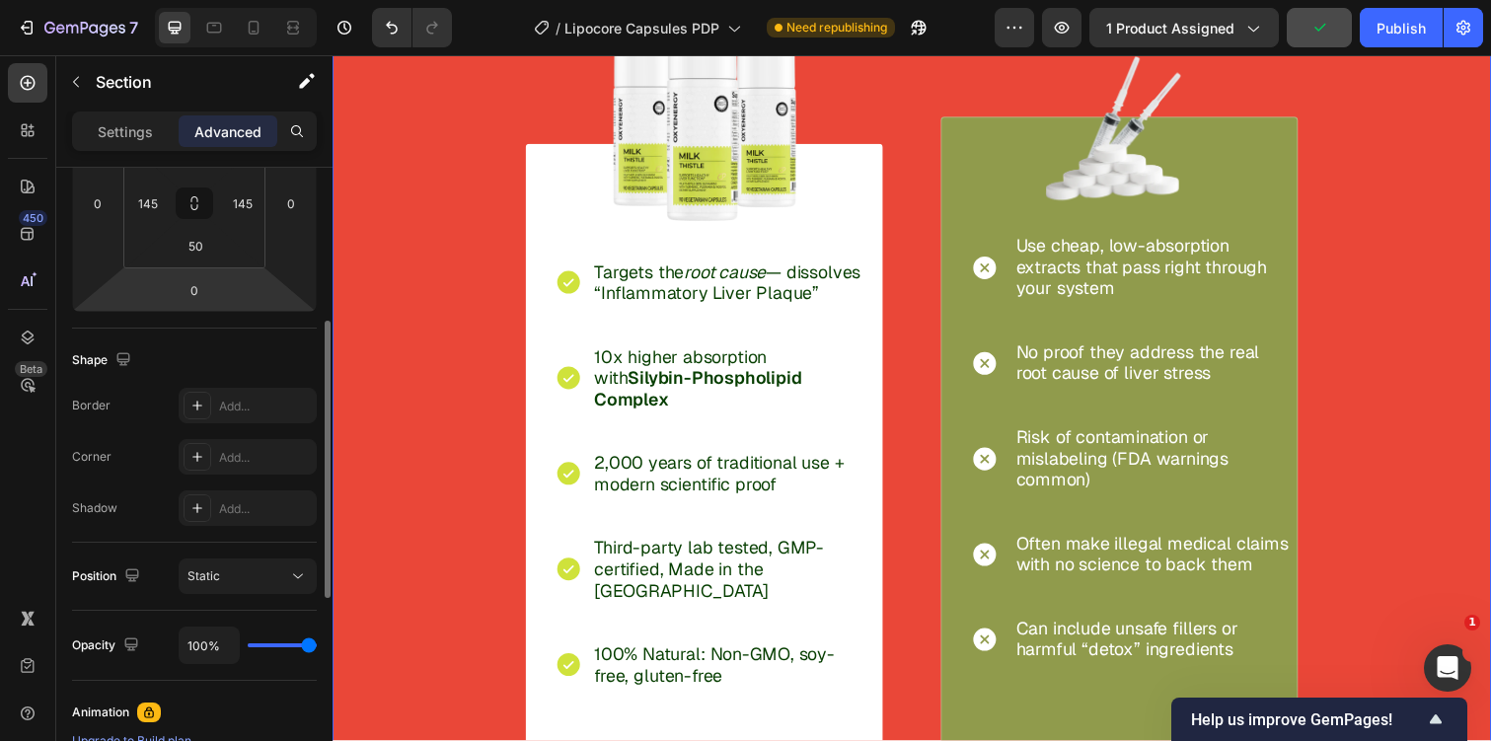
scroll to position [4481, 0]
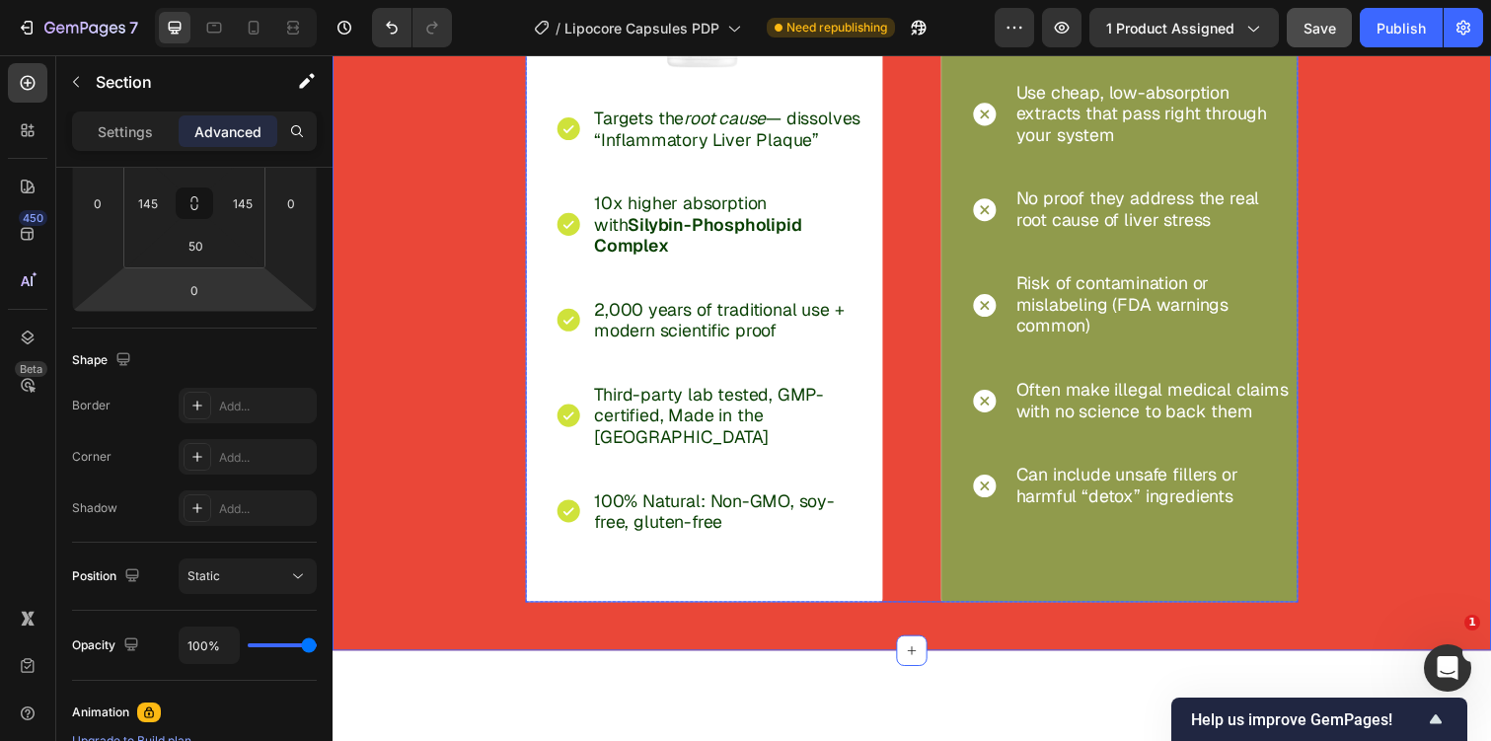
click at [920, 516] on div "Image Icon Targets the root cause — dissolves “Inflammatory Liver Plaque” Text …" at bounding box center [924, 198] width 789 height 834
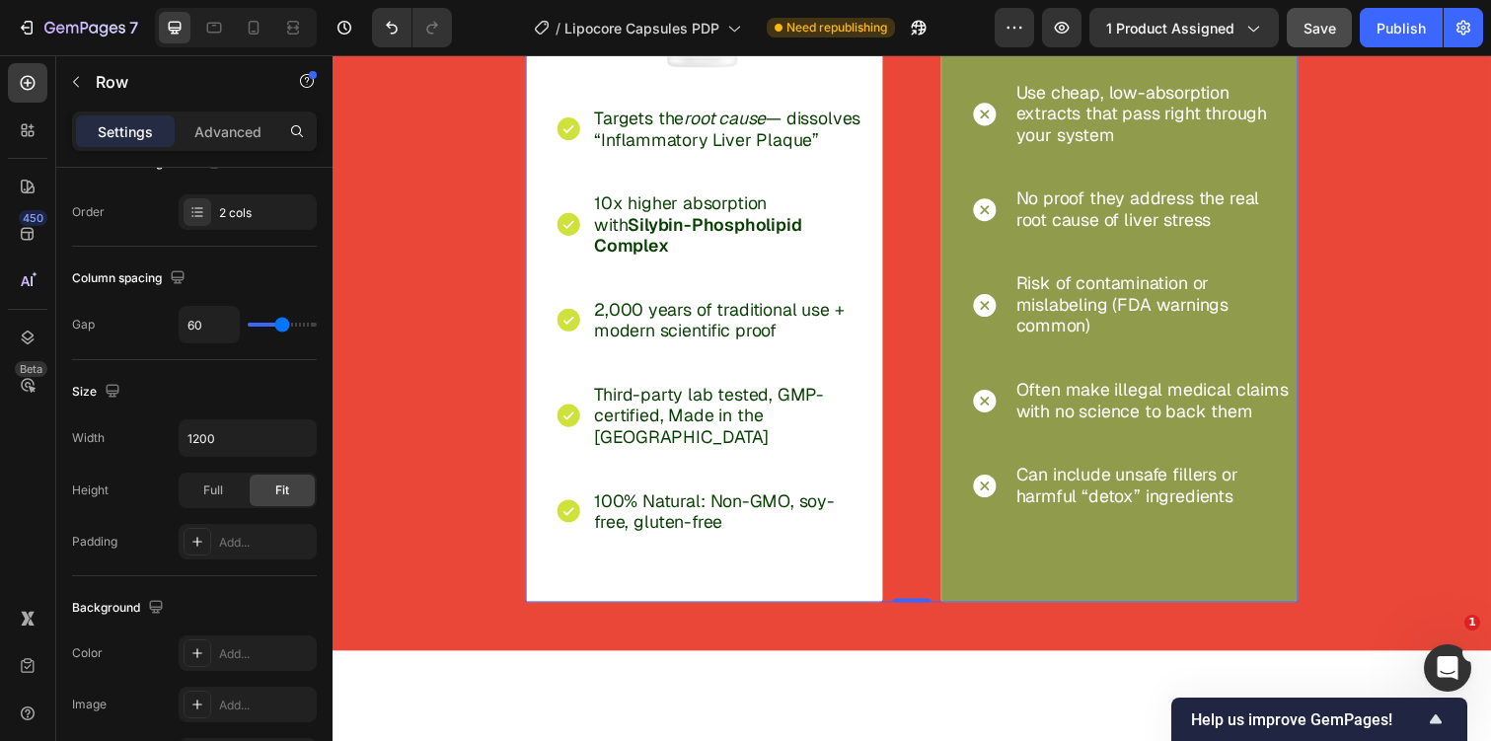
scroll to position [0, 0]
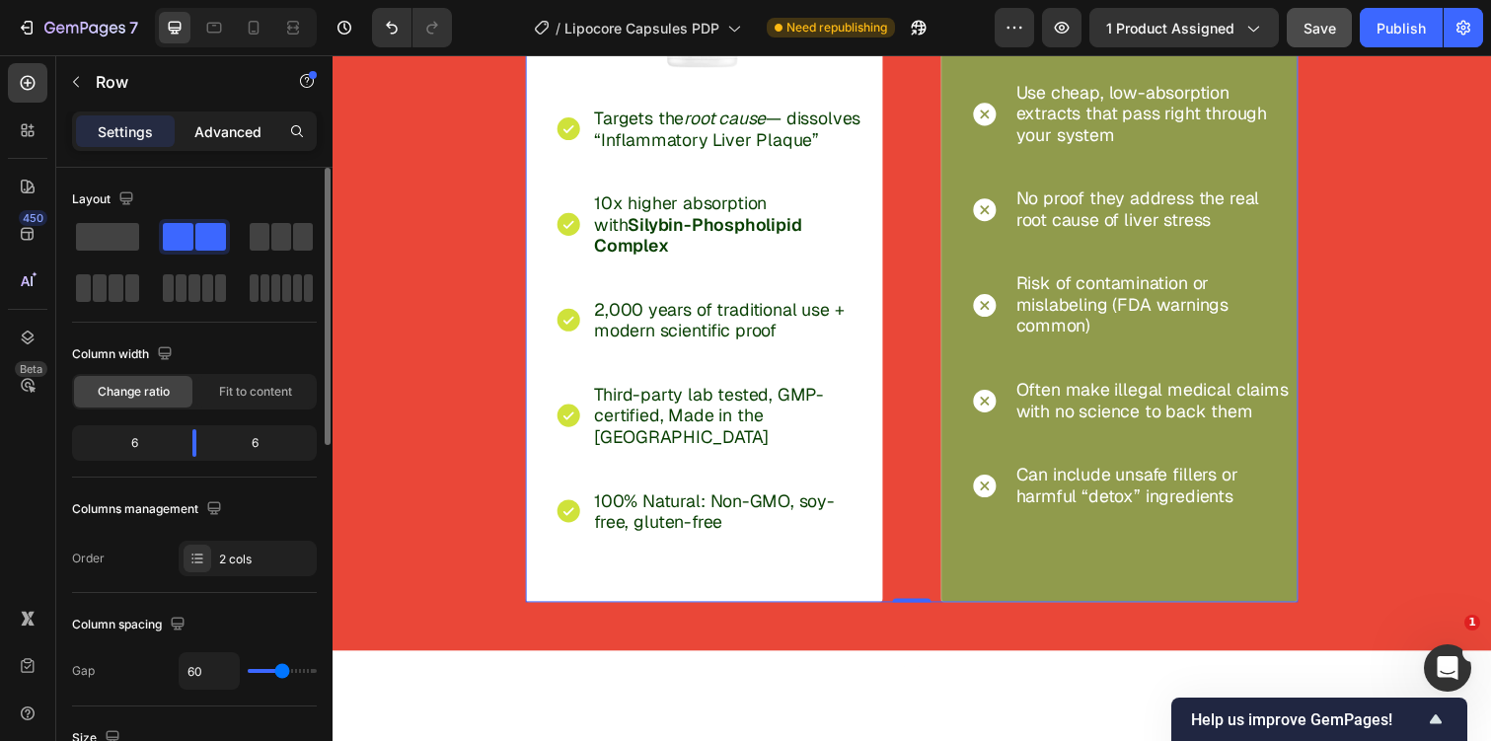
click at [232, 126] on p "Advanced" at bounding box center [227, 131] width 67 height 21
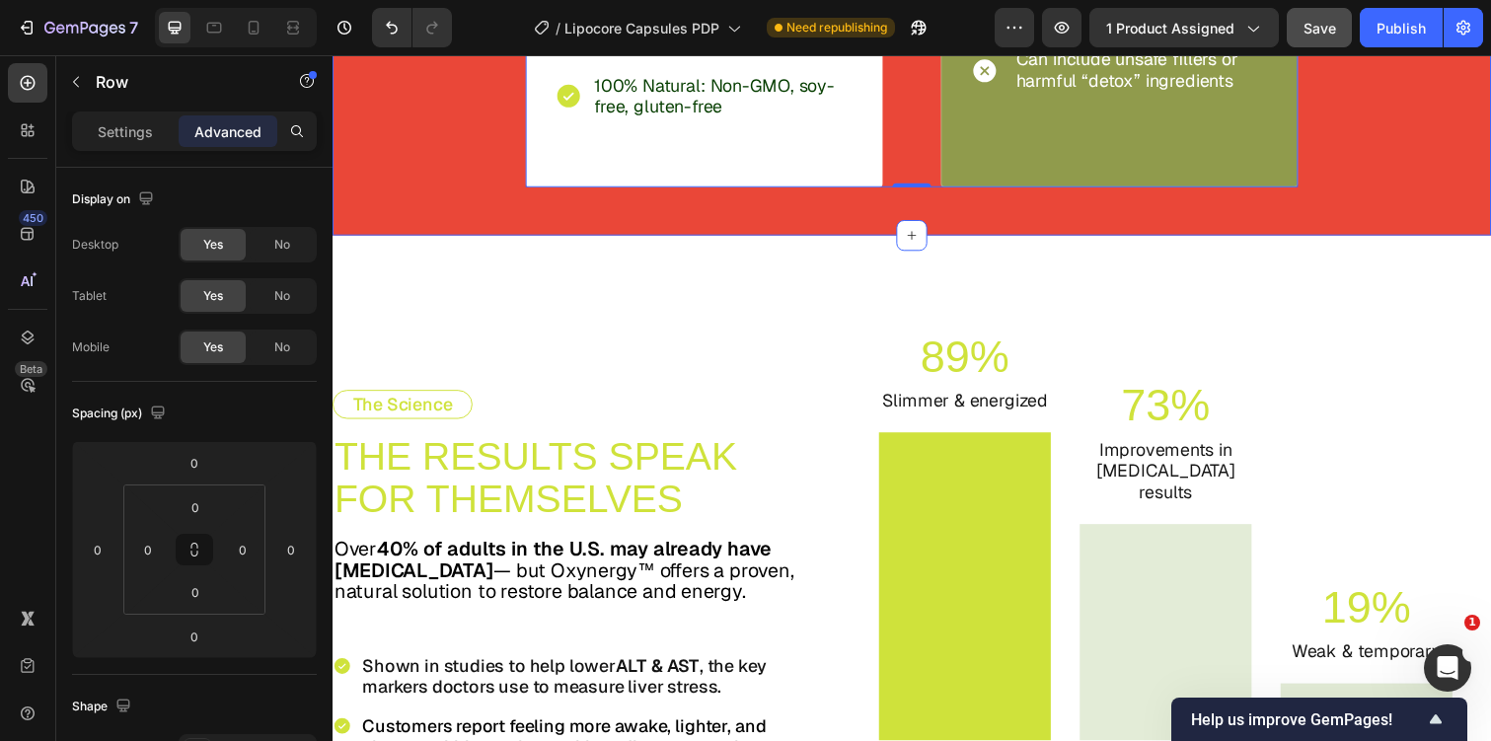
scroll to position [4925, 0]
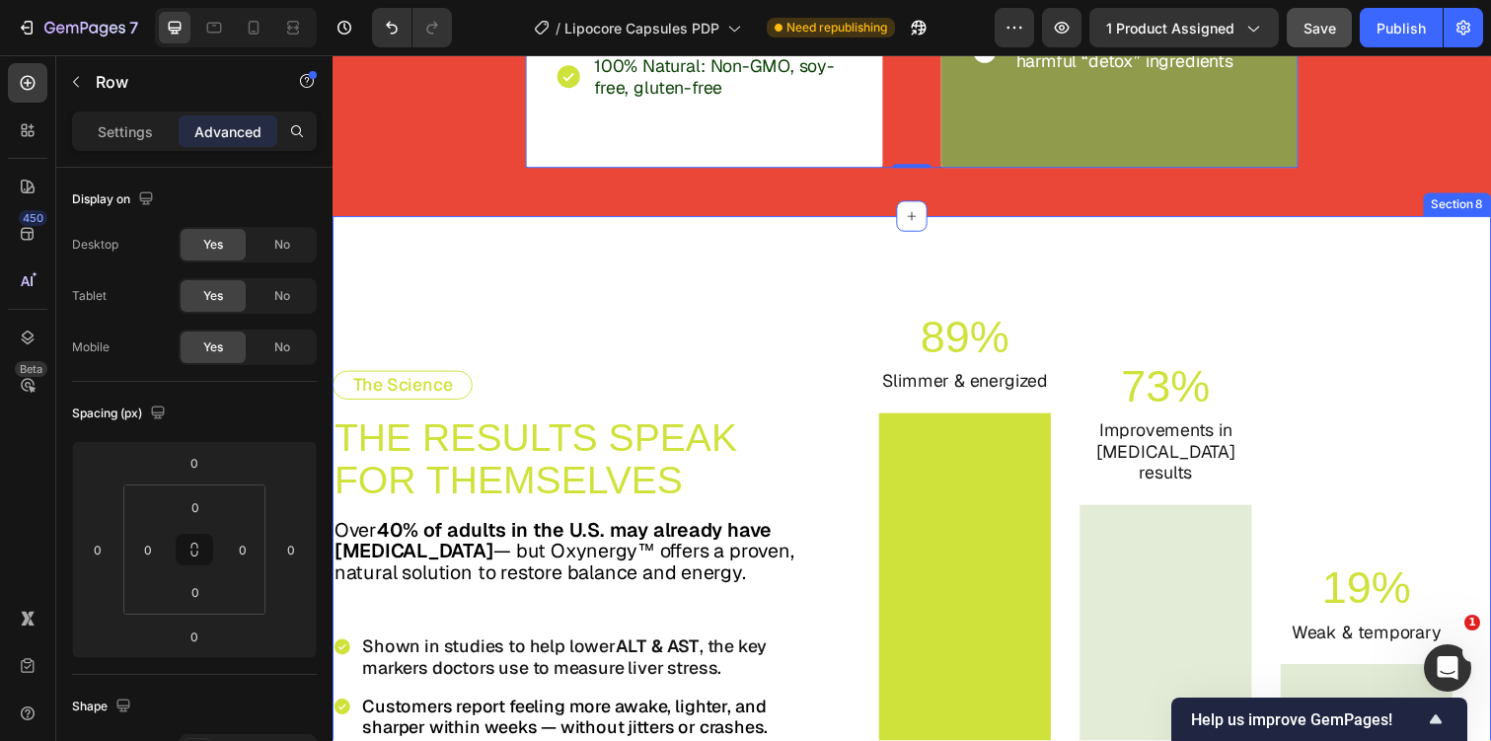
click at [482, 250] on div "The Science Text Block THE RESULTS SPEAK FOR THEMSELVES Text Block Over 40% of …" at bounding box center [925, 578] width 1184 height 717
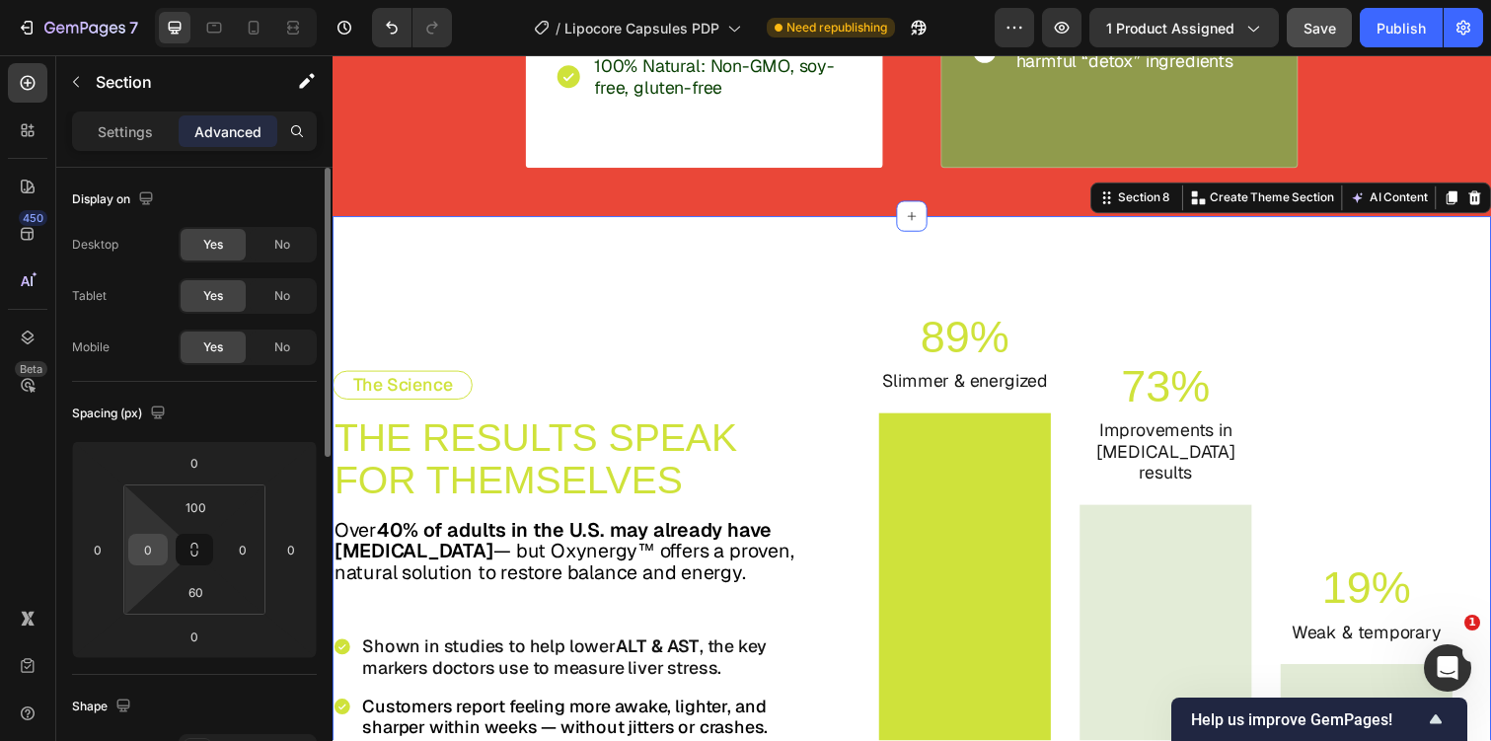
click at [142, 558] on input "0" at bounding box center [148, 550] width 30 height 30
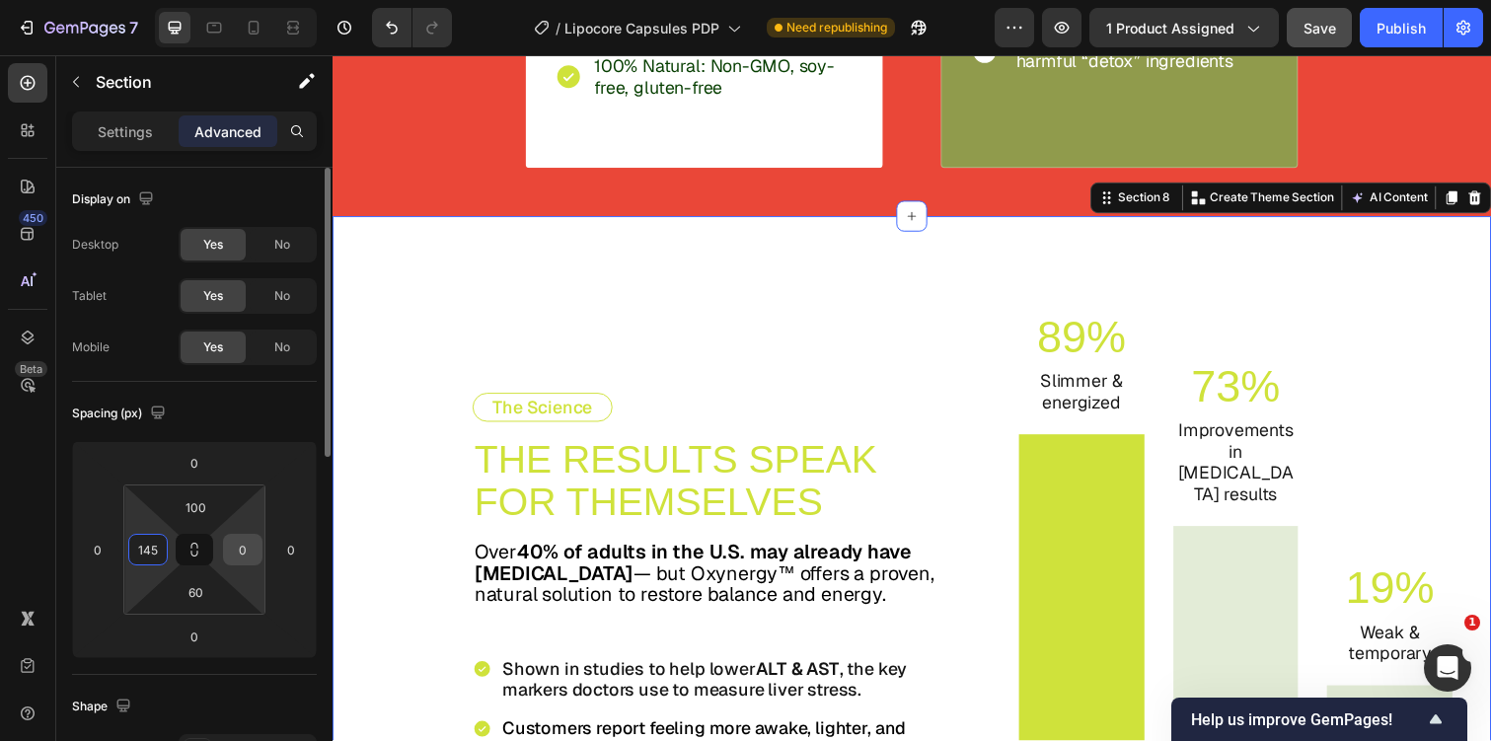
type input "145"
click at [236, 546] on input "0" at bounding box center [243, 550] width 30 height 30
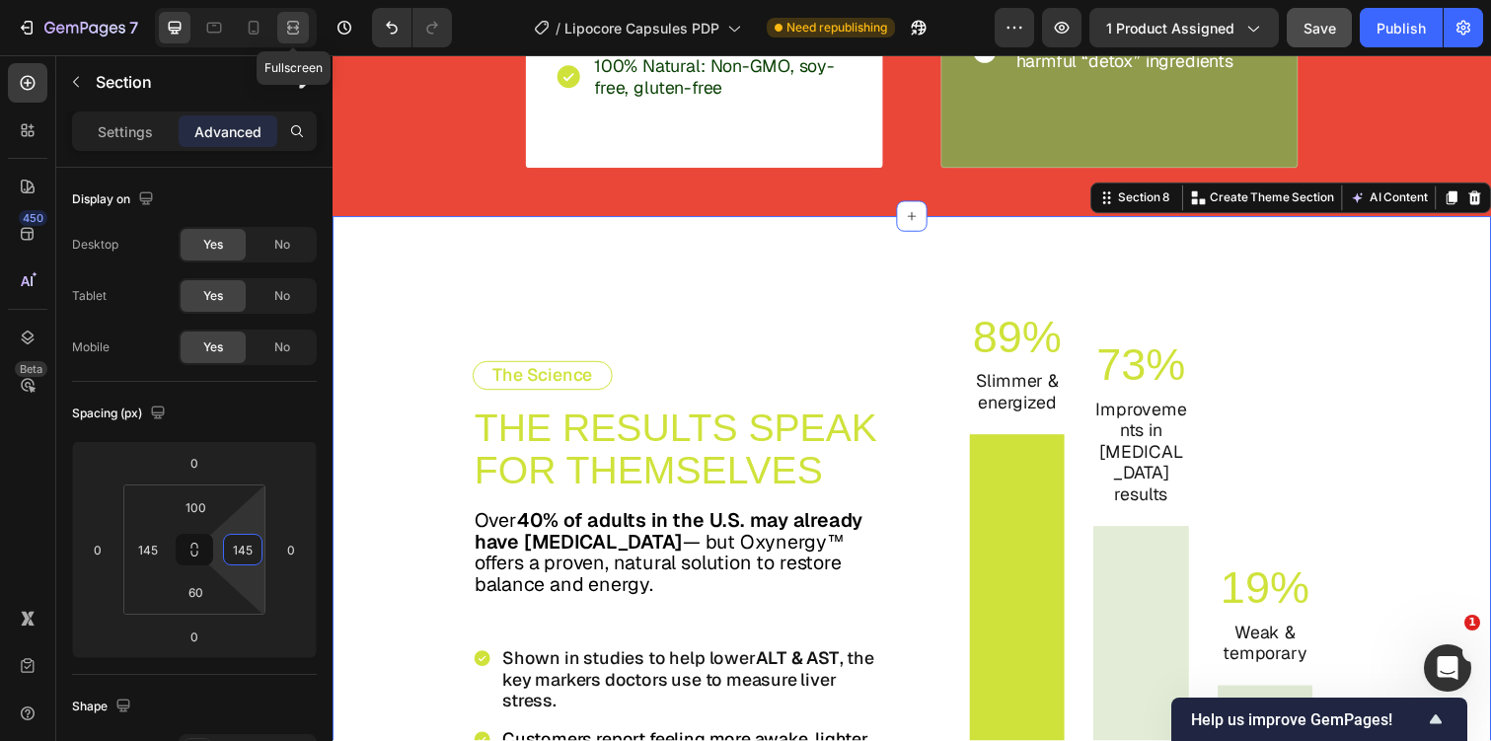
type input "145"
click at [290, 26] on icon at bounding box center [290, 27] width 6 height 5
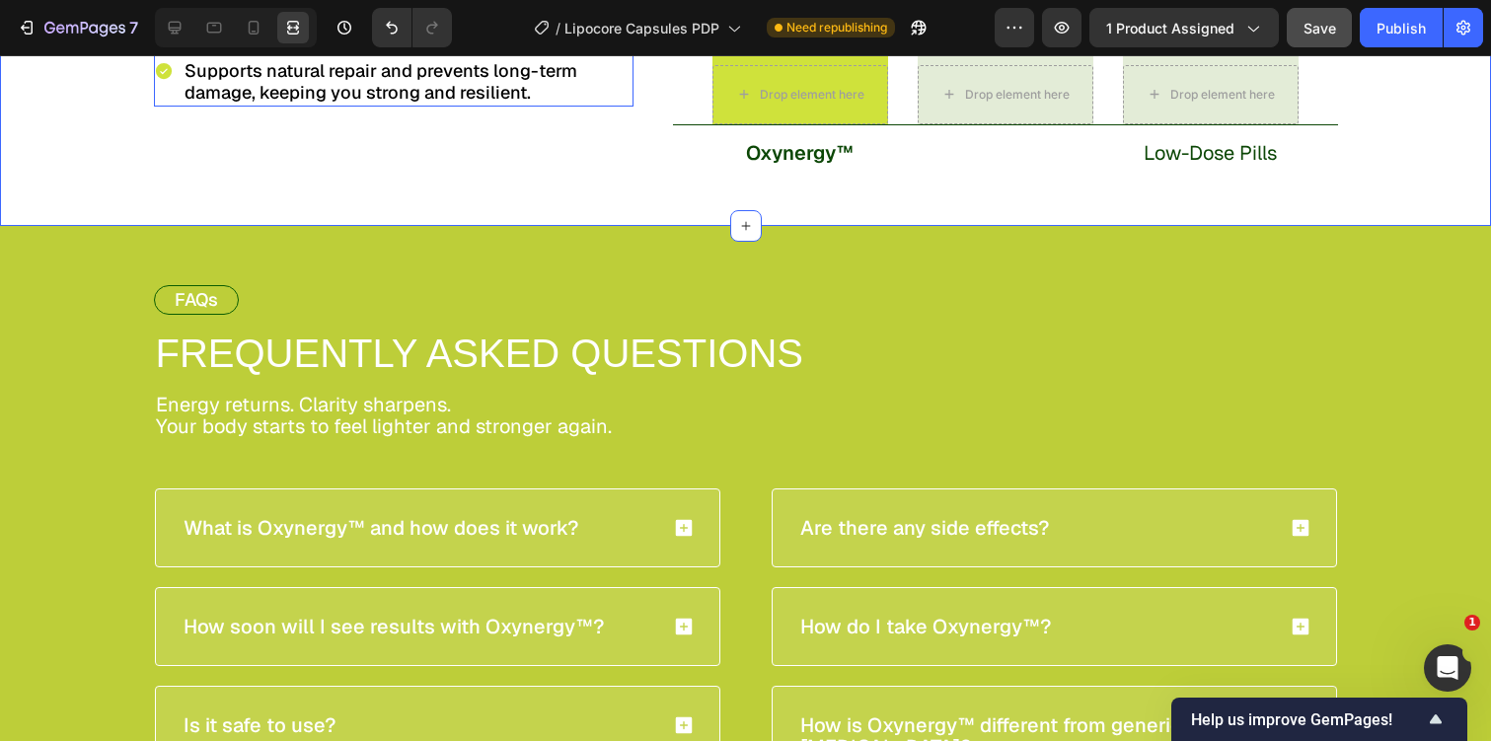
scroll to position [5669, 0]
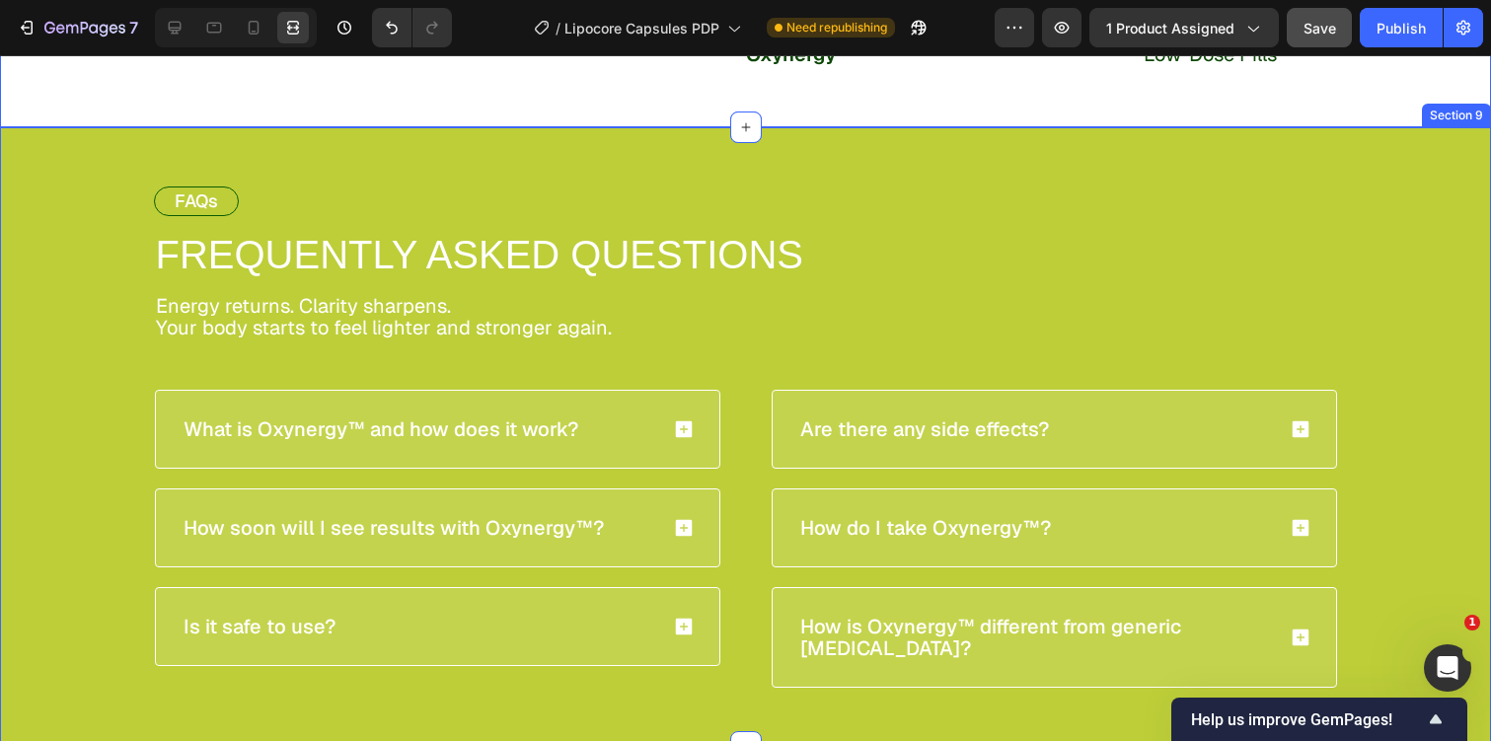
click at [106, 299] on div "FAQs Text Block FREQUENTLY ASKED QUESTIONS Text Block Energy returns. Clarity s…" at bounding box center [745, 436] width 1491 height 501
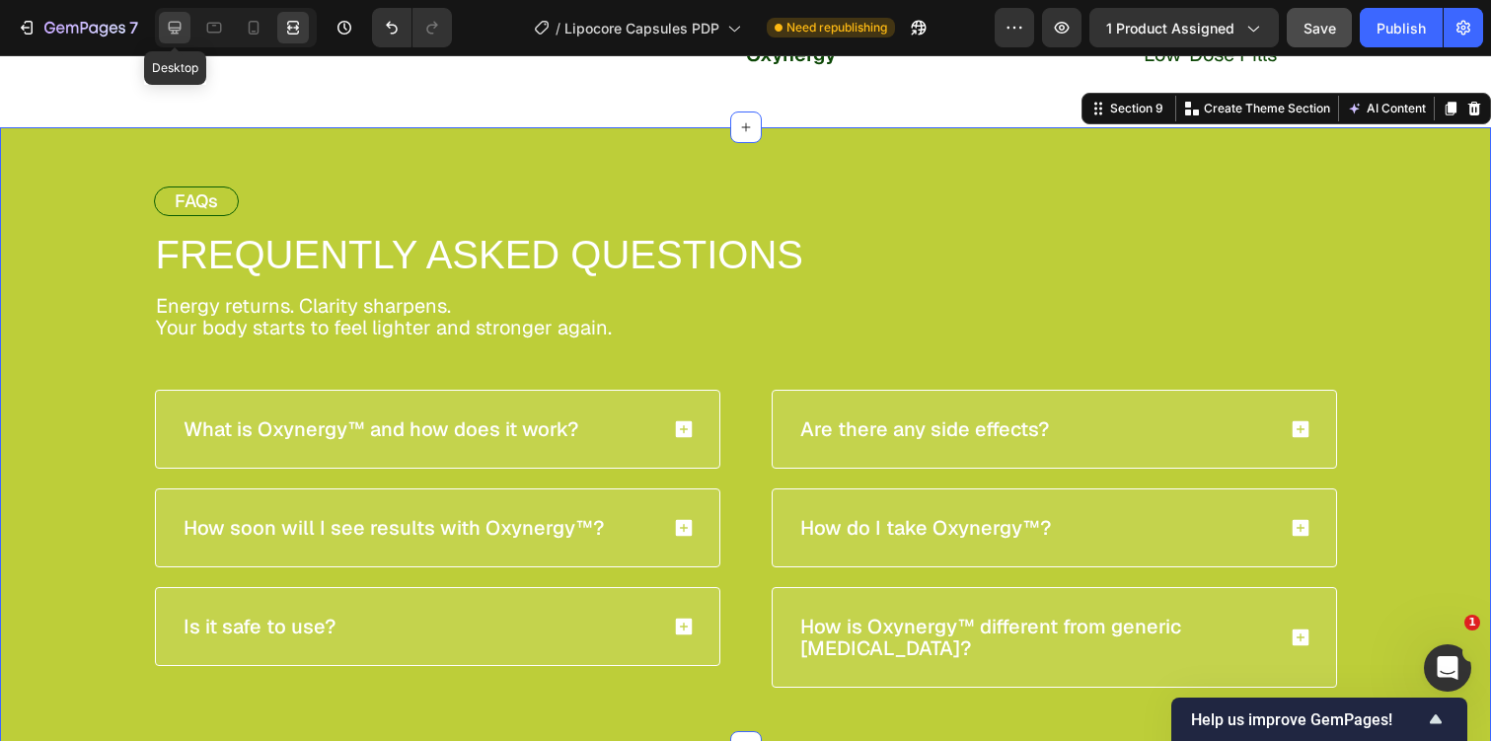
click at [171, 23] on icon at bounding box center [175, 28] width 20 height 20
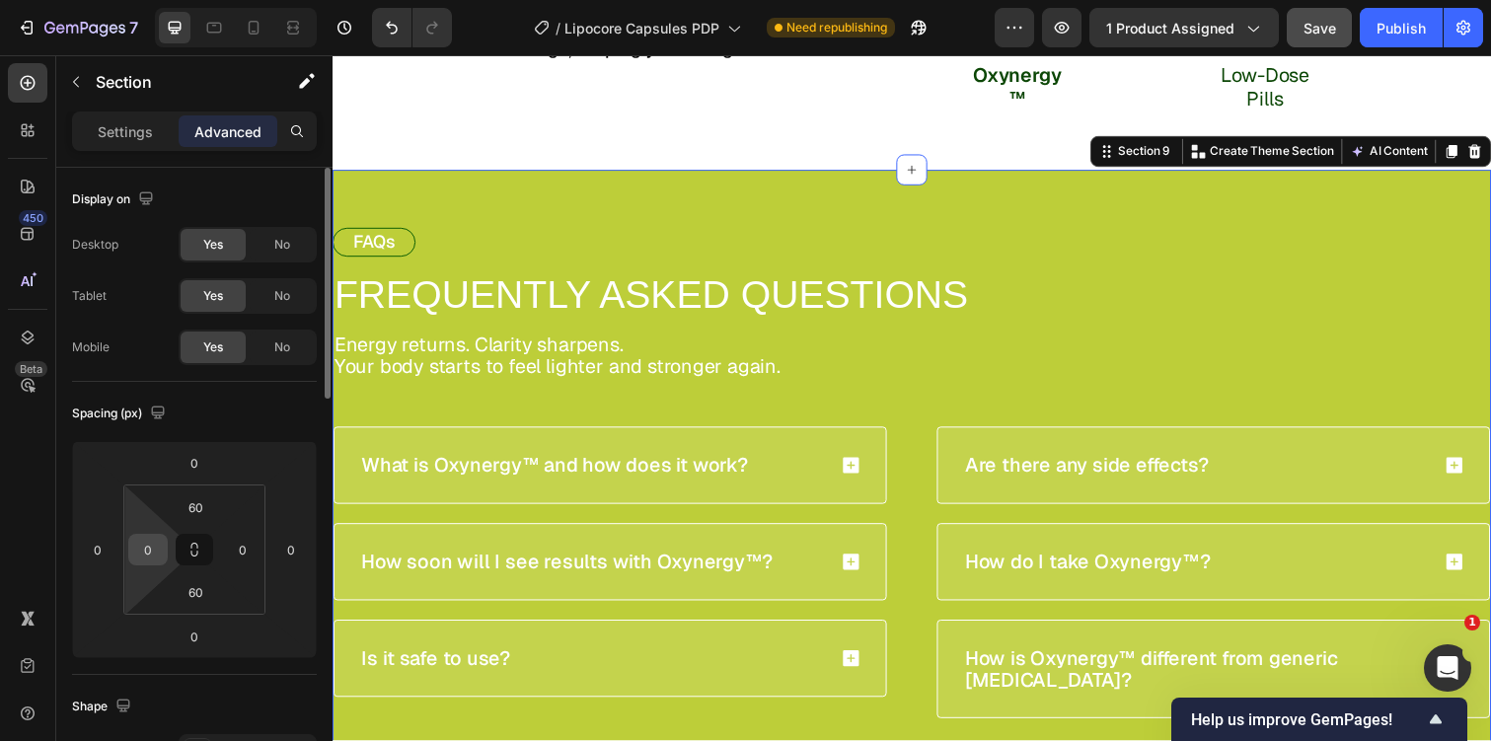
click at [143, 538] on input "0" at bounding box center [148, 550] width 30 height 30
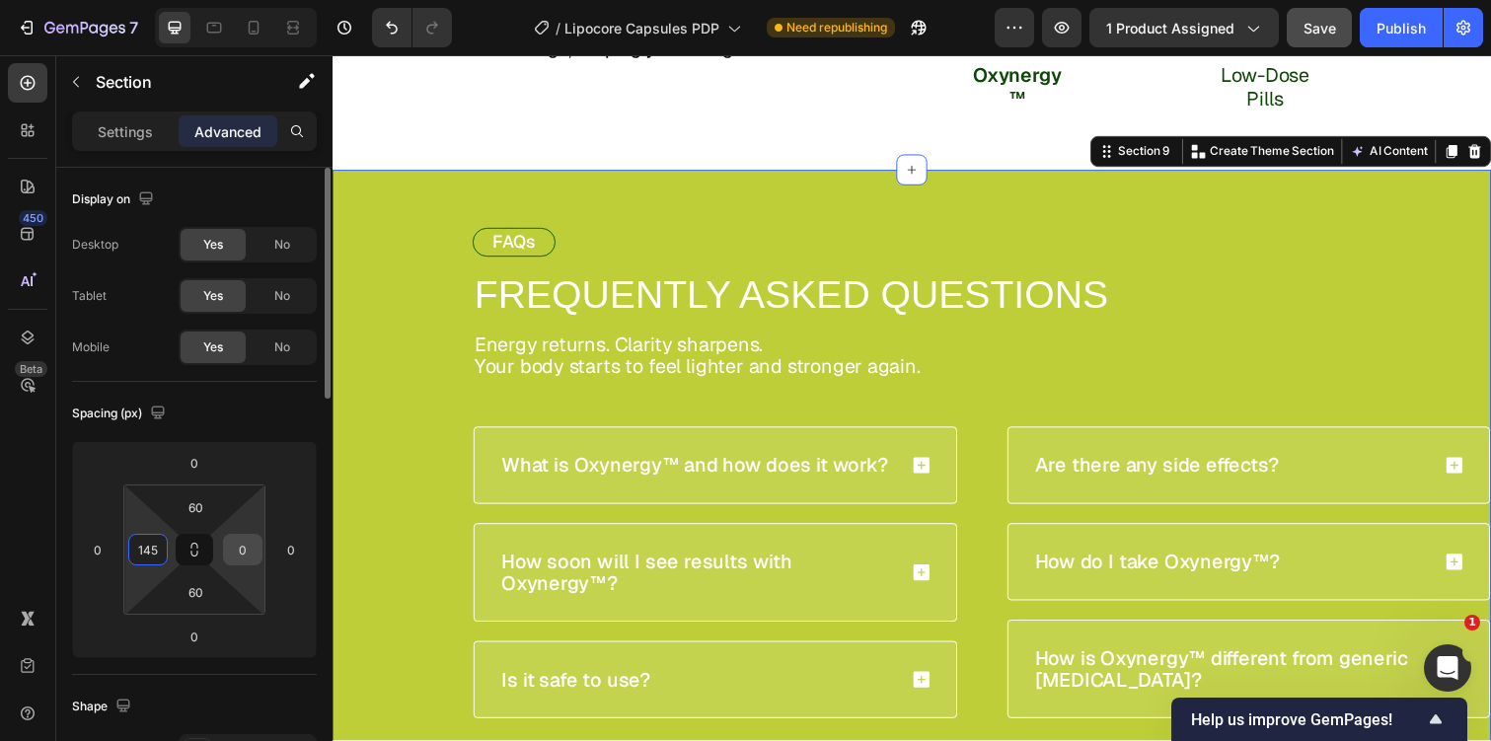
type input "145"
click at [246, 547] on input "0" at bounding box center [243, 550] width 30 height 30
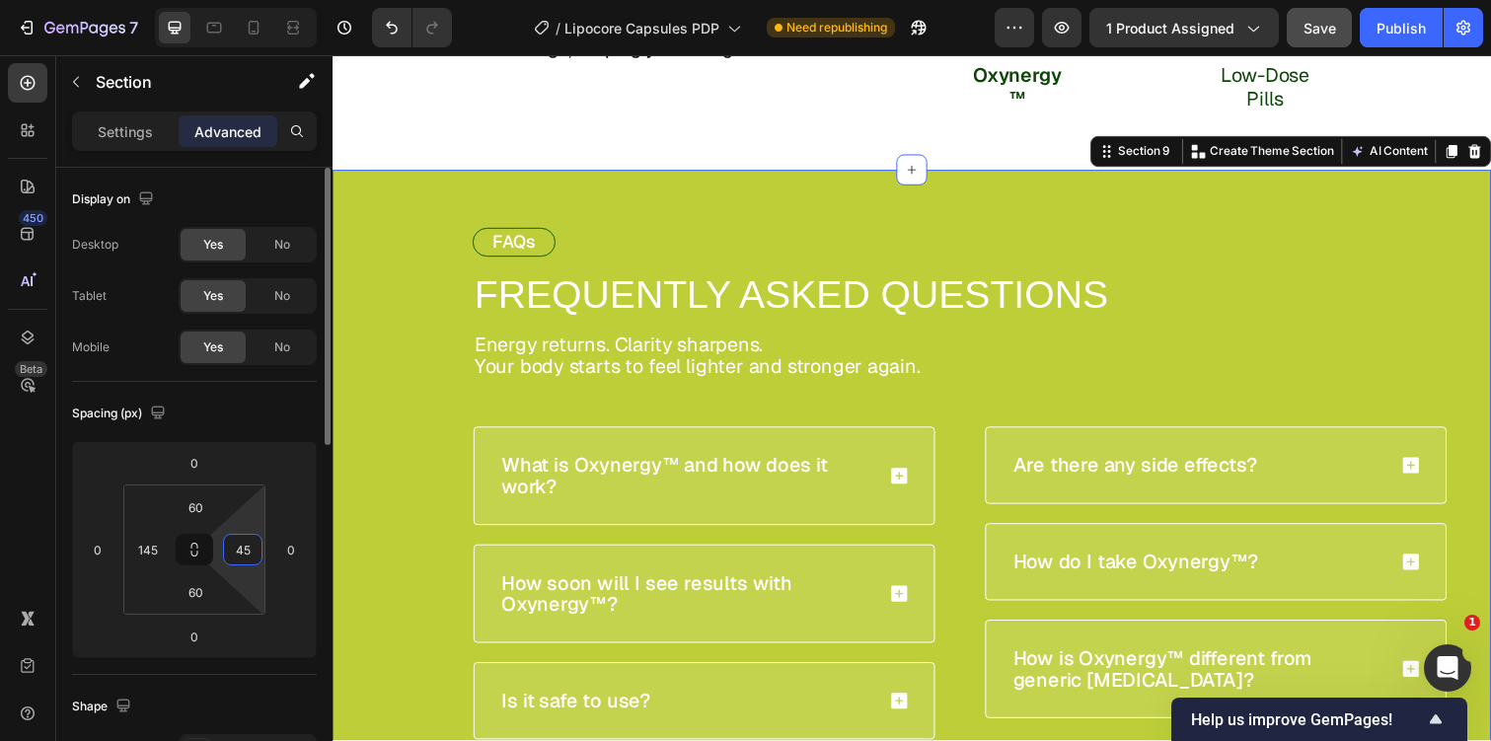
type input "145"
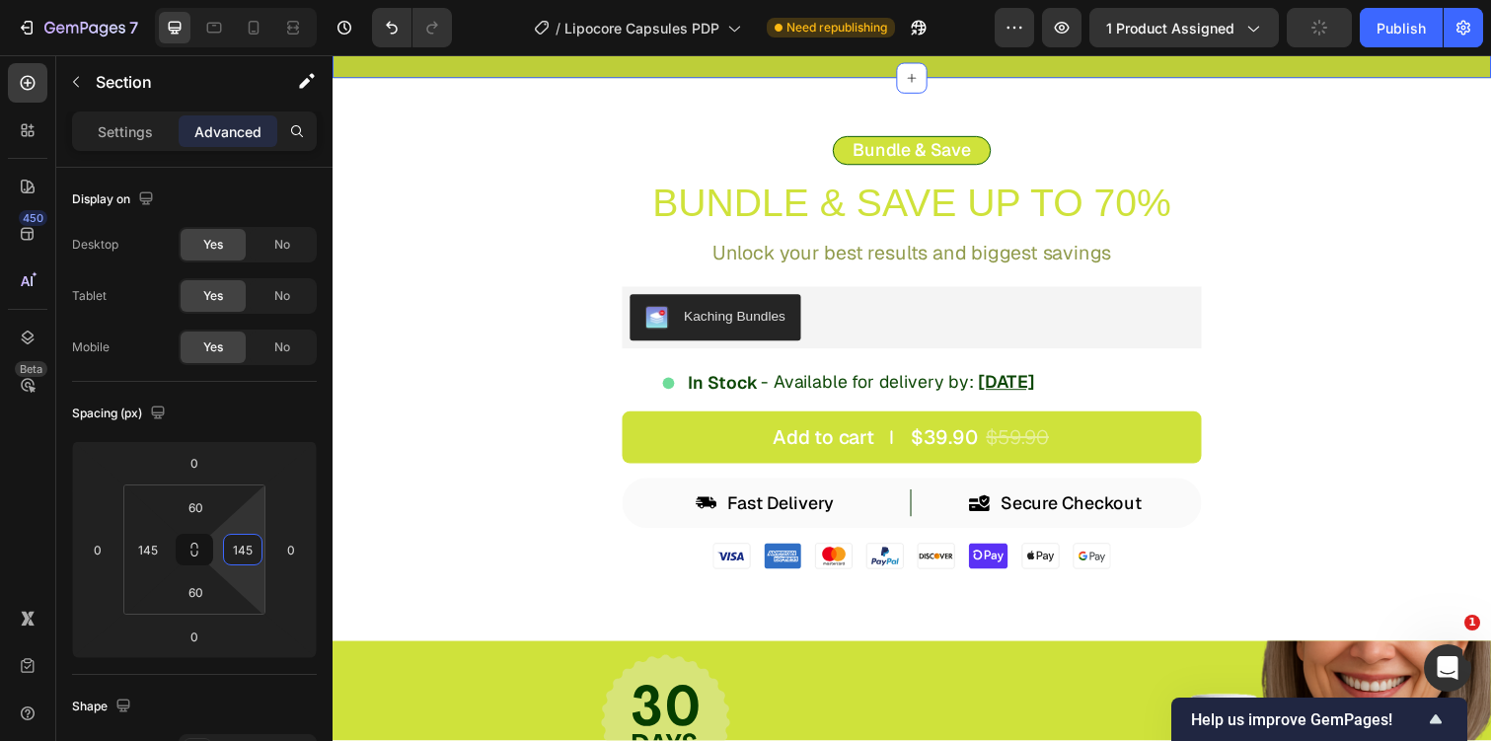
scroll to position [6409, 0]
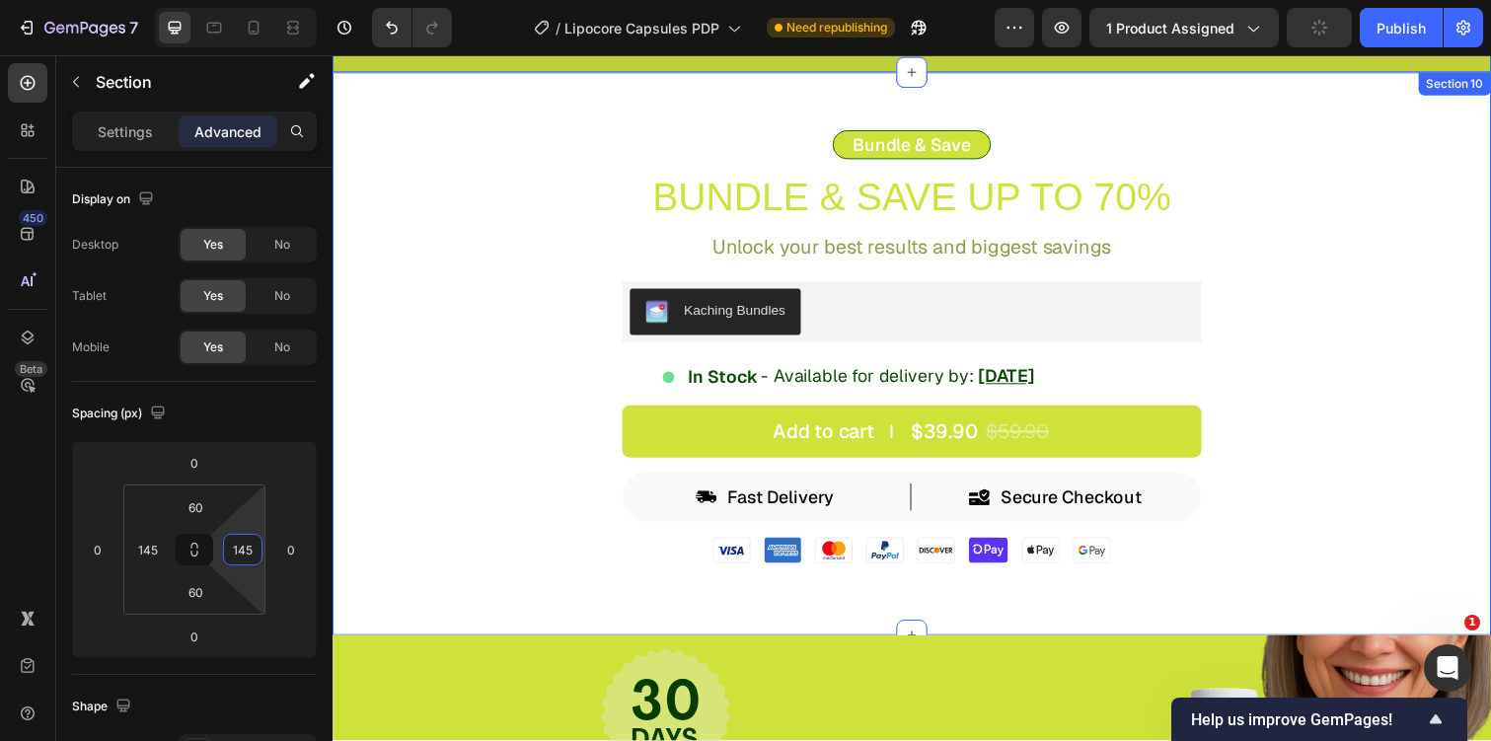
click at [452, 326] on div "Bundle & Save Text Block Bundle & Save Up to 70% Text Block Unlock your best re…" at bounding box center [925, 361] width 1184 height 458
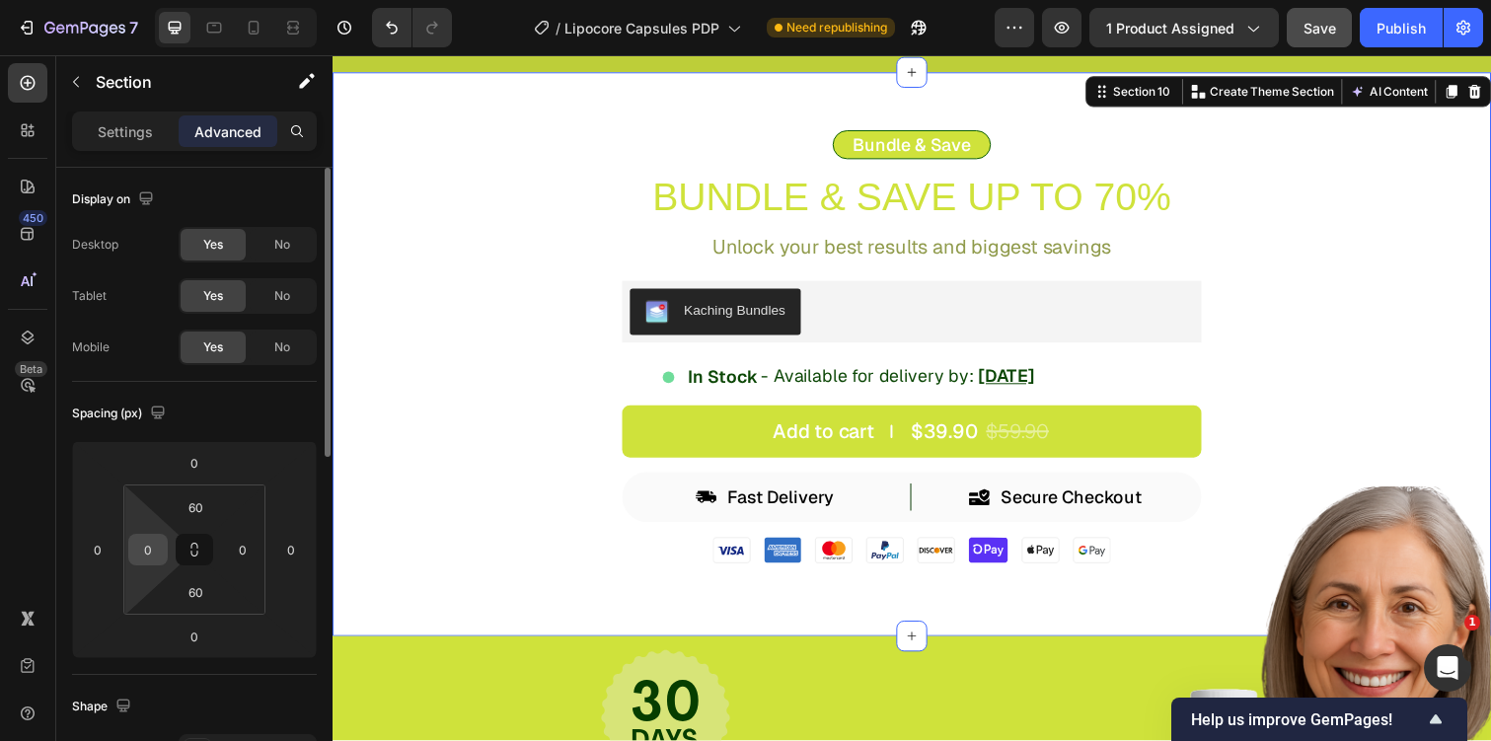
click at [153, 542] on input "0" at bounding box center [148, 550] width 30 height 30
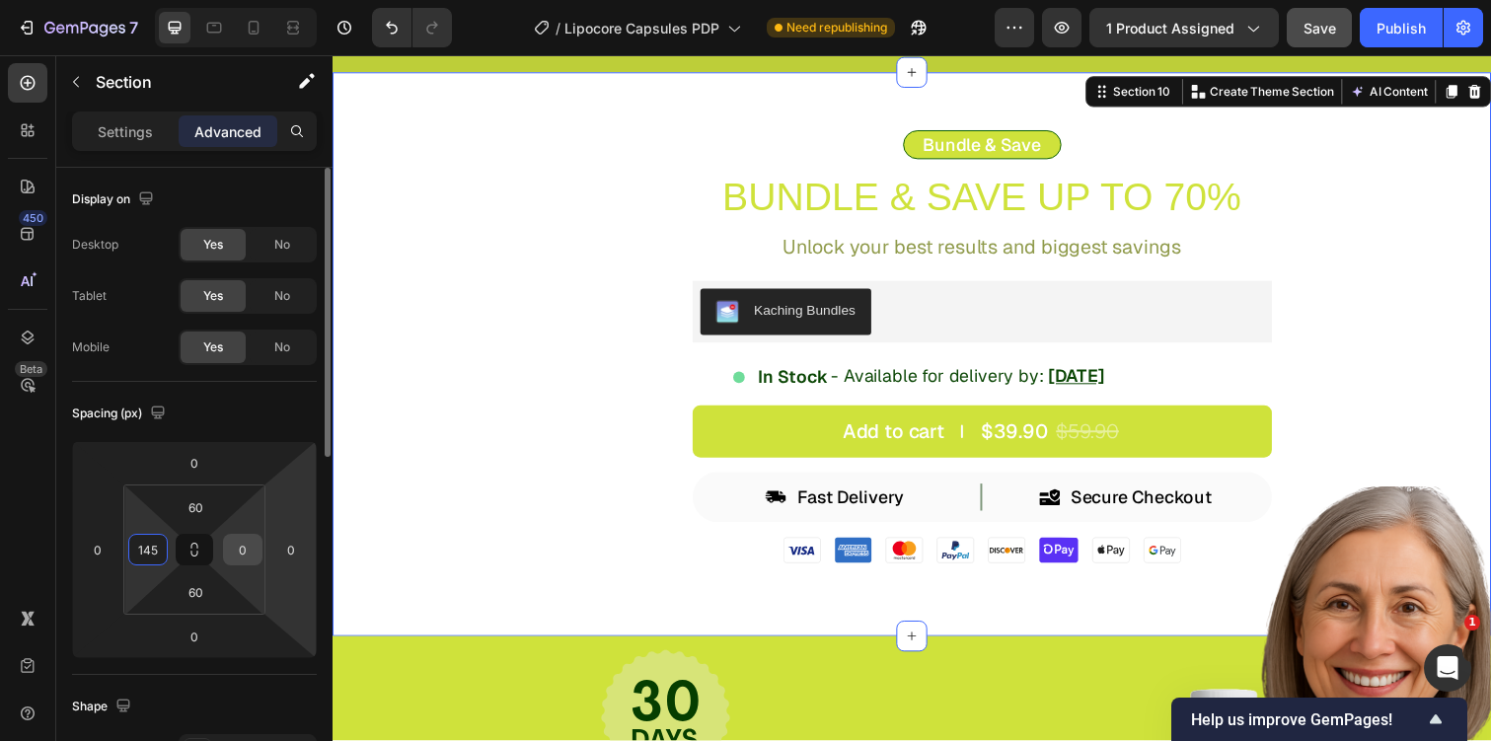
type input "145"
click at [247, 550] on input "0" at bounding box center [243, 550] width 30 height 30
type input "145"
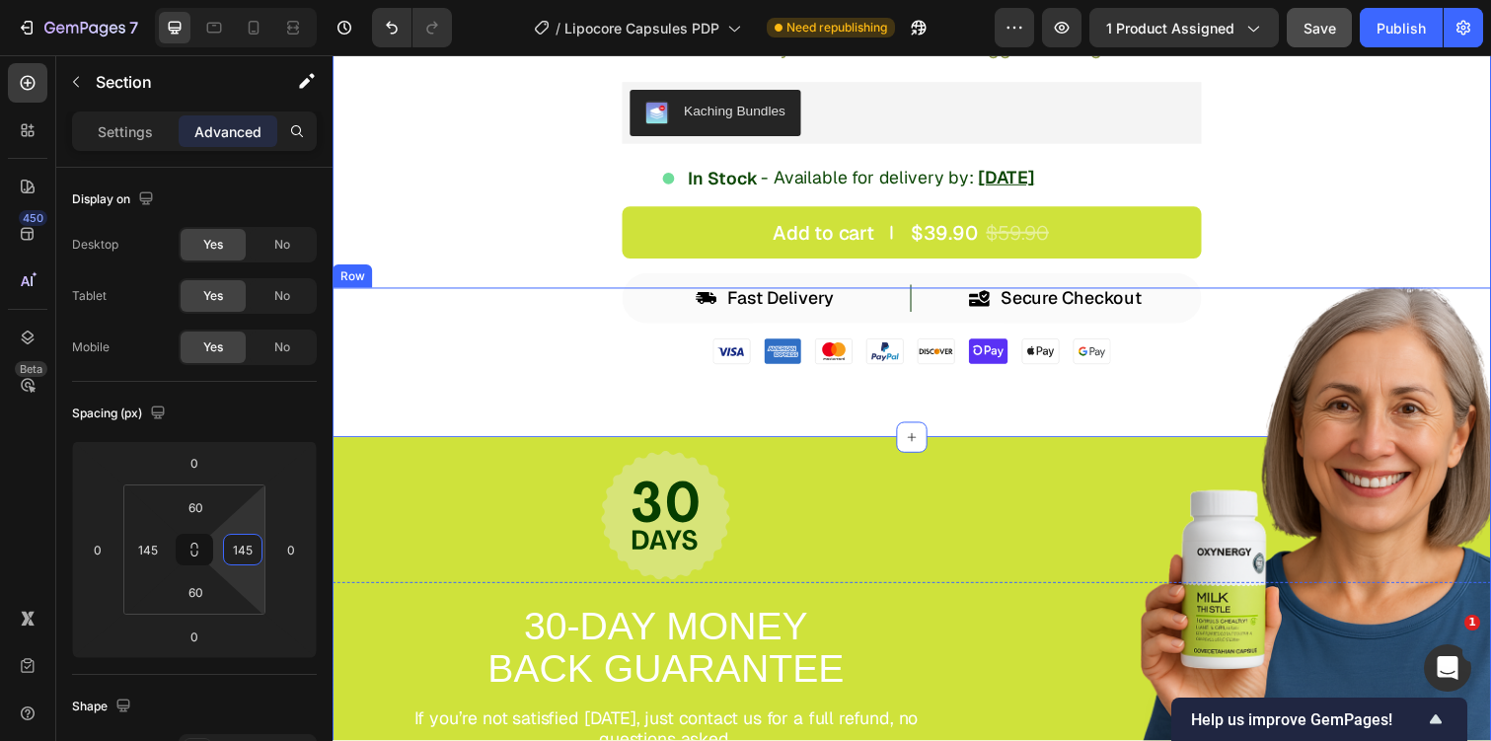
scroll to position [6752, 0]
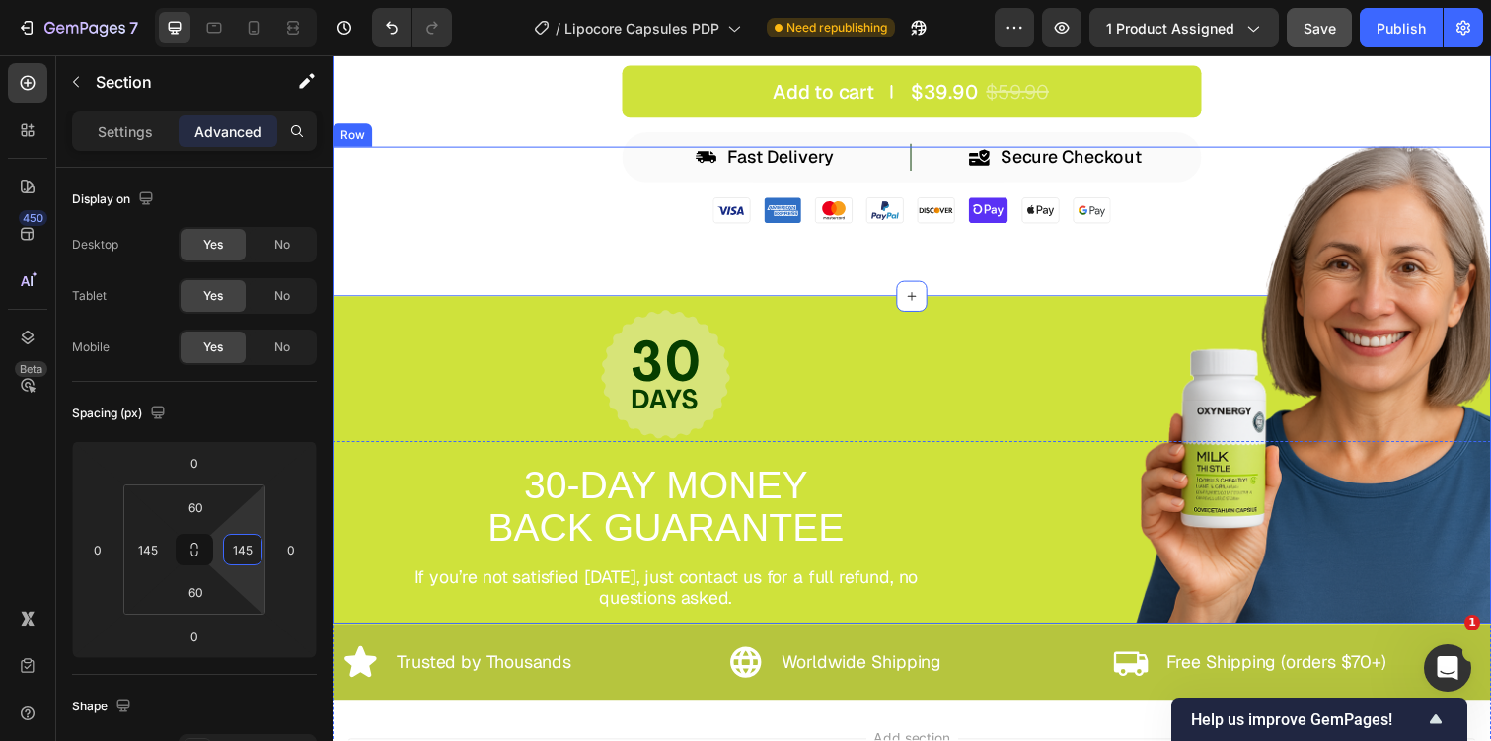
click at [360, 380] on div "Image 30-DAY MONEY BACK GUARANTEE Text Block If you’re not satisfied within 30 …" at bounding box center [674, 392] width 682 height 486
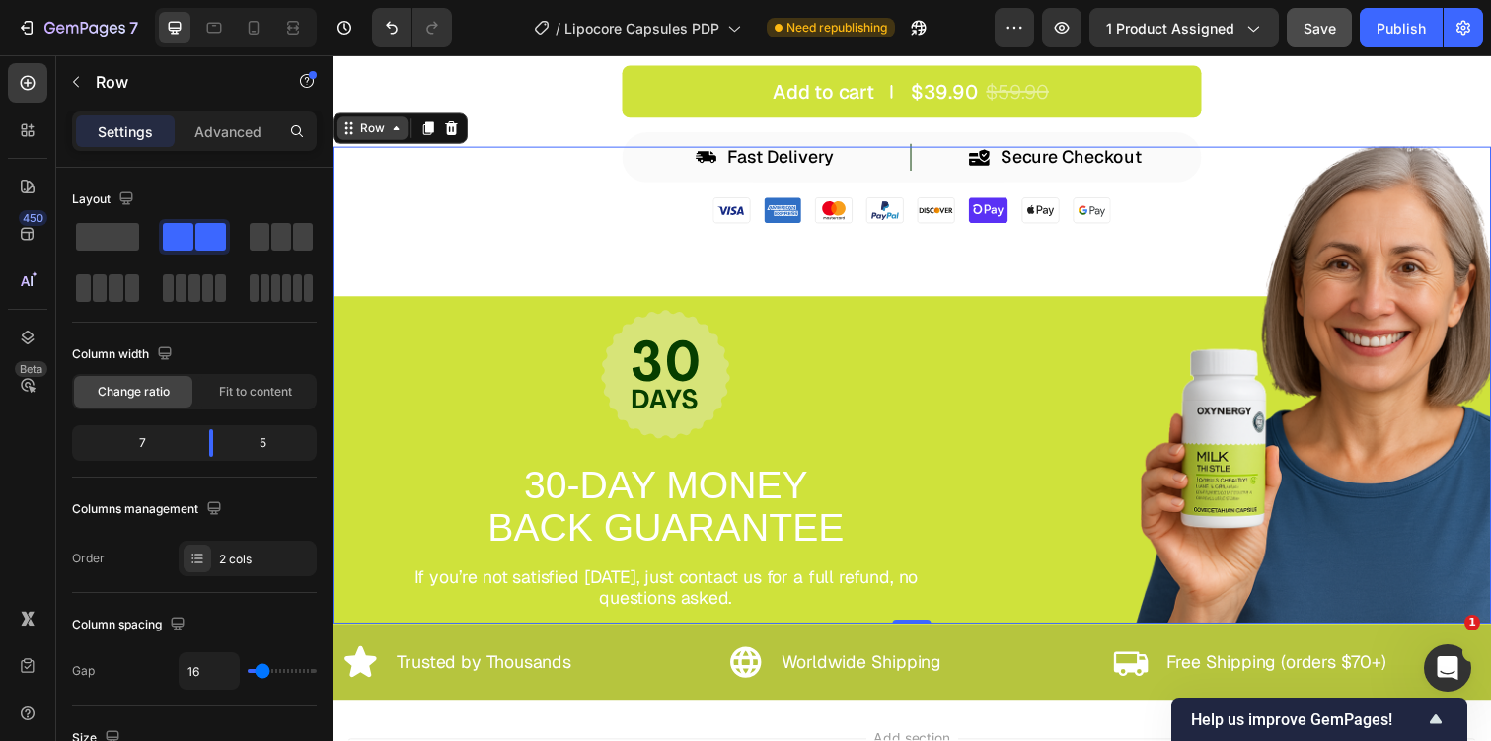
click at [378, 134] on div "Row" at bounding box center [373, 130] width 33 height 18
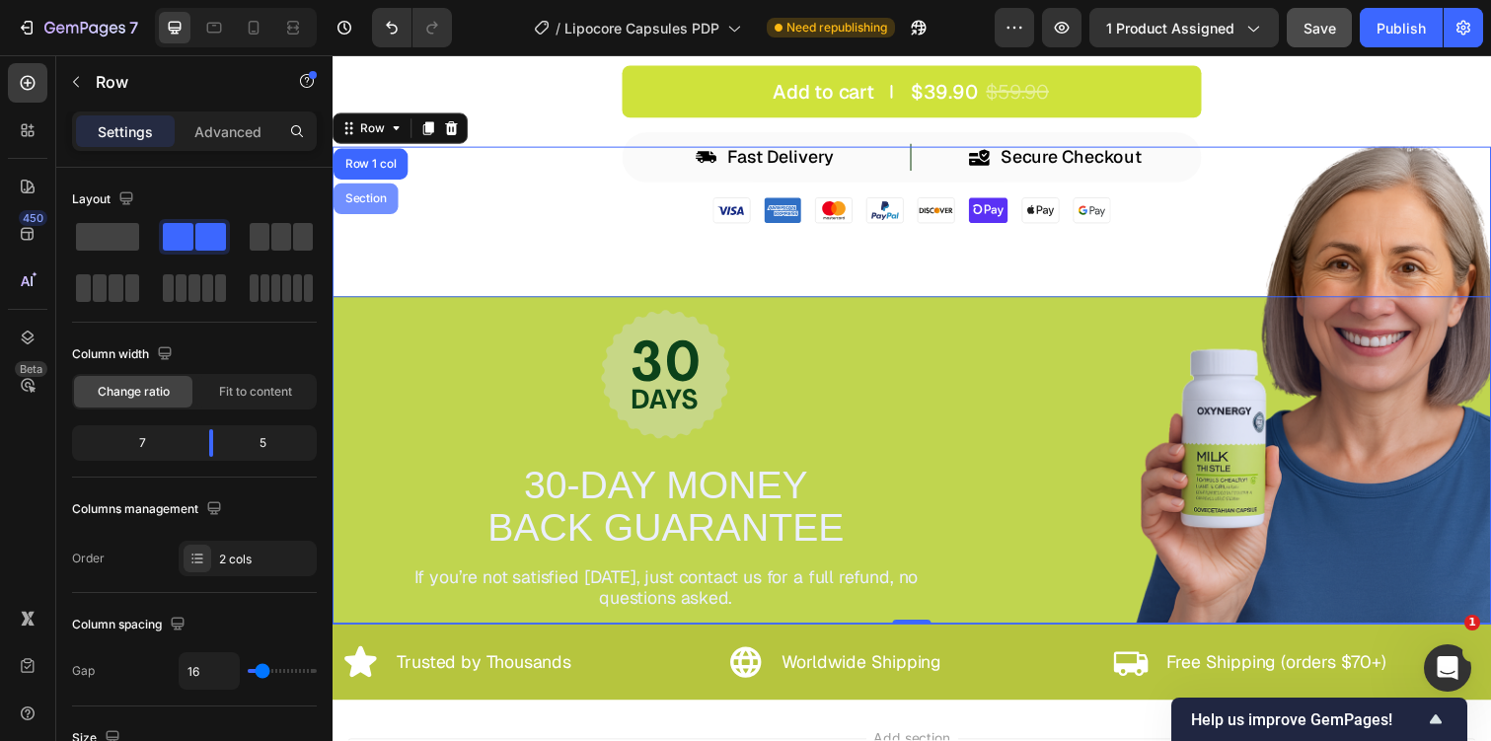
click at [375, 200] on div "Section" at bounding box center [366, 202] width 50 height 12
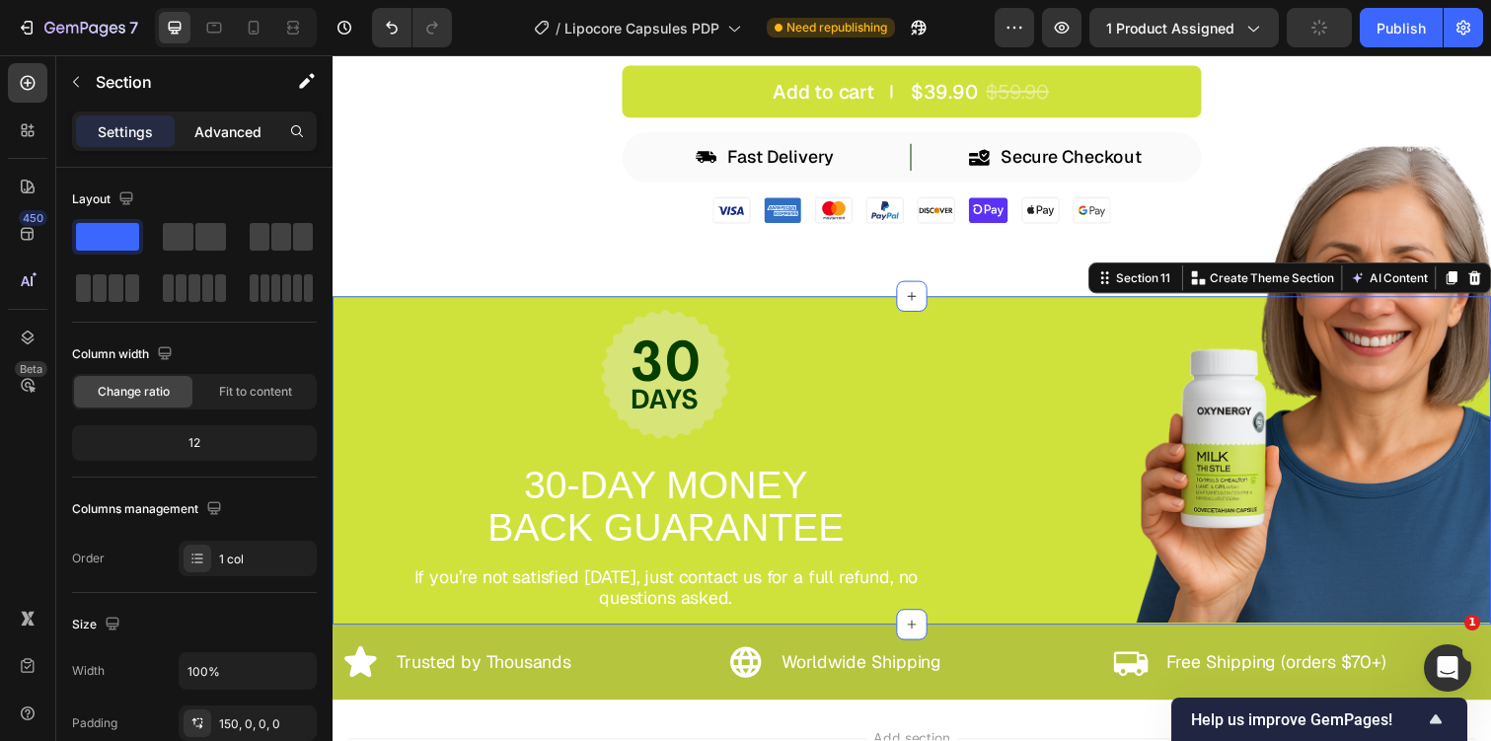
click at [228, 128] on p "Advanced" at bounding box center [227, 131] width 67 height 21
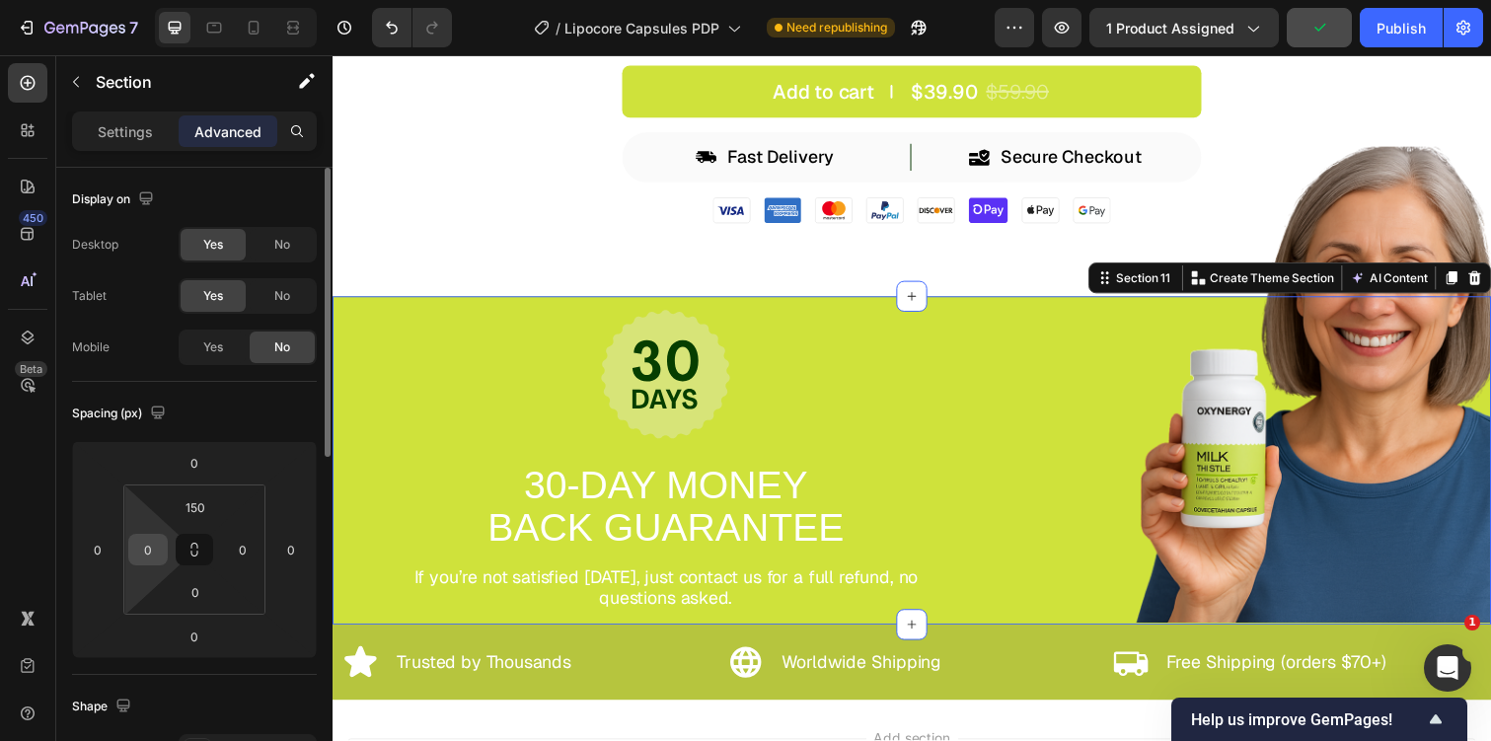
click at [141, 557] on input "0" at bounding box center [148, 550] width 30 height 30
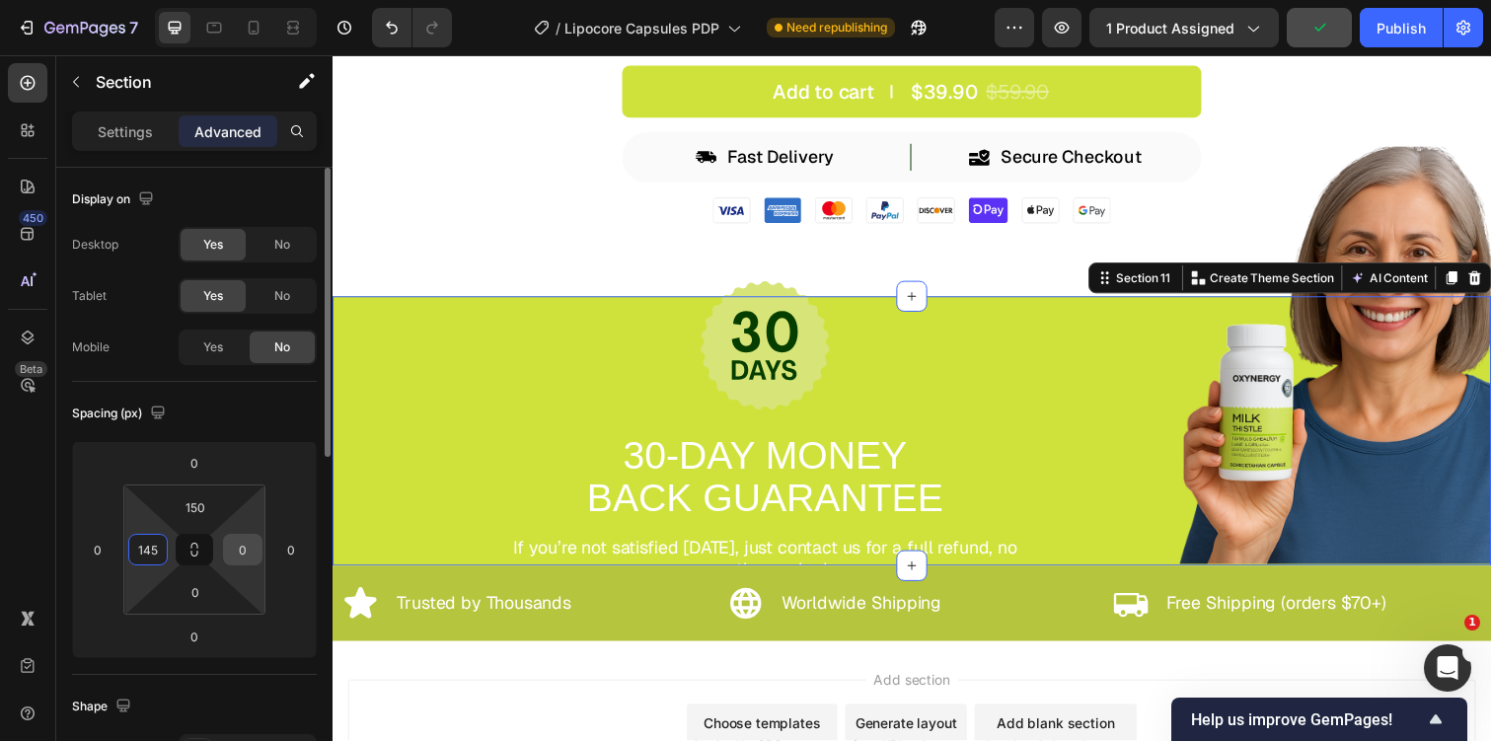
type input "145"
click at [238, 549] on input "0" at bounding box center [243, 550] width 30 height 30
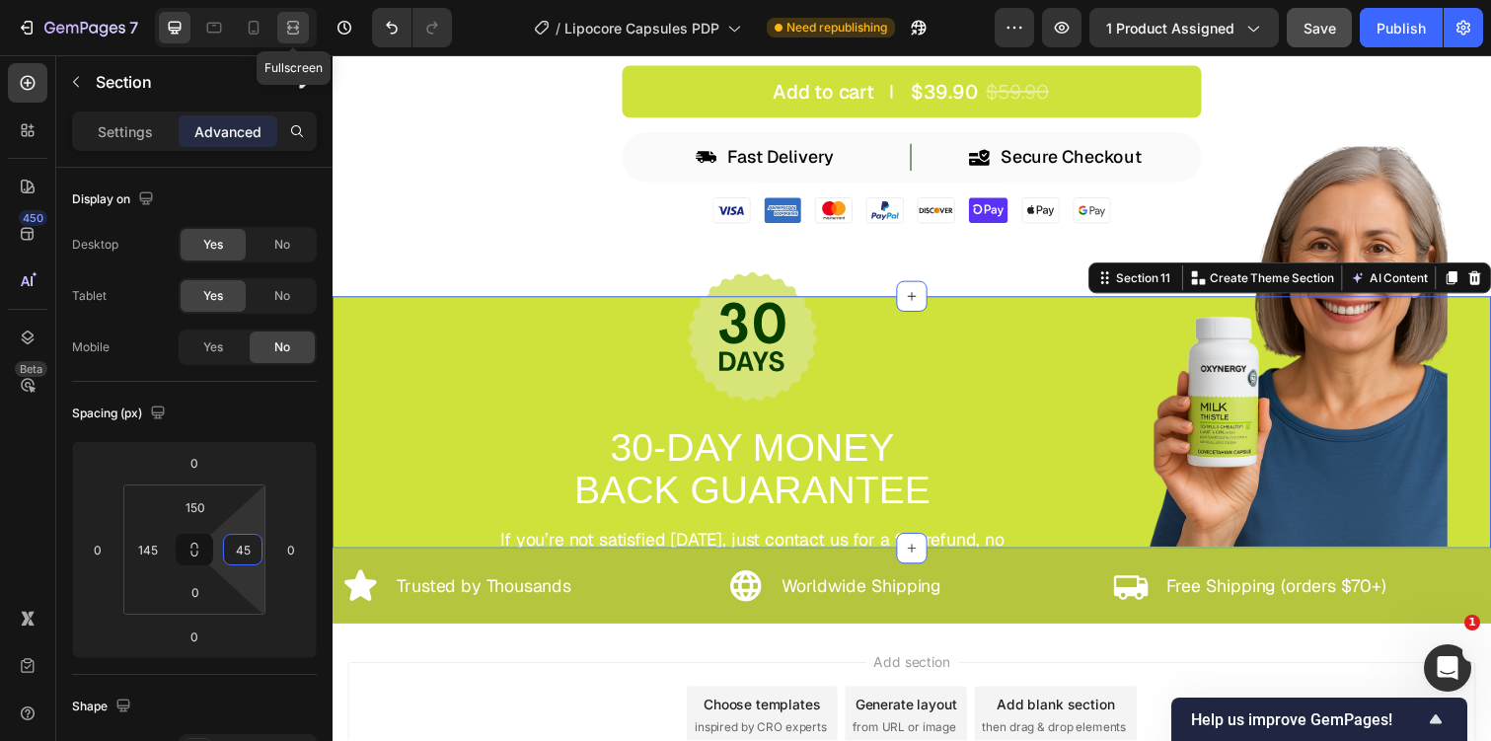
type input "45"
click at [299, 28] on icon at bounding box center [293, 28] width 20 height 20
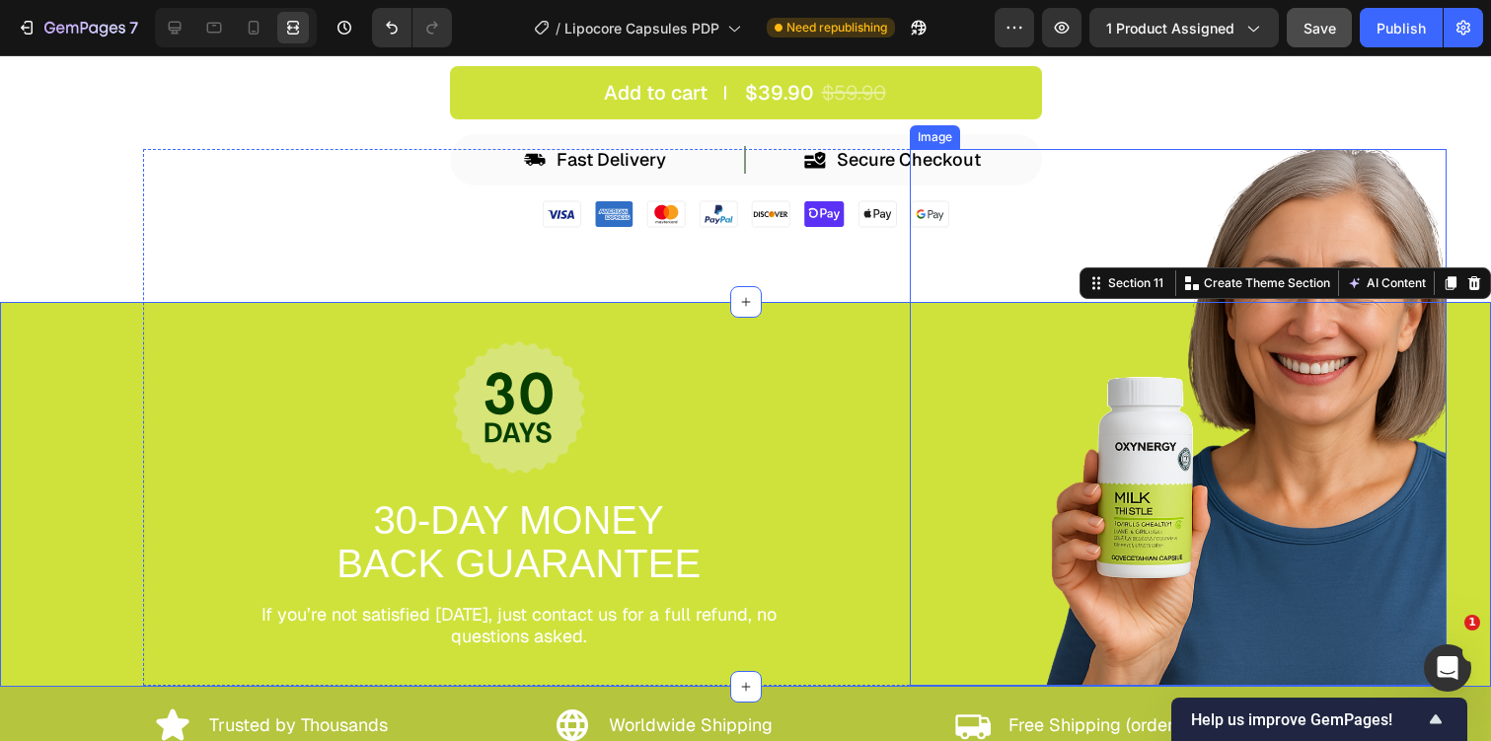
click at [912, 324] on img at bounding box center [1178, 417] width 537 height 537
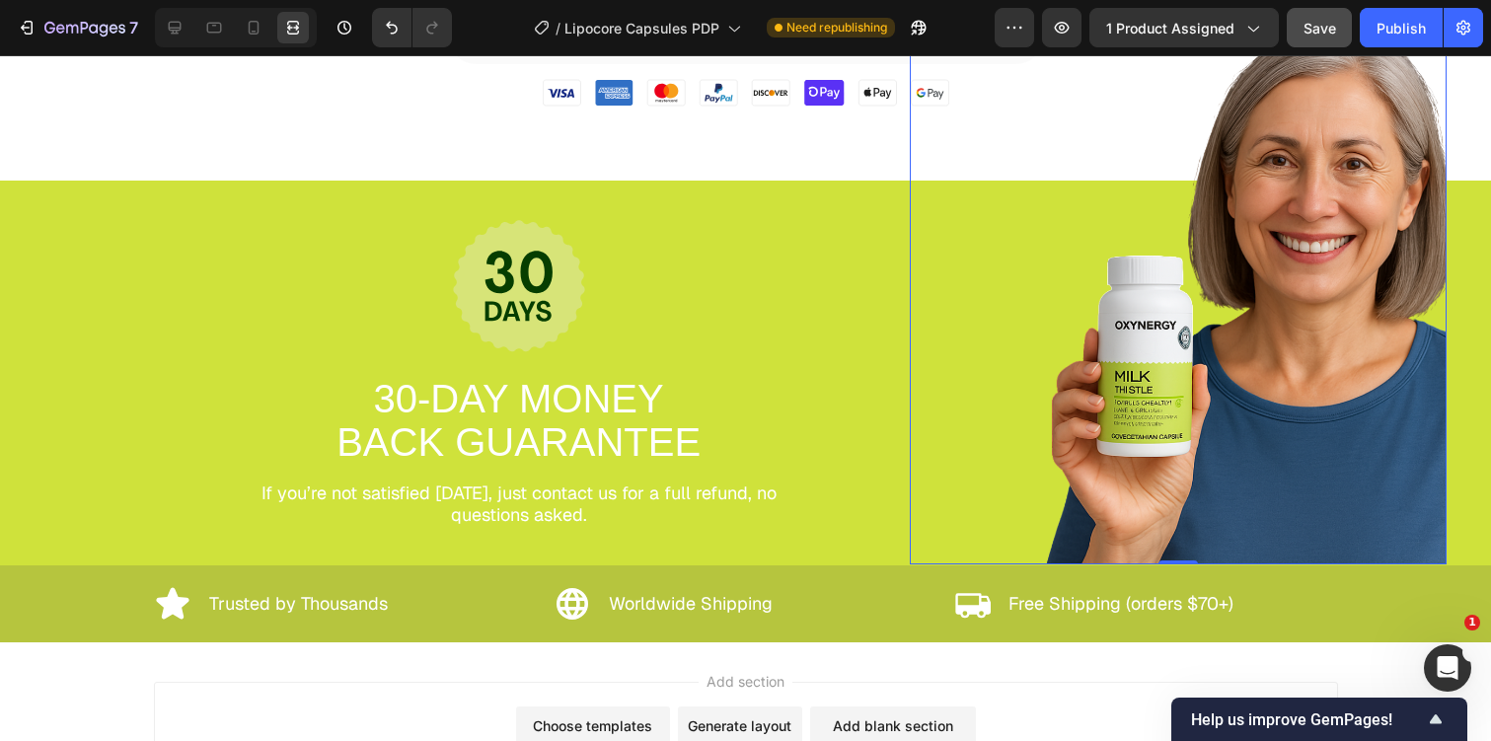
scroll to position [6853, 0]
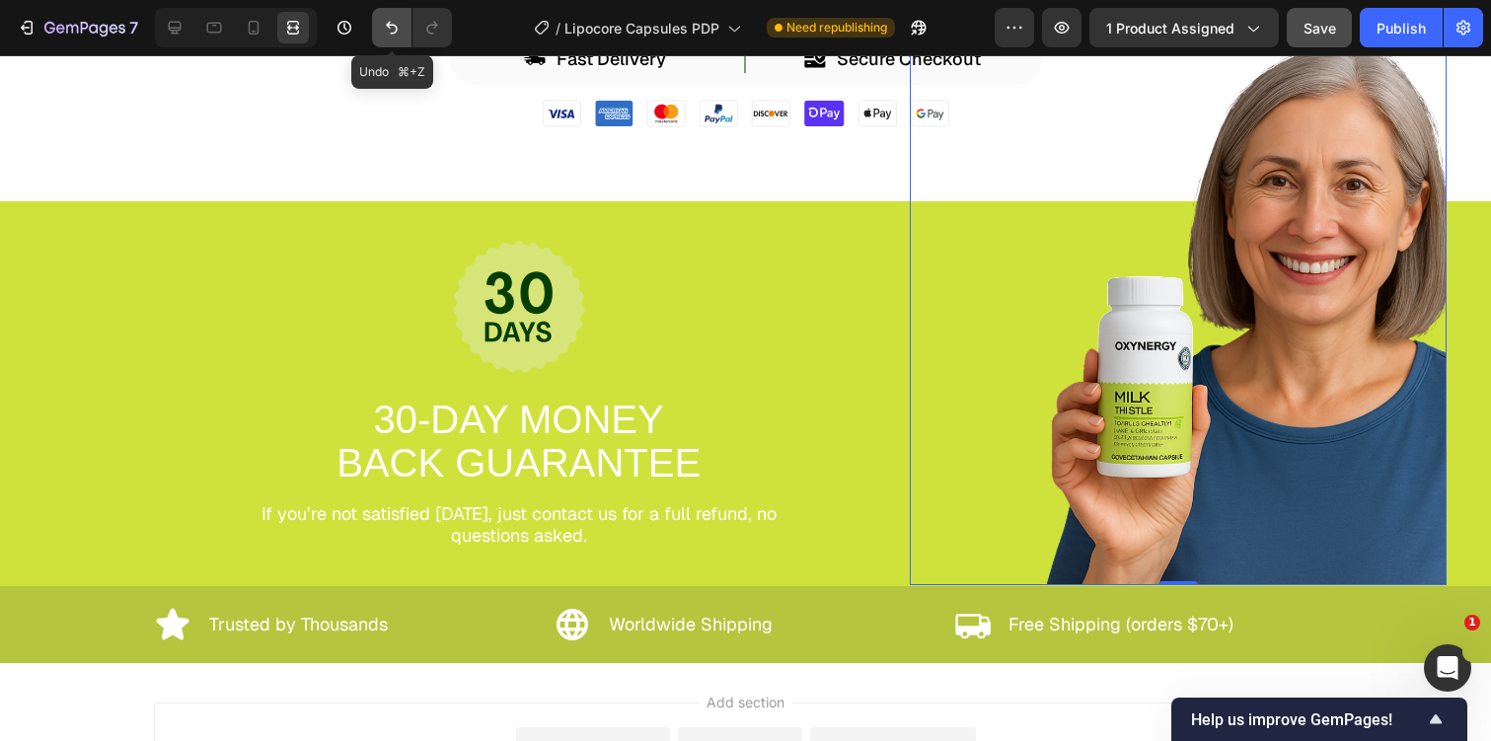
click at [382, 24] on icon "Undo/Redo" at bounding box center [392, 28] width 20 height 20
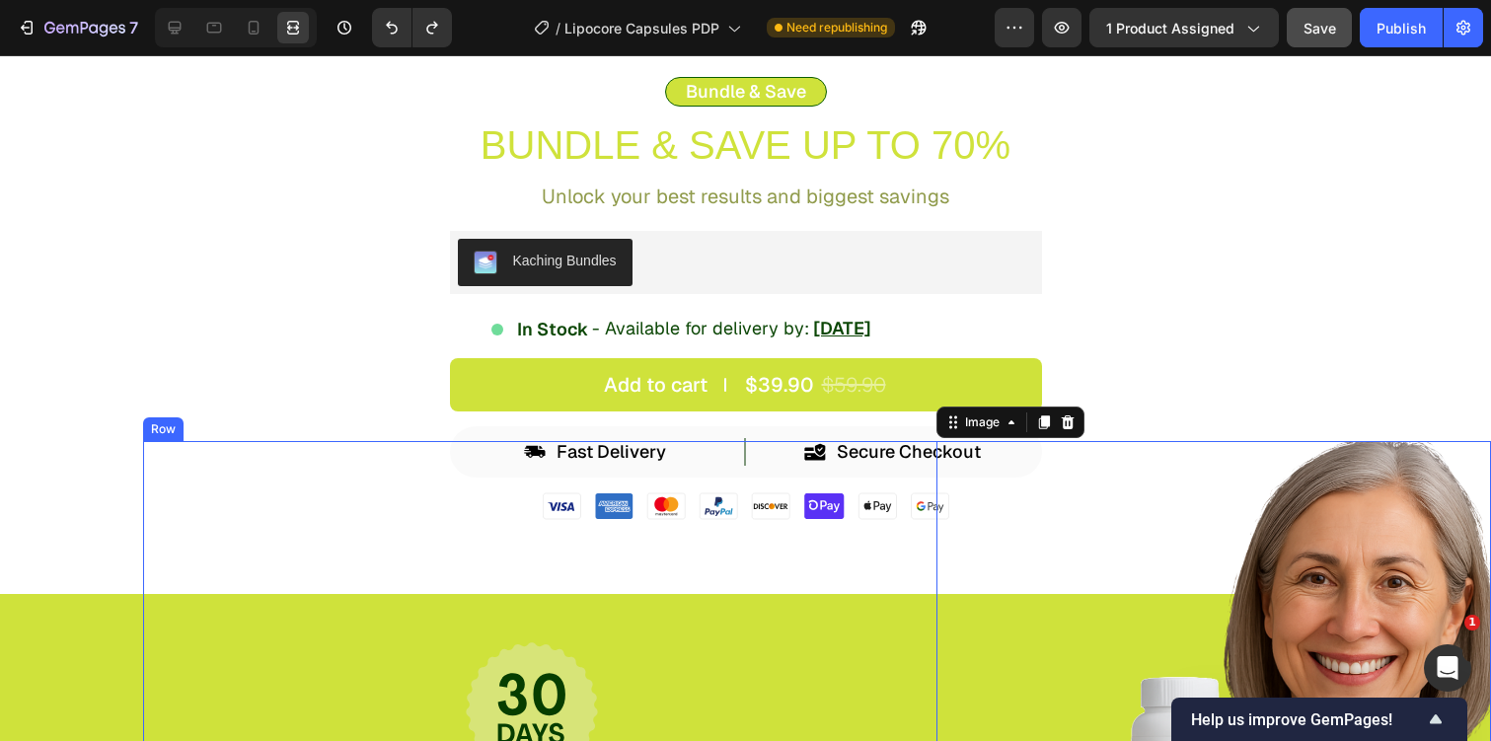
click at [309, 577] on div "Image 30-DAY MONEY BACK GUARANTEE Text Block If you’re not satisfied within 30 …" at bounding box center [532, 719] width 778 height 556
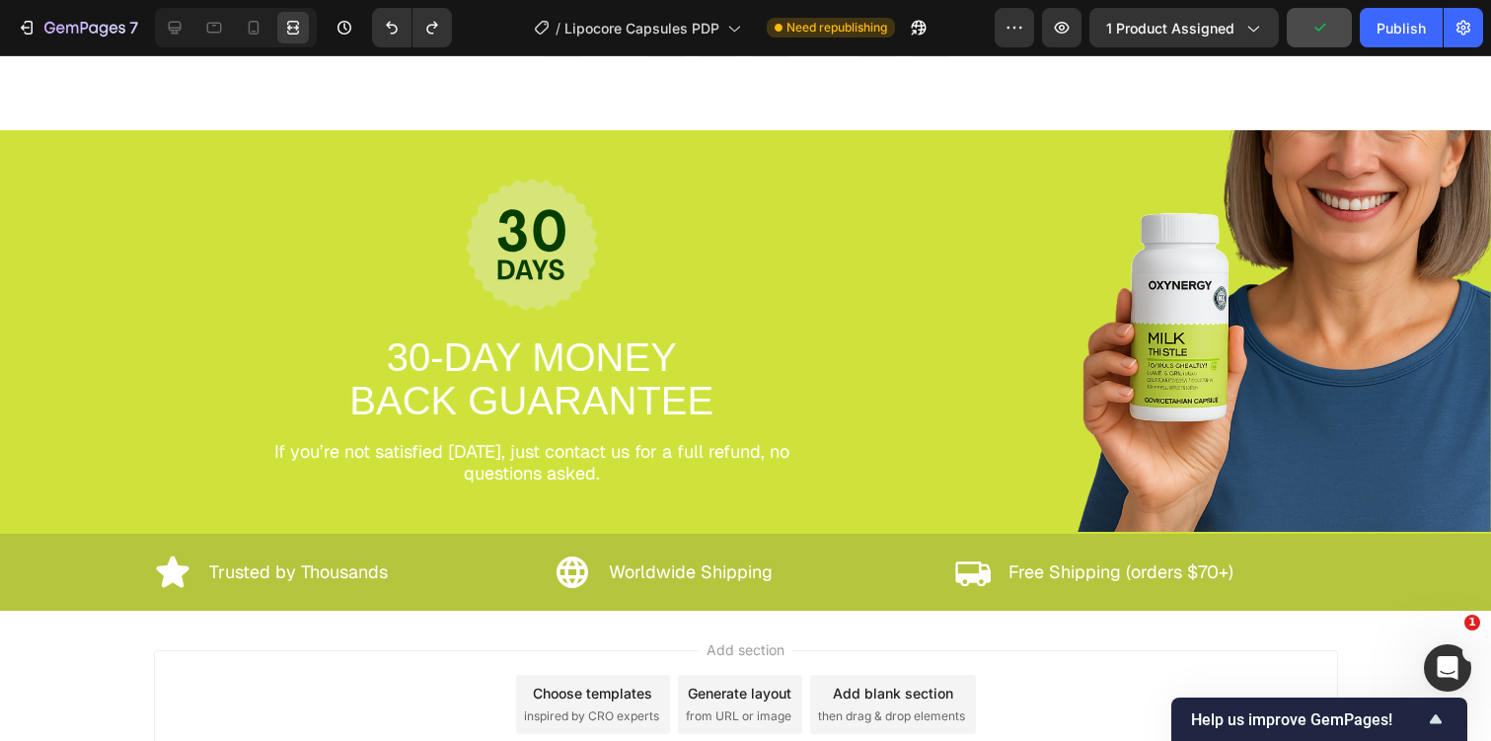
scroll to position [7008, 0]
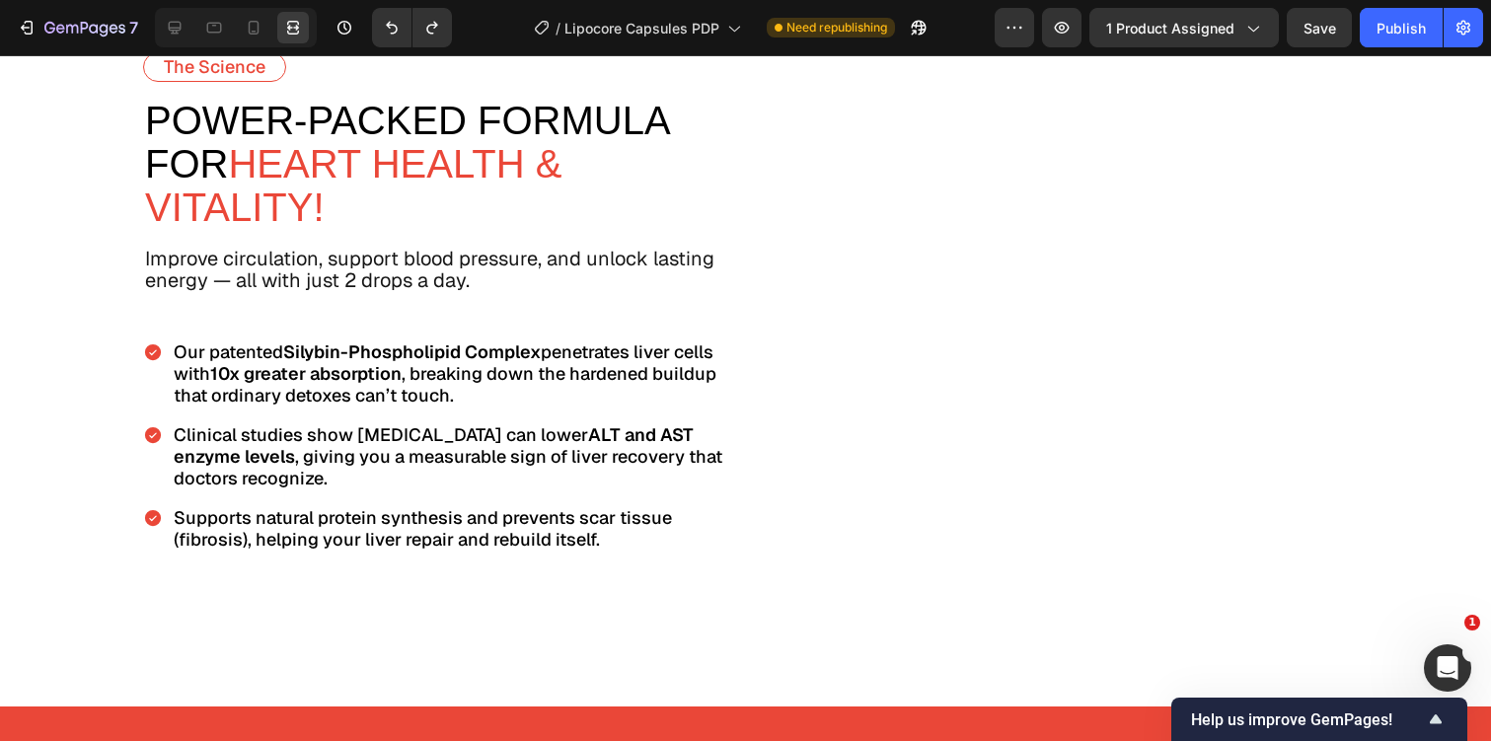
scroll to position [3402, 0]
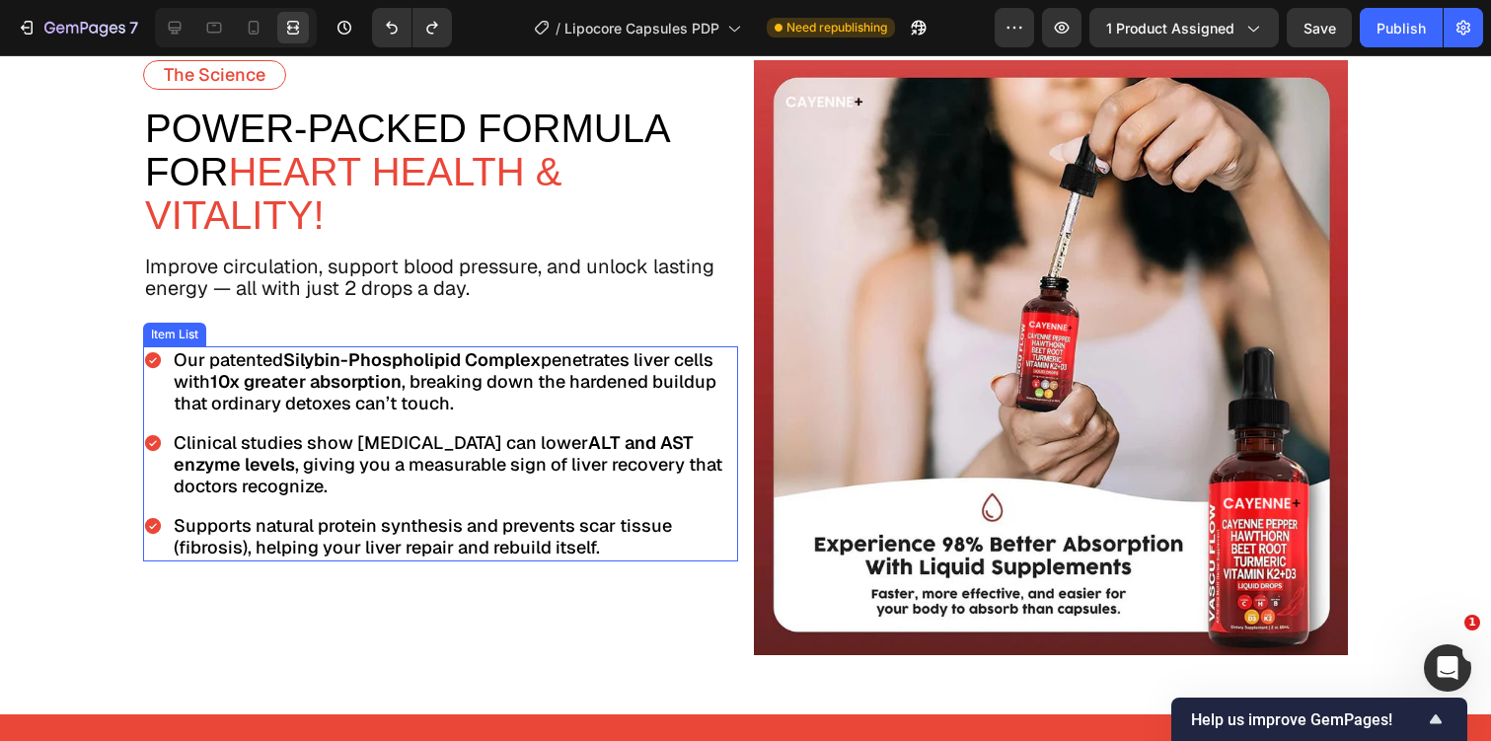
click at [161, 496] on div "Clinical studies show [MEDICAL_DATA] can lower ALT and AST enzyme levels , givi…" at bounding box center [440, 464] width 595 height 71
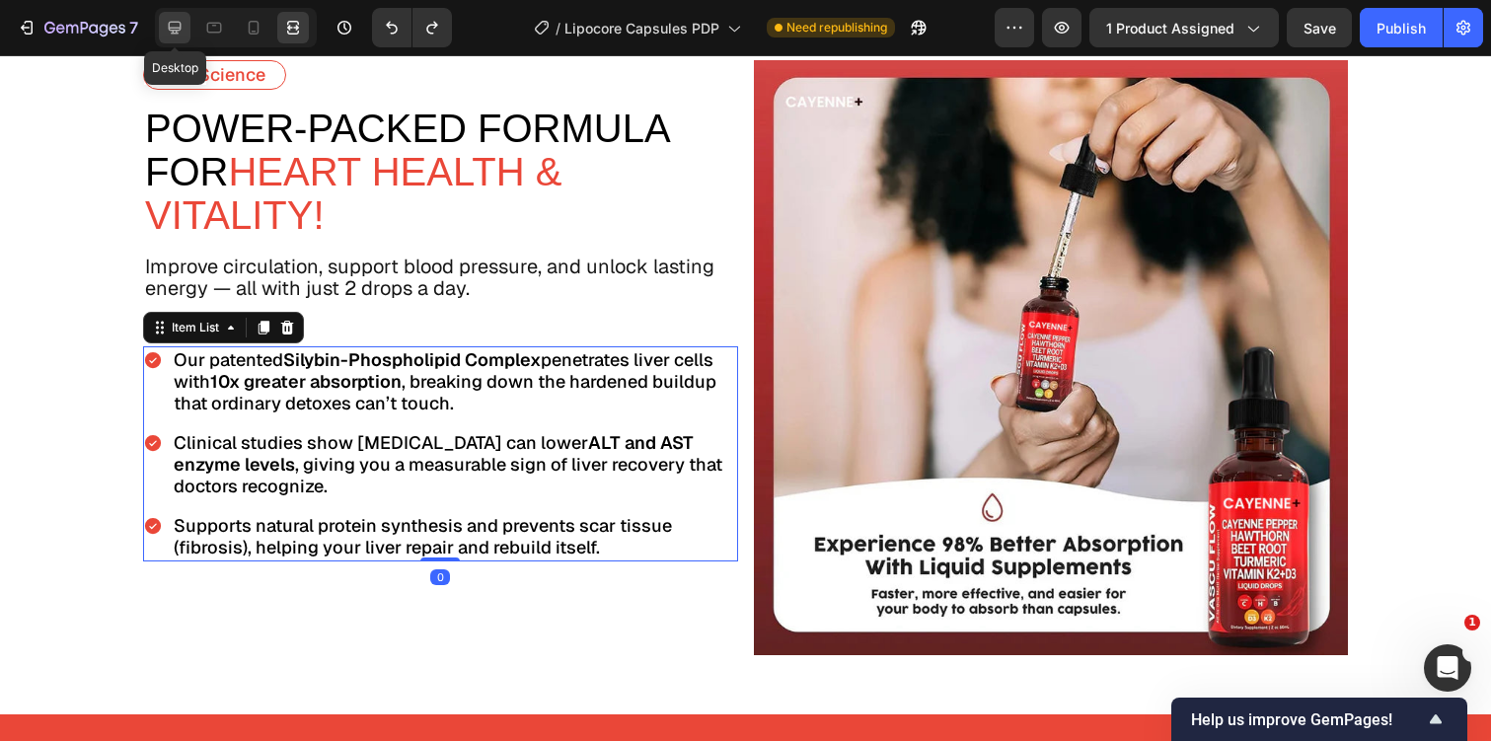
click at [183, 38] on div at bounding box center [175, 28] width 32 height 32
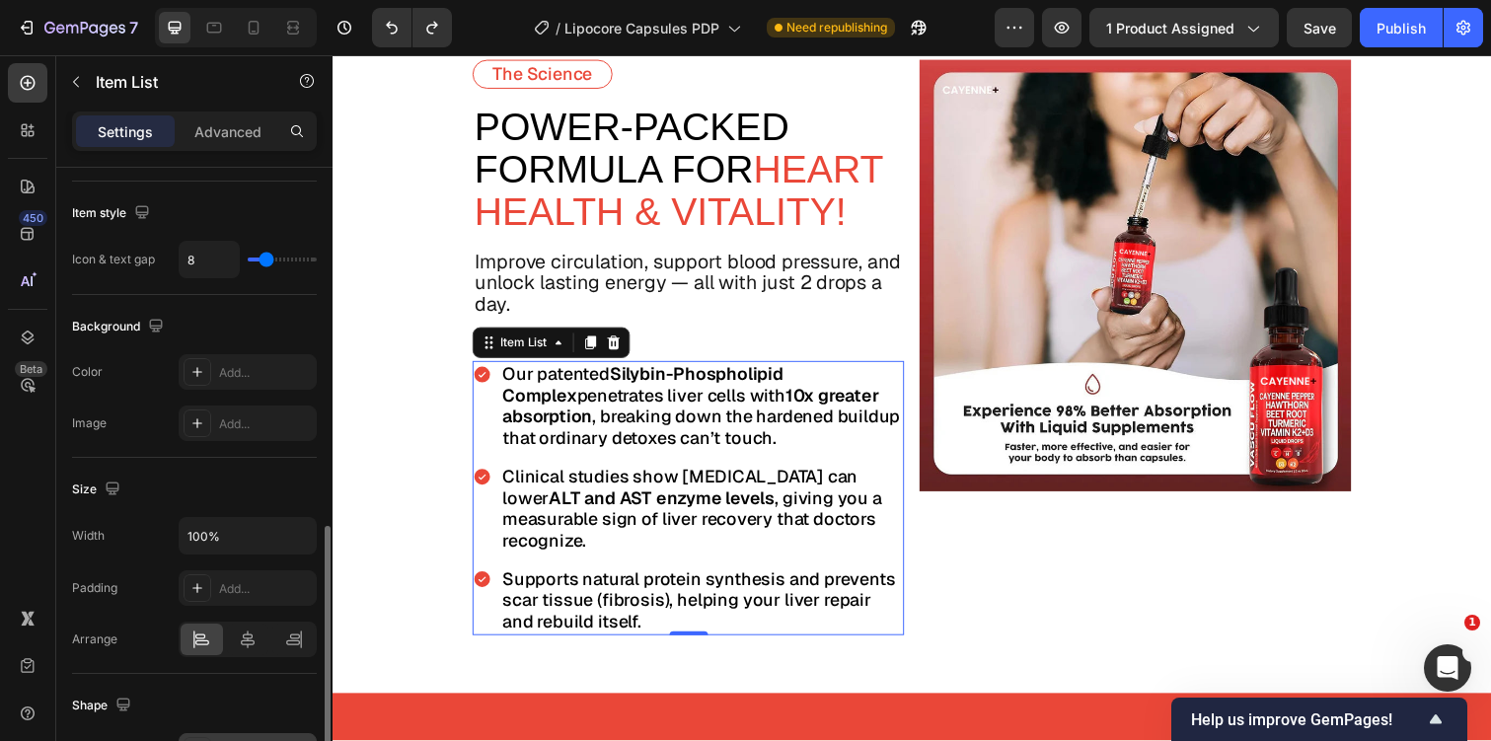
scroll to position [806, 0]
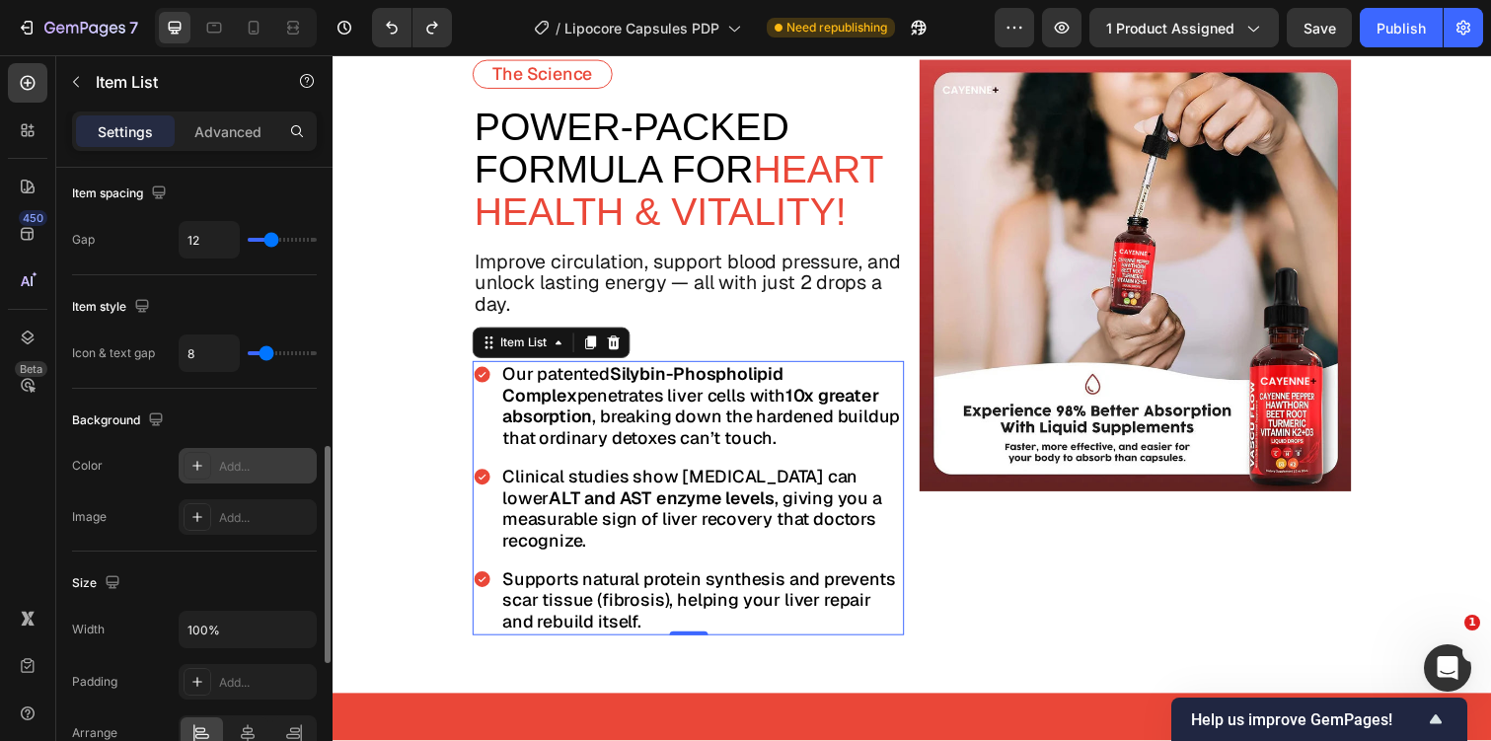
click at [204, 467] on icon at bounding box center [197, 466] width 16 height 16
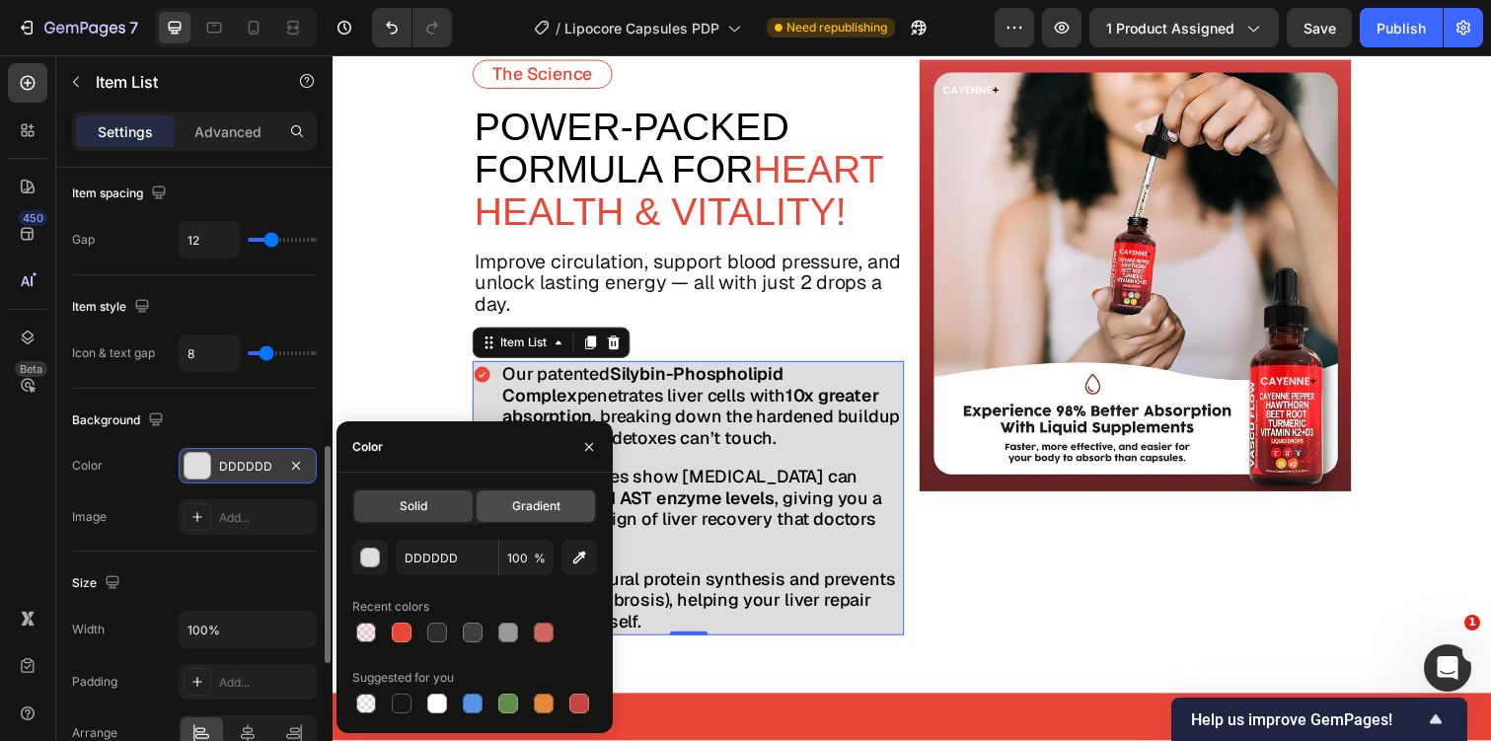
click at [522, 492] on div "Gradient" at bounding box center [536, 506] width 118 height 32
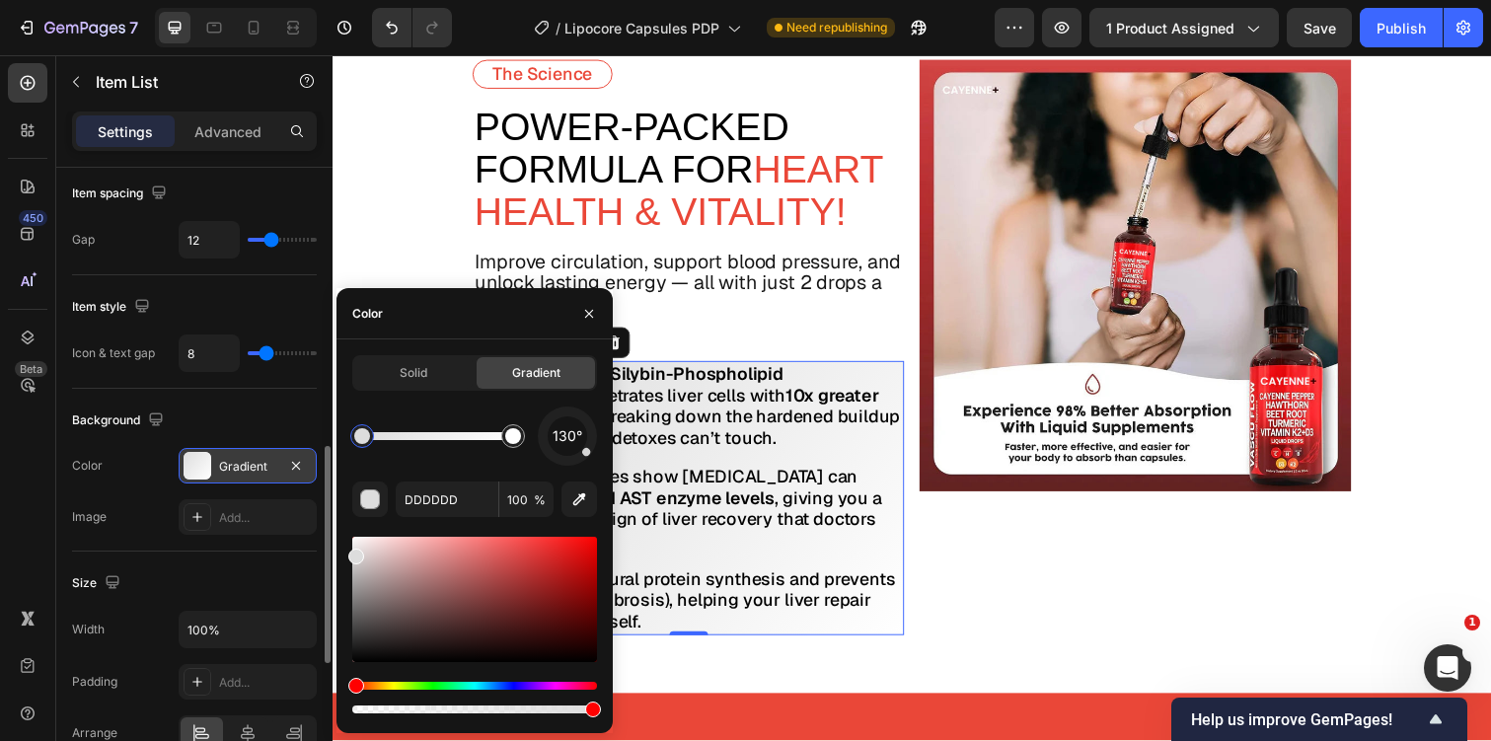
click at [364, 436] on div at bounding box center [362, 436] width 16 height 16
click at [428, 502] on input "DDDDDD" at bounding box center [447, 500] width 103 height 36
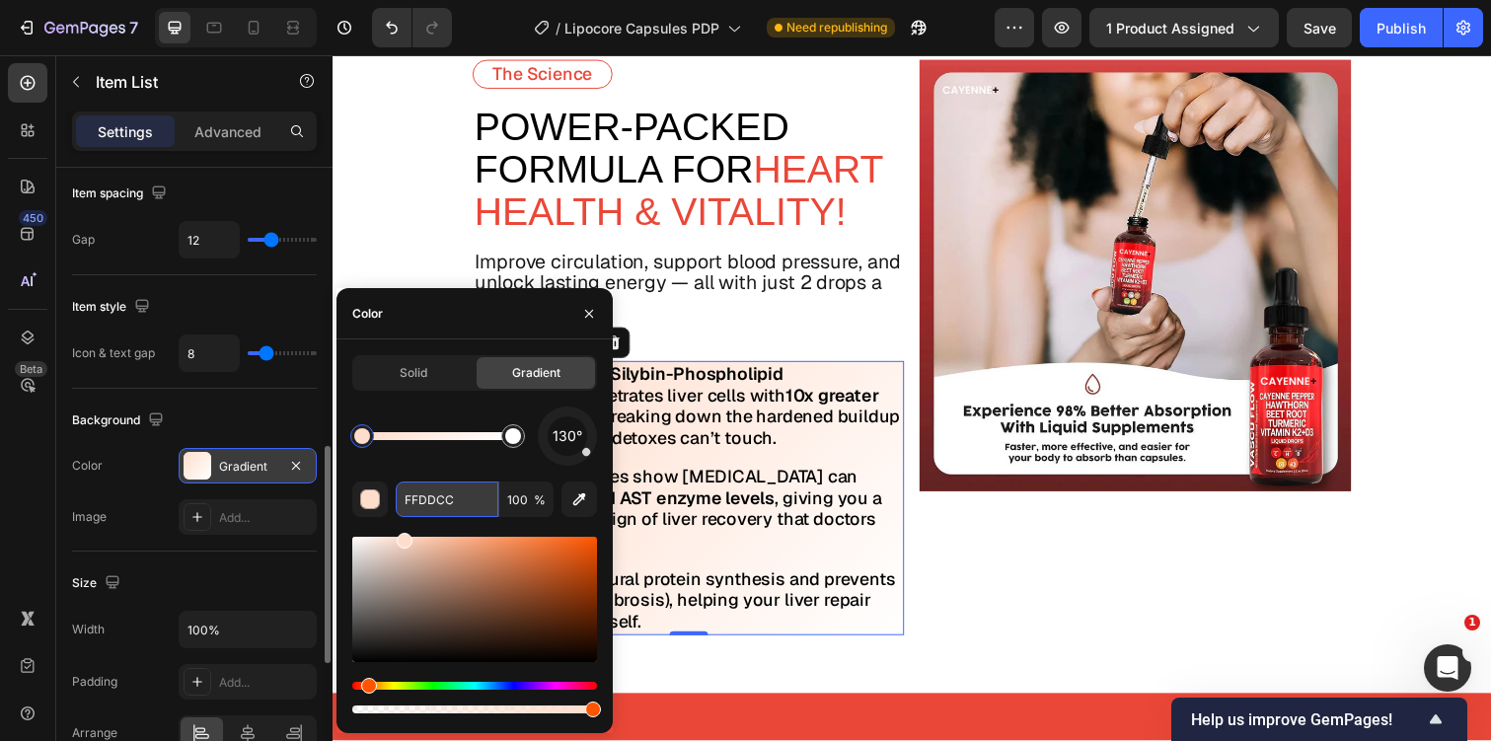
click at [430, 499] on input "FFDDCC" at bounding box center [447, 500] width 103 height 36
paste input "fdc7c6"
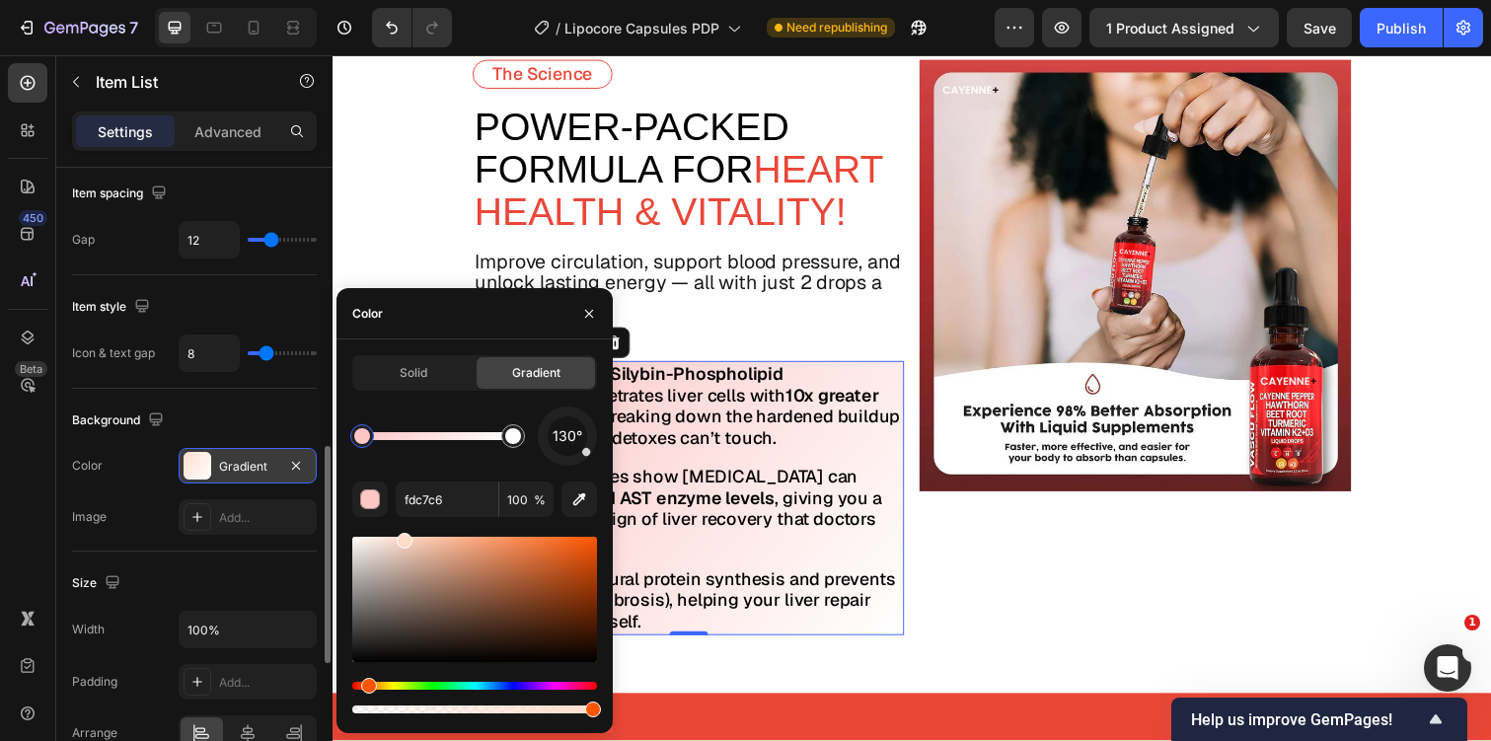
click at [222, 432] on div "Background" at bounding box center [194, 421] width 245 height 32
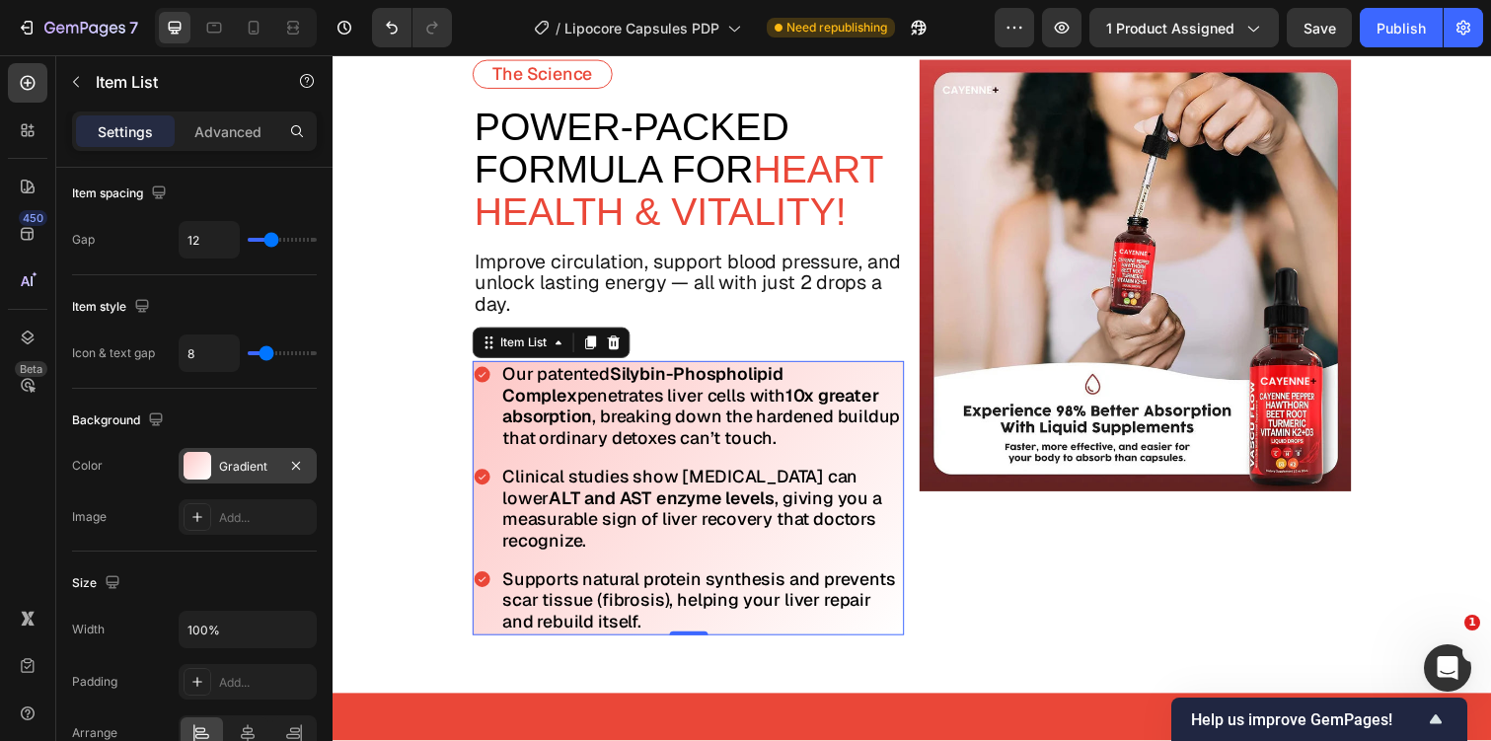
click at [233, 466] on div "Gradient" at bounding box center [247, 467] width 57 height 18
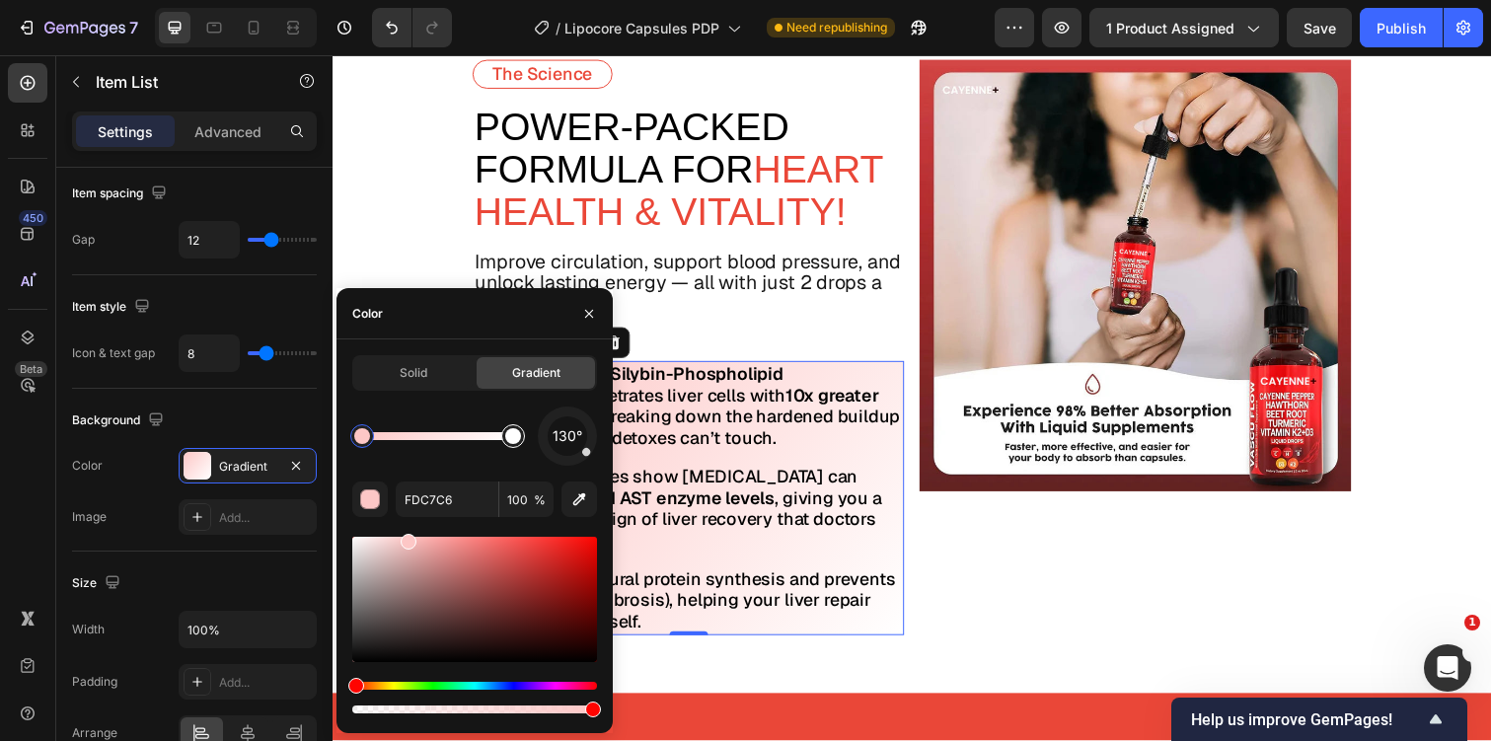
click at [507, 431] on div at bounding box center [513, 436] width 16 height 16
click at [450, 496] on input "FFFFFF" at bounding box center [447, 500] width 103 height 36
paste input "cefedc"
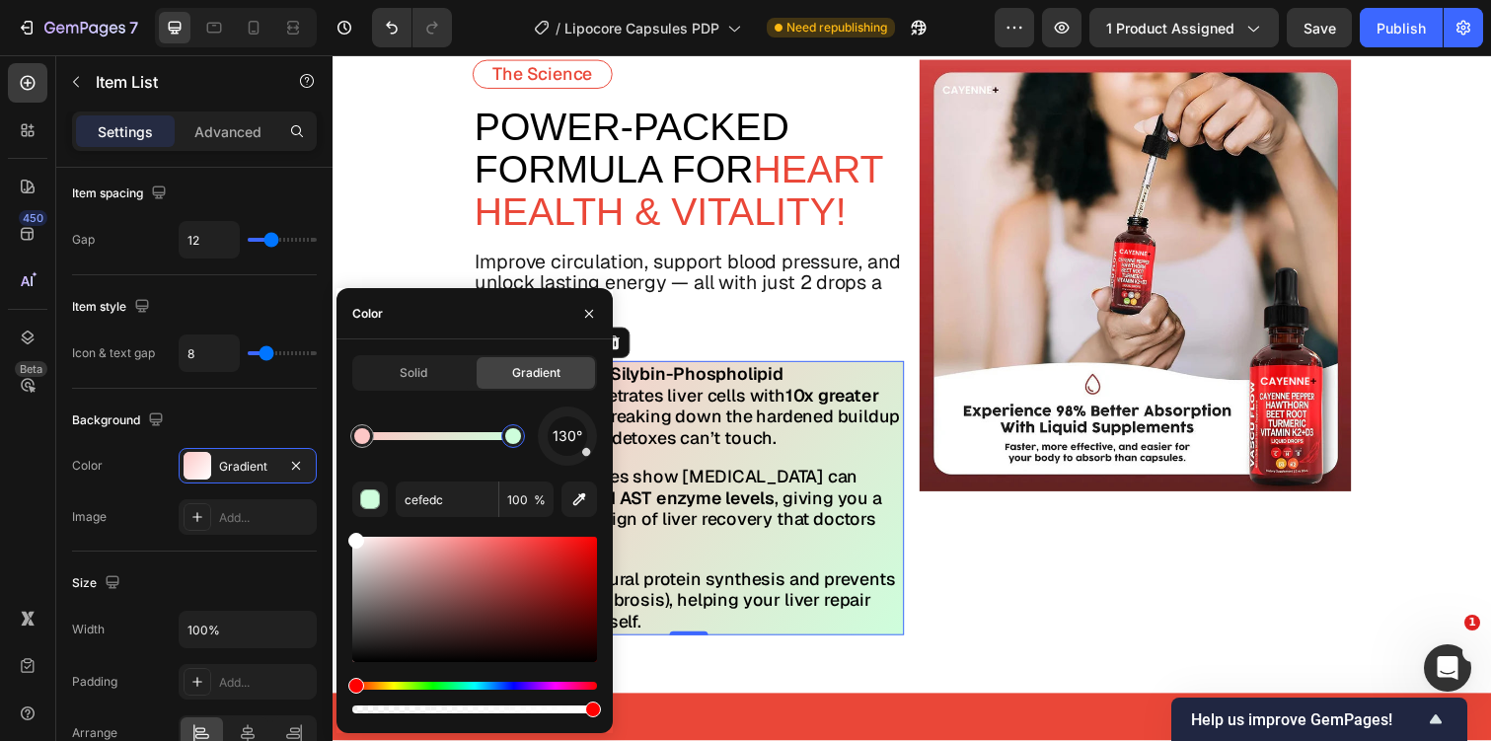
click at [13, 483] on div "450 Beta" at bounding box center [27, 331] width 39 height 536
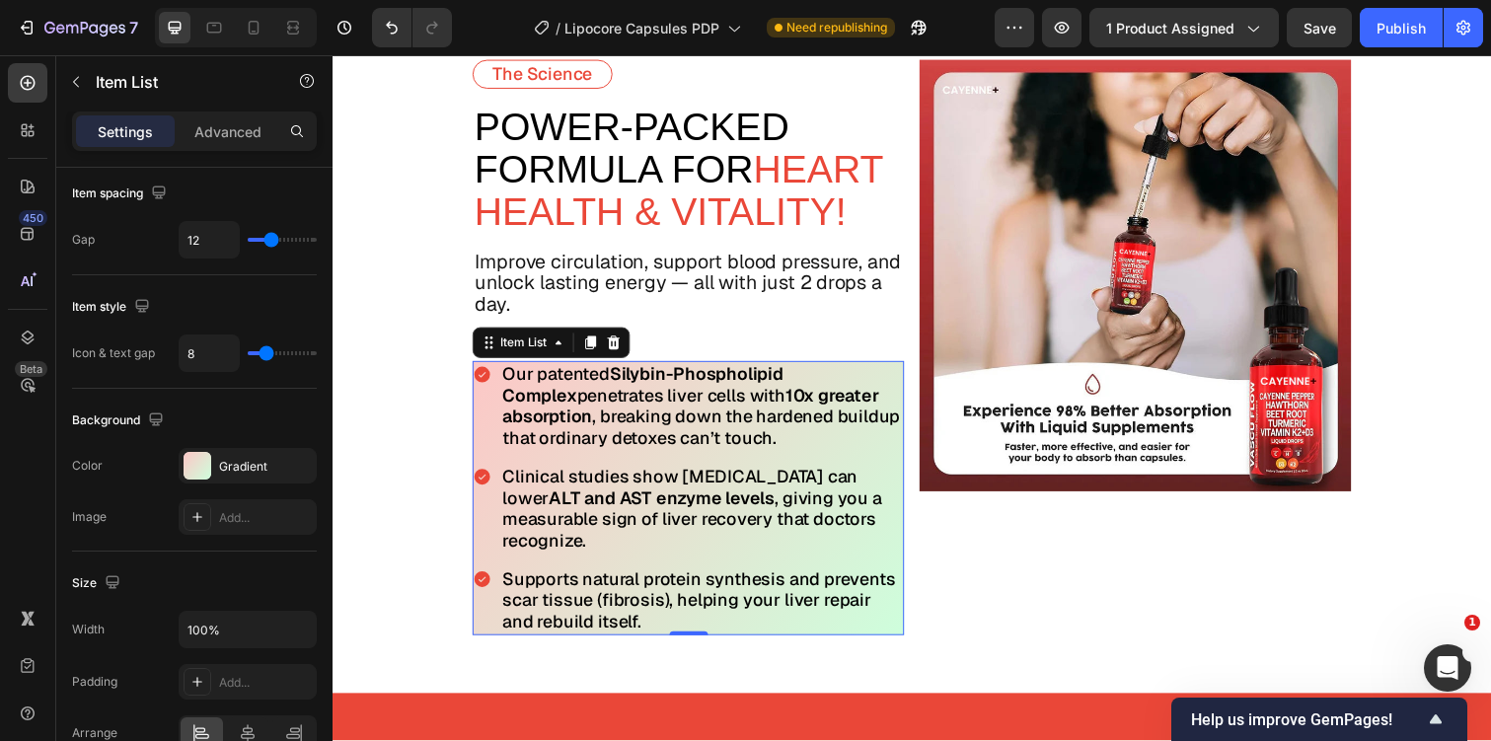
click at [192, 461] on div at bounding box center [198, 466] width 28 height 28
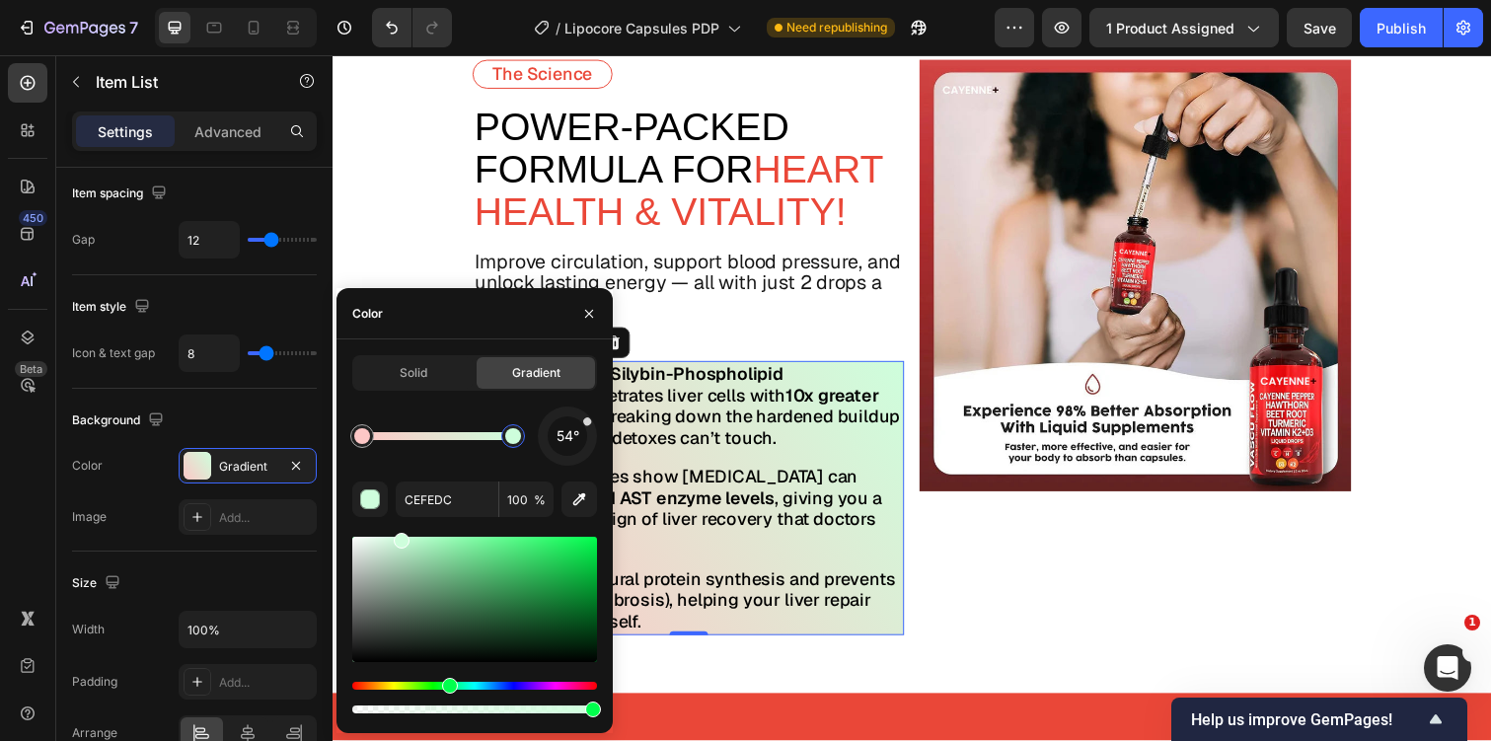
drag, startPoint x: 916, startPoint y: 509, endPoint x: 634, endPoint y: 447, distance: 288.0
click at [605, 436] on div "Solid Gradient 90° CEFEDC 100 %" at bounding box center [474, 536] width 276 height 362
drag, startPoint x: 519, startPoint y: 440, endPoint x: 588, endPoint y: 444, distance: 69.2
click at [588, 444] on div "90°" at bounding box center [474, 436] width 245 height 59
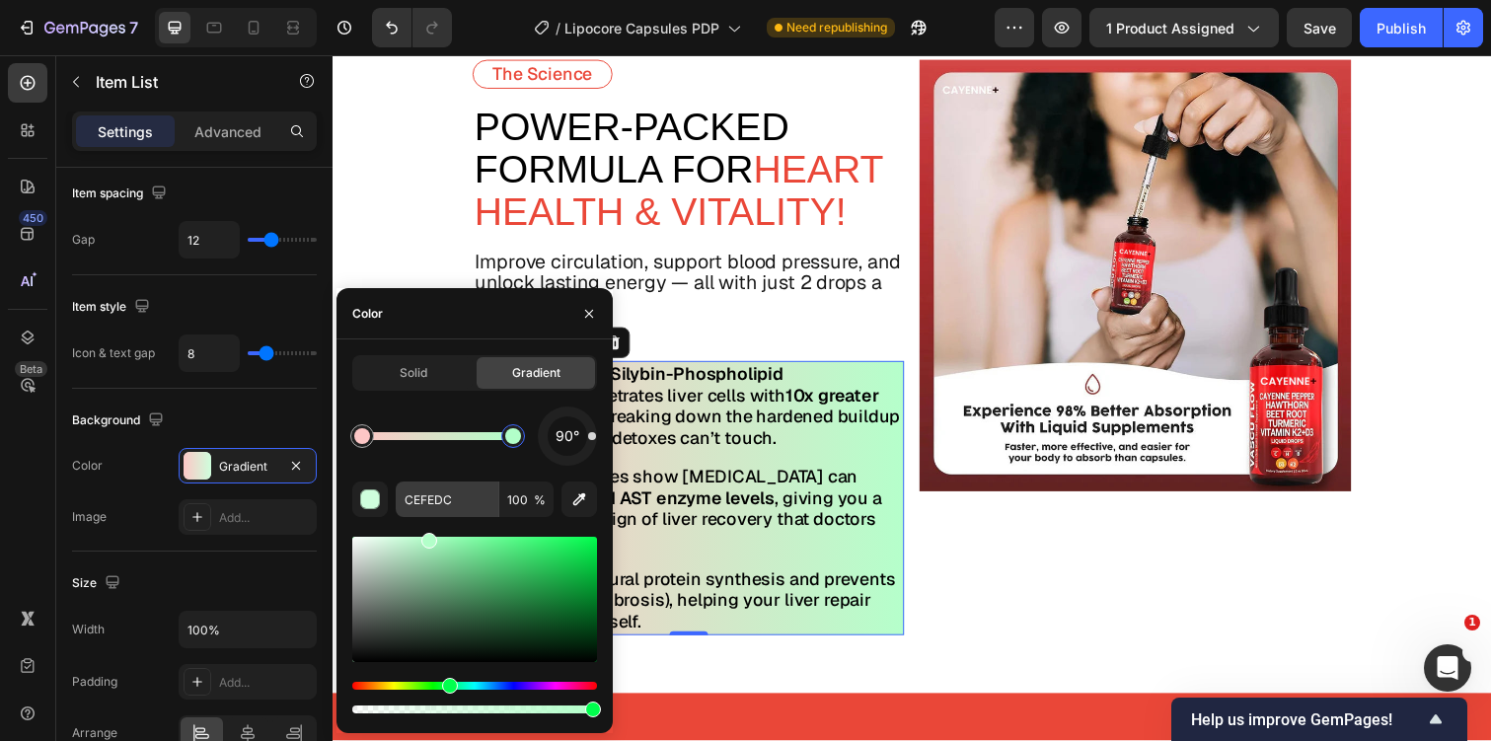
drag, startPoint x: 401, startPoint y: 539, endPoint x: 416, endPoint y: 511, distance: 31.8
click at [417, 511] on div "90° CEFEDC 100 %" at bounding box center [474, 562] width 245 height 311
type input "BCFFD0"
click at [590, 459] on div "90°" at bounding box center [567, 436] width 59 height 59
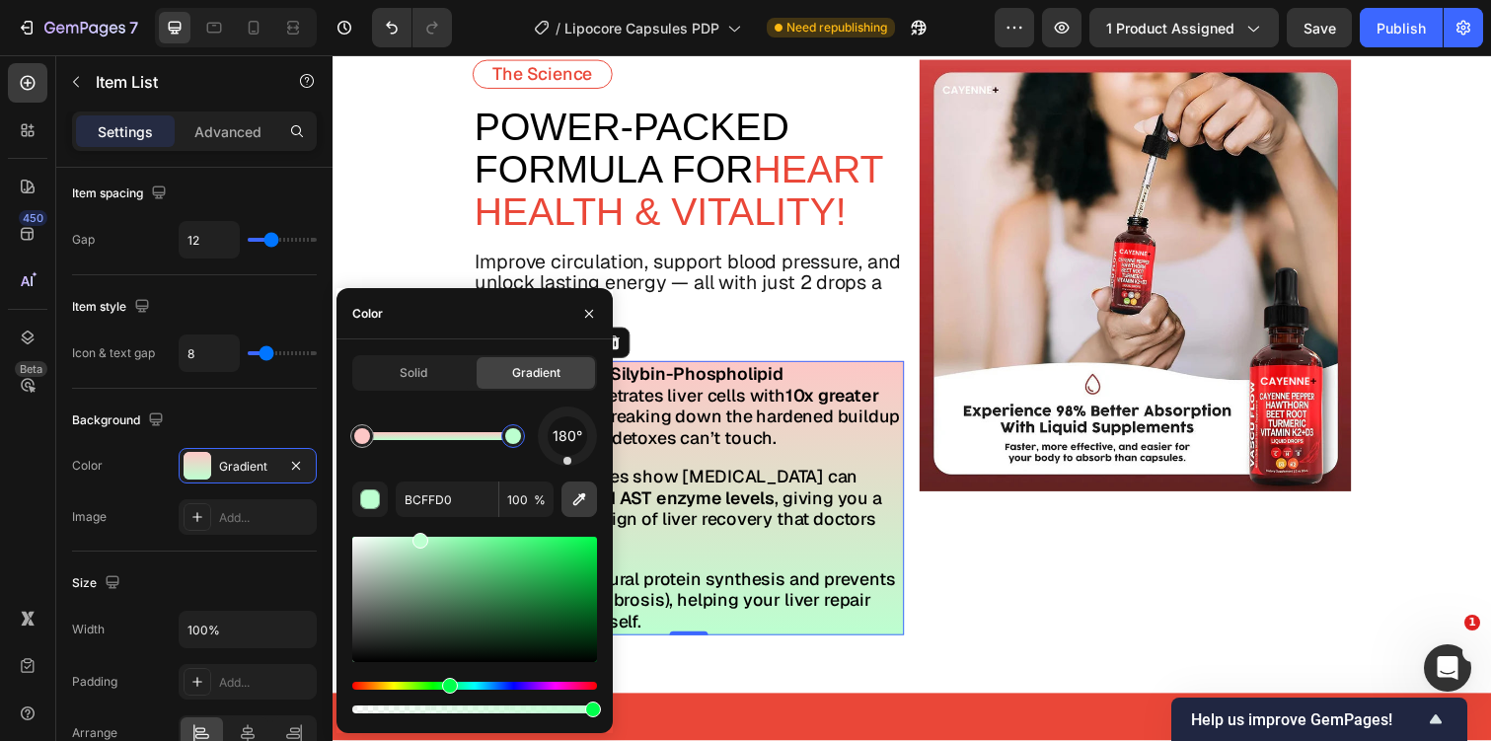
drag, startPoint x: 590, startPoint y: 443, endPoint x: 567, endPoint y: 496, distance: 57.9
click at [567, 496] on div "180° BCFFD0 100 %" at bounding box center [474, 562] width 245 height 311
click at [701, 462] on div "Our patented Silybin-Phospholipid Complex penetrates liver cells with 10x great…" at bounding box center [696, 508] width 441 height 280
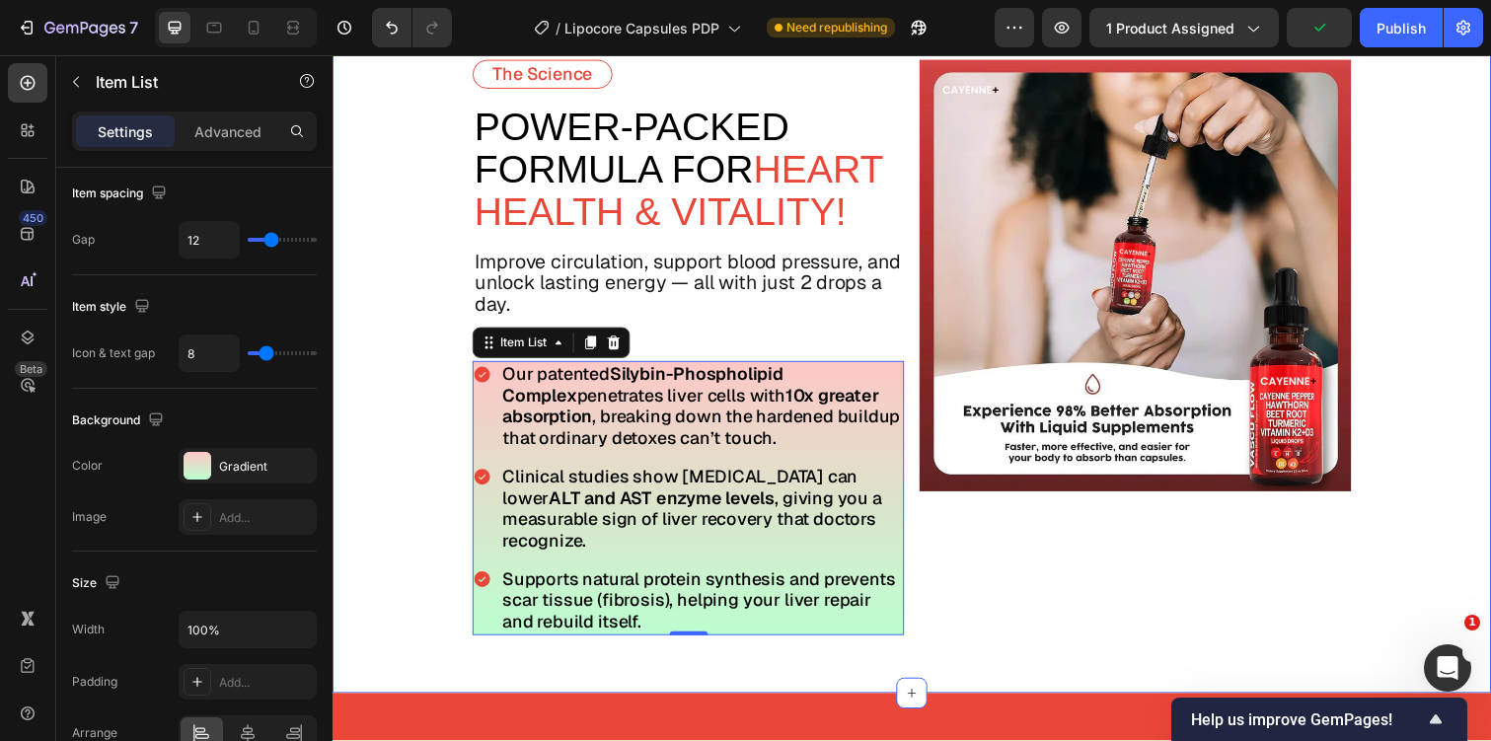
click at [1043, 550] on div "Image" at bounding box center [1152, 354] width 441 height 588
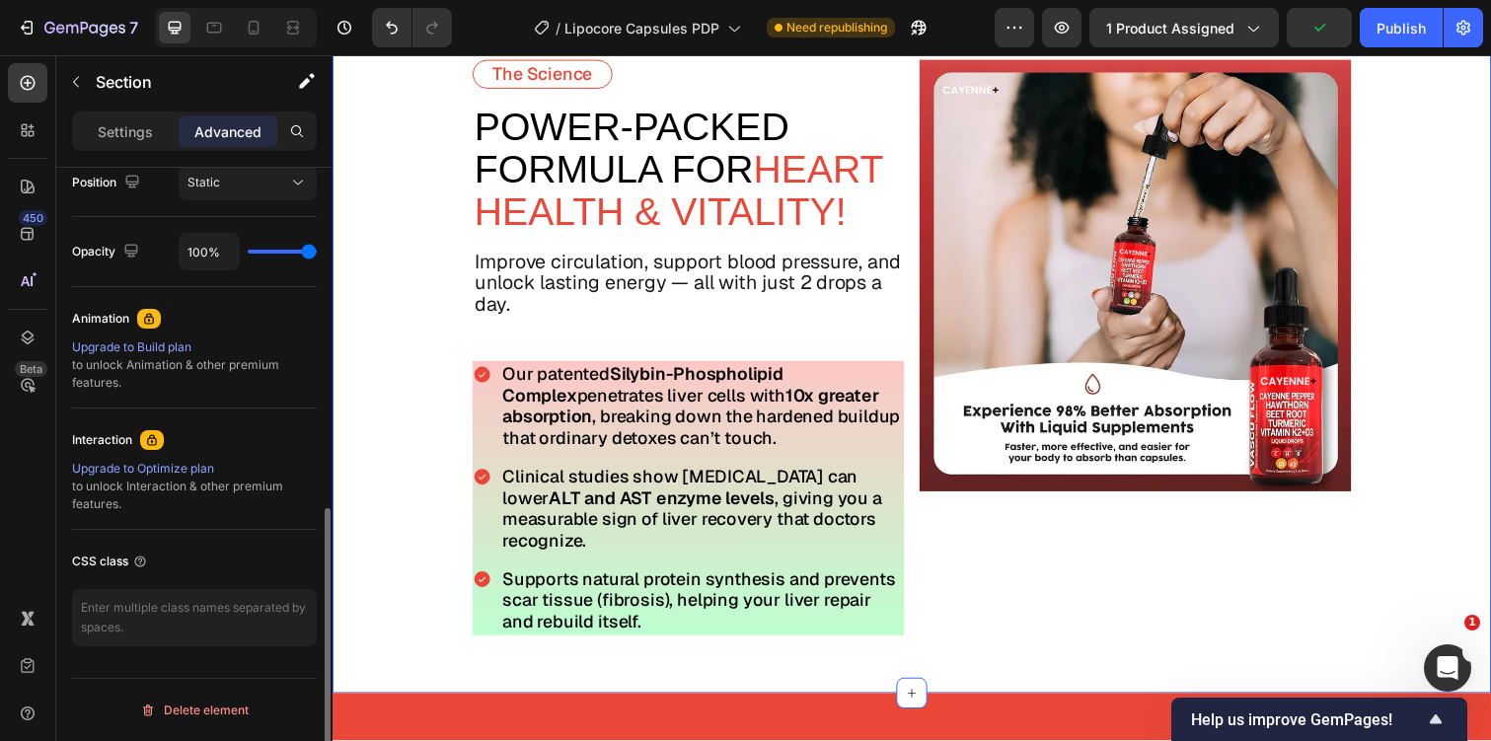
scroll to position [0, 0]
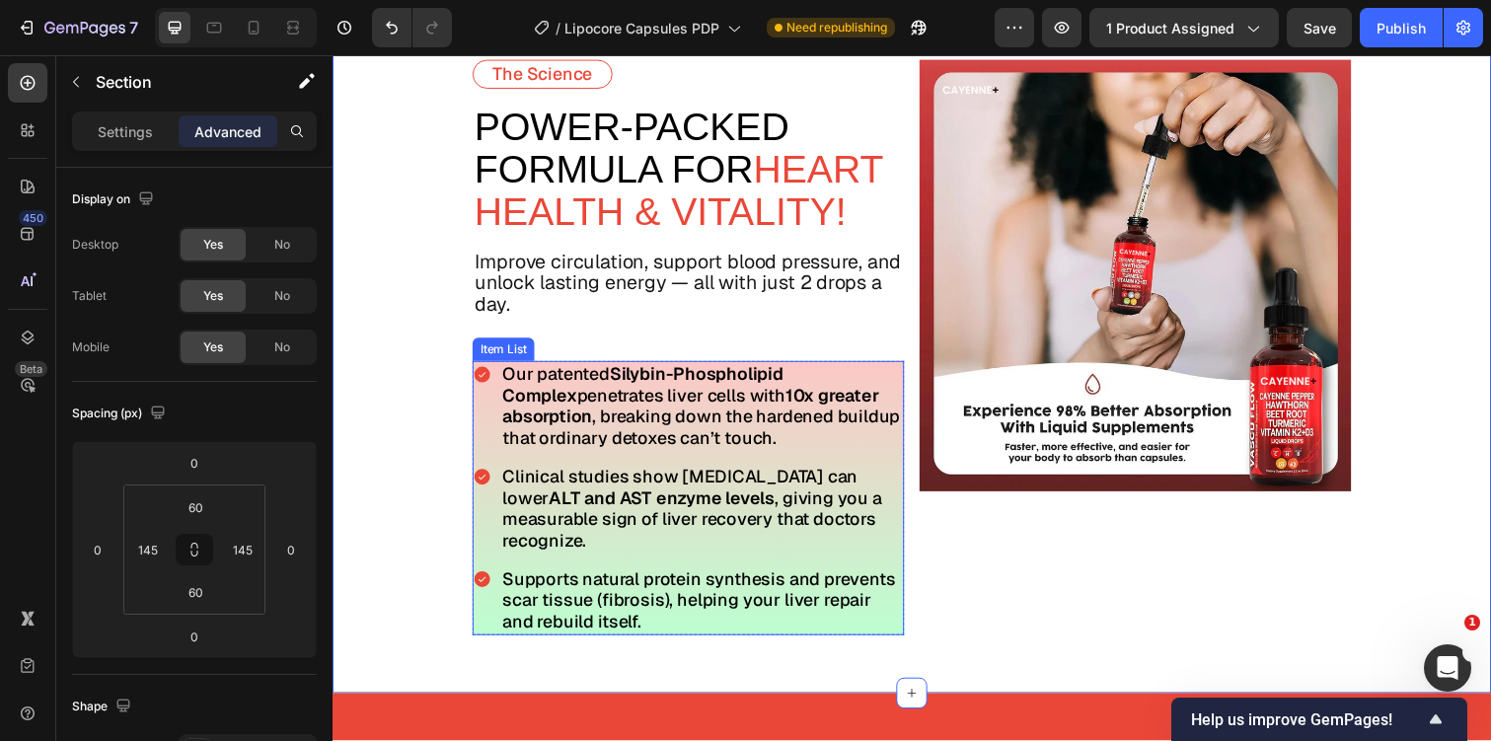
click at [902, 402] on p "Our patented Silybin-Phospholipid Complex penetrates liver cells with 10x great…" at bounding box center [710, 414] width 408 height 87
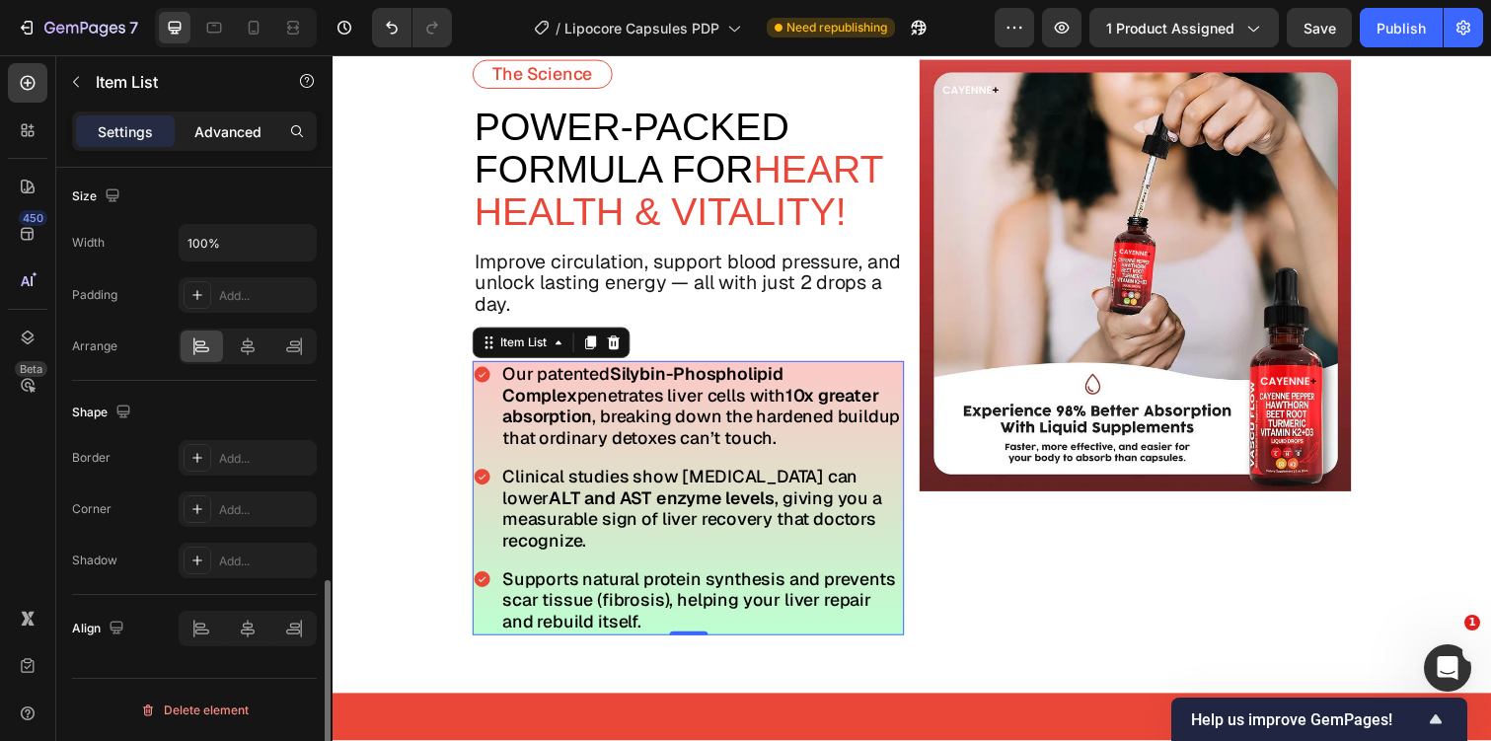
click at [216, 121] on p "Advanced" at bounding box center [227, 131] width 67 height 21
type input "100%"
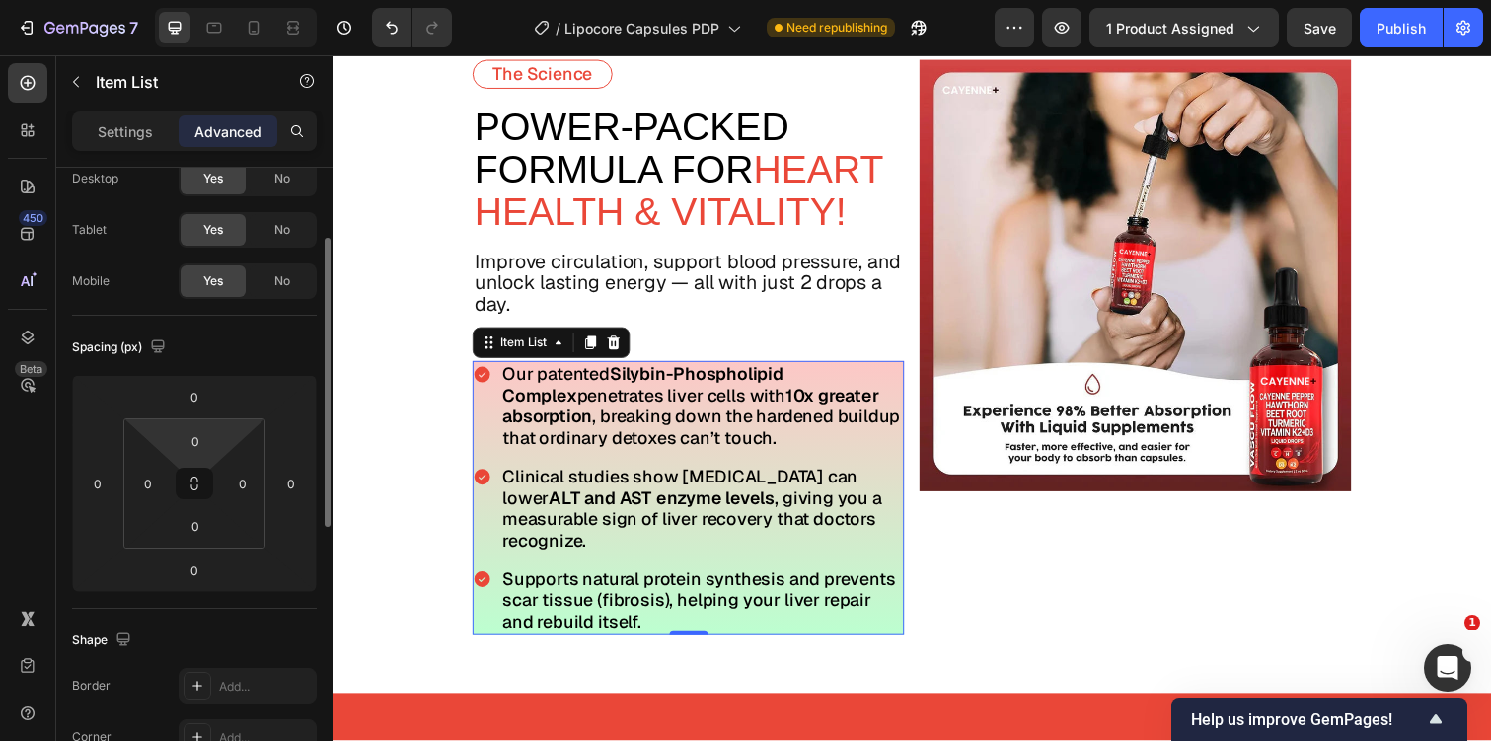
scroll to position [94, 0]
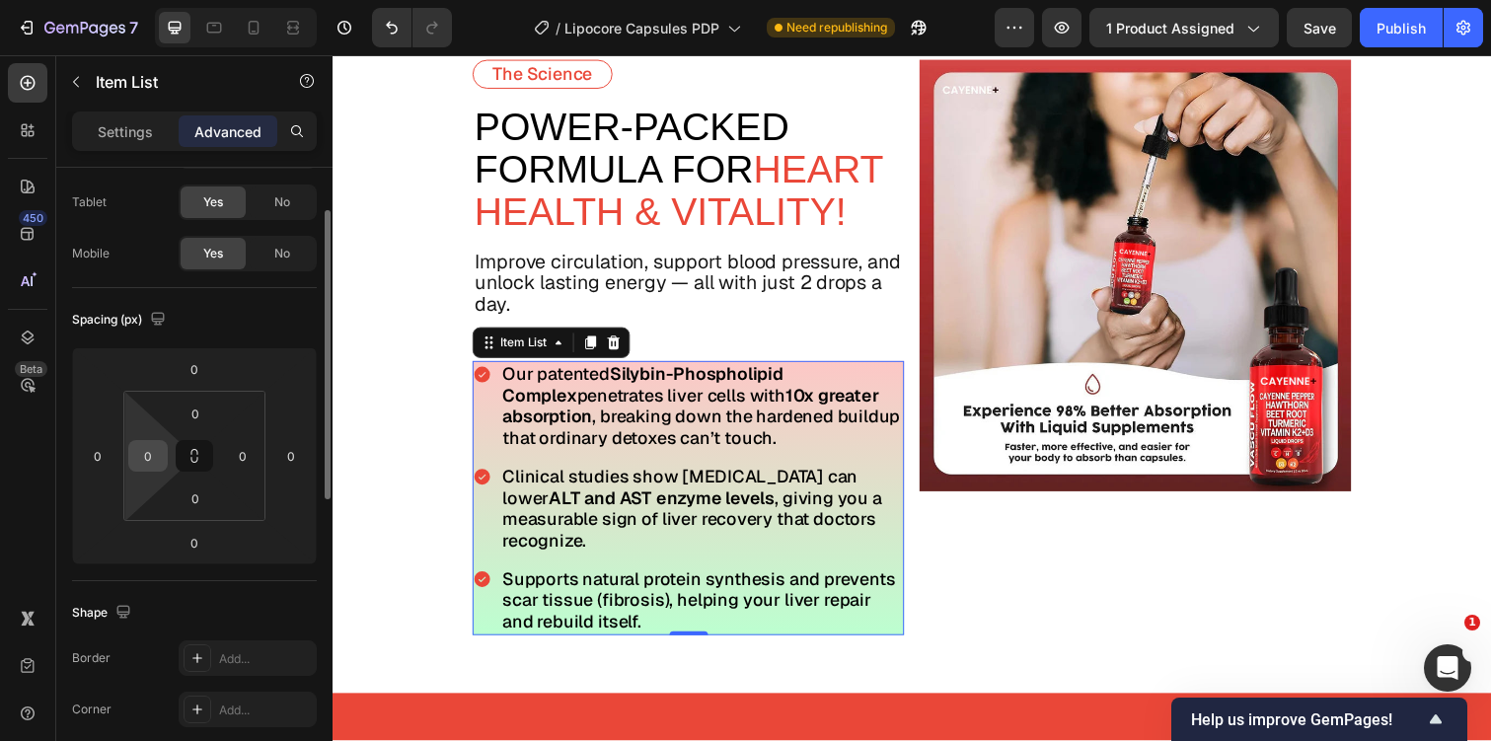
click at [152, 452] on input "0" at bounding box center [148, 456] width 30 height 30
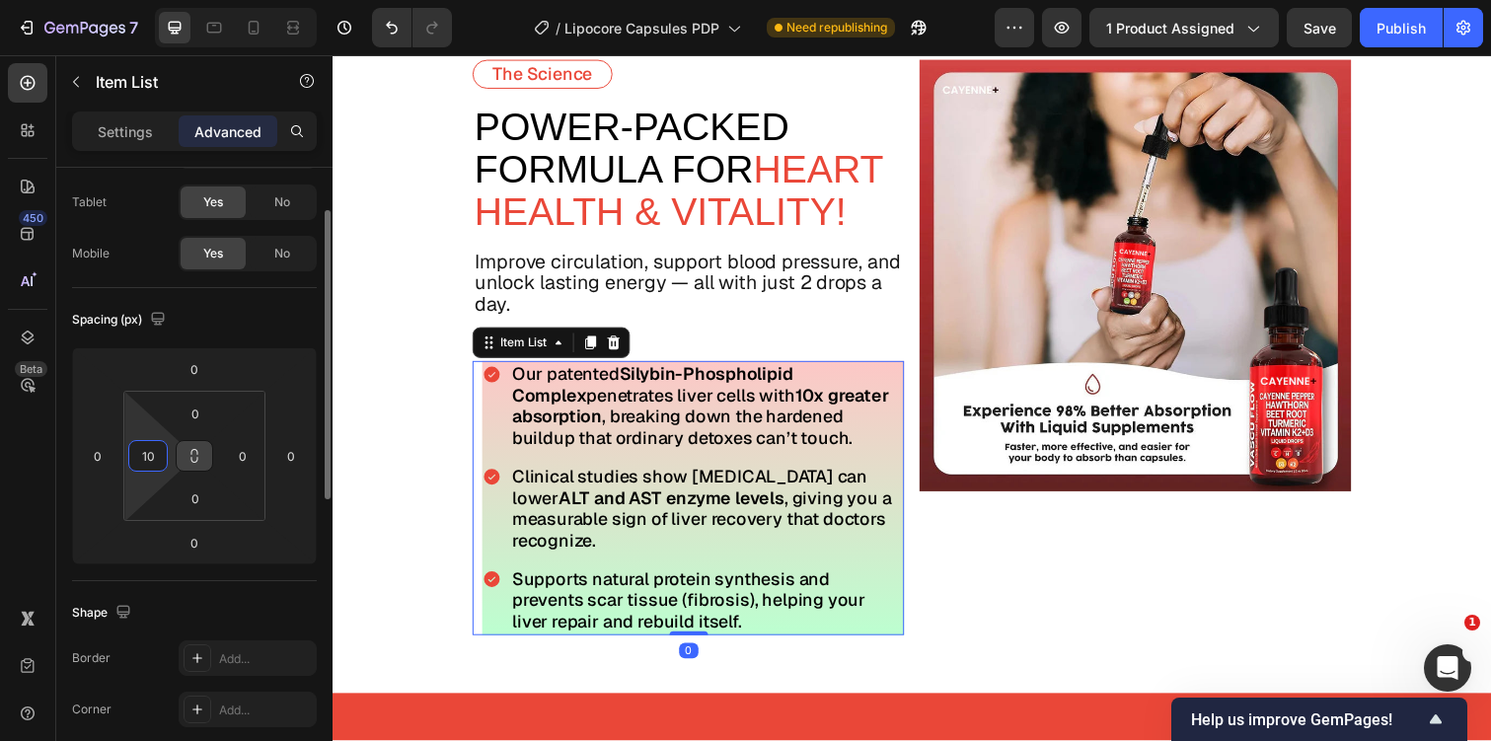
type input "10"
click at [188, 450] on icon at bounding box center [194, 456] width 16 height 16
click at [190, 428] on div "0" at bounding box center [195, 414] width 49 height 32
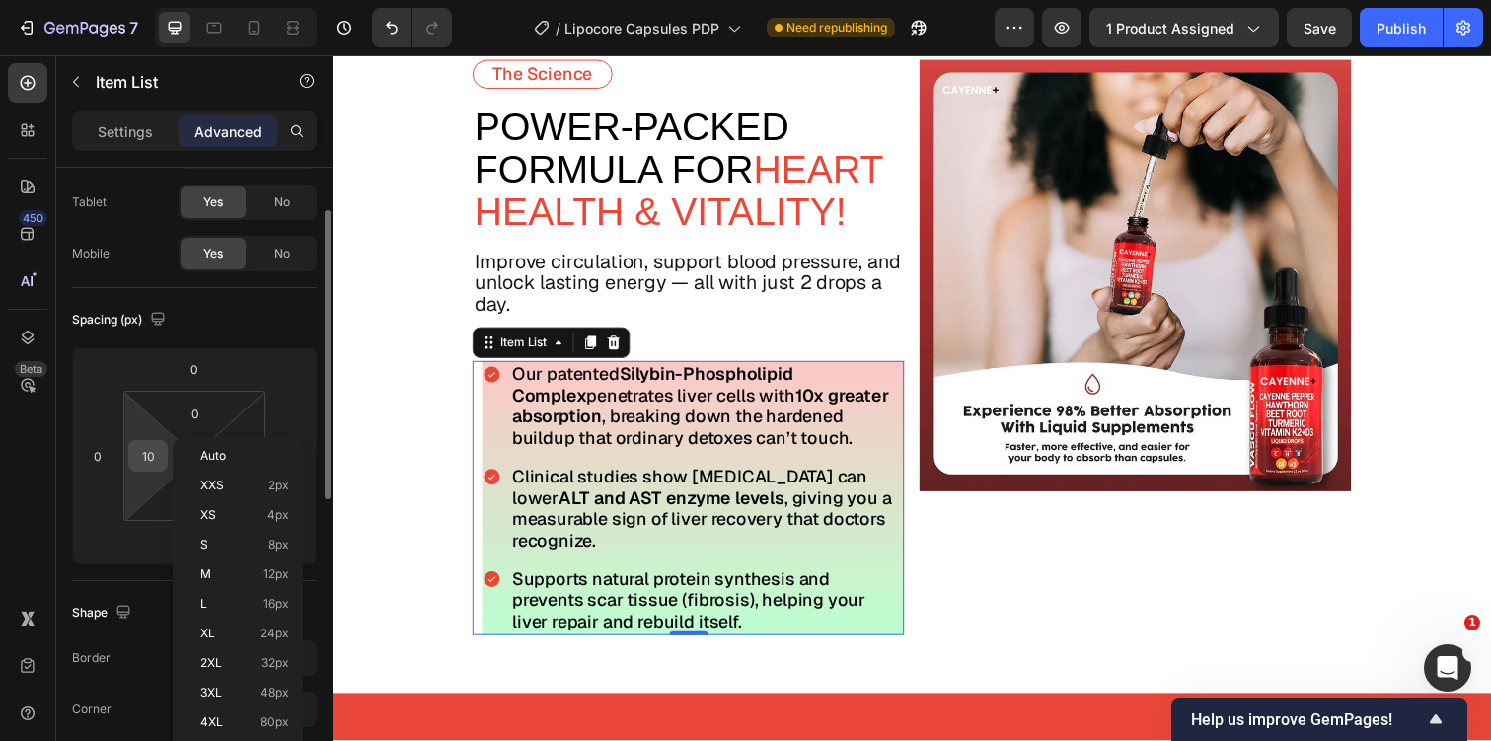
click at [152, 462] on input "10" at bounding box center [148, 456] width 30 height 30
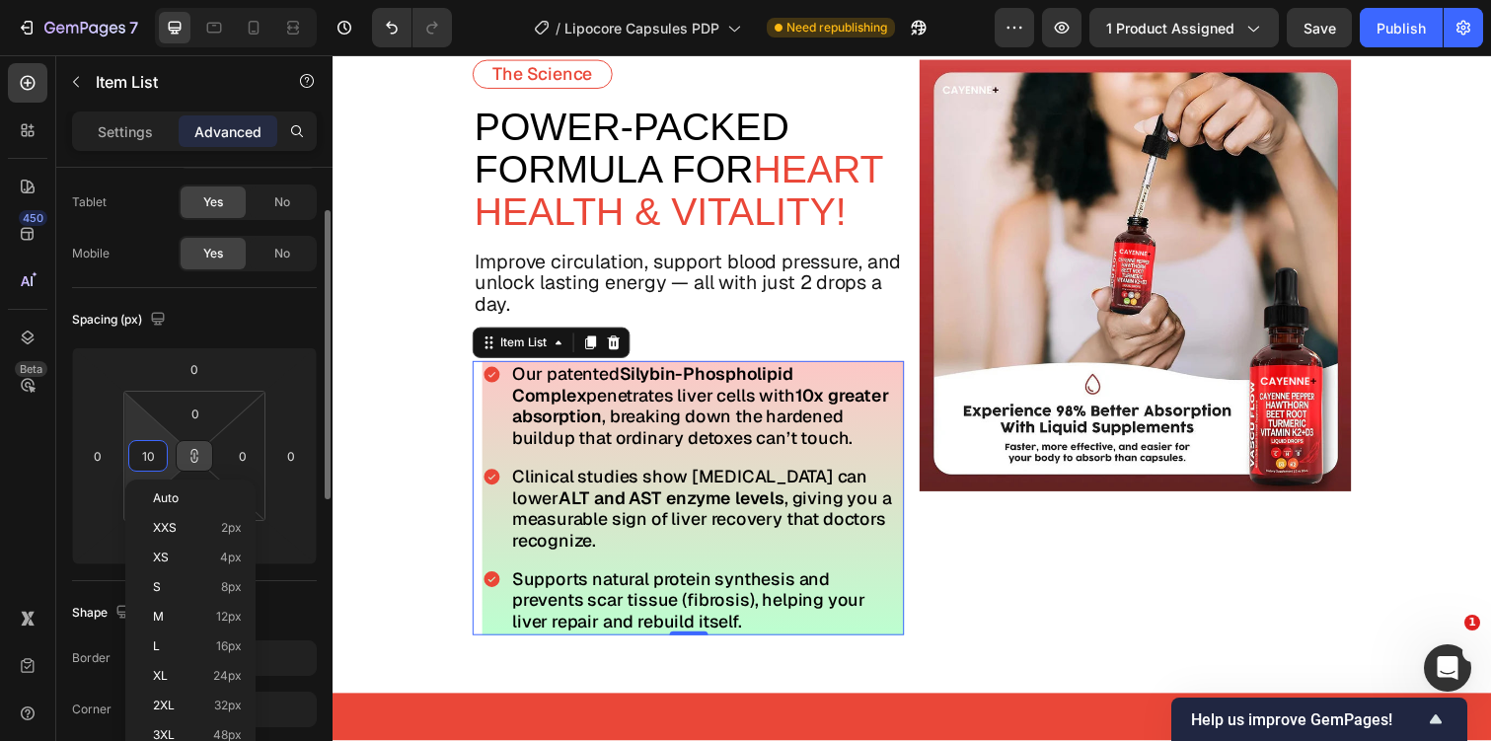
type input "101"
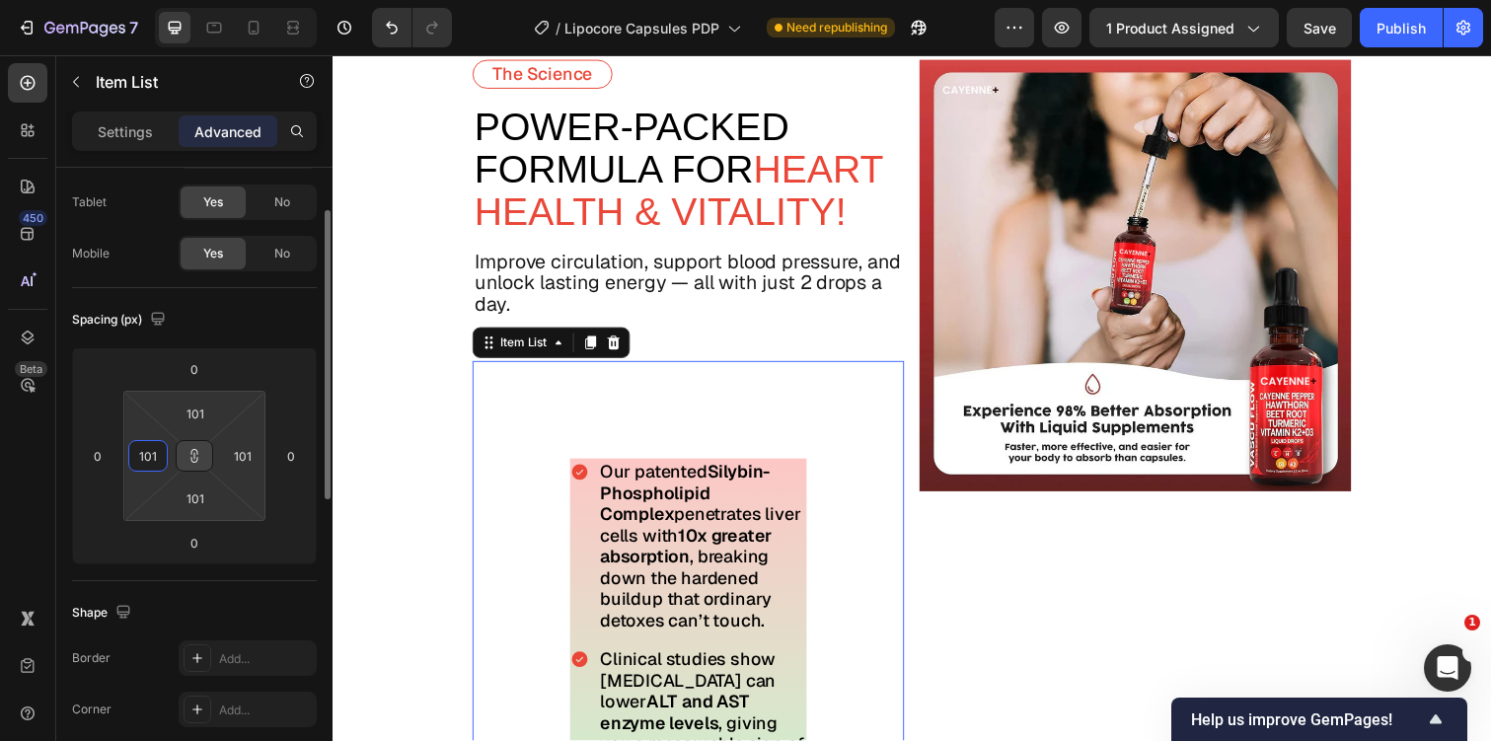
type input "10"
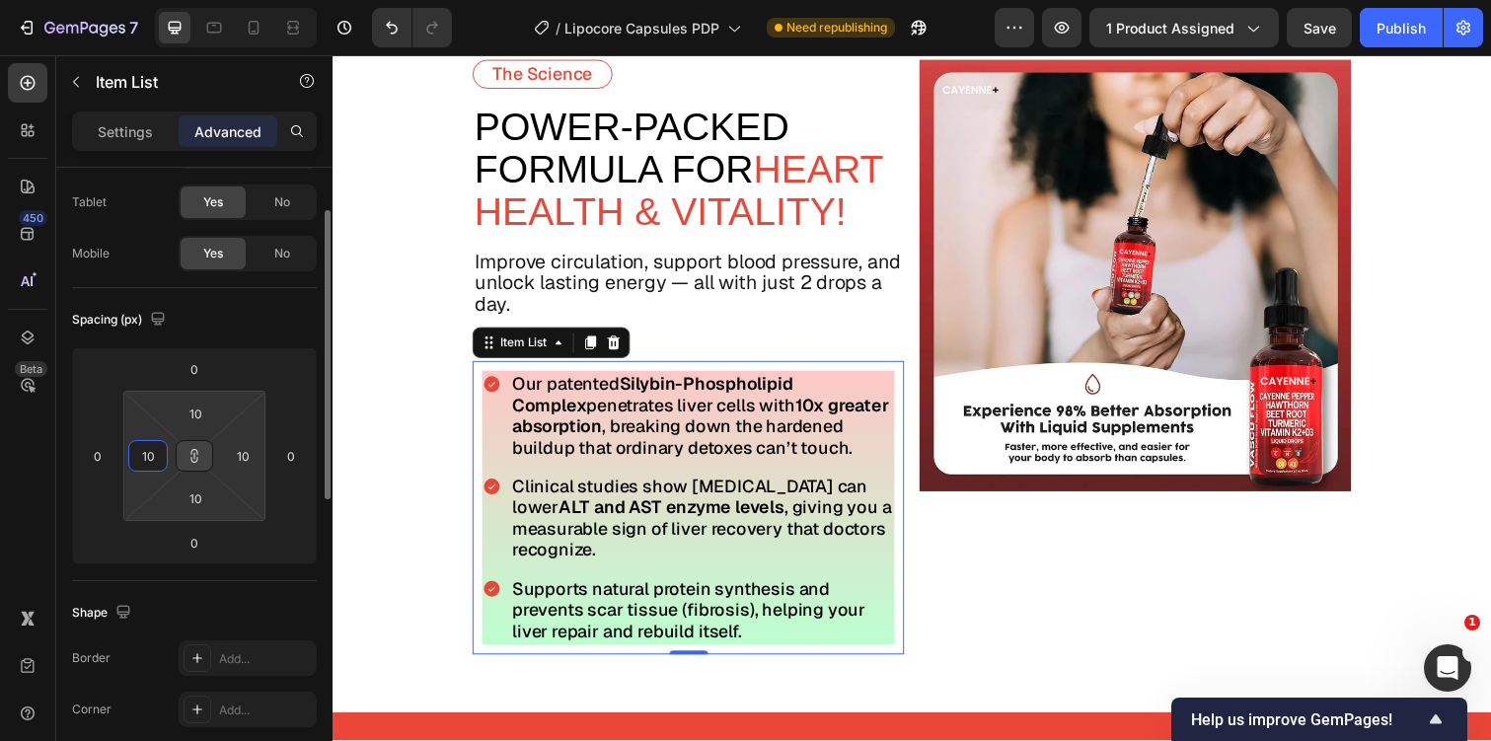
type input "100"
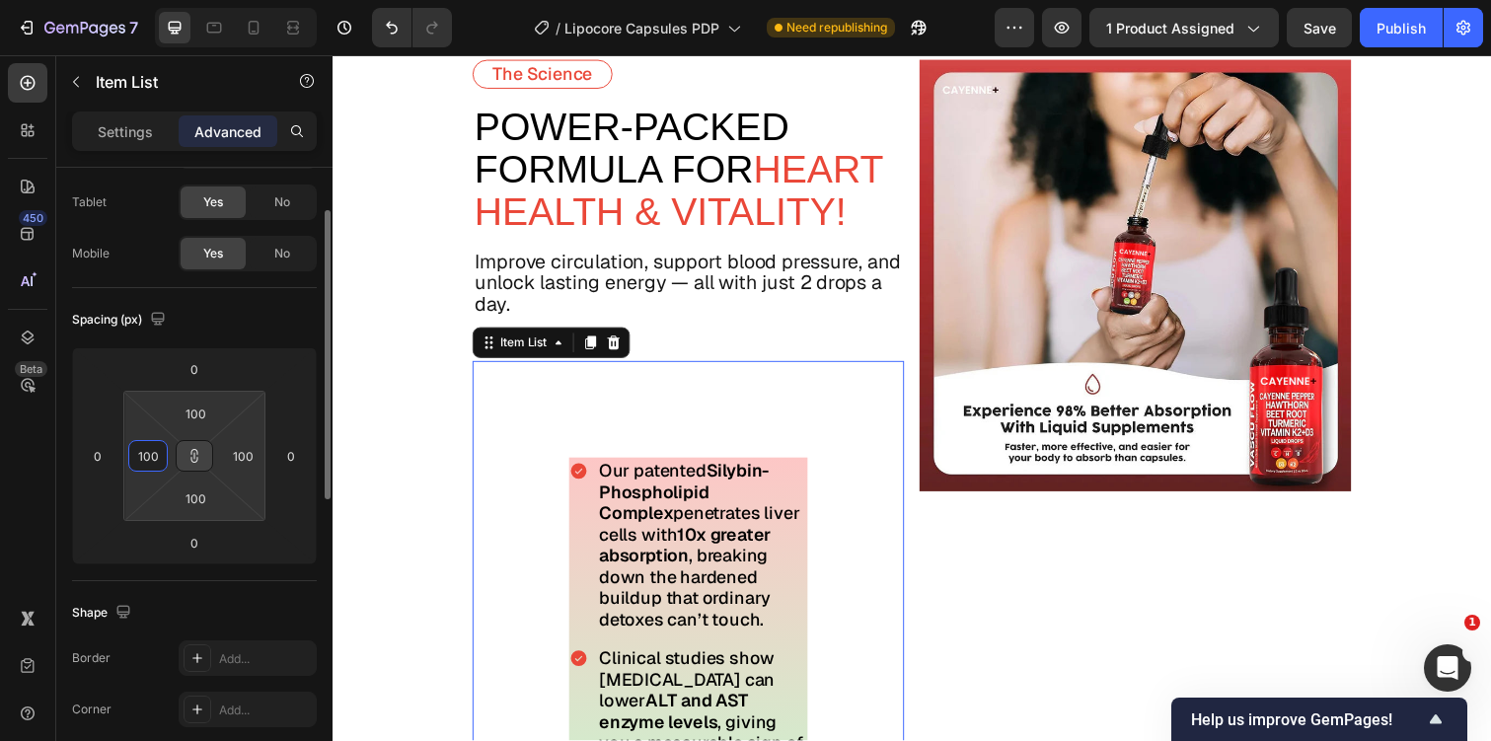
type input "10"
type input "1"
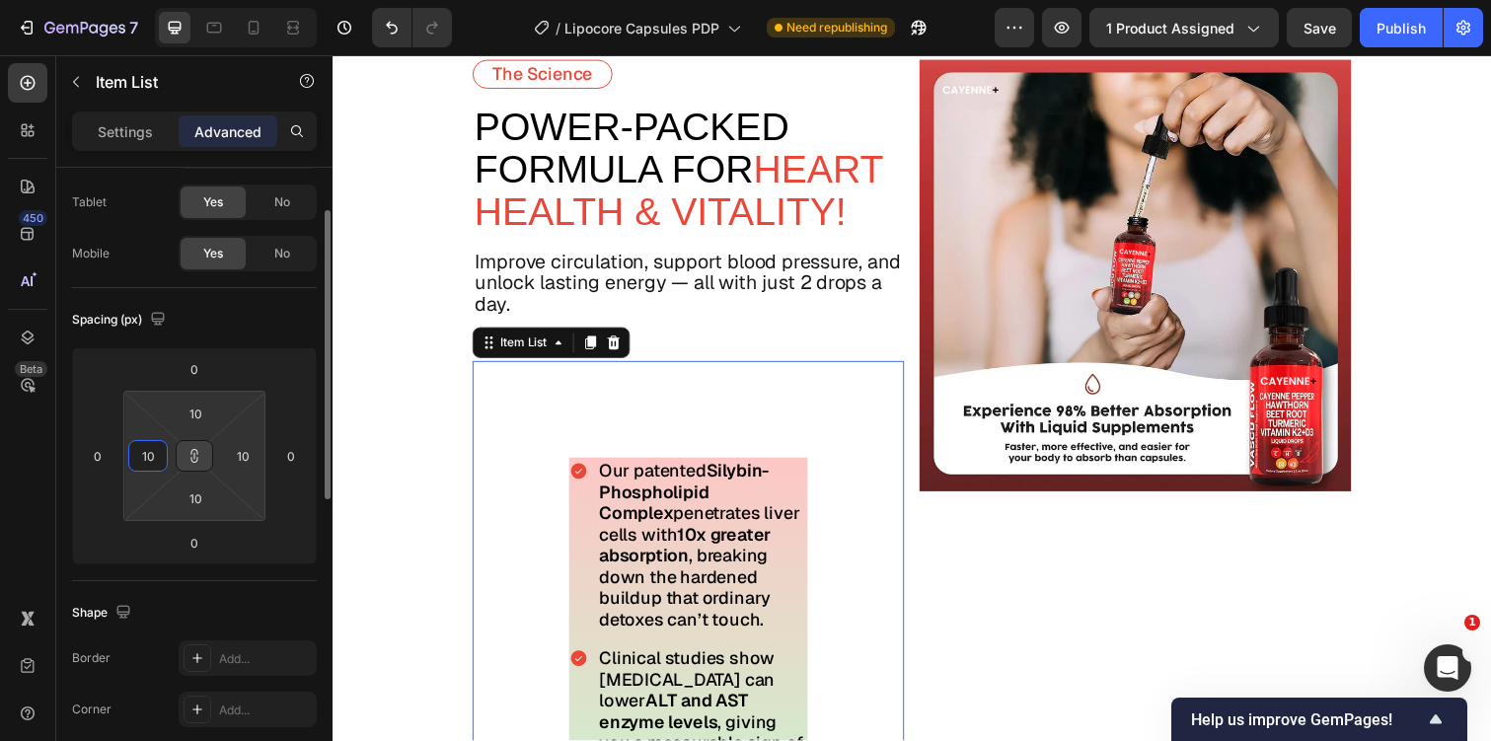
type input "1"
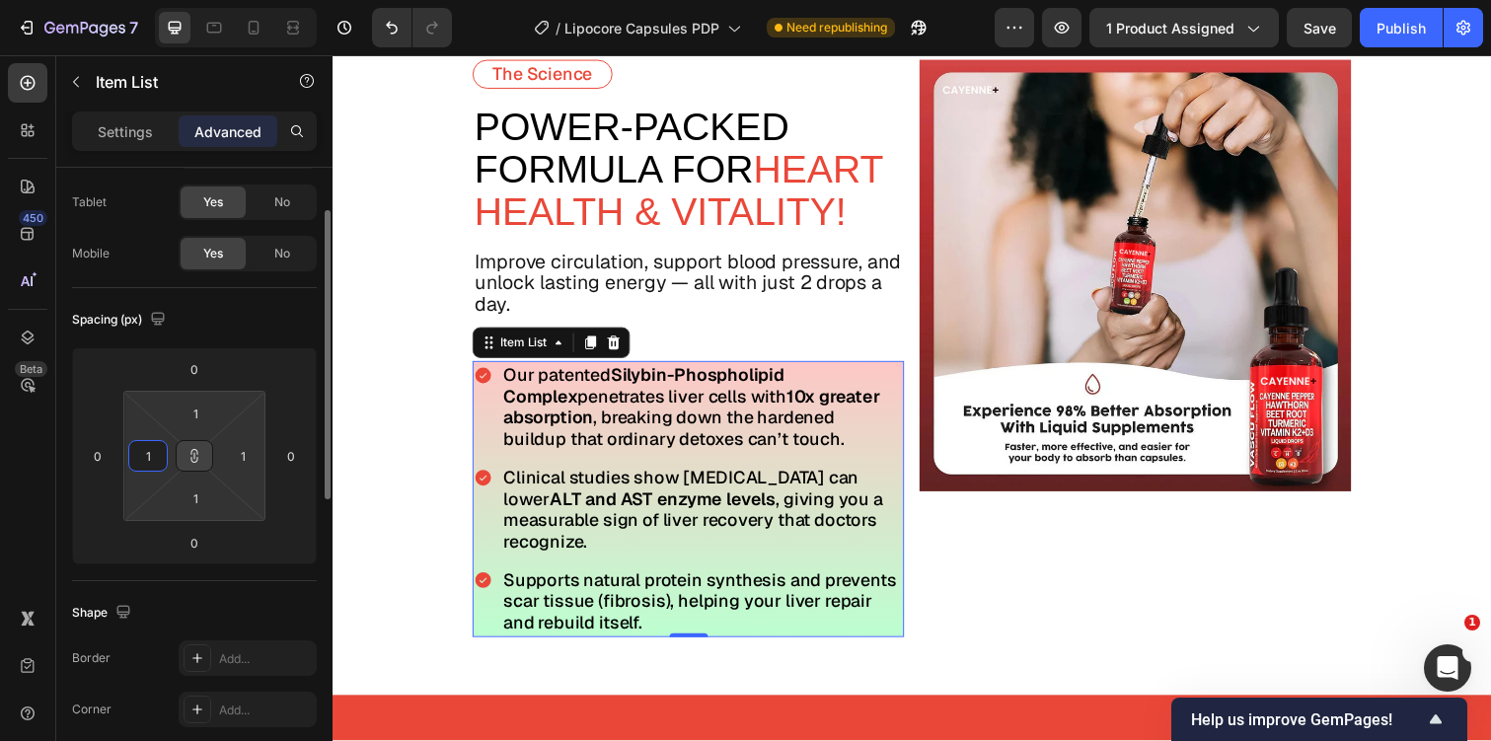
type input "10"
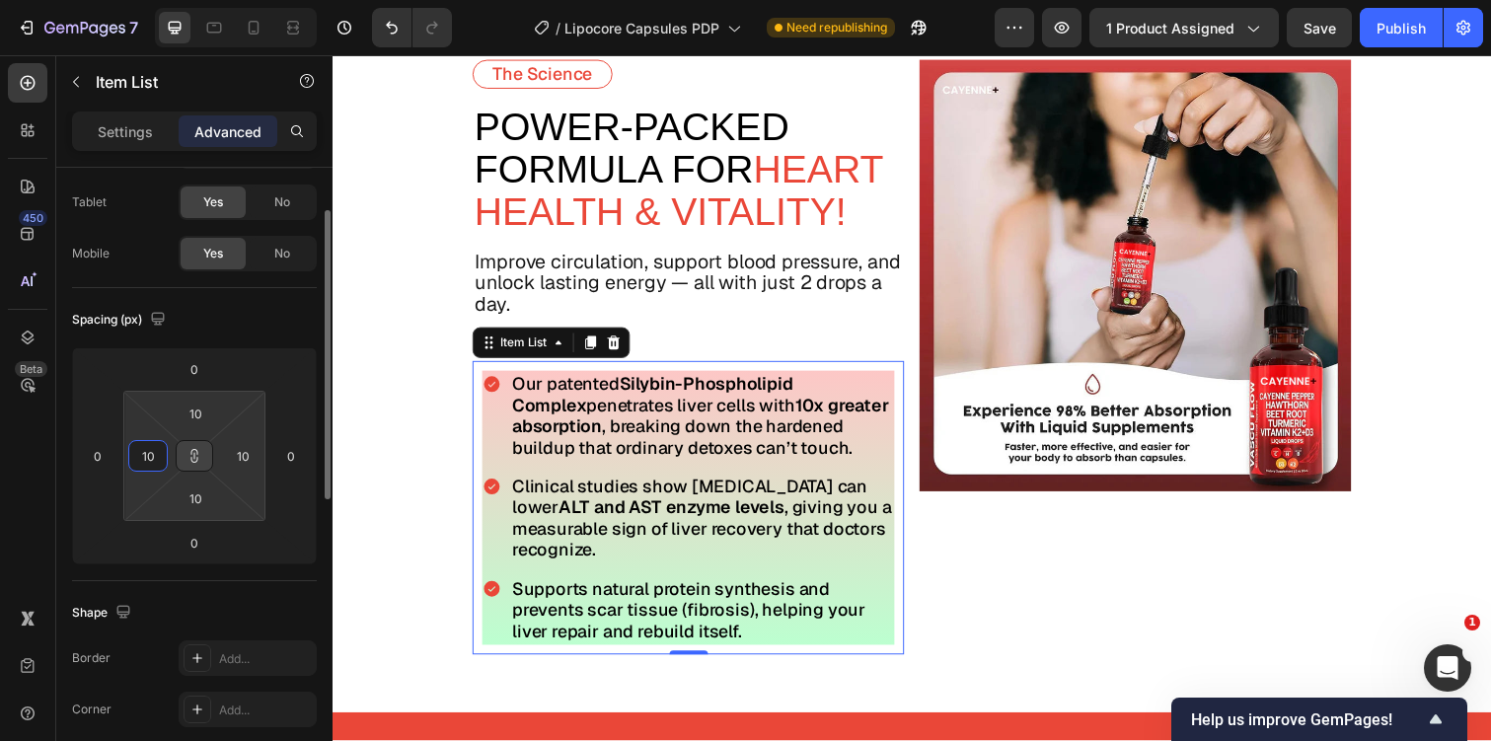
type input "1"
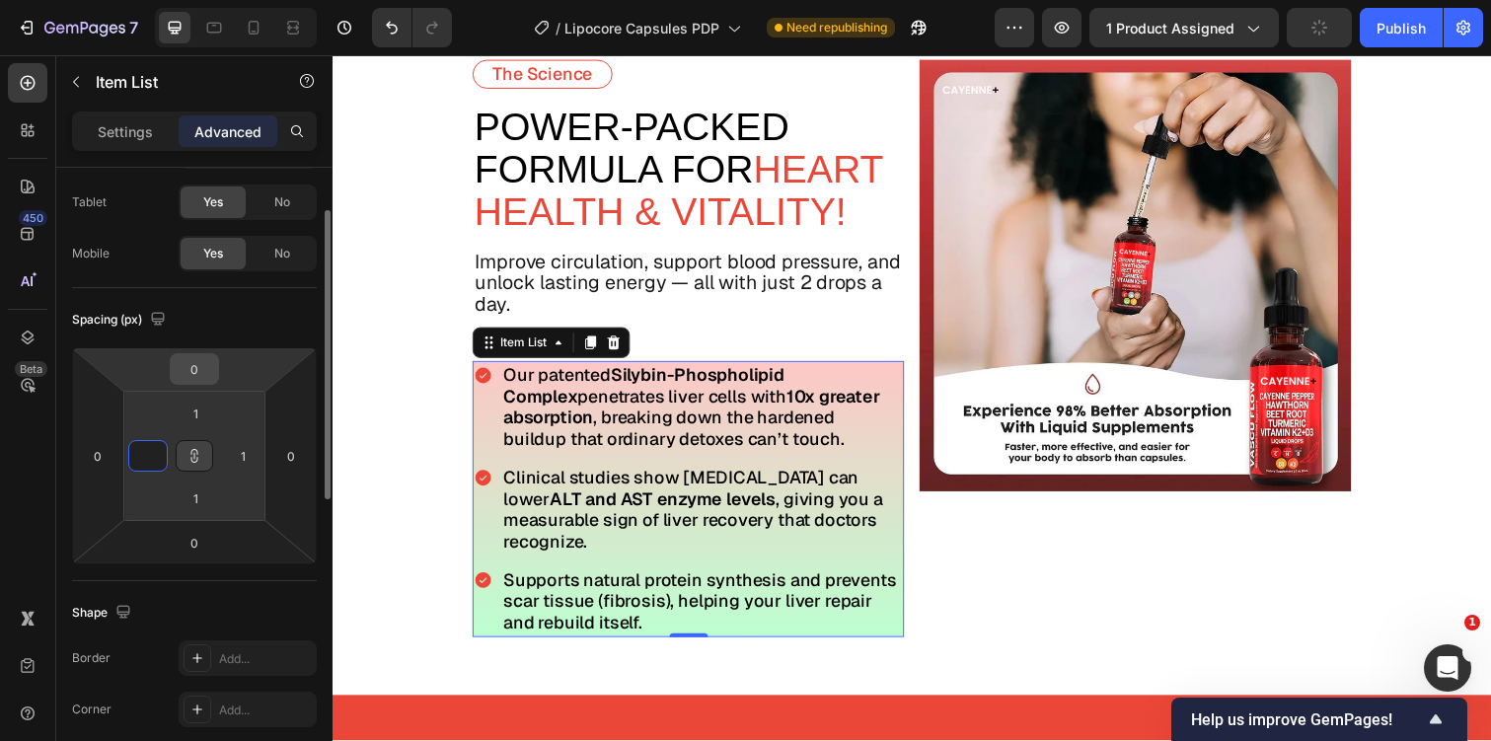
type input "0"
click at [203, 358] on input "0" at bounding box center [194, 369] width 39 height 30
type input "0"
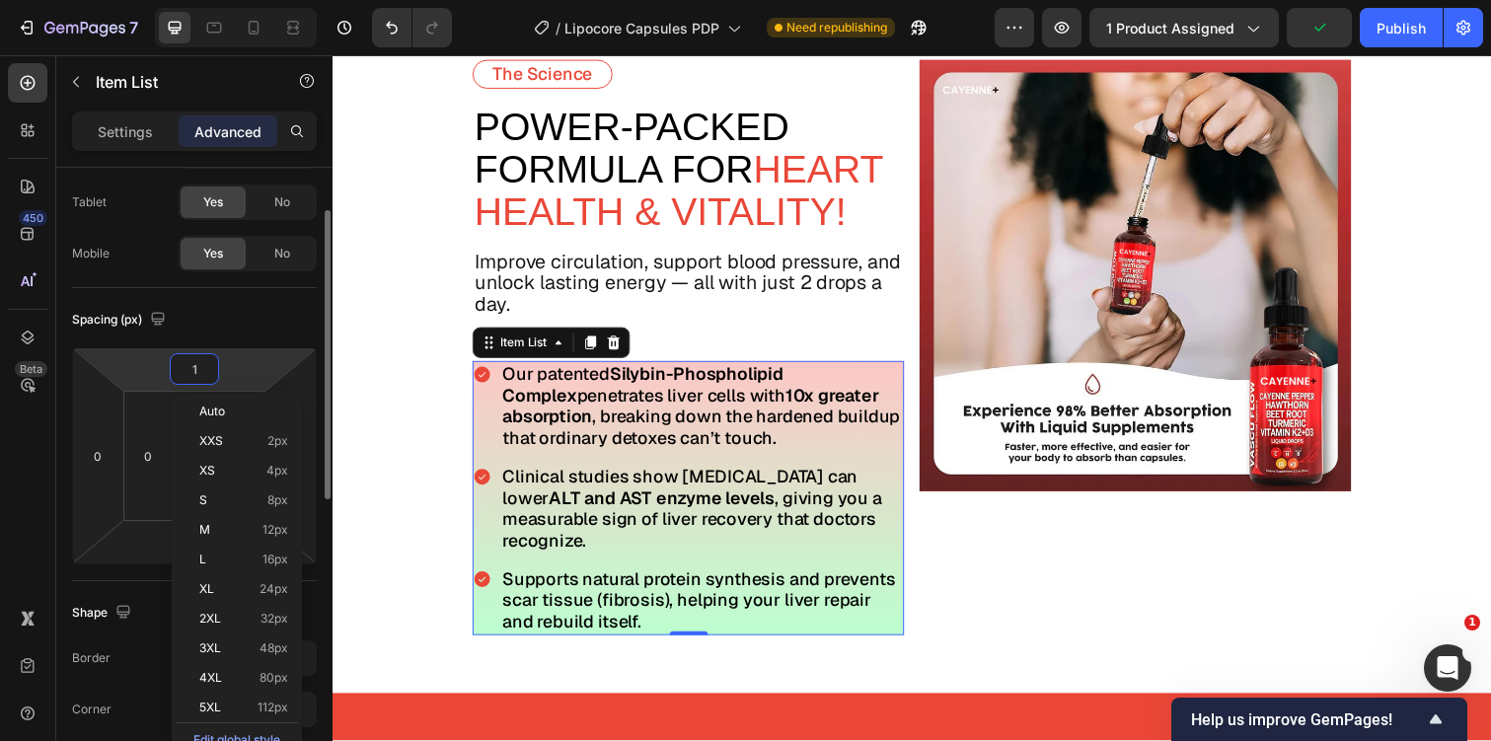
type input "10"
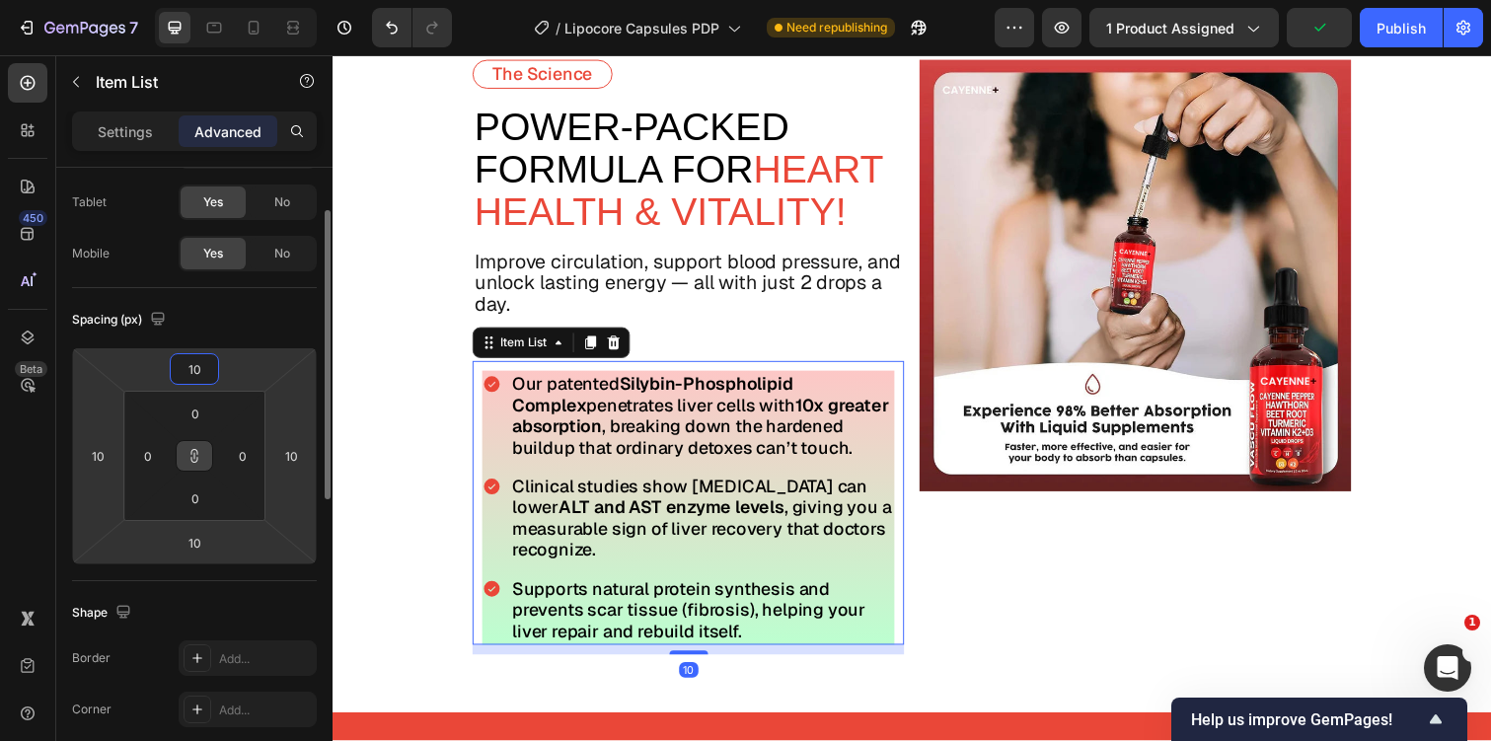
type input "1"
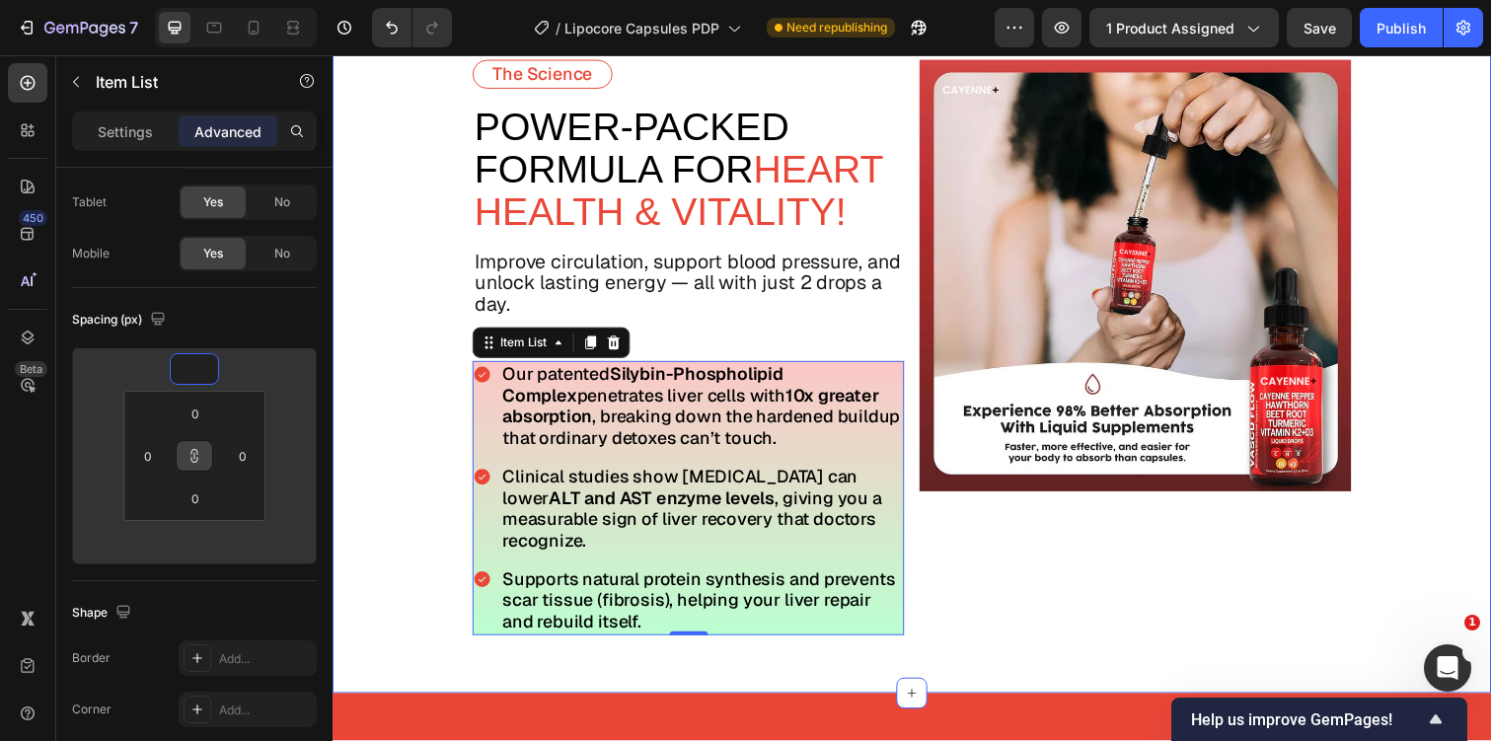
click at [461, 528] on div "The Science Text Block power-Packed Formula For Heart Health & Vitality! Text B…" at bounding box center [925, 354] width 1184 height 706
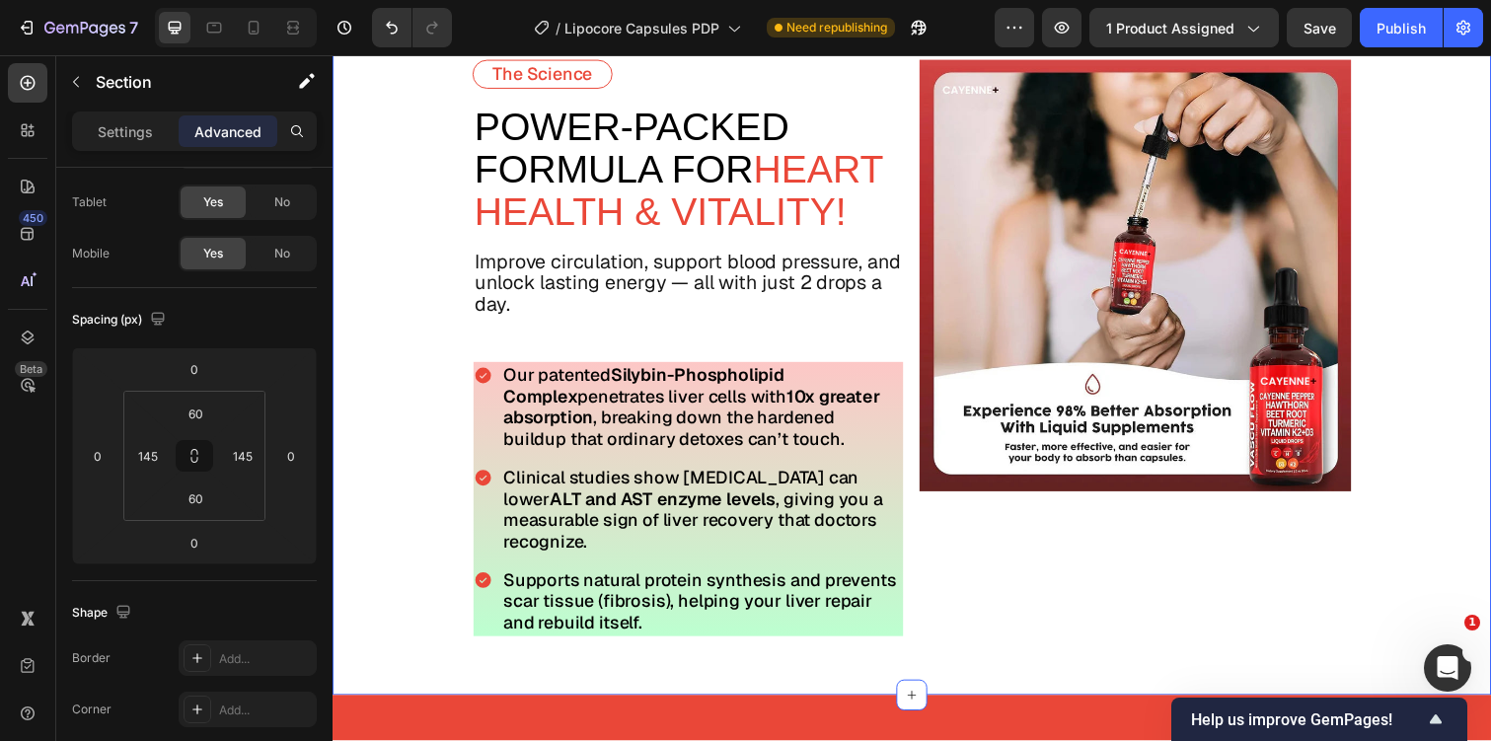
scroll to position [0, 0]
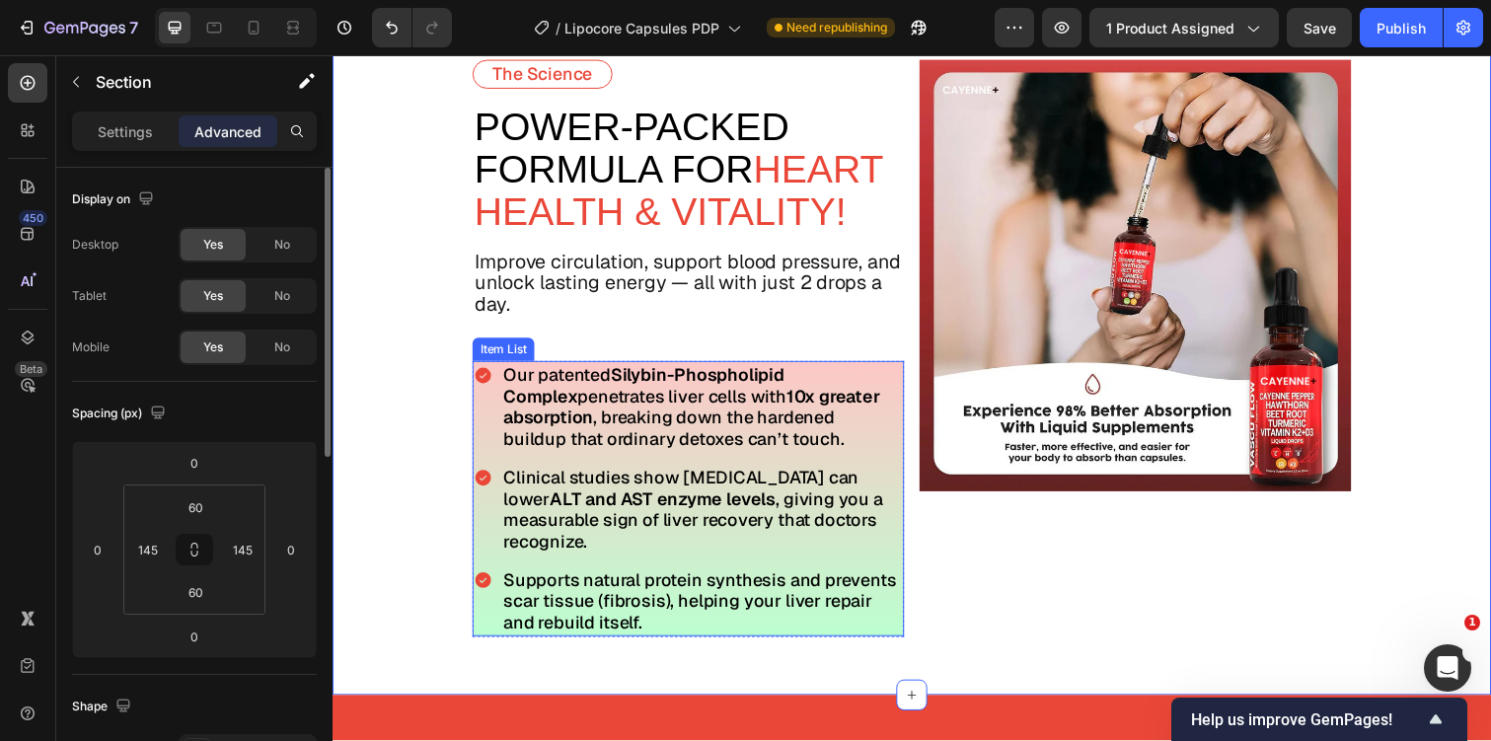
click at [515, 522] on span "Clinical studies show Milk Thistle can lower ALT and AST enzyme levels , giving…" at bounding box center [701, 520] width 388 height 88
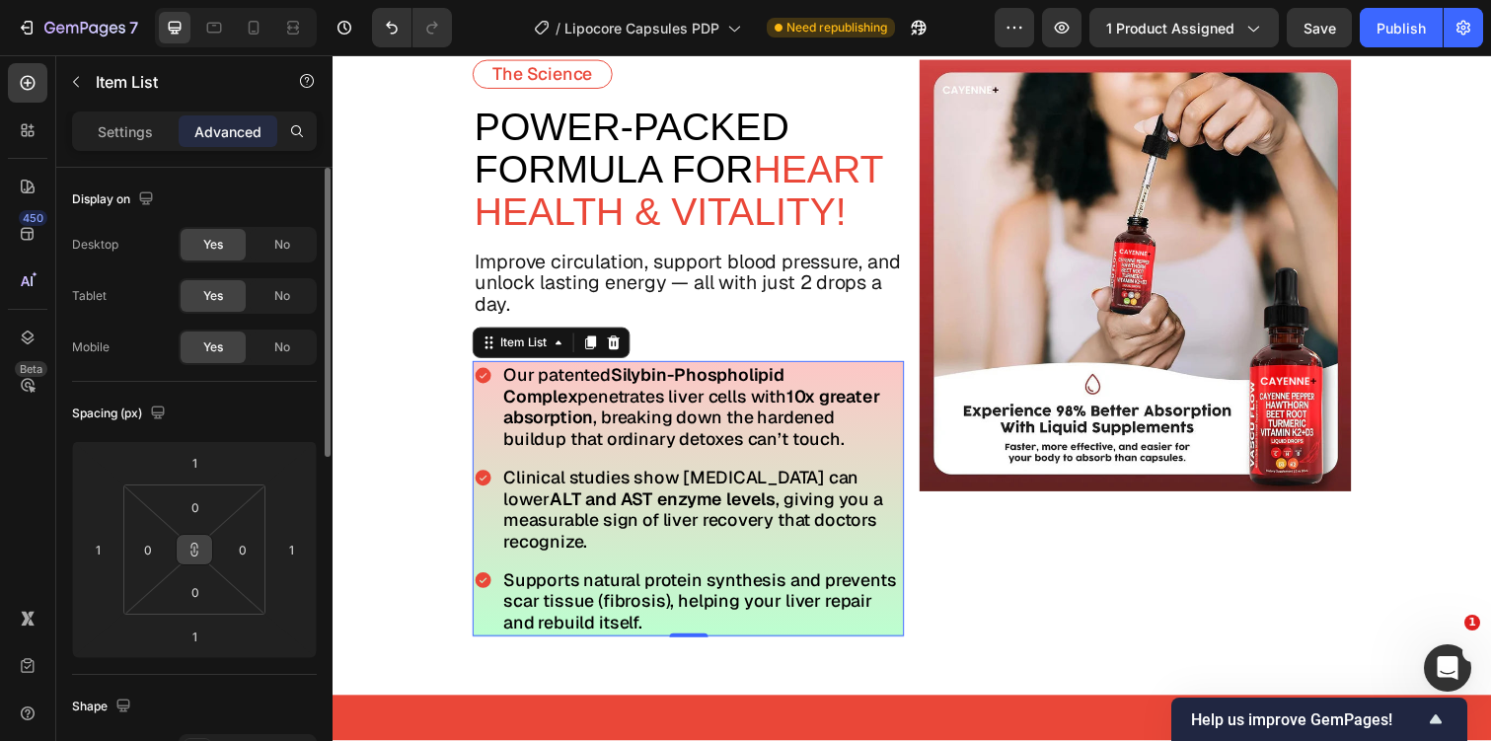
click at [191, 544] on icon at bounding box center [194, 546] width 7 height 6
click at [208, 464] on input "1" at bounding box center [194, 463] width 39 height 30
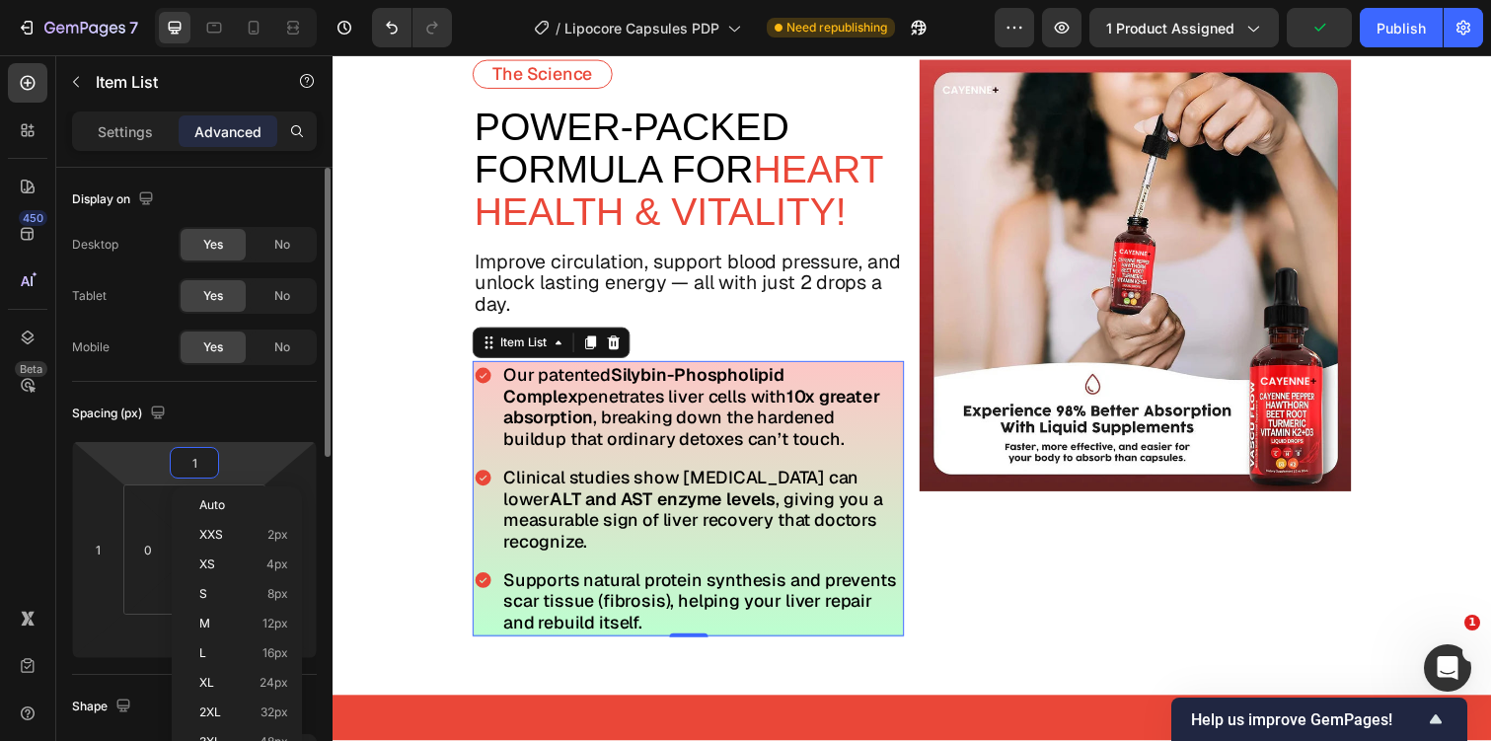
type input "0"
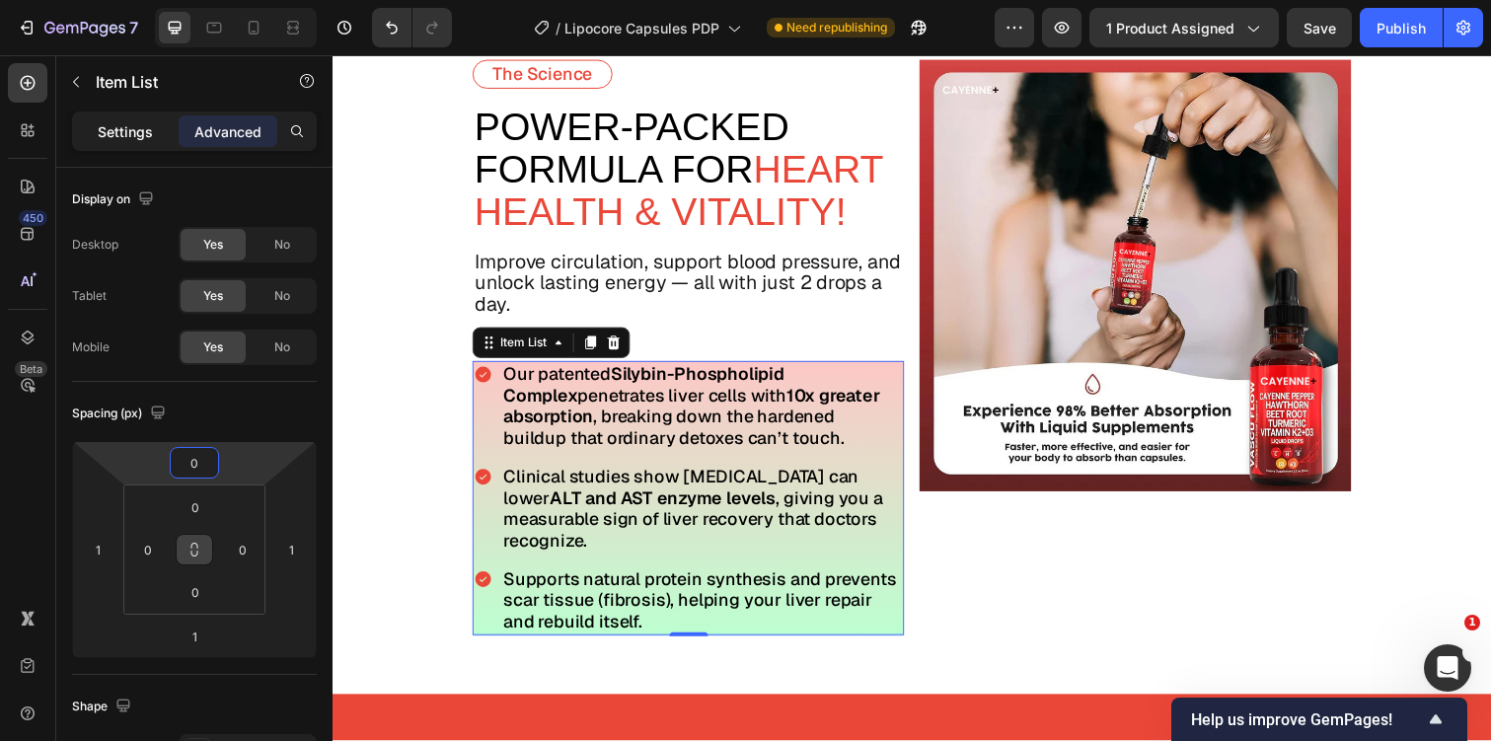
click at [126, 143] on div "Settings" at bounding box center [125, 131] width 99 height 32
type input "8"
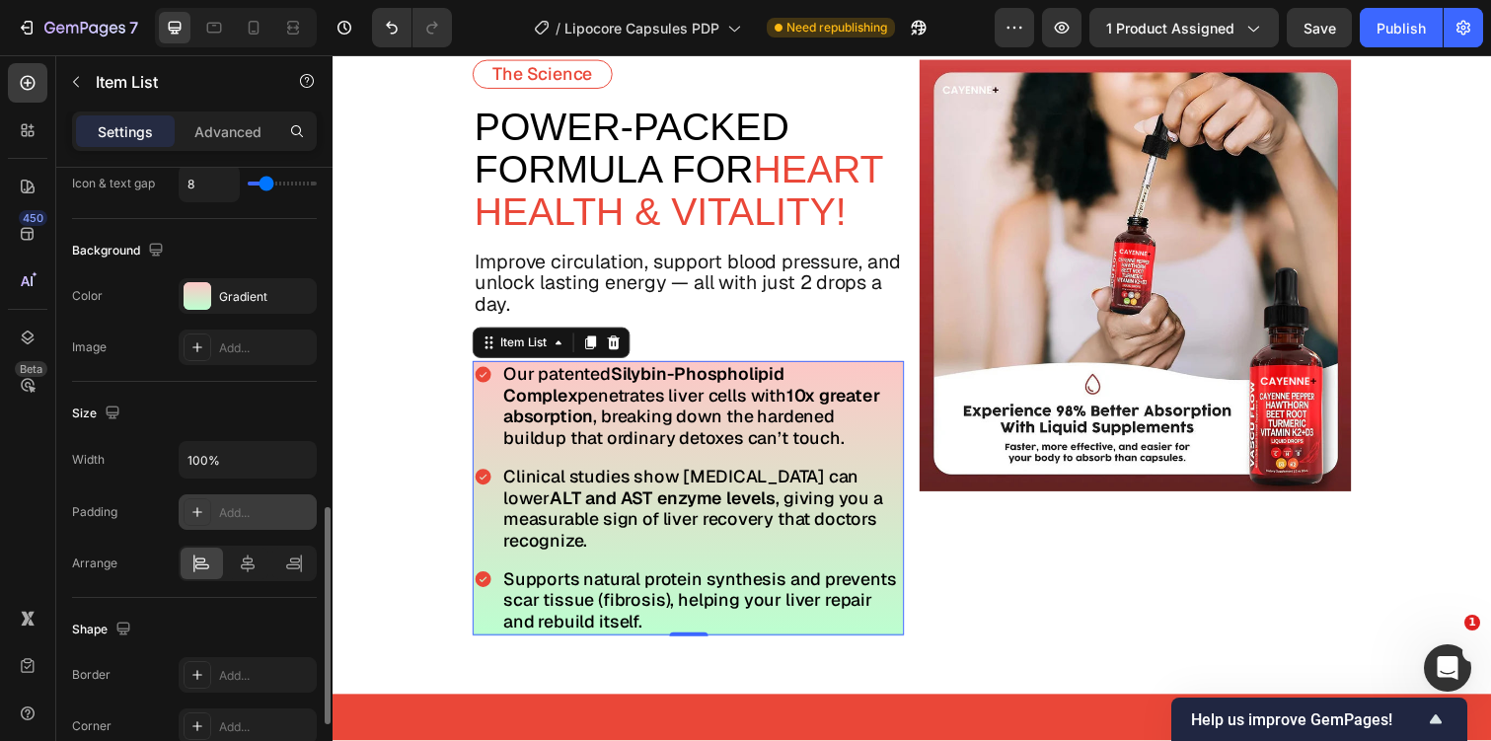
scroll to position [992, 0]
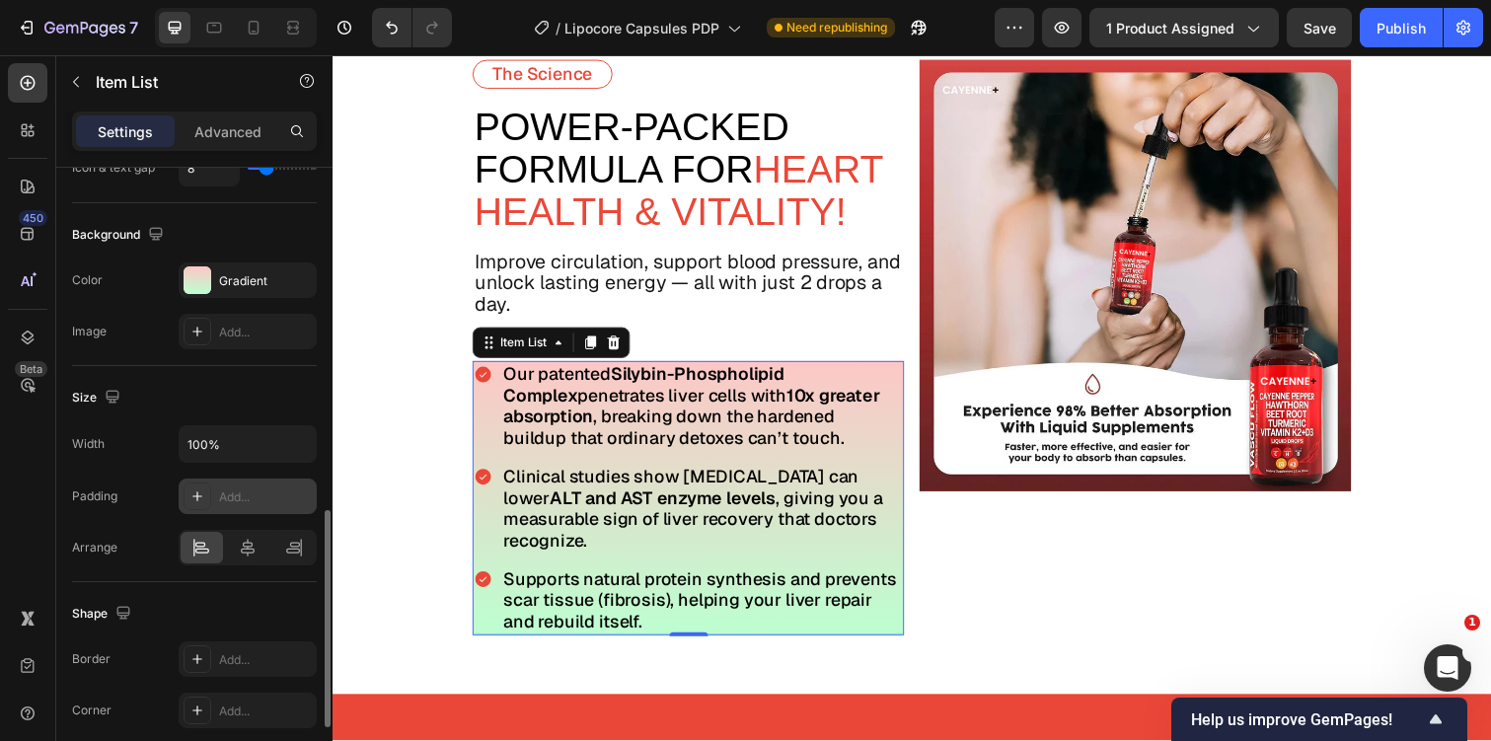
click at [193, 505] on div at bounding box center [198, 497] width 28 height 28
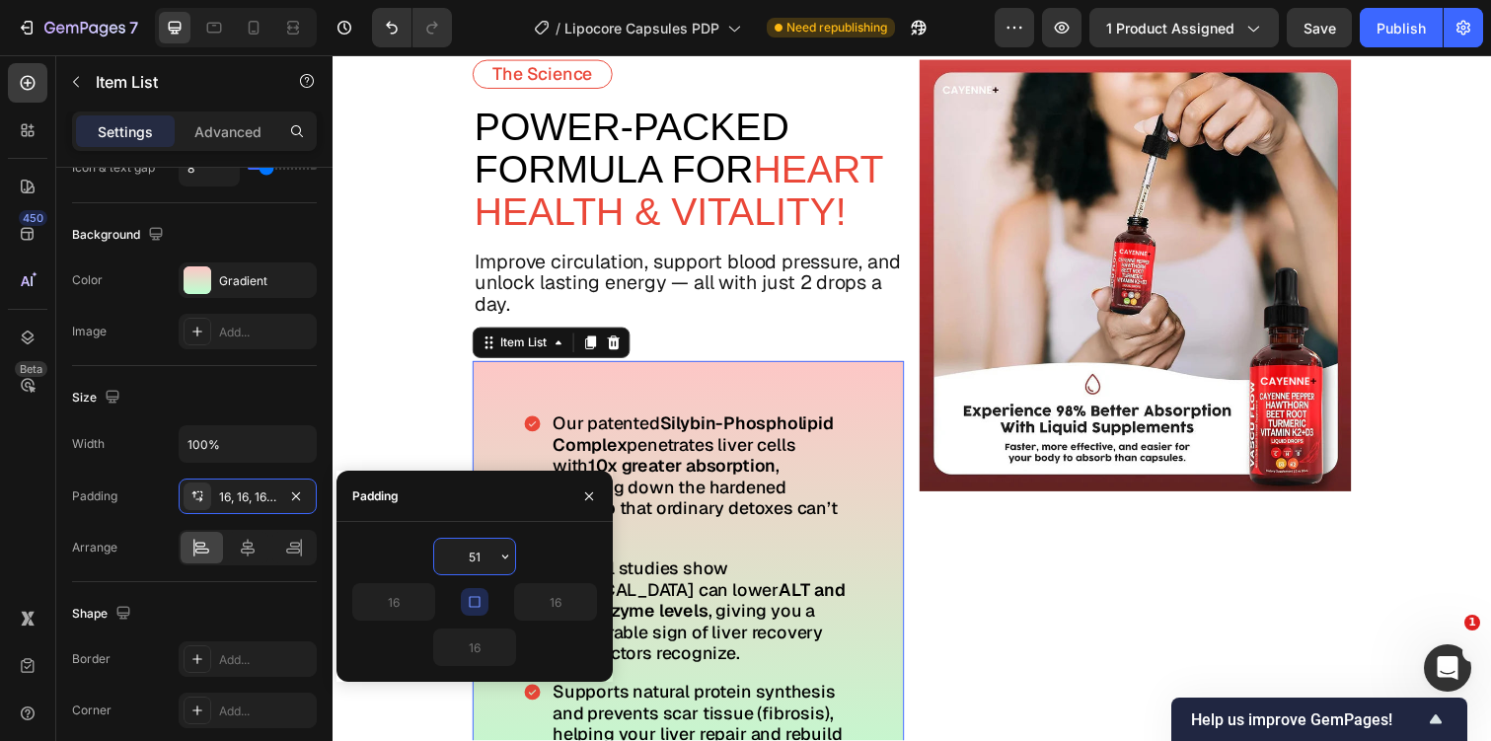
type input "5"
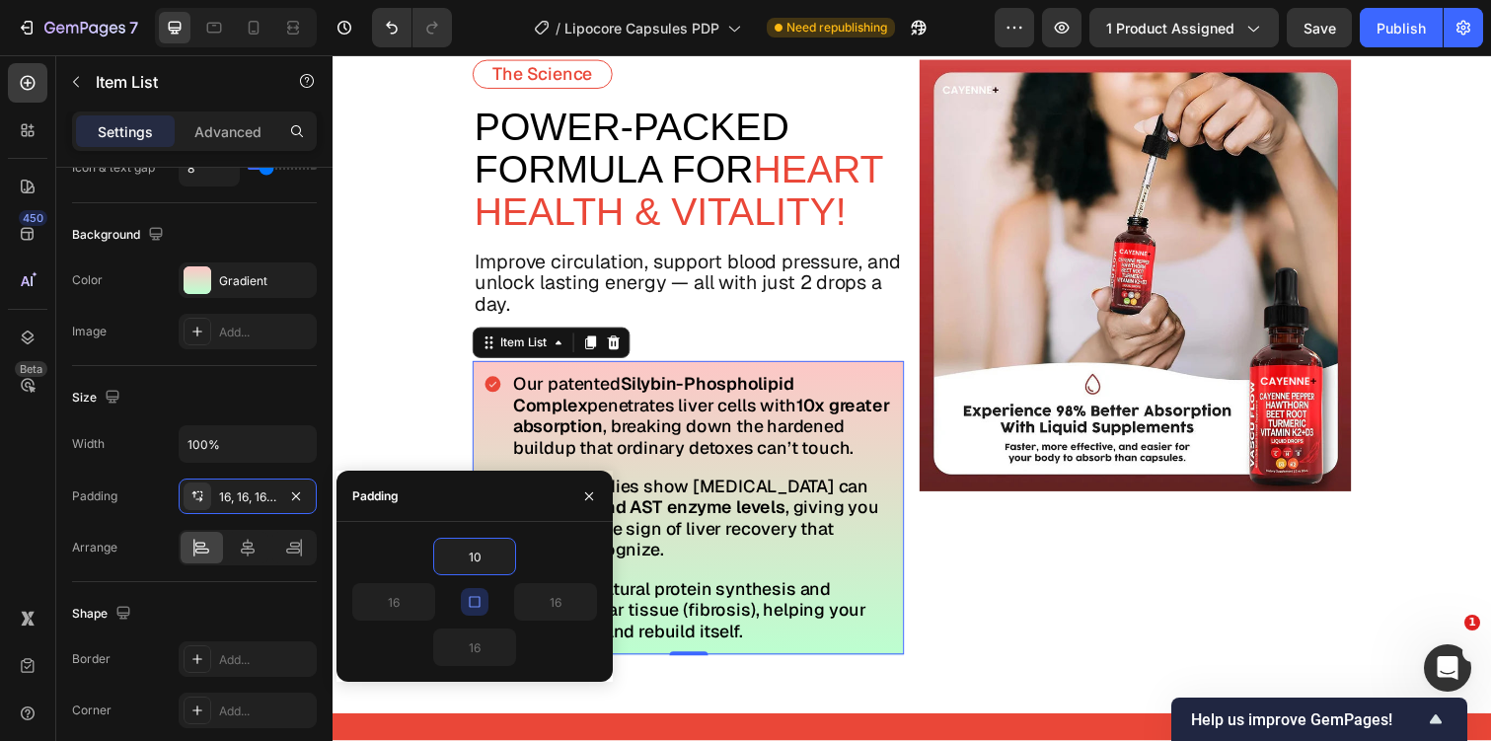
type input "10"
click at [477, 601] on icon "button" at bounding box center [475, 602] width 16 height 16
type input "10"
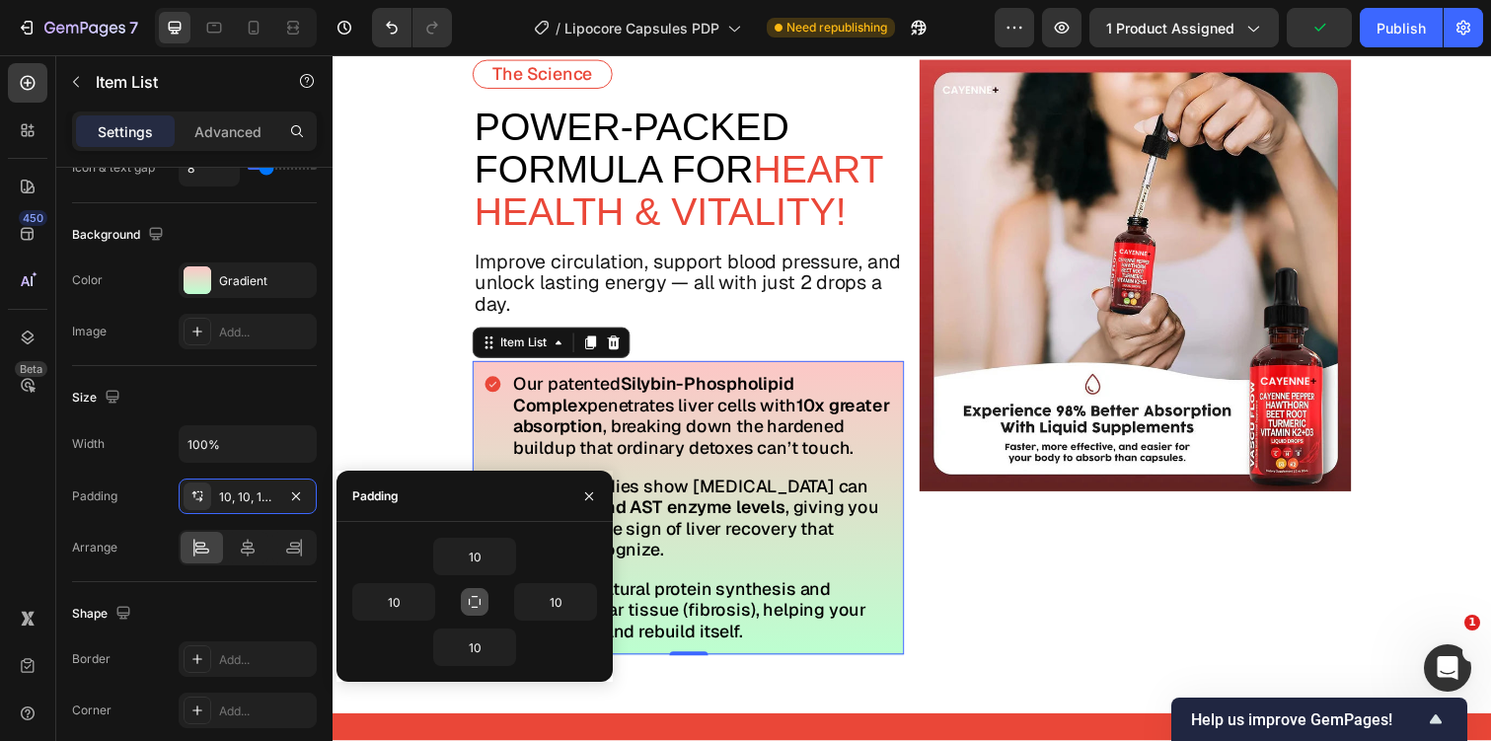
click at [476, 601] on icon "button" at bounding box center [475, 602] width 16 height 16
click at [240, 403] on div "Size" at bounding box center [194, 398] width 245 height 32
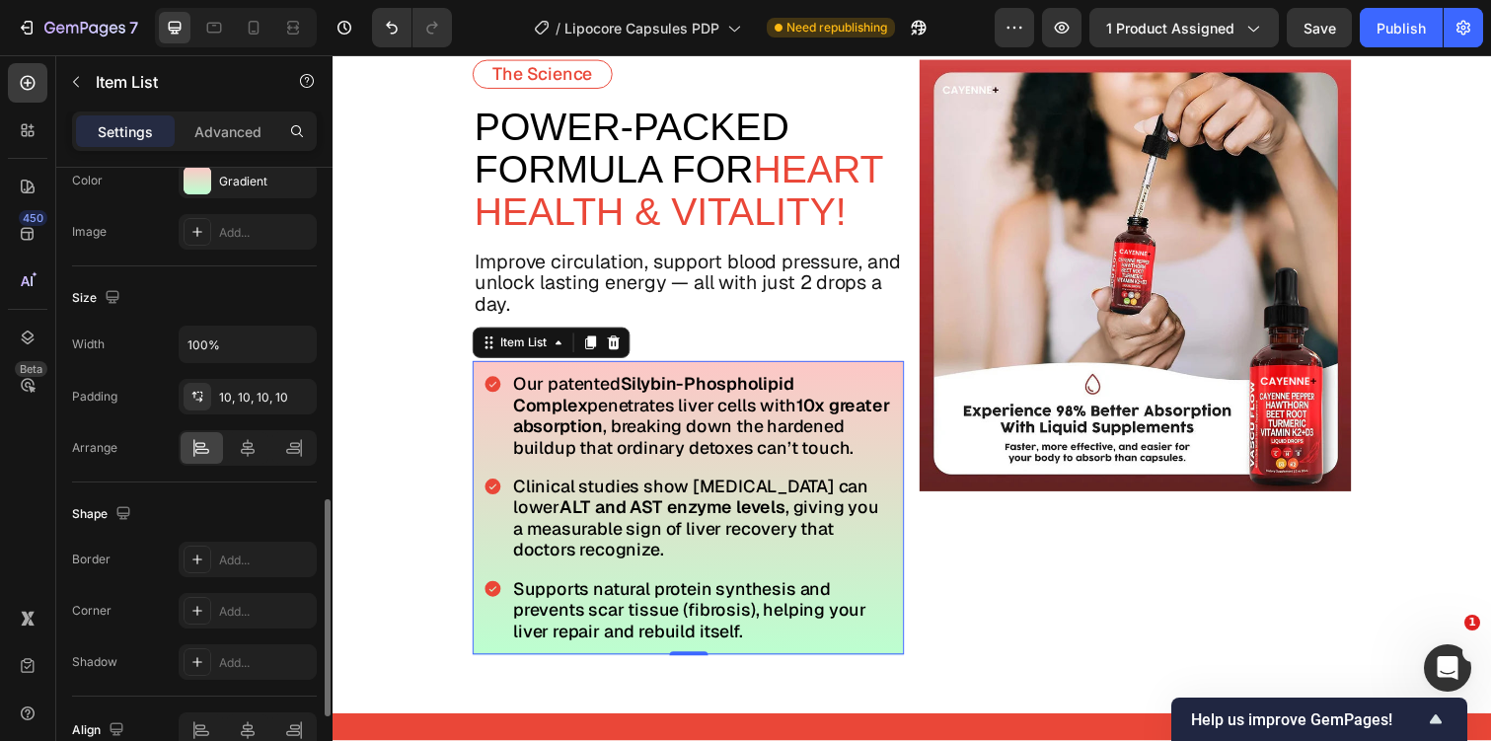
scroll to position [1125, 0]
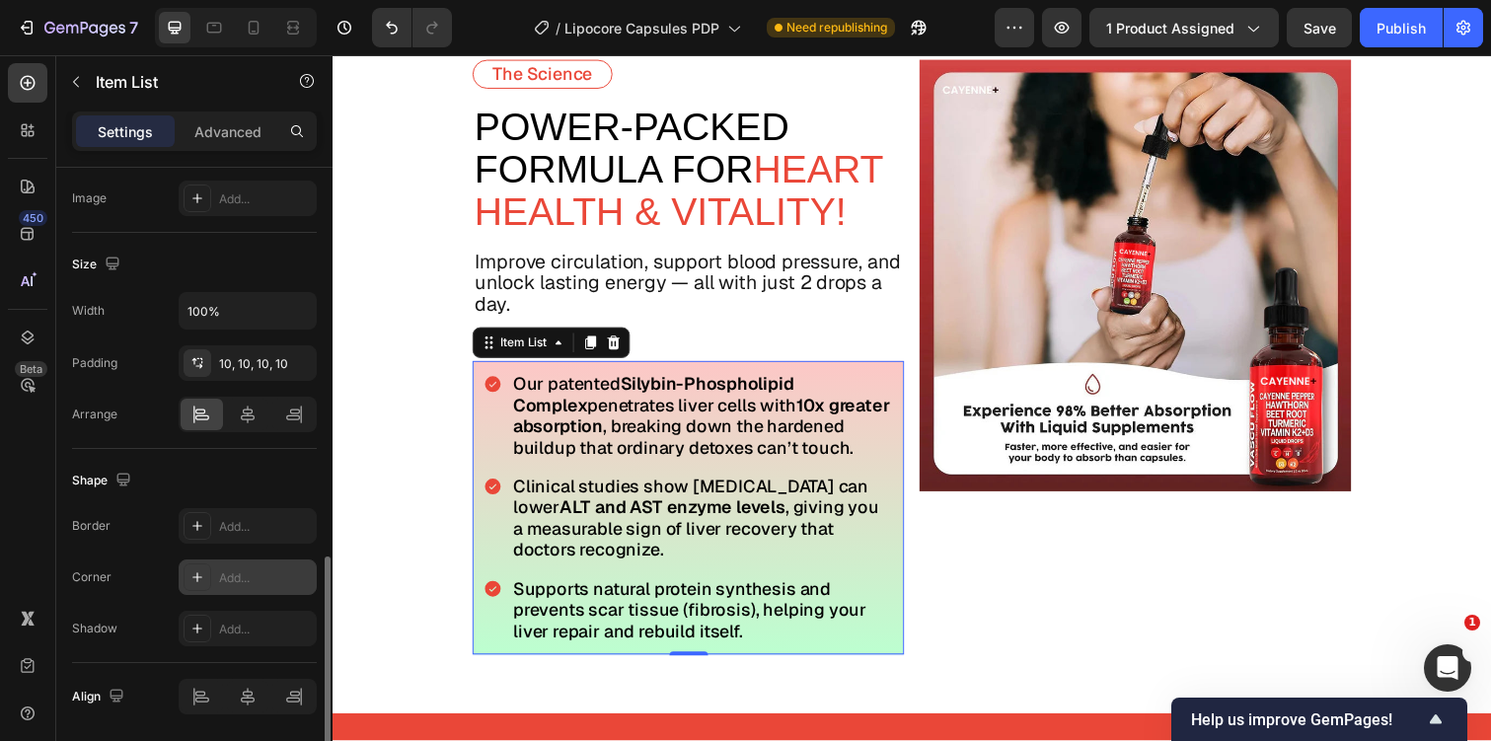
click at [195, 566] on div at bounding box center [198, 577] width 28 height 28
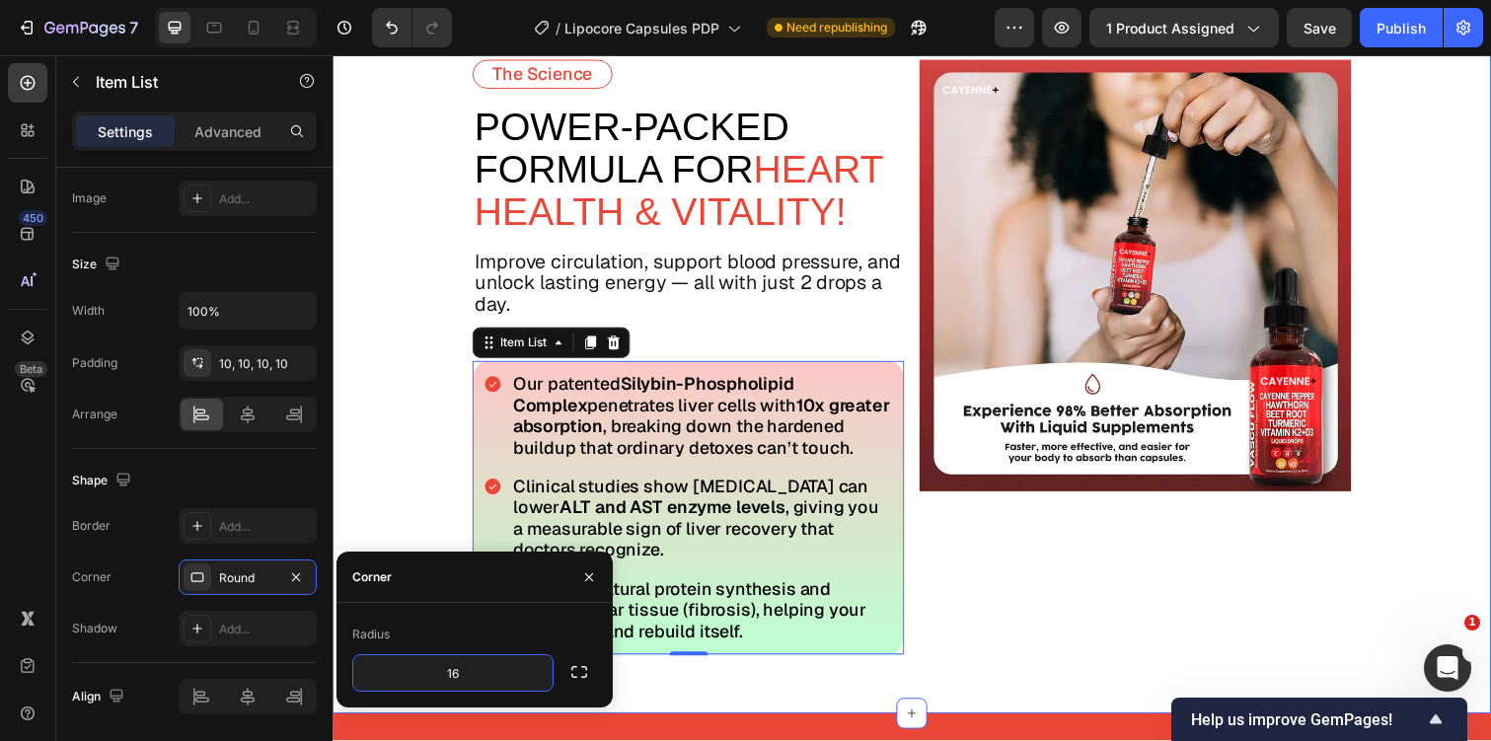
type input "1"
type input "8"
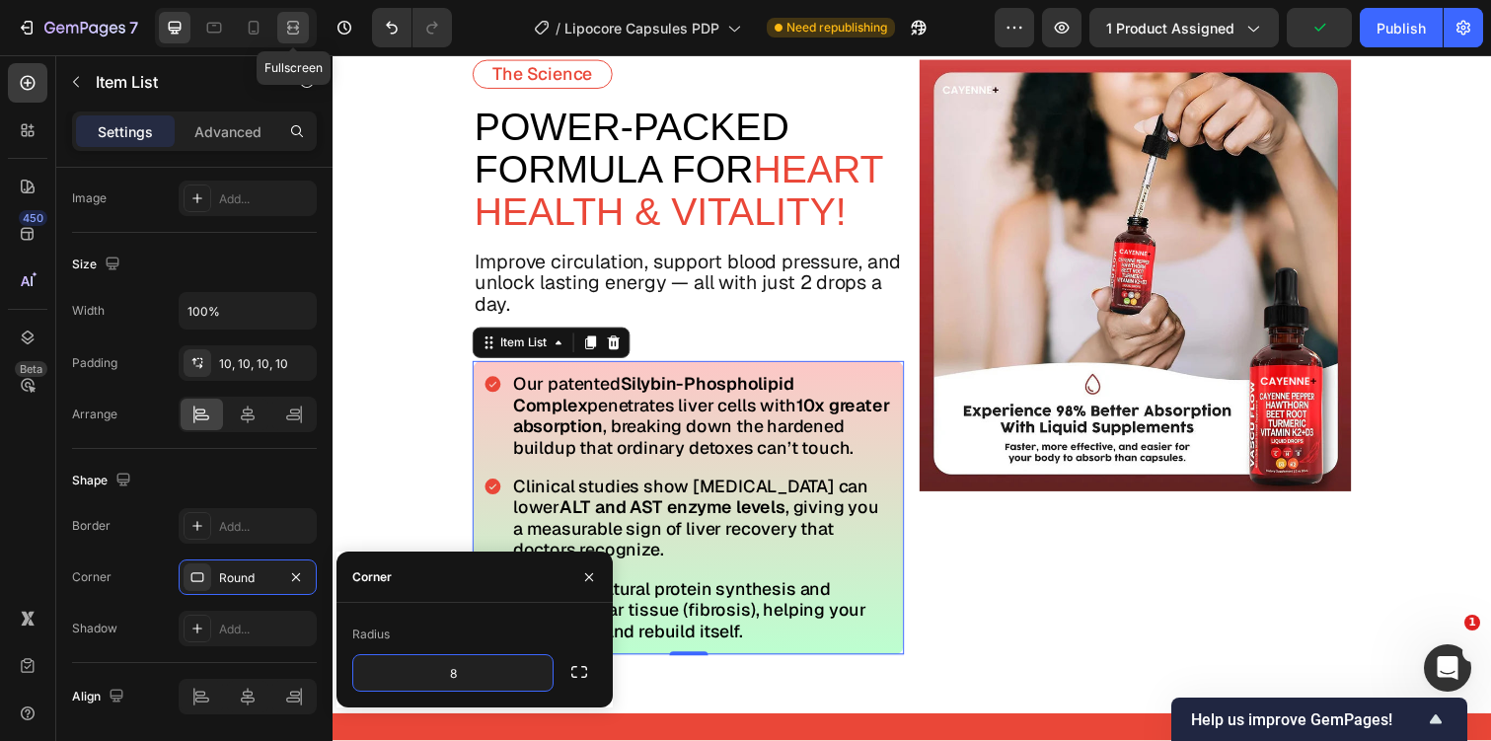
click at [293, 33] on icon at bounding box center [293, 28] width 20 height 20
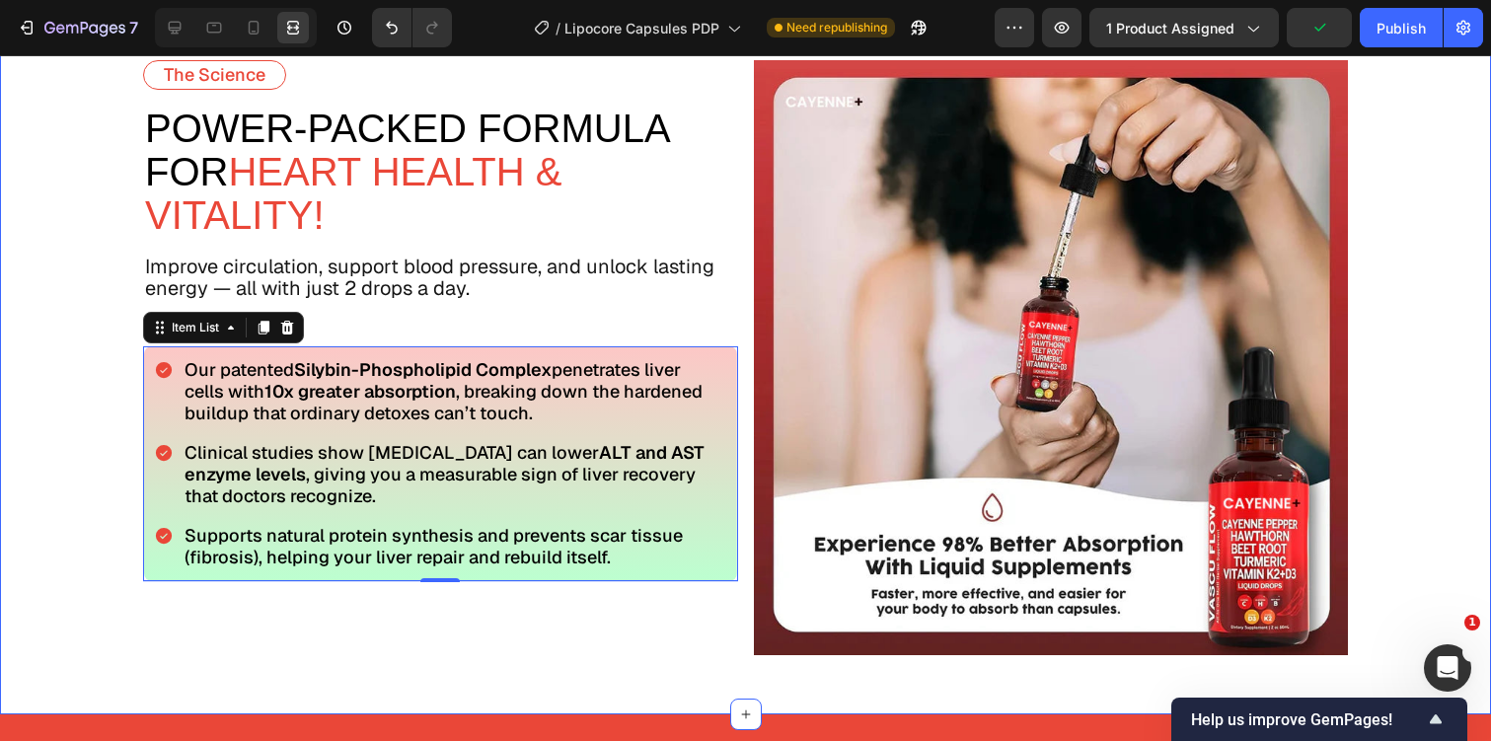
click at [658, 625] on div "The Science Text Block power-Packed Formula For Heart Health & Vitality! Text B…" at bounding box center [440, 357] width 595 height 595
click at [734, 417] on div "Our patented Silybin-Phospholipid Complex penetrates liver cells with 10x great…" at bounding box center [440, 463] width 593 height 235
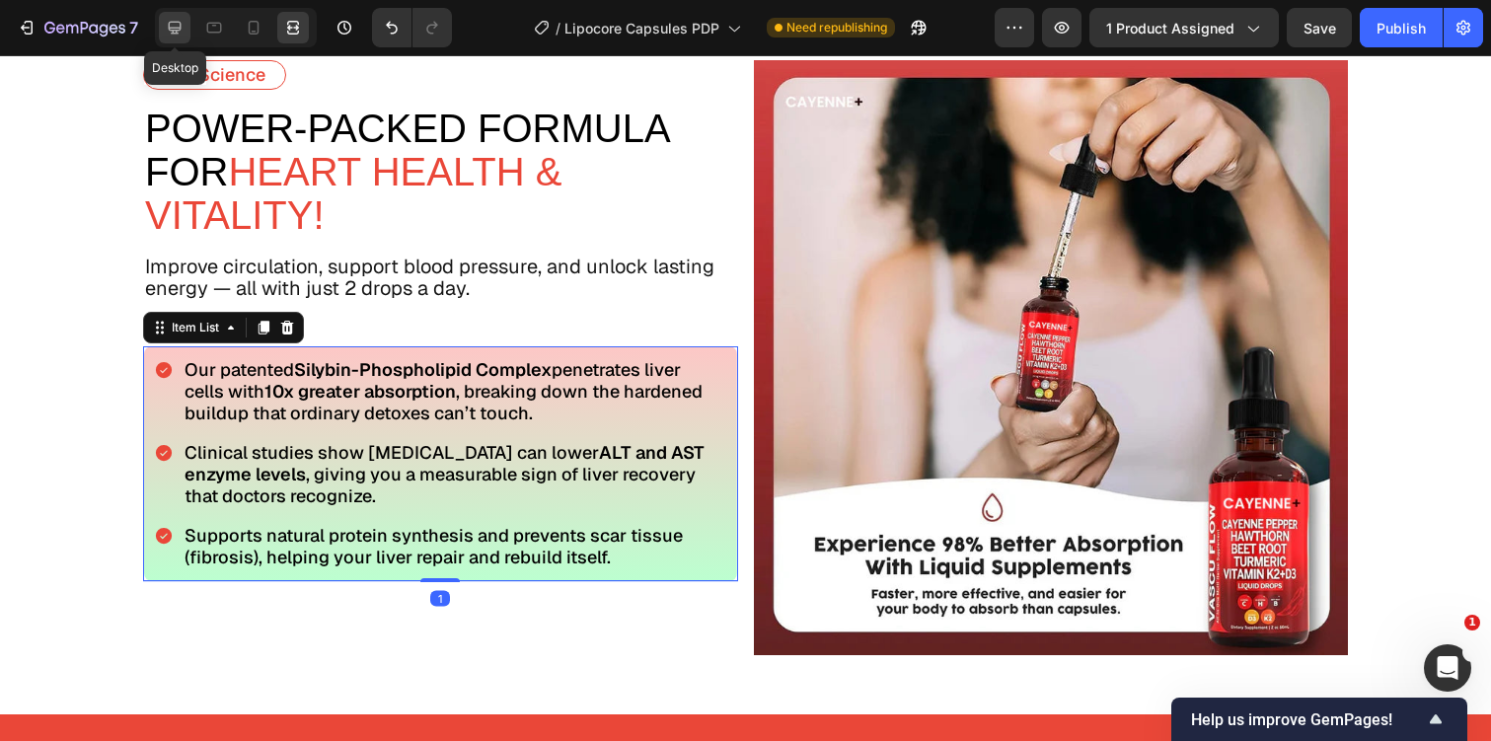
click at [170, 34] on icon at bounding box center [175, 28] width 20 height 20
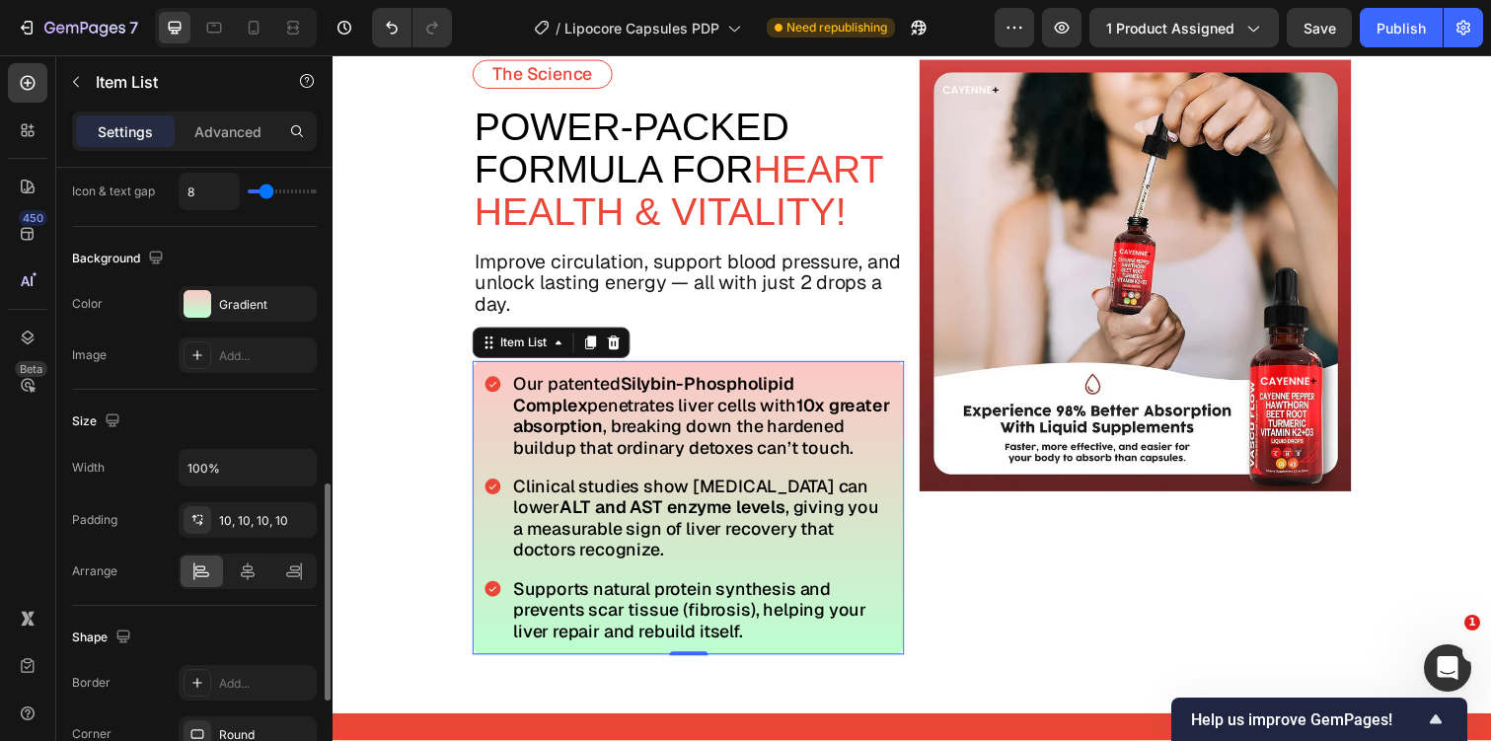
scroll to position [972, 0]
click at [215, 473] on input "100%" at bounding box center [248, 464] width 136 height 36
click at [287, 470] on button "button" at bounding box center [298, 464] width 36 height 36
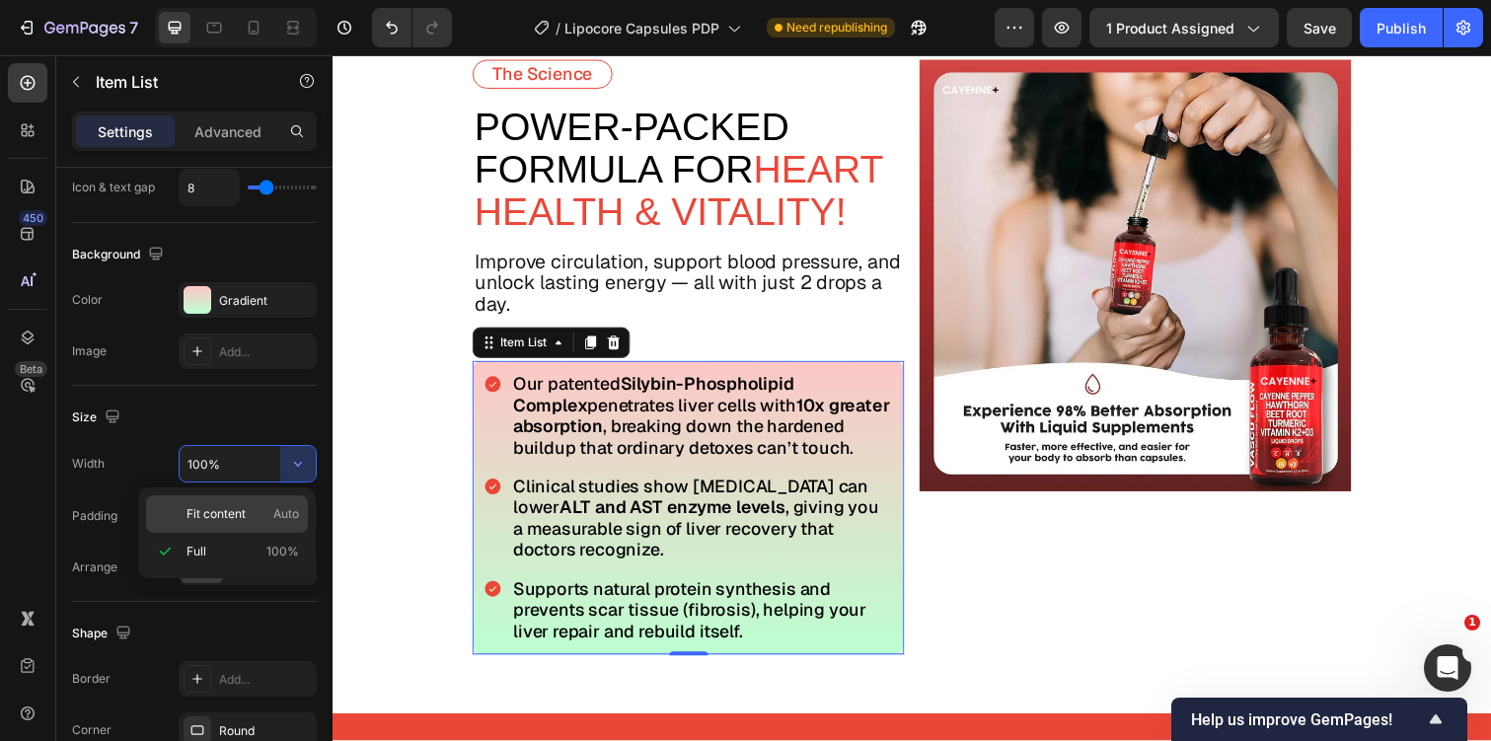
click at [256, 504] on div "Fit content Auto" at bounding box center [227, 513] width 162 height 37
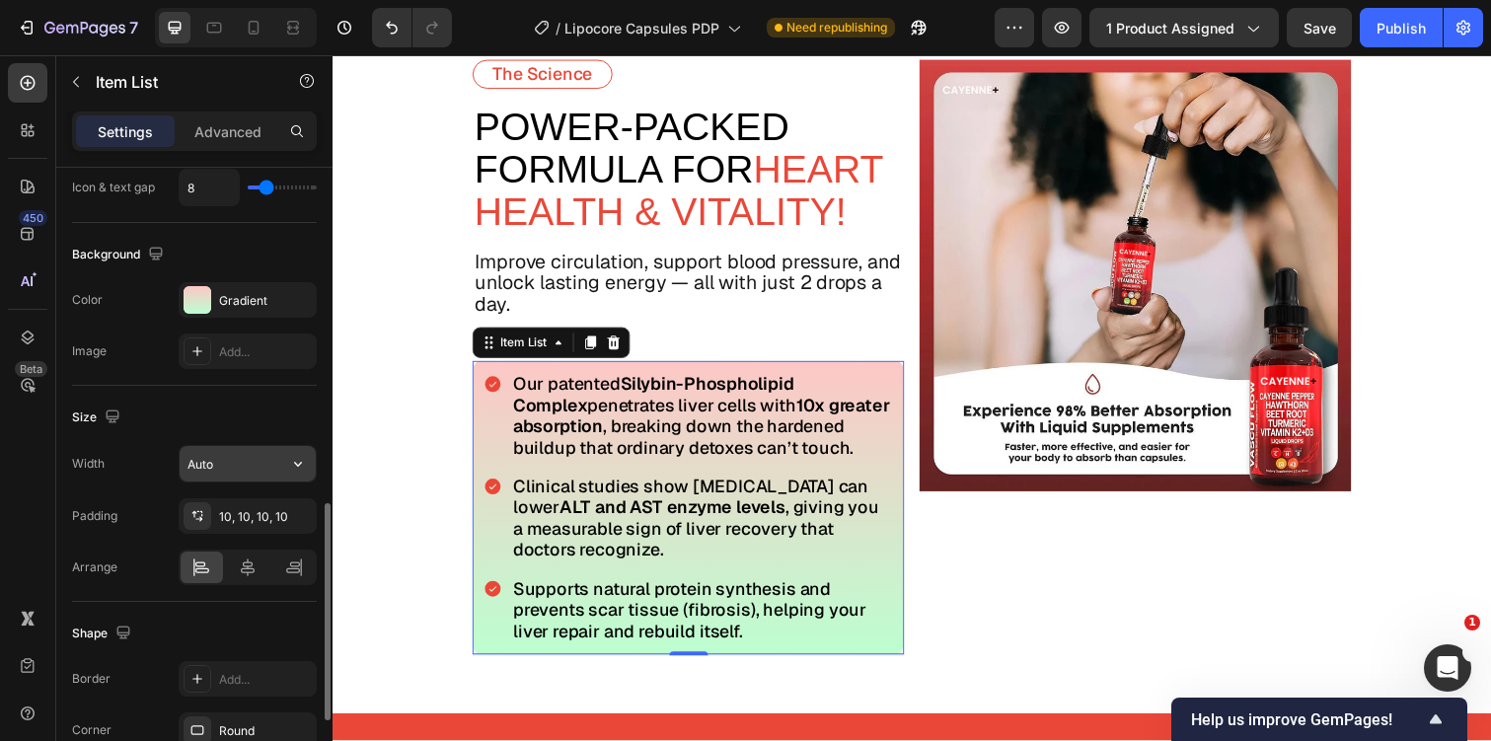
click at [246, 460] on input "Auto" at bounding box center [248, 464] width 136 height 36
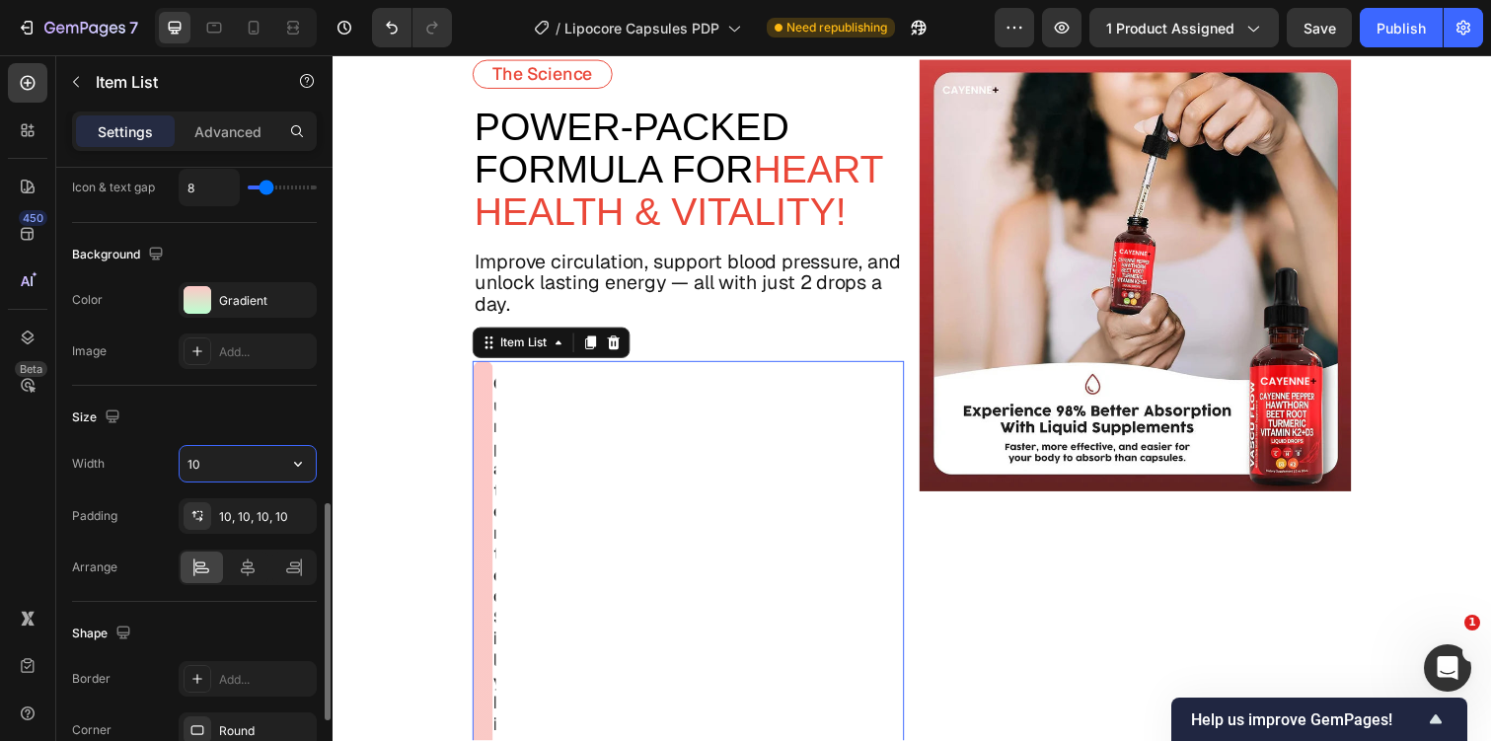
type input "1"
type input "2"
type input "3"
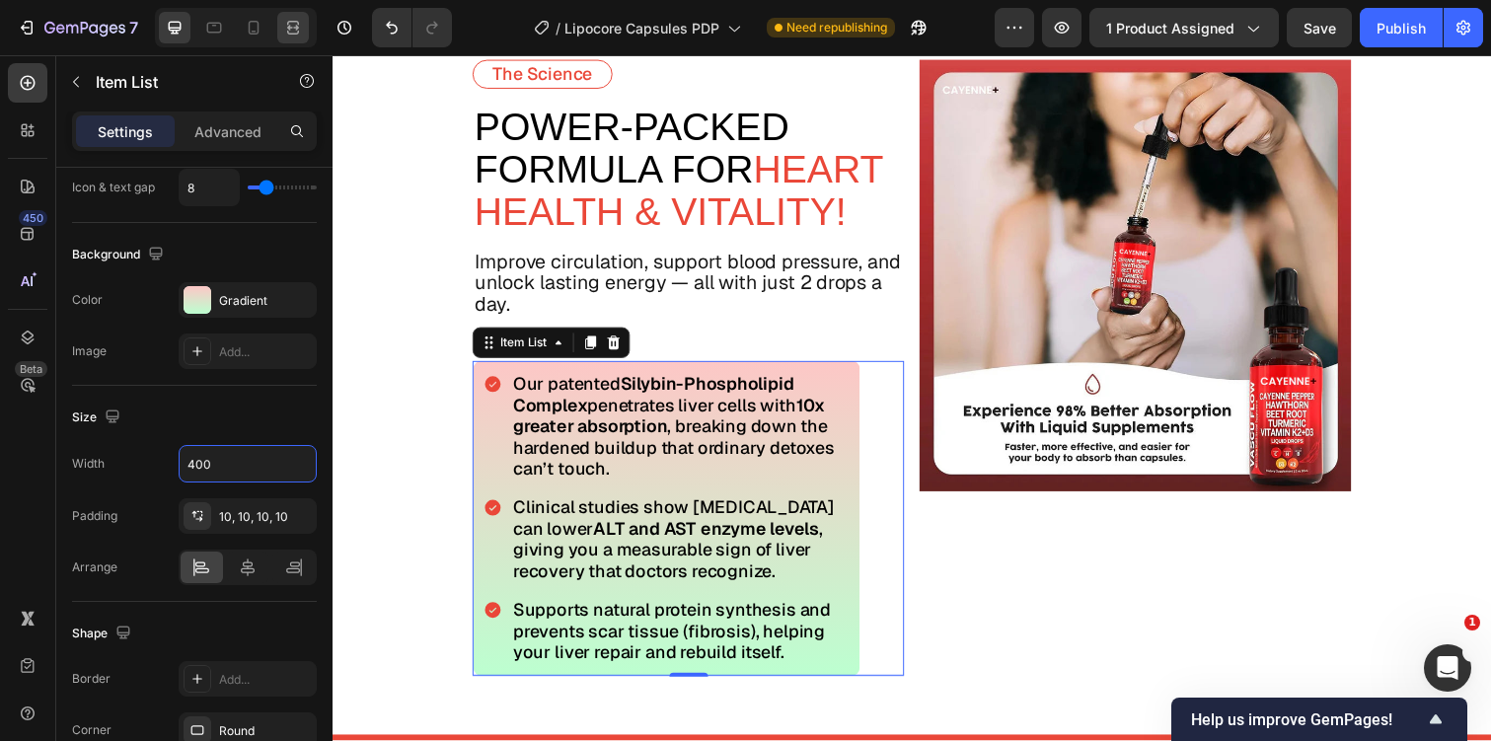
click at [297, 21] on icon at bounding box center [293, 23] width 12 height 4
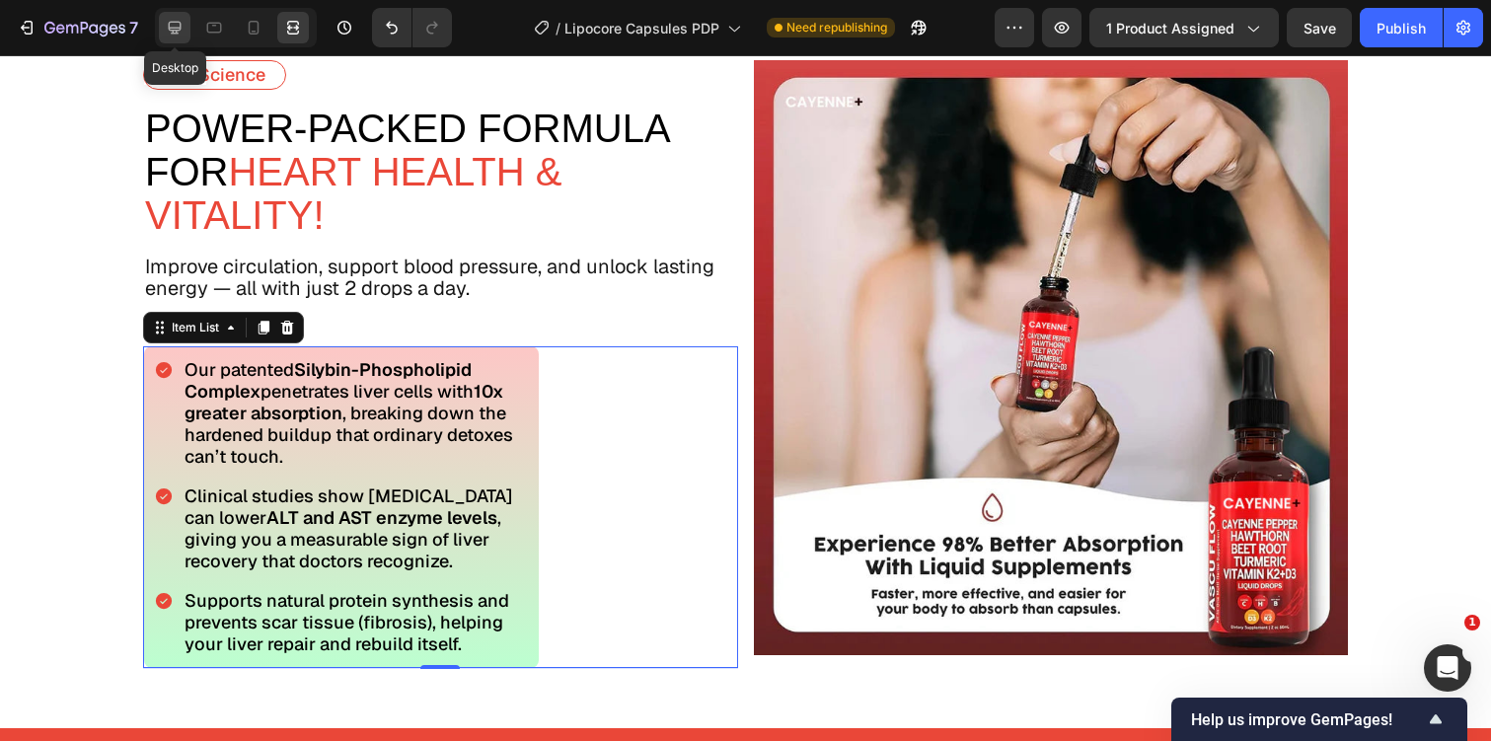
click at [179, 29] on icon at bounding box center [175, 28] width 20 height 20
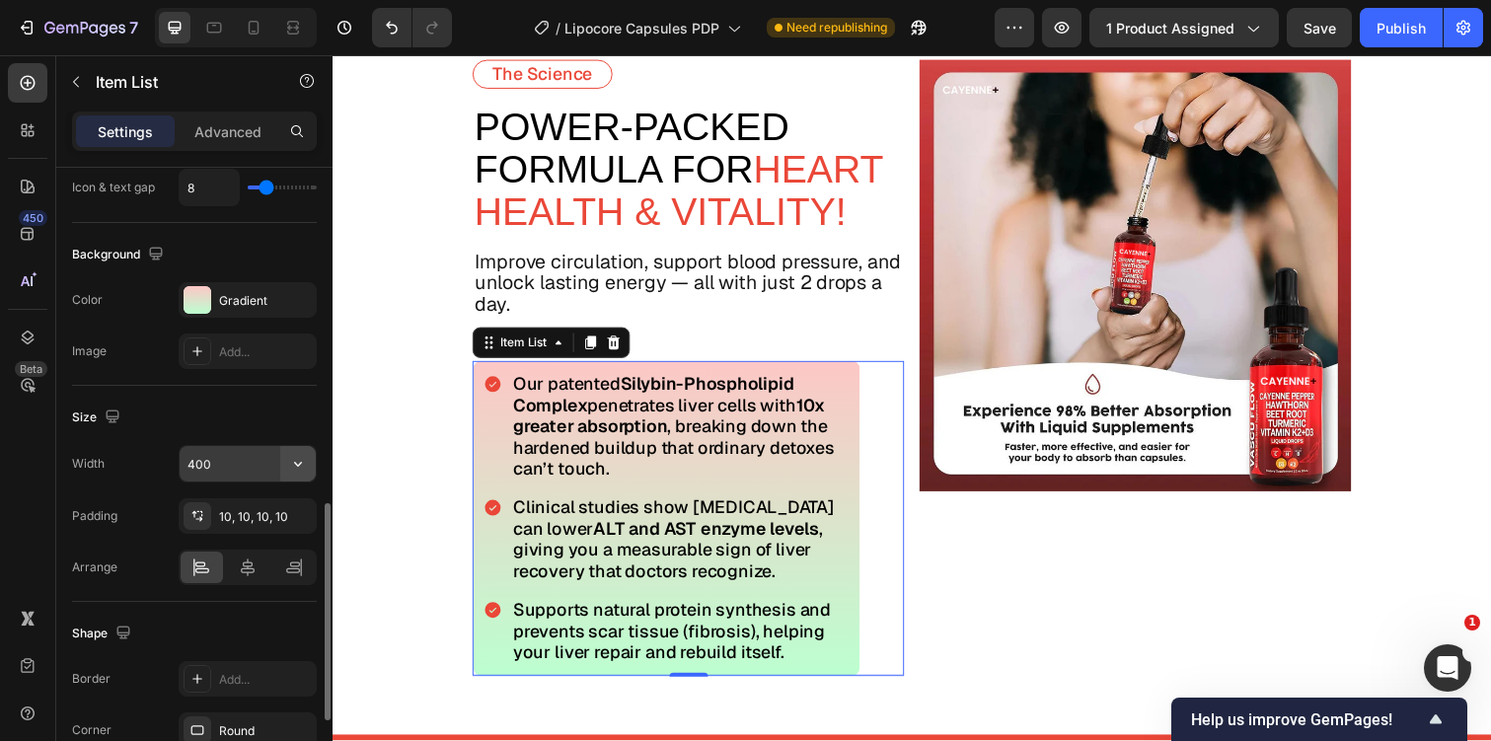
click at [294, 463] on icon "button" at bounding box center [298, 464] width 8 height 5
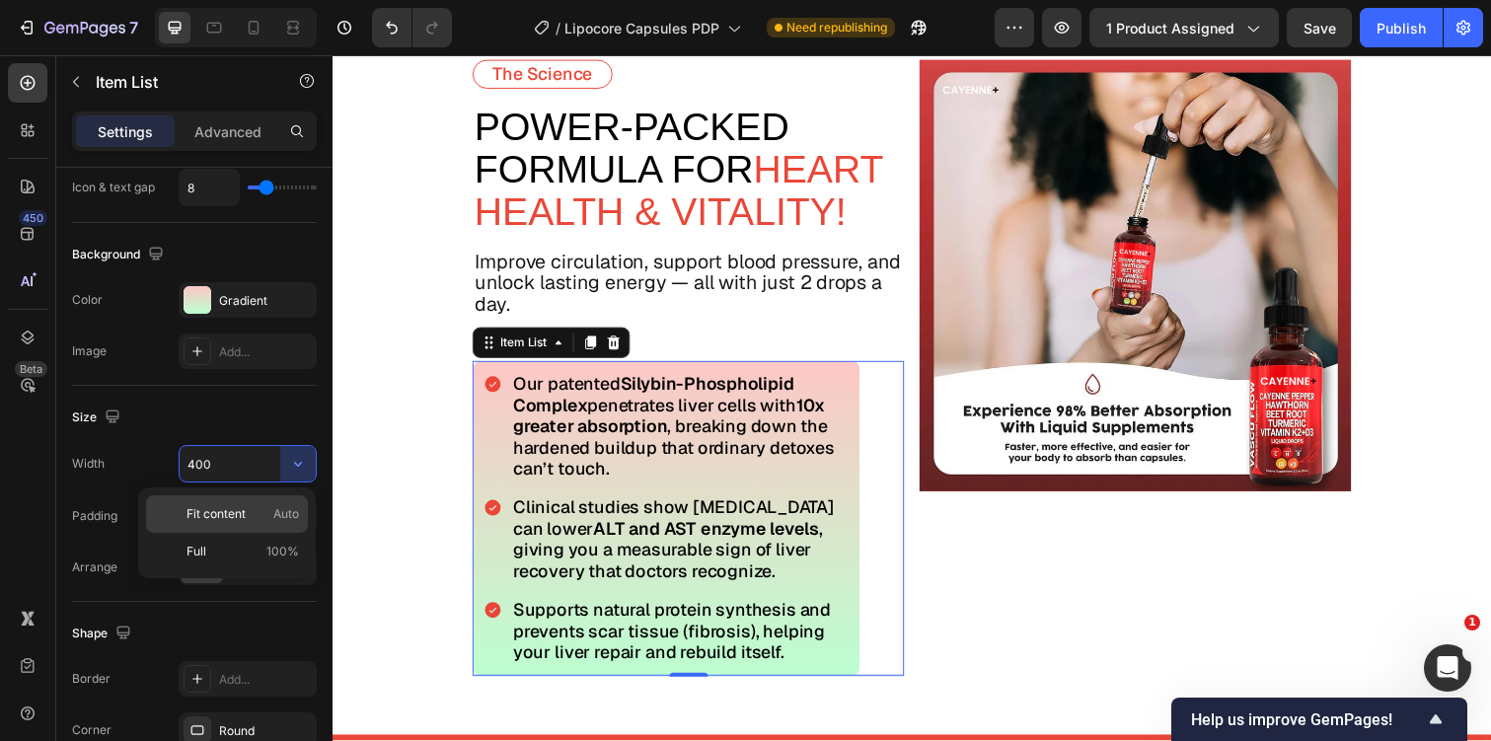
click at [266, 505] on p "Fit content Auto" at bounding box center [242, 514] width 112 height 18
type input "Auto"
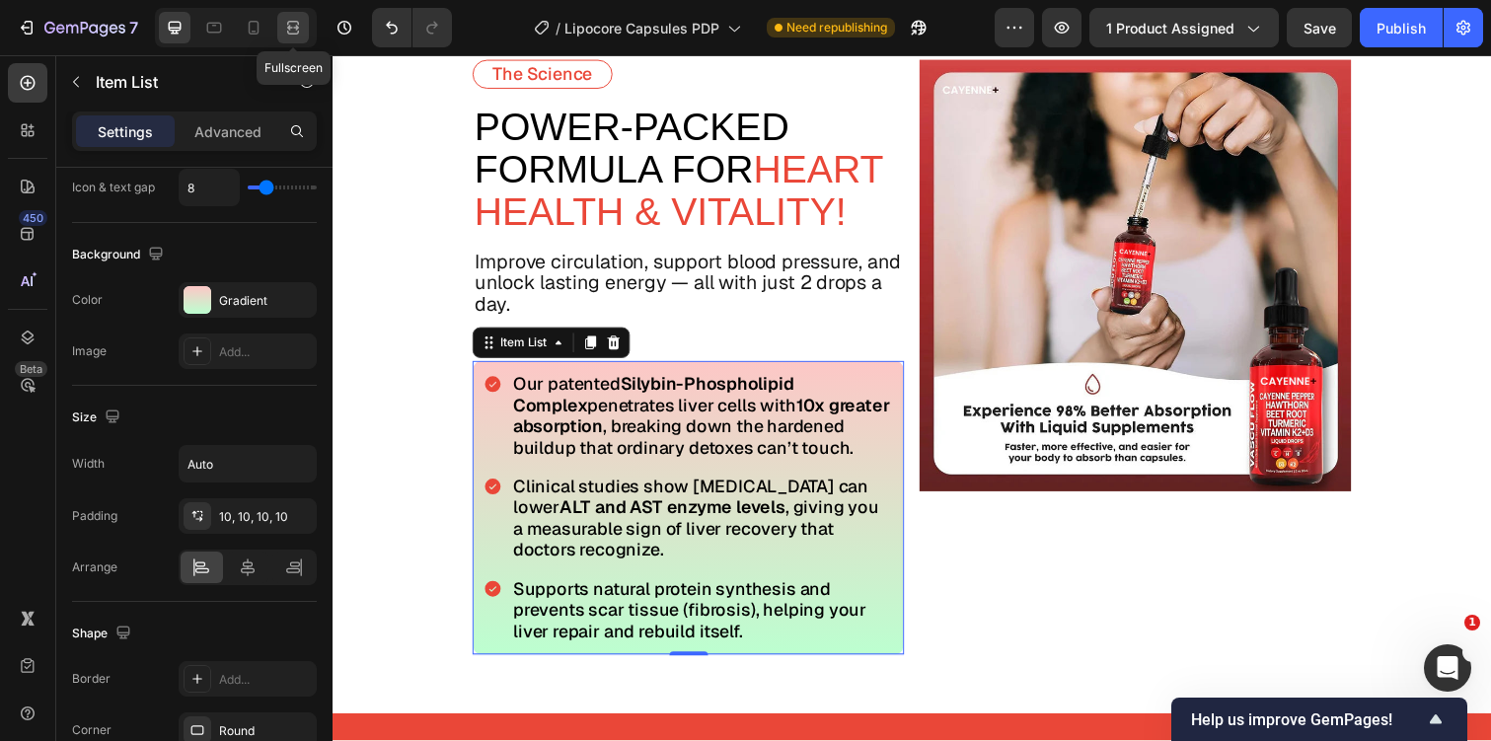
click at [304, 30] on div at bounding box center [293, 28] width 32 height 32
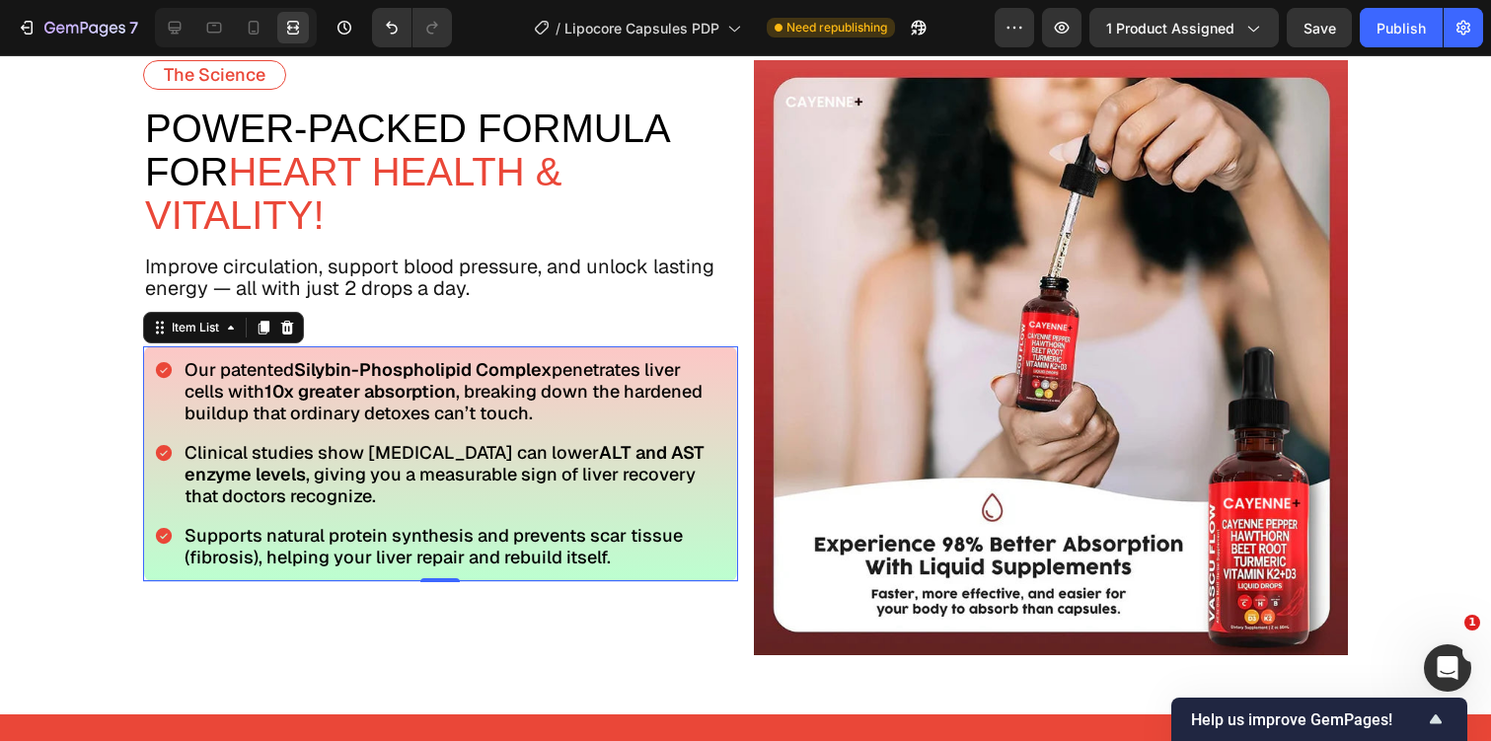
click at [627, 397] on span "Our patented Silybin-Phospholipid Complex penetrates liver cells with 10x great…" at bounding box center [444, 391] width 518 height 66
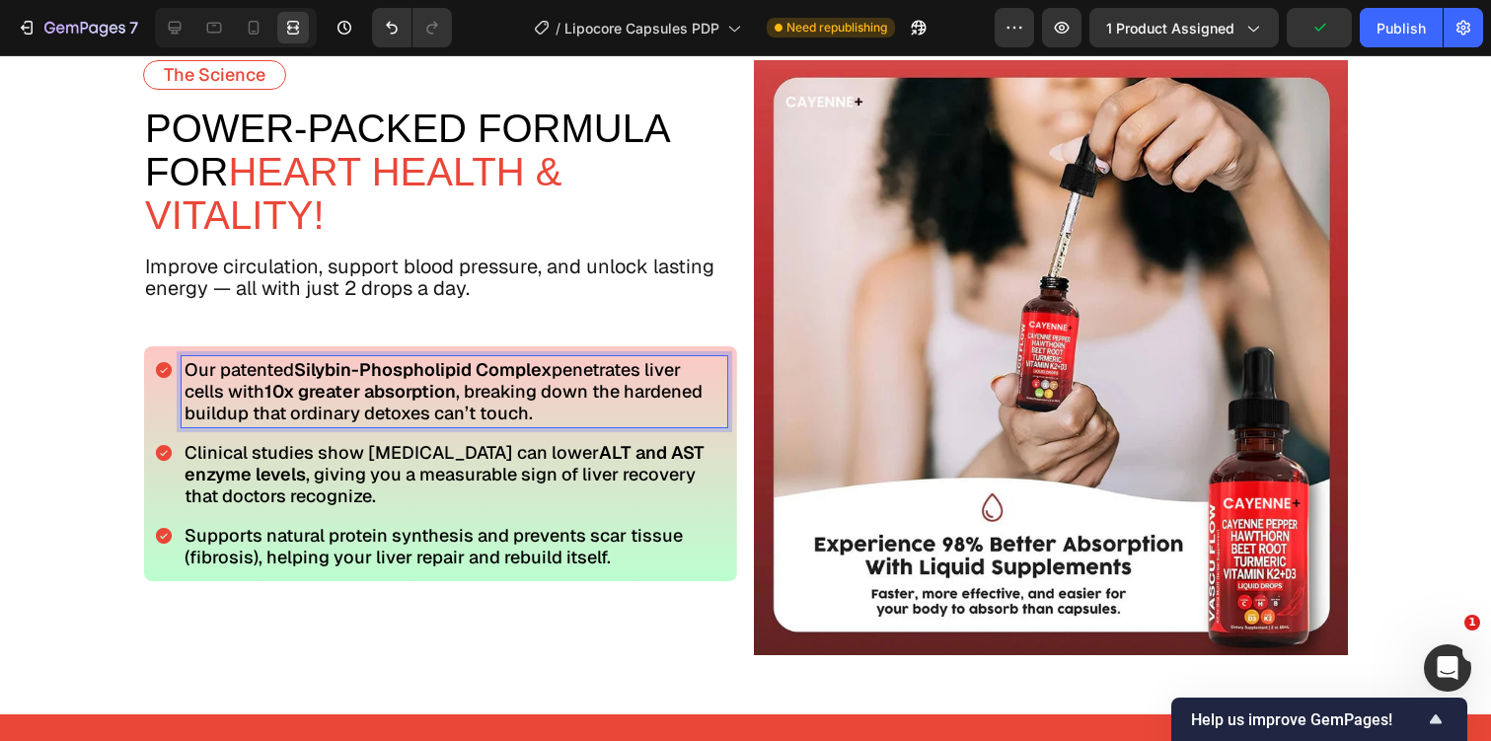
click at [148, 385] on div "Our patented Silybin-Phospholipid Complex penetrates liver cells with 10x great…" at bounding box center [440, 463] width 593 height 235
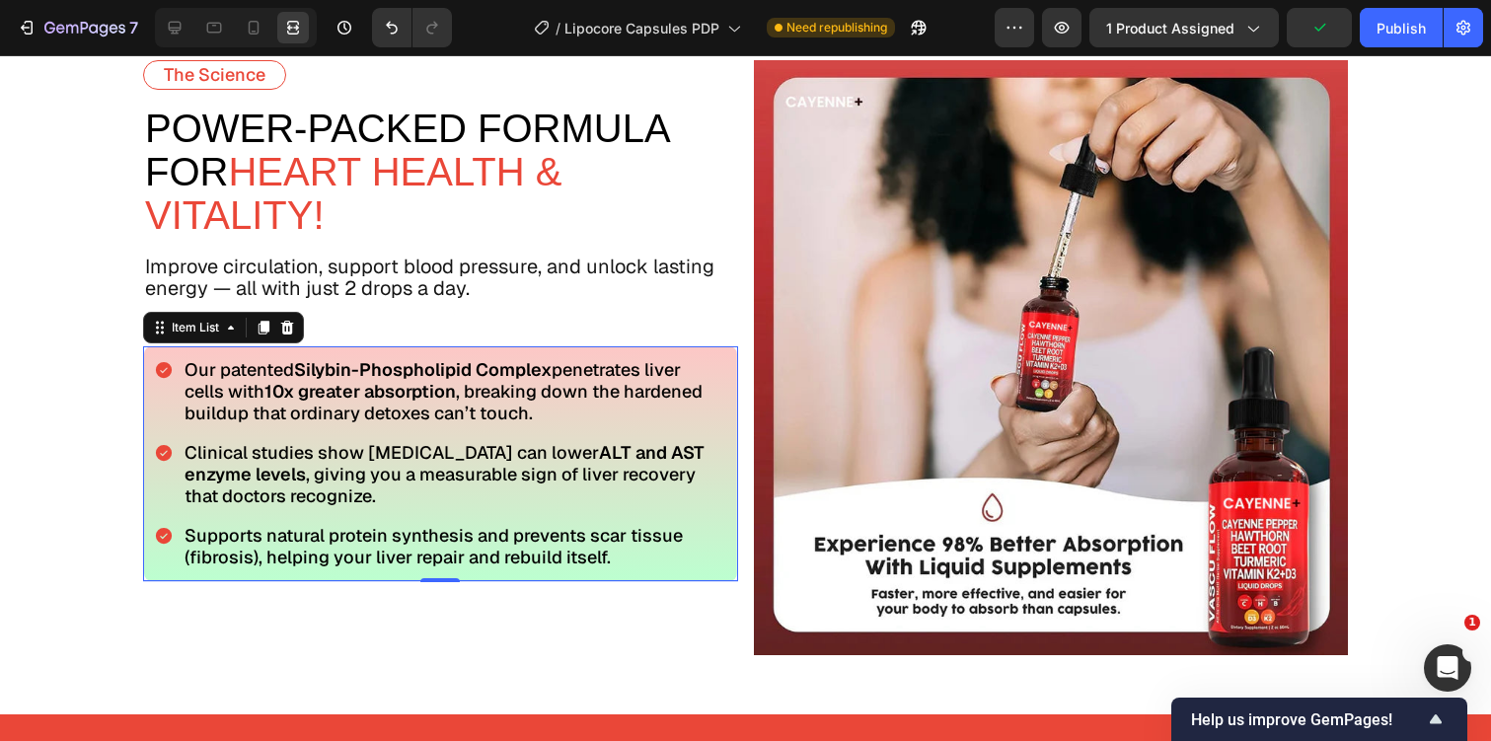
click at [147, 385] on div "Our patented Silybin-Phospholipid Complex penetrates liver cells with 10x great…" at bounding box center [440, 463] width 593 height 235
click at [176, 28] on icon at bounding box center [175, 28] width 13 height 13
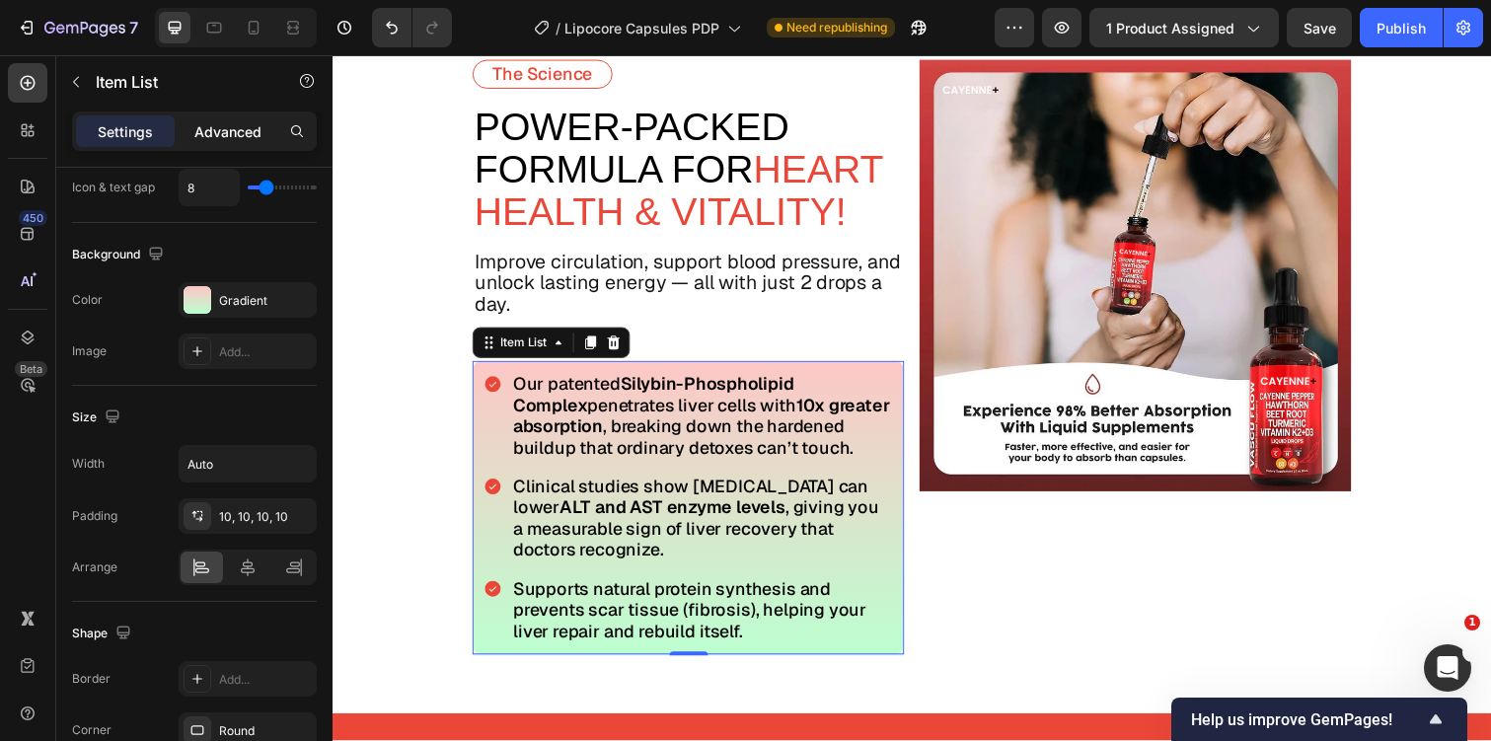
click at [208, 135] on p "Advanced" at bounding box center [227, 131] width 67 height 21
type input "100%"
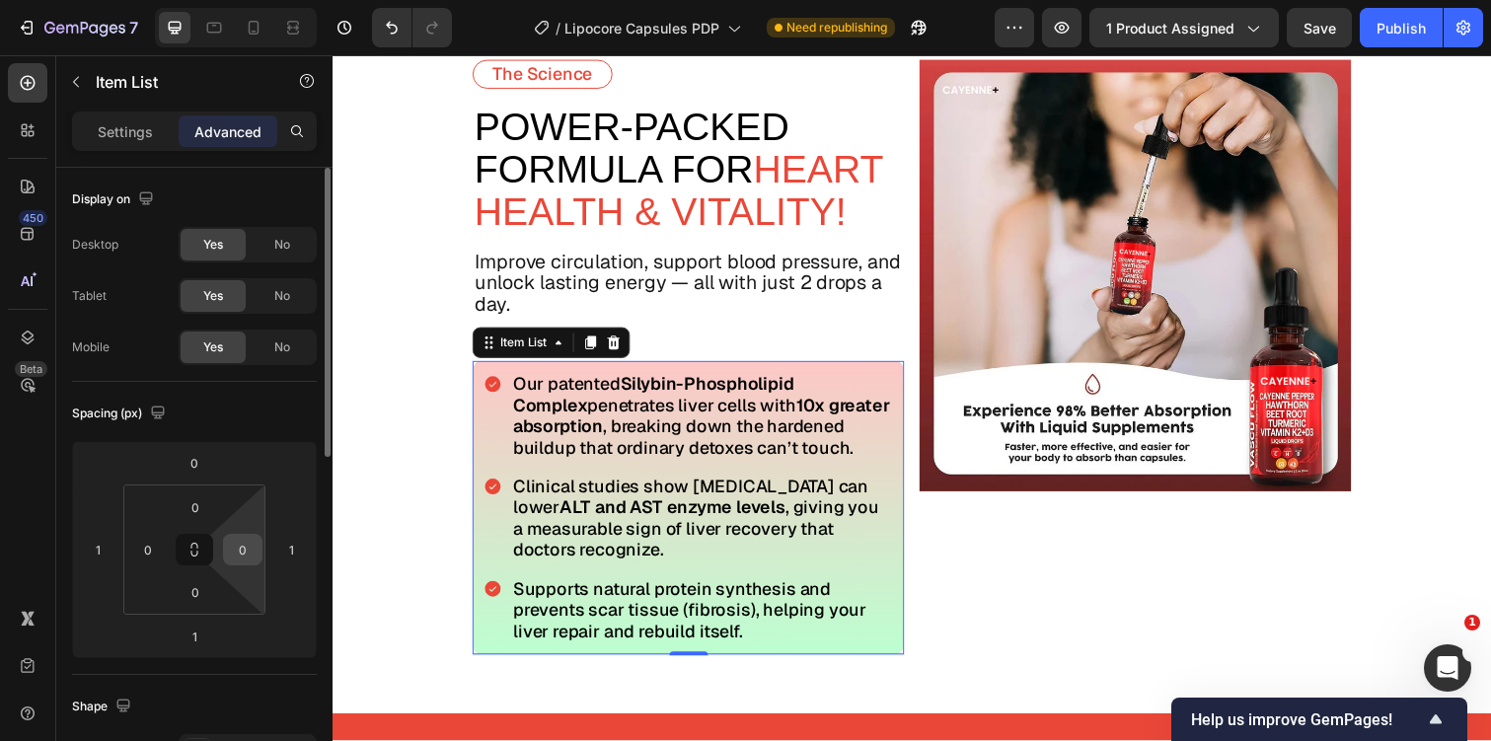
click at [241, 539] on input "0" at bounding box center [243, 550] width 30 height 30
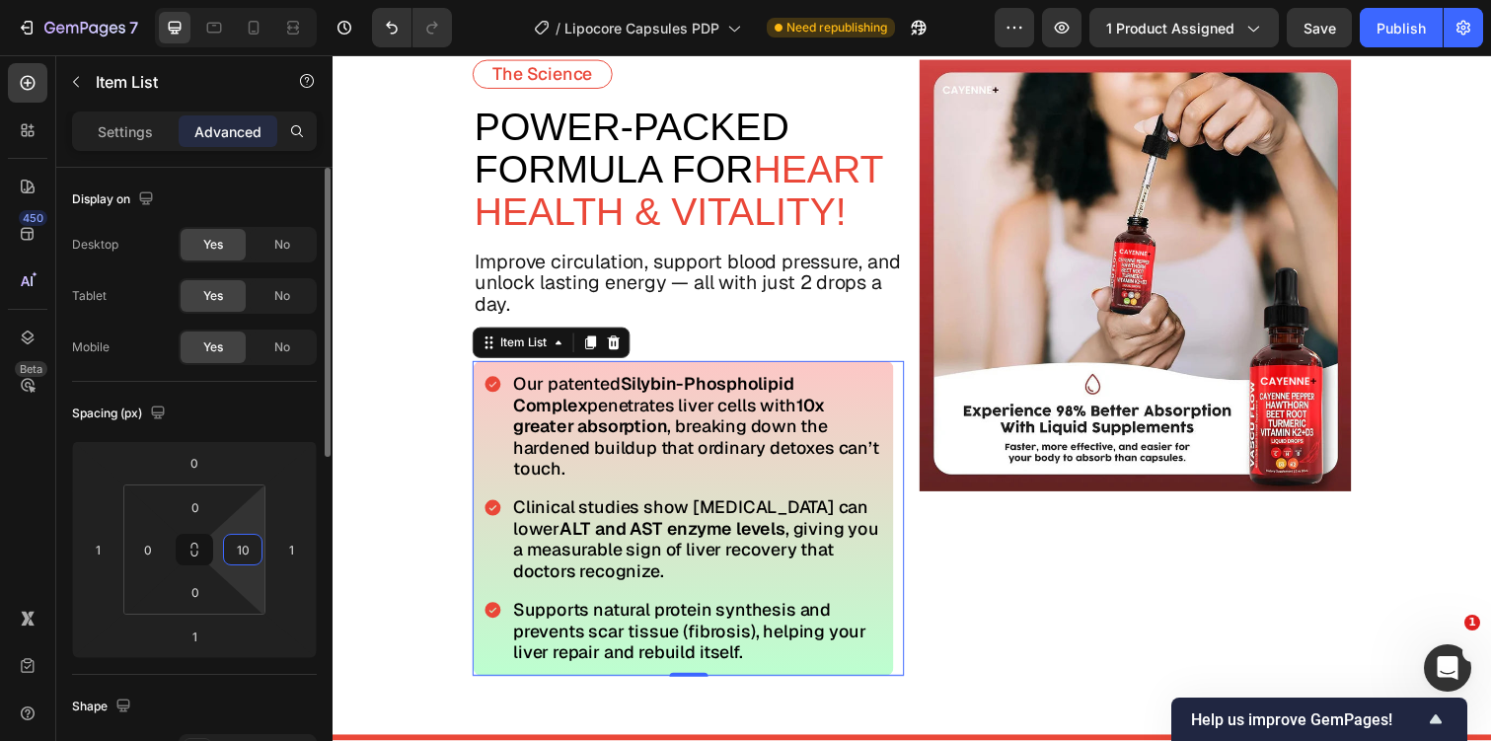
type input "1"
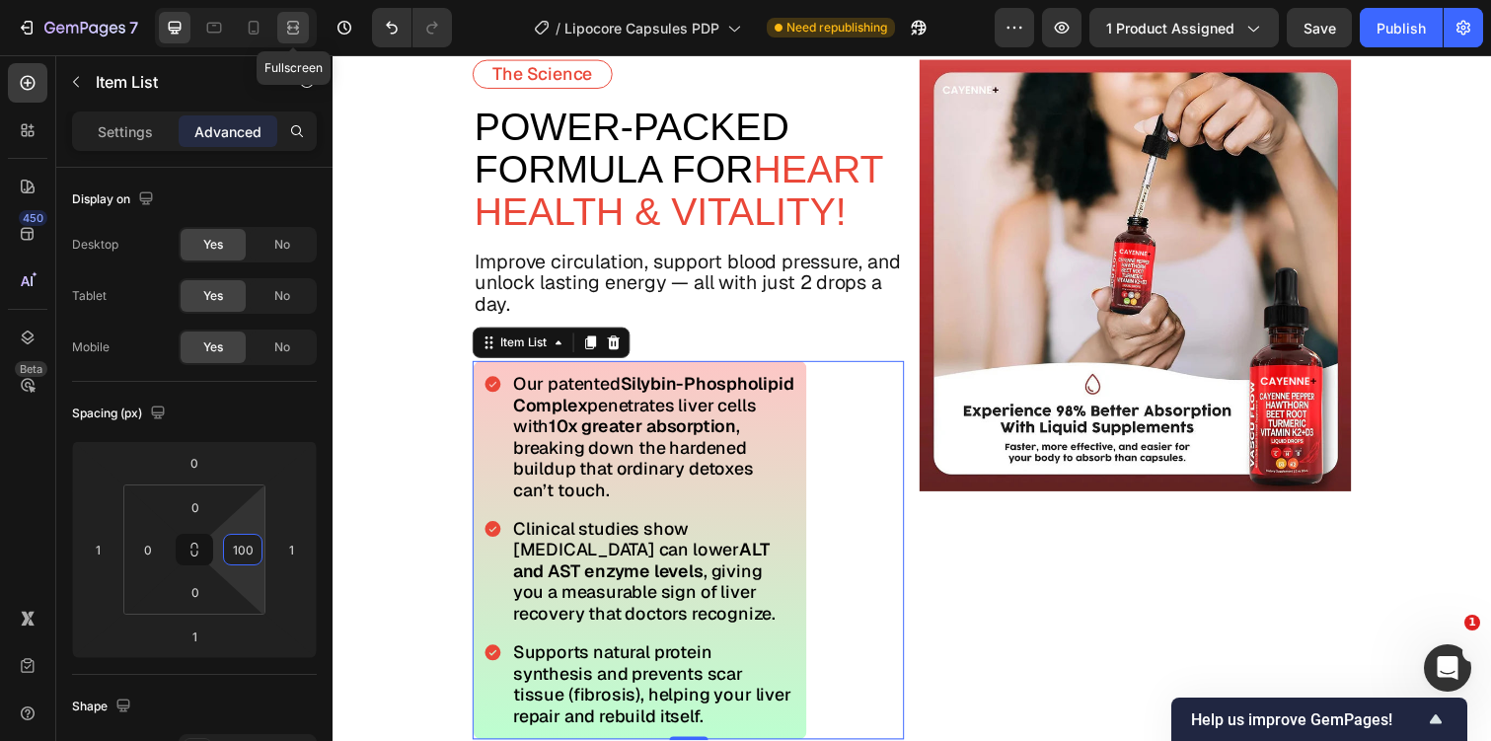
click at [292, 36] on icon at bounding box center [293, 28] width 20 height 20
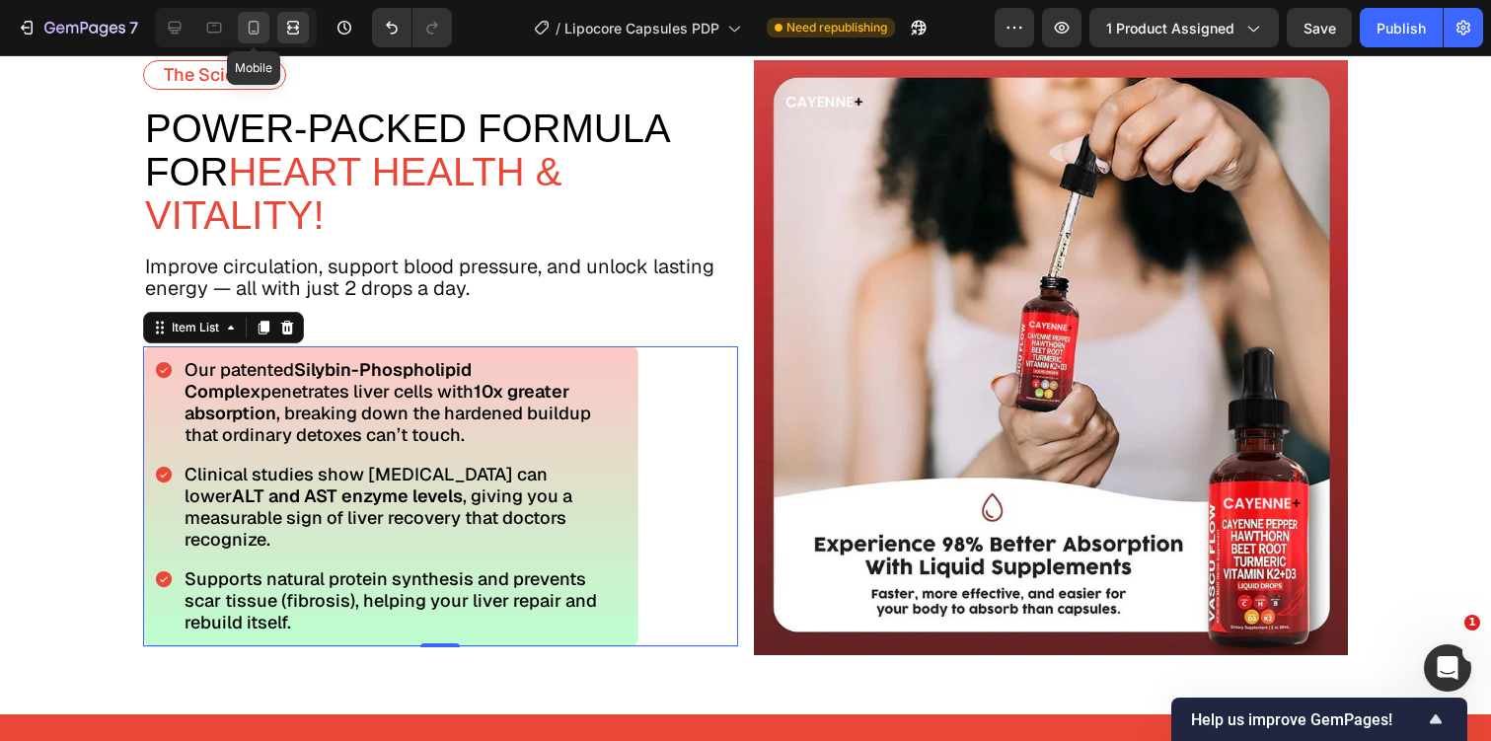
click at [244, 23] on icon at bounding box center [254, 28] width 20 height 20
type input "24"
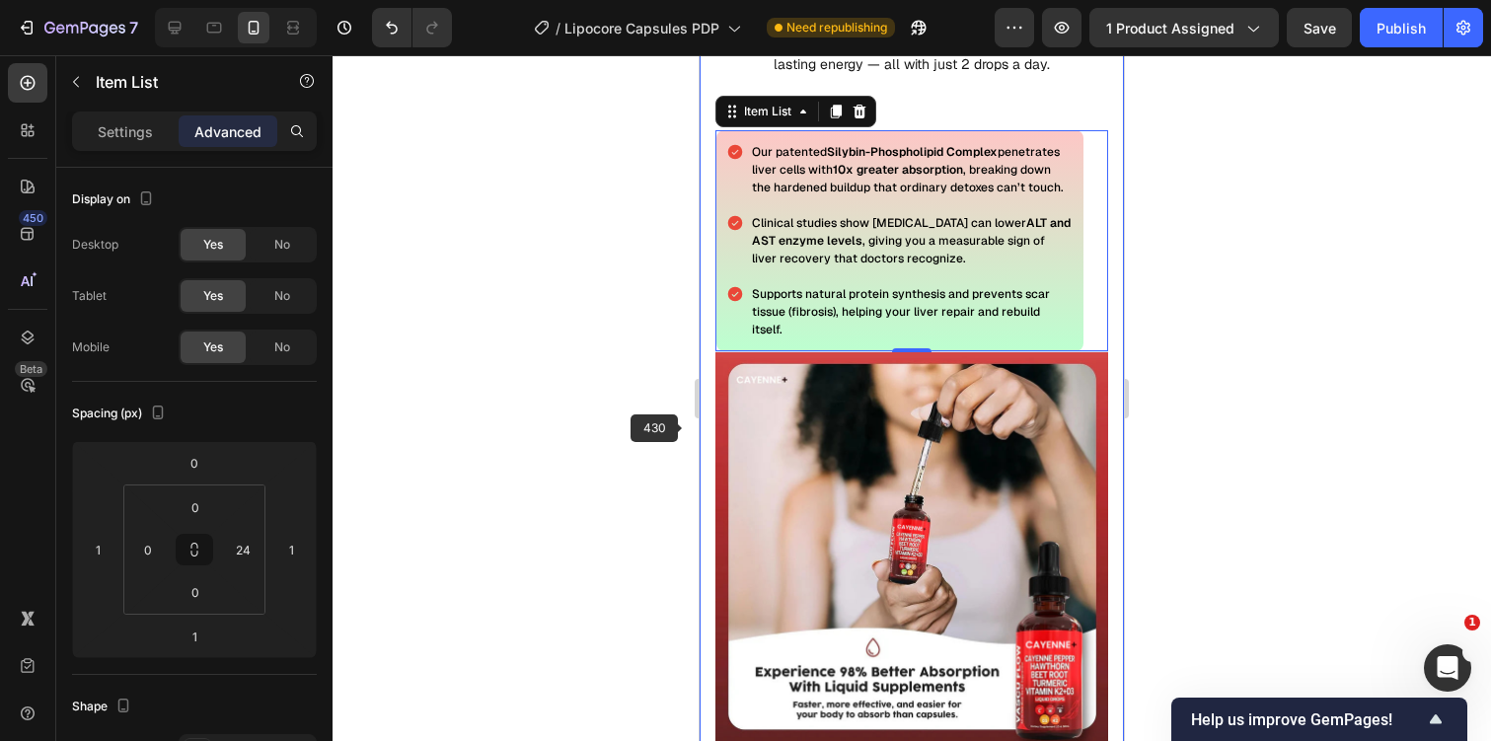
scroll to position [3631, 0]
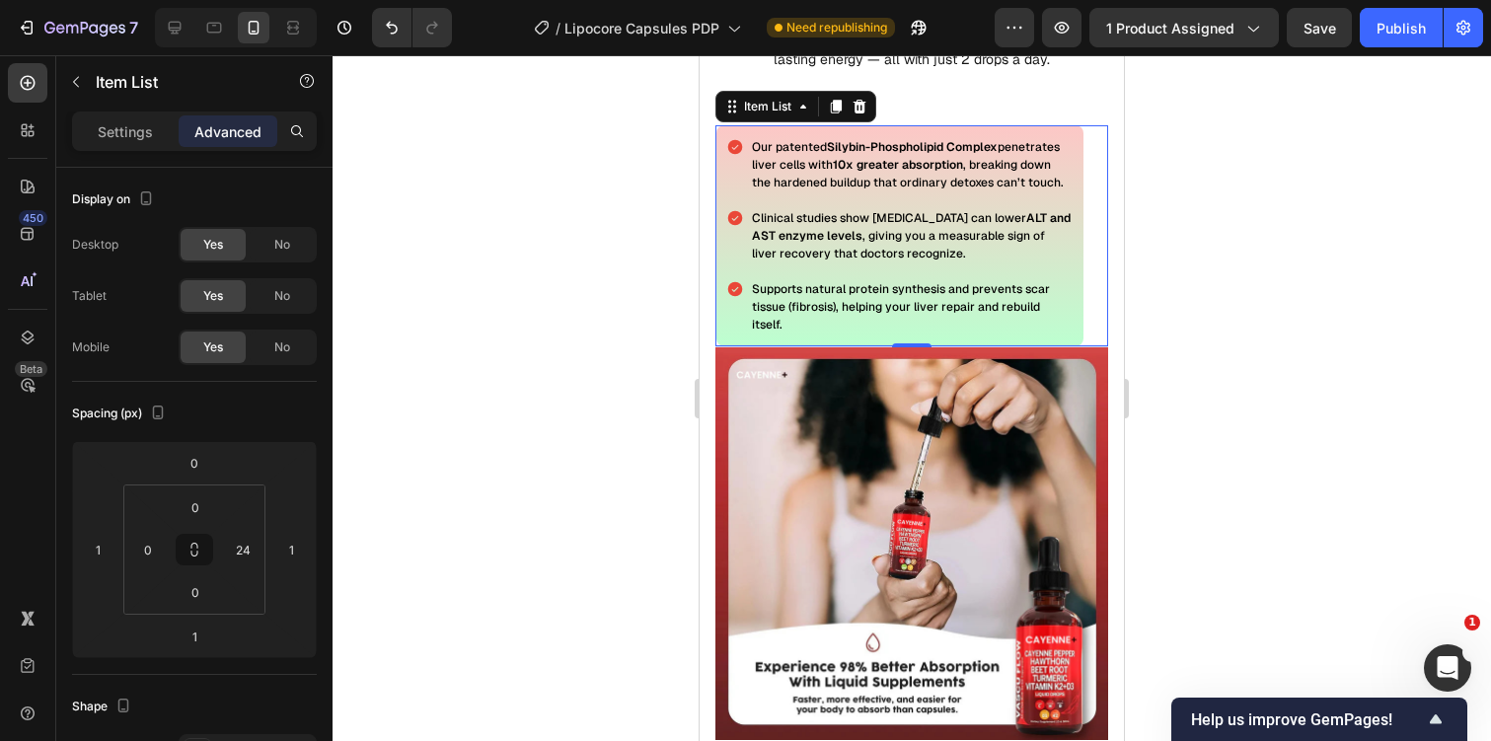
click at [1164, 313] on div at bounding box center [912, 398] width 1158 height 686
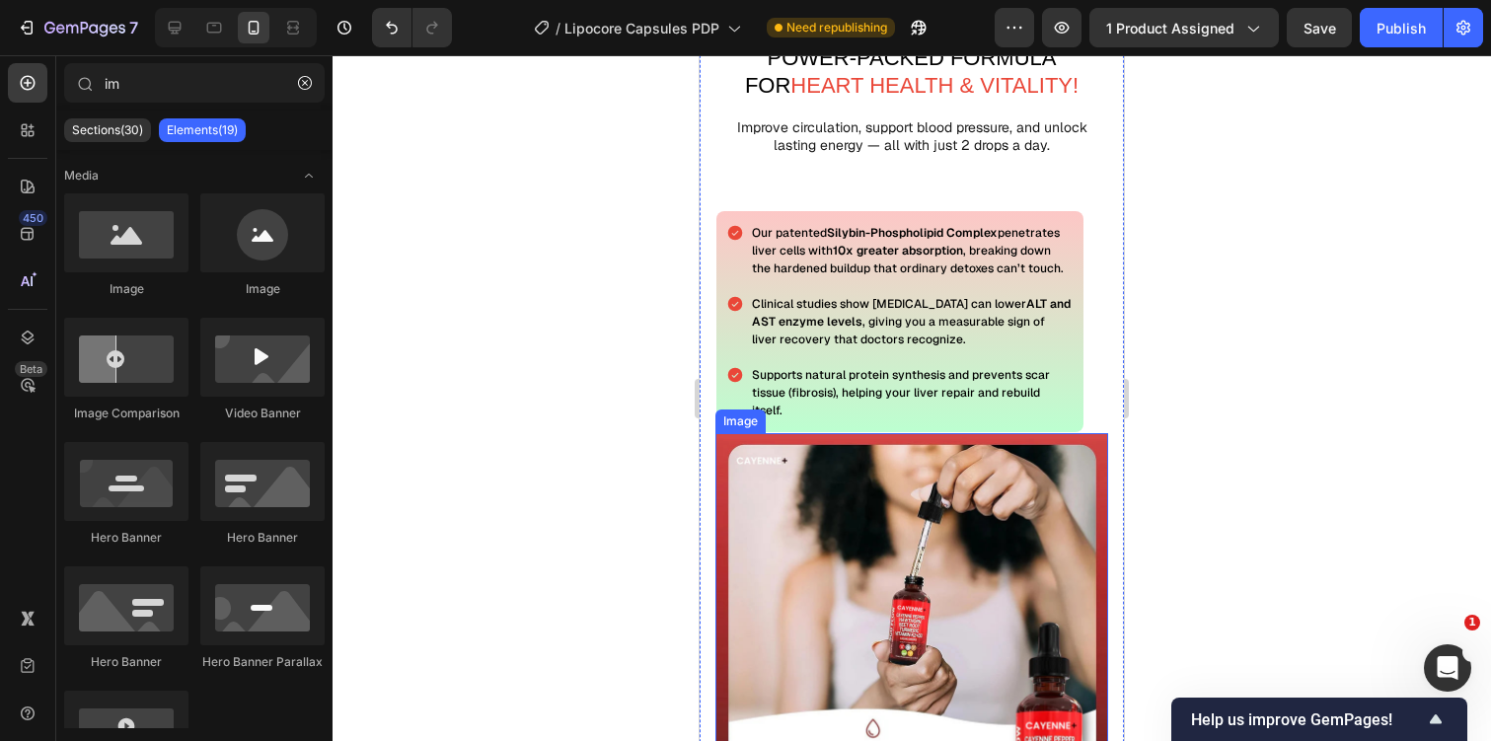
scroll to position [3542, 0]
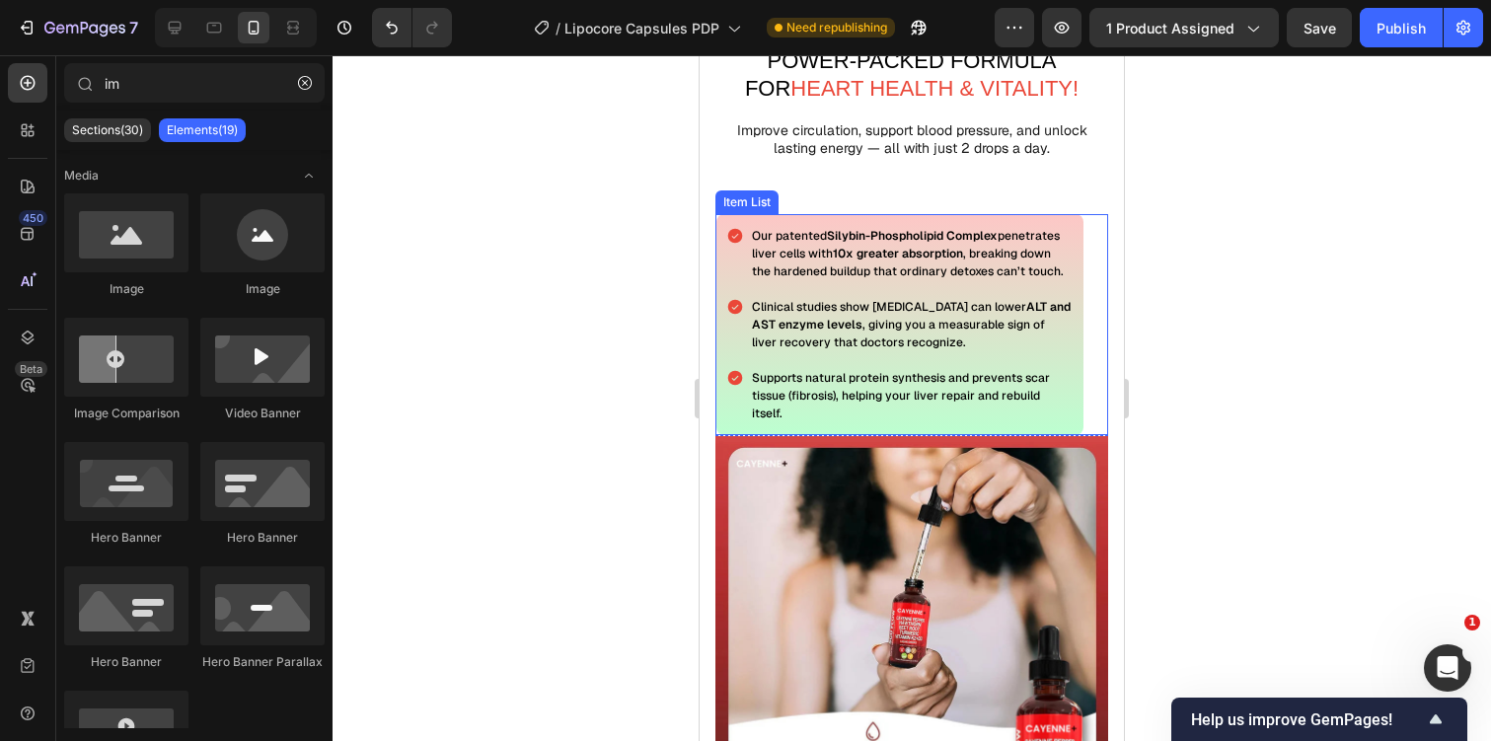
click at [1088, 261] on div "Our patented Silybin-Phospholipid Complex penetrates liver cells with 10x great…" at bounding box center [911, 324] width 391 height 221
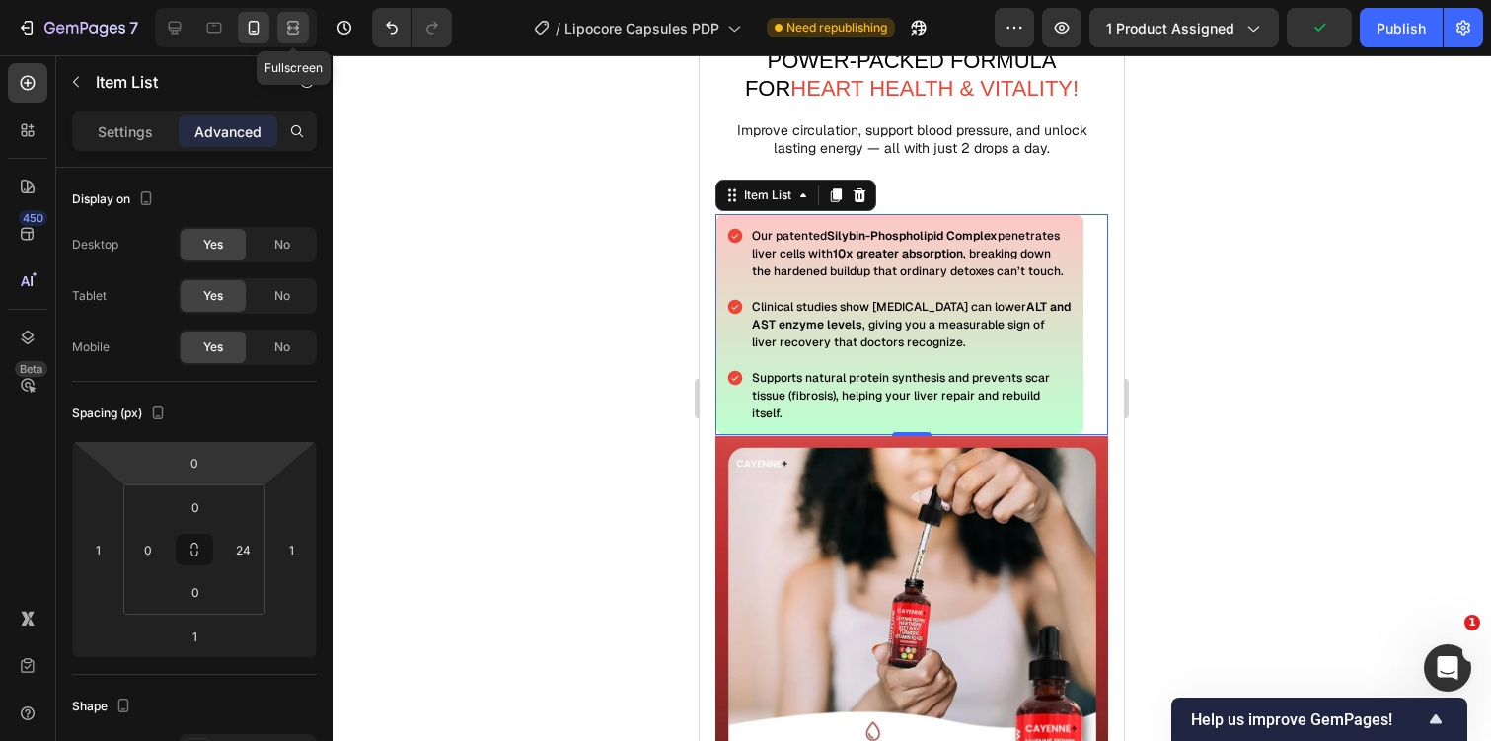
click at [287, 18] on icon at bounding box center [293, 28] width 20 height 20
type input "100"
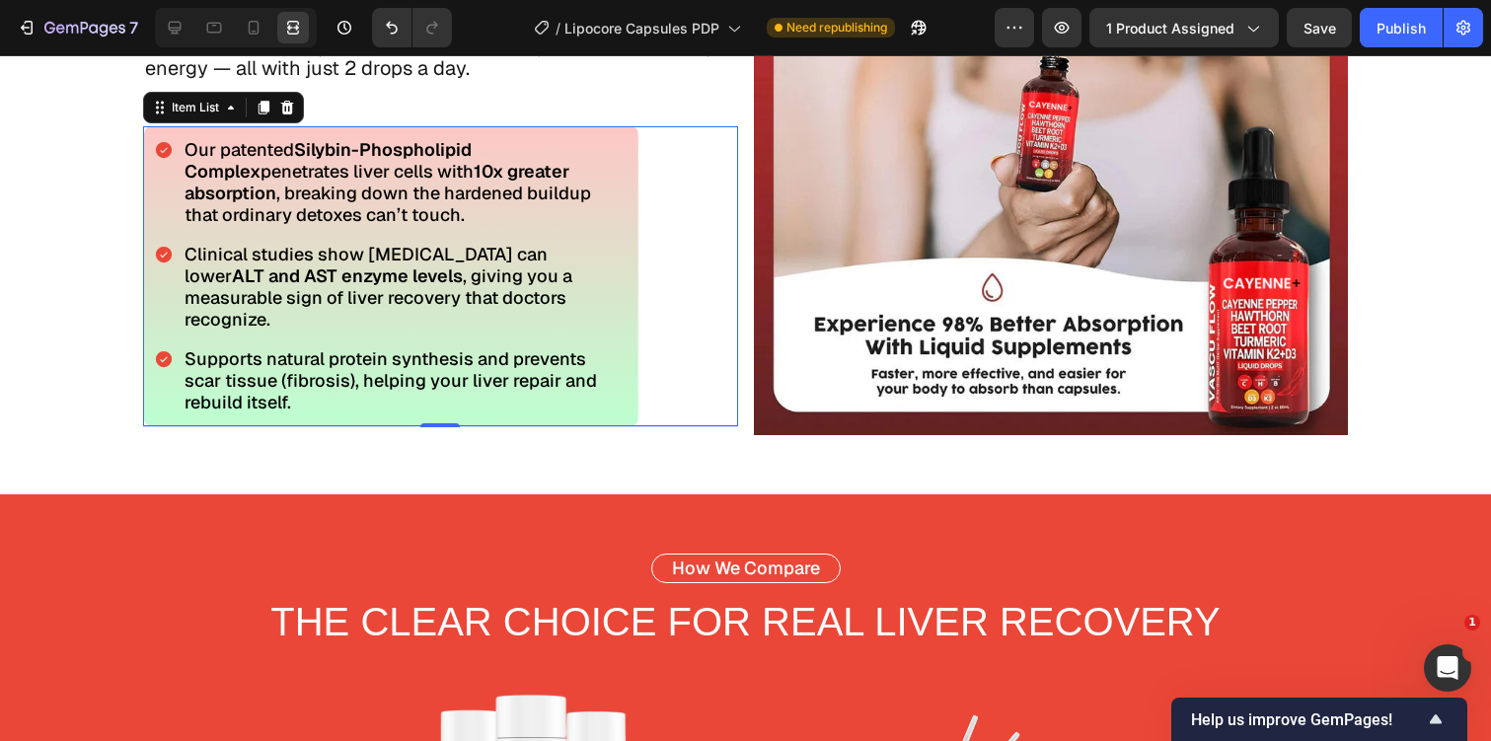
scroll to position [3623, 0]
click at [167, 33] on icon at bounding box center [175, 28] width 20 height 20
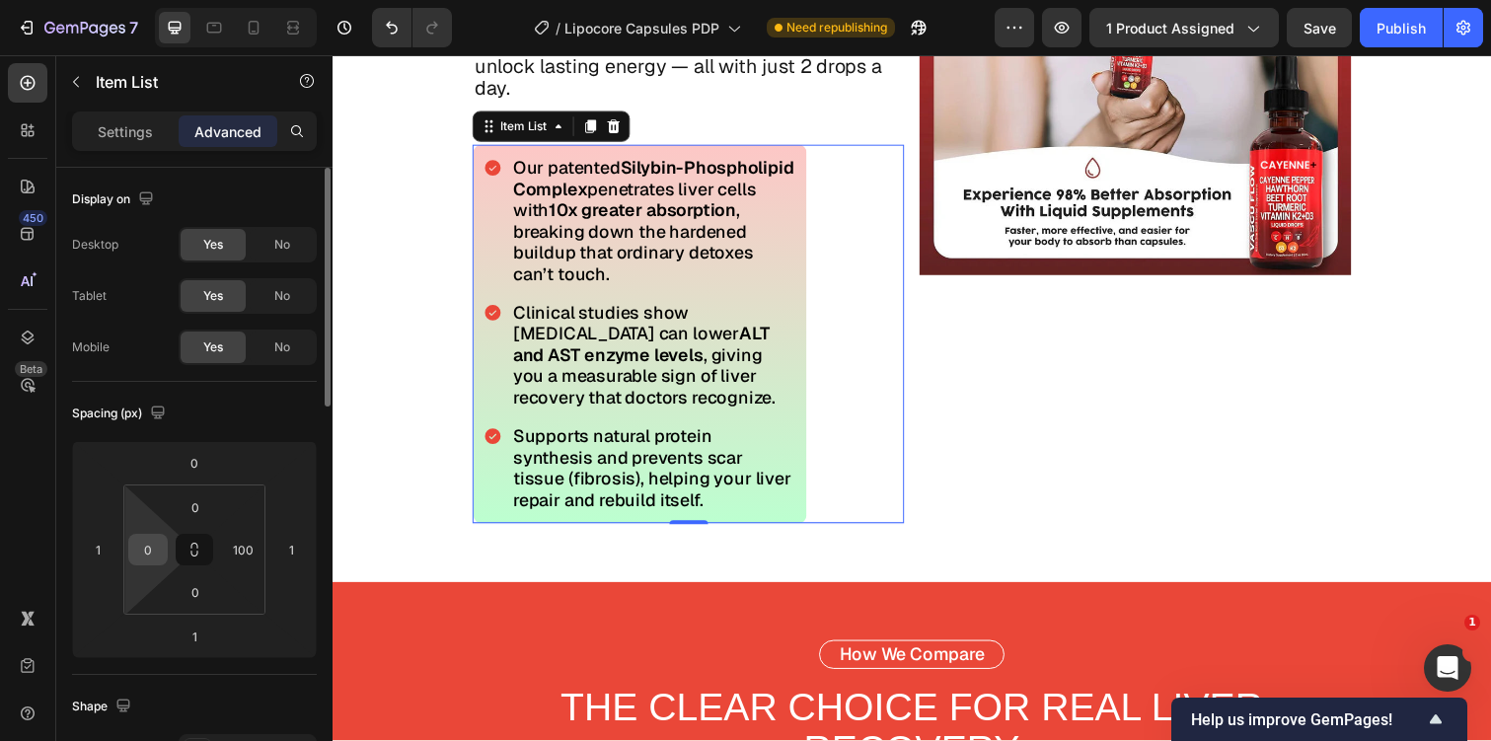
click at [155, 555] on input "0" at bounding box center [148, 550] width 30 height 30
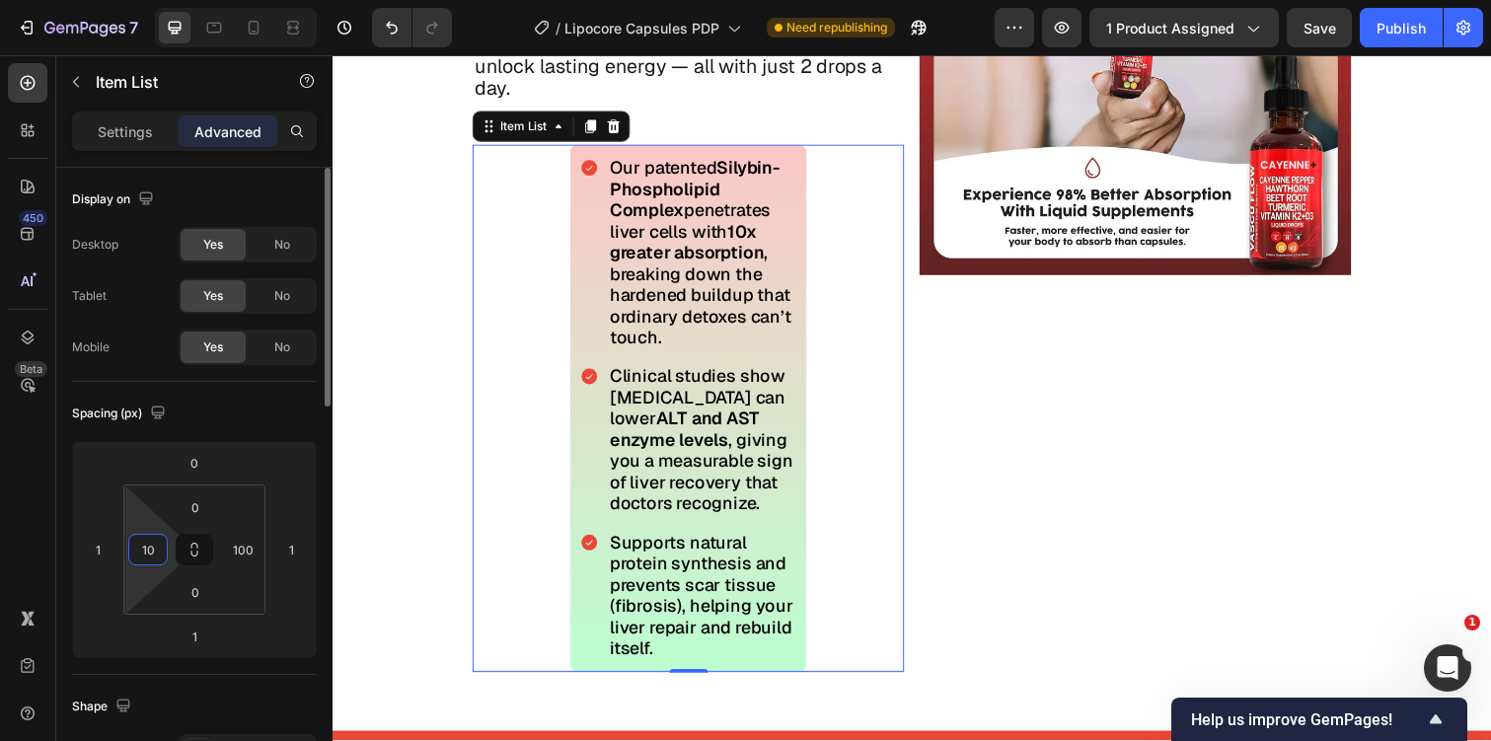
type input "1"
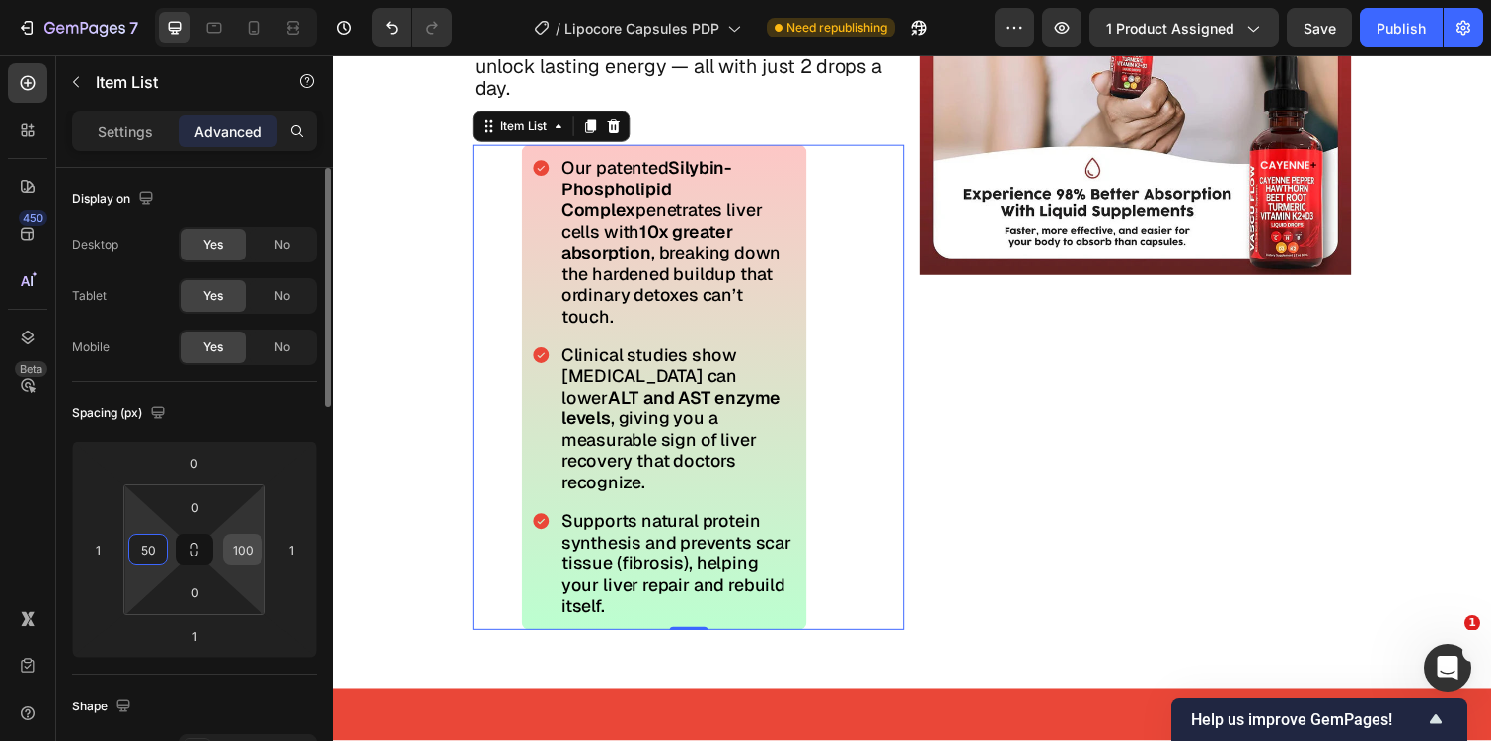
type input "50"
click at [247, 548] on input "100" at bounding box center [243, 550] width 30 height 30
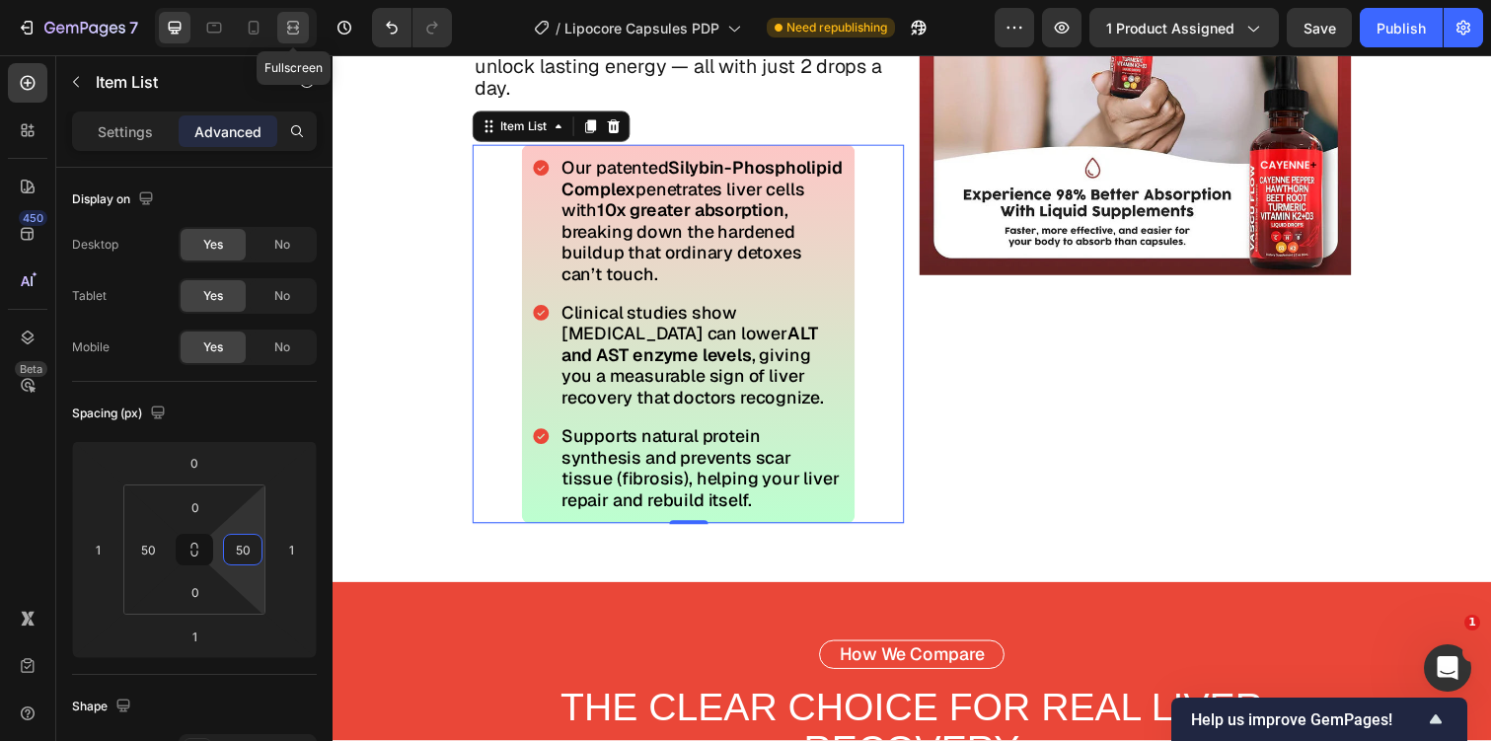
type input "50"
click at [291, 19] on icon at bounding box center [293, 28] width 20 height 20
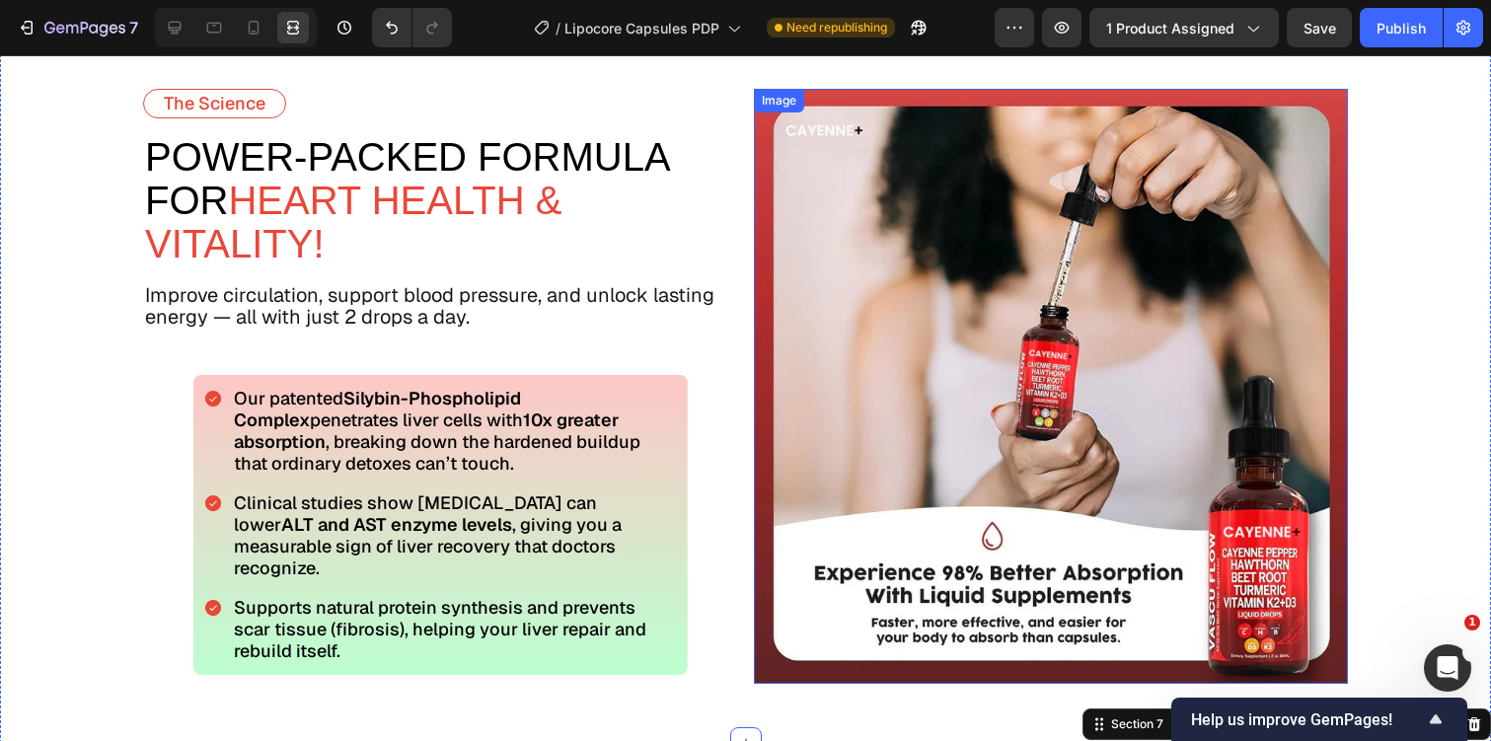
scroll to position [3364, 0]
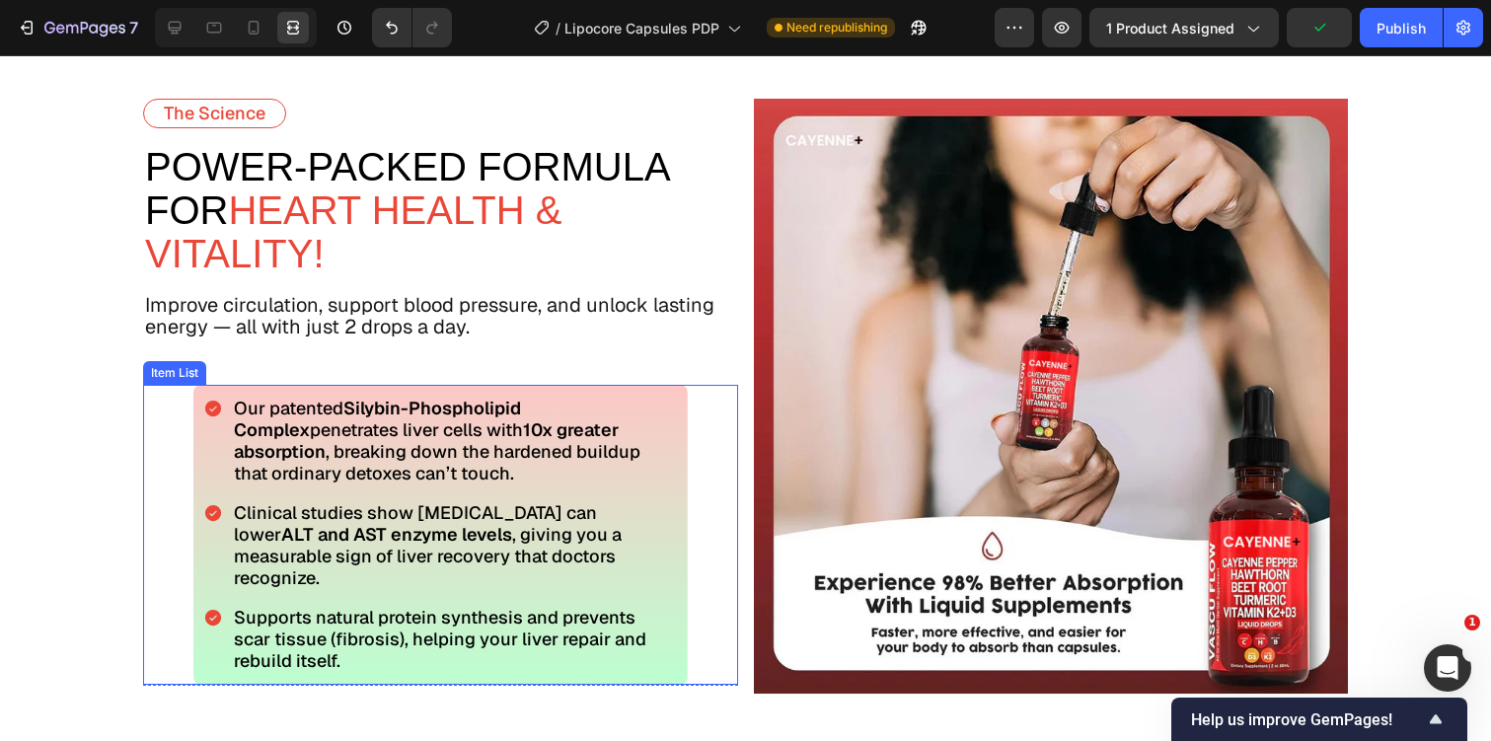
click at [683, 423] on div "Our patented Silybin-Phospholipid Complex penetrates liver cells with 10x great…" at bounding box center [440, 535] width 494 height 300
click at [178, 19] on icon at bounding box center [175, 28] width 20 height 20
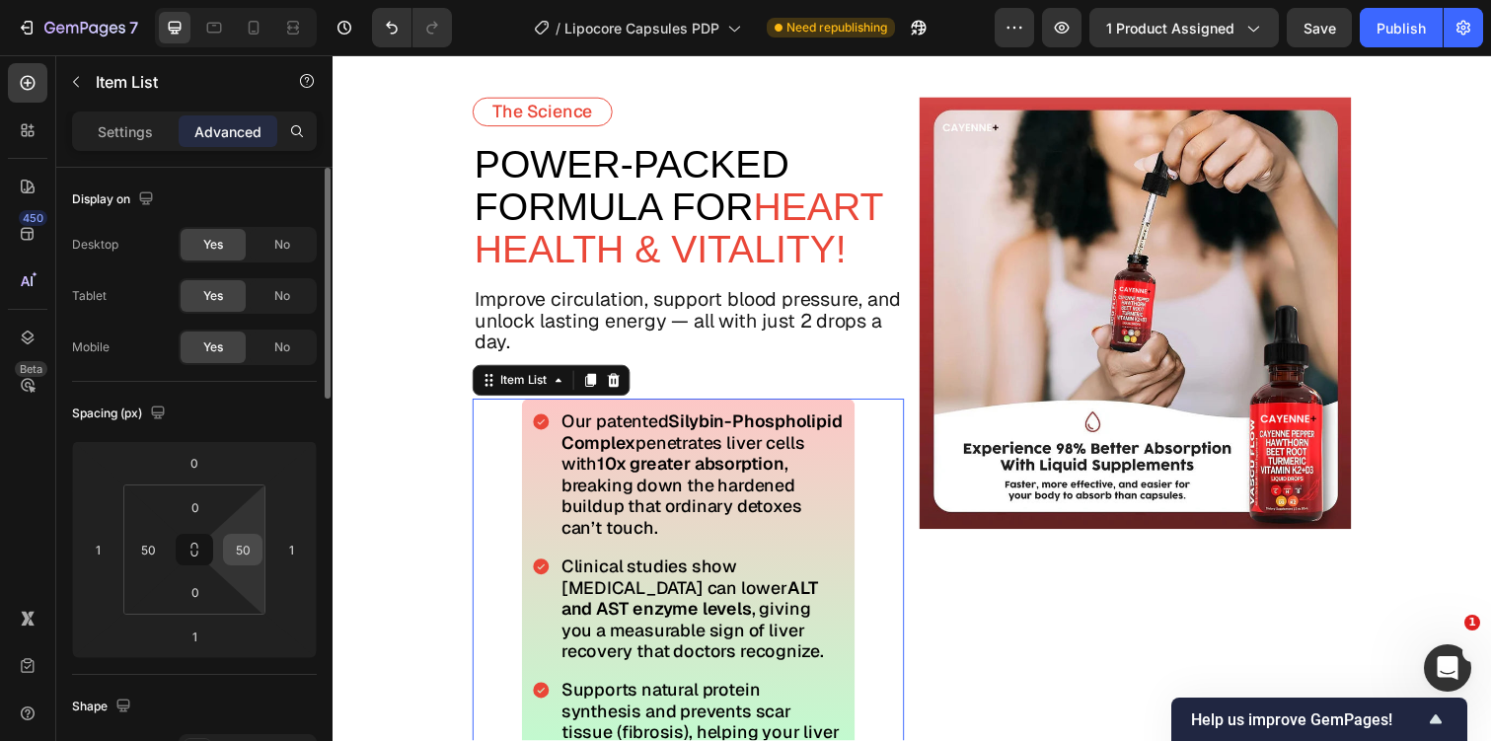
click at [241, 559] on input "50" at bounding box center [243, 550] width 30 height 30
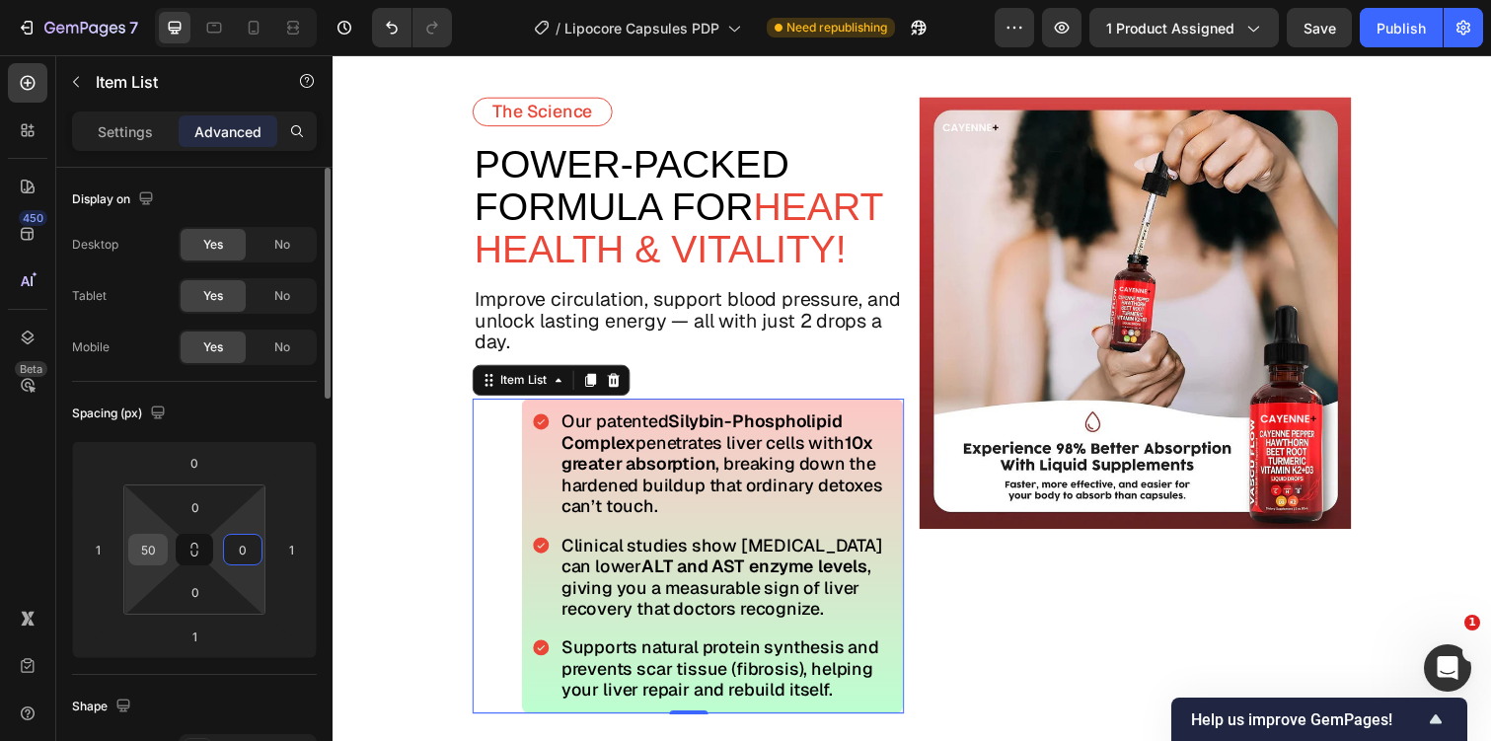
type input "0"
click at [149, 547] on input "50" at bounding box center [148, 550] width 30 height 30
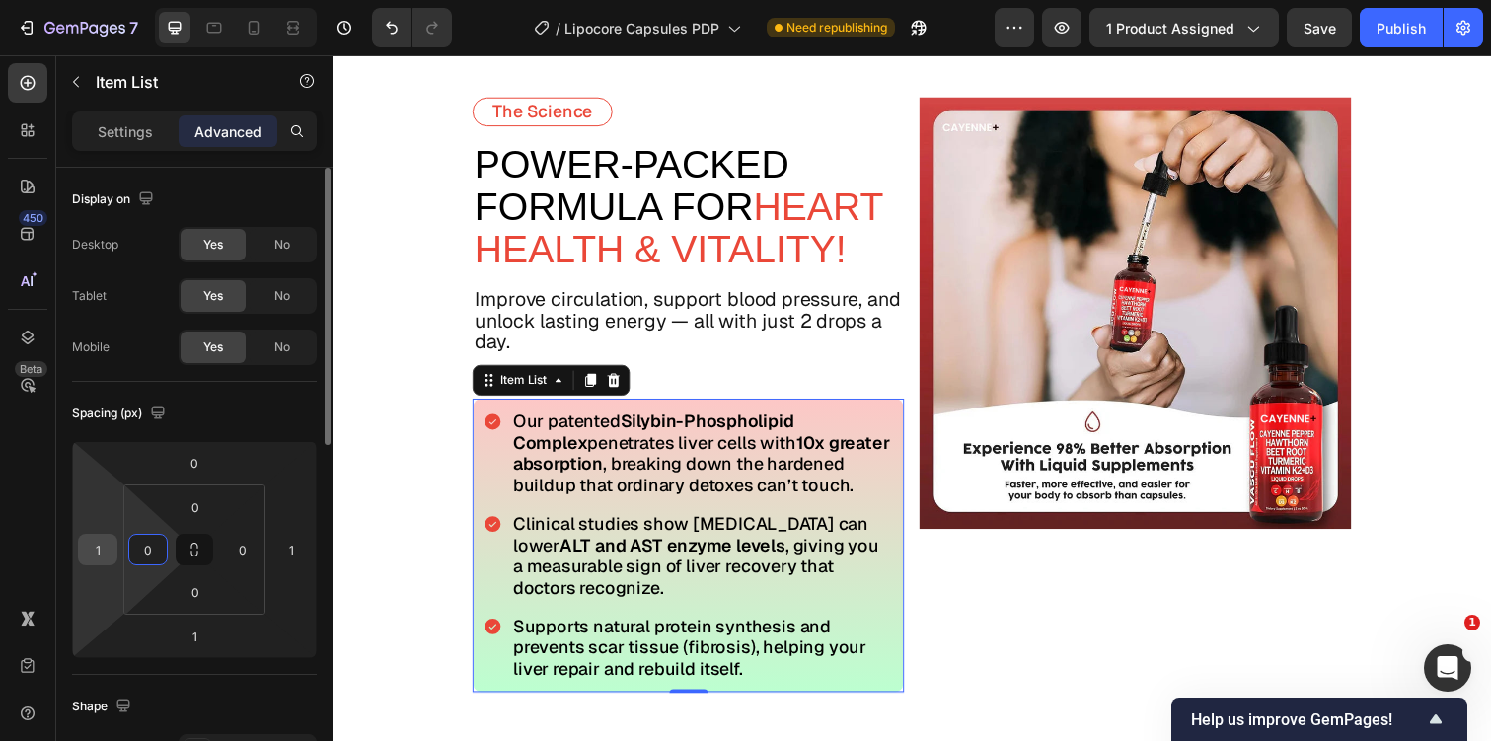
type input "0"
click at [97, 552] on input "1" at bounding box center [98, 550] width 30 height 30
type input "0"
click at [293, 538] on input "1" at bounding box center [291, 550] width 30 height 30
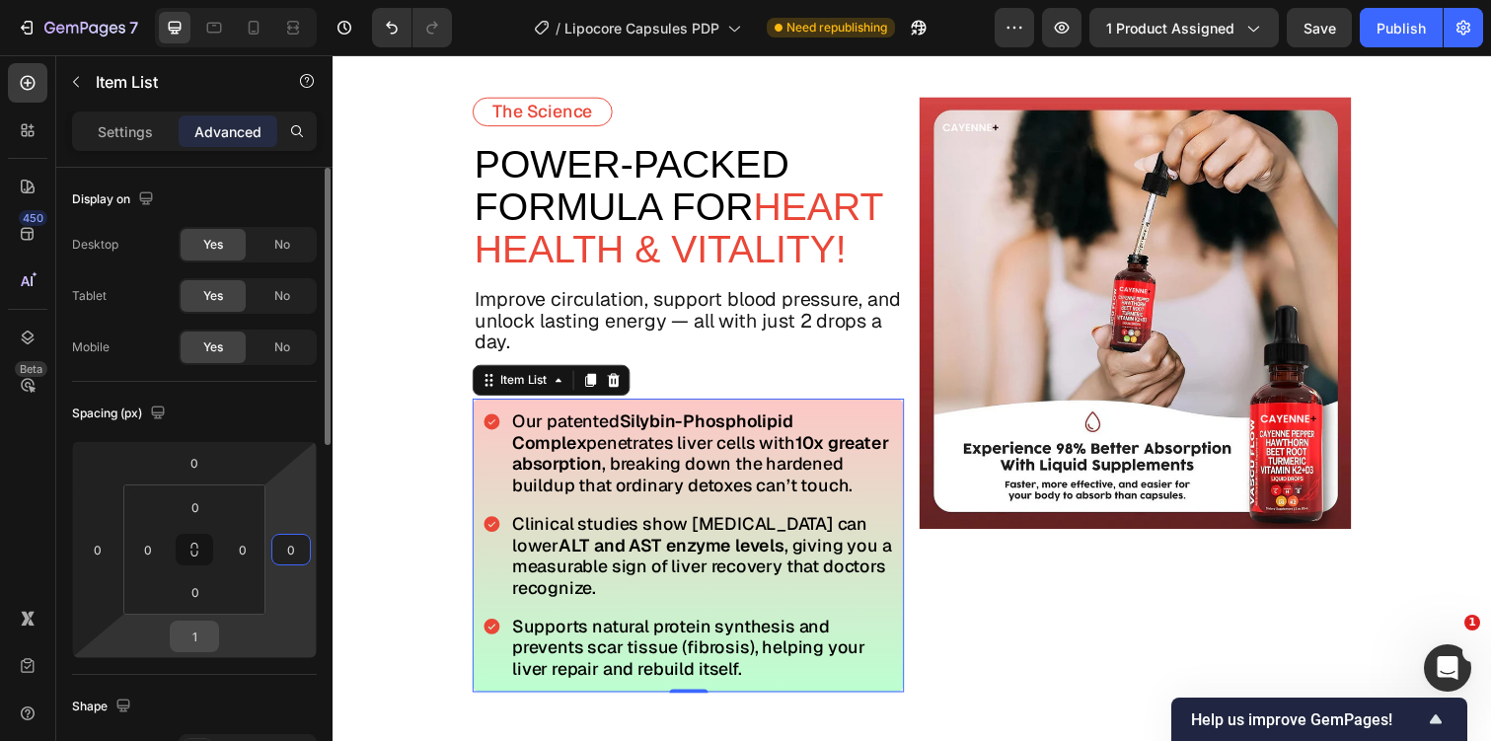
type input "0"
click at [197, 640] on input "1" at bounding box center [194, 637] width 39 height 30
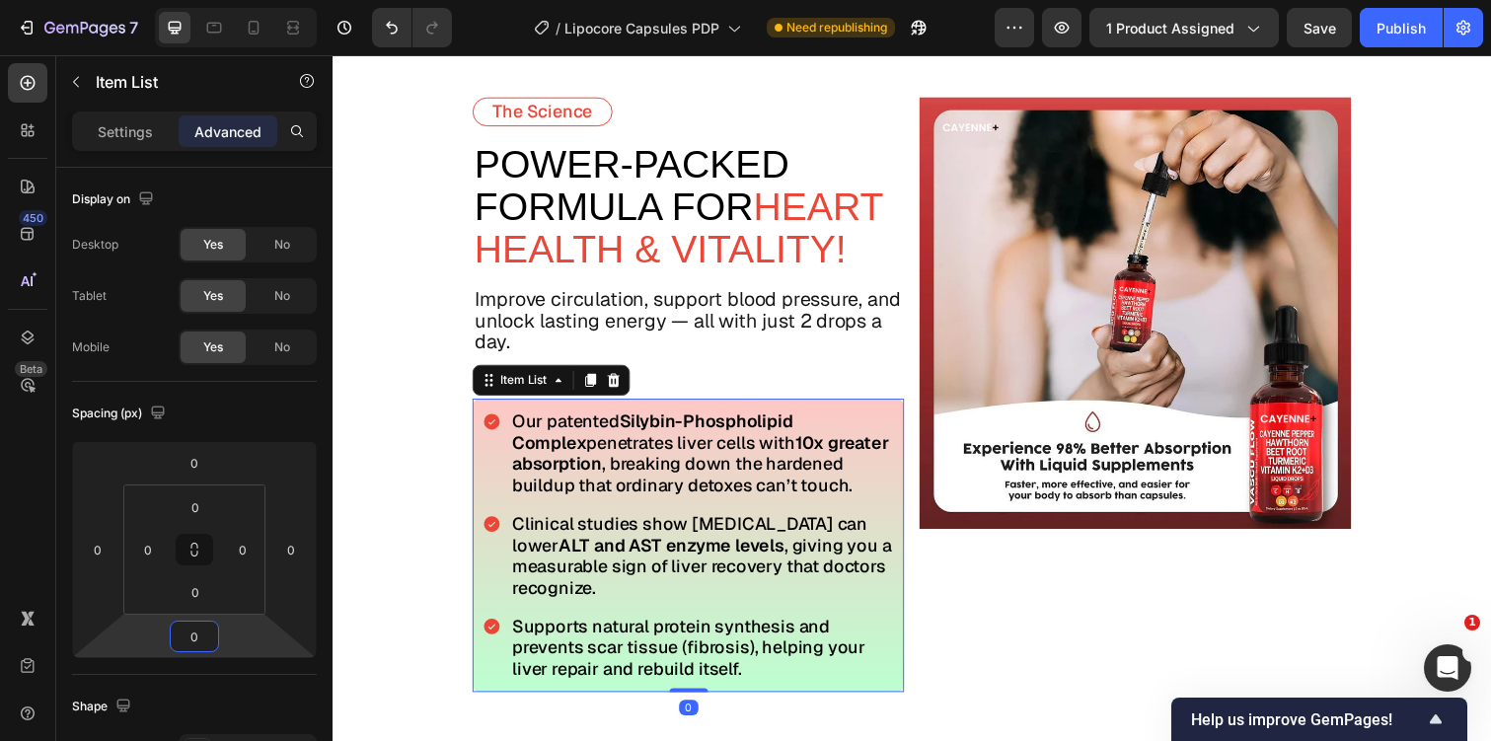
type input "0"
click at [117, 114] on div "Settings Advanced" at bounding box center [194, 130] width 245 height 39
click at [118, 125] on p "Settings" at bounding box center [125, 131] width 55 height 21
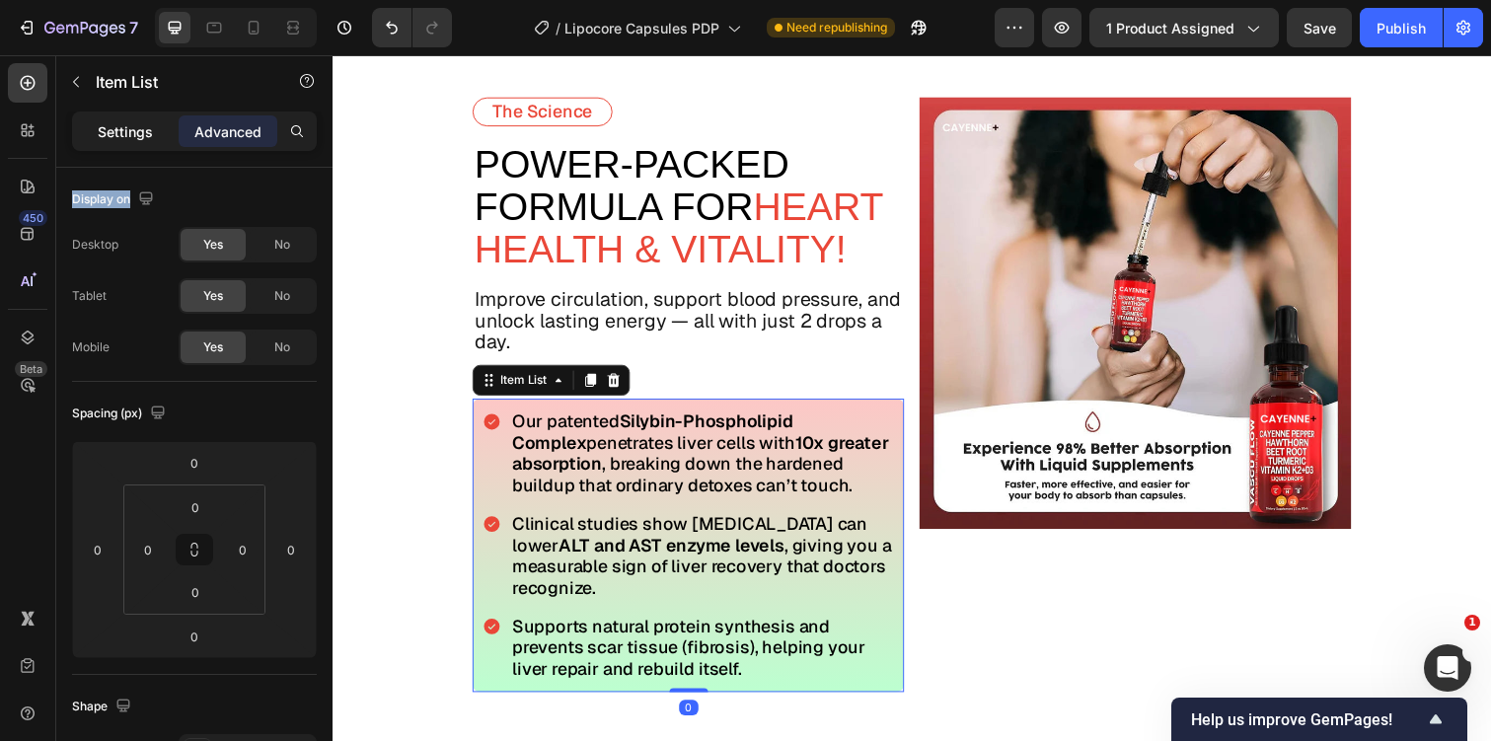
type input "8"
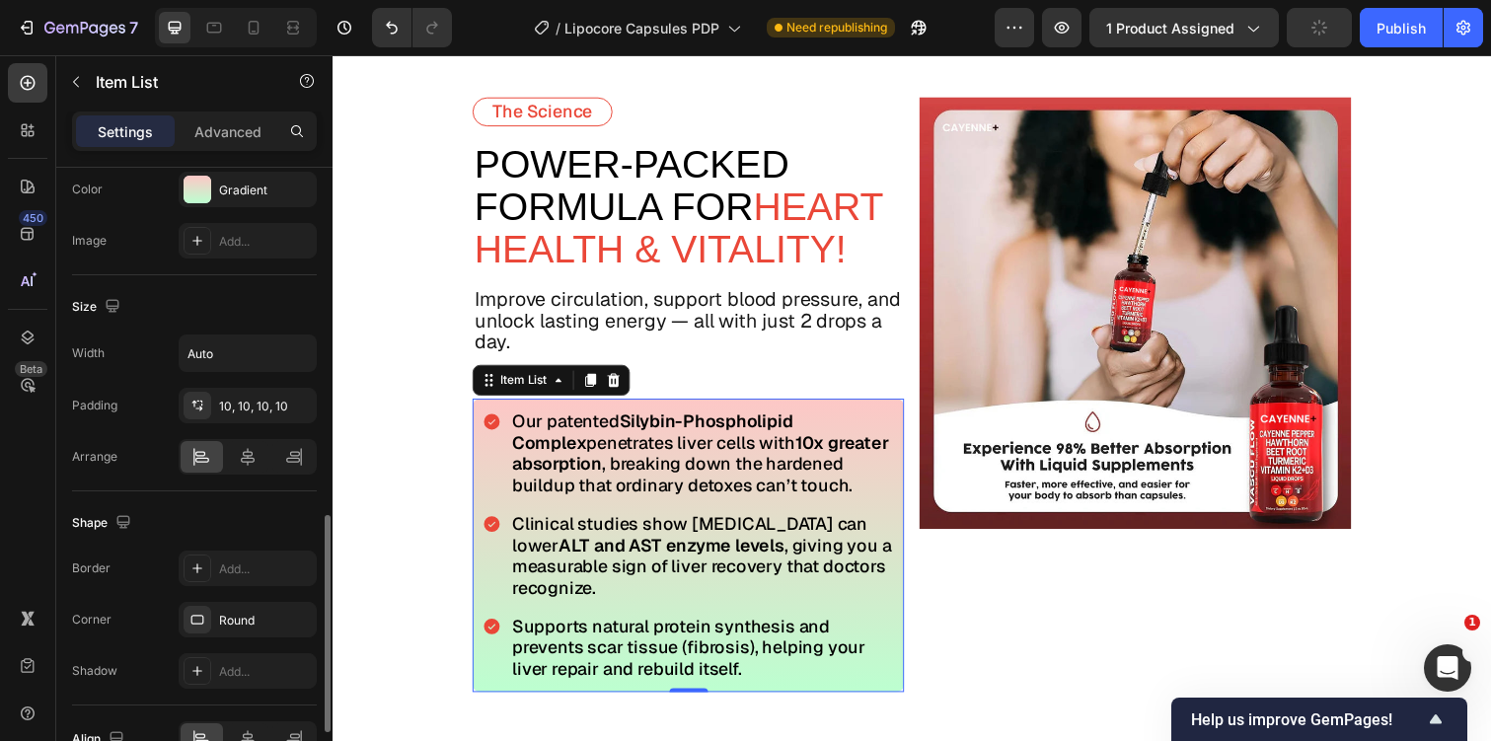
scroll to position [928, 0]
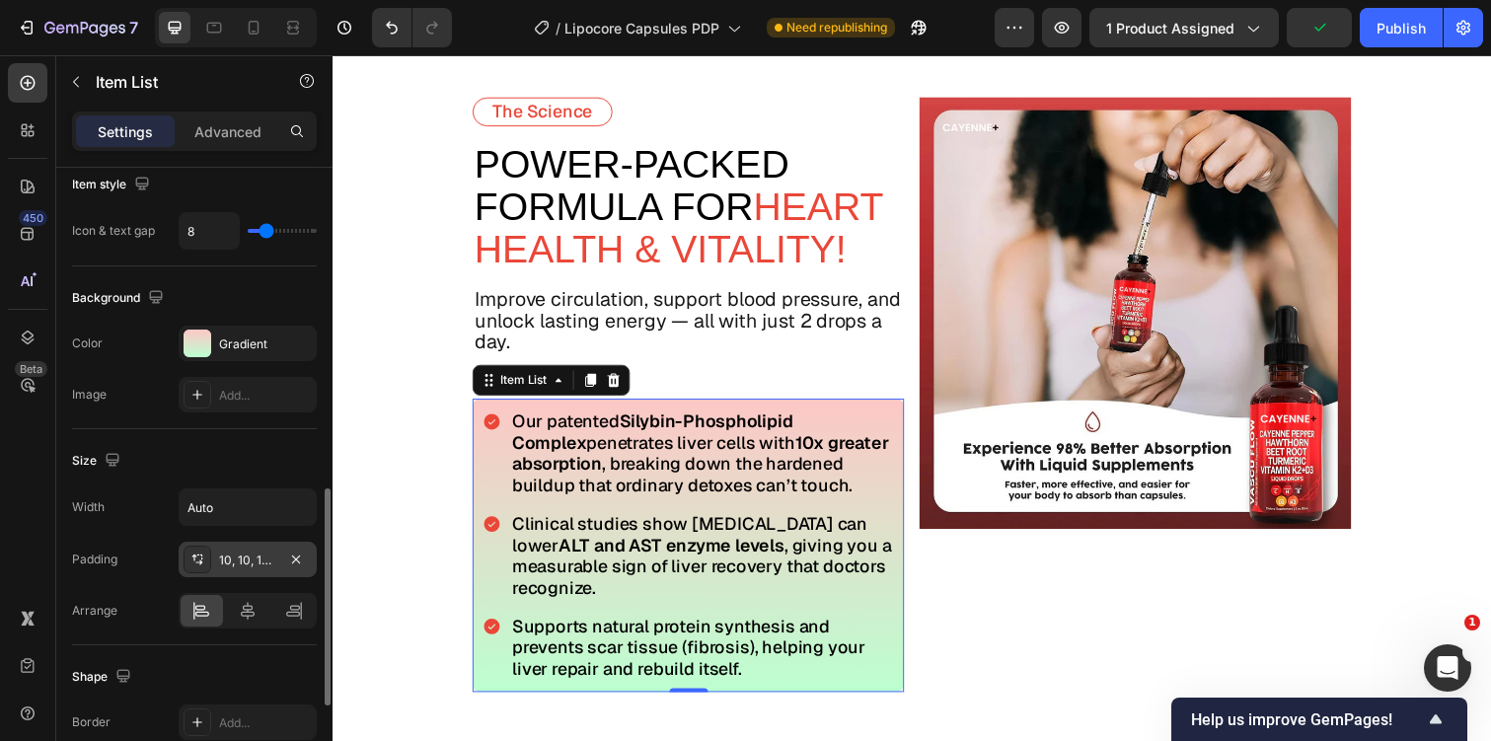
click at [208, 559] on div at bounding box center [198, 560] width 28 height 28
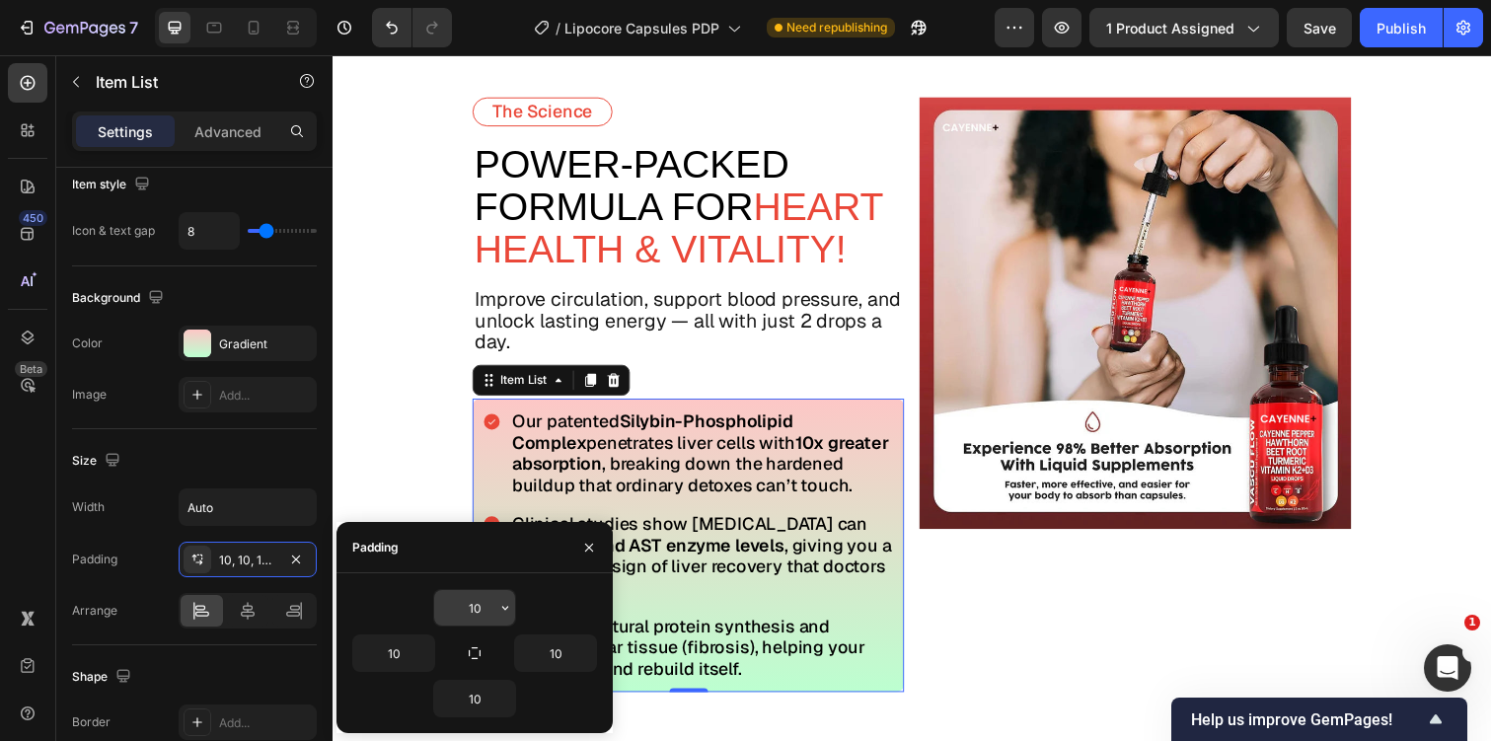
click at [479, 607] on input "10" at bounding box center [474, 608] width 81 height 36
type input "20"
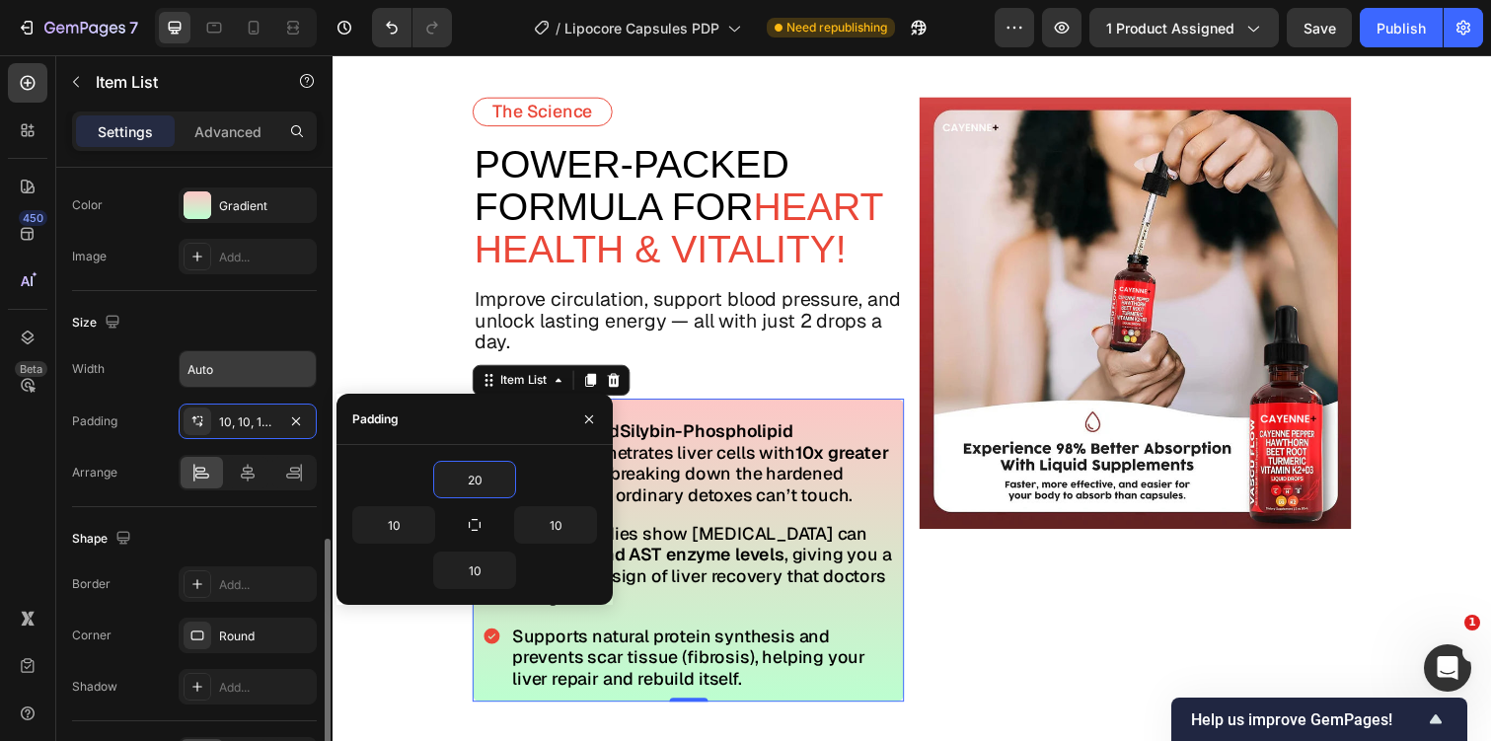
scroll to position [1069, 0]
click at [199, 552] on div "Shape" at bounding box center [194, 537] width 245 height 32
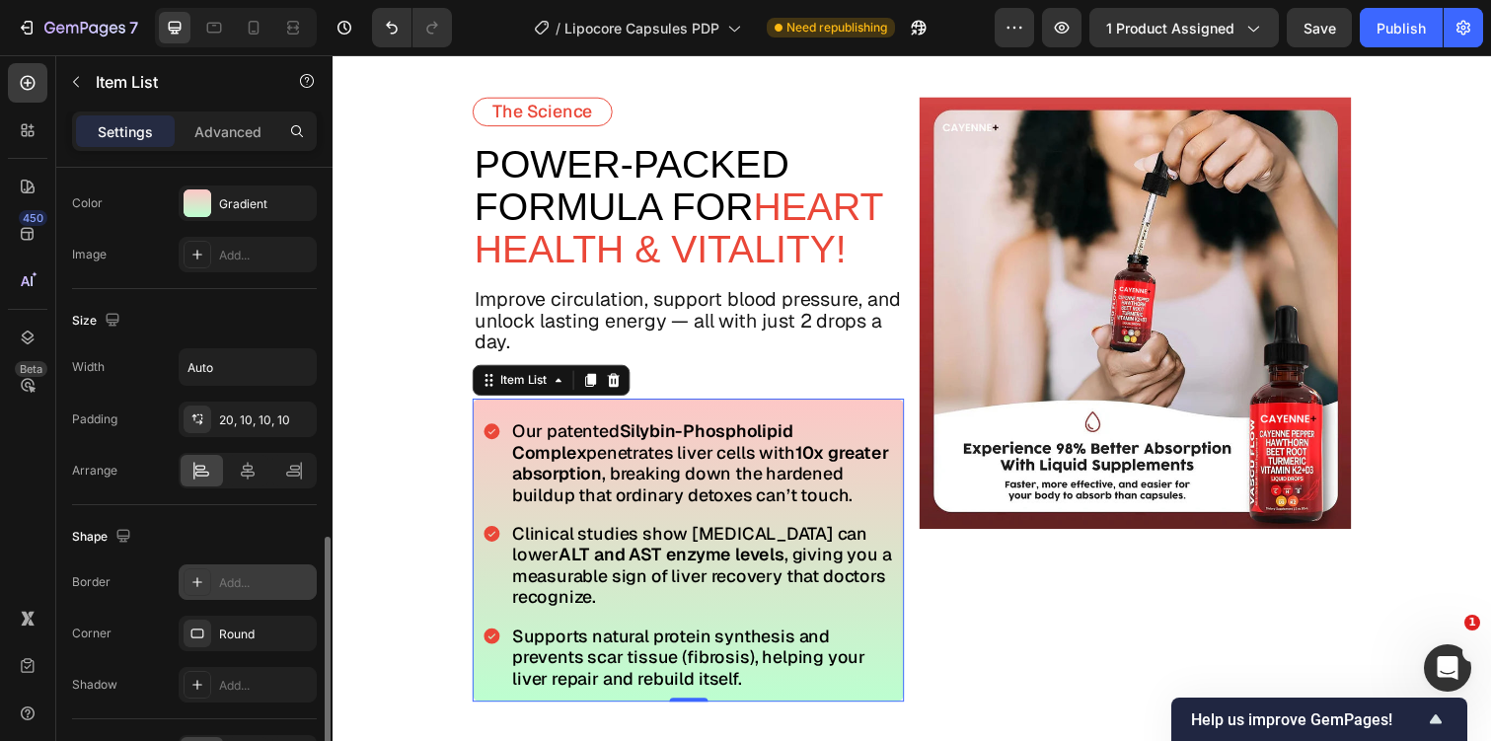
click at [186, 571] on div at bounding box center [198, 582] width 28 height 28
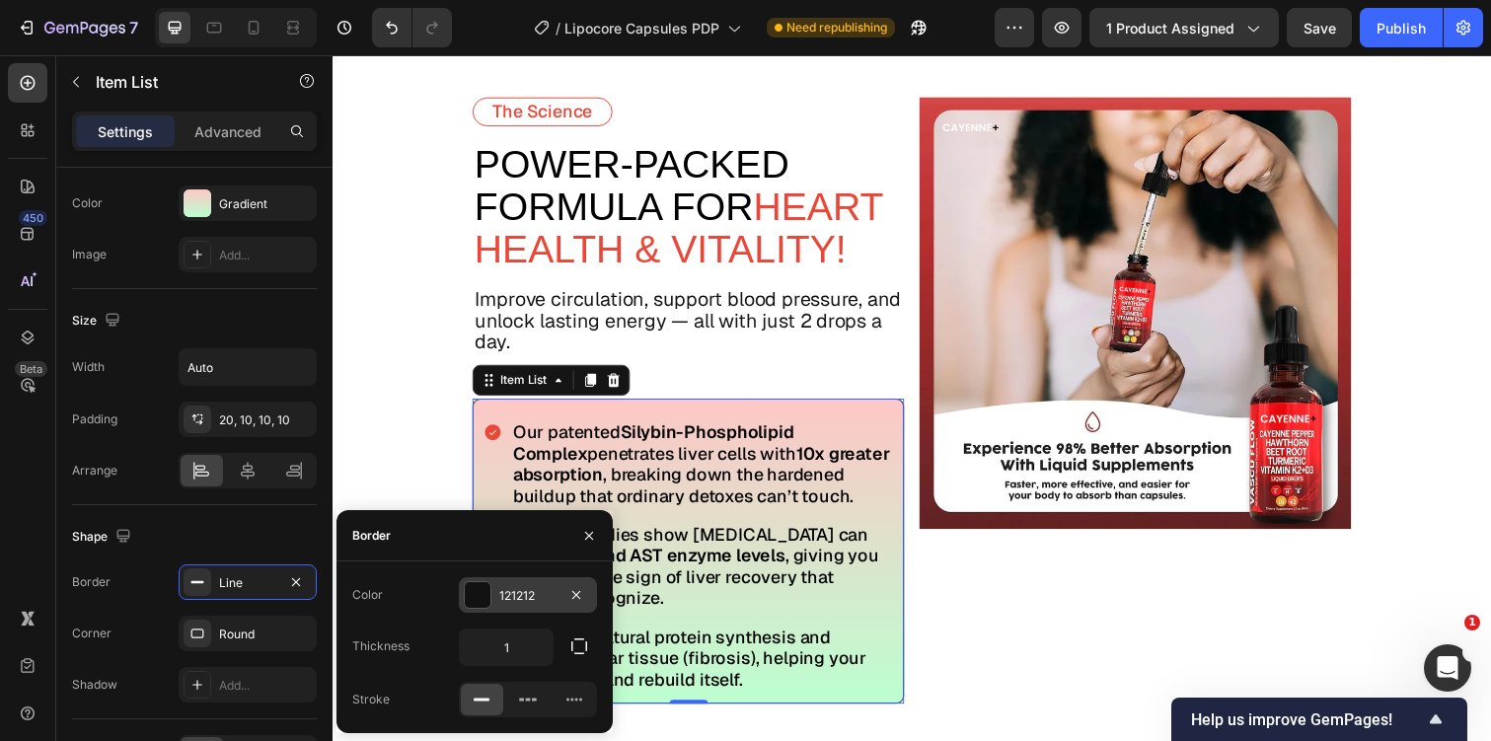
click at [489, 594] on div at bounding box center [478, 595] width 26 height 26
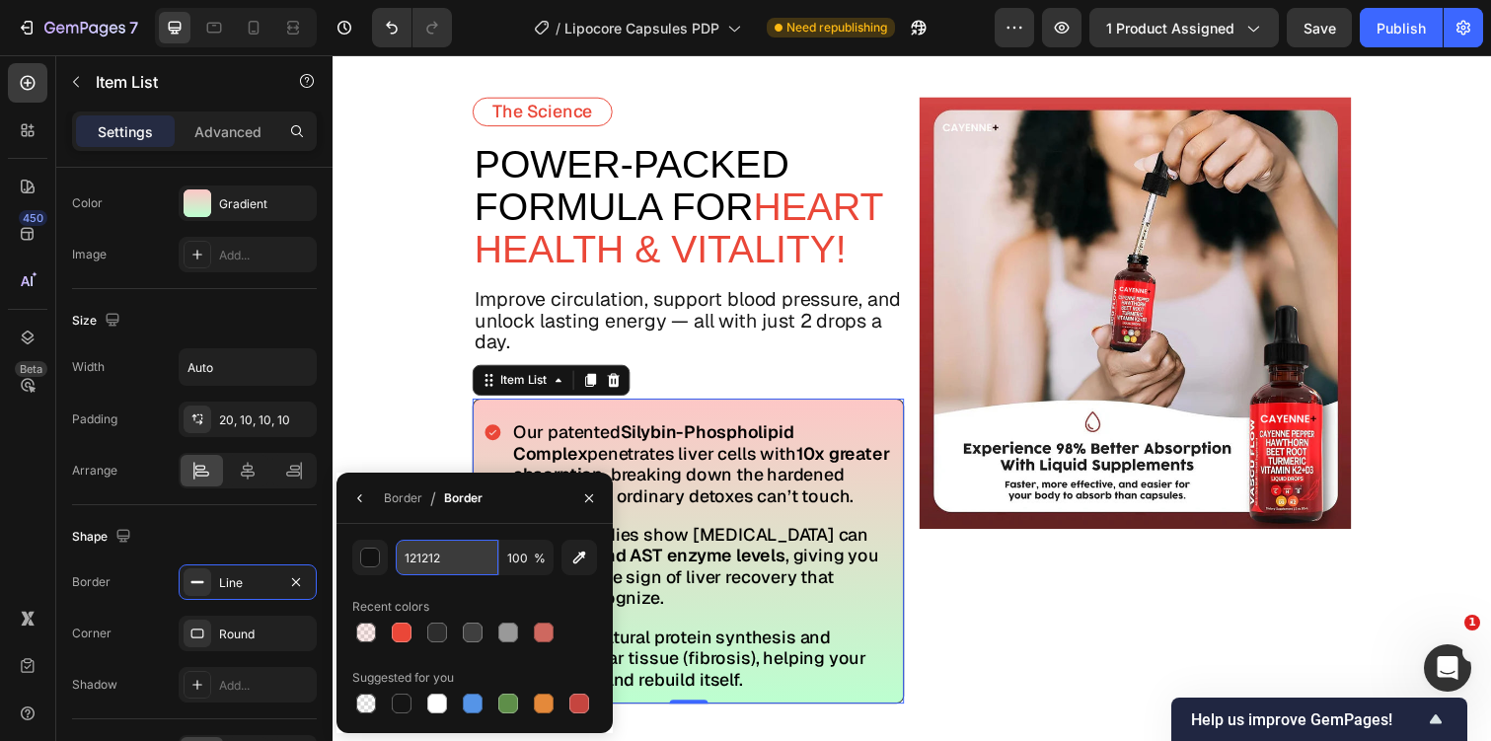
click at [429, 554] on input "121212" at bounding box center [447, 558] width 103 height 36
paste input "cefedc"
type input "cefedc"
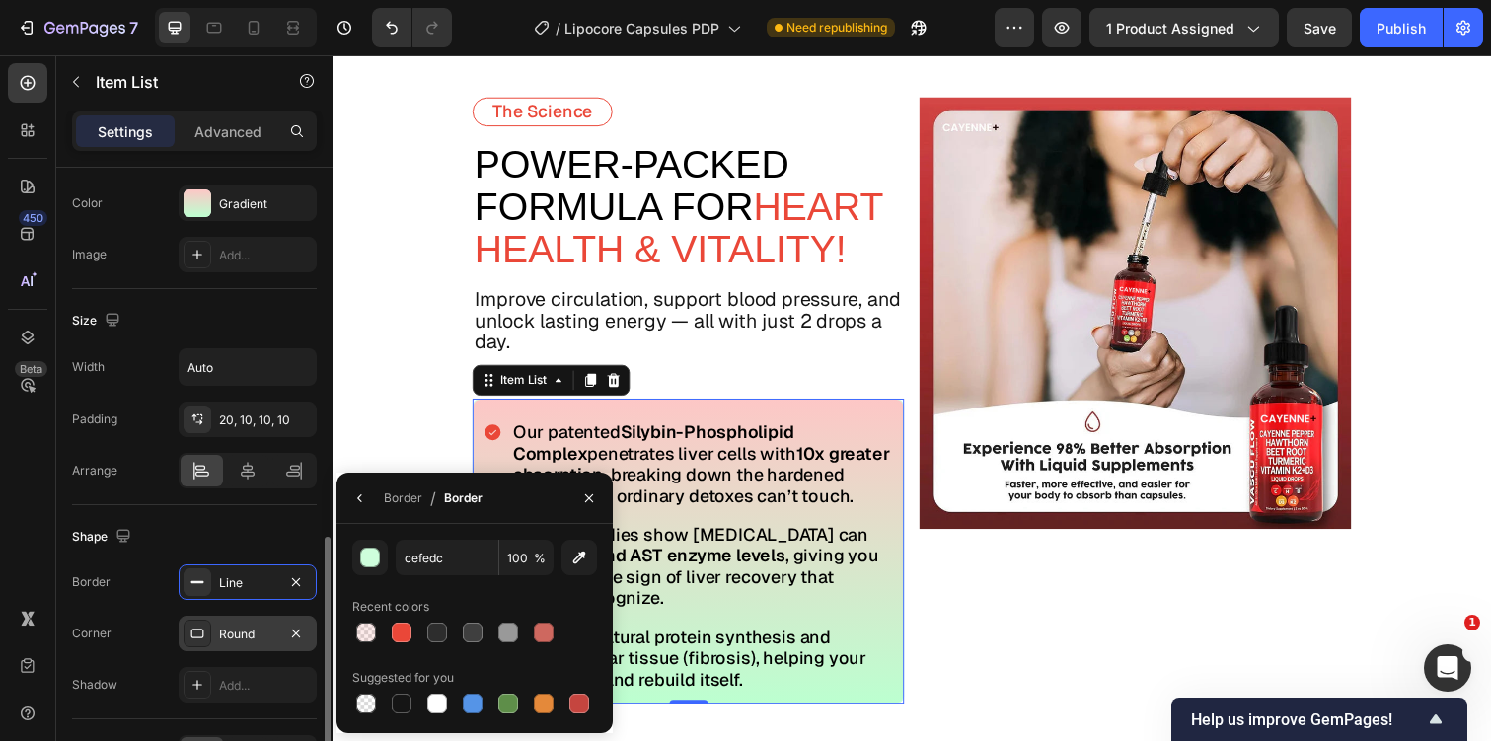
click at [233, 637] on div "Round" at bounding box center [247, 635] width 57 height 18
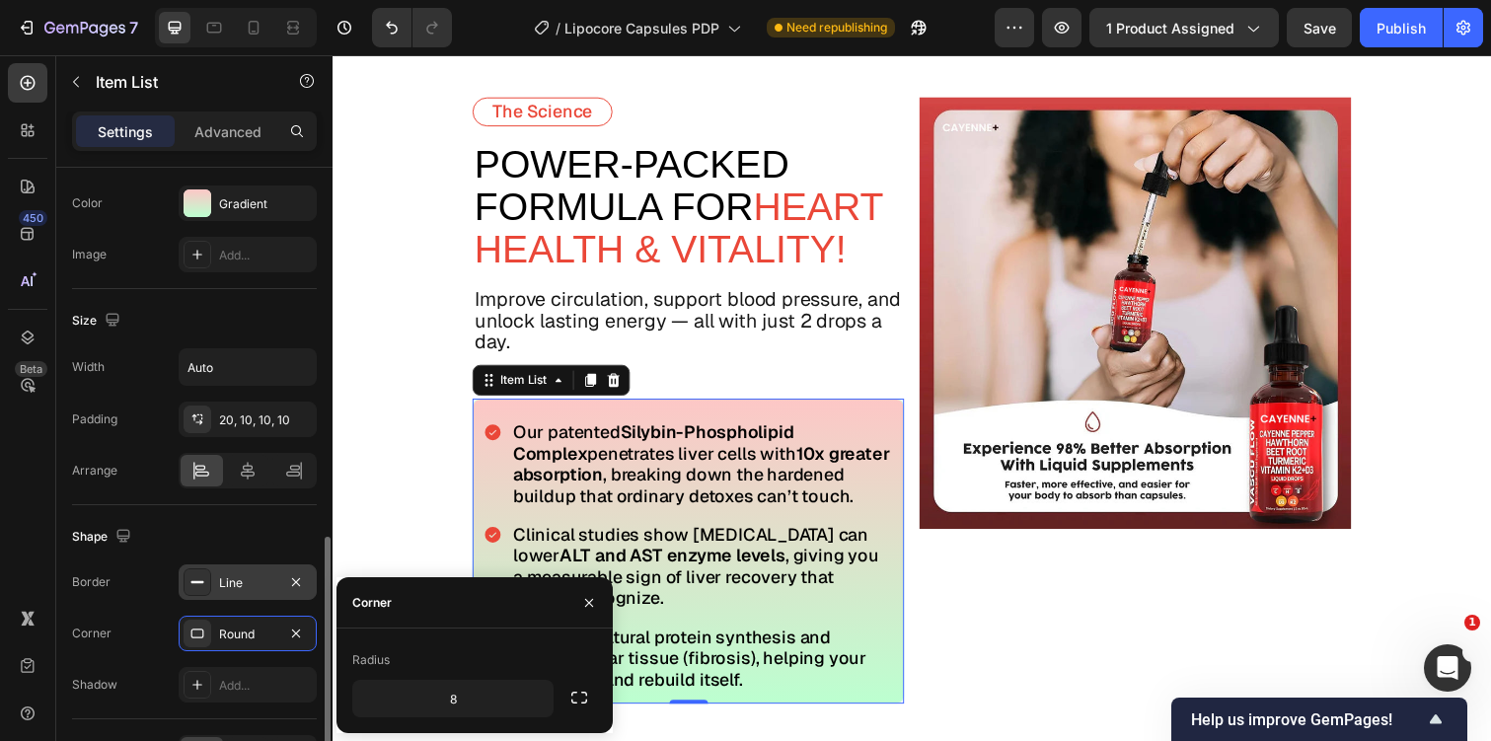
click at [233, 580] on div "Line" at bounding box center [247, 583] width 57 height 18
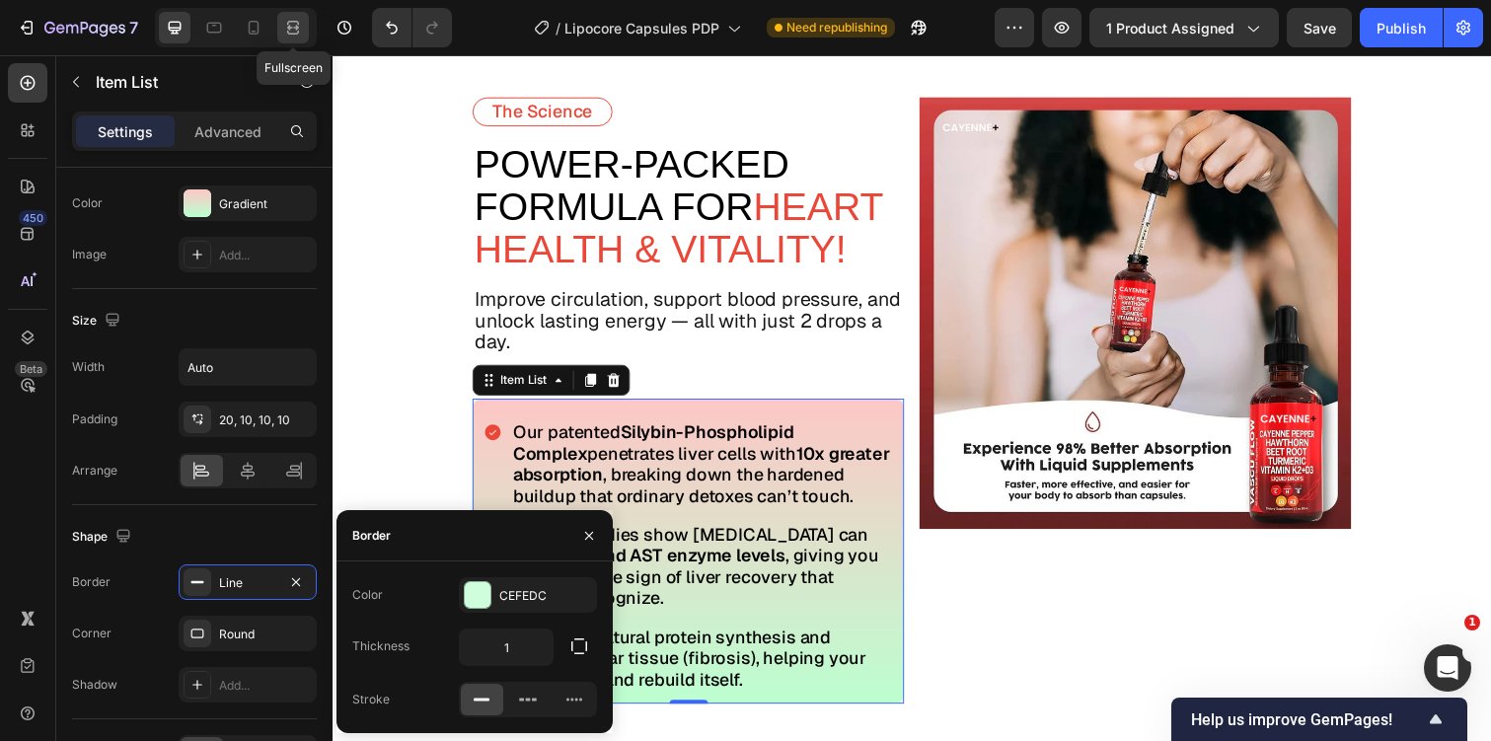
click at [295, 23] on icon at bounding box center [293, 28] width 20 height 20
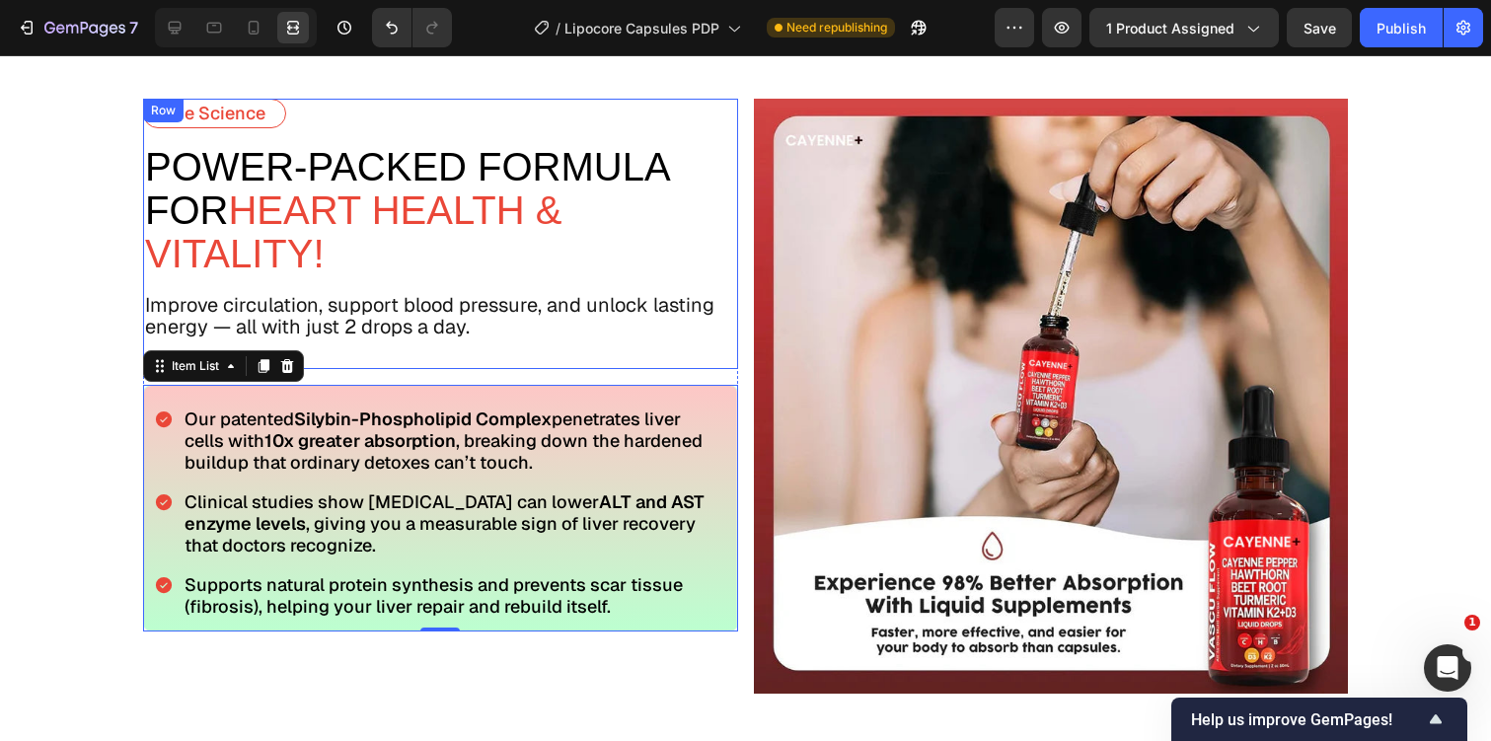
click at [498, 285] on div "The Science Text Block power-Packed Formula For Heart Health & Vitality! Text B…" at bounding box center [440, 234] width 595 height 270
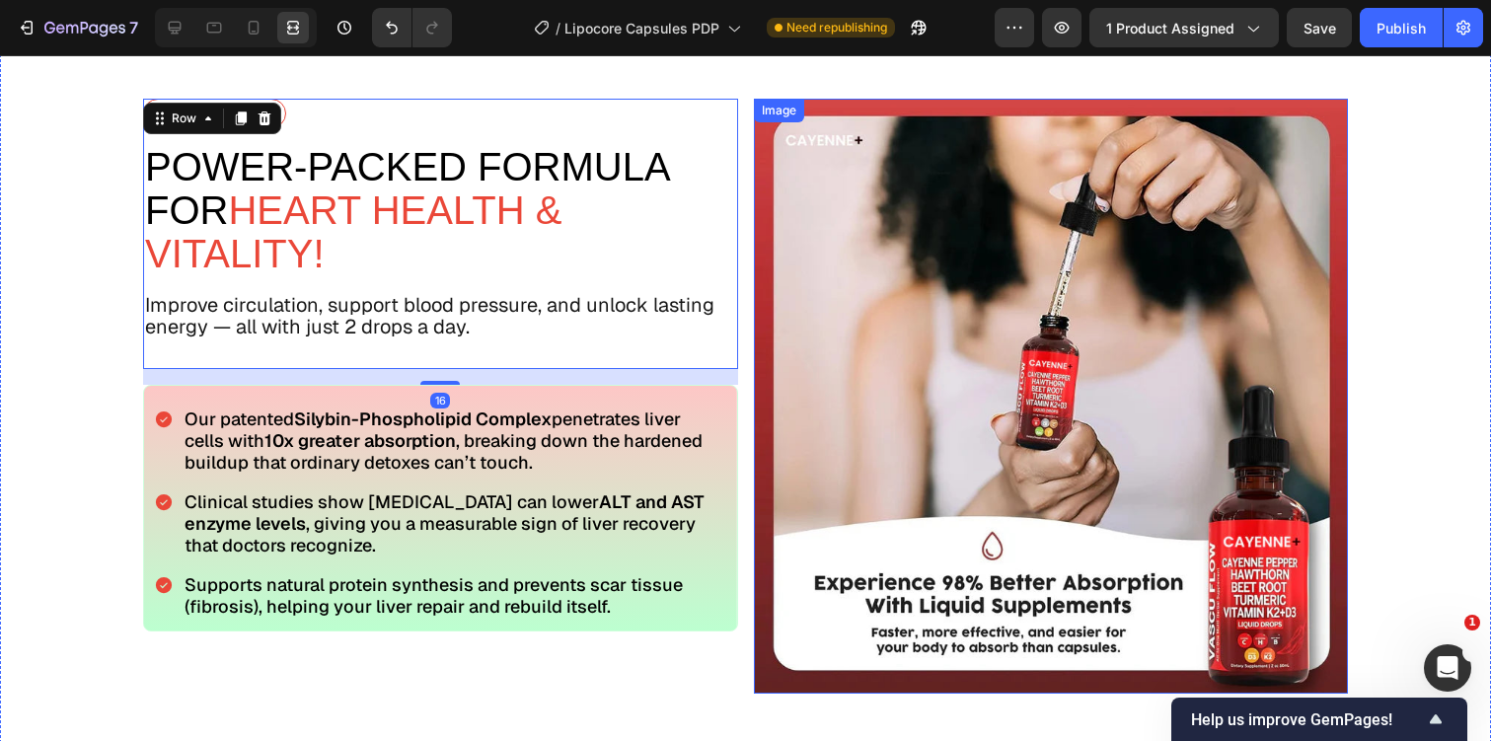
click at [1158, 166] on img at bounding box center [1051, 396] width 595 height 595
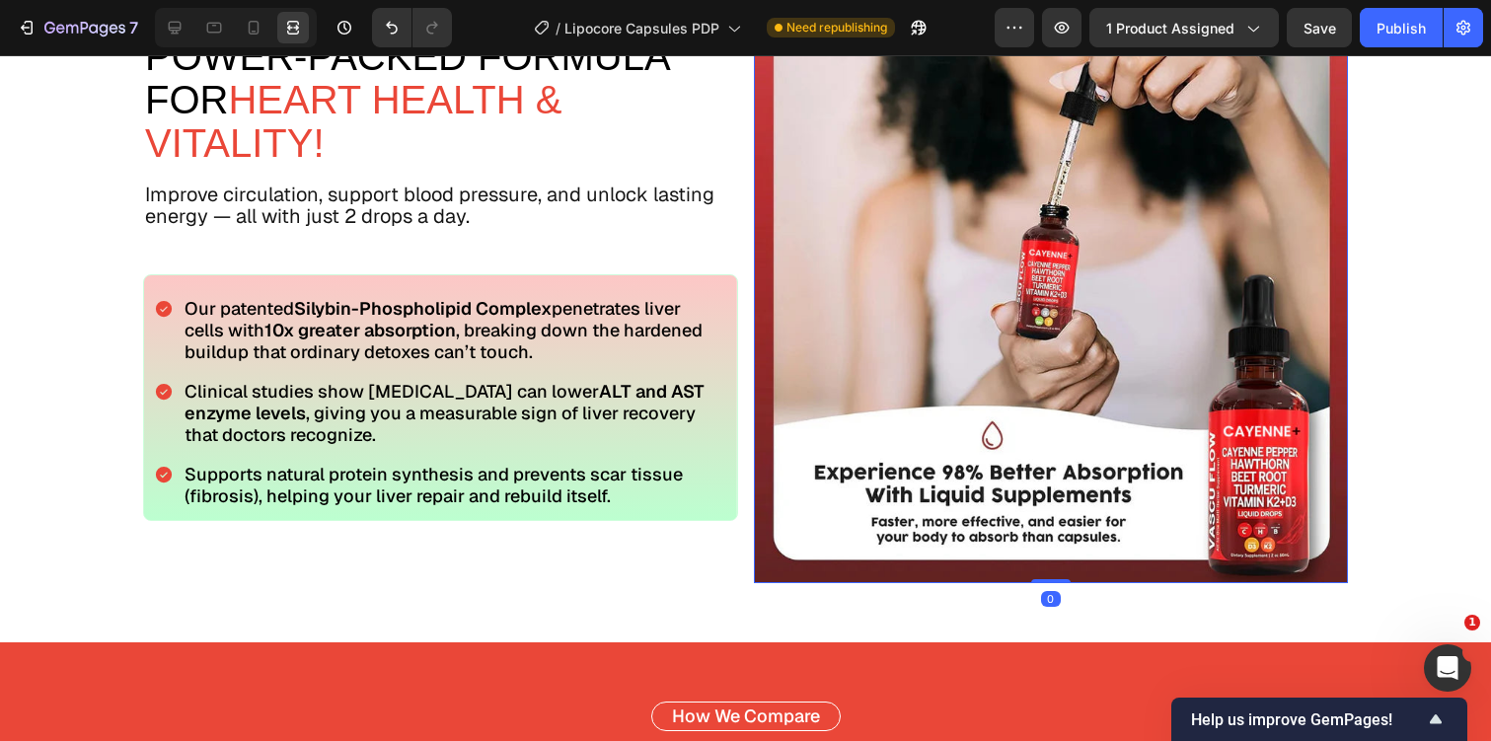
scroll to position [3472, 0]
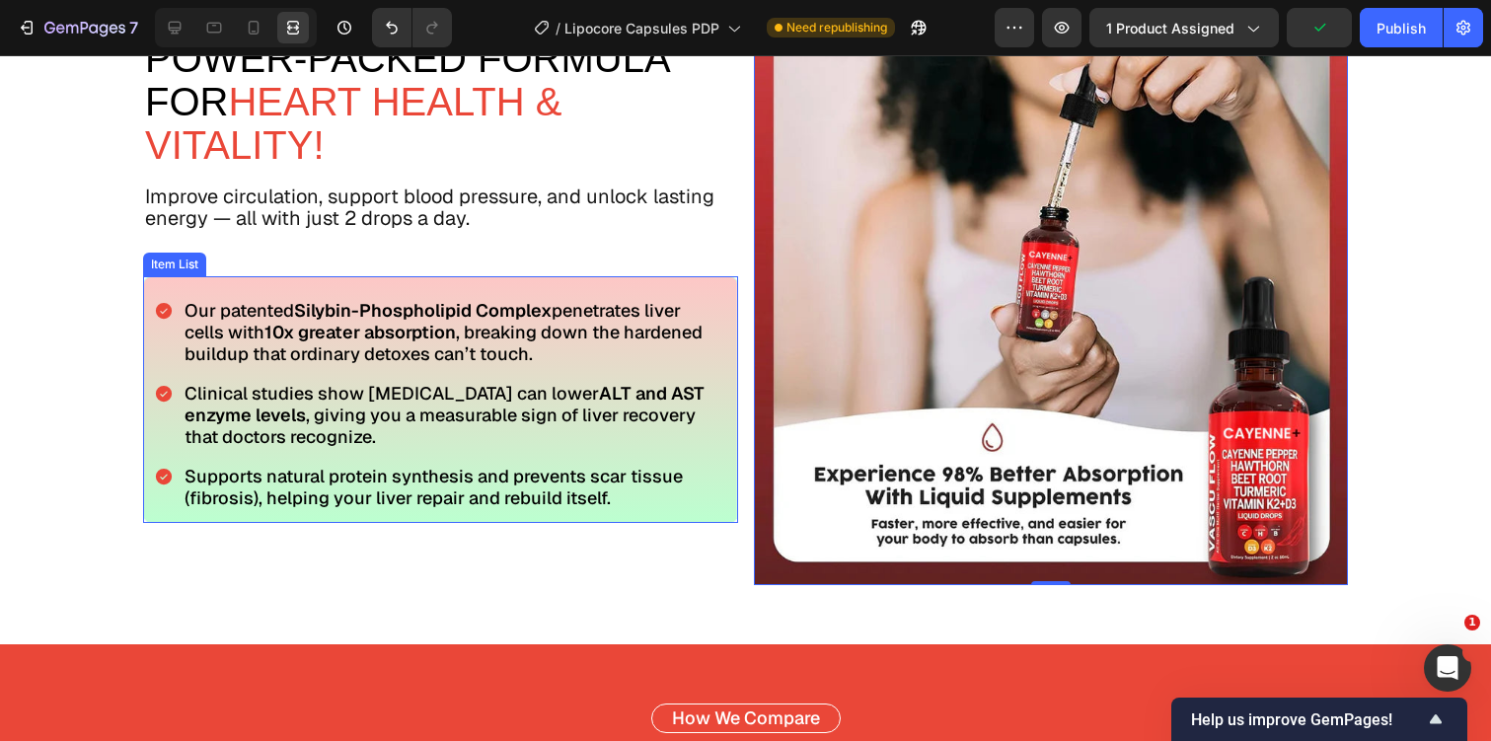
click at [718, 368] on div "Our patented Silybin-Phospholipid Complex penetrates liver cells with 10x great…" at bounding box center [440, 404] width 573 height 215
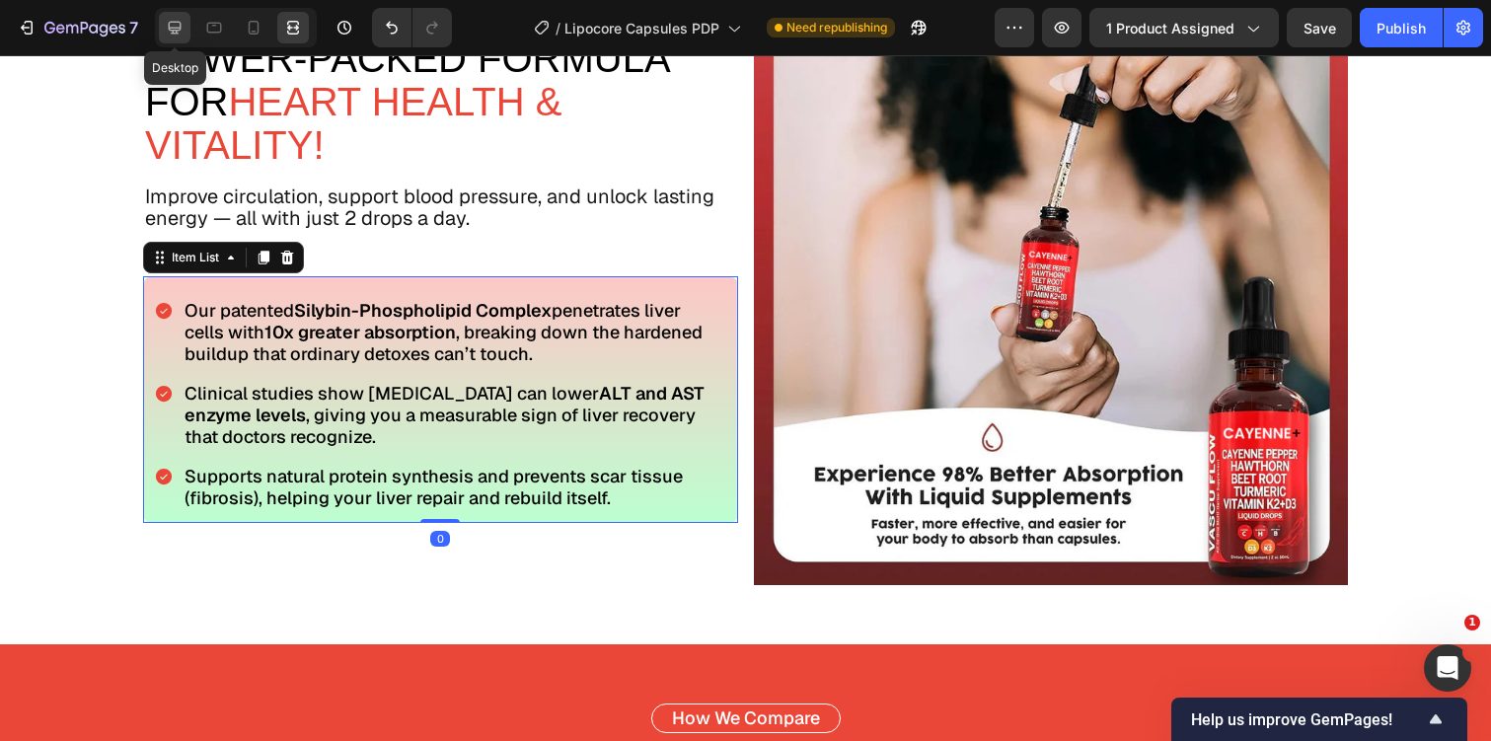
click at [185, 27] on div at bounding box center [175, 28] width 32 height 32
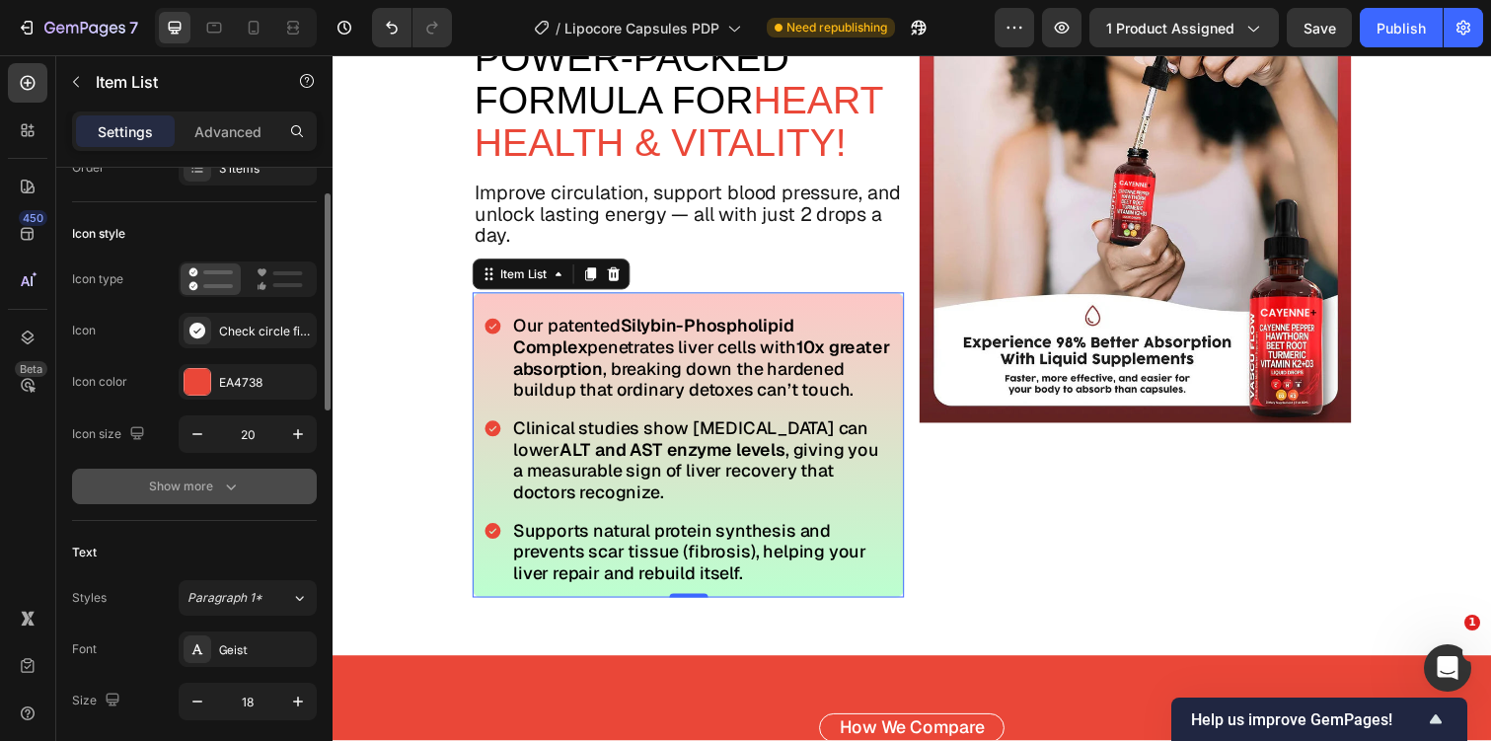
click at [211, 480] on div "Show more" at bounding box center [195, 487] width 92 height 20
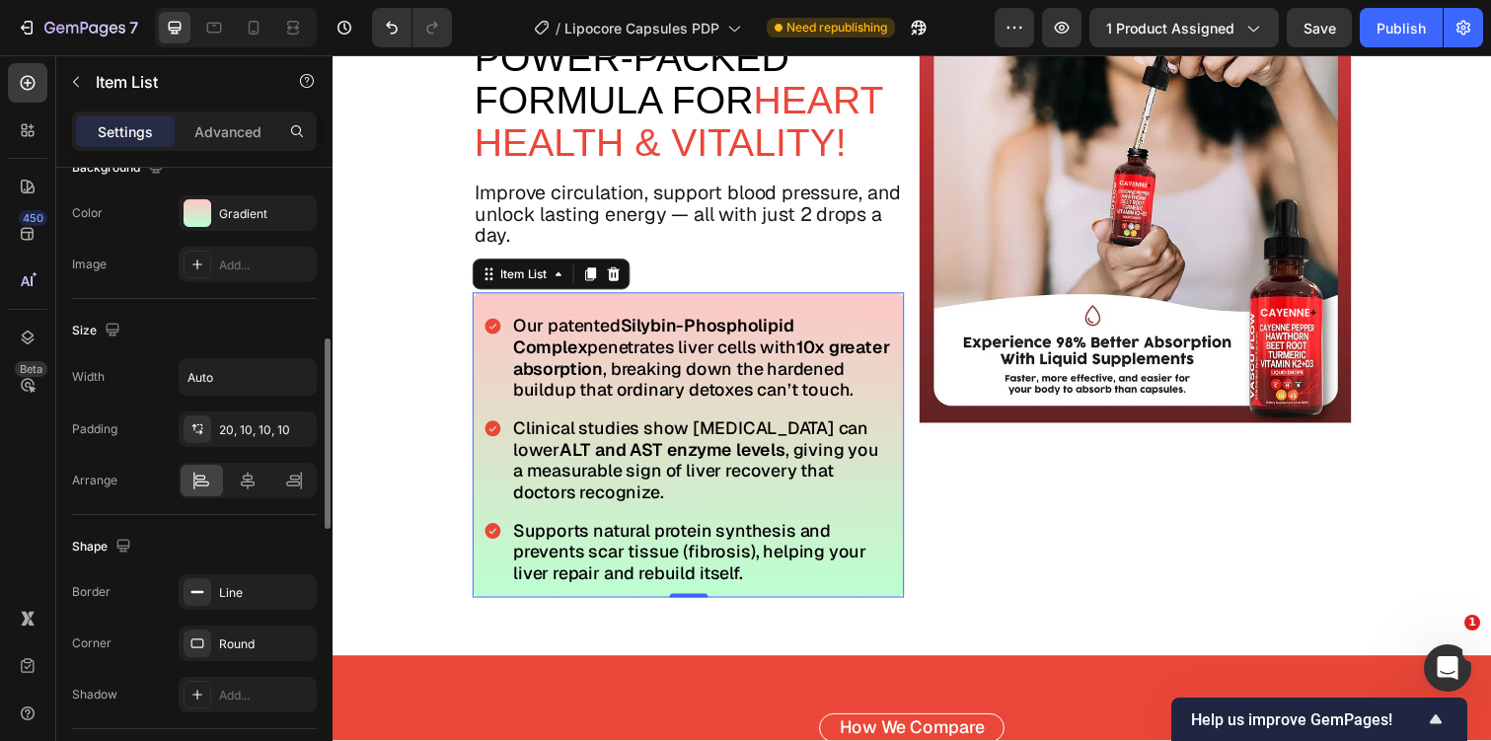
scroll to position [1448, 0]
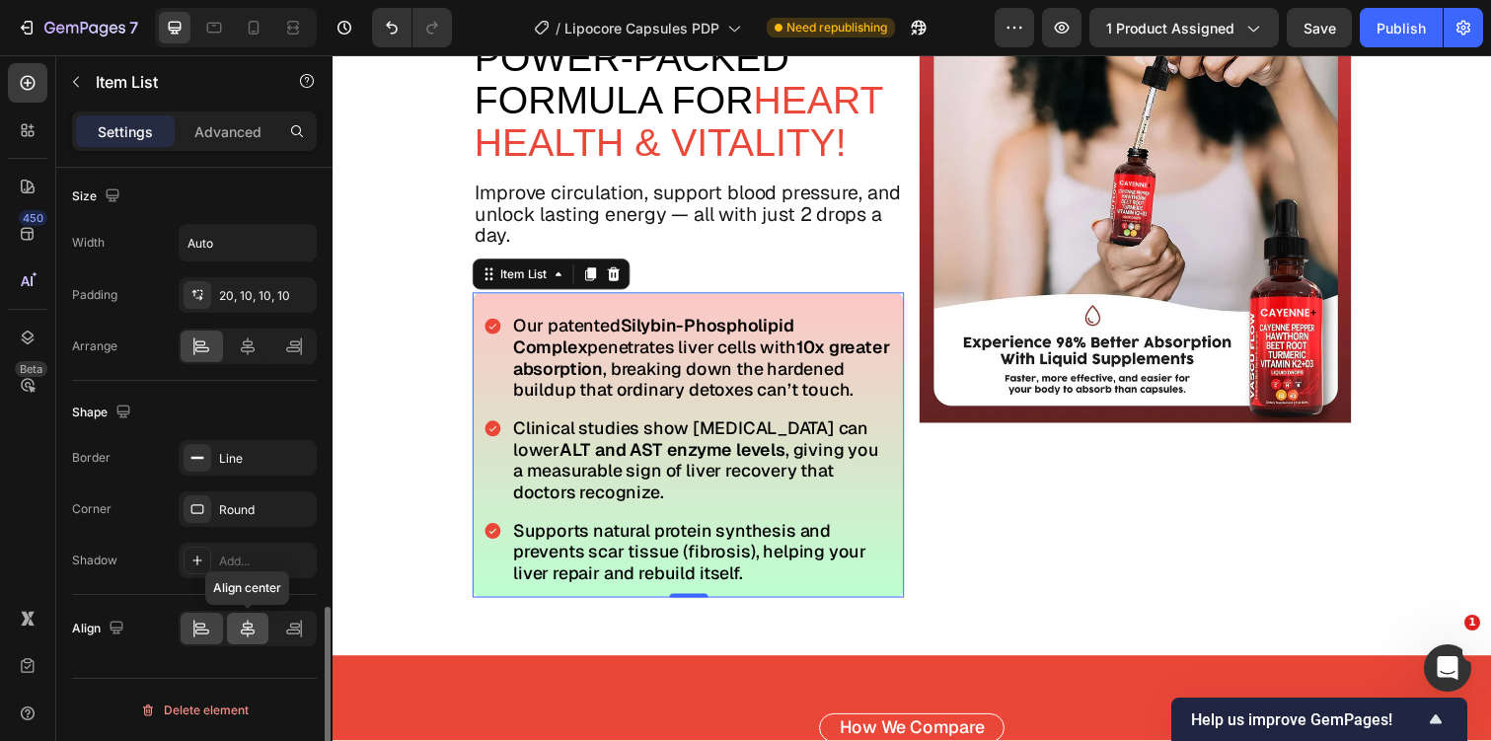
click at [244, 625] on icon at bounding box center [248, 629] width 20 height 20
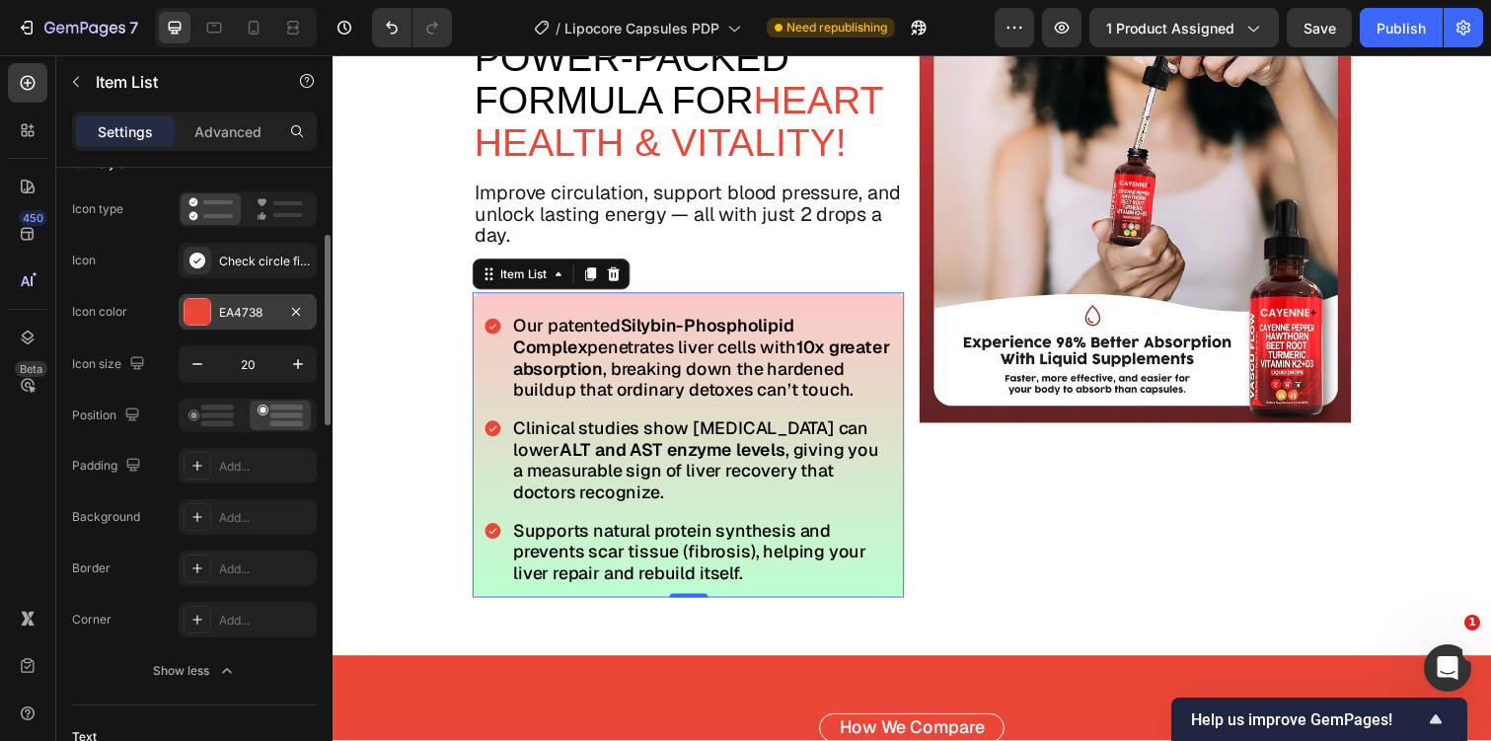
scroll to position [165, 0]
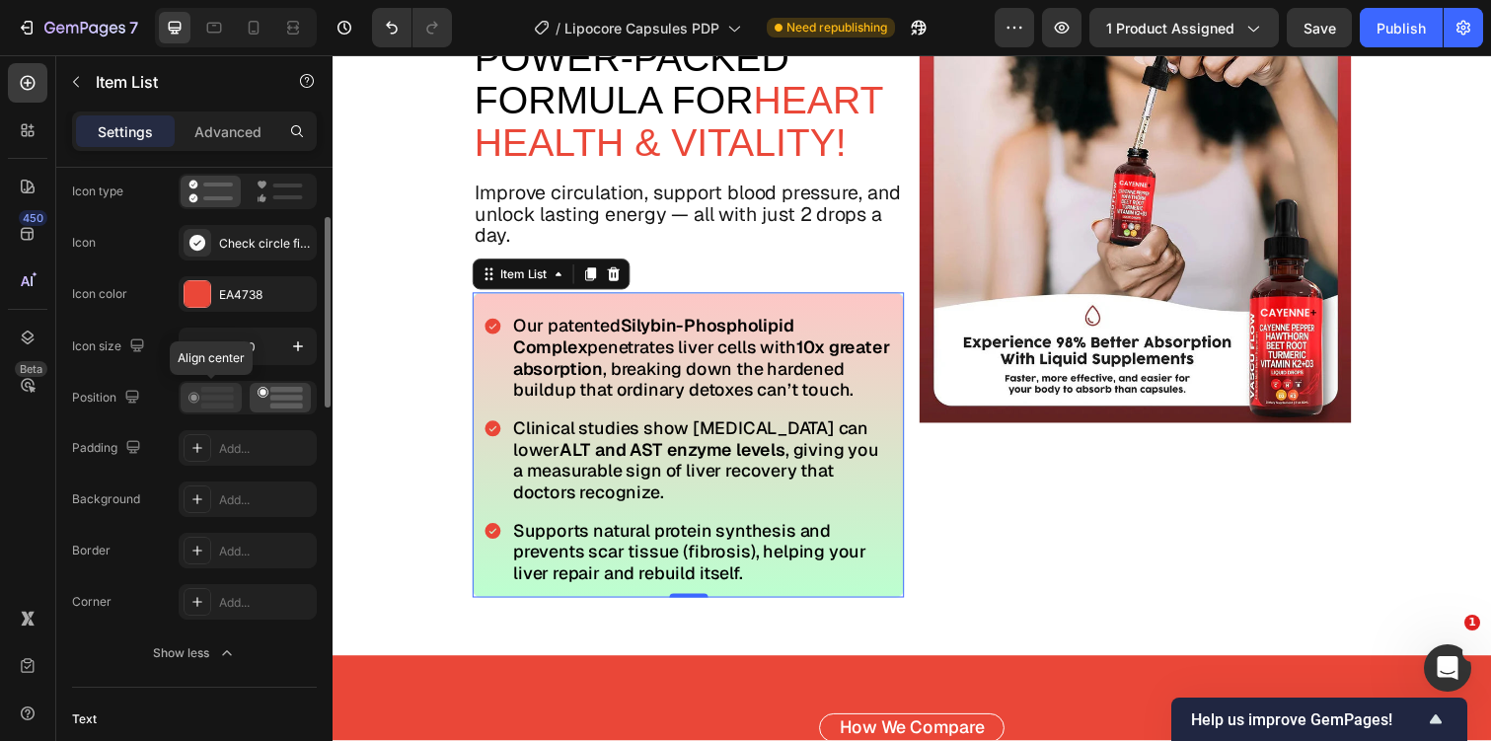
click at [201, 389] on rect at bounding box center [217, 390] width 33 height 6
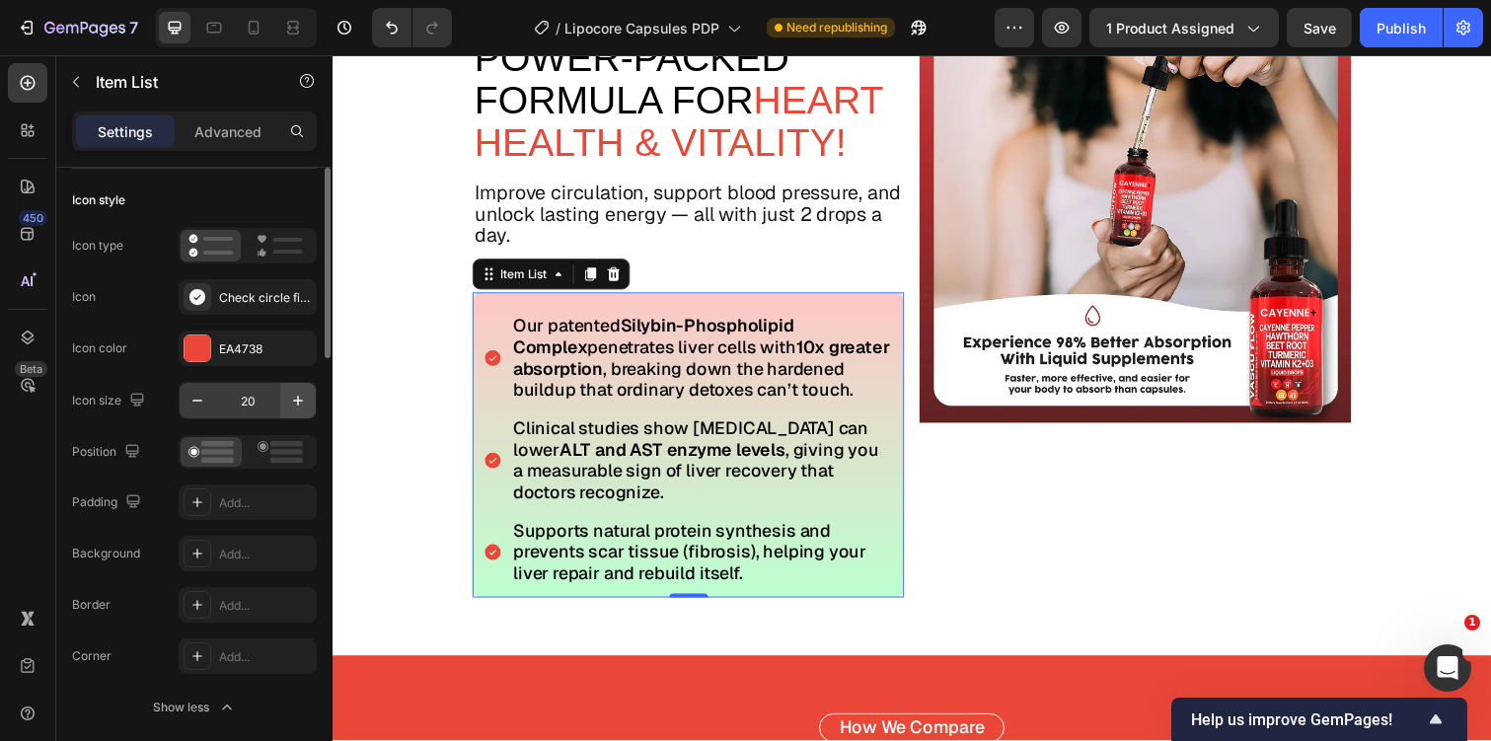
scroll to position [0, 0]
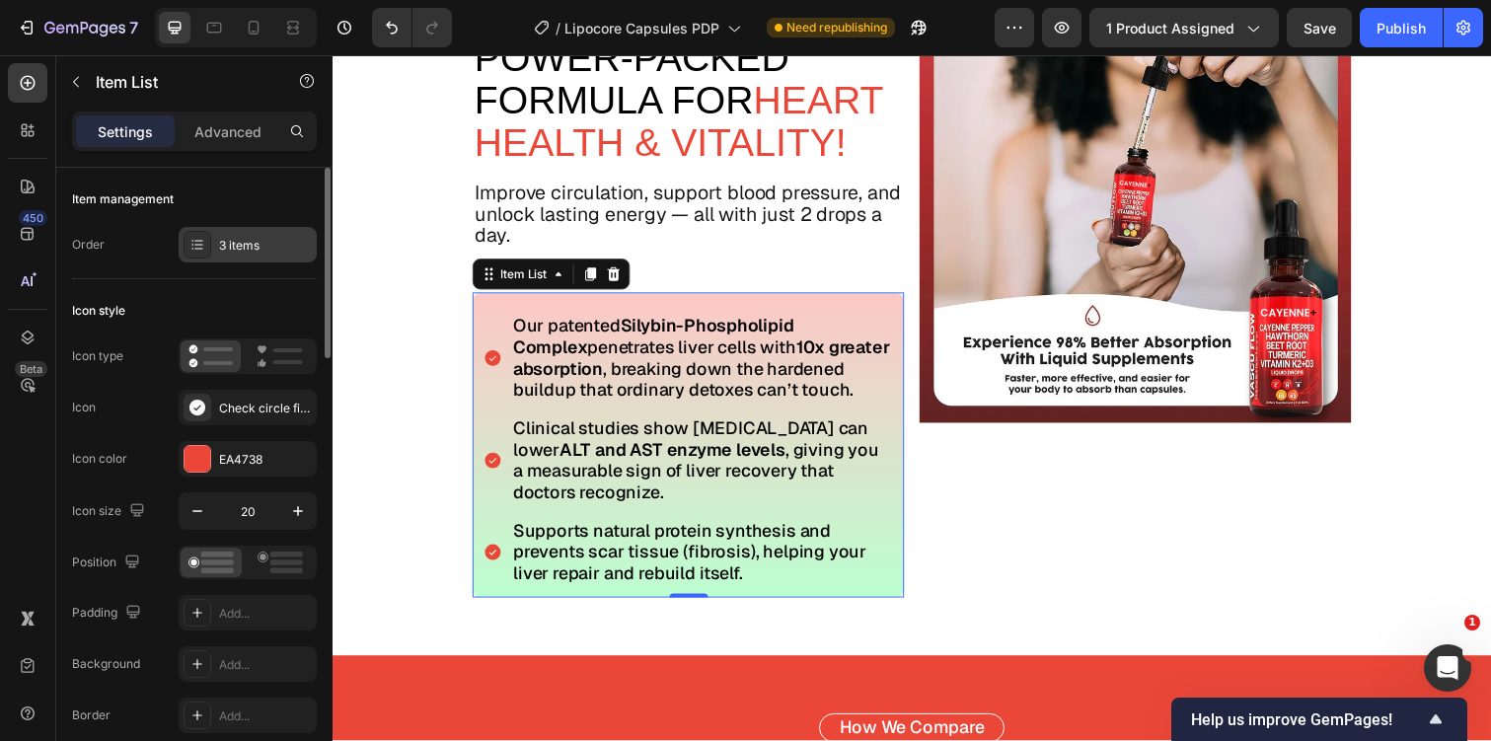
click at [260, 261] on div "3 items" at bounding box center [248, 245] width 138 height 36
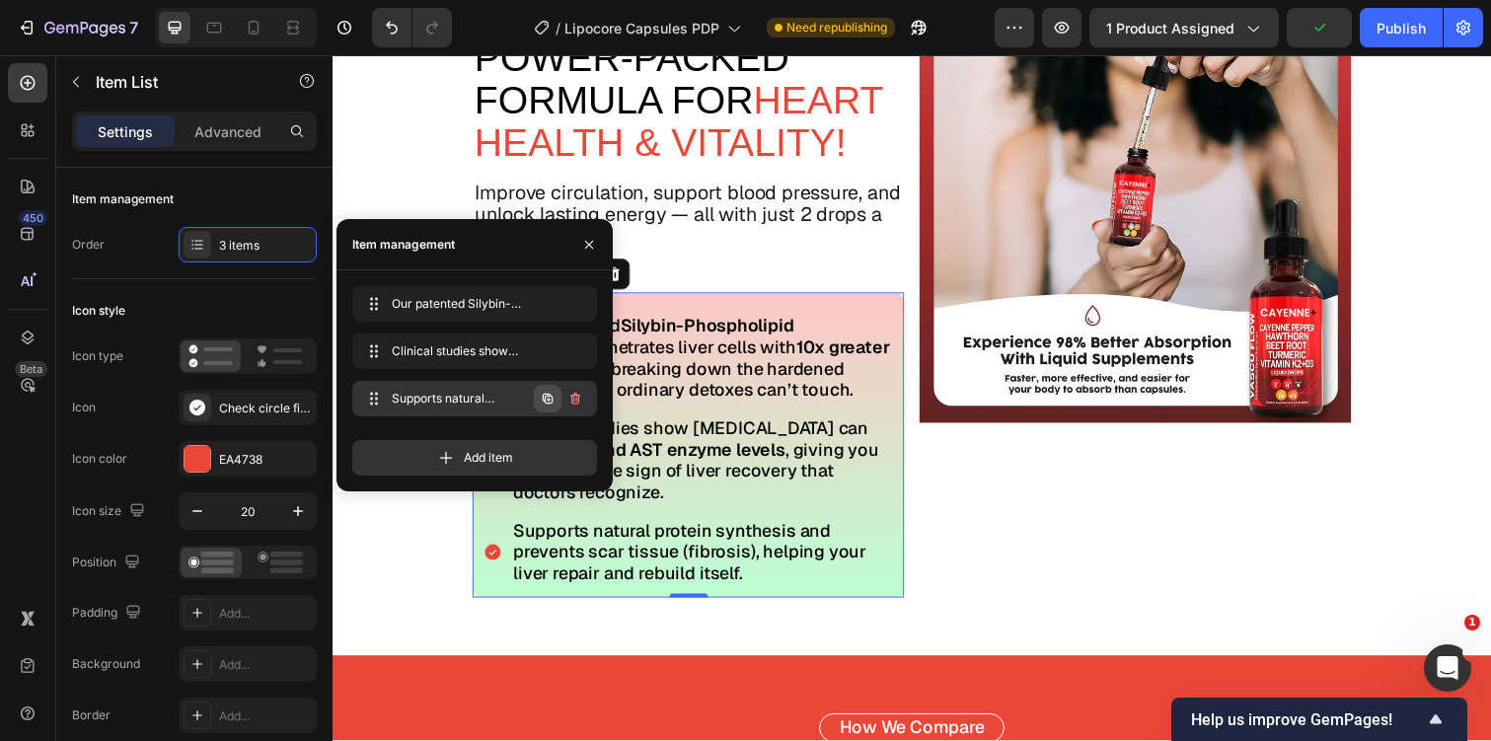
click at [546, 402] on icon "button" at bounding box center [548, 399] width 16 height 16
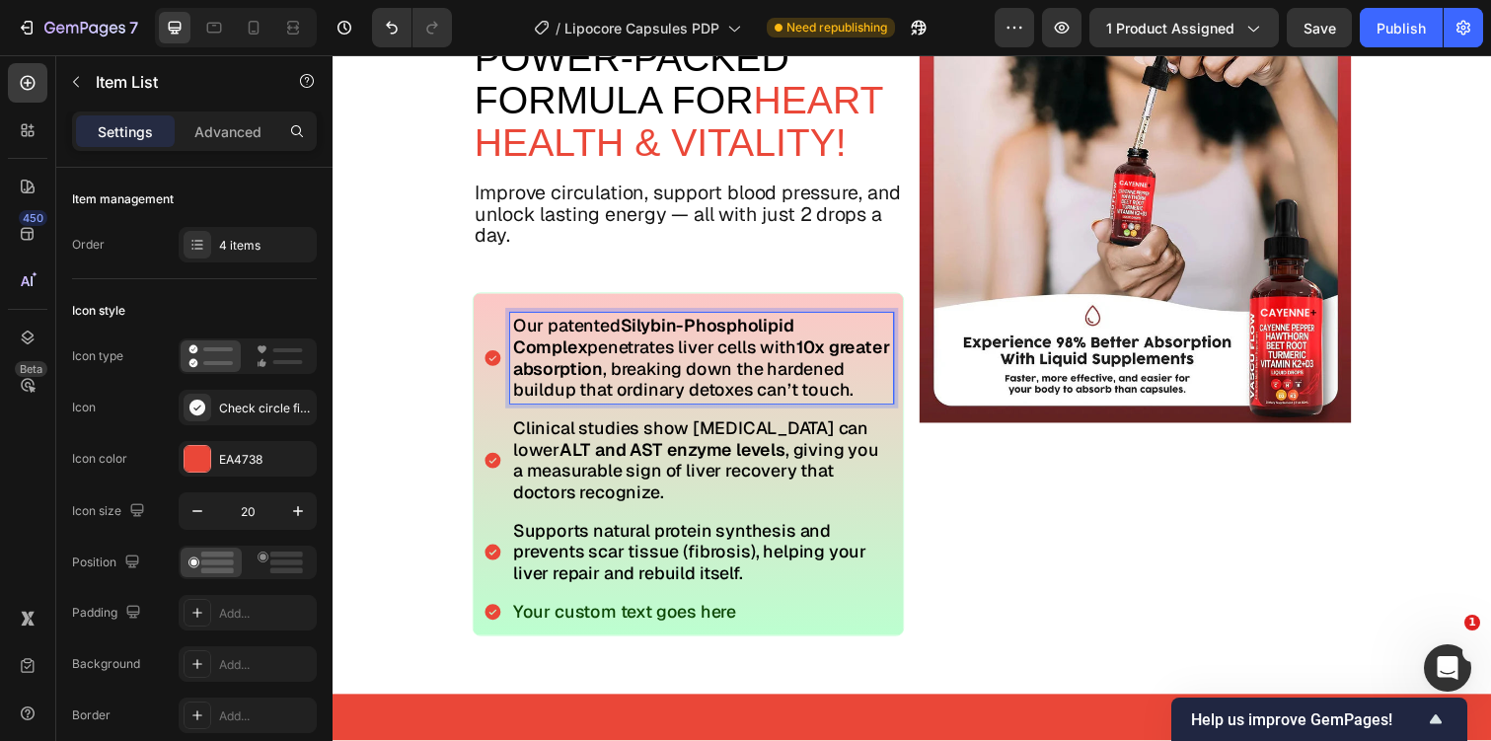
click at [620, 340] on span "Our patented Silybin-Phospholipid Complex penetrates liver cells with 10x great…" at bounding box center [709, 365] width 385 height 88
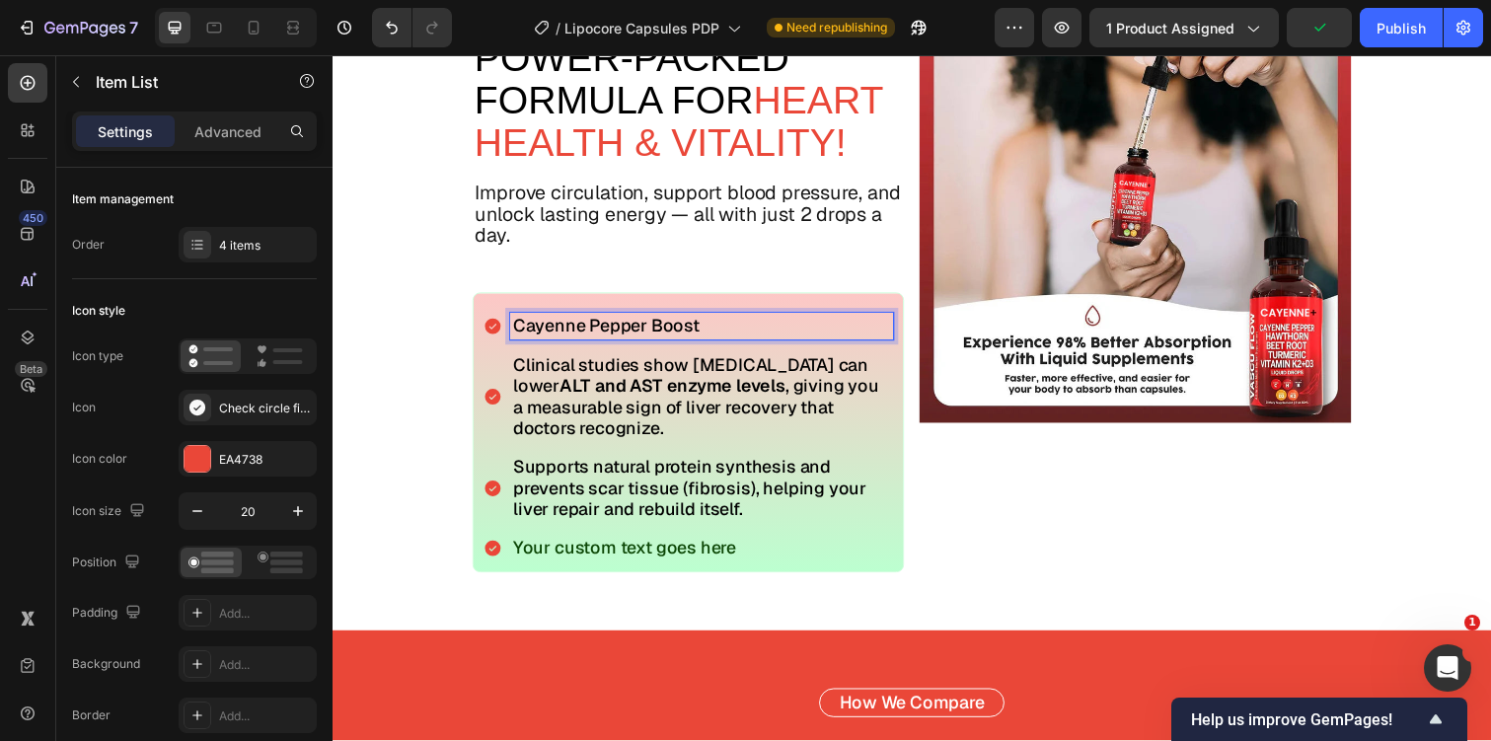
click at [577, 402] on strong "ALT and AST enzyme levels" at bounding box center [679, 393] width 231 height 23
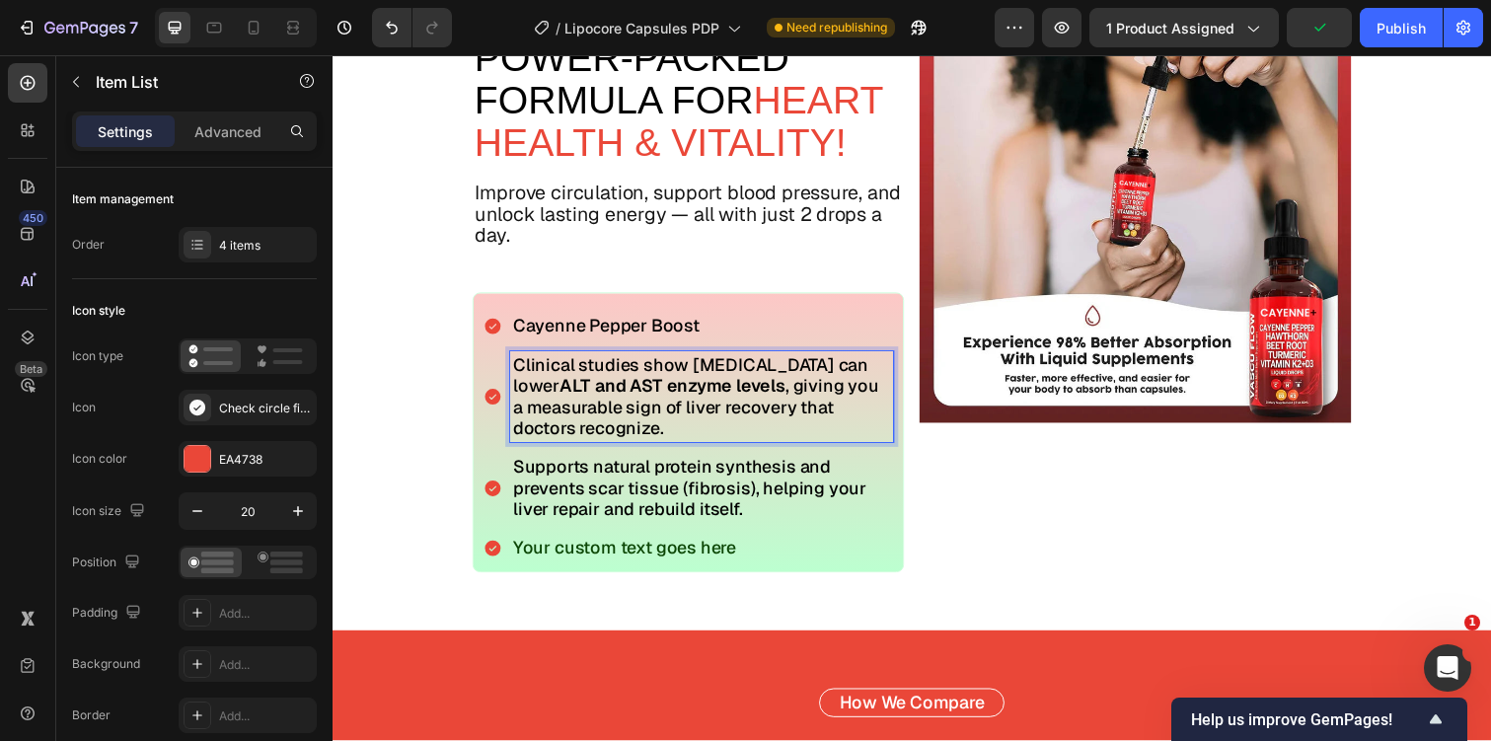
click at [577, 402] on strong "ALT and AST enzyme levels" at bounding box center [679, 393] width 231 height 23
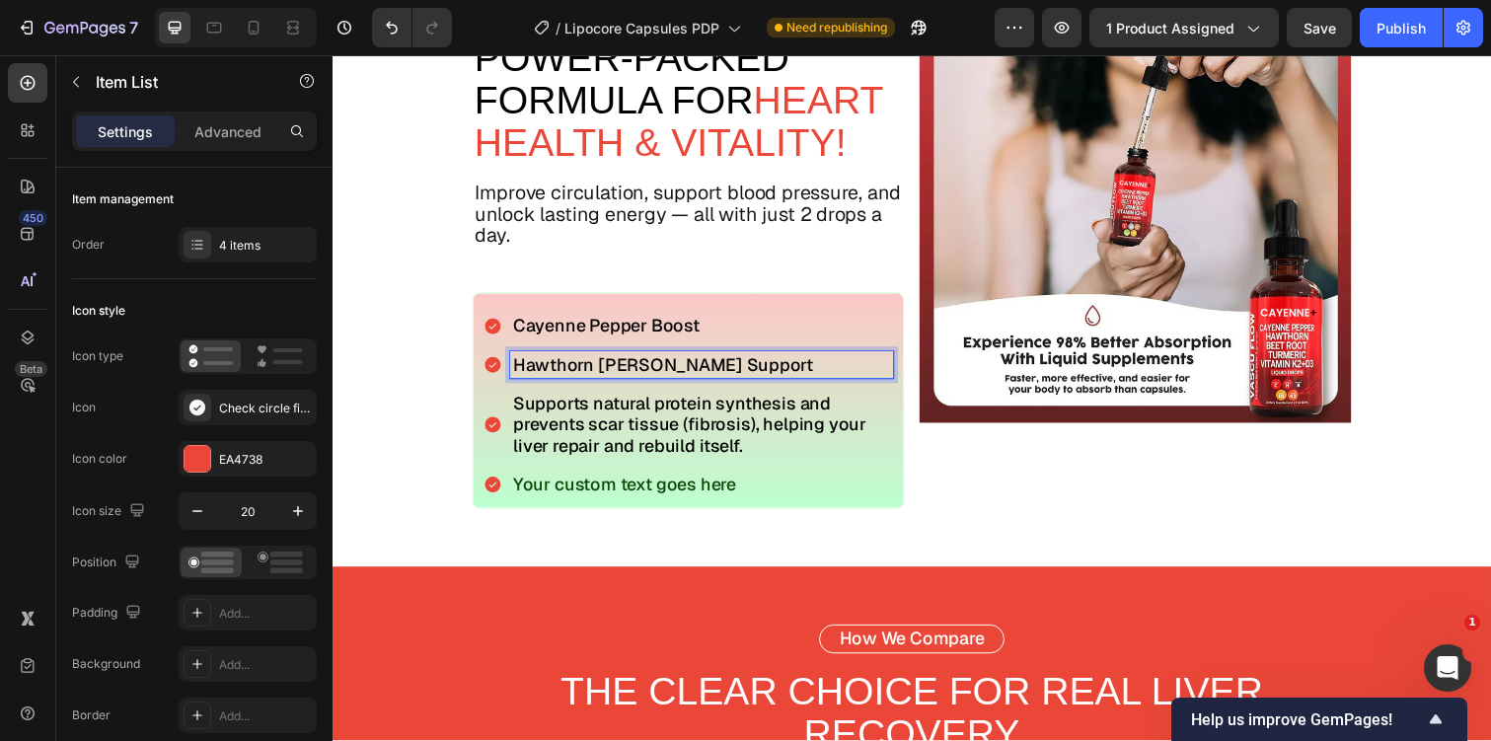
click at [603, 438] on span "Supports natural protein synthesis and prevents scar tissue (fibrosis), helping…" at bounding box center [697, 433] width 361 height 66
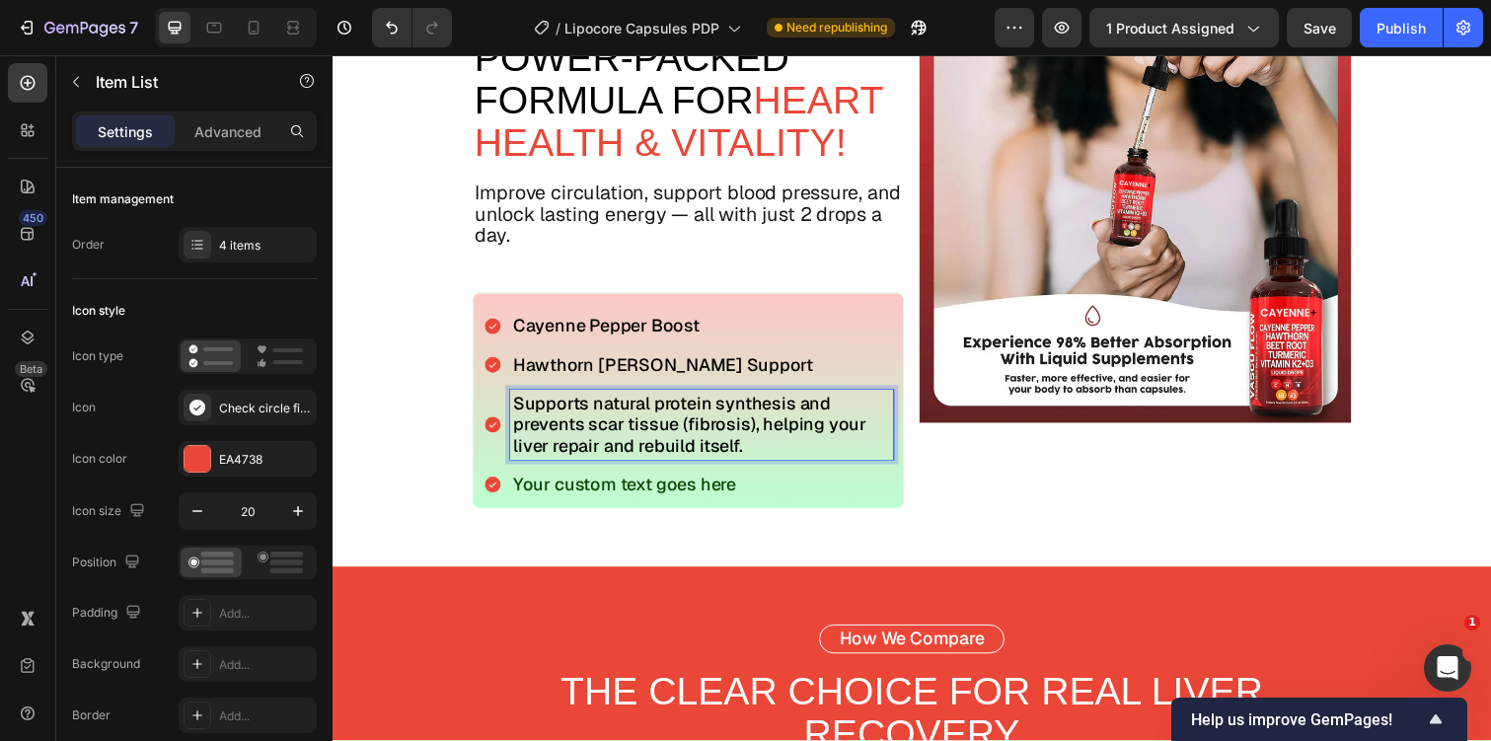
click at [603, 438] on span "Supports natural protein synthesis and prevents scar tissue (fibrosis), helping…" at bounding box center [697, 433] width 361 height 66
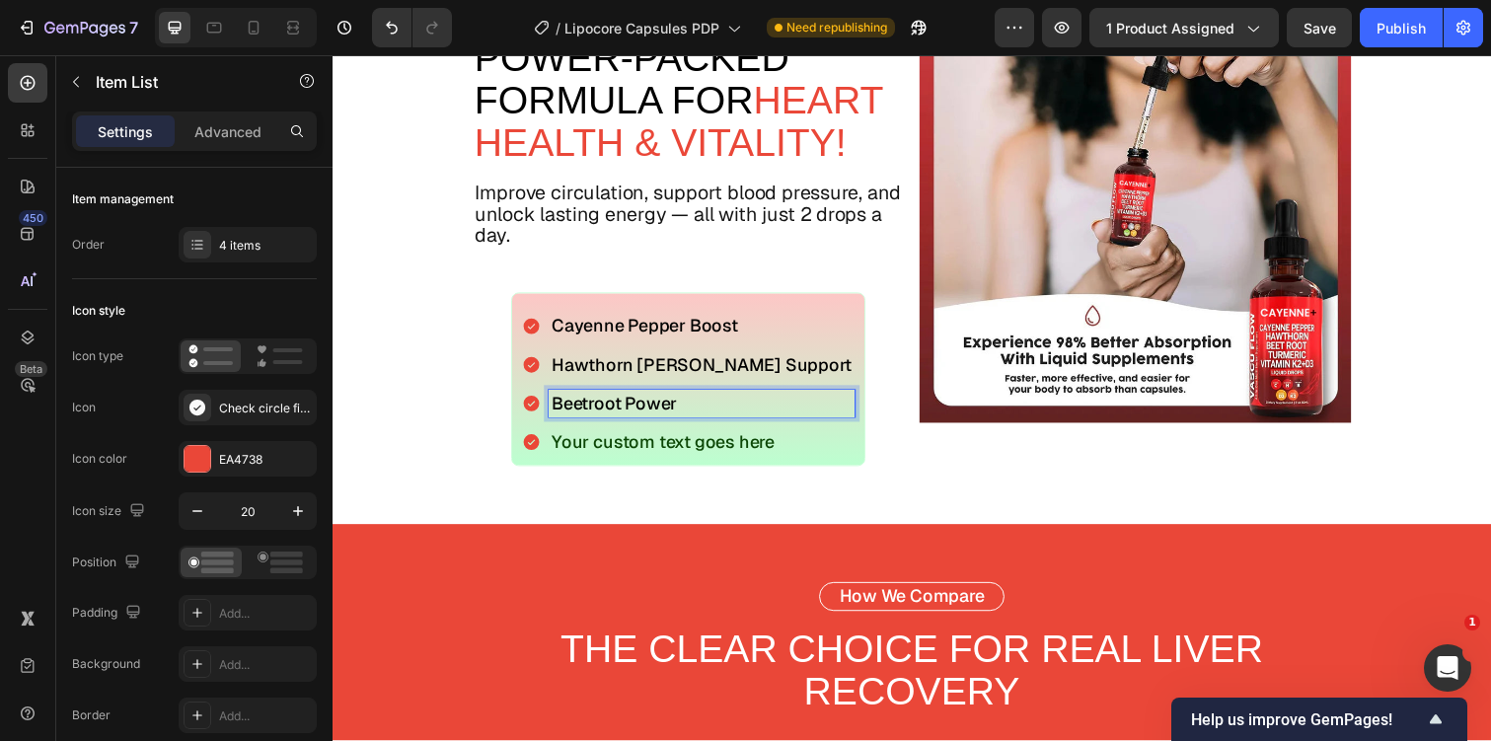
click at [627, 456] on p "Your custom text goes here" at bounding box center [710, 451] width 307 height 22
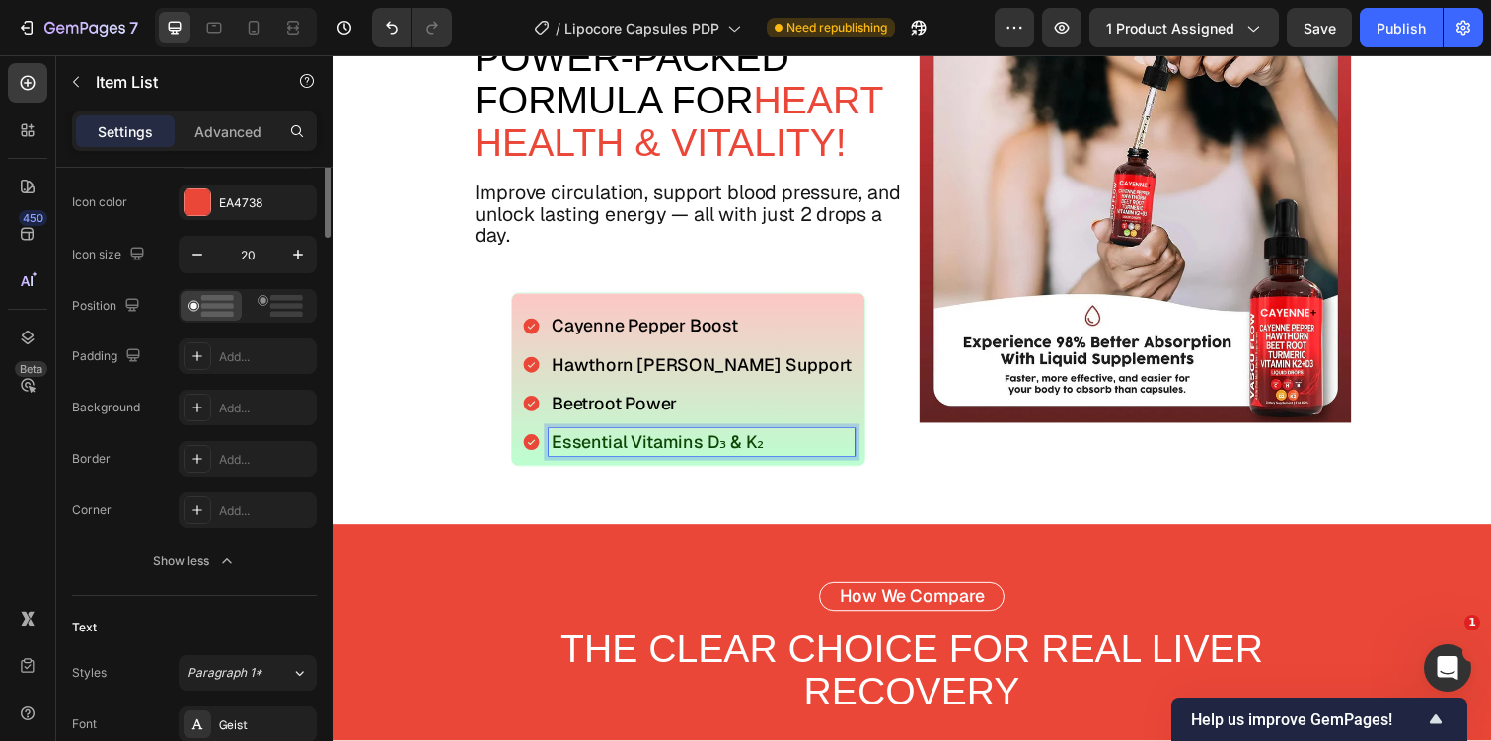
scroll to position [270, 0]
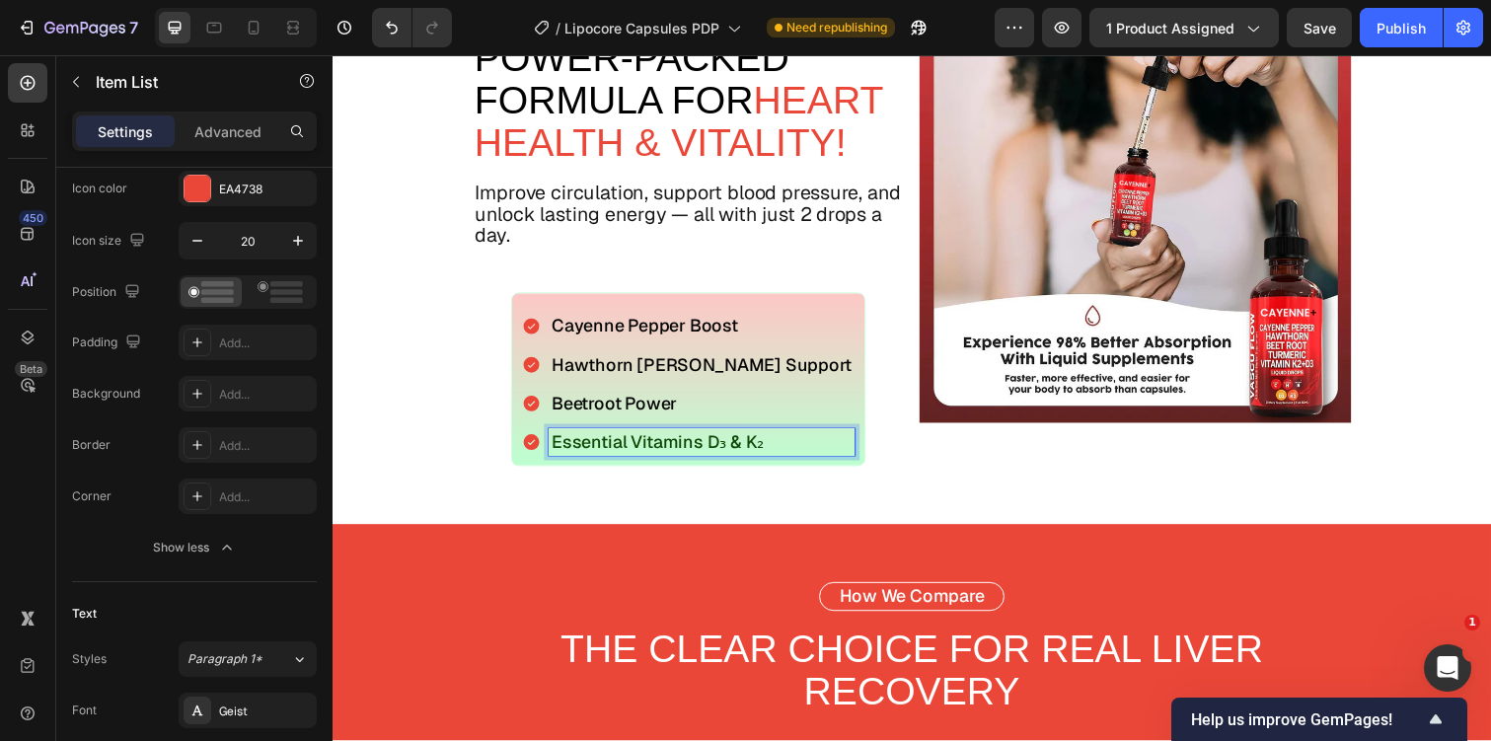
click at [665, 336] on span "Cayenne Pepper Boost" at bounding box center [652, 332] width 190 height 23
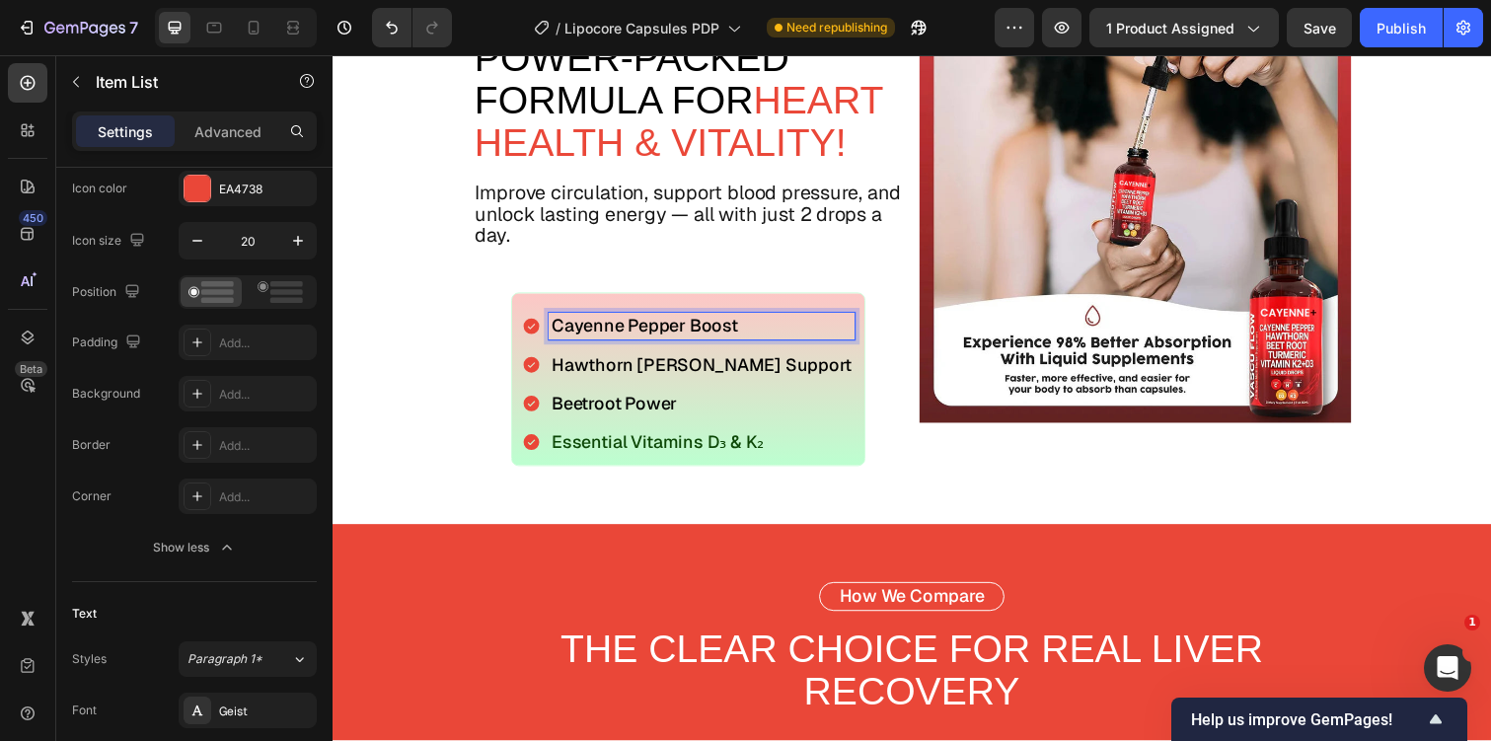
click at [808, 336] on p "Cayenne Pepper Boost" at bounding box center [710, 333] width 307 height 22
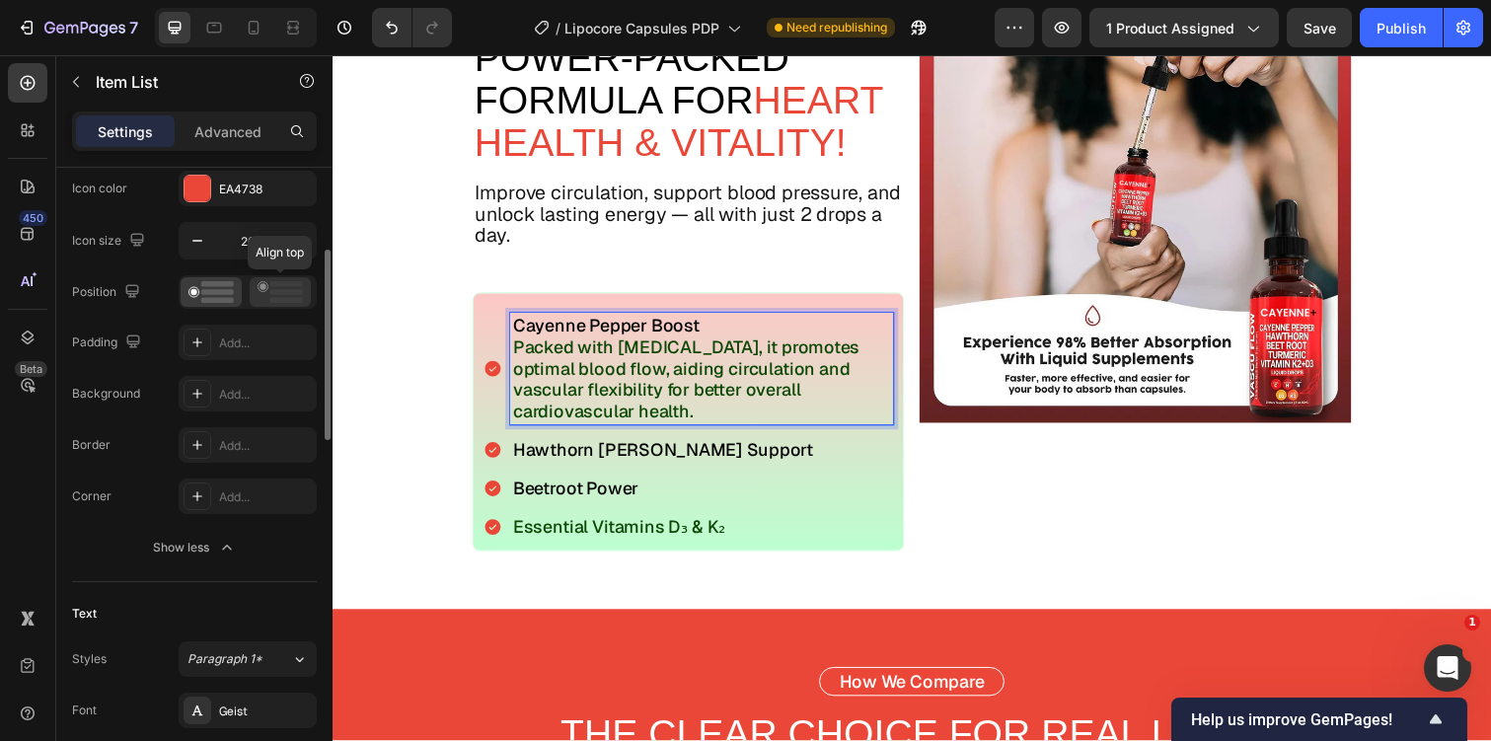
click at [272, 285] on rect at bounding box center [286, 284] width 33 height 6
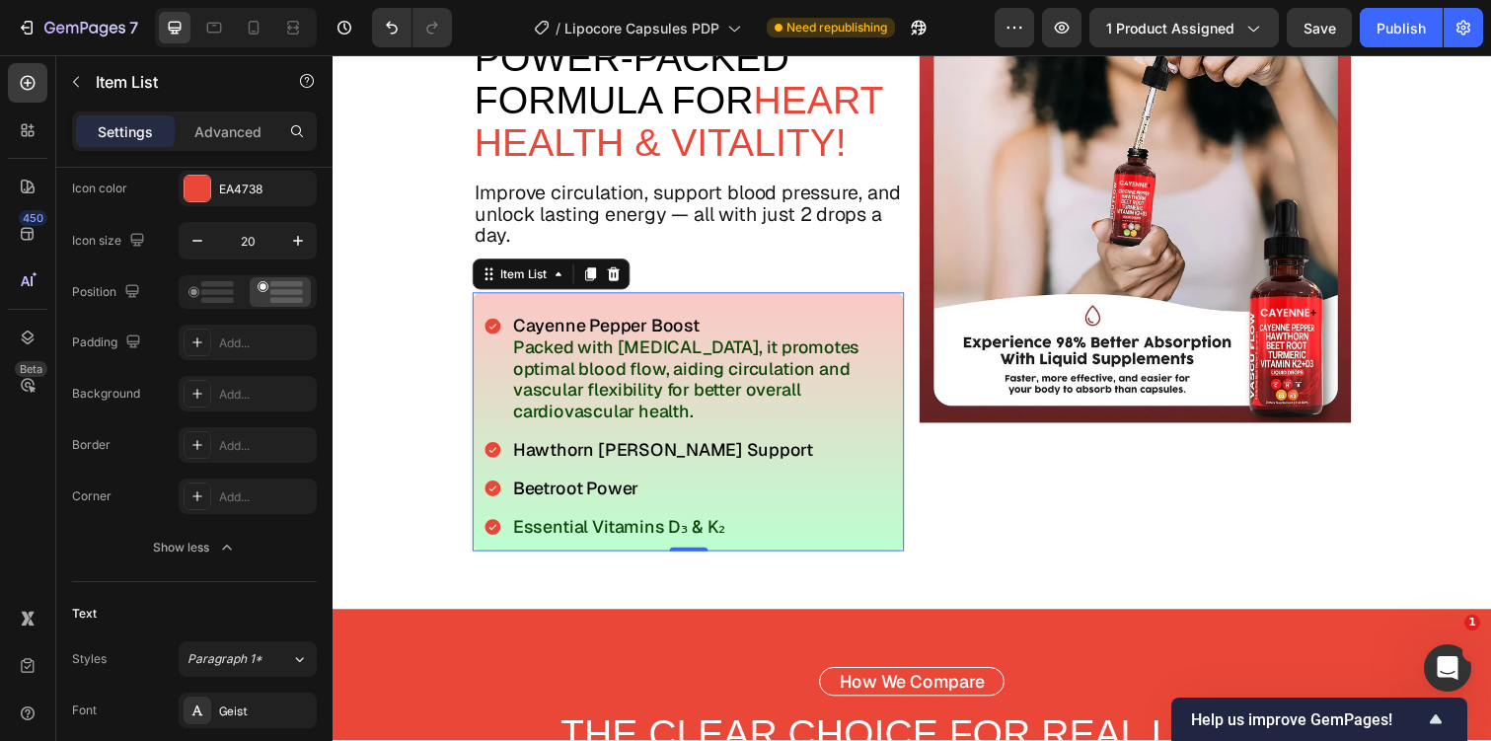
click at [726, 338] on p "Cayenne Pepper Boost" at bounding box center [710, 333] width 386 height 22
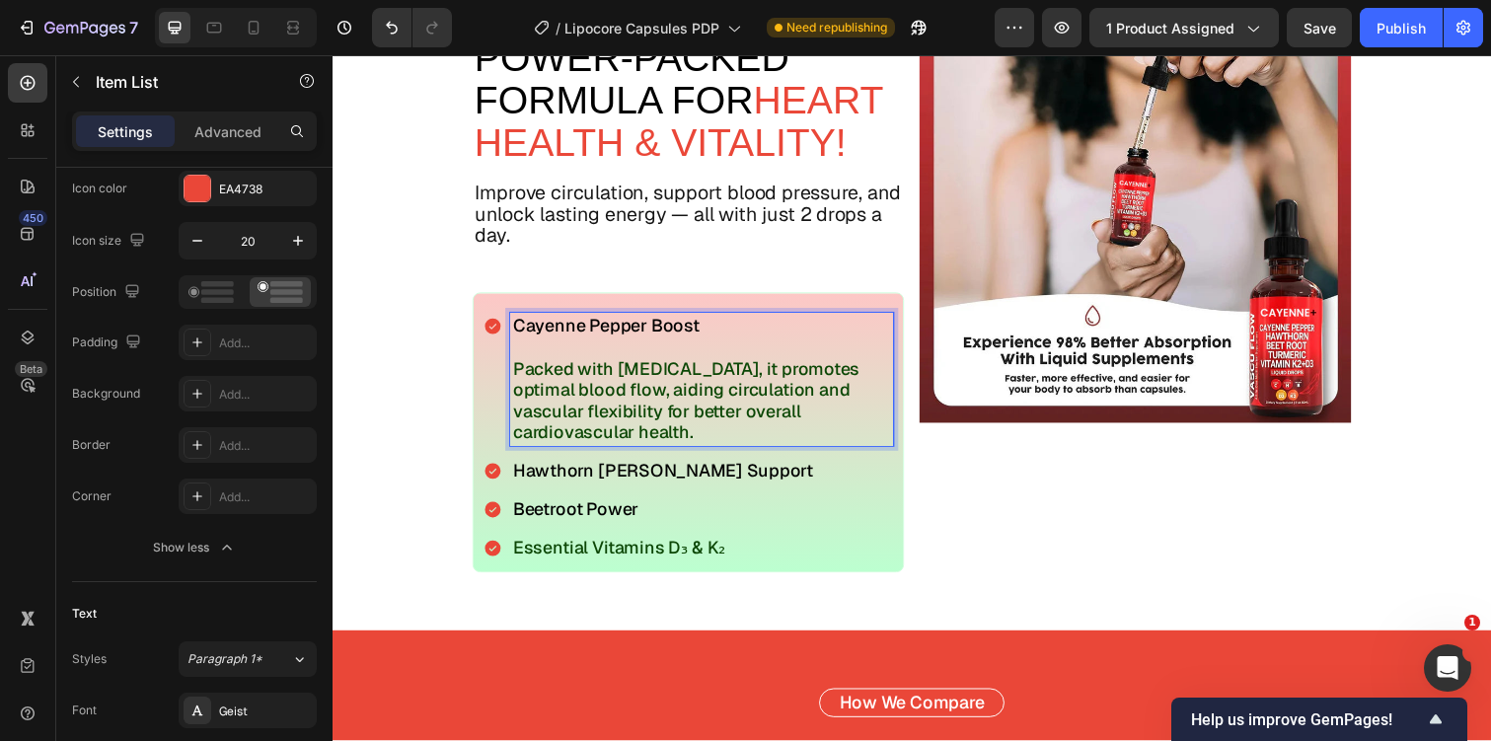
click at [613, 396] on p "Packed with capsaicin, it promotes optimal blood flow, aiding circulation and v…" at bounding box center [710, 408] width 386 height 87
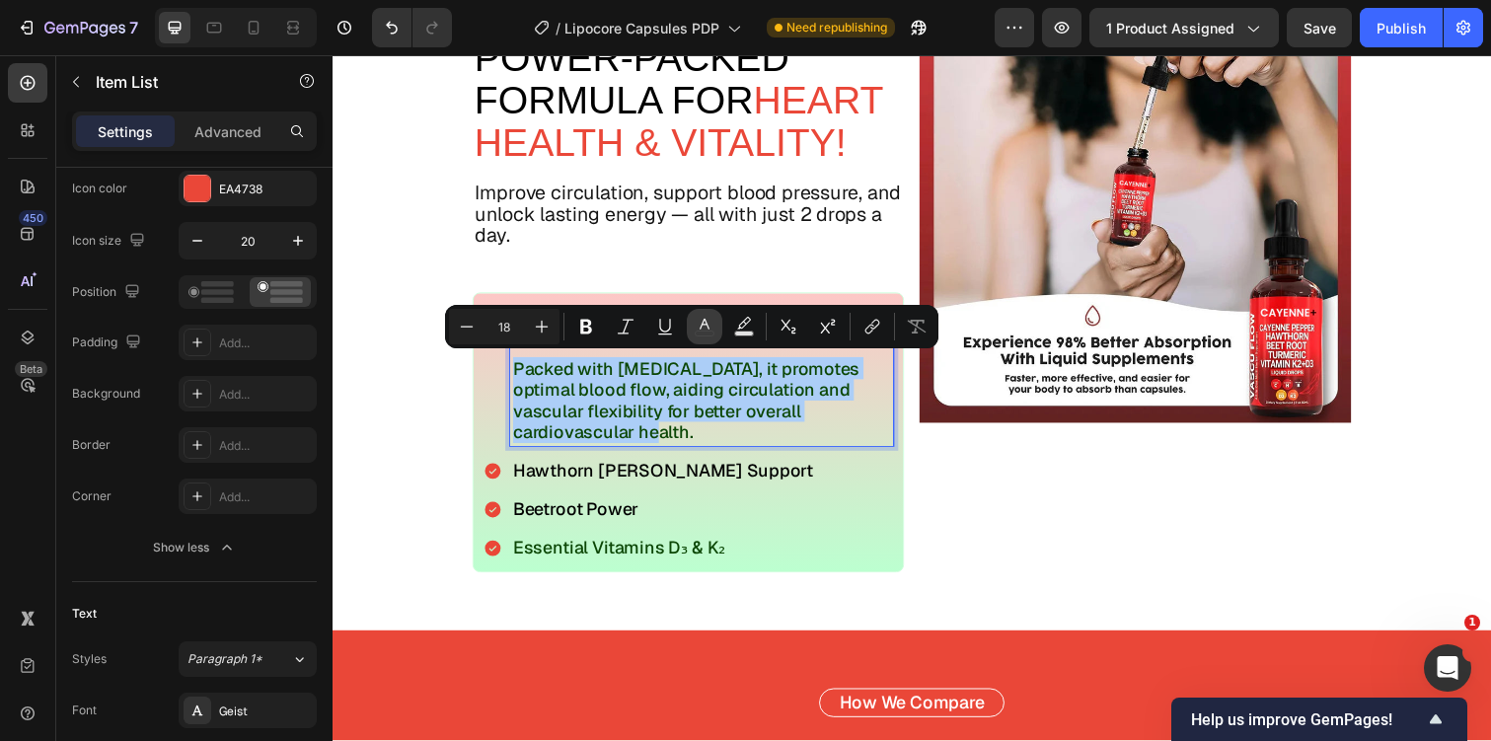
click at [711, 319] on icon "Editor contextual toolbar" at bounding box center [705, 327] width 20 height 20
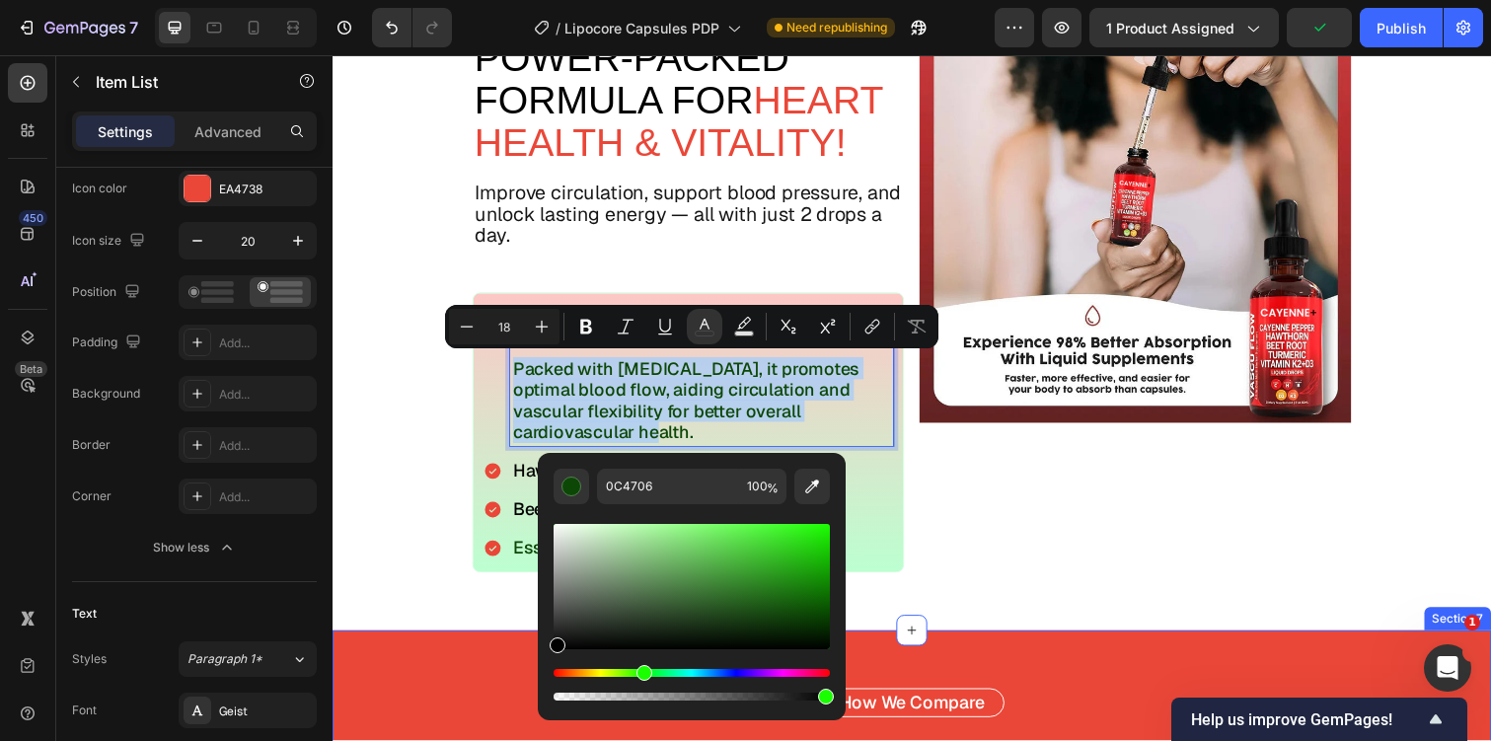
type input "000000"
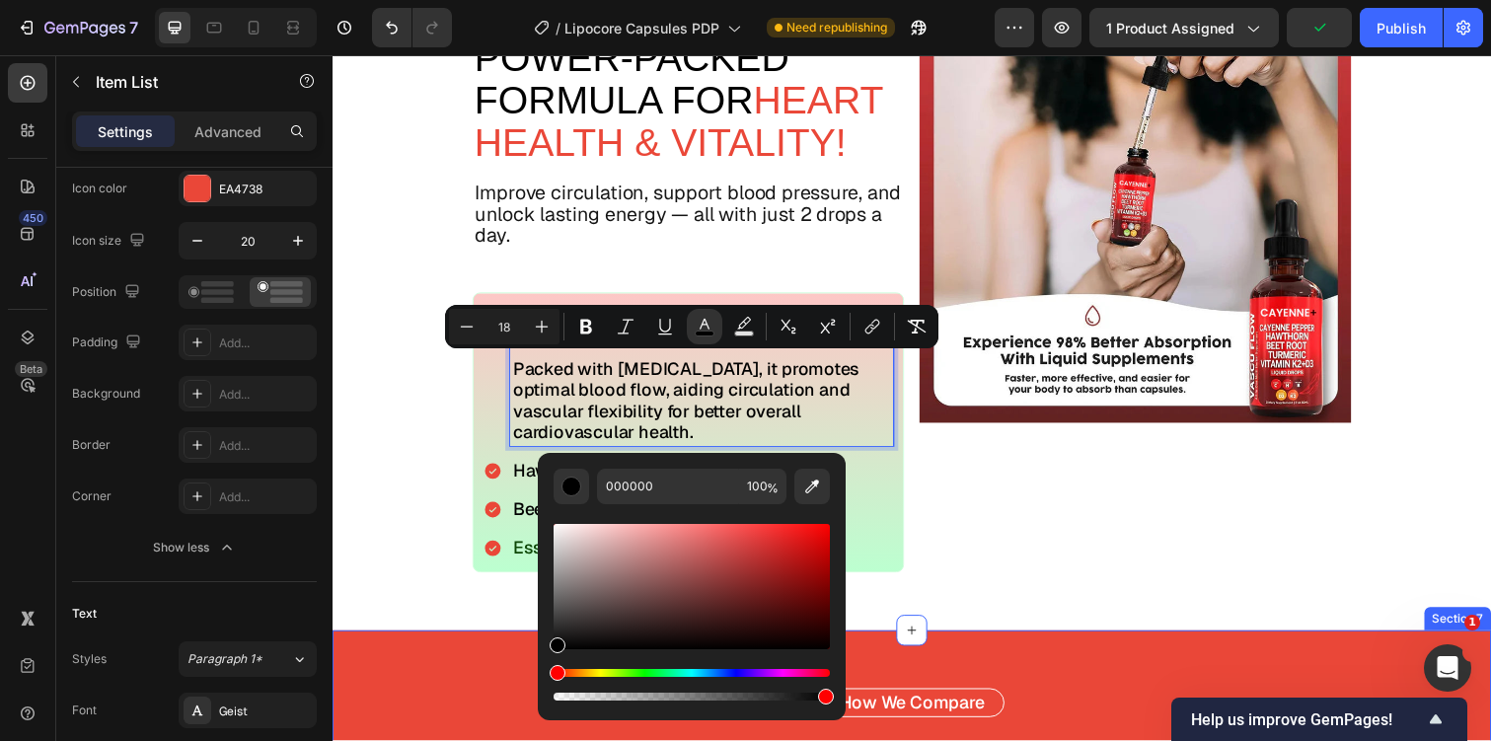
drag, startPoint x: 952, startPoint y: 678, endPoint x: 533, endPoint y: 674, distance: 419.4
click at [477, 325] on button "Minus" at bounding box center [467, 327] width 36 height 36
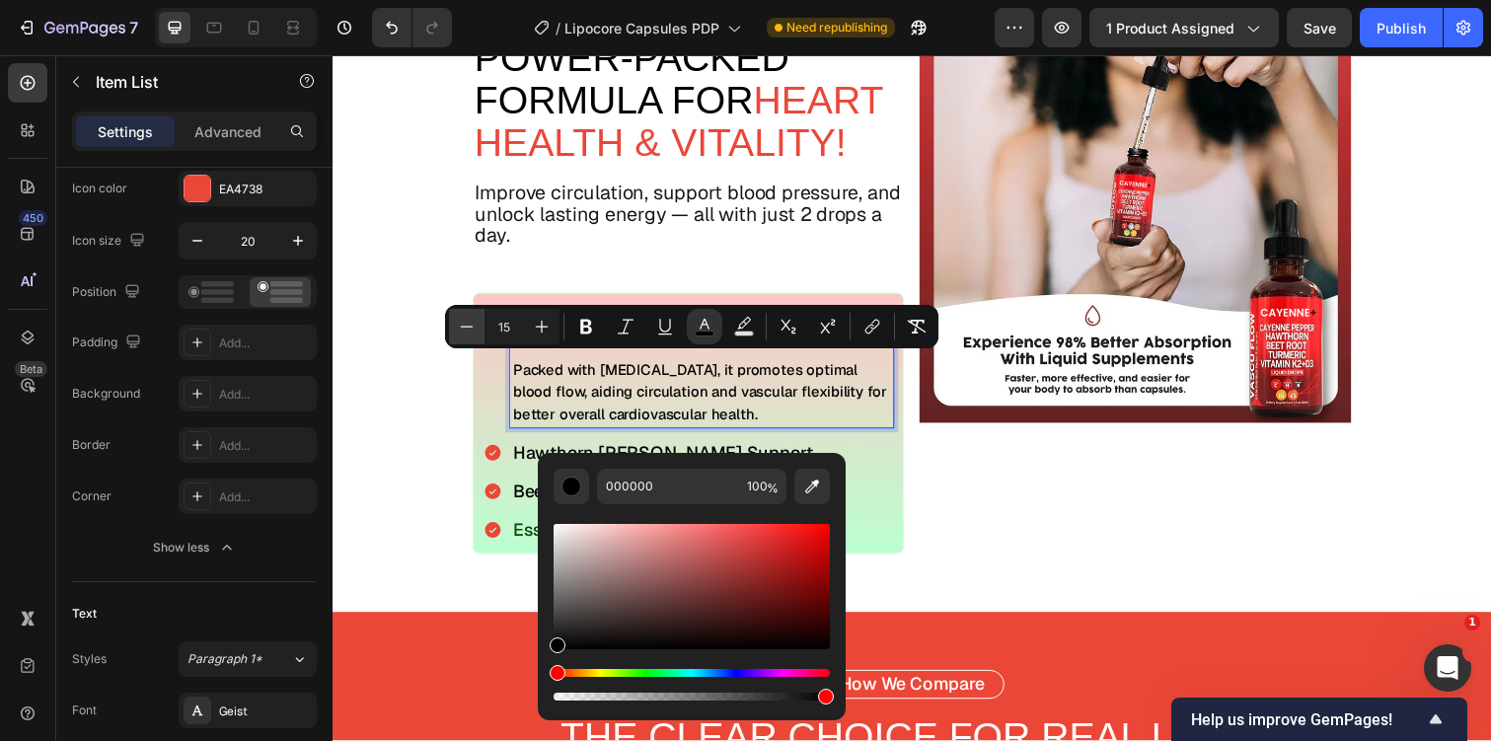
click at [477, 325] on button "Minus" at bounding box center [467, 327] width 36 height 36
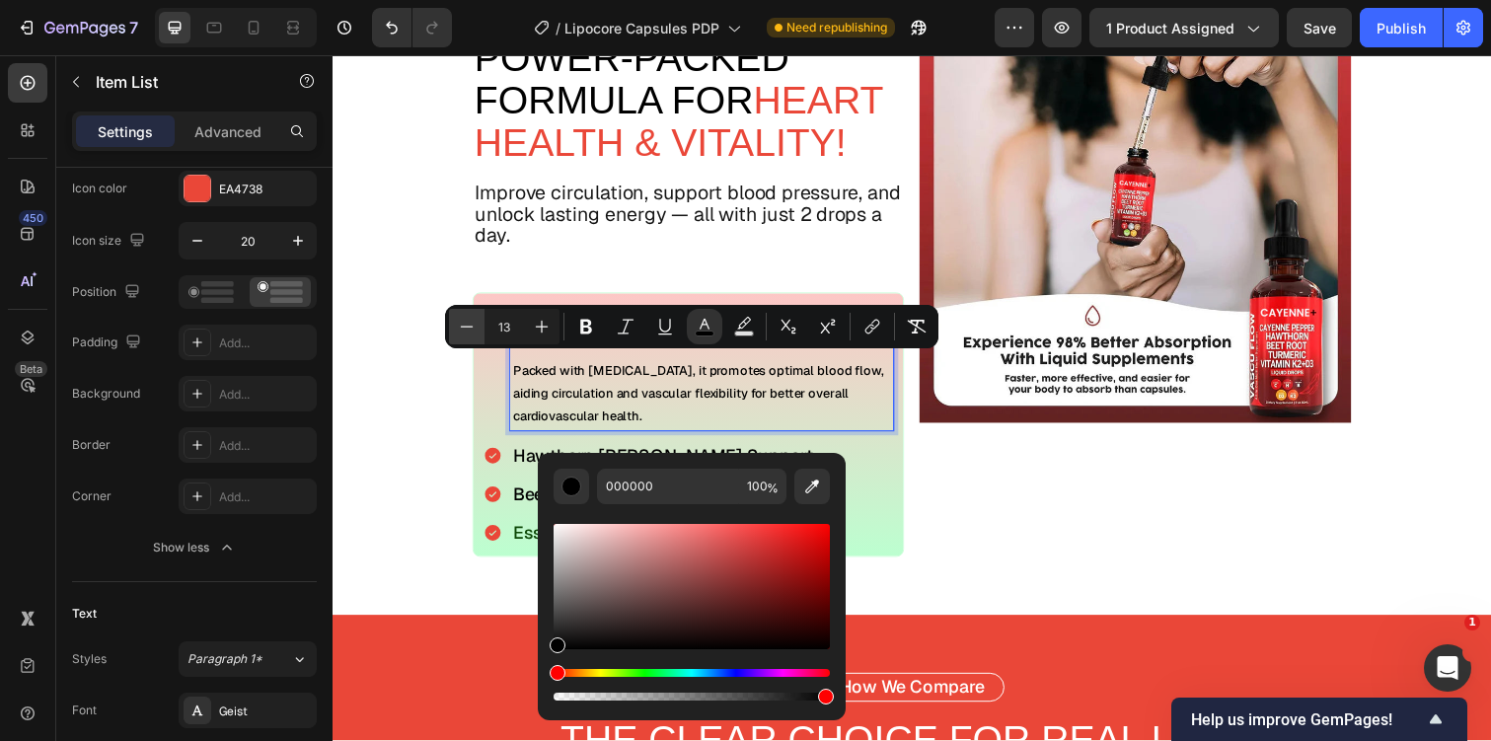
click at [477, 325] on button "Minus" at bounding box center [467, 327] width 36 height 36
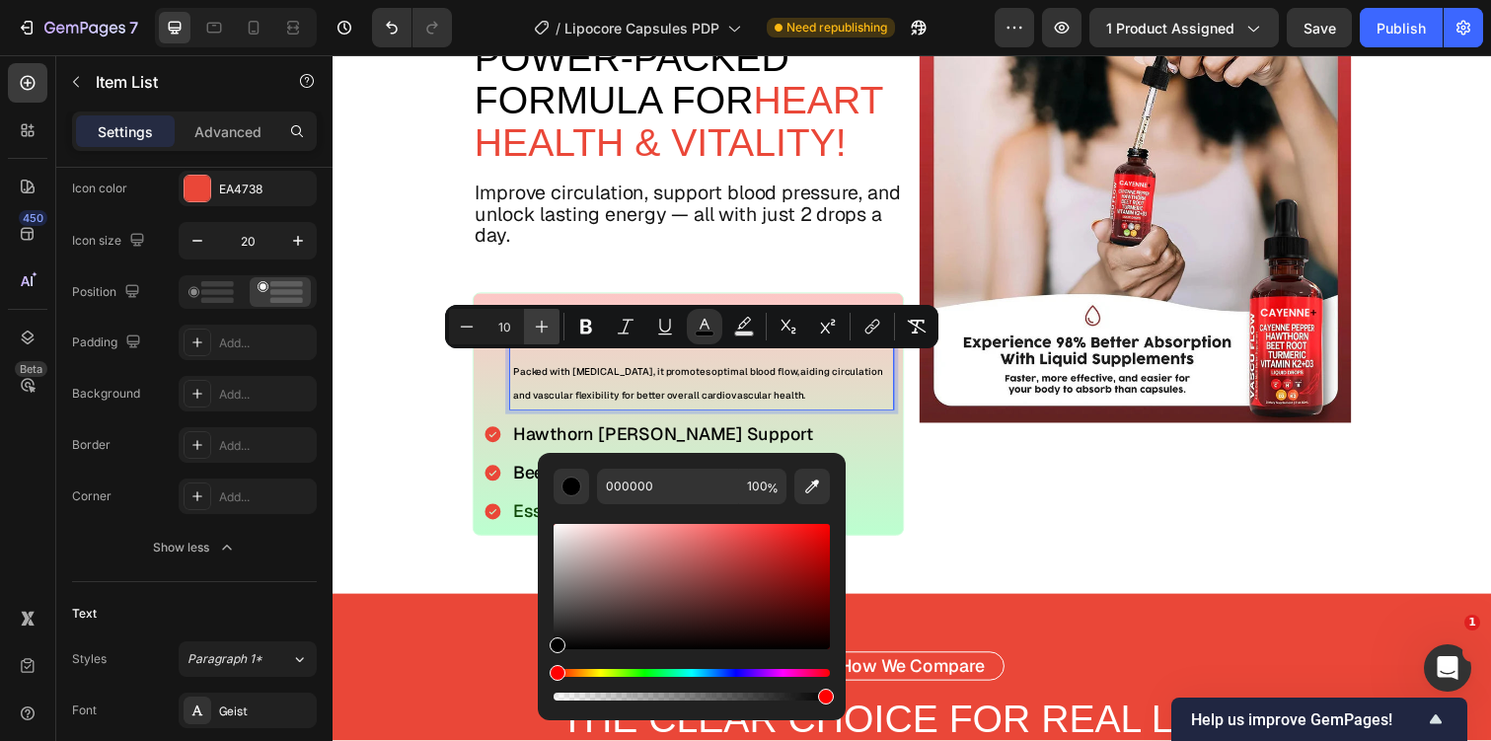
click at [541, 328] on icon "Editor contextual toolbar" at bounding box center [542, 327] width 13 height 13
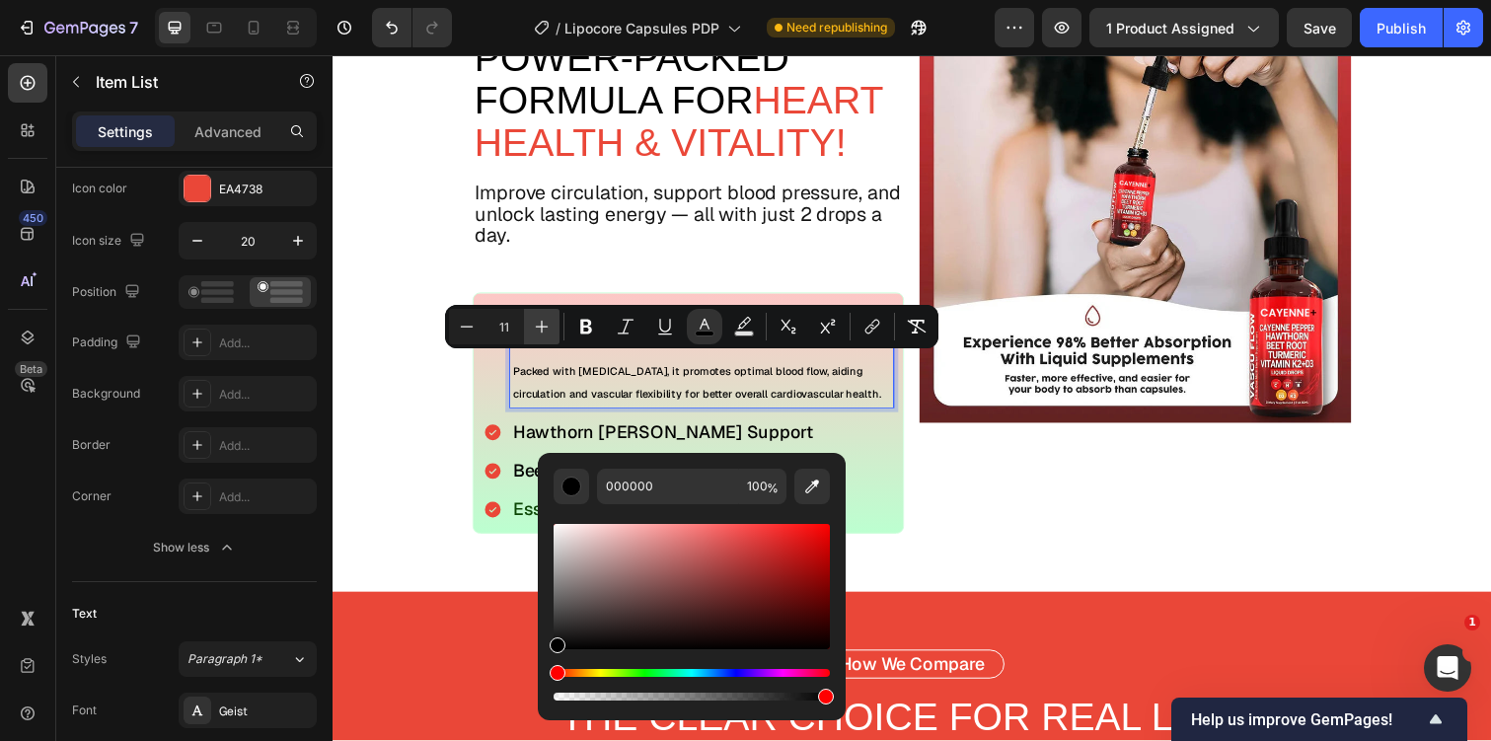
click at [541, 328] on icon "Editor contextual toolbar" at bounding box center [542, 327] width 13 height 13
type input "12"
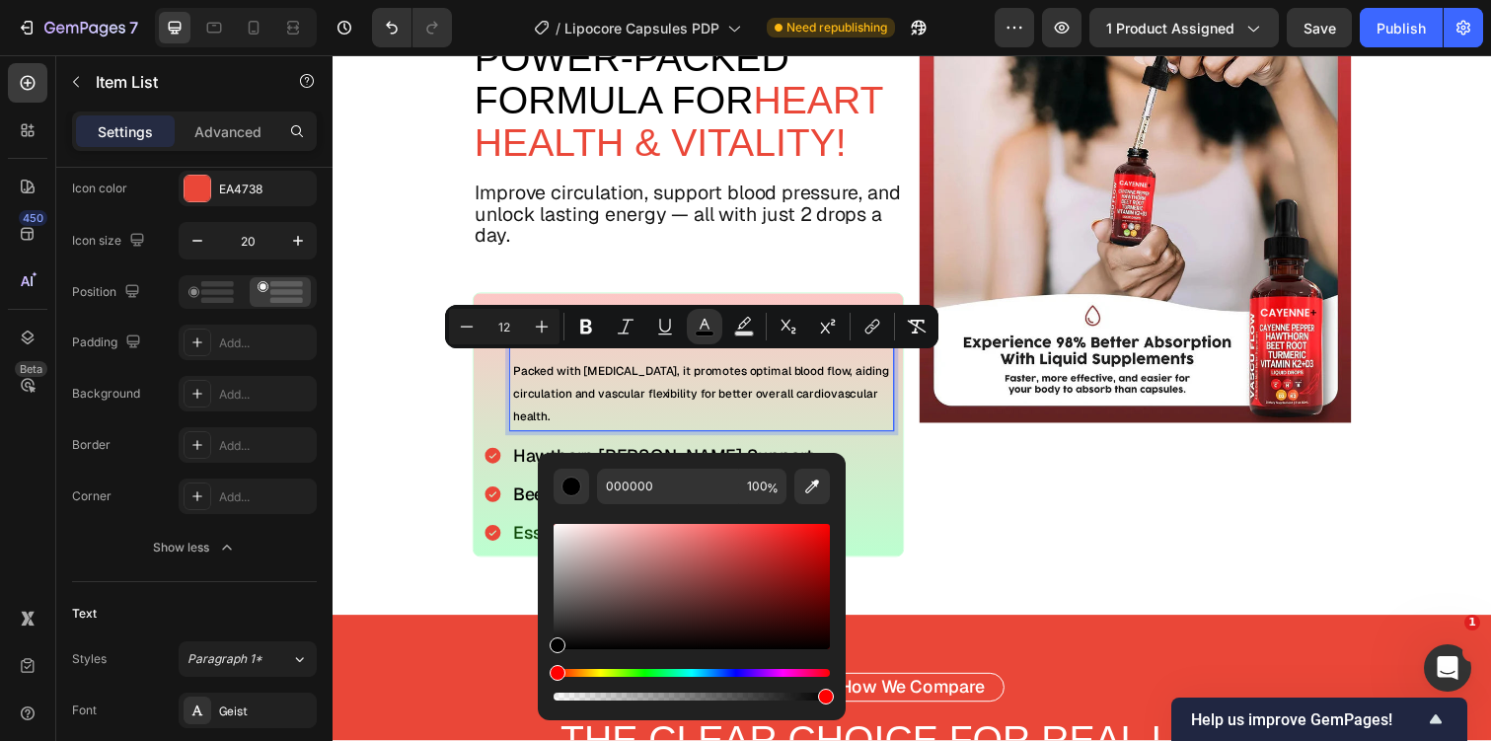
click at [603, 394] on span "Packed with capsaicin, it promotes optimal blood flow, aiding circulation and v…" at bounding box center [709, 401] width 384 height 63
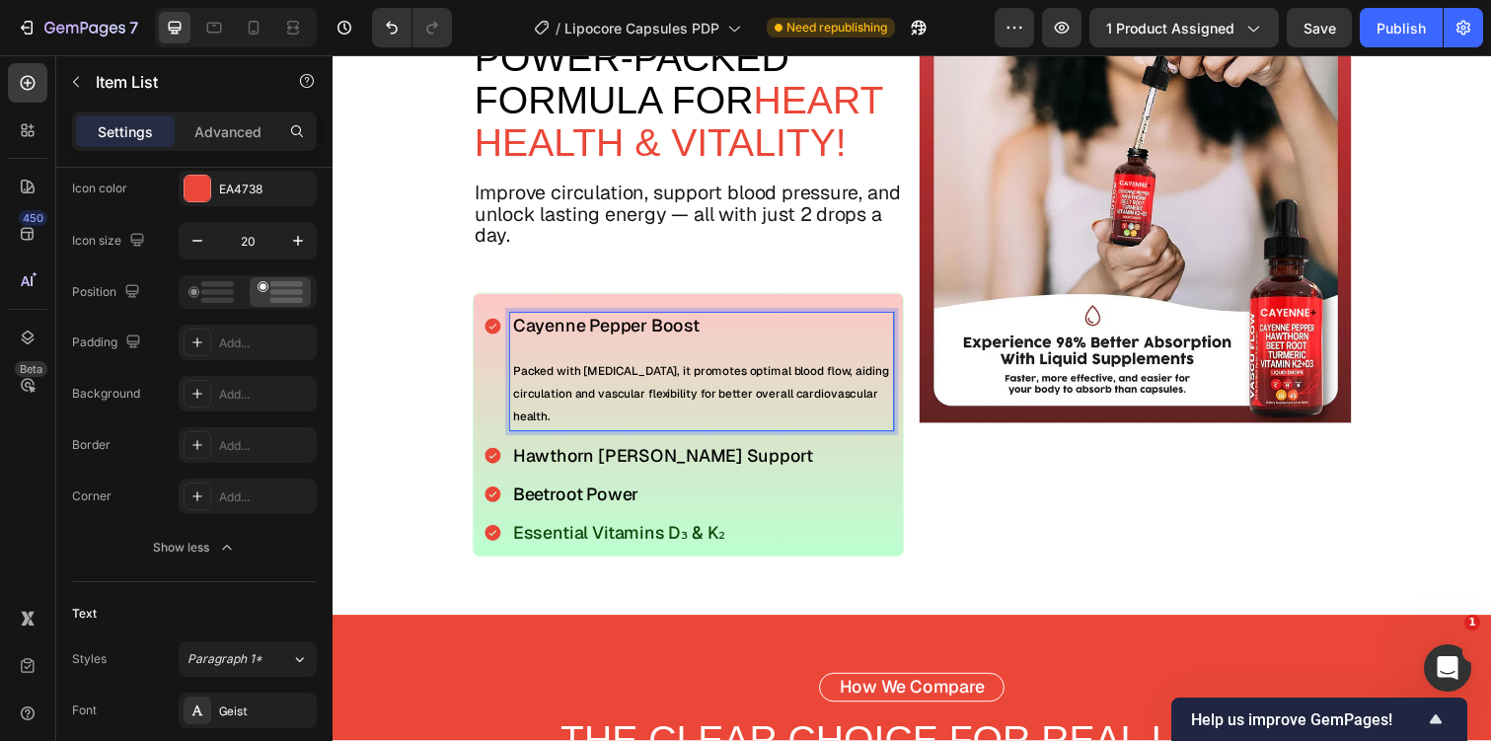
click at [612, 328] on span "Cayenne Pepper Boost" at bounding box center [612, 332] width 190 height 23
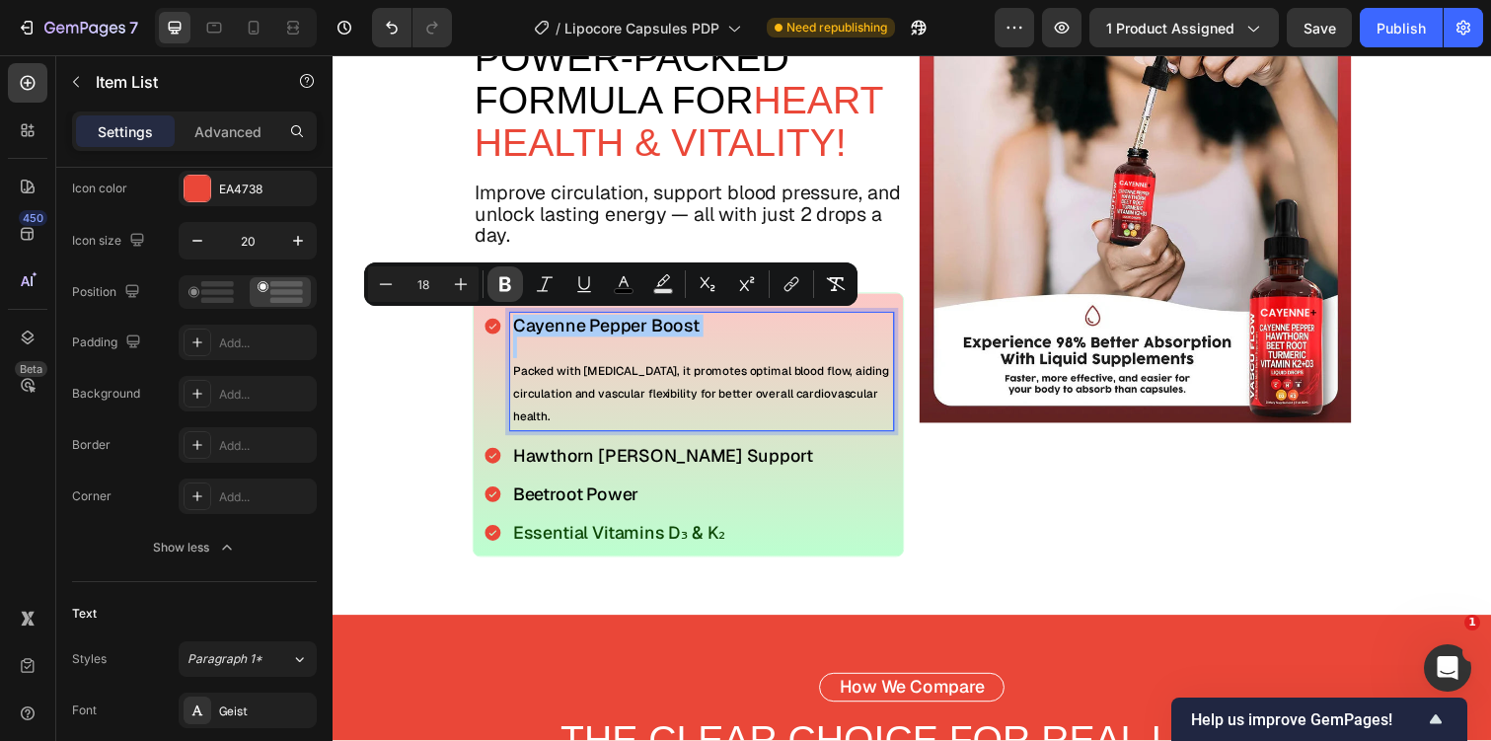
click at [510, 287] on icon "Editor contextual toolbar" at bounding box center [505, 284] width 20 height 20
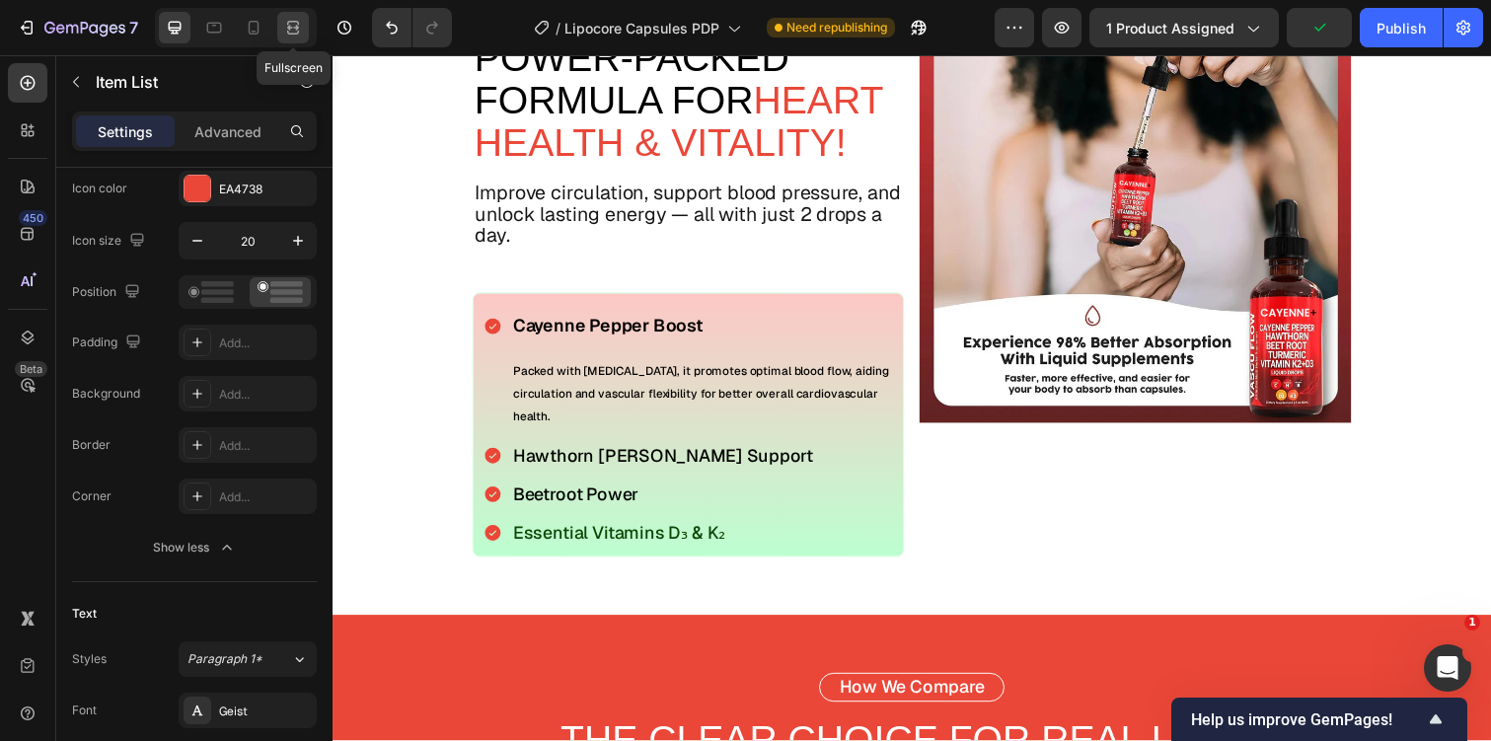
click at [299, 22] on icon at bounding box center [293, 28] width 20 height 20
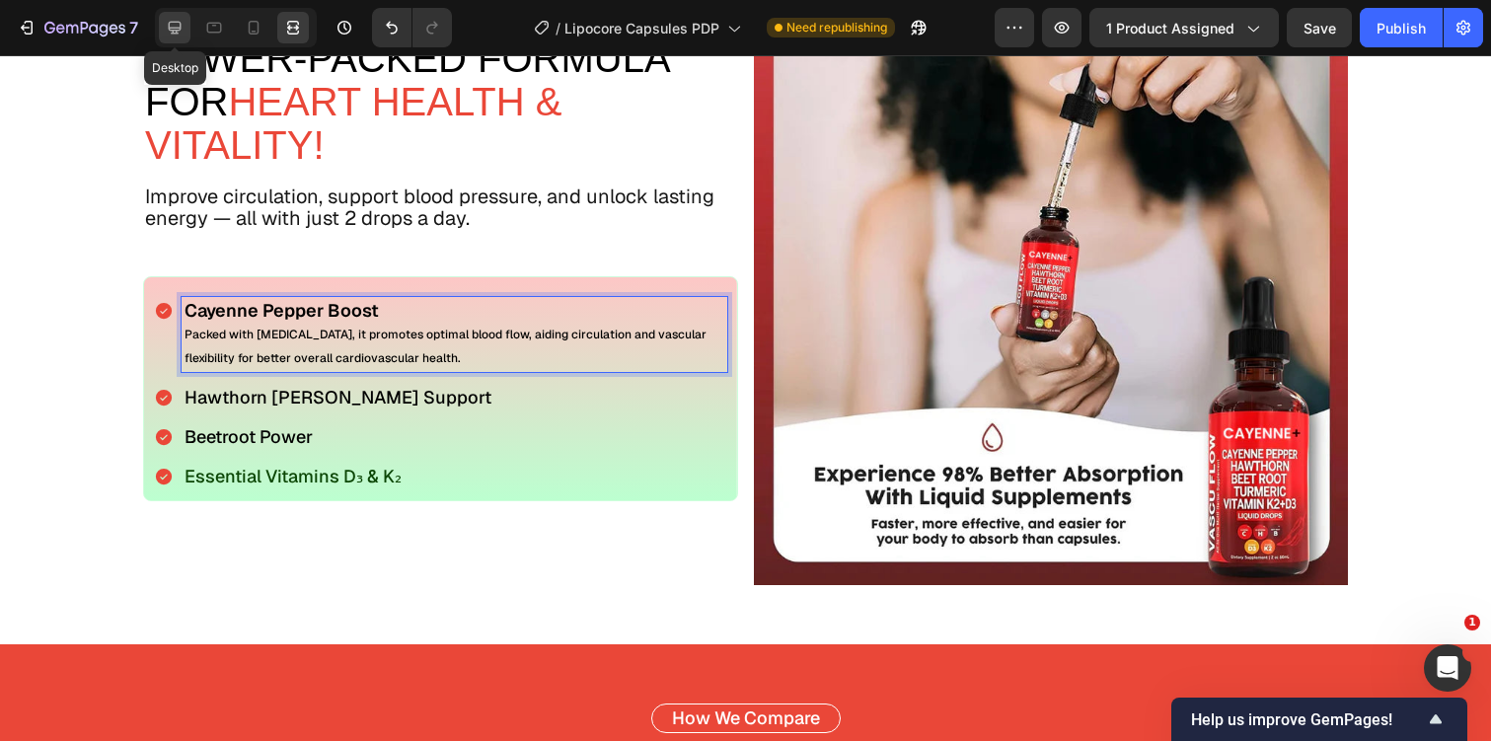
click at [177, 27] on icon at bounding box center [175, 28] width 20 height 20
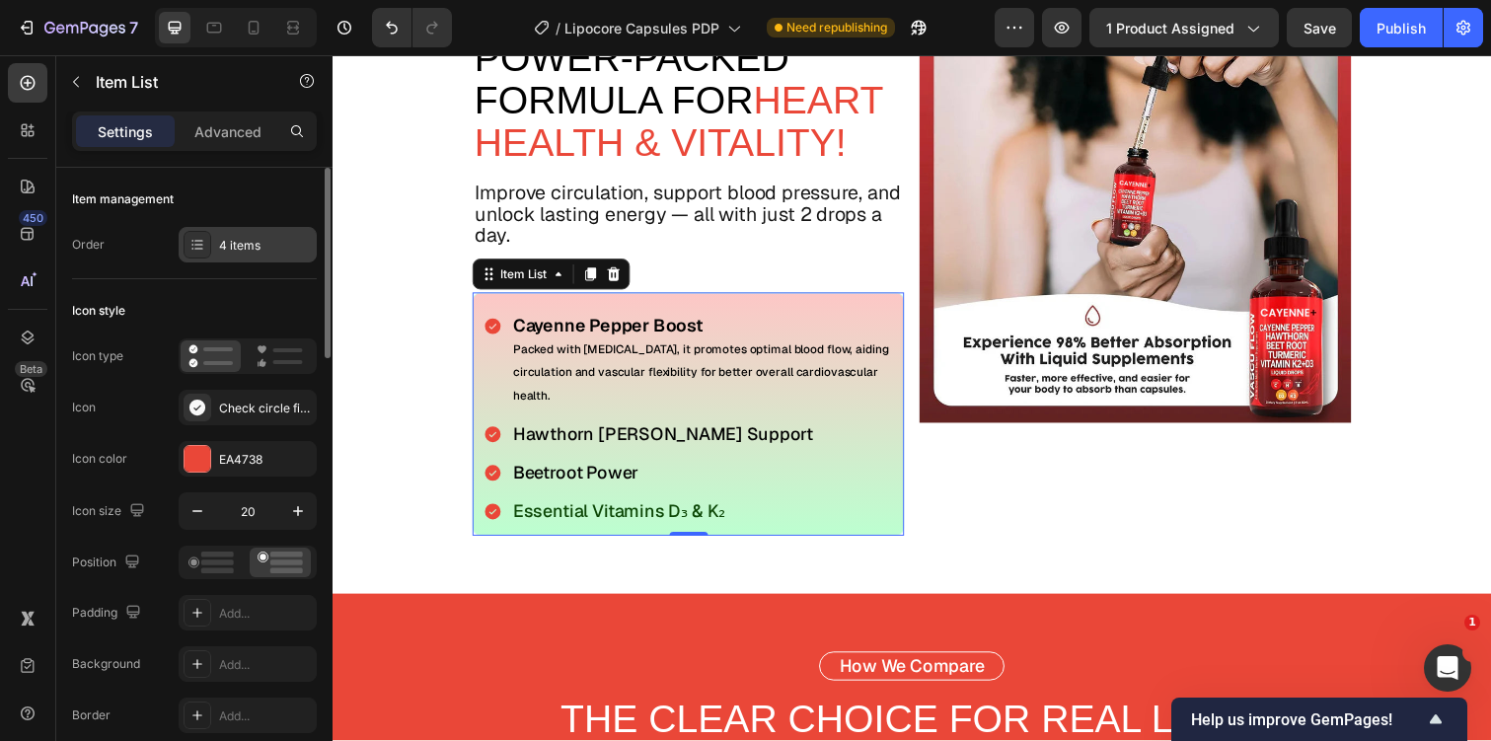
click at [253, 237] on div "4 items" at bounding box center [265, 246] width 93 height 18
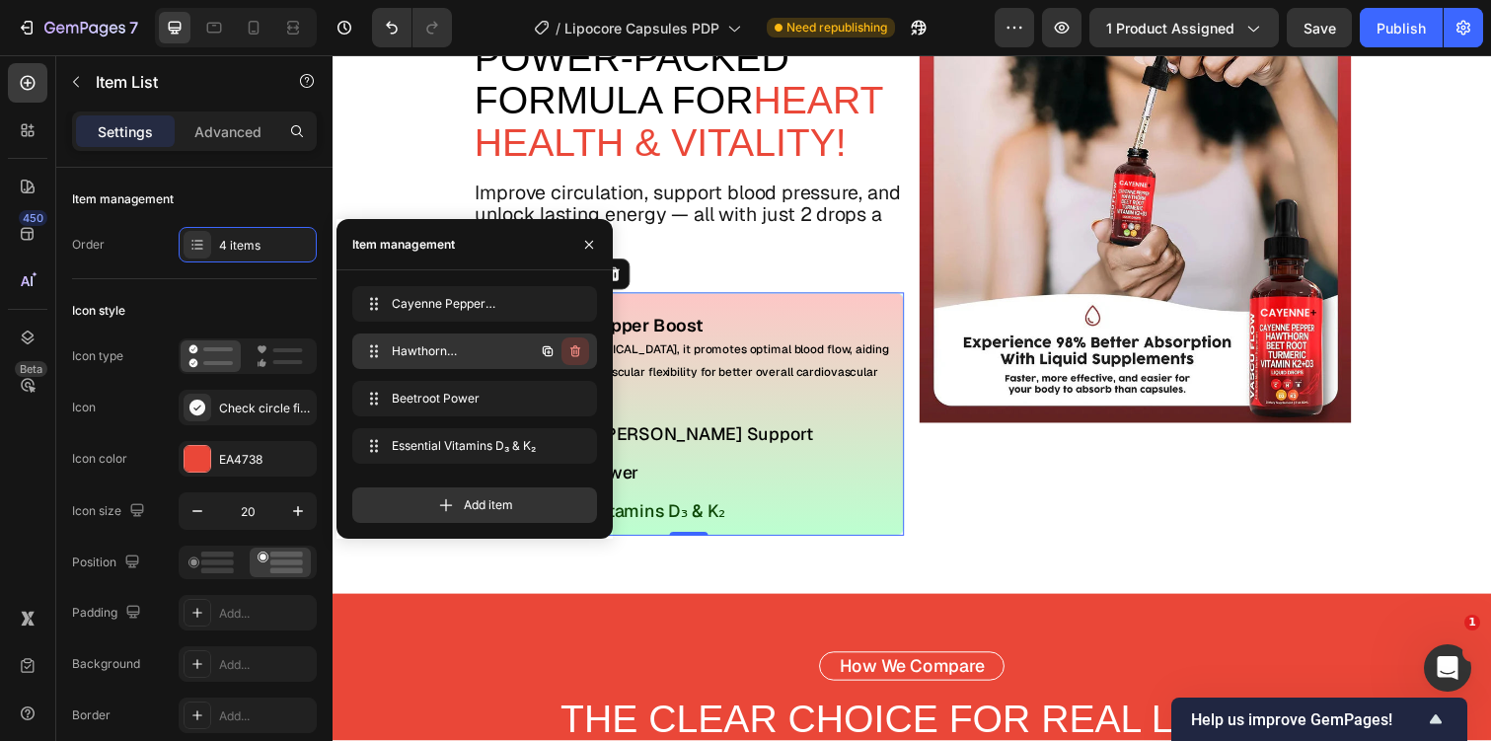
click at [571, 354] on icon "button" at bounding box center [575, 351] width 10 height 12
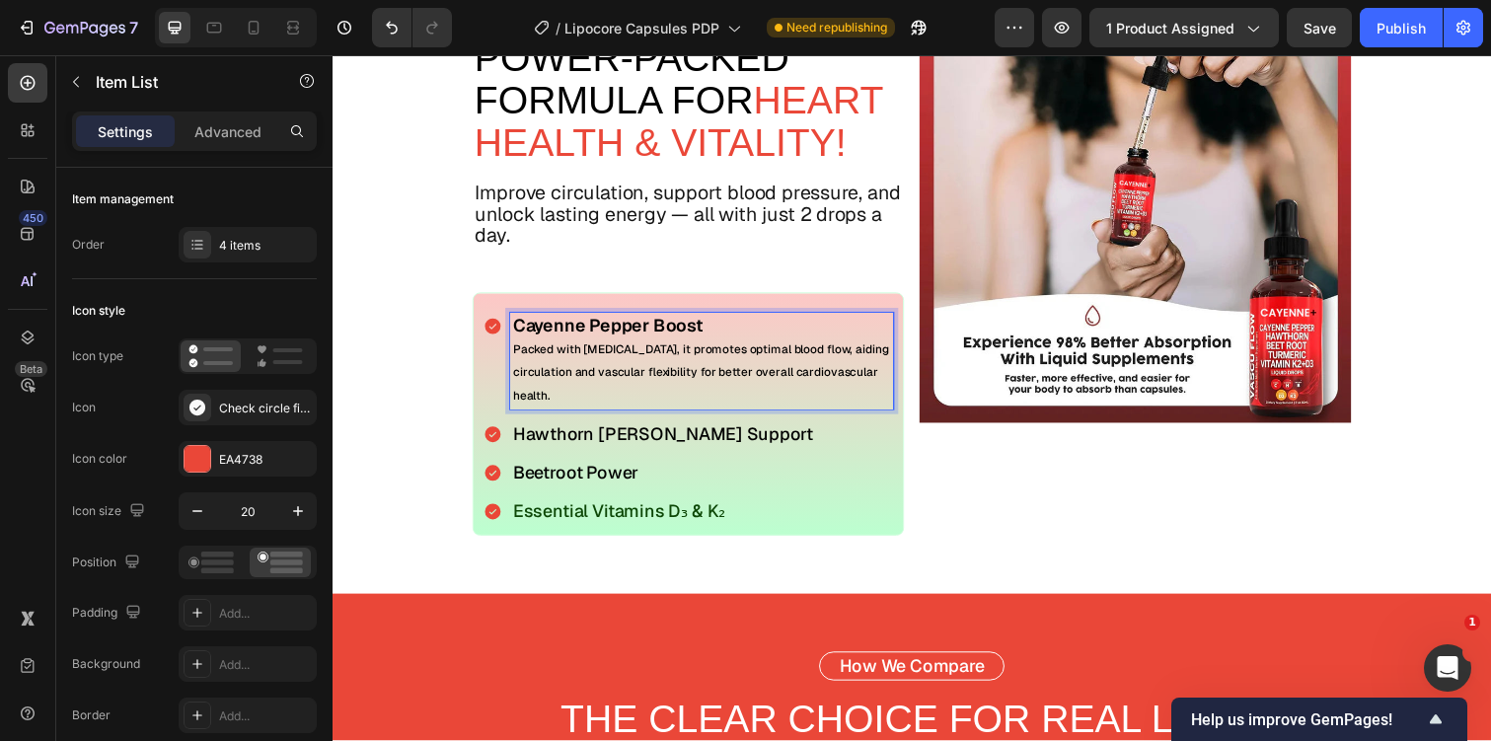
click at [742, 441] on p "Hawthorn Berry Support" at bounding box center [710, 443] width 386 height 22
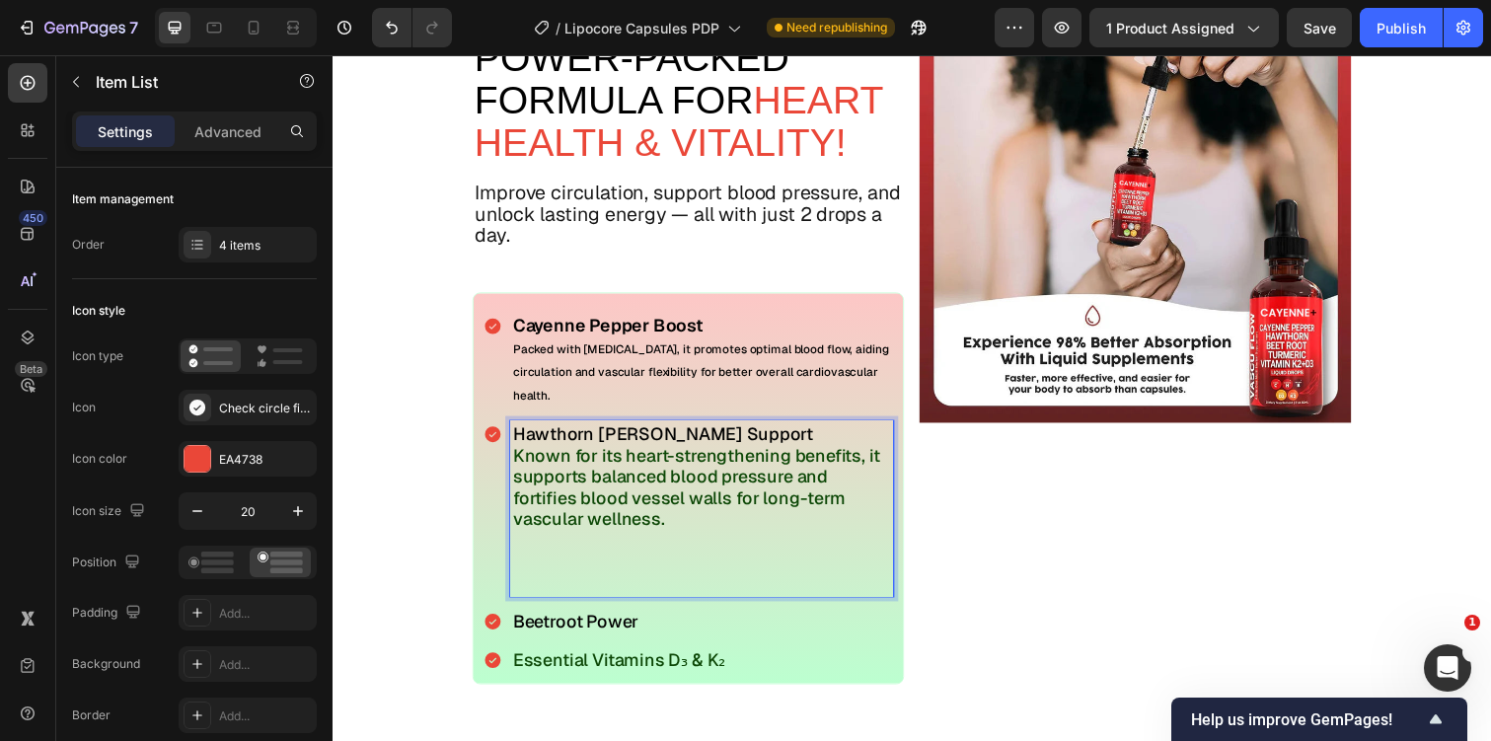
click at [640, 486] on p "Known for its heart-strengthening benefits, it supports balanced blood pressure…" at bounding box center [710, 497] width 386 height 87
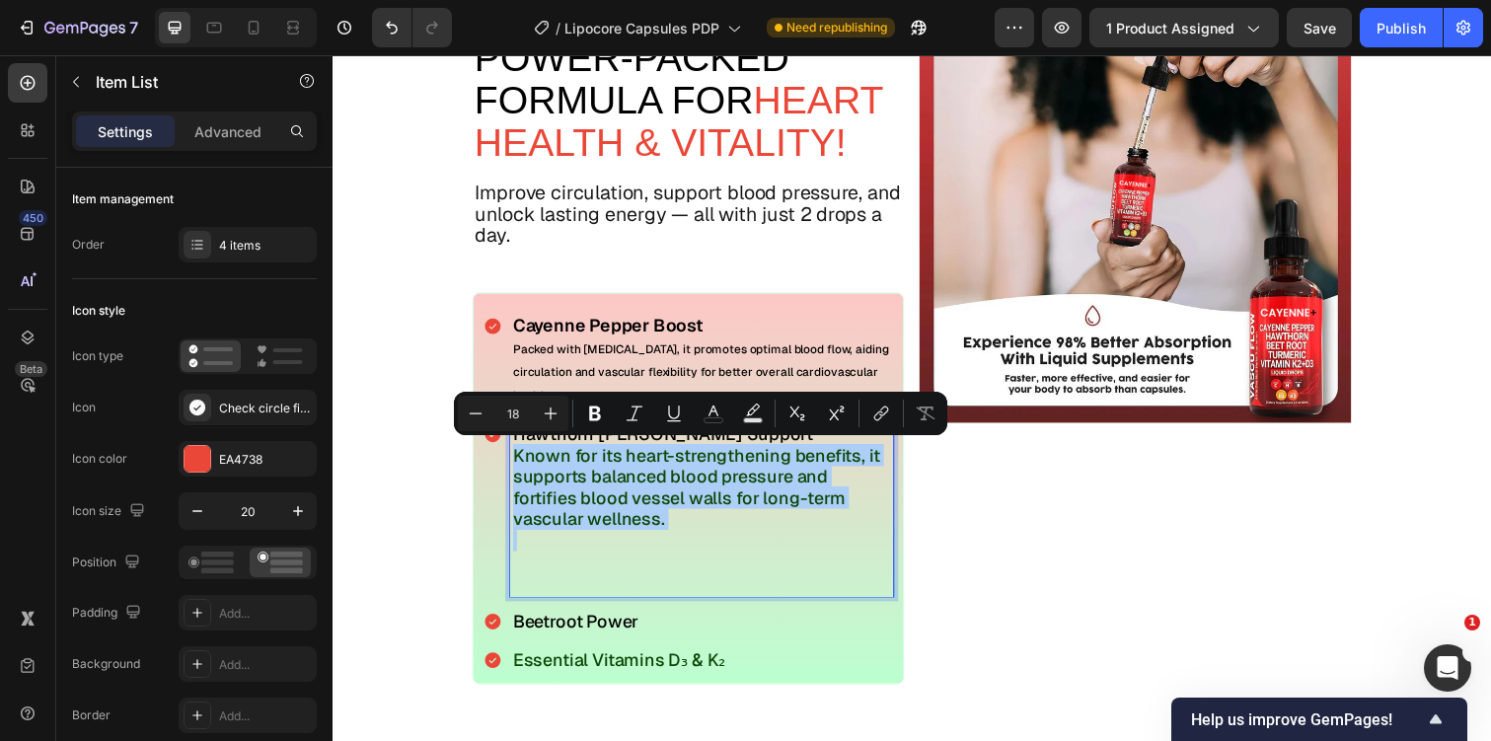
click at [513, 409] on input "18" at bounding box center [512, 414] width 39 height 24
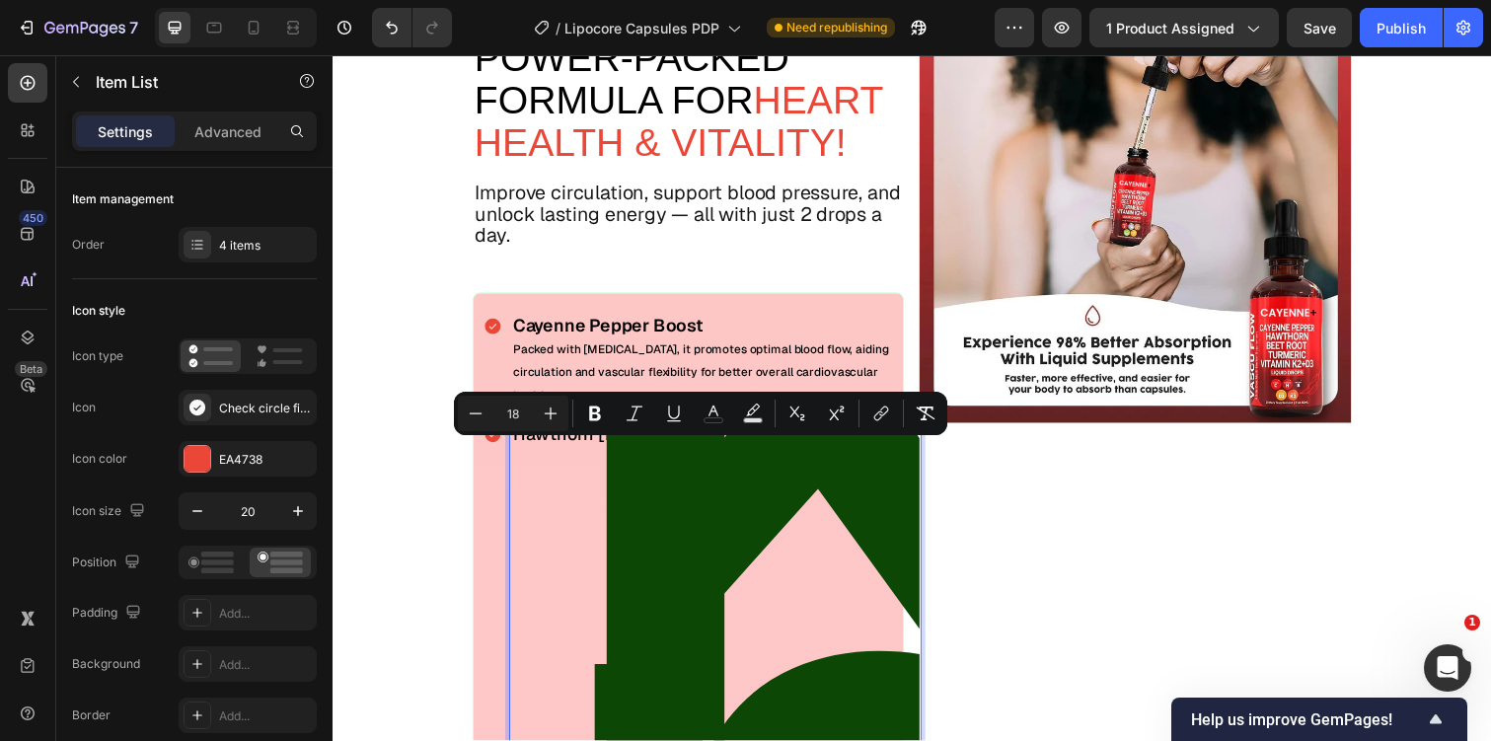
type input "18"
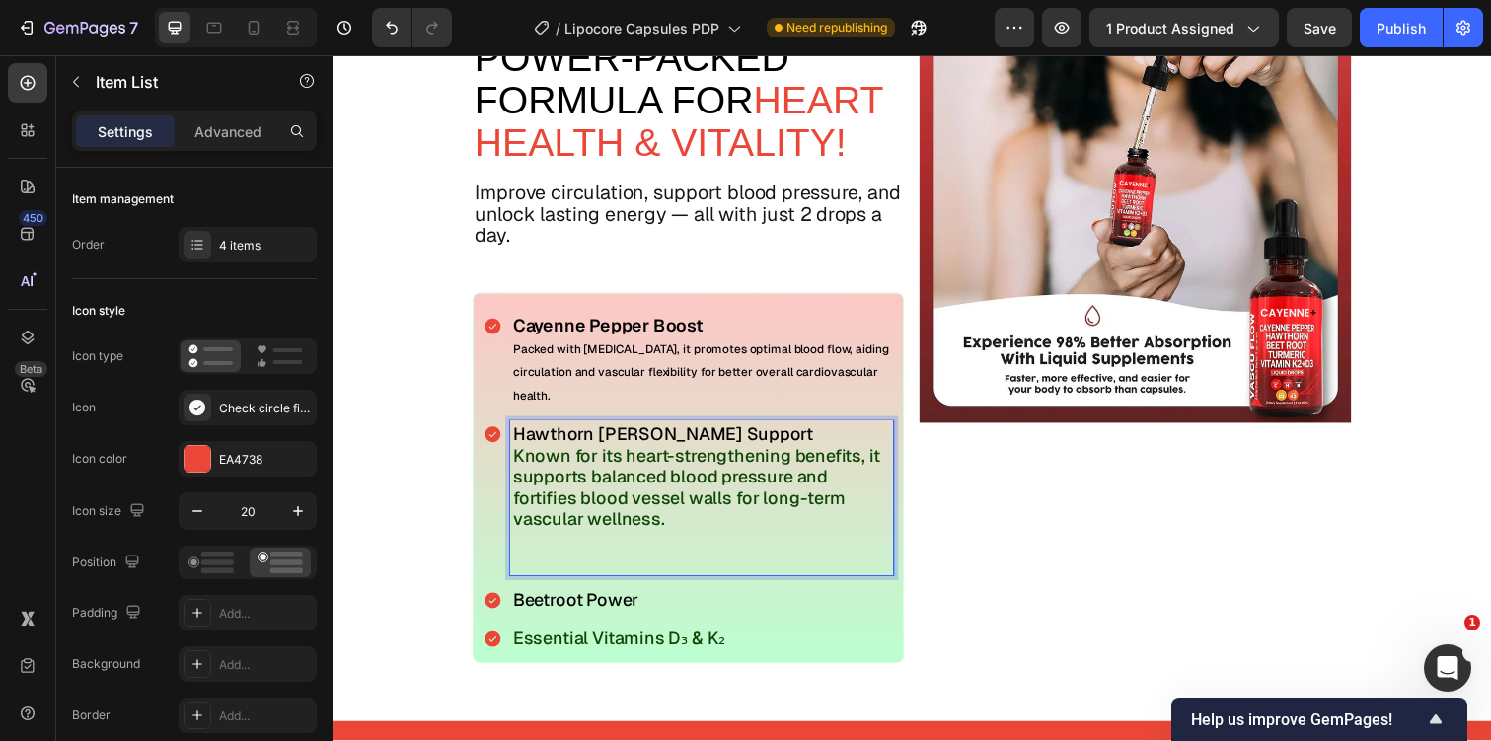
click at [549, 506] on span "Known for its heart-strengthening benefits, it supports balanced blood pressure…" at bounding box center [704, 497] width 375 height 88
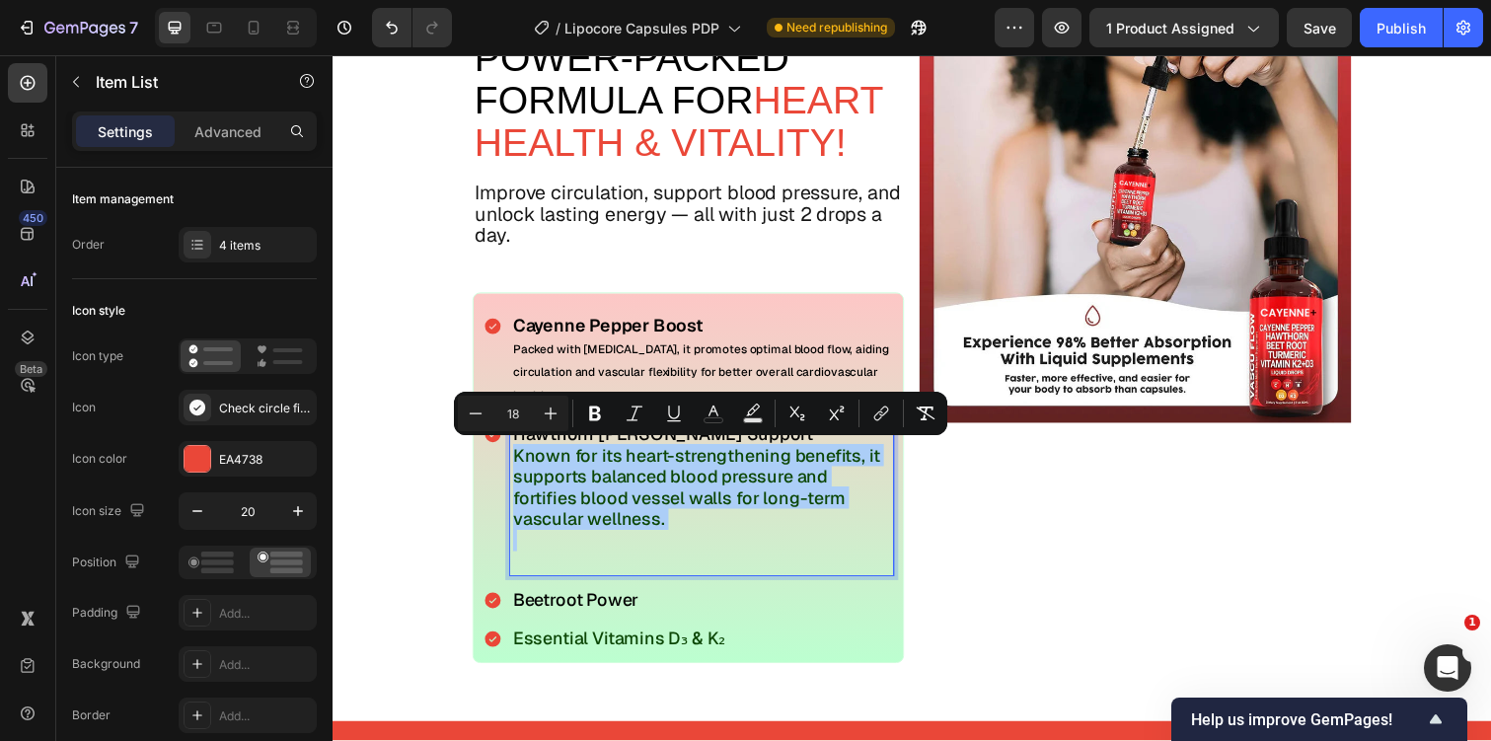
click at [518, 417] on input "18" at bounding box center [512, 414] width 39 height 24
type input "12"
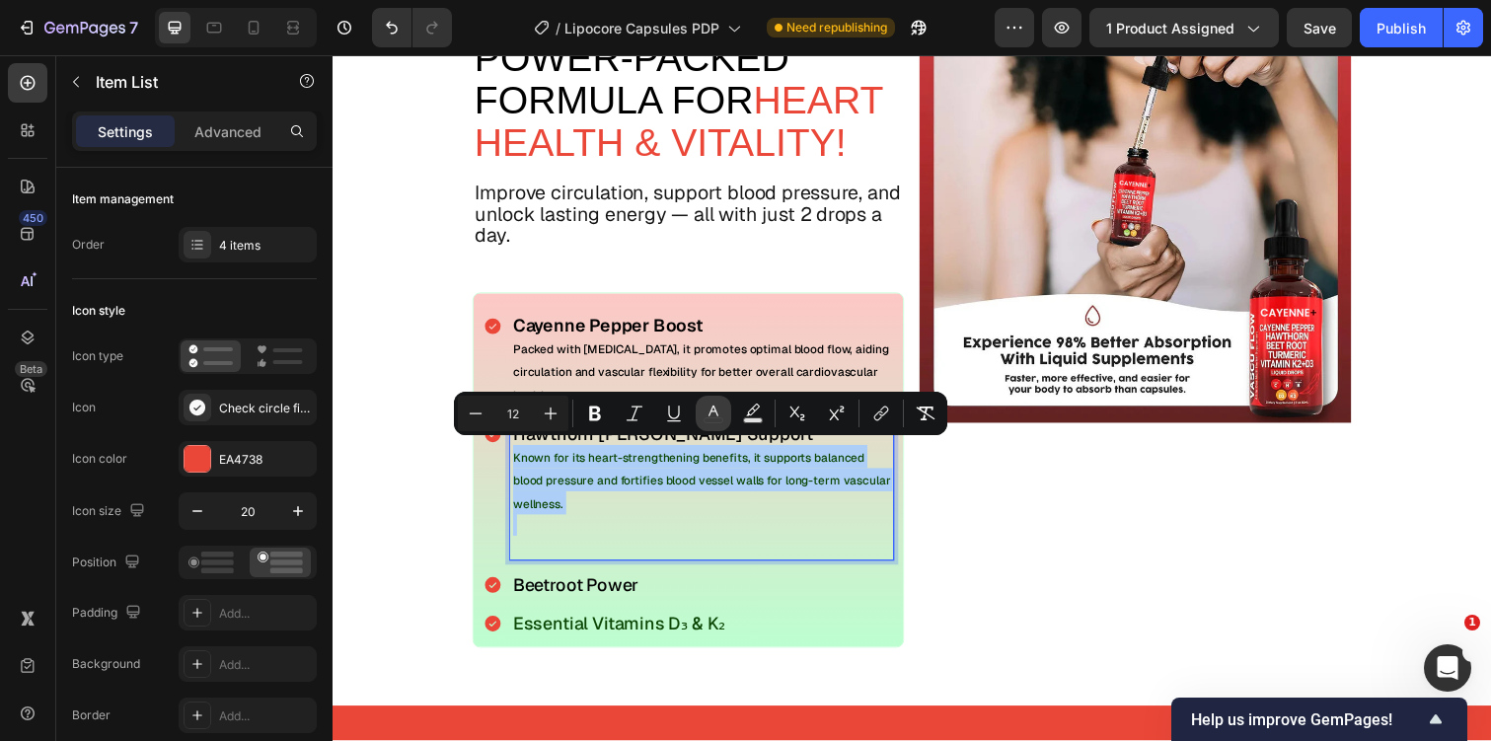
click at [708, 408] on icon "Editor contextual toolbar" at bounding box center [714, 414] width 20 height 20
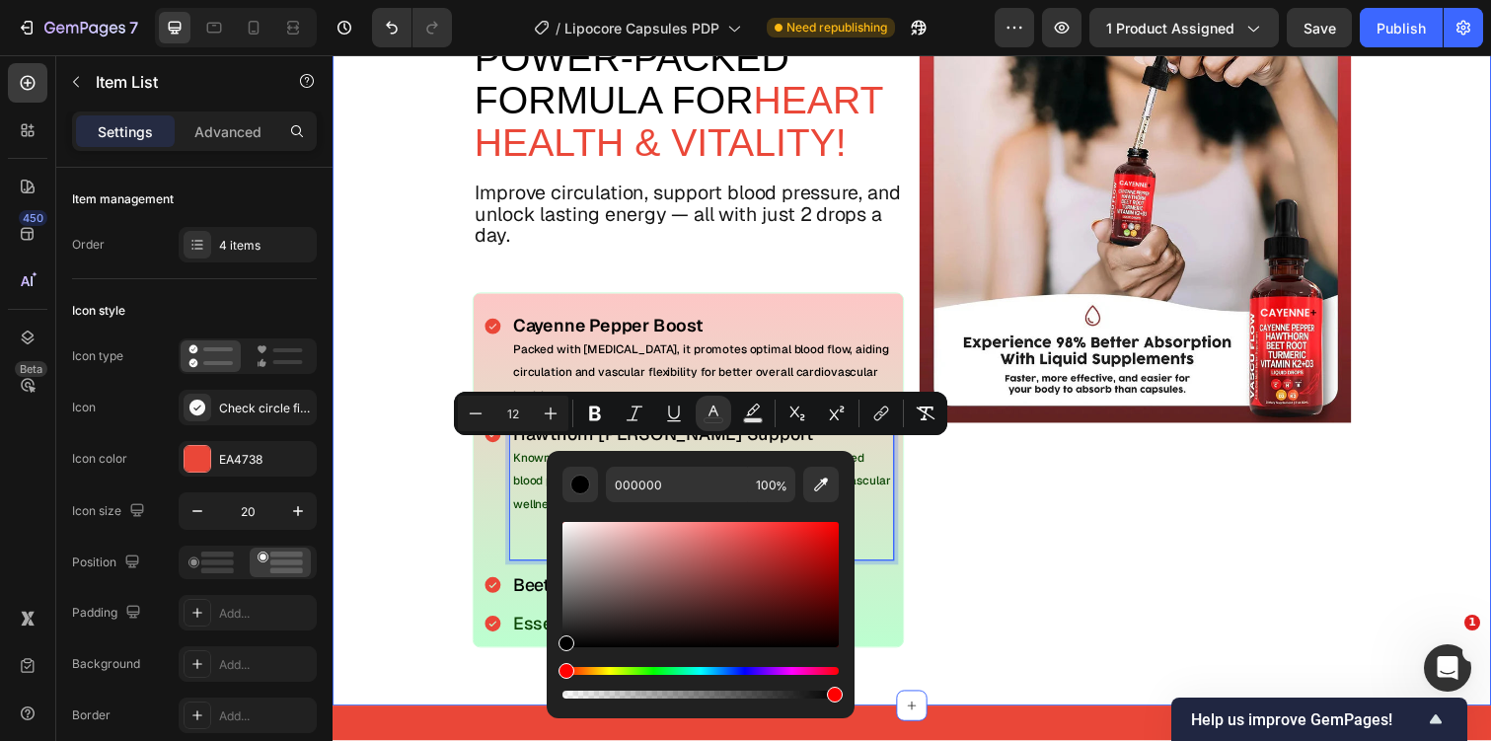
drag, startPoint x: 906, startPoint y: 677, endPoint x: 532, endPoint y: 688, distance: 374.1
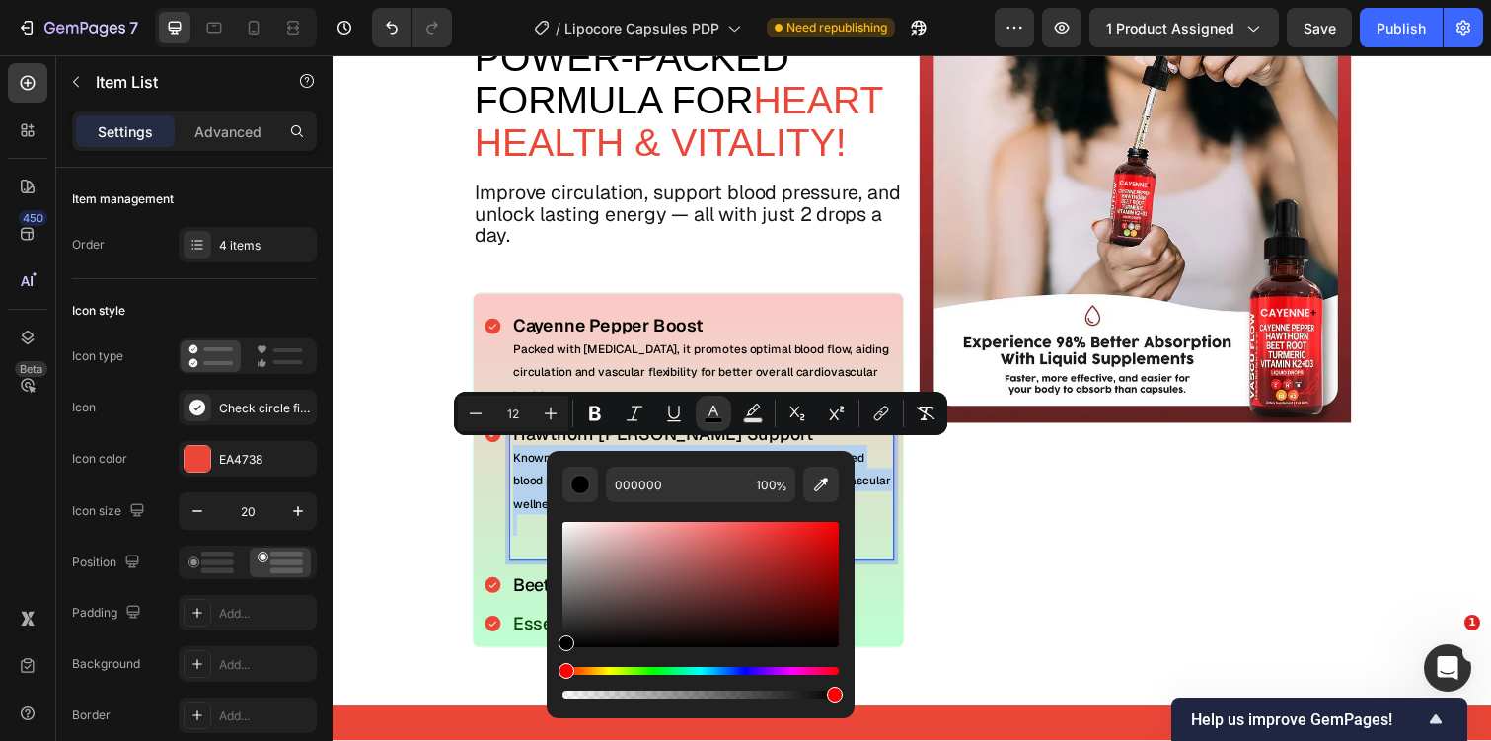
click at [517, 489] on span "Known for its heart-strengthening benefits, it supports balanced blood pressure…" at bounding box center [710, 490] width 386 height 63
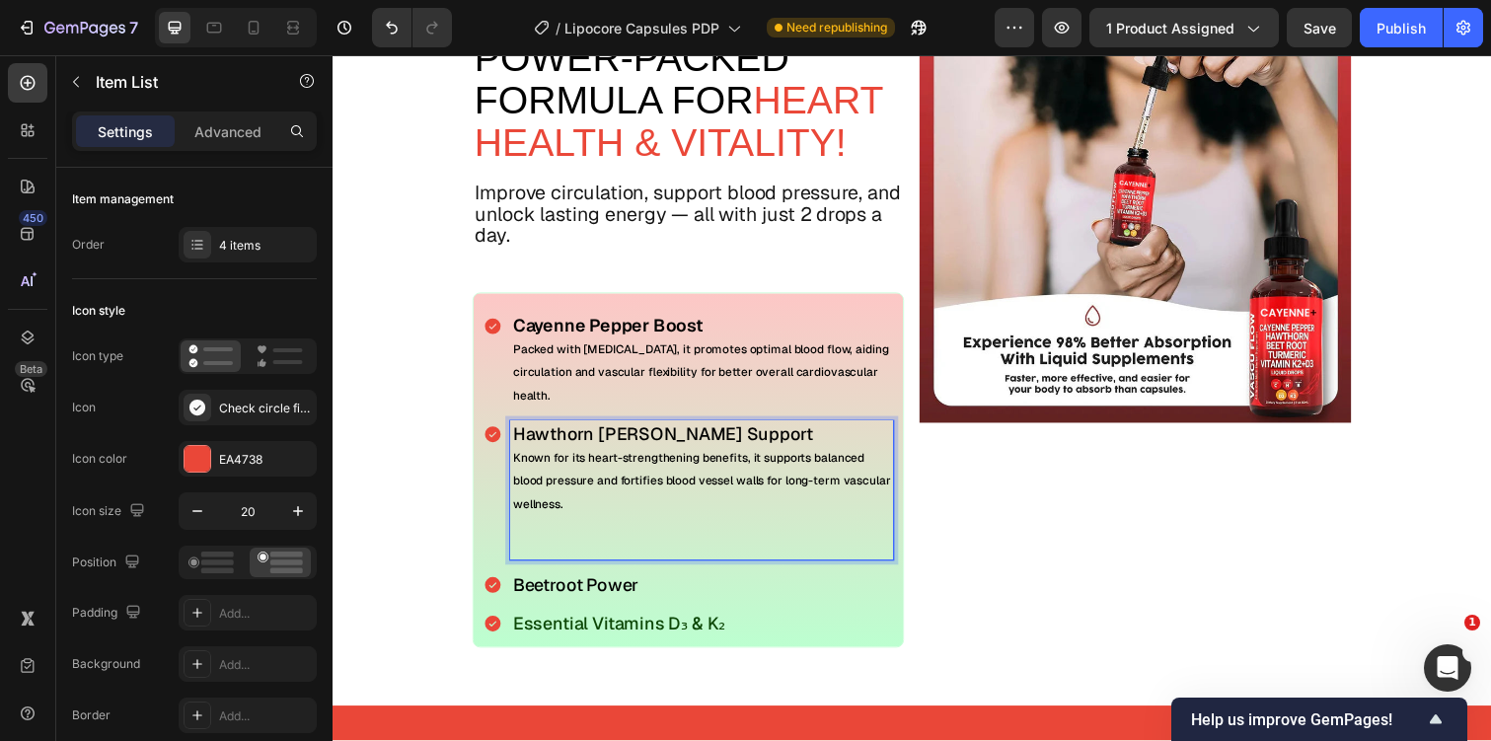
click at [517, 489] on span "Known for its heart-strengthening benefits, it supports balanced blood pressure…" at bounding box center [710, 490] width 386 height 63
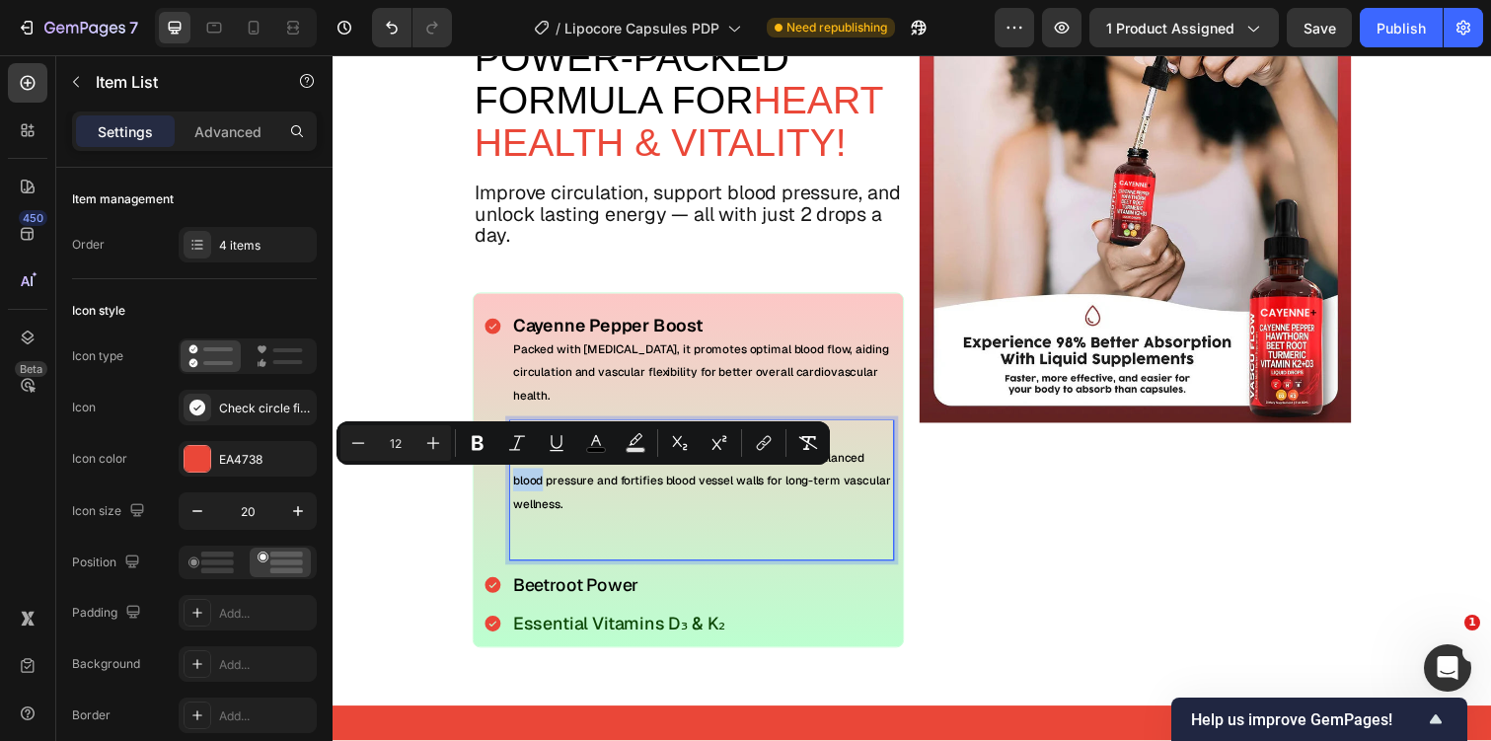
click at [557, 501] on p "Known for its heart-strengthening benefits, it supports balanced blood pressure…" at bounding box center [710, 489] width 386 height 71
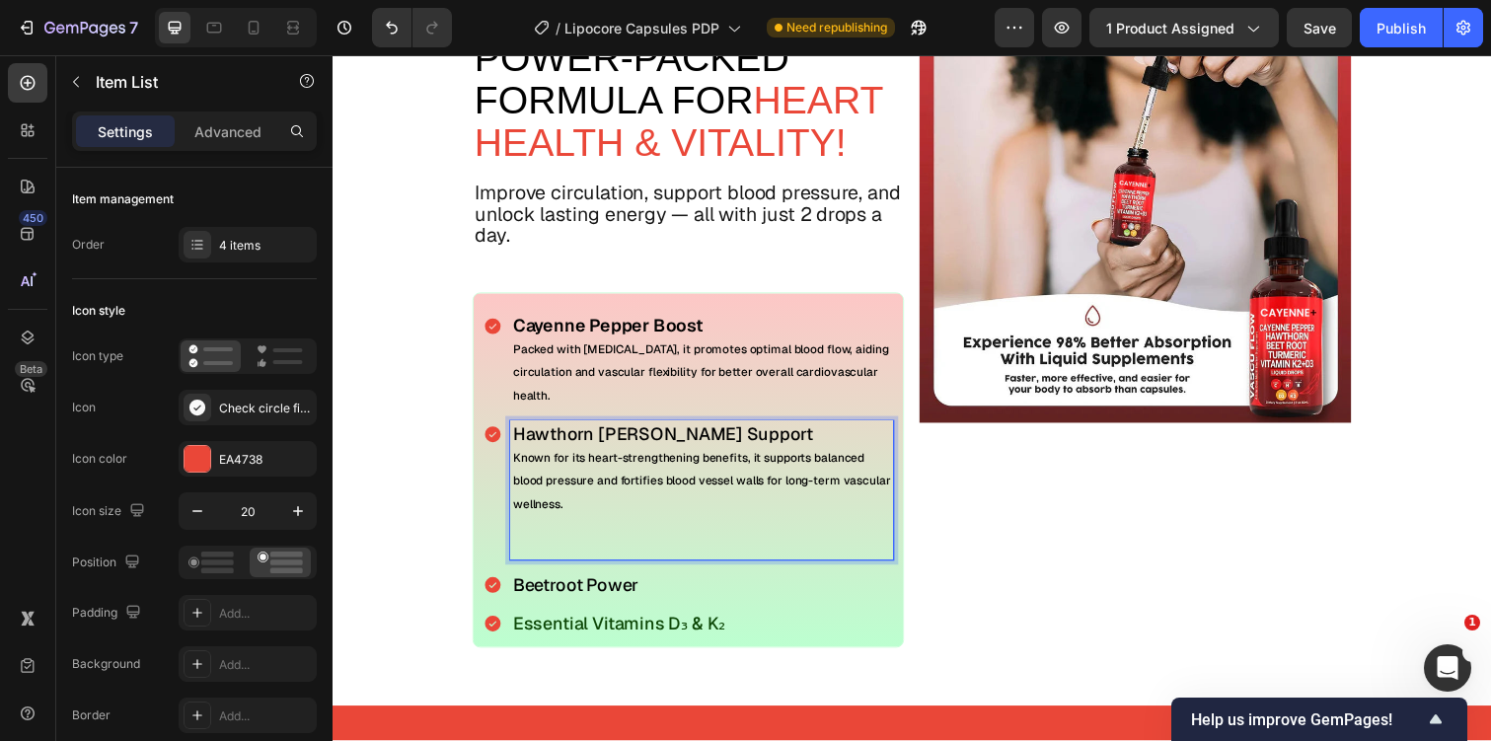
click at [572, 540] on p "Rich Text Editor. Editing area: main" at bounding box center [710, 546] width 386 height 43
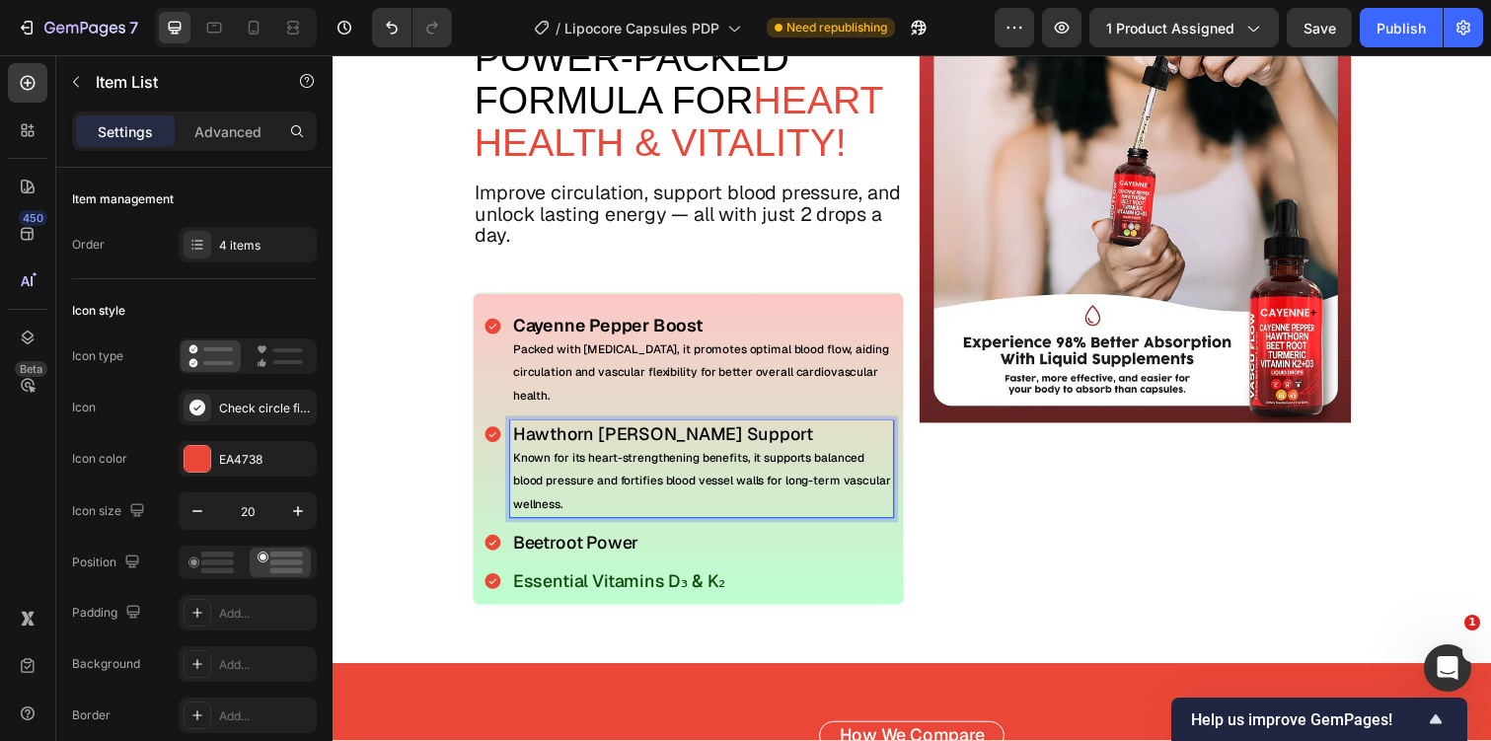
click at [657, 550] on p "Beetroot Power" at bounding box center [710, 554] width 386 height 22
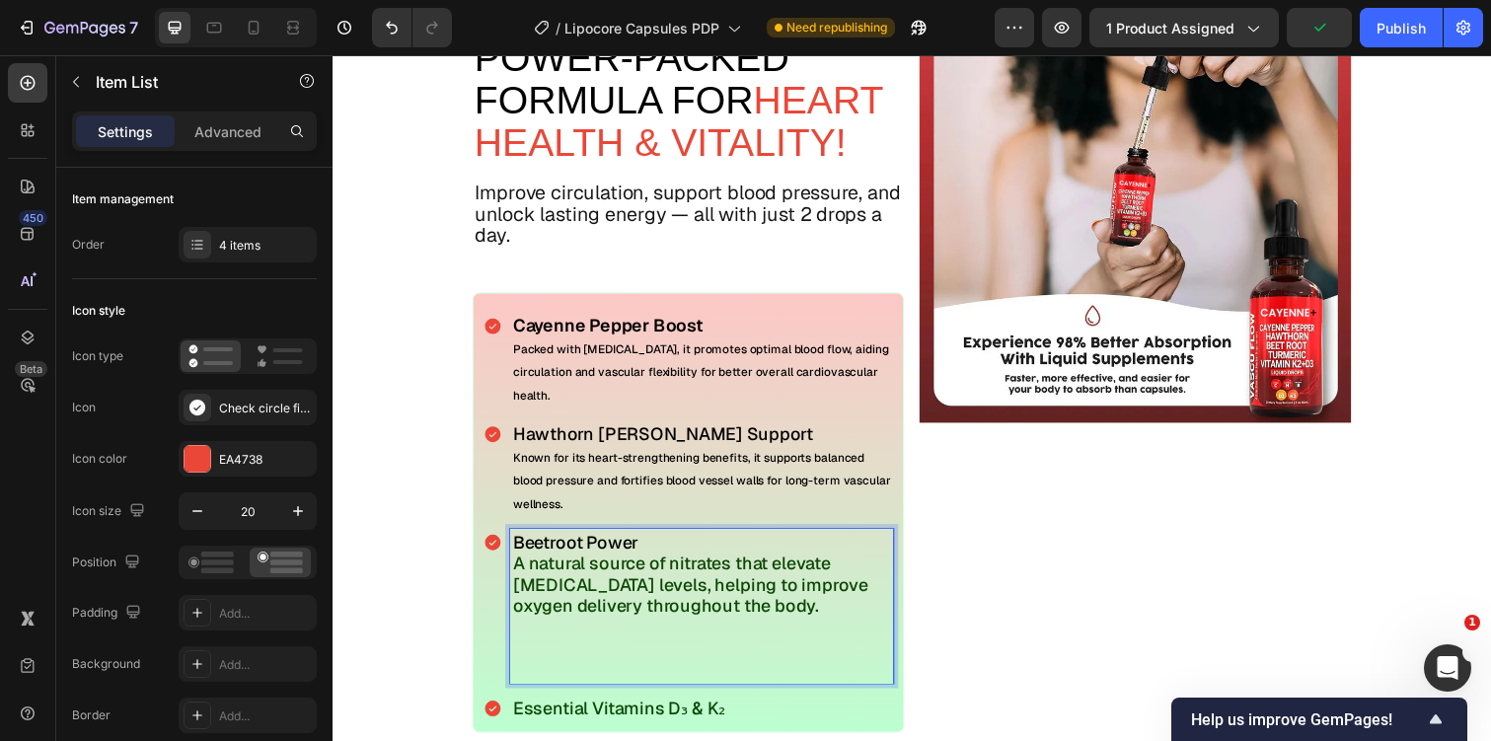
click at [610, 601] on p "A natural source of nitrates that elevate nitric oxide levels, helping to impro…" at bounding box center [710, 596] width 386 height 65
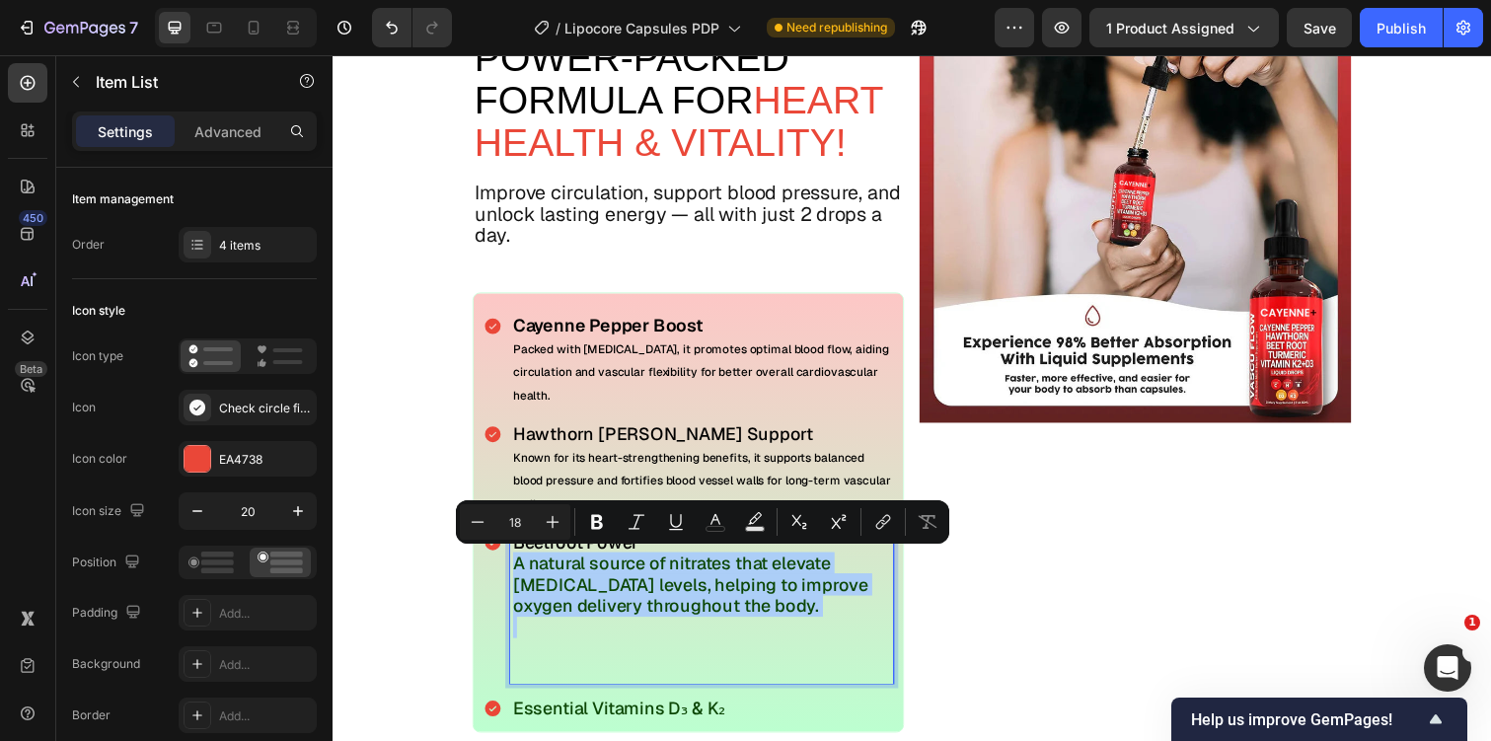
click at [513, 526] on input "18" at bounding box center [514, 522] width 39 height 24
type input "12"
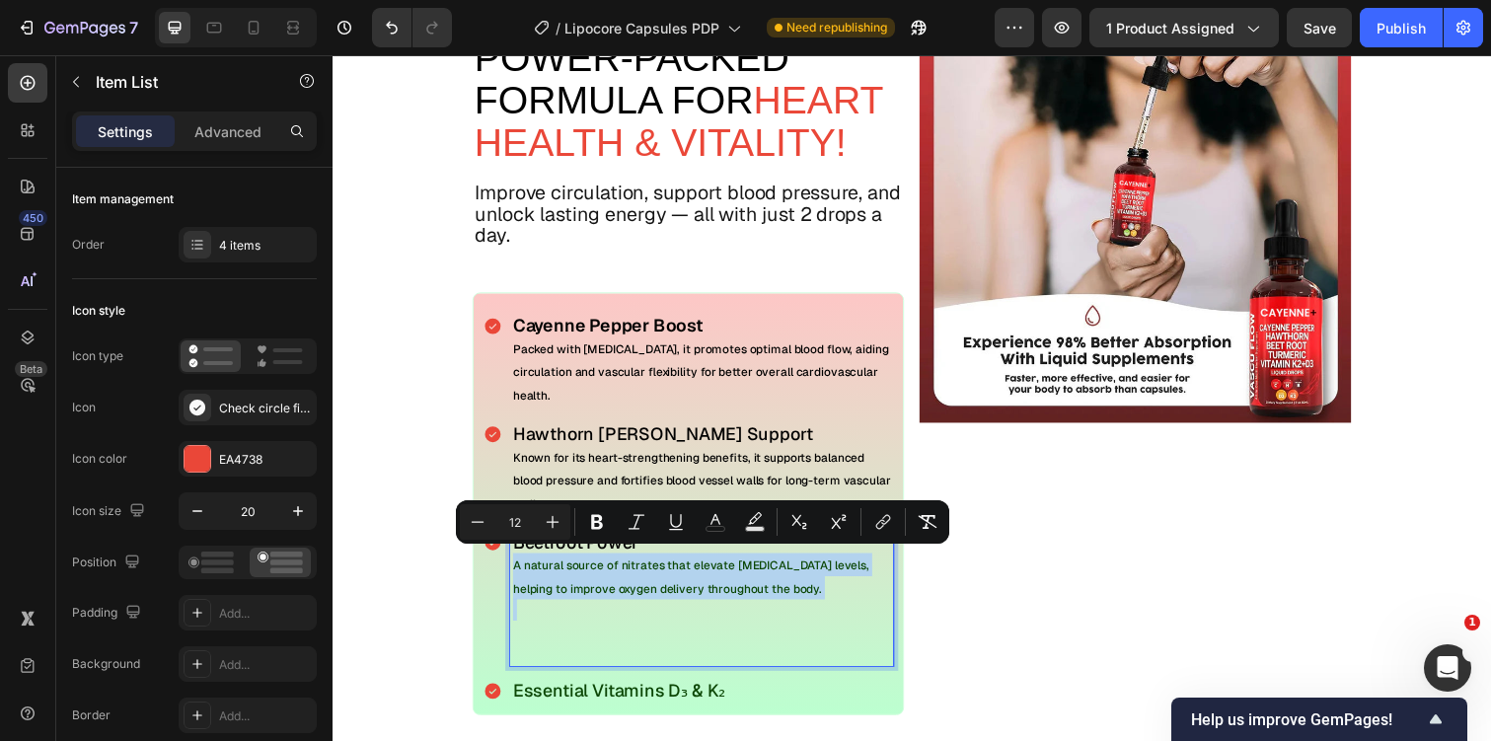
click at [547, 687] on div "Cayenne Pepper Boost Packed with capsaicin, it promotes optimal blood flow, aid…" at bounding box center [695, 519] width 419 height 401
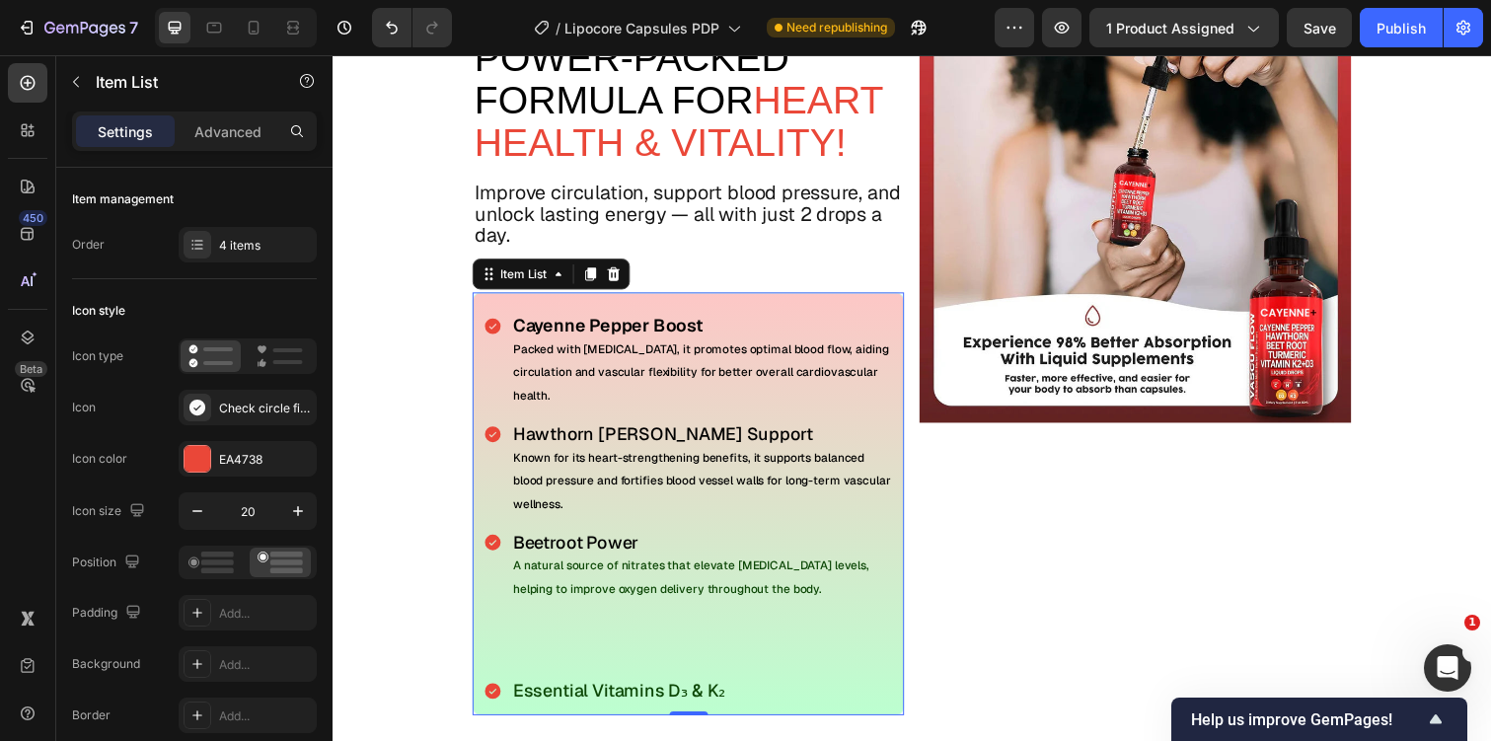
click at [564, 644] on p "Rich Text Editor. Editing area: main" at bounding box center [710, 654] width 386 height 43
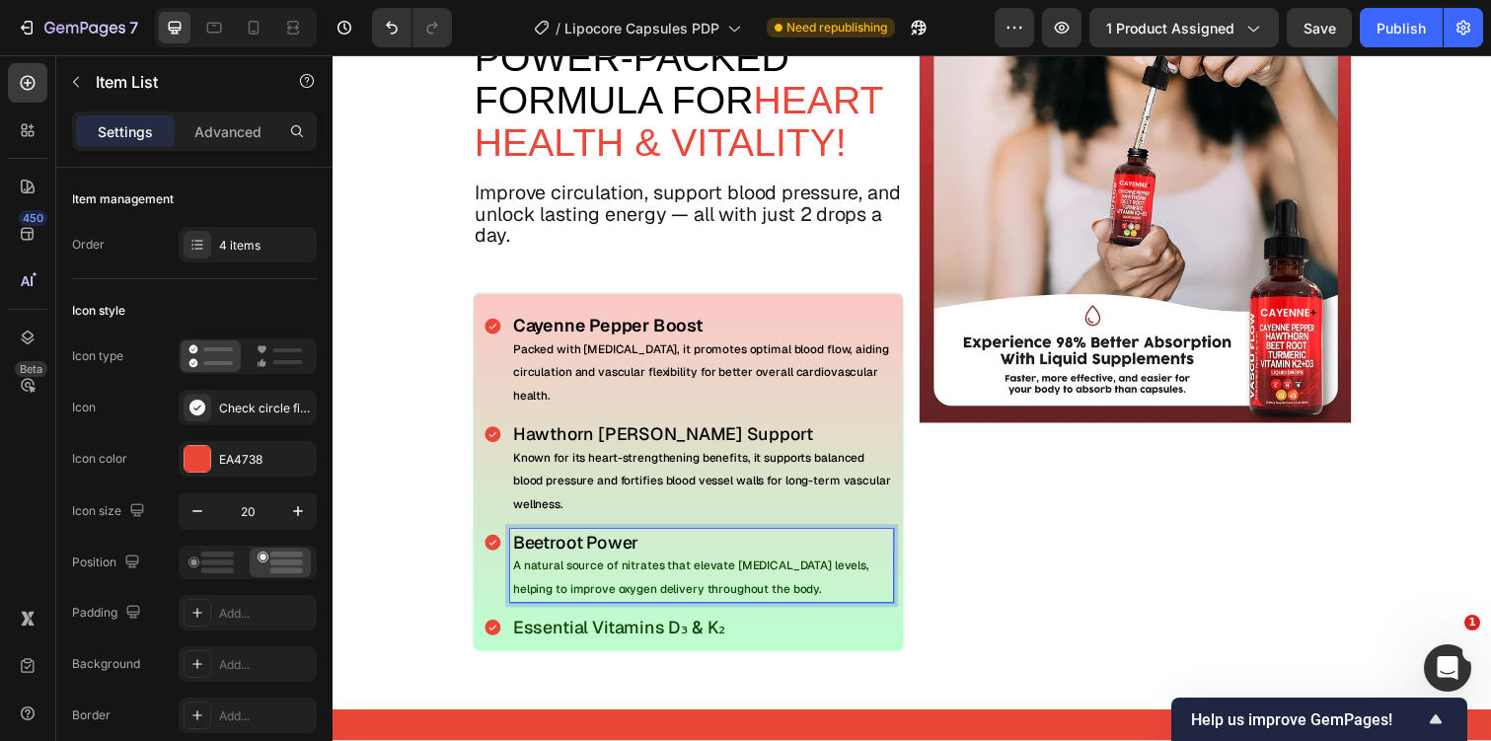
click at [757, 652] on div "Essential Vitamins D₃ & K₂" at bounding box center [710, 641] width 392 height 28
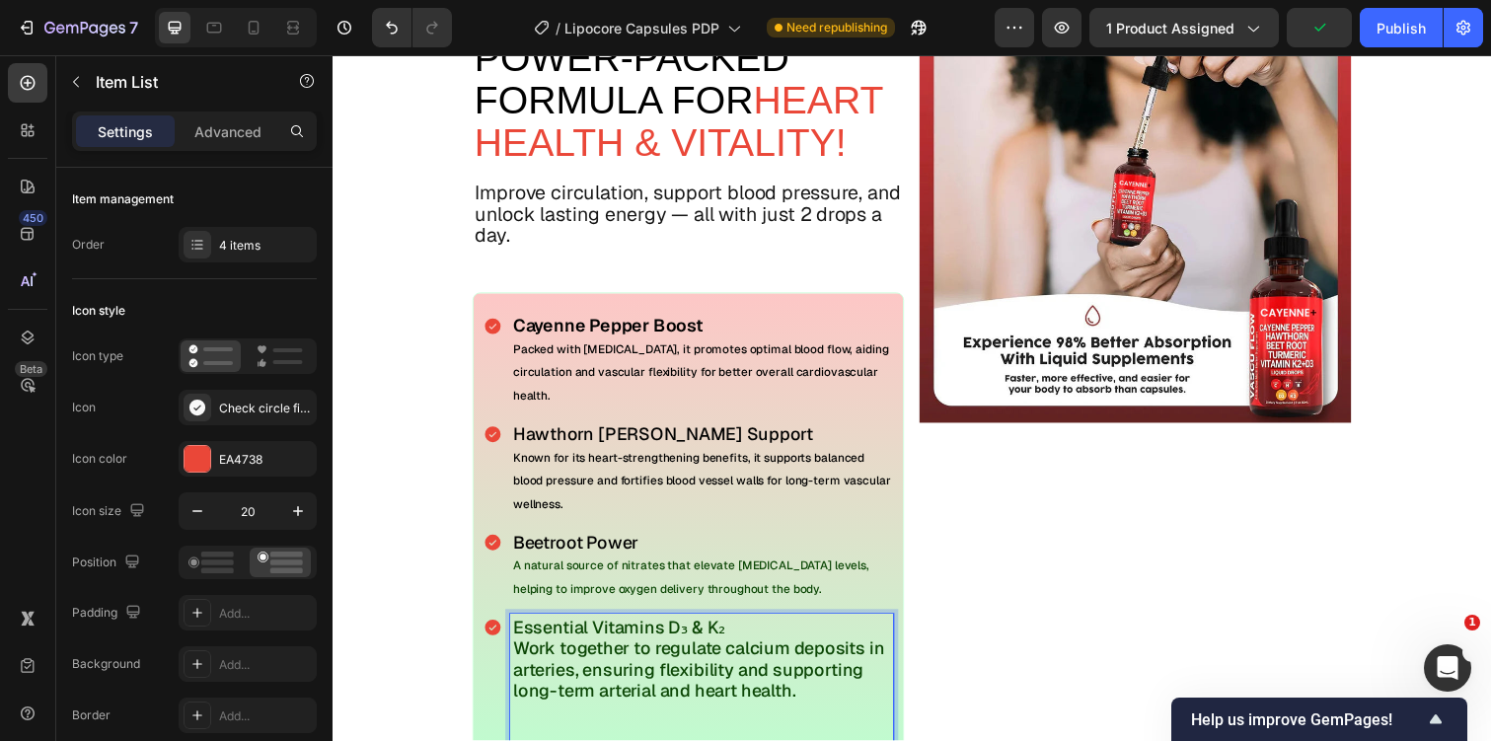
scroll to position [3517, 0]
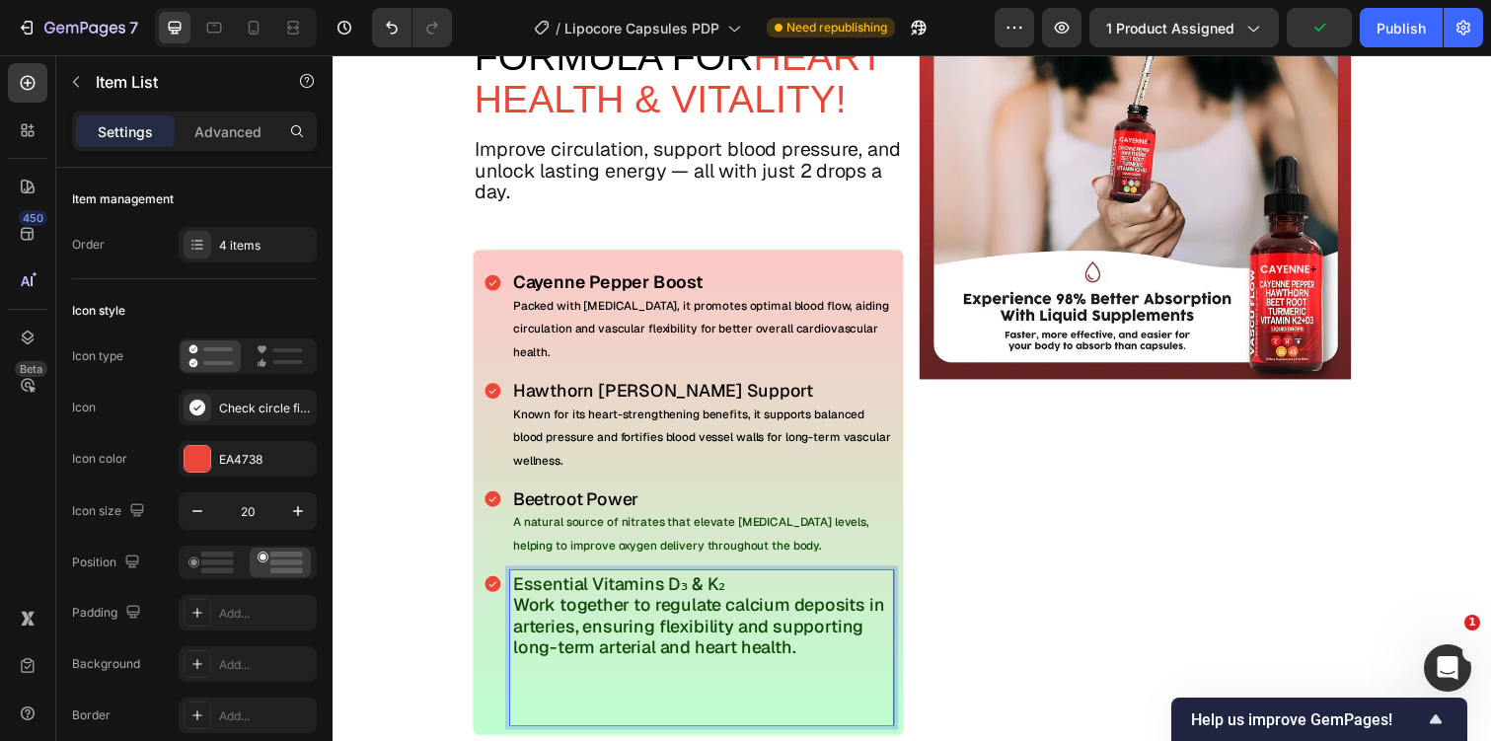
click at [653, 624] on p "Work together to regulate calcium deposits in arteries, ensuring flexibility an…" at bounding box center [710, 639] width 386 height 65
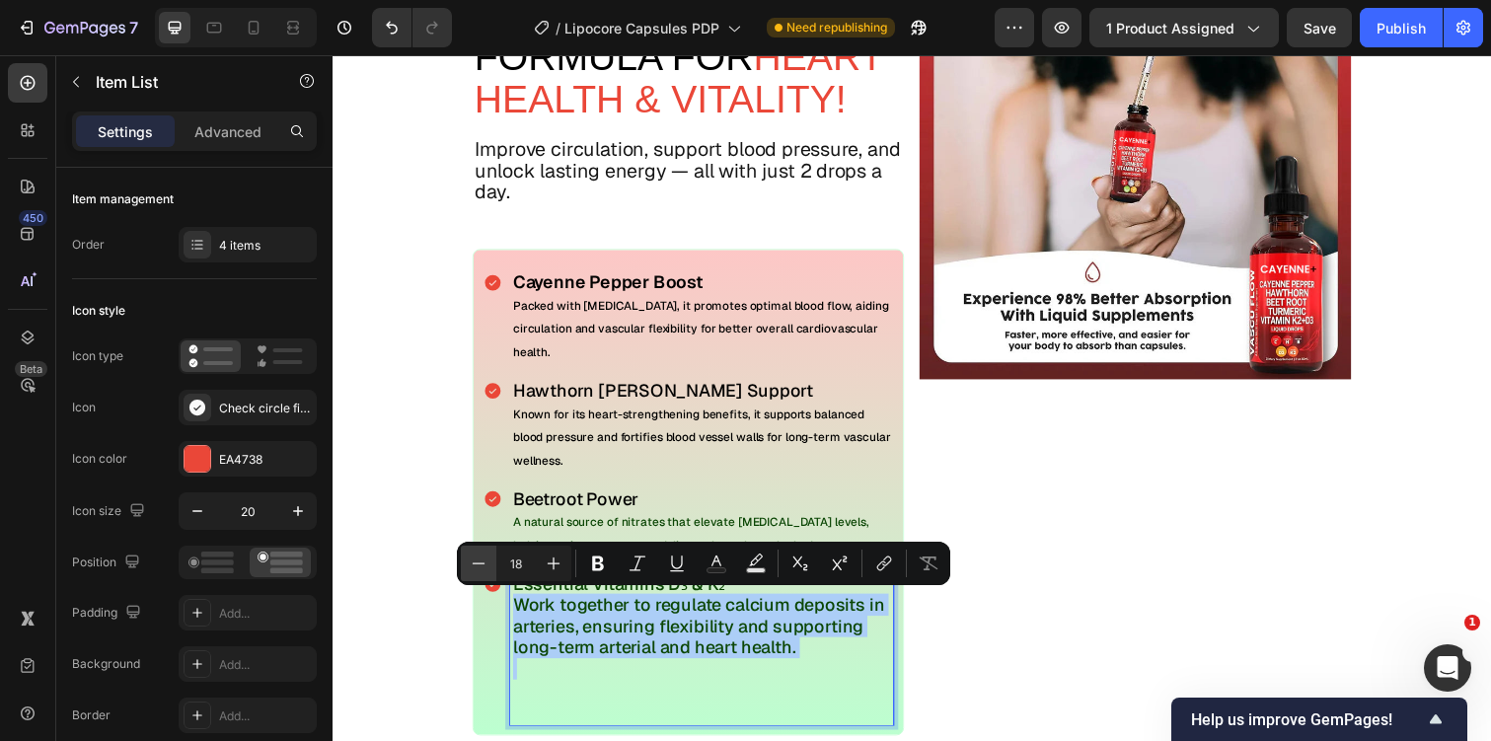
click at [478, 562] on icon "Editor contextual toolbar" at bounding box center [479, 564] width 20 height 20
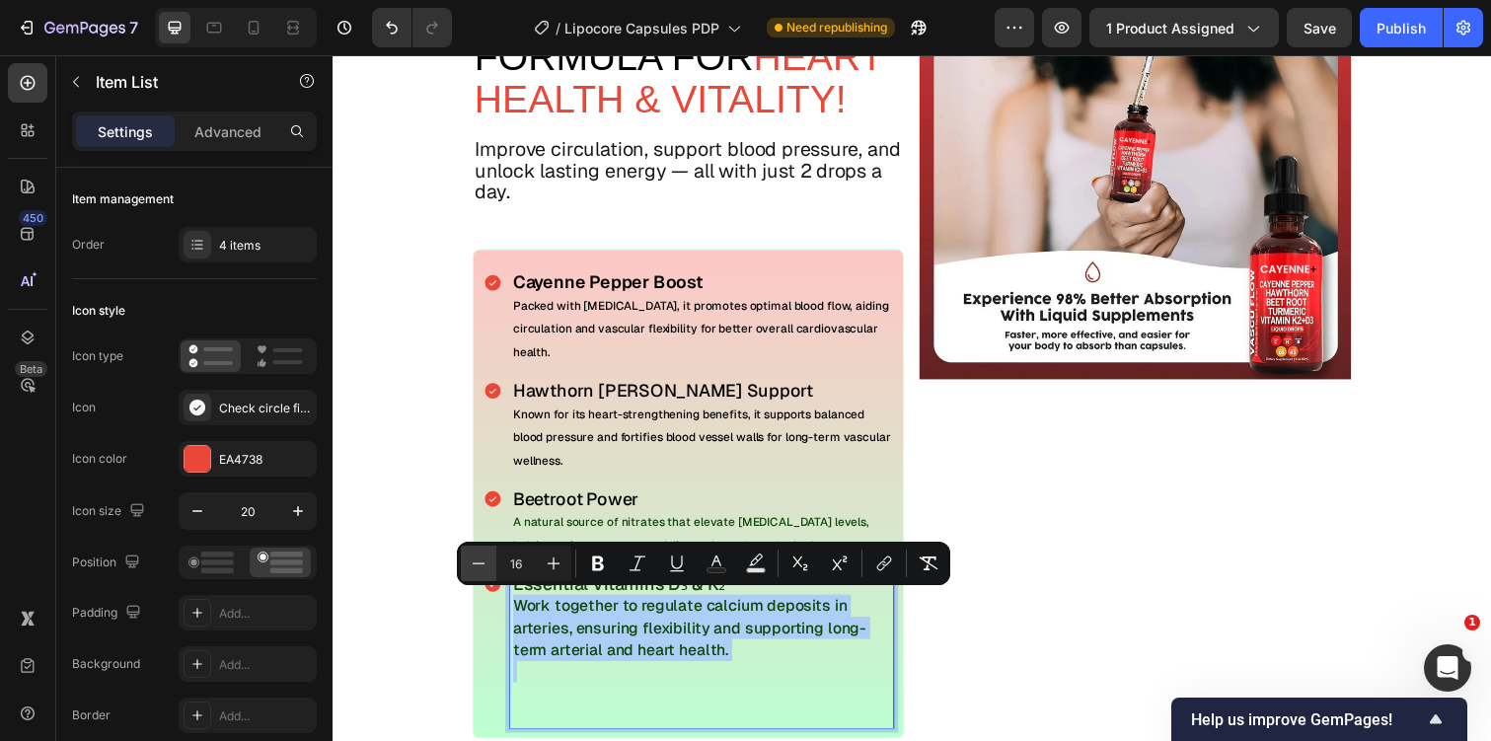
click at [478, 562] on icon "Editor contextual toolbar" at bounding box center [479, 564] width 20 height 20
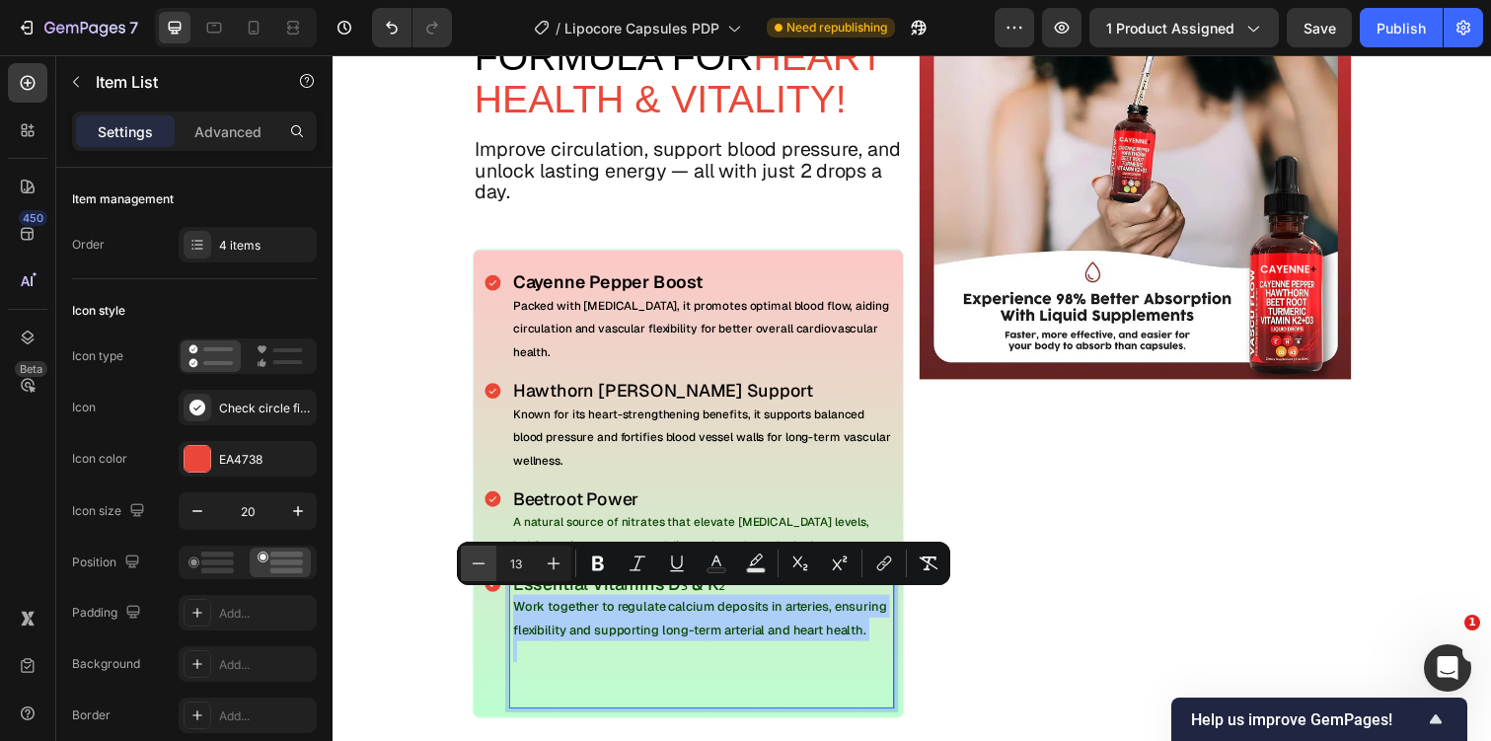
click at [478, 562] on icon "Editor contextual toolbar" at bounding box center [479, 564] width 20 height 20
type input "12"
click at [593, 704] on p "Rich Text Editor. Editing area: main" at bounding box center [710, 697] width 386 height 43
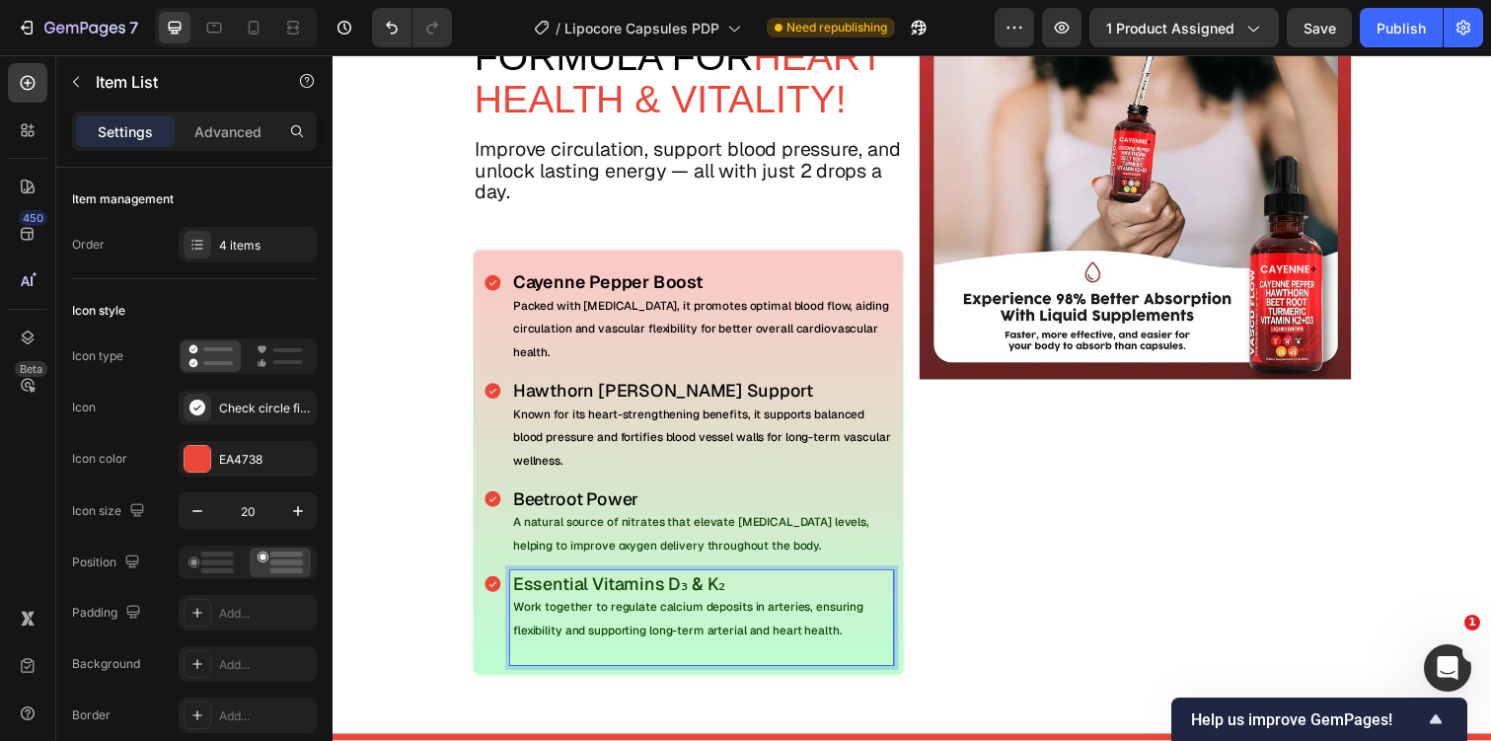
click at [593, 704] on div "The Science Text Block power-Packed Formula For Heart Health & Vitality! Text B…" at bounding box center [925, 318] width 1184 height 862
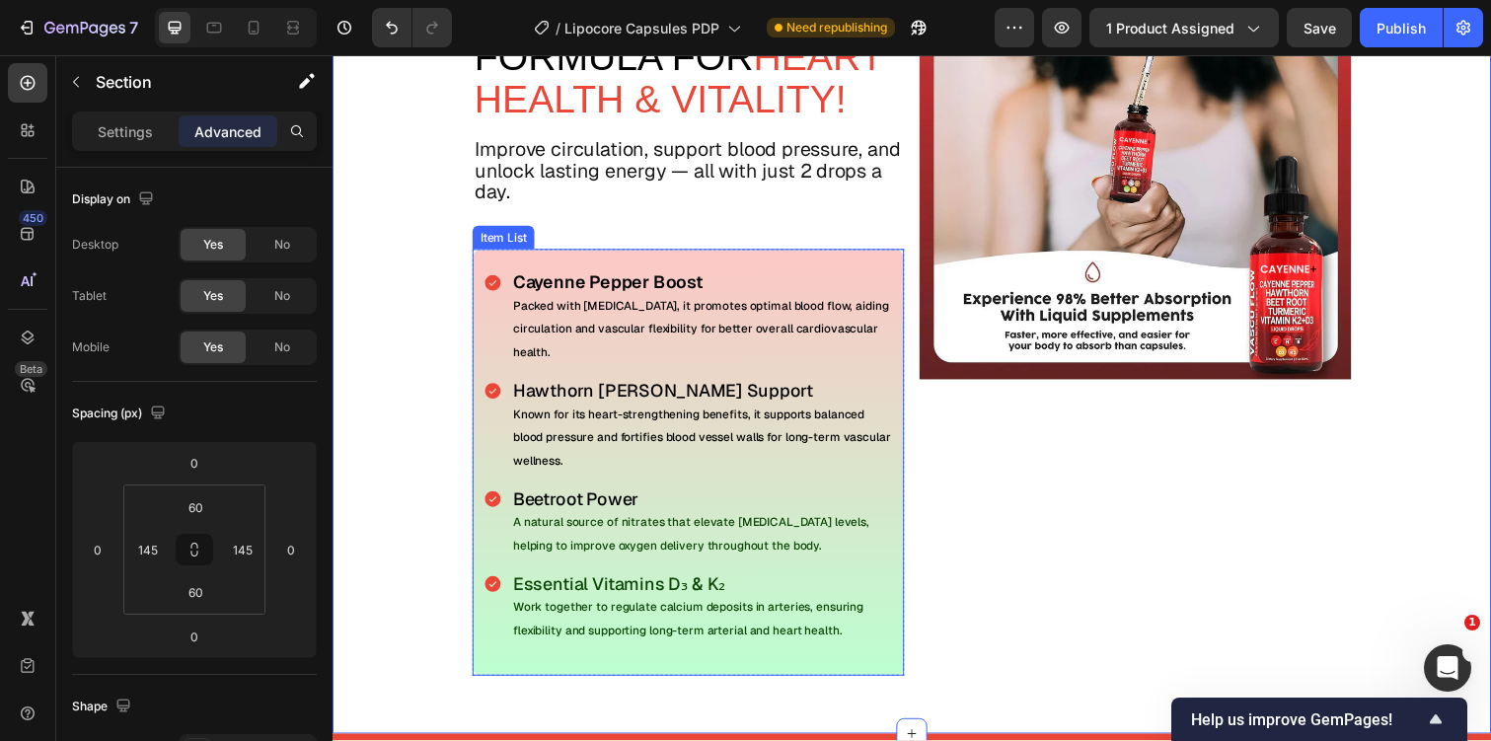
click at [606, 656] on p "Rich Text Editor. Editing area: main" at bounding box center [710, 665] width 386 height 22
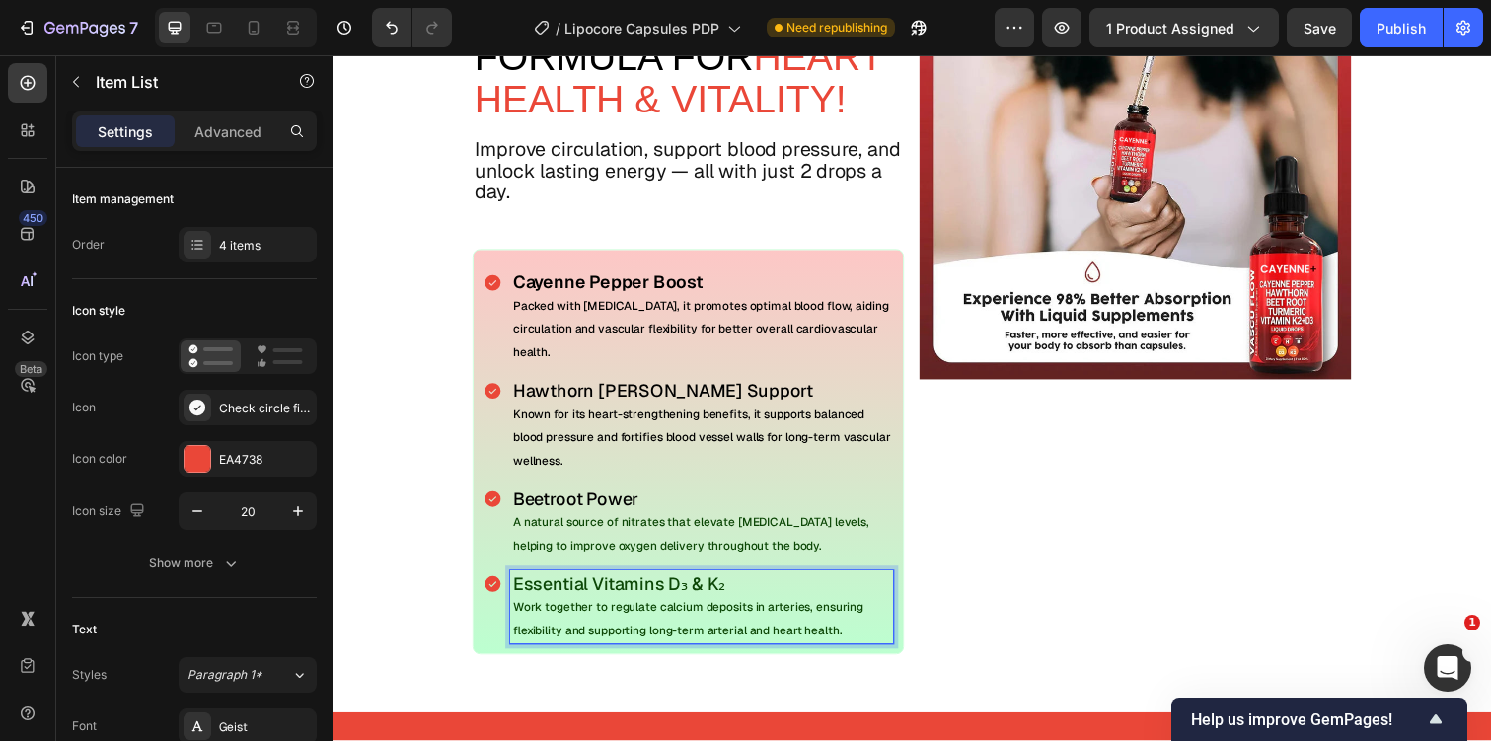
click at [607, 642] on span "Work together to regulate calcium deposits in arteries, ensuring flexibility an…" at bounding box center [696, 631] width 358 height 39
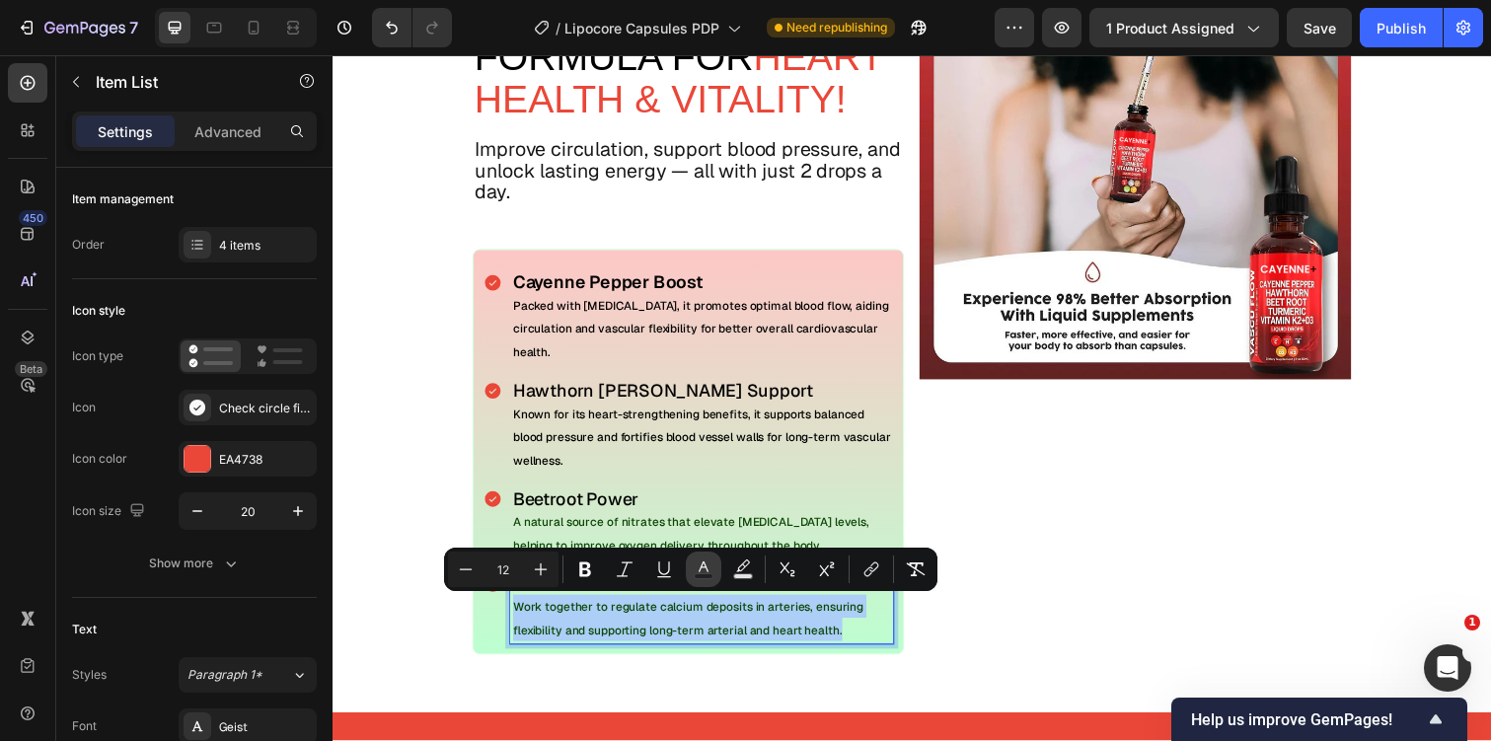
click at [706, 565] on icon "Editor contextual toolbar" at bounding box center [704, 569] width 20 height 20
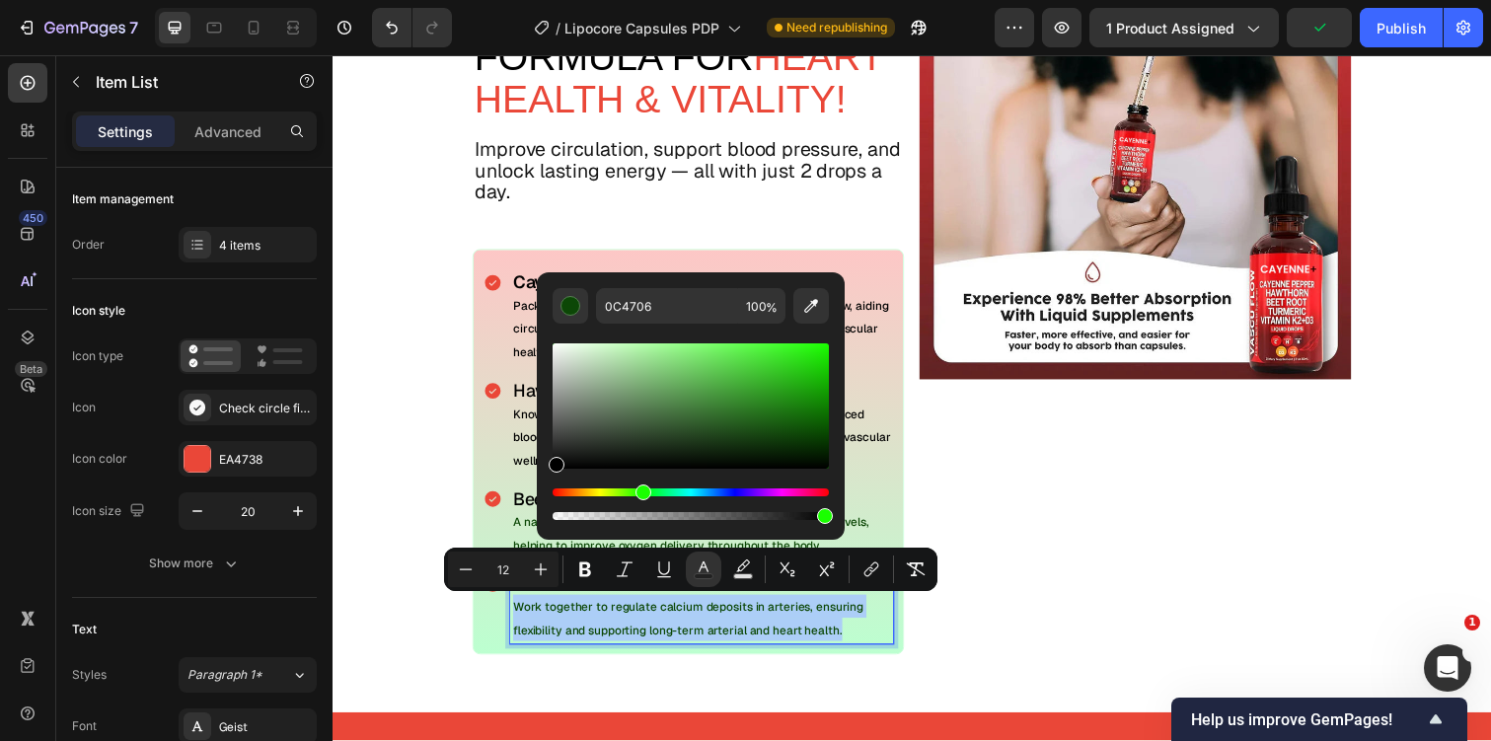
drag, startPoint x: 609, startPoint y: 421, endPoint x: 542, endPoint y: 484, distance: 92.1
click at [542, 484] on div "0C4706 100 %" at bounding box center [691, 398] width 308 height 252
type input "000000"
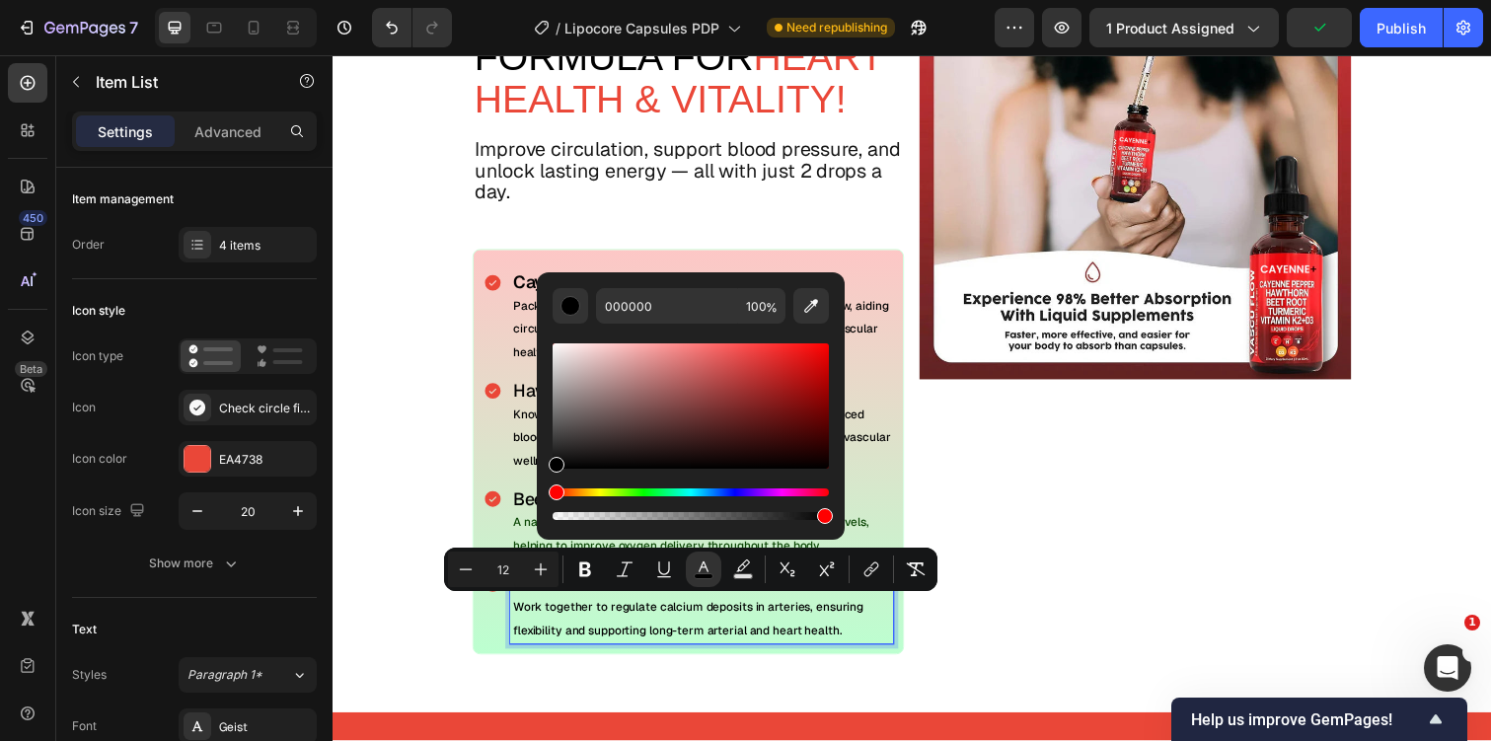
click at [512, 526] on div "Beetroot Power A natural source of nitrates that elevate nitric oxide levels, h…" at bounding box center [695, 532] width 419 height 75
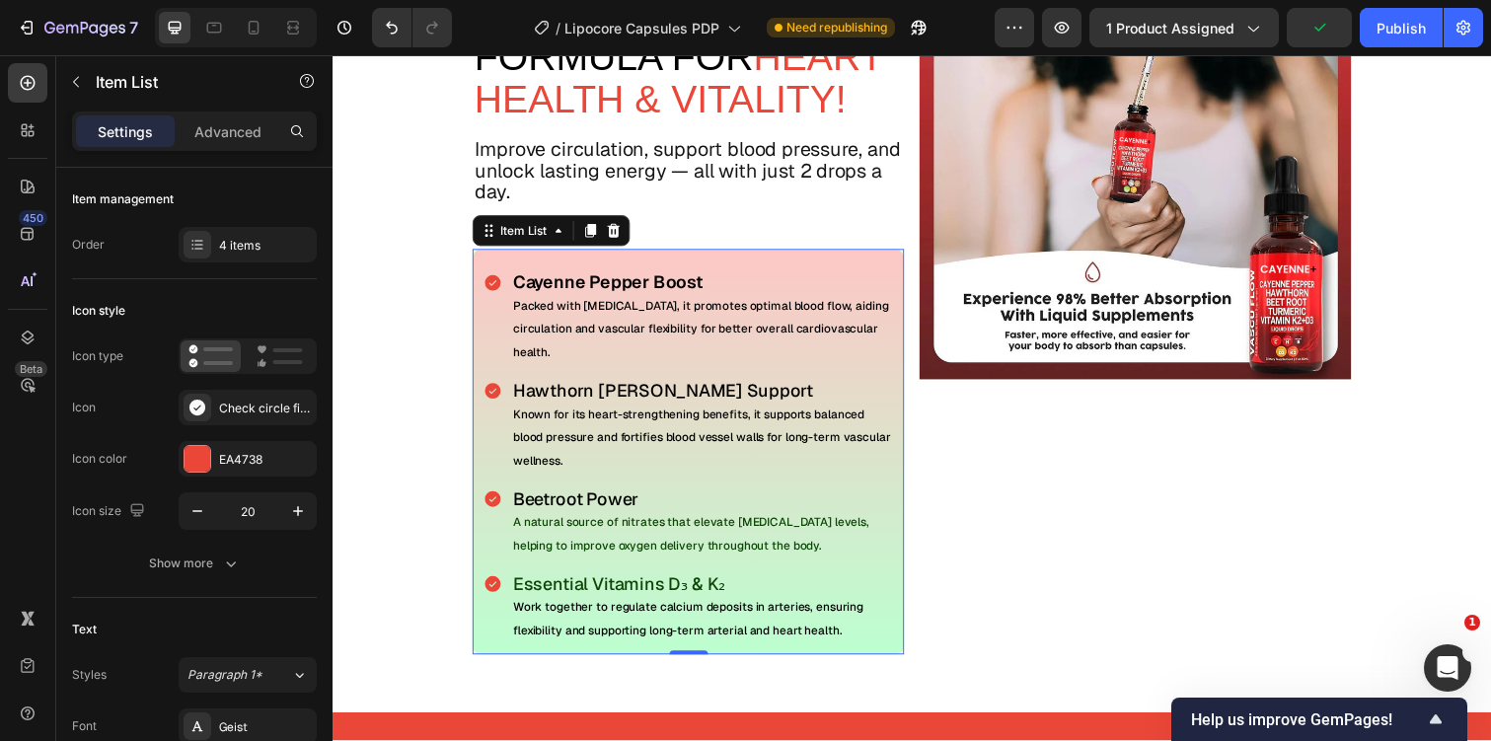
click at [533, 540] on p "A natural source of nitrates that elevate nitric oxide levels, helping to impro…" at bounding box center [710, 543] width 386 height 47
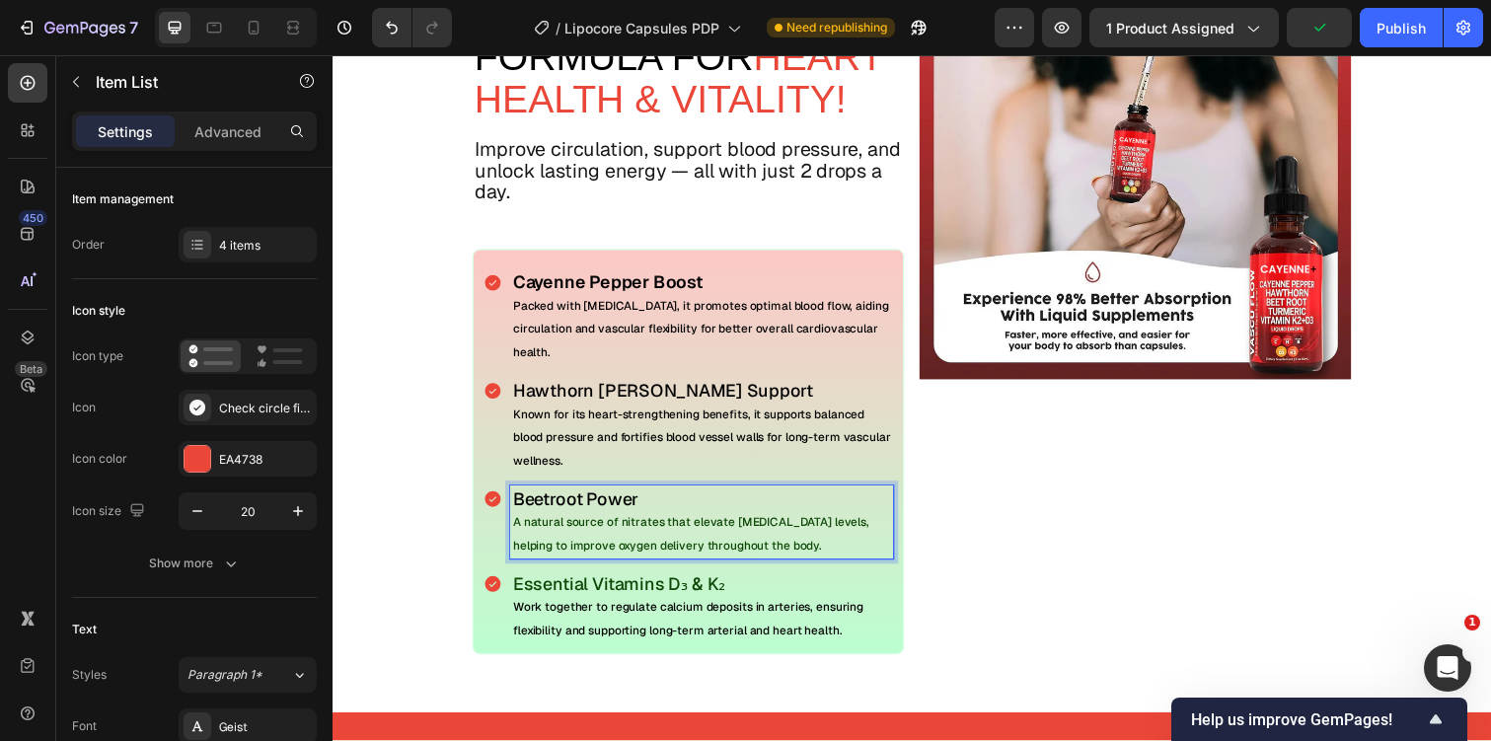
click at [533, 540] on p "A natural source of nitrates that elevate nitric oxide levels, helping to impro…" at bounding box center [710, 543] width 386 height 47
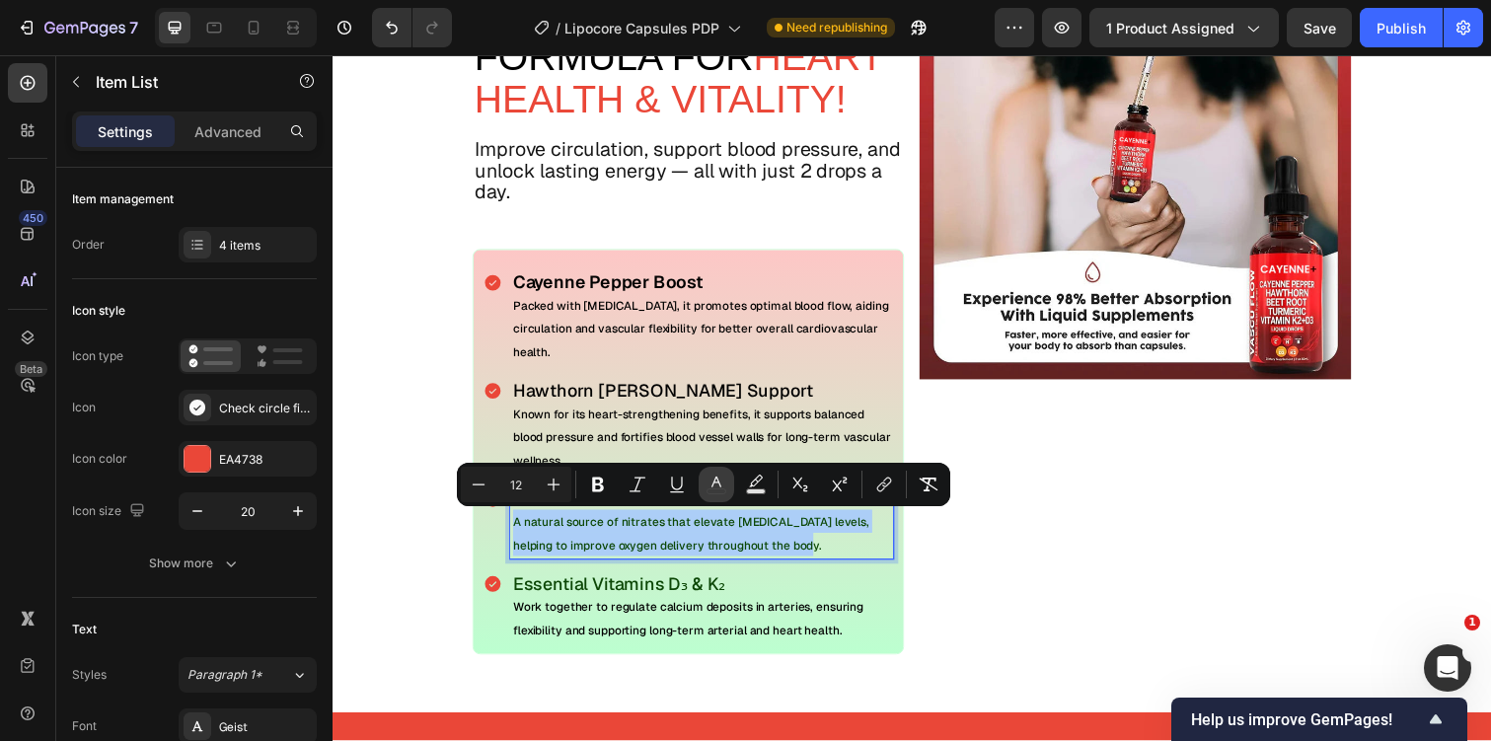
click at [725, 485] on icon "Editor contextual toolbar" at bounding box center [716, 485] width 20 height 20
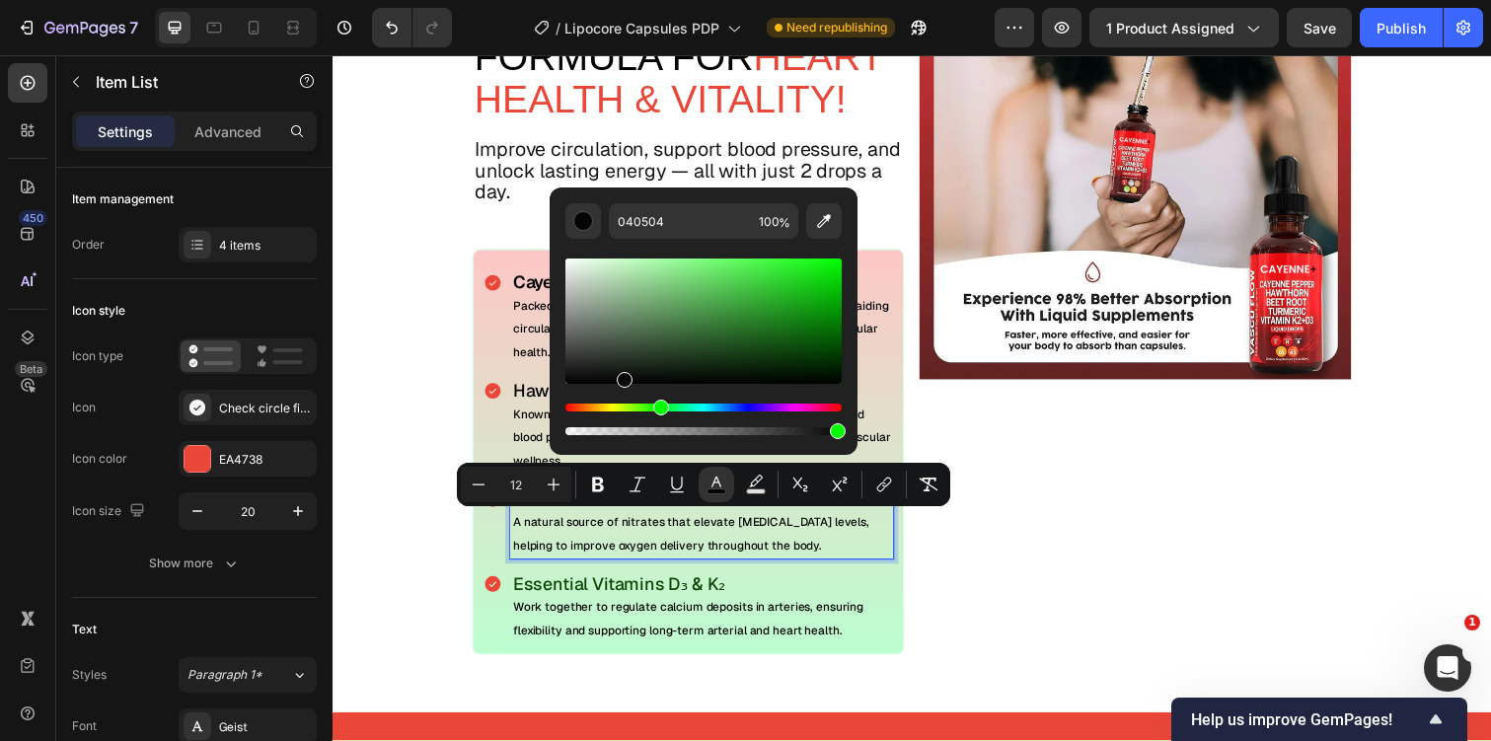
drag, startPoint x: 1058, startPoint y: 436, endPoint x: 521, endPoint y: 391, distance: 538.7
drag, startPoint x: 597, startPoint y: 382, endPoint x: 552, endPoint y: 385, distance: 45.5
click at [552, 385] on div "040504 100 %" at bounding box center [704, 313] width 308 height 252
type input "000000"
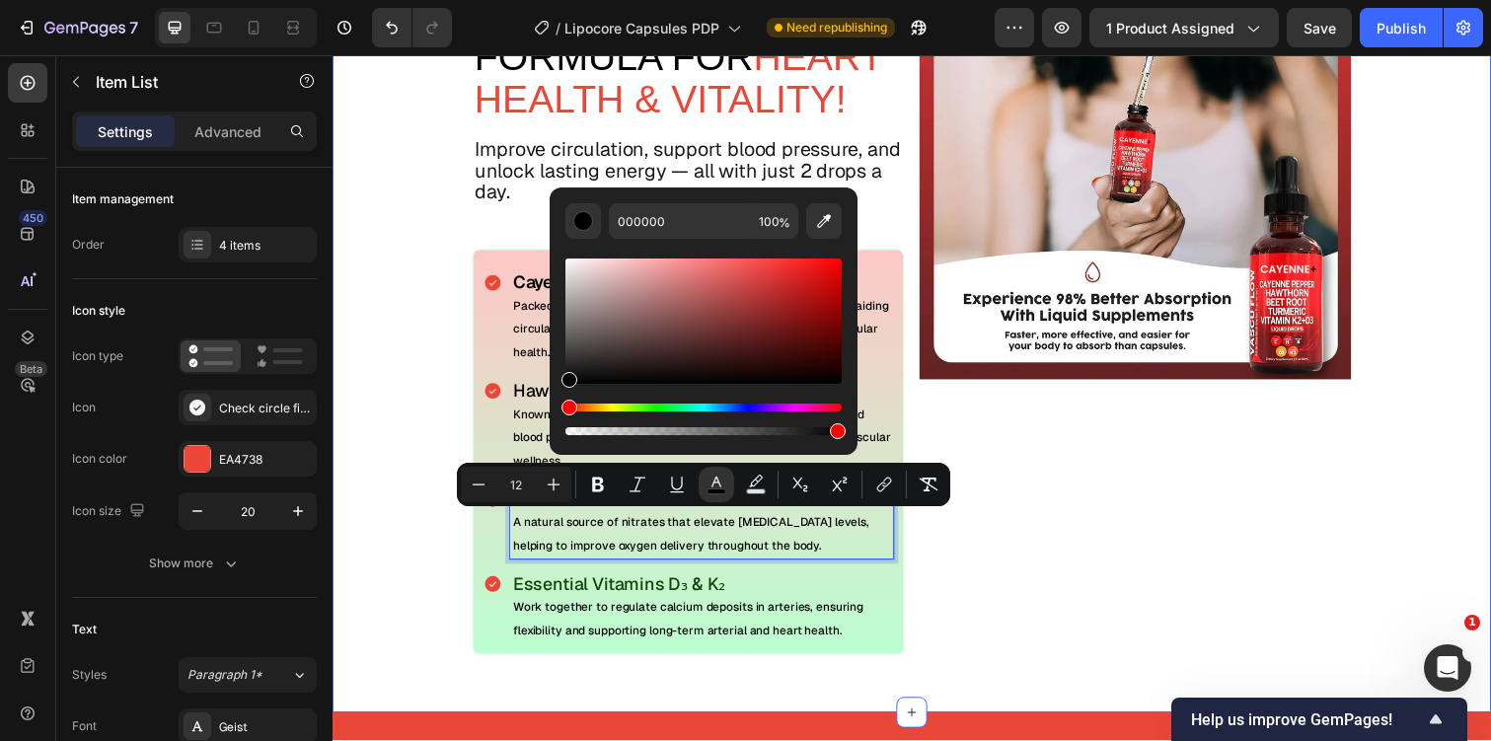
click at [392, 582] on div "The Science Text Block power-Packed Formula For Heart Health & Vitality! Text B…" at bounding box center [925, 307] width 1184 height 841
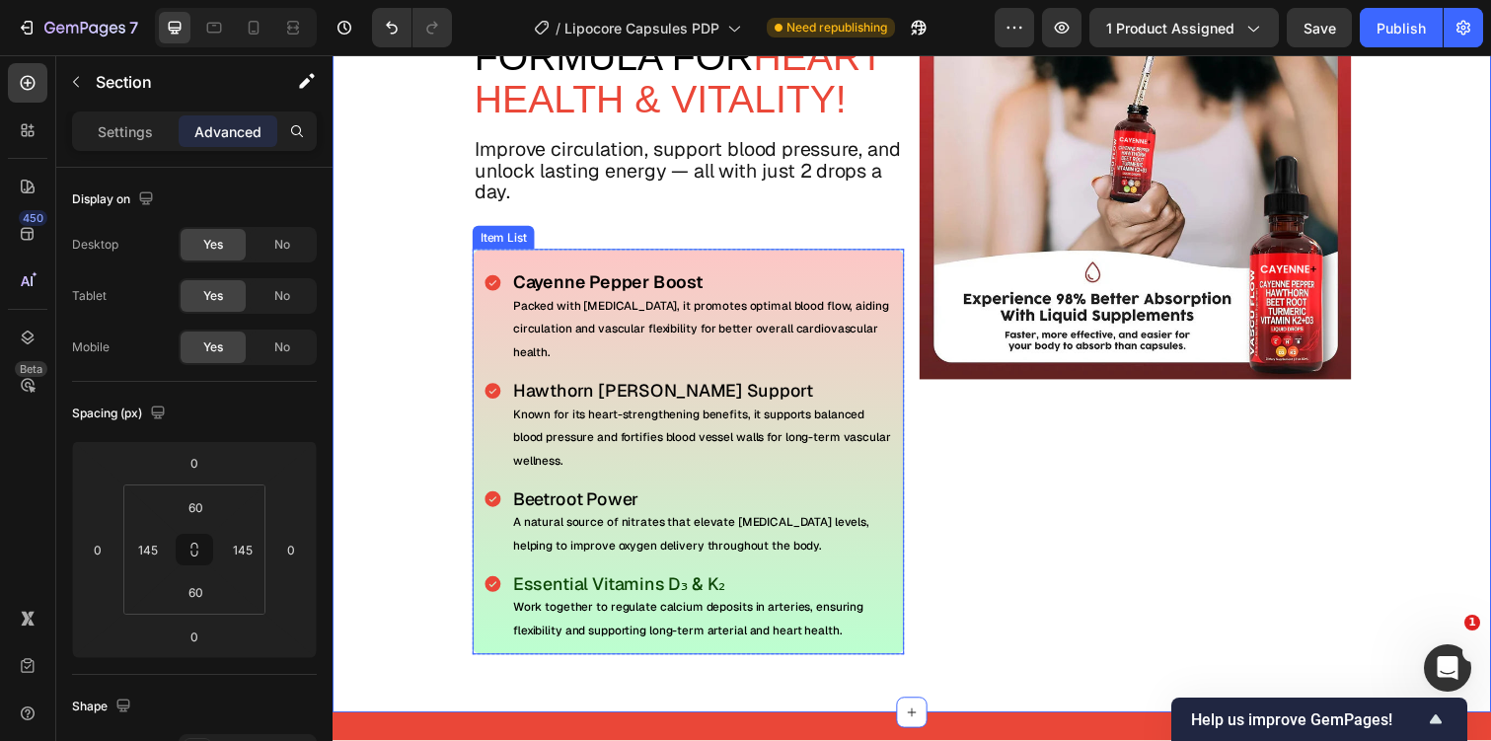
click at [581, 424] on span "Known for its heart-strengthening benefits, it supports balanced blood pressure…" at bounding box center [710, 445] width 386 height 63
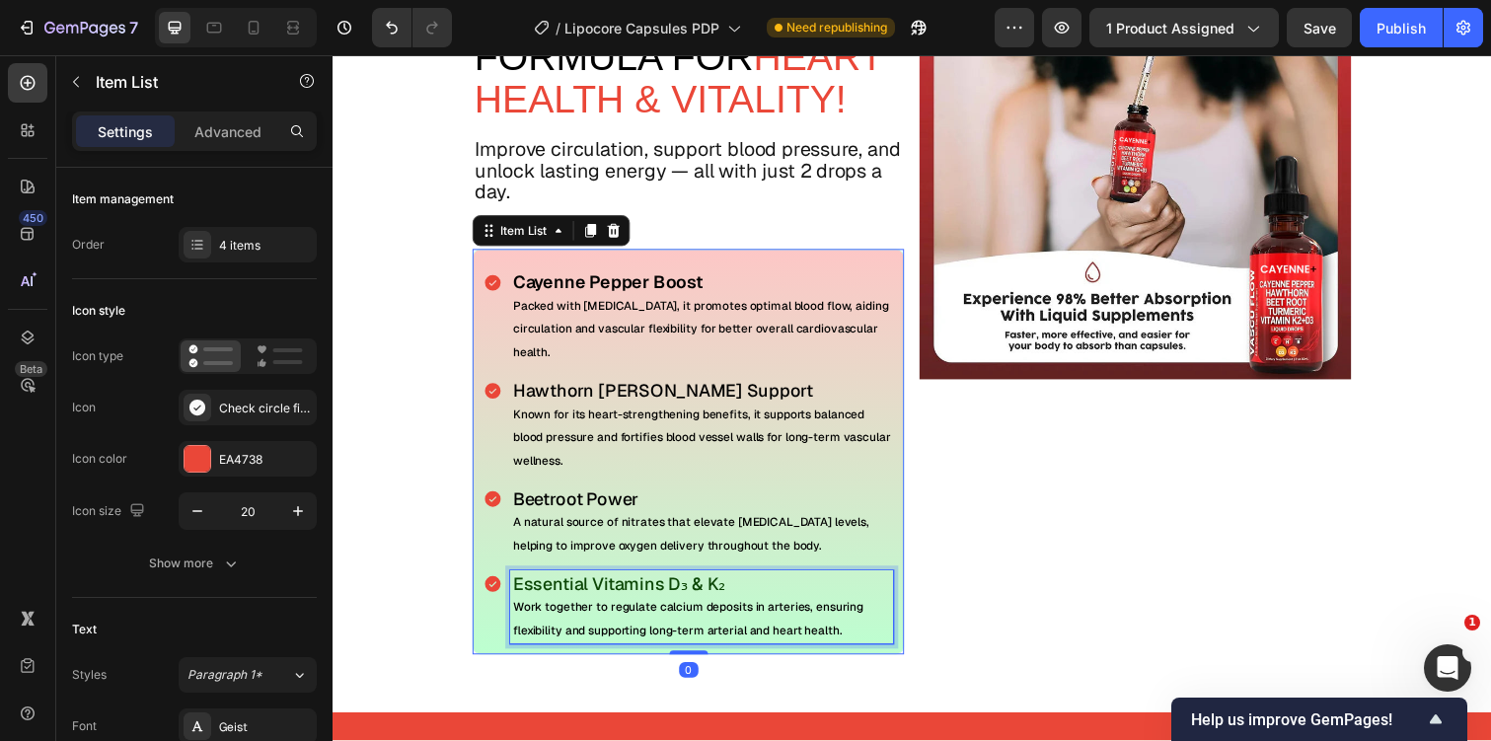
click at [581, 591] on p "Essential Vitamins D₃ & K₂" at bounding box center [710, 596] width 386 height 22
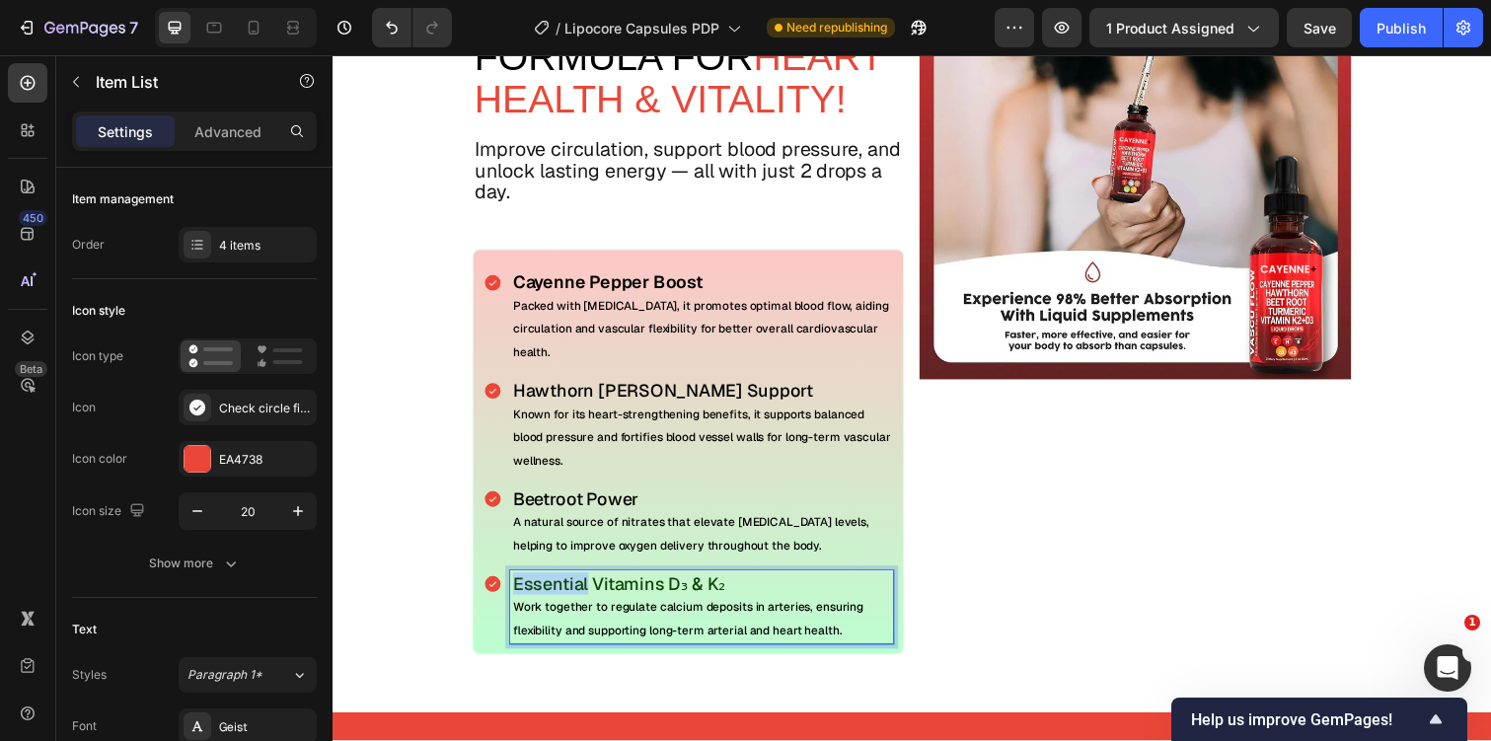
click at [581, 591] on p "Essential Vitamins D₃ & K₂" at bounding box center [710, 596] width 386 height 22
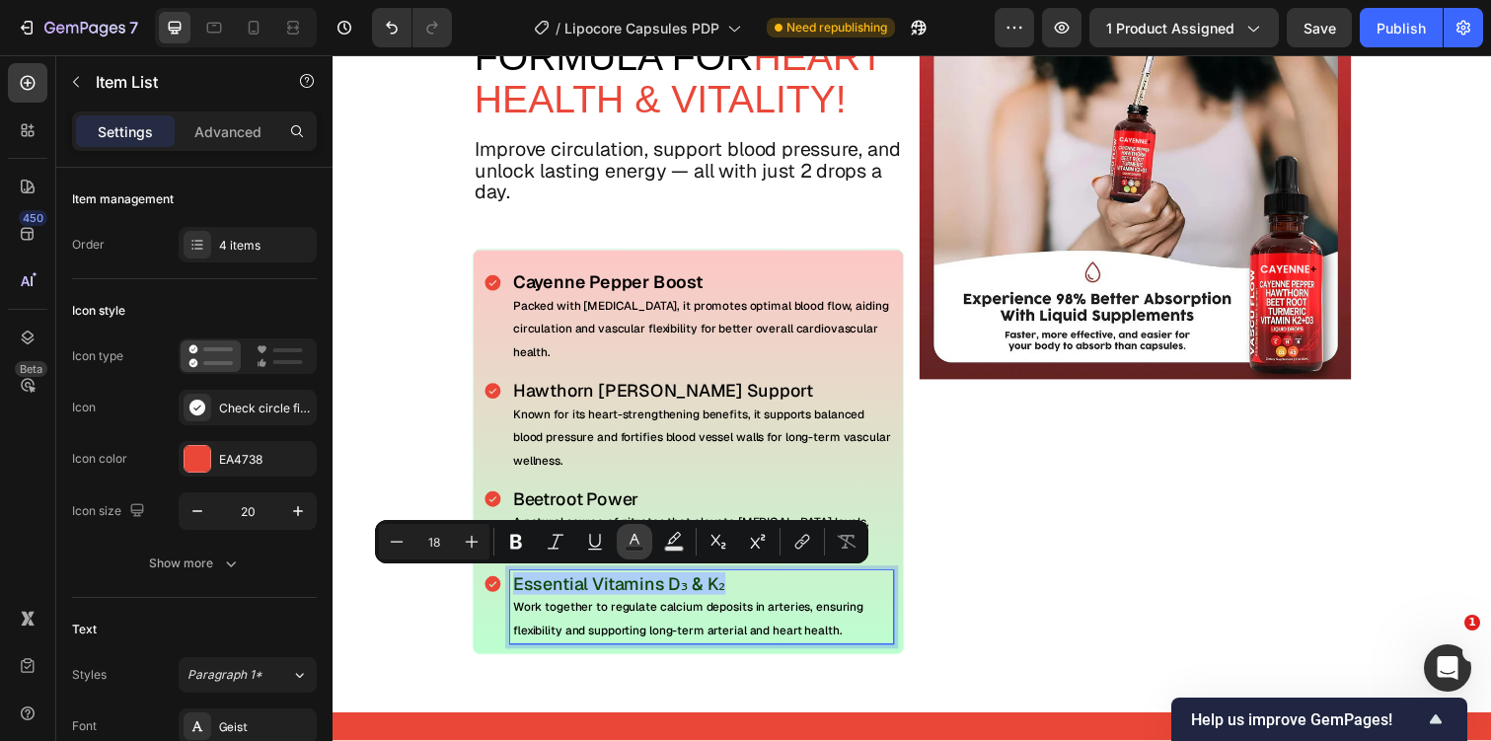
click at [632, 536] on icon "Editor contextual toolbar" at bounding box center [635, 539] width 10 height 11
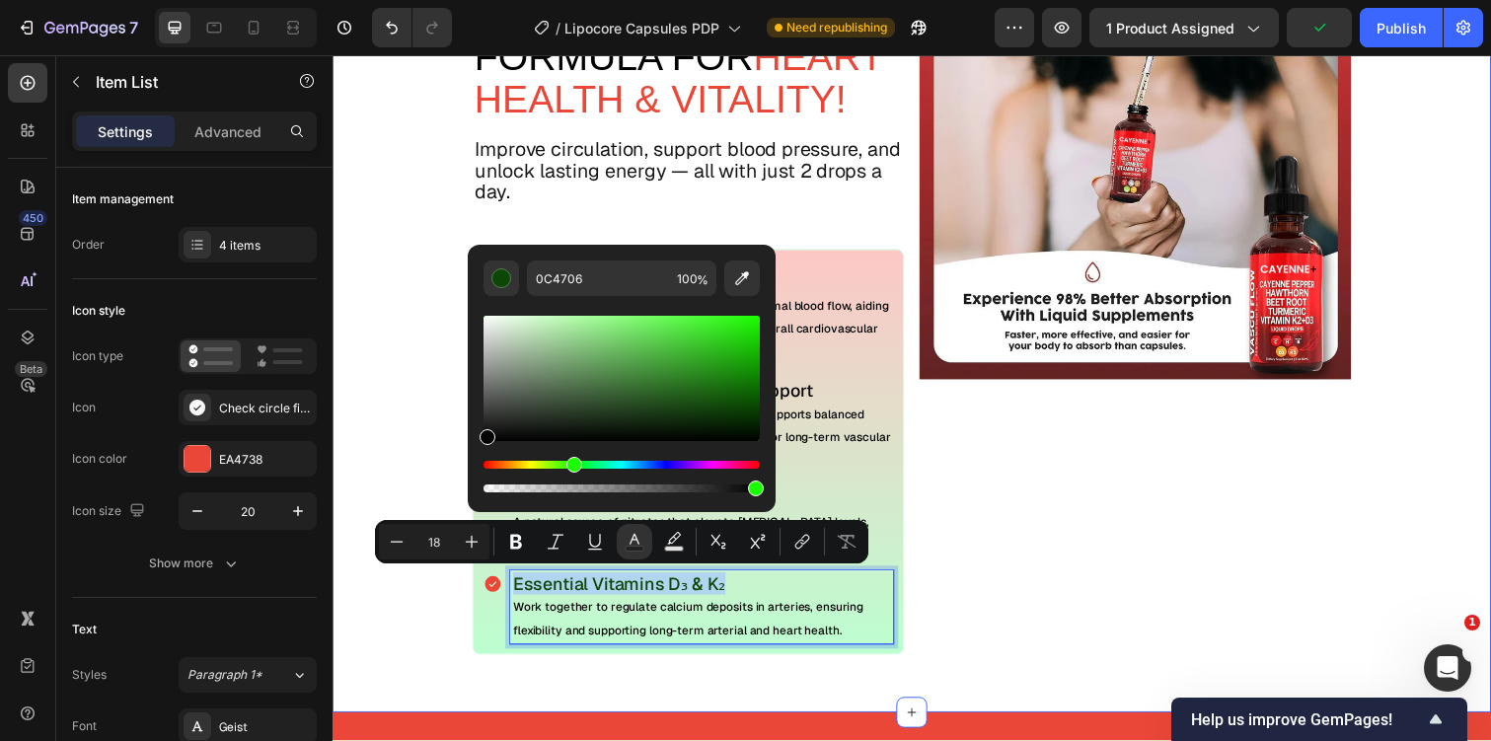
type input "000000"
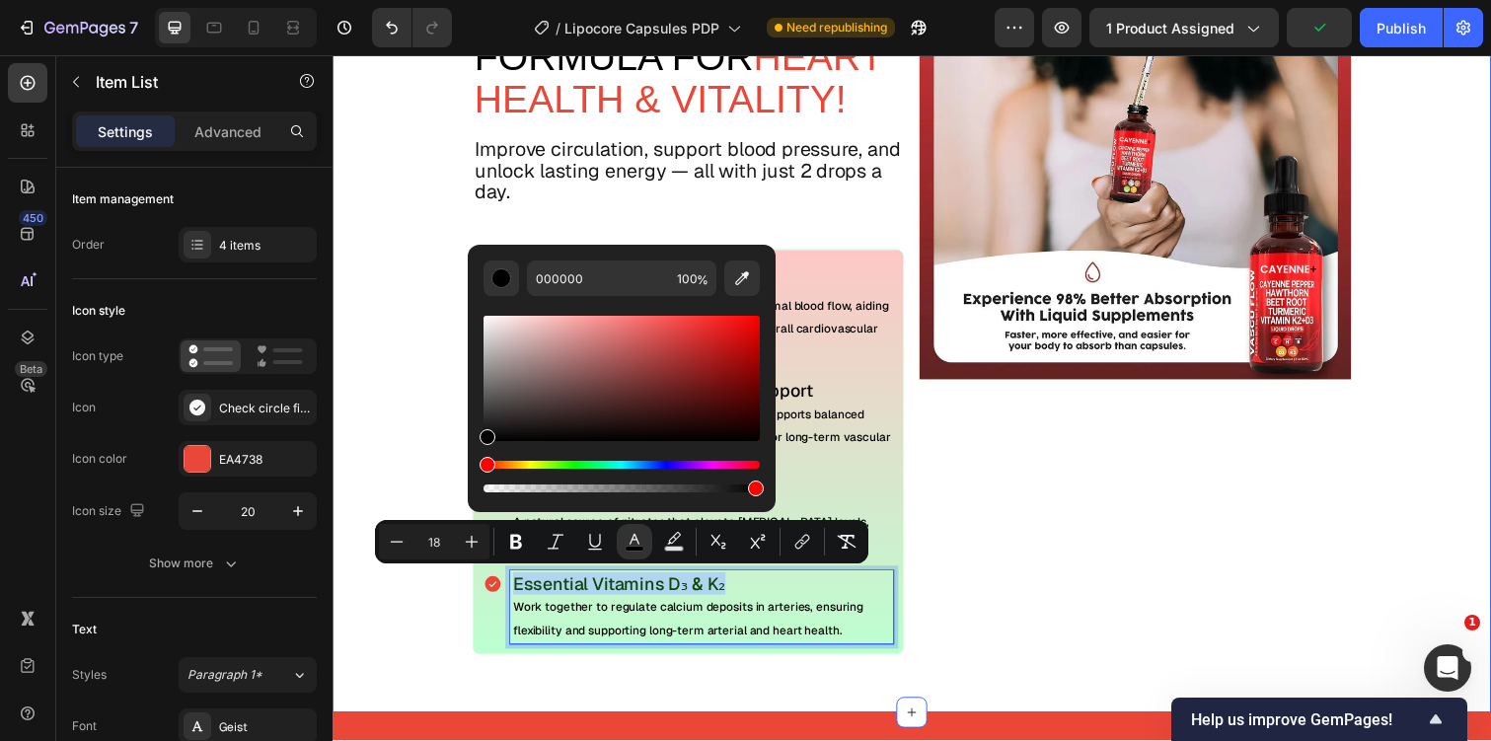
drag, startPoint x: 921, startPoint y: 483, endPoint x: 467, endPoint y: 455, distance: 454.7
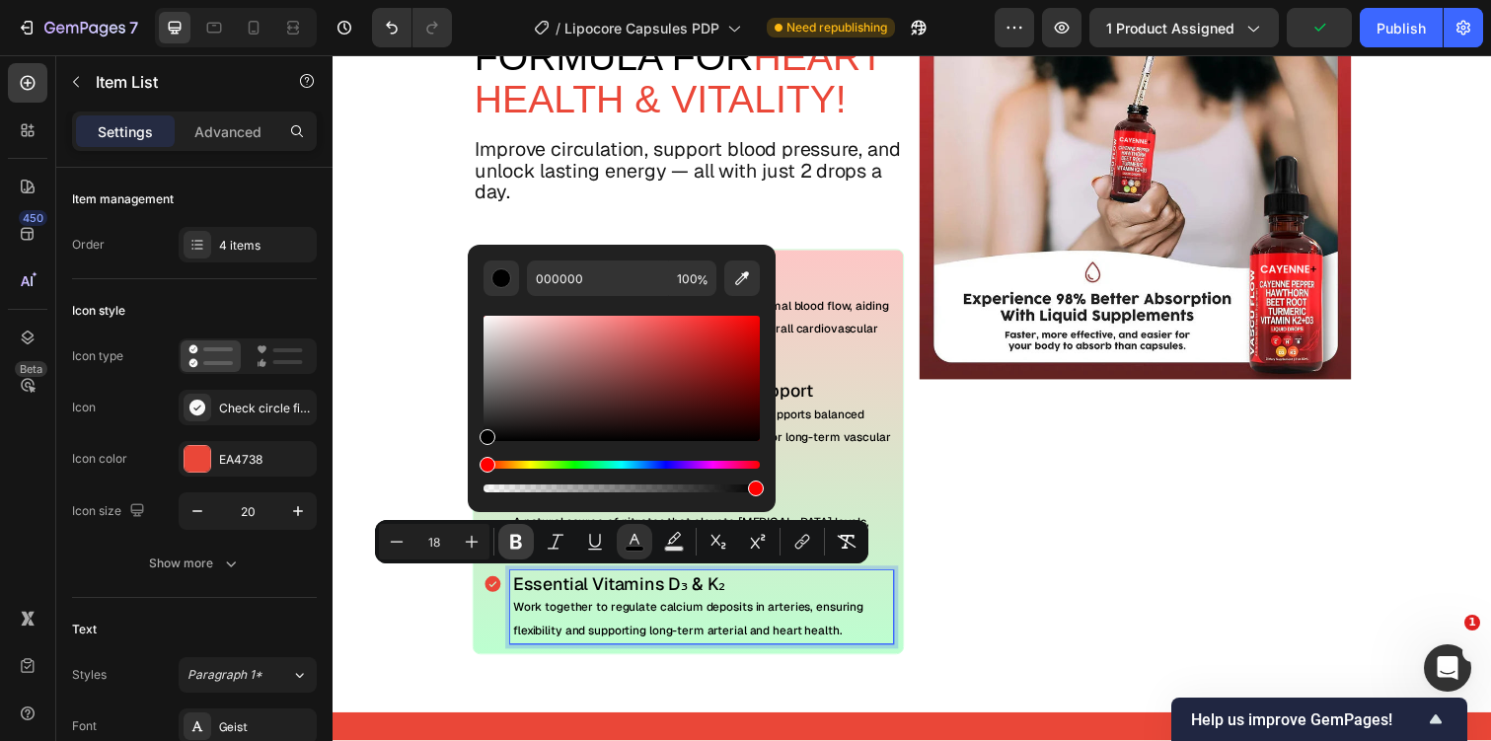
click at [525, 533] on icon "Editor contextual toolbar" at bounding box center [516, 542] width 20 height 20
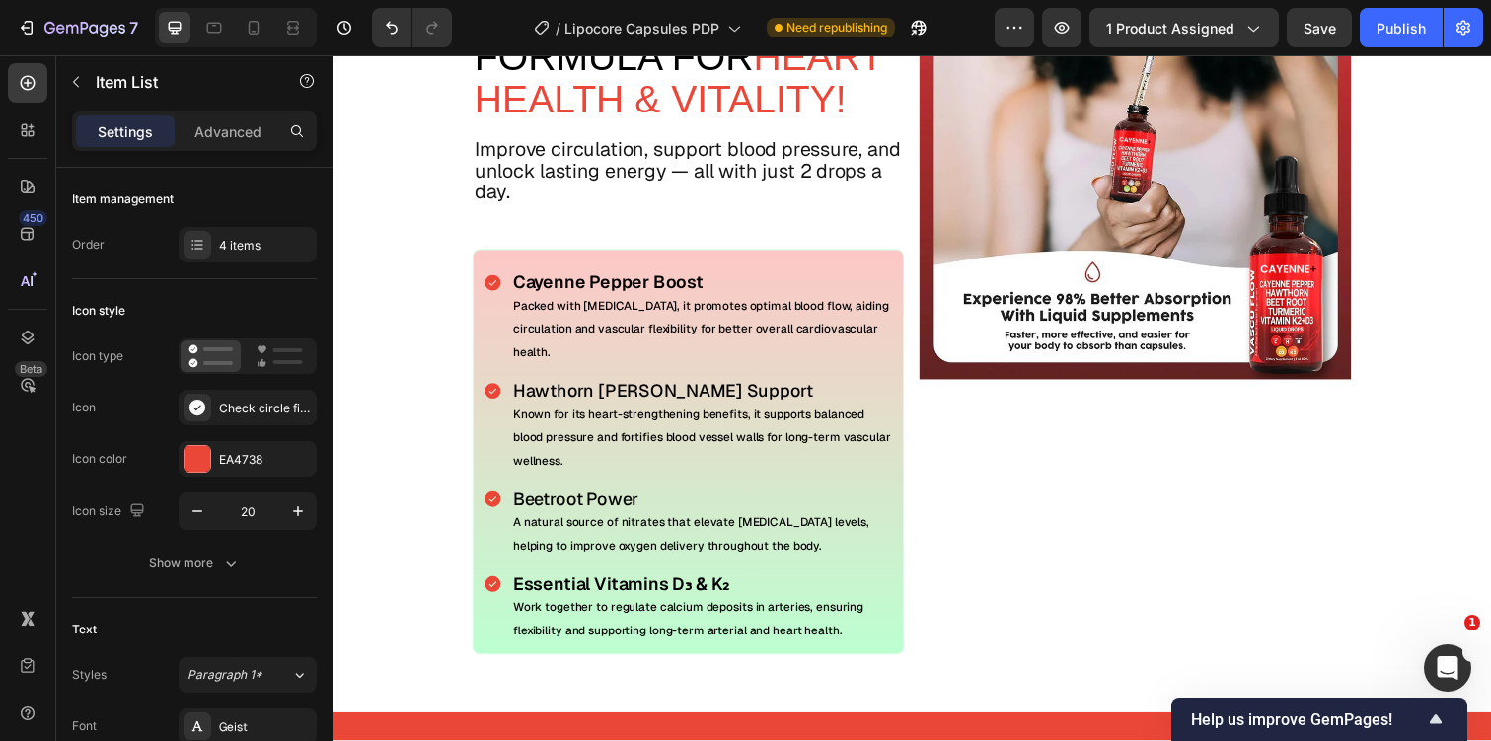
click at [878, 463] on p "Known for its heart-strengthening benefits, it supports balanced blood pressure…" at bounding box center [710, 444] width 386 height 71
click at [594, 505] on span "Beetroot Power" at bounding box center [581, 508] width 128 height 23
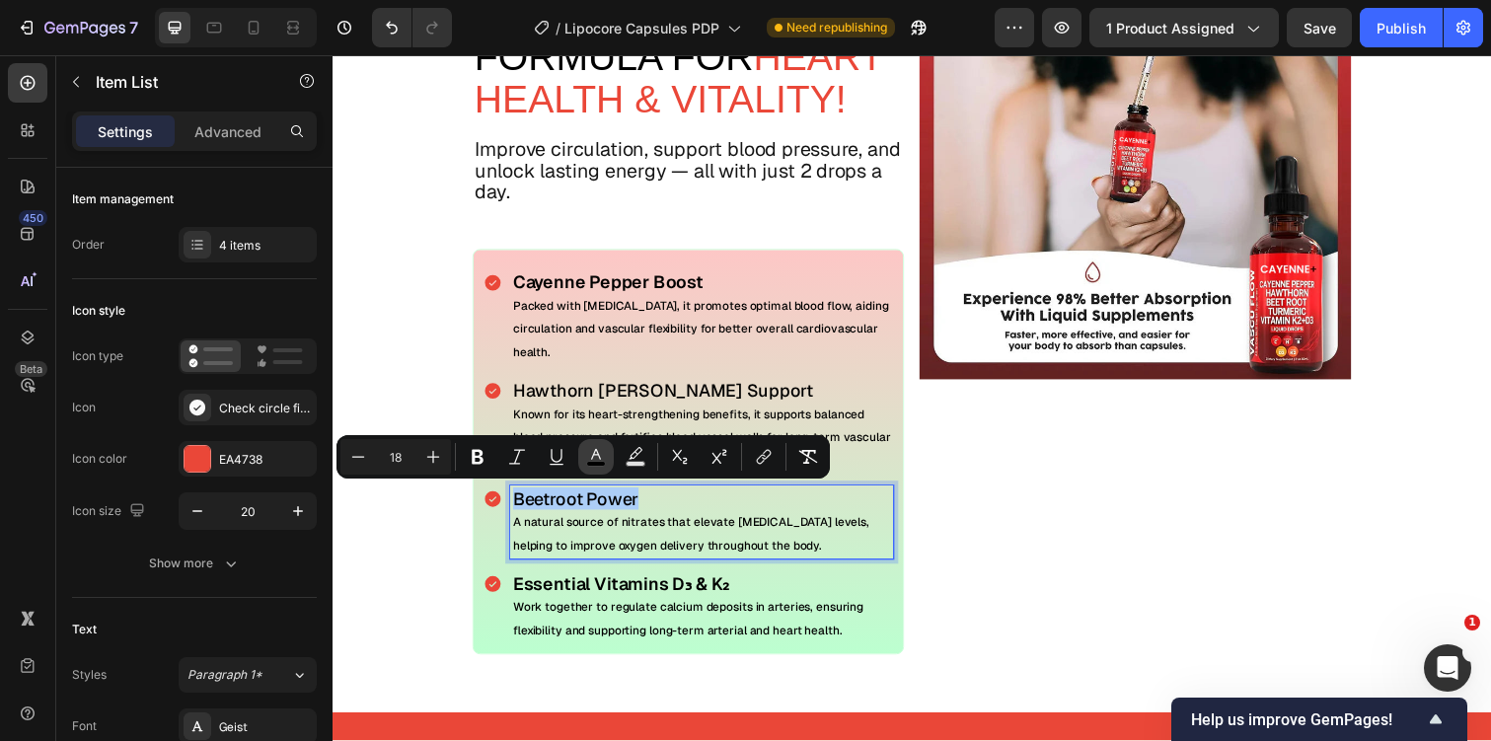
click at [590, 460] on icon "Editor contextual toolbar" at bounding box center [596, 457] width 20 height 20
click at [600, 456] on icon "Editor contextual toolbar" at bounding box center [596, 457] width 20 height 20
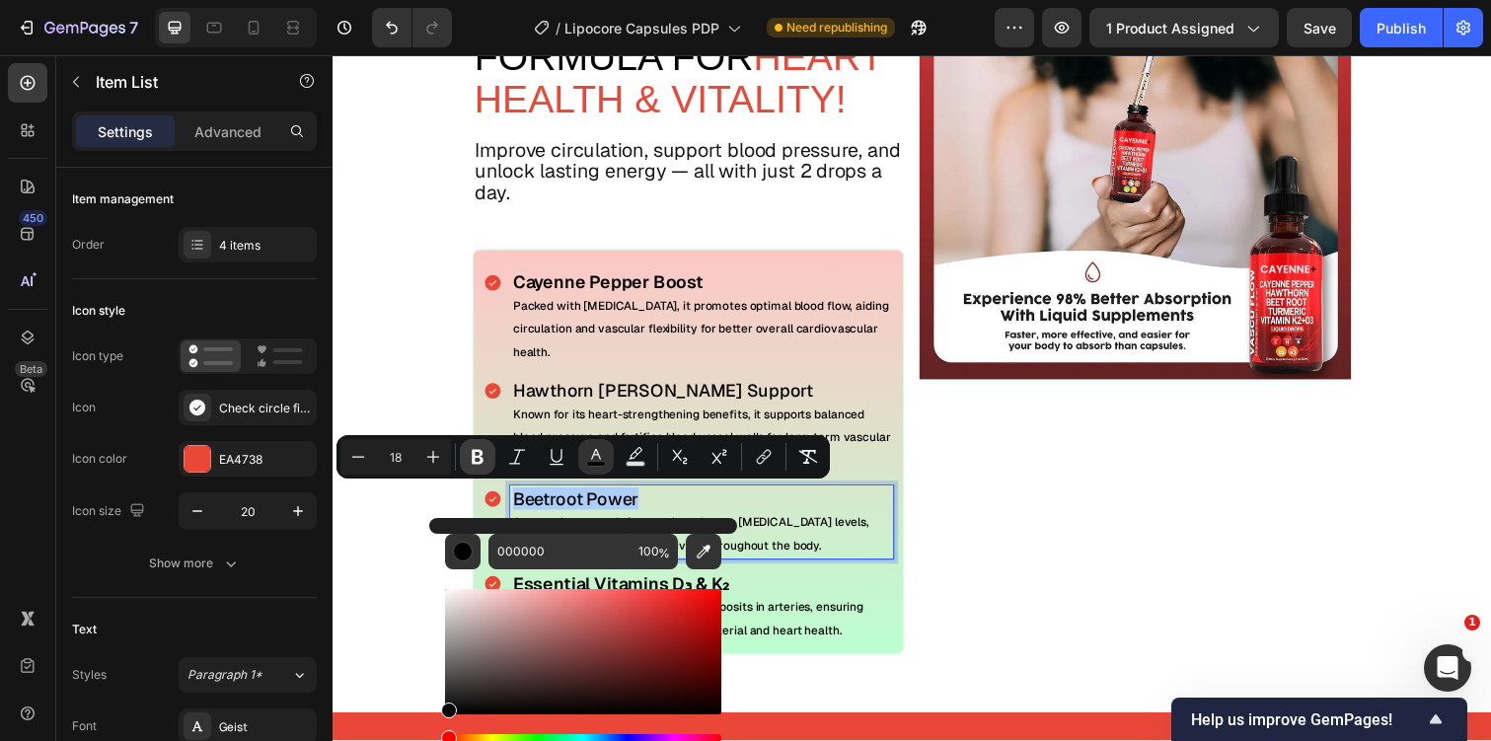
click at [482, 446] on button "Bold" at bounding box center [478, 457] width 36 height 36
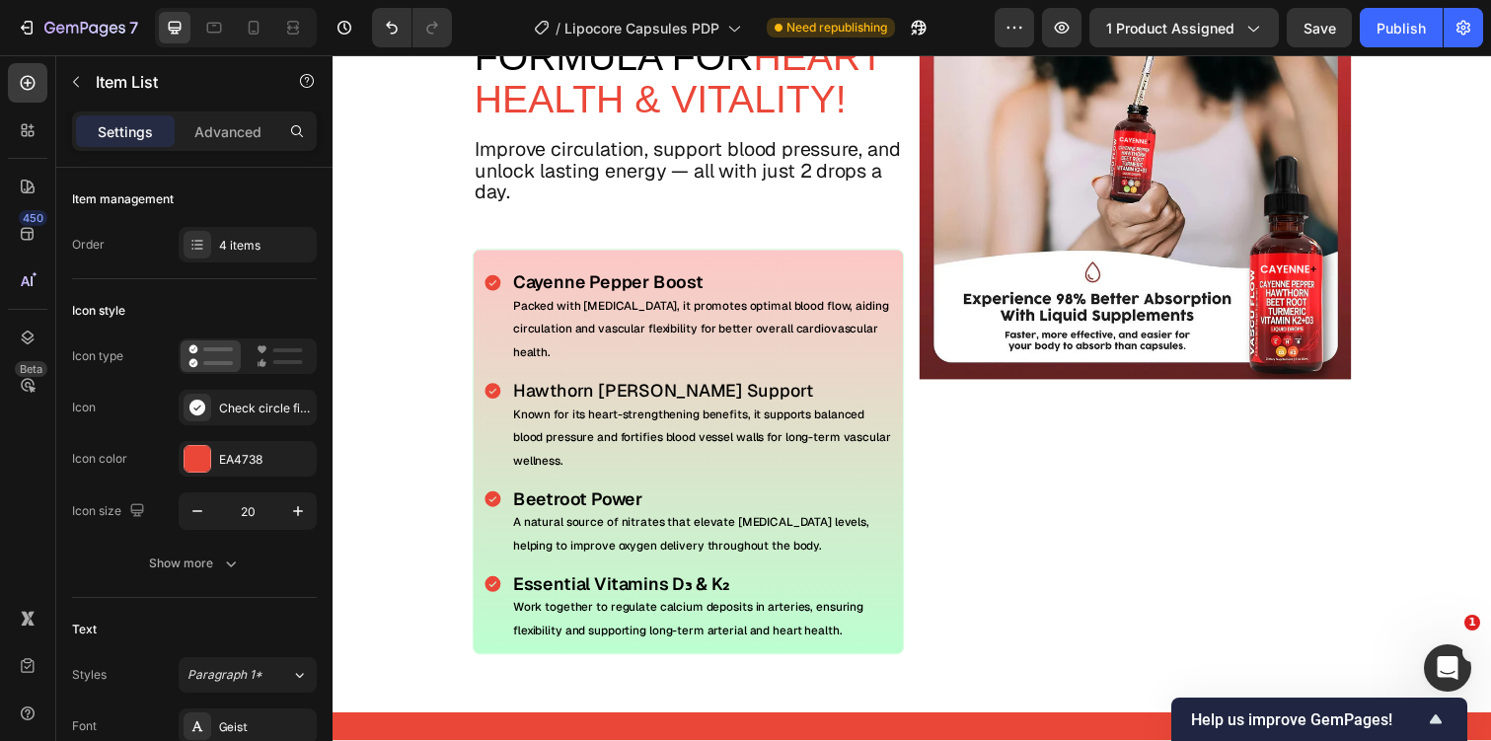
click at [575, 394] on span "Hawthorn Berry Support" at bounding box center [670, 398] width 307 height 23
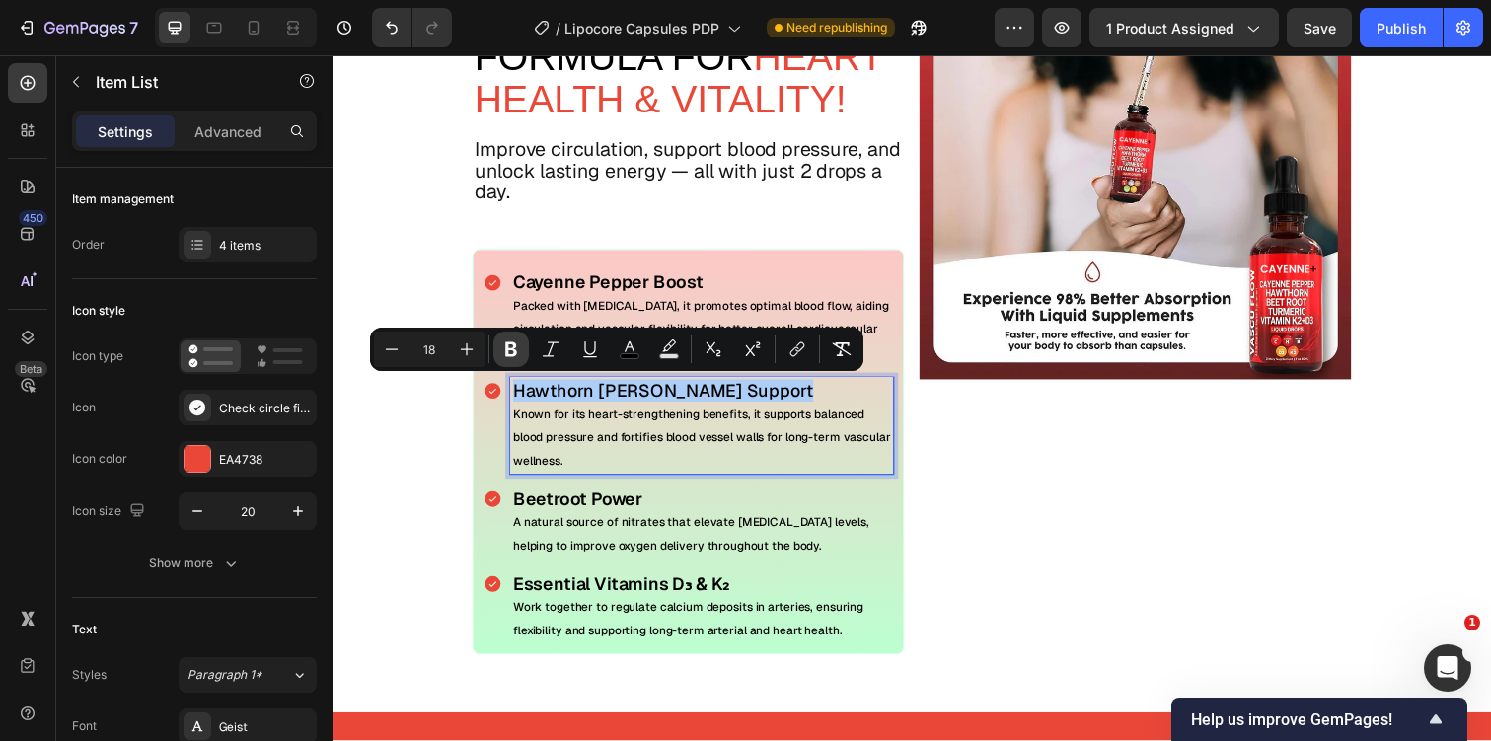
click at [511, 345] on icon "Editor contextual toolbar" at bounding box center [511, 349] width 20 height 20
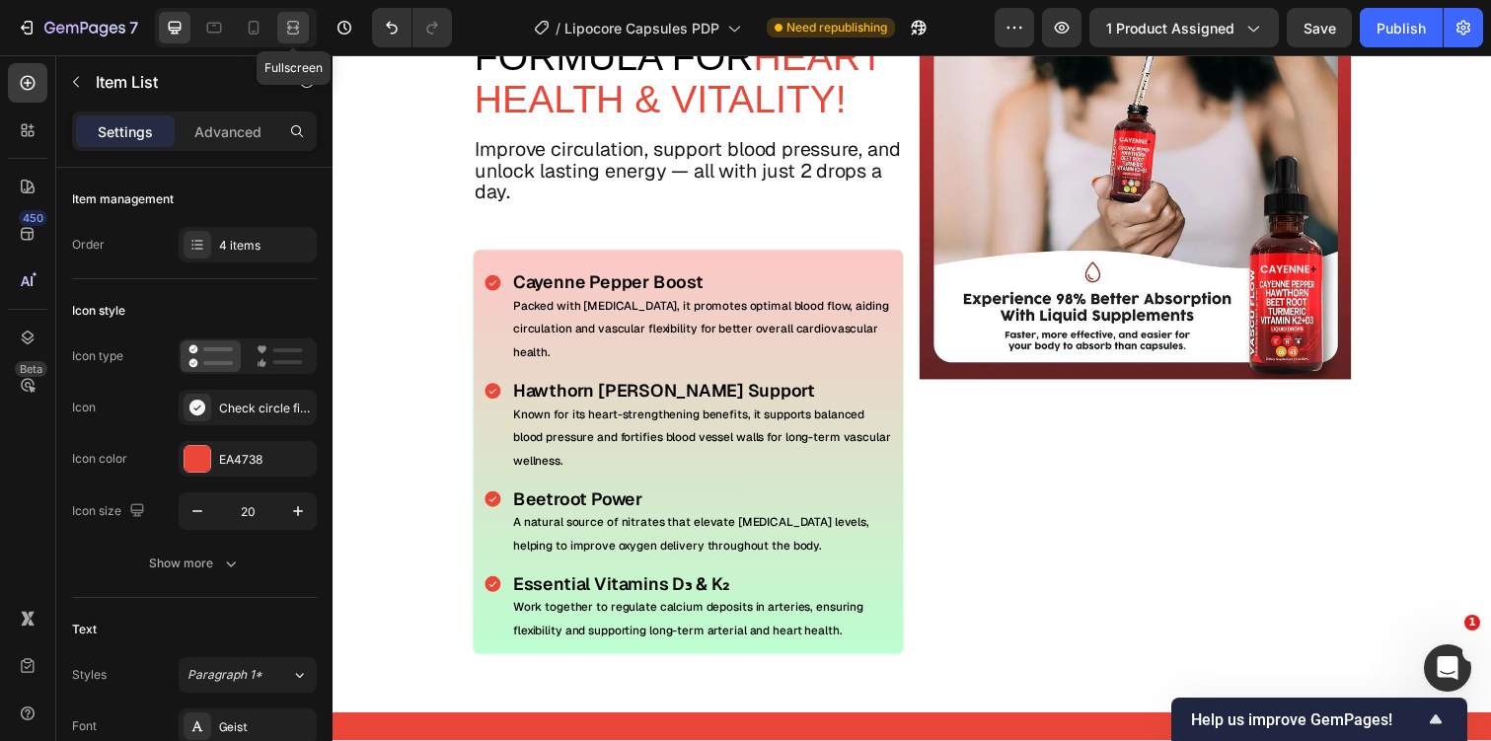
click at [299, 37] on icon at bounding box center [293, 28] width 20 height 20
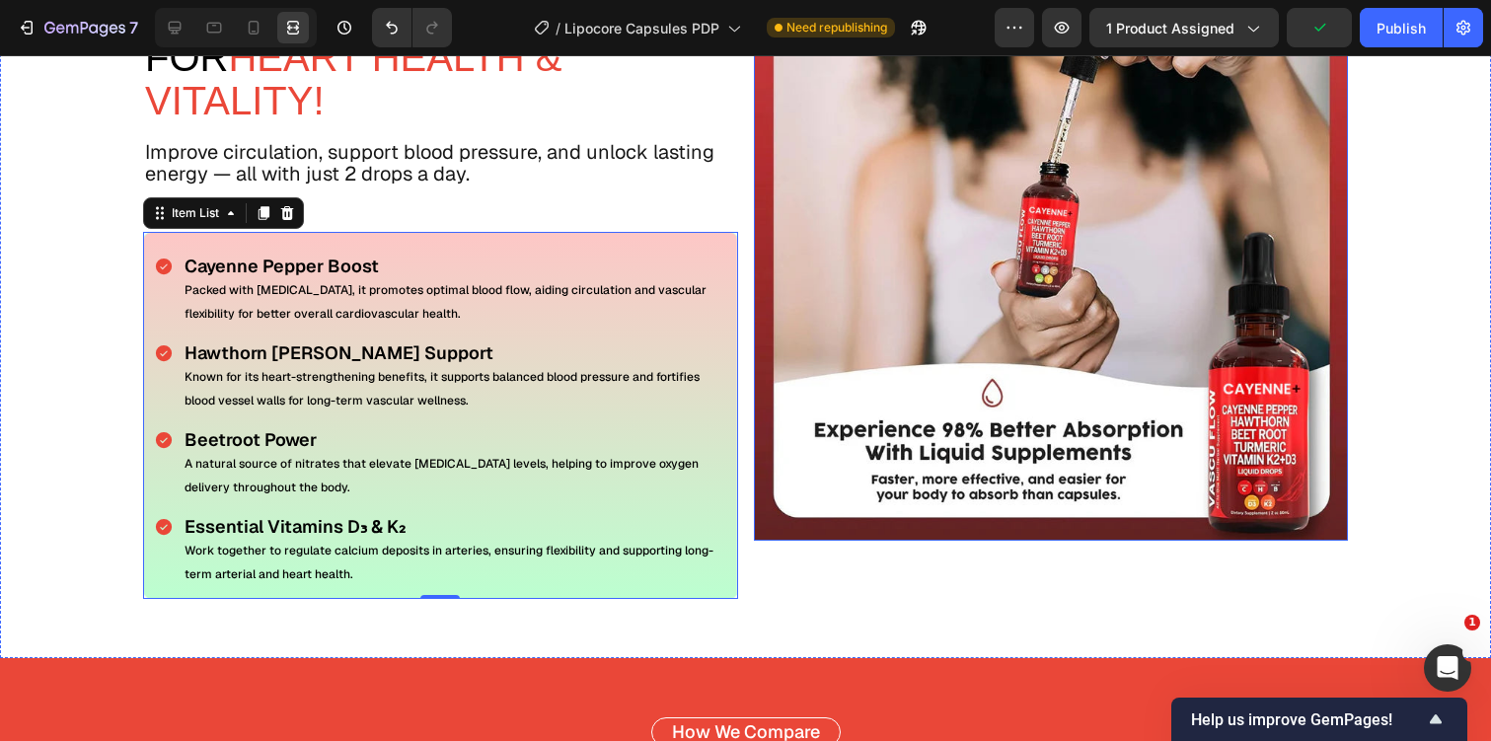
click at [894, 446] on img at bounding box center [1051, 243] width 595 height 595
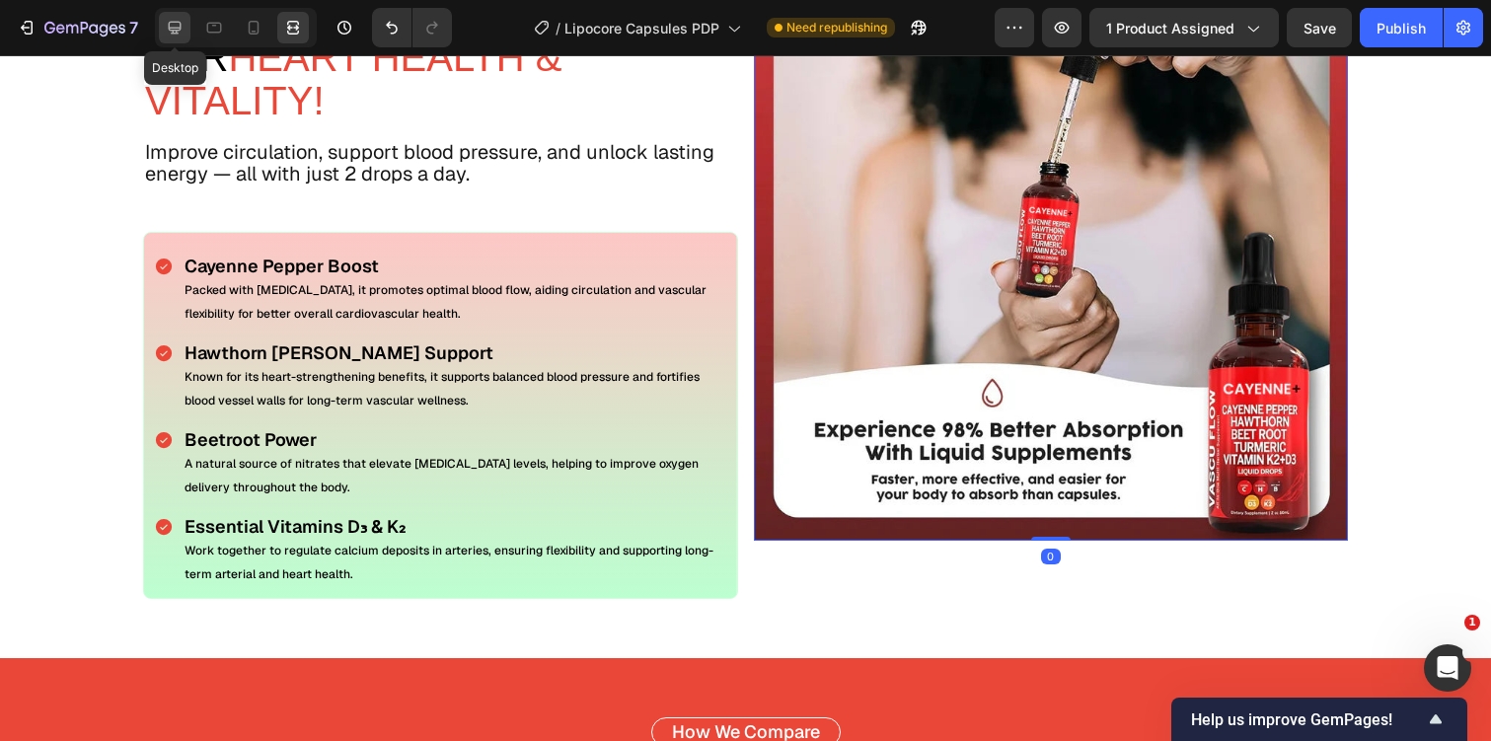
click at [182, 16] on div at bounding box center [175, 28] width 32 height 32
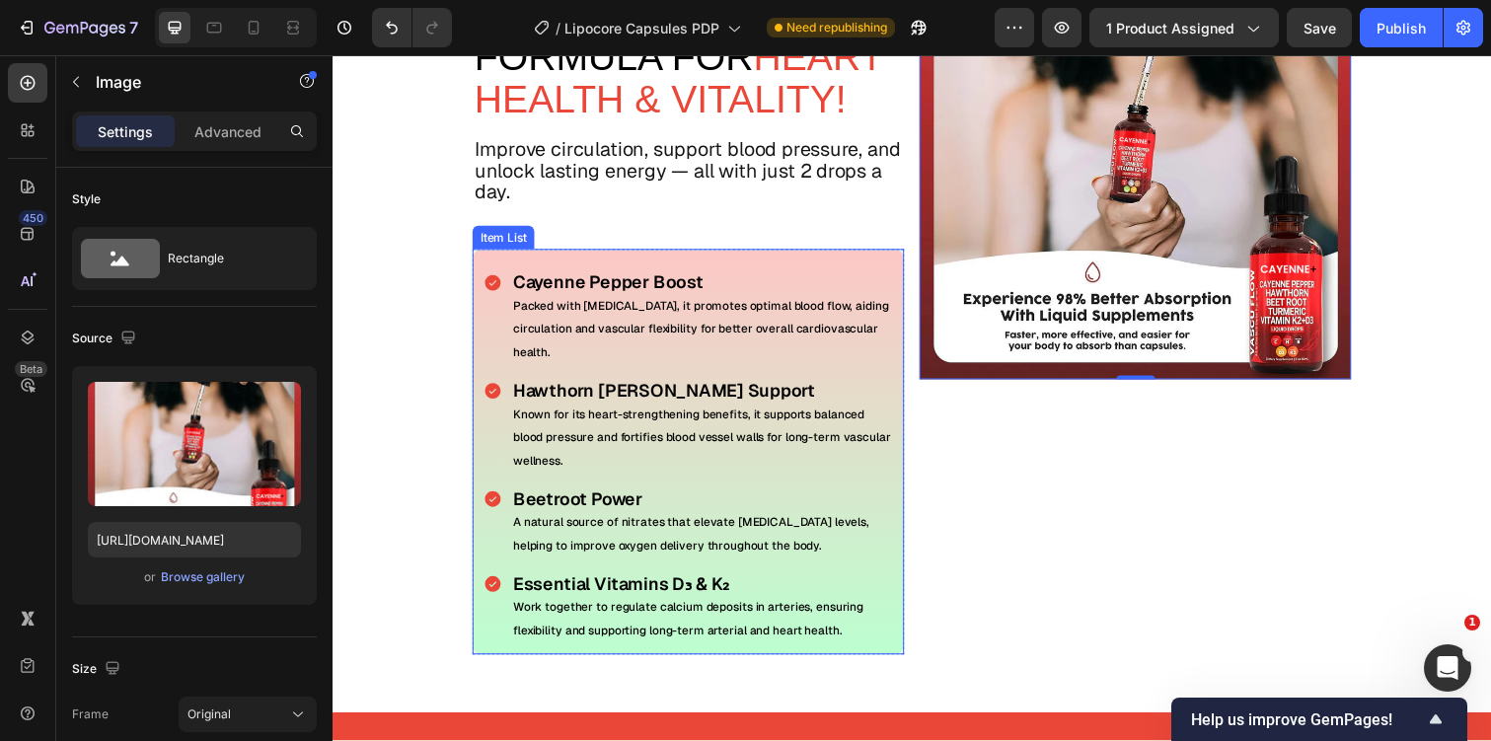
click at [483, 347] on div "Cayenne Pepper Boost Packed with capsaicin, it promotes optimal blood flow, aid…" at bounding box center [696, 461] width 441 height 414
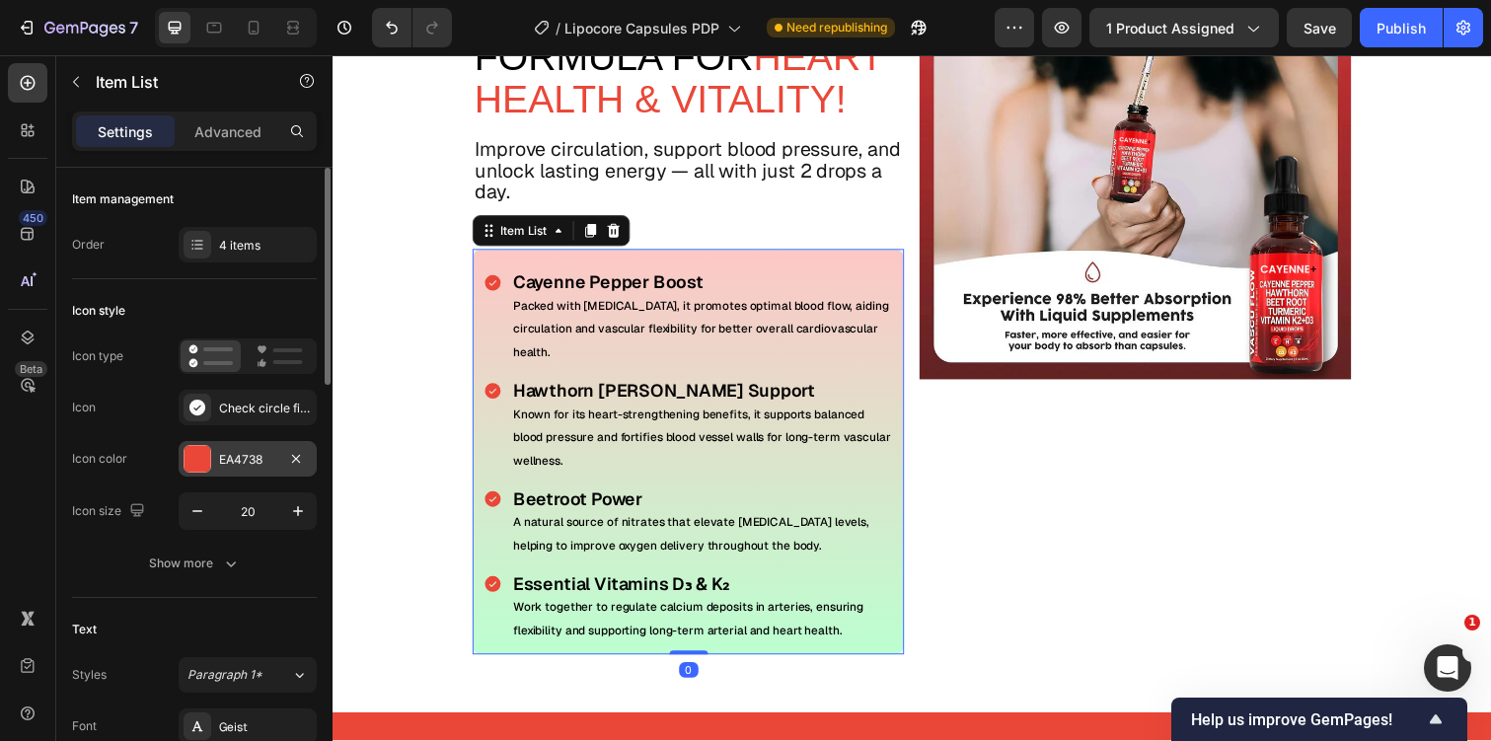
click at [214, 455] on div "EA4738" at bounding box center [248, 459] width 138 height 36
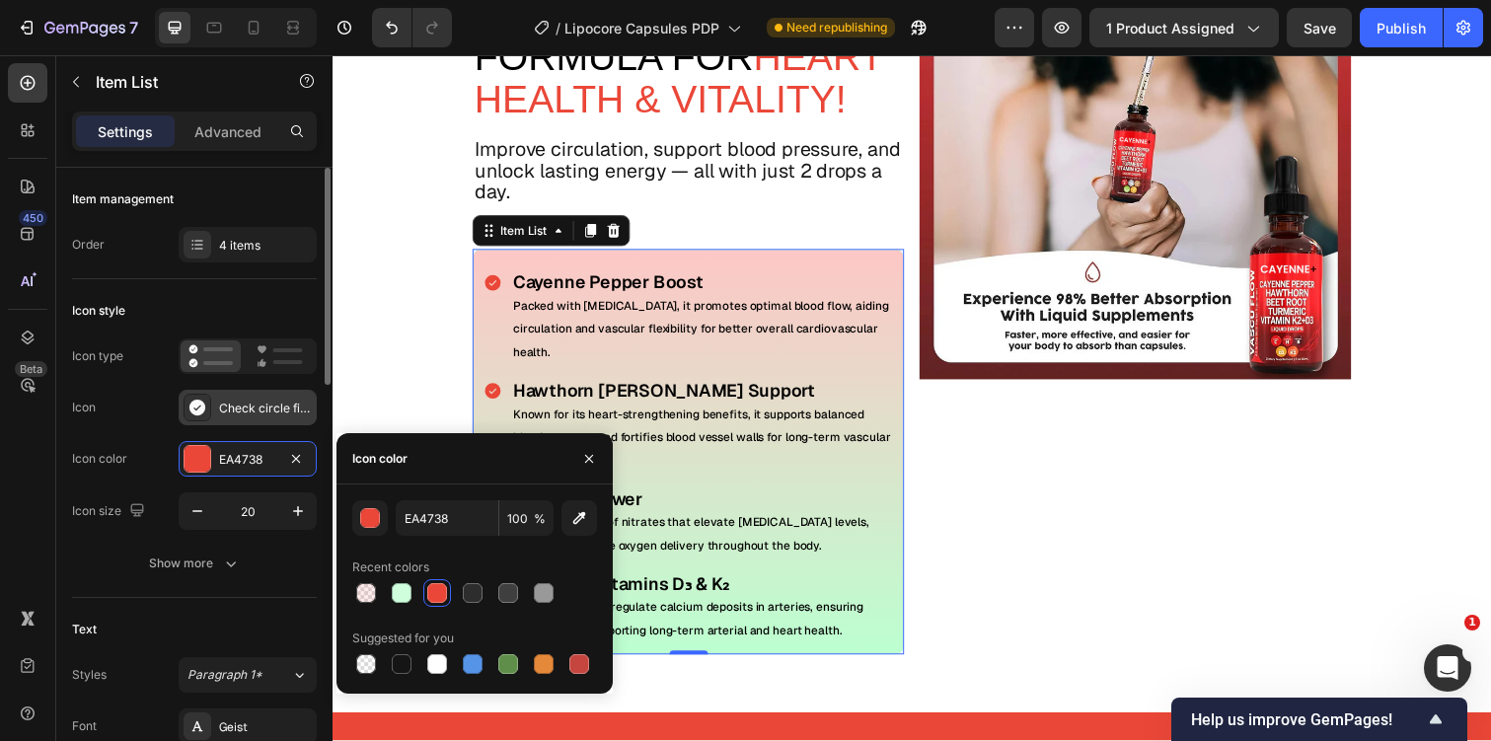
click at [270, 400] on div "Check circle filled" at bounding box center [265, 409] width 93 height 18
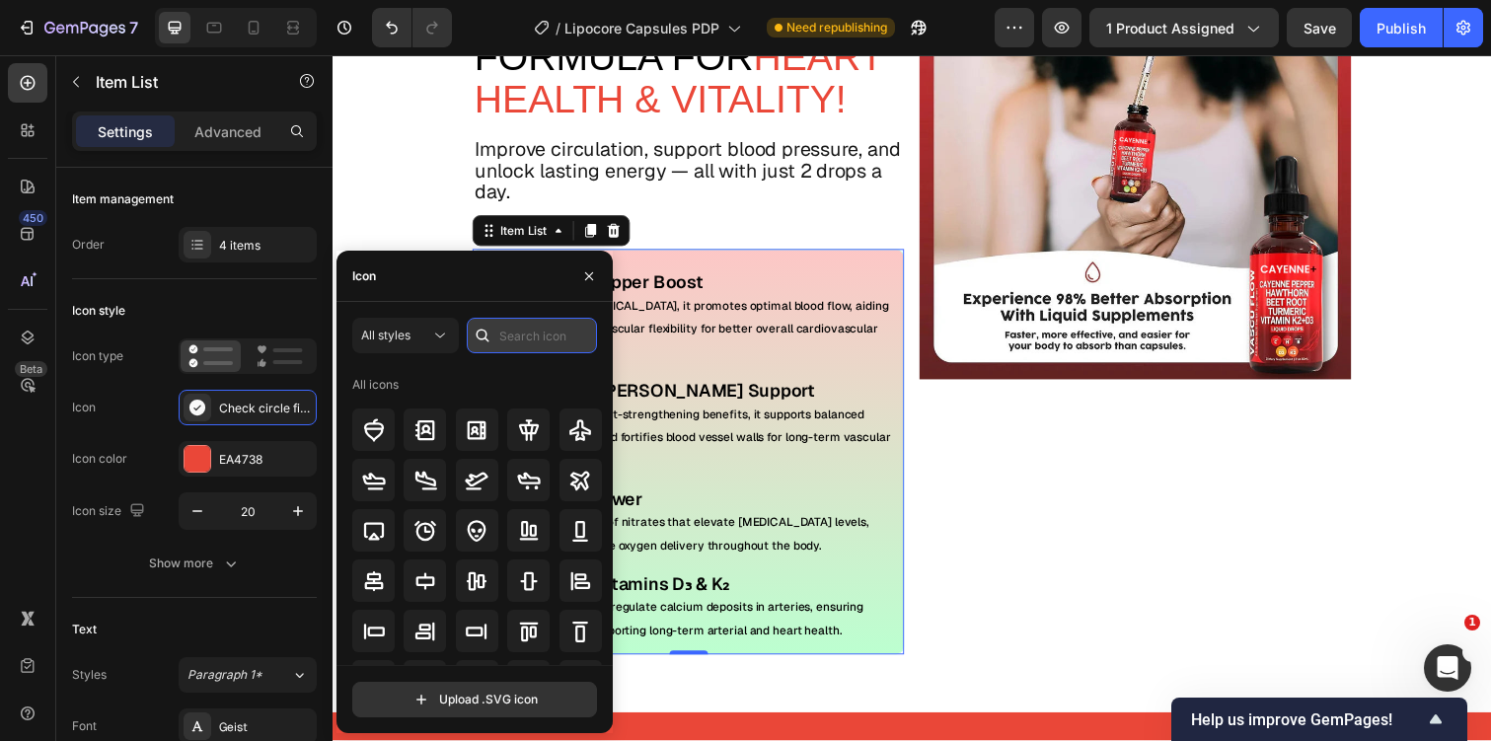
click at [546, 339] on input "text" at bounding box center [532, 336] width 130 height 36
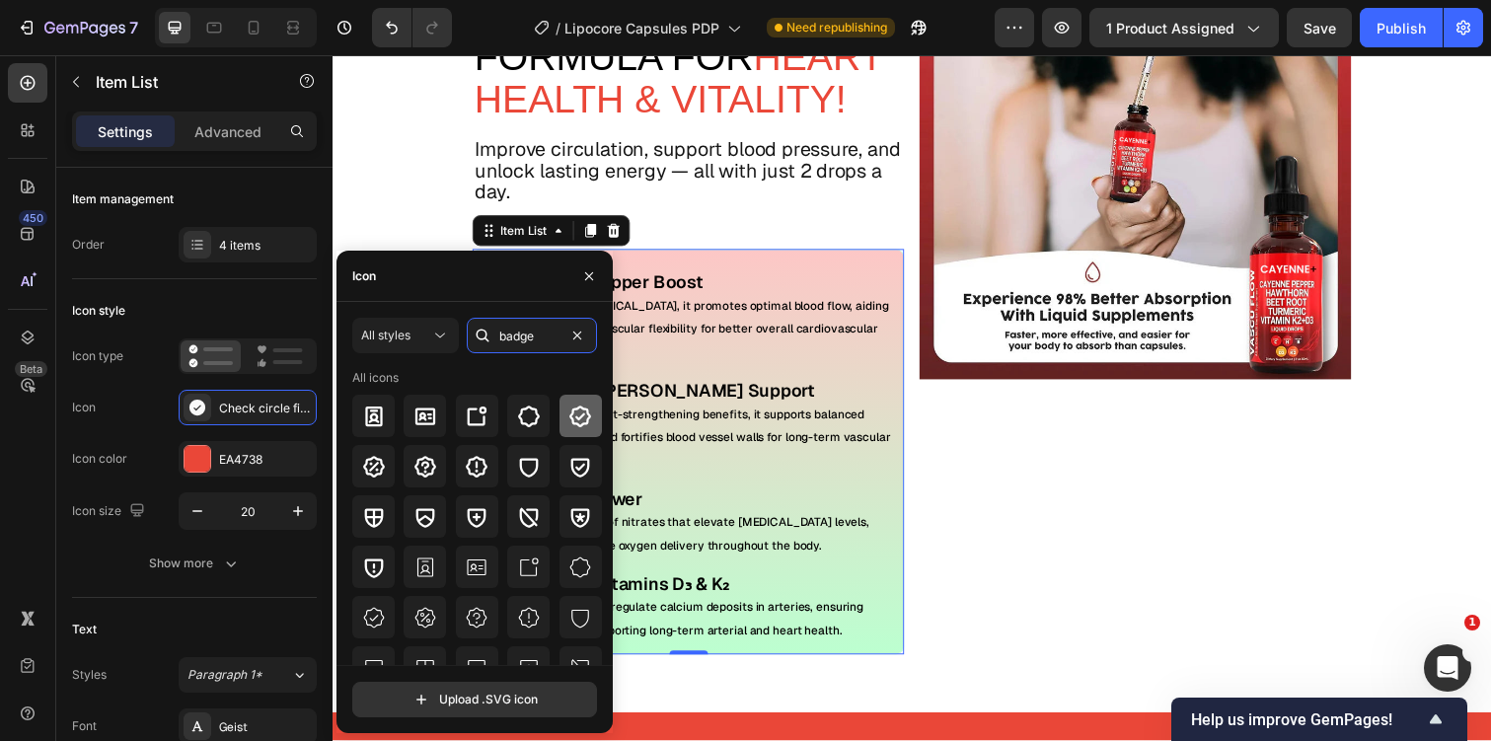
type input "badge"
click at [569, 421] on icon at bounding box center [580, 417] width 22 height 22
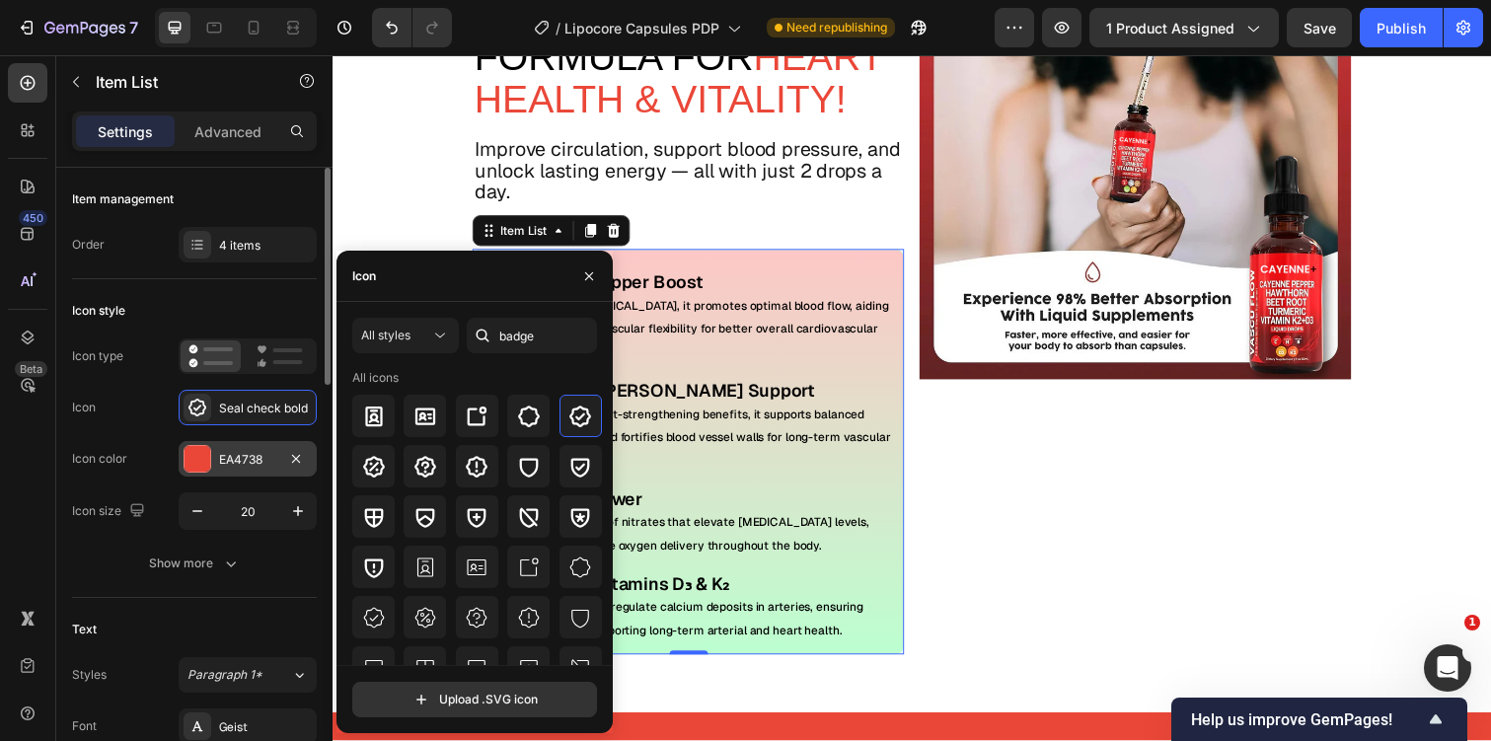
click at [228, 451] on div "EA4738" at bounding box center [247, 460] width 57 height 18
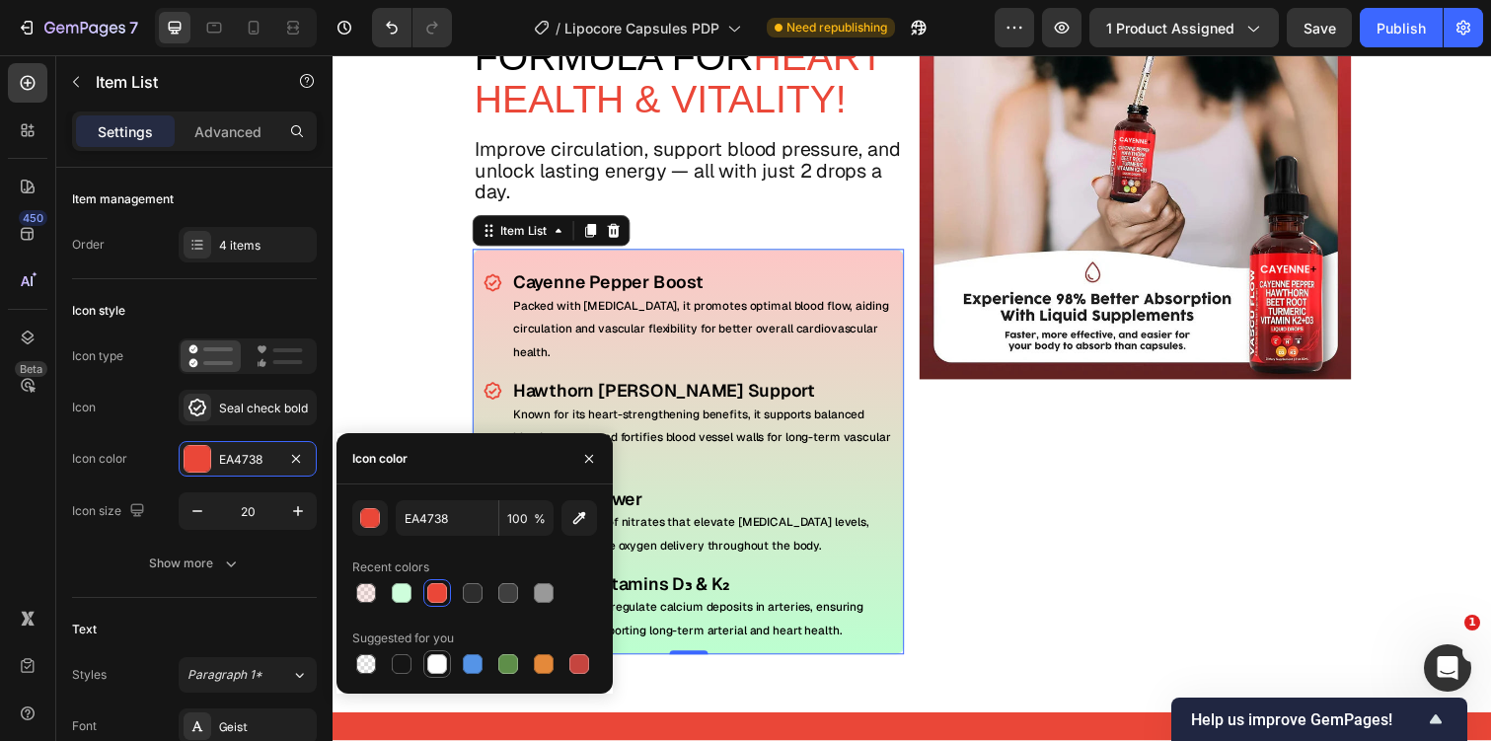
click at [442, 663] on div at bounding box center [437, 664] width 20 height 20
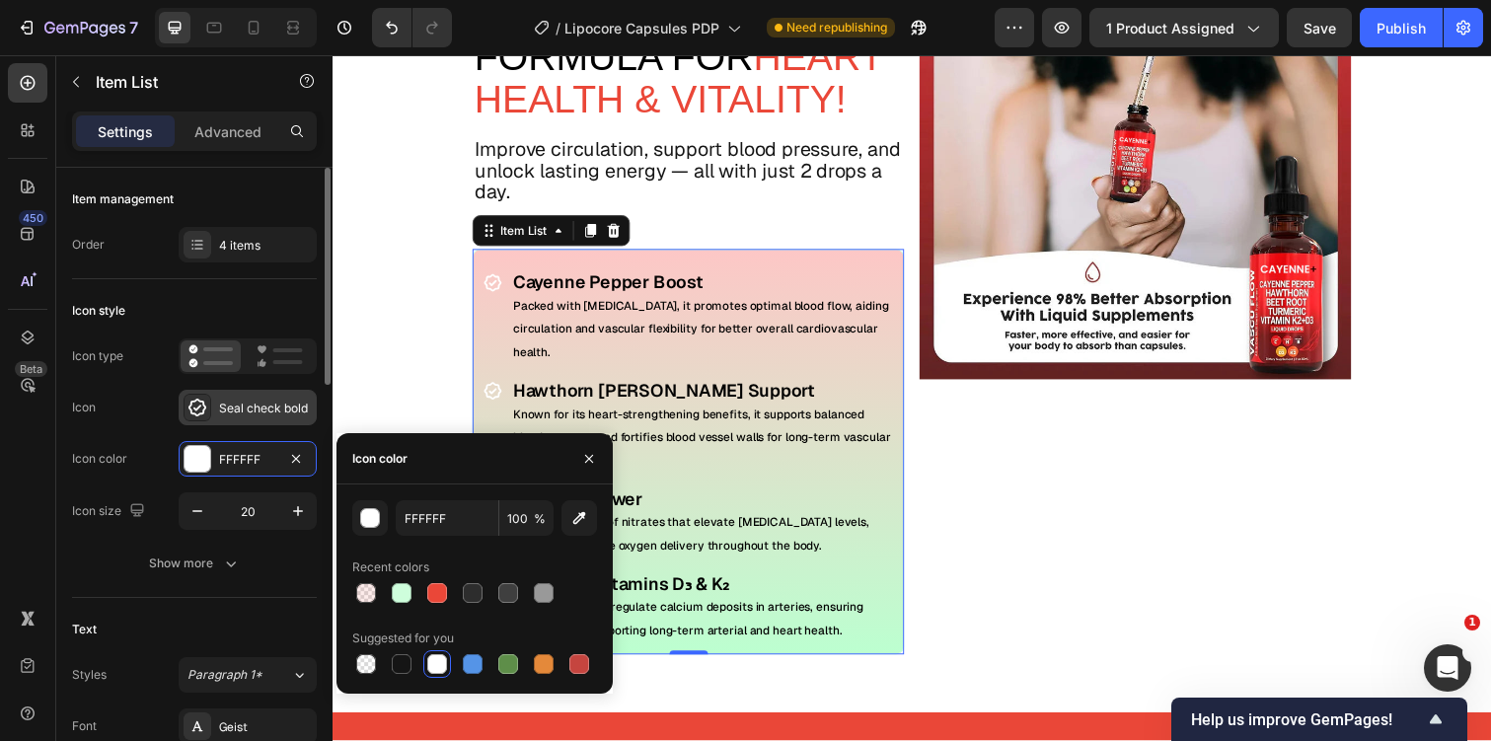
click at [248, 418] on div "Seal check bold" at bounding box center [248, 408] width 138 height 36
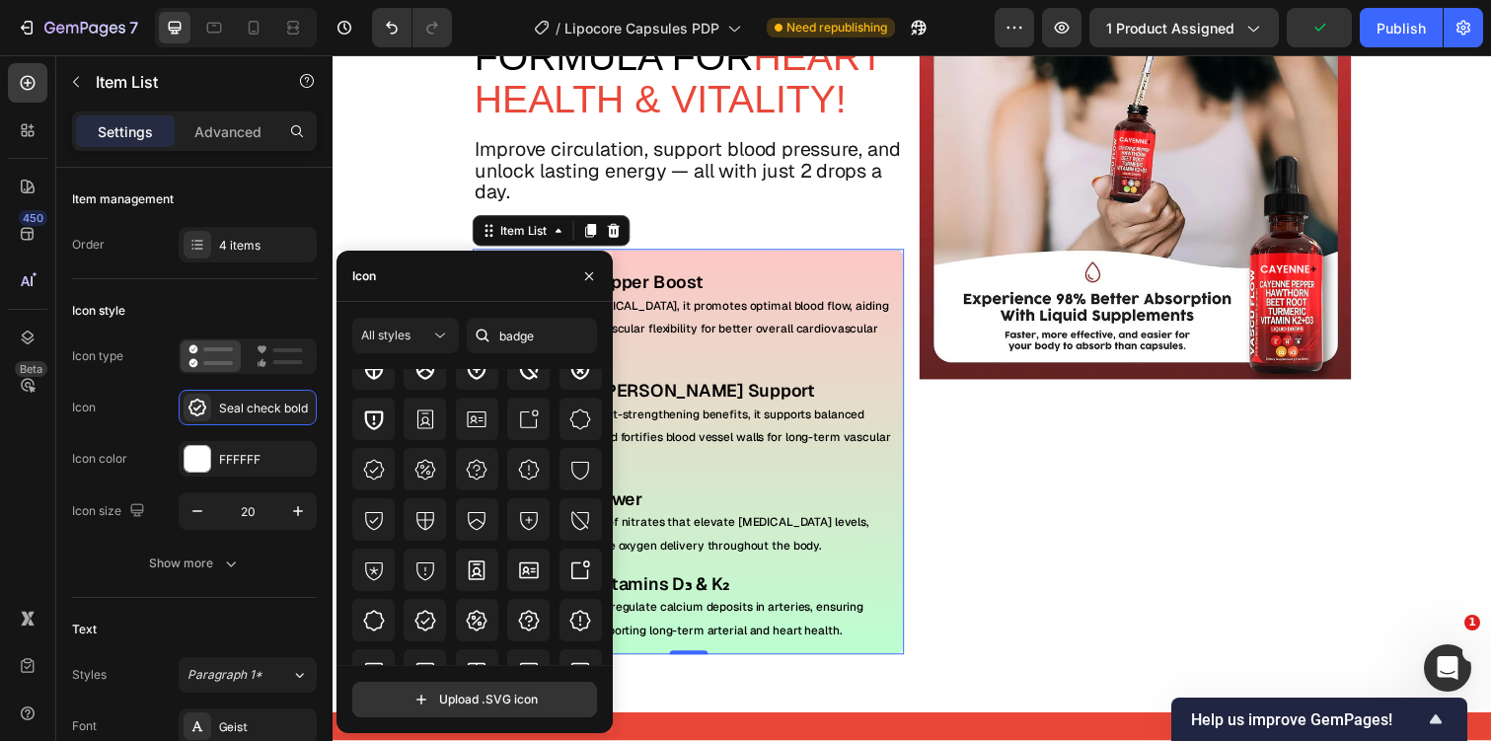
scroll to position [153, 0]
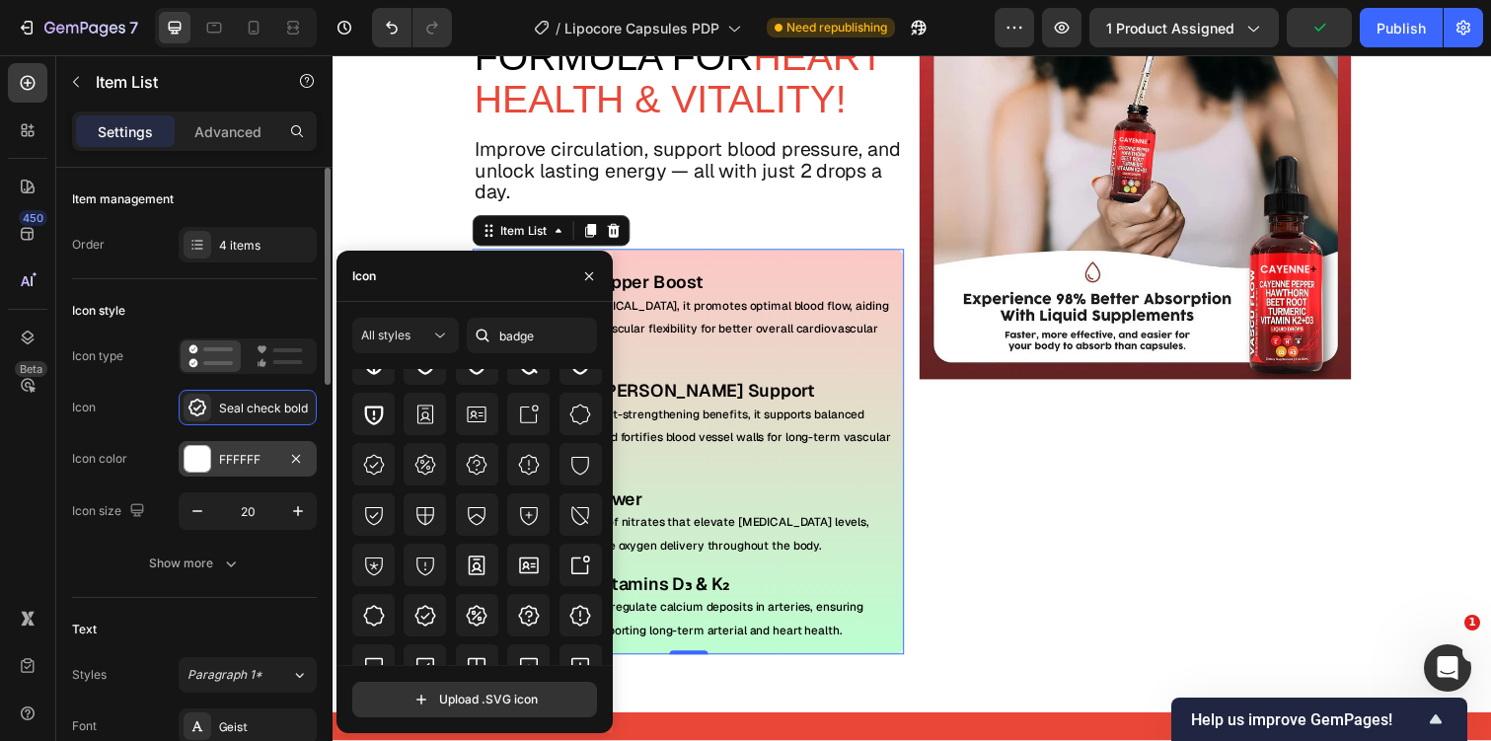
click at [247, 467] on div "FFFFFF" at bounding box center [247, 460] width 57 height 18
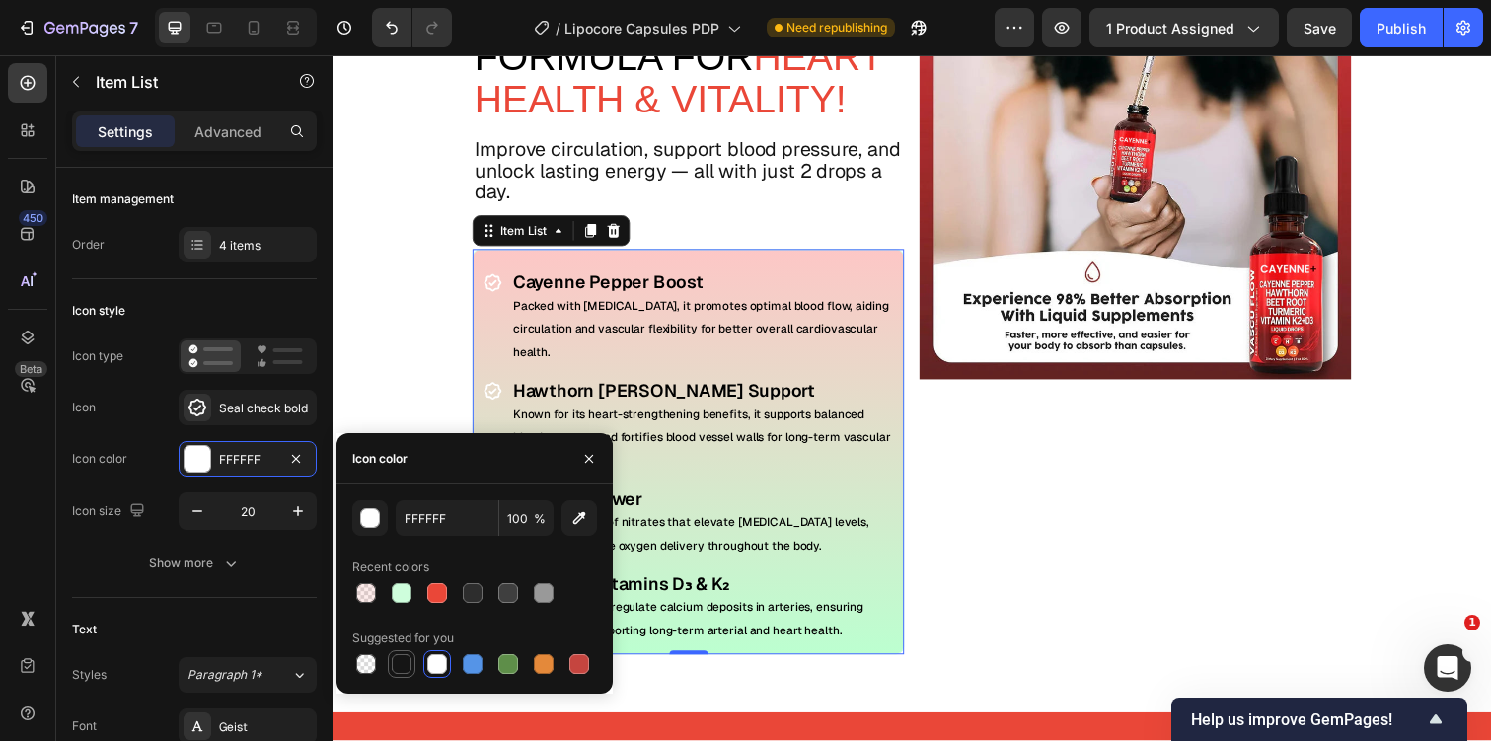
click at [390, 659] on div at bounding box center [402, 664] width 24 height 24
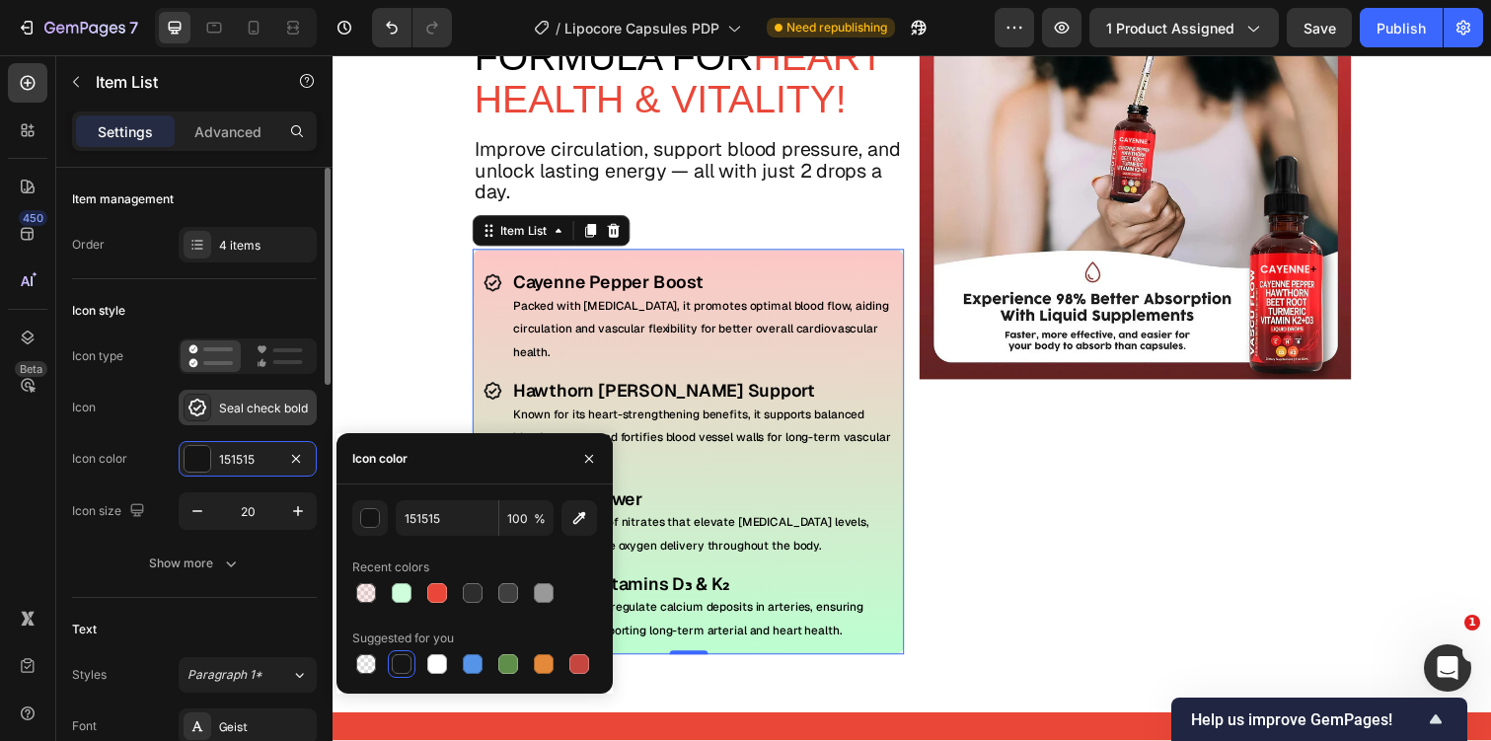
click at [258, 401] on div "Seal check bold" at bounding box center [265, 409] width 93 height 18
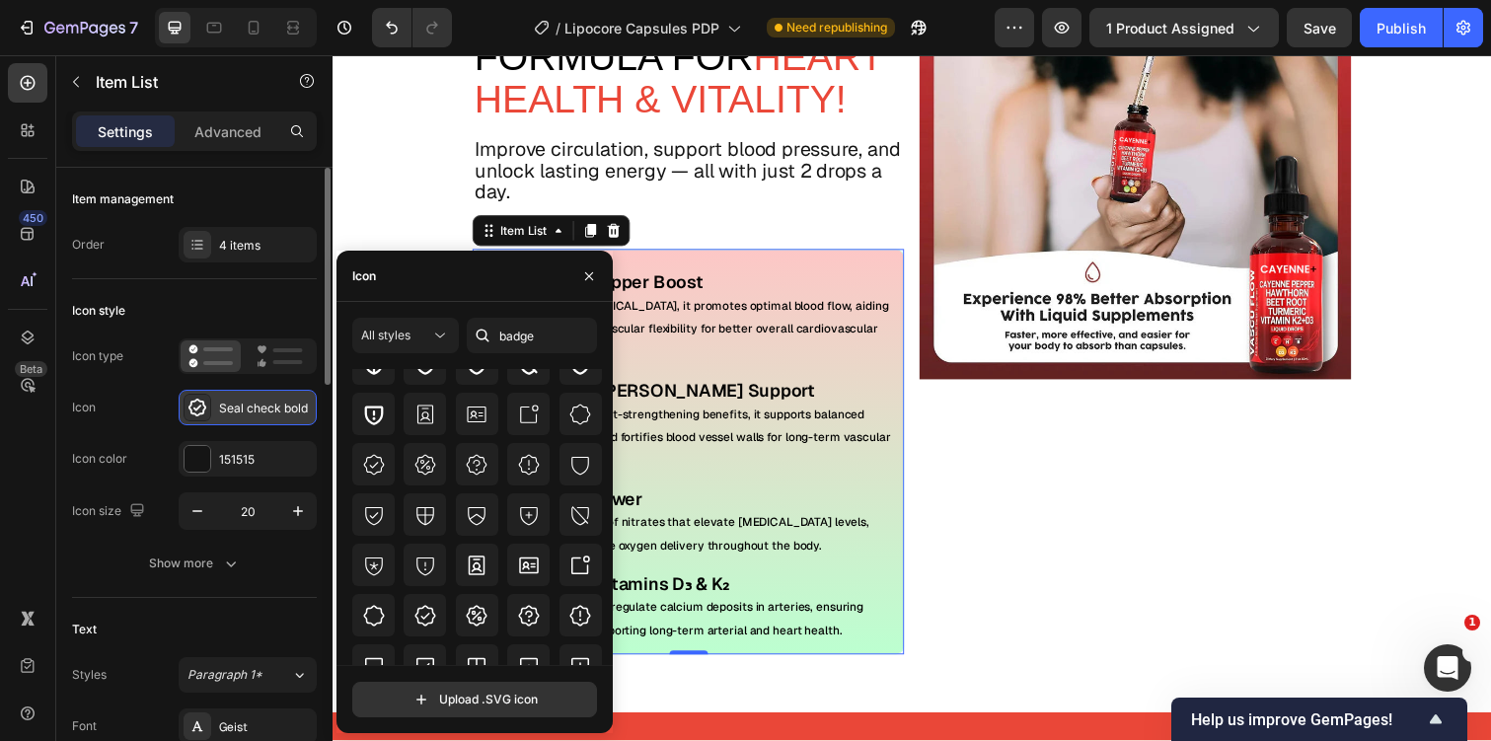
scroll to position [139, 0]
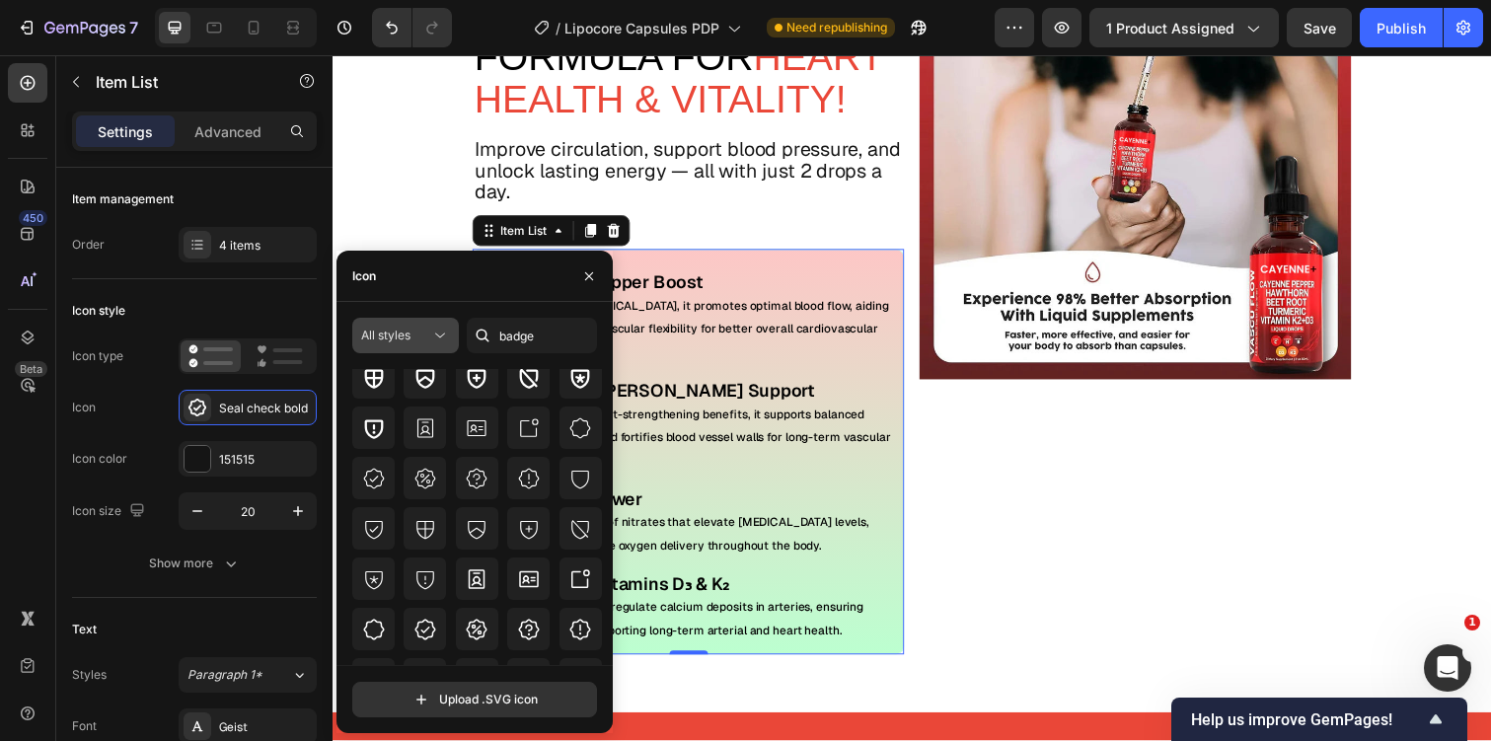
click at [376, 334] on span "All styles" at bounding box center [385, 335] width 49 height 15
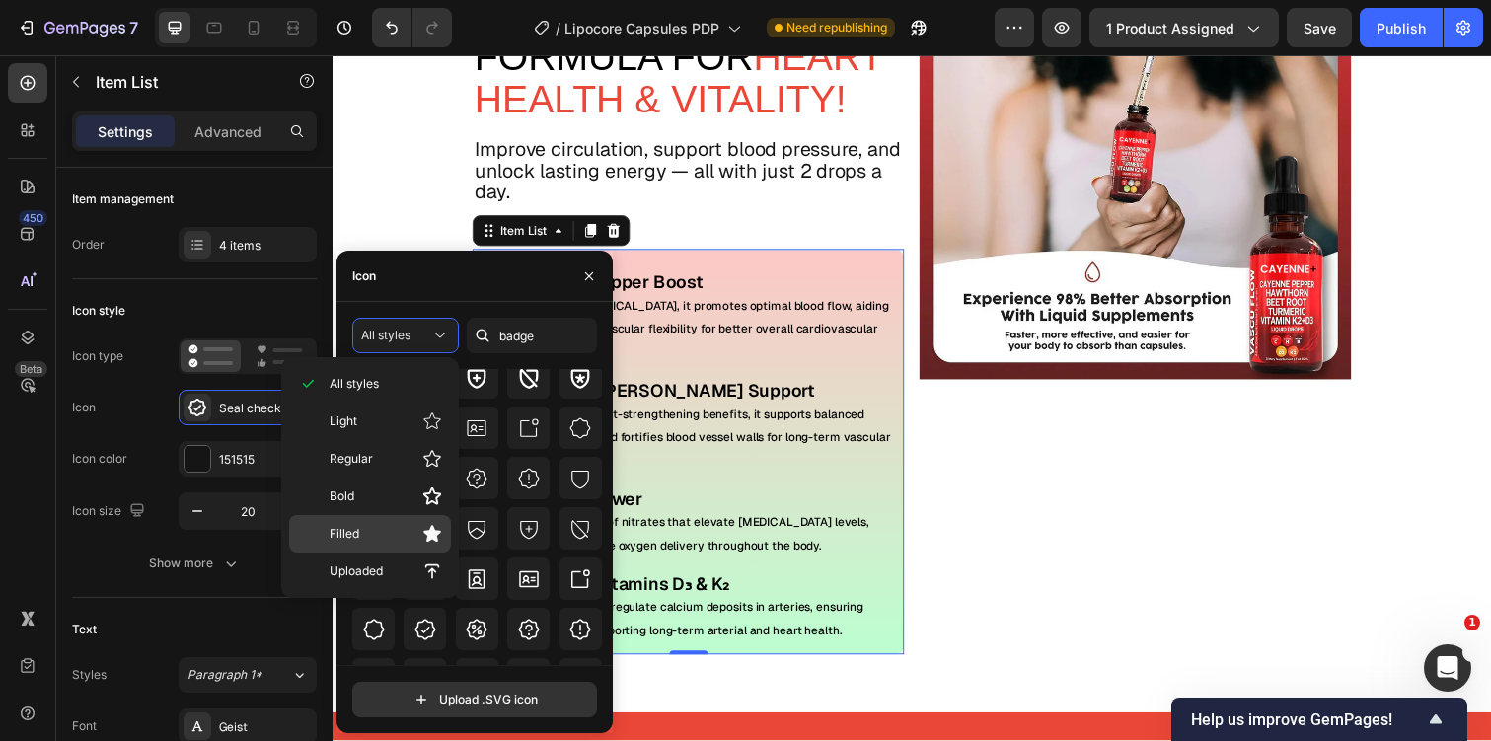
click at [400, 523] on div "Filled" at bounding box center [370, 533] width 162 height 37
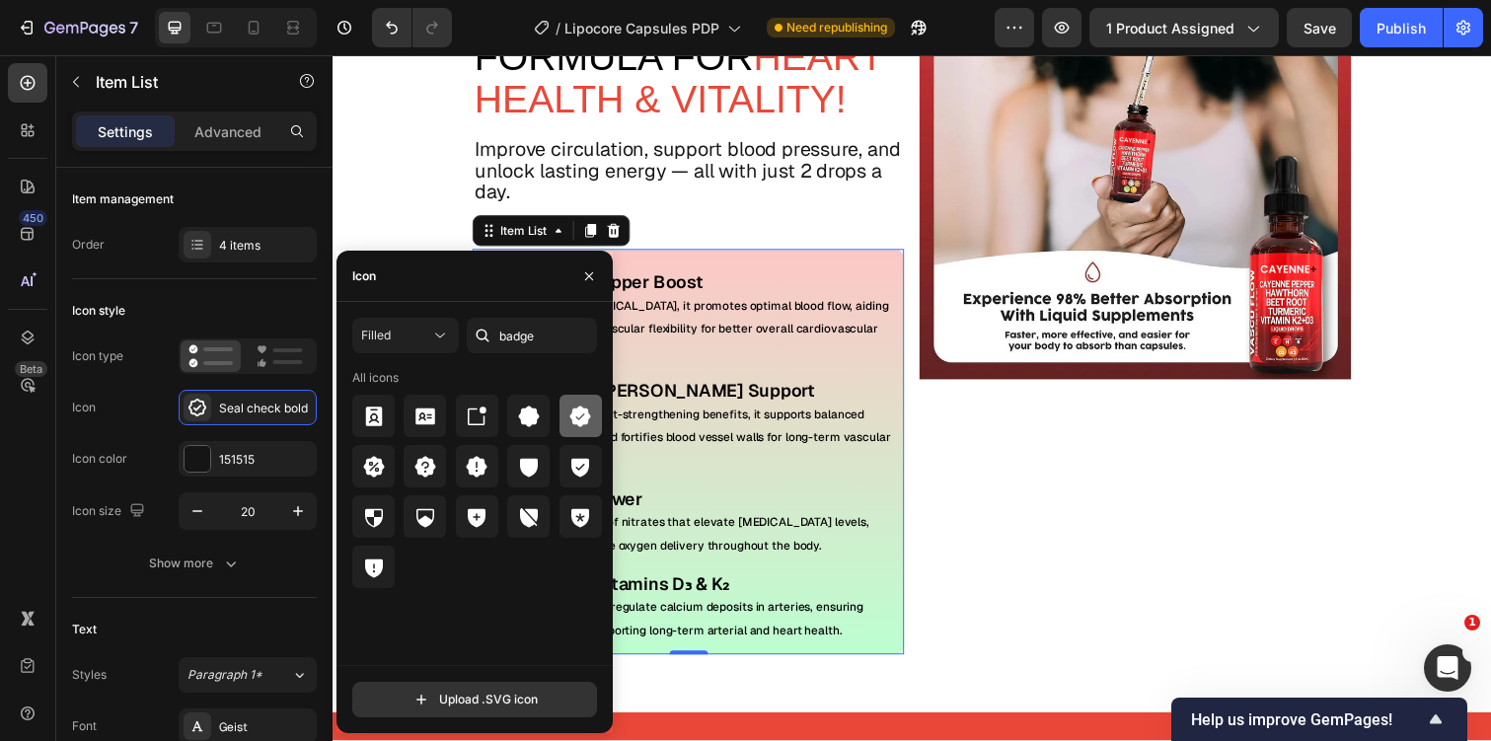
click at [568, 410] on icon at bounding box center [580, 417] width 24 height 24
click at [590, 275] on icon "button" at bounding box center [589, 275] width 8 height 8
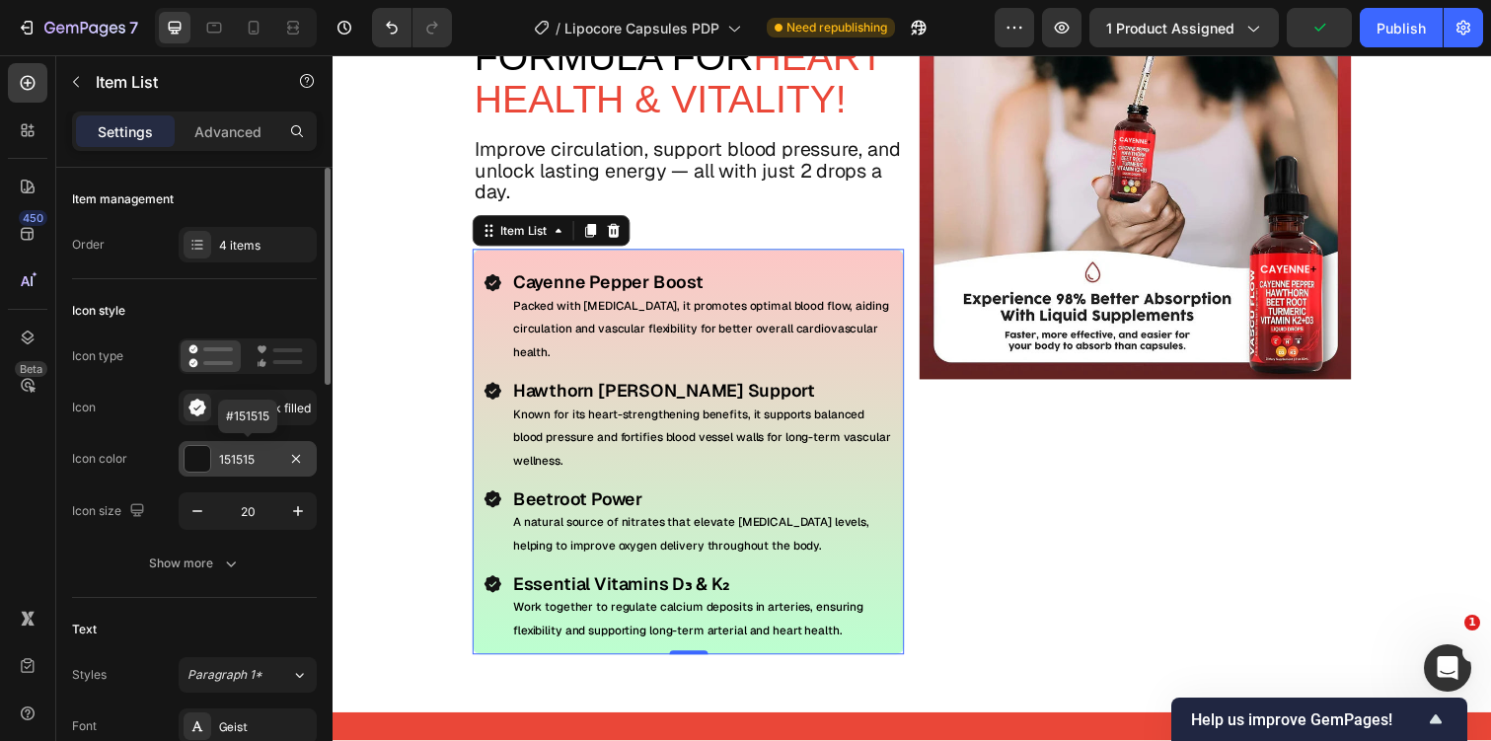
click at [261, 447] on div "151515" at bounding box center [248, 459] width 138 height 36
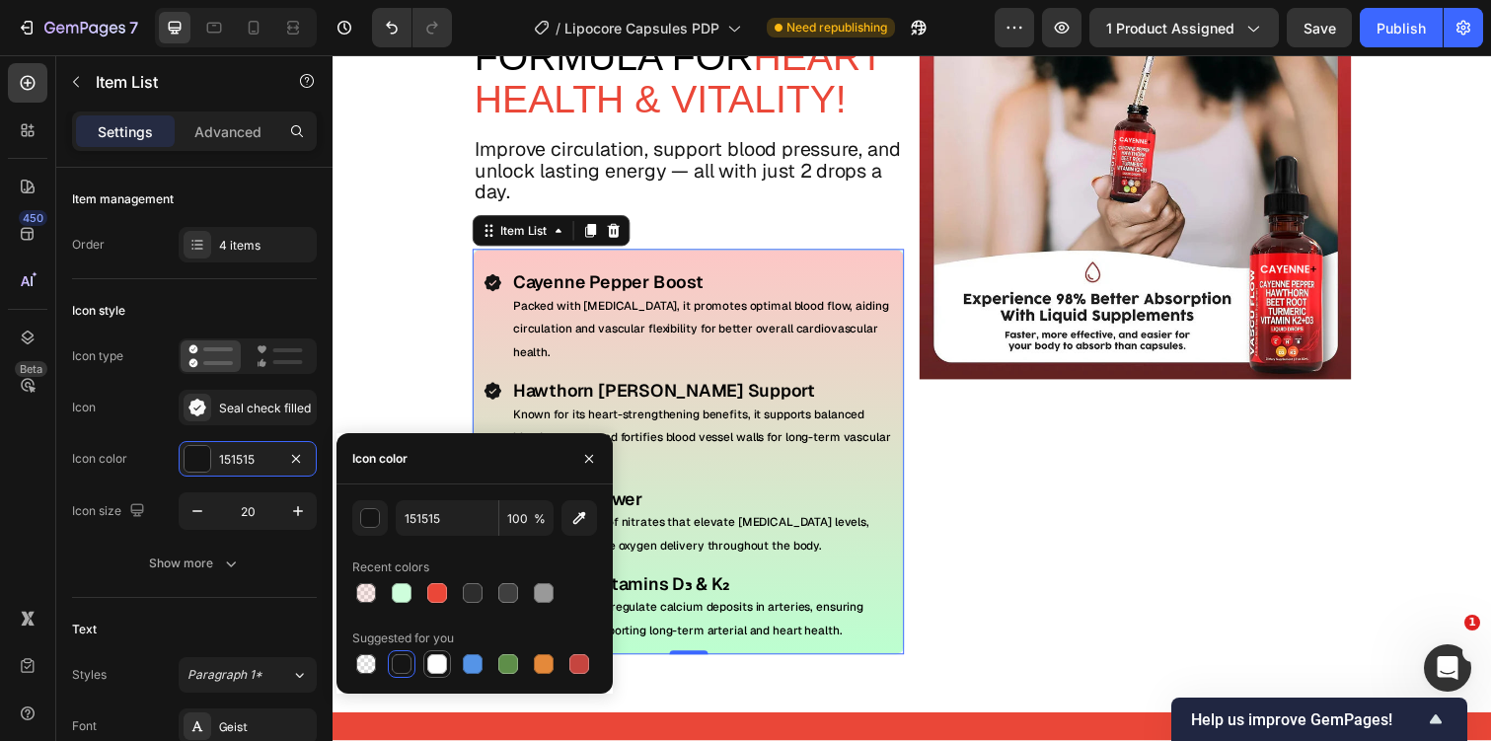
click at [444, 654] on div at bounding box center [437, 664] width 24 height 24
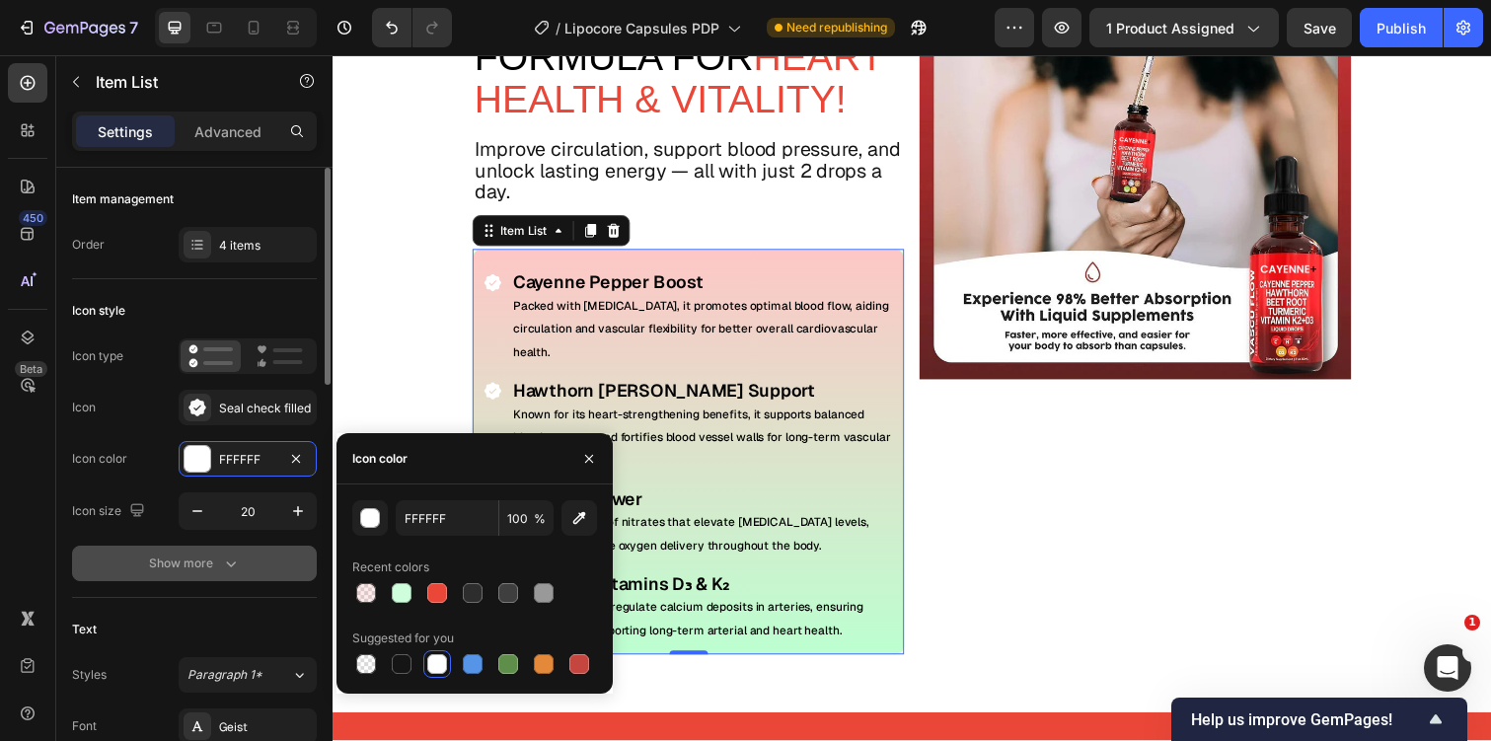
click at [214, 560] on div "Show more" at bounding box center [195, 564] width 92 height 20
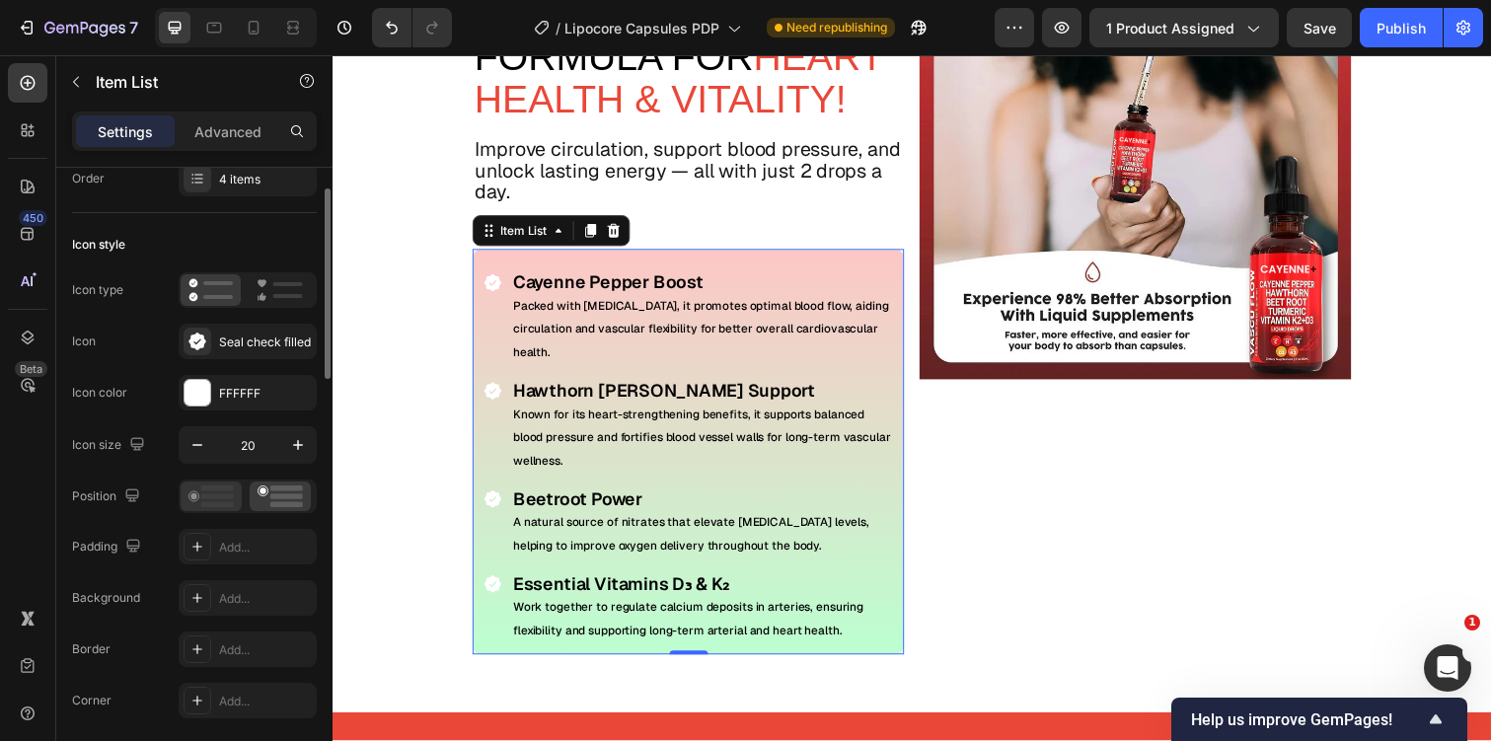
scroll to position [67, 0]
click at [201, 641] on icon at bounding box center [197, 648] width 16 height 16
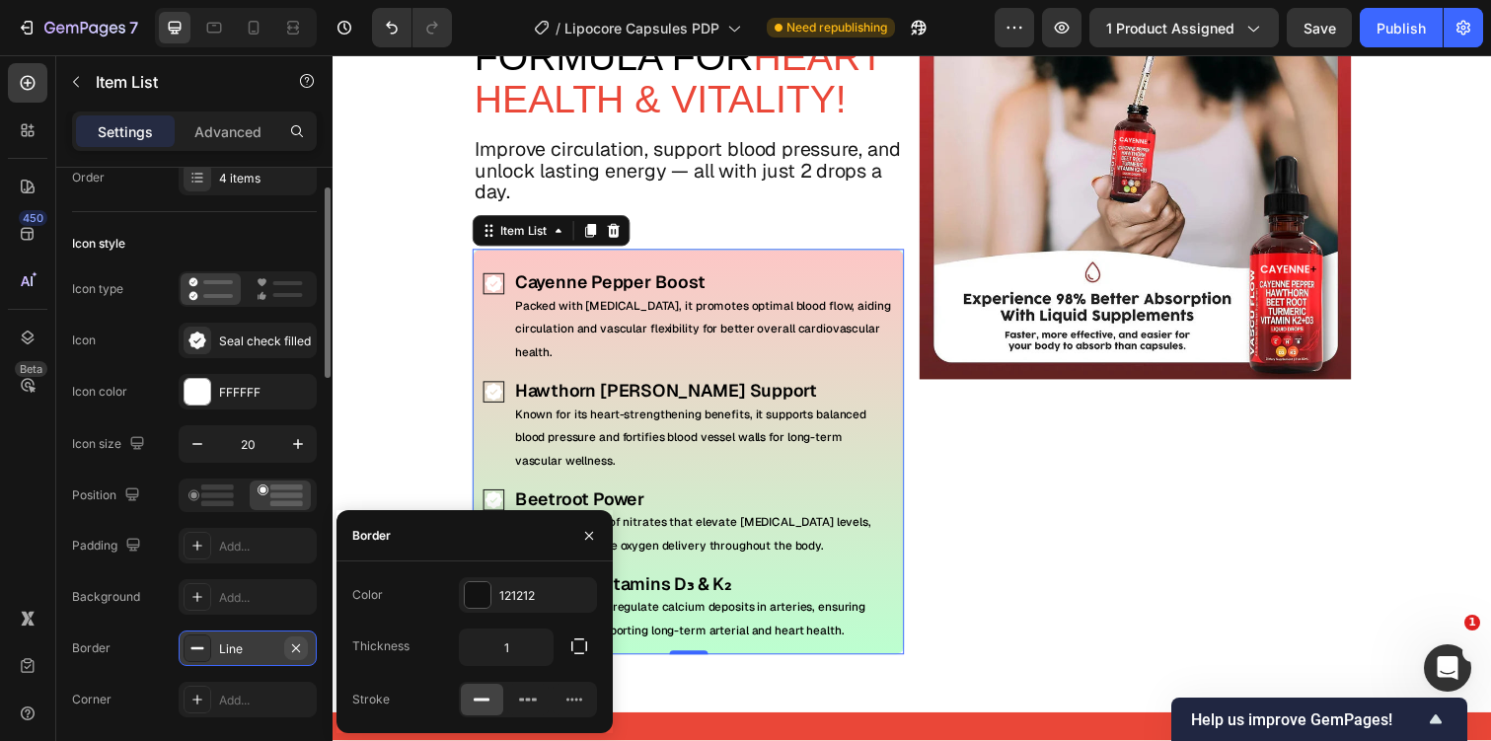
click at [301, 645] on icon "button" at bounding box center [296, 648] width 16 height 16
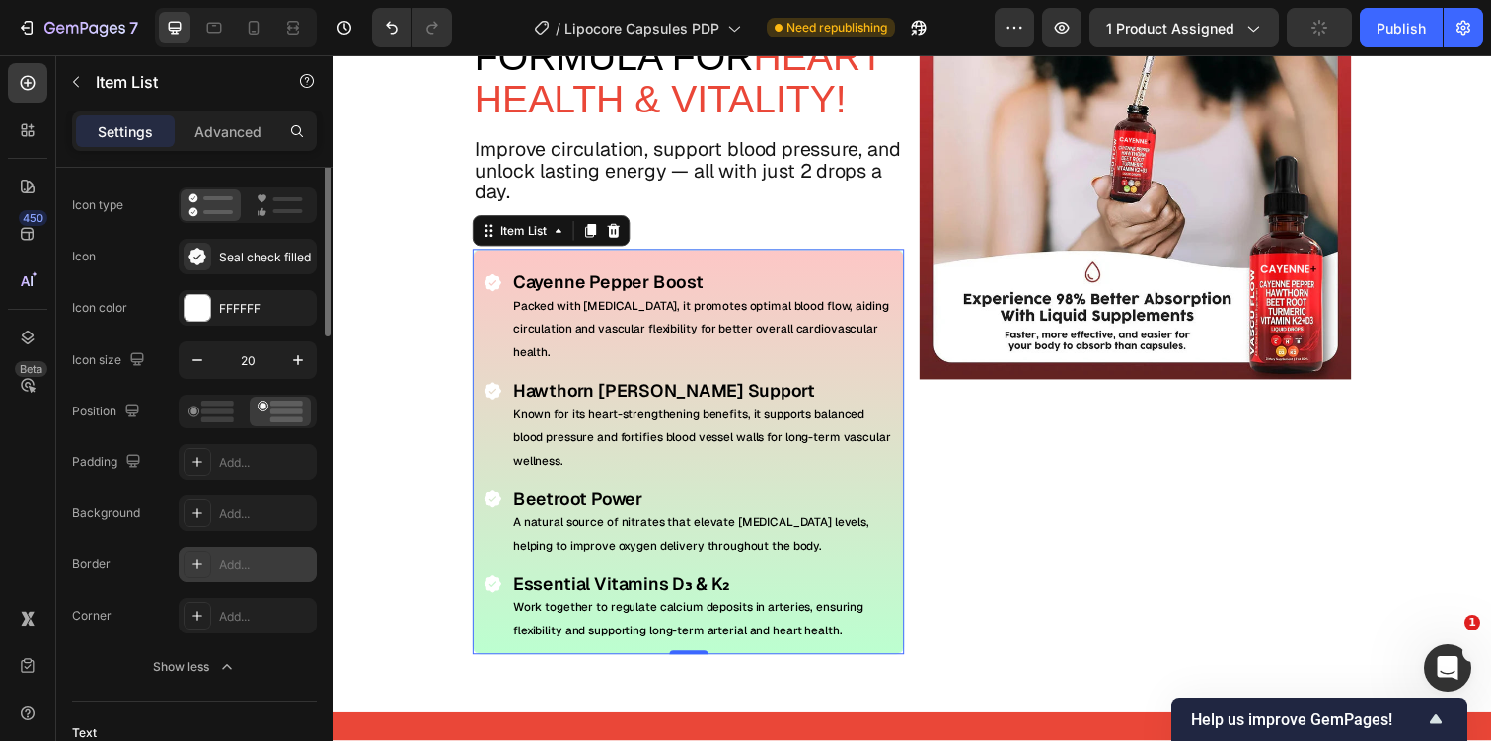
scroll to position [163, 0]
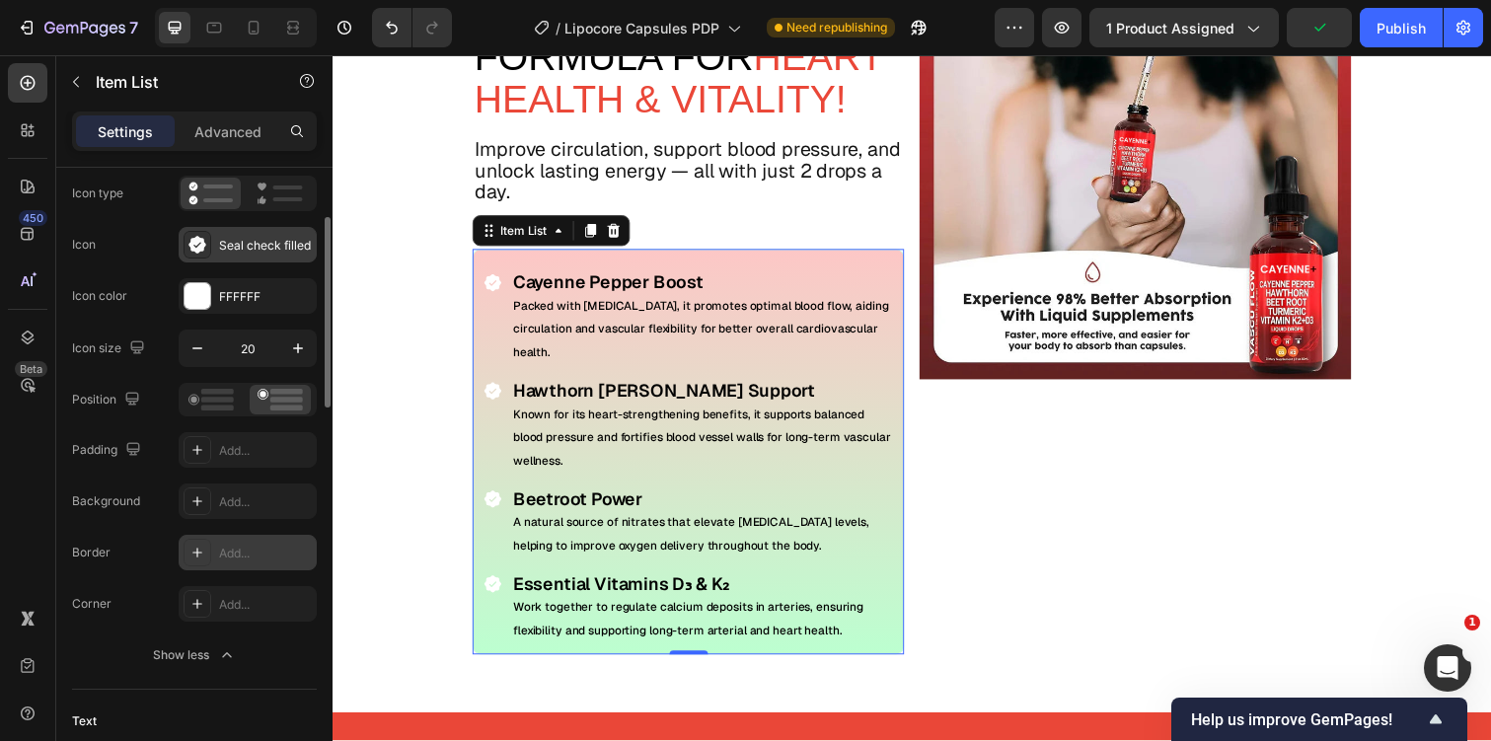
click at [218, 245] on div "Seal check filled" at bounding box center [248, 245] width 138 height 36
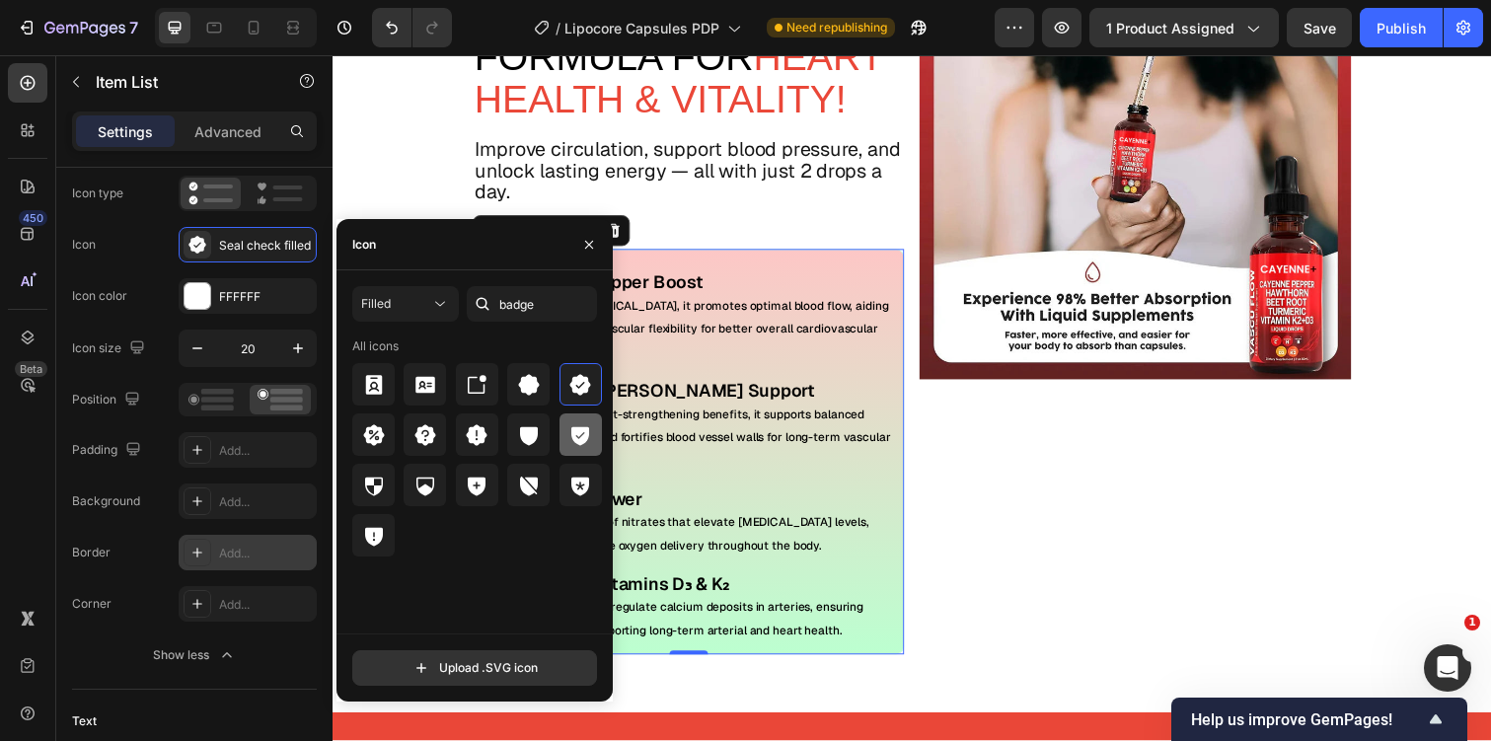
click at [588, 429] on icon at bounding box center [580, 435] width 18 height 19
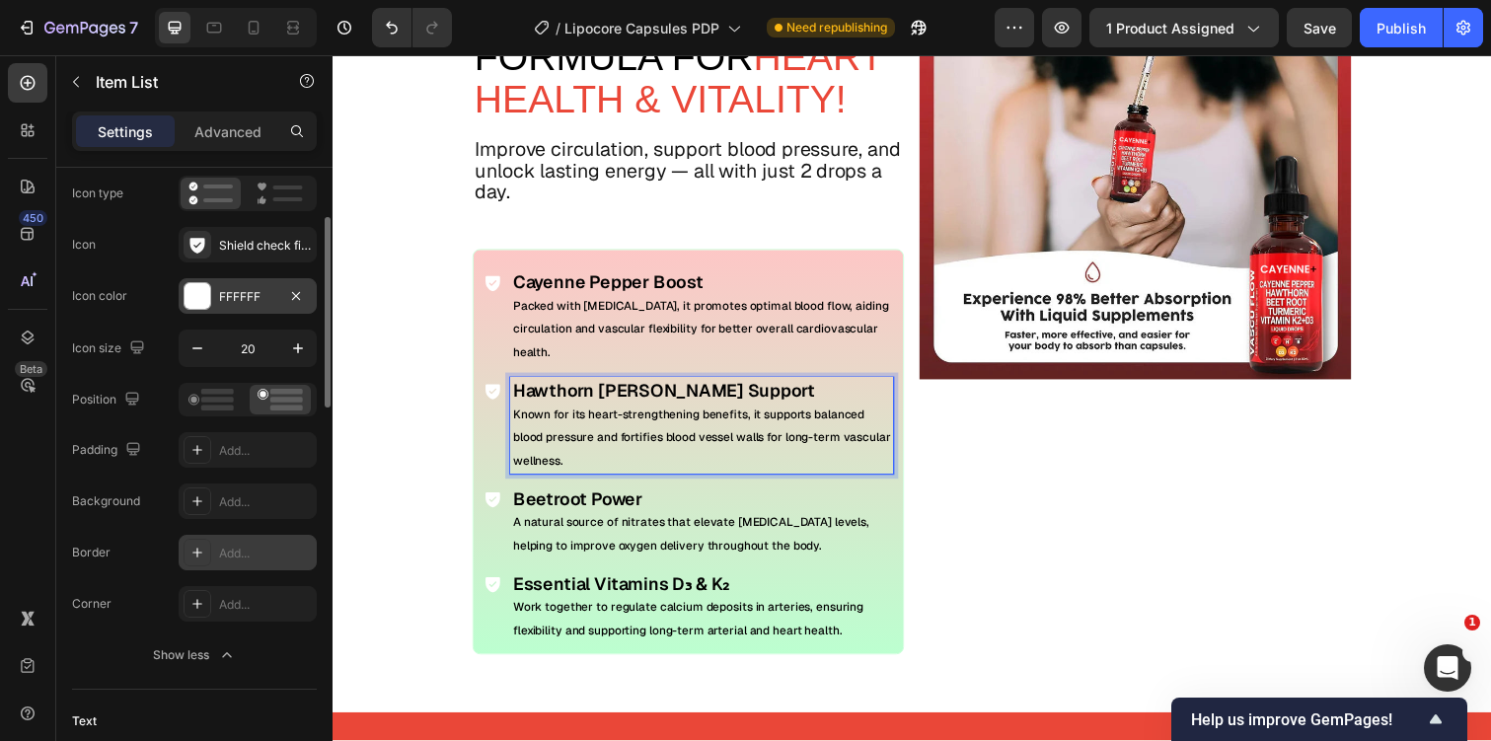
click at [249, 291] on div "FFFFFF" at bounding box center [247, 297] width 57 height 18
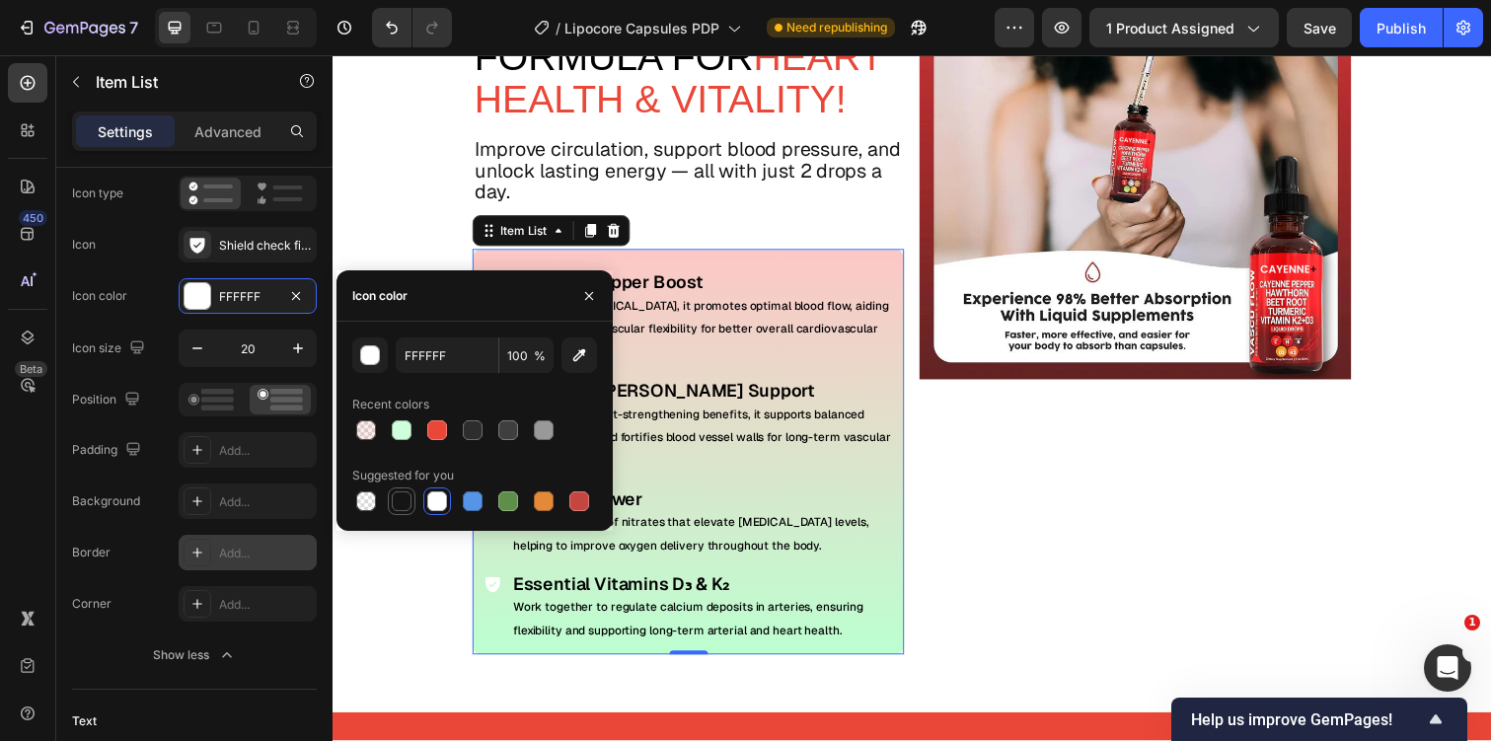
click at [408, 500] on div at bounding box center [402, 501] width 20 height 20
type input "151515"
click at [820, 393] on p "Hawthorn Berry Support" at bounding box center [710, 399] width 386 height 22
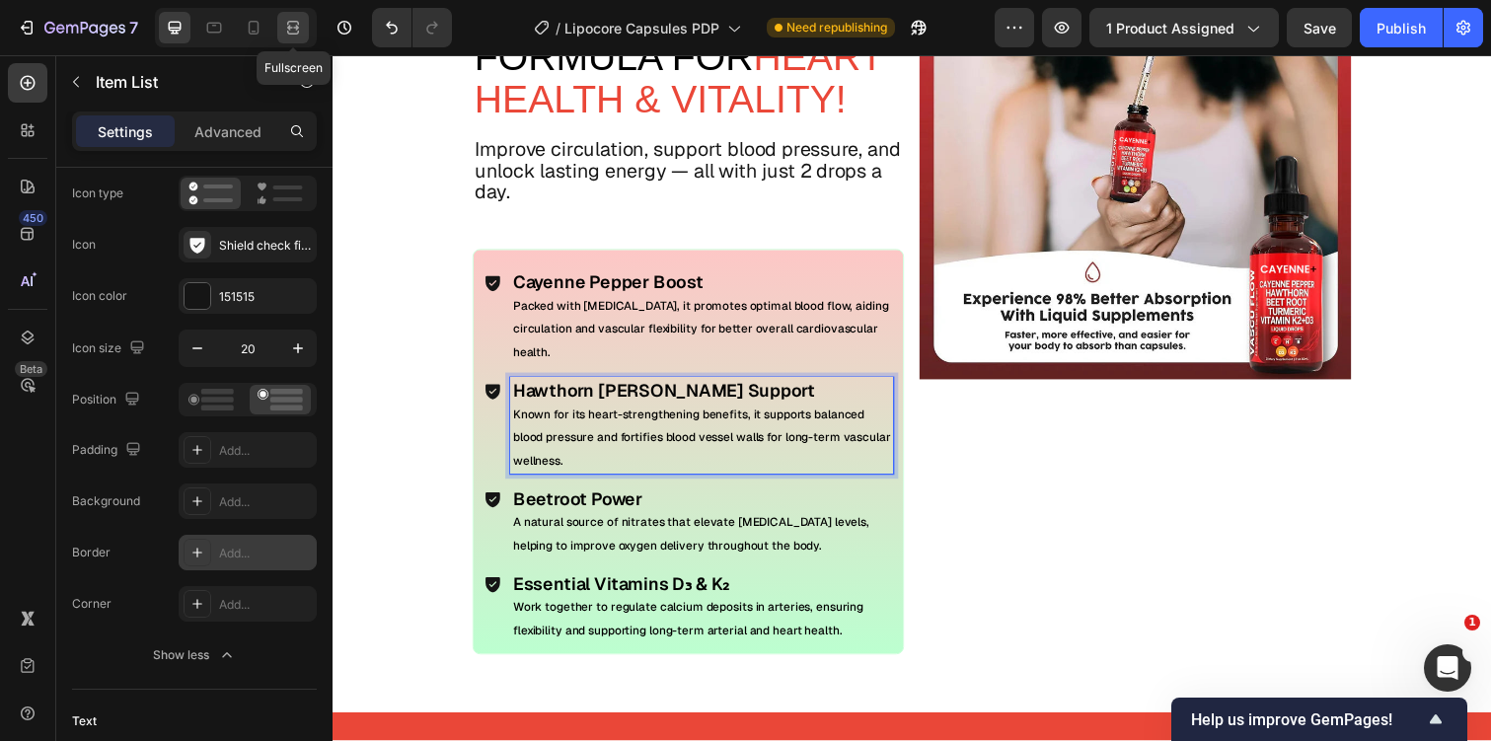
click at [298, 20] on icon at bounding box center [293, 28] width 20 height 20
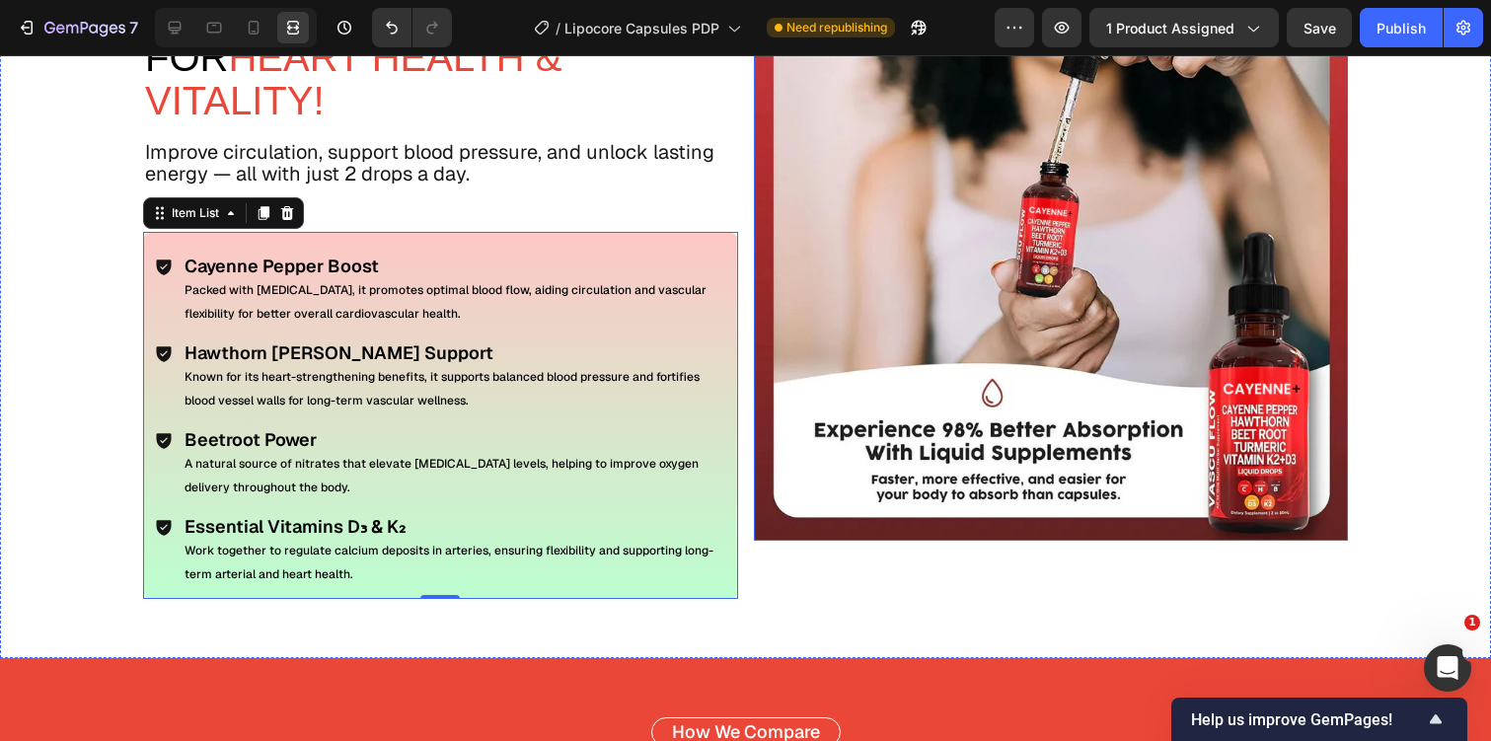
click at [826, 404] on img at bounding box center [1051, 243] width 595 height 595
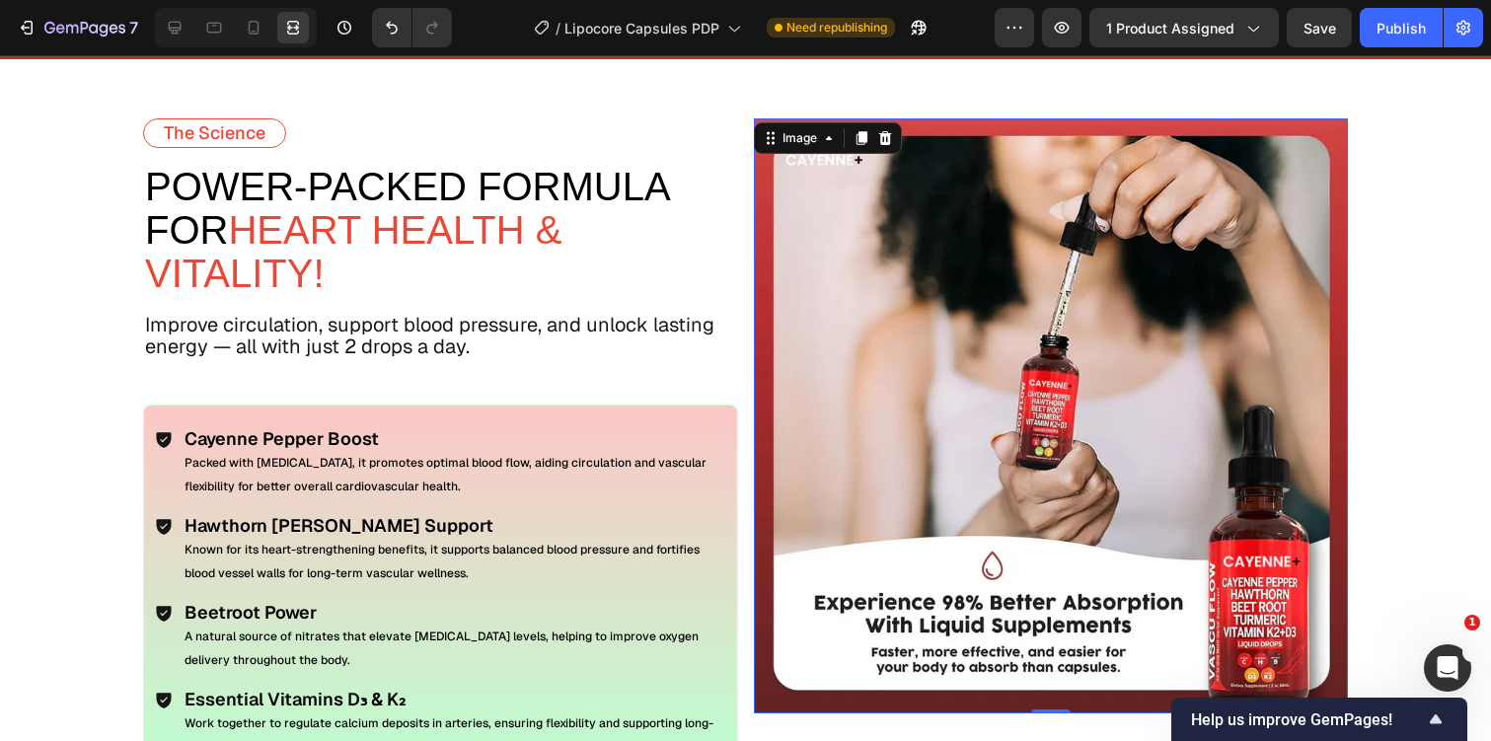
scroll to position [3232, 0]
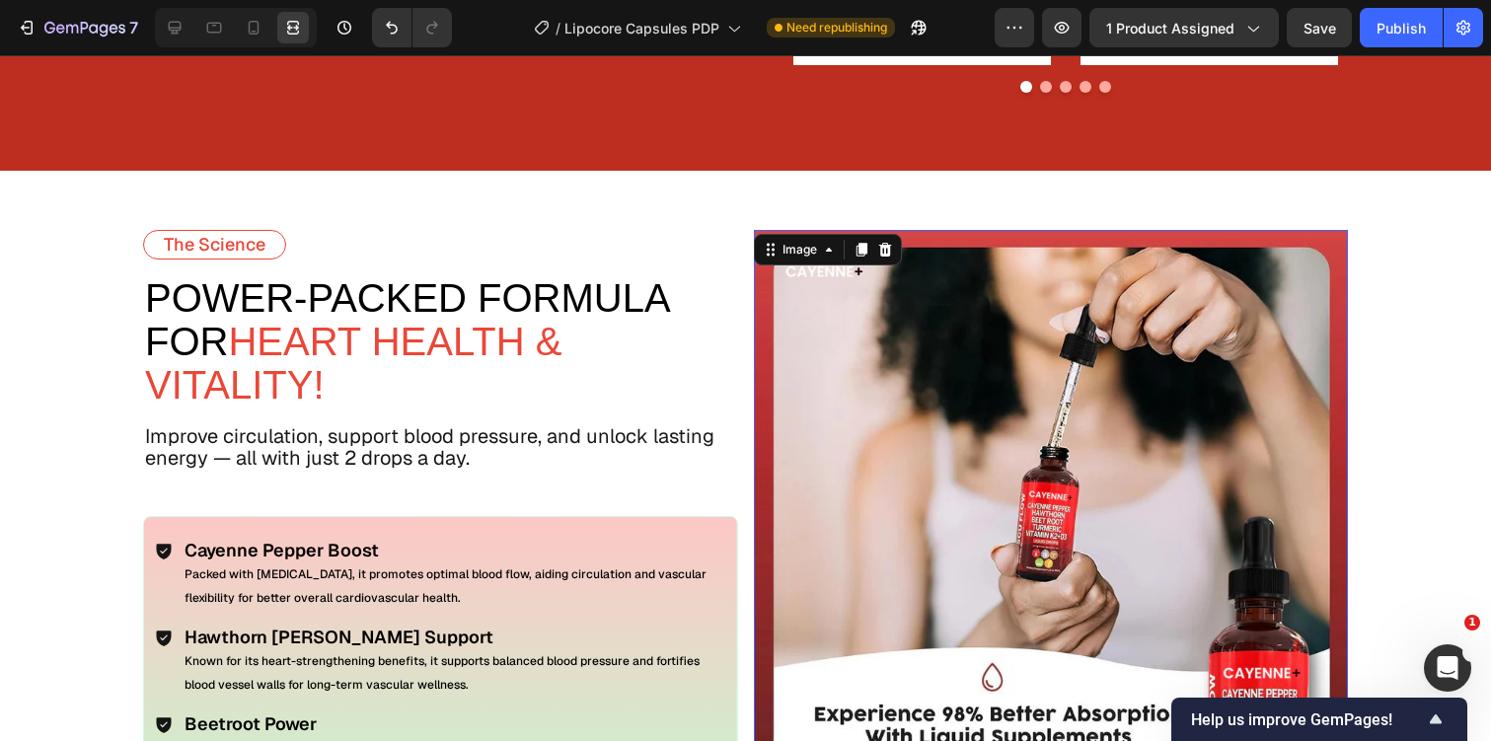
click at [878, 365] on img at bounding box center [1051, 527] width 595 height 595
click at [172, 26] on icon at bounding box center [175, 28] width 20 height 20
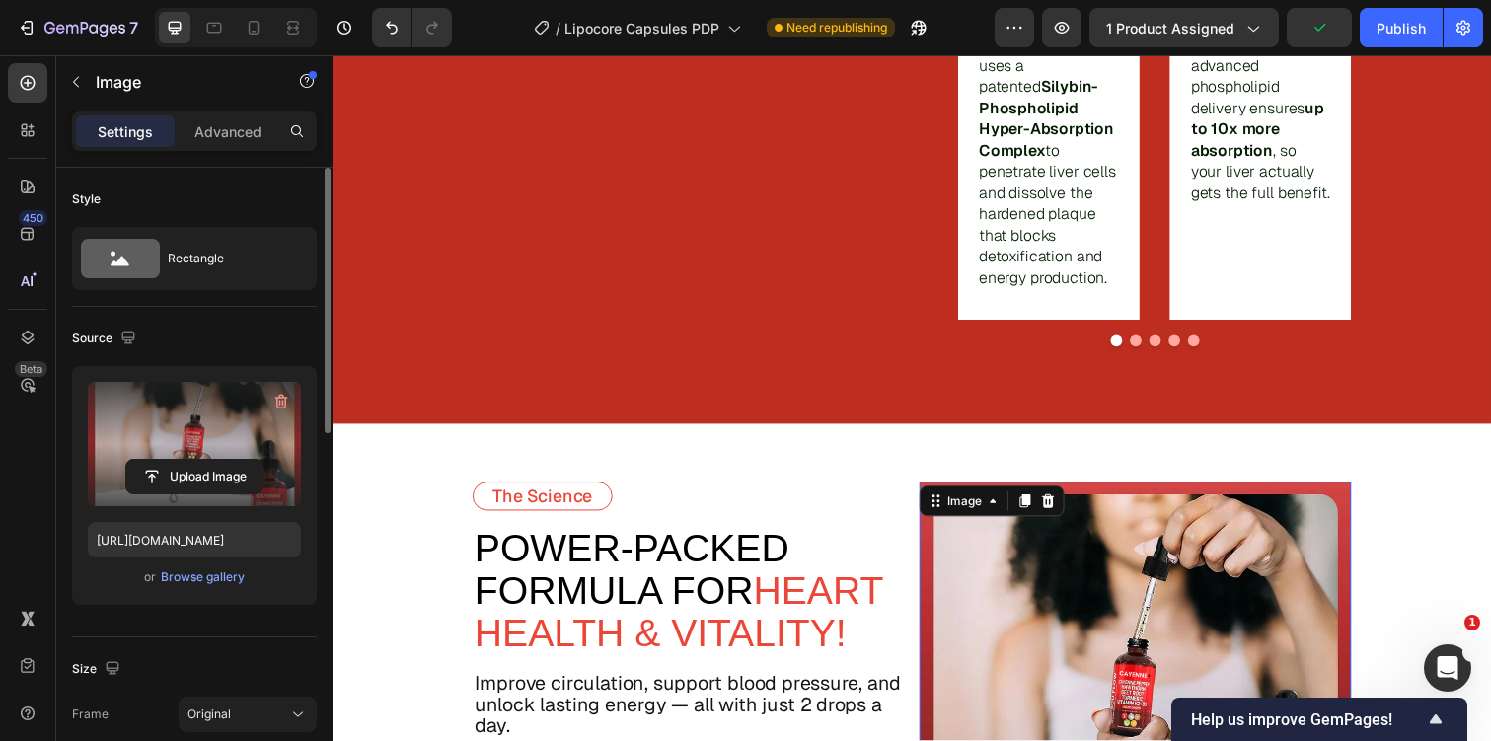
scroll to position [860, 0]
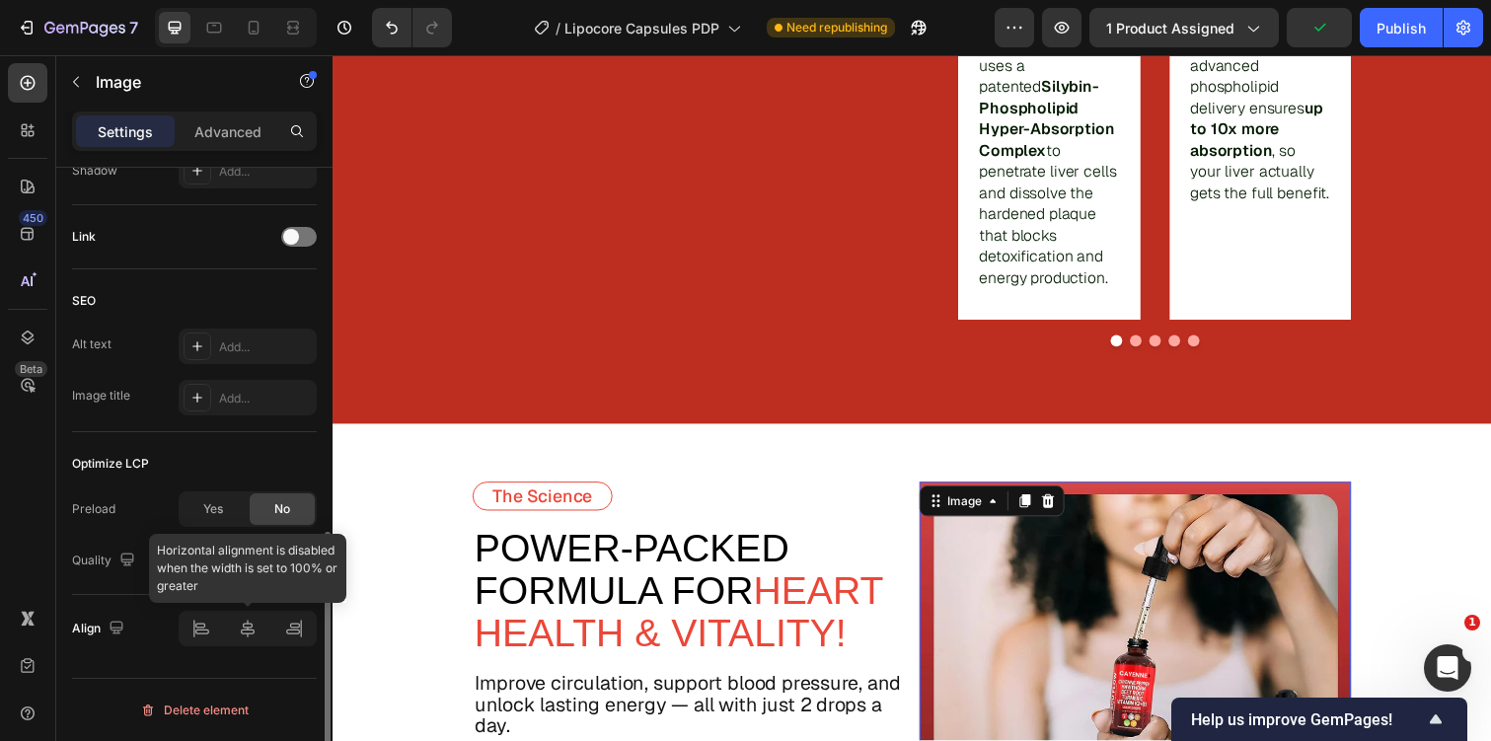
click at [239, 638] on div at bounding box center [248, 629] width 138 height 36
click at [249, 635] on div at bounding box center [248, 629] width 138 height 36
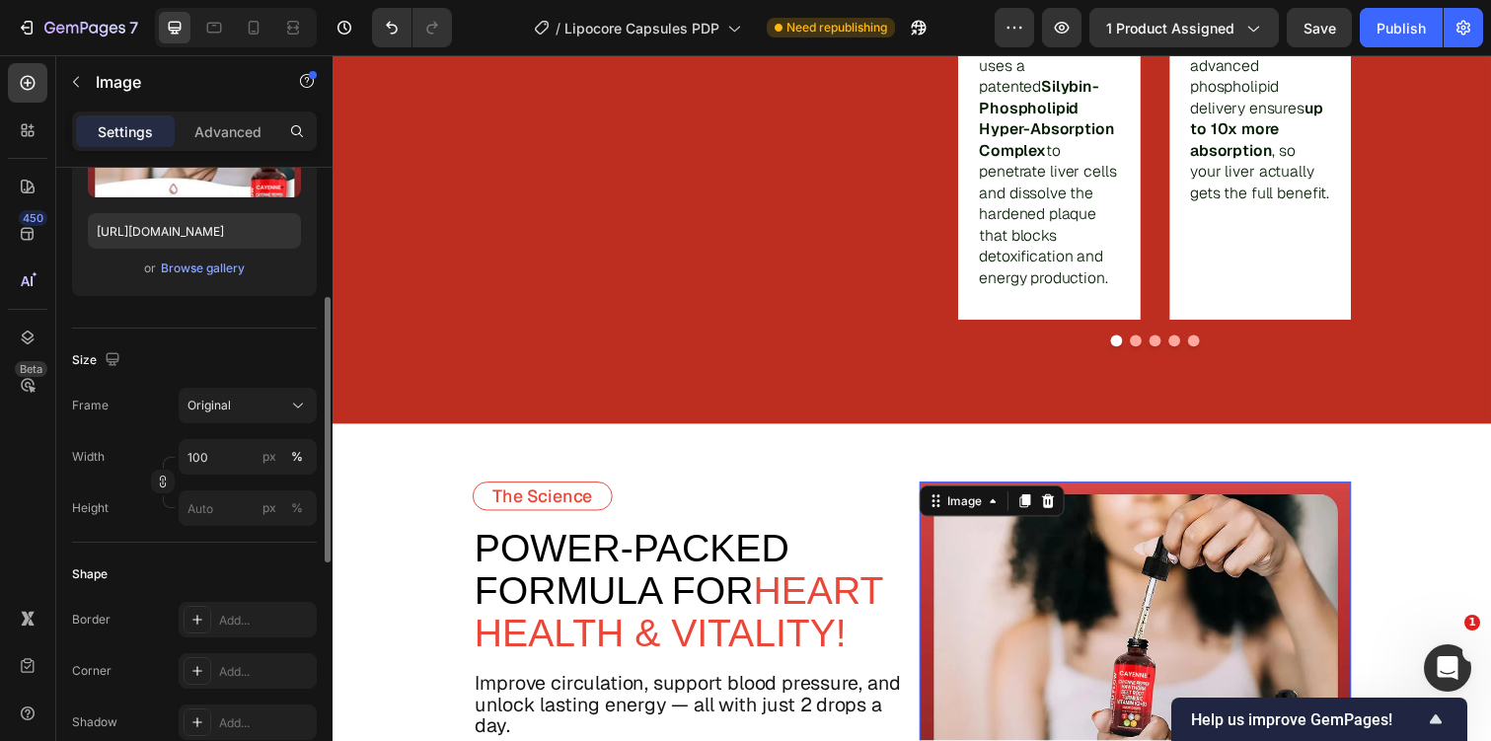
scroll to position [305, 0]
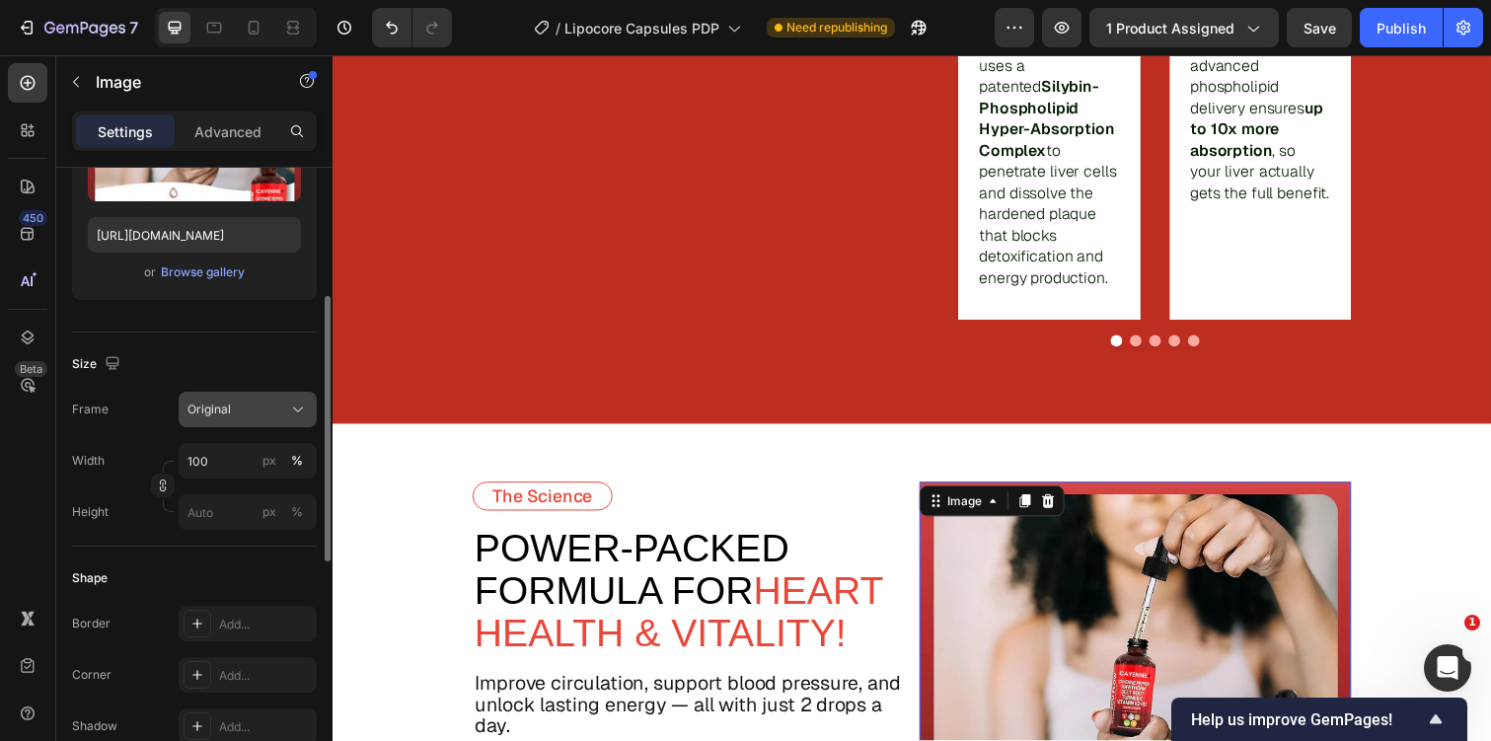
click at [250, 413] on div "Original" at bounding box center [235, 410] width 97 height 18
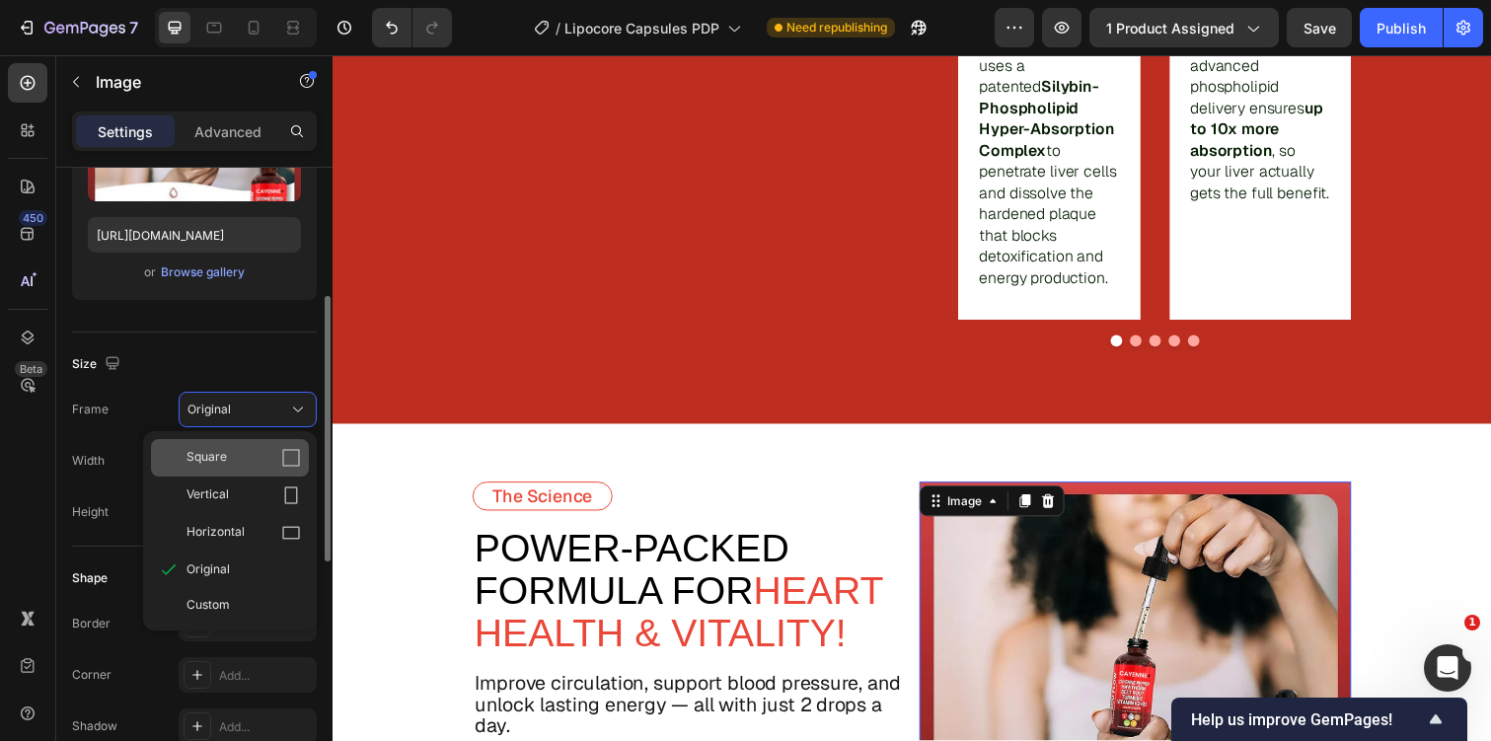
click at [297, 465] on icon at bounding box center [291, 458] width 18 height 18
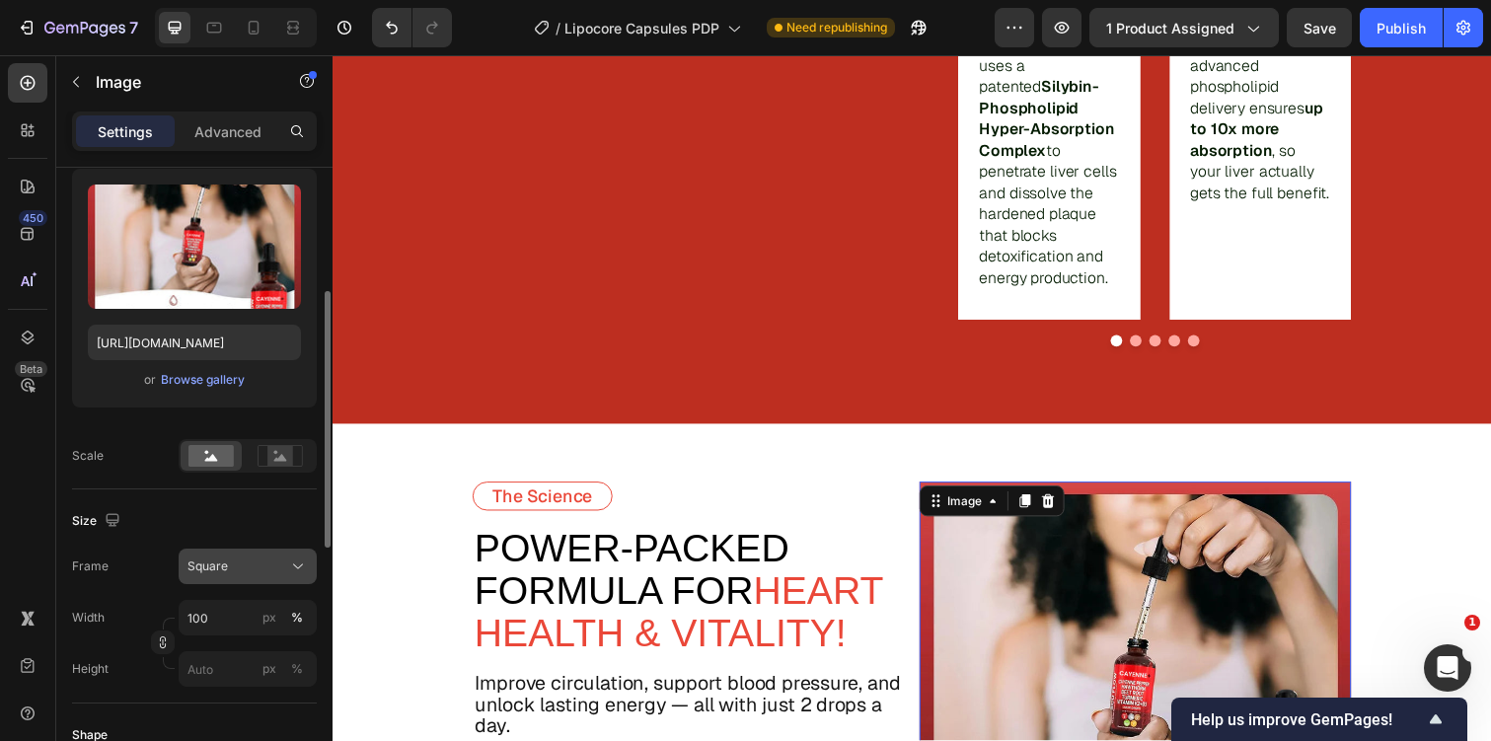
scroll to position [183, 0]
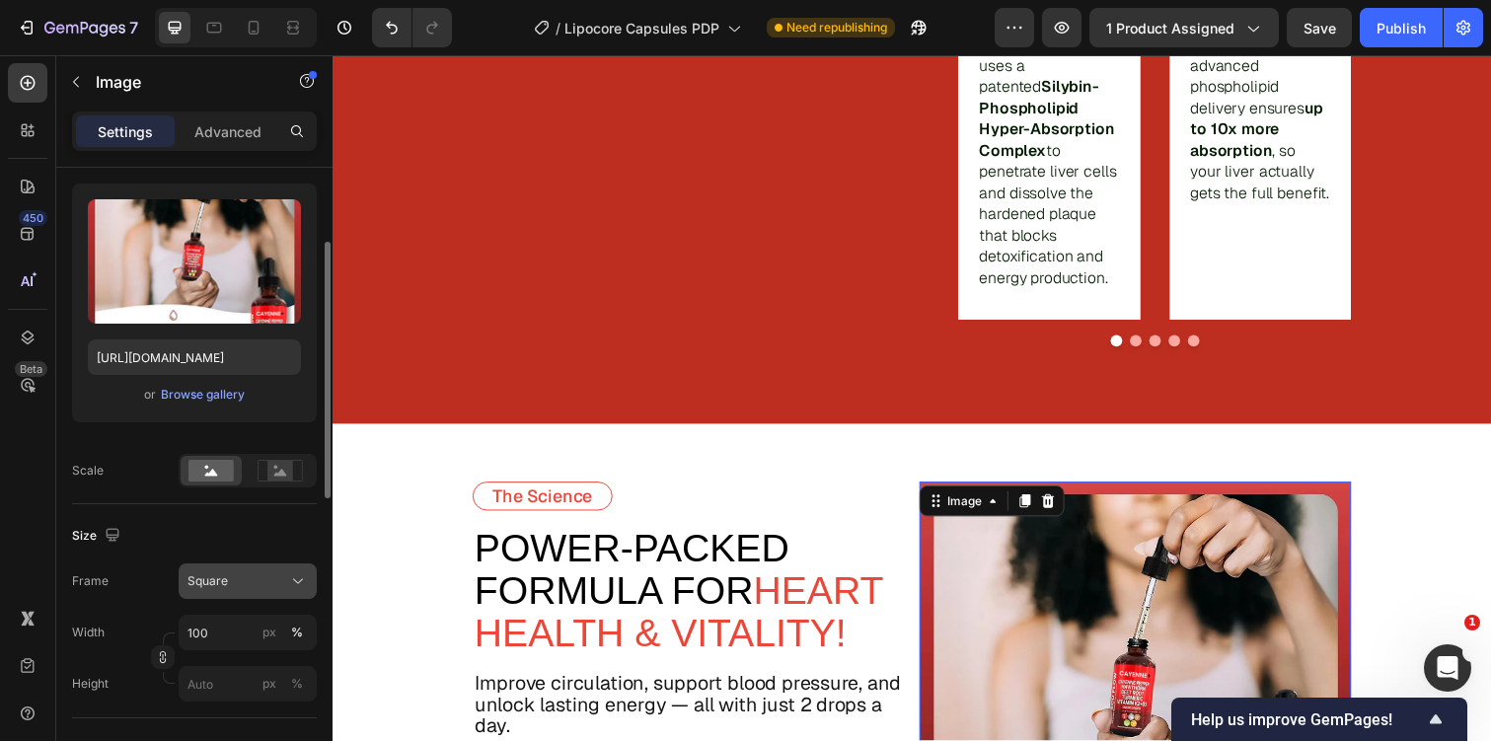
click at [284, 584] on div "Square" at bounding box center [247, 581] width 120 height 20
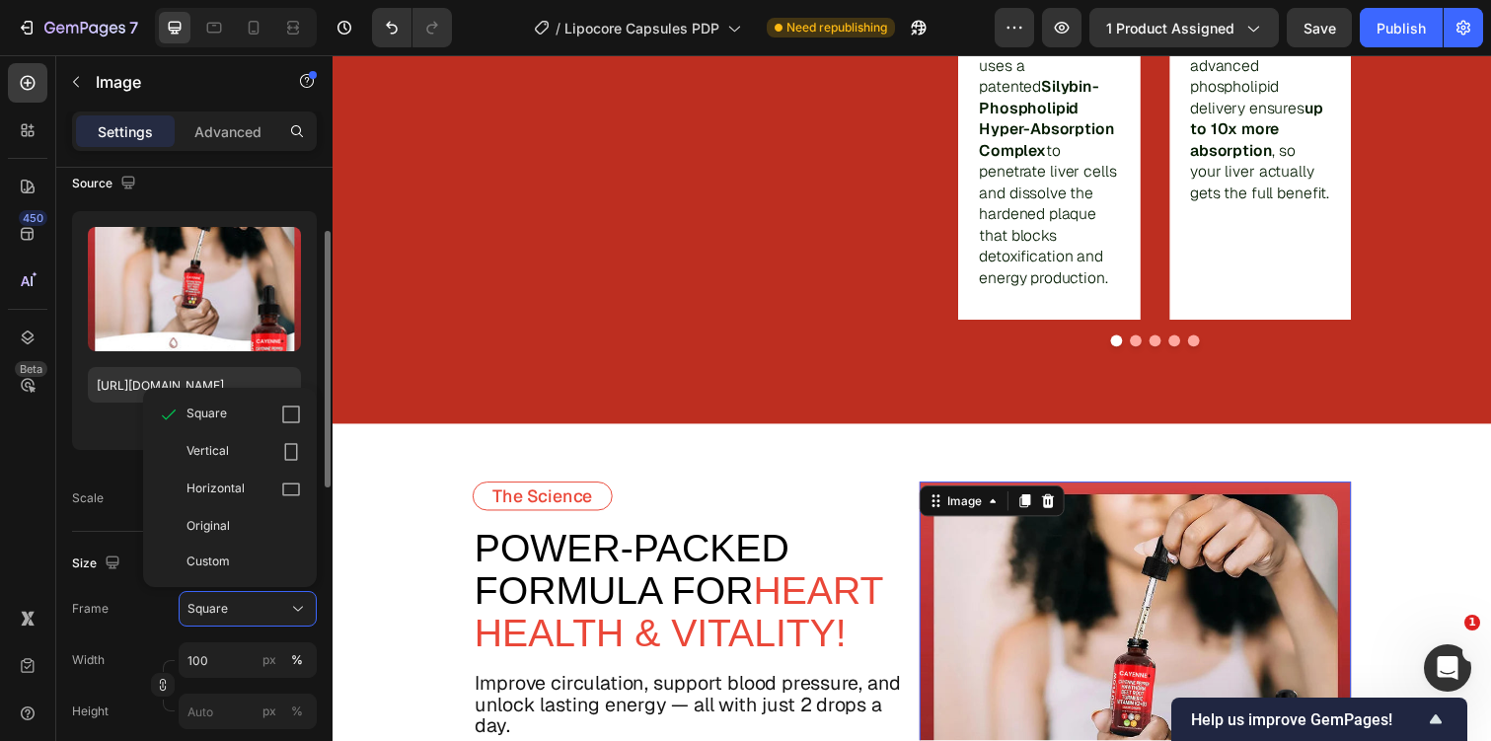
scroll to position [189, 0]
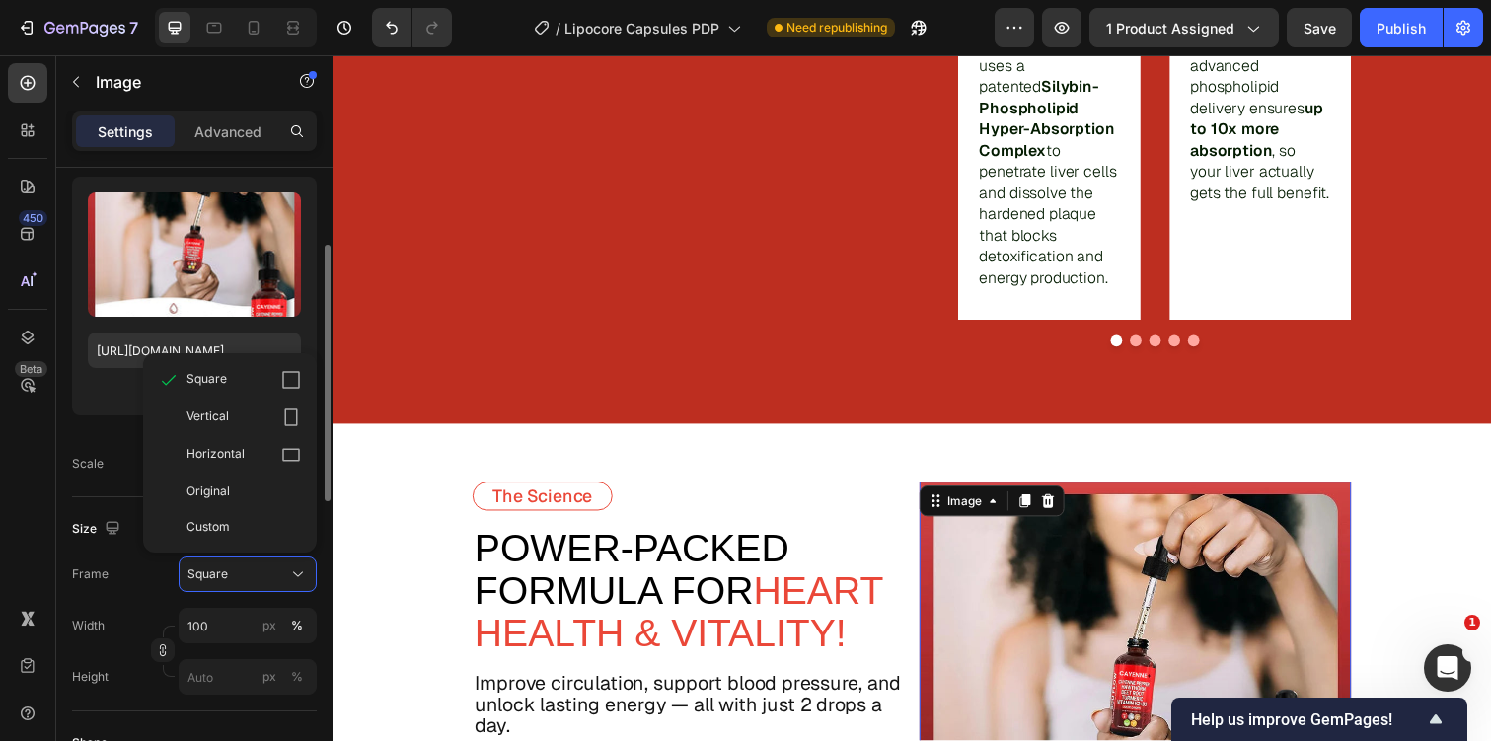
click at [147, 617] on div "Width 100 px %" at bounding box center [194, 626] width 245 height 36
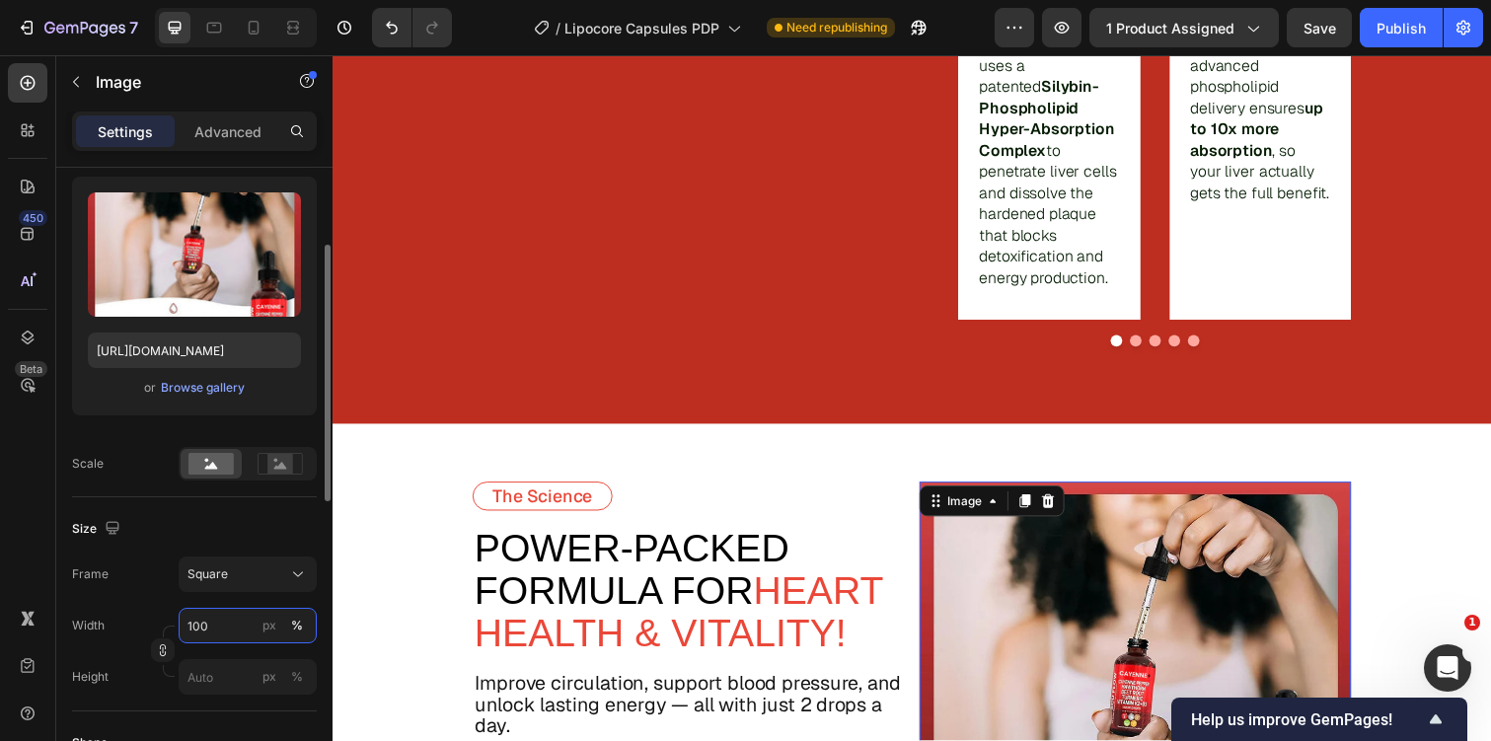
click at [196, 631] on input "100" at bounding box center [248, 626] width 138 height 36
click at [297, 583] on icon at bounding box center [298, 574] width 20 height 20
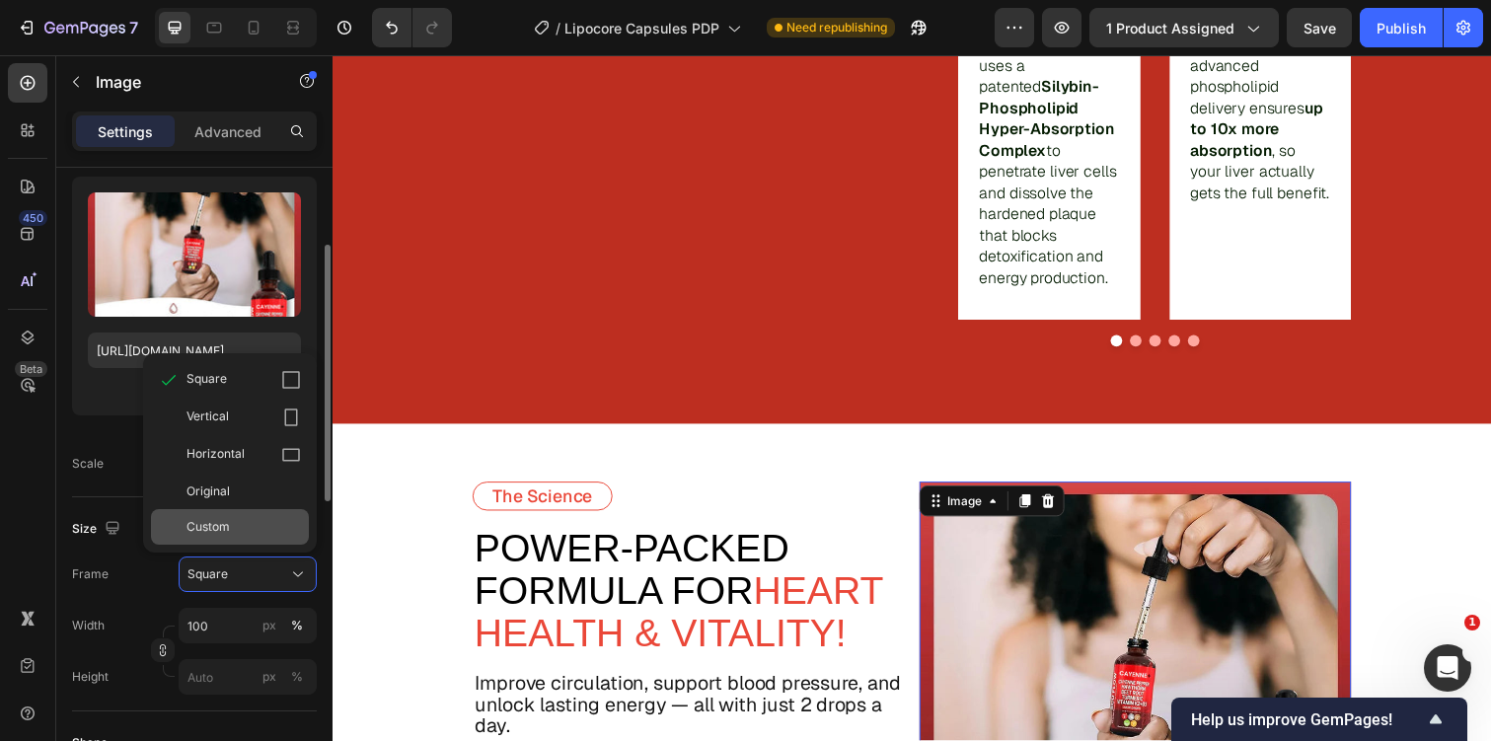
click at [282, 537] on div "Custom" at bounding box center [230, 527] width 158 height 36
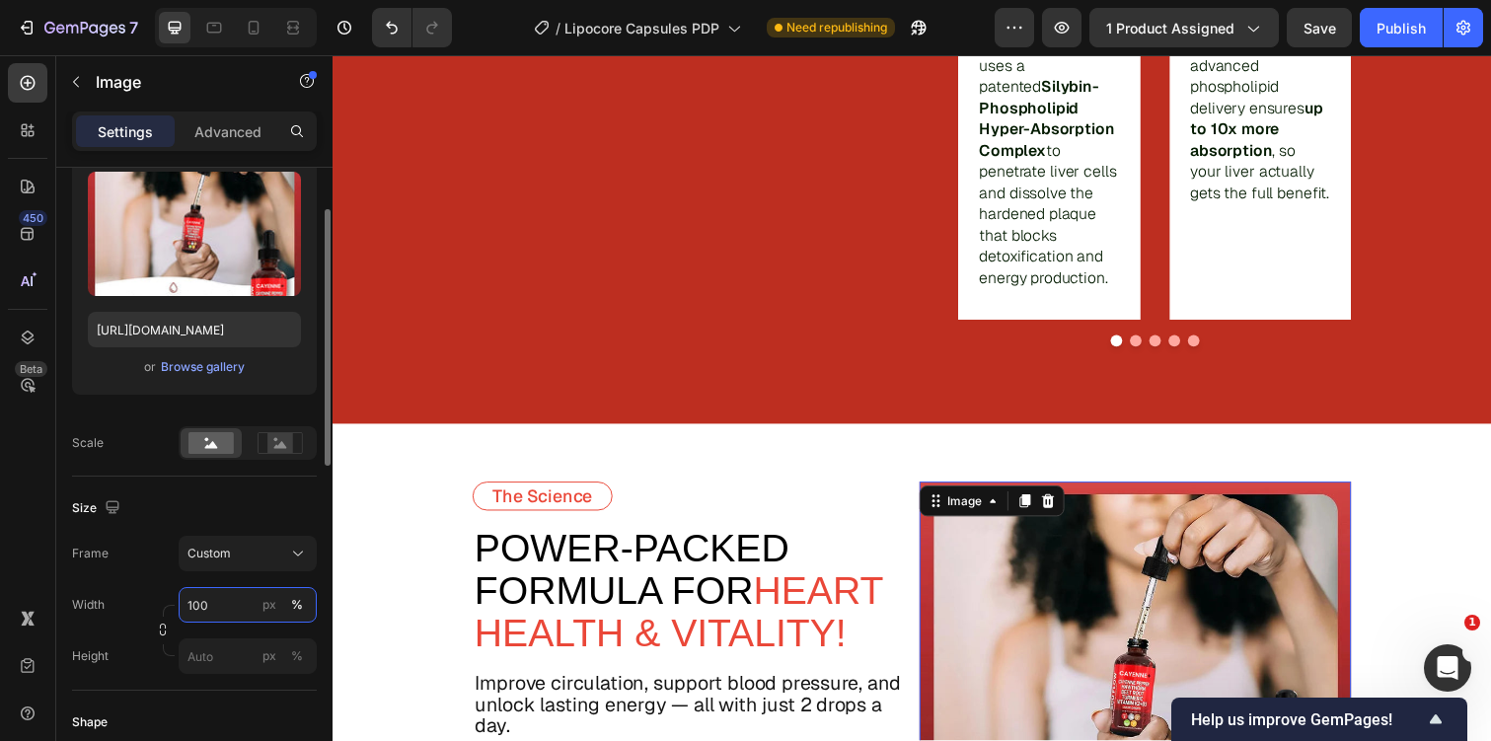
scroll to position [224, 0]
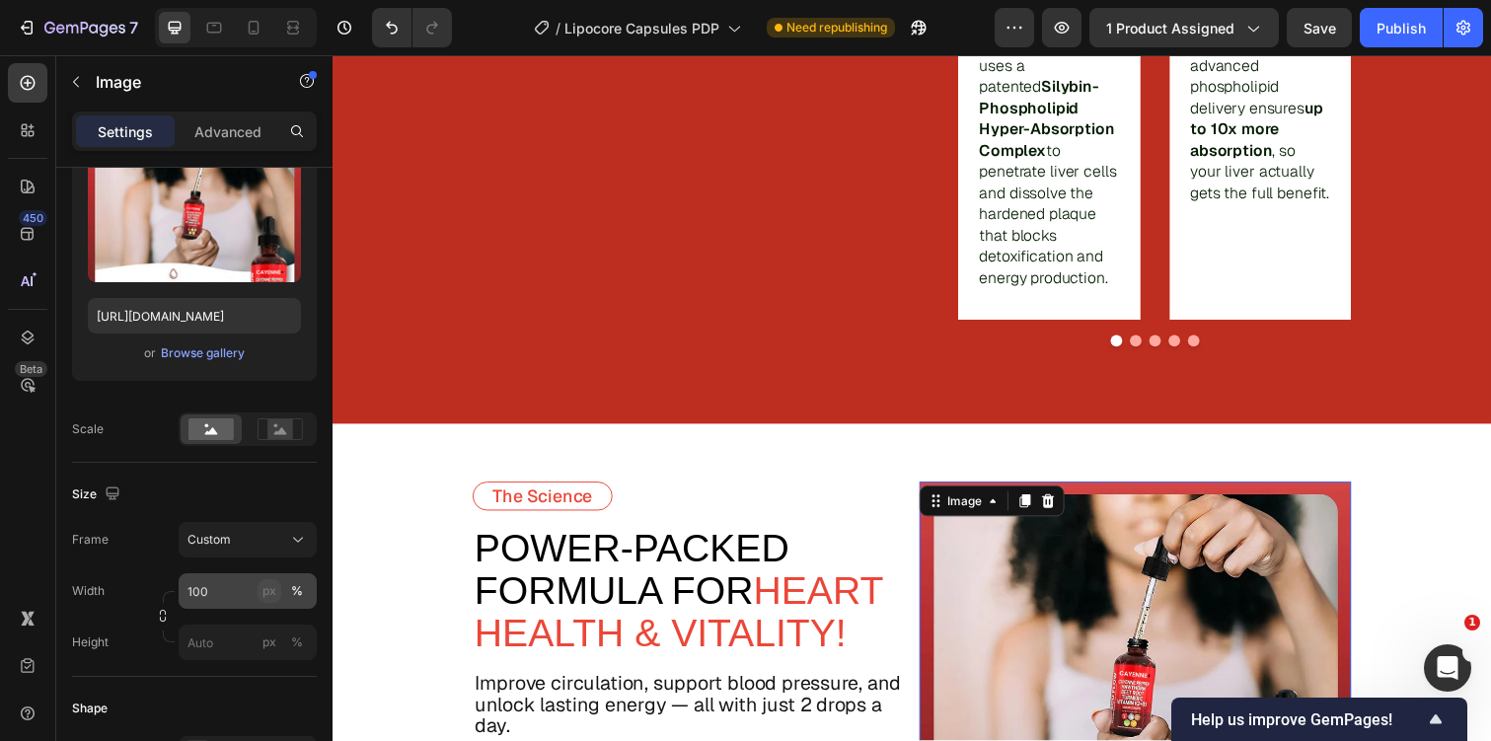
click at [267, 597] on div "px" at bounding box center [269, 591] width 14 height 18
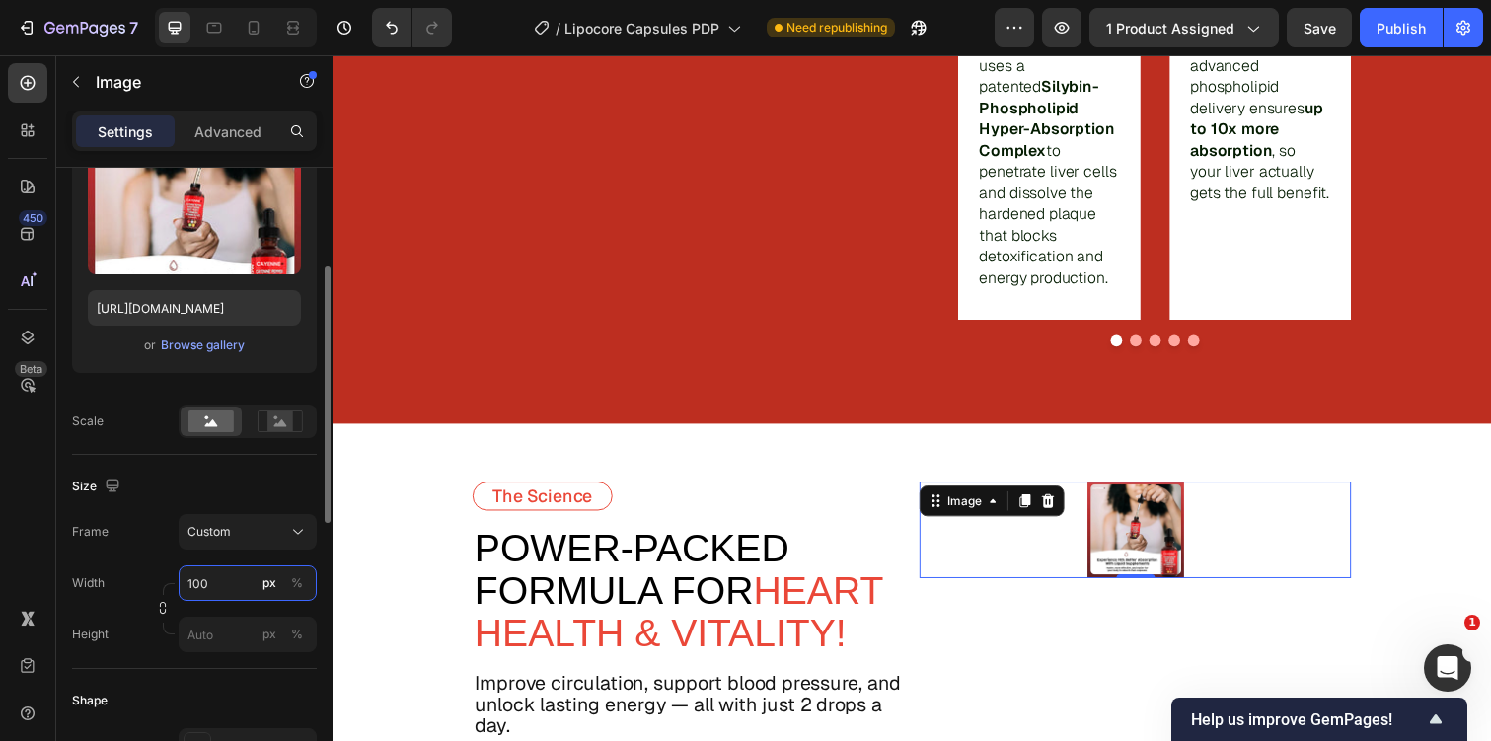
scroll to position [269, 0]
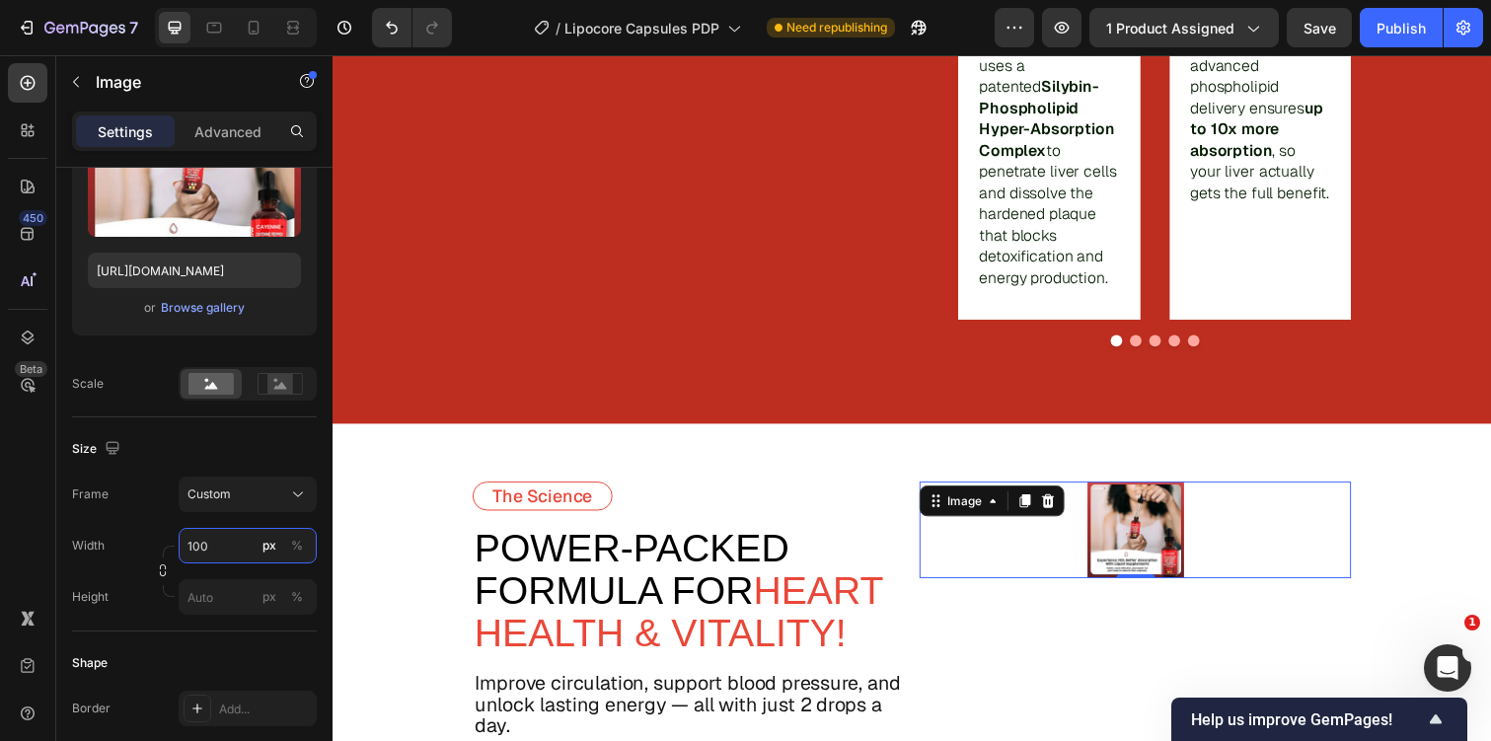
click at [221, 552] on input "100" at bounding box center [248, 546] width 138 height 36
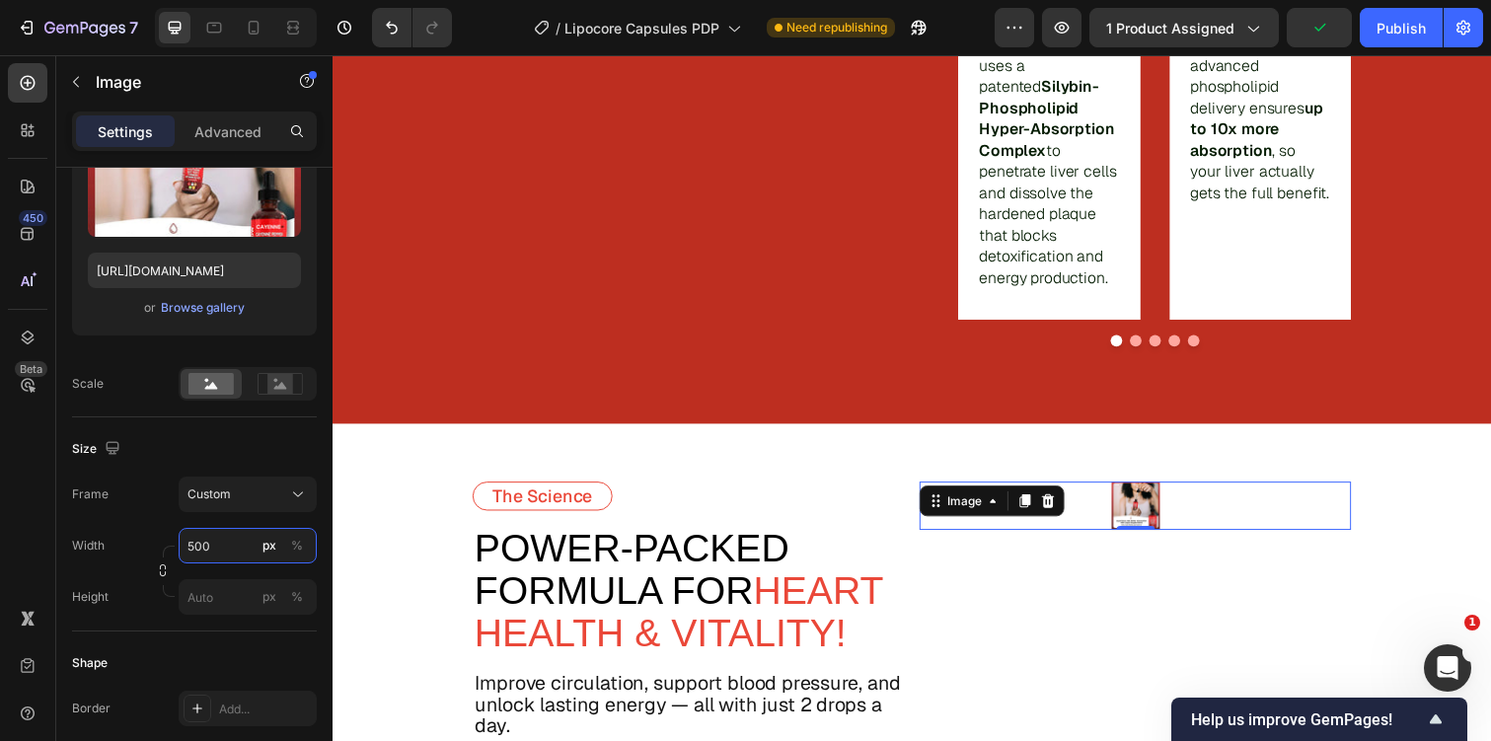
type input "5000"
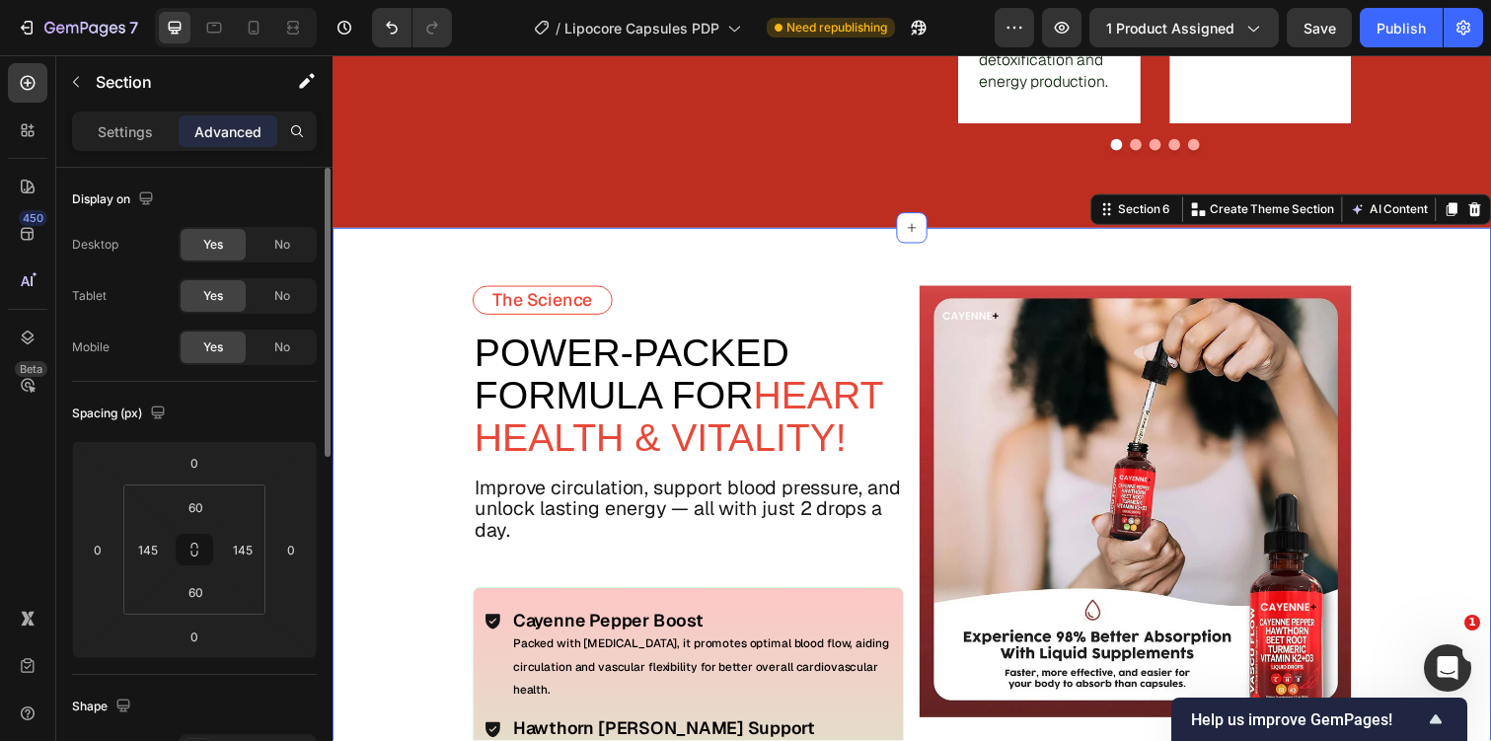
scroll to position [3592, 0]
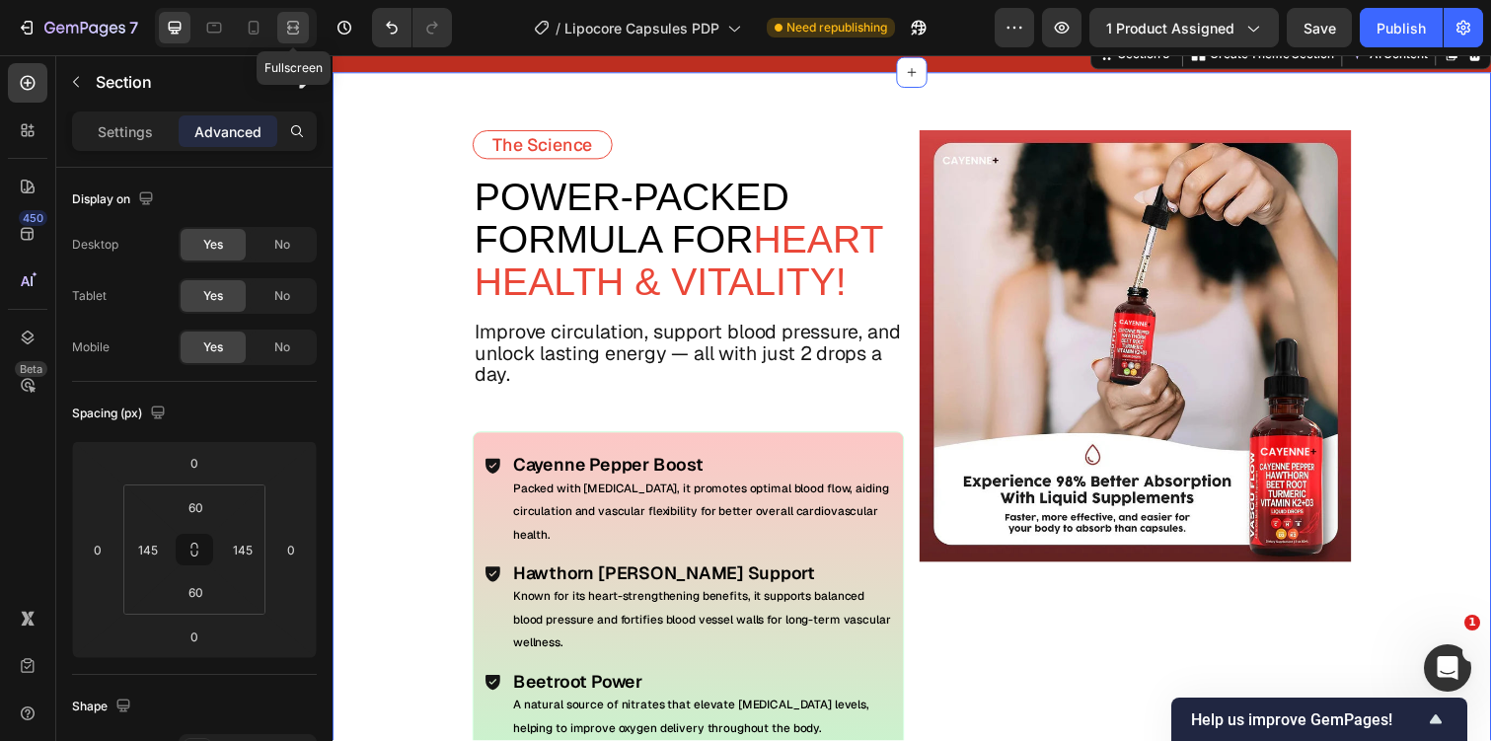
click at [298, 19] on icon at bounding box center [293, 28] width 20 height 20
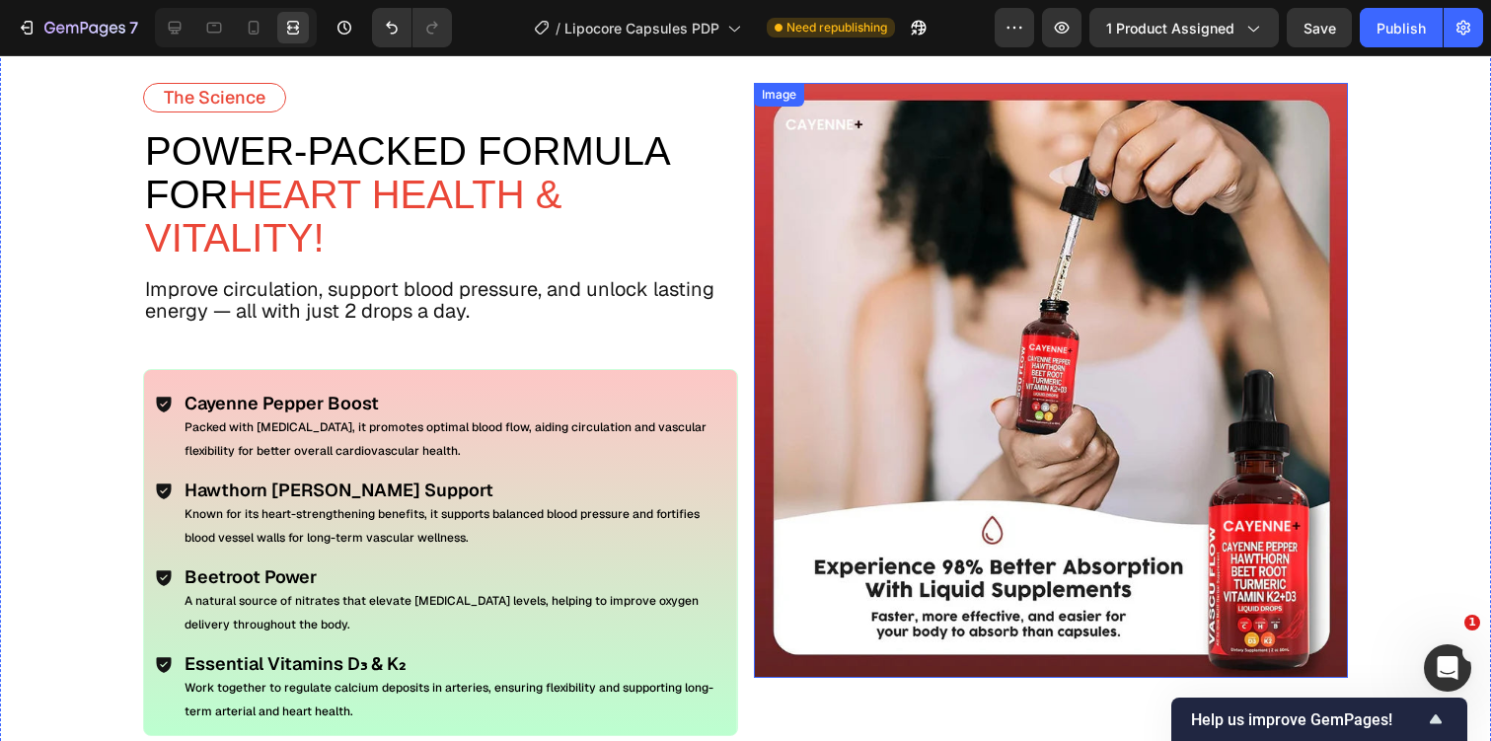
scroll to position [3259, 0]
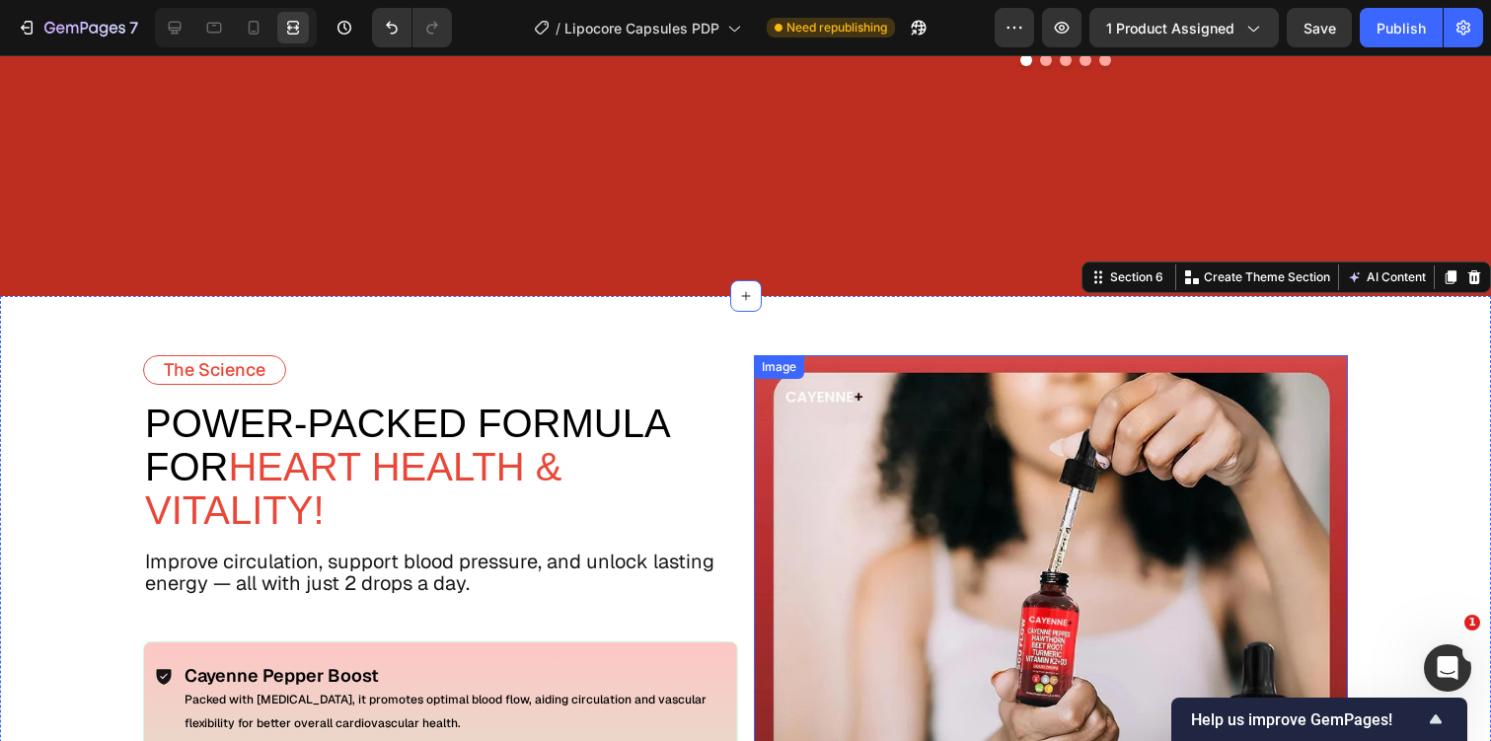
click at [892, 408] on img at bounding box center [1051, 652] width 595 height 595
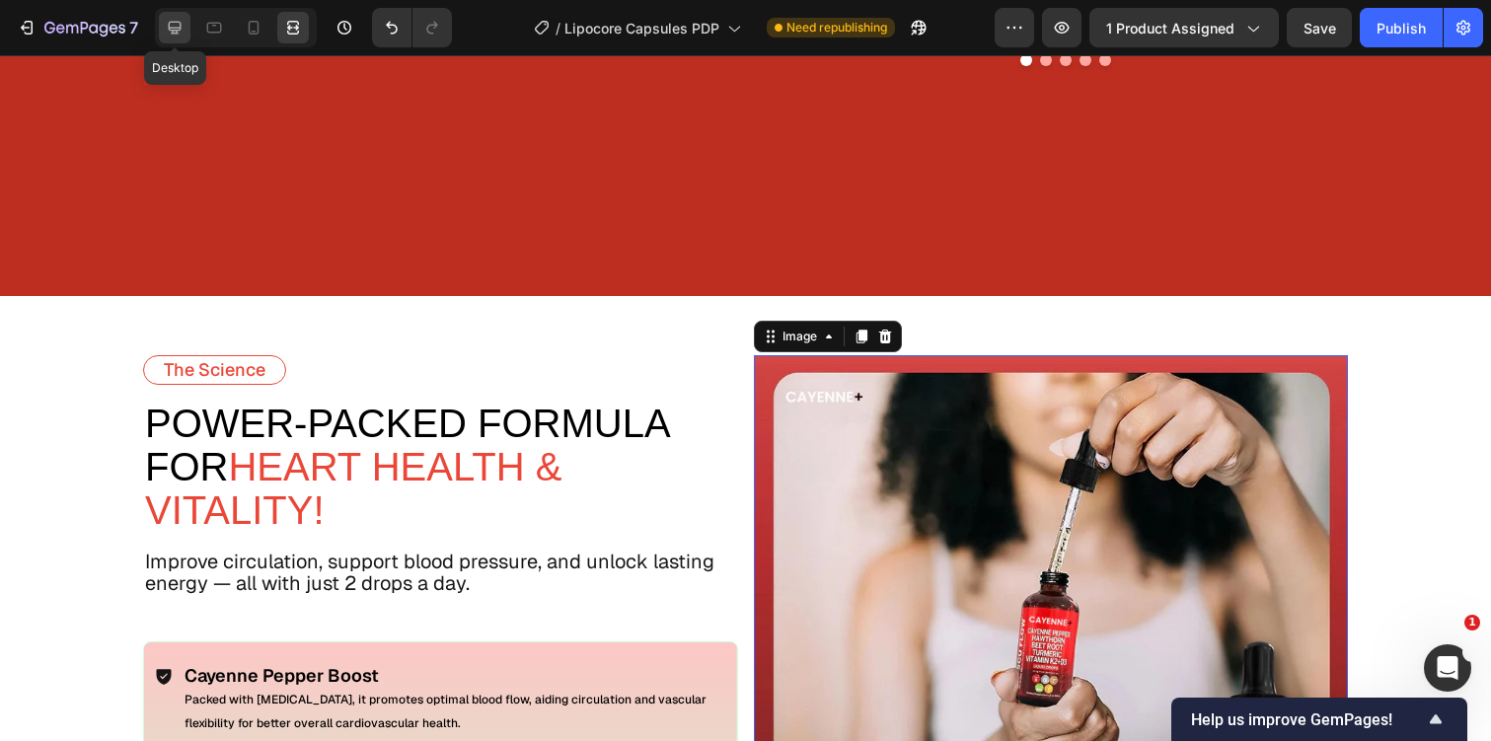
click at [179, 35] on icon at bounding box center [175, 28] width 20 height 20
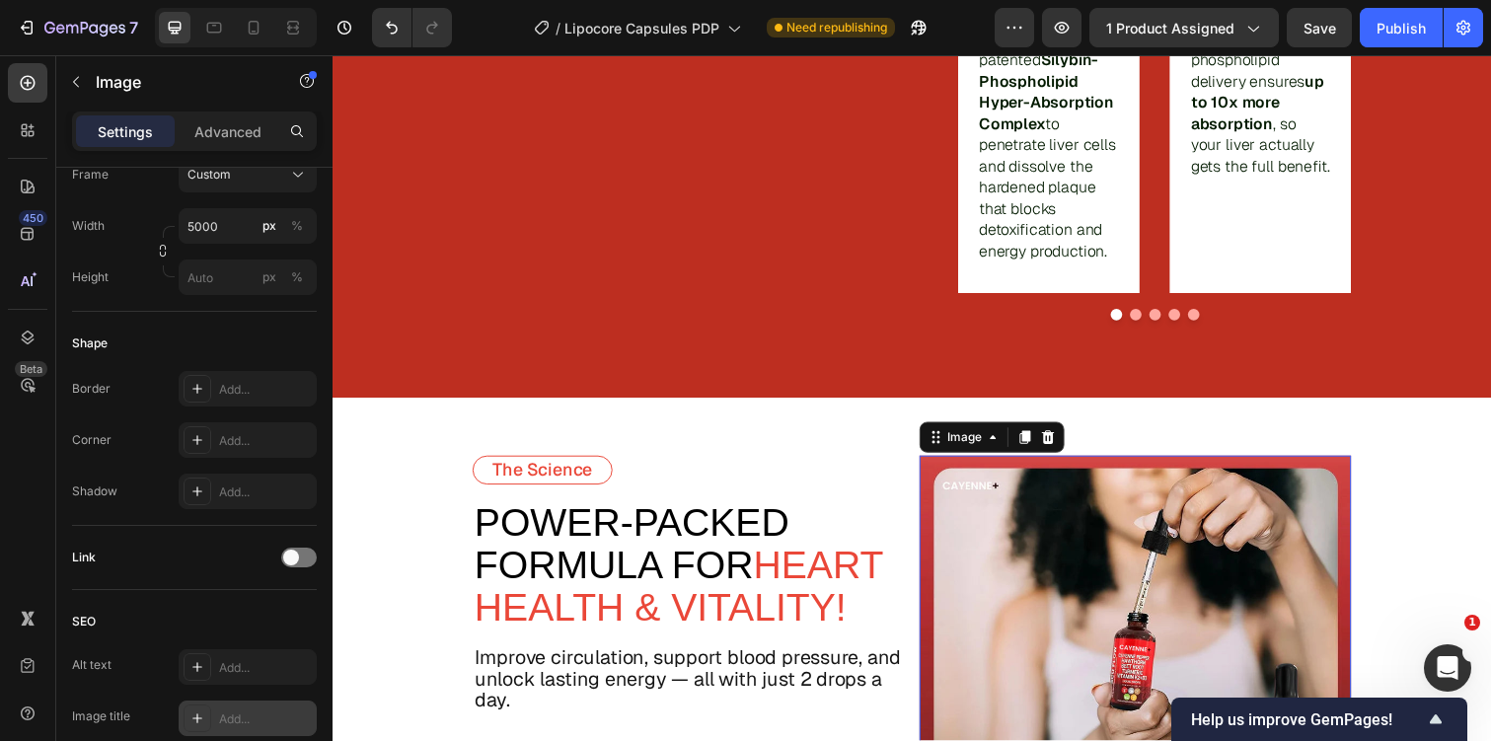
scroll to position [483, 0]
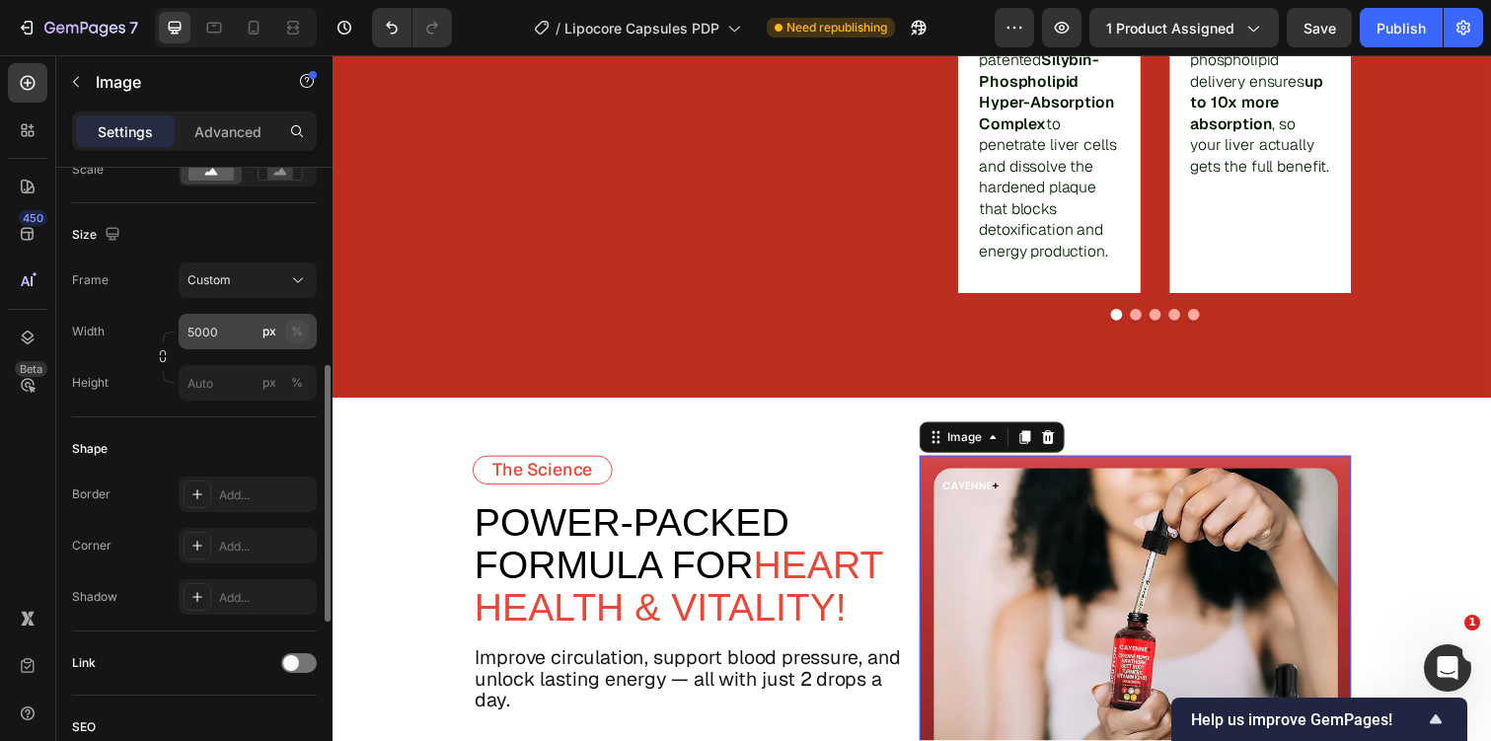
click at [301, 334] on div "%" at bounding box center [297, 332] width 12 height 18
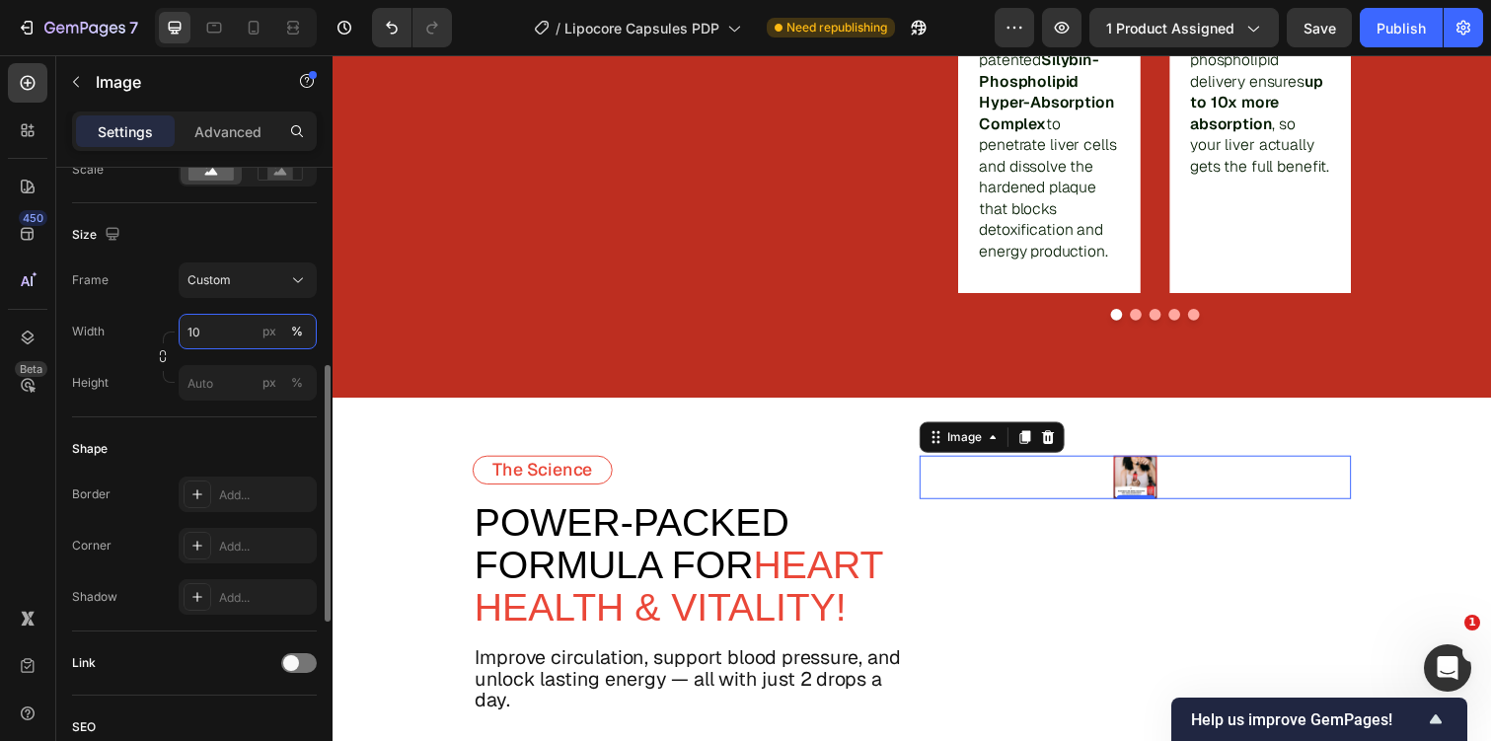
type input "100"
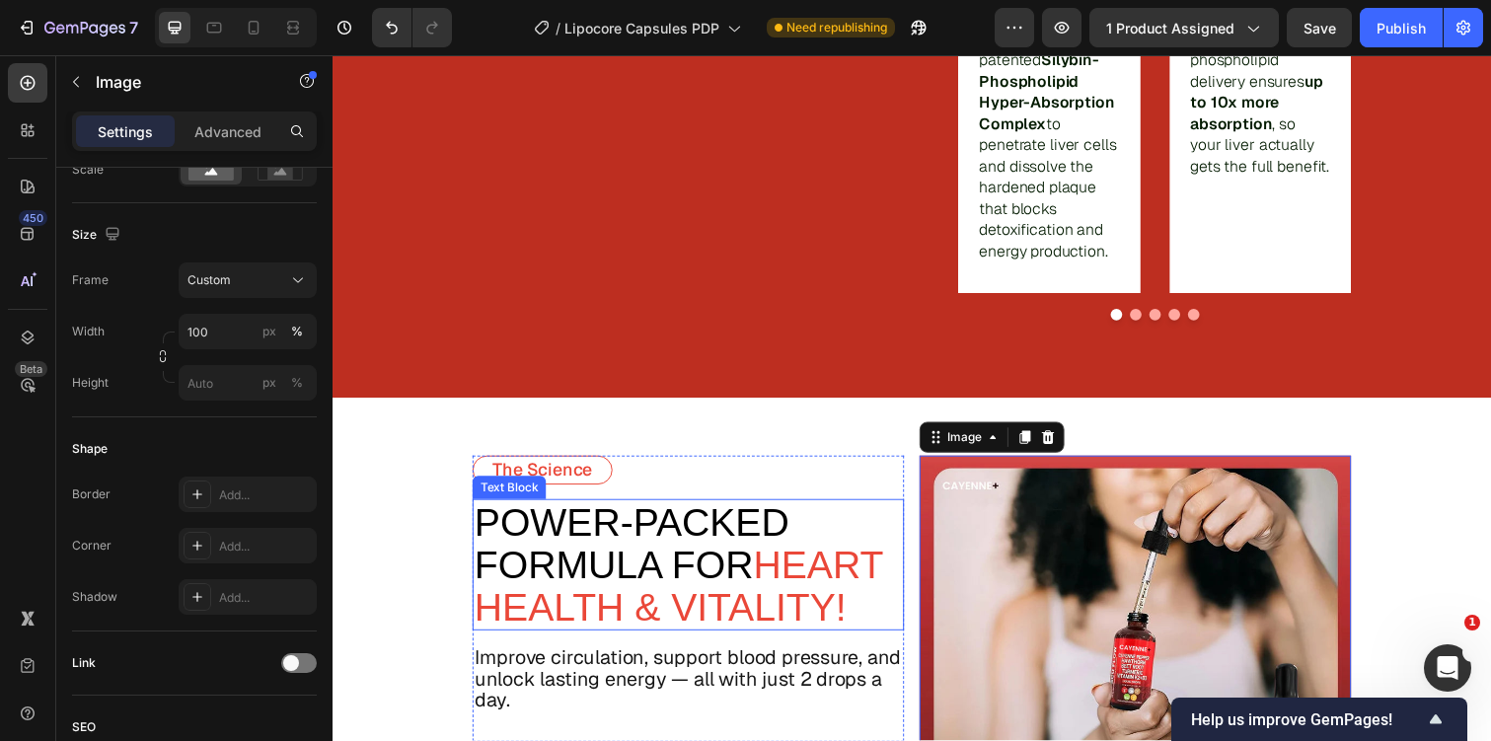
click at [738, 527] on span "power-Packed Formula For" at bounding box center [639, 554] width 322 height 87
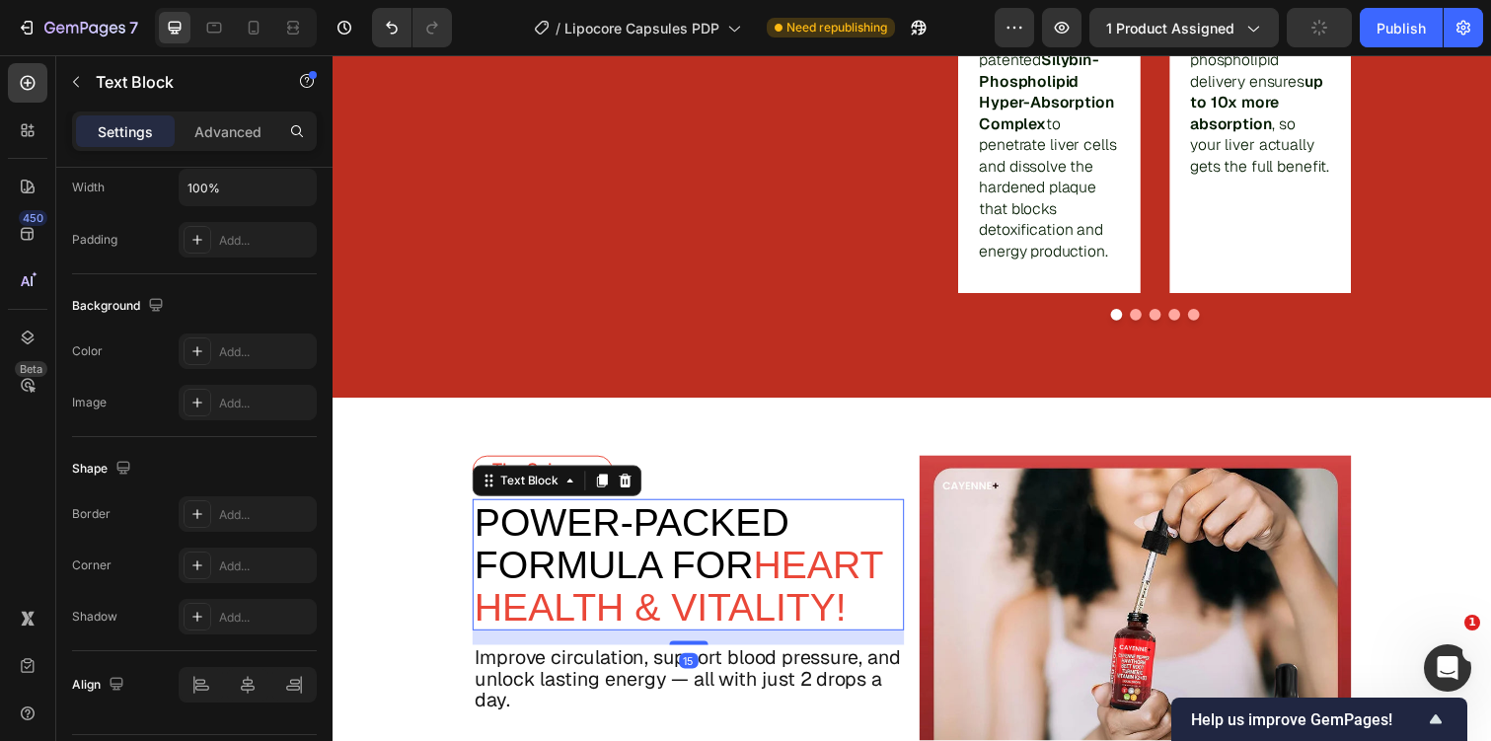
scroll to position [0, 0]
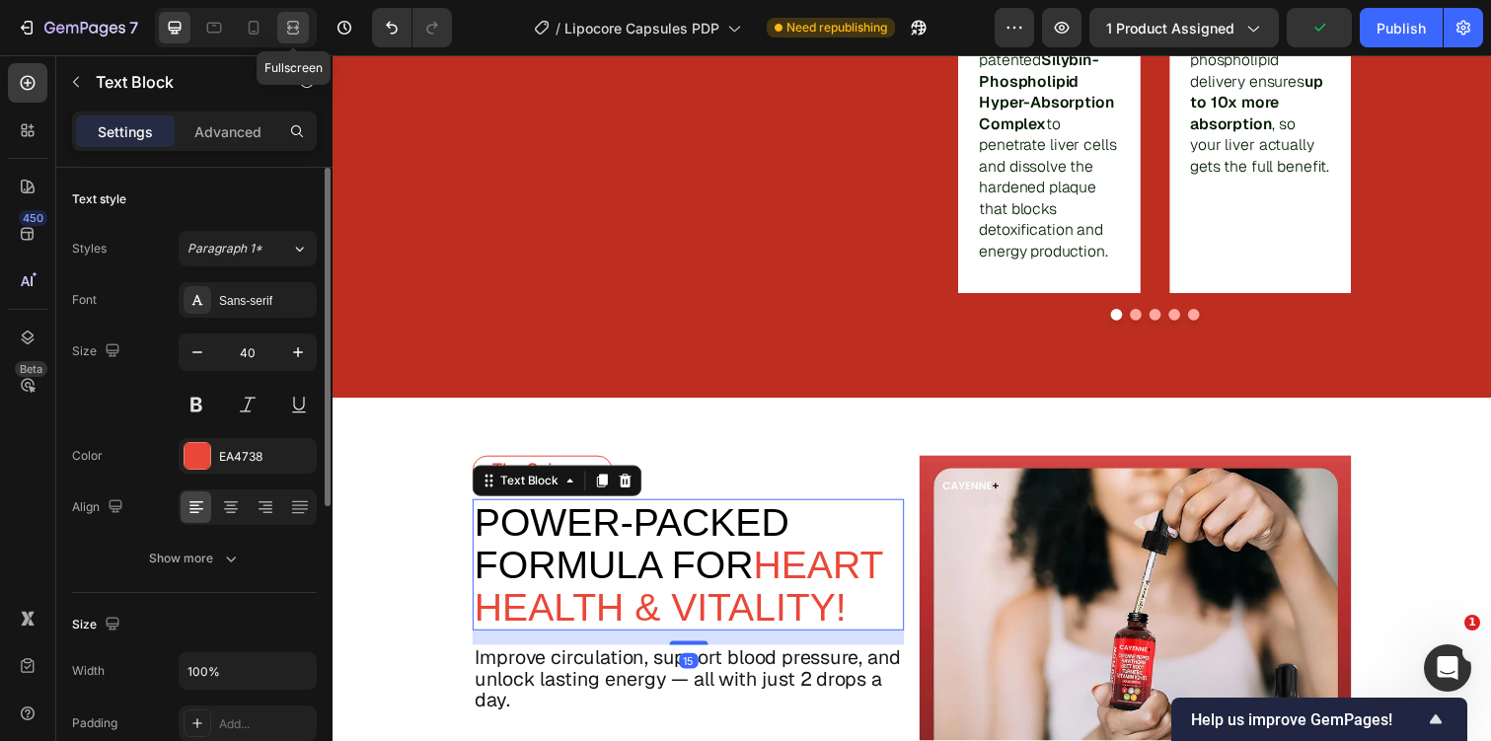
click at [295, 21] on icon at bounding box center [293, 23] width 12 height 4
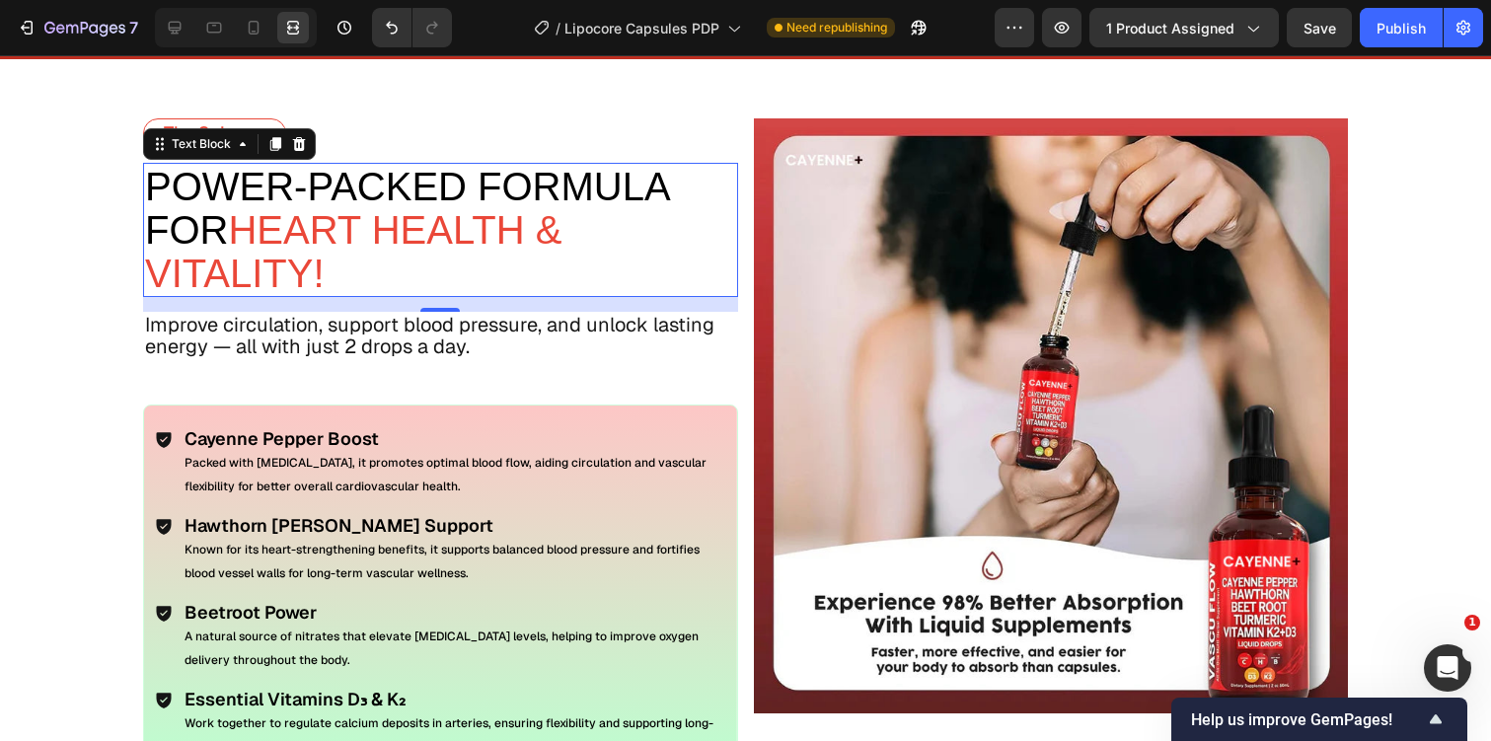
scroll to position [3270, 0]
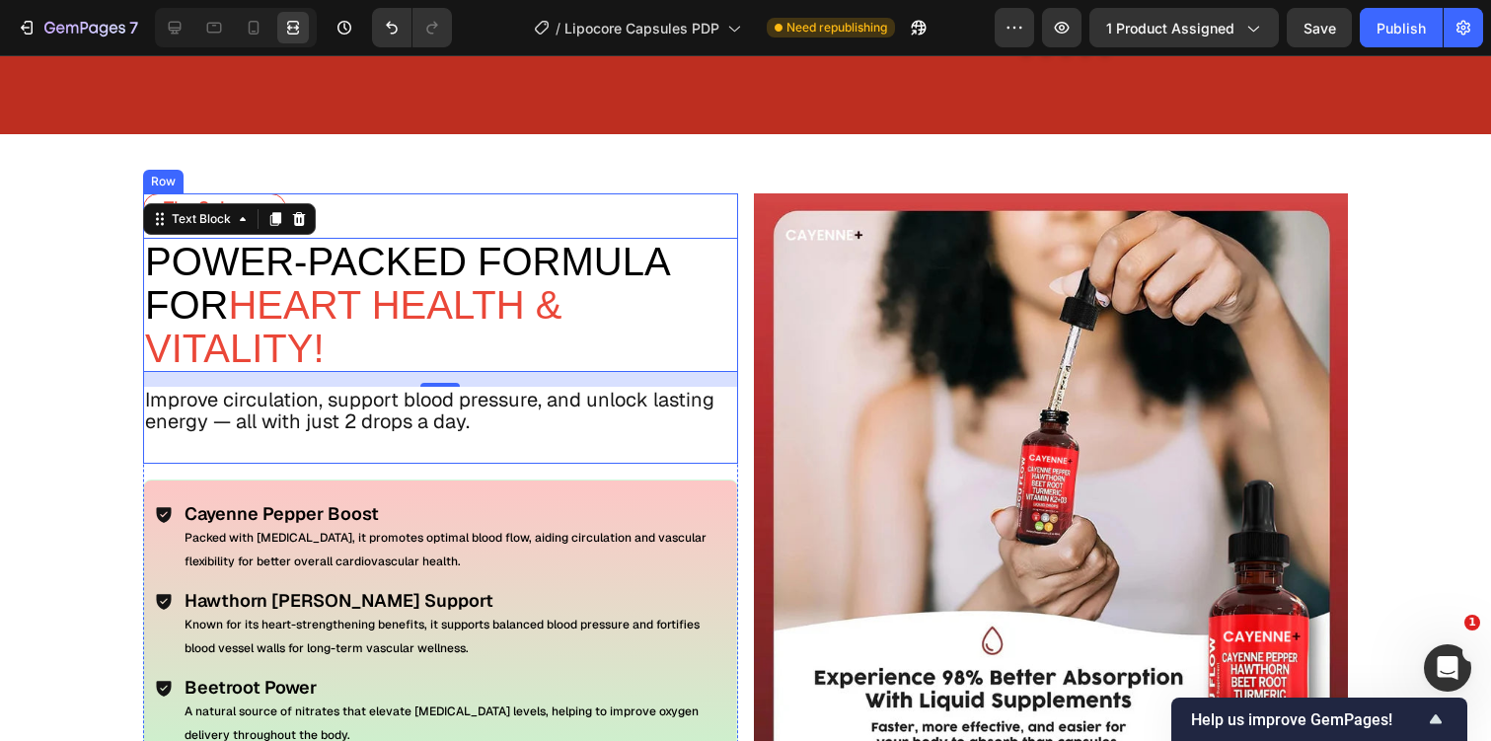
click at [226, 452] on div "The Science Text Block power-Packed Formula For Heart Health & Vitality! Text B…" at bounding box center [440, 328] width 595 height 270
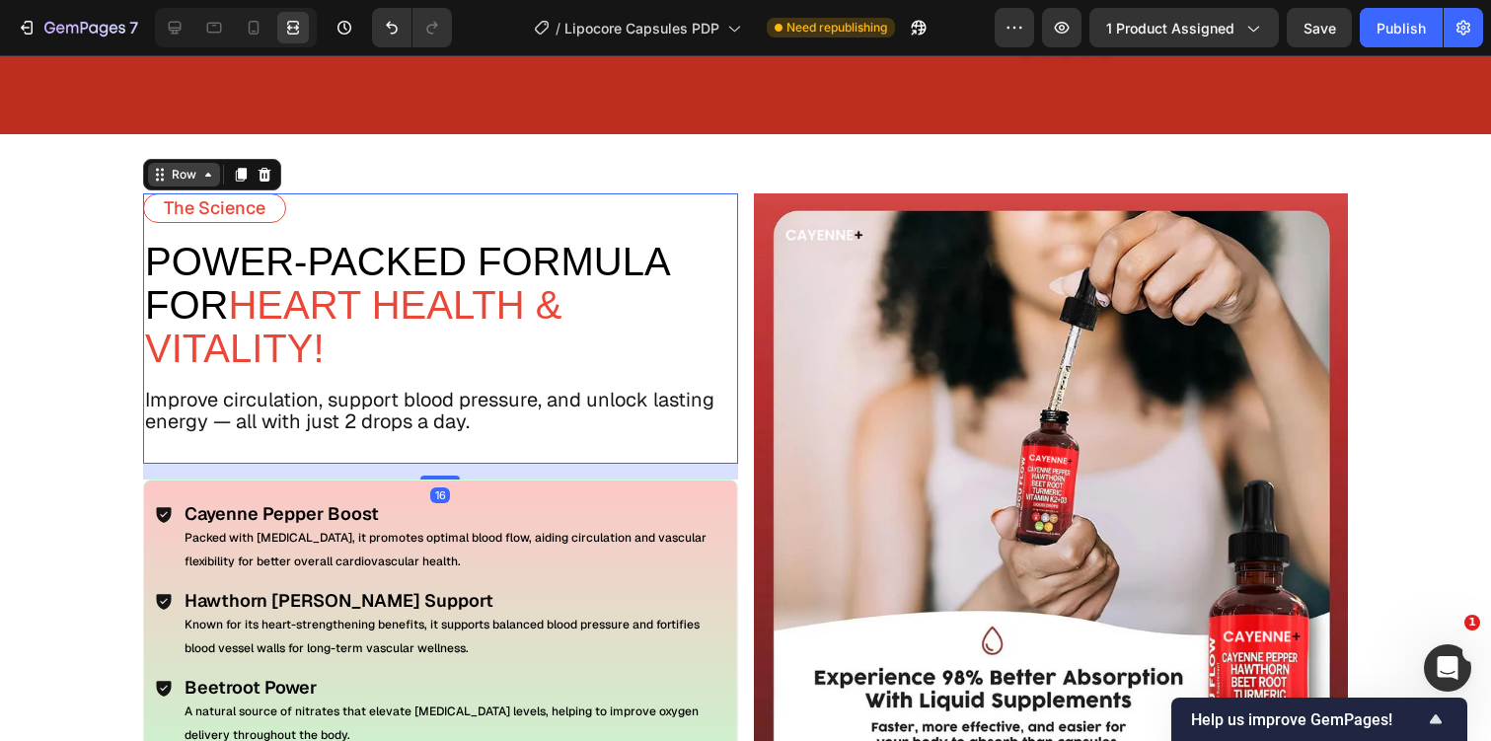
click at [183, 178] on div "Row" at bounding box center [184, 175] width 33 height 18
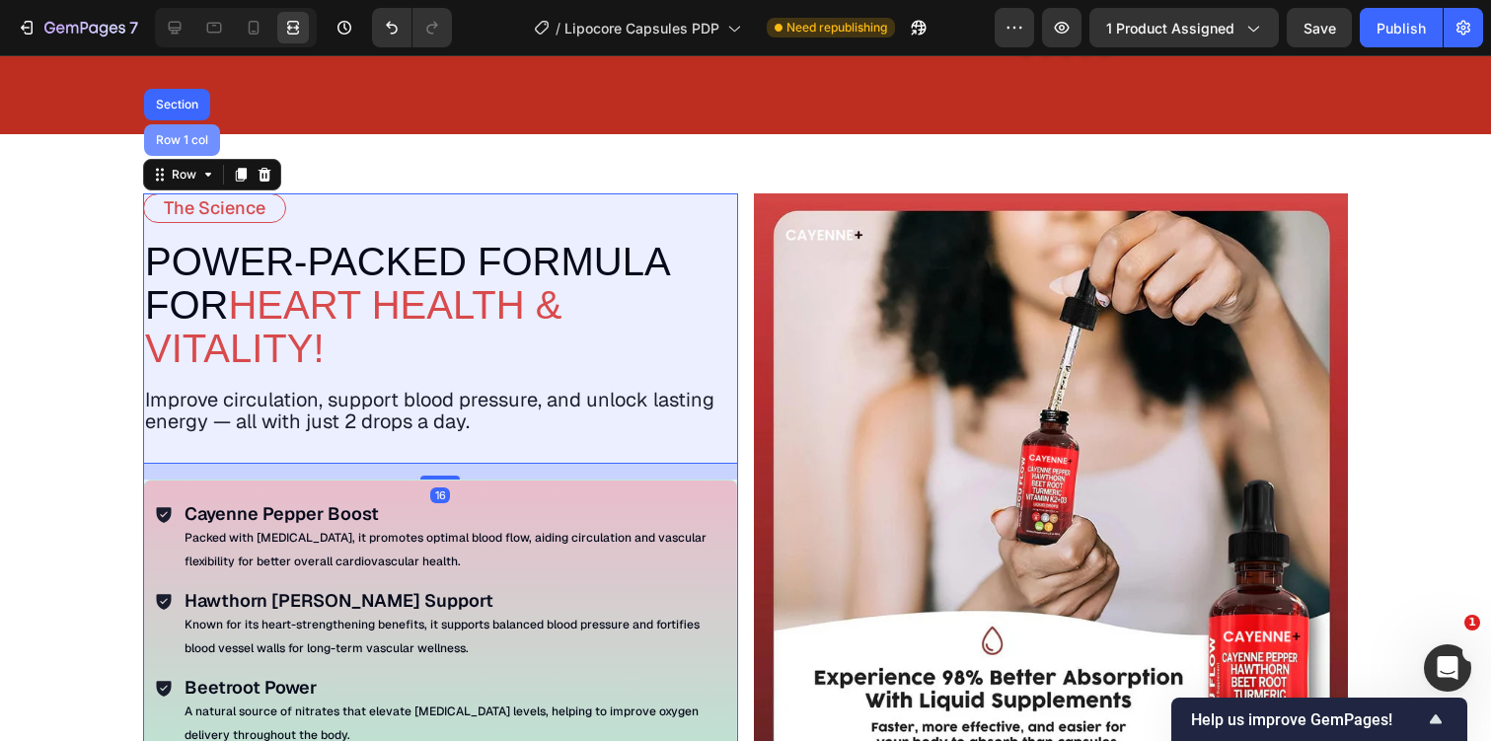
click at [194, 130] on div "Row 1 col" at bounding box center [182, 140] width 76 height 32
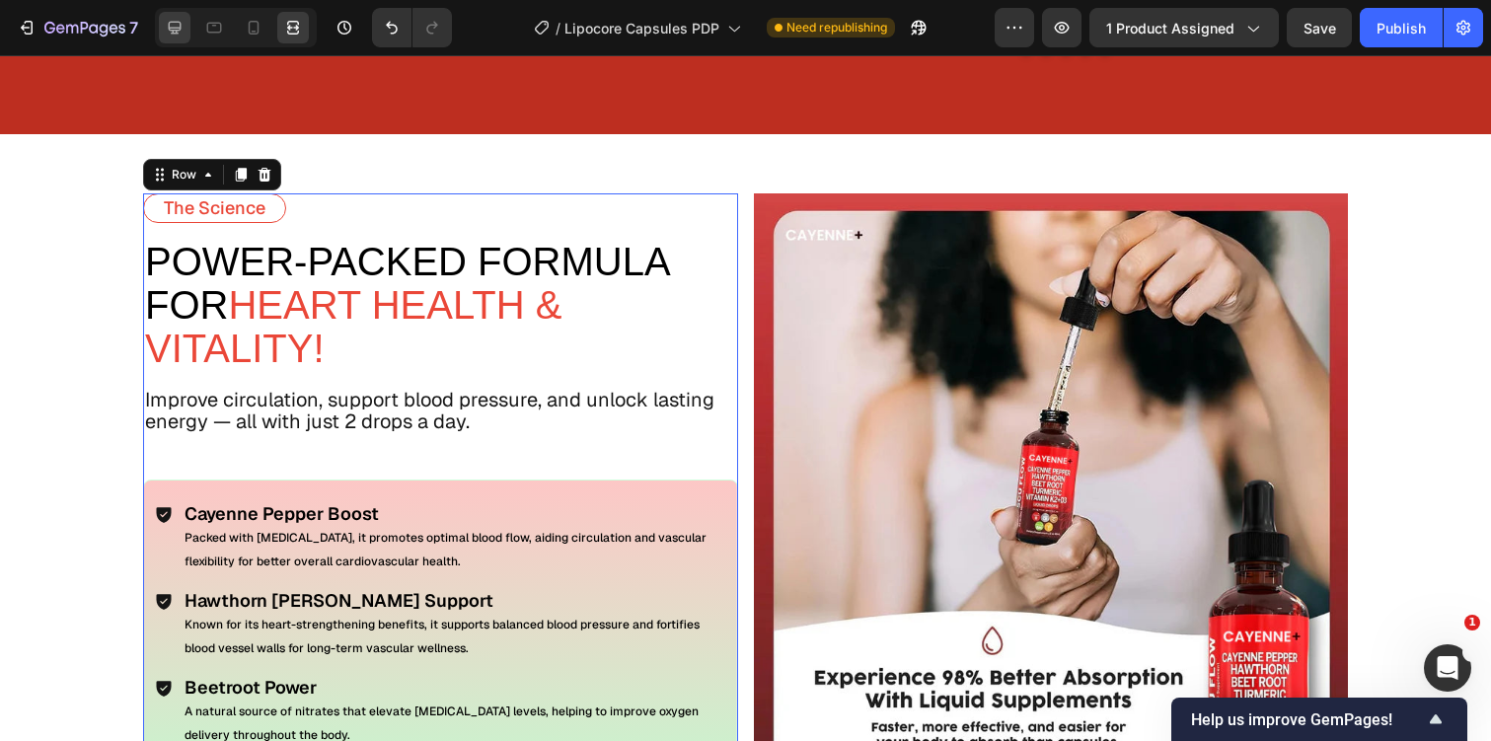
click at [175, 24] on icon at bounding box center [175, 28] width 20 height 20
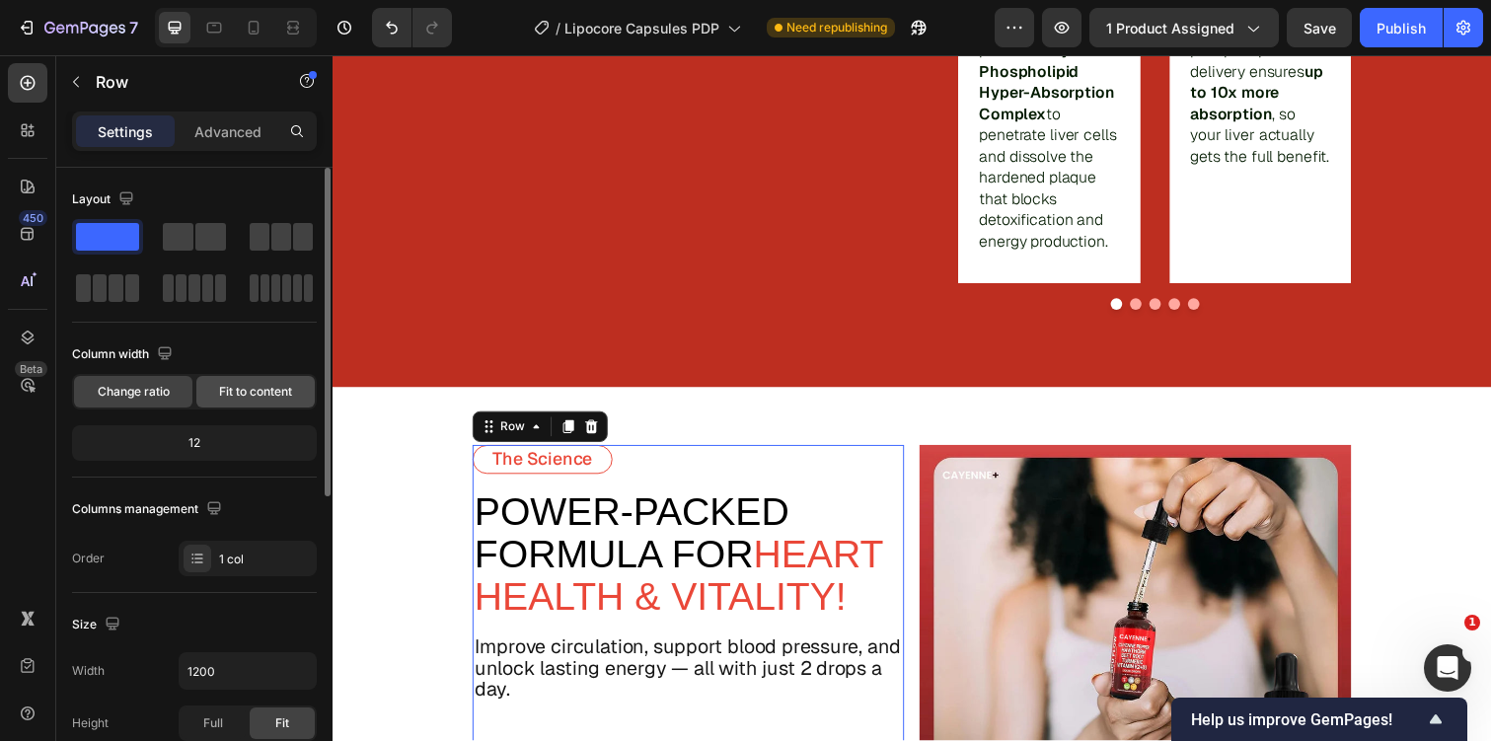
click at [230, 386] on span "Fit to content" at bounding box center [255, 392] width 73 height 18
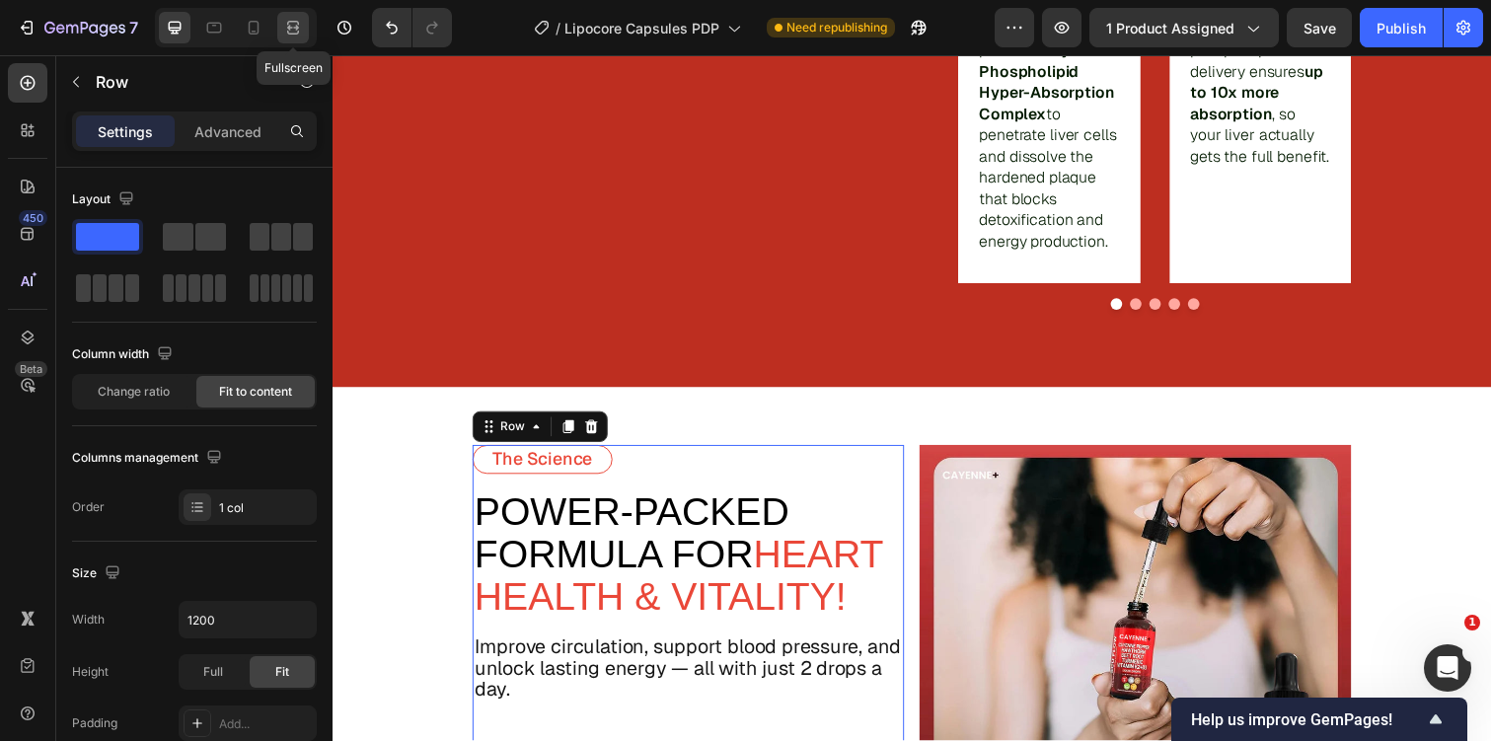
click at [301, 24] on icon at bounding box center [293, 28] width 20 height 20
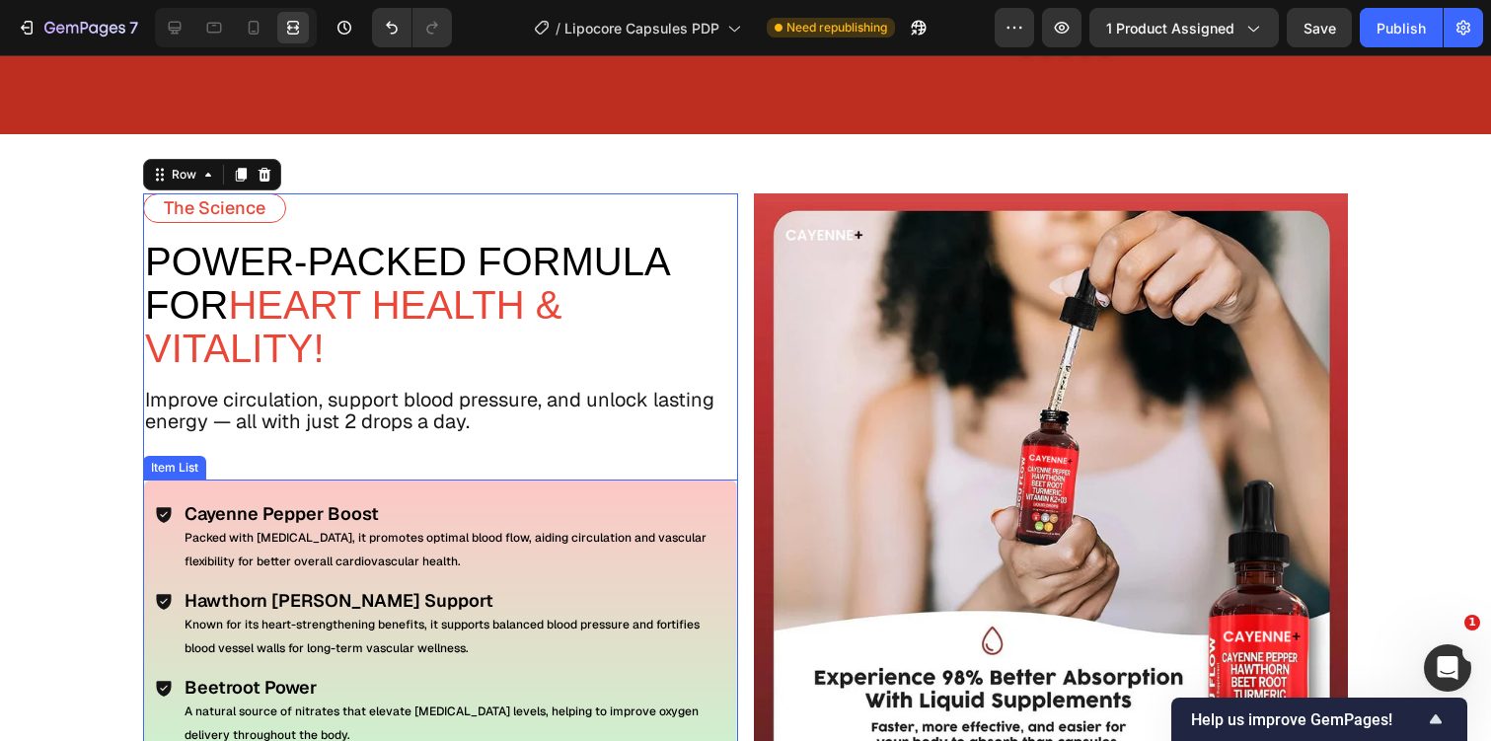
click at [358, 491] on div "Cayenne Pepper Boost Packed with capsaicin, it promotes optimal blood flow, aid…" at bounding box center [440, 663] width 595 height 367
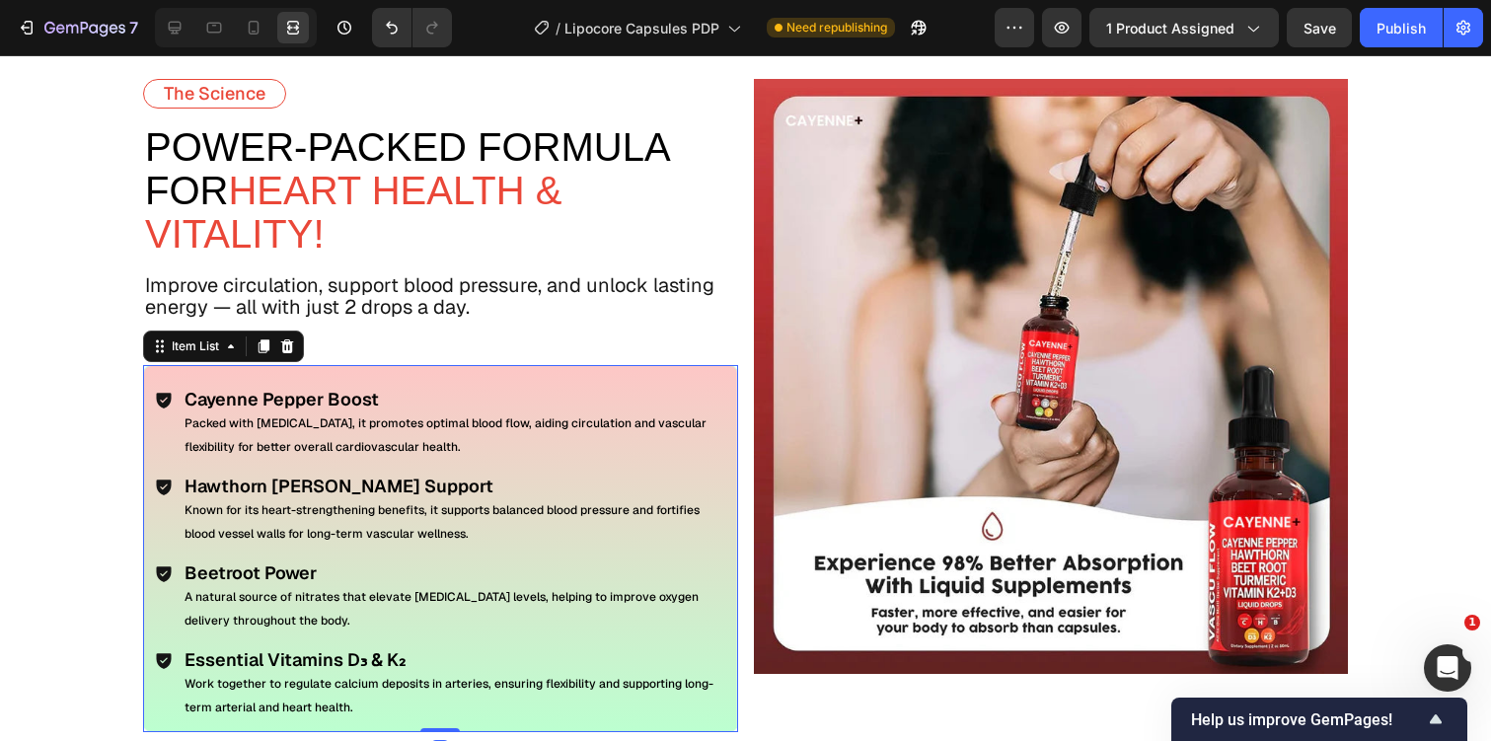
scroll to position [3672, 0]
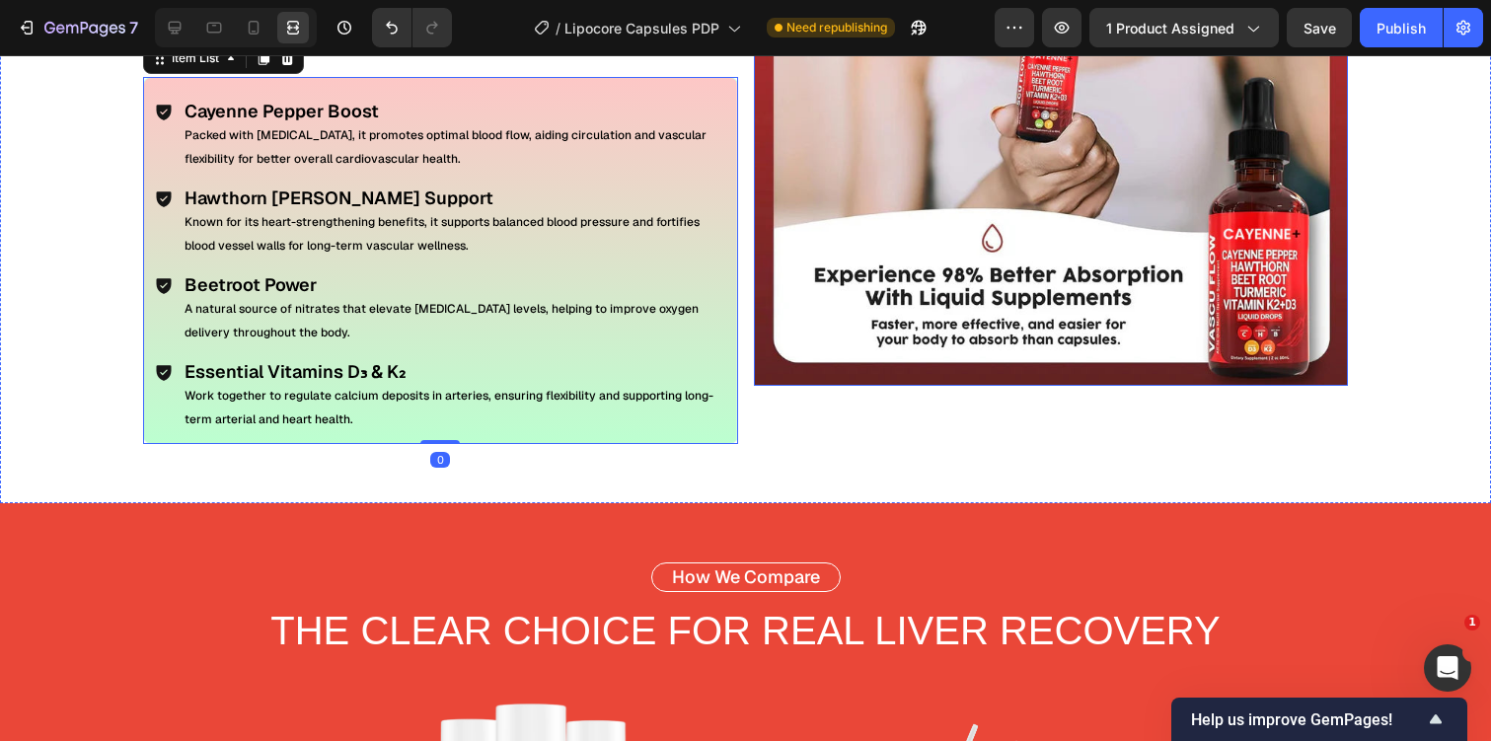
click at [1100, 445] on div "The Science Text Block power-Packed Formula For Heart Health & Vitality! Text B…" at bounding box center [745, 118] width 1491 height 772
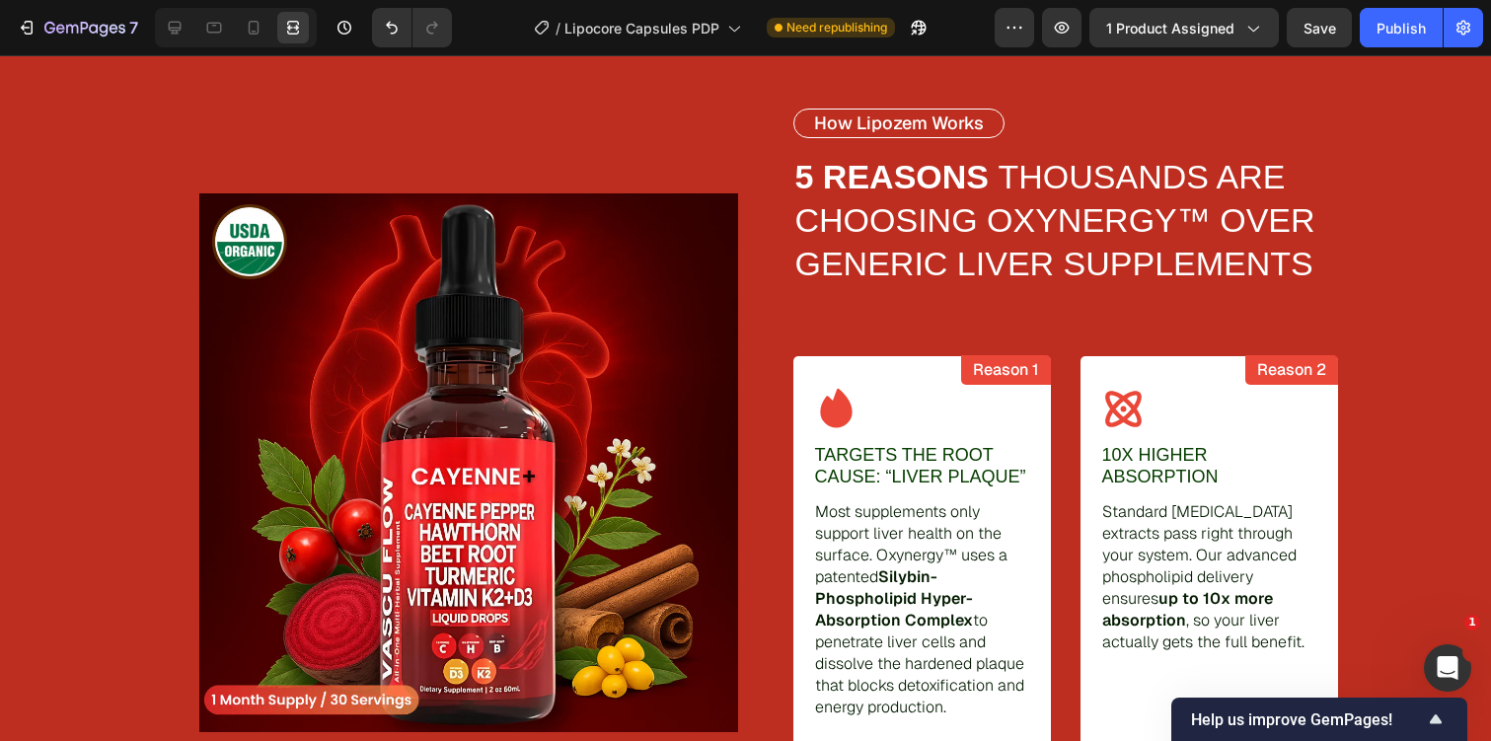
scroll to position [1211, 0]
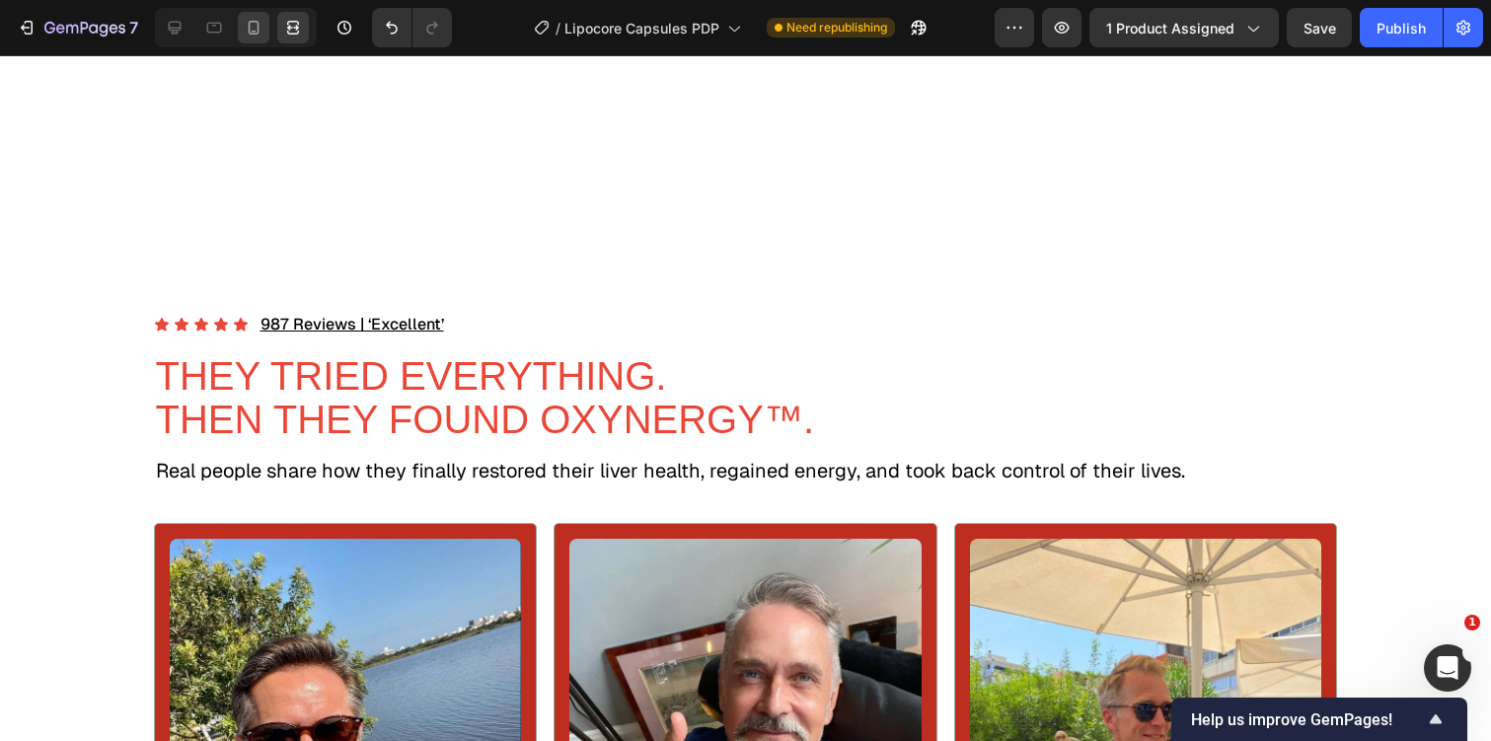
click at [256, 16] on div at bounding box center [254, 28] width 32 height 32
type input "100"
type input "40"
type input "16"
type input "40"
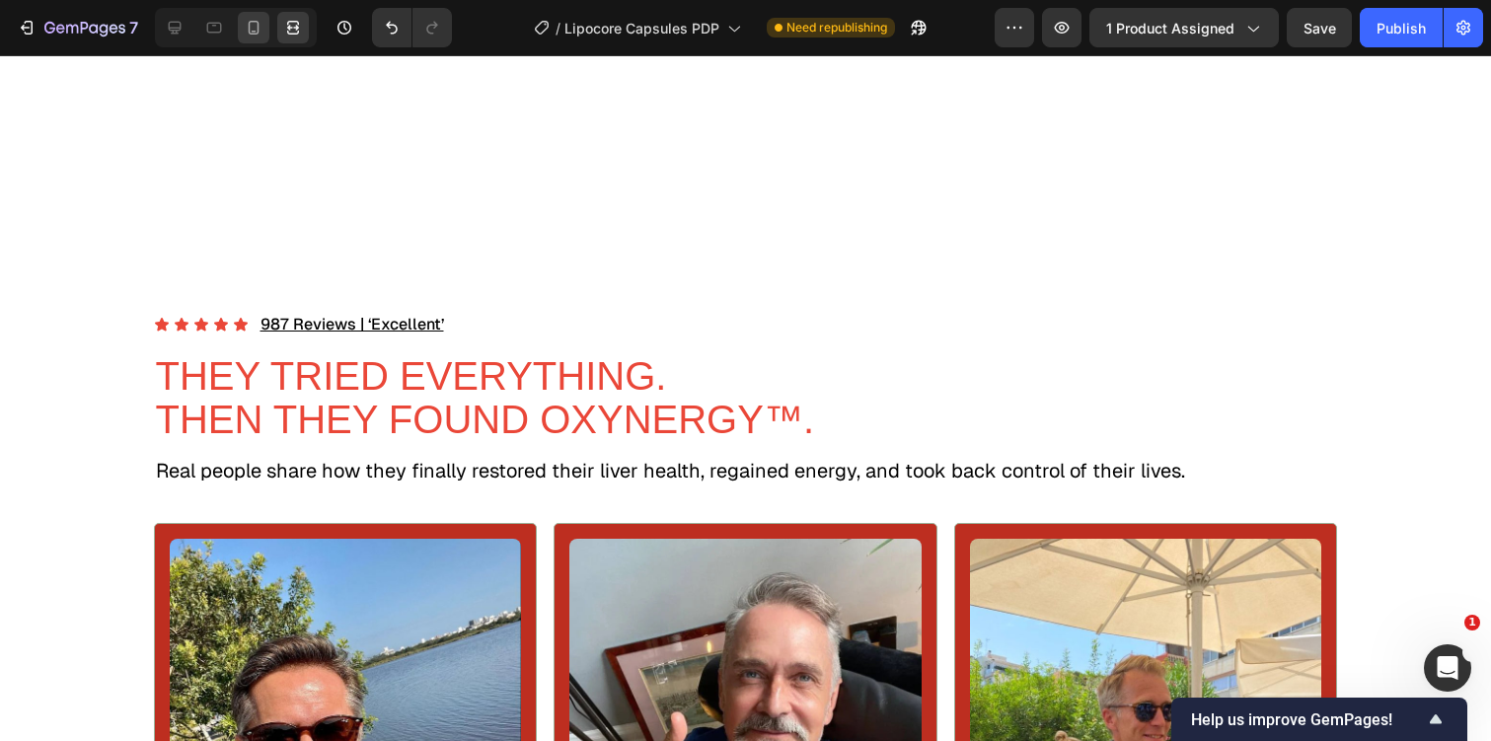
type input "16"
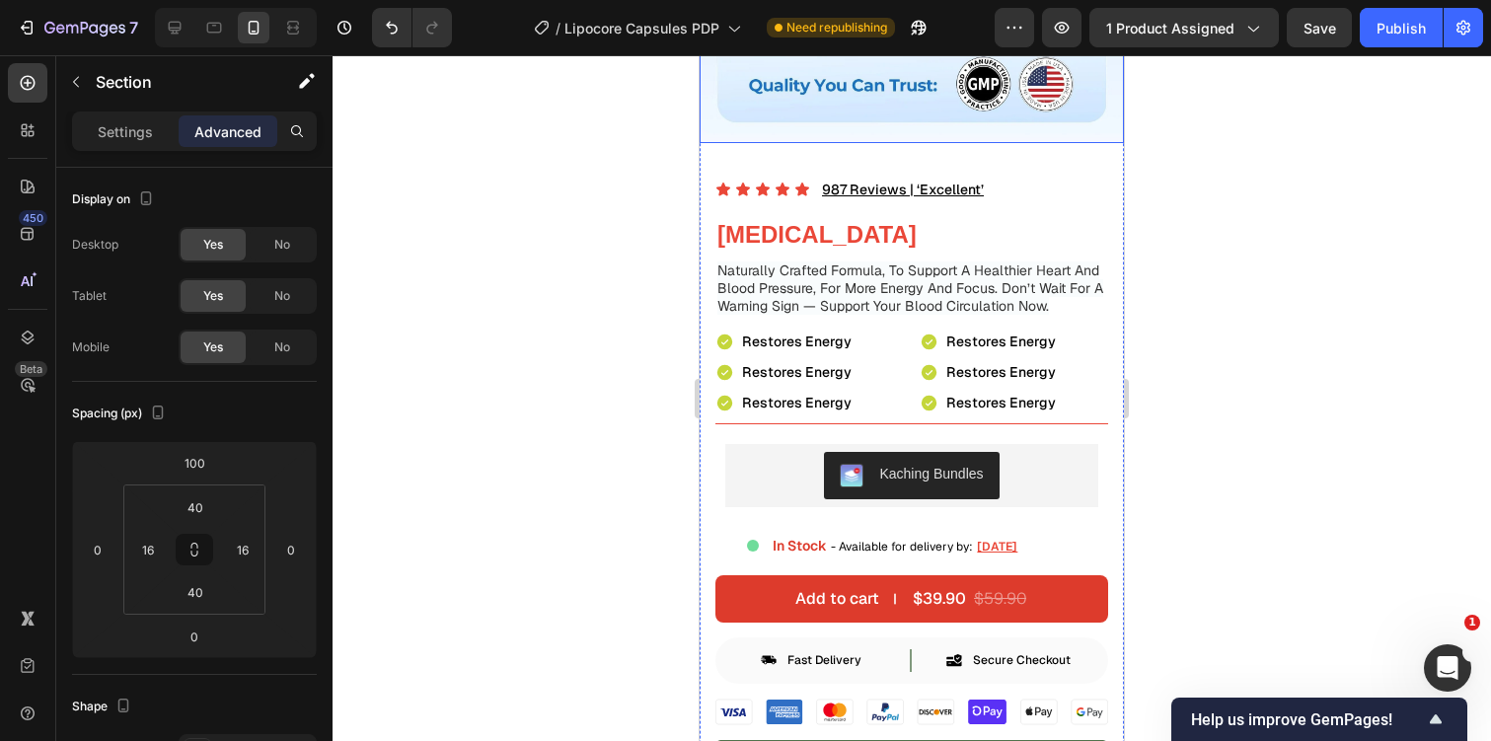
scroll to position [440, 0]
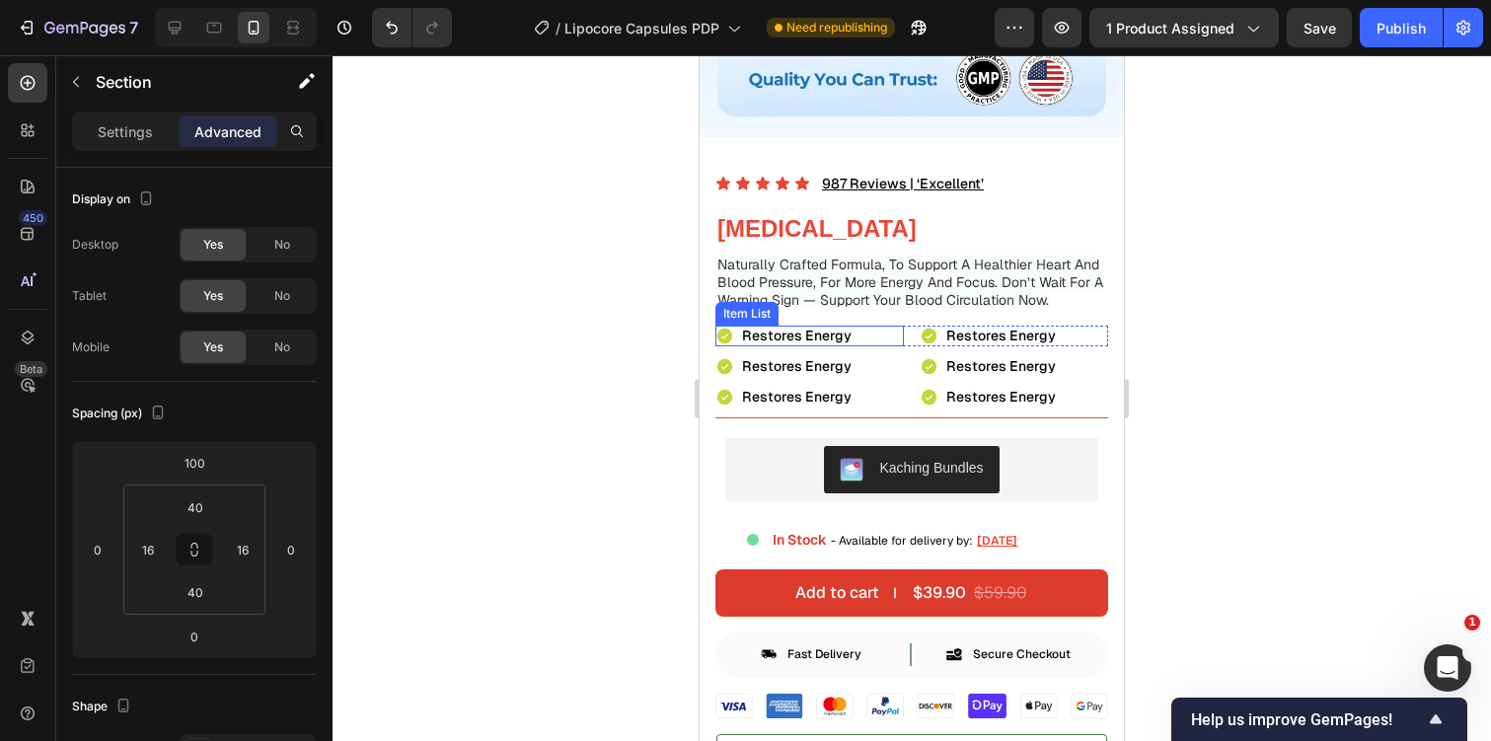
click at [729, 330] on icon at bounding box center [724, 335] width 15 height 15
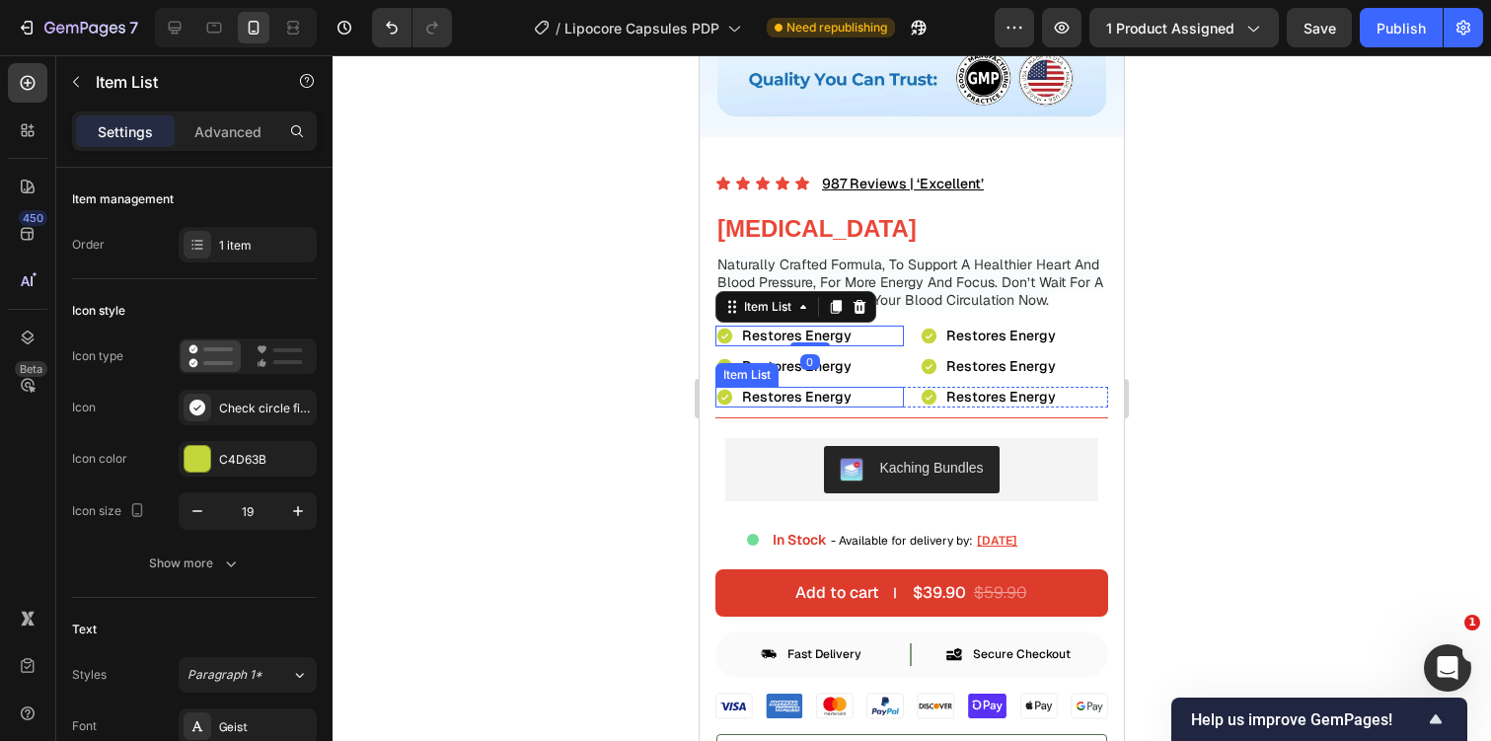
click at [902, 396] on div "Restores Energy" at bounding box center [809, 397] width 188 height 21
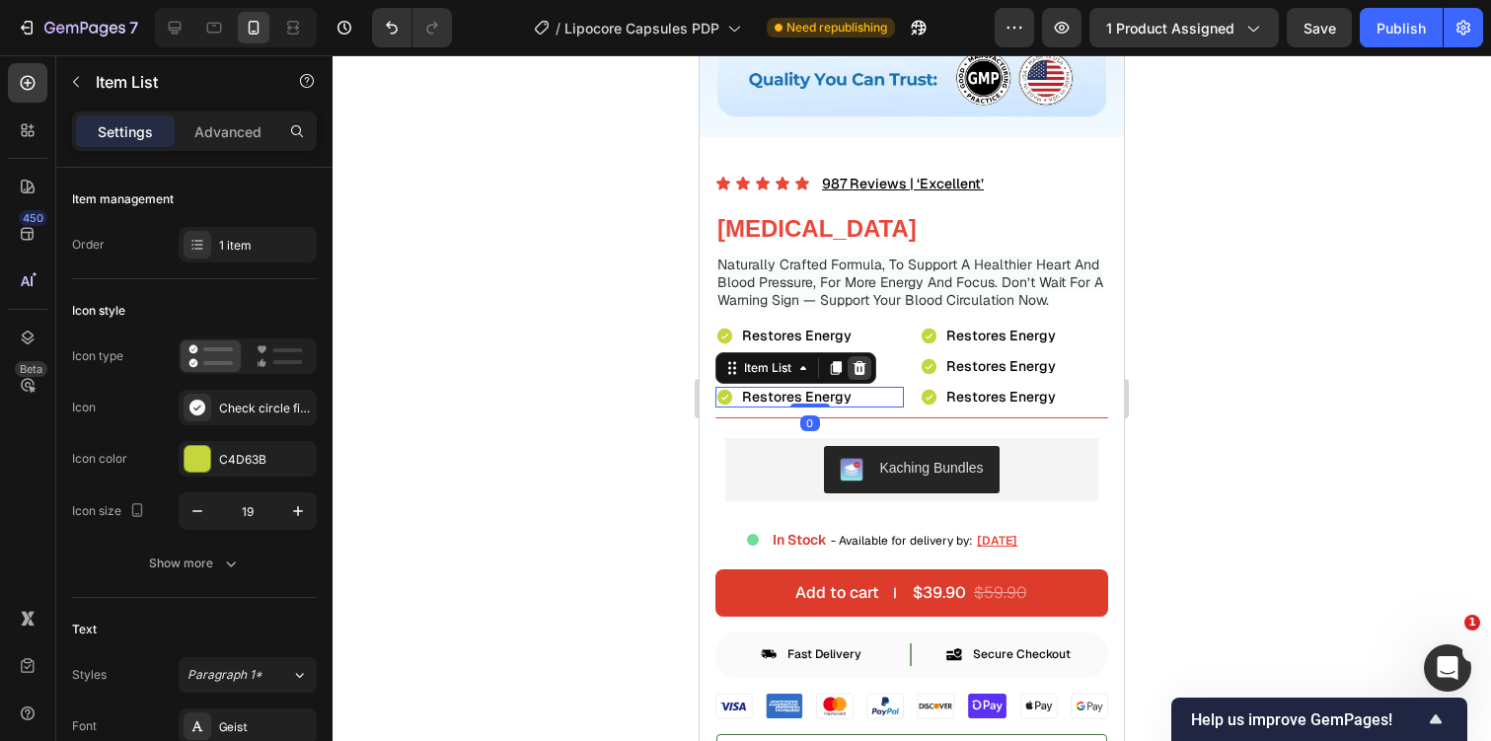
click at [867, 369] on div at bounding box center [860, 368] width 24 height 24
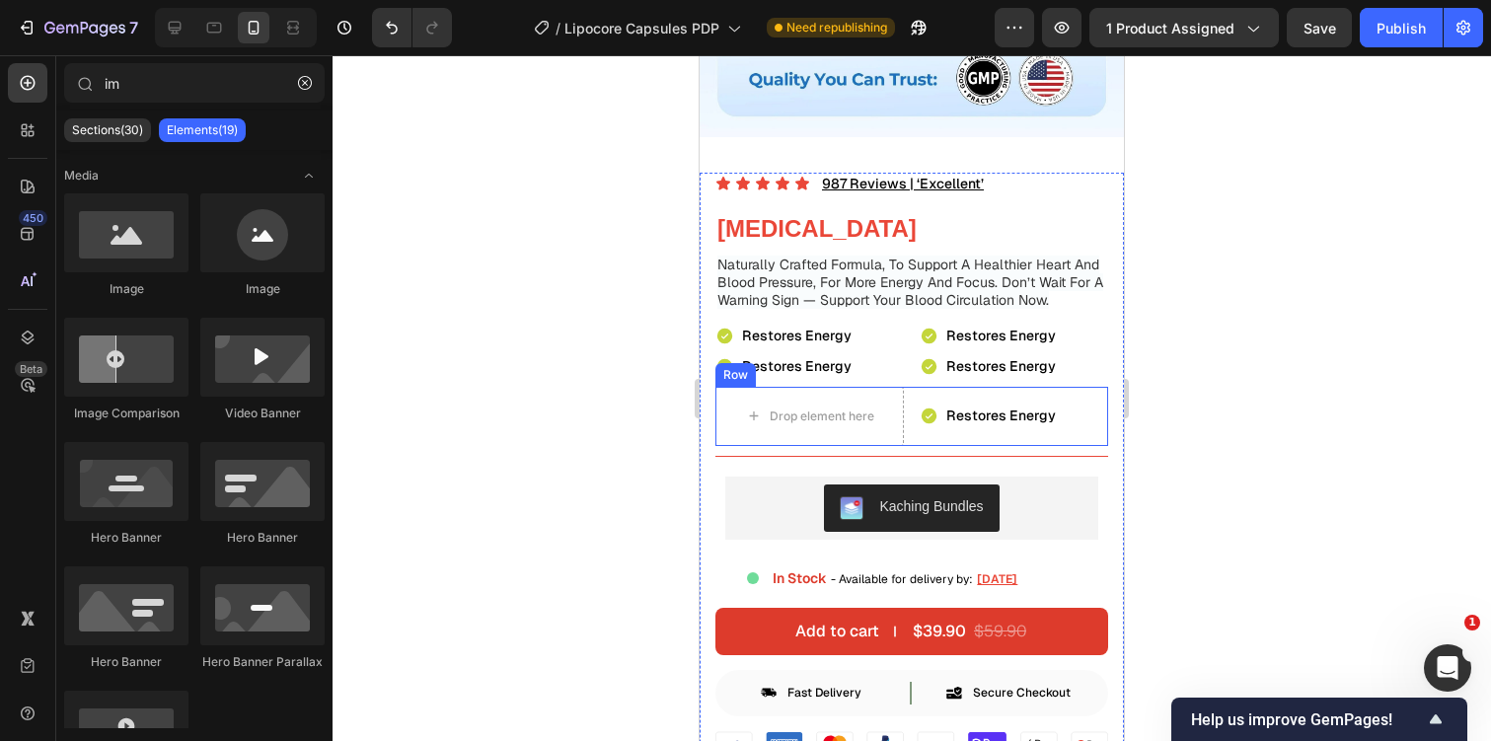
click at [912, 402] on div "Drop element here Restores Energy Item List Row" at bounding box center [911, 416] width 393 height 59
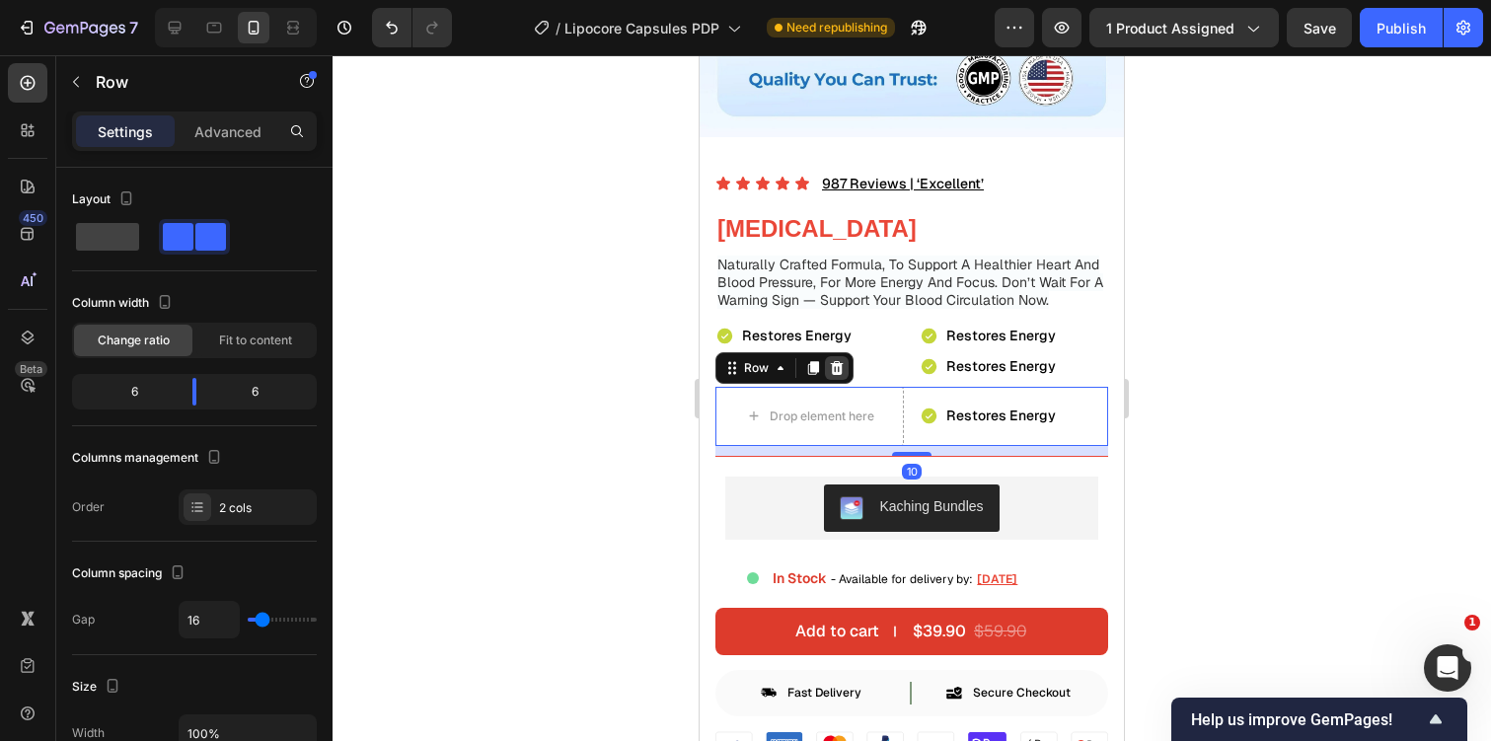
click at [840, 356] on div at bounding box center [837, 368] width 24 height 24
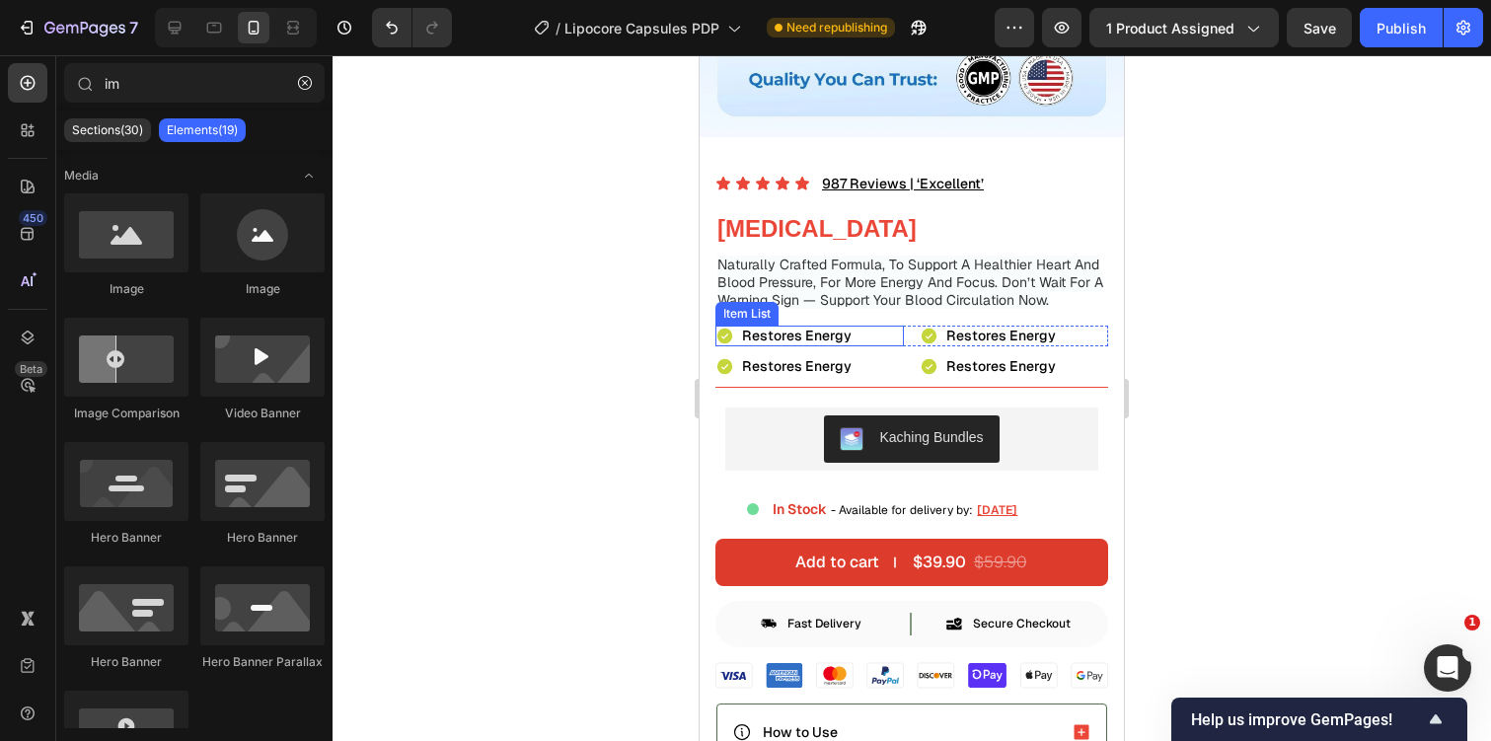
click at [728, 335] on icon at bounding box center [724, 335] width 15 height 15
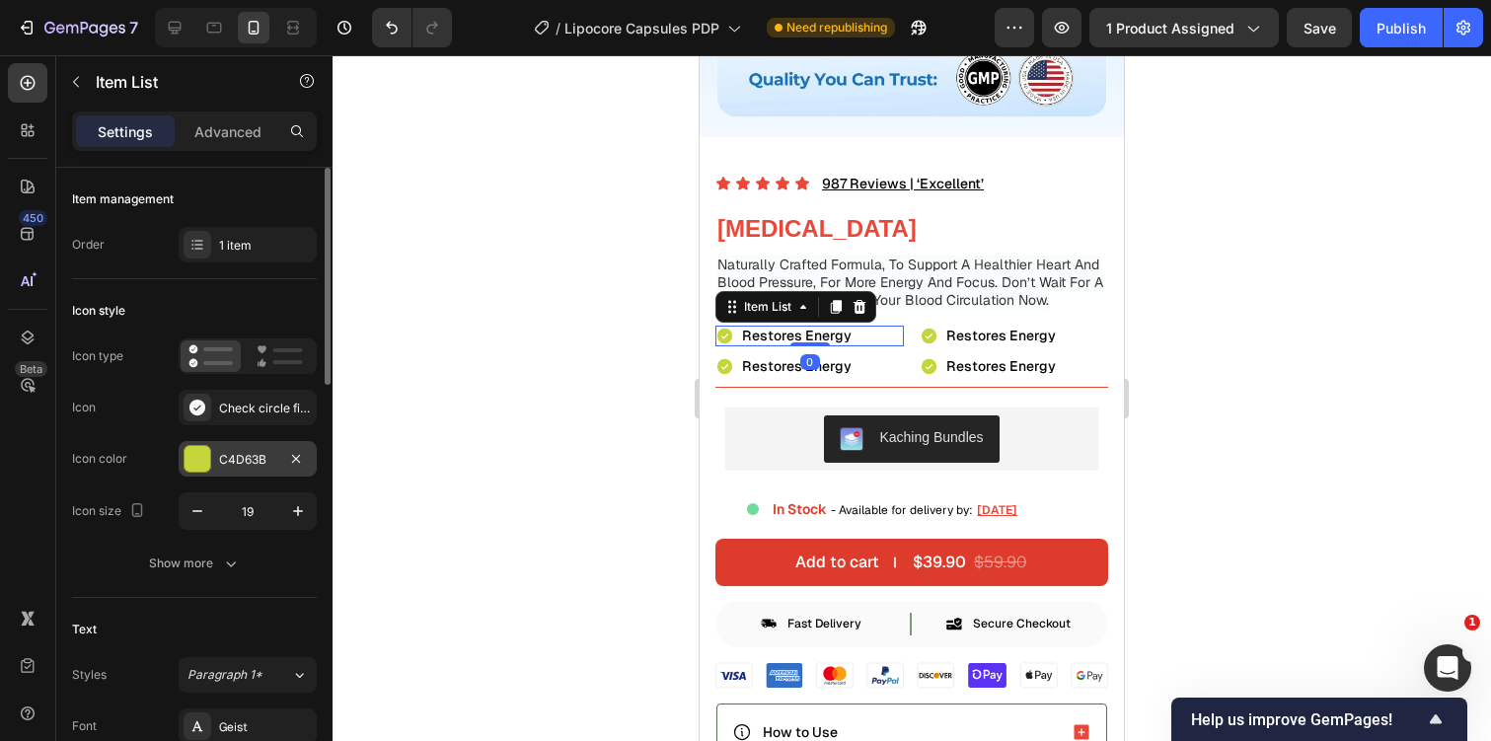
click at [230, 451] on div "C4D63B" at bounding box center [247, 460] width 57 height 18
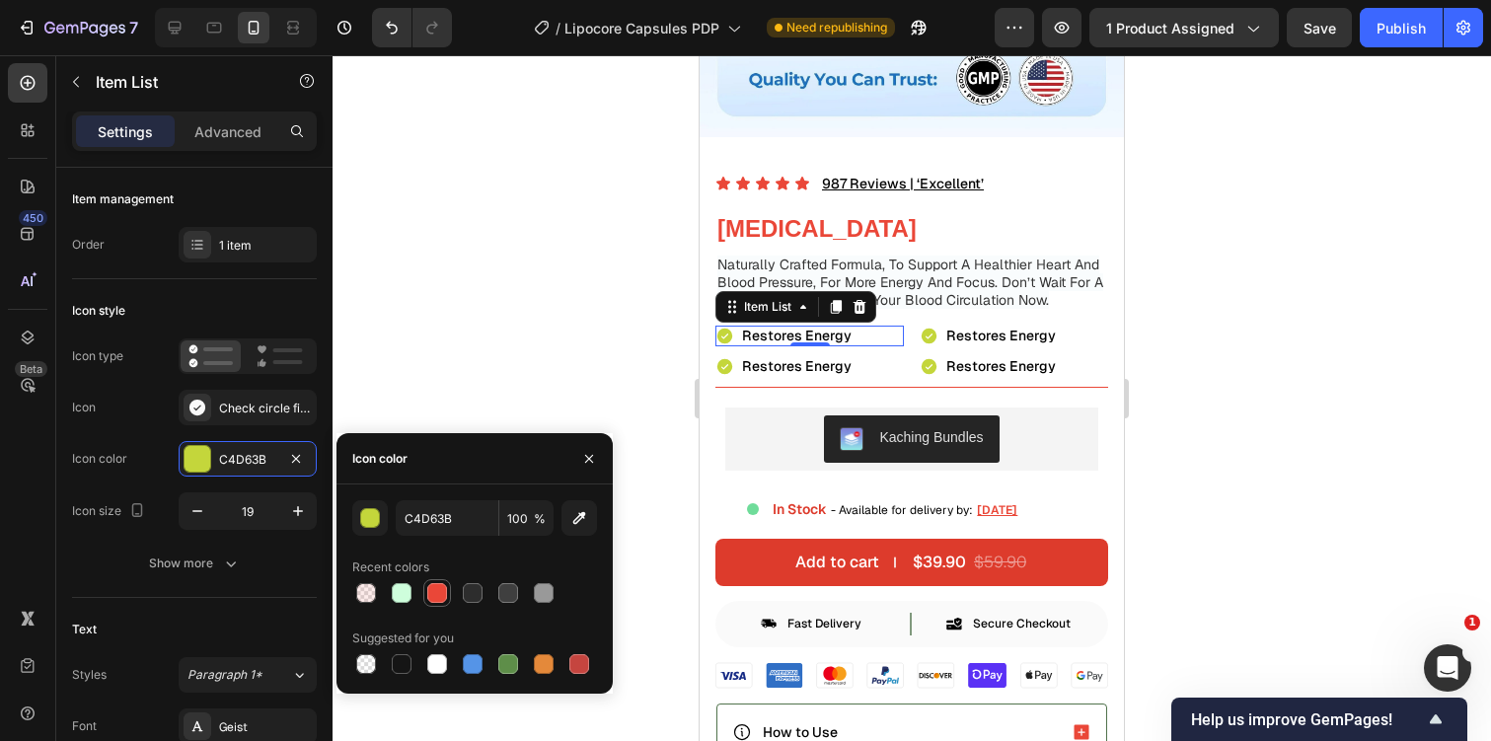
click at [434, 590] on div at bounding box center [437, 593] width 20 height 20
type input "EA4738"
click at [771, 362] on span "Restores Energy" at bounding box center [797, 366] width 110 height 18
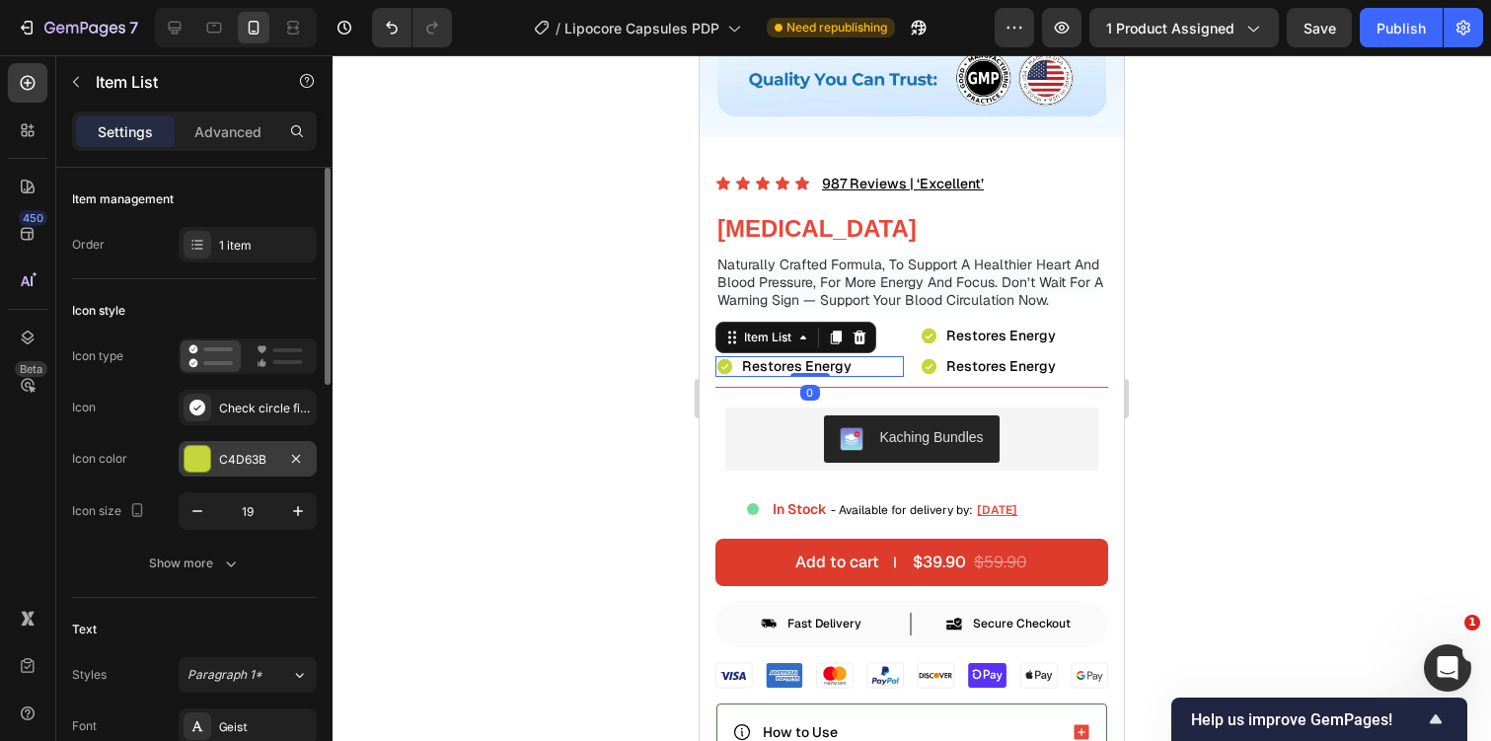
click at [204, 451] on div at bounding box center [198, 459] width 26 height 26
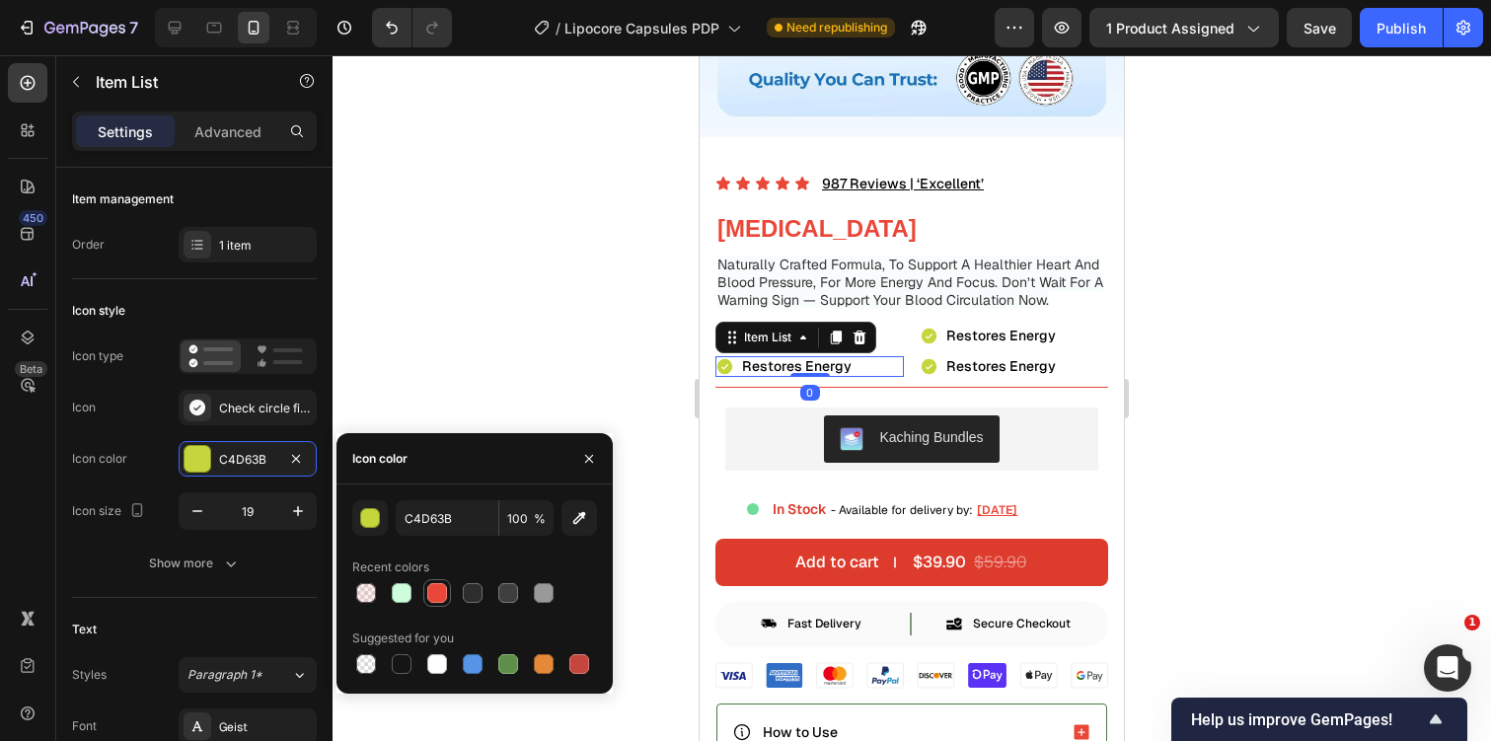
click at [443, 587] on div at bounding box center [437, 593] width 20 height 20
type input "EA4738"
click at [959, 332] on span "Restores Energy" at bounding box center [1001, 336] width 110 height 18
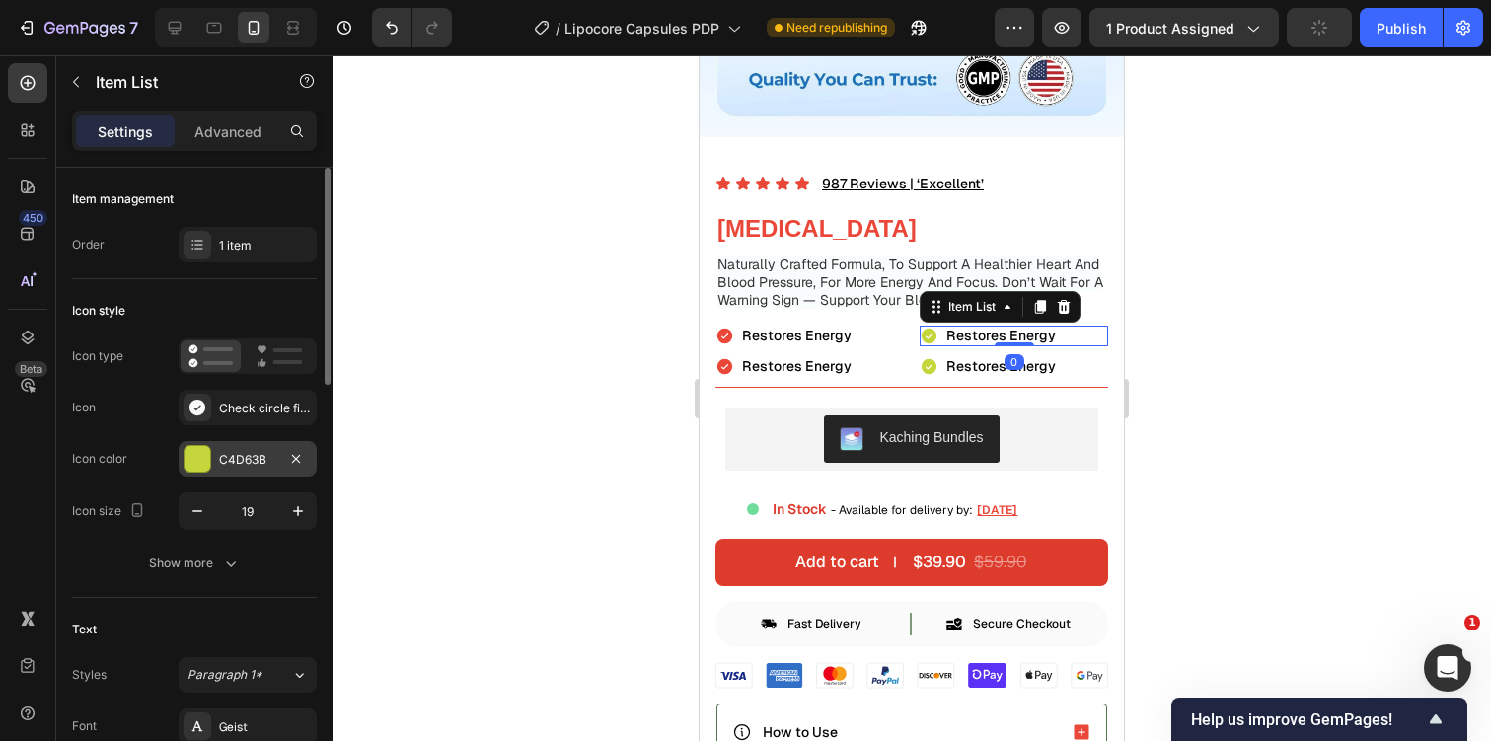
click at [251, 459] on div "C4D63B" at bounding box center [247, 460] width 57 height 18
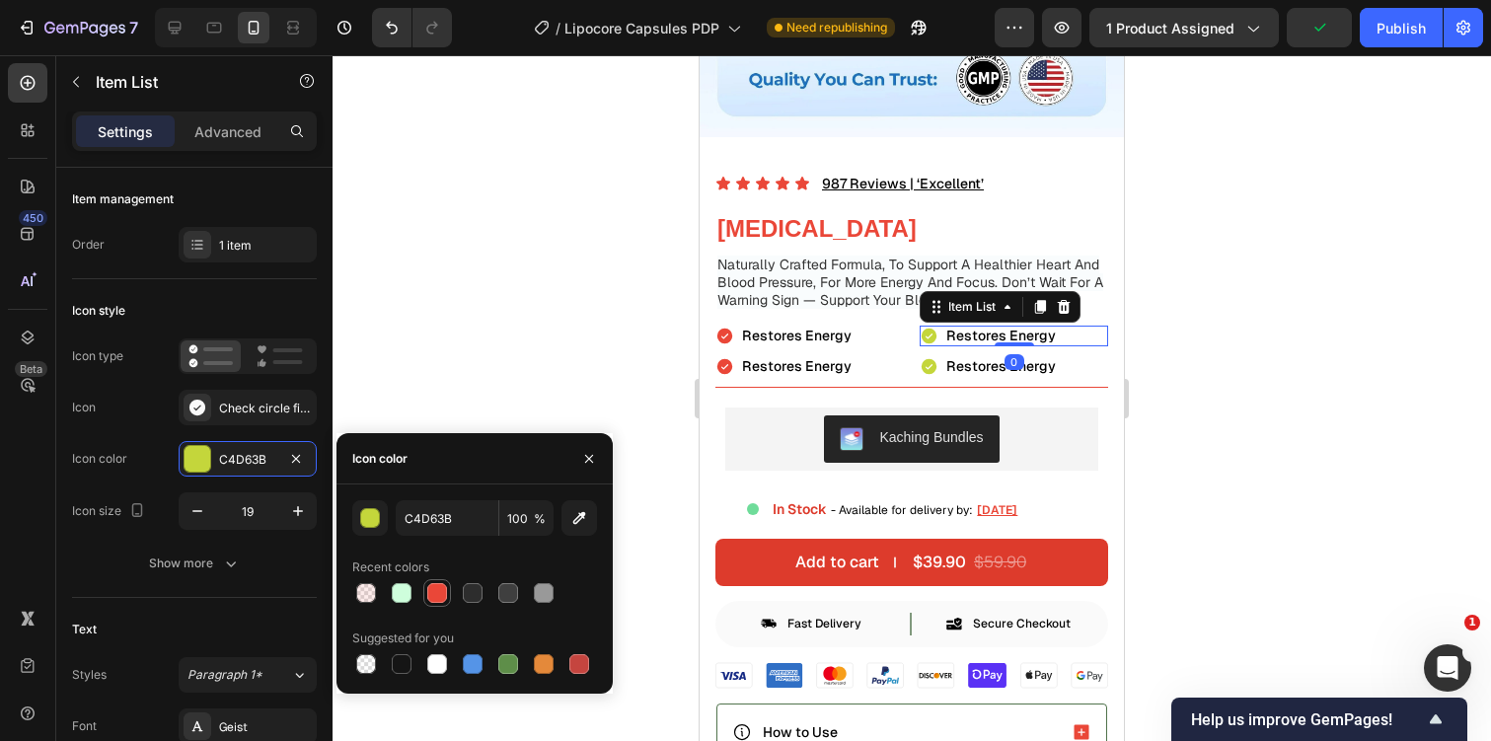
click at [435, 594] on div at bounding box center [437, 593] width 20 height 20
type input "EA4738"
click at [950, 369] on span "Restores Energy" at bounding box center [1001, 366] width 110 height 18
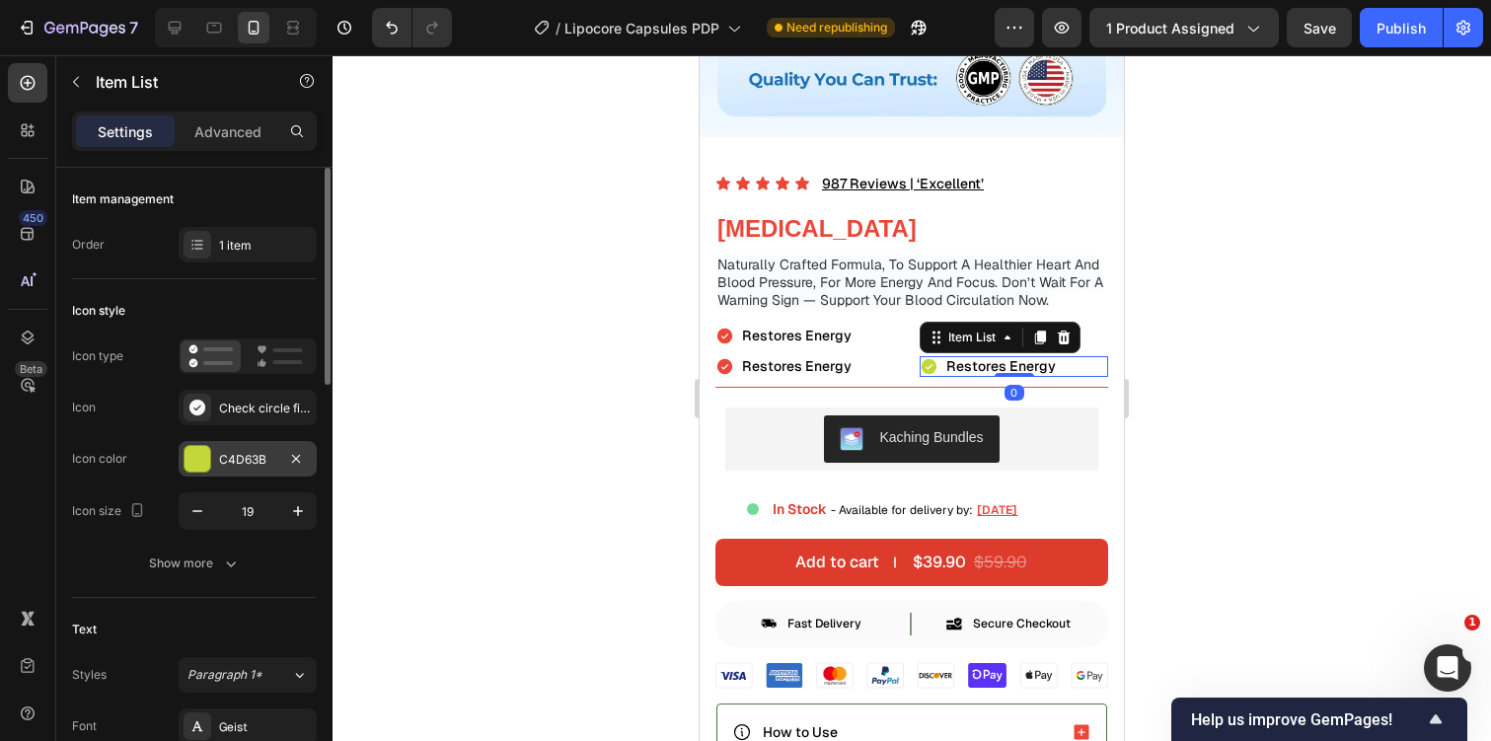
click at [274, 458] on div "C4D63B" at bounding box center [247, 460] width 57 height 18
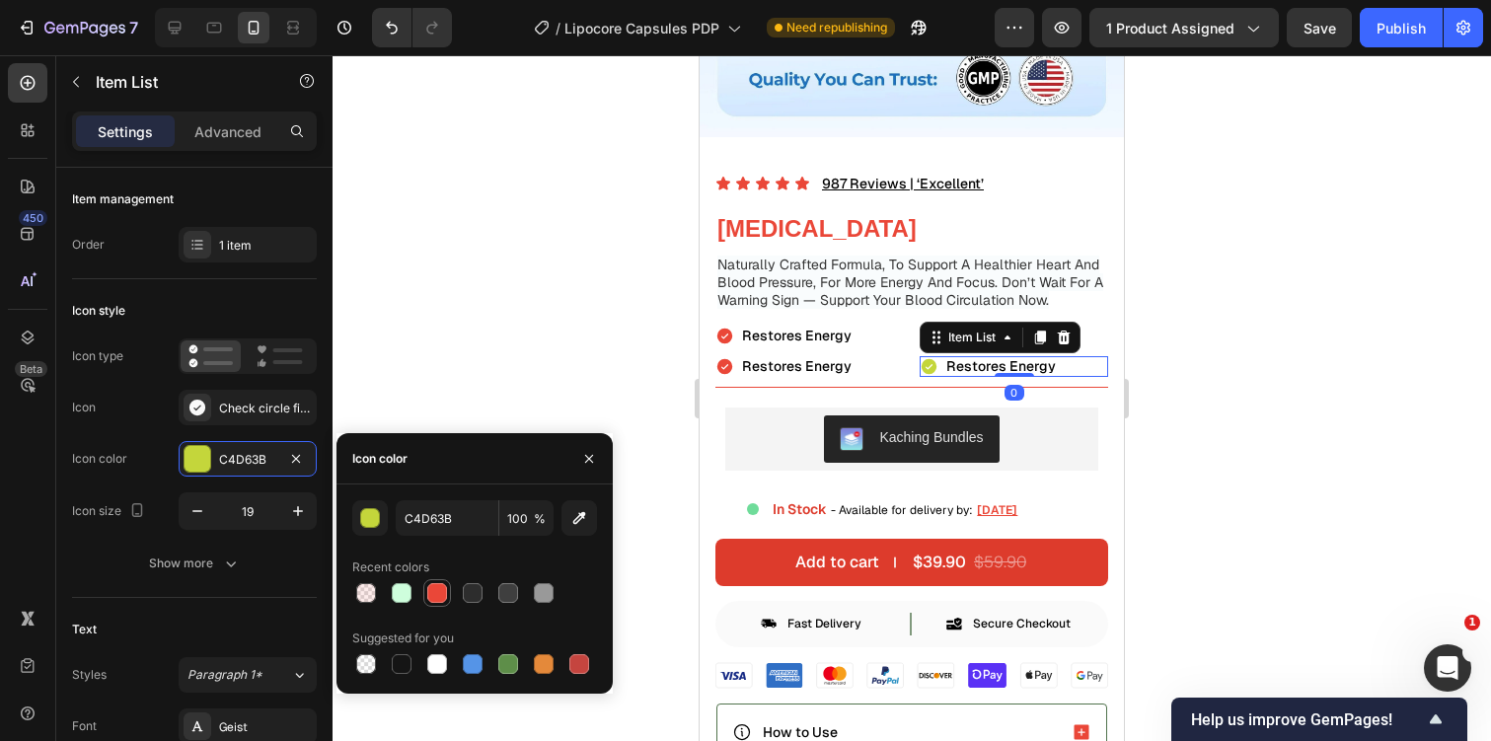
click at [435, 586] on div at bounding box center [437, 593] width 20 height 20
type input "EA4738"
click at [1265, 316] on div at bounding box center [912, 398] width 1158 height 686
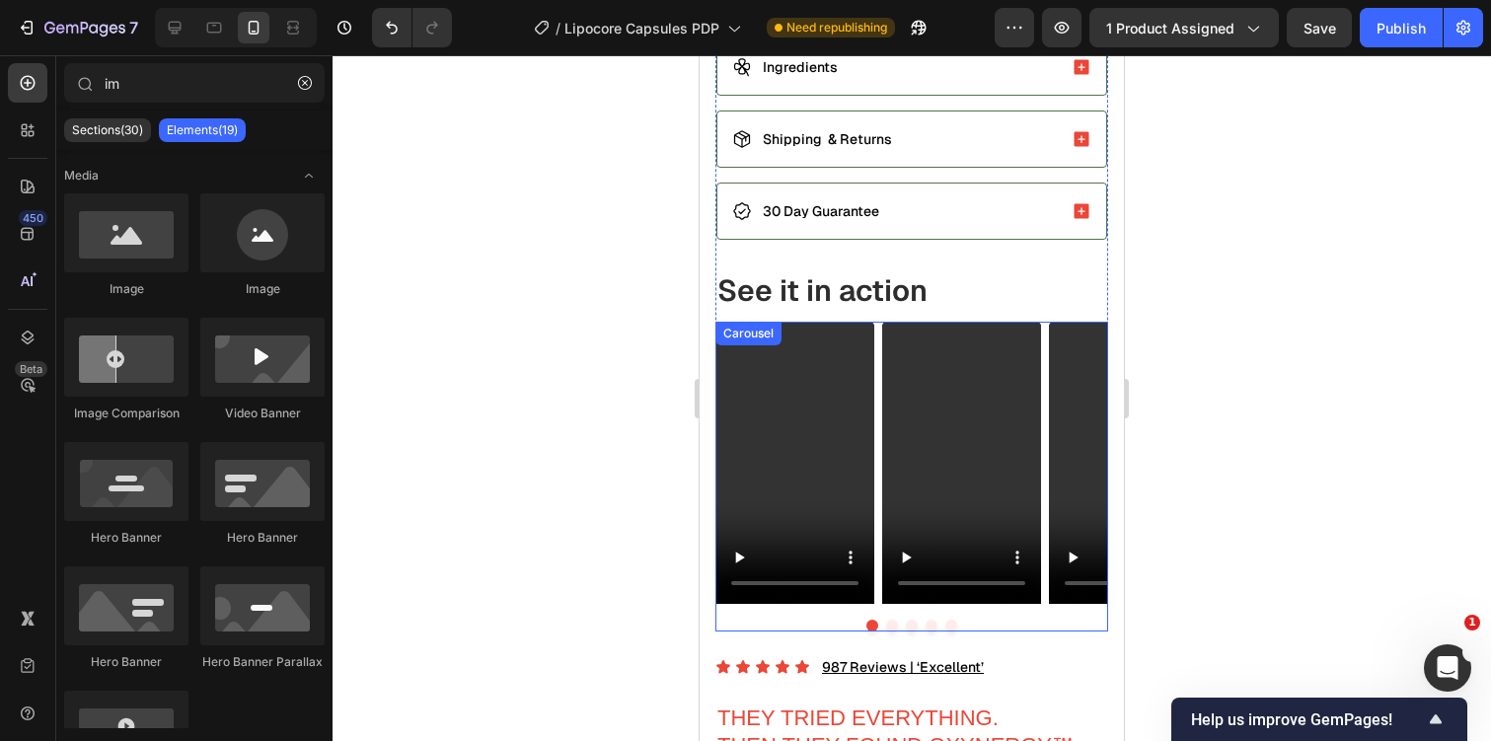
scroll to position [1094, 0]
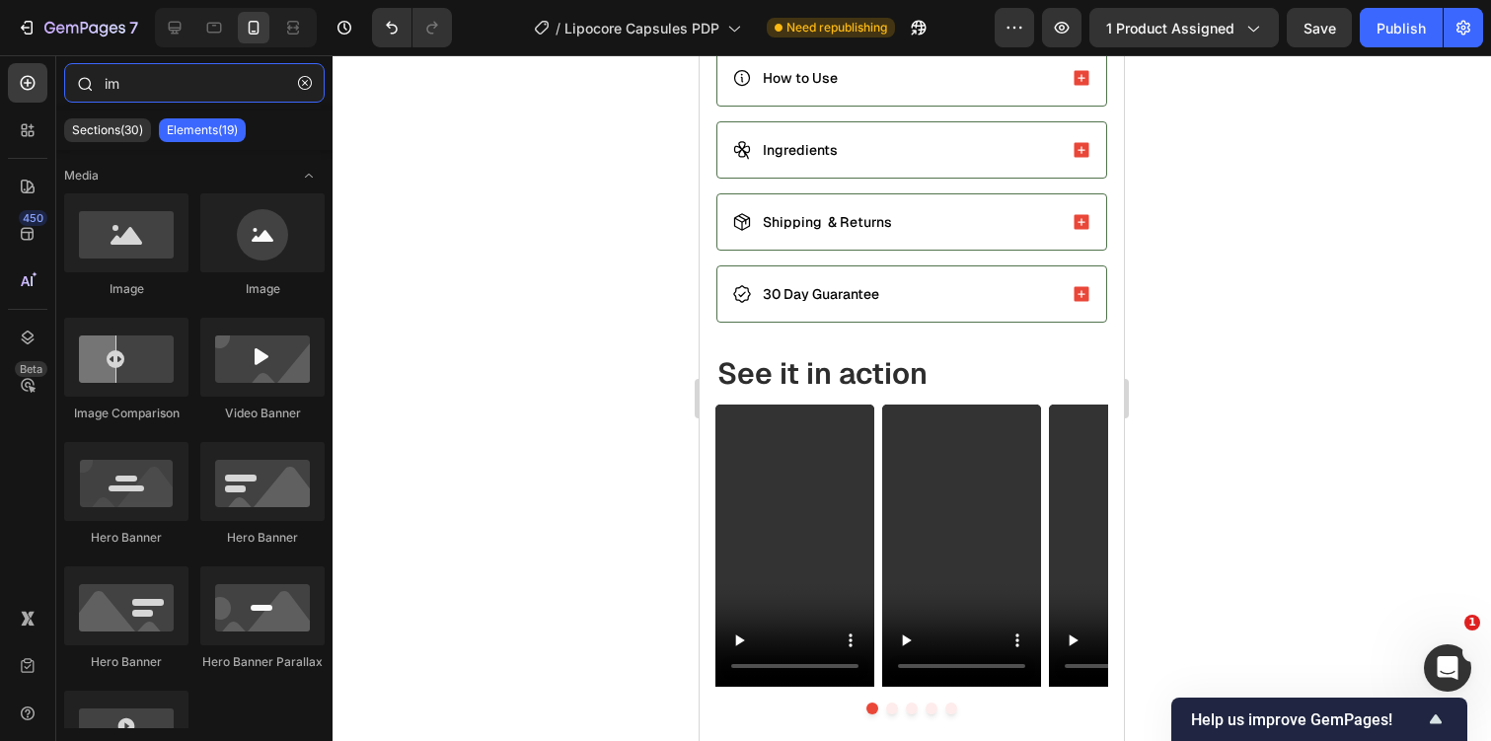
click at [156, 71] on input "im" at bounding box center [194, 82] width 260 height 39
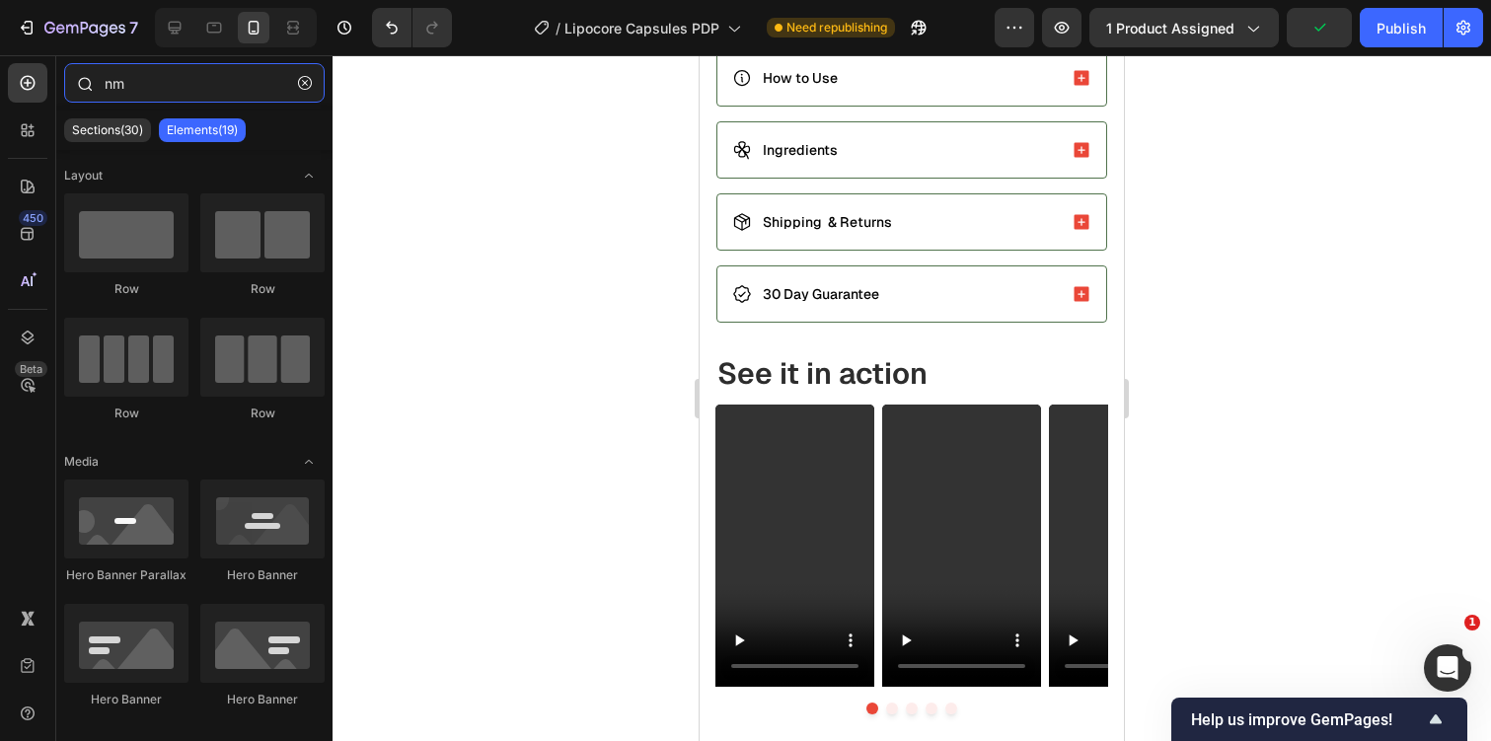
type input "m"
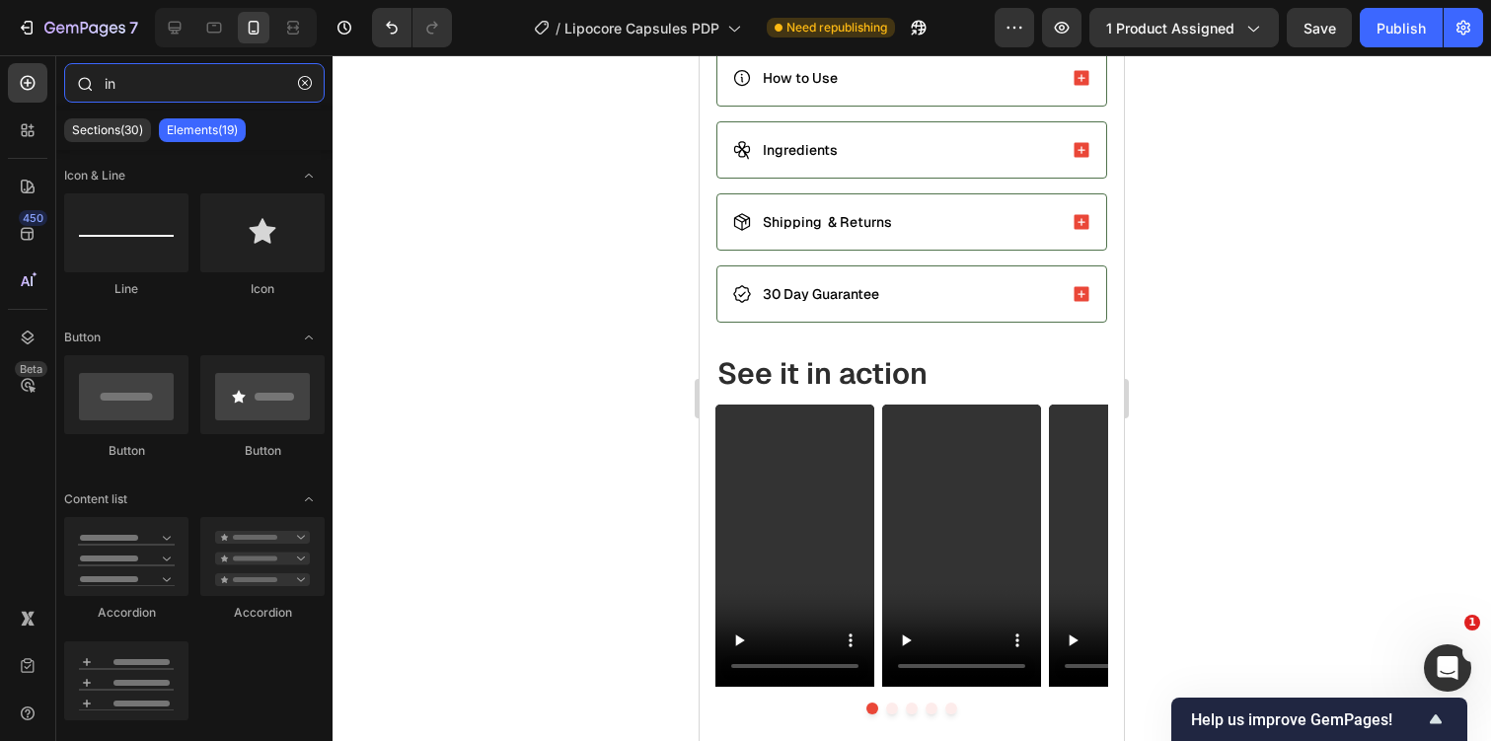
type input "i"
type input "í"
type input "i"
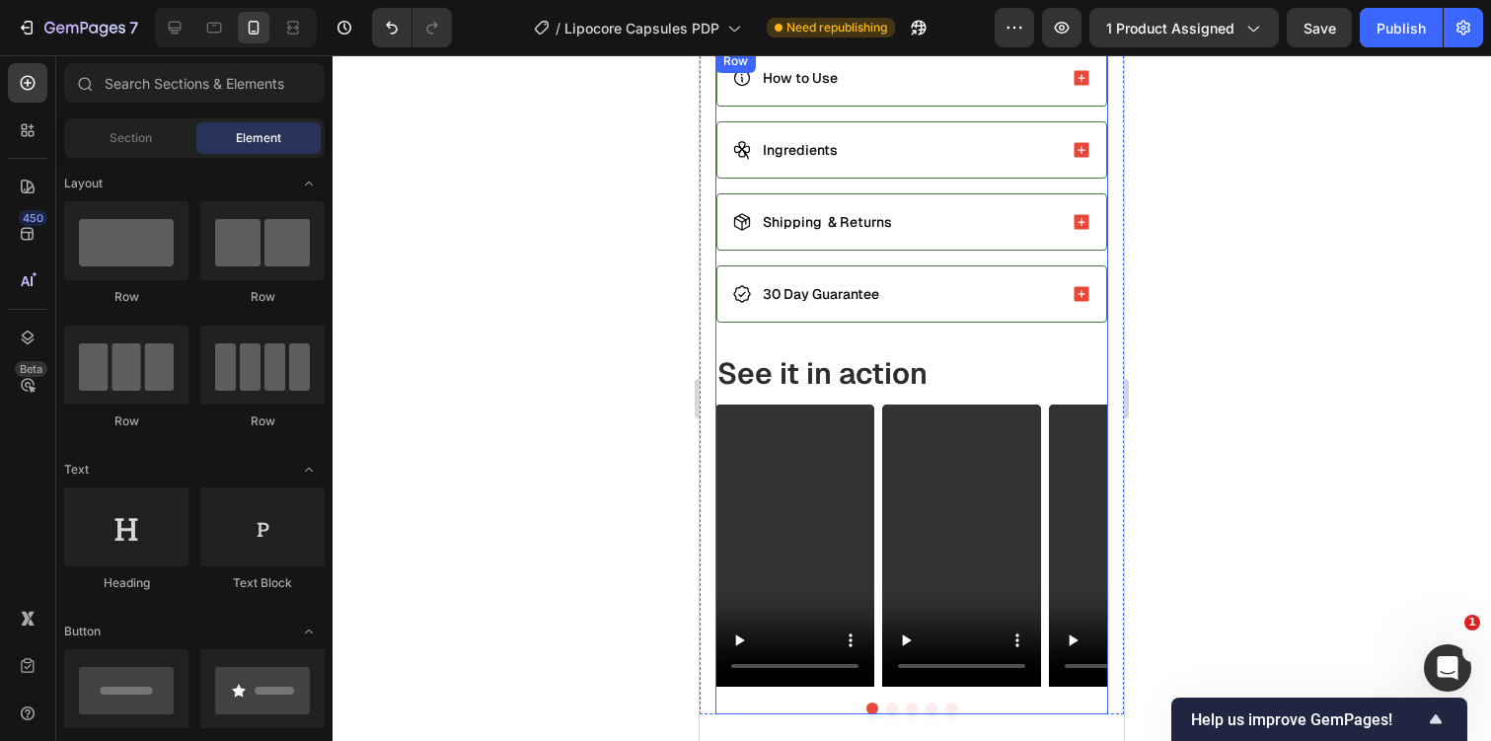
click at [783, 337] on div "How to Use Ingredients Shipping & Returns 30 Day Guarantee Accordion See it in …" at bounding box center [911, 382] width 393 height 666
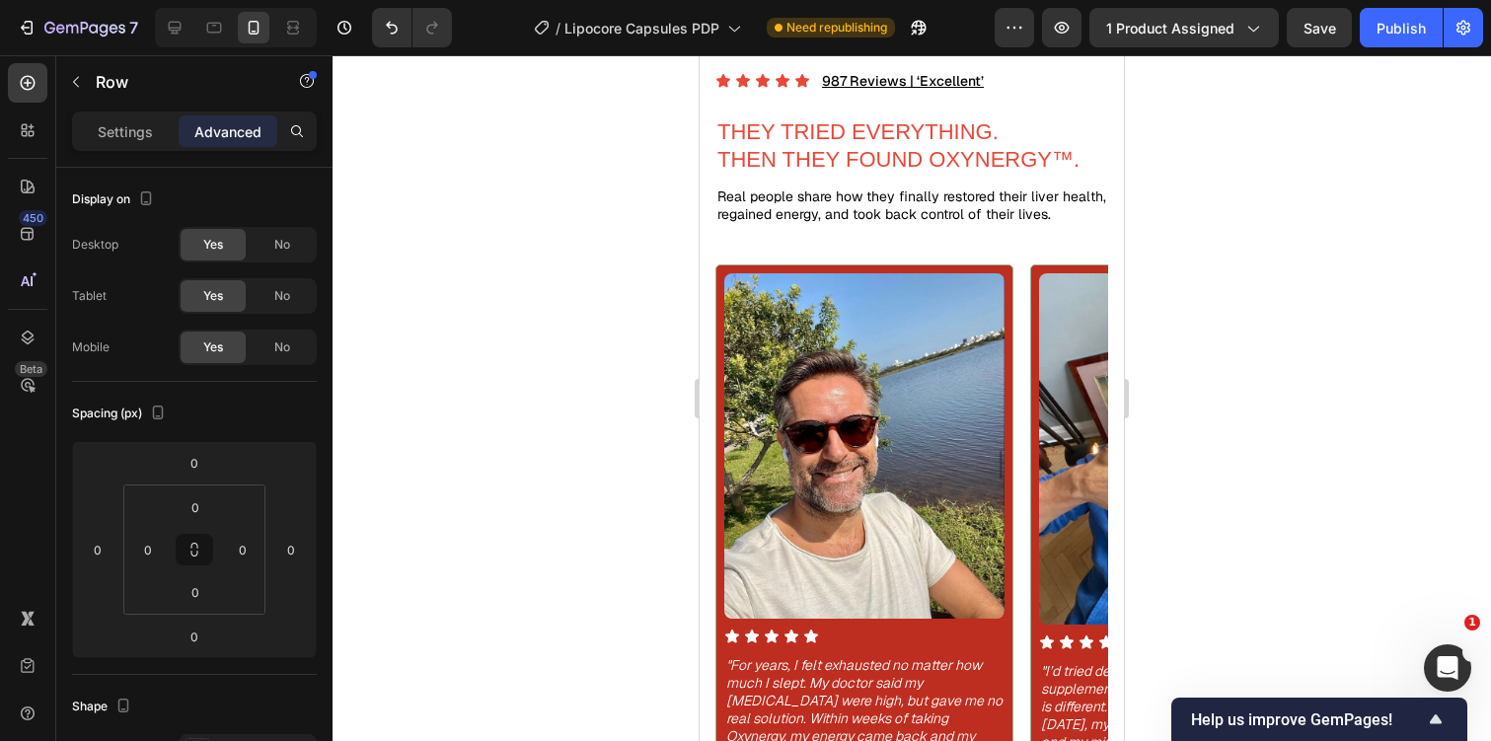
scroll to position [1775, 0]
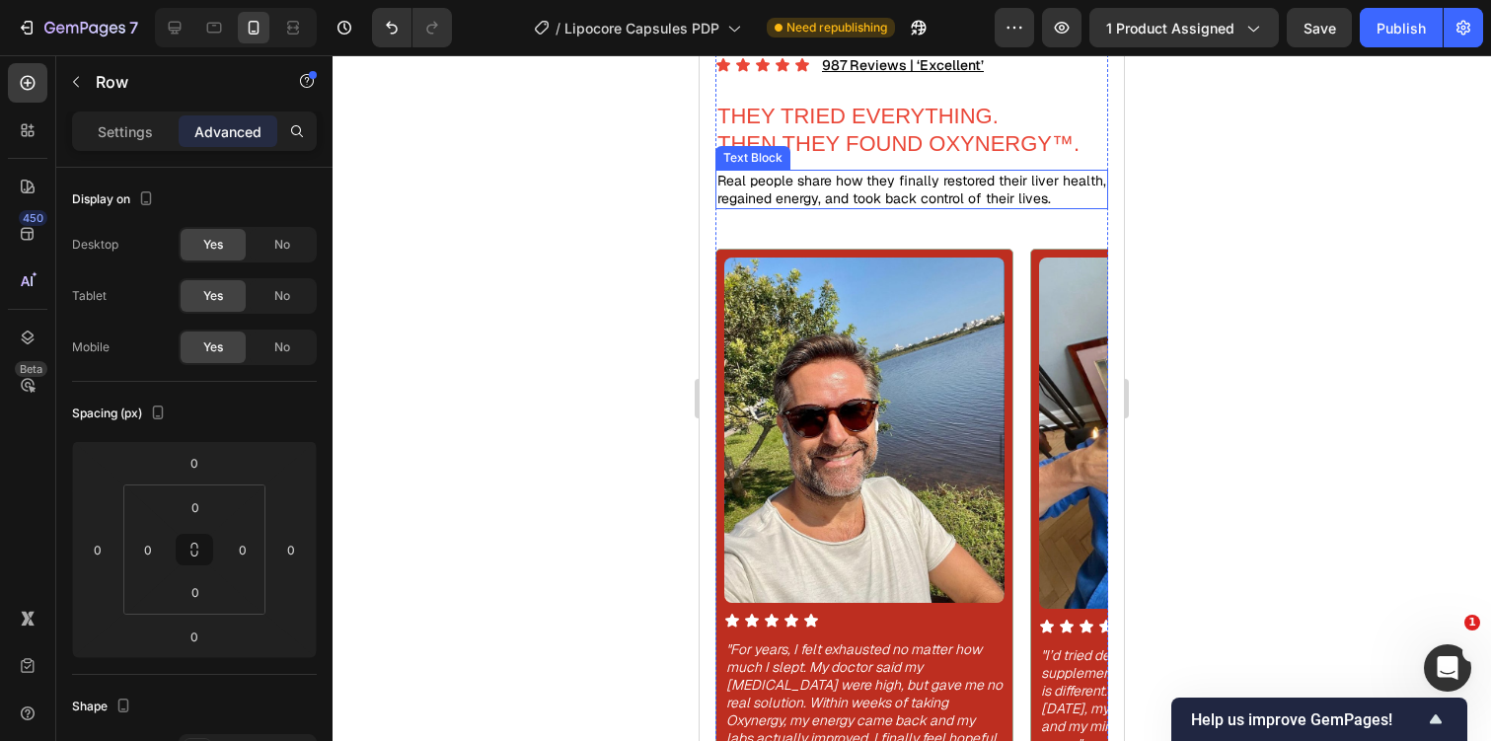
click at [878, 209] on div "Real people share how they finally restored their liver health, regained energy…" at bounding box center [911, 189] width 393 height 39
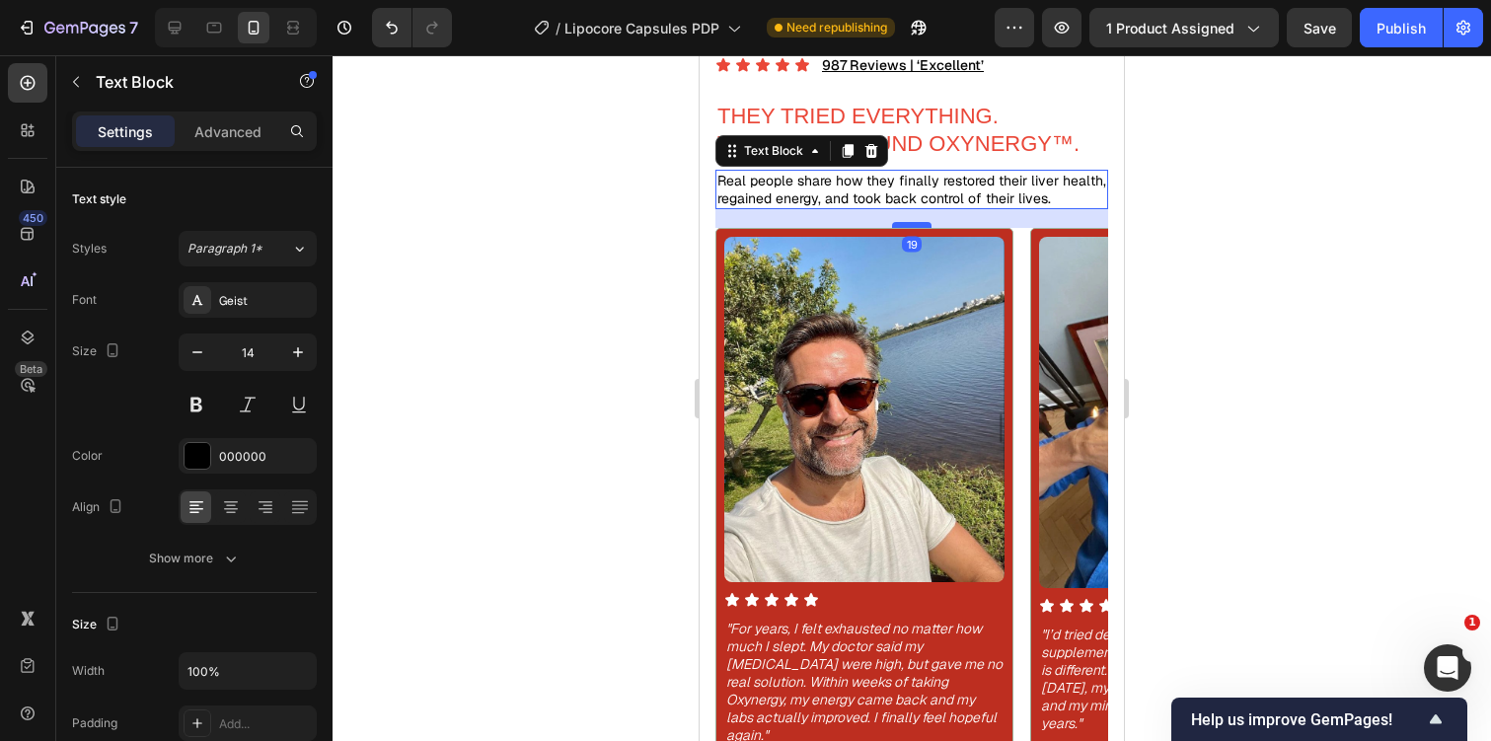
drag, startPoint x: 924, startPoint y: 246, endPoint x: 928, endPoint y: 225, distance: 21.3
click at [928, 225] on div at bounding box center [911, 225] width 39 height 6
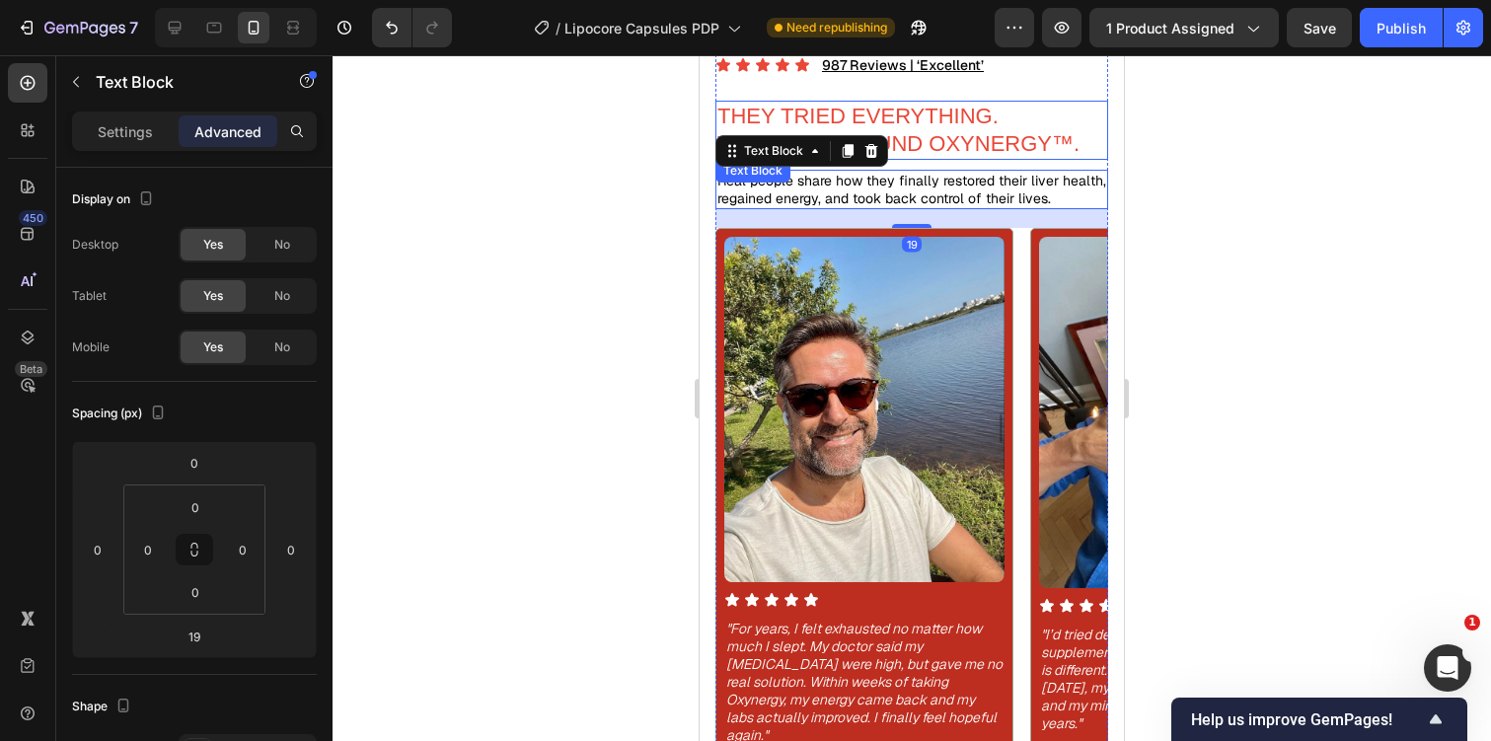
click at [966, 130] on p "THEN THEY FOUND OXYNERGY™." at bounding box center [911, 144] width 389 height 28
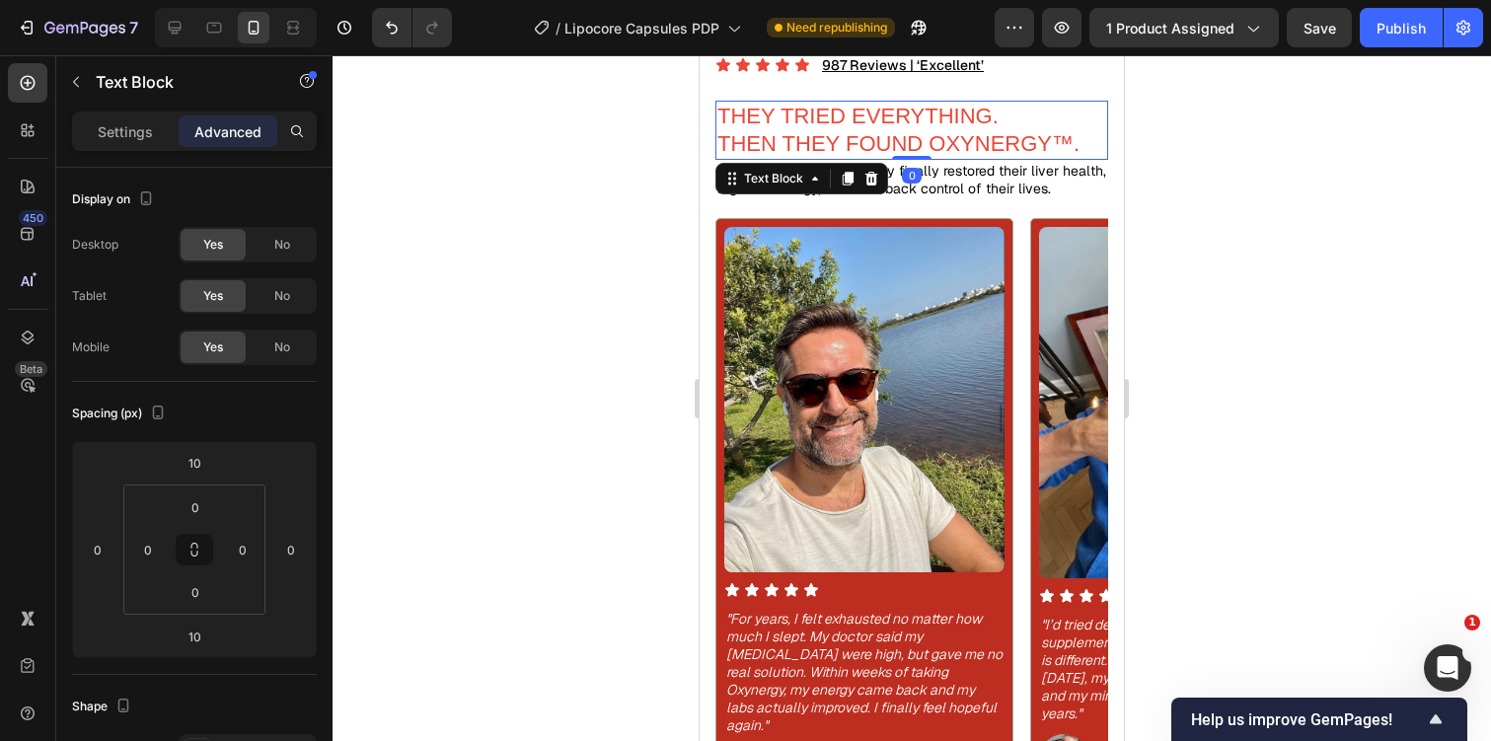
drag, startPoint x: 924, startPoint y: 168, endPoint x: 931, endPoint y: 144, distance: 25.0
click at [931, 144] on div "THEY TRIED EVERYTHING. THEN THEY FOUND OXYNERGY™. Text Block 0" at bounding box center [911, 130] width 393 height 59
type input "0"
click at [1000, 201] on div "Icon Icon Icon Icon Icon Icon List 987 Reviews | ‘Excellent’ Text Block Row THE…" at bounding box center [911, 442] width 393 height 777
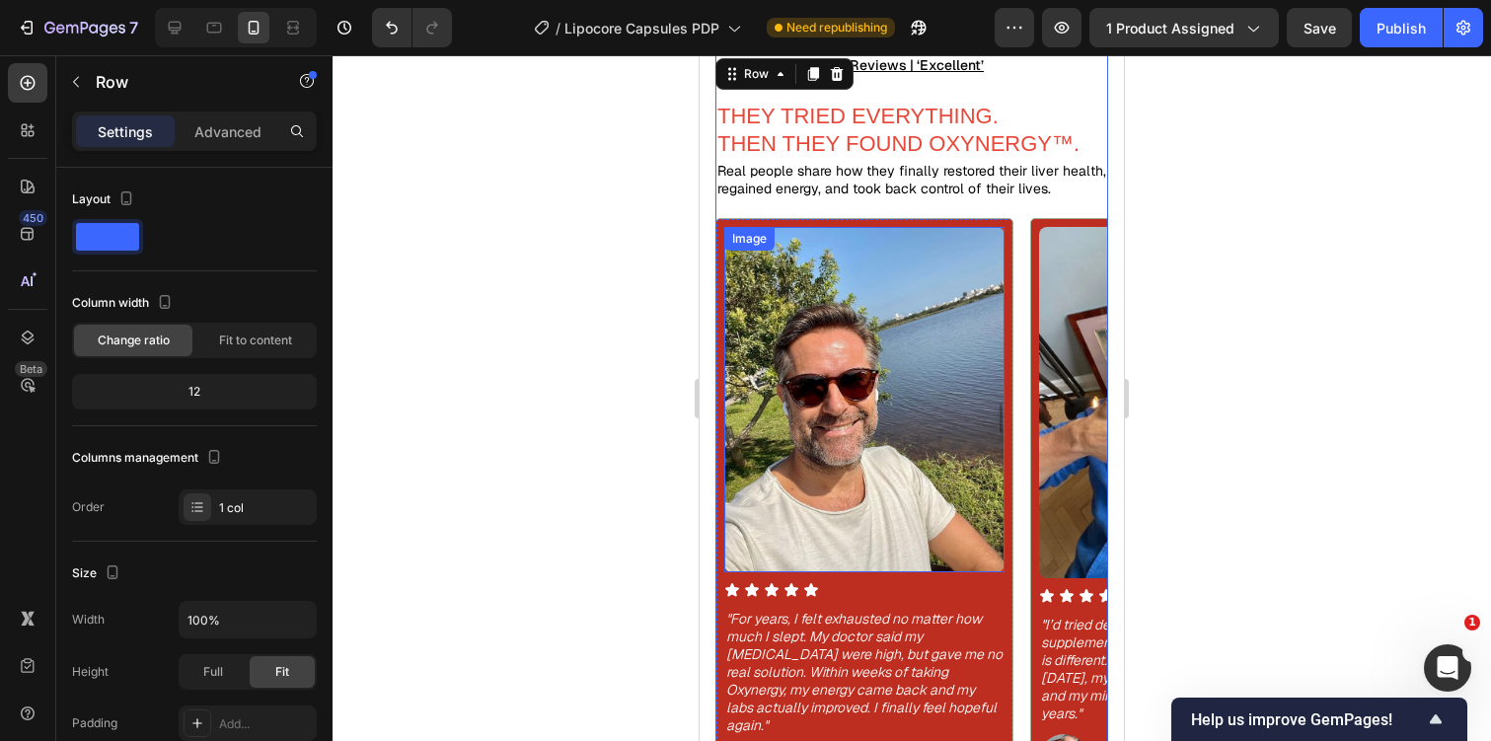
scroll to position [1717, 0]
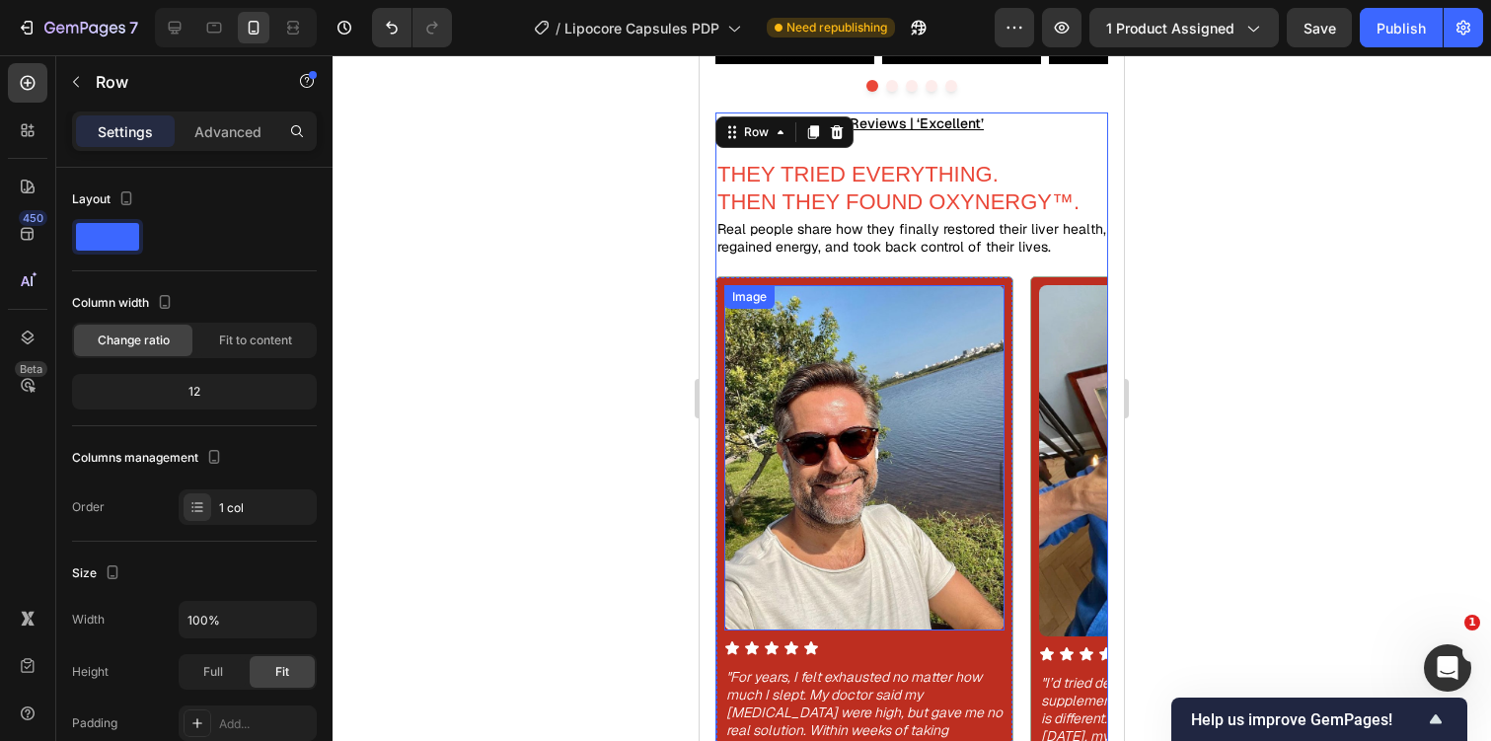
click at [983, 422] on img at bounding box center [864, 457] width 280 height 344
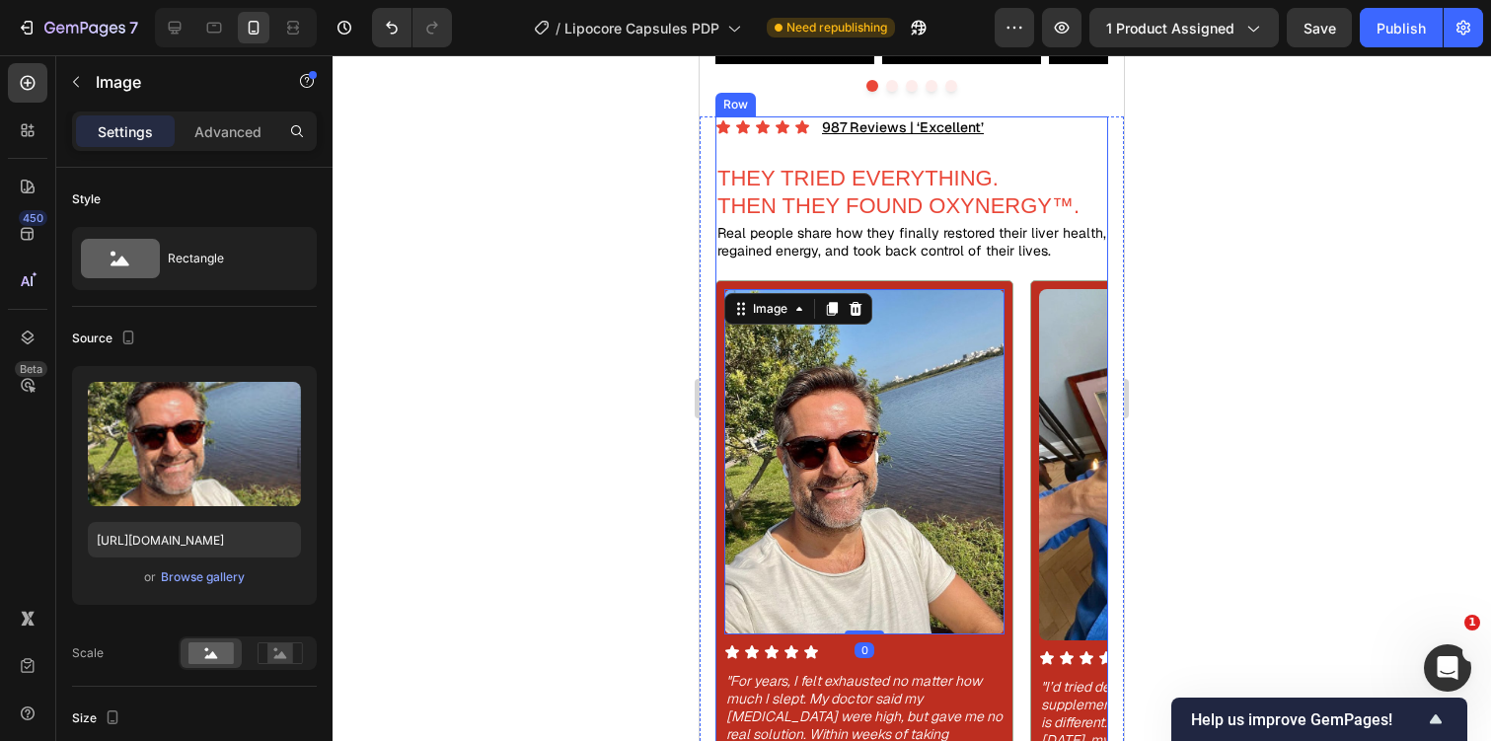
click at [962, 142] on div "Icon Icon Icon Icon Icon Icon List 987 Reviews | ‘Excellent’ Text Block Row THE…" at bounding box center [911, 504] width 393 height 777
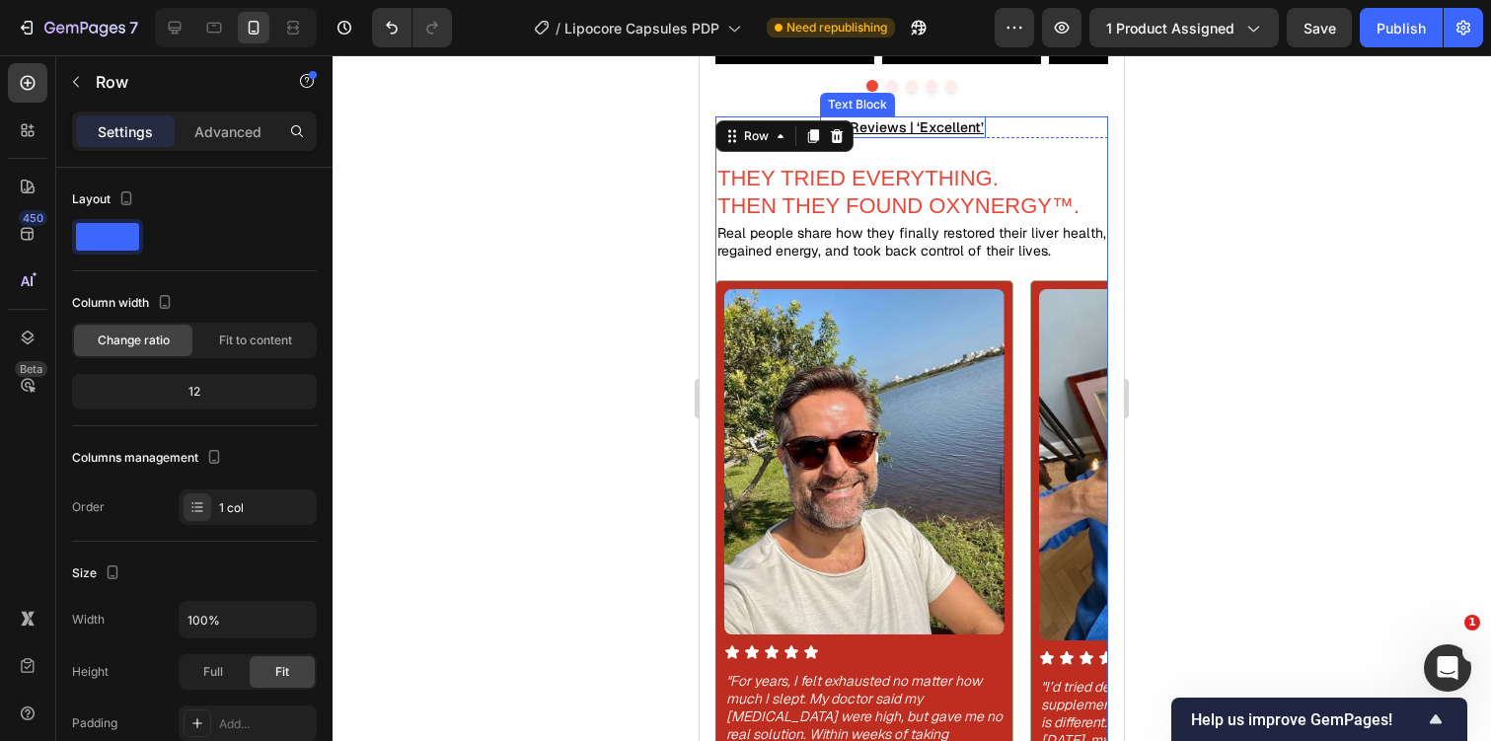
click at [951, 119] on u "987 Reviews | ‘Excellent’" at bounding box center [903, 127] width 162 height 18
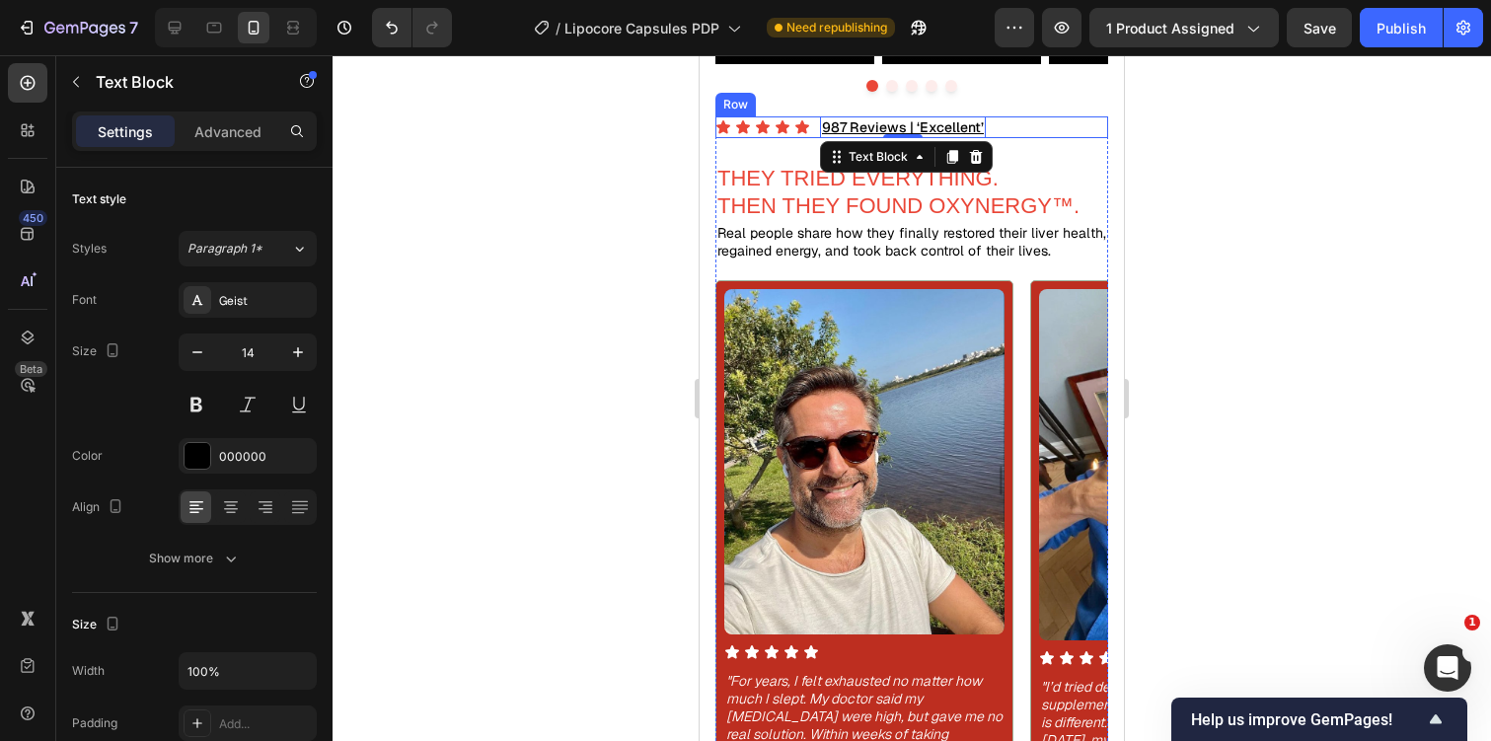
click at [810, 122] on div "Icon Icon Icon Icon Icon Icon List 987 Reviews | ‘Excellent’ Text Block 0 Row" at bounding box center [911, 127] width 393 height 22
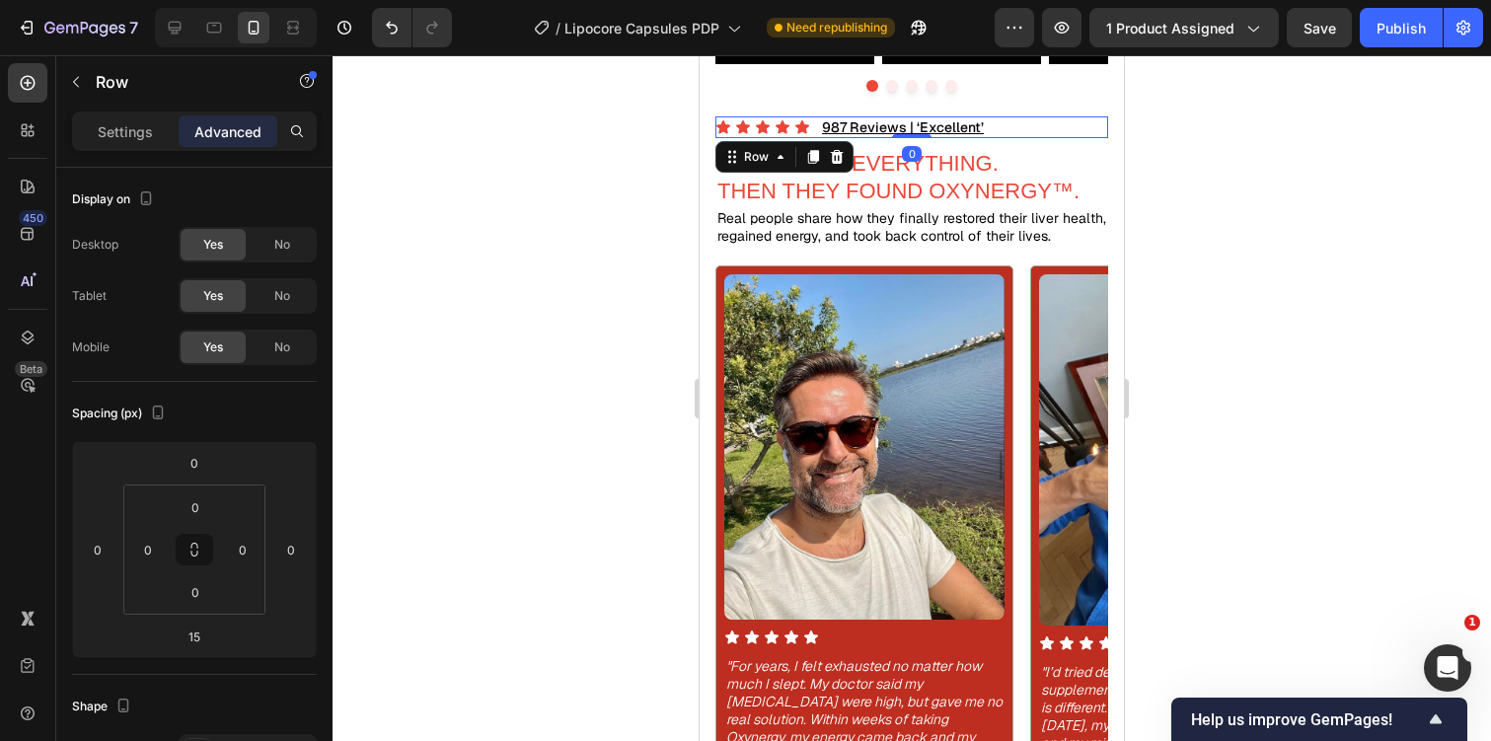
drag, startPoint x: 917, startPoint y: 146, endPoint x: 942, endPoint y: 111, distance: 43.0
type input "0"
click at [1036, 210] on p "Real people share how they finally restored their liver health, regained energy…" at bounding box center [911, 227] width 389 height 36
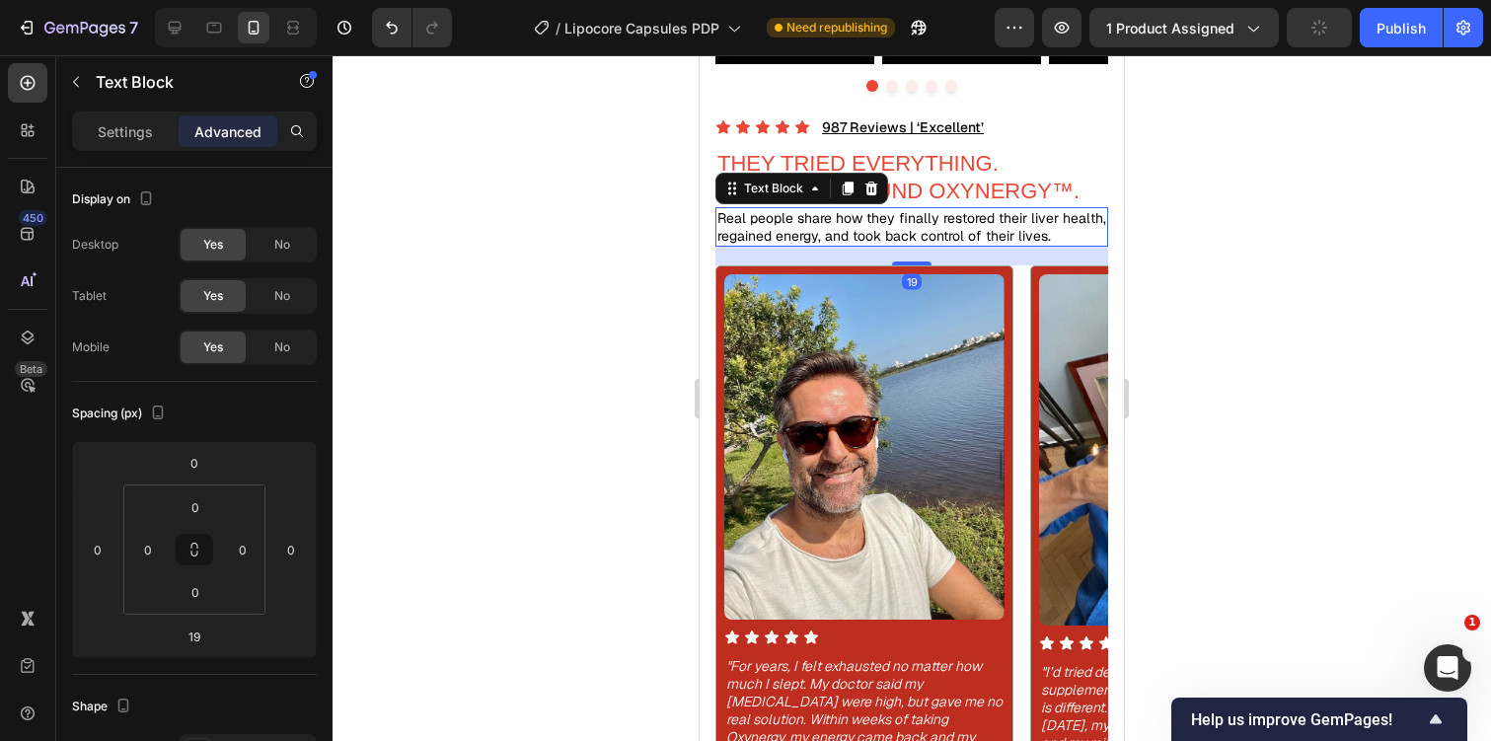
scroll to position [1616, 0]
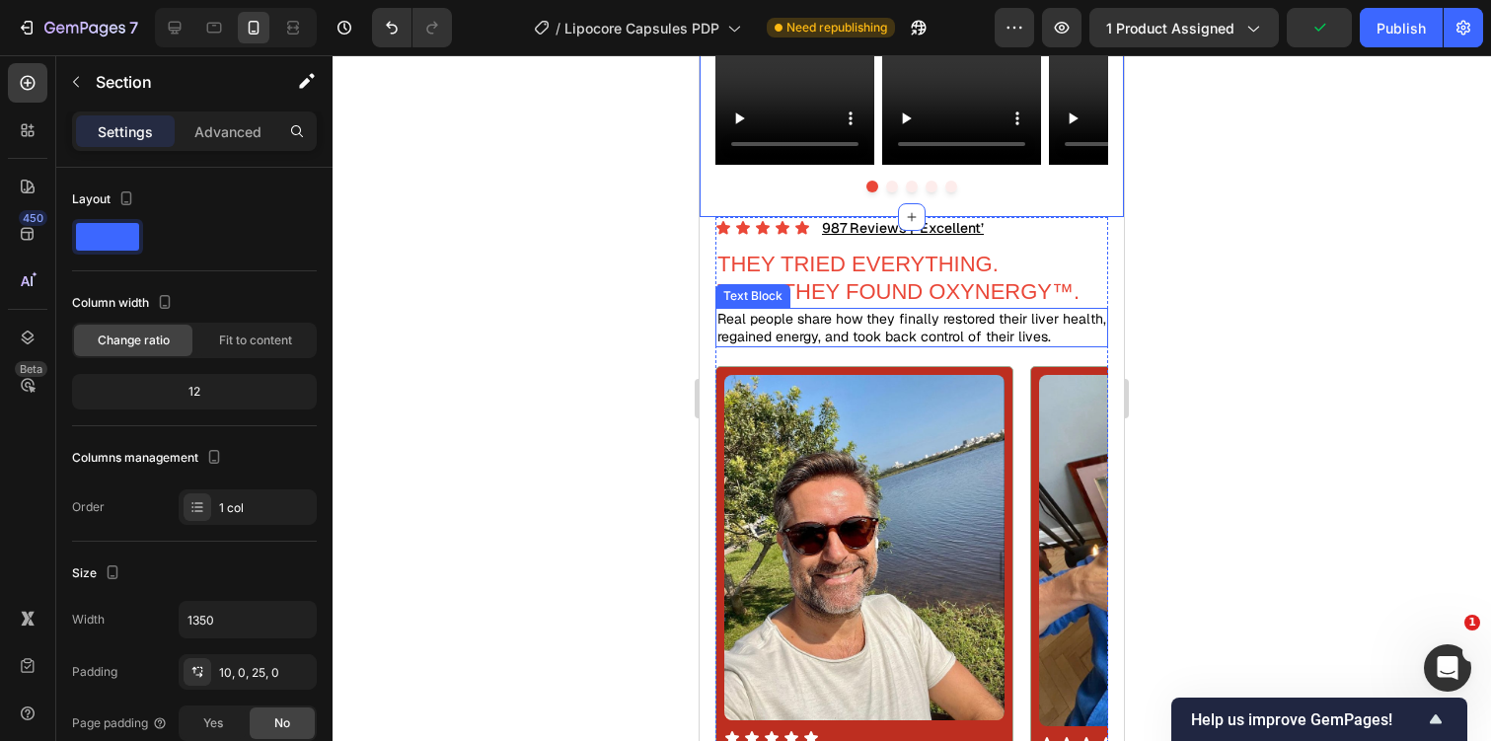
click at [1066, 316] on p "Real people share how they finally restored their liver health, regained energy…" at bounding box center [911, 328] width 389 height 36
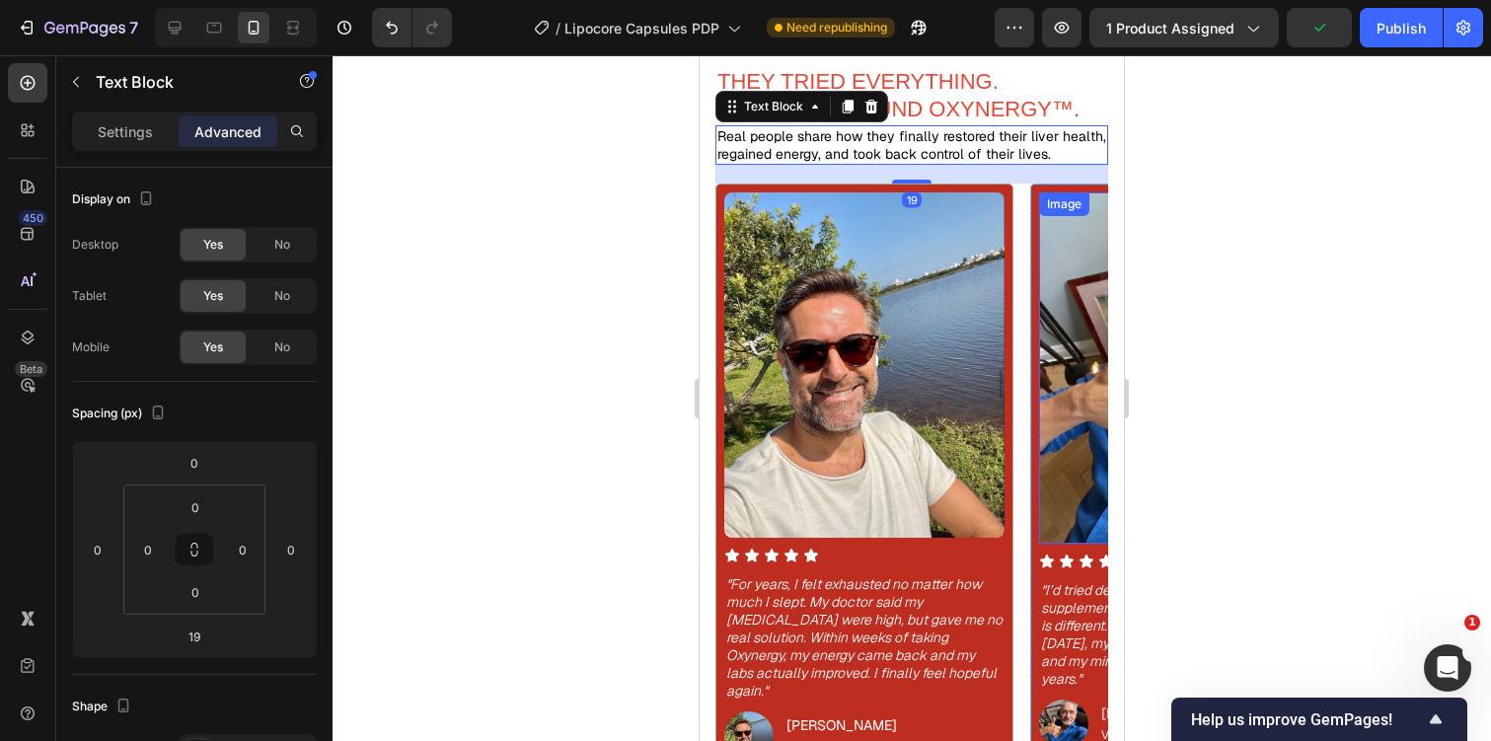
click at [1023, 490] on div "Image Icon Icon Icon Icon Icon Icon List "For years, I felt exhausted no matter…" at bounding box center [911, 476] width 393 height 585
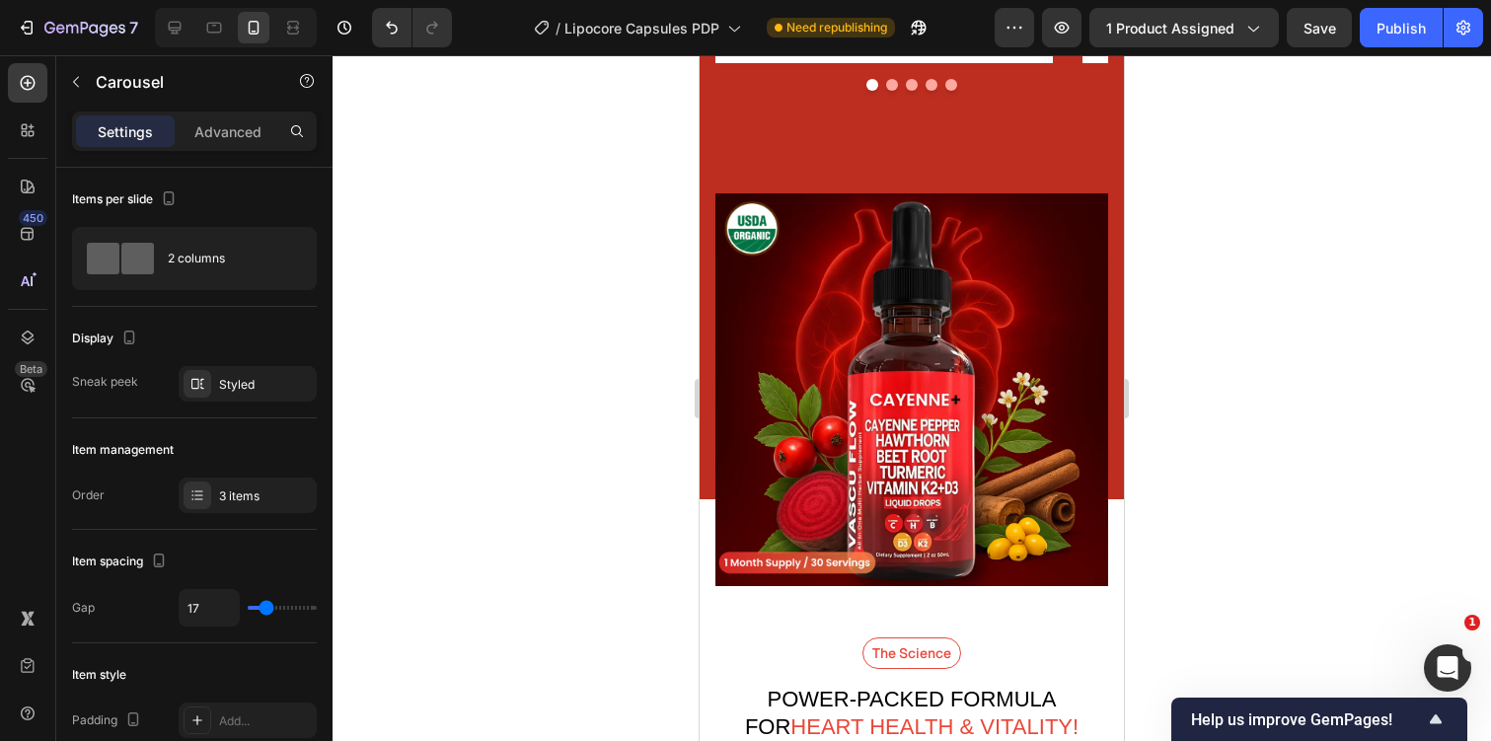
scroll to position [3061, 0]
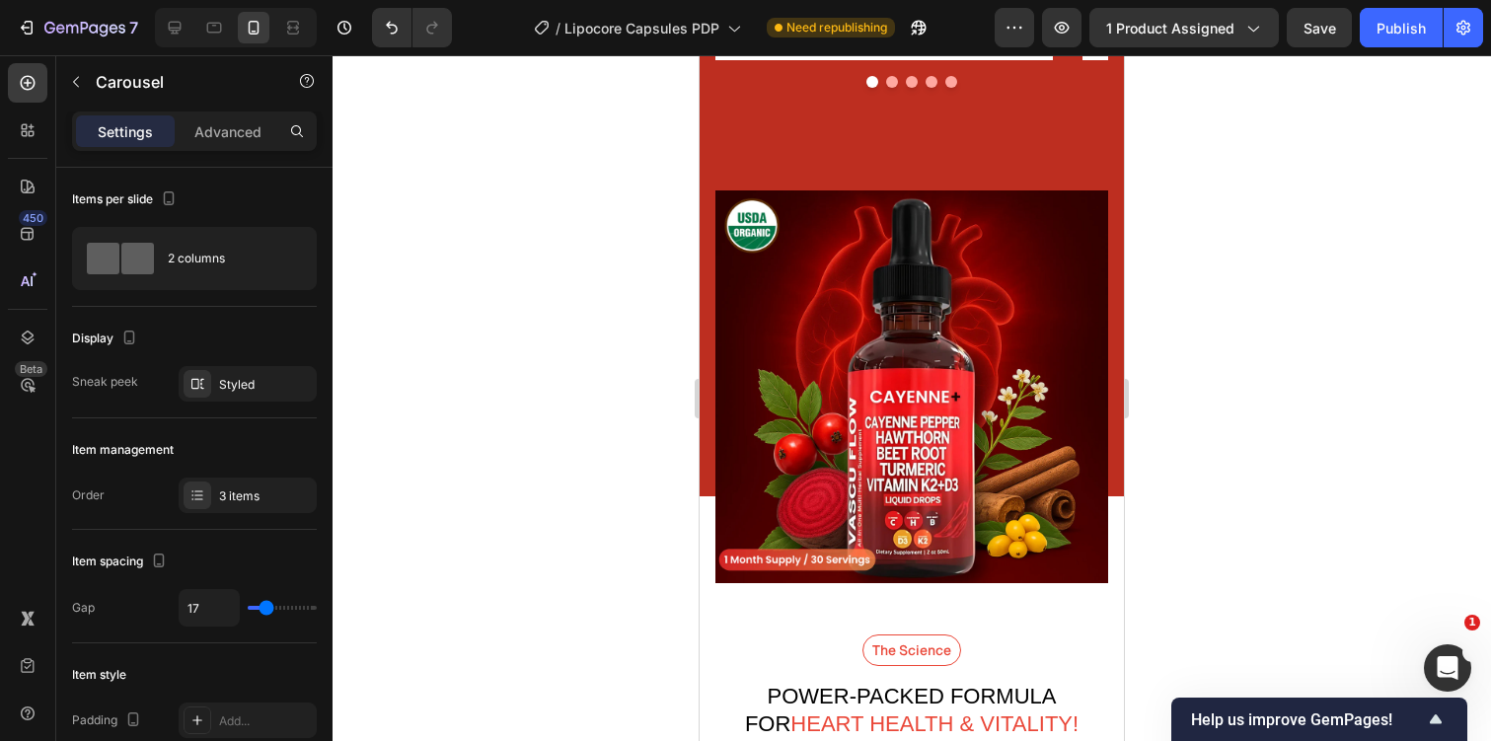
click at [1229, 343] on div at bounding box center [912, 398] width 1158 height 686
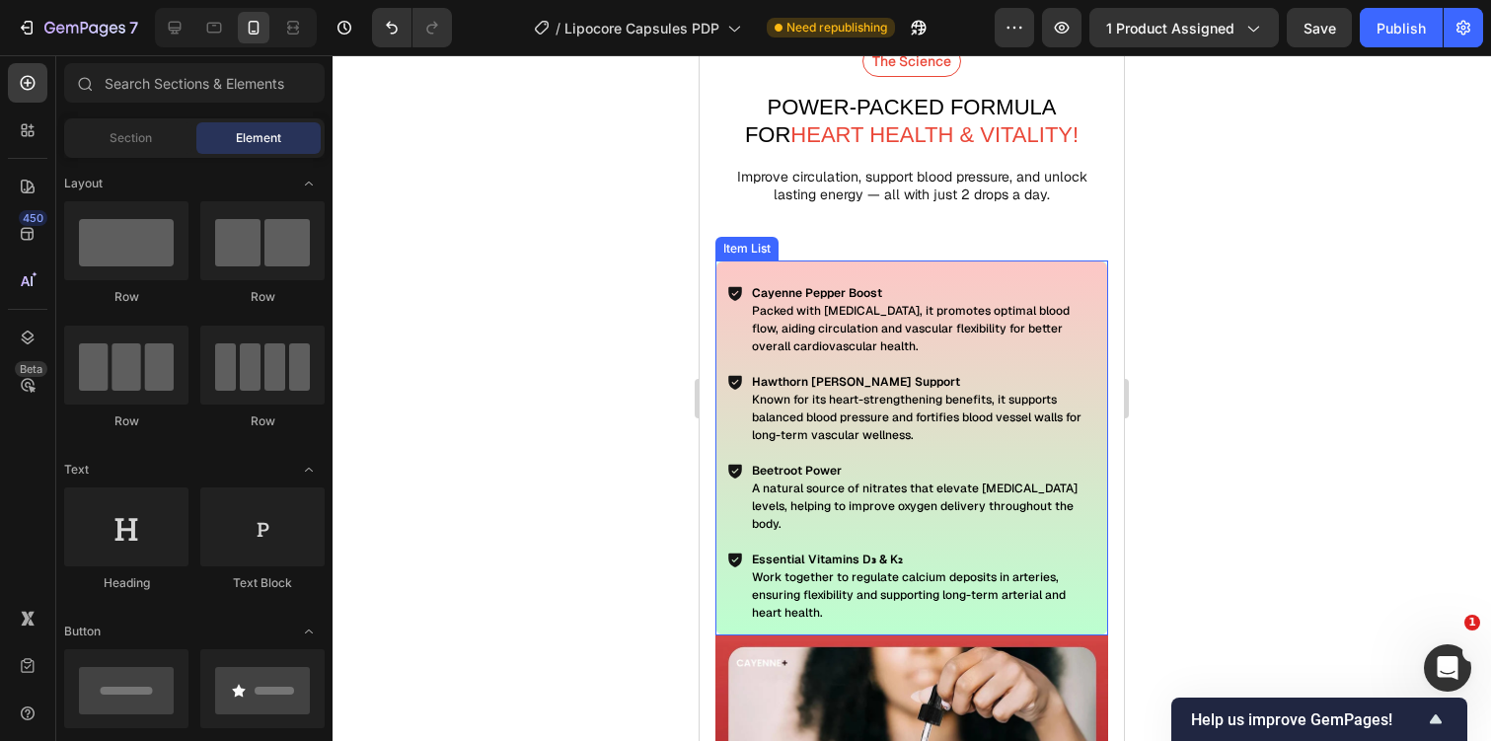
scroll to position [3645, 0]
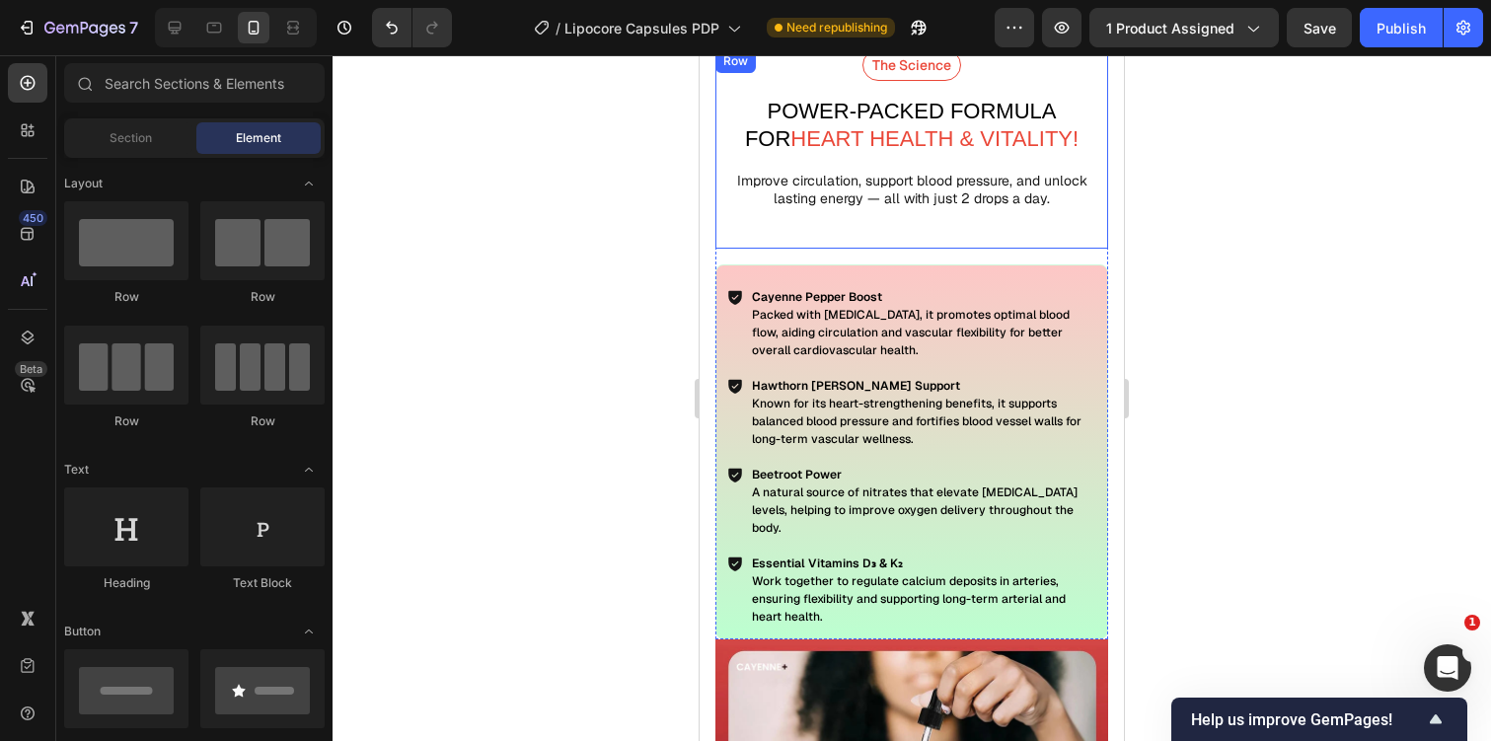
click at [889, 219] on div "The Science Text Block power-Packed Formula For Heart Health & Vitality! Text B…" at bounding box center [911, 148] width 393 height 199
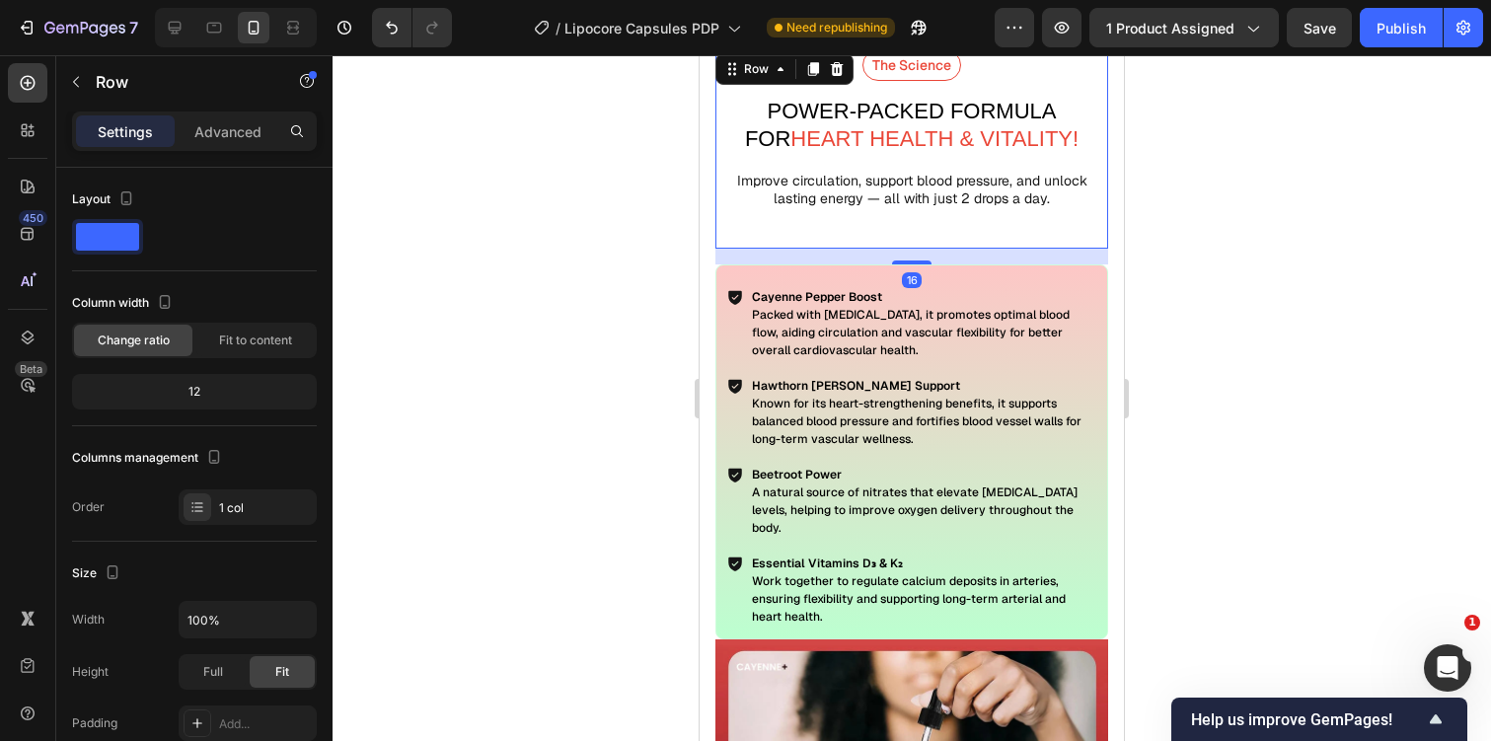
click at [918, 213] on div "The Science Text Block power-Packed Formula For Heart Health & Vitality! Text B…" at bounding box center [911, 148] width 393 height 199
click at [918, 186] on p "Improve circulation, support blood pressure, and unlock lasting energy — all wi…" at bounding box center [911, 190] width 389 height 36
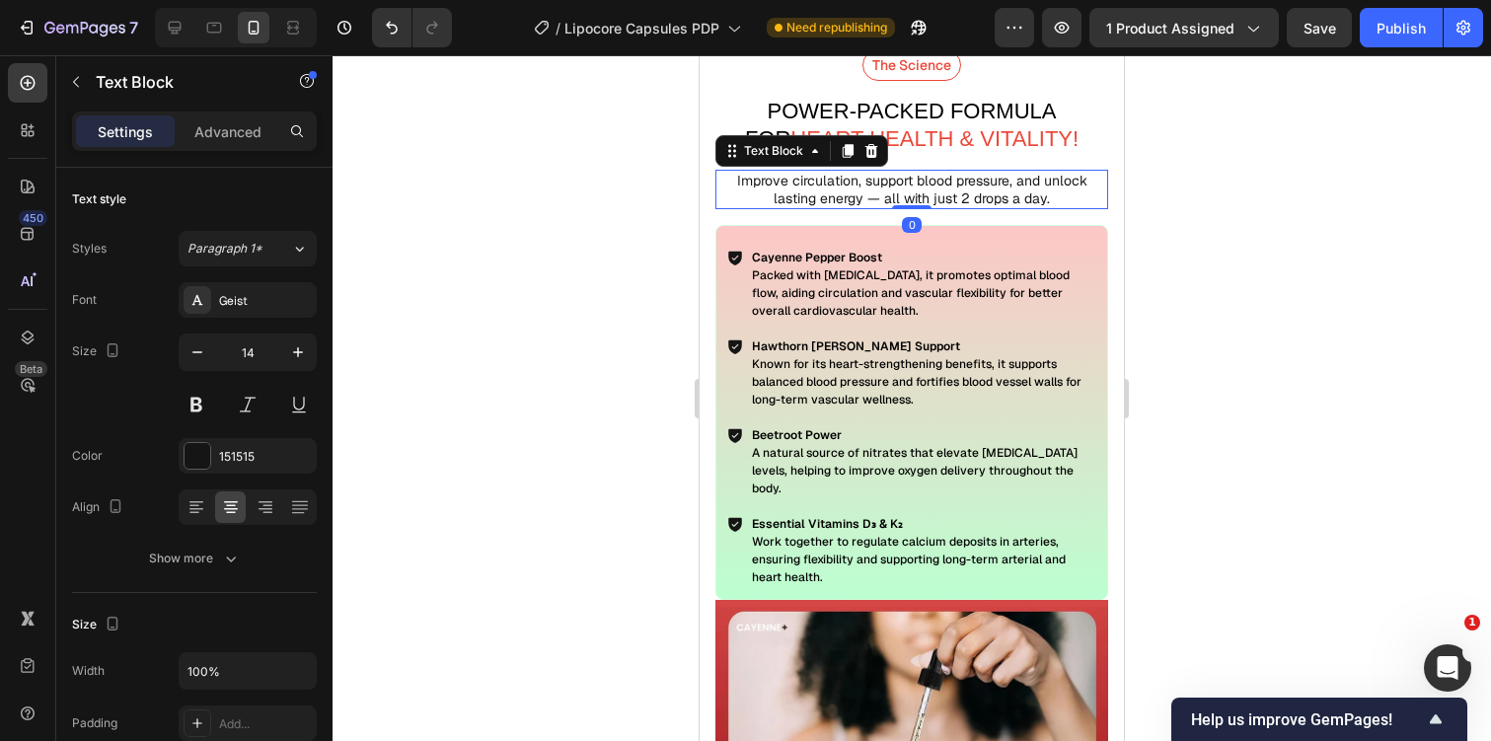
drag, startPoint x: 919, startPoint y: 244, endPoint x: 920, endPoint y: 169, distance: 75.0
click at [920, 170] on div "Improve circulation, support blood pressure, and unlock lasting energy — all wi…" at bounding box center [911, 189] width 393 height 39
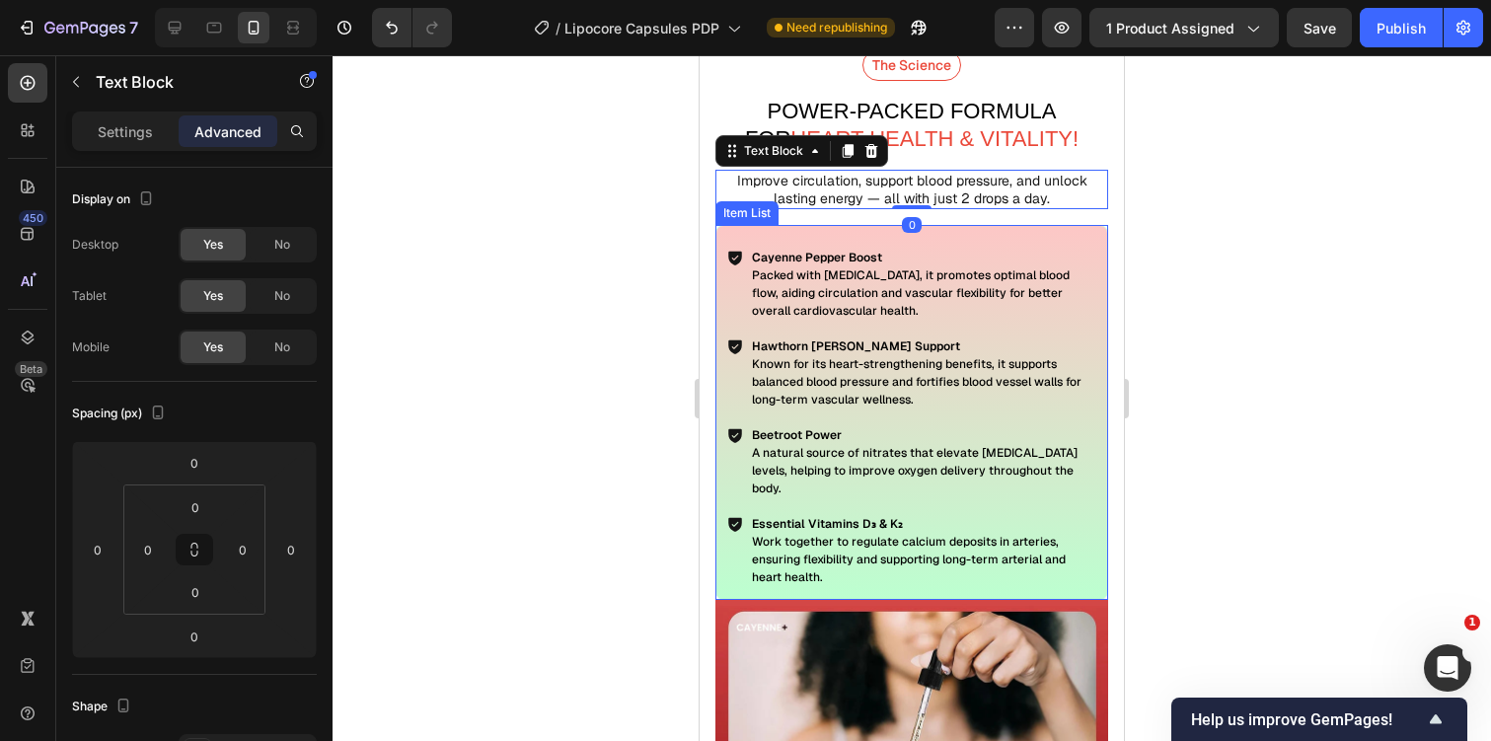
click at [978, 246] on div "Cayenne Pepper Boost Packed with capsaicin, it promotes optimal blood flow, aid…" at bounding box center [923, 284] width 348 height 77
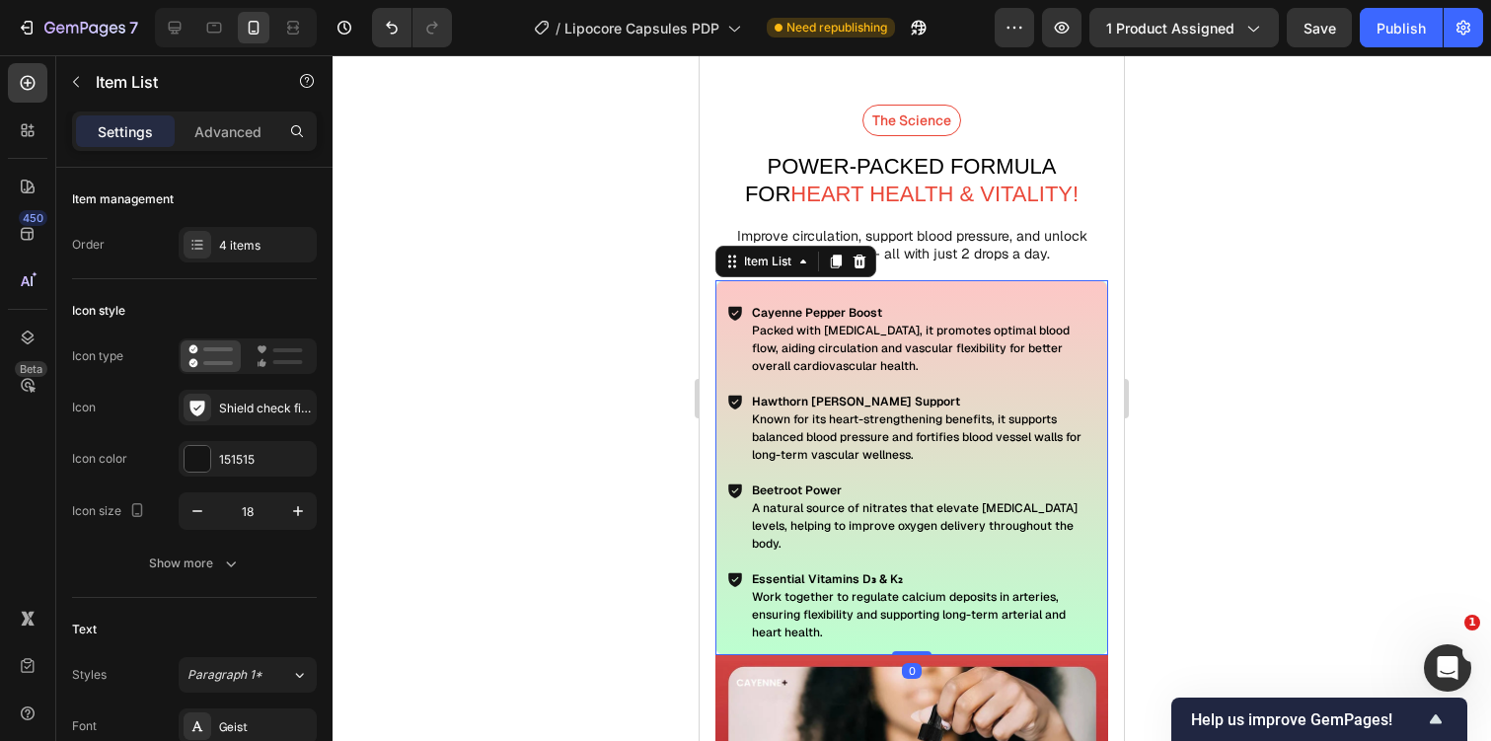
click at [948, 395] on p "Hawthorn Berry Support" at bounding box center [923, 402] width 342 height 18
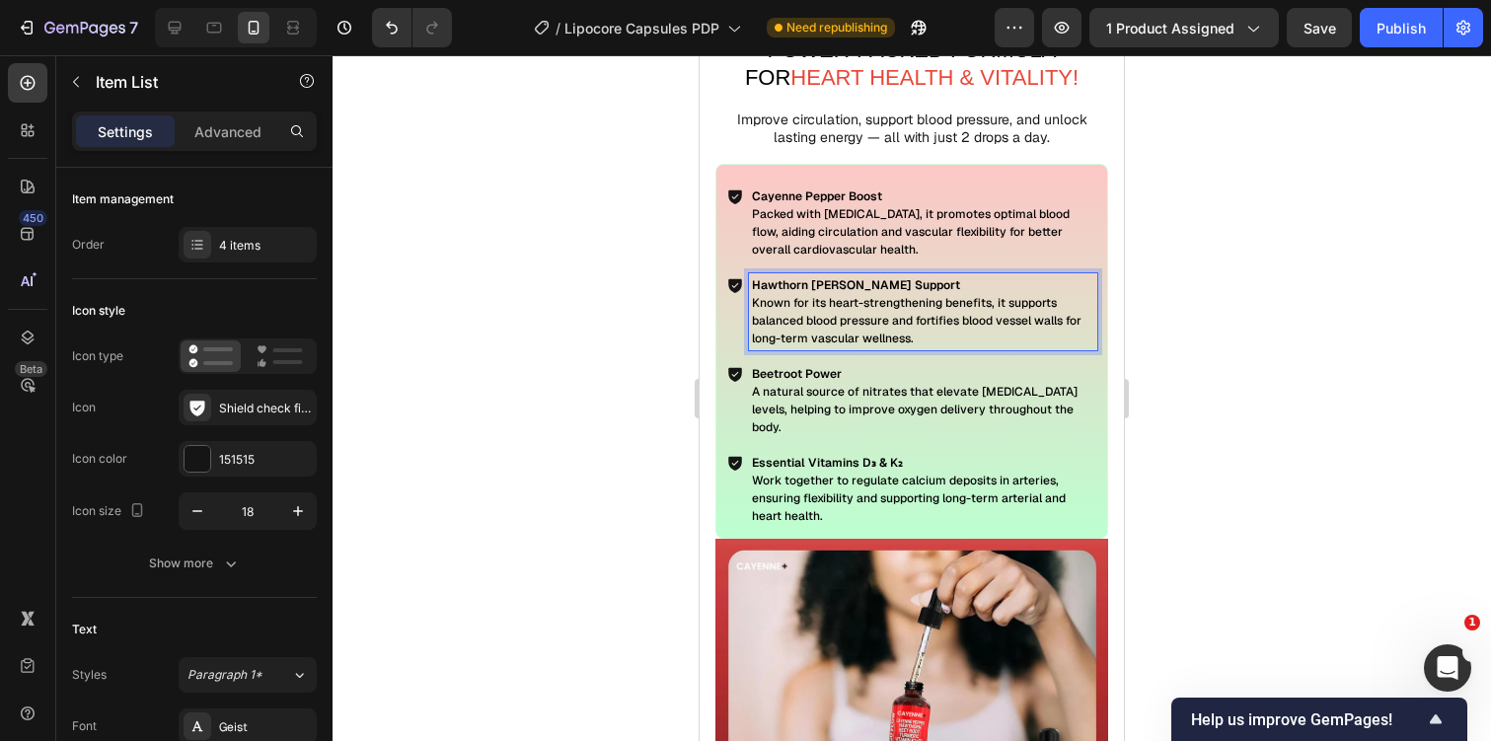
scroll to position [3757, 0]
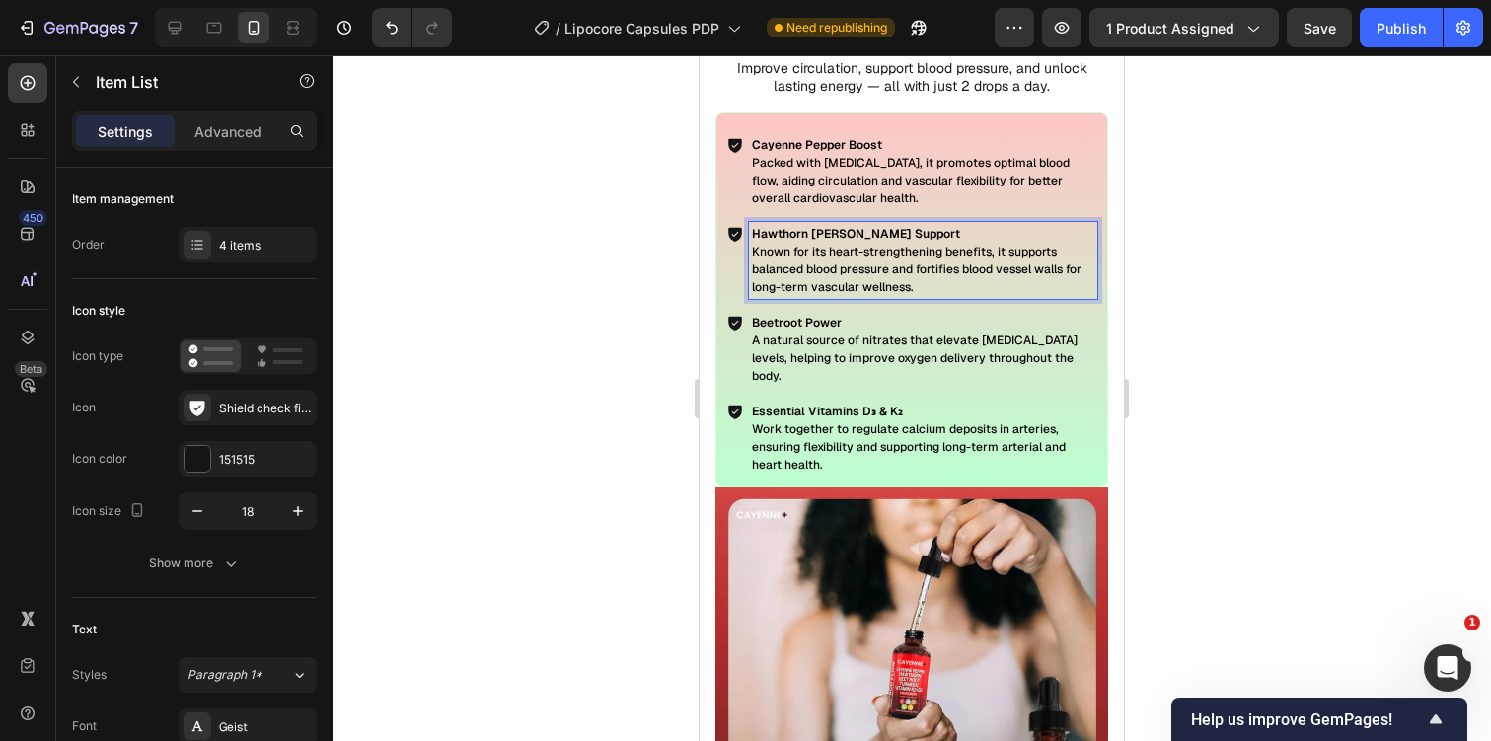
click at [731, 437] on div "Essential Vitamins D₃ & K₂ Work together to regulate calcium deposits in arteri…" at bounding box center [911, 438] width 371 height 77
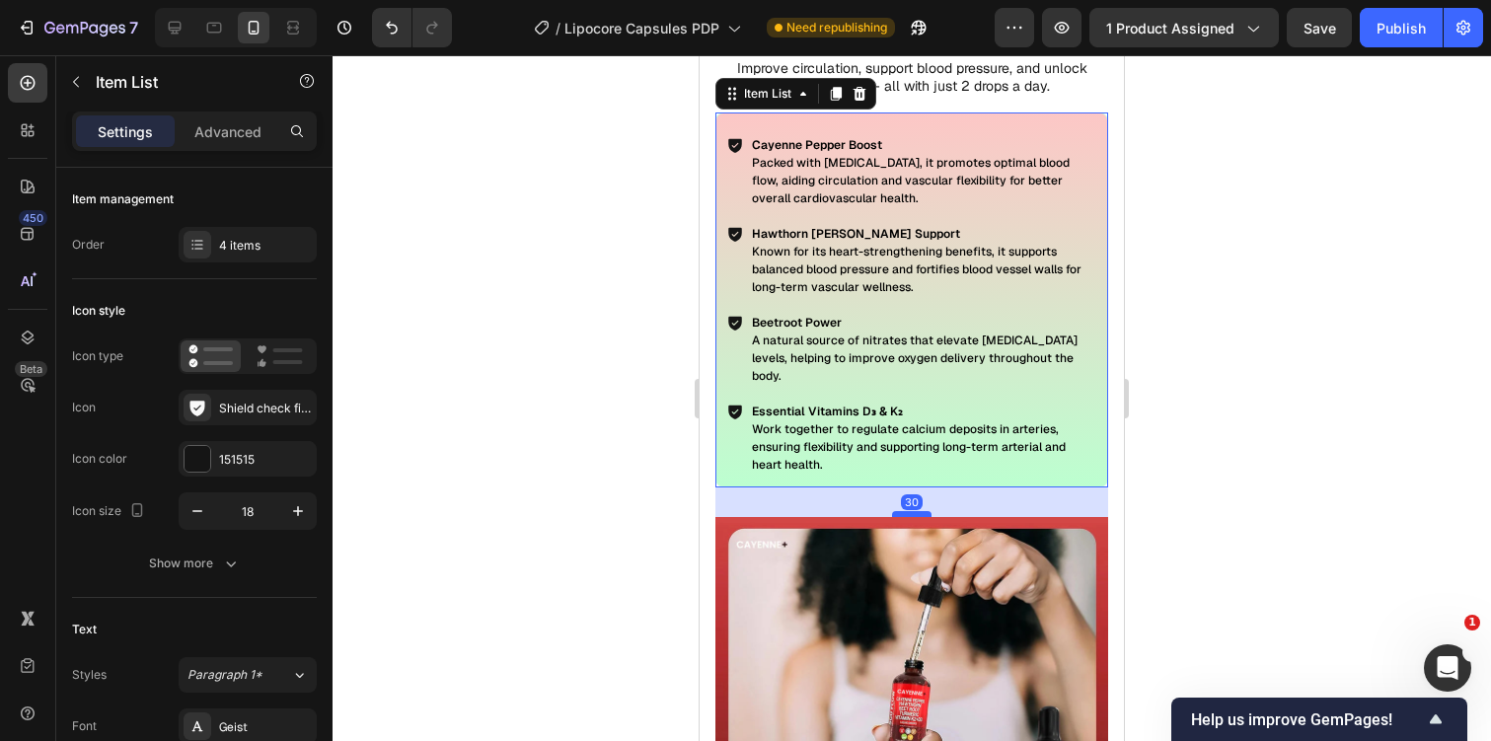
drag, startPoint x: 917, startPoint y: 468, endPoint x: 917, endPoint y: 497, distance: 29.6
click at [917, 511] on div at bounding box center [911, 514] width 39 height 6
type input "100%"
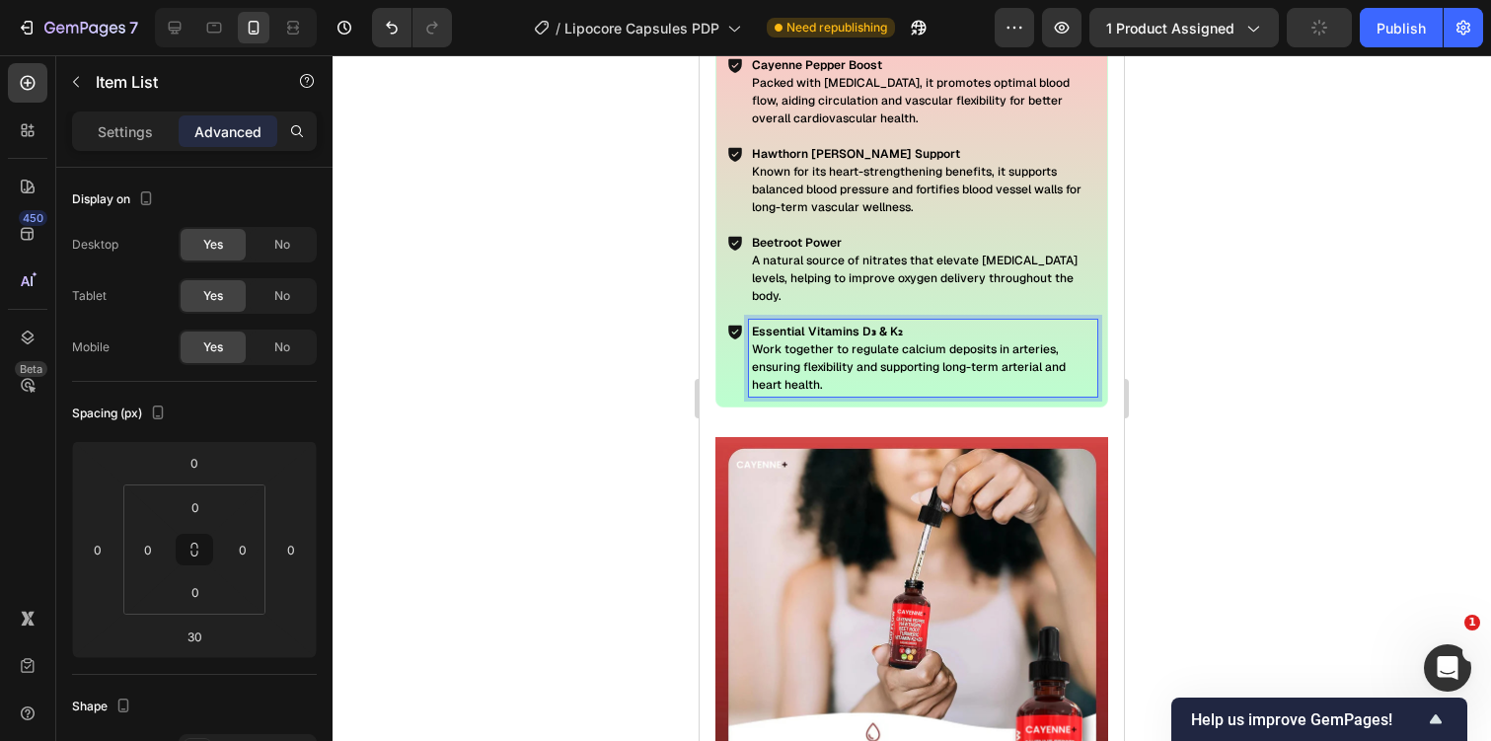
click at [1212, 347] on div at bounding box center [912, 398] width 1158 height 686
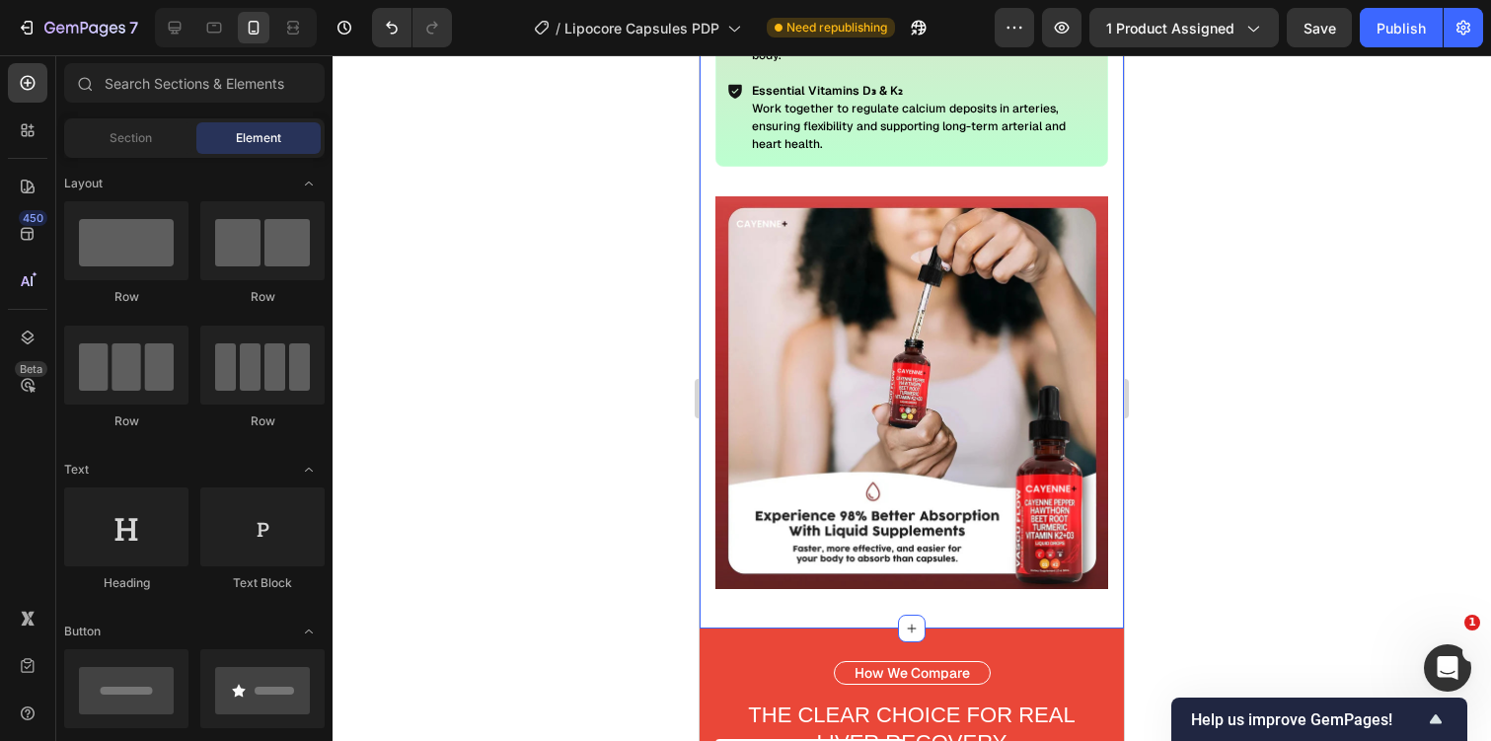
scroll to position [4064, 0]
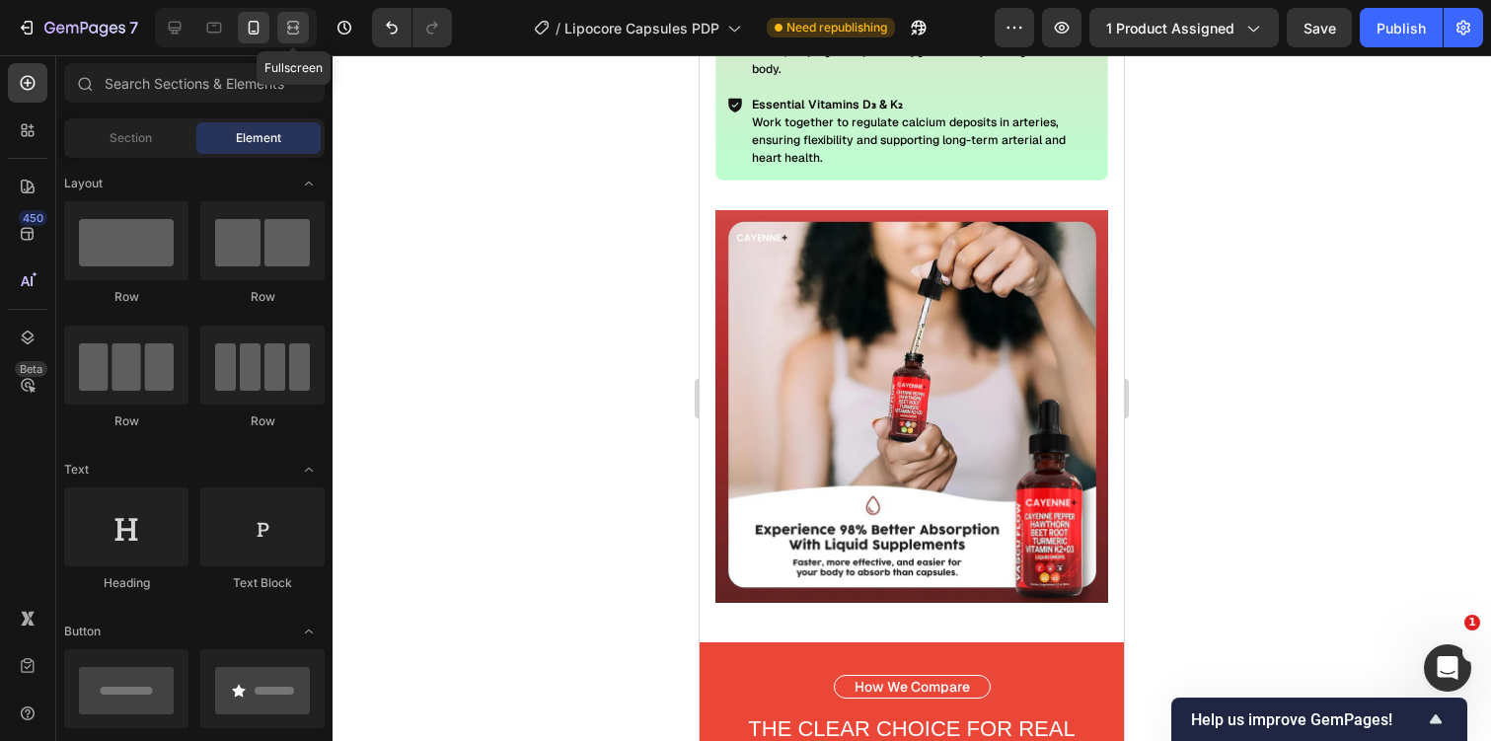
click at [302, 23] on icon at bounding box center [293, 28] width 20 height 20
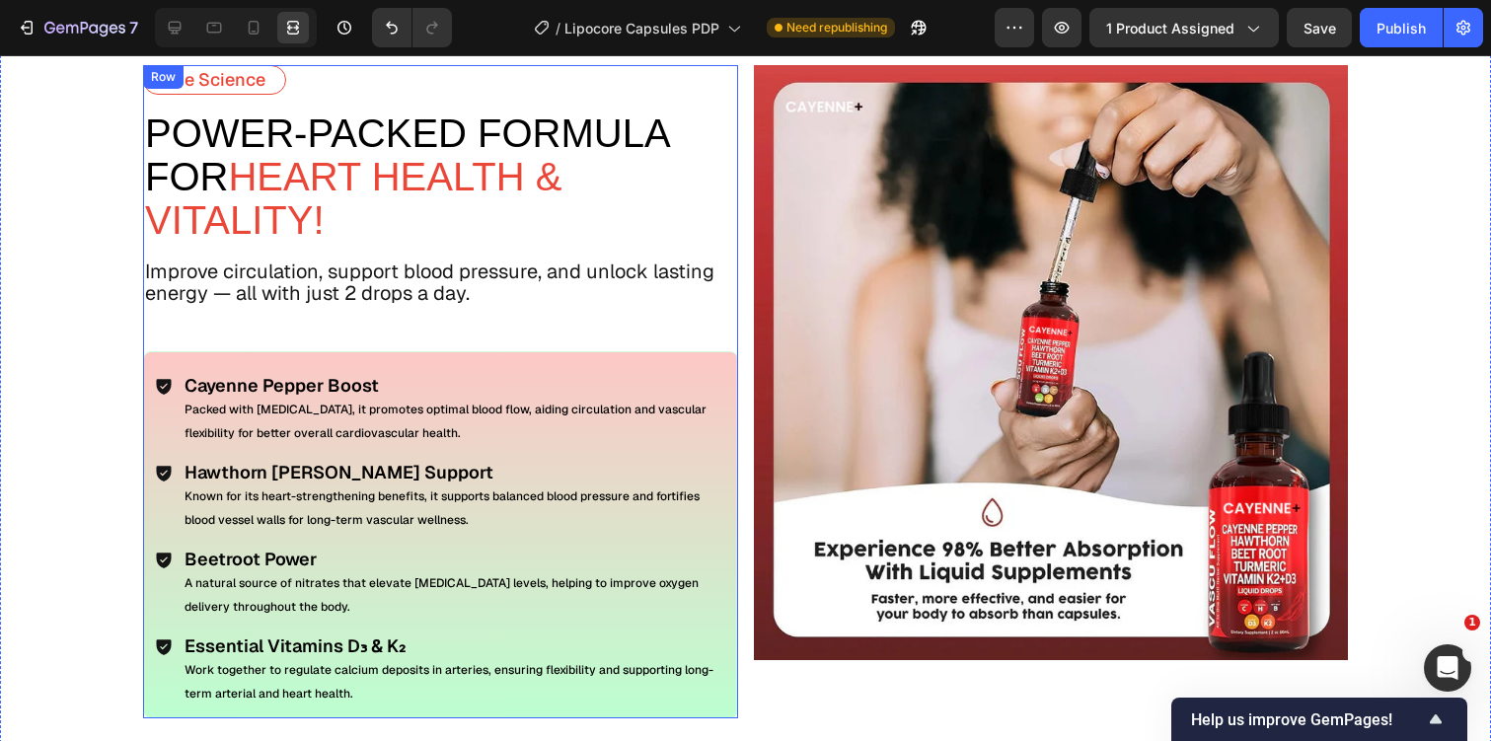
scroll to position [3731, 0]
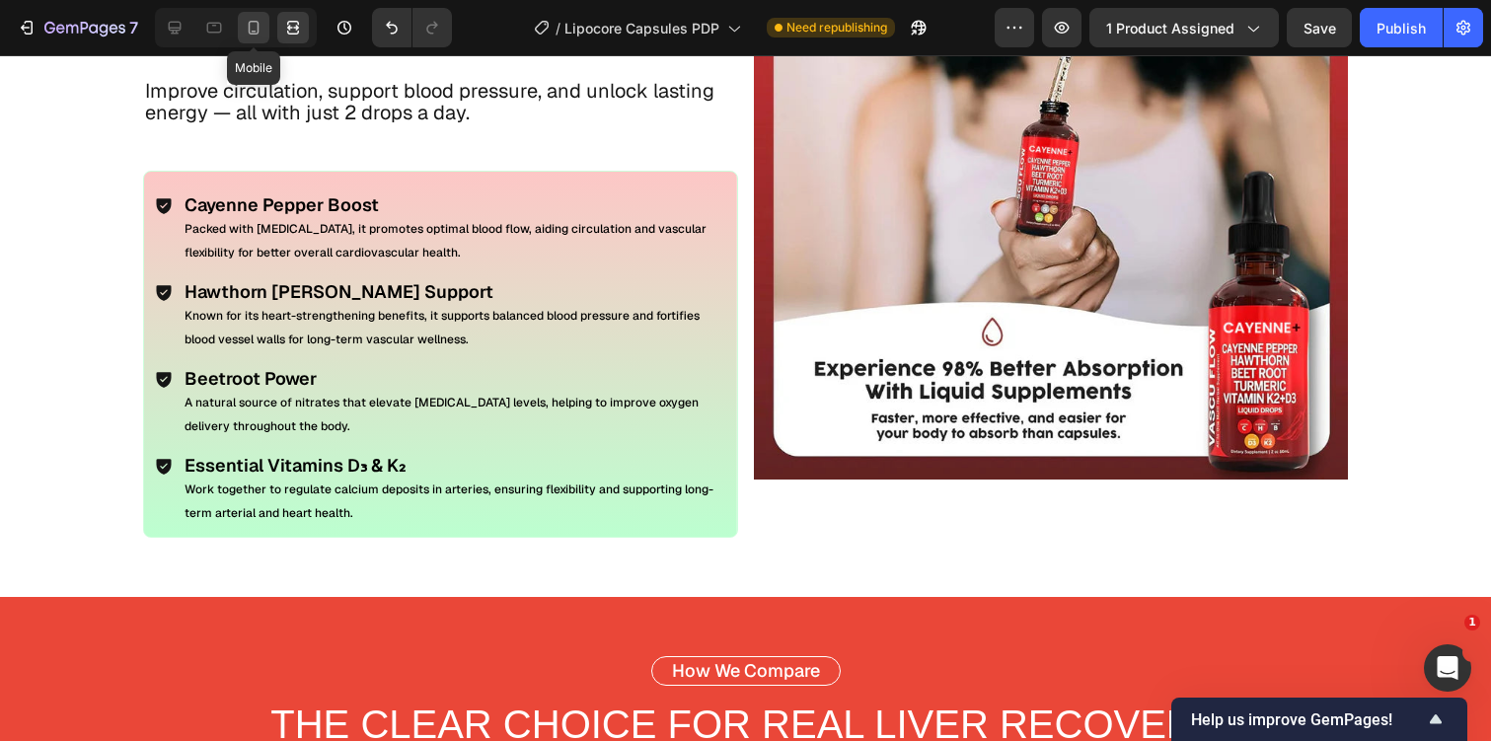
click at [256, 23] on icon at bounding box center [254, 28] width 20 height 20
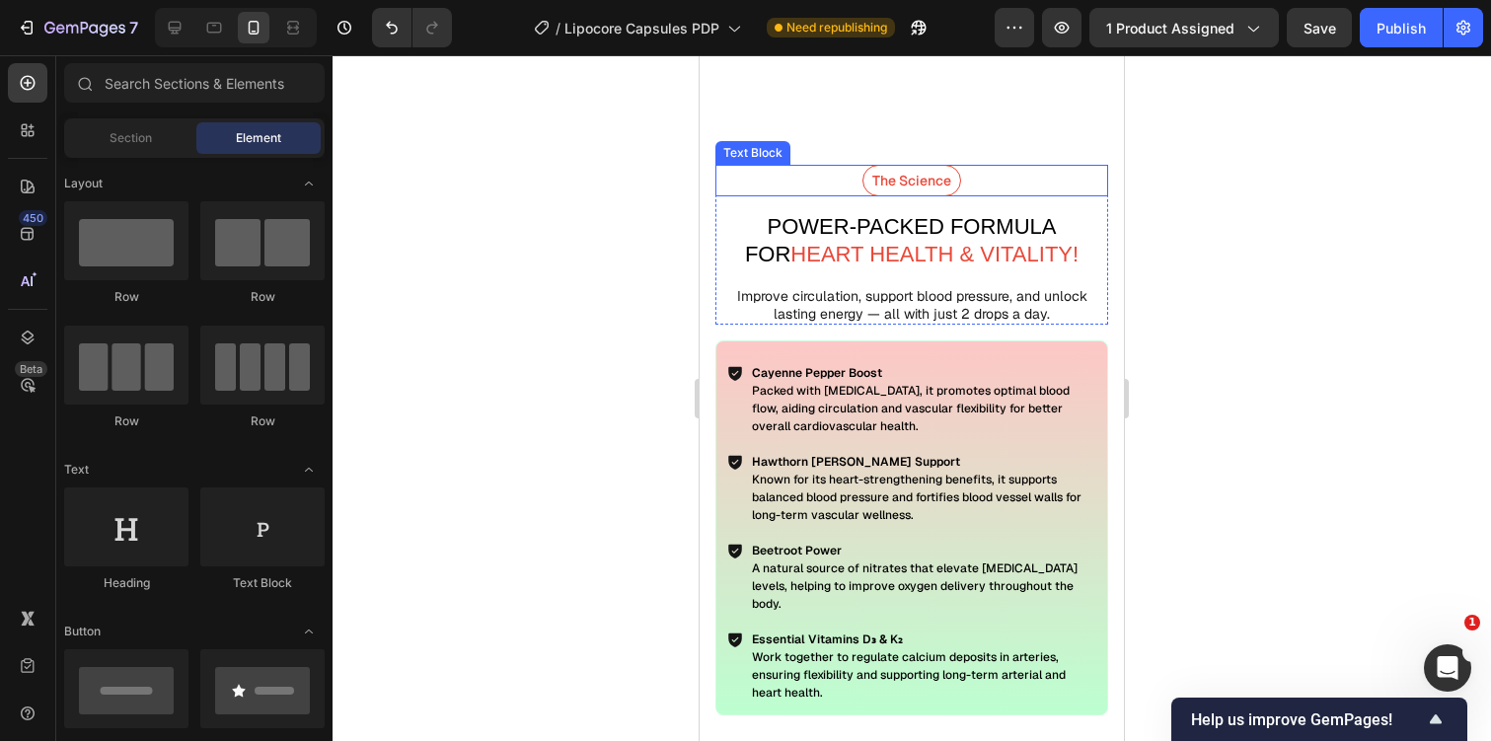
scroll to position [3530, 0]
click at [1184, 331] on div at bounding box center [912, 398] width 1158 height 686
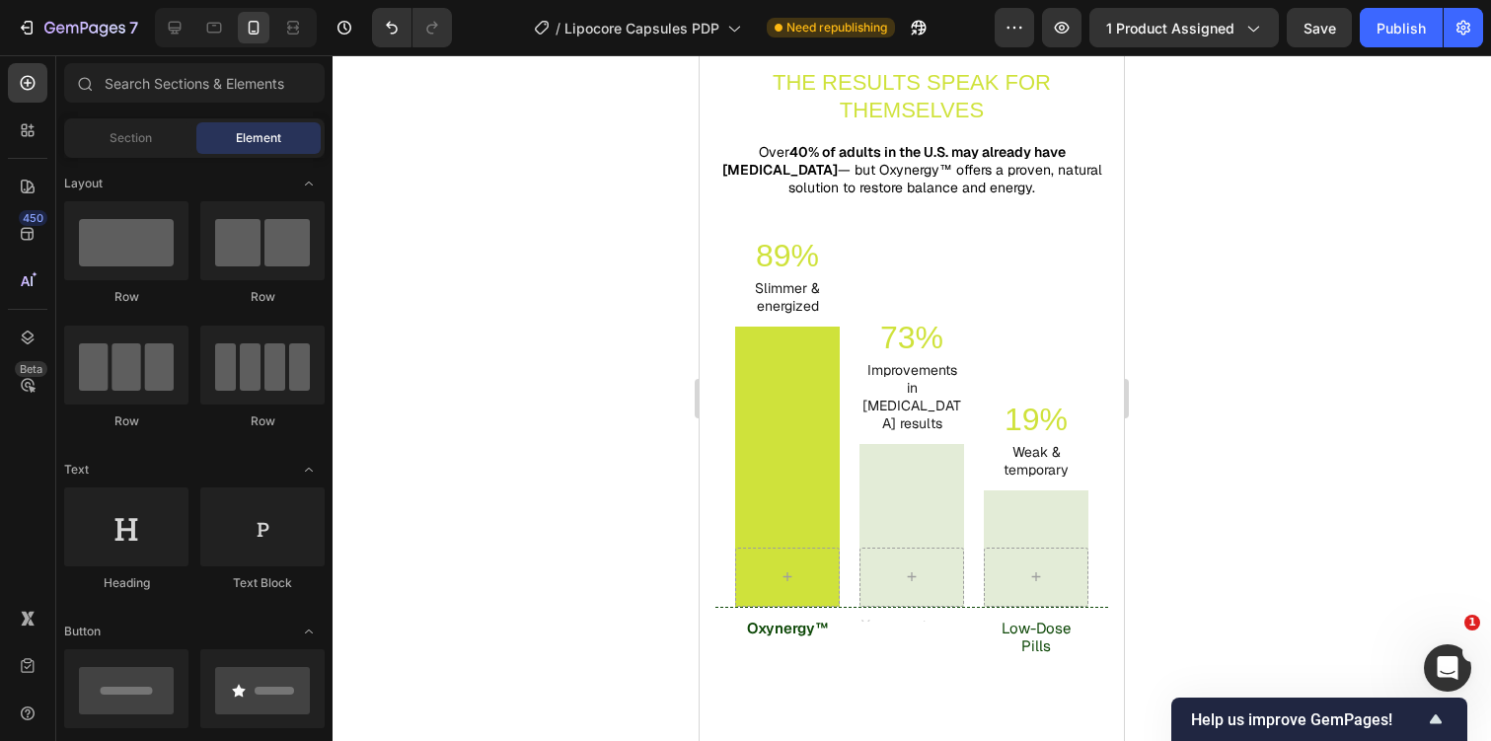
scroll to position [5481, 0]
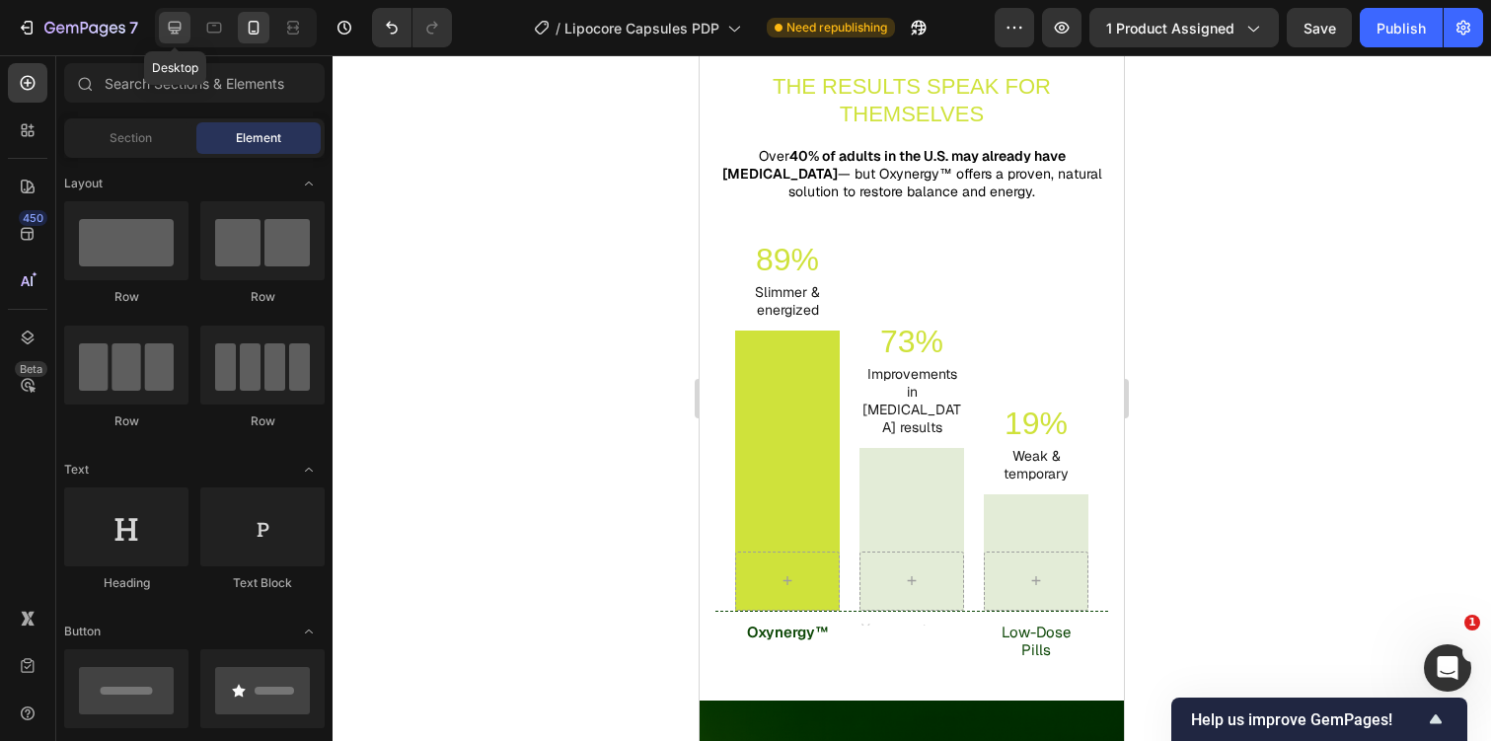
click at [181, 23] on icon at bounding box center [175, 28] width 13 height 13
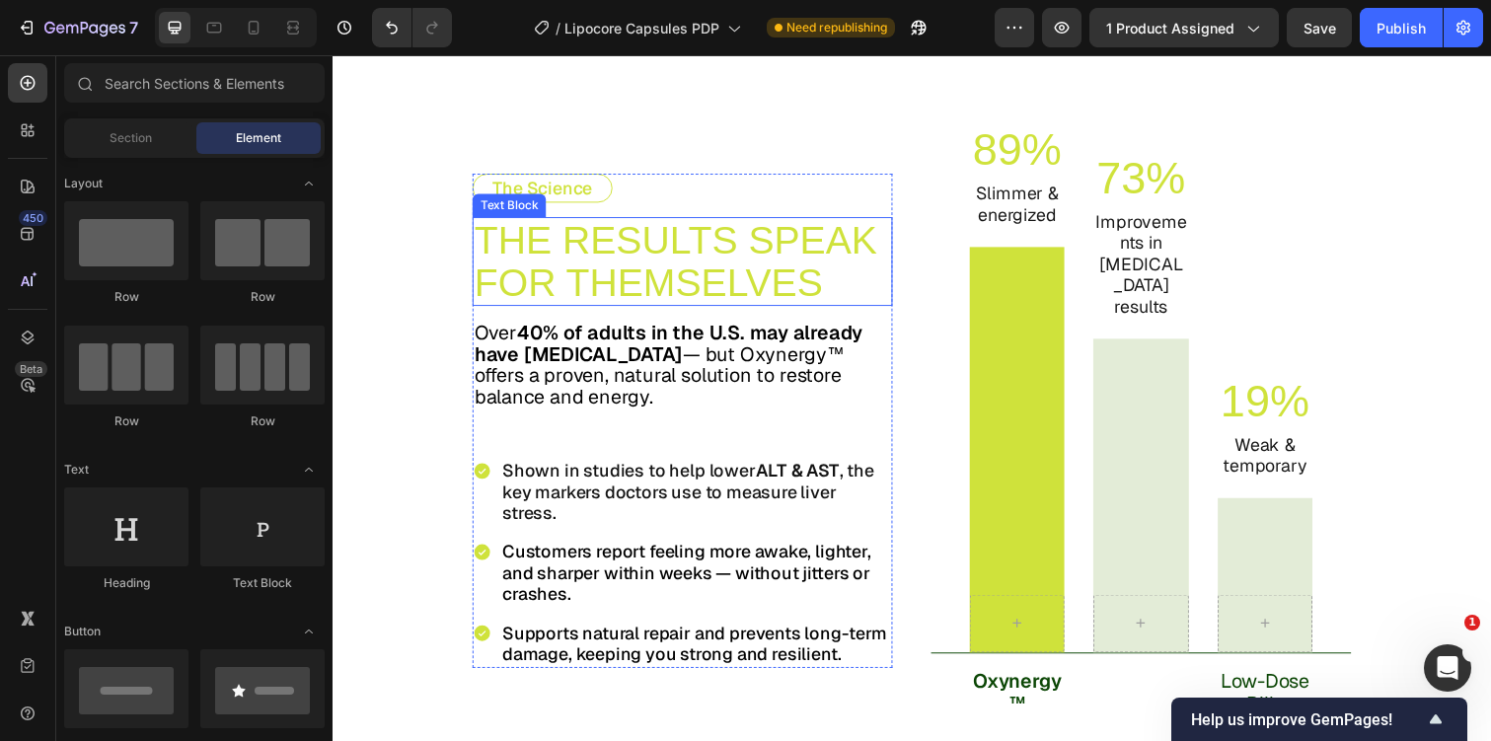
scroll to position [5361, 0]
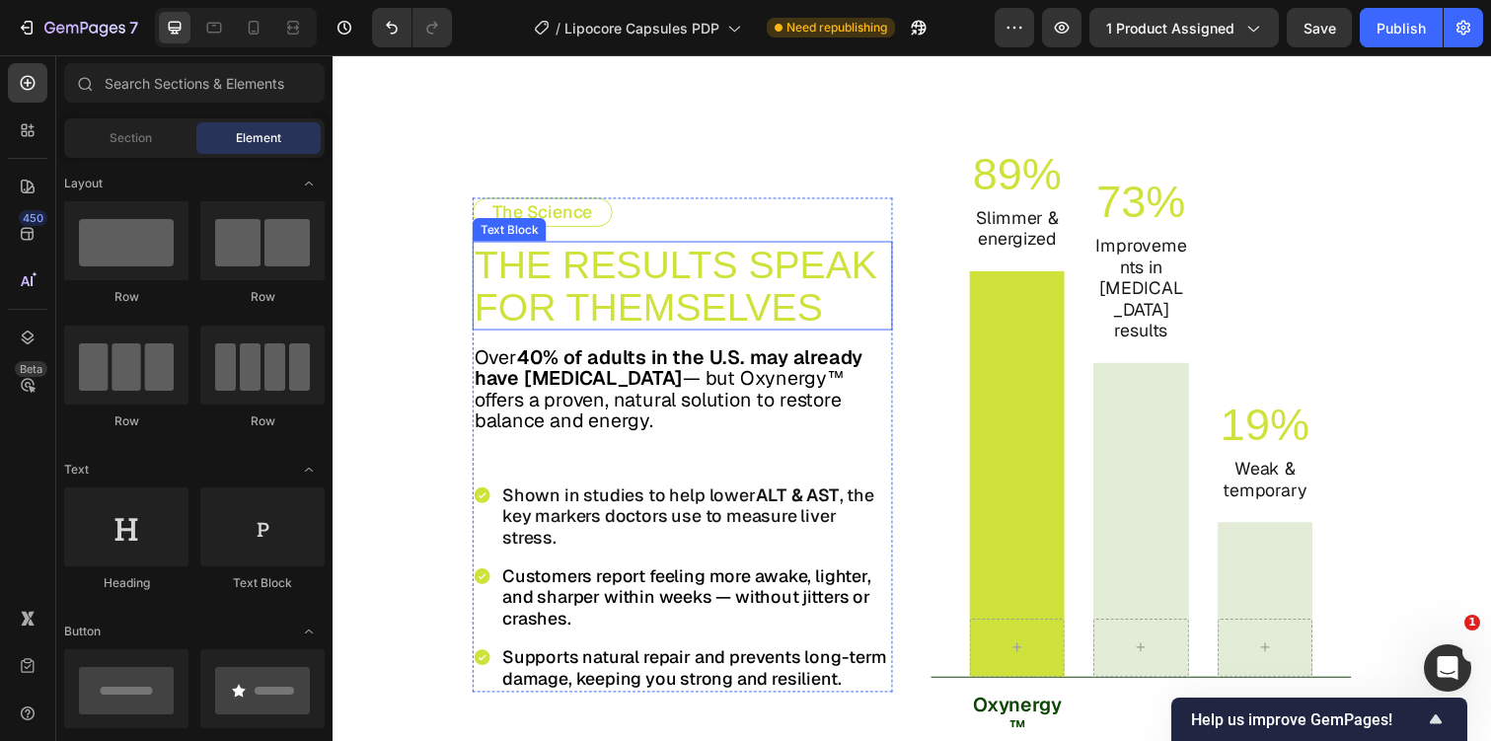
click at [707, 256] on span "THE RESULTS SPEAK FOR THEMSELVES" at bounding box center [683, 291] width 411 height 87
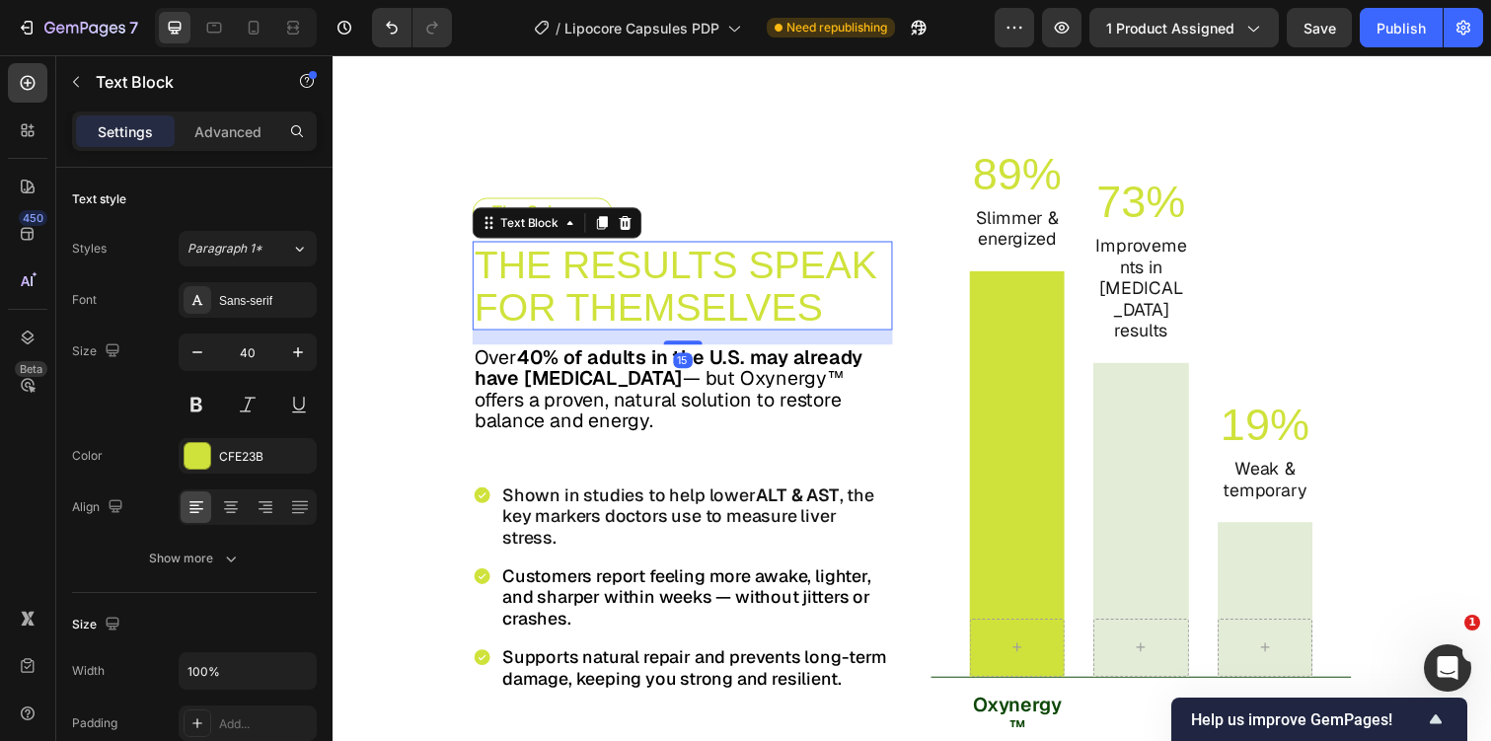
click at [707, 256] on span "THE RESULTS SPEAK FOR THEMSELVES" at bounding box center [683, 291] width 411 height 87
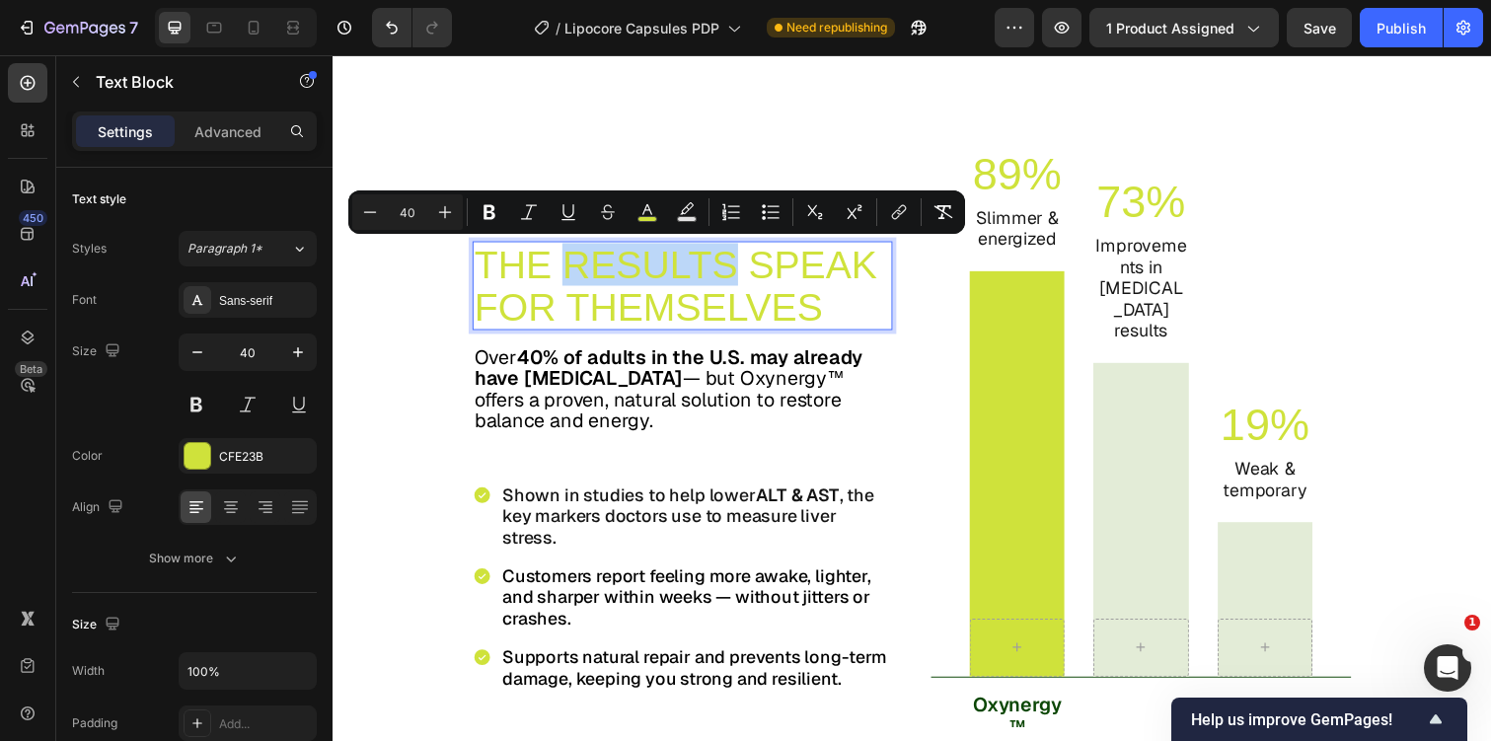
click at [581, 296] on span "THE RESULTS SPEAK FOR THEMSELVES" at bounding box center [683, 291] width 411 height 87
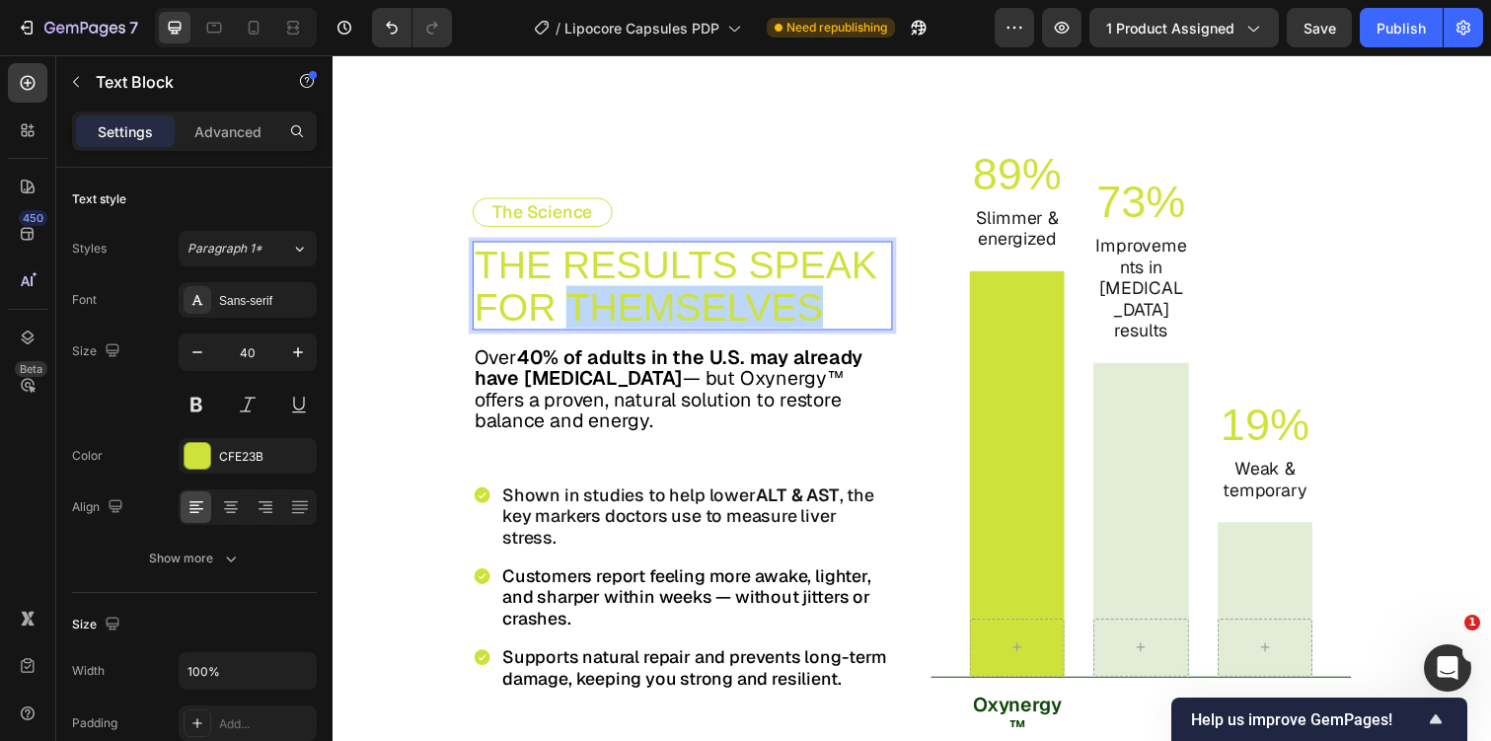
click at [581, 296] on span "THE RESULTS SPEAK FOR THEMSELVES" at bounding box center [683, 291] width 411 height 87
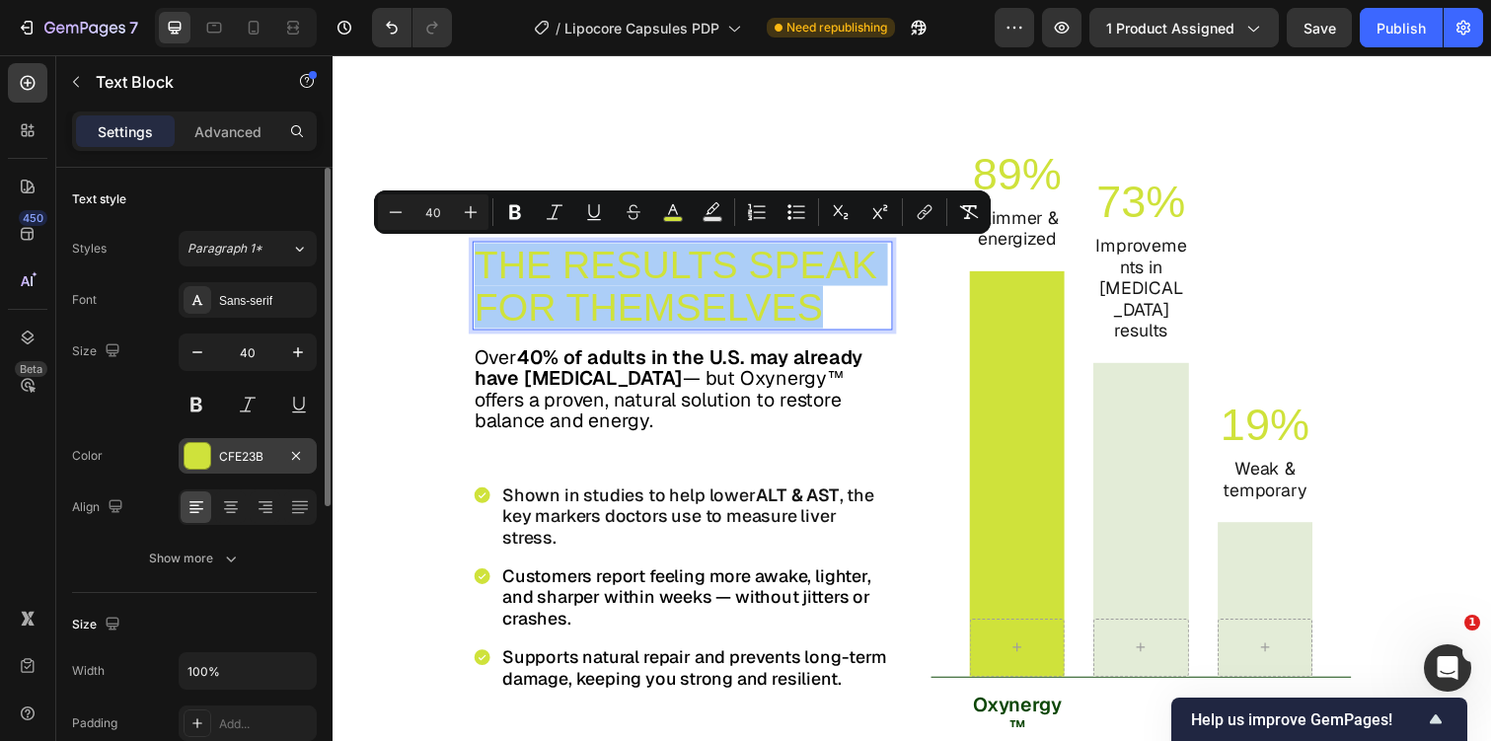
click at [267, 453] on div "CFE23B" at bounding box center [247, 457] width 57 height 18
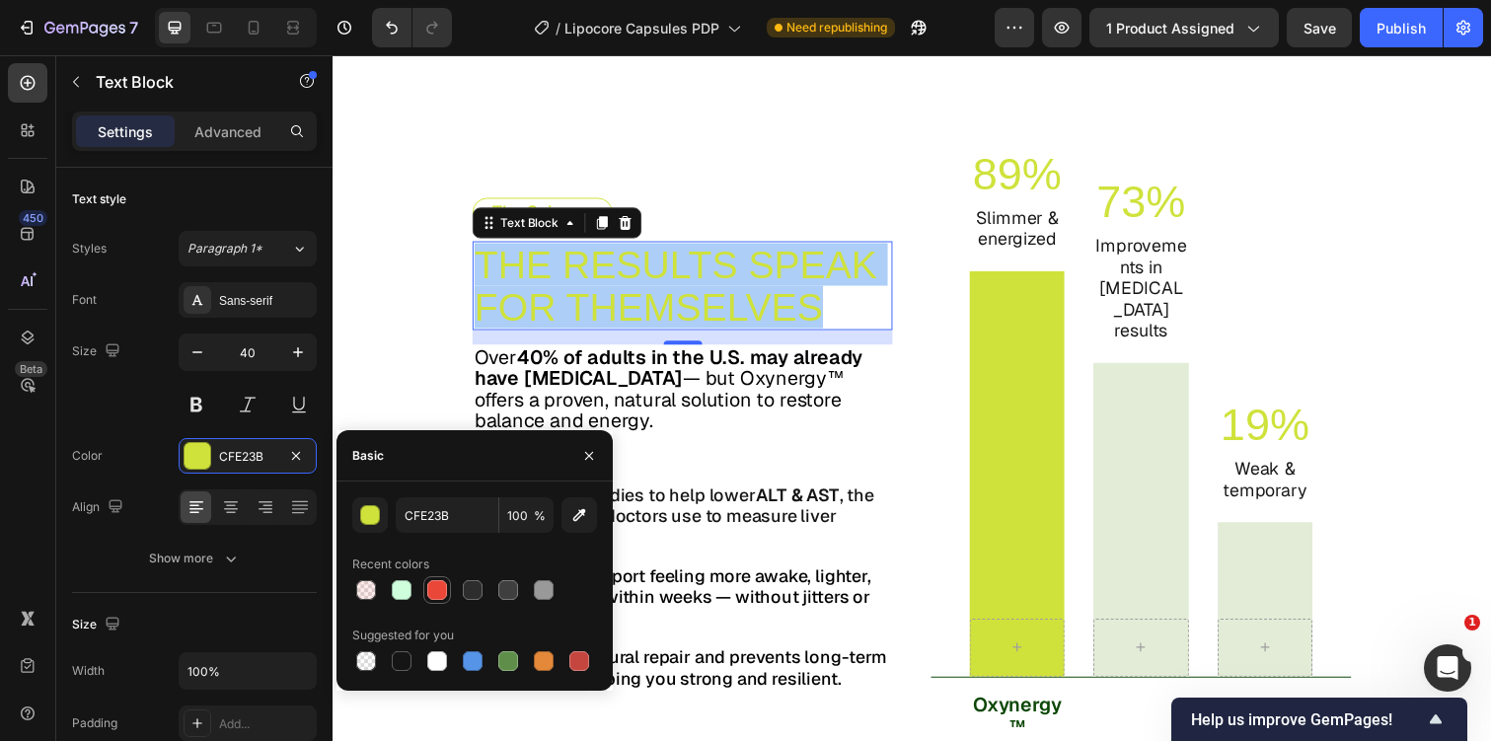
click at [448, 584] on div at bounding box center [437, 590] width 24 height 24
type input "EA4738"
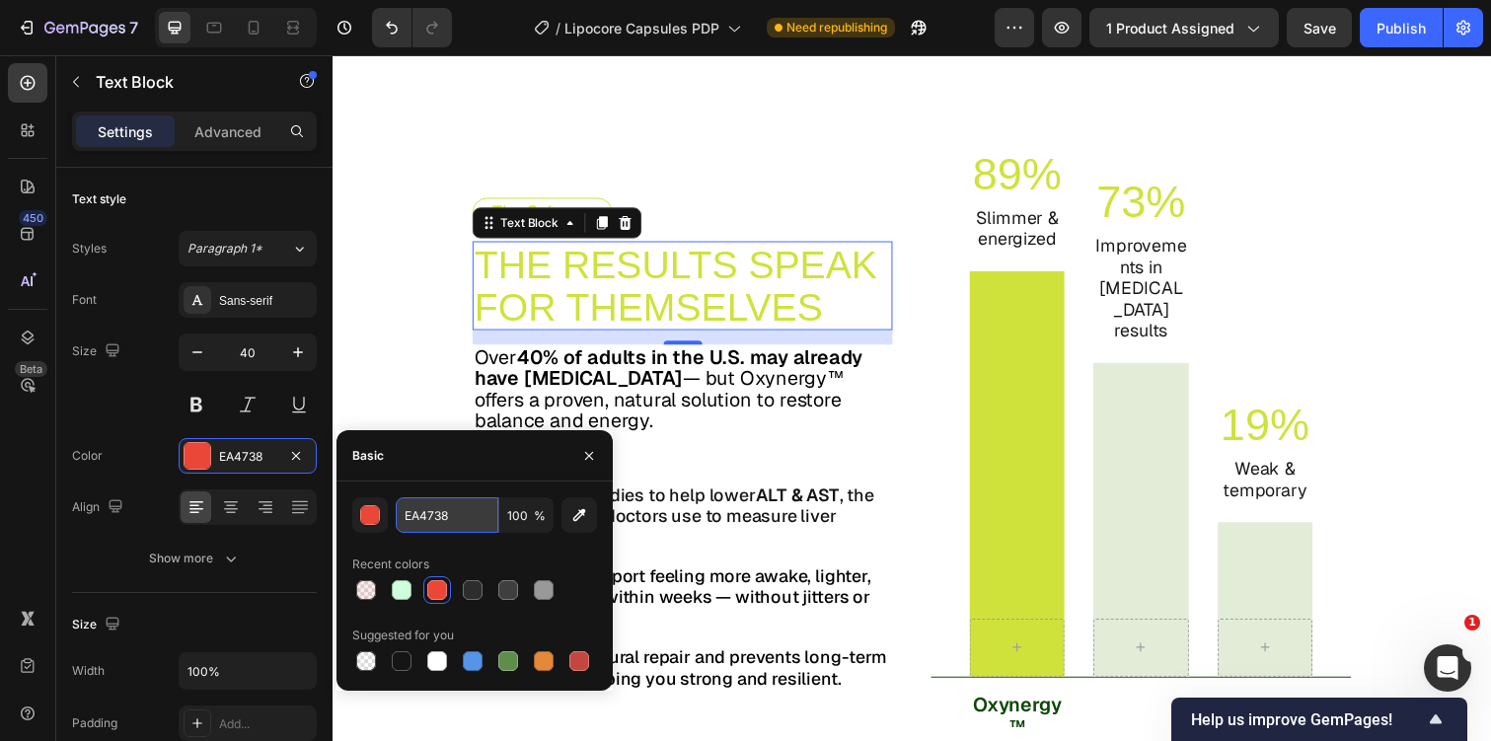
click at [446, 514] on input "EA4738" at bounding box center [447, 515] width 103 height 36
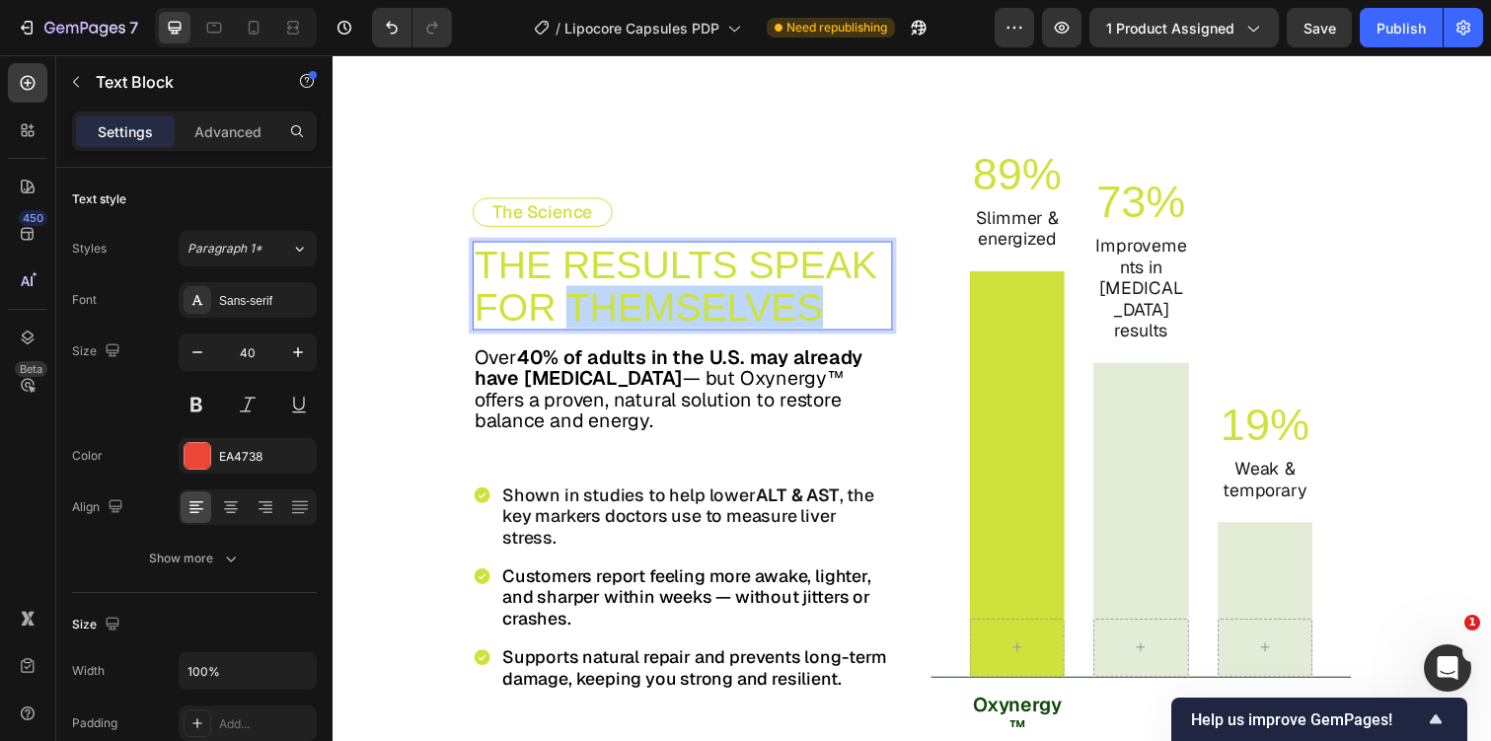
click at [653, 323] on span "THE RESULTS SPEAK FOR THEMSELVES" at bounding box center [683, 291] width 411 height 87
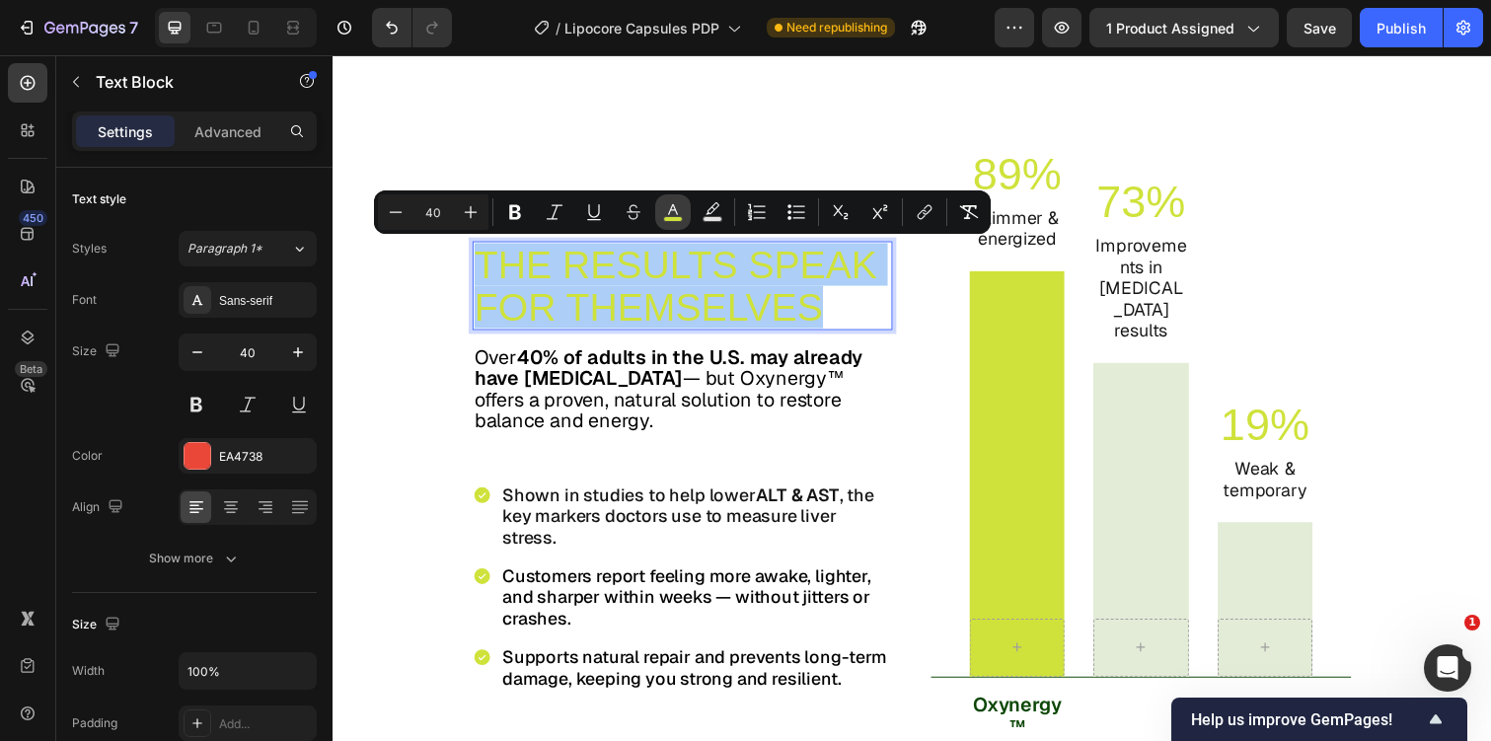
click at [682, 215] on icon "Editor contextual toolbar" at bounding box center [673, 212] width 20 height 20
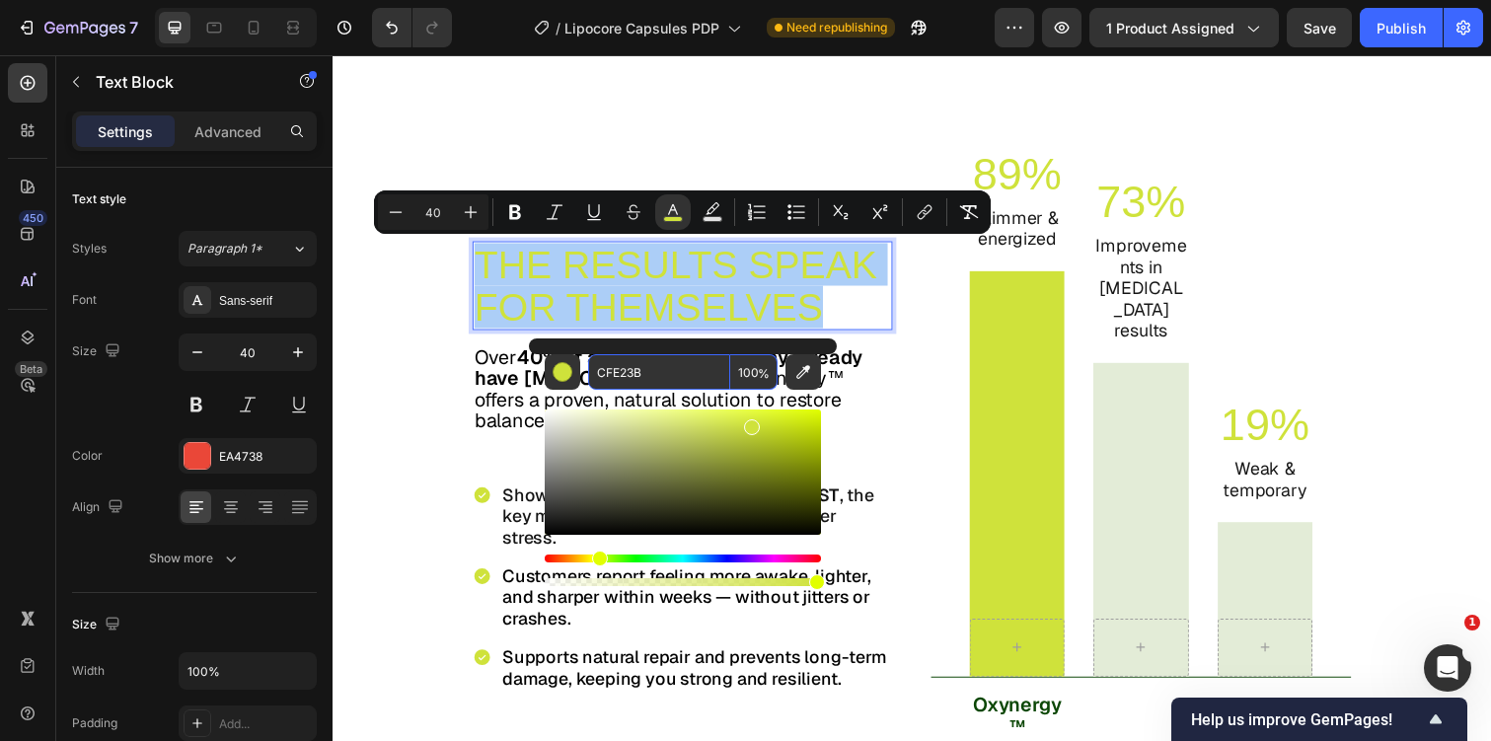
click at [645, 383] on input "CFE23B" at bounding box center [659, 372] width 142 height 36
paste input "EA4738"
type input "EA4738"
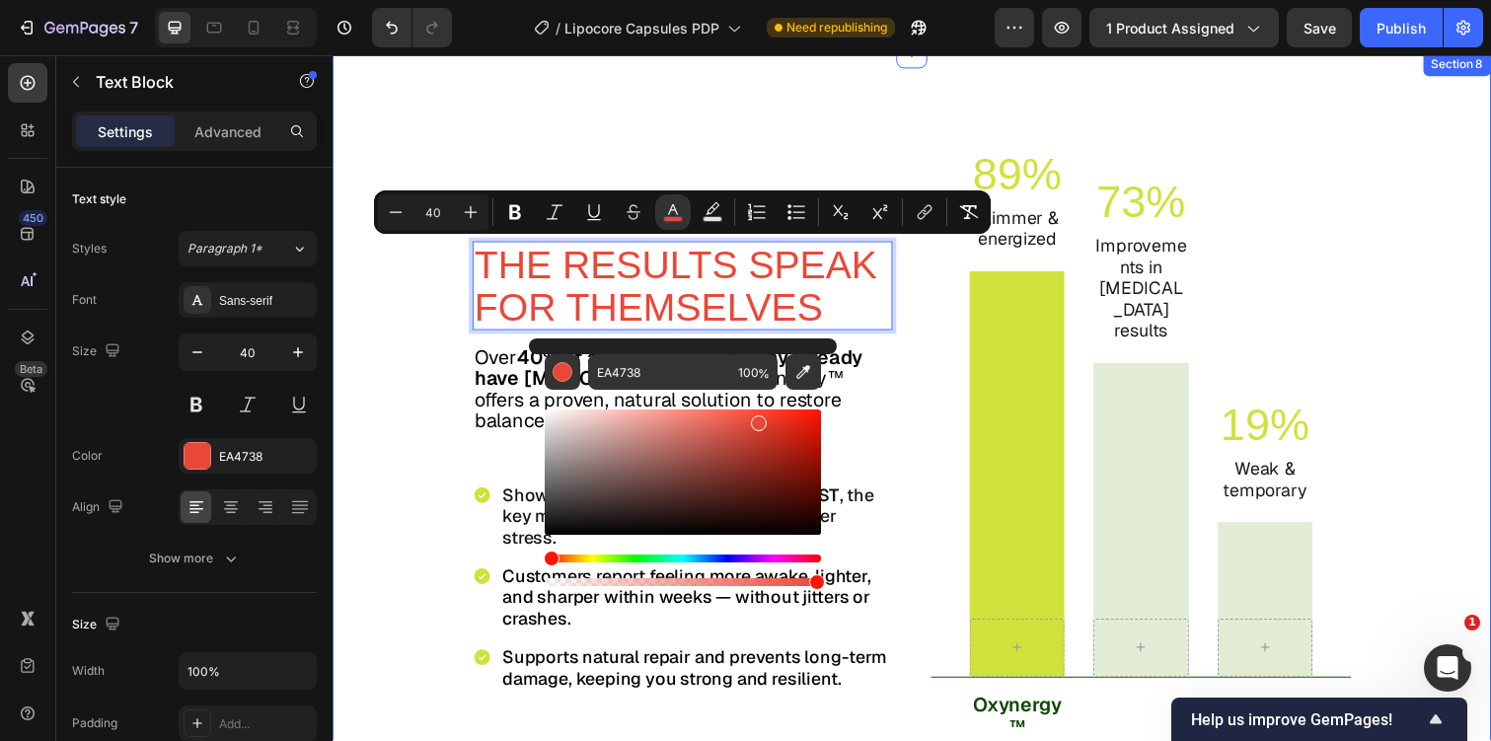
click at [805, 107] on div "The Science Text Block THE RESULTS SPEAK FOR THEMSELVES Text Block 15 Over 40% …" at bounding box center [925, 434] width 1184 height 763
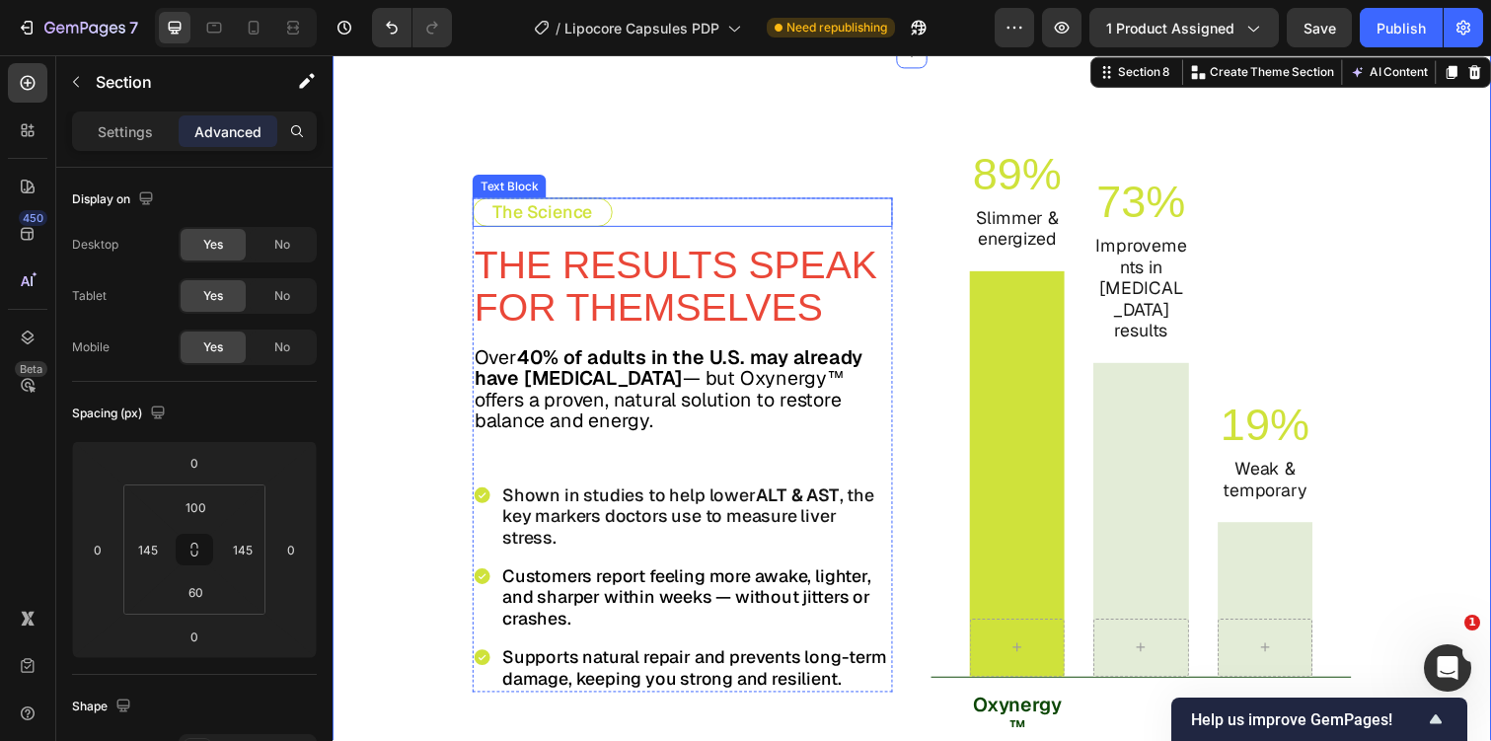
click at [564, 205] on p "The Science" at bounding box center [547, 216] width 102 height 22
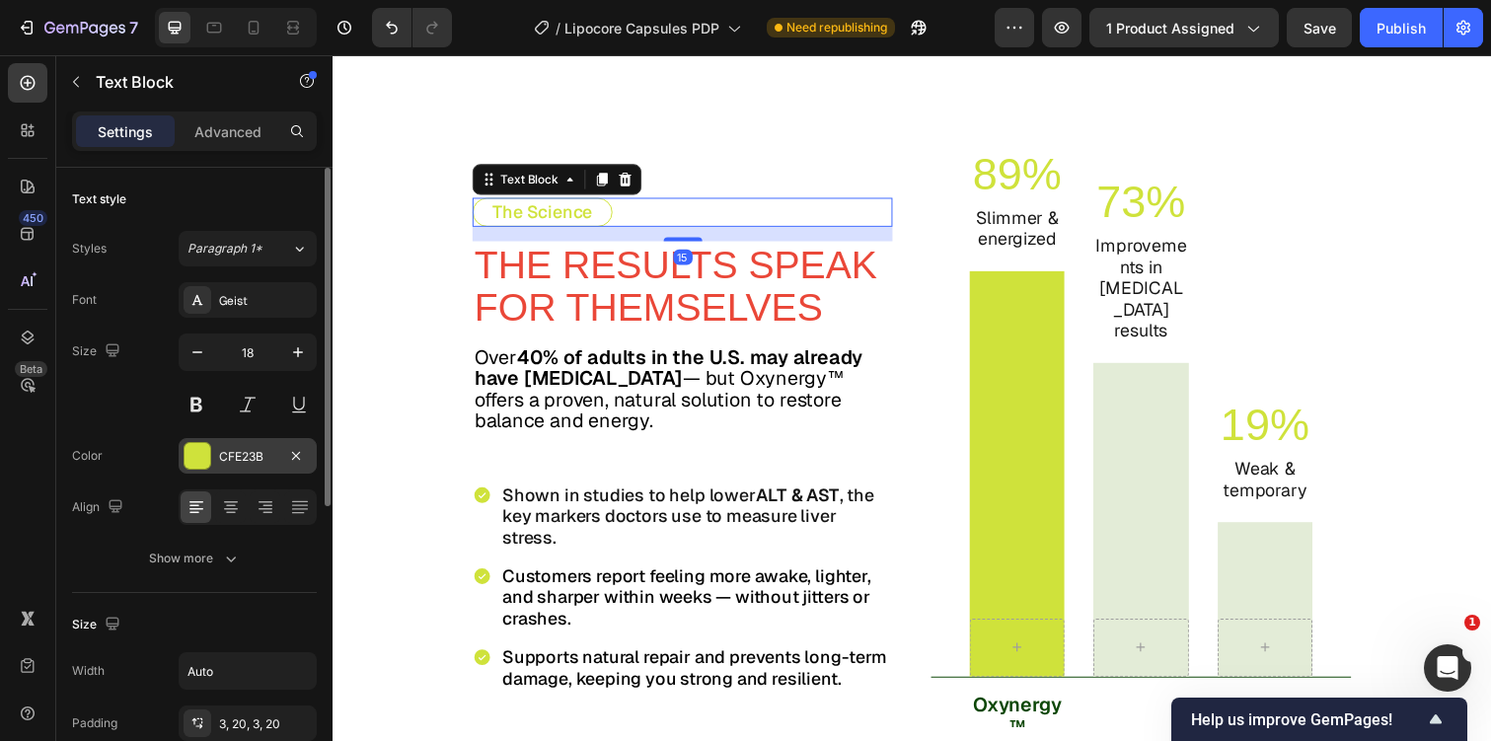
click at [231, 451] on div "CFE23B" at bounding box center [247, 457] width 57 height 18
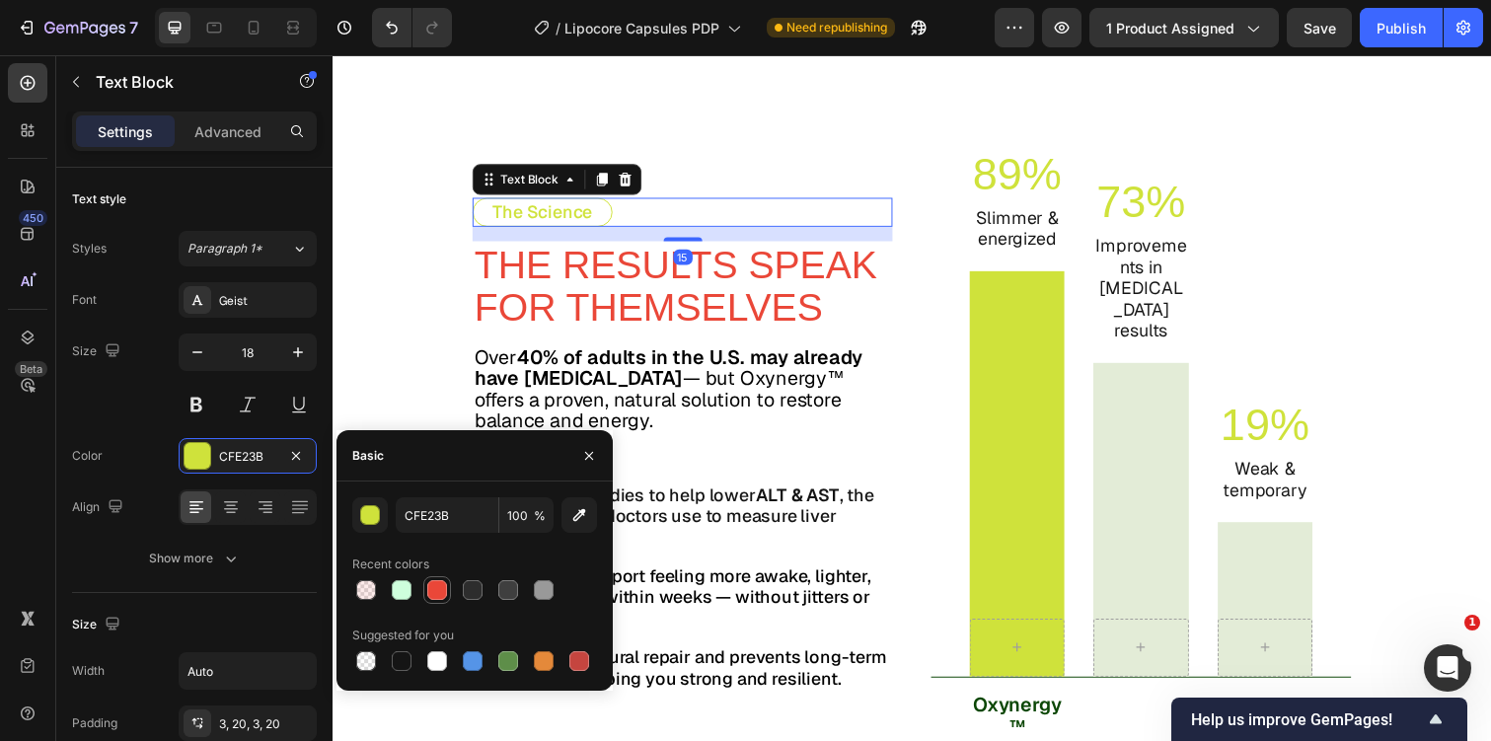
click at [435, 592] on div at bounding box center [437, 590] width 20 height 20
type input "EA4738"
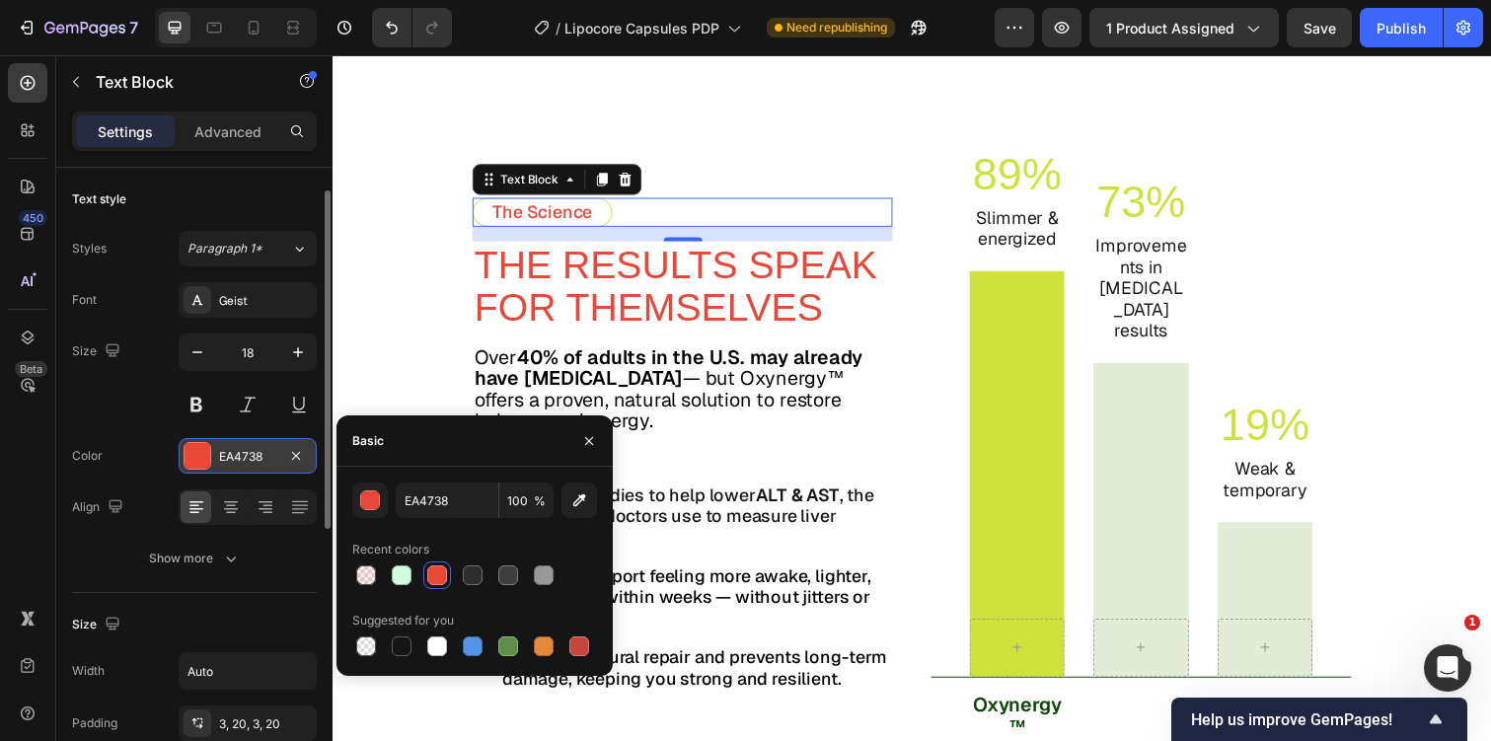
scroll to position [540, 0]
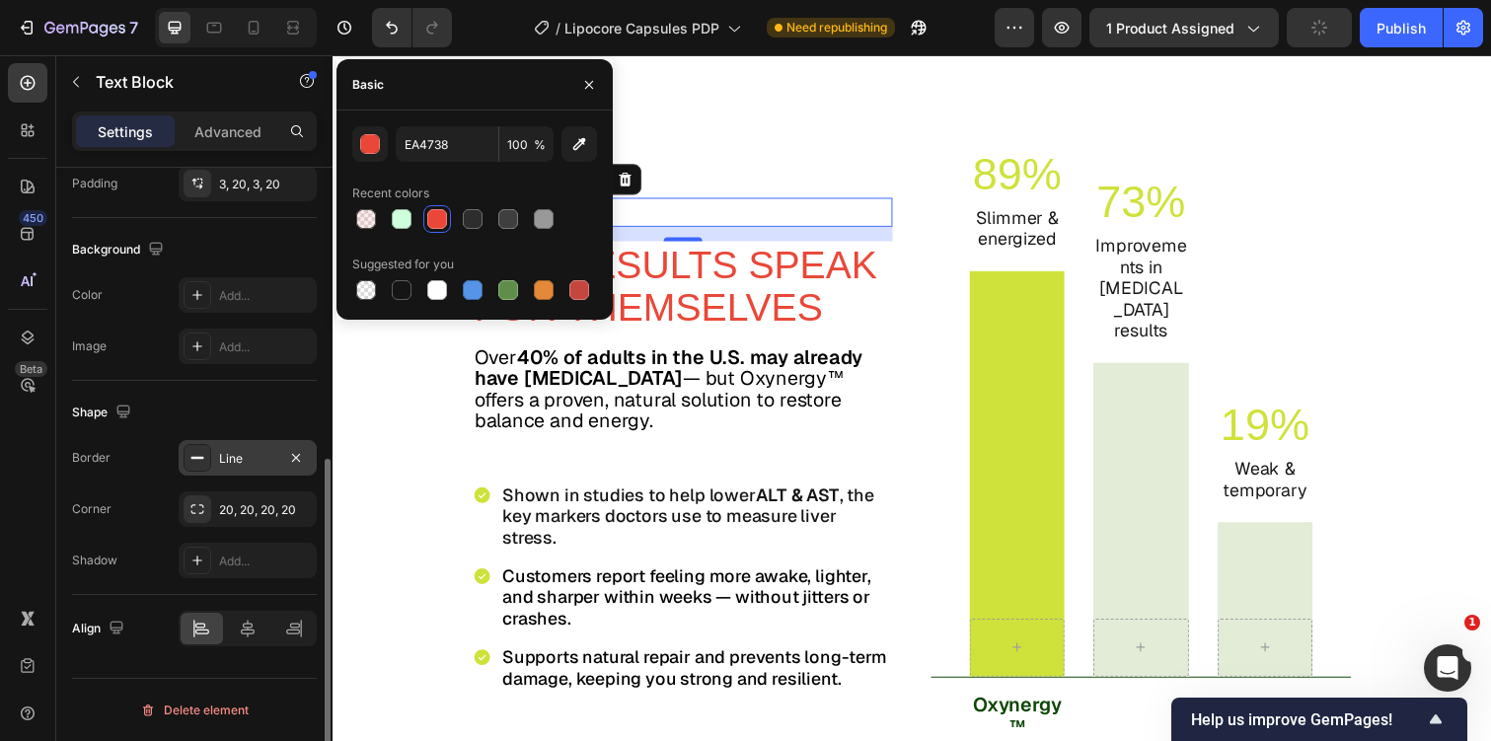
click at [240, 456] on div "Line" at bounding box center [247, 459] width 57 height 18
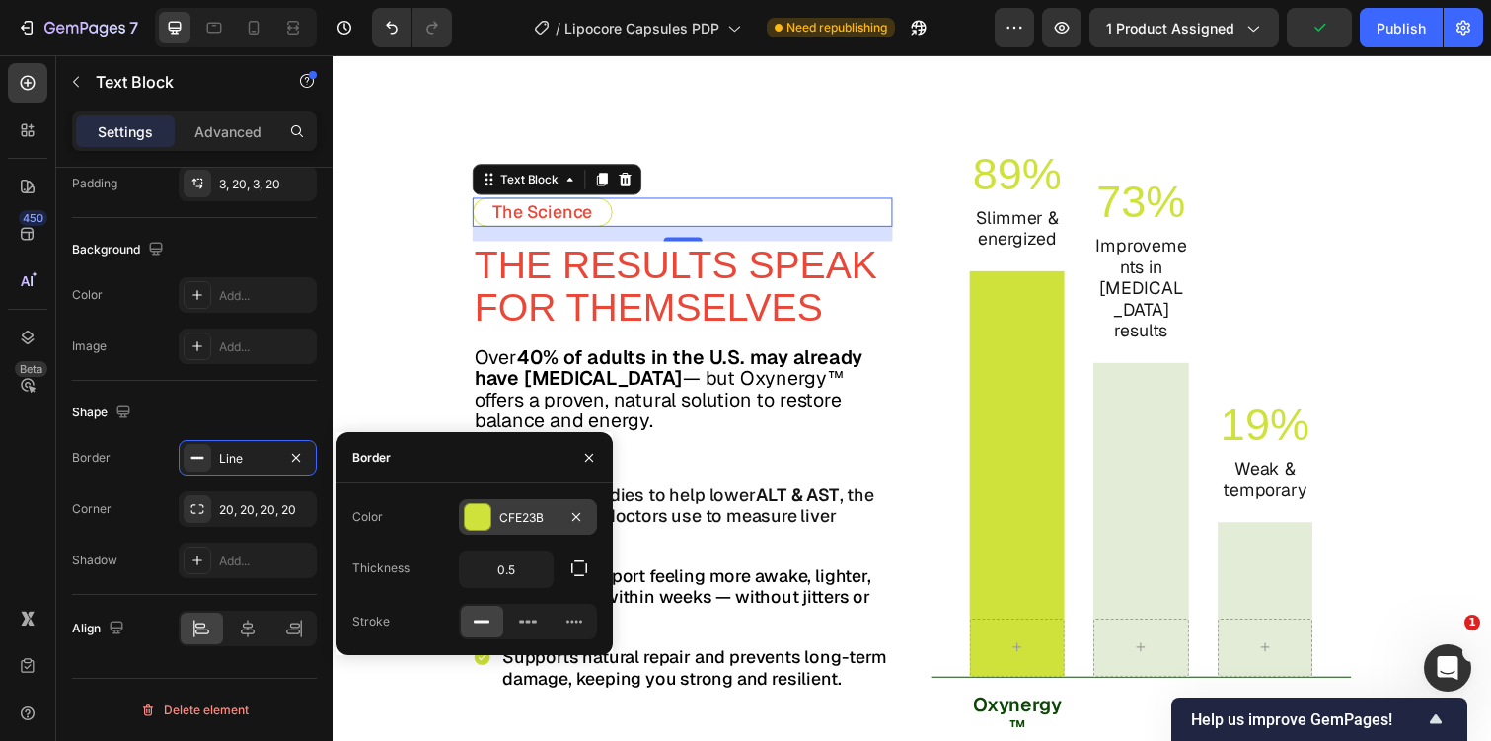
click at [526, 525] on div "CFE23B" at bounding box center [527, 518] width 57 height 18
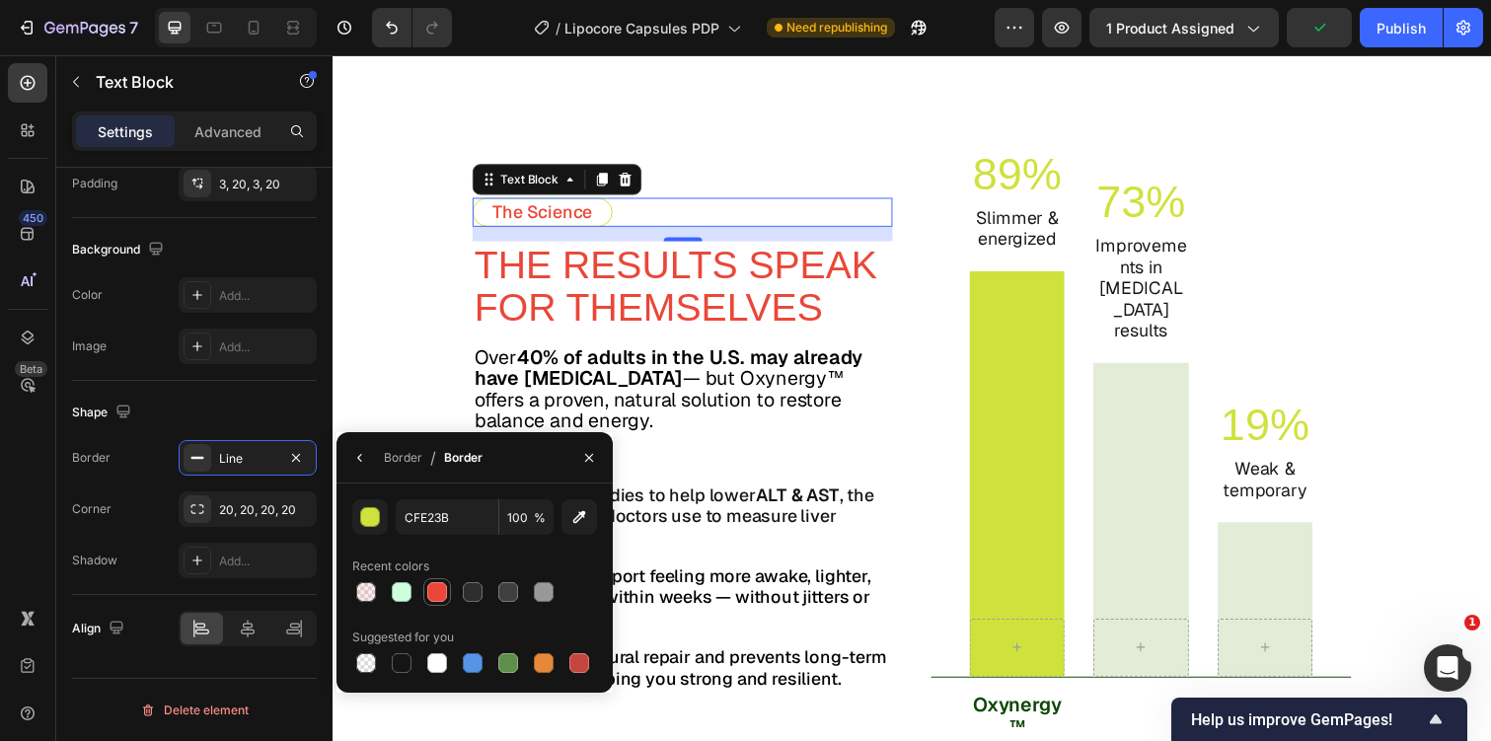
click at [436, 594] on div at bounding box center [437, 592] width 20 height 20
type input "EA4738"
click at [697, 379] on span "Over 40% of adults in the U.S. may already have fatty liver disease — but Oxyne…" at bounding box center [676, 396] width 397 height 91
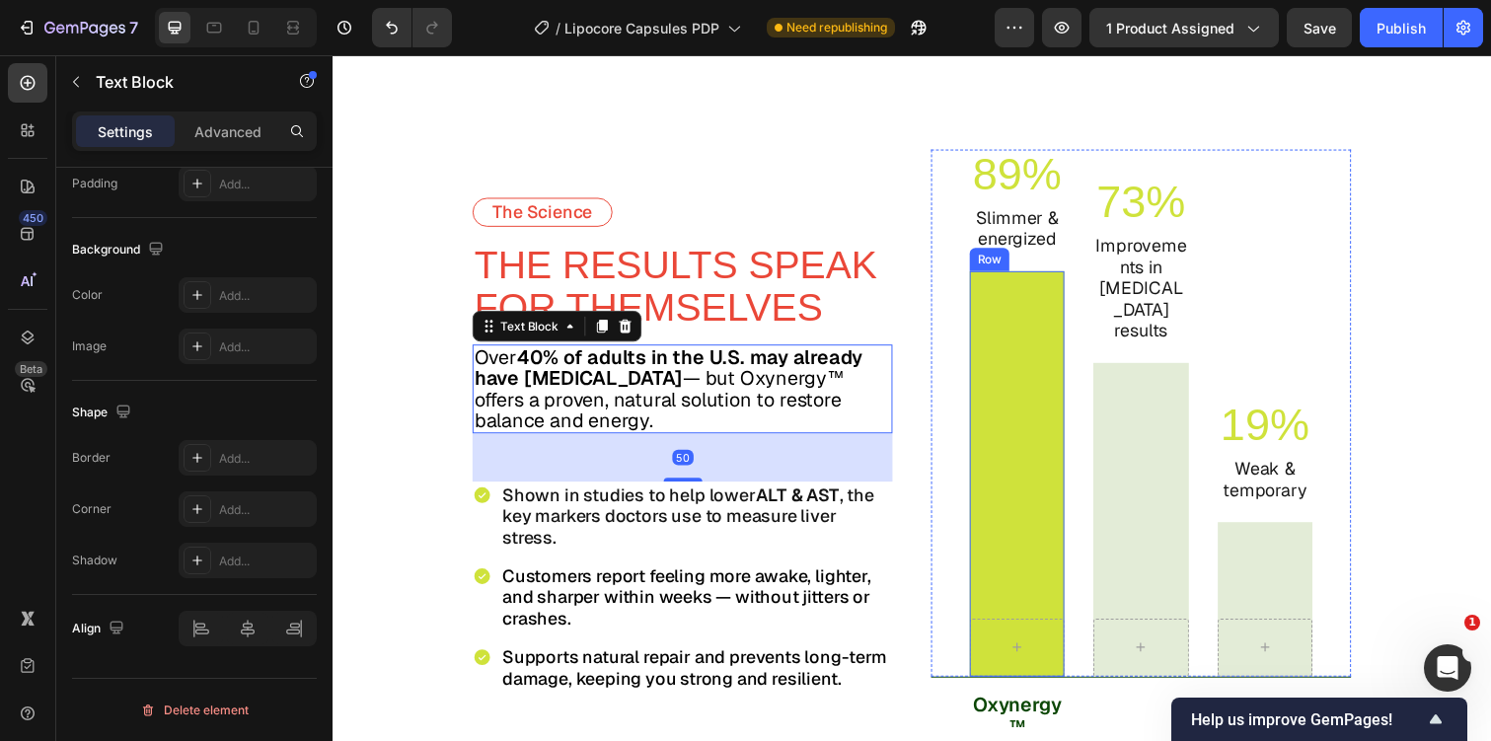
click at [1035, 311] on div "Row" at bounding box center [1032, 483] width 97 height 414
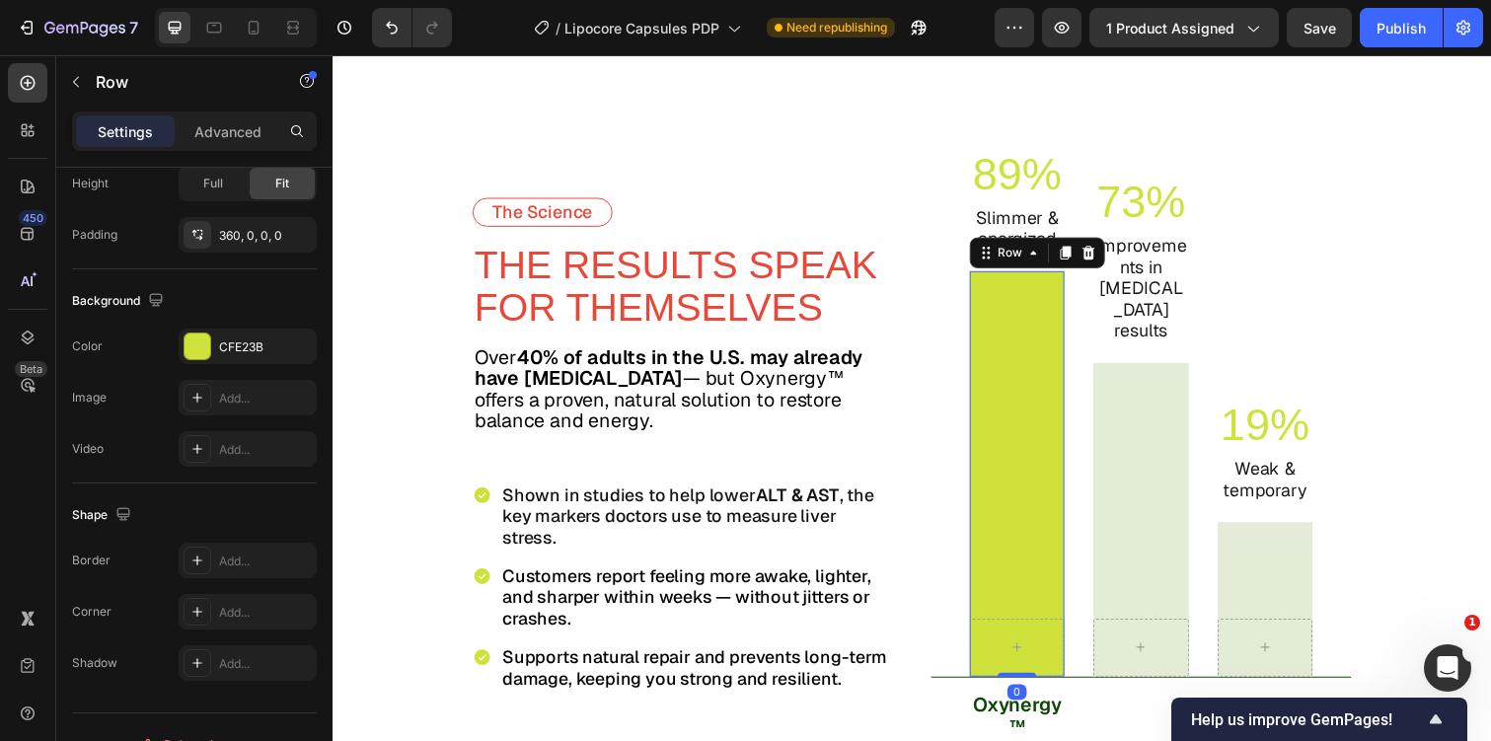
scroll to position [0, 0]
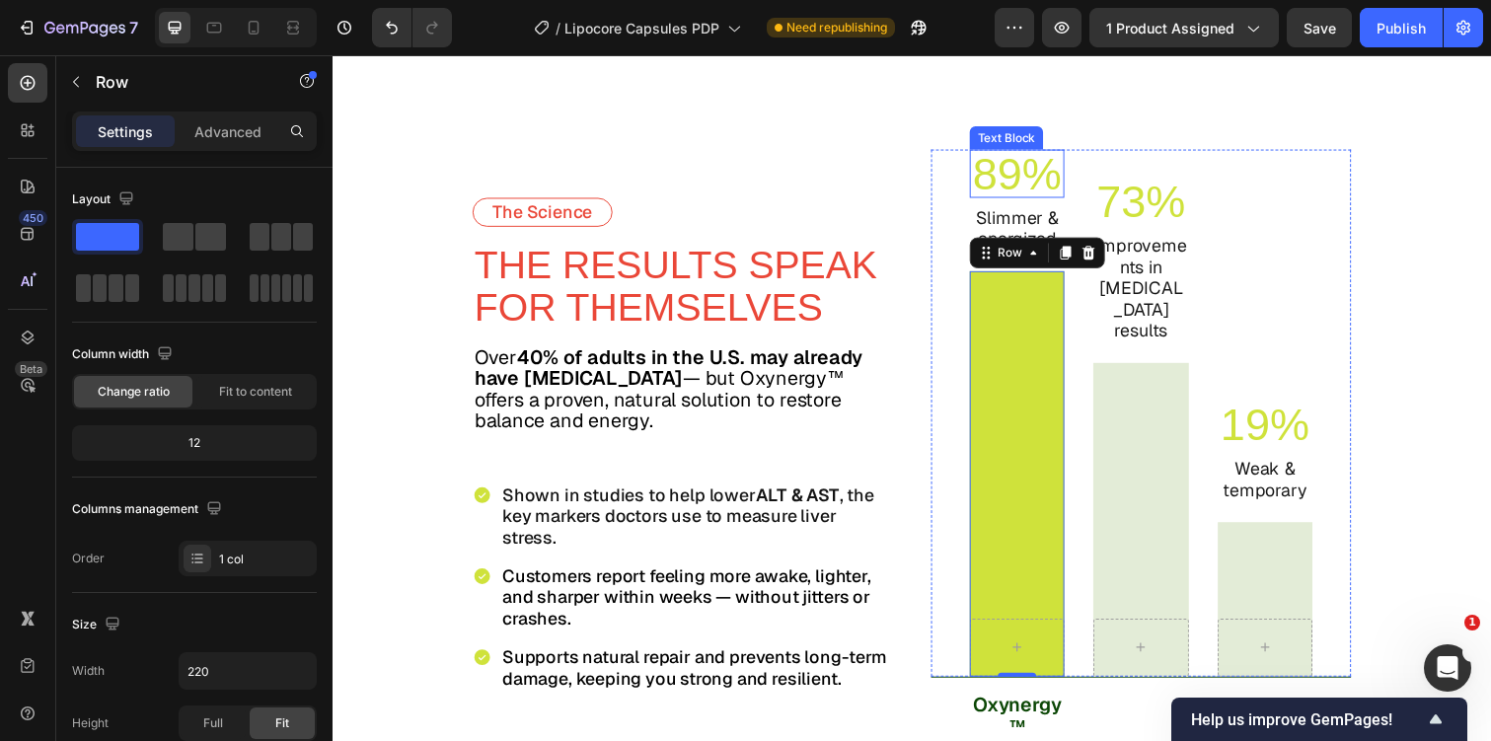
click at [1029, 176] on p "89%" at bounding box center [1032, 176] width 93 height 45
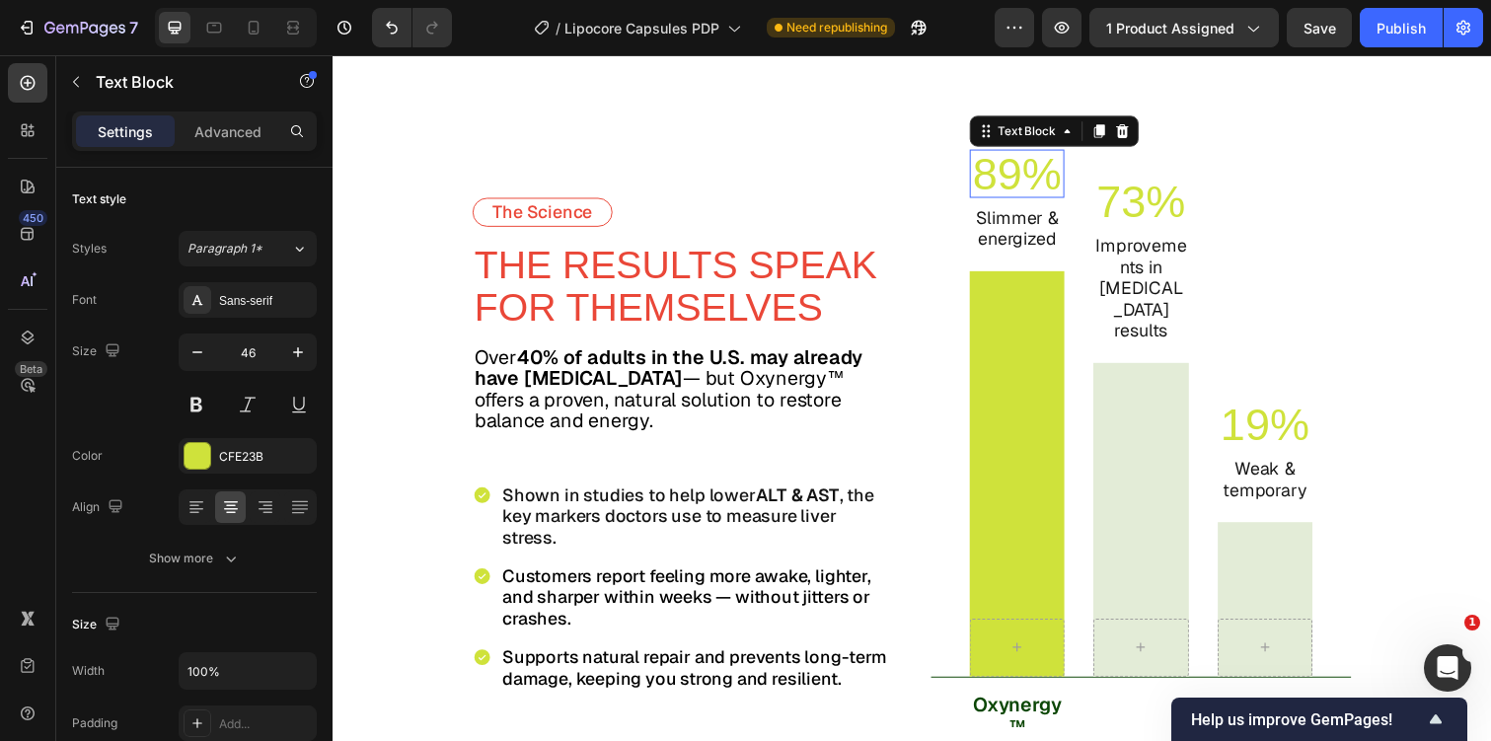
click at [1029, 176] on p "89%" at bounding box center [1032, 176] width 93 height 45
click at [1146, 224] on p "73%" at bounding box center [1158, 205] width 93 height 45
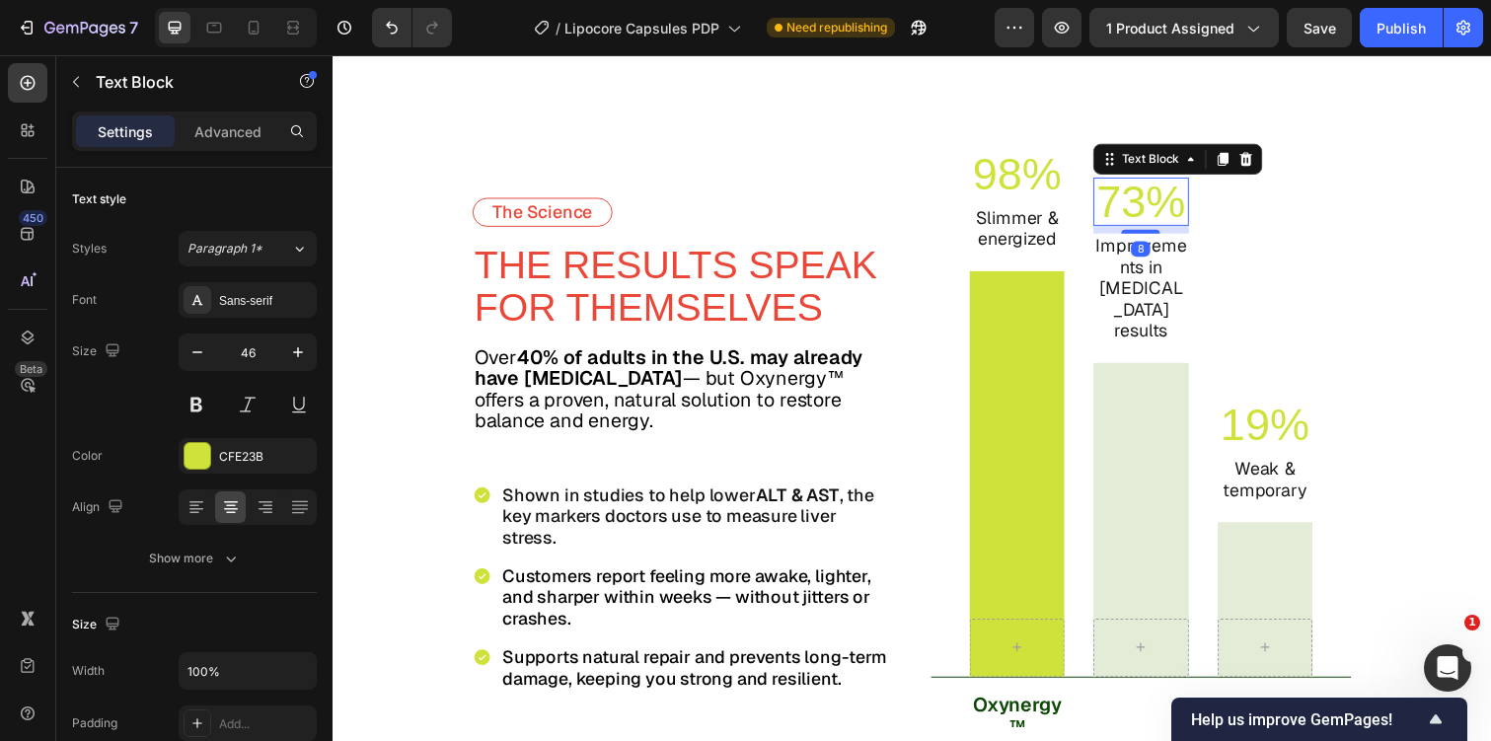
click at [1146, 224] on p "73%" at bounding box center [1158, 205] width 93 height 45
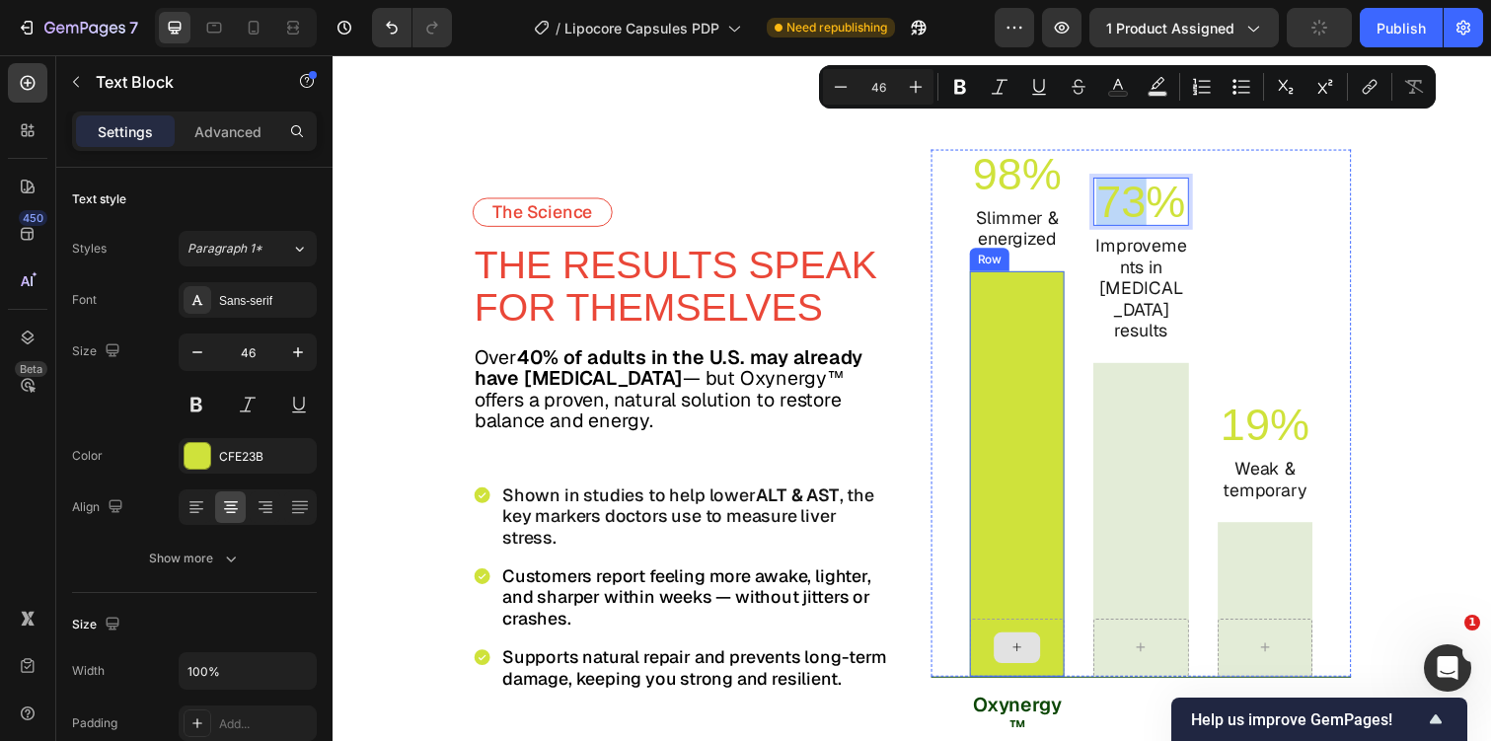
scroll to position [5539, 0]
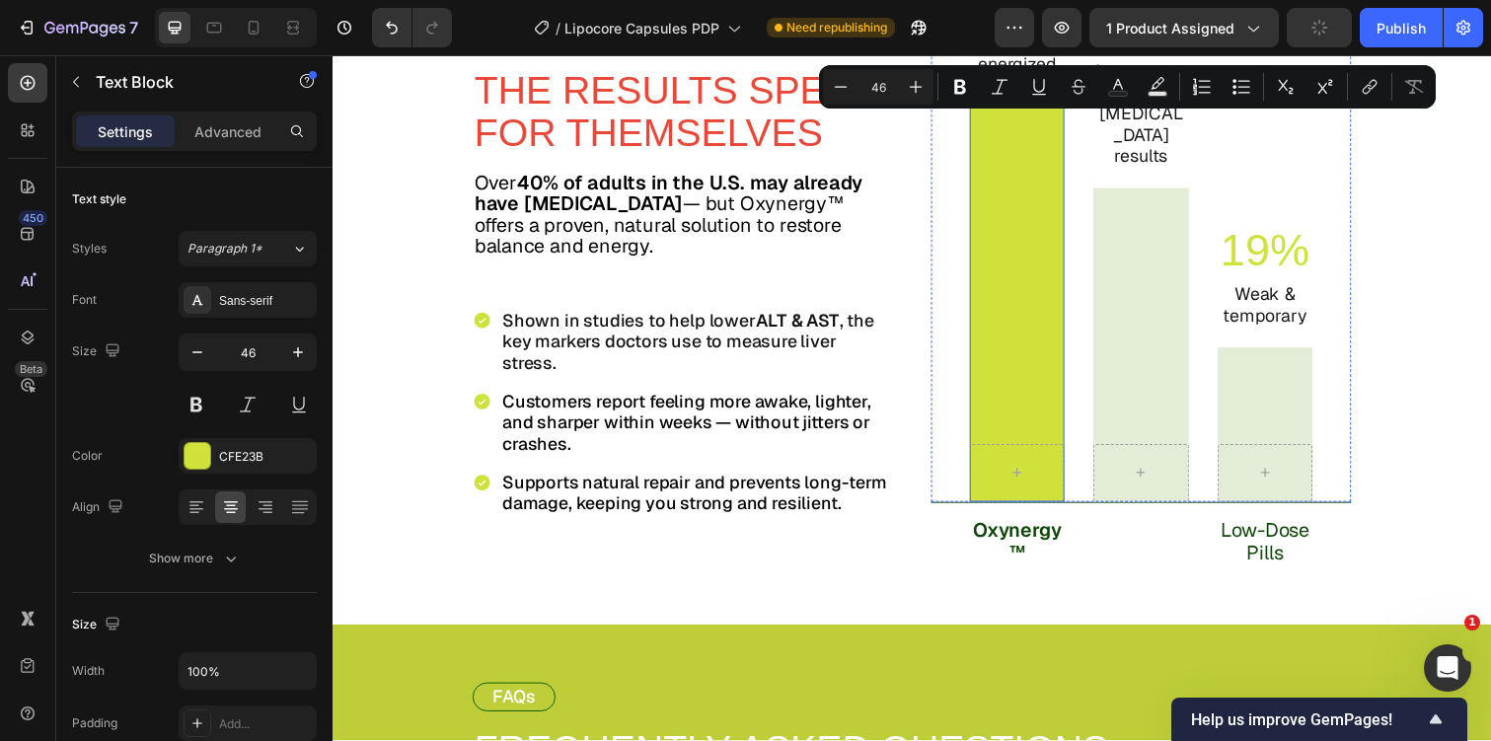
click at [1015, 553] on p "Oxynergy™" at bounding box center [1032, 552] width 93 height 47
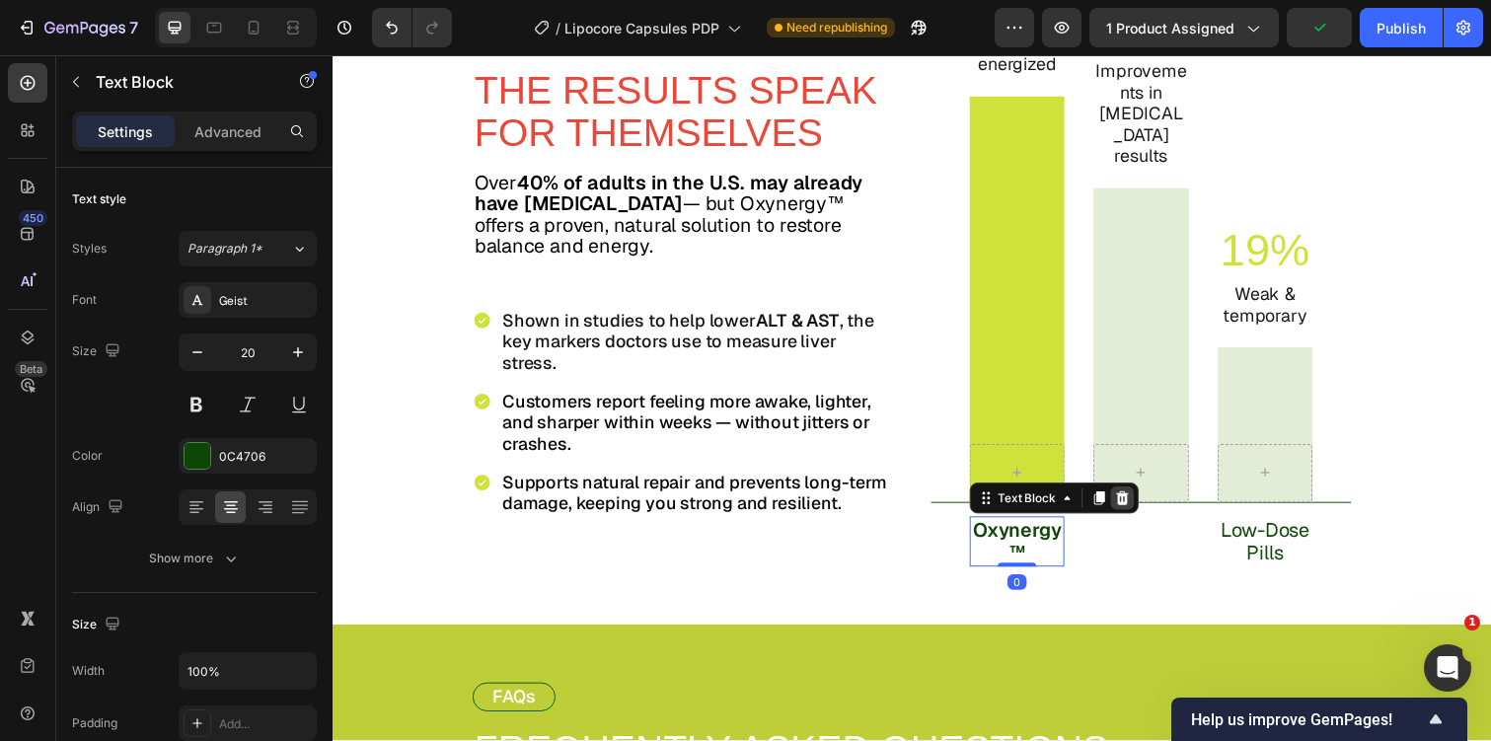
click at [1139, 505] on icon at bounding box center [1140, 508] width 13 height 14
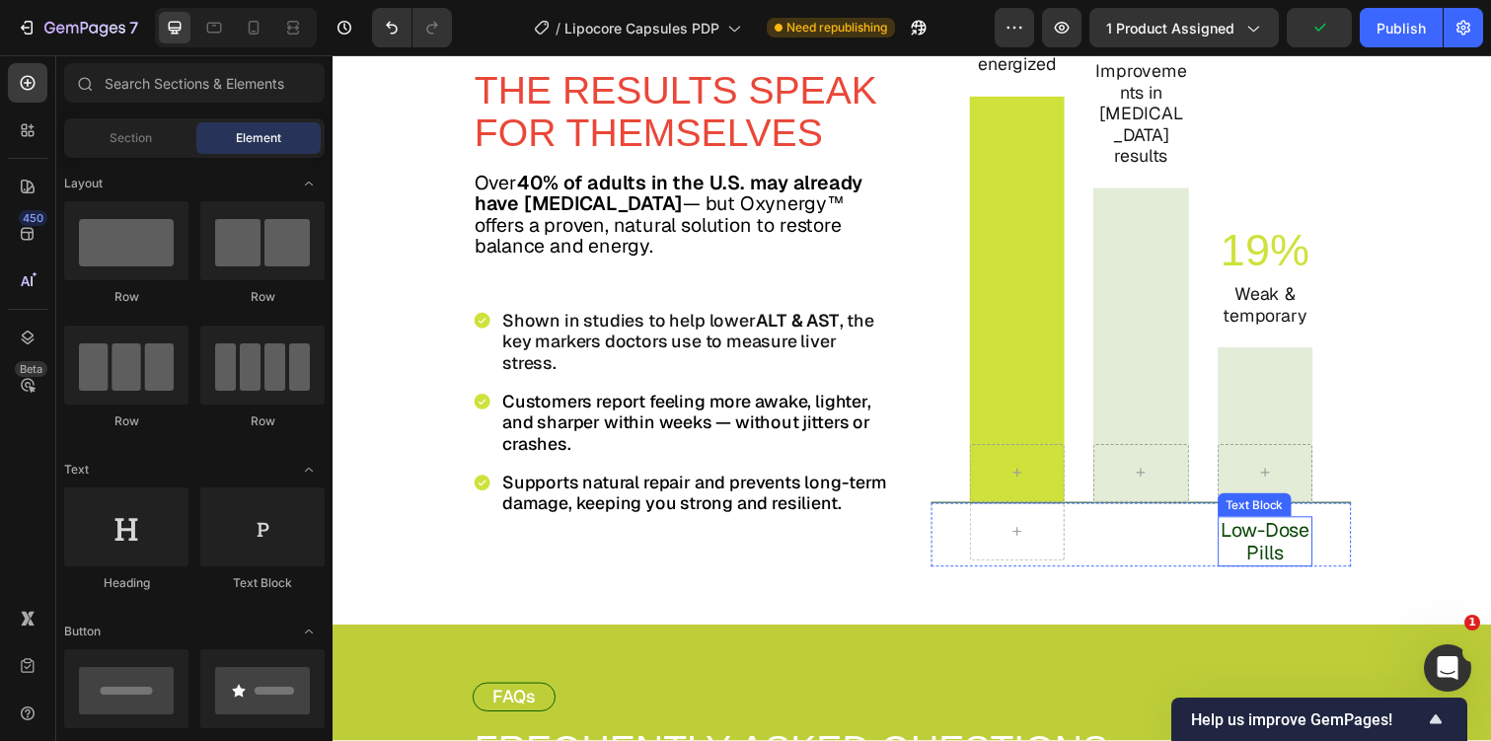
click at [1271, 544] on p "Low-Dose Pills" at bounding box center [1285, 552] width 93 height 47
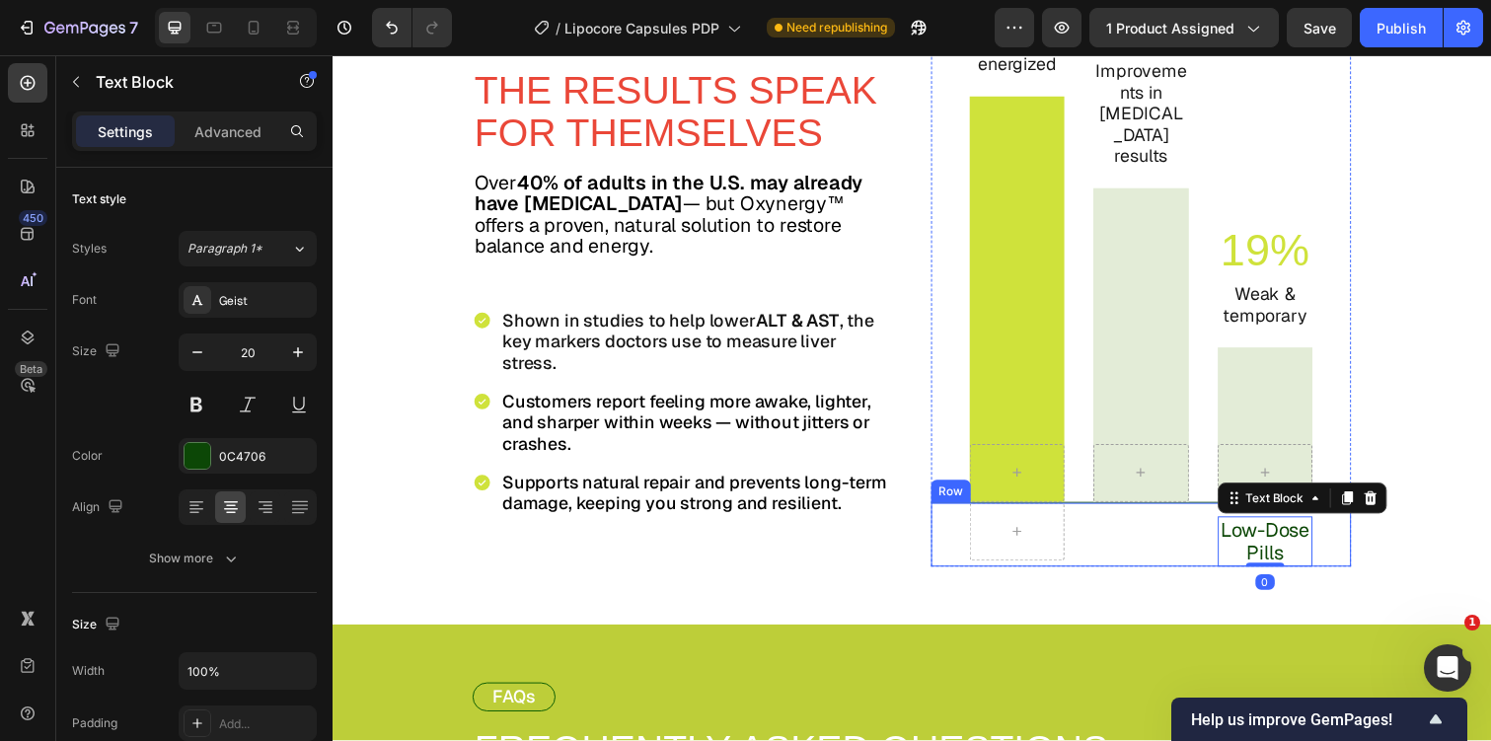
click at [1110, 549] on div "Text Block" at bounding box center [1158, 545] width 97 height 65
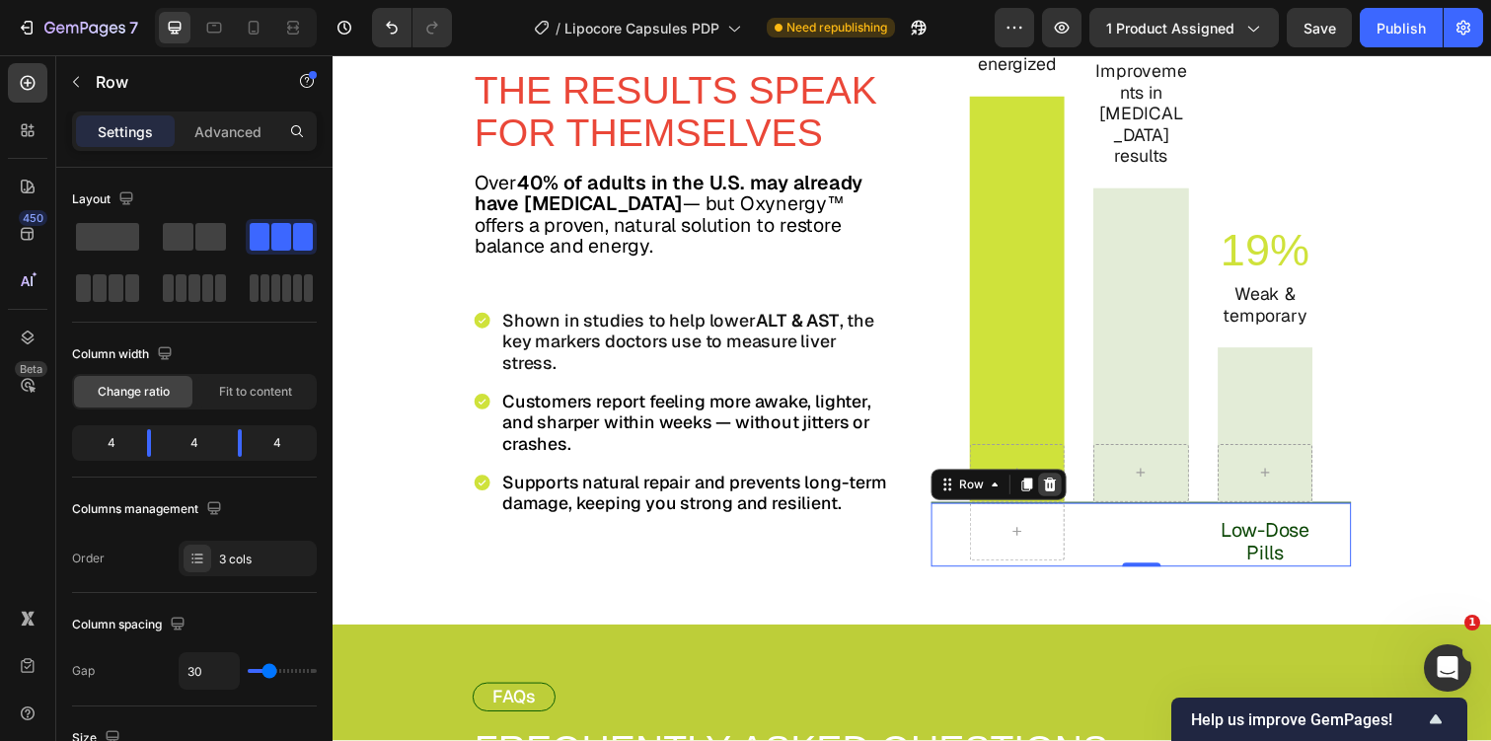
click at [1063, 492] on icon at bounding box center [1066, 494] width 16 height 16
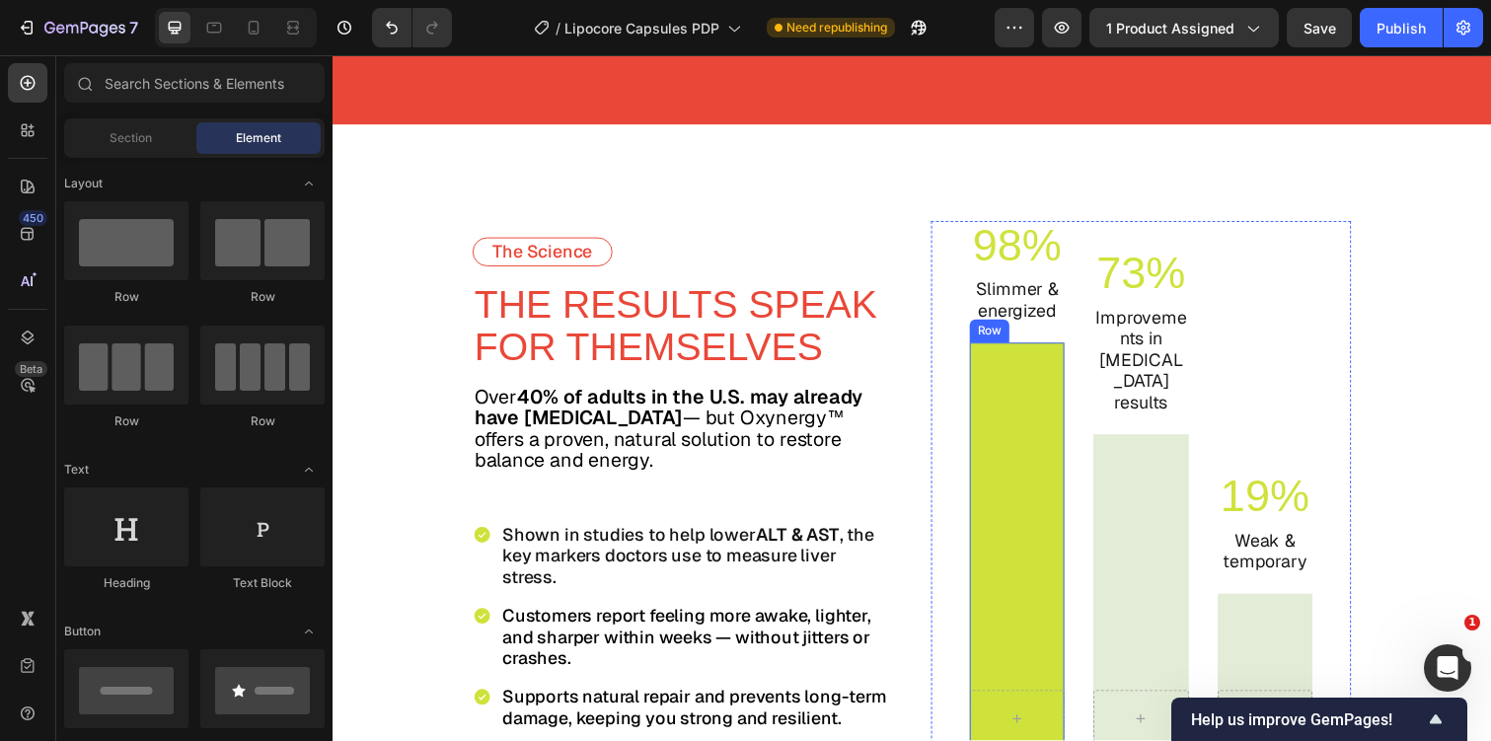
scroll to position [5496, 0]
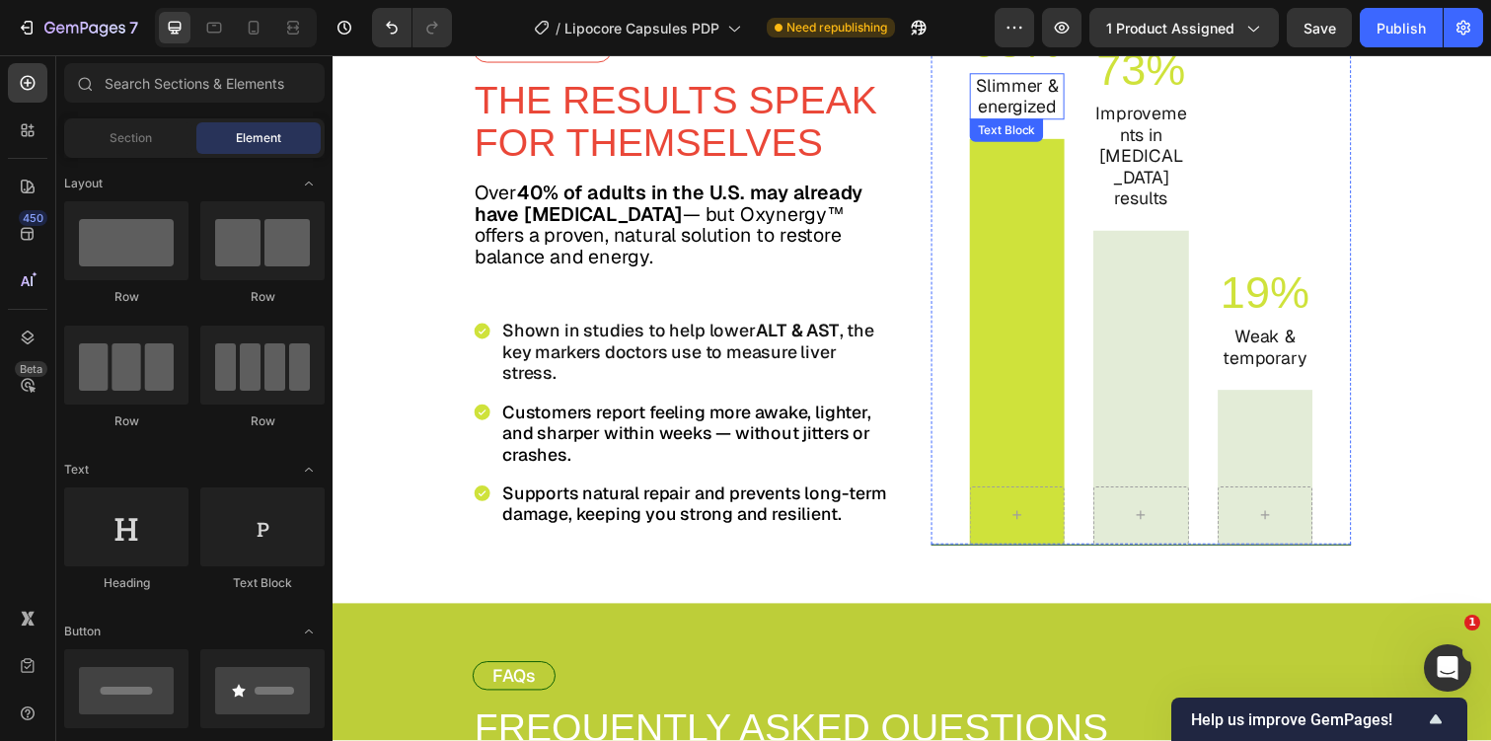
click at [1013, 84] on p "Slimmer & energized" at bounding box center [1032, 97] width 93 height 43
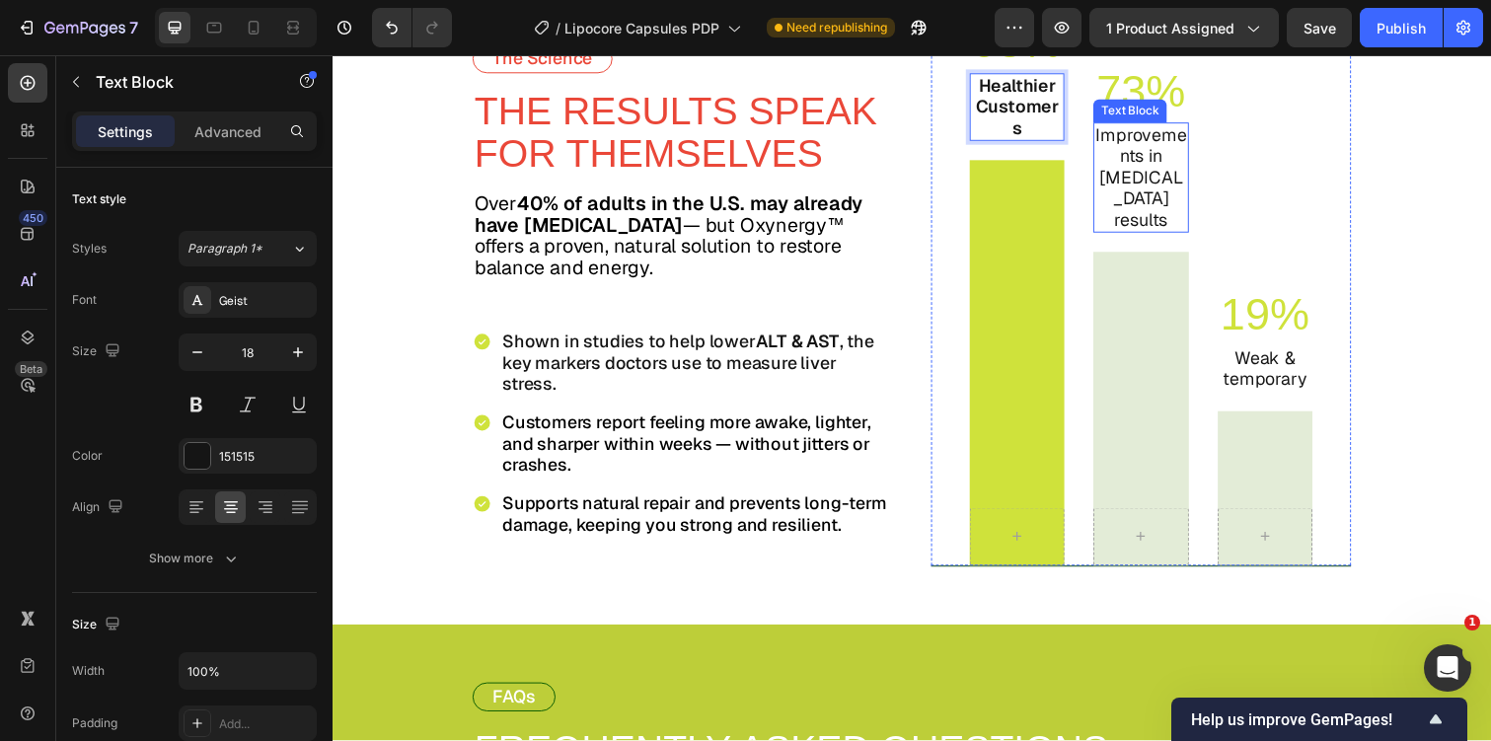
click at [1155, 163] on p "Improvements in [MEDICAL_DATA] results" at bounding box center [1158, 180] width 93 height 109
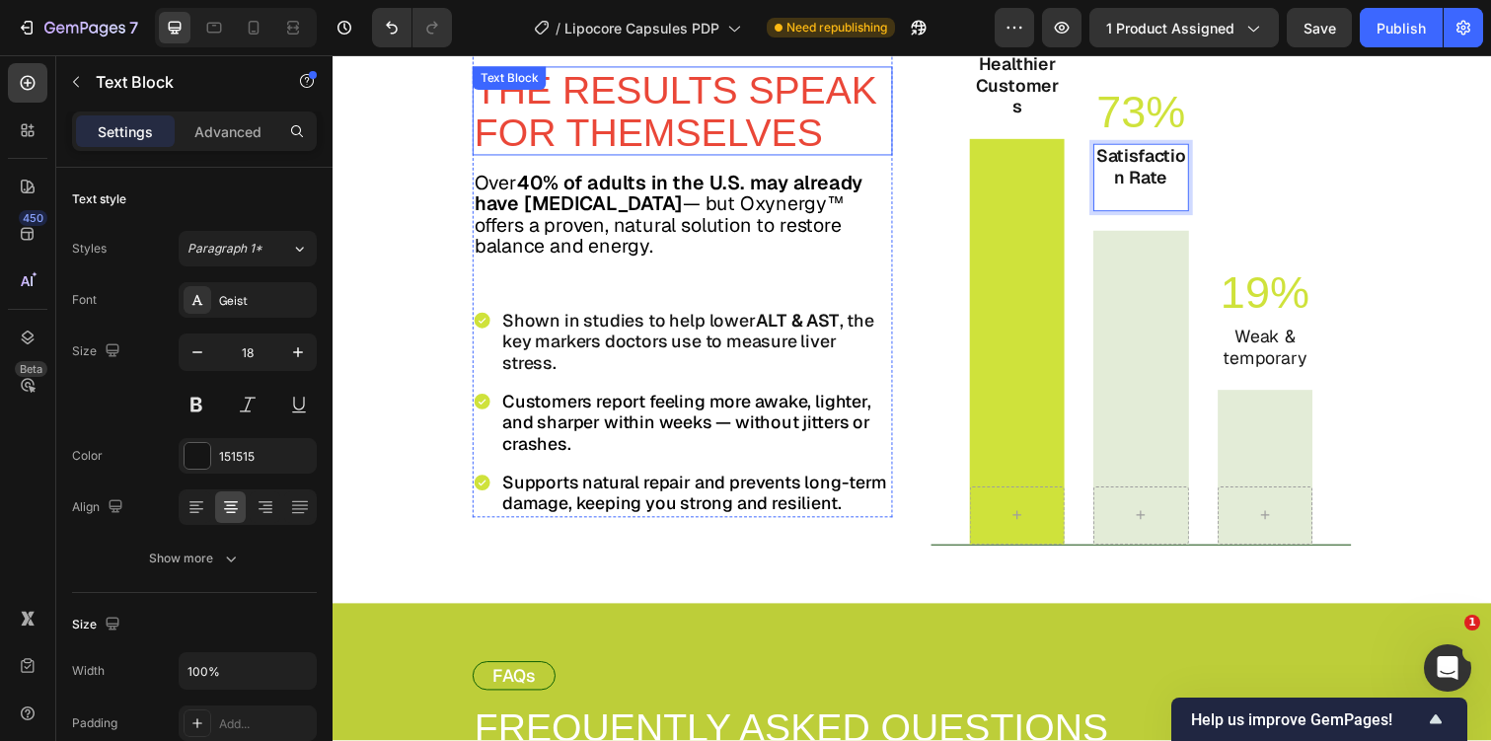
scroll to position [5539, 0]
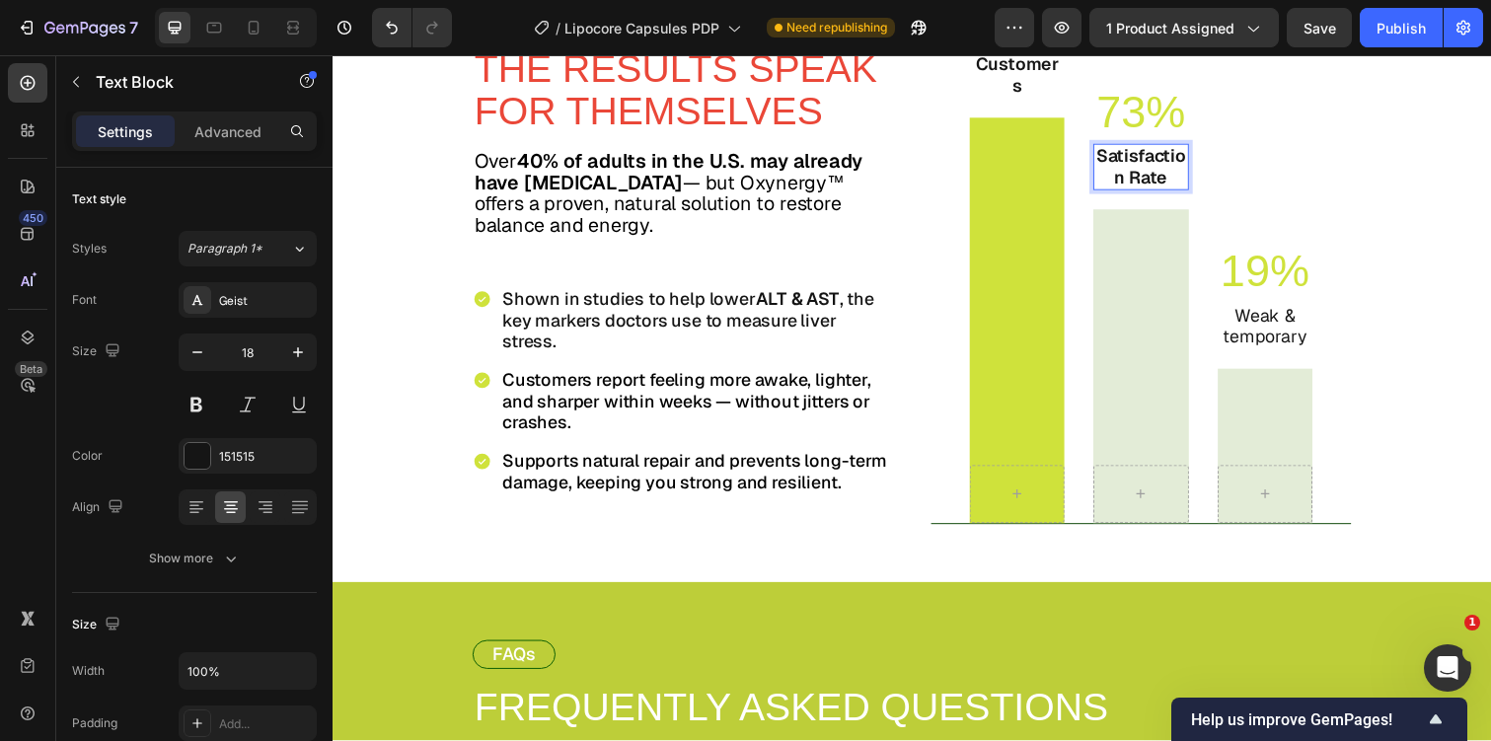
click at [1127, 152] on p "Satisfaction Rate" at bounding box center [1158, 169] width 93 height 43
click at [191, 348] on icon "button" at bounding box center [197, 352] width 20 height 20
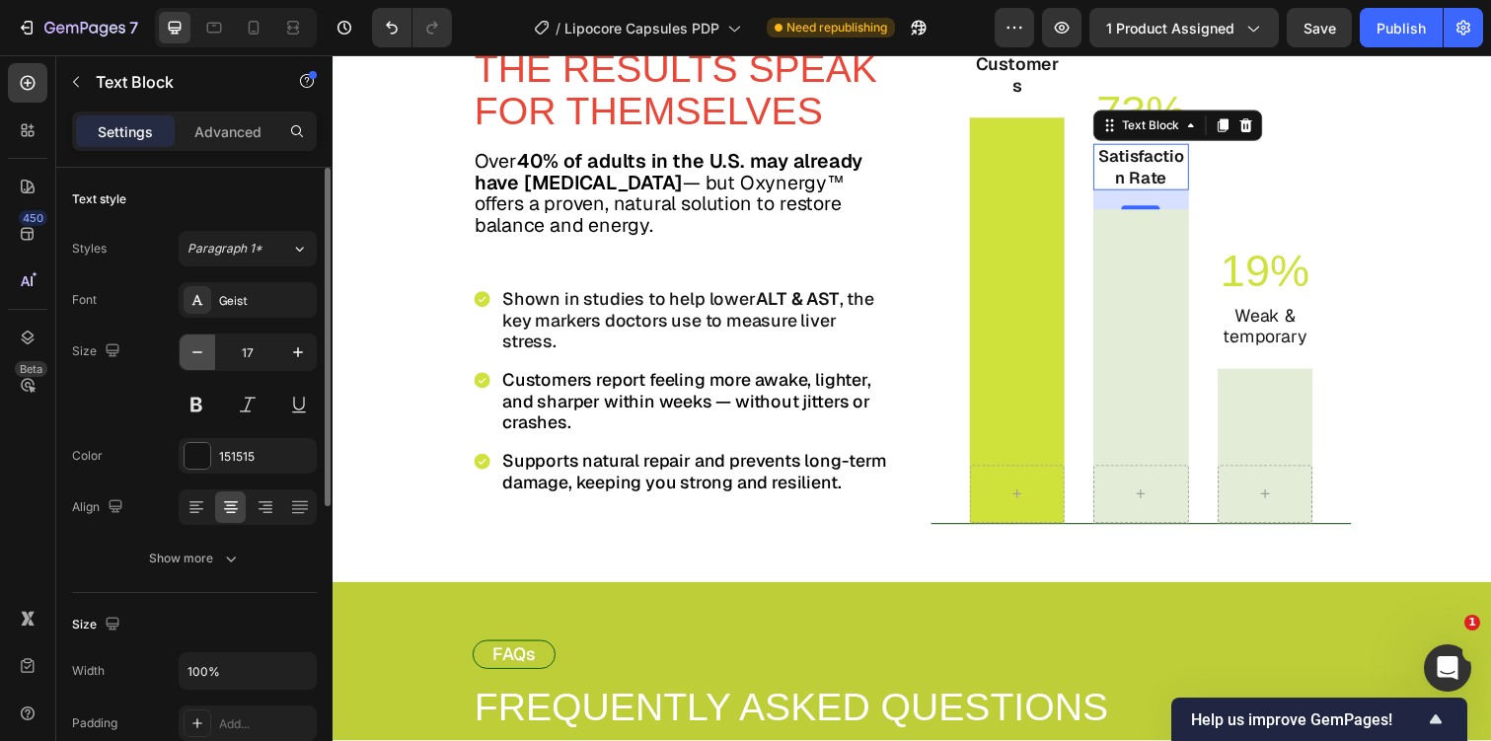
click at [191, 348] on icon "button" at bounding box center [197, 352] width 20 height 20
click at [296, 359] on icon "button" at bounding box center [298, 352] width 20 height 20
type input "16"
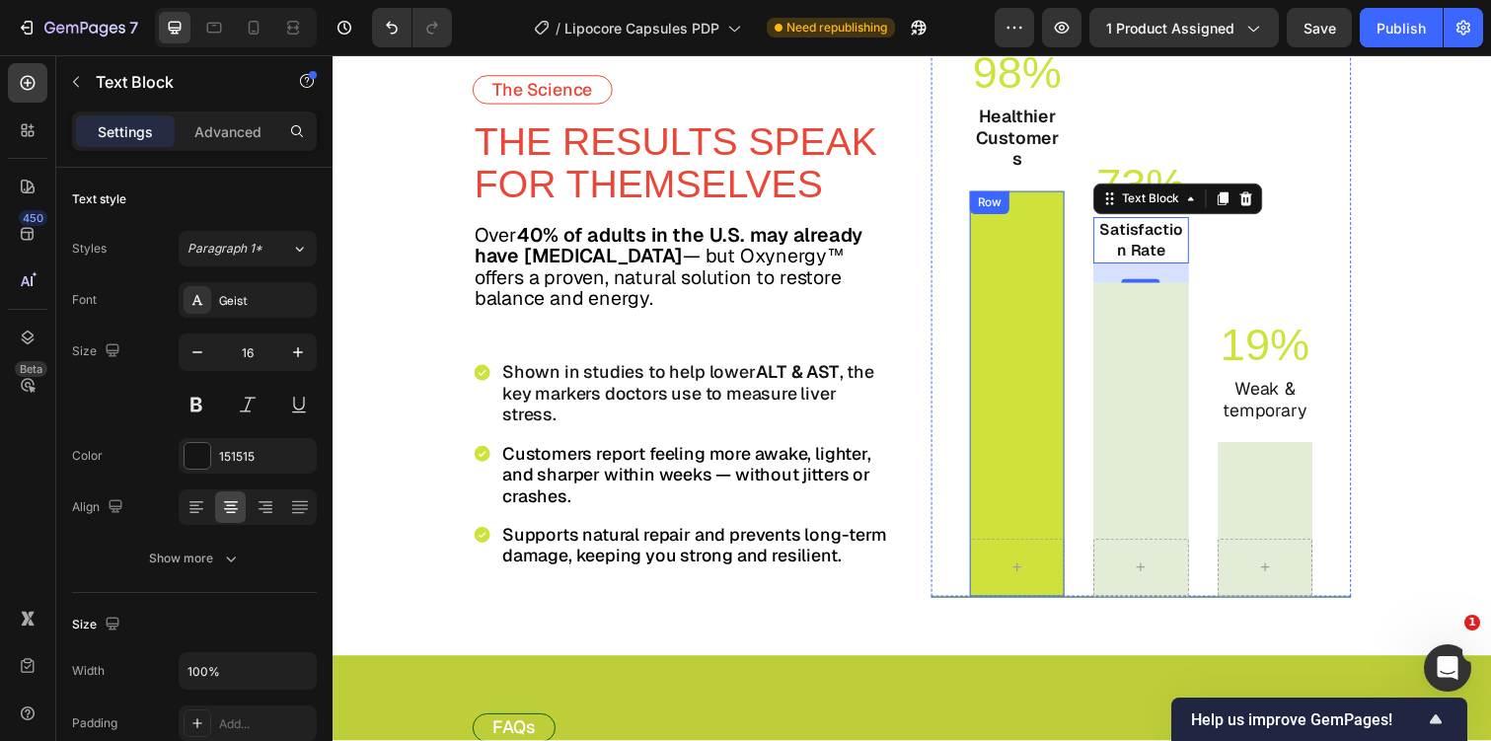
scroll to position [5452, 0]
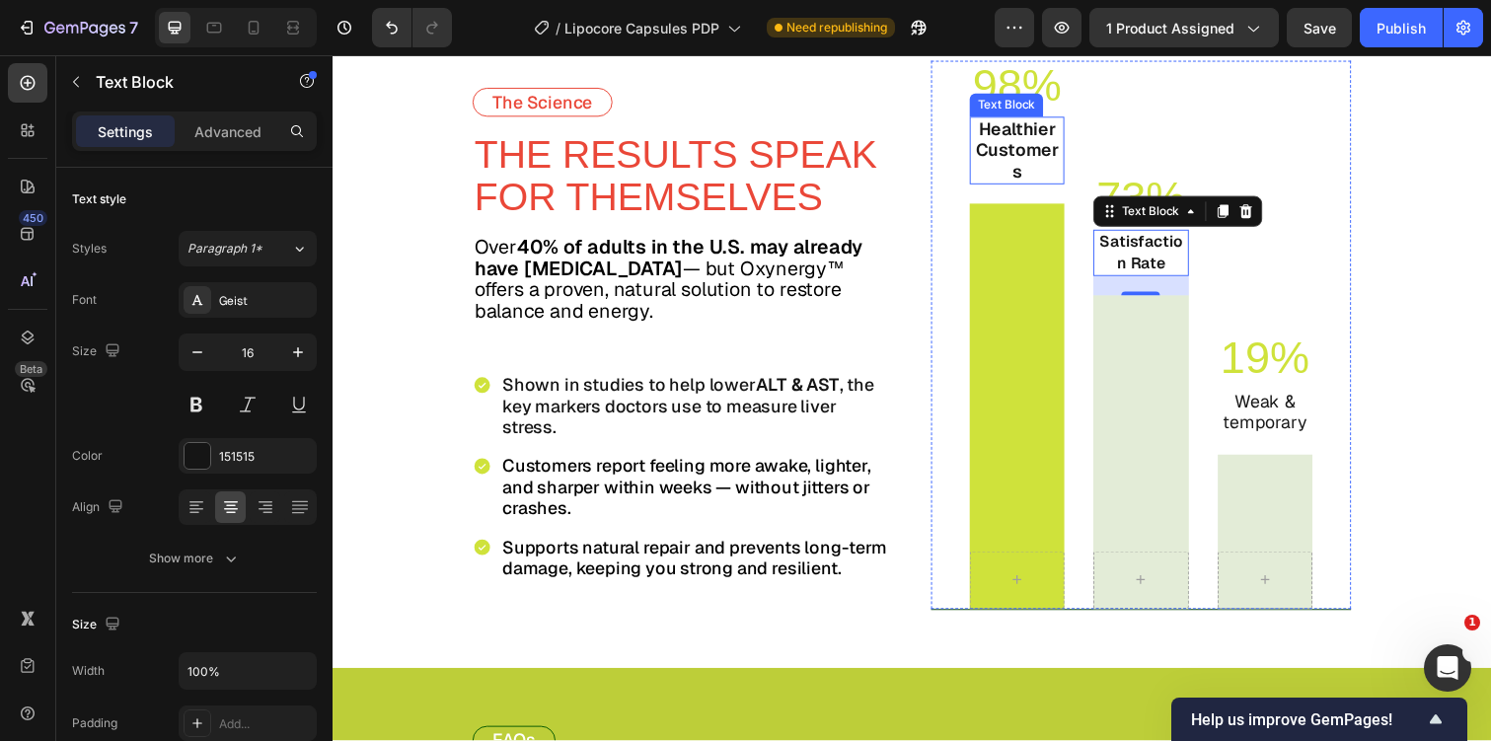
click at [1044, 131] on strong "Healthier Customers" at bounding box center [1032, 152] width 85 height 66
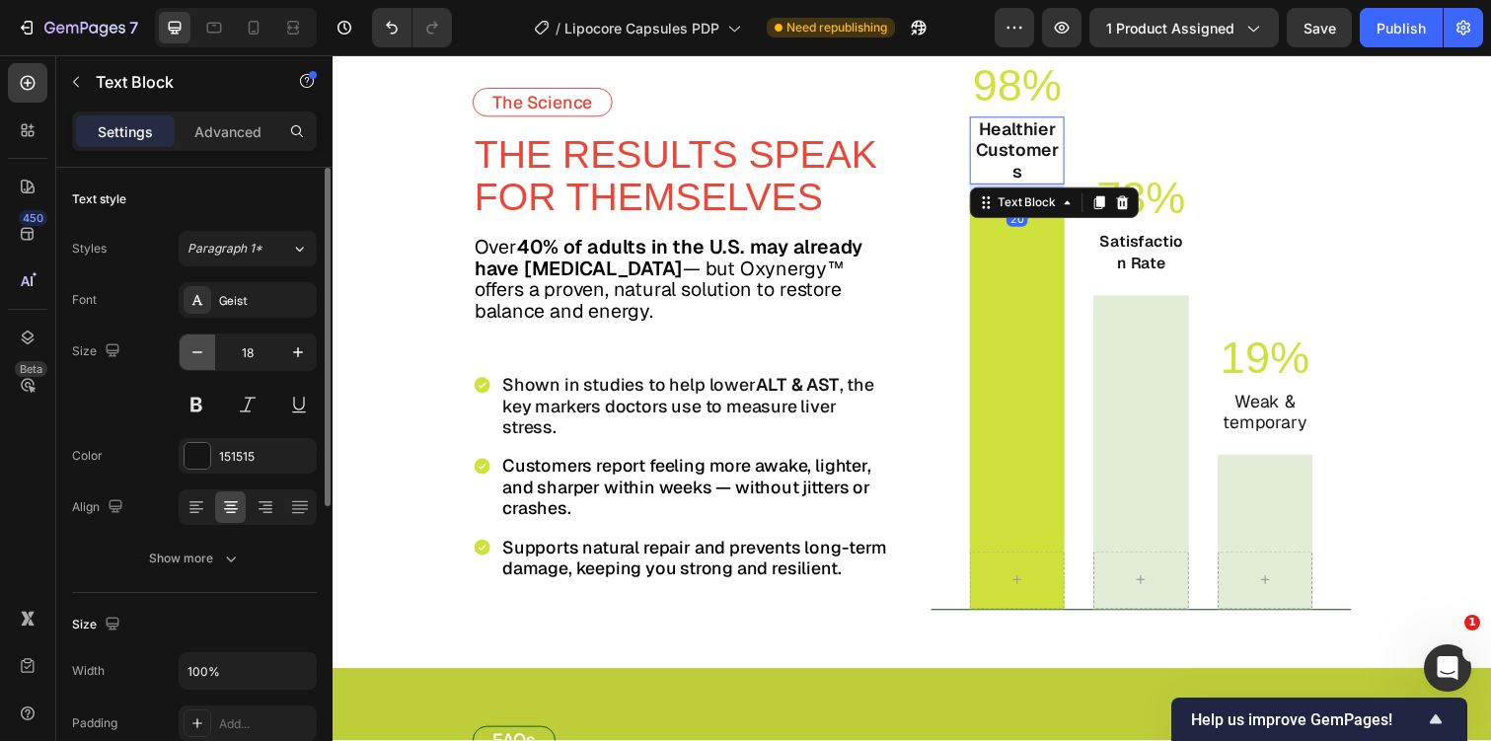
click at [202, 343] on icon "button" at bounding box center [197, 352] width 20 height 20
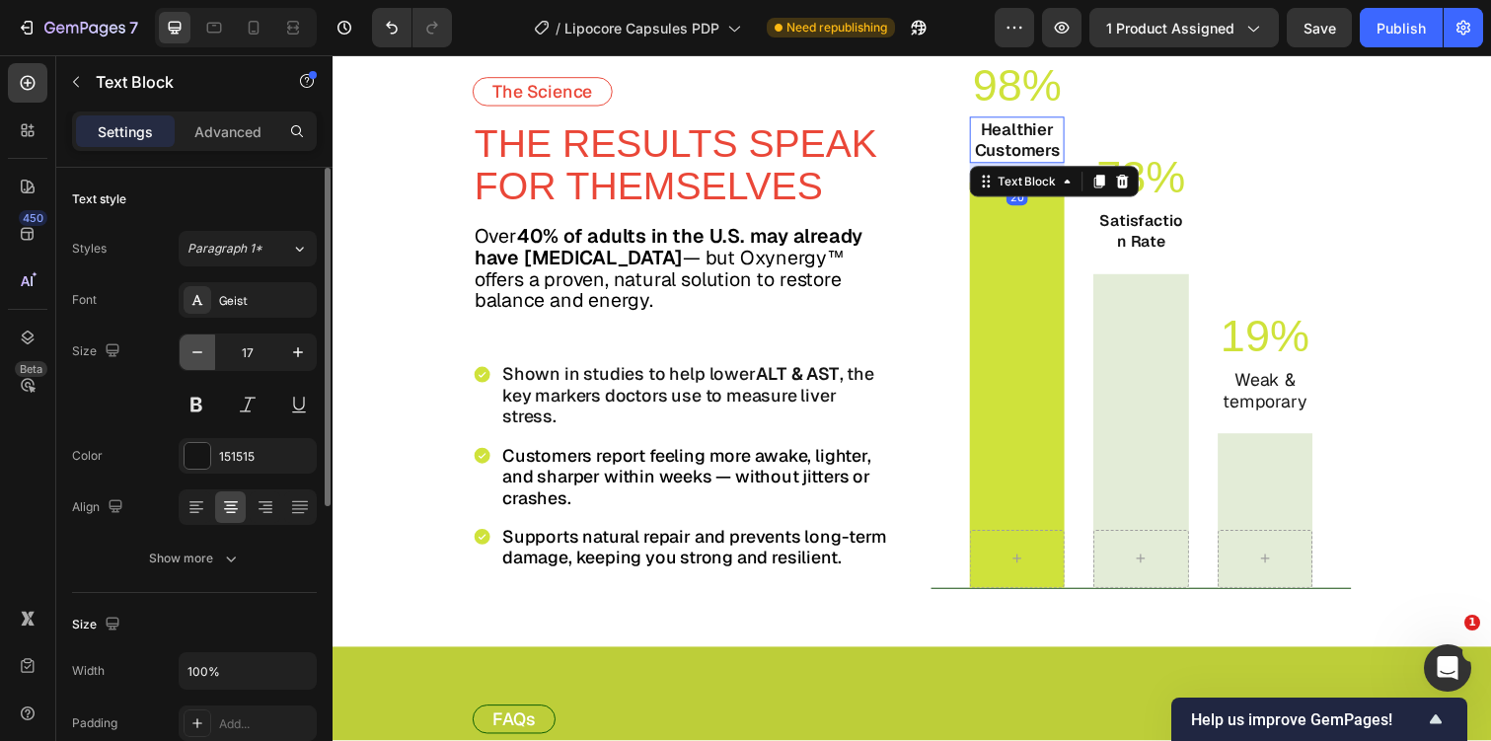
type input "16"
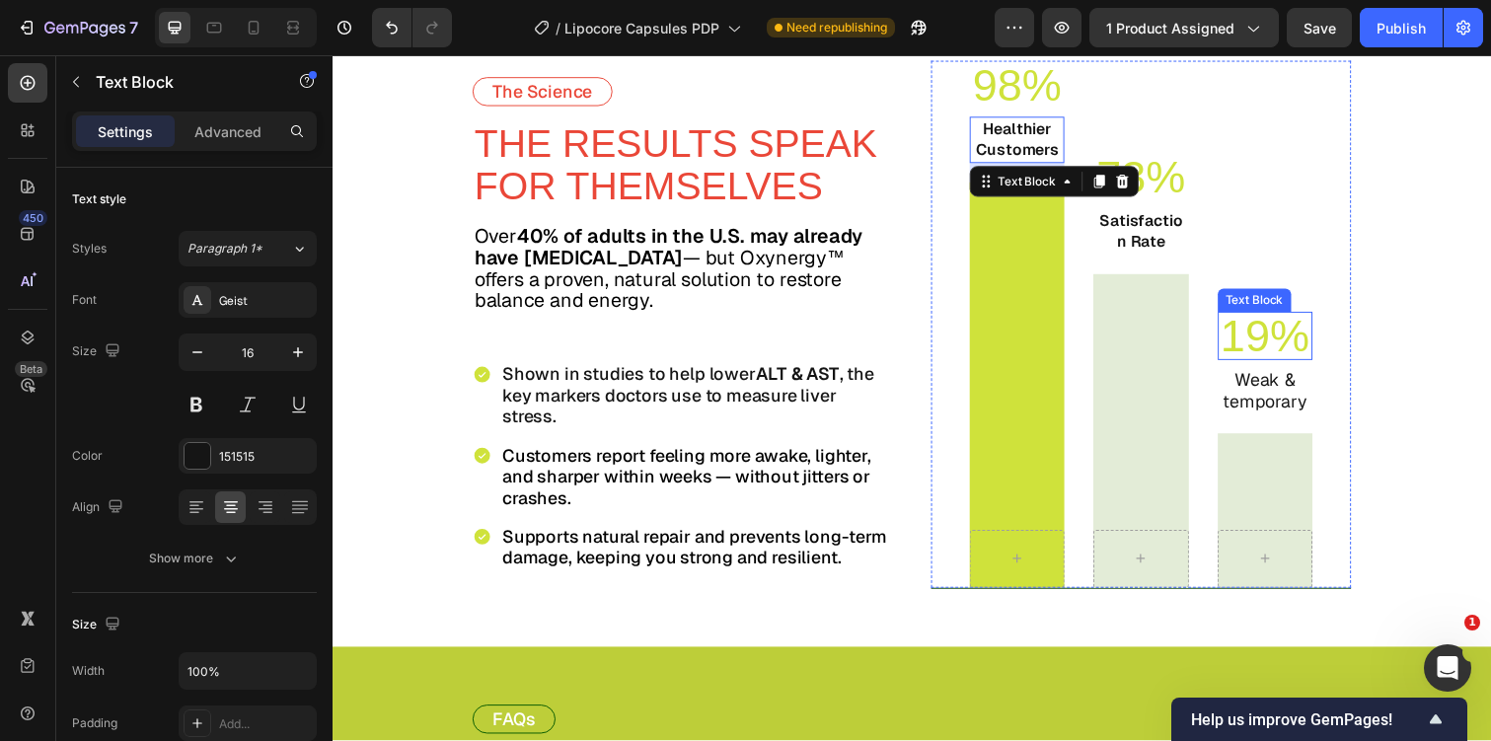
click at [1283, 344] on p "19%" at bounding box center [1285, 342] width 93 height 45
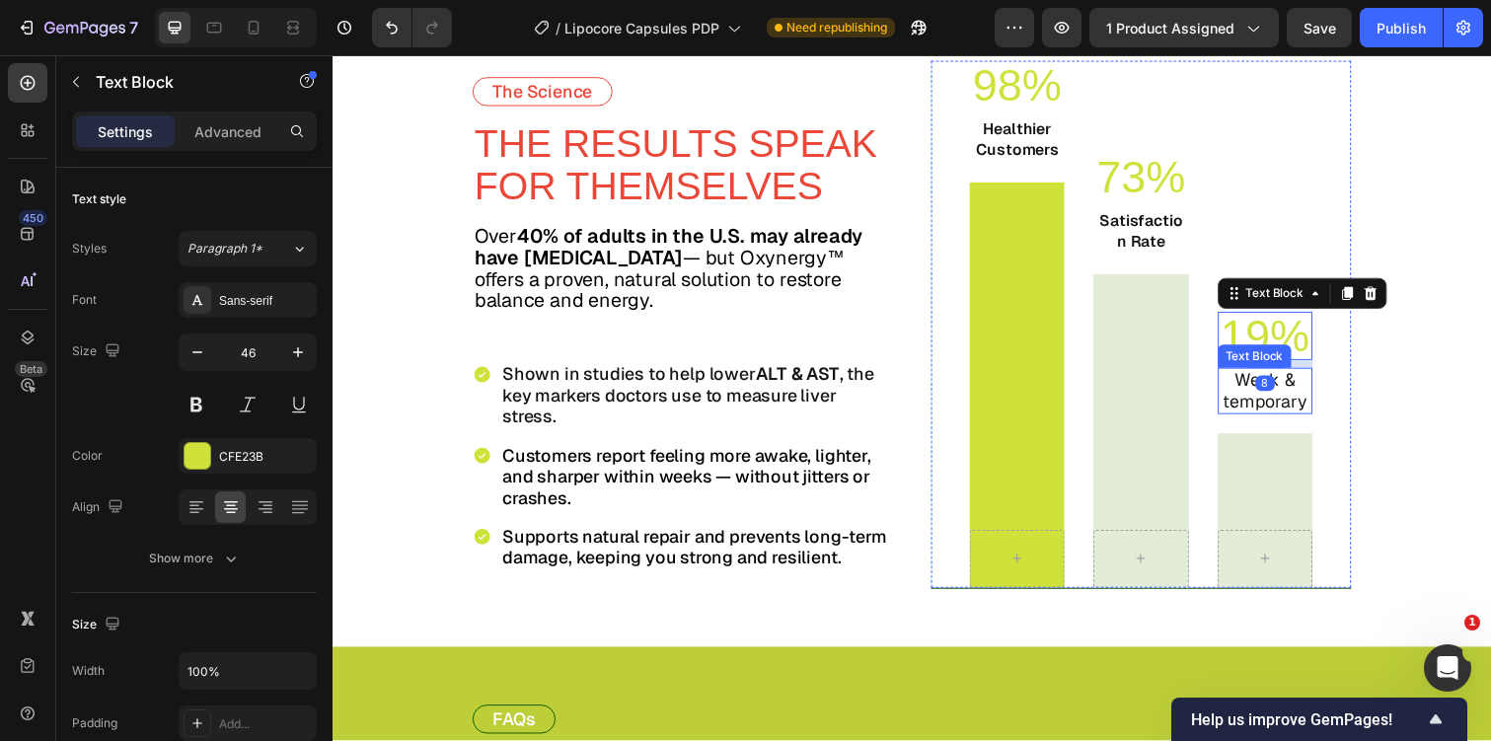
click at [1265, 396] on p "Weak & temporary" at bounding box center [1285, 398] width 93 height 43
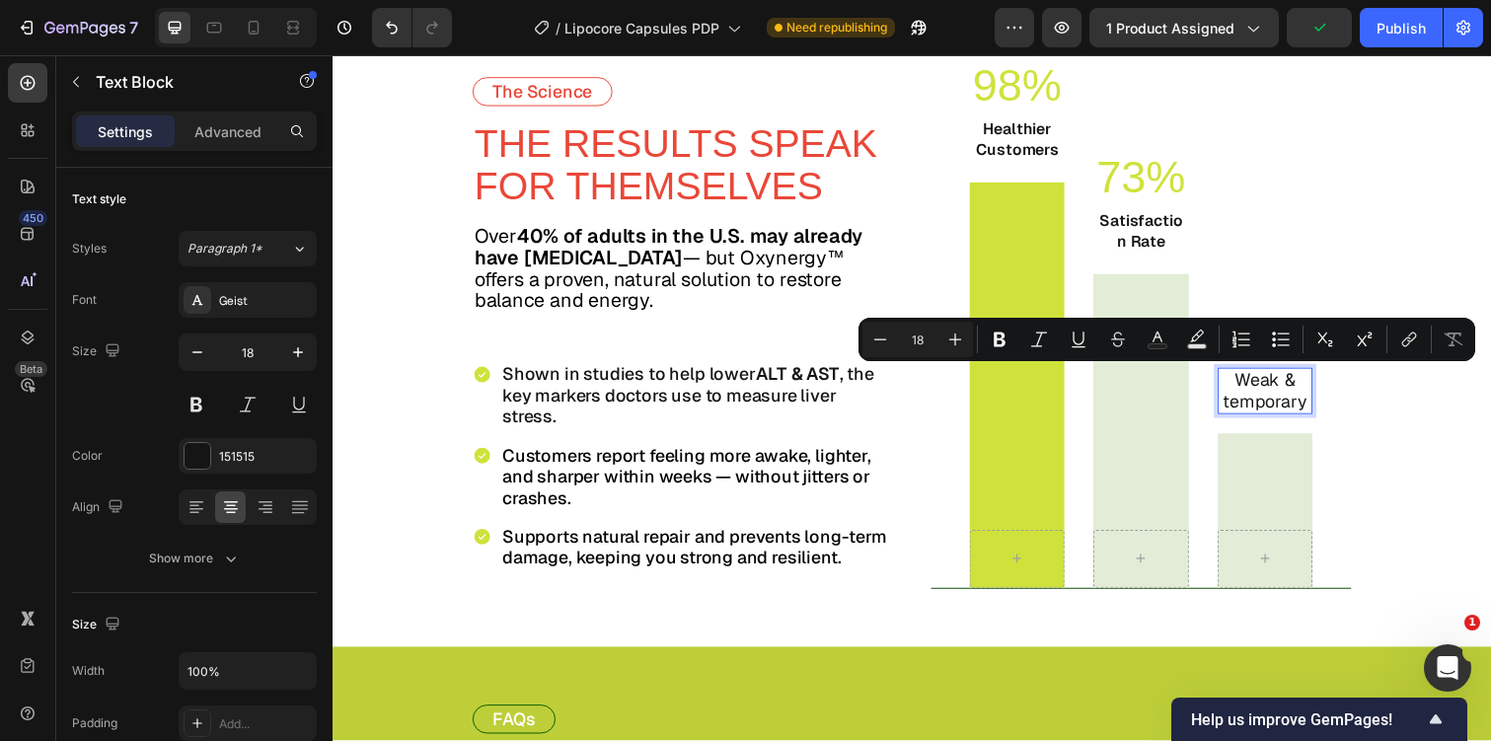
scroll to position [5408, 0]
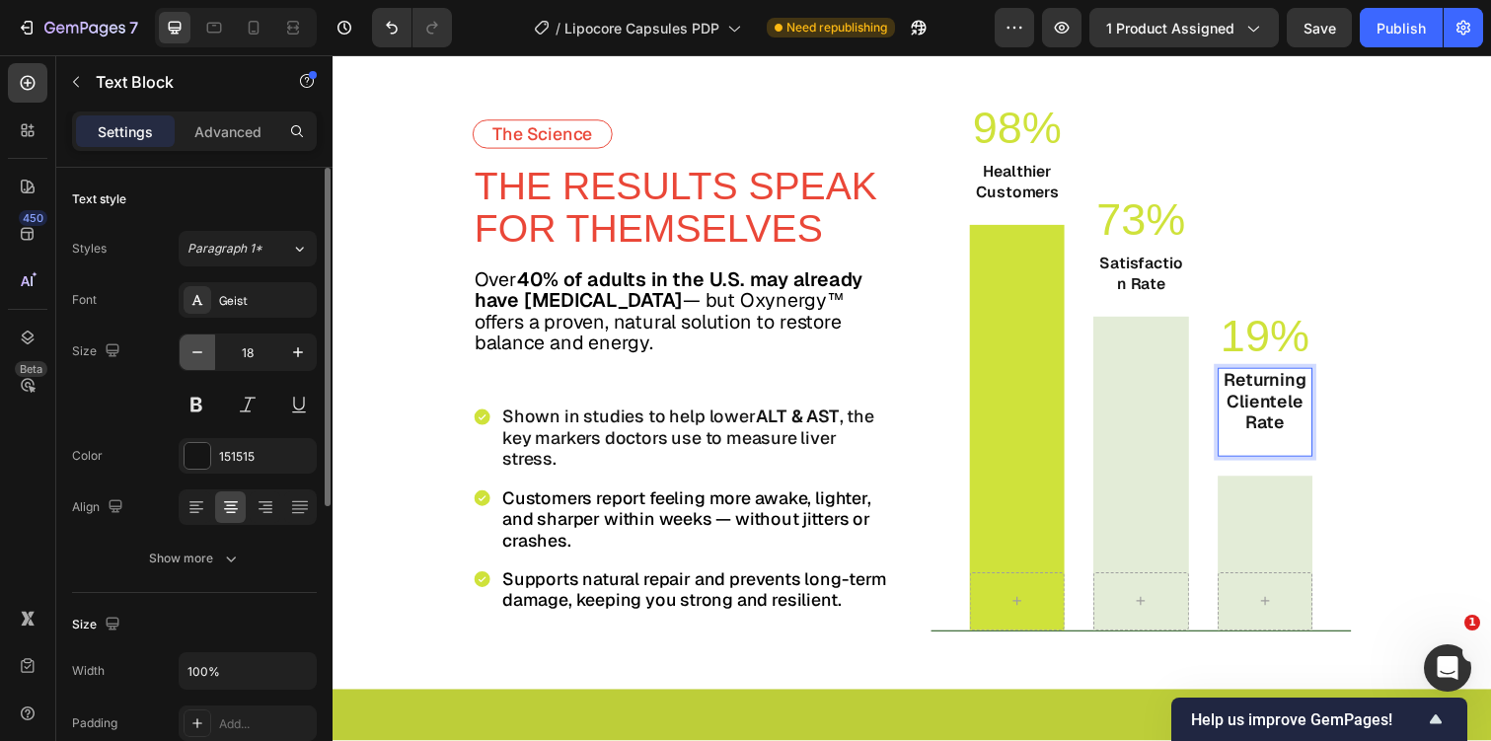
click at [193, 343] on icon "button" at bounding box center [197, 352] width 20 height 20
type input "16"
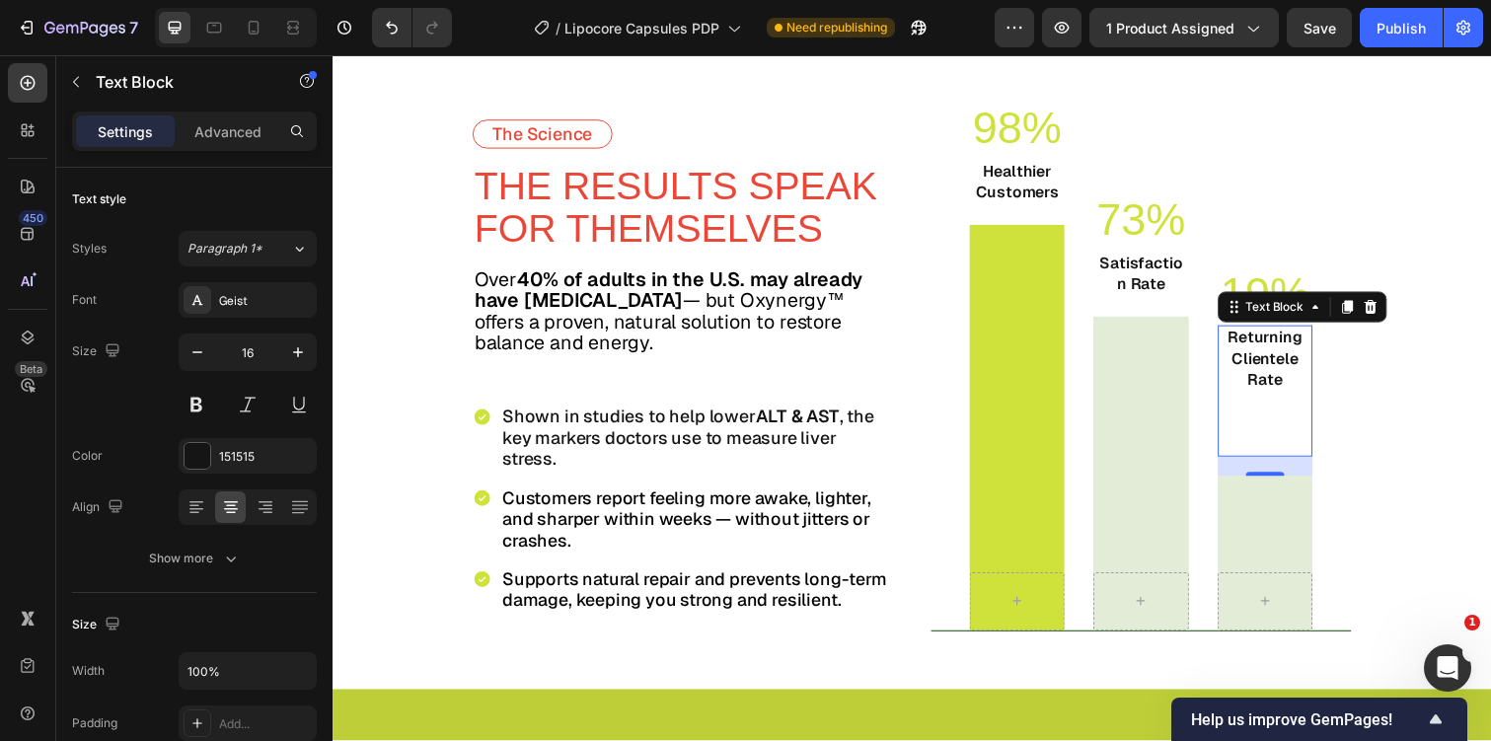
click at [1298, 421] on p "Returning Clientele Rate" at bounding box center [1285, 399] width 93 height 130
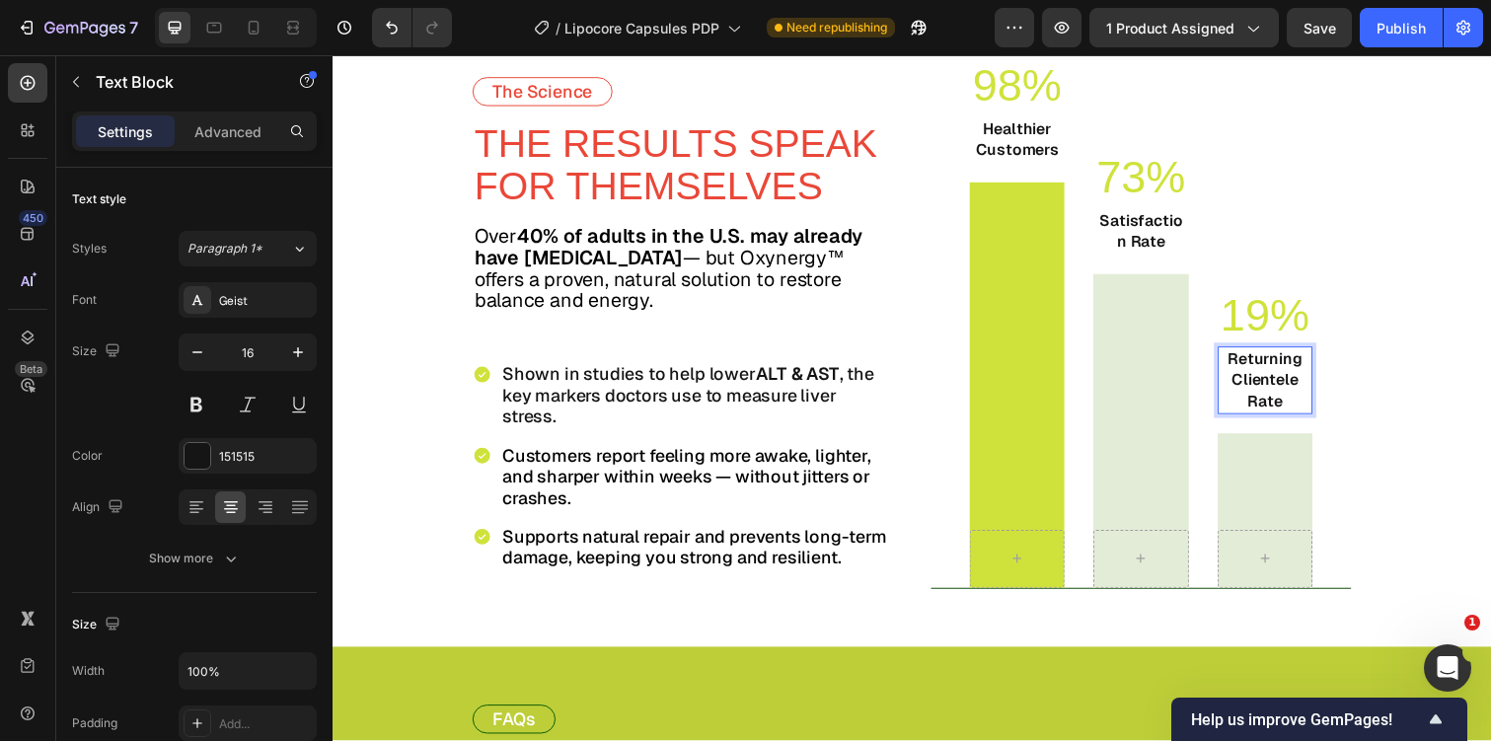
scroll to position [5473, 0]
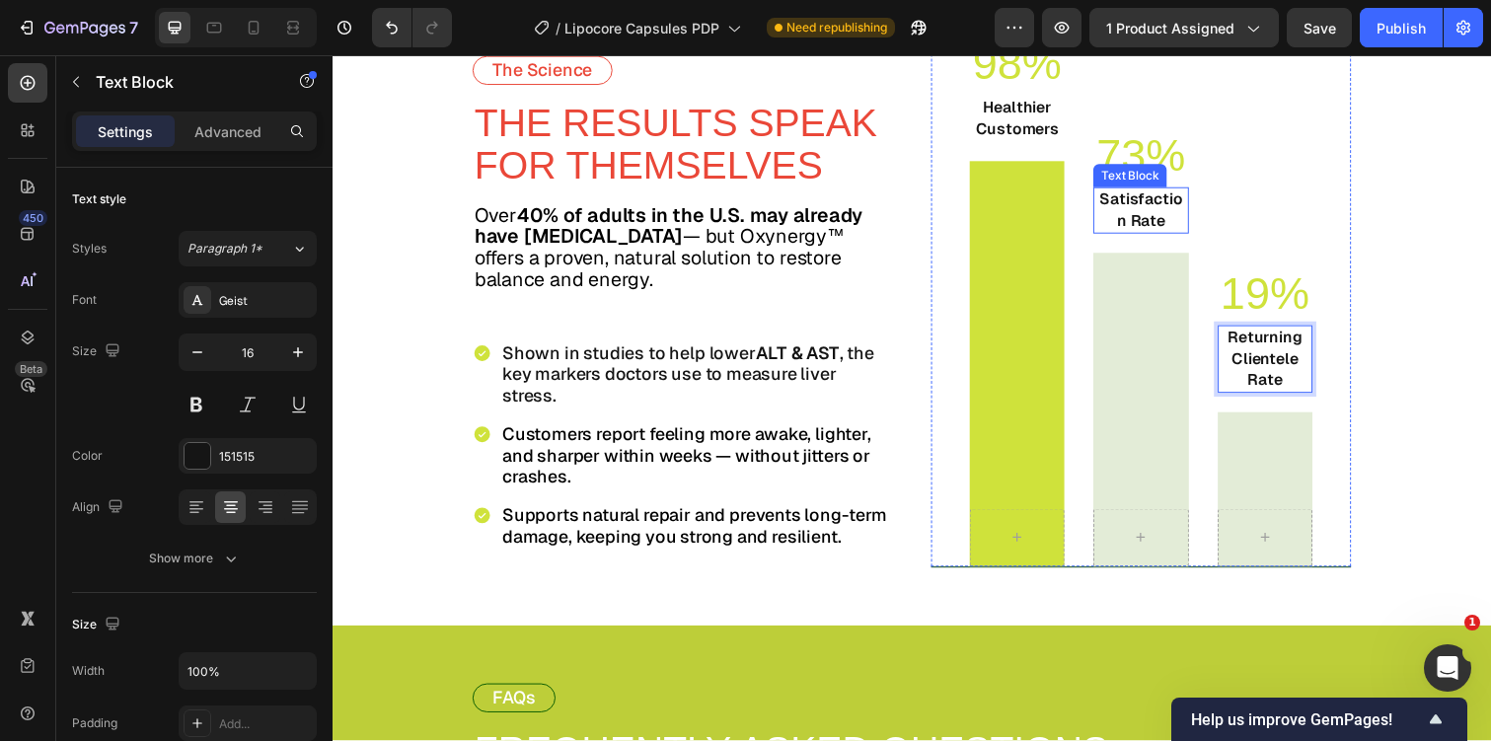
click at [1161, 224] on strong "Satisfaction Rate" at bounding box center [1158, 213] width 85 height 42
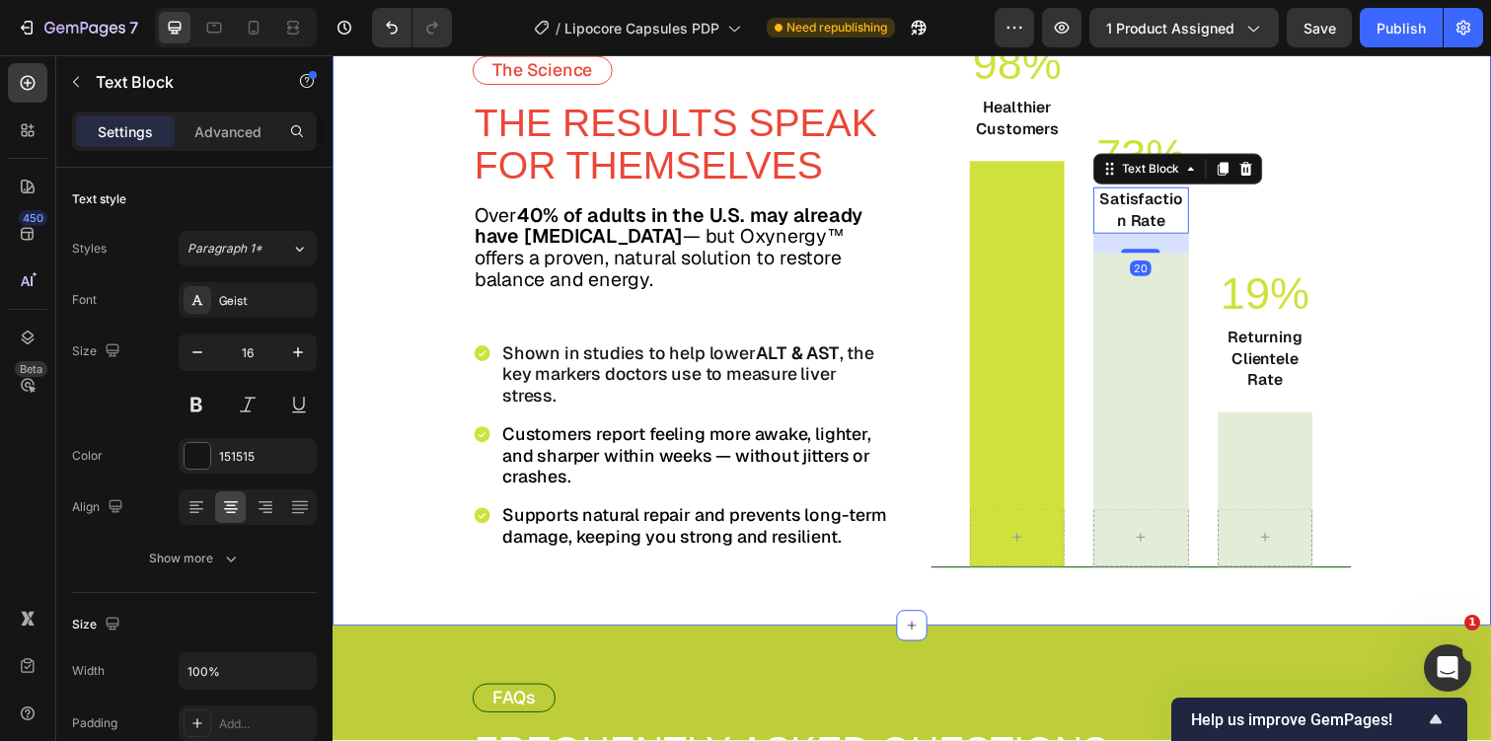
click at [1451, 247] on div "The Science Text Block THE RESULTS SPEAK FOR THEMSELVES Text Block Over 40% of …" at bounding box center [925, 290] width 1184 height 698
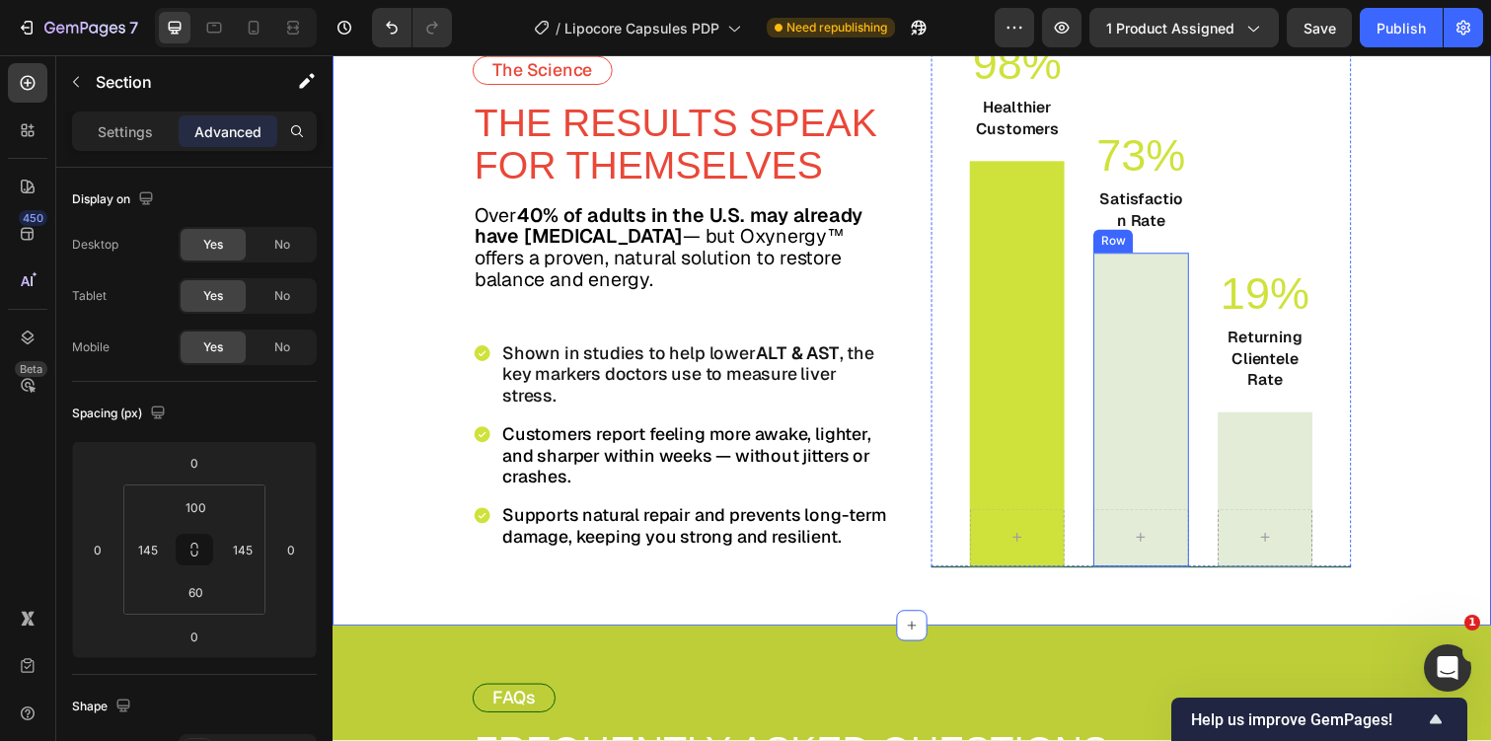
click at [1197, 341] on div "Row" at bounding box center [1158, 418] width 97 height 321
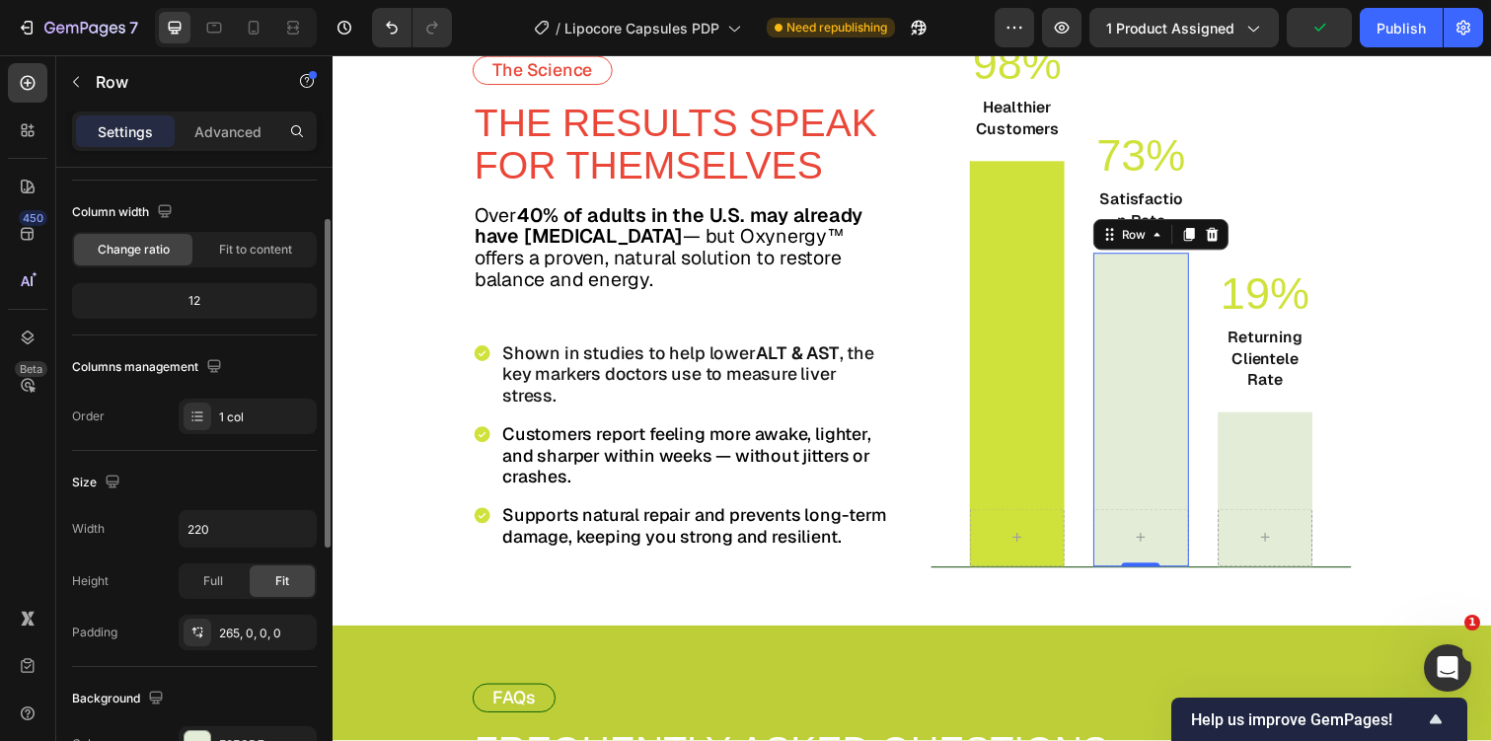
scroll to position [164, 0]
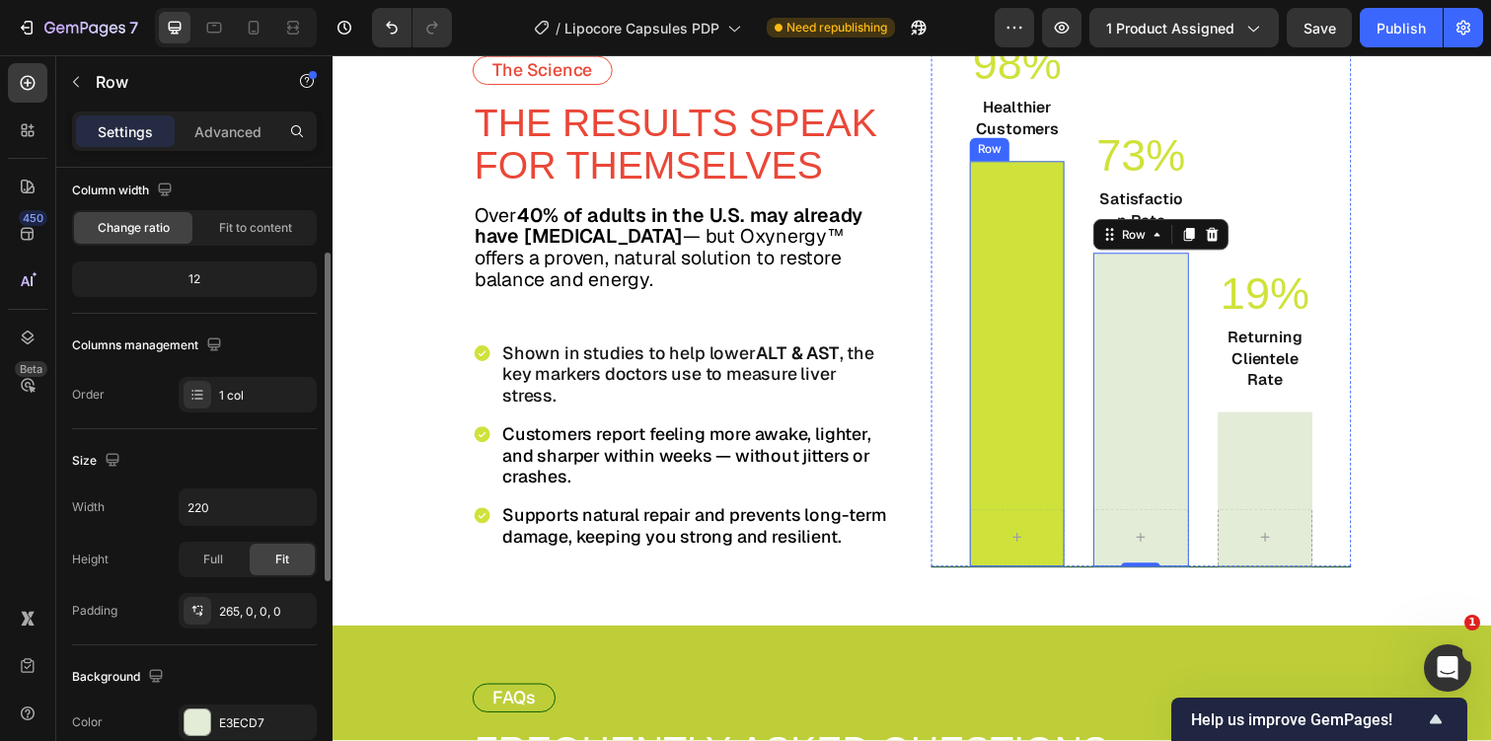
click at [1008, 314] on div "Row" at bounding box center [1032, 371] width 97 height 414
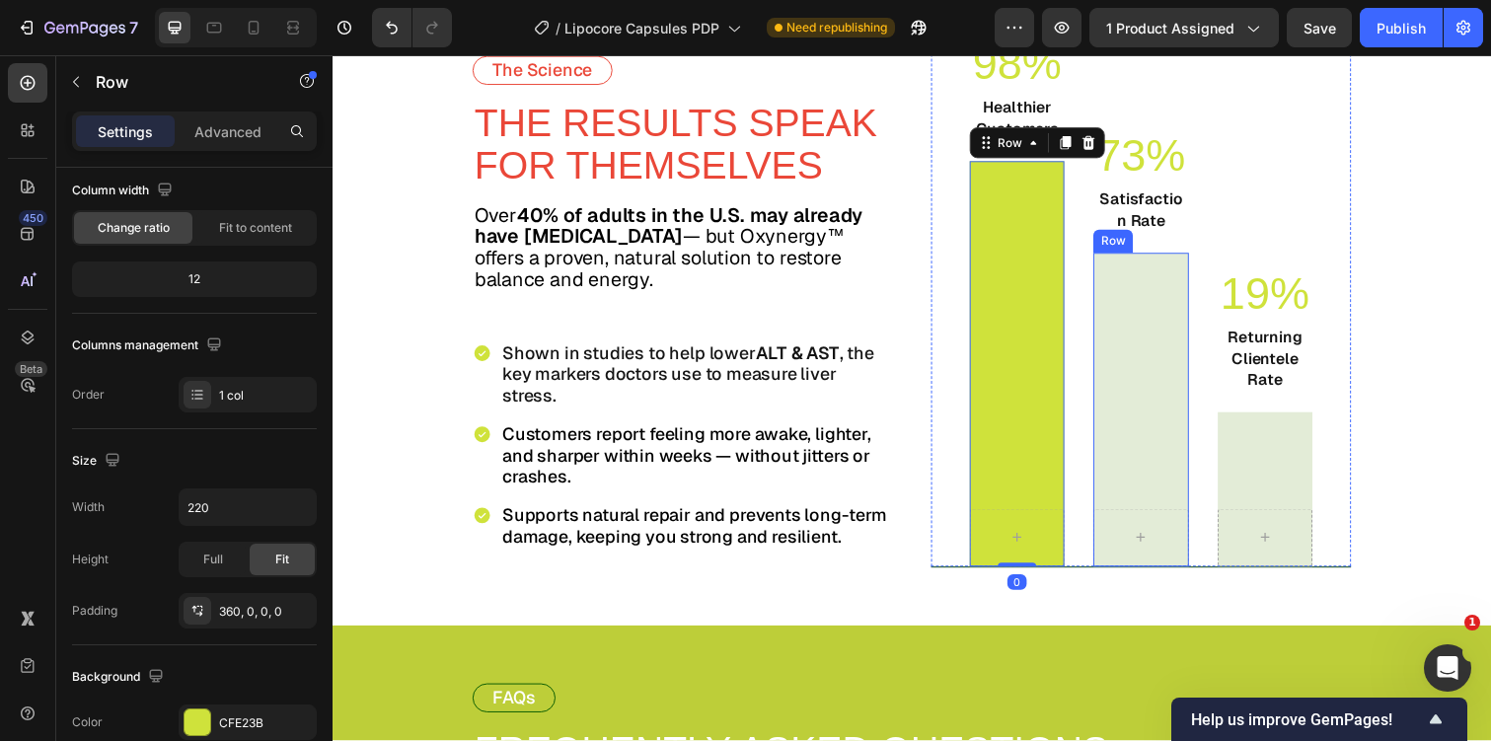
click at [1114, 366] on div "Row" at bounding box center [1158, 418] width 97 height 321
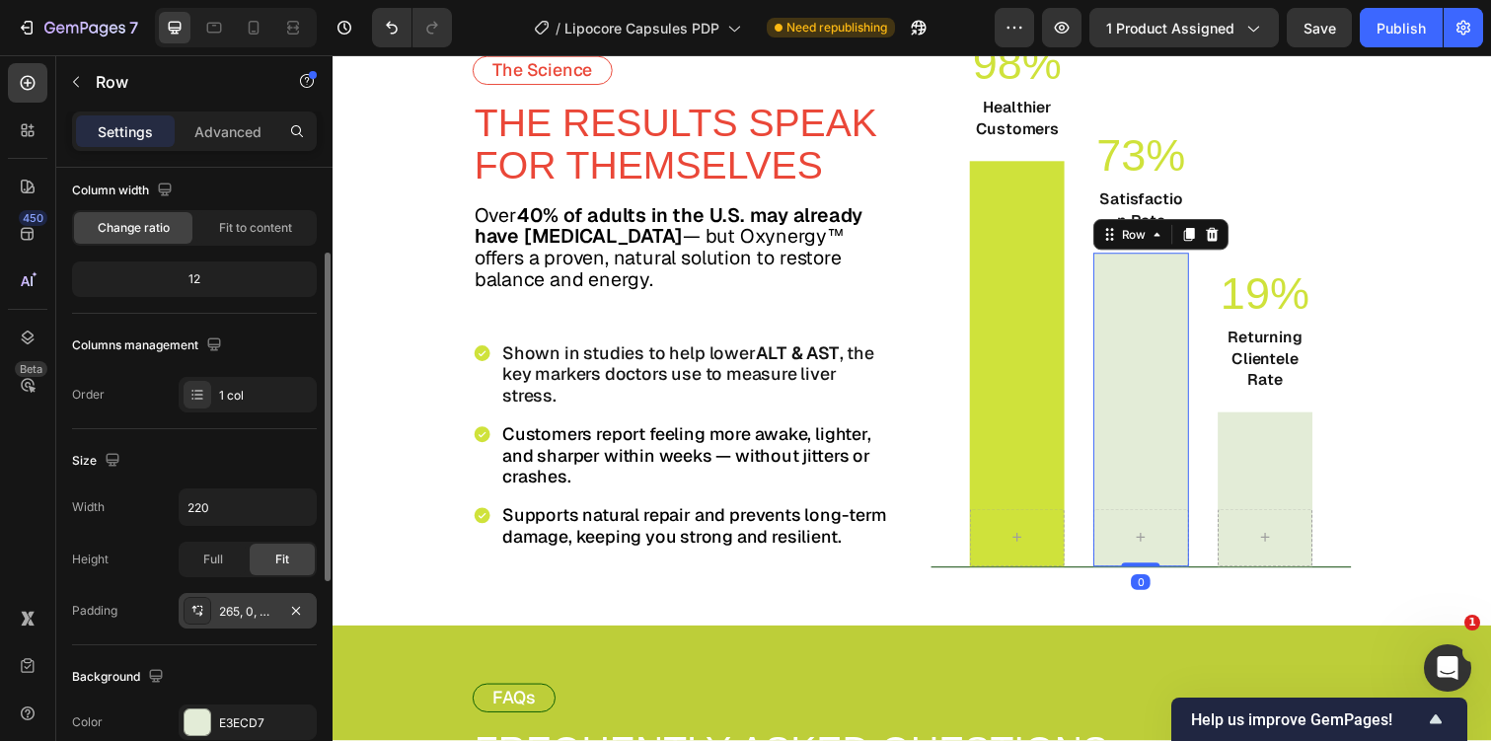
click at [233, 616] on div "265, 0, 0, 0" at bounding box center [247, 612] width 57 height 18
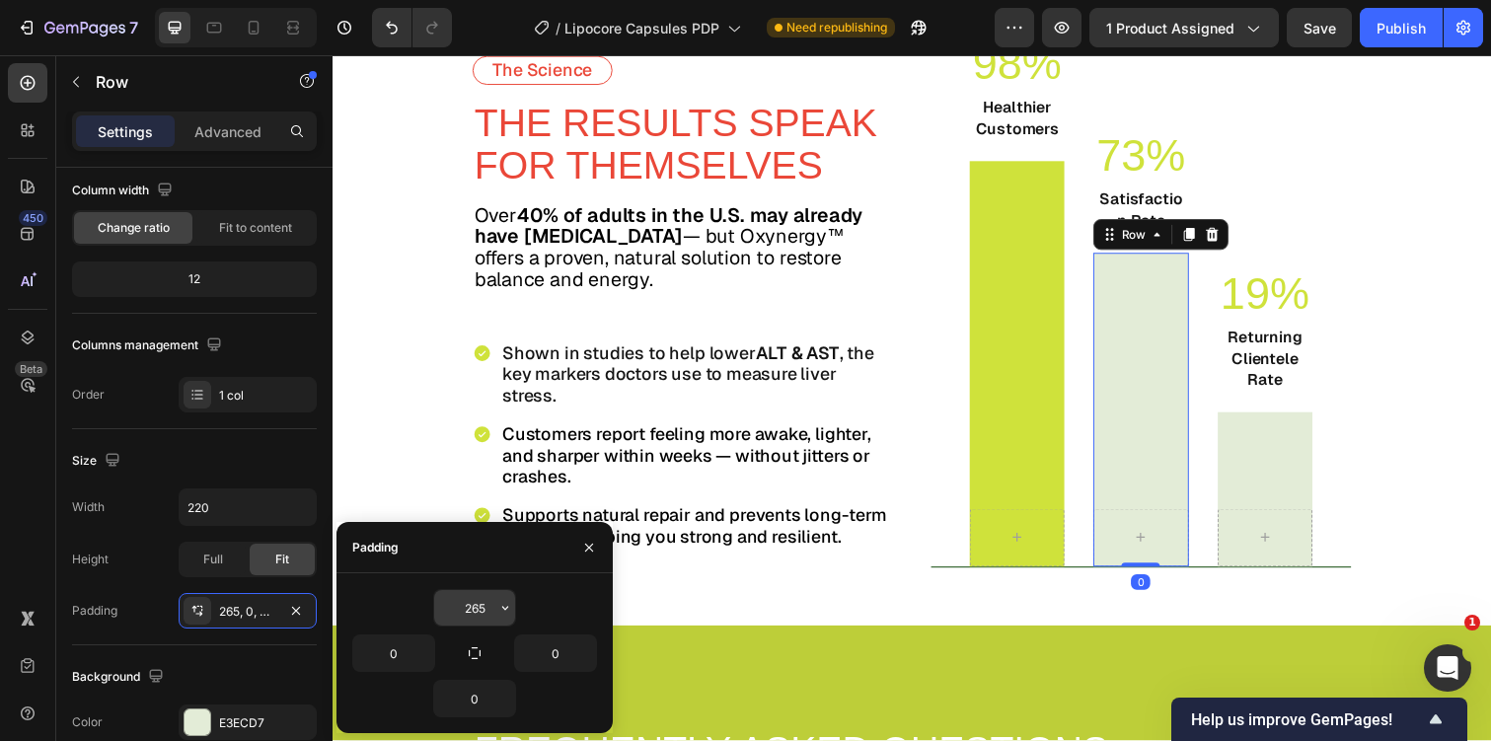
click at [474, 607] on input "265" at bounding box center [474, 608] width 81 height 36
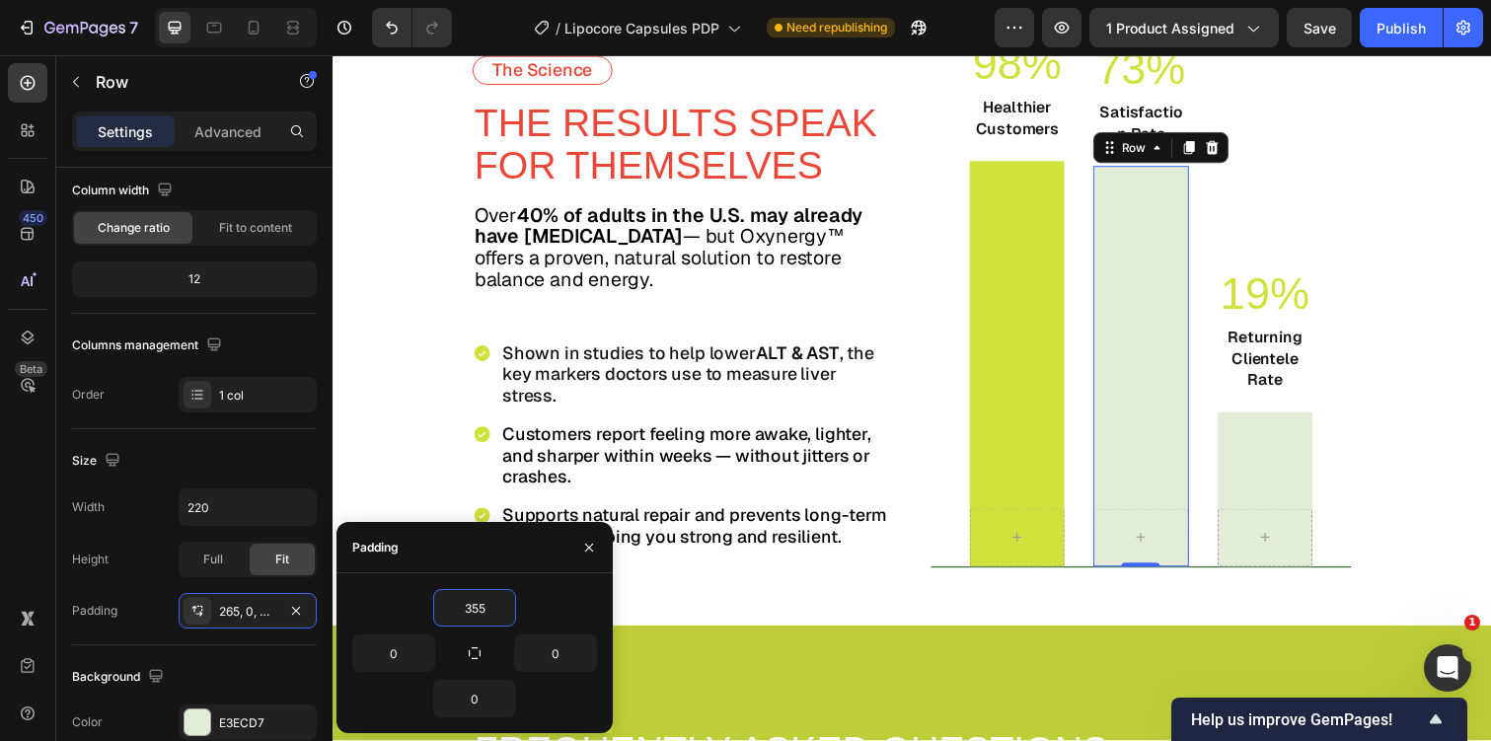
type input "355"
click at [1156, 77] on p "73%" at bounding box center [1158, 68] width 93 height 45
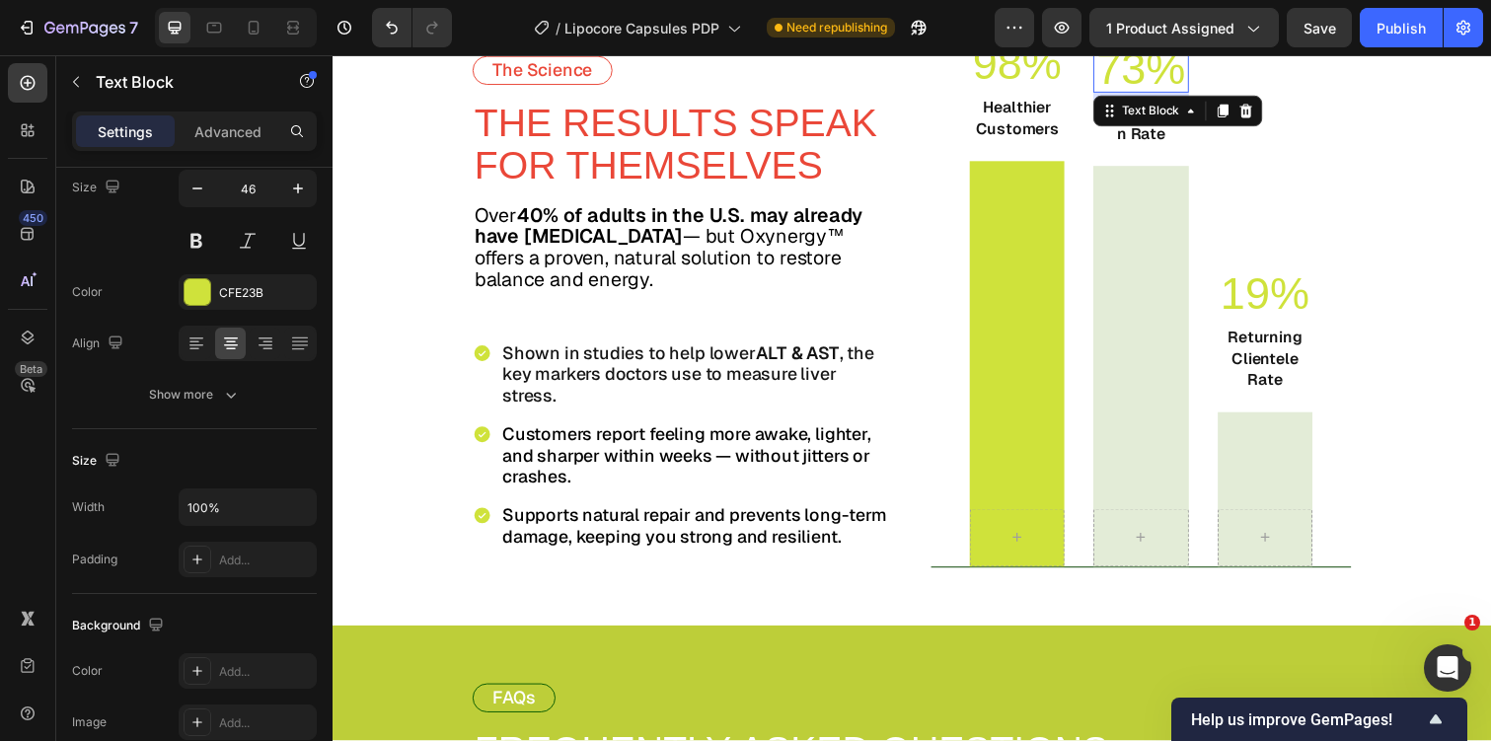
click at [1156, 77] on p "73%" at bounding box center [1158, 68] width 93 height 45
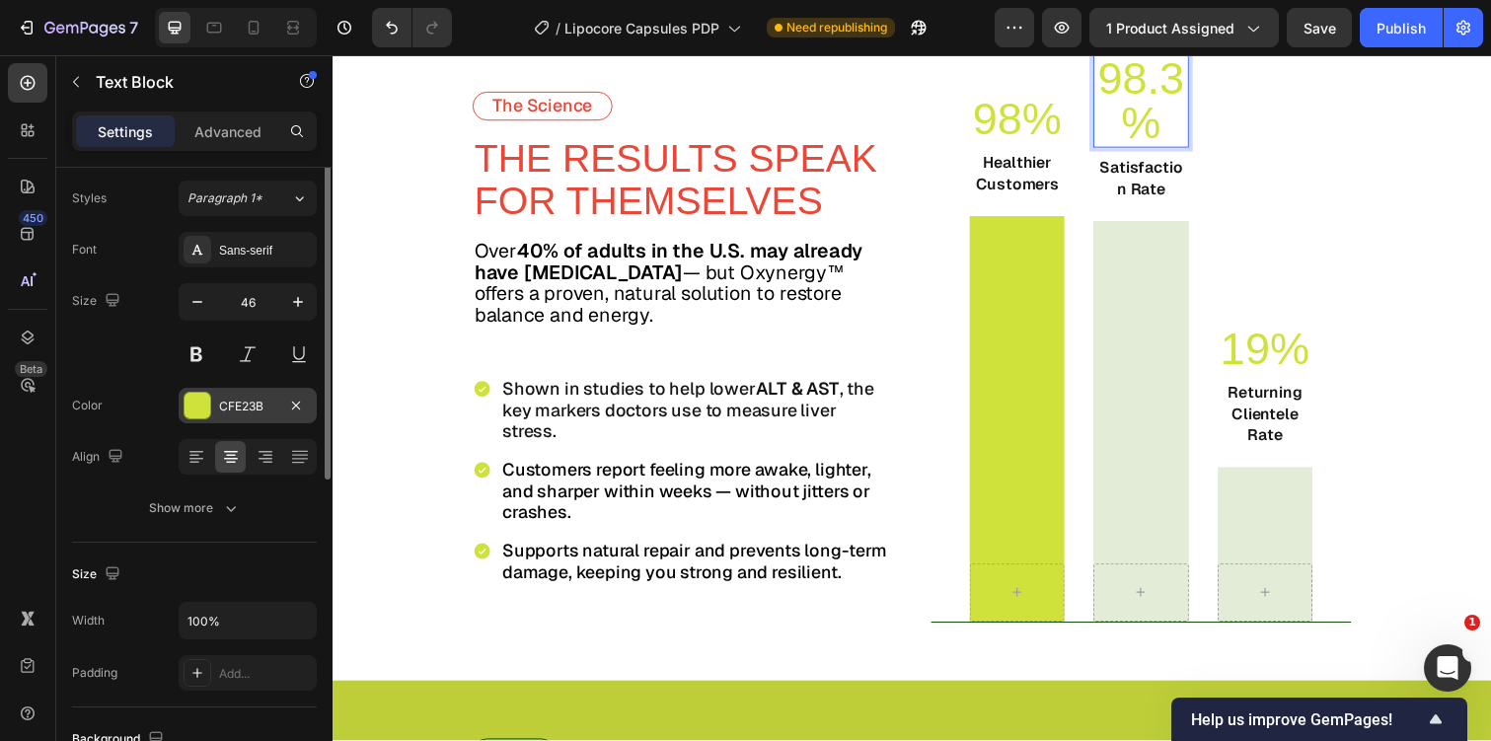
scroll to position [49, 0]
click at [188, 296] on icon "button" at bounding box center [197, 303] width 20 height 20
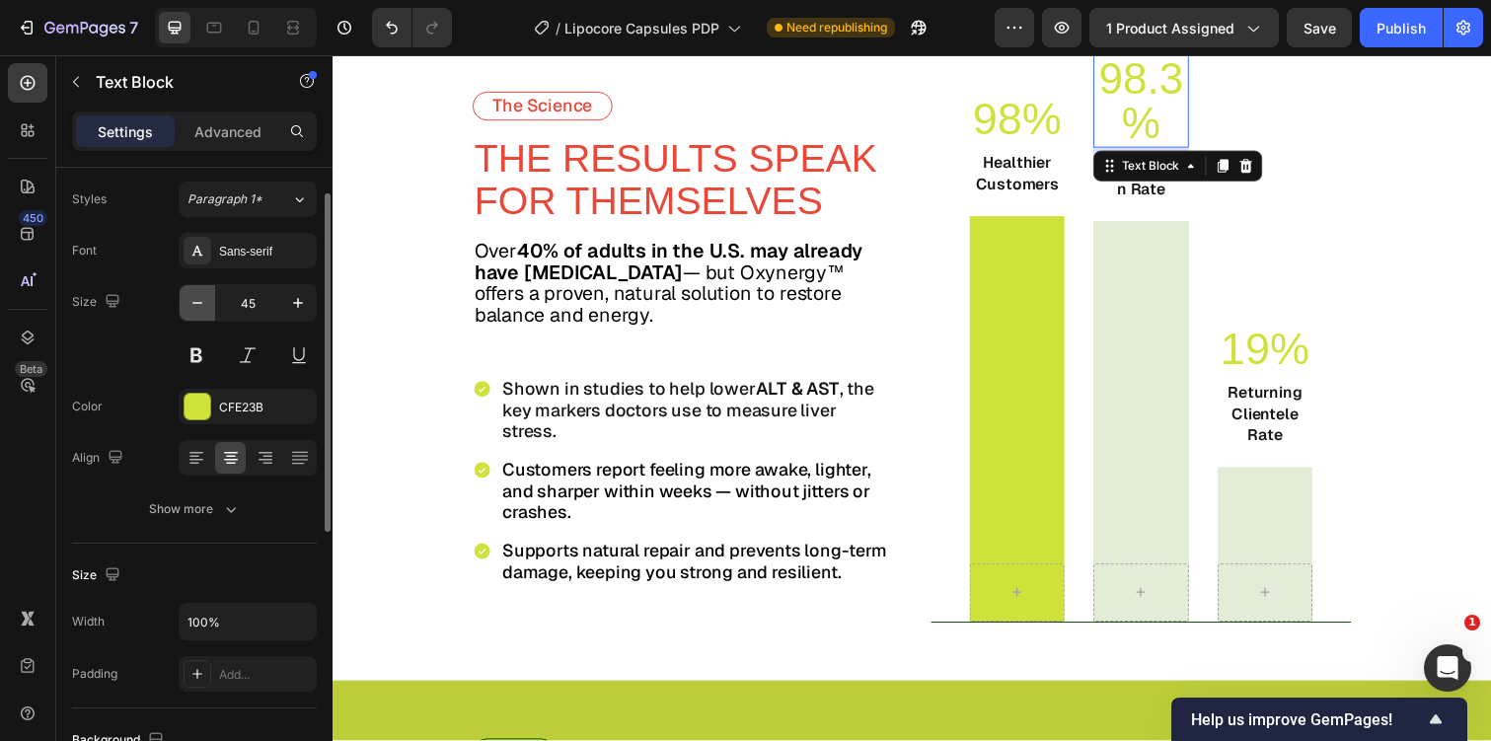
scroll to position [1, 0]
click at [188, 296] on icon "button" at bounding box center [197, 303] width 20 height 20
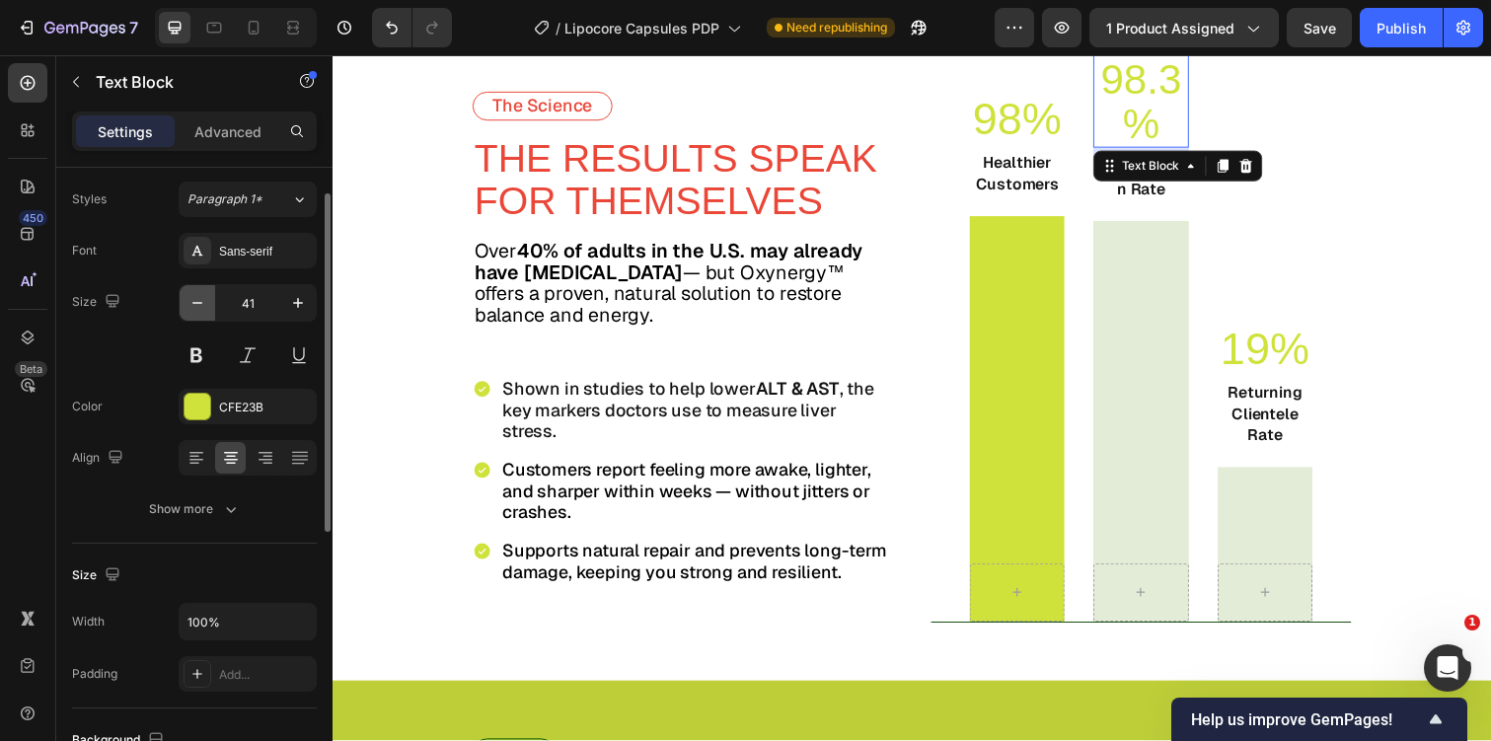
click at [188, 296] on icon "button" at bounding box center [197, 303] width 20 height 20
click at [204, 296] on icon "button" at bounding box center [197, 303] width 20 height 20
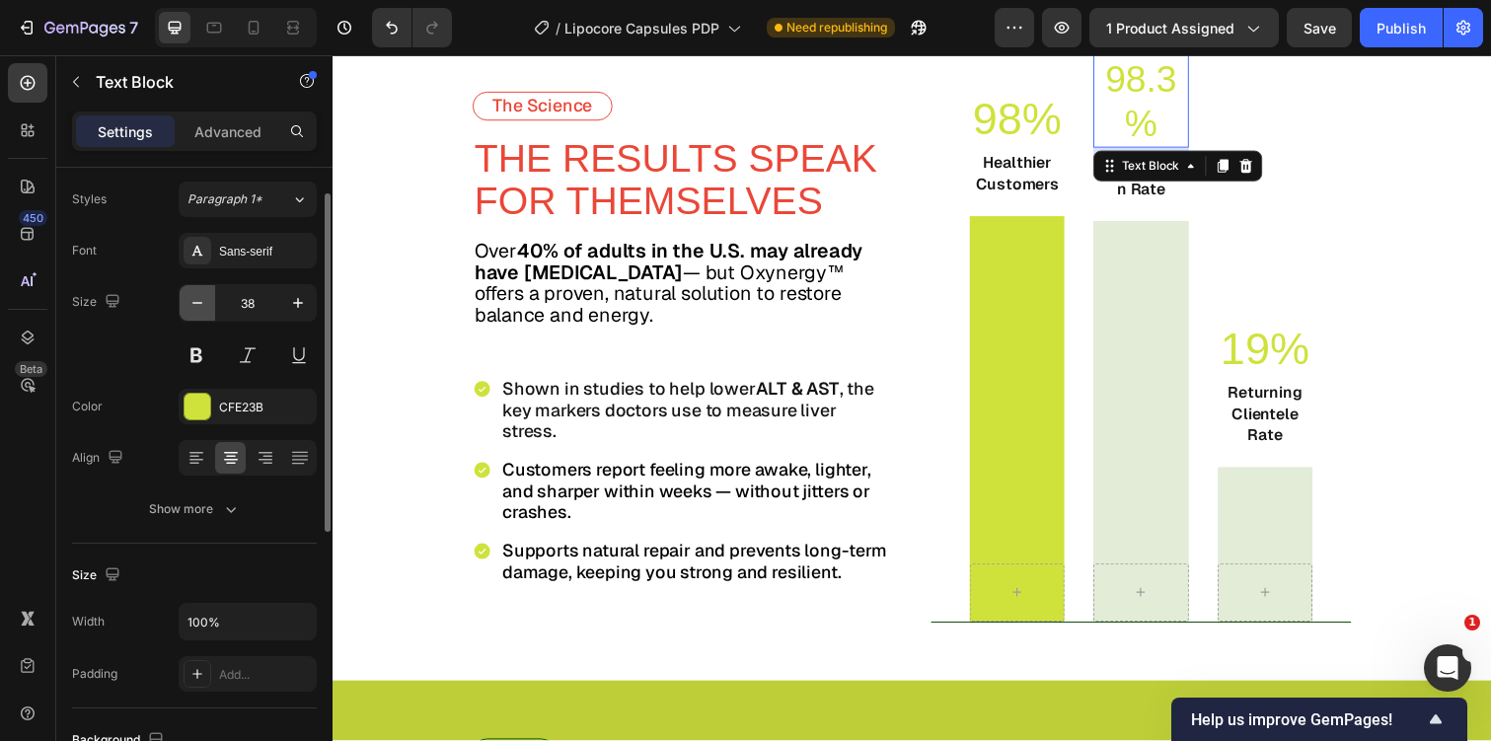
click at [204, 296] on icon "button" at bounding box center [197, 303] width 20 height 20
type input "36"
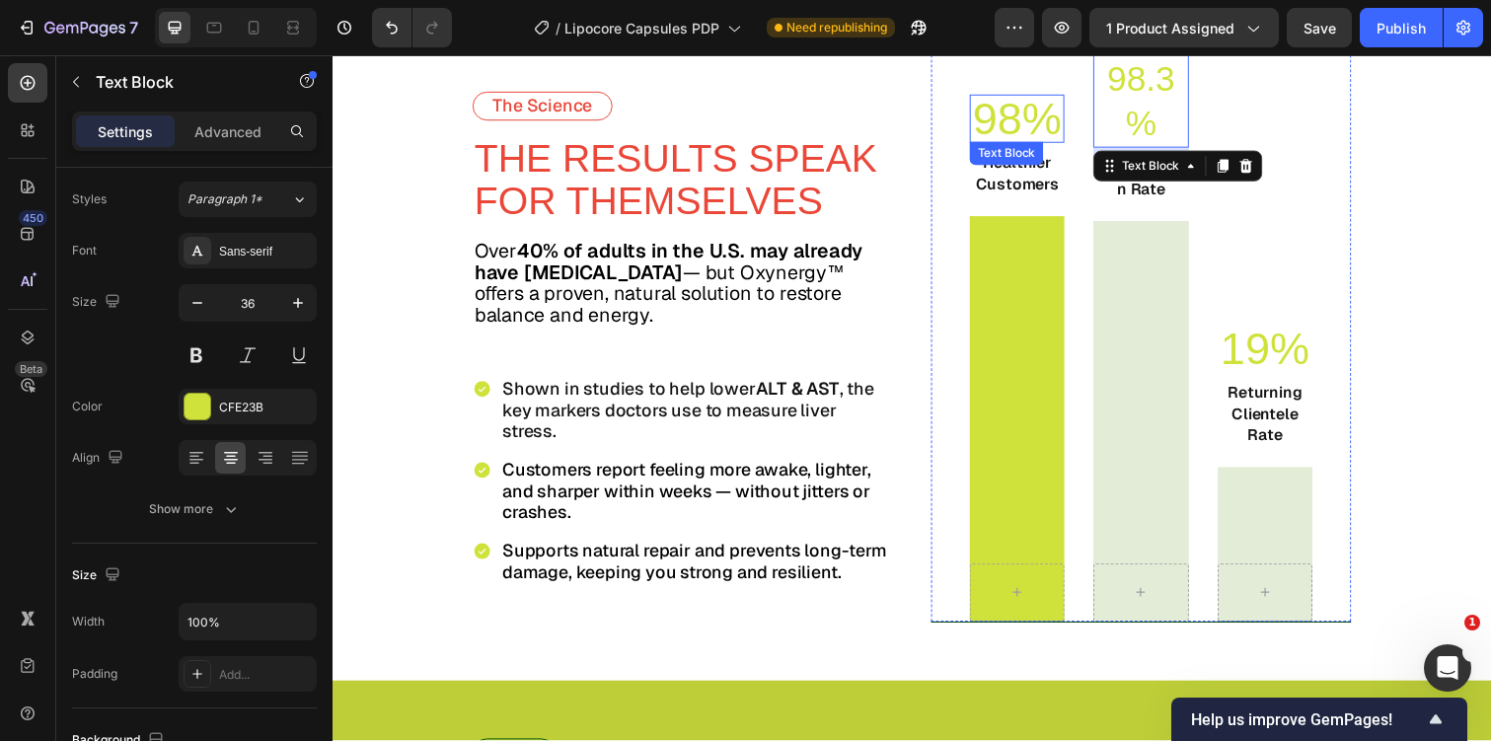
click at [1033, 129] on p "98%" at bounding box center [1032, 120] width 93 height 45
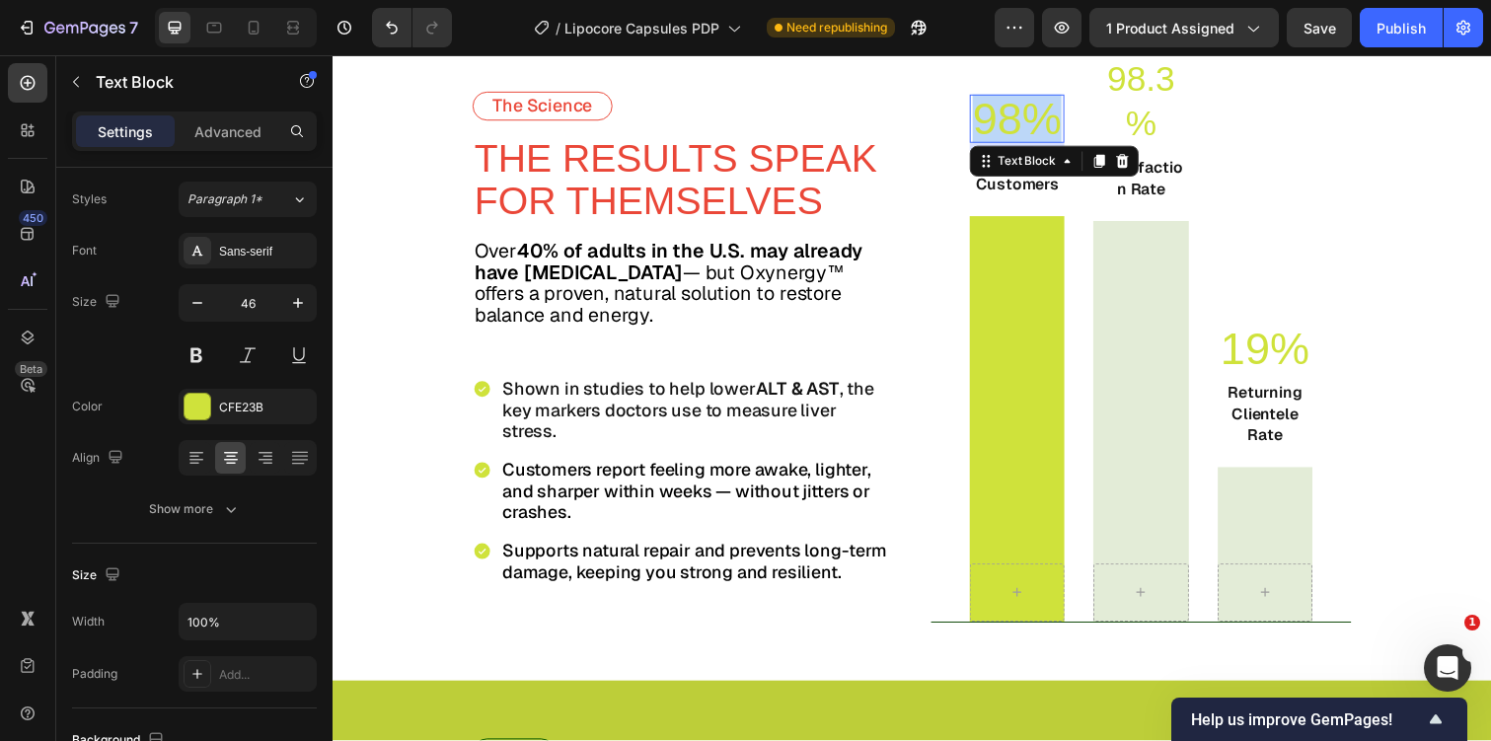
click at [1033, 129] on p "98%" at bounding box center [1032, 120] width 93 height 45
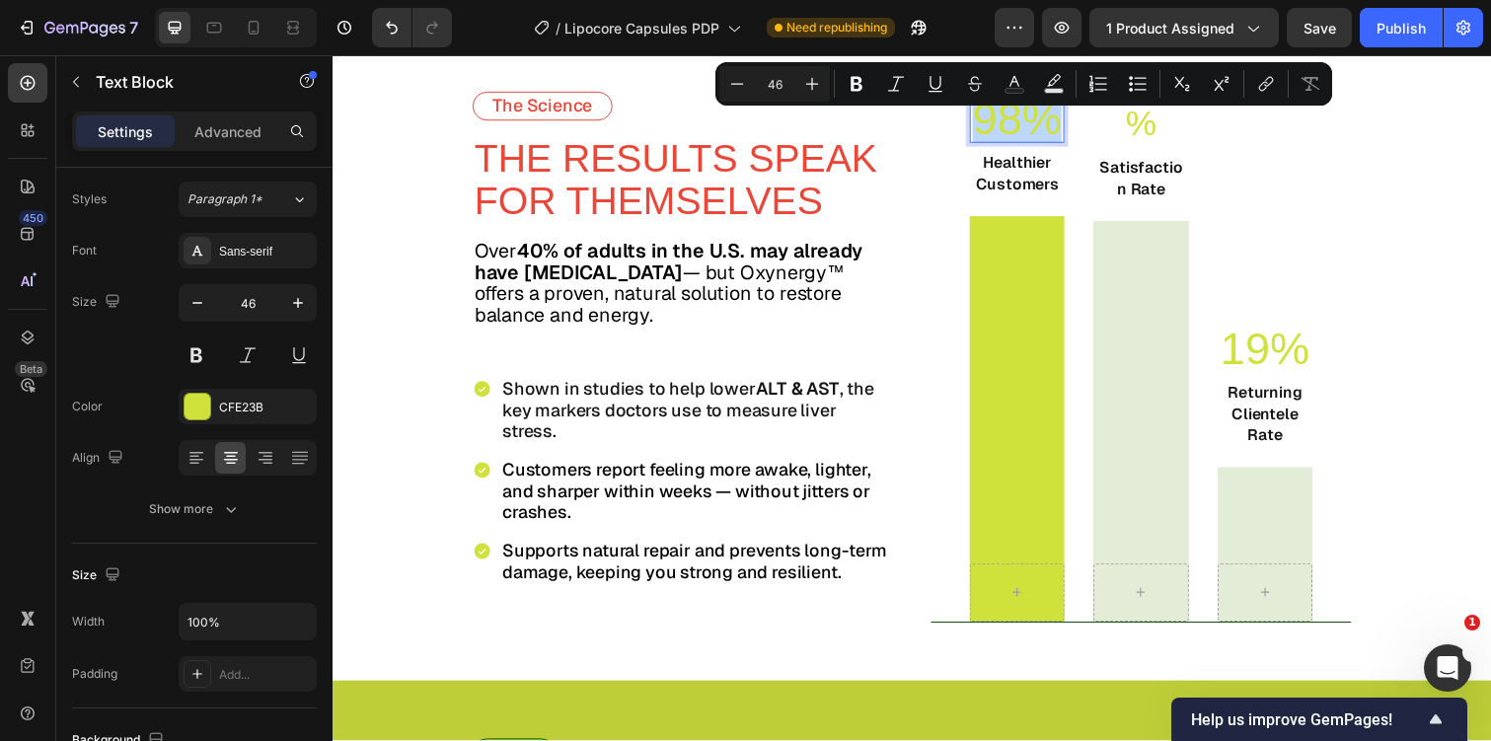
copy p "98%"
click at [1177, 126] on p "98.3%" at bounding box center [1158, 102] width 93 height 91
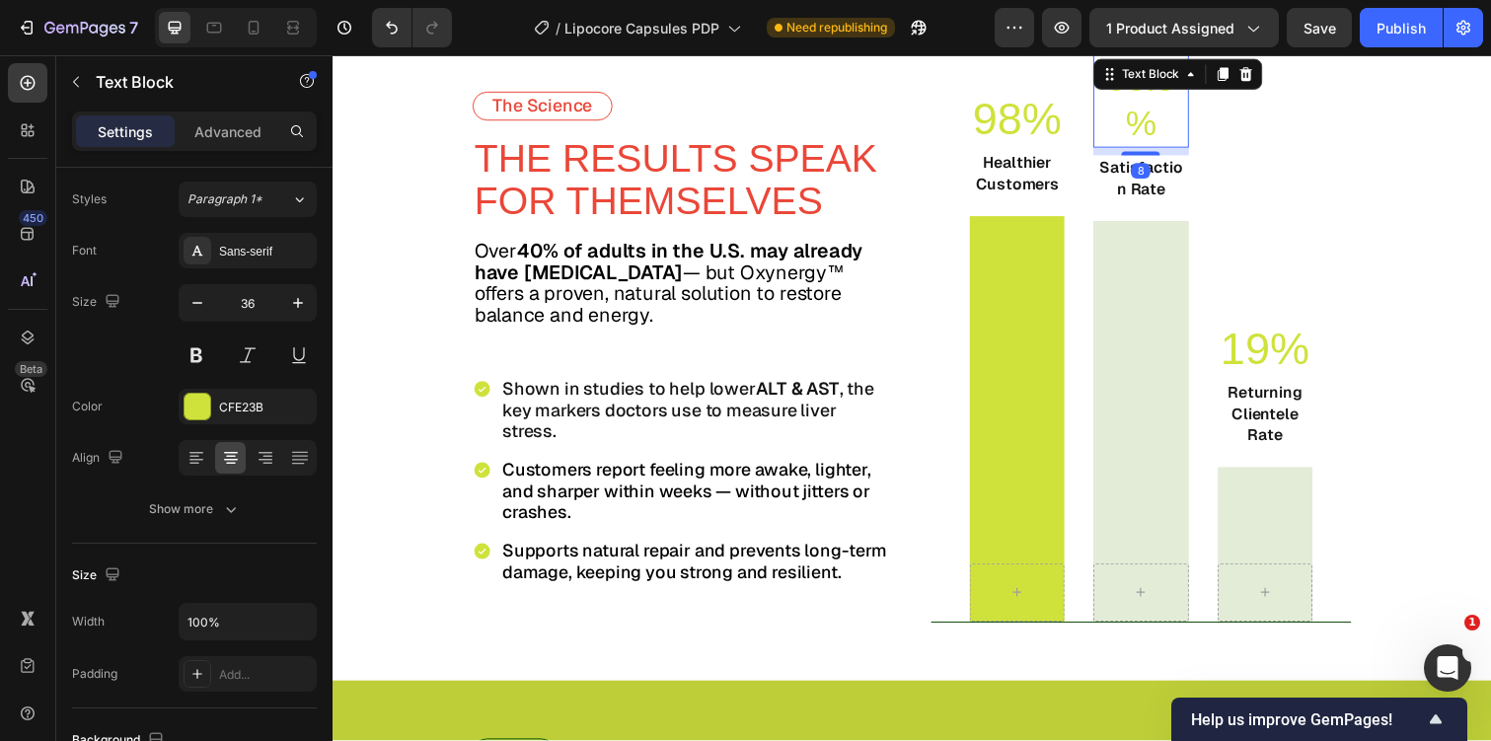
click at [1177, 126] on p "98.3%" at bounding box center [1158, 102] width 93 height 91
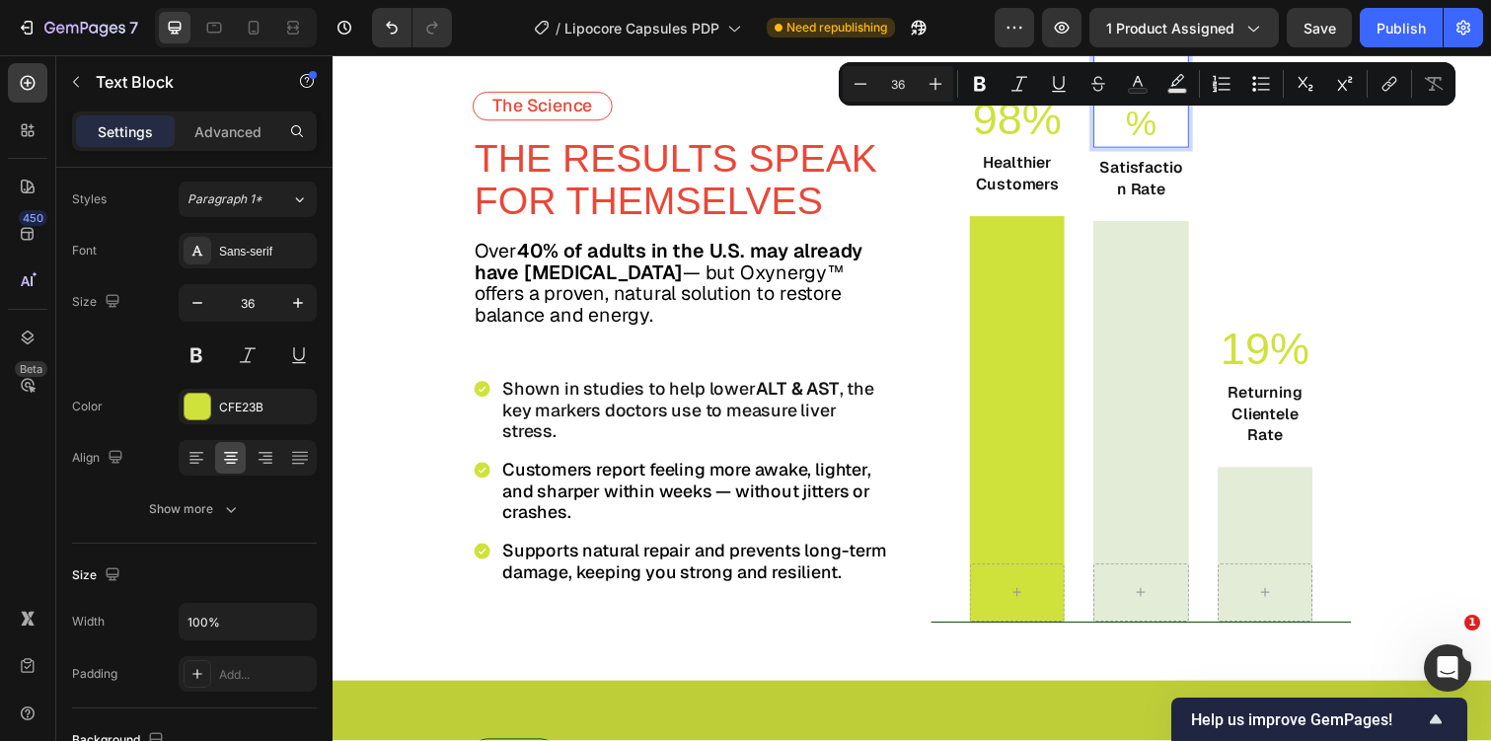
scroll to position [5447, 0]
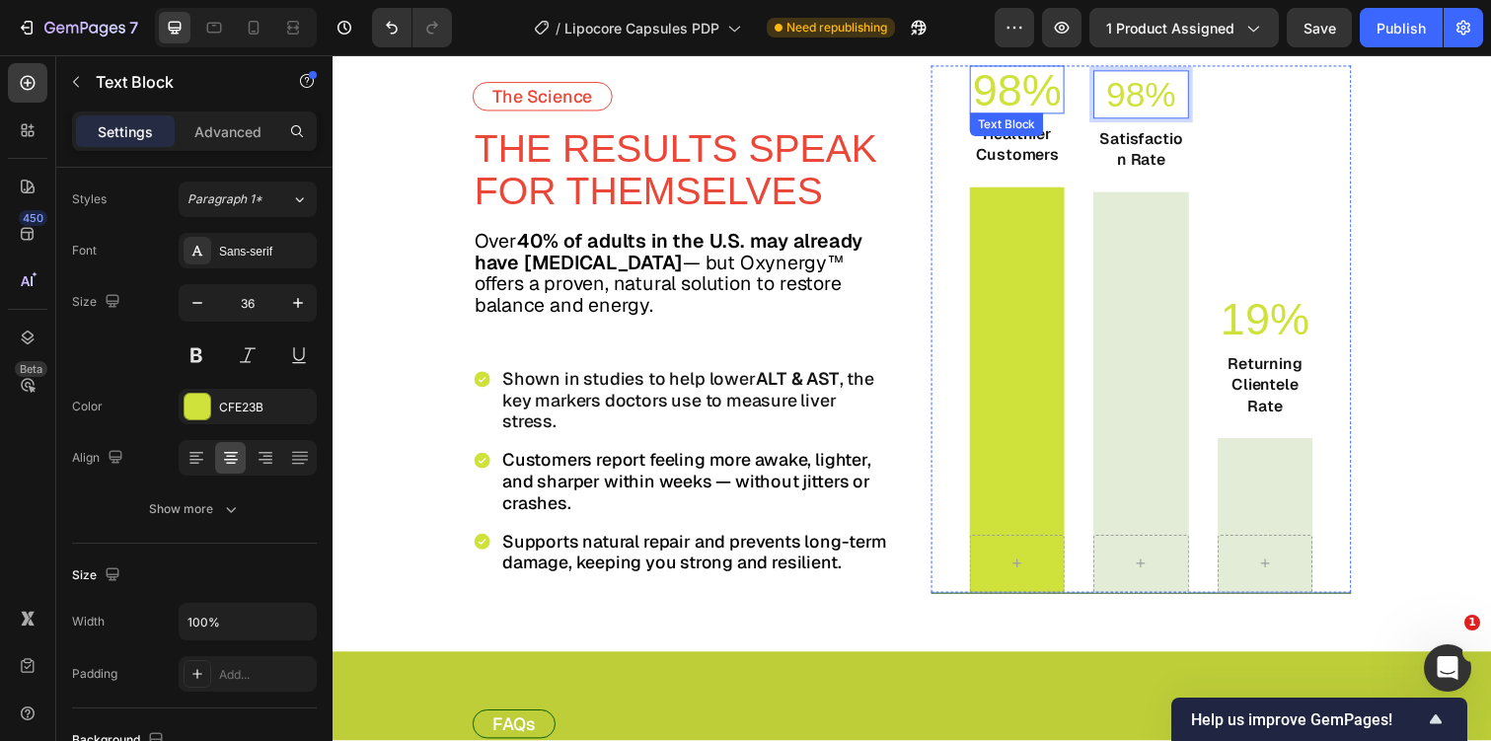
click at [1048, 99] on p "98%" at bounding box center [1032, 90] width 93 height 45
click at [1160, 102] on p "98%" at bounding box center [1158, 95] width 93 height 45
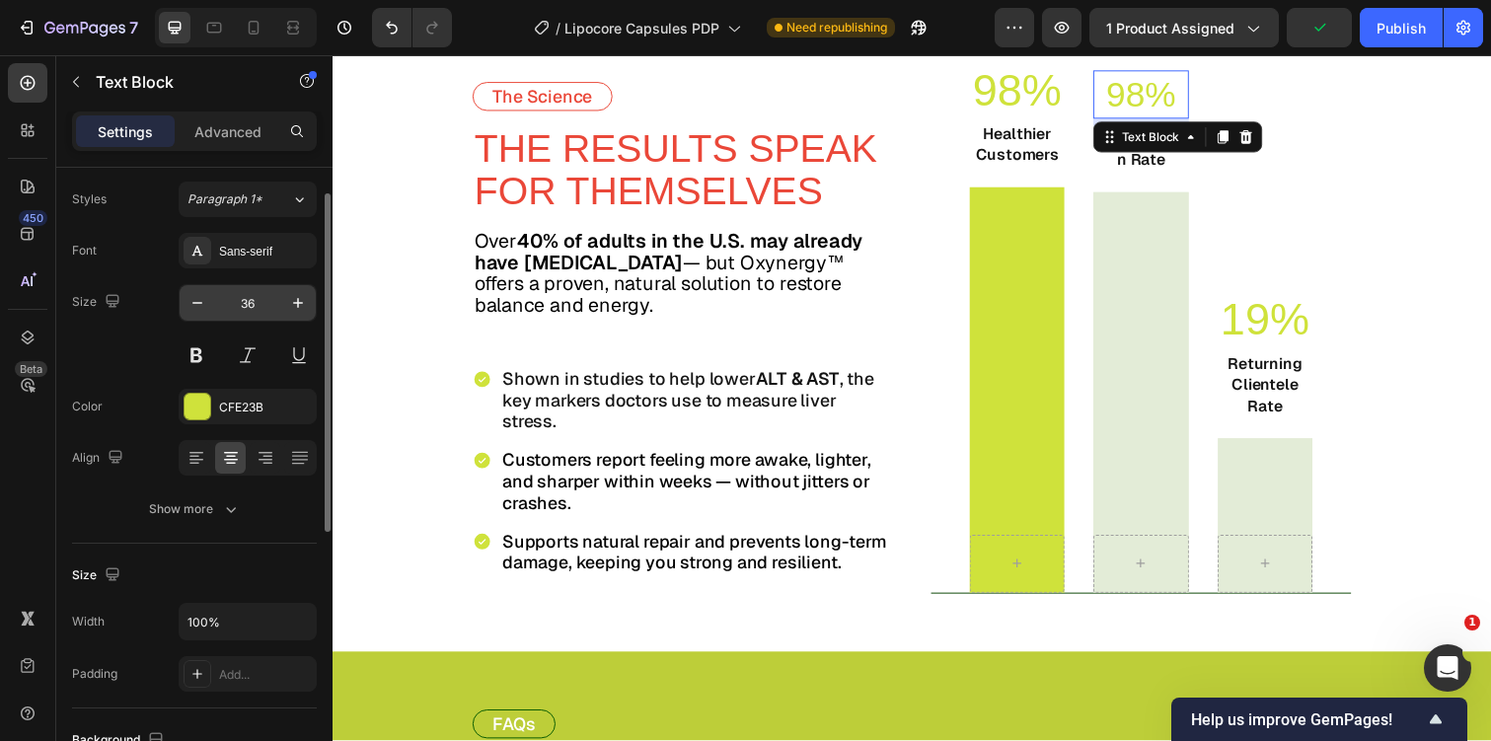
click at [237, 312] on input "36" at bounding box center [247, 303] width 65 height 36
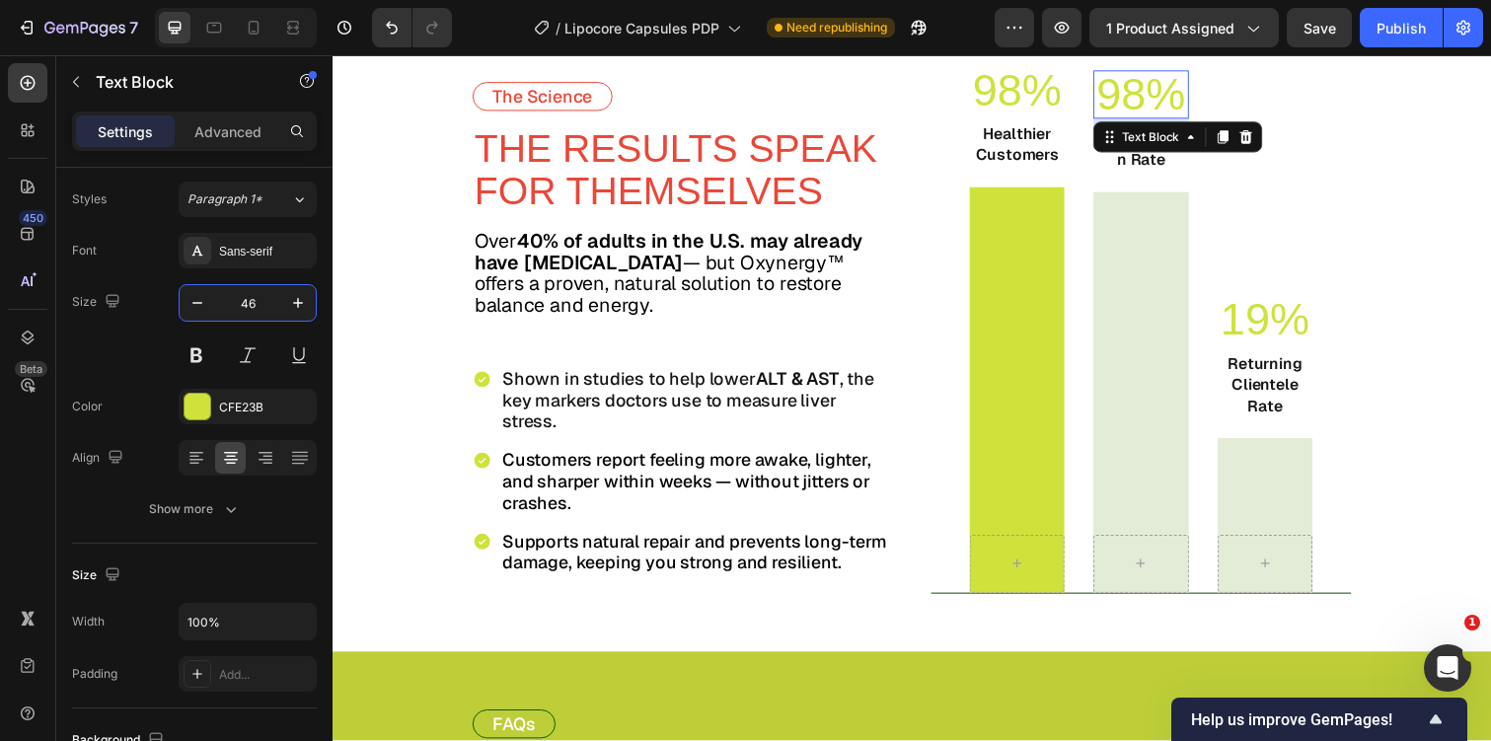
type input "46"
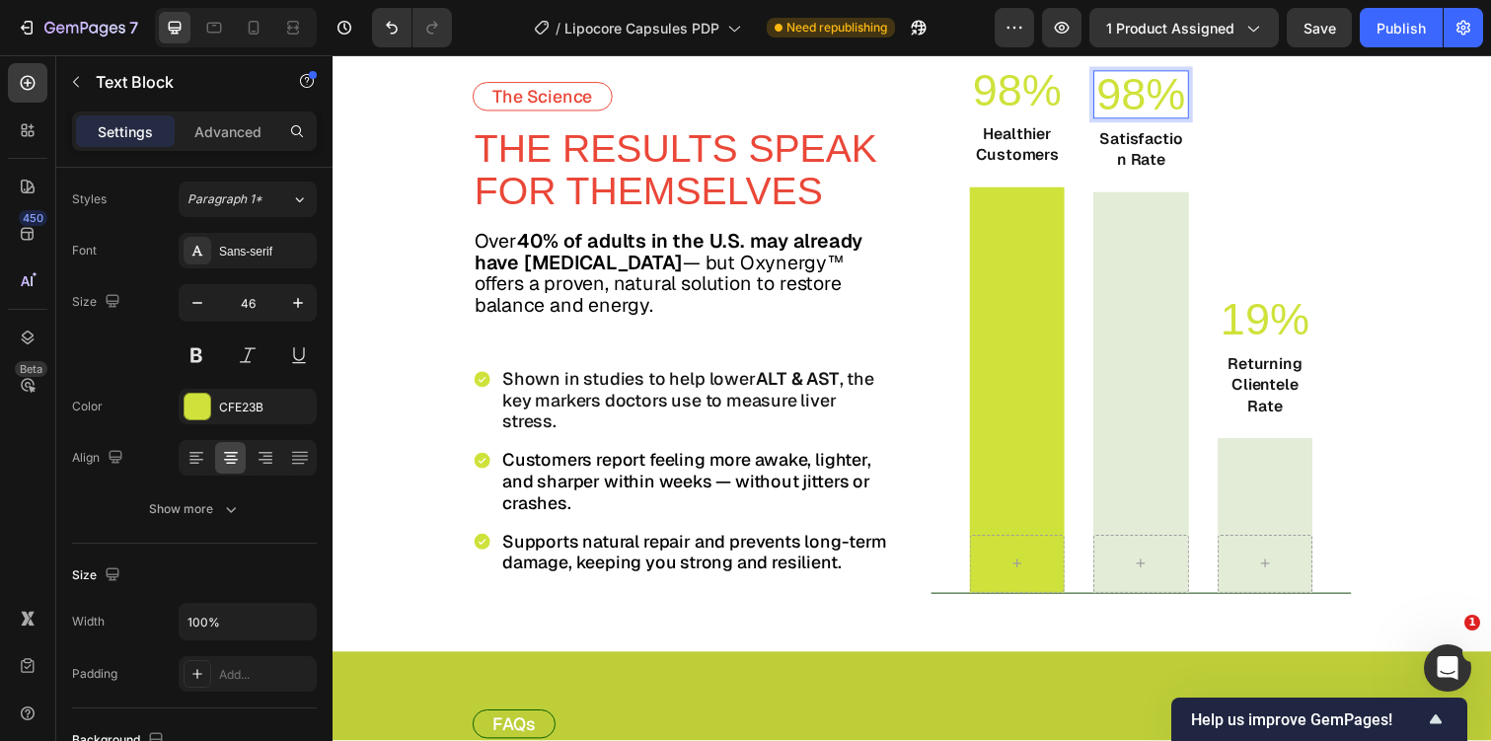
click at [1162, 90] on p "98%" at bounding box center [1158, 95] width 93 height 45
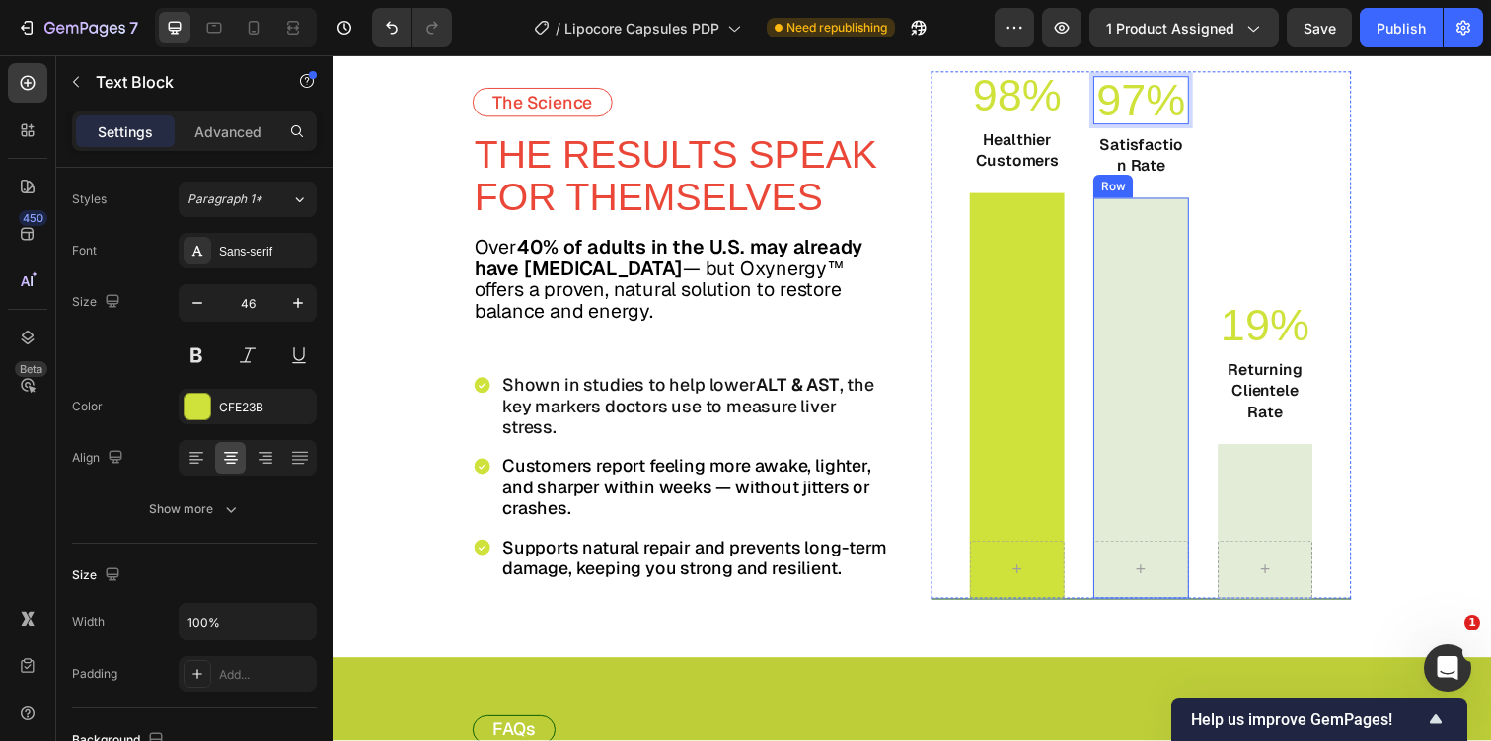
click at [1184, 283] on div "Row" at bounding box center [1158, 405] width 97 height 409
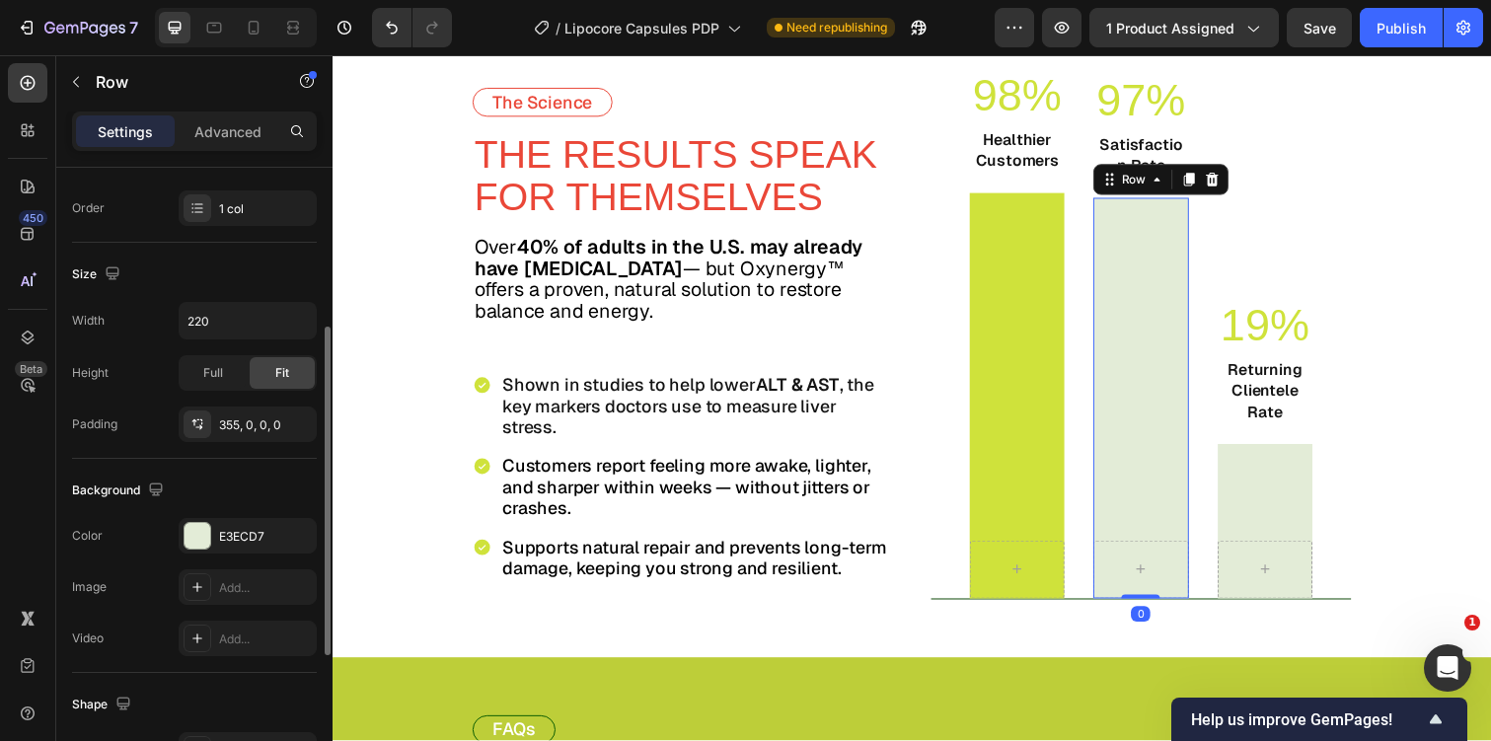
scroll to position [364, 0]
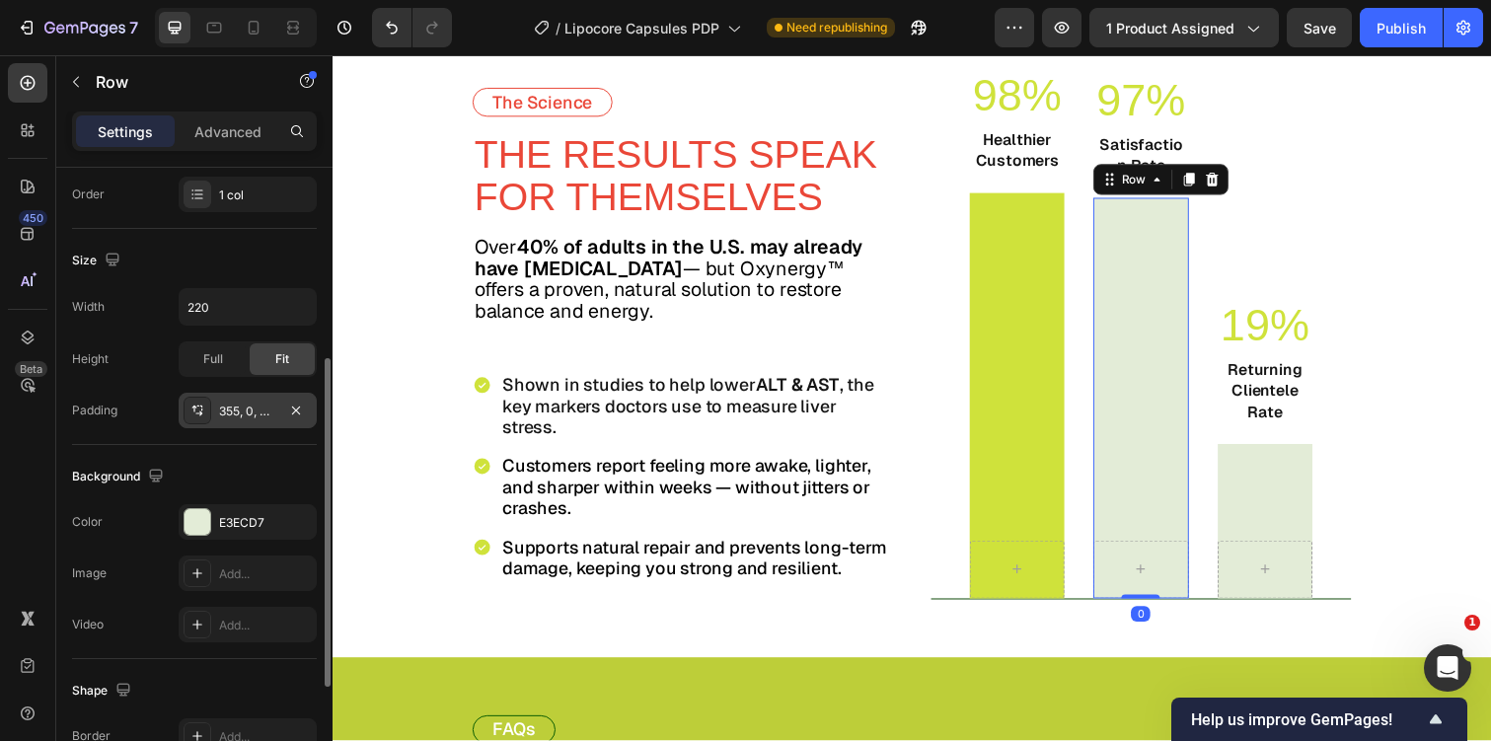
click at [235, 403] on div "355, 0, 0, 0" at bounding box center [247, 412] width 57 height 18
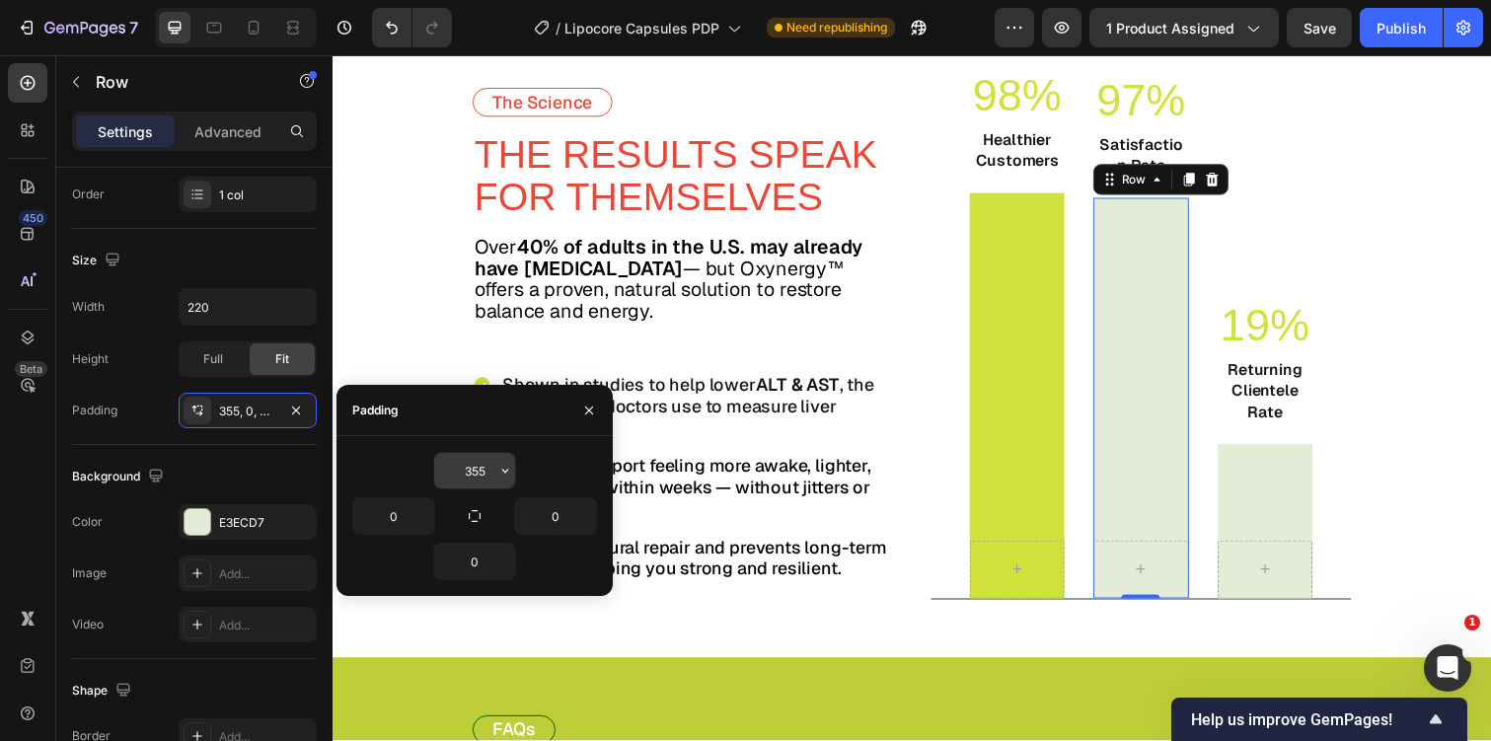
click at [464, 476] on input "355" at bounding box center [474, 471] width 81 height 36
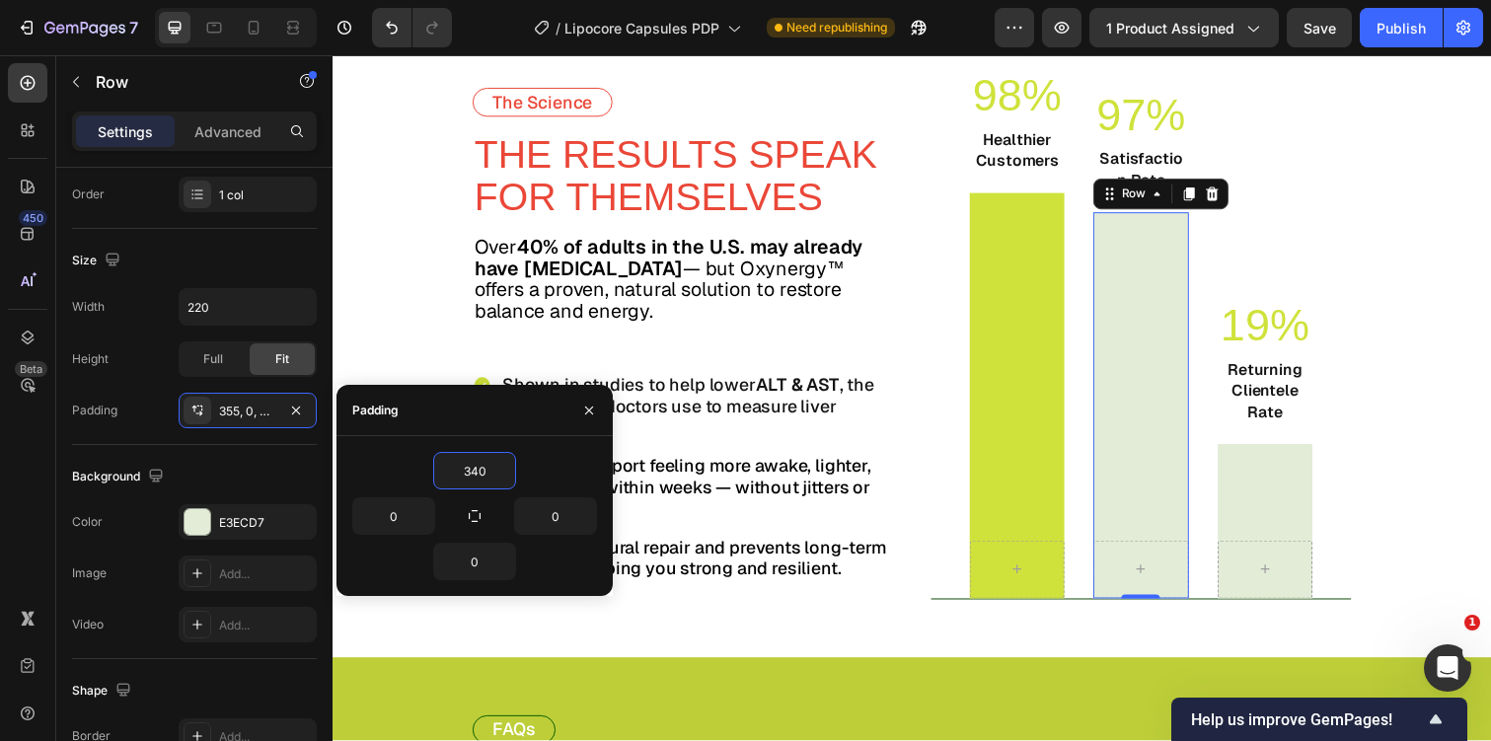
type input "340"
click at [1269, 487] on div "Row" at bounding box center [1285, 532] width 97 height 158
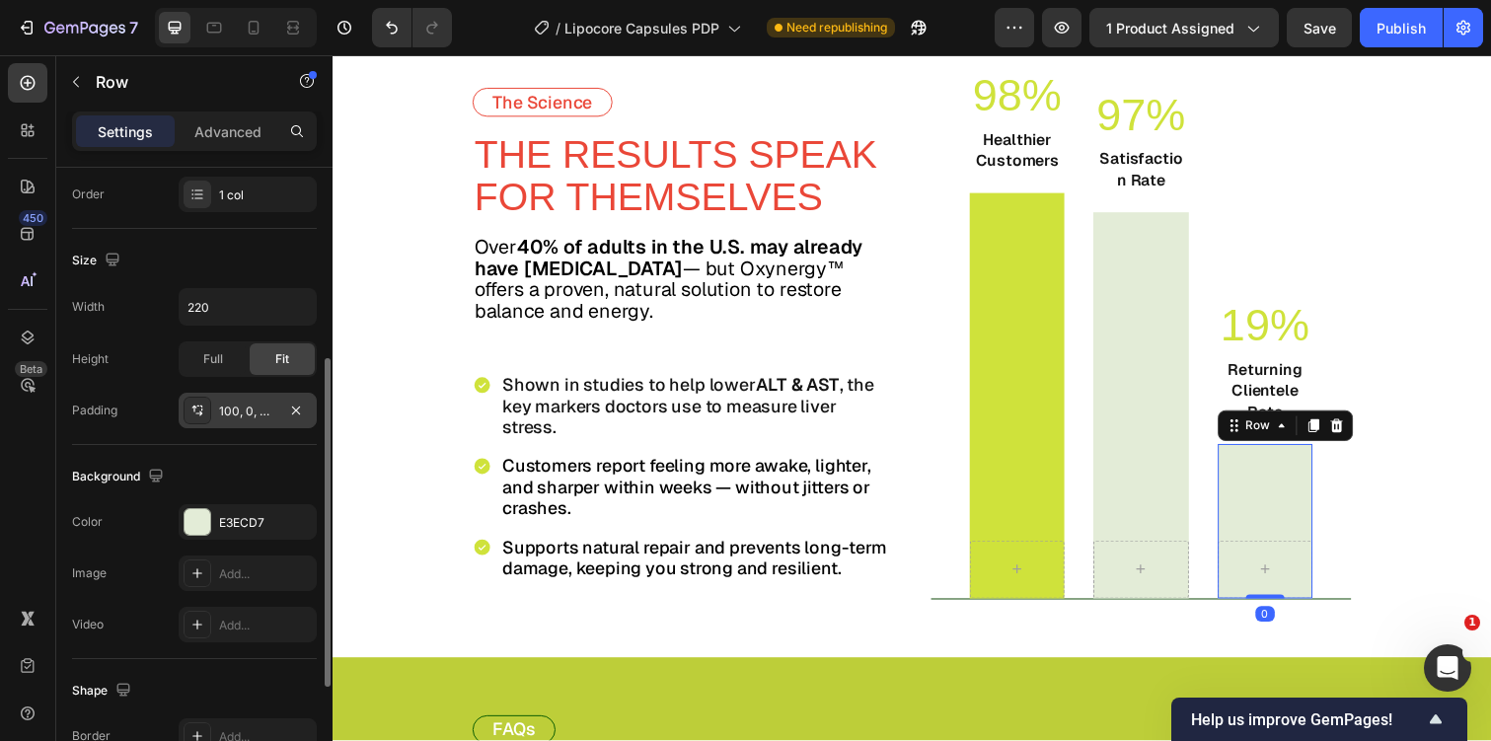
click at [239, 416] on div "100, 0, 0, 0" at bounding box center [247, 412] width 57 height 18
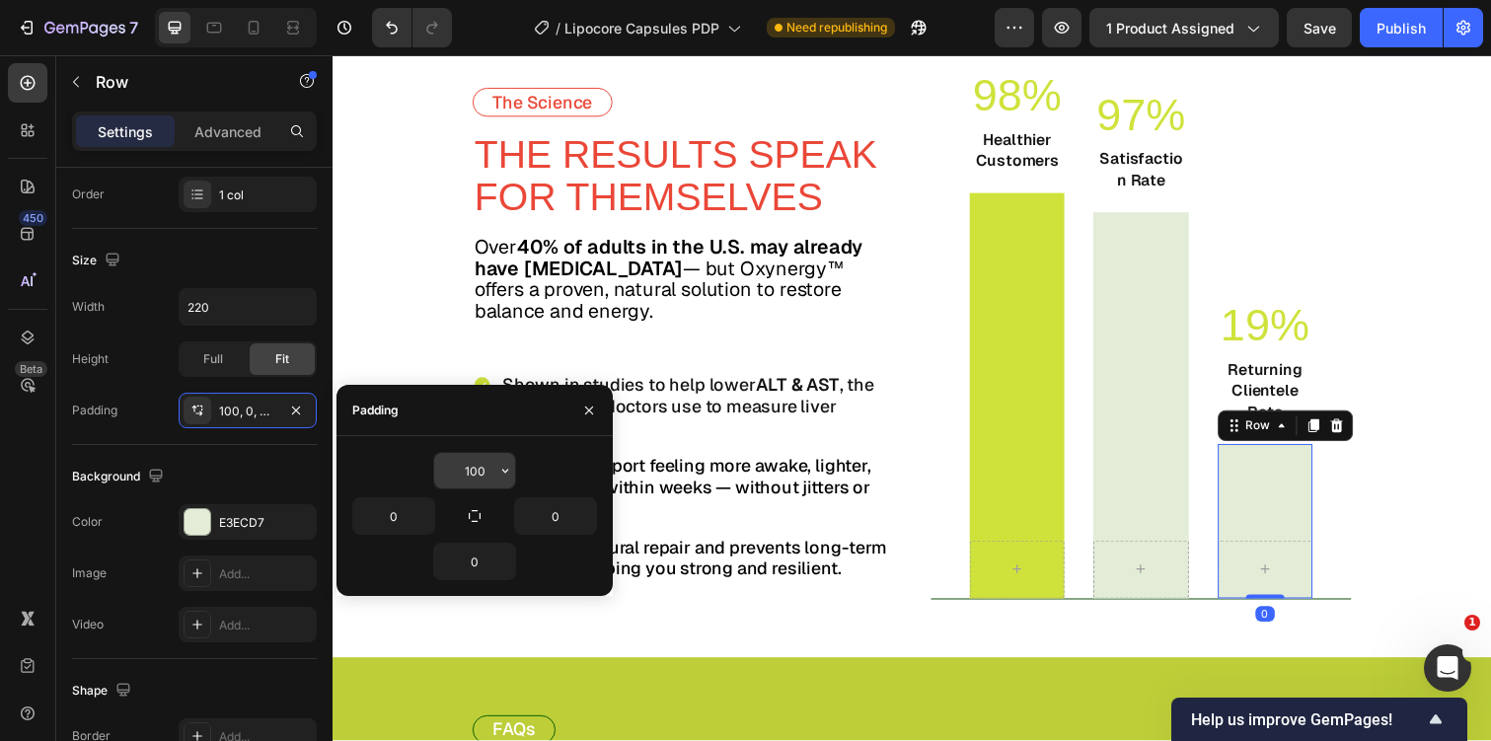
click at [486, 476] on input "100" at bounding box center [474, 471] width 81 height 36
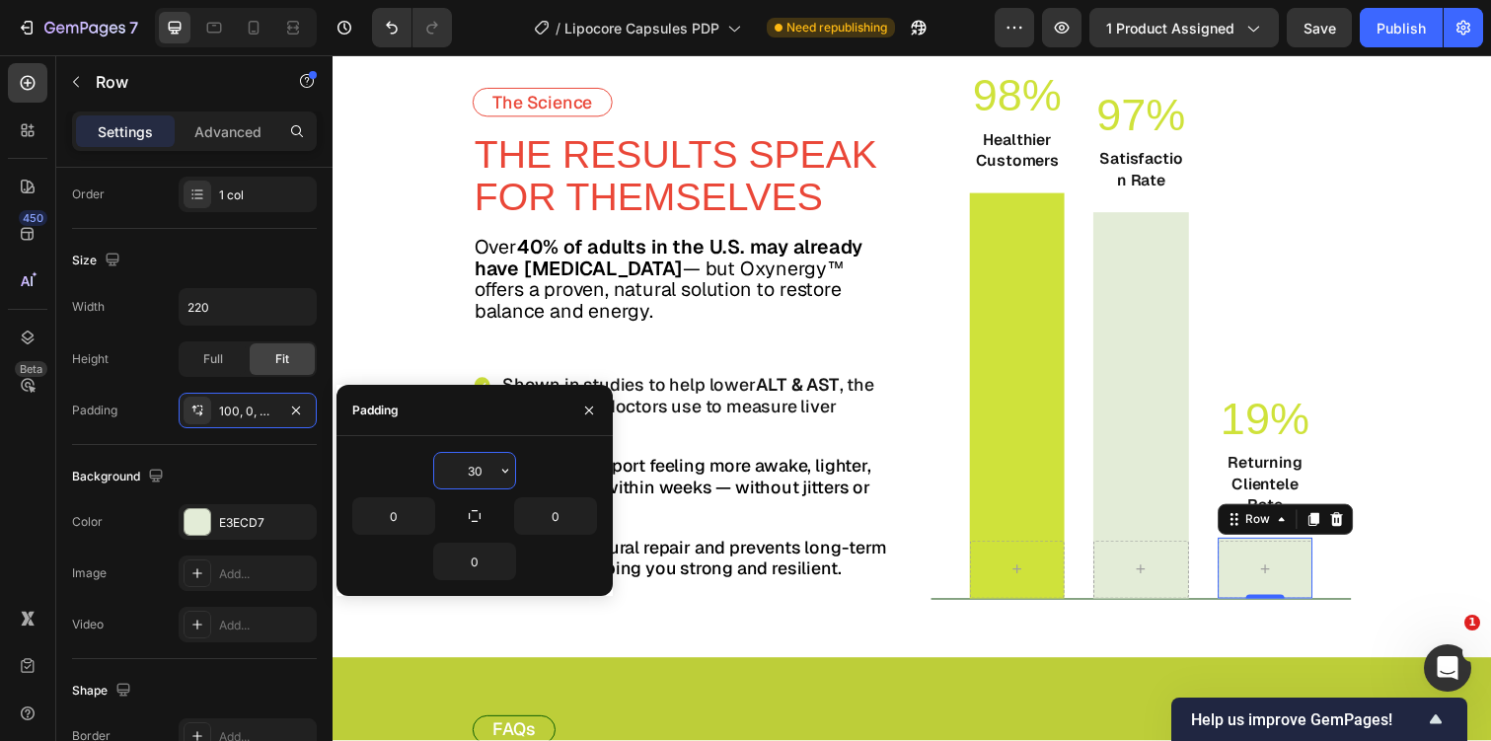
type input "300"
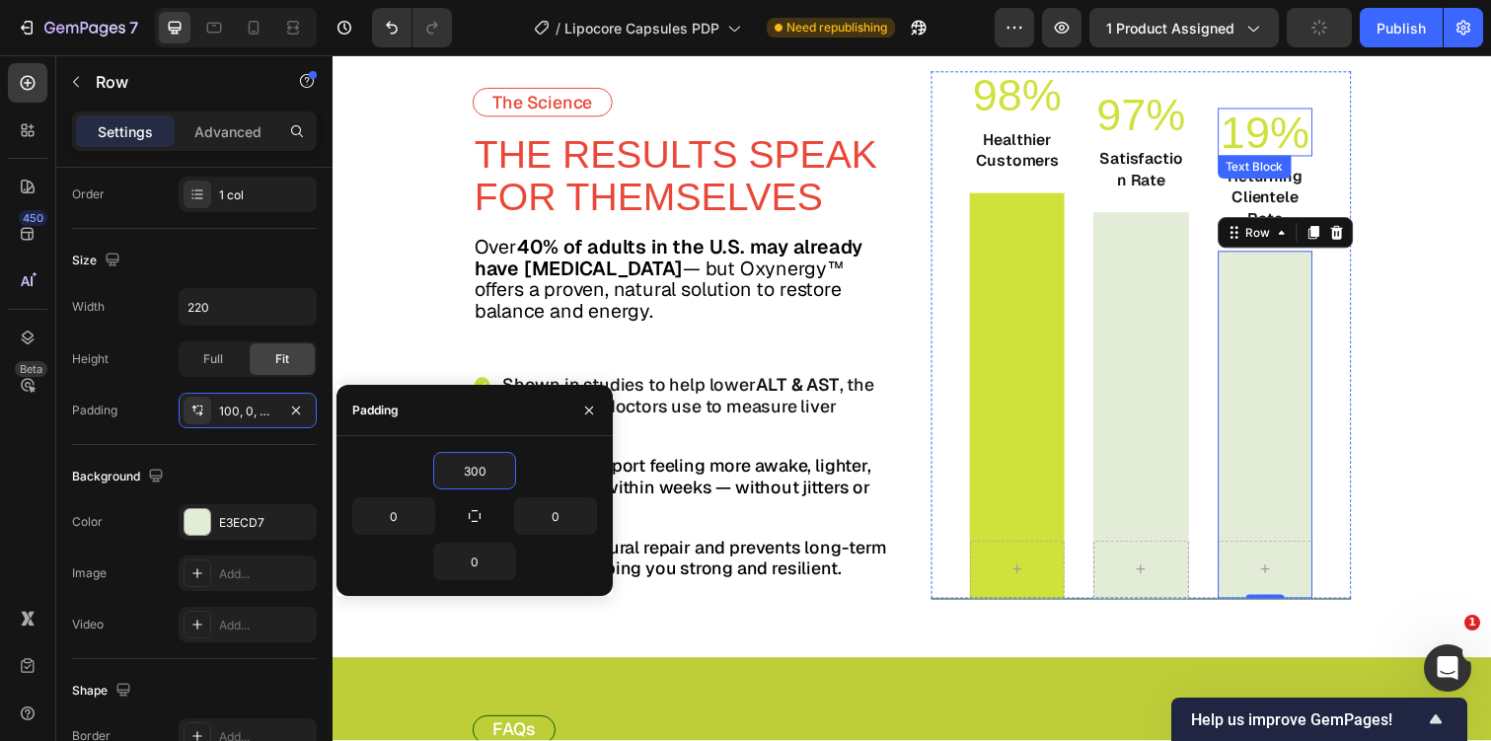
click at [1270, 140] on p "19%" at bounding box center [1285, 133] width 93 height 45
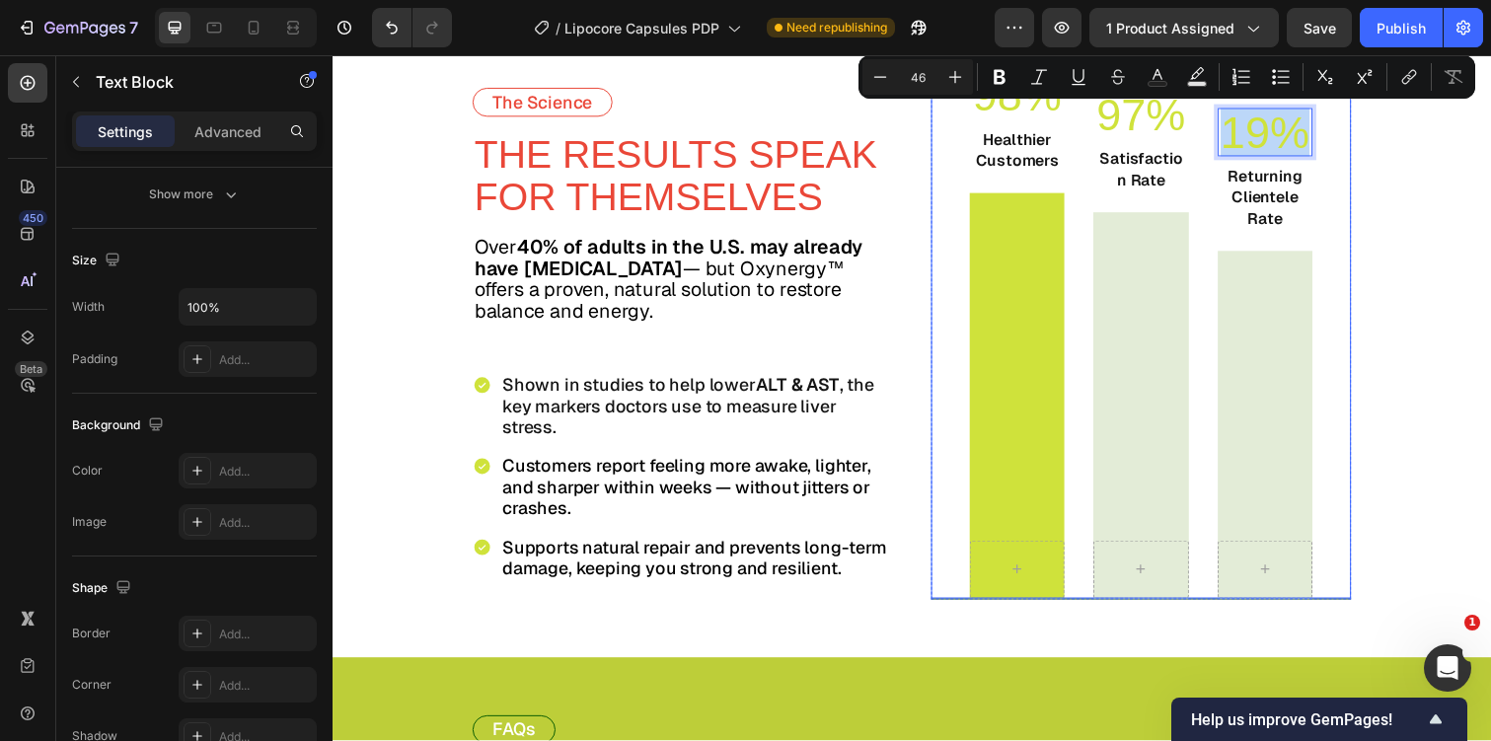
scroll to position [0, 0]
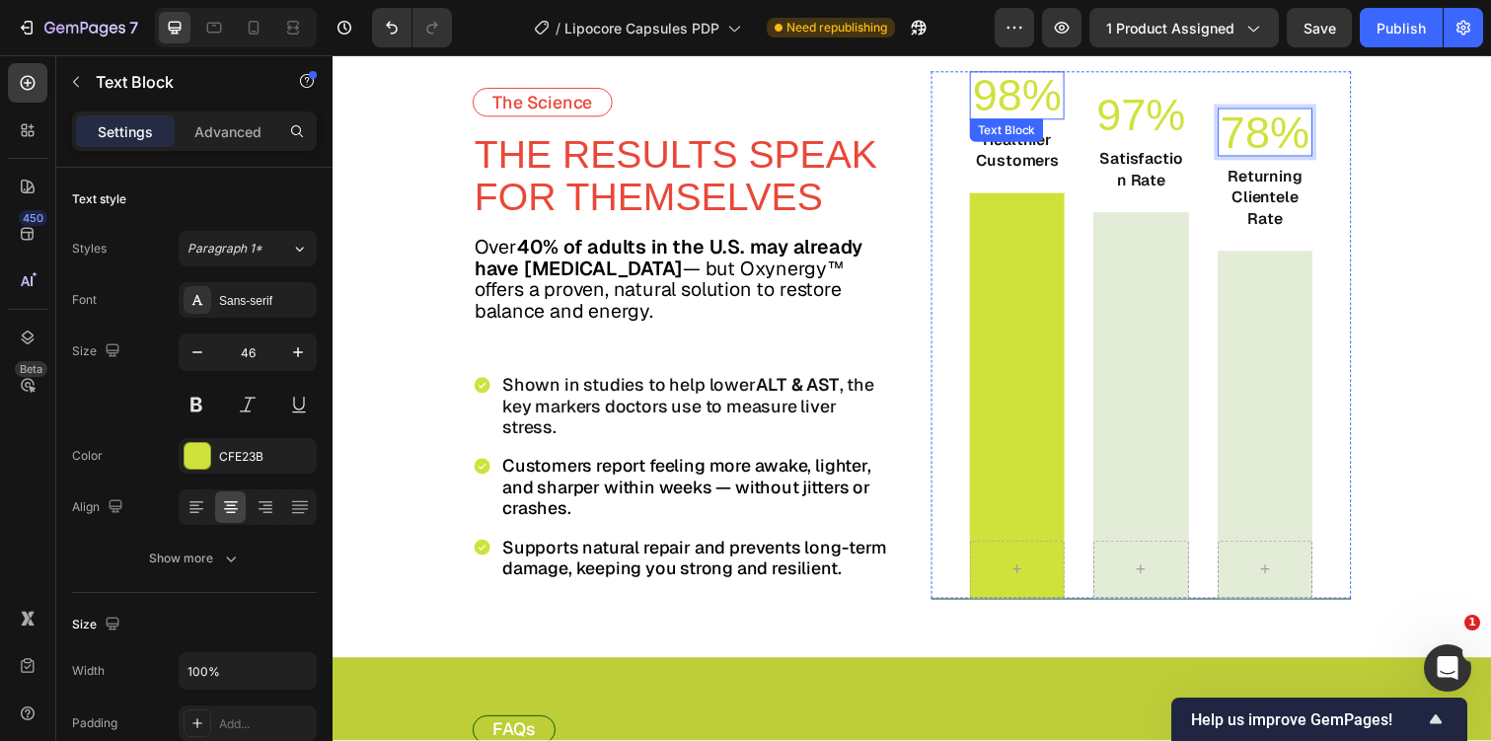
click at [989, 129] on div "Text Block" at bounding box center [1021, 132] width 75 height 24
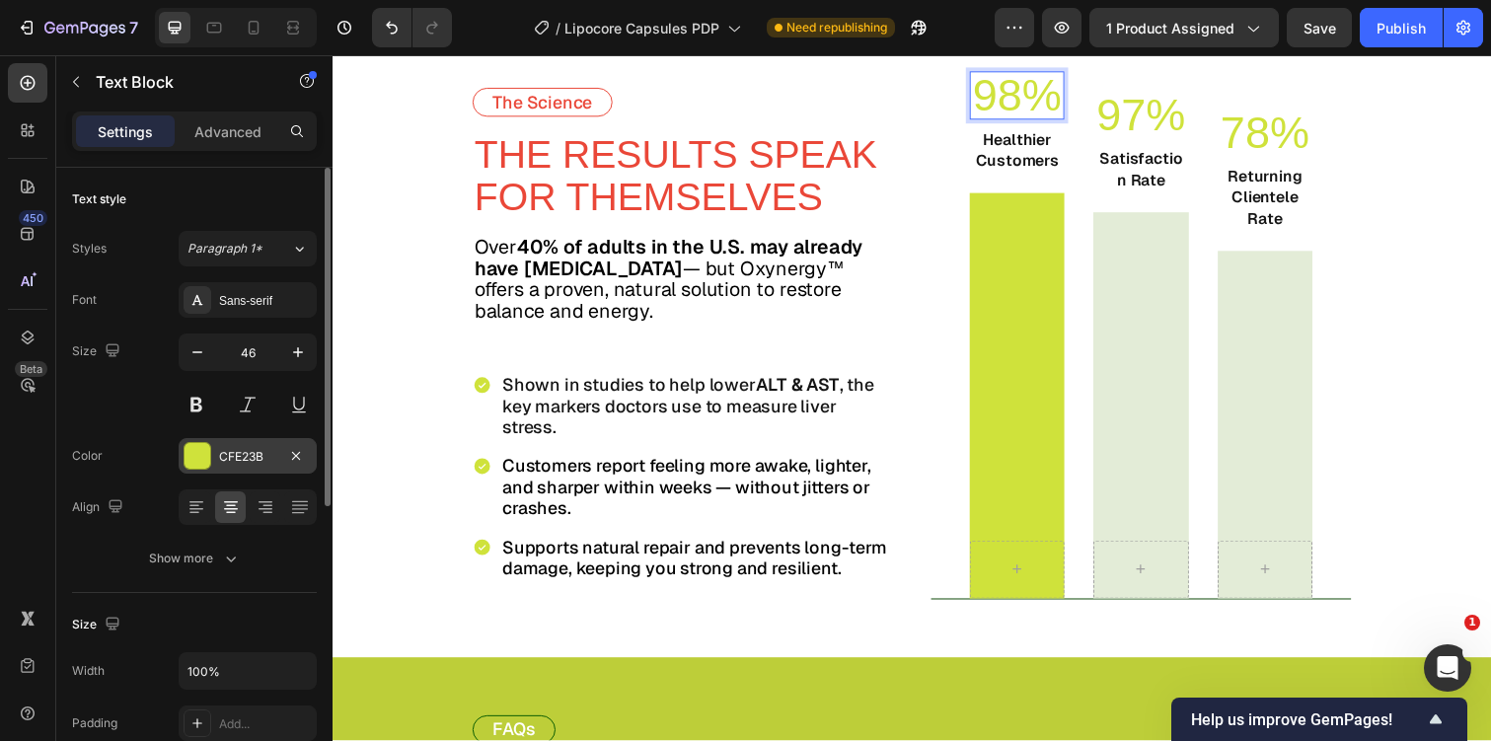
click at [247, 462] on div "CFE23B" at bounding box center [247, 457] width 57 height 18
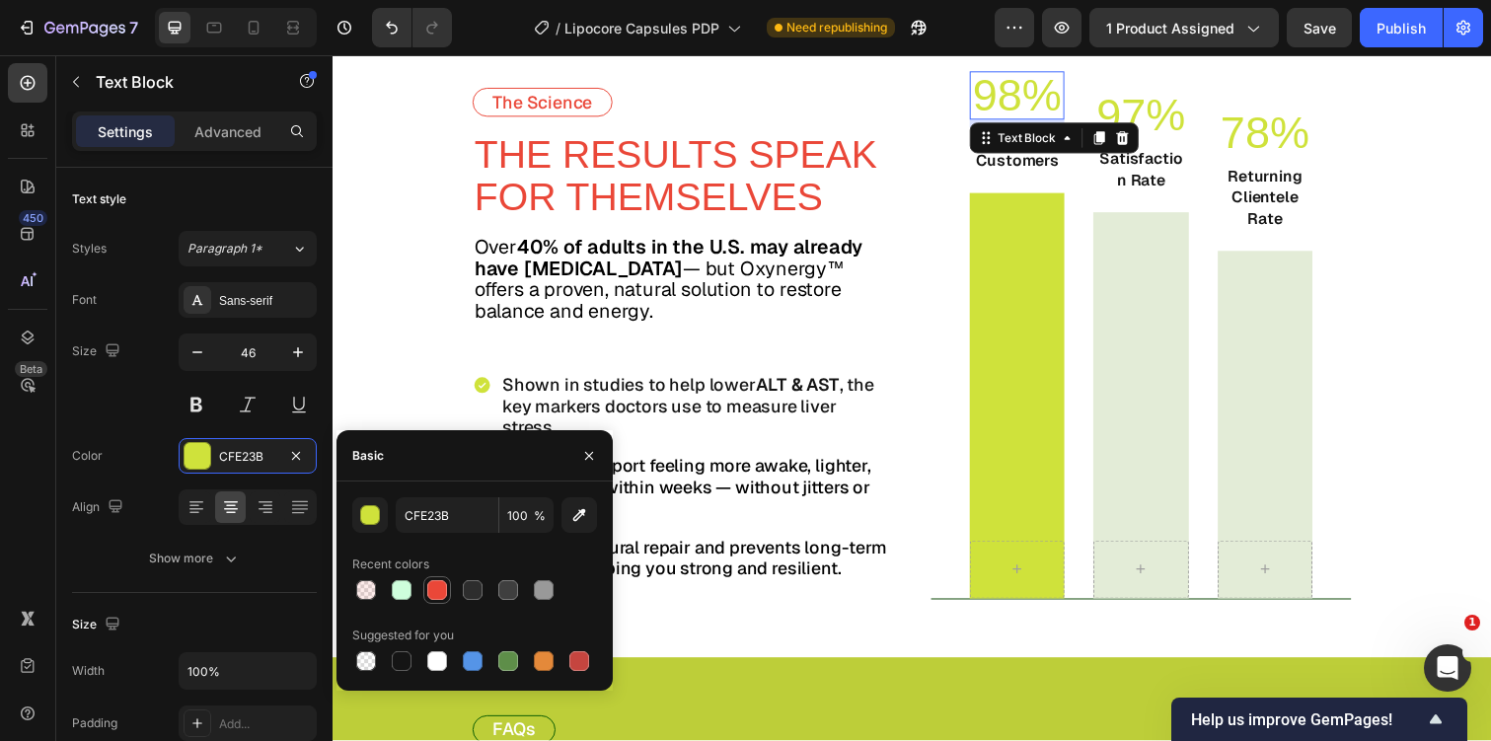
click at [443, 593] on div at bounding box center [437, 590] width 20 height 20
type input "EA4738"
click at [1161, 107] on p "97%" at bounding box center [1158, 116] width 93 height 45
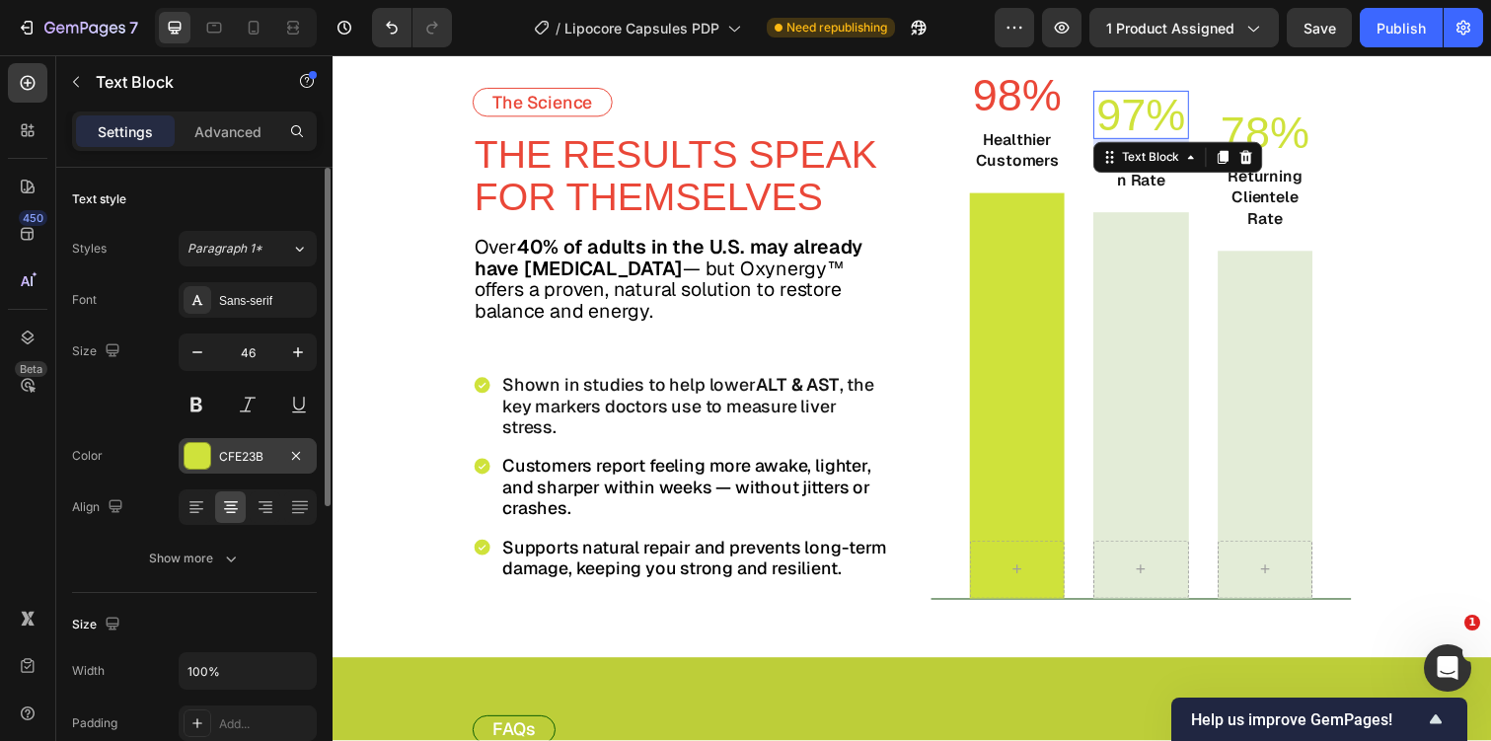
click at [254, 467] on div "CFE23B" at bounding box center [248, 456] width 138 height 36
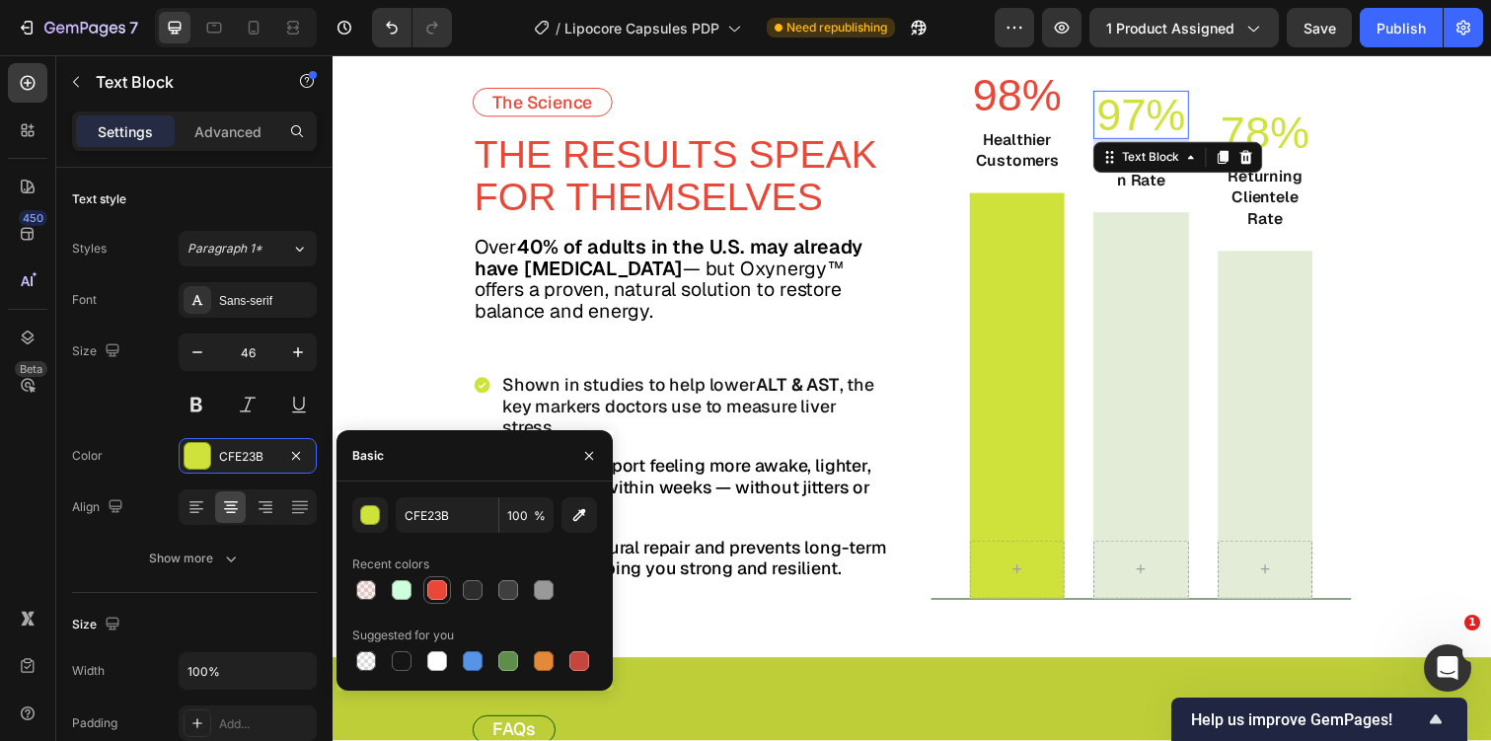
click at [437, 581] on div at bounding box center [437, 590] width 20 height 20
type input "EA4738"
click at [1274, 114] on p "78%" at bounding box center [1285, 133] width 93 height 45
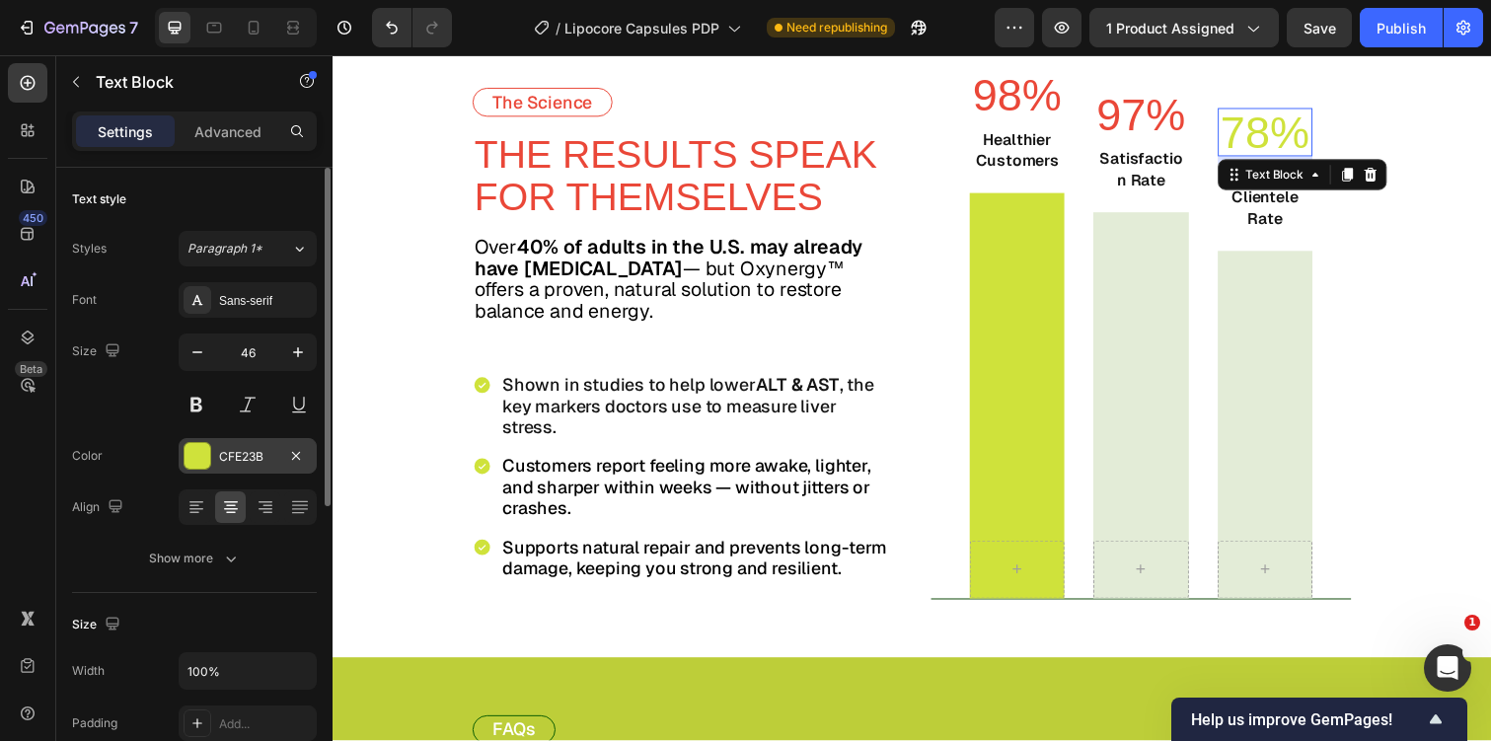
click at [237, 438] on div "CFE23B" at bounding box center [248, 456] width 138 height 36
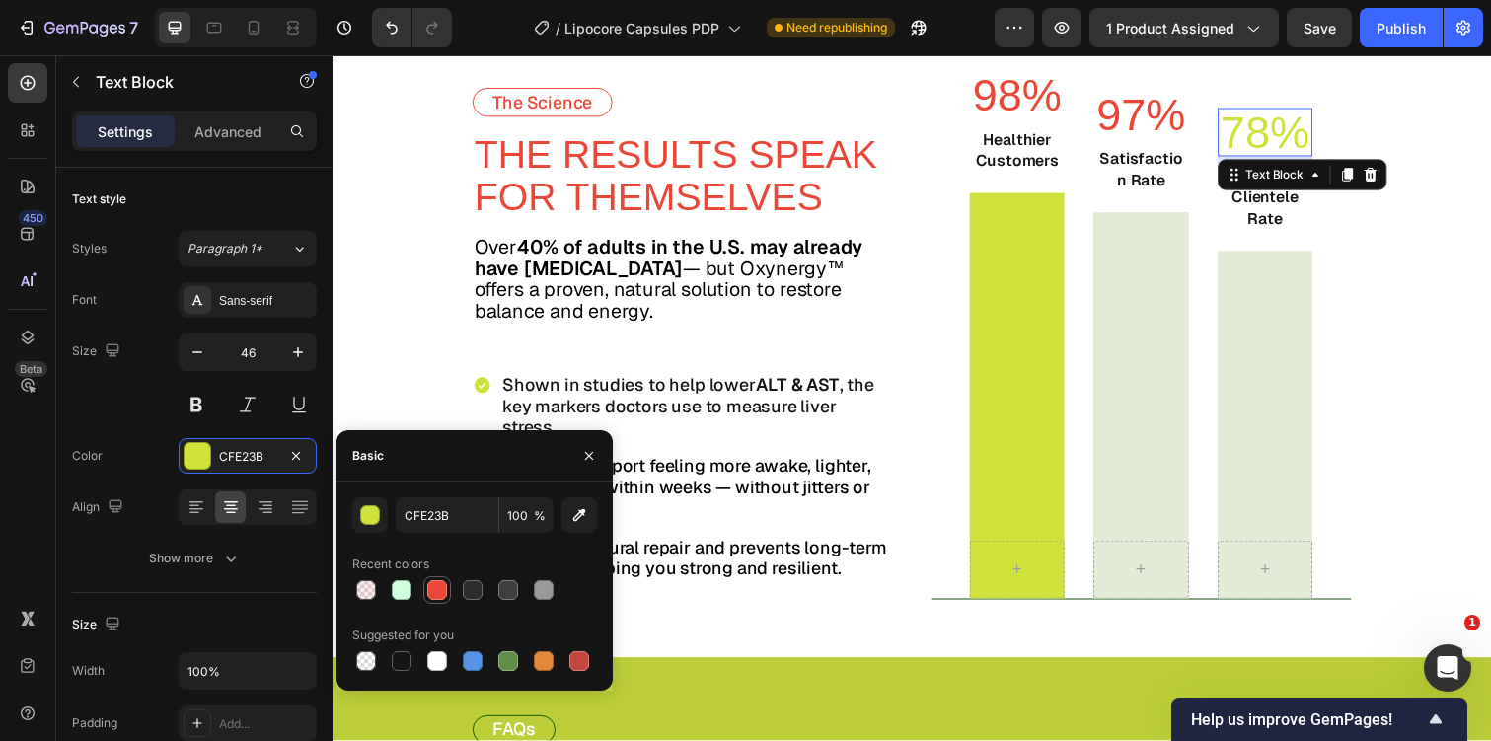
click at [441, 582] on div at bounding box center [437, 590] width 20 height 20
type input "EA4738"
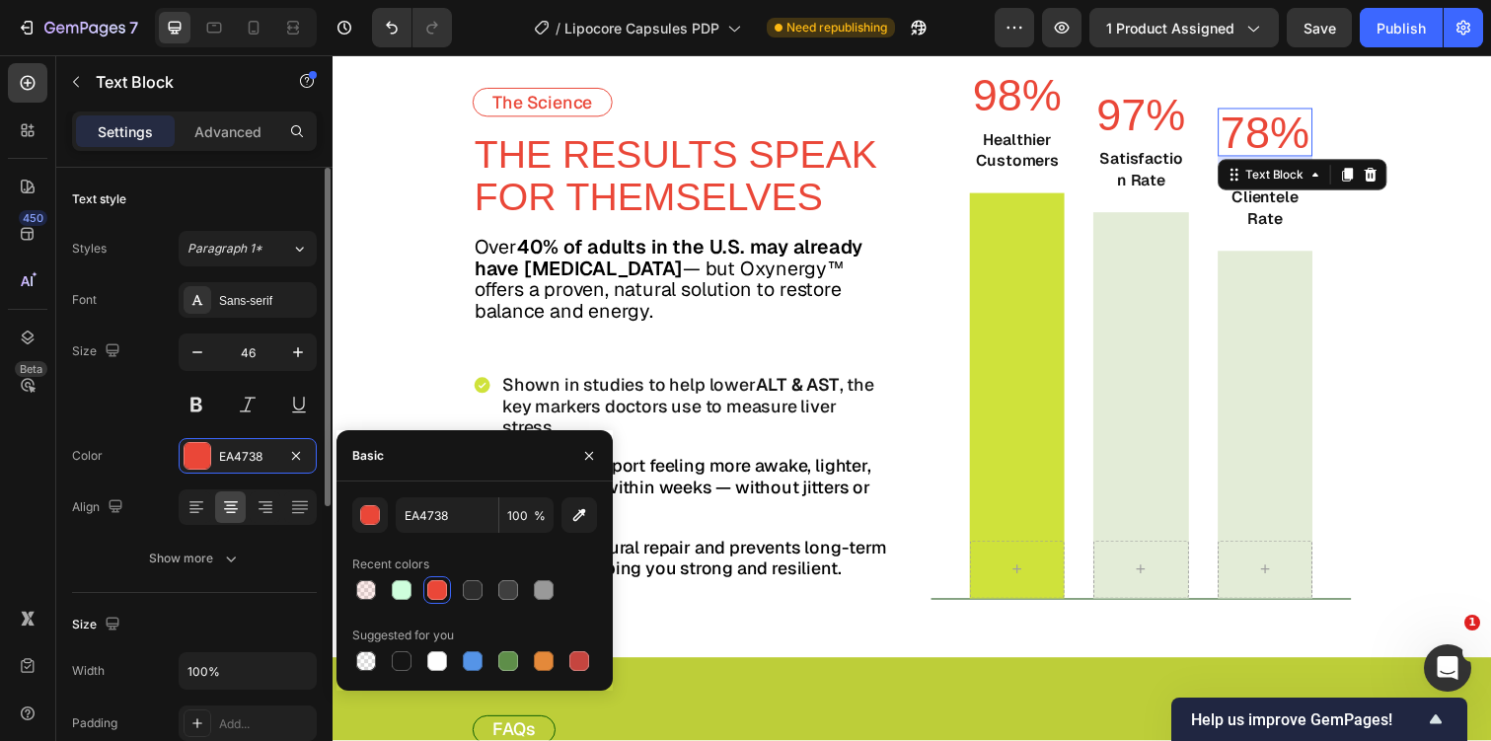
click at [202, 593] on div "Size Width 100% Padding Add..." at bounding box center [194, 675] width 245 height 165
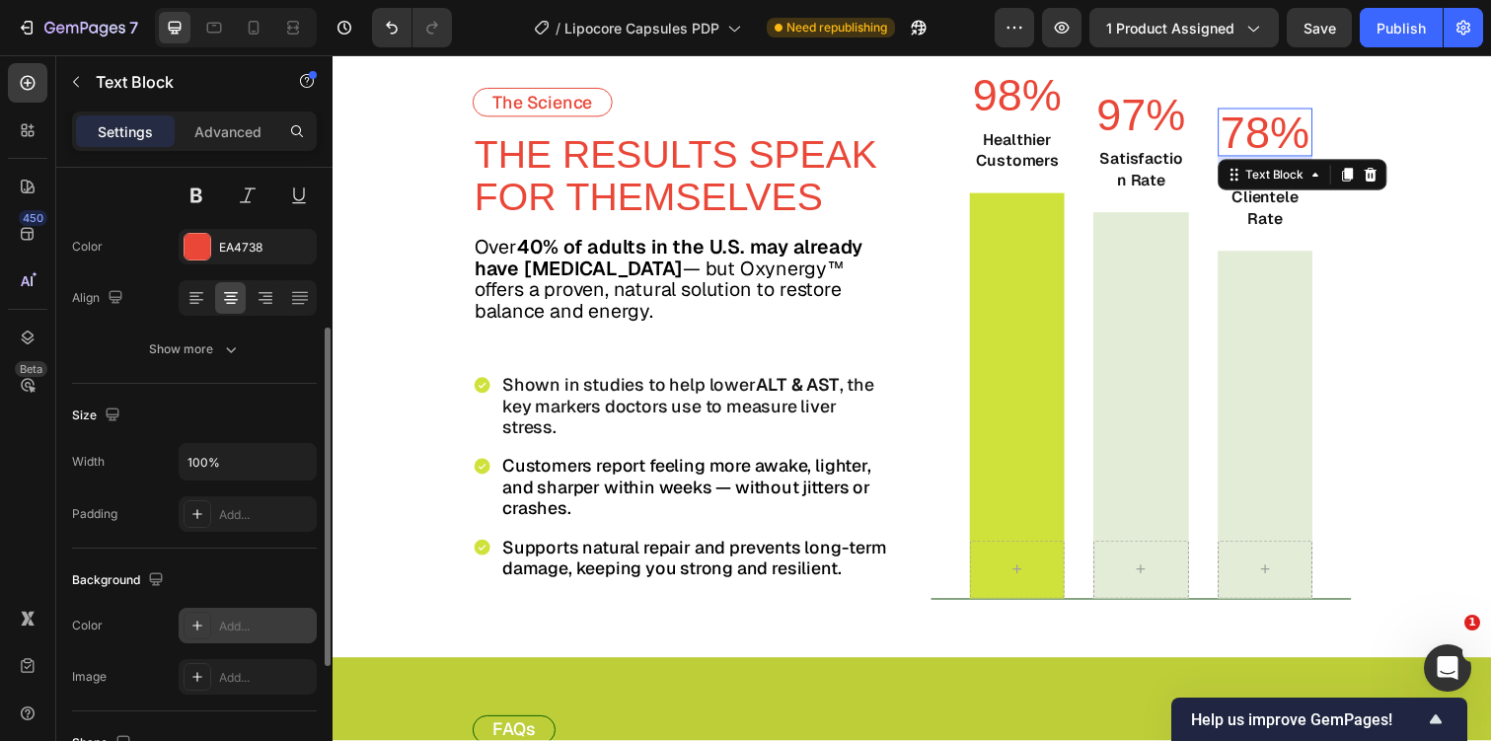
scroll to position [142, 0]
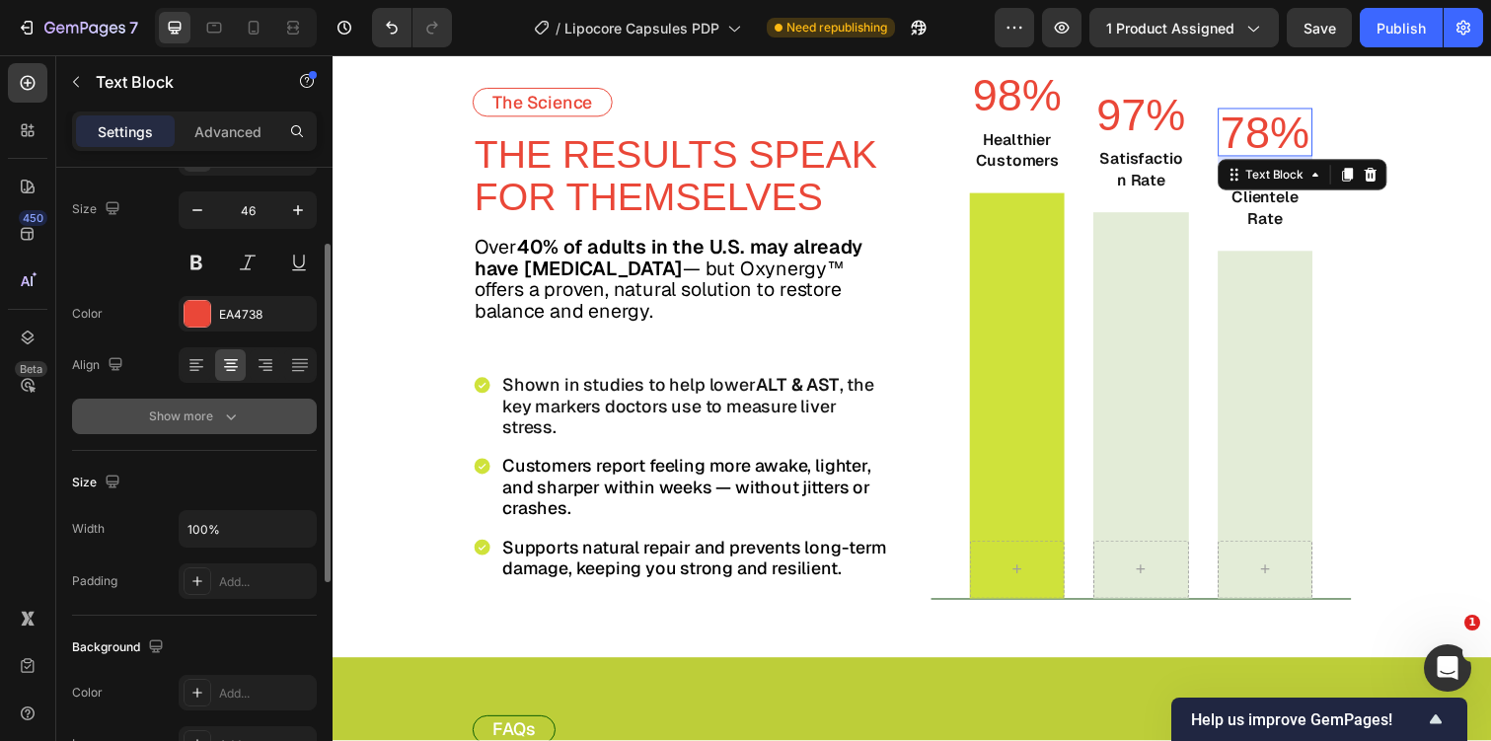
click at [191, 423] on div "Show more" at bounding box center [195, 417] width 92 height 20
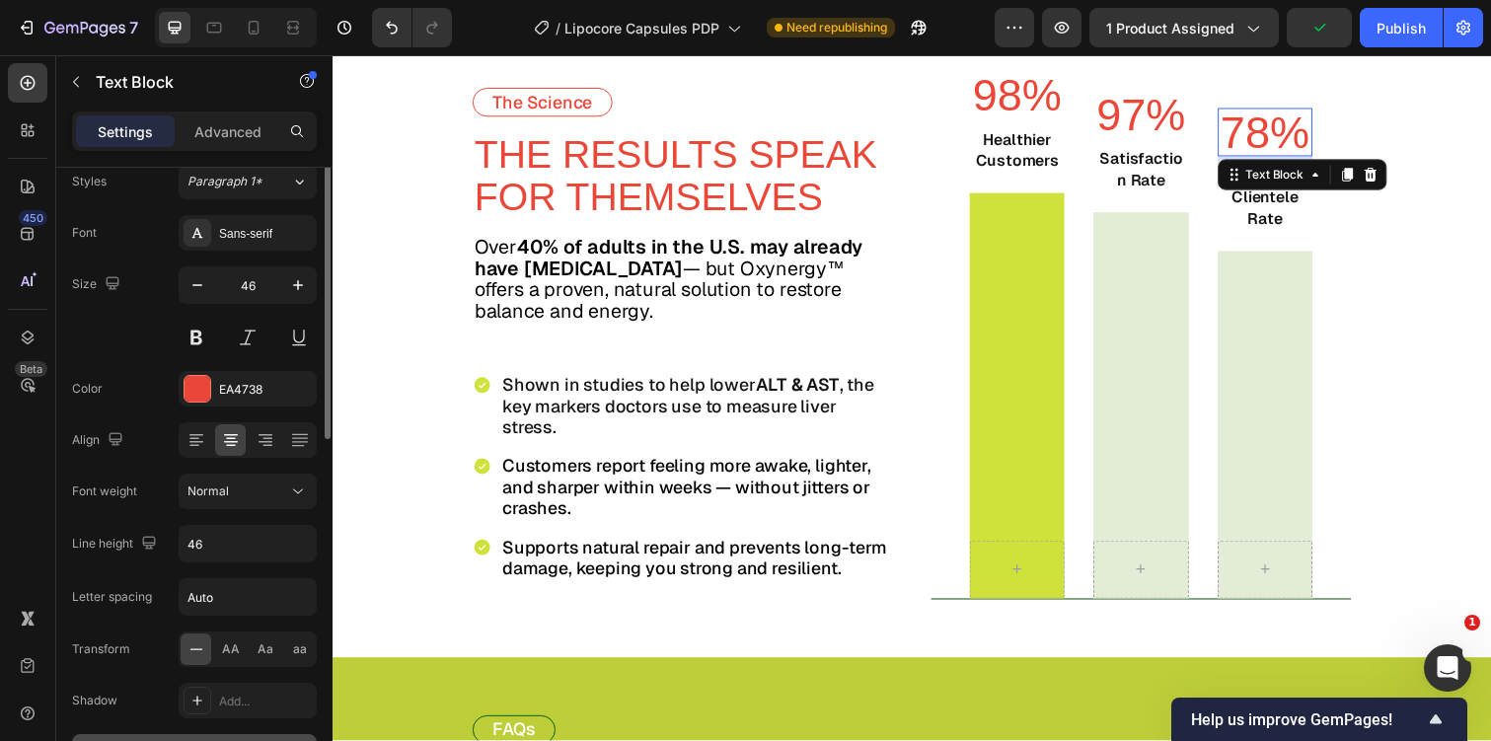
scroll to position [0, 0]
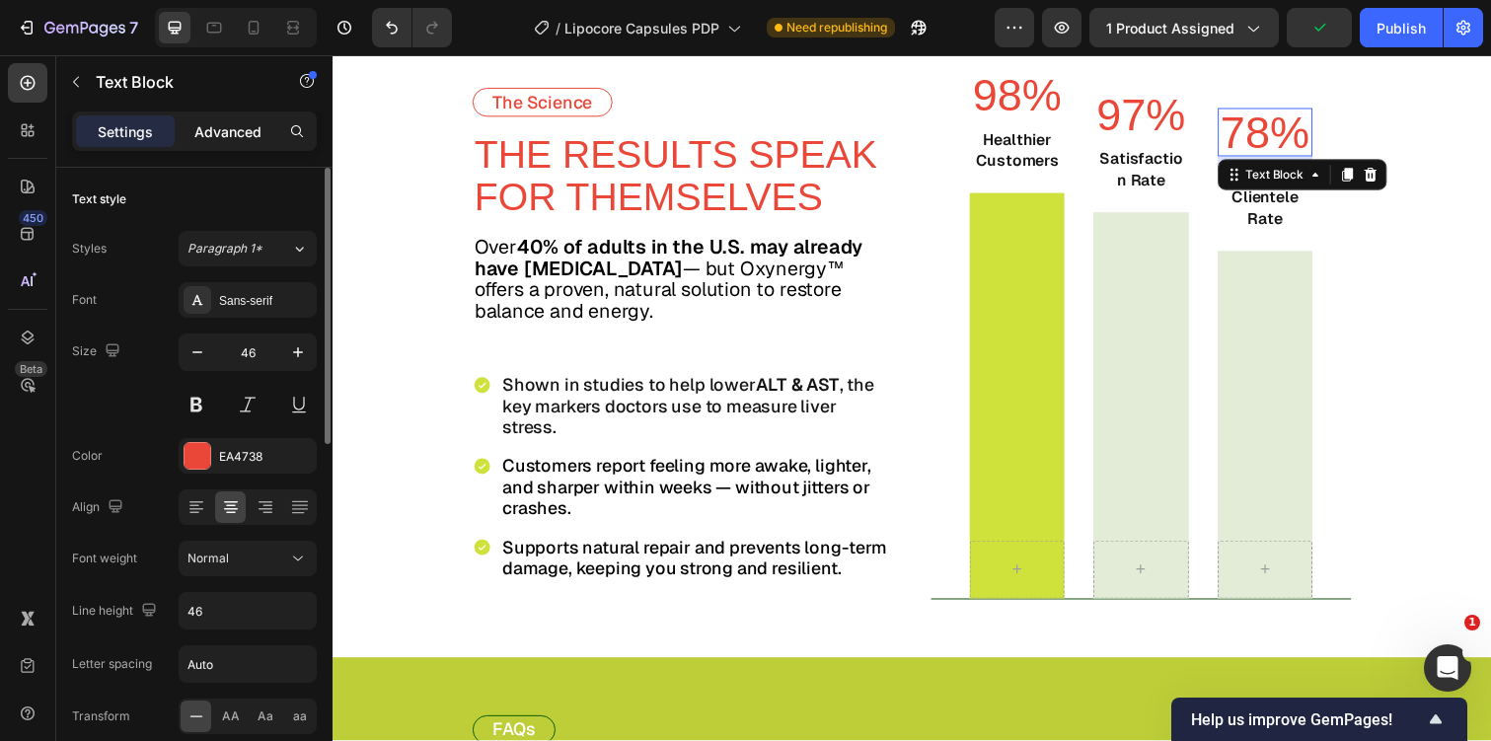
click at [233, 126] on p "Advanced" at bounding box center [227, 131] width 67 height 21
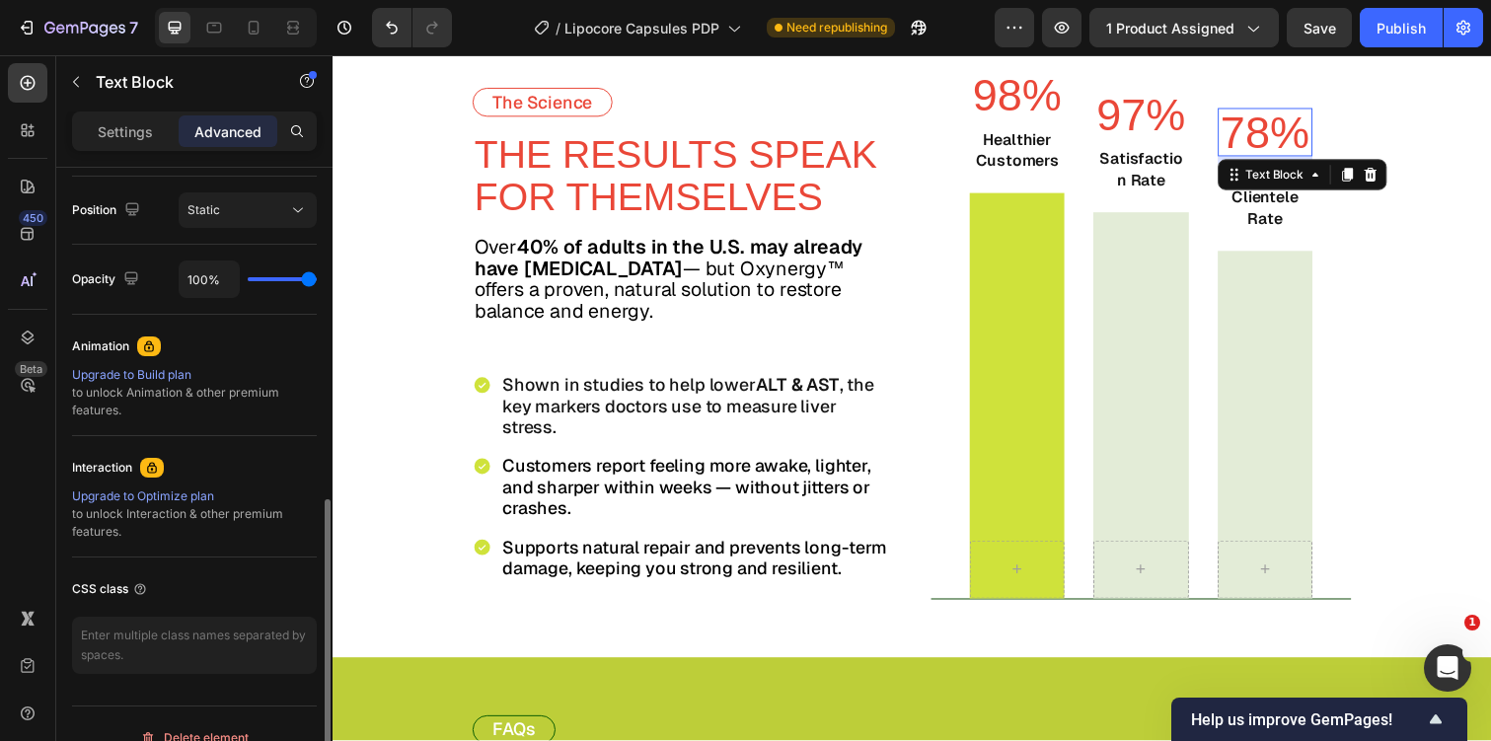
scroll to position [711, 0]
click at [299, 32] on icon at bounding box center [293, 28] width 20 height 20
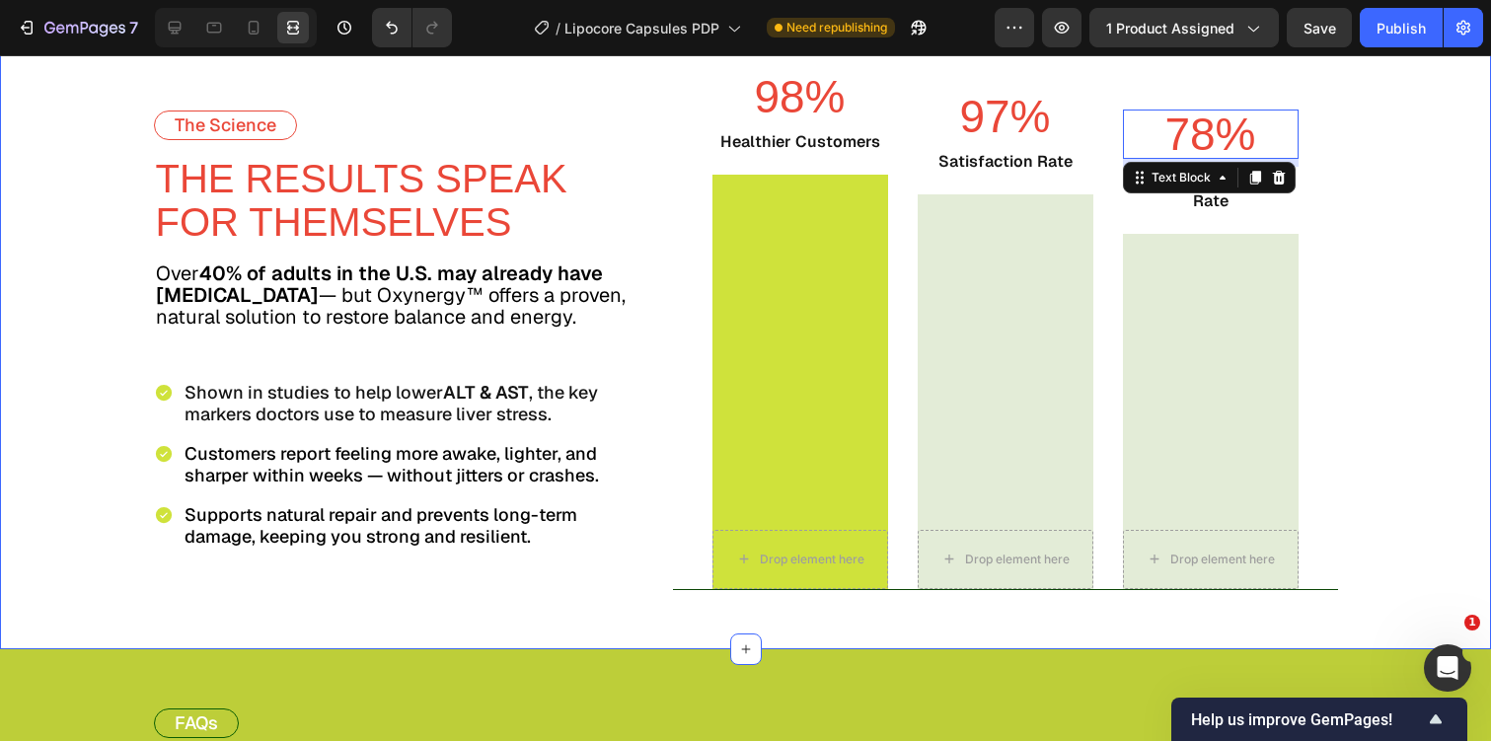
click at [1436, 294] on div "The Science Text Block THE RESULTS SPEAK FOR THEMSELVES Text Block Over 40% of …" at bounding box center [745, 311] width 1491 height 676
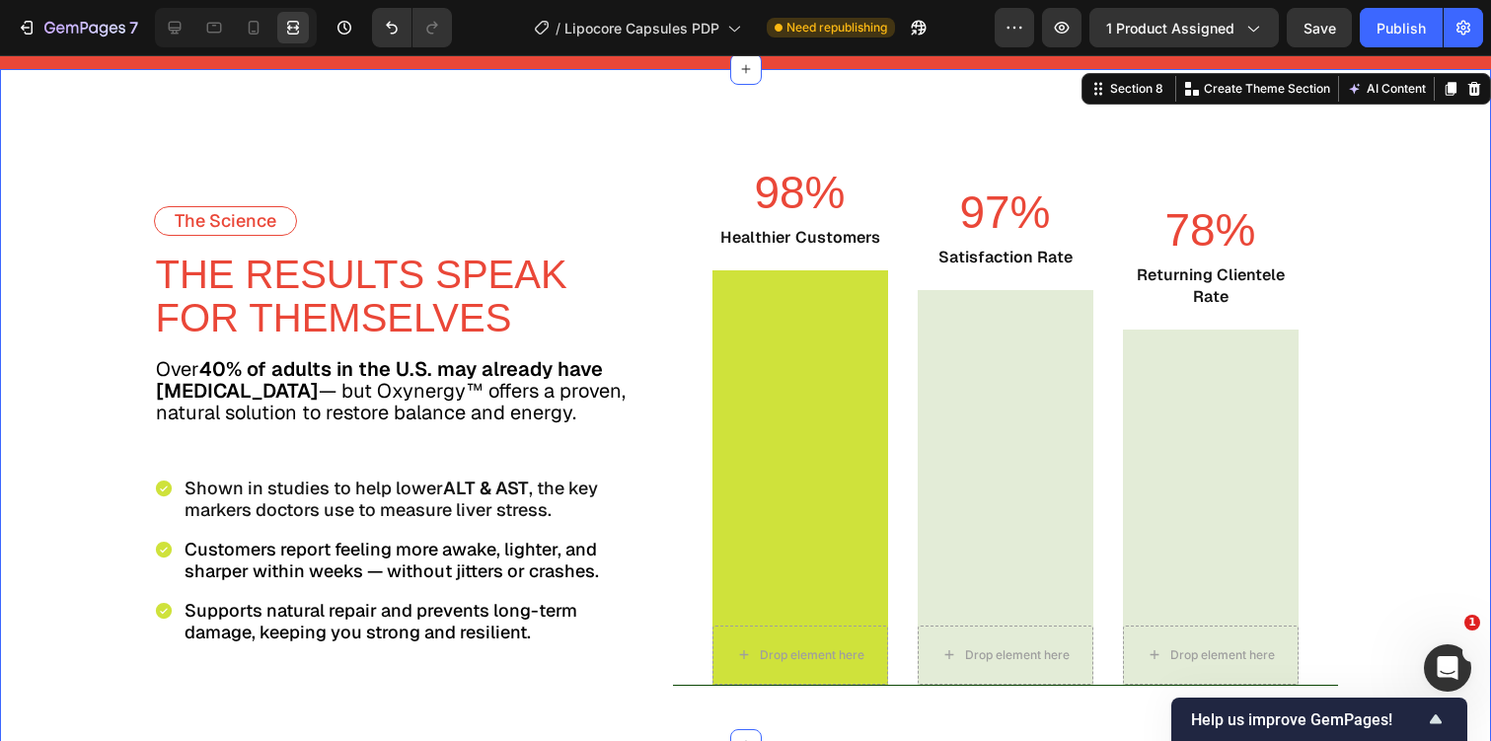
scroll to position [5454, 0]
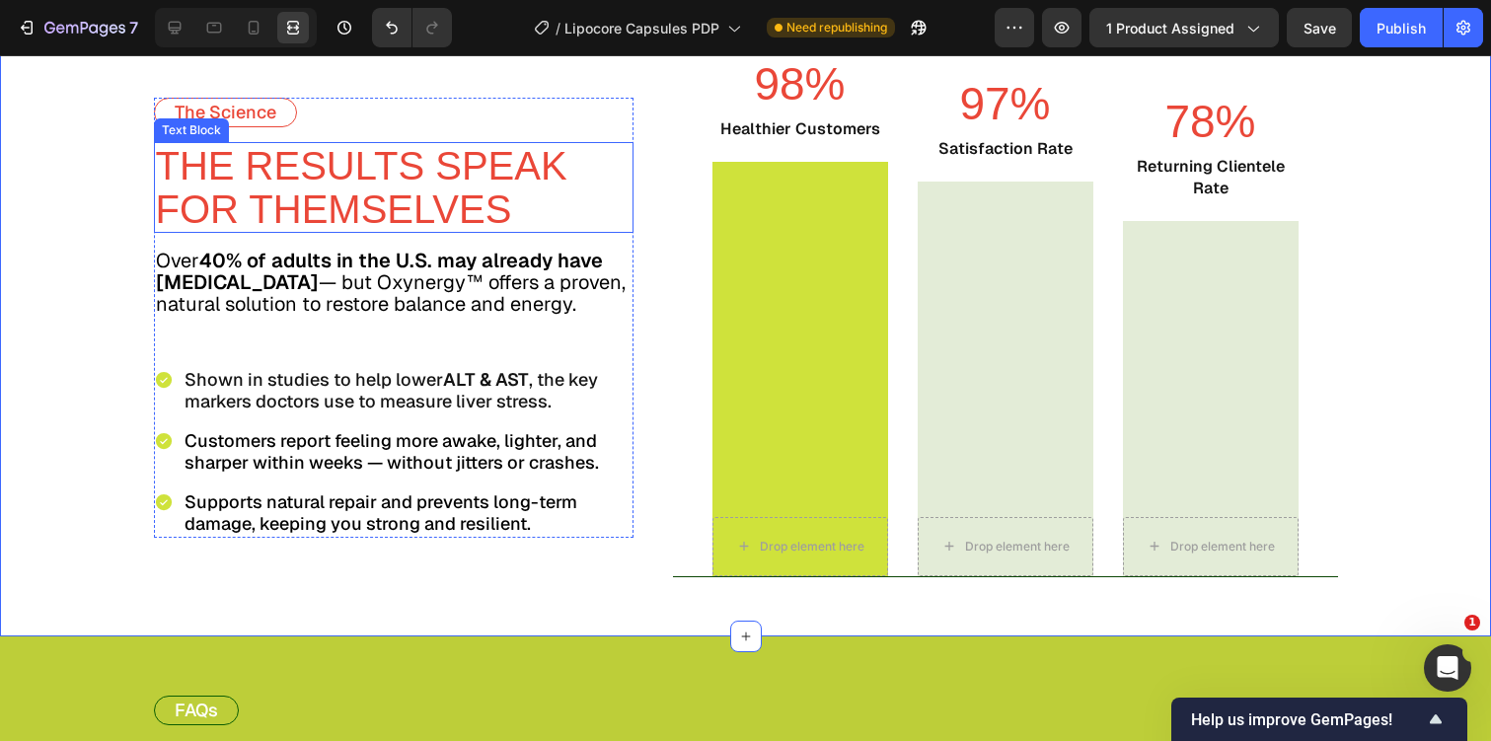
click at [363, 174] on span "THE RESULTS SPEAK FOR THEMSELVES" at bounding box center [361, 187] width 411 height 87
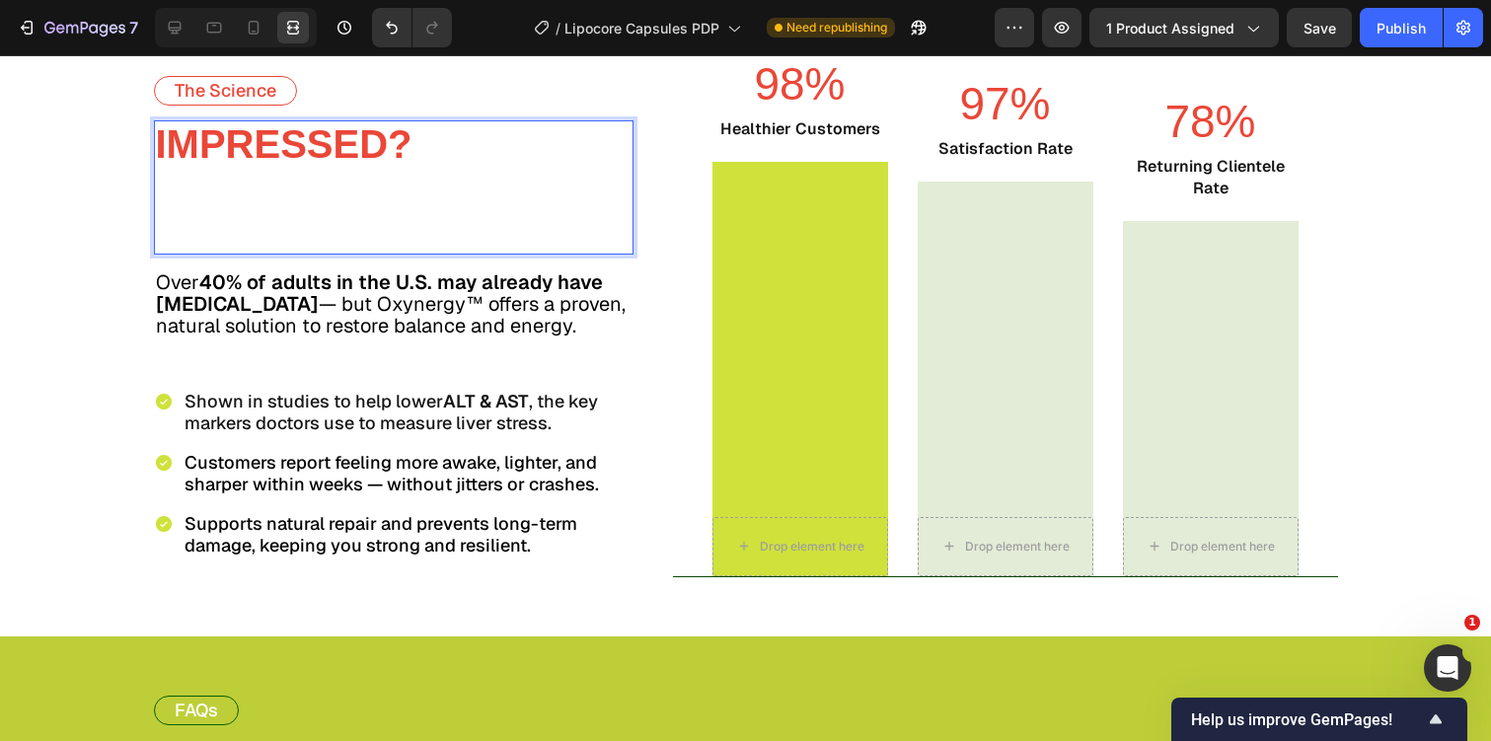
scroll to position [5432, 0]
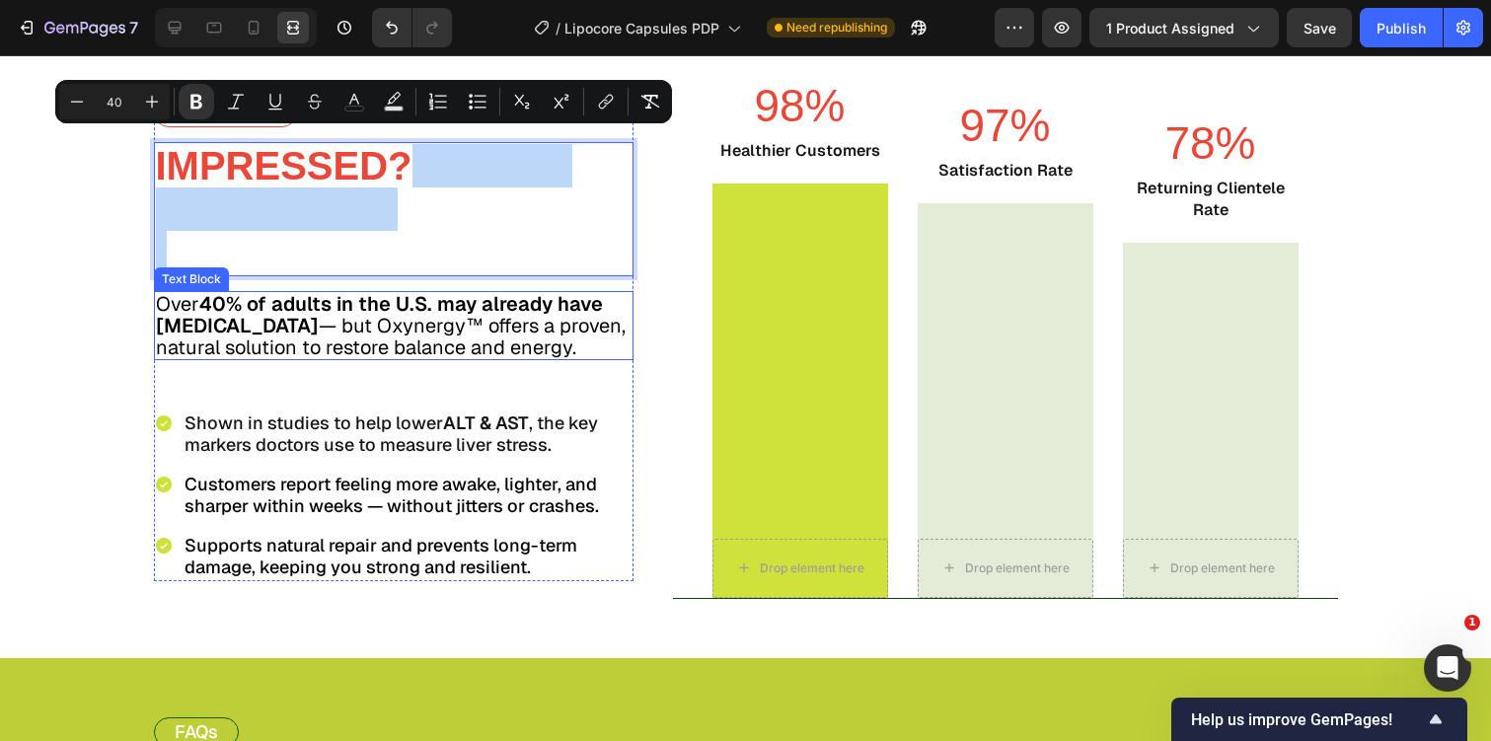
drag, startPoint x: 417, startPoint y: 160, endPoint x: 521, endPoint y: 284, distance: 161.8
click at [521, 284] on div "The Science Text Block Impressed? You're not alone Text Block 15 Over 40% of ad…" at bounding box center [394, 339] width 480 height 483
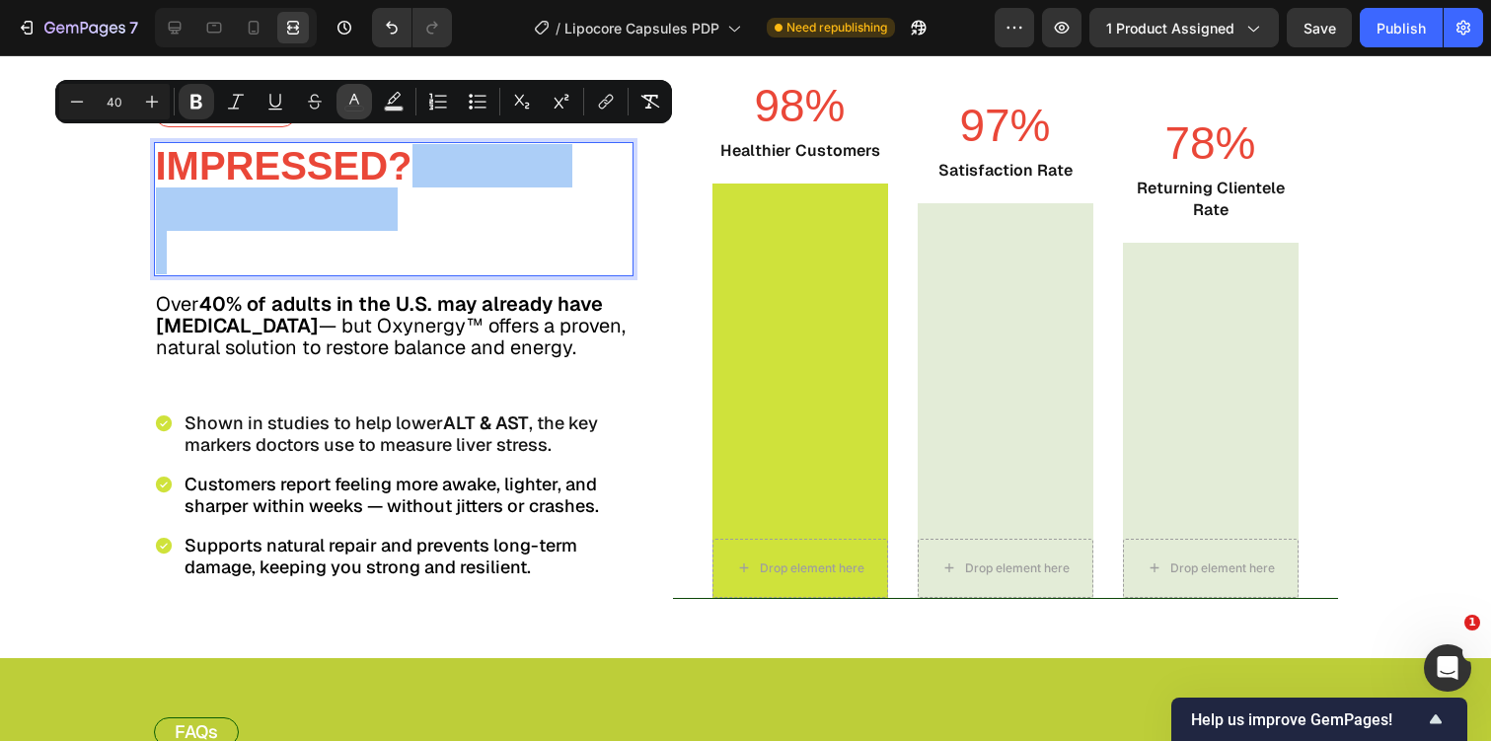
click at [350, 105] on icon "Editor contextual toolbar" at bounding box center [354, 102] width 20 height 20
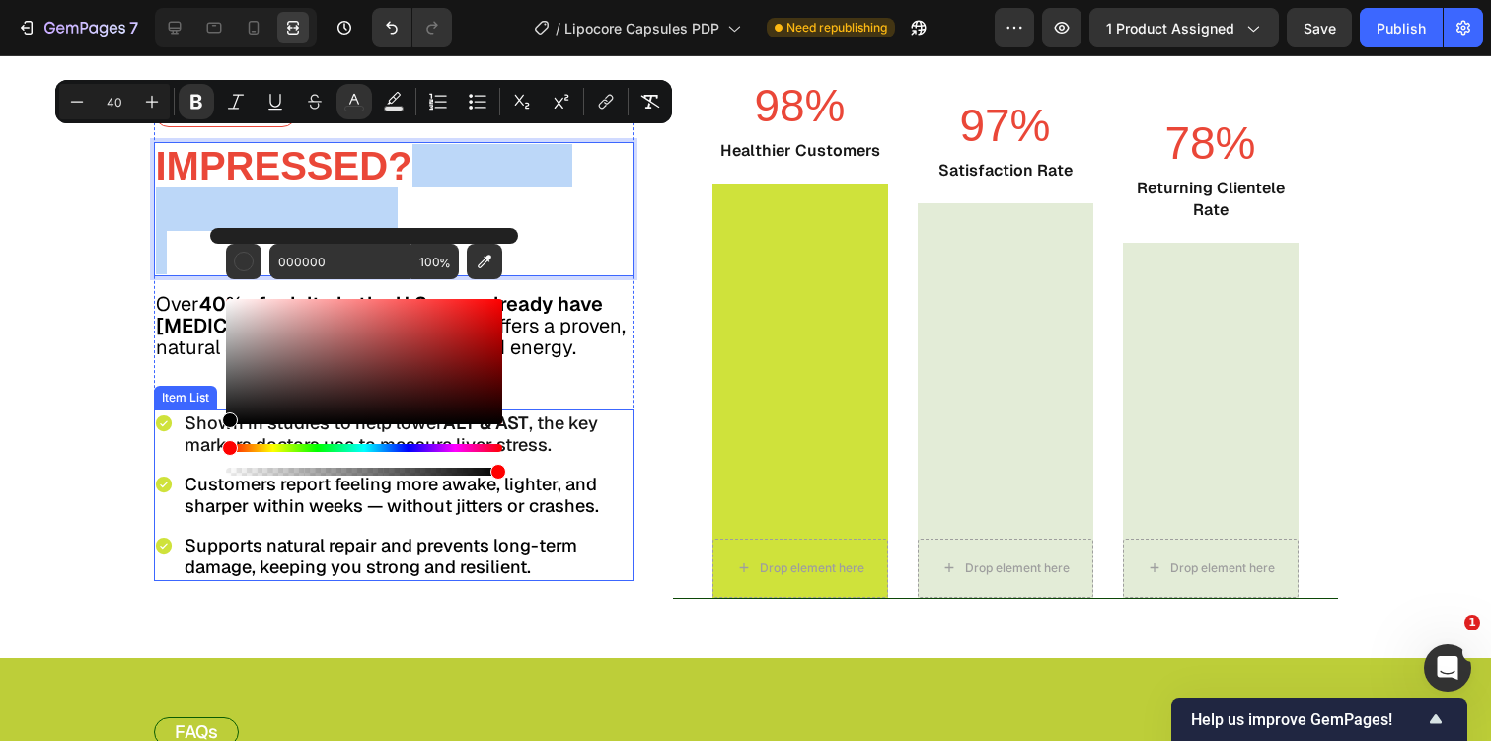
drag, startPoint x: 233, startPoint y: 470, endPoint x: 164, endPoint y: 502, distance: 76.4
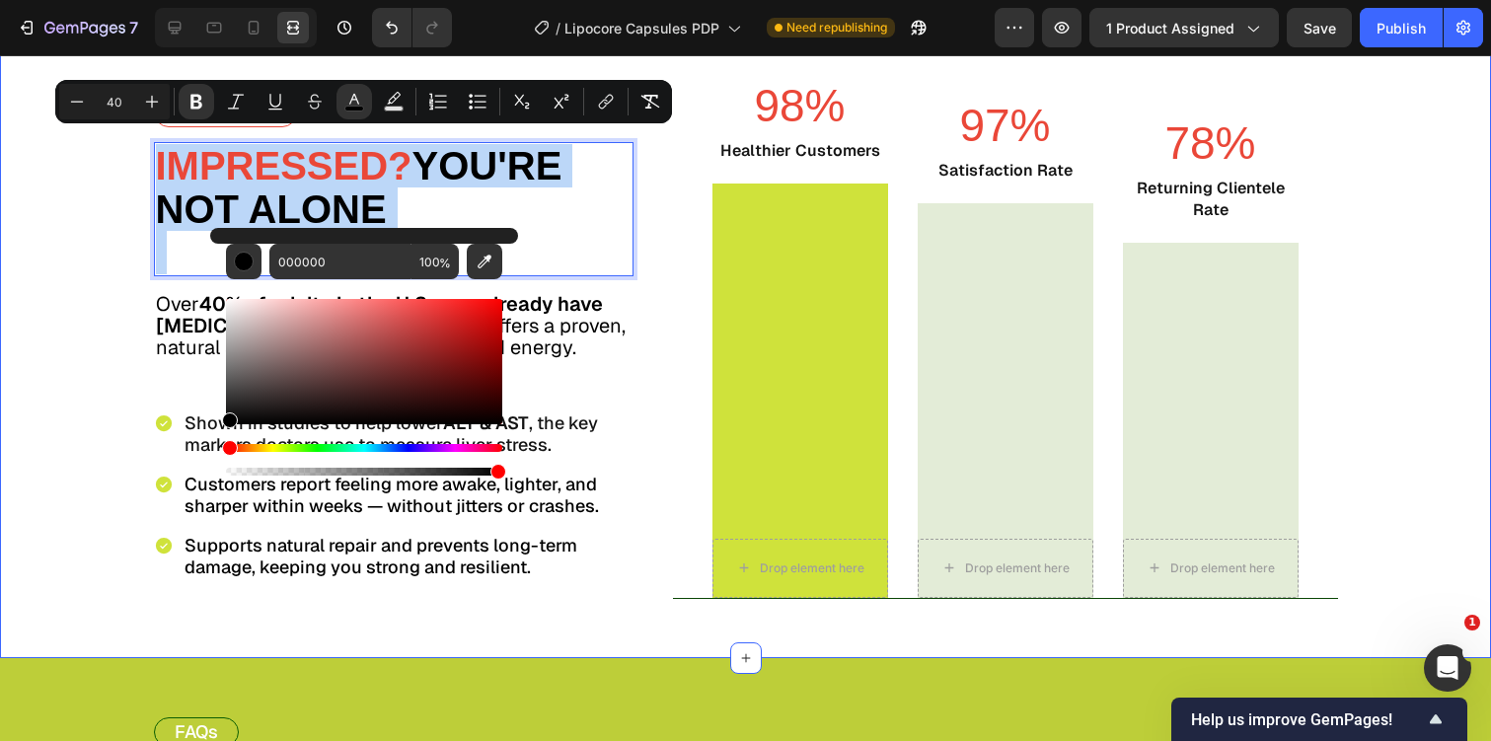
click at [152, 282] on div "The Science Text Block Impressed? You're not alone Text Block 15 Over 40% of ad…" at bounding box center [745, 340] width 1205 height 518
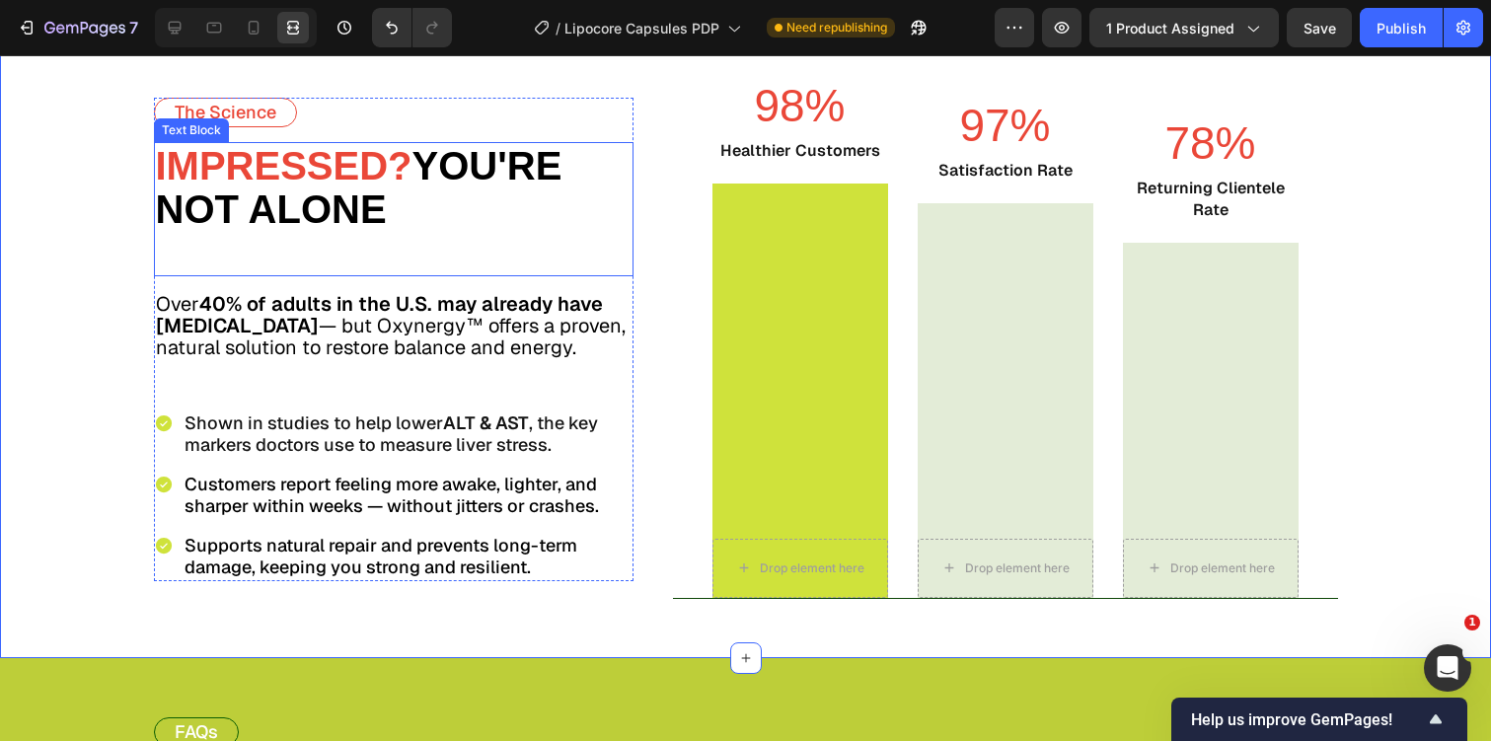
click at [201, 233] on p "Rich Text Editor. Editing area: main" at bounding box center [394, 252] width 476 height 43
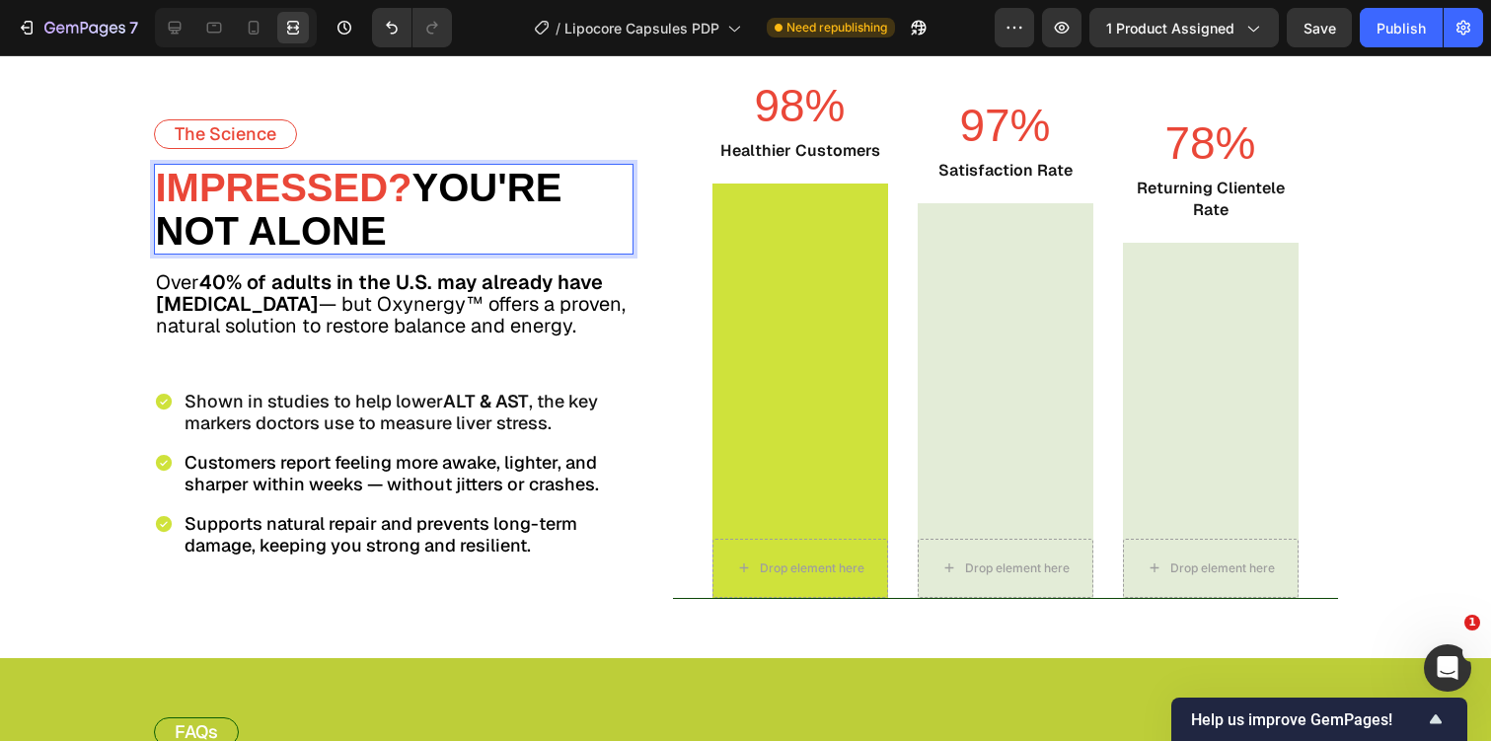
scroll to position [5454, 0]
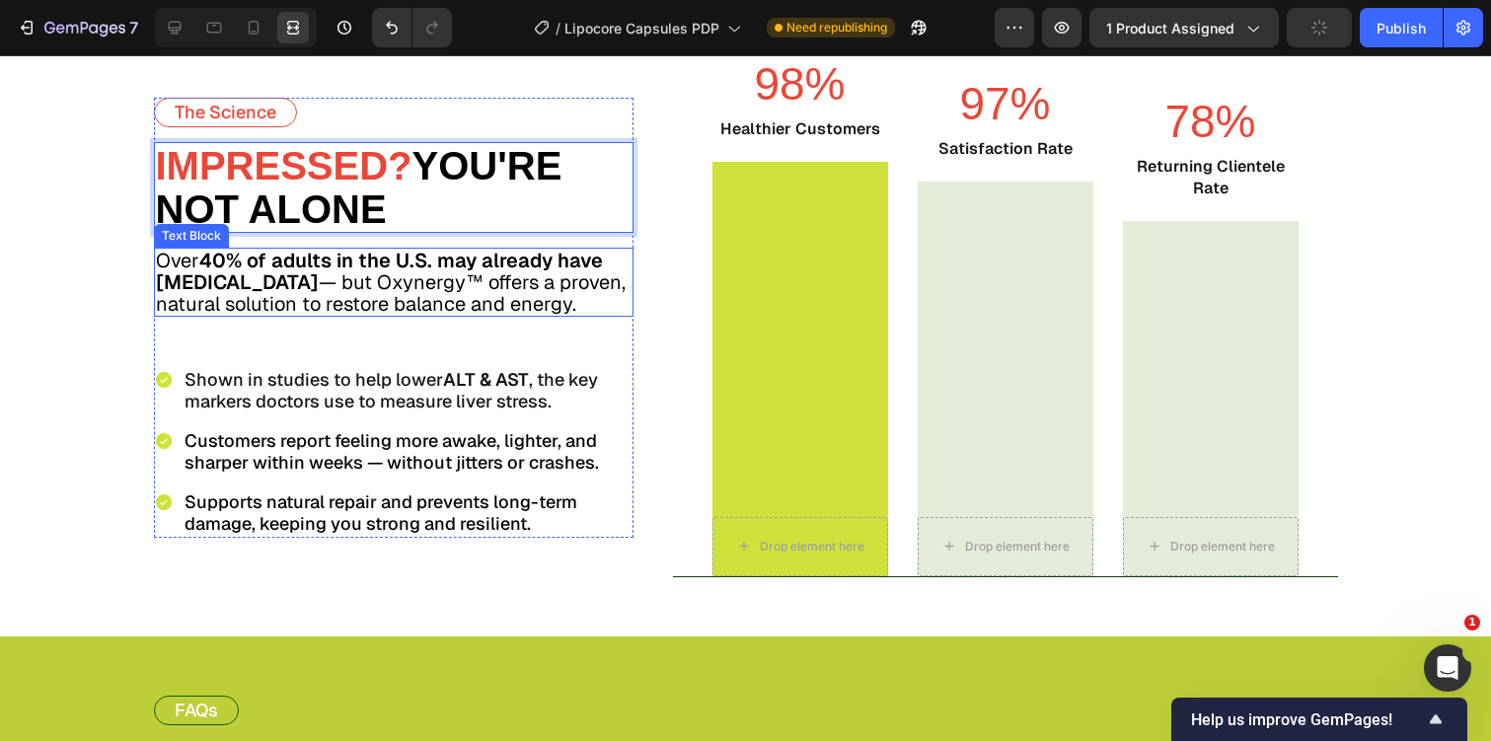
click at [432, 279] on span "Over 40% of adults in the U.S. may already have fatty liver disease — but Oxyne…" at bounding box center [391, 282] width 470 height 69
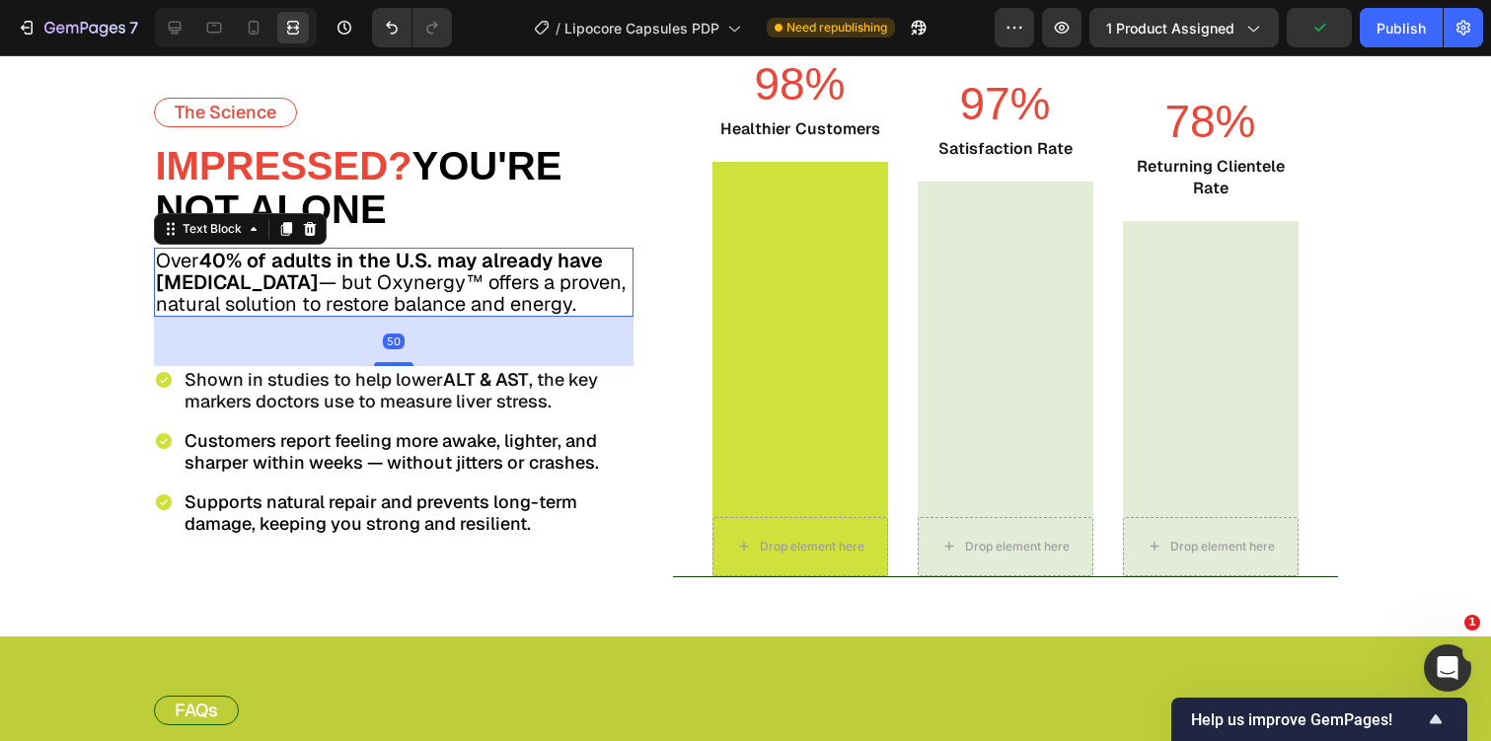
click at [425, 291] on span "Over 40% of adults in the U.S. may already have fatty liver disease — but Oxyne…" at bounding box center [391, 282] width 470 height 69
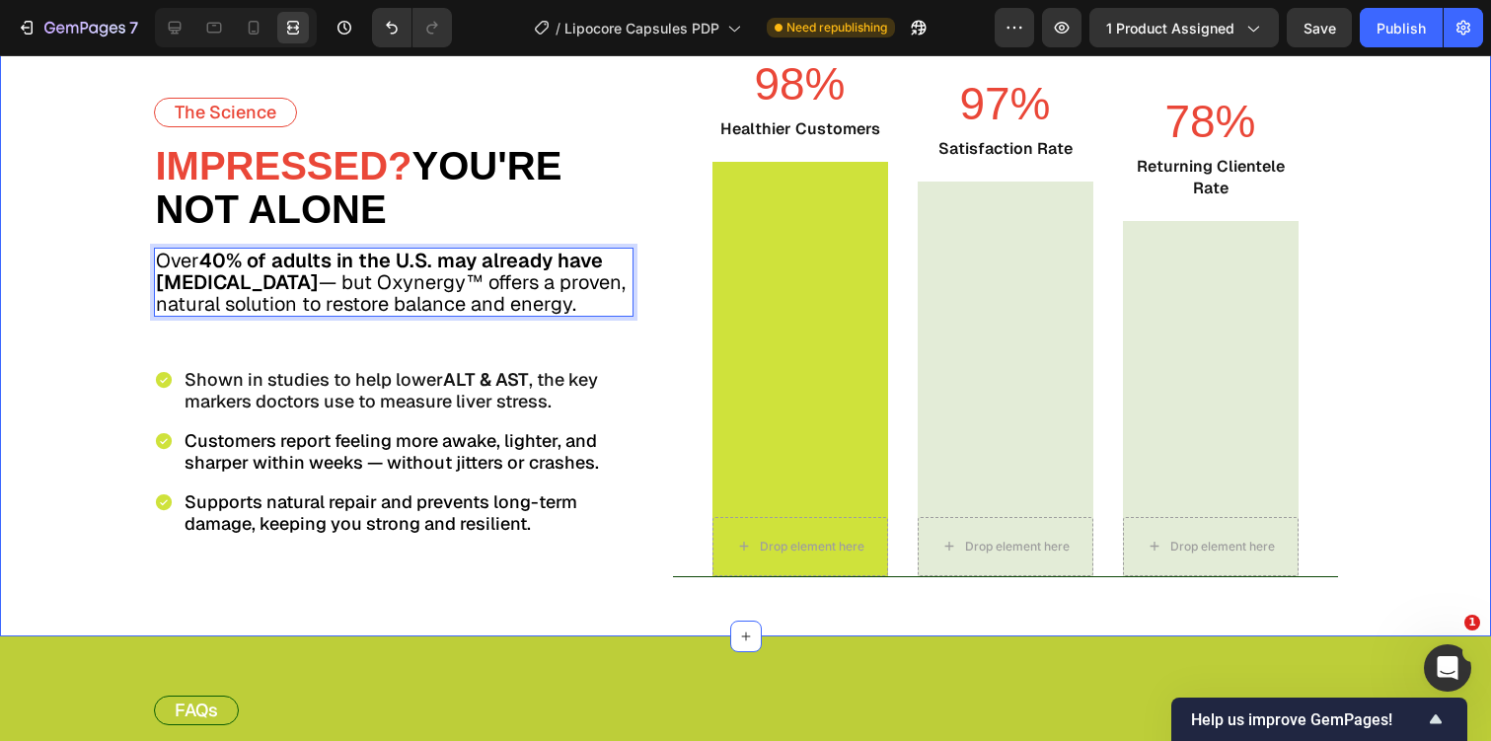
click at [95, 343] on div "The Science Text Block Impressed? You're not alone Text Block Over 40% of adult…" at bounding box center [745, 299] width 1491 height 676
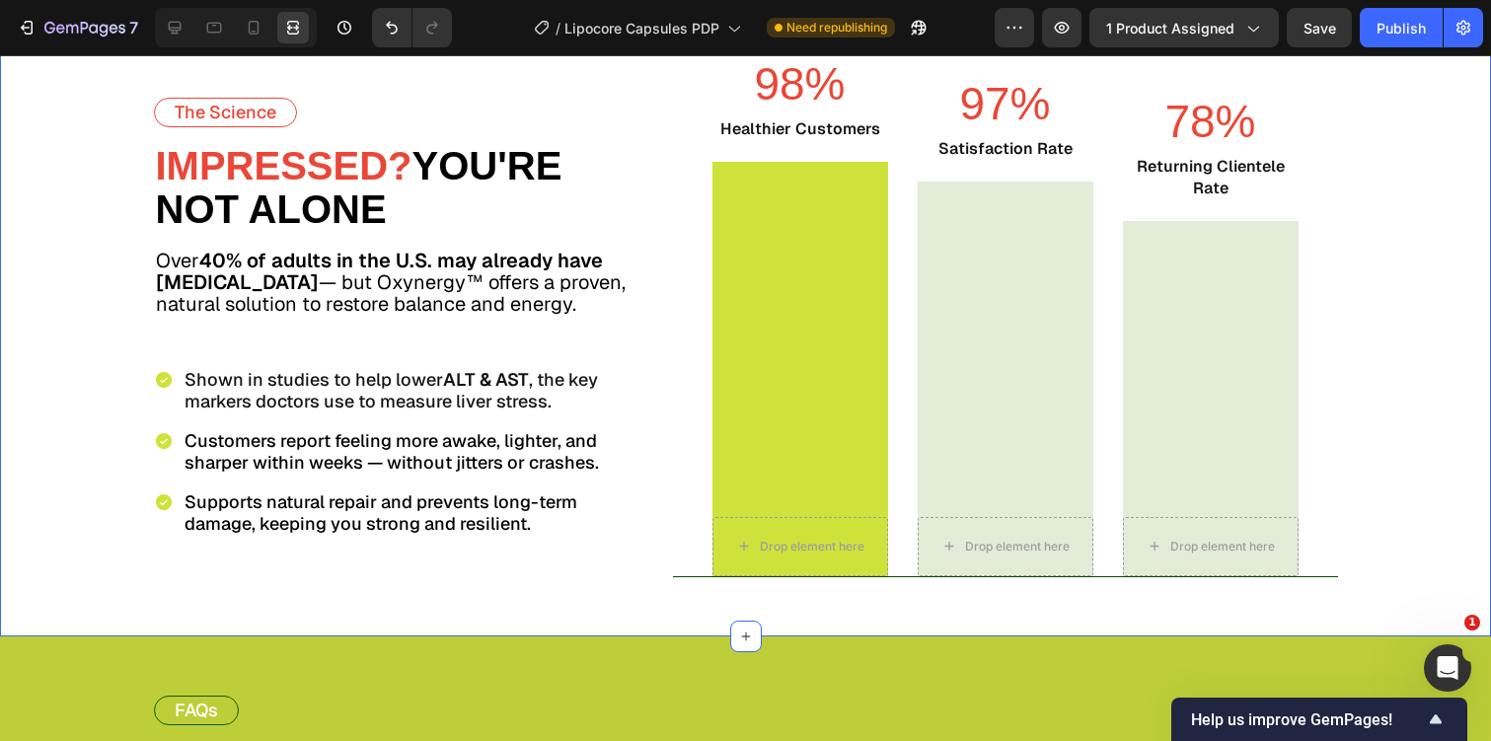
click at [1464, 223] on div "The Science Text Block Impressed? You're not alone Text Block Over 40% of adult…" at bounding box center [745, 299] width 1491 height 676
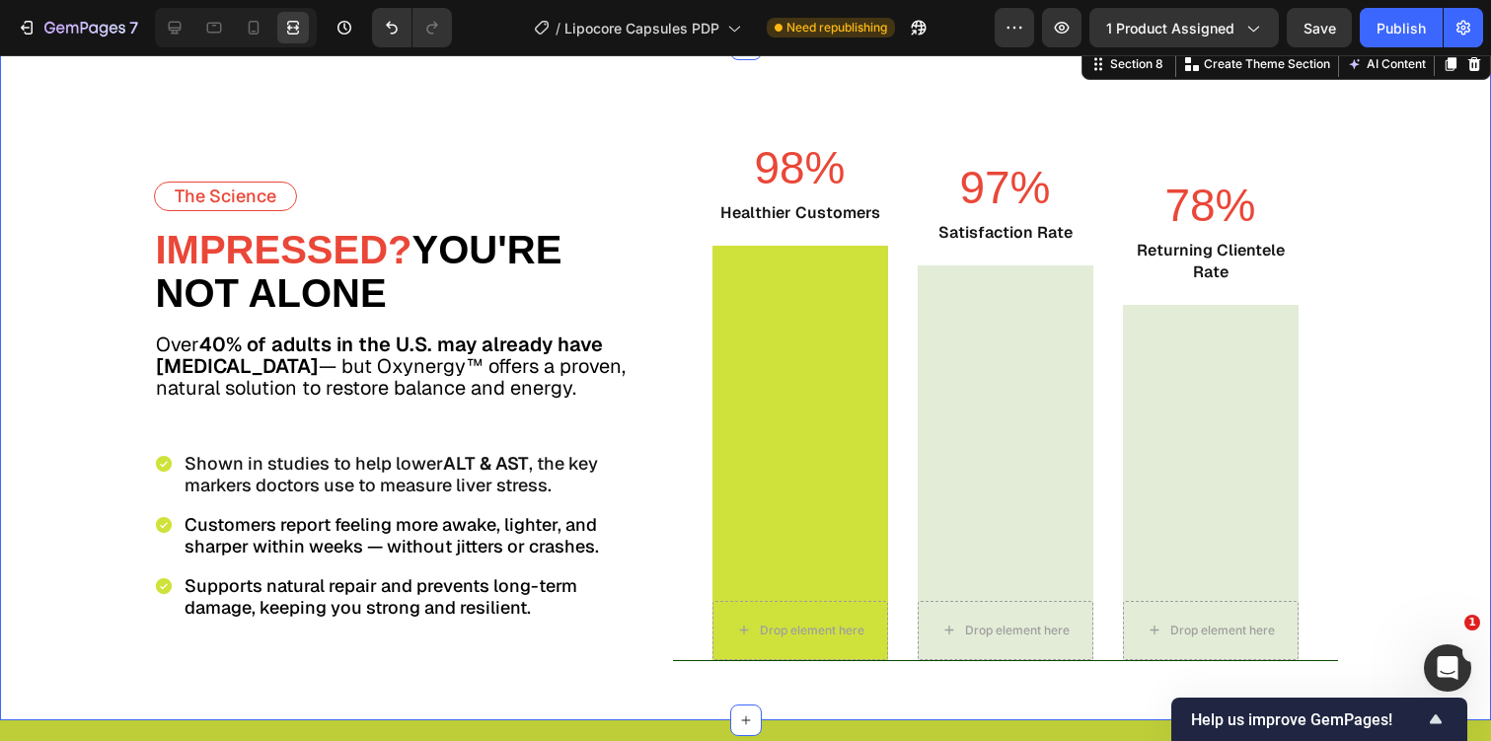
scroll to position [5369, 0]
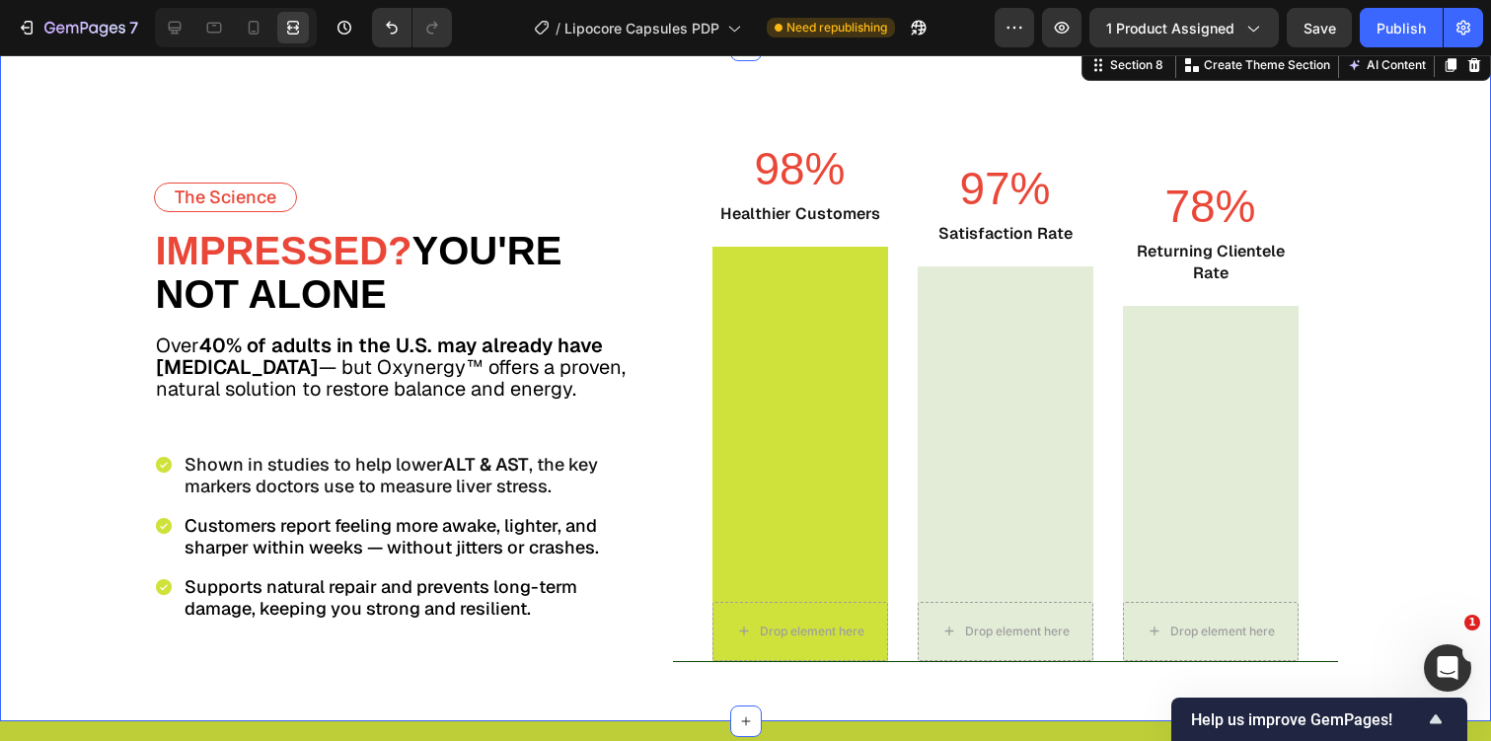
click at [1397, 283] on div "The Science Text Block Impressed? You're not alone Text Block Over 40% of adult…" at bounding box center [745, 383] width 1491 height 676
click at [806, 391] on div "Drop element here Row" at bounding box center [800, 454] width 176 height 414
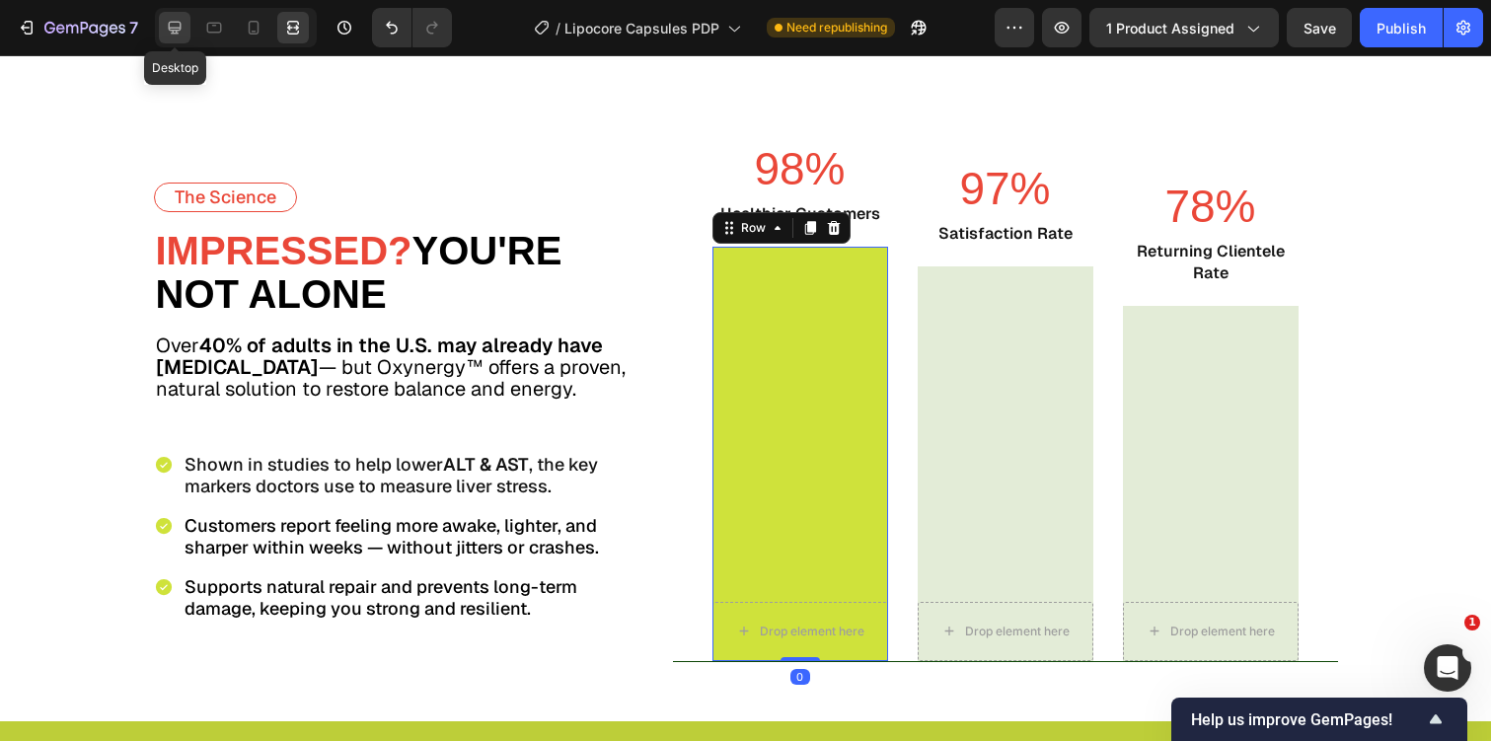
click at [174, 14] on div at bounding box center [175, 28] width 32 height 32
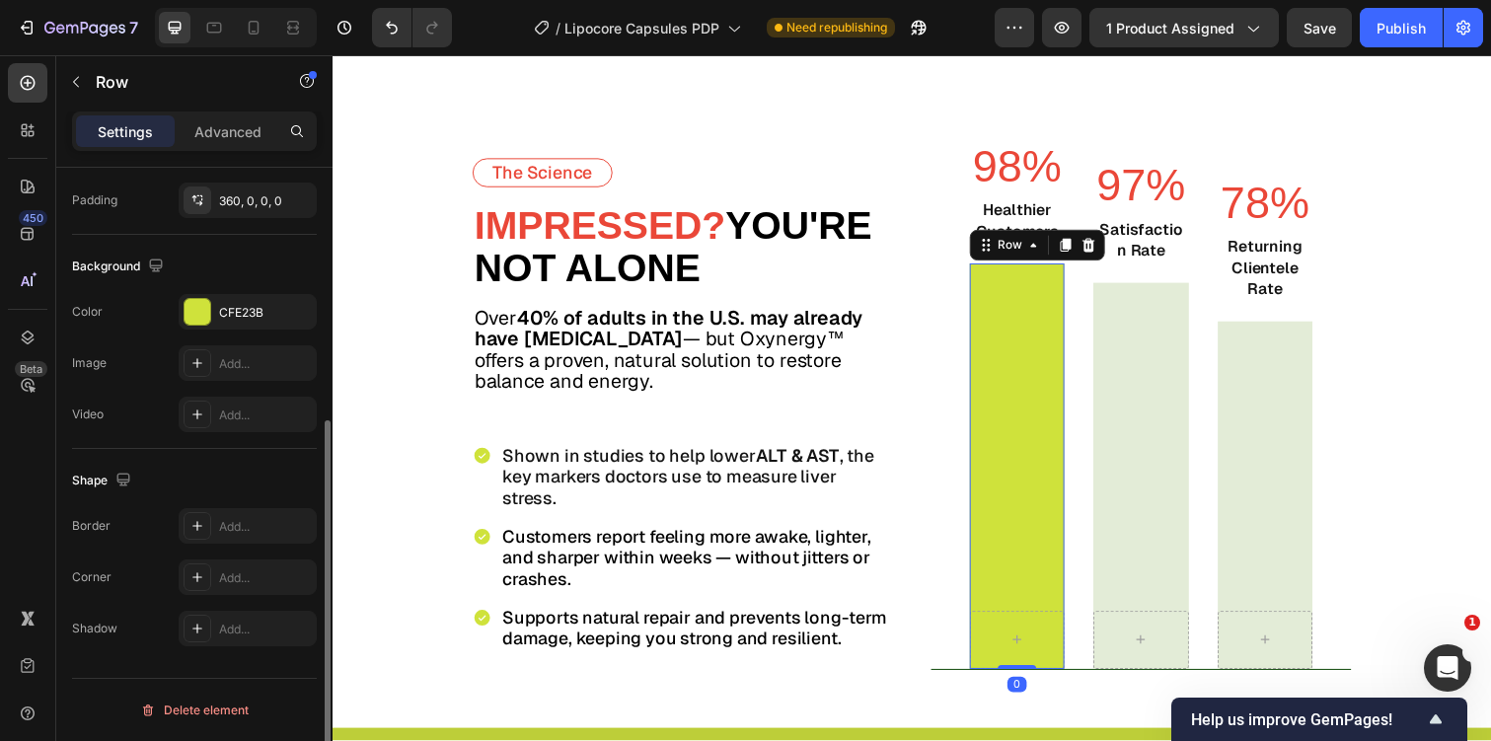
scroll to position [470, 0]
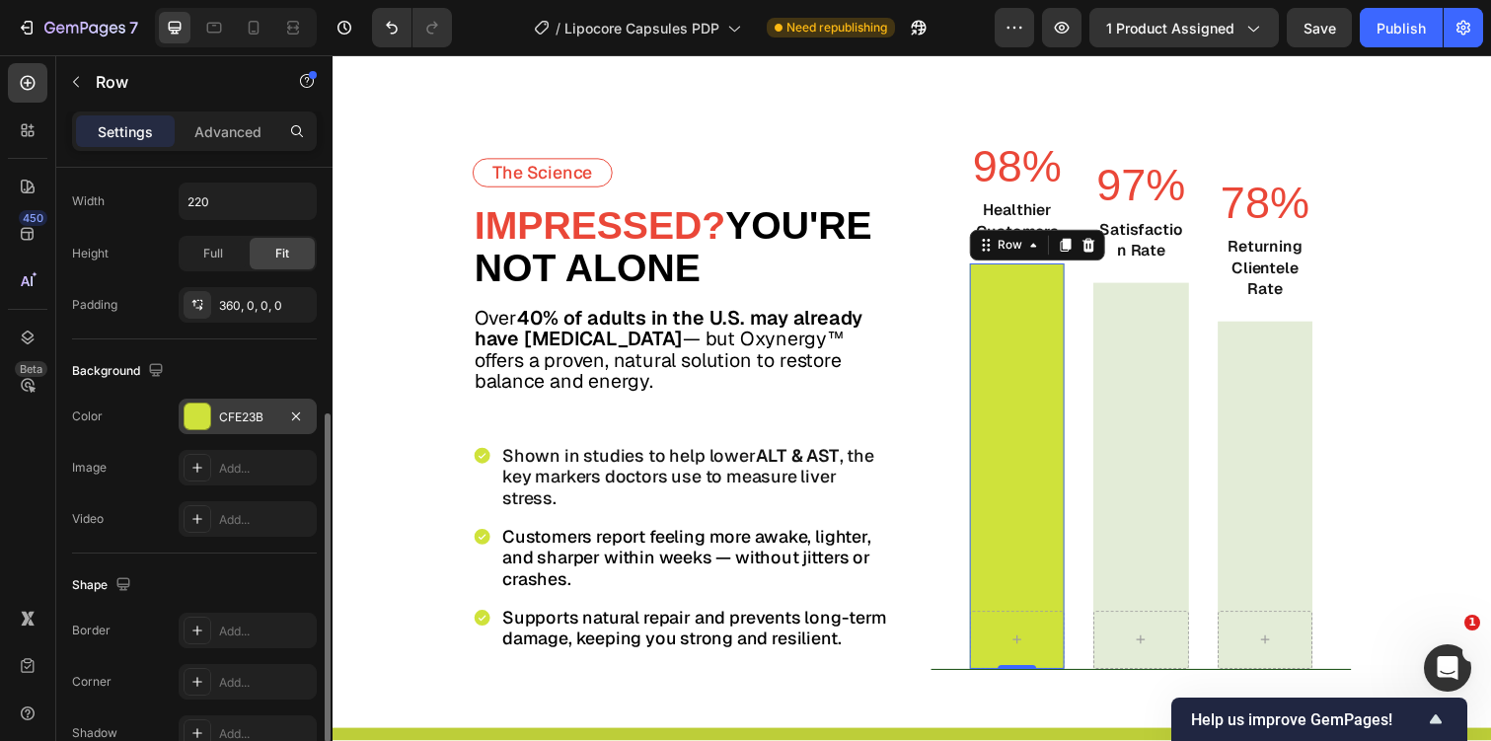
click at [245, 411] on div "CFE23B" at bounding box center [247, 417] width 57 height 18
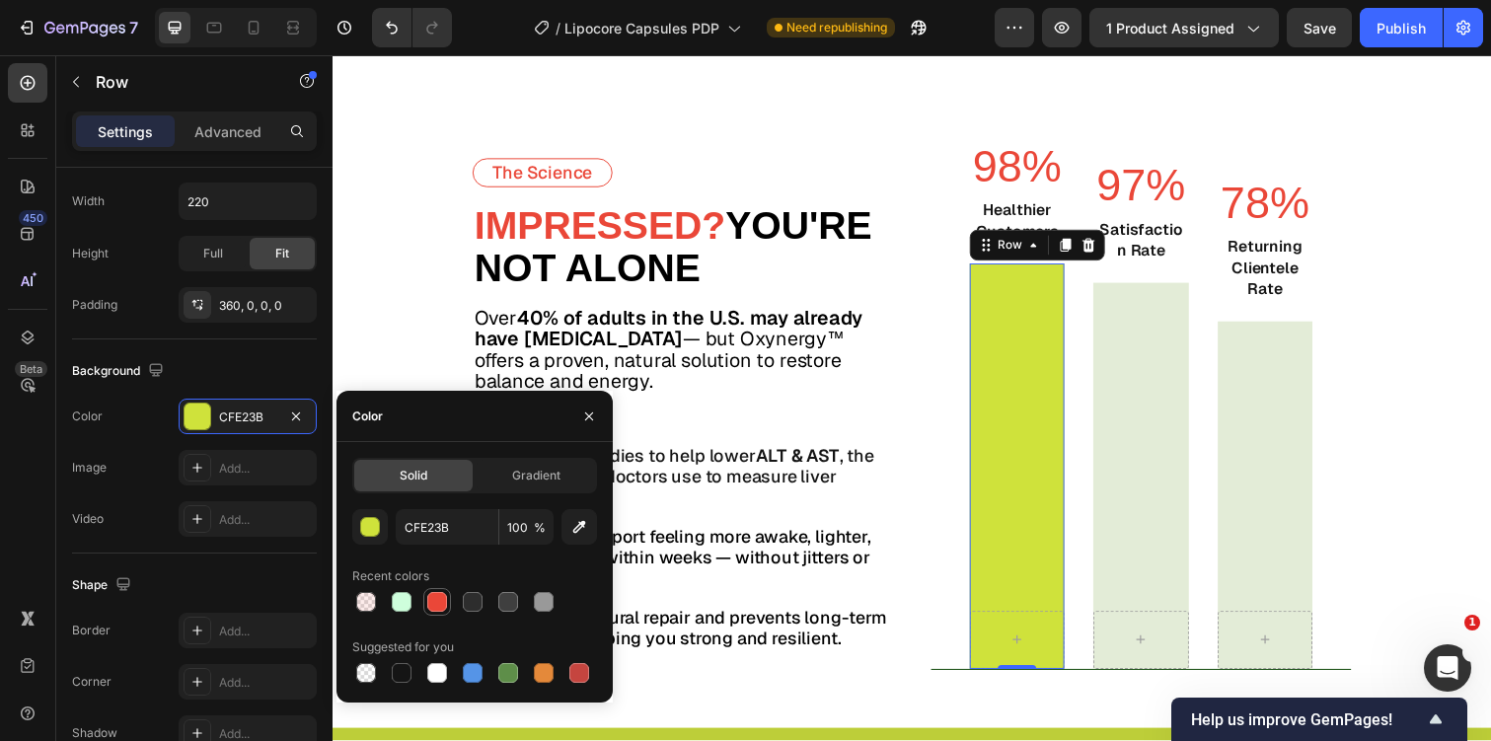
click at [439, 613] on div at bounding box center [437, 602] width 24 height 24
type input "EA4738"
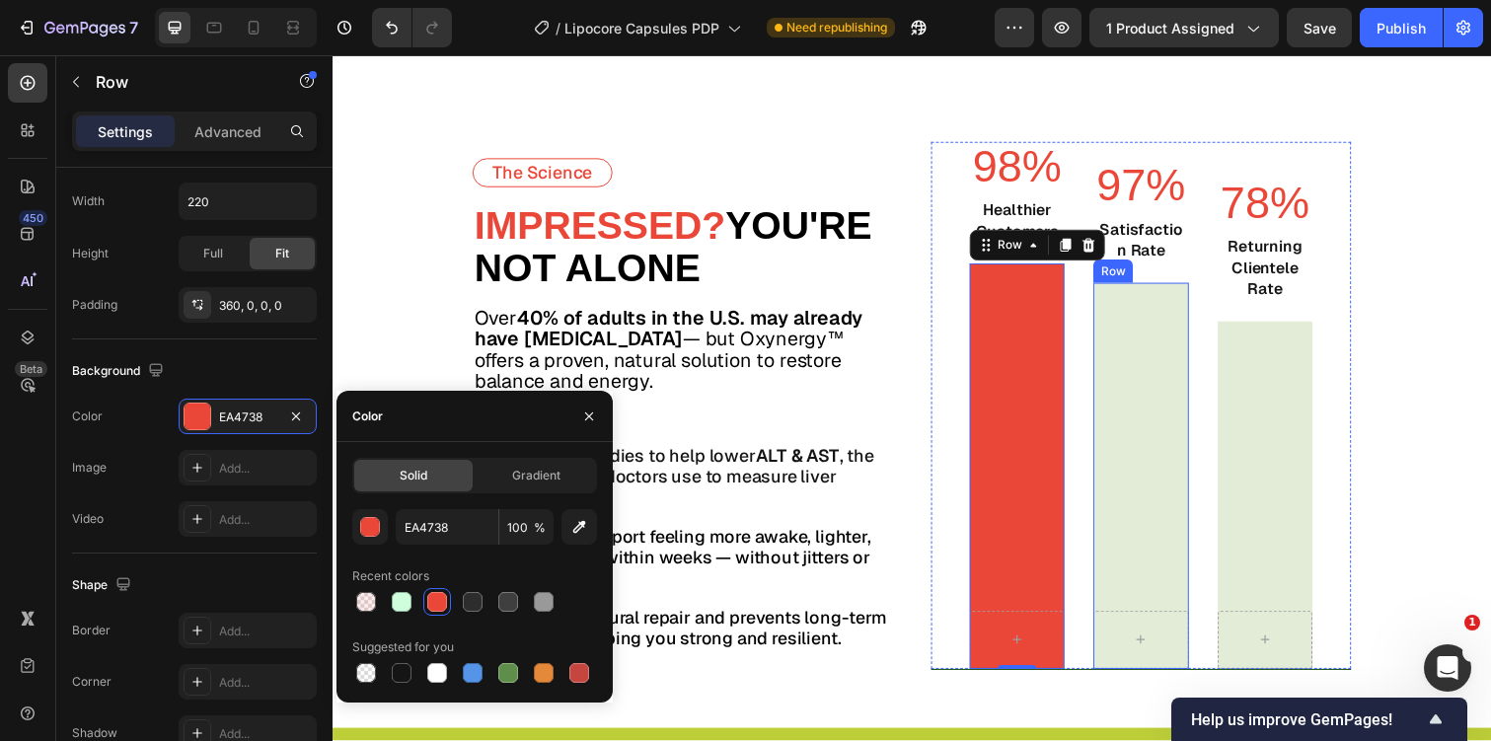
click at [1173, 407] on div "Row" at bounding box center [1158, 485] width 97 height 395
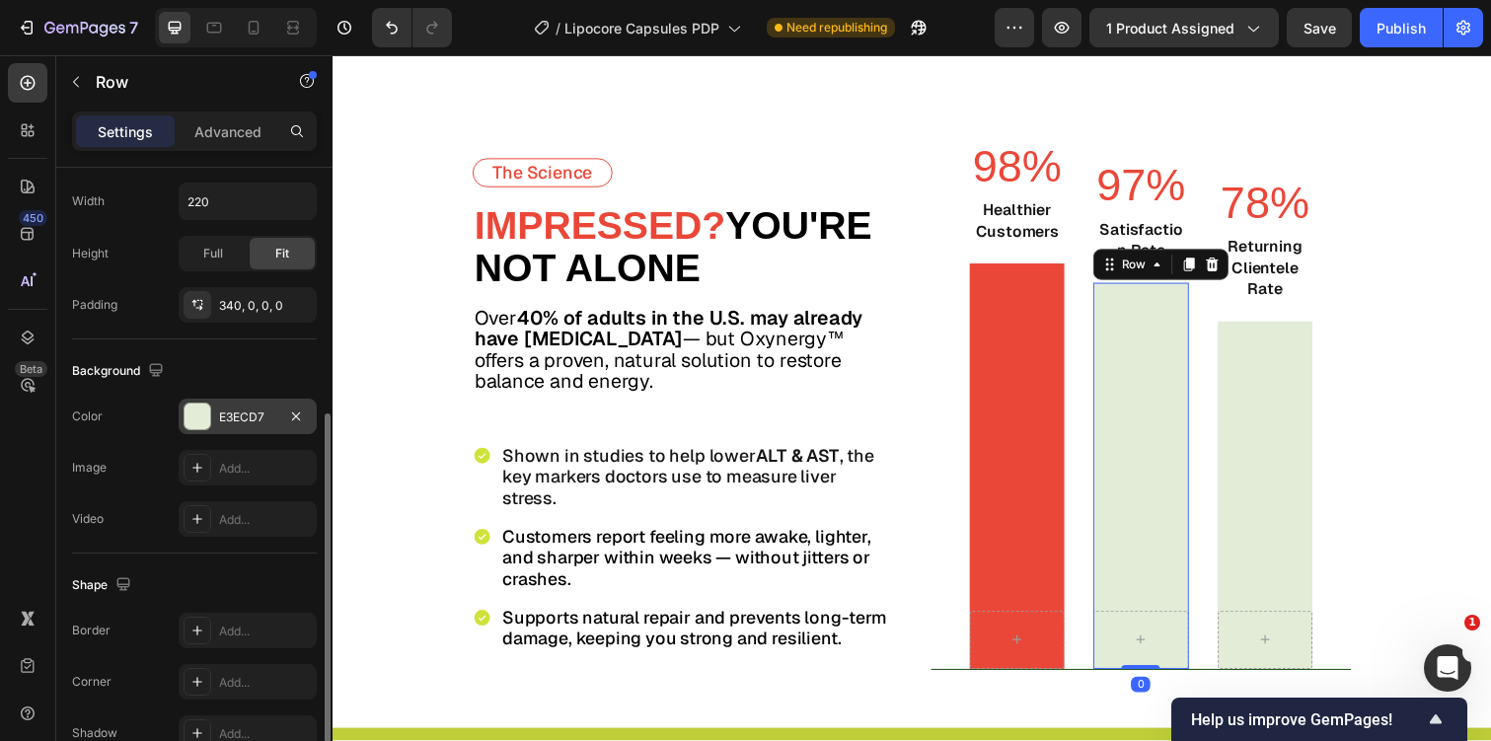
click at [229, 405] on div "E3ECD7" at bounding box center [248, 417] width 138 height 36
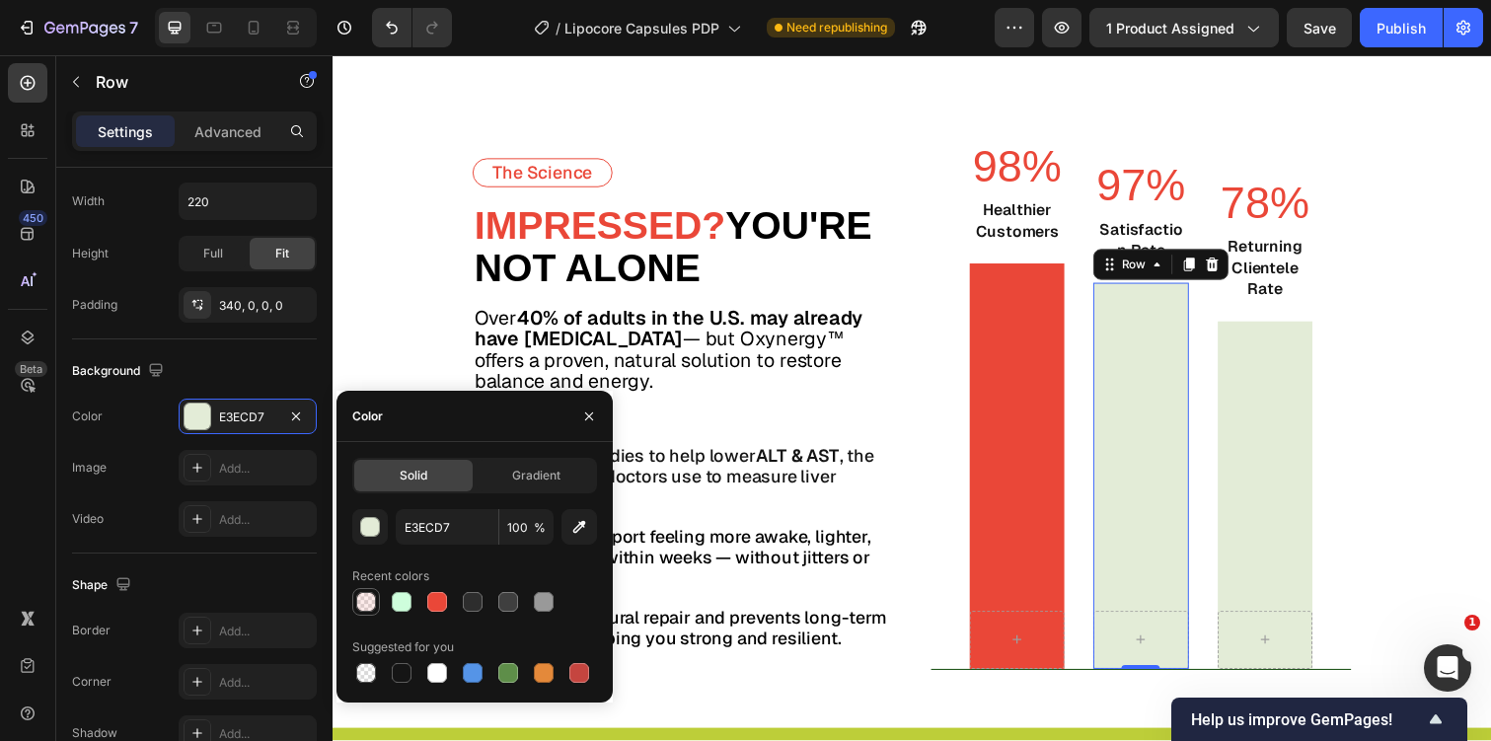
click at [369, 596] on div at bounding box center [366, 602] width 20 height 20
type input "EA4738"
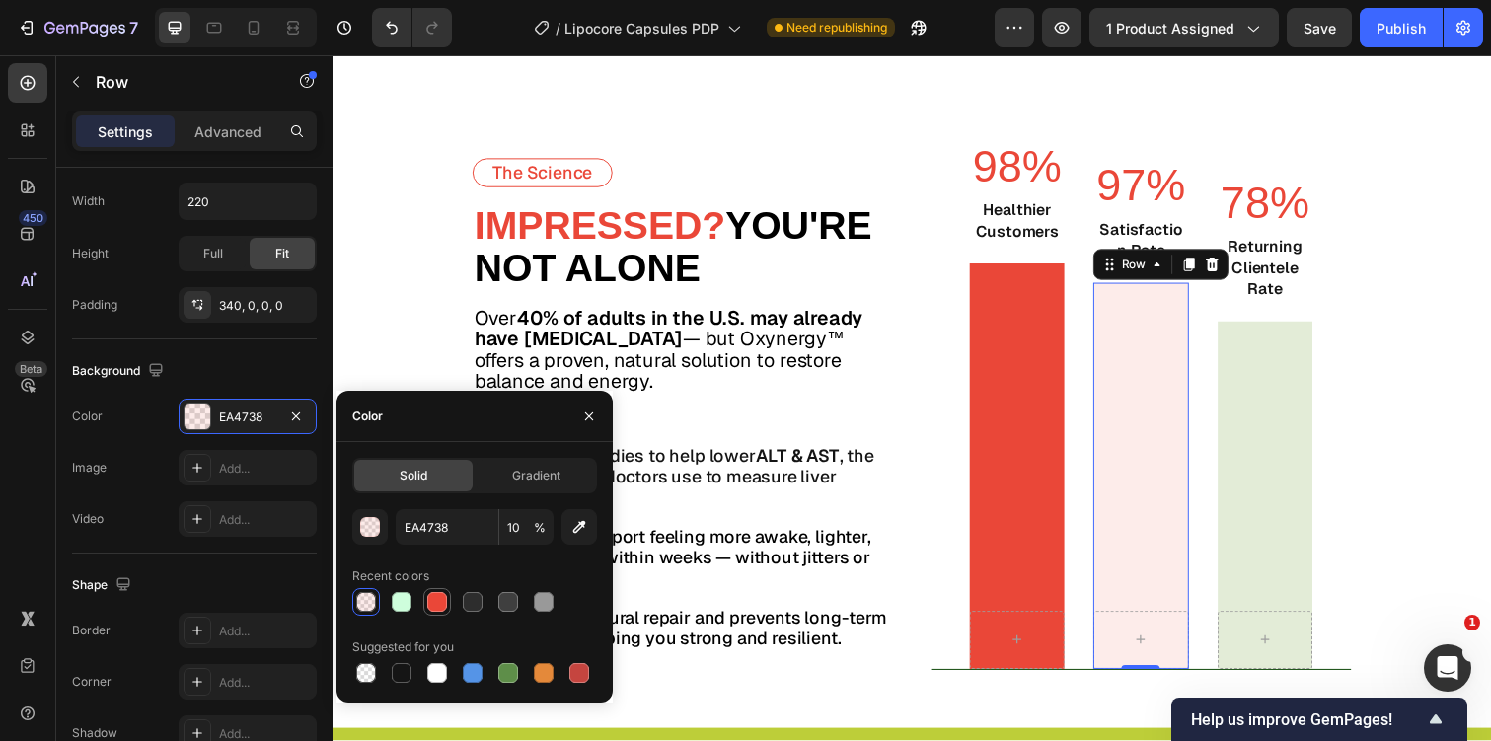
click at [440, 598] on div at bounding box center [437, 602] width 20 height 20
type input "100"
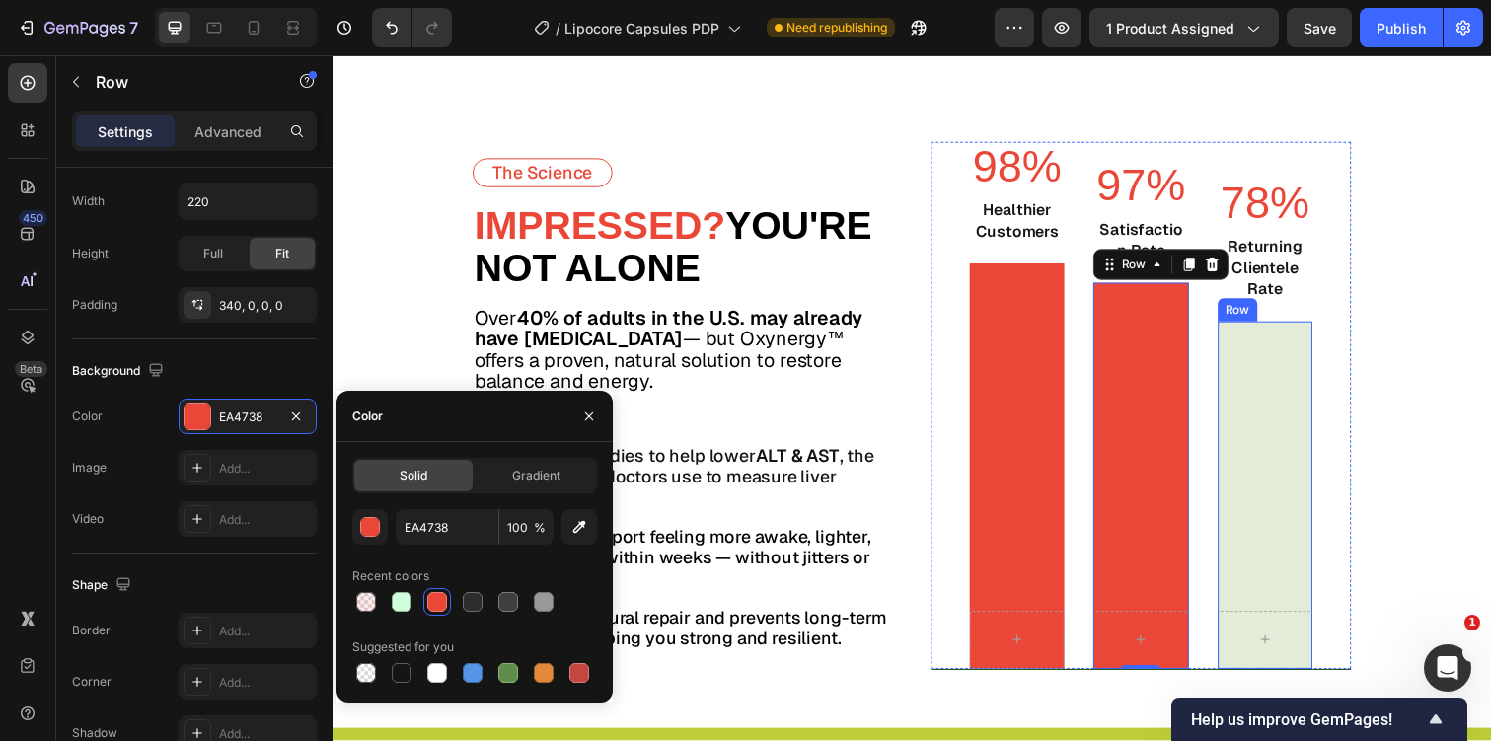
click at [1250, 460] on div "Row" at bounding box center [1285, 505] width 97 height 355
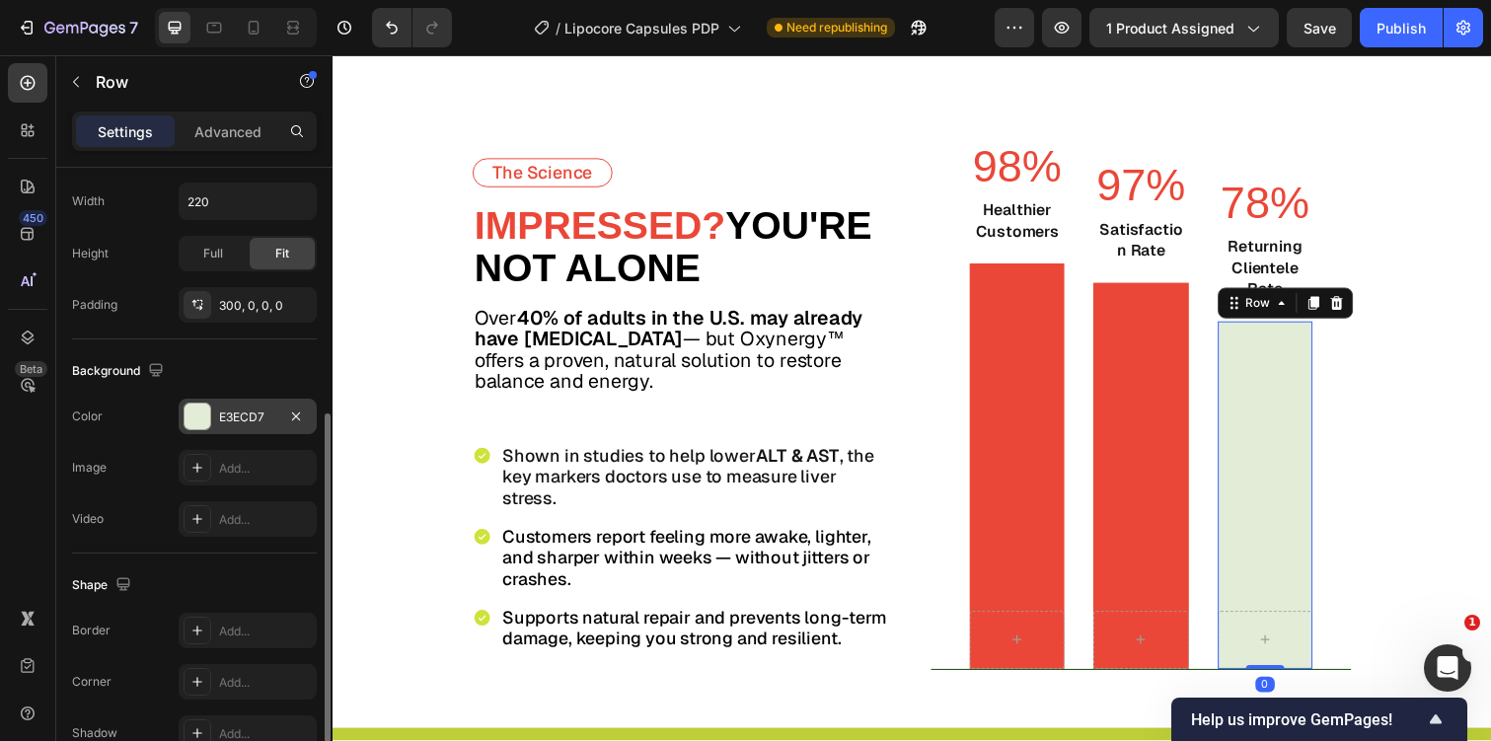
click at [243, 418] on div "E3ECD7" at bounding box center [247, 417] width 57 height 18
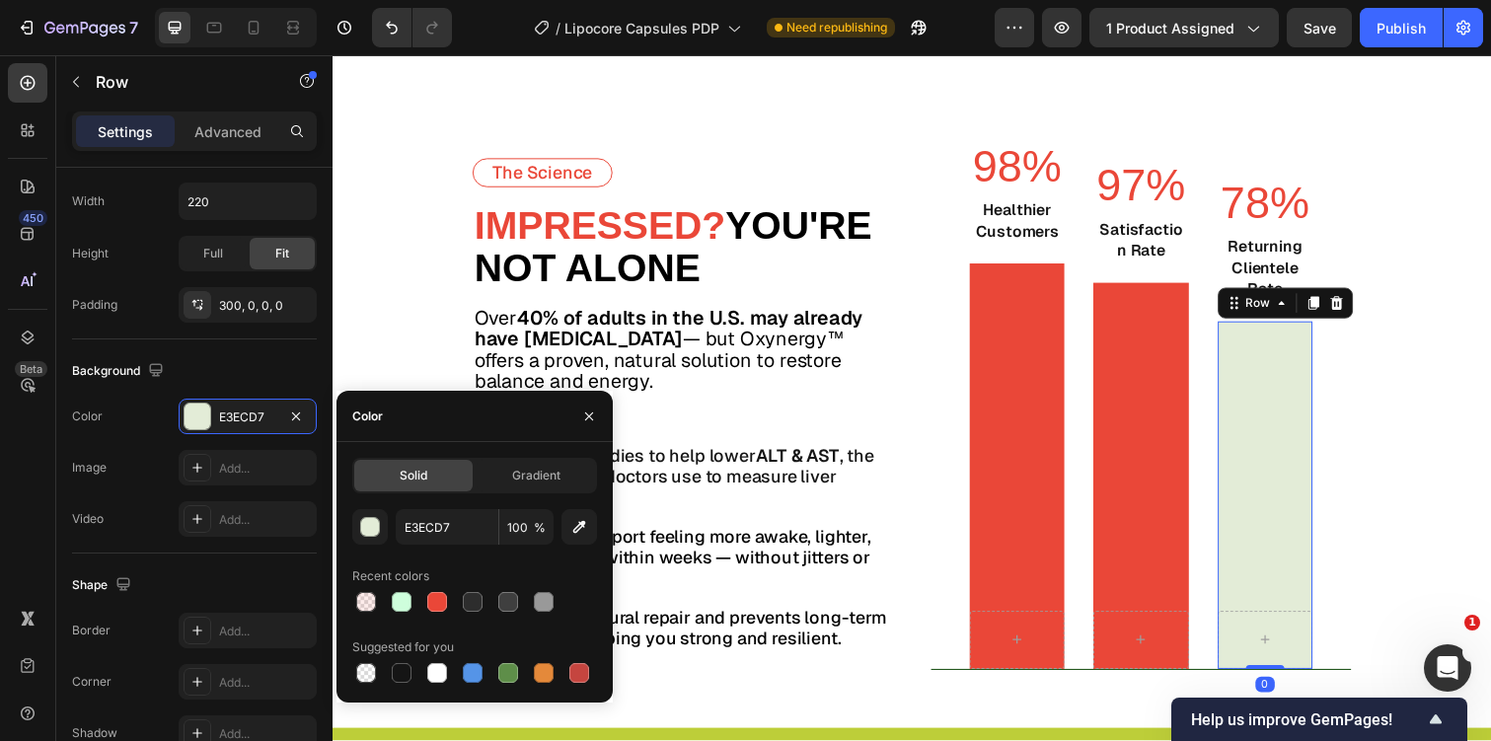
click at [440, 619] on div "E3ECD7 100 % Recent colors Suggested for you" at bounding box center [474, 598] width 245 height 178
click at [435, 607] on div at bounding box center [437, 602] width 20 height 20
type input "EA4738"
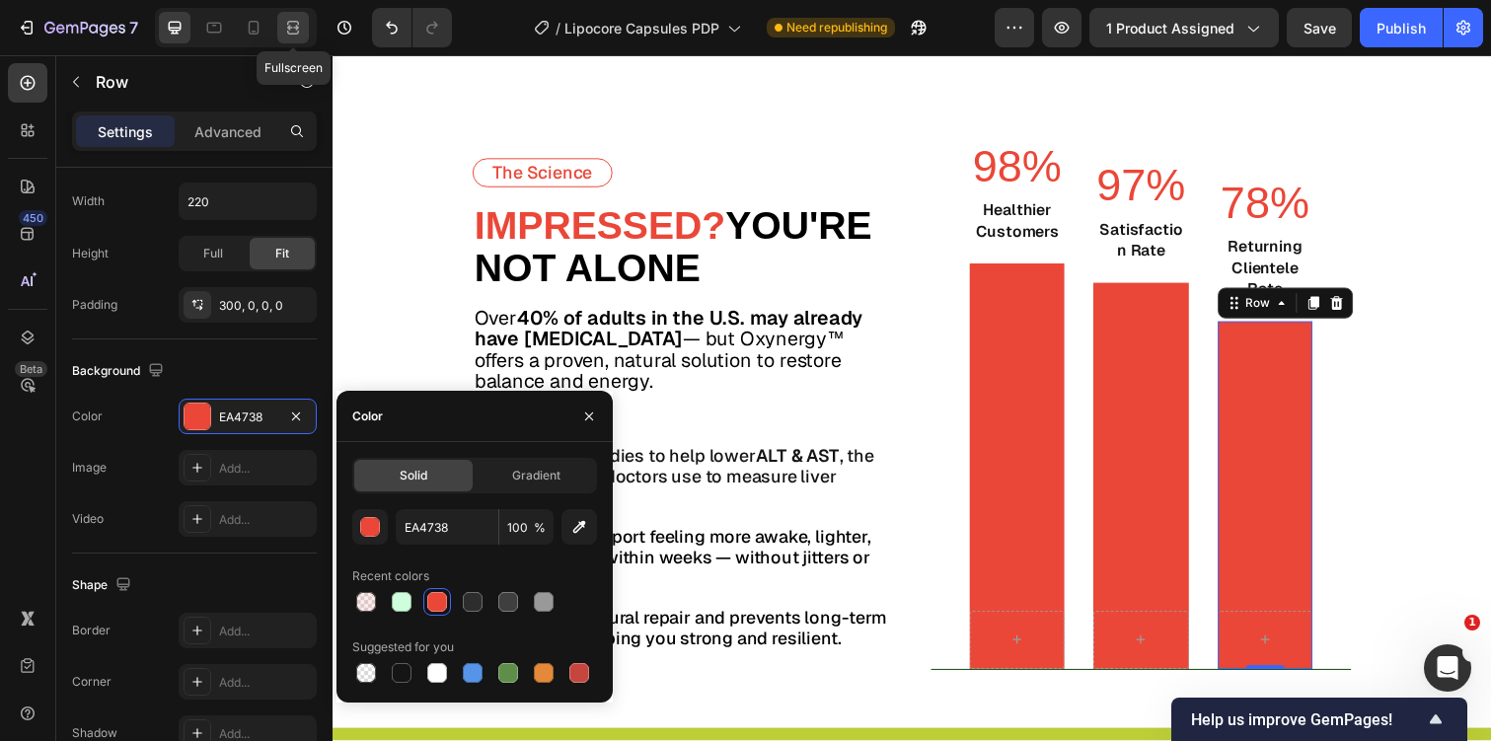
click at [291, 24] on icon at bounding box center [293, 28] width 20 height 20
click at [1490, 322] on div "The Science Text Block Impressed? You're not alone Text Block Over 40% of adult…" at bounding box center [925, 394] width 1184 height 698
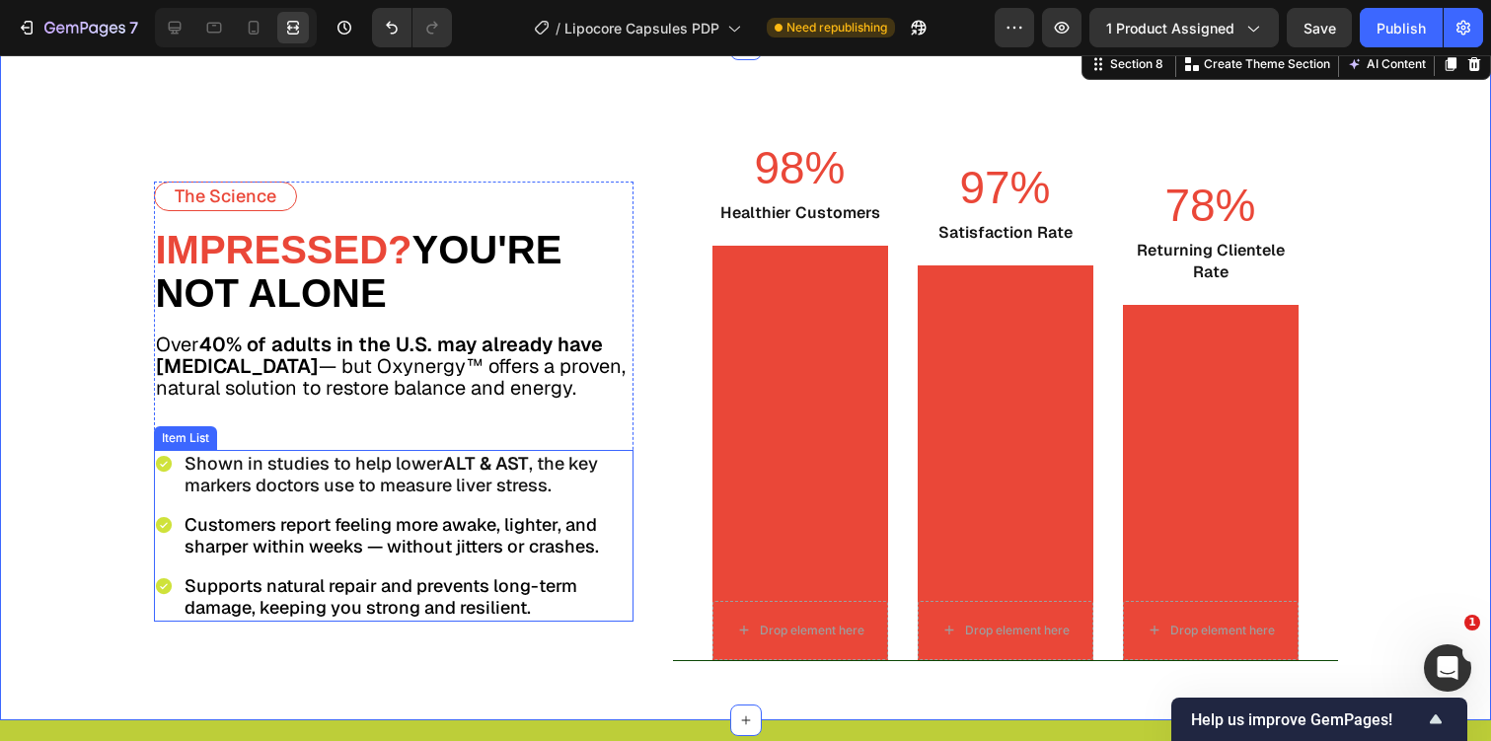
scroll to position [5344, 0]
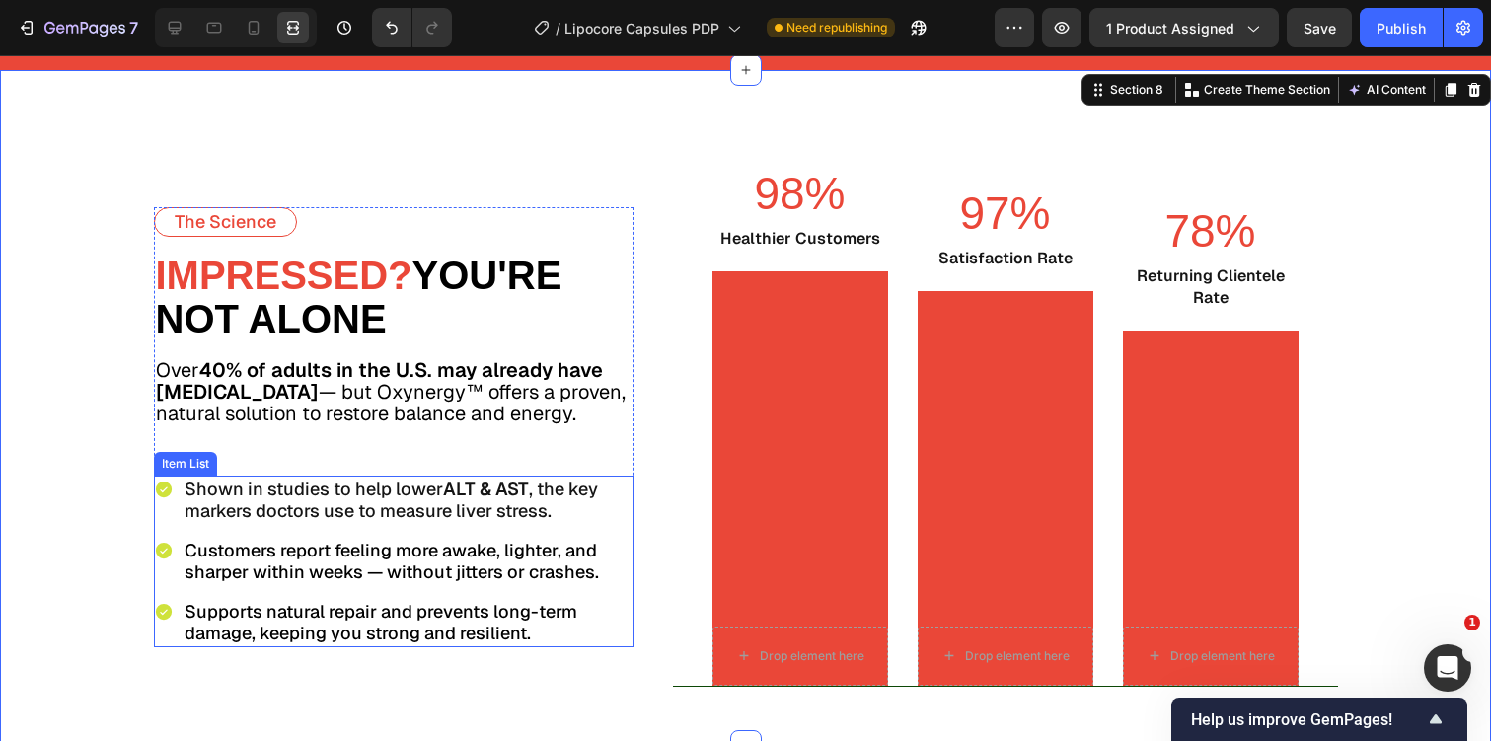
click at [166, 536] on div "Shown in studies to help lower ALT & AST , the key markers doctors use to measu…" at bounding box center [394, 562] width 480 height 172
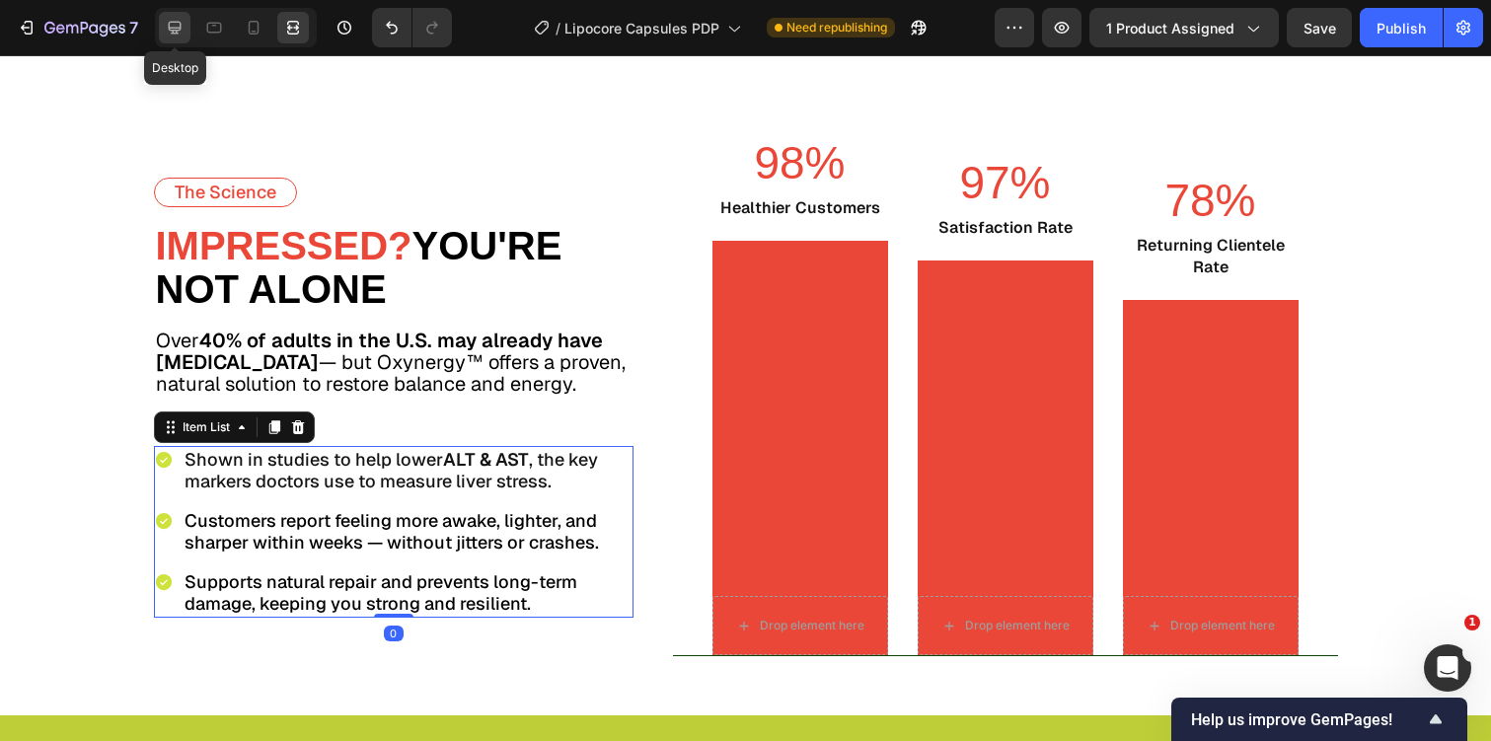
click at [178, 24] on icon at bounding box center [175, 28] width 20 height 20
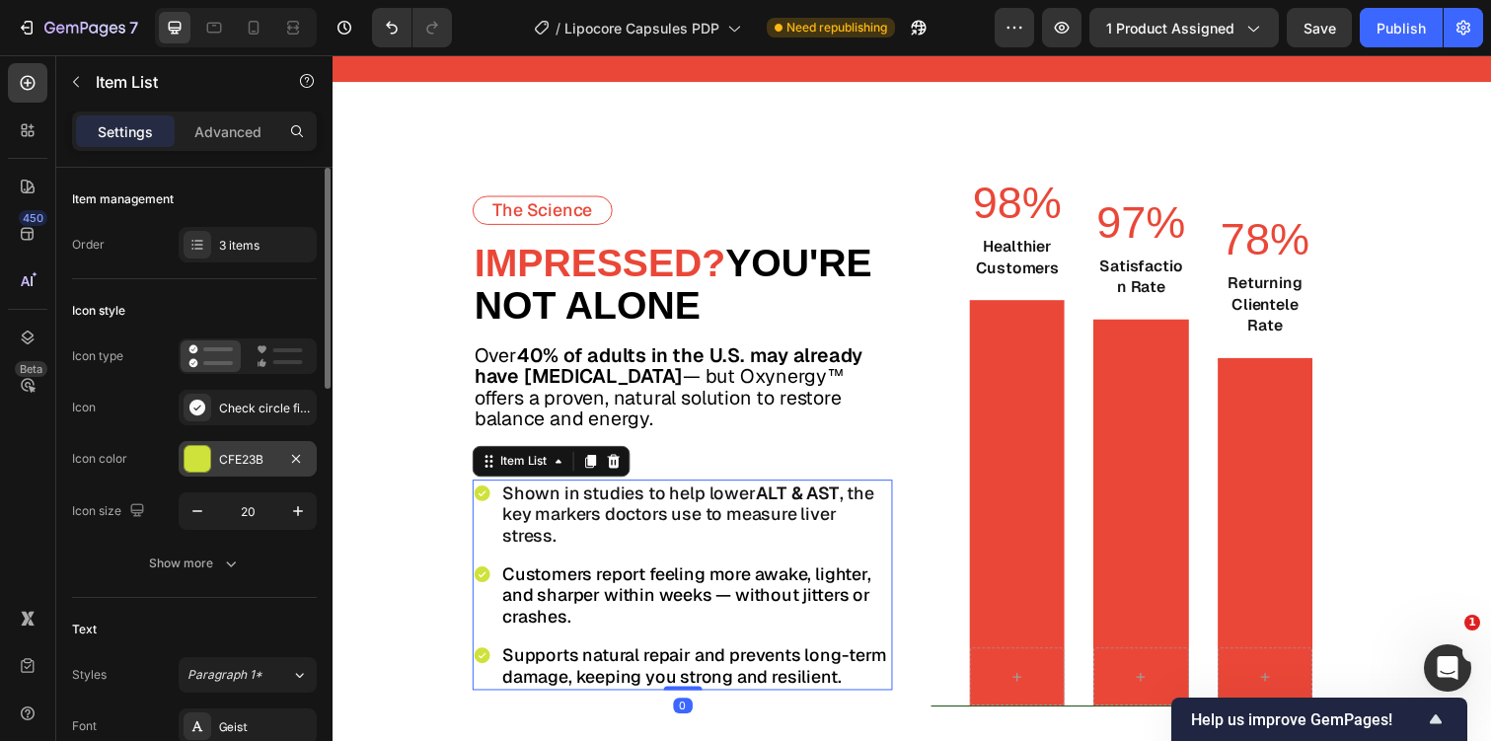
click at [197, 450] on div at bounding box center [198, 459] width 26 height 26
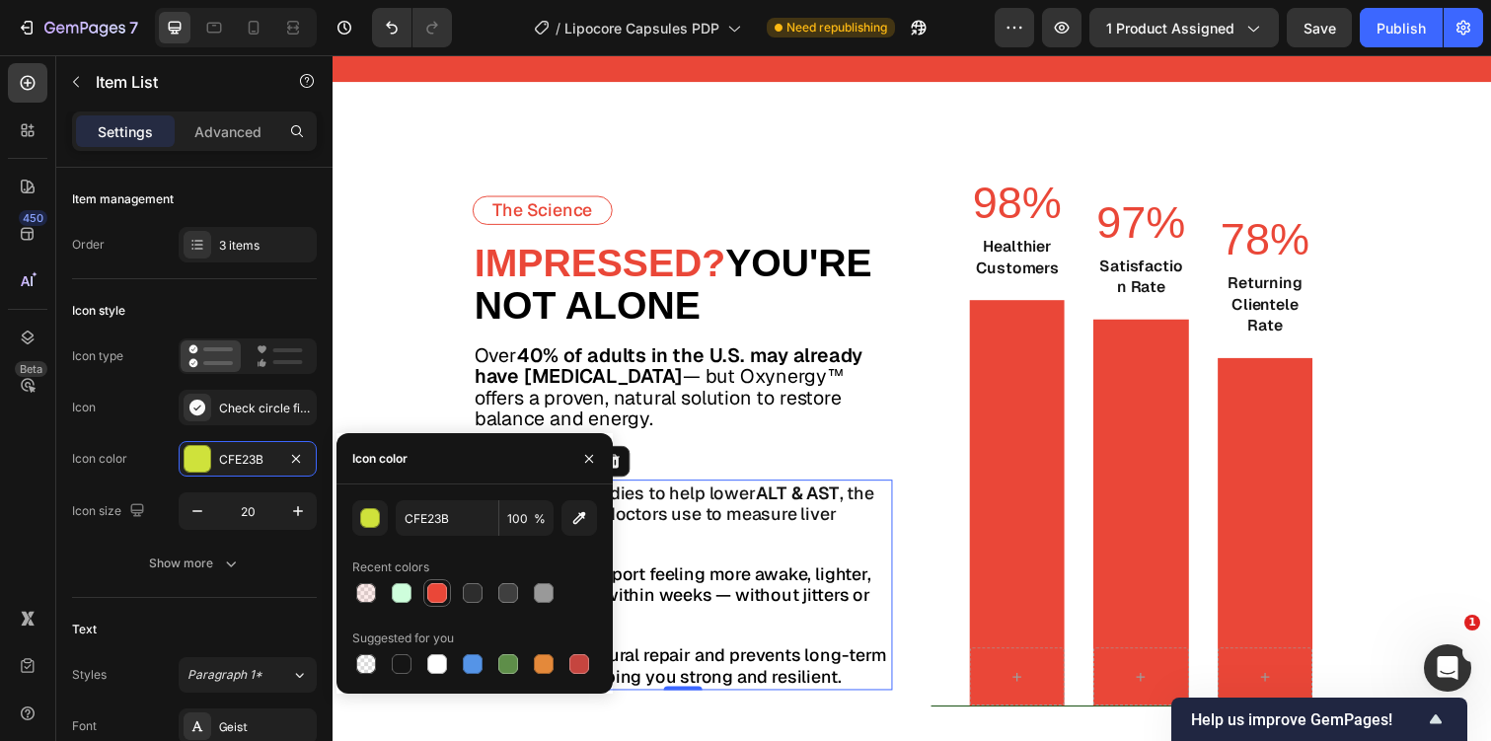
click at [432, 601] on div at bounding box center [437, 593] width 20 height 20
type input "EA4738"
click at [300, 22] on icon at bounding box center [293, 28] width 20 height 20
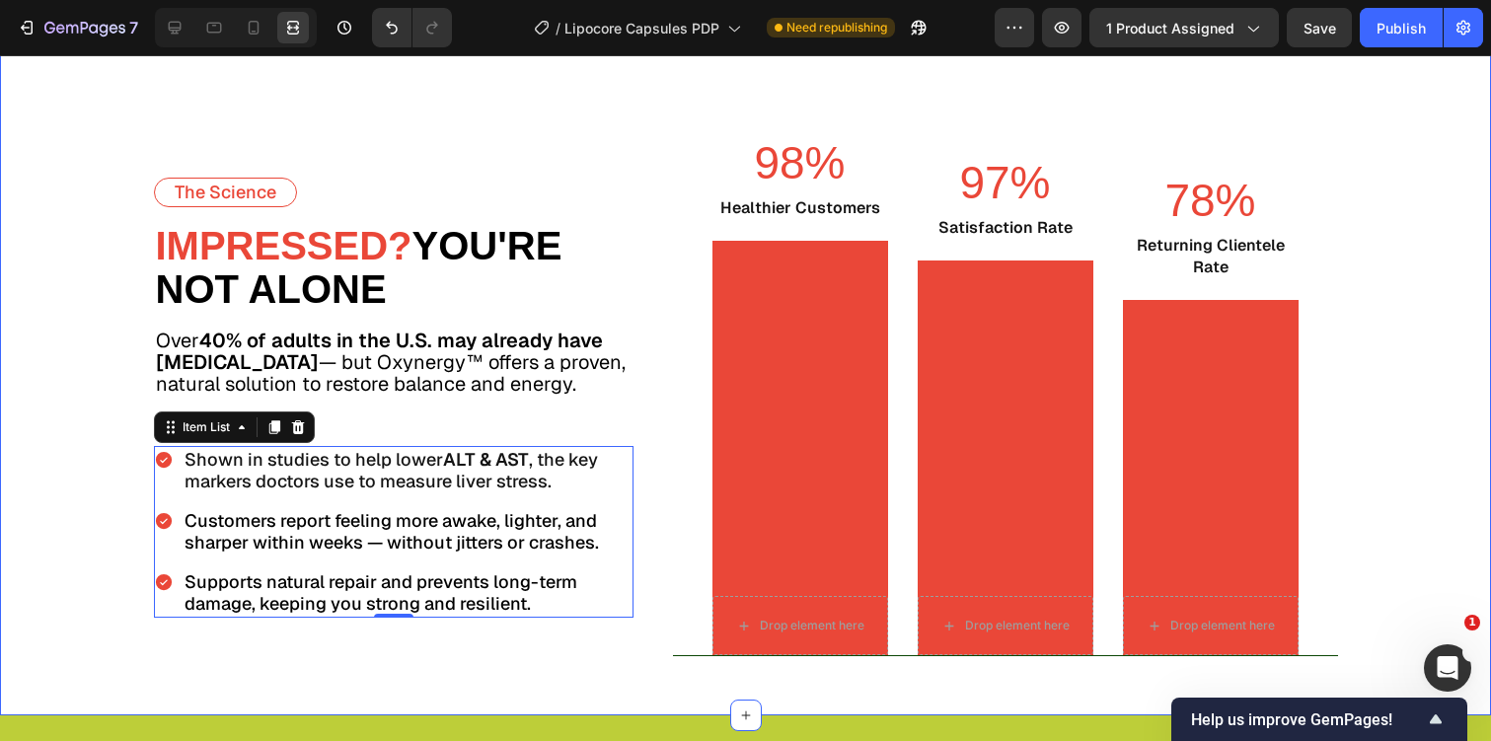
click at [503, 304] on div "The Science Text Block Impressed? You're not alone Text Block Over 40% of adult…" at bounding box center [745, 377] width 1491 height 676
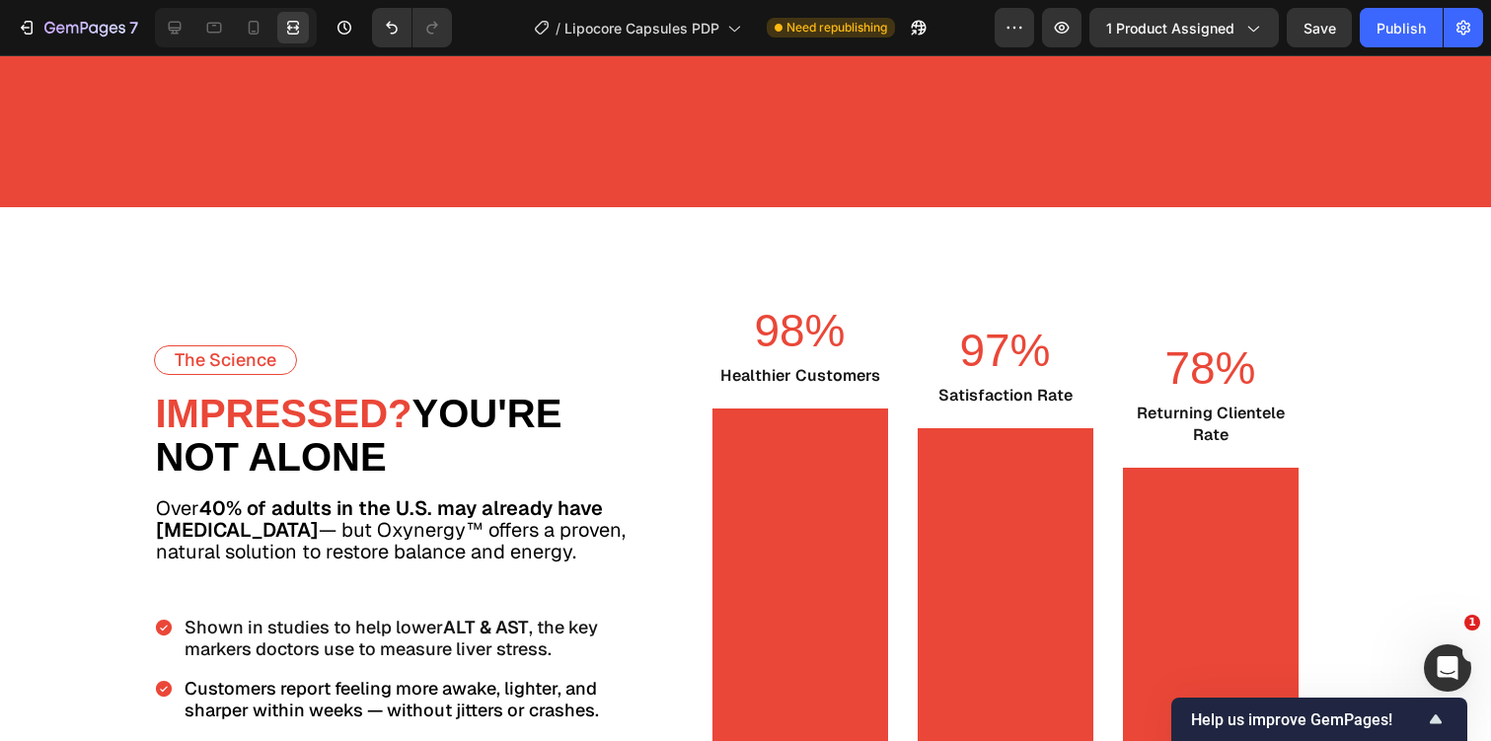
scroll to position [6121, 0]
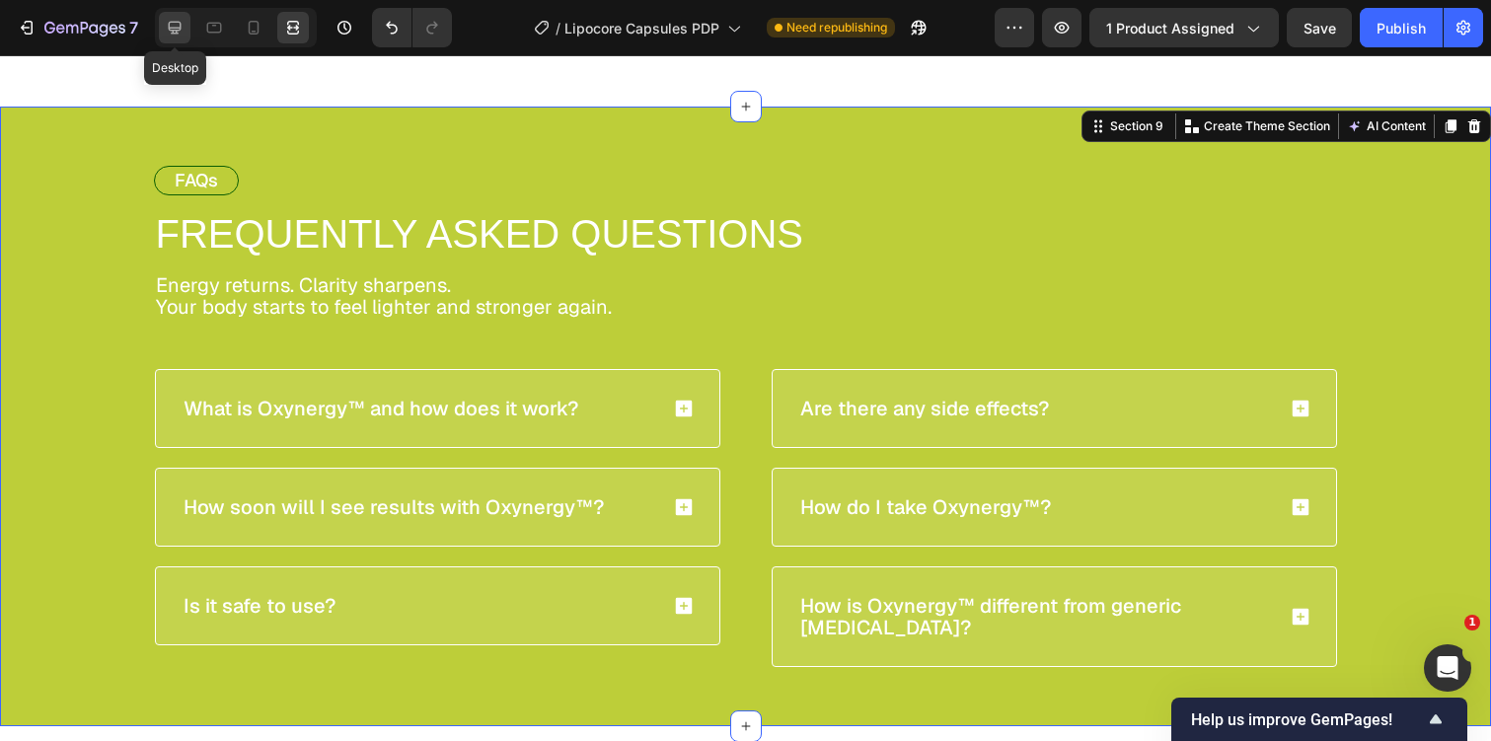
click at [171, 24] on icon at bounding box center [175, 28] width 20 height 20
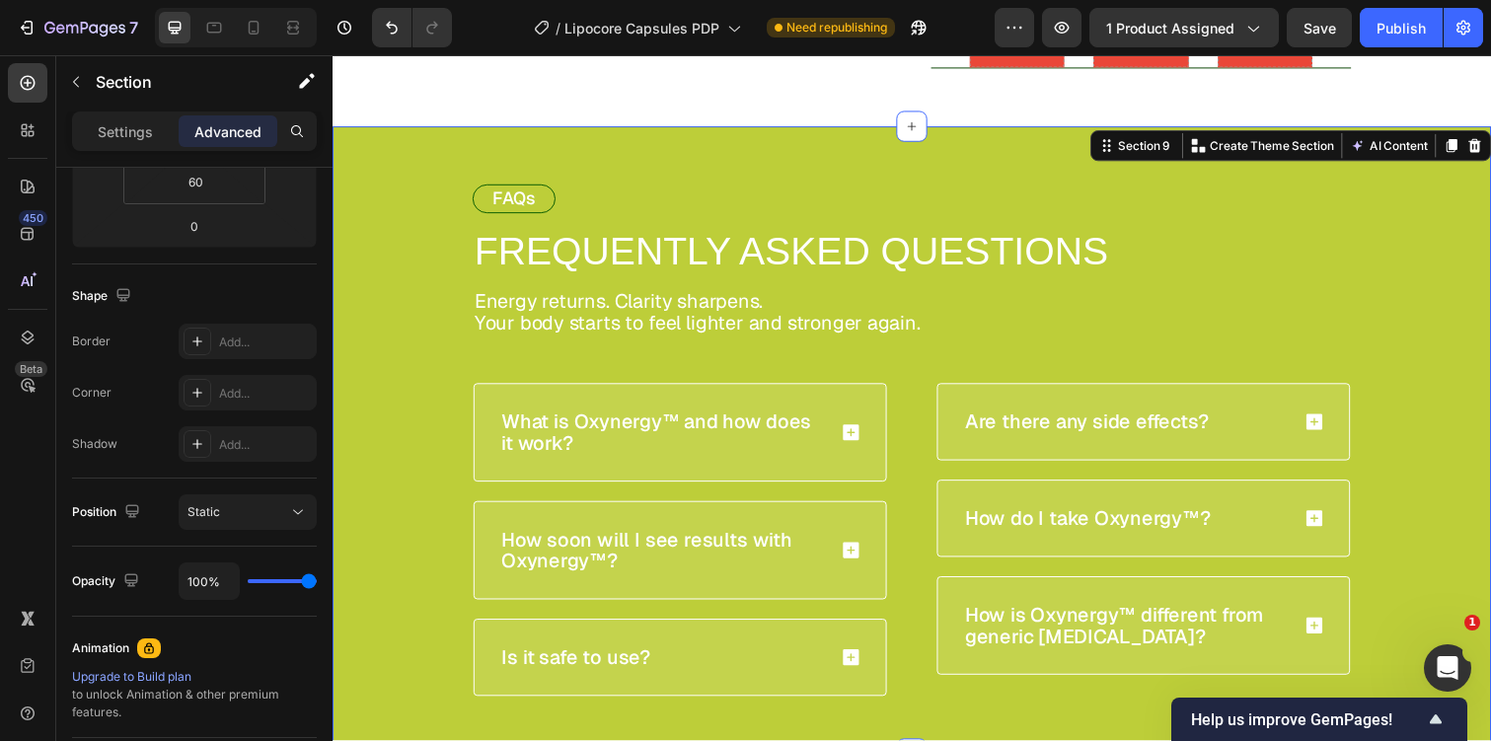
scroll to position [797, 0]
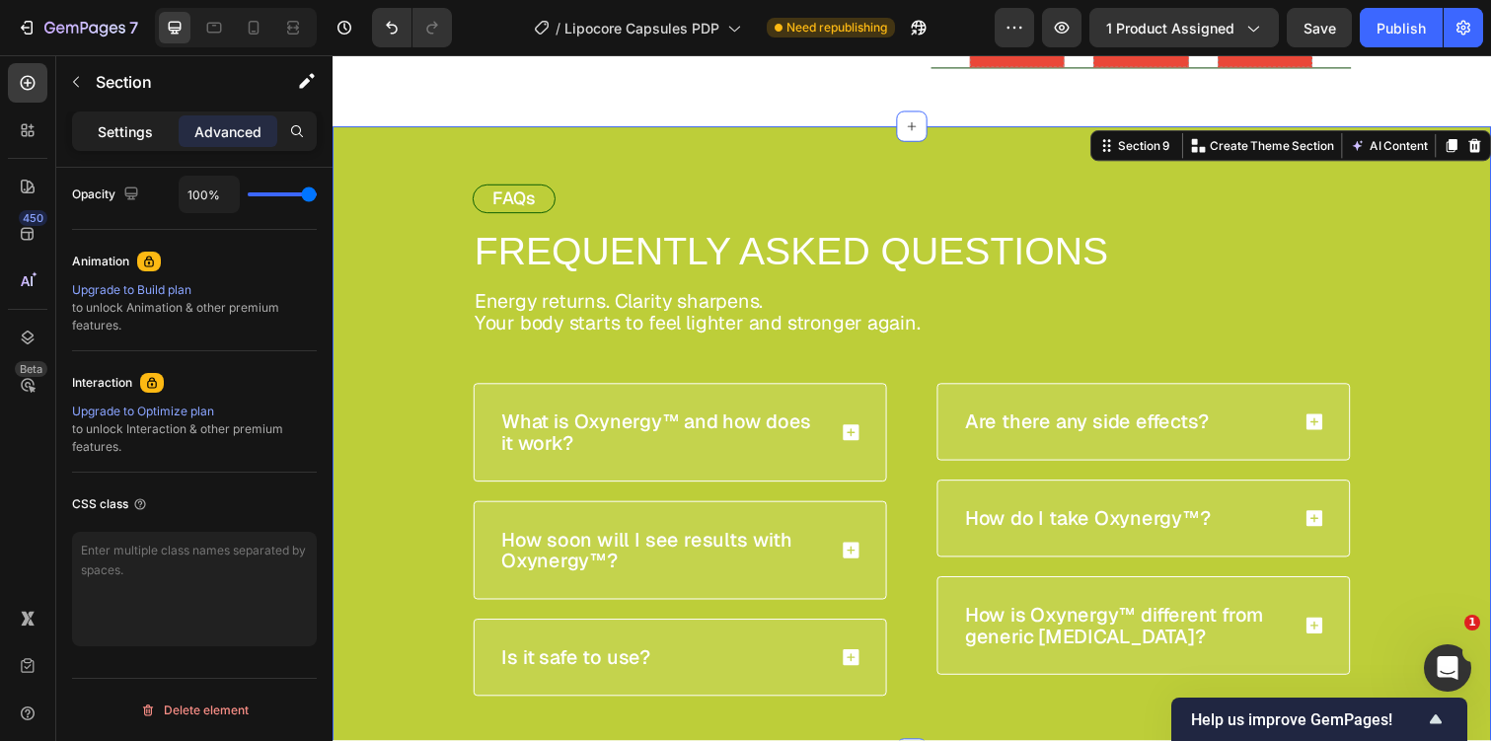
click at [132, 115] on div "Settings" at bounding box center [125, 131] width 99 height 32
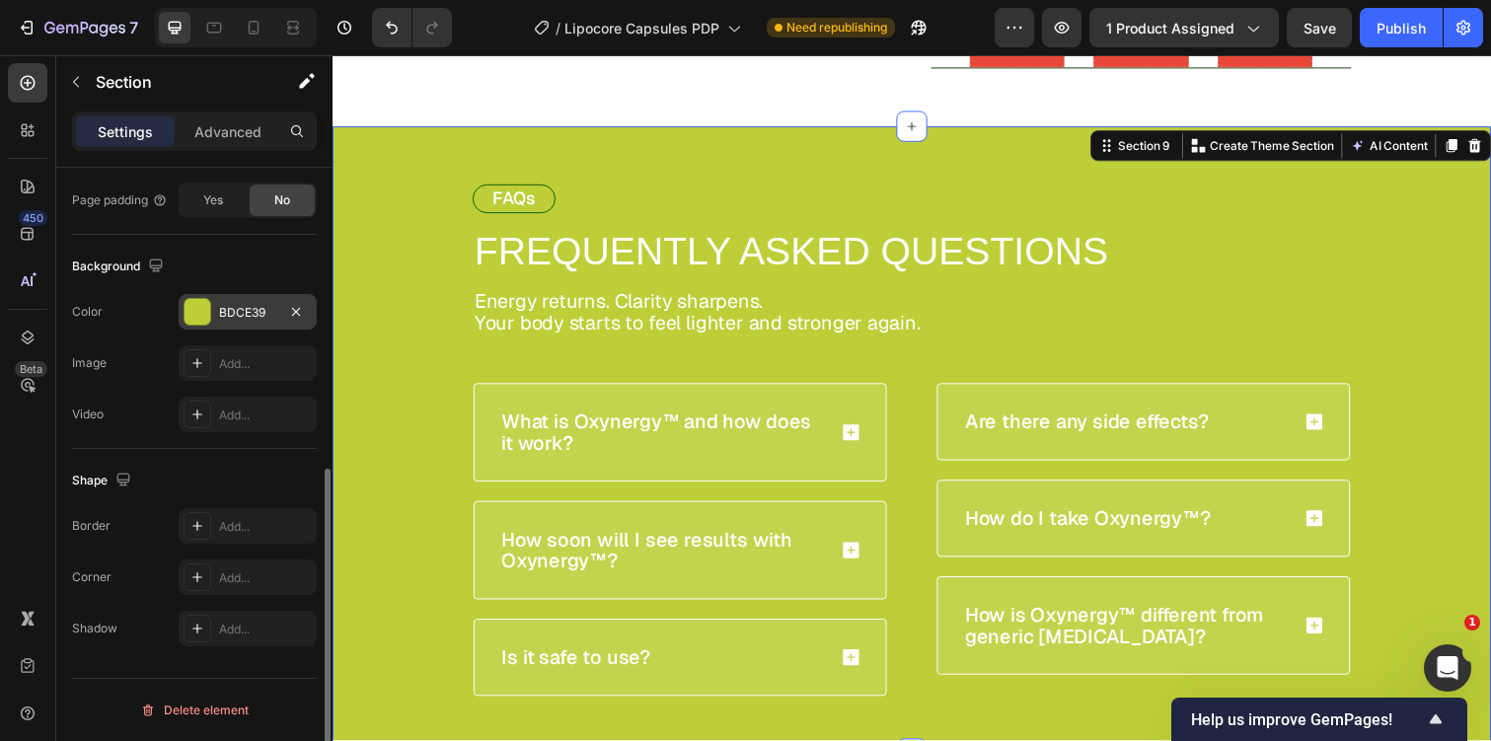
click at [251, 318] on div "BDCE39" at bounding box center [247, 313] width 57 height 18
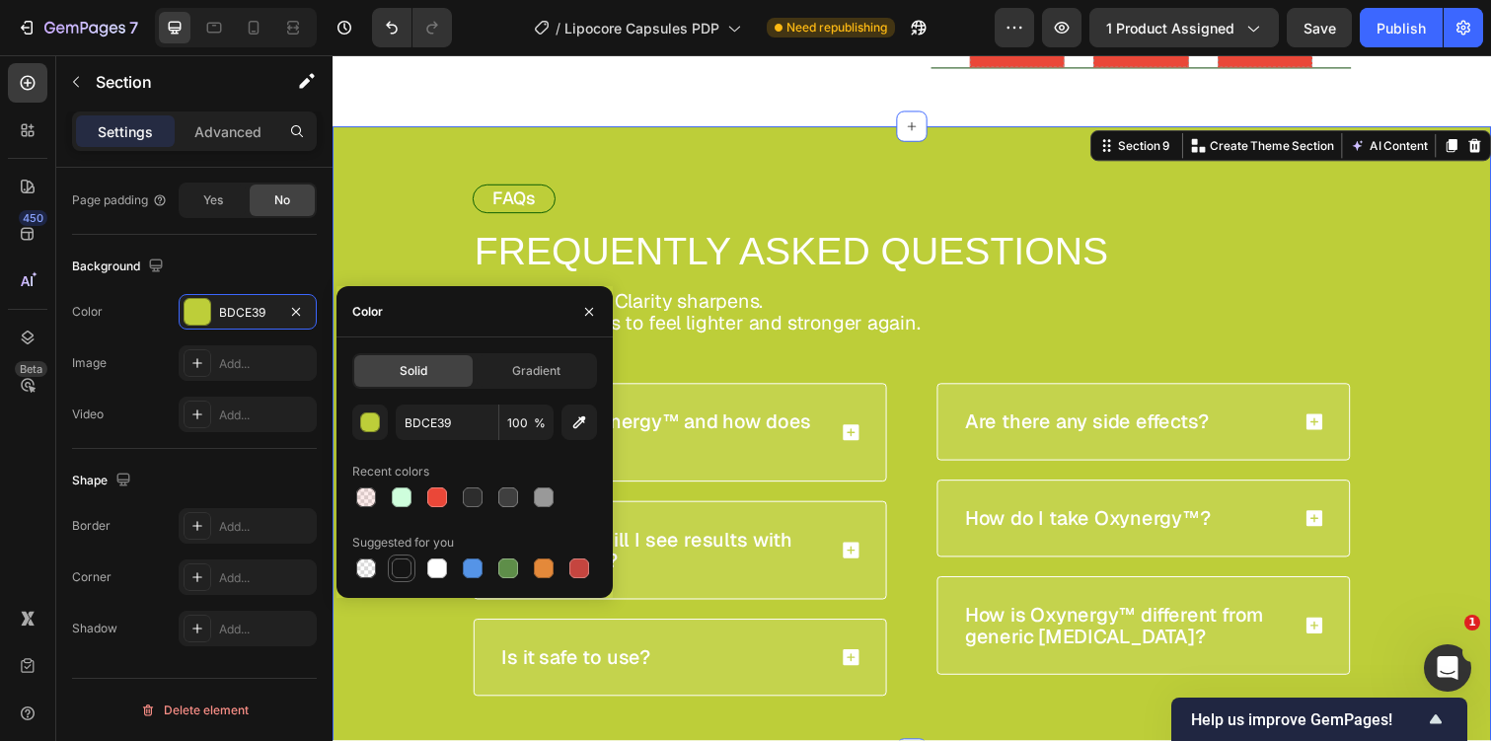
click at [395, 579] on div at bounding box center [402, 569] width 24 height 24
type input "151515"
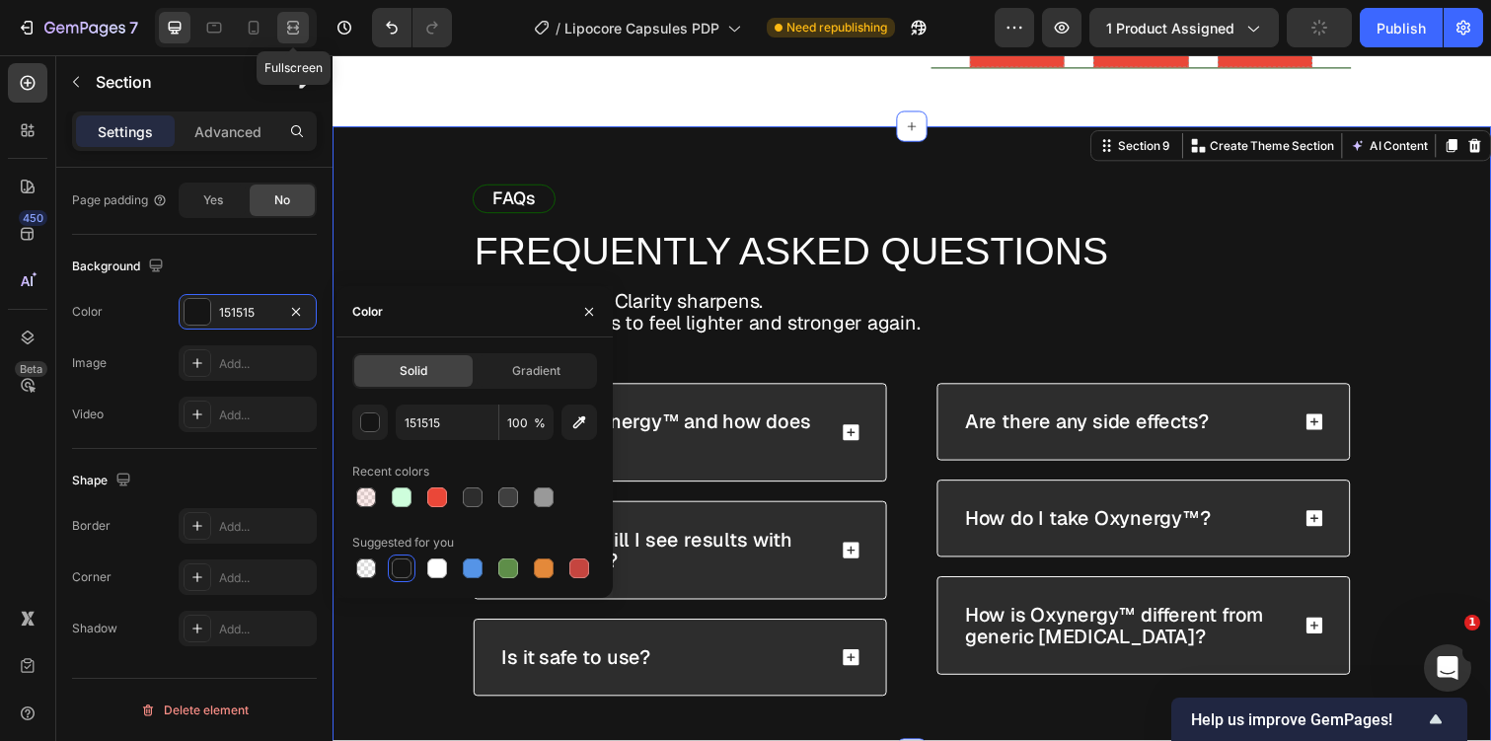
click at [293, 40] on div at bounding box center [293, 28] width 32 height 32
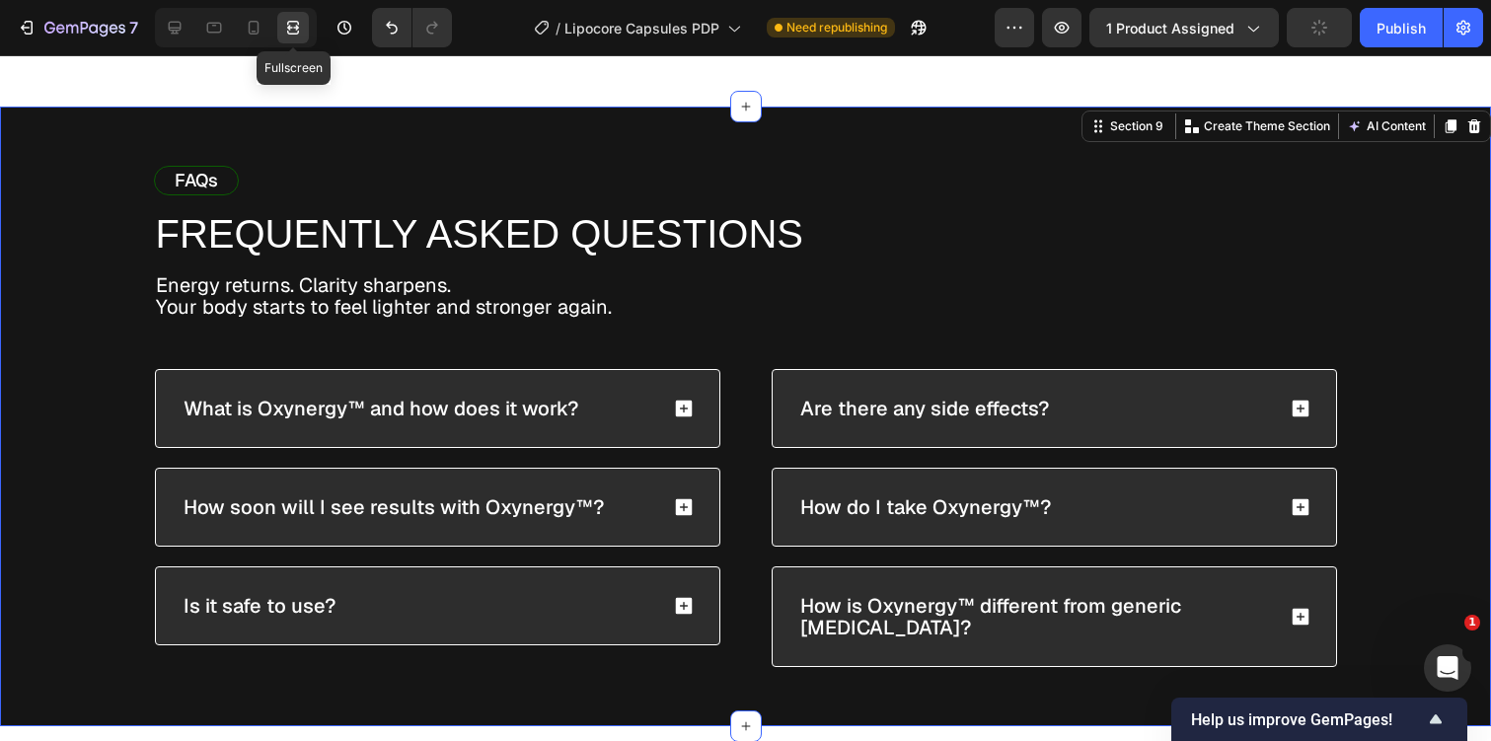
click at [320, 218] on p "FREQUENTLY ASKED QUESTIONS" at bounding box center [746, 233] width 1180 height 43
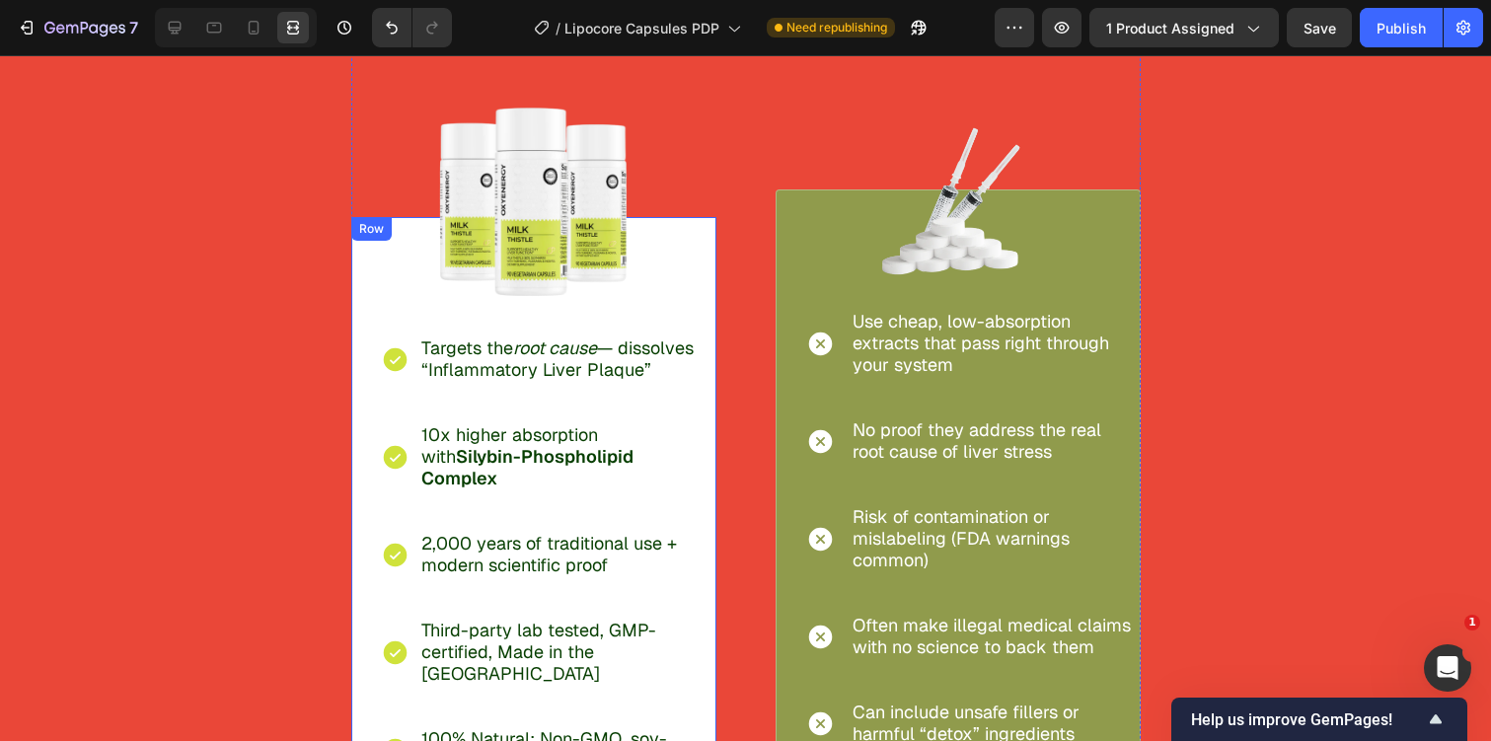
scroll to position [4663, 0]
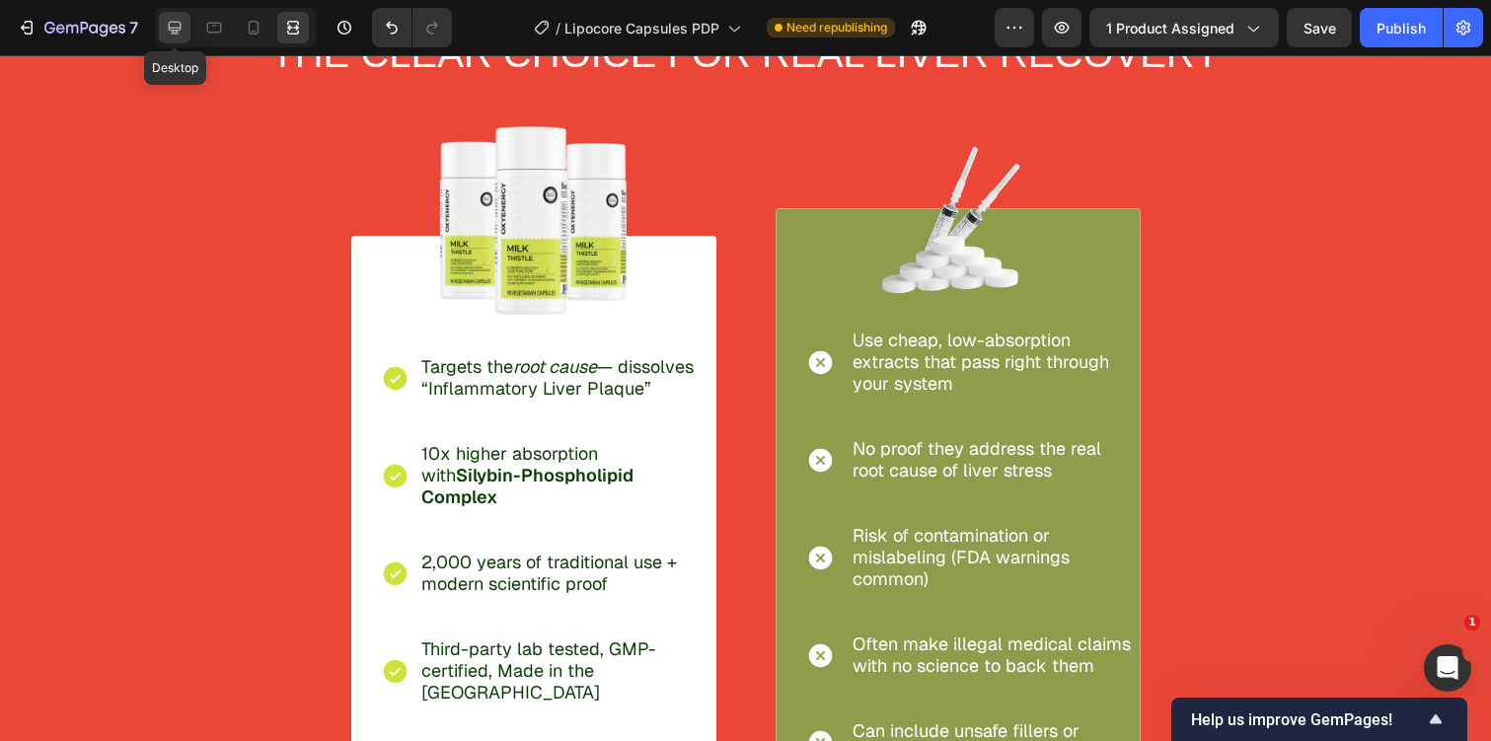
click at [166, 20] on icon at bounding box center [175, 28] width 20 height 20
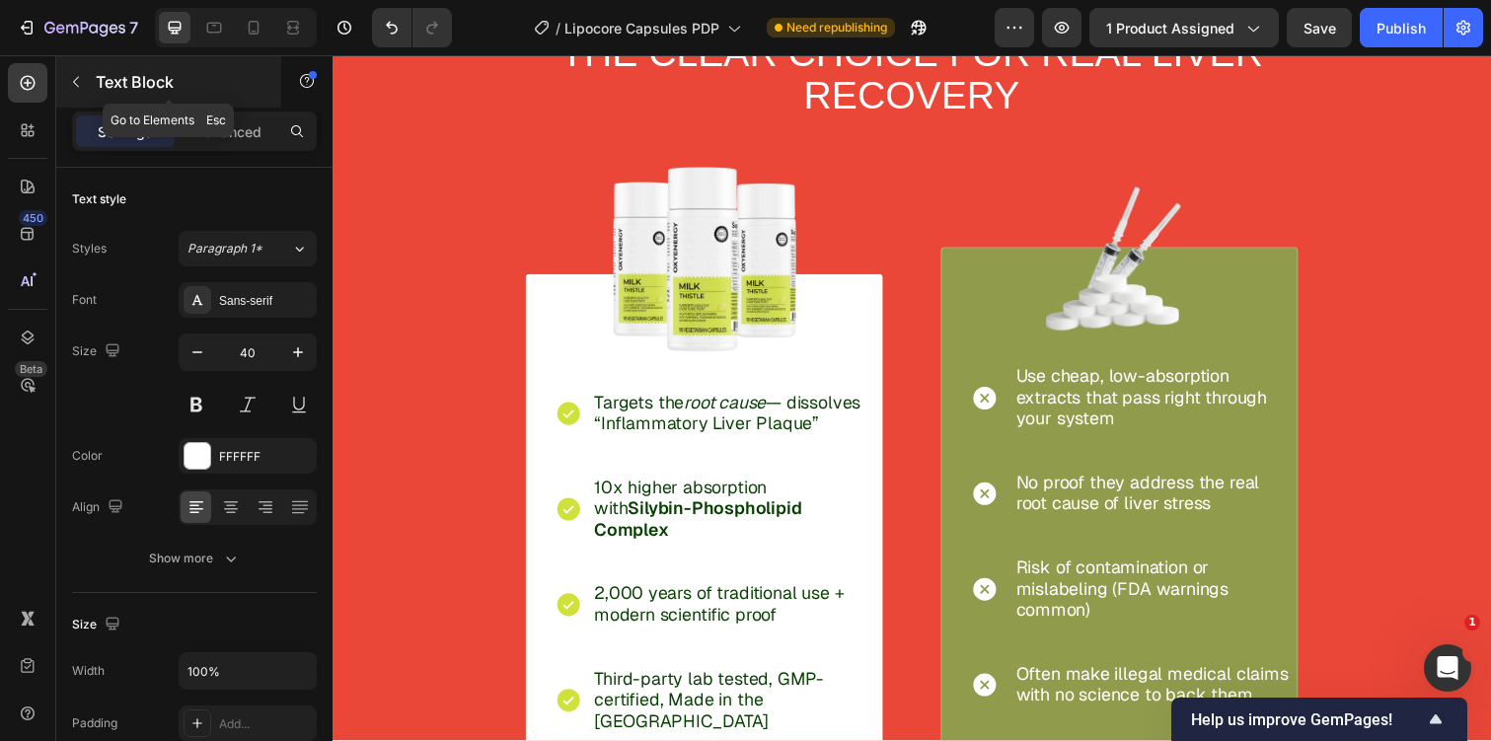
click at [97, 68] on div "Text Block" at bounding box center [168, 81] width 225 height 51
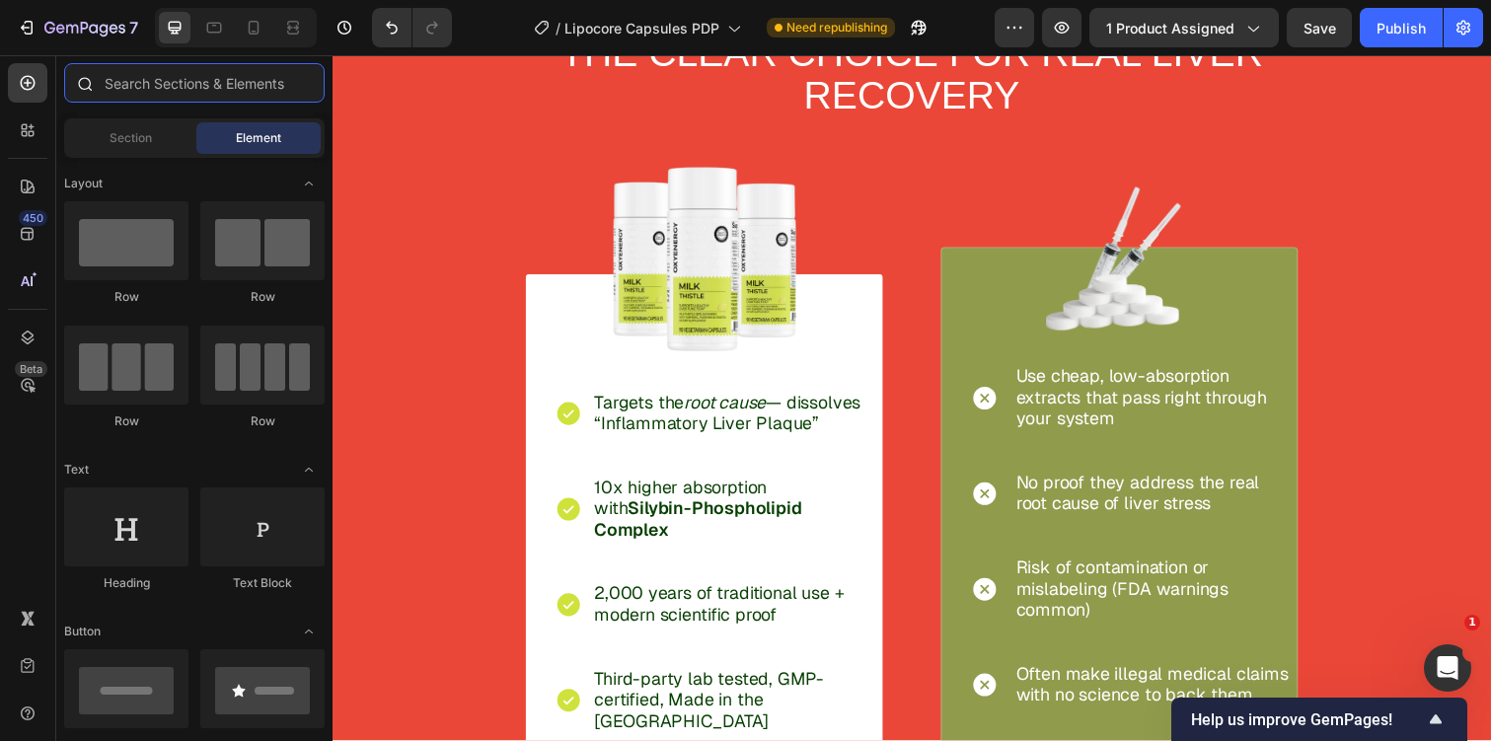
click at [157, 88] on input "text" at bounding box center [194, 82] width 260 height 39
click at [33, 133] on icon at bounding box center [32, 134] width 6 height 6
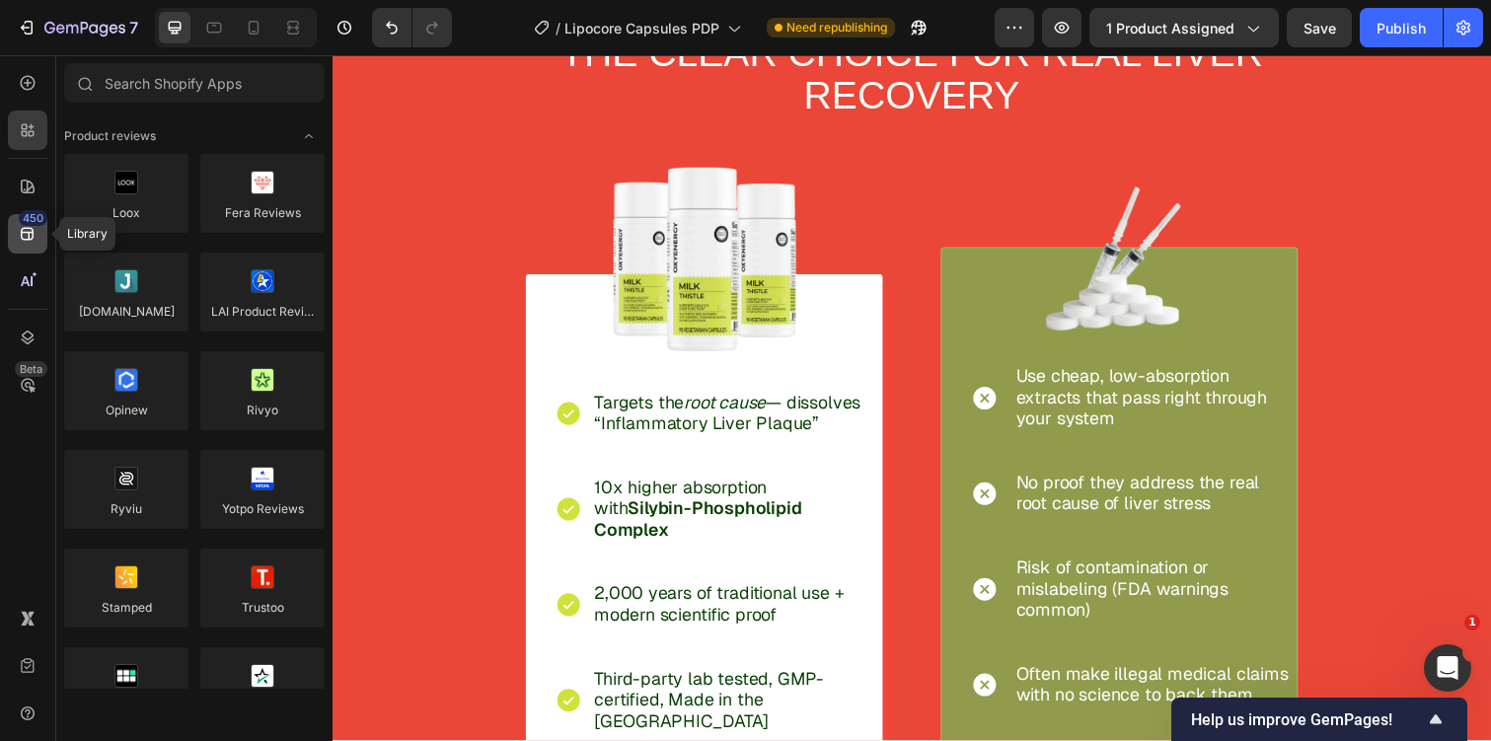
click at [32, 227] on icon at bounding box center [28, 234] width 20 height 20
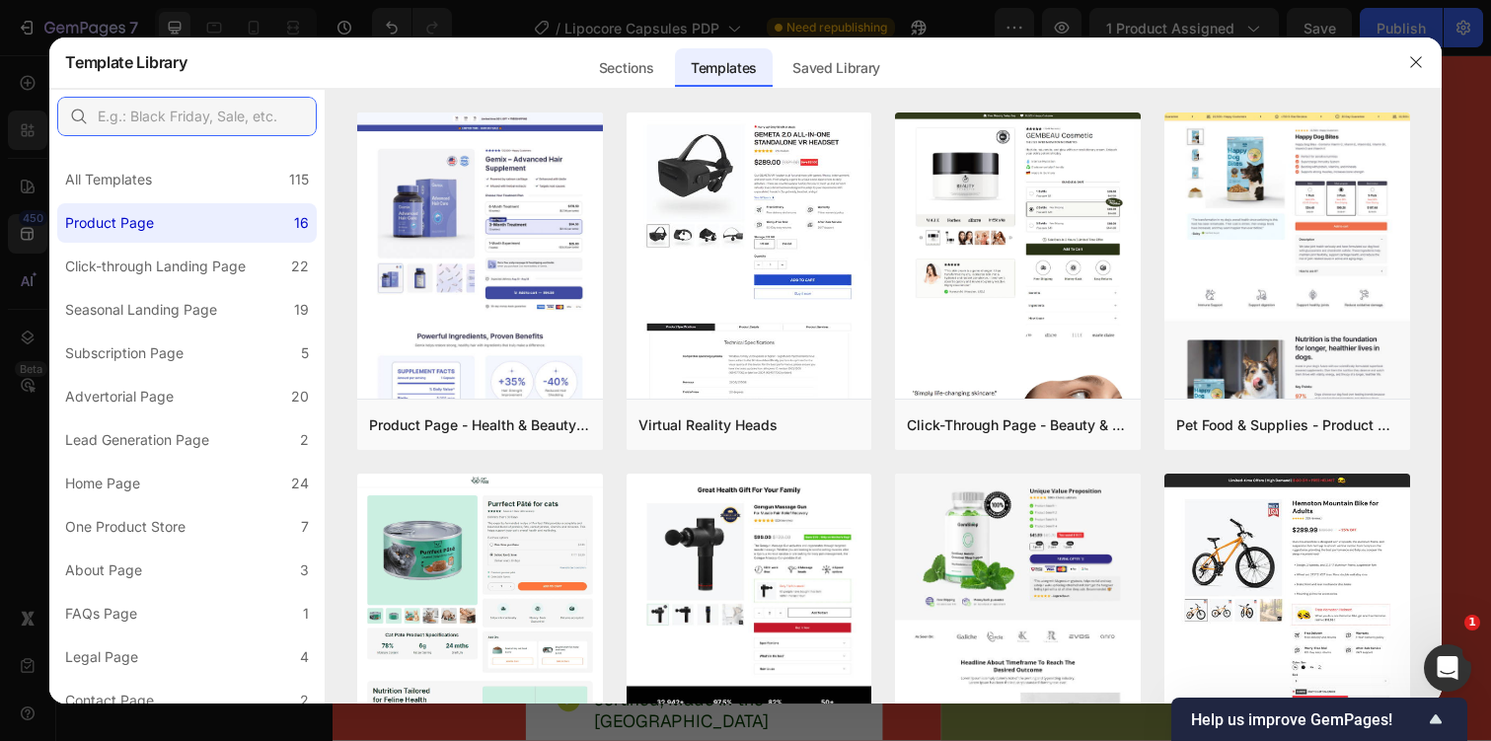
click at [260, 120] on input "text" at bounding box center [187, 116] width 260 height 39
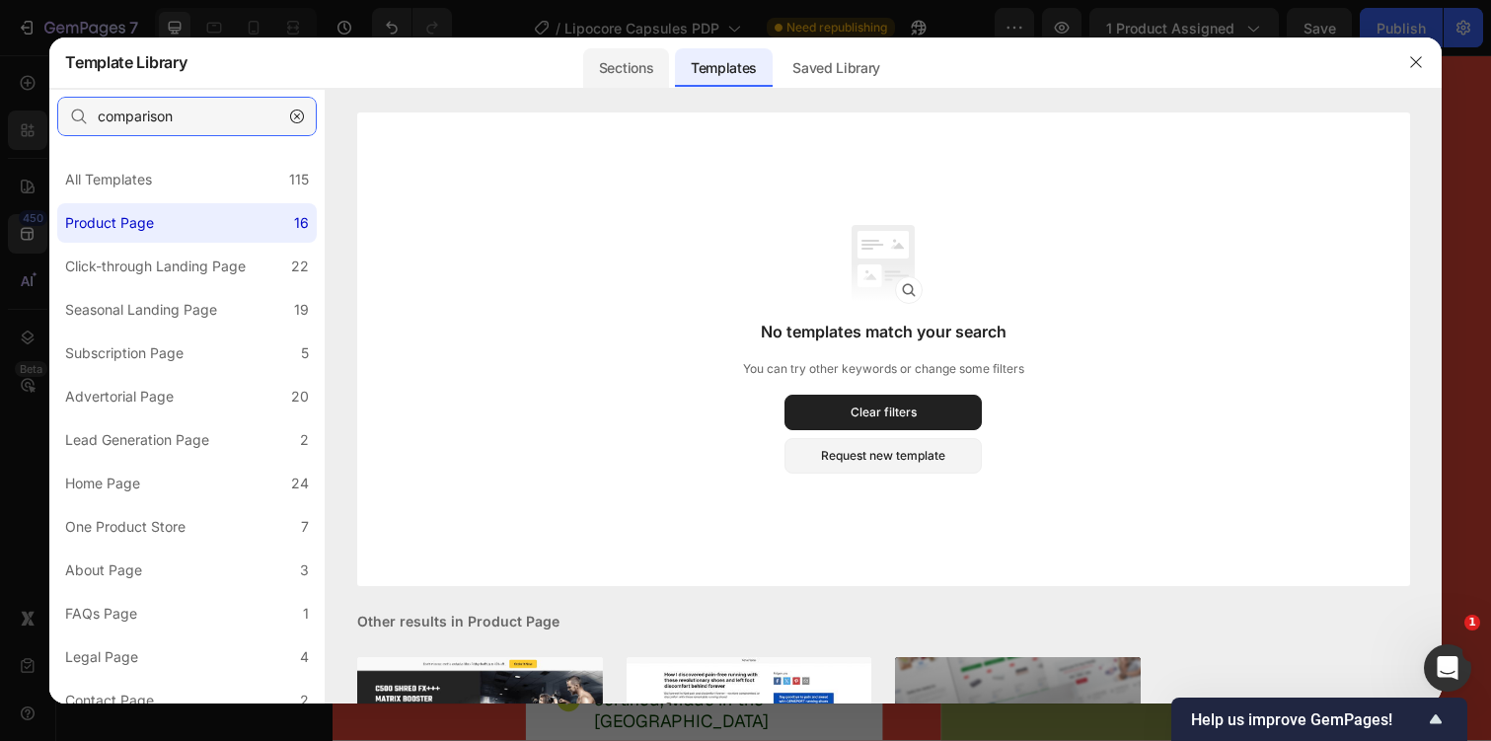
type input "comparison"
click at [647, 58] on div "Sections" at bounding box center [626, 67] width 86 height 39
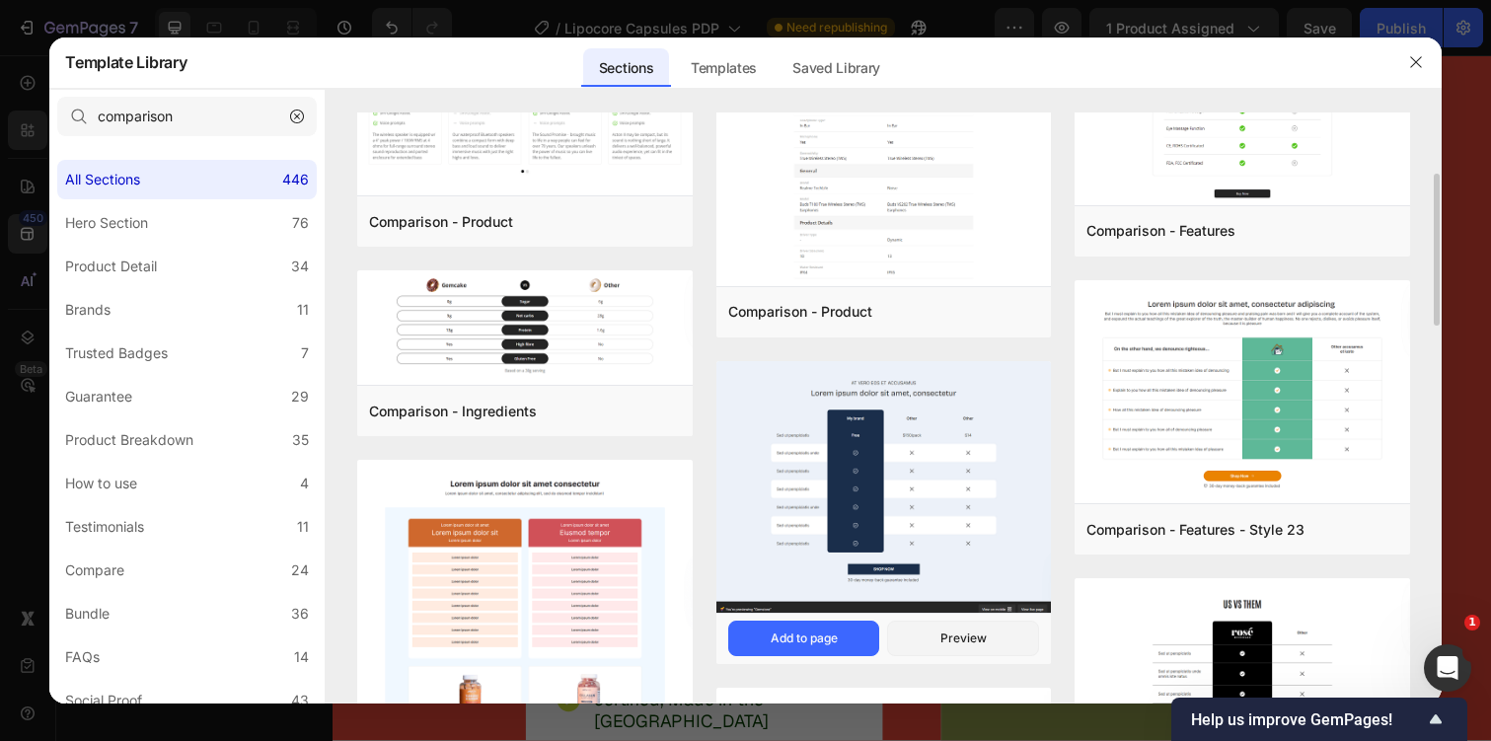
scroll to position [229, 0]
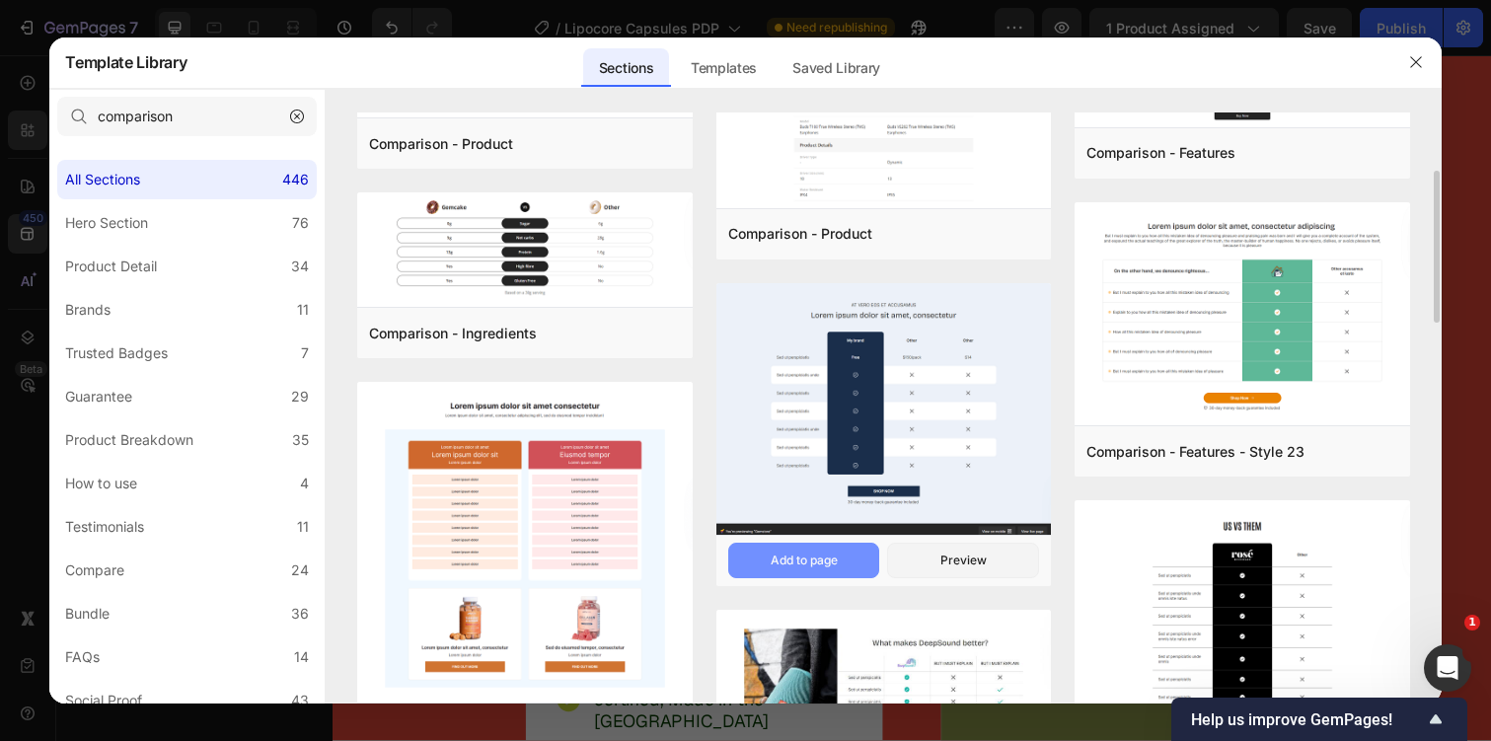
click at [816, 557] on div "Add to page" at bounding box center [804, 561] width 67 height 18
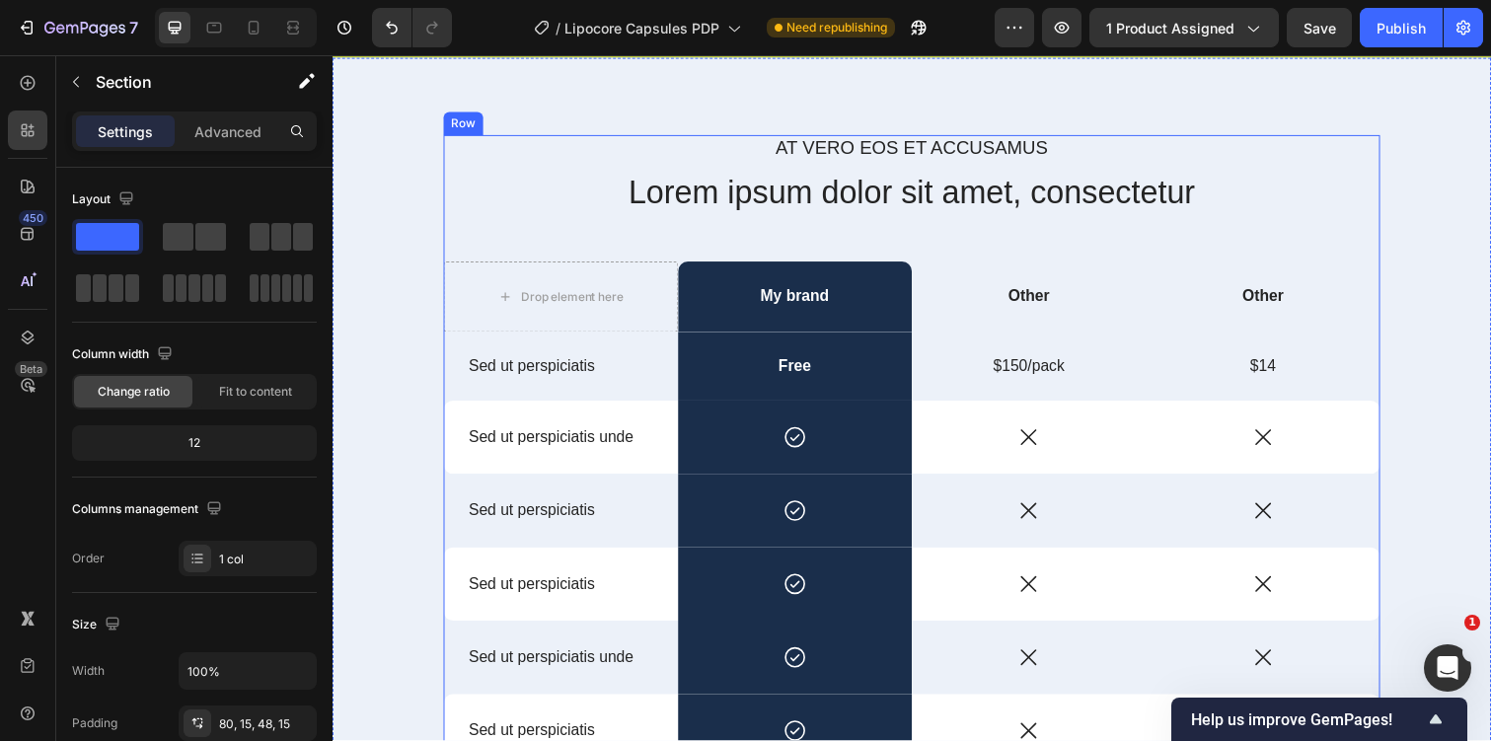
scroll to position [7750, 0]
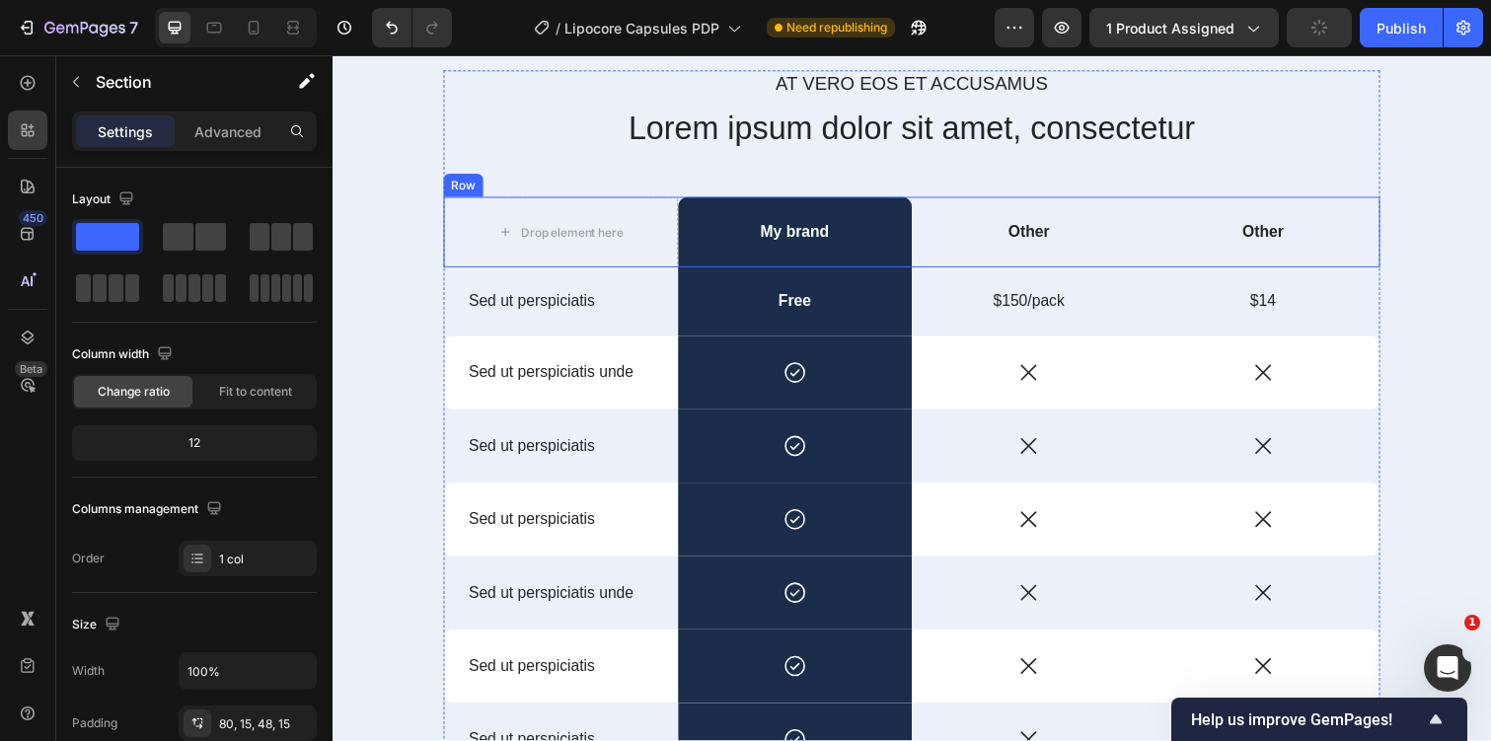
click at [1045, 211] on div "Other Text Block" at bounding box center [1045, 236] width 240 height 72
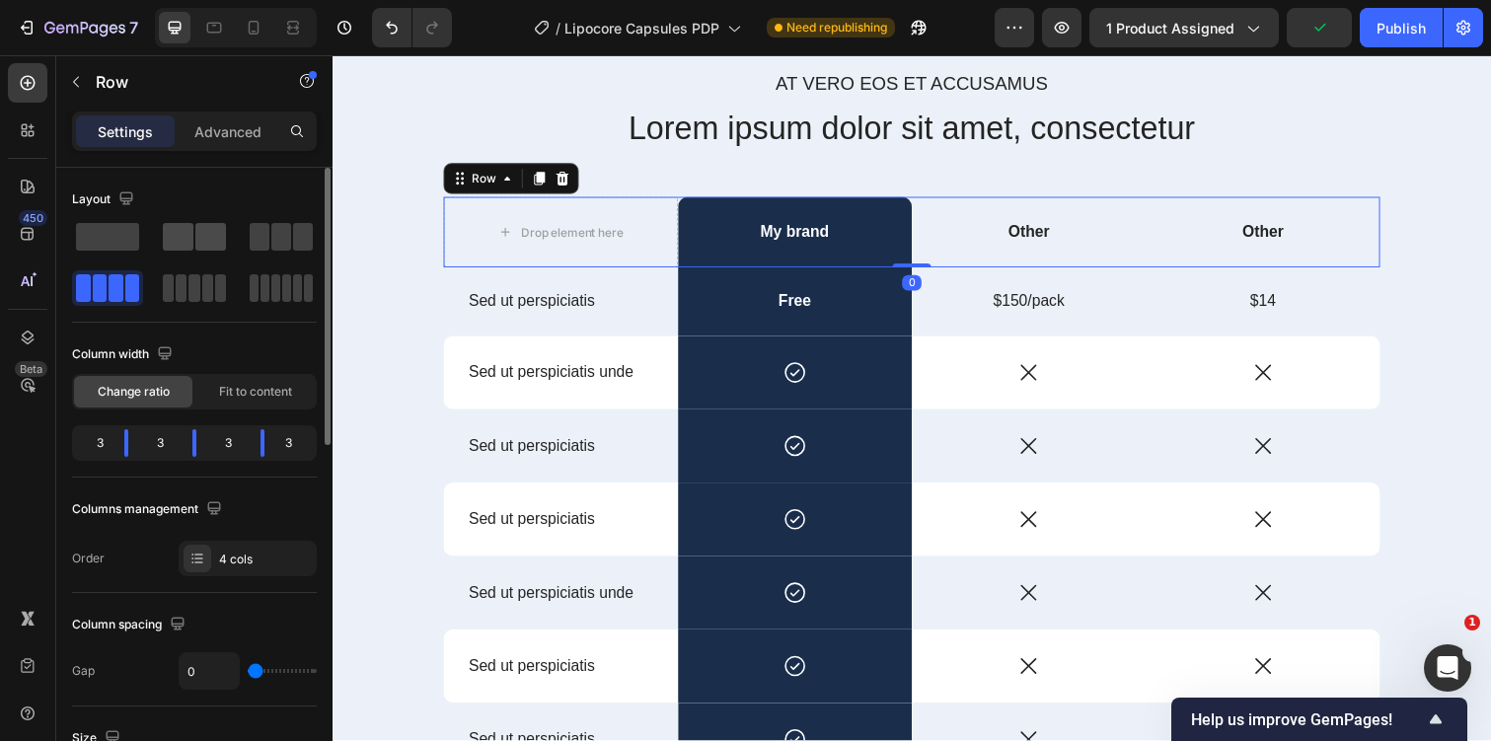
click at [186, 226] on span at bounding box center [178, 237] width 31 height 28
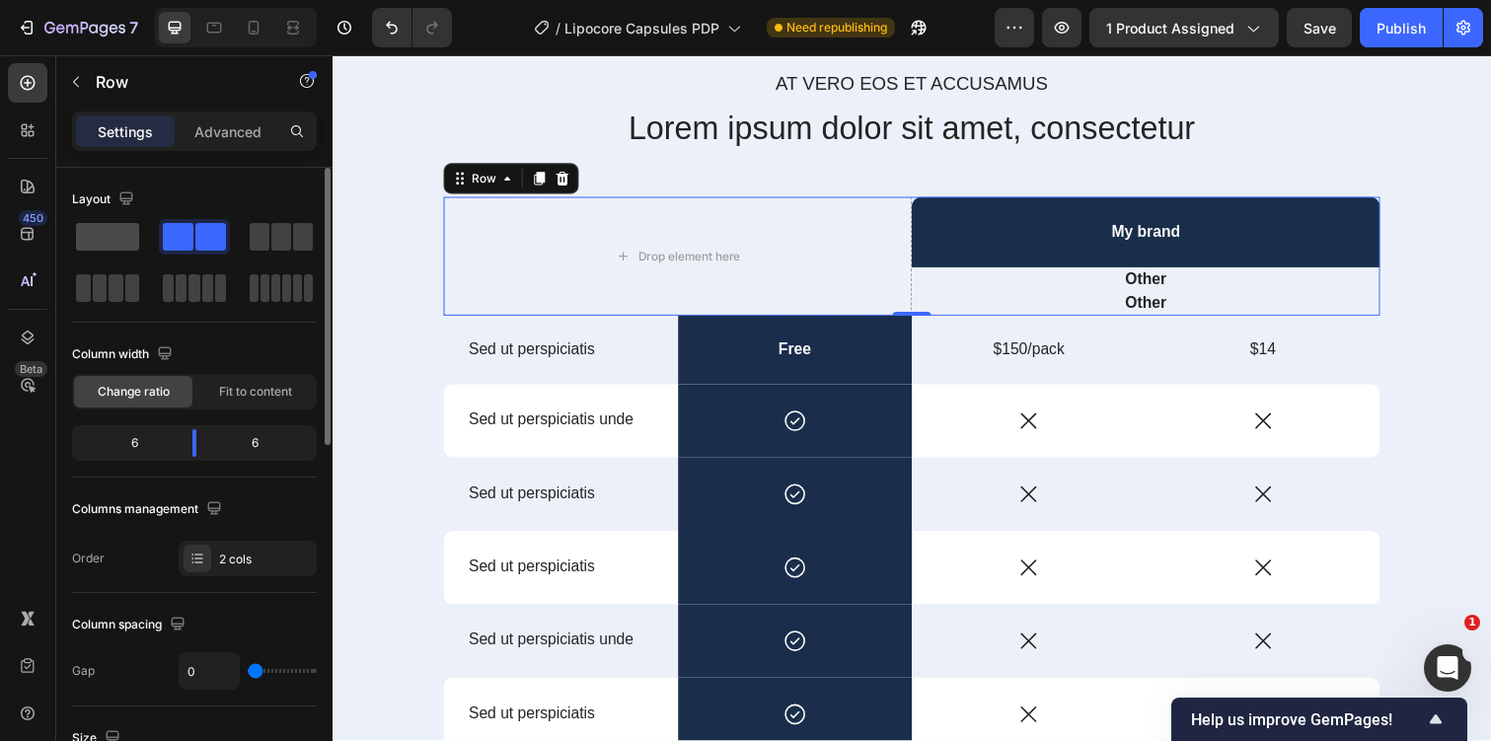
click at [97, 235] on span at bounding box center [107, 237] width 63 height 28
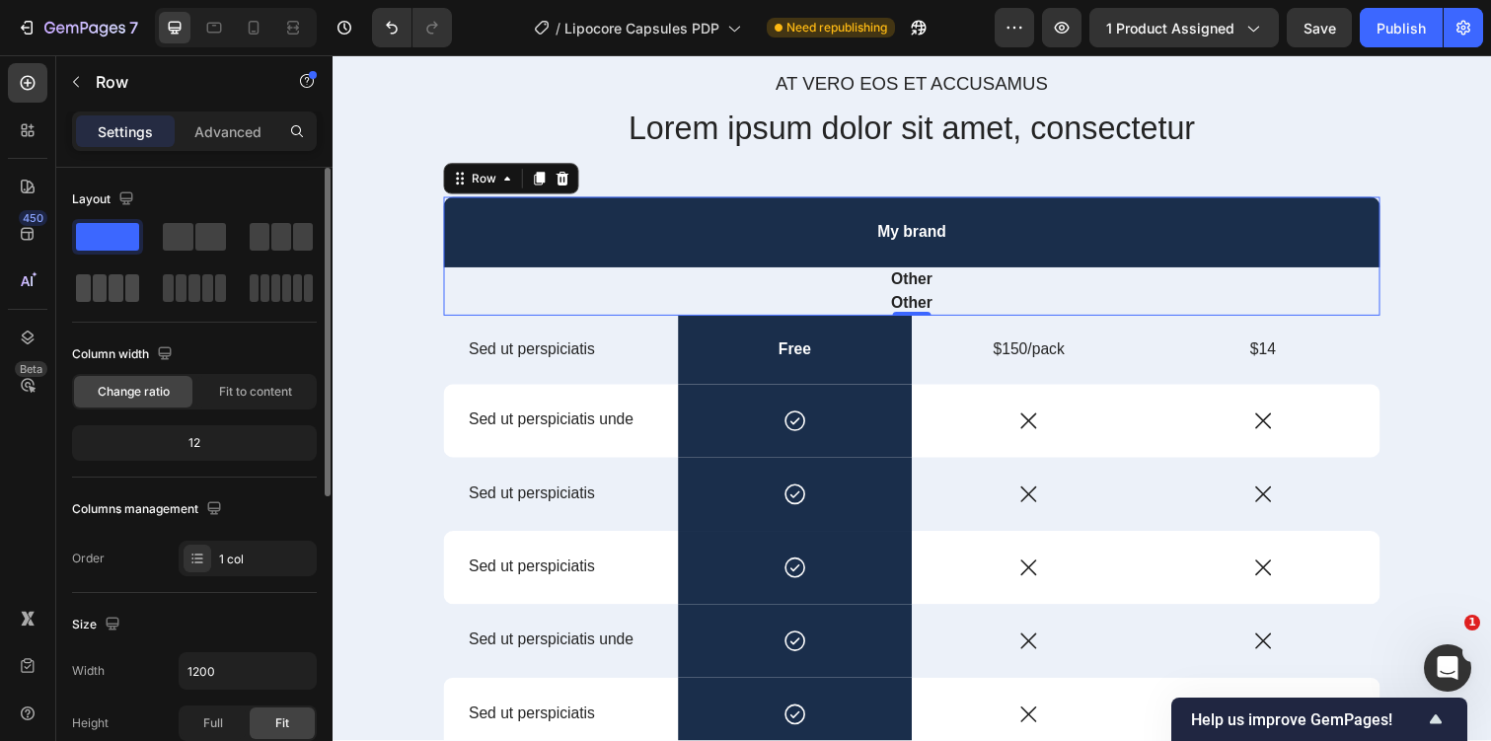
click at [103, 275] on span at bounding box center [100, 288] width 15 height 28
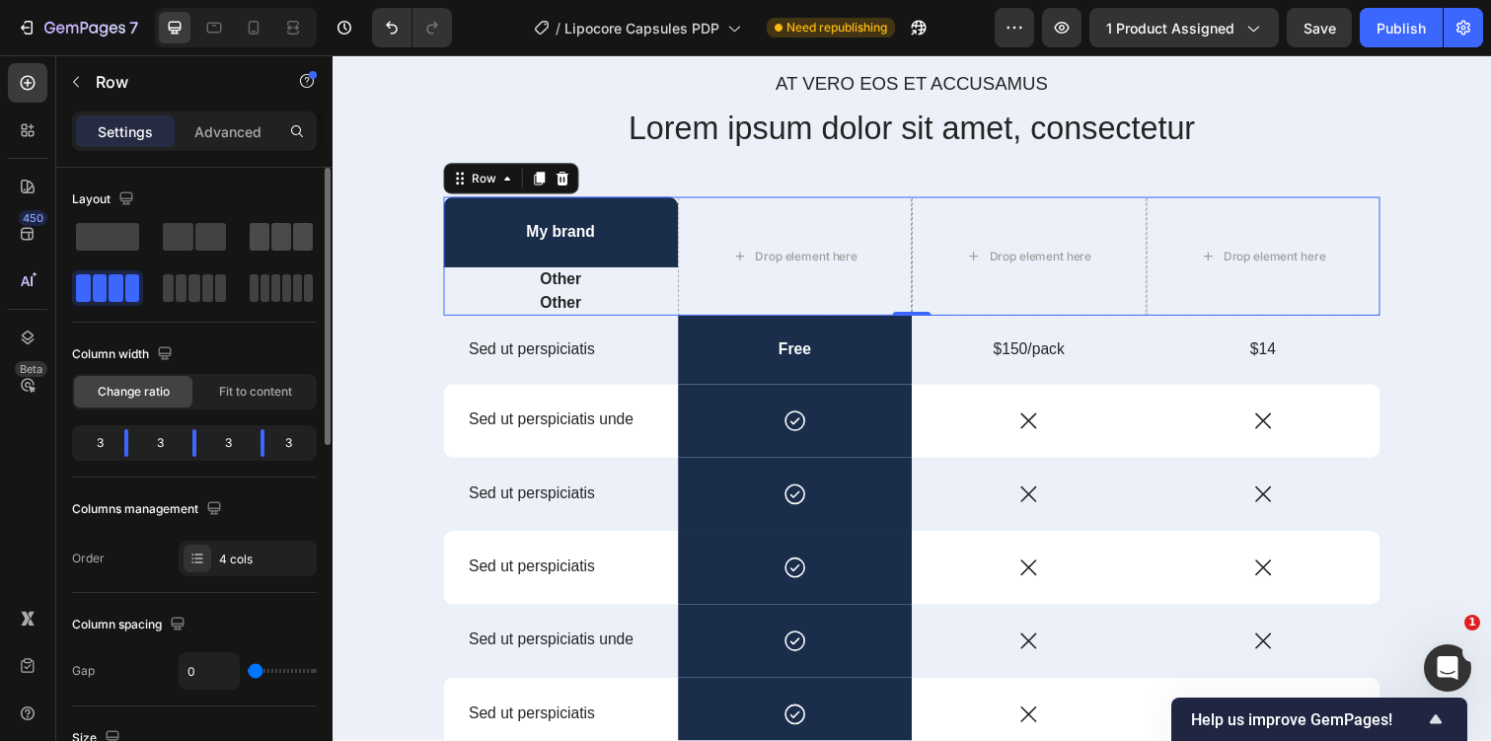
click at [263, 237] on span at bounding box center [260, 237] width 20 height 28
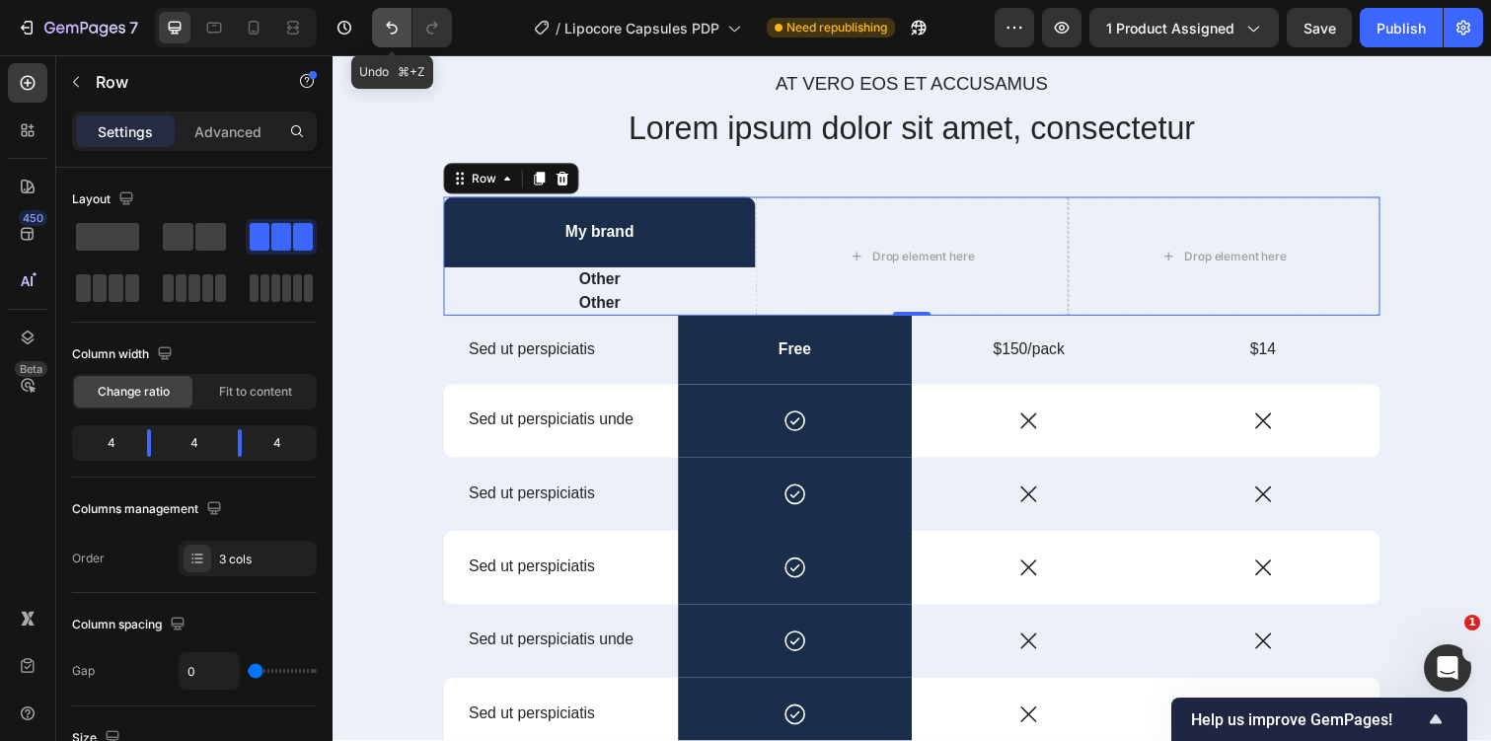
click at [383, 21] on icon "Undo/Redo" at bounding box center [392, 28] width 20 height 20
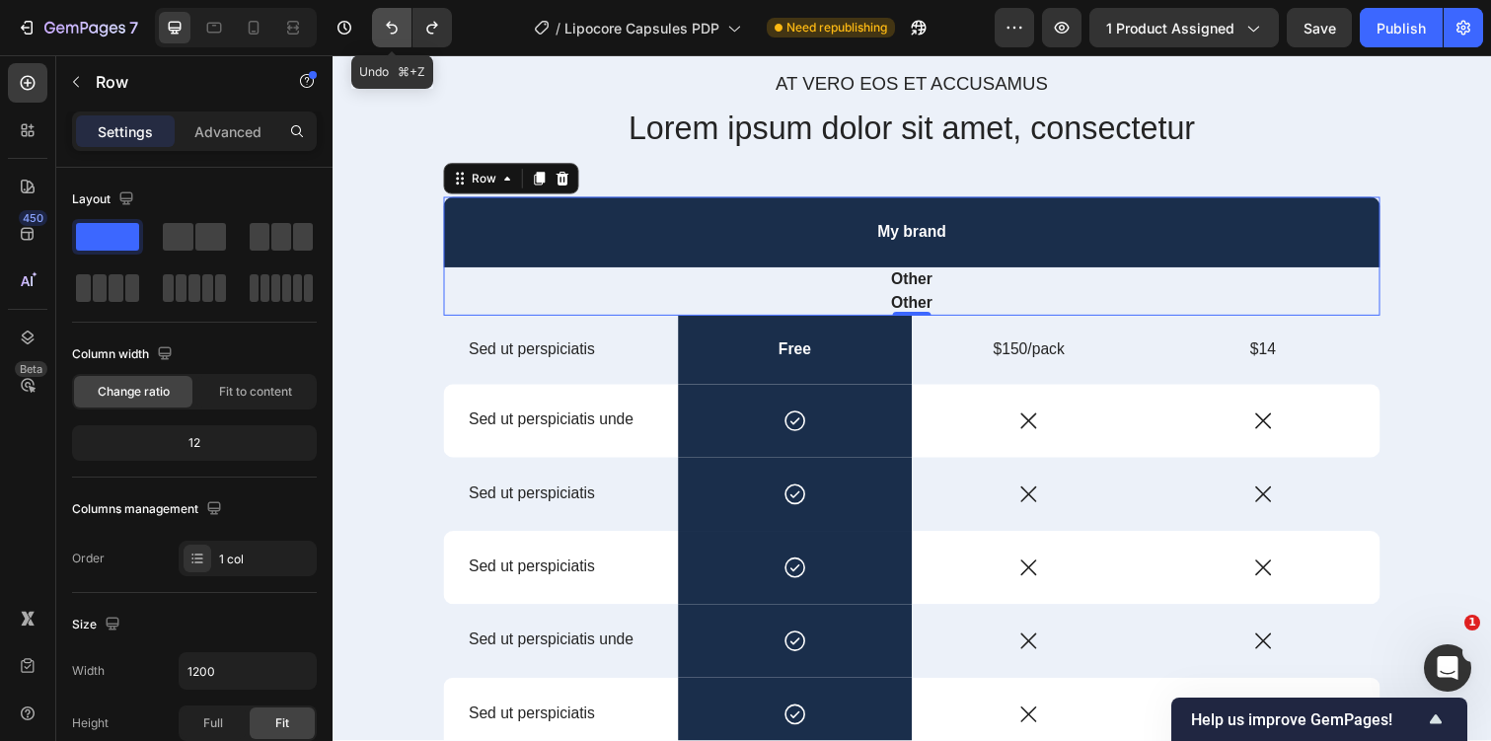
click at [383, 21] on icon "Undo/Redo" at bounding box center [392, 28] width 20 height 20
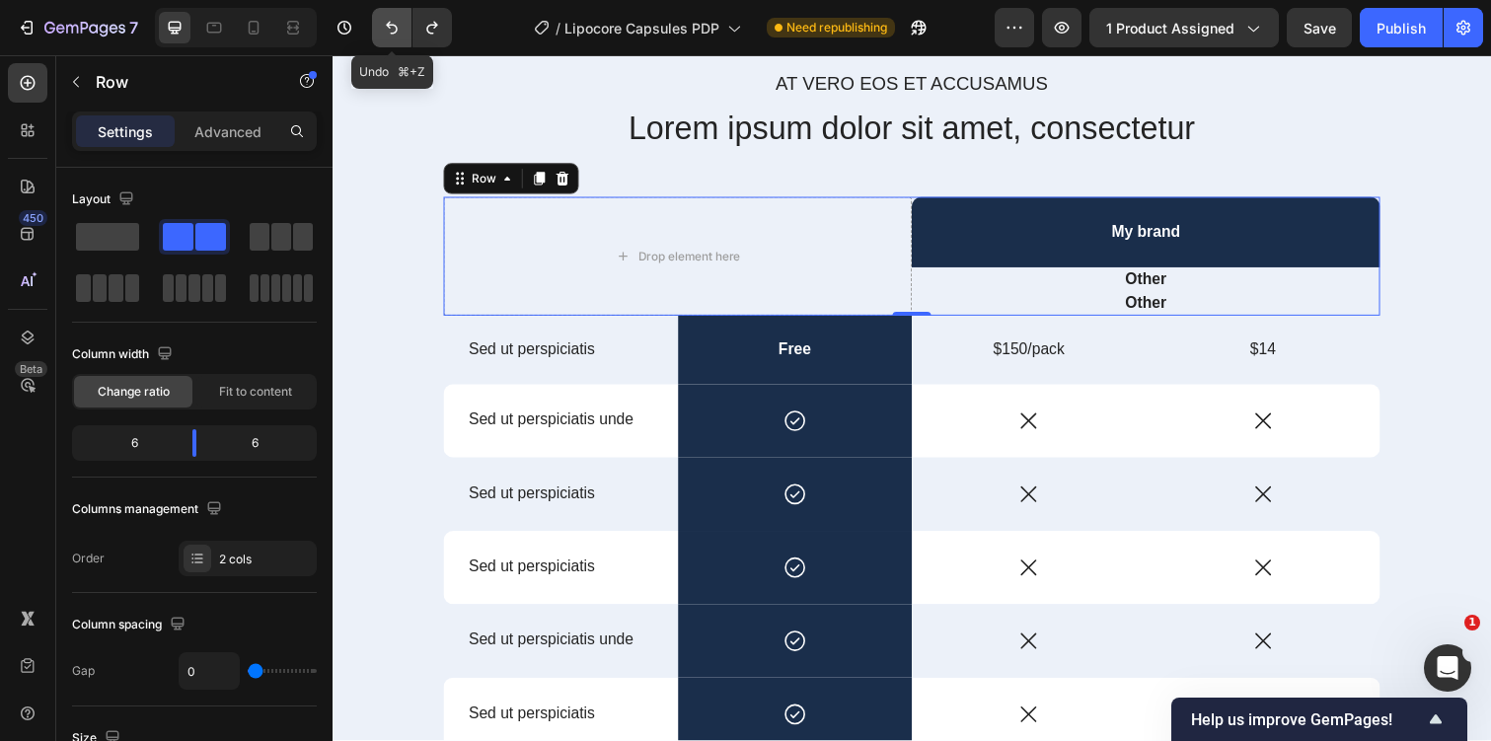
click at [383, 21] on icon "Undo/Redo" at bounding box center [392, 28] width 20 height 20
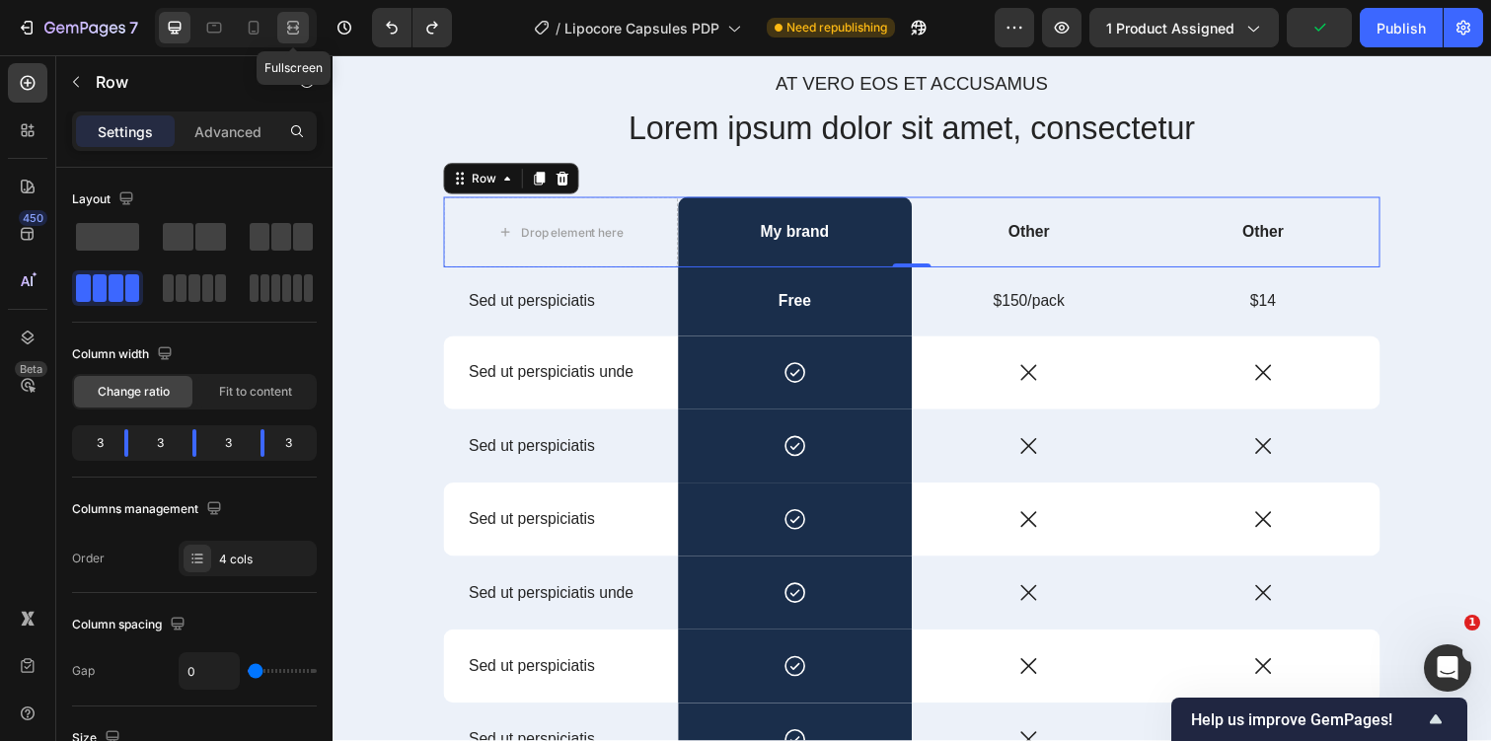
click at [304, 26] on div at bounding box center [293, 28] width 32 height 32
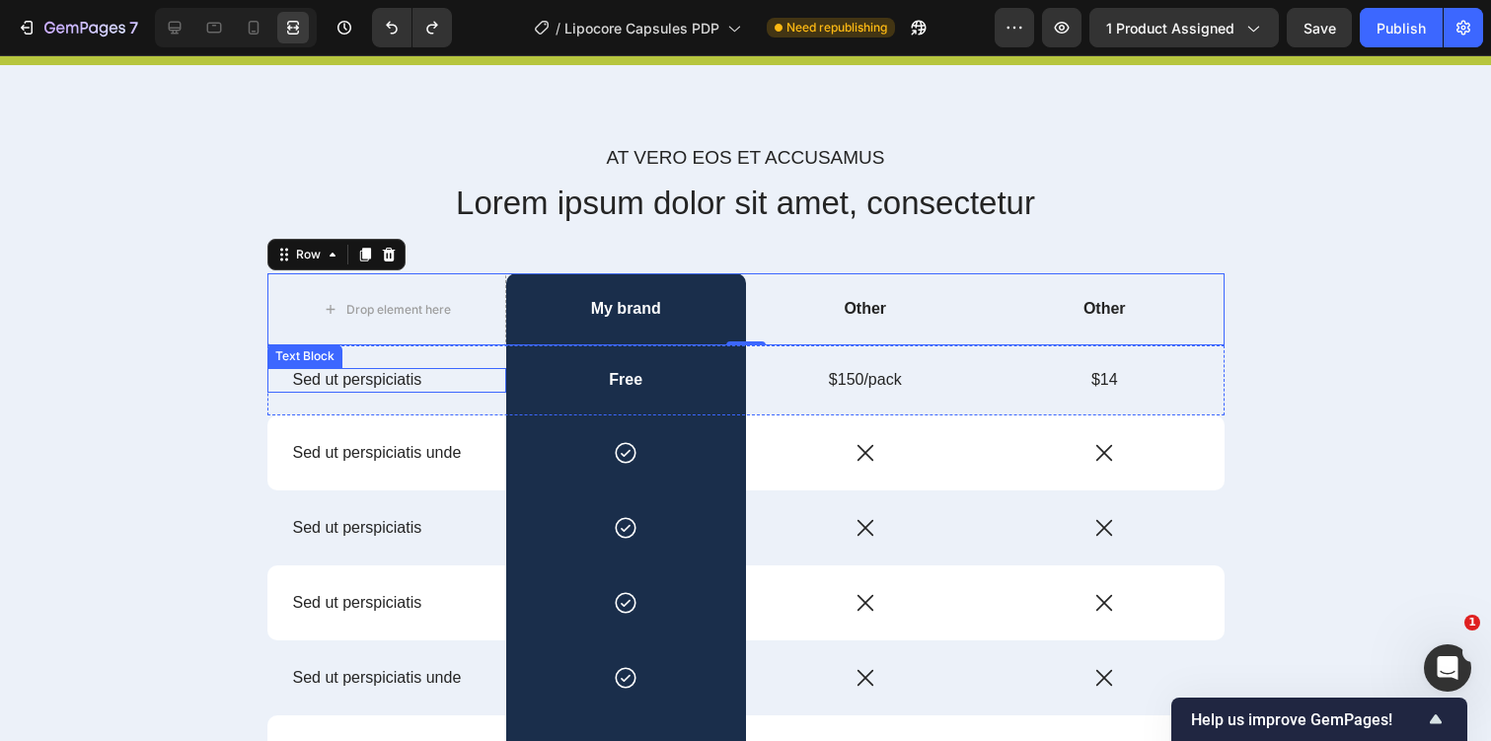
scroll to position [7710, 0]
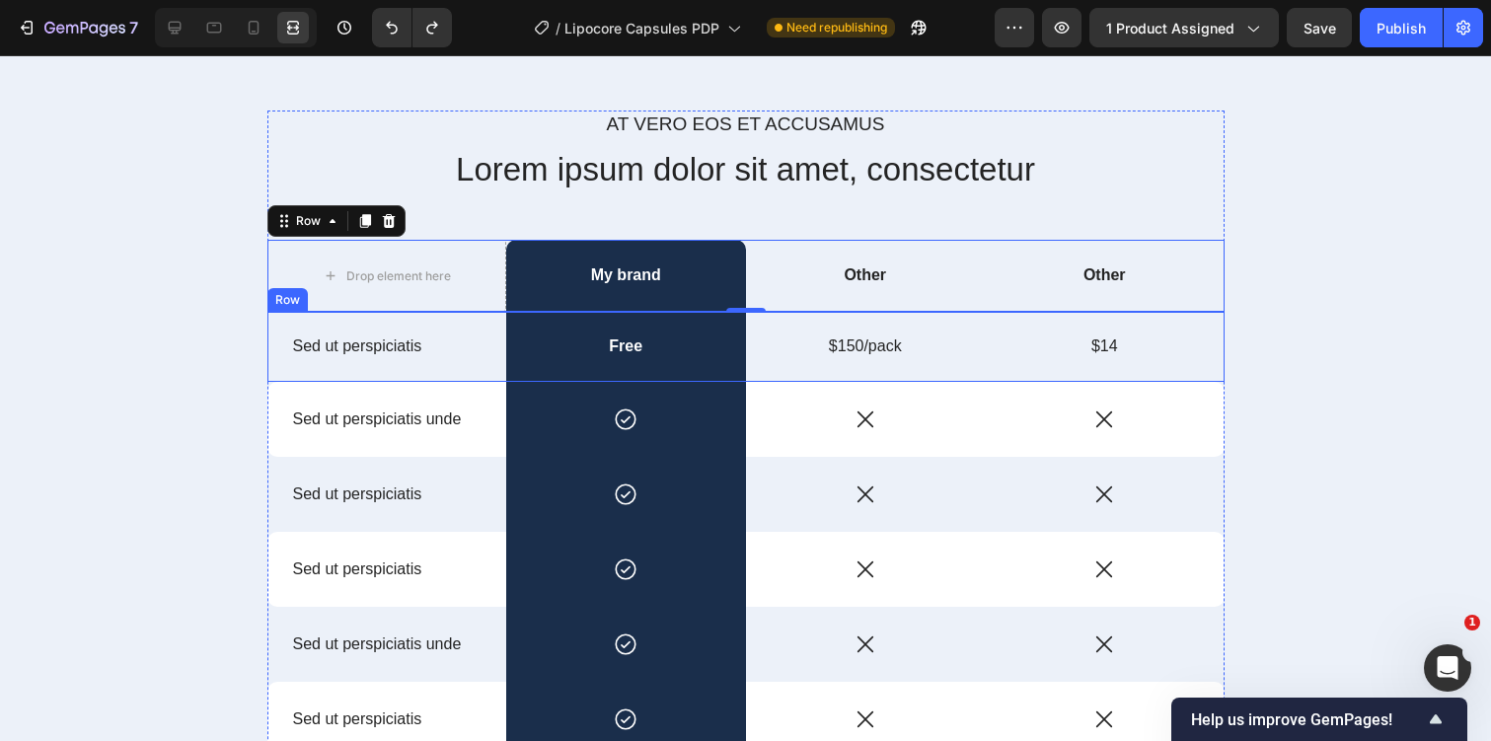
click at [484, 360] on div "Sed ut perspiciatis Text Block" at bounding box center [387, 347] width 240 height 70
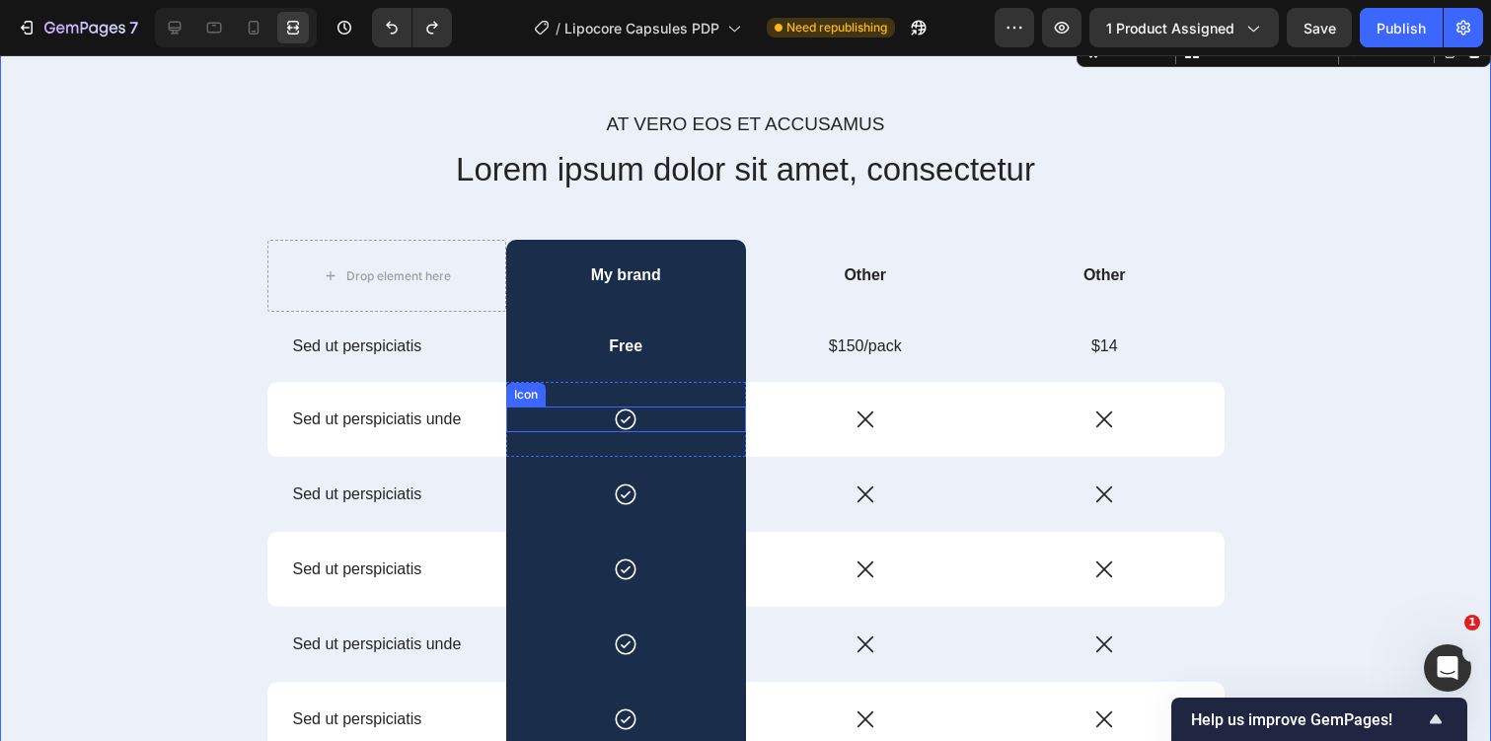
scroll to position [8183, 0]
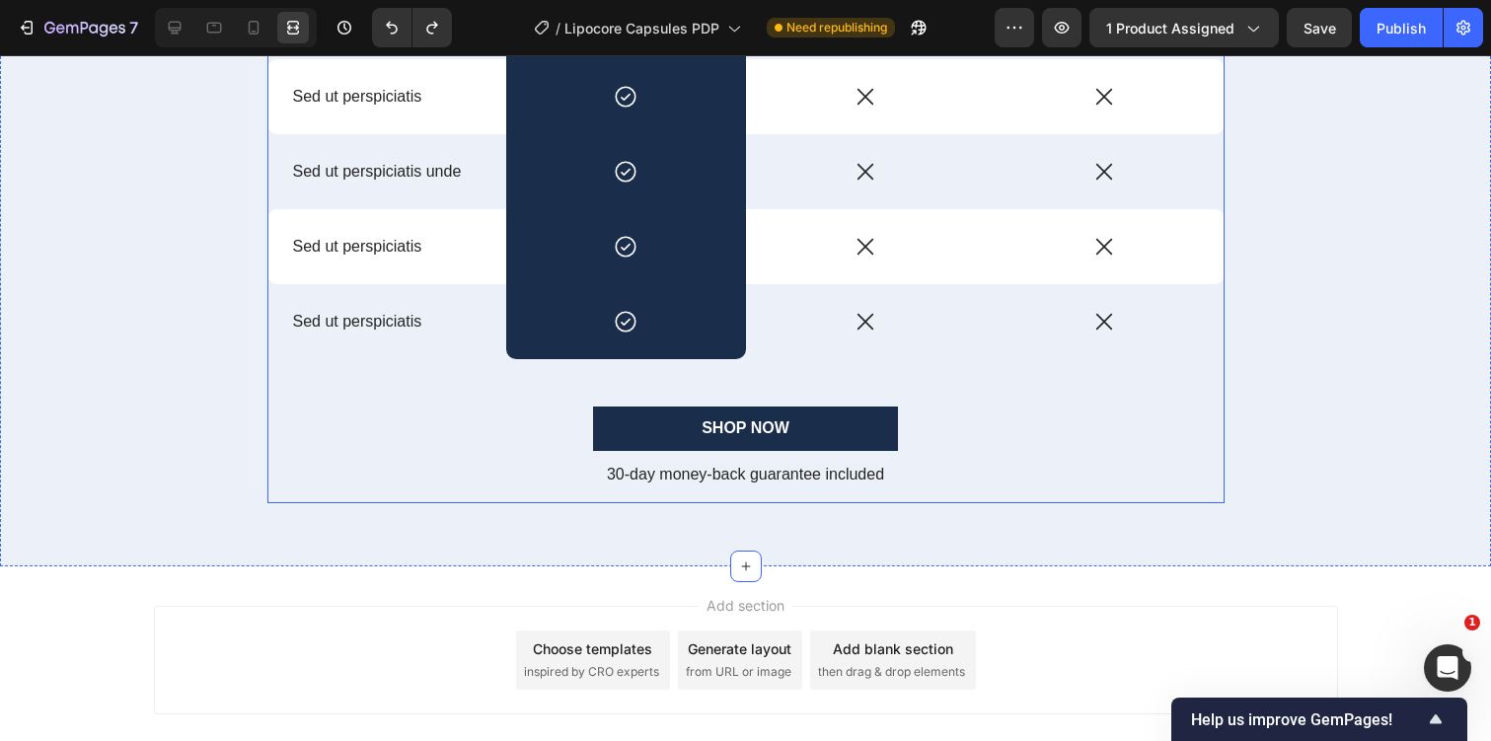
click at [496, 404] on div "At vero eos et accusamus Text Block Lorem ipsum dolor sit amet, consectetur Hea…" at bounding box center [745, 70] width 957 height 865
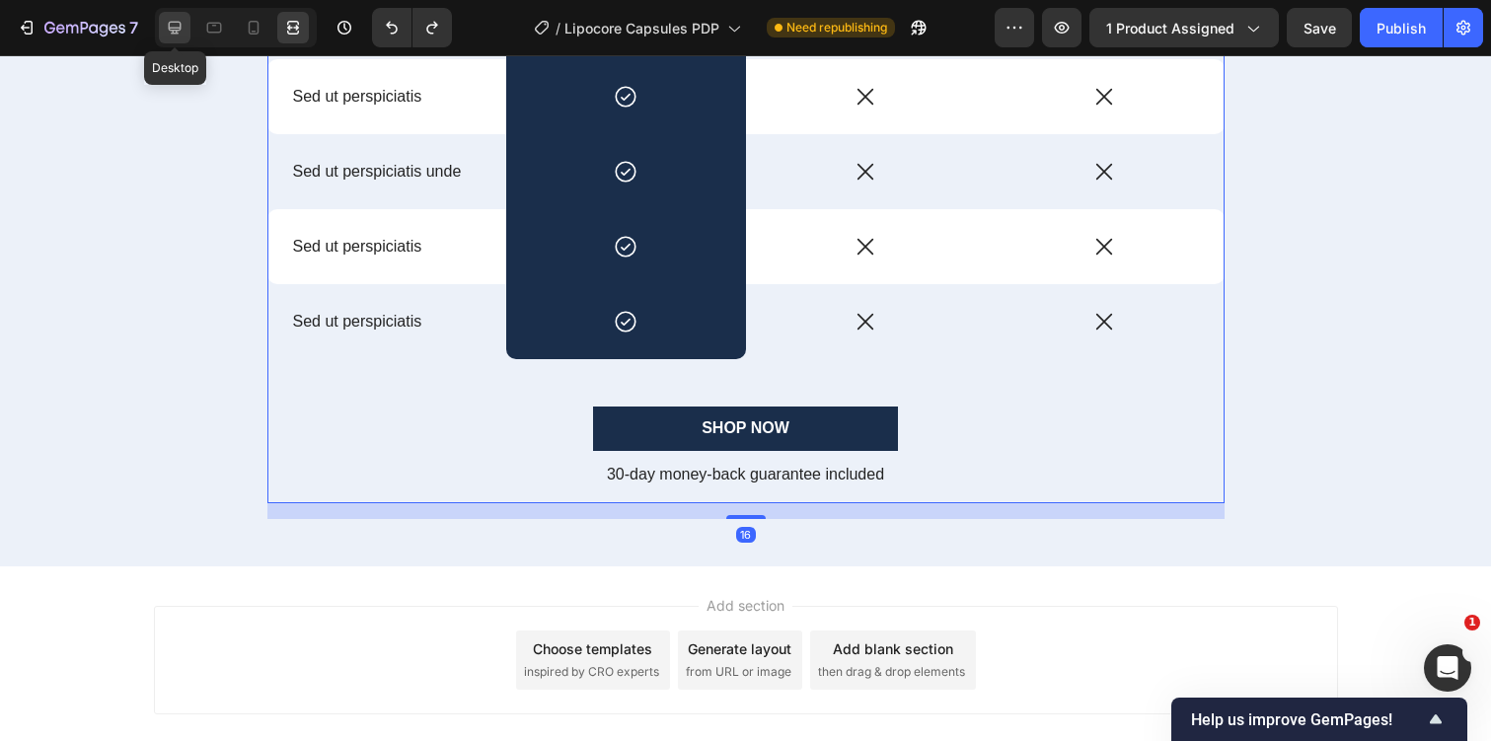
click at [186, 28] on div at bounding box center [175, 28] width 32 height 32
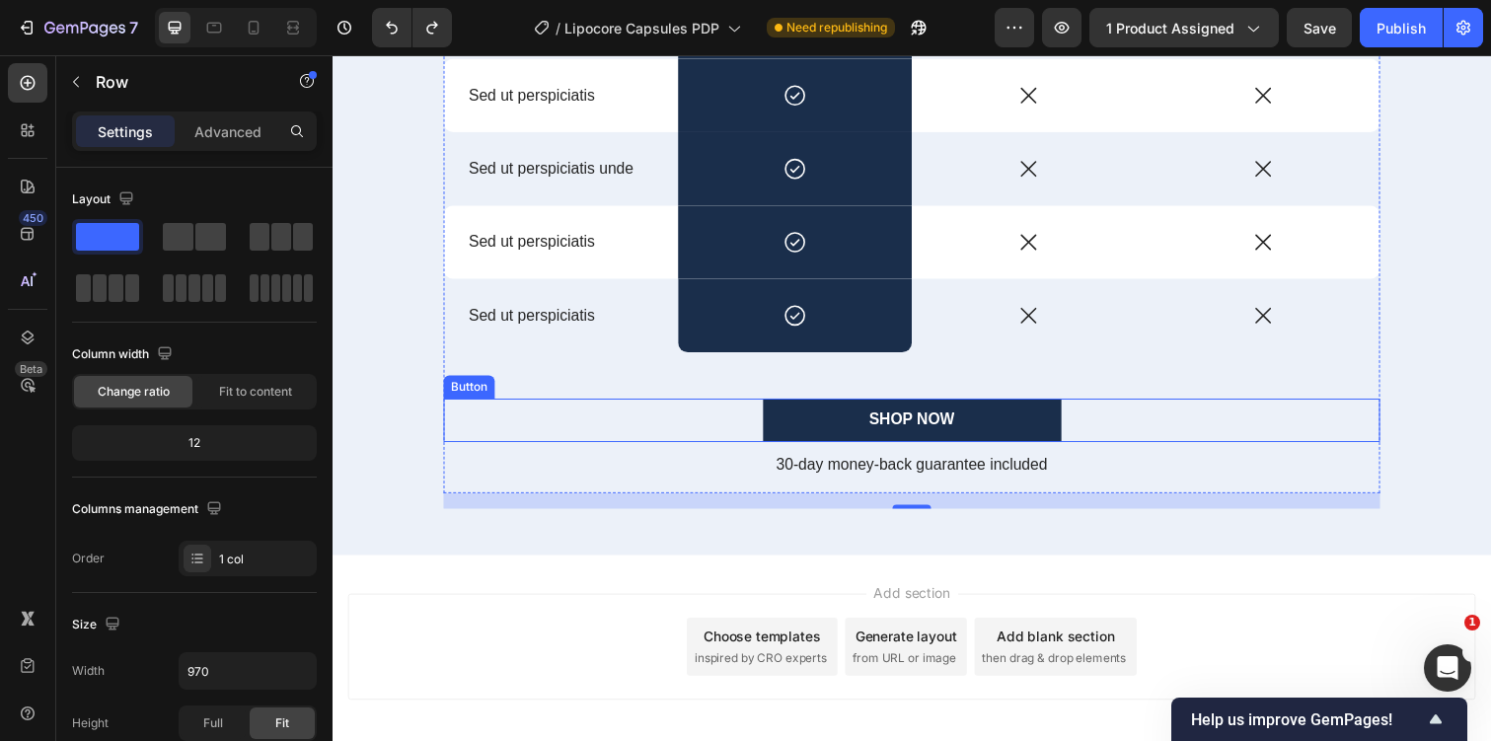
click at [707, 411] on div "SHOP NOW Button" at bounding box center [924, 429] width 957 height 44
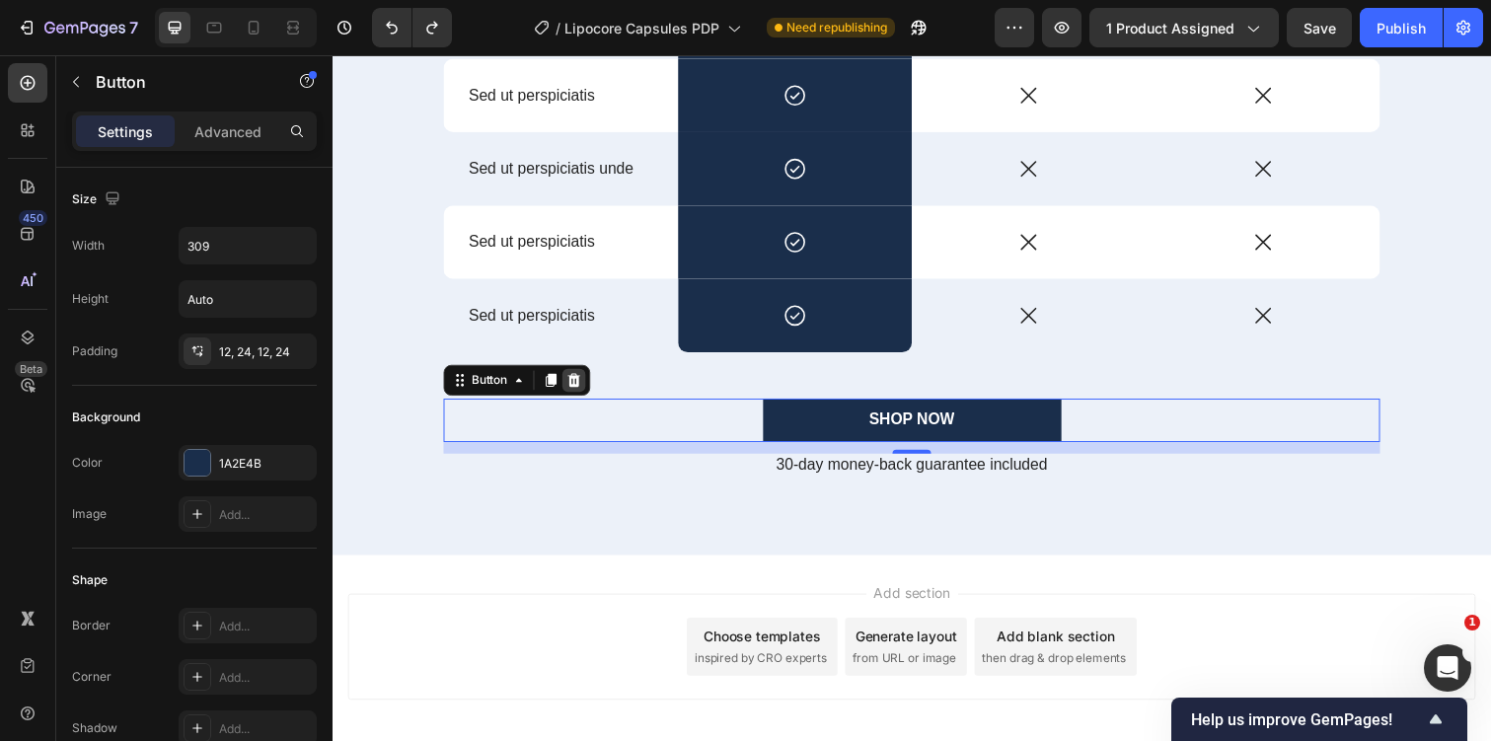
click at [577, 388] on icon at bounding box center [579, 388] width 13 height 14
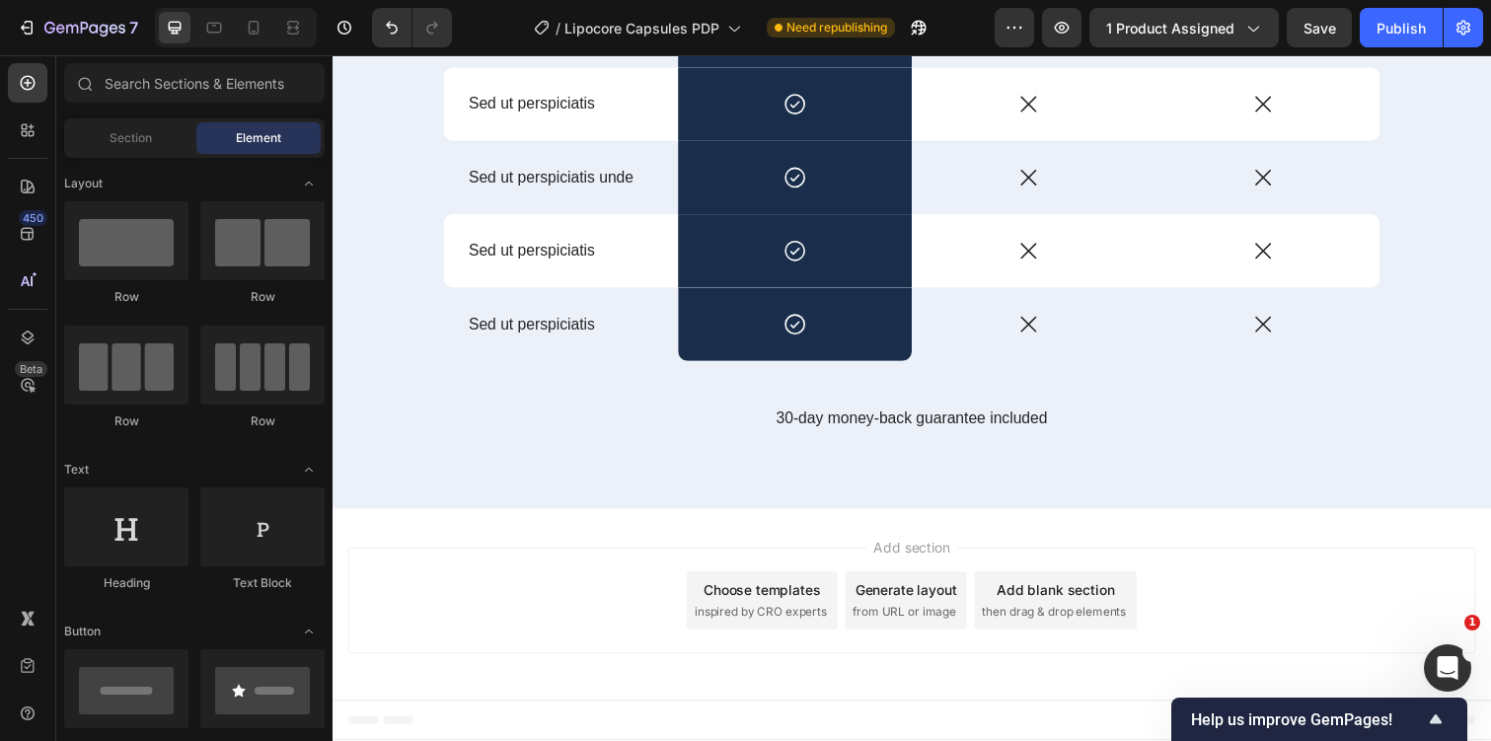
scroll to position [8173, 0]
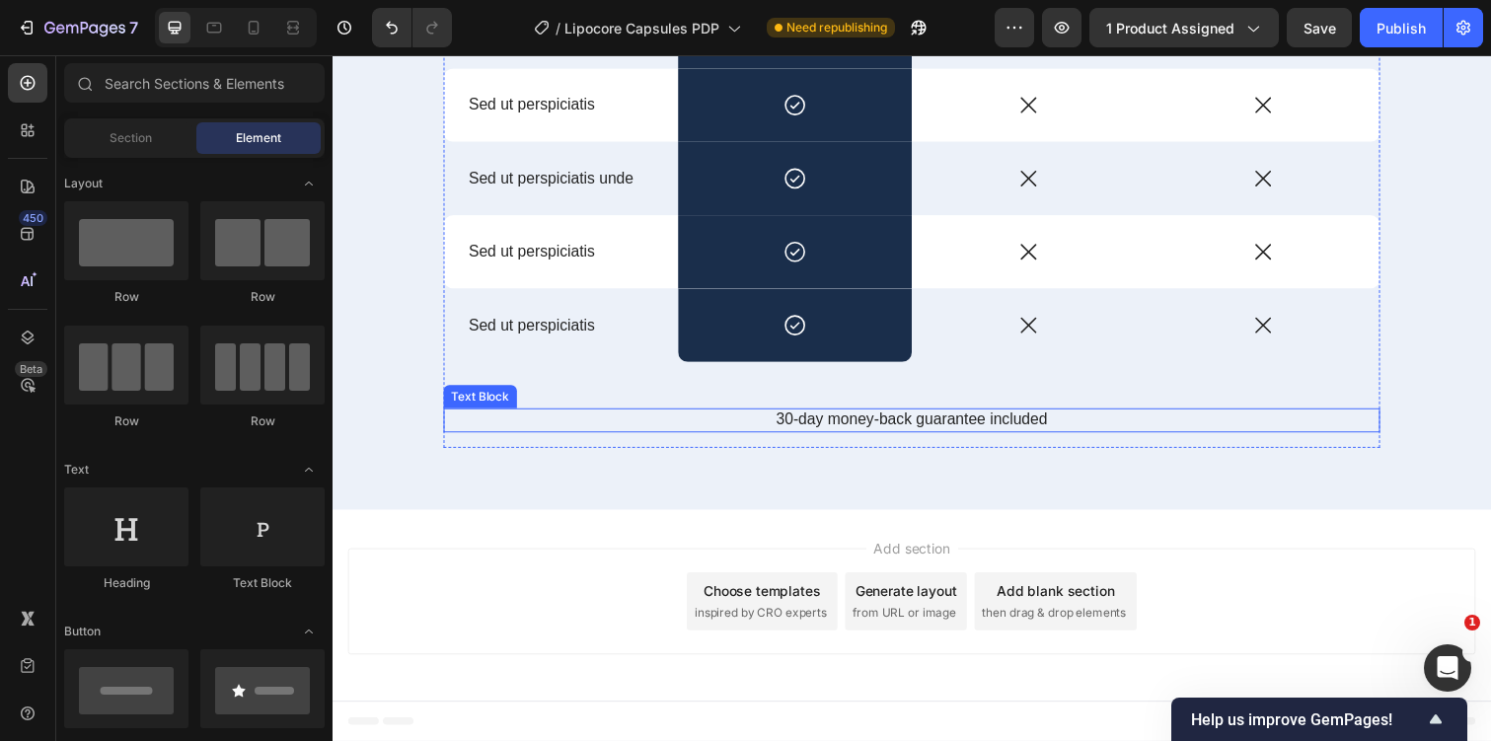
click at [780, 425] on p "30-day money-back guarantee included" at bounding box center [924, 428] width 953 height 21
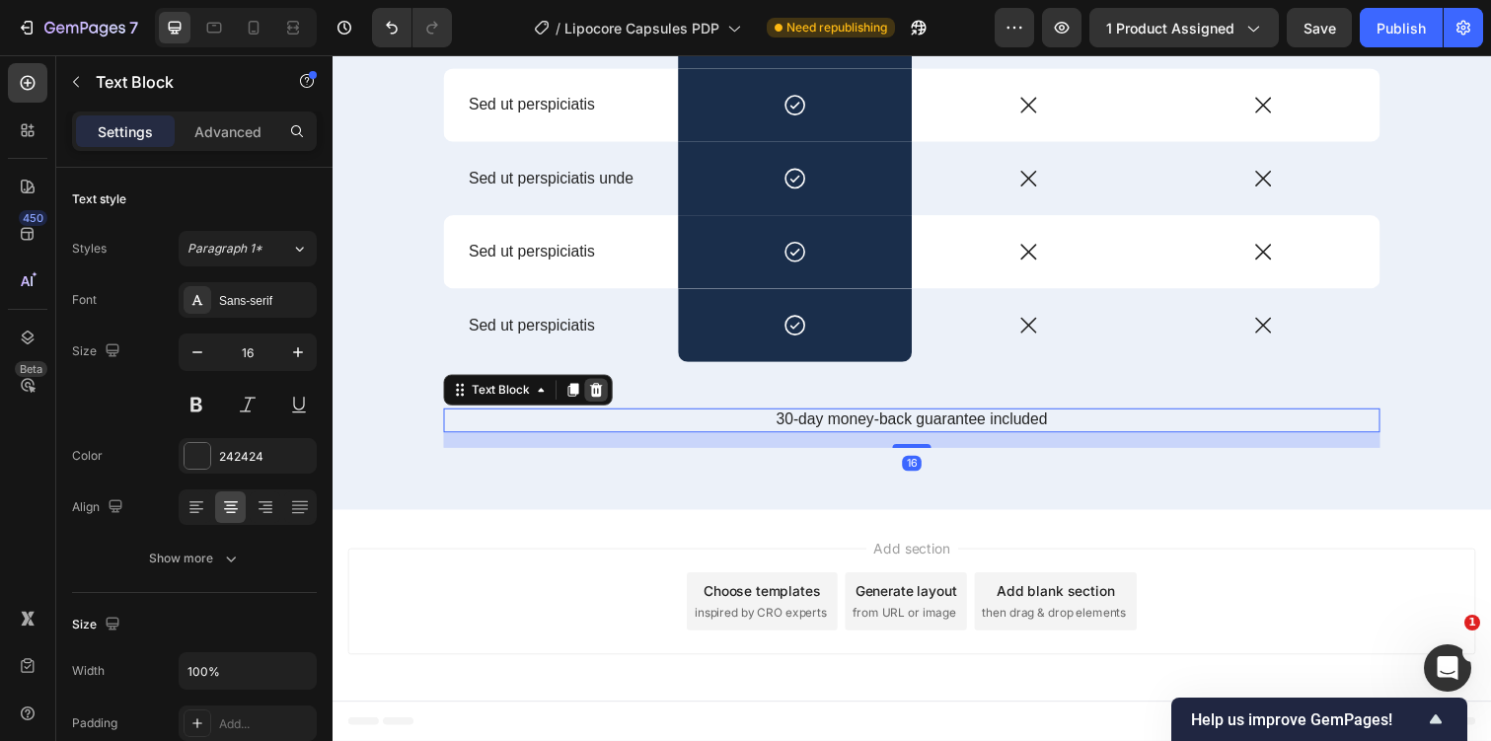
click at [606, 400] on icon at bounding box center [602, 398] width 13 height 14
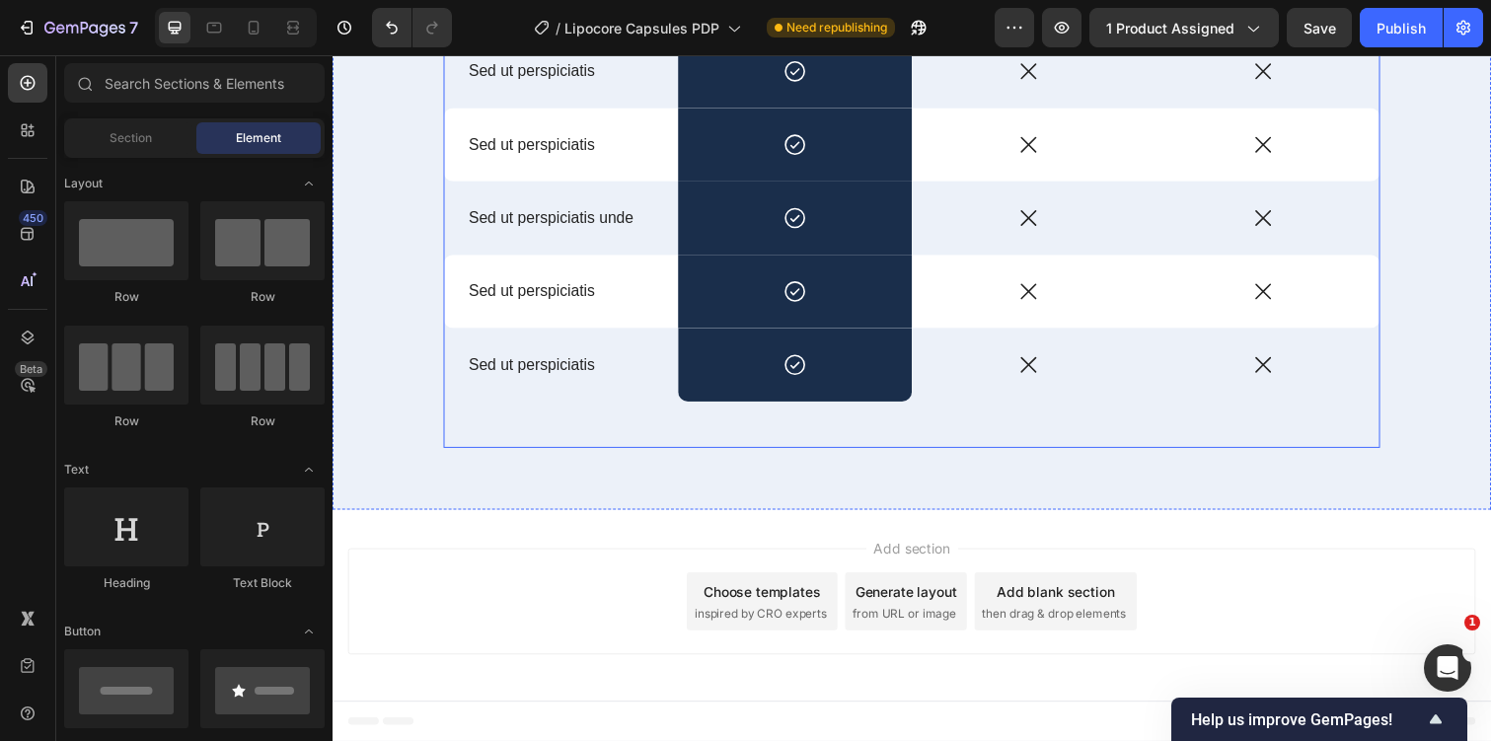
click at [637, 438] on div "At vero eos et accusamus Text Block Lorem ipsum dolor sit amet, consectetur Hea…" at bounding box center [924, 72] width 957 height 769
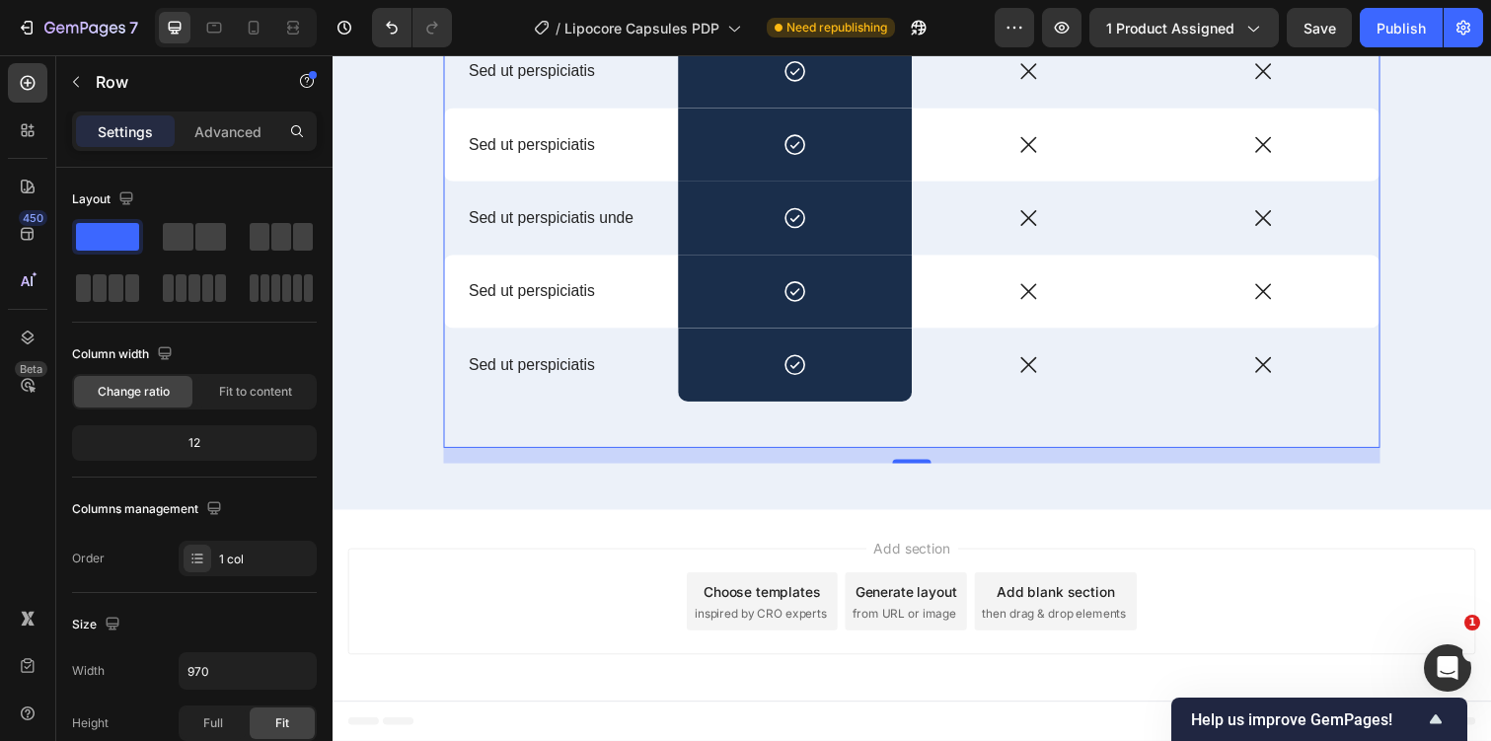
click at [923, 466] on div "16" at bounding box center [924, 465] width 957 height 16
click at [461, 401] on div "Sed ut perspiciatis Text Block" at bounding box center [566, 371] width 240 height 75
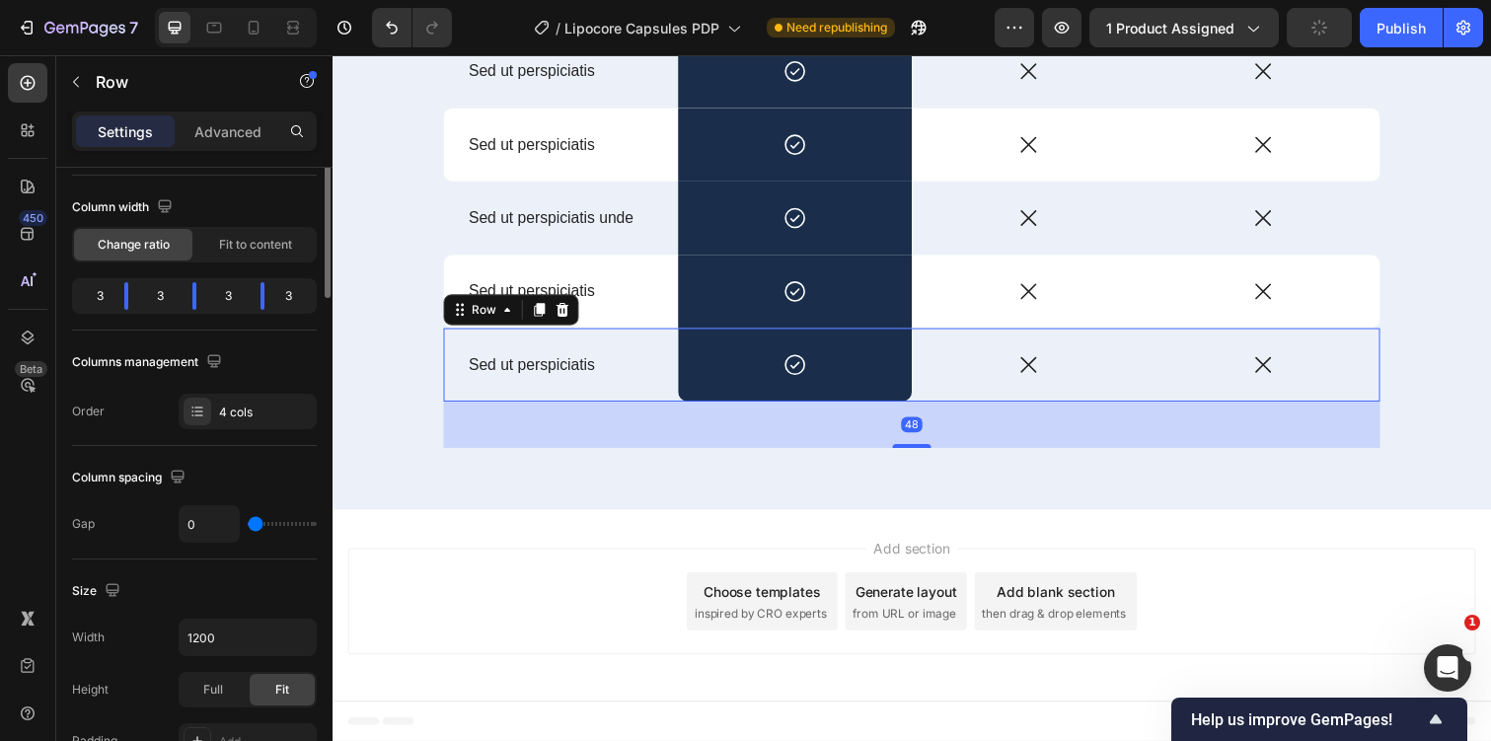
scroll to position [0, 0]
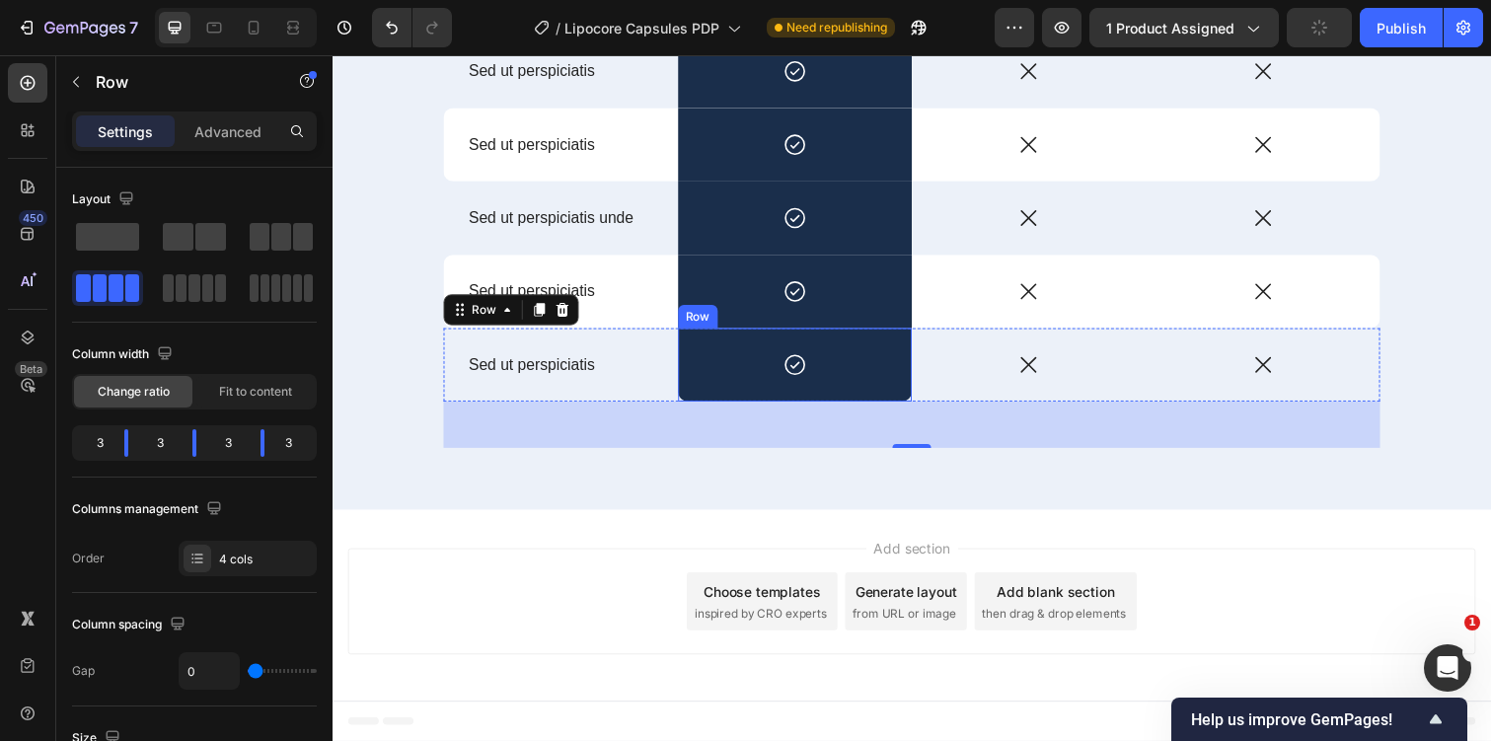
click at [720, 389] on div "Icon Row" at bounding box center [806, 371] width 240 height 75
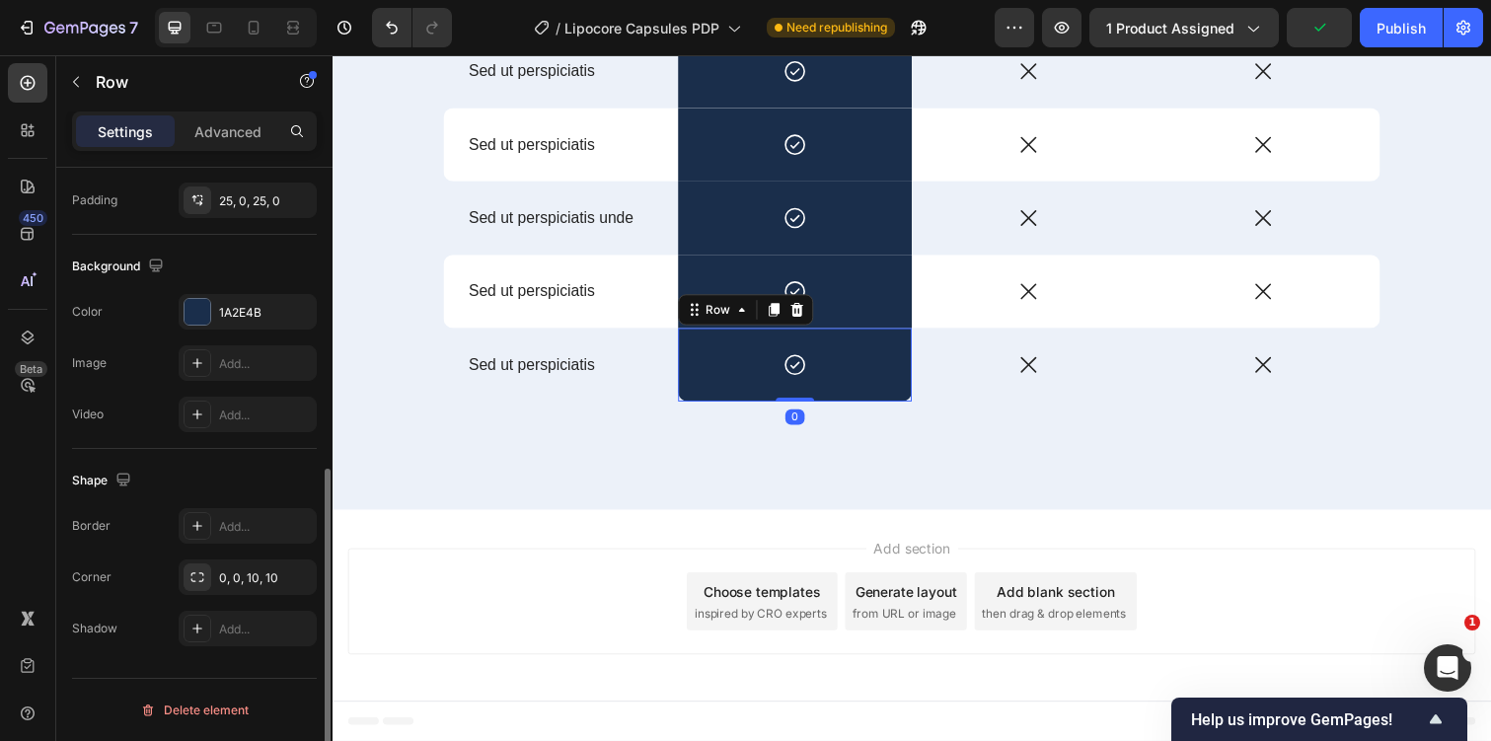
scroll to position [563, 0]
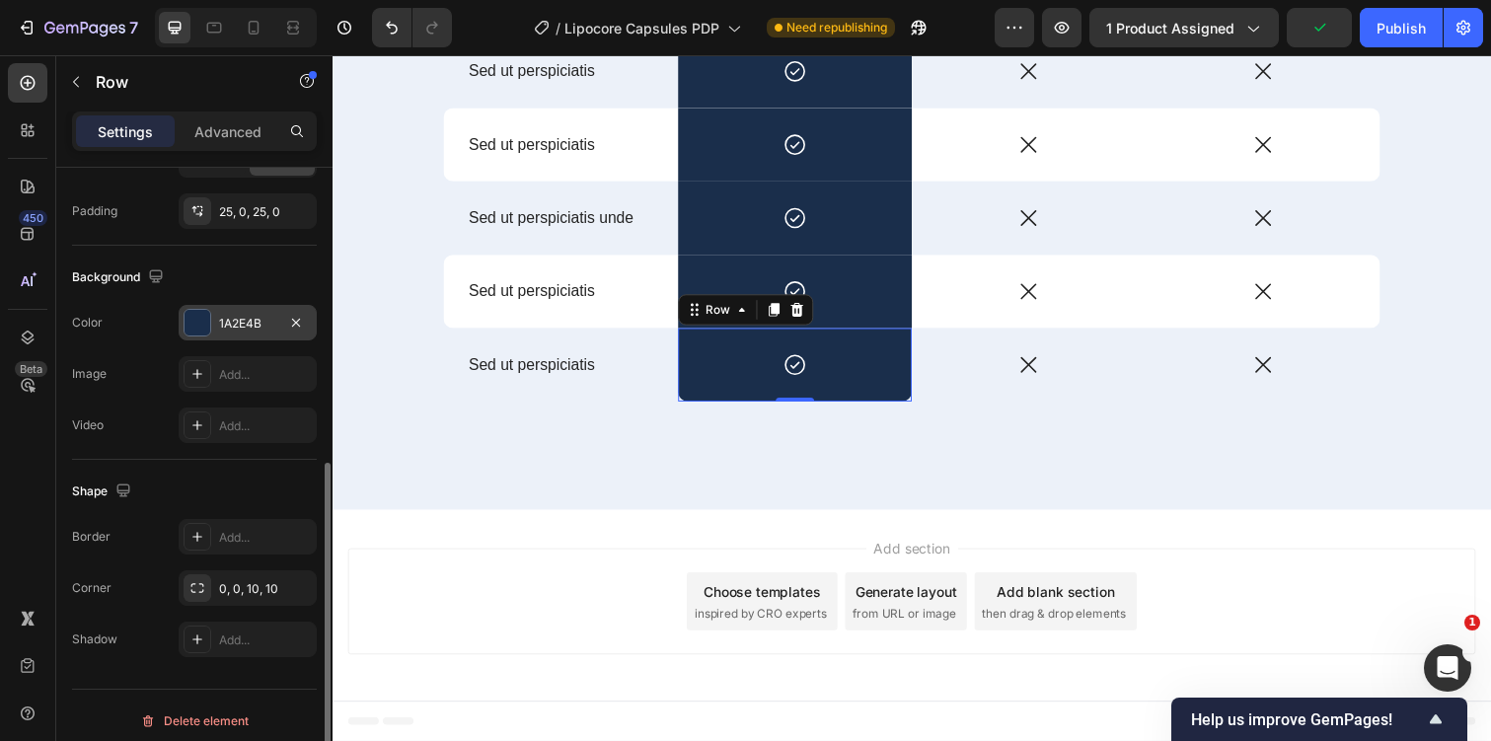
click at [238, 325] on div "1A2E4B" at bounding box center [247, 324] width 57 height 18
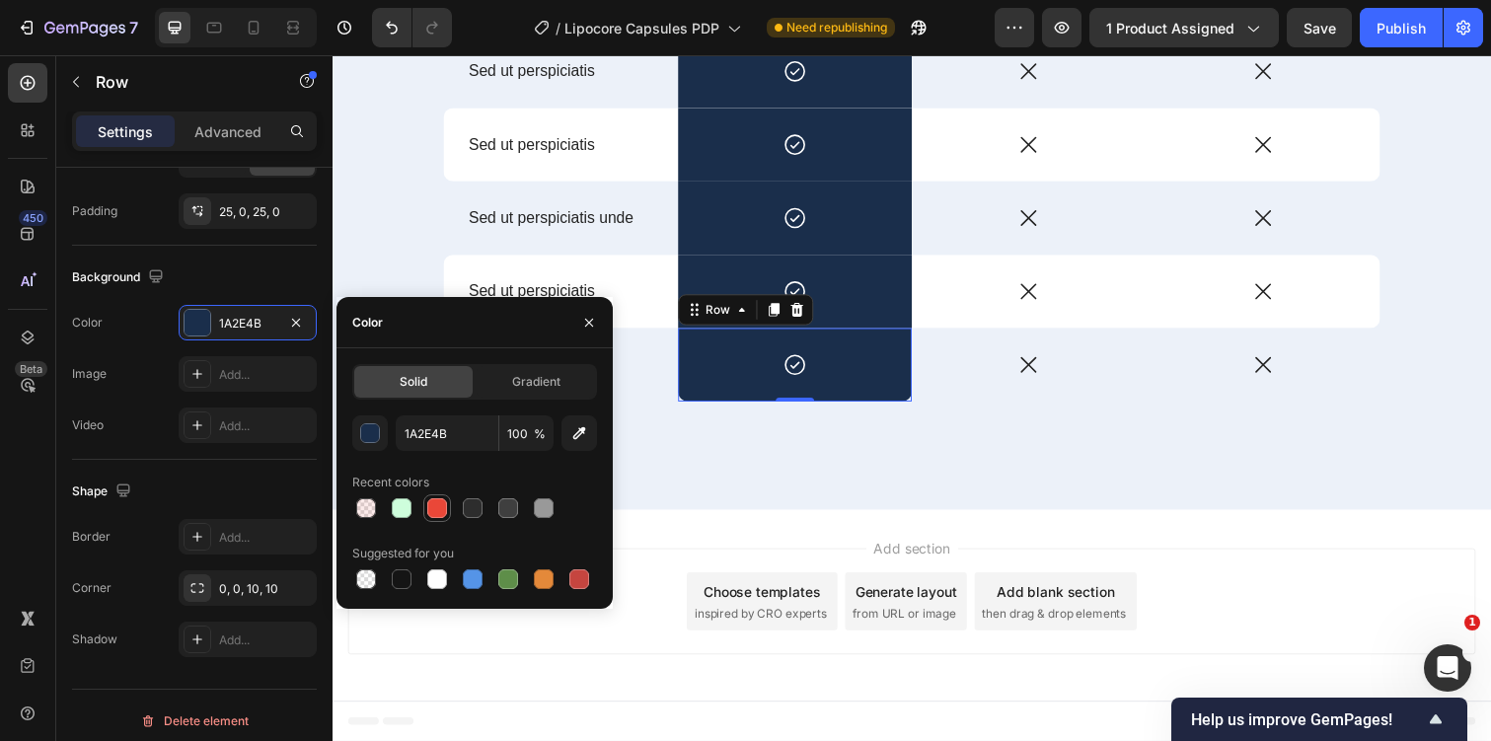
click at [439, 511] on div at bounding box center [437, 508] width 20 height 20
type input "EA4738"
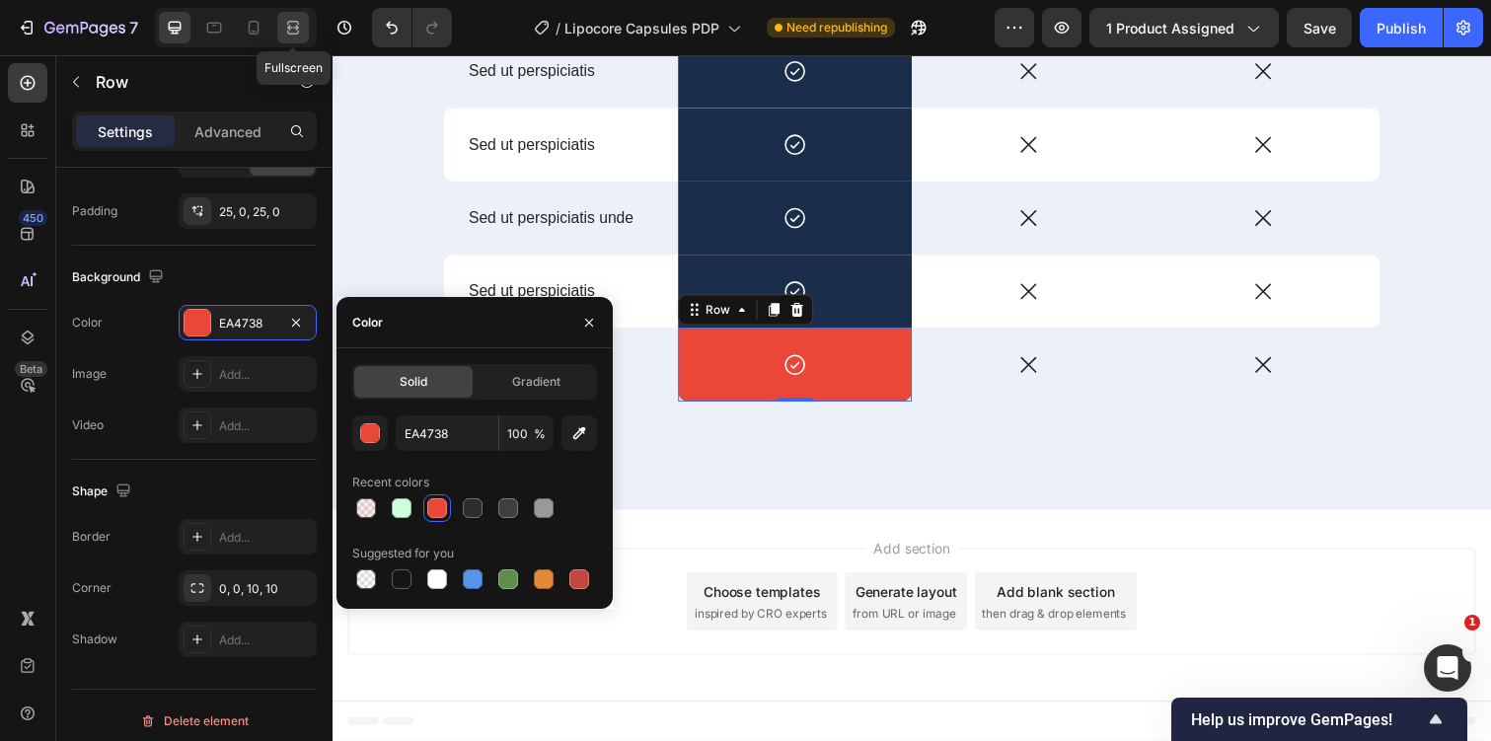
click at [298, 18] on icon at bounding box center [293, 28] width 20 height 20
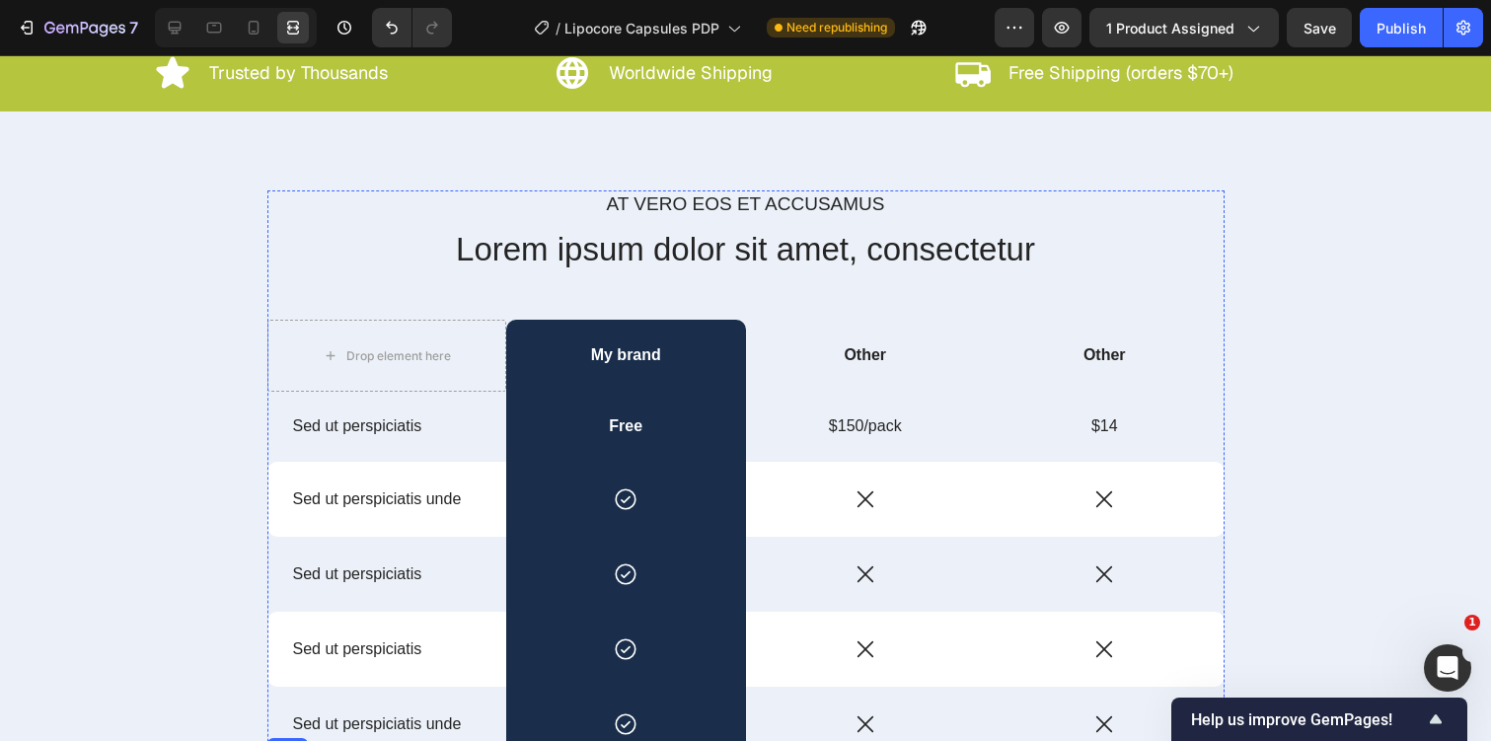
scroll to position [7631, 0]
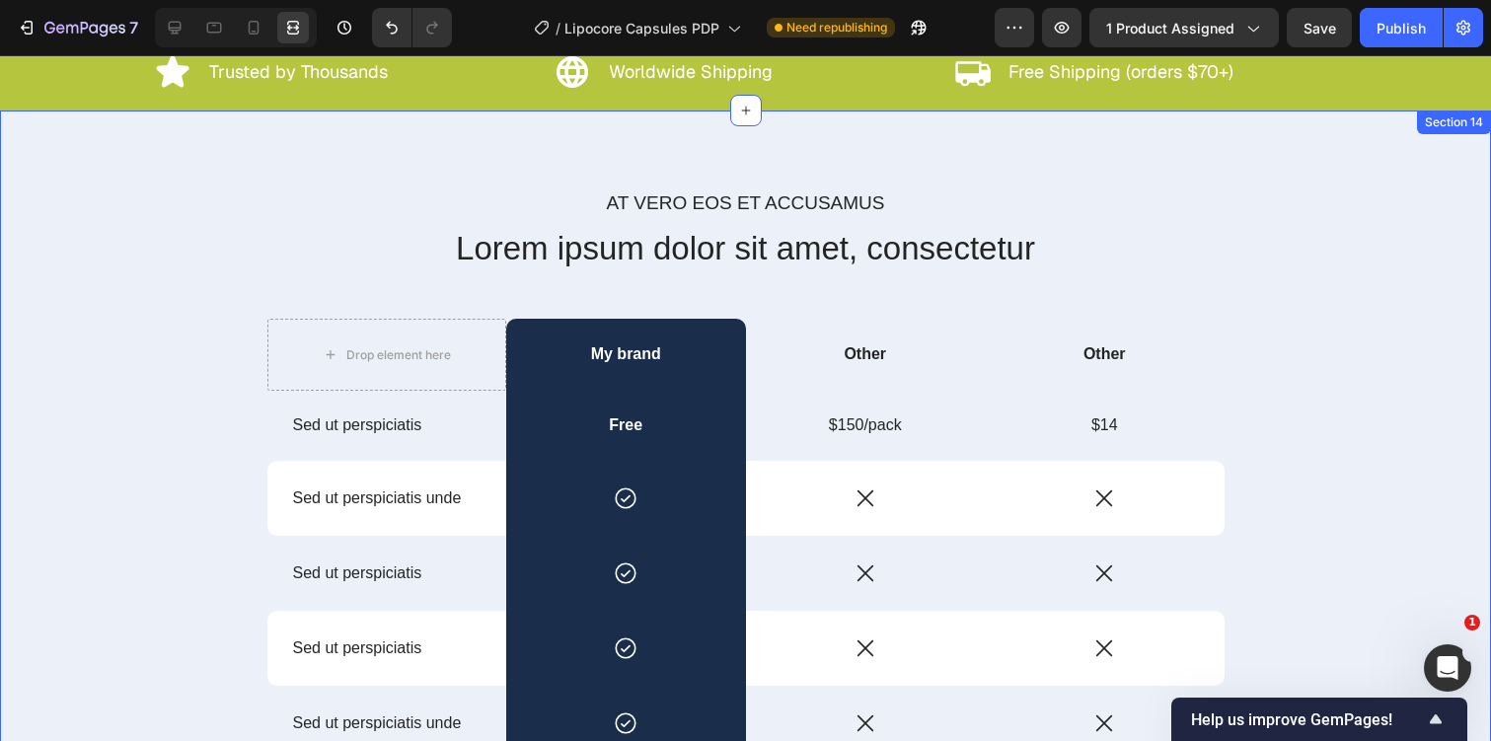
click at [198, 172] on div "At vero eos et accusamus Text Block Lorem ipsum dolor sit amet, consectetur Hea…" at bounding box center [745, 566] width 1491 height 911
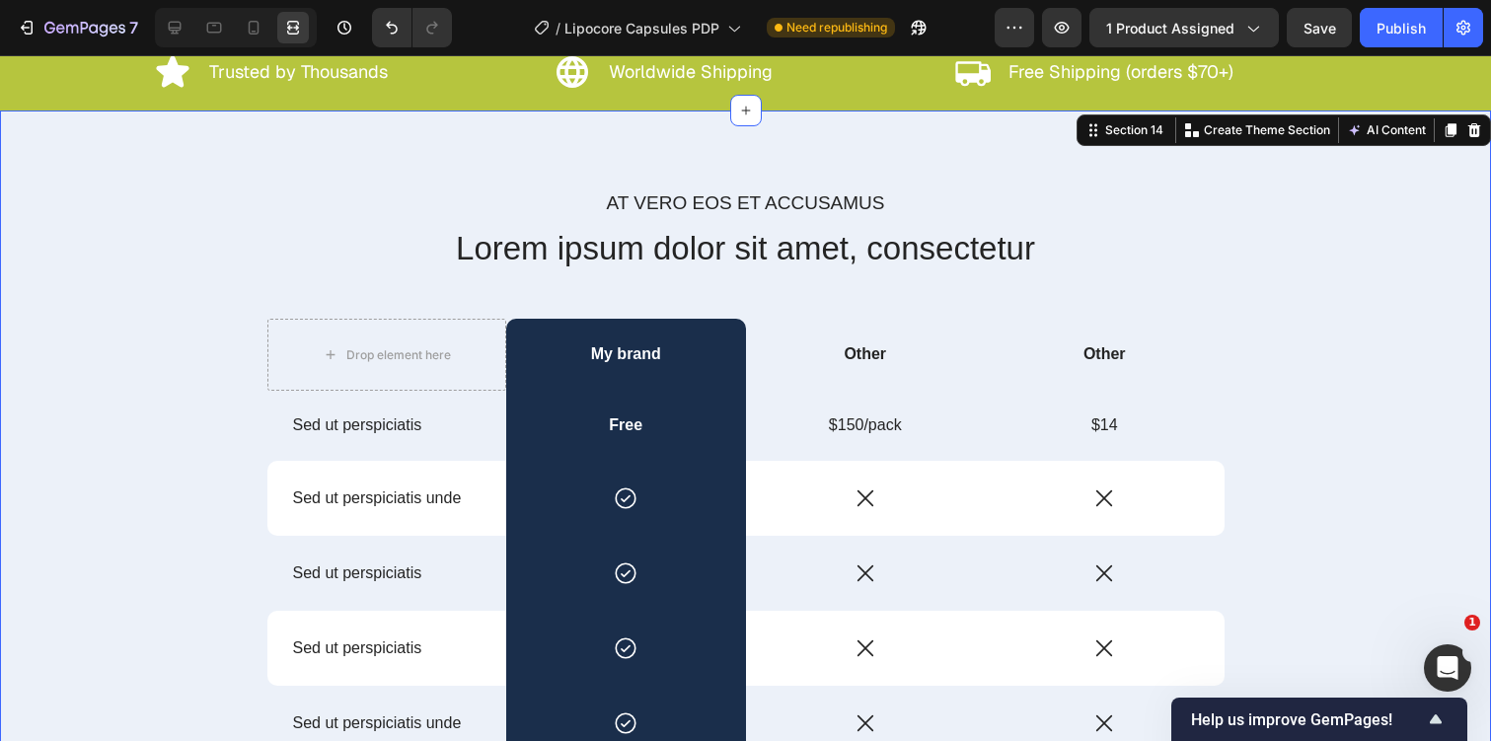
scroll to position [0, 0]
click at [1473, 128] on icon at bounding box center [1474, 130] width 13 height 14
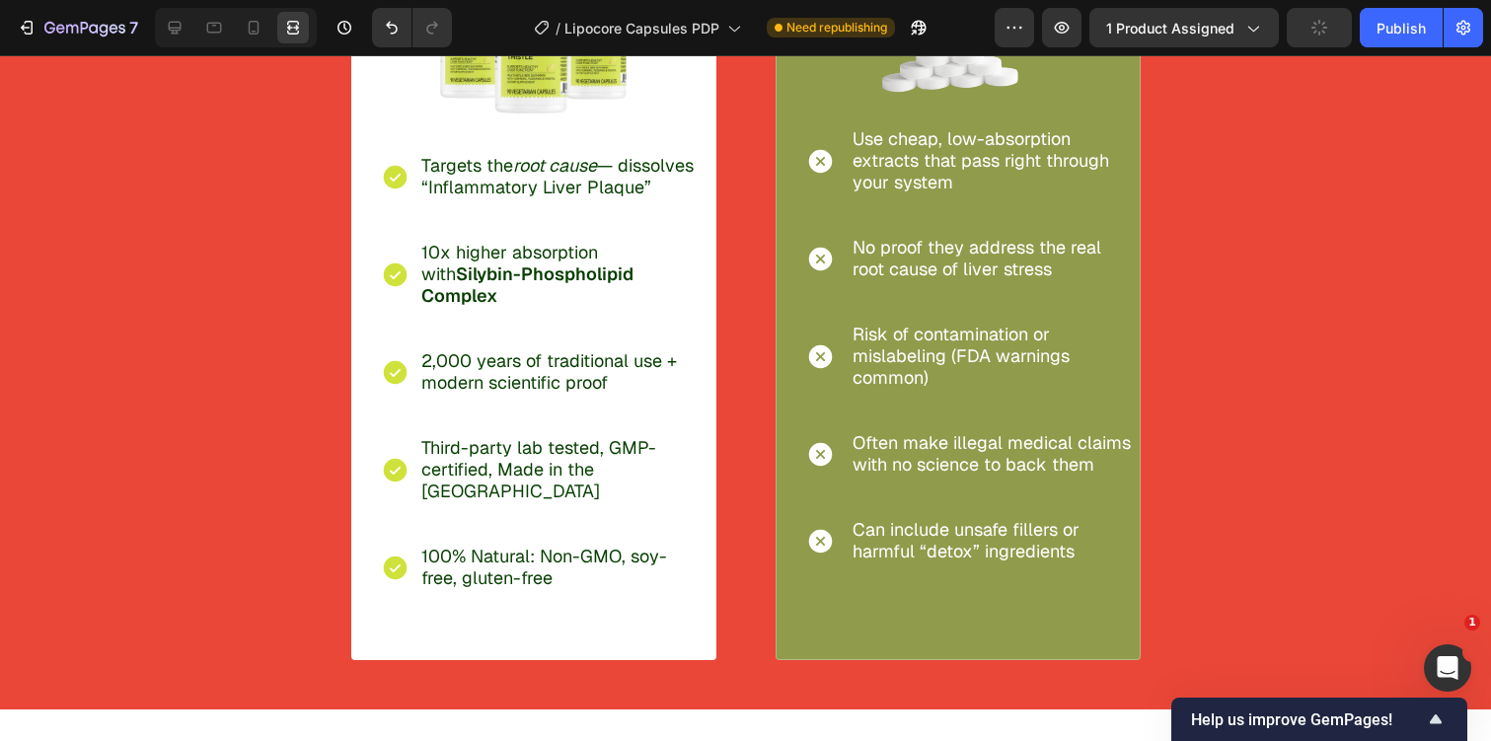
scroll to position [4589, 0]
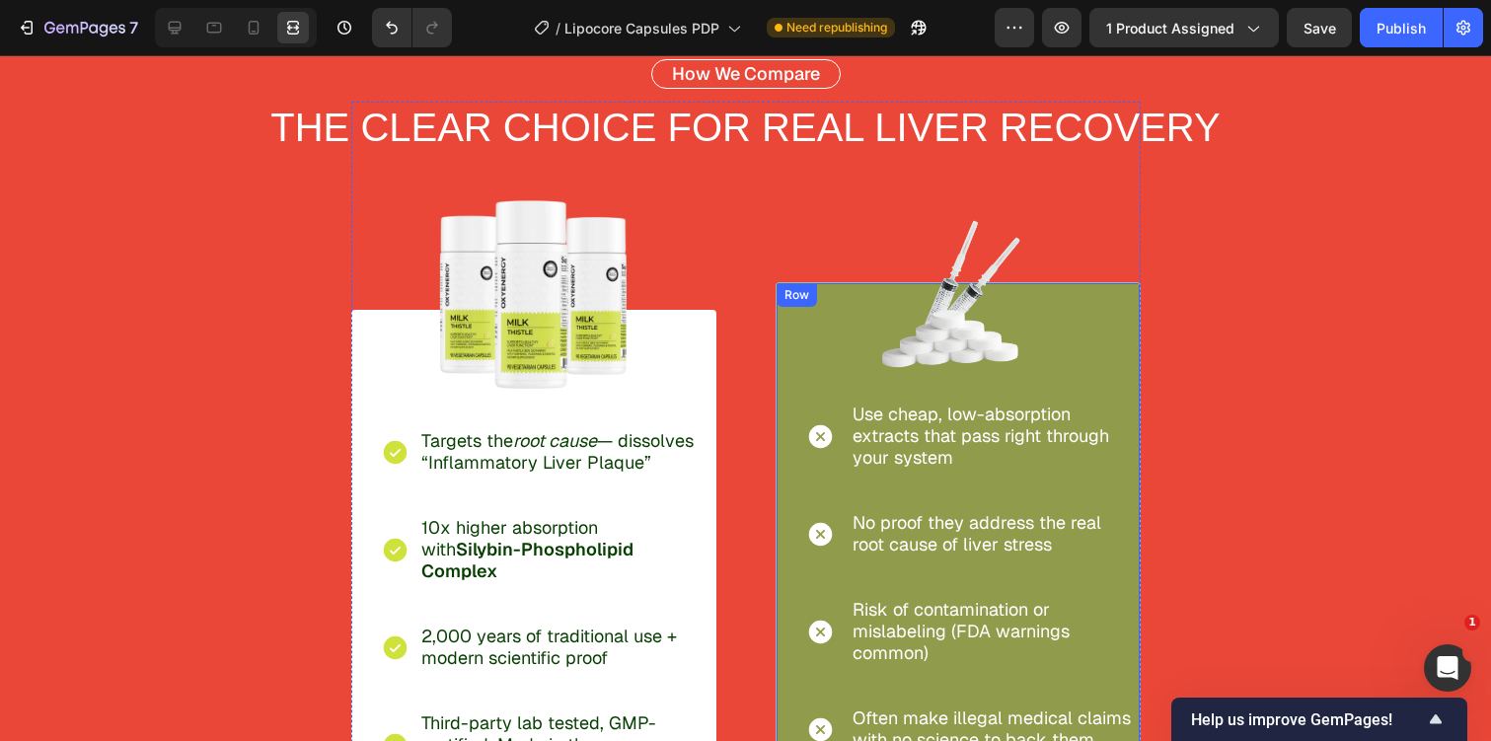
click at [778, 428] on div "Icon Use cheap, low-absorption extracts that pass right through your system Tex…" at bounding box center [958, 608] width 365 height 653
click at [176, 16] on div at bounding box center [175, 28] width 32 height 32
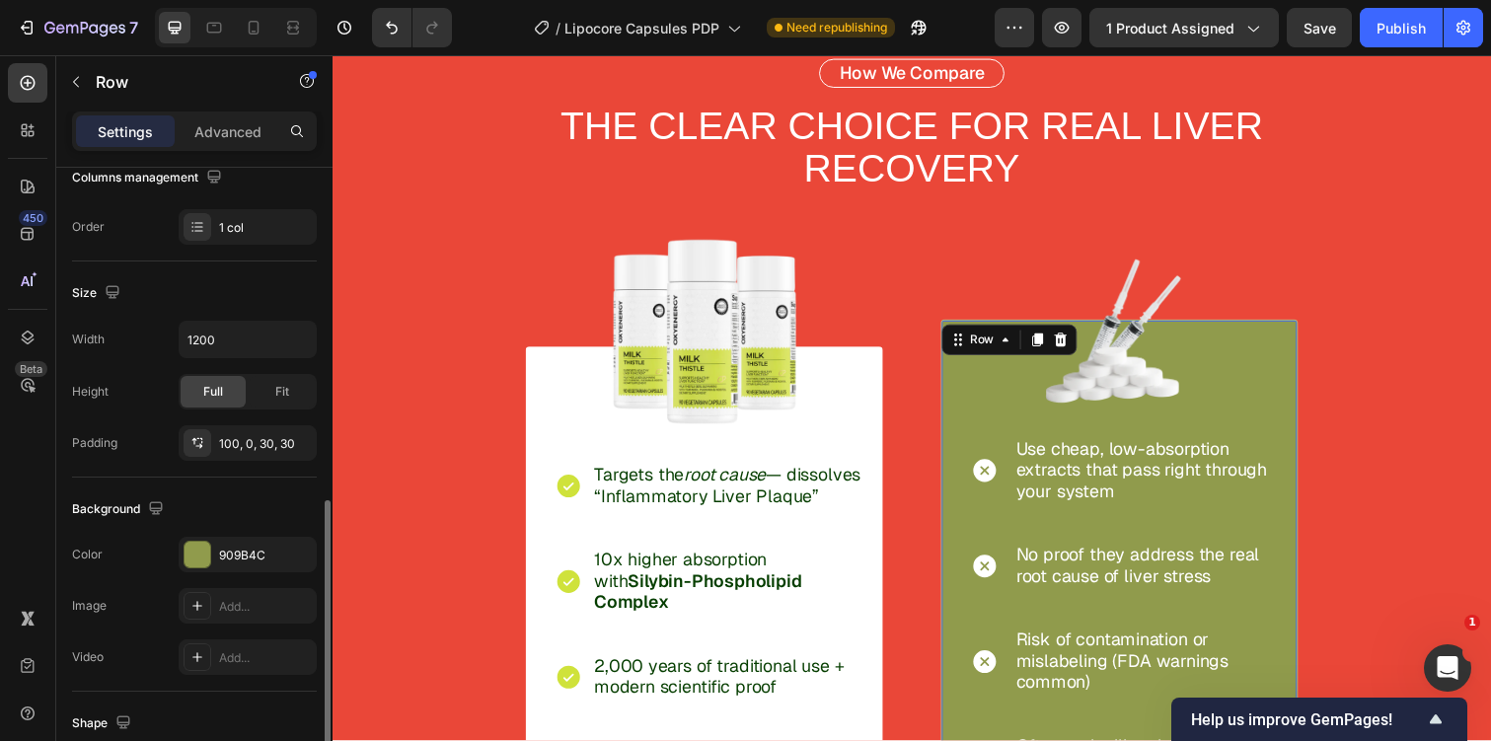
scroll to position [595, 0]
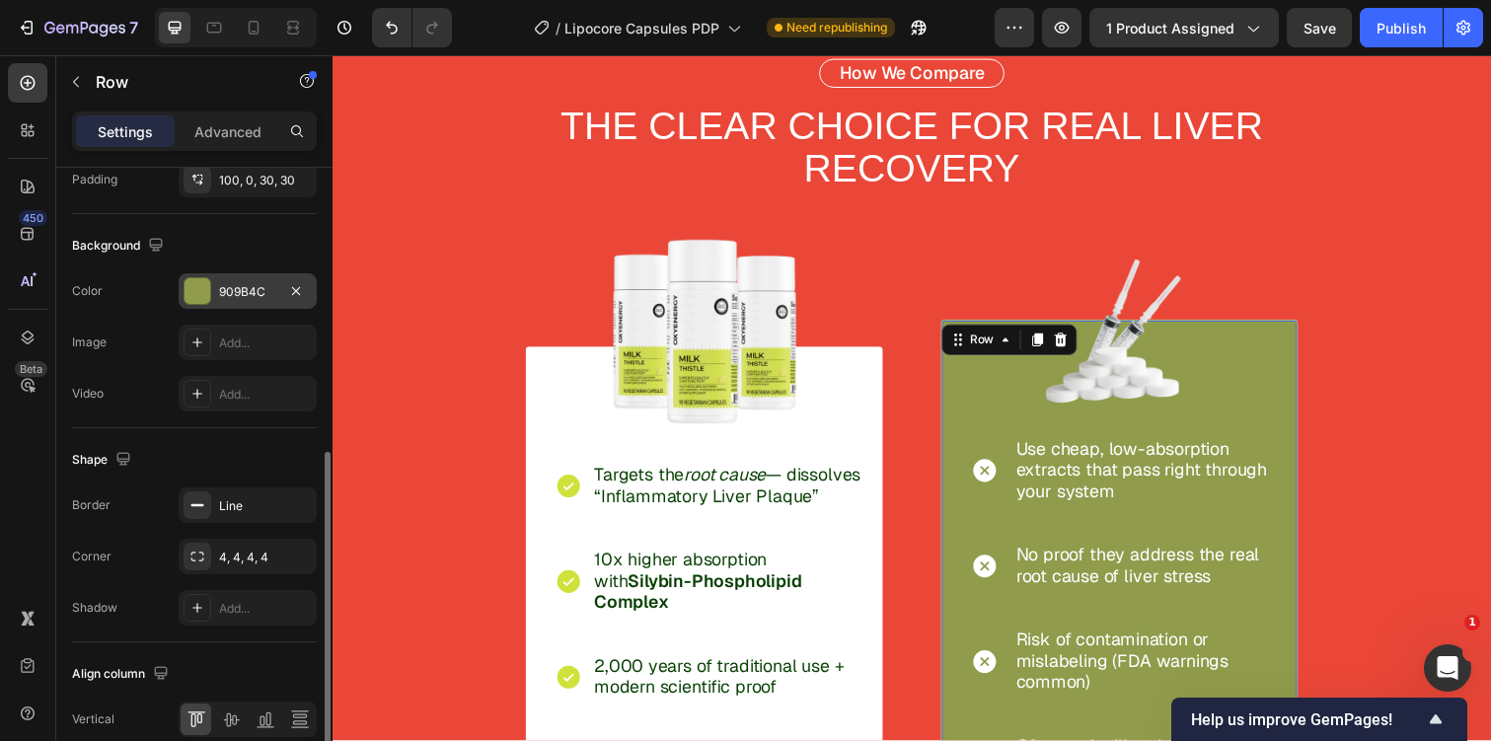
click at [239, 296] on div "909B4C" at bounding box center [247, 292] width 57 height 18
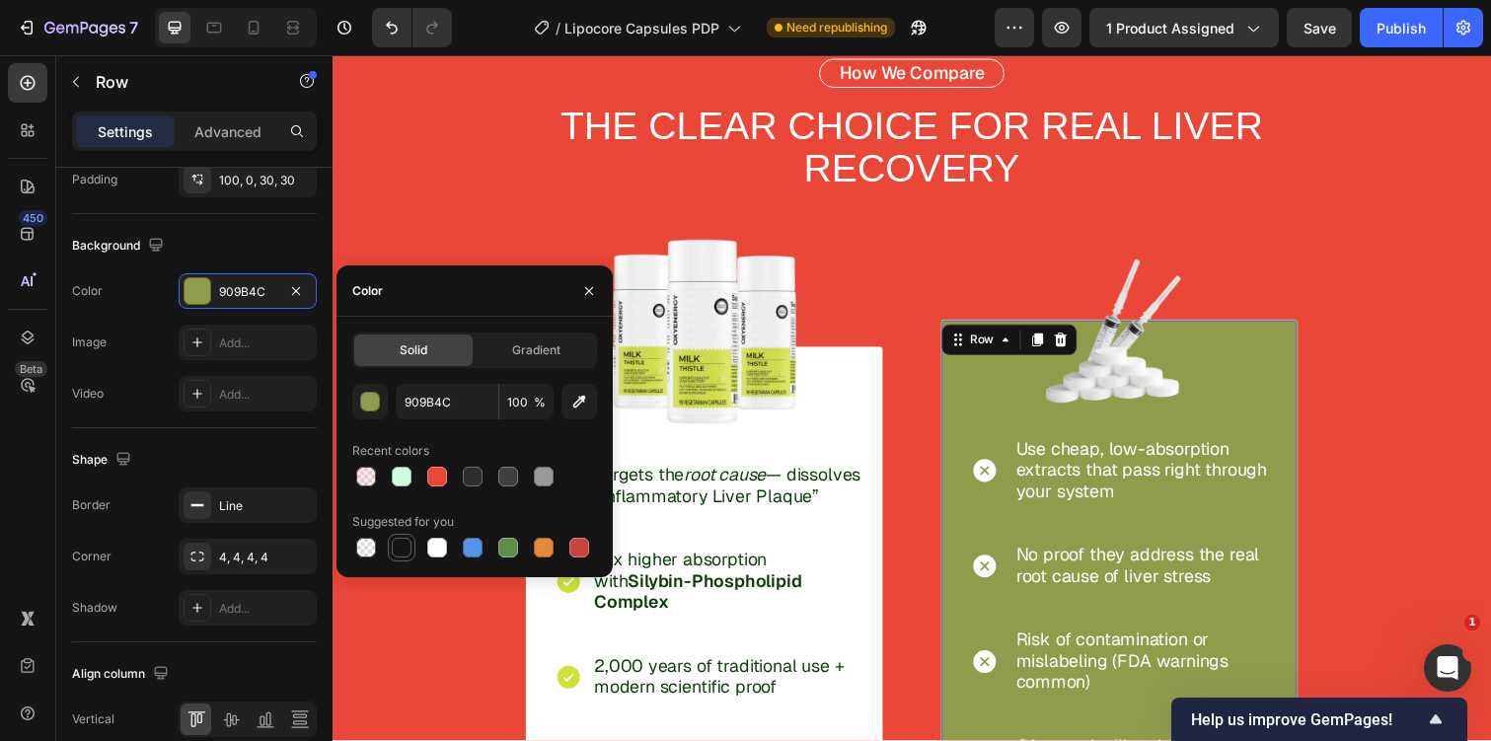
click at [400, 543] on div at bounding box center [402, 548] width 20 height 20
type input "151515"
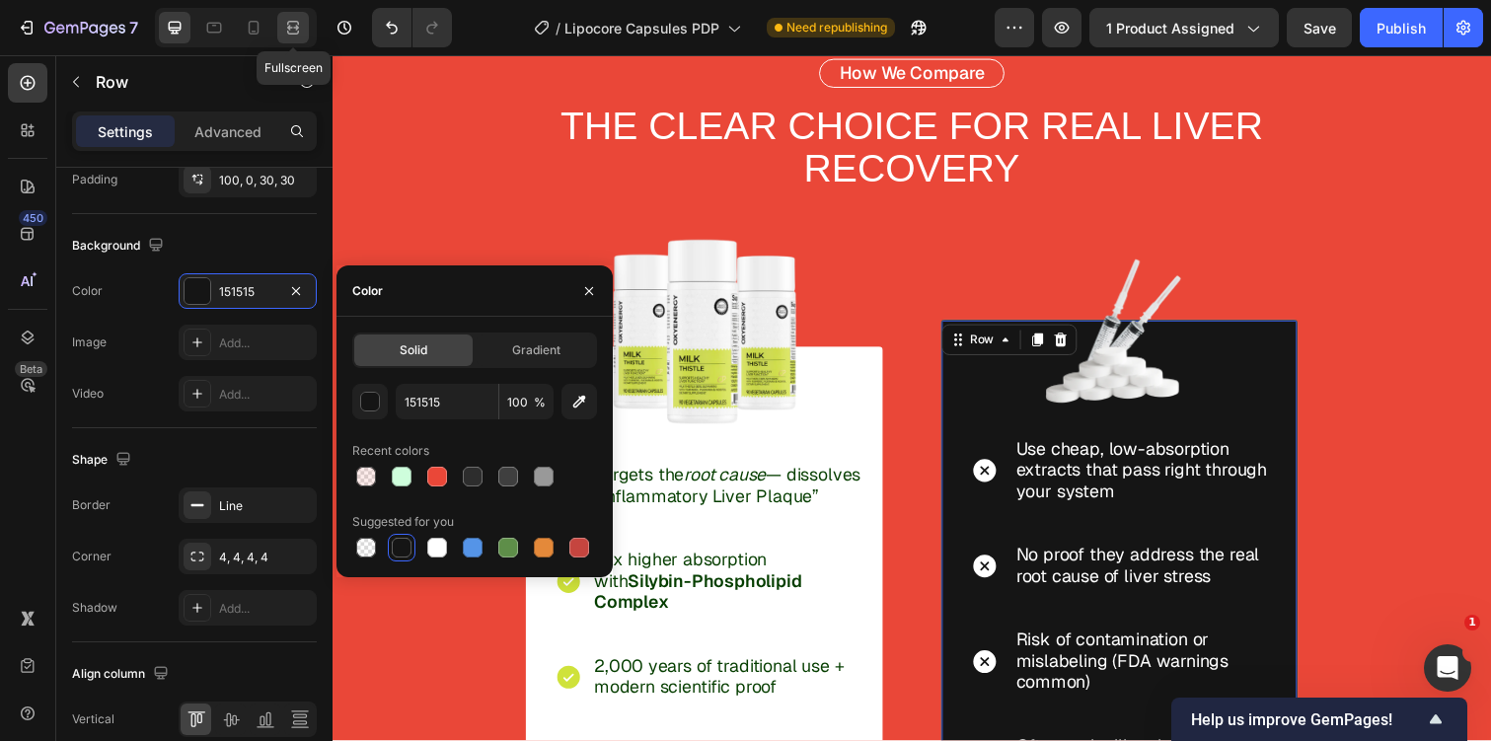
click at [305, 25] on div at bounding box center [293, 28] width 32 height 32
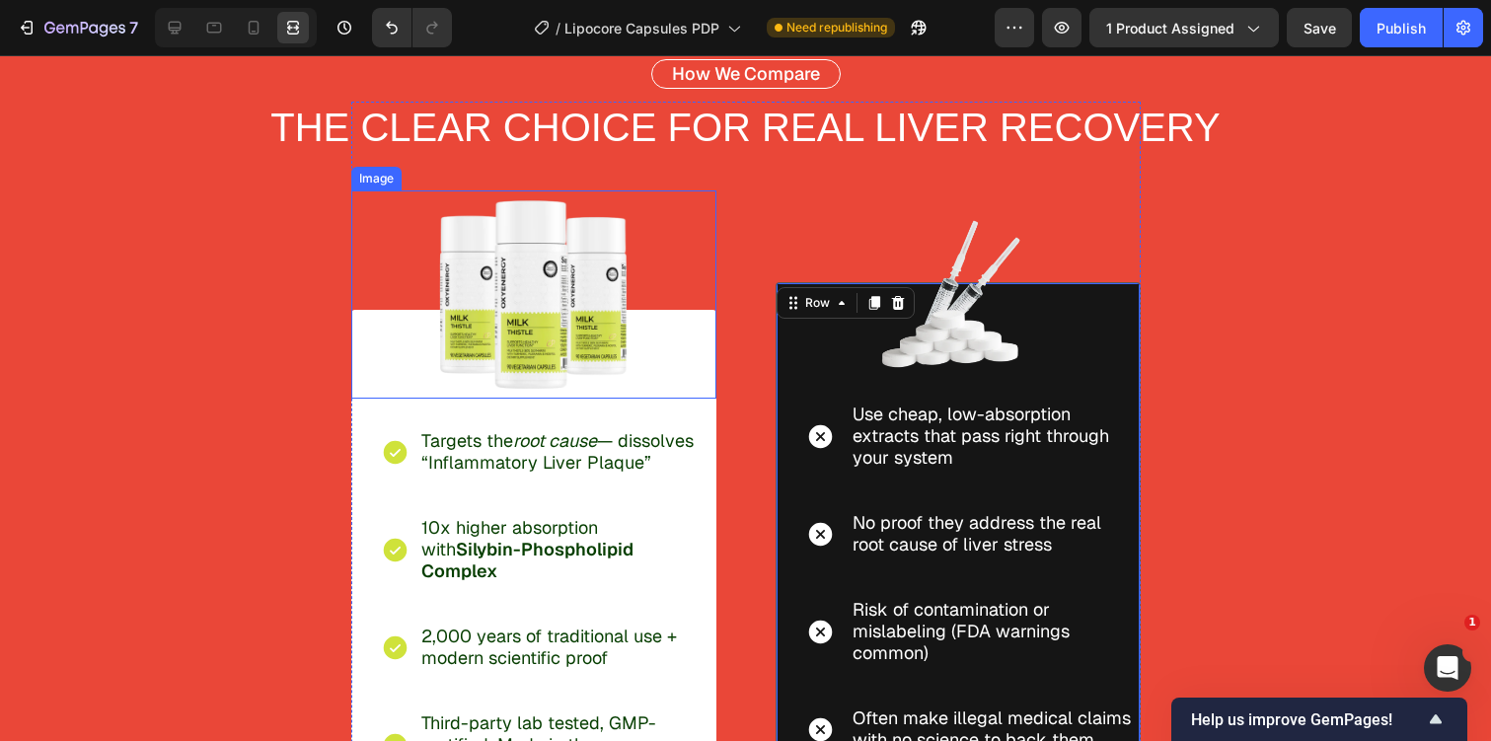
click at [663, 255] on div at bounding box center [533, 294] width 365 height 208
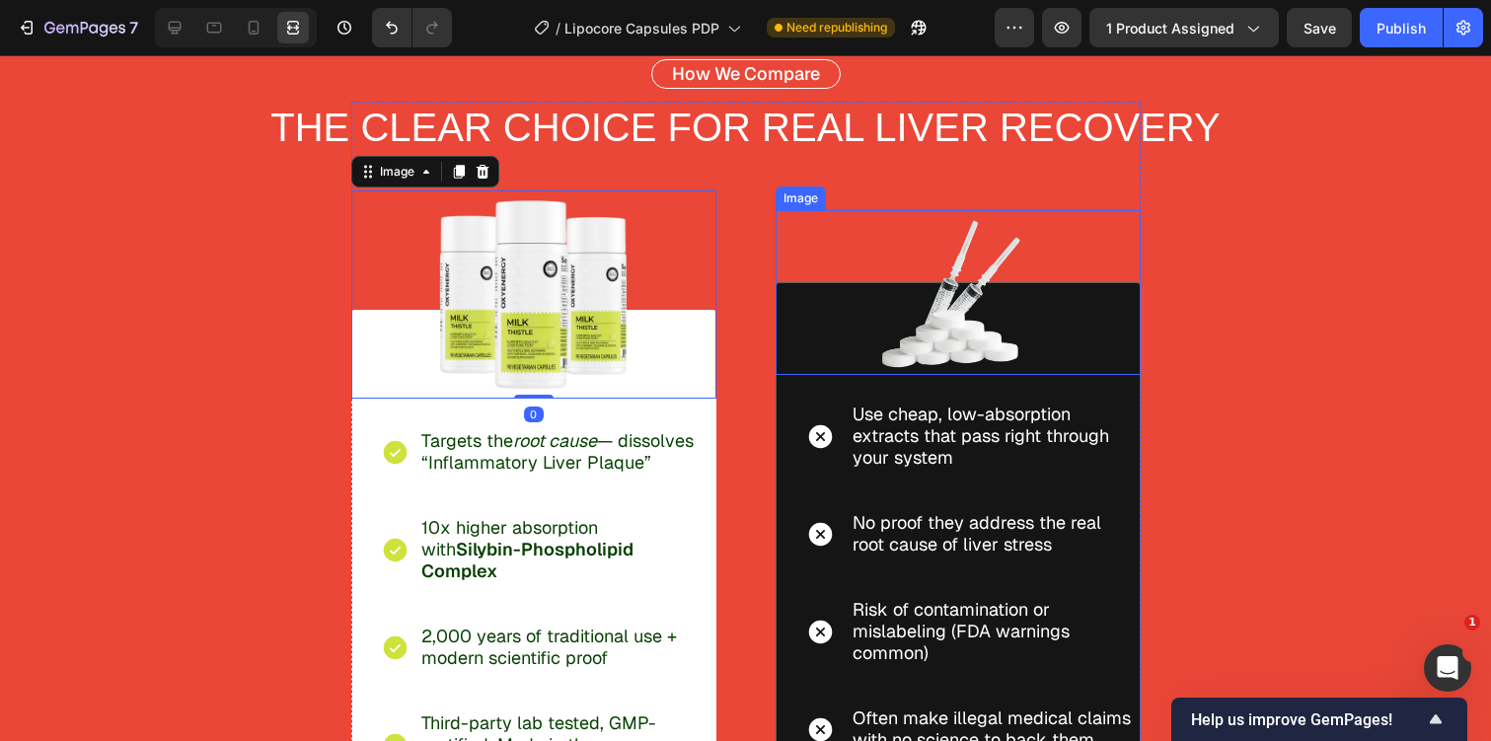
click at [1291, 194] on div "How We Compare Text Block THE CLEAR CHOICE FOR REAL LIVER RECOVERY Text Block R…" at bounding box center [745, 497] width 1205 height 876
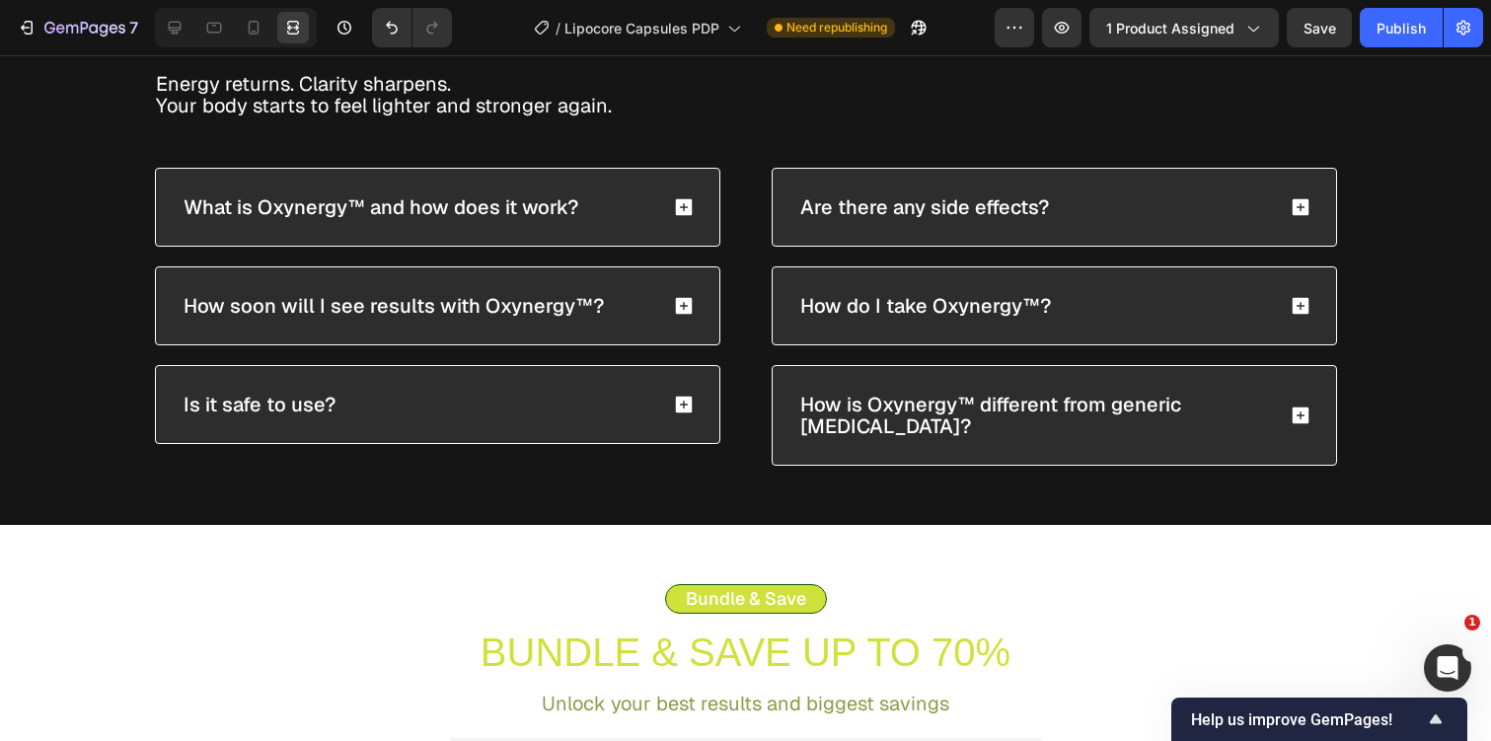
scroll to position [6189, 0]
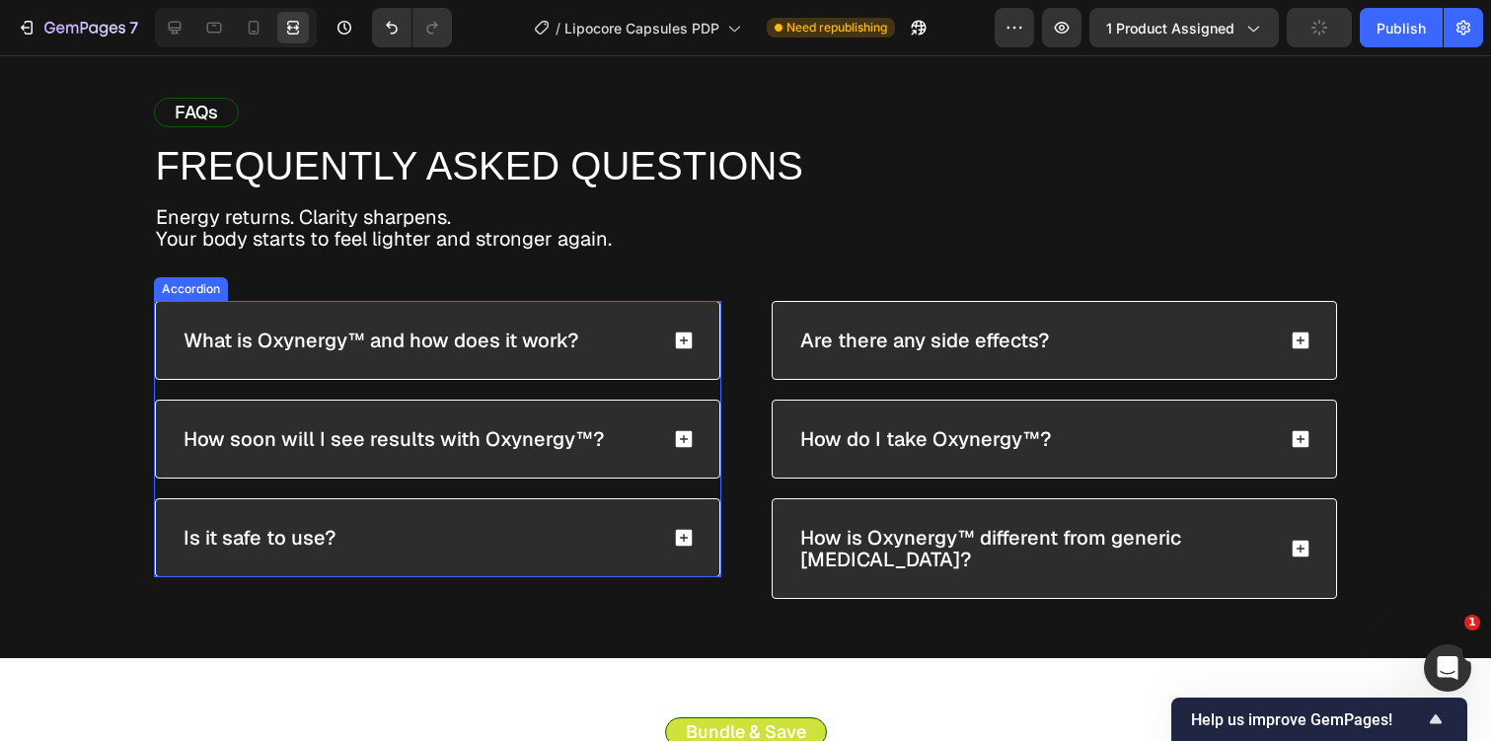
click at [687, 334] on icon at bounding box center [683, 340] width 17 height 17
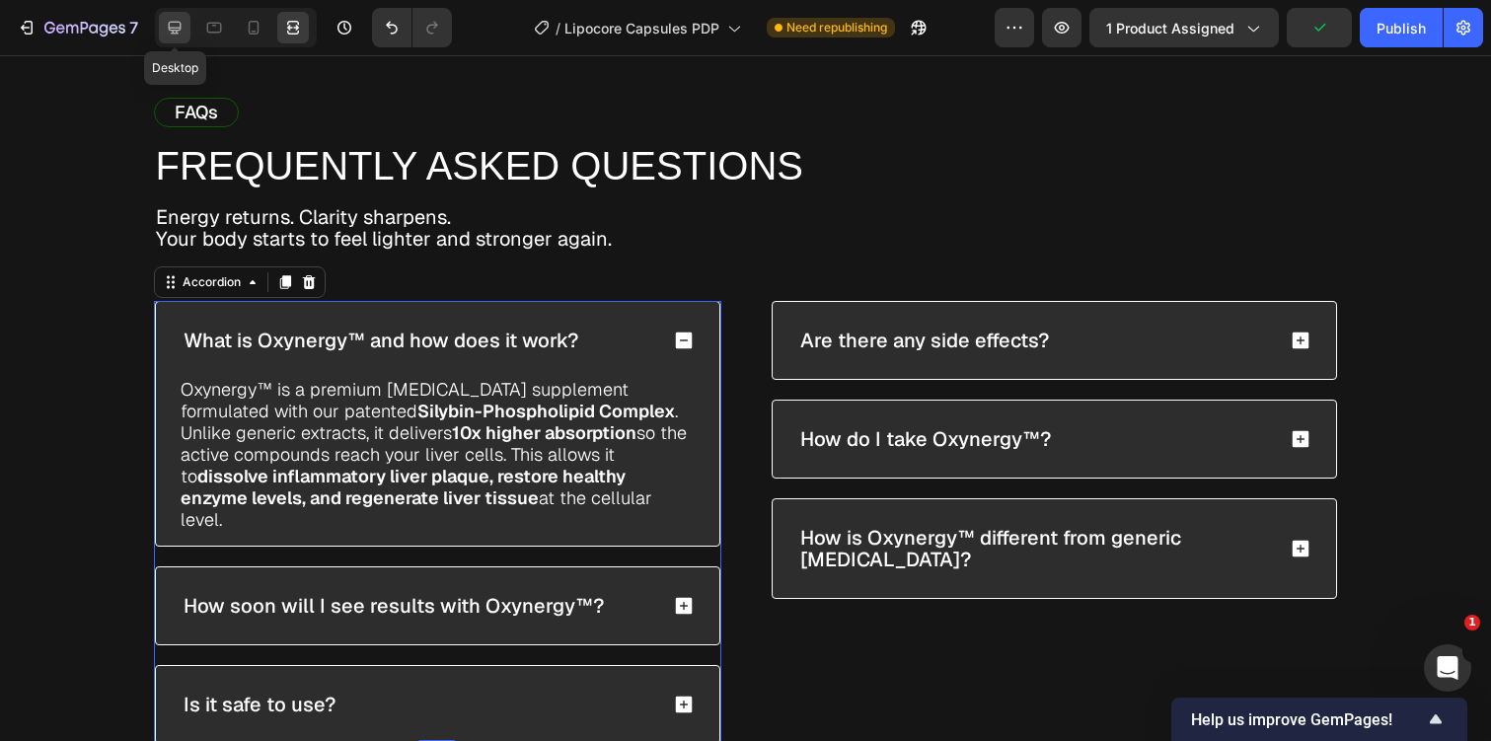
click at [179, 30] on icon at bounding box center [175, 28] width 13 height 13
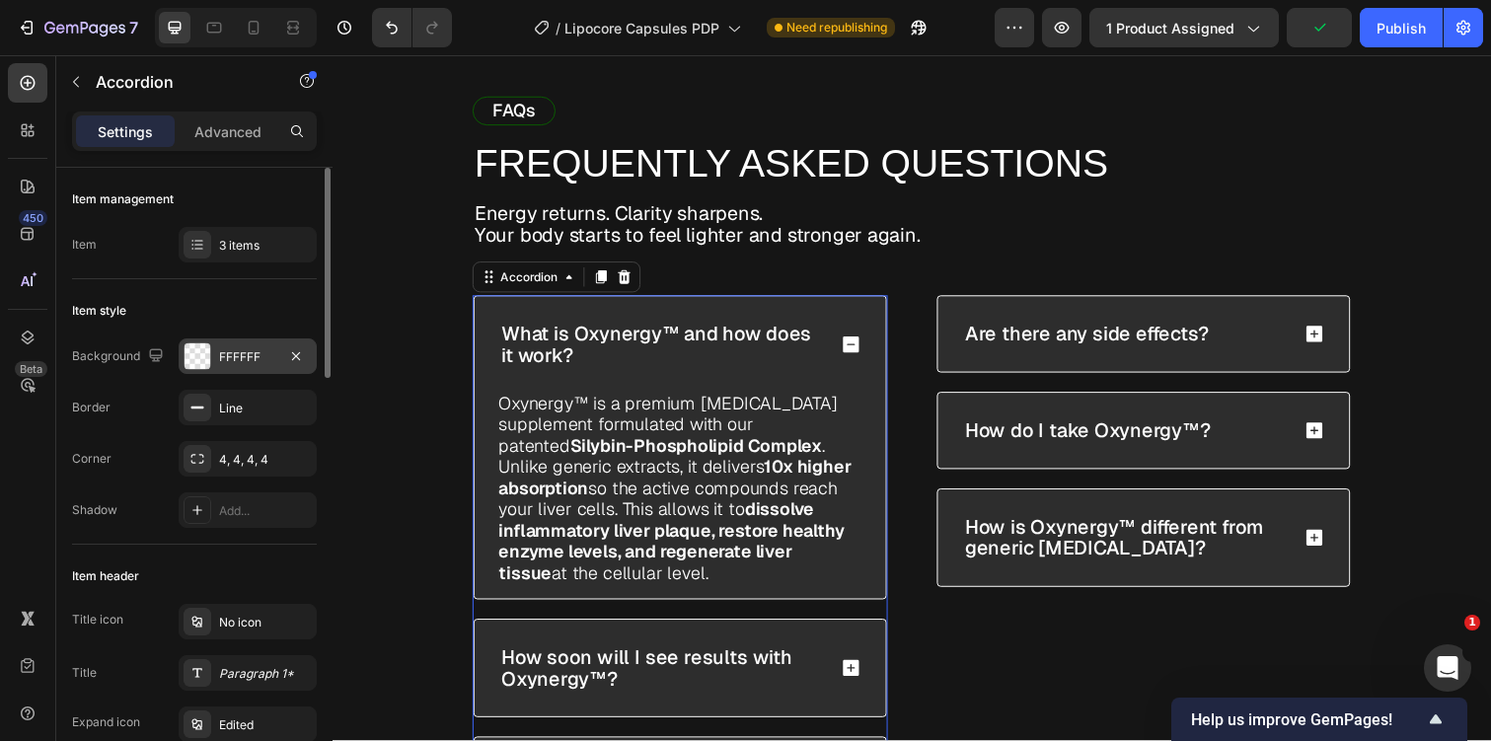
click at [256, 358] on div "FFFFFF" at bounding box center [247, 357] width 57 height 18
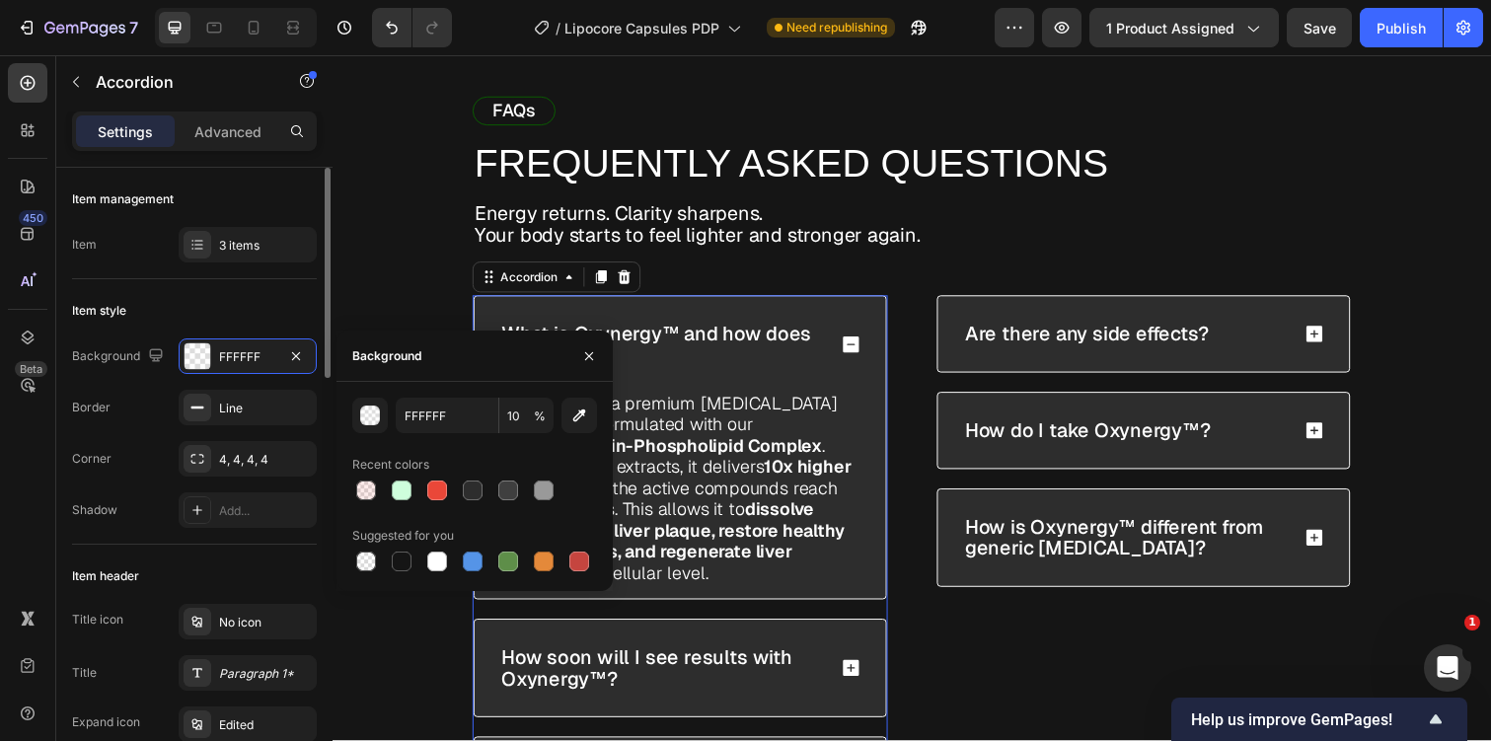
click at [128, 436] on div "Background FFFFFF Border Line Corner 4, 4, 4, 4 Shadow Add..." at bounding box center [194, 432] width 245 height 189
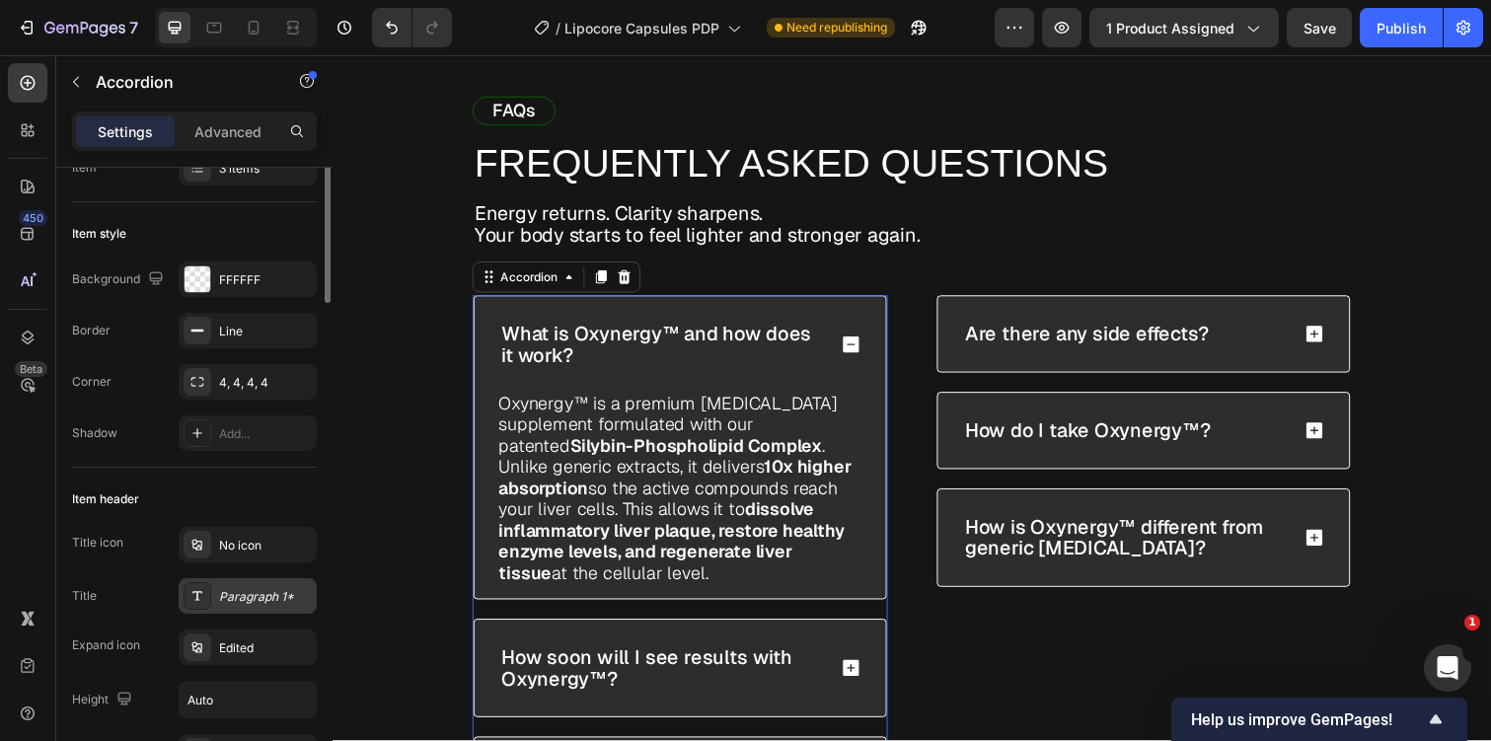
scroll to position [108, 0]
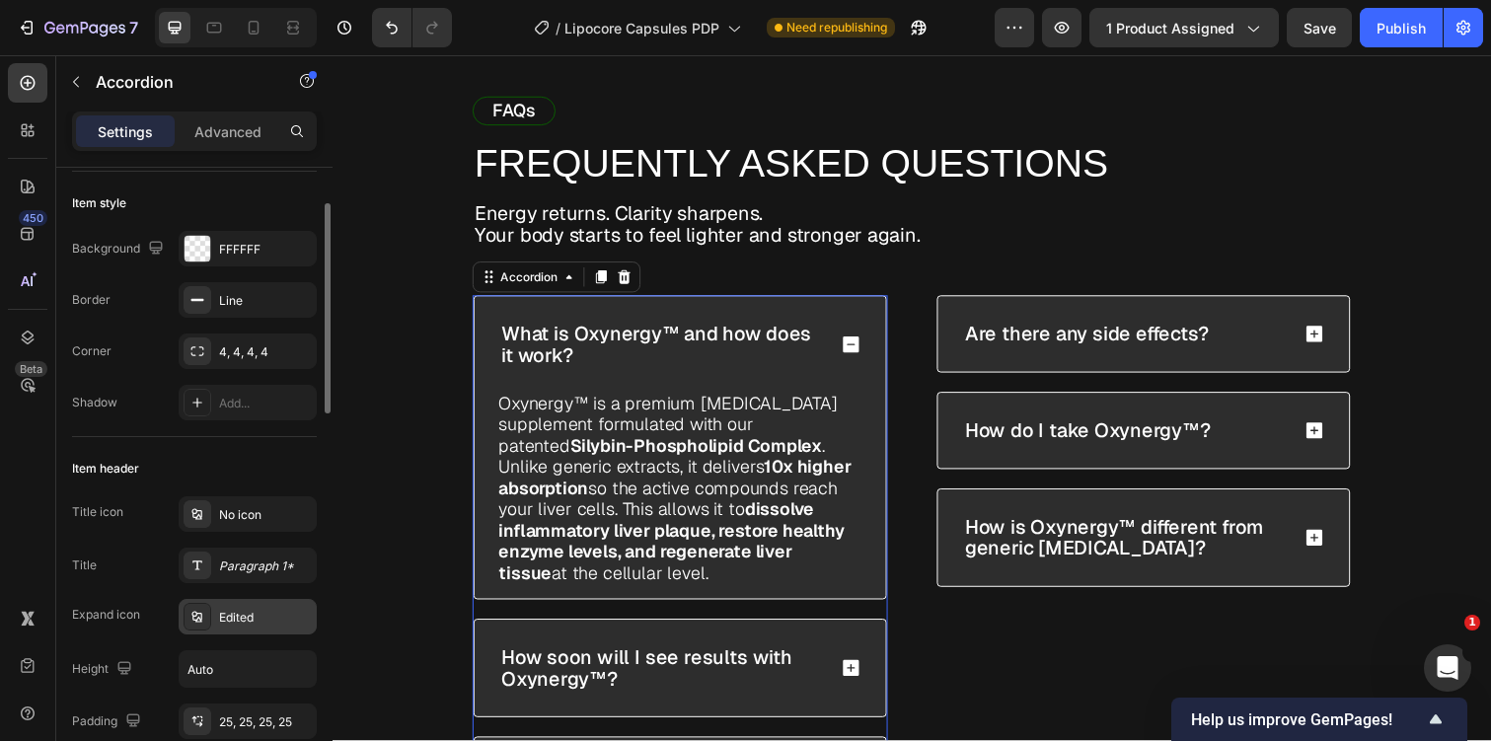
click at [244, 627] on div "Edited" at bounding box center [248, 617] width 138 height 36
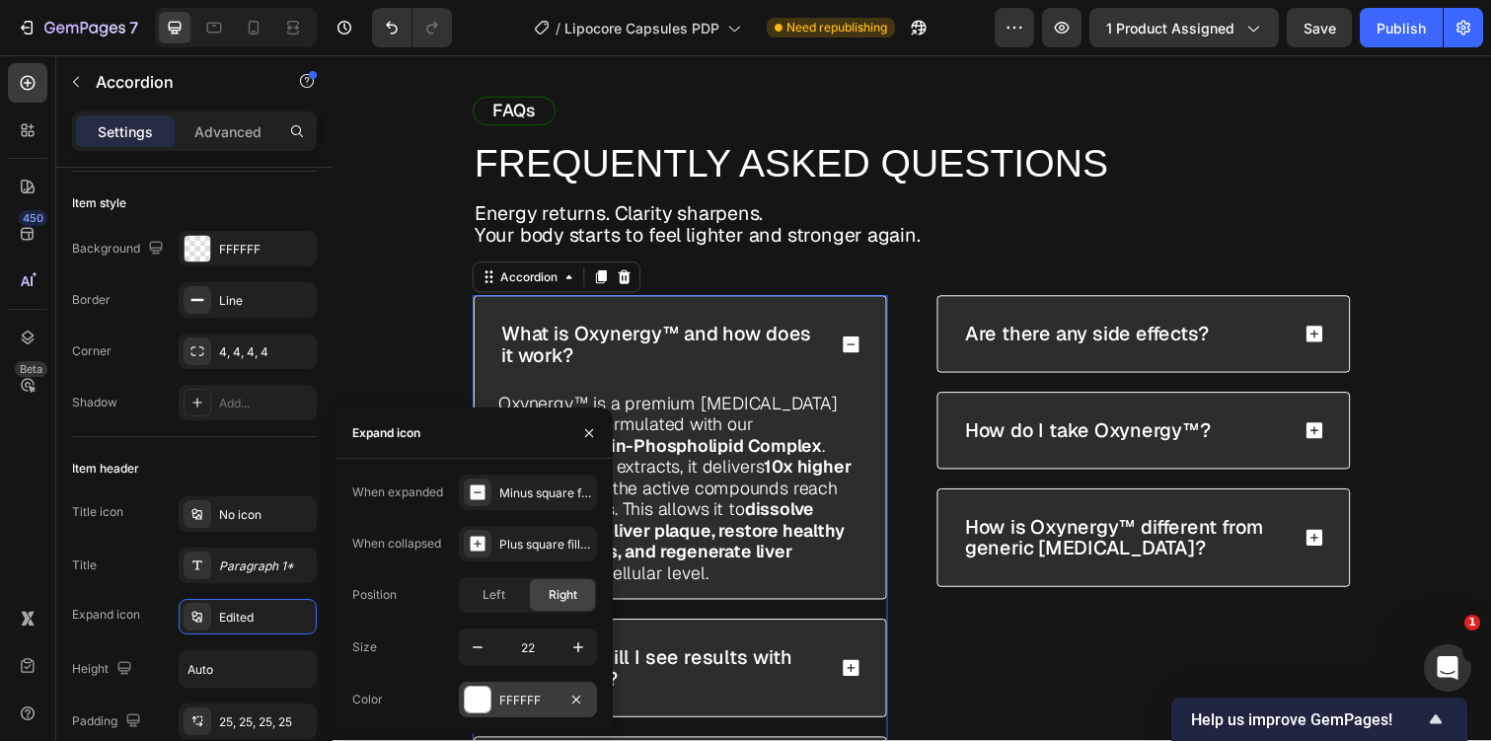
click at [508, 695] on div "FFFFFF" at bounding box center [527, 701] width 57 height 18
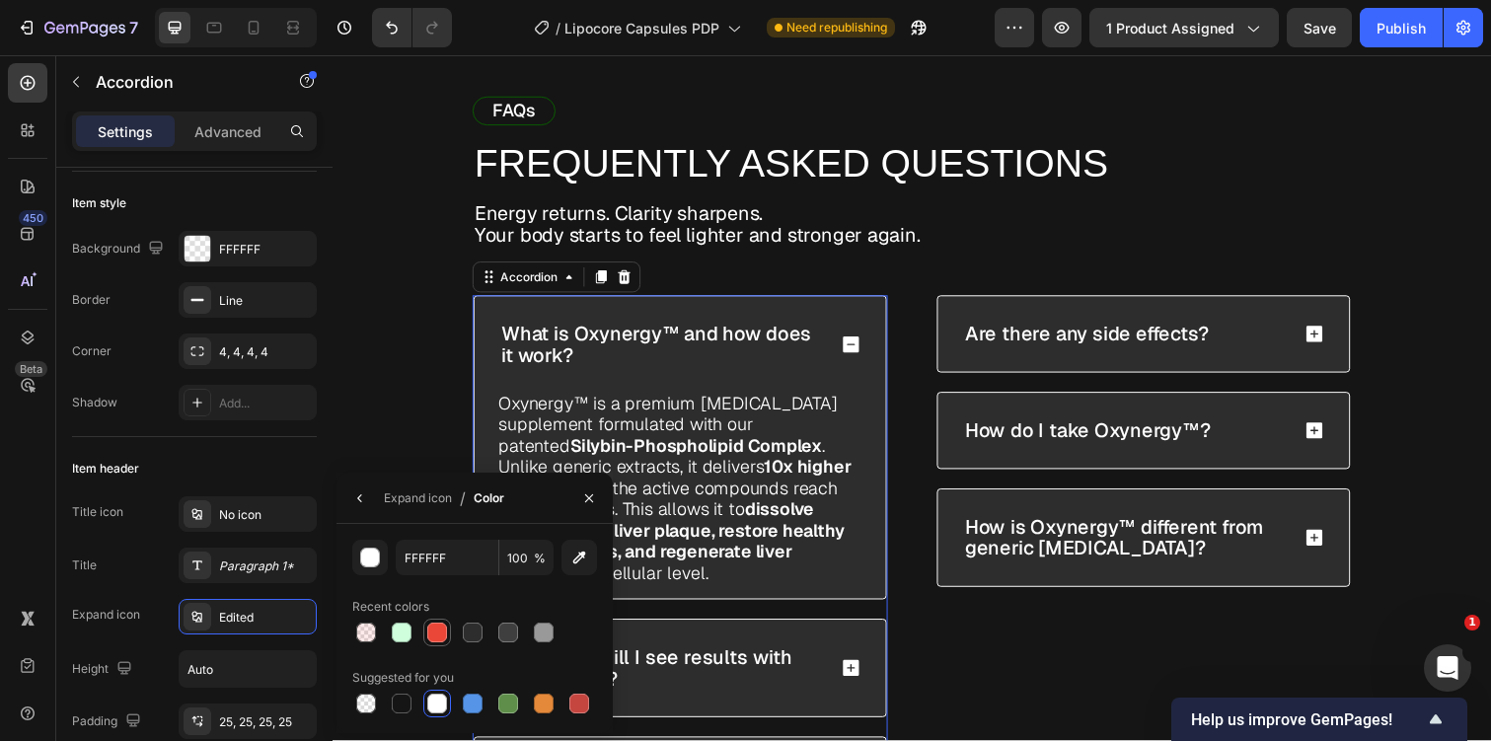
click at [441, 632] on div at bounding box center [437, 633] width 20 height 20
type input "EA4738"
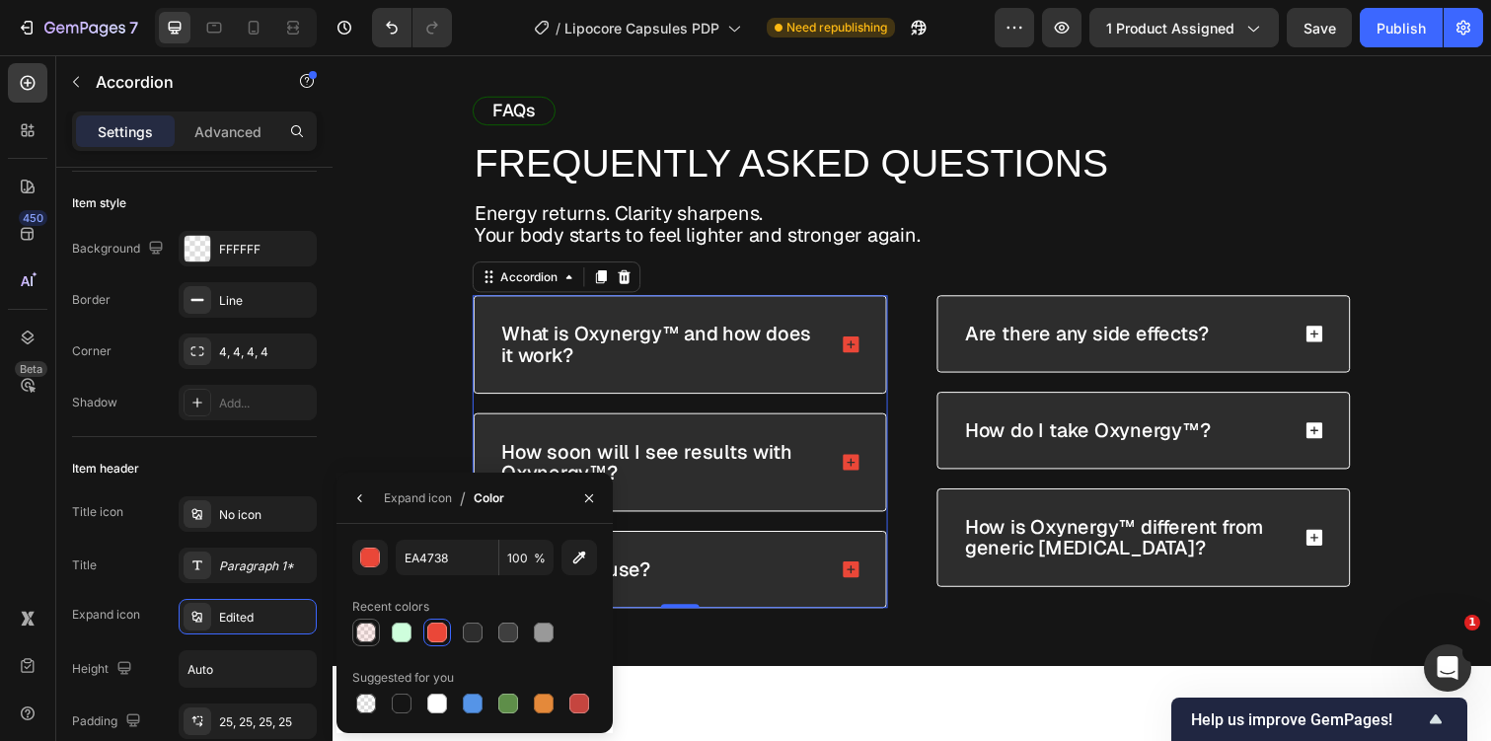
click at [379, 628] on div at bounding box center [366, 633] width 28 height 28
type input "10"
click at [433, 717] on div "EA4738 10 % Recent colors Suggested for you" at bounding box center [474, 628] width 276 height 209
click at [435, 712] on div at bounding box center [437, 704] width 20 height 20
type input "FFFFFF"
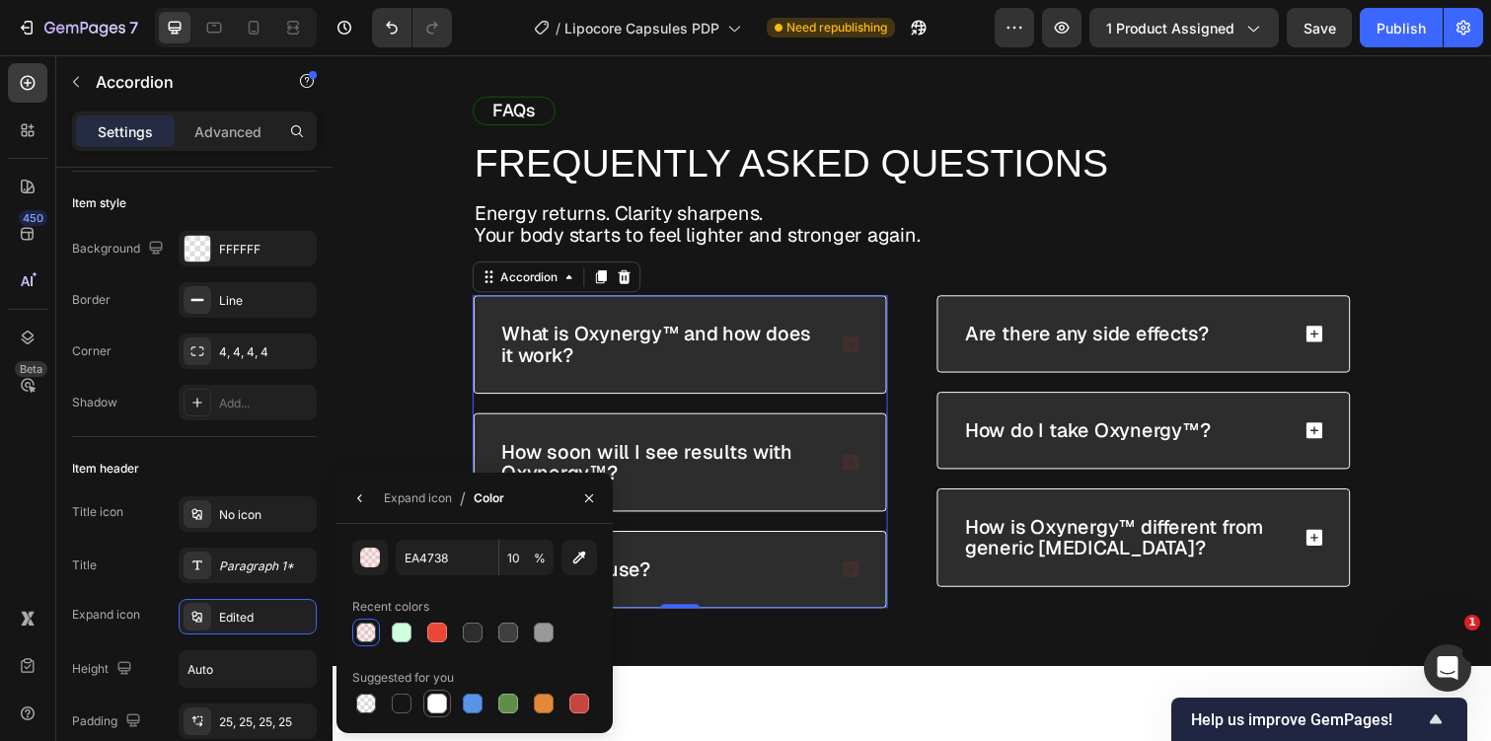
type input "100"
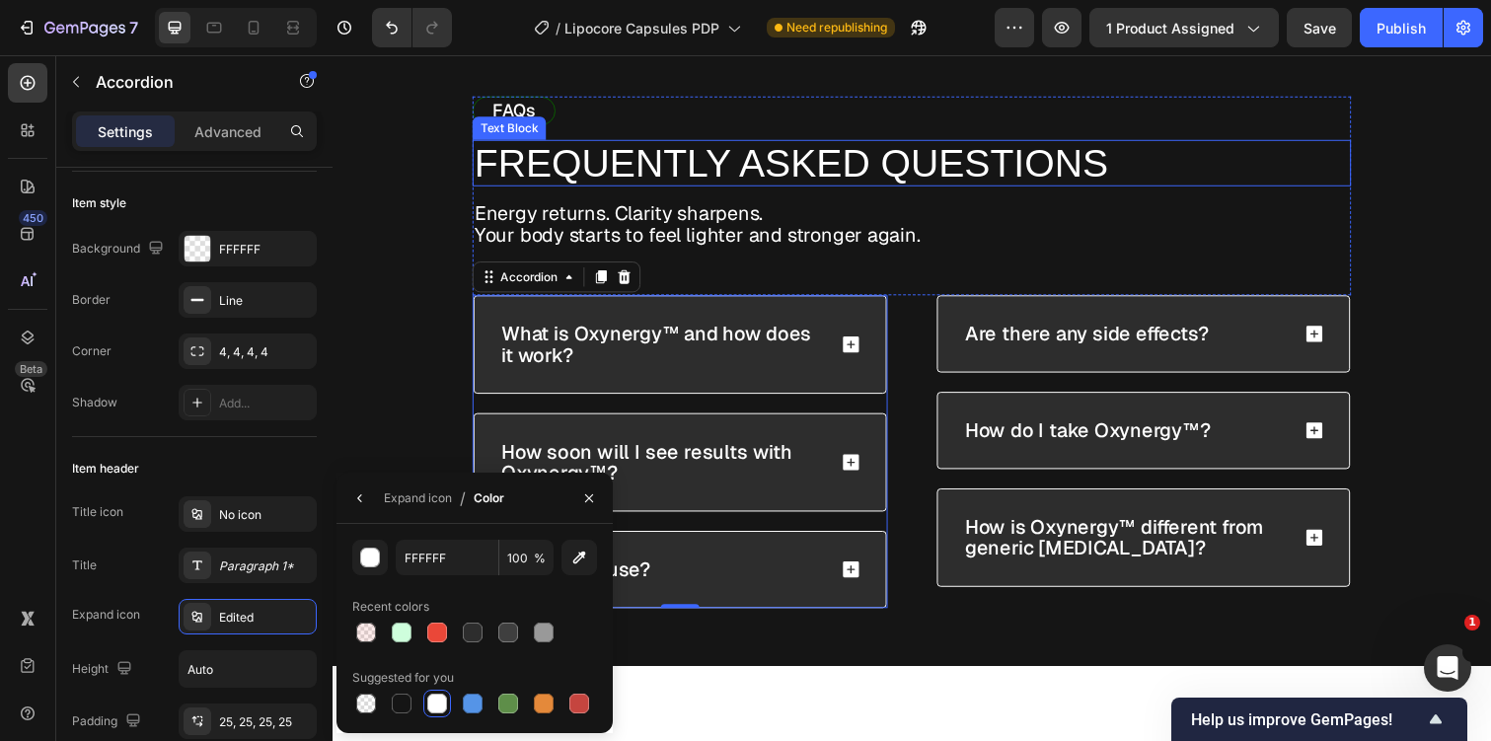
click at [606, 153] on p "FREQUENTLY ASKED QUESTIONS" at bounding box center [925, 165] width 894 height 43
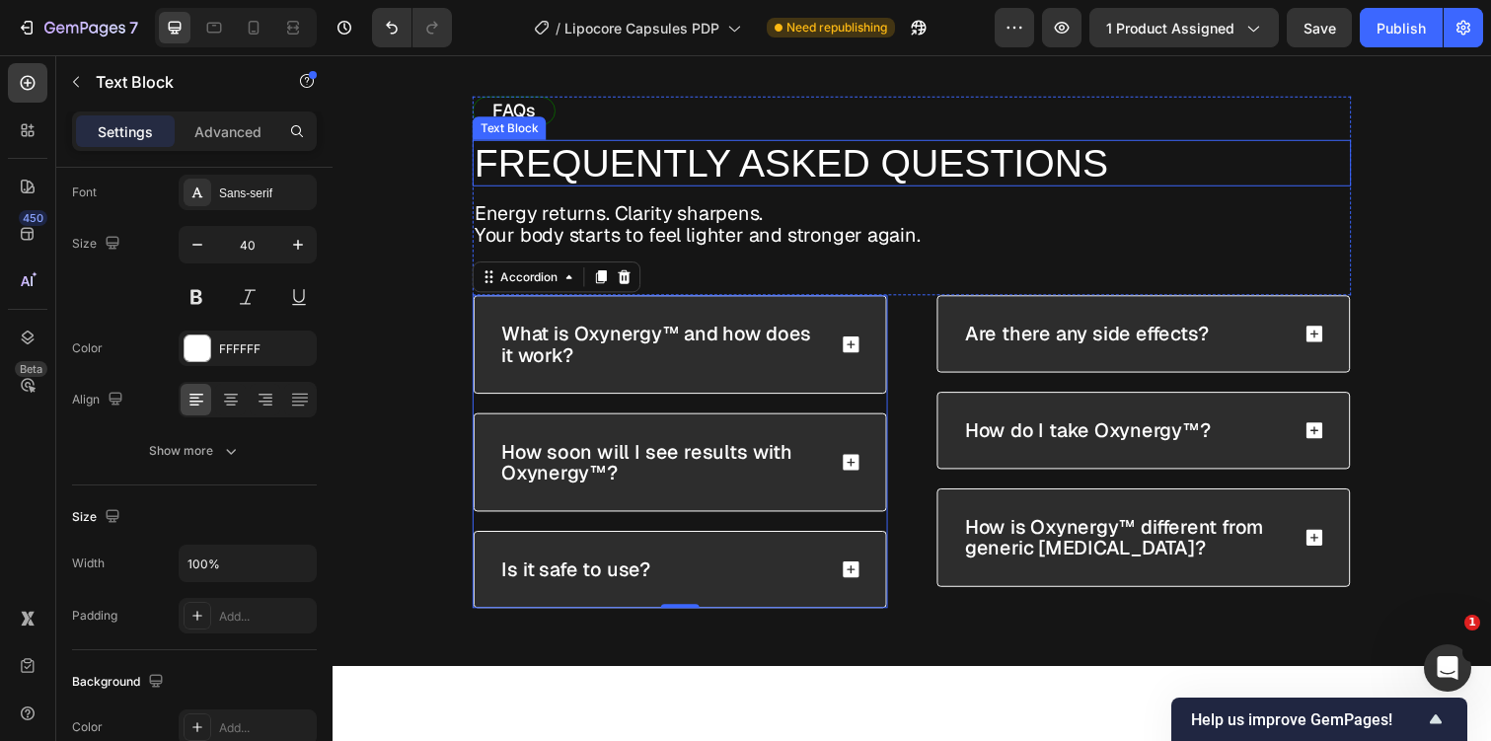
click at [606, 153] on p "FREQUENTLY ASKED QUESTIONS" at bounding box center [925, 165] width 894 height 43
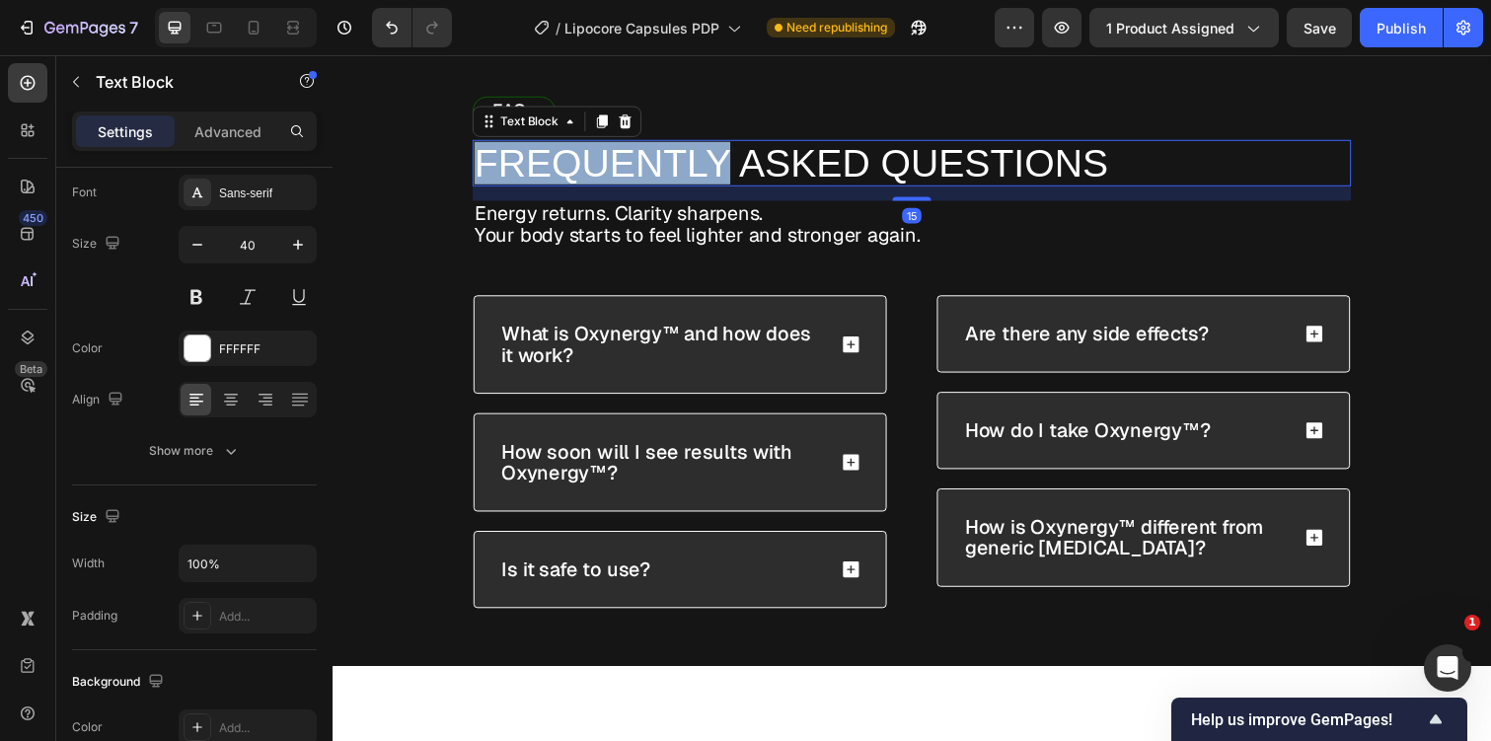
click at [606, 153] on p "FREQUENTLY ASKED QUESTIONS" at bounding box center [925, 165] width 894 height 43
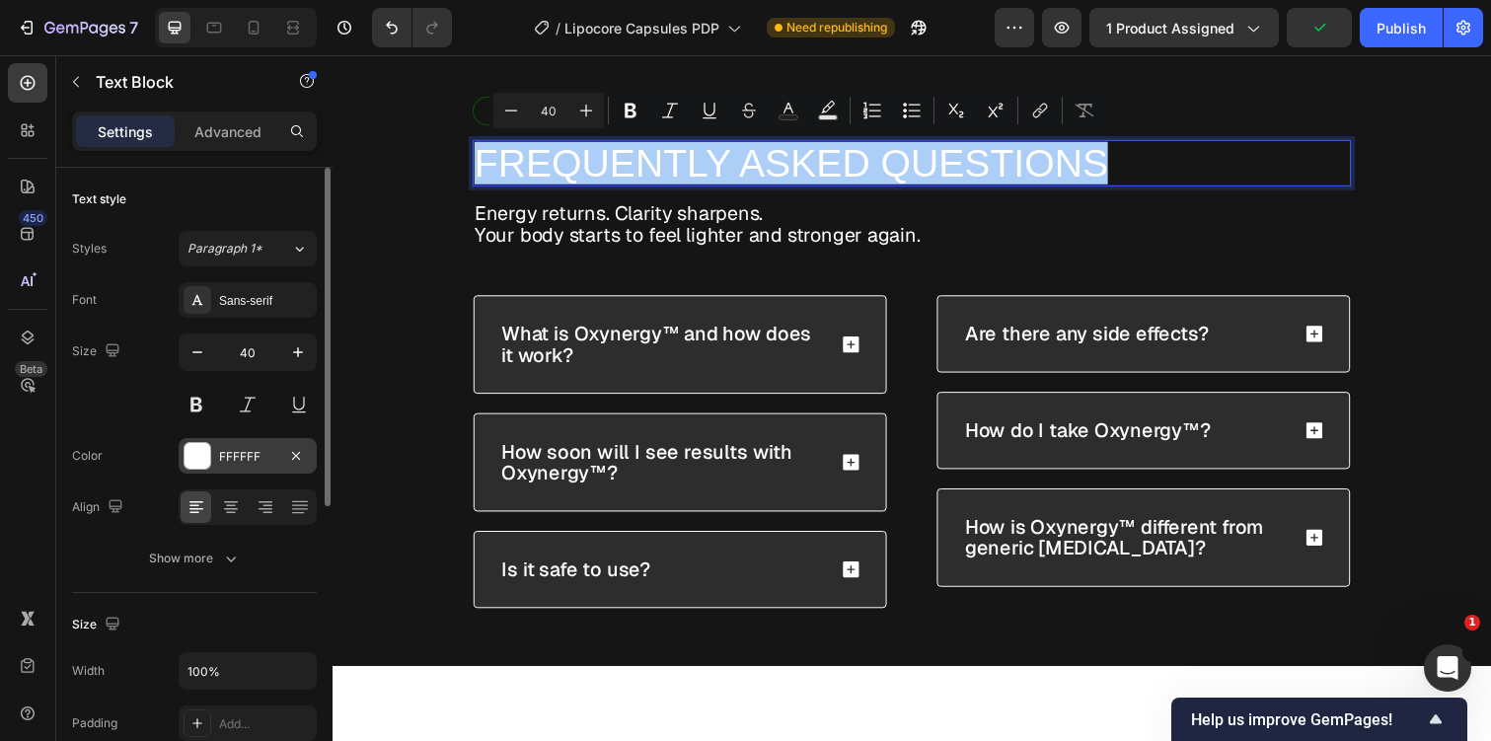
click at [234, 472] on div "FFFFFF" at bounding box center [248, 456] width 138 height 36
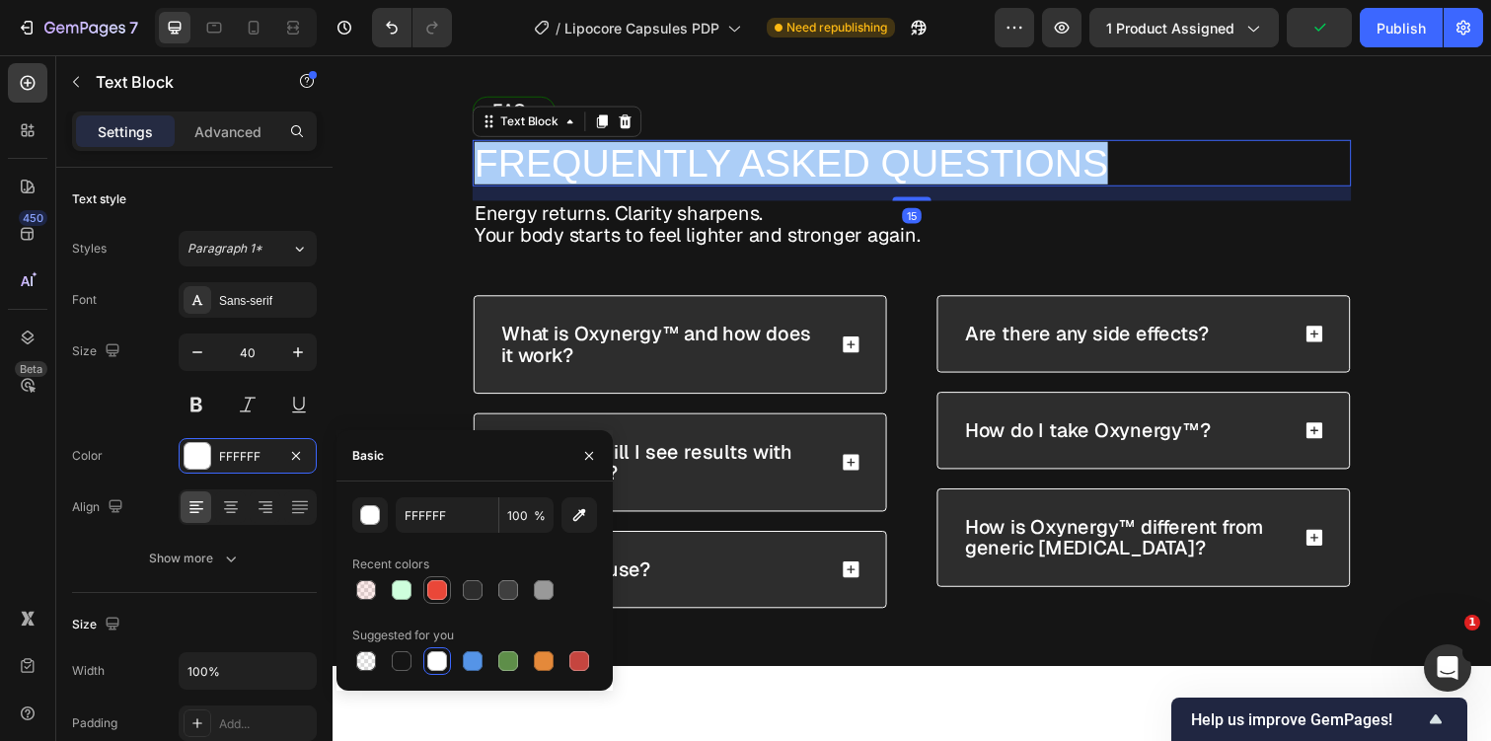
click at [433, 583] on div at bounding box center [437, 590] width 20 height 20
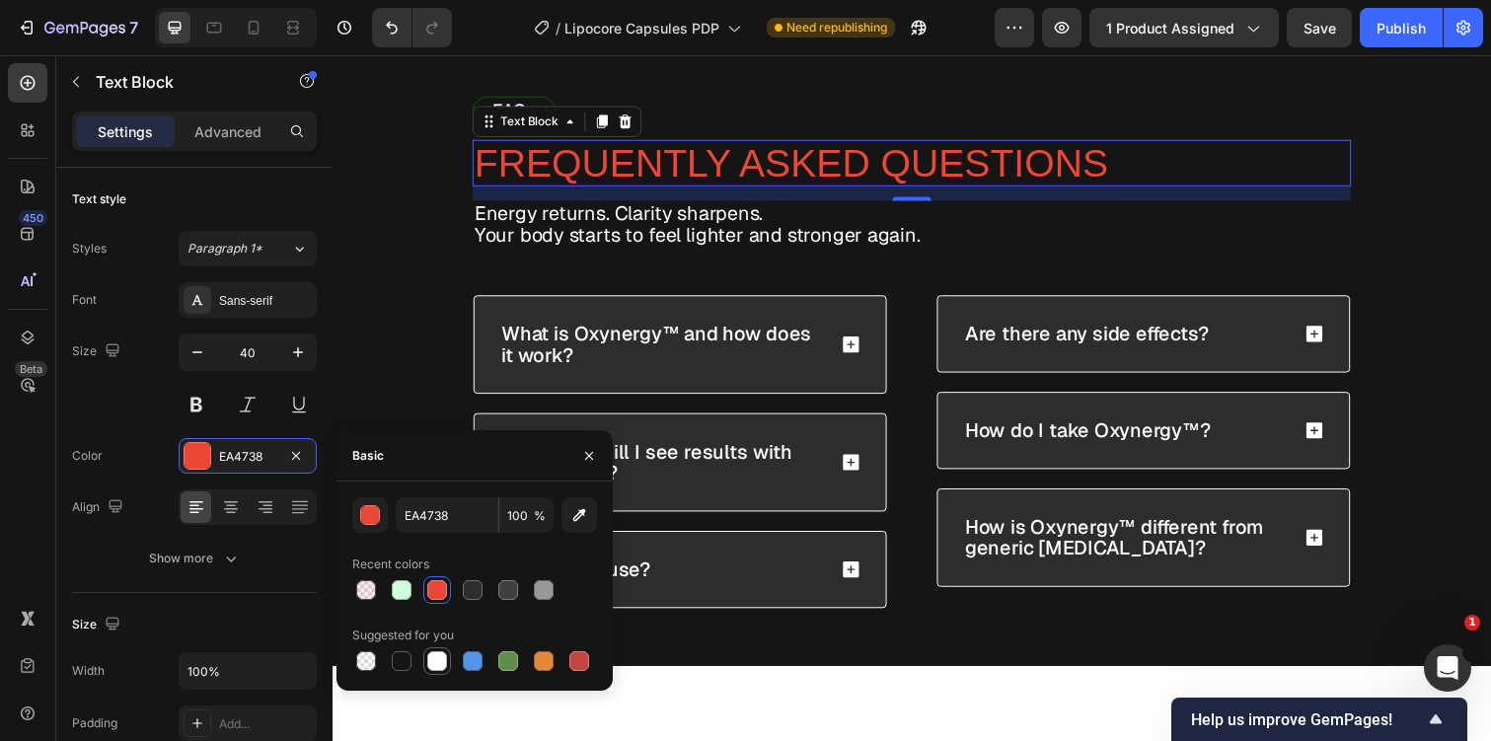
click at [433, 661] on div at bounding box center [437, 661] width 20 height 20
type input "FFFFFF"
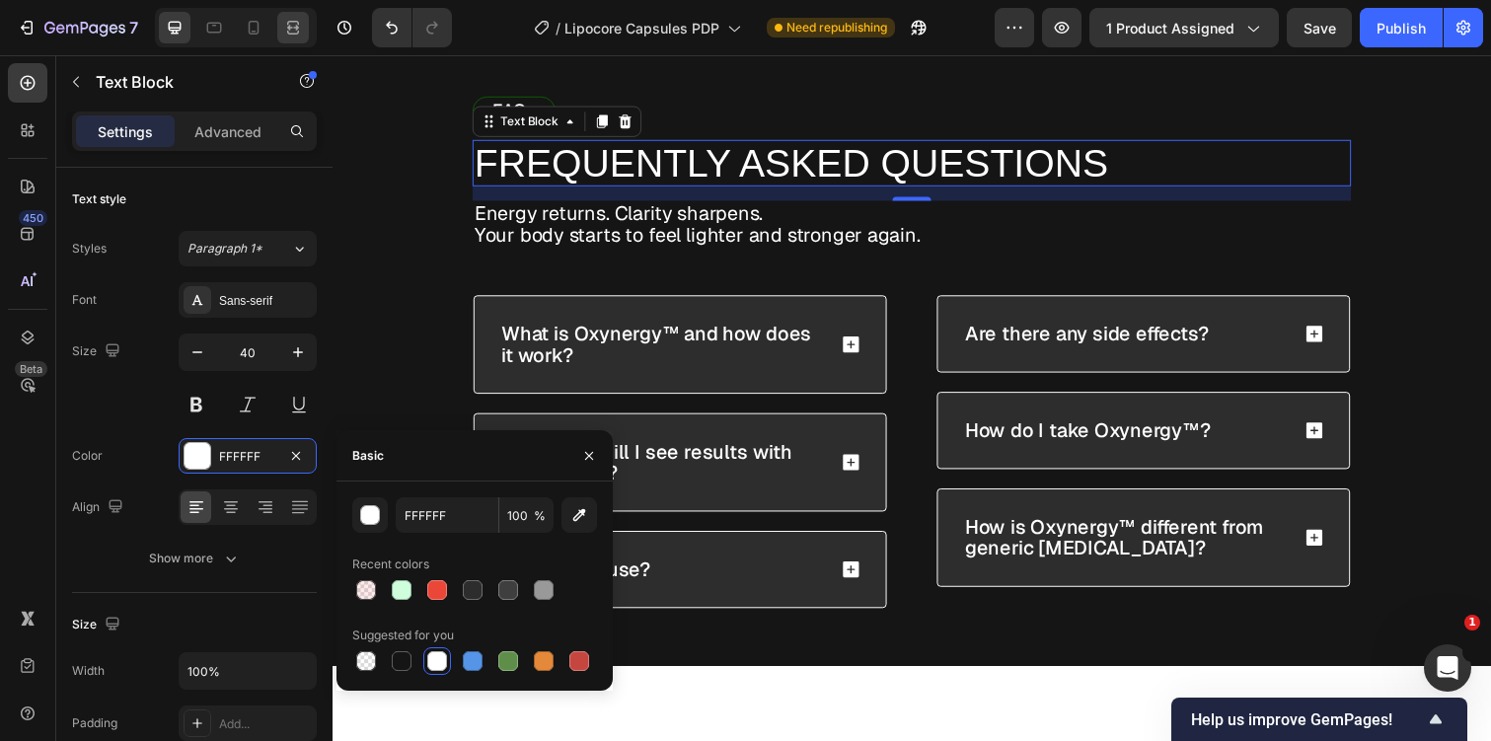
click at [300, 21] on icon at bounding box center [293, 28] width 20 height 20
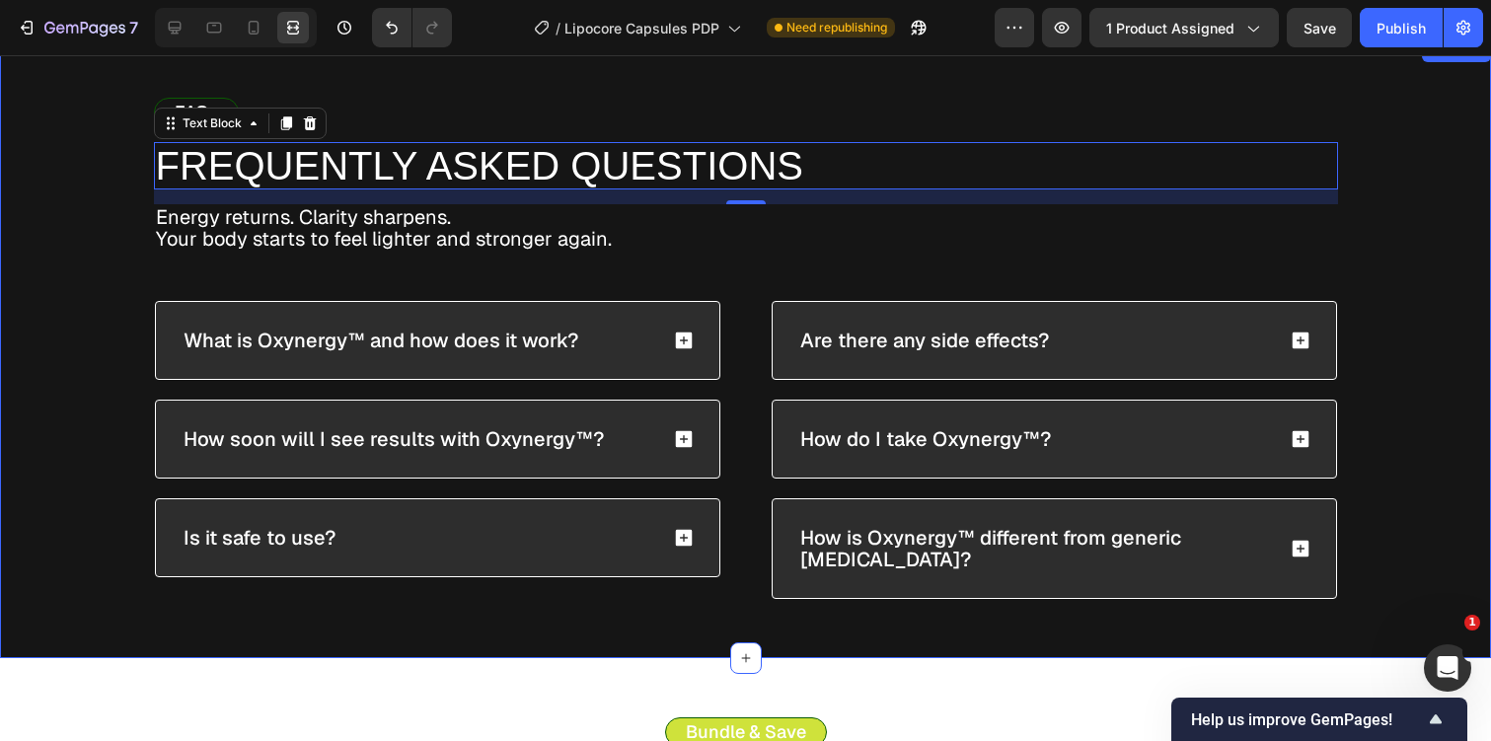
click at [96, 304] on div "FAQs Text Block FREQUENTLY ASKED QUESTIONS Text Block 15 Energy returns. Clarit…" at bounding box center [745, 348] width 1491 height 620
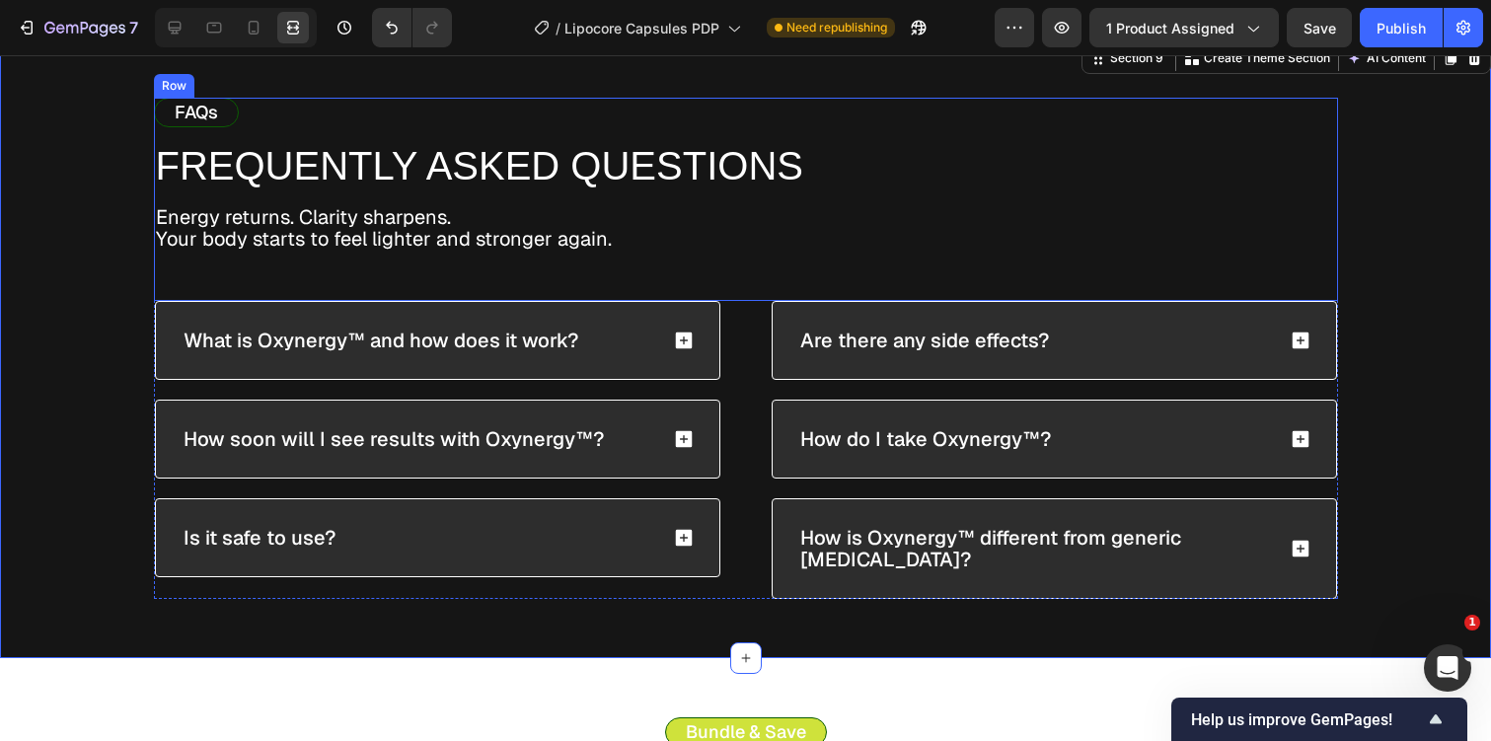
scroll to position [6106, 0]
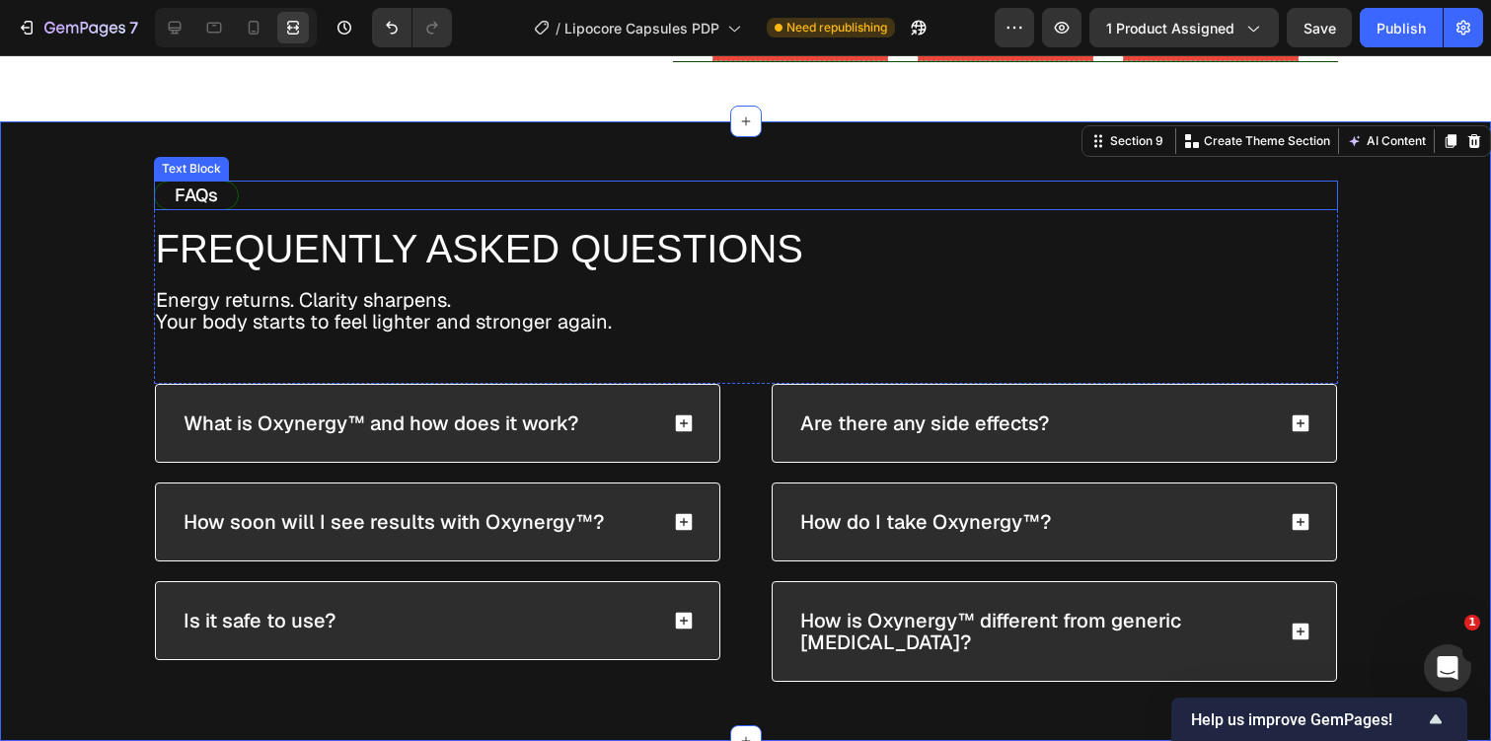
click at [236, 189] on div "FAQs" at bounding box center [196, 196] width 85 height 30
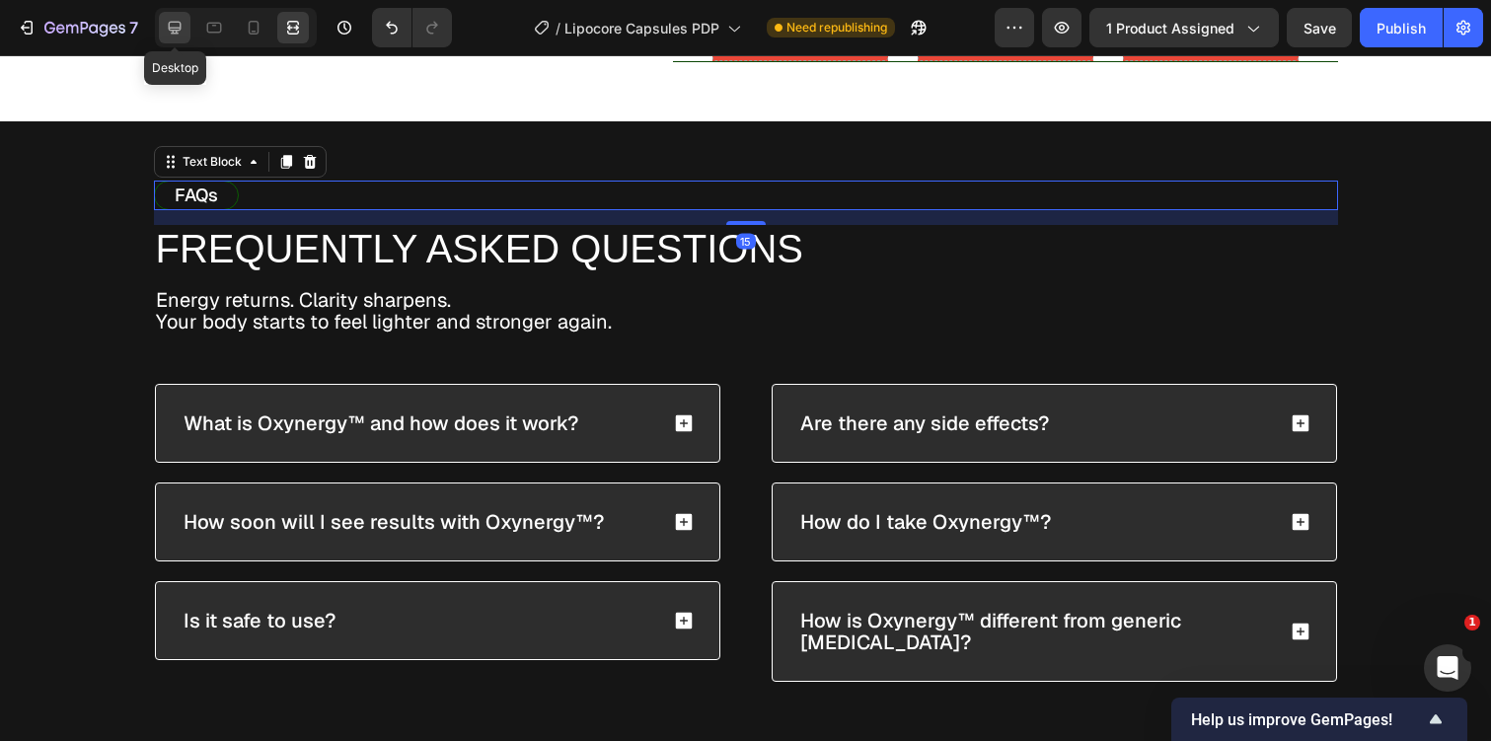
click at [175, 24] on icon at bounding box center [175, 28] width 20 height 20
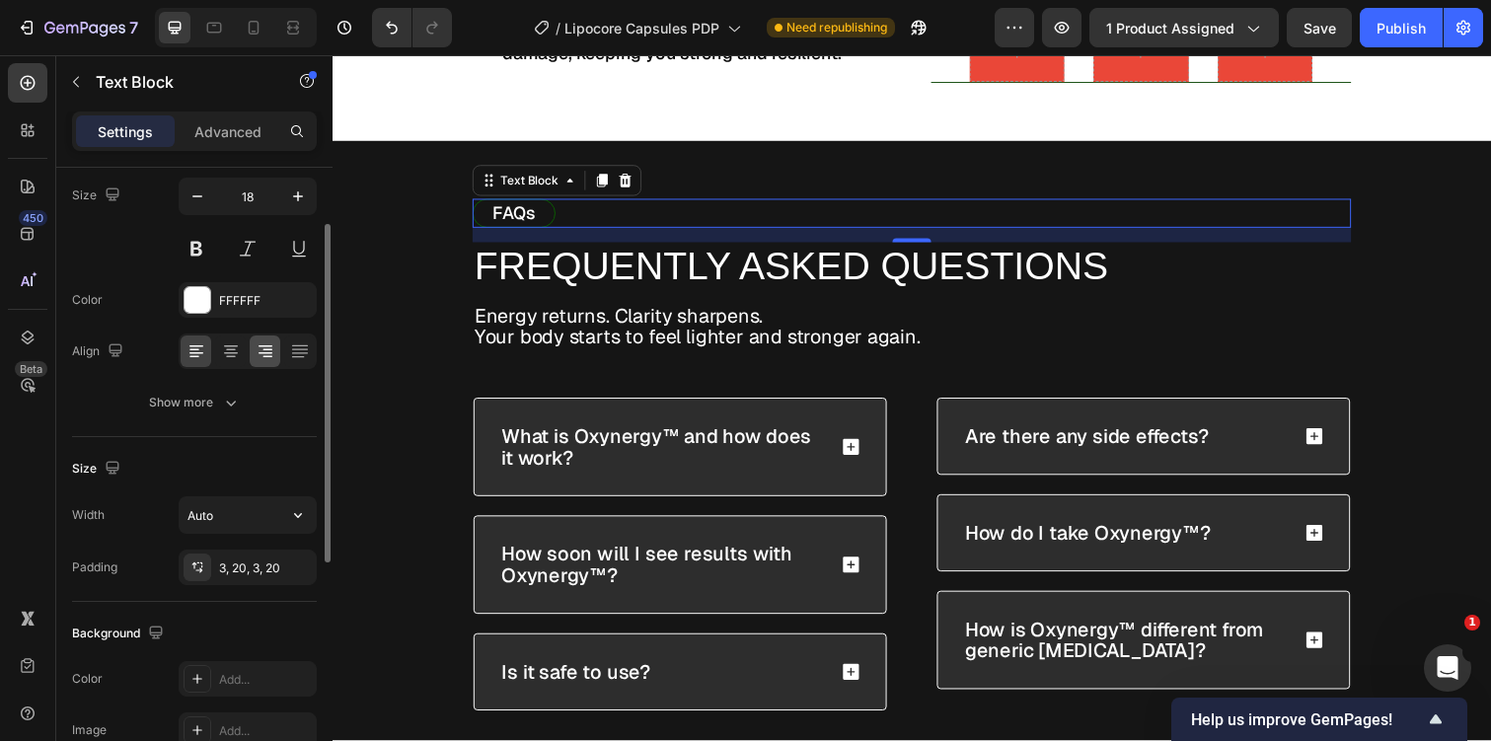
scroll to position [513, 0]
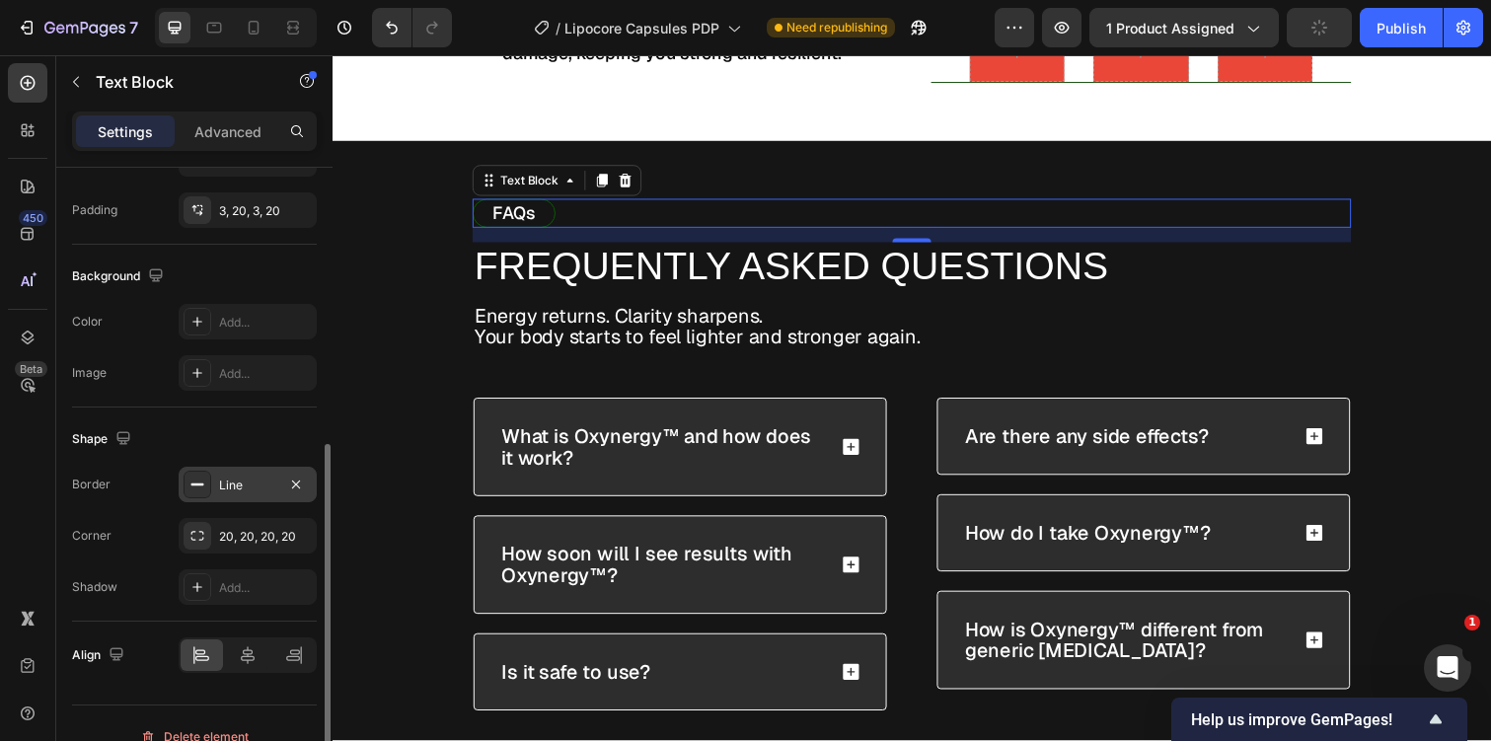
click at [245, 470] on div "Line" at bounding box center [248, 485] width 138 height 36
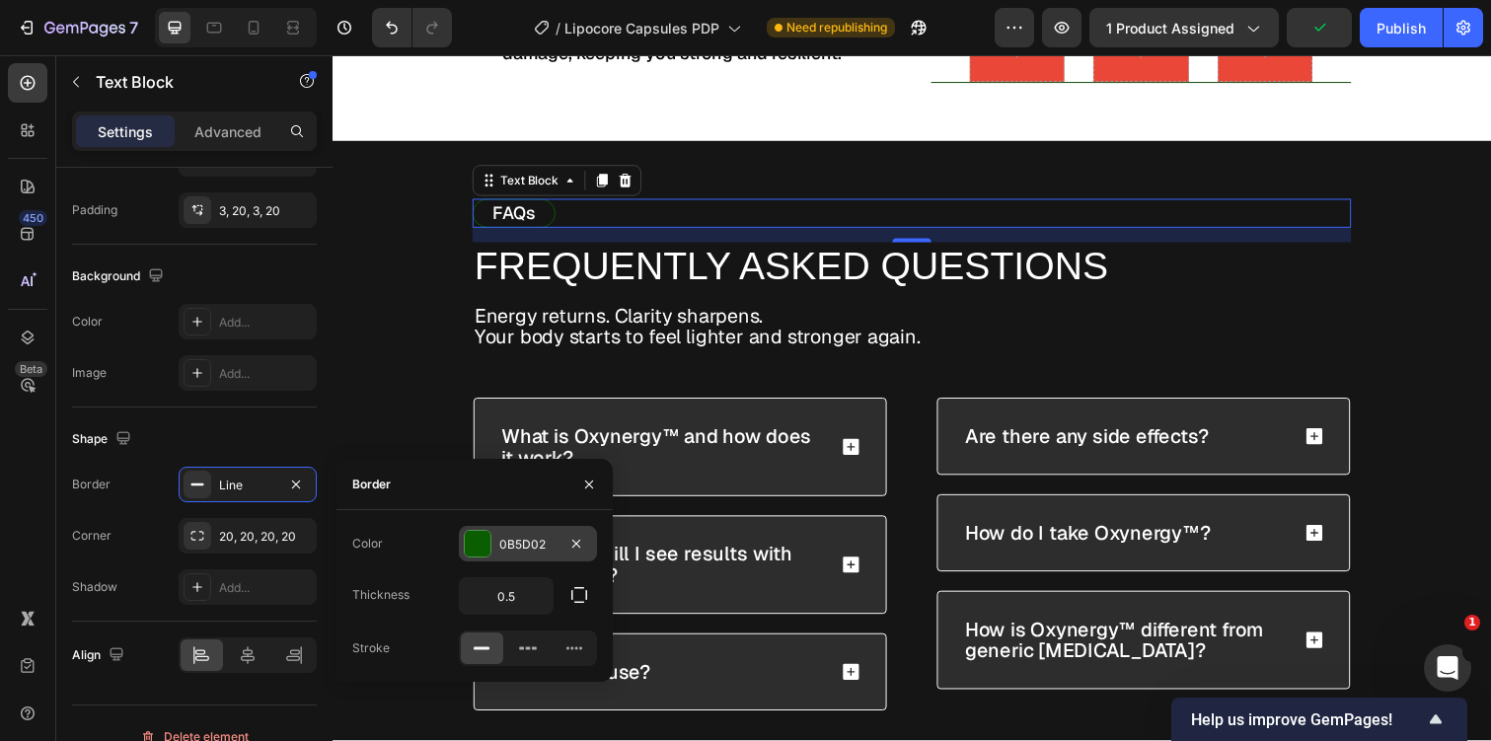
click at [476, 547] on div at bounding box center [478, 544] width 26 height 26
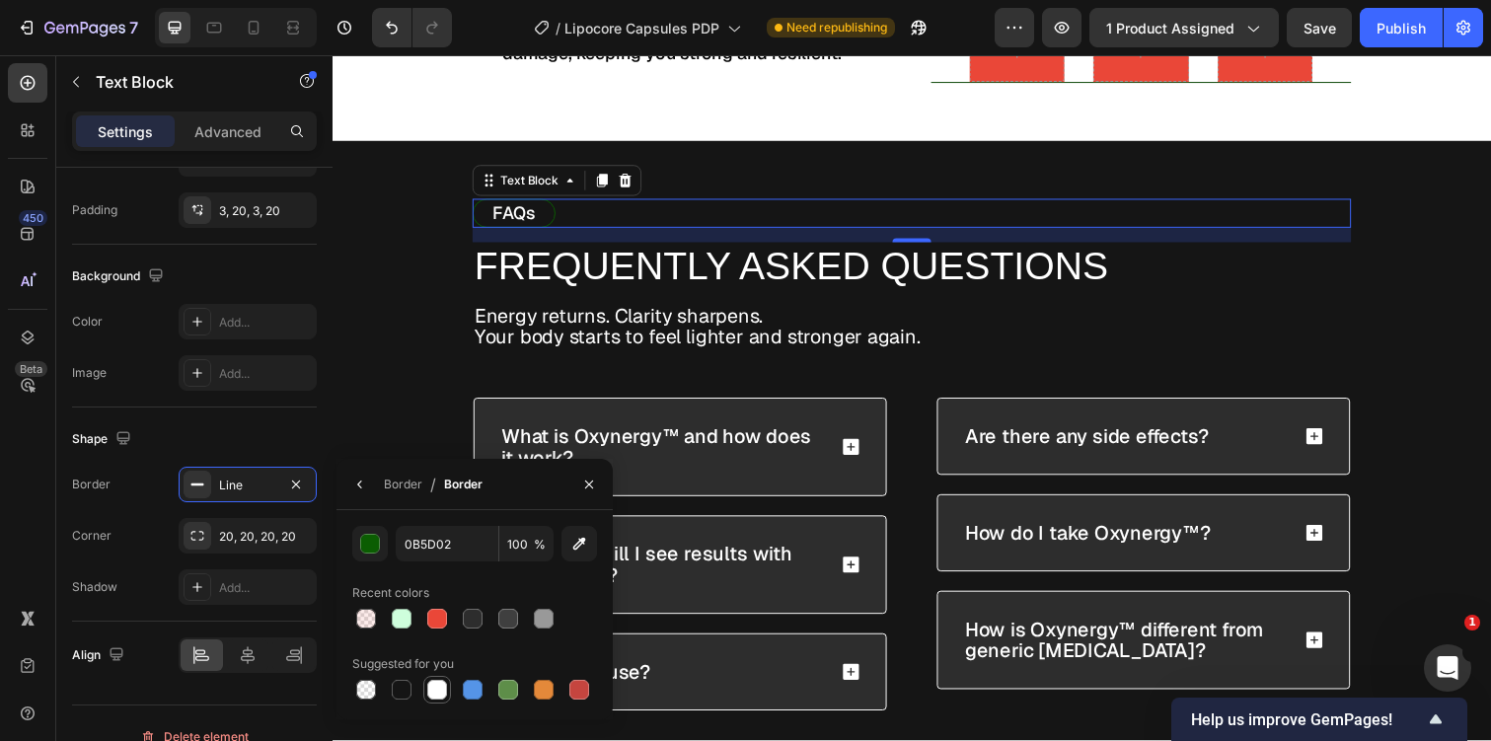
click at [442, 681] on div at bounding box center [437, 690] width 20 height 20
type input "FFFFFF"
click at [298, 22] on icon at bounding box center [293, 23] width 12 height 4
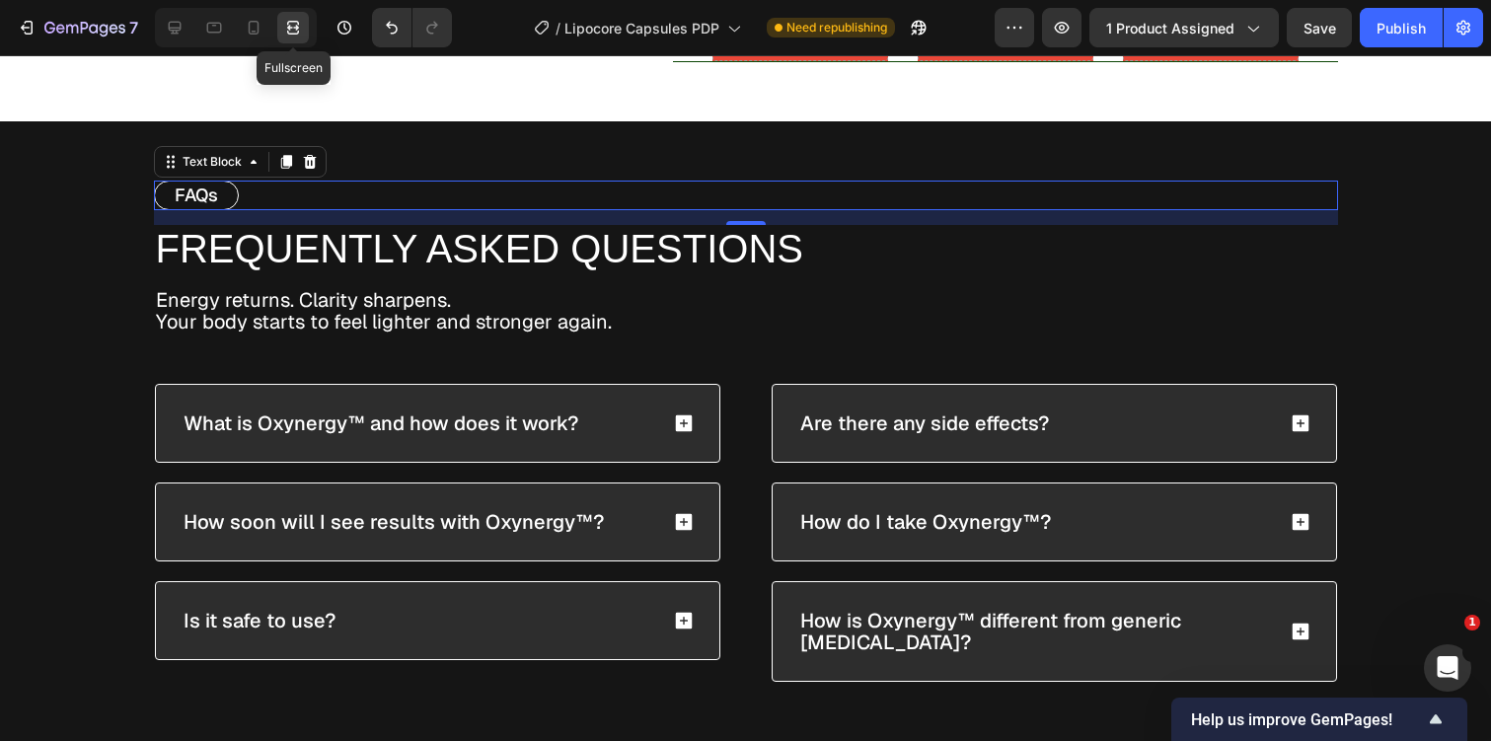
scroll to position [504, 0]
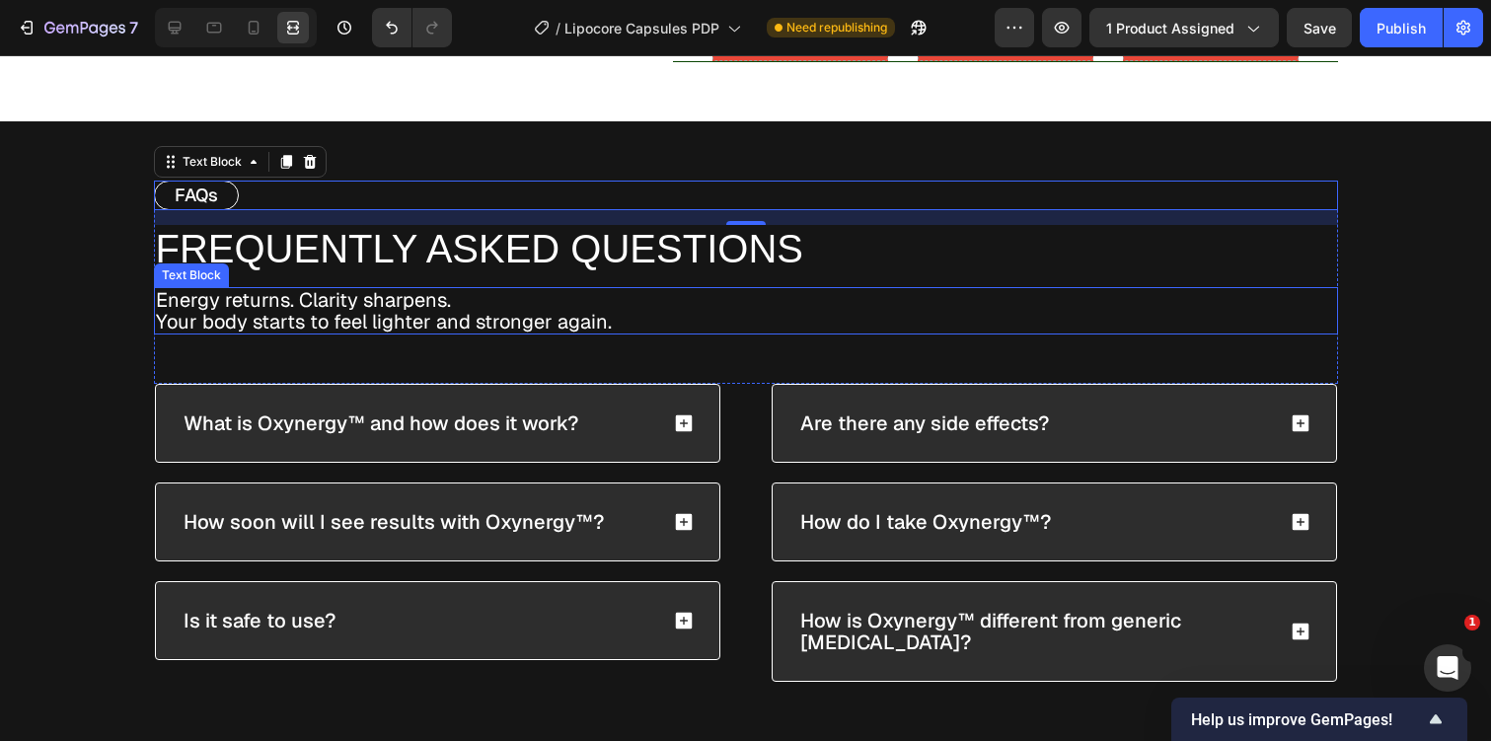
click at [218, 313] on p "Your body starts to feel lighter and stronger again." at bounding box center [746, 322] width 1180 height 22
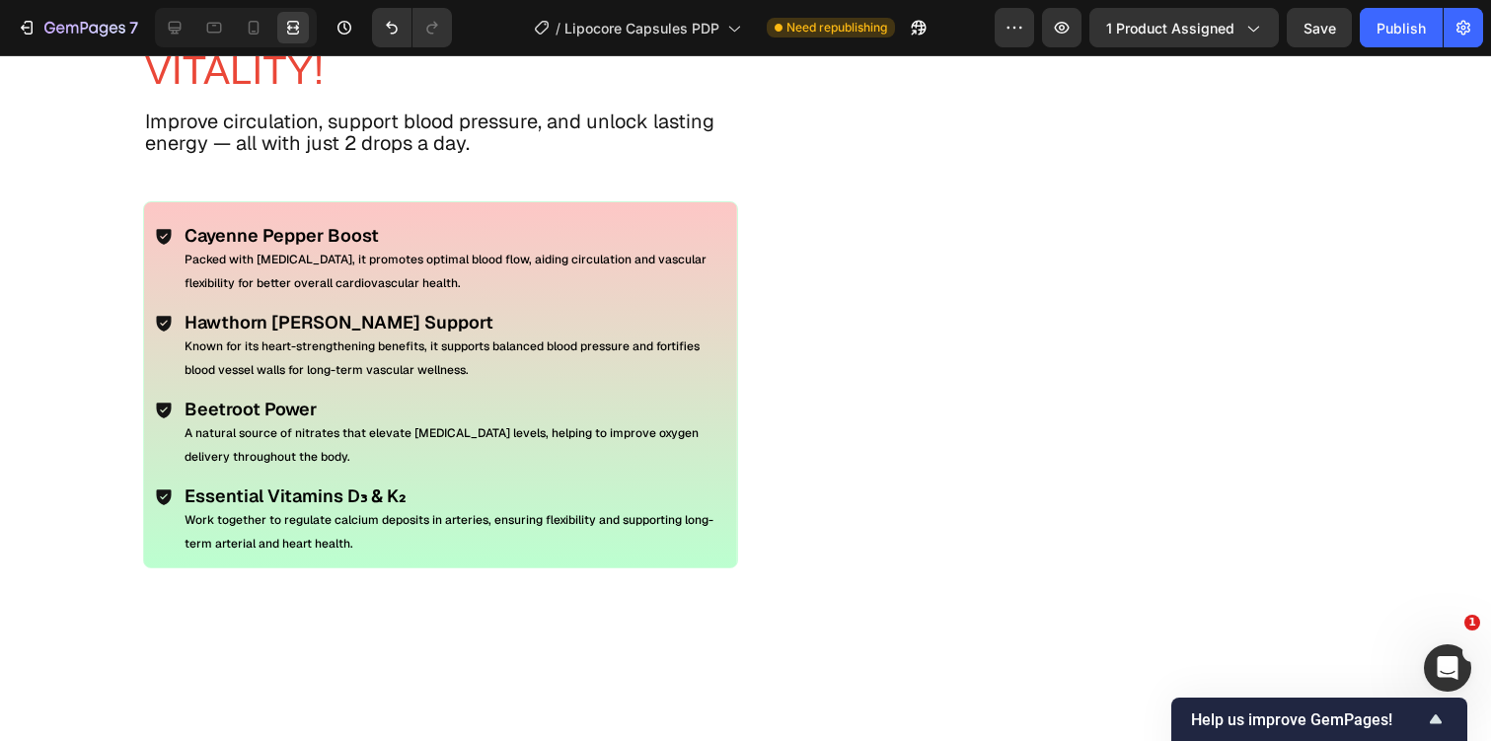
scroll to position [3735, 0]
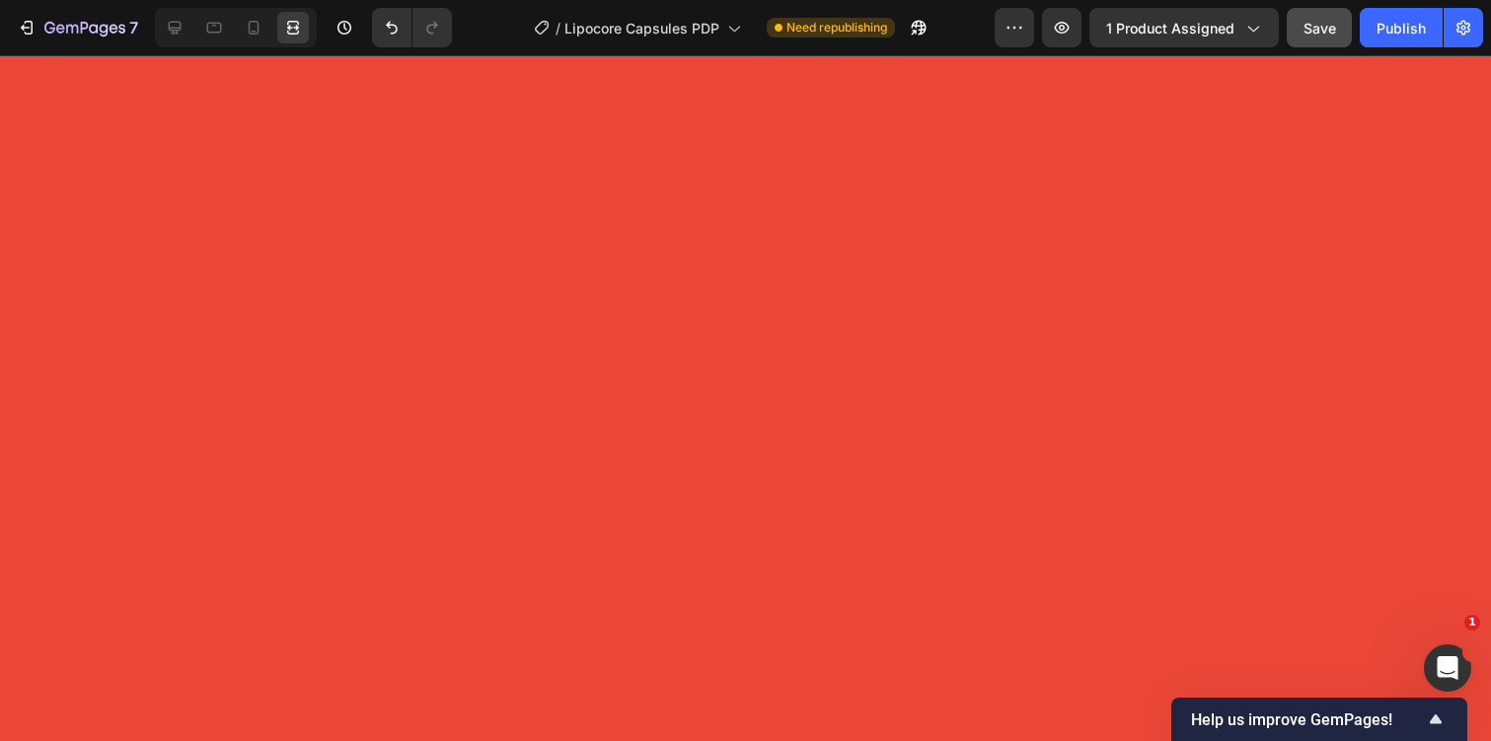
click at [1319, 18] on div "Save" at bounding box center [1319, 28] width 33 height 21
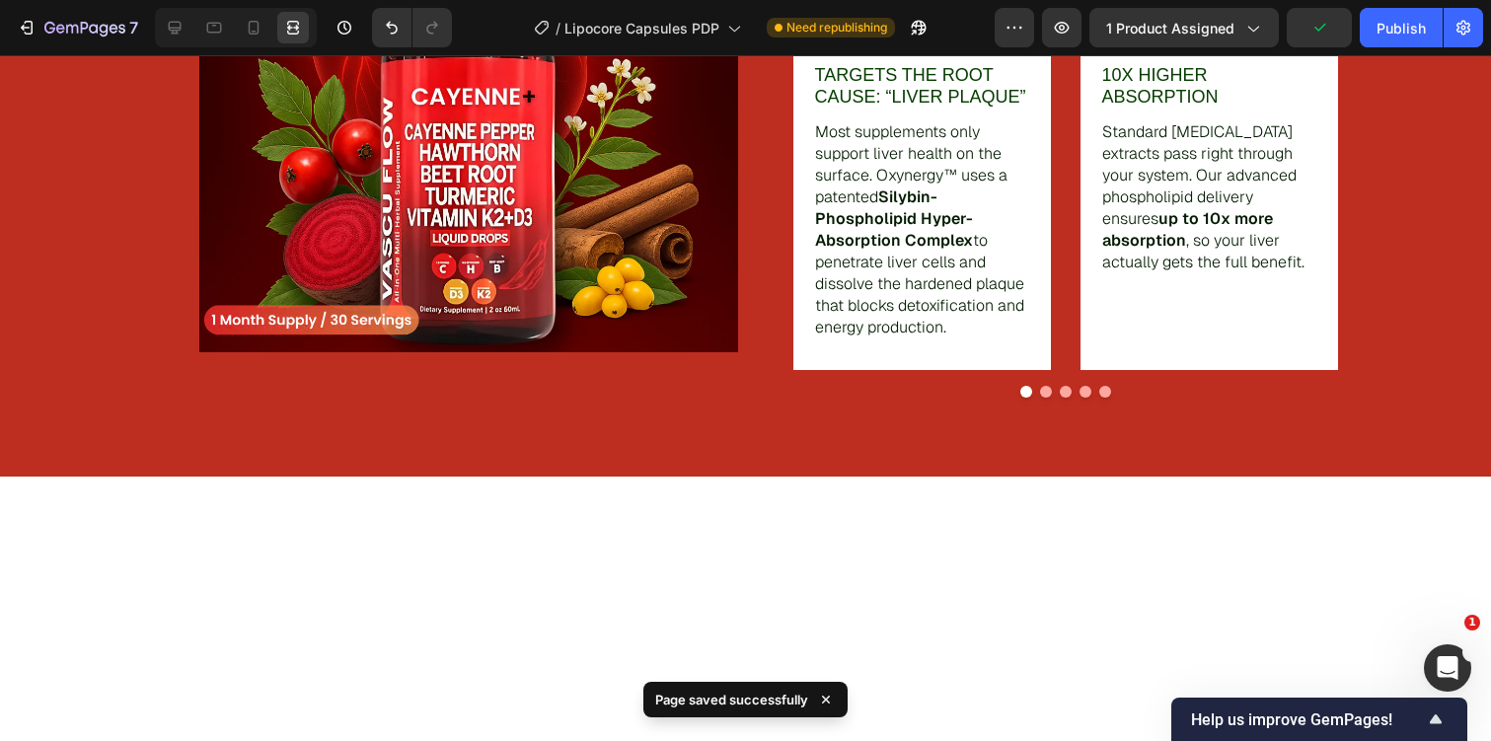
scroll to position [2128, 0]
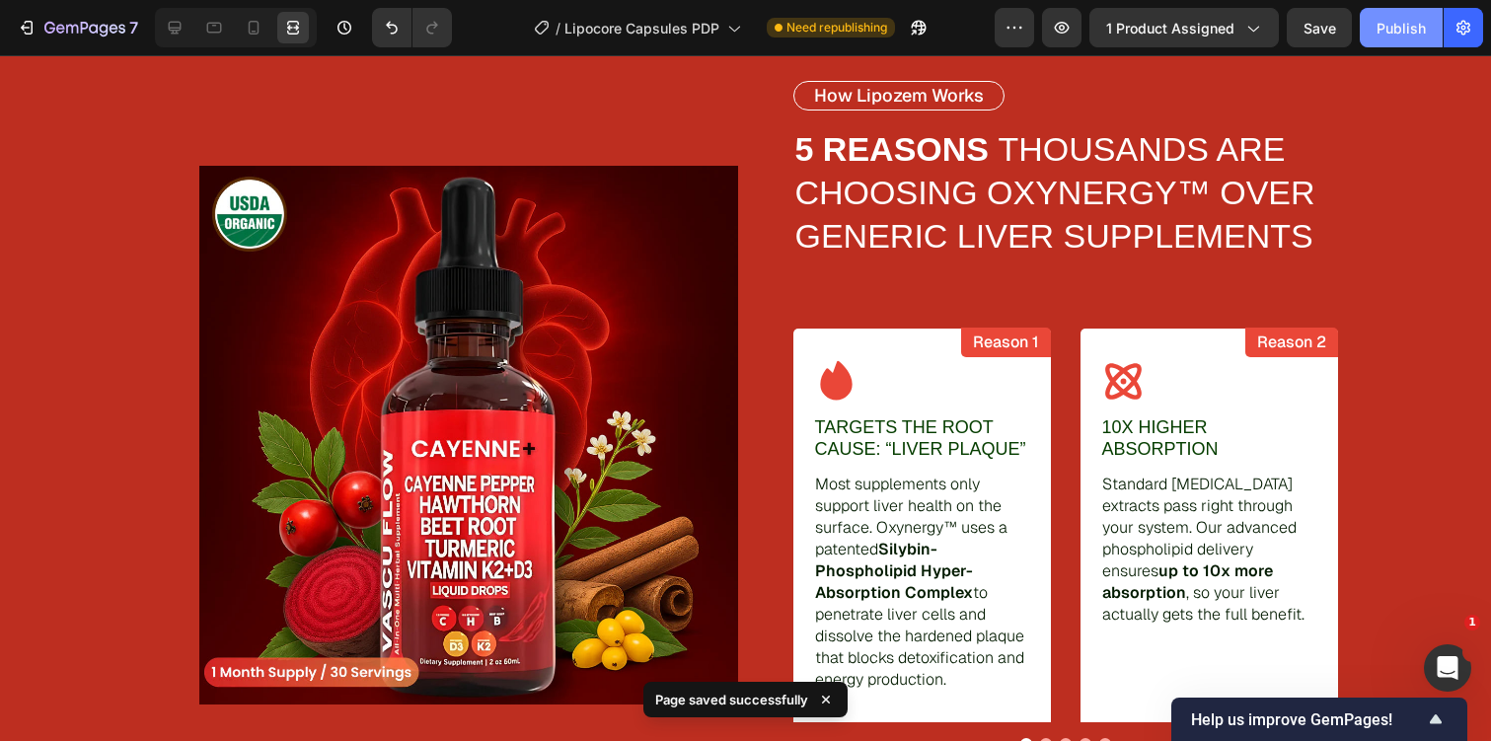
click at [1380, 26] on div "Publish" at bounding box center [1400, 28] width 49 height 21
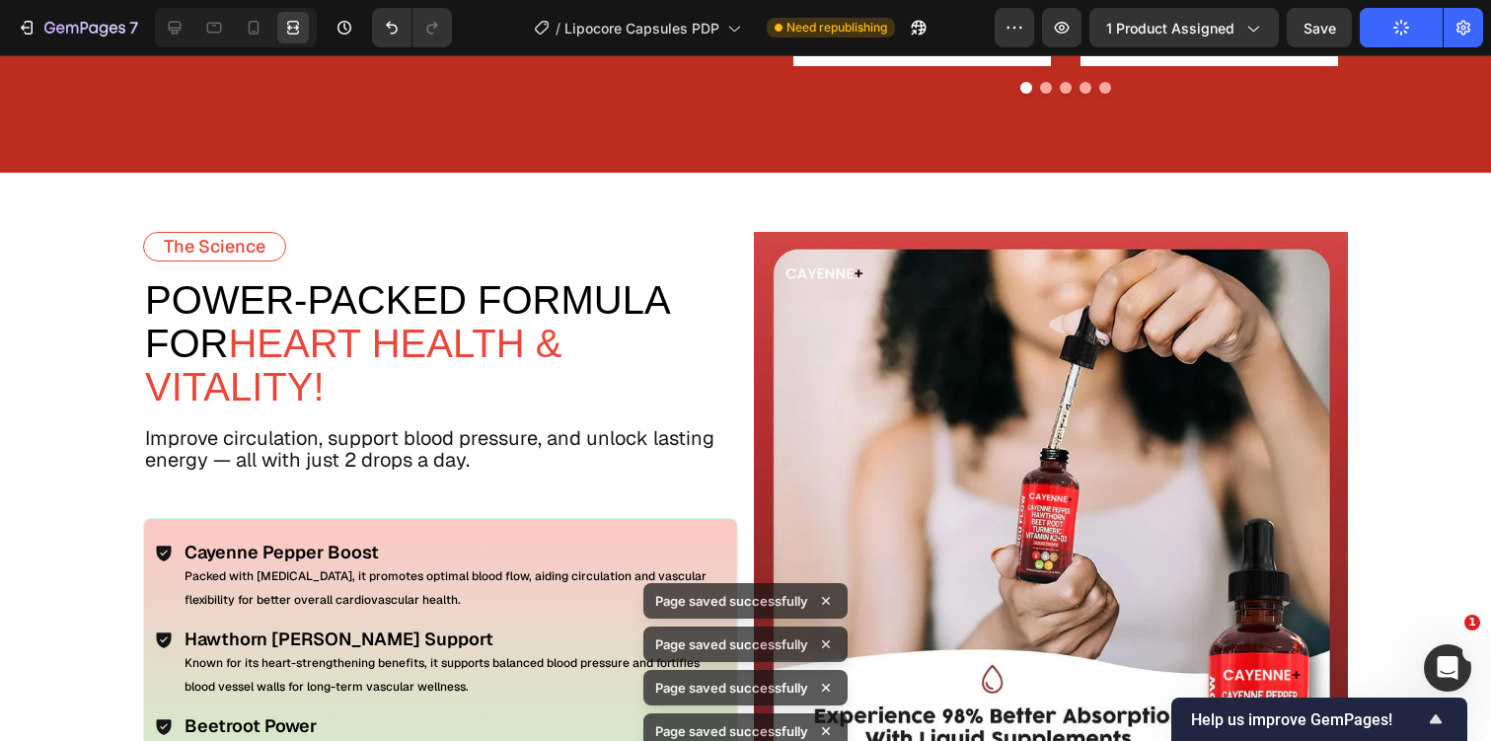
scroll to position [3227, 0]
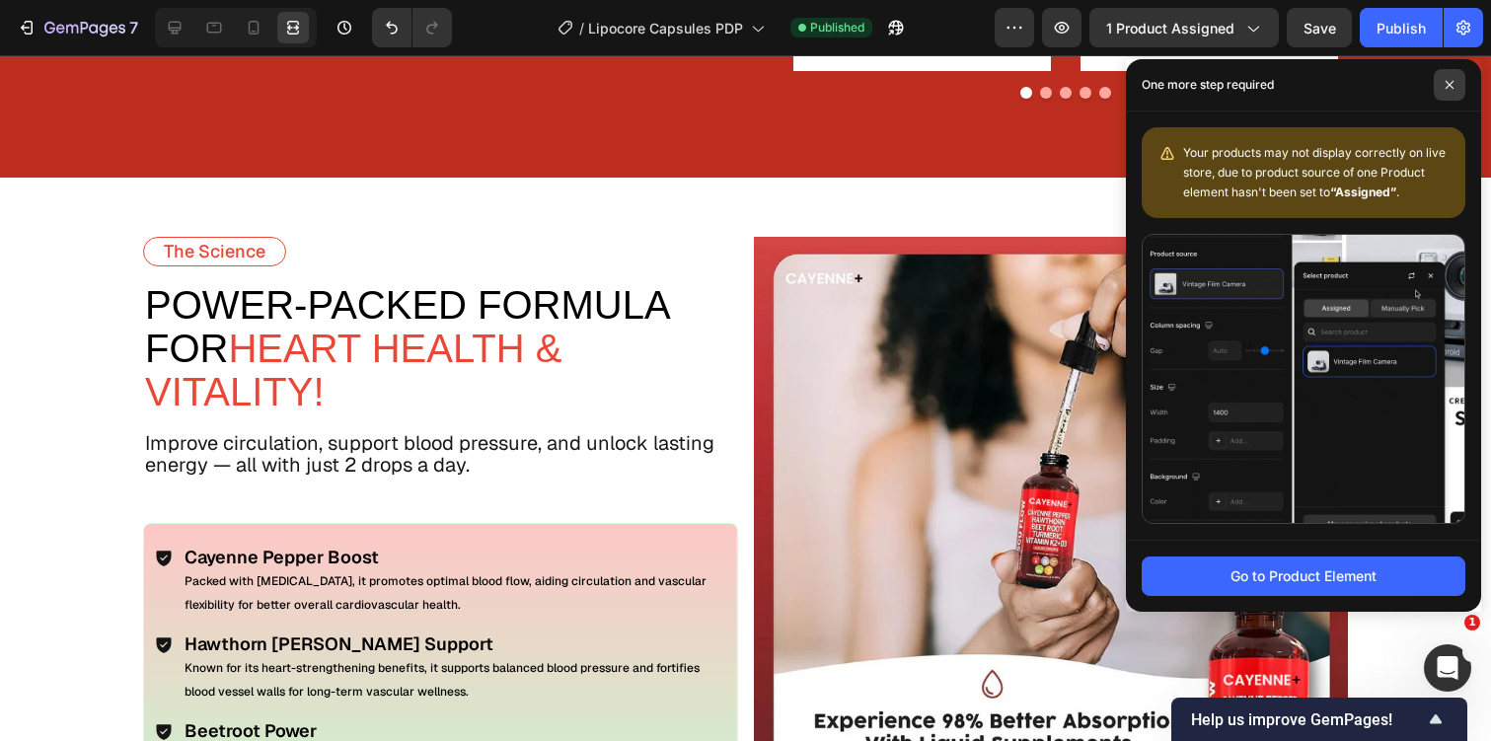
click at [1453, 85] on icon at bounding box center [1450, 85] width 10 height 10
